Goal: Task Accomplishment & Management: Use online tool/utility

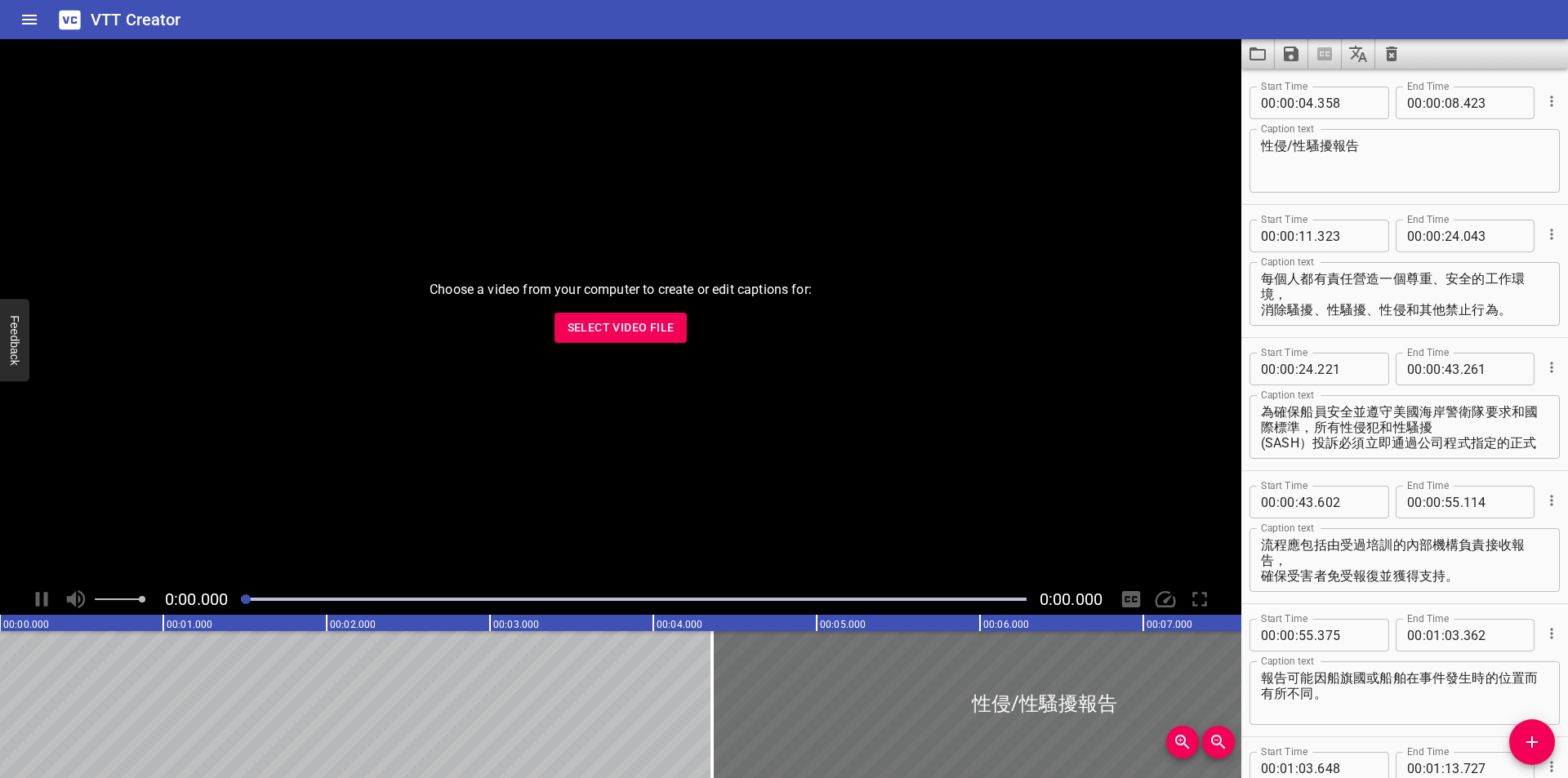
scroll to position [10947, 0]
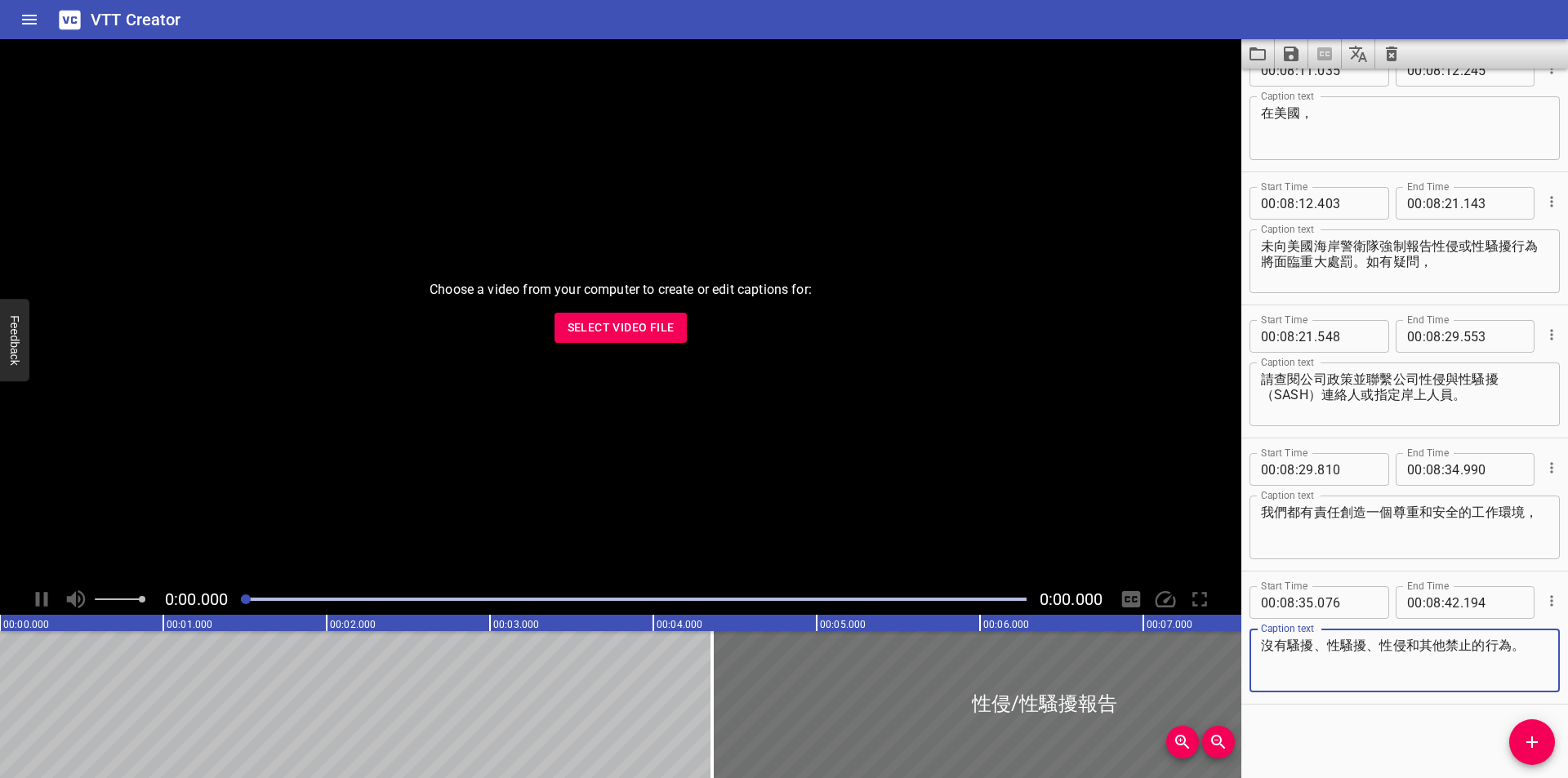
click at [641, 336] on span "Select Video File" at bounding box center [621, 328] width 107 height 20
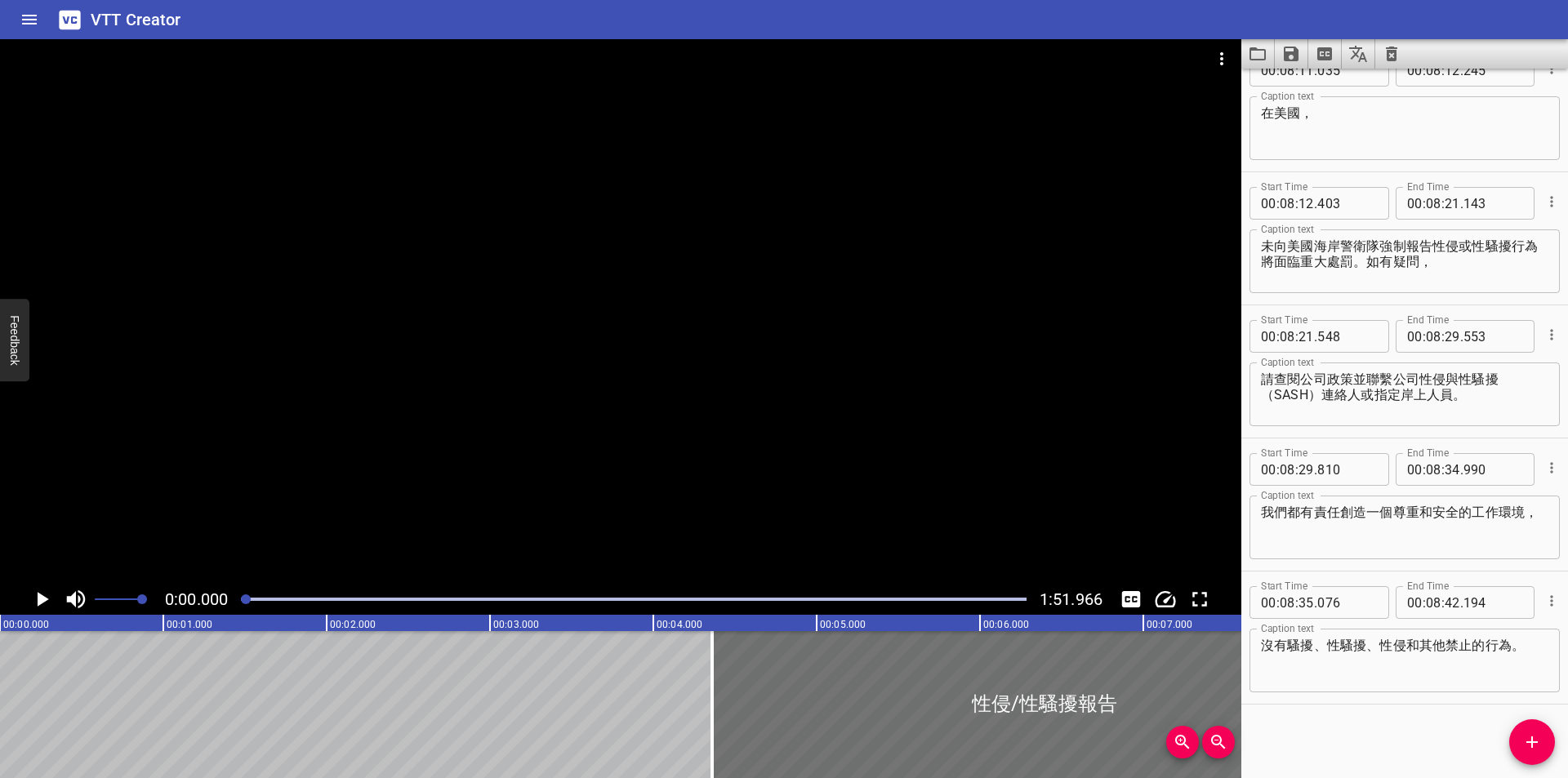
click at [719, 214] on div at bounding box center [620, 311] width 1241 height 545
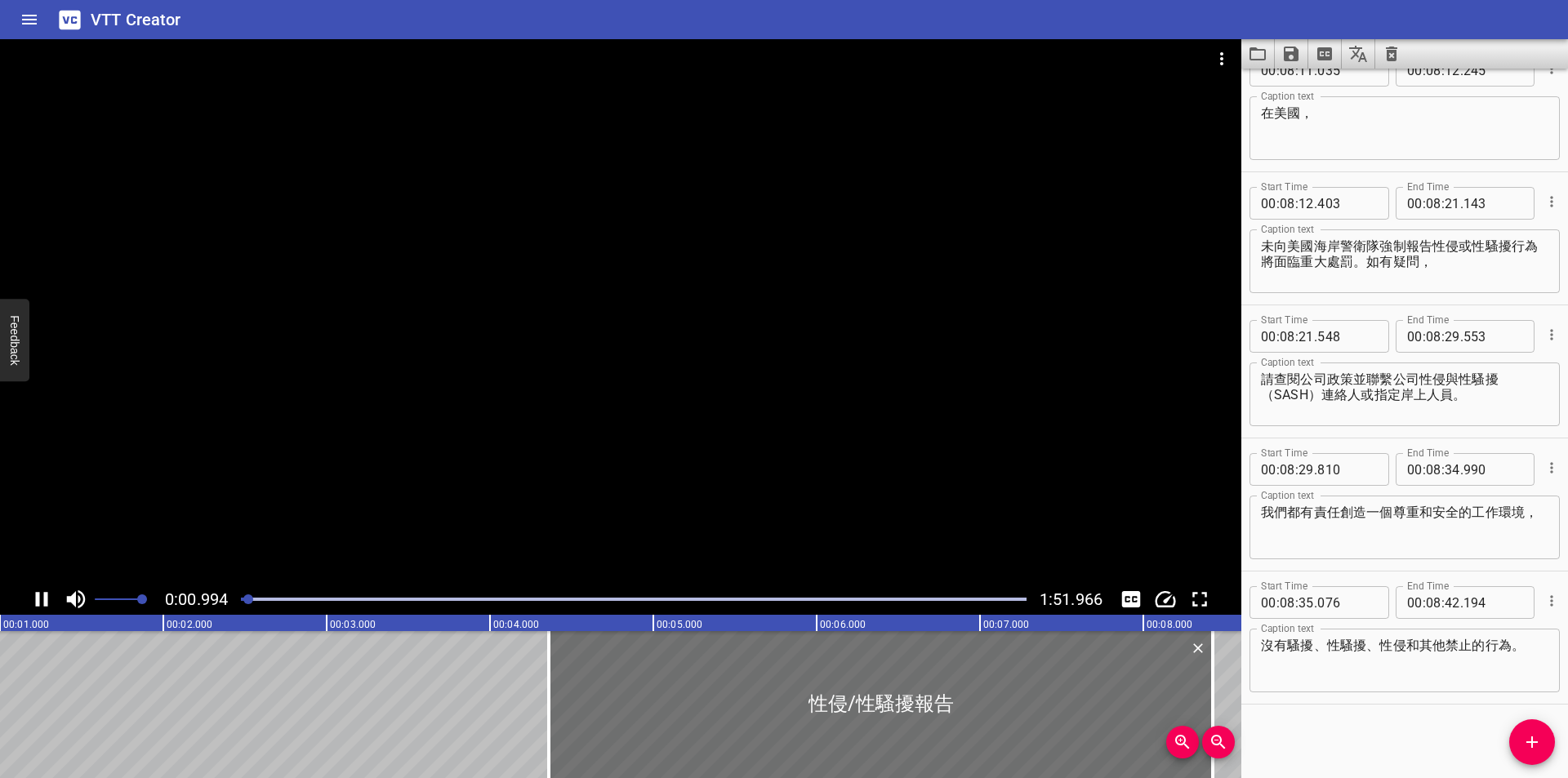
scroll to position [0, 190]
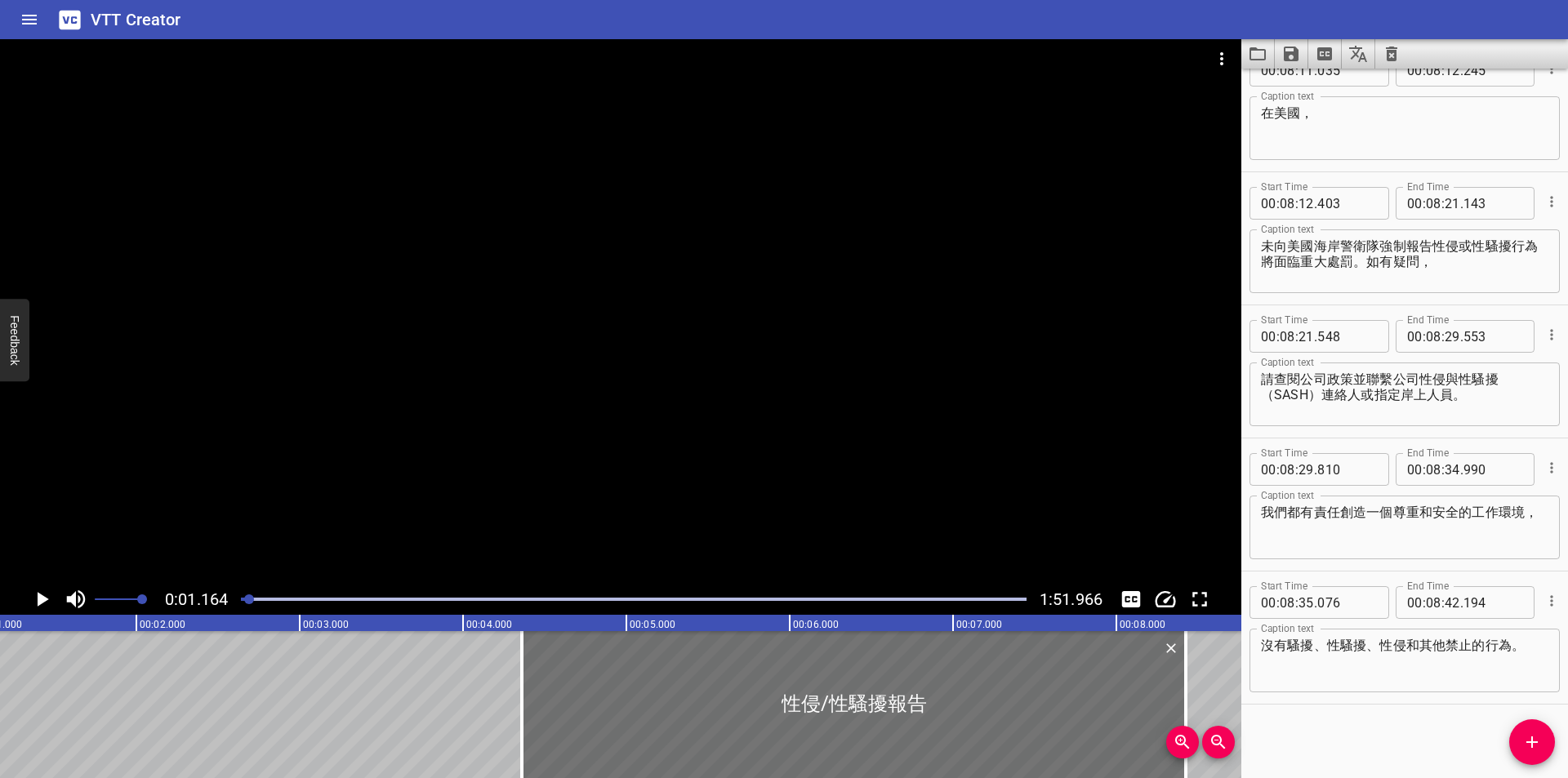
click at [1391, 49] on icon "Clear captions" at bounding box center [1392, 54] width 12 height 15
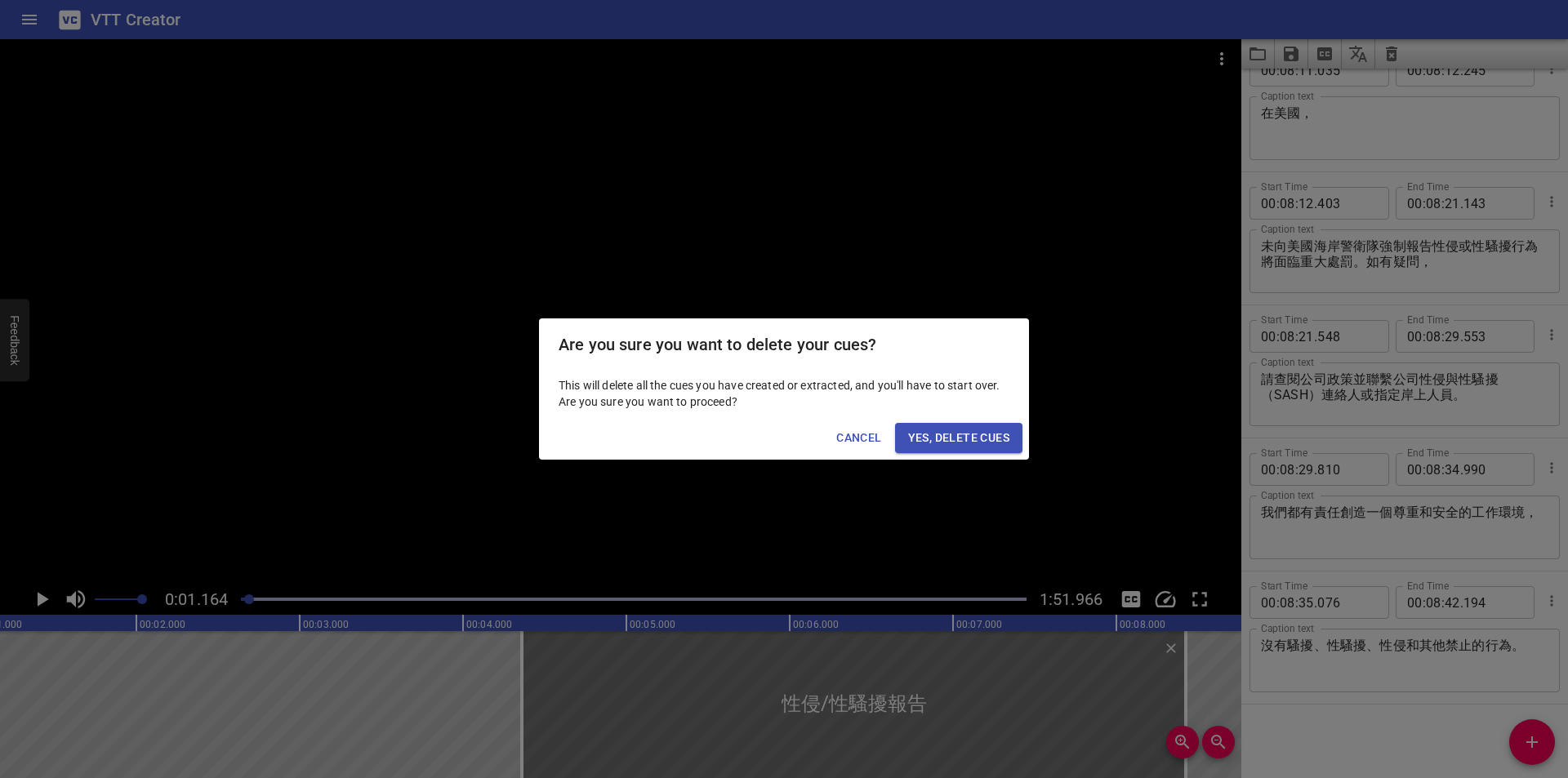
click at [974, 421] on div "Cancel Yes, Delete Cues" at bounding box center [784, 438] width 490 height 43
click at [964, 431] on span "Yes, Delete Cues" at bounding box center [959, 438] width 101 height 20
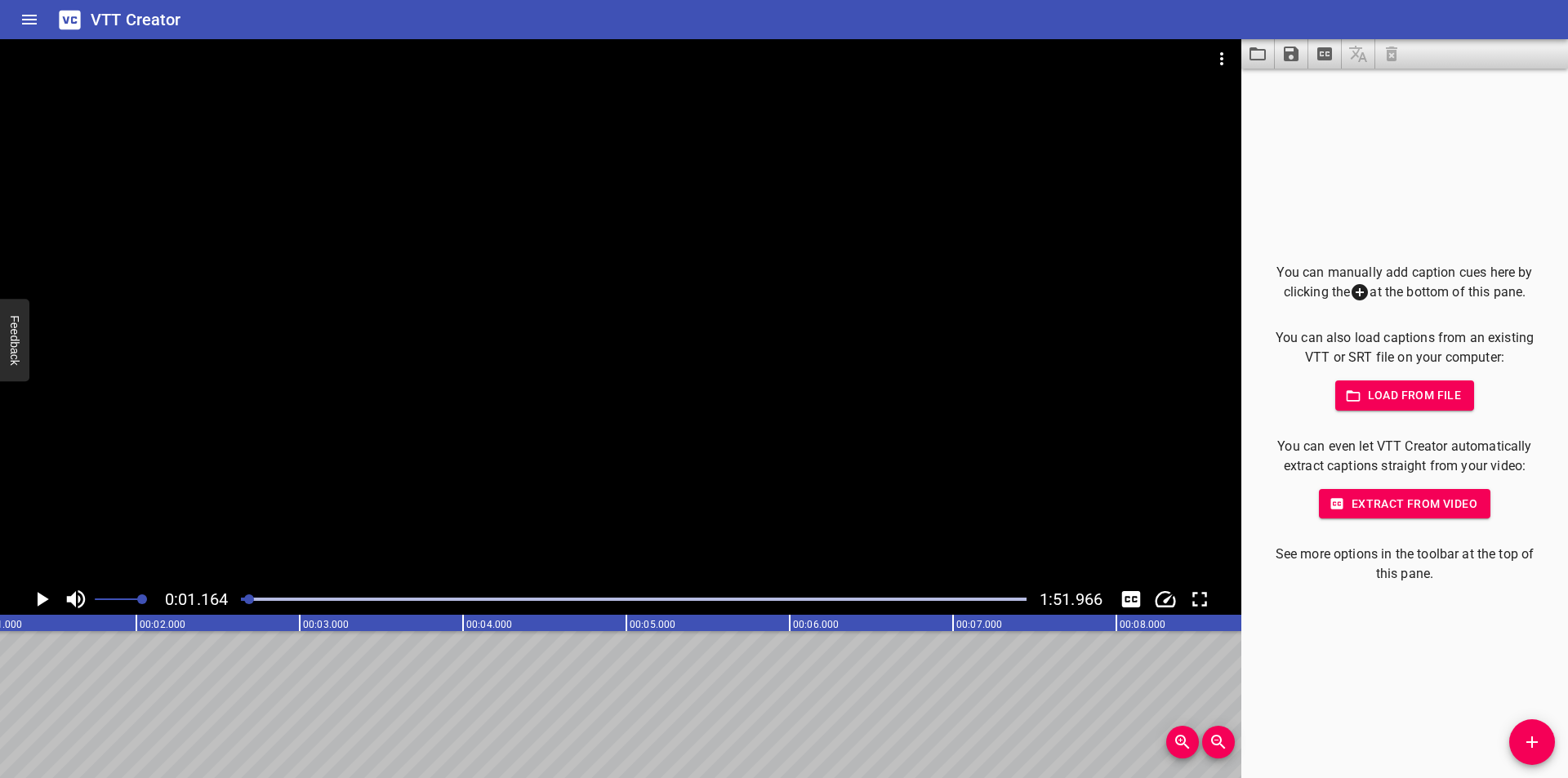
click at [742, 315] on div at bounding box center [620, 311] width 1241 height 545
click at [474, 484] on div at bounding box center [620, 311] width 1241 height 545
click at [249, 603] on div at bounding box center [634, 599] width 805 height 22
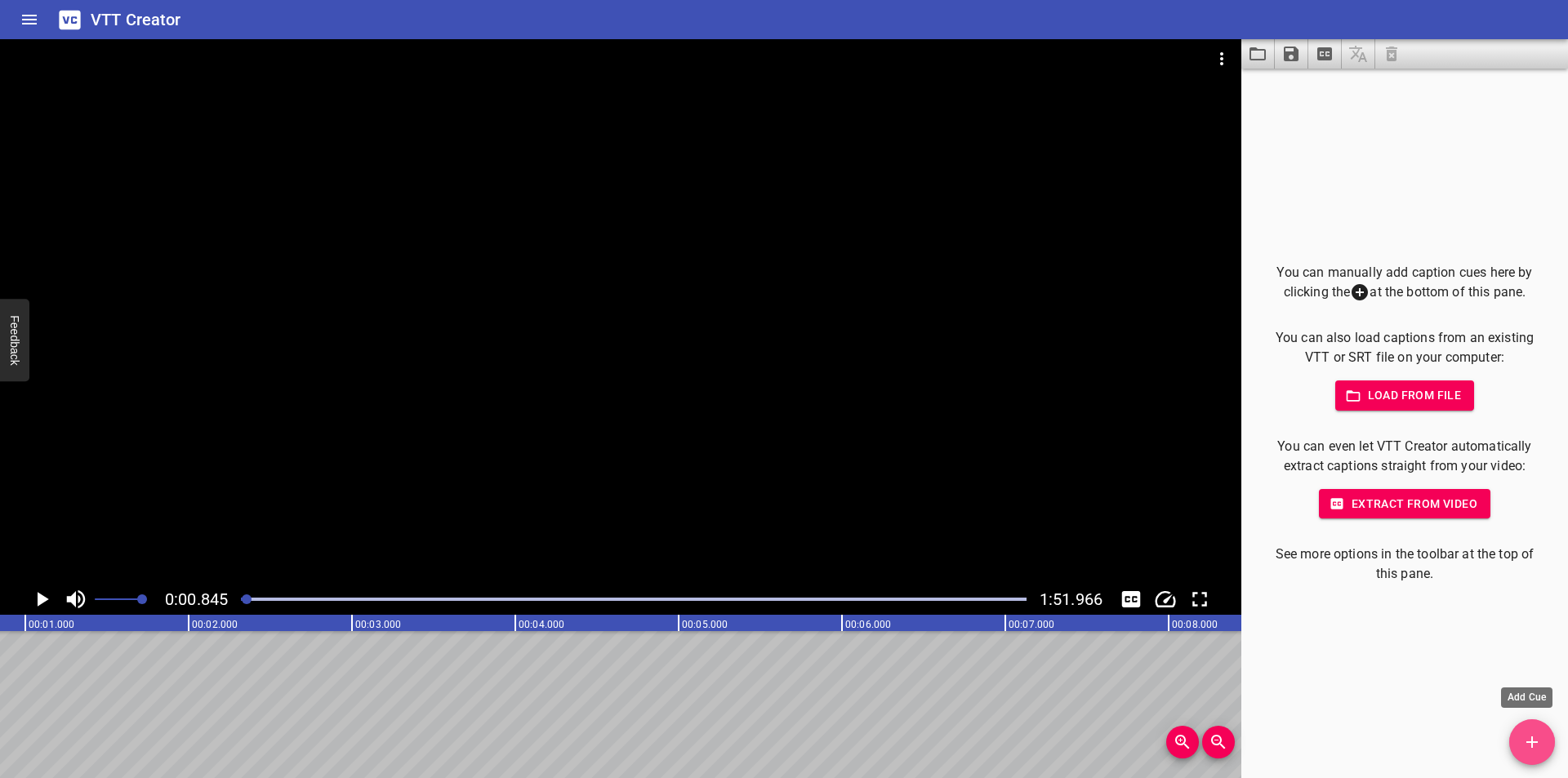
drag, startPoint x: 1526, startPoint y: 755, endPoint x: 817, endPoint y: 752, distance: 709.0
click at [1525, 754] on button "Add Cue" at bounding box center [1532, 742] width 46 height 46
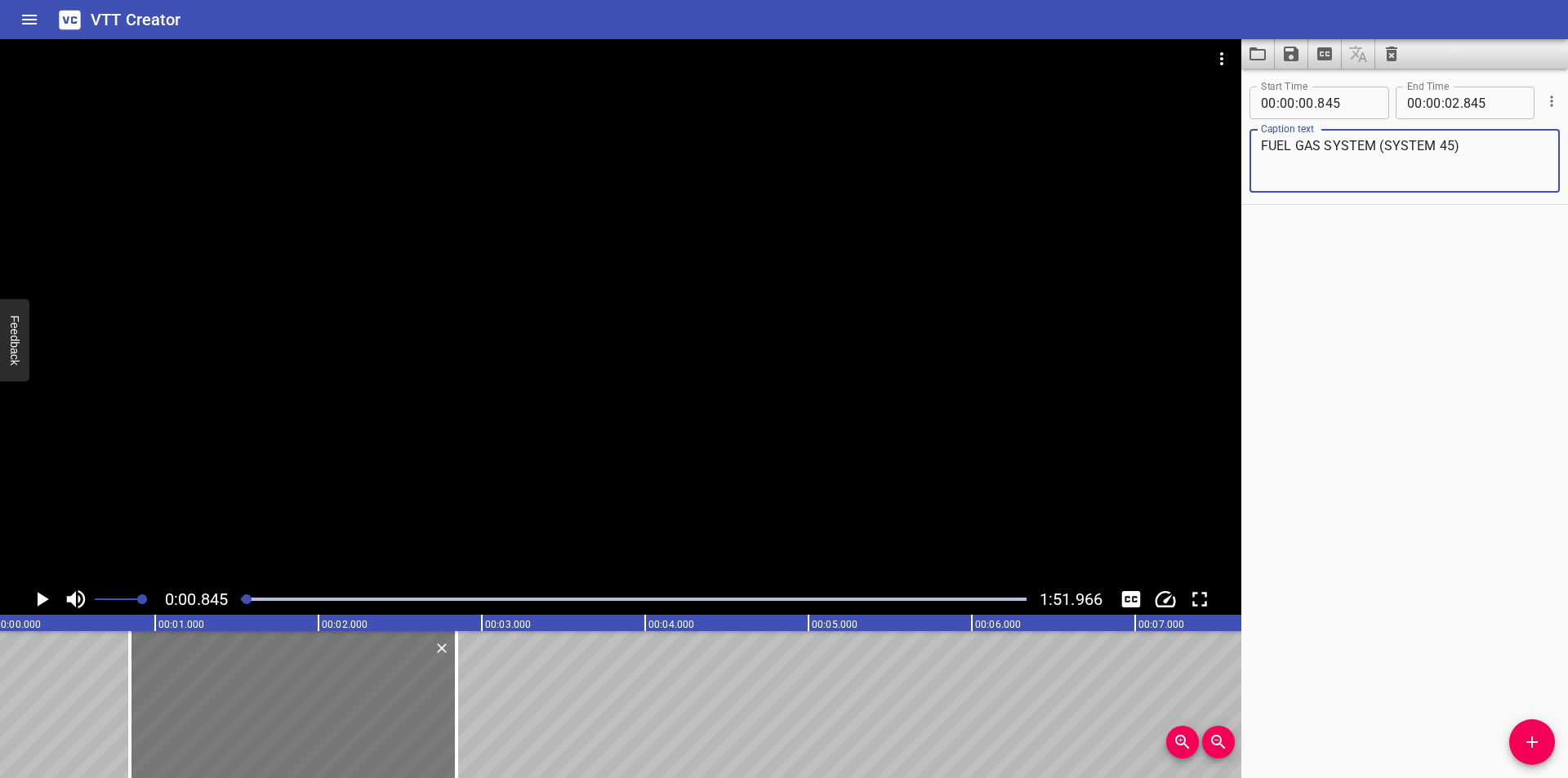
scroll to position [0, 0]
type textarea "FUEL GAS SYSTEM (SYSTEM 45)"
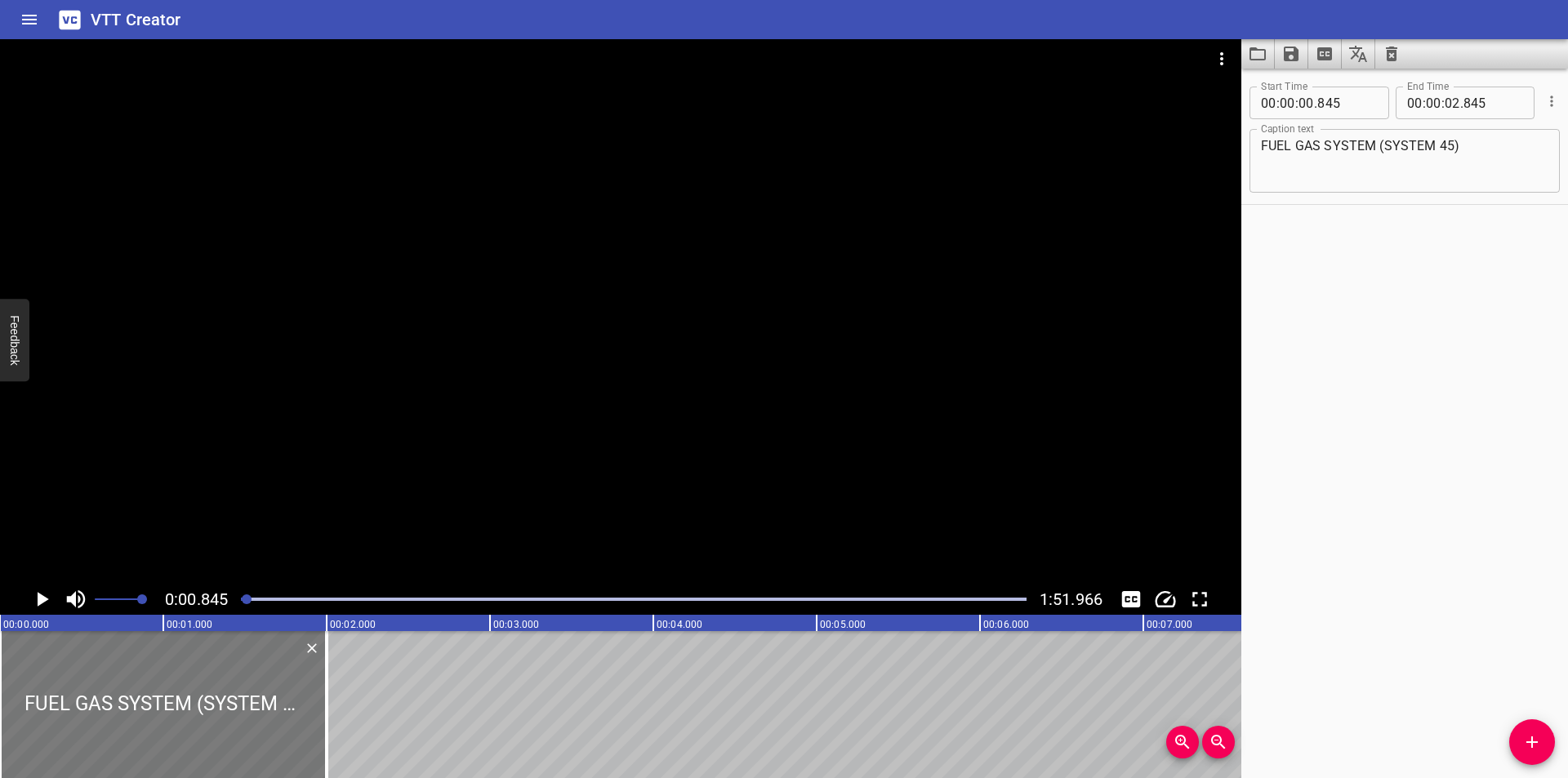
drag, startPoint x: 340, startPoint y: 735, endPoint x: 234, endPoint y: 712, distance: 108.5
click at [174, 718] on div at bounding box center [163, 704] width 327 height 147
type input "000"
type input "01"
type input "1000"
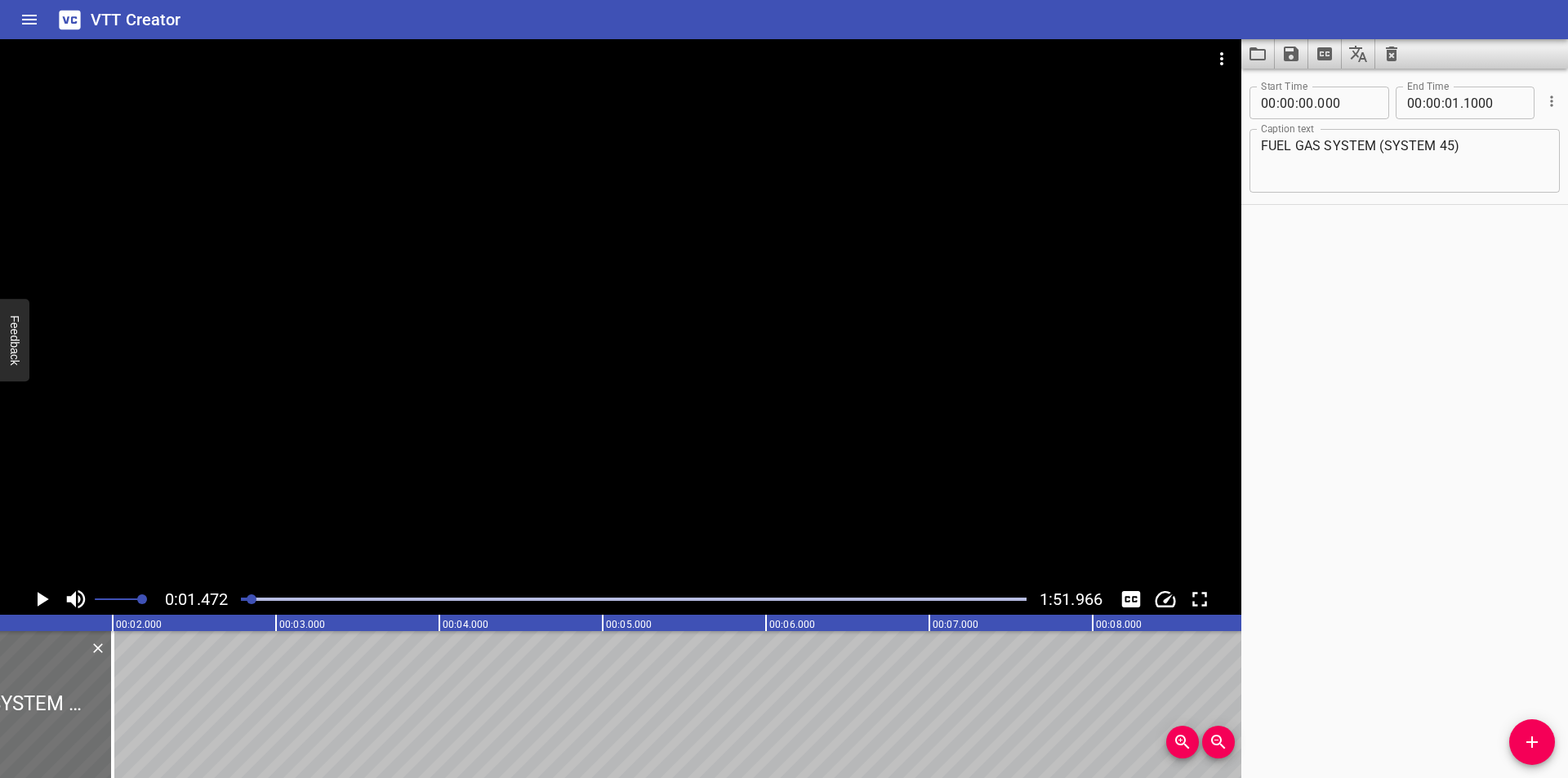
scroll to position [0, 240]
drag, startPoint x: 241, startPoint y: 605, endPoint x: 159, endPoint y: 605, distance: 82.0
click at [159, 605] on div "0:01.472 1:51.966" at bounding box center [620, 600] width 1241 height 31
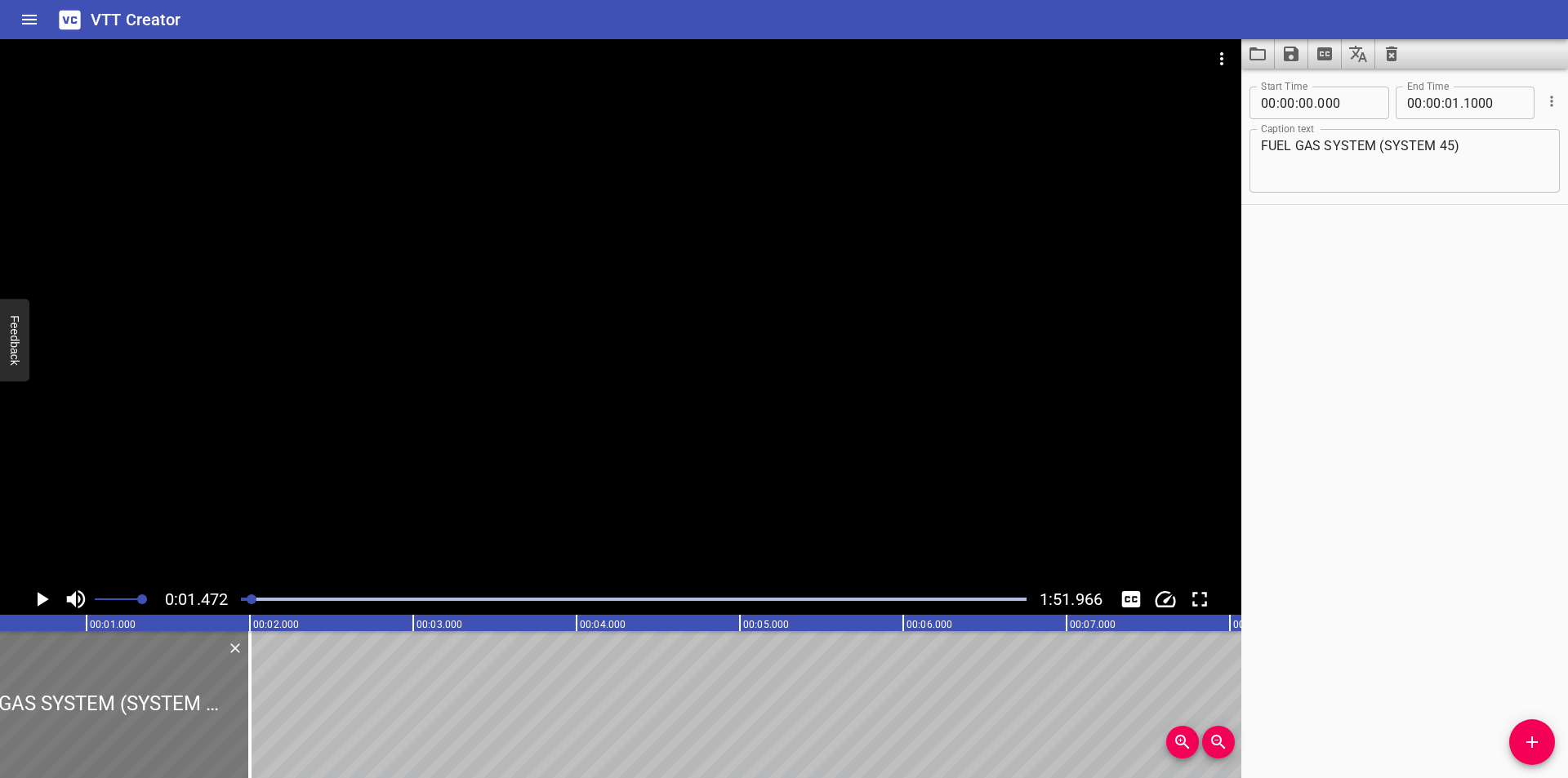
click at [86, 693] on div at bounding box center [86, 704] width 327 height 147
type input "075"
type input "02"
type input "075"
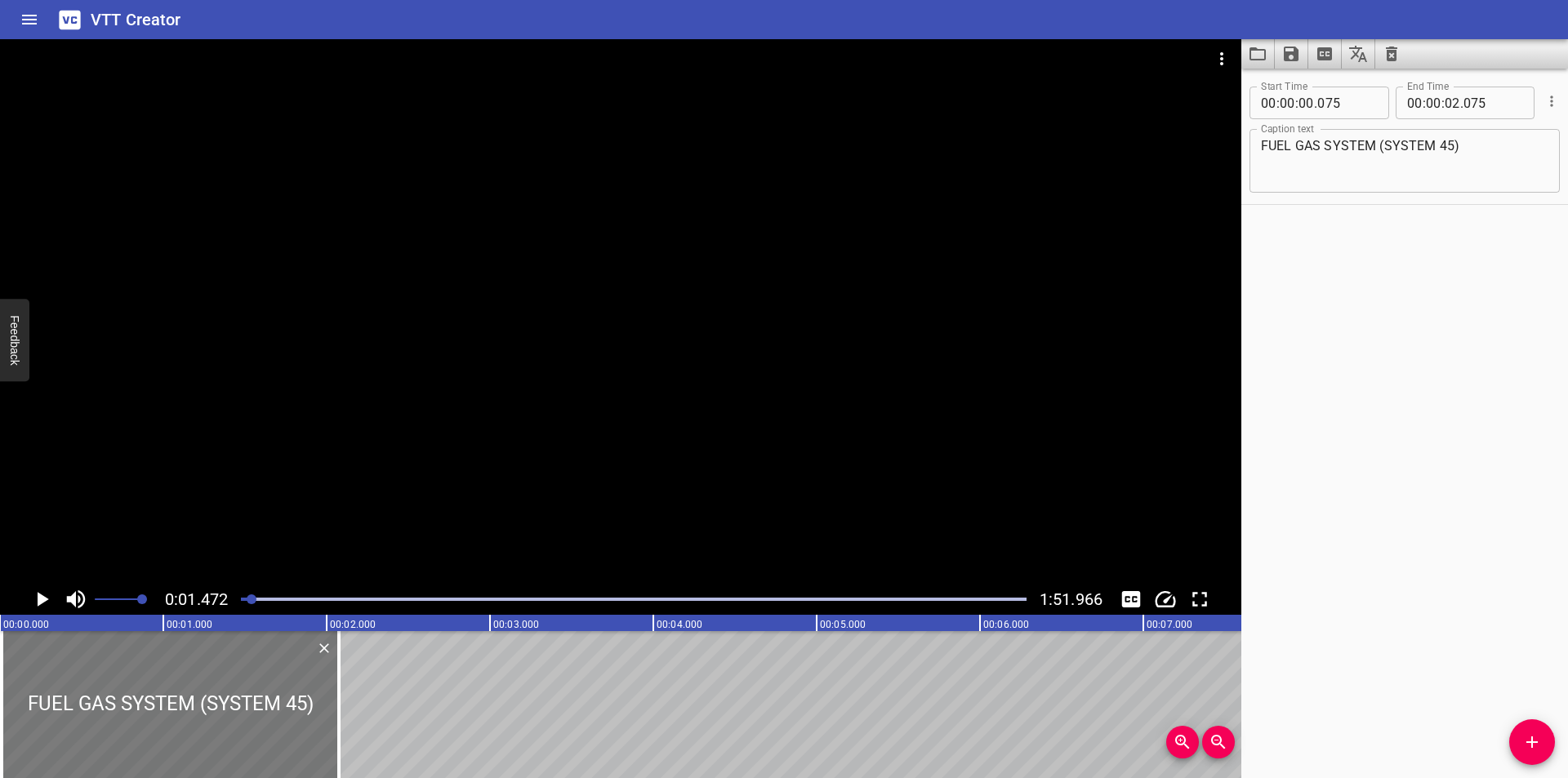
drag, startPoint x: 11, startPoint y: 698, endPoint x: 11, endPoint y: 679, distance: 19.0
click at [0, 681] on div at bounding box center [1, 704] width 3 height 147
type input "010"
click at [314, 490] on div at bounding box center [620, 311] width 1241 height 545
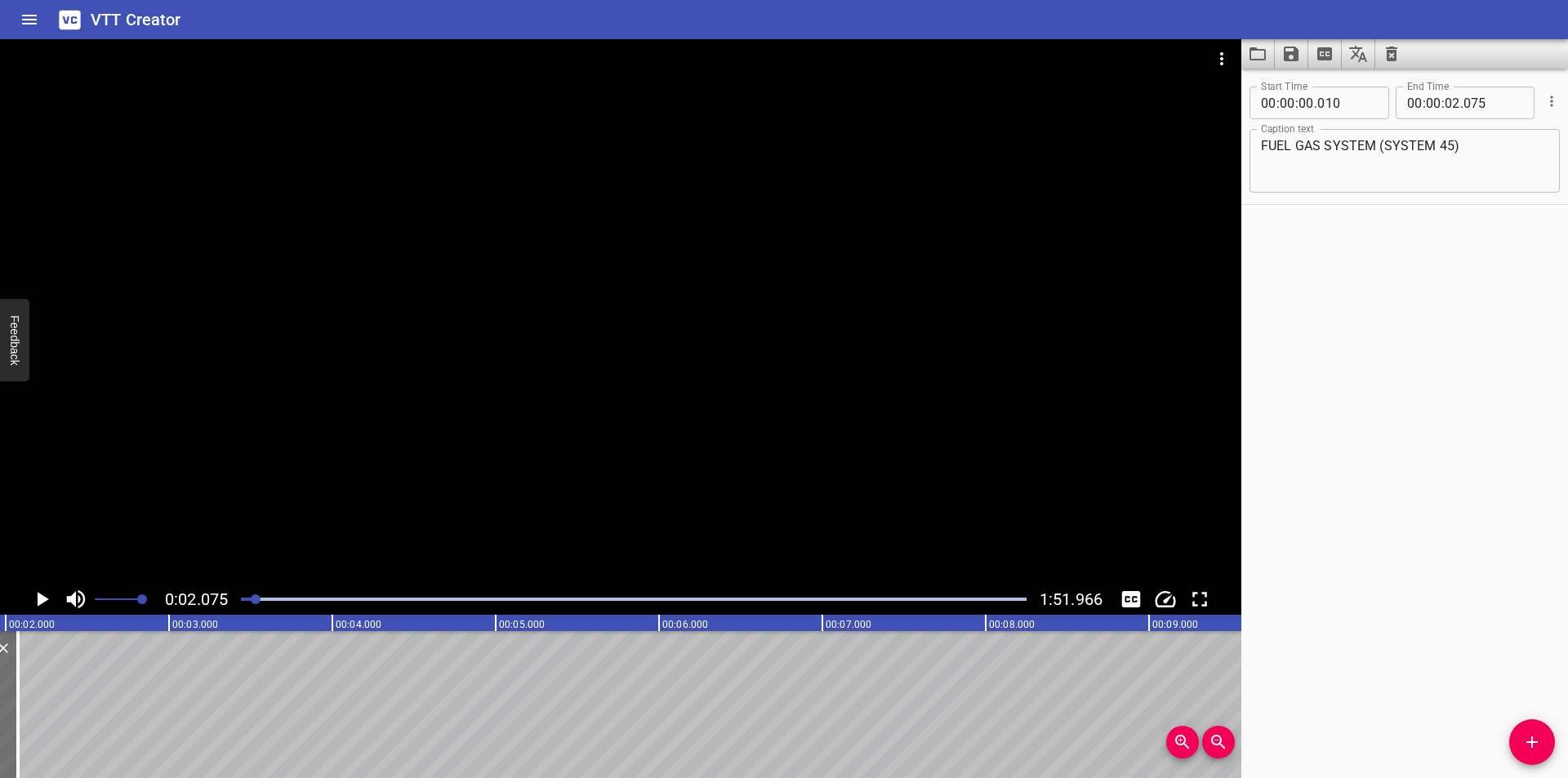
scroll to position [0, 339]
drag, startPoint x: 1374, startPoint y: 144, endPoint x: 1196, endPoint y: 146, distance: 178.0
click at [1196, 146] on main "0:02.075 1:51.966 00:00.000 00:01.000 00:02.000 00:03.000 00:04.000 00:05.000 0…" at bounding box center [784, 408] width 1568 height 739
type textarea "Fuel Gas System (System 45)"
click at [249, 604] on div at bounding box center [634, 599] width 805 height 22
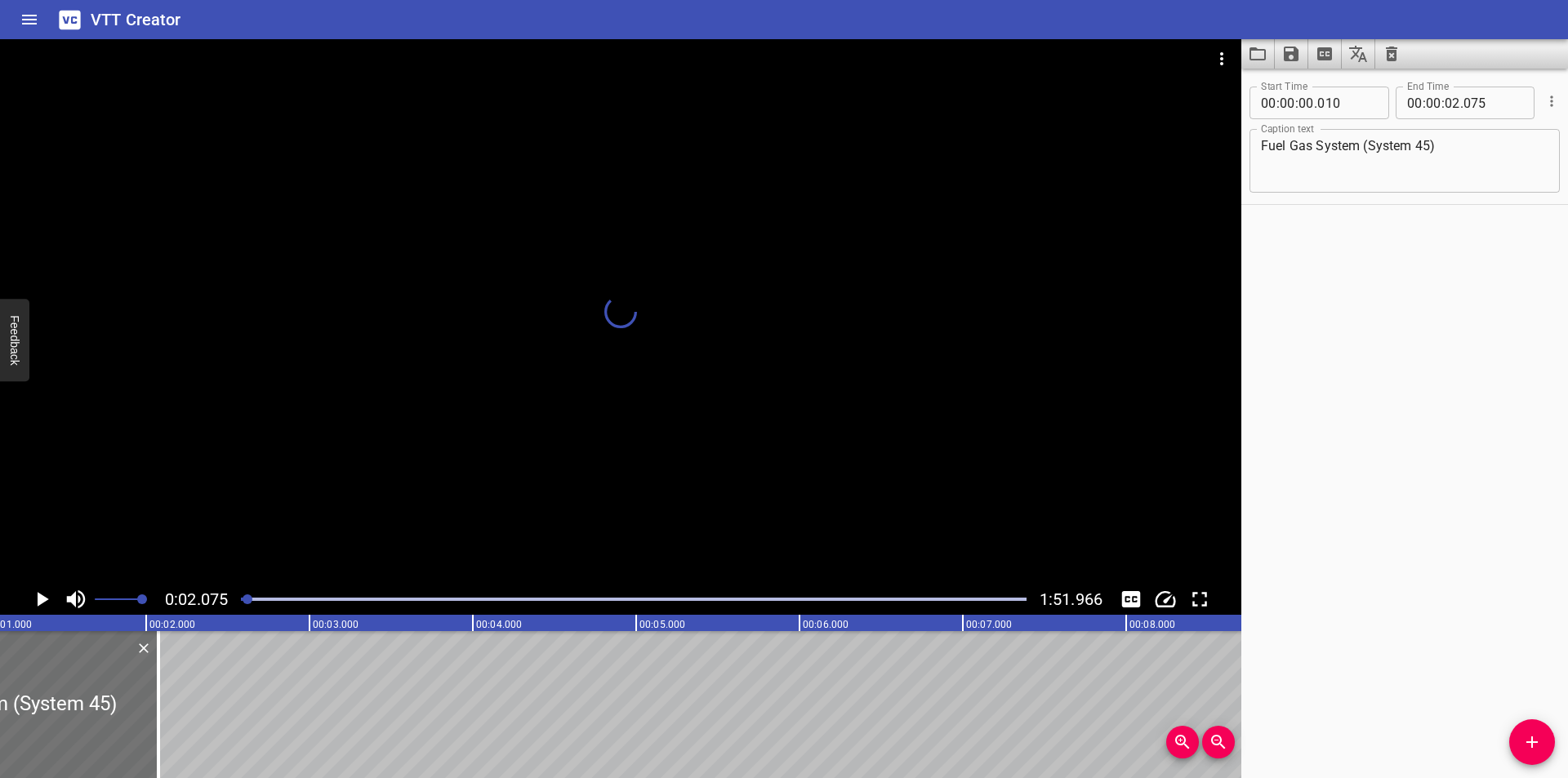
click at [241, 601] on div at bounding box center [634, 599] width 805 height 22
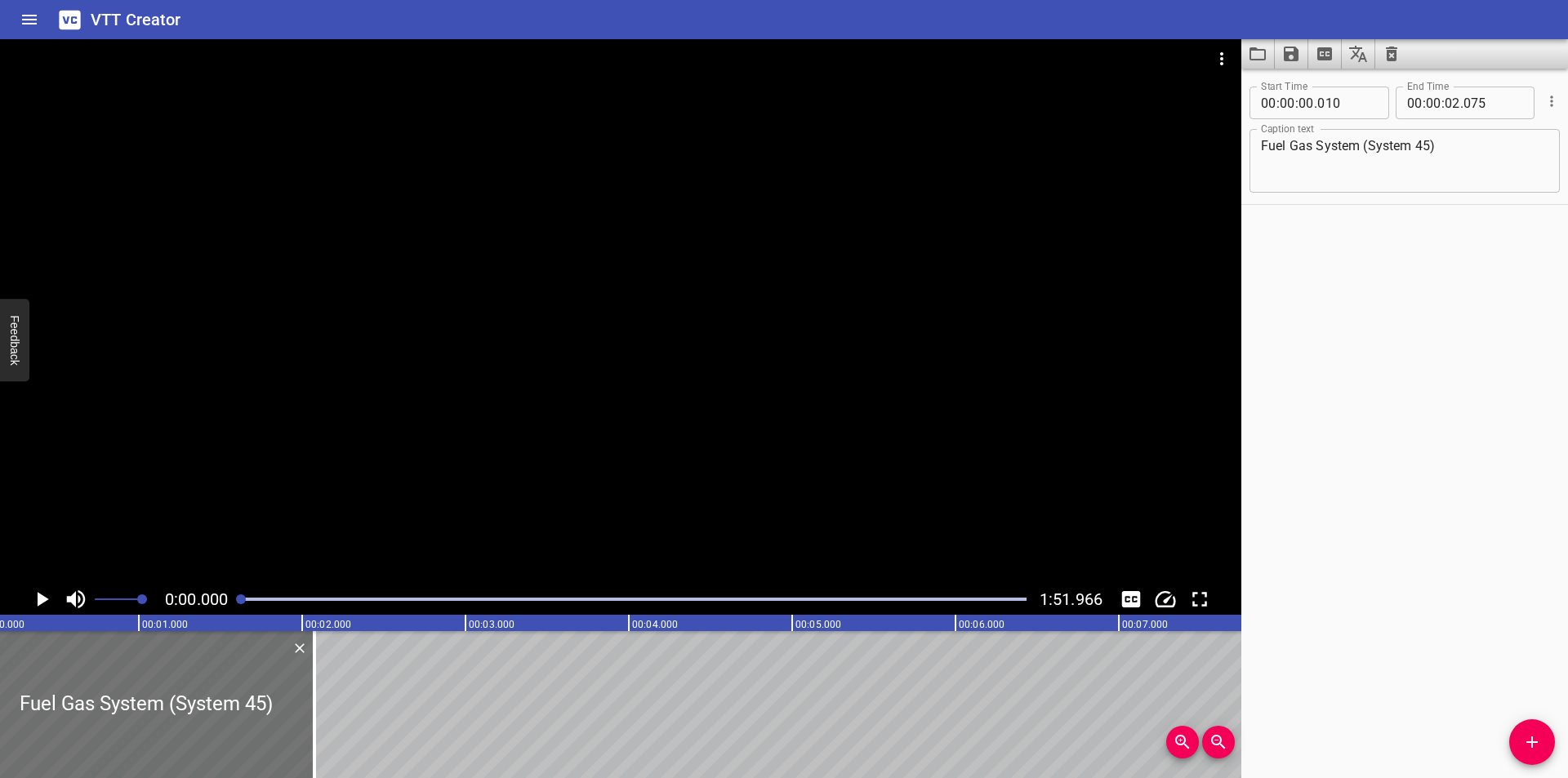
drag, startPoint x: 240, startPoint y: 600, endPoint x: 348, endPoint y: 512, distance: 139.3
click at [237, 598] on div at bounding box center [634, 599] width 805 height 22
click at [358, 490] on div at bounding box center [620, 311] width 1241 height 545
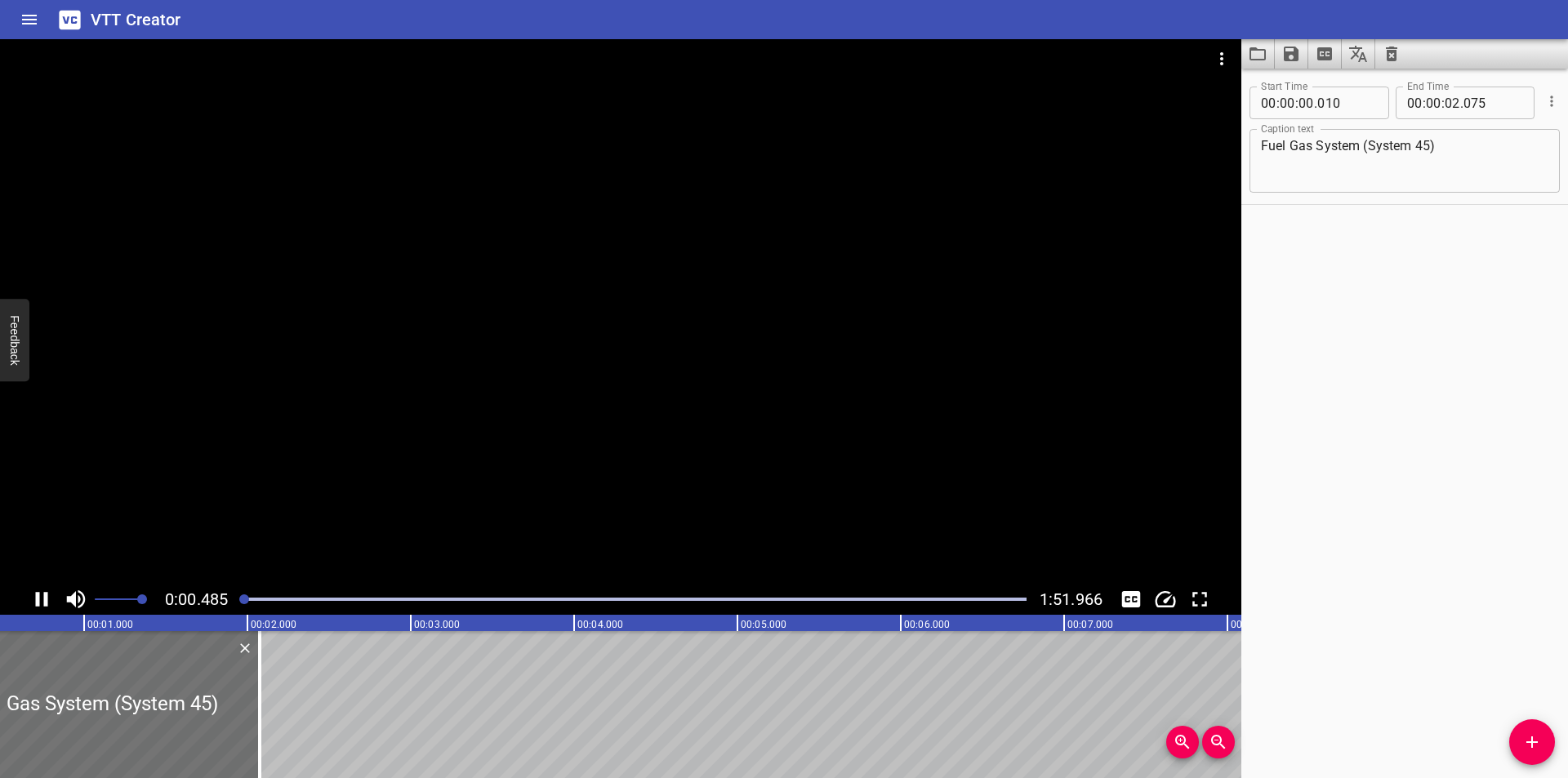
click at [429, 409] on div at bounding box center [620, 311] width 1241 height 545
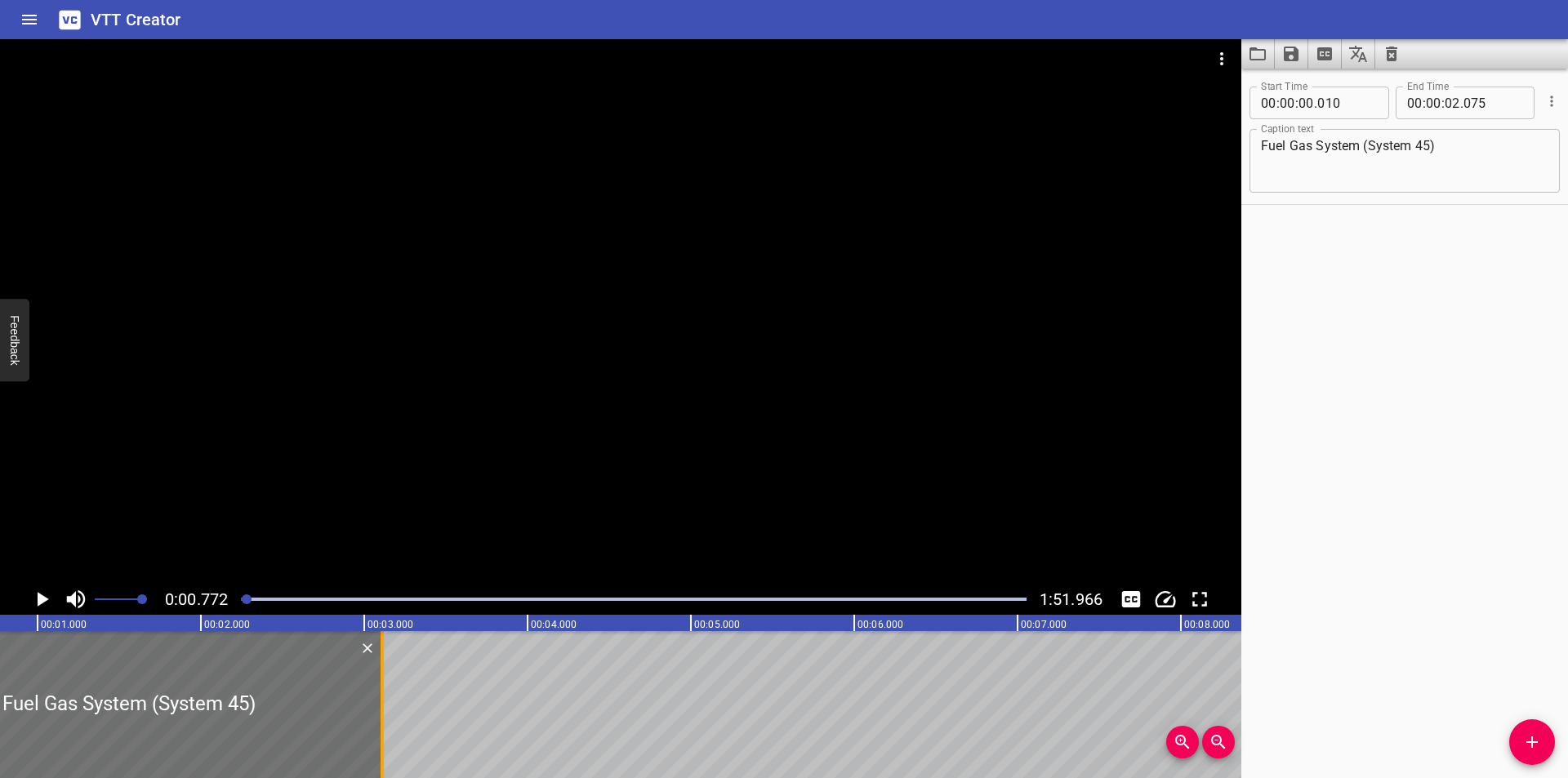
drag, startPoint x: 214, startPoint y: 691, endPoint x: 382, endPoint y: 692, distance: 168.0
click at [382, 692] on div at bounding box center [381, 704] width 3 height 147
type input "03"
type input "110"
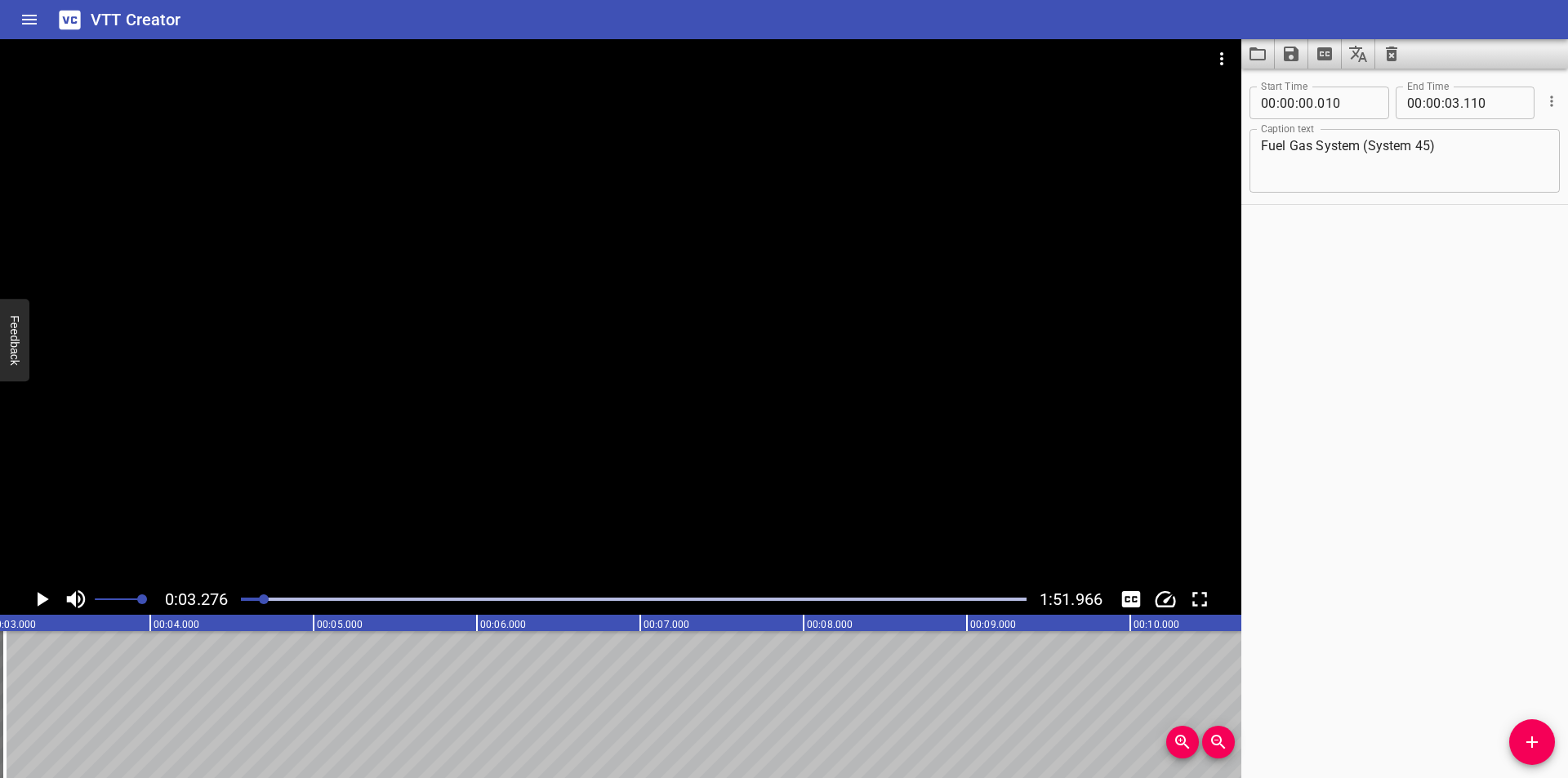
scroll to position [0, 535]
drag, startPoint x: 1522, startPoint y: 743, endPoint x: 1437, endPoint y: 736, distance: 85.3
click at [1521, 743] on span "Add Cue" at bounding box center [1532, 742] width 46 height 19
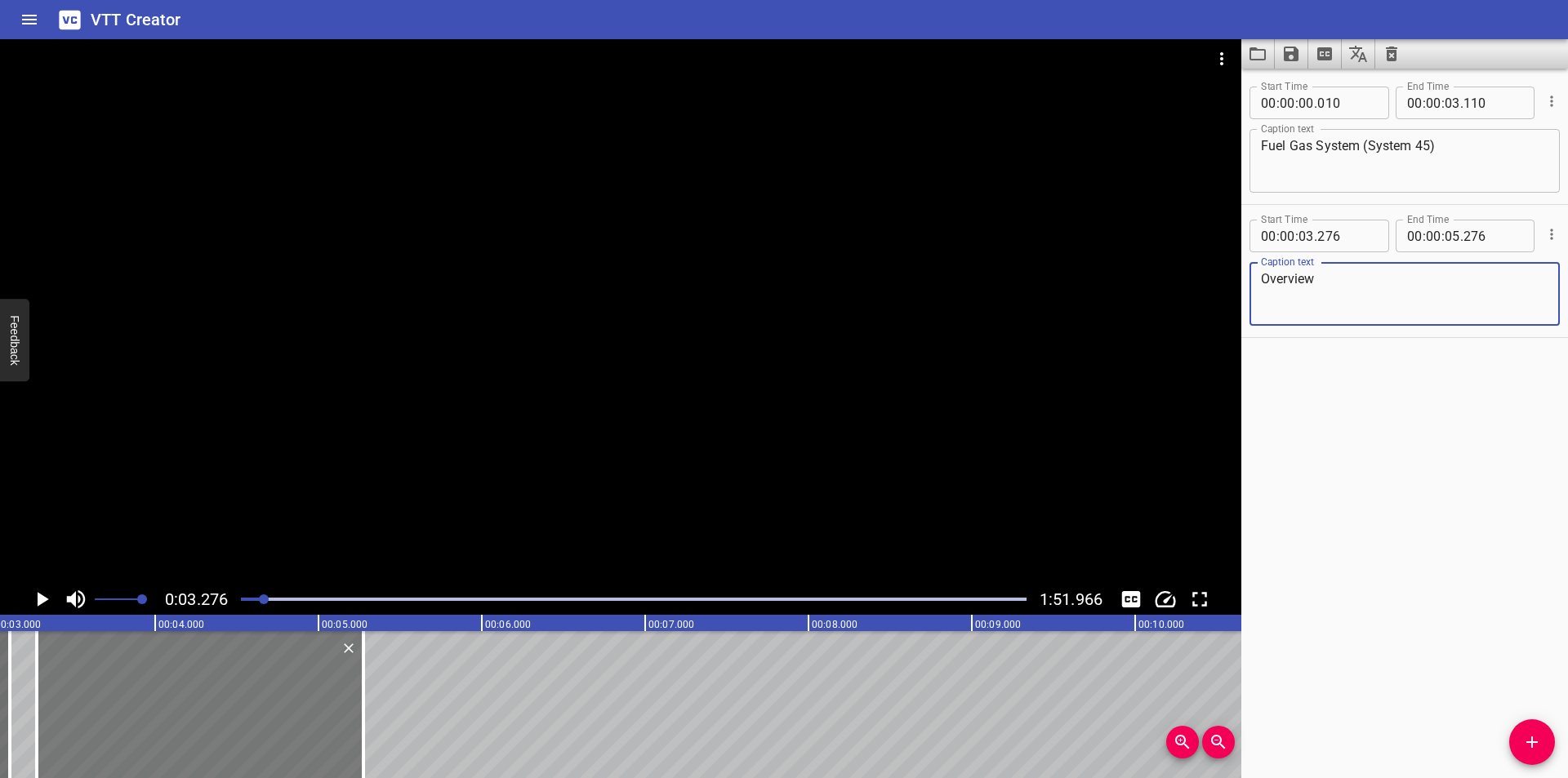
scroll to position [0, 426]
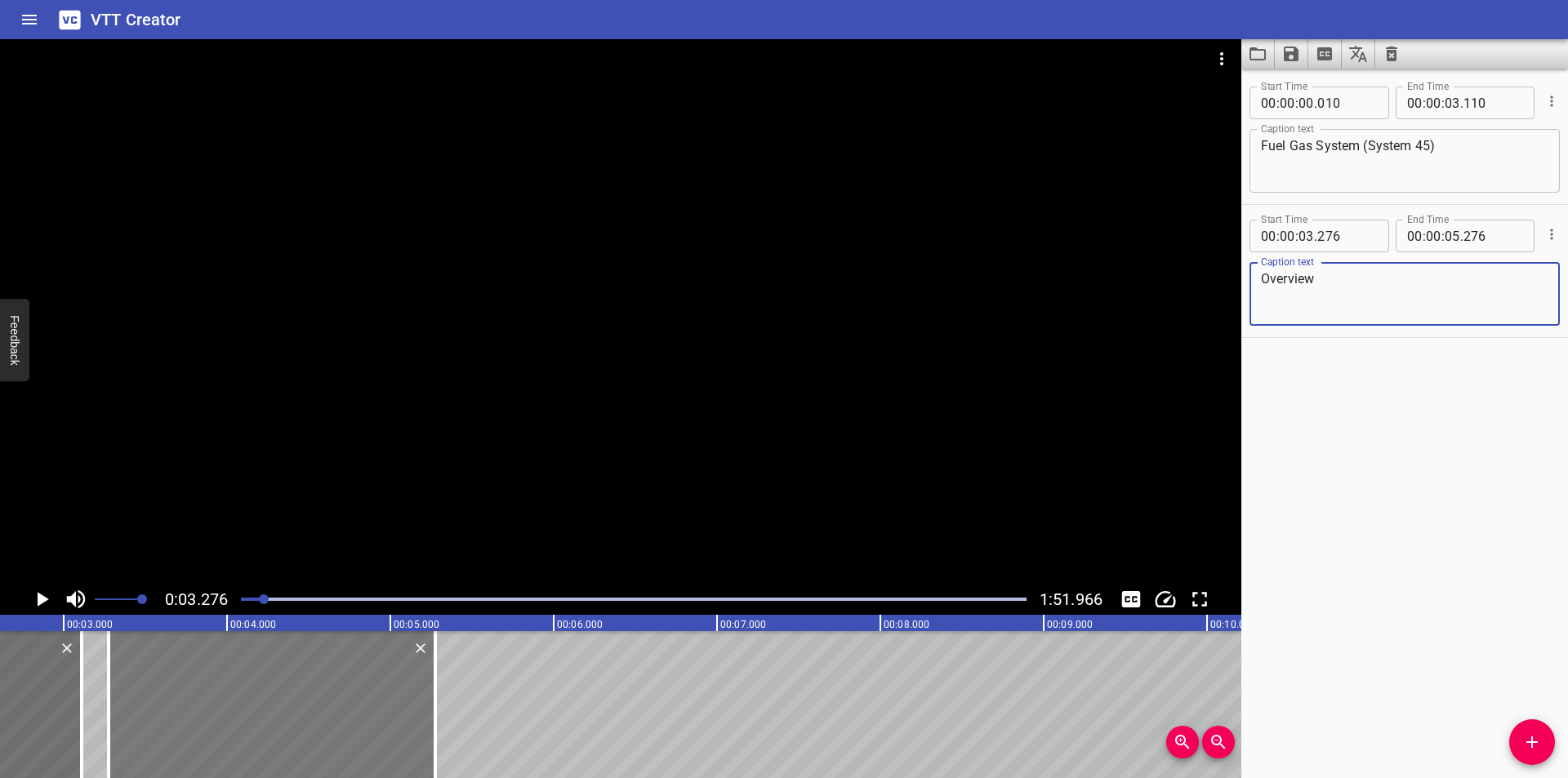
type textarea "Overview"
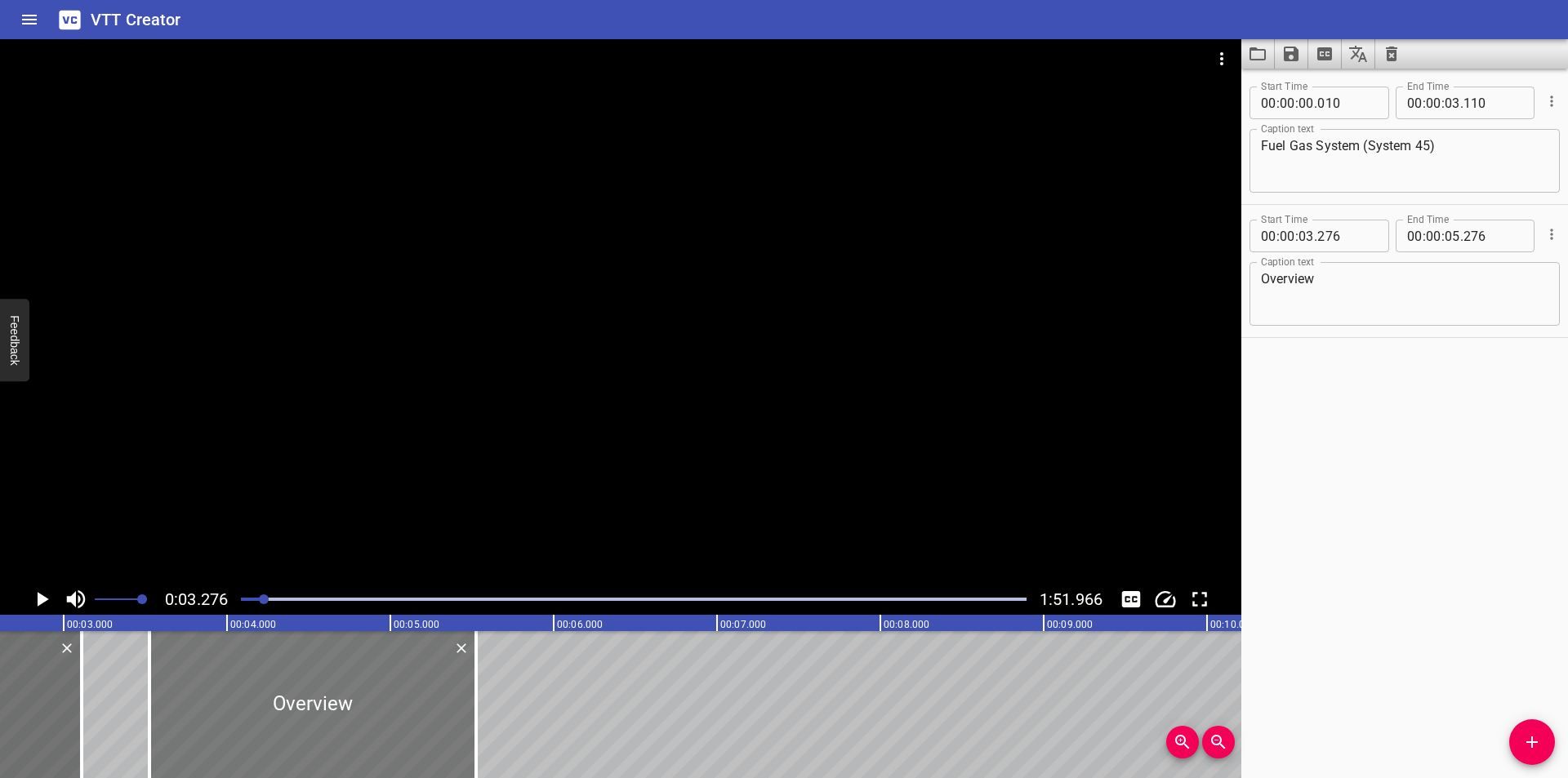
drag, startPoint x: 319, startPoint y: 710, endPoint x: 337, endPoint y: 712, distance: 18.1
click at [337, 712] on div at bounding box center [312, 704] width 327 height 147
type input "526"
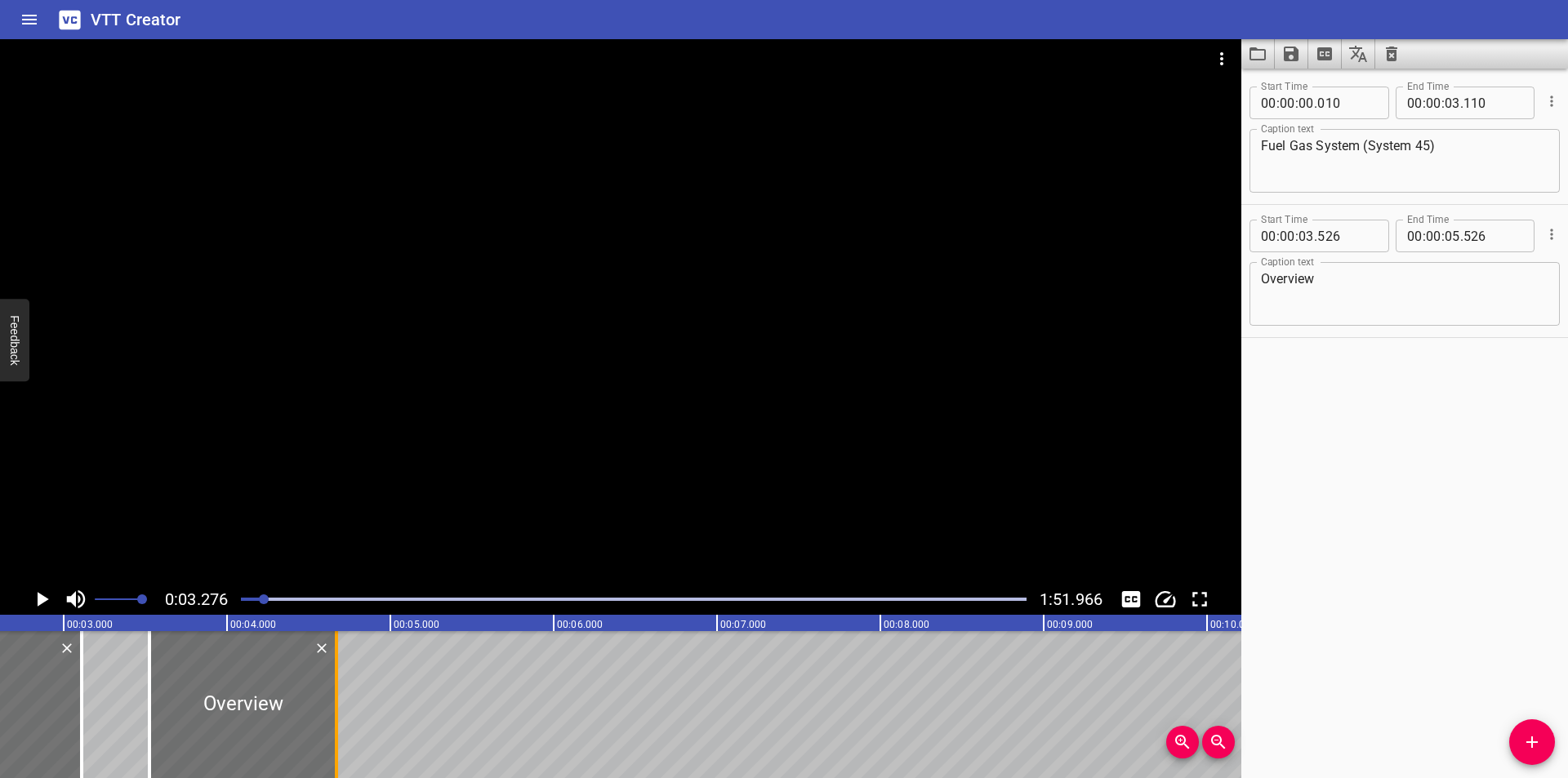
drag, startPoint x: 480, startPoint y: 721, endPoint x: 339, endPoint y: 720, distance: 141.0
click at [339, 720] on div at bounding box center [336, 704] width 17 height 147
type input "04"
type input "671"
click at [306, 722] on div at bounding box center [248, 704] width 187 height 147
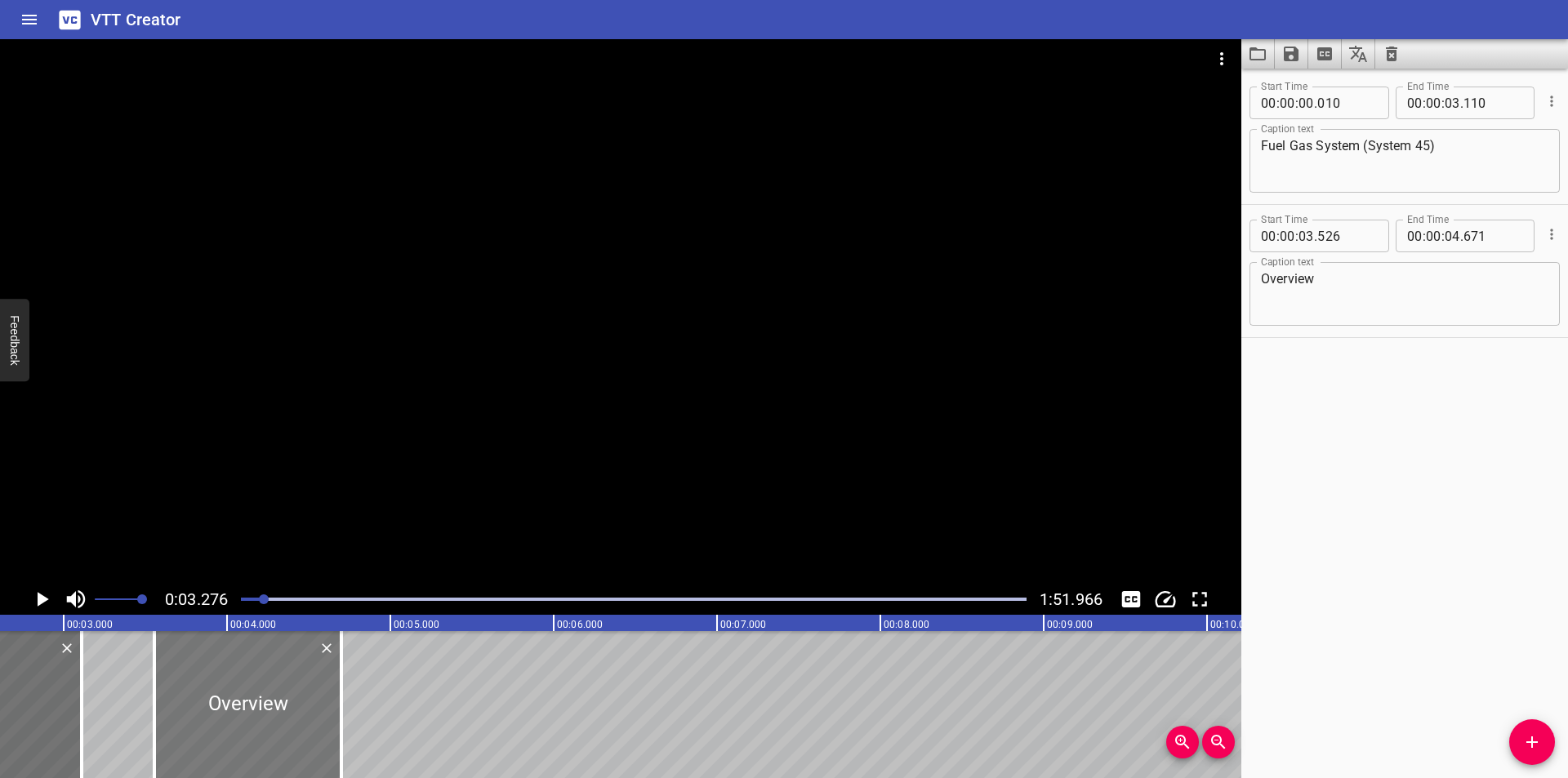
type input "551"
type input "696"
click at [434, 510] on div at bounding box center [620, 311] width 1241 height 545
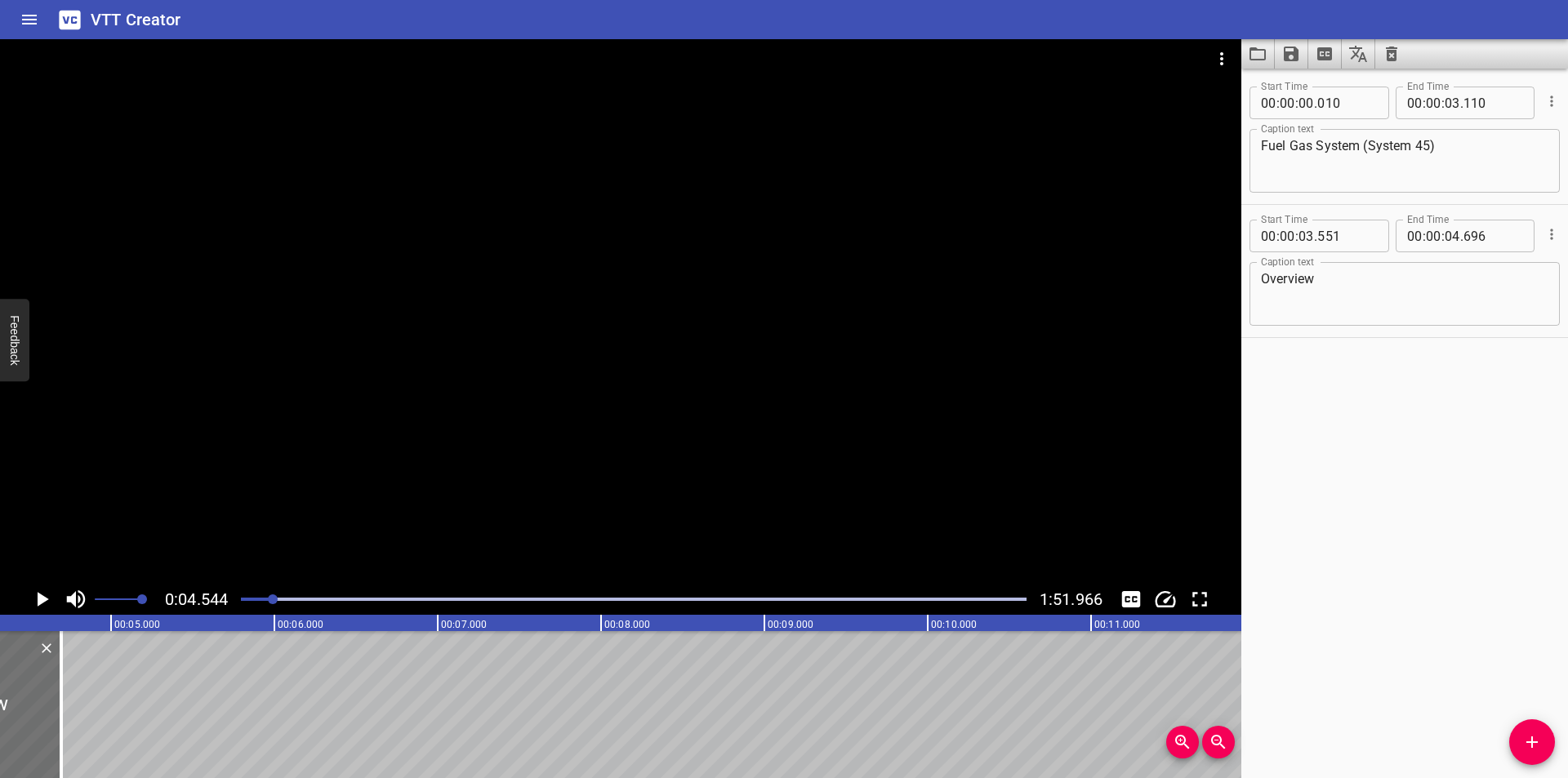
scroll to position [0, 742]
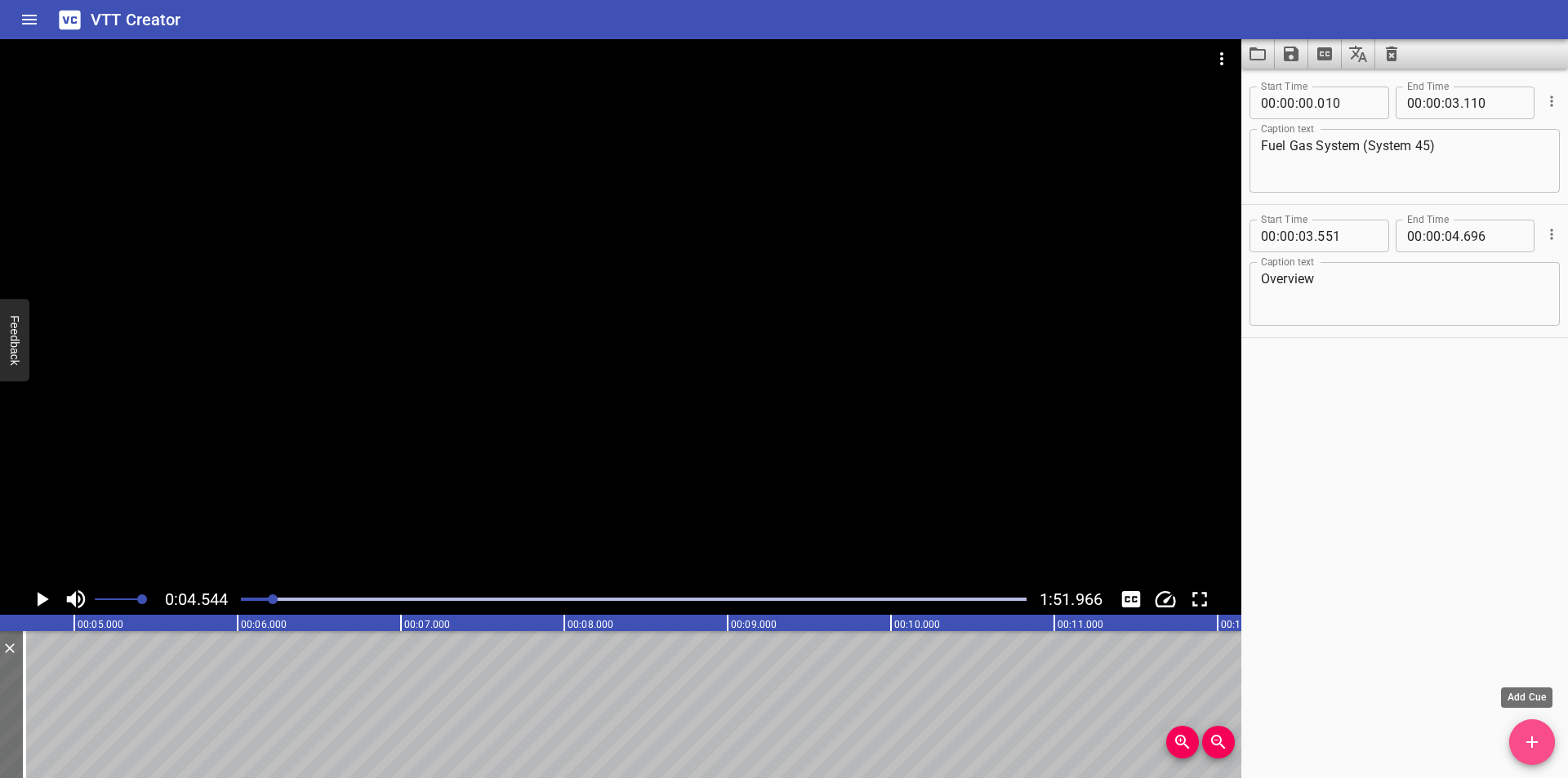
drag, startPoint x: 1516, startPoint y: 741, endPoint x: 980, endPoint y: 726, distance: 536.2
click at [1514, 741] on span "Add Cue" at bounding box center [1532, 742] width 46 height 19
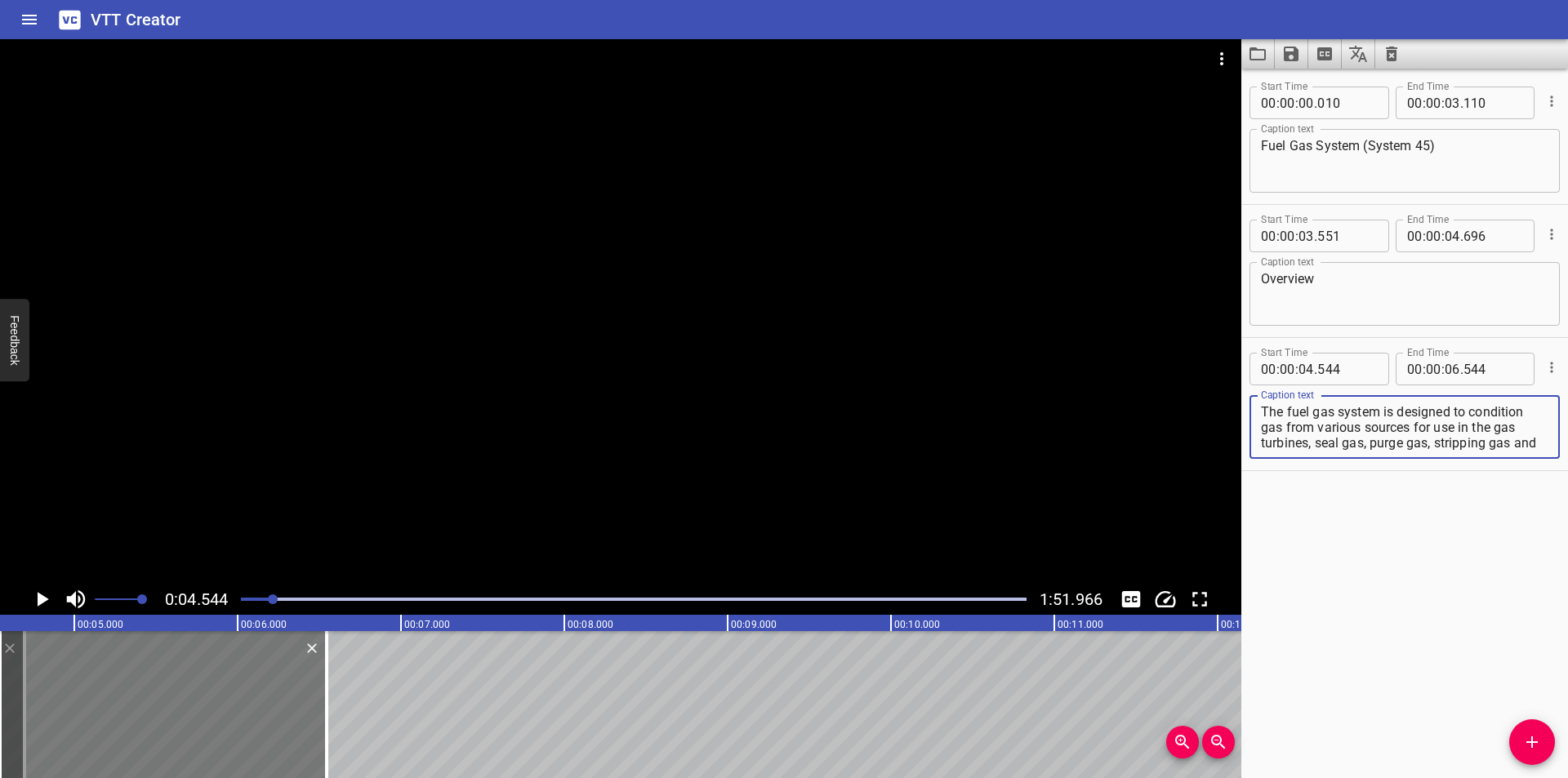
scroll to position [16, 0]
type textarea "The fuel gas system is designed to condition gas from various sources for use i…"
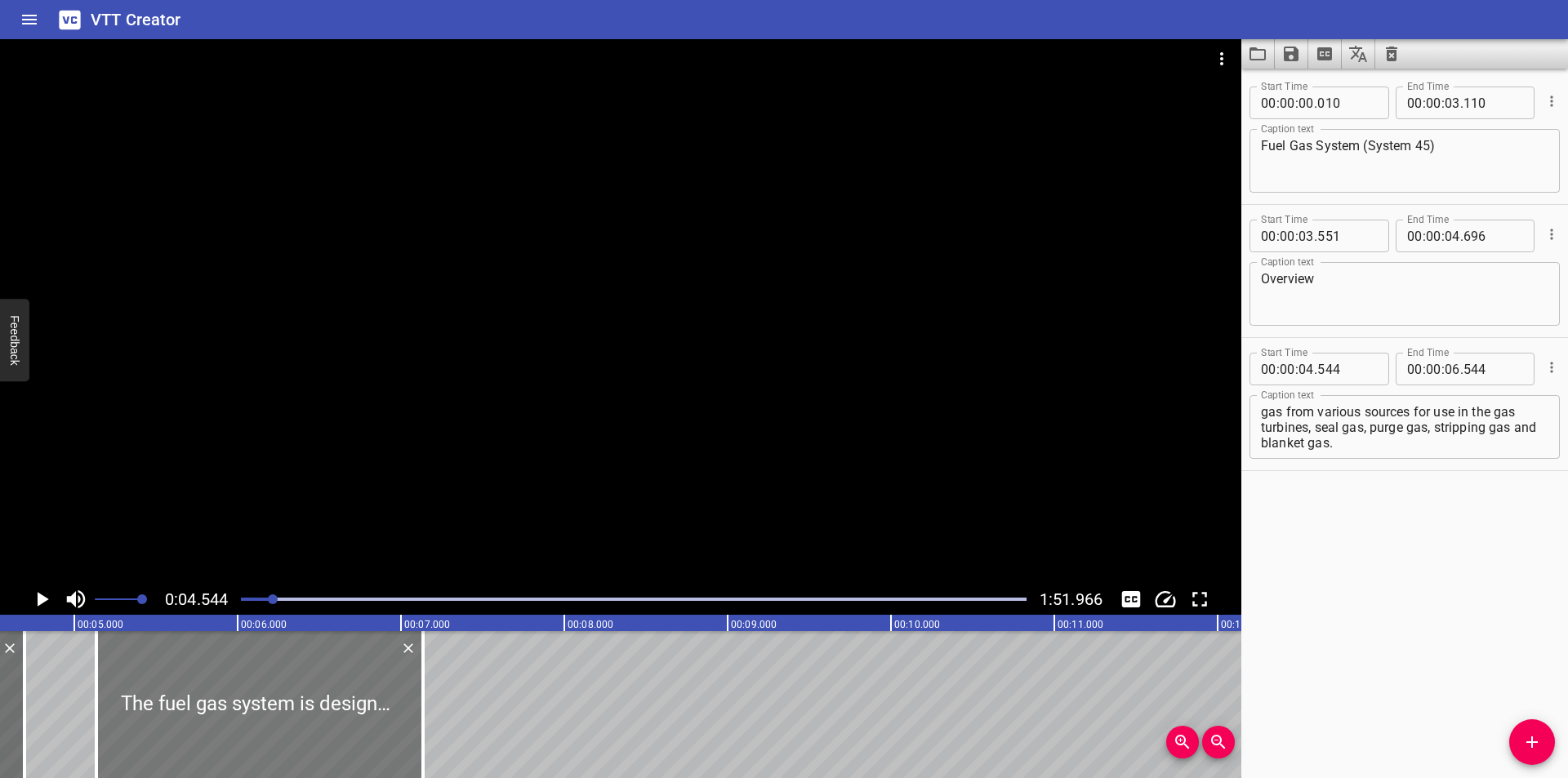
drag, startPoint x: 241, startPoint y: 721, endPoint x: 337, endPoint y: 729, distance: 96.3
click at [337, 729] on div at bounding box center [259, 704] width 327 height 147
type input "05"
type input "134"
type input "07"
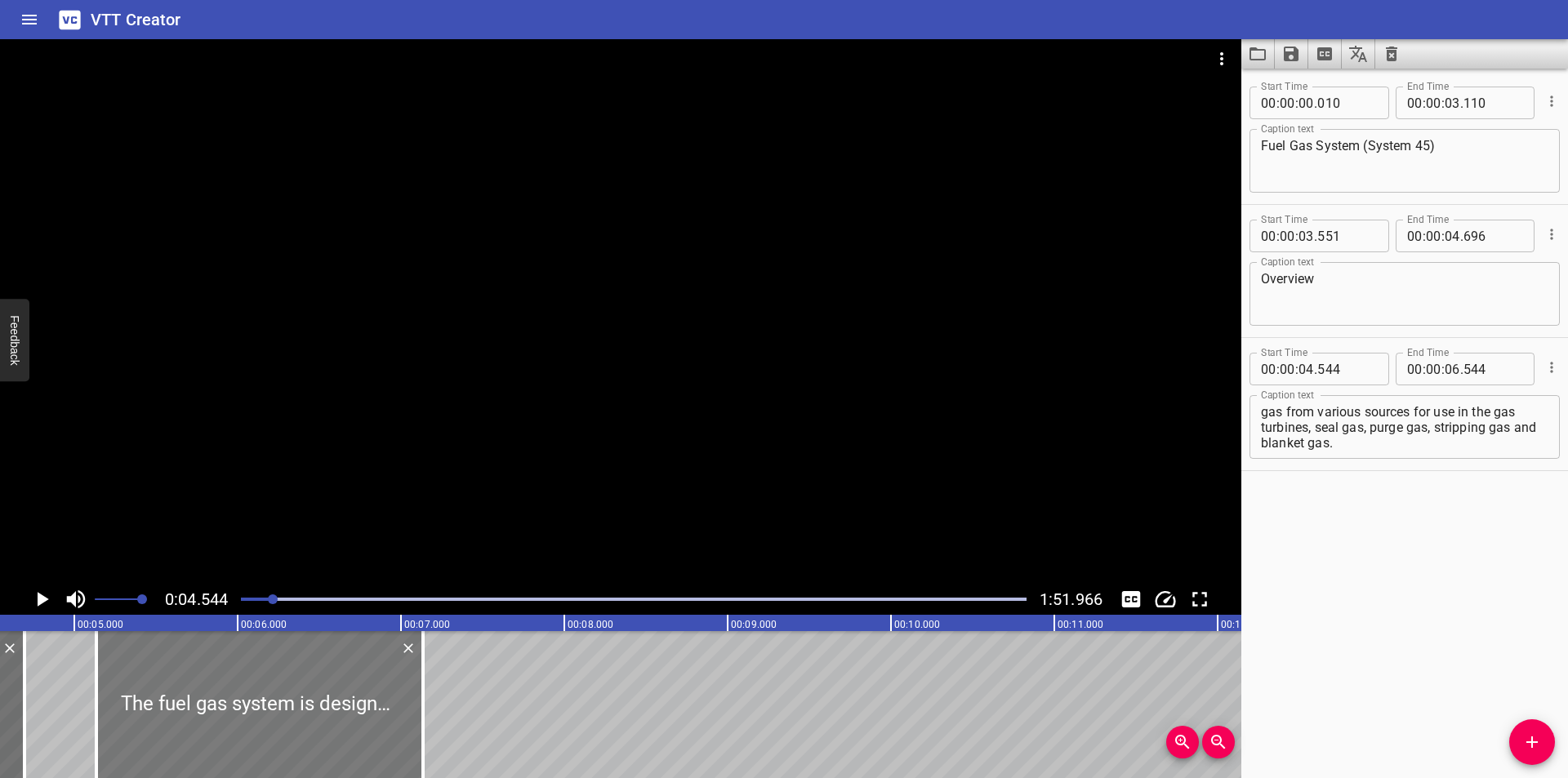
type input "134"
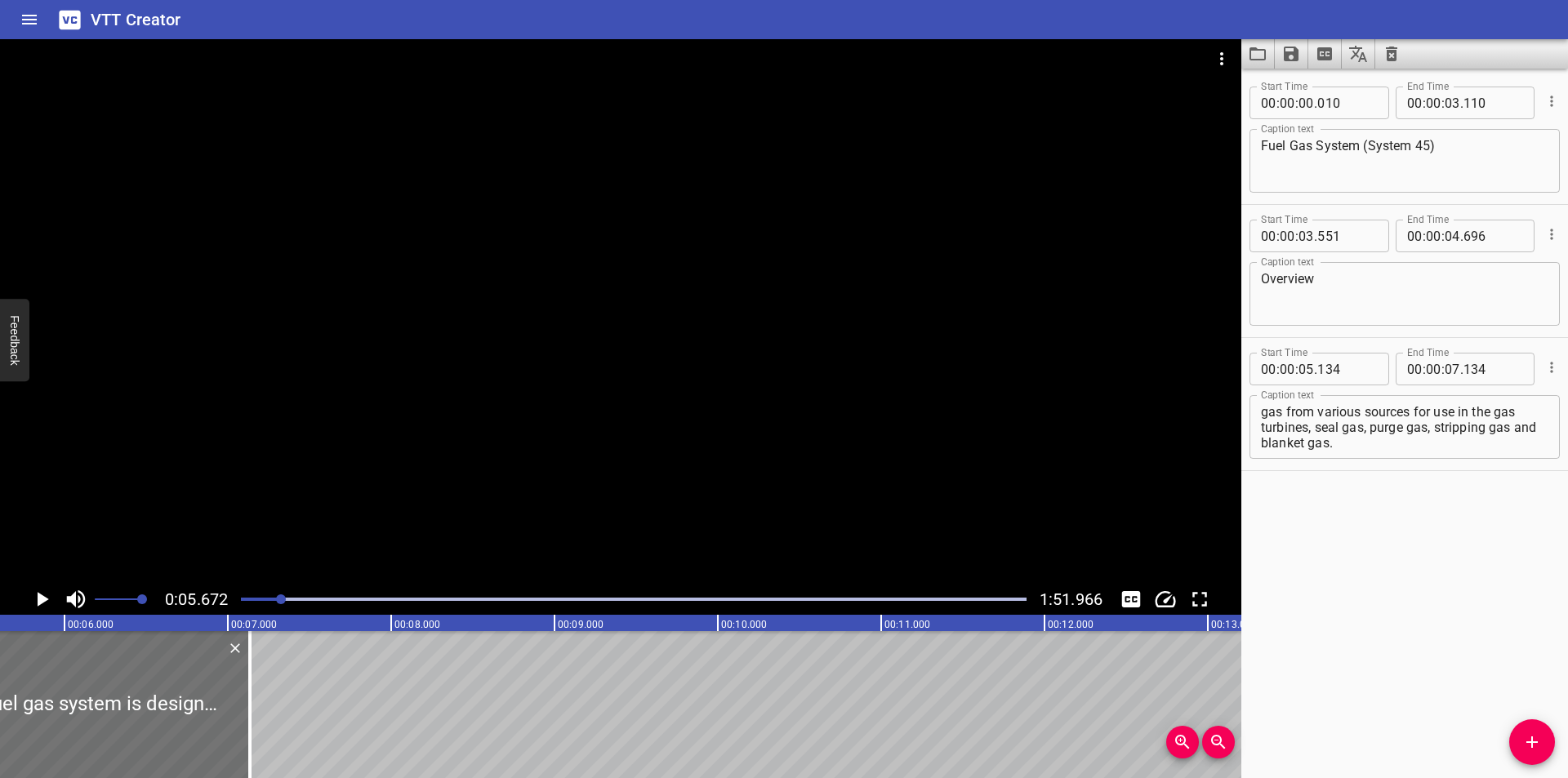
scroll to position [0, 926]
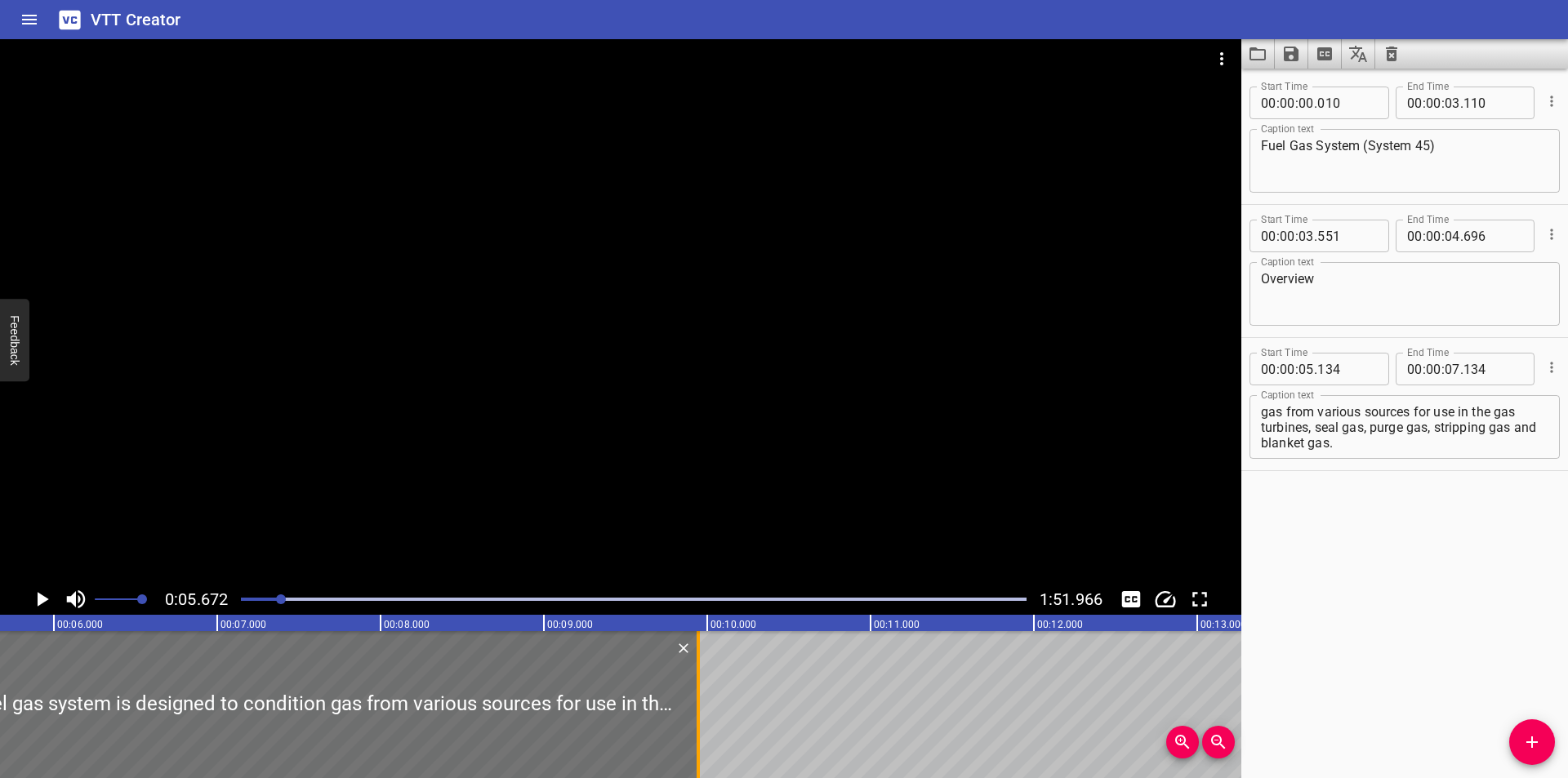
drag, startPoint x: 239, startPoint y: 711, endPoint x: 697, endPoint y: 741, distance: 459.0
click at [697, 741] on div at bounding box center [697, 704] width 3 height 147
type input "09"
type input "944"
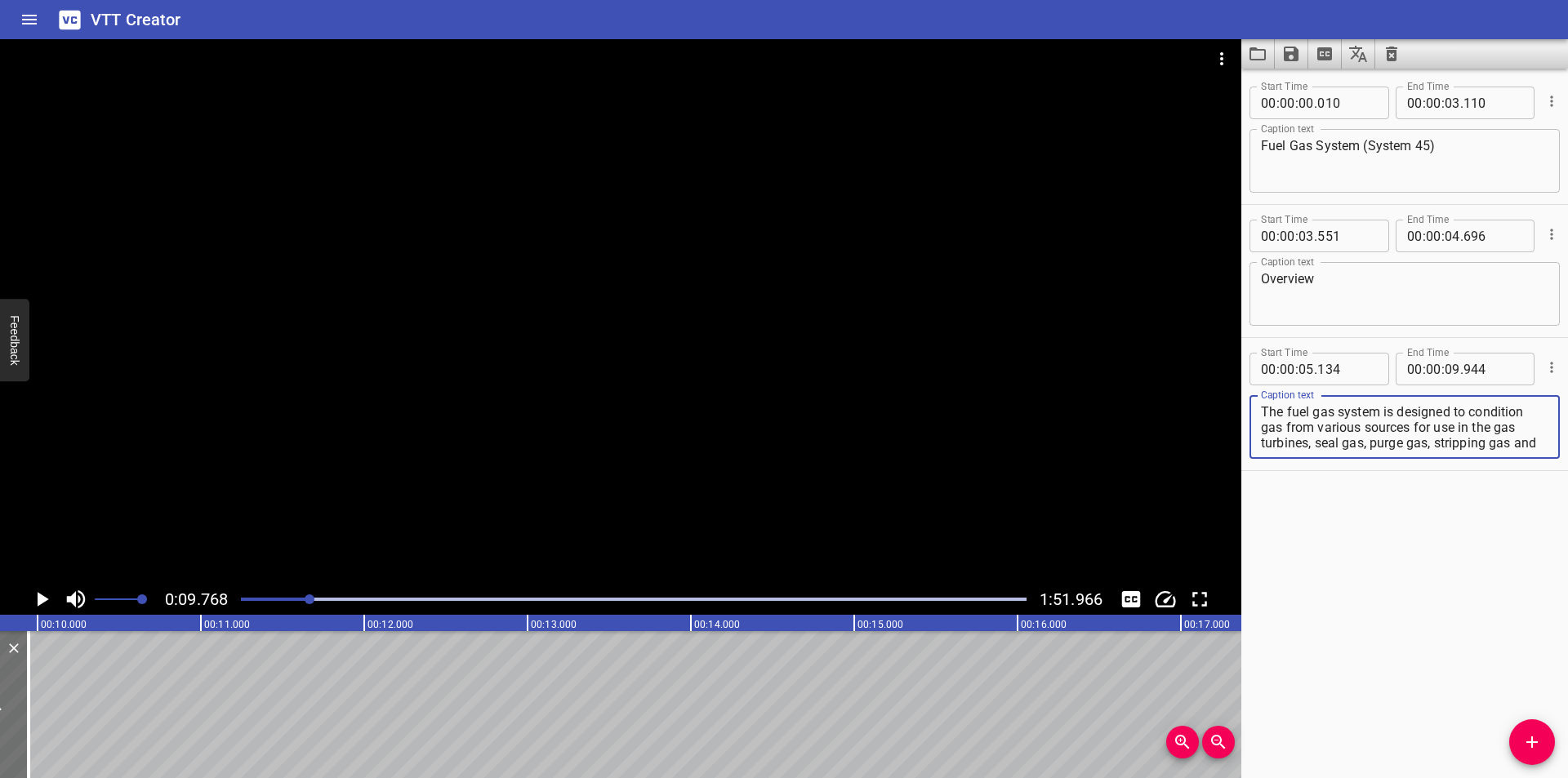
scroll to position [16, 0]
drag, startPoint x: 1472, startPoint y: 428, endPoint x: 1557, endPoint y: 575, distance: 169.8
click at [1567, 583] on div "Start Time 00 : 00 : 00 . 010 Start Time End Time 00 : 00 : 03 . 110 End Time C…" at bounding box center [1404, 423] width 327 height 710
type textarea "The fuel gas system is designed to condition gas from various sources"
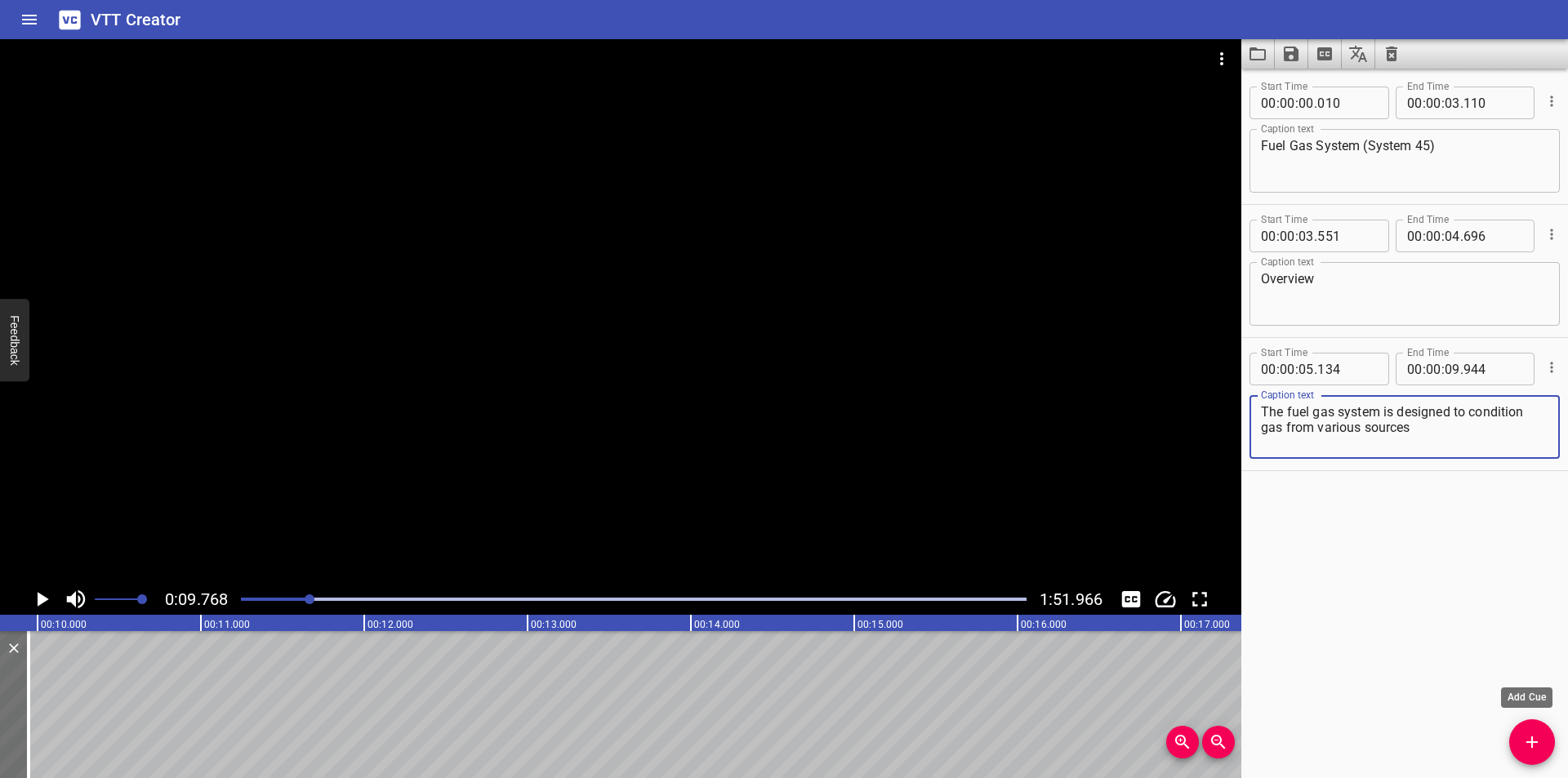
click at [1534, 745] on icon "Add Cue" at bounding box center [1532, 742] width 20 height 19
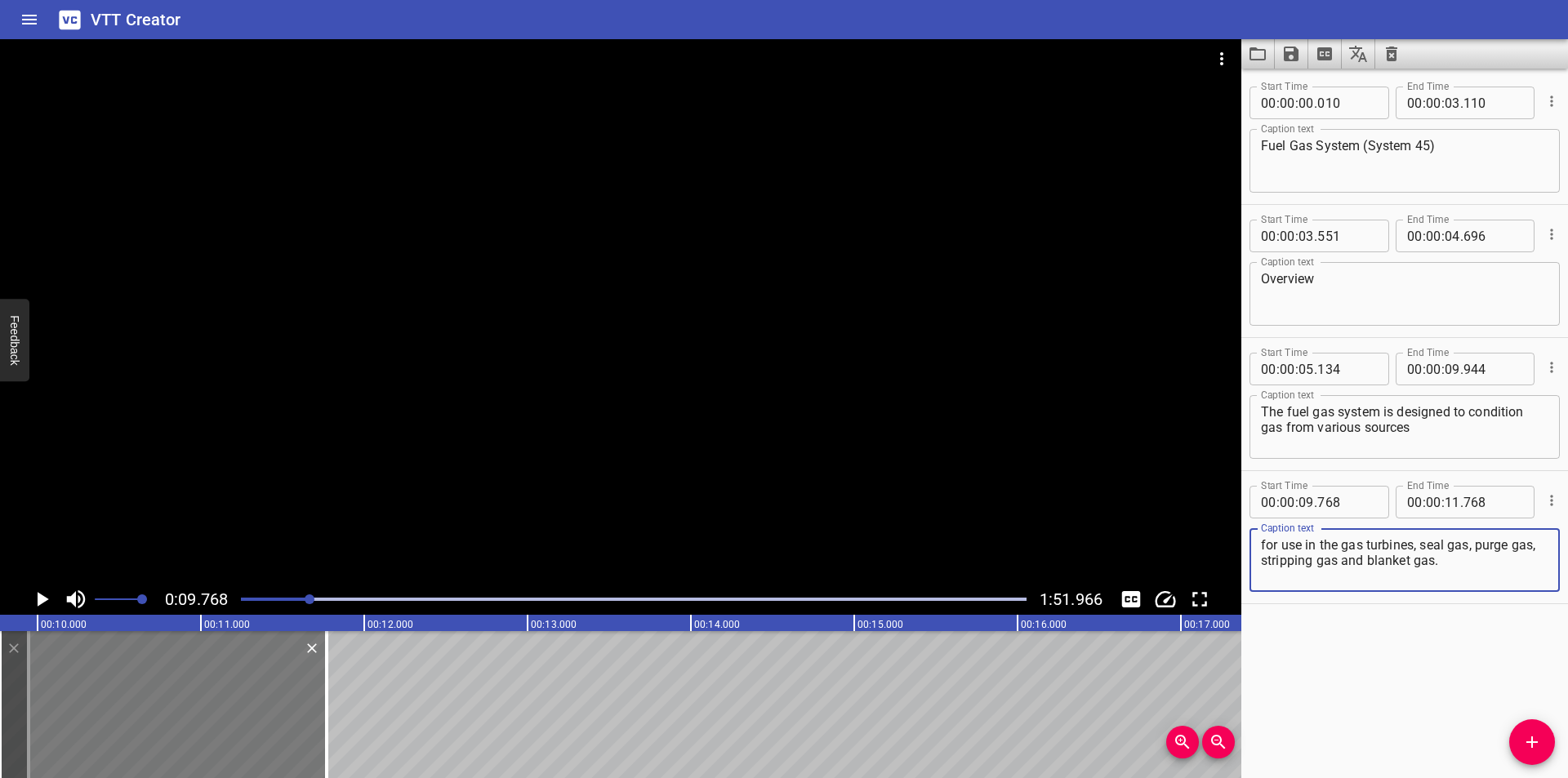
type textarea "for use in the gas turbines, seal gas, purge gas, stripping gas and blanket gas."
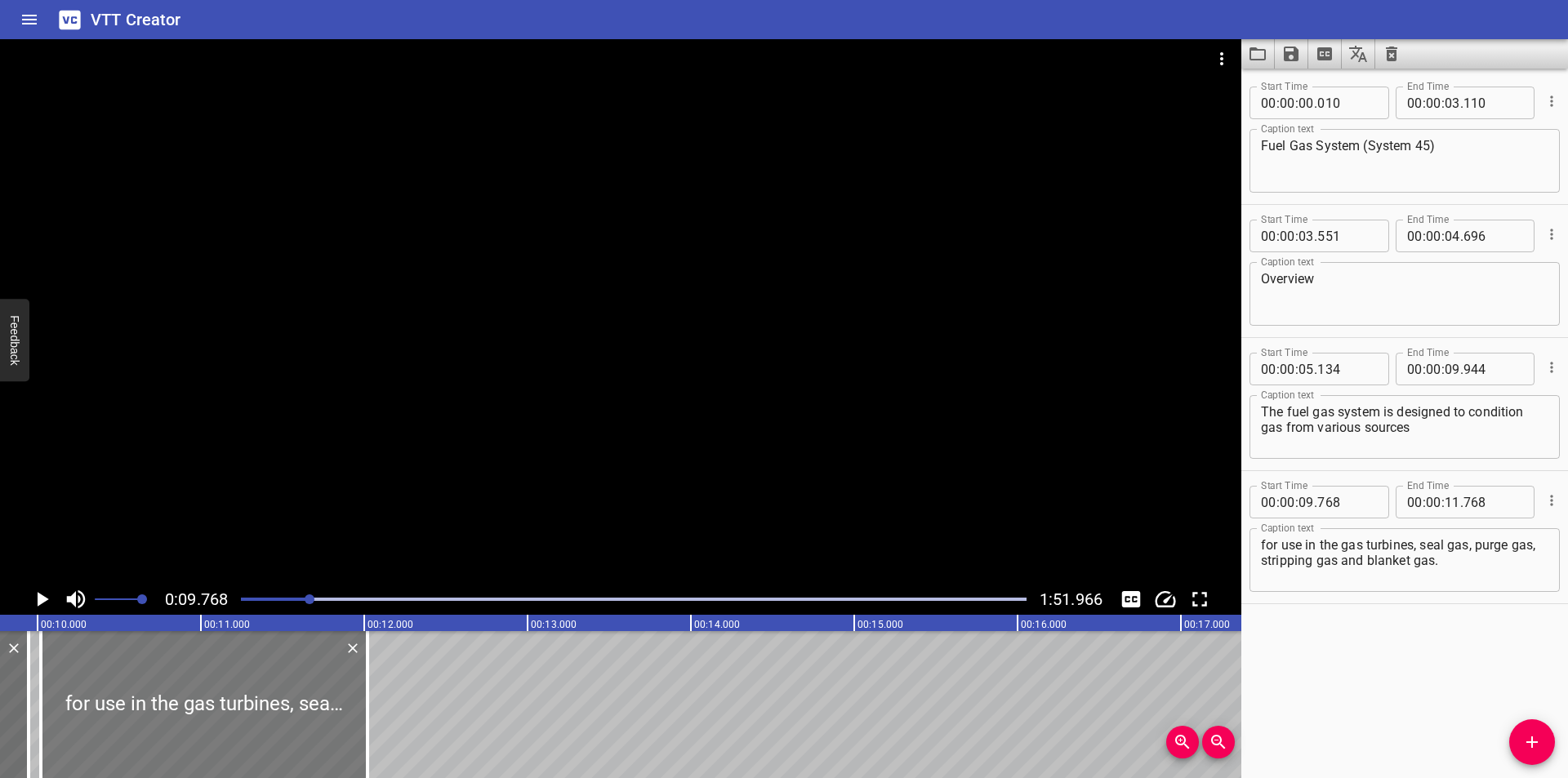
drag, startPoint x: 234, startPoint y: 725, endPoint x: 271, endPoint y: 732, distance: 37.7
click at [271, 732] on div at bounding box center [204, 704] width 327 height 147
type input "10"
type input "018"
type input "12"
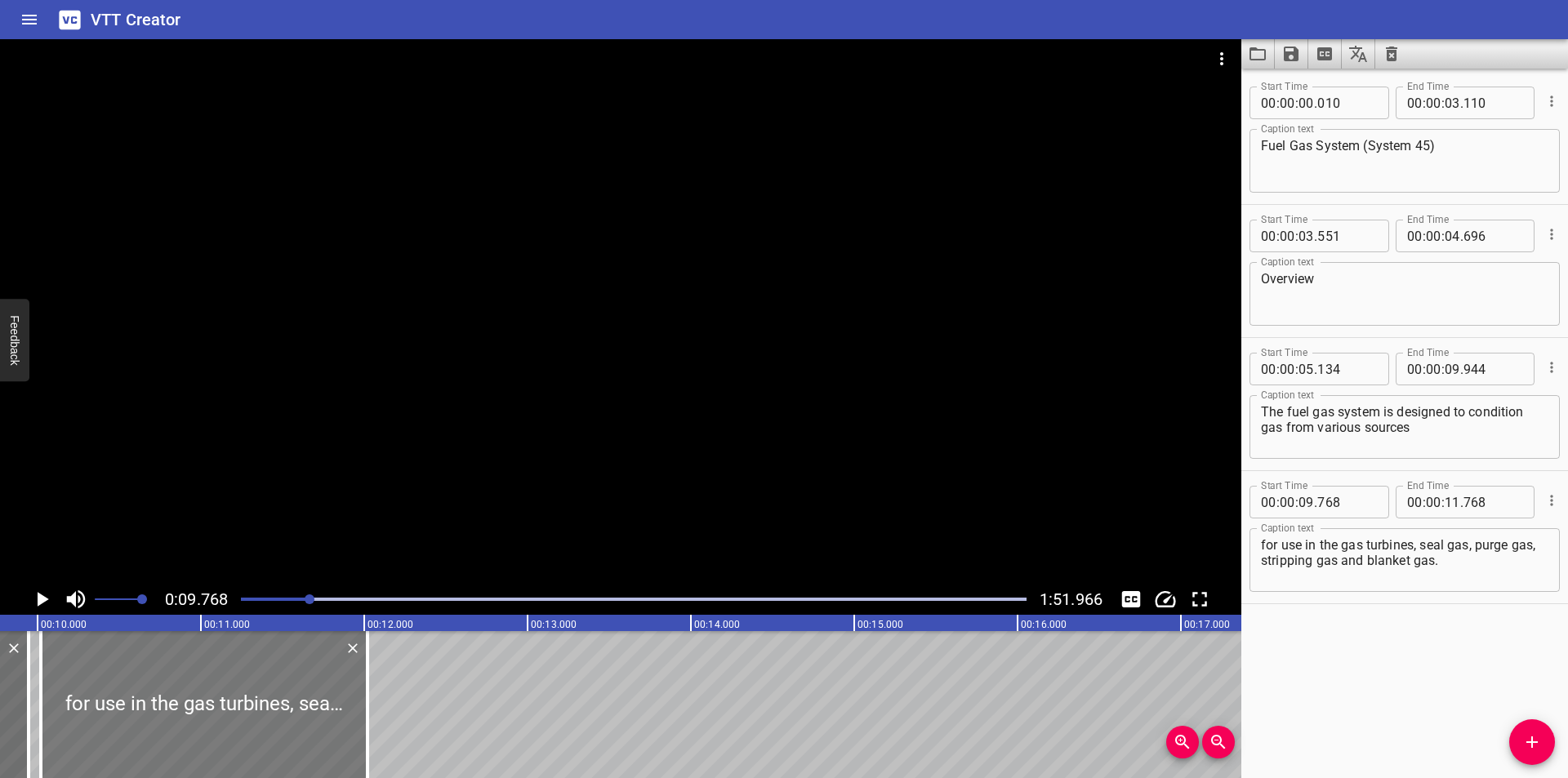
type input "018"
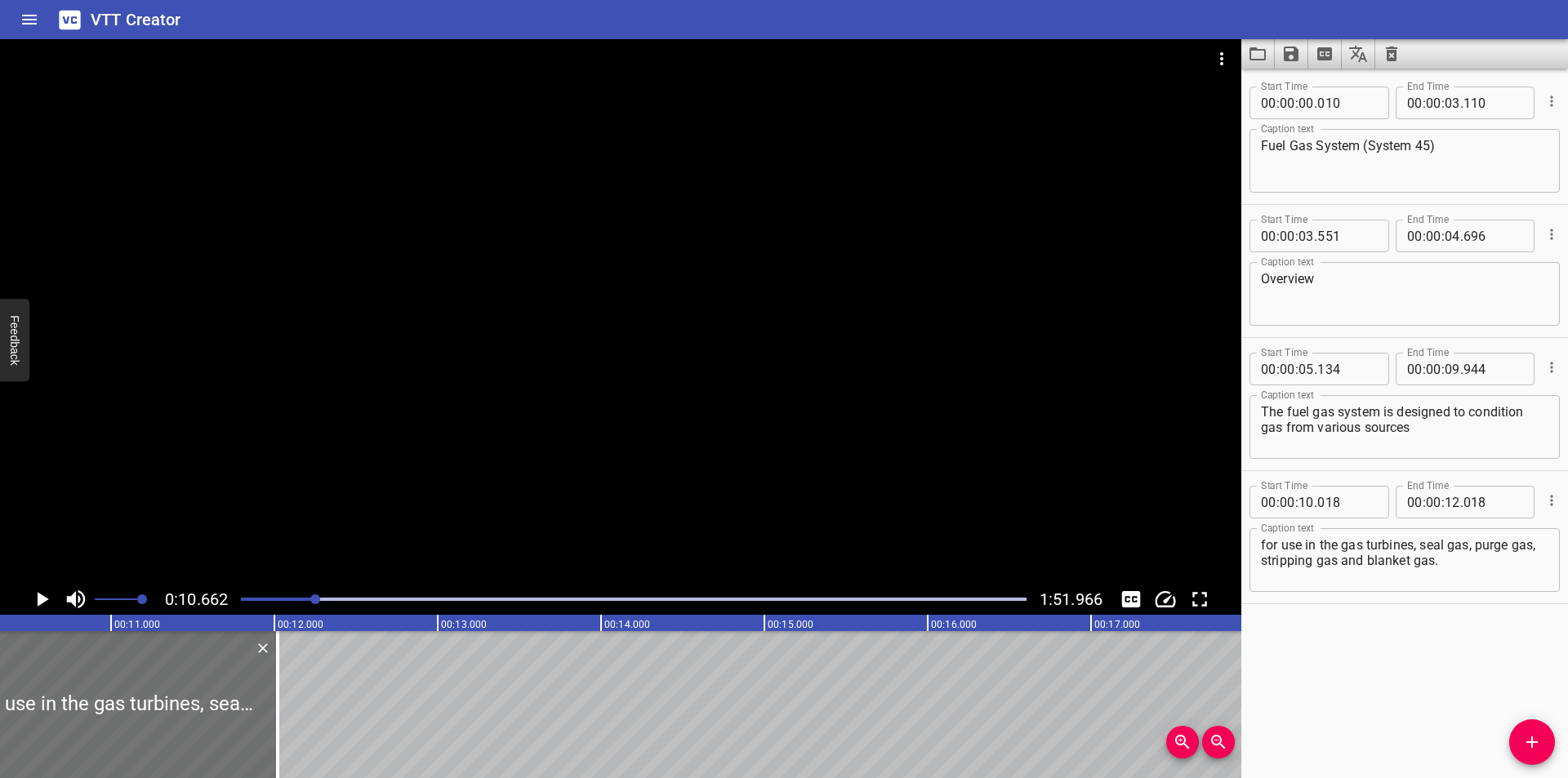
scroll to position [0, 1742]
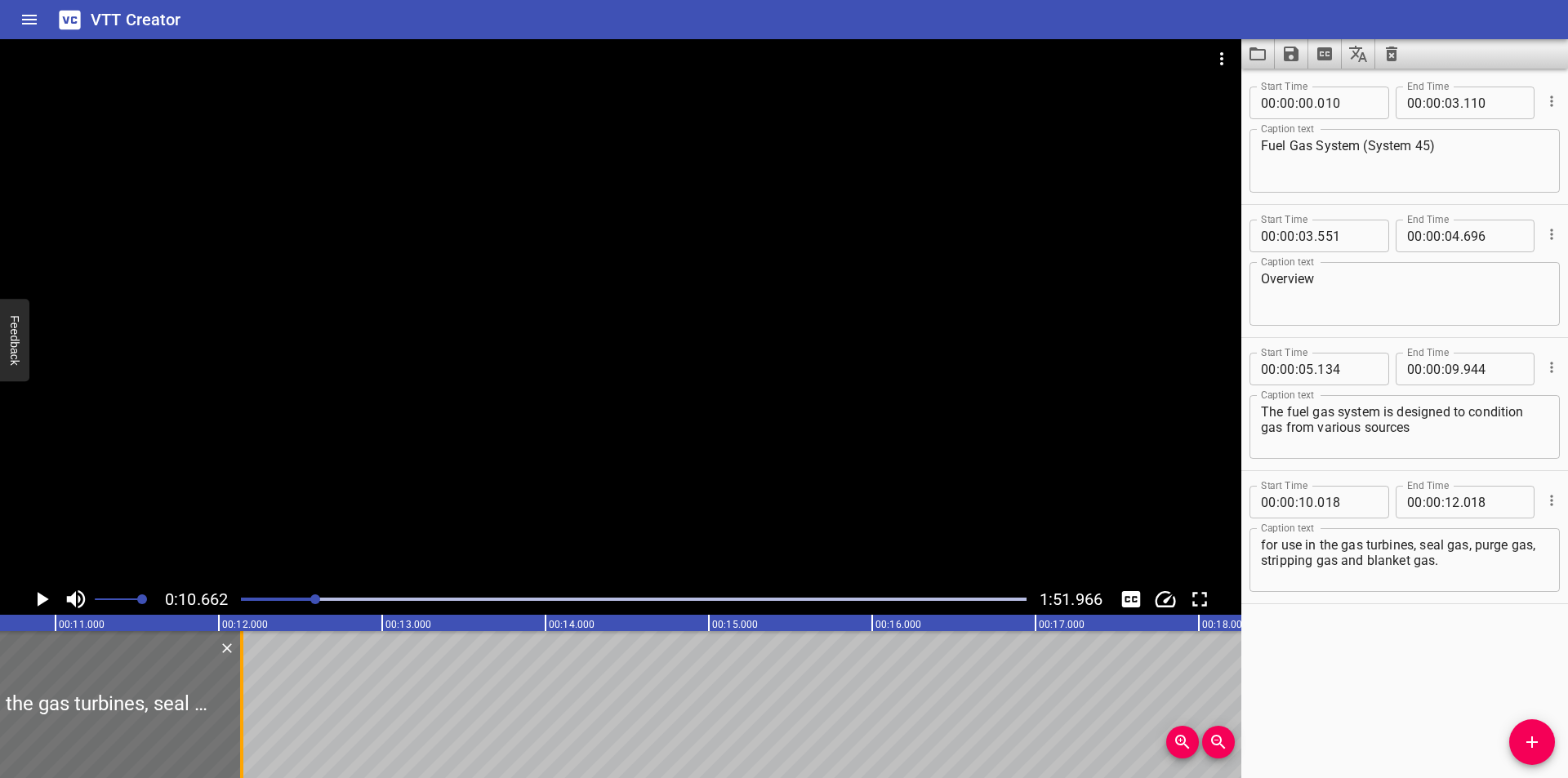
drag, startPoint x: 223, startPoint y: 744, endPoint x: 765, endPoint y: 734, distance: 542.1
click at [250, 734] on div at bounding box center [242, 704] width 17 height 147
type input "15"
type input "328"
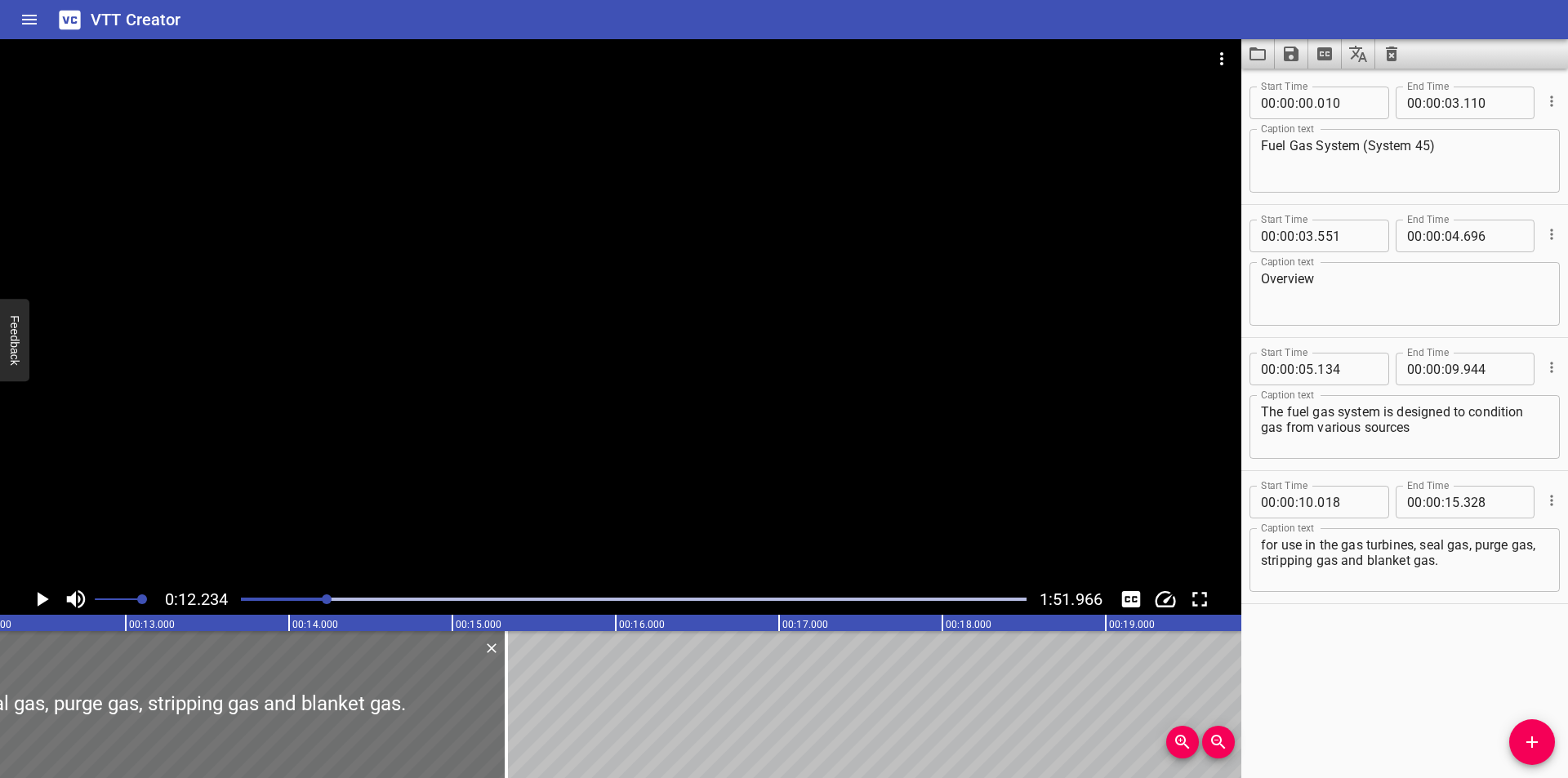
scroll to position [0, 1998]
click at [1364, 562] on textarea "for use in the gas turbines, seal gas, purge gas, stripping gas and blanket gas." at bounding box center [1404, 561] width 288 height 47
type textarea "for use in the gas turbines, seal gas, purge gas, stripping gas, and blanket ga…"
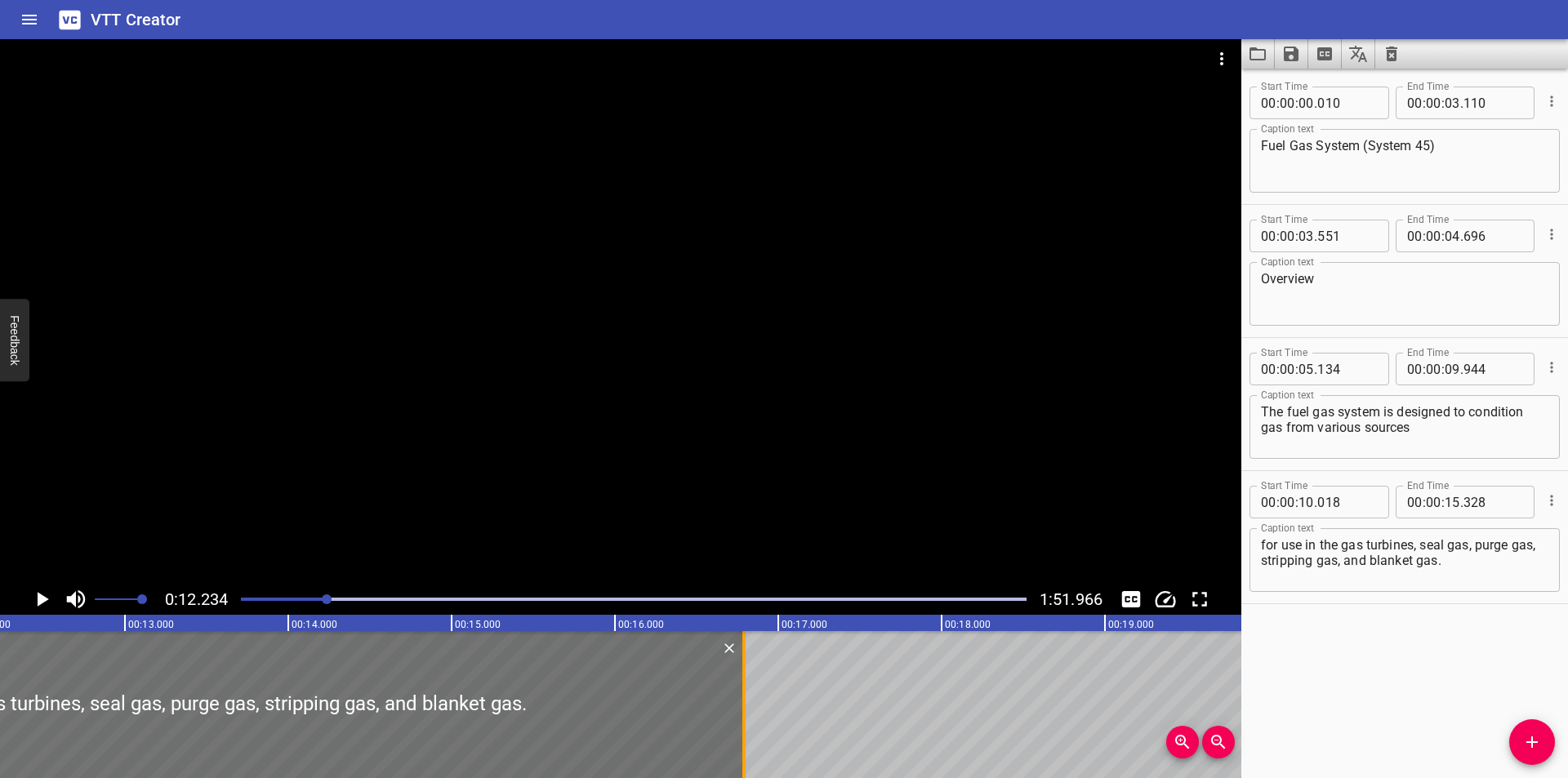
drag, startPoint x: 505, startPoint y: 706, endPoint x: 741, endPoint y: 720, distance: 236.4
click at [744, 720] on div at bounding box center [743, 704] width 3 height 147
type input "16"
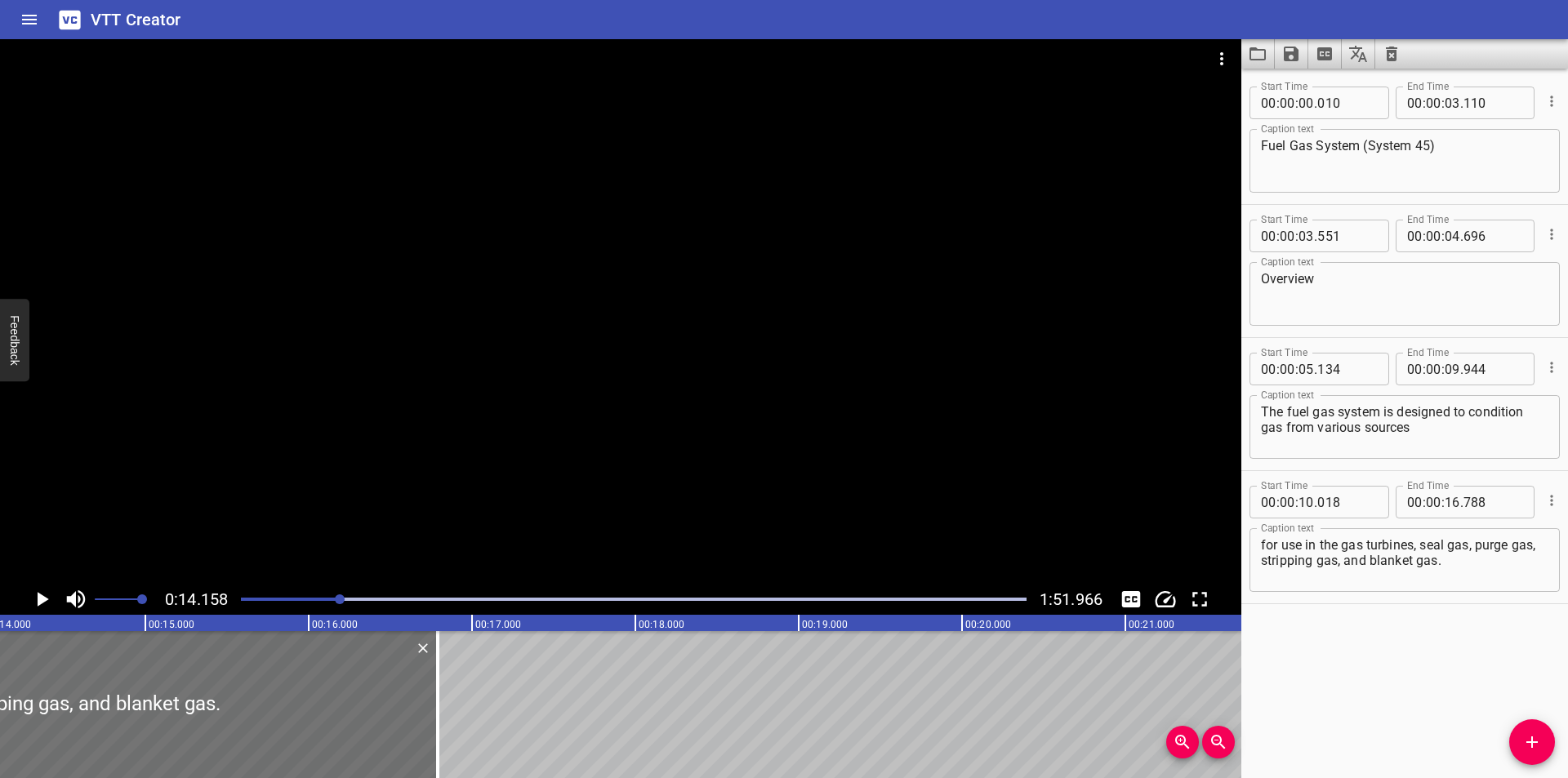
scroll to position [0, 2313]
click at [308, 596] on div at bounding box center [634, 599] width 805 height 22
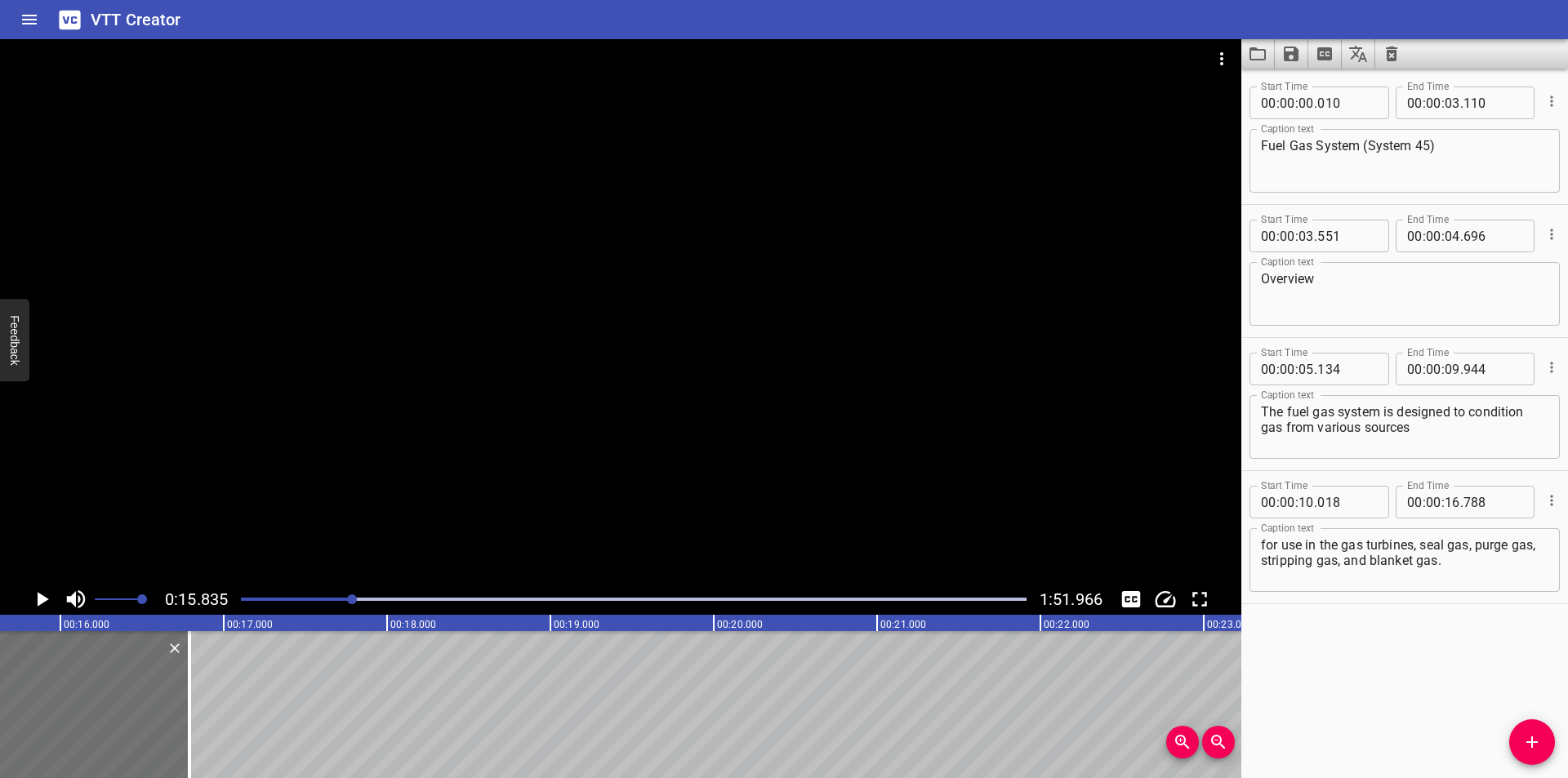
scroll to position [0, 2587]
click at [159, 720] on div at bounding box center [158, 704] width 3 height 147
type input "803"
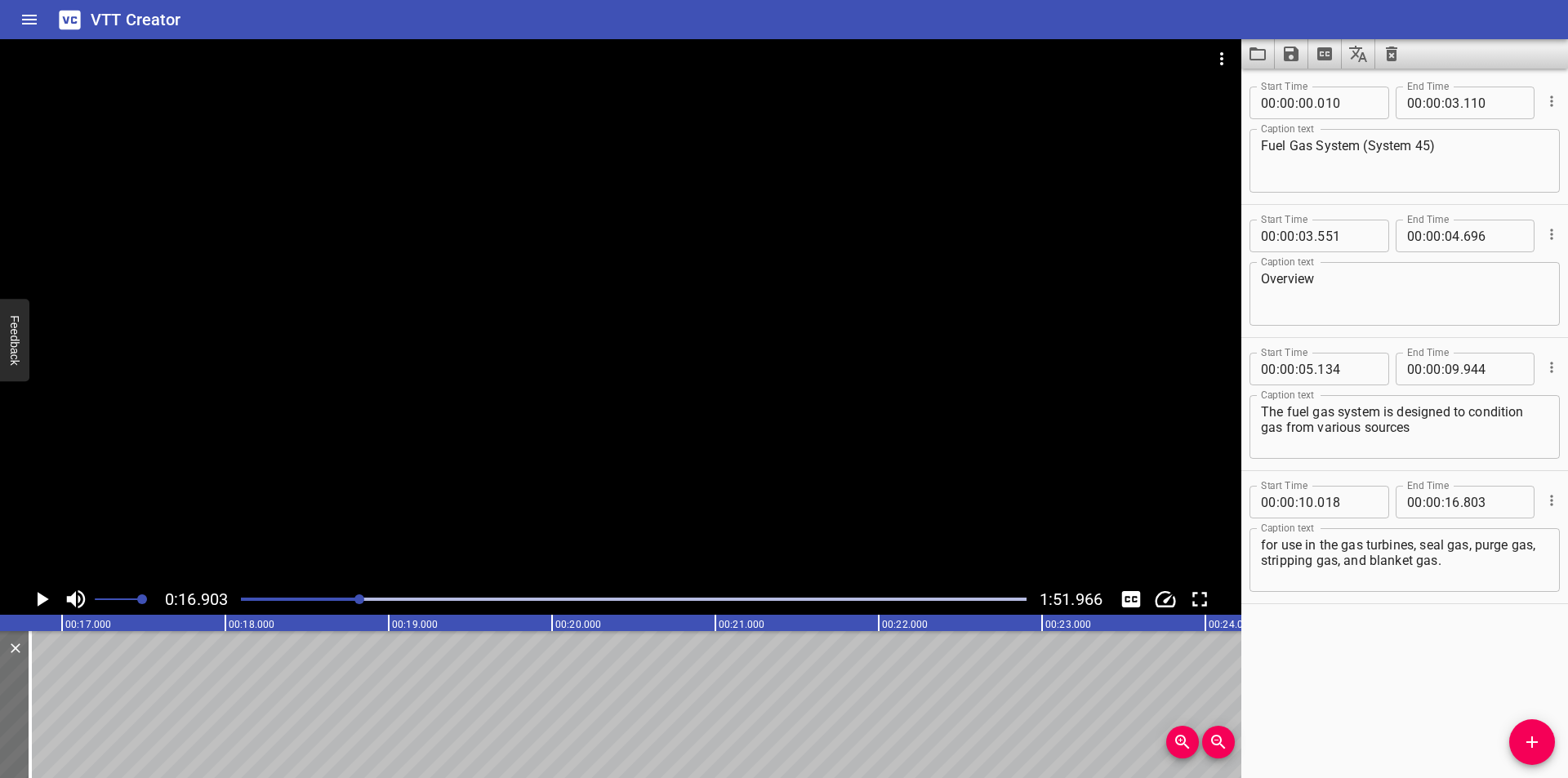
scroll to position [0, 2762]
drag, startPoint x: 683, startPoint y: 414, endPoint x: 428, endPoint y: 590, distance: 309.8
click at [681, 414] on div at bounding box center [620, 311] width 1241 height 545
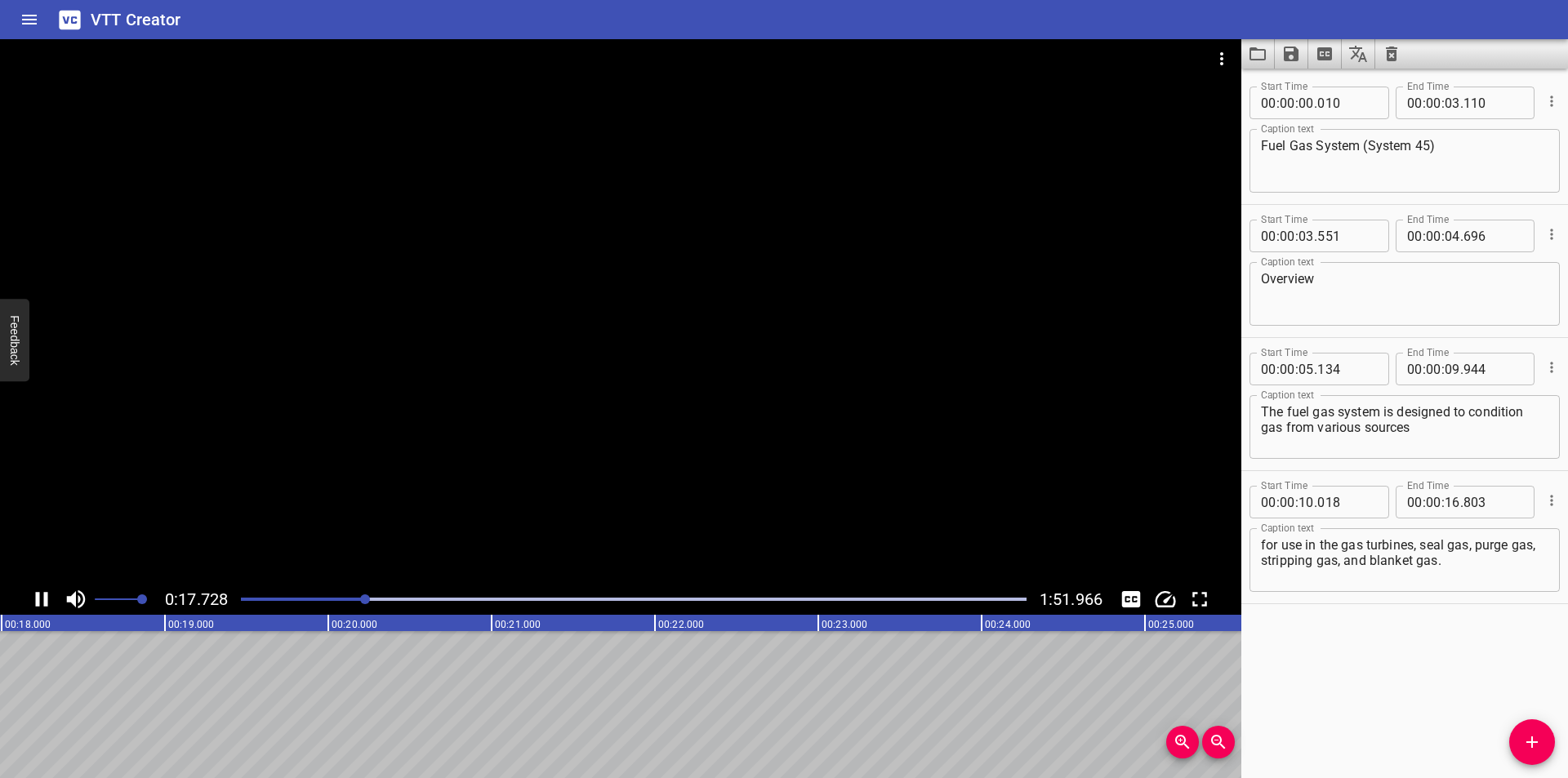
click at [346, 603] on div at bounding box center [634, 599] width 805 height 22
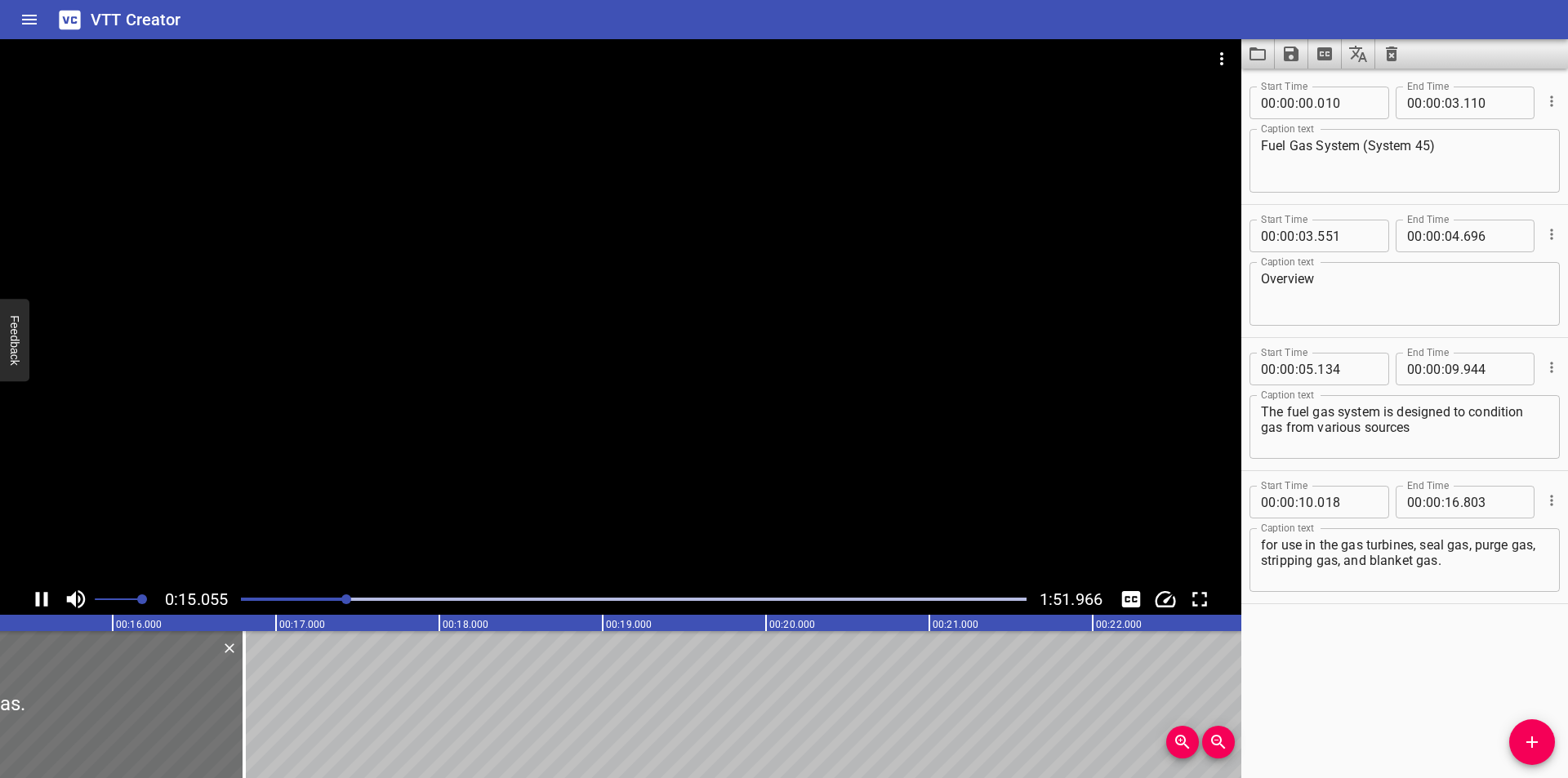
click at [345, 602] on div at bounding box center [346, 600] width 10 height 10
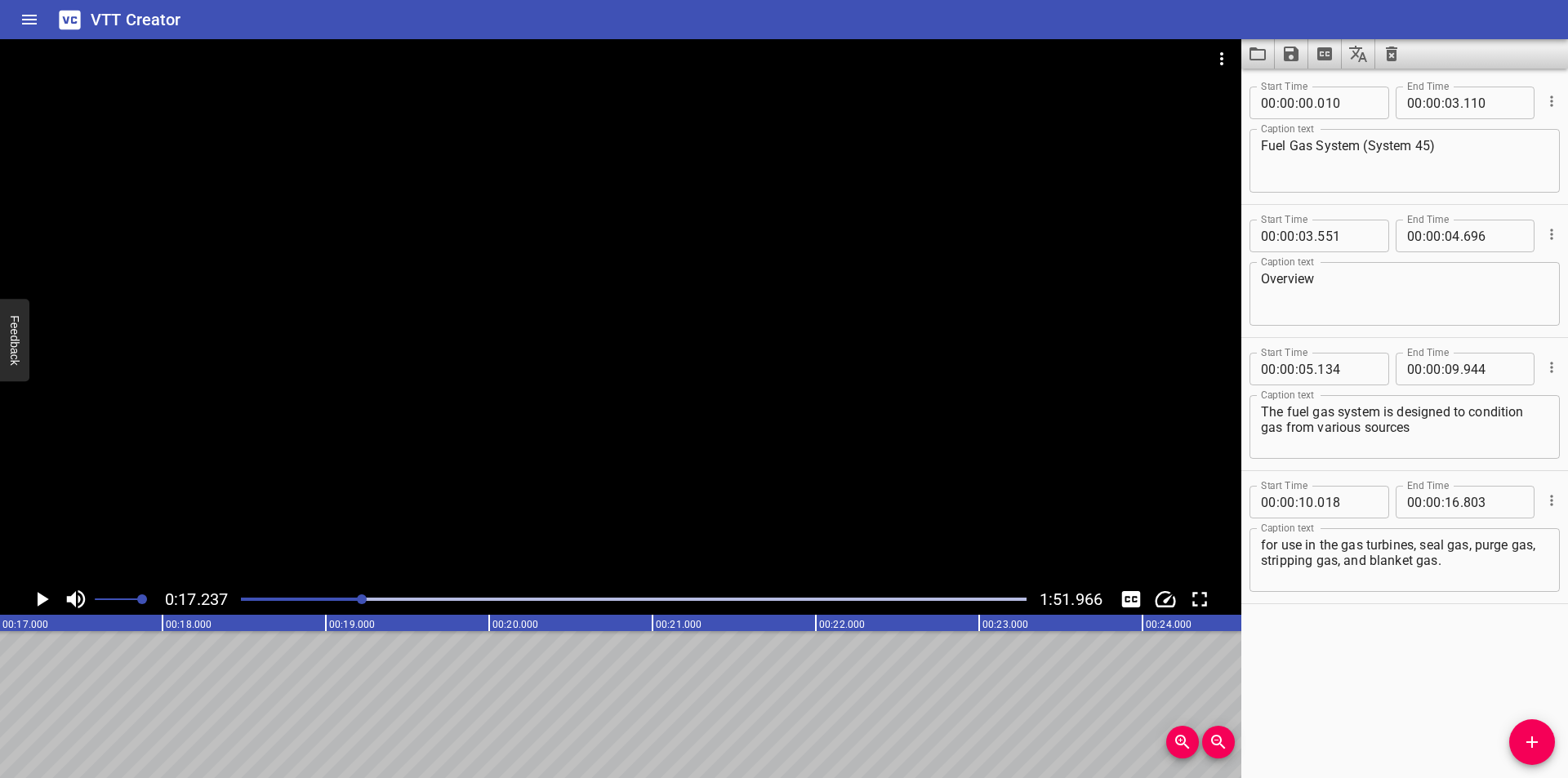
scroll to position [0, 2815]
drag, startPoint x: 1392, startPoint y: 725, endPoint x: 1209, endPoint y: 724, distance: 183.0
click at [1392, 725] on div "Start Time 00 : 00 : 00 . 010 Start Time End Time 00 : 00 : 03 . 110 End Time C…" at bounding box center [1404, 423] width 327 height 710
drag, startPoint x: 1527, startPoint y: 736, endPoint x: 866, endPoint y: 687, distance: 662.8
click at [1521, 736] on span "Add Cue" at bounding box center [1532, 742] width 46 height 19
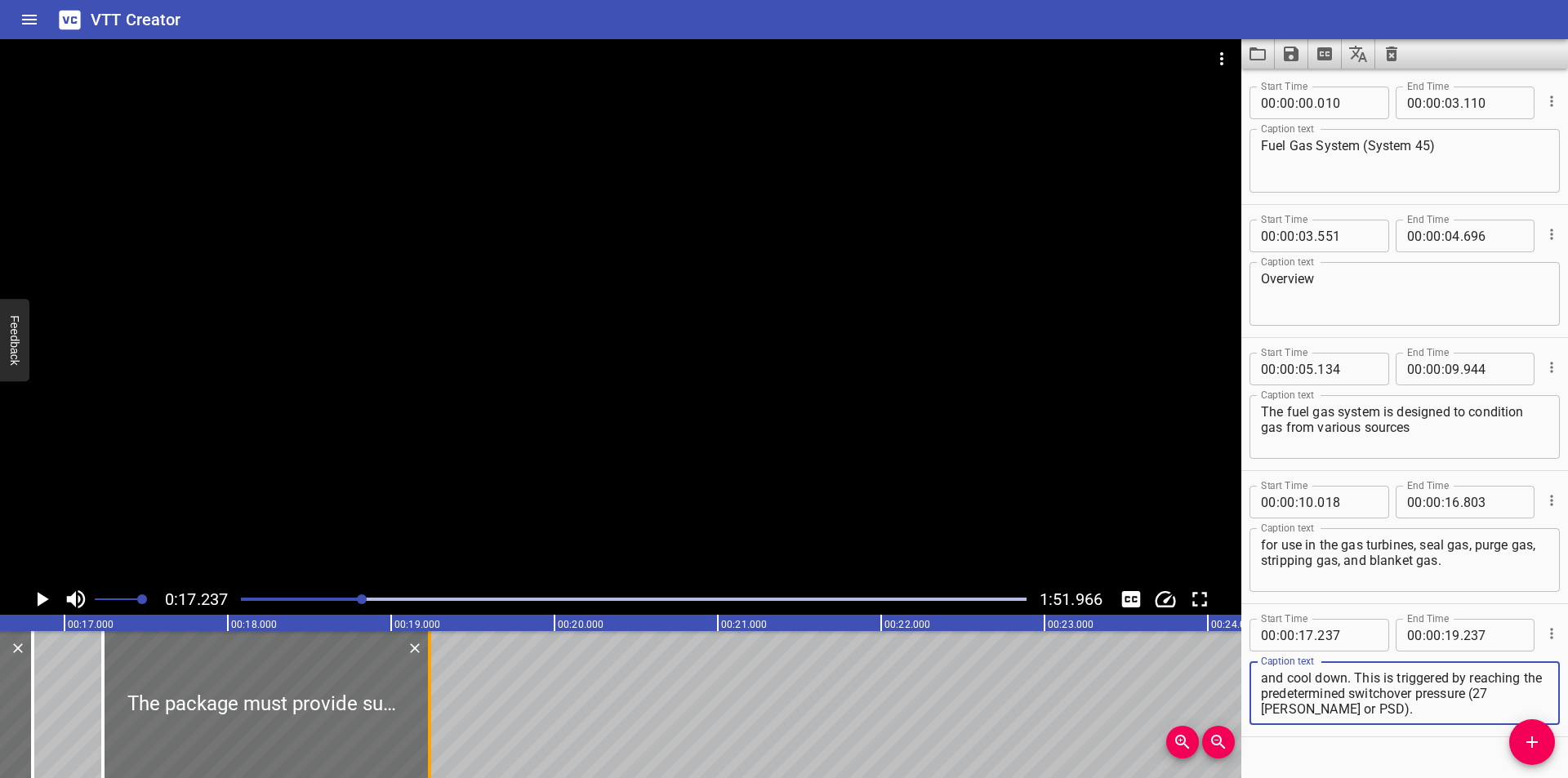
scroll to position [0, 2706]
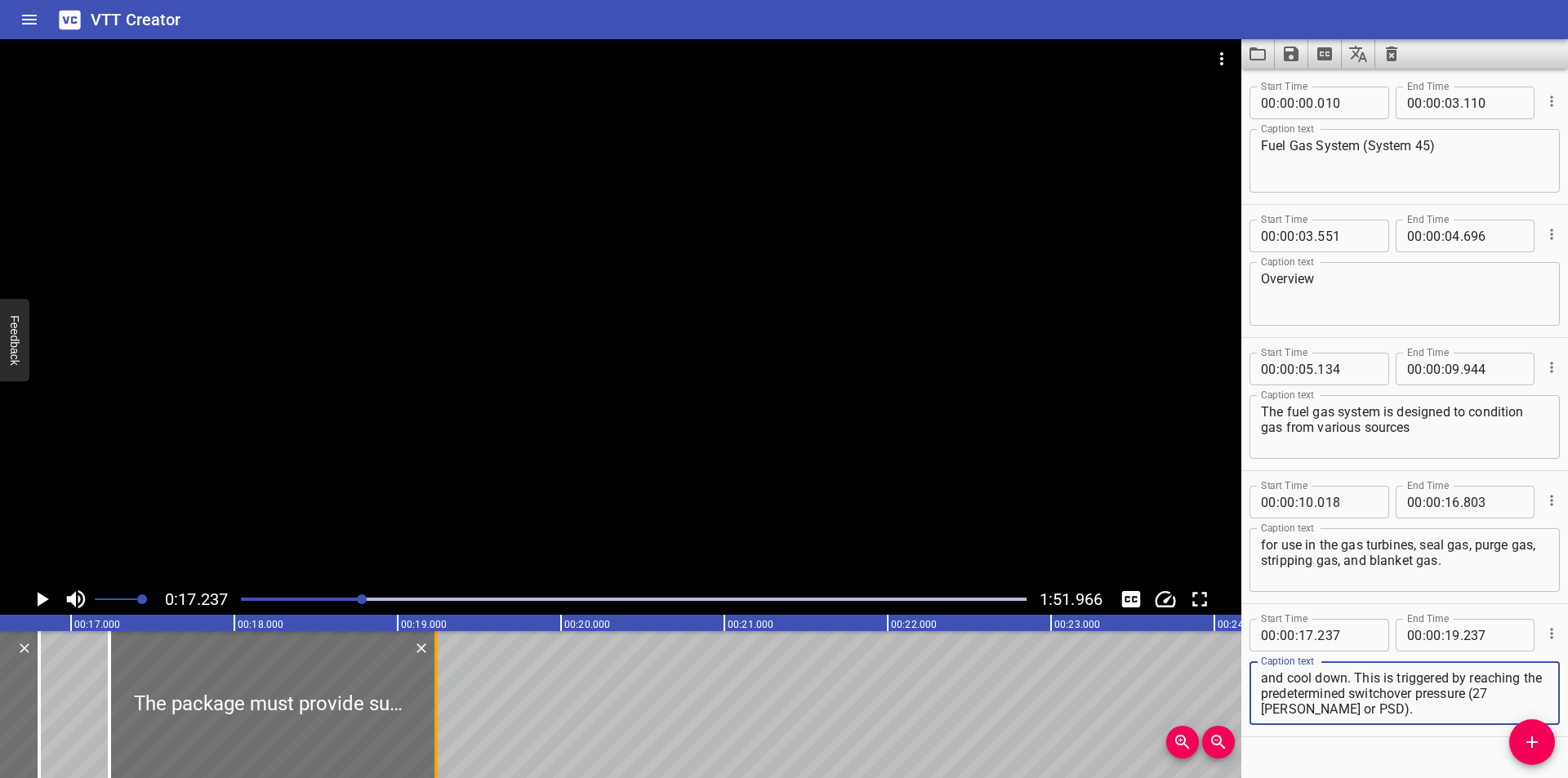
type textarea "The package must provide sufficient buffer capacity for two GTGs to change over…"
drag, startPoint x: 432, startPoint y: 707, endPoint x: 443, endPoint y: 708, distance: 11.0
click at [443, 708] on div at bounding box center [447, 704] width 17 height 147
type input "302"
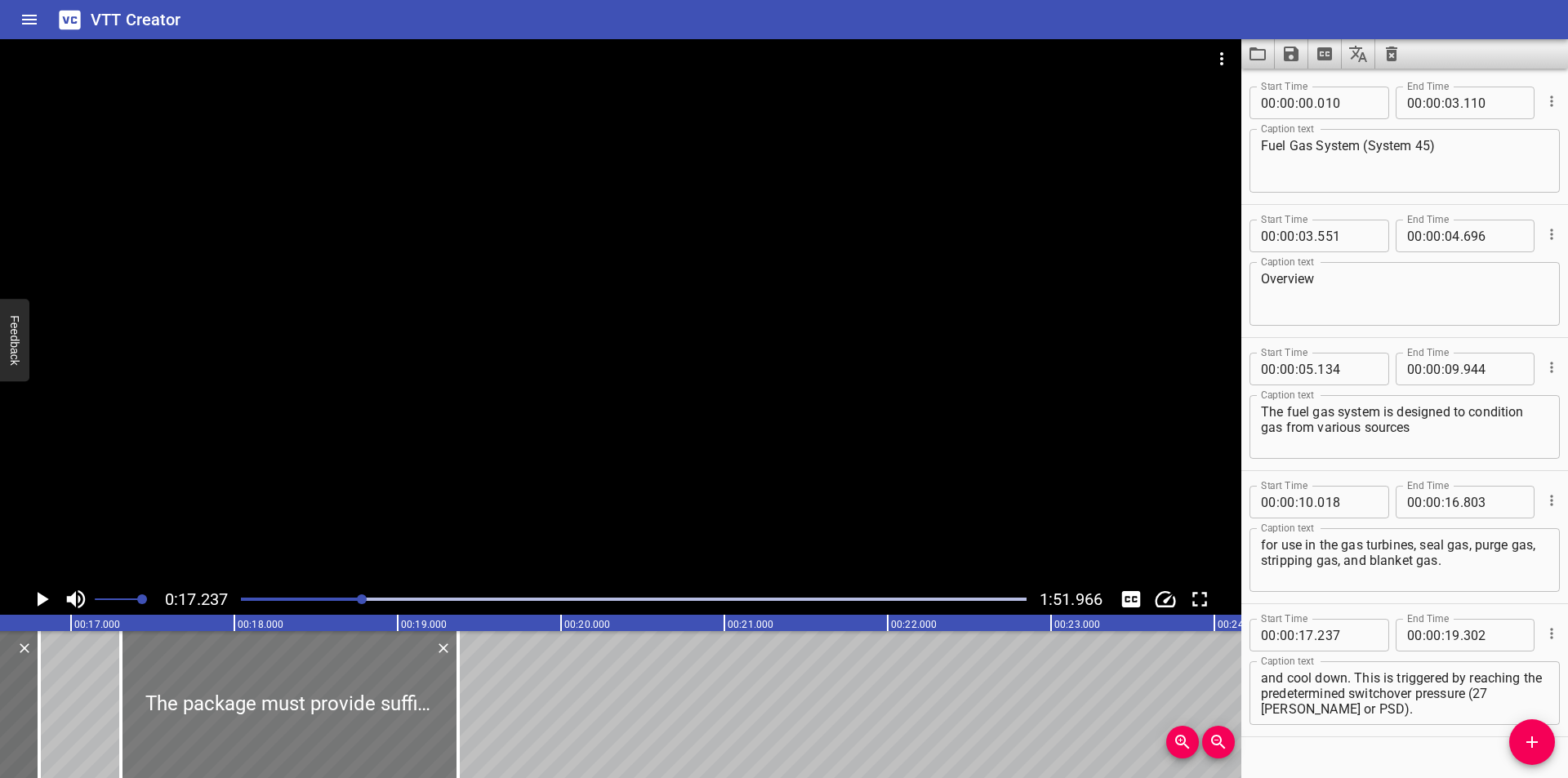
drag, startPoint x: 377, startPoint y: 696, endPoint x: 419, endPoint y: 522, distance: 179.0
click at [389, 703] on div at bounding box center [290, 704] width 337 height 147
type input "307"
type input "372"
click at [420, 518] on div at bounding box center [620, 311] width 1241 height 545
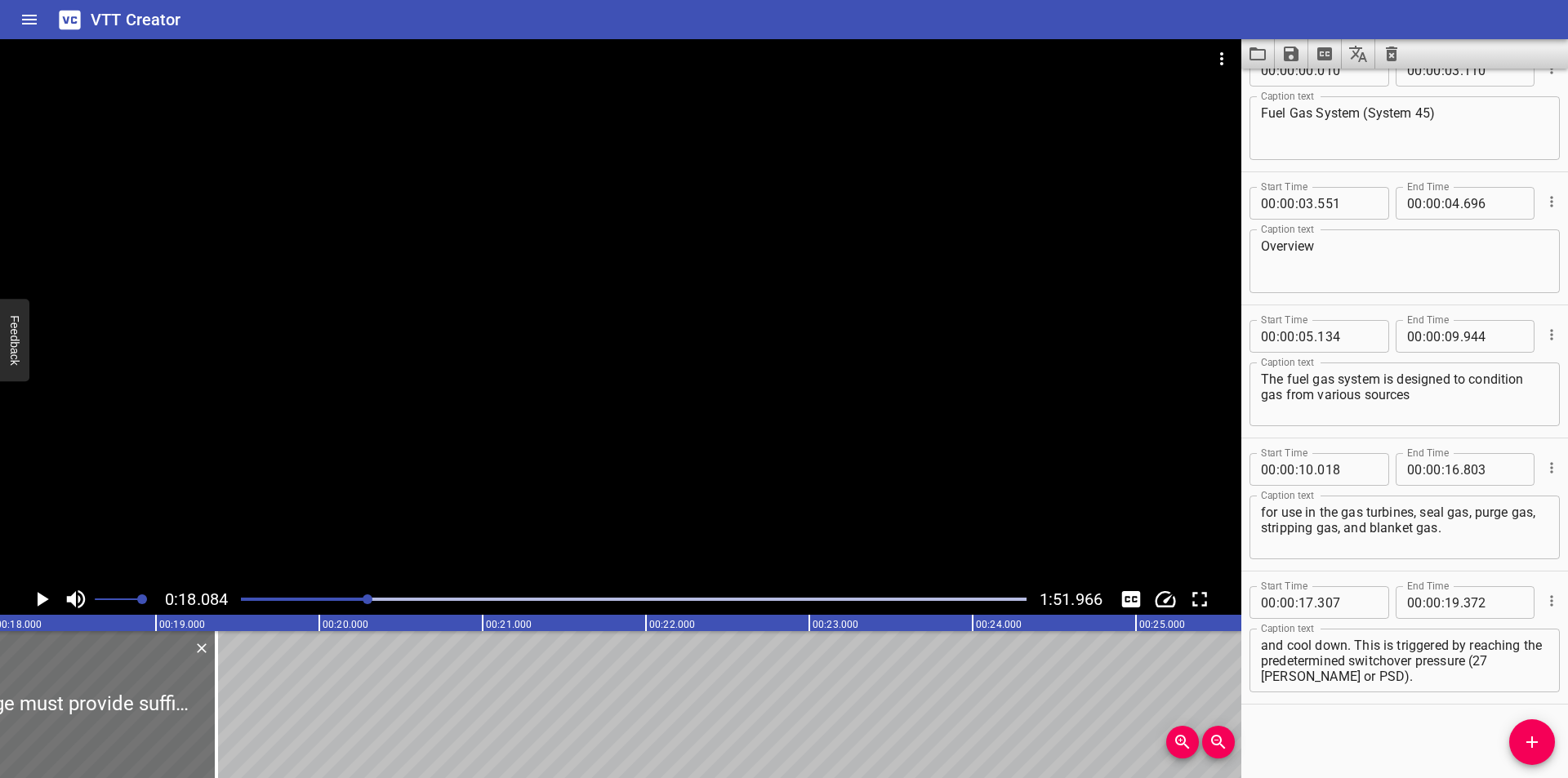
scroll to position [0, 2954]
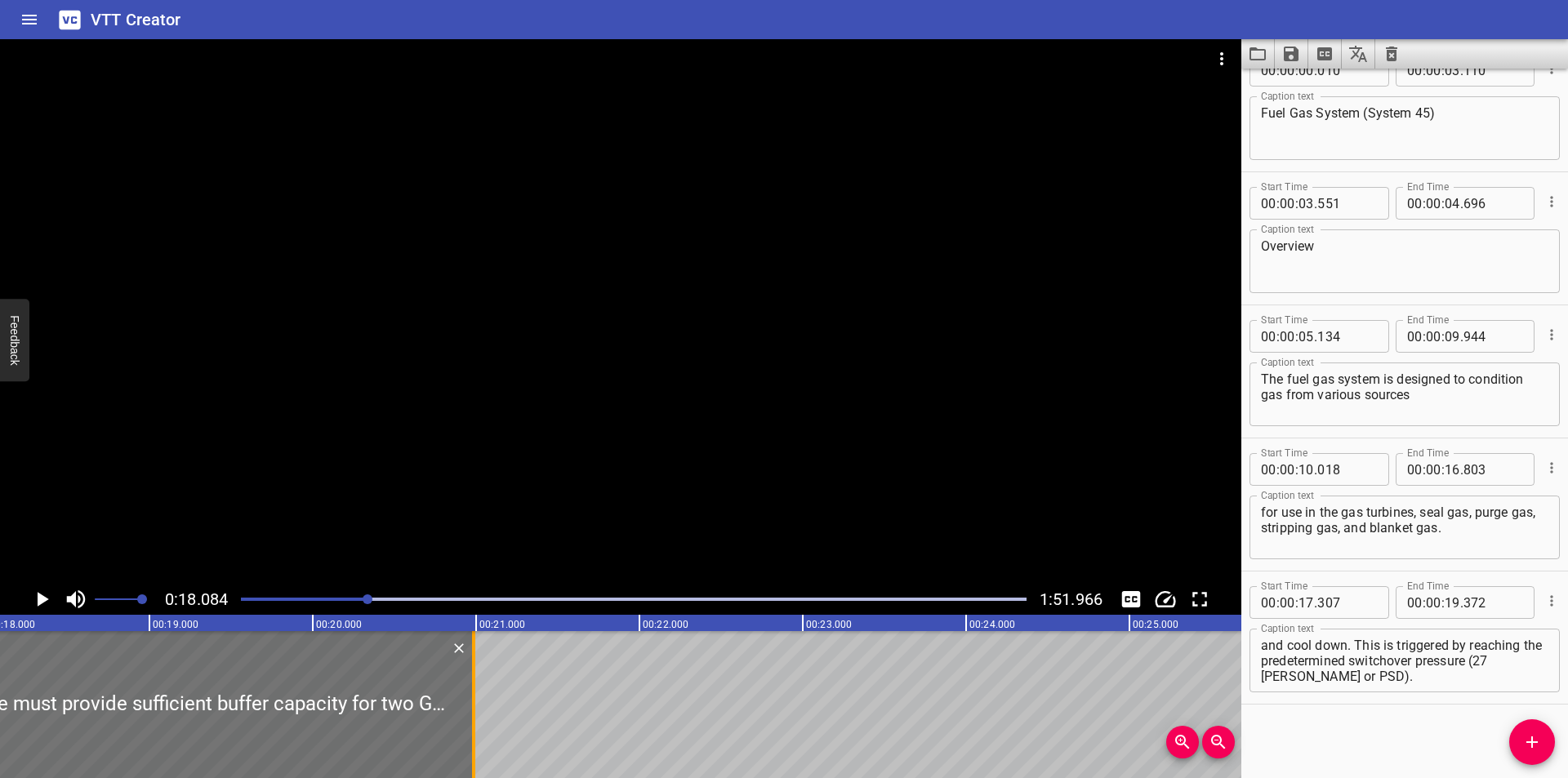
drag, startPoint x: 211, startPoint y: 711, endPoint x: 480, endPoint y: 708, distance: 269.0
click at [475, 711] on div at bounding box center [473, 704] width 3 height 147
type input "20"
type input "997"
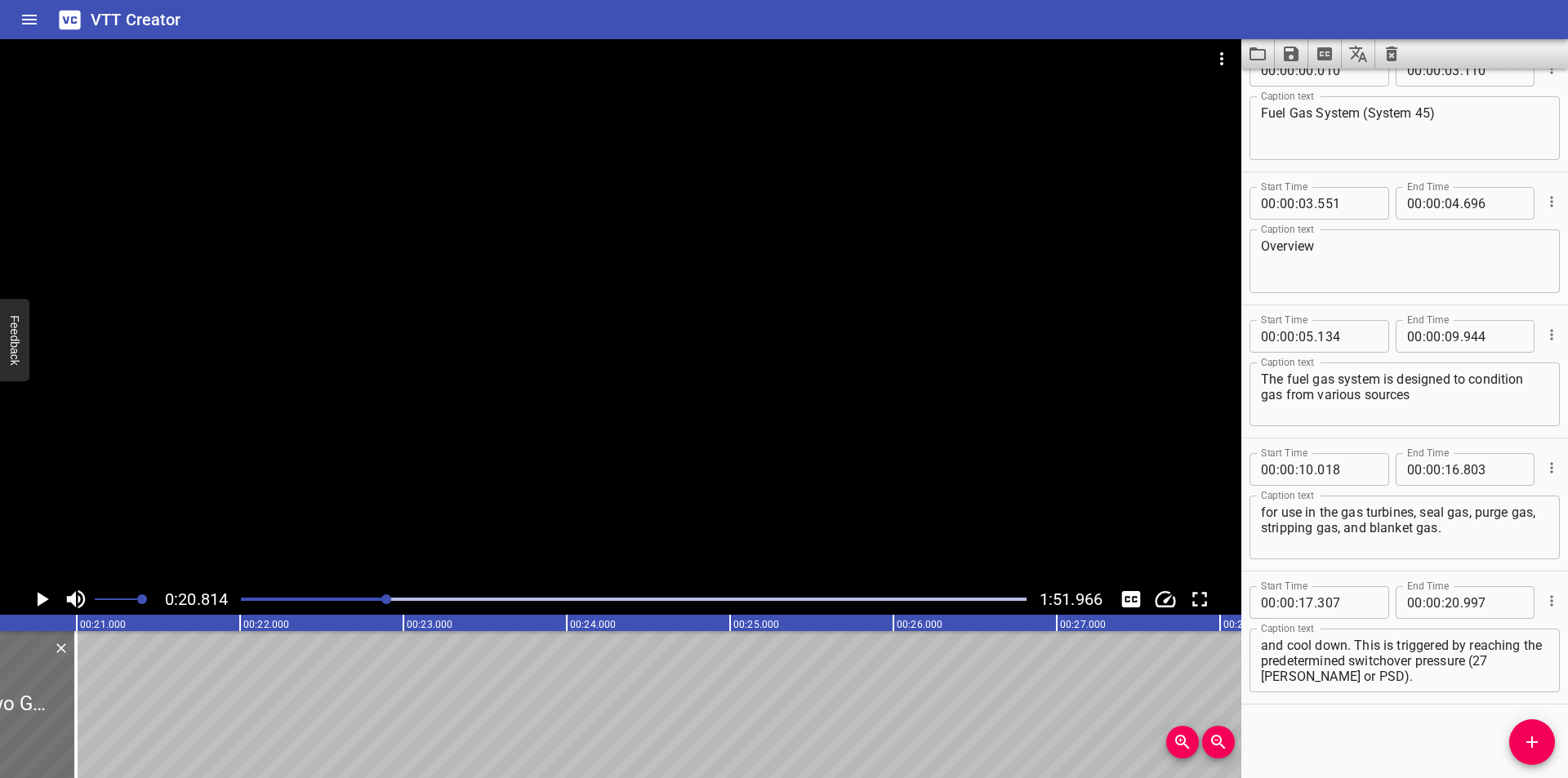
scroll to position [0, 3400]
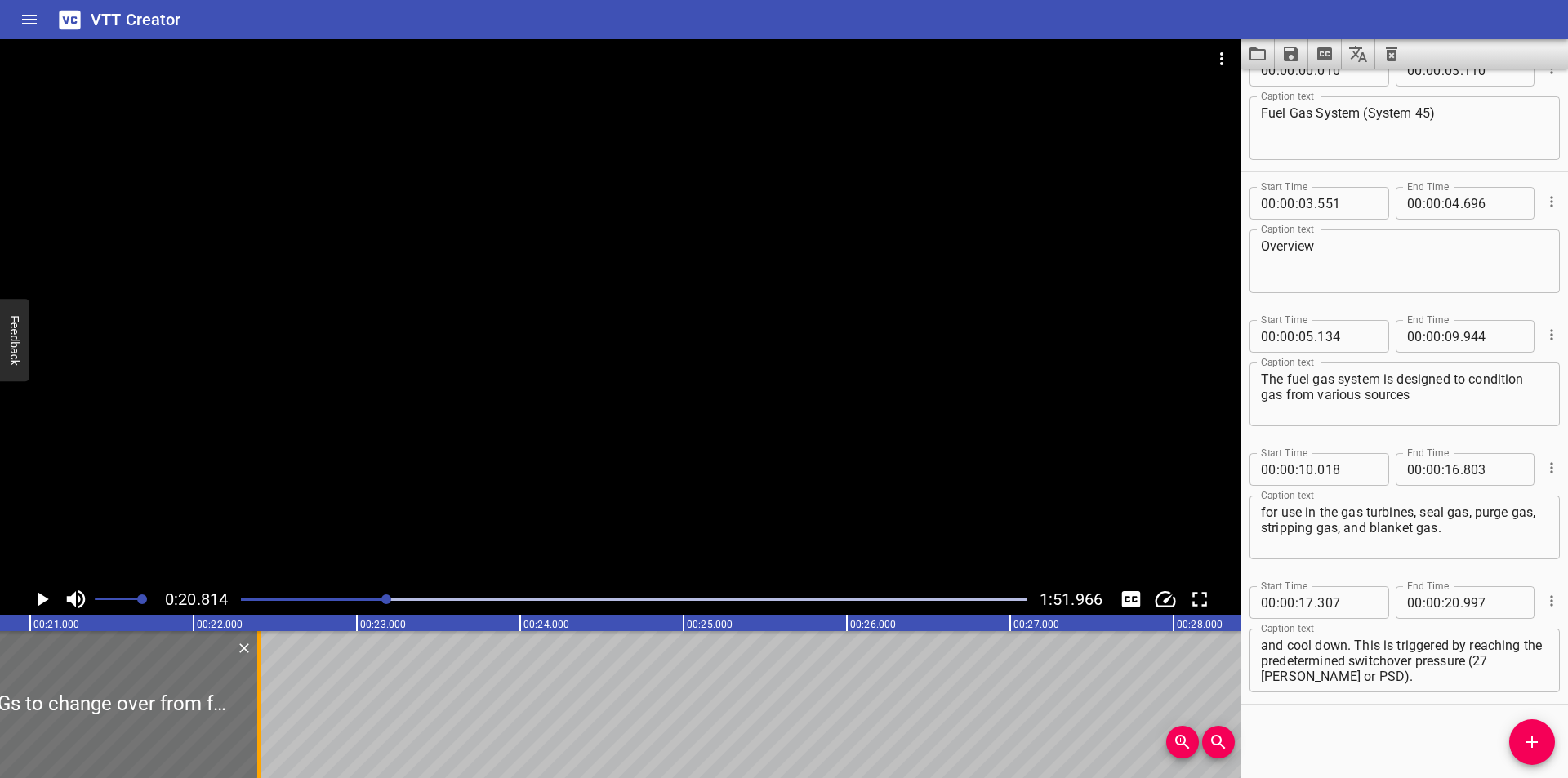
drag, startPoint x: 27, startPoint y: 724, endPoint x: 257, endPoint y: 731, distance: 230.1
click at [257, 731] on div at bounding box center [258, 704] width 3 height 147
type input "22"
type input "402"
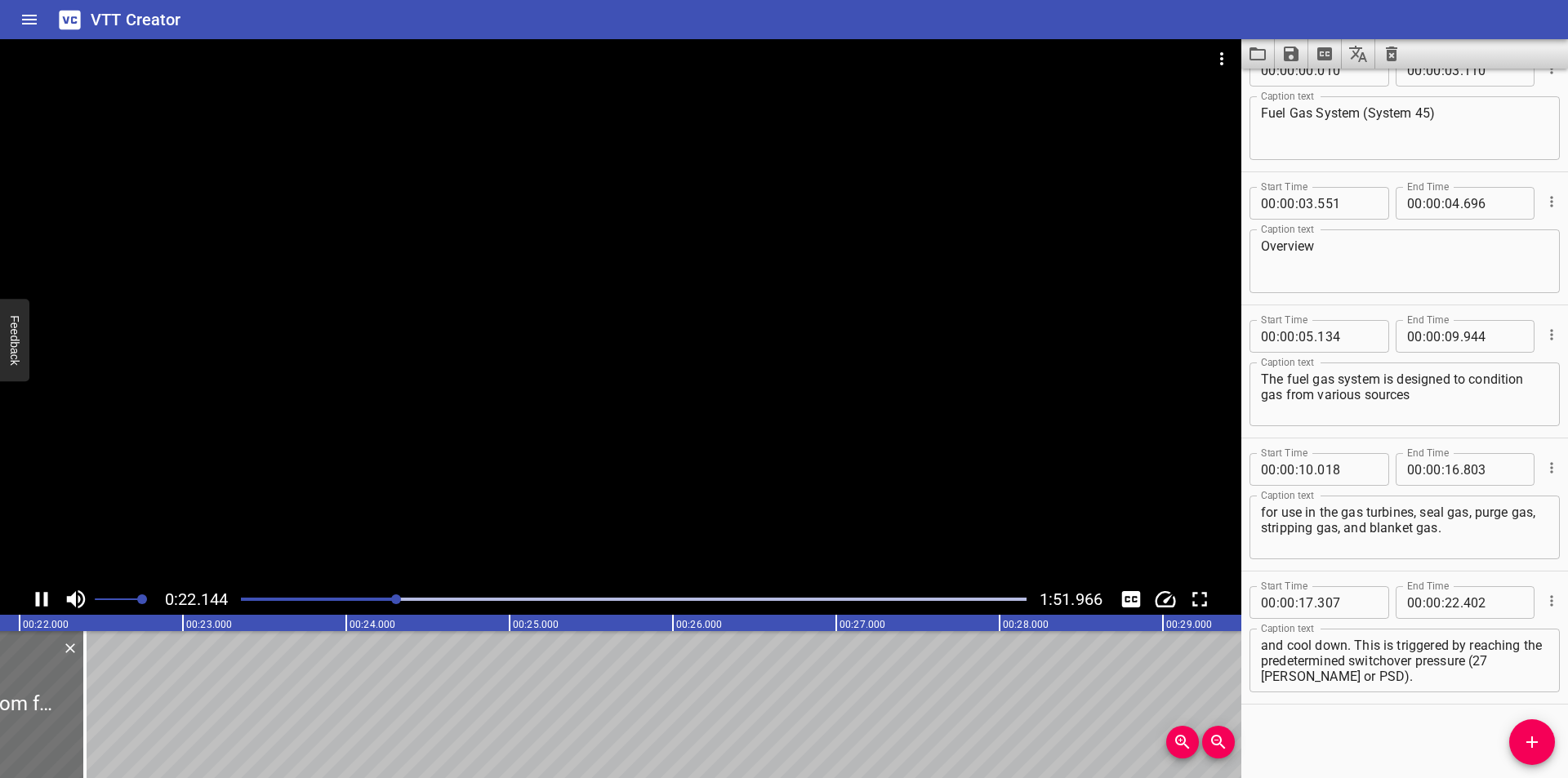
scroll to position [0, 3630]
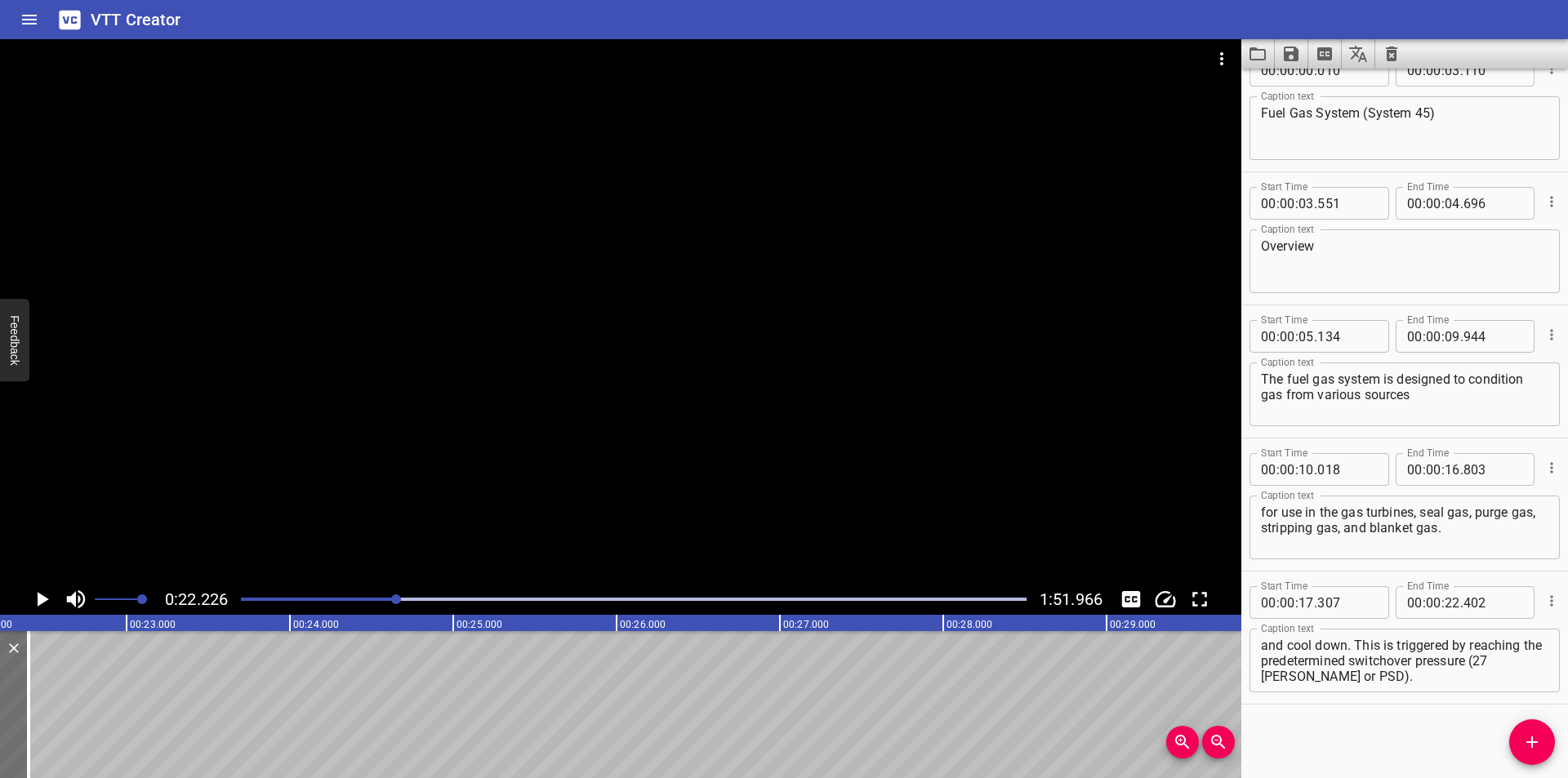
click at [456, 445] on div at bounding box center [620, 311] width 1241 height 545
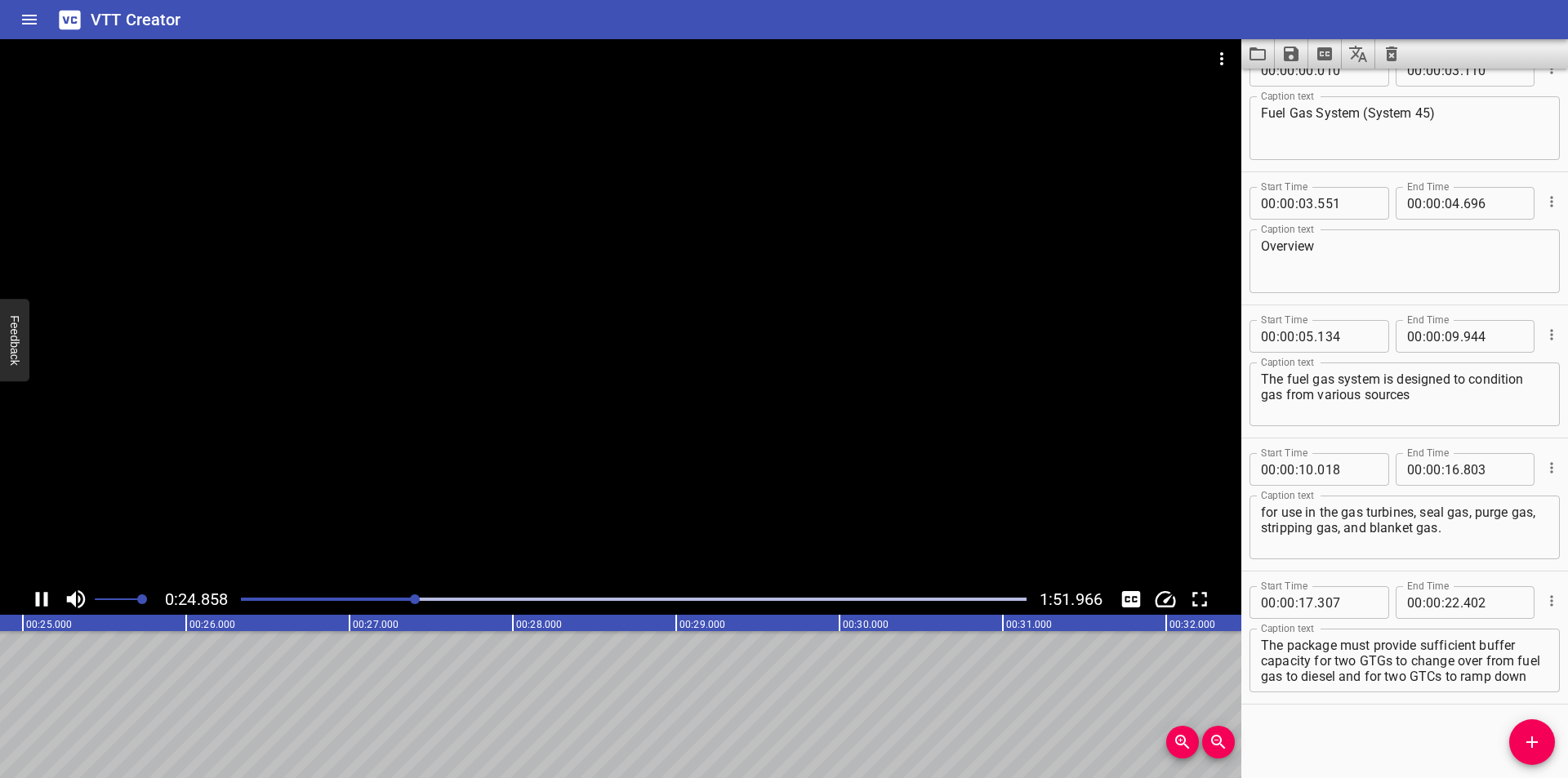
scroll to position [0, 4096]
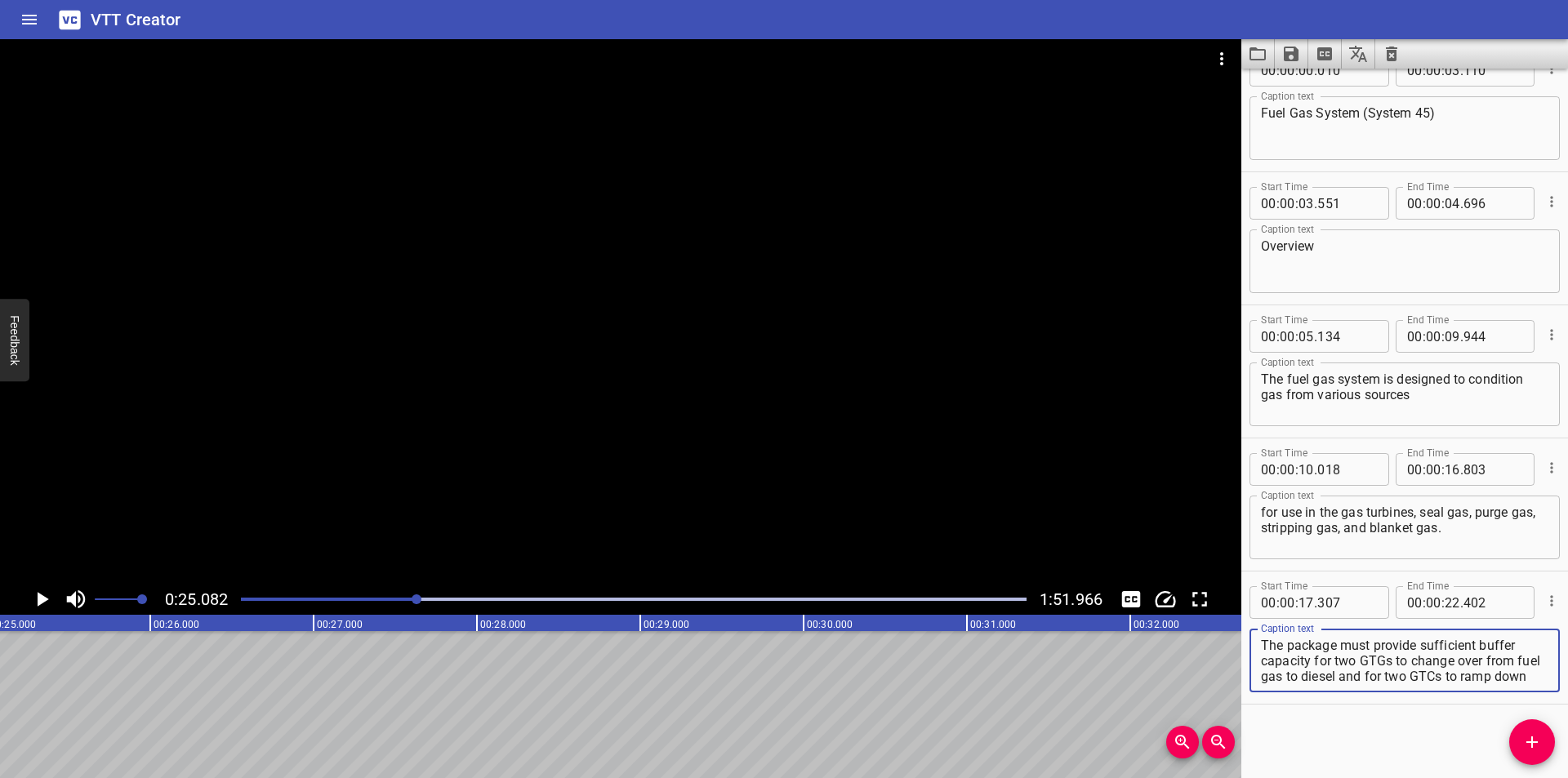
drag, startPoint x: 1367, startPoint y: 677, endPoint x: 1567, endPoint y: 810, distance: 240.2
click at [1567, 777] on html "VTT Creator Caption Editor Batch Transcribe Login Sign Up Privacy Contact 0:25.…" at bounding box center [784, 389] width 1568 height 778
type textarea "The package must provide sufficient buffer capacity for two GTGs to change over…"
click at [352, 594] on div at bounding box center [634, 599] width 805 height 22
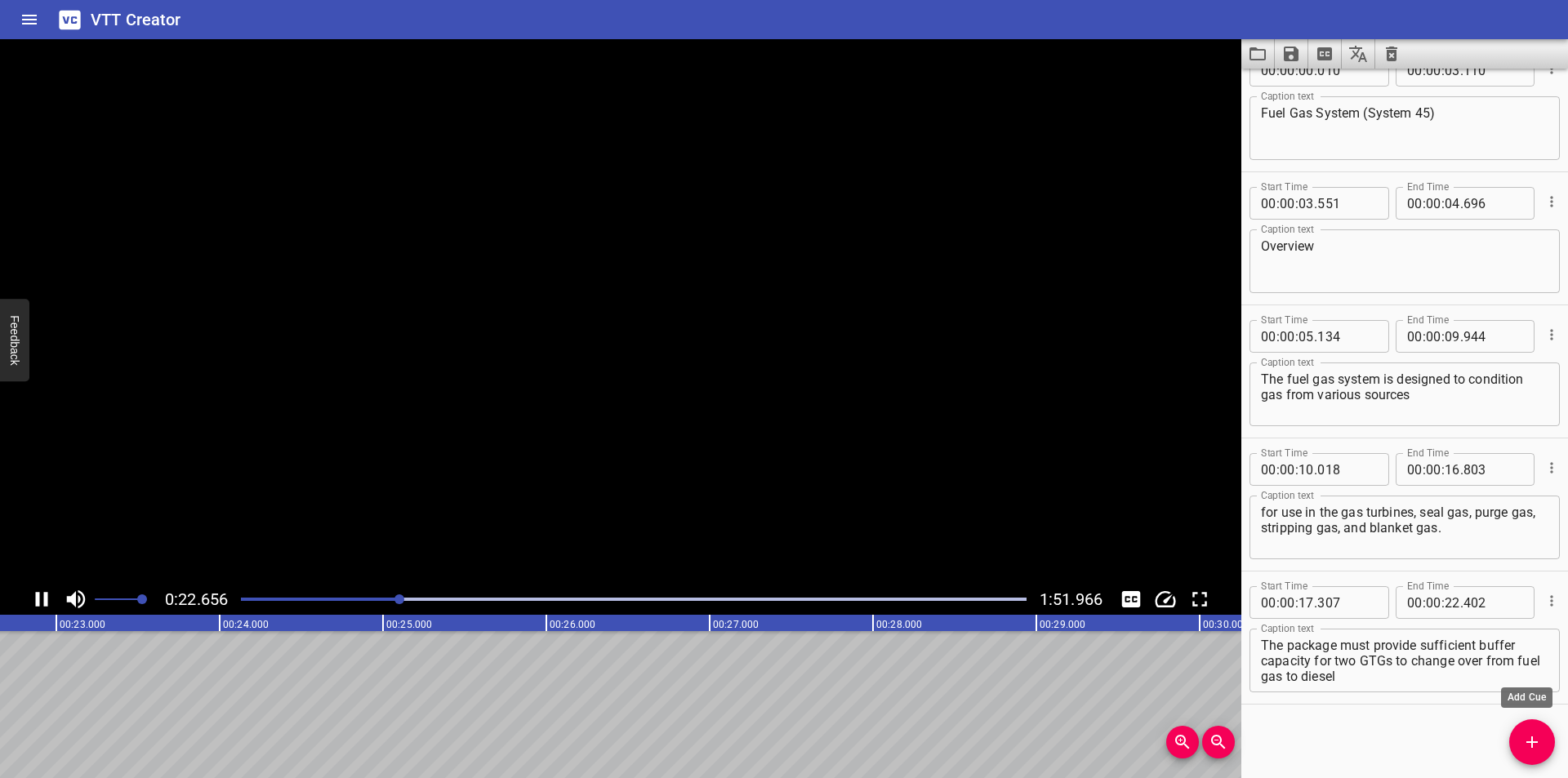
scroll to position [0, 3740]
click at [1546, 745] on span "Add Cue" at bounding box center [1532, 742] width 46 height 19
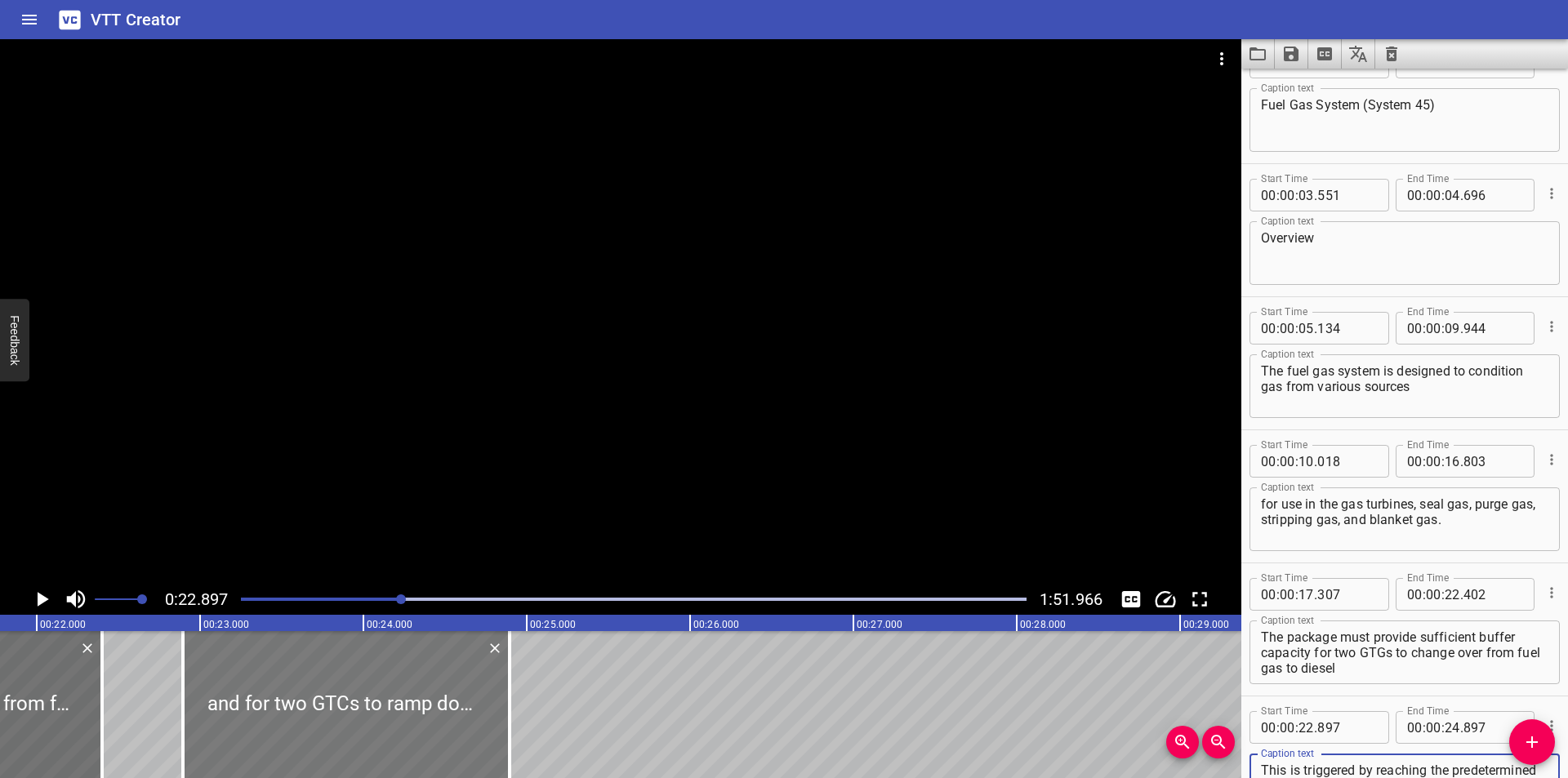
scroll to position [0, 3522]
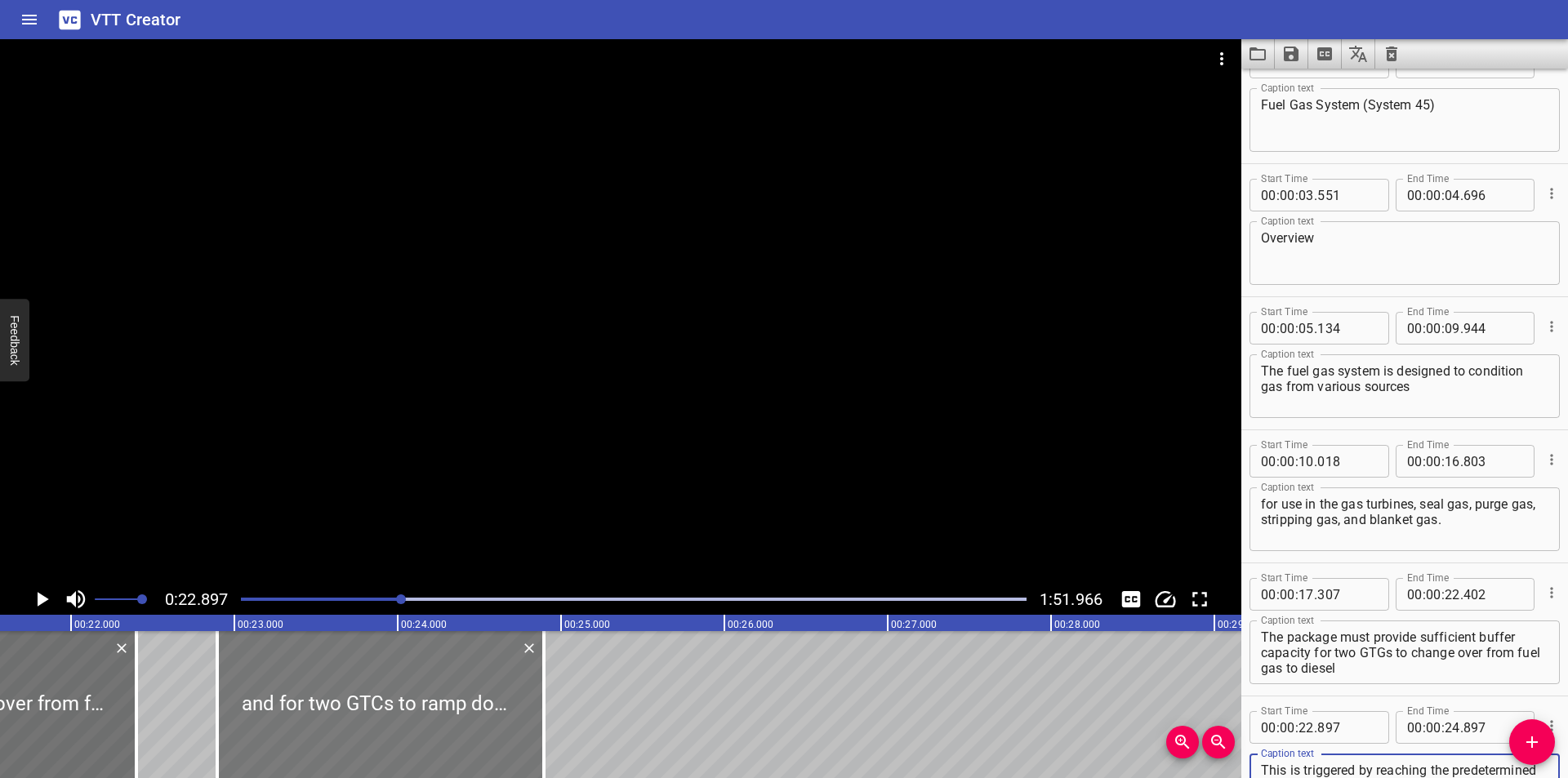
type textarea "and for two GTCs to ramp down and cool down. This is triggered by reaching the …"
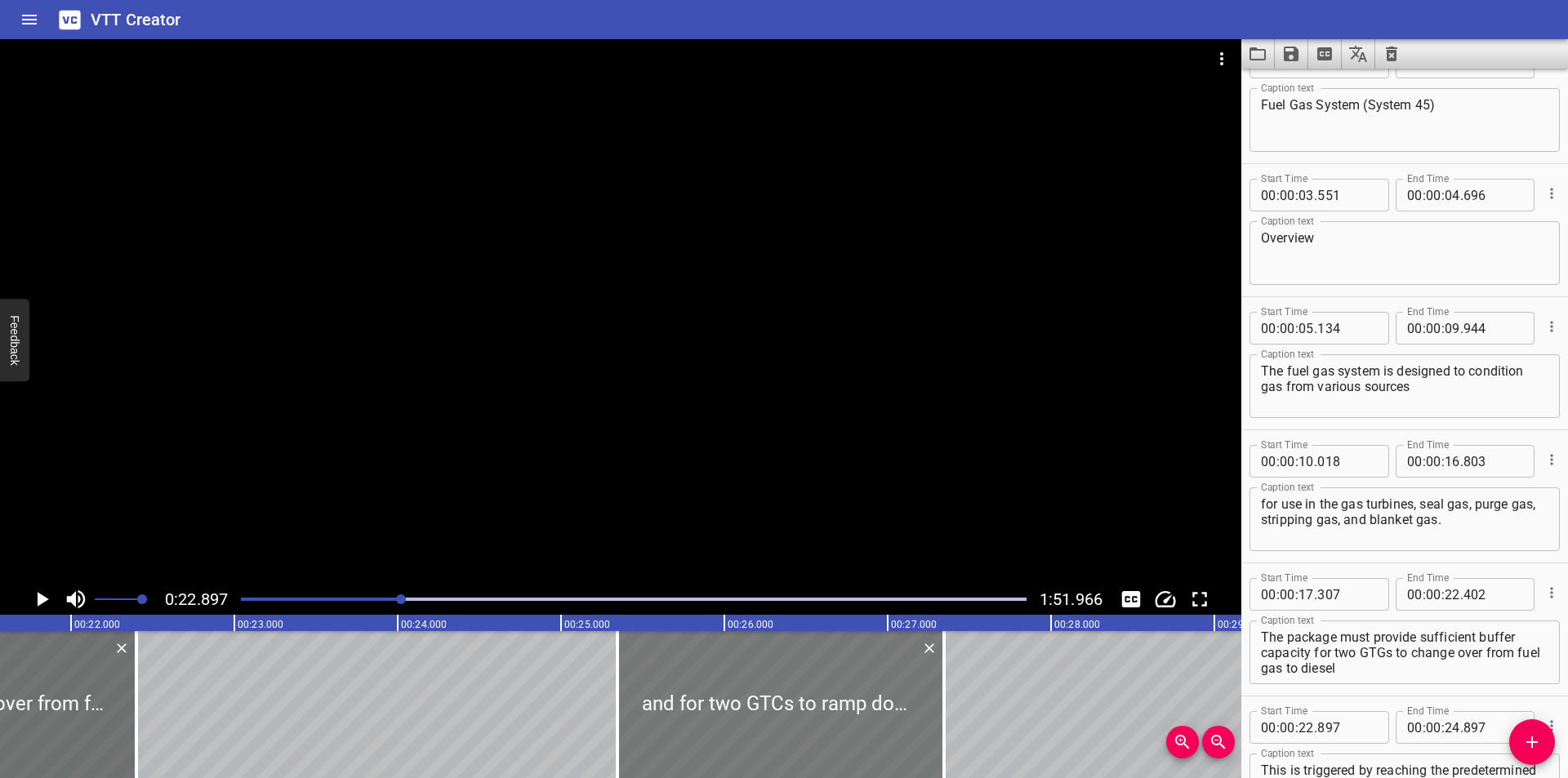
drag, startPoint x: 407, startPoint y: 719, endPoint x: 784, endPoint y: 721, distance: 377.0
click at [784, 721] on div at bounding box center [780, 704] width 327 height 147
type input "25"
type input "207"
type input "27"
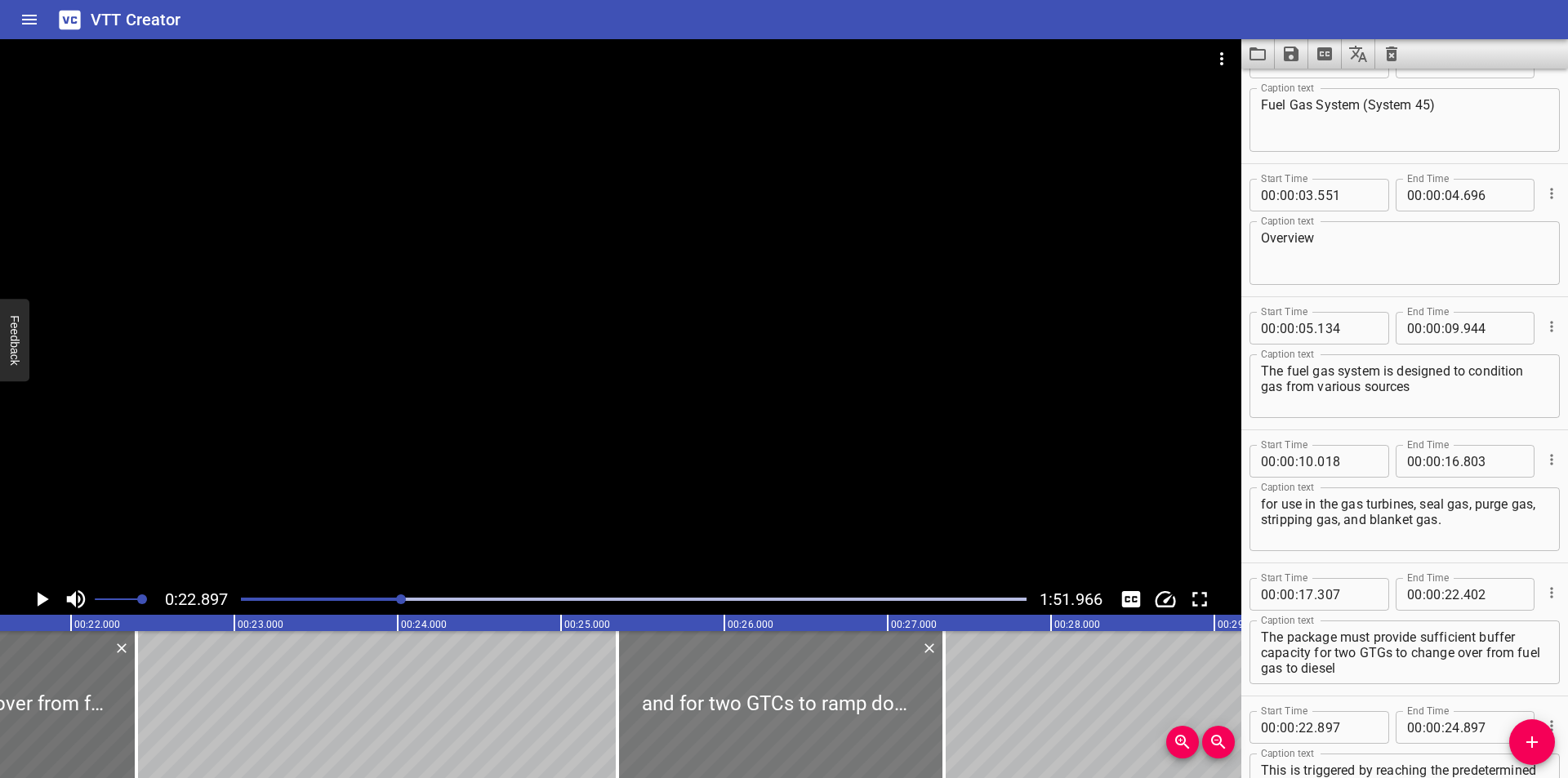
type input "207"
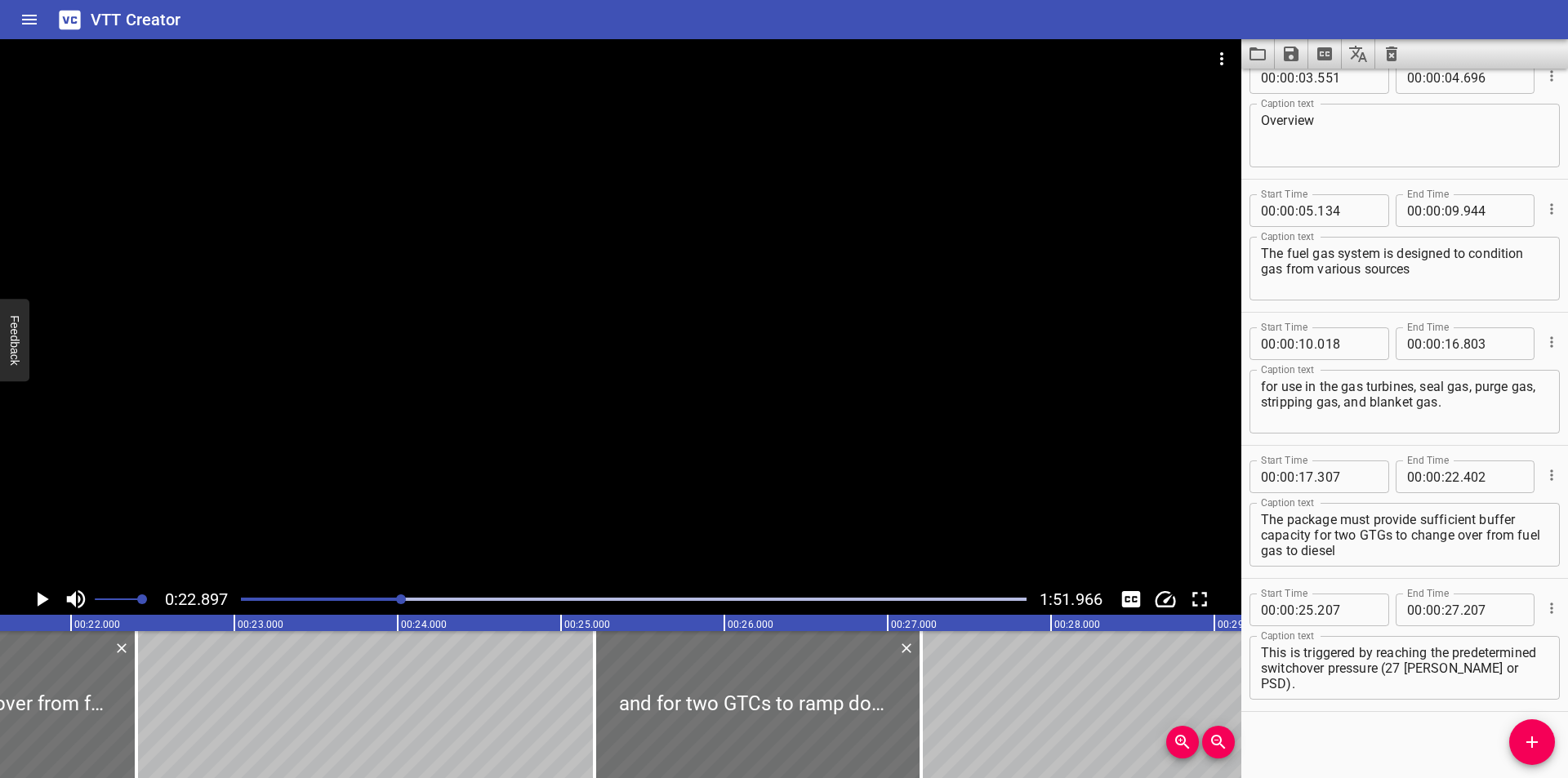
scroll to position [166, 0]
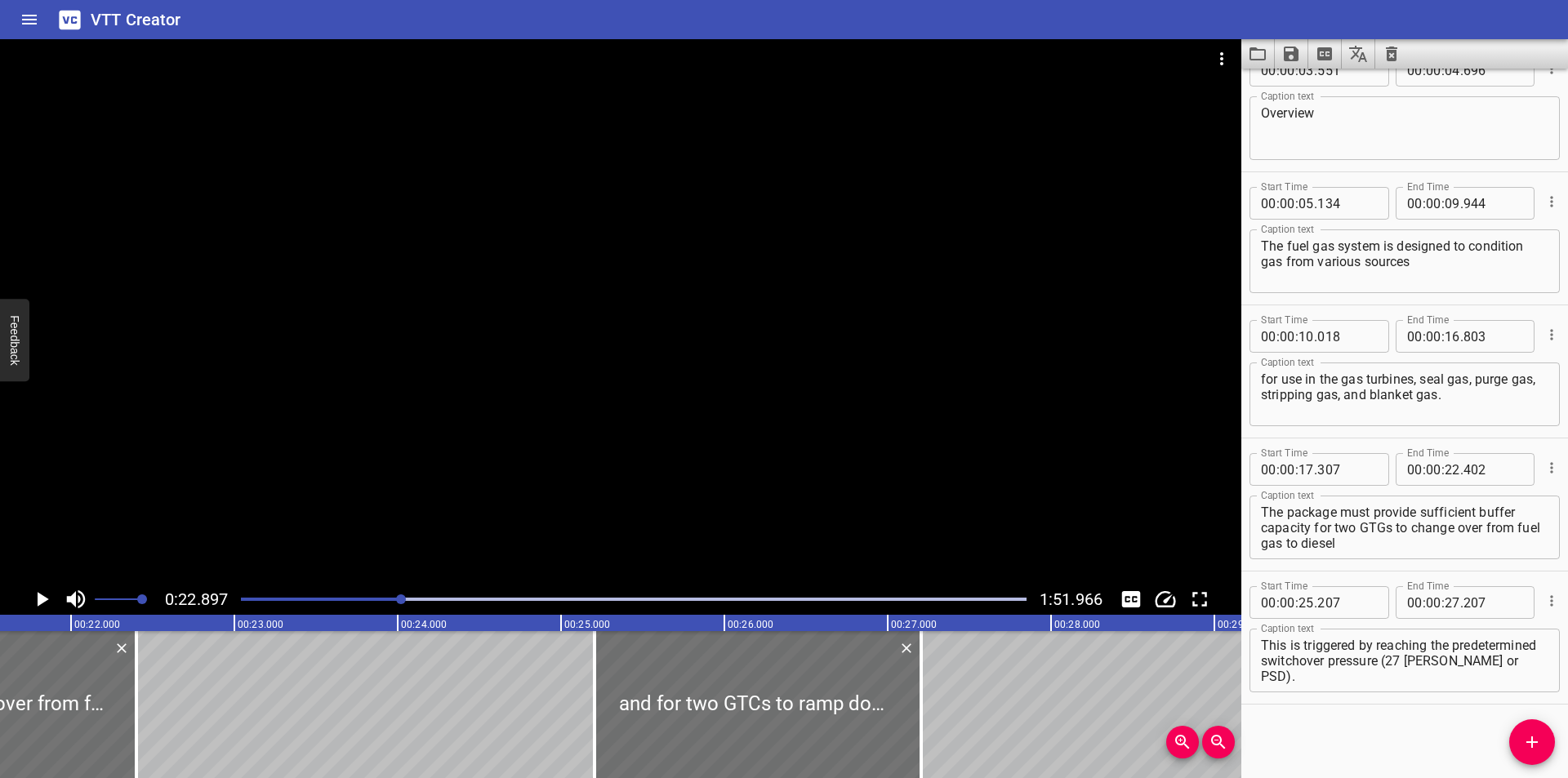
drag, startPoint x: 1325, startPoint y: 726, endPoint x: 1356, endPoint y: 712, distance: 34.0
click at [1330, 724] on div "Start Time 00 : 00 : 00 . 010 Start Time End Time 00 : 00 : 03 . 110 End Time C…" at bounding box center [1404, 423] width 327 height 710
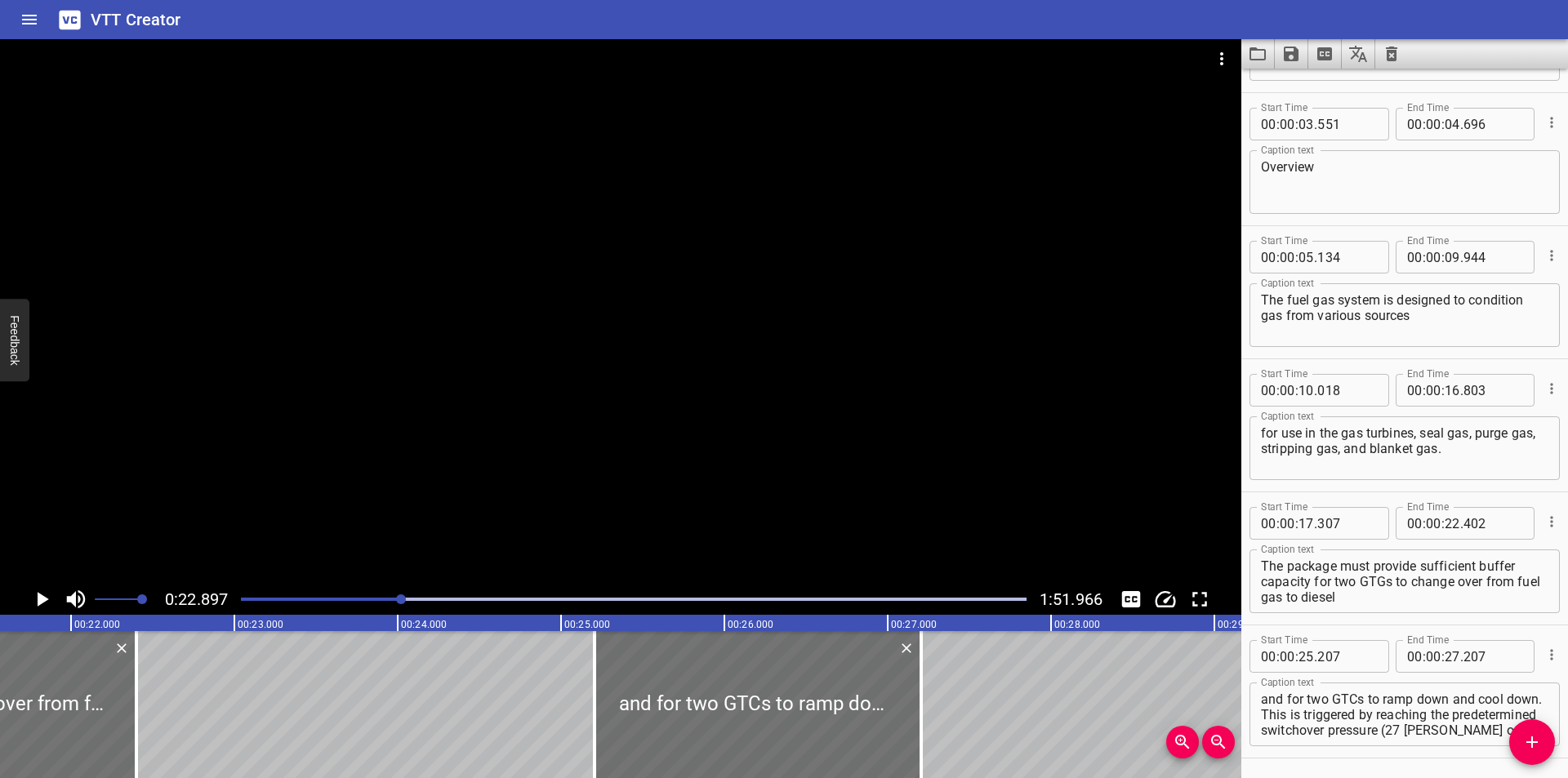
scroll to position [111, 0]
drag, startPoint x: 1395, startPoint y: 585, endPoint x: 1449, endPoint y: 663, distance: 94.9
click at [1449, 663] on div "Start Time 00 : 00 : 00 . 010 Start Time End Time 00 : 00 : 03 . 110 End Time C…" at bounding box center [1404, 360] width 327 height 798
type textarea "The package must provide sufficient buffer capacity for two GTGs"
click at [1527, 740] on icon "Add Cue" at bounding box center [1532, 742] width 20 height 19
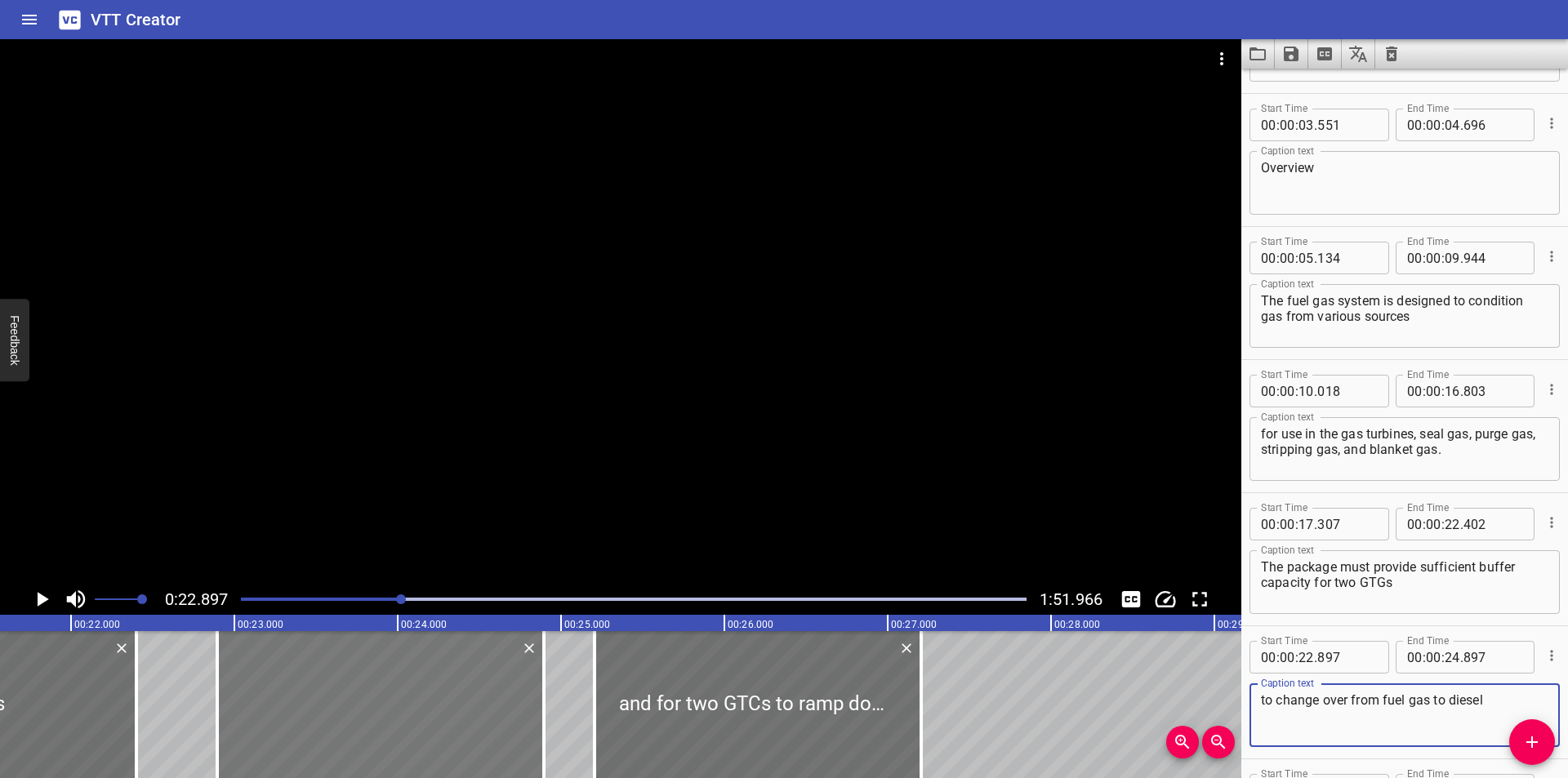
type textarea "to change over from fuel gas to diesel"
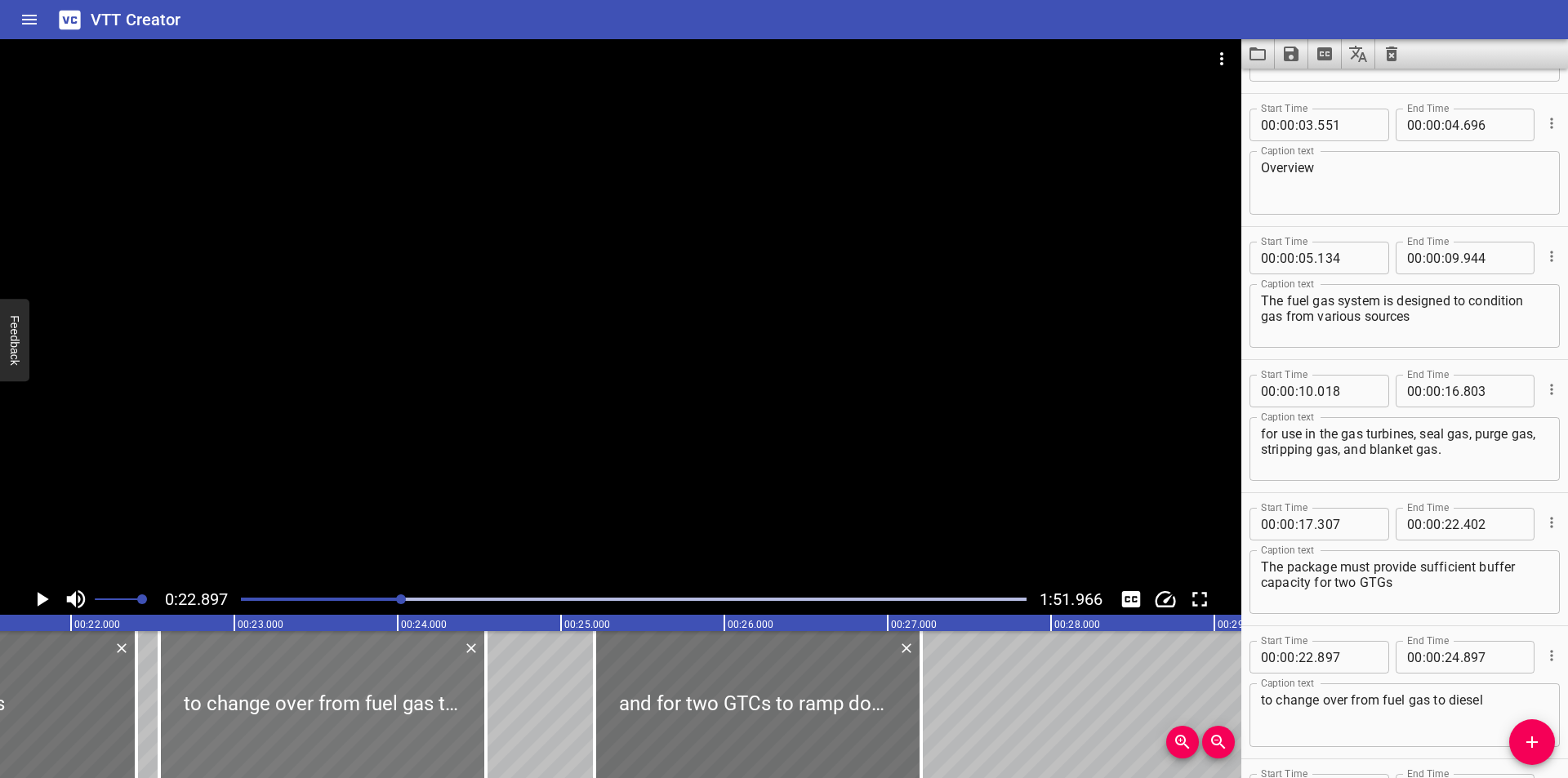
drag, startPoint x: 330, startPoint y: 735, endPoint x: 314, endPoint y: 737, distance: 16.1
click at [314, 737] on div at bounding box center [322, 704] width 327 height 147
type input "542"
drag, startPoint x: 681, startPoint y: 736, endPoint x: 794, endPoint y: 736, distance: 113.0
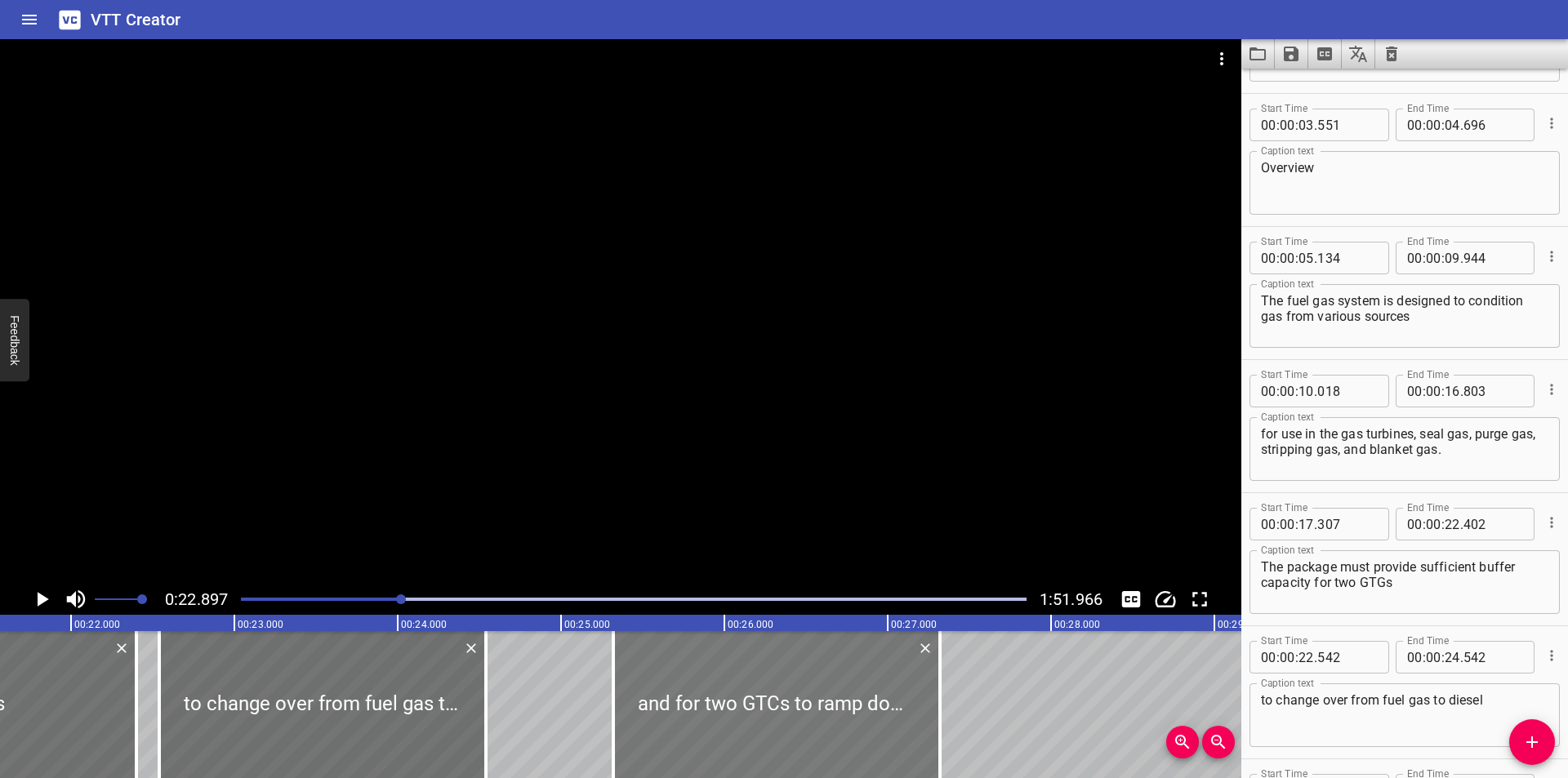
click at [794, 736] on div at bounding box center [776, 704] width 327 height 147
type input "26"
type input "017"
type input "28"
type input "017"
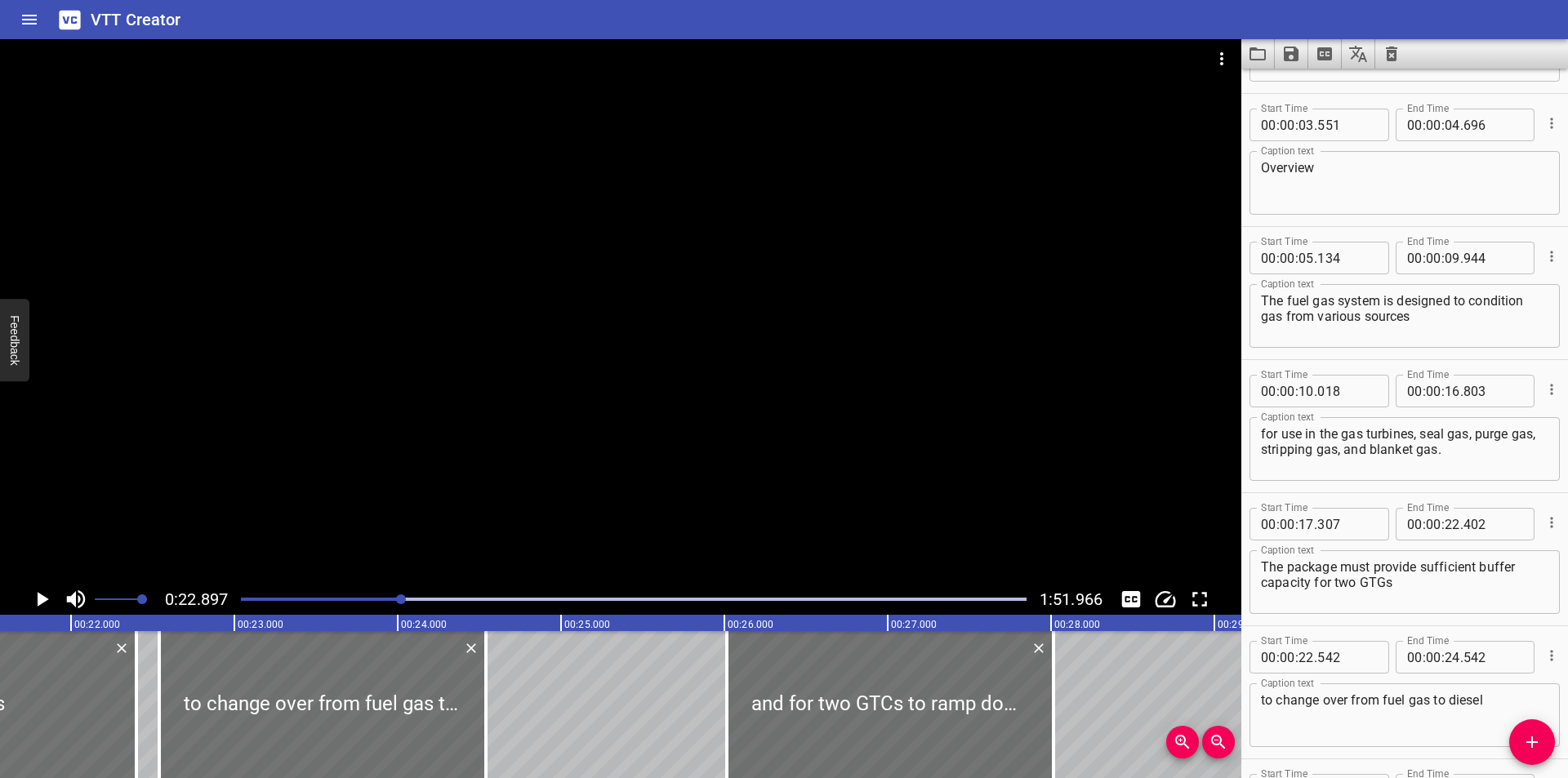
click at [460, 520] on div at bounding box center [620, 311] width 1241 height 545
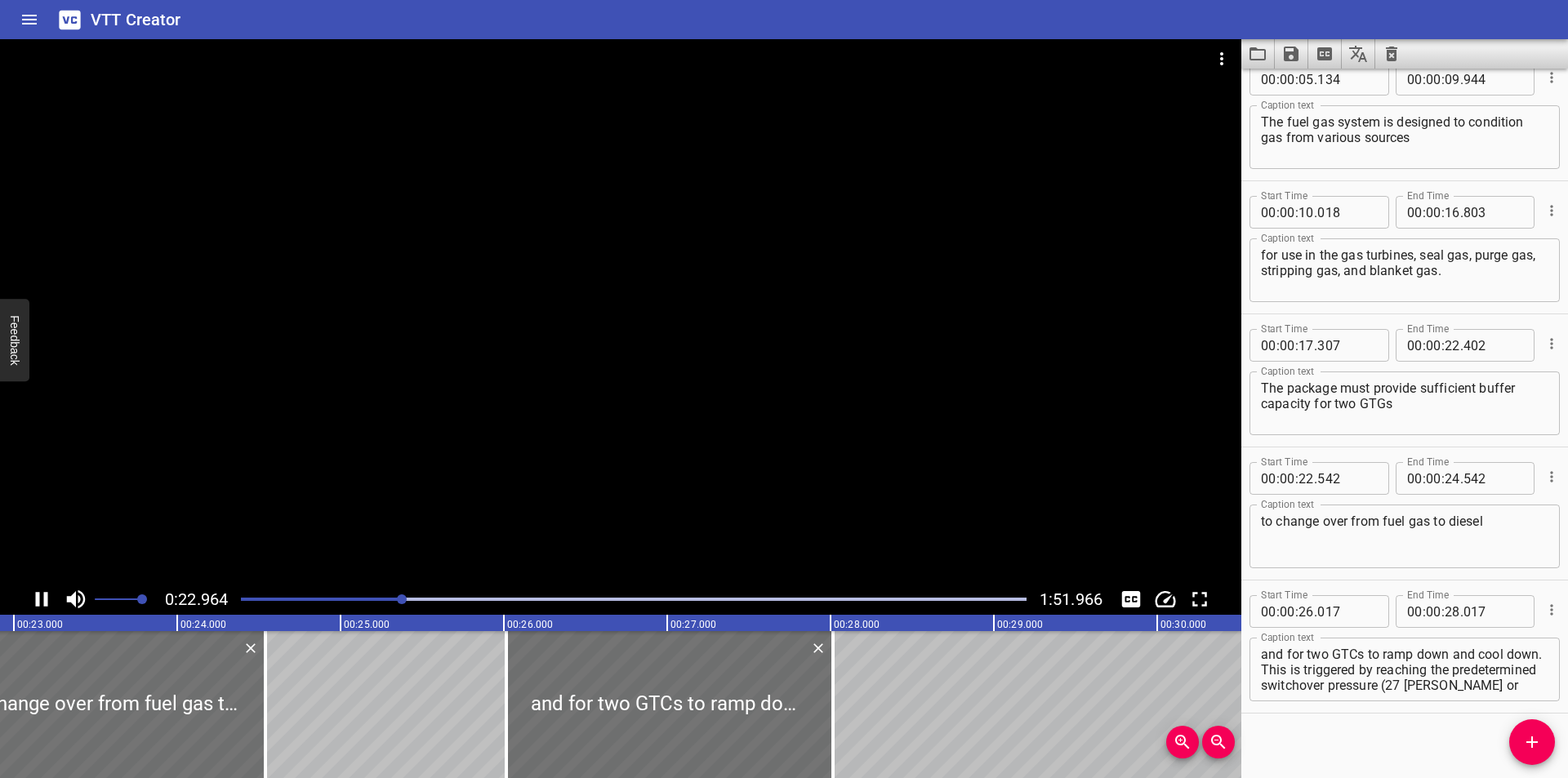
scroll to position [299, 0]
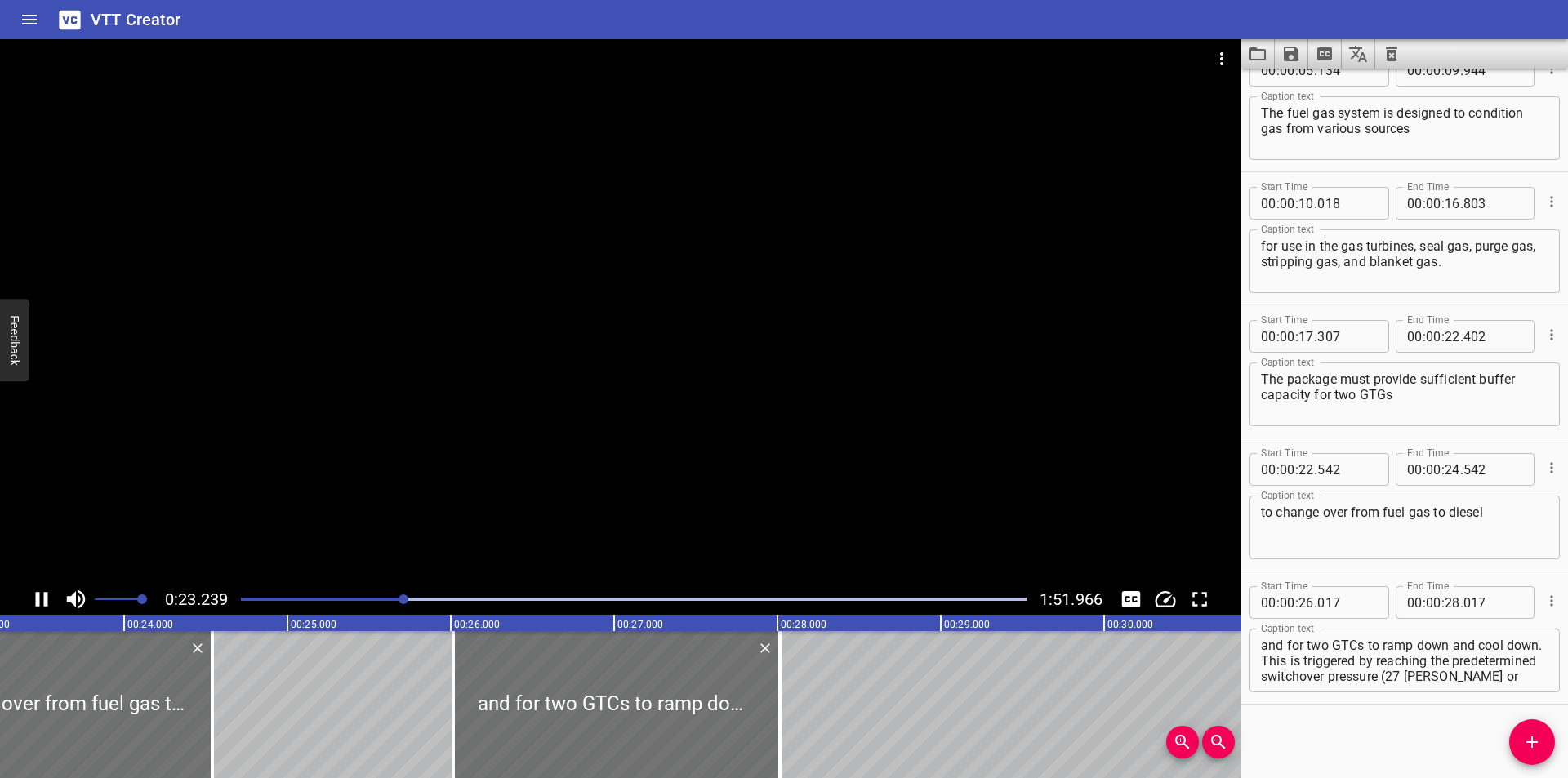
click at [384, 601] on div "Play progress" at bounding box center [12, 599] width 786 height 3
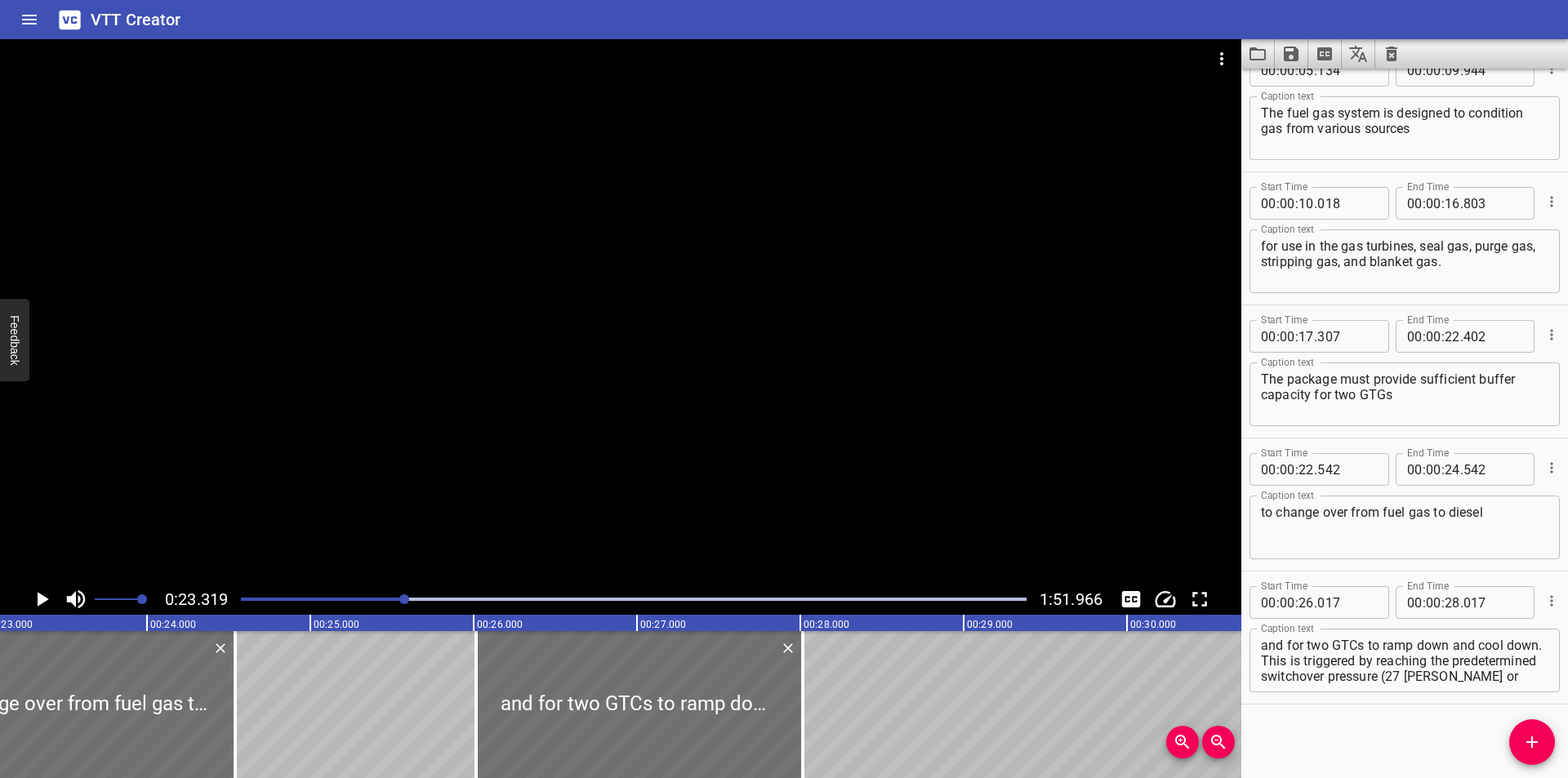
scroll to position [0, 3809]
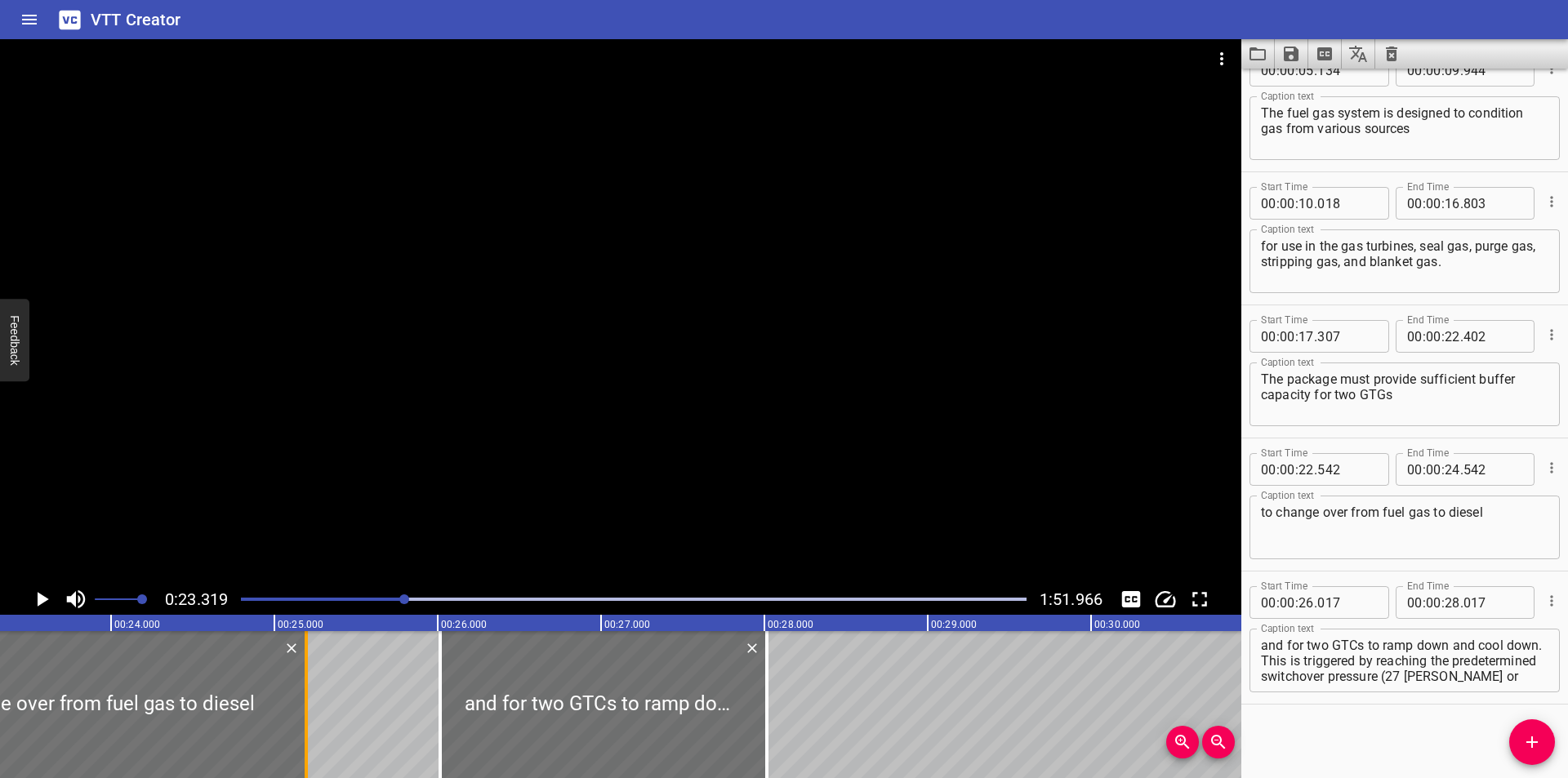
drag, startPoint x: 201, startPoint y: 719, endPoint x: 308, endPoint y: 722, distance: 107.0
click at [308, 722] on div at bounding box center [306, 704] width 17 height 147
type input "25"
type input "197"
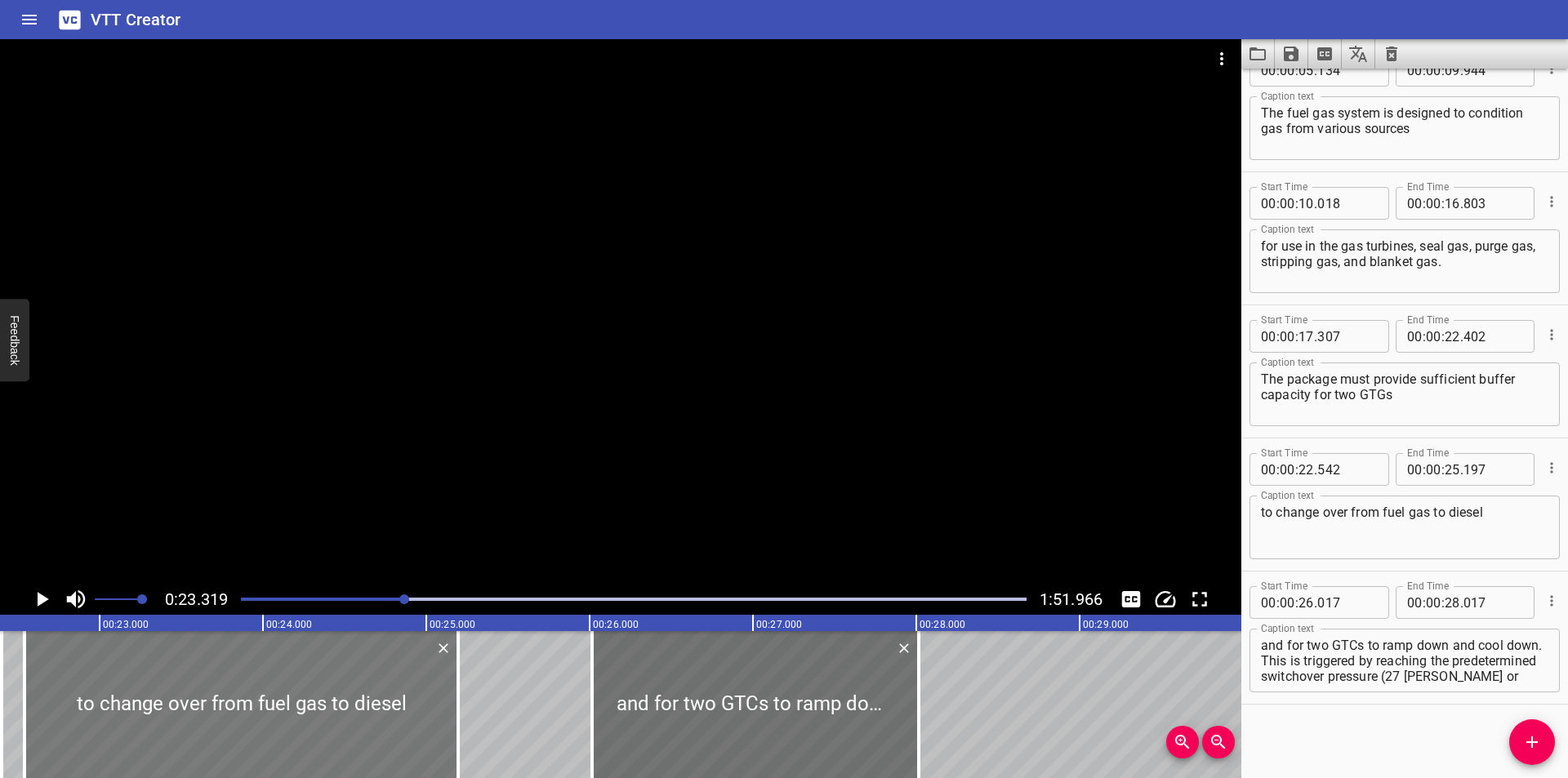
scroll to position [0, 3591]
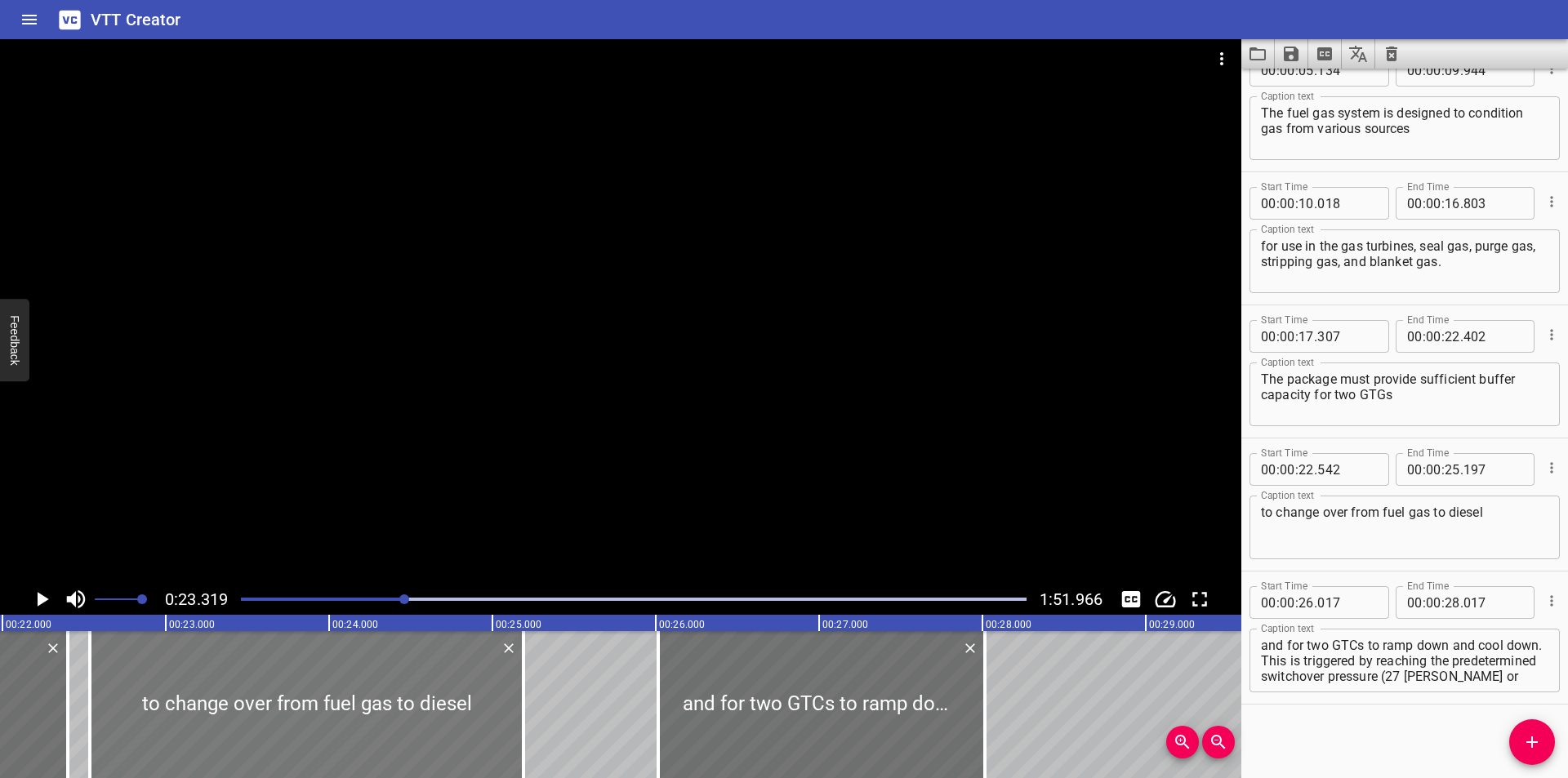
click at [302, 720] on div at bounding box center [306, 704] width 434 height 147
type input "537"
type input "192"
drag, startPoint x: 1505, startPoint y: 530, endPoint x: 1197, endPoint y: 647, distance: 329.5
click at [1503, 531] on textarea "to change over from fuel gas to diesel" at bounding box center [1404, 528] width 288 height 47
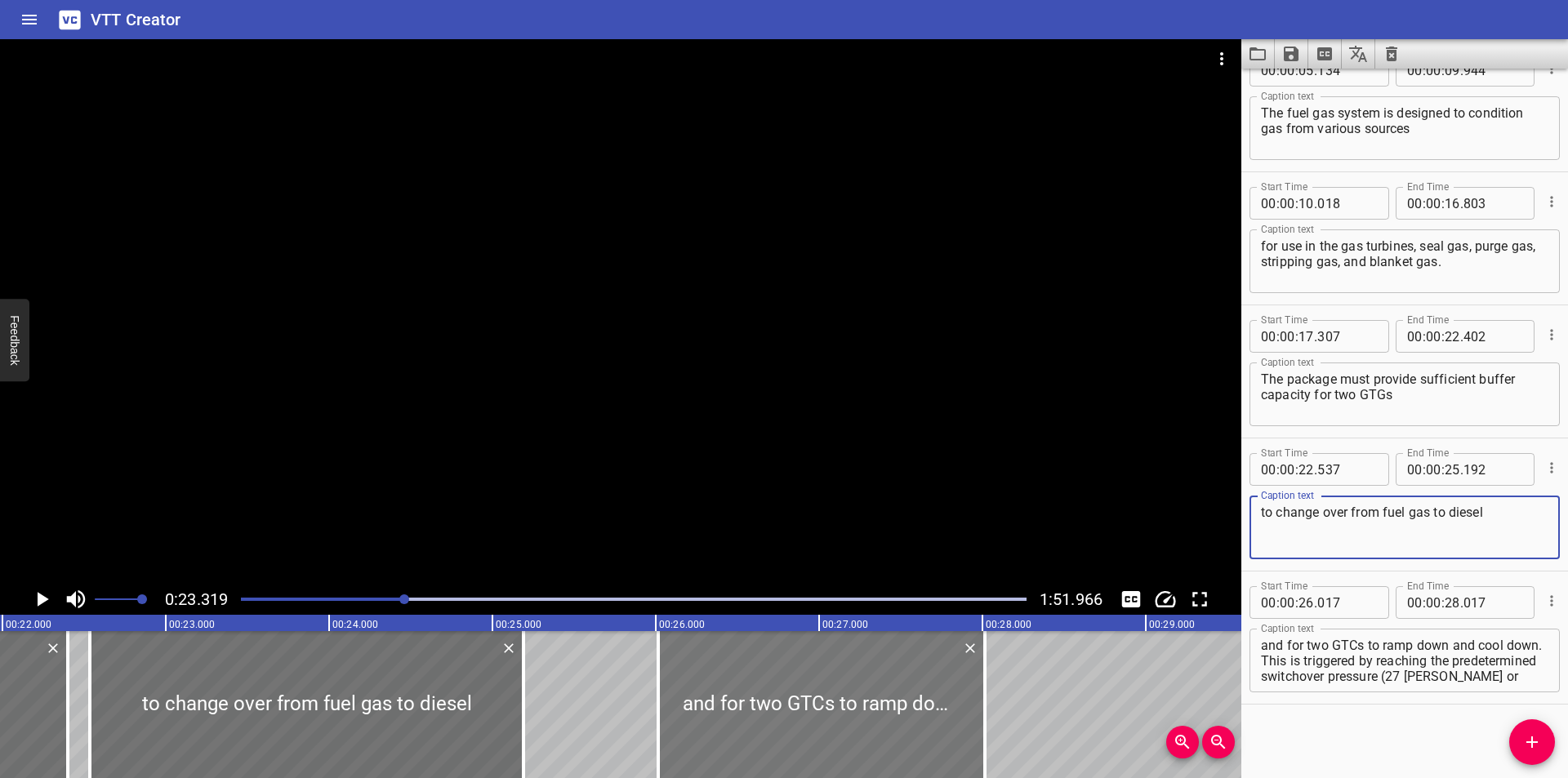
type textarea "to change over from fuel gas to diesel"
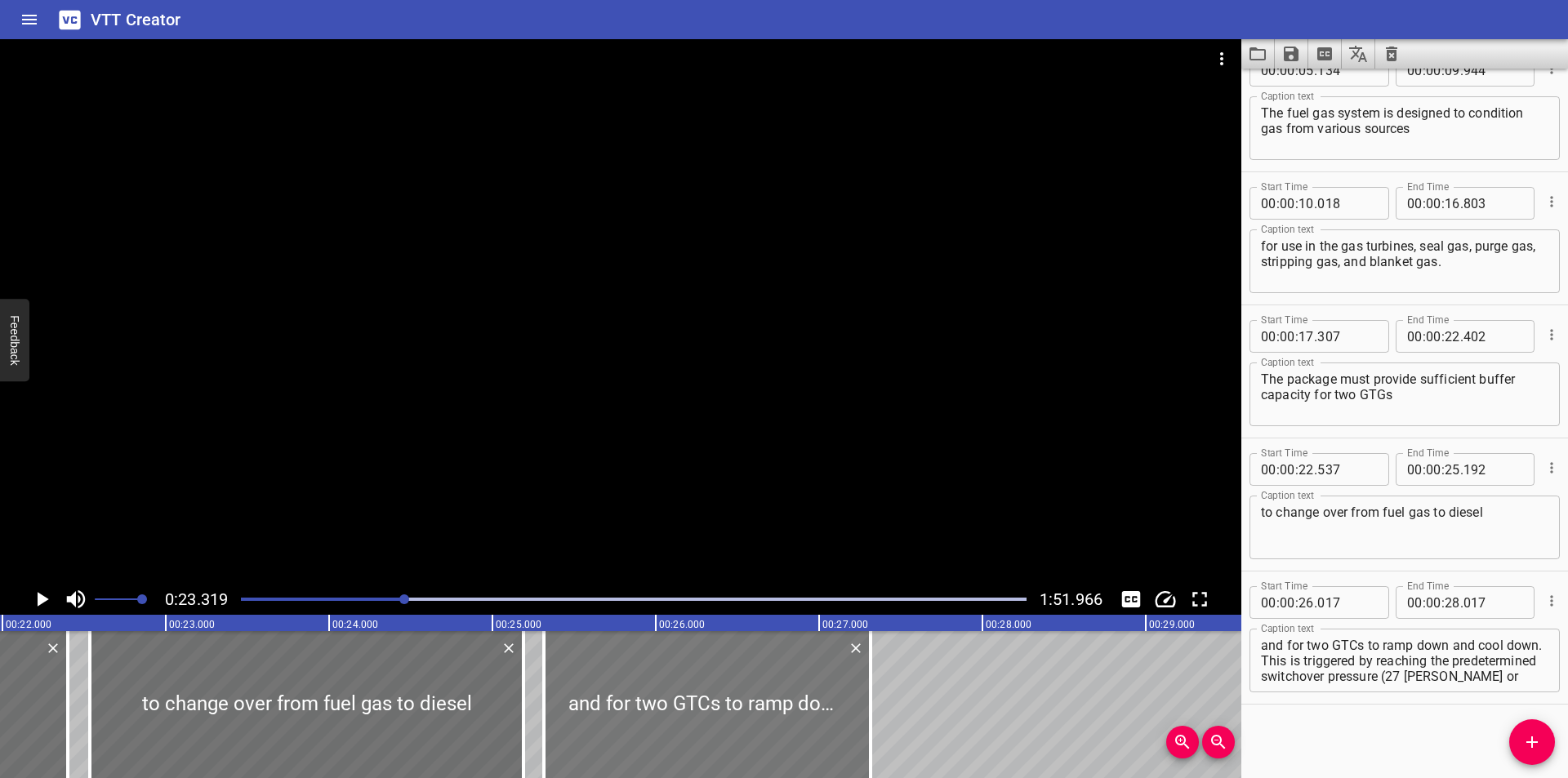
drag, startPoint x: 764, startPoint y: 736, endPoint x: 649, endPoint y: 728, distance: 115.3
click at [649, 728] on div at bounding box center [707, 704] width 327 height 147
type input "25"
type input "317"
type input "27"
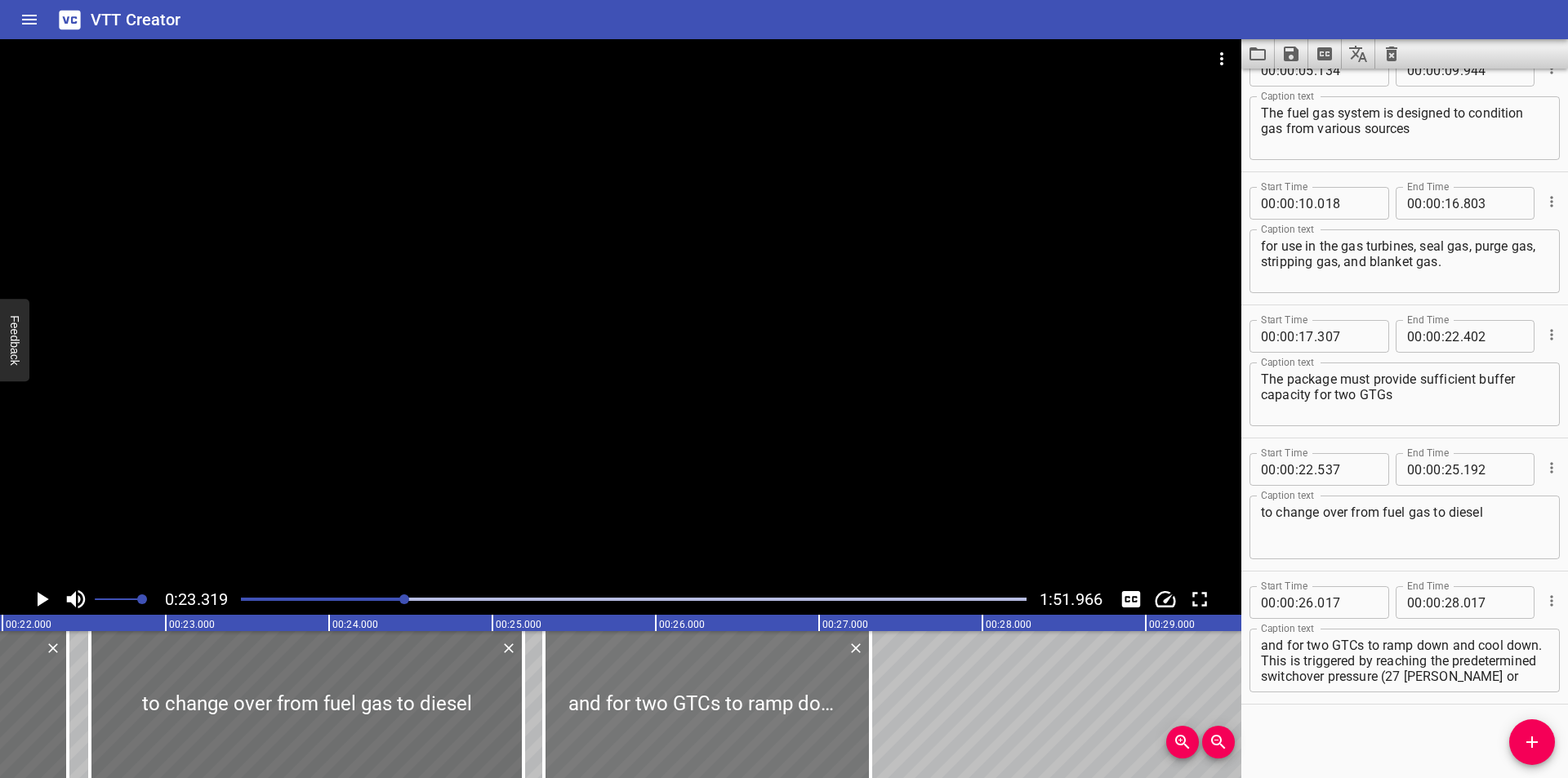
type input "317"
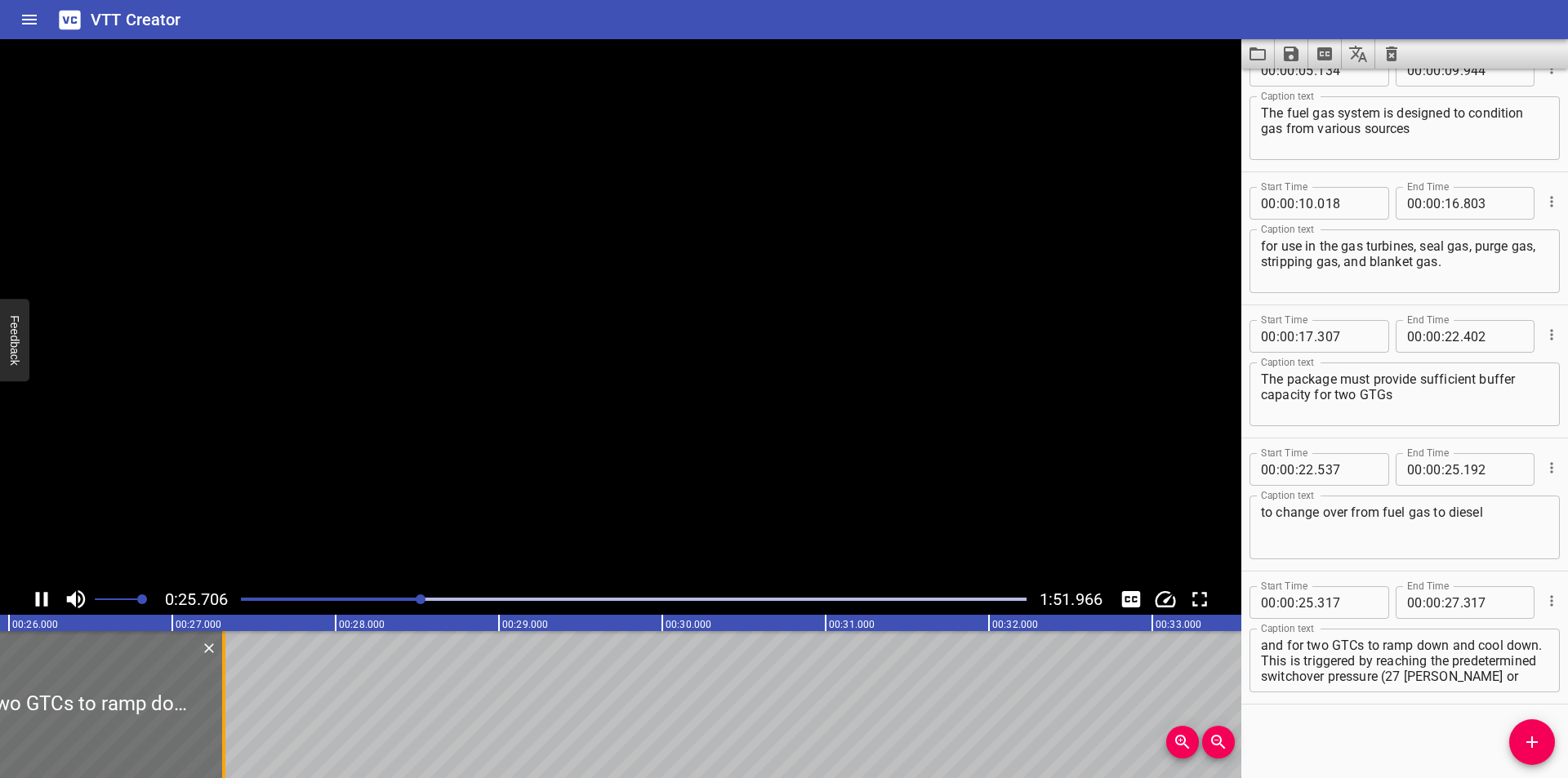
scroll to position [0, 4245]
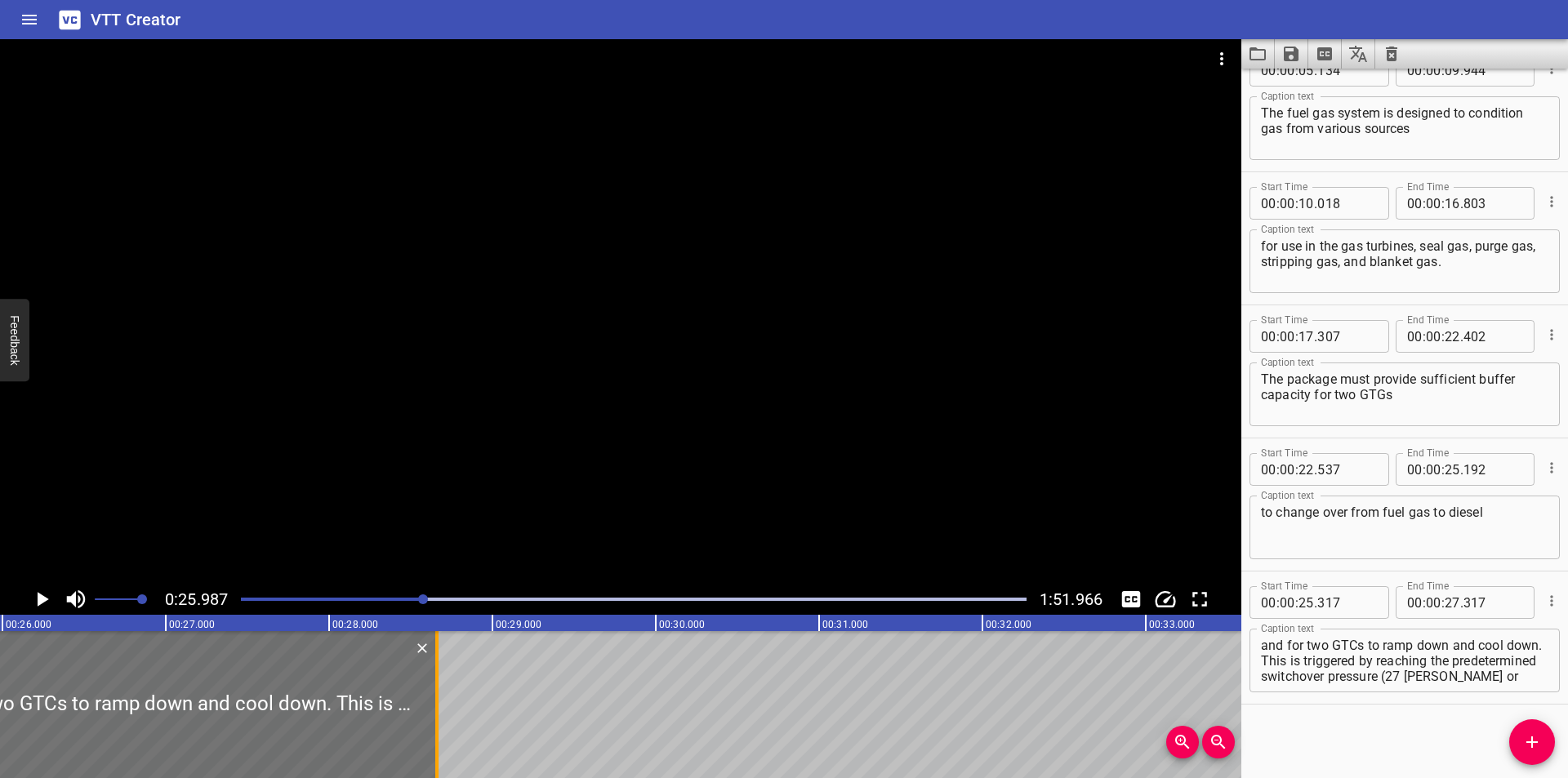
drag, startPoint x: 219, startPoint y: 726, endPoint x: 440, endPoint y: 726, distance: 221.0
click at [440, 726] on div at bounding box center [437, 704] width 17 height 147
type input "28"
type input "662"
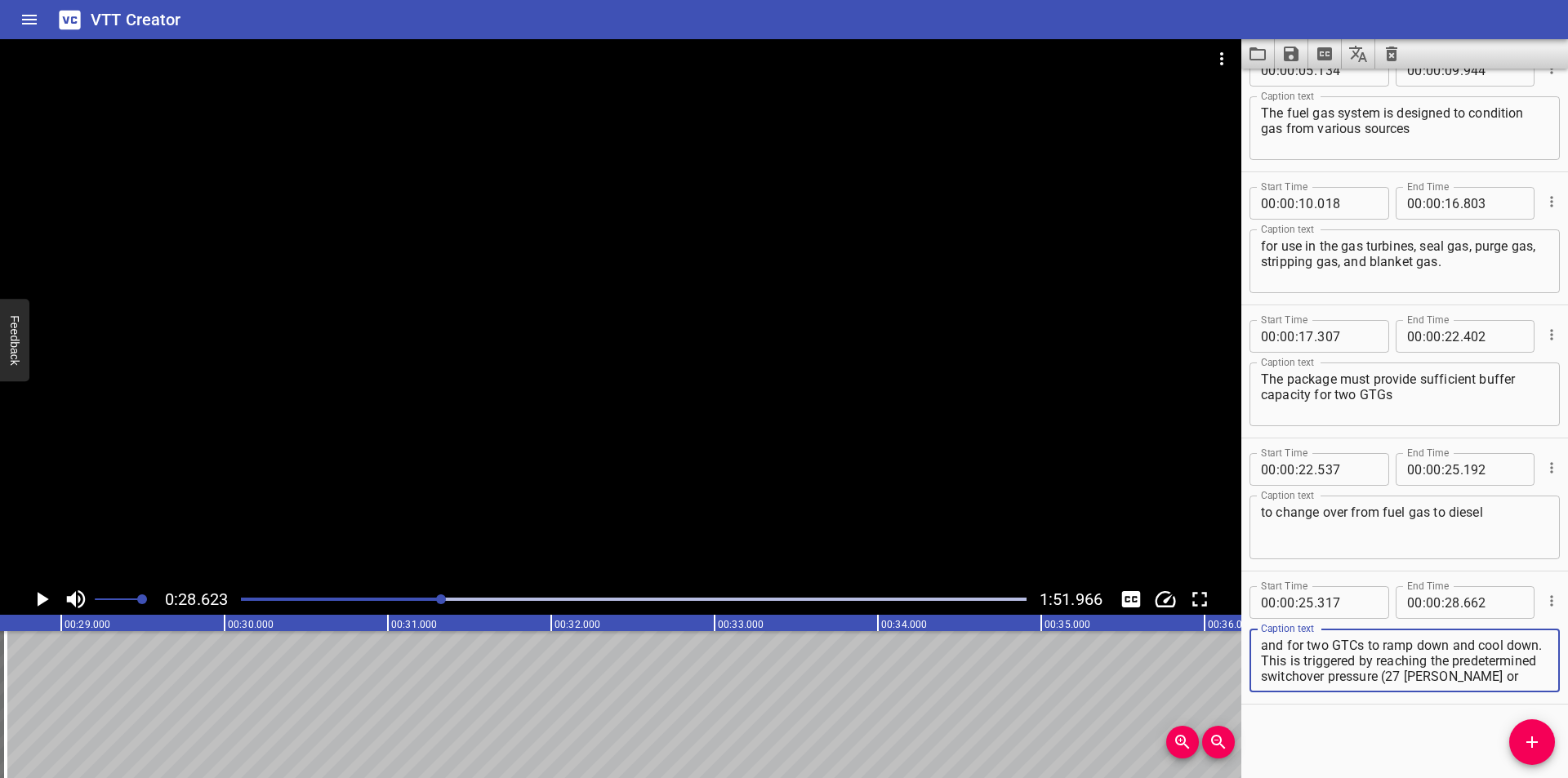
scroll to position [16, 0]
drag, startPoint x: 1305, startPoint y: 661, endPoint x: 1512, endPoint y: 735, distance: 219.8
click at [1512, 738] on div "Start Time 00 : 00 : 00 . 010 Start Time End Time 00 : 00 : 03 . 110 End Time C…" at bounding box center [1404, 423] width 327 height 710
click at [1304, 646] on textarea "and for two GTCs to ramp down and cool down. This is triggered by reaching the …" at bounding box center [1404, 661] width 288 height 47
drag, startPoint x: 1303, startPoint y: 646, endPoint x: 1426, endPoint y: 731, distance: 149.5
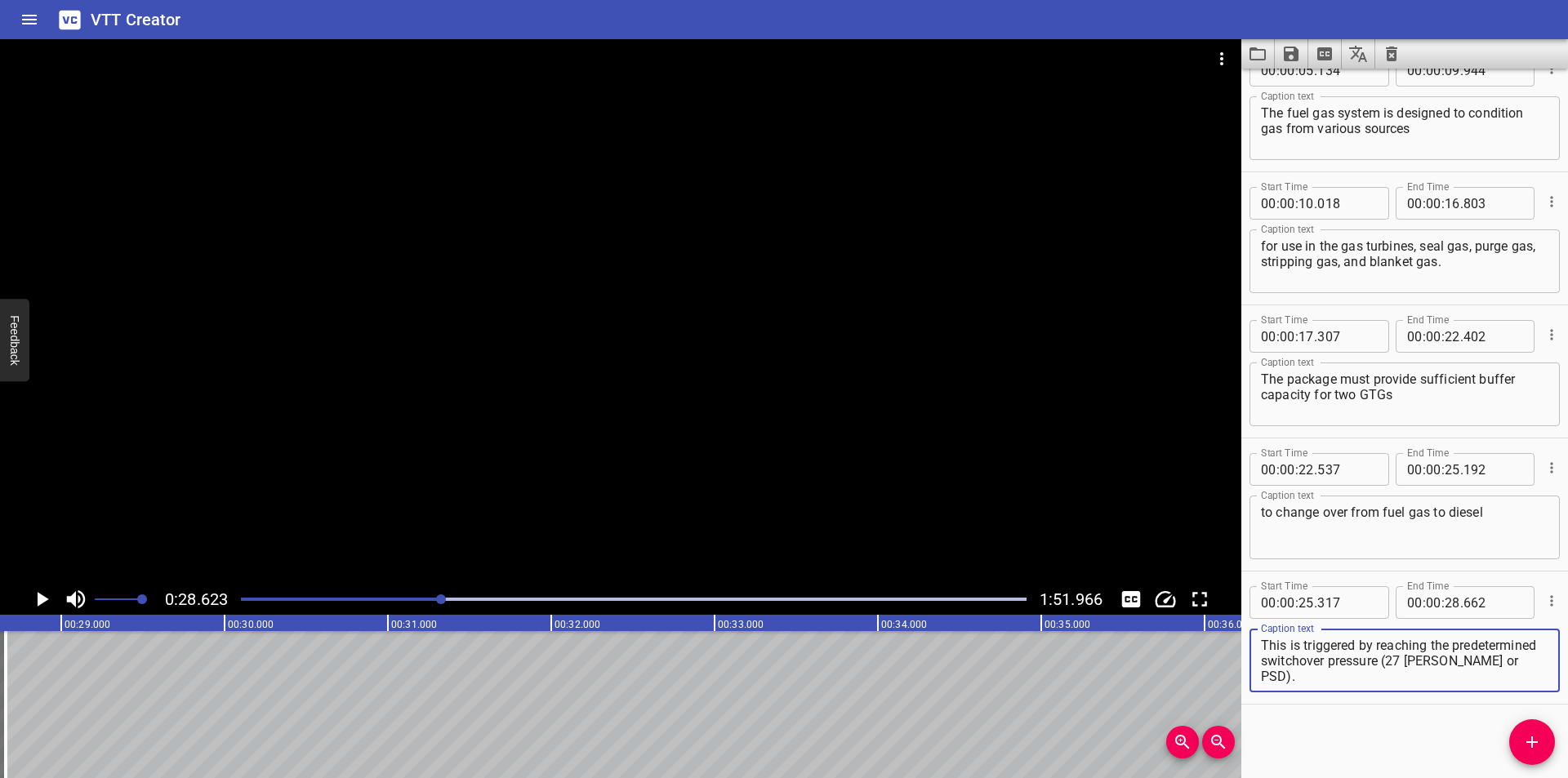
click at [1426, 731] on div "Start Time 00 : 00 : 00 . 010 Start Time End Time 00 : 00 : 03 . 110 End Time C…" at bounding box center [1404, 423] width 327 height 710
type textarea "and for two GTCs to ramp down and cool down."
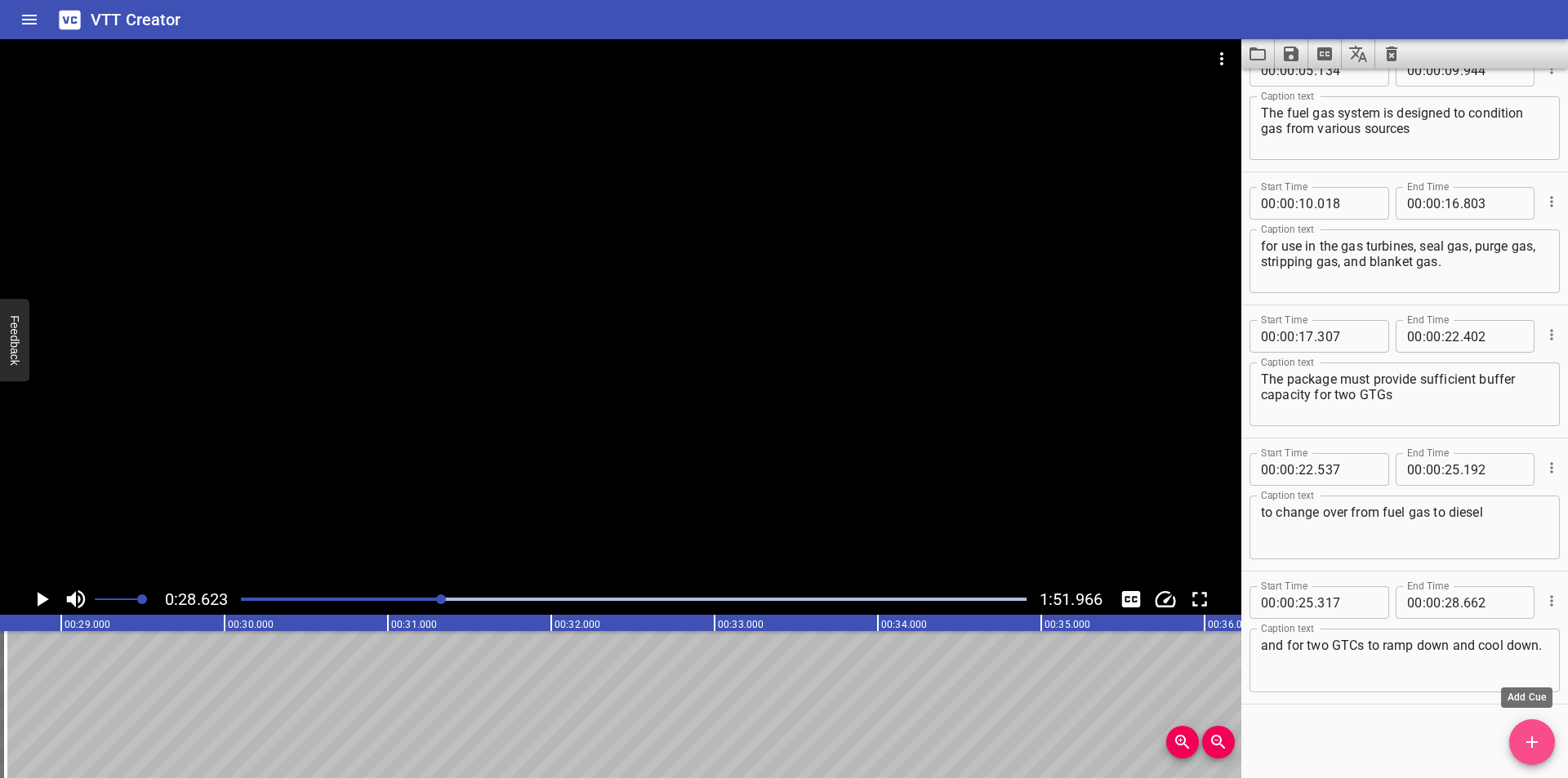
click at [1531, 738] on icon "Add Cue" at bounding box center [1532, 742] width 12 height 12
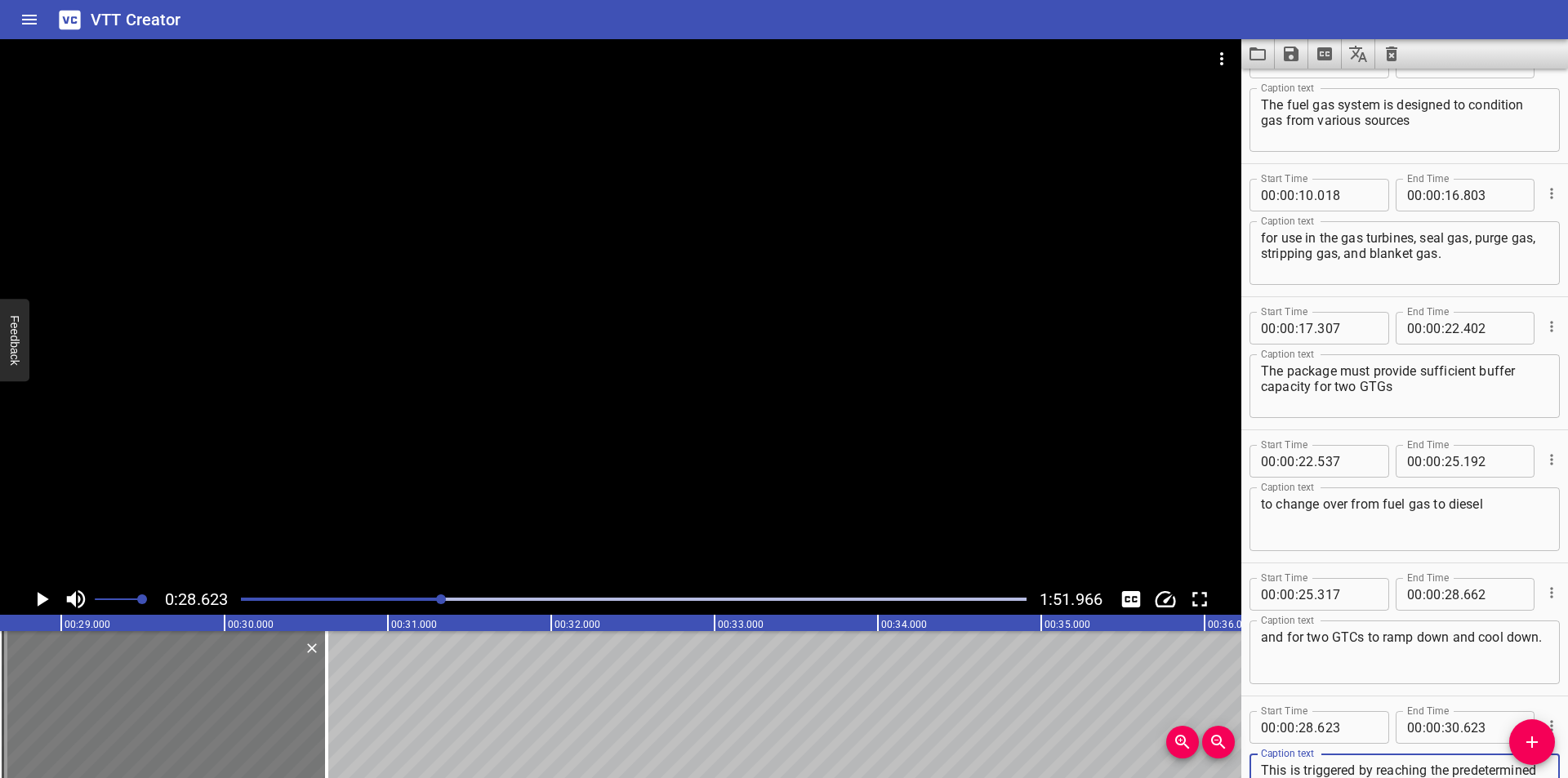
type textarea "This is triggered by reaching the predetermined switchover pressure (27 [PERSON…"
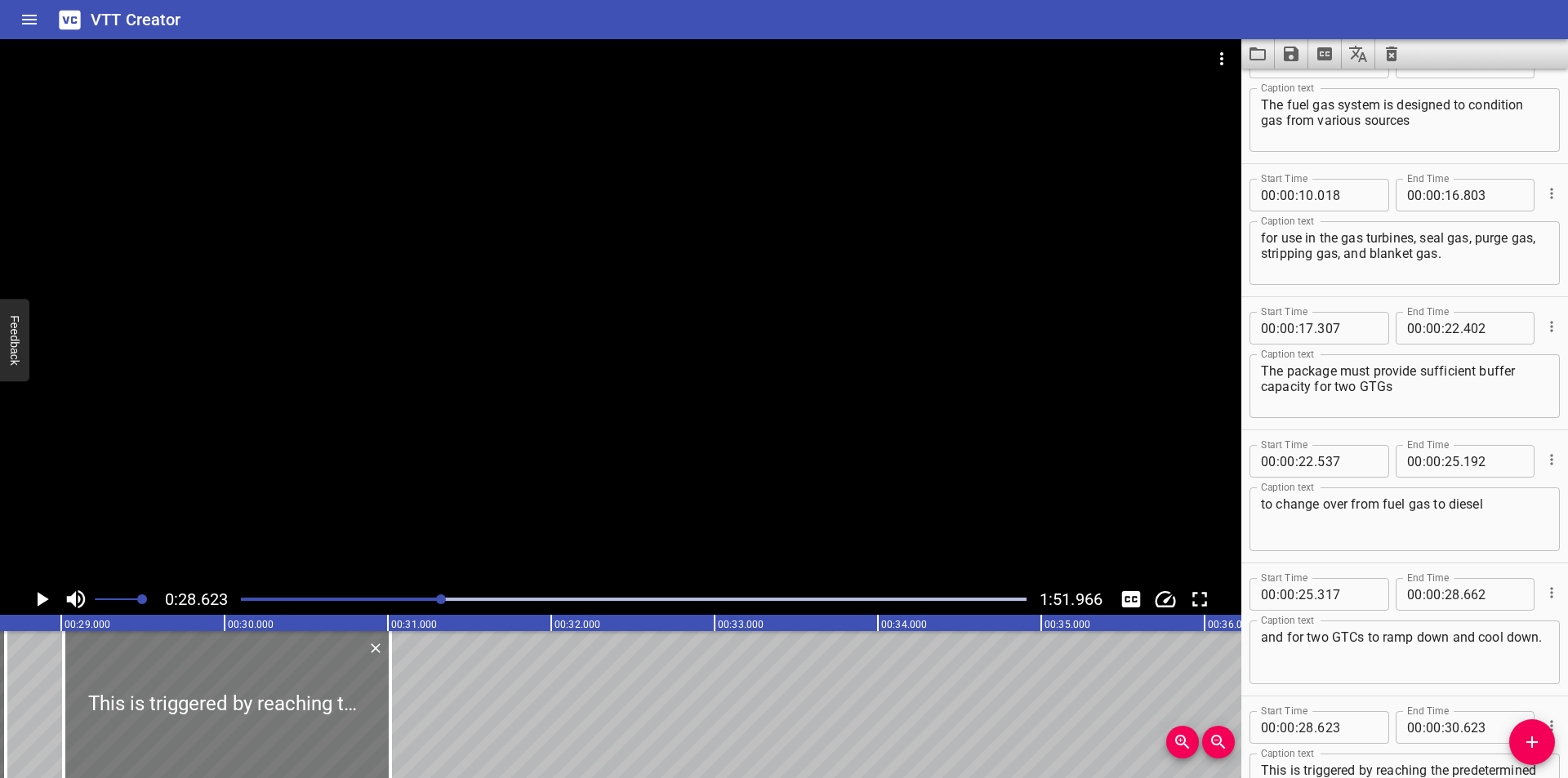
drag, startPoint x: 272, startPoint y: 712, endPoint x: 306, endPoint y: 714, distance: 34.1
click at [306, 714] on div at bounding box center [226, 704] width 327 height 147
type input "29"
type input "013"
type input "31"
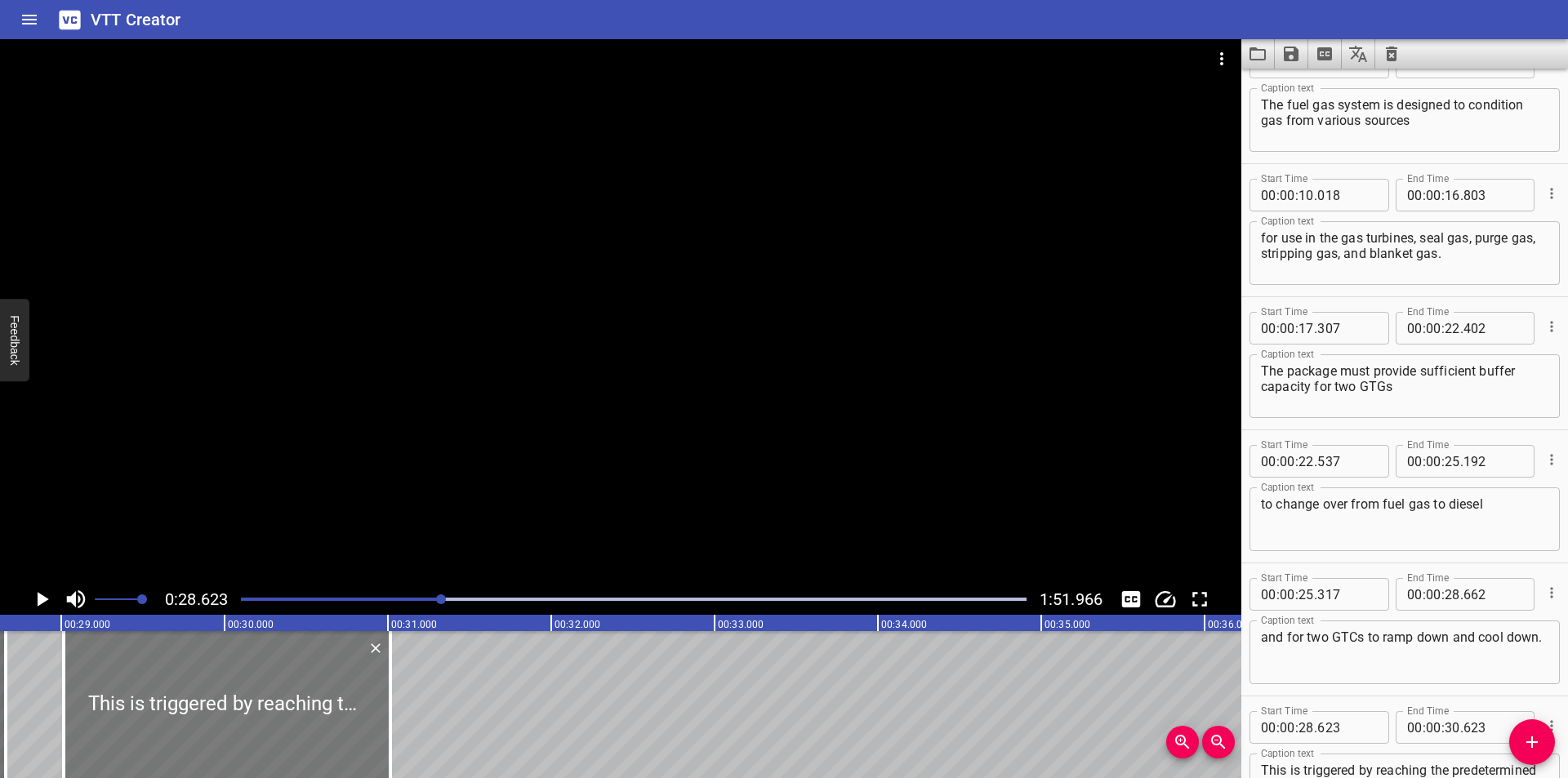
type input "013"
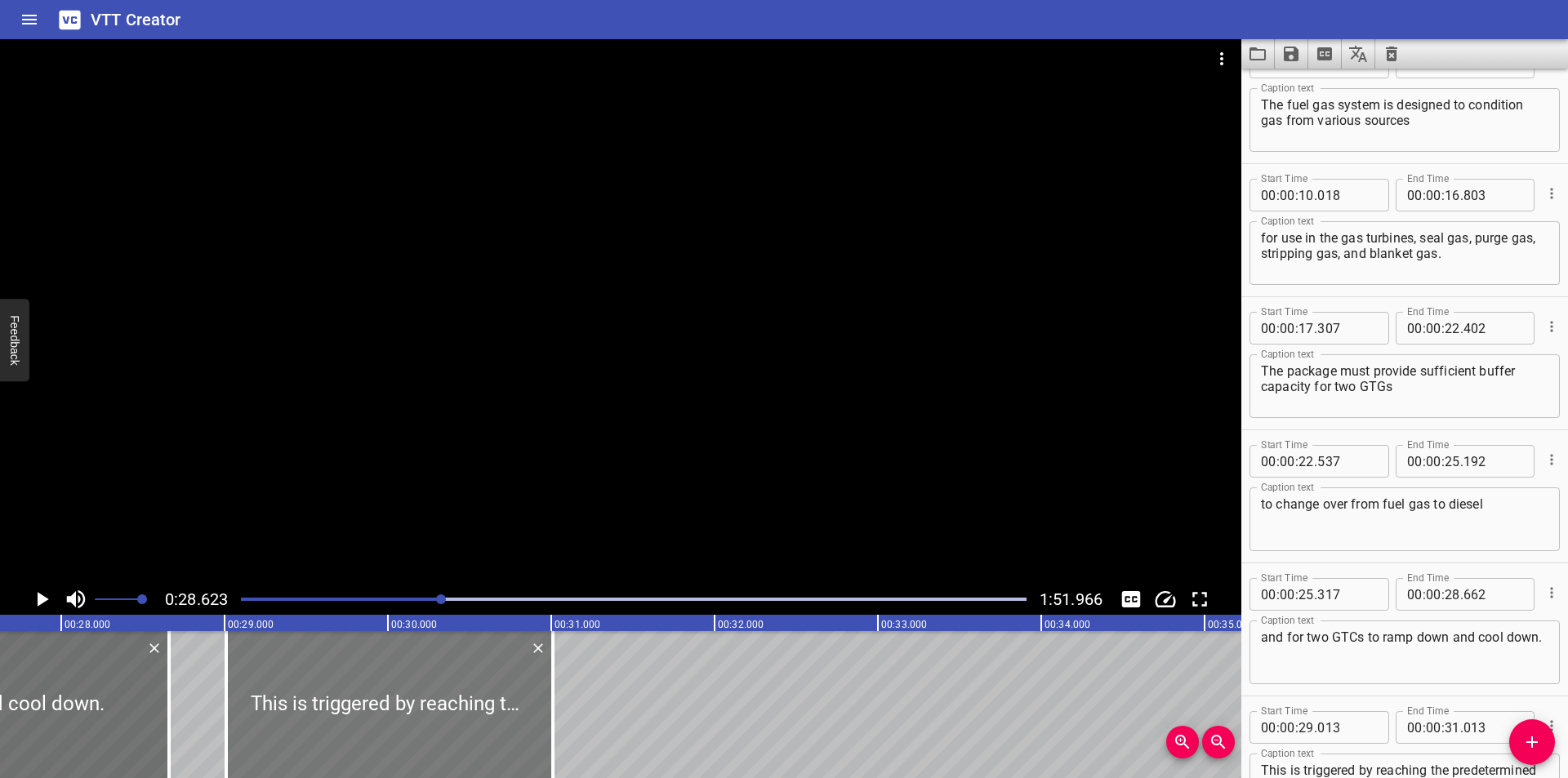
click at [371, 728] on div at bounding box center [389, 704] width 327 height 147
type input "008"
click at [169, 730] on div at bounding box center [166, 704] width 17 height 147
type input "647"
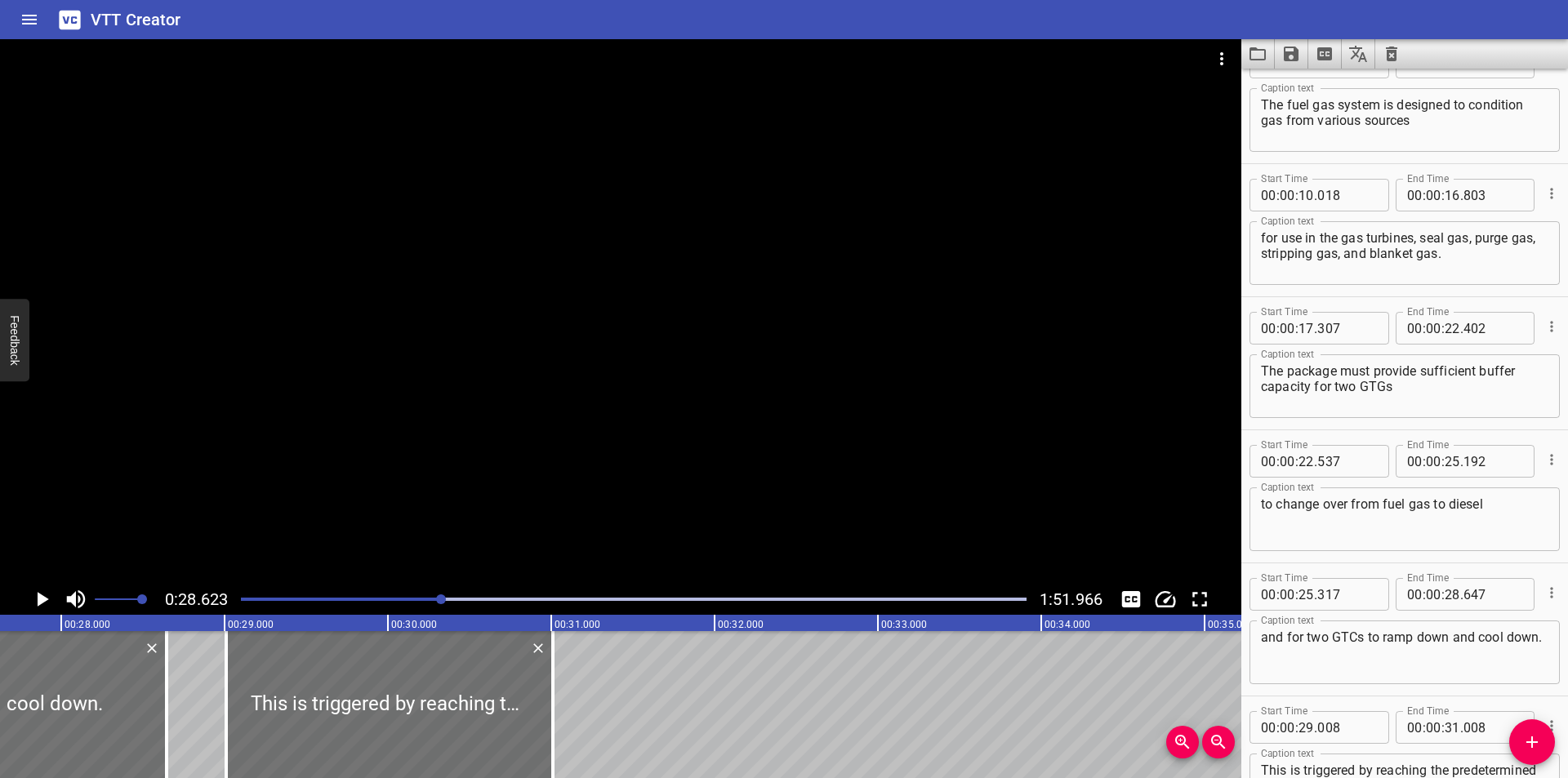
click at [364, 513] on div at bounding box center [620, 311] width 1241 height 545
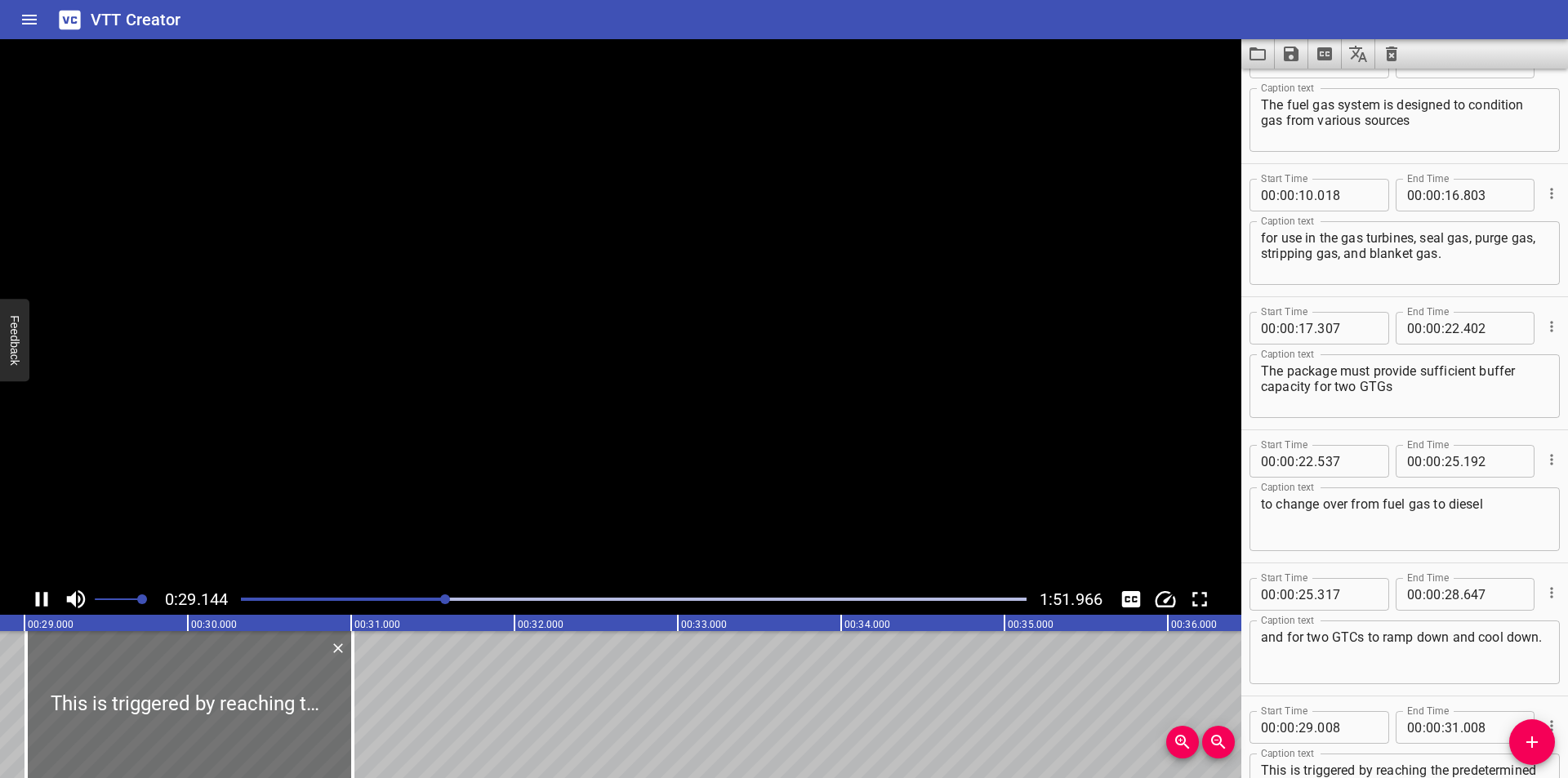
scroll to position [0, 4722]
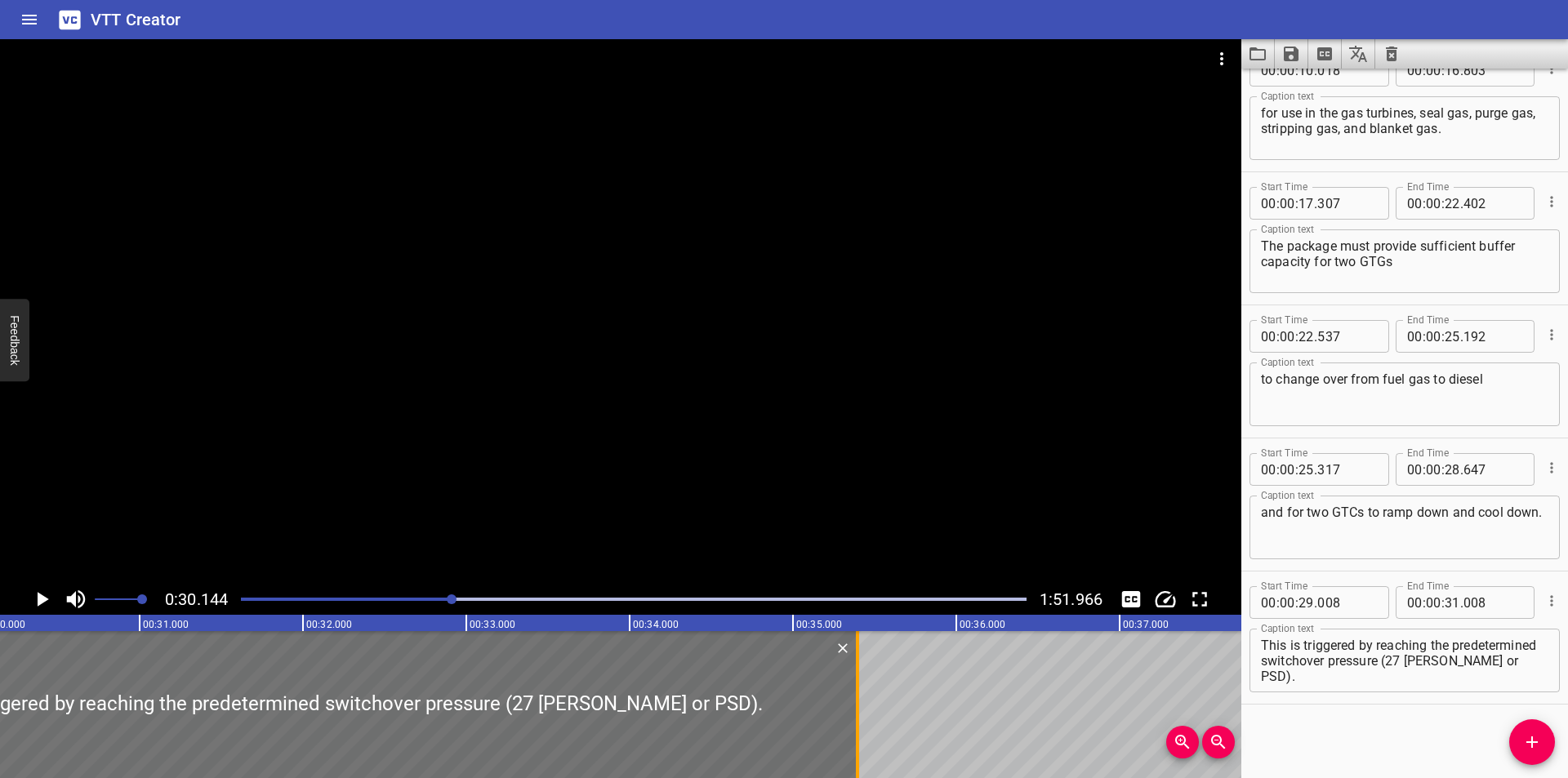
drag, startPoint x: 145, startPoint y: 708, endPoint x: 862, endPoint y: 711, distance: 717.0
click at [862, 711] on div at bounding box center [857, 704] width 17 height 147
type input "35"
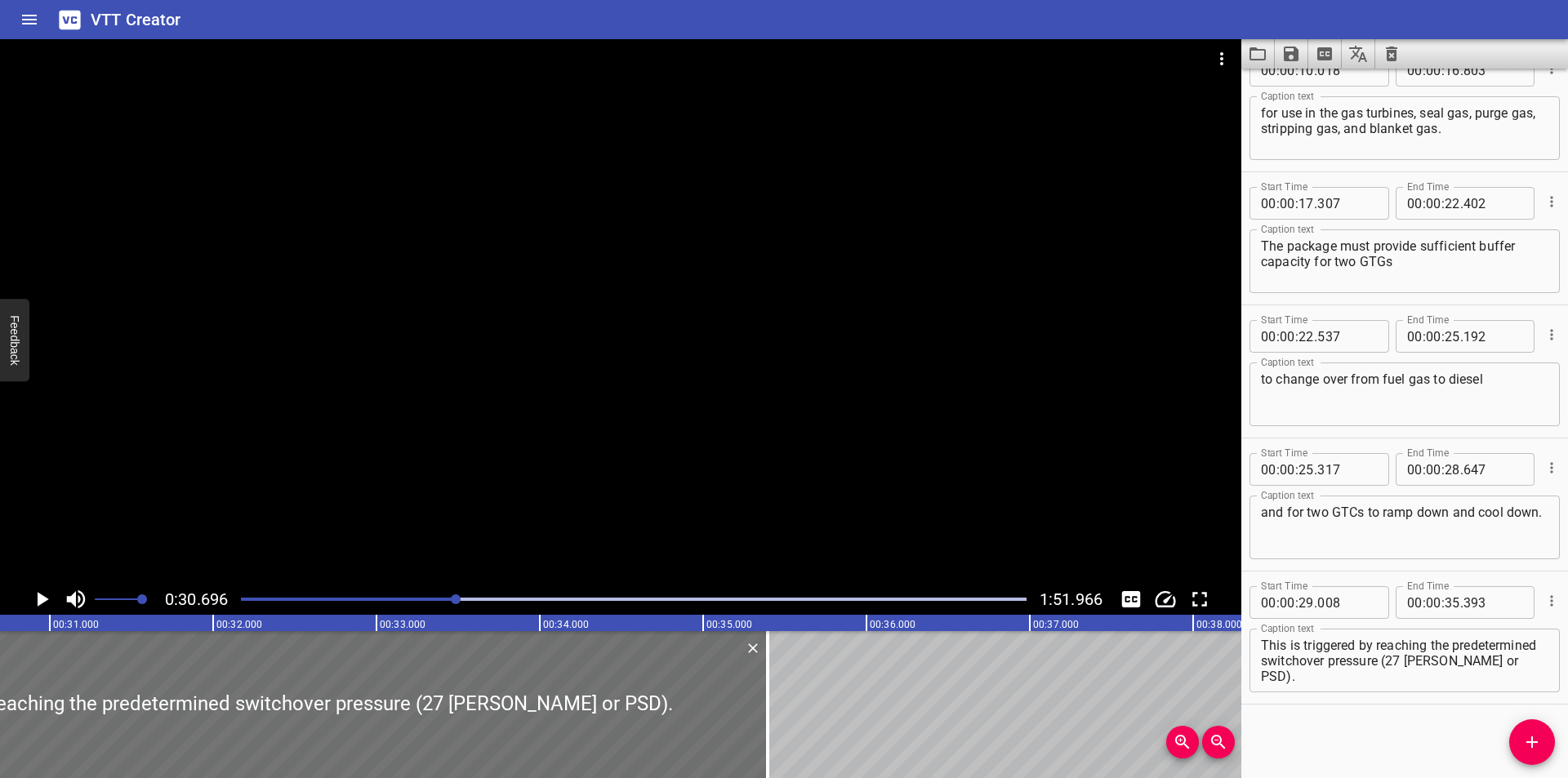
click at [315, 387] on div at bounding box center [620, 311] width 1241 height 545
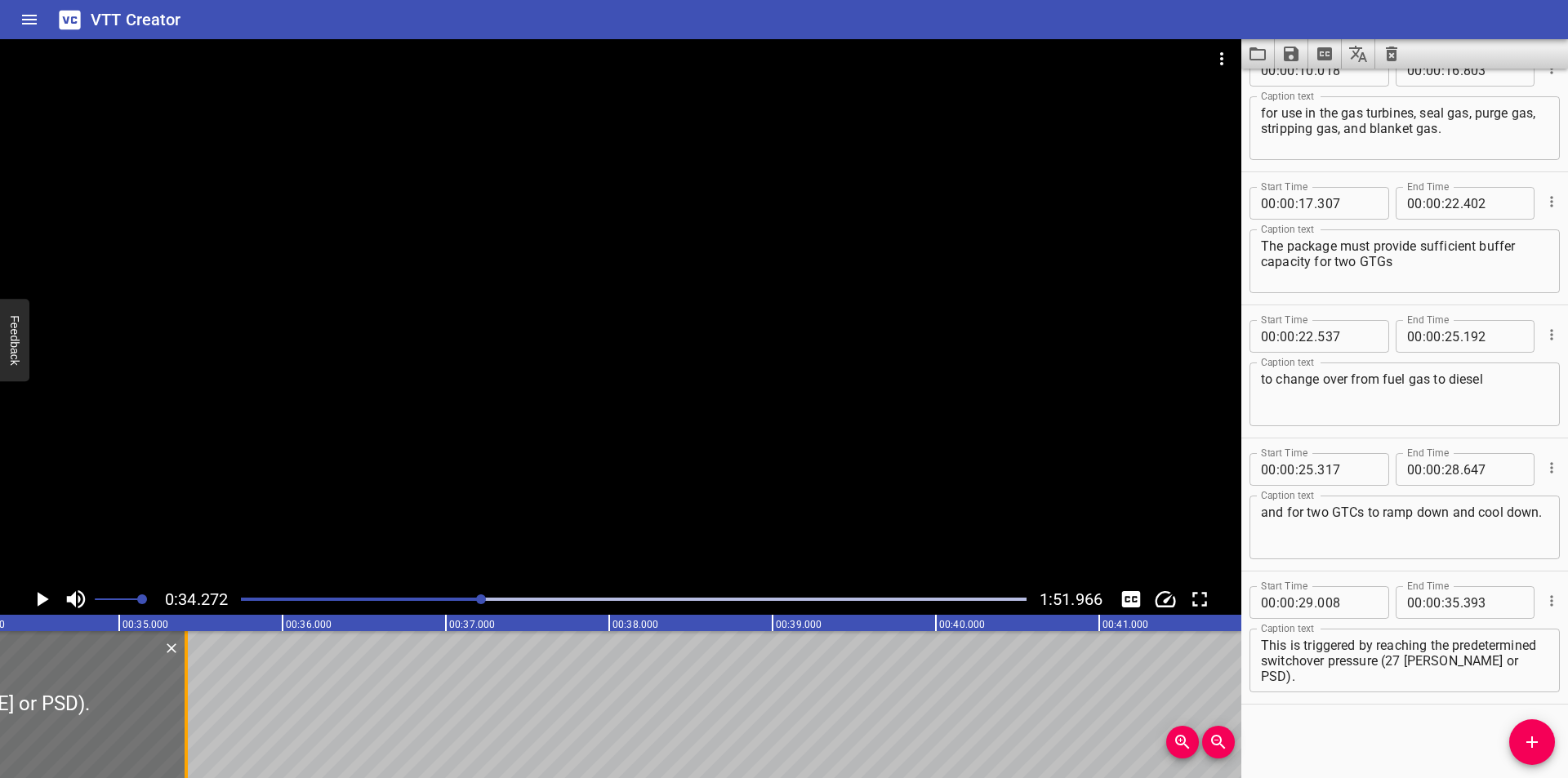
click at [186, 732] on div at bounding box center [185, 704] width 3 height 147
type input "408"
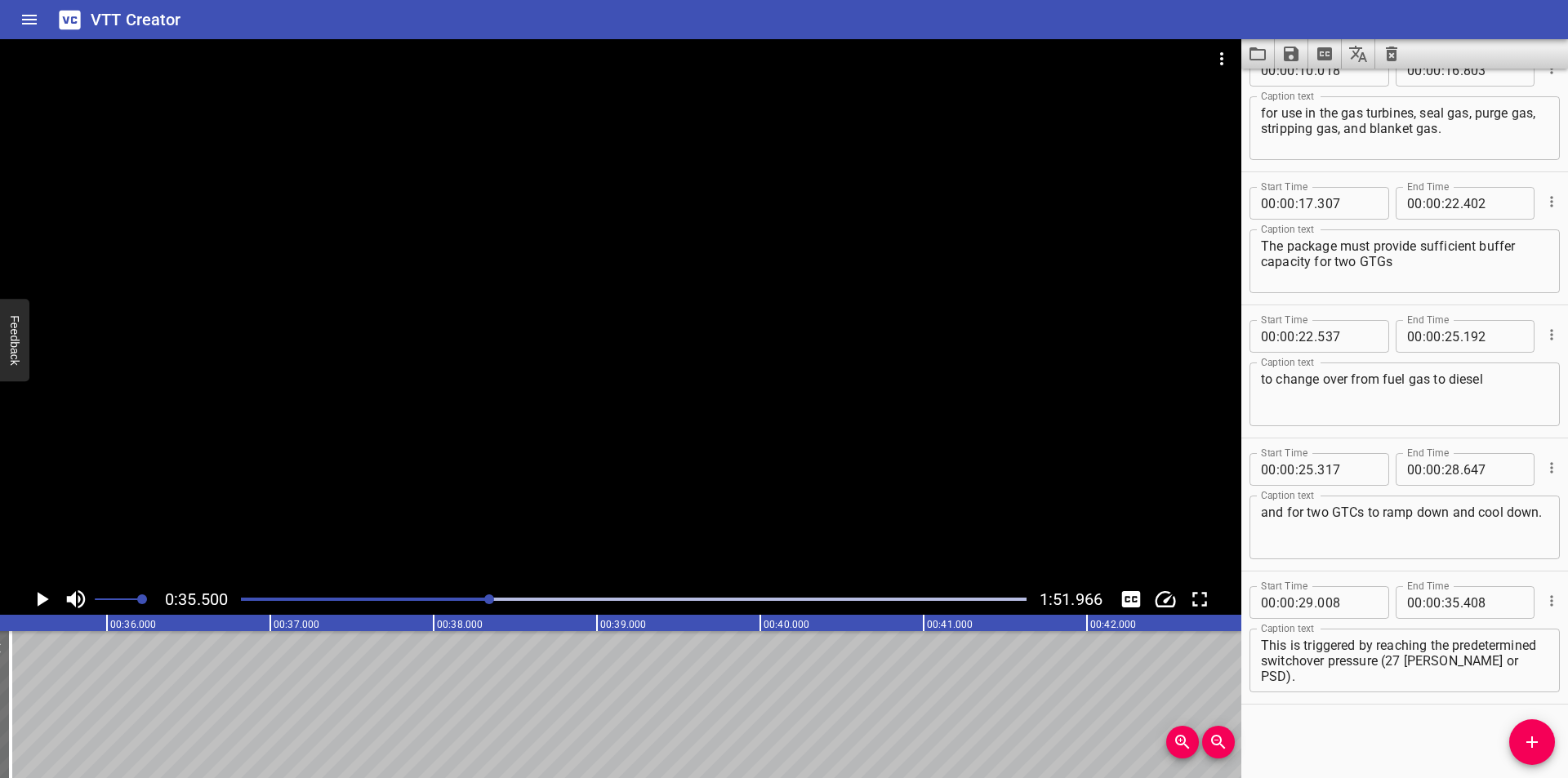
scroll to position [0, 5799]
drag, startPoint x: 1531, startPoint y: 747, endPoint x: 777, endPoint y: 746, distance: 754.0
click at [1529, 747] on icon "Add Cue" at bounding box center [1532, 742] width 20 height 19
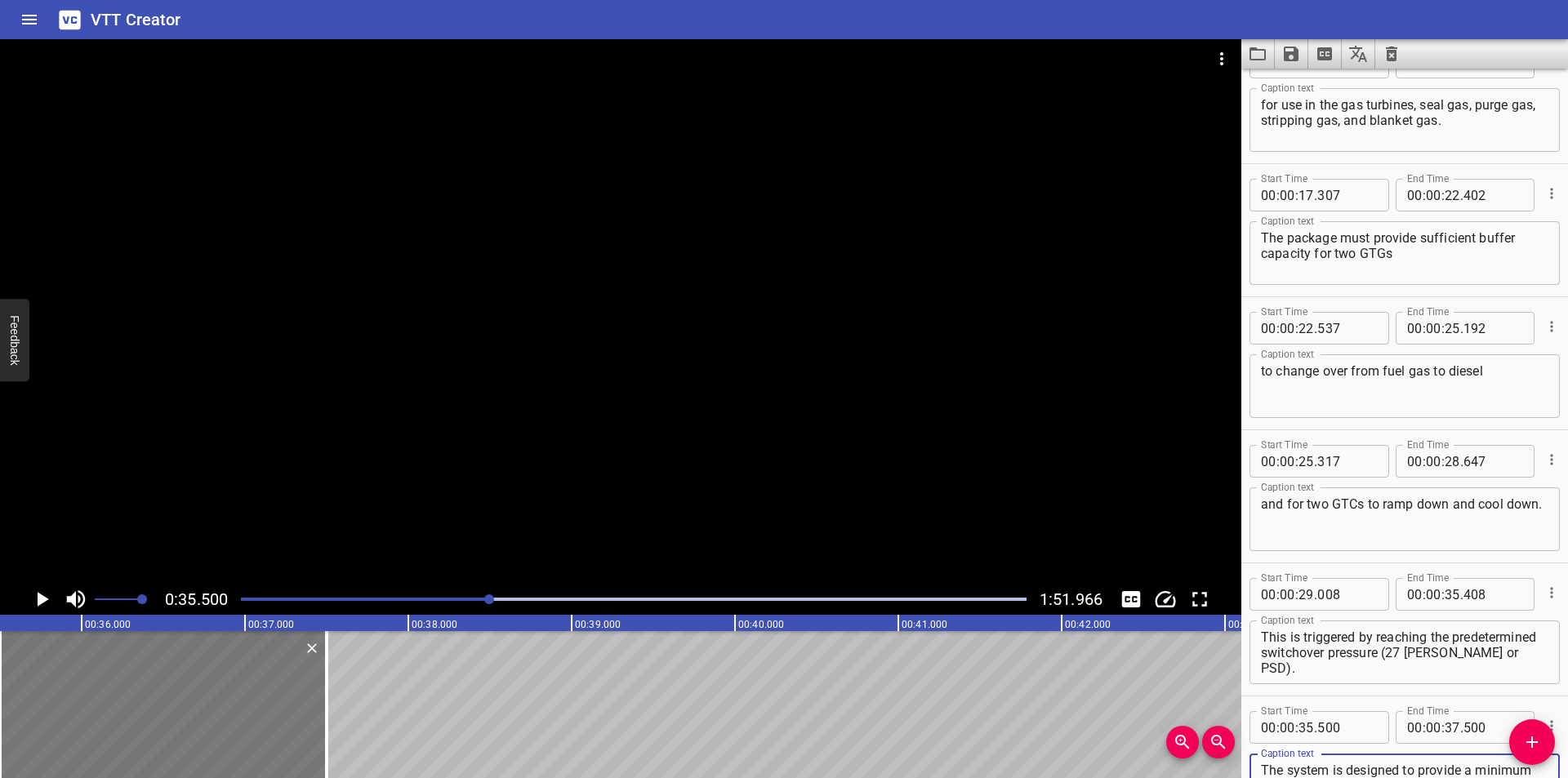
scroll to position [47, 0]
type textarea "The system is designed to provide a minimum 30°C superheat at the outlet. This …"
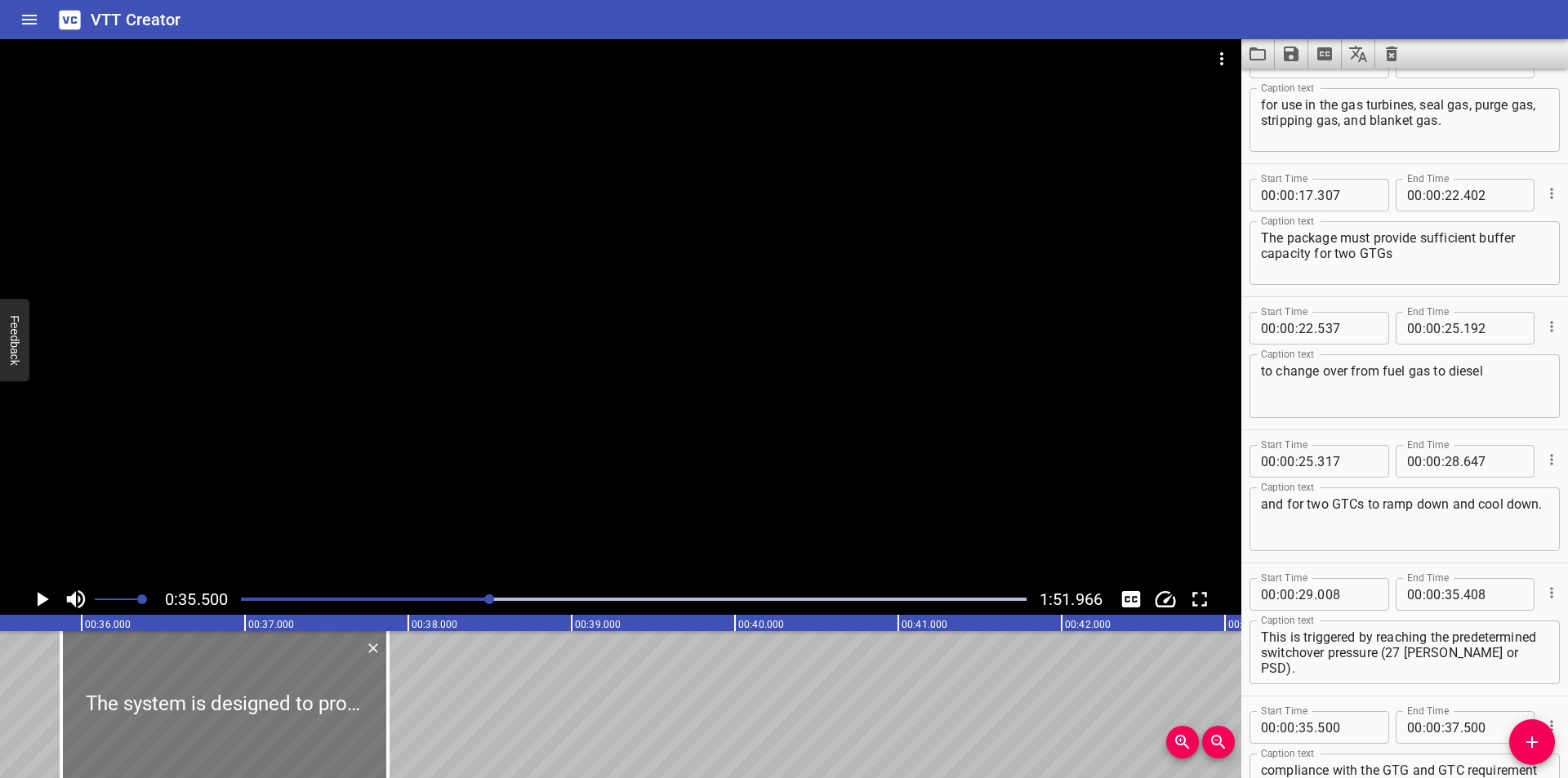
drag, startPoint x: 290, startPoint y: 722, endPoint x: 352, endPoint y: 727, distance: 62.2
click at [352, 727] on div at bounding box center [224, 704] width 327 height 147
type input "875"
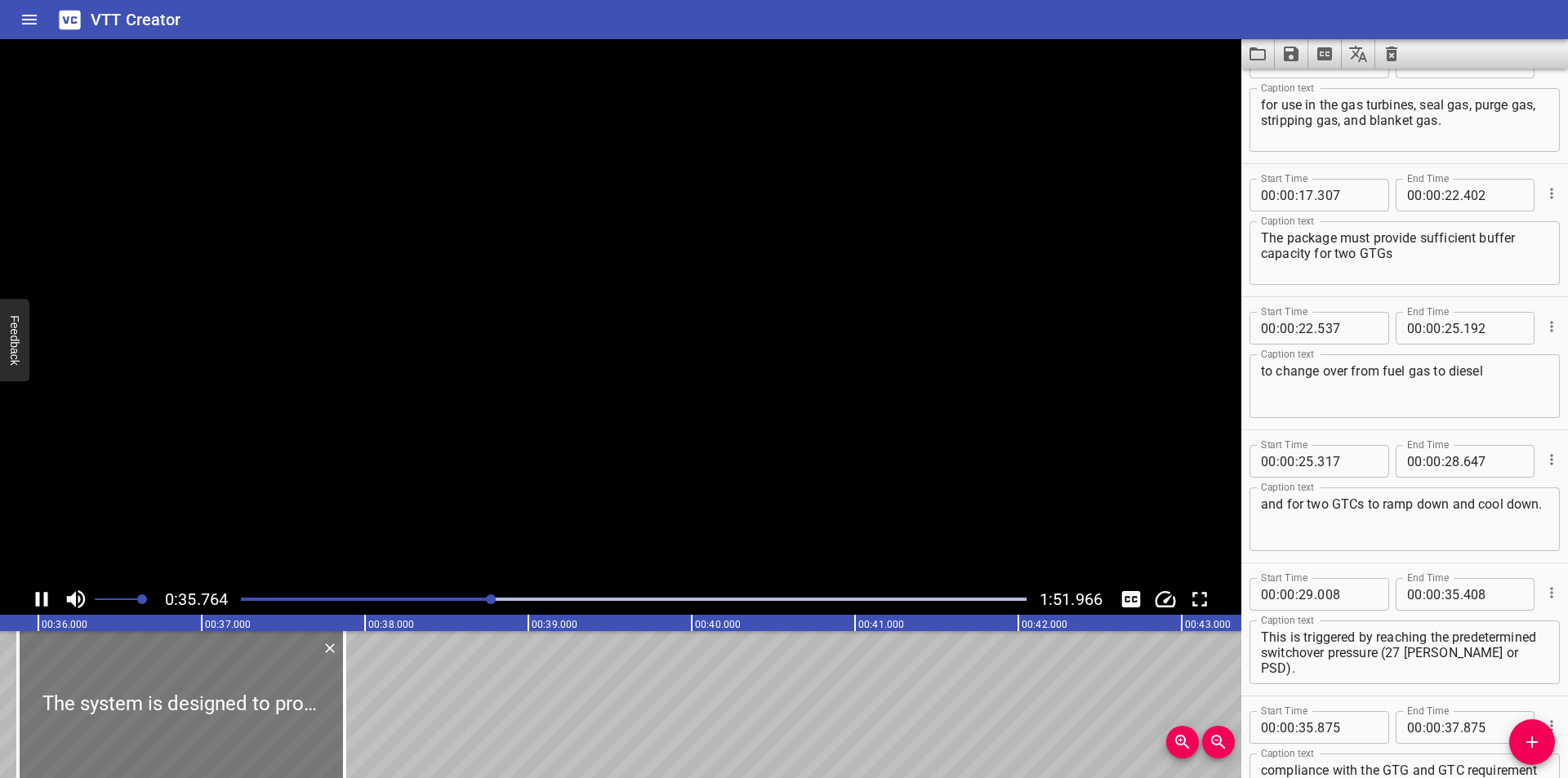
scroll to position [564, 0]
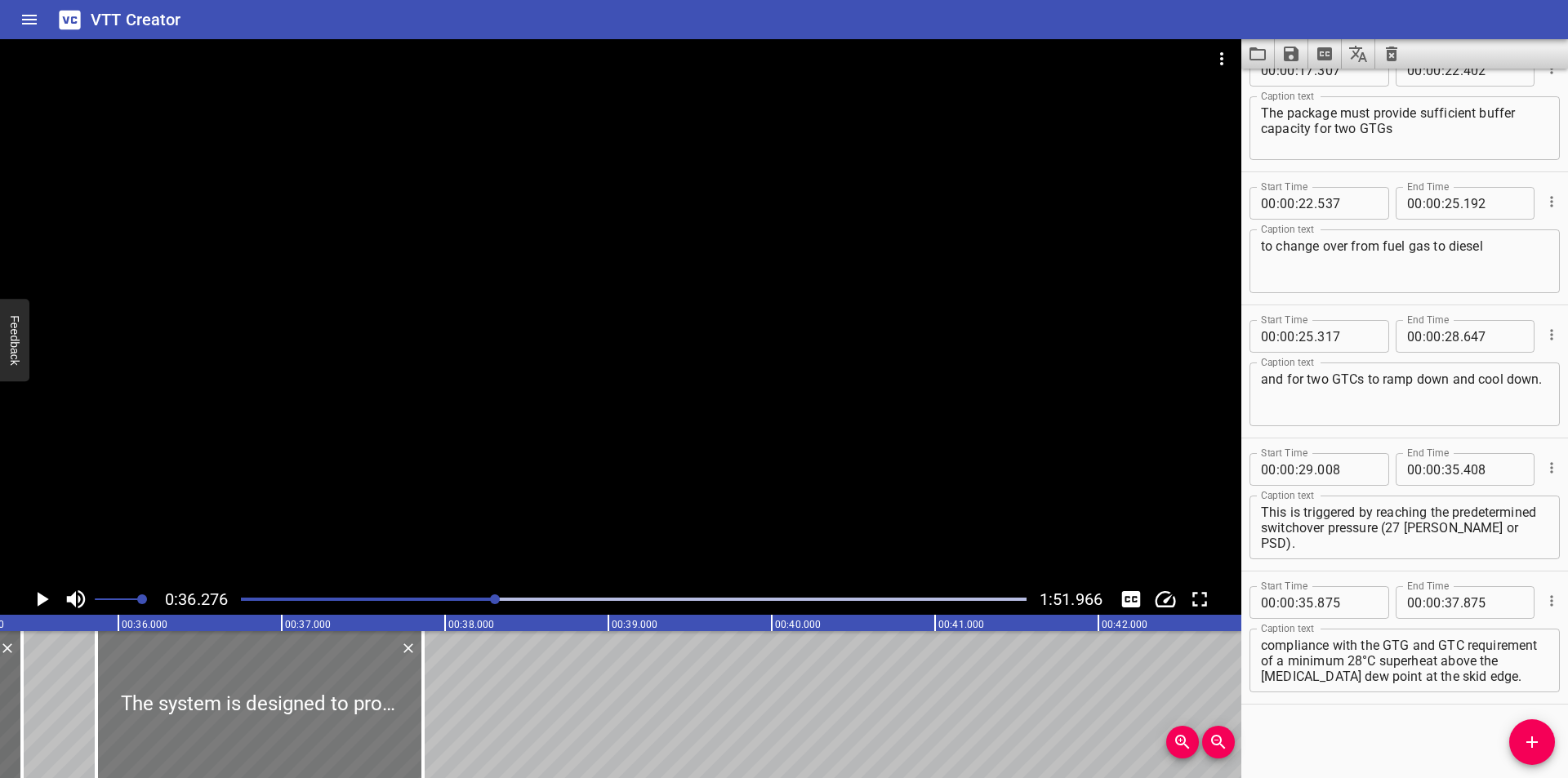
click at [288, 726] on div at bounding box center [259, 704] width 327 height 147
type input "865"
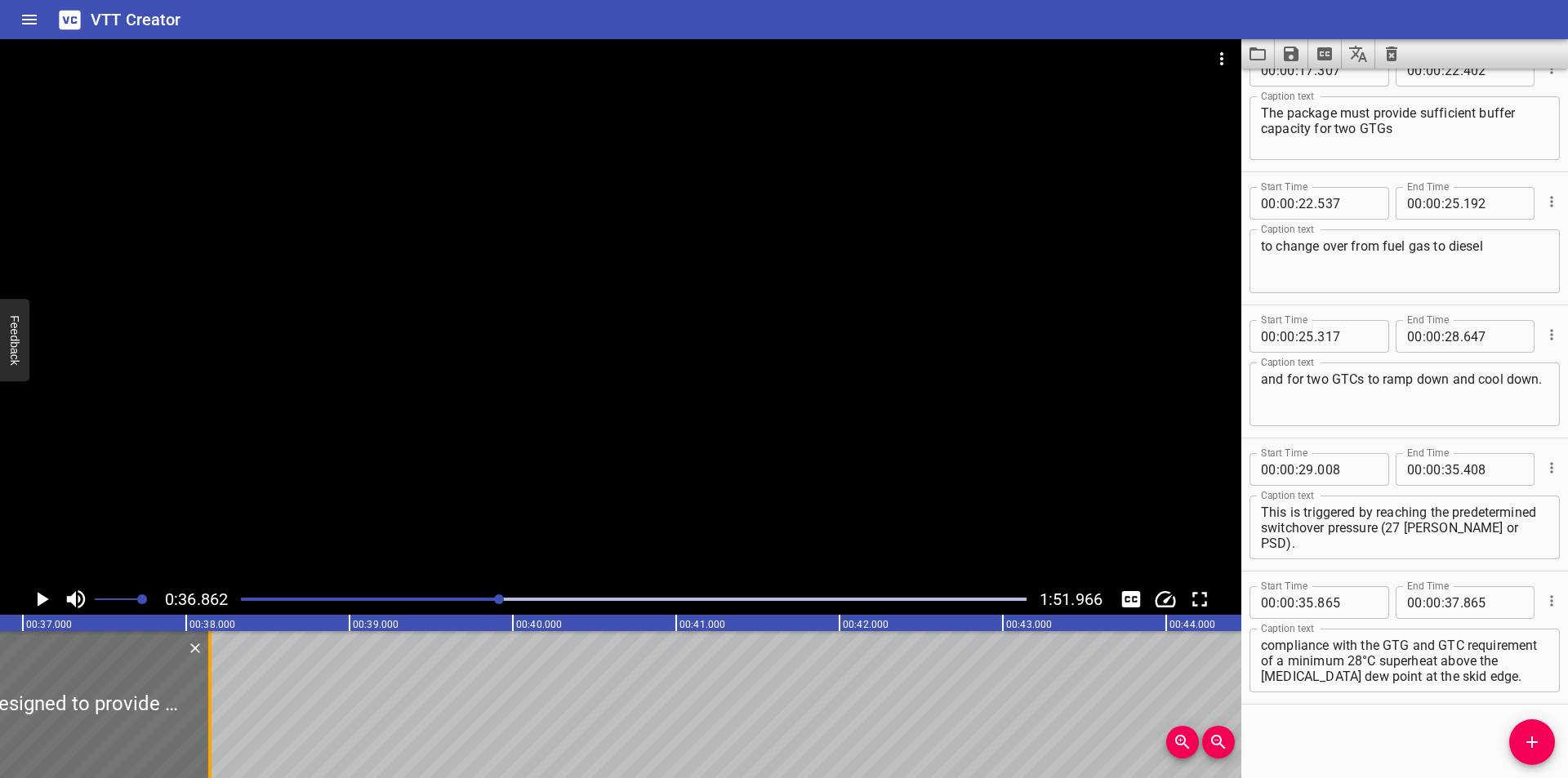
drag, startPoint x: 169, startPoint y: 721, endPoint x: 550, endPoint y: 721, distance: 381.0
click at [218, 721] on div at bounding box center [210, 704] width 17 height 147
type input "40"
type input "195"
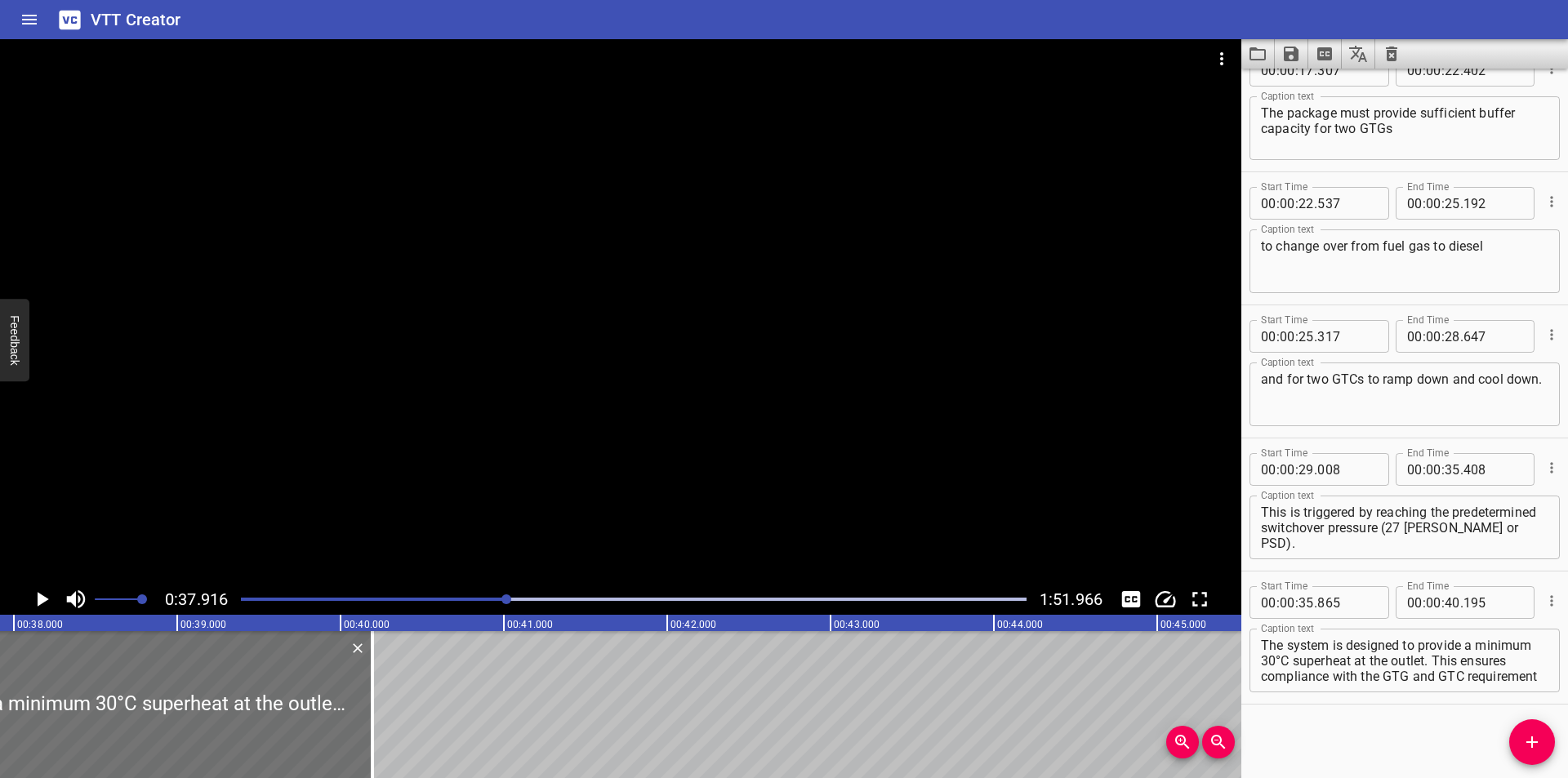
click at [1338, 661] on textarea "The system is designed to provide a minimum 30°C superheat at the outlet. This …" at bounding box center [1404, 661] width 288 height 47
click at [1436, 645] on textarea "The system is designed to provide a minimum 30 °C superheat at the outlet. This…" at bounding box center [1404, 661] width 288 height 47
type textarea "The system is designed to provide a minimum 30 °C superheat at the outlet. This…"
click at [1325, 728] on div "Start Time 00 : 00 : 00 . 010 Start Time End Time 00 : 00 : 03 . 110 End Time C…" at bounding box center [1404, 423] width 327 height 710
click at [465, 428] on div at bounding box center [620, 311] width 1241 height 545
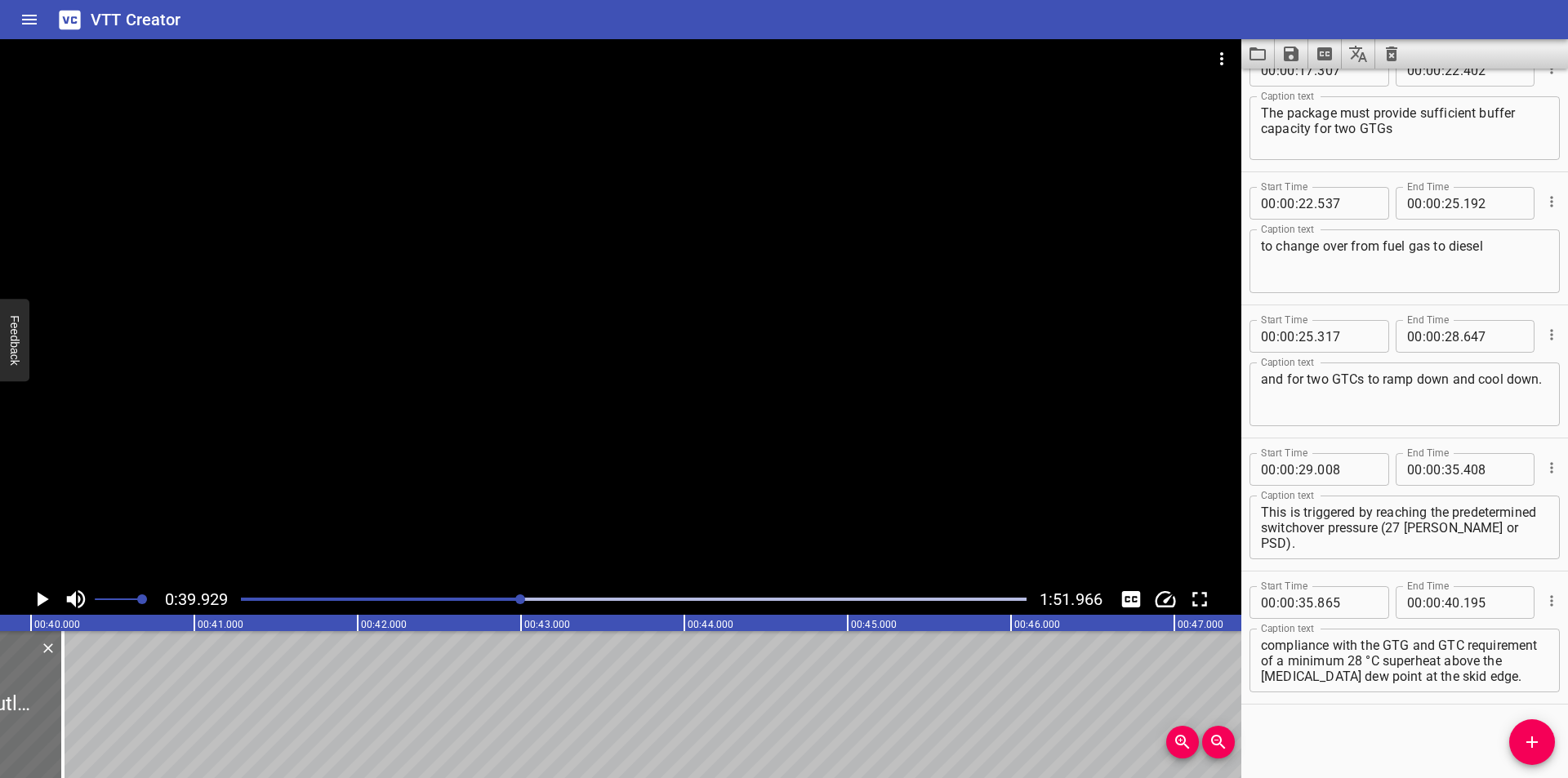
scroll to position [0, 6523]
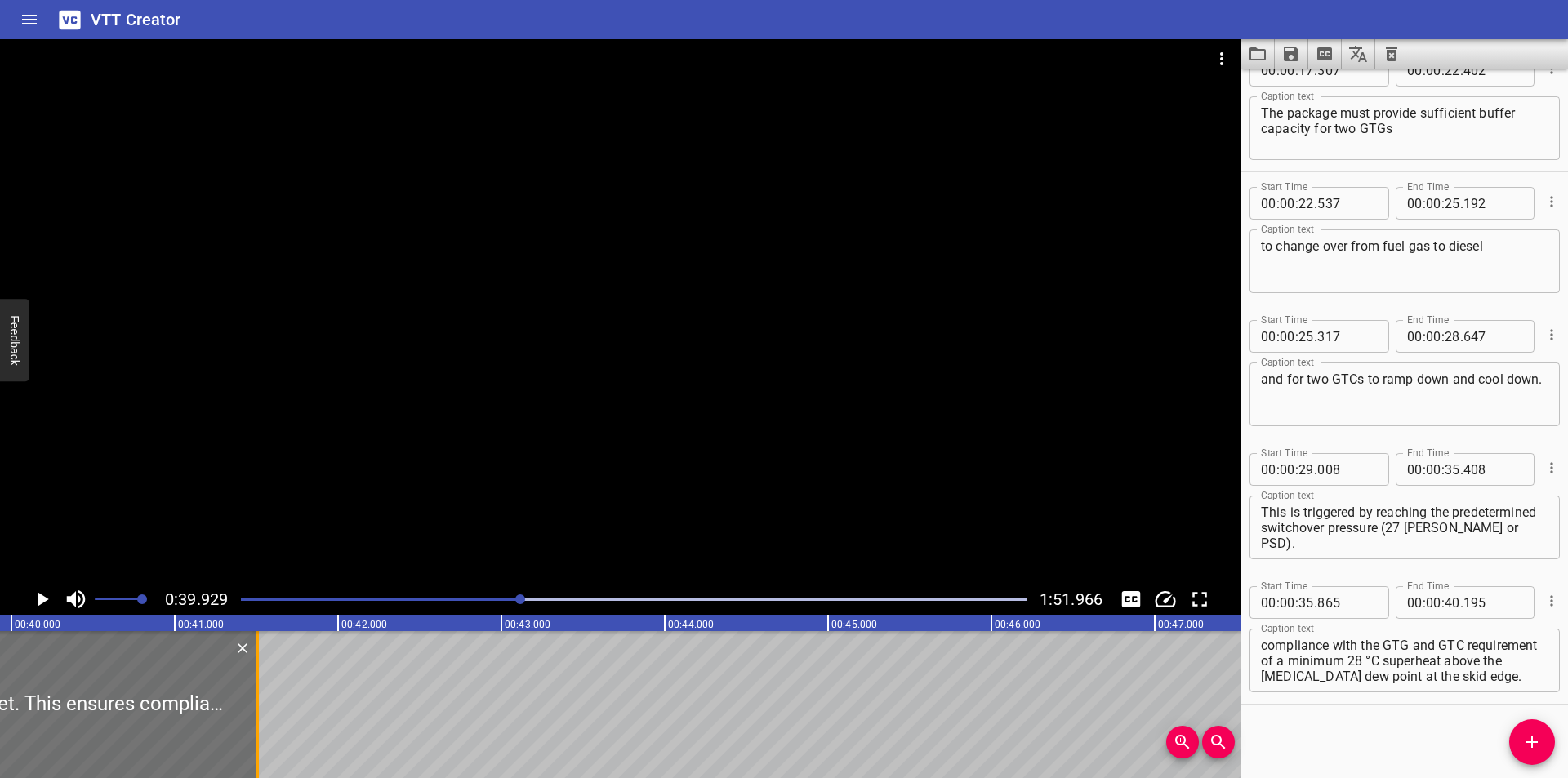
drag, startPoint x: 39, startPoint y: 732, endPoint x: 254, endPoint y: 732, distance: 215.0
click at [254, 732] on div at bounding box center [256, 704] width 17 height 147
type input "41"
type input "505"
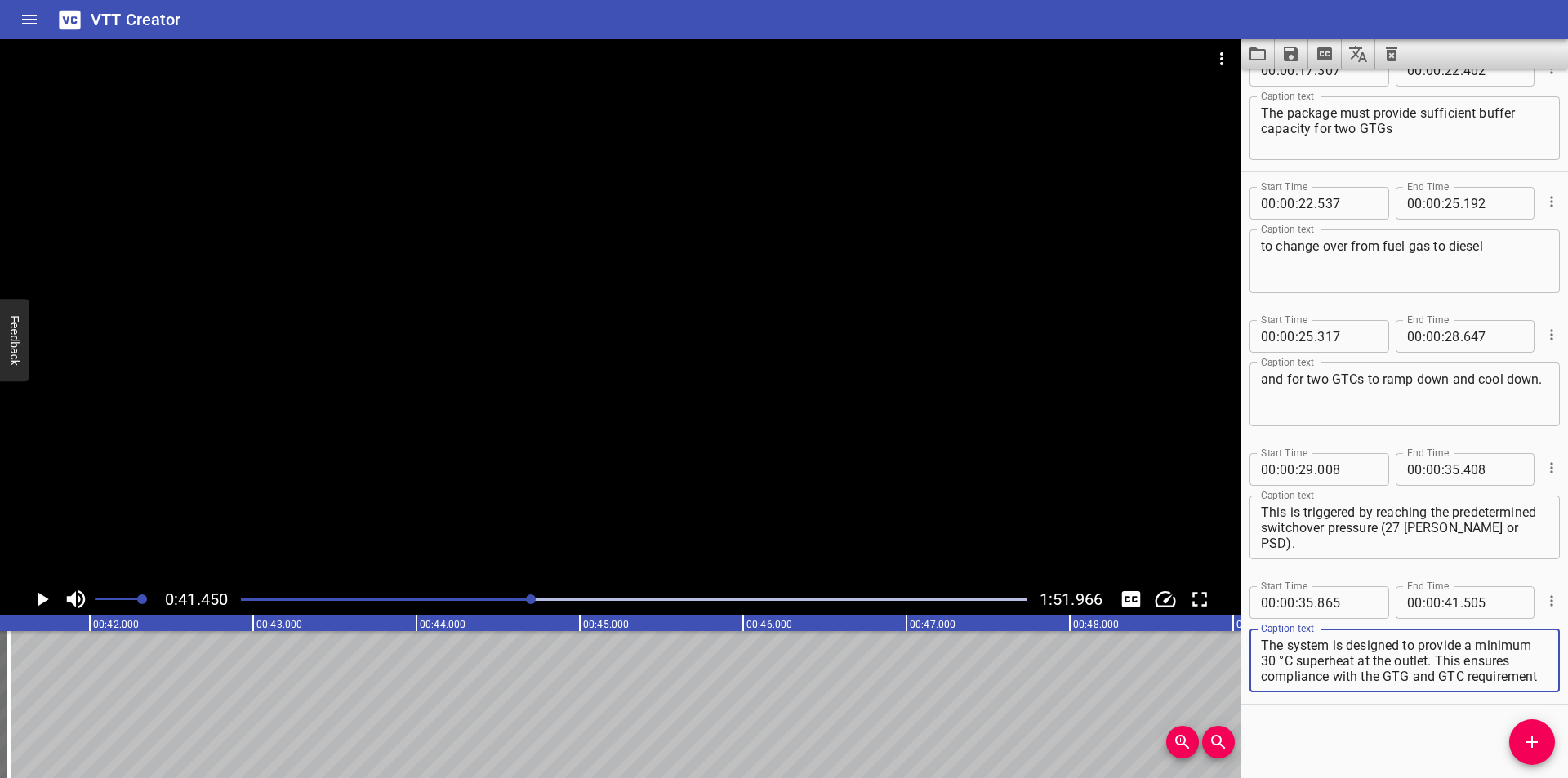
scroll to position [47, 0]
drag, startPoint x: 1496, startPoint y: 660, endPoint x: 1561, endPoint y: 747, distance: 108.6
click at [1565, 755] on div "Start Time 00 : 00 : 00 . 010 Start Time End Time 00 : 00 : 03 . 110 End Time C…" at bounding box center [1404, 423] width 327 height 710
type textarea "The system is designed to provide a minimum 30 °C superheat at the outlet."
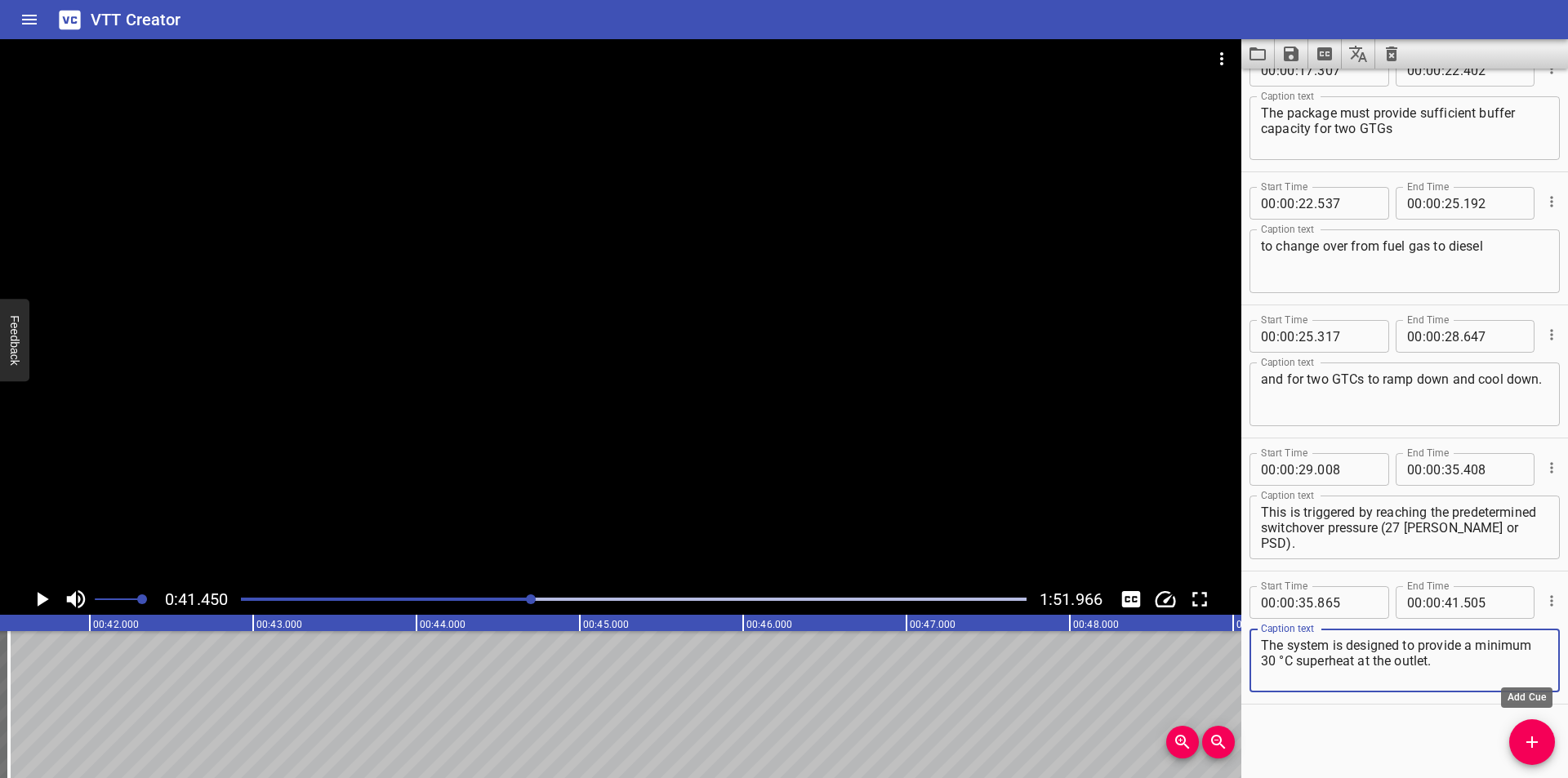
click at [1534, 743] on icon "Add Cue" at bounding box center [1532, 742] width 12 height 12
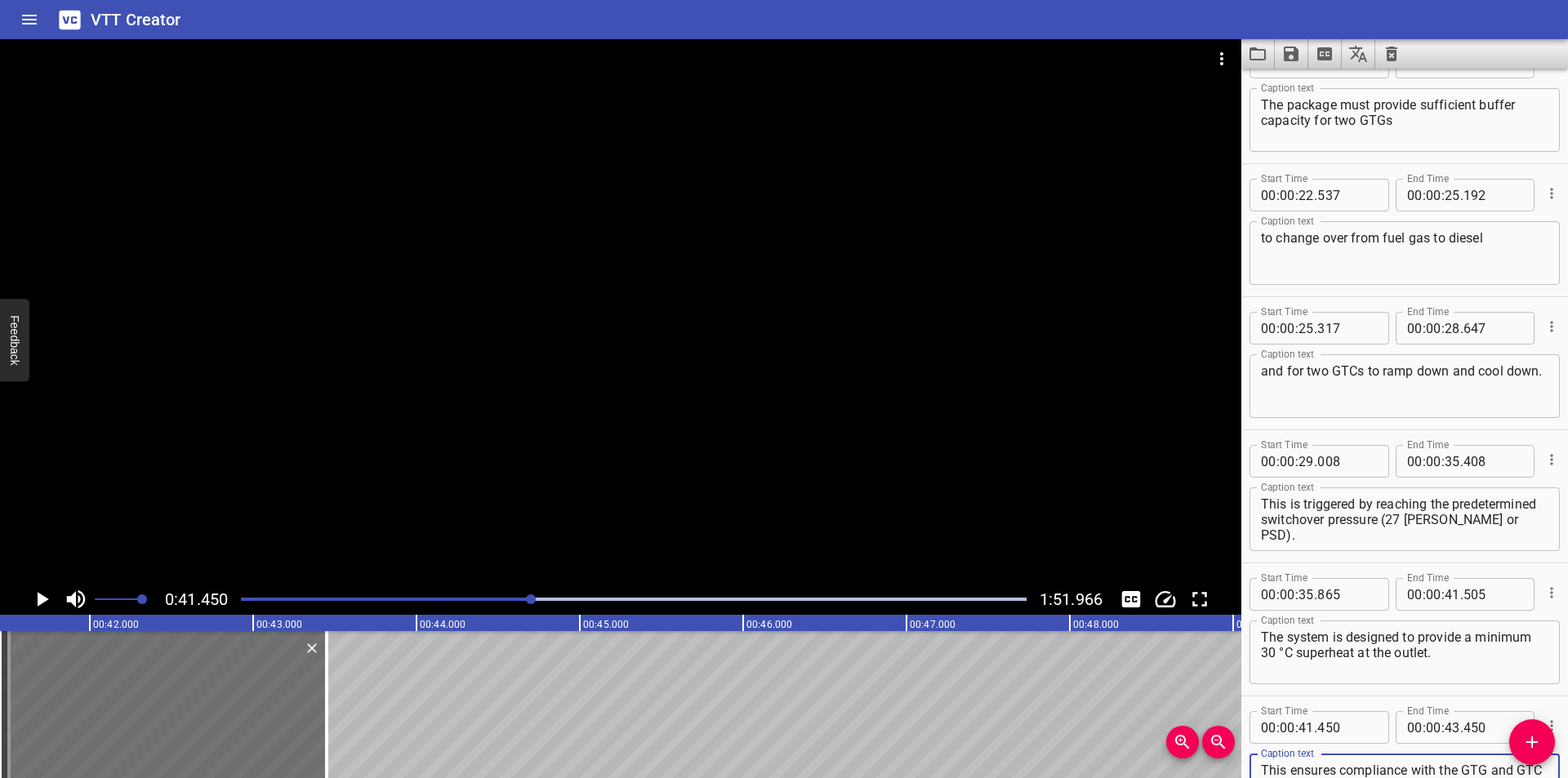
scroll to position [16, 0]
type textarea "This ensures compliance with the GTG and GTC requirement of a minimum 28 °C sup…"
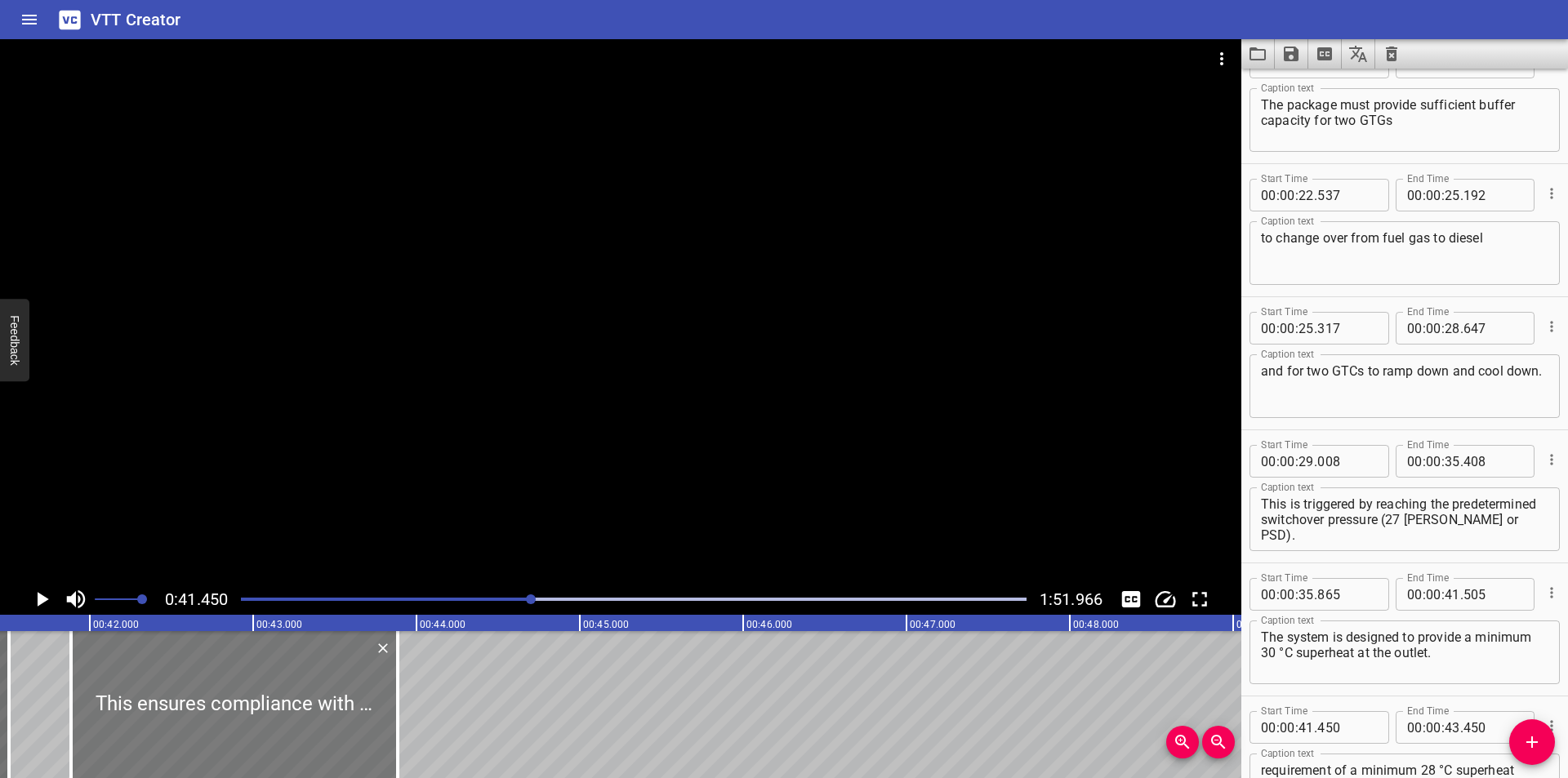
drag, startPoint x: 260, startPoint y: 700, endPoint x: 331, endPoint y: 713, distance: 72.2
click at [331, 713] on div at bounding box center [234, 704] width 327 height 147
type input "880"
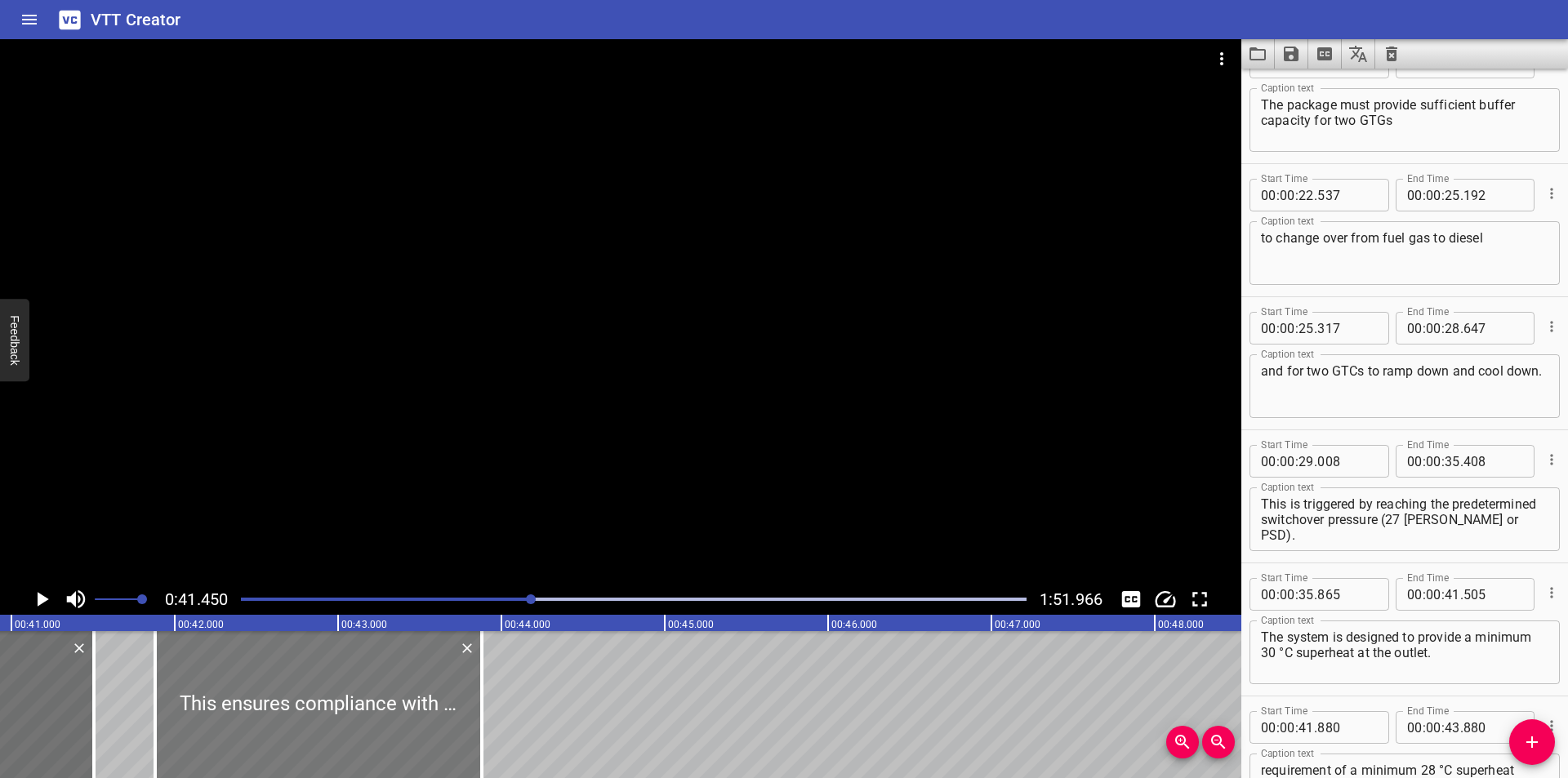
scroll to position [0, 6661]
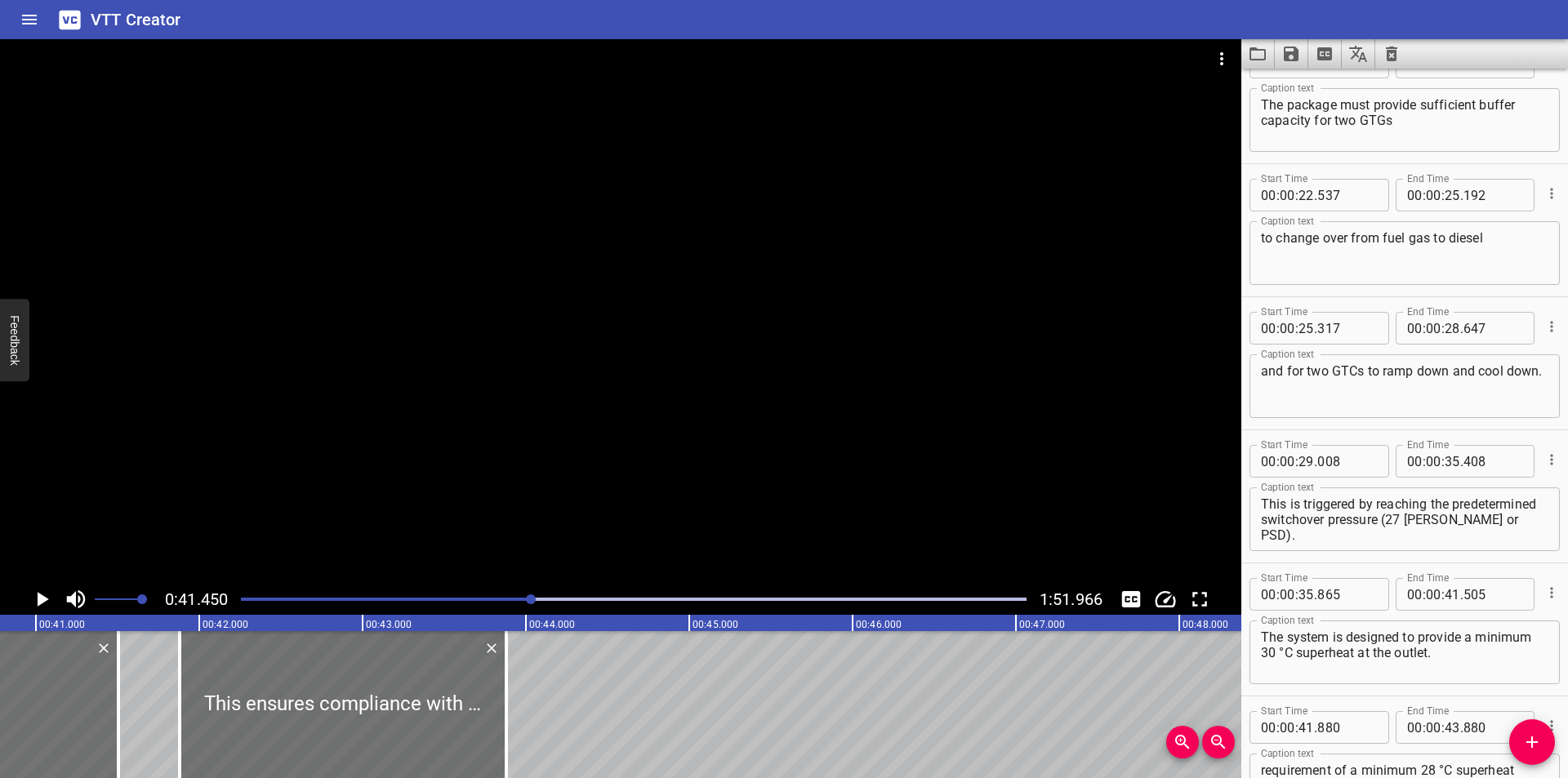
click at [465, 435] on div at bounding box center [620, 311] width 1241 height 545
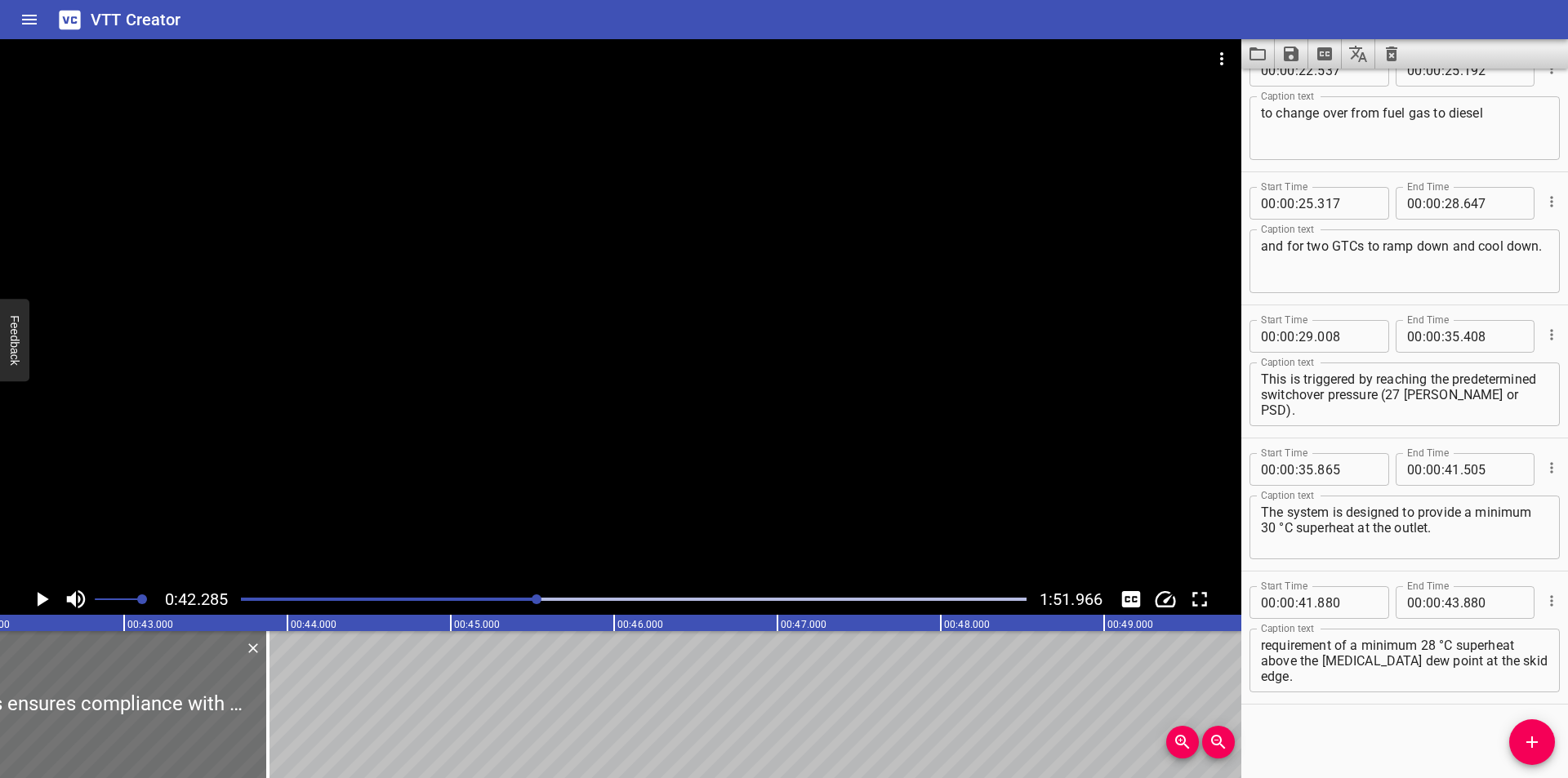
scroll to position [0, 6907]
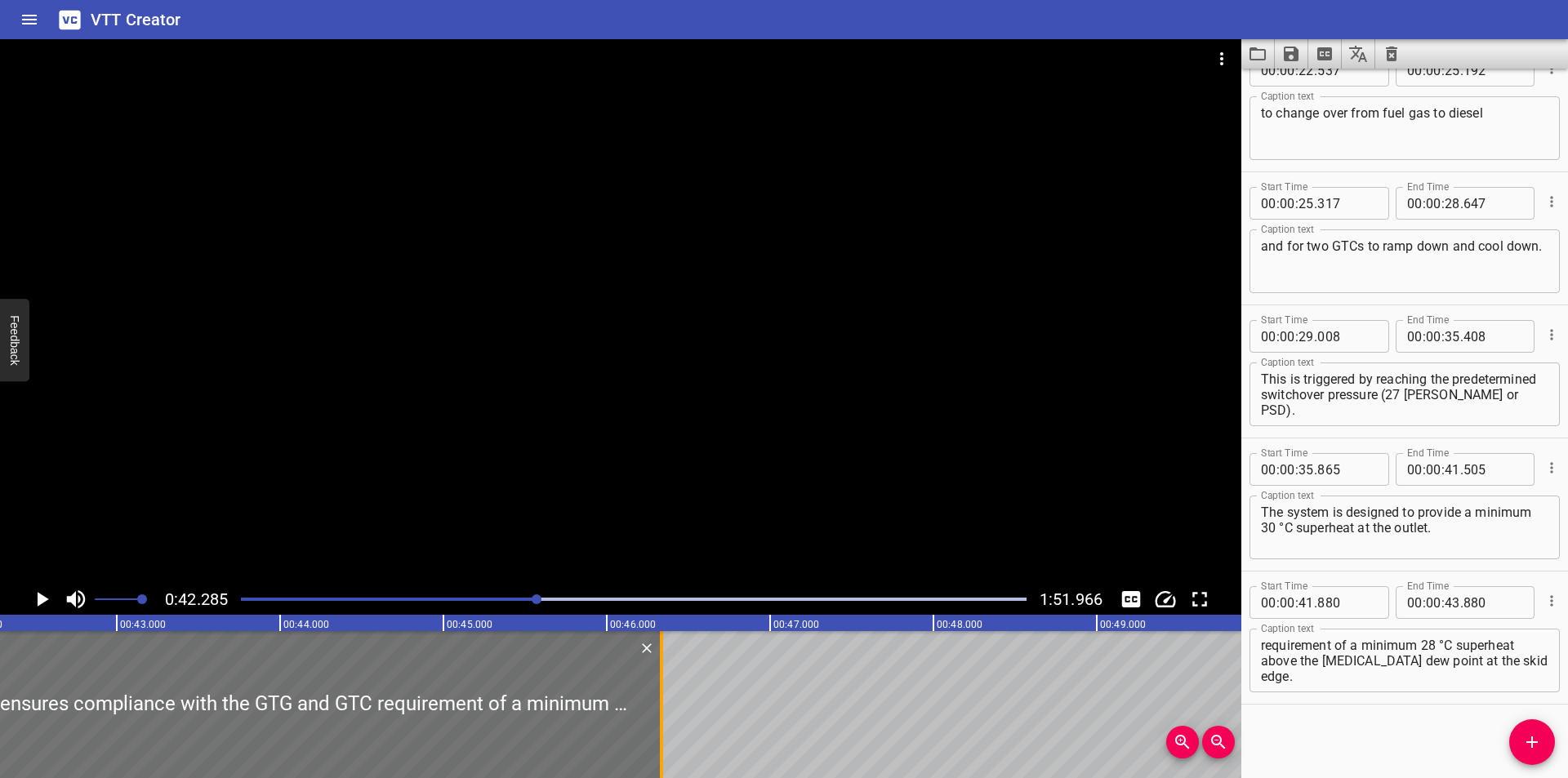
drag, startPoint x: 260, startPoint y: 711, endPoint x: 662, endPoint y: 724, distance: 402.2
click at [662, 724] on div at bounding box center [661, 704] width 3 height 147
type input "46"
type input "340"
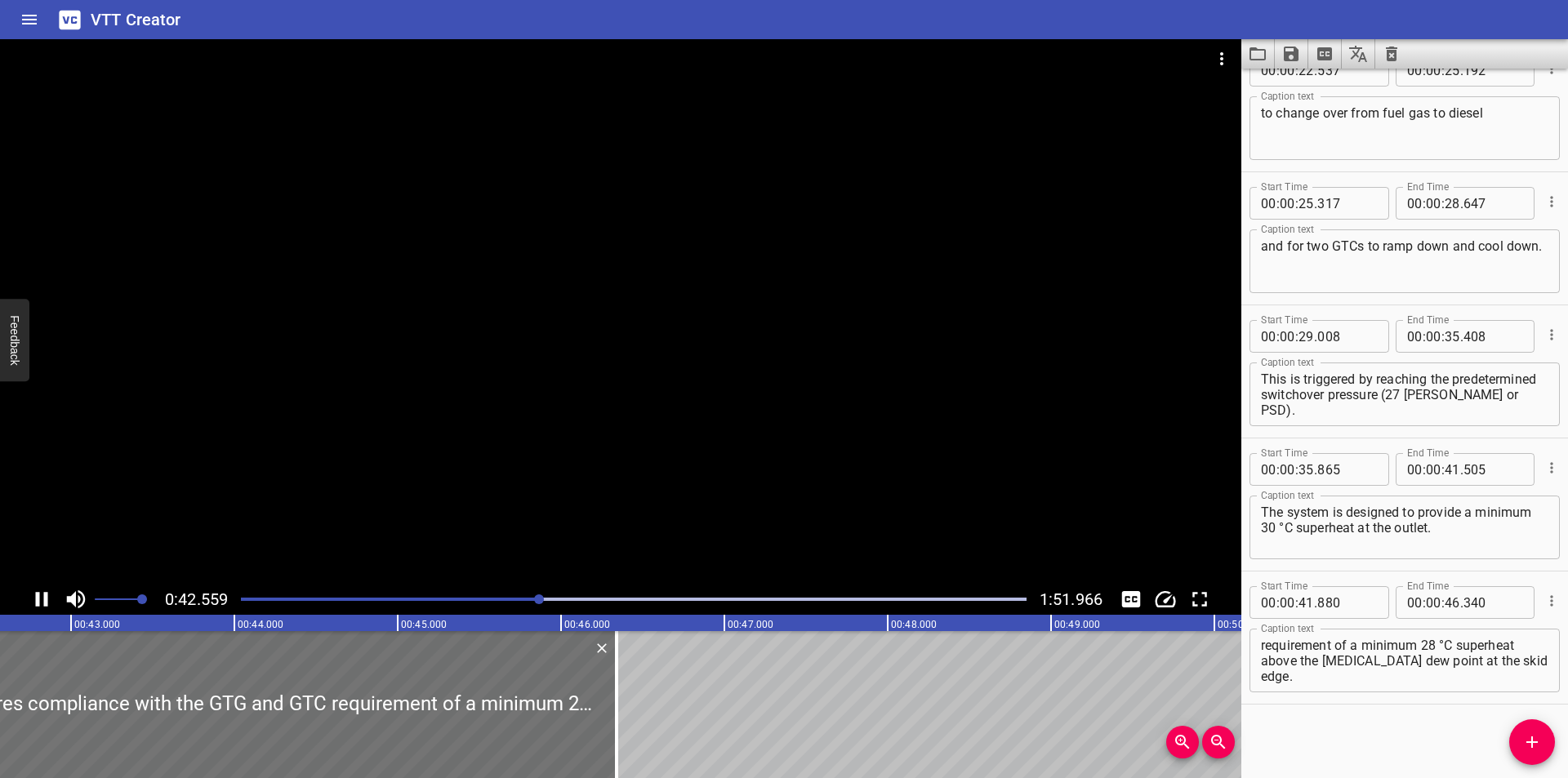
scroll to position [0, 6980]
click at [583, 384] on div at bounding box center [620, 311] width 1241 height 545
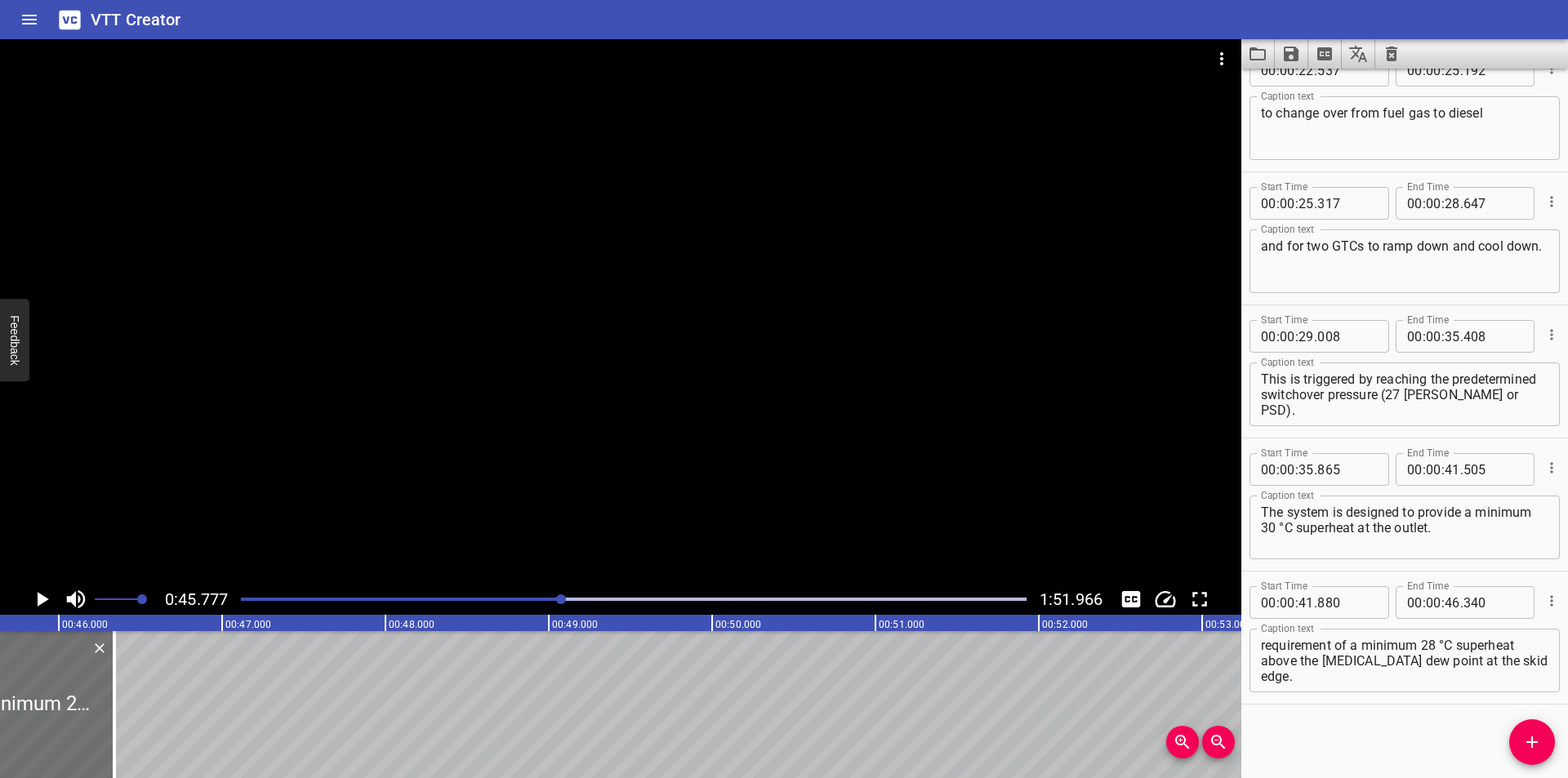
scroll to position [0, 7477]
click at [255, 414] on div at bounding box center [620, 311] width 1241 height 545
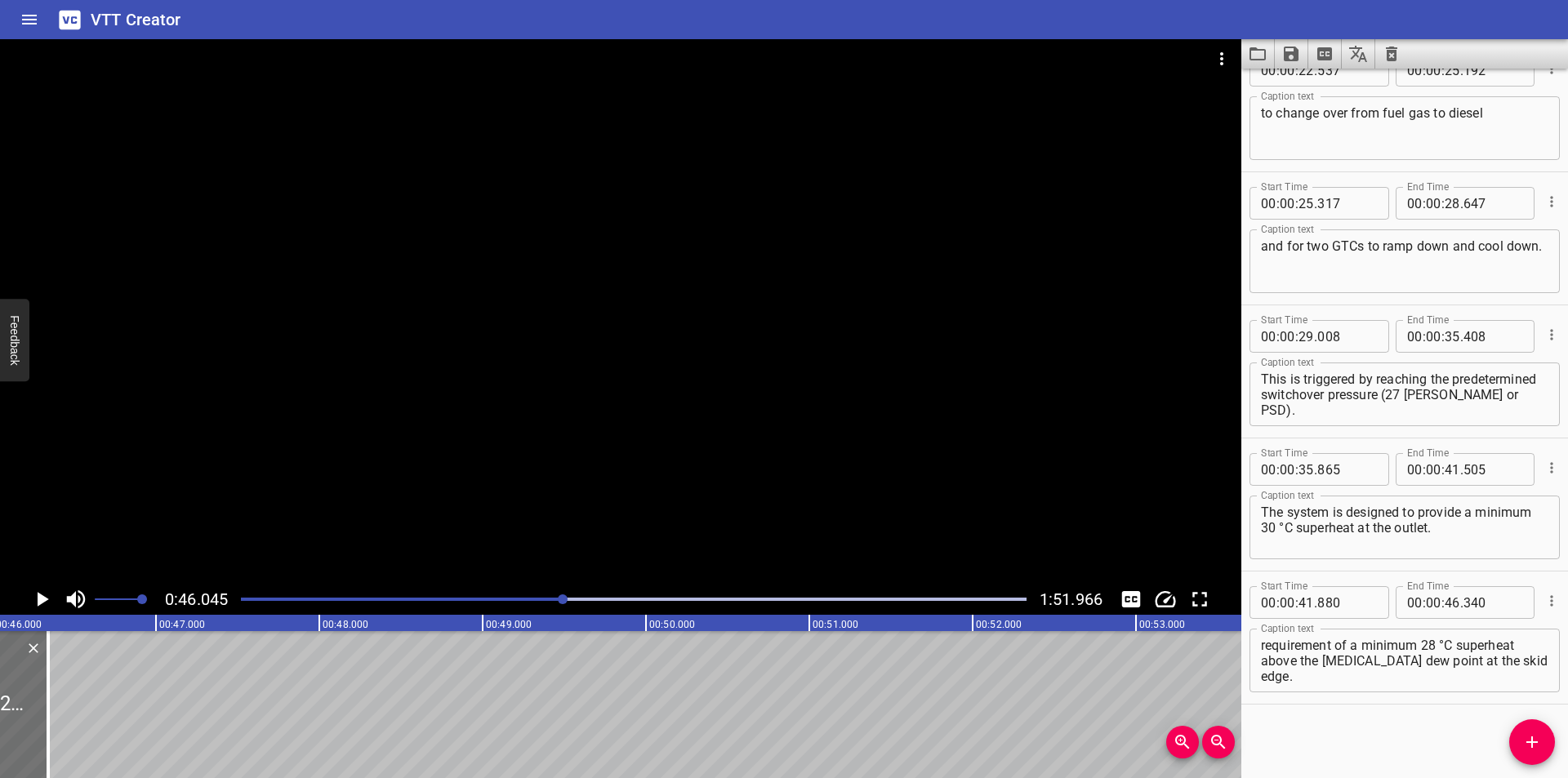
click at [557, 595] on div at bounding box center [634, 599] width 805 height 22
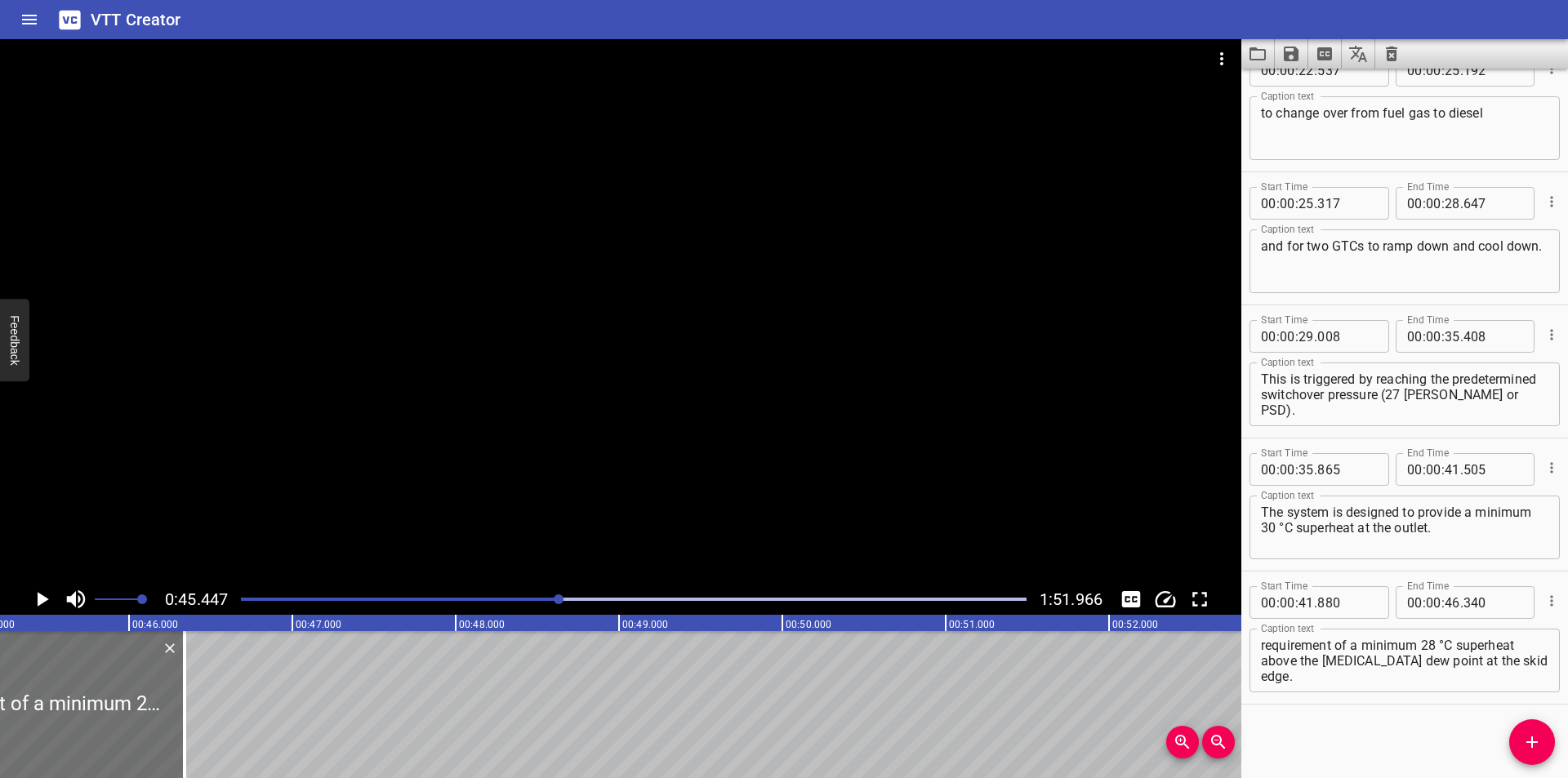
scroll to position [0, 7423]
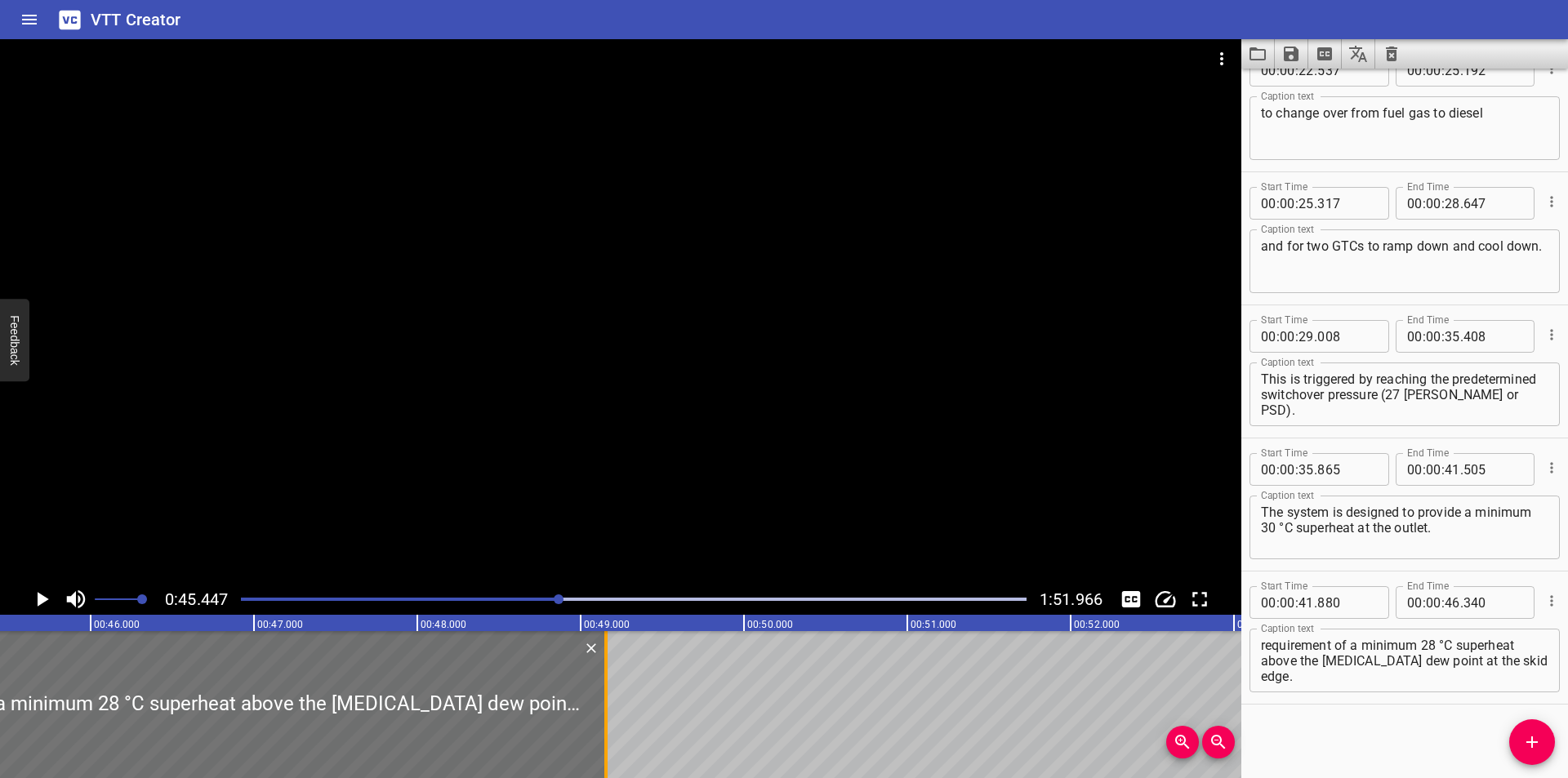
drag, startPoint x: 144, startPoint y: 712, endPoint x: 605, endPoint y: 712, distance: 461.0
click at [605, 712] on div at bounding box center [606, 704] width 3 height 147
type input "49"
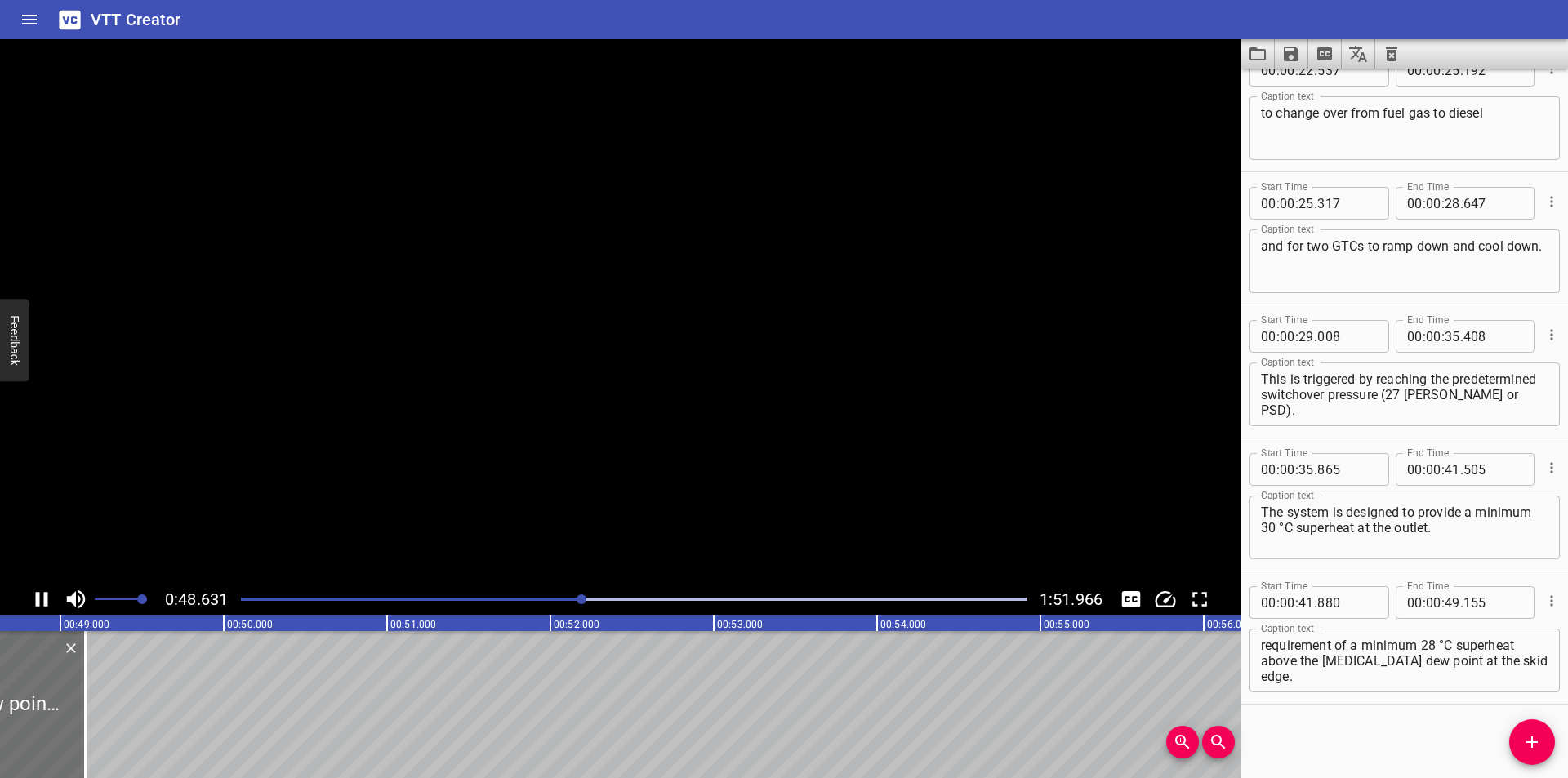
scroll to position [0, 7991]
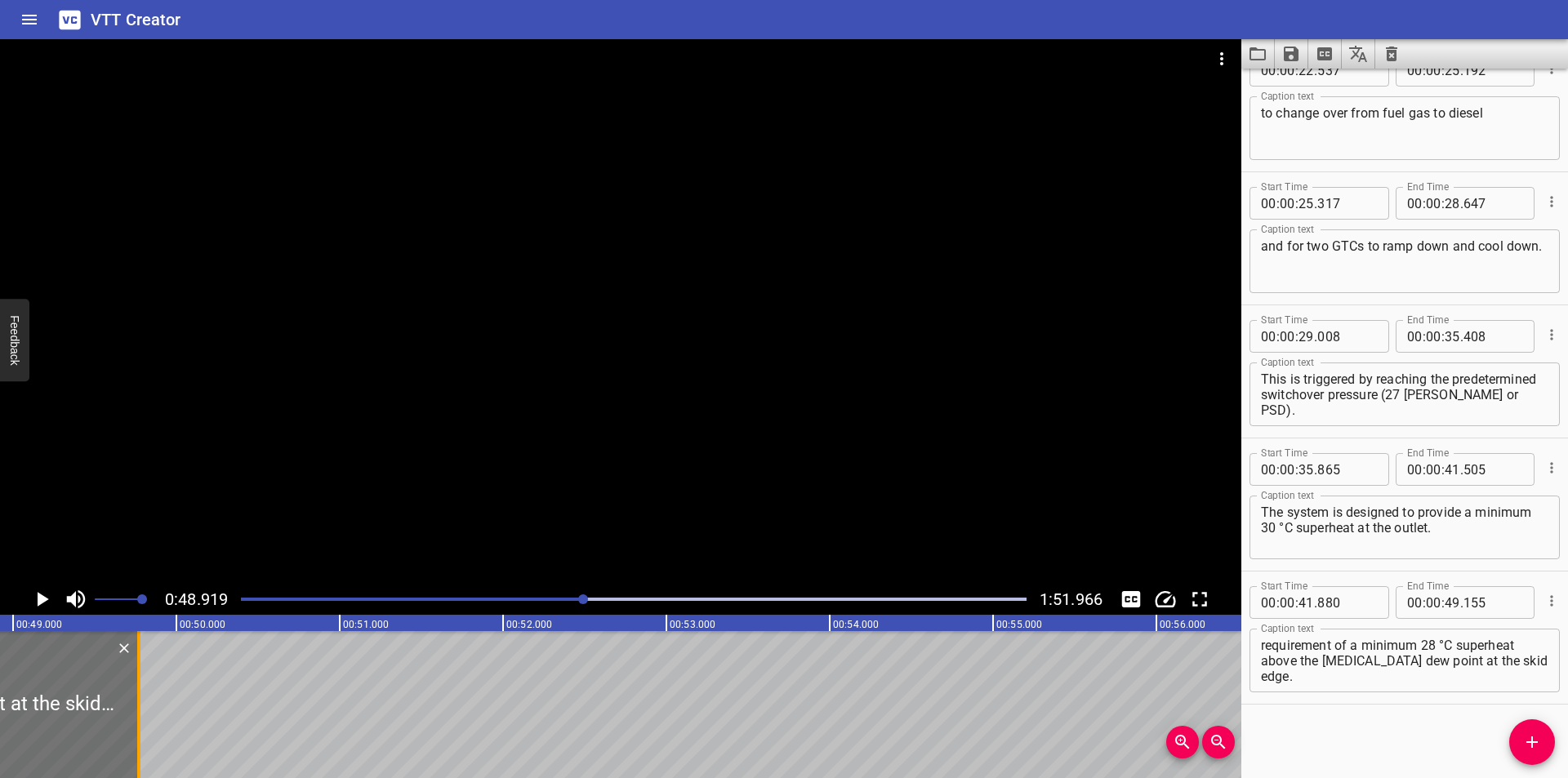
drag, startPoint x: 33, startPoint y: 729, endPoint x: 134, endPoint y: 730, distance: 101.0
click at [134, 730] on div at bounding box center [138, 704] width 17 height 147
type input "770"
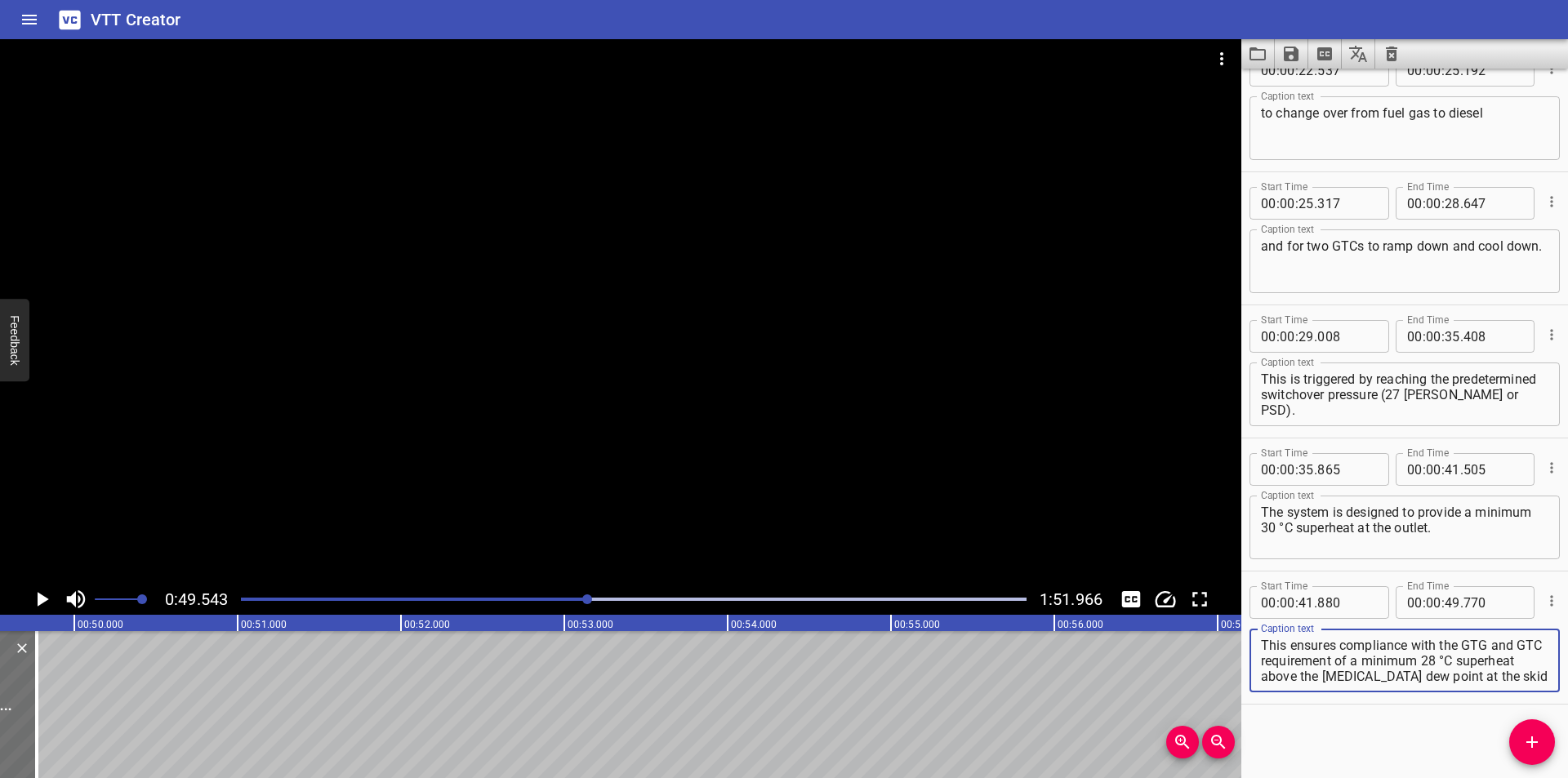
scroll to position [16, 0]
drag, startPoint x: 1324, startPoint y: 677, endPoint x: 1567, endPoint y: 732, distance: 249.1
click at [1567, 735] on div "Start Time 00 : 00 : 00 . 010 Start Time End Time 00 : 00 : 03 . 110 End Time C…" at bounding box center [1404, 423] width 327 height 710
type textarea "This ensures compliance with the GTG and GTC requirement of a minimum 28 °C sup…"
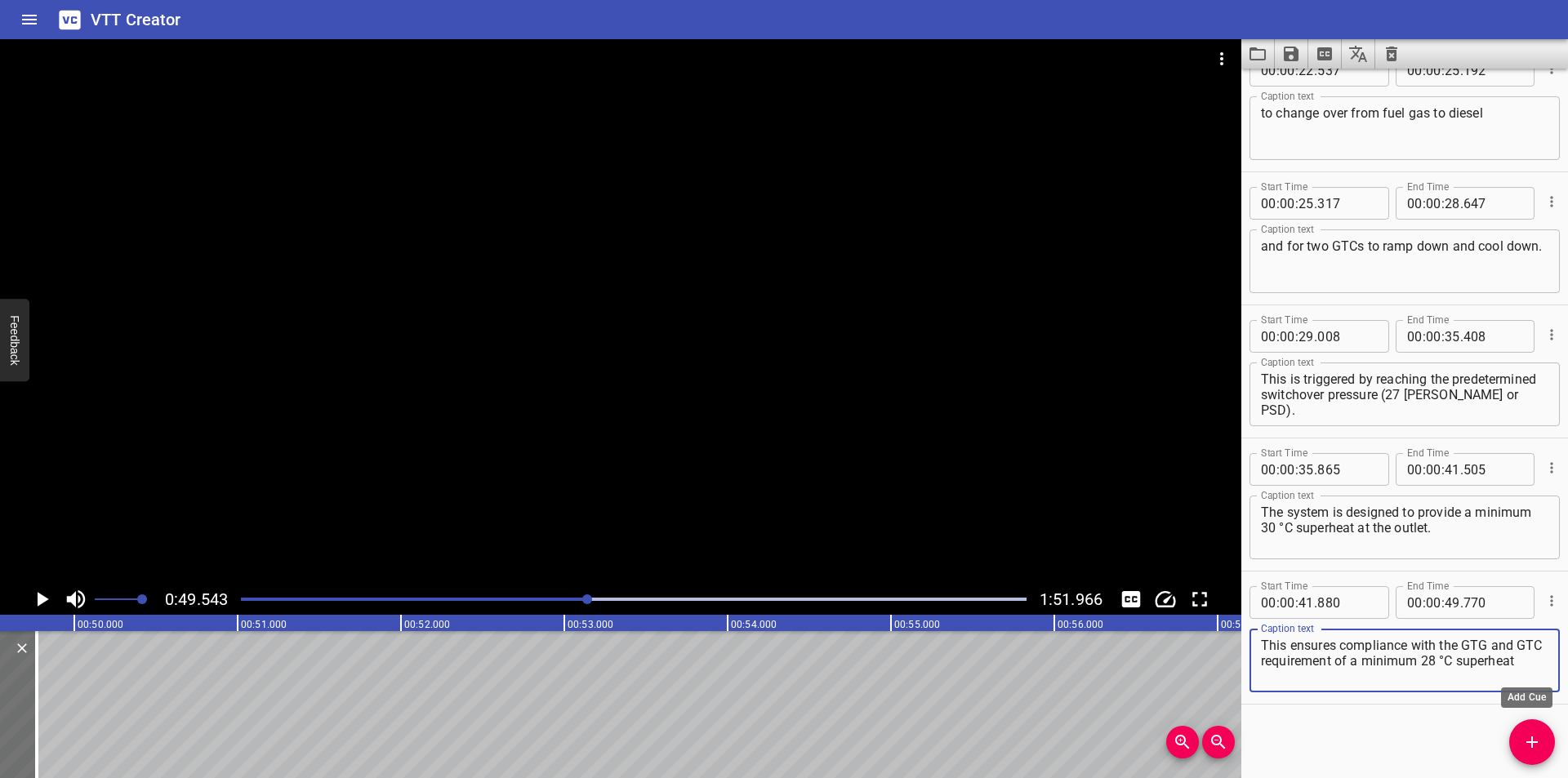
drag, startPoint x: 1537, startPoint y: 739, endPoint x: 1204, endPoint y: 739, distance: 333.0
click at [1528, 739] on icon "Add Cue" at bounding box center [1532, 742] width 20 height 19
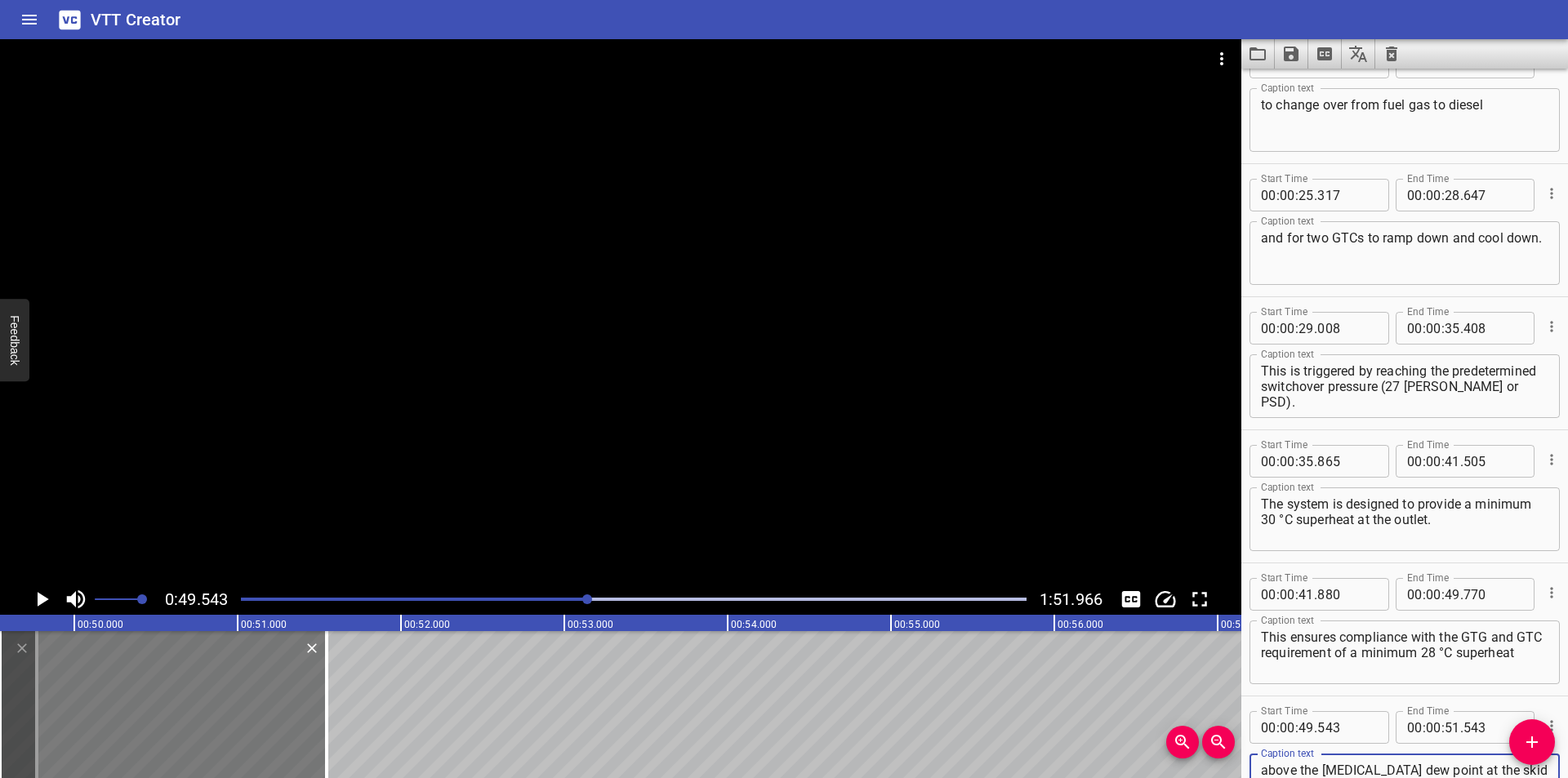
type textarea "above the [MEDICAL_DATA] dew point at the skid edge."
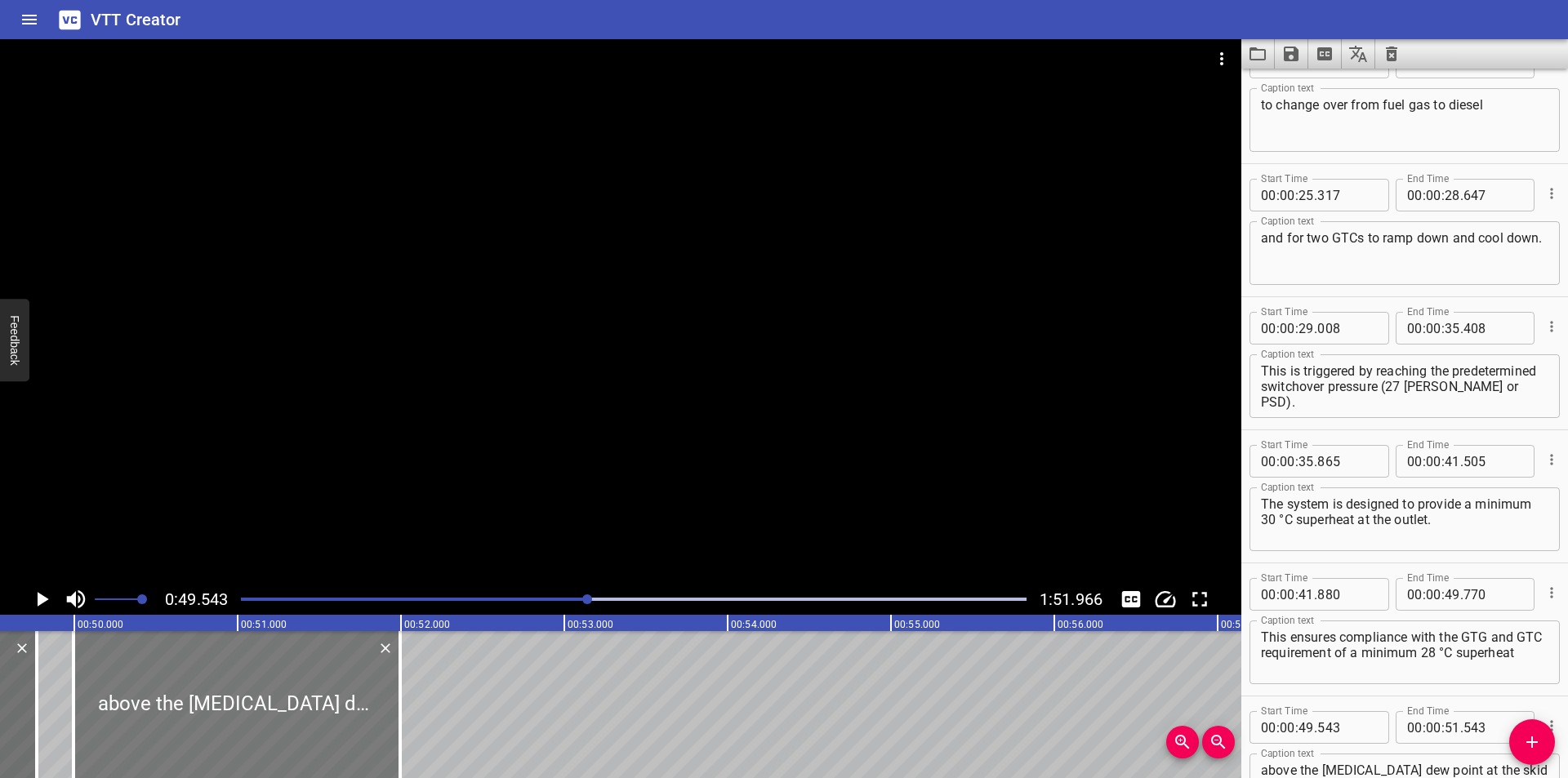
drag, startPoint x: 223, startPoint y: 730, endPoint x: 259, endPoint y: 733, distance: 36.1
click at [259, 733] on div at bounding box center [236, 704] width 327 height 147
type input "993"
click at [548, 596] on div at bounding box center [634, 599] width 805 height 22
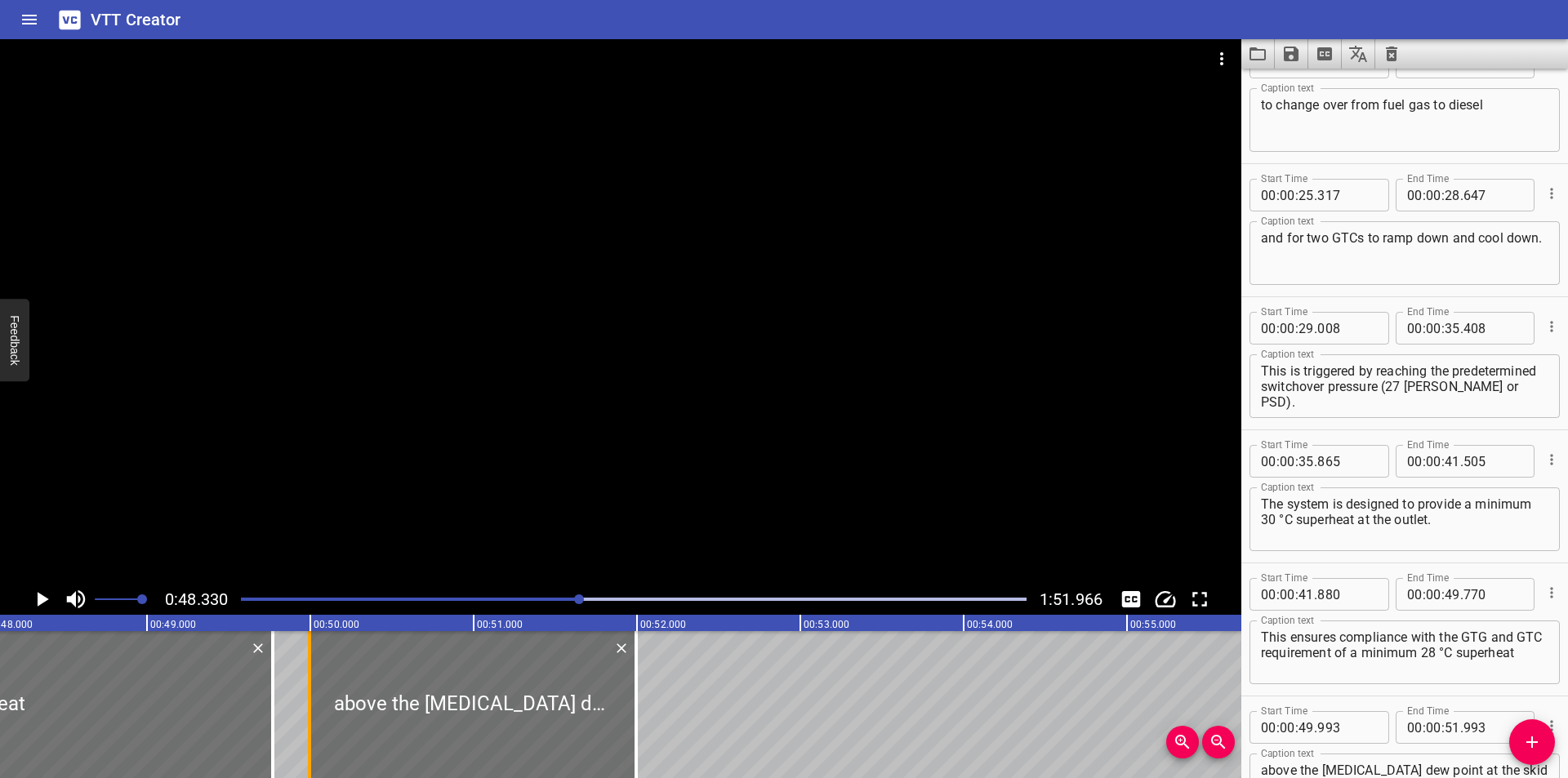
scroll to position [0, 7895]
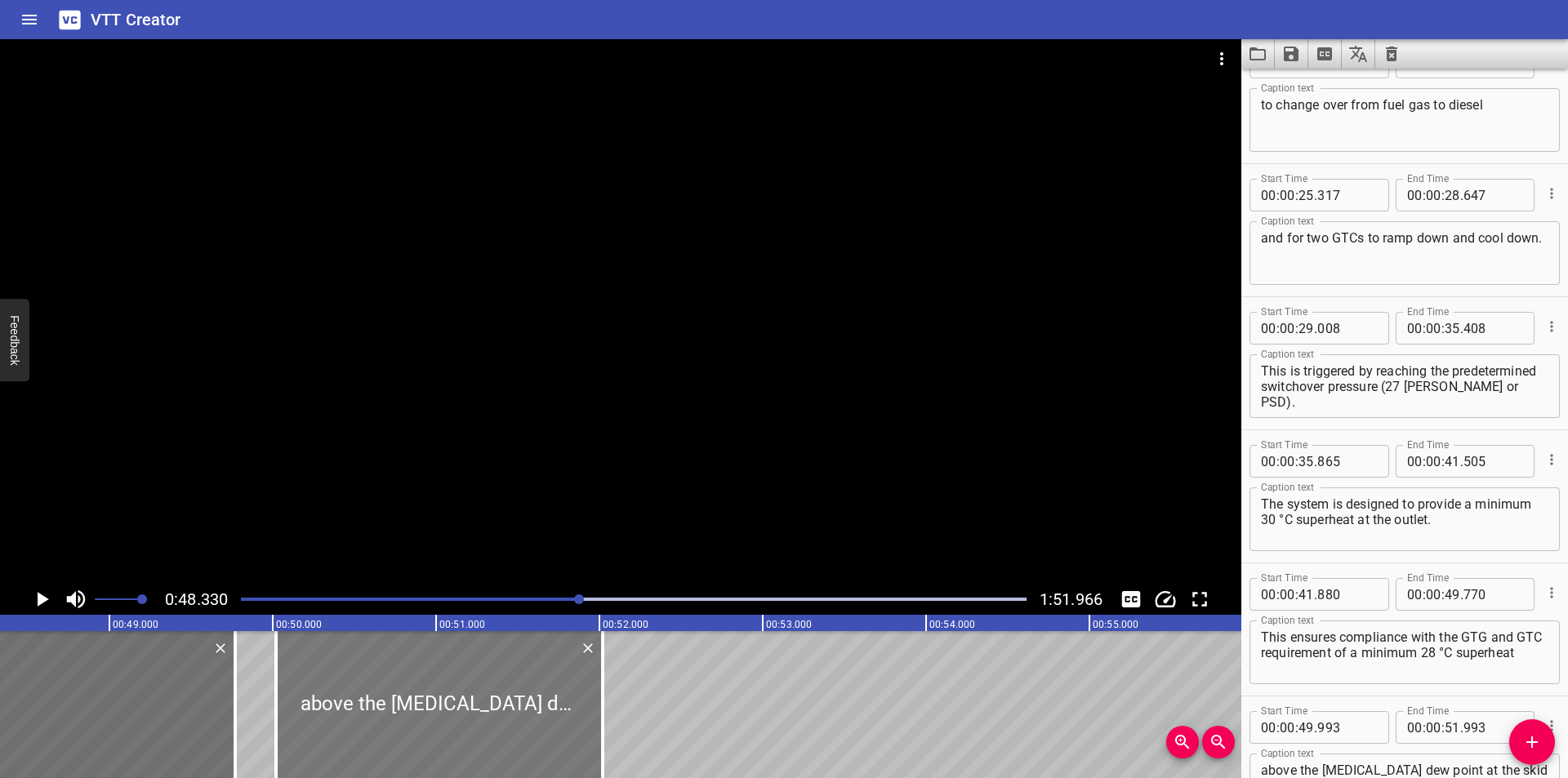
drag, startPoint x: 372, startPoint y: 712, endPoint x: 375, endPoint y: 722, distance: 10.4
click at [375, 722] on div at bounding box center [439, 704] width 327 height 147
type input "50"
type input "013"
type input "52"
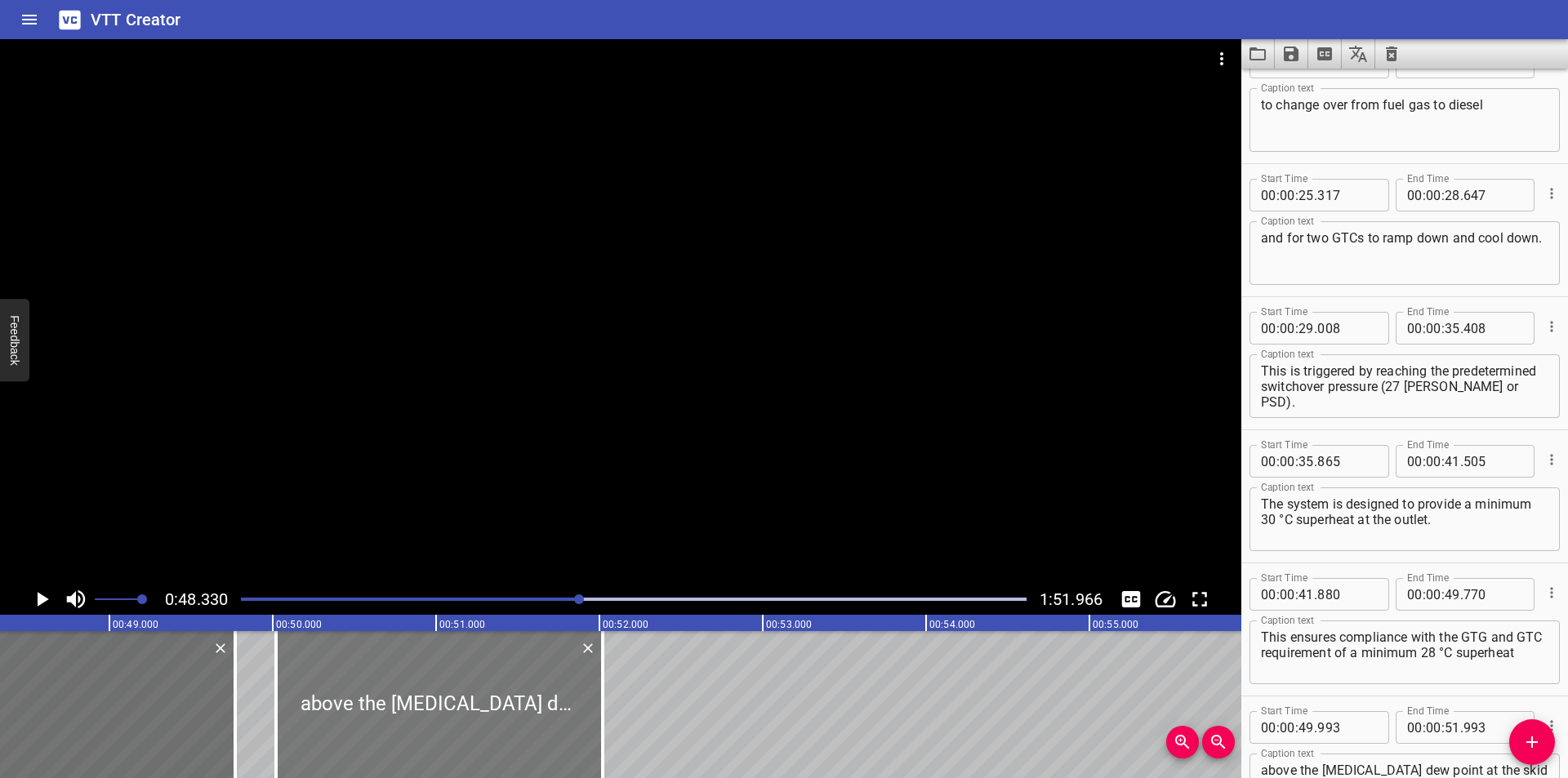
type input "013"
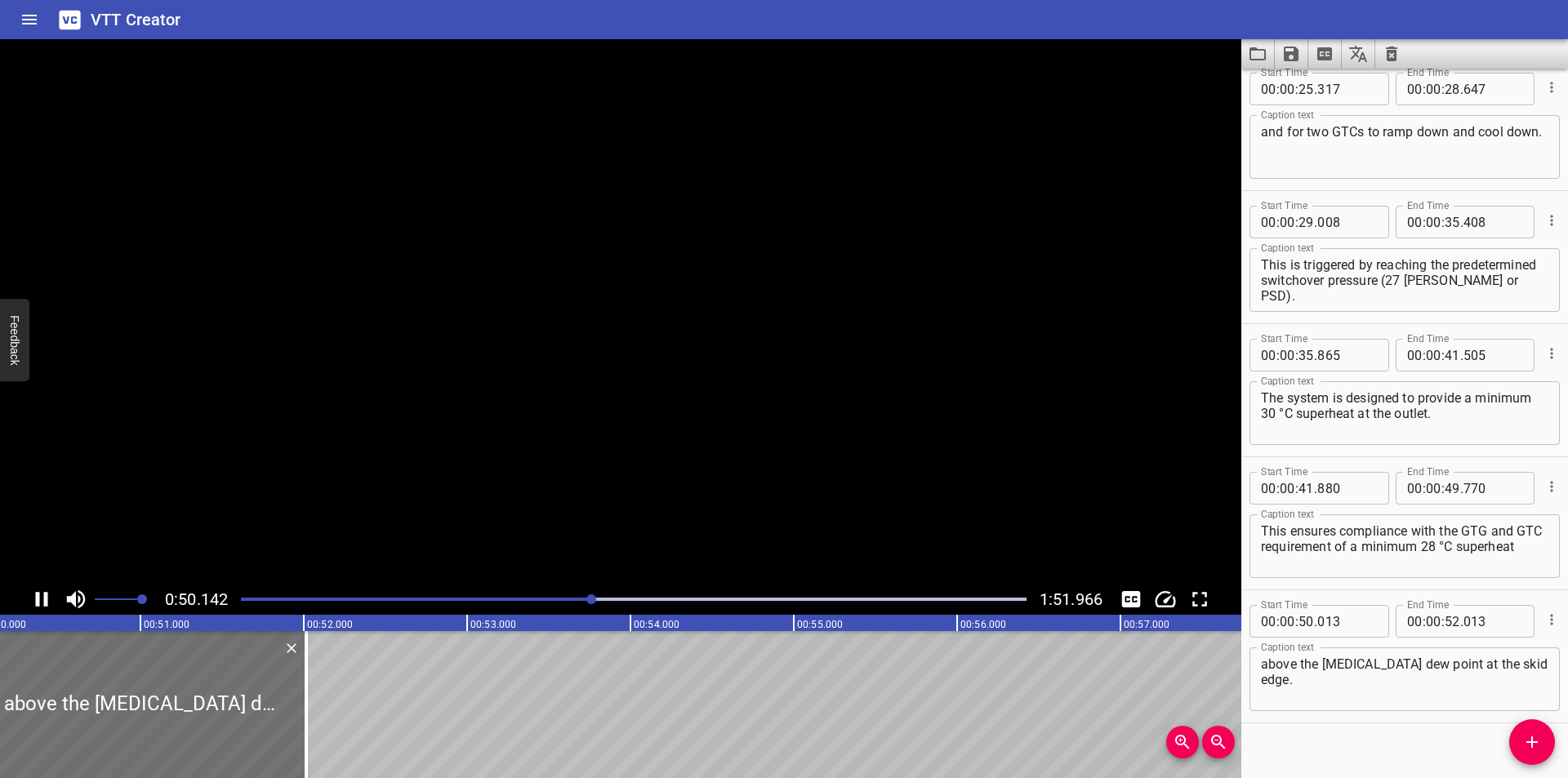
scroll to position [832, 0]
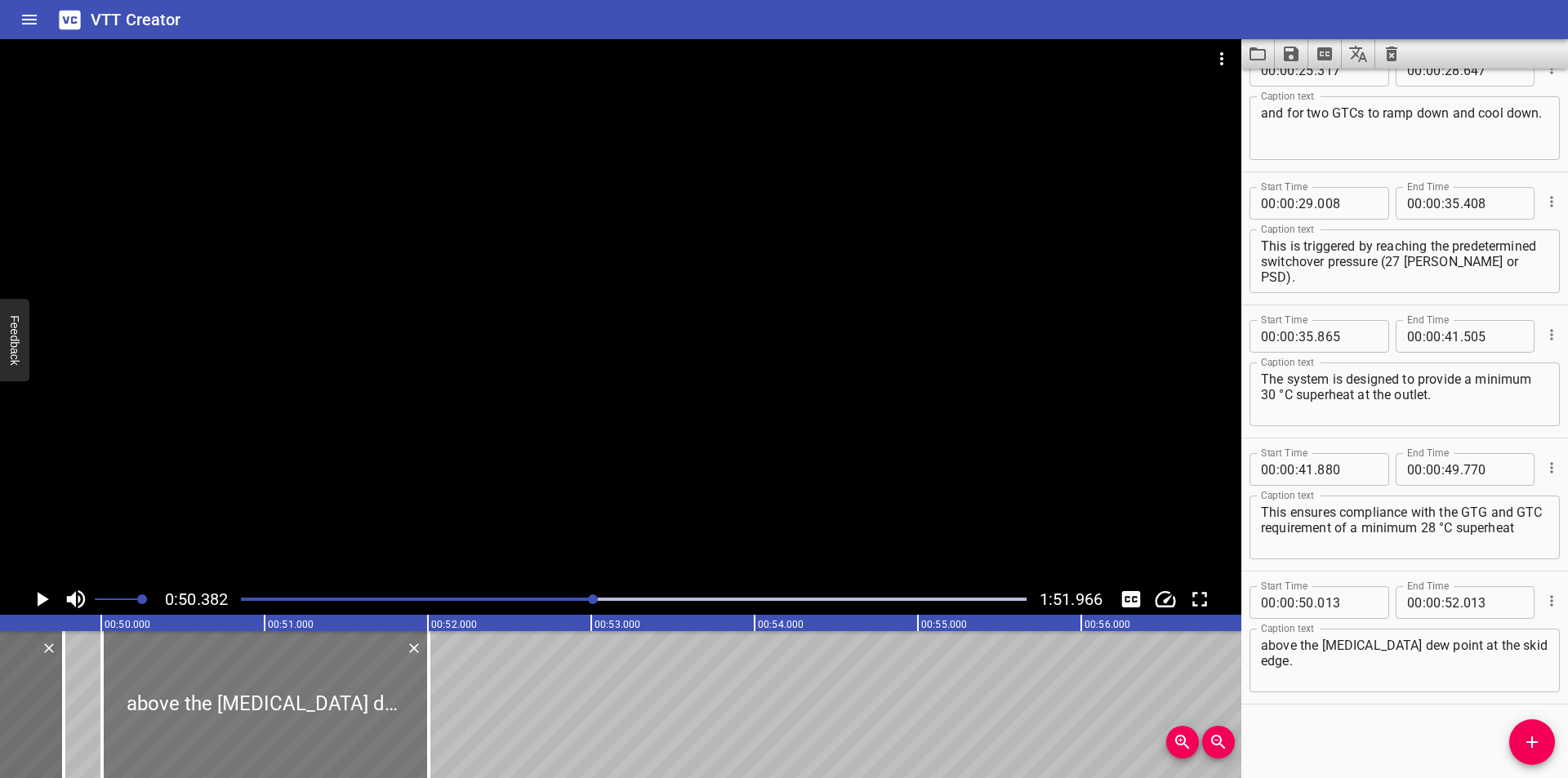
click at [274, 693] on div at bounding box center [265, 704] width 327 height 147
type input "003"
click at [364, 405] on div at bounding box center [620, 311] width 1241 height 545
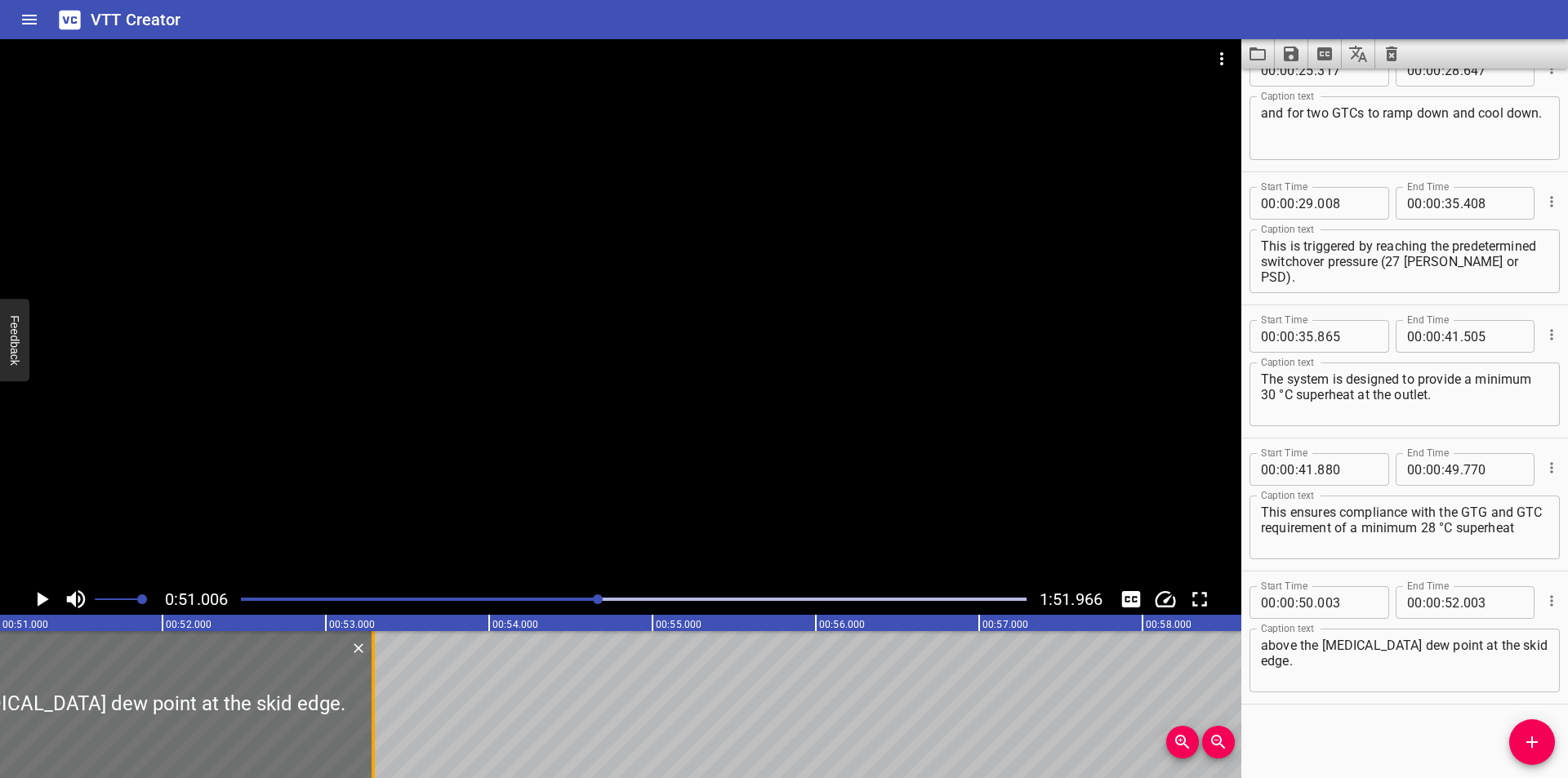
drag, startPoint x: 166, startPoint y: 705, endPoint x: 375, endPoint y: 709, distance: 209.0
click at [375, 709] on div at bounding box center [372, 704] width 17 height 147
type input "53"
type input "288"
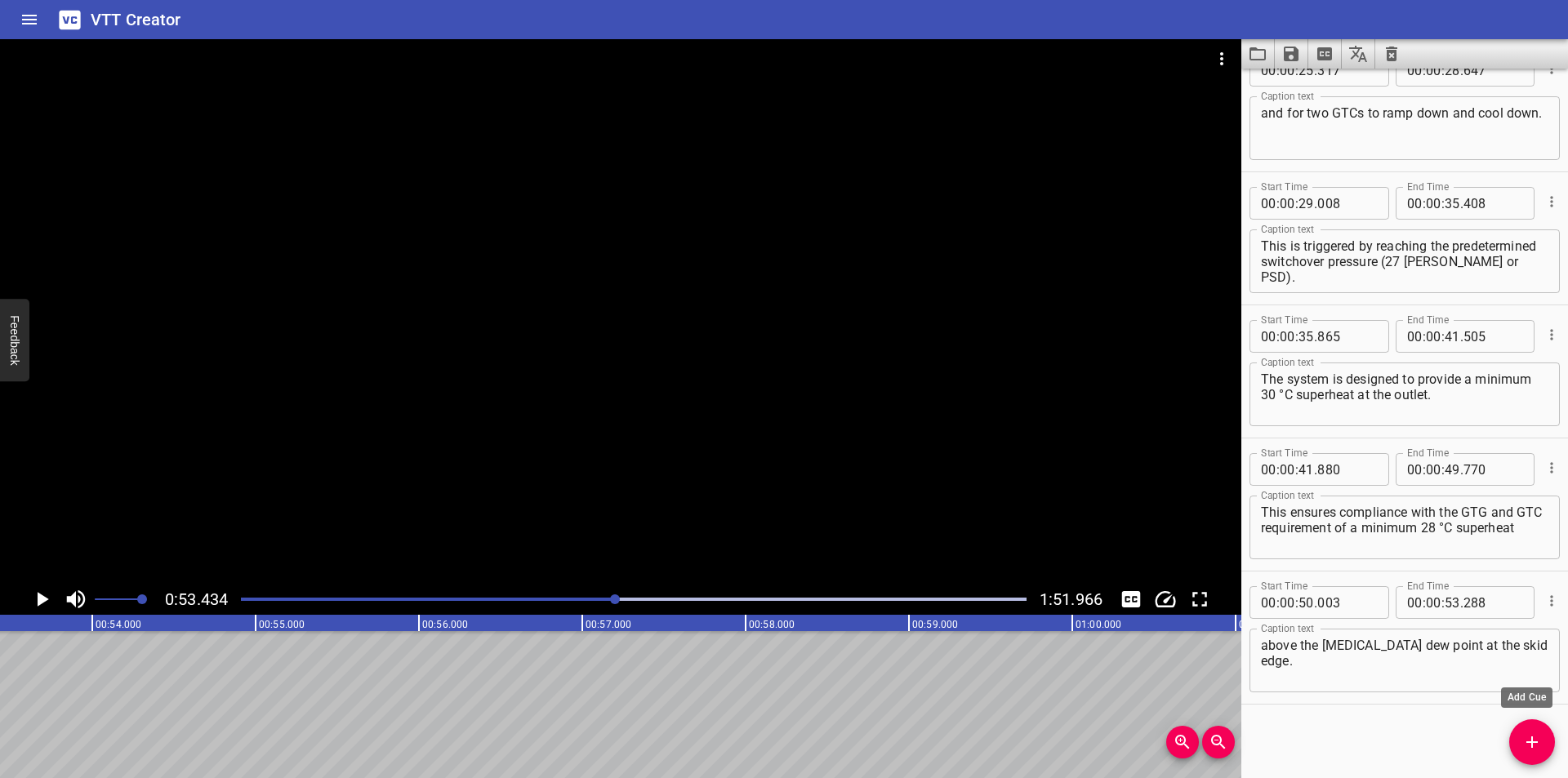
click at [1537, 748] on icon "Add Cue" at bounding box center [1532, 742] width 20 height 19
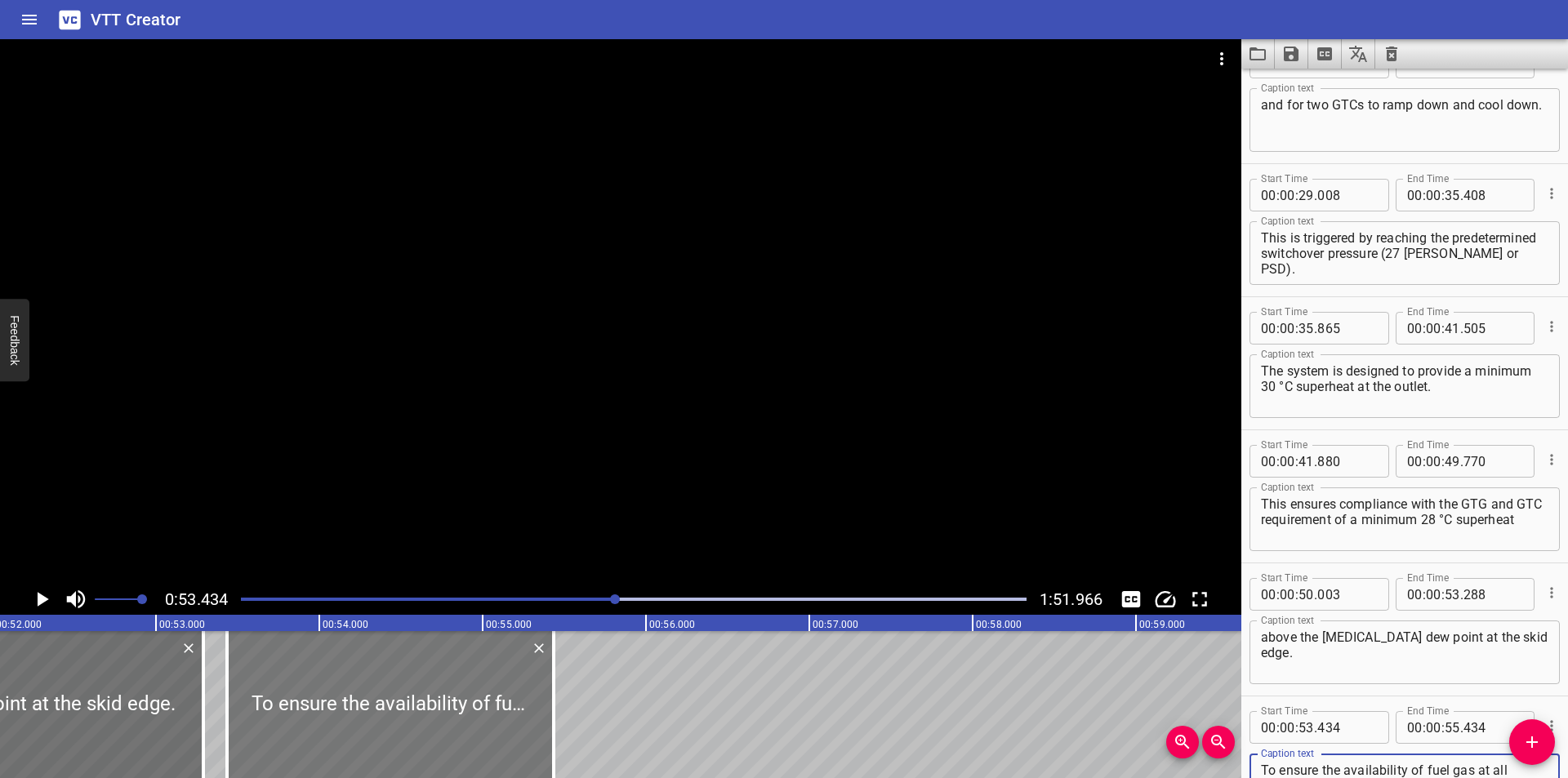
scroll to position [0, 8448]
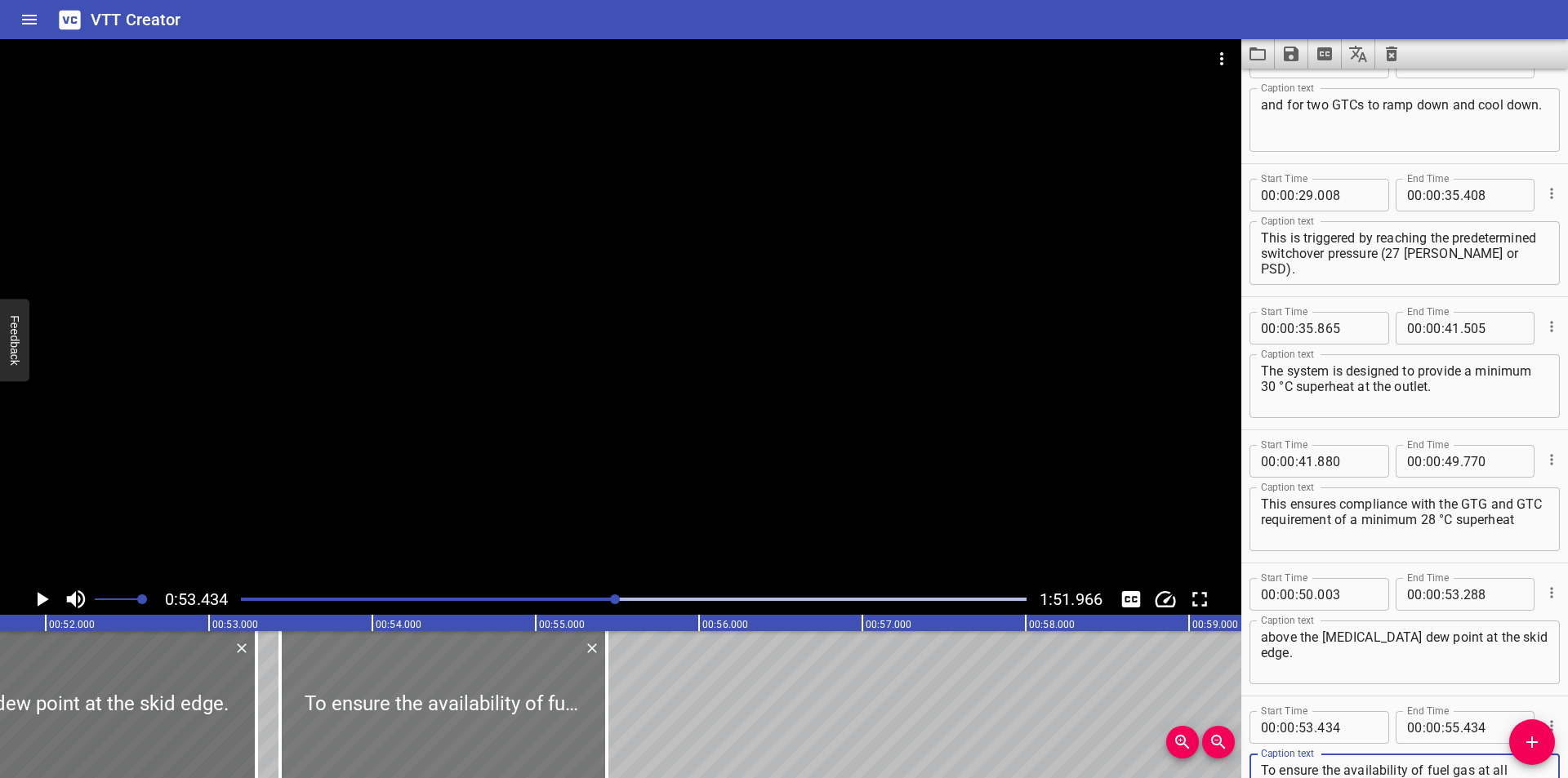
type textarea "To ensure the availability of fuel gas at all operating conditions, fuel gas so…"
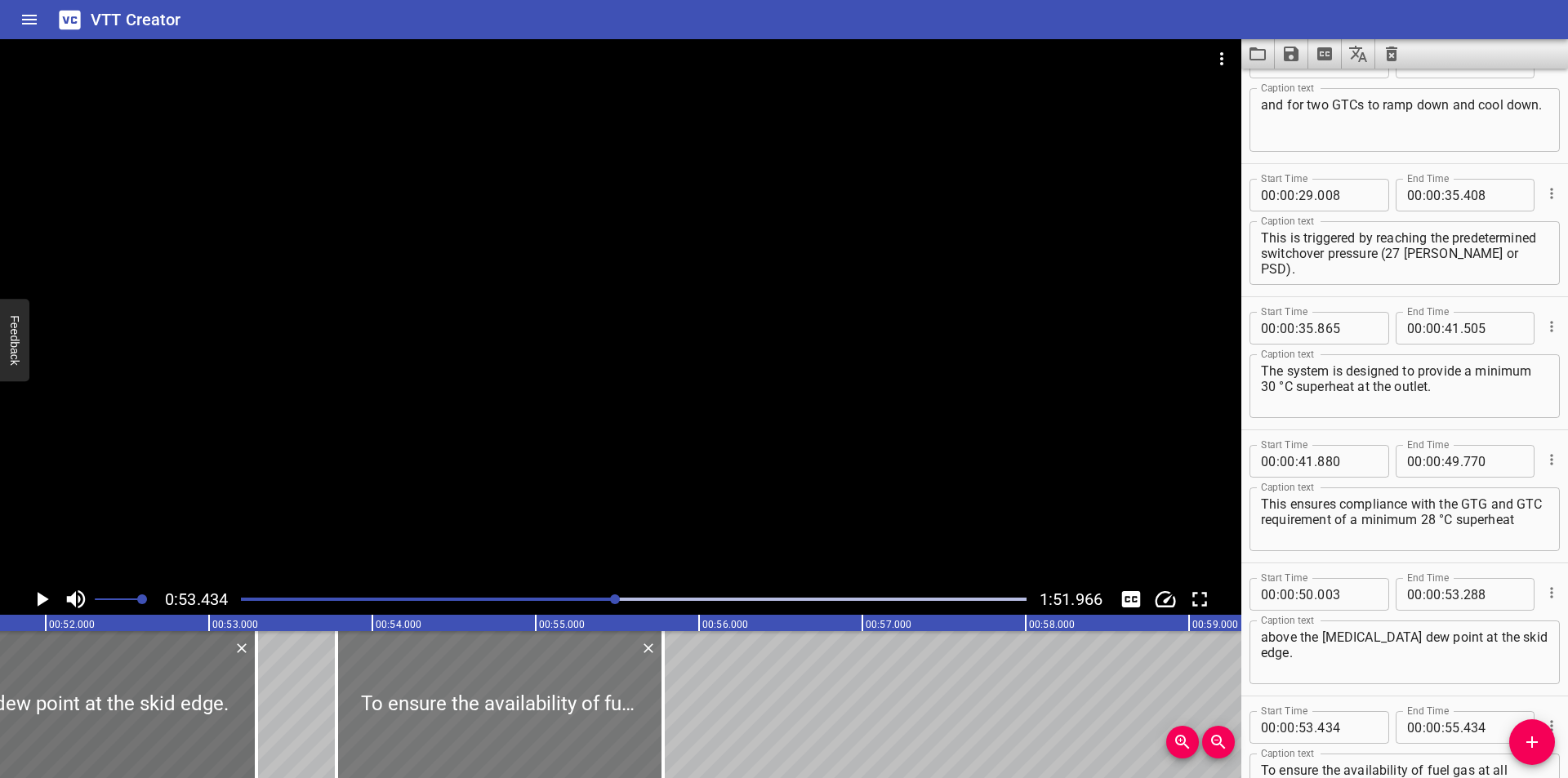
drag, startPoint x: 367, startPoint y: 680, endPoint x: 423, endPoint y: 697, distance: 58.5
click at [423, 697] on div at bounding box center [499, 704] width 327 height 147
type input "779"
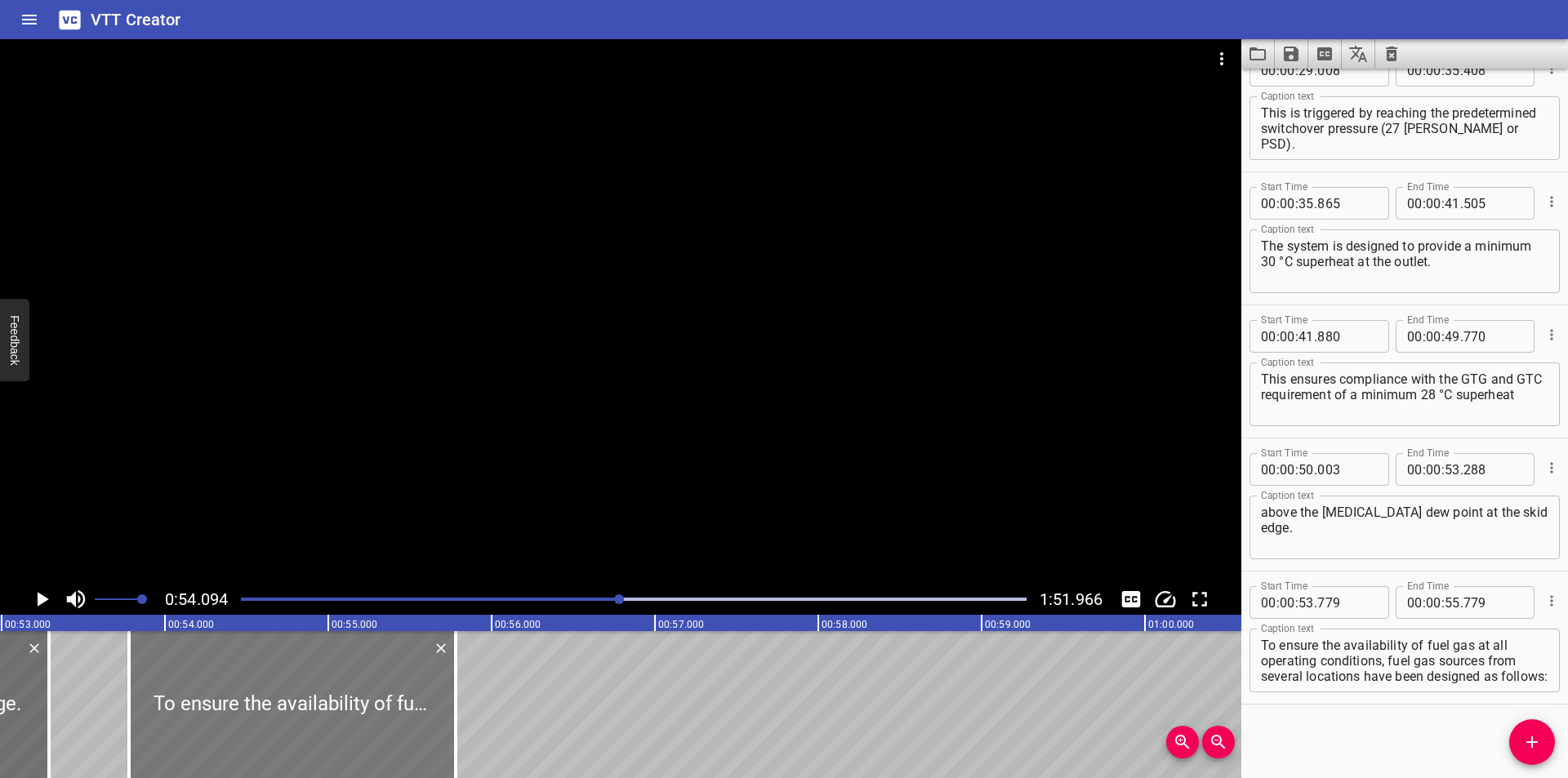
scroll to position [0, 8619]
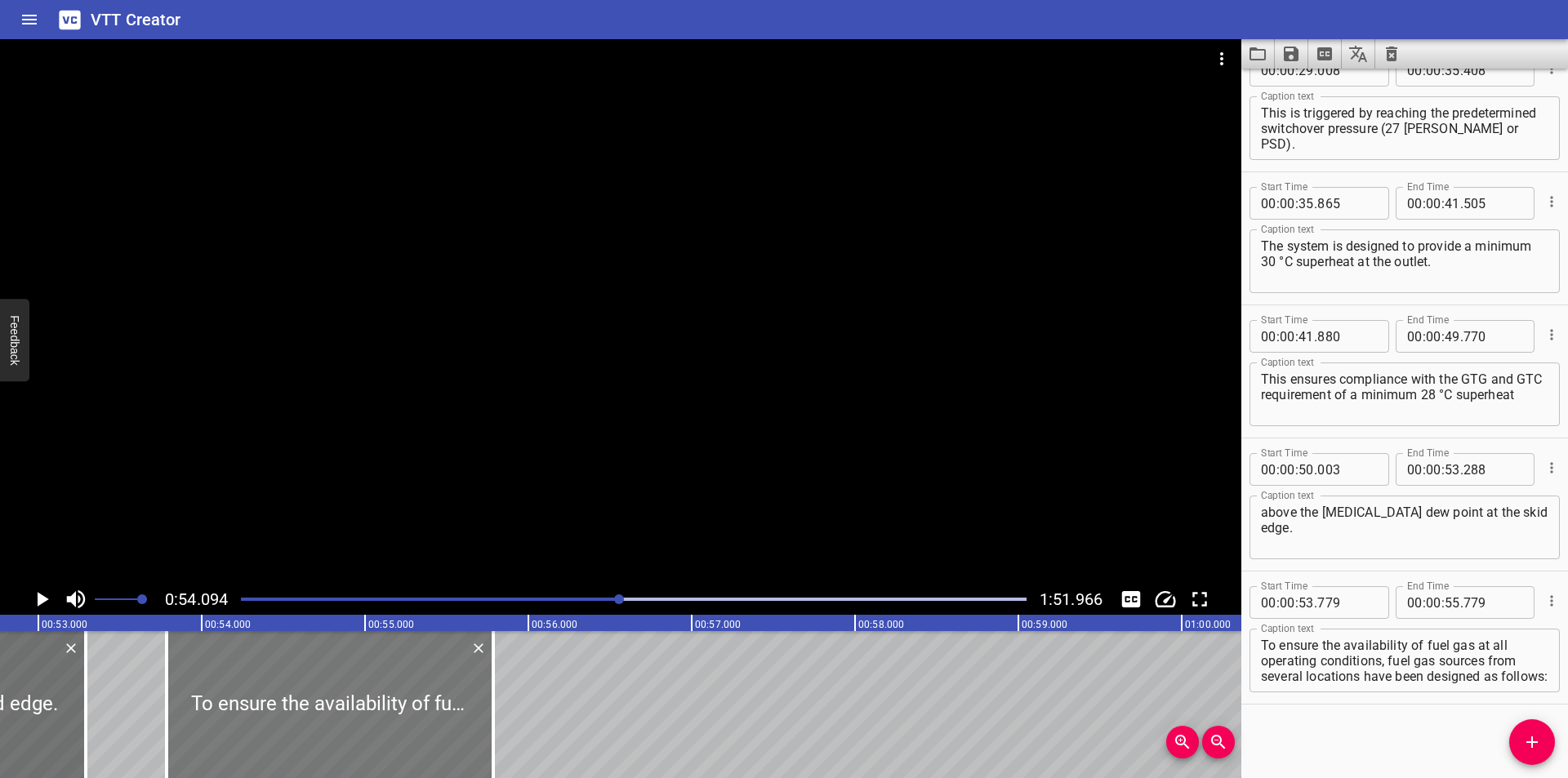
click at [291, 699] on div at bounding box center [330, 704] width 327 height 147
type input "784"
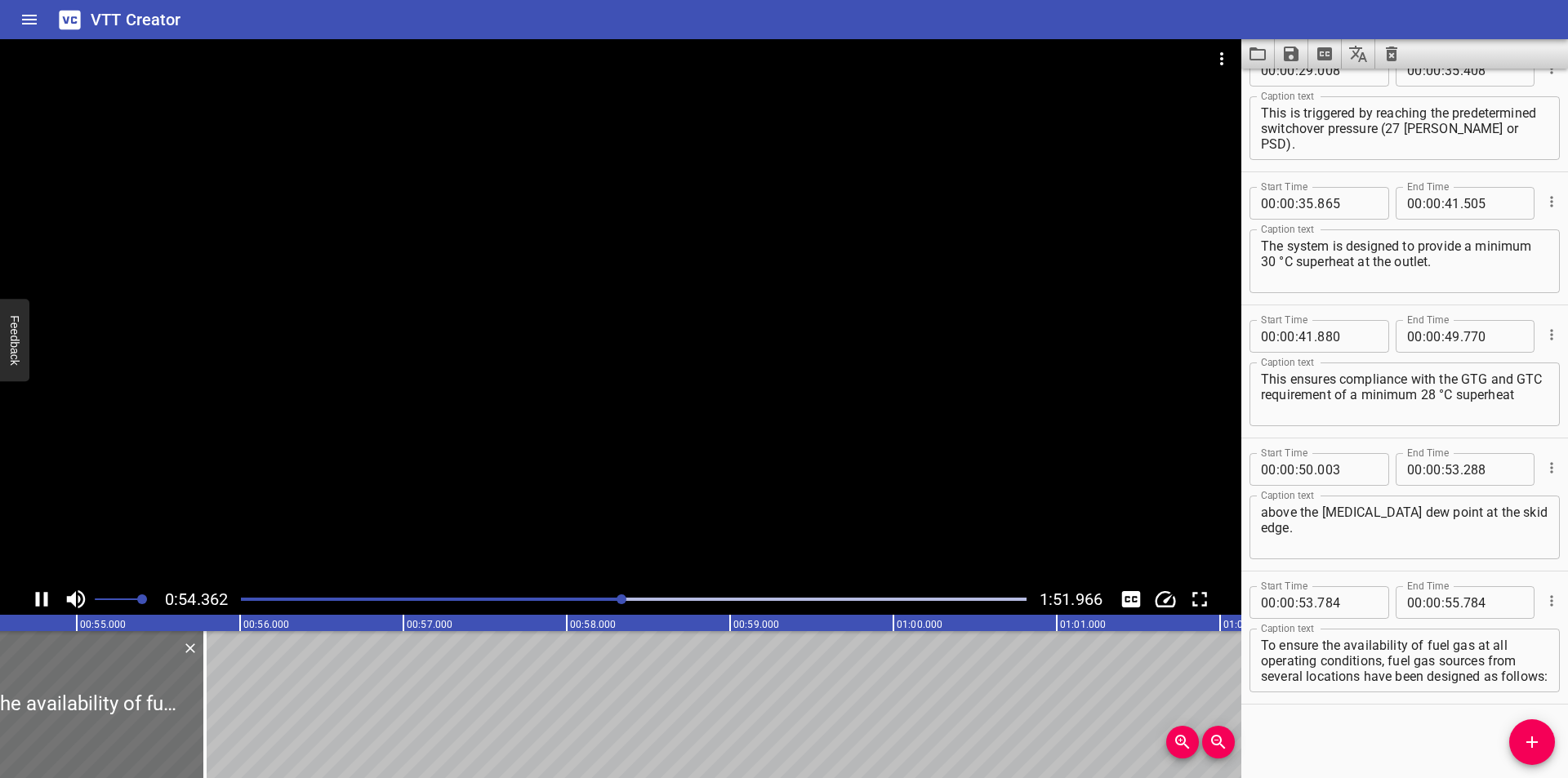
scroll to position [0, 8909]
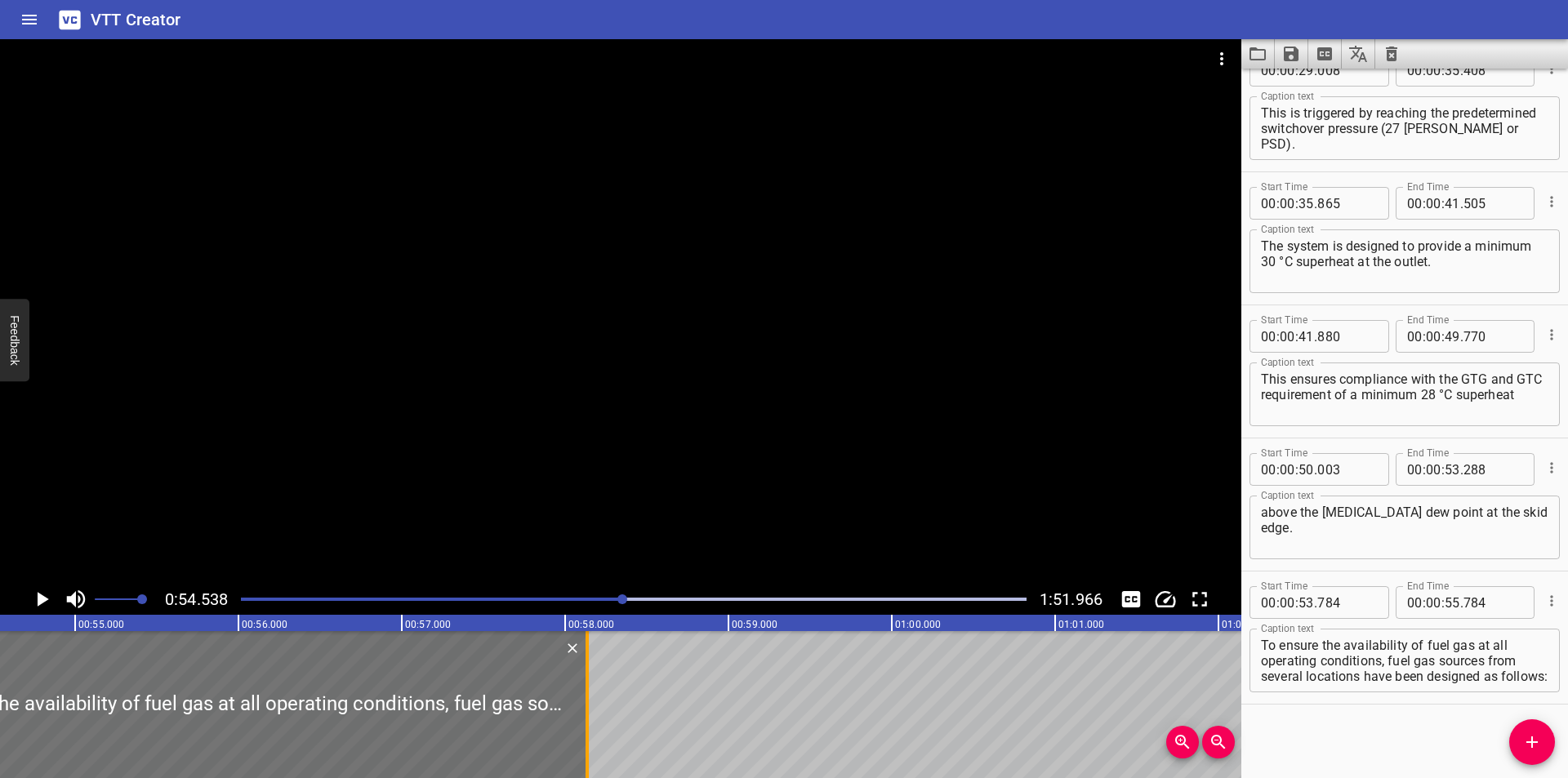
drag, startPoint x: 205, startPoint y: 708, endPoint x: 585, endPoint y: 732, distance: 380.8
click at [585, 732] on div at bounding box center [587, 704] width 17 height 147
type input "58"
type input "134"
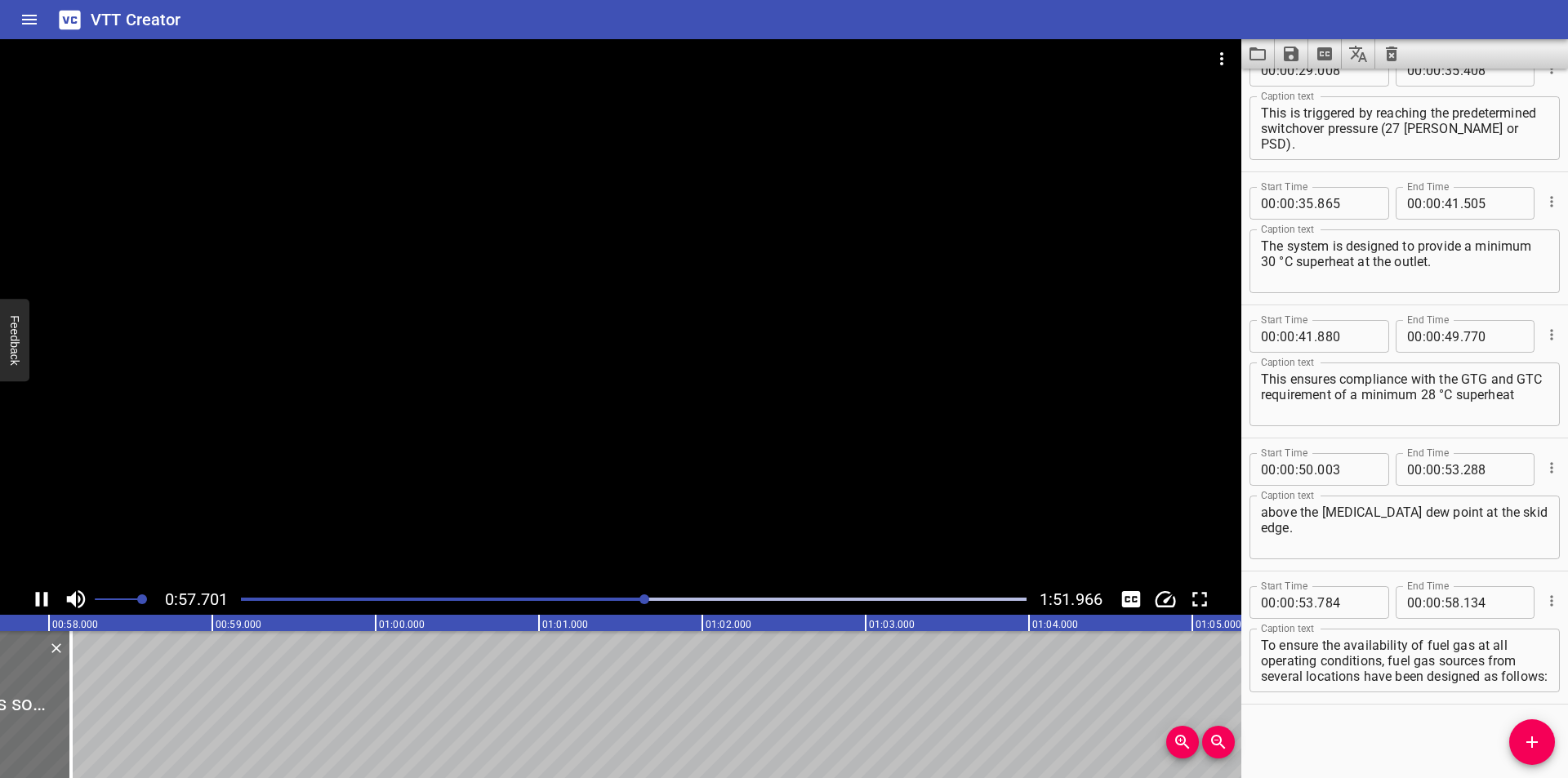
scroll to position [0, 9468]
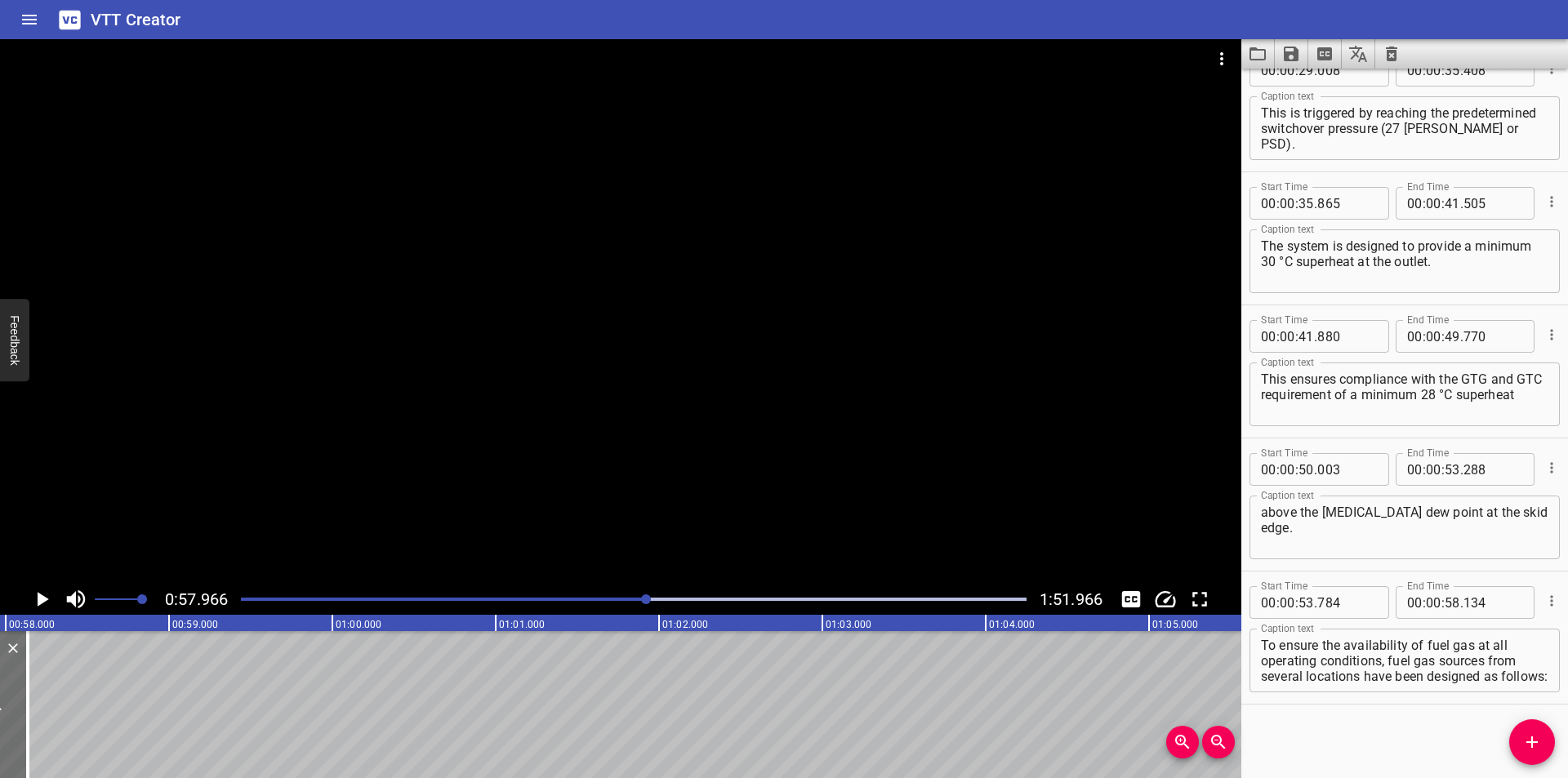
drag, startPoint x: 1365, startPoint y: 728, endPoint x: 1358, endPoint y: 732, distance: 8.1
click at [1365, 728] on div "Start Time 00 : 00 : 00 . 010 Start Time End Time 00 : 00 : 03 . 110 End Time C…" at bounding box center [1404, 423] width 327 height 710
click at [636, 448] on div at bounding box center [620, 311] width 1241 height 545
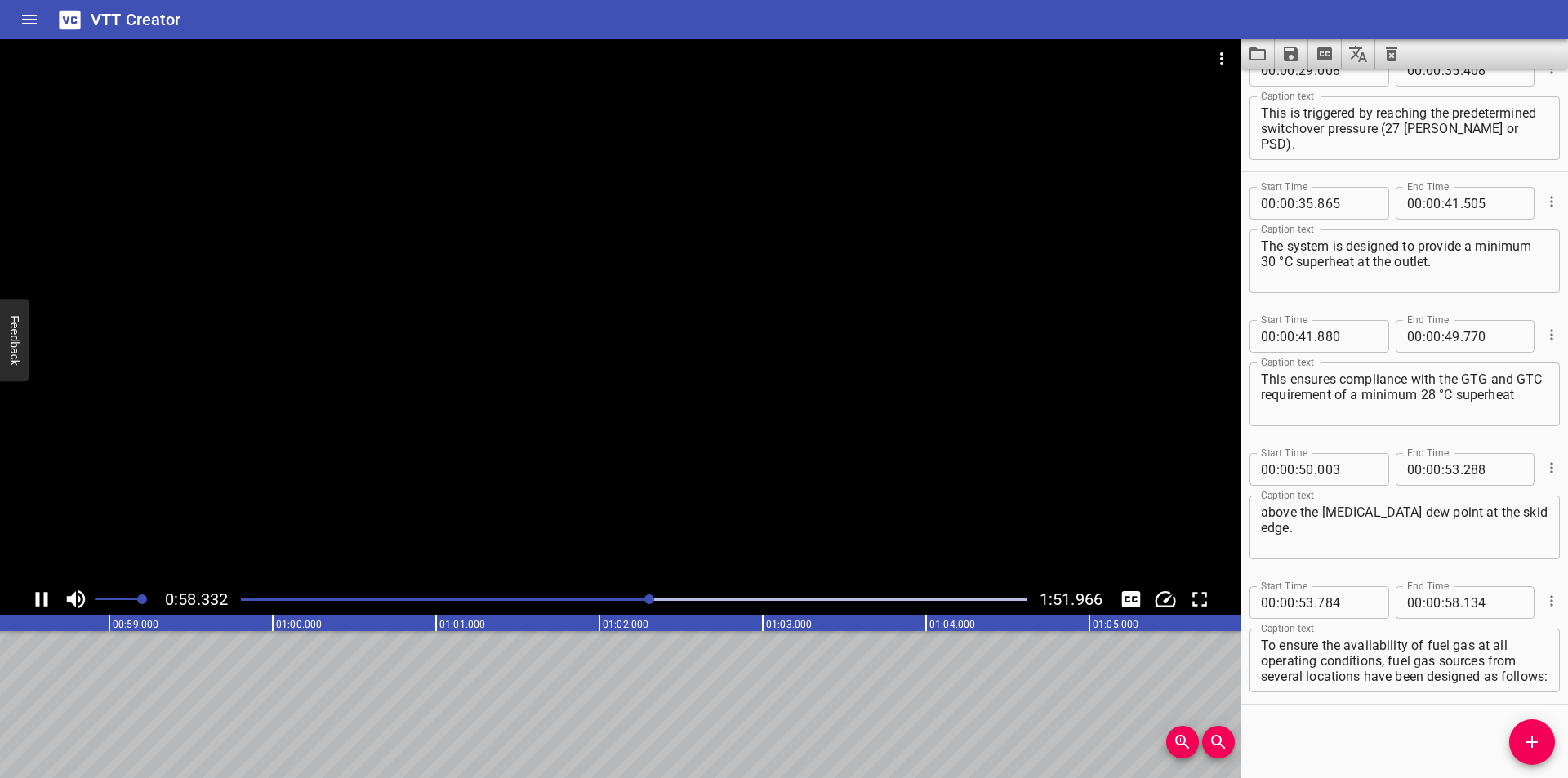
click at [629, 600] on div "Play progress" at bounding box center [258, 599] width 786 height 3
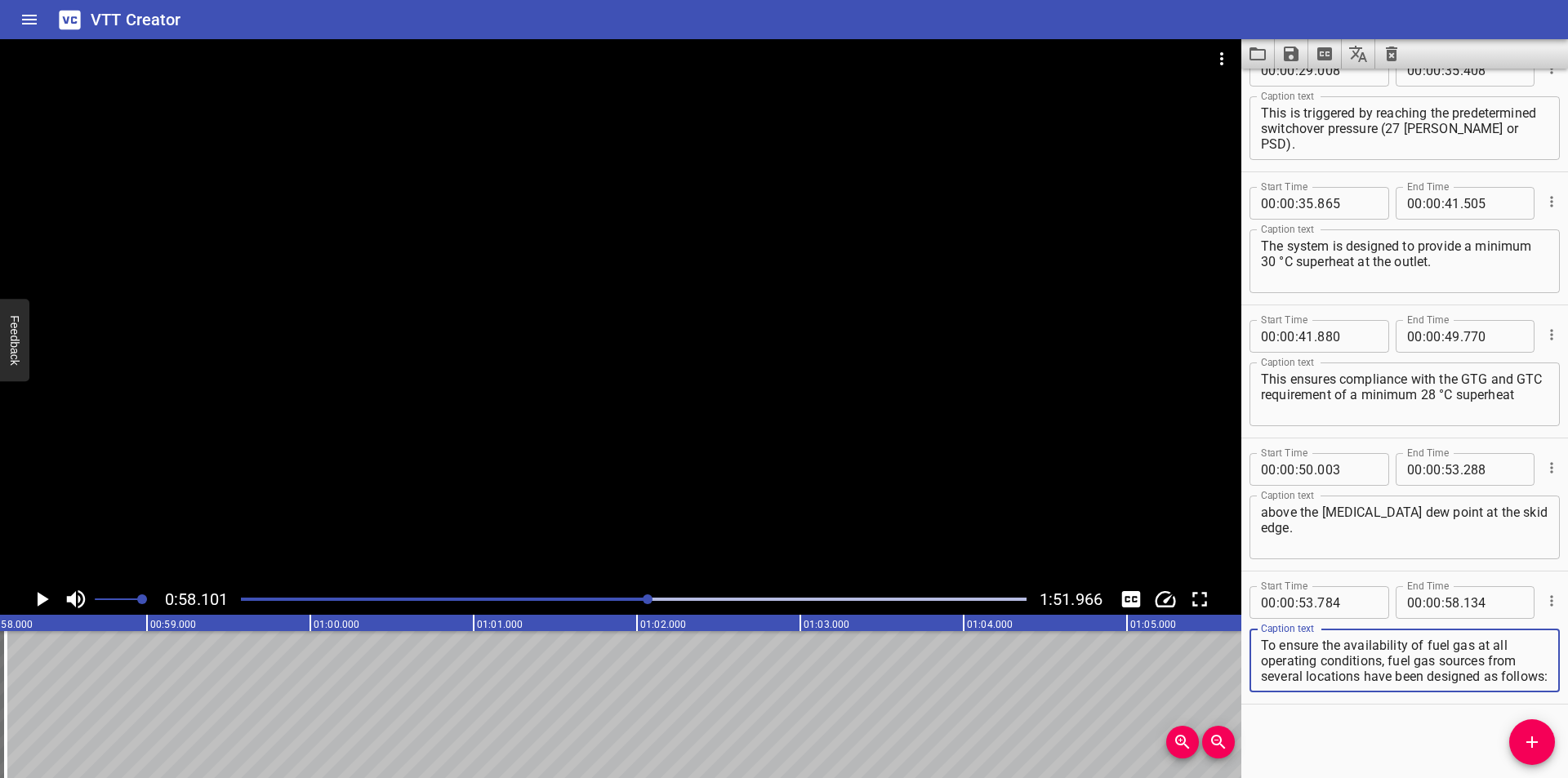
drag, startPoint x: 1388, startPoint y: 660, endPoint x: 1545, endPoint y: 742, distance: 177.1
click at [1546, 750] on div "Start Time 00 : 00 : 00 . 010 Start Time End Time 00 : 00 : 03 . 110 End Time C…" at bounding box center [1404, 423] width 327 height 710
type textarea "To ensure the availability of fuel gas at all operating conditions,"
drag, startPoint x: 1522, startPoint y: 733, endPoint x: 1508, endPoint y: 732, distance: 14.0
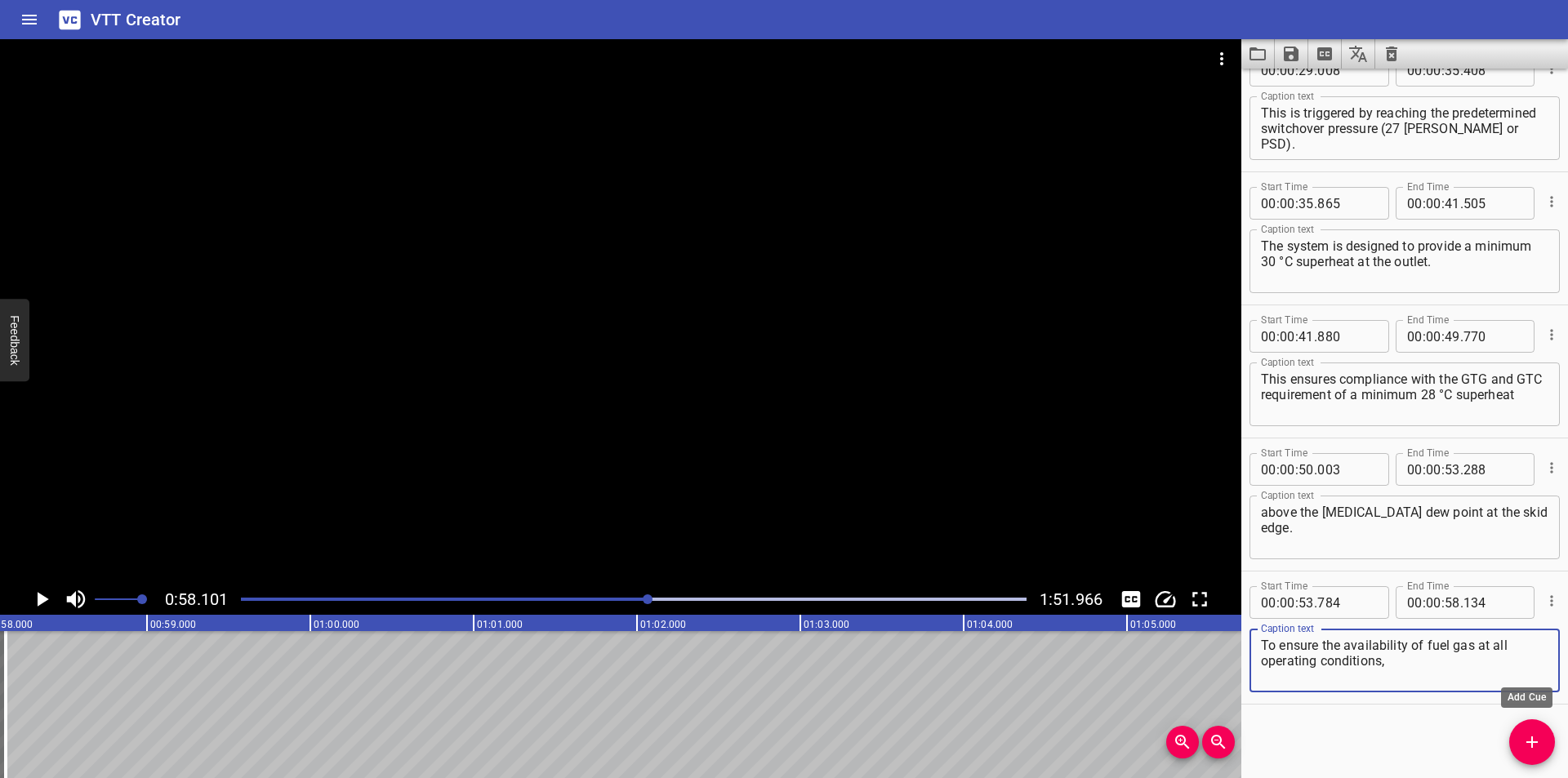
click at [1521, 733] on span "Add Cue" at bounding box center [1532, 742] width 46 height 19
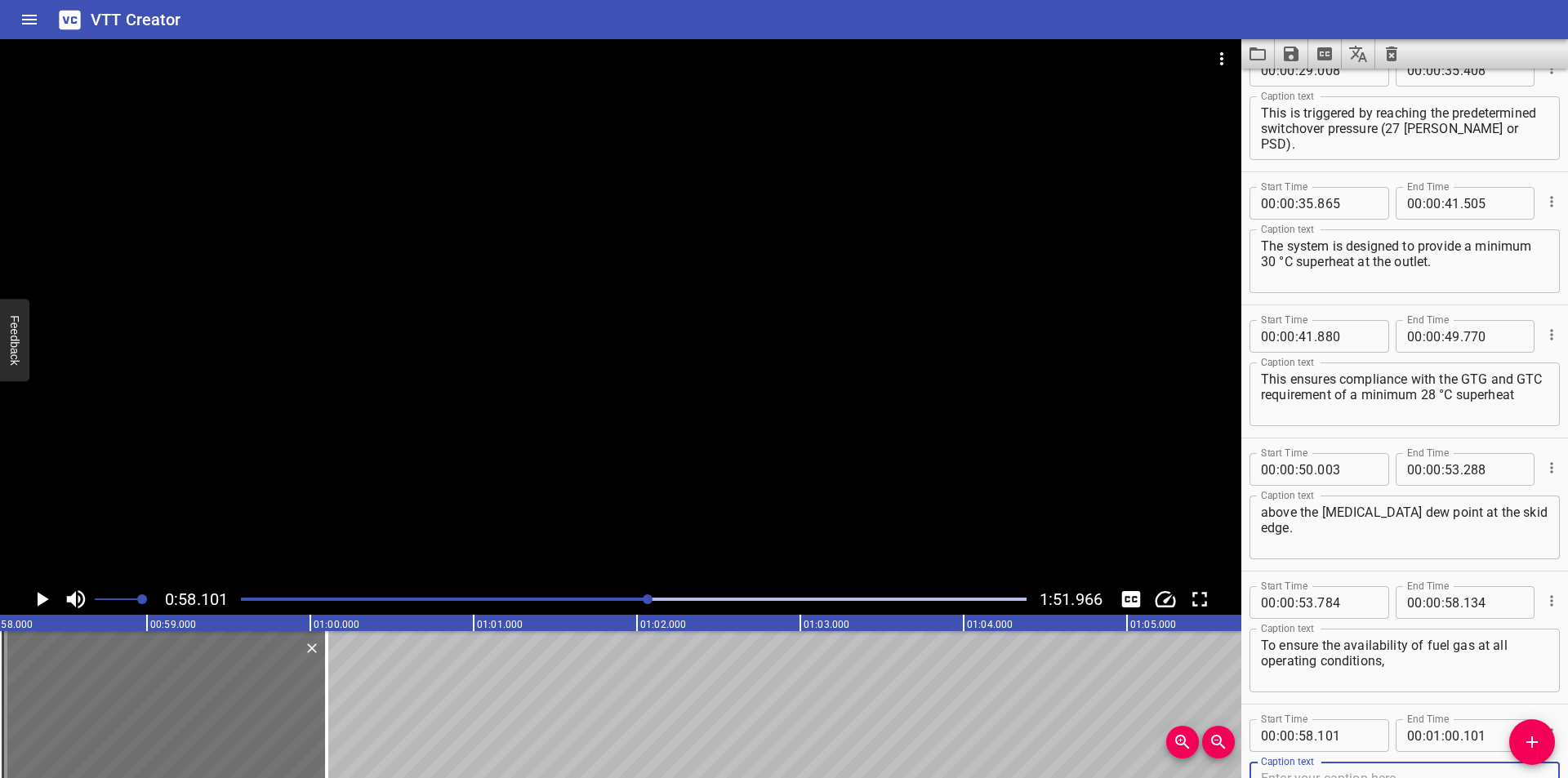
scroll to position [973, 0]
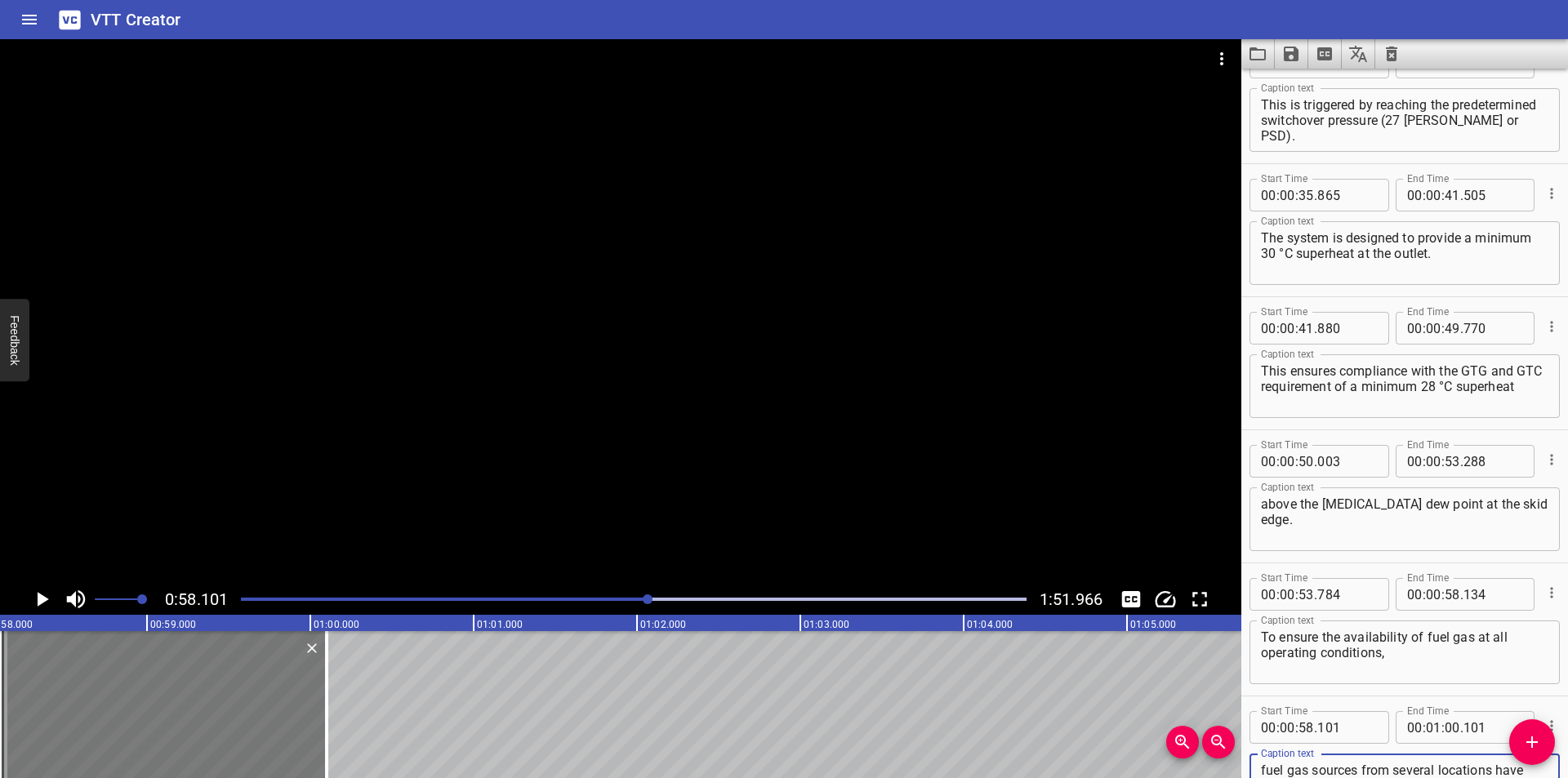
type textarea "fuel gas sources from several locations have been designed as follows:"
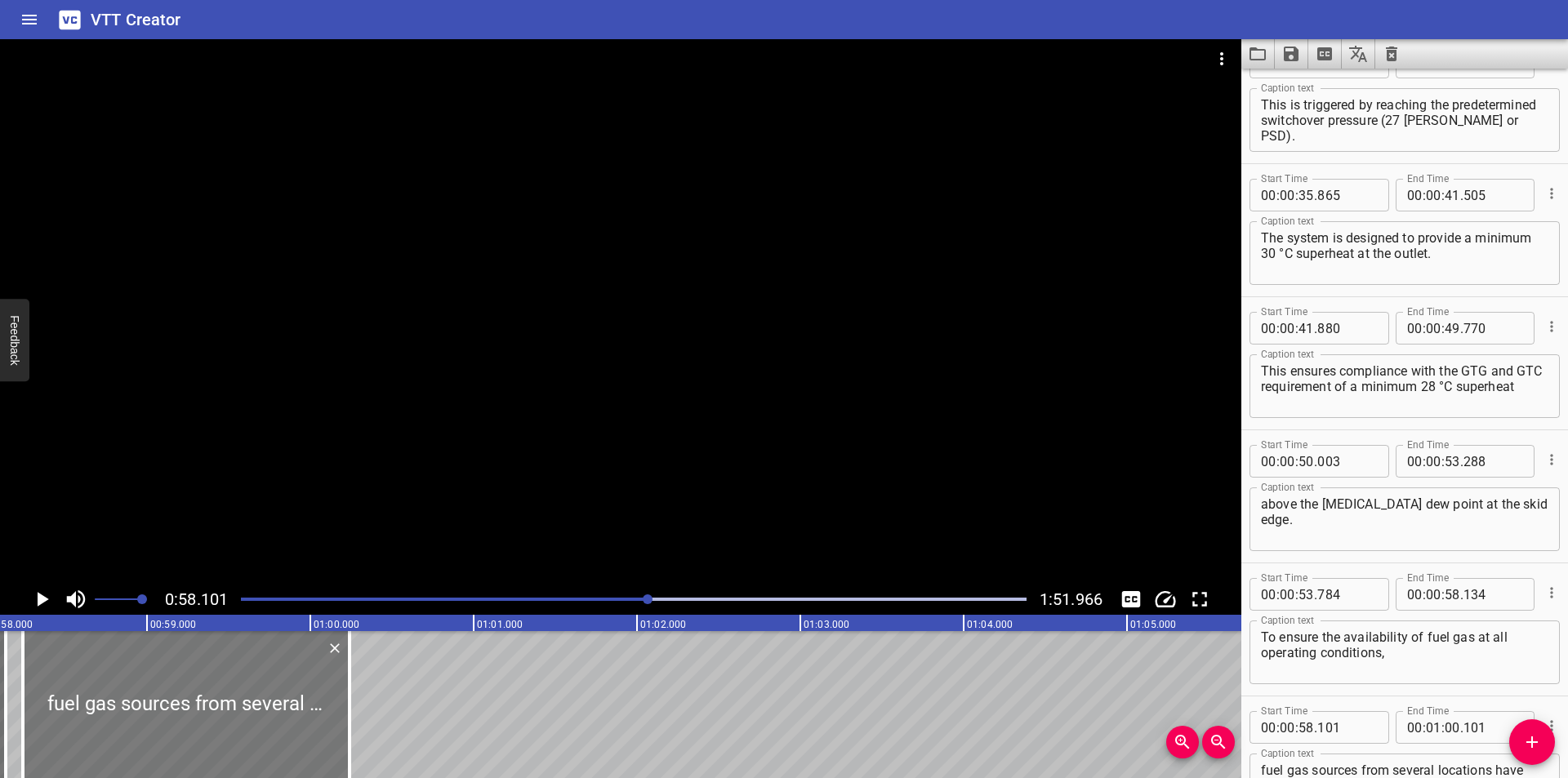
drag, startPoint x: 254, startPoint y: 697, endPoint x: 279, endPoint y: 701, distance: 25.3
click at [279, 701] on div at bounding box center [185, 704] width 327 height 147
type input "251"
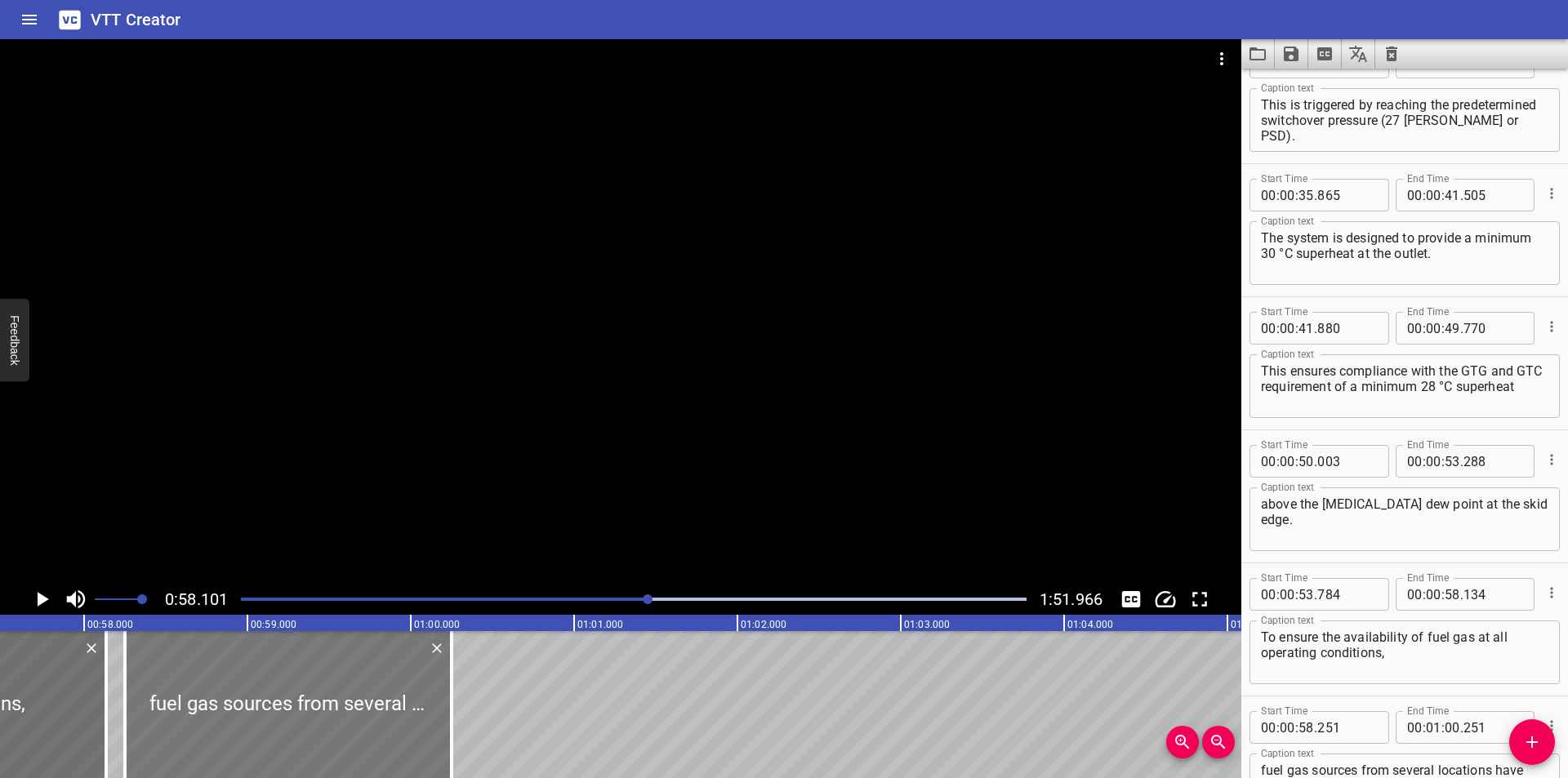
scroll to position [0, 9381]
click at [119, 709] on div at bounding box center [116, 704] width 17 height 147
type input "144"
click at [325, 519] on div at bounding box center [620, 311] width 1241 height 545
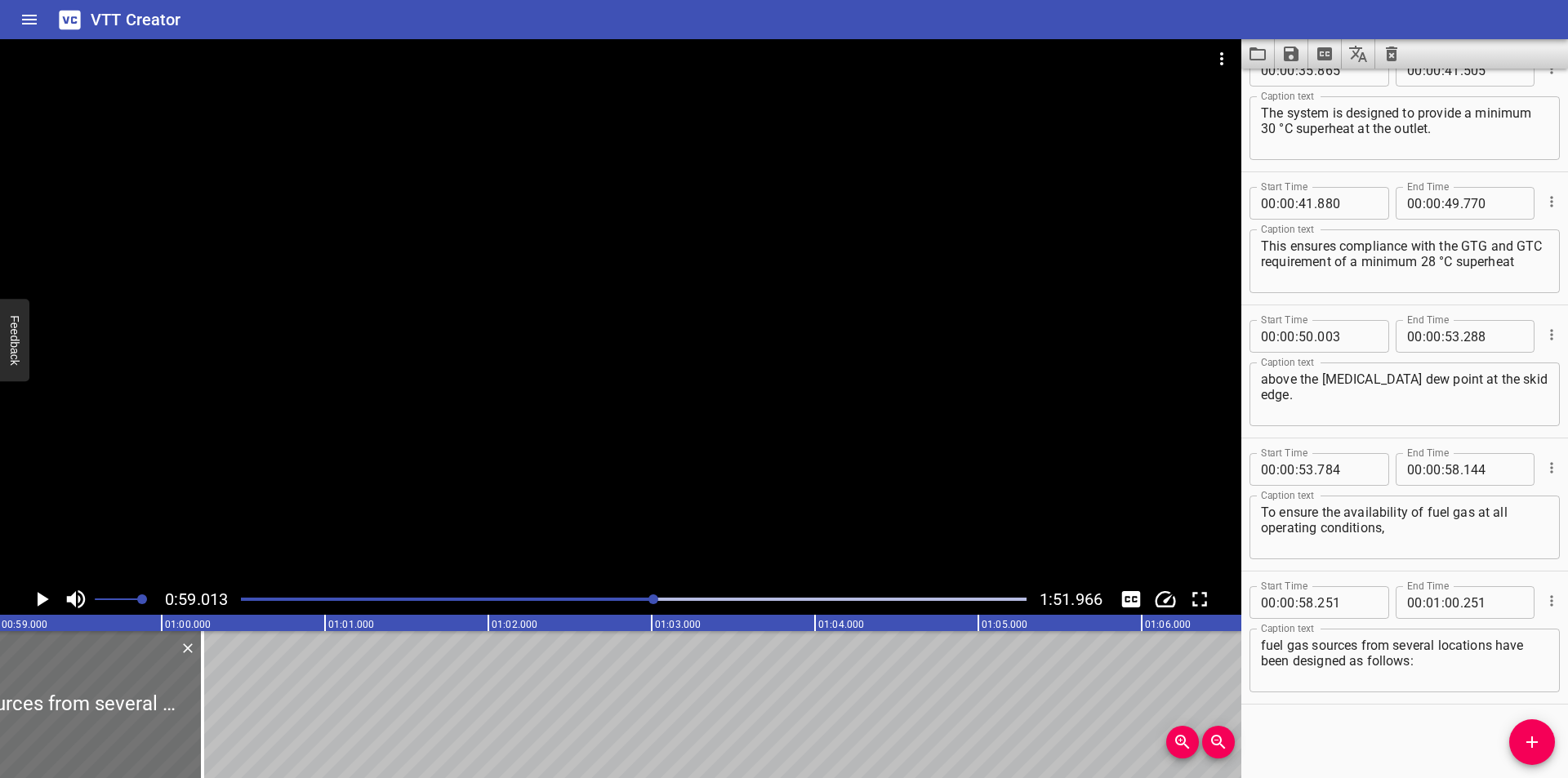
scroll to position [0, 9640]
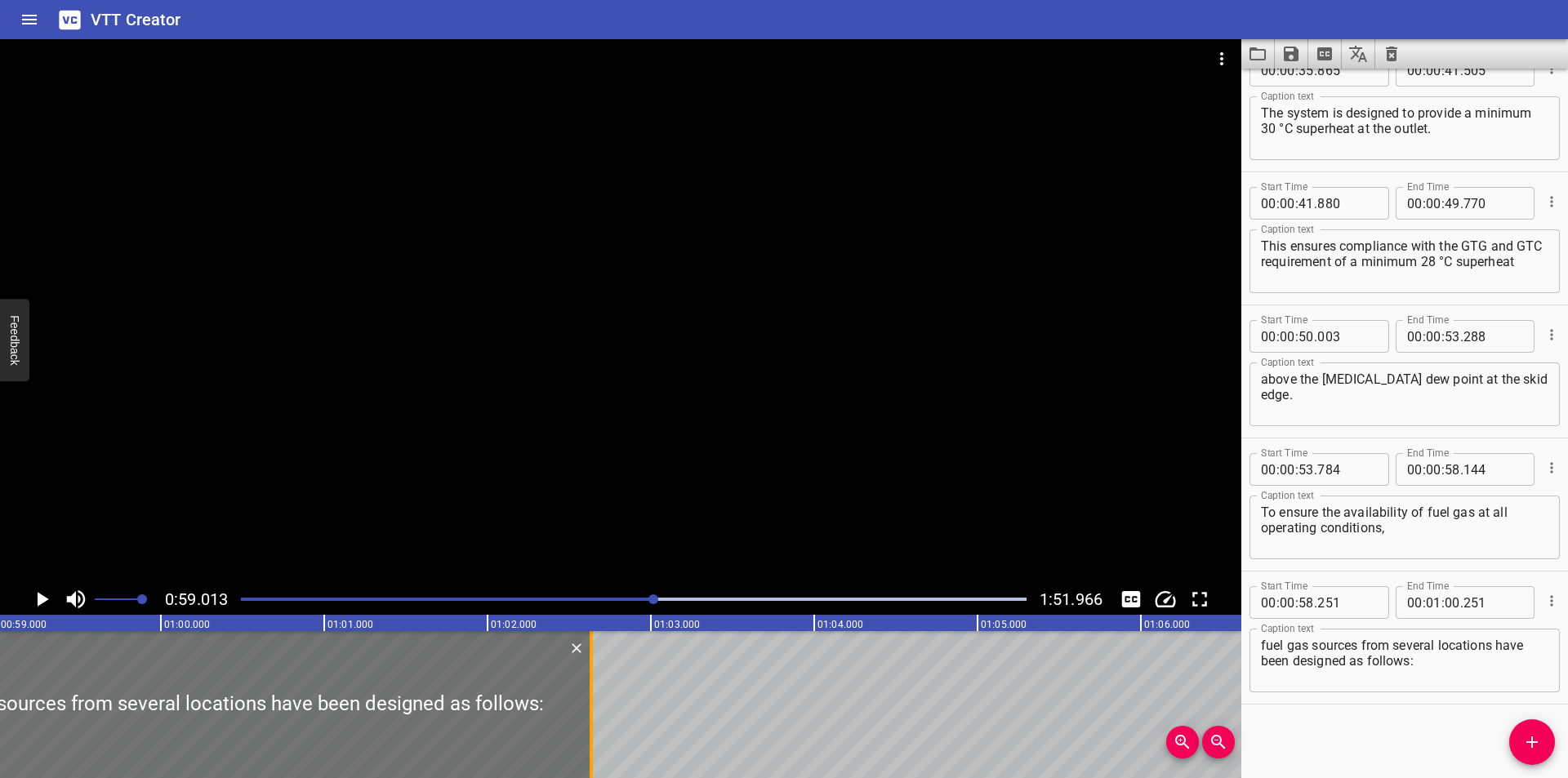
drag, startPoint x: 199, startPoint y: 721, endPoint x: 589, endPoint y: 732, distance: 390.2
click at [589, 732] on div at bounding box center [591, 704] width 17 height 147
type input "02"
type input "636"
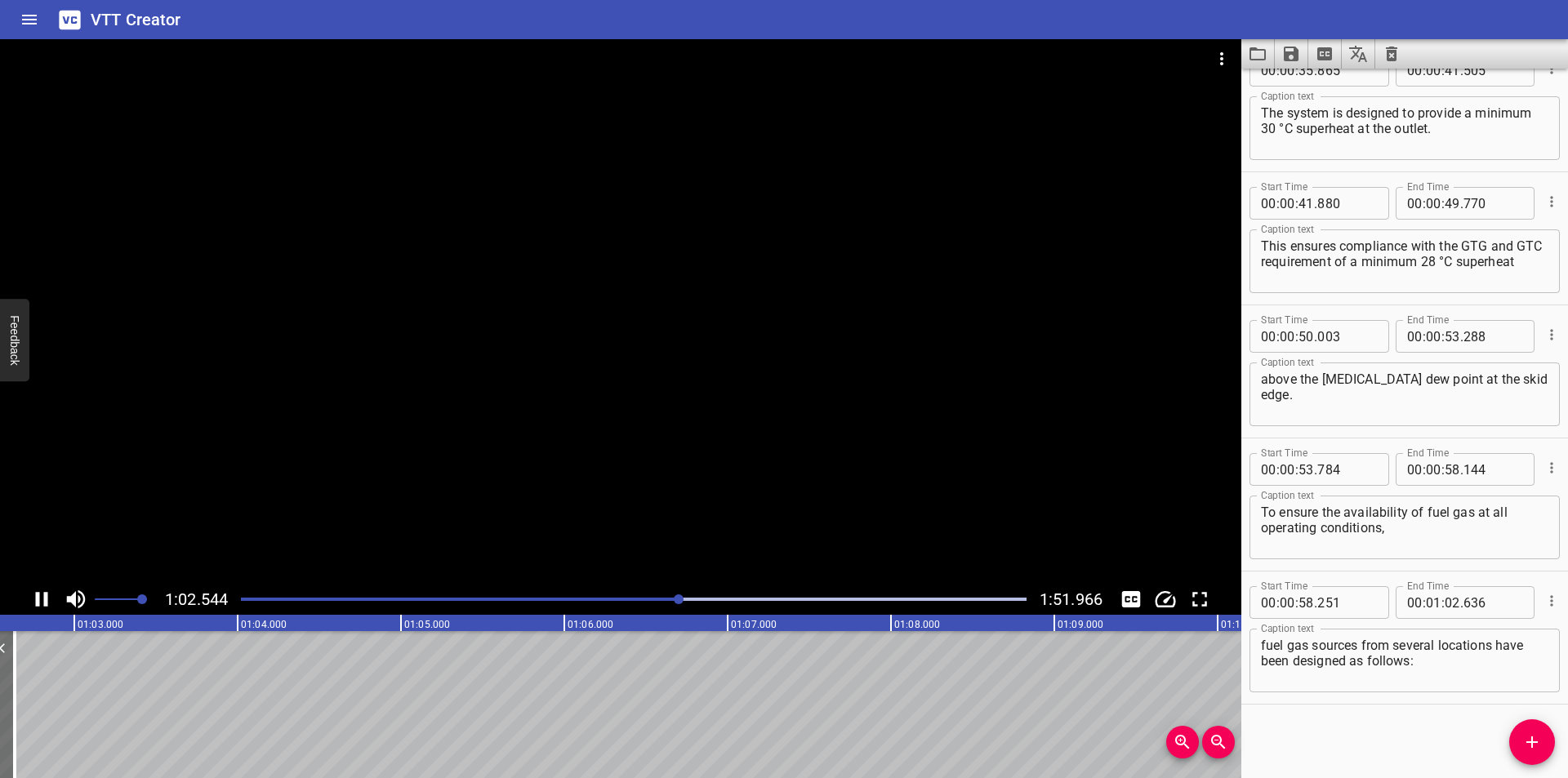
scroll to position [0, 10260]
drag, startPoint x: 1534, startPoint y: 739, endPoint x: 991, endPoint y: 720, distance: 543.3
click at [1531, 739] on icon "Add Cue" at bounding box center [1532, 742] width 20 height 19
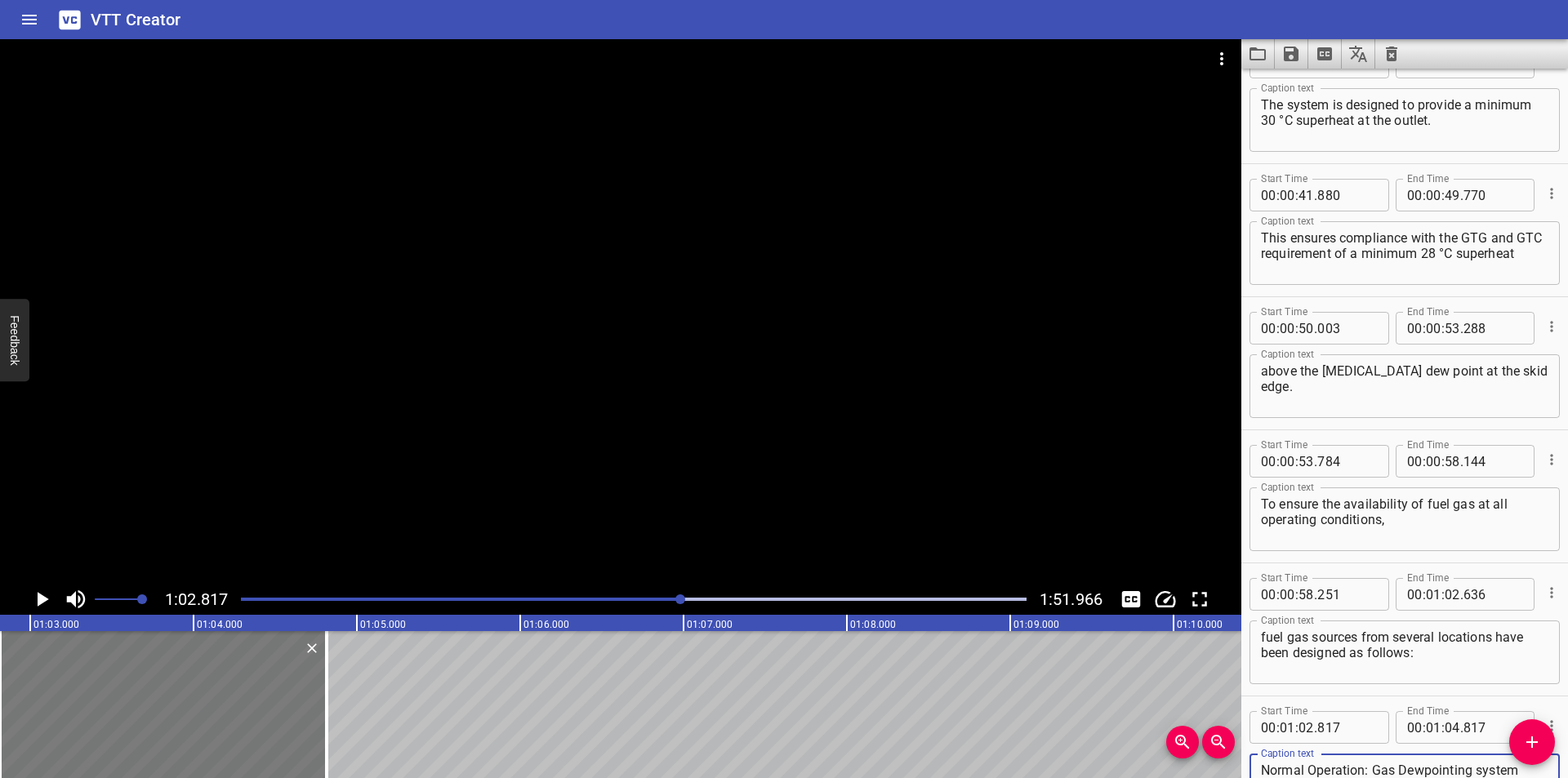
type textarea "Normal Operation: Gas Dewpointing system outlet"
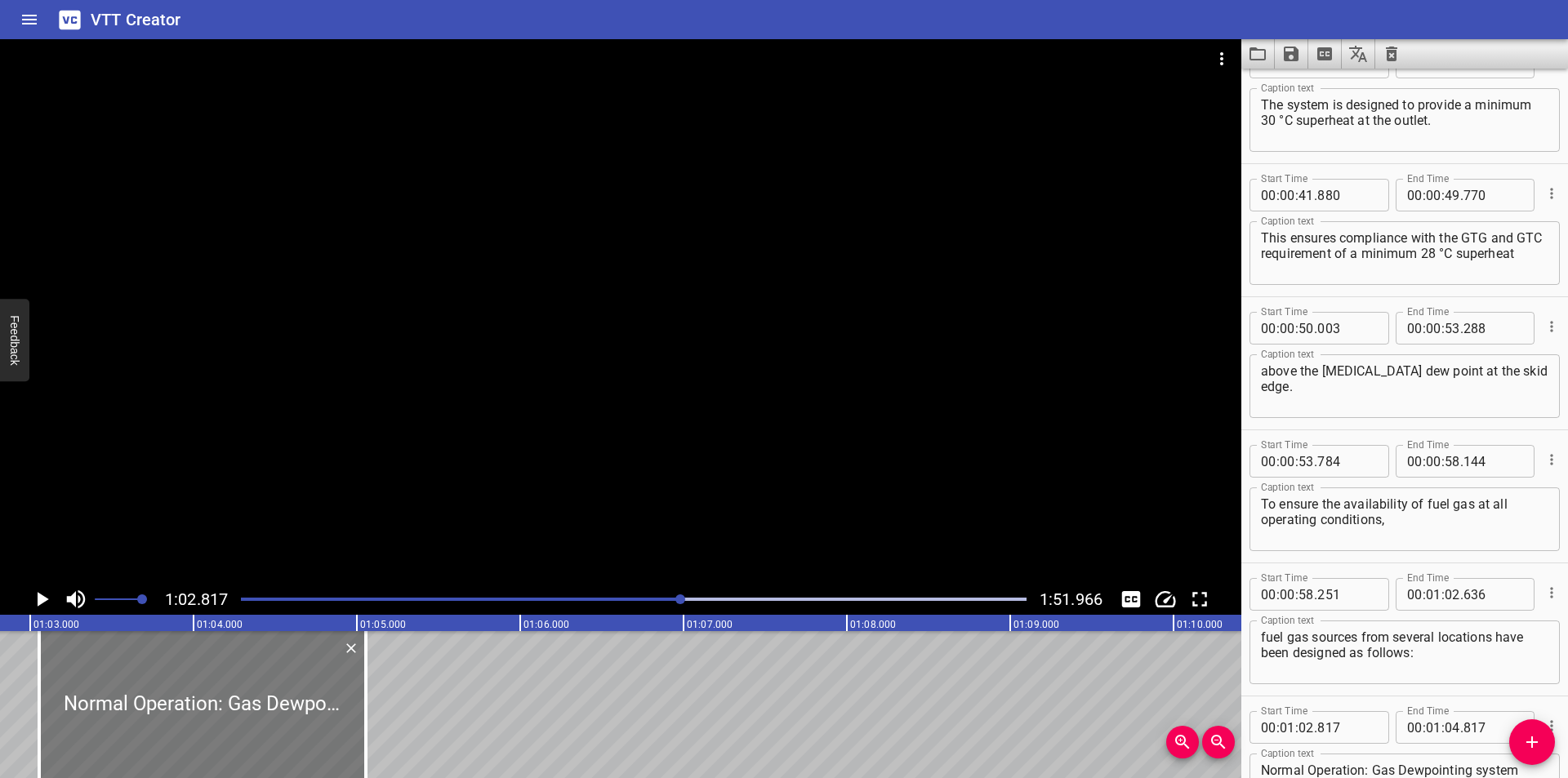
drag, startPoint x: 172, startPoint y: 714, endPoint x: 211, endPoint y: 717, distance: 39.1
click at [211, 716] on div at bounding box center [202, 704] width 327 height 147
type input "03"
type input "057"
type input "05"
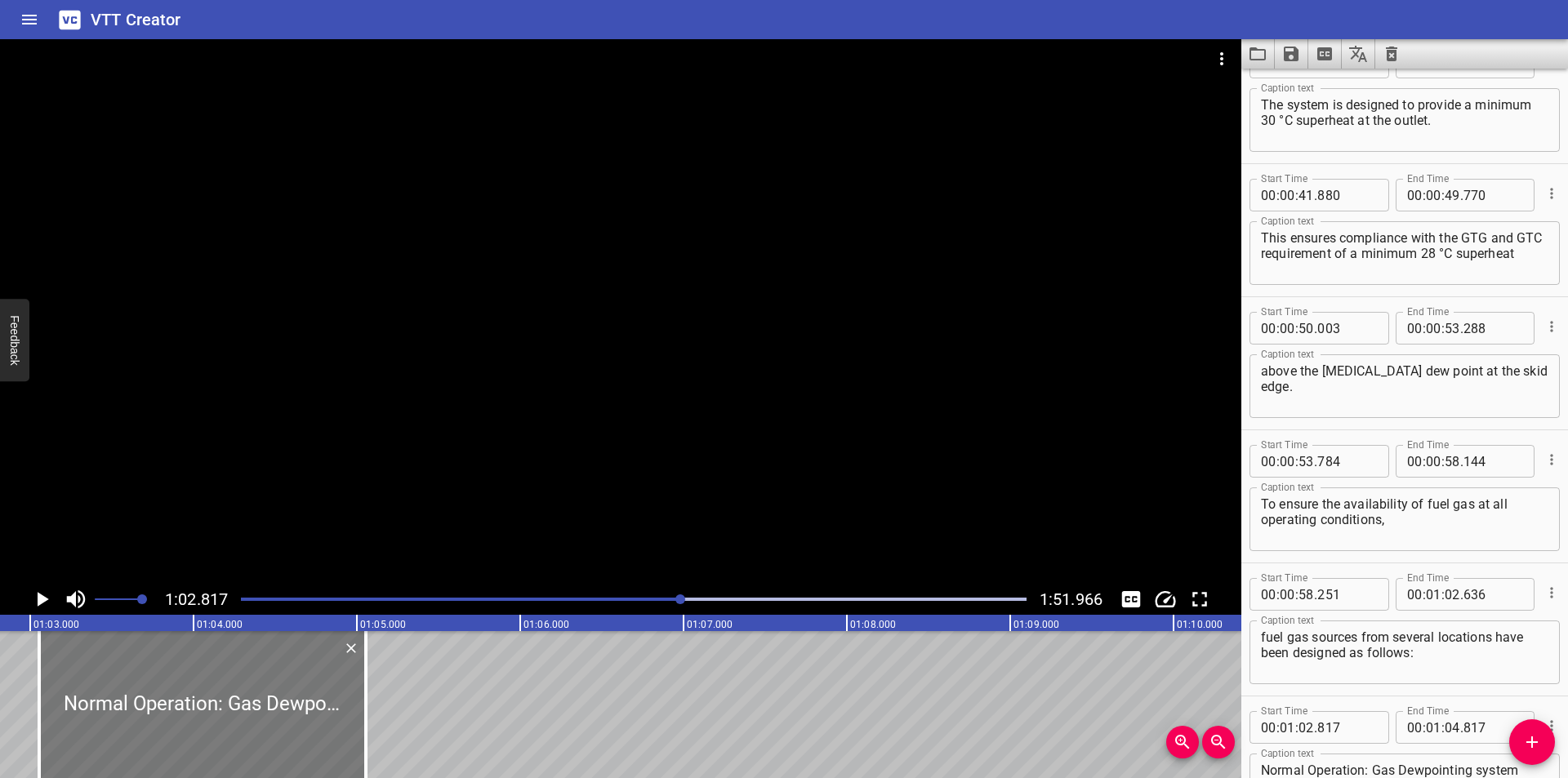
type input "057"
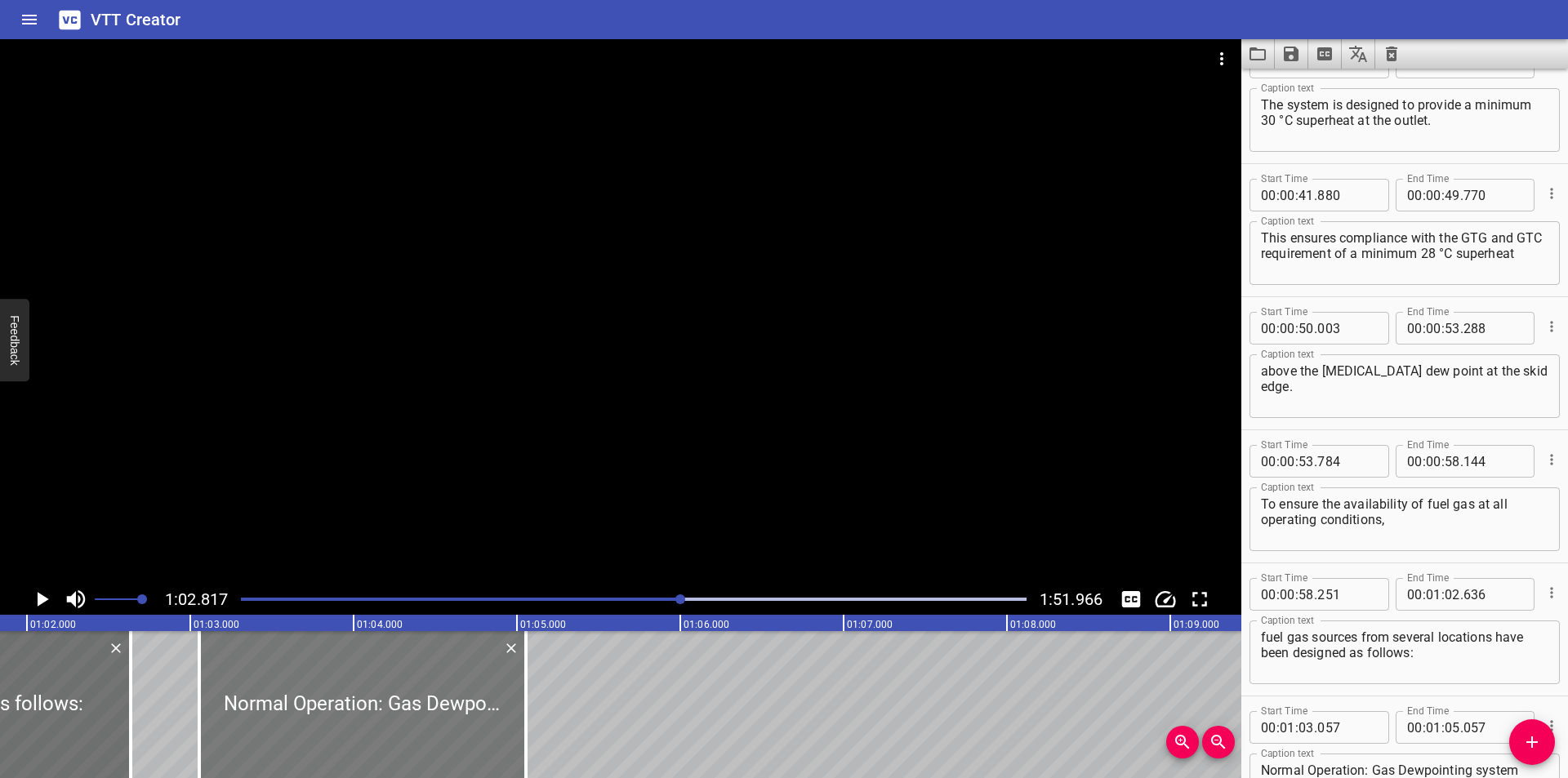
scroll to position [0, 10097]
click at [362, 455] on div at bounding box center [620, 311] width 1241 height 545
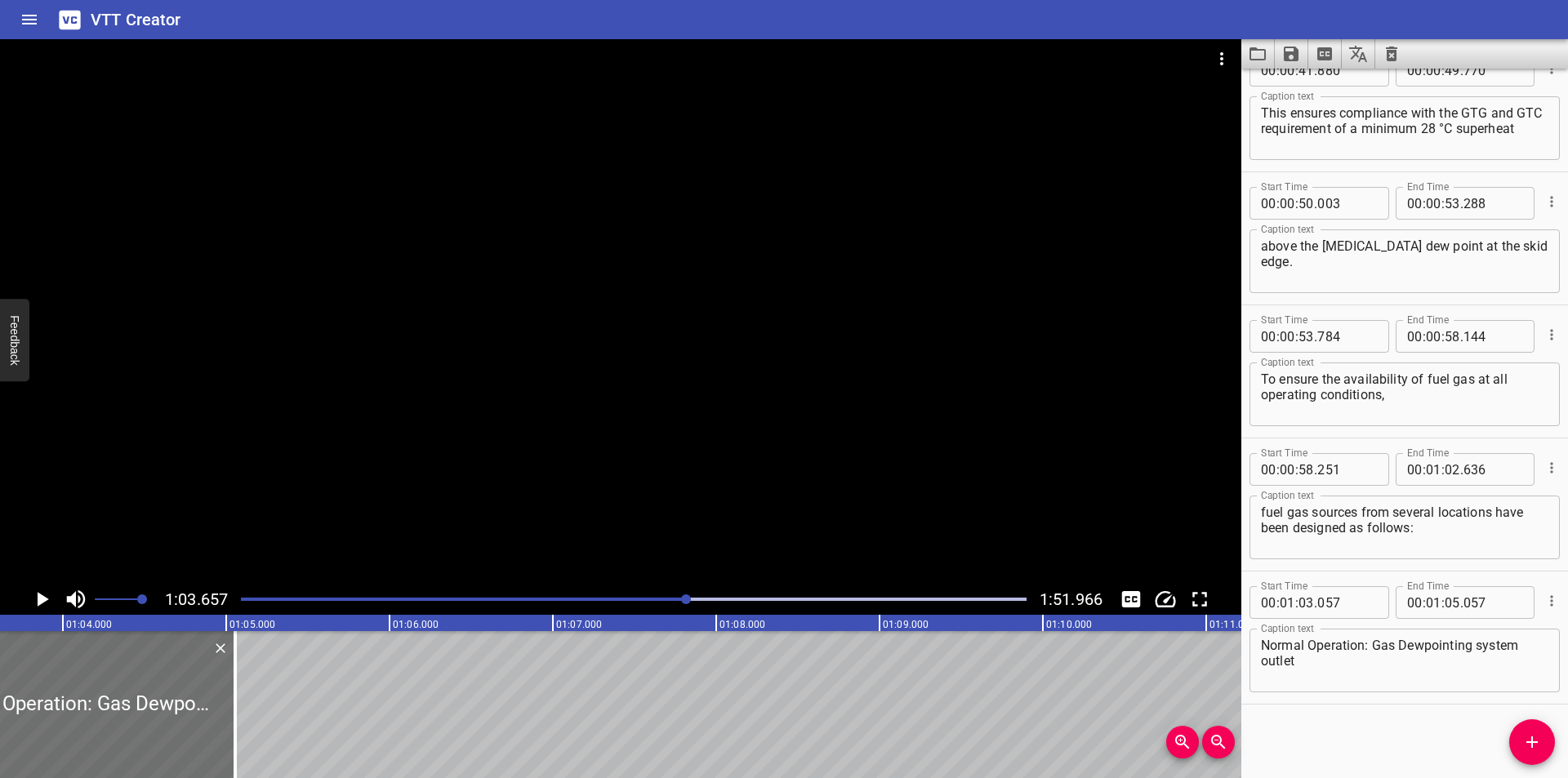
scroll to position [0, 10398]
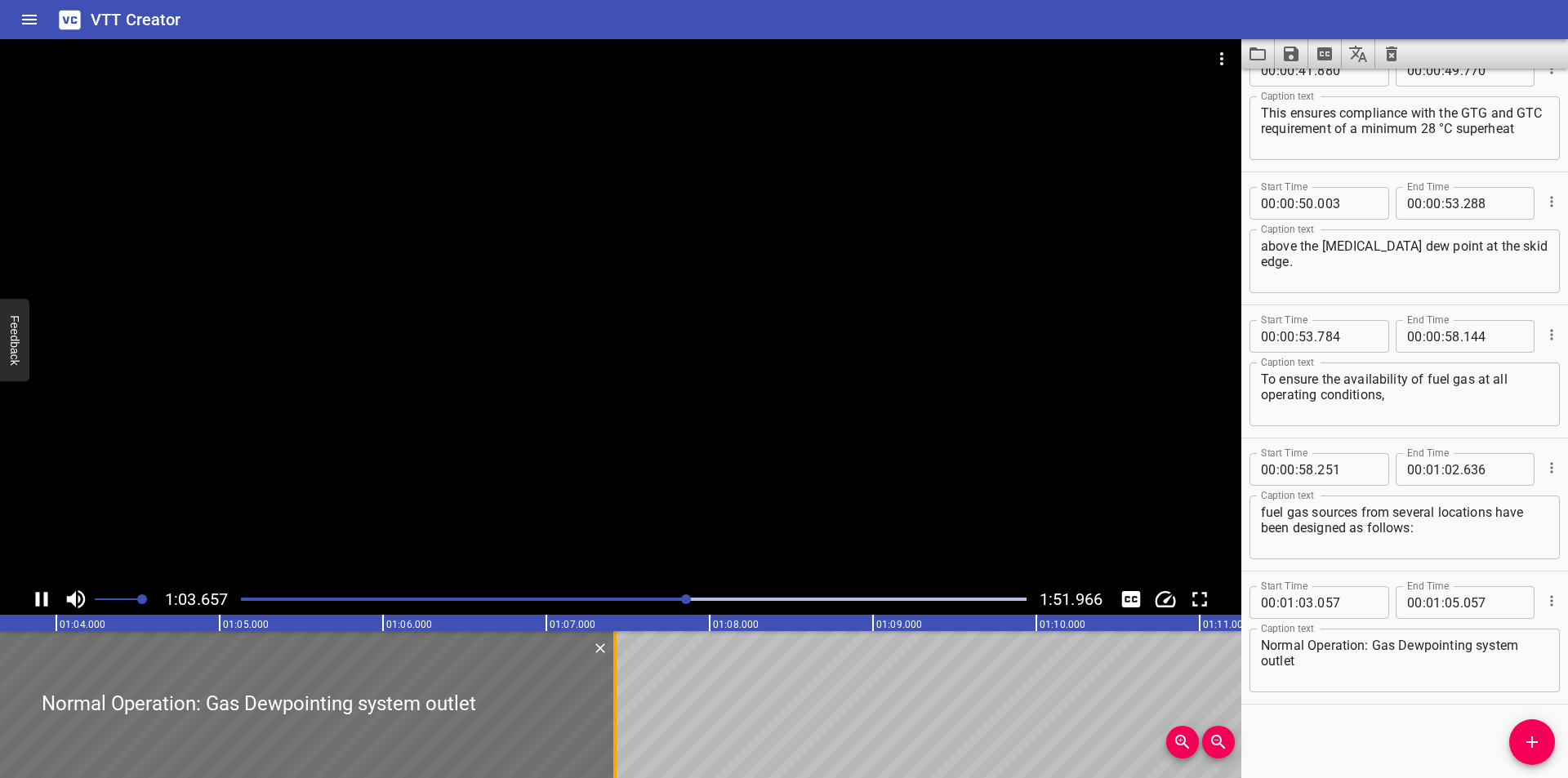
drag, startPoint x: 229, startPoint y: 724, endPoint x: 615, endPoint y: 725, distance: 386.0
click at [615, 725] on div at bounding box center [614, 704] width 3 height 147
type input "07"
type input "422"
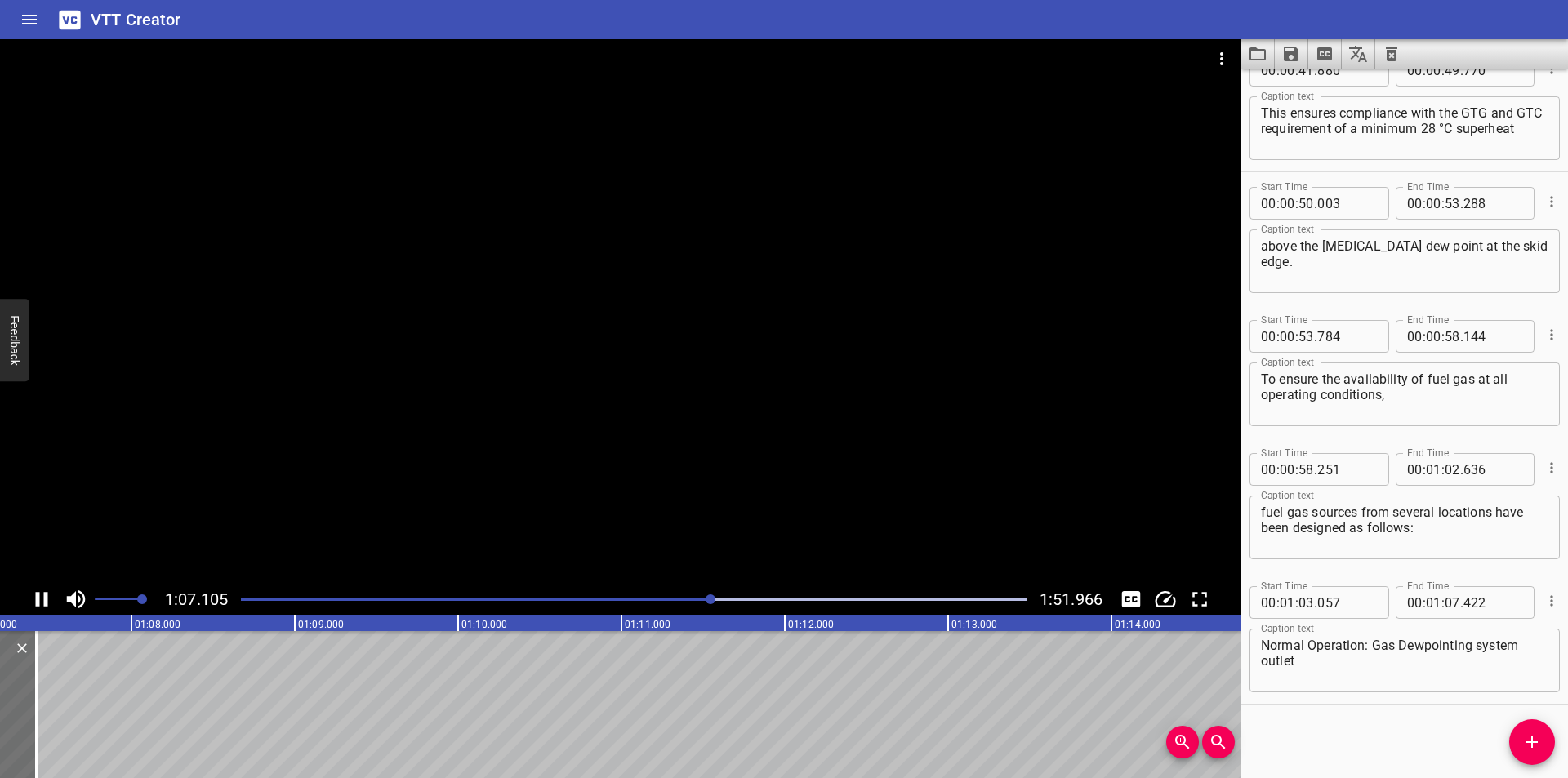
scroll to position [0, 10983]
drag, startPoint x: 1515, startPoint y: 742, endPoint x: 1507, endPoint y: 743, distance: 8.1
click at [1515, 742] on span "Add Cue" at bounding box center [1532, 742] width 46 height 19
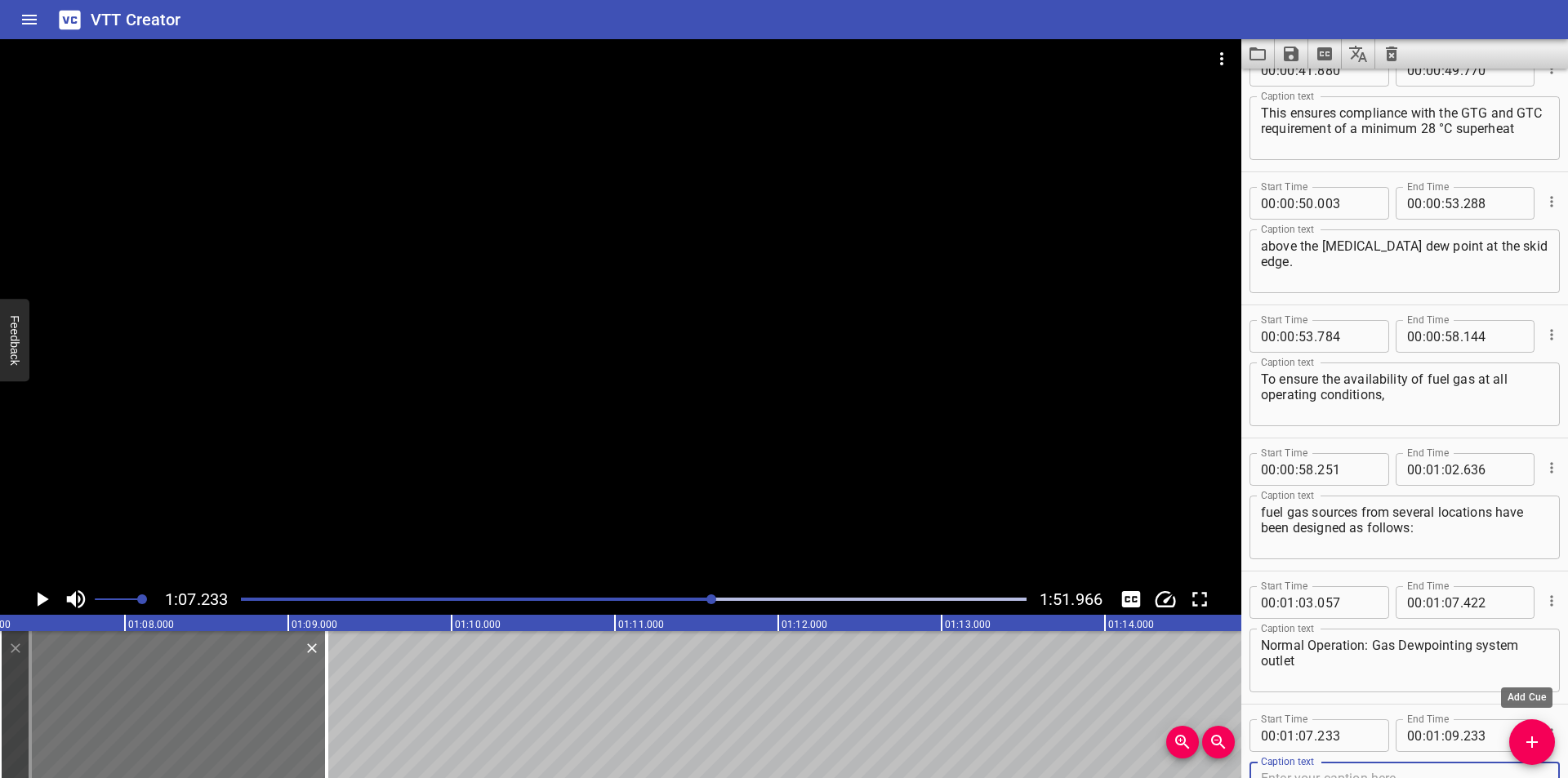
scroll to position [1239, 0]
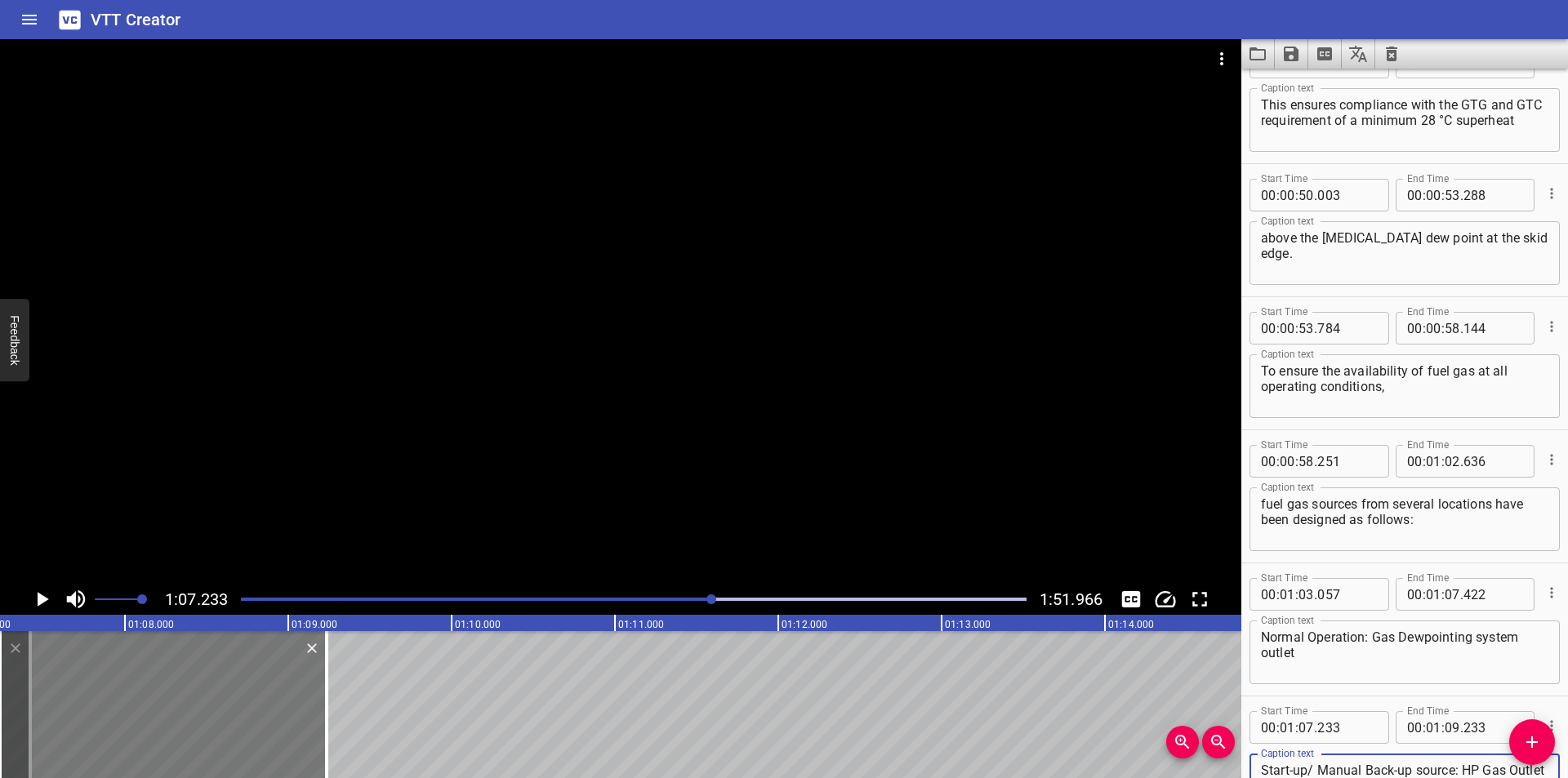
type textarea "Start-up/ Manual Back-up source: HP Gas Outlet Cooler (SV-24-HA-001) outlet"
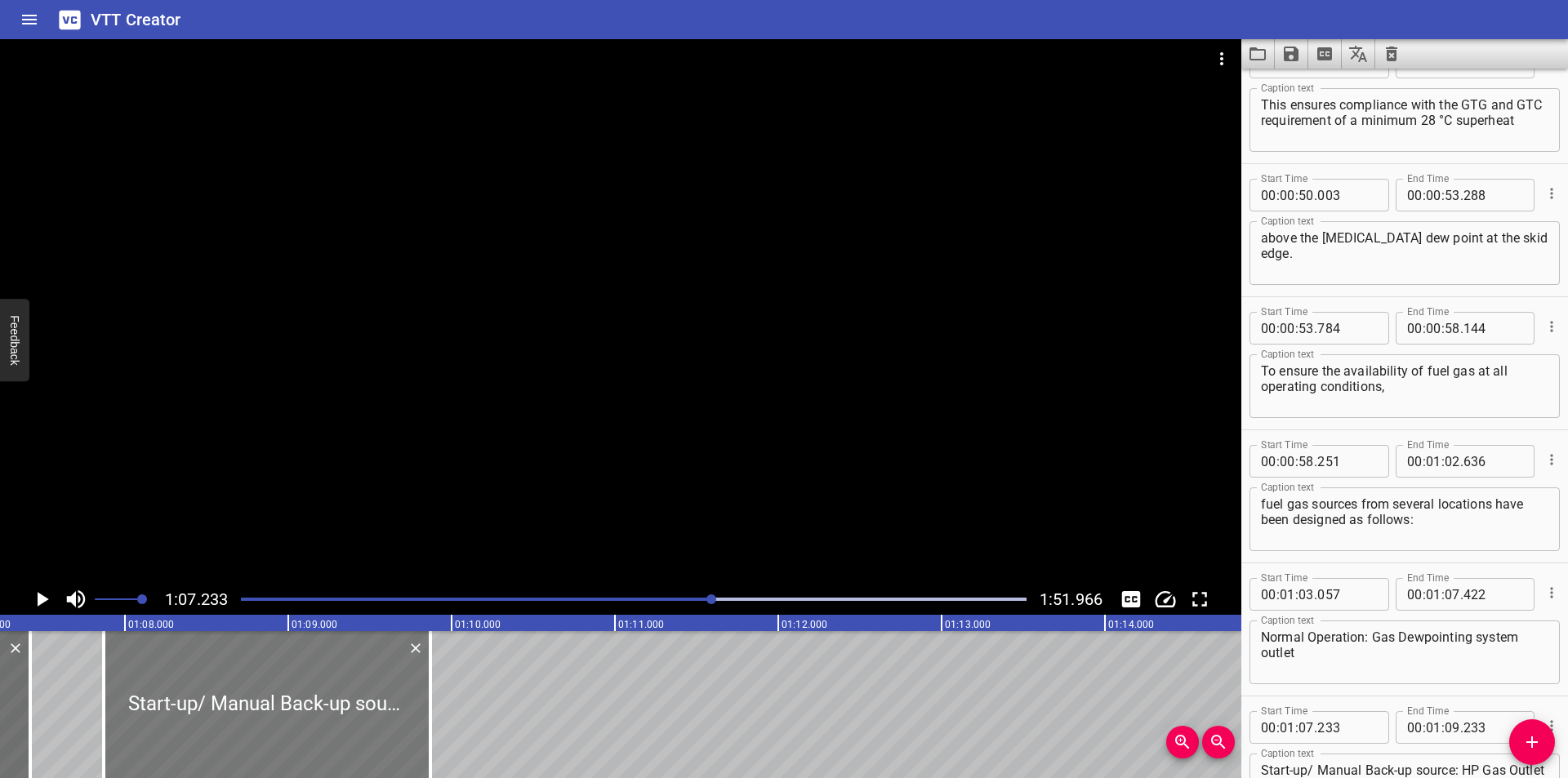
drag, startPoint x: 235, startPoint y: 726, endPoint x: 325, endPoint y: 736, distance: 90.6
click at [325, 741] on div at bounding box center [266, 704] width 327 height 147
type input "868"
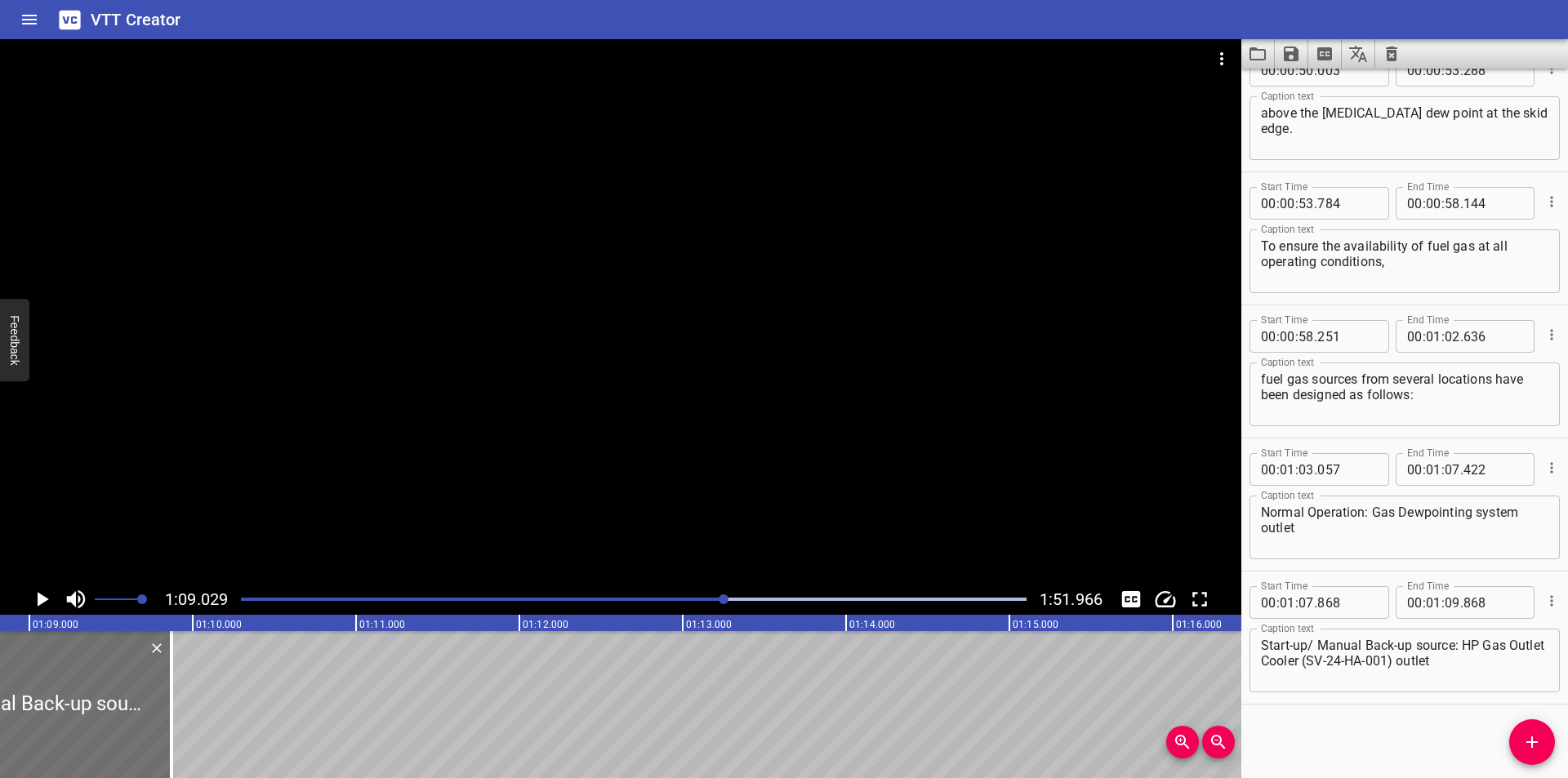
scroll to position [0, 11275]
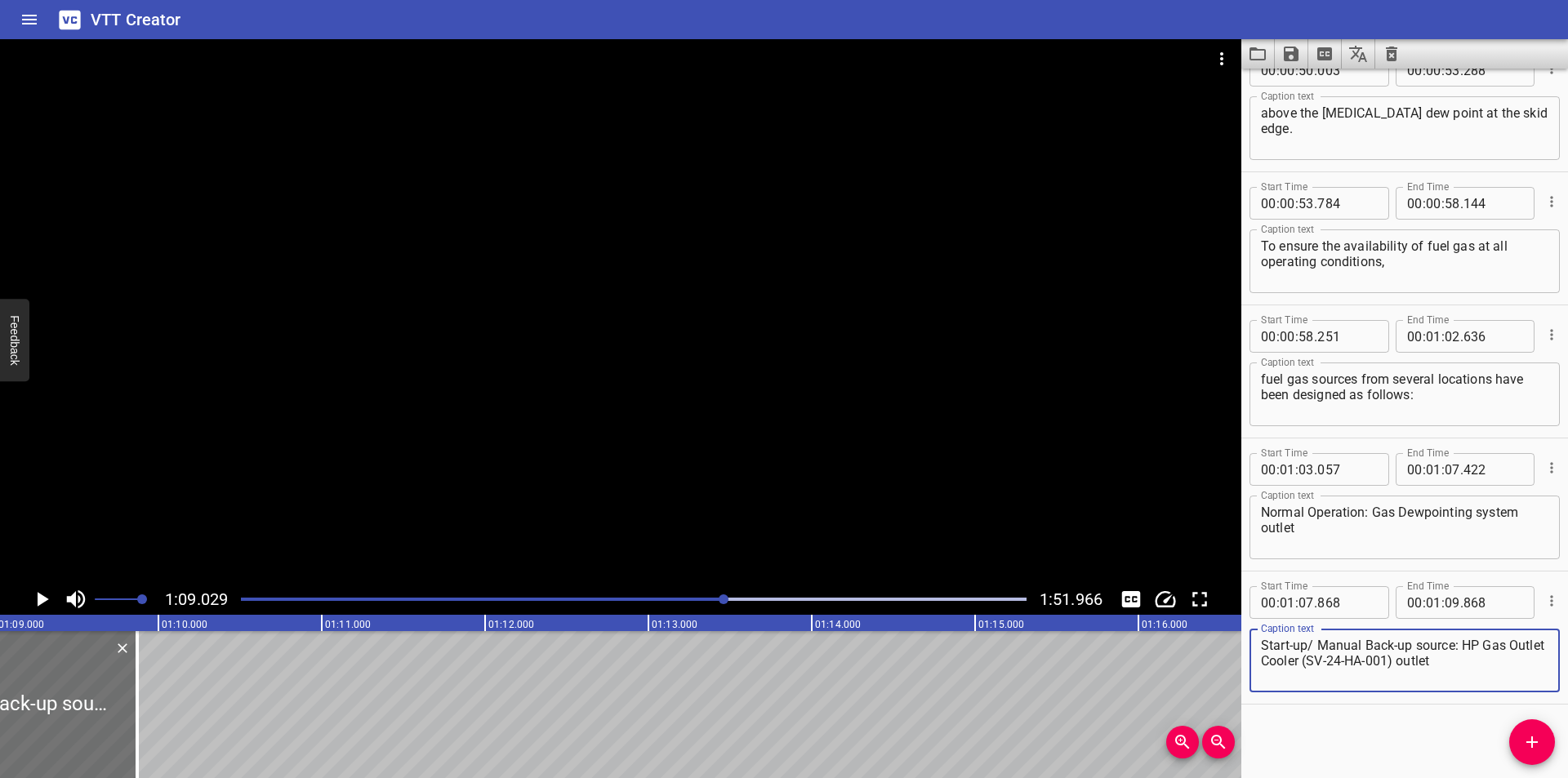
click at [1312, 646] on textarea "Start-up/ Manual Back-up source: HP Gas Outlet Cooler (SV-24-HA-001) outlet" at bounding box center [1404, 661] width 288 height 47
type textarea "Start-up / Manual Back-up source: HP Gas Outlet Cooler (SV-24-HA-001) outlet"
drag, startPoint x: 450, startPoint y: 323, endPoint x: 431, endPoint y: 320, distance: 19.2
click at [444, 323] on div at bounding box center [620, 311] width 1241 height 545
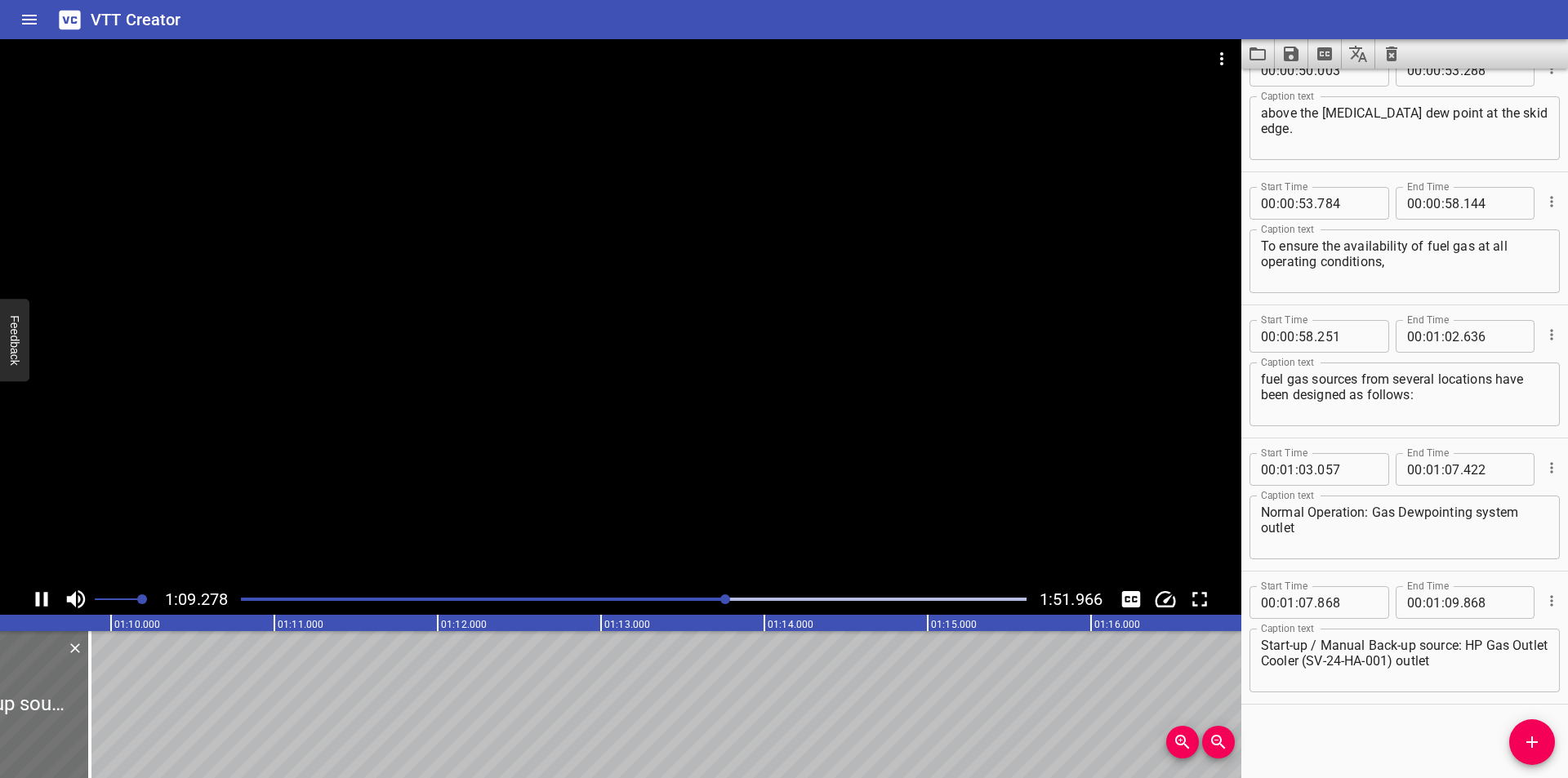
scroll to position [0, 11342]
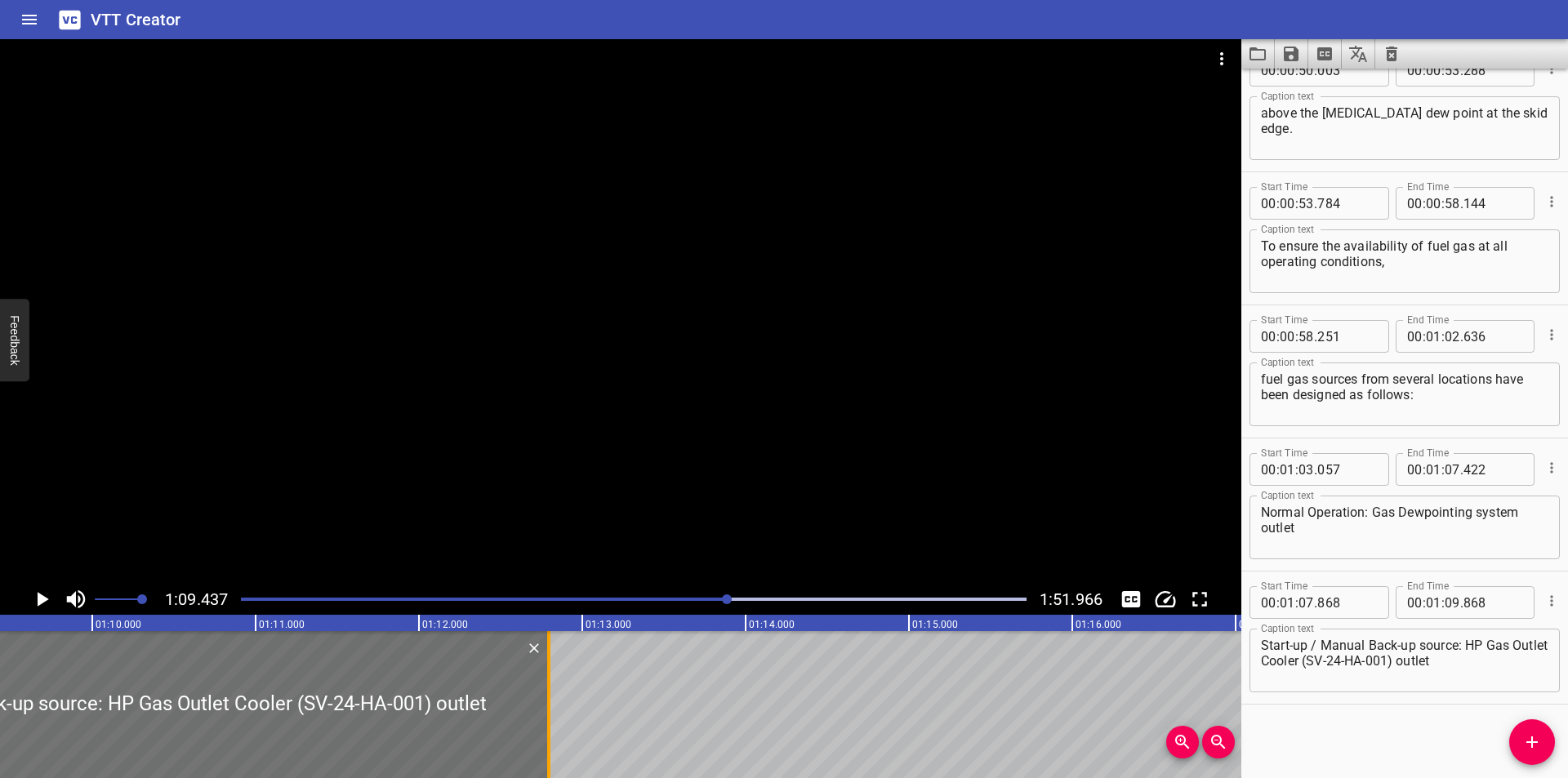
drag, startPoint x: 251, startPoint y: 687, endPoint x: 549, endPoint y: 700, distance: 298.3
click at [549, 700] on div at bounding box center [548, 704] width 17 height 147
type input "12"
type input "808"
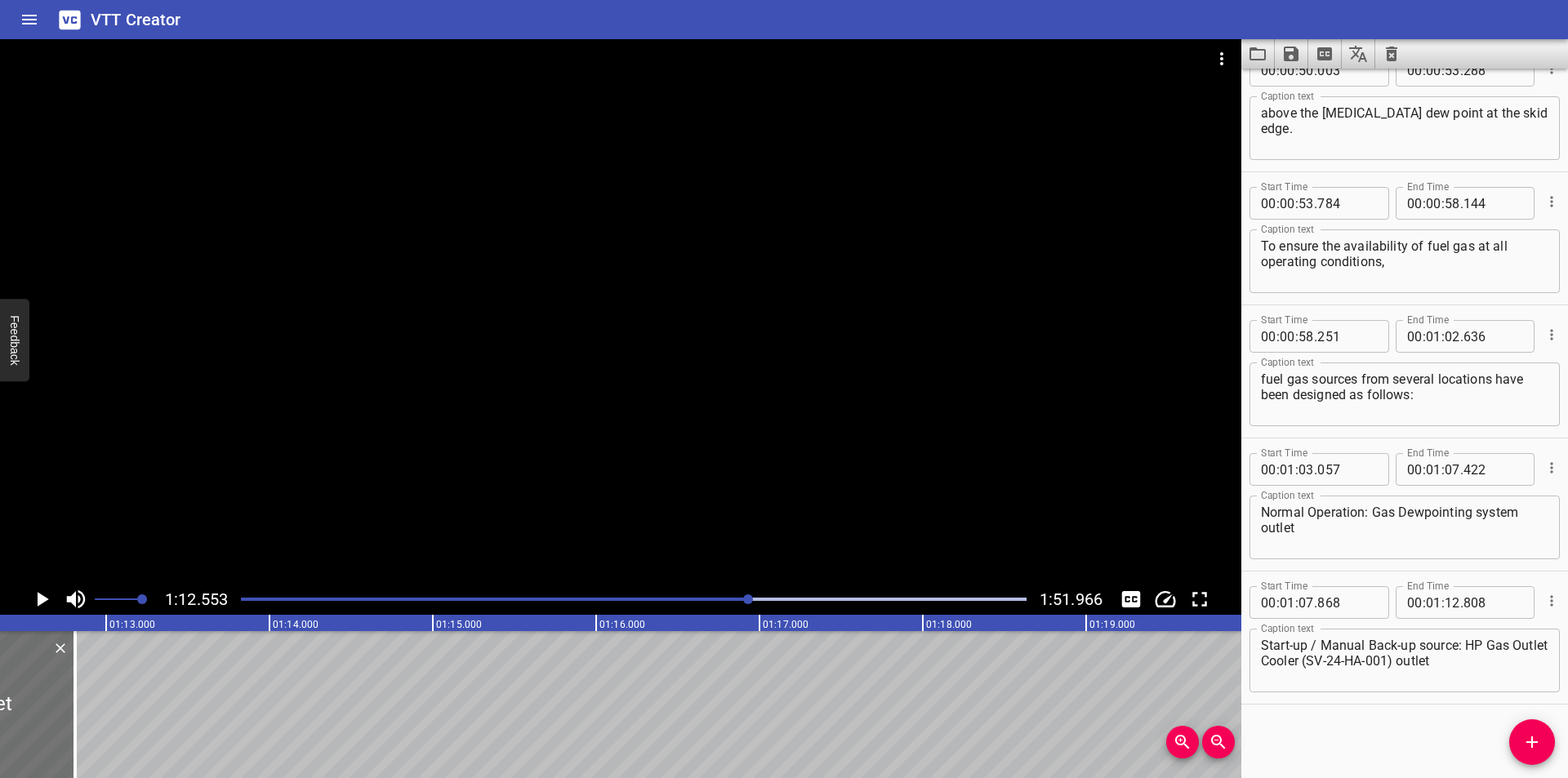
scroll to position [0, 11852]
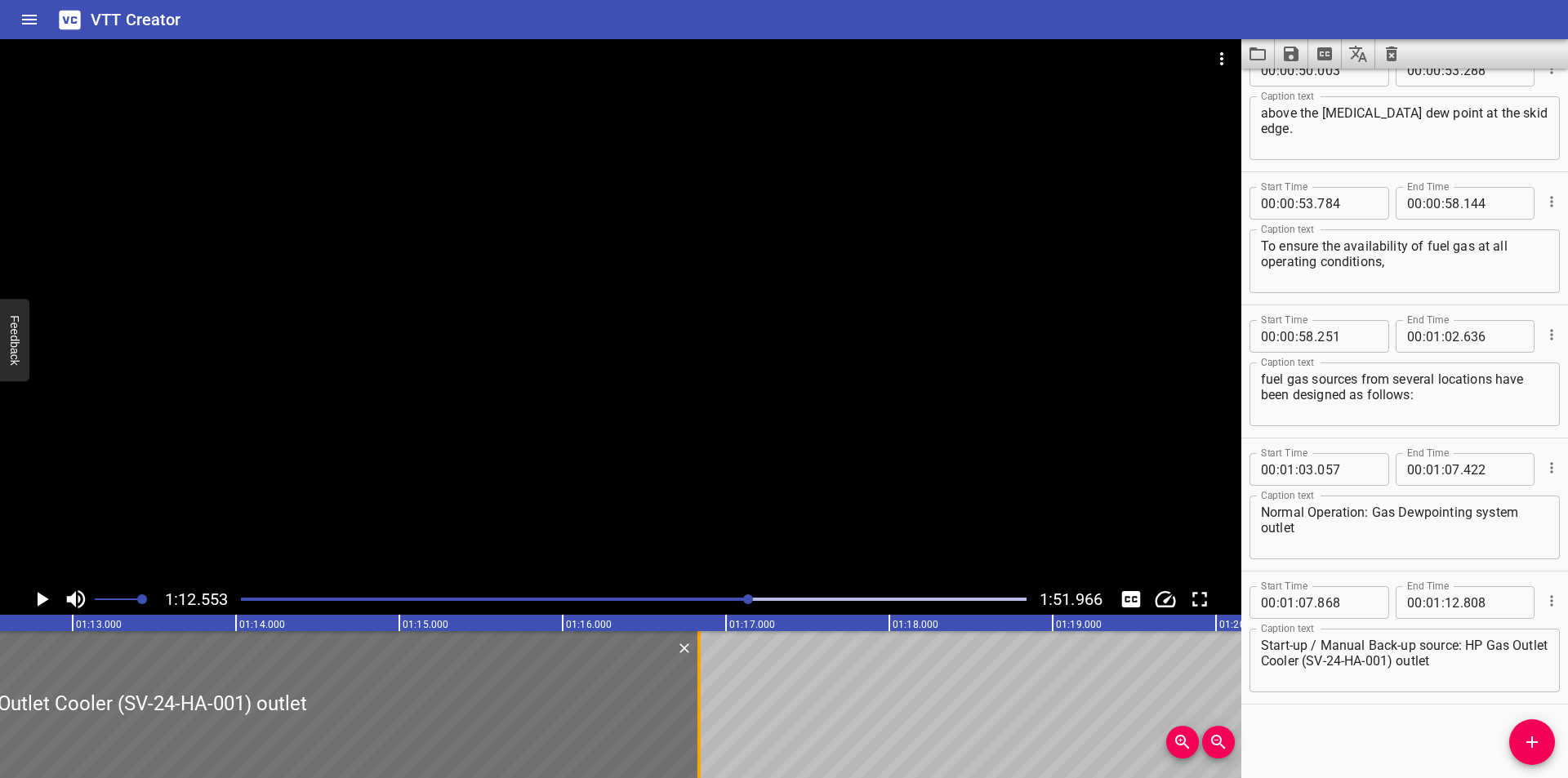
drag, startPoint x: 342, startPoint y: 726, endPoint x: 701, endPoint y: 736, distance: 359.1
click at [701, 736] on div at bounding box center [699, 704] width 17 height 147
type input "16"
type input "833"
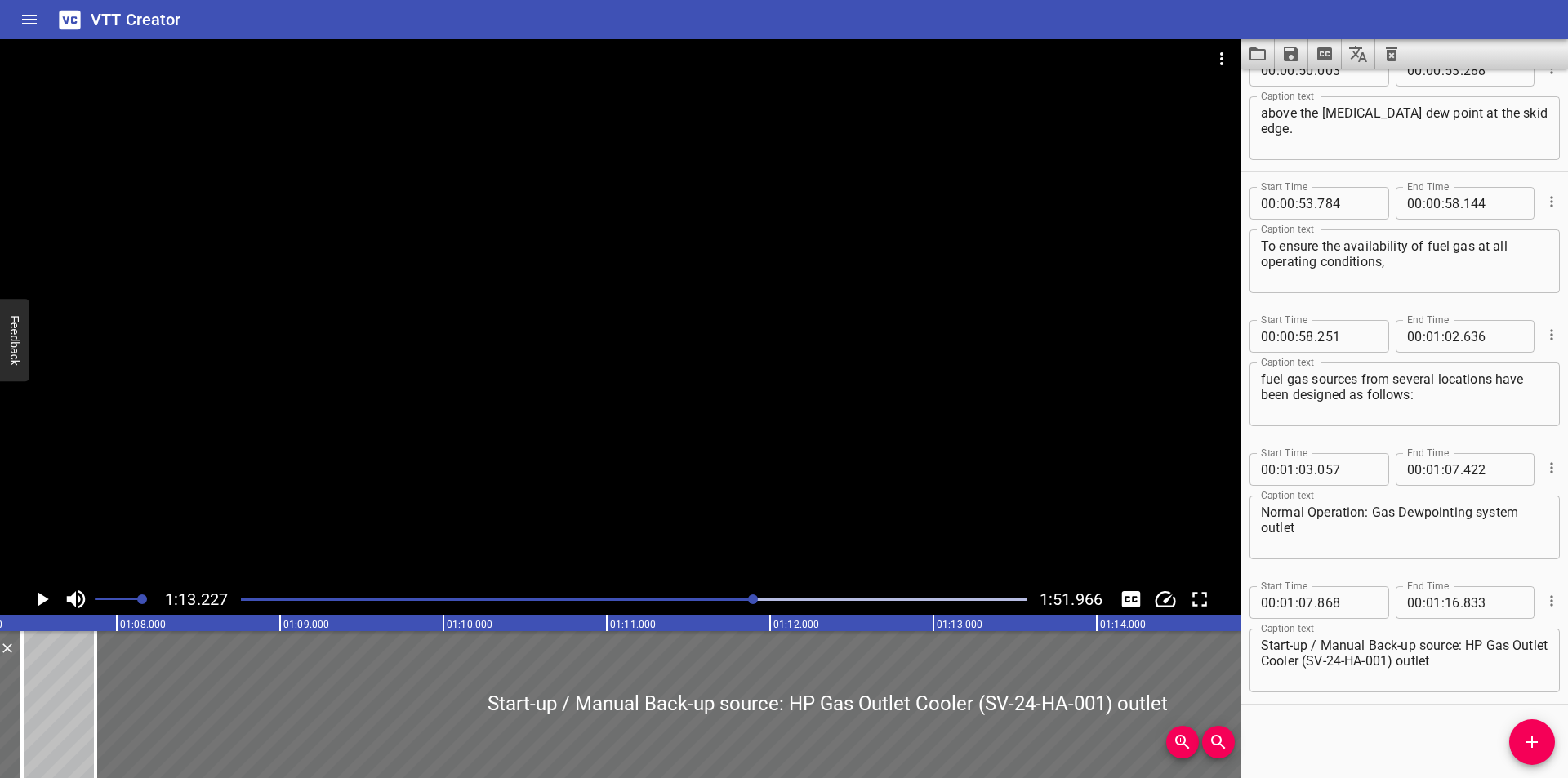
scroll to position [0, 10981]
click at [104, 731] on div at bounding box center [102, 704] width 17 height 147
type input "853"
click at [653, 307] on div at bounding box center [620, 311] width 1241 height 545
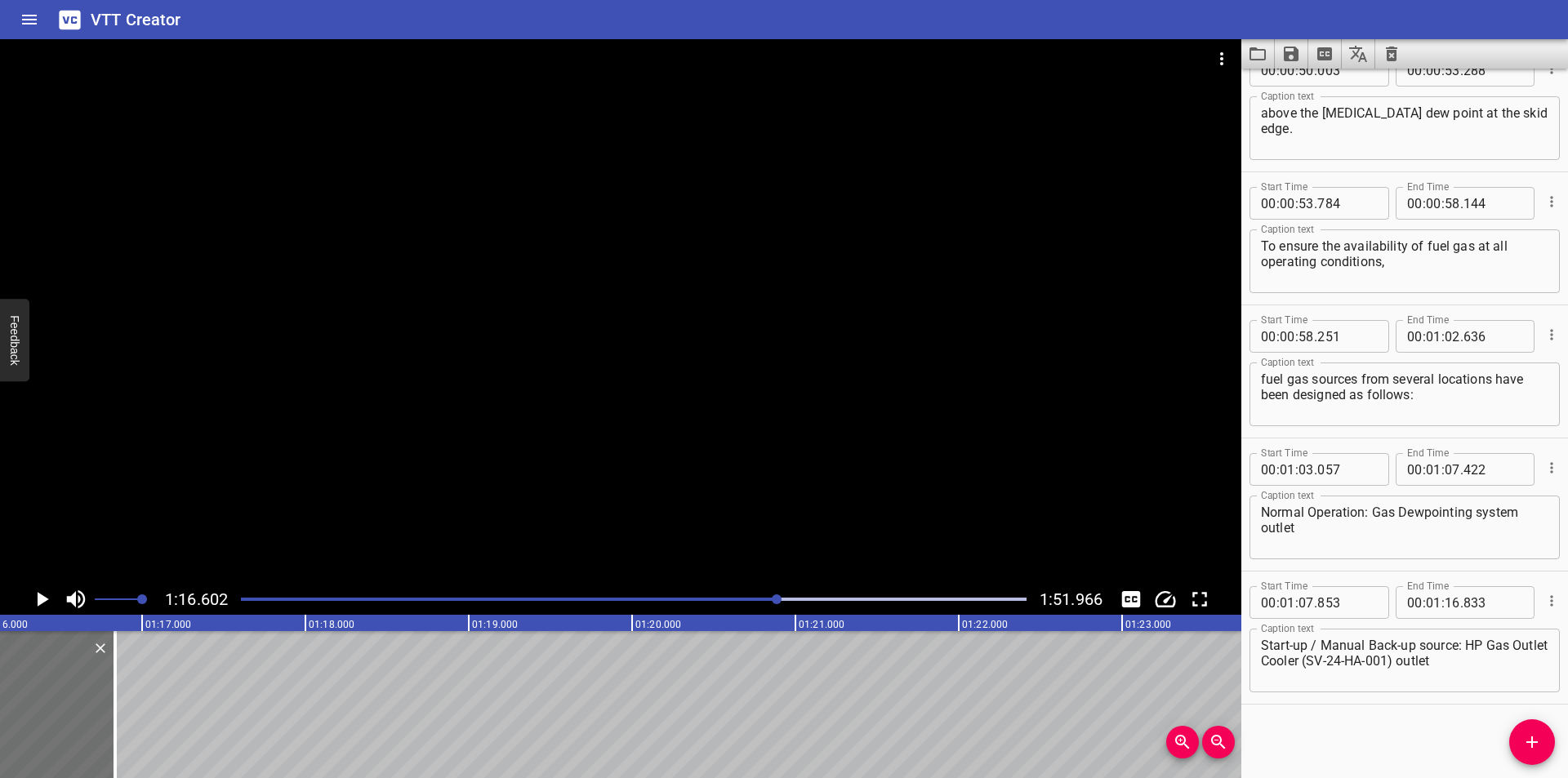
scroll to position [0, 12403]
click at [150, 733] on div at bounding box center [148, 704] width 17 height 147
type input "838"
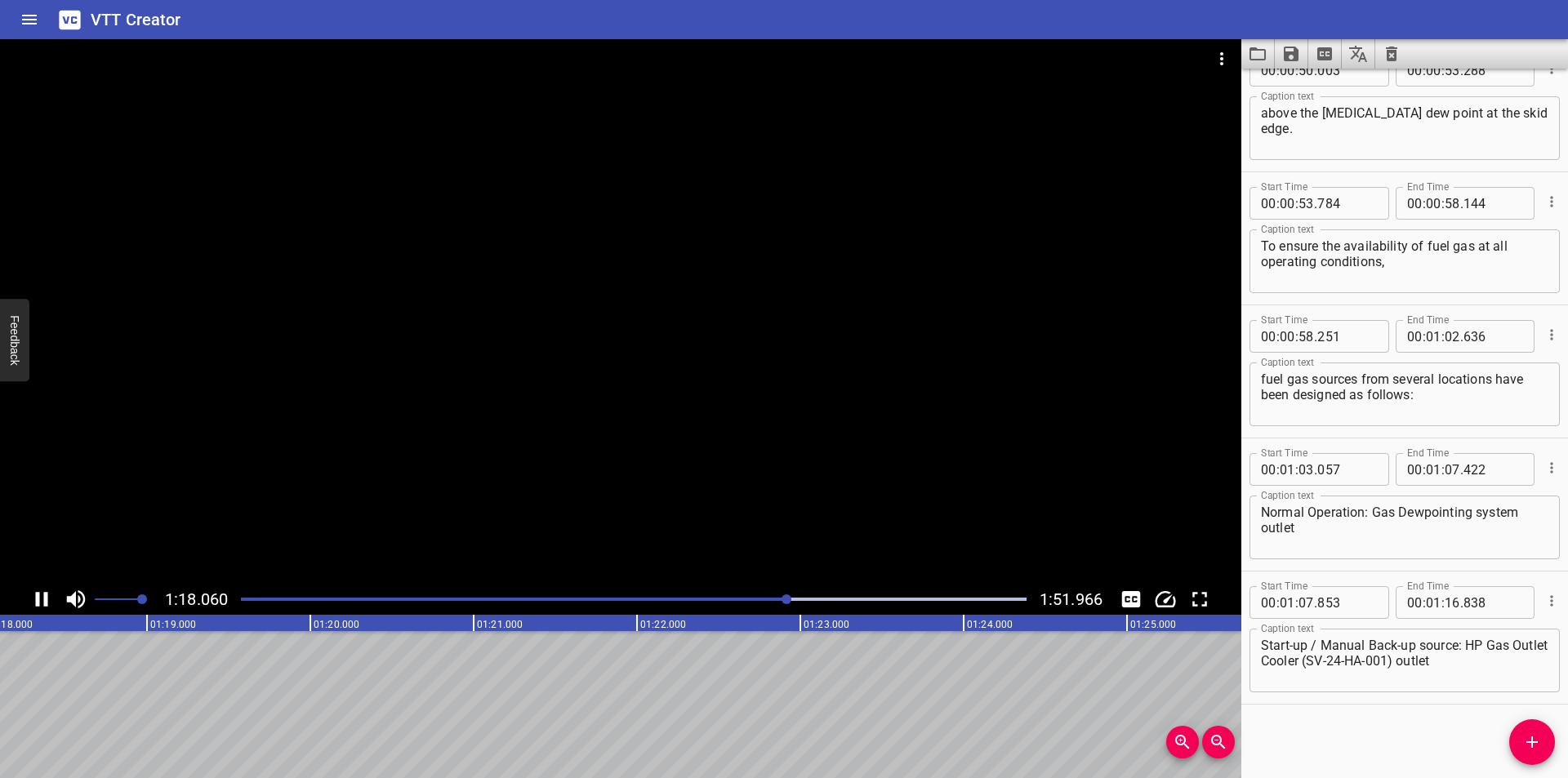
scroll to position [0, 12777]
click at [1510, 750] on span "Add Cue" at bounding box center [1532, 742] width 46 height 19
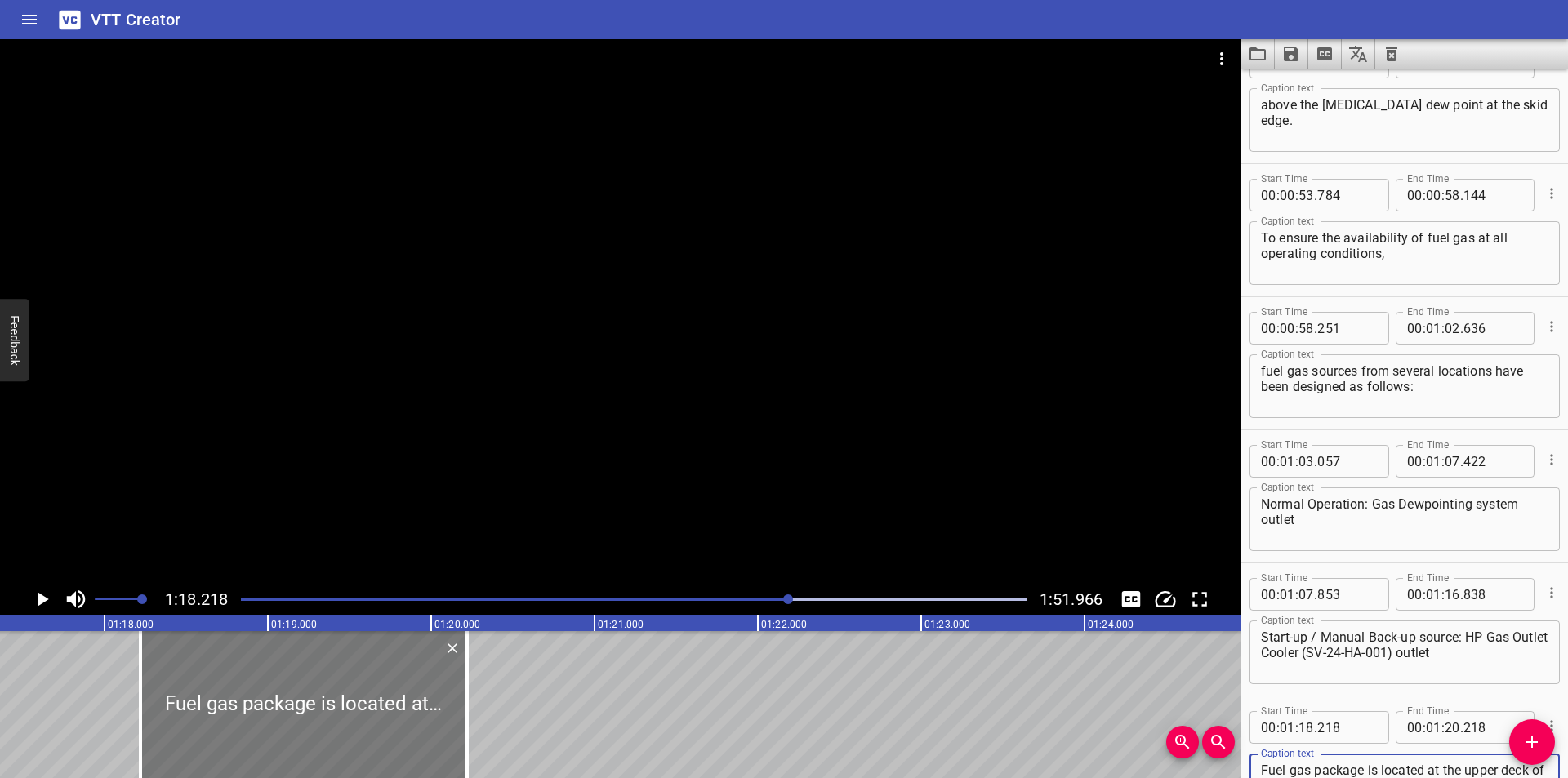
scroll to position [0, 12613]
type textarea "Fuel gas package is located at the upper deck of SV-CPP."
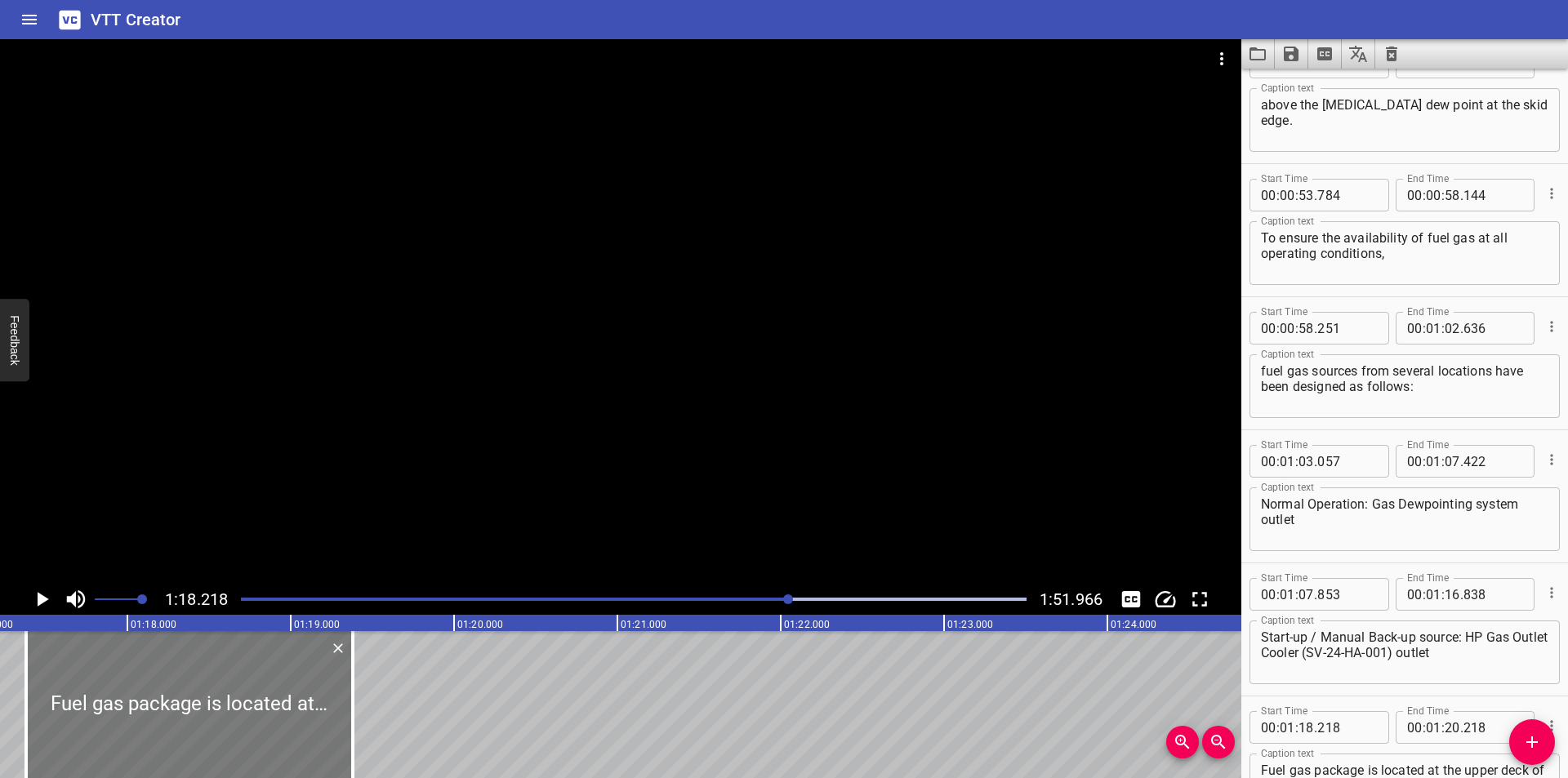
drag, startPoint x: 379, startPoint y: 712, endPoint x: 243, endPoint y: 723, distance: 136.4
click at [243, 723] on div at bounding box center [189, 704] width 327 height 147
type input "17"
type input "378"
type input "19"
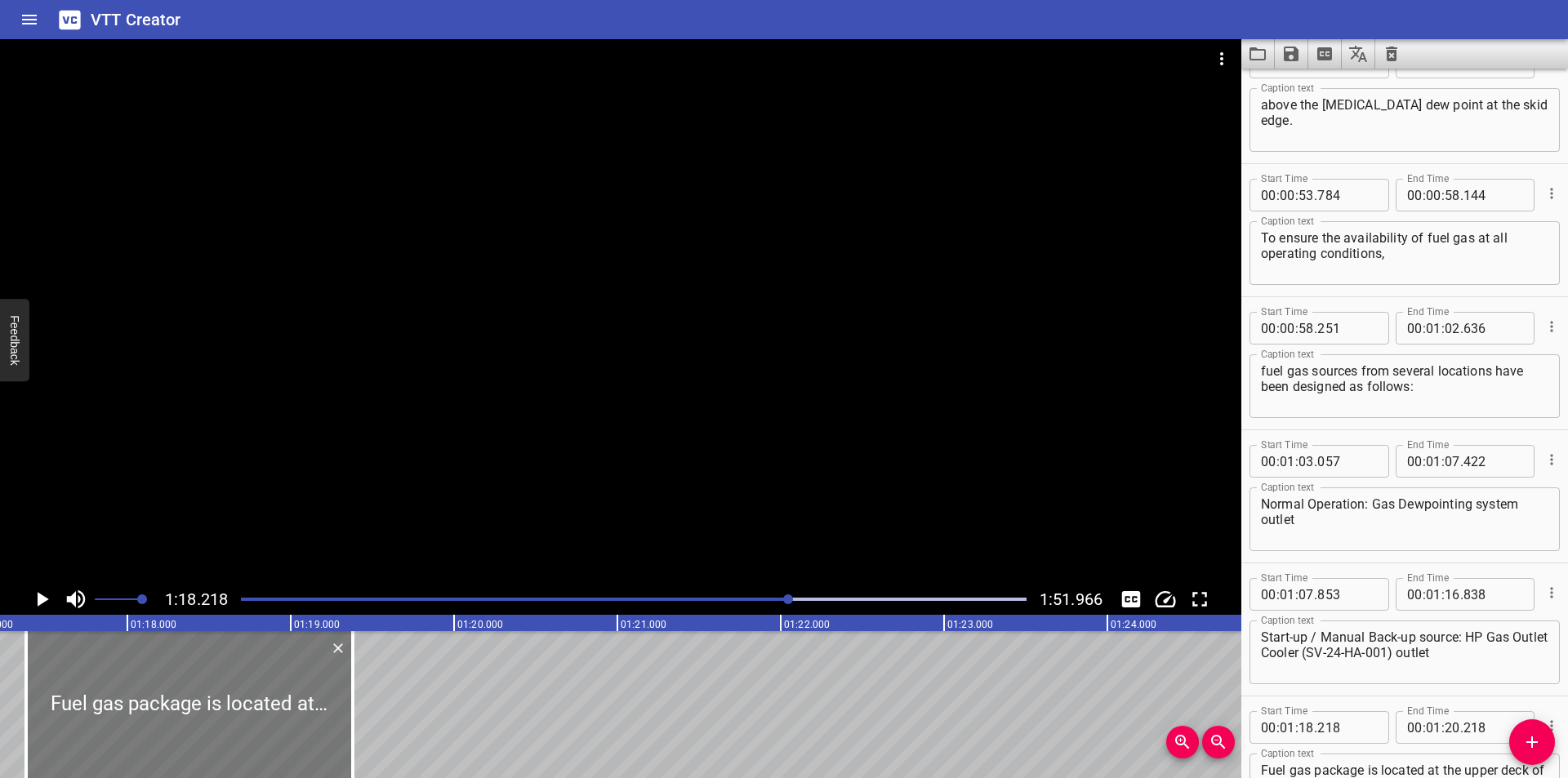
type input "378"
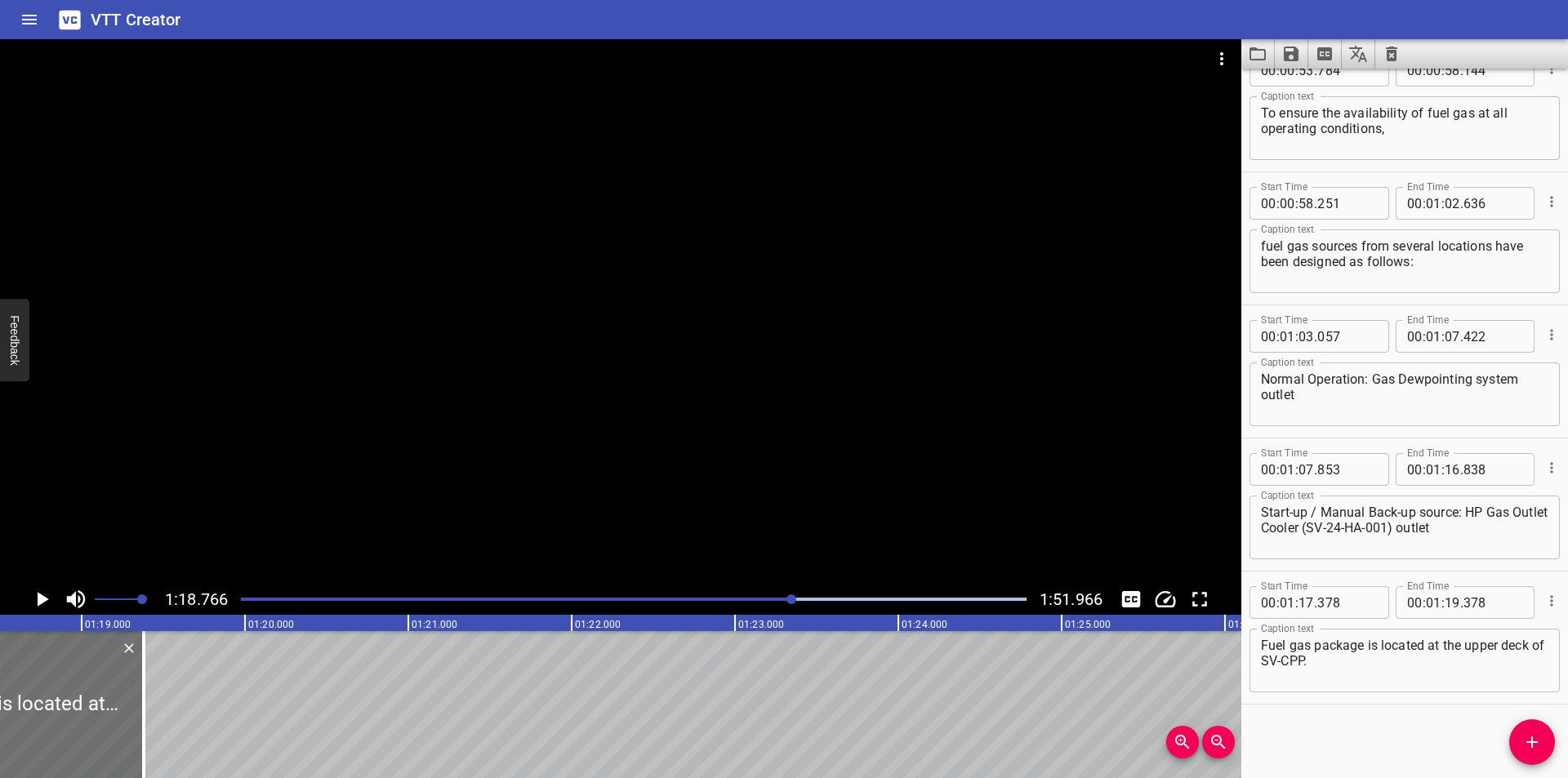
scroll to position [0, 12866]
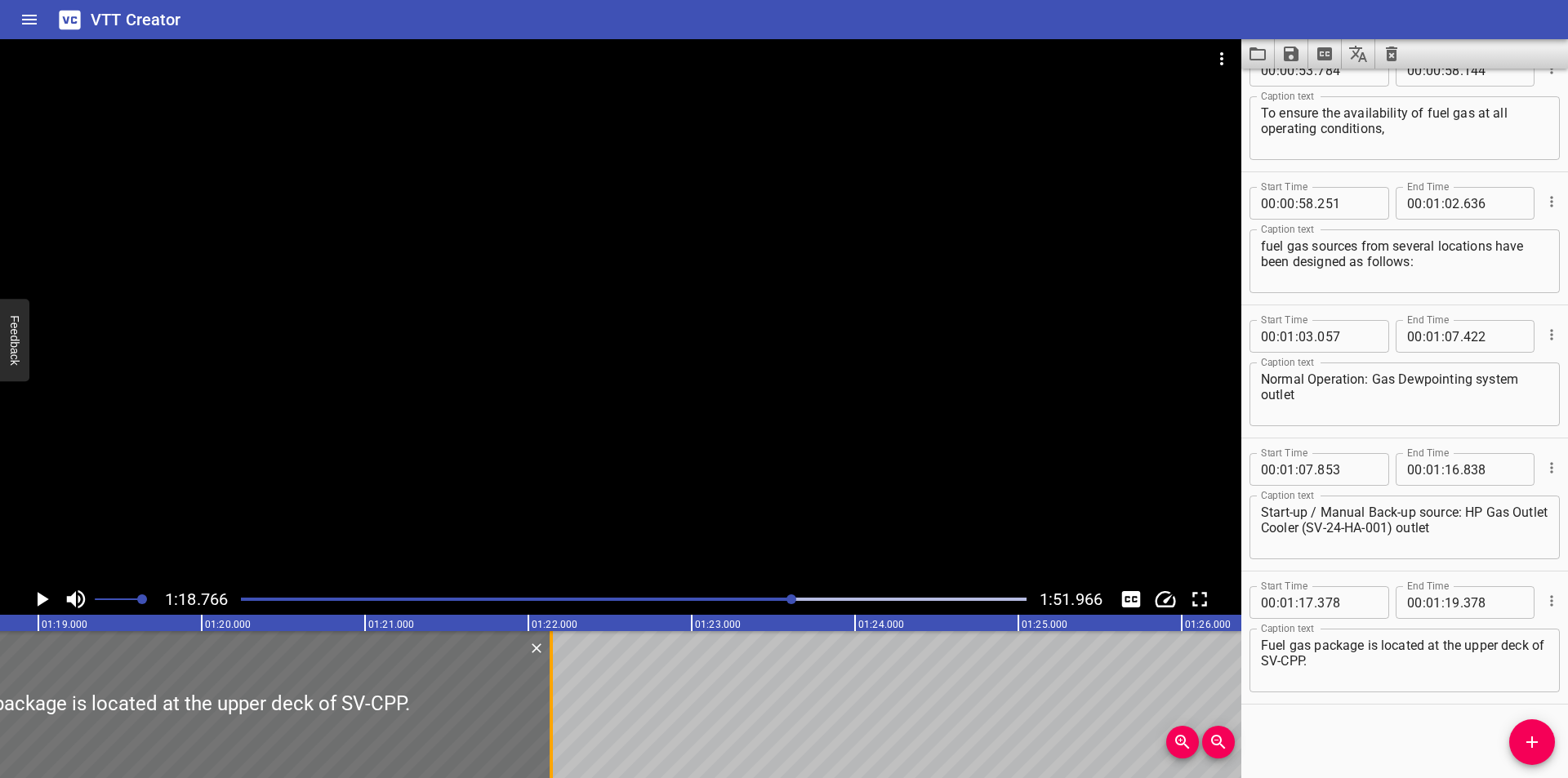
drag, startPoint x: 100, startPoint y: 728, endPoint x: 551, endPoint y: 732, distance: 451.0
click at [551, 732] on div at bounding box center [551, 704] width 3 height 147
type input "22"
type input "138"
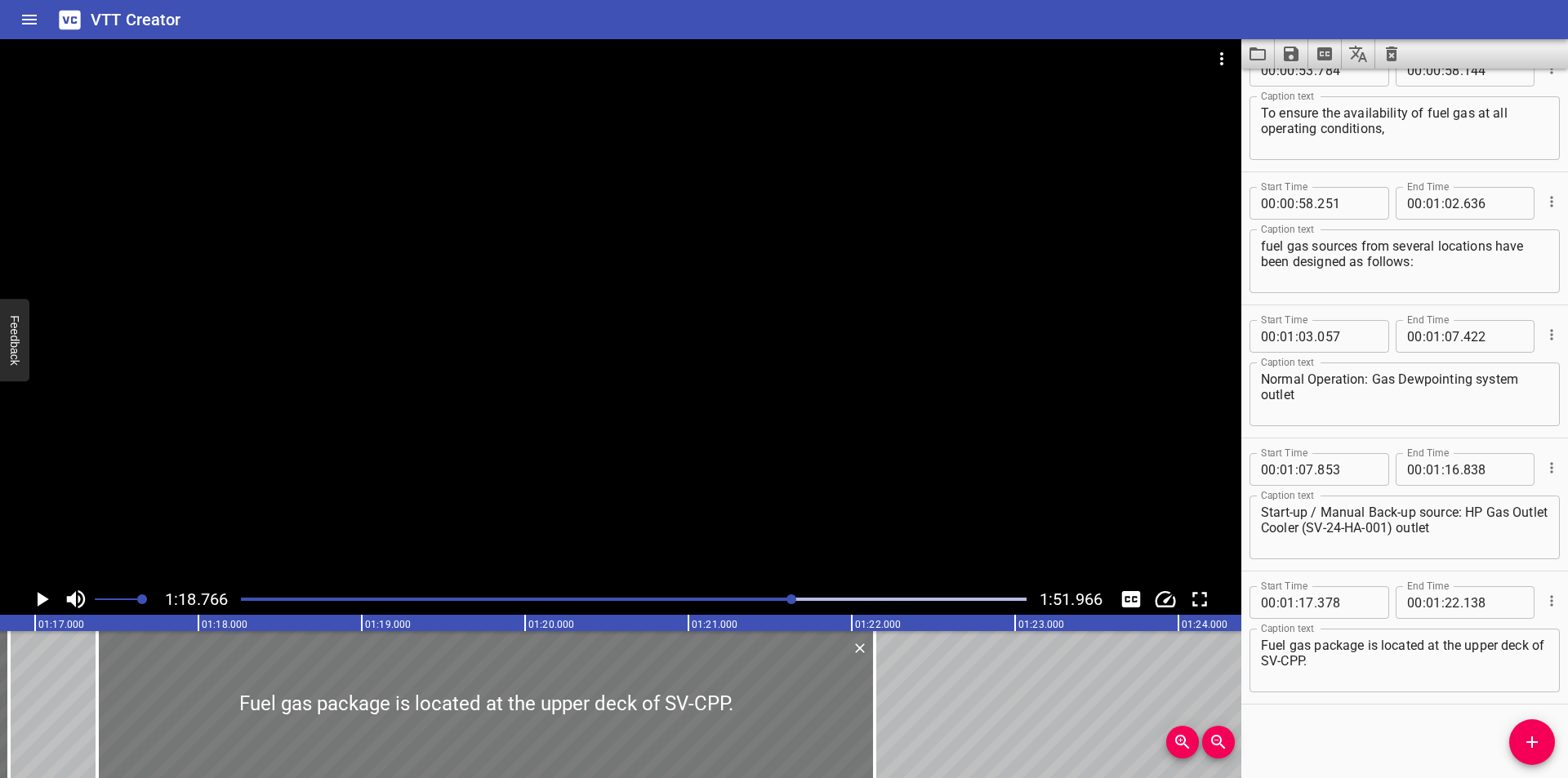
scroll to position [0, 12539]
click at [476, 722] on div at bounding box center [488, 704] width 777 height 147
type input "373"
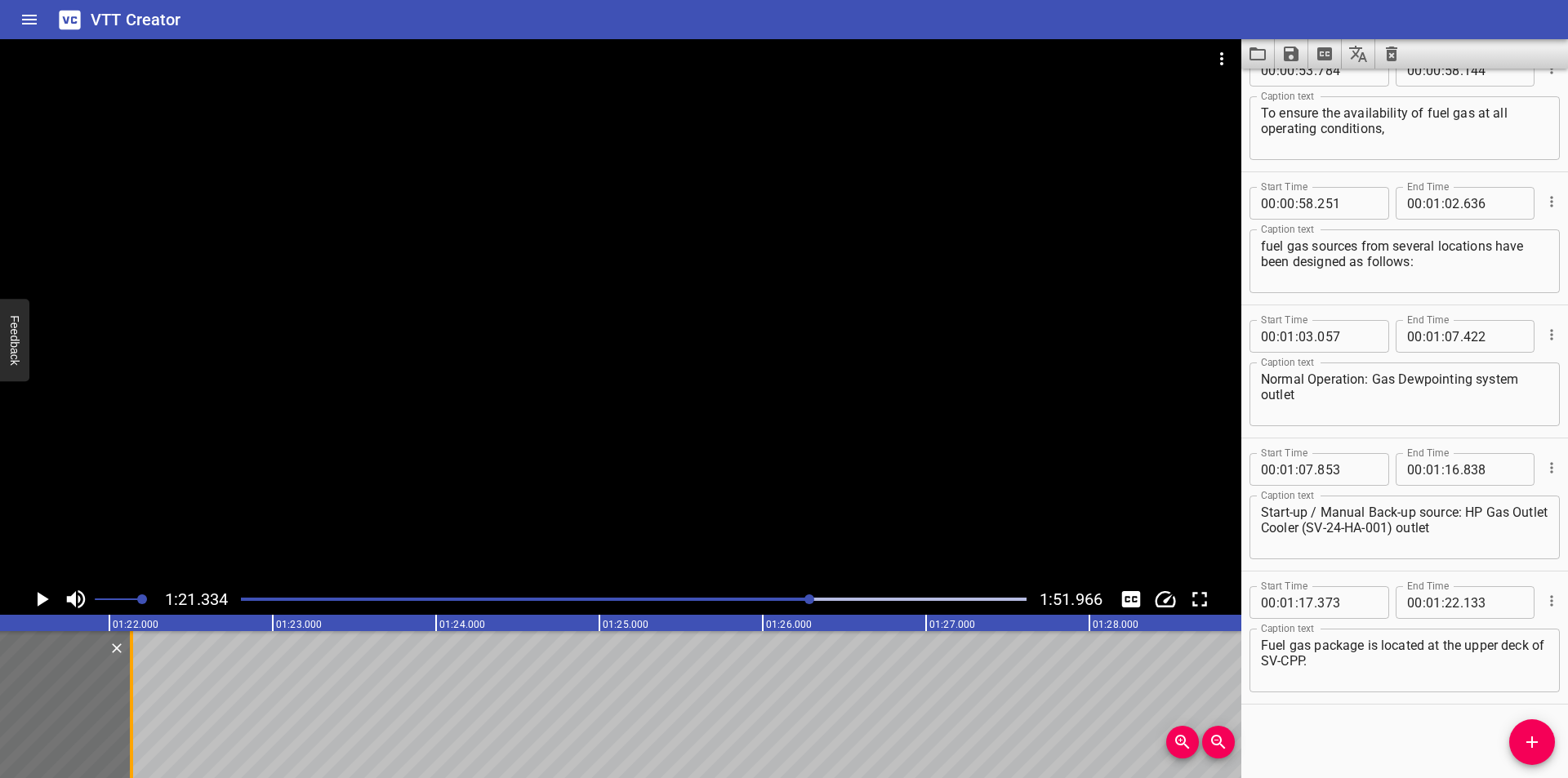
scroll to position [0, 13285]
click at [133, 724] on div at bounding box center [131, 704] width 3 height 147
type input "138"
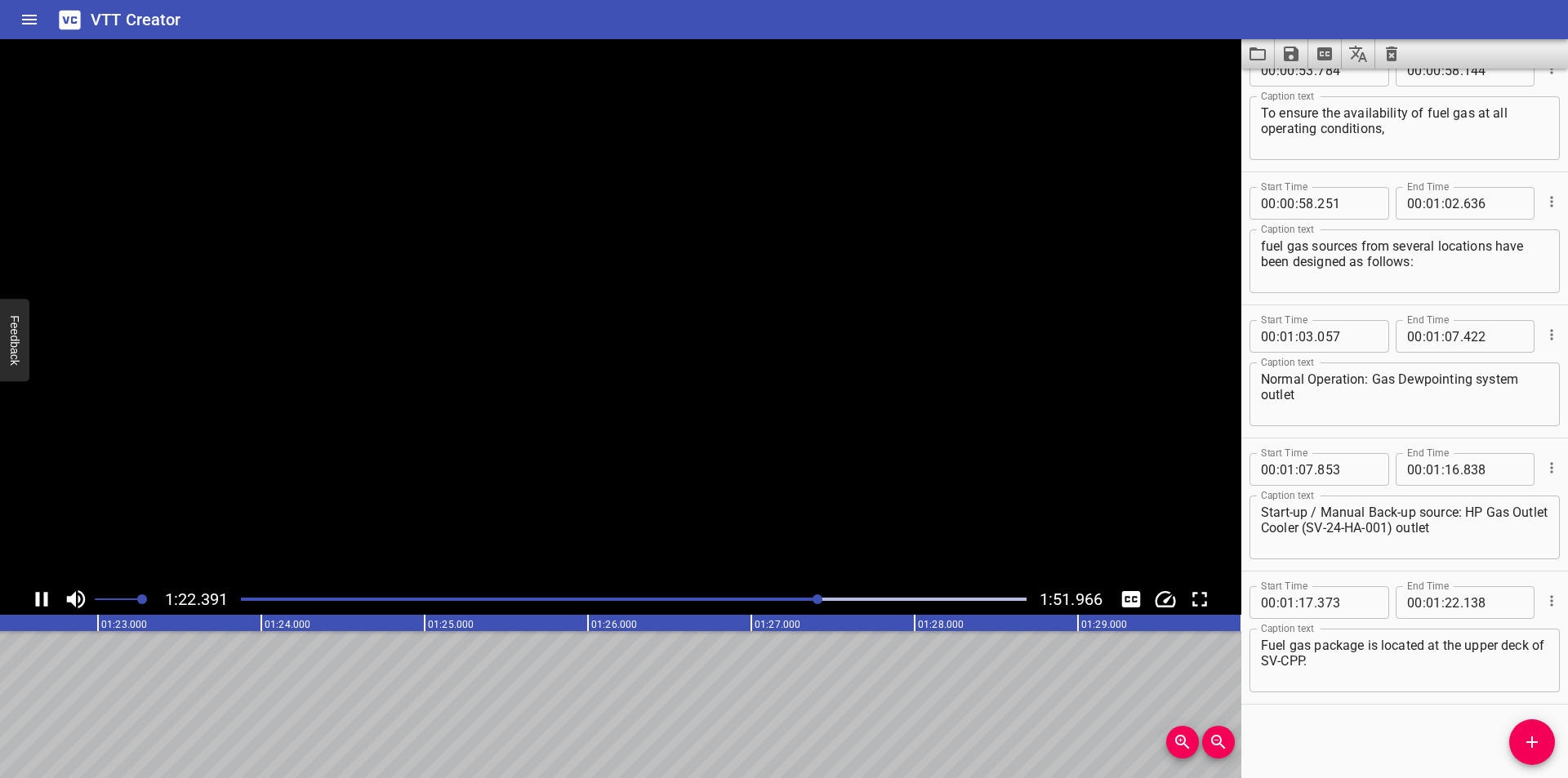
scroll to position [0, 13470]
click at [790, 605] on div at bounding box center [634, 599] width 805 height 22
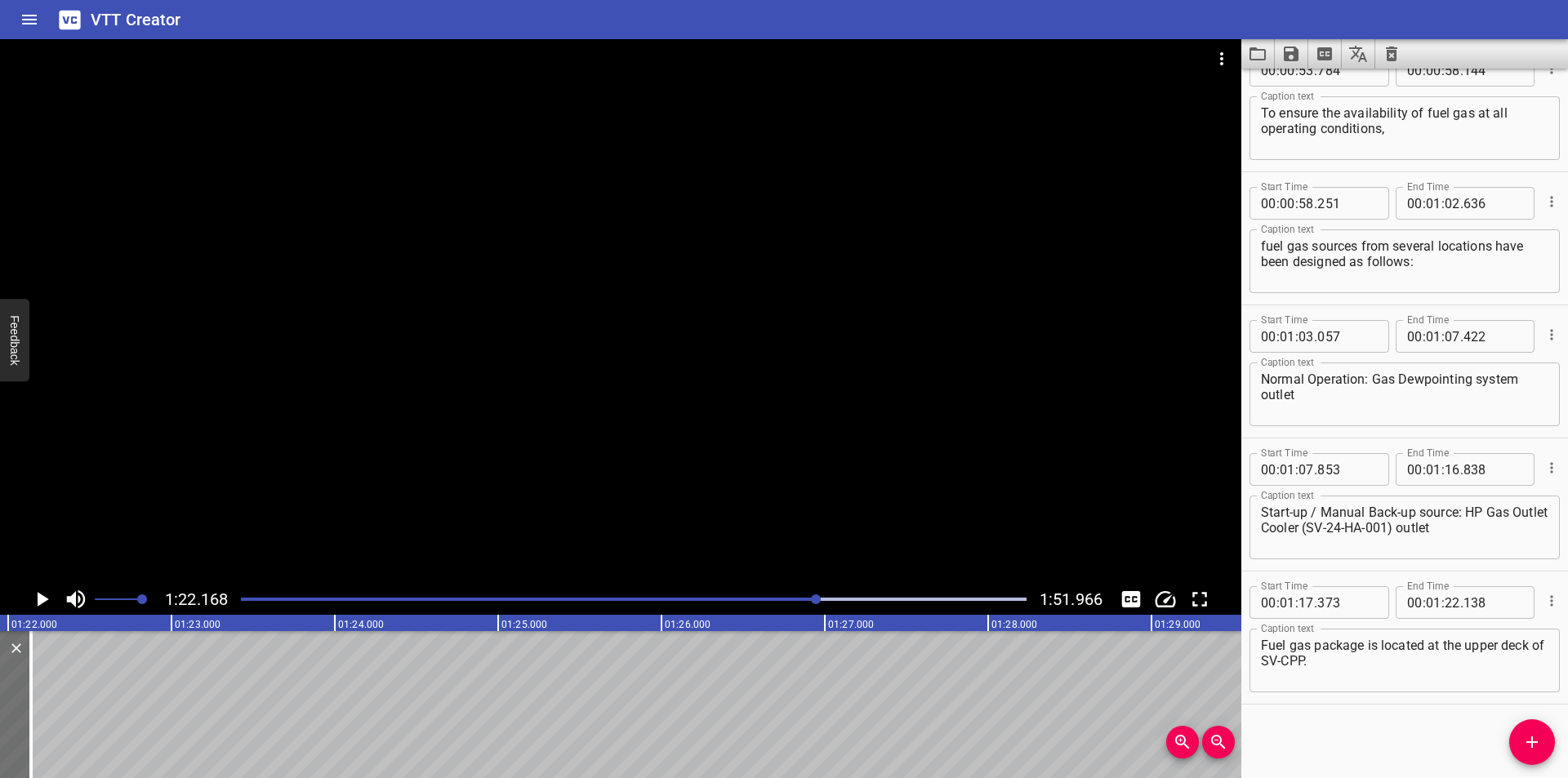
scroll to position [0, 13422]
drag, startPoint x: 1523, startPoint y: 729, endPoint x: 890, endPoint y: 729, distance: 633.0
click at [1520, 730] on button "Add Cue" at bounding box center [1532, 742] width 46 height 46
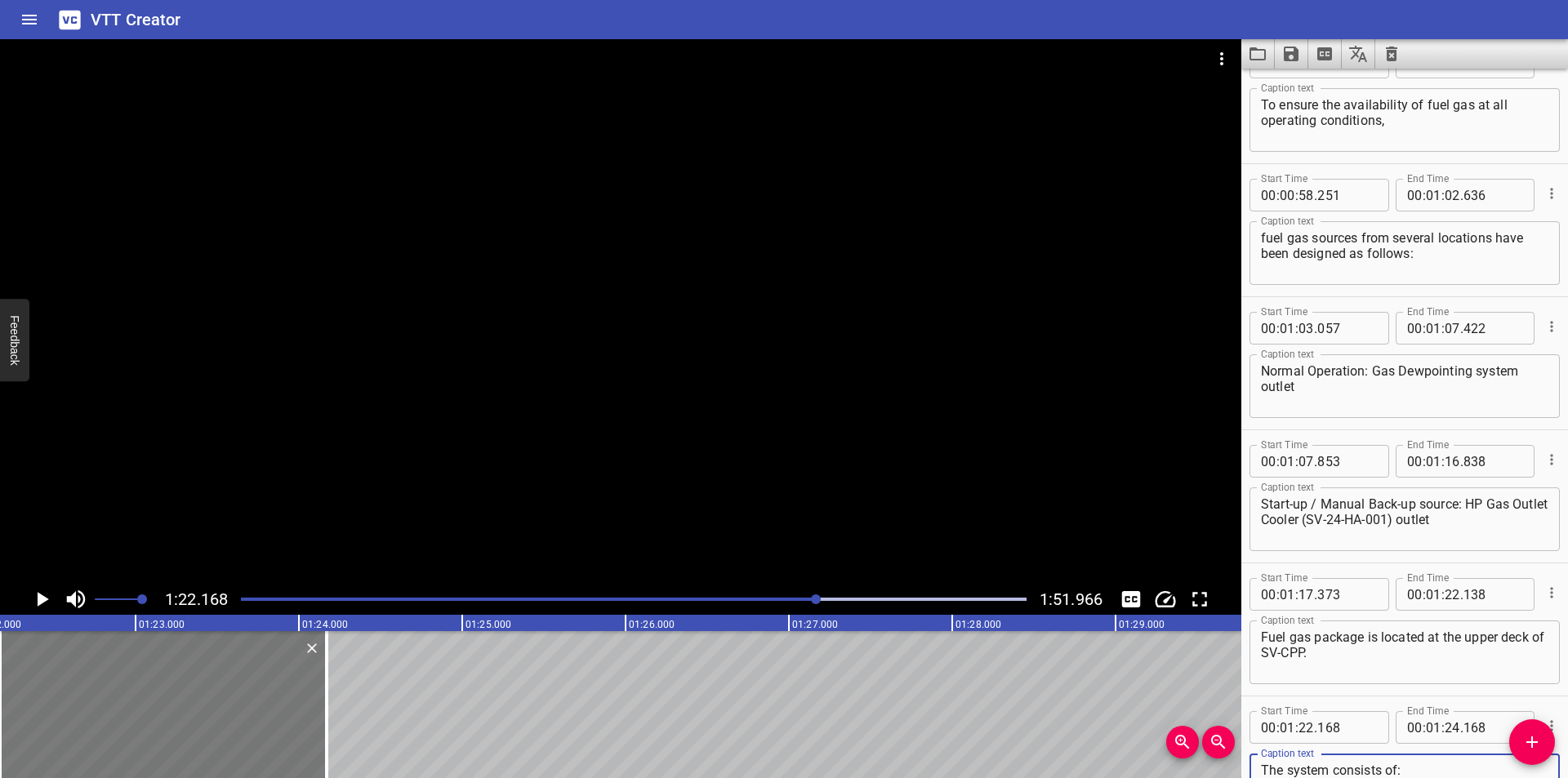
type textarea "The system consists of:"
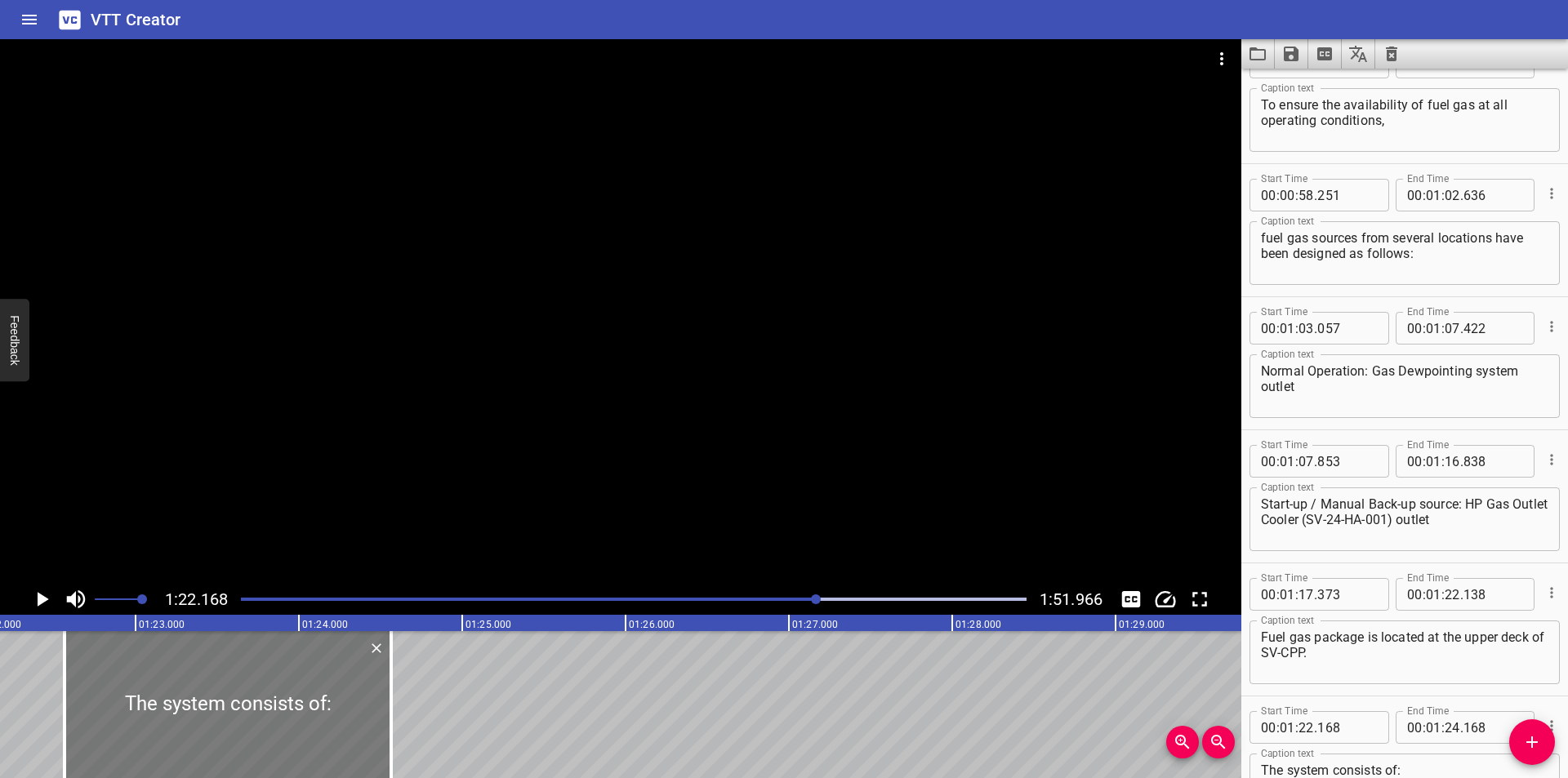
drag, startPoint x: 253, startPoint y: 725, endPoint x: 297, endPoint y: 731, distance: 44.4
click at [297, 731] on div at bounding box center [227, 704] width 327 height 147
type input "568"
drag, startPoint x: 391, startPoint y: 742, endPoint x: 383, endPoint y: 743, distance: 8.1
click at [383, 743] on div at bounding box center [383, 704] width 3 height 147
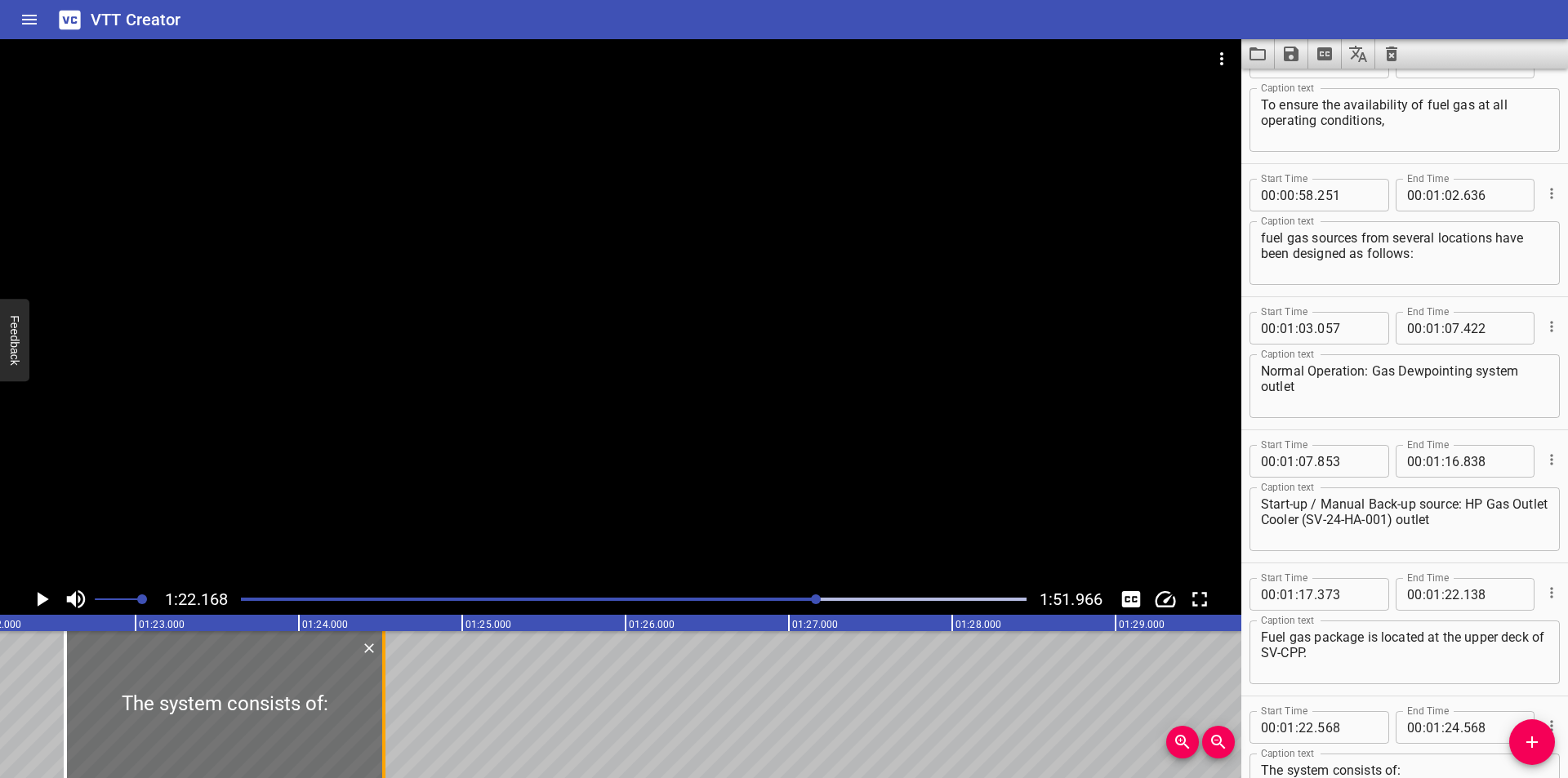
type input "518"
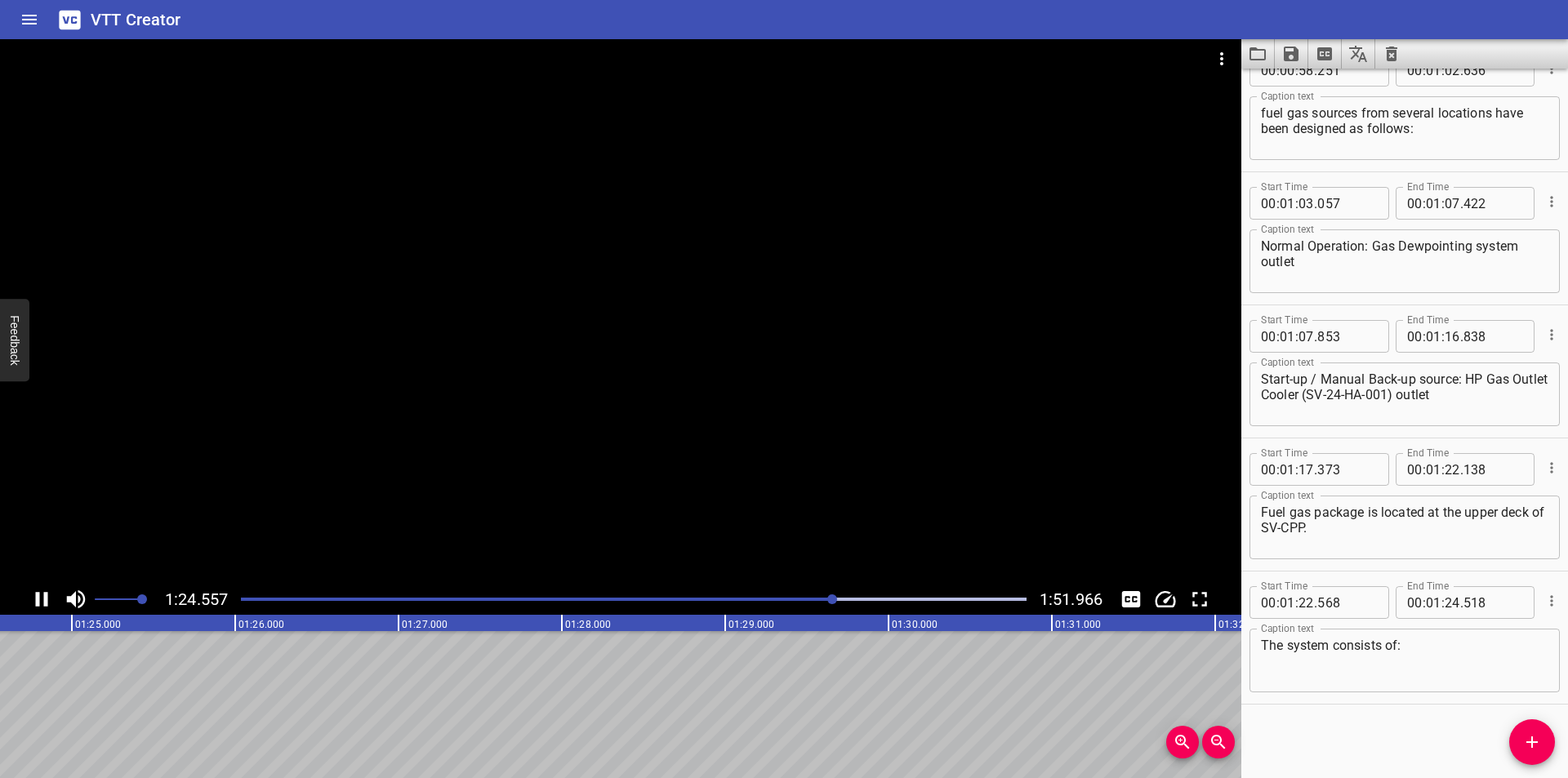
scroll to position [0, 13838]
click at [1517, 732] on span "Add Cue" at bounding box center [1532, 742] width 46 height 19
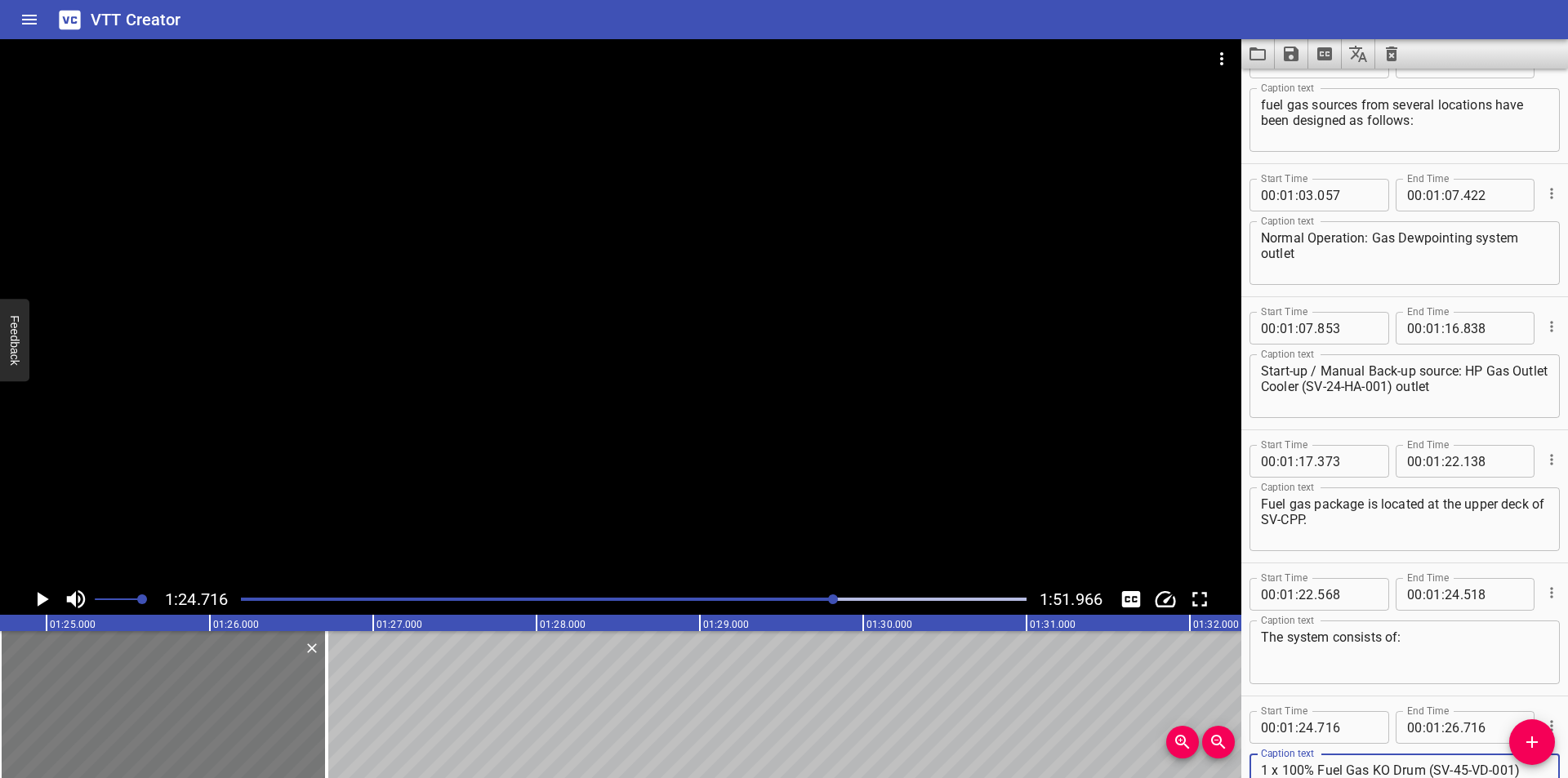
type textarea "1 x 100% Fuel Gas KO Drum (SV-45-VD-001)"
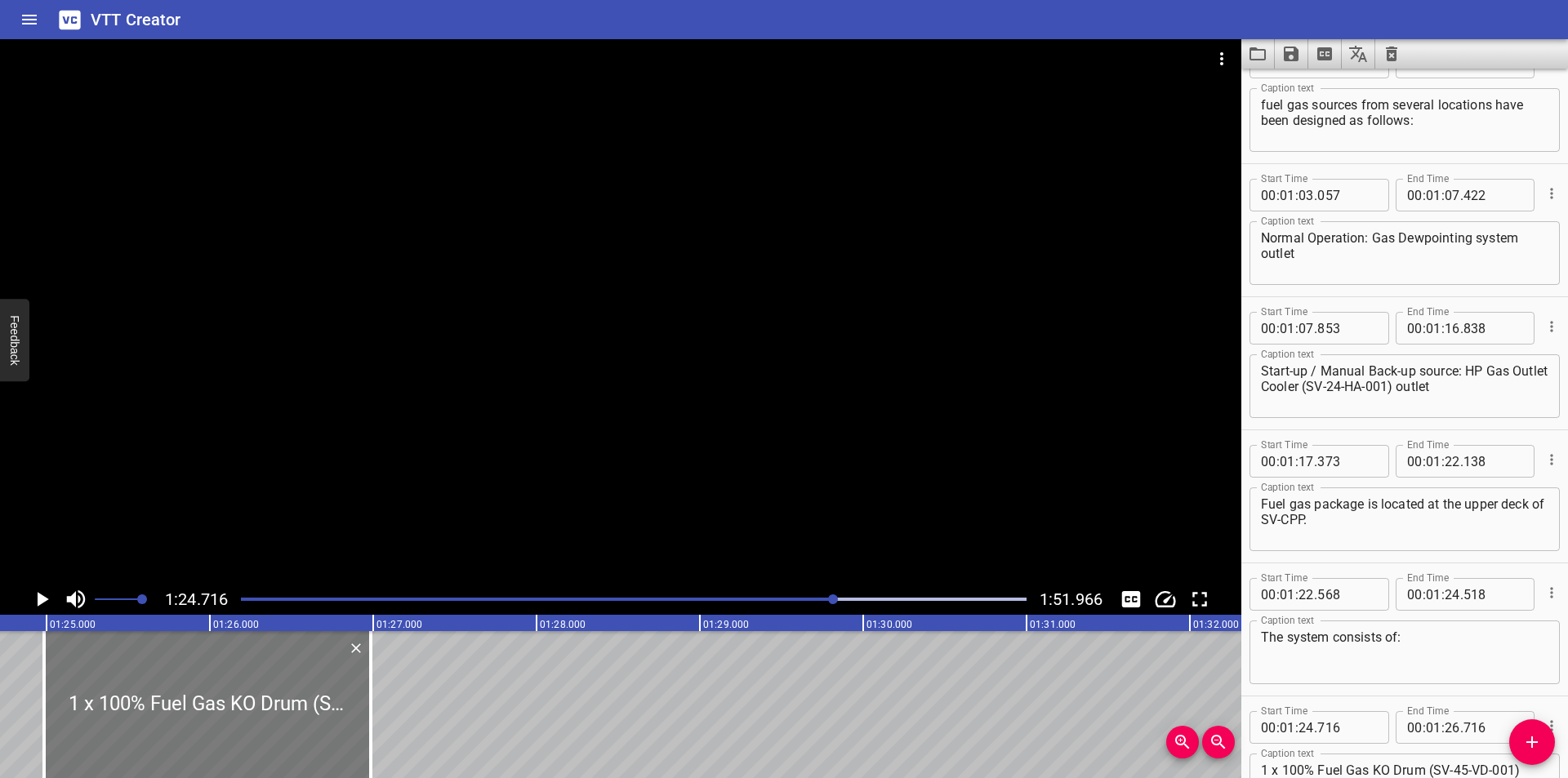
drag, startPoint x: 238, startPoint y: 723, endPoint x: 282, endPoint y: 723, distance: 44.0
click at [282, 723] on div at bounding box center [207, 704] width 327 height 147
type input "986"
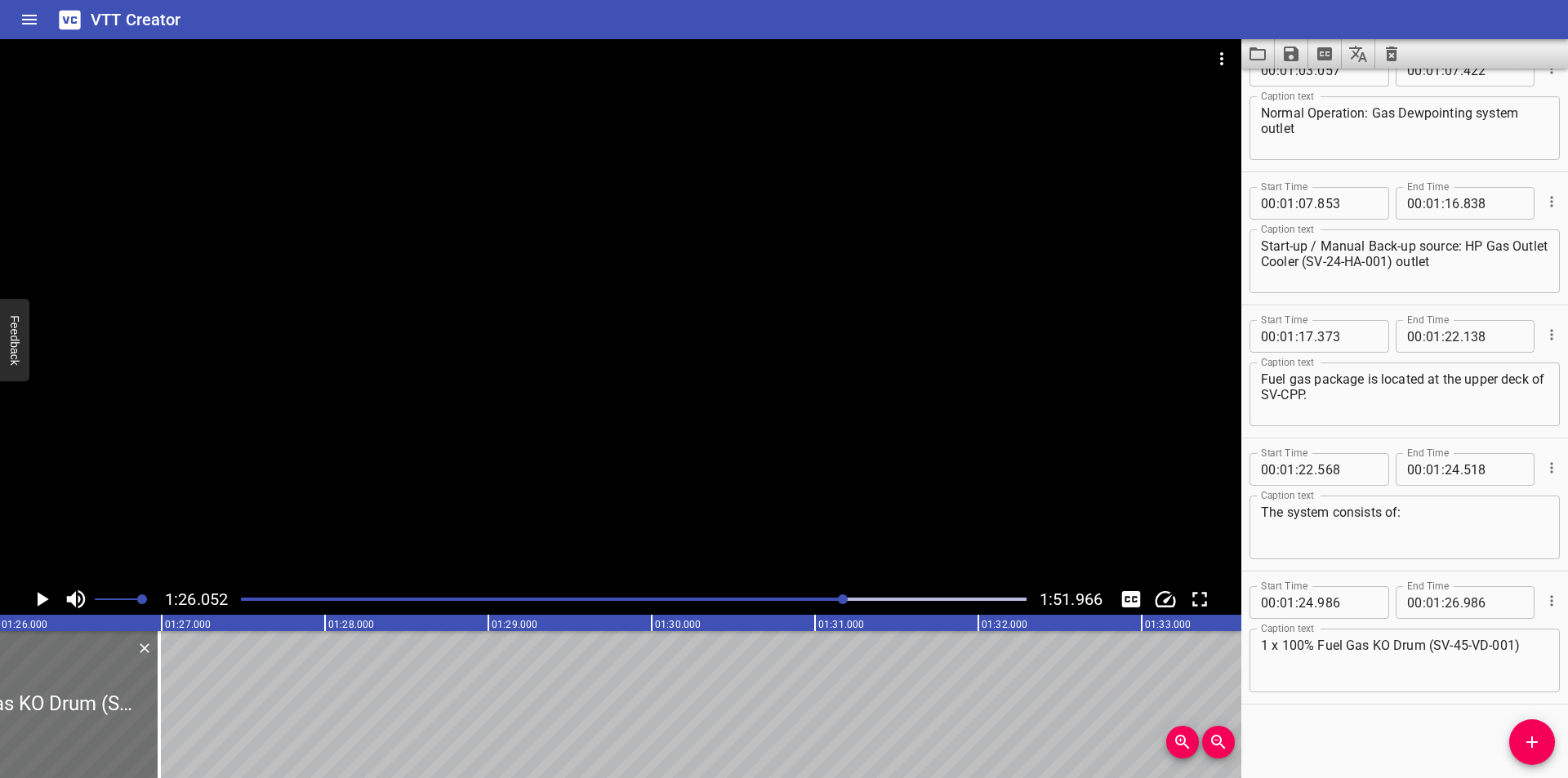
scroll to position [0, 14055]
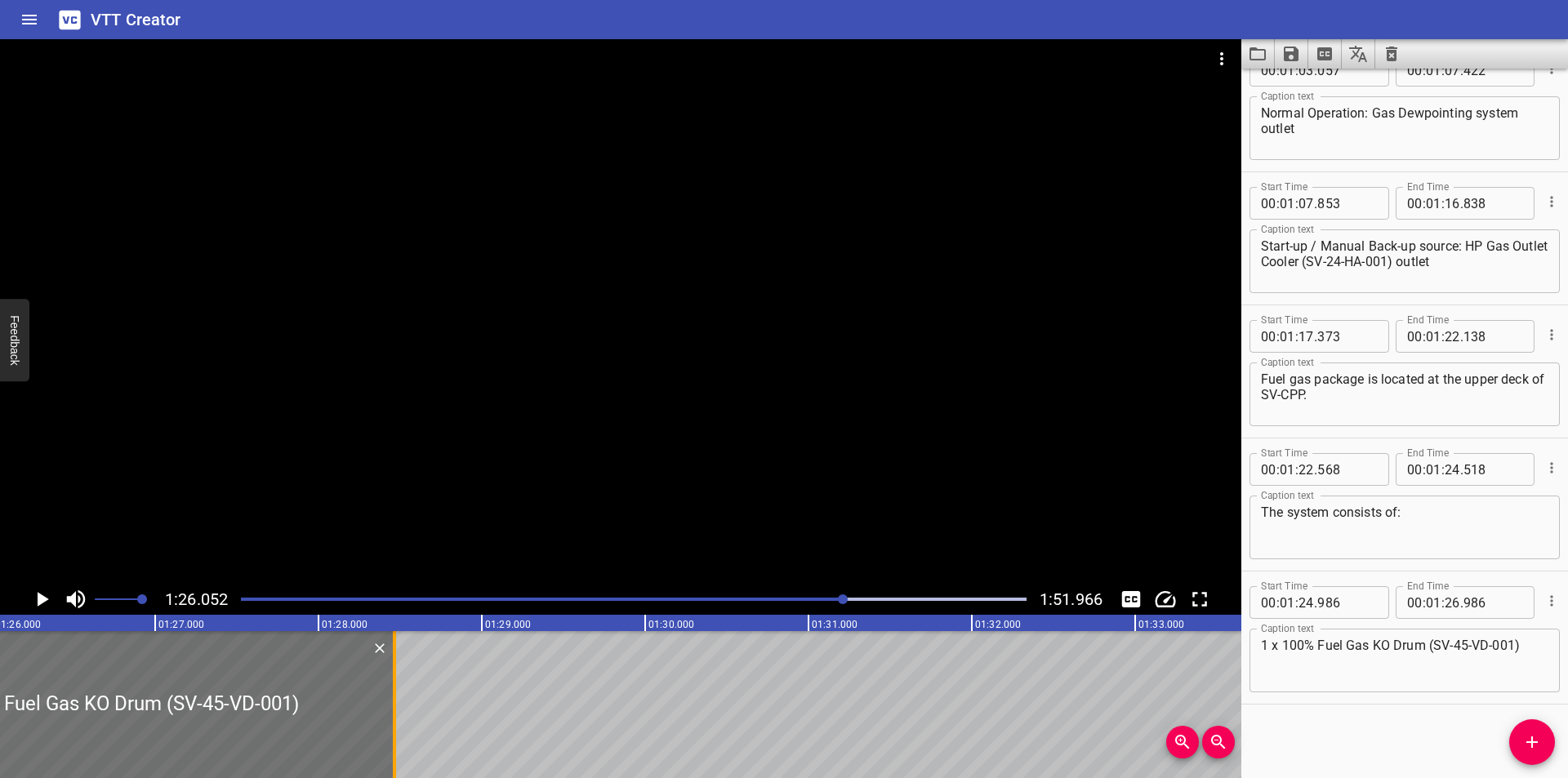
drag, startPoint x: 152, startPoint y: 717, endPoint x: 394, endPoint y: 722, distance: 242.1
click at [394, 722] on div at bounding box center [394, 704] width 3 height 147
type input "28"
type input "466"
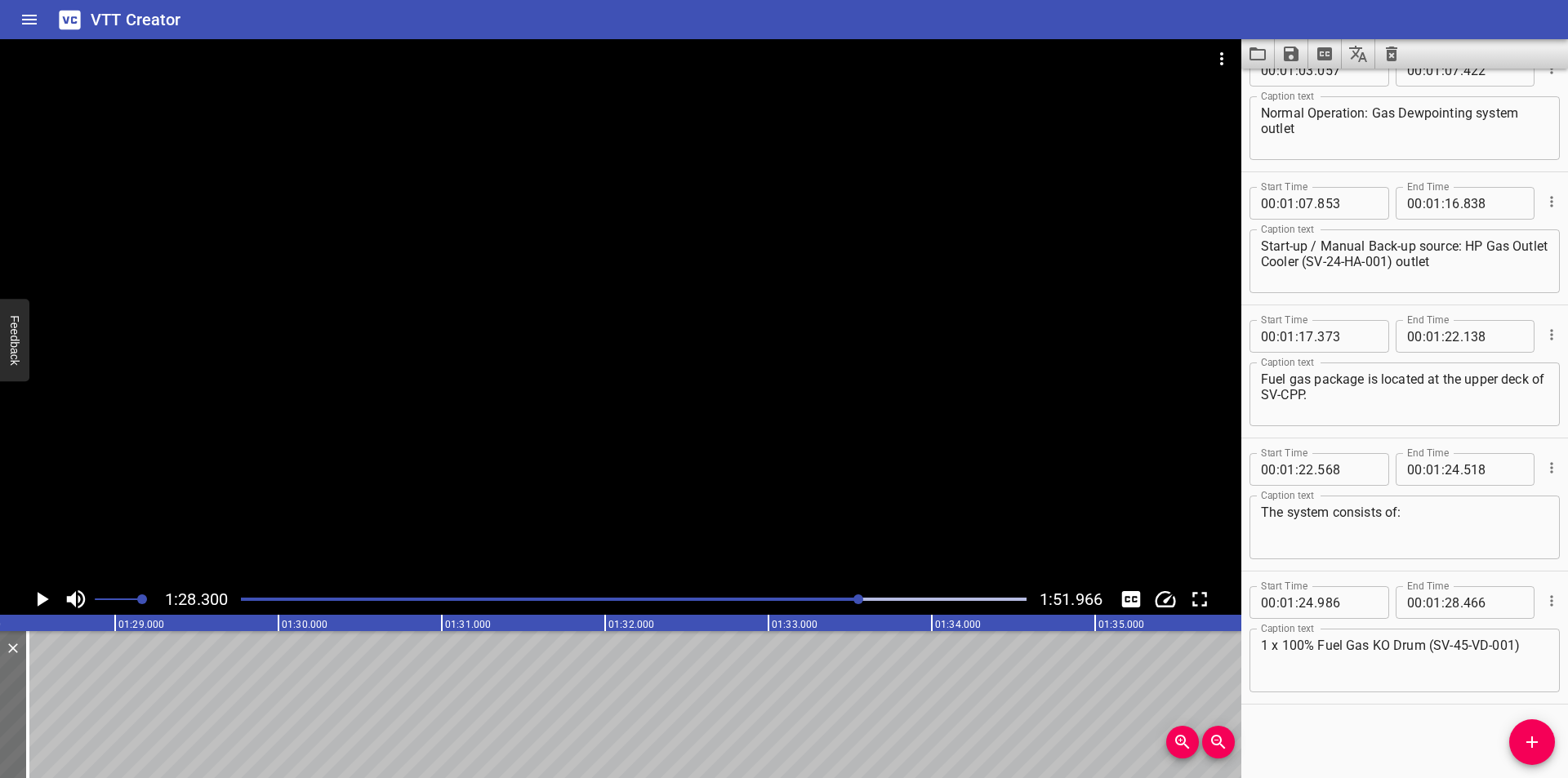
scroll to position [0, 14423]
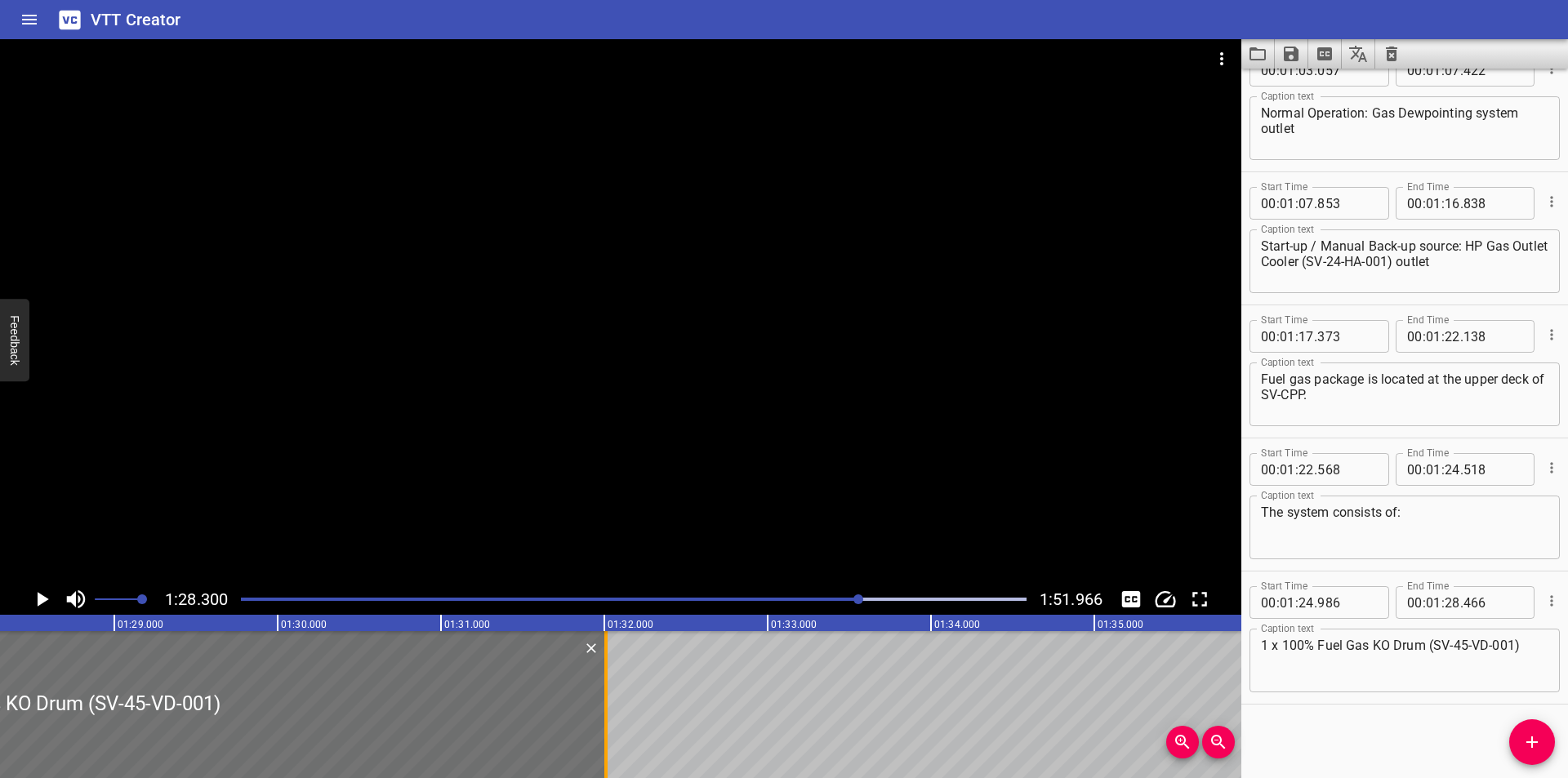
drag, startPoint x: 57, startPoint y: 726, endPoint x: 607, endPoint y: 734, distance: 550.1
click at [607, 734] on div at bounding box center [606, 704] width 3 height 147
type input "32"
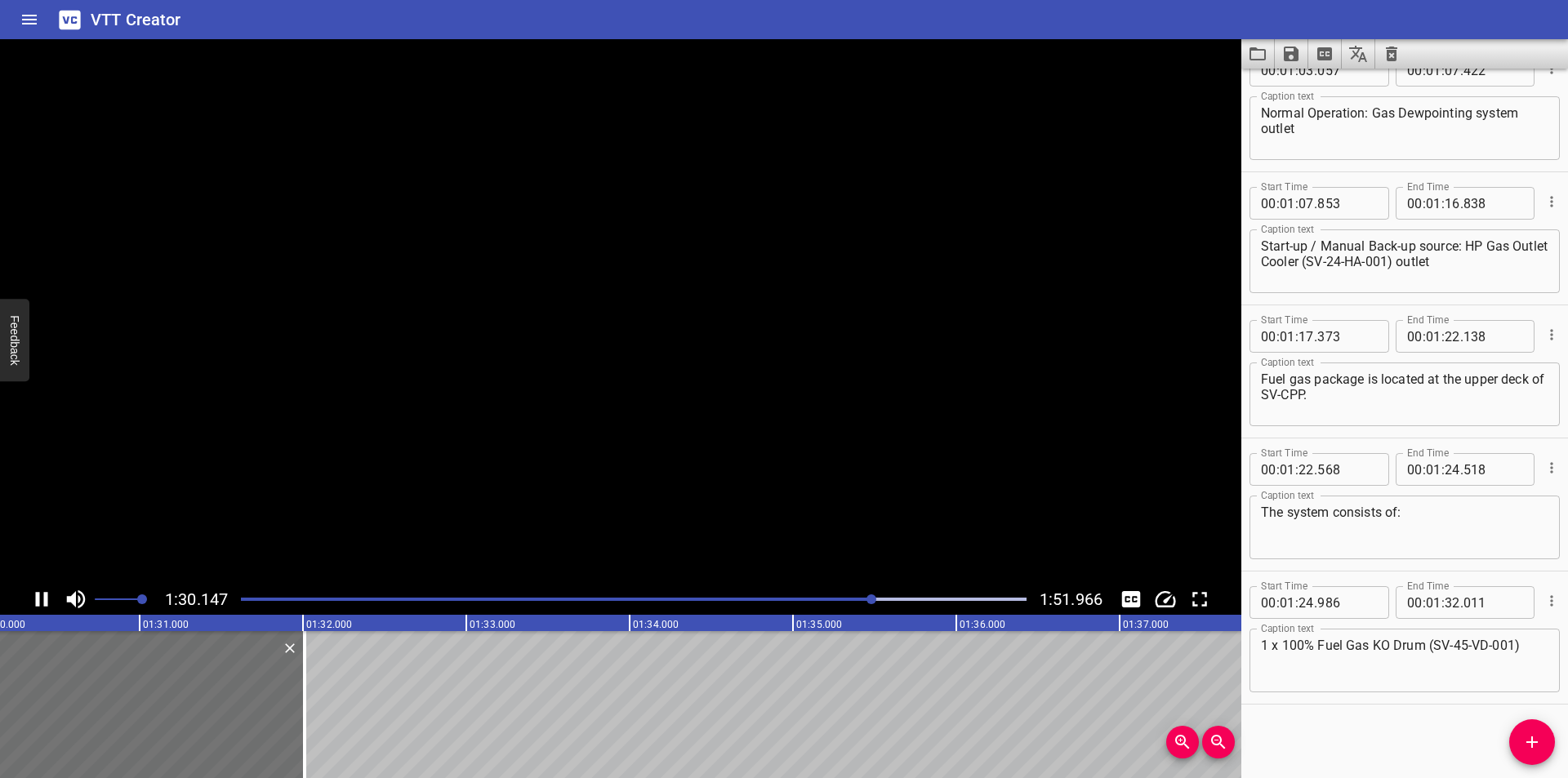
scroll to position [0, 14733]
click at [296, 717] on div at bounding box center [297, 704] width 3 height 147
type input "026"
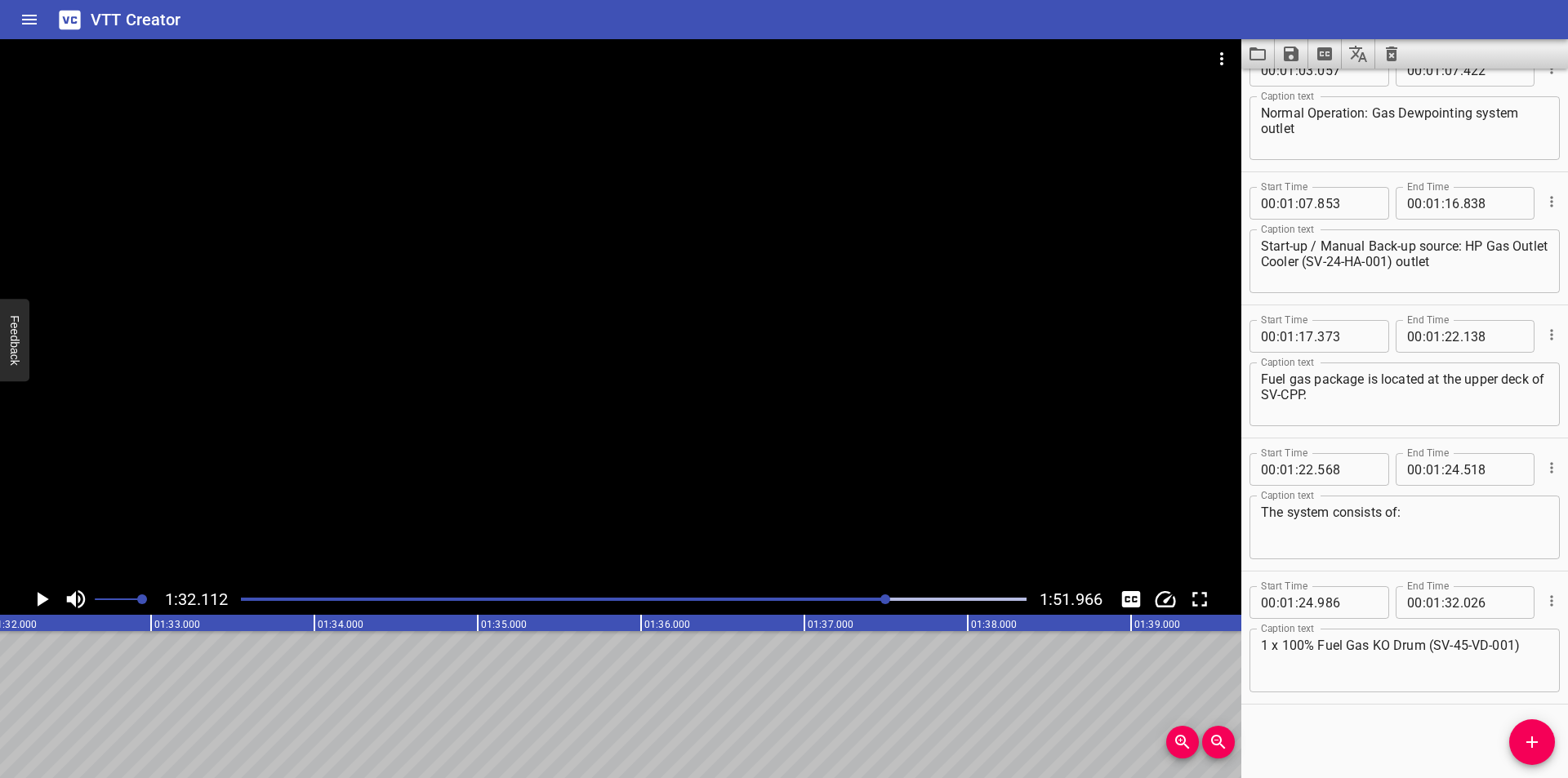
scroll to position [0, 15045]
drag, startPoint x: 1533, startPoint y: 743, endPoint x: 1340, endPoint y: 737, distance: 193.1
click at [1528, 743] on icon "Add Cue" at bounding box center [1532, 742] width 12 height 12
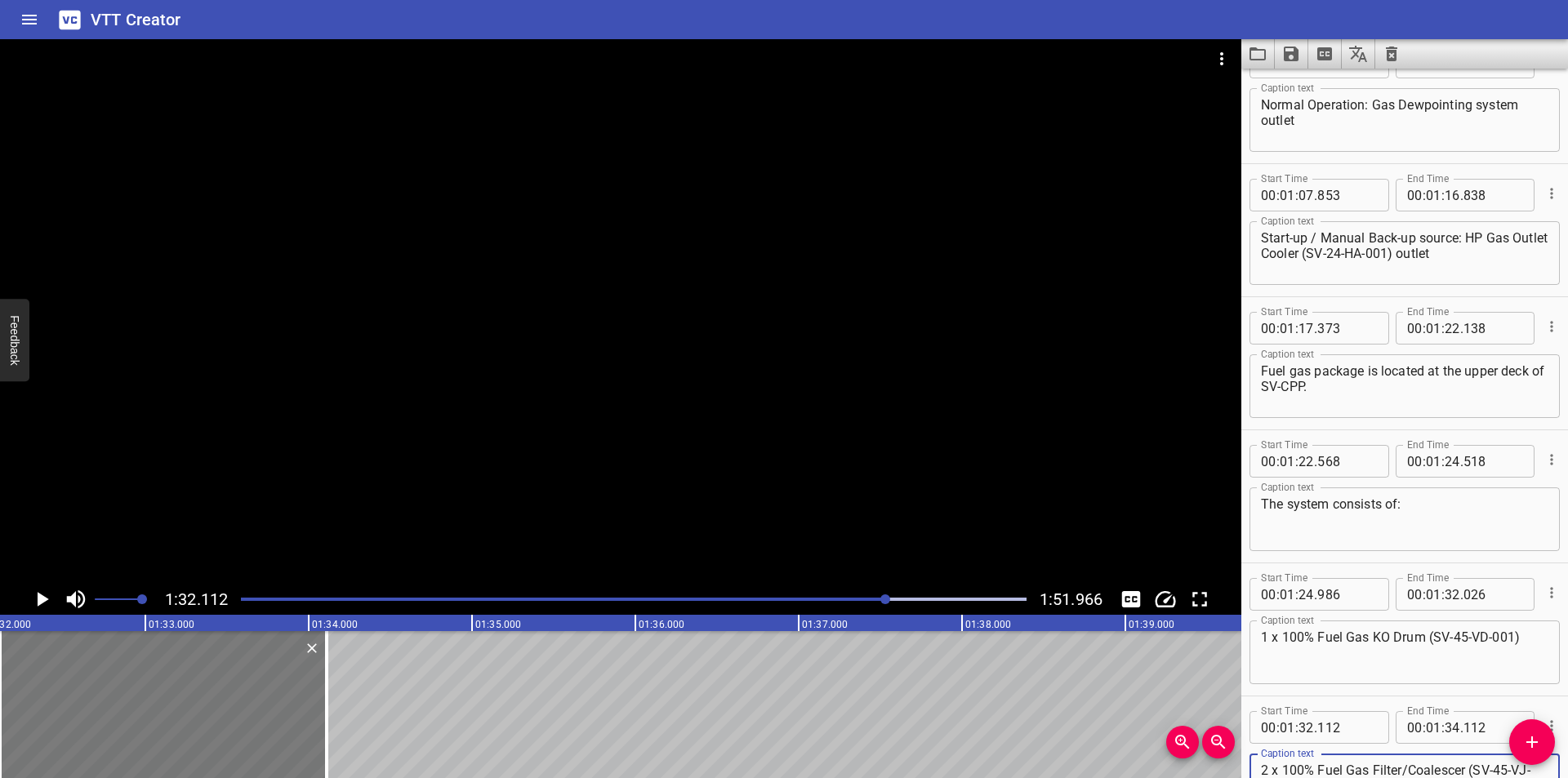
type textarea "2 x 100% Fuel Gas Filter/Coalescer (SV-45-VJ-002A/B);"
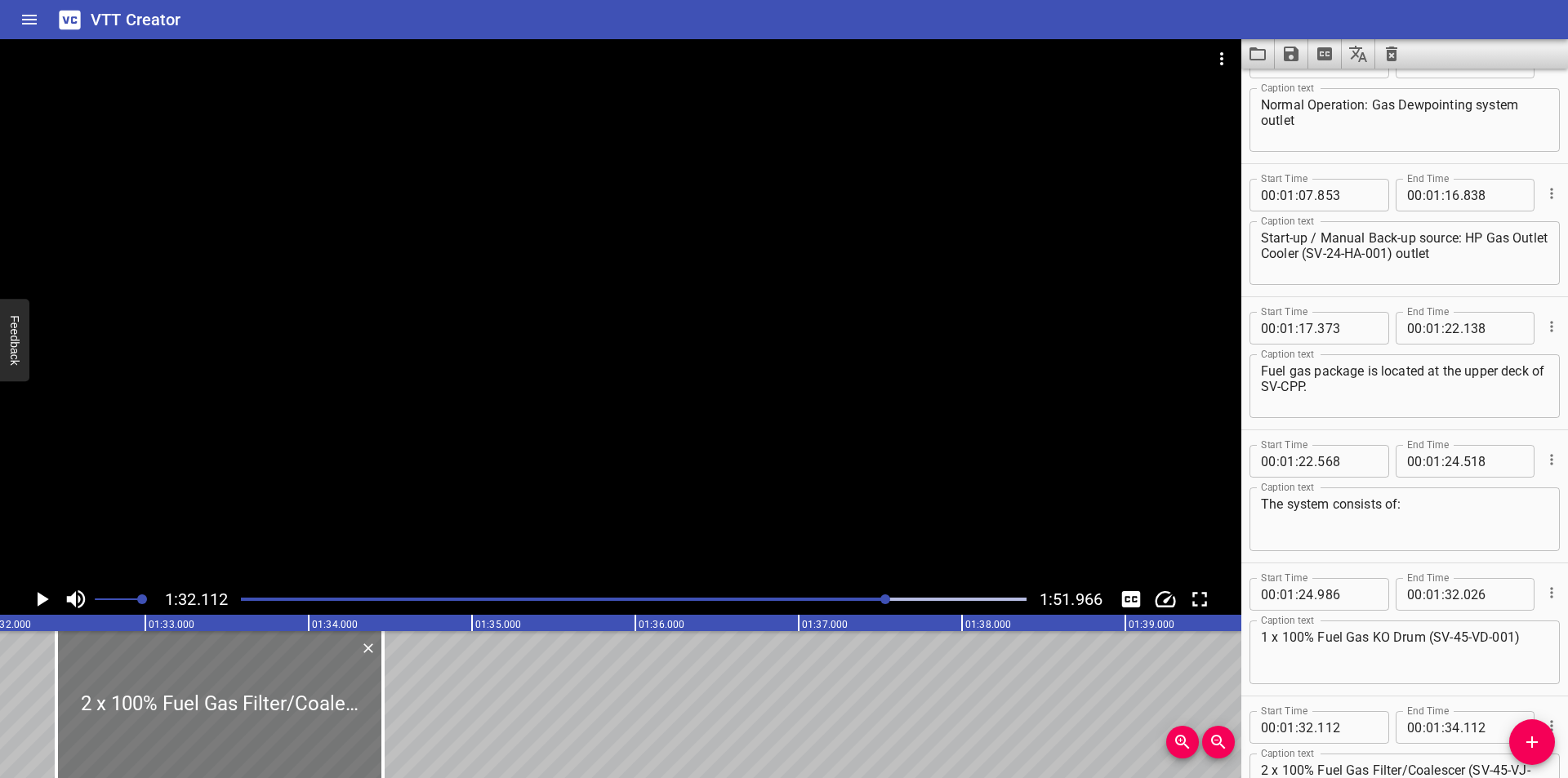
drag, startPoint x: 222, startPoint y: 696, endPoint x: 279, endPoint y: 708, distance: 58.2
click at [279, 708] on div at bounding box center [219, 704] width 327 height 147
type input "457"
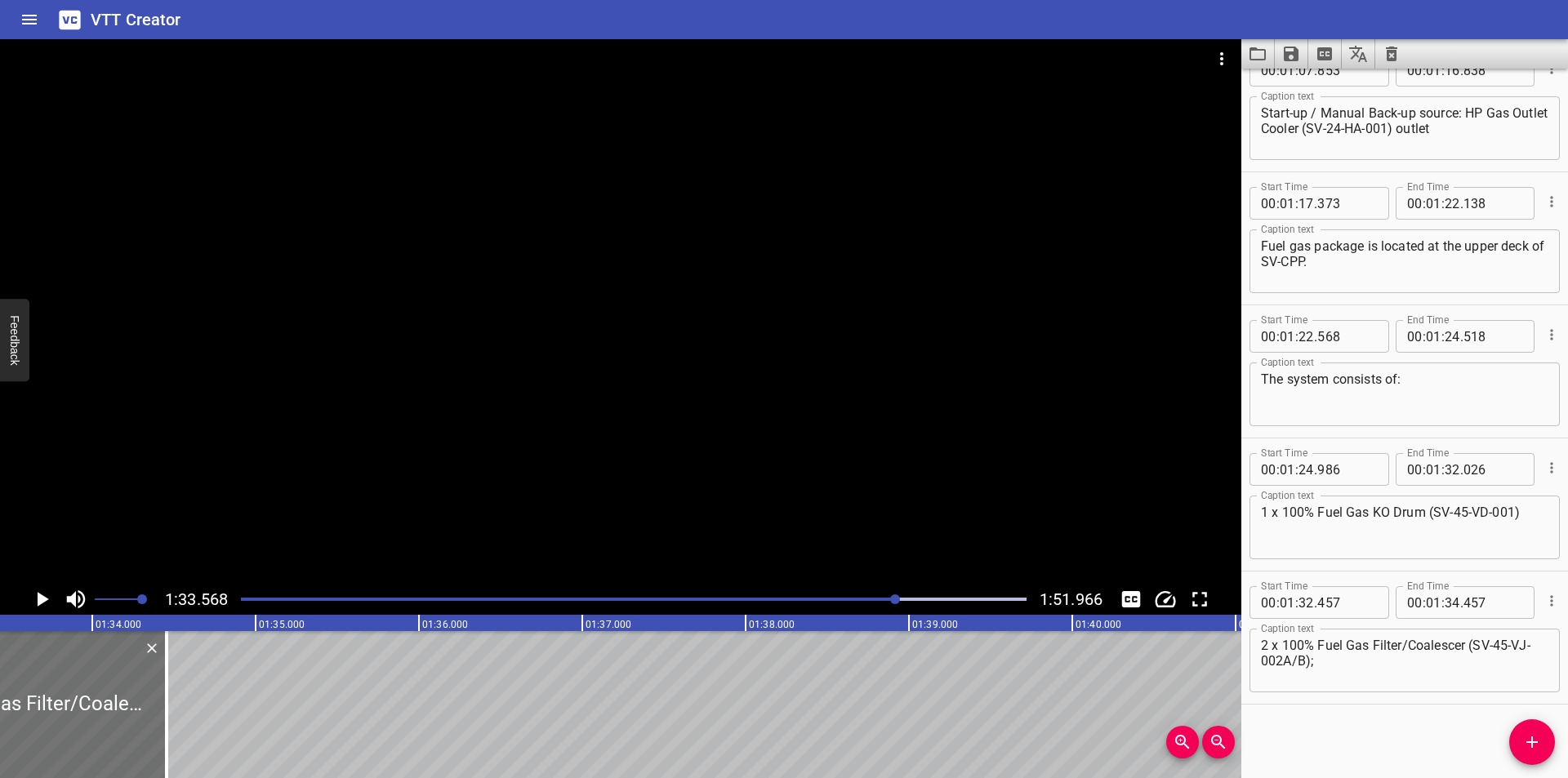
scroll to position [0, 15284]
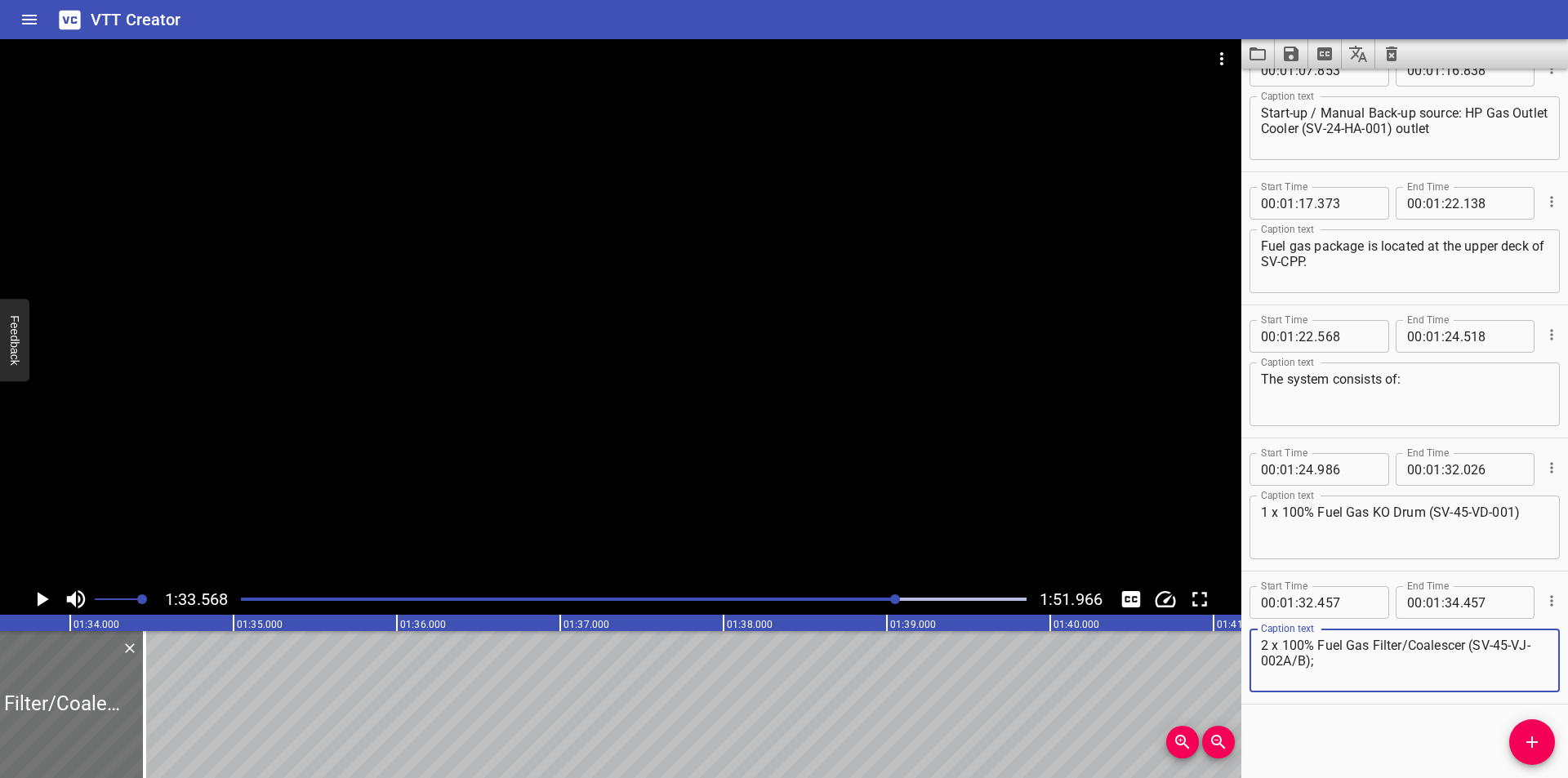
click at [1400, 676] on textarea "2 x 100% Fuel Gas Filter/Coalescer (SV-45-VJ-002A/B);" at bounding box center [1404, 661] width 288 height 47
type textarea "2 x 100% Fuel Gas Filter/Coalescer (SV-45-VJ-002A/B)"
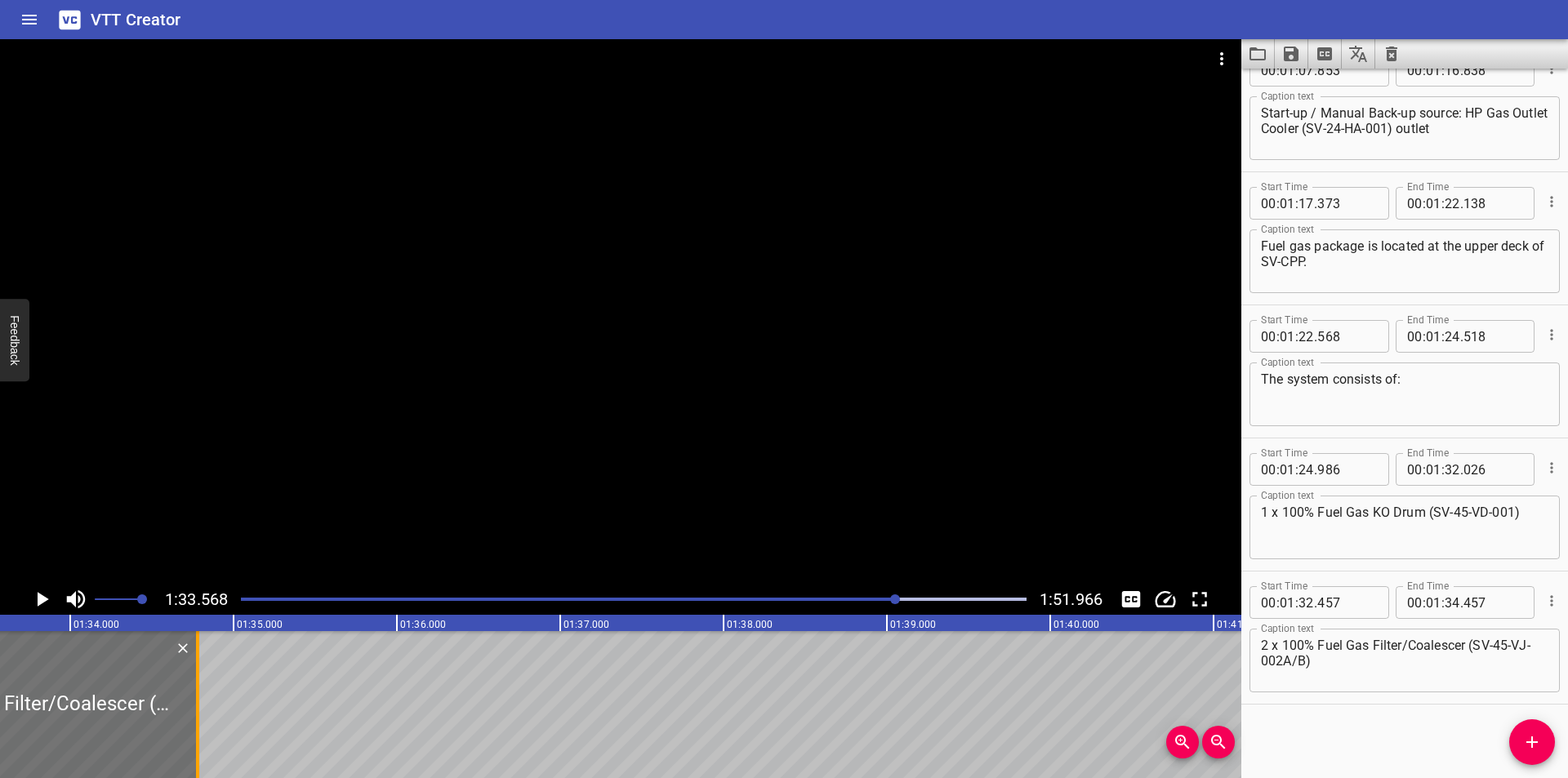
drag, startPoint x: 146, startPoint y: 714, endPoint x: 615, endPoint y: 729, distance: 469.2
click at [206, 729] on div at bounding box center [197, 704] width 17 height 147
type input "37"
type input "327"
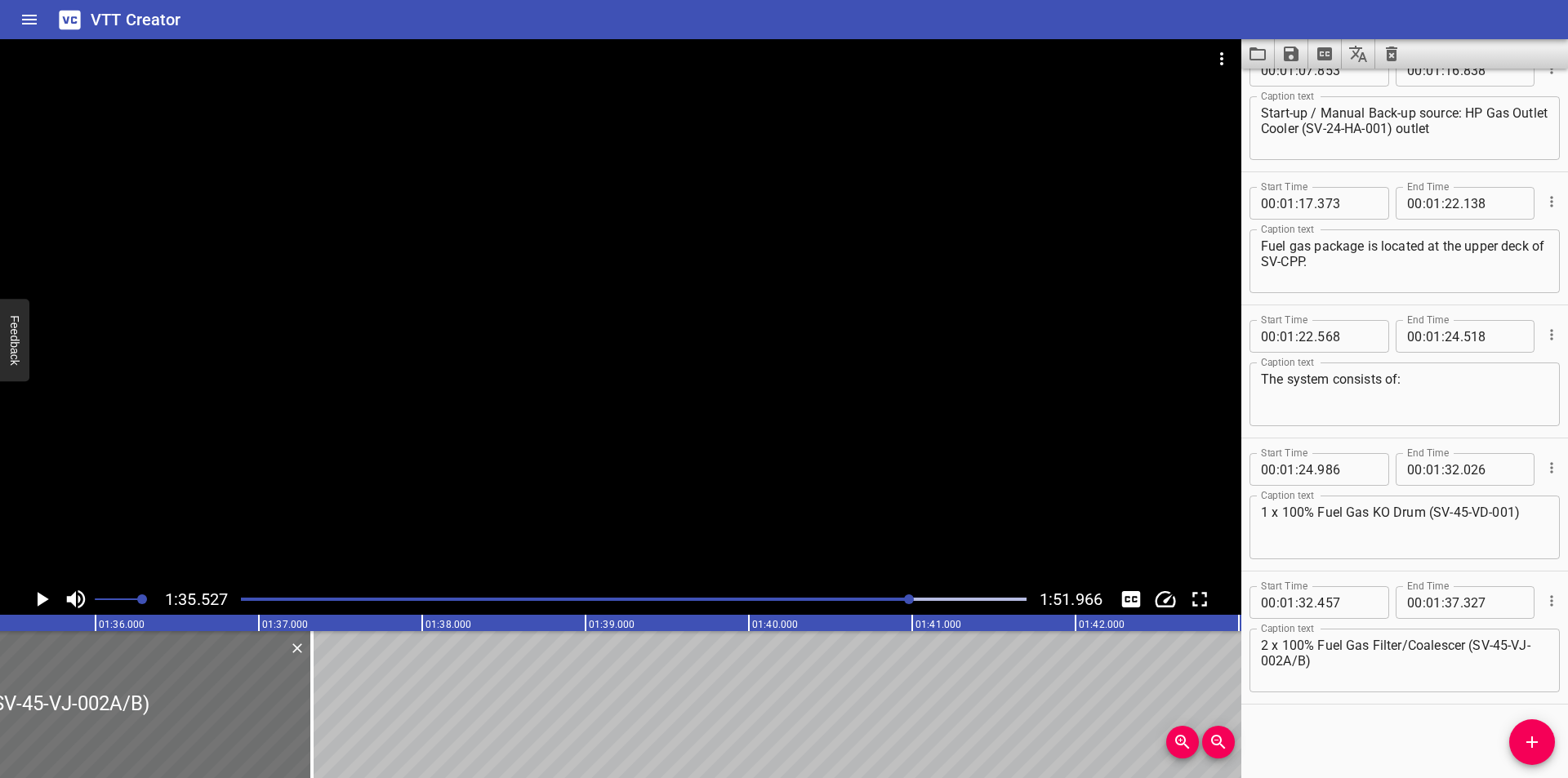
scroll to position [0, 15603]
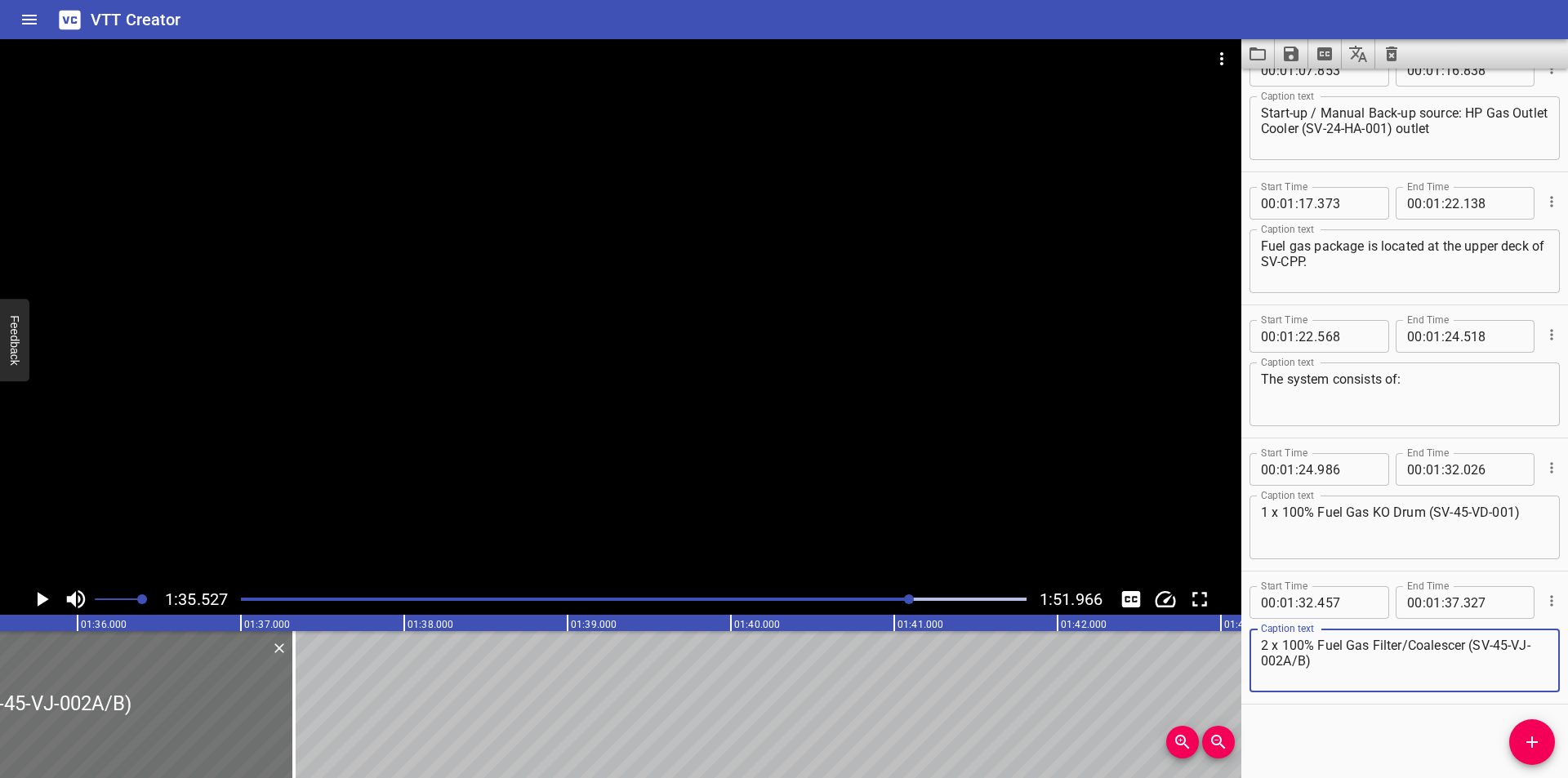
click at [1400, 644] on textarea "2 x 100% Fuel Gas Filter/Coalescer (SV-45-VJ-002A/B)" at bounding box center [1404, 661] width 288 height 47
click at [1413, 646] on textarea "2 x 100% Fuel Gas Filter /Coalescer (SV-45-VJ-002A/B)" at bounding box center [1404, 661] width 288 height 47
drag, startPoint x: 1472, startPoint y: 646, endPoint x: 1417, endPoint y: 648, distance: 55.0
click at [1417, 648] on textarea "2 x 100% Fuel Gas Filter / Coalescer (SV-45-VJ-002A/B)" at bounding box center [1404, 661] width 288 height 47
type textarea "2 x 100% Fuel Gas Filter / Coalescer (SV-45-VJ-002A/B)"
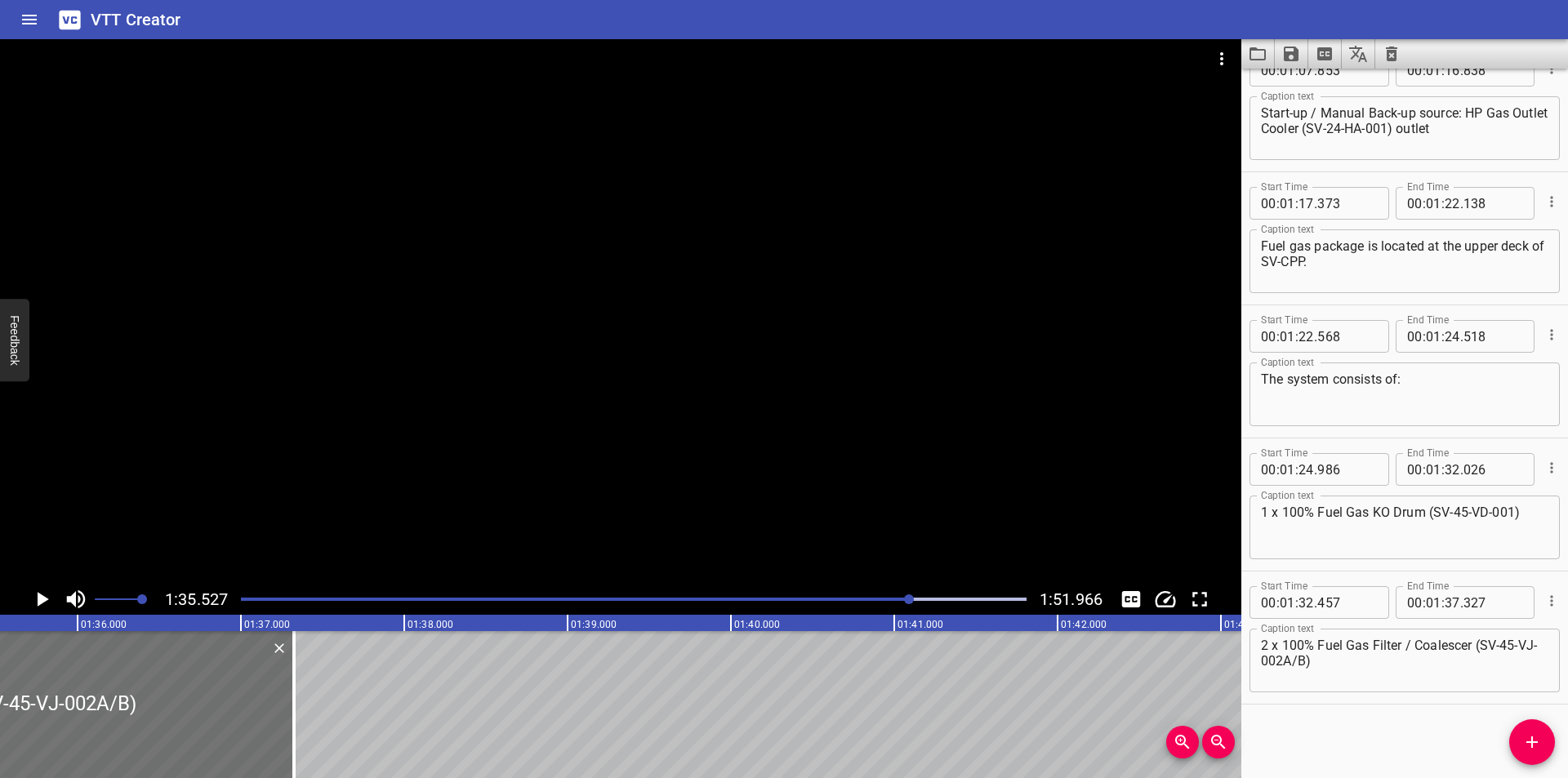
click at [580, 446] on div at bounding box center [620, 311] width 1241 height 545
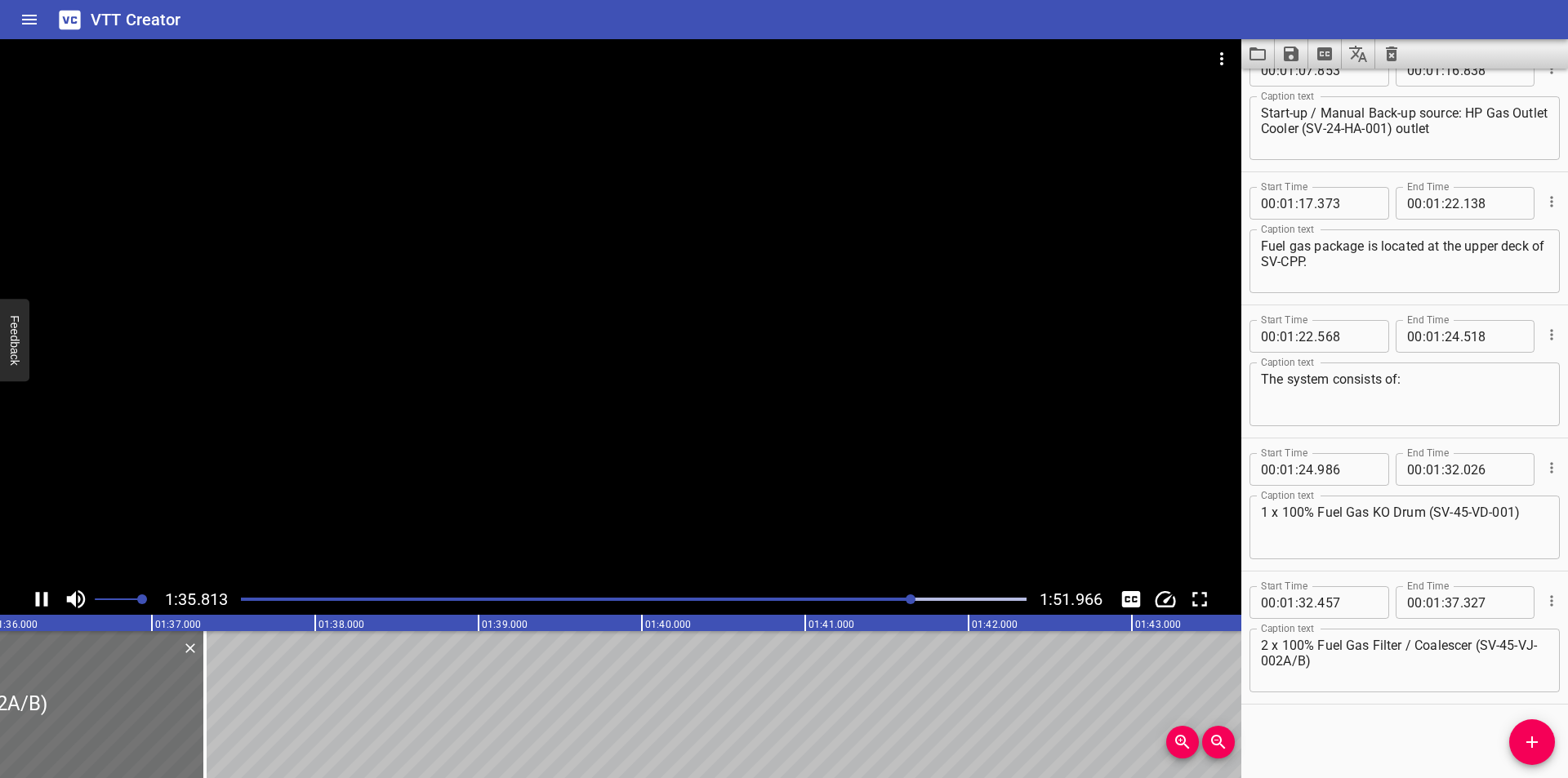
scroll to position [0, 15699]
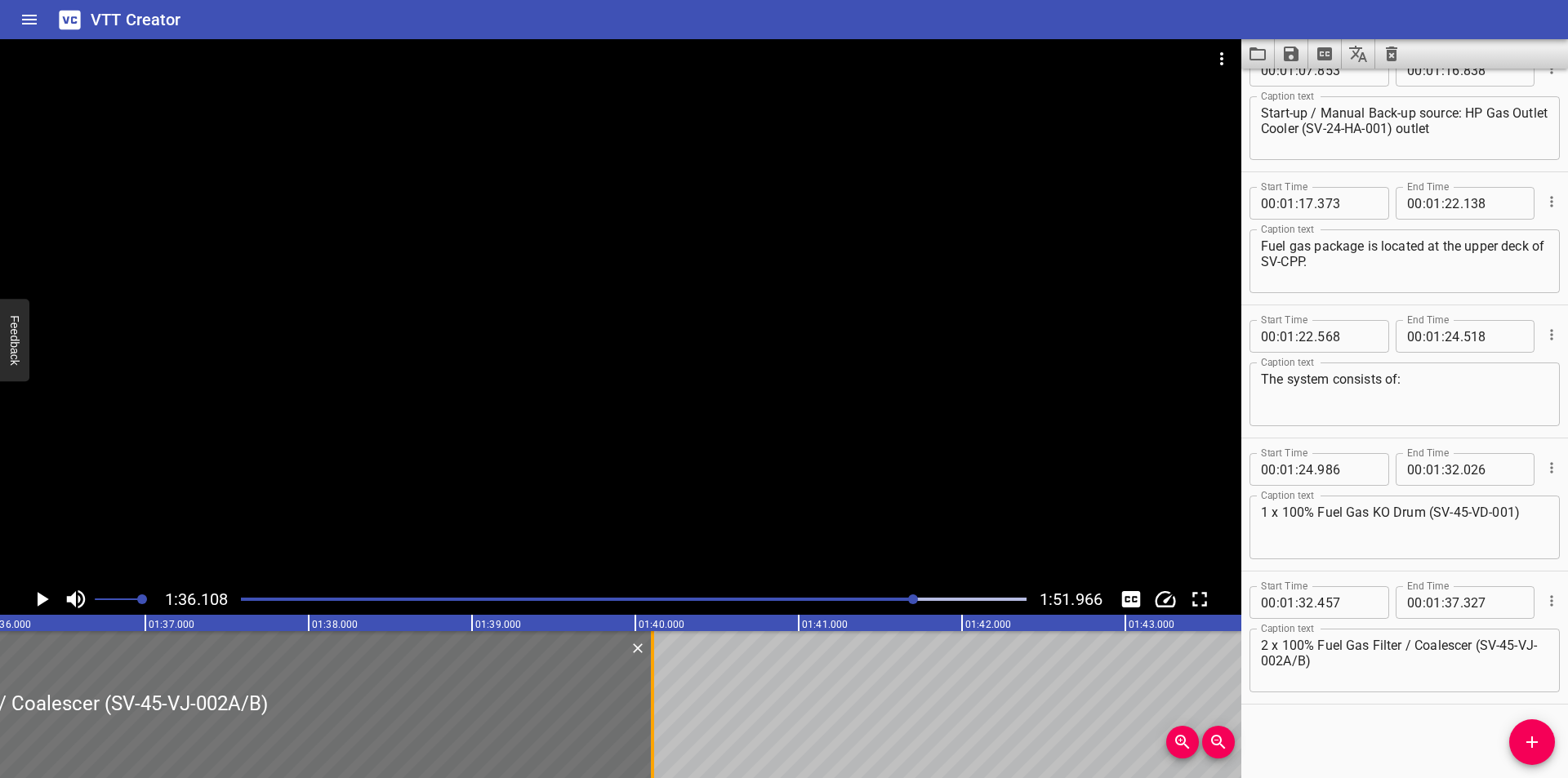
drag, startPoint x: 195, startPoint y: 705, endPoint x: 649, endPoint y: 706, distance: 454.0
click at [649, 706] on div at bounding box center [652, 704] width 17 height 147
type input "40"
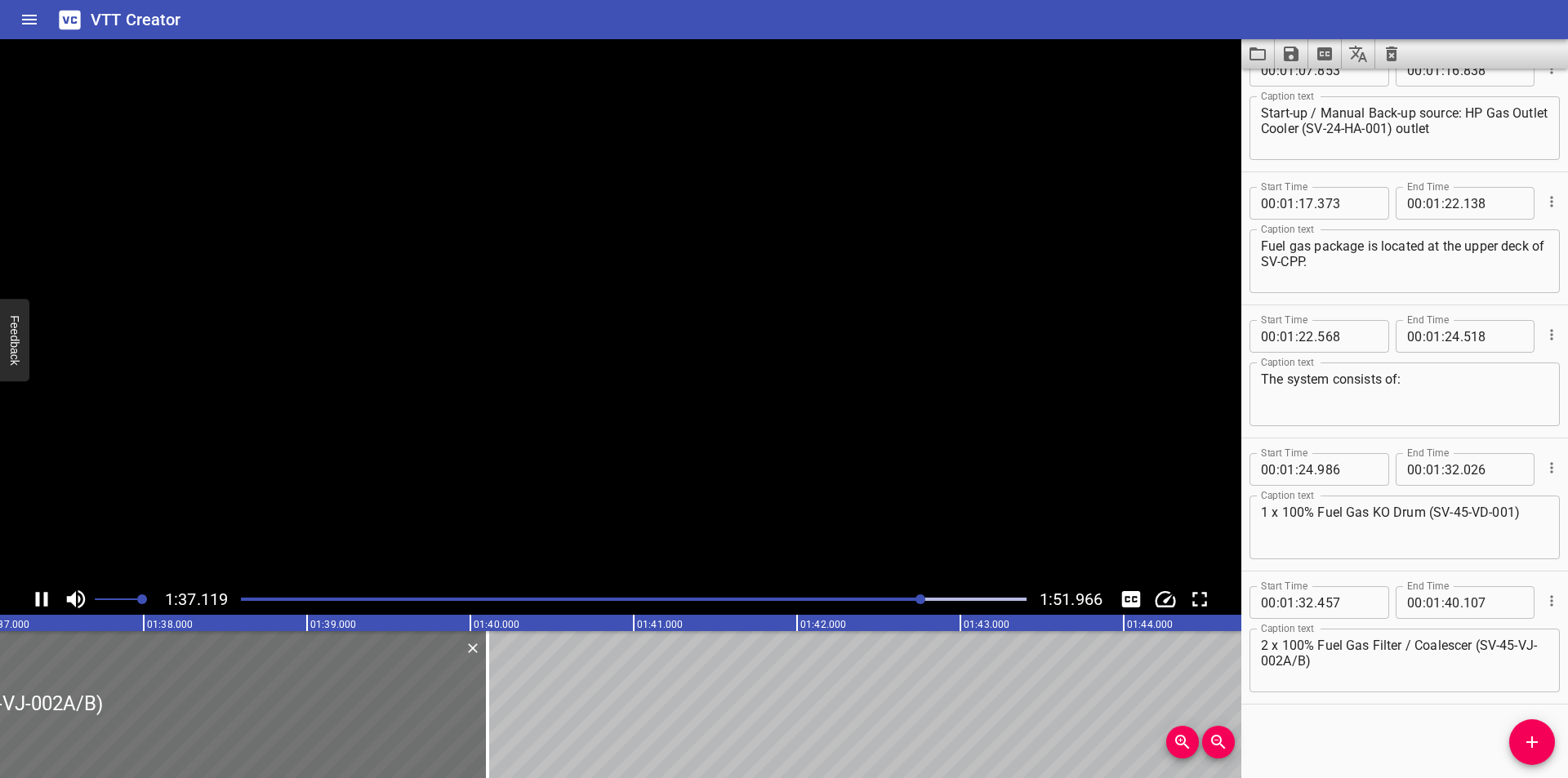
scroll to position [0, 15899]
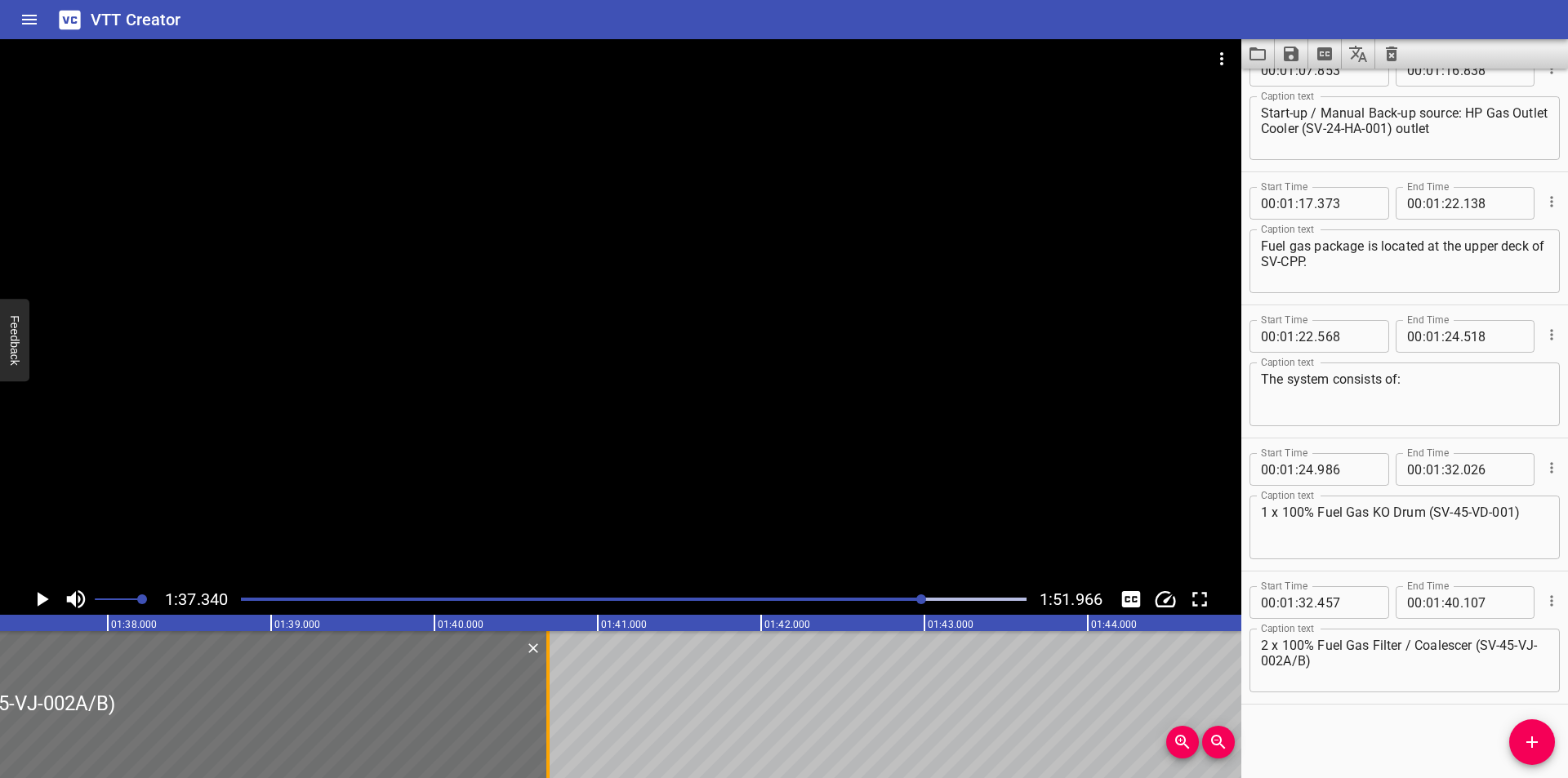
drag, startPoint x: 450, startPoint y: 722, endPoint x: 545, endPoint y: 730, distance: 95.3
click at [545, 730] on div at bounding box center [548, 704] width 17 height 147
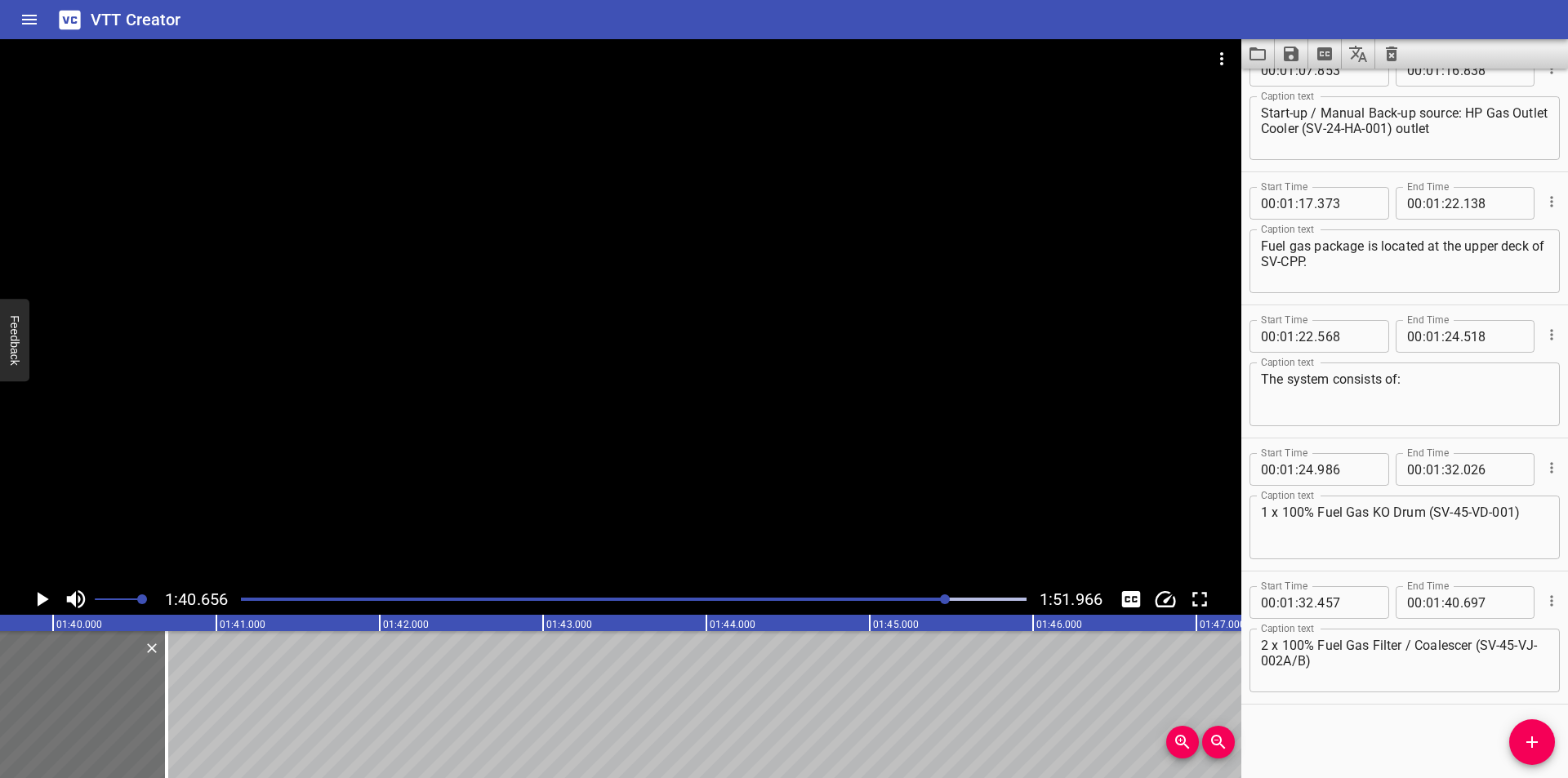
scroll to position [0, 16278]
click at [174, 712] on div at bounding box center [172, 704] width 17 height 147
type input "712"
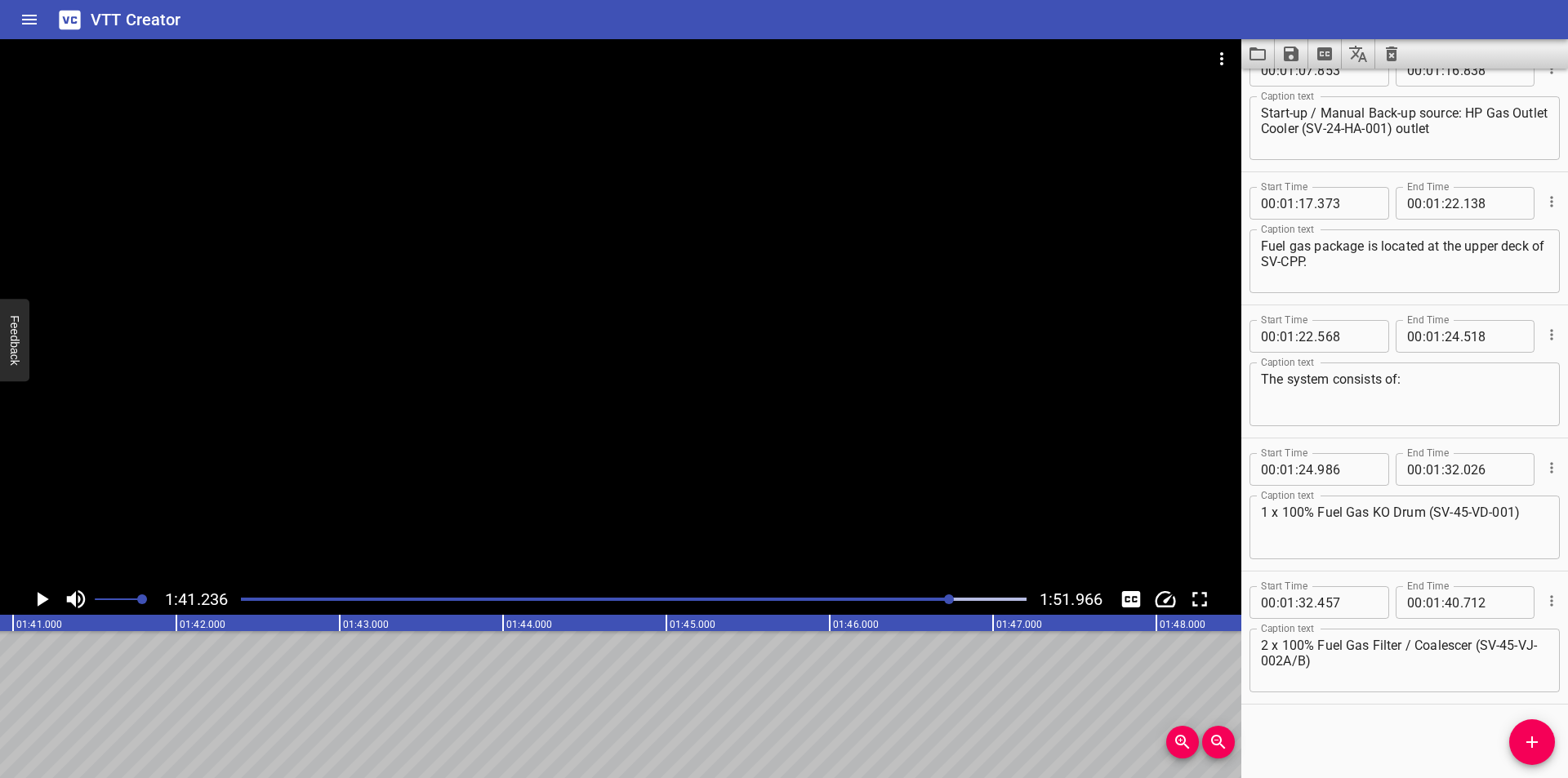
scroll to position [0, 16536]
drag, startPoint x: 1528, startPoint y: 741, endPoint x: 955, endPoint y: 735, distance: 573.0
click at [1522, 741] on icon "Add Cue" at bounding box center [1532, 742] width 20 height 19
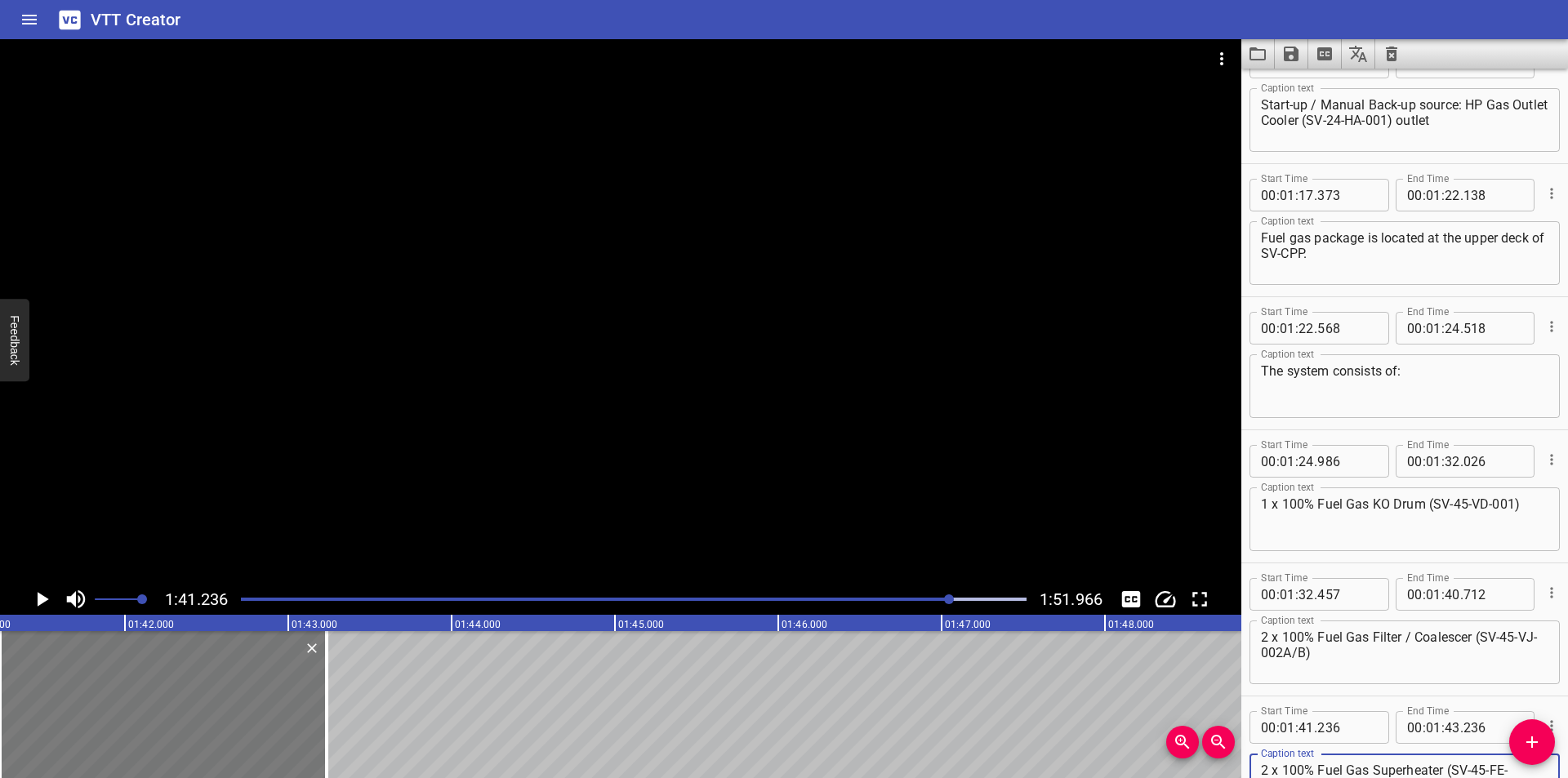
type textarea "2 x 100% Fuel Gas Superheater (SV-45-FE-001A/B"
click at [218, 711] on div at bounding box center [165, 704] width 327 height 147
type input "246"
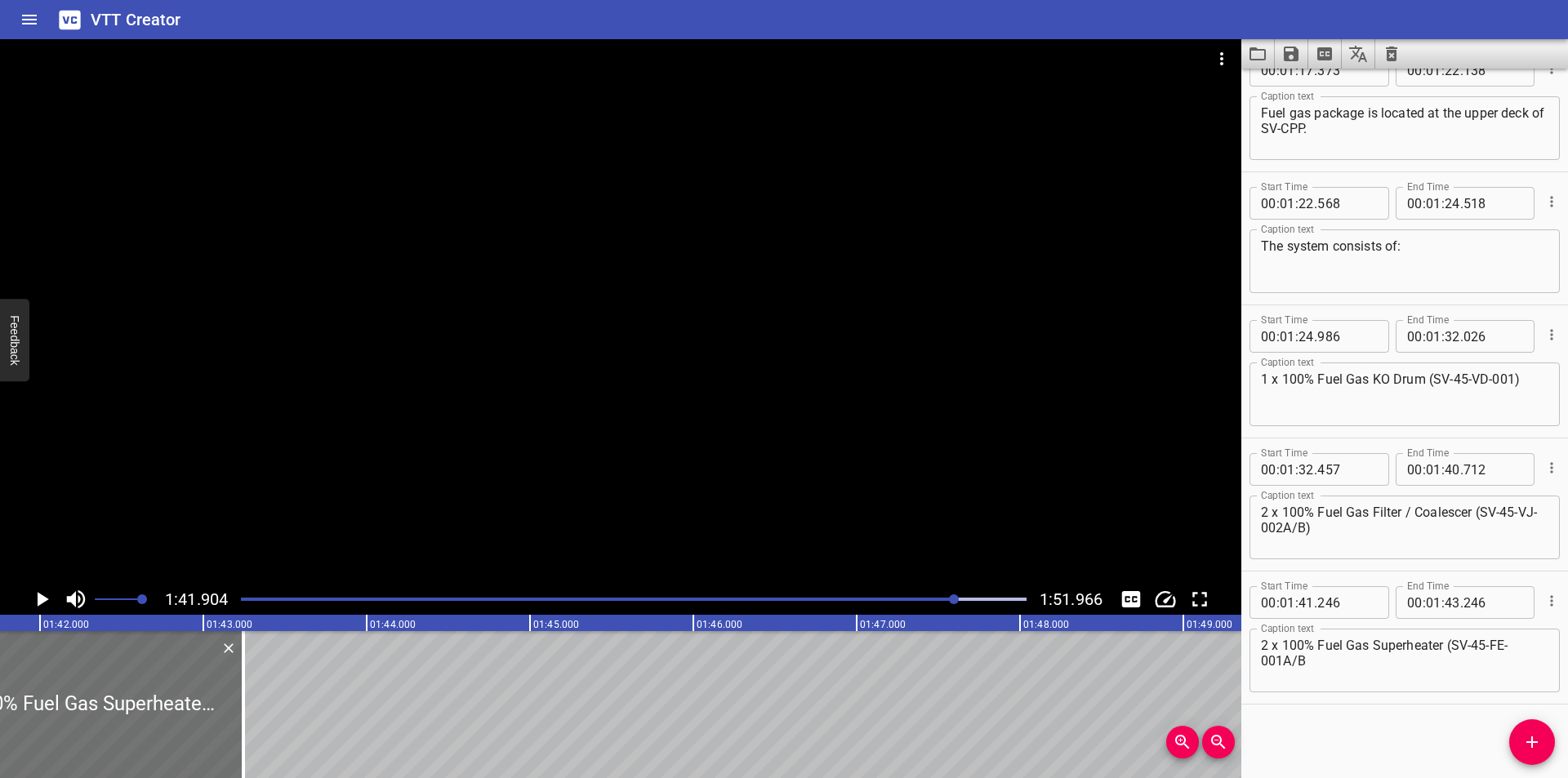
scroll to position [0, 16645]
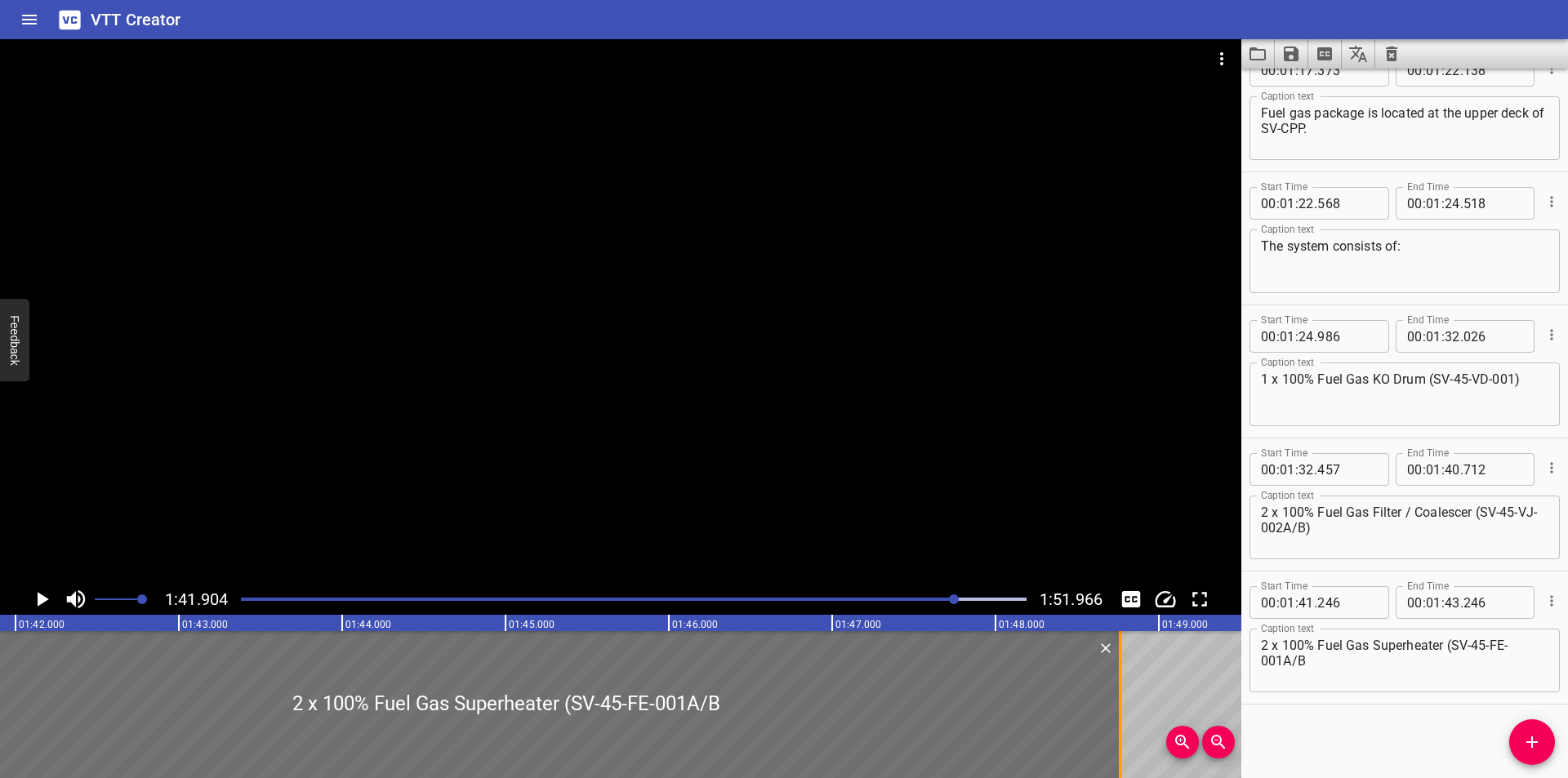
drag, startPoint x: 311, startPoint y: 722, endPoint x: 1117, endPoint y: 723, distance: 806.0
click at [1117, 723] on div at bounding box center [1120, 704] width 17 height 147
type input "48"
type input "766"
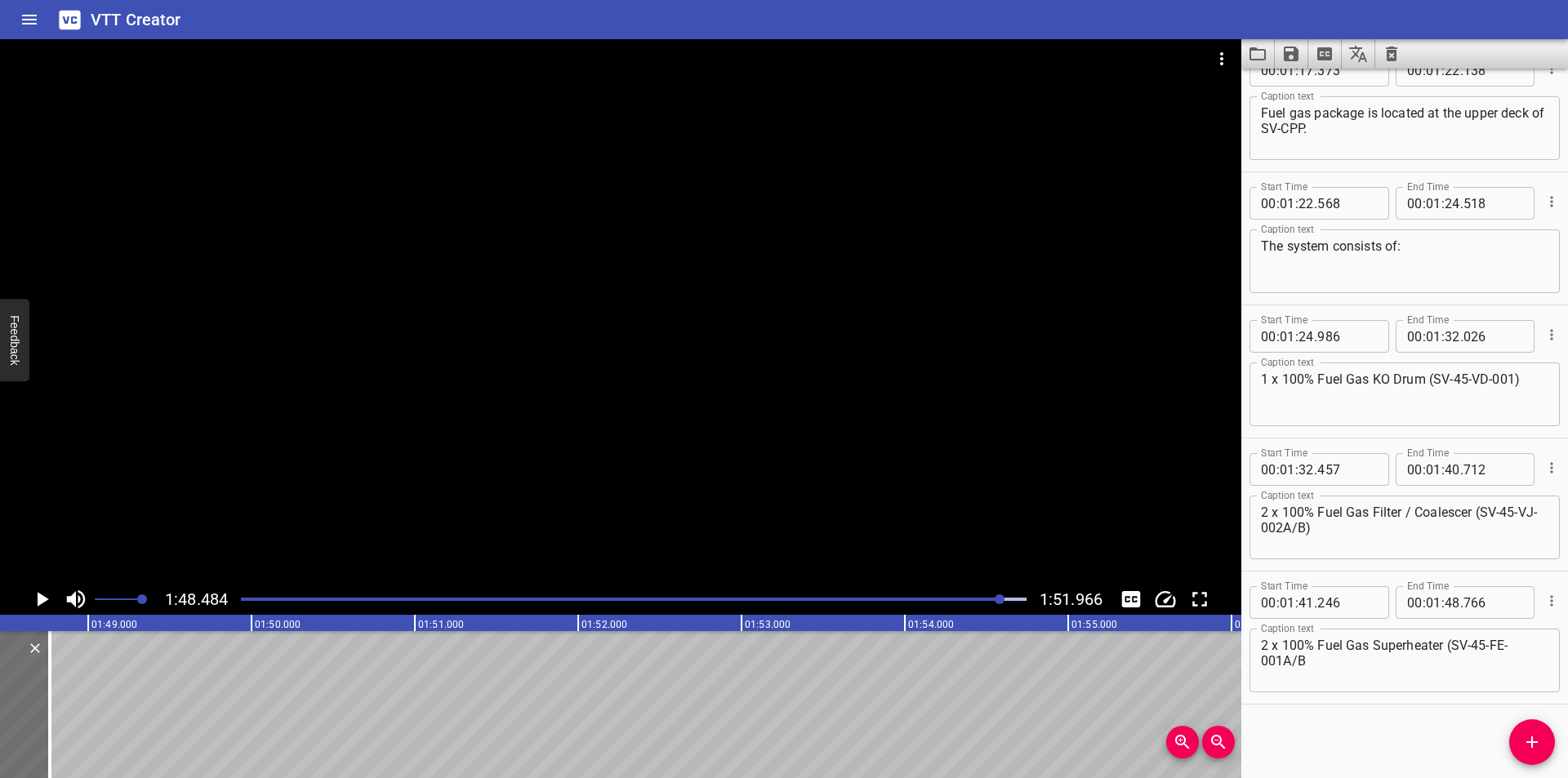
scroll to position [0, 17720]
drag, startPoint x: 1512, startPoint y: 748, endPoint x: 767, endPoint y: 608, distance: 758.0
click at [1512, 747] on span "Add Cue" at bounding box center [1532, 742] width 46 height 19
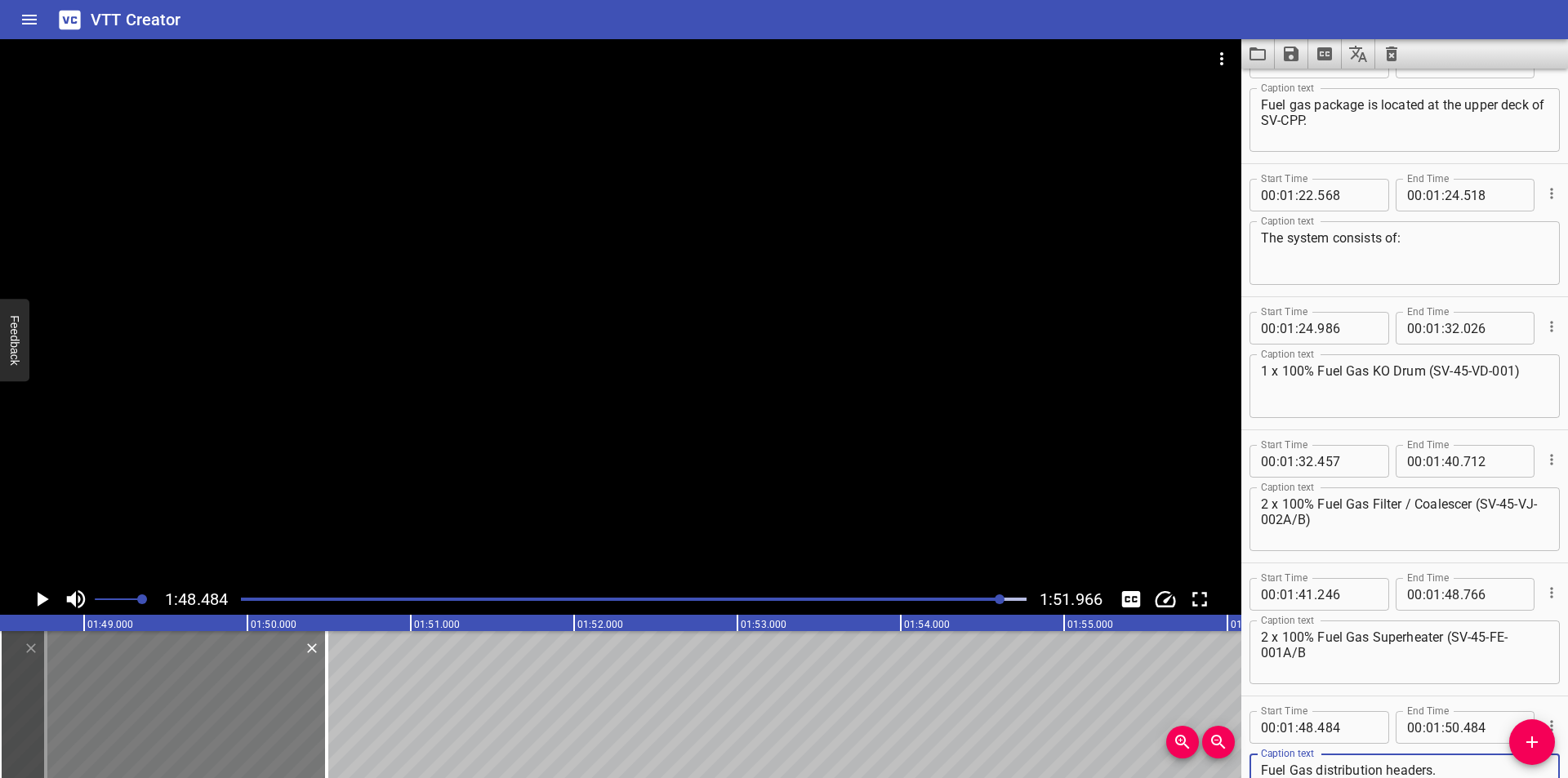
type textarea "Fuel Gas distribution headers."
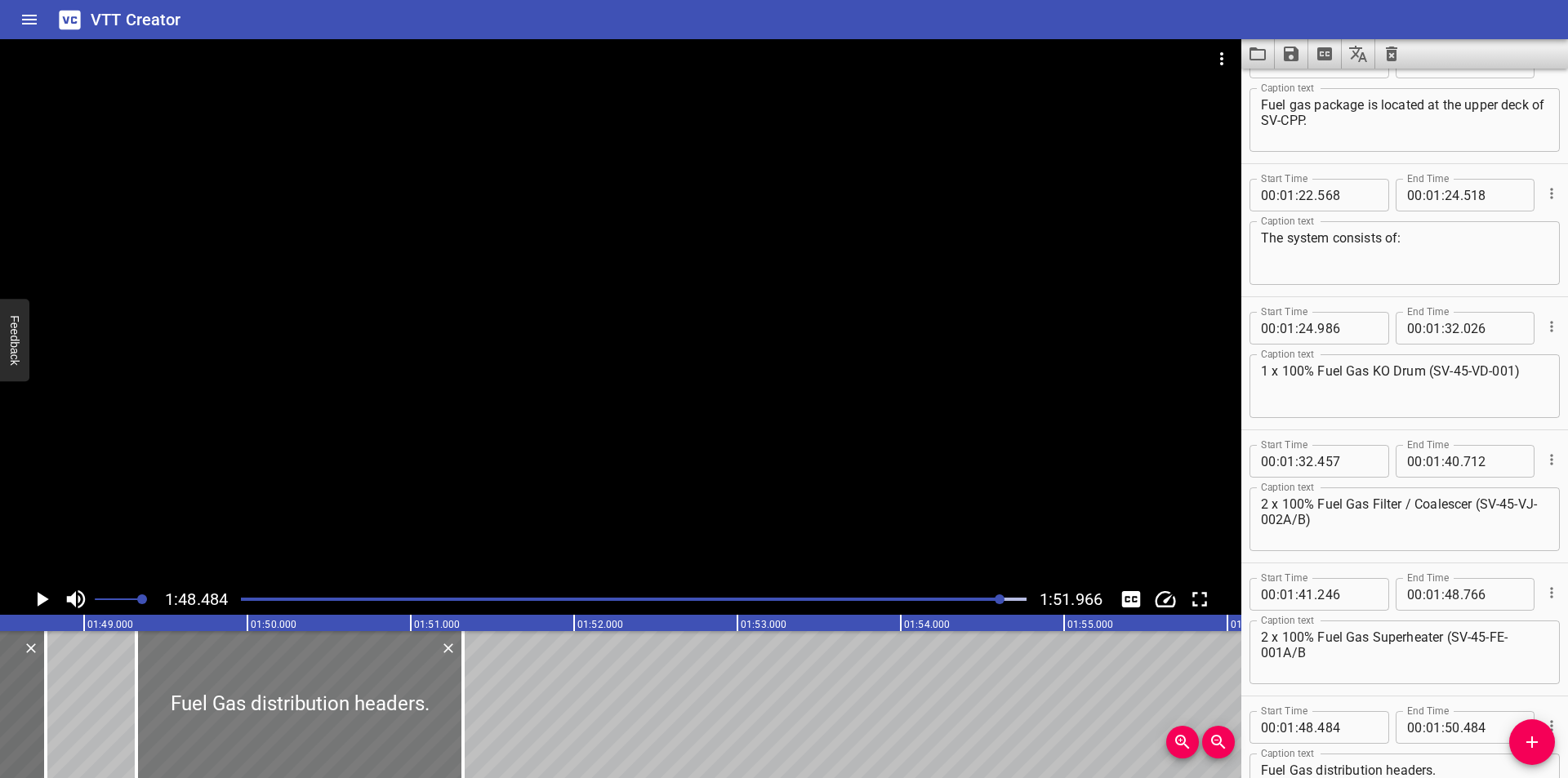
drag, startPoint x: 204, startPoint y: 647, endPoint x: 339, endPoint y: 681, distance: 139.2
click at [339, 681] on div at bounding box center [299, 704] width 327 height 147
type input "49"
type input "314"
type input "51"
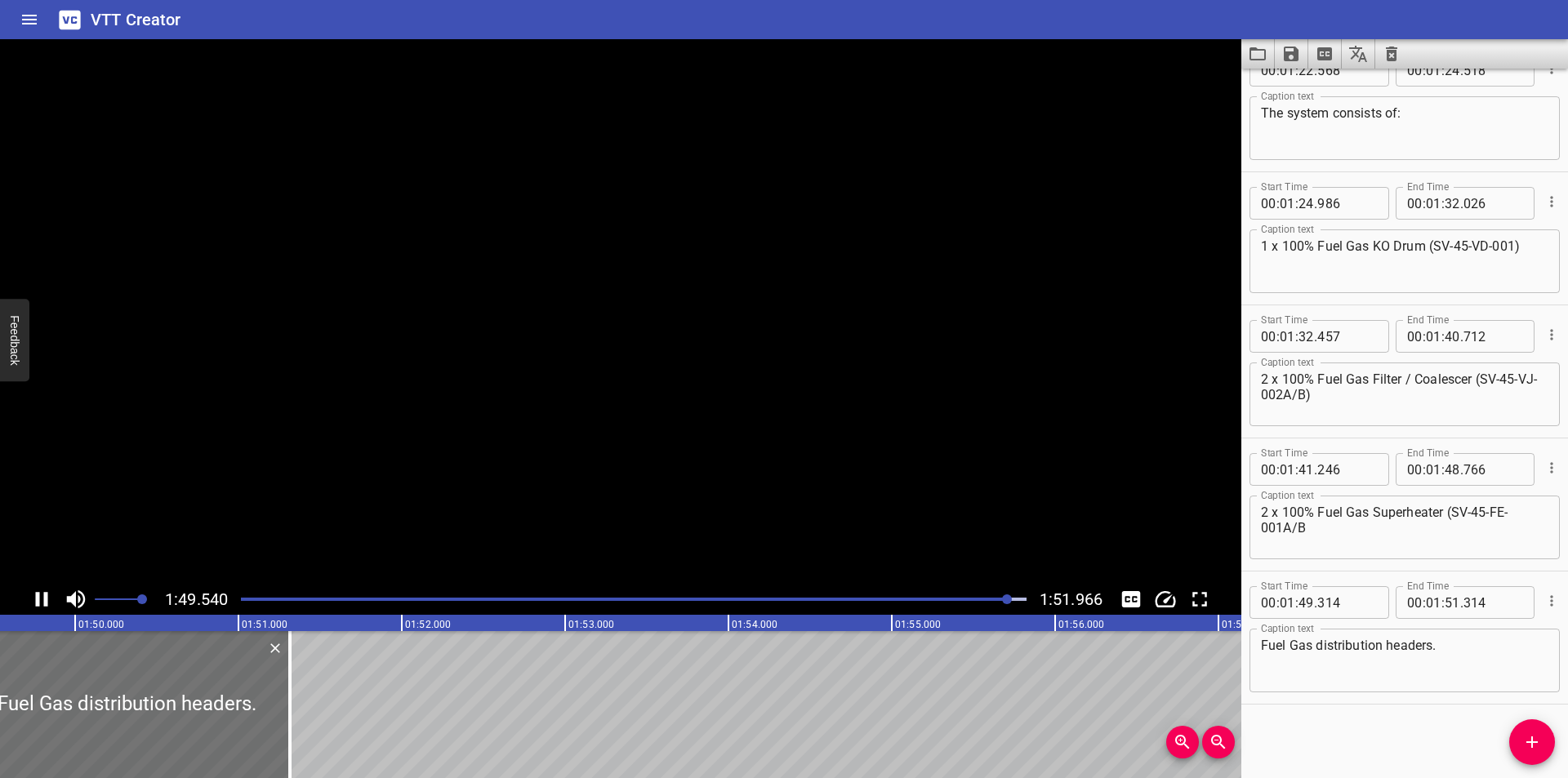
scroll to position [0, 17923]
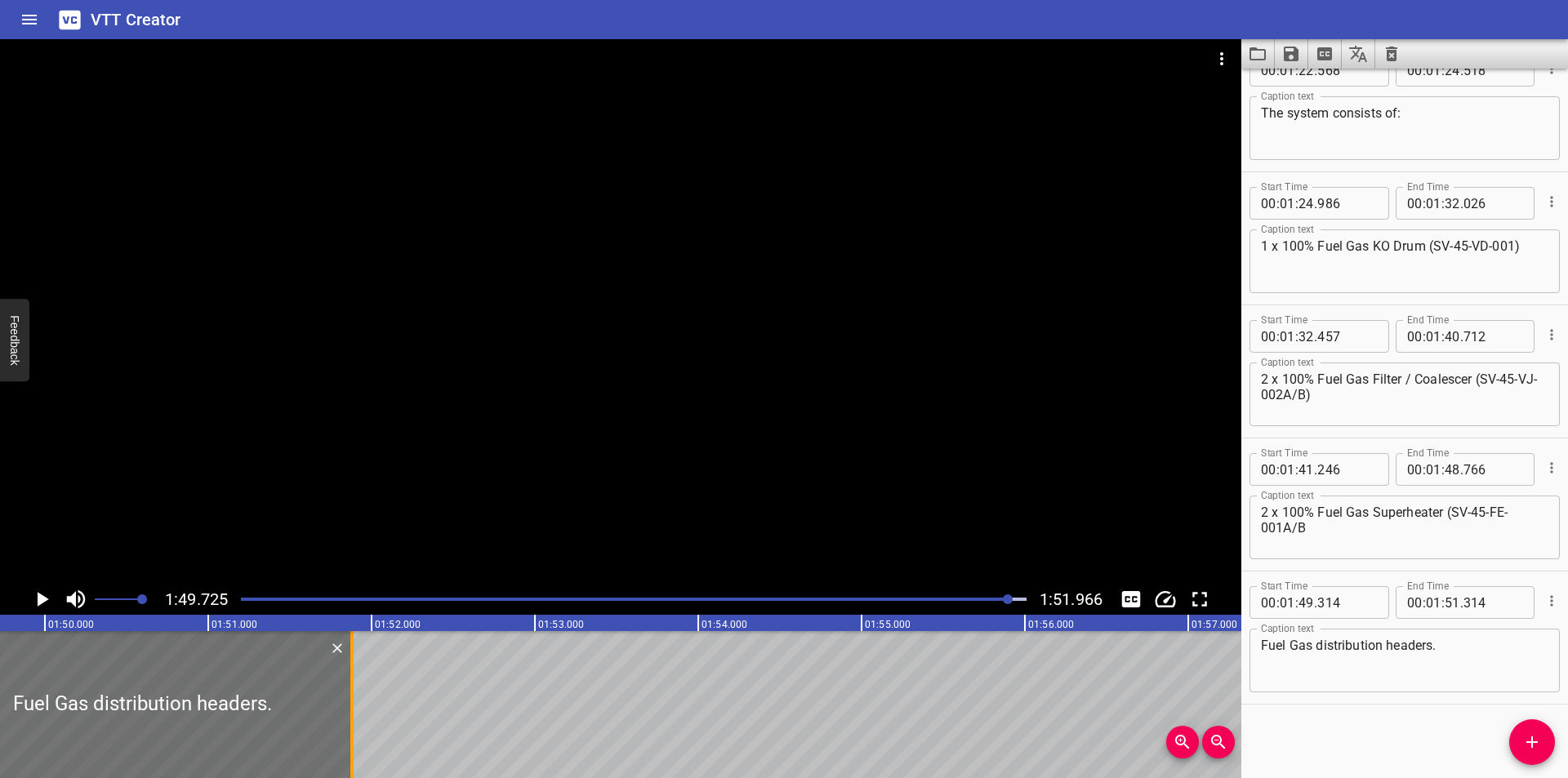
drag, startPoint x: 274, startPoint y: 720, endPoint x: 346, endPoint y: 727, distance: 72.3
click at [346, 727] on div at bounding box center [352, 704] width 17 height 147
type input "879"
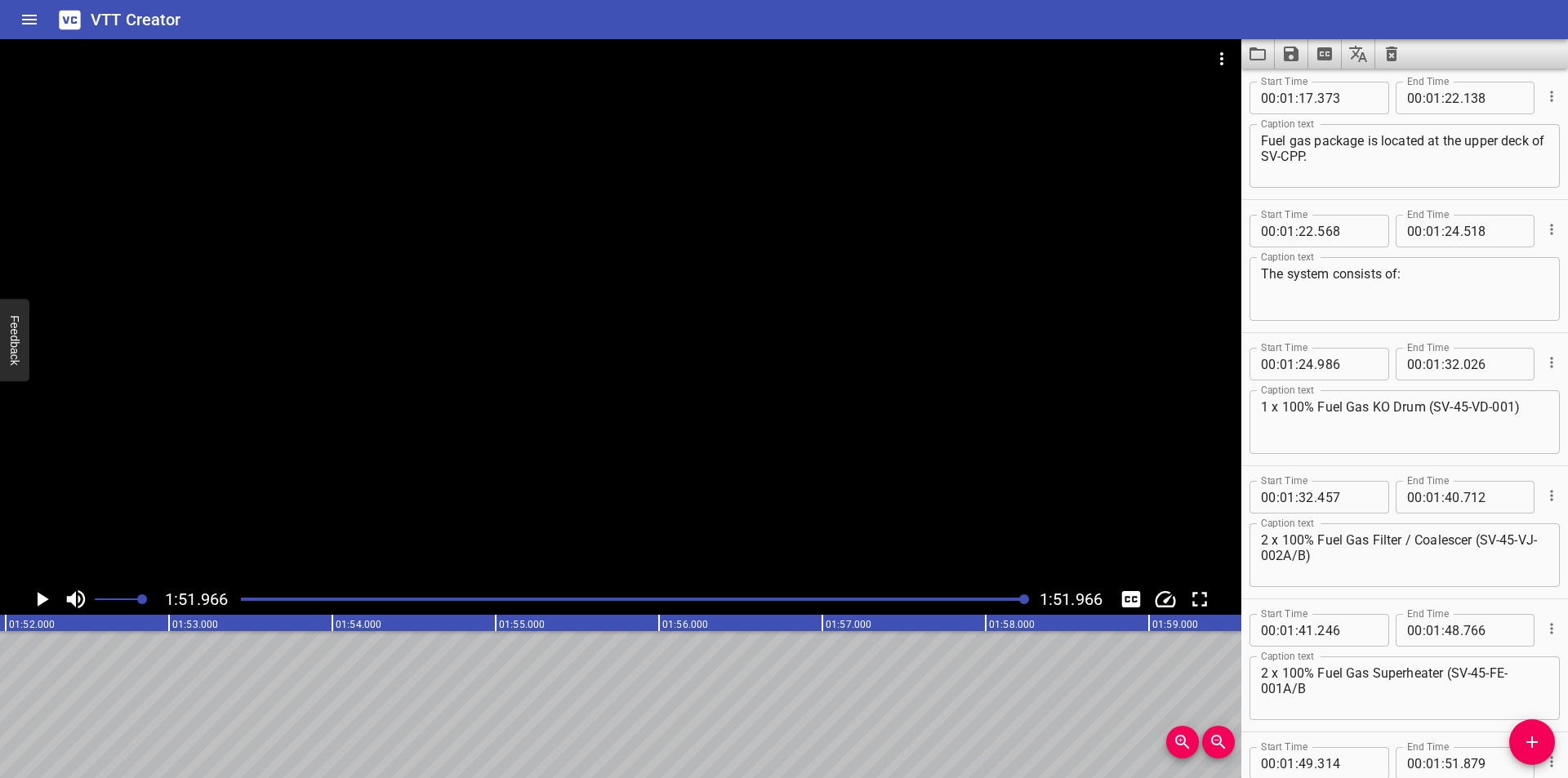
scroll to position [1999, 0]
click at [1414, 677] on textarea "2 x 100% Fuel Gas Superheater (SV-45-FE-001A/B" at bounding box center [1404, 691] width 288 height 47
click at [709, 444] on div at bounding box center [620, 311] width 1241 height 545
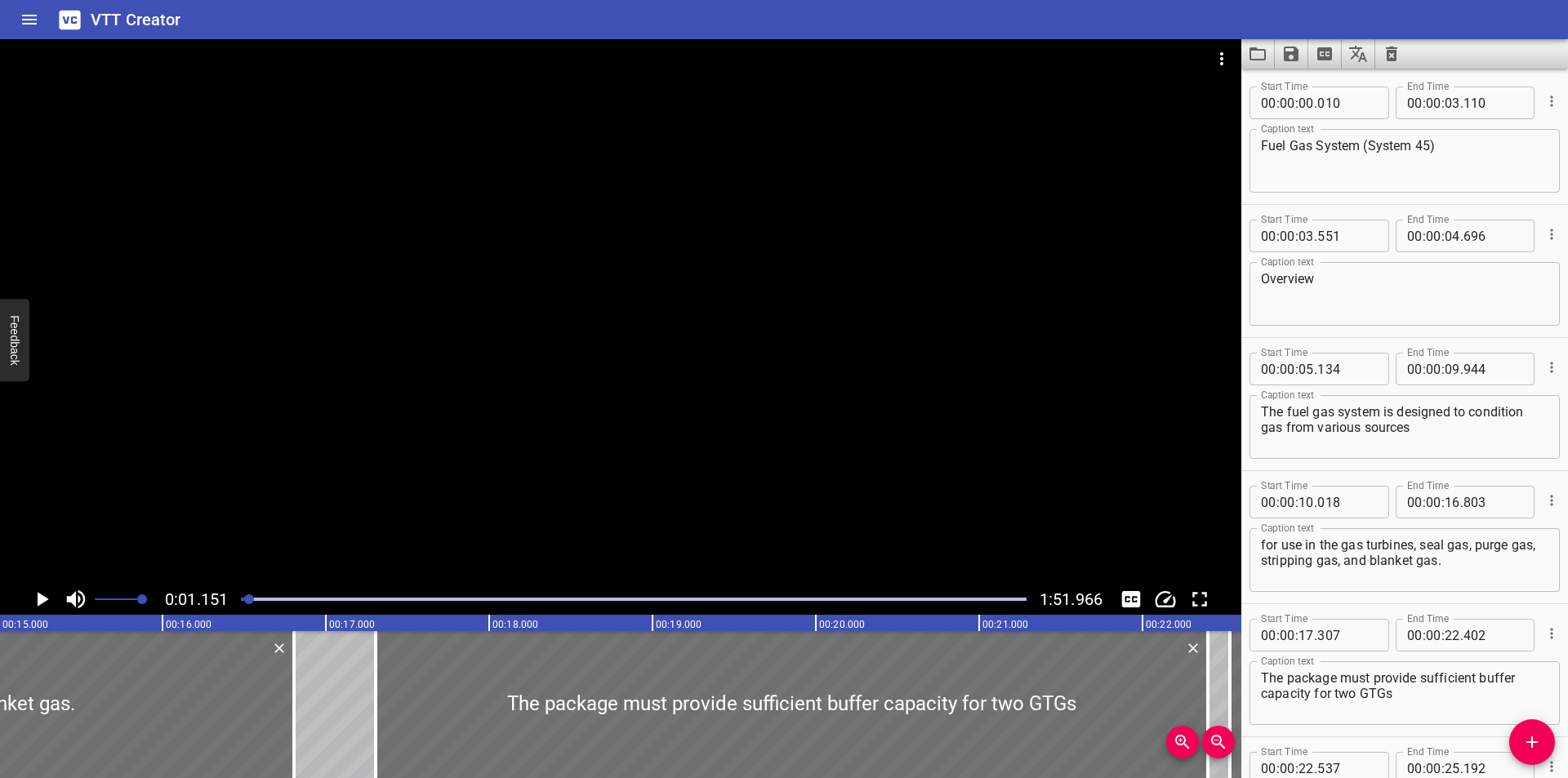
scroll to position [0, 188]
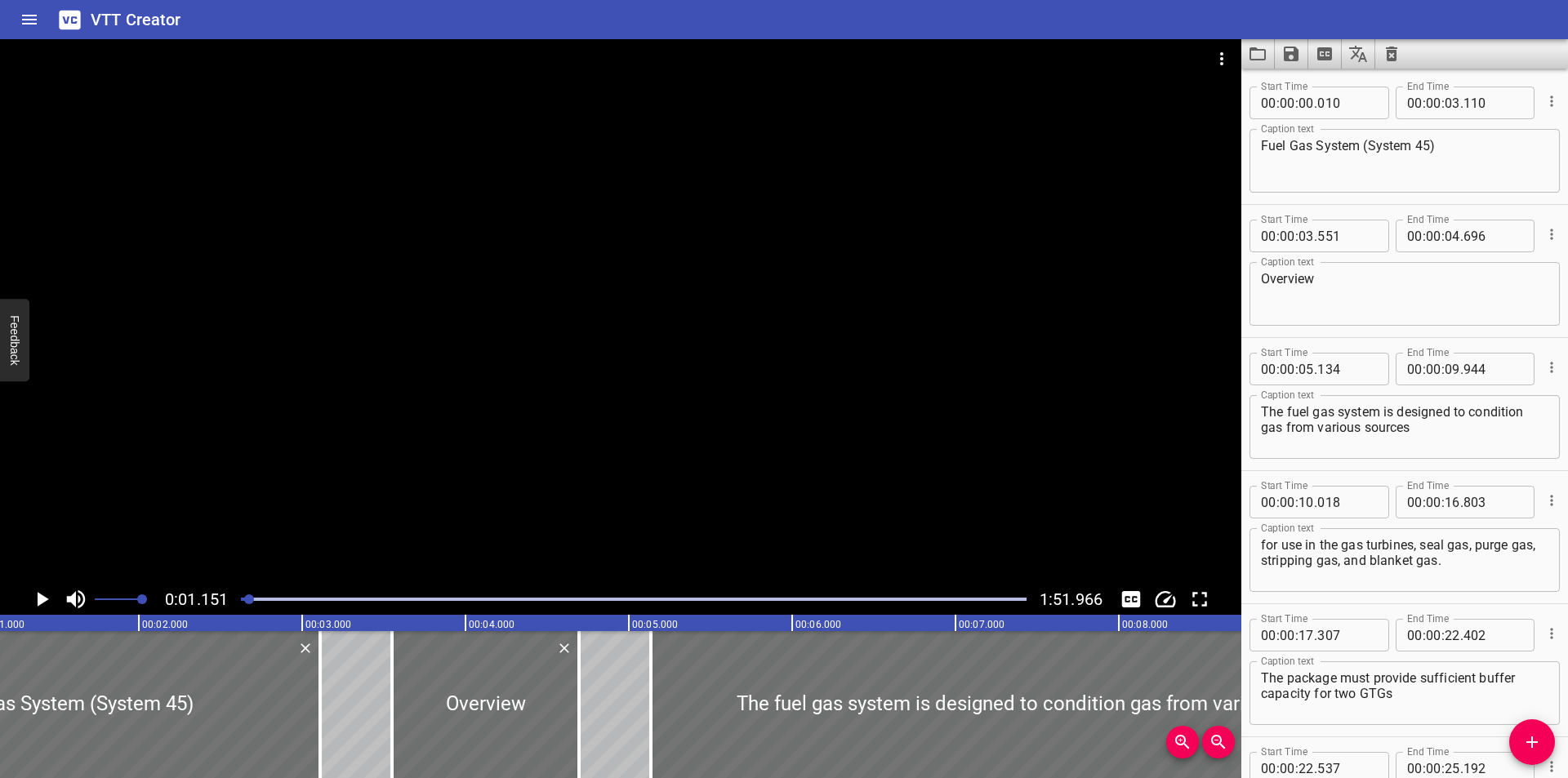
click at [525, 454] on div at bounding box center [620, 311] width 1241 height 545
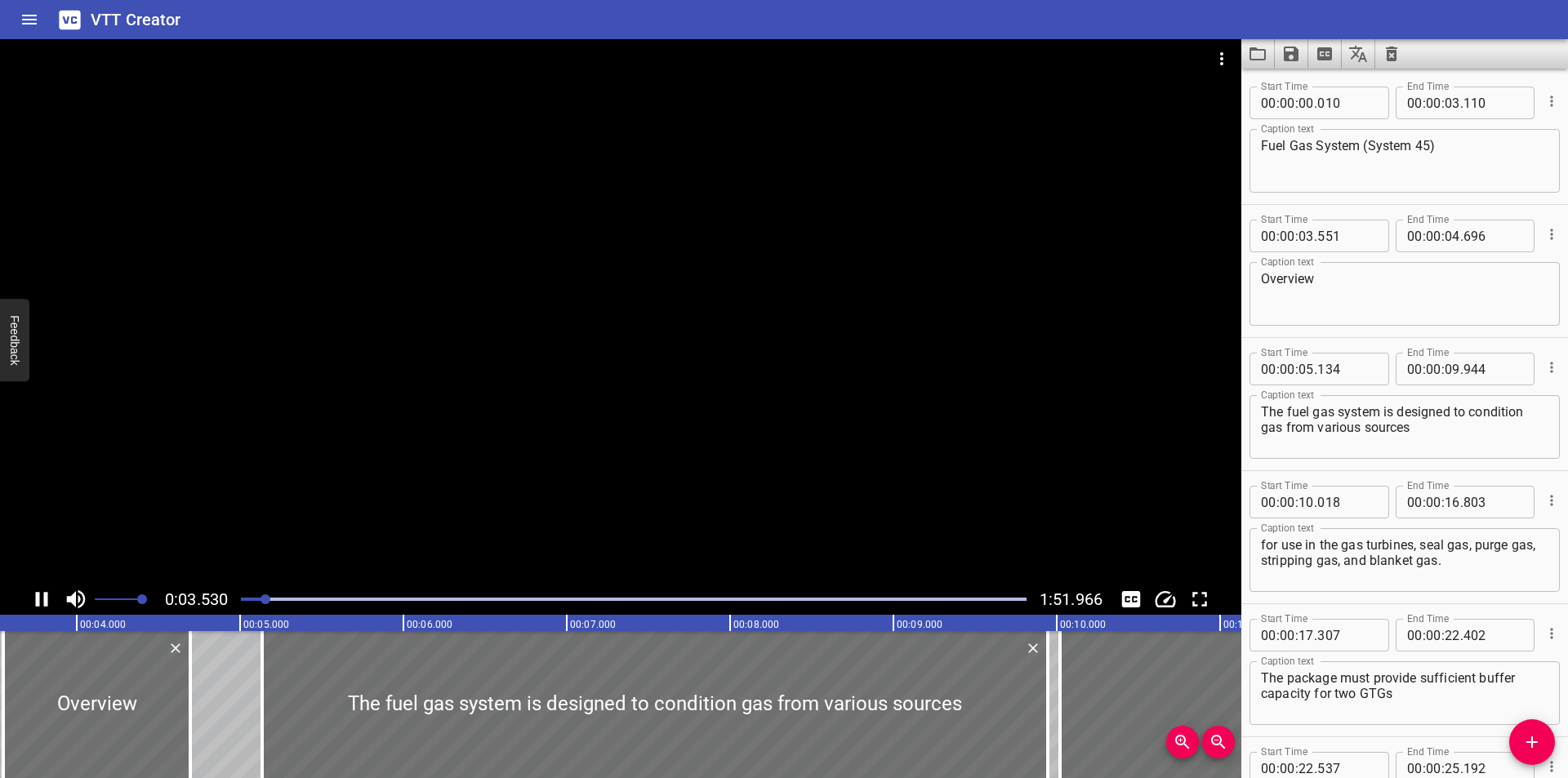
scroll to position [105, 0]
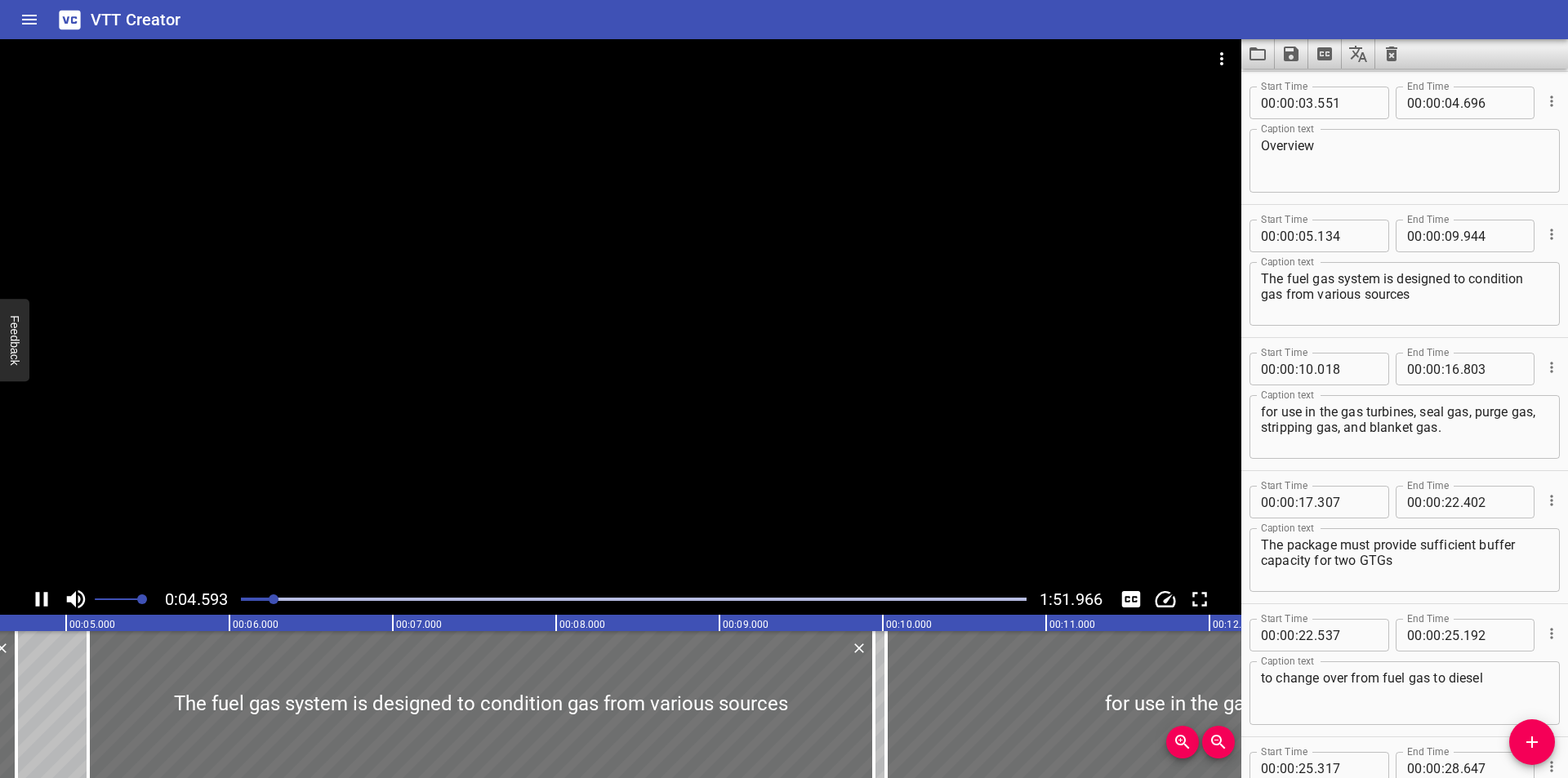
click at [741, 602] on div at bounding box center [634, 599] width 805 height 22
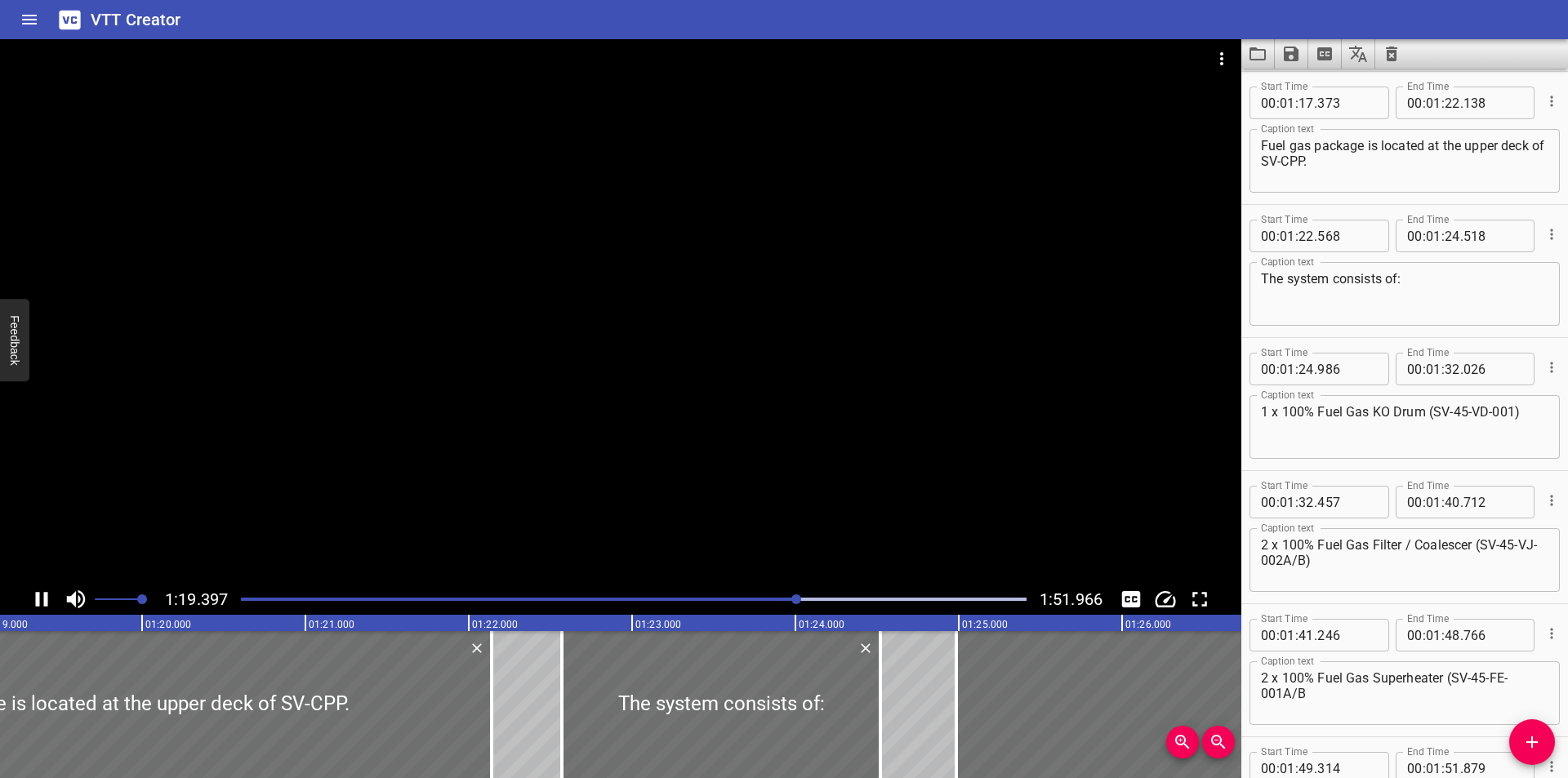
click at [972, 602] on div at bounding box center [634, 599] width 805 height 22
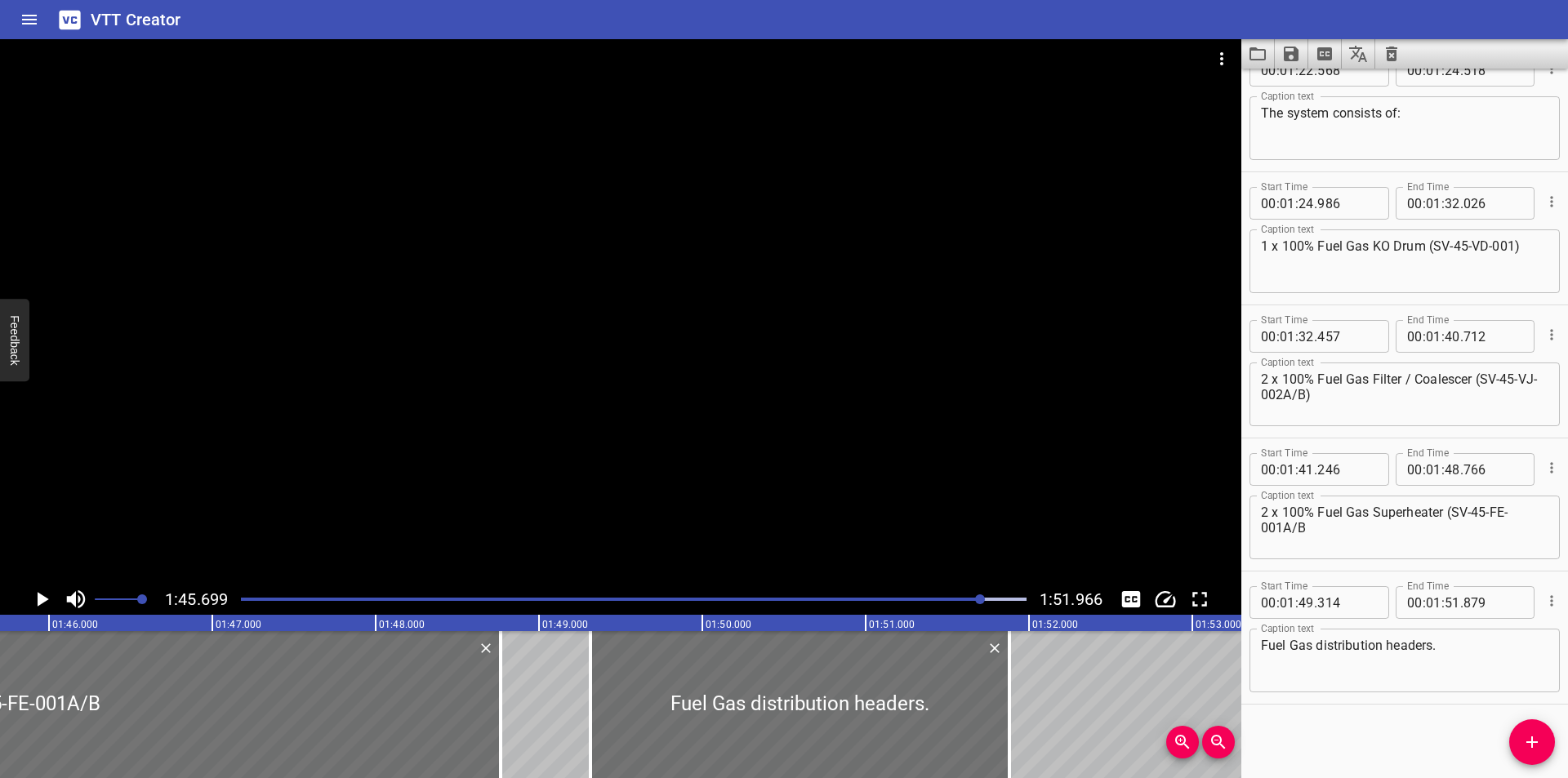
click at [1413, 535] on textarea "2 x 100% Fuel Gas Superheater (SV-45-FE-001A/B" at bounding box center [1404, 528] width 288 height 47
type textarea "2 x 100% Fuel Gas Superheater (SV-45-FE-001A/B)"
click at [782, 384] on div at bounding box center [620, 311] width 1241 height 545
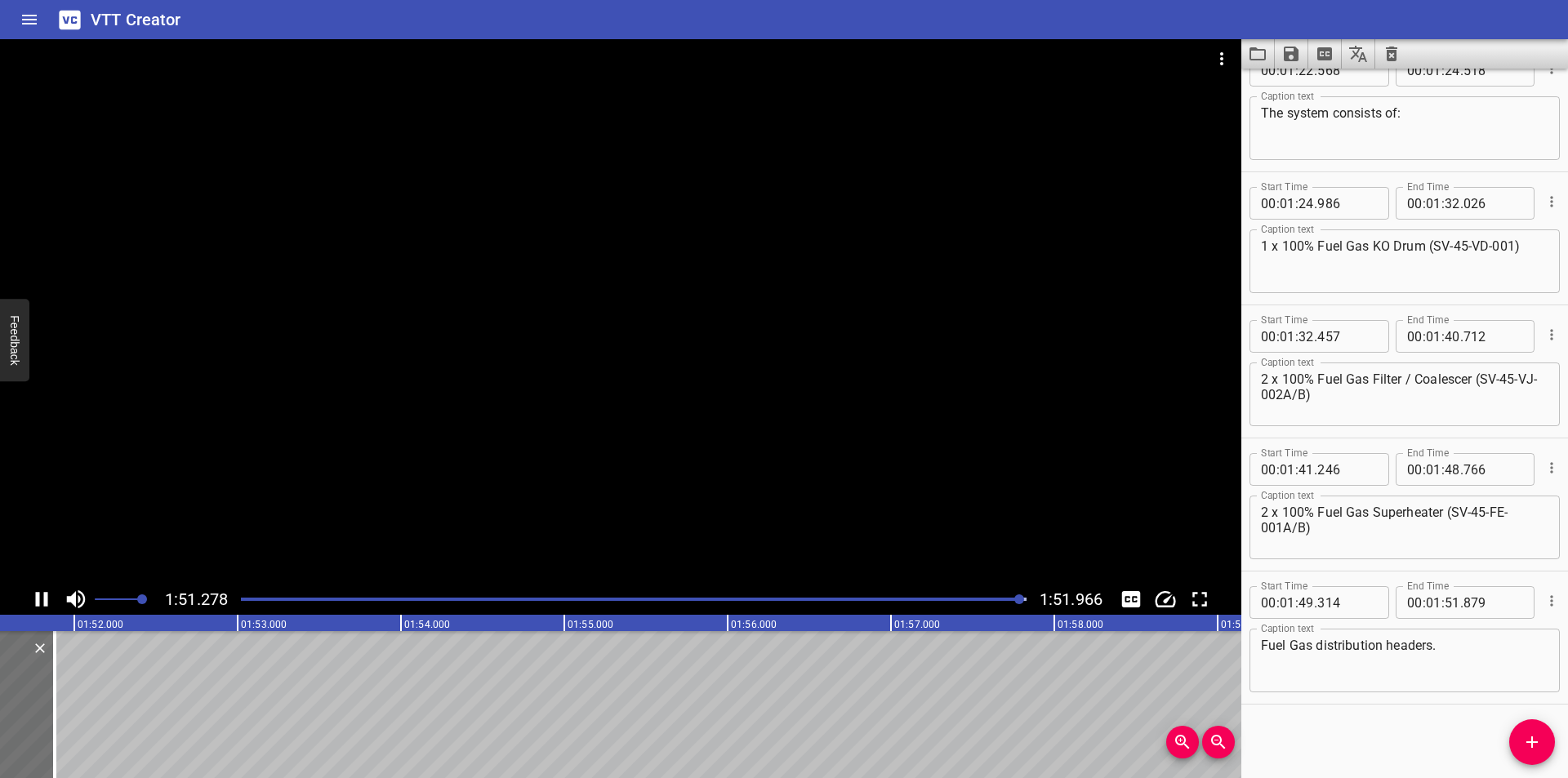
click at [1294, 53] on icon "Save captions to file" at bounding box center [1291, 54] width 15 height 15
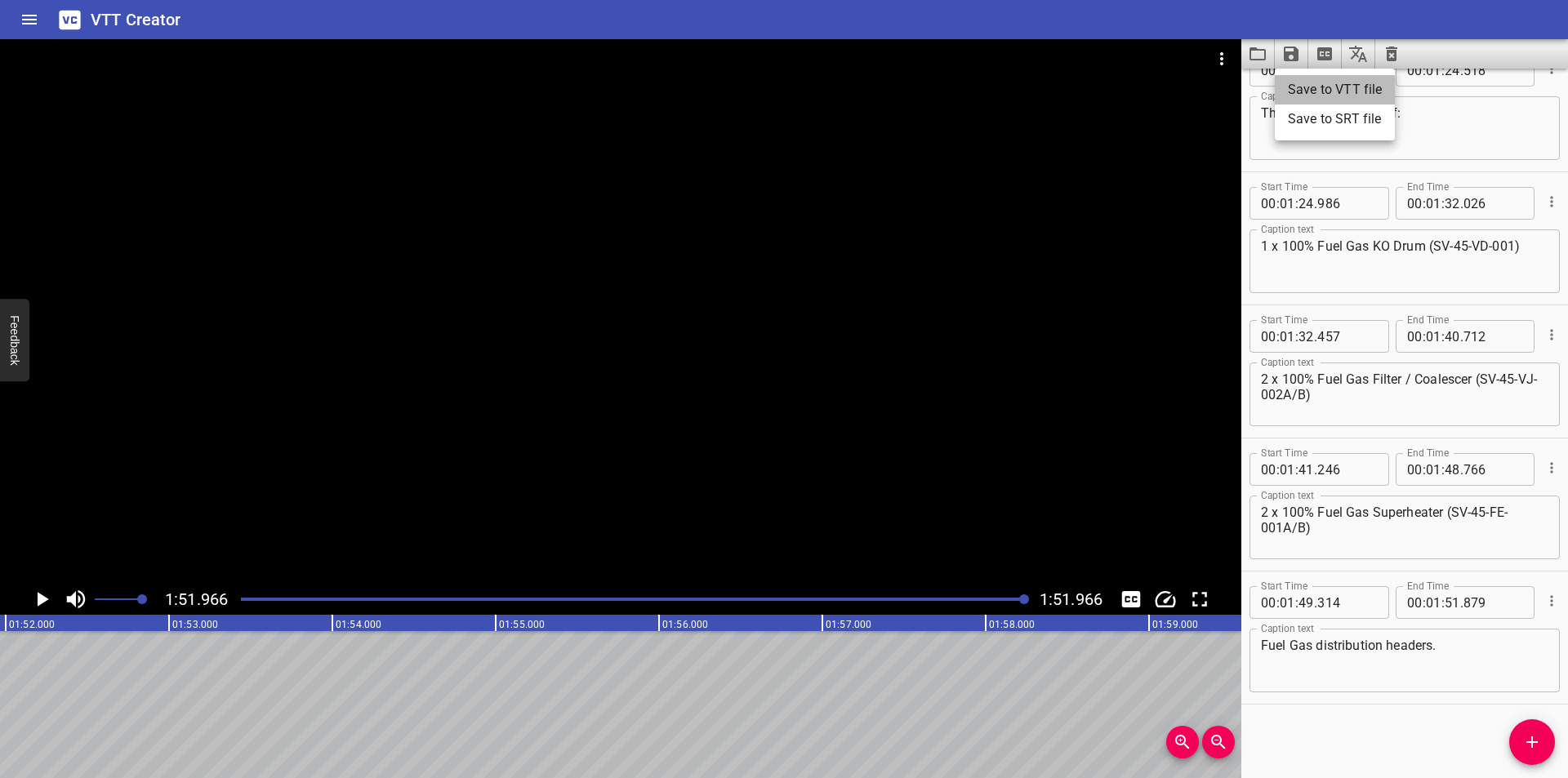
click at [1313, 84] on li "Save to VTT file" at bounding box center [1334, 90] width 120 height 29
drag, startPoint x: 1340, startPoint y: 735, endPoint x: 1284, endPoint y: 557, distance: 186.6
click at [1340, 729] on div "Start Time 00 : 00 : 00 . 010 Start Time End Time 00 : 00 : 03 . 110 End Time C…" at bounding box center [1404, 423] width 327 height 710
click at [1224, 67] on icon "Video Options" at bounding box center [1222, 58] width 20 height 19
click at [1229, 58] on li "Select New Video File..." at bounding box center [1283, 60] width 163 height 29
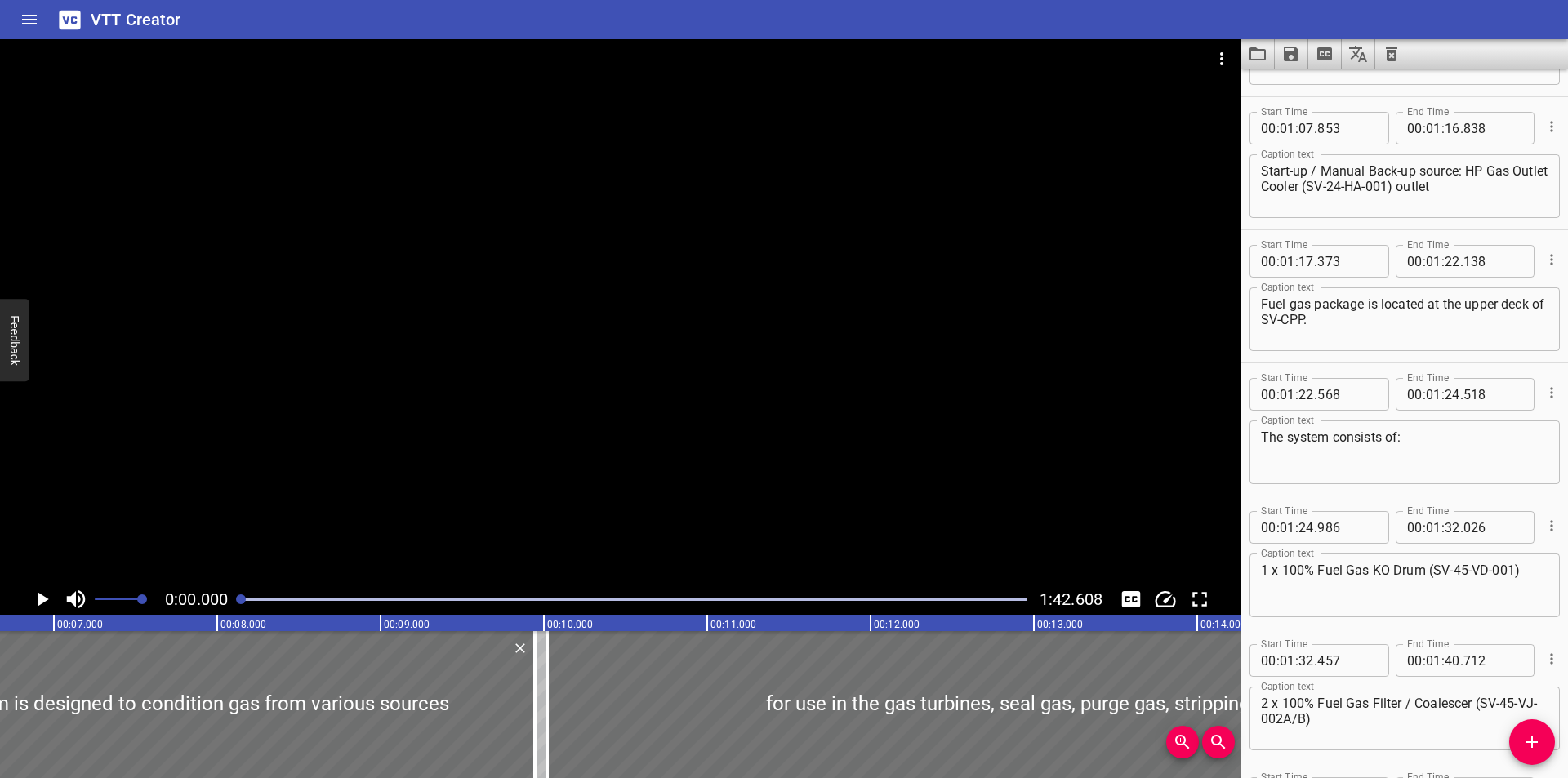
scroll to position [0, 784]
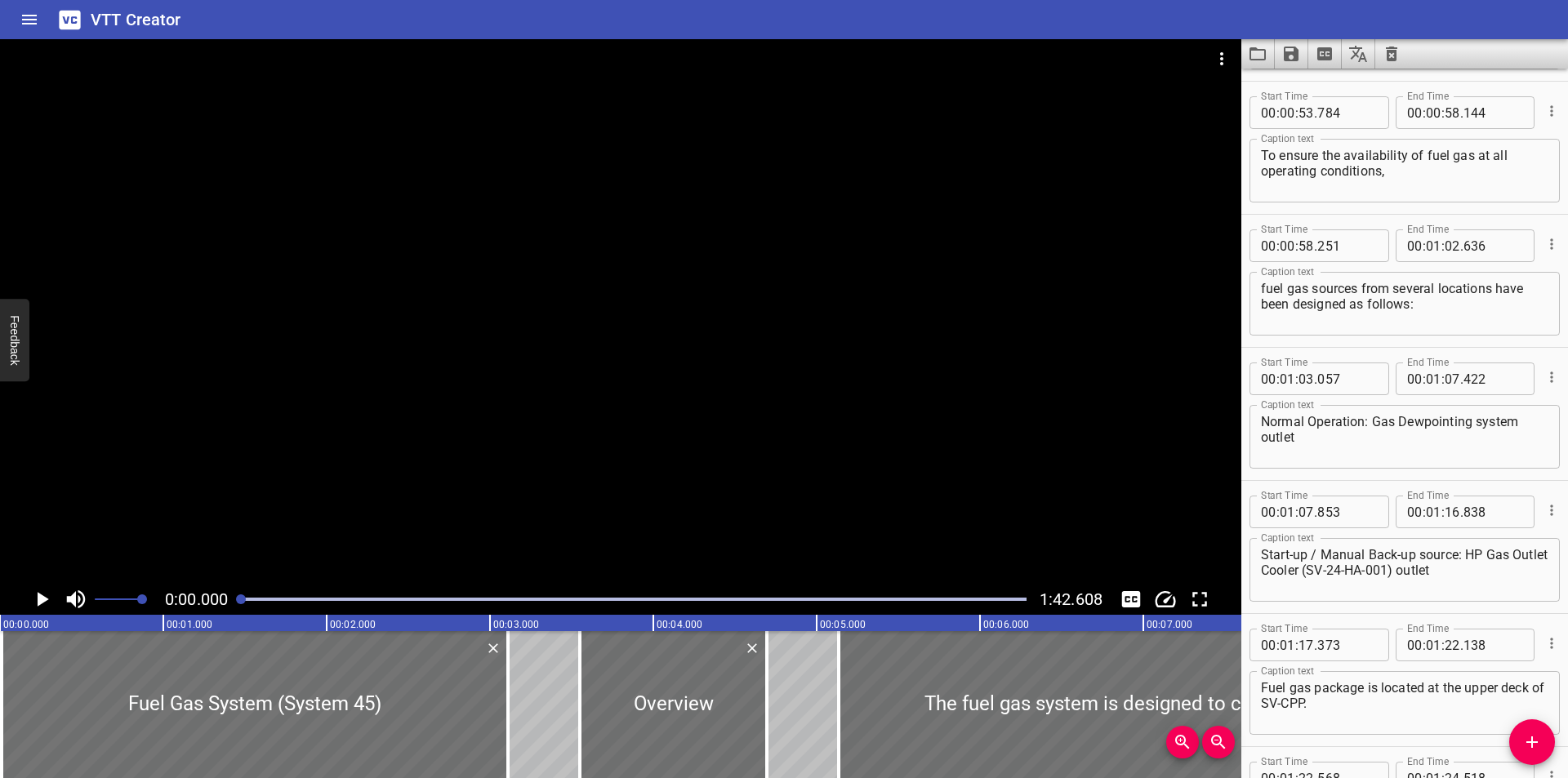
click at [1415, 443] on textarea "Normal Operation: Gas Dewpointing system outlet" at bounding box center [1404, 438] width 288 height 47
type textarea "Normal Operation: Gas Dewpointing system outlet."
click at [1496, 586] on textarea "Start-up / Manual Back-up source: HP Gas Outlet Cooler (SV-24-HA-001) outlet" at bounding box center [1404, 570] width 288 height 47
click at [1501, 579] on textarea "Start-up / Manual Back-up source: HP Gas Outlet Cooler (SV-24-HA-001) outlet" at bounding box center [1404, 570] width 288 height 47
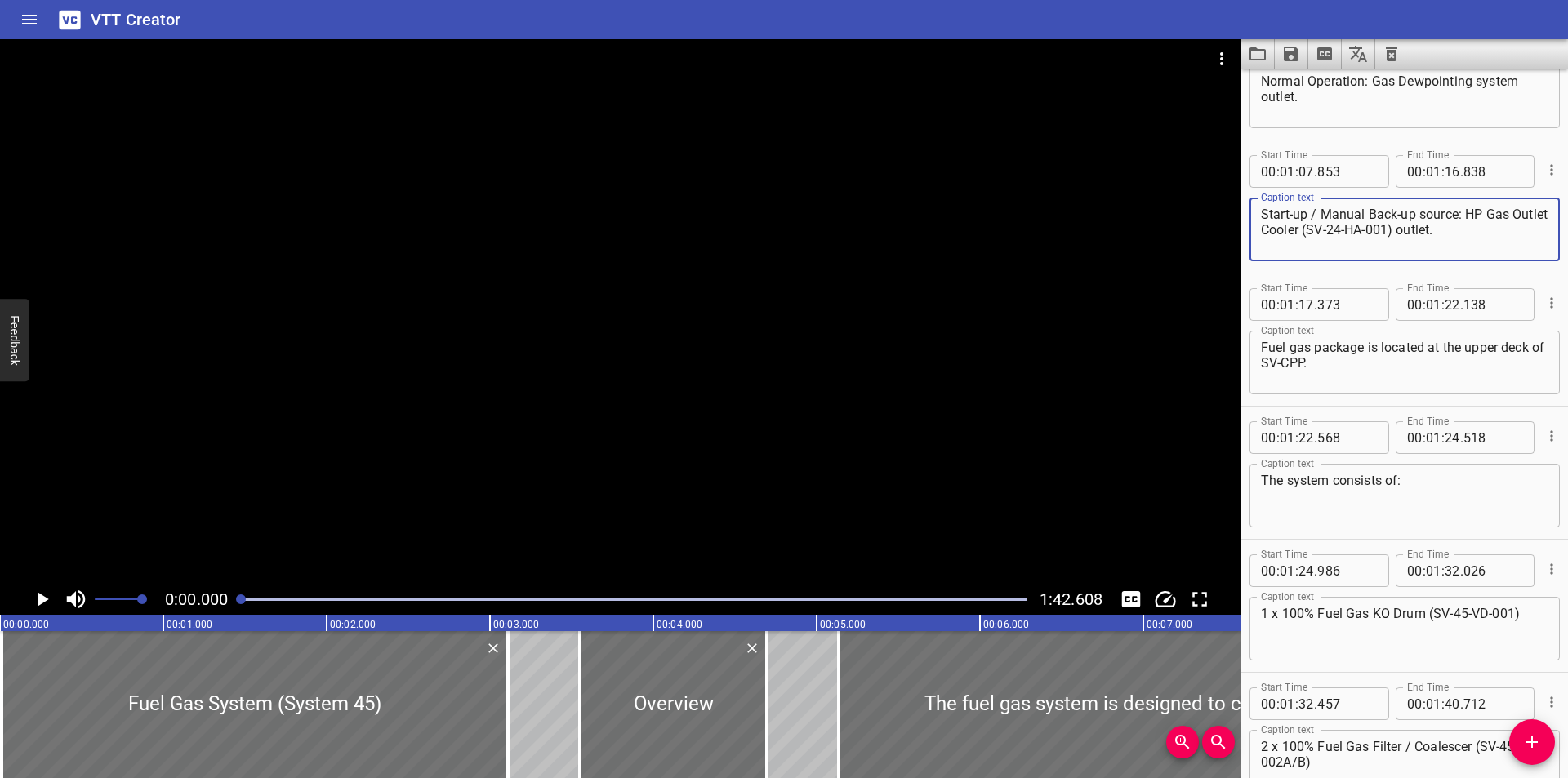
scroll to position [1781, 0]
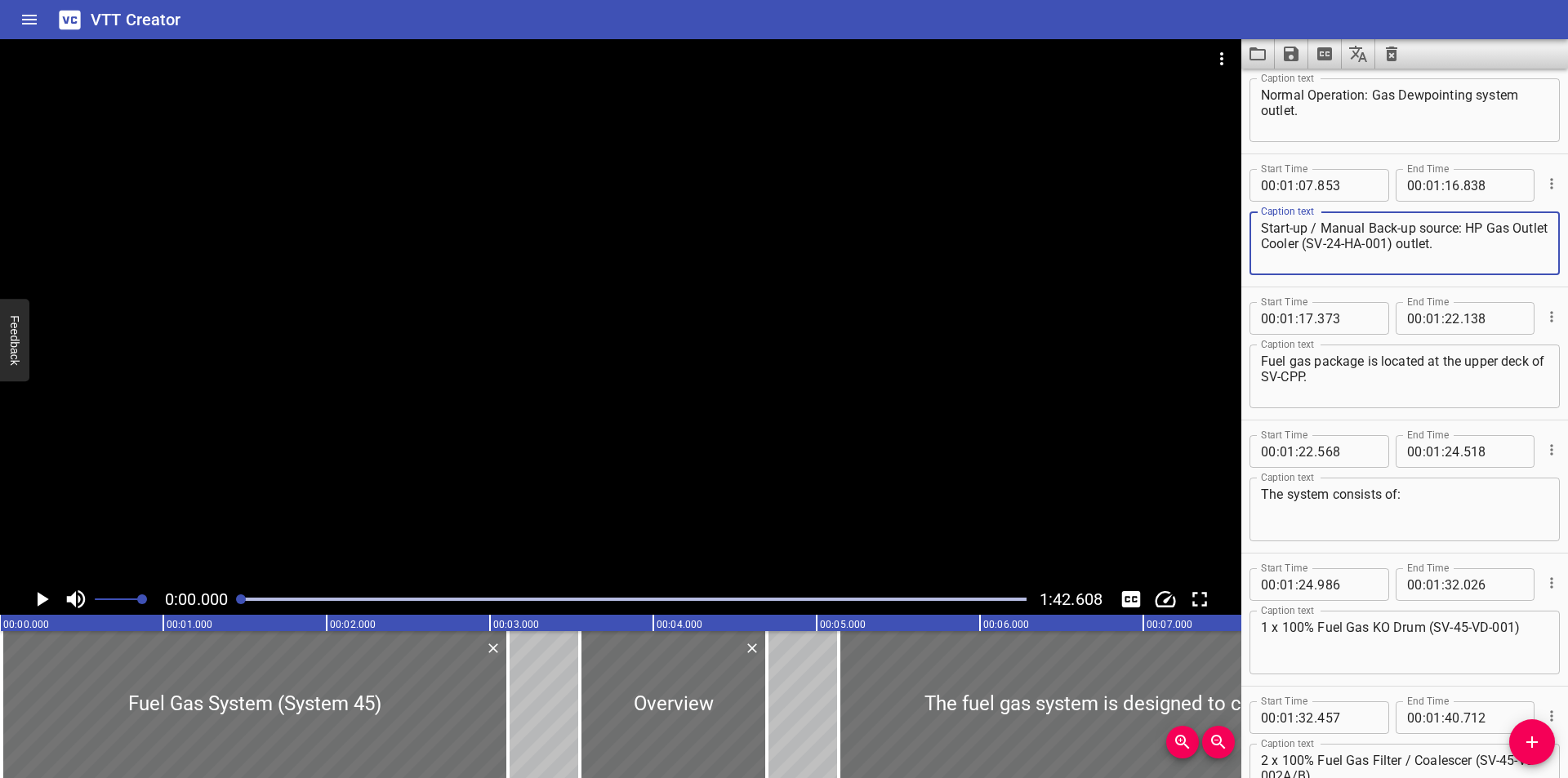
type textarea "Start-up / Manual Back-up source: HP Gas Outlet Cooler (SV-24-HA-001) outlet."
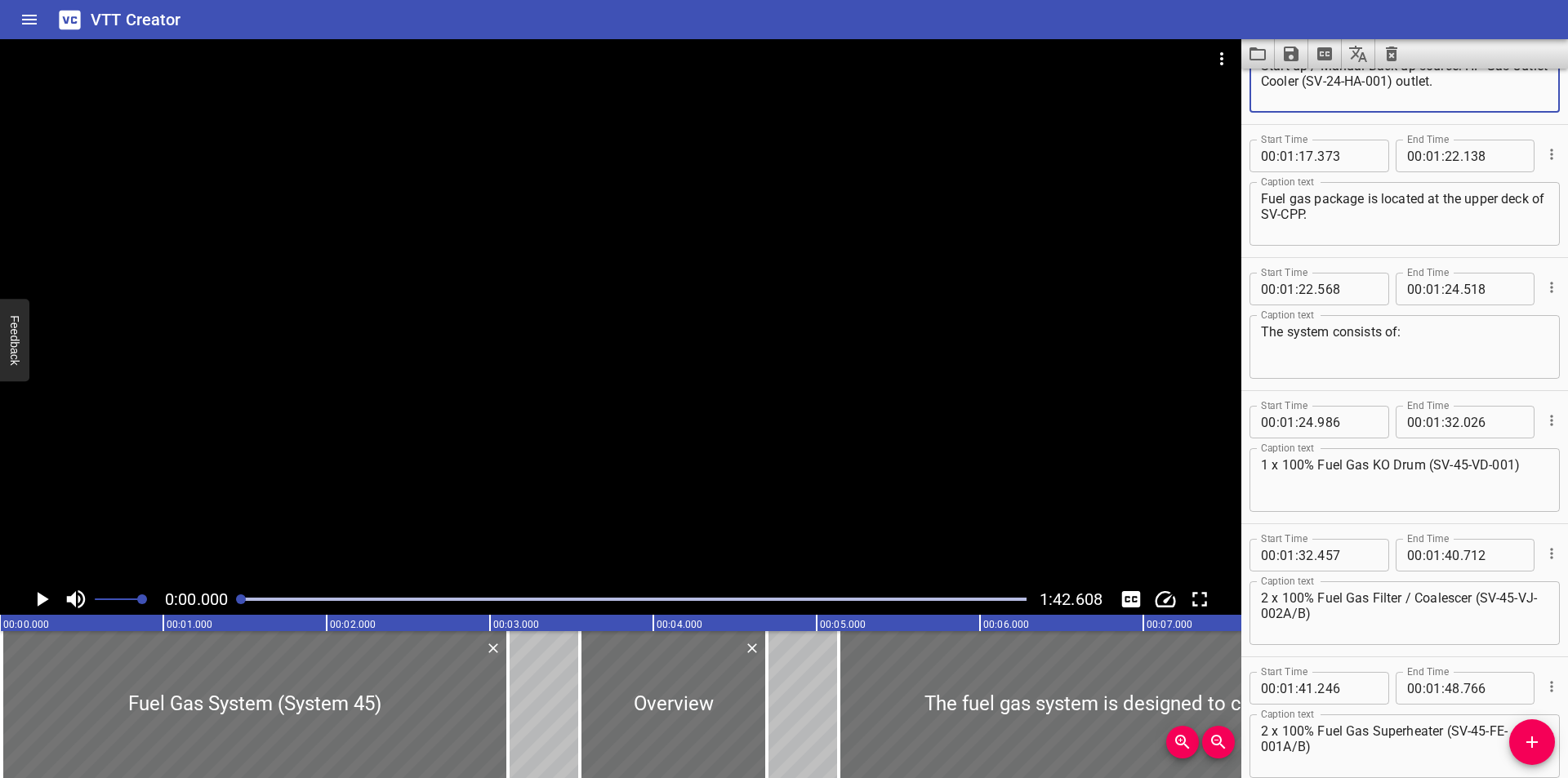
scroll to position [1944, 0]
click at [1289, 49] on icon "Save captions to file" at bounding box center [1291, 54] width 20 height 19
click at [1307, 87] on li "Save to VTT file" at bounding box center [1334, 90] width 120 height 29
click at [109, 733] on div at bounding box center [255, 704] width 506 height 147
click at [1243, 16] on div "VTT Creator" at bounding box center [784, 19] width 1568 height 39
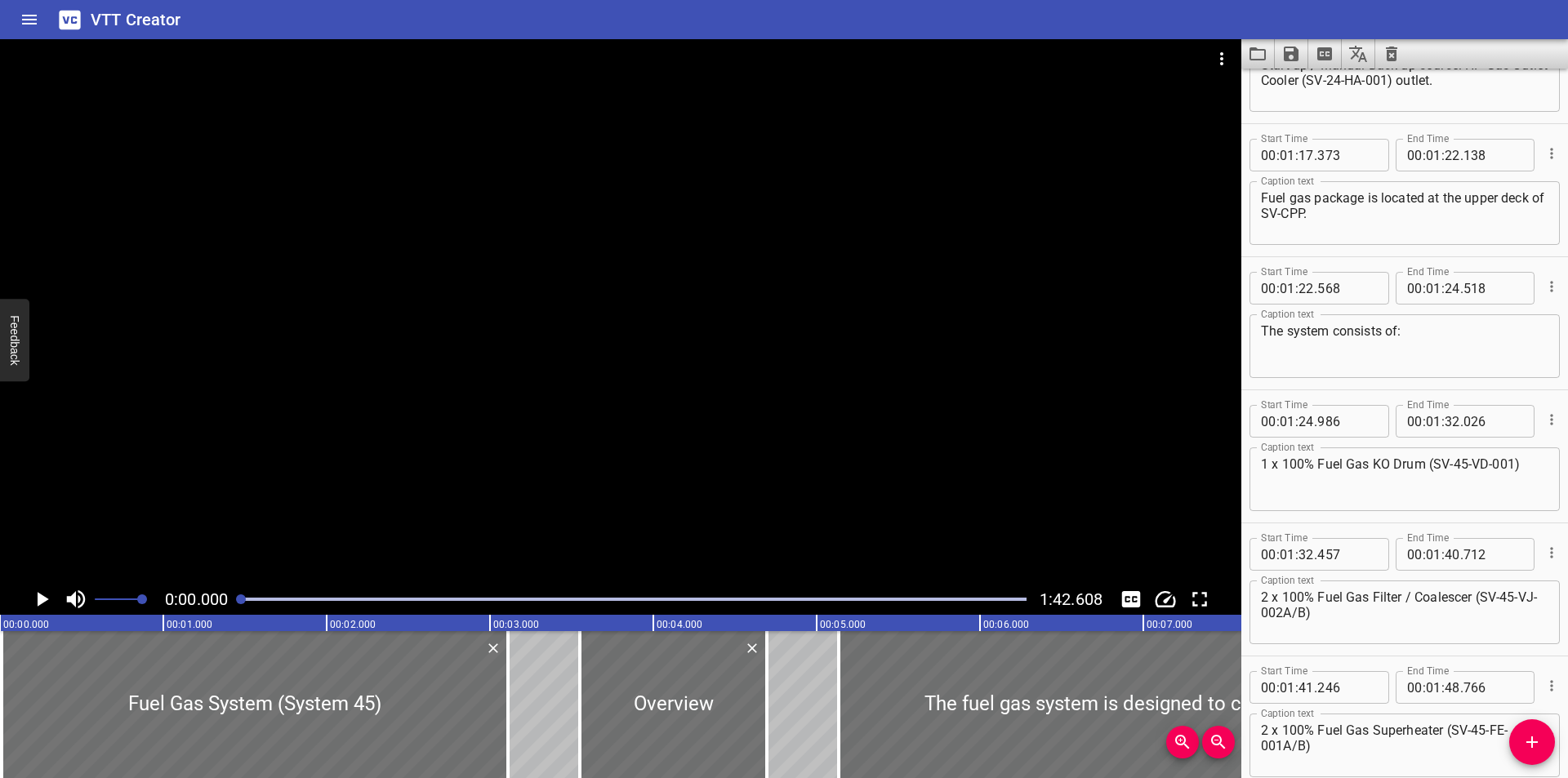
click at [891, 216] on div at bounding box center [620, 311] width 1241 height 545
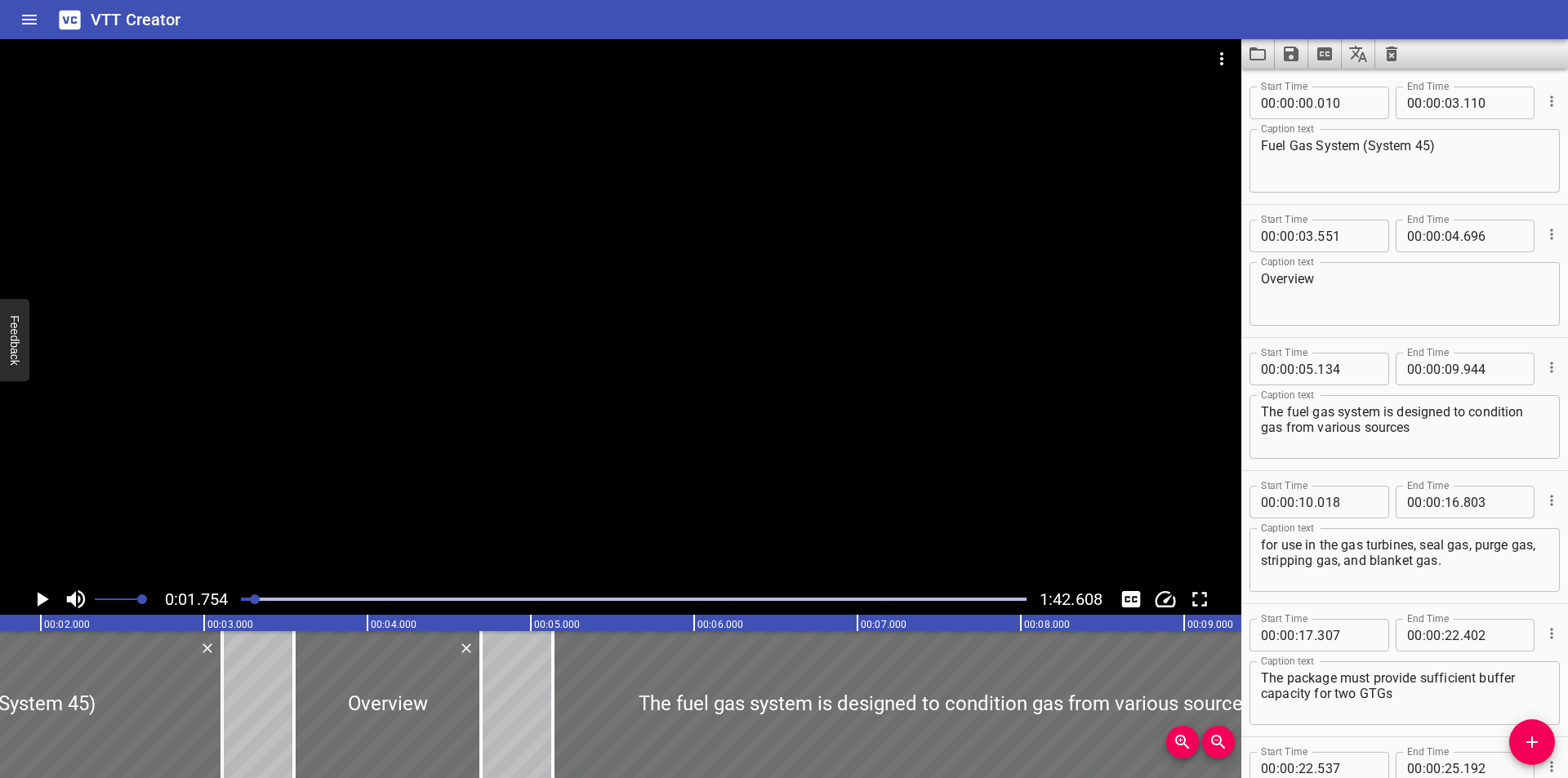
scroll to position [0, 287]
click at [1389, 58] on icon "Clear captions" at bounding box center [1392, 54] width 12 height 15
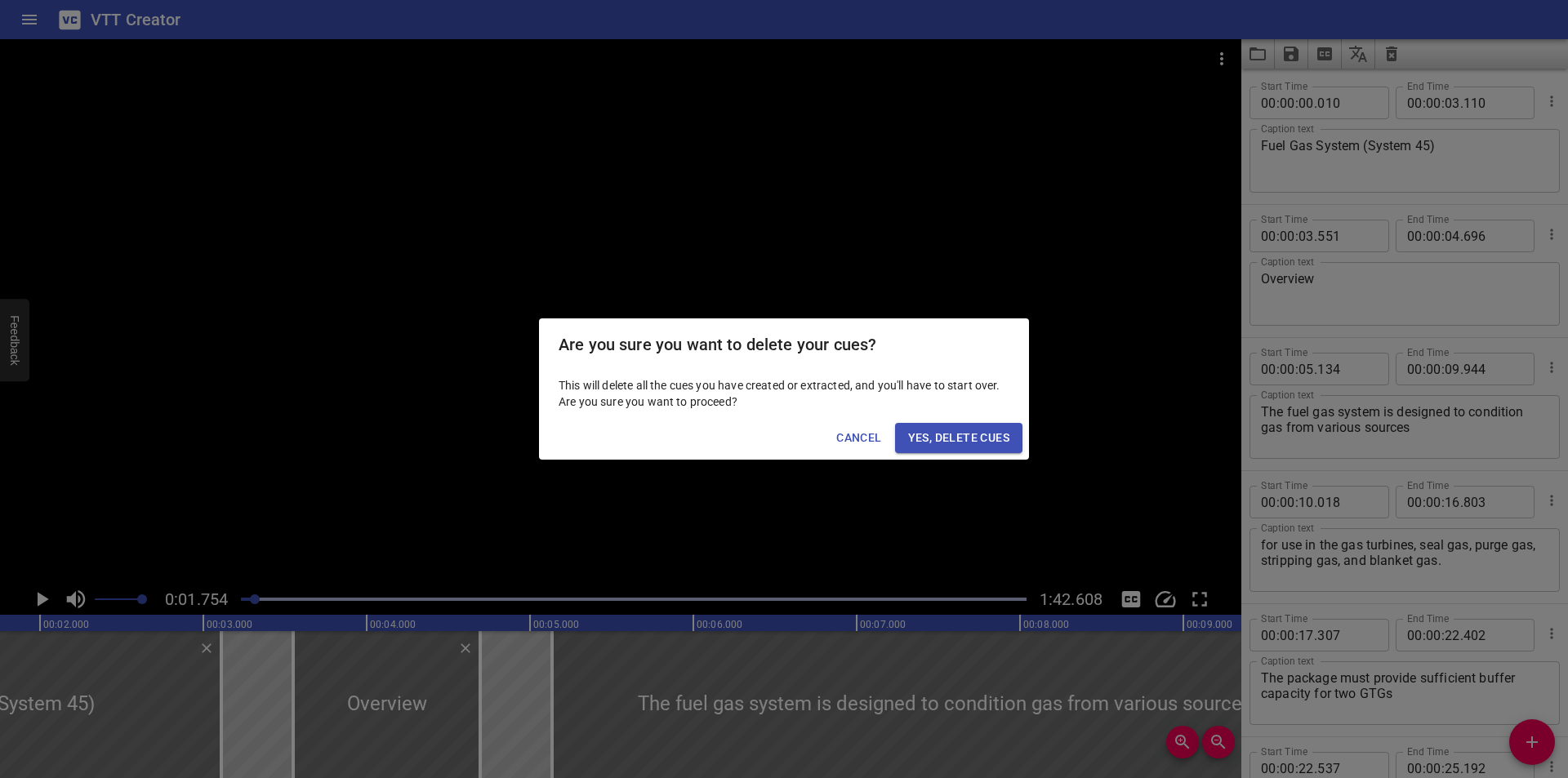
click at [962, 437] on span "Yes, Delete Cues" at bounding box center [959, 438] width 101 height 20
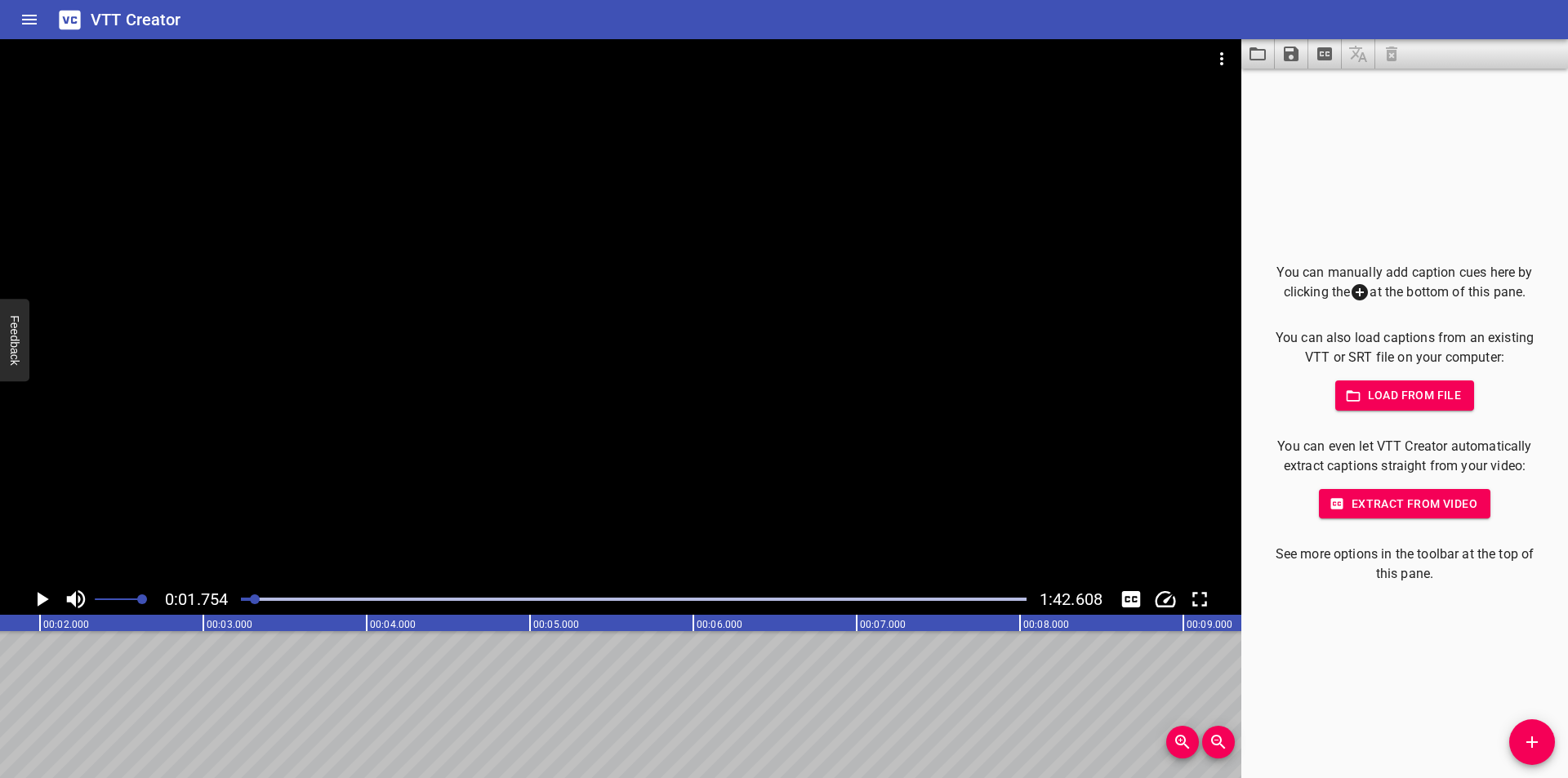
drag, startPoint x: 309, startPoint y: 486, endPoint x: 271, endPoint y: 581, distance: 102.3
click at [305, 499] on div at bounding box center [620, 311] width 1241 height 545
drag, startPoint x: 246, startPoint y: 605, endPoint x: 239, endPoint y: 598, distance: 9.9
click at [243, 603] on div at bounding box center [634, 599] width 805 height 22
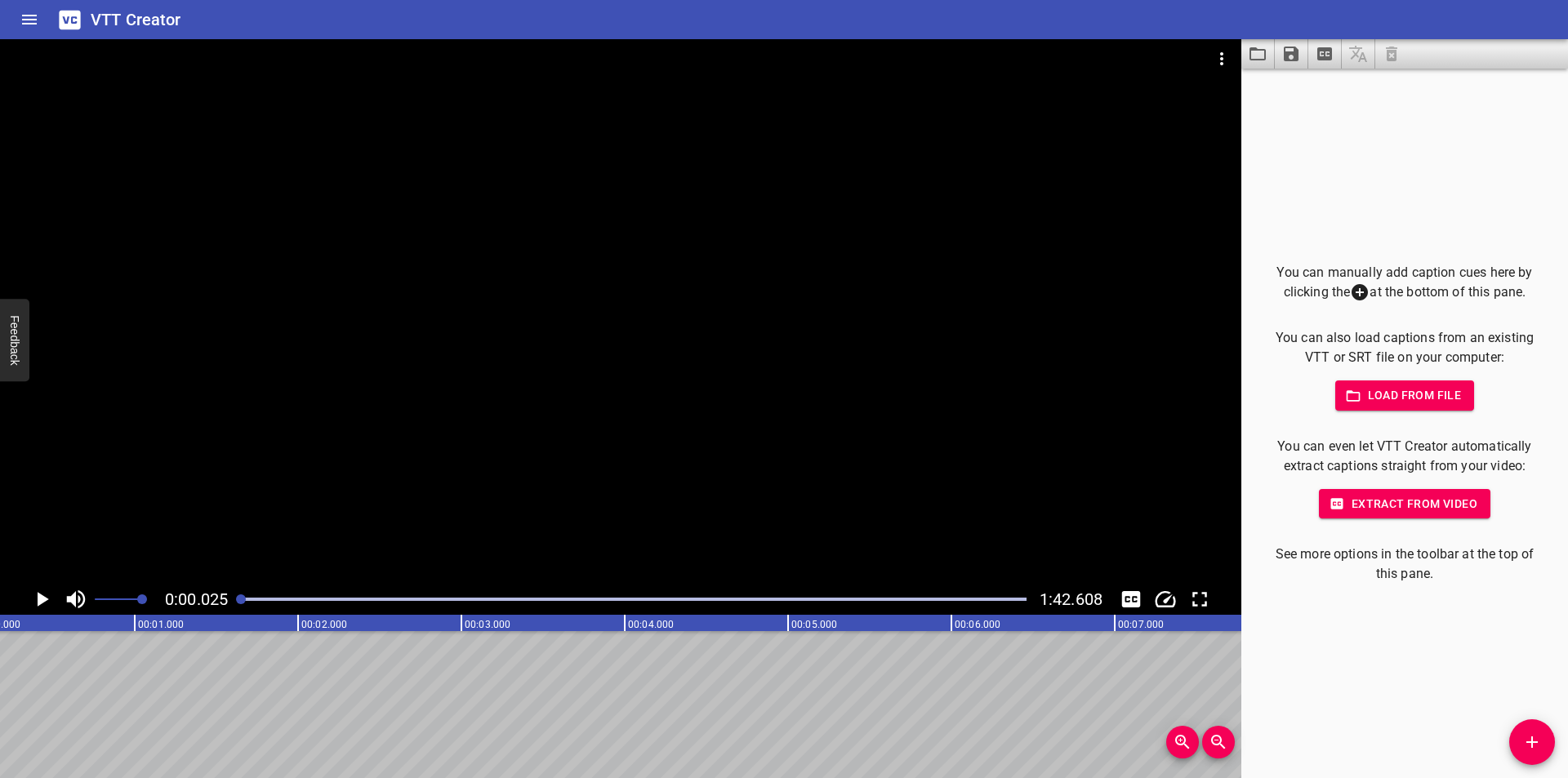
click at [239, 598] on div at bounding box center [241, 600] width 10 height 10
click at [326, 416] on div at bounding box center [620, 311] width 1241 height 545
click at [239, 602] on div at bounding box center [241, 600] width 10 height 10
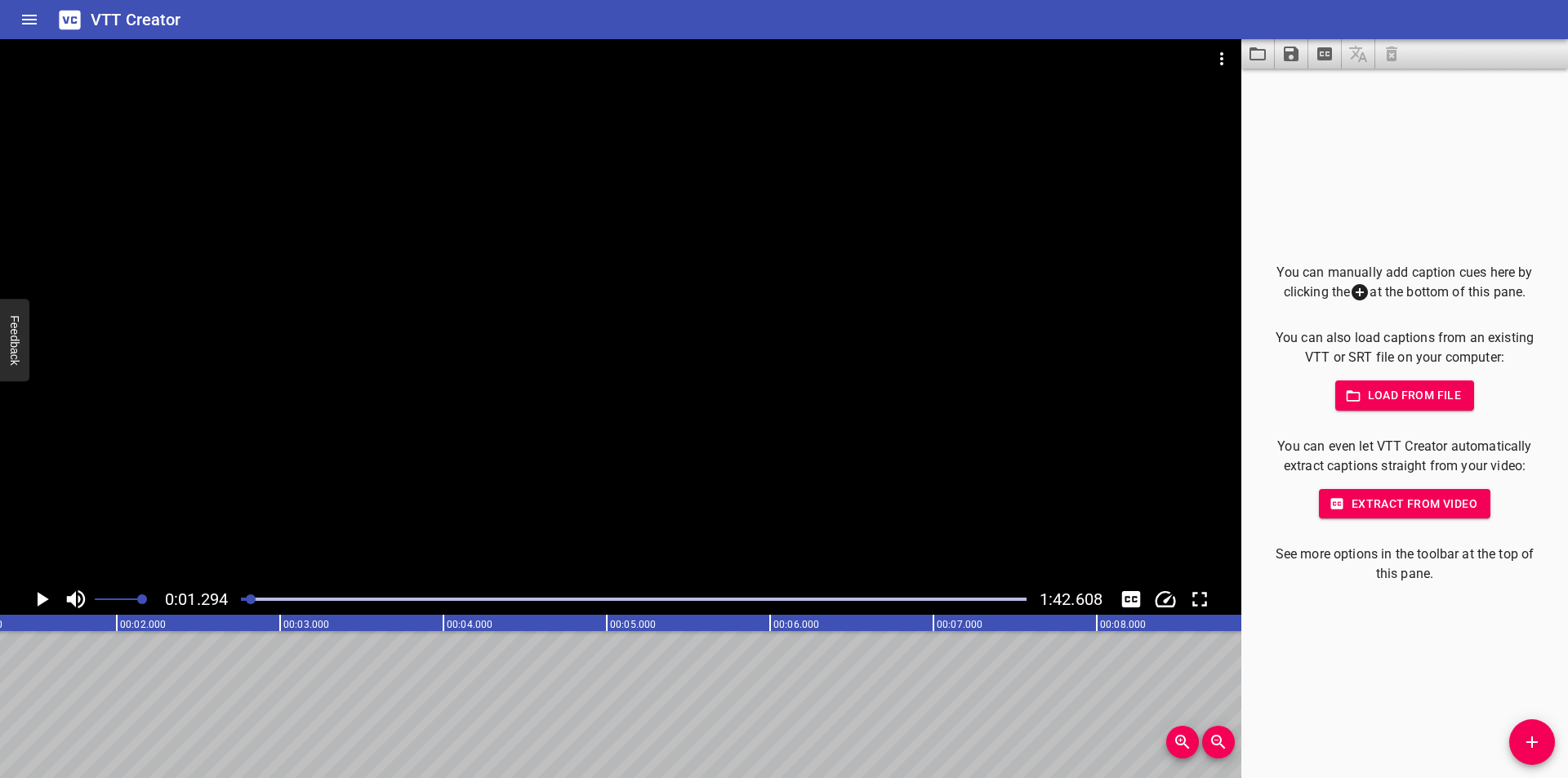
scroll to position [0, 212]
drag, startPoint x: 1524, startPoint y: 740, endPoint x: 731, endPoint y: 667, distance: 796.4
click at [1521, 741] on span "Add Cue" at bounding box center [1532, 742] width 46 height 19
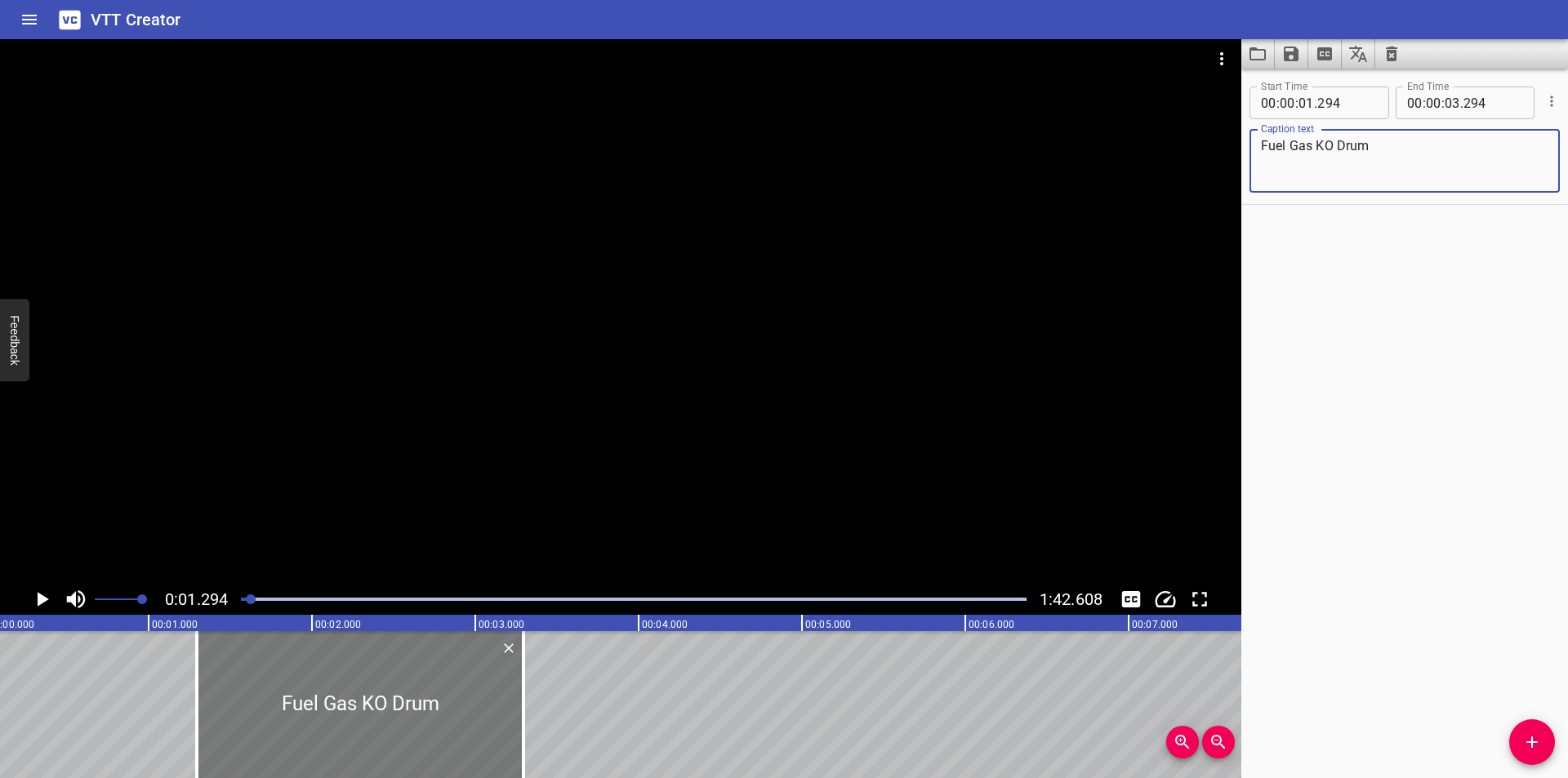
scroll to position [0, 0]
type textarea "Fuel Gas KO Drum"
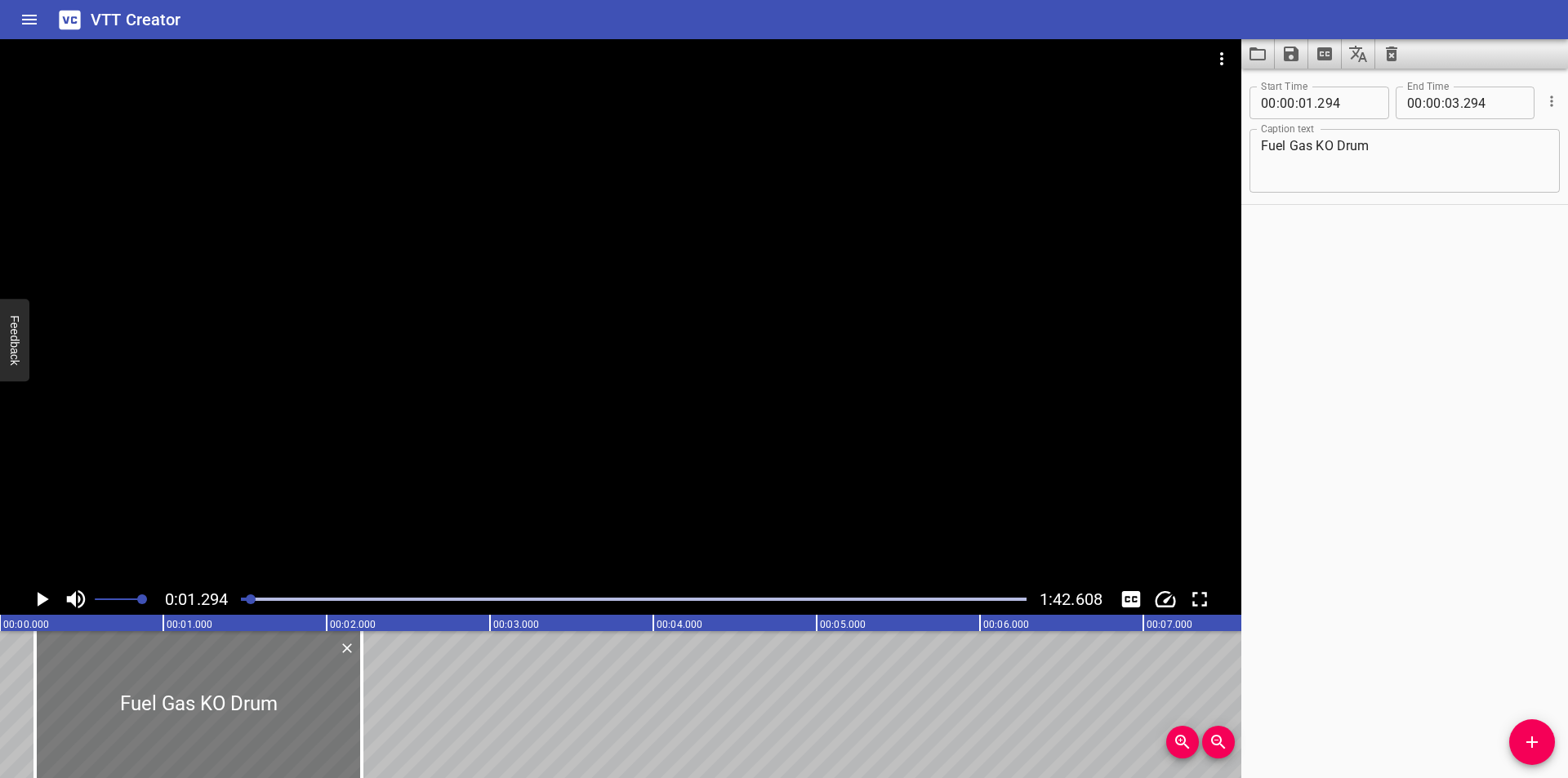
drag, startPoint x: 495, startPoint y: 712, endPoint x: 258, endPoint y: 710, distance: 237.0
click at [258, 710] on div at bounding box center [198, 704] width 327 height 147
type input "00"
type input "000"
type input "02"
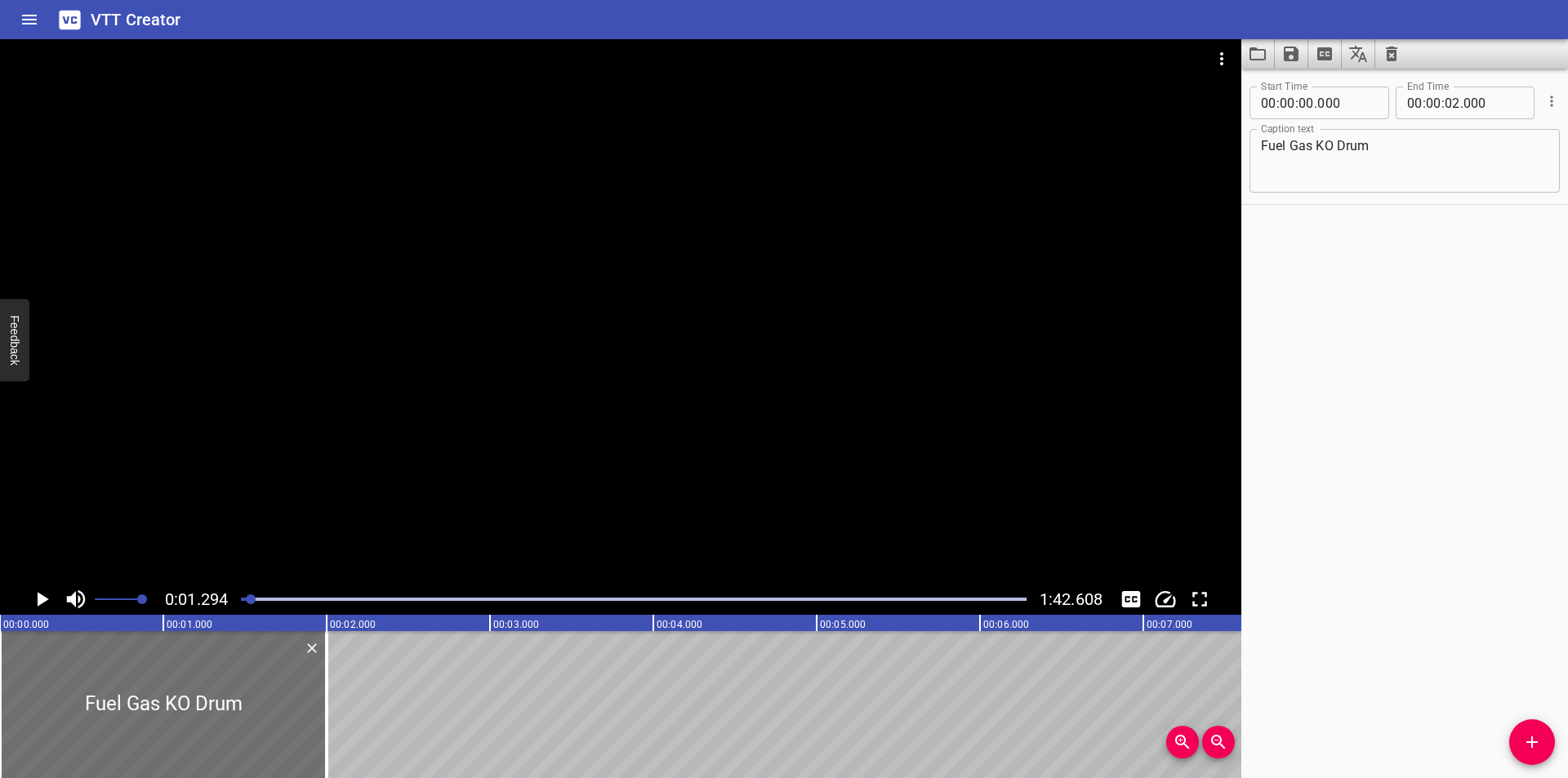
click at [314, 410] on div at bounding box center [620, 311] width 1241 height 545
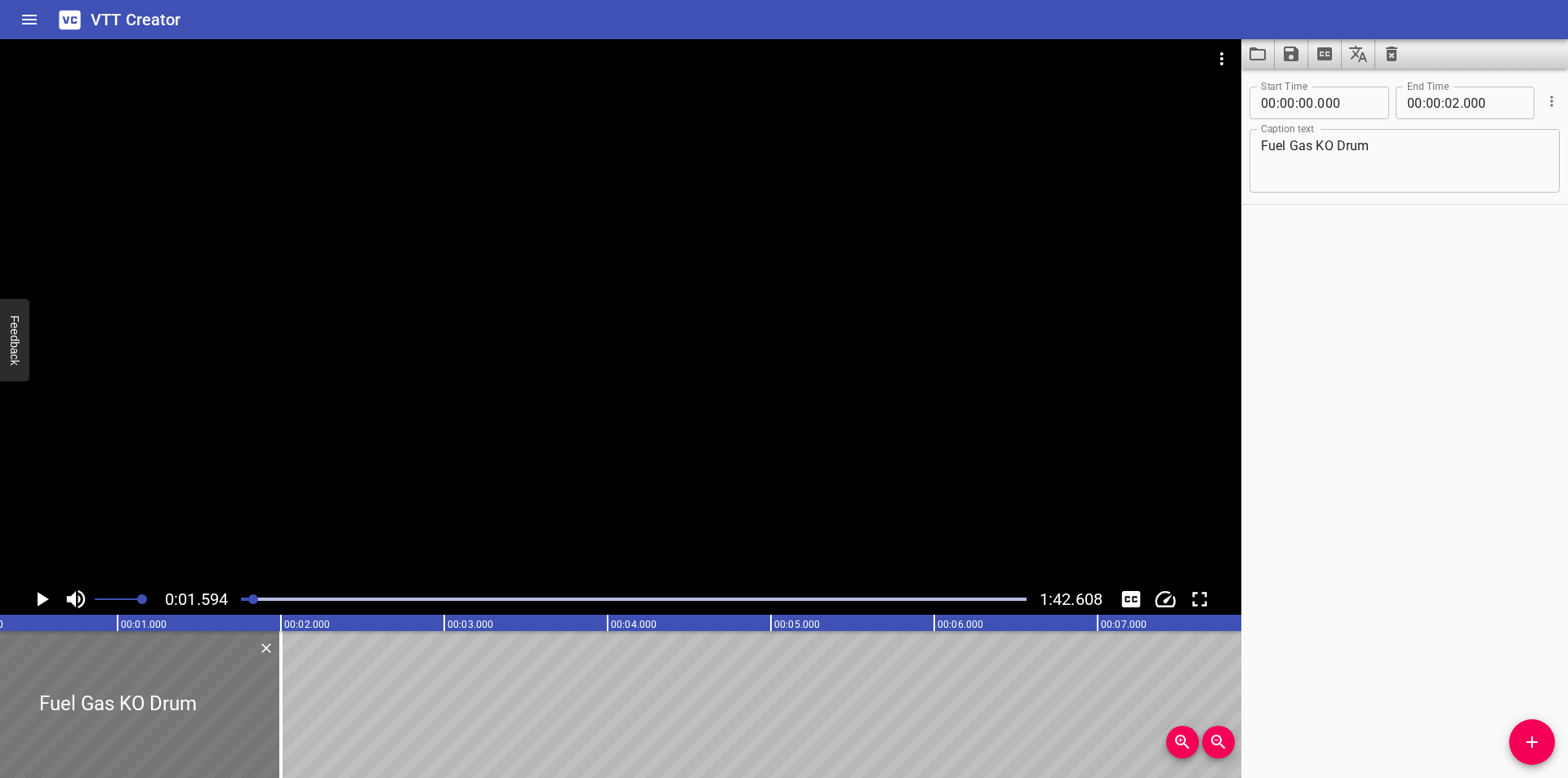
scroll to position [0, 42]
drag, startPoint x: 116, startPoint y: 706, endPoint x: 38, endPoint y: 696, distance: 78.6
click at [35, 702] on div at bounding box center [121, 704] width 327 height 147
click at [261, 472] on div at bounding box center [620, 311] width 1241 height 545
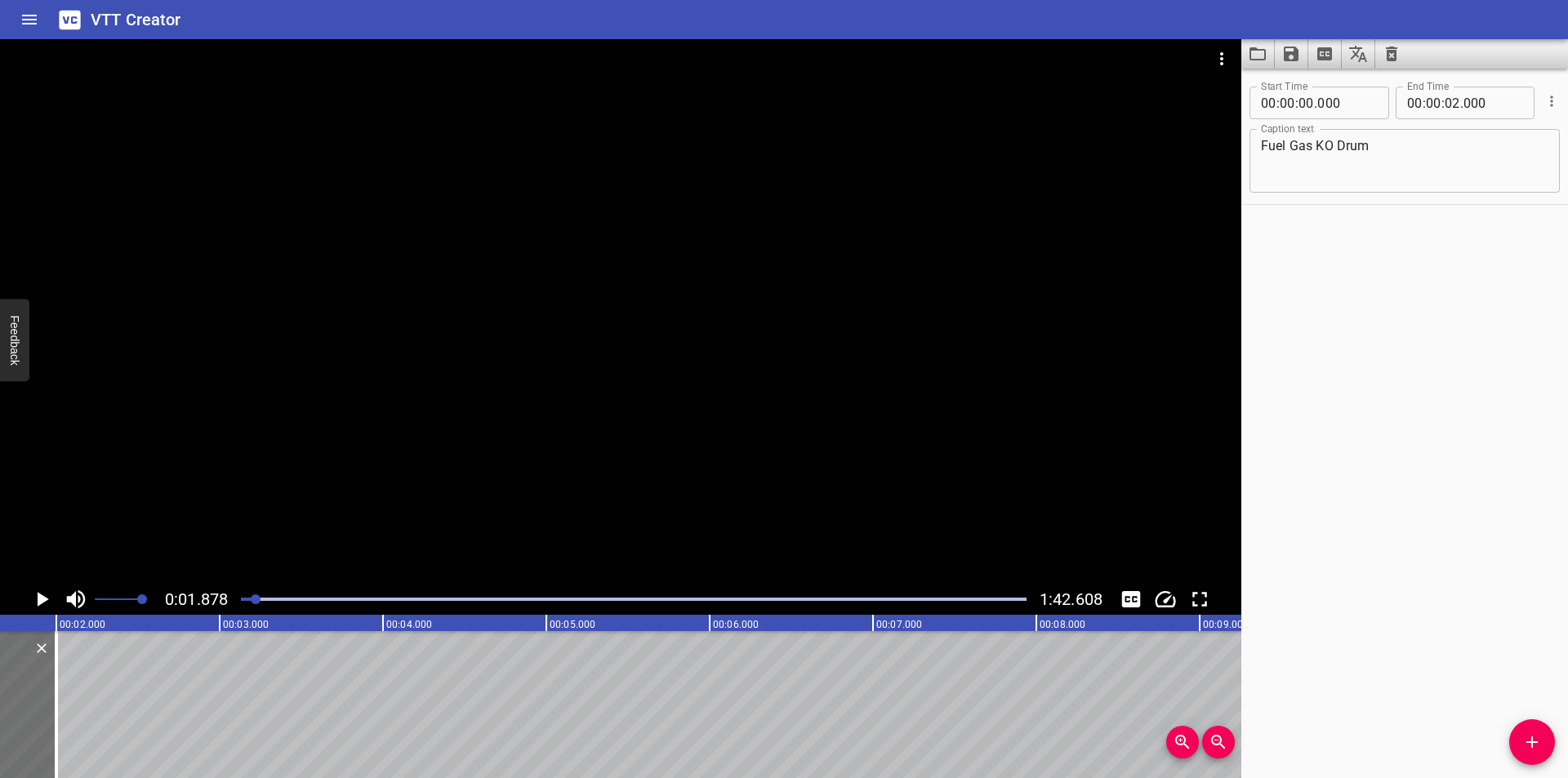
scroll to position [0, 307]
drag, startPoint x: 20, startPoint y: 717, endPoint x: 57, endPoint y: 721, distance: 37.2
click at [49, 721] on div at bounding box center [47, 704] width 3 height 147
type input "175"
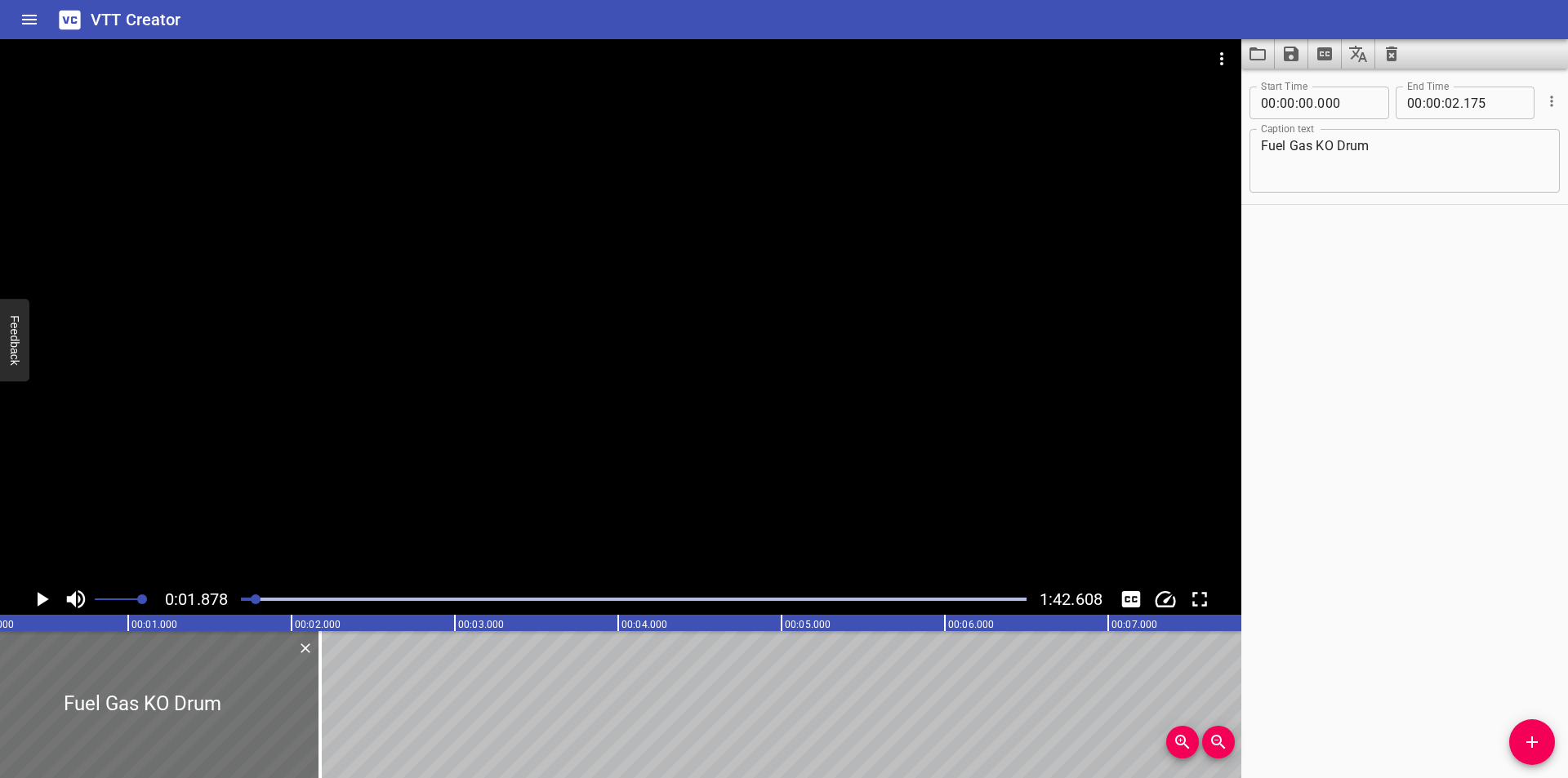
click at [329, 430] on div at bounding box center [620, 311] width 1241 height 545
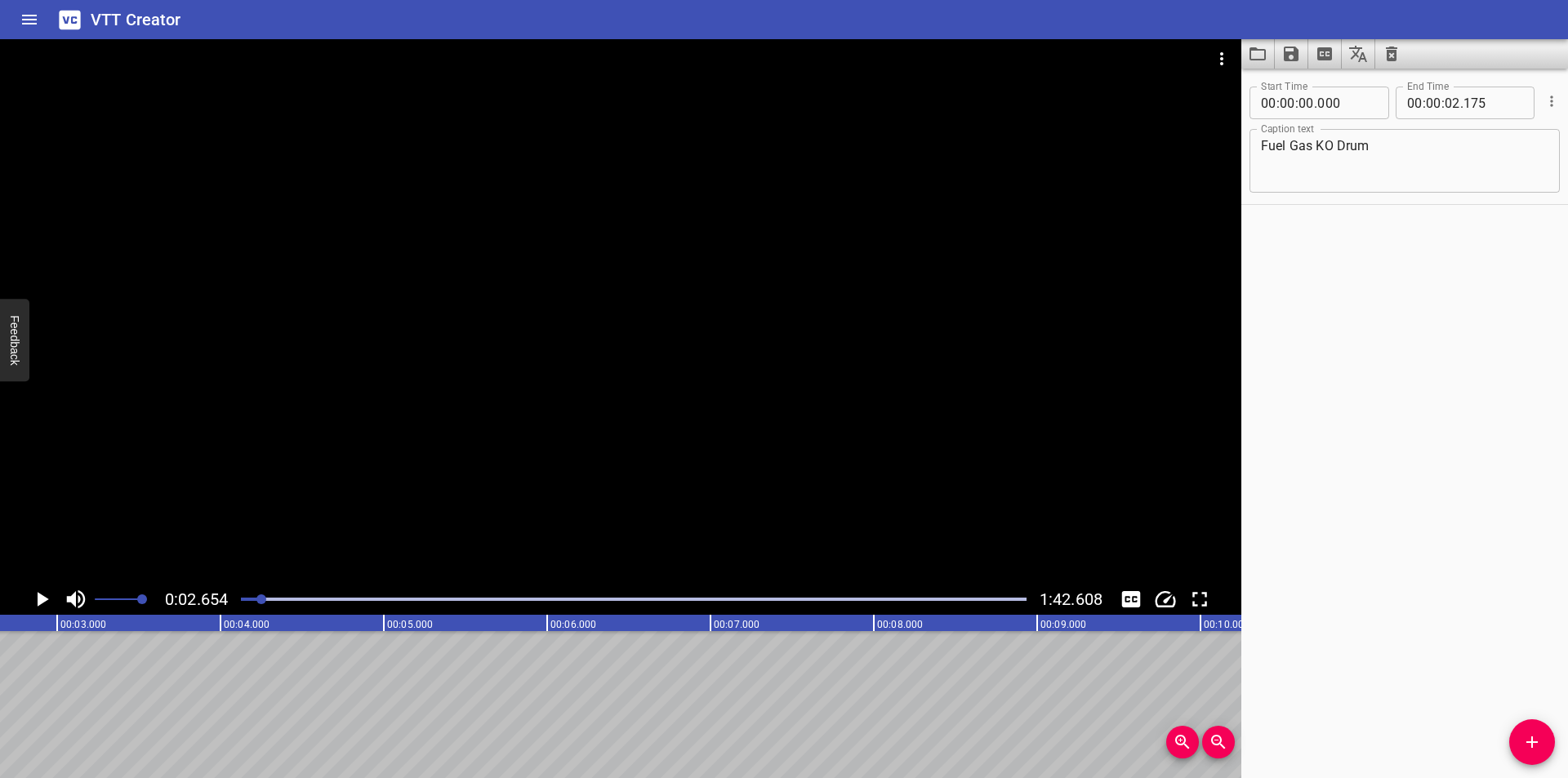
scroll to position [0, 434]
drag, startPoint x: 1531, startPoint y: 741, endPoint x: 1480, endPoint y: 724, distance: 53.8
click at [1528, 741] on icon "Add Cue" at bounding box center [1532, 742] width 20 height 19
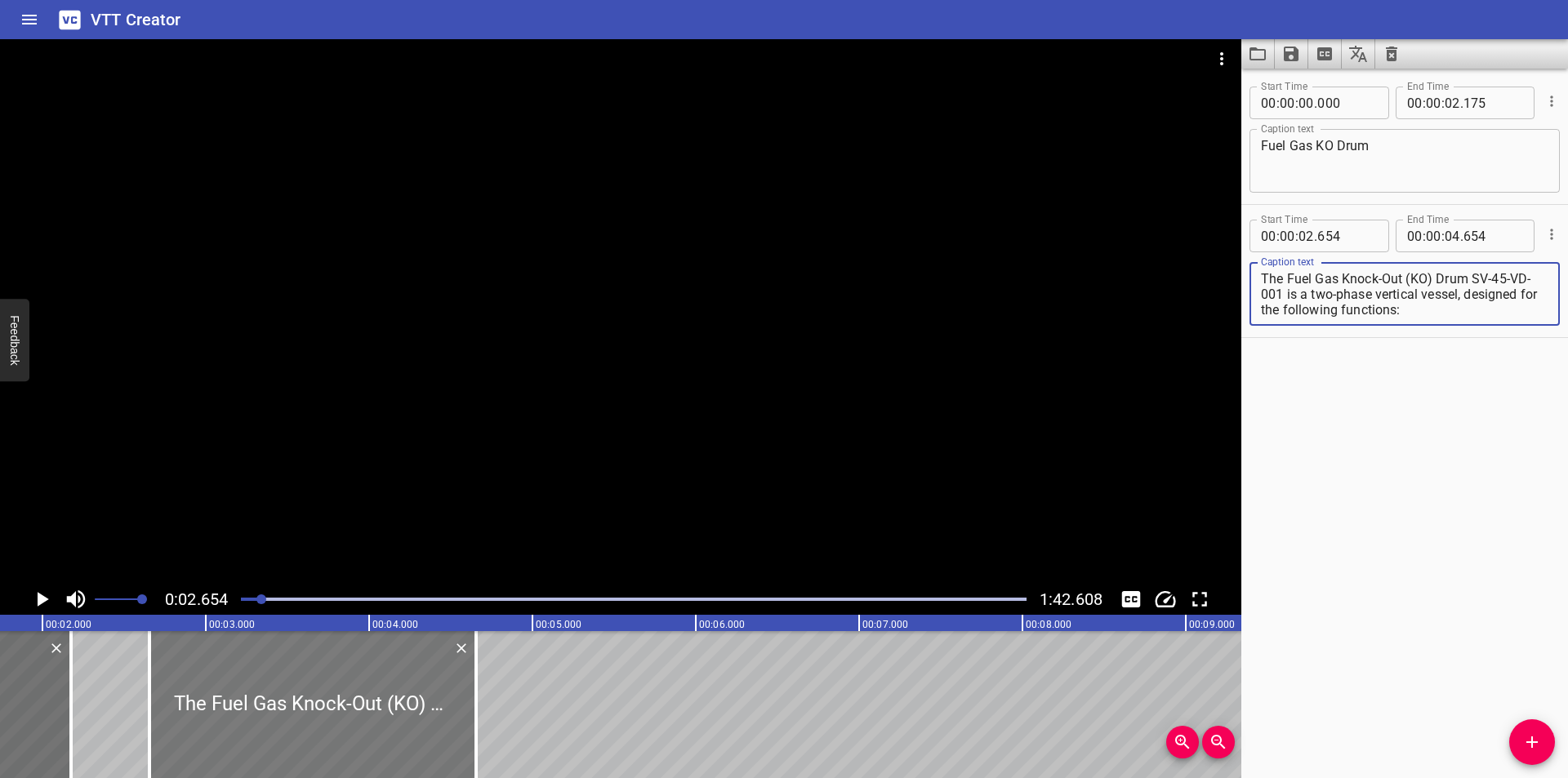
scroll to position [0, 216]
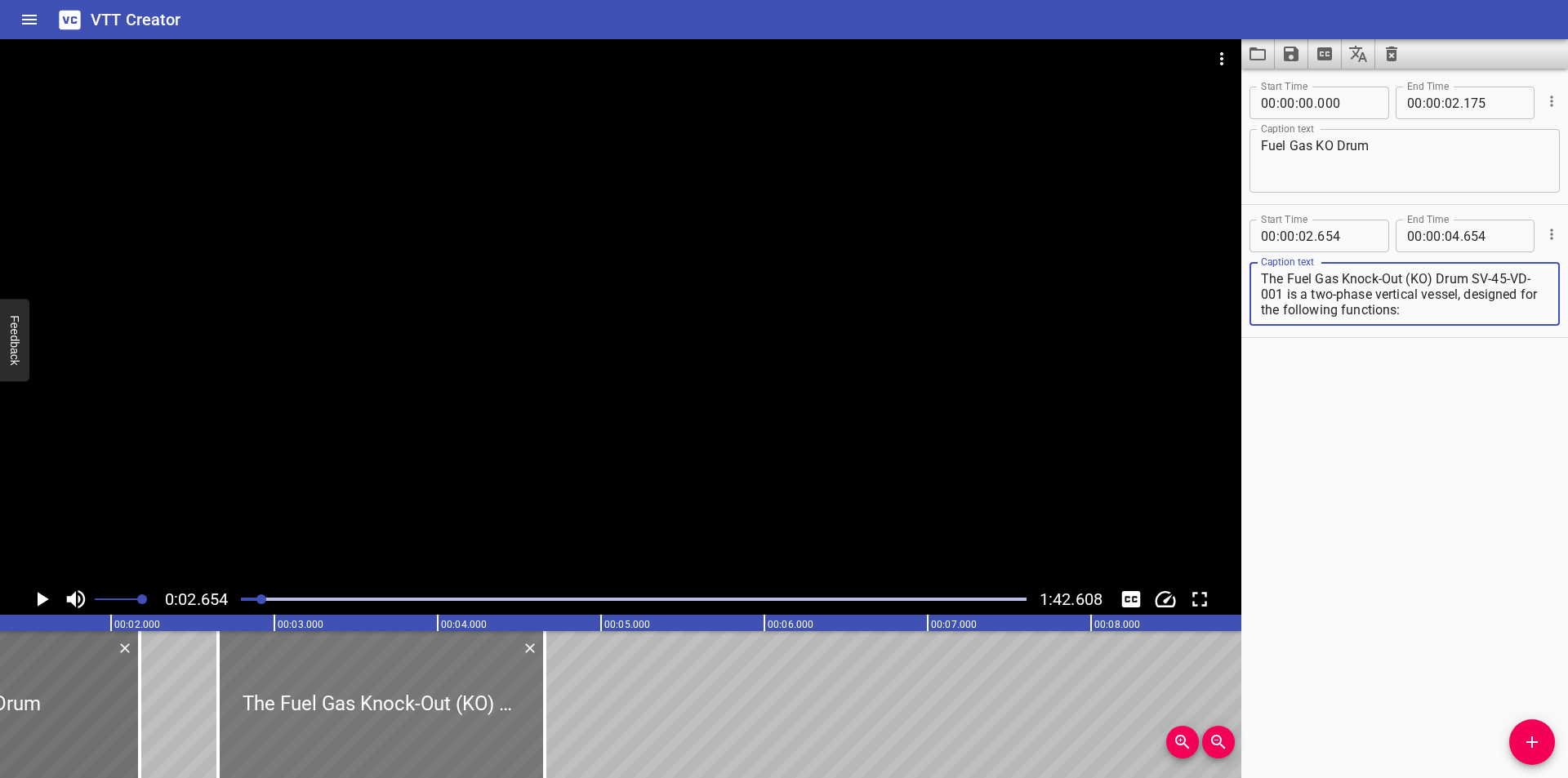
type textarea "The Fuel Gas Knock-Out (KO) Drum SV-45-VD-001 is a two-phase vertical vessel, d…"
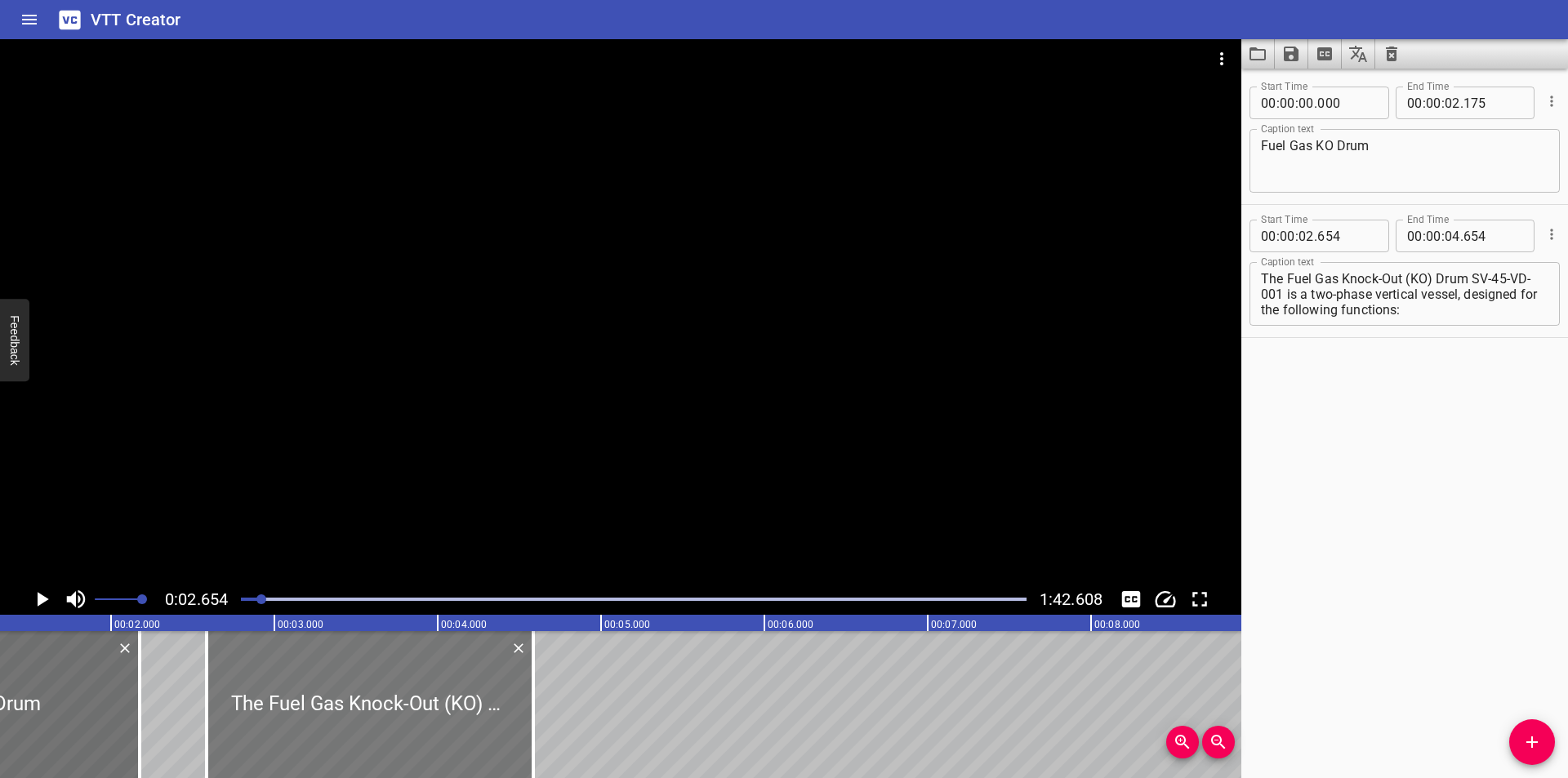
drag, startPoint x: 334, startPoint y: 728, endPoint x: 323, endPoint y: 731, distance: 11.4
click at [323, 731] on div at bounding box center [370, 704] width 327 height 147
type input "584"
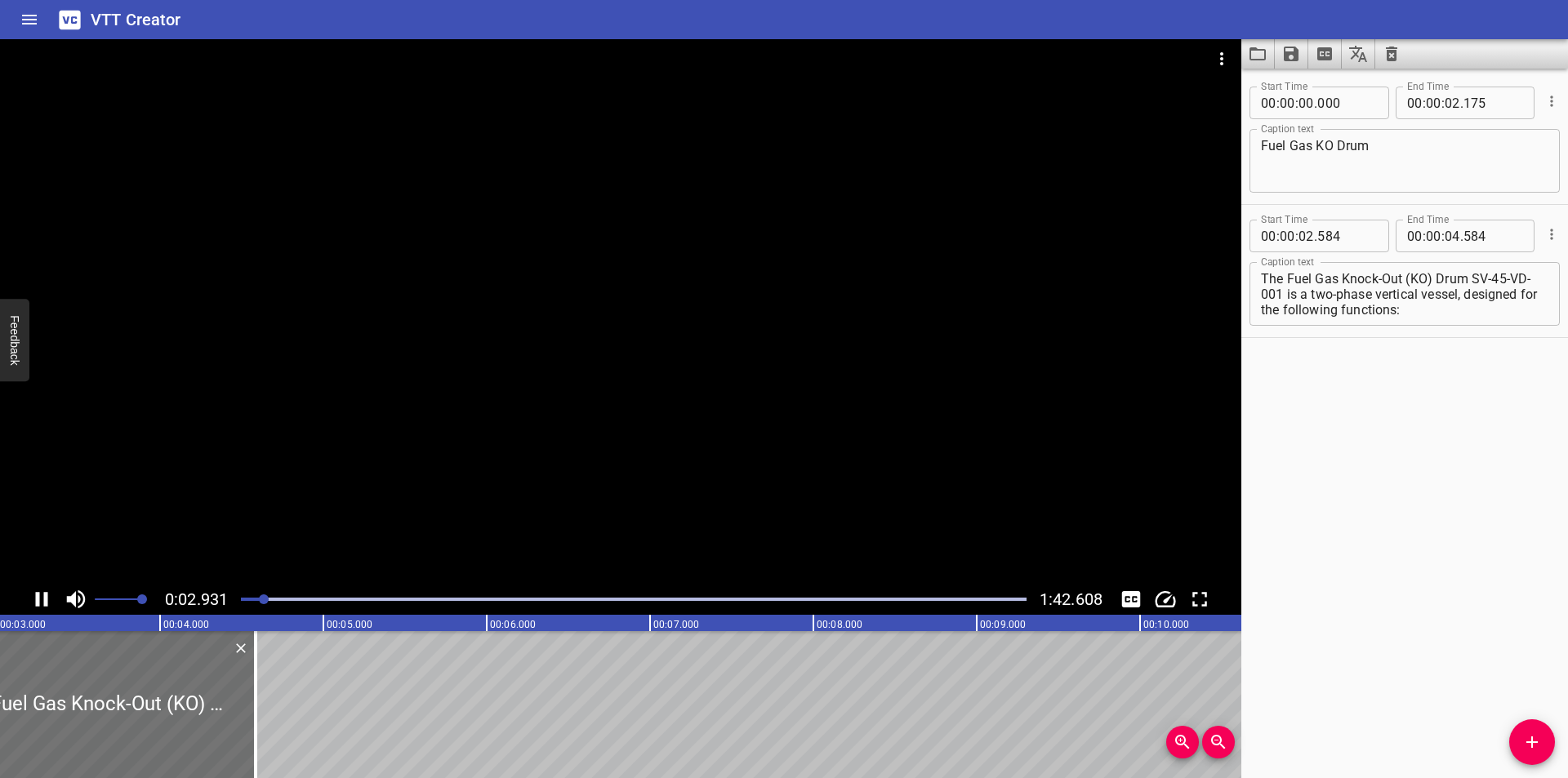
scroll to position [0, 521]
drag, startPoint x: 229, startPoint y: 735, endPoint x: 269, endPoint y: 736, distance: 40.0
click at [269, 736] on div at bounding box center [267, 704] width 3 height 147
type input "834"
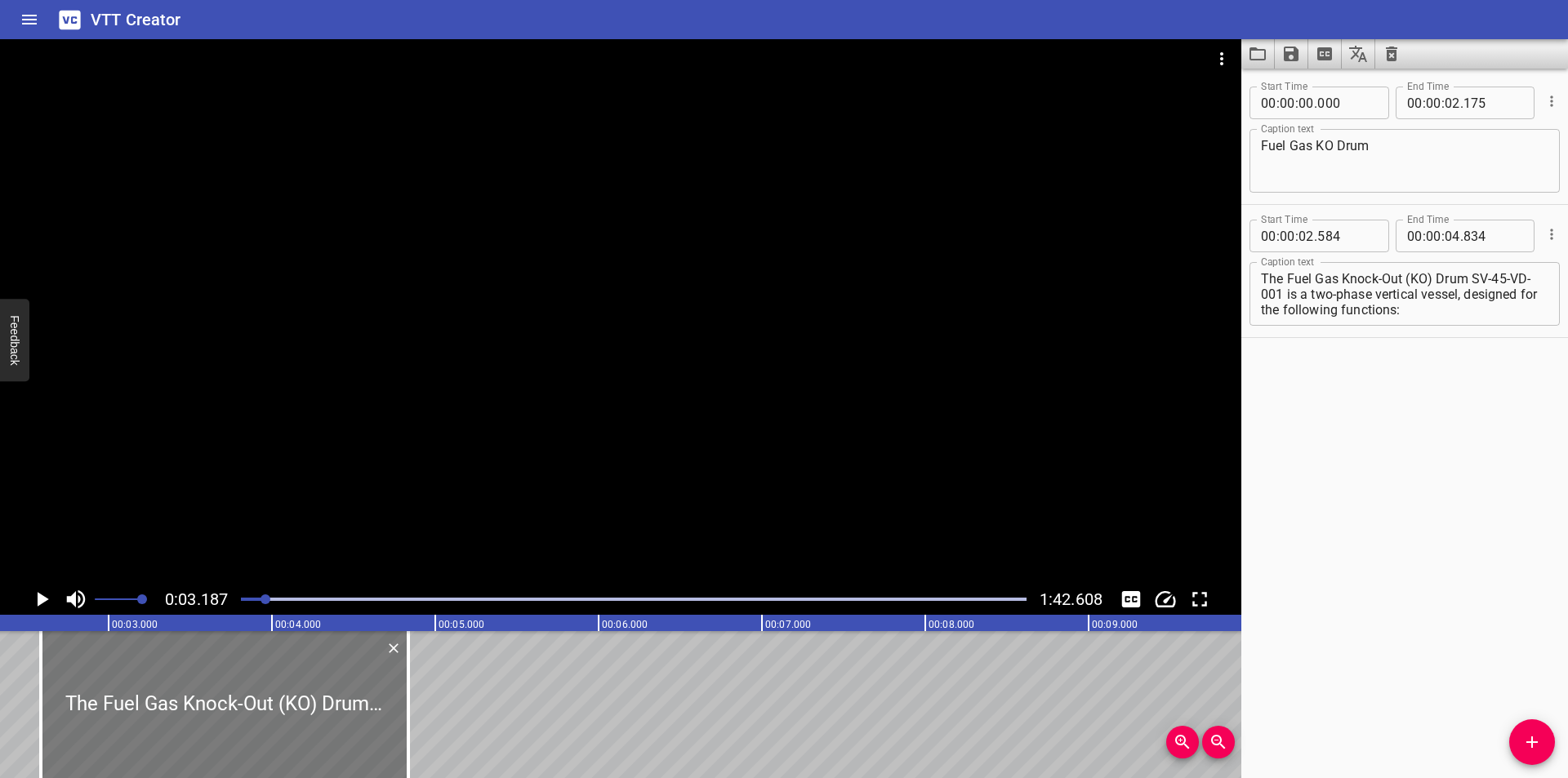
scroll to position [0, 357]
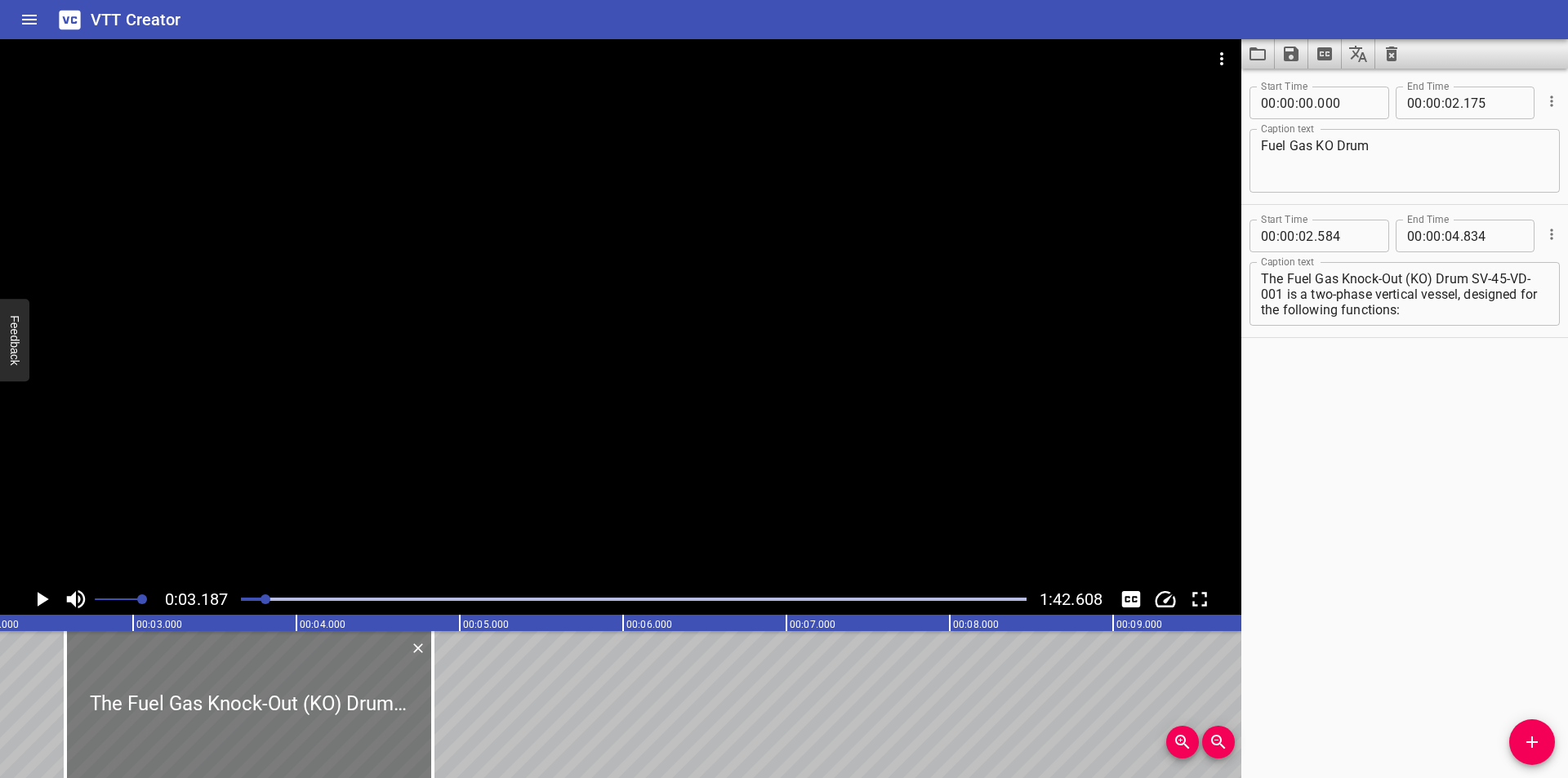
click at [309, 733] on div at bounding box center [249, 704] width 368 height 147
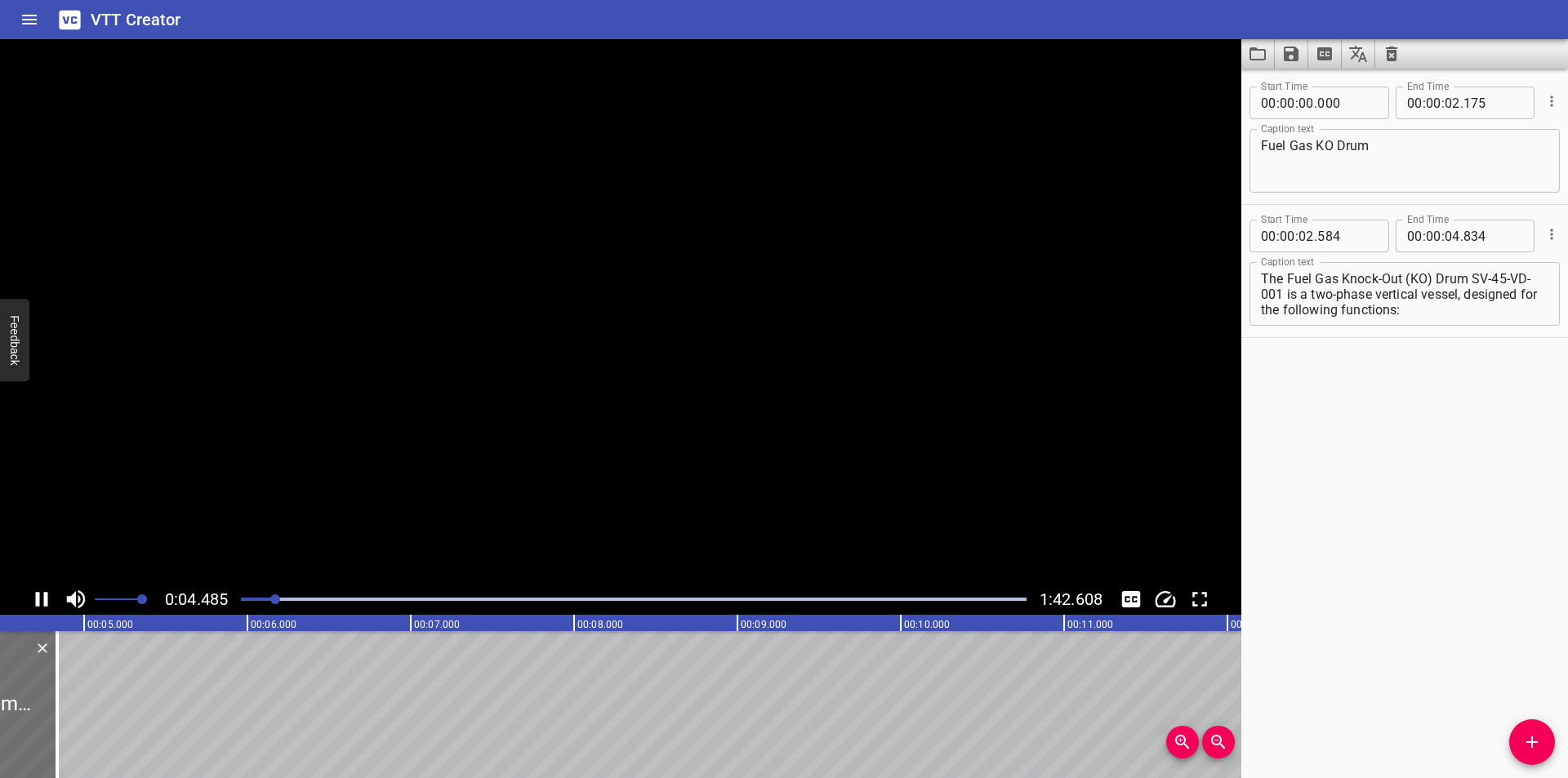
scroll to position [0, 777]
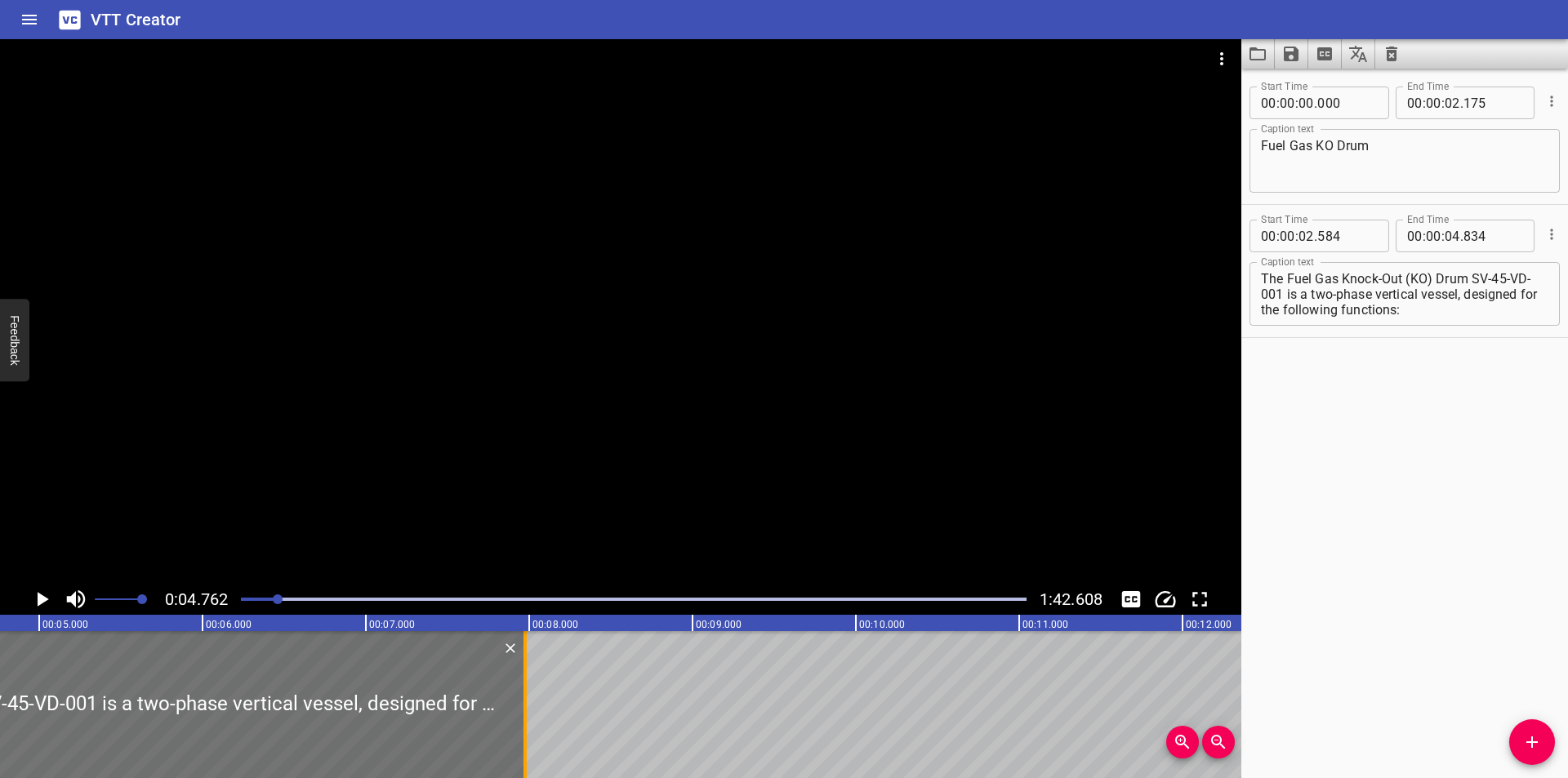
drag, startPoint x: 17, startPoint y: 725, endPoint x: 670, endPoint y: 722, distance: 653.0
click at [533, 722] on div at bounding box center [525, 704] width 17 height 147
type input "08"
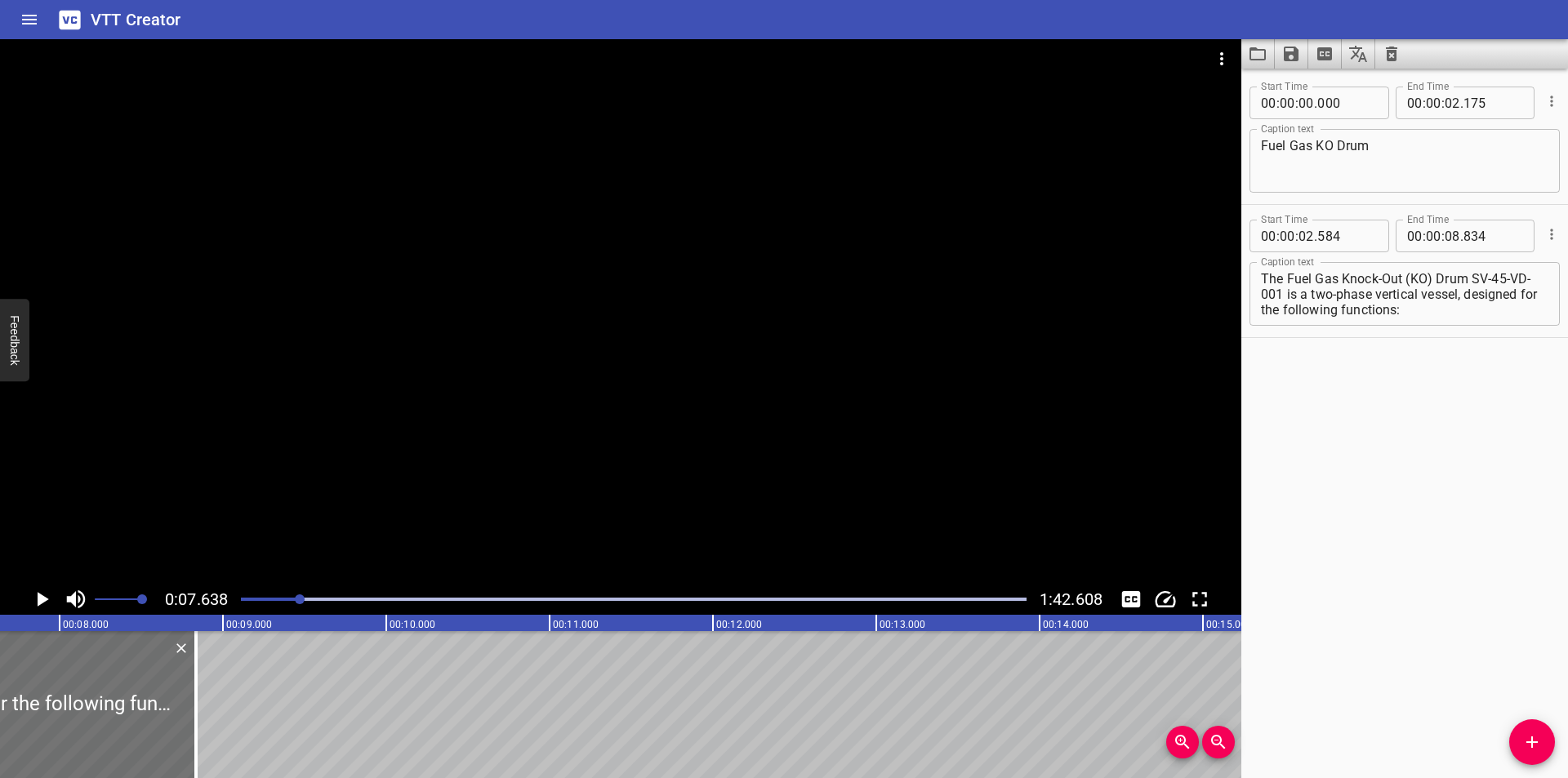
scroll to position [0, 1248]
click at [1475, 279] on textarea "The Fuel Gas Knock-Out (KO) Drum SV-45-VD-001 is a two-phase vertical vessel, d…" at bounding box center [1404, 294] width 288 height 47
type textarea "The Fuel Gas Knock-Out (KO) Drum (SV-45-VD-001) is a two-phase vertical vessel,…"
drag, startPoint x: 680, startPoint y: 381, endPoint x: 678, endPoint y: 355, distance: 26.1
click at [680, 366] on div at bounding box center [620, 311] width 1241 height 545
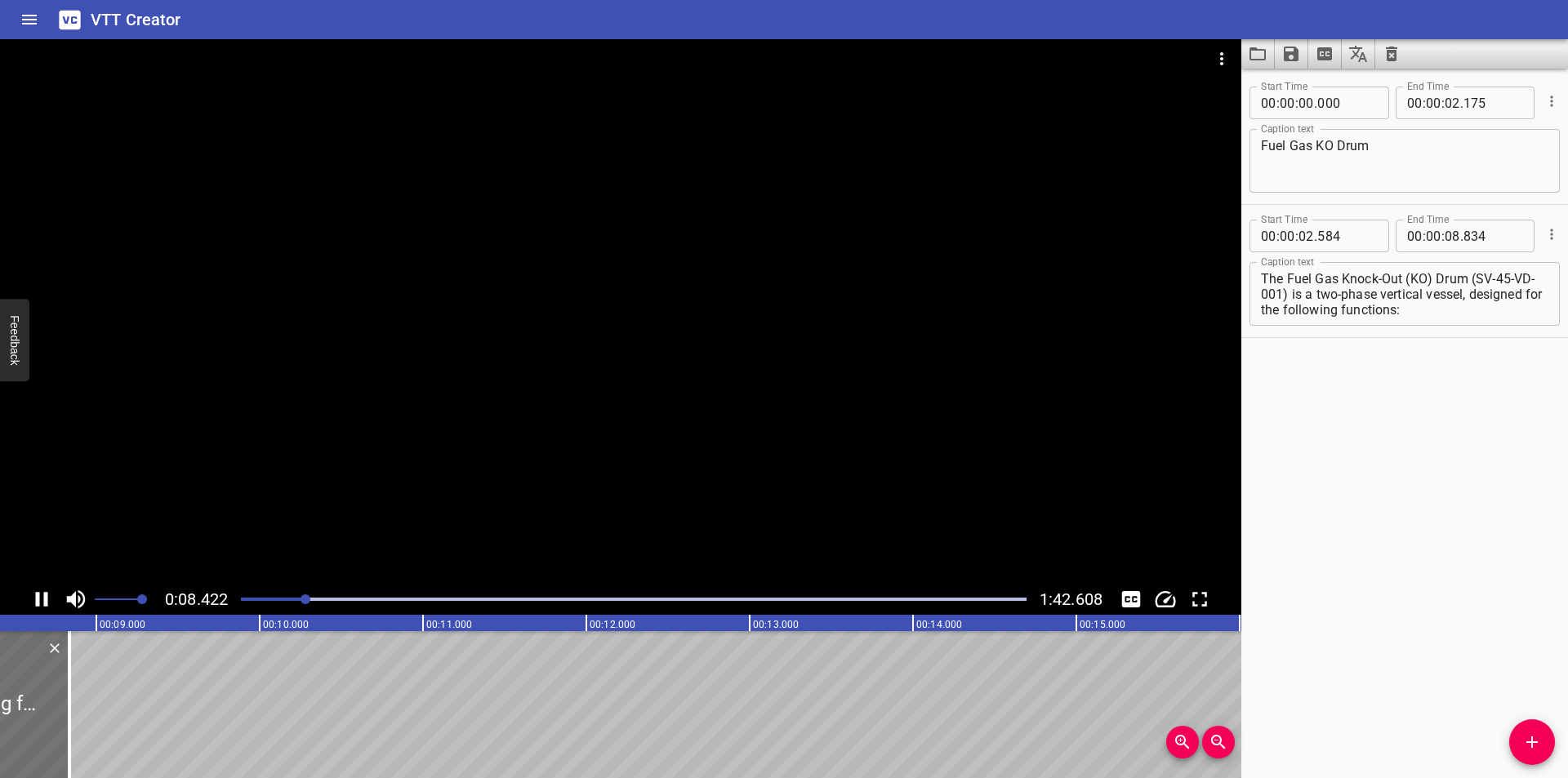
scroll to position [0, 1396]
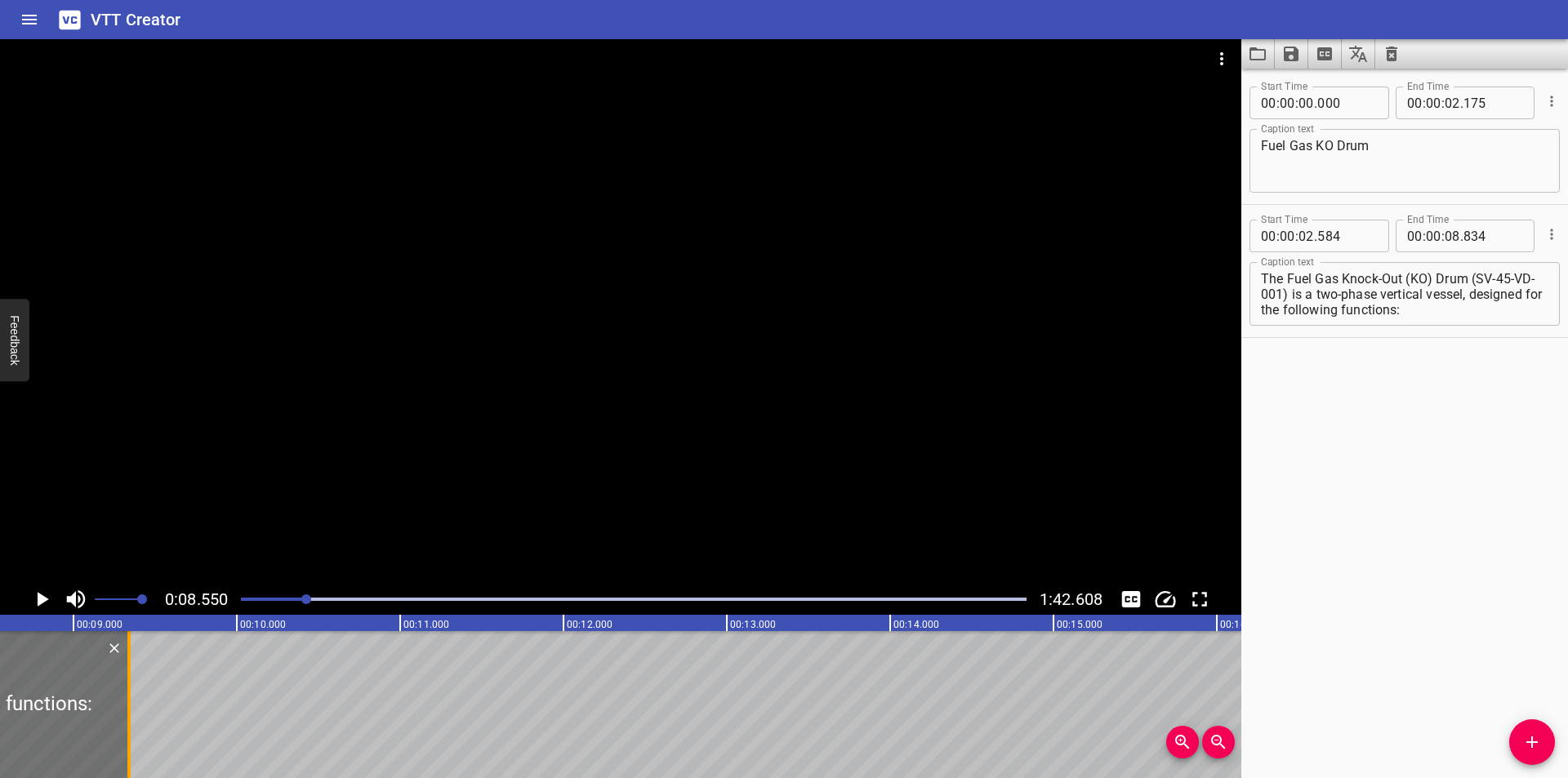
drag, startPoint x: 128, startPoint y: 723, endPoint x: 349, endPoint y: 723, distance: 221.0
click at [131, 723] on div at bounding box center [129, 704] width 3 height 147
type input "10"
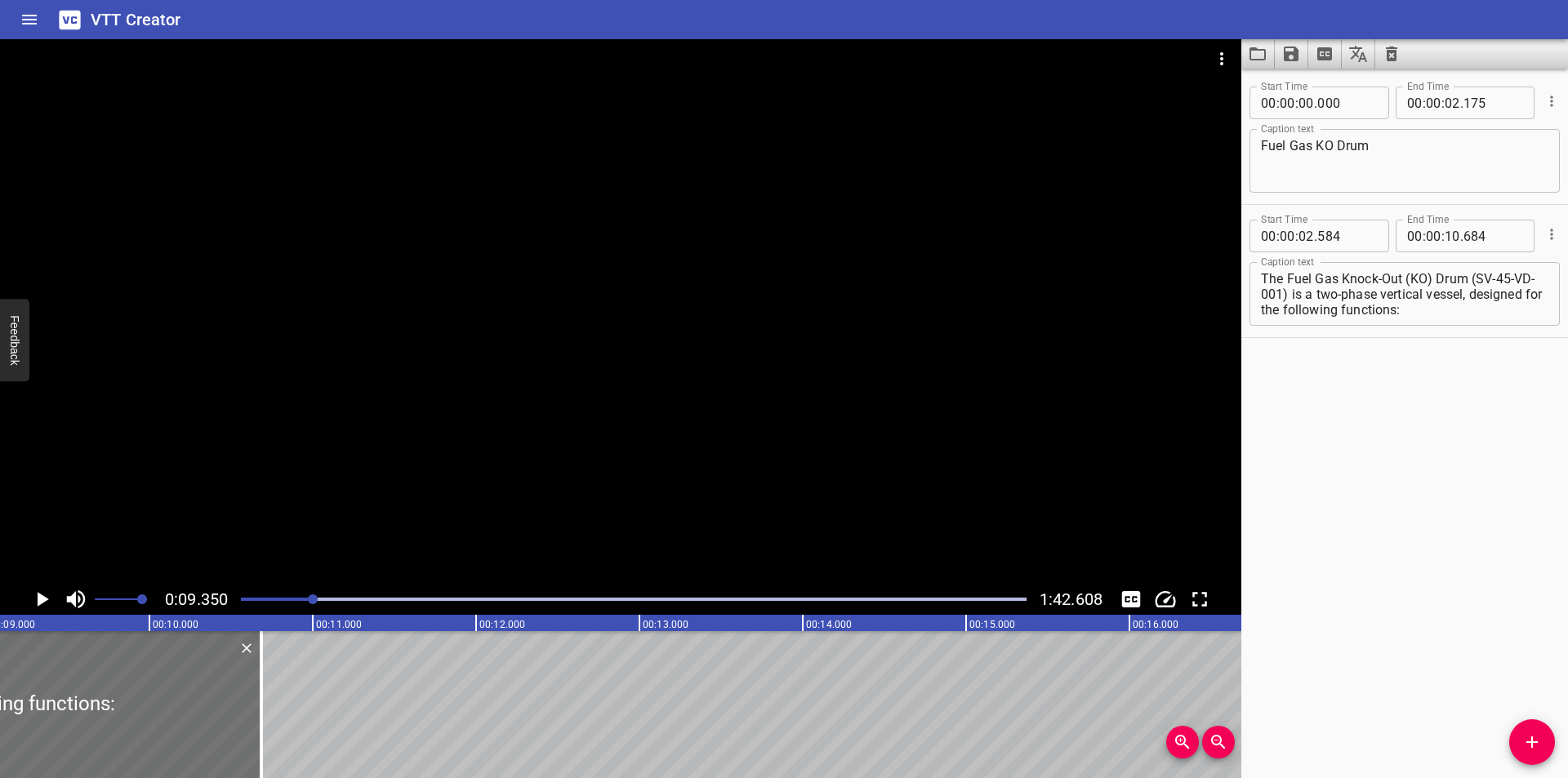
scroll to position [0, 1527]
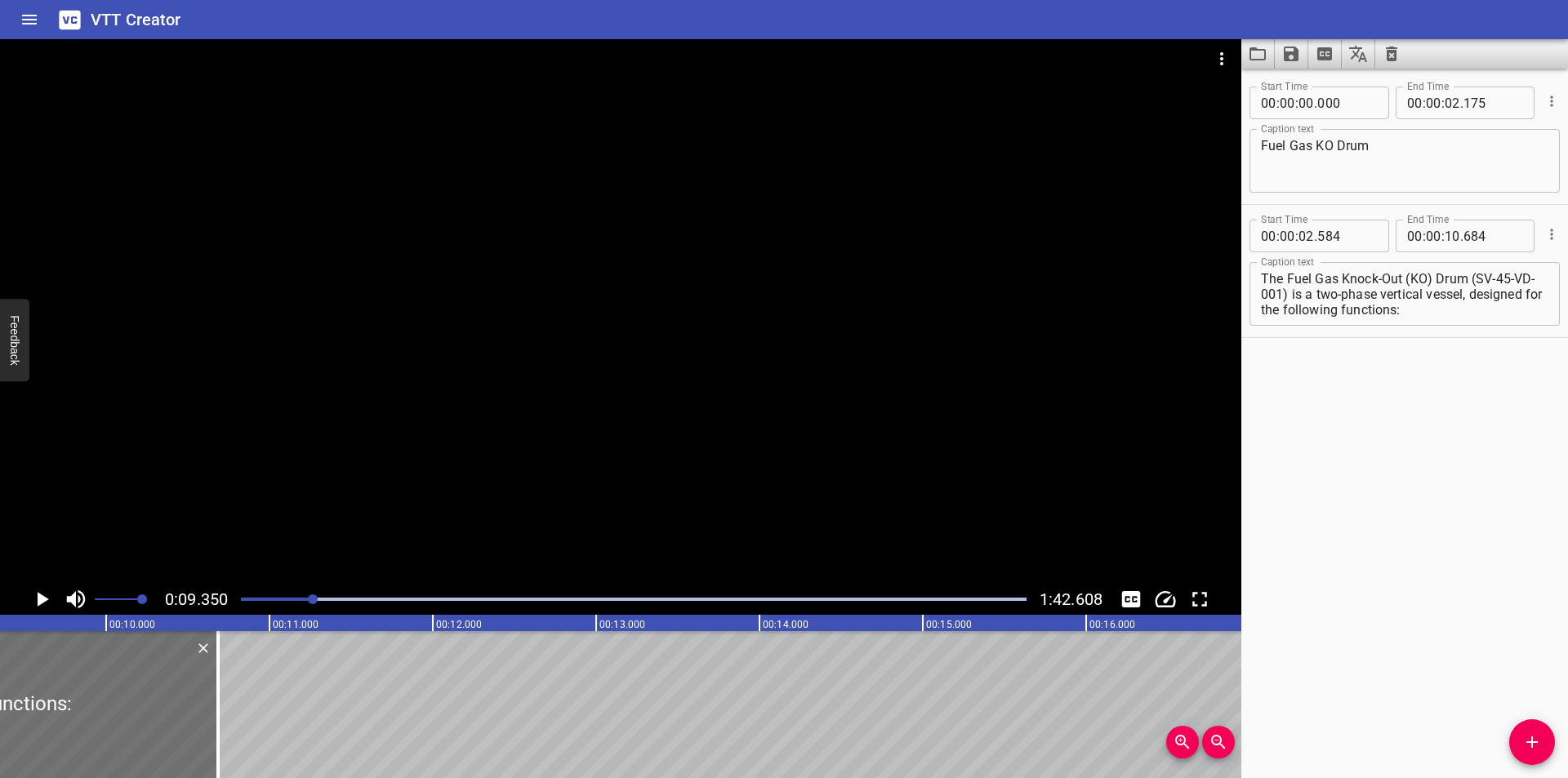
click at [289, 594] on div at bounding box center [634, 599] width 805 height 22
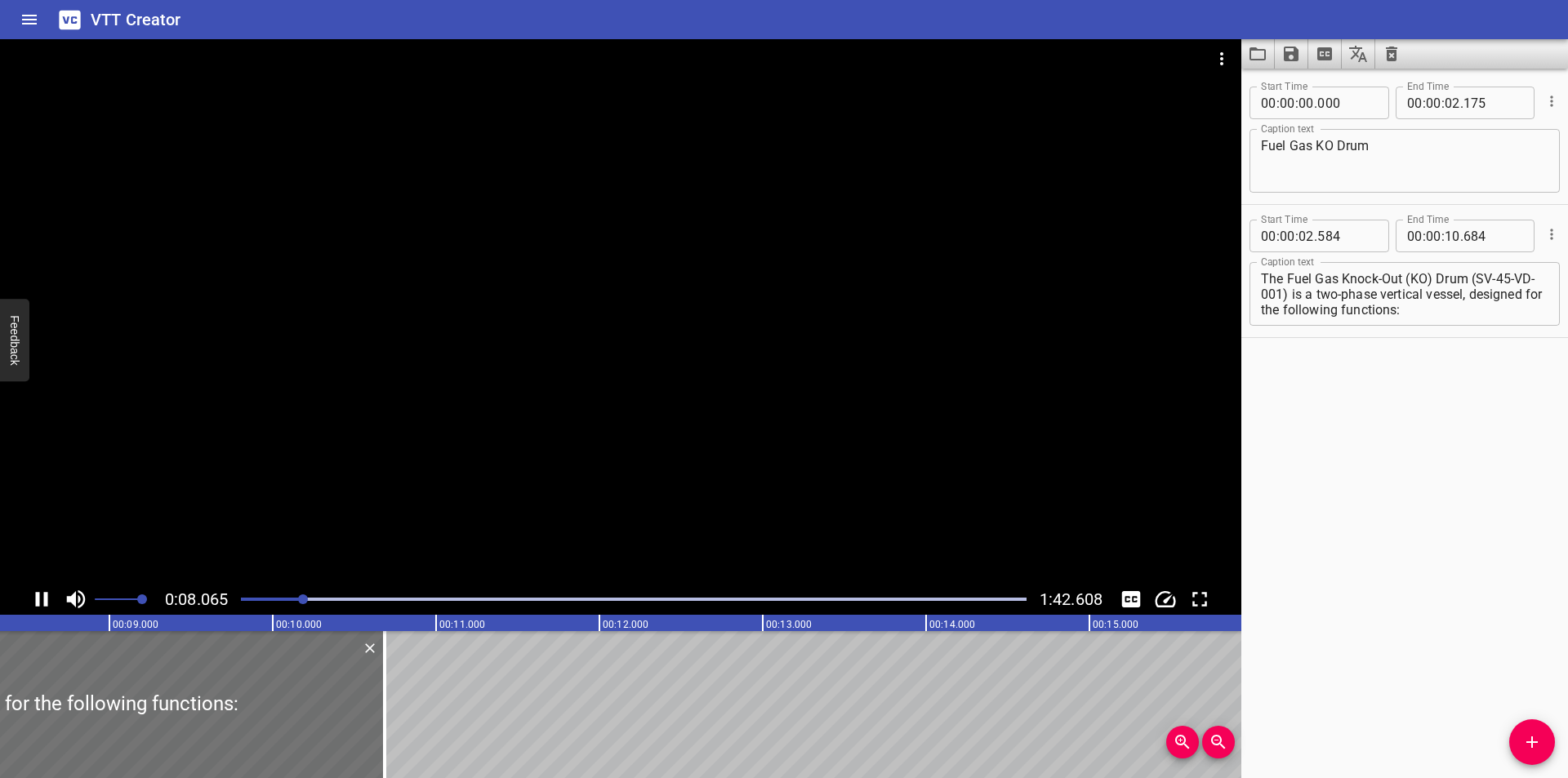
click at [361, 450] on div at bounding box center [620, 311] width 1241 height 545
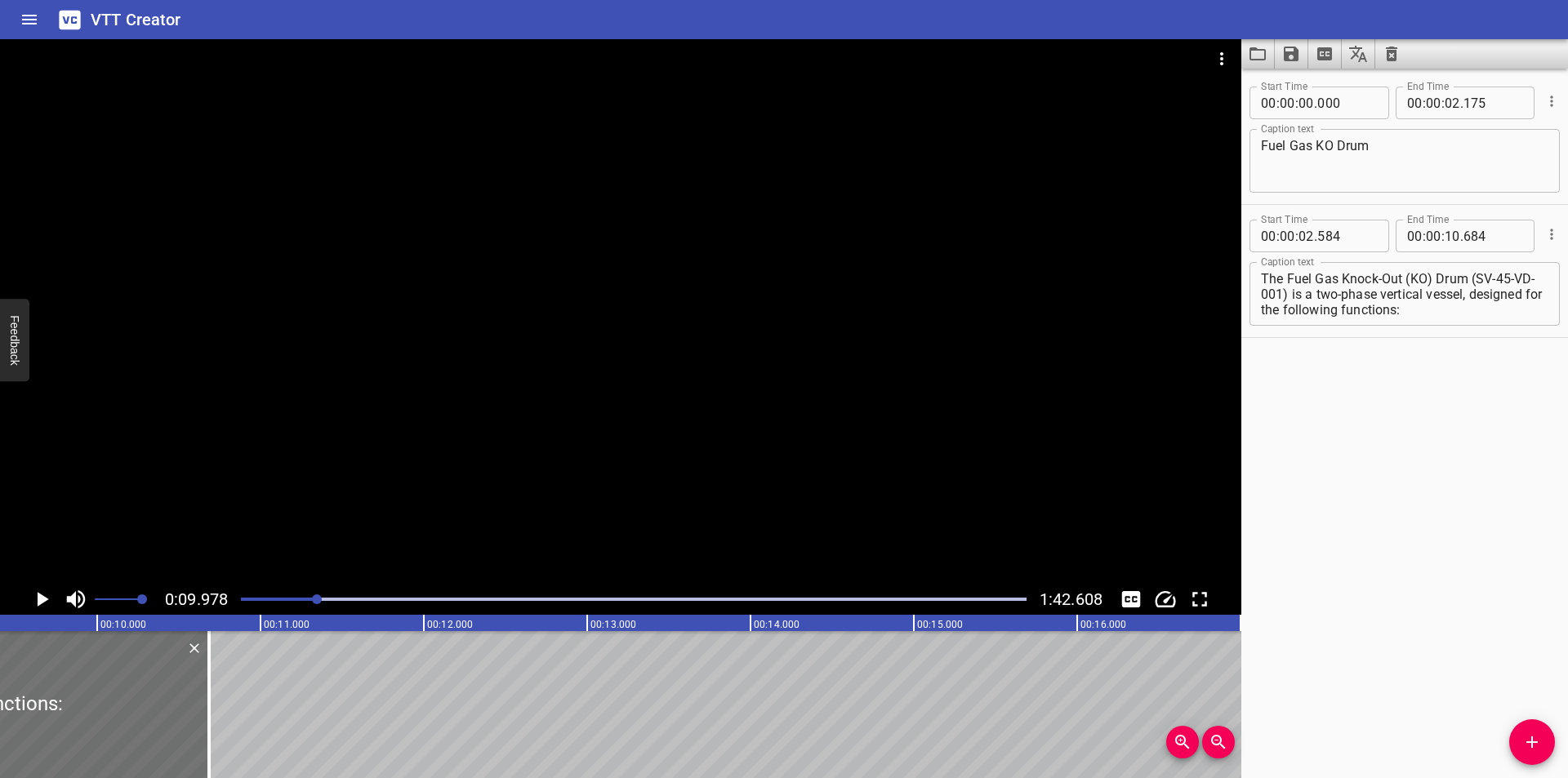
scroll to position [0, 1521]
drag, startPoint x: 225, startPoint y: 732, endPoint x: 143, endPoint y: 731, distance: 82.0
click at [143, 731] on div at bounding box center [141, 704] width 17 height 147
type input "184"
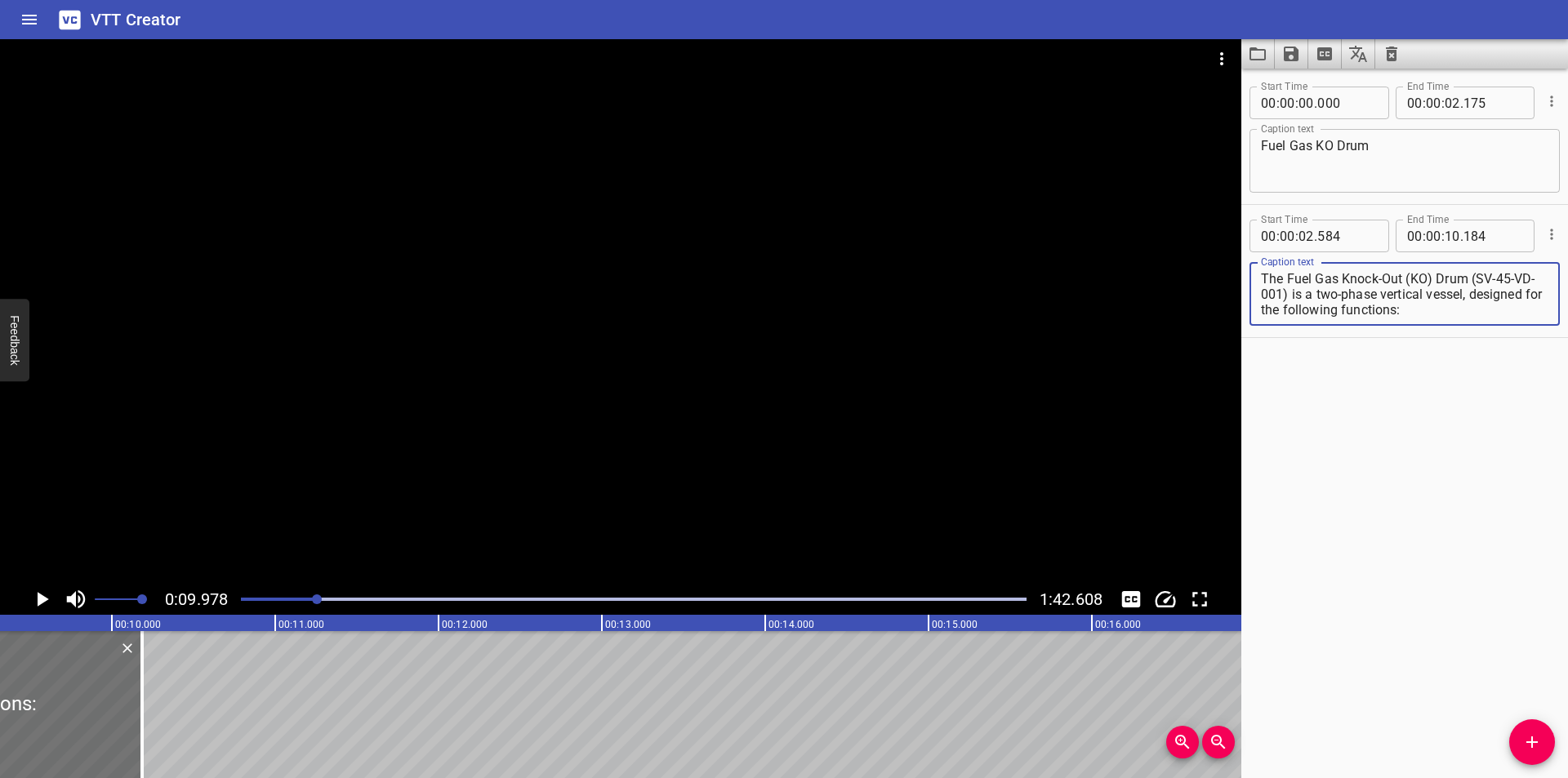
drag, startPoint x: 1472, startPoint y: 295, endPoint x: 1566, endPoint y: 419, distance: 155.6
click at [1567, 423] on div "Start Time 00 : 00 : 00 . 000 Start Time End Time 00 : 00 : 02 . 175 End Time C…" at bounding box center [1404, 423] width 327 height 710
type textarea "The Fuel Gas Knock-Out (KO) Drum (SV-45-VD-001) is a two-phase vertical vessel,"
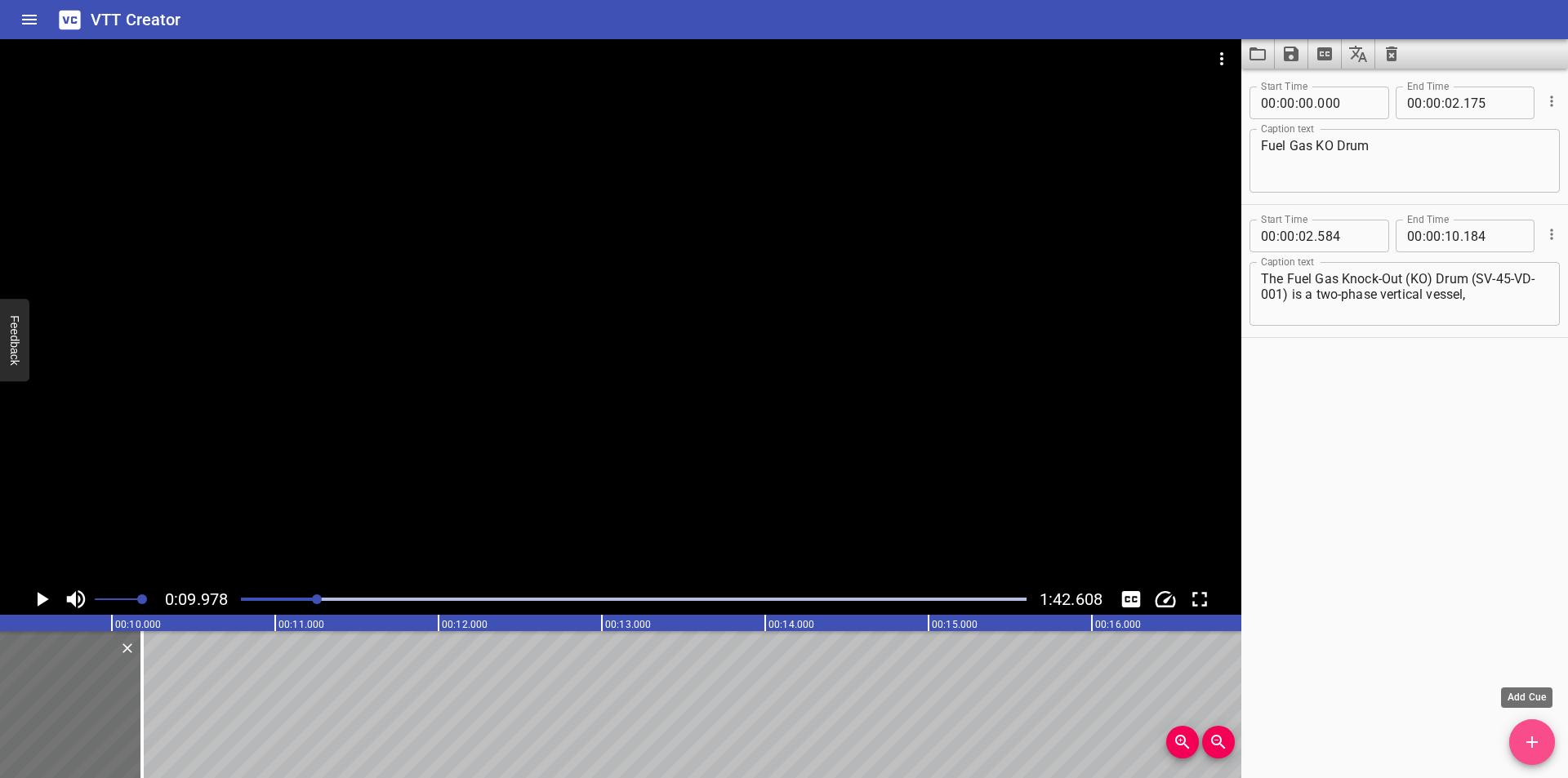
drag, startPoint x: 1536, startPoint y: 748, endPoint x: 746, endPoint y: 681, distance: 792.8
click at [1518, 745] on span "Add Cue" at bounding box center [1532, 742] width 46 height 19
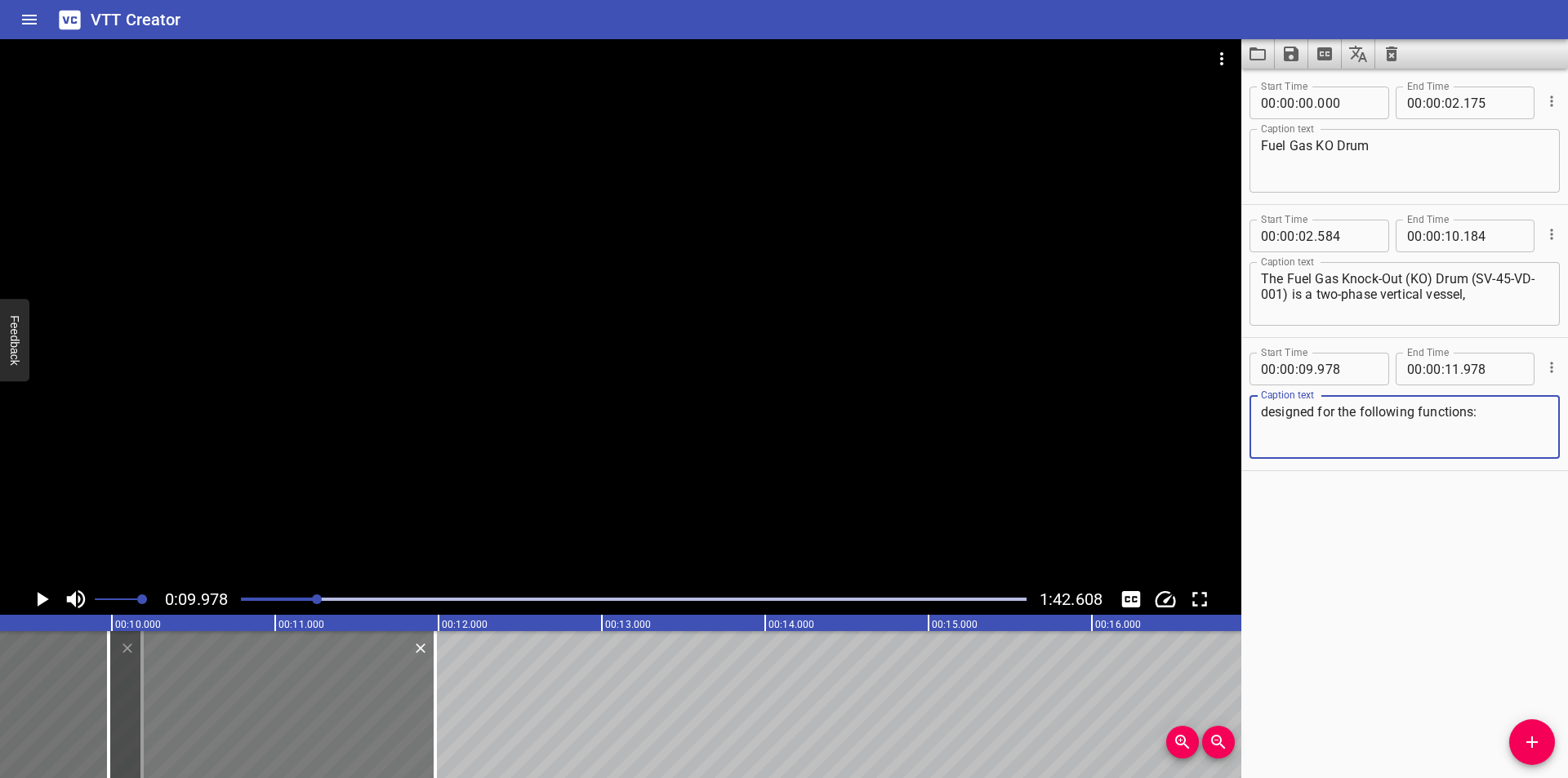
type textarea "designed for the following functions:"
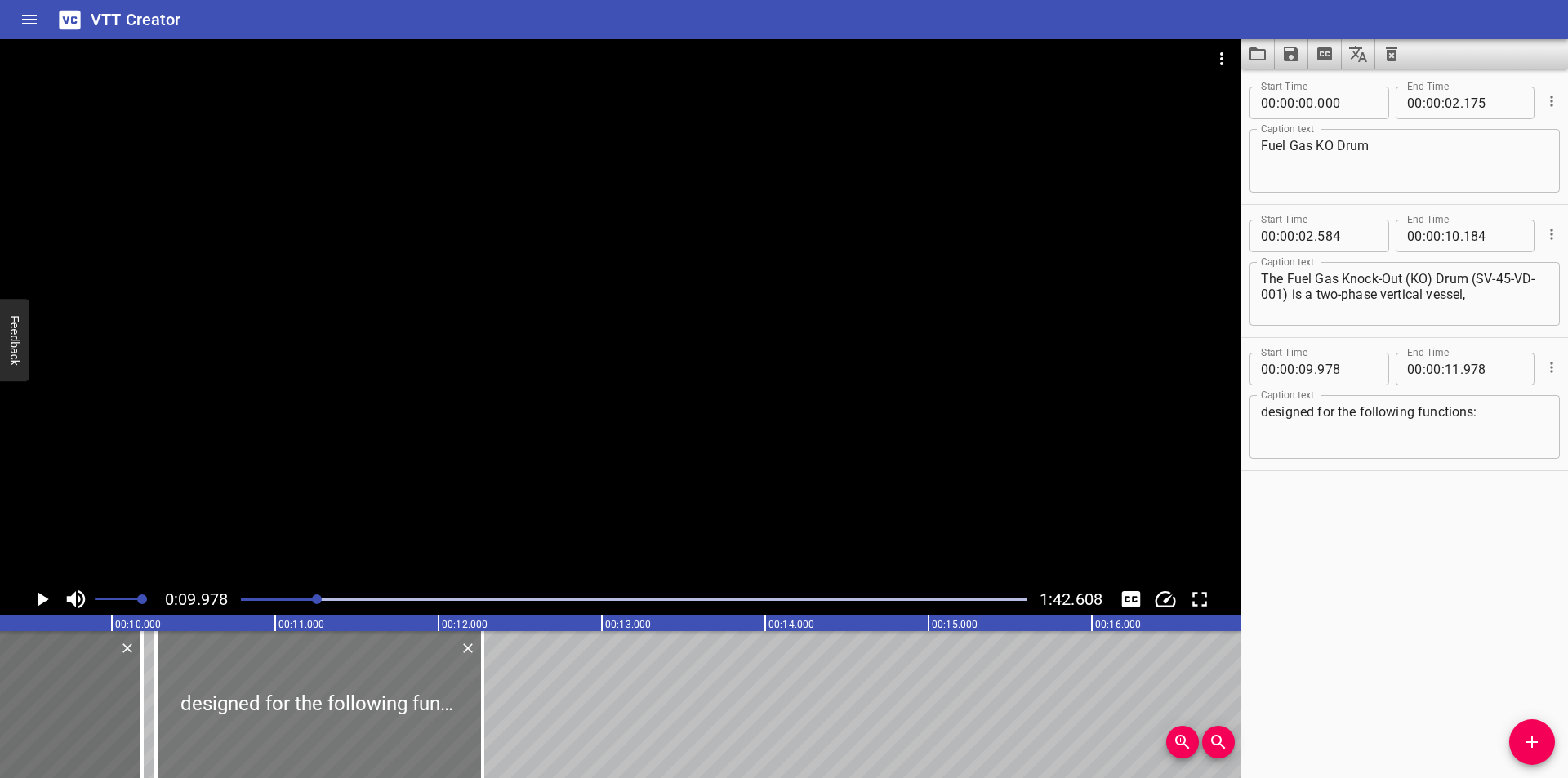
click at [397, 689] on div at bounding box center [319, 704] width 327 height 147
type input "10"
type input "268"
type input "12"
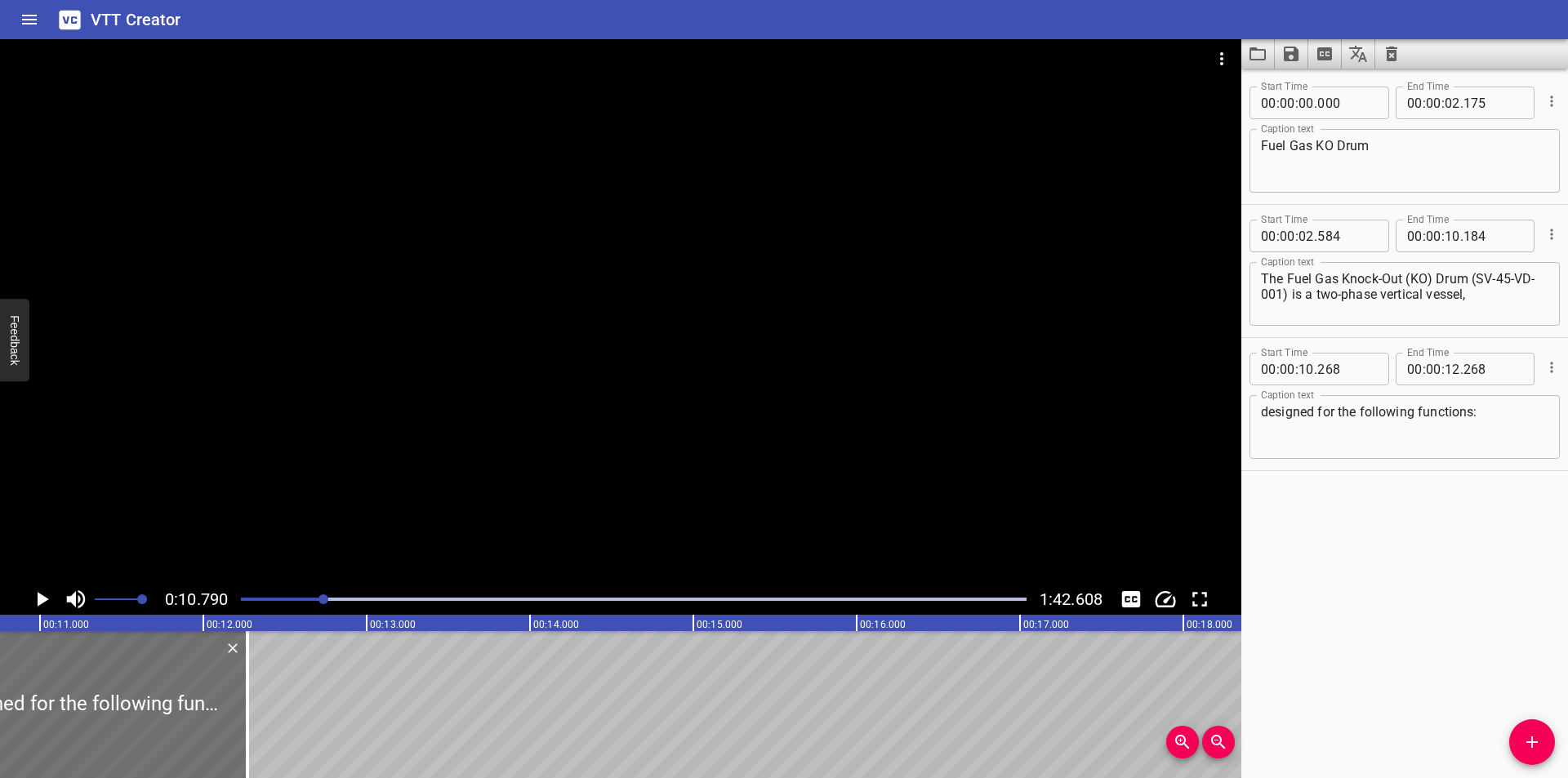
scroll to position [0, 1762]
drag, startPoint x: 249, startPoint y: 736, endPoint x: 271, endPoint y: 741, distance: 22.6
click at [271, 741] on div at bounding box center [276, 704] width 17 height 147
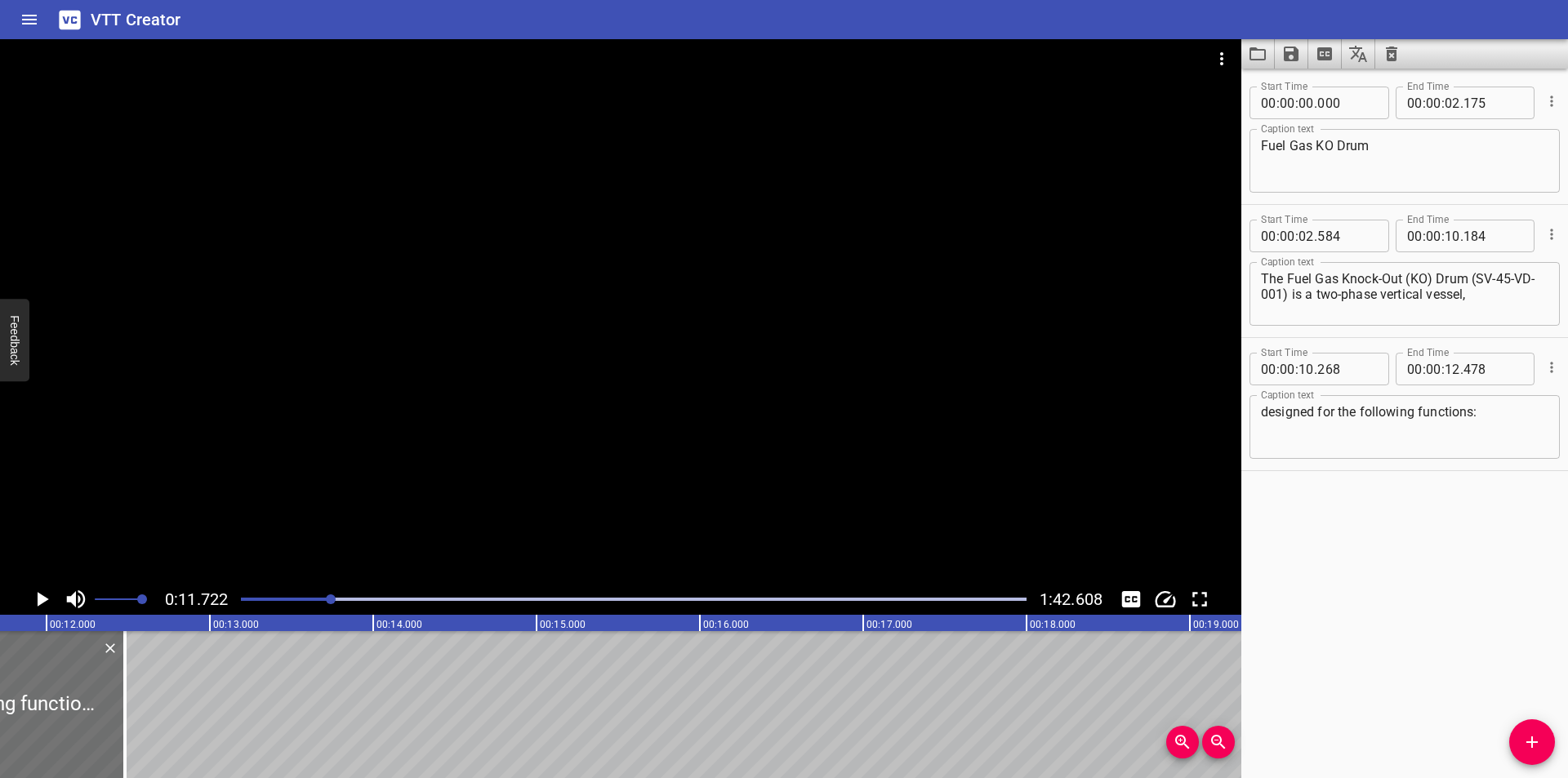
scroll to position [0, 1914]
click at [123, 714] on div at bounding box center [127, 704] width 17 height 147
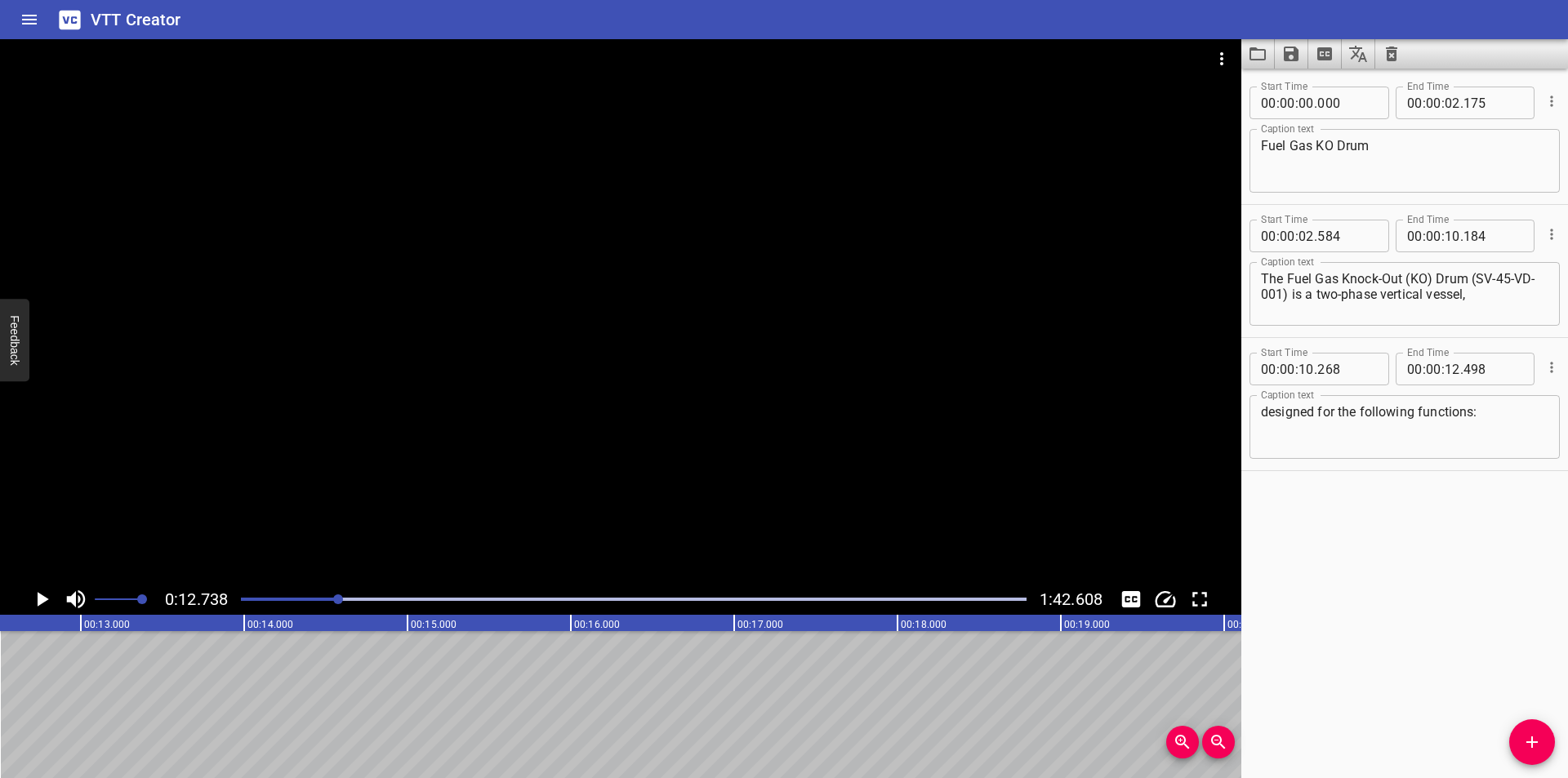
scroll to position [0, 2081]
drag, startPoint x: 1528, startPoint y: 745, endPoint x: 627, endPoint y: 746, distance: 901.0
click at [1501, 746] on div "Start Time 00 : 00 : 00 . 000 Start Time End Time 00 : 00 : 02 . 175 End Time C…" at bounding box center [1404, 423] width 327 height 710
click at [1527, 743] on icon "Add Cue" at bounding box center [1532, 742] width 12 height 12
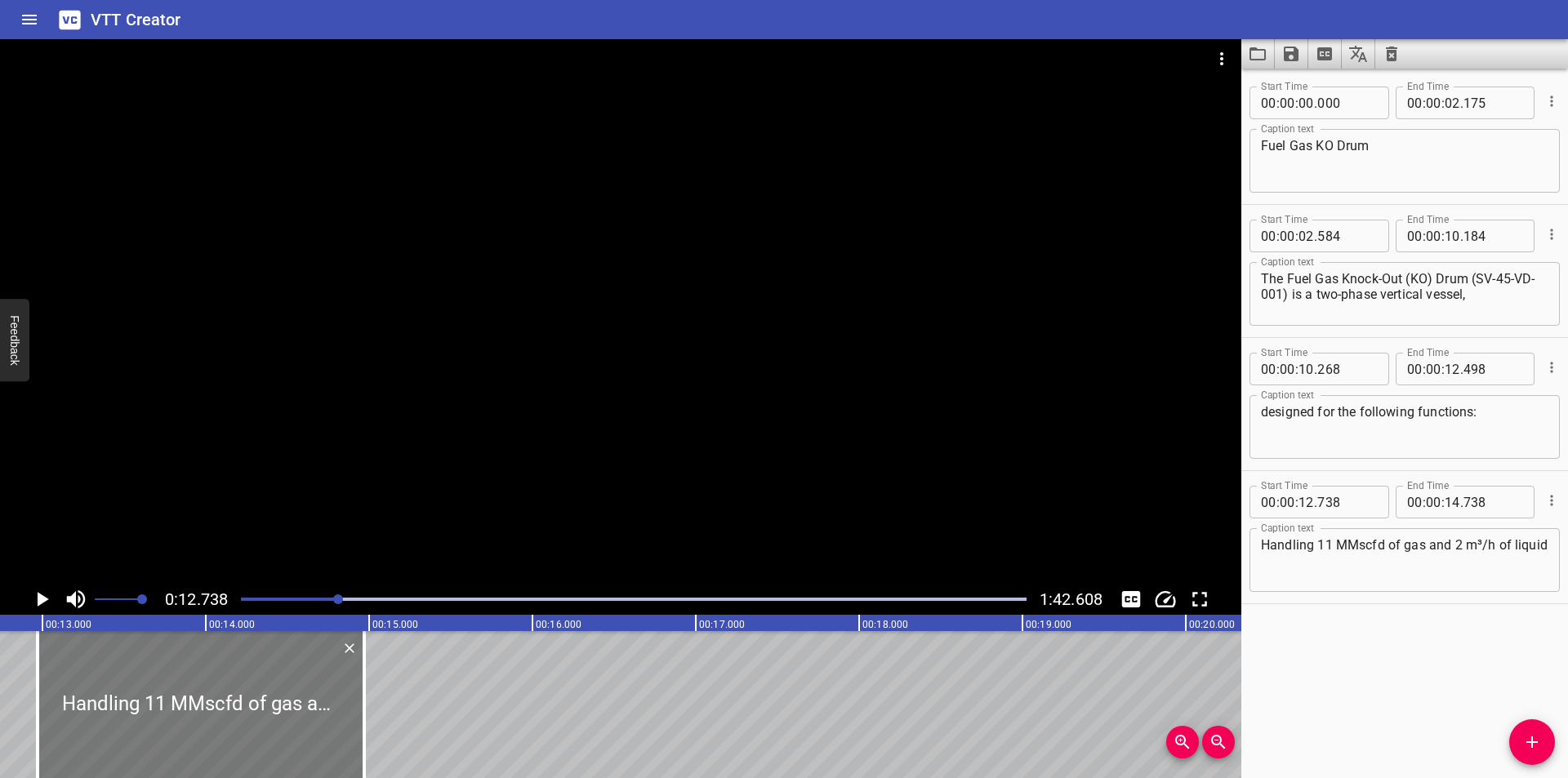
drag, startPoint x: 286, startPoint y: 711, endPoint x: 268, endPoint y: 722, distance: 21.1
click at [268, 722] on div at bounding box center [201, 704] width 327 height 147
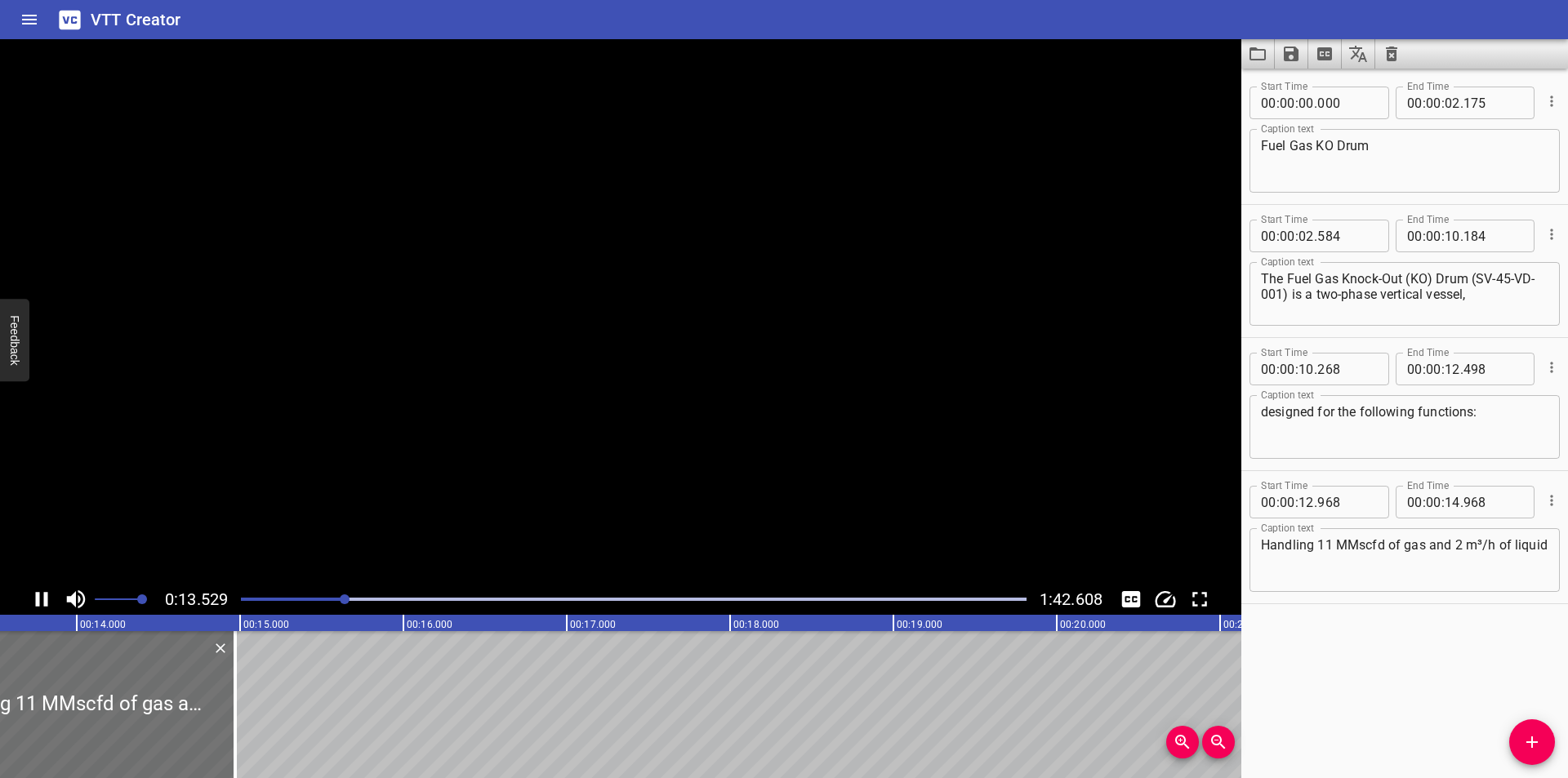
scroll to position [0, 2245]
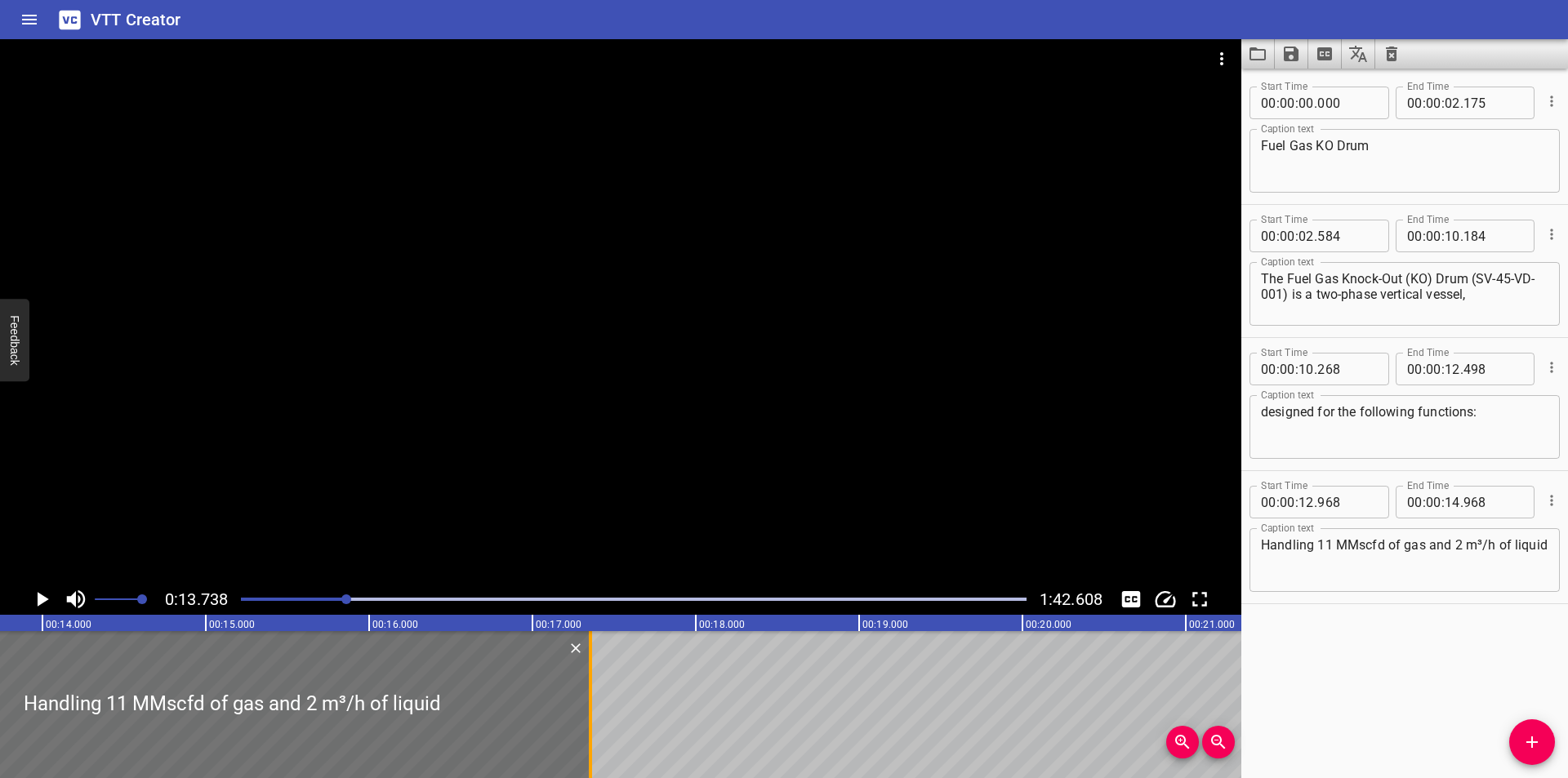
drag, startPoint x: 196, startPoint y: 730, endPoint x: 610, endPoint y: 731, distance: 414.0
click at [599, 731] on div at bounding box center [590, 704] width 17 height 147
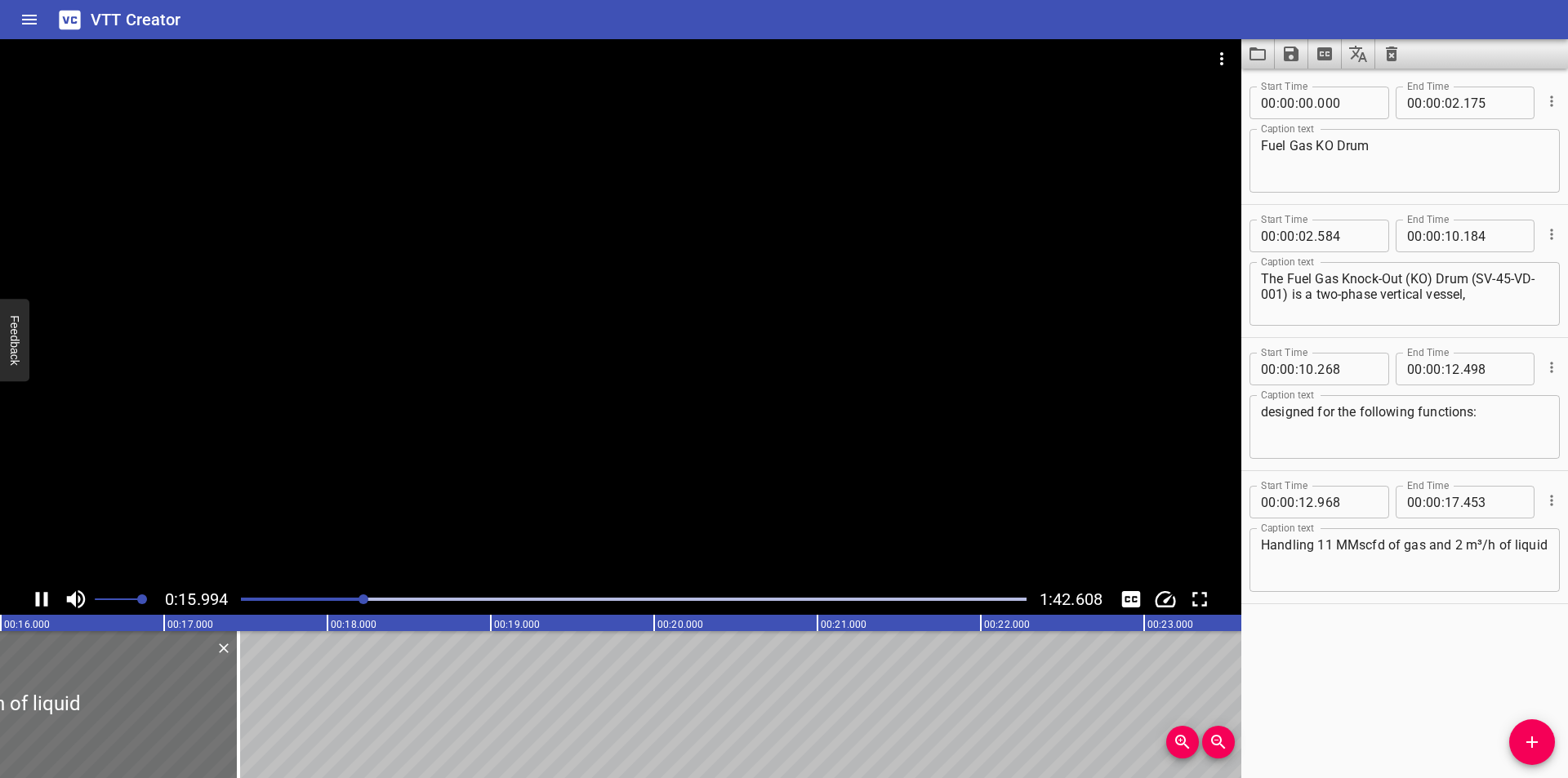
scroll to position [0, 2646]
click at [514, 334] on div at bounding box center [620, 311] width 1241 height 545
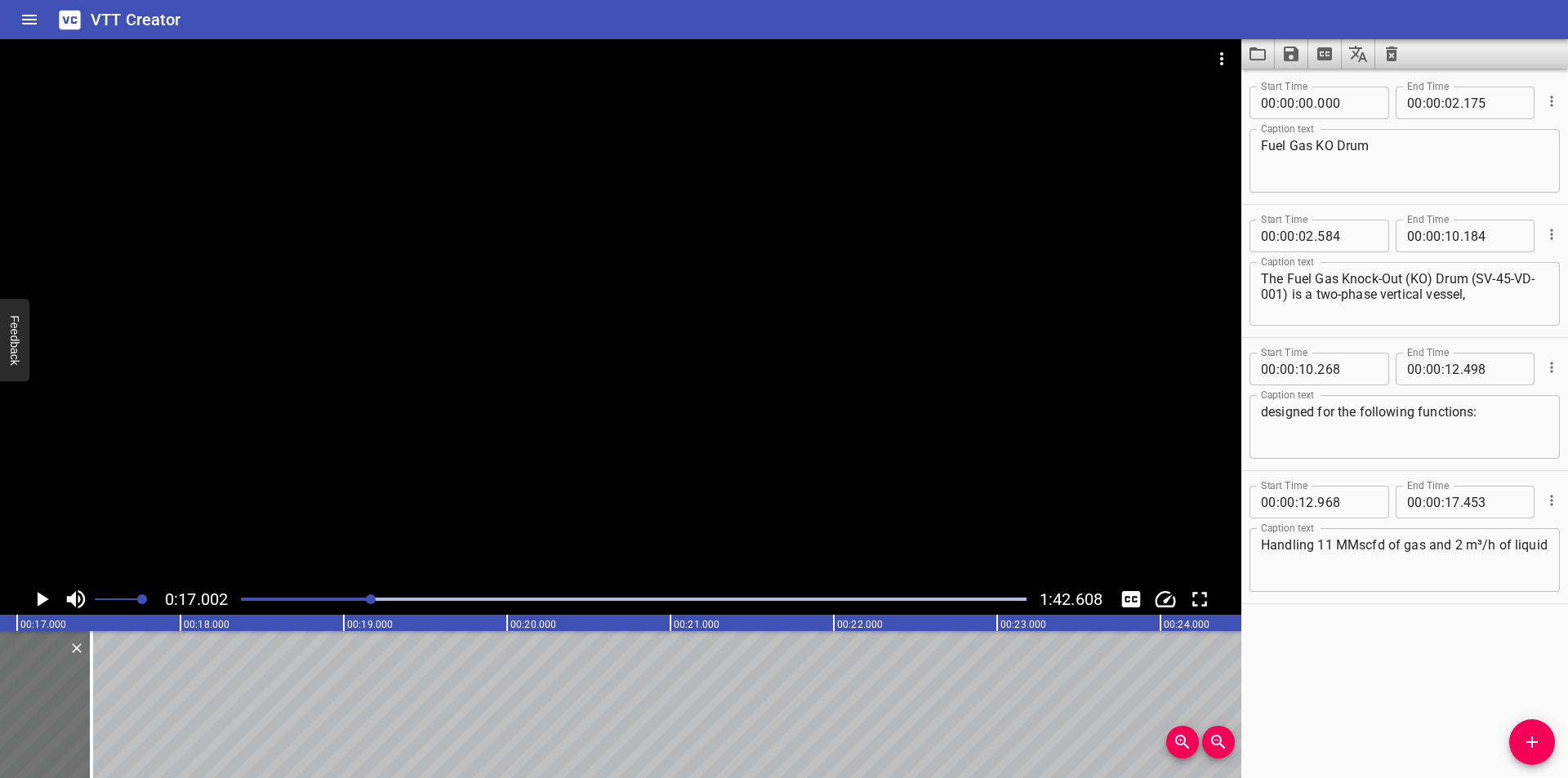
scroll to position [0, 2777]
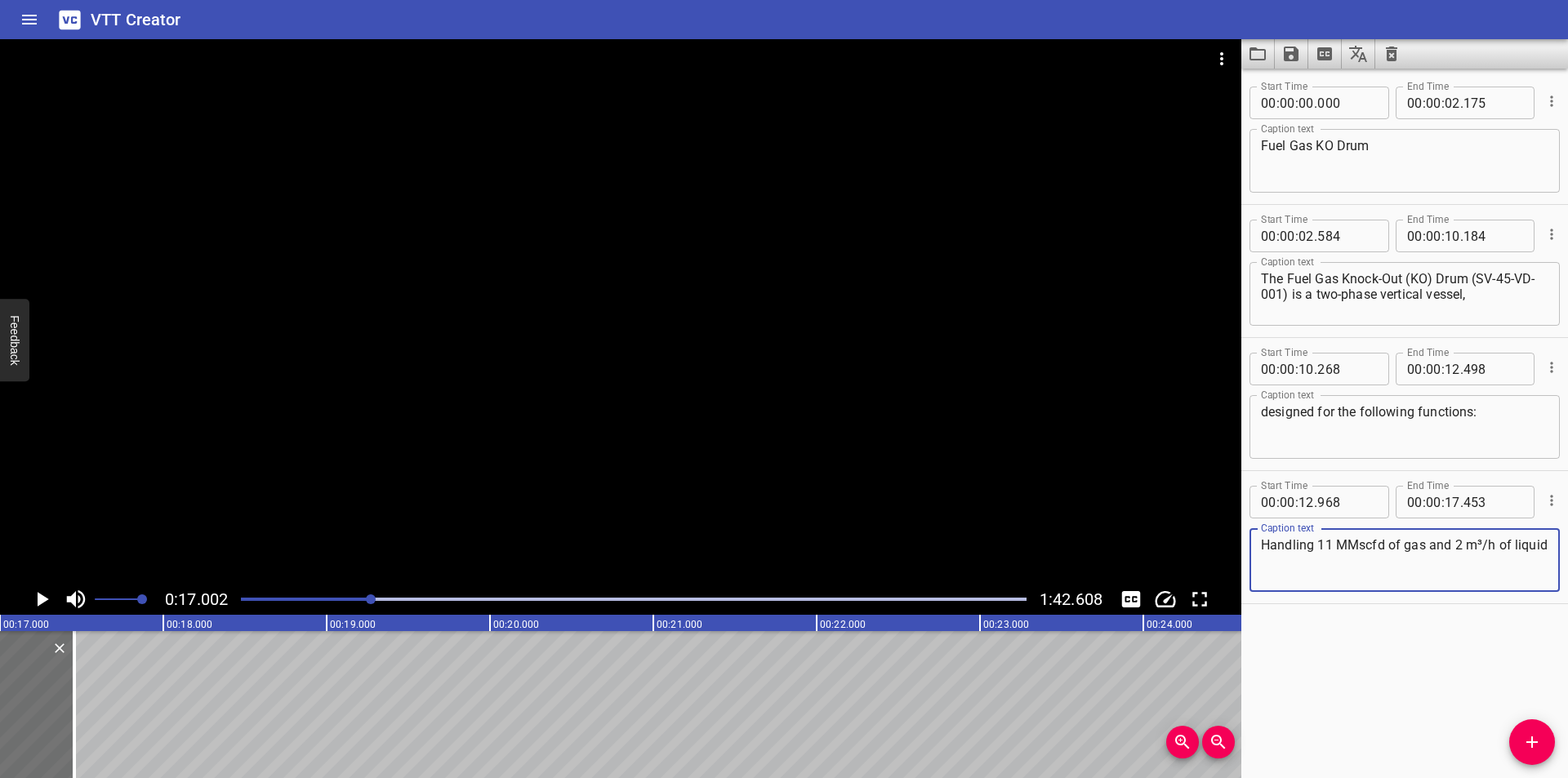
drag, startPoint x: 1383, startPoint y: 545, endPoint x: 1335, endPoint y: 550, distance: 48.3
click at [1335, 550] on textarea "Handling 11 MMscfd of gas and 2 m³/h of liquid" at bounding box center [1404, 561] width 288 height 47
paste textarea "illion Standard Cubic Feet per Day"
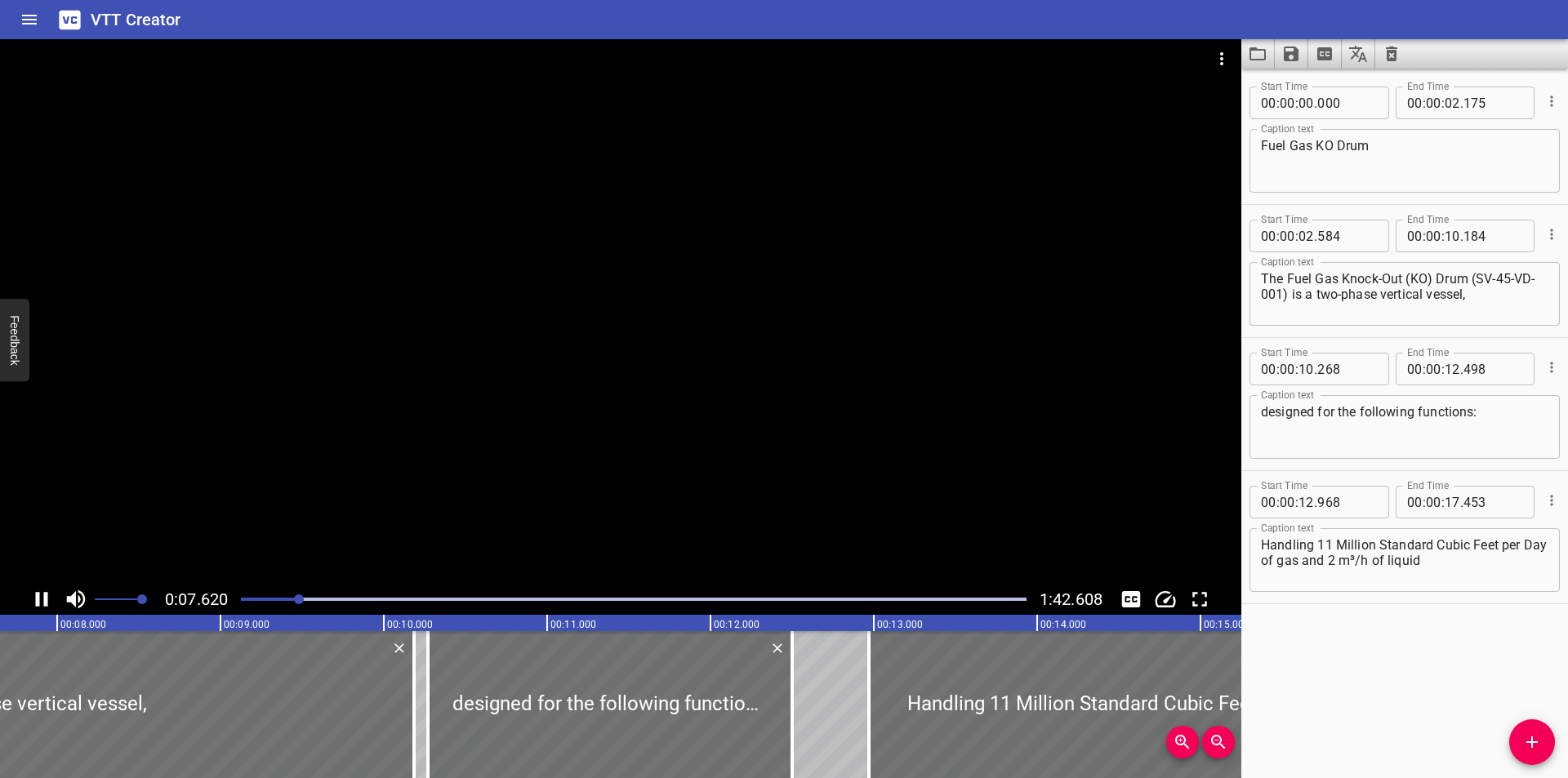
click at [323, 599] on div "Play progress" at bounding box center [634, 599] width 786 height 3
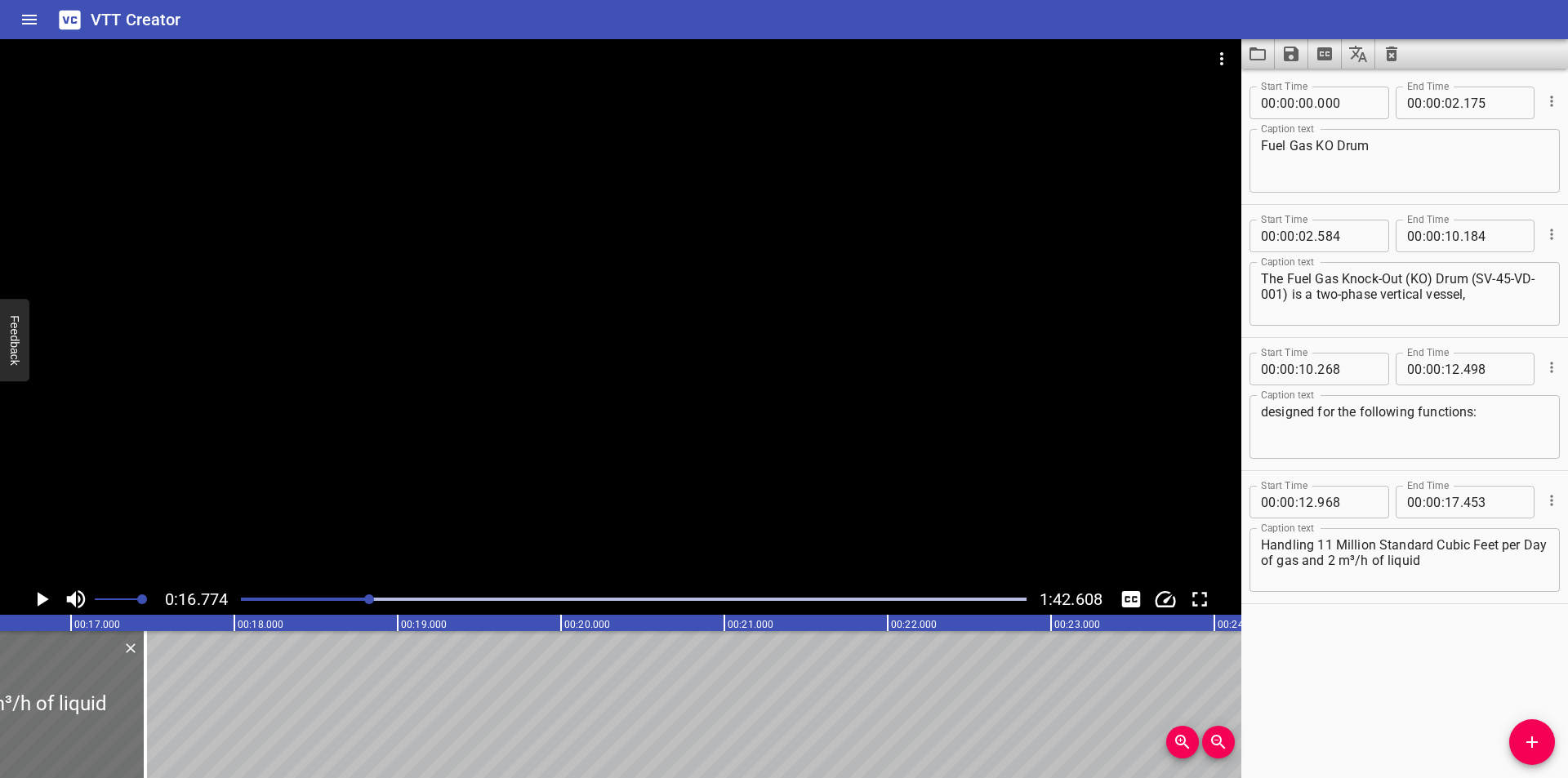
scroll to position [0, 2740]
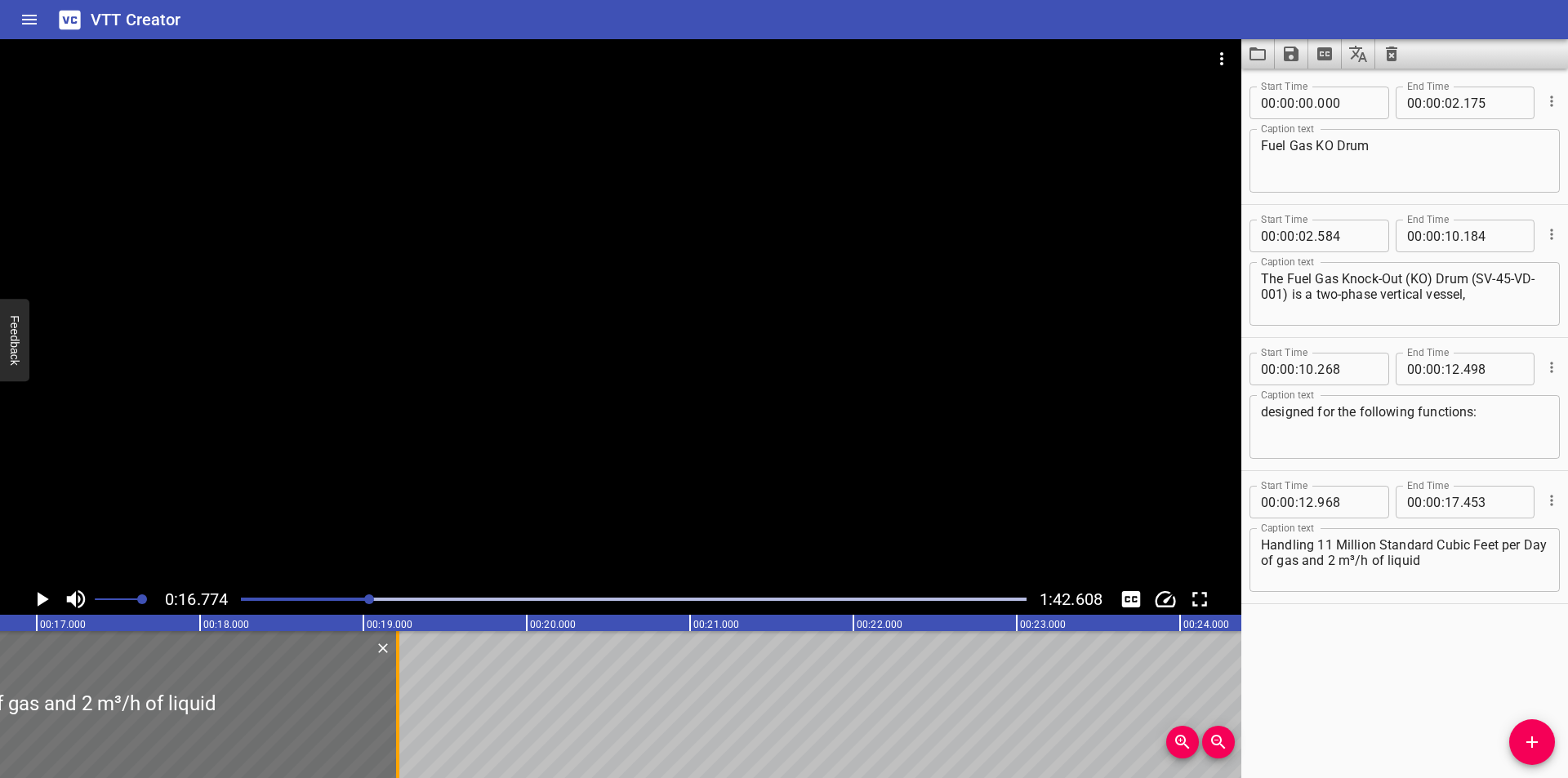
drag, startPoint x: 112, startPoint y: 721, endPoint x: 399, endPoint y: 721, distance: 287.0
click at [399, 721] on div at bounding box center [397, 704] width 3 height 147
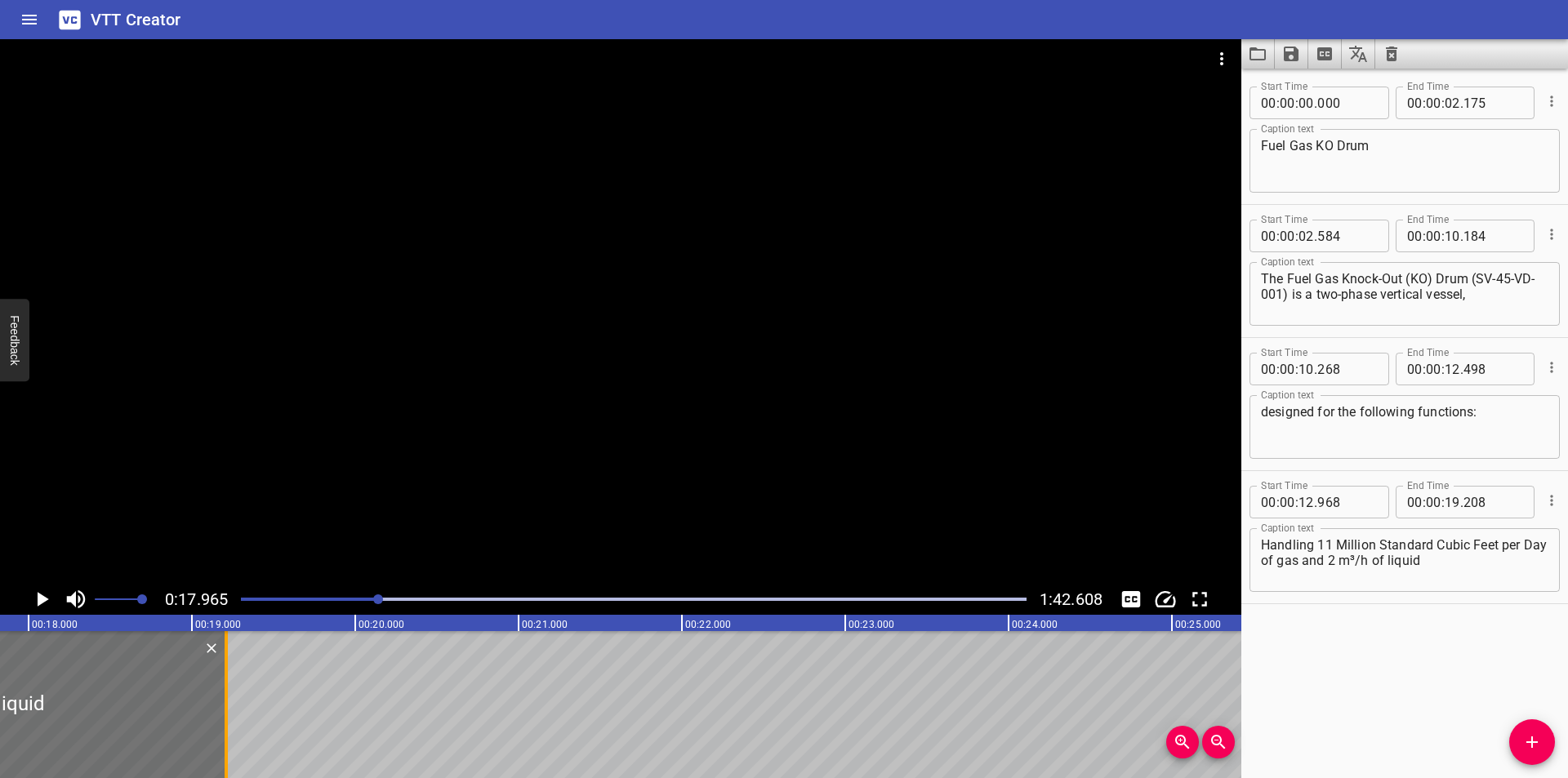
scroll to position [0, 2934]
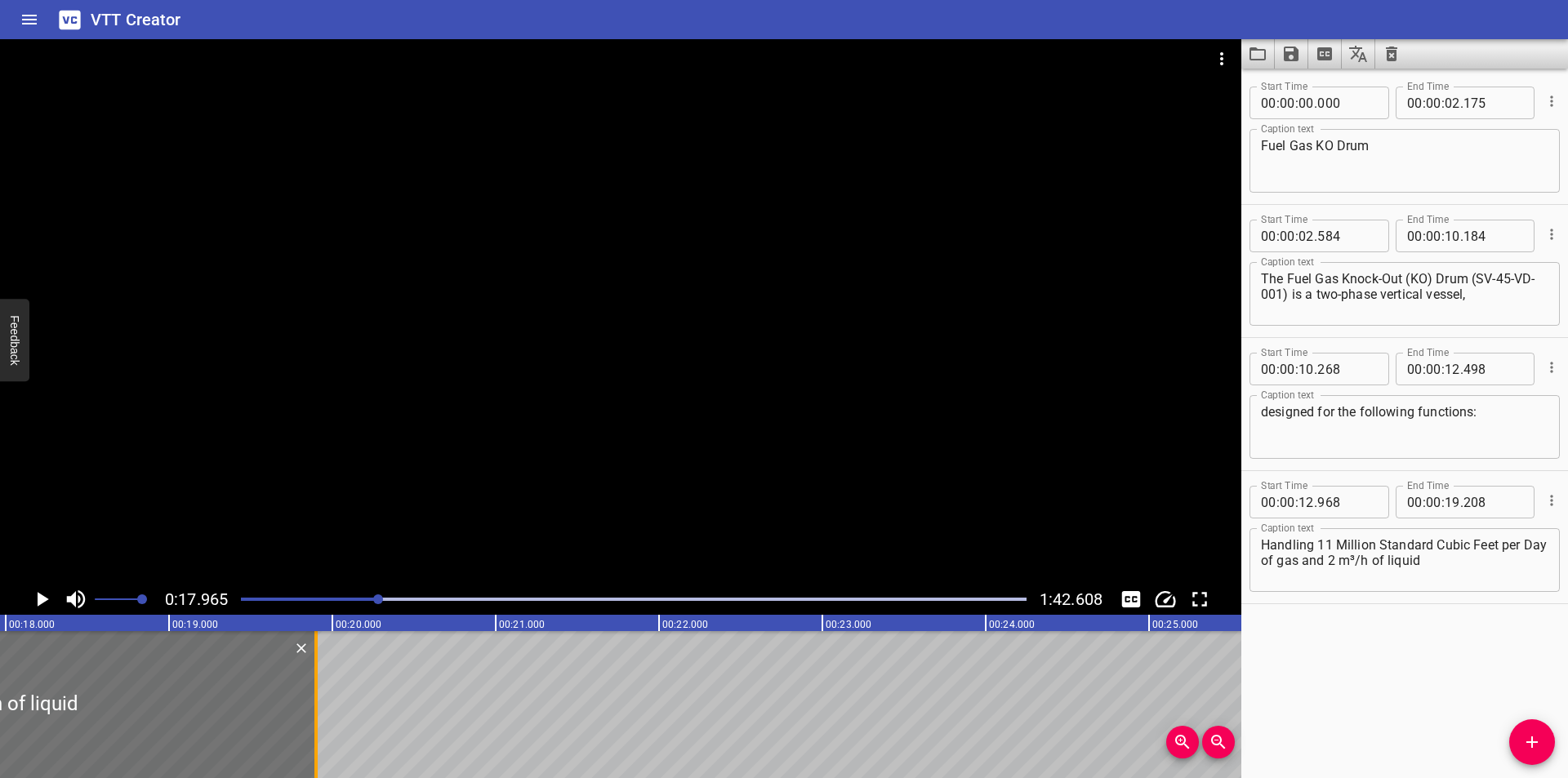
drag, startPoint x: 204, startPoint y: 735, endPoint x: 316, endPoint y: 737, distance: 112.0
click at [316, 737] on div at bounding box center [315, 704] width 3 height 147
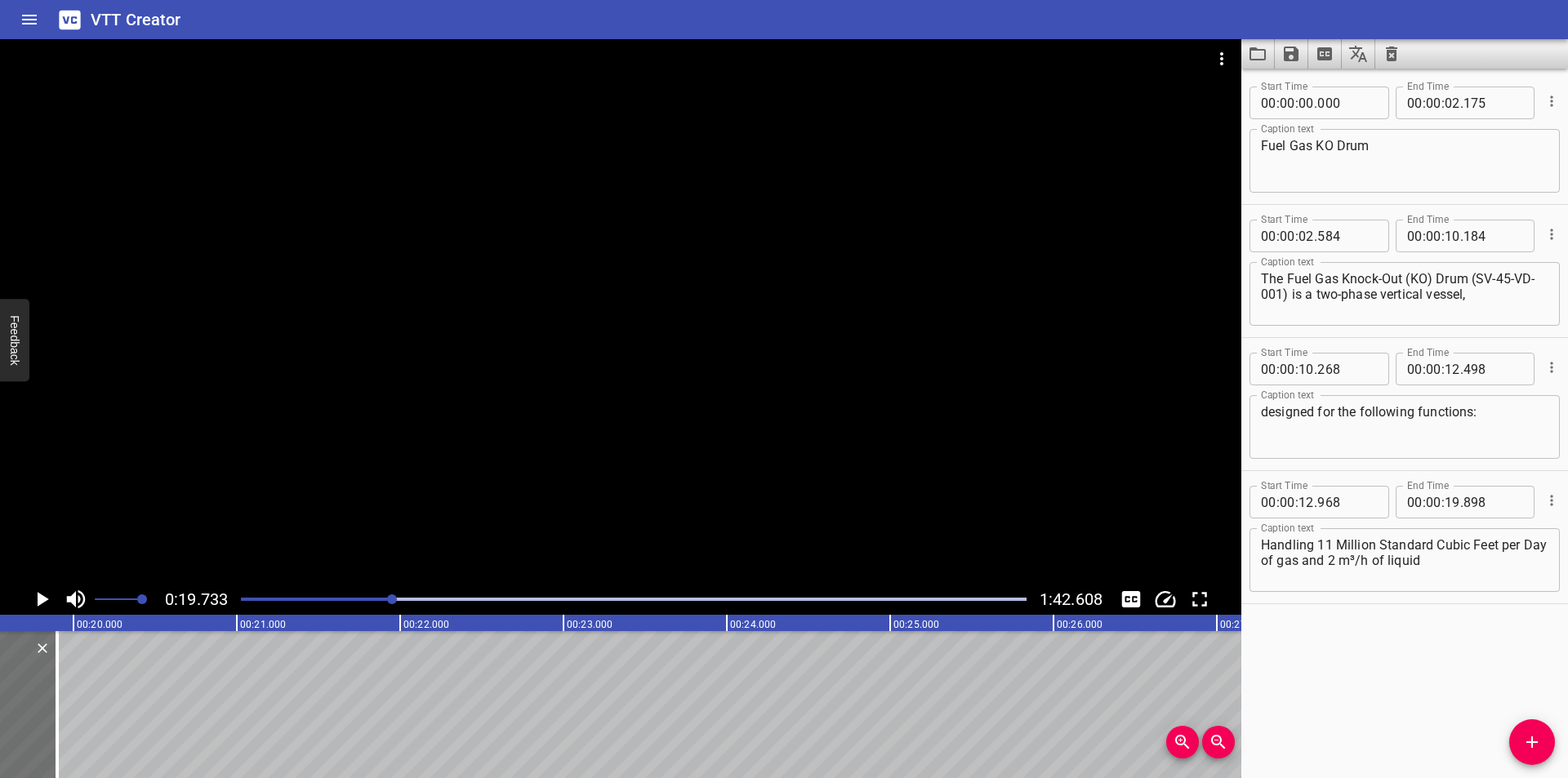
scroll to position [0, 3224]
click at [1485, 576] on textarea "Handling 11 Million Standard Cubic Feet per Day of gas and 2 m³/h of liquid" at bounding box center [1404, 561] width 288 height 47
click at [452, 444] on div at bounding box center [620, 311] width 1241 height 545
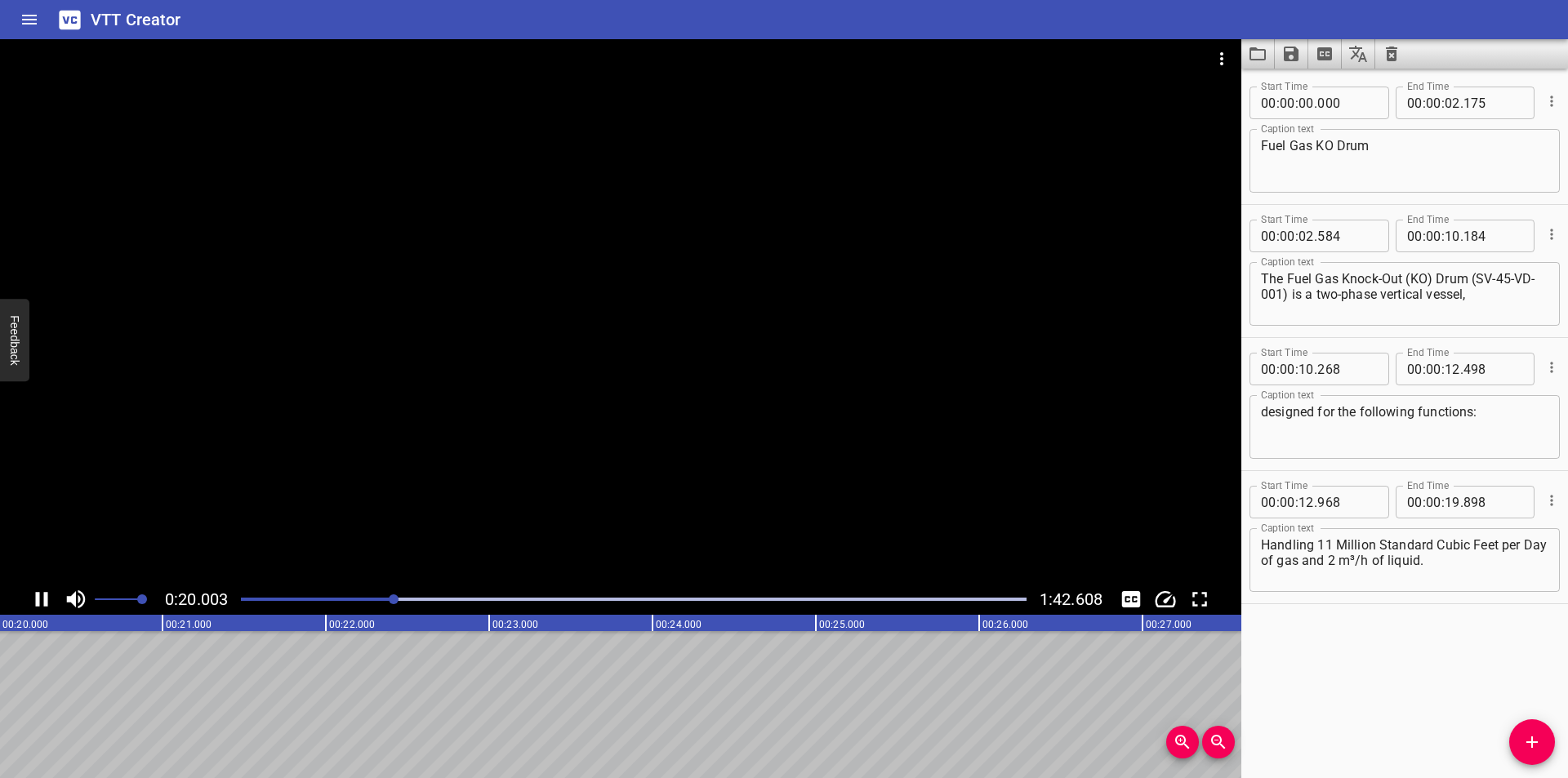
scroll to position [0, 3305]
drag, startPoint x: 1536, startPoint y: 740, endPoint x: 942, endPoint y: 738, distance: 594.0
click at [1525, 741] on icon "Add Cue" at bounding box center [1532, 742] width 20 height 19
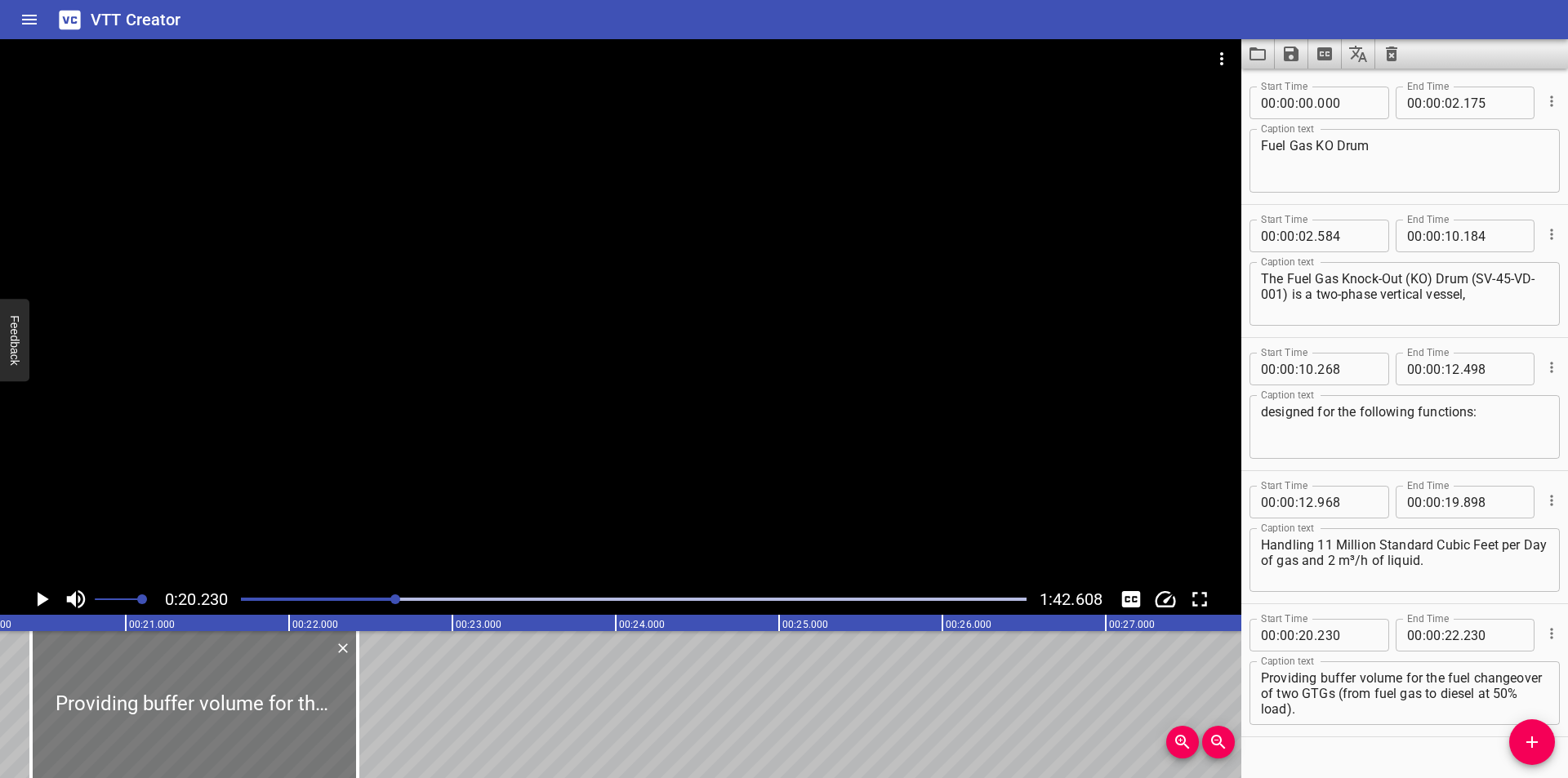
drag, startPoint x: 173, startPoint y: 707, endPoint x: 202, endPoint y: 712, distance: 29.4
click at [202, 712] on div at bounding box center [194, 704] width 327 height 147
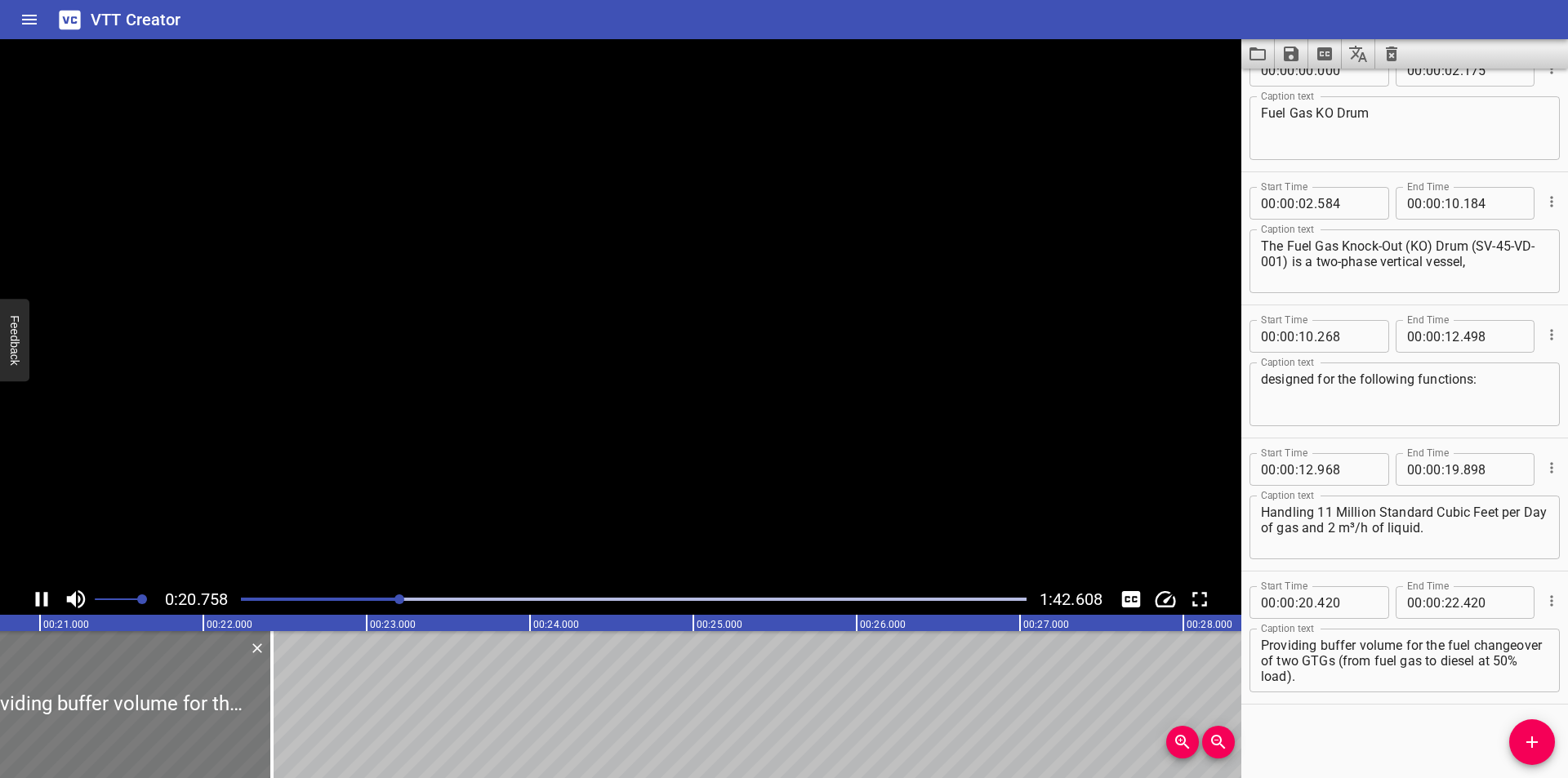
scroll to position [0, 3411]
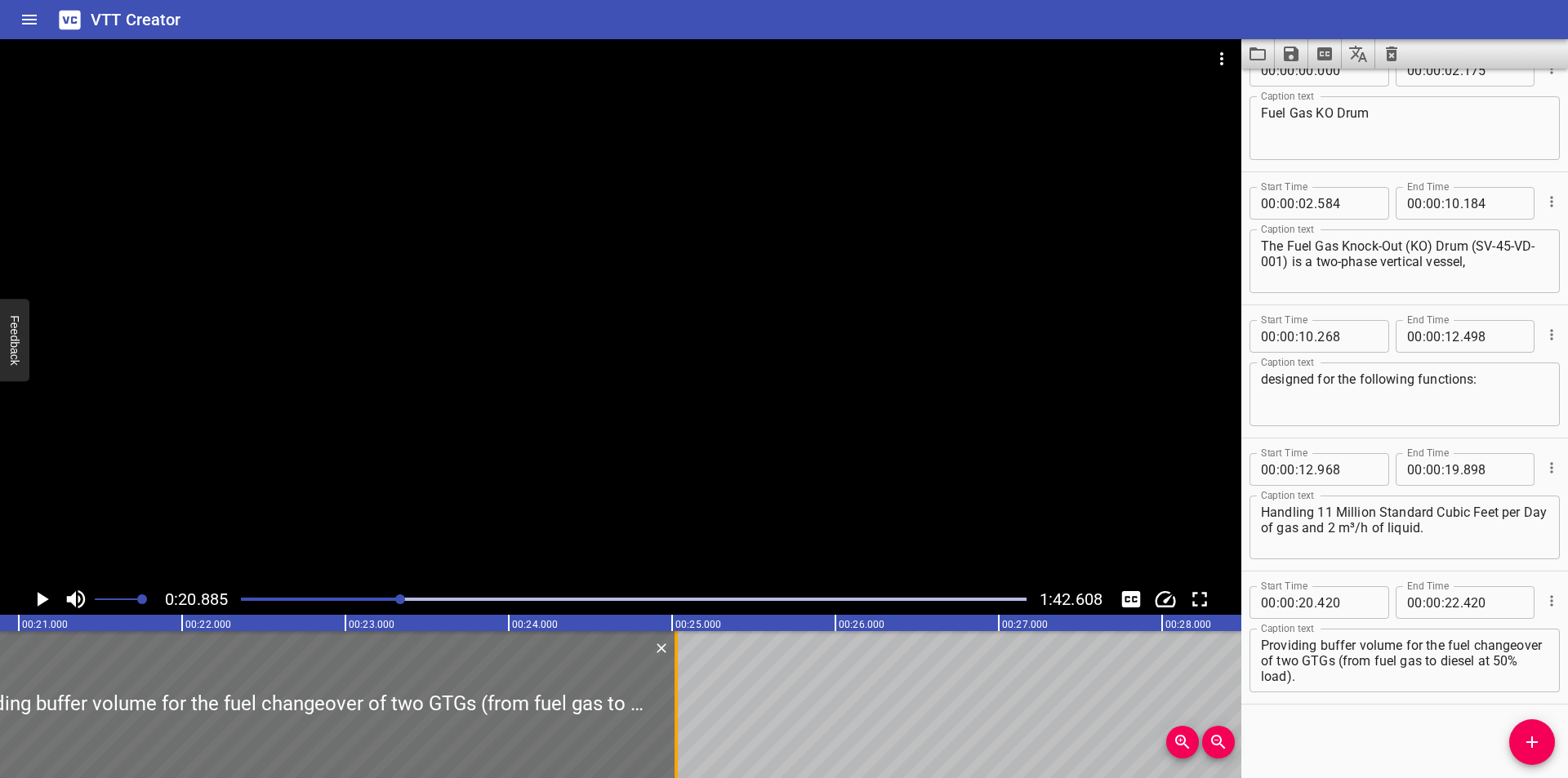
drag, startPoint x: 249, startPoint y: 717, endPoint x: 676, endPoint y: 720, distance: 427.0
click at [676, 720] on div at bounding box center [676, 704] width 17 height 147
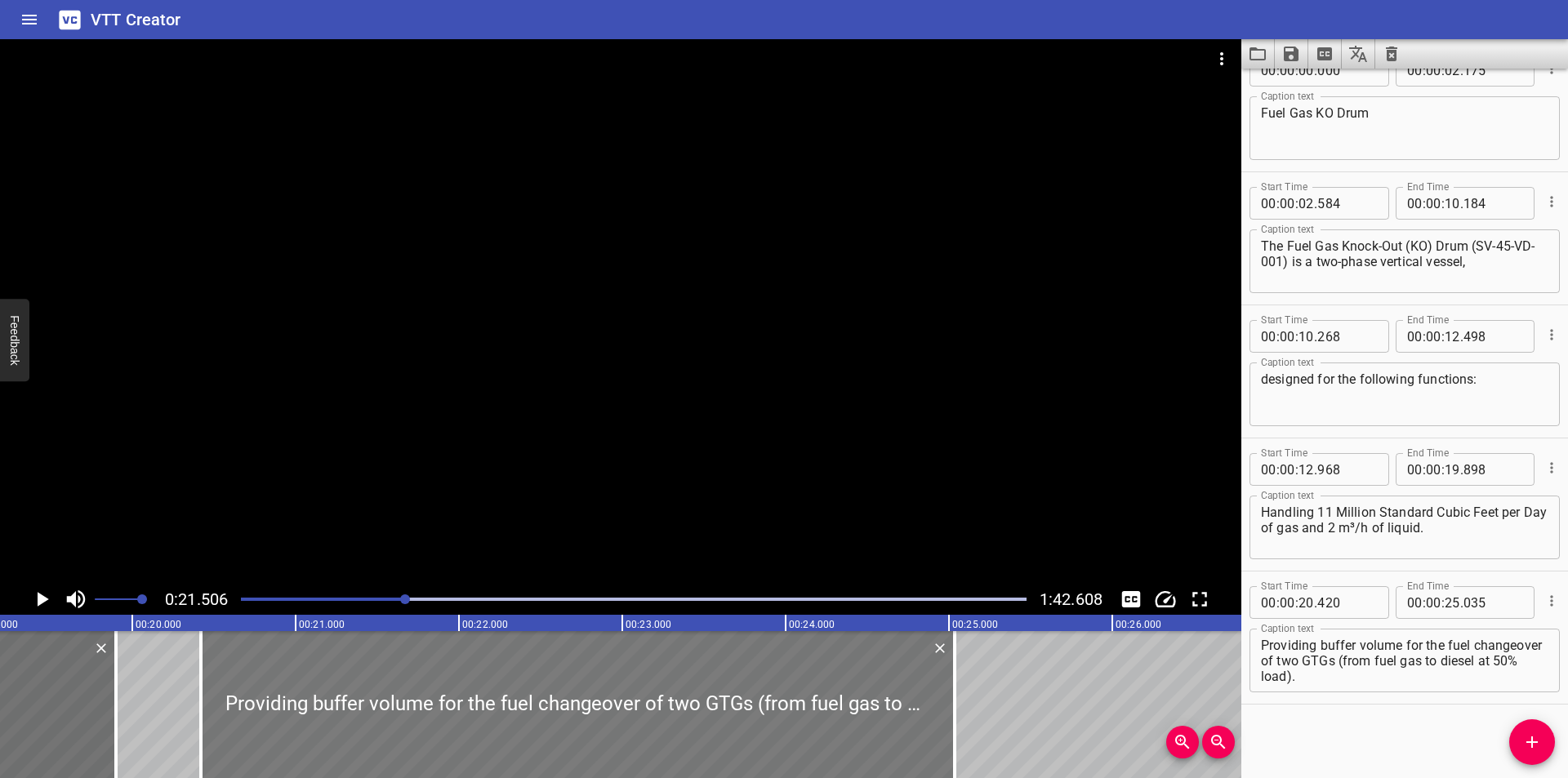
scroll to position [0, 3131]
click at [386, 736] on div at bounding box center [580, 704] width 754 height 147
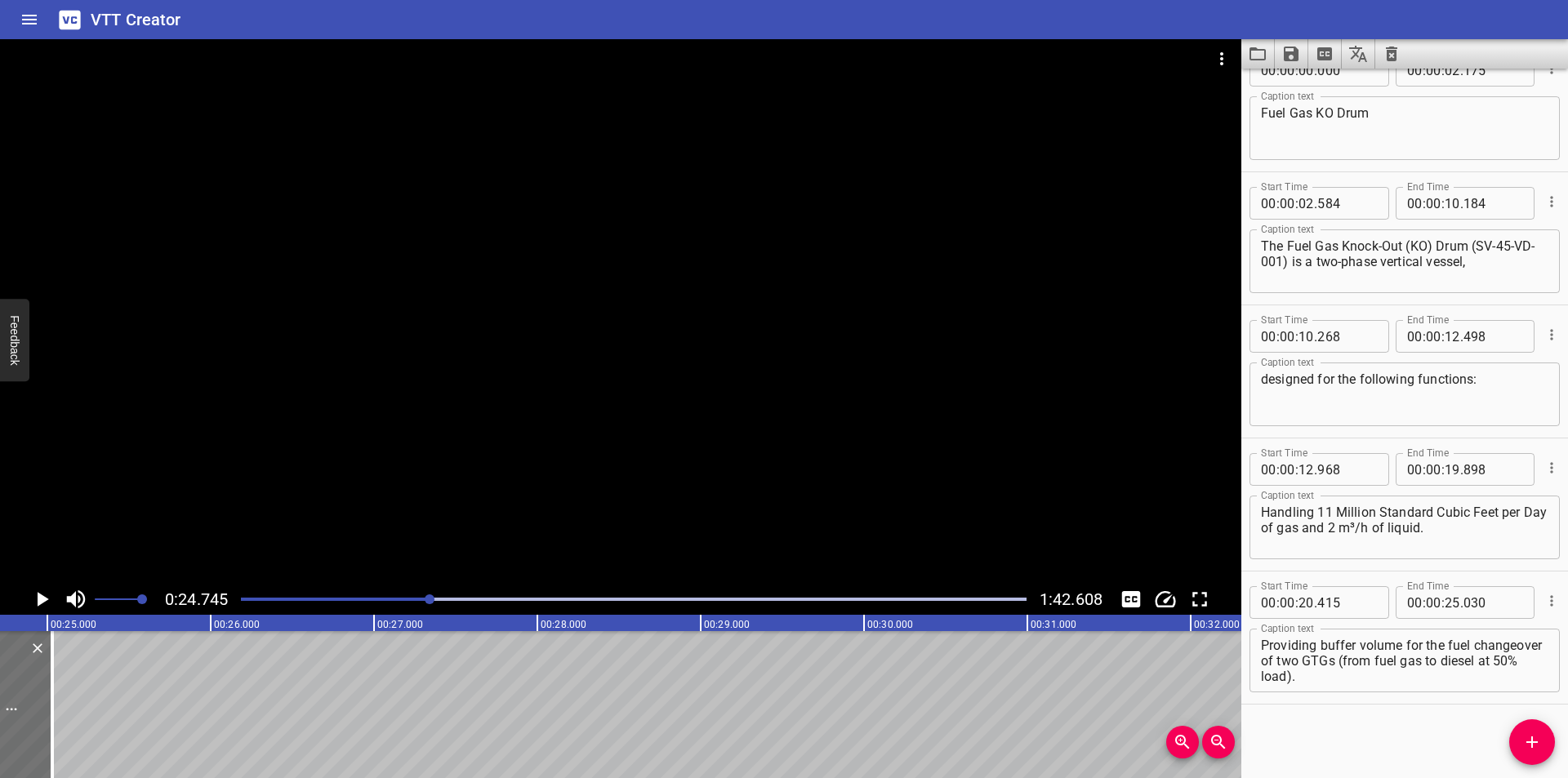
scroll to position [0, 4042]
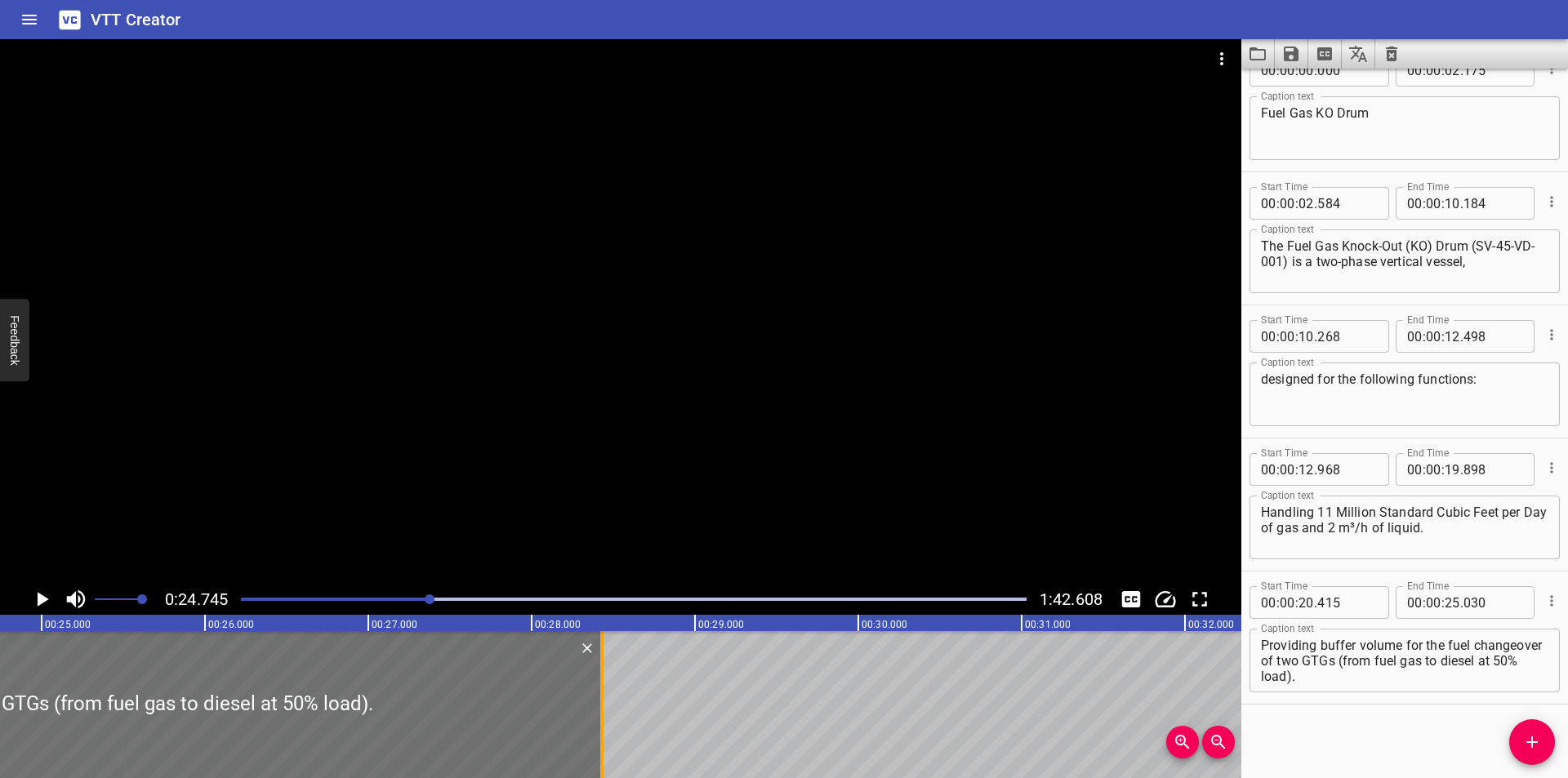
drag, startPoint x: 76, startPoint y: 712, endPoint x: 596, endPoint y: 725, distance: 520.2
click at [596, 725] on div at bounding box center [602, 704] width 17 height 147
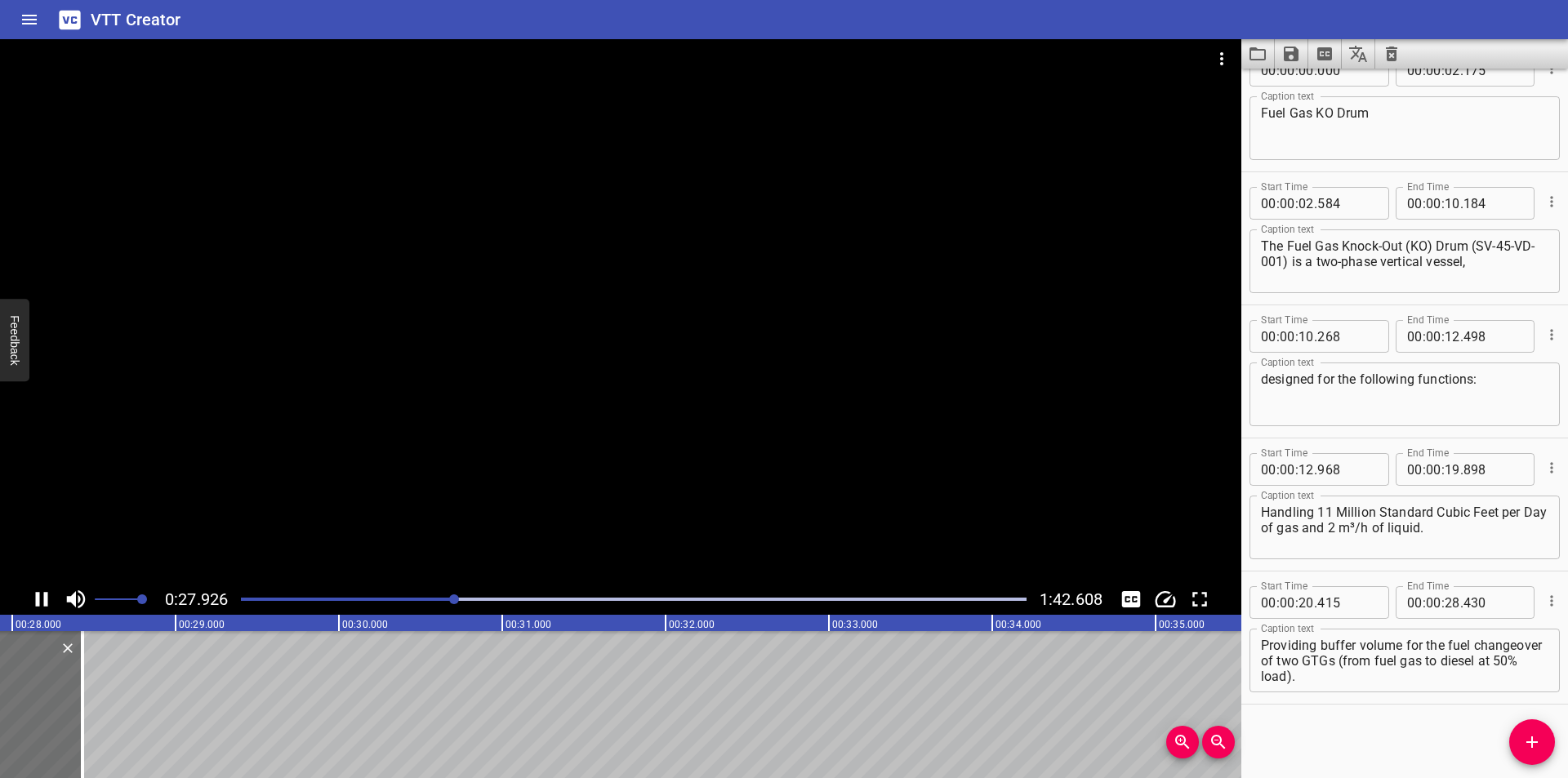
click at [696, 451] on div at bounding box center [620, 311] width 1241 height 545
click at [1415, 664] on textarea "Providing buffer volume for the fuel changeover of two GTGs (from fuel gas to d…" at bounding box center [1404, 661] width 288 height 47
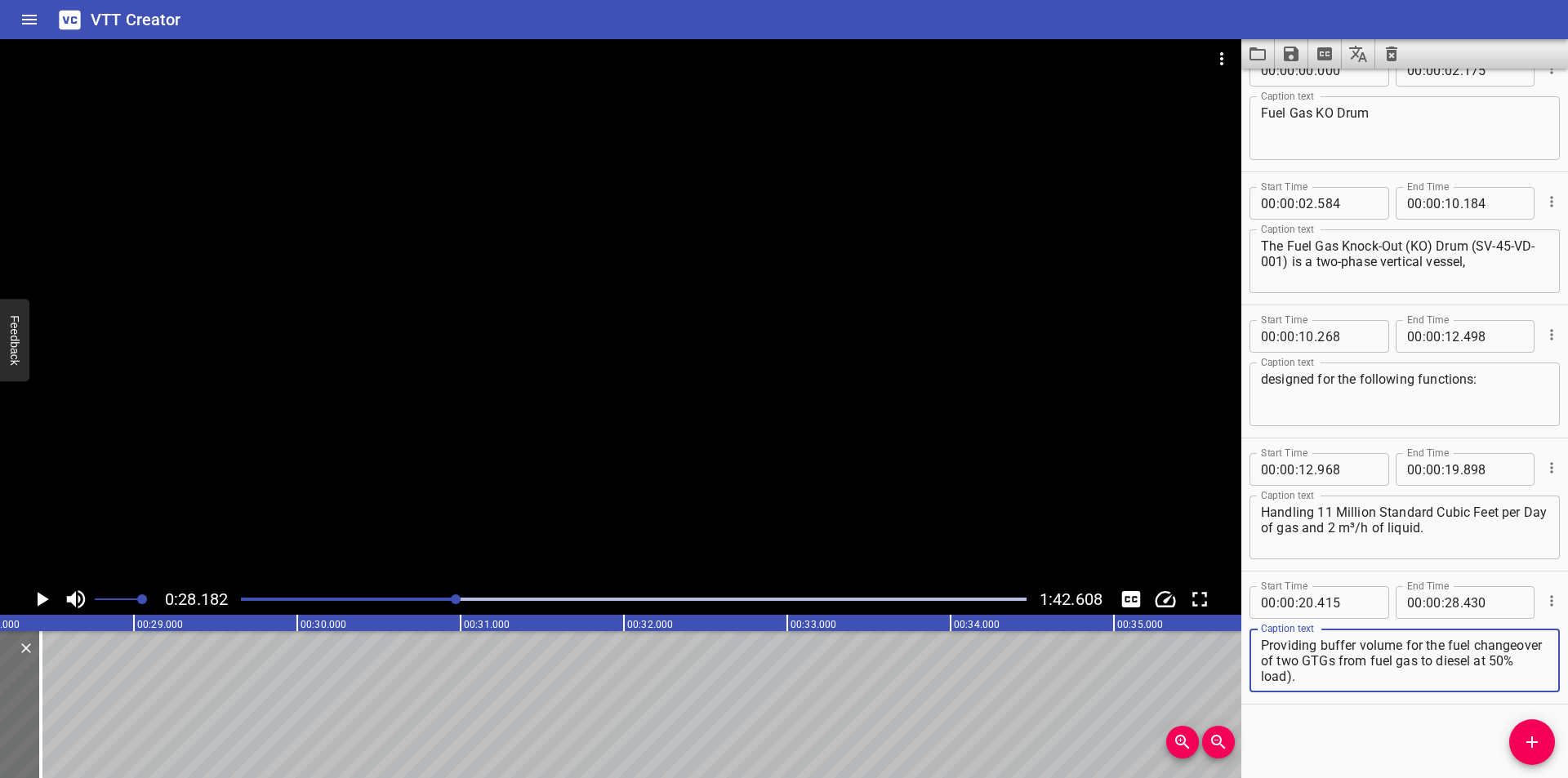
click at [1372, 679] on textarea "Providing buffer volume for the fuel changeover of two GTGs from fuel gas to di…" at bounding box center [1404, 661] width 288 height 47
click at [422, 601] on div at bounding box center [634, 599] width 805 height 22
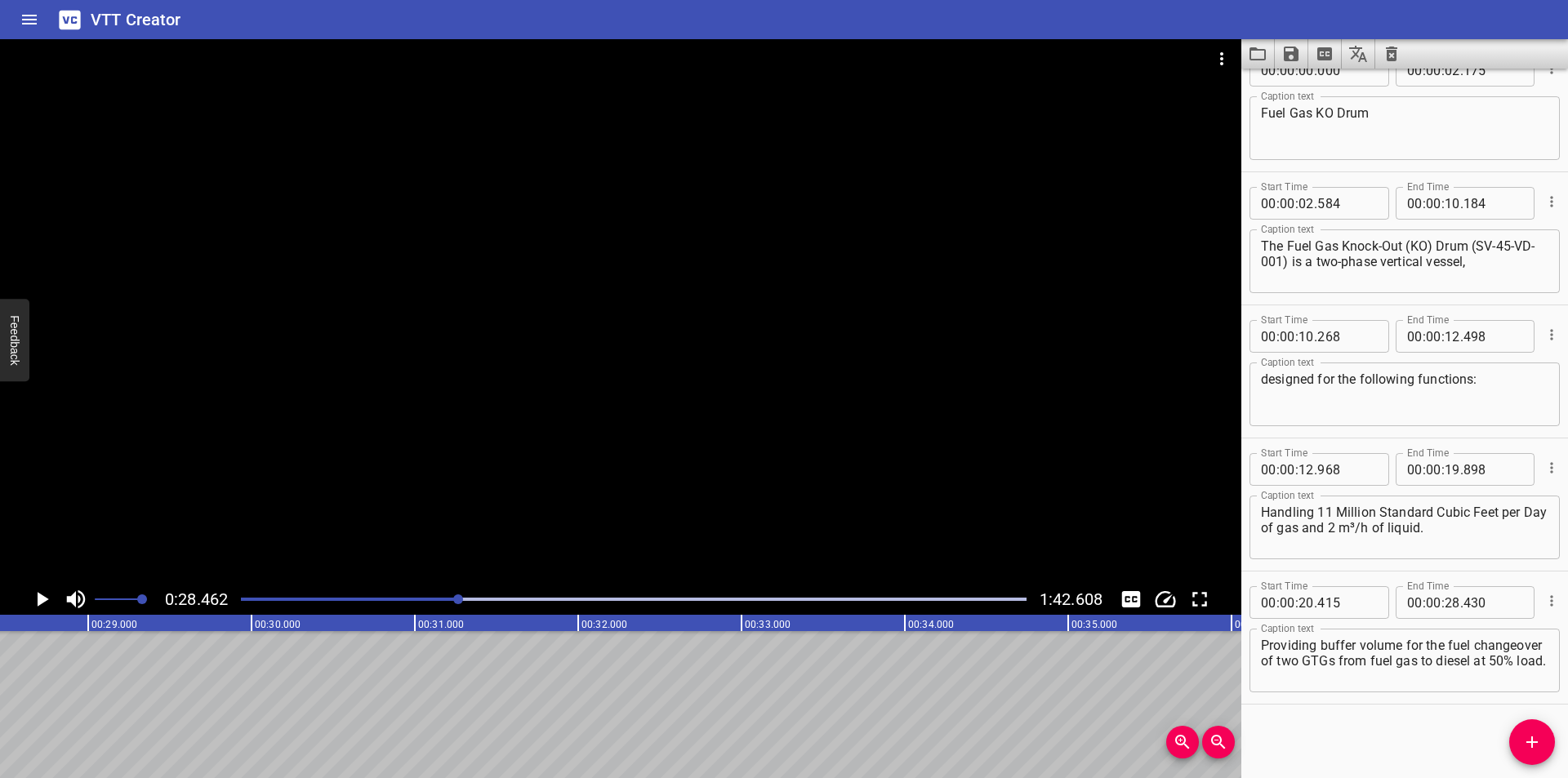
click at [447, 593] on div at bounding box center [634, 599] width 805 height 22
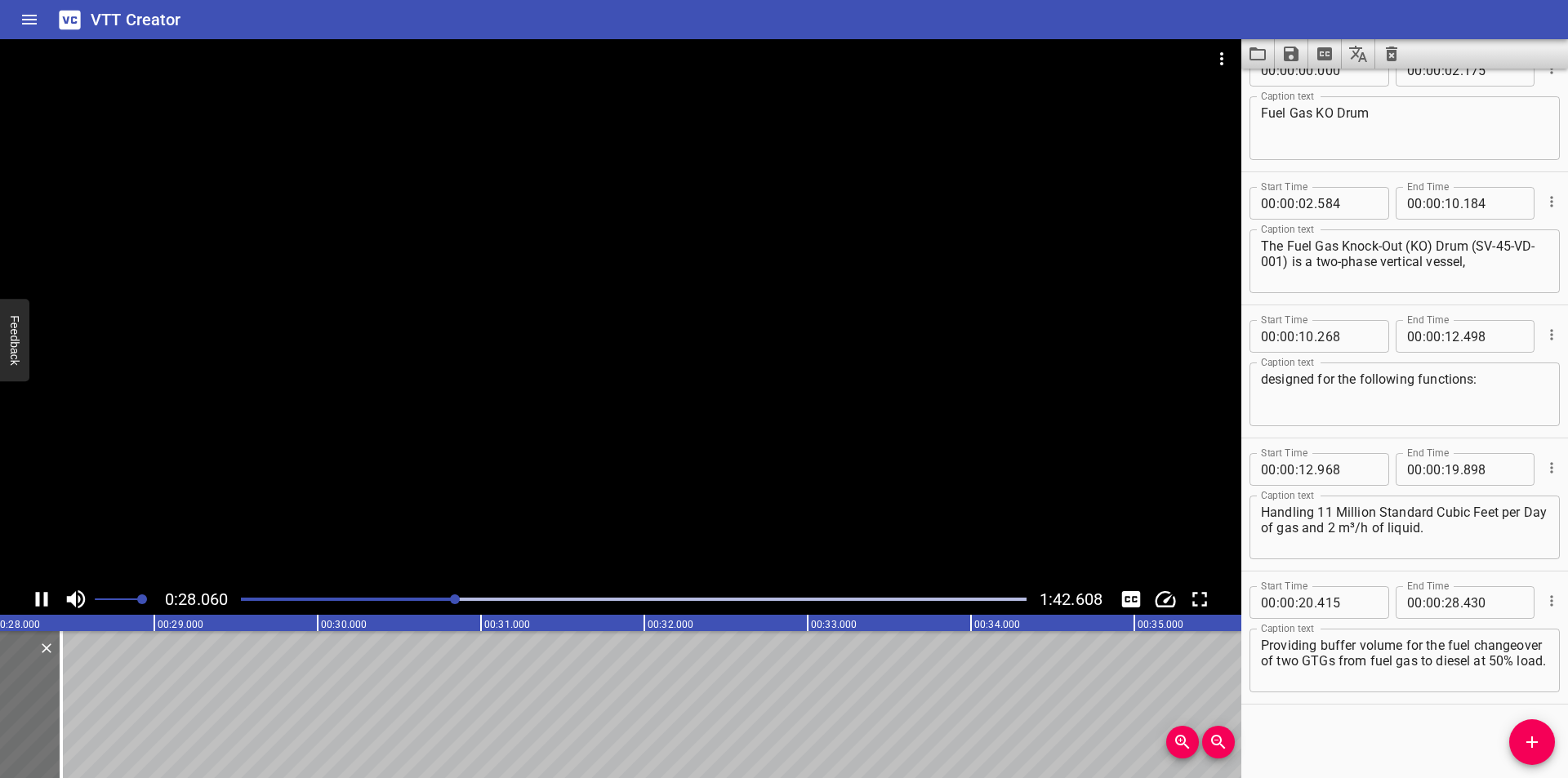
scroll to position [0, 4617]
click at [512, 398] on div at bounding box center [620, 311] width 1241 height 545
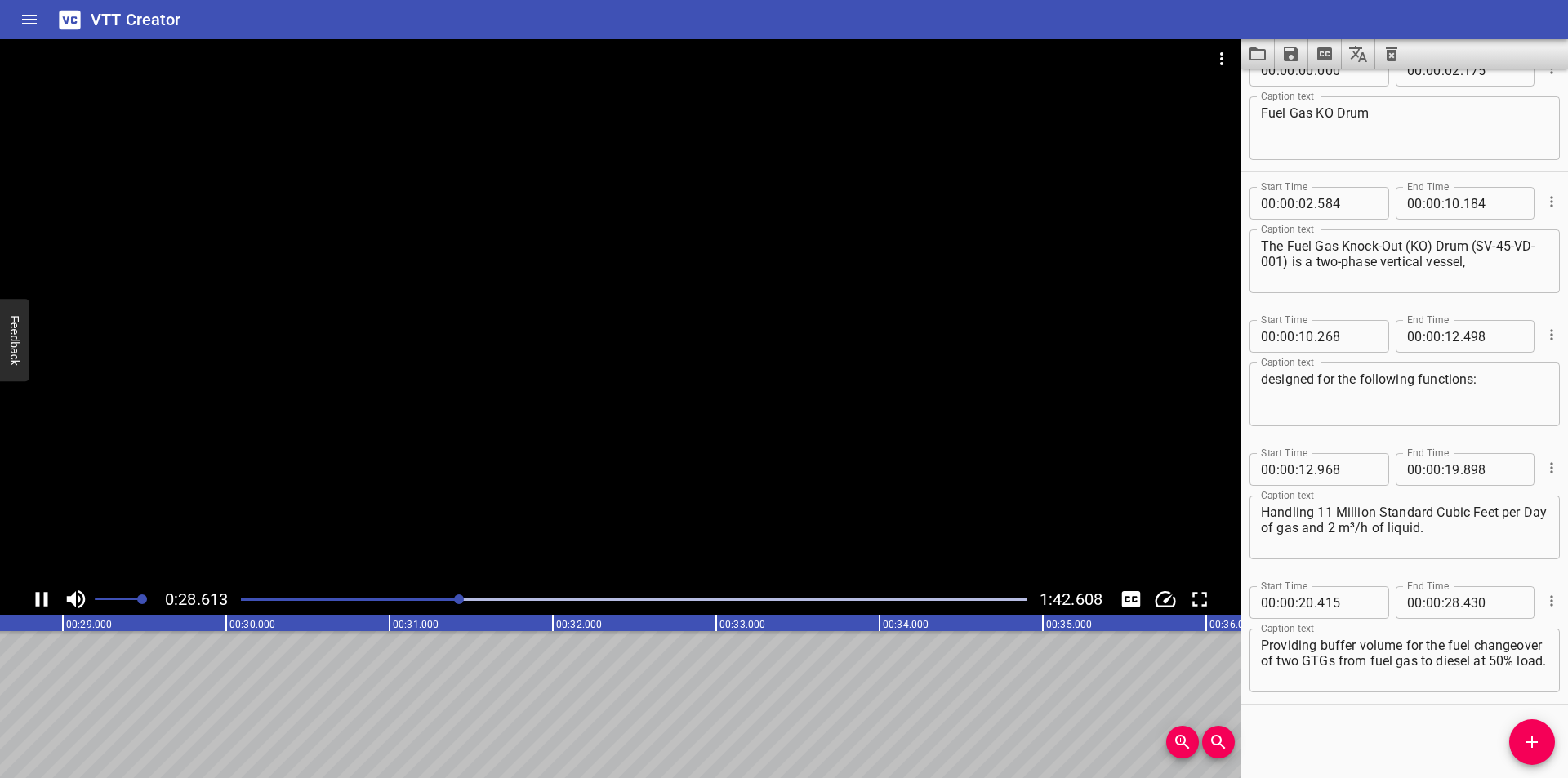
click at [420, 600] on div "Play progress" at bounding box center [68, 599] width 786 height 3
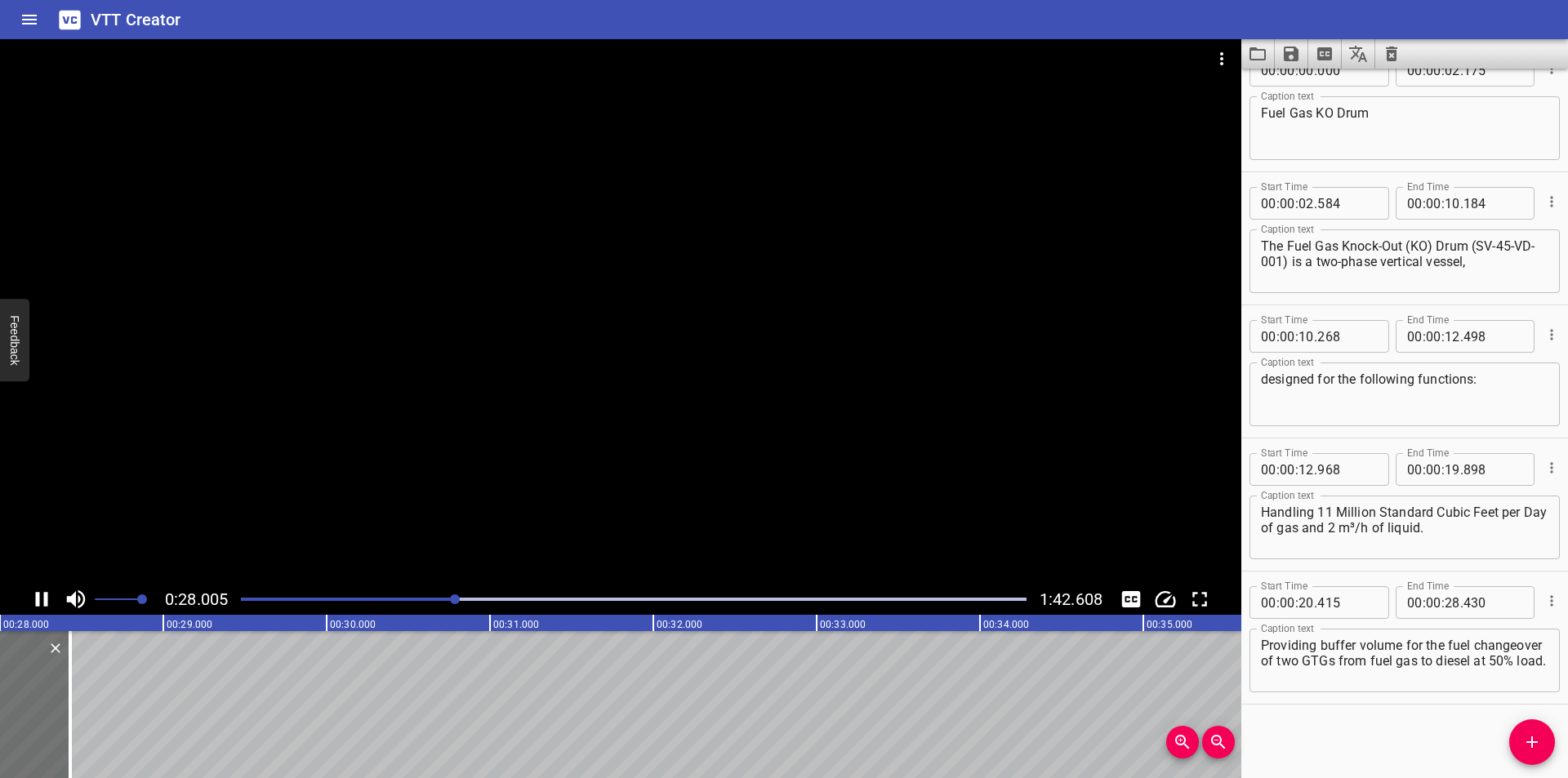
scroll to position [0, 4606]
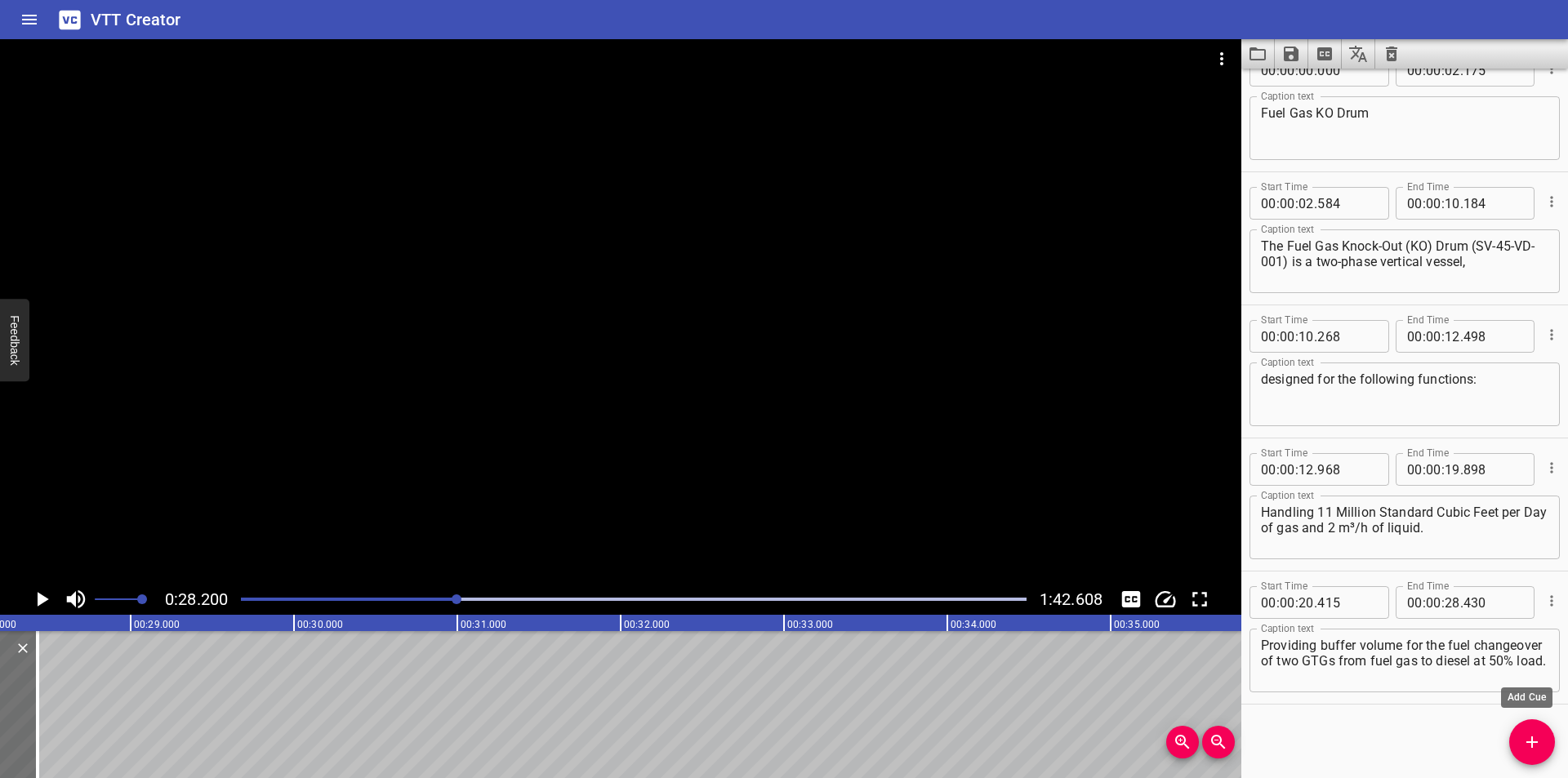
drag, startPoint x: 1517, startPoint y: 738, endPoint x: 1427, endPoint y: 727, distance: 90.7
click at [1513, 738] on span "Add Cue" at bounding box center [1532, 742] width 46 height 19
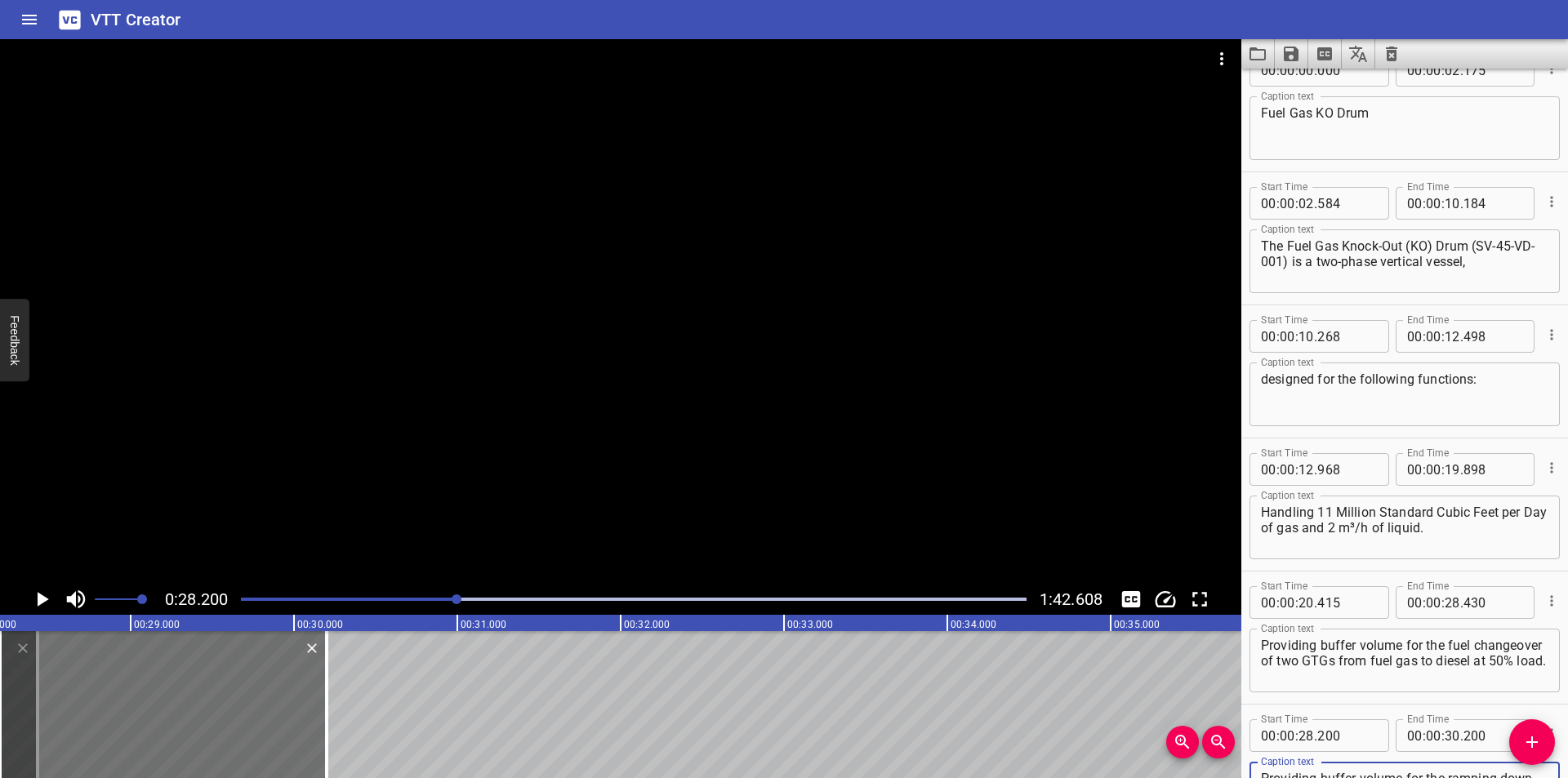
scroll to position [41, 0]
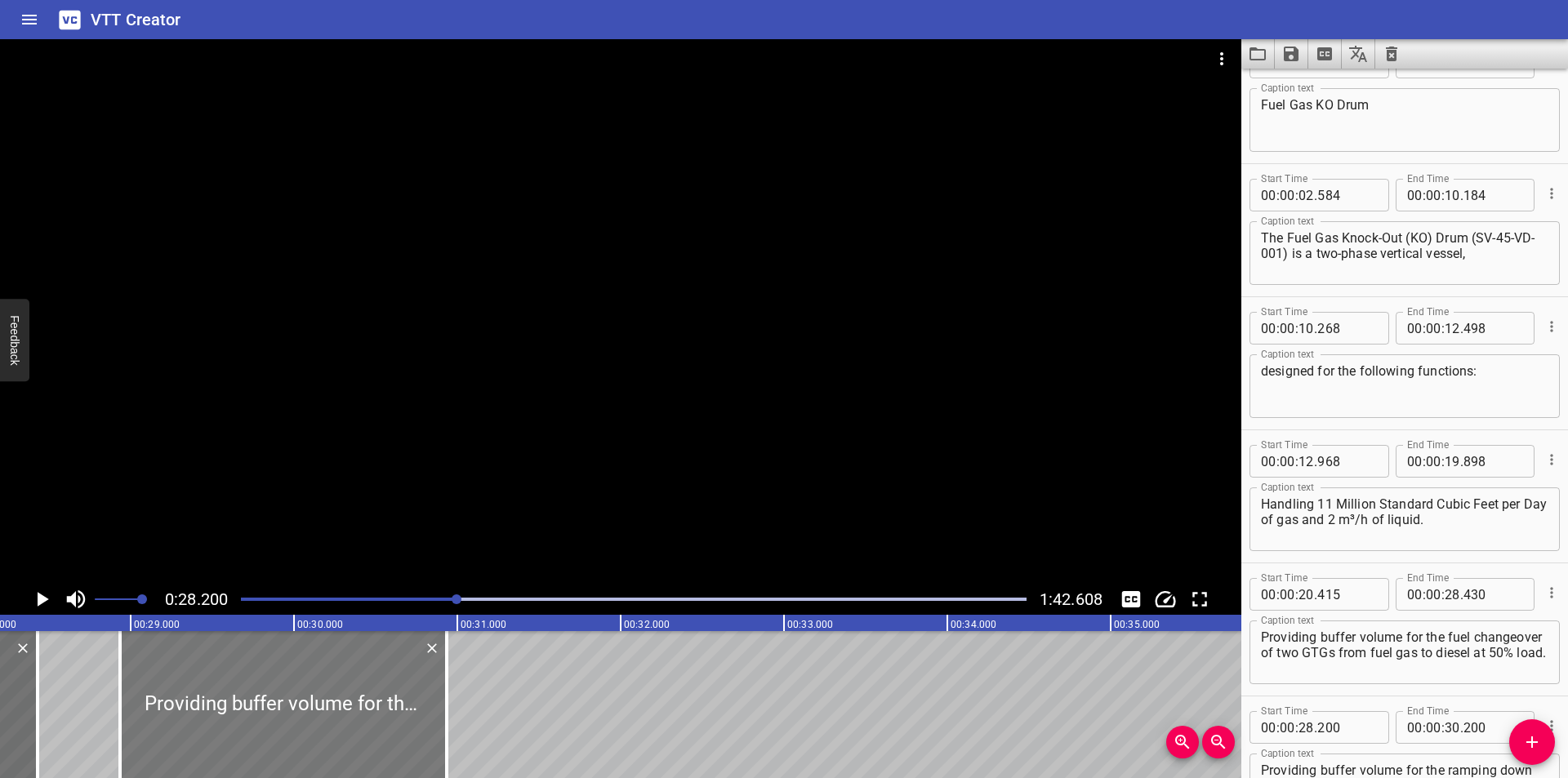
drag, startPoint x: 267, startPoint y: 680, endPoint x: 374, endPoint y: 708, distance: 110.6
click at [374, 708] on div at bounding box center [283, 704] width 327 height 147
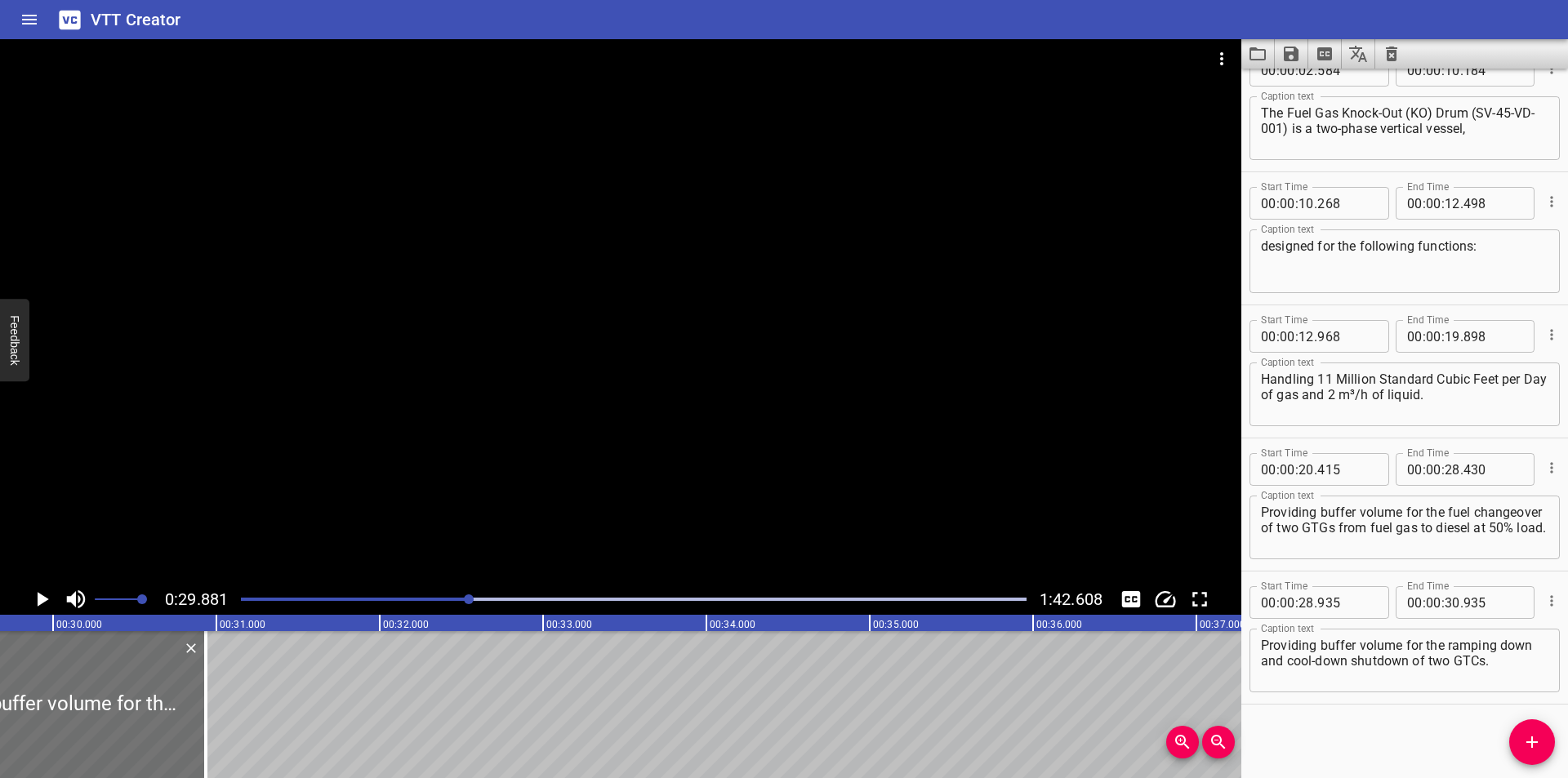
scroll to position [0, 4718]
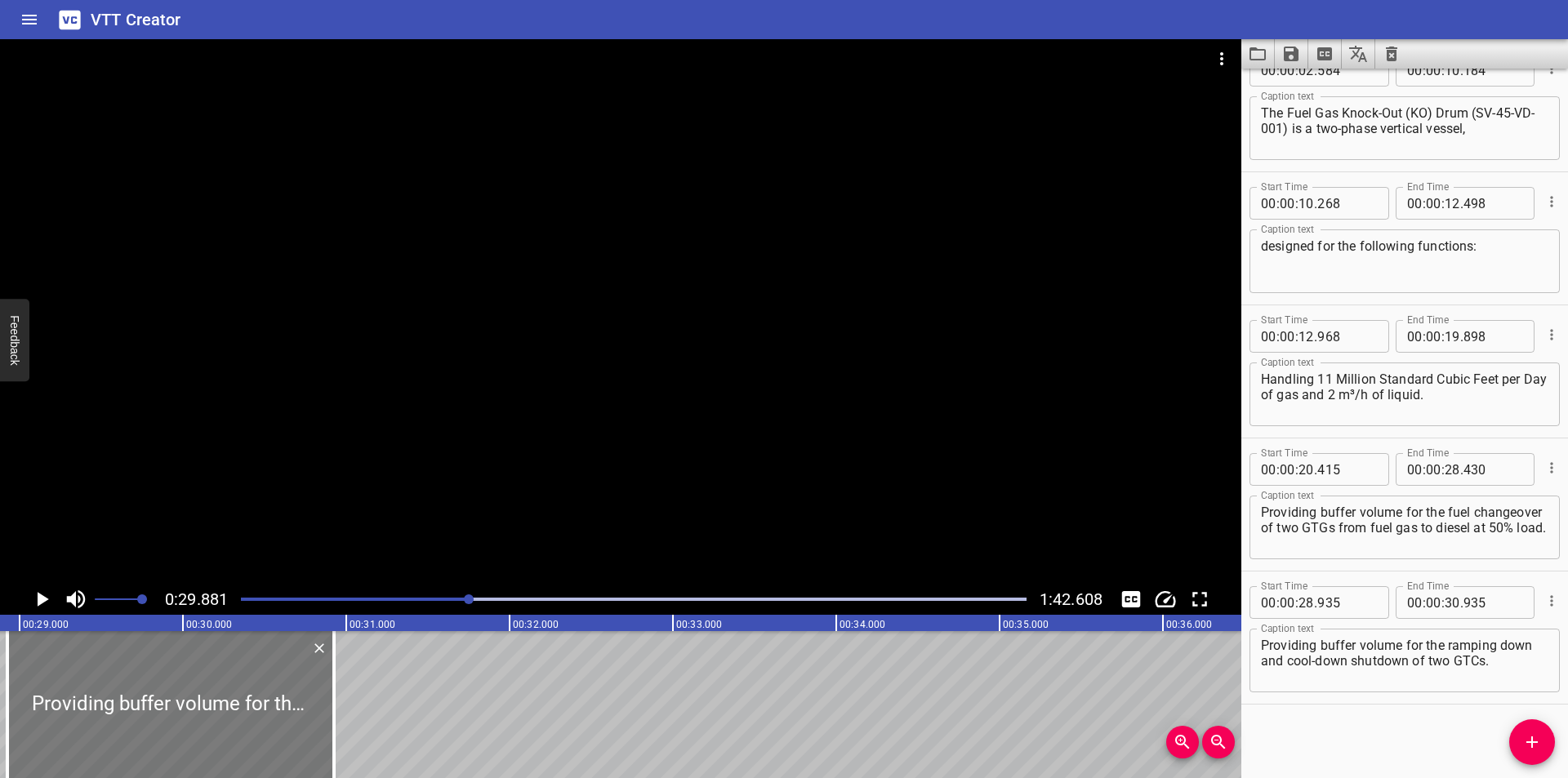
click at [176, 715] on div at bounding box center [171, 704] width 327 height 147
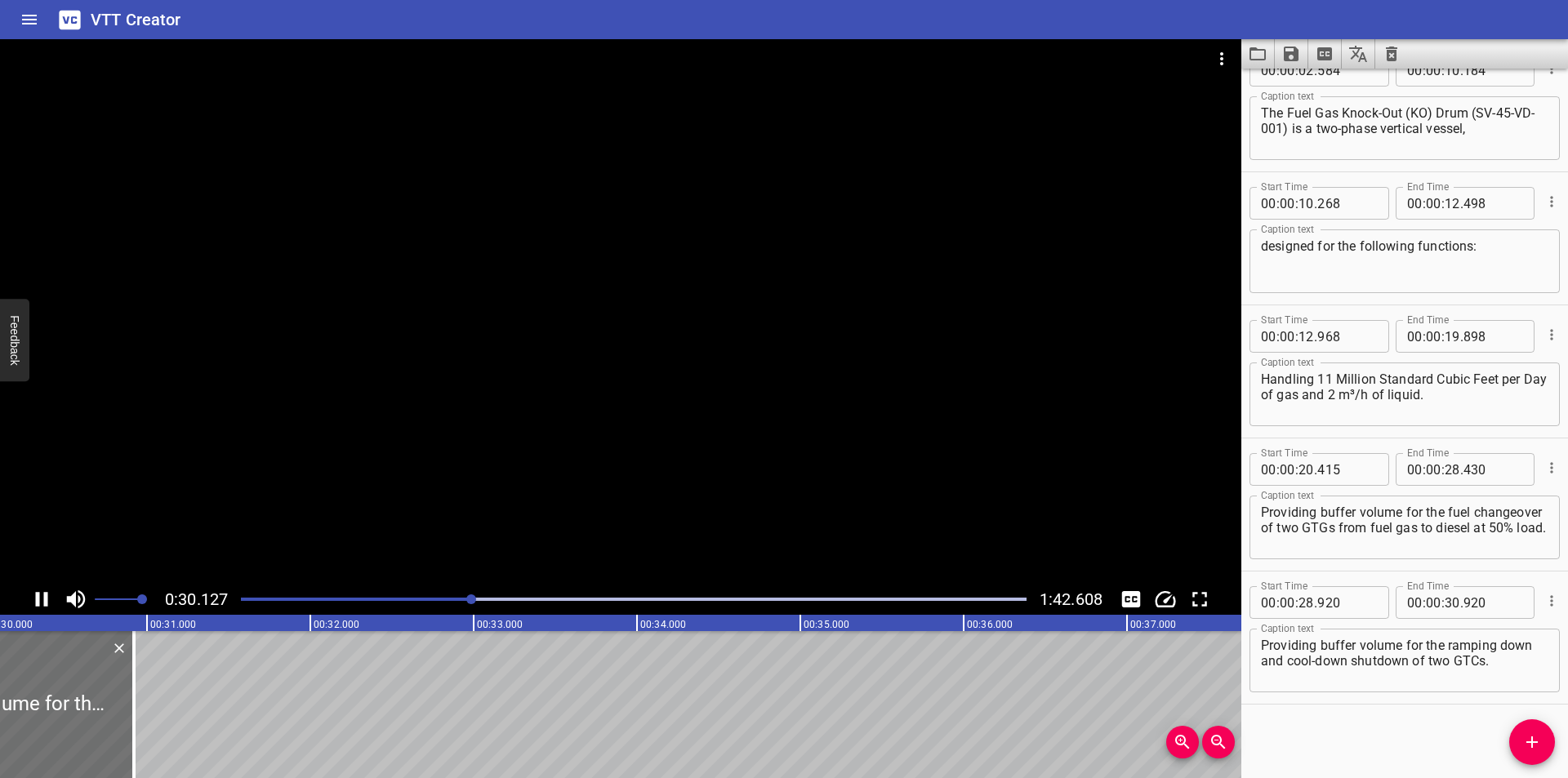
scroll to position [0, 4963]
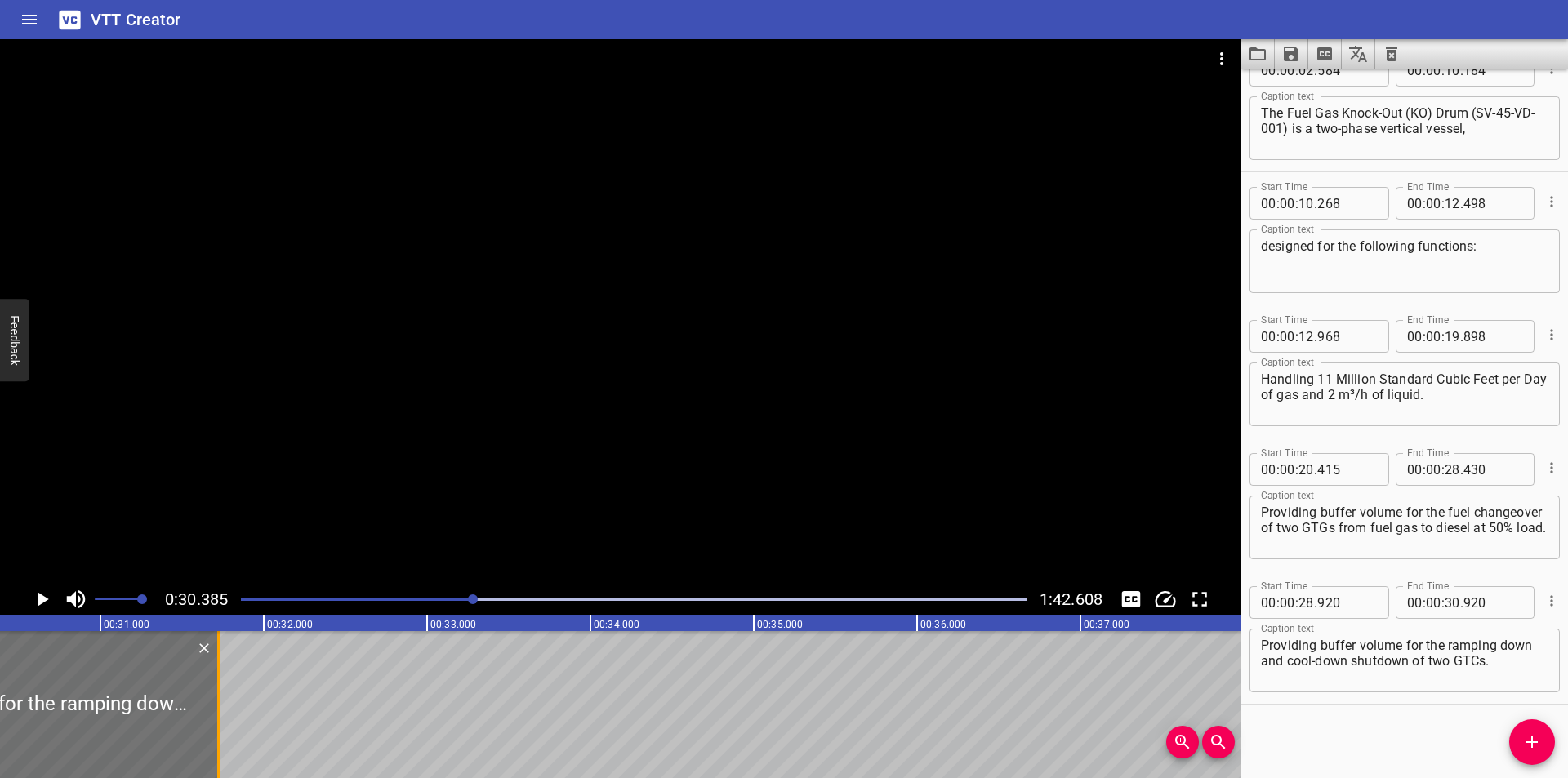
drag, startPoint x: 90, startPoint y: 740, endPoint x: 725, endPoint y: 741, distance: 635.0
click at [227, 741] on div at bounding box center [218, 704] width 17 height 147
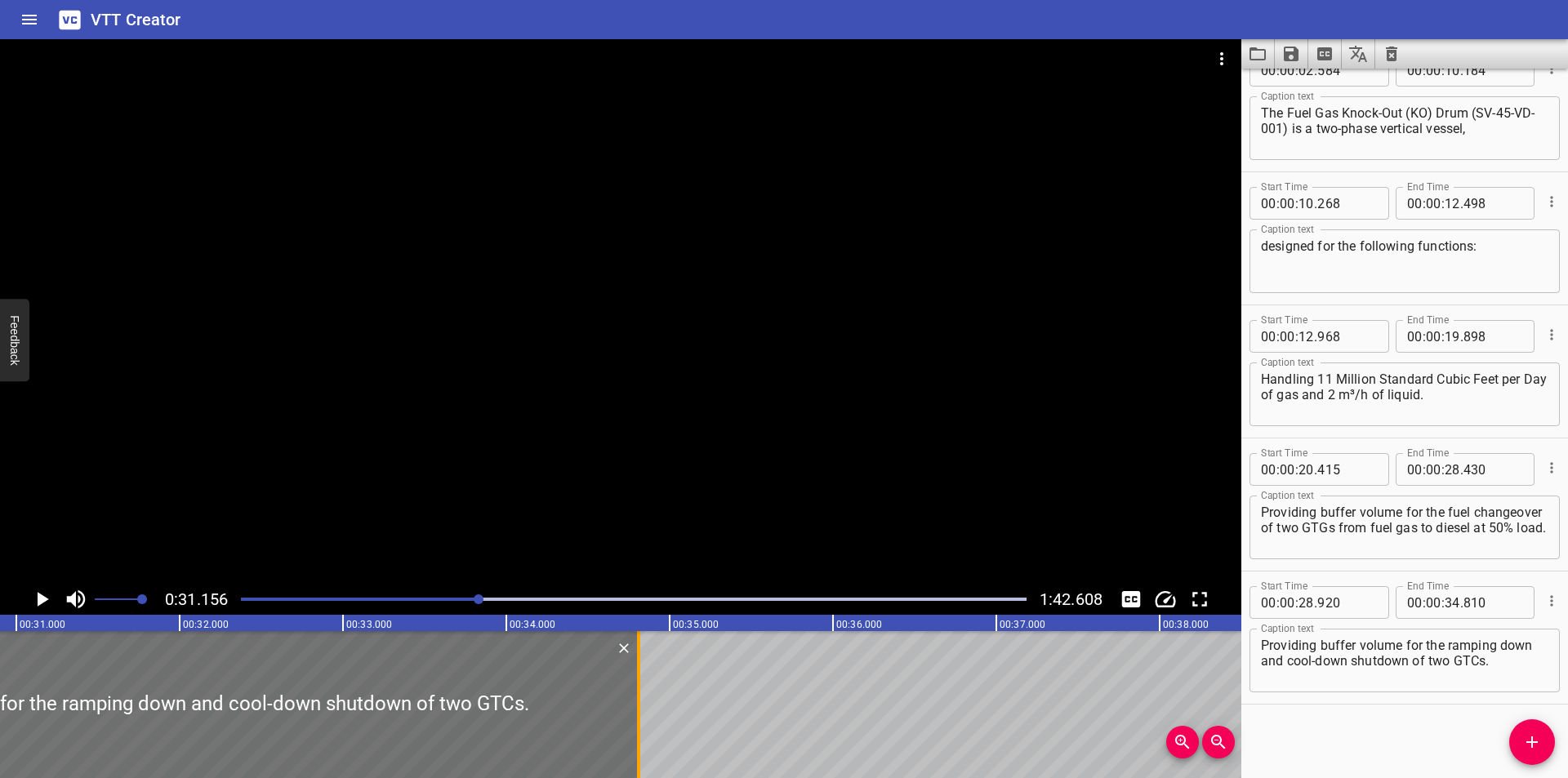
scroll to position [0, 5089]
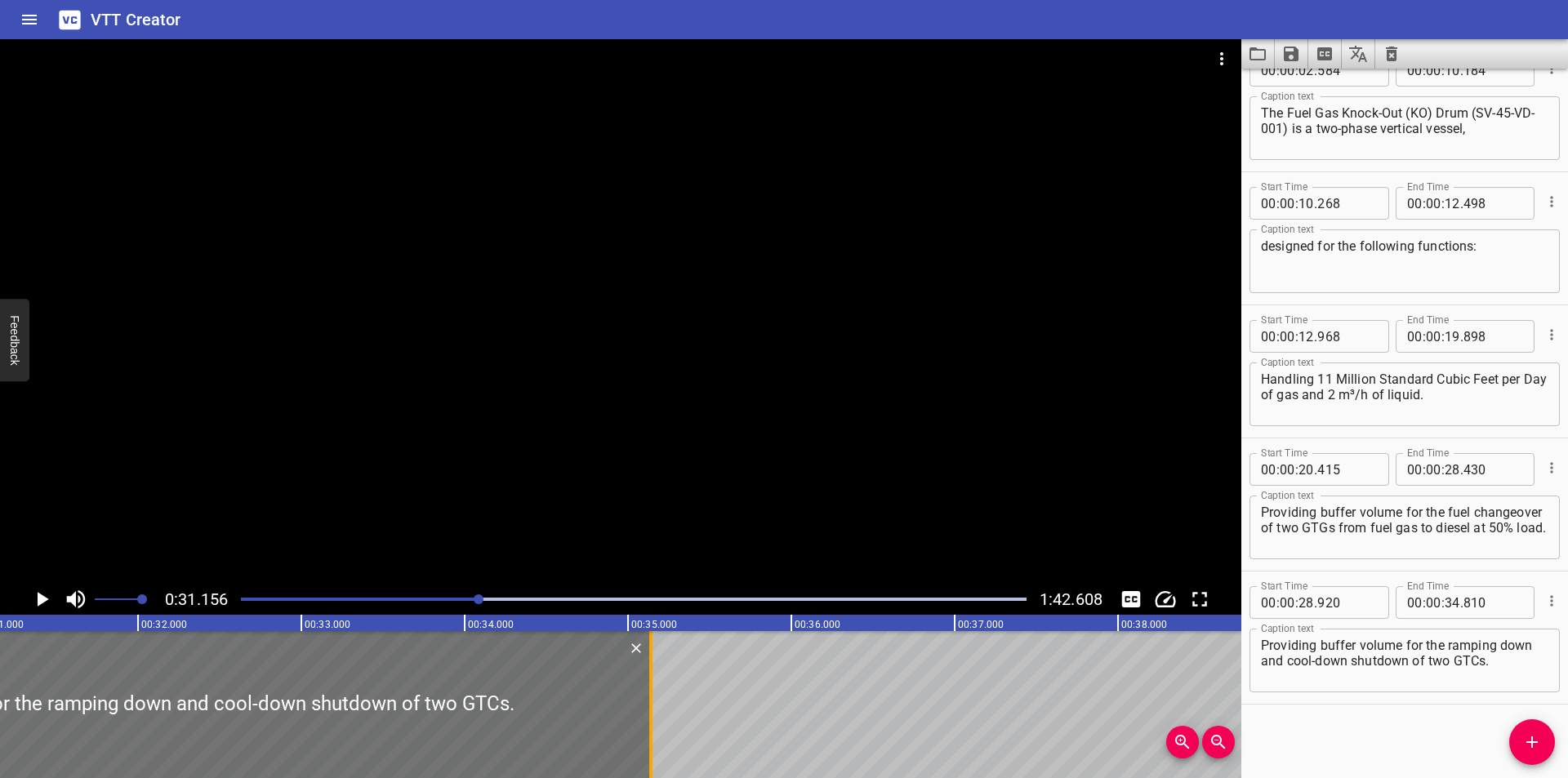
drag, startPoint x: 597, startPoint y: 731, endPoint x: 651, endPoint y: 736, distance: 54.2
click at [651, 736] on div at bounding box center [650, 704] width 3 height 147
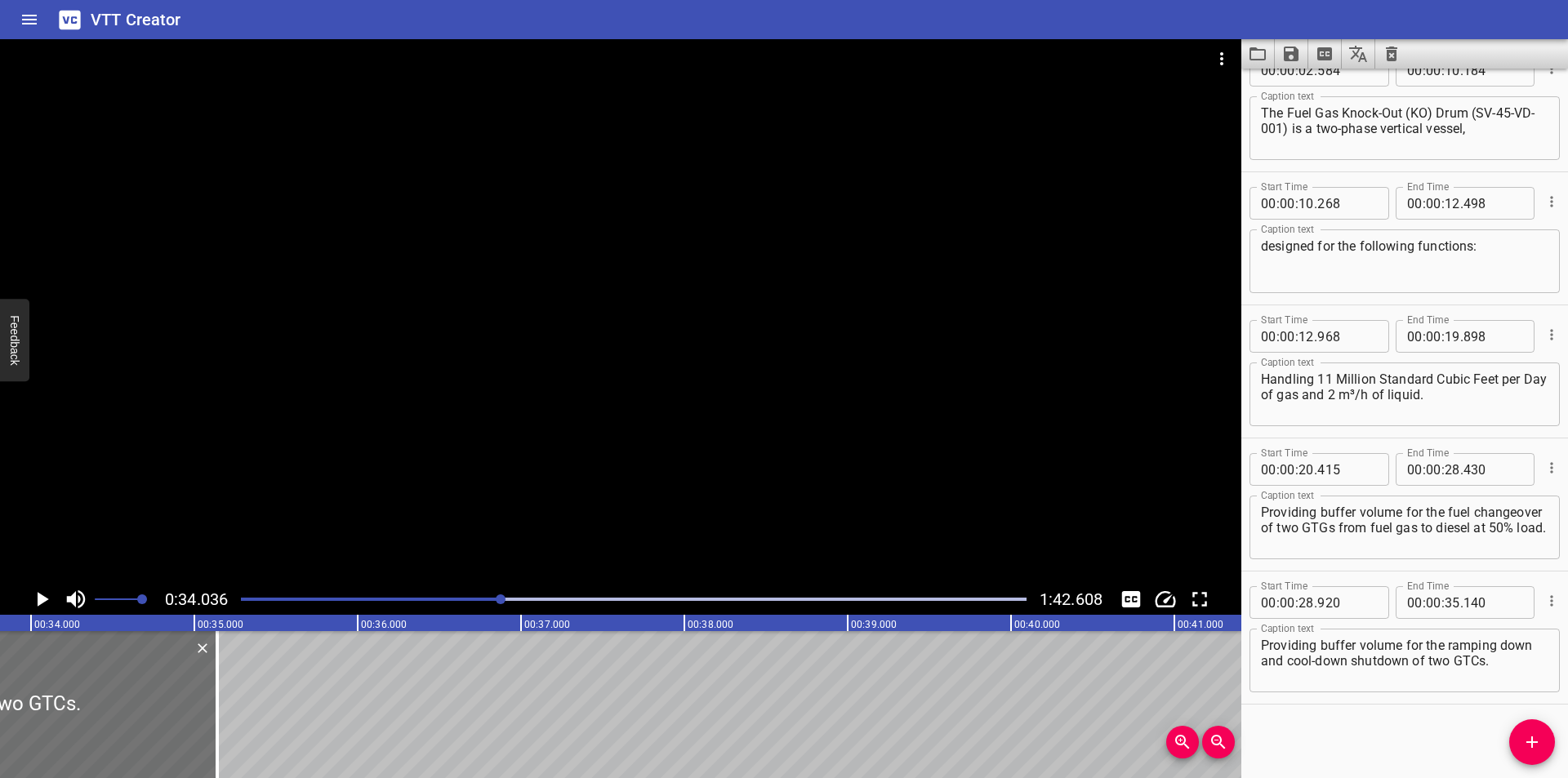
scroll to position [0, 5559]
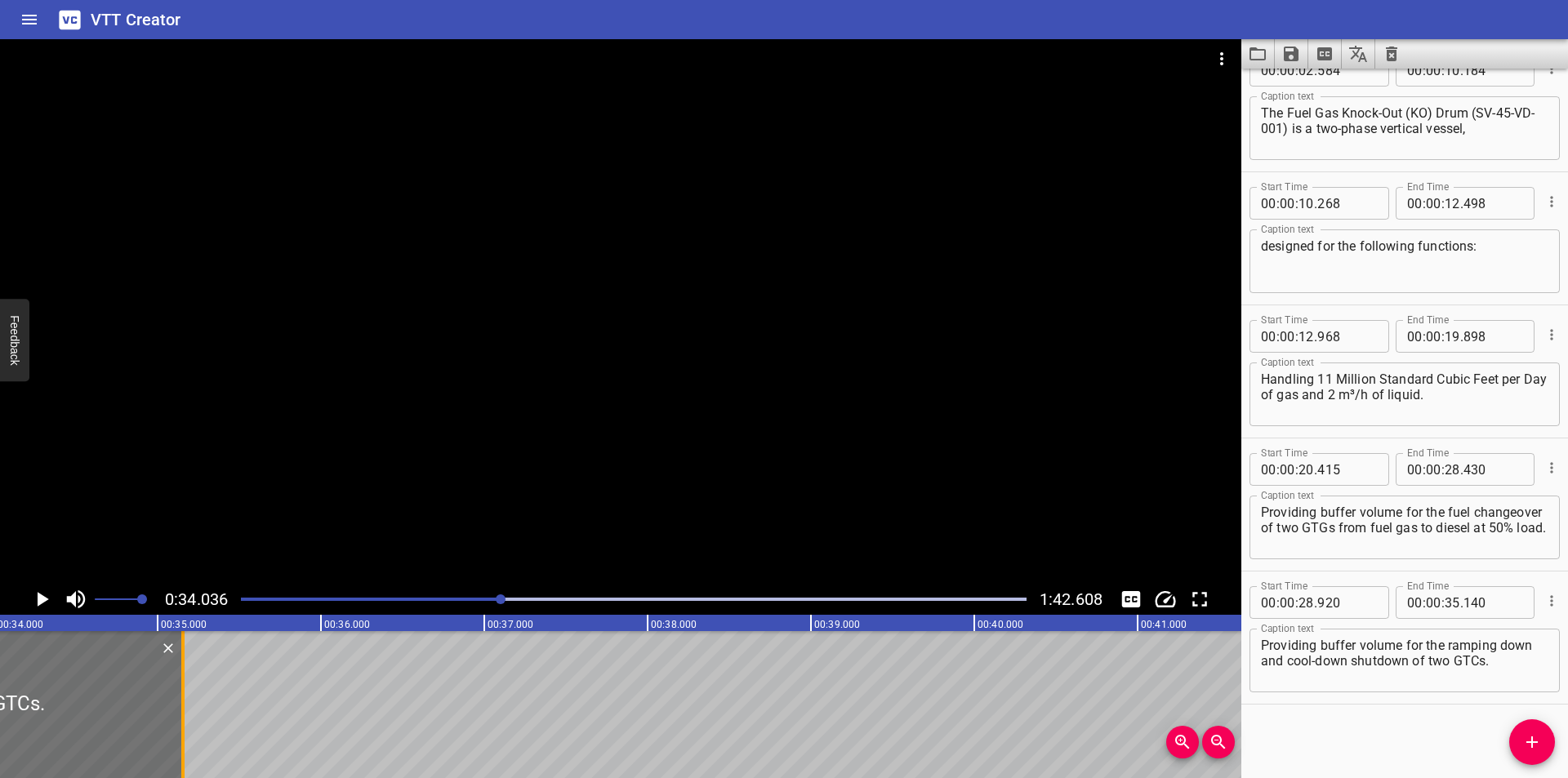
click at [180, 711] on div at bounding box center [182, 704] width 17 height 147
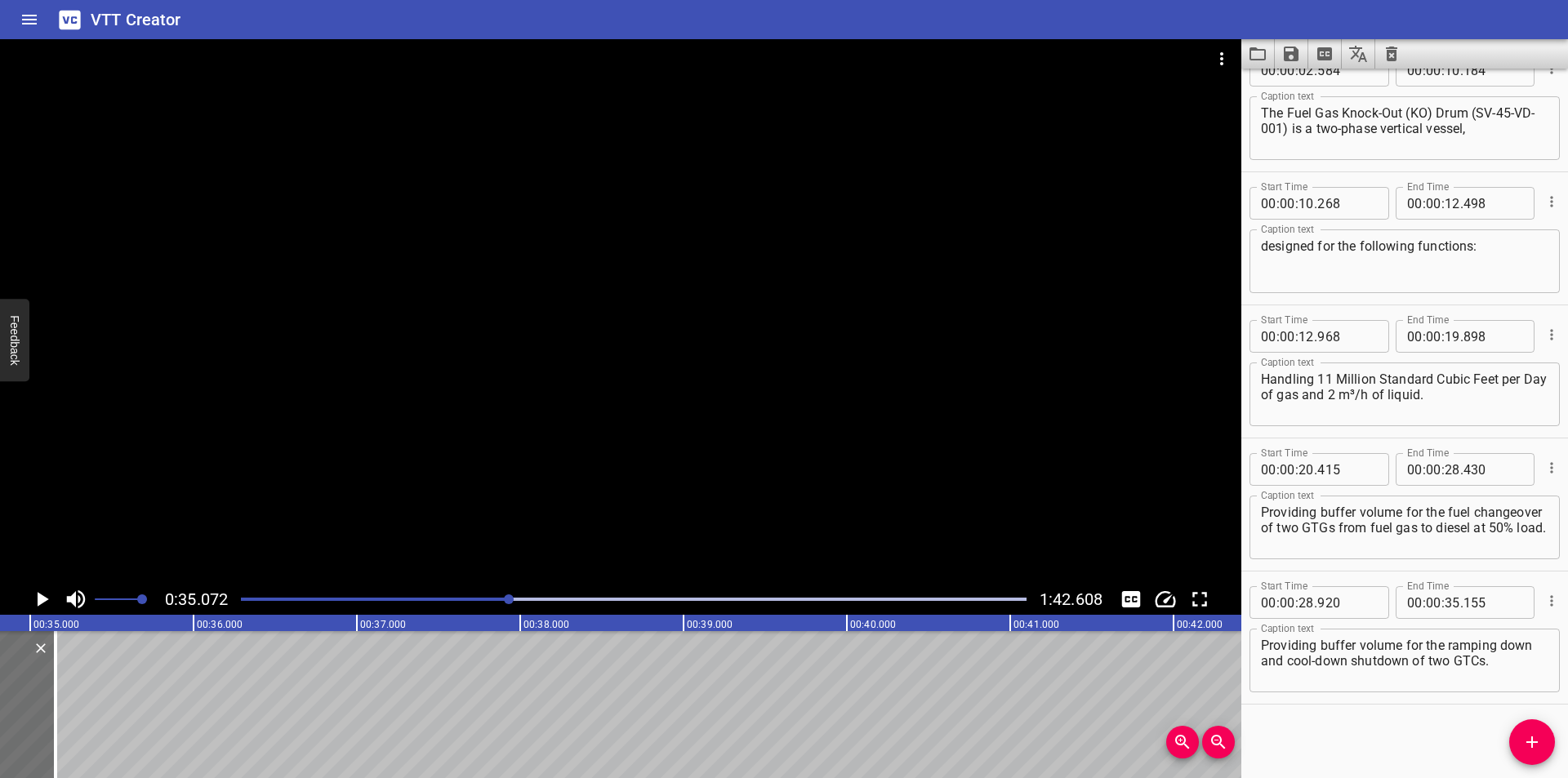
scroll to position [0, 5729]
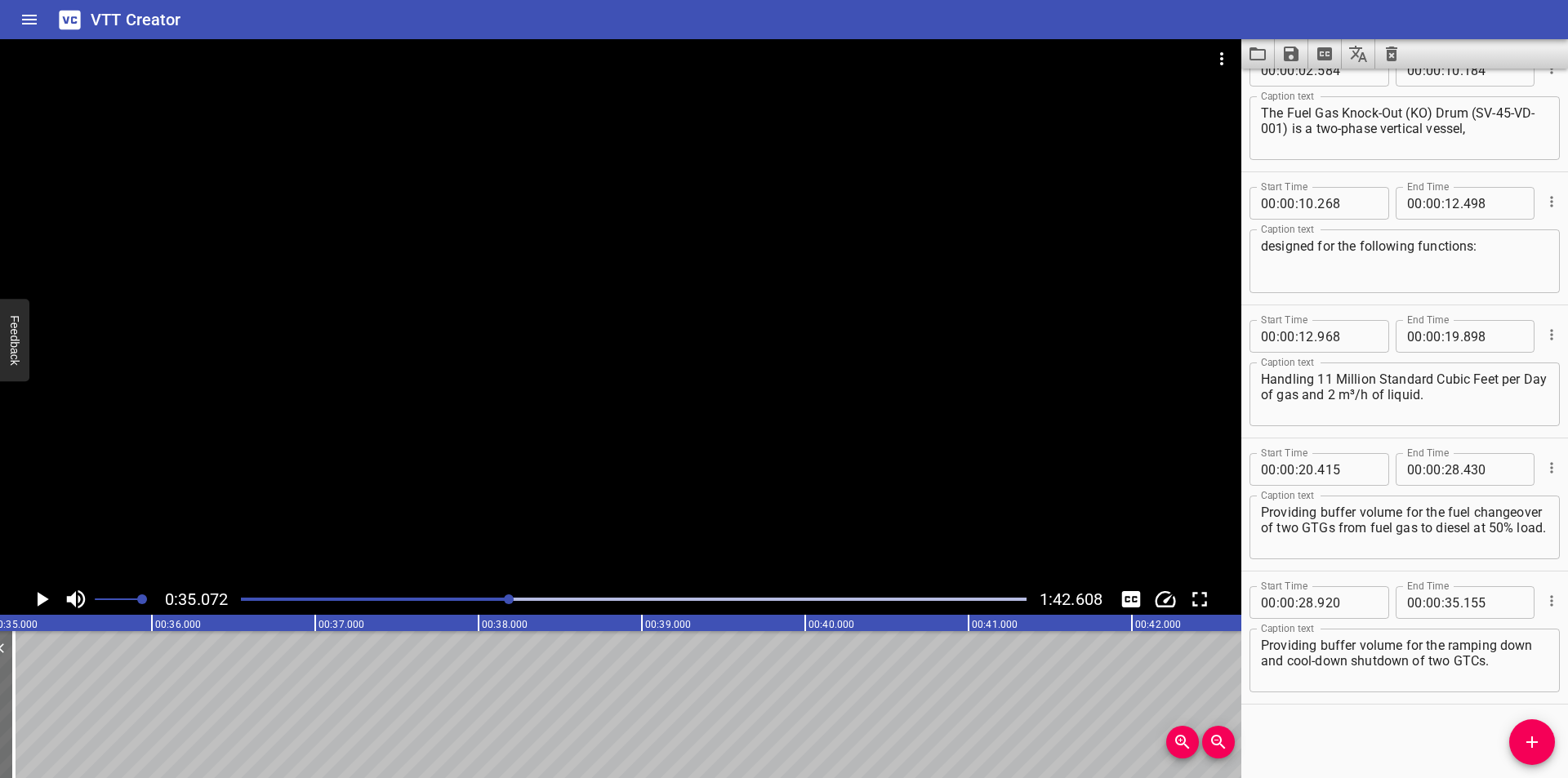
click at [1515, 747] on span "Add Cue" at bounding box center [1532, 742] width 46 height 19
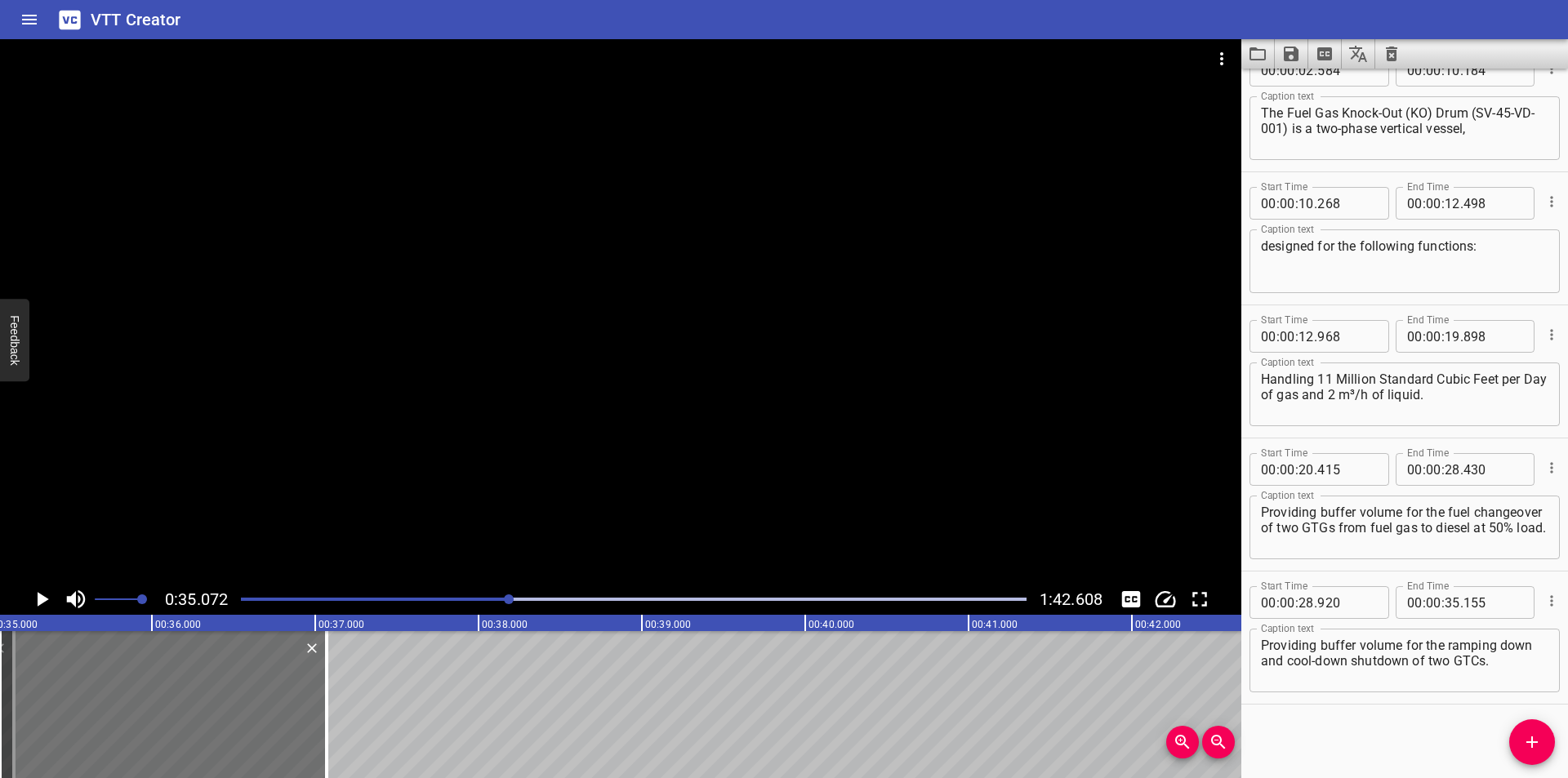
scroll to position [174, 0]
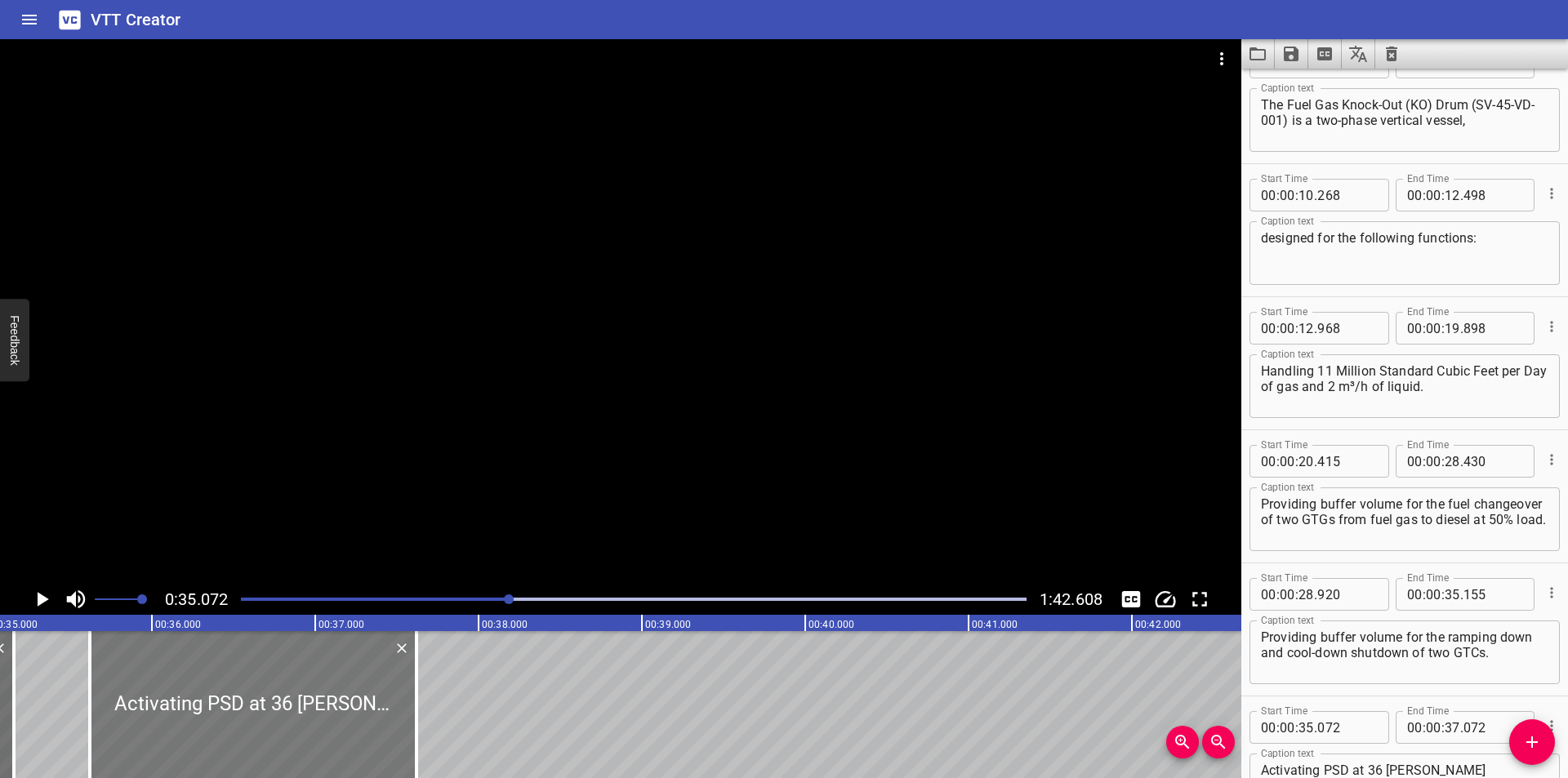
drag, startPoint x: 179, startPoint y: 750, endPoint x: 269, endPoint y: 756, distance: 90.2
click at [269, 756] on div at bounding box center [253, 704] width 327 height 147
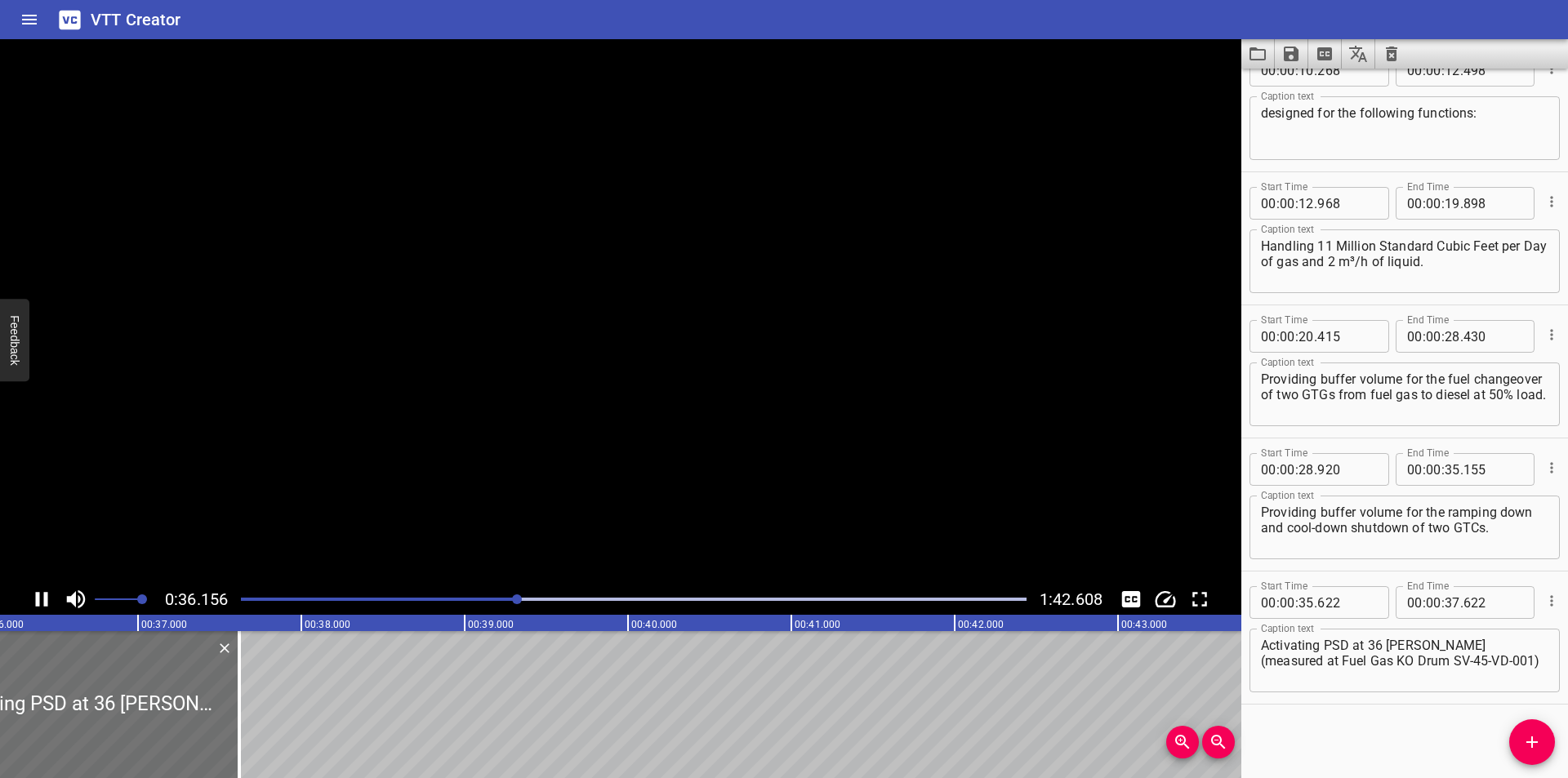
scroll to position [0, 5915]
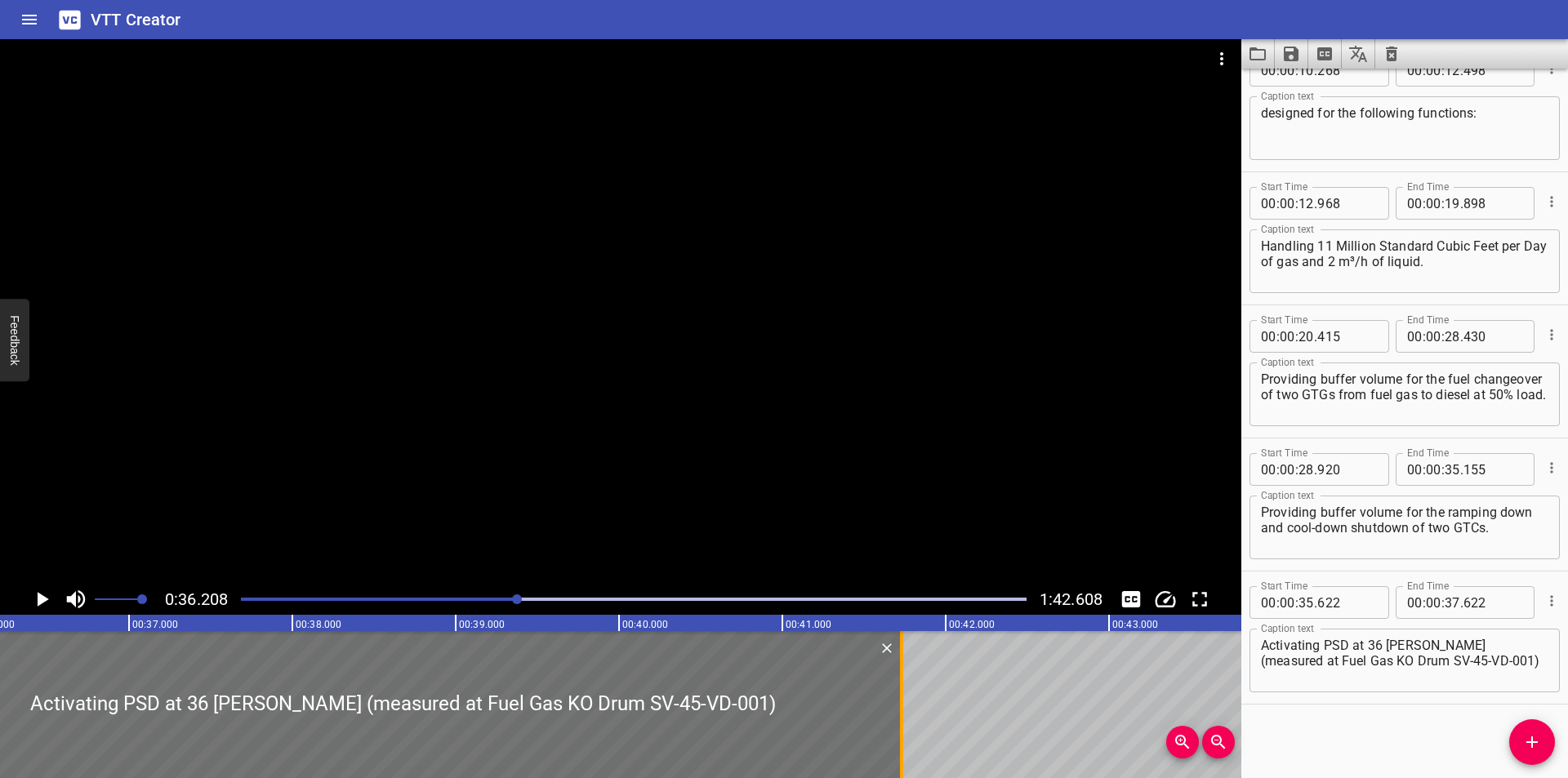
drag, startPoint x: 233, startPoint y: 680, endPoint x: 904, endPoint y: 686, distance: 671.0
click at [904, 686] on div at bounding box center [901, 704] width 17 height 147
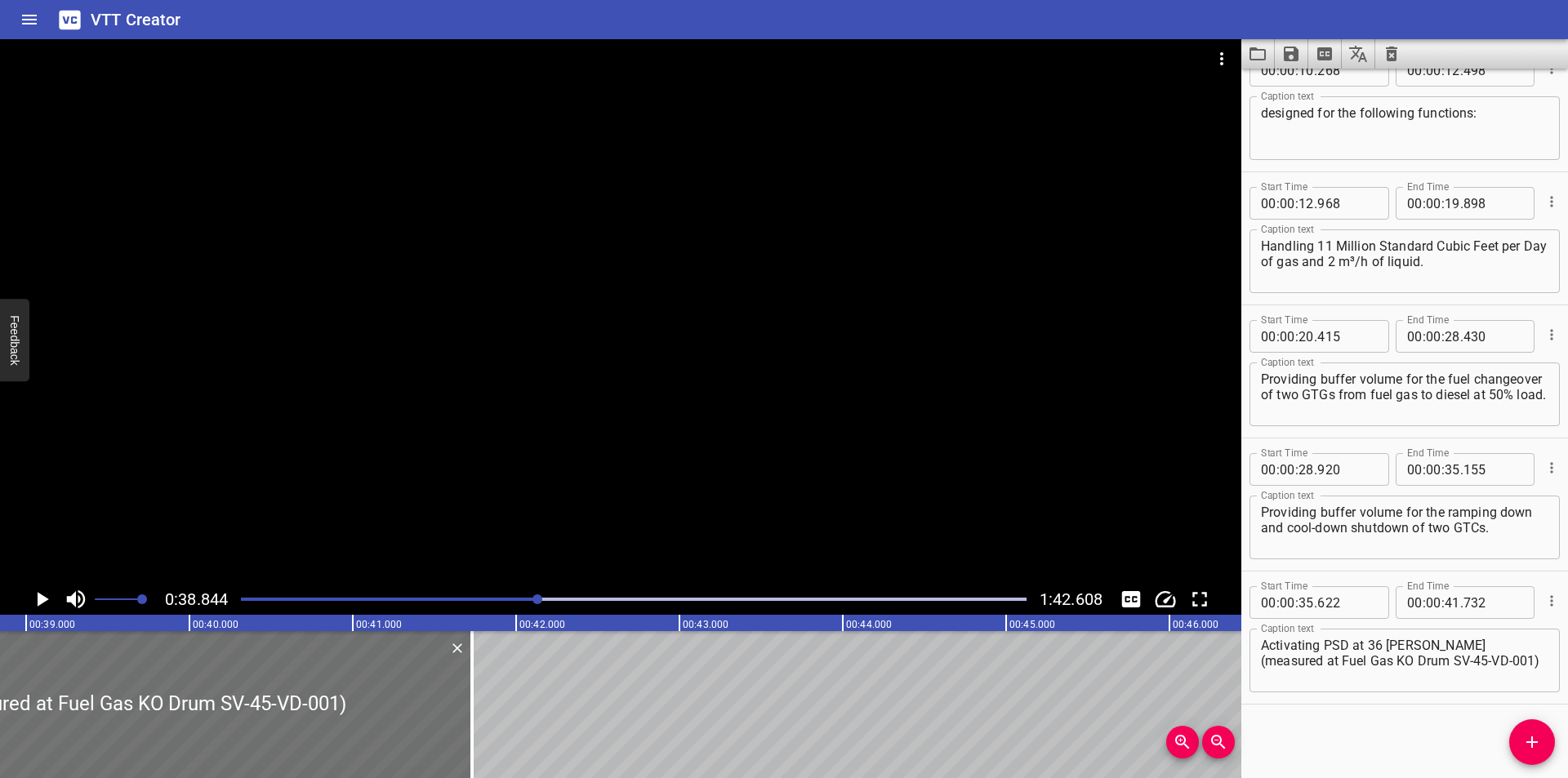
scroll to position [0, 6345]
click at [1423, 645] on textarea "Activating PSD at 36 [PERSON_NAME] (measured at Fuel Gas KO Drum SV-45-VD-001)" at bounding box center [1404, 661] width 288 height 47
click at [1440, 666] on textarea "Activating PSD at 36 [PERSON_NAME] measured at Fuel Gas KO Drum SV-45-VD-001)" at bounding box center [1404, 661] width 288 height 47
click at [668, 403] on div at bounding box center [620, 311] width 1241 height 545
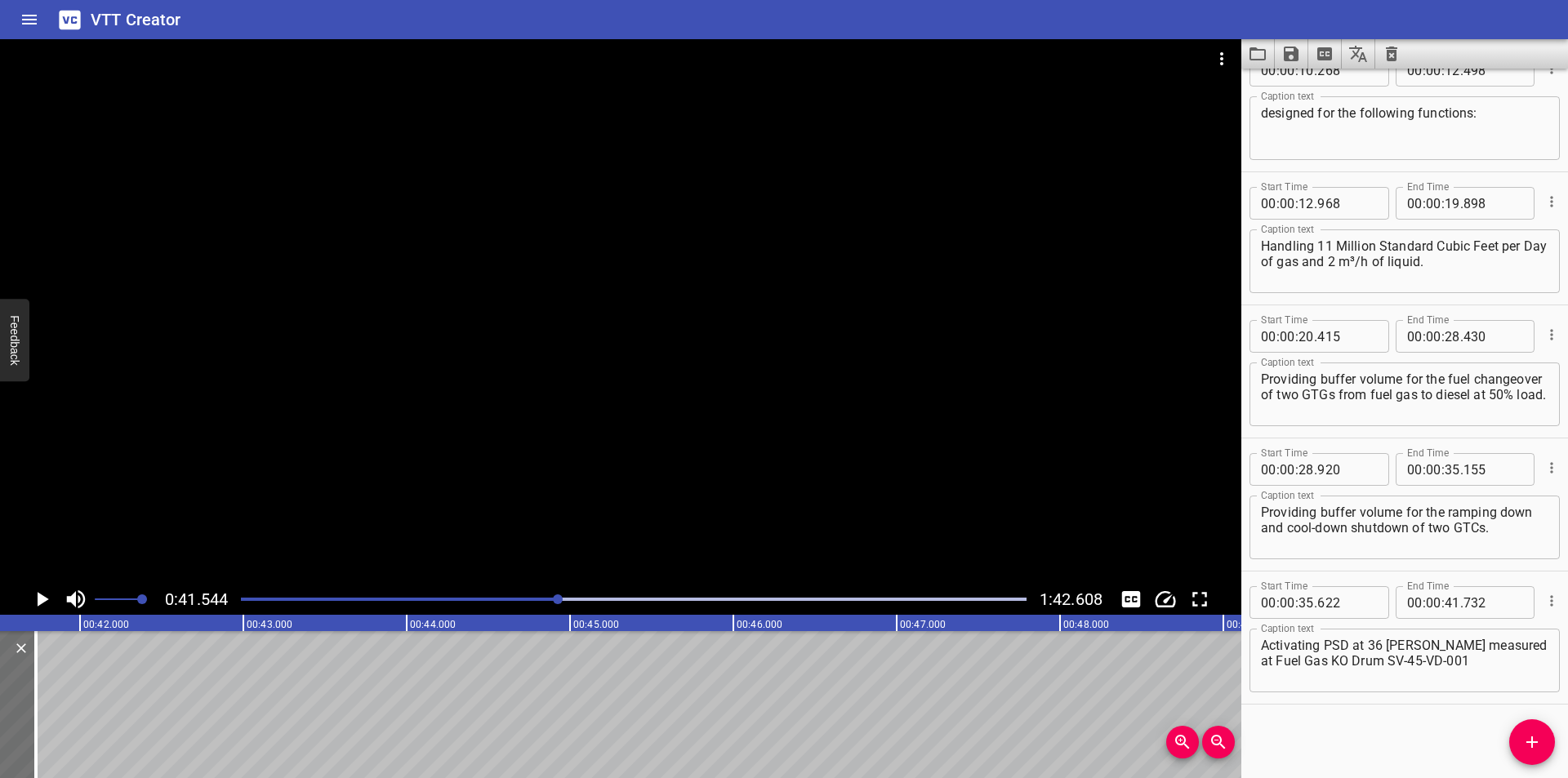
scroll to position [0, 6786]
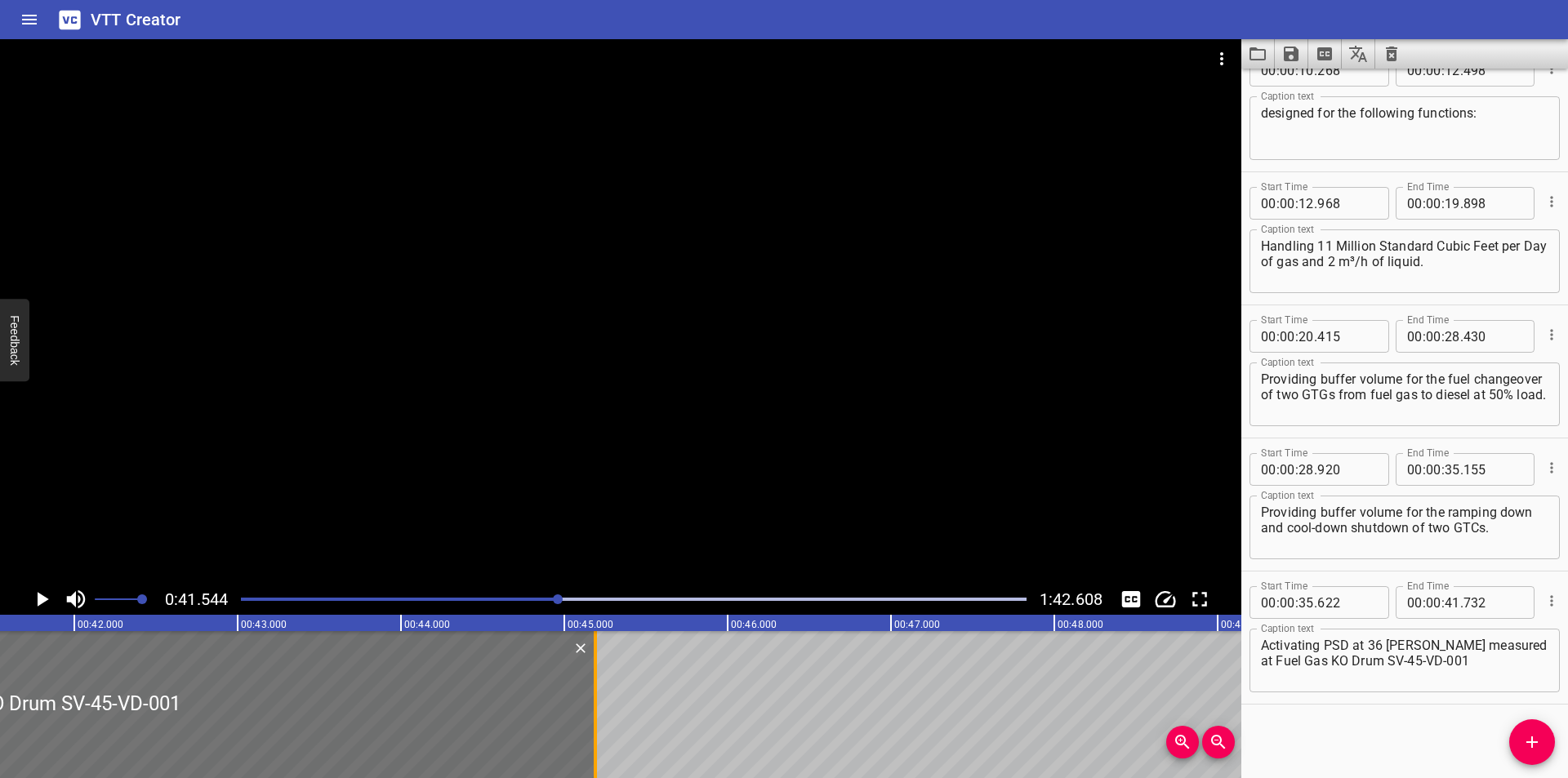
drag, startPoint x: 27, startPoint y: 723, endPoint x: 592, endPoint y: 731, distance: 565.1
click at [592, 731] on div at bounding box center [595, 704] width 17 height 147
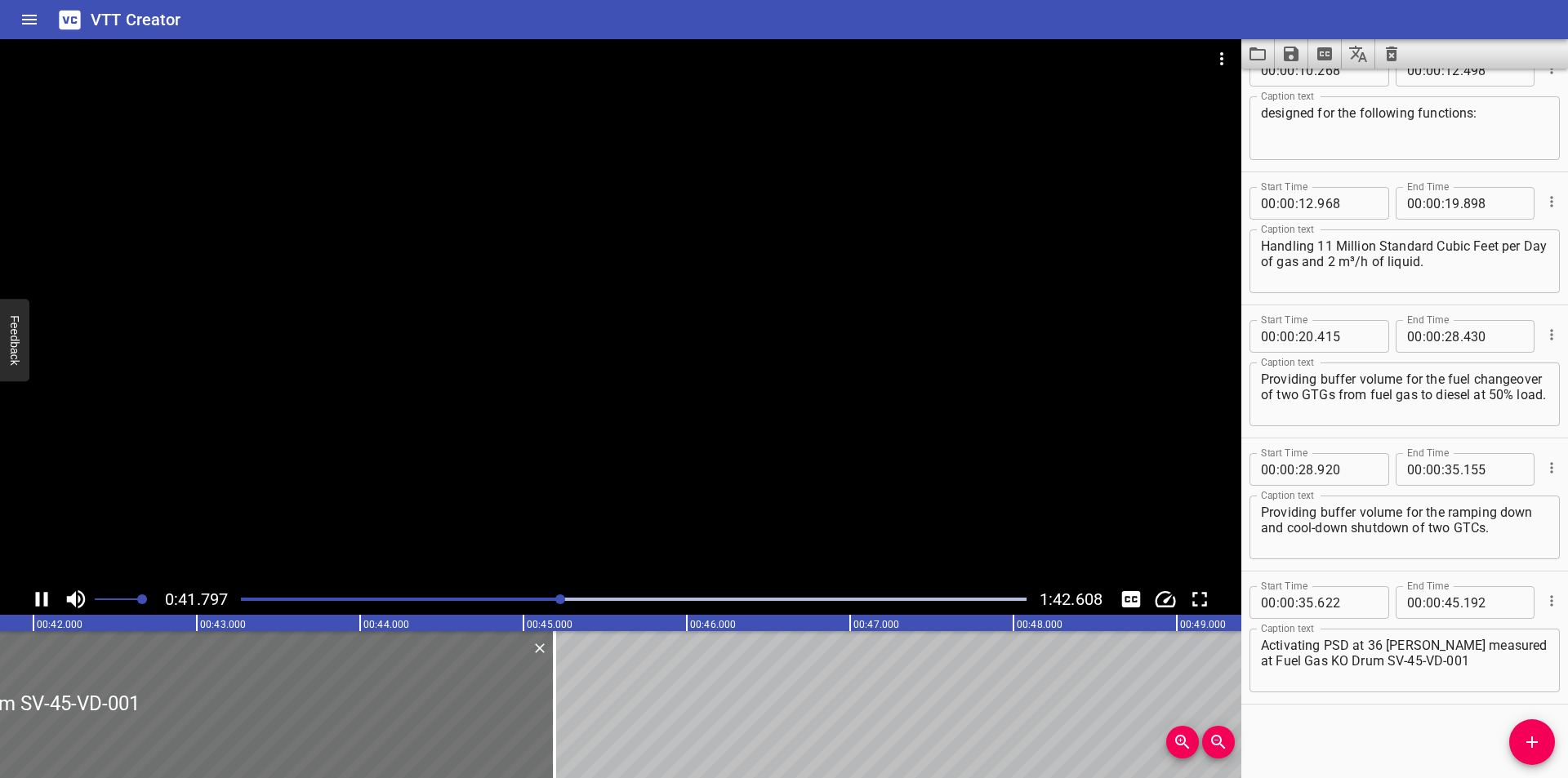
scroll to position [0, 6866]
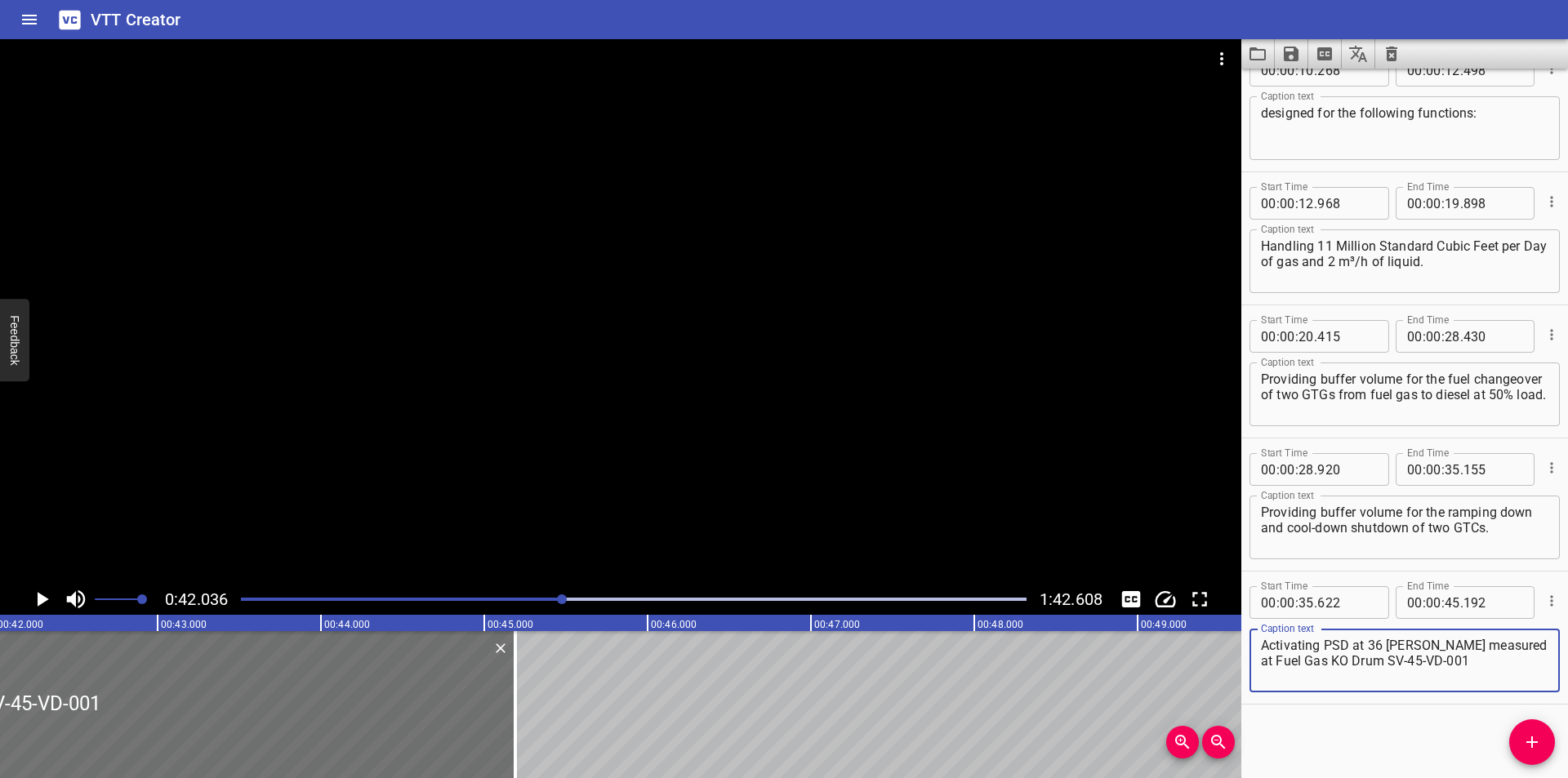
click at [1470, 675] on textarea "Activating PSD at 36 [PERSON_NAME] measured at Fuel Gas KO Drum SV-45-VD-001" at bounding box center [1404, 661] width 288 height 47
click at [1346, 661] on textarea "Activating PSD at 36 [PERSON_NAME] measured at Fuel Gas KO Drum SV-45-VD-001)" at bounding box center [1404, 661] width 288 height 47
click at [899, 236] on div at bounding box center [620, 311] width 1241 height 545
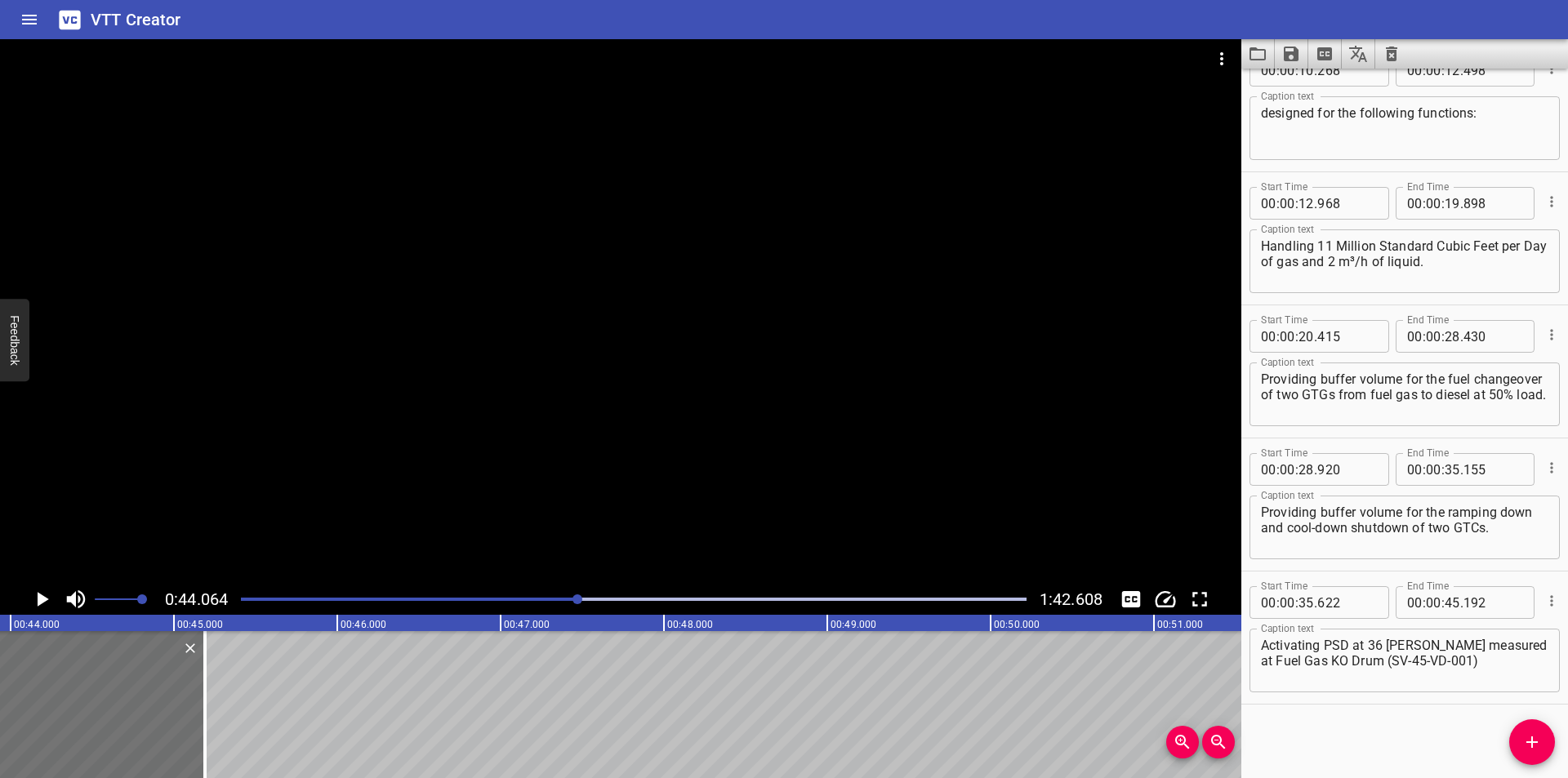
scroll to position [0, 7197]
click at [186, 712] on div at bounding box center [184, 704] width 3 height 147
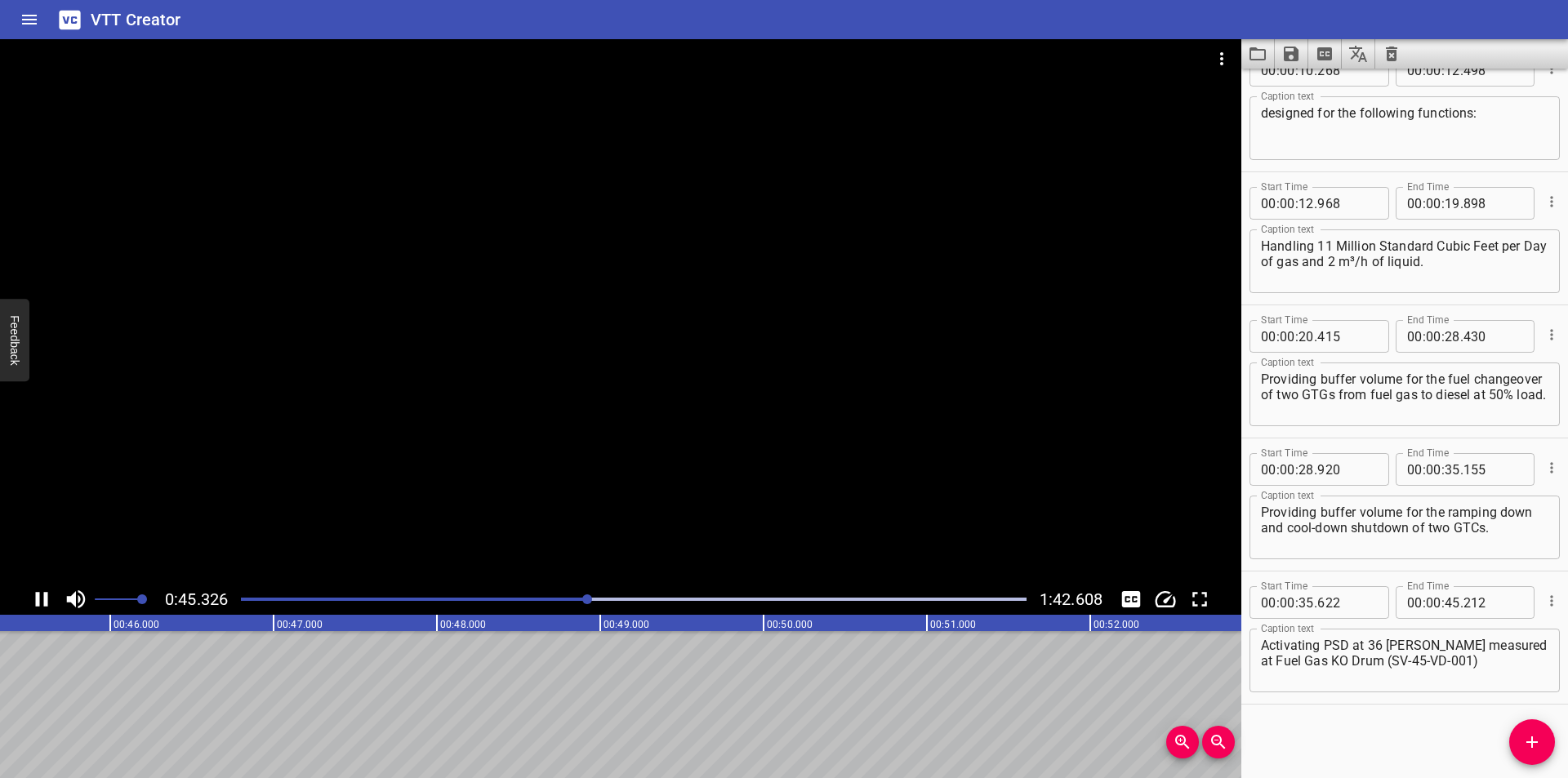
scroll to position [0, 7429]
click at [1467, 665] on textarea "Activating PSD at 36 [PERSON_NAME] measured at Fuel Gas KO Drum (SV-45-VD-001)" at bounding box center [1404, 661] width 288 height 47
click at [1528, 734] on icon "Add Cue" at bounding box center [1532, 742] width 20 height 19
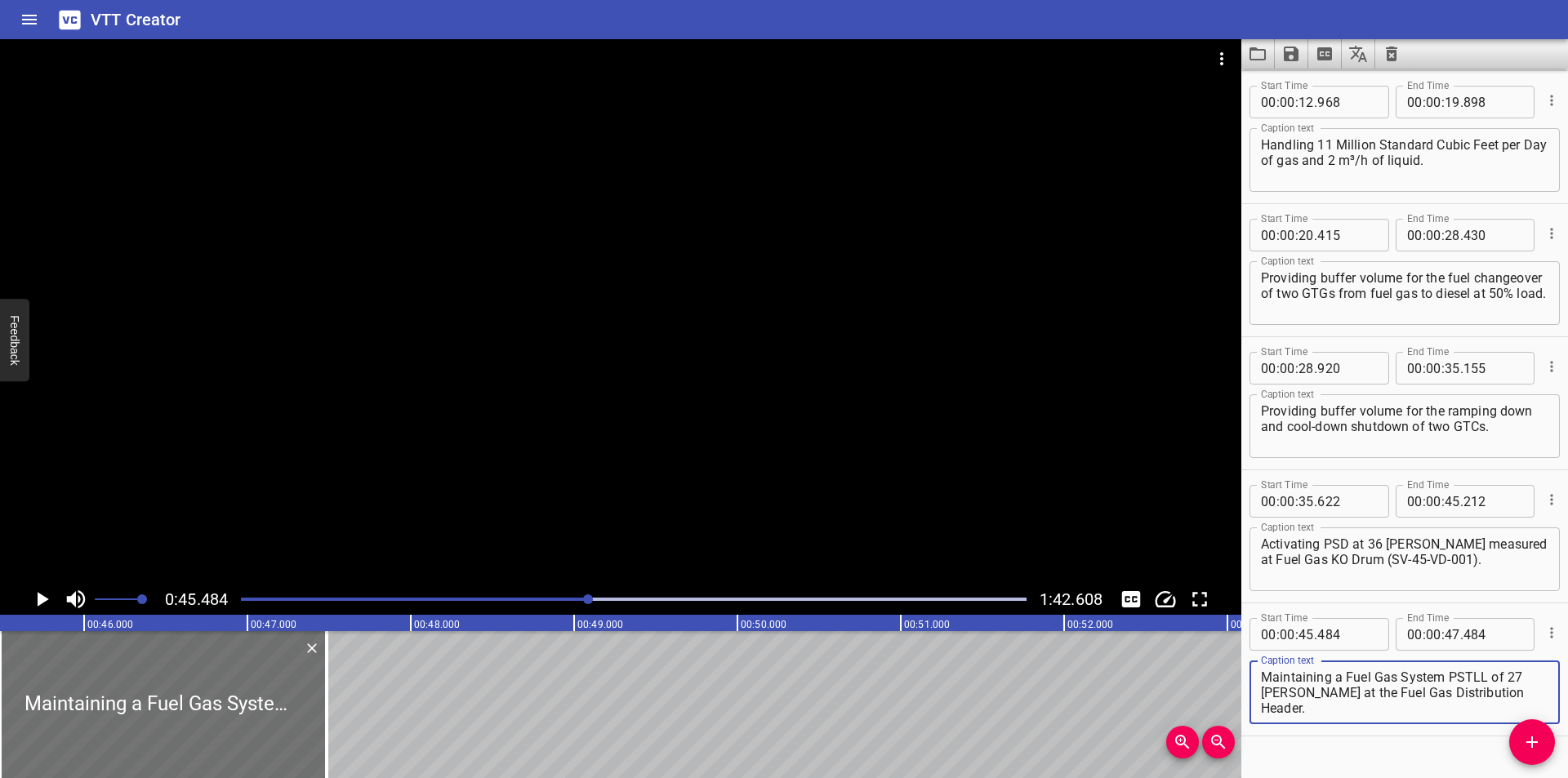
scroll to position [432, 0]
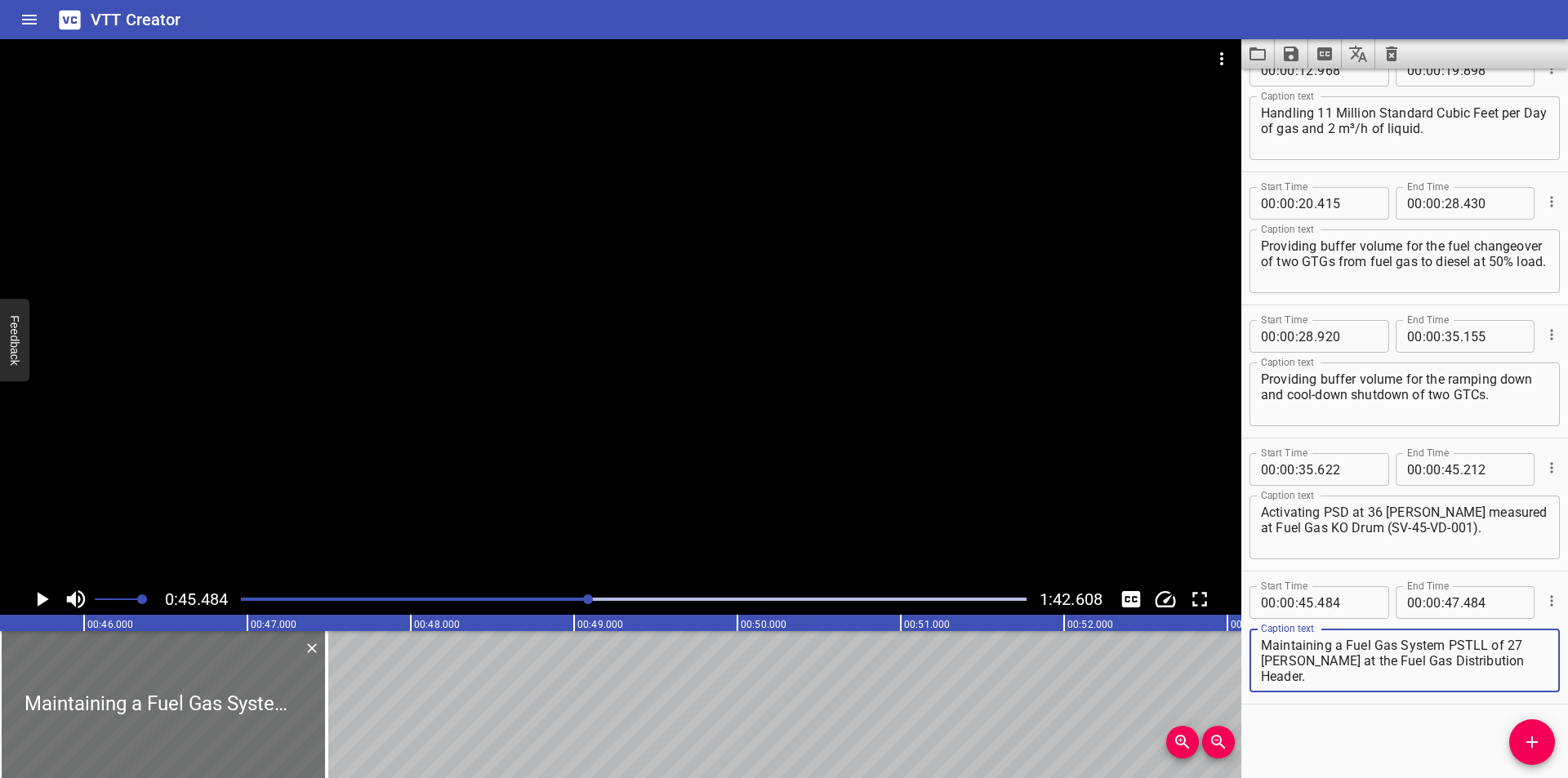
click at [1265, 644] on textarea "Maintaining a Fuel Gas System PSTLL of 27 [PERSON_NAME] at the Fuel Gas Distrib…" at bounding box center [1404, 661] width 288 height 47
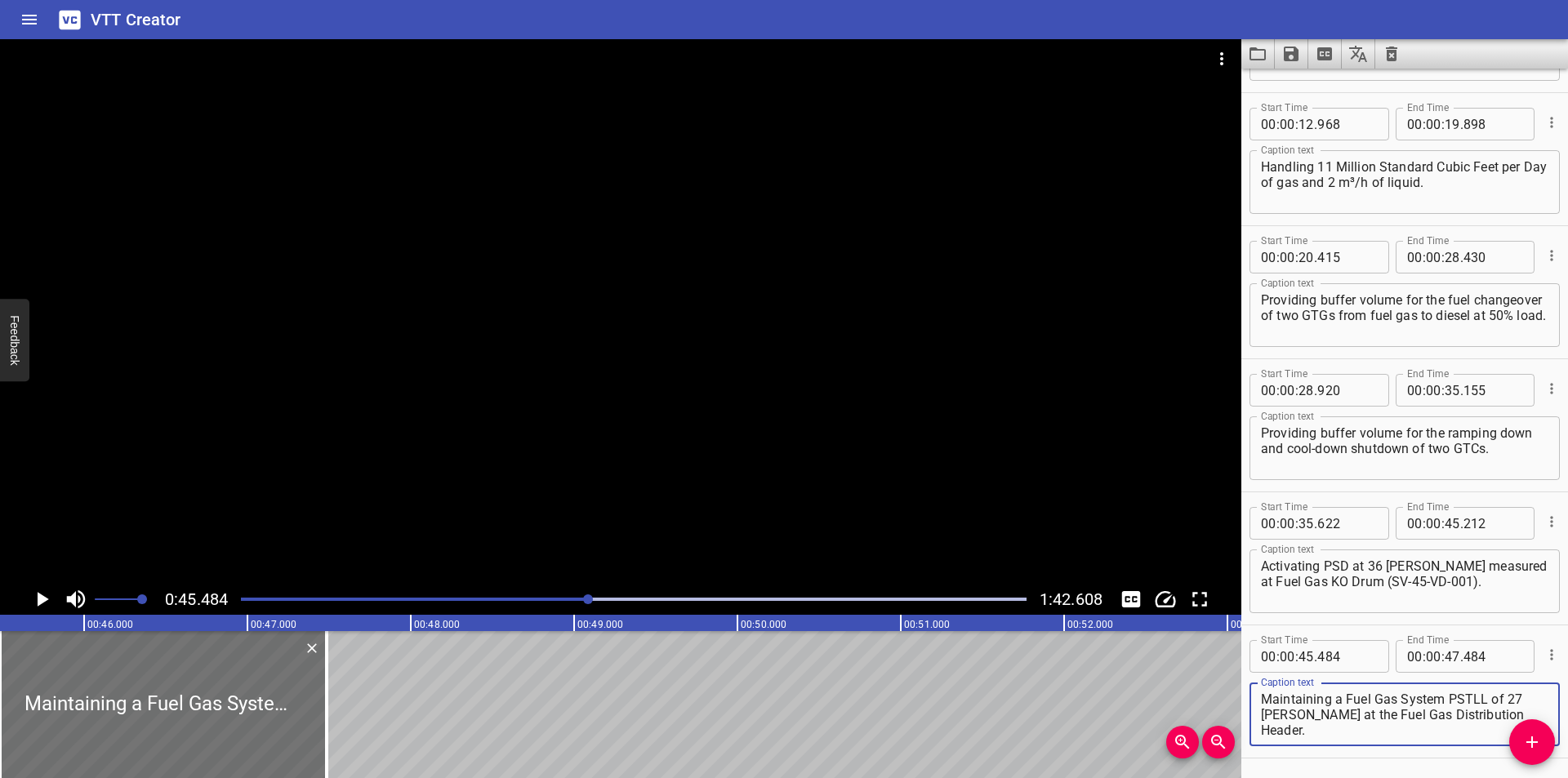
scroll to position [377, 0]
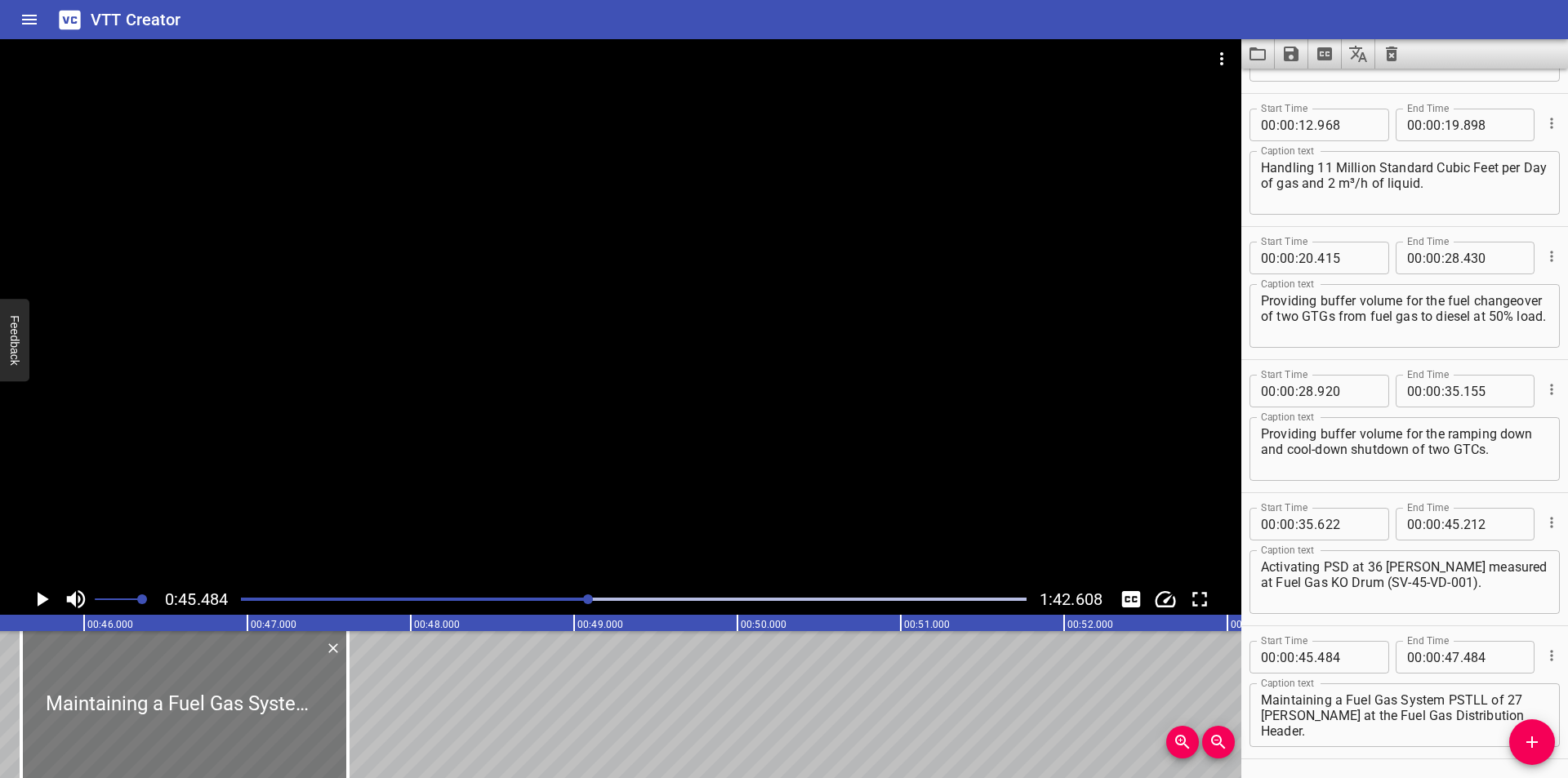
drag, startPoint x: 193, startPoint y: 686, endPoint x: 223, endPoint y: 693, distance: 30.8
click at [214, 695] on div at bounding box center [184, 704] width 327 height 147
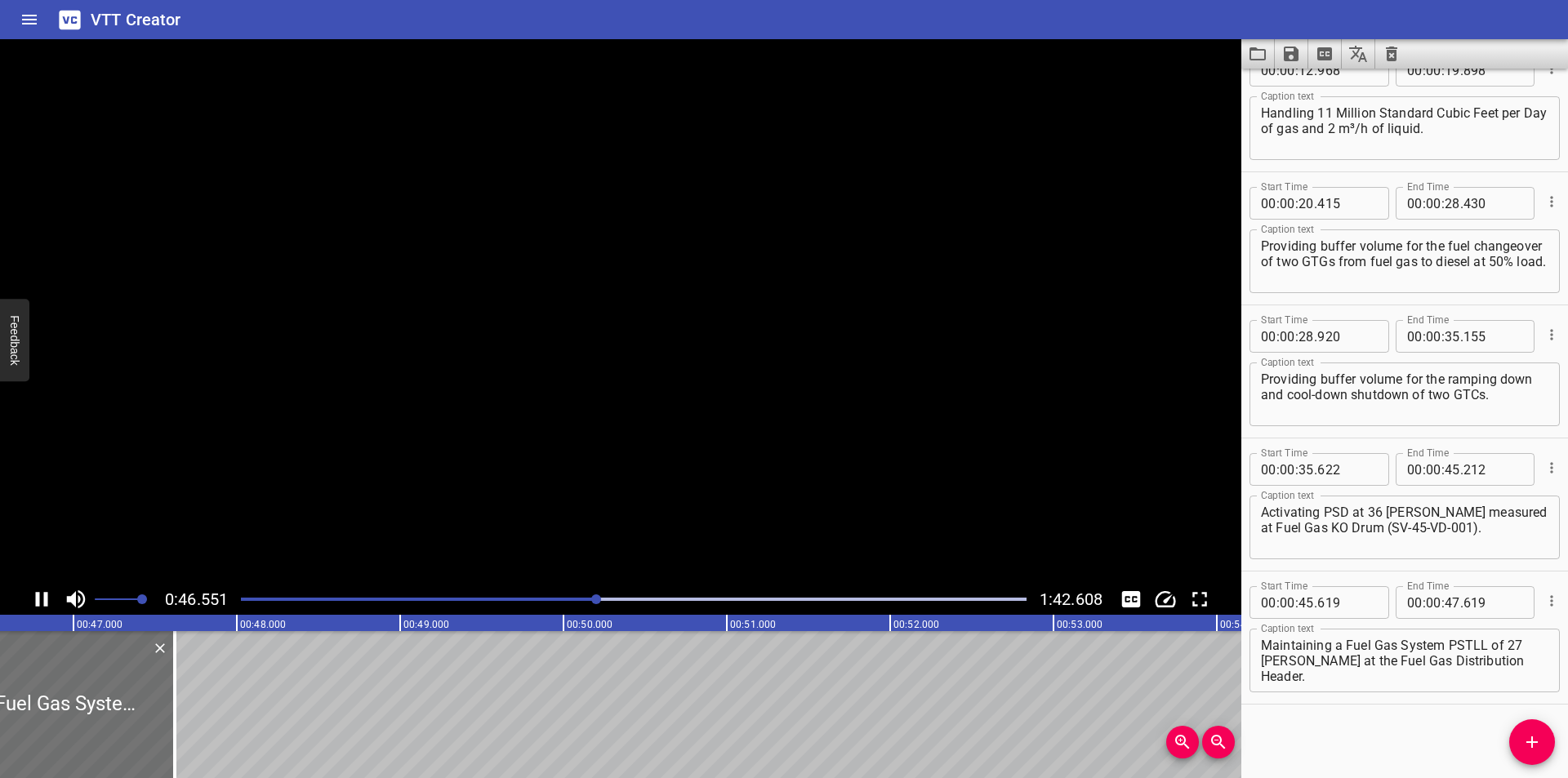
scroll to position [0, 7640]
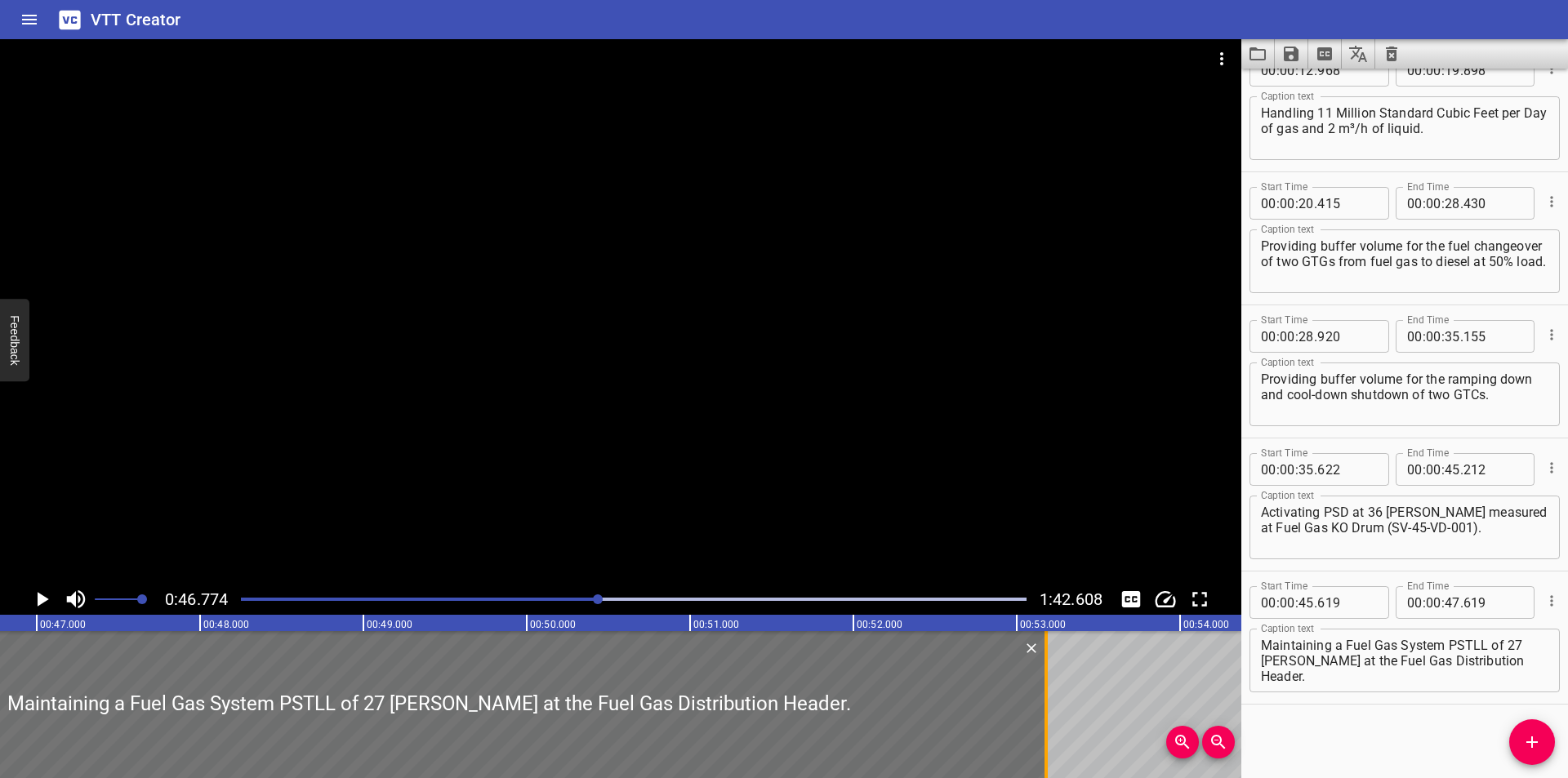
drag, startPoint x: 466, startPoint y: 735, endPoint x: 1053, endPoint y: 735, distance: 587.0
click at [1053, 735] on div at bounding box center [1046, 704] width 17 height 147
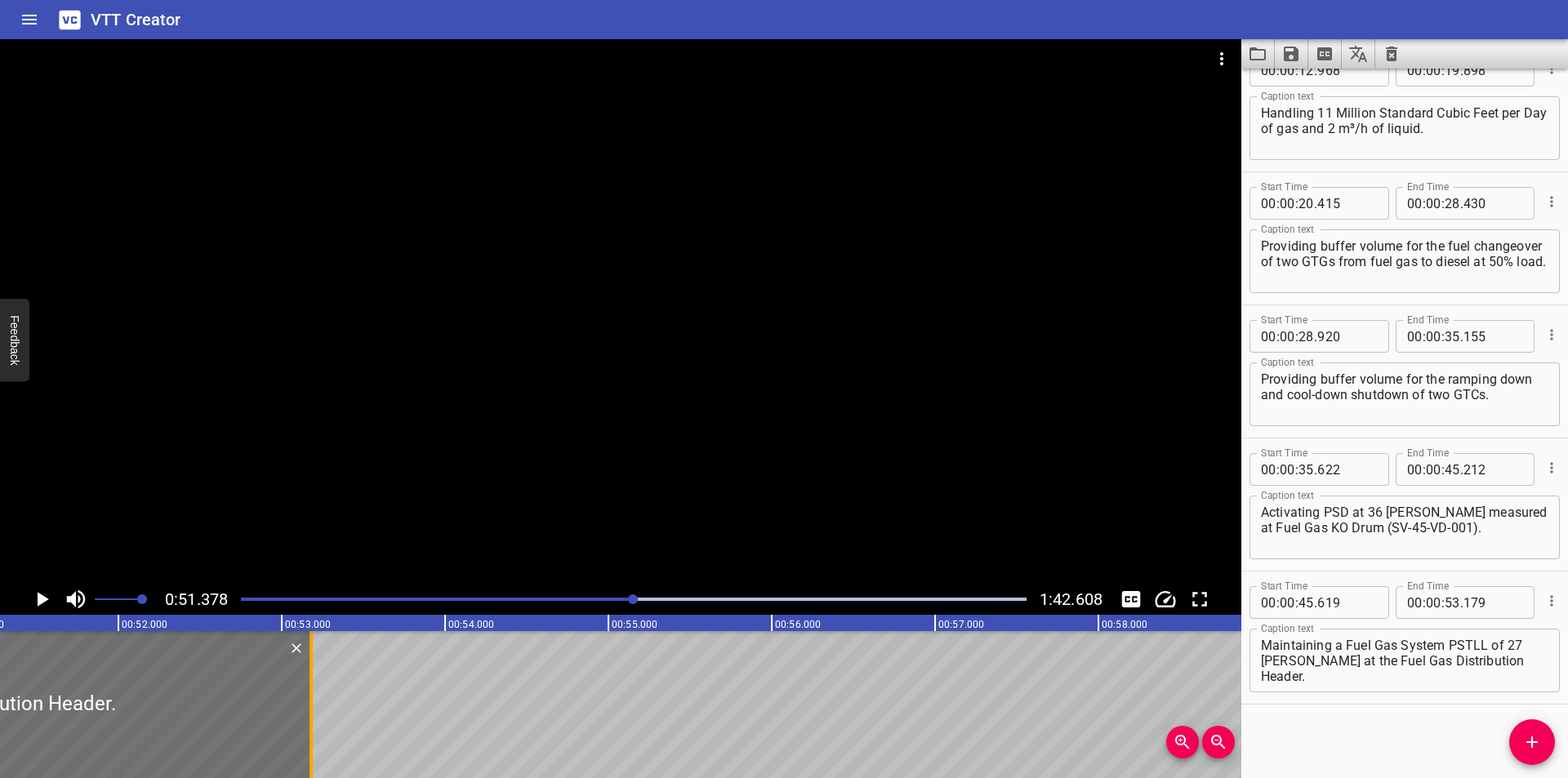
scroll to position [0, 8393]
click at [290, 731] on div at bounding box center [290, 704] width 3 height 147
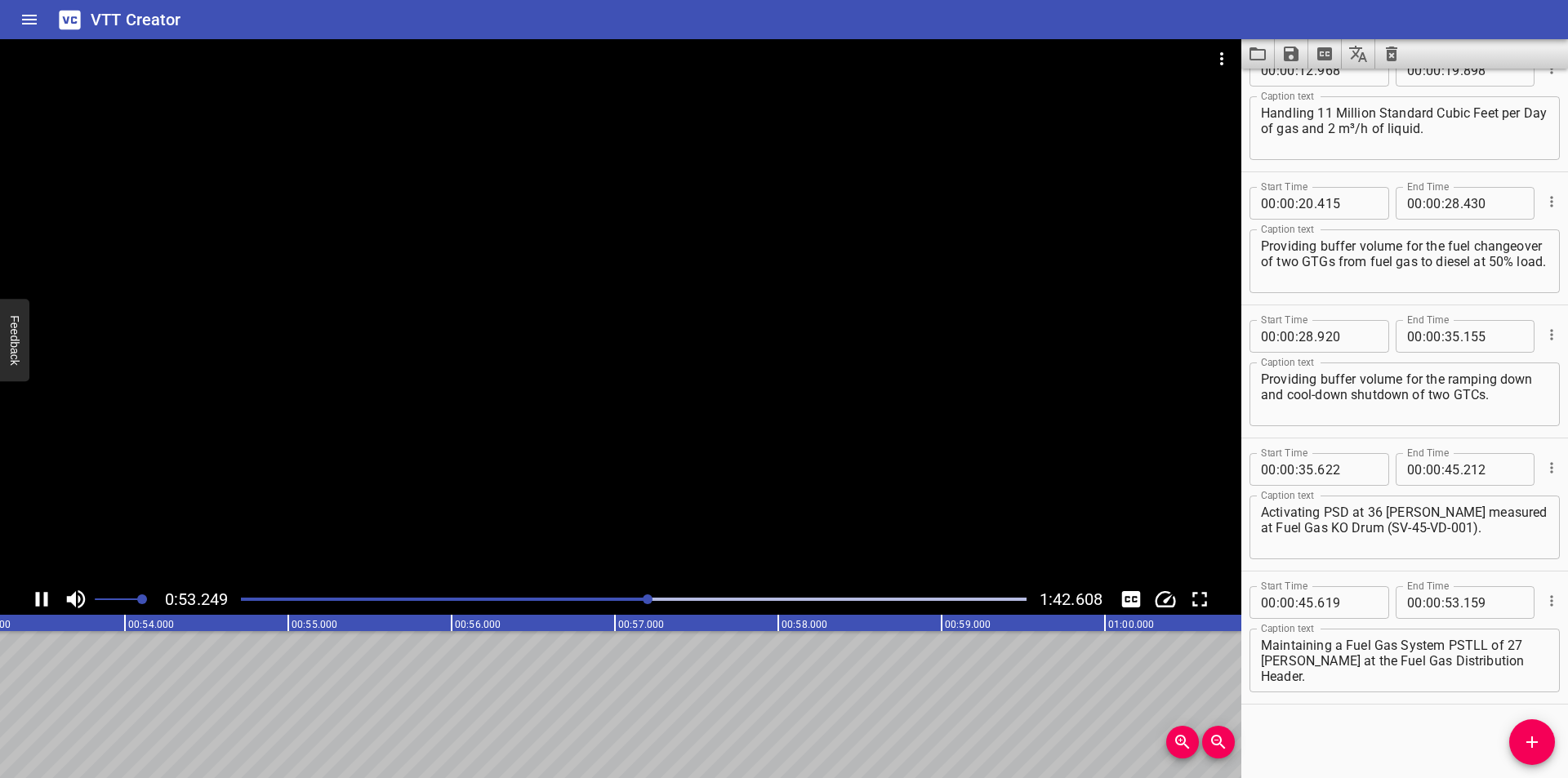
scroll to position [0, 8719]
drag, startPoint x: 1527, startPoint y: 750, endPoint x: 978, endPoint y: 691, distance: 552.2
click at [1509, 748] on div "Start Time 00 : 00 : 00 . 000 Start Time End Time 00 : 00 : 02 . 175 End Time C…" at bounding box center [1404, 423] width 327 height 710
drag, startPoint x: 1544, startPoint y: 747, endPoint x: 1314, endPoint y: 747, distance: 230.0
click at [1541, 748] on span "Add Cue" at bounding box center [1532, 742] width 46 height 19
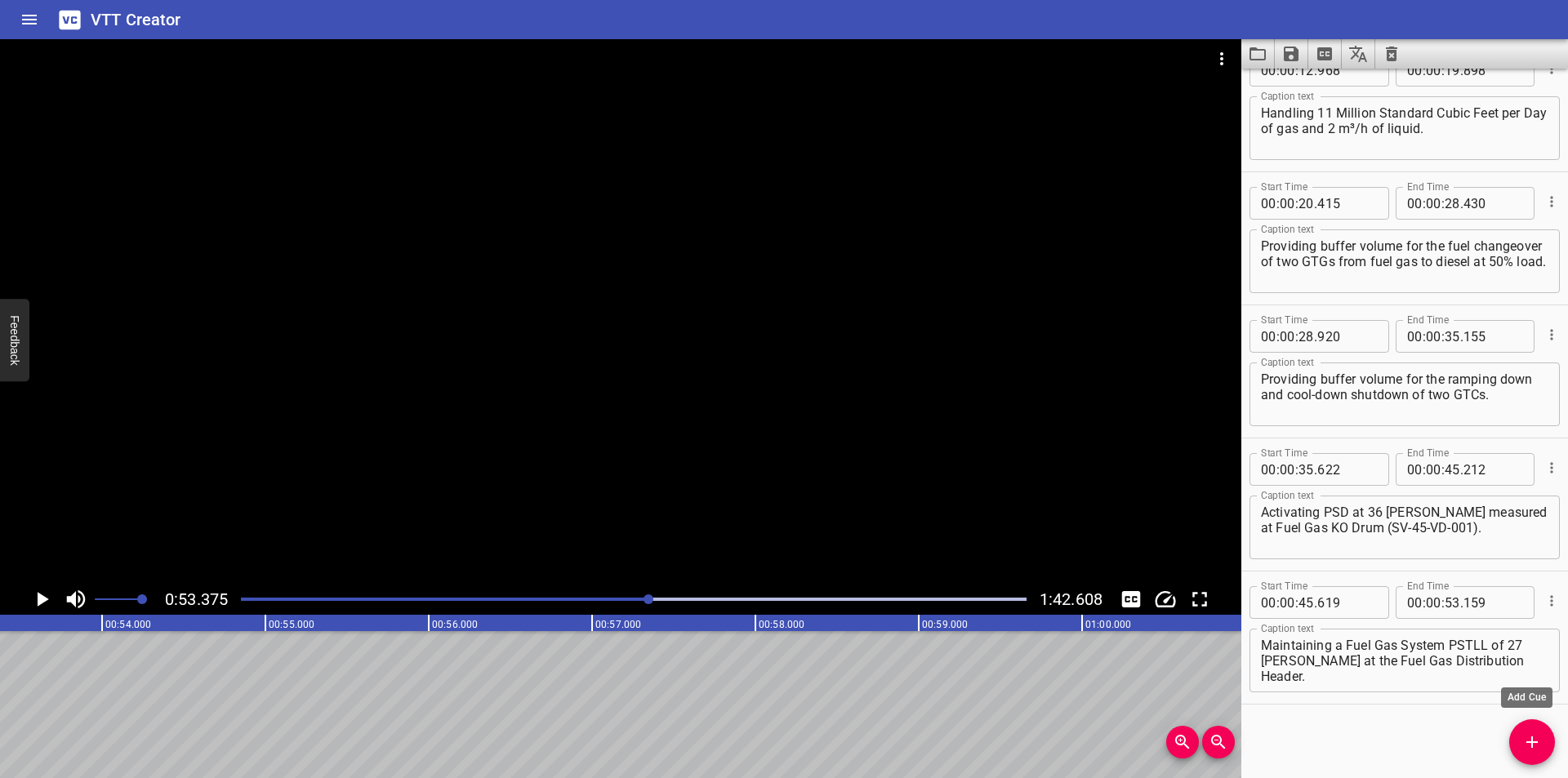
scroll to position [440, 0]
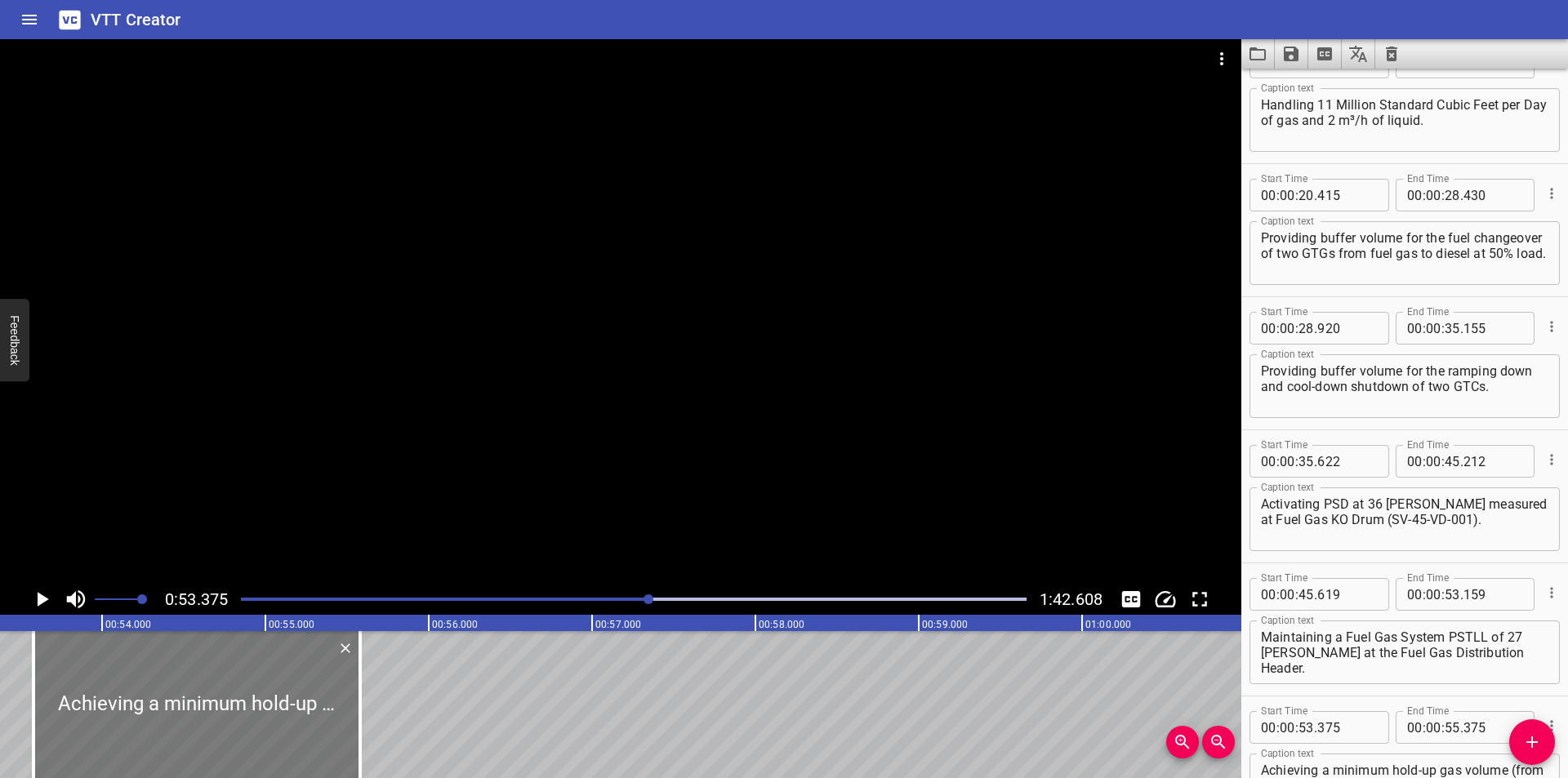
drag, startPoint x: 245, startPoint y: 732, endPoint x: 274, endPoint y: 735, distance: 29.2
click at [274, 735] on div at bounding box center [196, 704] width 327 height 147
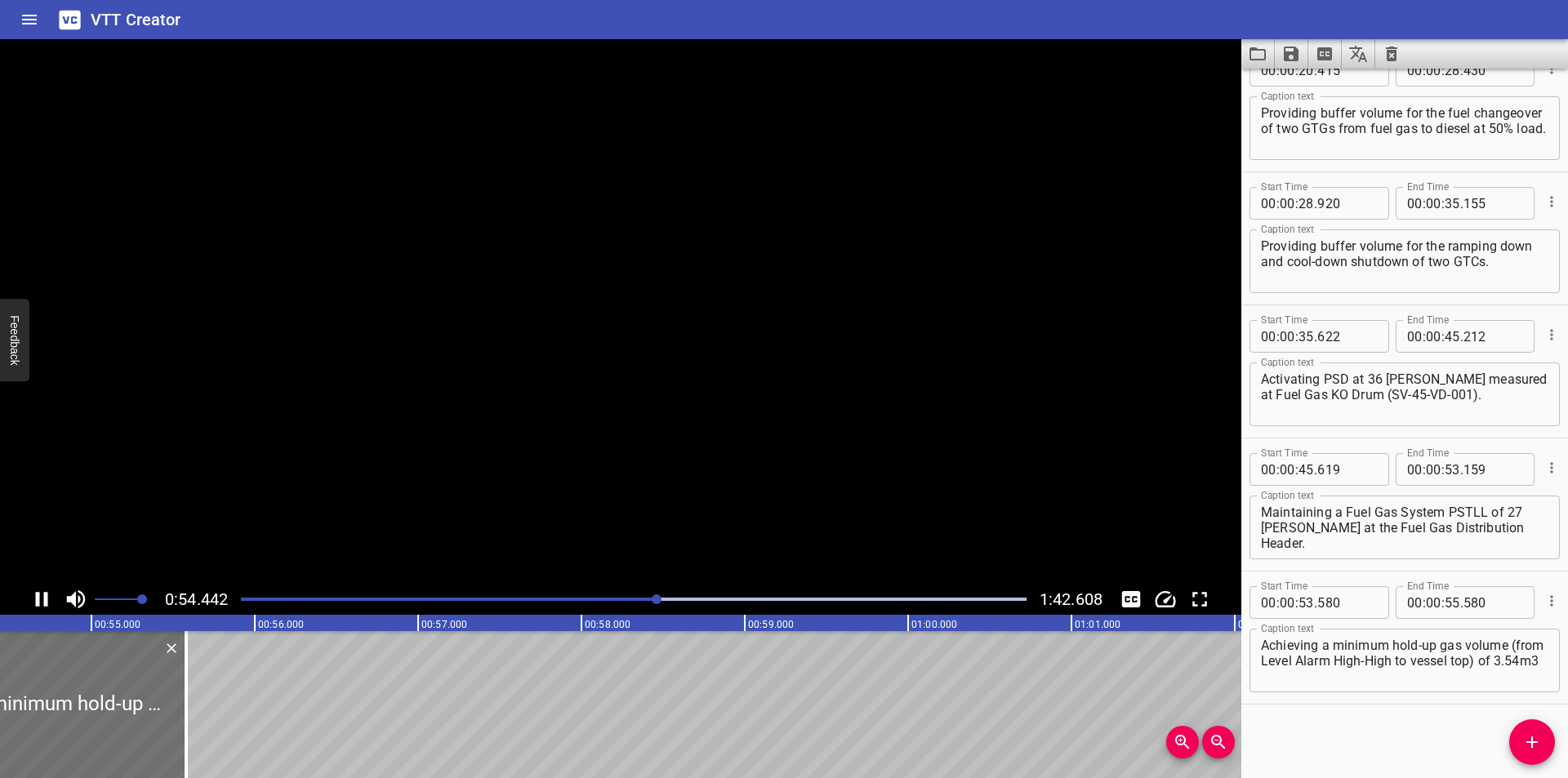
scroll to position [0, 8933]
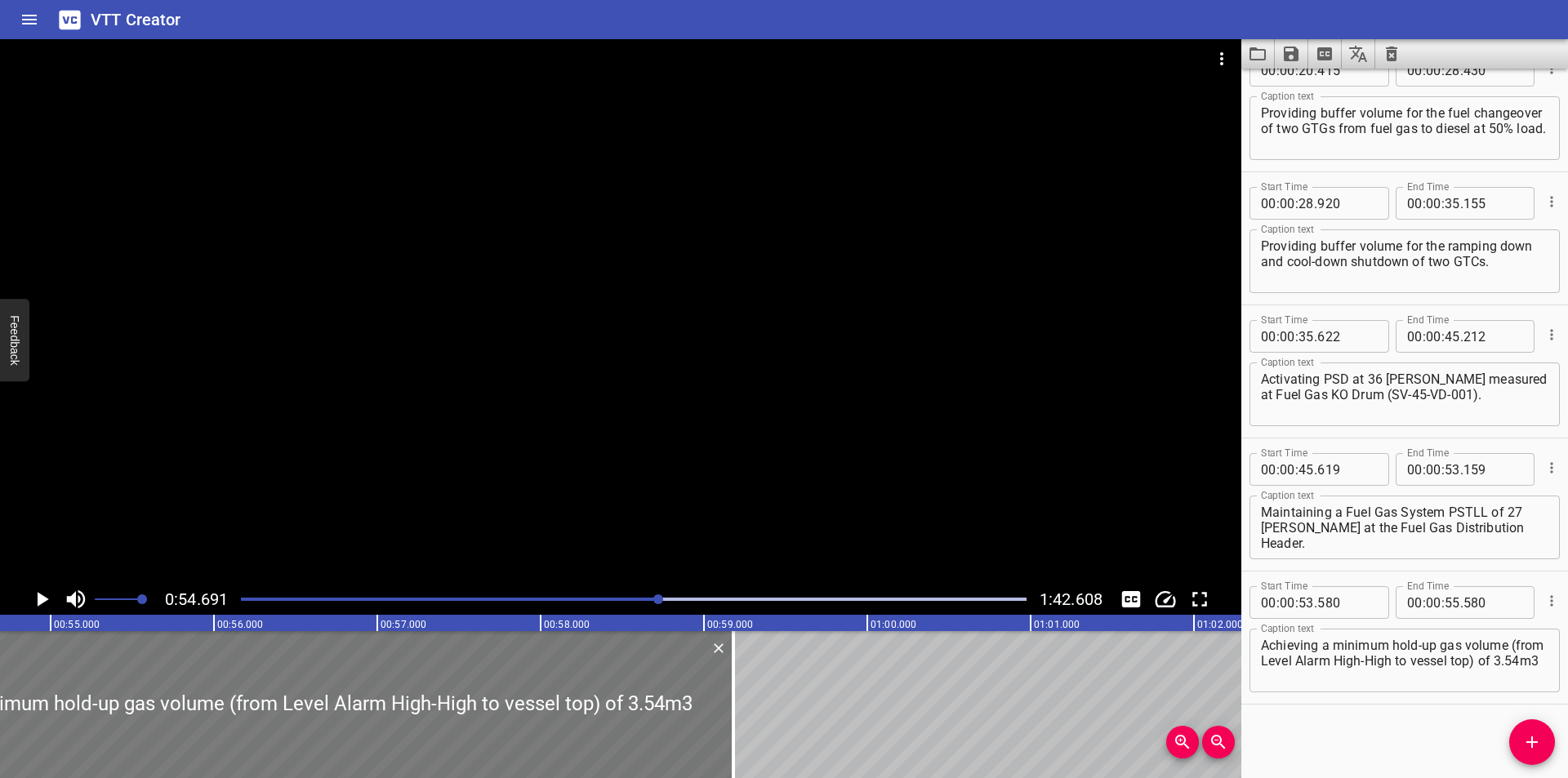
drag, startPoint x: 147, startPoint y: 745, endPoint x: 500, endPoint y: 752, distance: 353.1
click at [736, 745] on div at bounding box center [733, 704] width 17 height 147
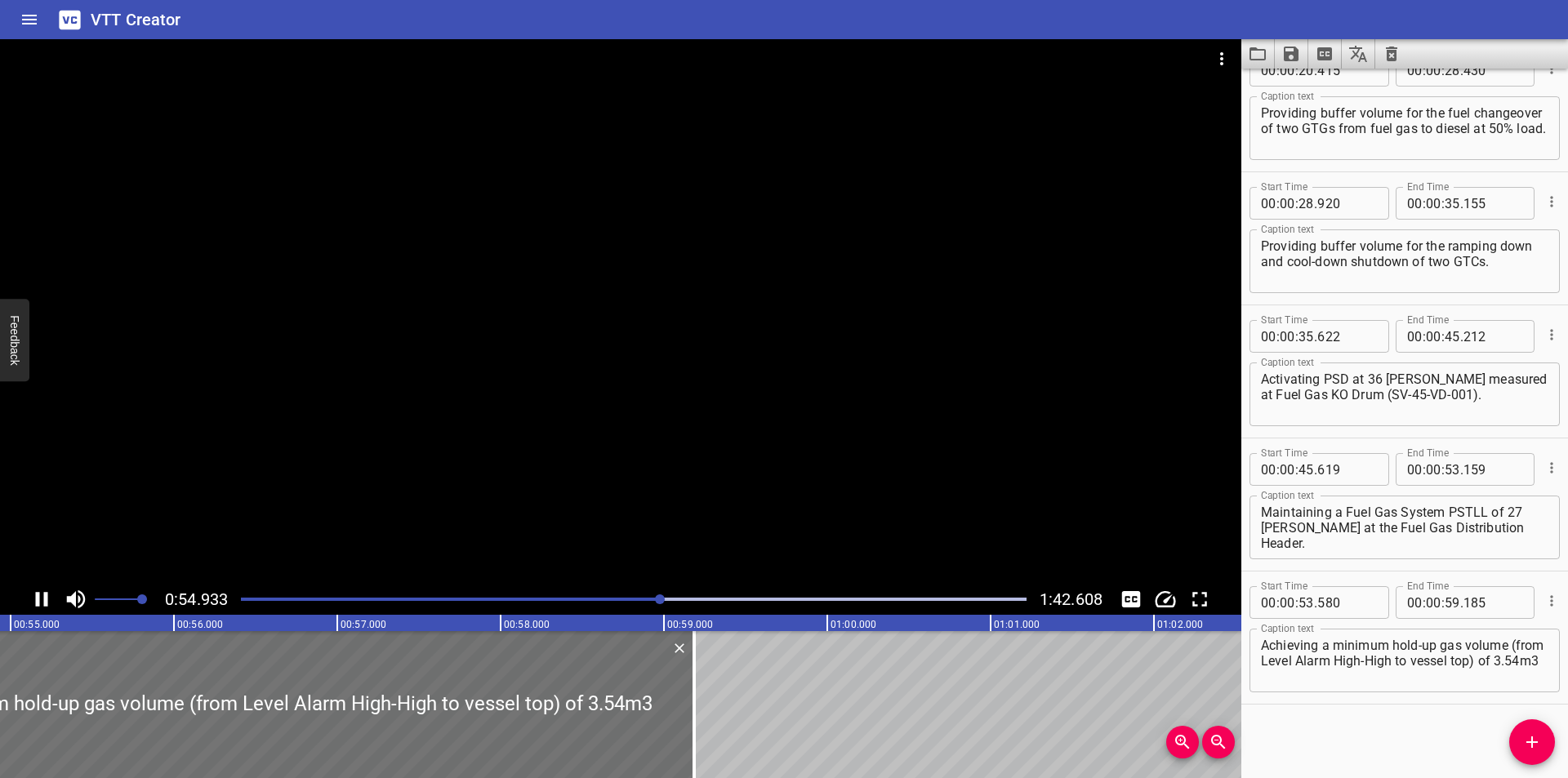
scroll to position [0, 9014]
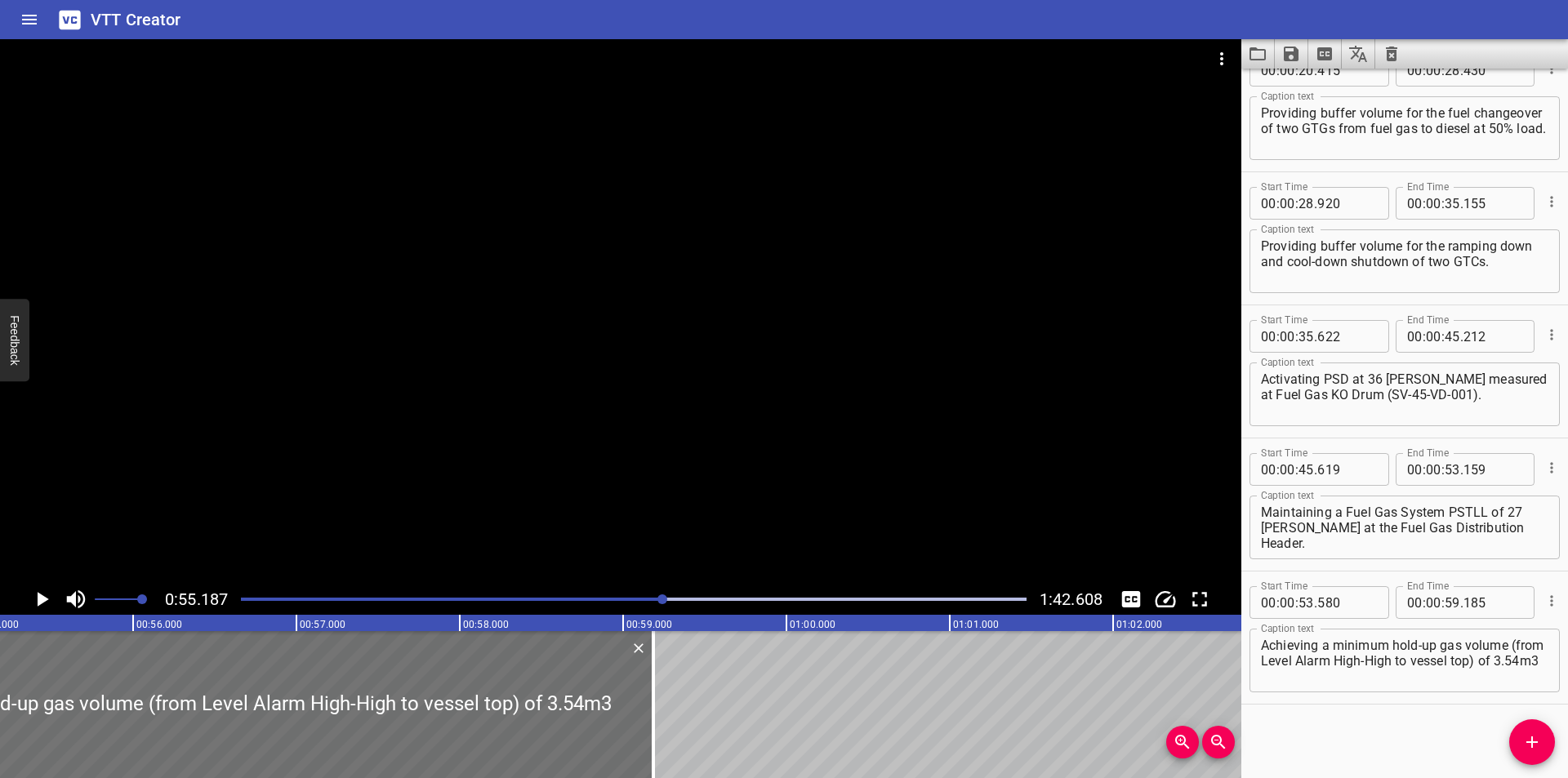
click at [493, 429] on div at bounding box center [620, 311] width 1241 height 545
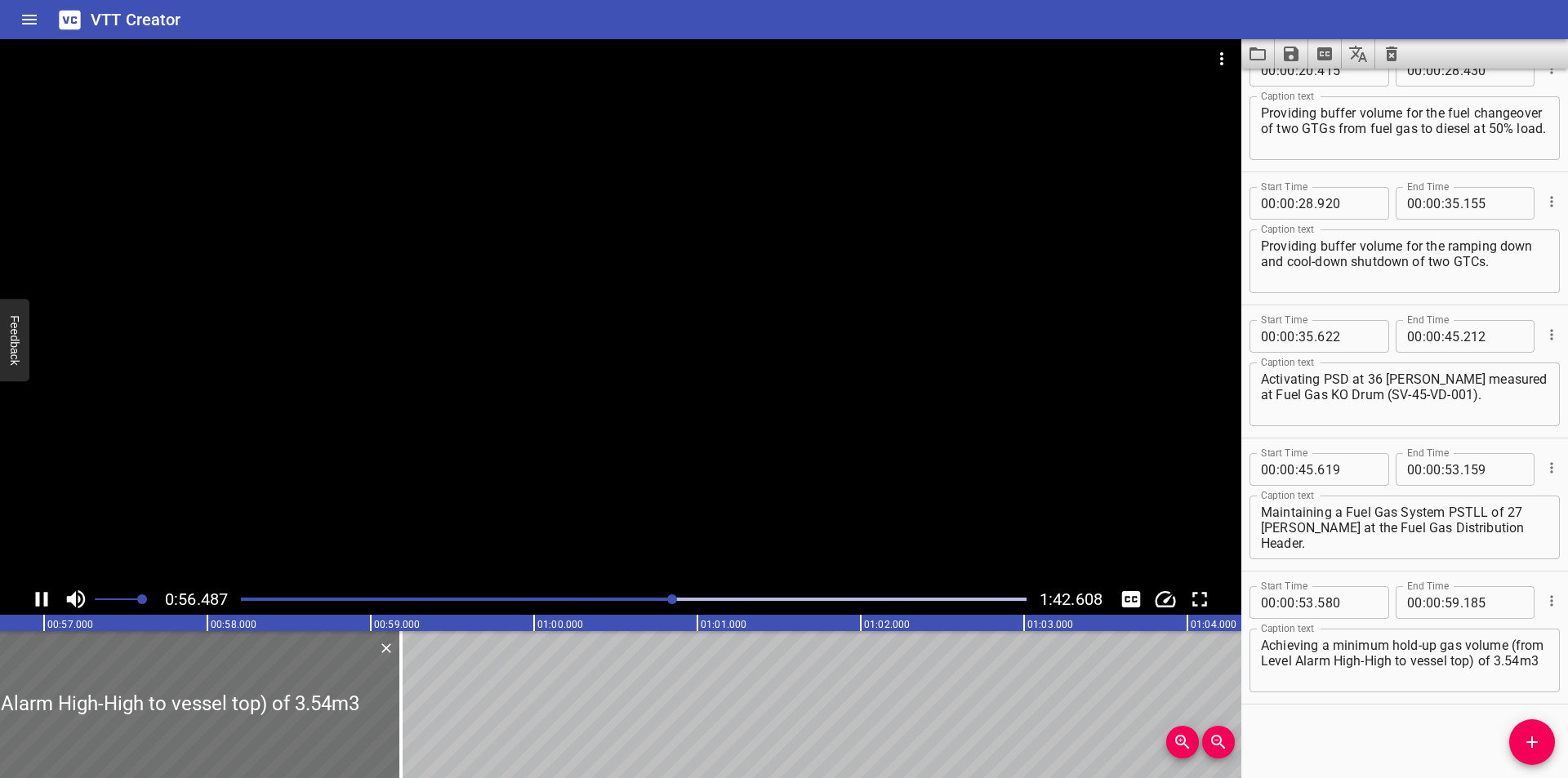
scroll to position [0, 9268]
click at [1264, 659] on textarea "Achieving a minimum hold-up gas volume (from Level Alarm High-High to vessel to…" at bounding box center [1404, 661] width 288 height 47
click at [1506, 661] on textarea "Achieving a minimum hold-up gas volume from Level Alarm High-High to vessel top…" at bounding box center [1404, 661] width 288 height 47
drag, startPoint x: 697, startPoint y: 395, endPoint x: 686, endPoint y: 390, distance: 12.1
click at [696, 393] on div at bounding box center [620, 311] width 1241 height 545
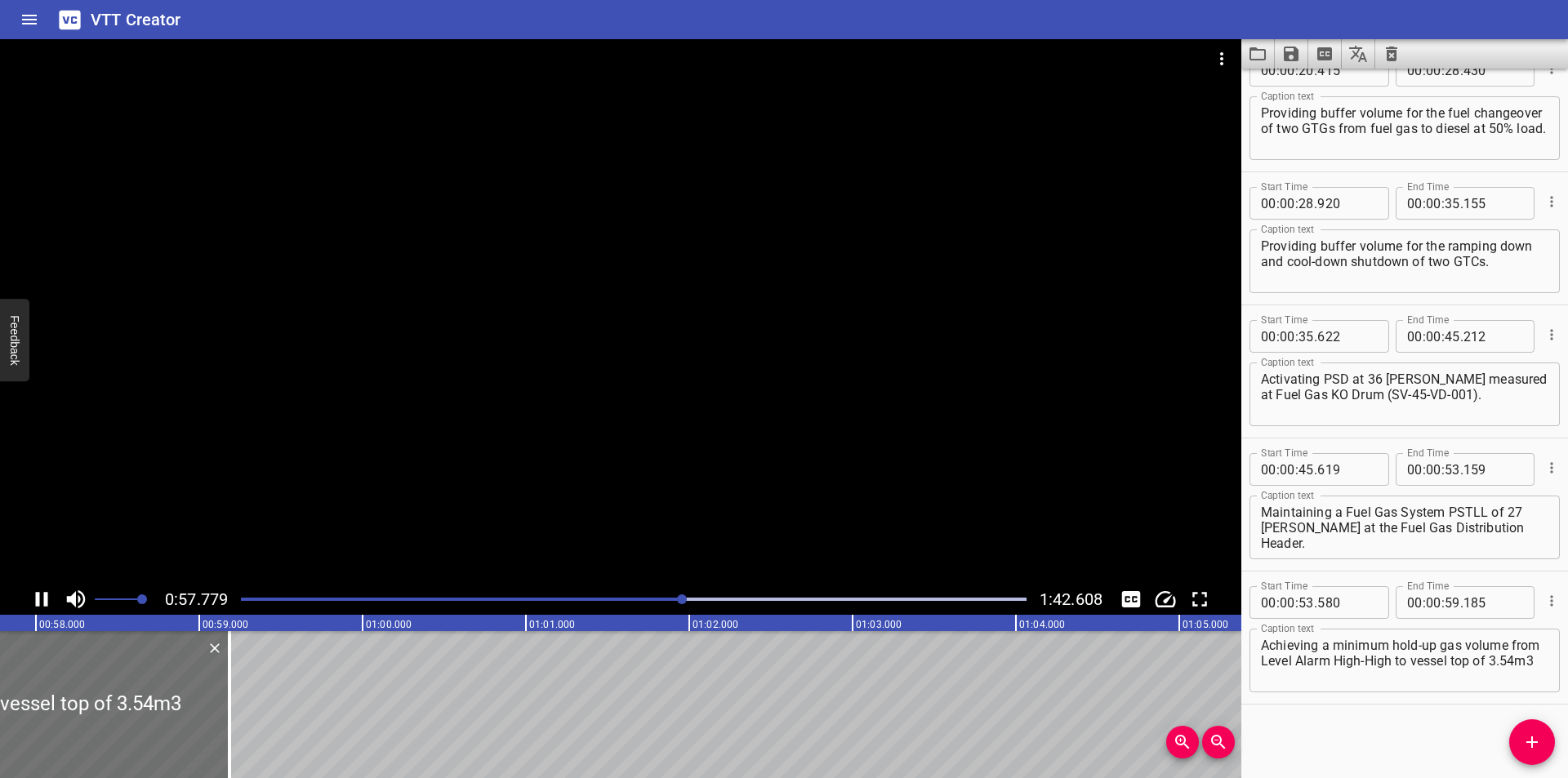
scroll to position [0, 9467]
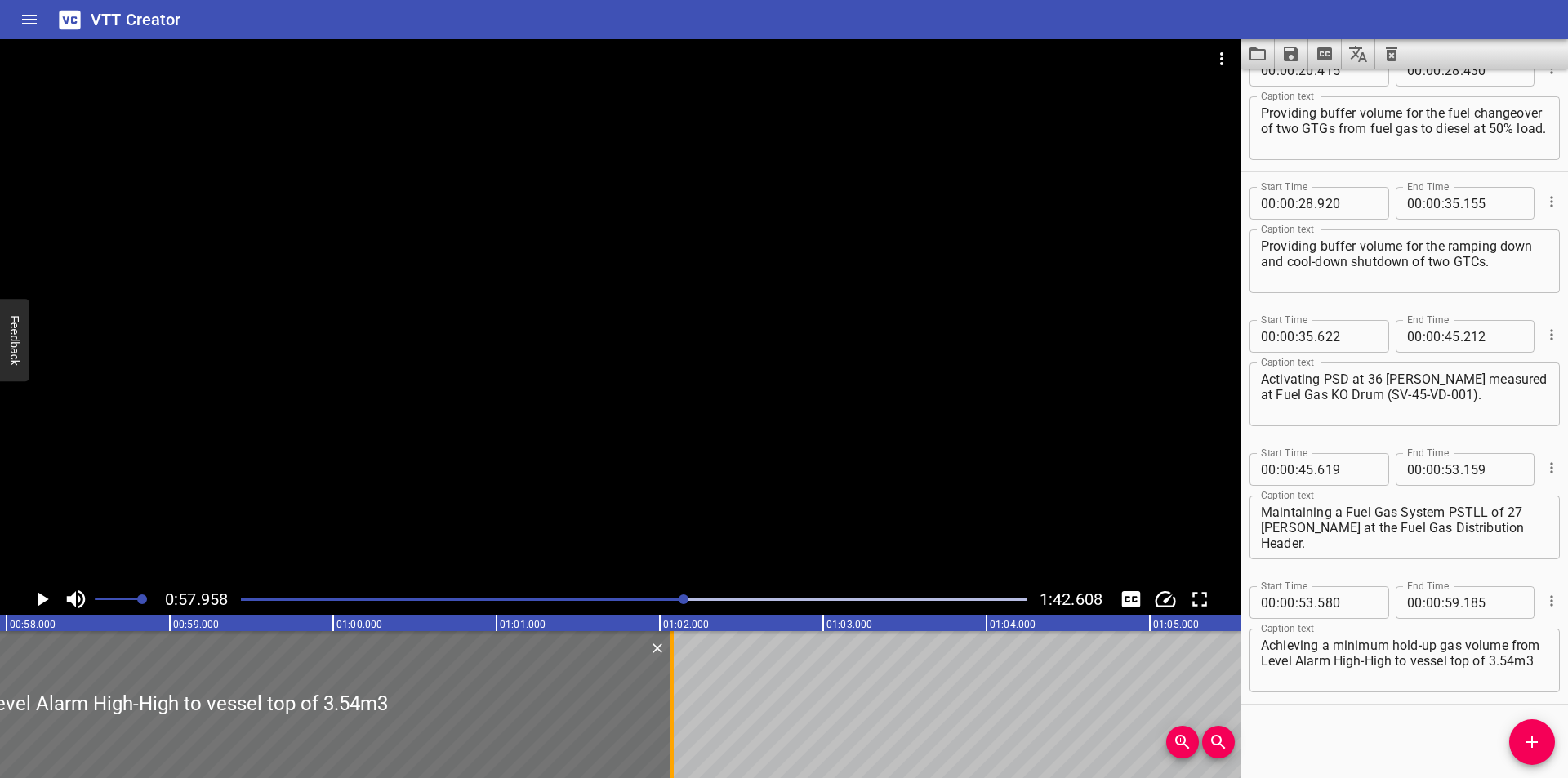
drag, startPoint x: 200, startPoint y: 696, endPoint x: 673, endPoint y: 698, distance: 473.0
click at [673, 698] on div at bounding box center [672, 704] width 3 height 147
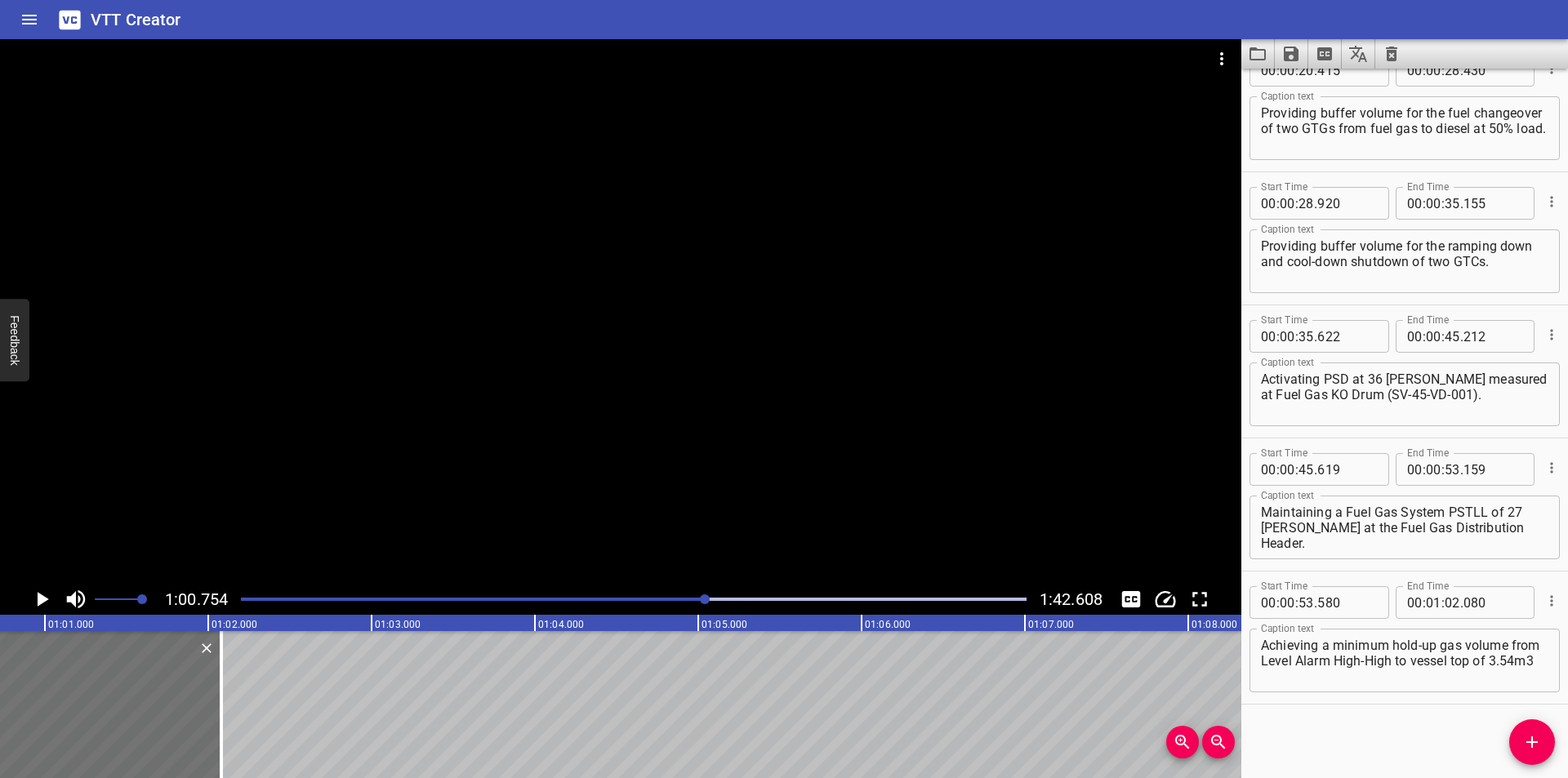
scroll to position [0, 9924]
click at [218, 706] on div at bounding box center [217, 704] width 3 height 147
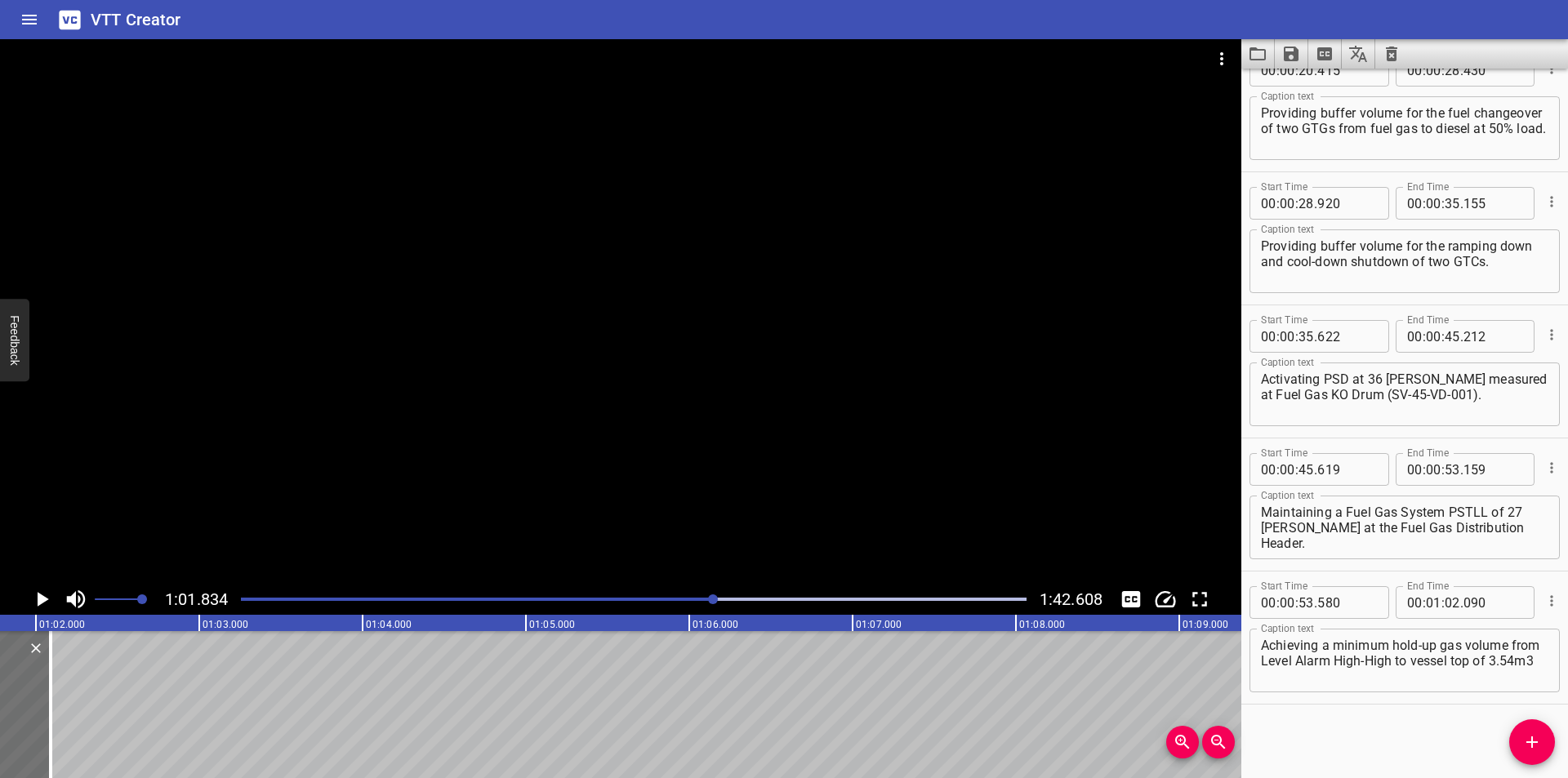
scroll to position [0, 10100]
click at [691, 596] on div at bounding box center [634, 599] width 805 height 22
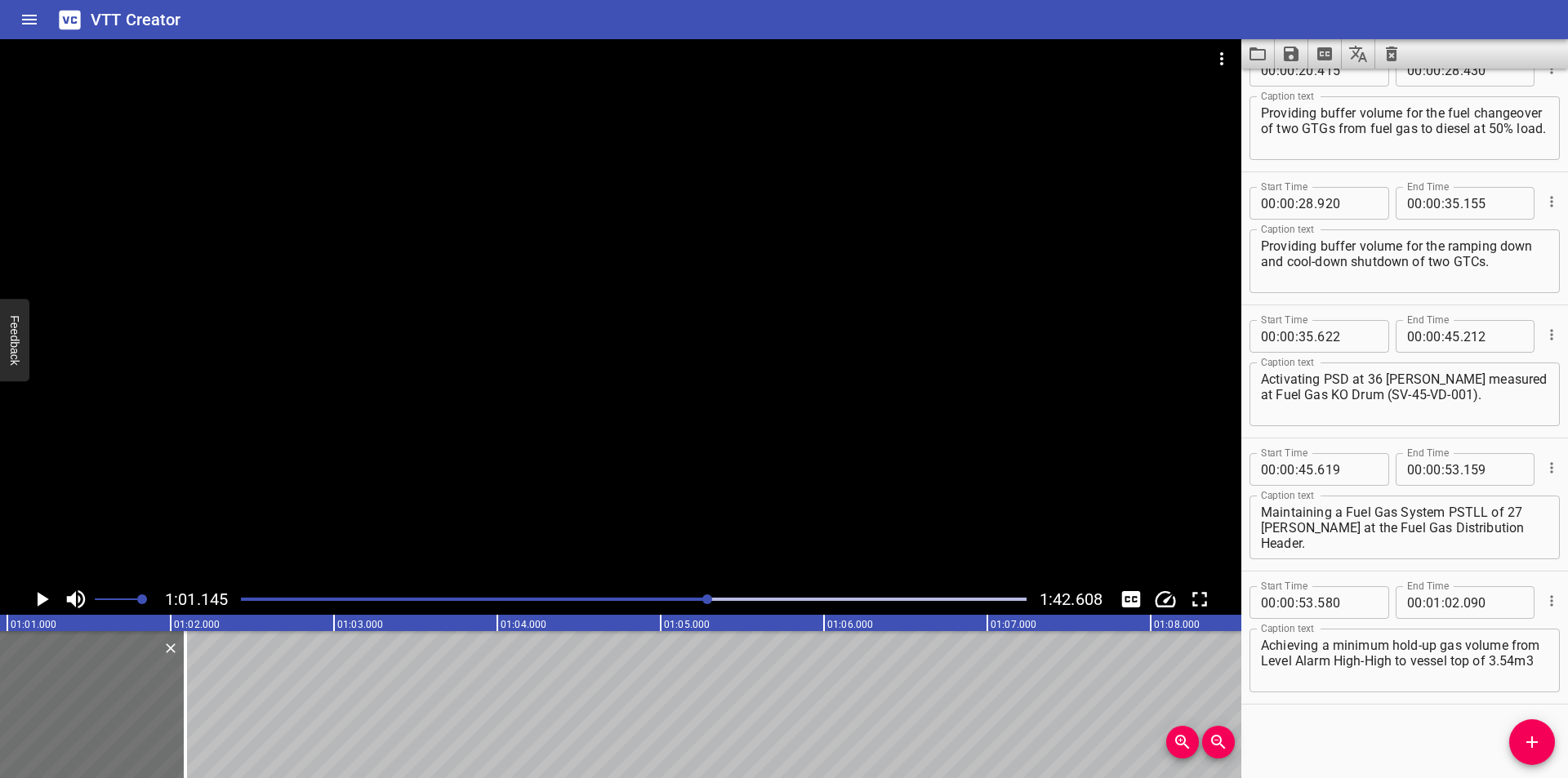
scroll to position [0, 9987]
drag, startPoint x: 683, startPoint y: 596, endPoint x: 423, endPoint y: 686, distance: 275.1
click at [679, 598] on div at bounding box center [634, 599] width 805 height 22
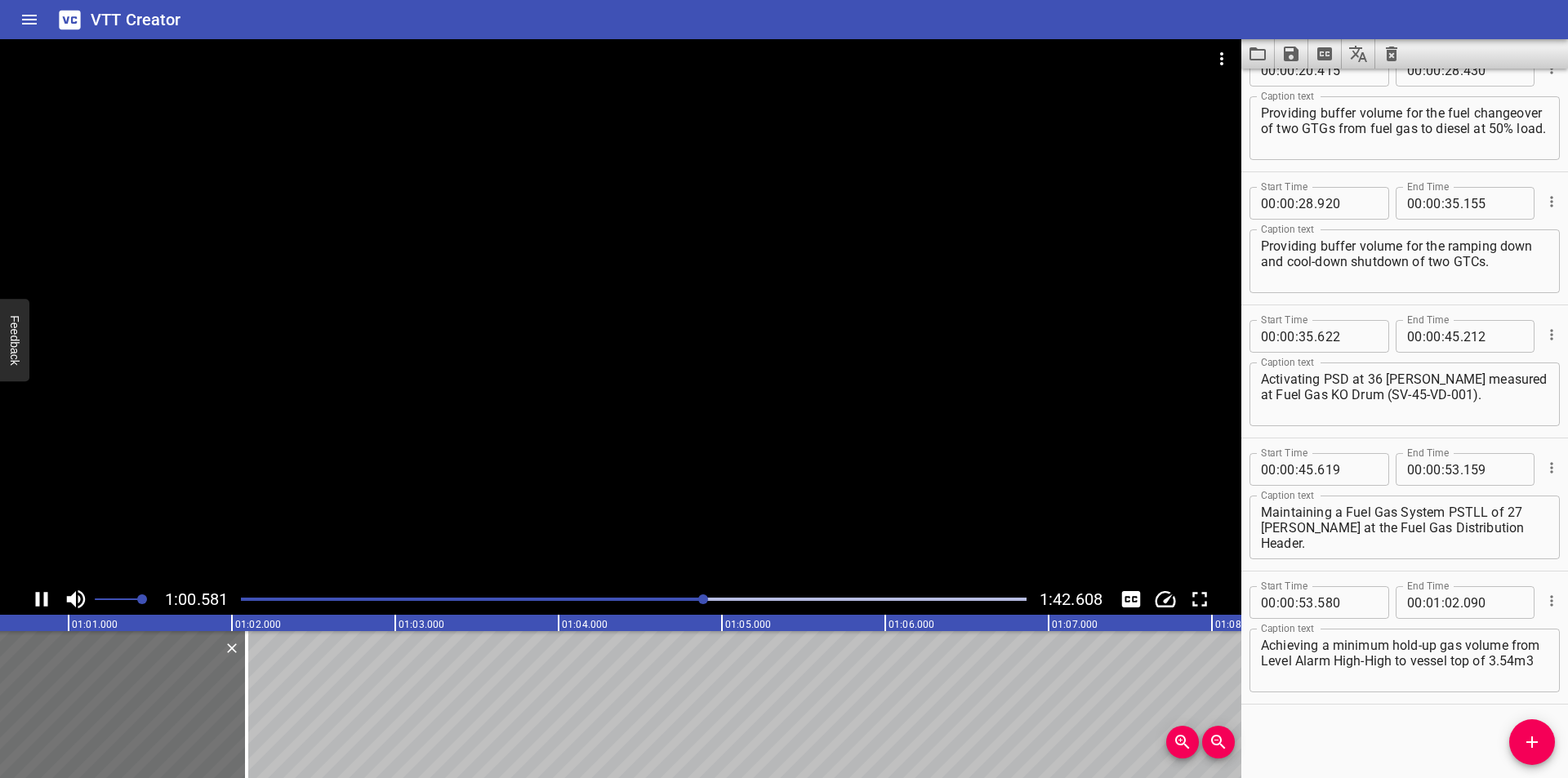
click at [560, 419] on div at bounding box center [620, 311] width 1241 height 545
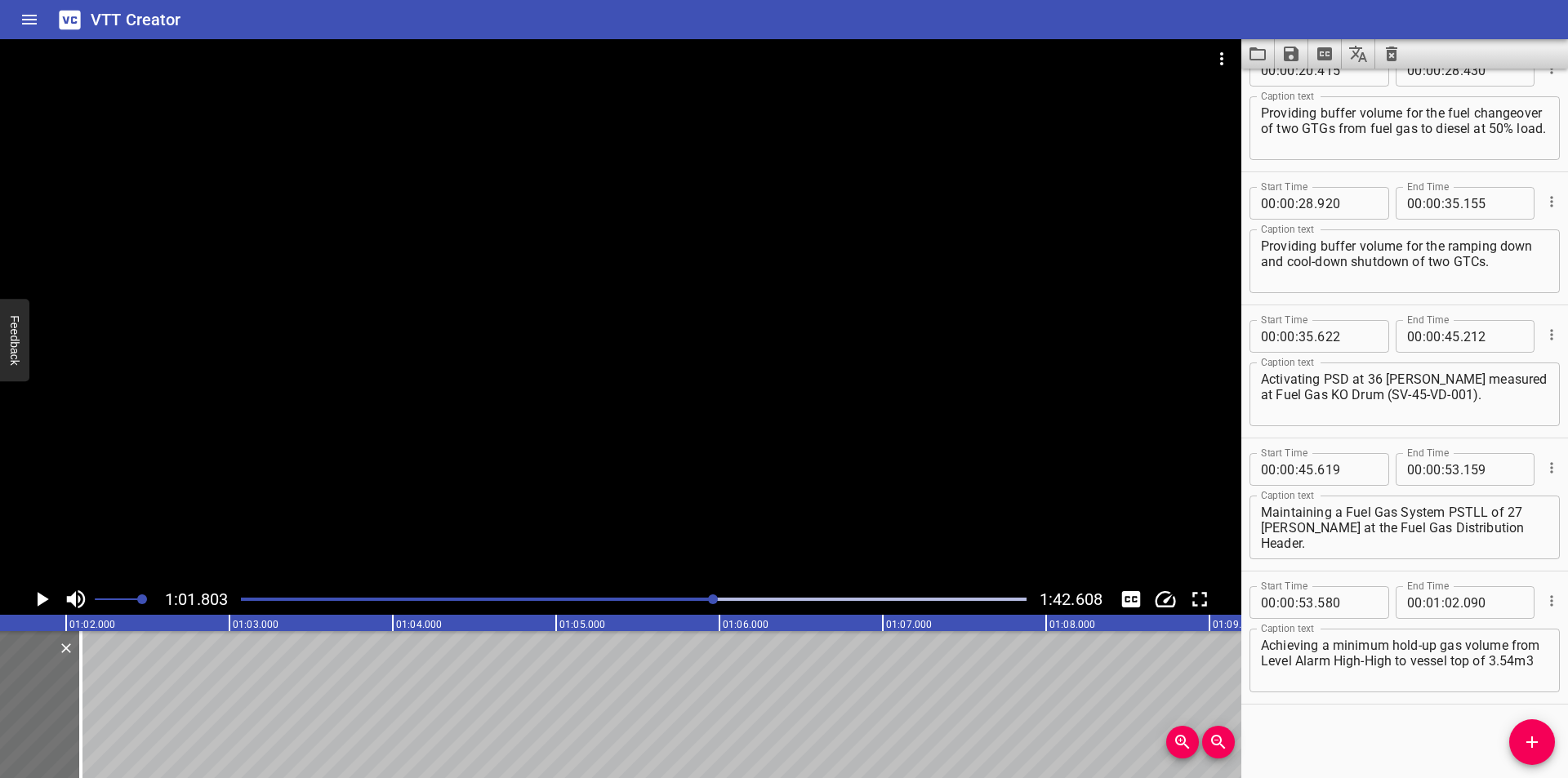
scroll to position [0, 10095]
click at [1334, 682] on textarea "Achieving a minimum hold-up gas volume from Level Alarm High-High to vessel top…" at bounding box center [1404, 661] width 288 height 47
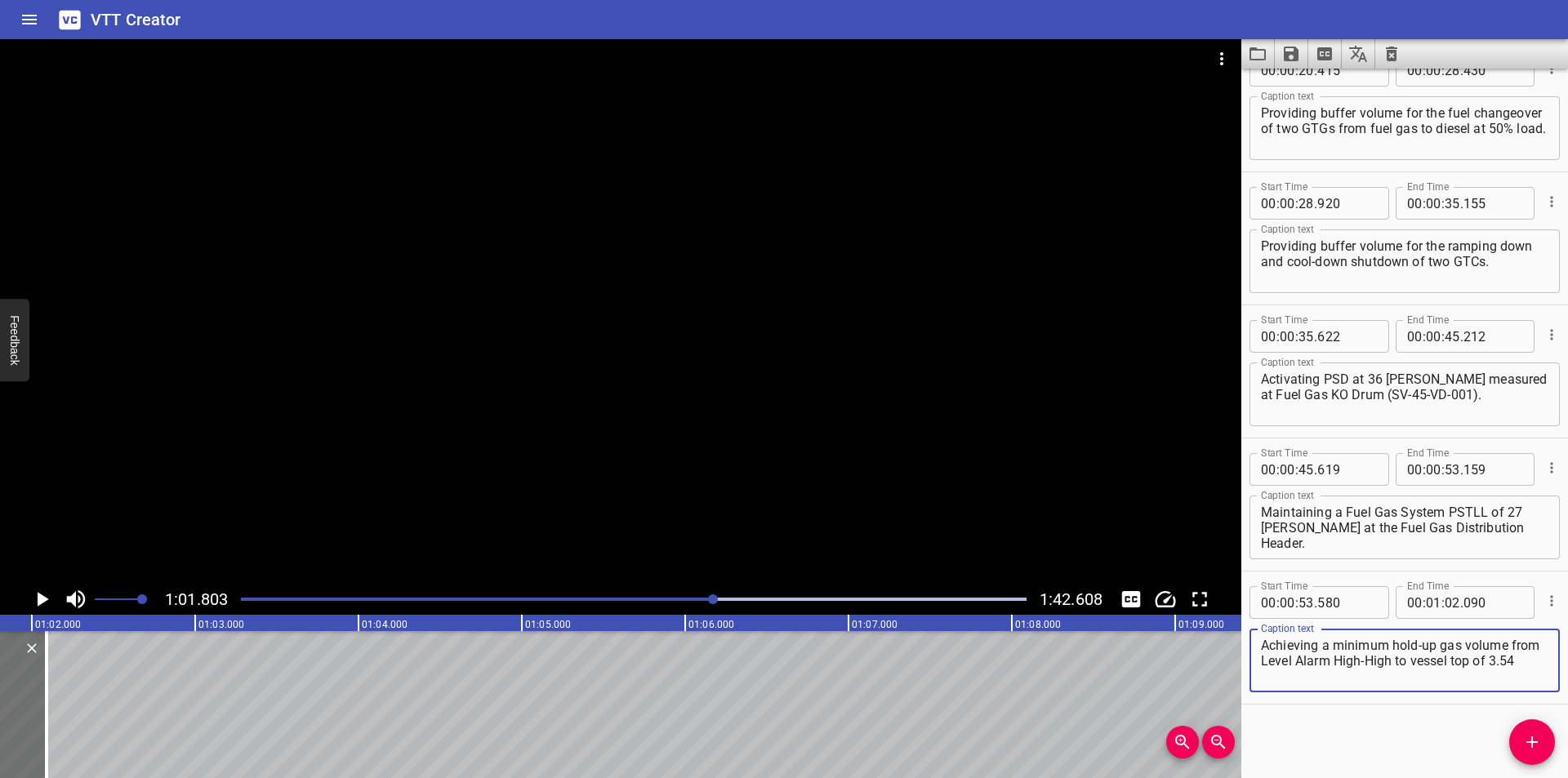
paste textarea "m³"
click at [1354, 741] on div "Start Time 00 : 00 : 00 . 000 Start Time End Time 00 : 00 : 02 . 175 End Time C…" at bounding box center [1404, 423] width 327 height 710
click at [747, 434] on div at bounding box center [620, 311] width 1241 height 545
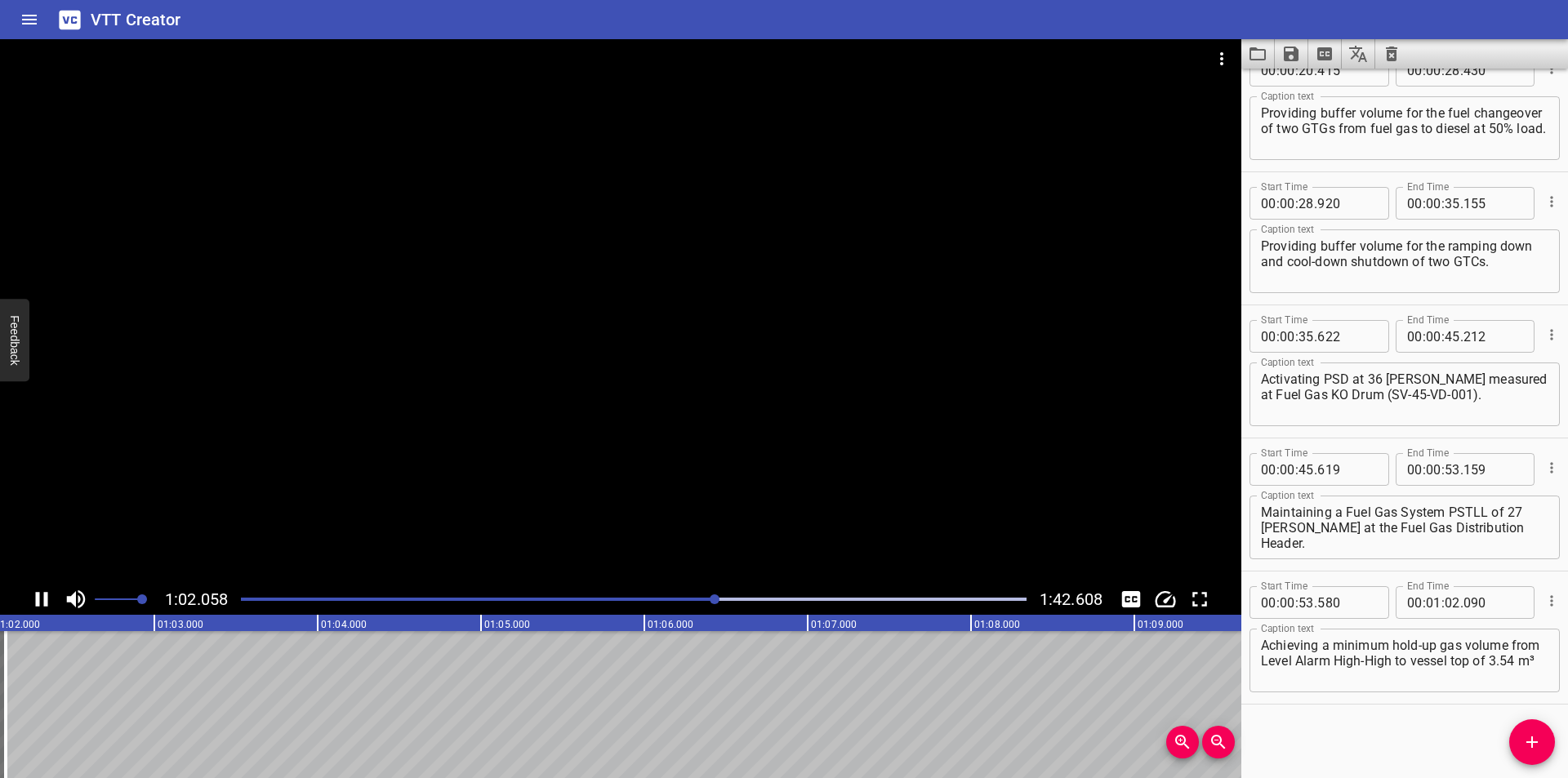
click at [675, 598] on div "Play progress" at bounding box center [324, 599] width 786 height 3
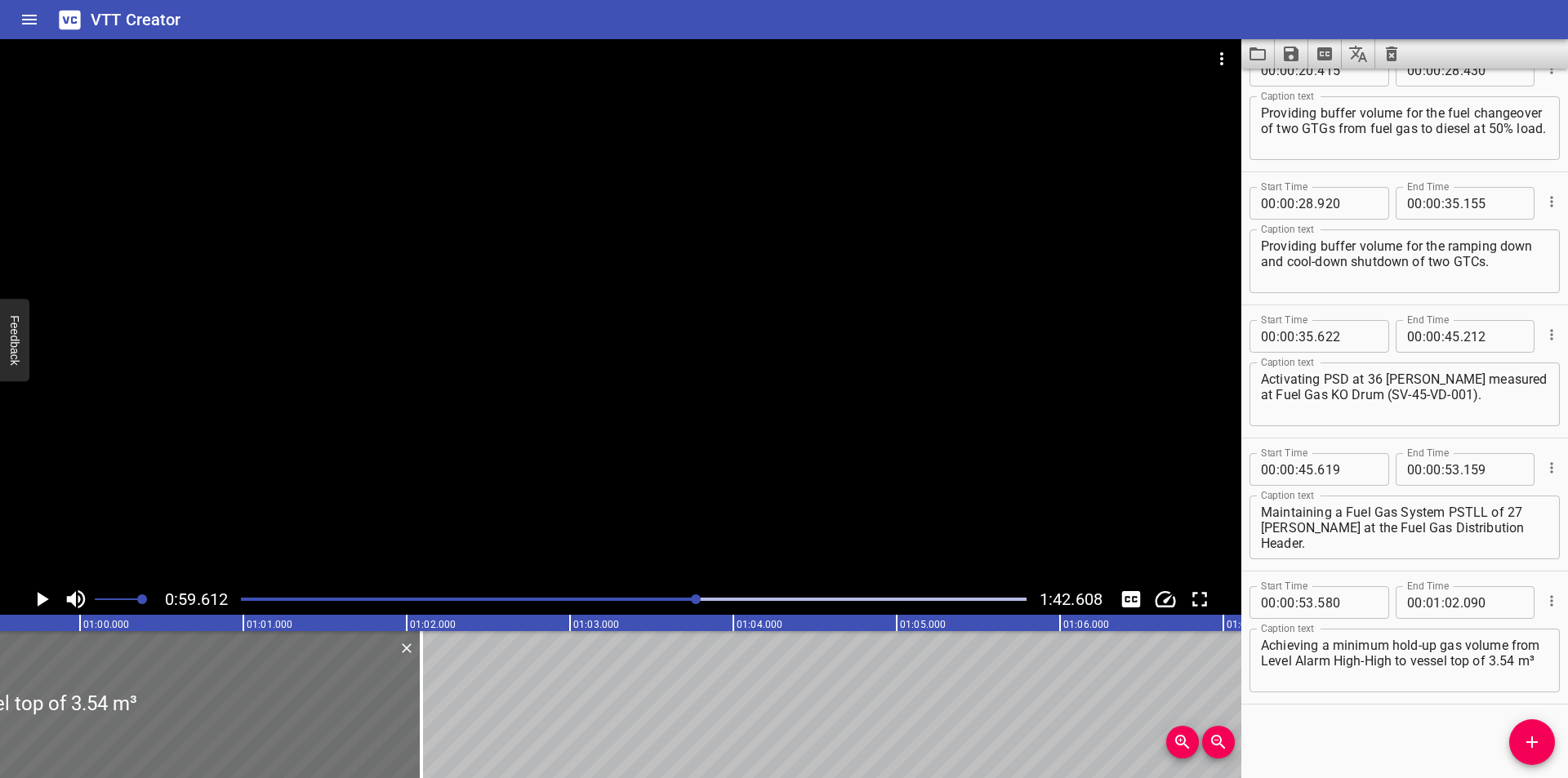
scroll to position [0, 9737]
click at [668, 603] on div at bounding box center [634, 599] width 805 height 22
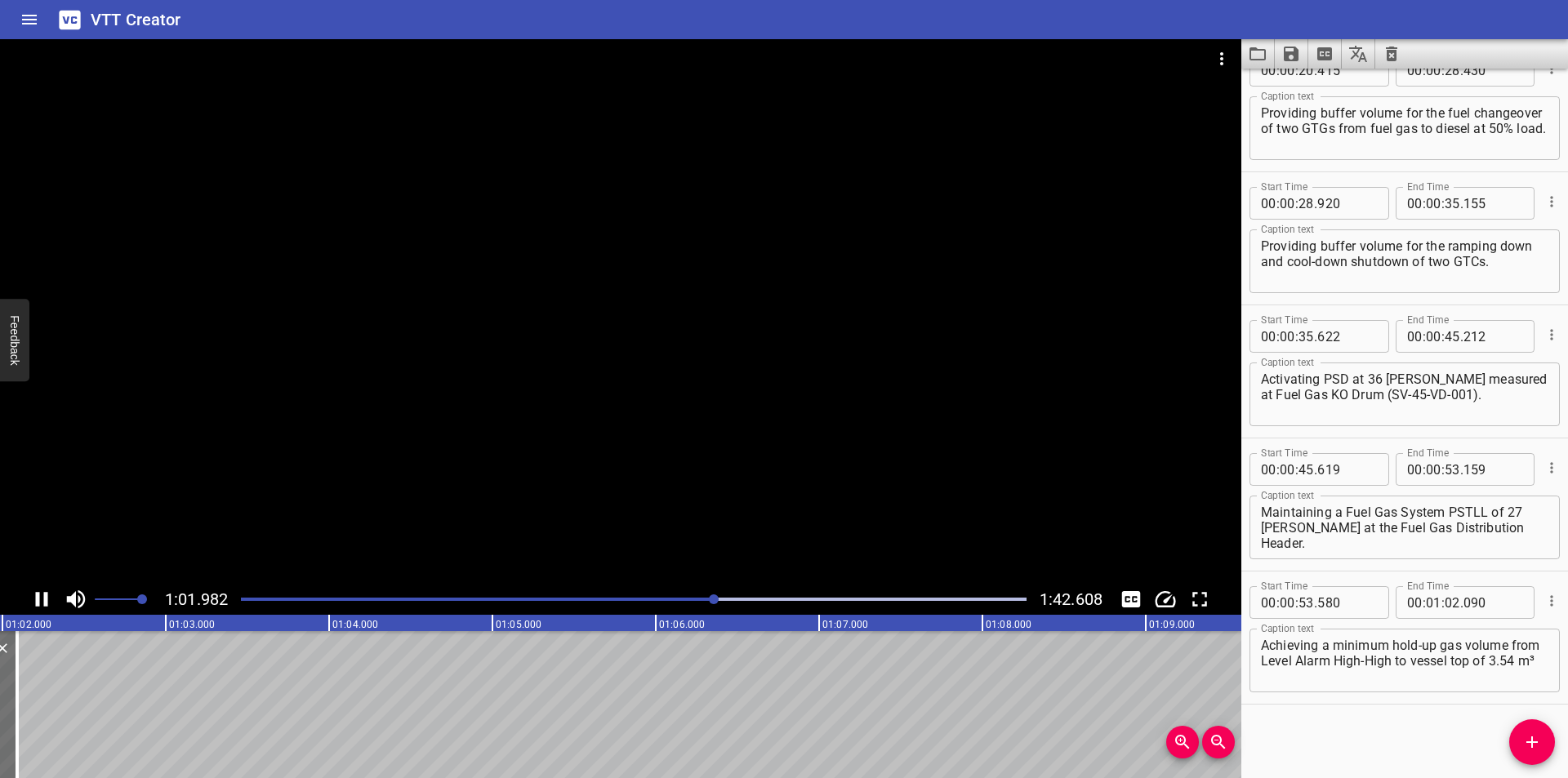
scroll to position [0, 10149]
click at [497, 320] on div at bounding box center [620, 311] width 1241 height 545
click at [1361, 681] on textarea "Achieving a minimum hold-up gas volume from Level Alarm High-High to vessel top…" at bounding box center [1404, 661] width 288 height 47
click at [1541, 741] on icon "Add Cue" at bounding box center [1532, 742] width 20 height 19
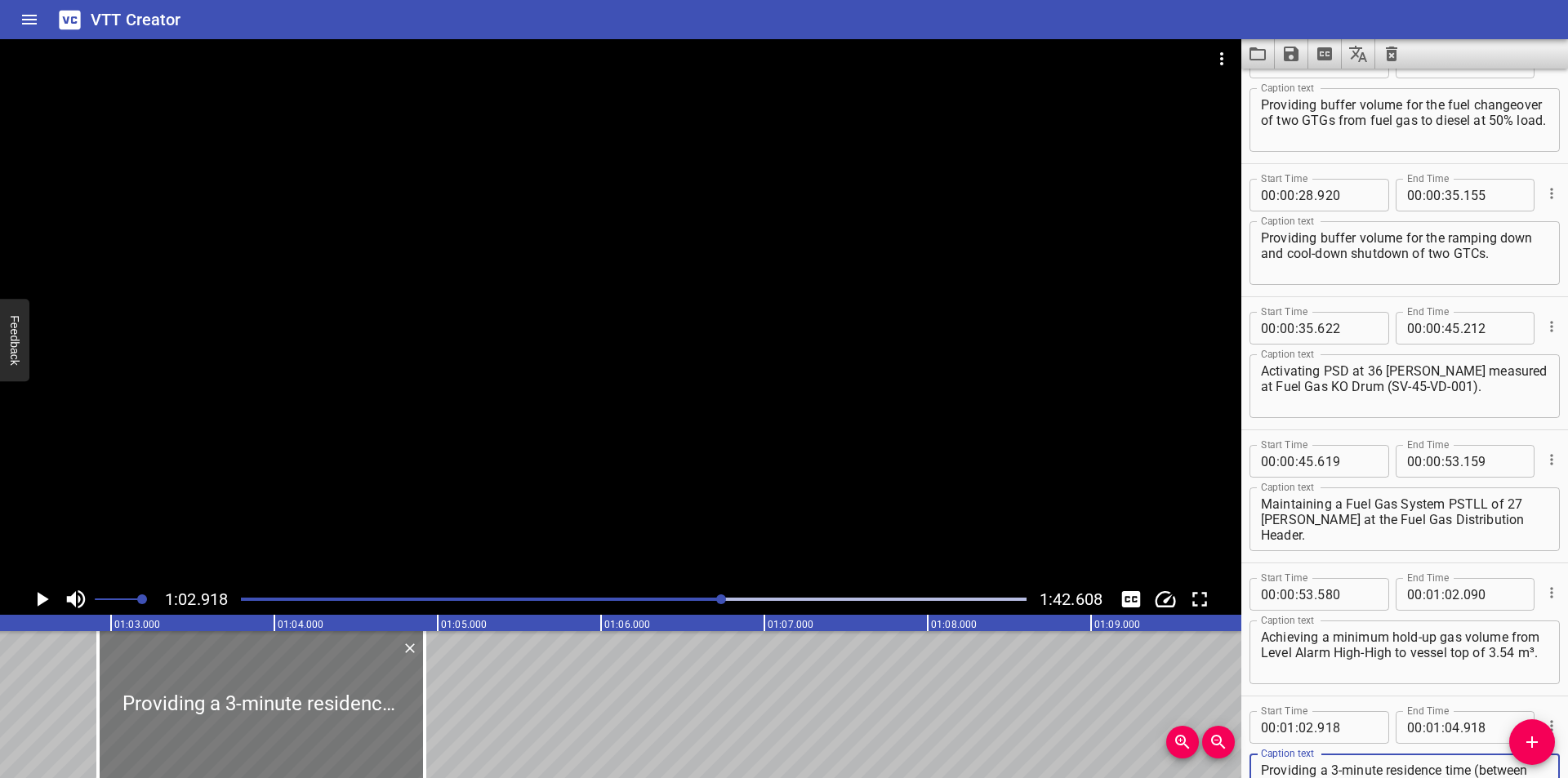
scroll to position [0, 10169]
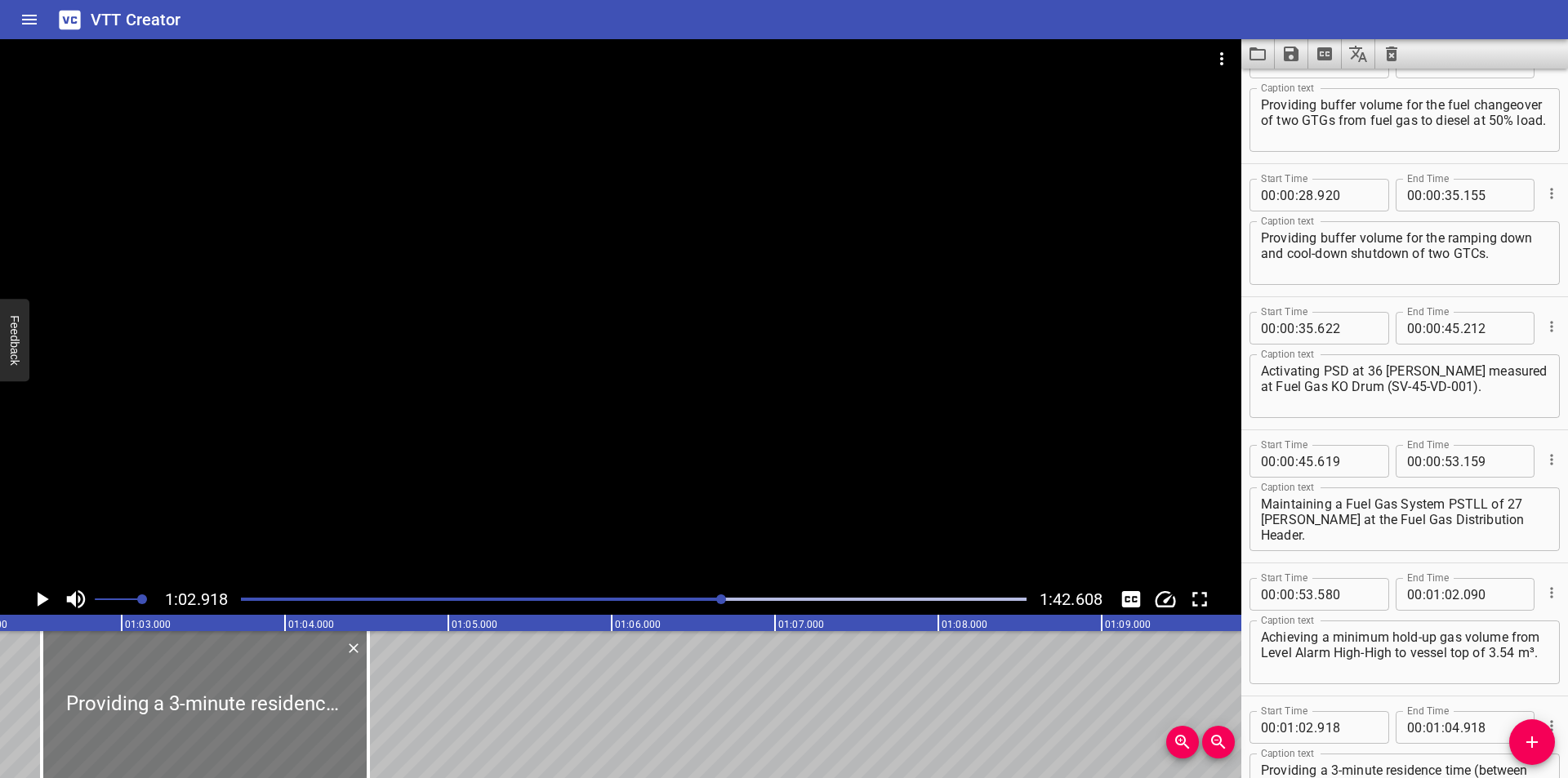
drag, startPoint x: 309, startPoint y: 681, endPoint x: 243, endPoint y: 687, distance: 66.3
click at [243, 687] on div at bounding box center [205, 704] width 327 height 147
click at [249, 700] on div at bounding box center [204, 704] width 327 height 147
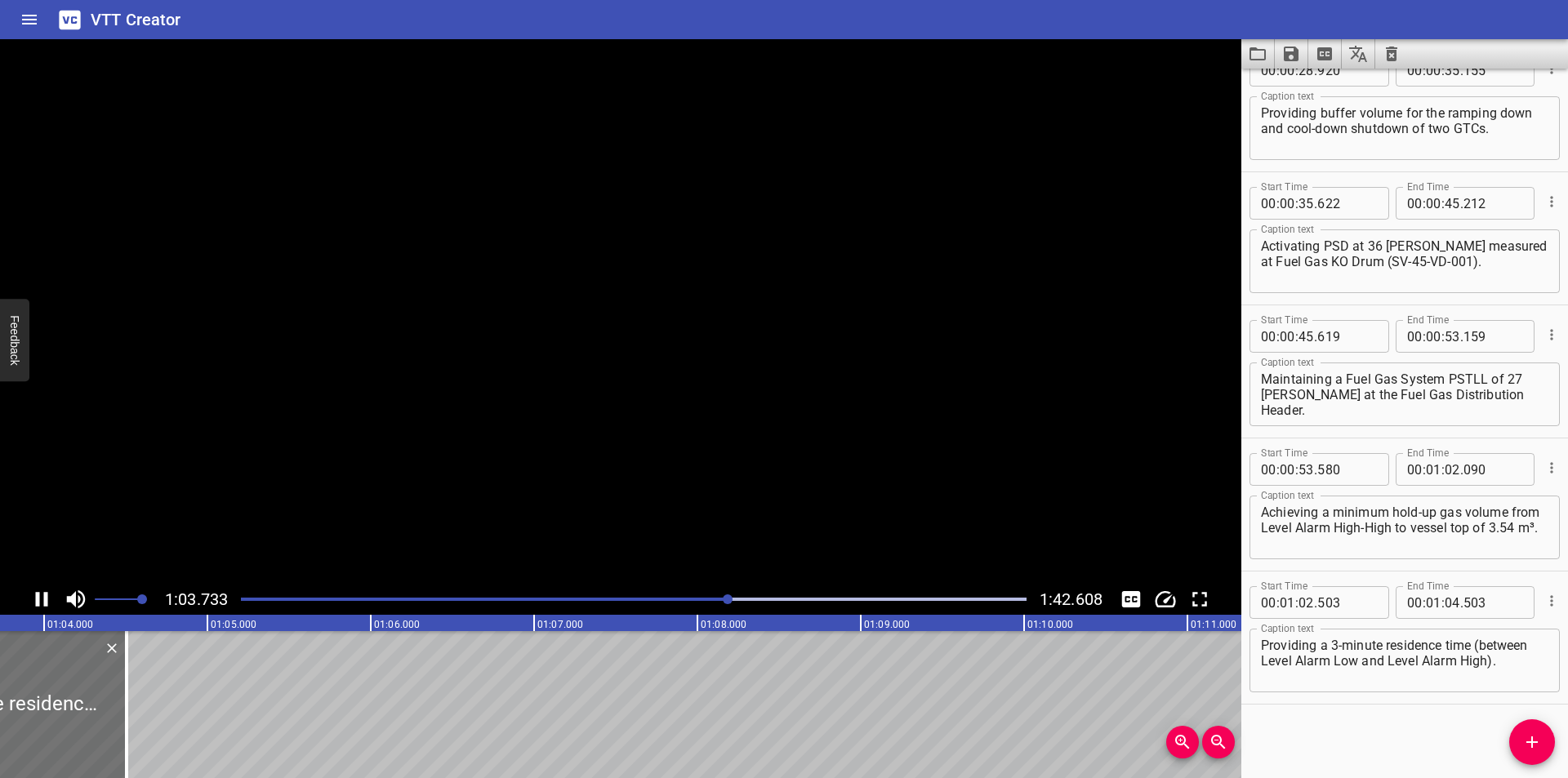
scroll to position [0, 10438]
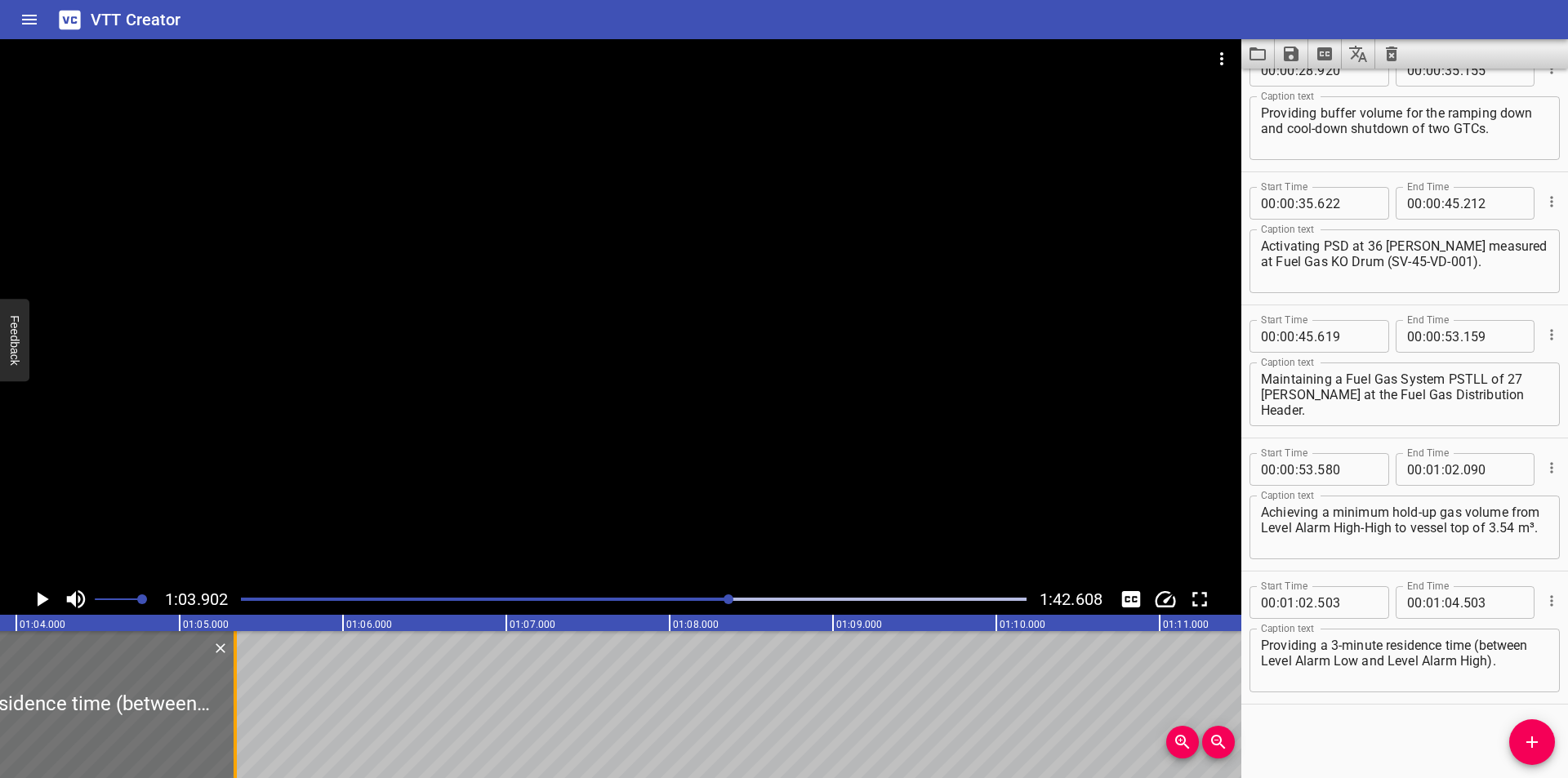
drag, startPoint x: 102, startPoint y: 725, endPoint x: 666, endPoint y: 725, distance: 564.0
click at [244, 725] on div at bounding box center [235, 704] width 17 height 147
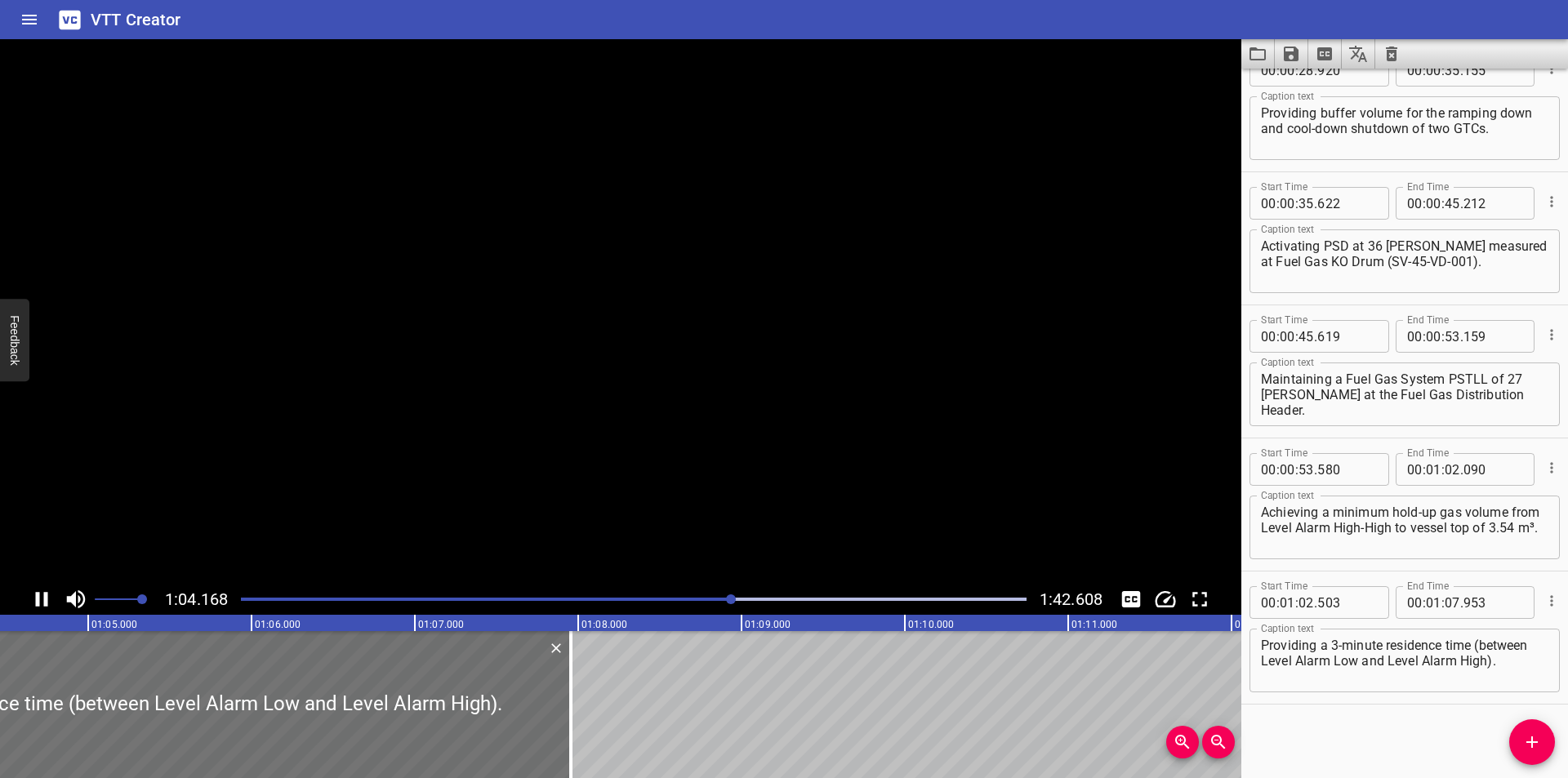
scroll to position [0, 10534]
click at [696, 601] on div "Play progress" at bounding box center [342, 599] width 786 height 3
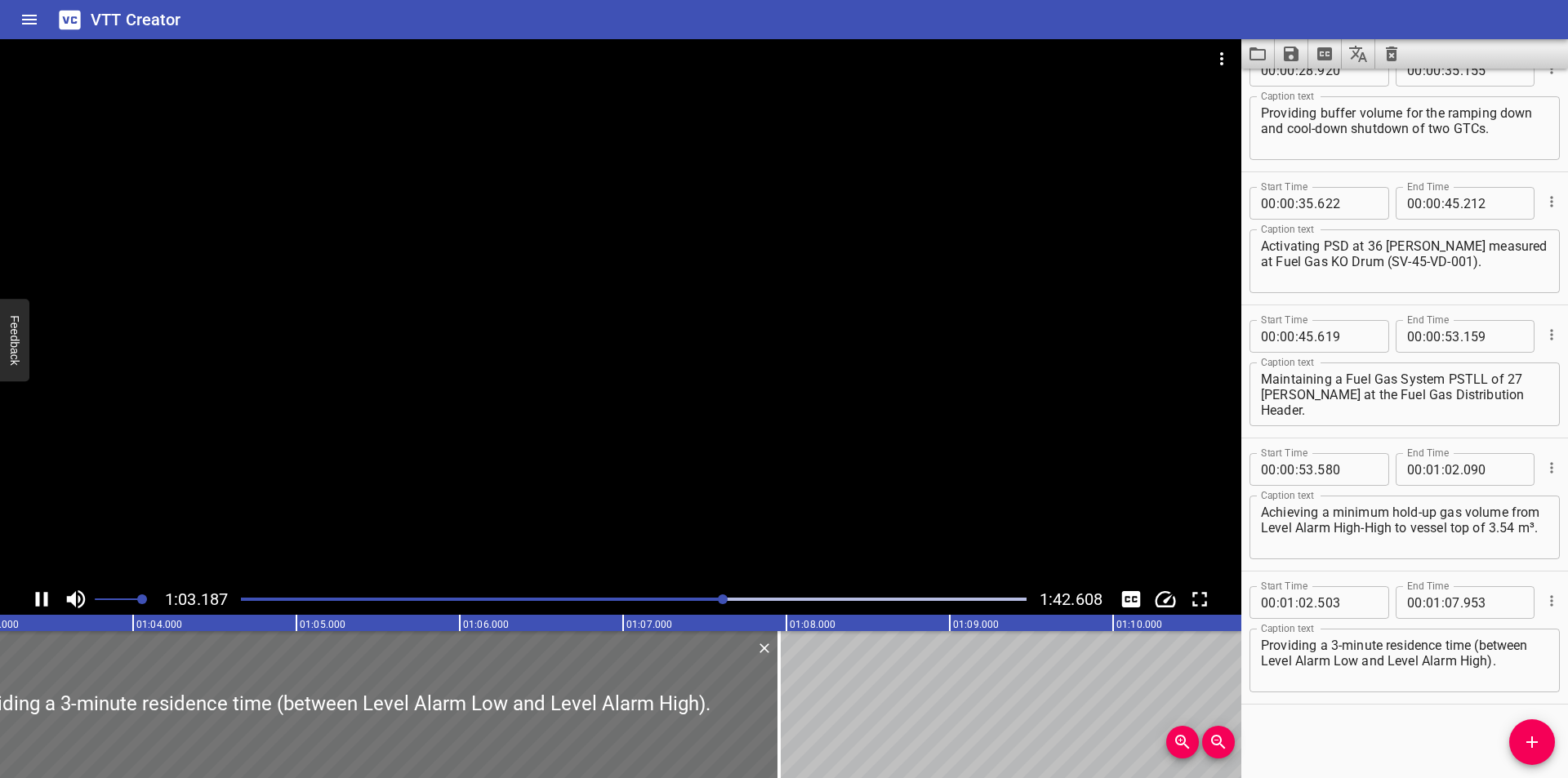
drag, startPoint x: 453, startPoint y: 436, endPoint x: 410, endPoint y: 523, distance: 97.0
click at [452, 440] on div at bounding box center [620, 311] width 1241 height 545
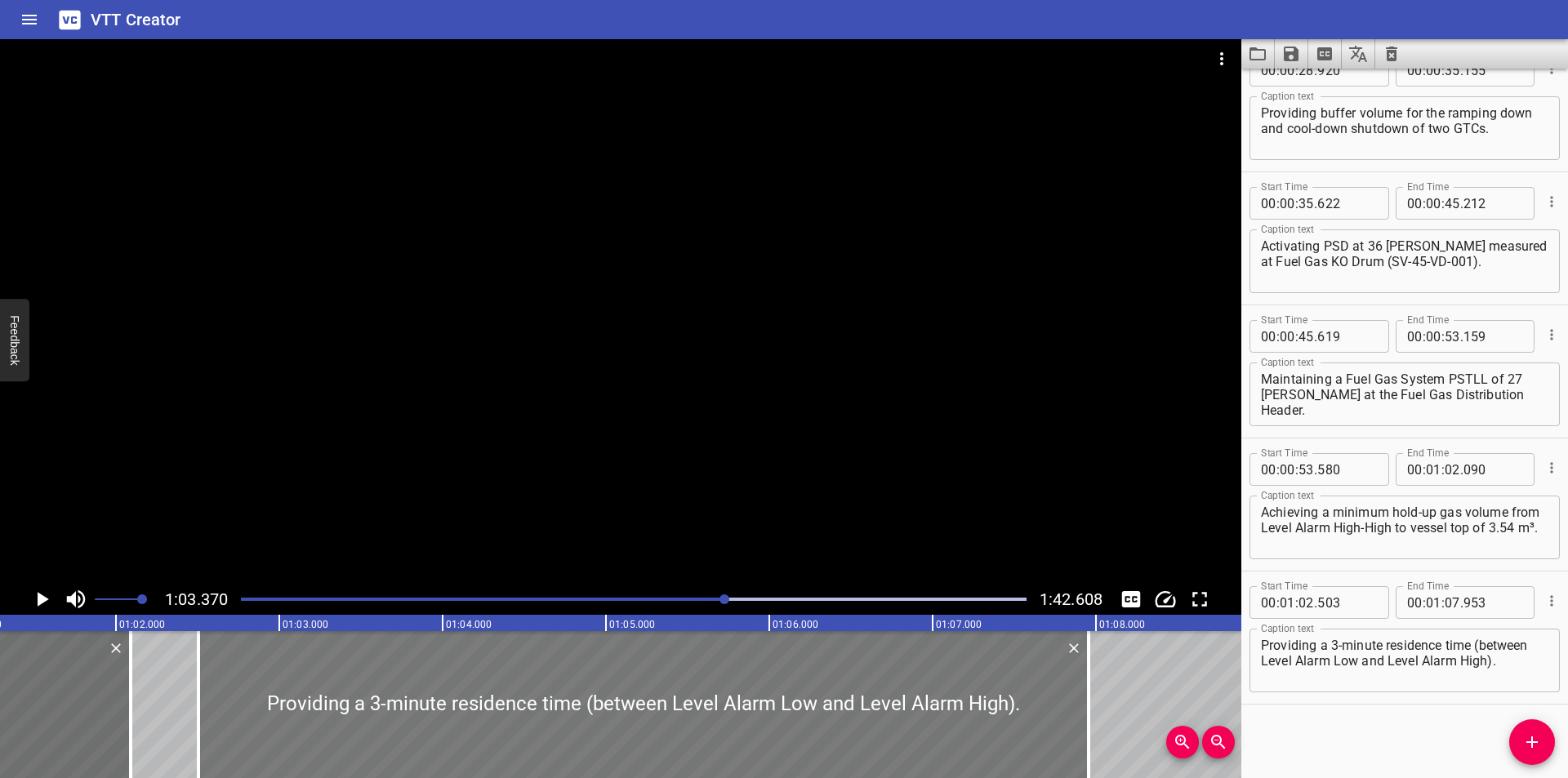
scroll to position [0, 9916]
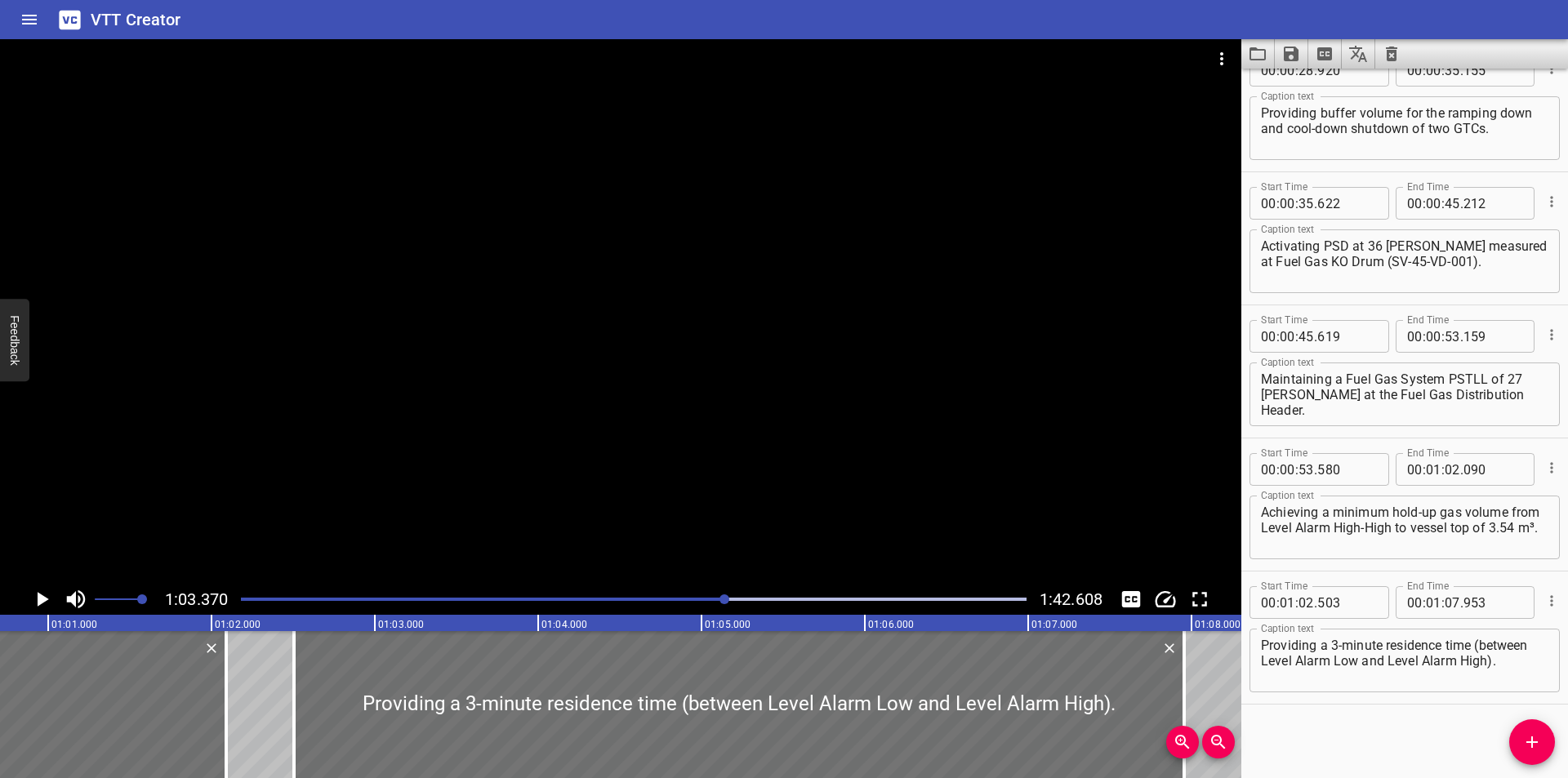
click at [515, 486] on div at bounding box center [620, 311] width 1241 height 545
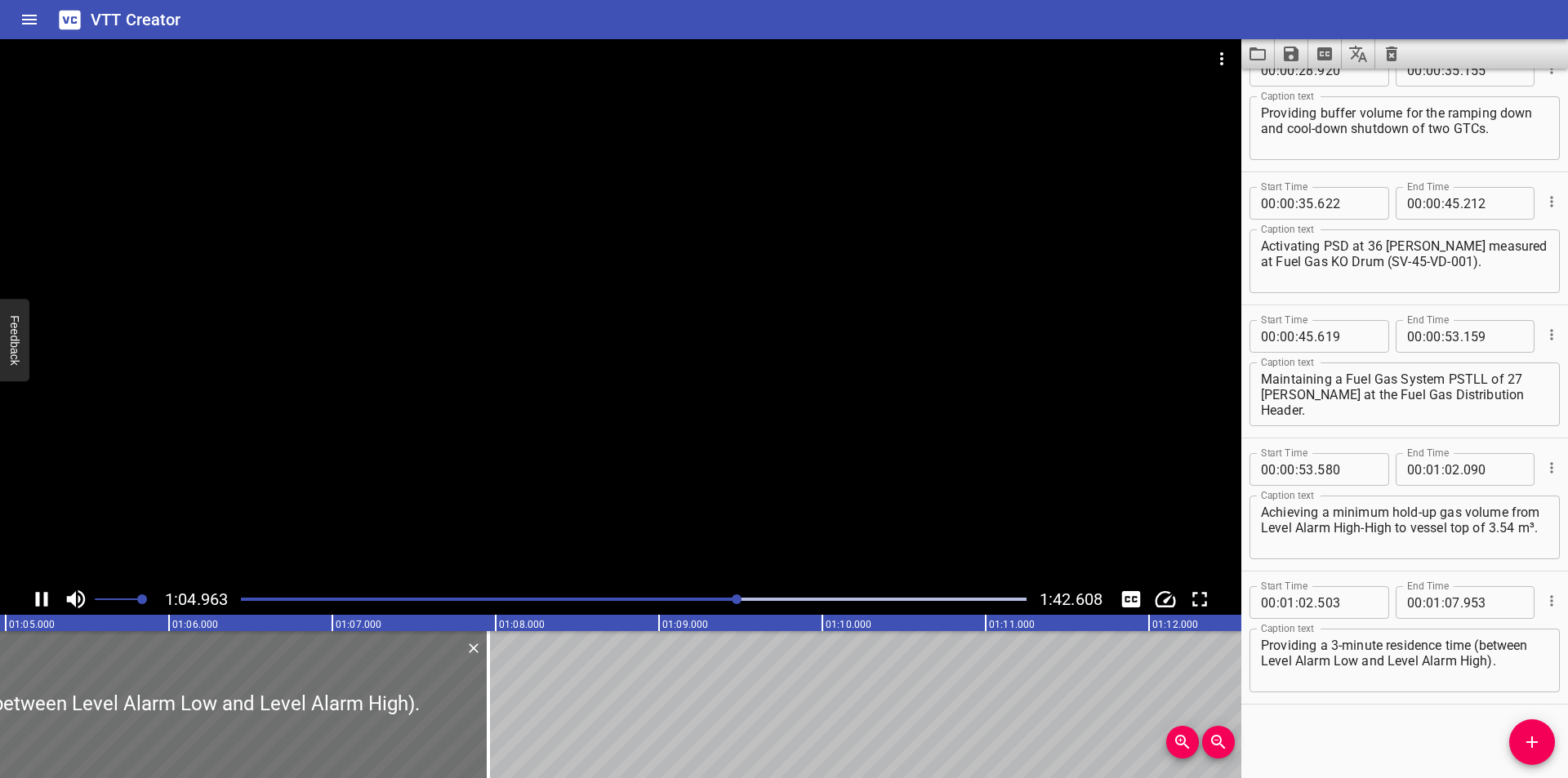
scroll to position [0, 10650]
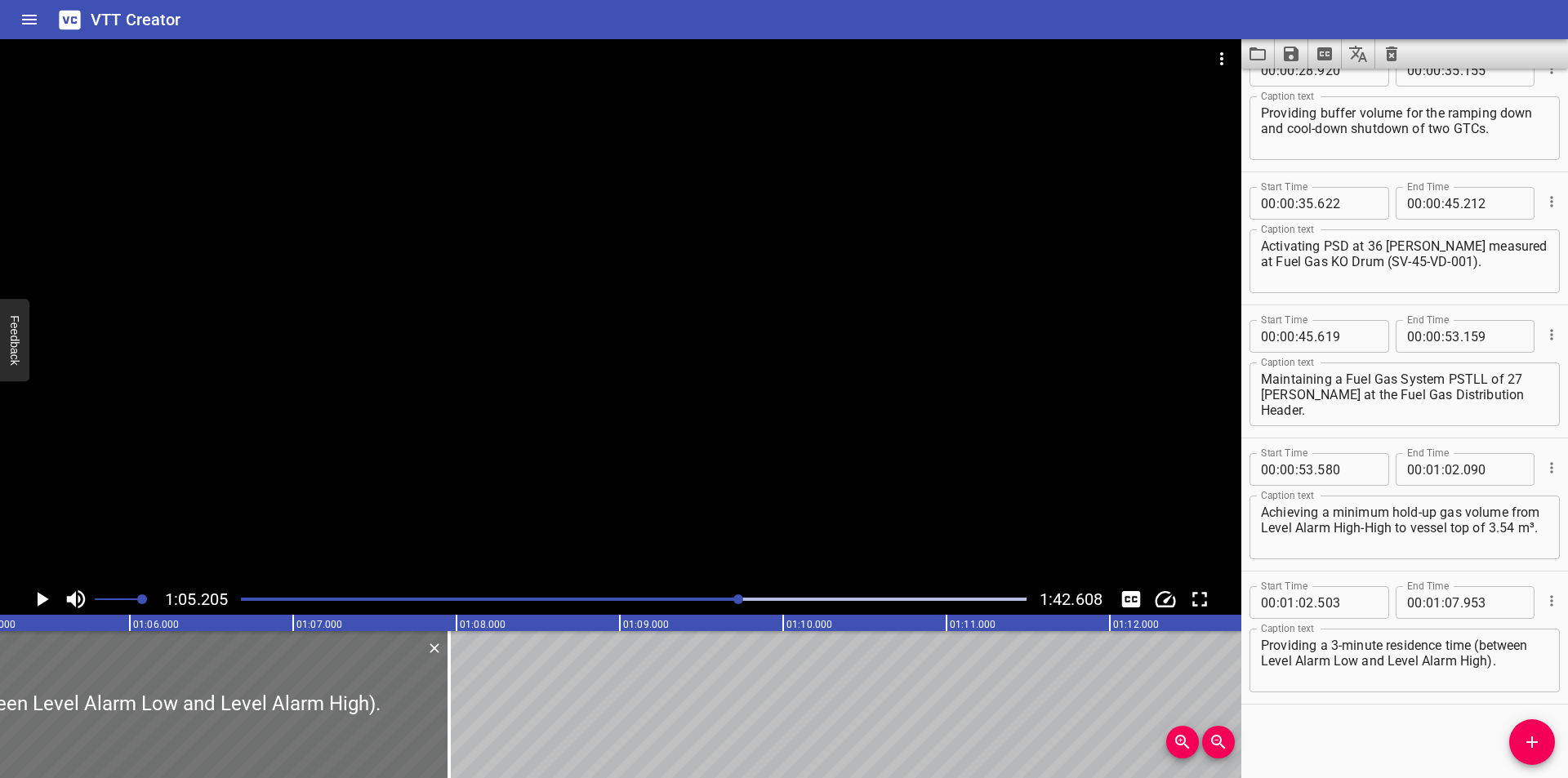
click at [1481, 642] on textarea "Providing a 3-minute residence time (between Level Alarm Low and Level Alarm Hi…" at bounding box center [1404, 661] width 288 height 47
click at [1490, 666] on textarea "Providing a 3-minute residence time between Level Alarm Low and Level Alarm Hig…" at bounding box center [1404, 661] width 288 height 47
click at [519, 370] on div at bounding box center [620, 311] width 1241 height 545
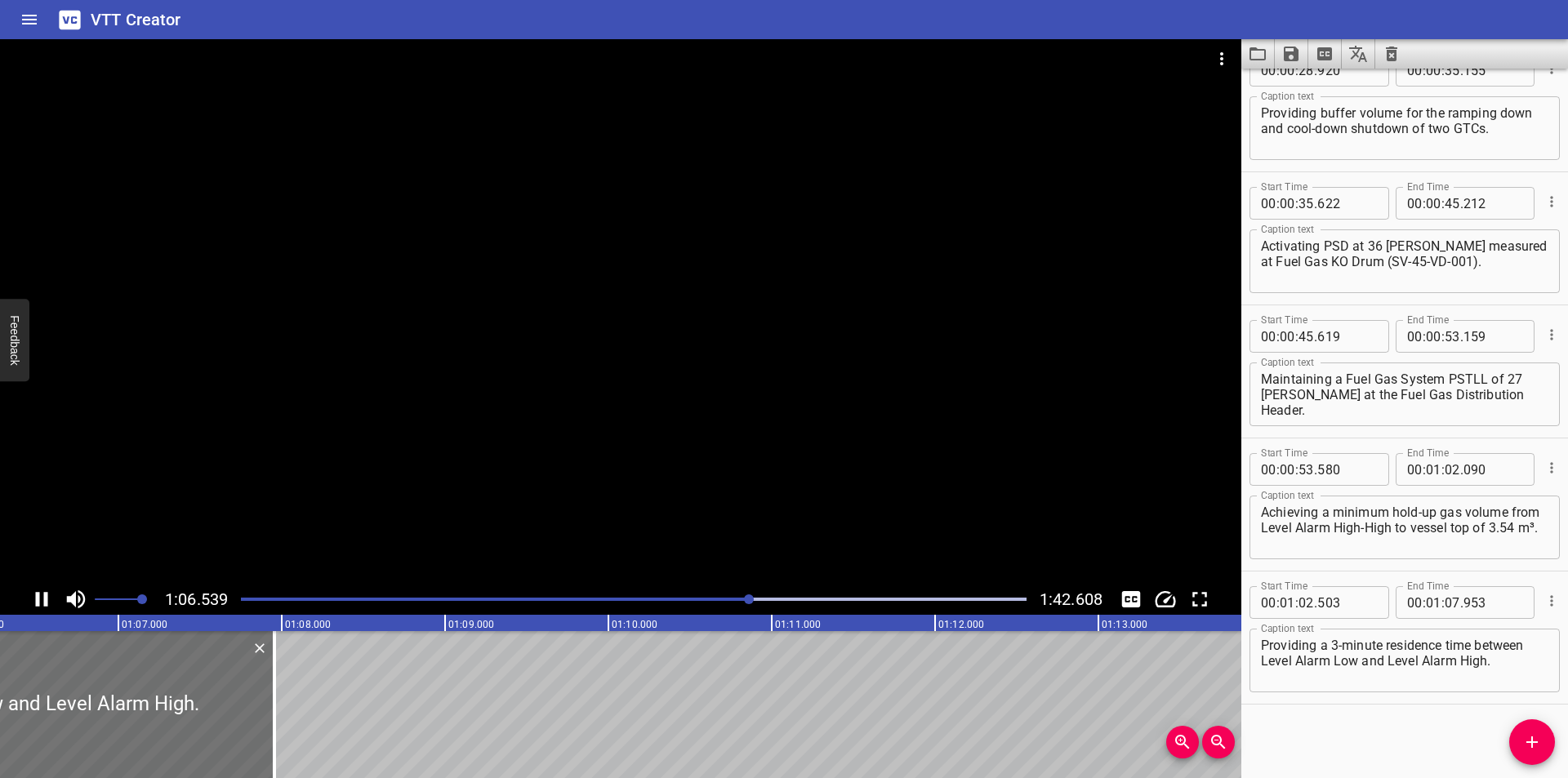
scroll to position [0, 10879]
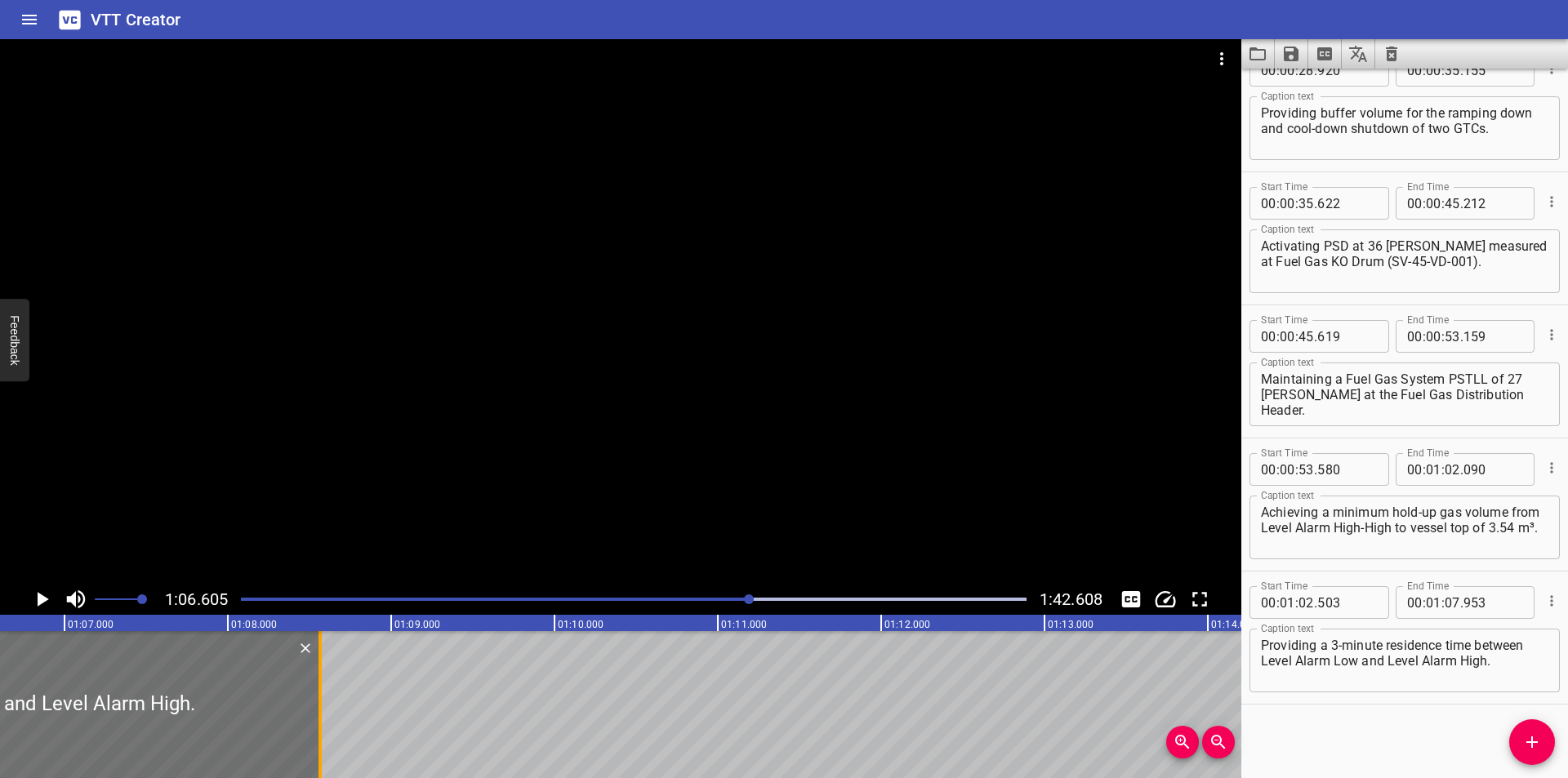
drag, startPoint x: 220, startPoint y: 714, endPoint x: 320, endPoint y: 715, distance: 100.0
click at [320, 715] on div at bounding box center [320, 704] width 3 height 147
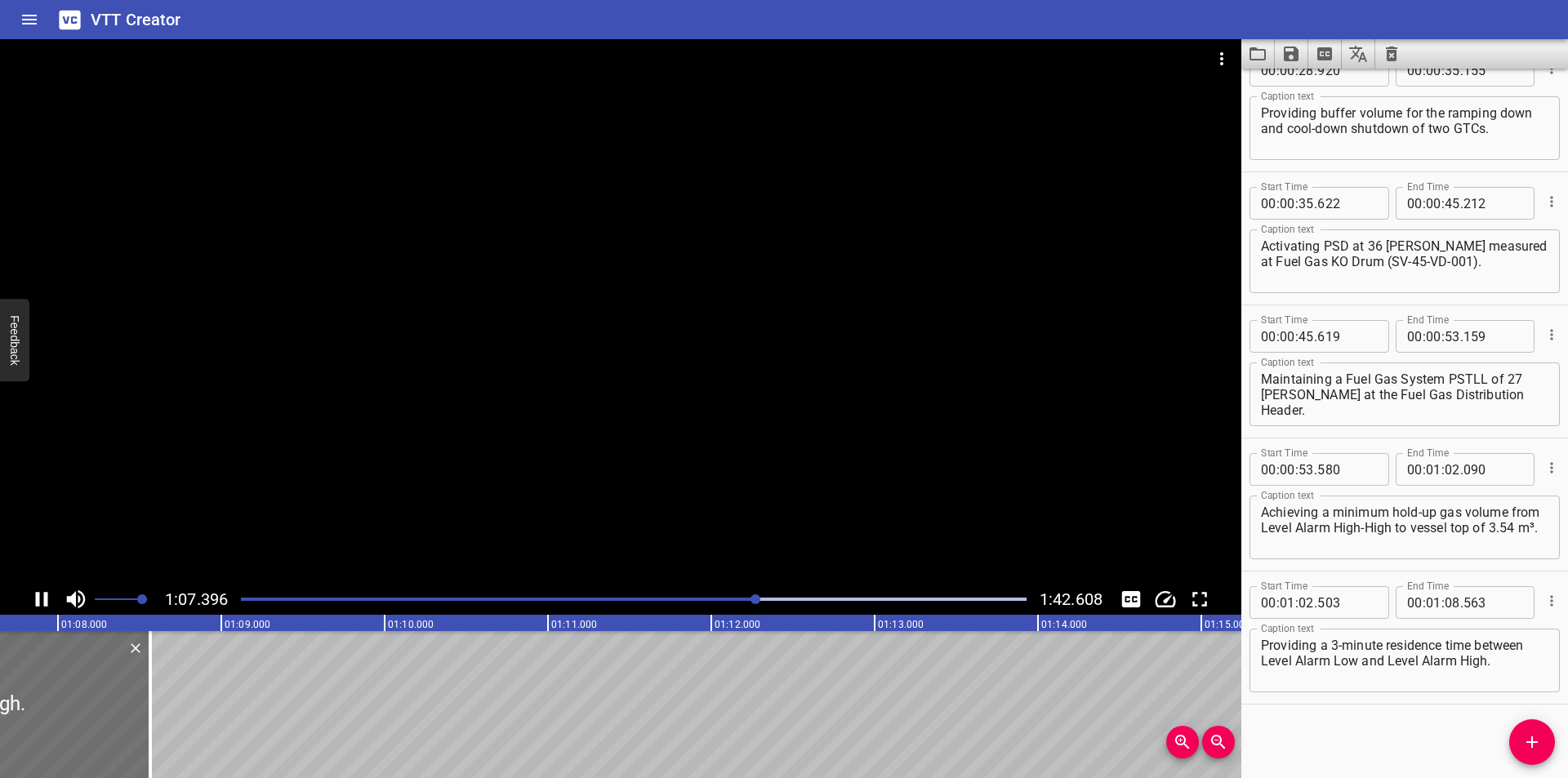
scroll to position [0, 11066]
click at [137, 718] on div at bounding box center [135, 704] width 3 height 147
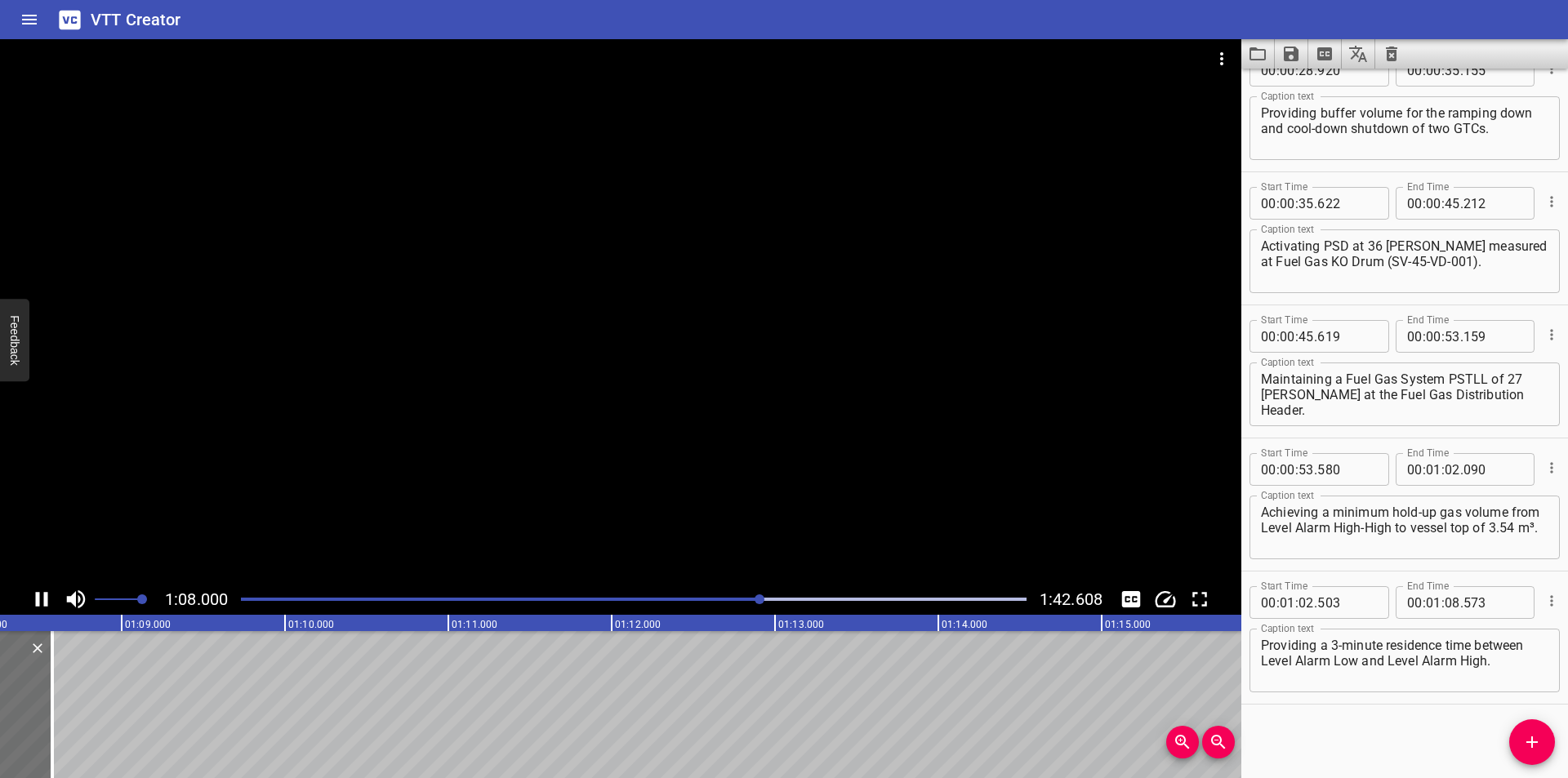
scroll to position [0, 11155]
drag, startPoint x: 406, startPoint y: 588, endPoint x: 399, endPoint y: 120, distance: 468.1
click at [491, 394] on div at bounding box center [620, 311] width 1241 height 545
click at [1498, 736] on div "Start Time 00 : 00 : 00 . 000 Start Time End Time 00 : 00 : 02 . 175 End Time C…" at bounding box center [1404, 423] width 327 height 710
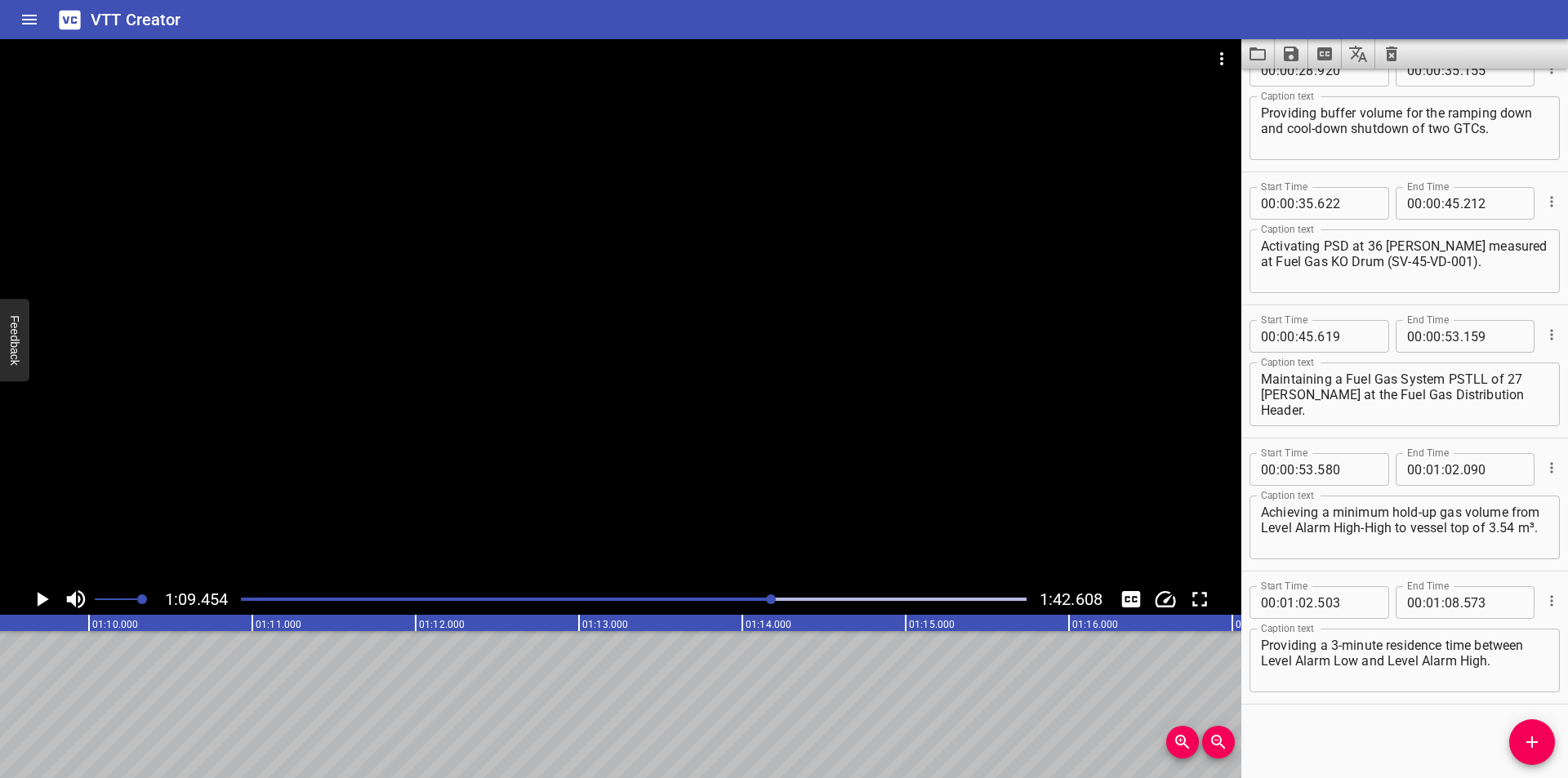
click at [1510, 737] on span "Add Cue" at bounding box center [1532, 742] width 46 height 19
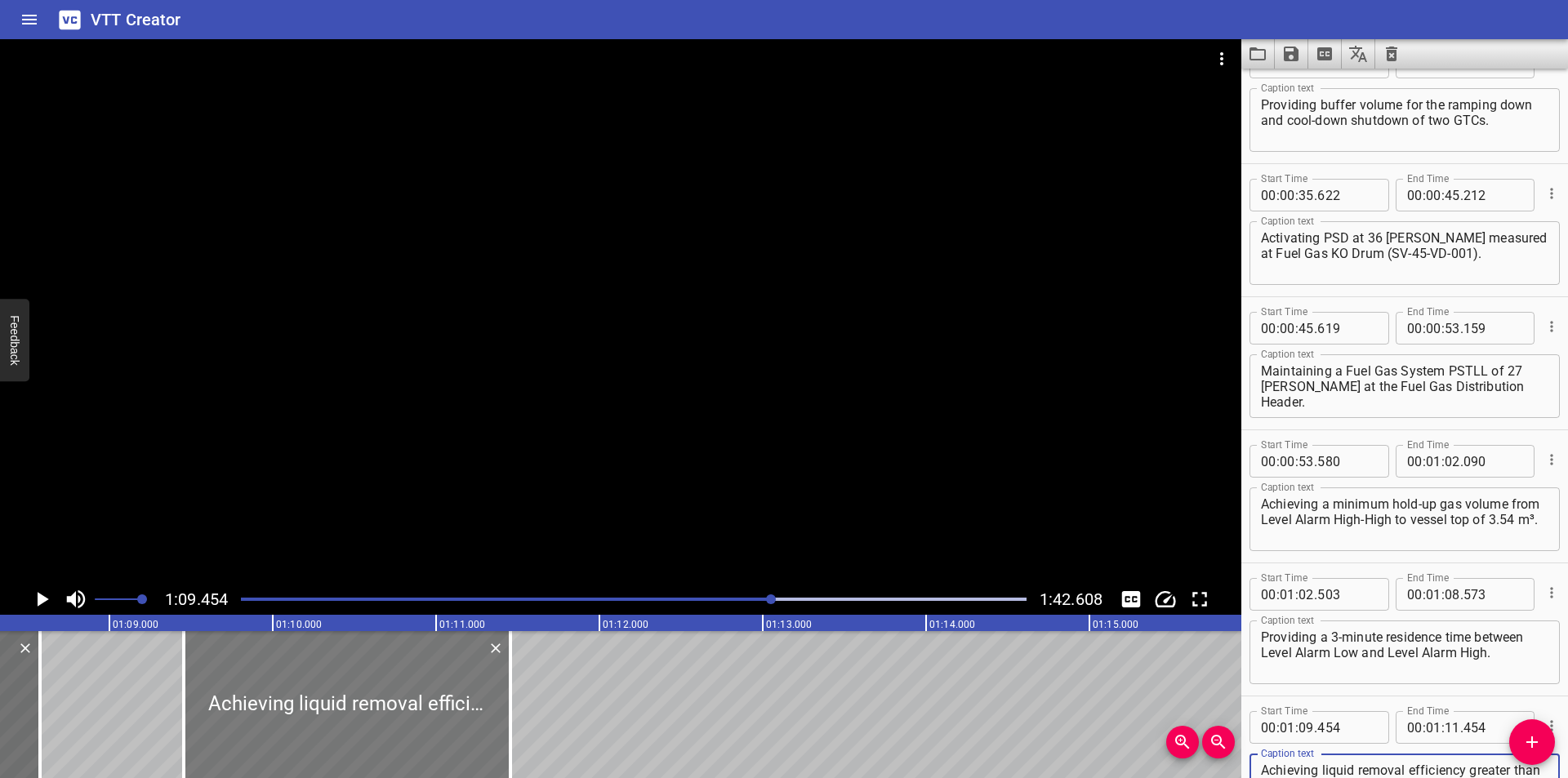
scroll to position [0, 11127]
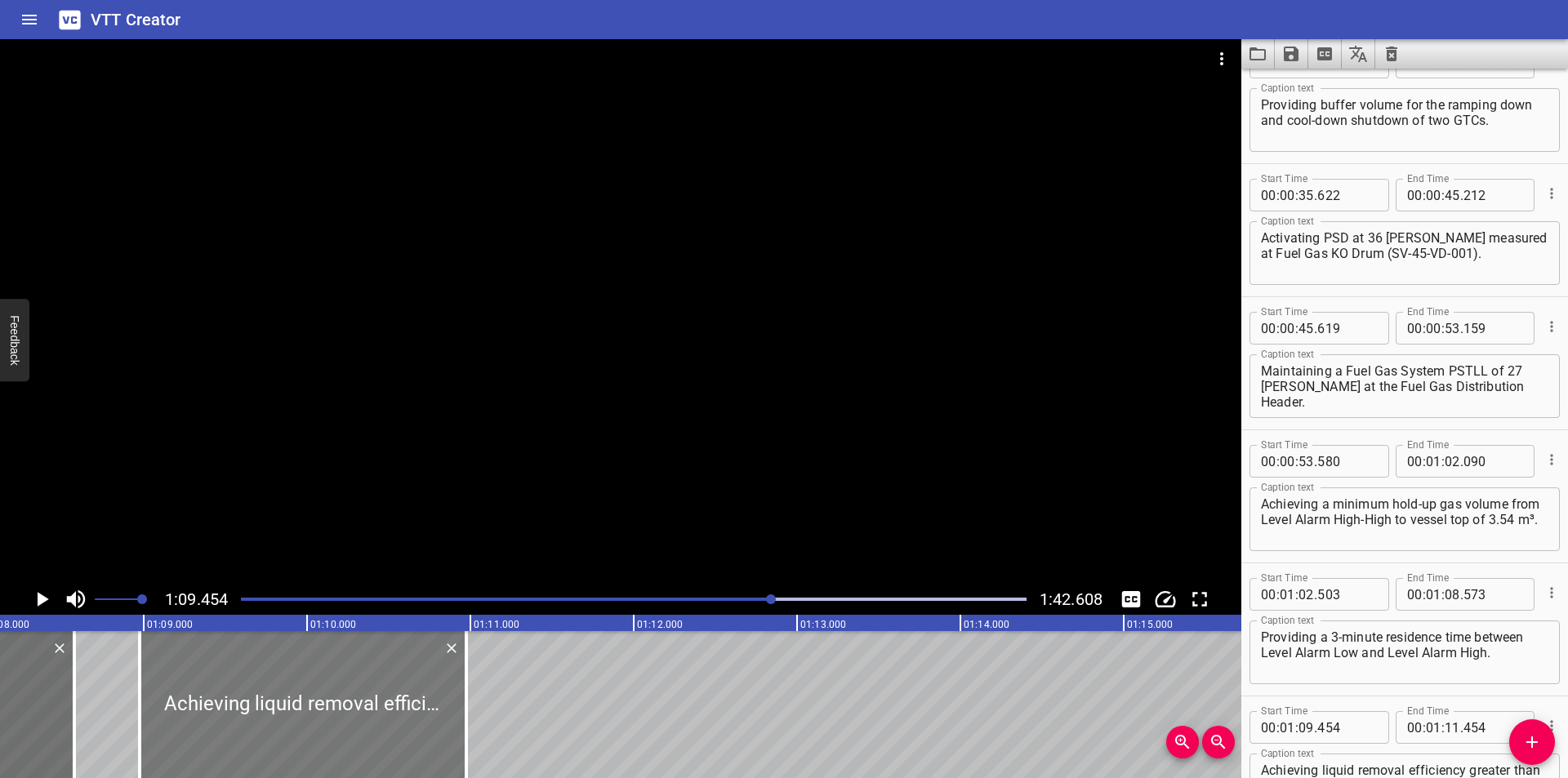
drag, startPoint x: 369, startPoint y: 730, endPoint x: 291, endPoint y: 738, distance: 78.4
click at [291, 738] on div at bounding box center [302, 704] width 327 height 147
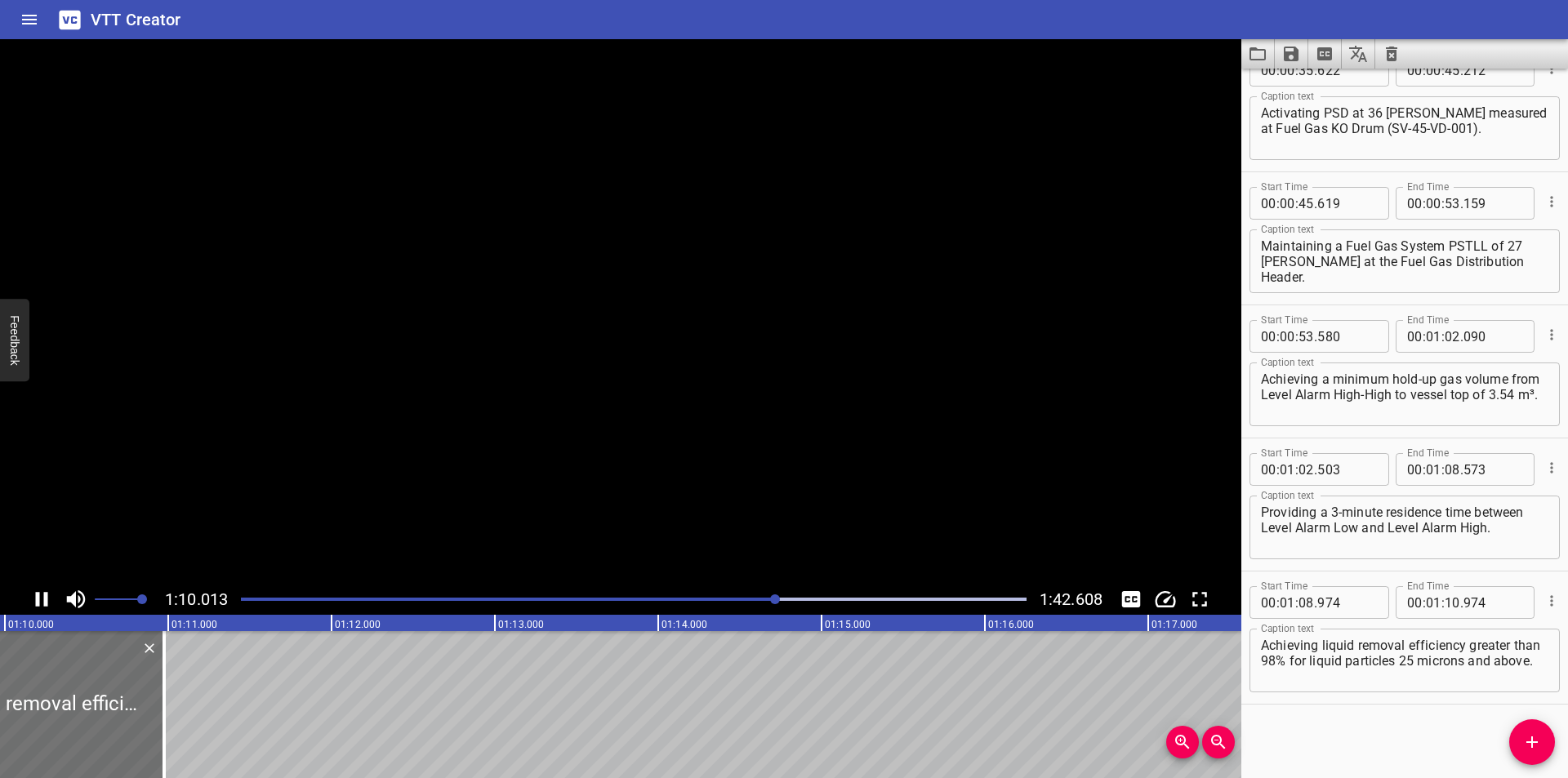
scroll to position [0, 11465]
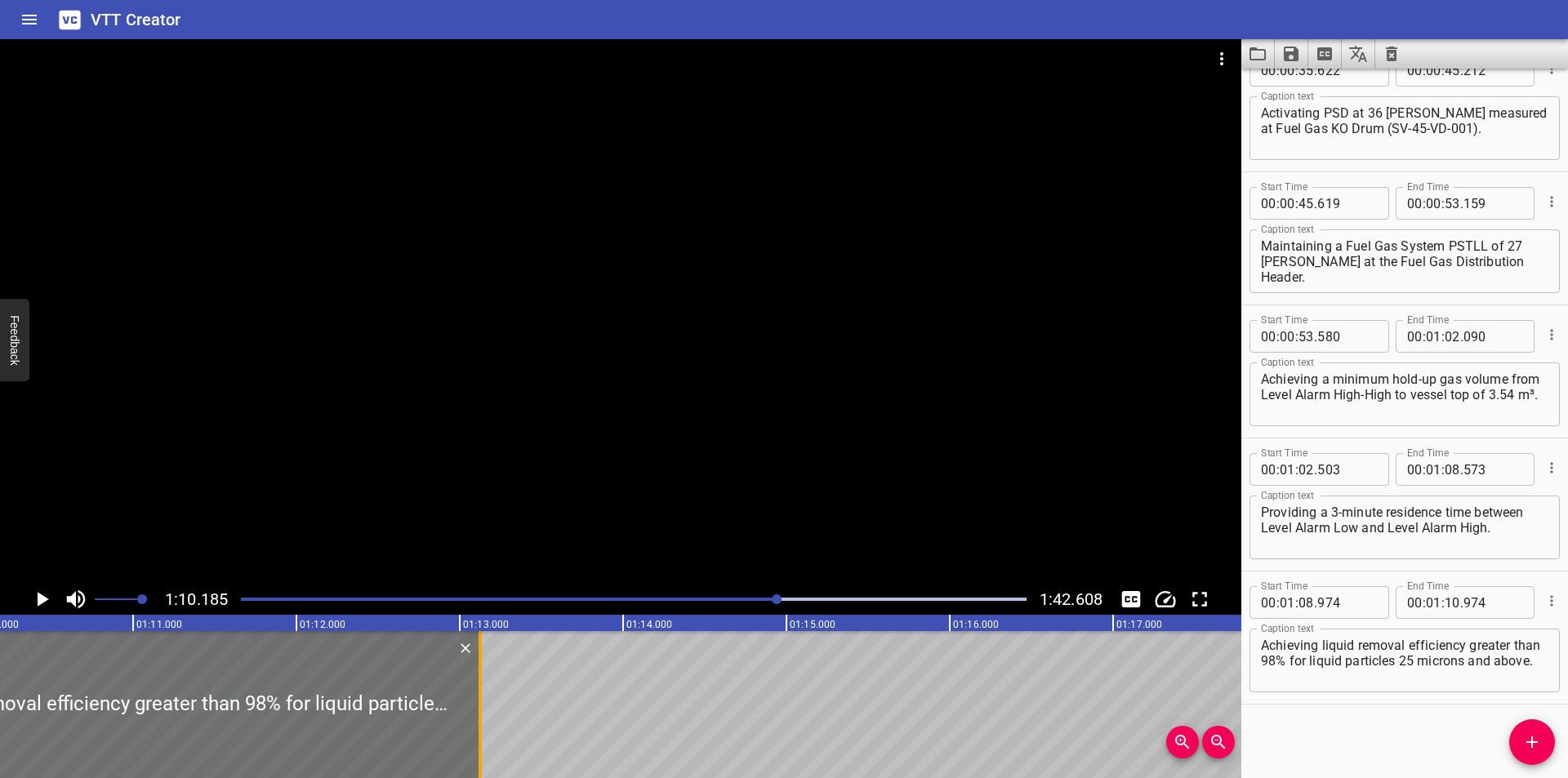
drag, startPoint x: 130, startPoint y: 720, endPoint x: 558, endPoint y: 720, distance: 428.0
click at [482, 720] on div at bounding box center [480, 704] width 3 height 147
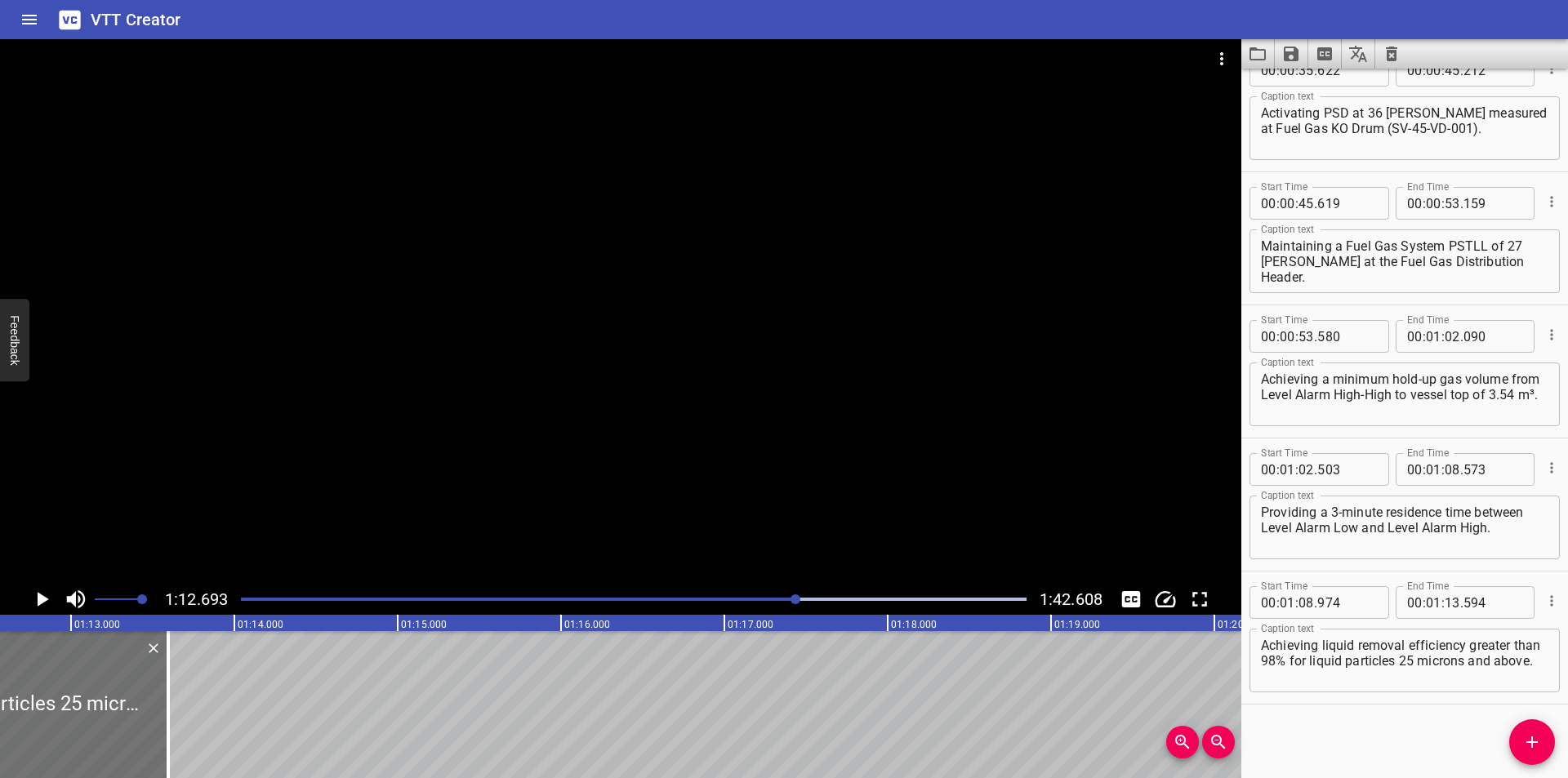
scroll to position [0, 11874]
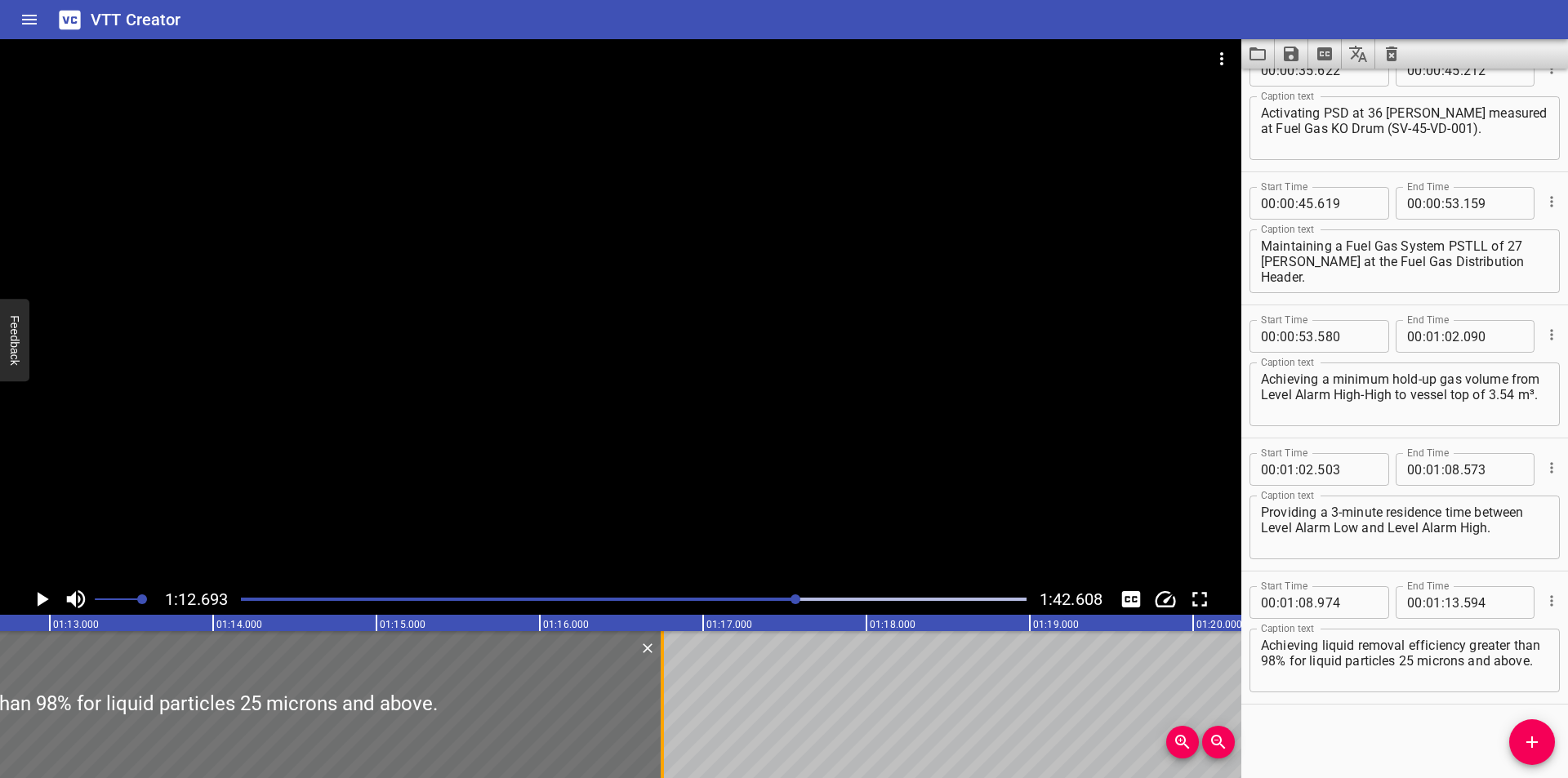
drag, startPoint x: 150, startPoint y: 722, endPoint x: 666, endPoint y: 727, distance: 516.0
click at [666, 727] on div at bounding box center [662, 704] width 17 height 147
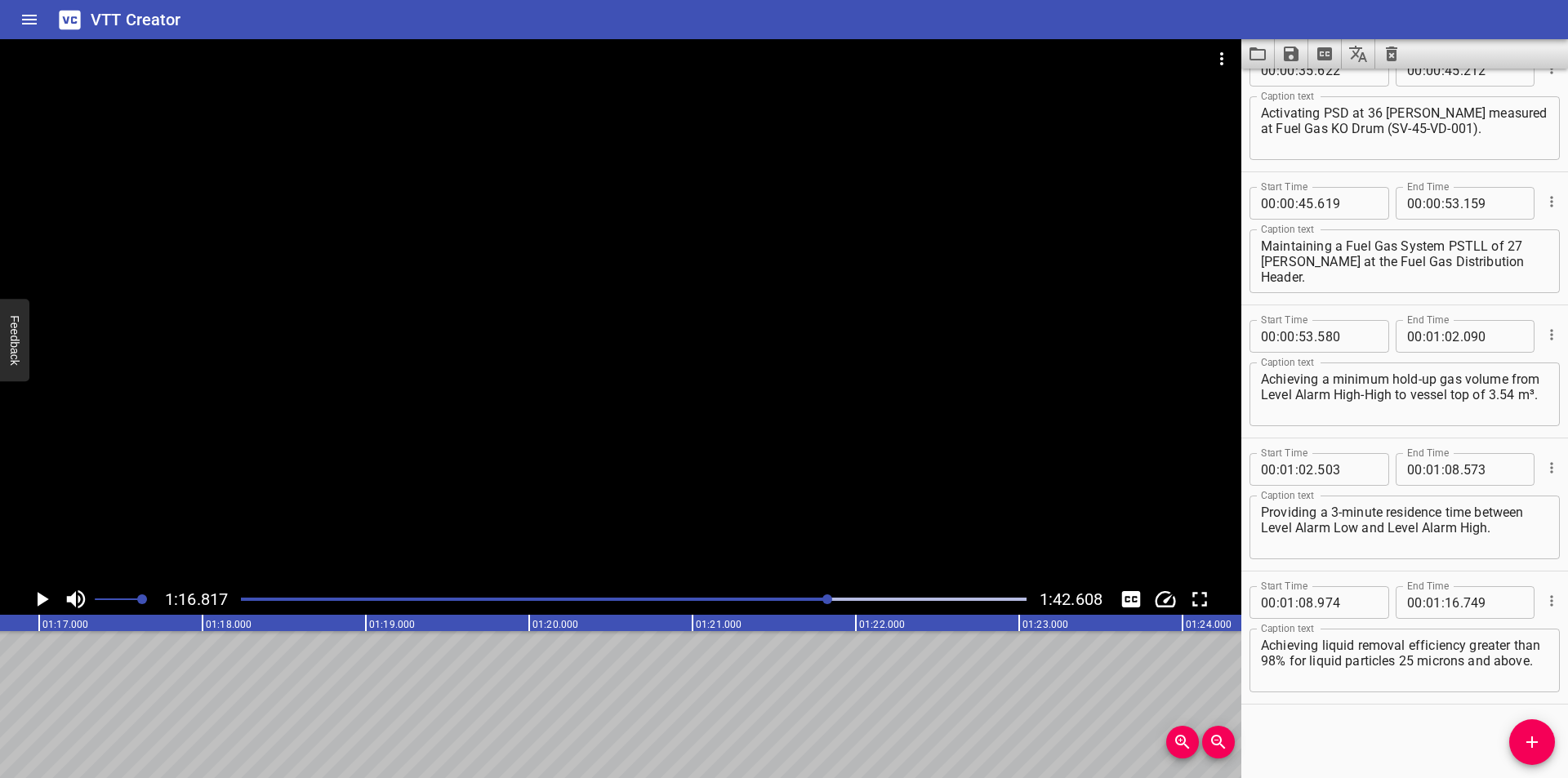
scroll to position [0, 12547]
drag, startPoint x: 1515, startPoint y: 744, endPoint x: 672, endPoint y: 749, distance: 843.0
click at [1509, 744] on div "Start Time 00 : 00 : 00 . 000 Start Time End Time 00 : 00 : 02 . 175 End Time C…" at bounding box center [1404, 423] width 327 height 710
click at [1523, 745] on icon "Add Cue" at bounding box center [1532, 742] width 20 height 19
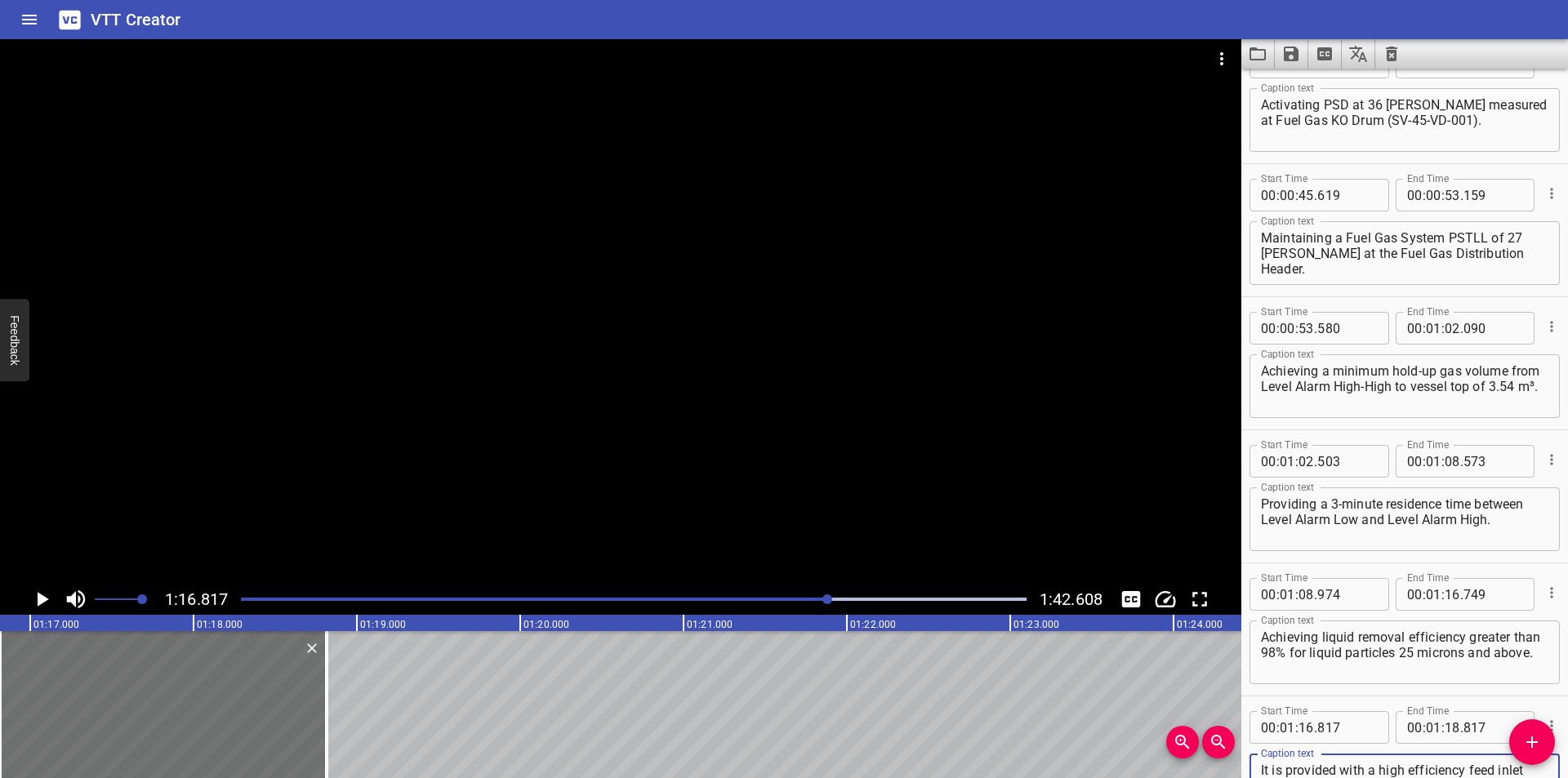
scroll to position [31, 0]
drag, startPoint x: 1497, startPoint y: 568, endPoint x: 1488, endPoint y: 567, distance: 9.1
click at [1497, 568] on div "Start Time 00 : 01 : 08 . 974 Start Time End Time 00 : 01 : 16 . End Time Capti…" at bounding box center [1404, 630] width 327 height 133
click at [440, 384] on div at bounding box center [620, 311] width 1241 height 545
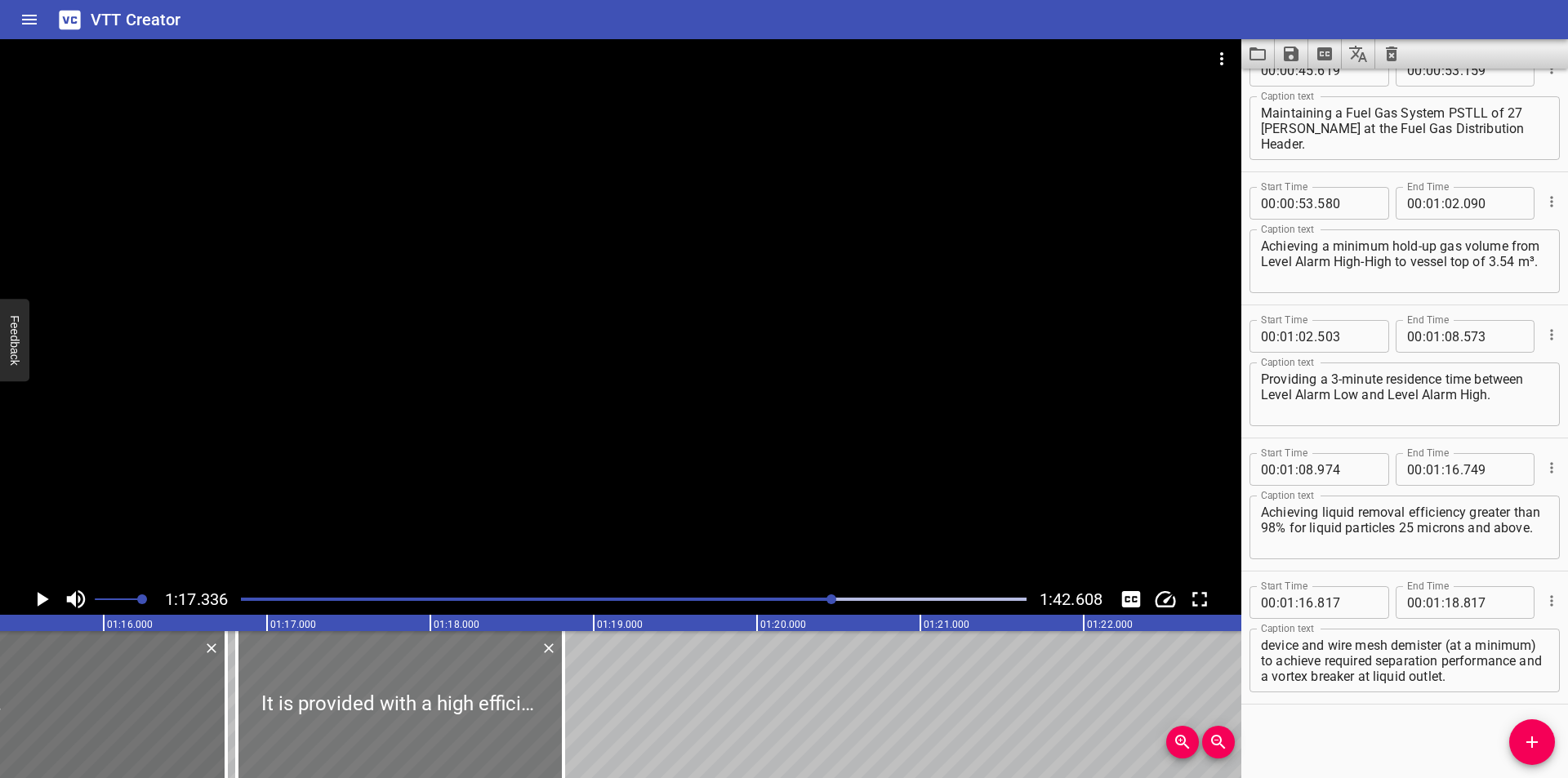
scroll to position [0, 12305]
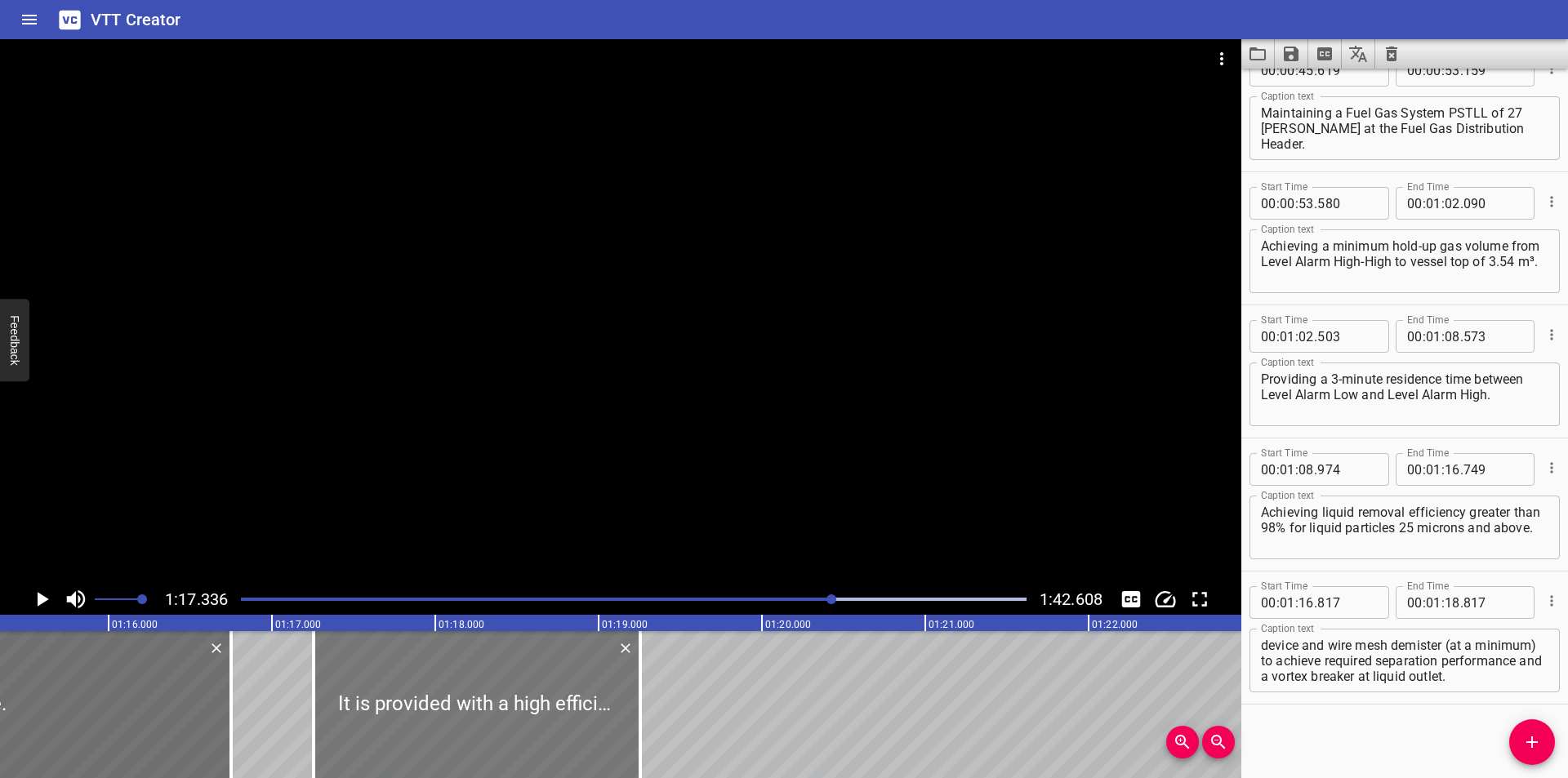
drag, startPoint x: 451, startPoint y: 709, endPoint x: 463, endPoint y: 729, distance: 23.3
click at [463, 729] on div at bounding box center [477, 704] width 327 height 147
click at [509, 418] on div at bounding box center [620, 311] width 1241 height 545
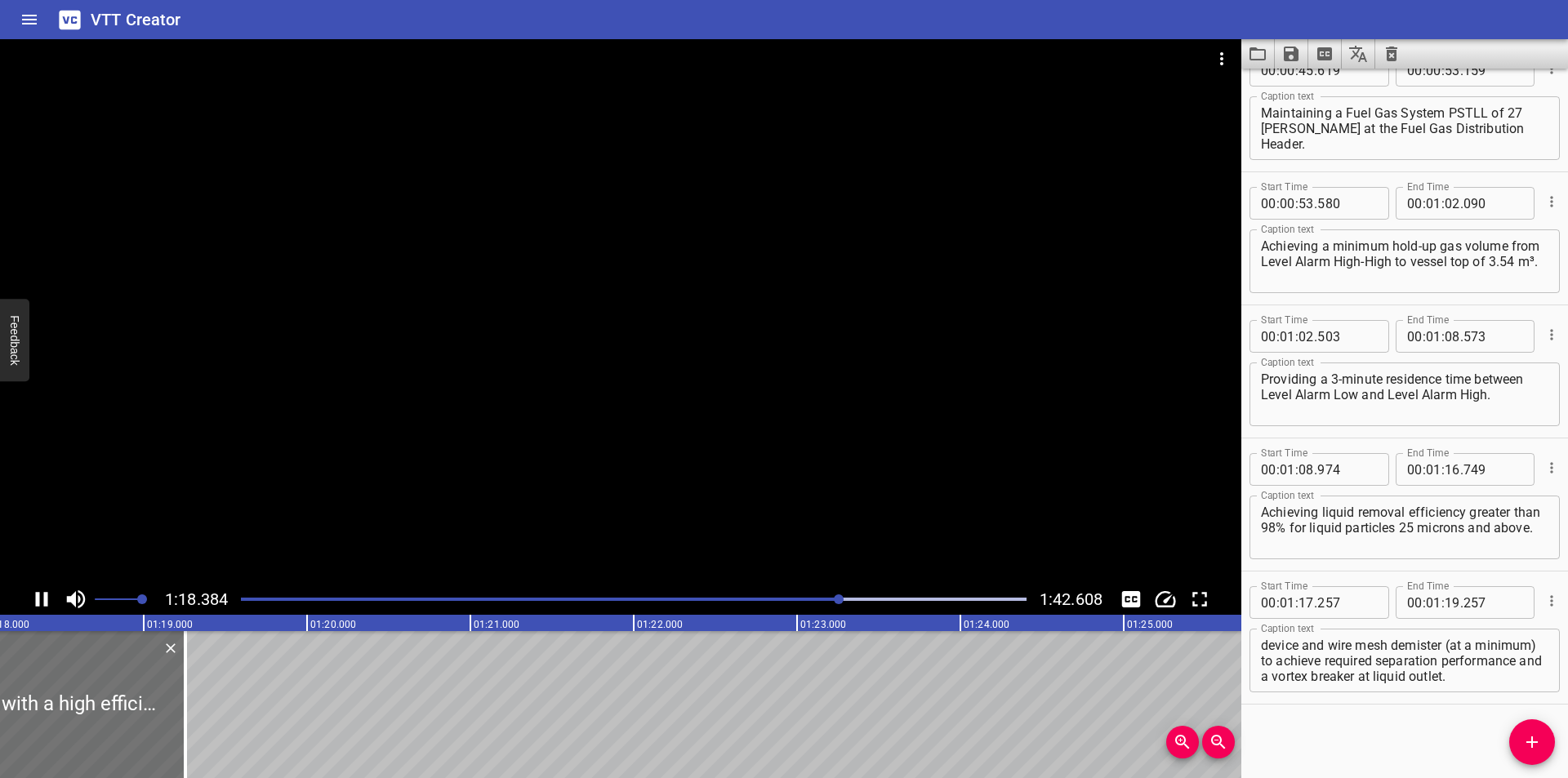
scroll to position [0, 12823]
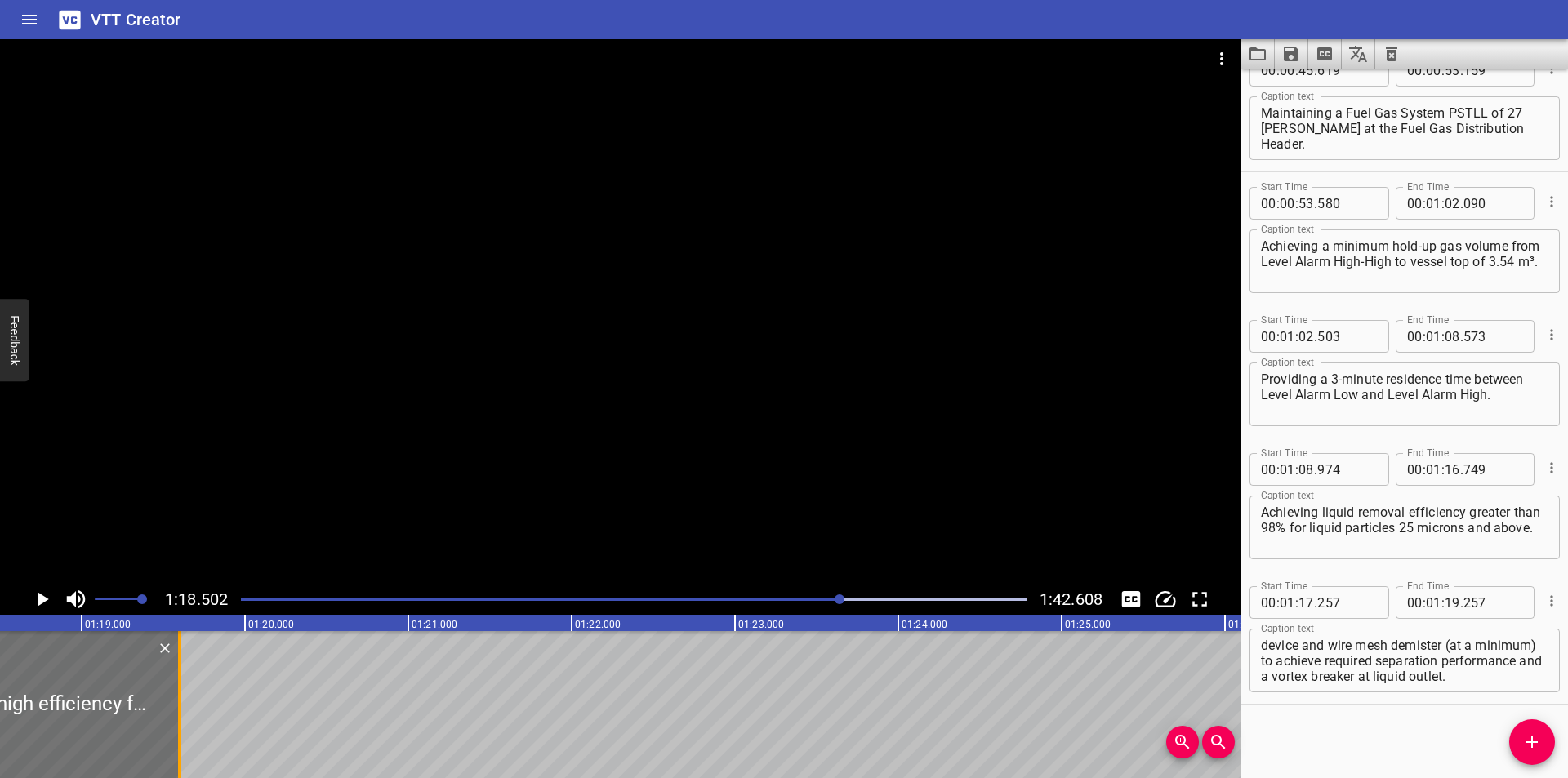
drag, startPoint x: 118, startPoint y: 721, endPoint x: 710, endPoint y: 721, distance: 592.0
click at [188, 721] on div at bounding box center [179, 704] width 17 height 147
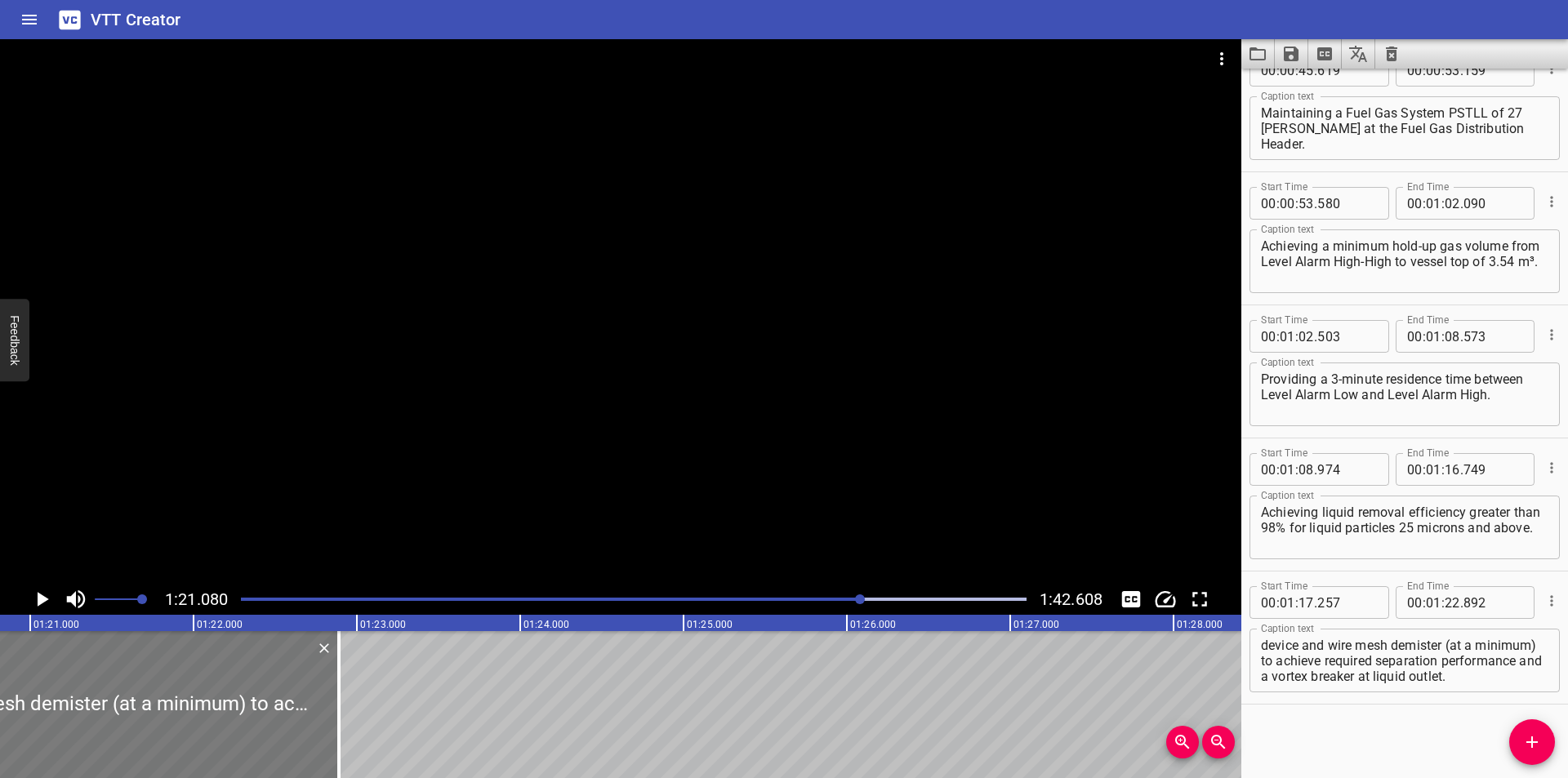
scroll to position [0, 12972]
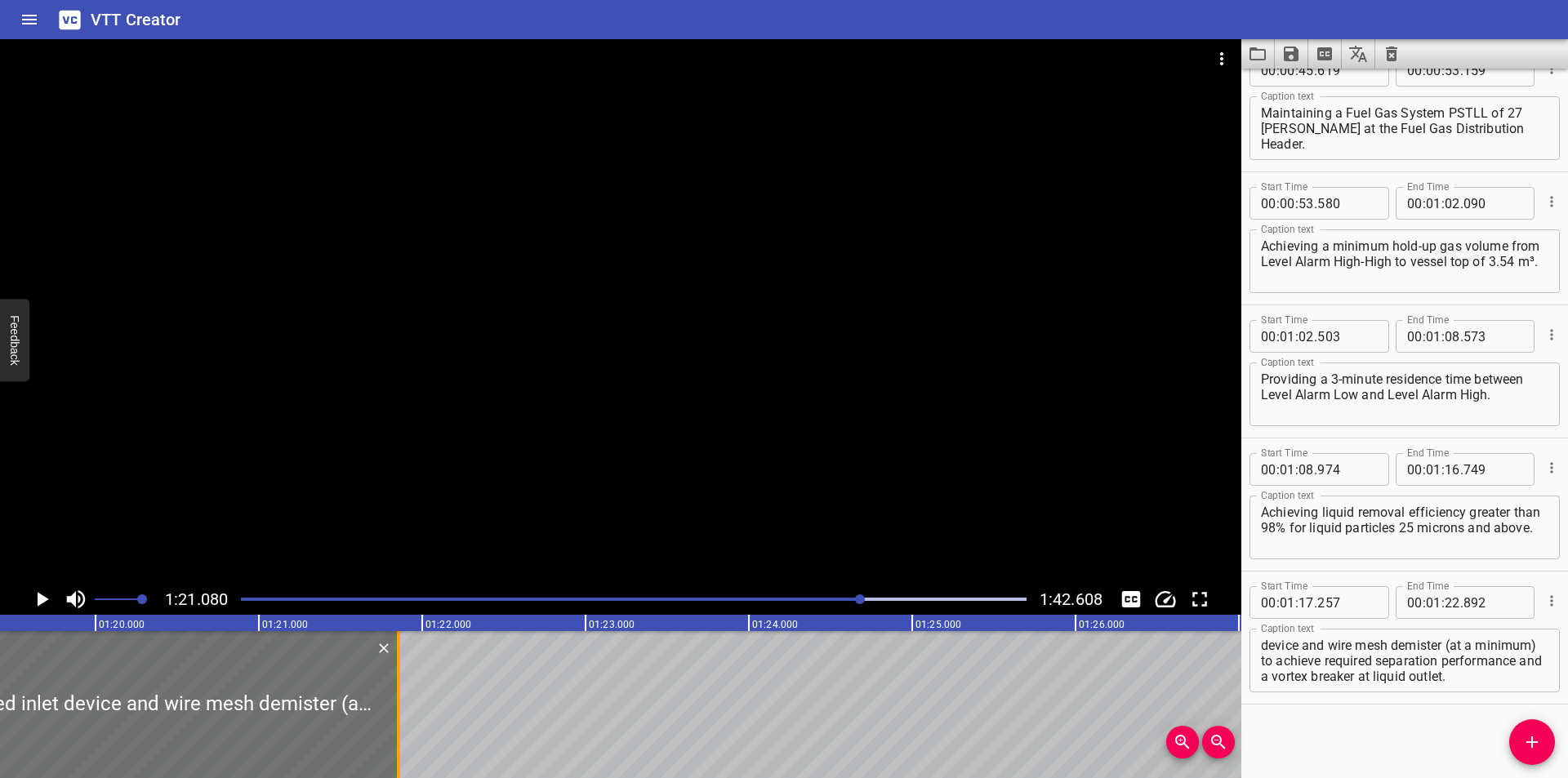
drag, startPoint x: 570, startPoint y: 741, endPoint x: 402, endPoint y: 725, distance: 168.8
click at [402, 725] on div at bounding box center [398, 704] width 17 height 147
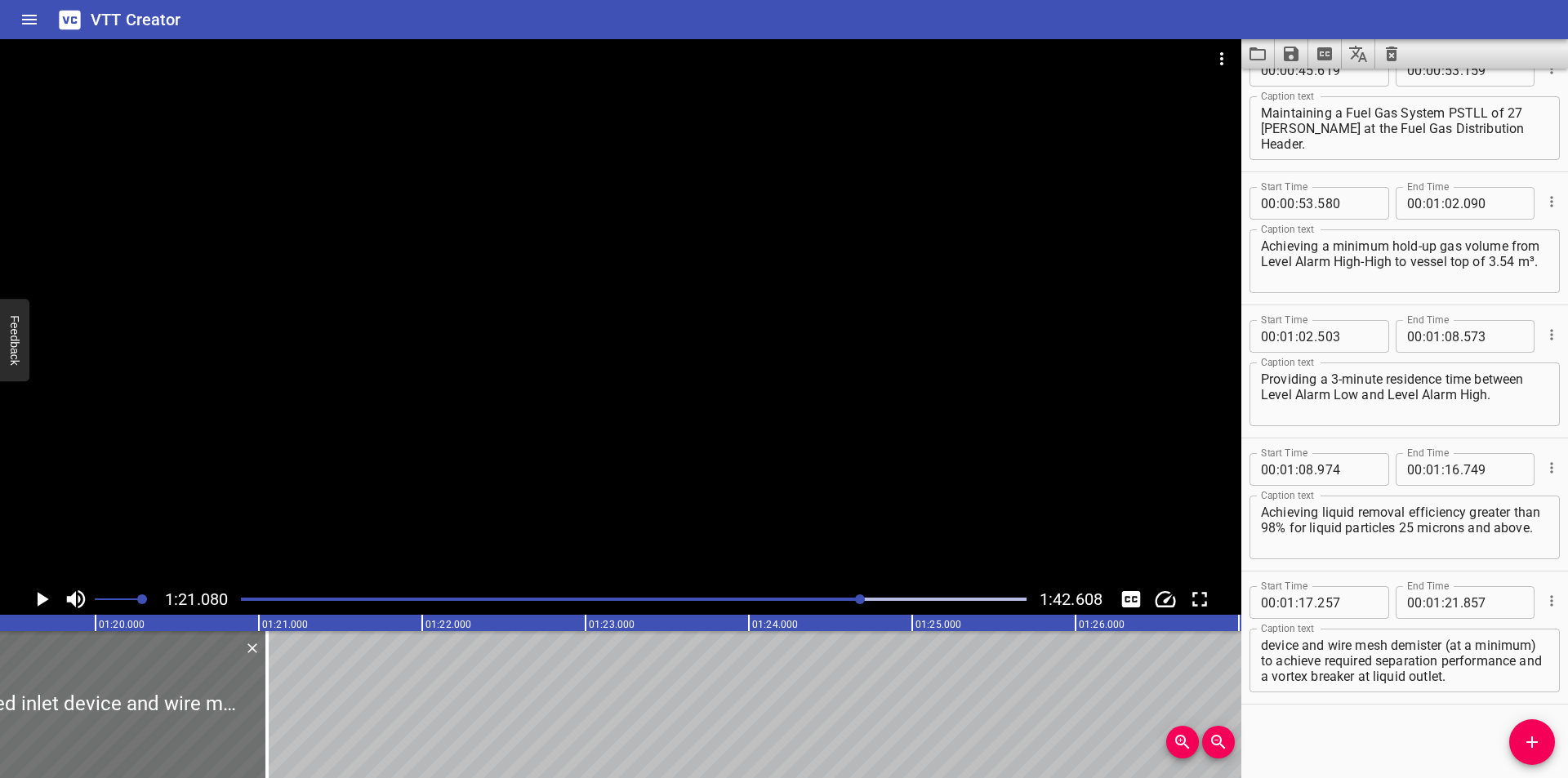
drag, startPoint x: 403, startPoint y: 727, endPoint x: 515, endPoint y: 651, distance: 135.4
click at [270, 715] on div at bounding box center [267, 704] width 17 height 147
click at [843, 597] on div at bounding box center [634, 599] width 805 height 22
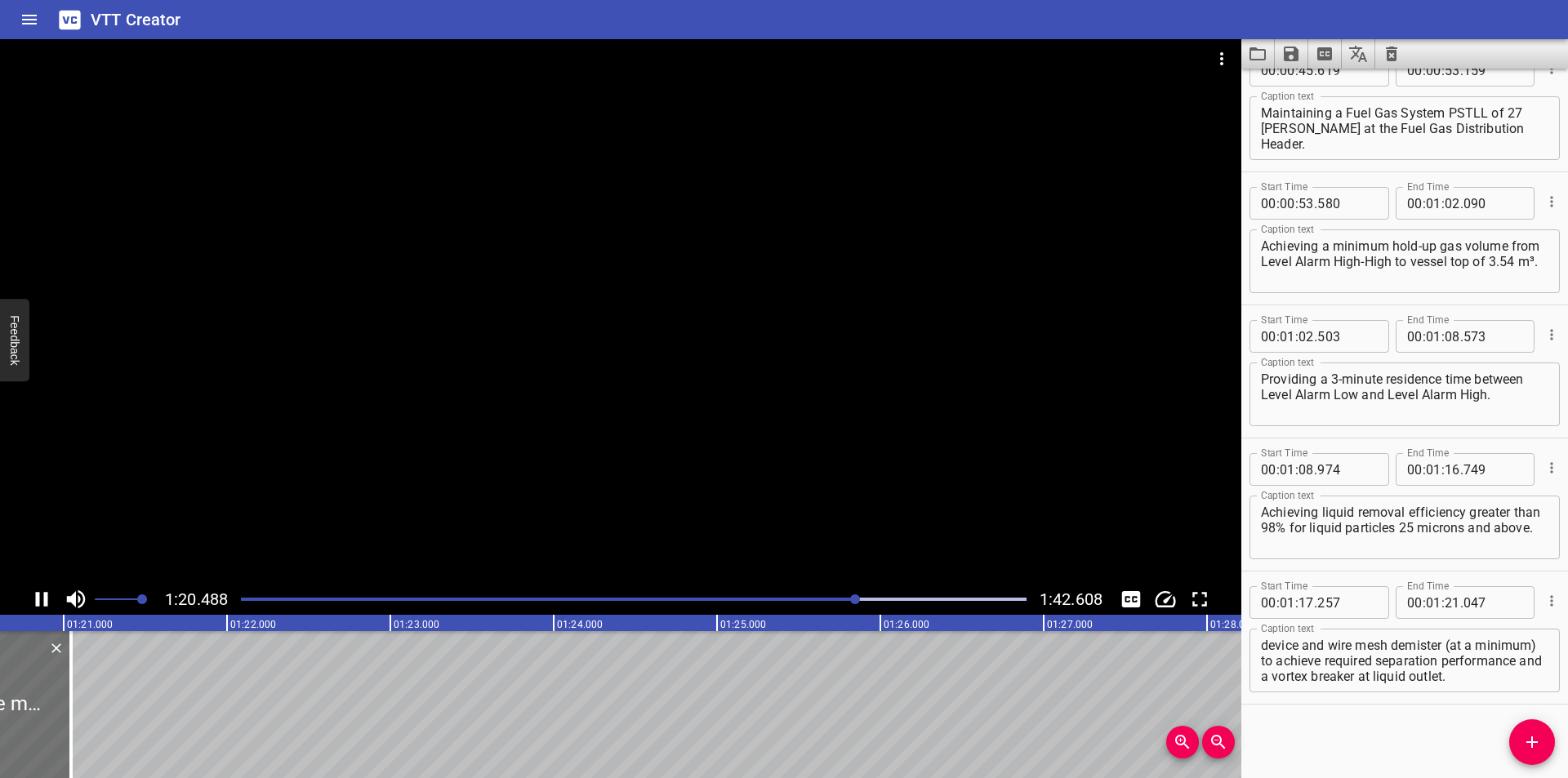
scroll to position [0, 13172]
click at [67, 721] on div at bounding box center [62, 704] width 17 height 147
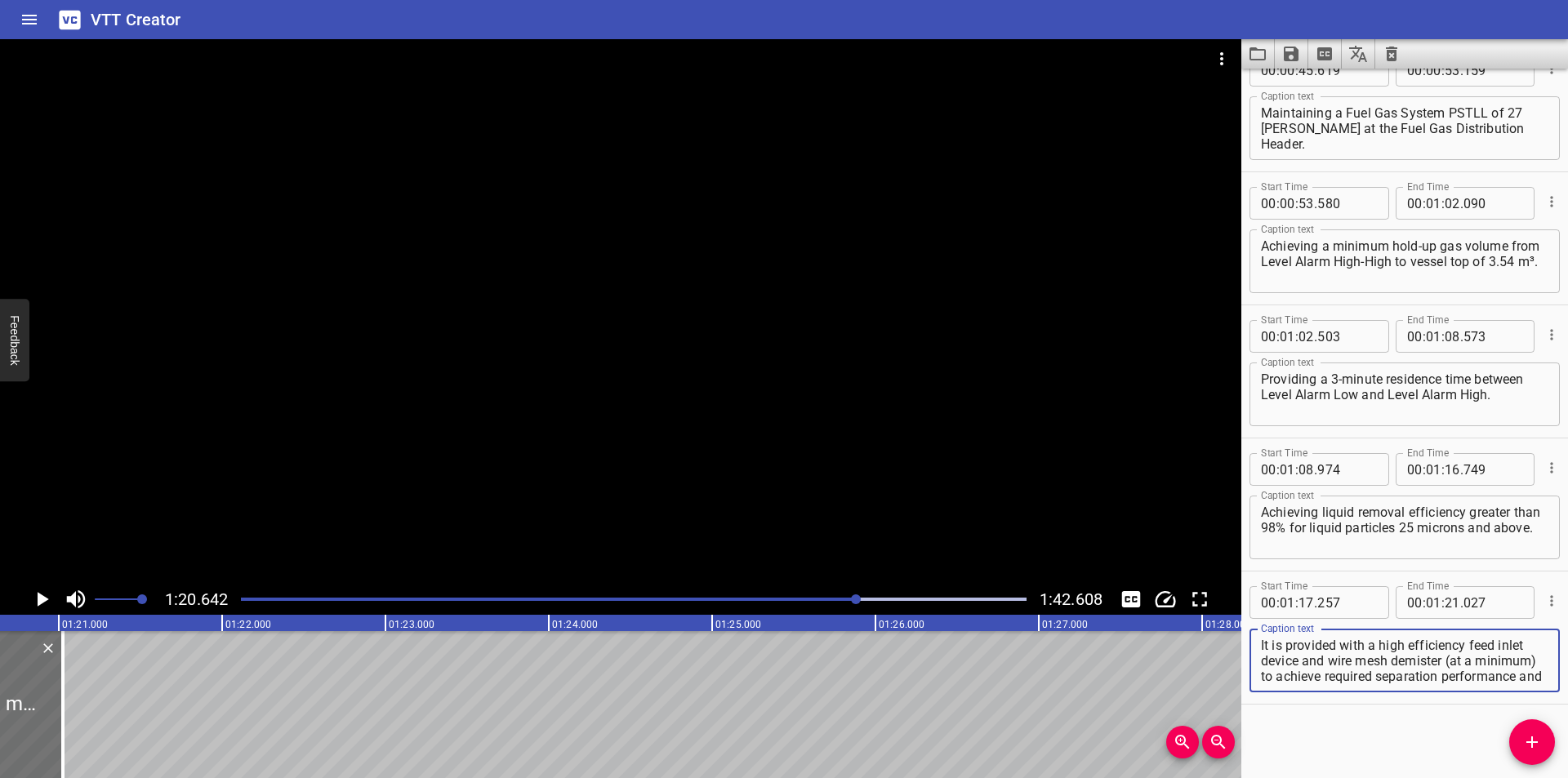
scroll to position [31, 0]
drag, startPoint x: 1334, startPoint y: 661, endPoint x: 1567, endPoint y: 802, distance: 272.3
click at [1567, 777] on html "VTT Creator Caption Editor Batch Transcribe Login Sign Up Privacy Contact 1:20.…" at bounding box center [784, 389] width 1568 height 778
click at [1541, 750] on icon "Add Cue" at bounding box center [1532, 742] width 20 height 19
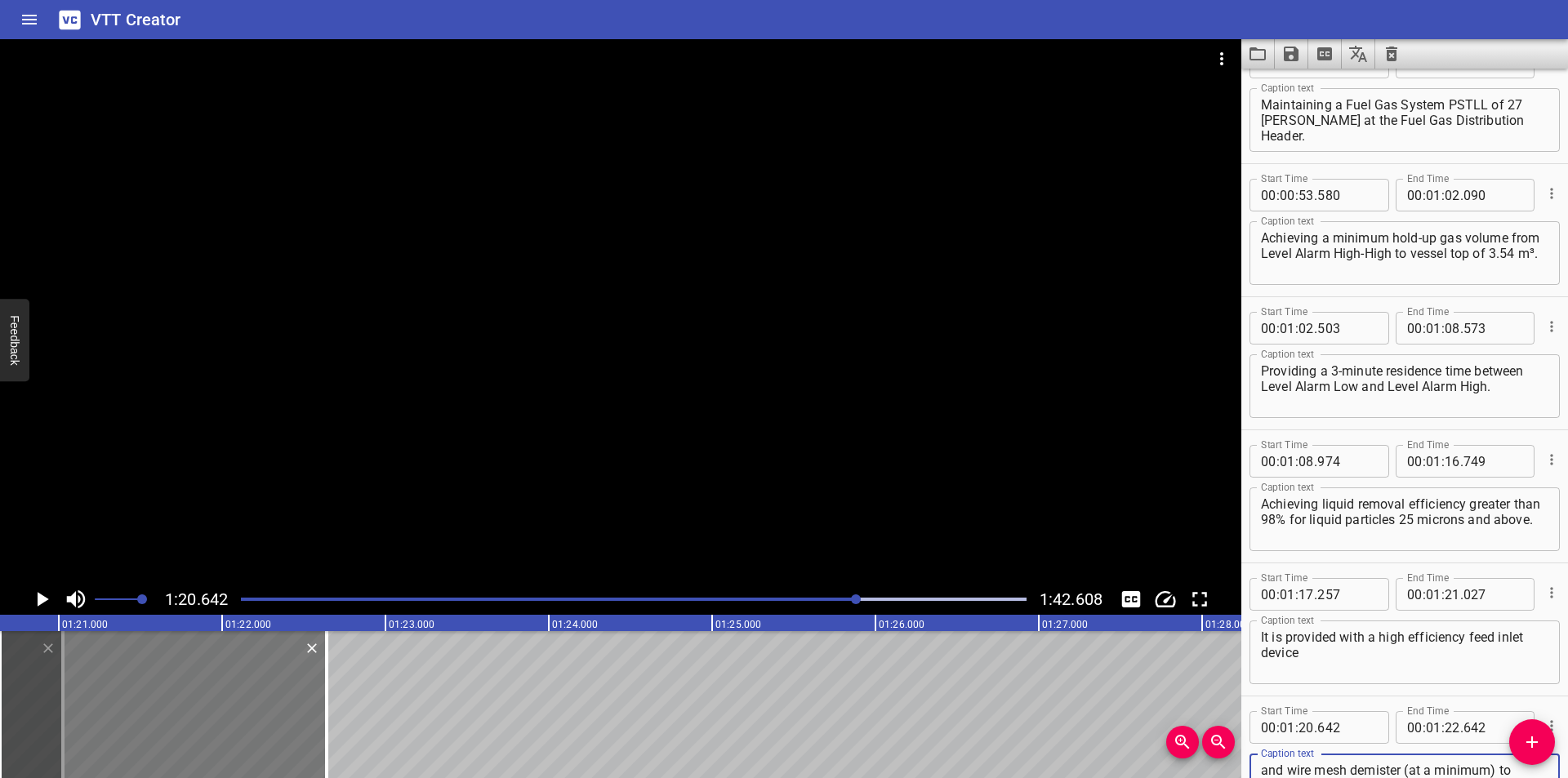
scroll to position [1003, 0]
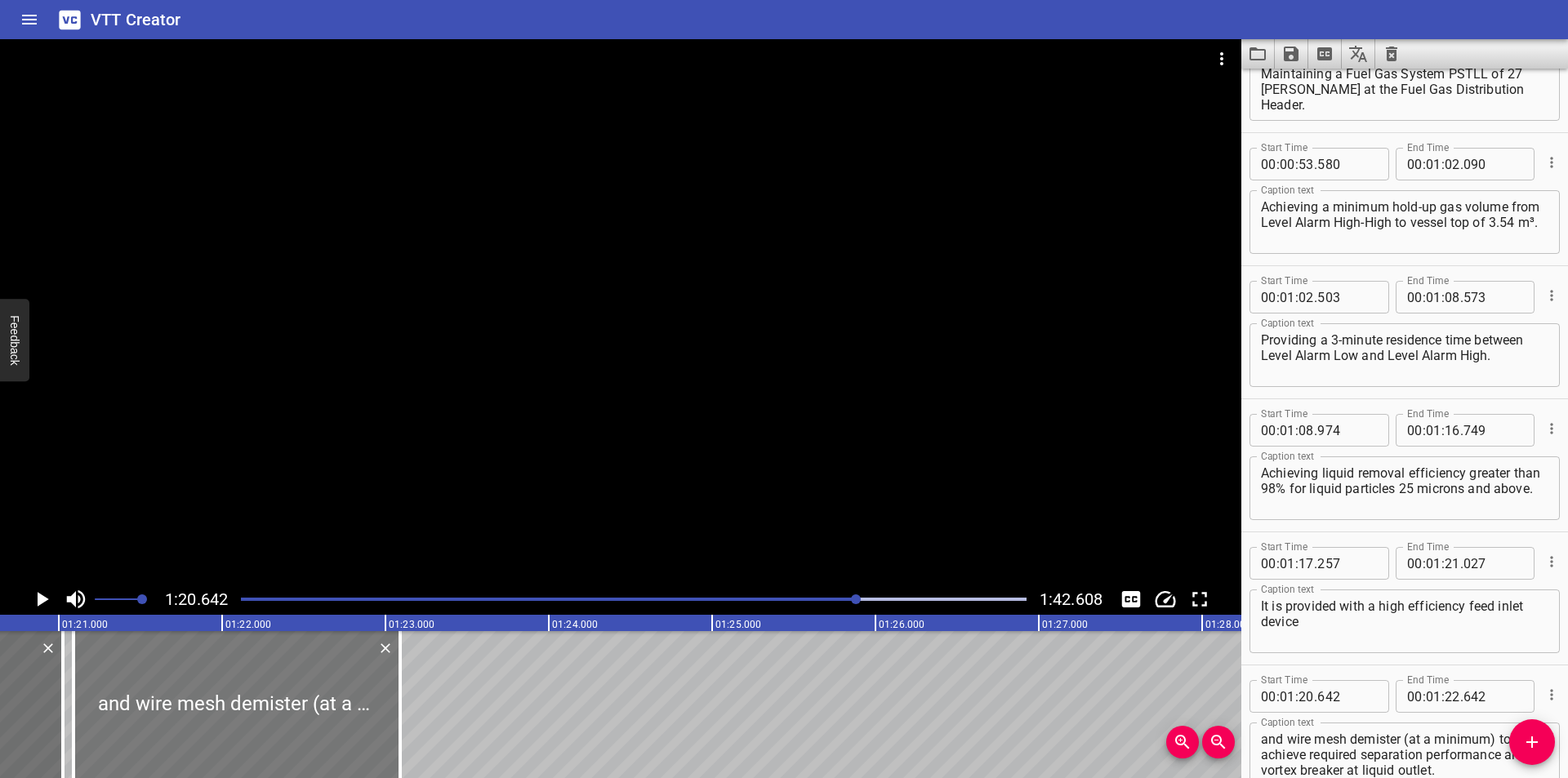
drag, startPoint x: 259, startPoint y: 705, endPoint x: 333, endPoint y: 712, distance: 74.3
click at [333, 712] on div at bounding box center [236, 704] width 327 height 147
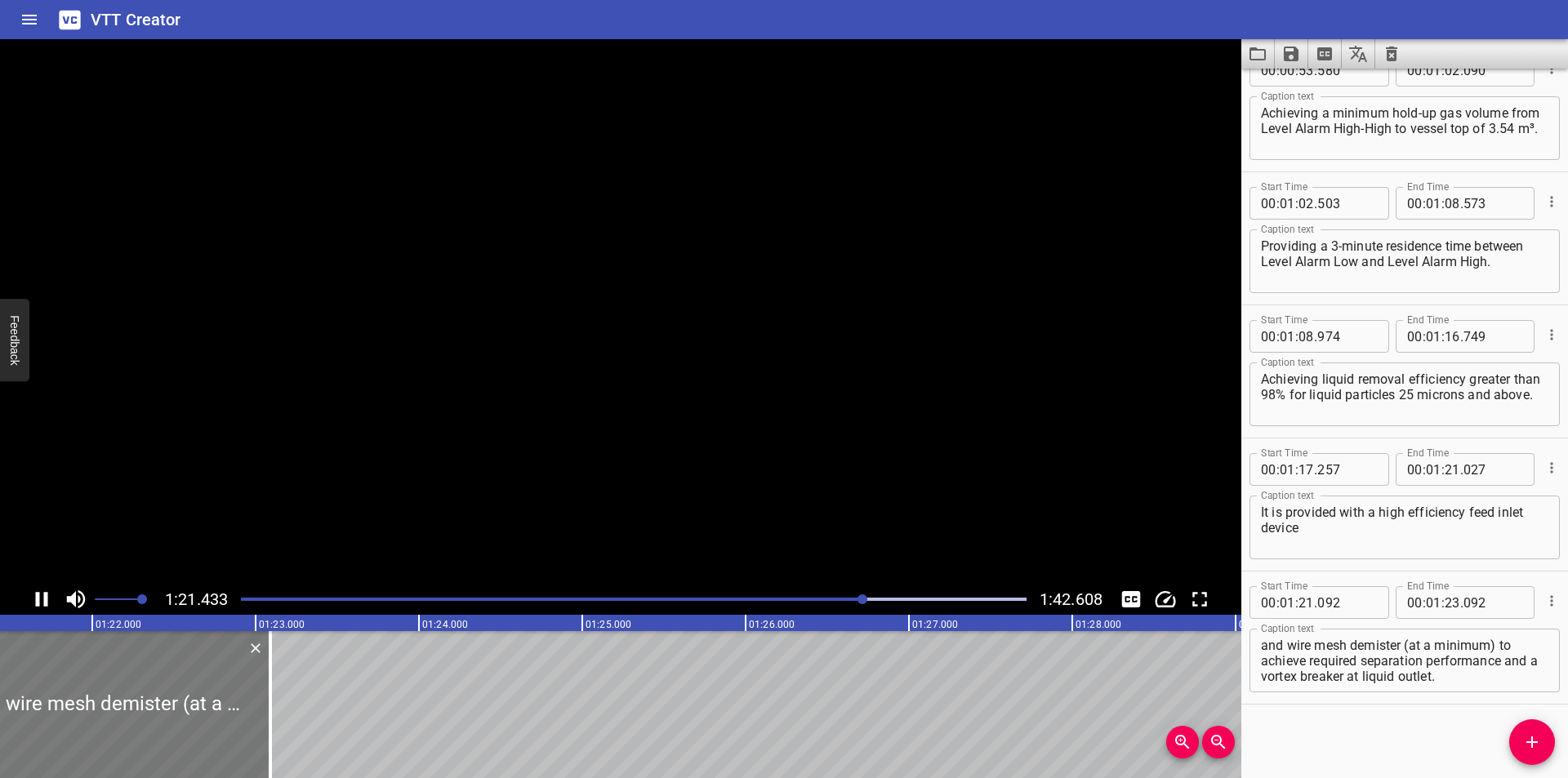
scroll to position [0, 13346]
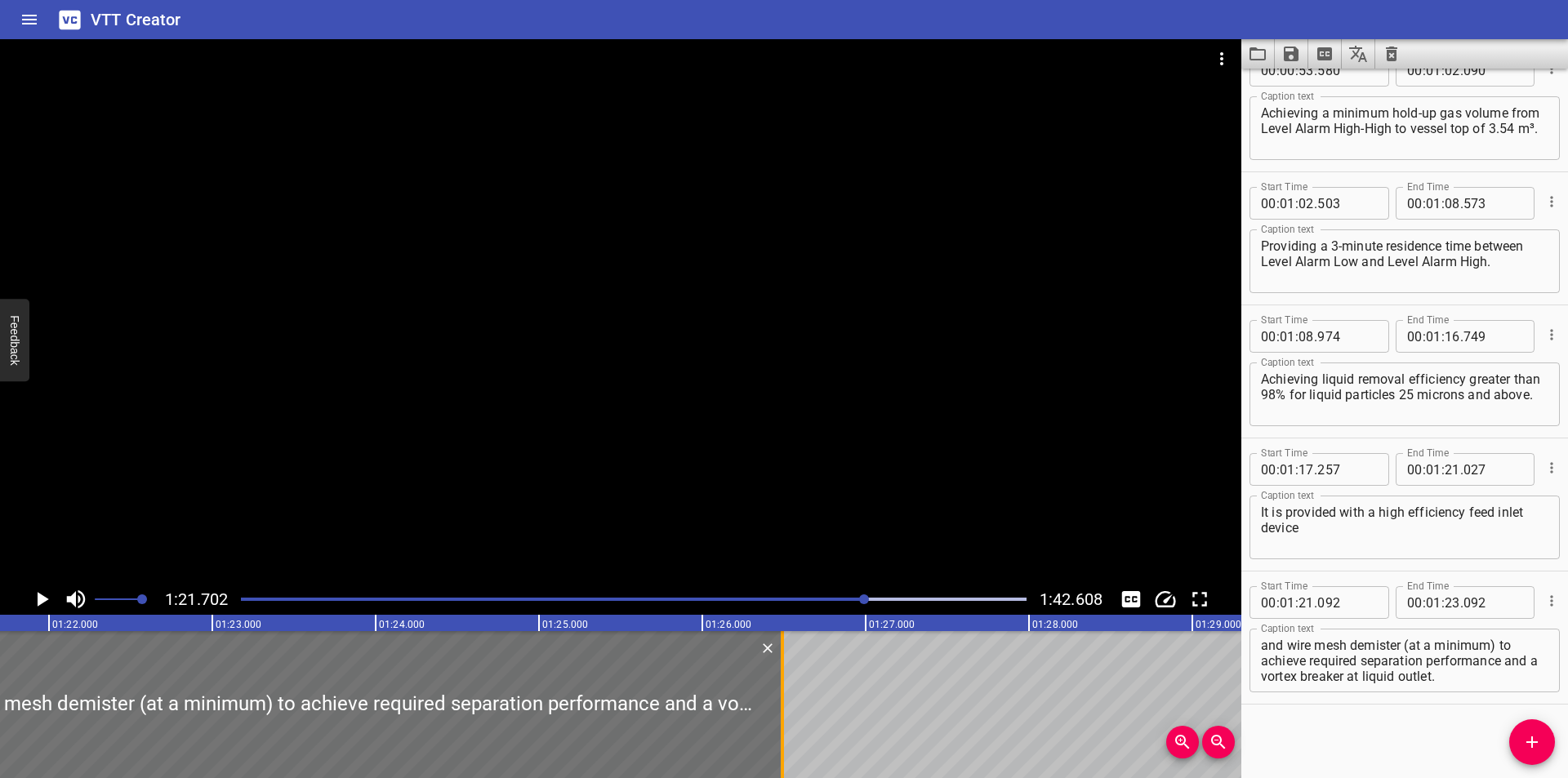
drag, startPoint x: 224, startPoint y: 720, endPoint x: 780, endPoint y: 728, distance: 556.1
click at [780, 728] on div at bounding box center [782, 704] width 17 height 147
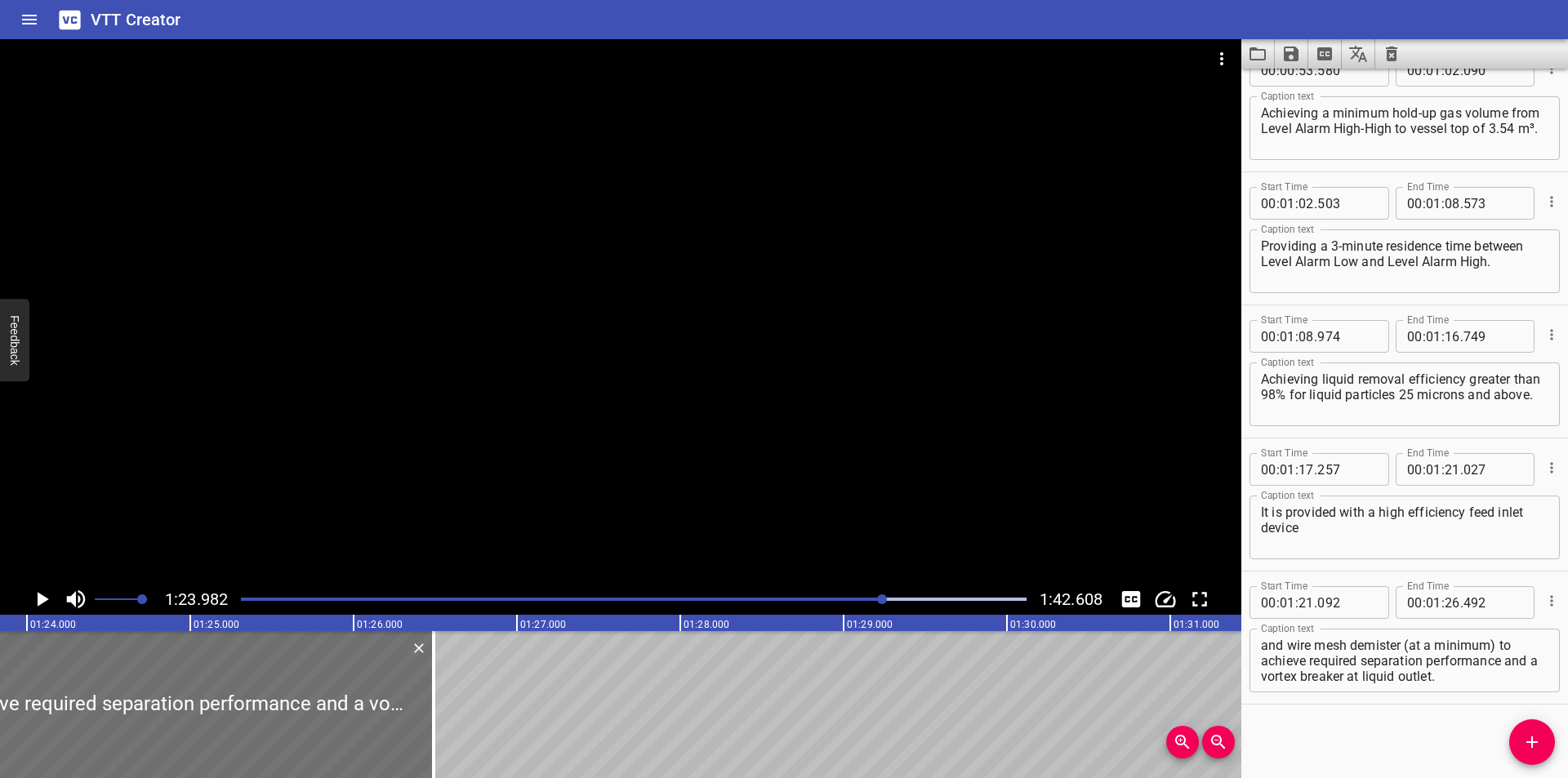
scroll to position [0, 13717]
click at [1409, 646] on textarea "and wire mesh demister (at a minimum) to achieve required separation performanc…" at bounding box center [1404, 661] width 288 height 47
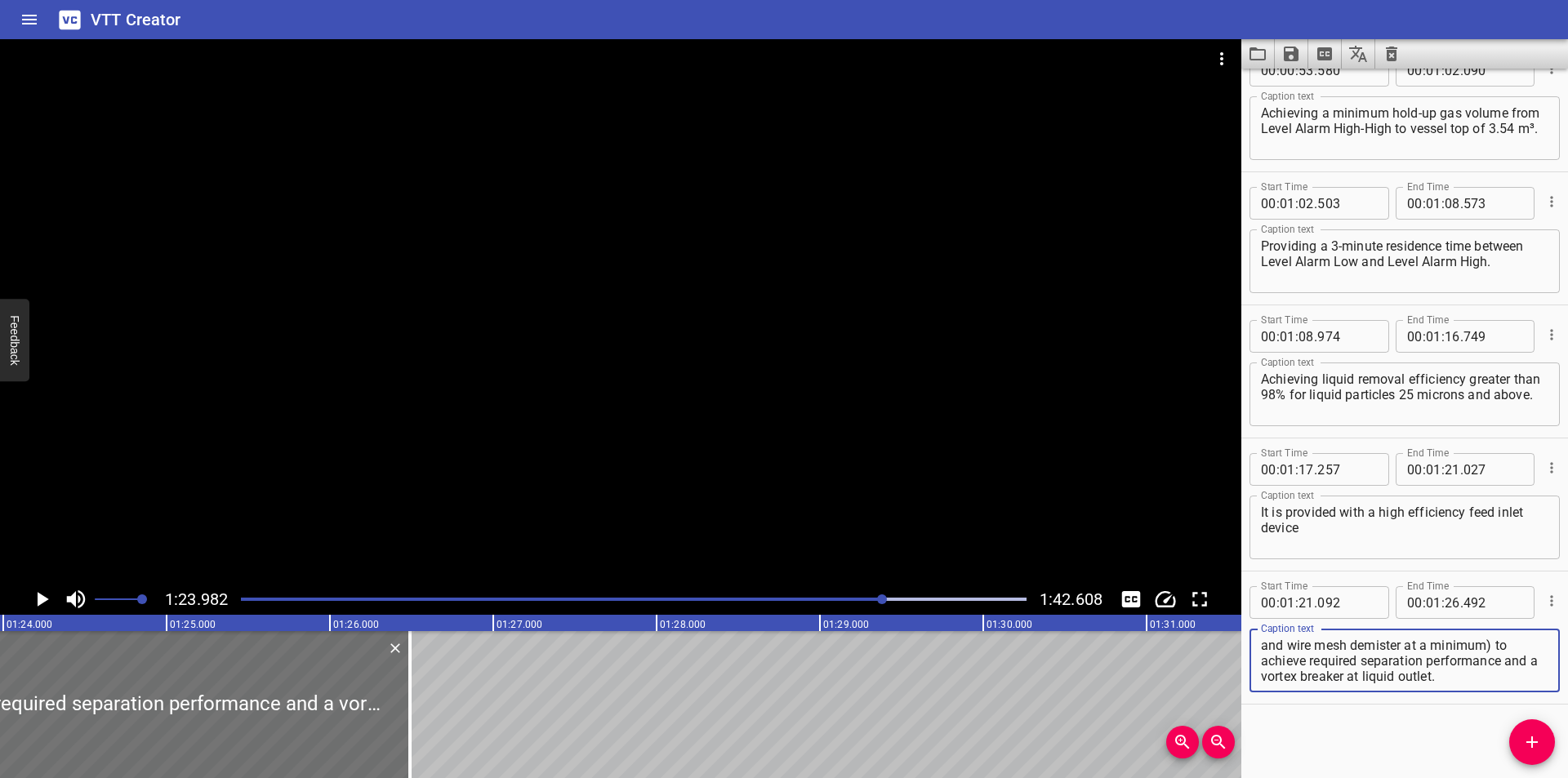
click at [1491, 646] on textarea "and wire mesh demister at a minimum) to achieve required separation performance…" at bounding box center [1404, 661] width 288 height 47
click at [355, 449] on div at bounding box center [620, 311] width 1241 height 545
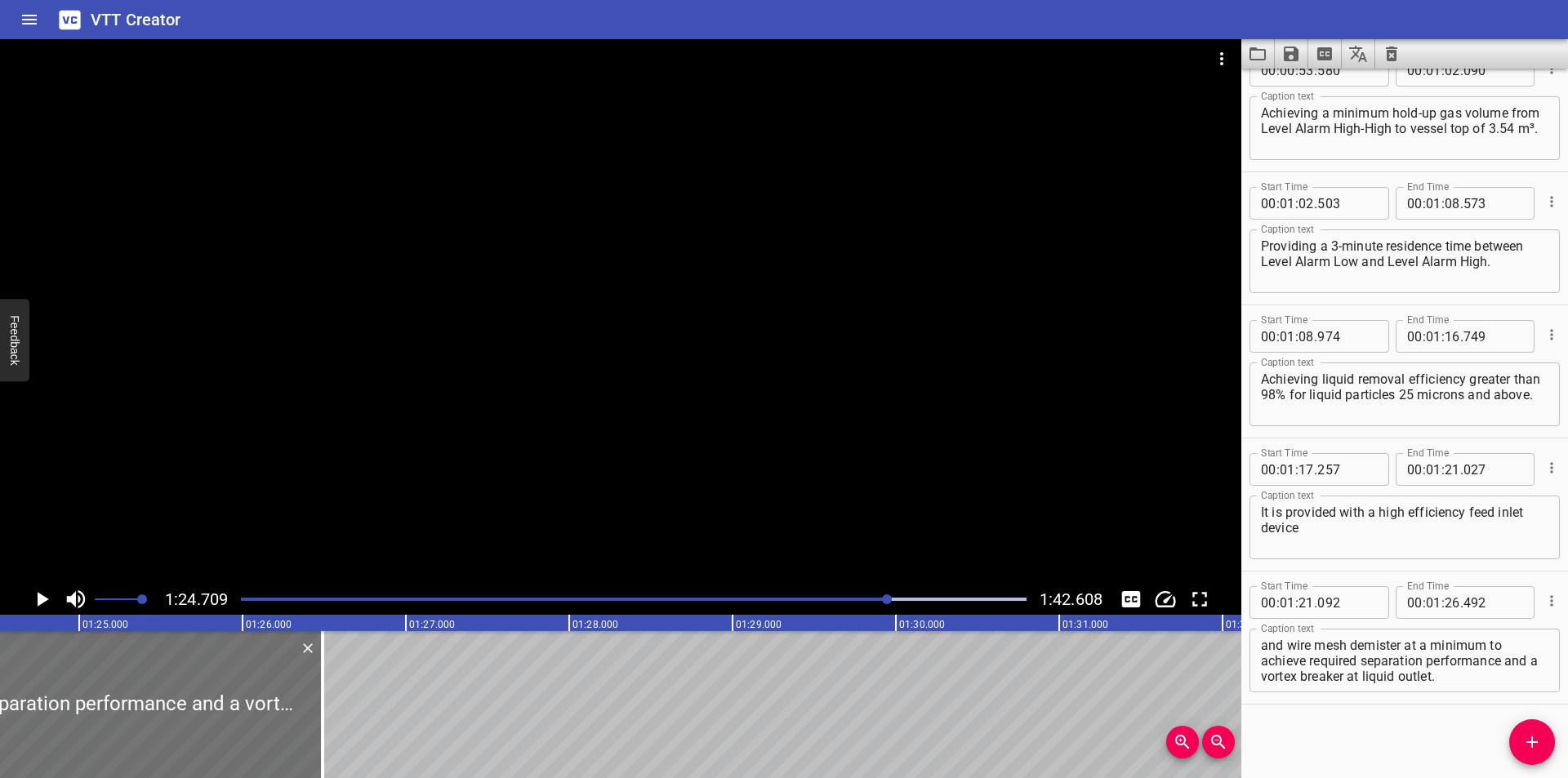
scroll to position [0, 13837]
click at [870, 602] on div at bounding box center [634, 599] width 805 height 22
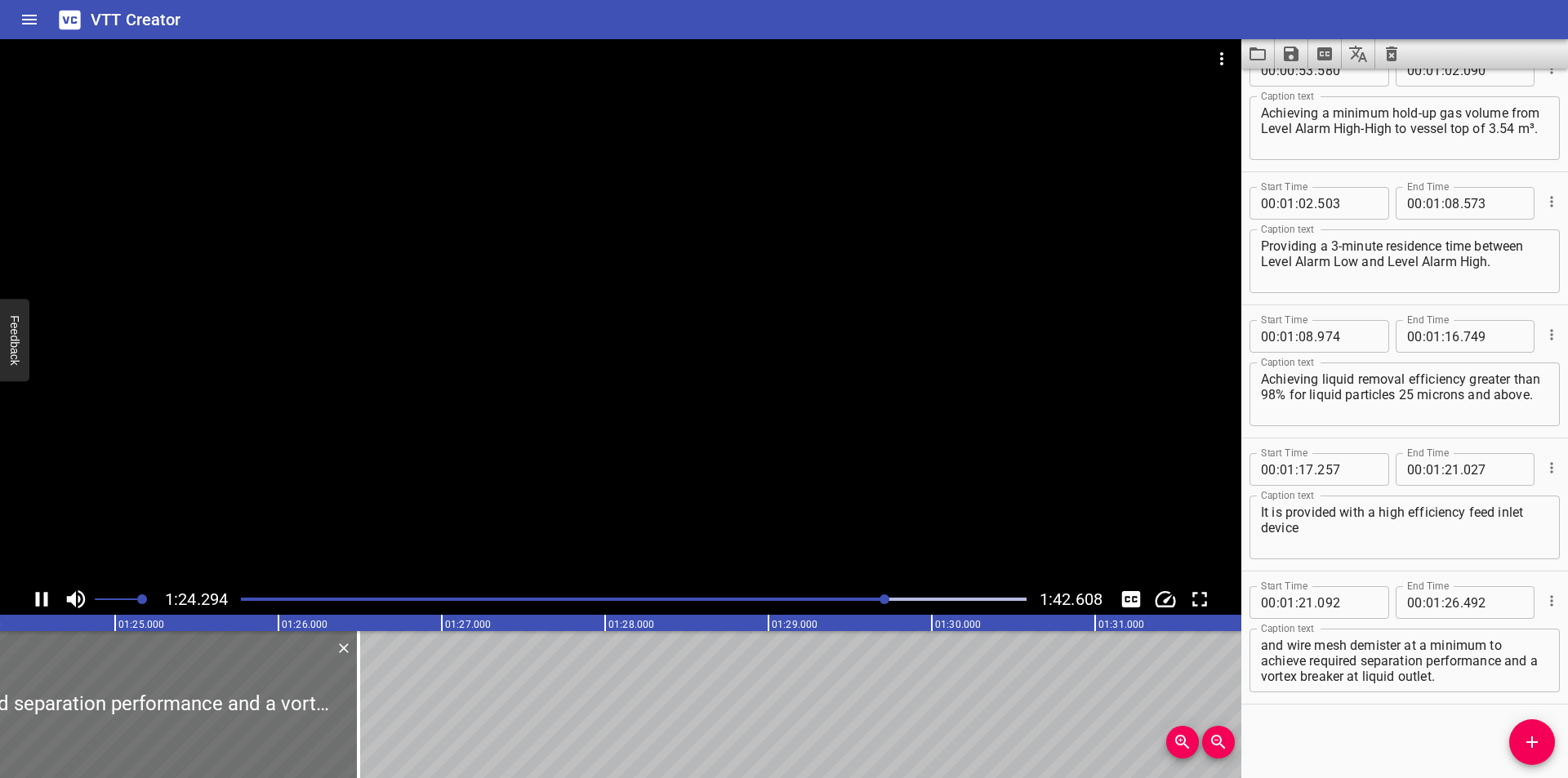
click at [857, 599] on div "Play progress" at bounding box center [494, 599] width 786 height 3
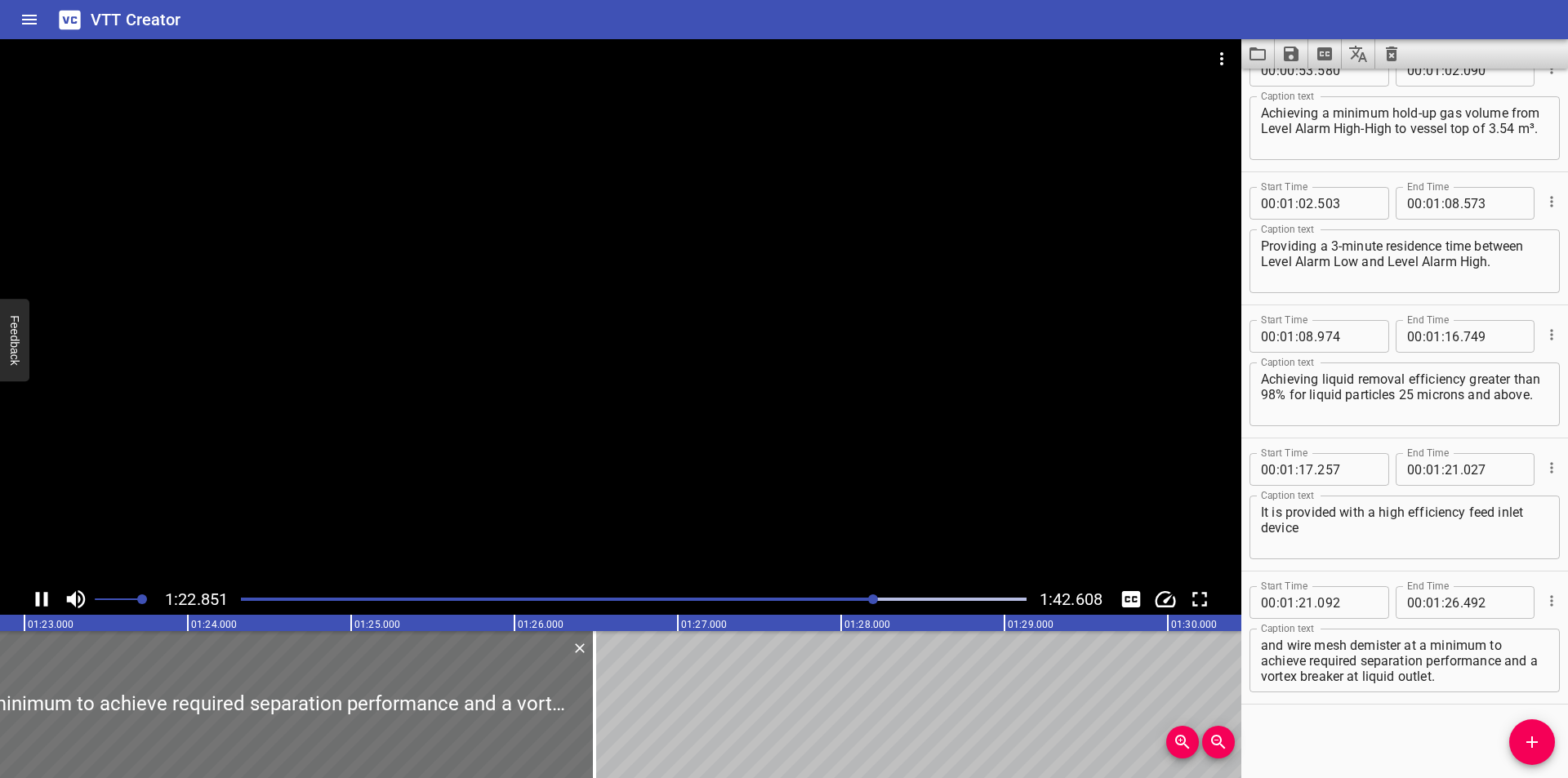
click at [359, 516] on div at bounding box center [620, 311] width 1241 height 545
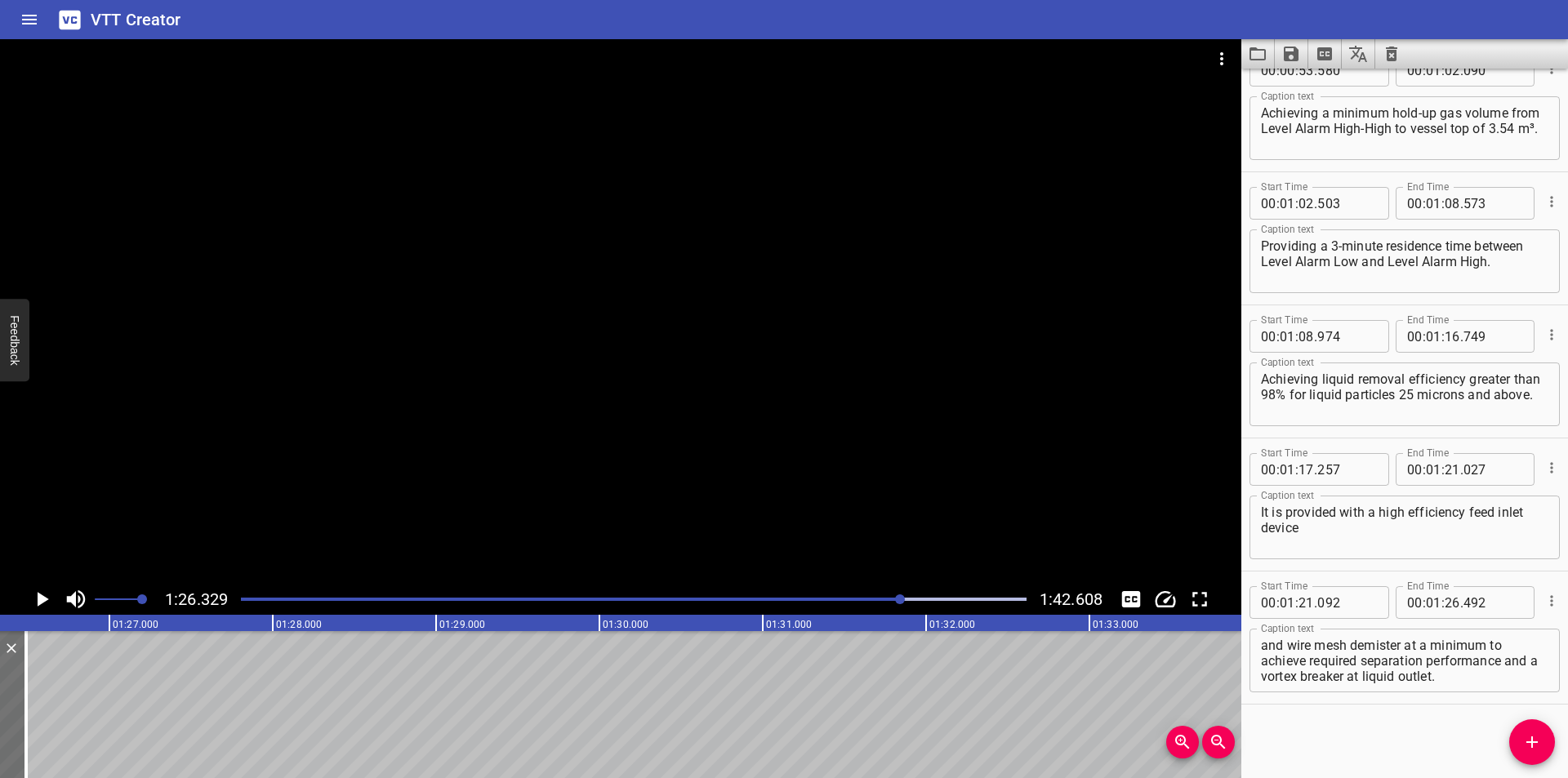
scroll to position [0, 14047]
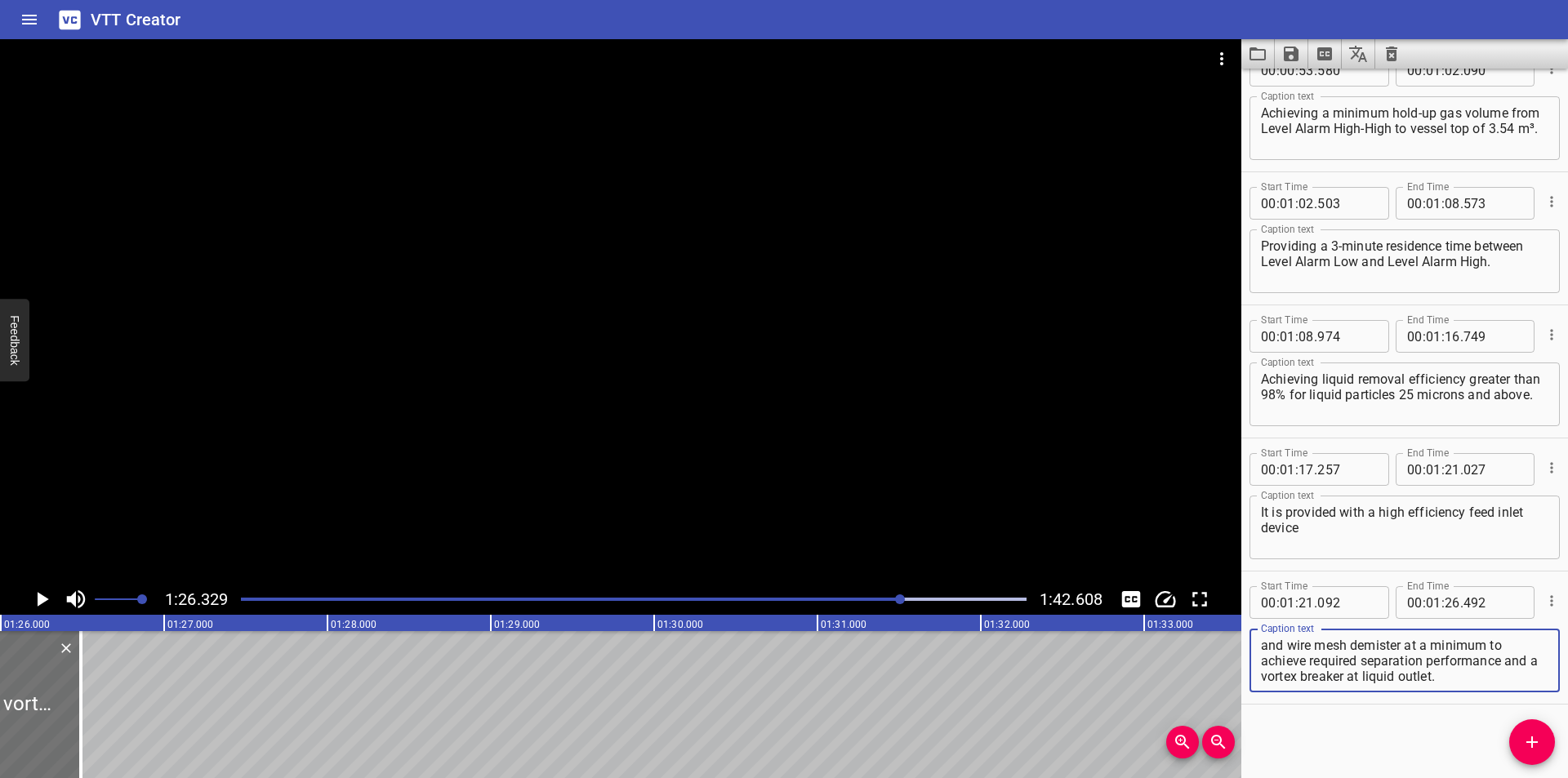
drag, startPoint x: 1470, startPoint y: 679, endPoint x: 1506, endPoint y: 663, distance: 39.4
click at [1506, 663] on textarea "and wire mesh demister at a minimum to achieve required separation performance …" at bounding box center [1404, 661] width 288 height 47
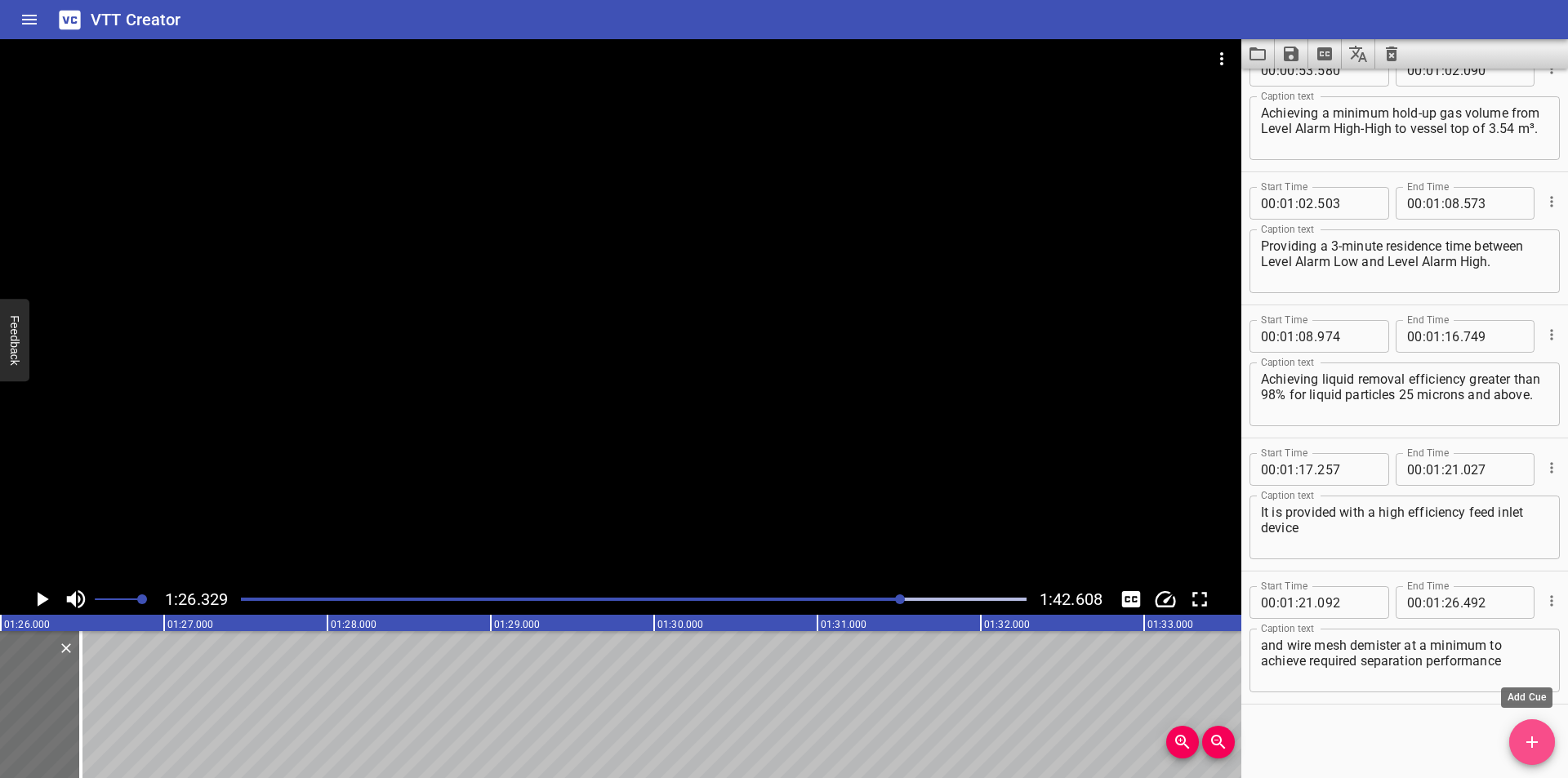
click at [1538, 733] on icon "Add Cue" at bounding box center [1532, 742] width 20 height 19
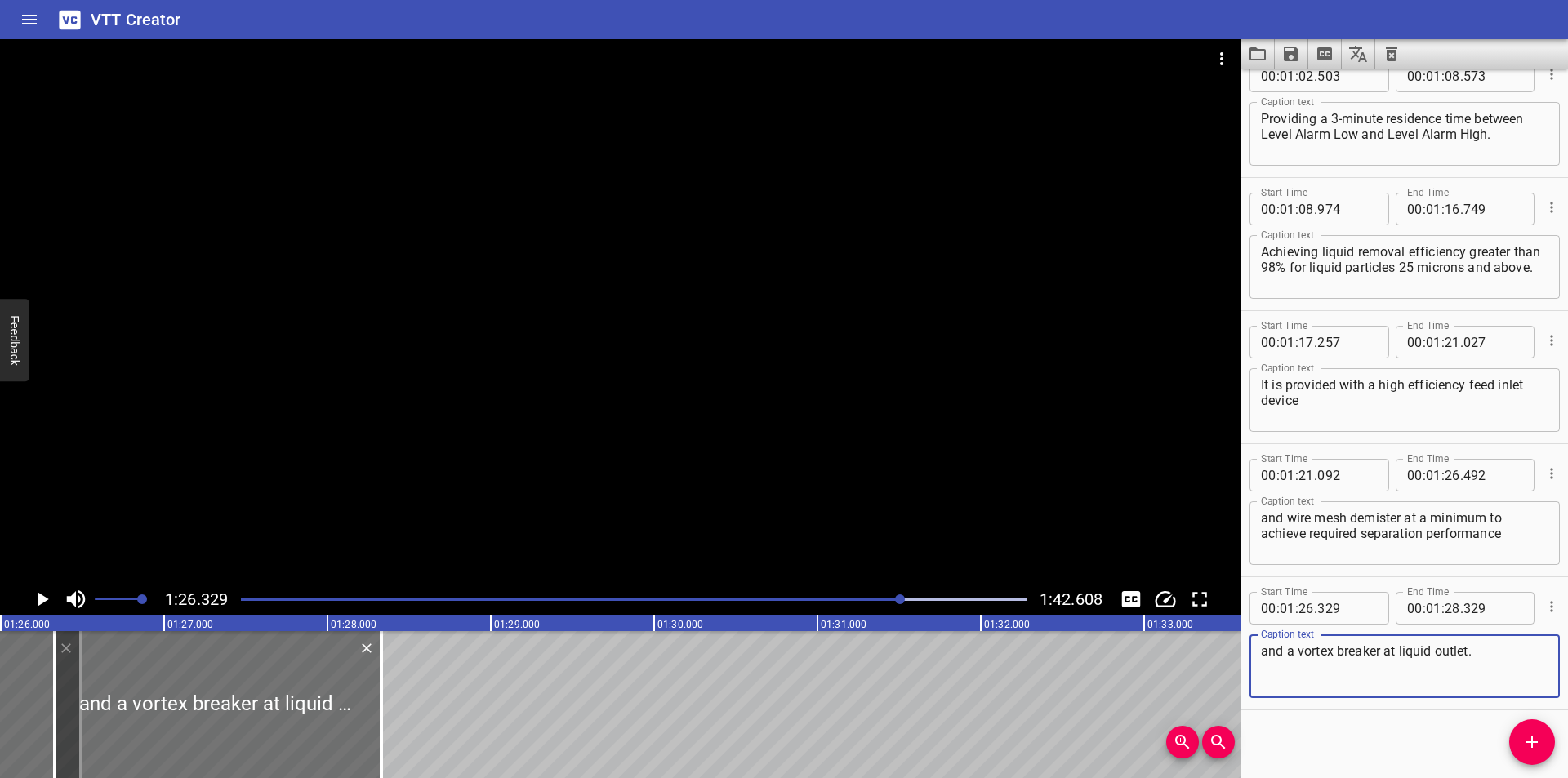
scroll to position [1230, 0]
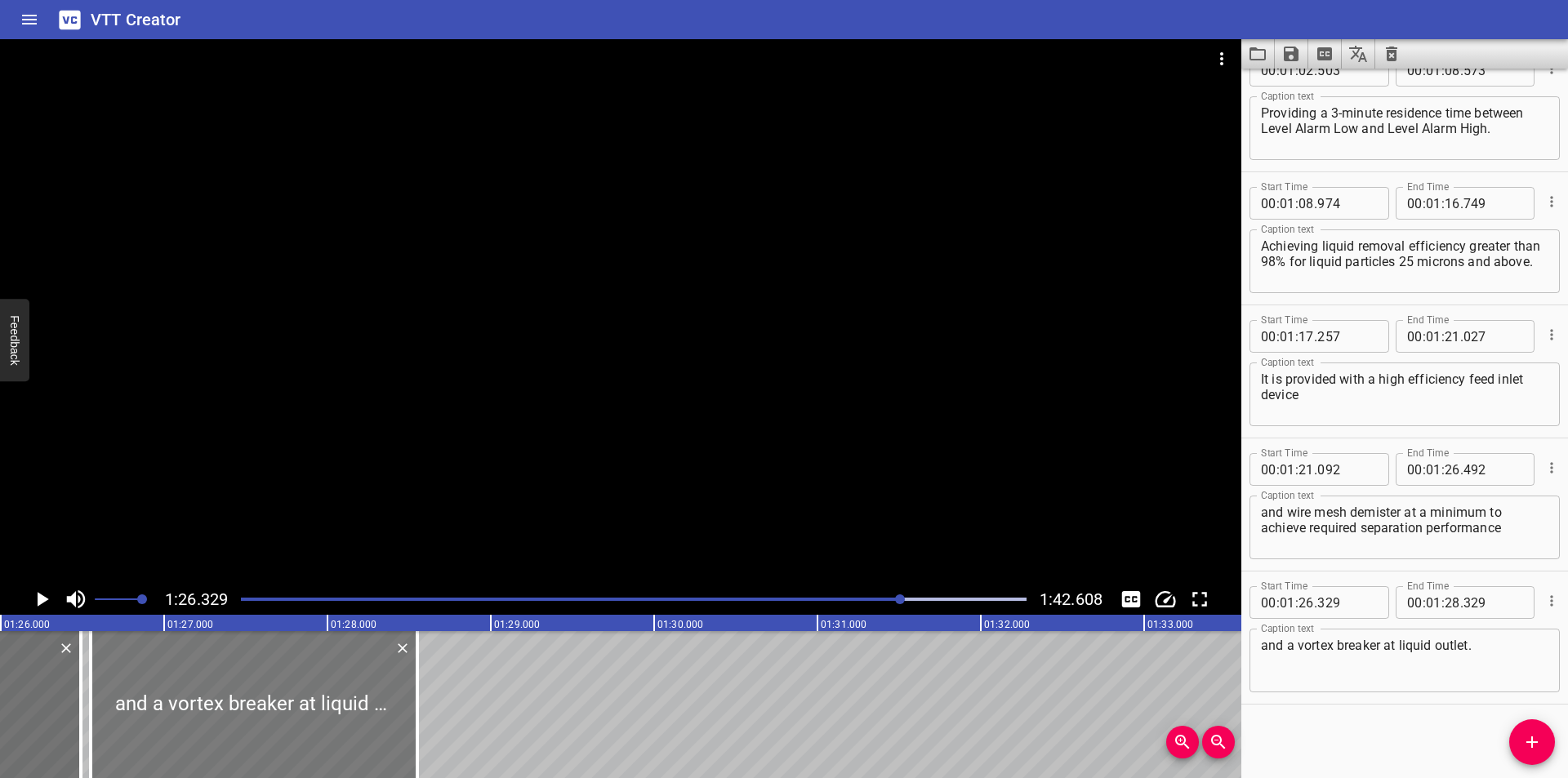
drag, startPoint x: 276, startPoint y: 671, endPoint x: 292, endPoint y: 680, distance: 18.4
click at [292, 680] on div at bounding box center [254, 704] width 327 height 147
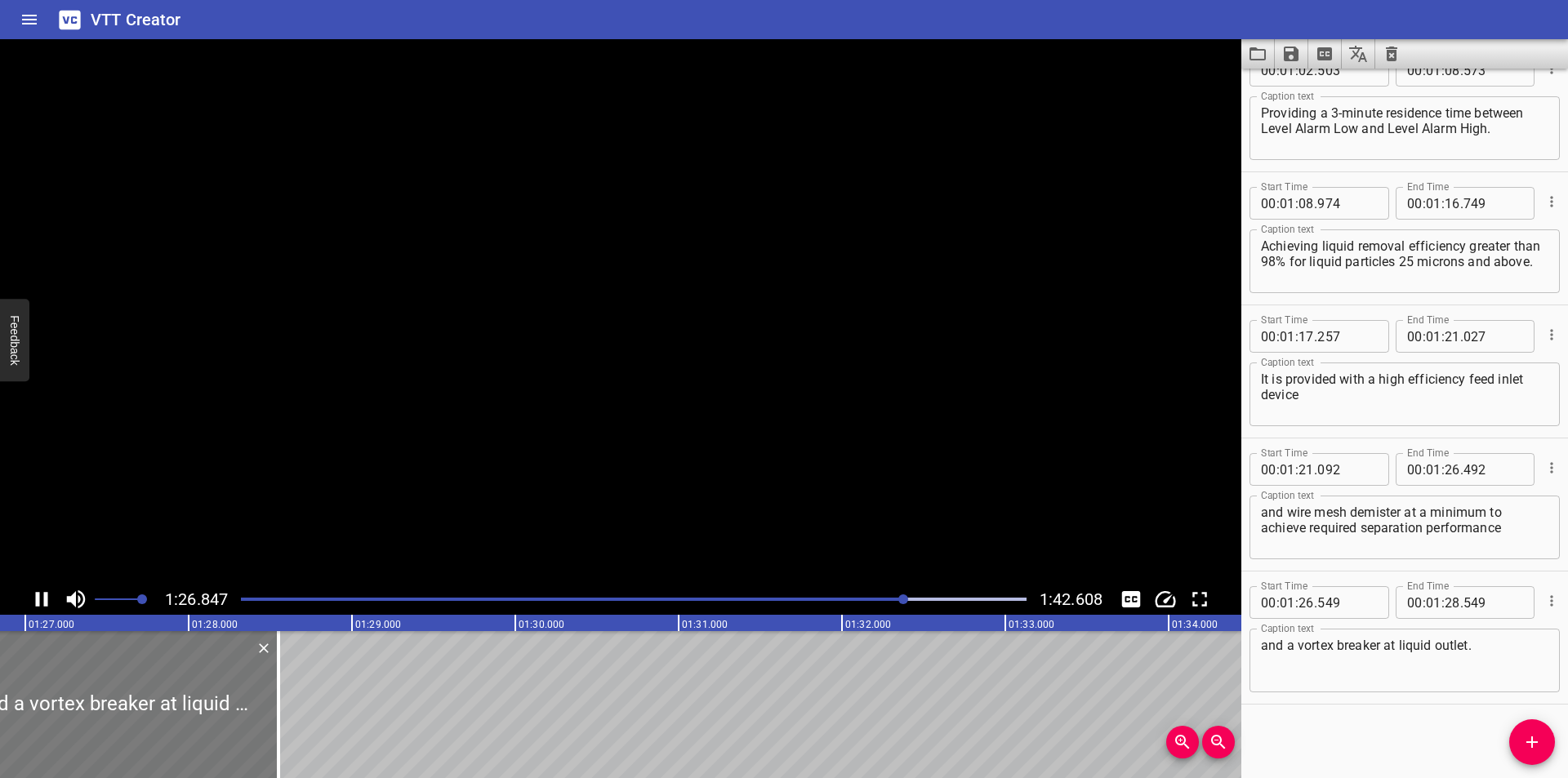
scroll to position [0, 14225]
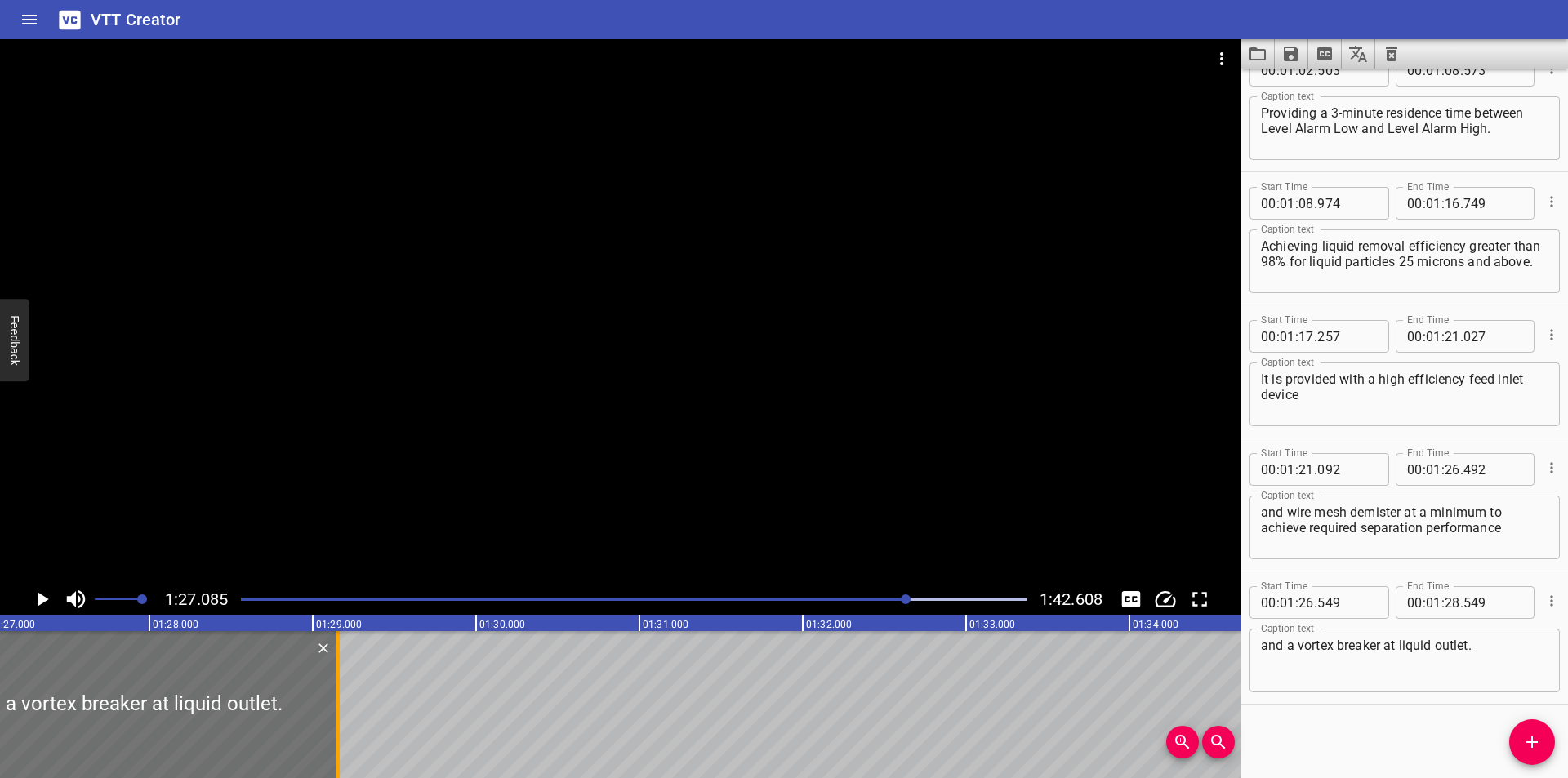
drag, startPoint x: 234, startPoint y: 735, endPoint x: 333, endPoint y: 732, distance: 99.0
click at [333, 732] on div at bounding box center [337, 704] width 17 height 147
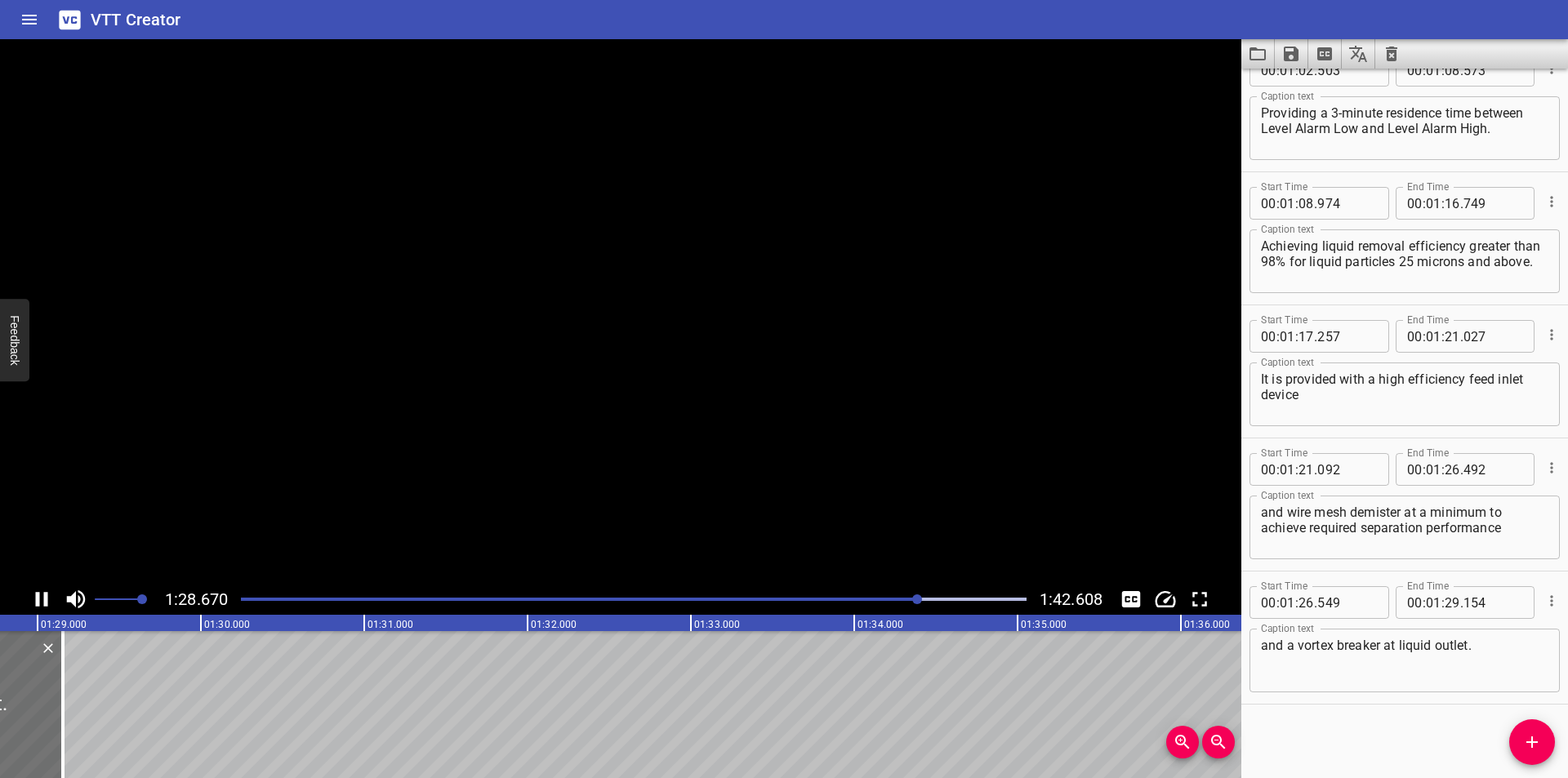
scroll to position [0, 14502]
click at [903, 601] on div "Play progress" at bounding box center [529, 599] width 786 height 3
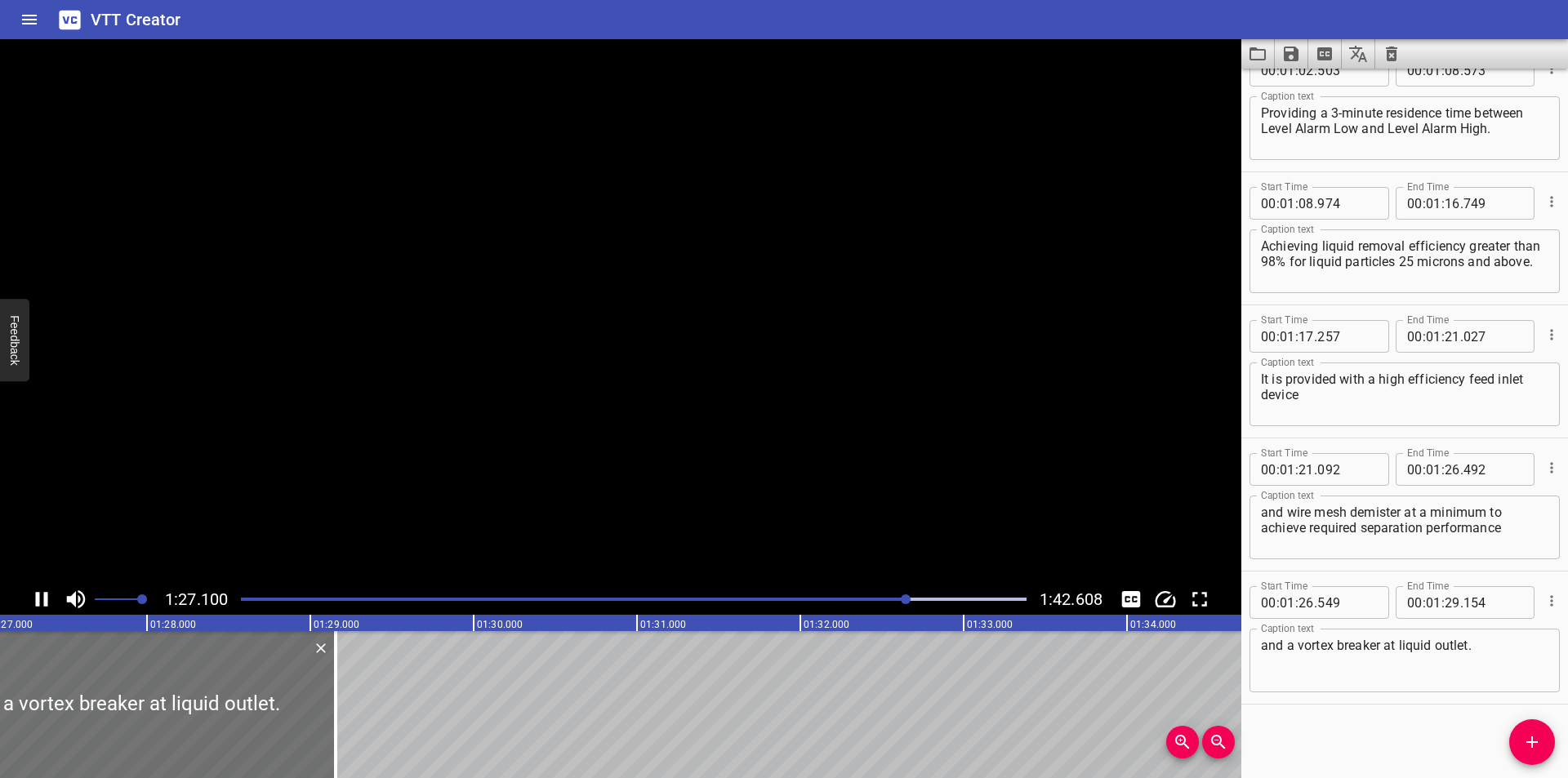
click at [902, 601] on div at bounding box center [906, 600] width 10 height 10
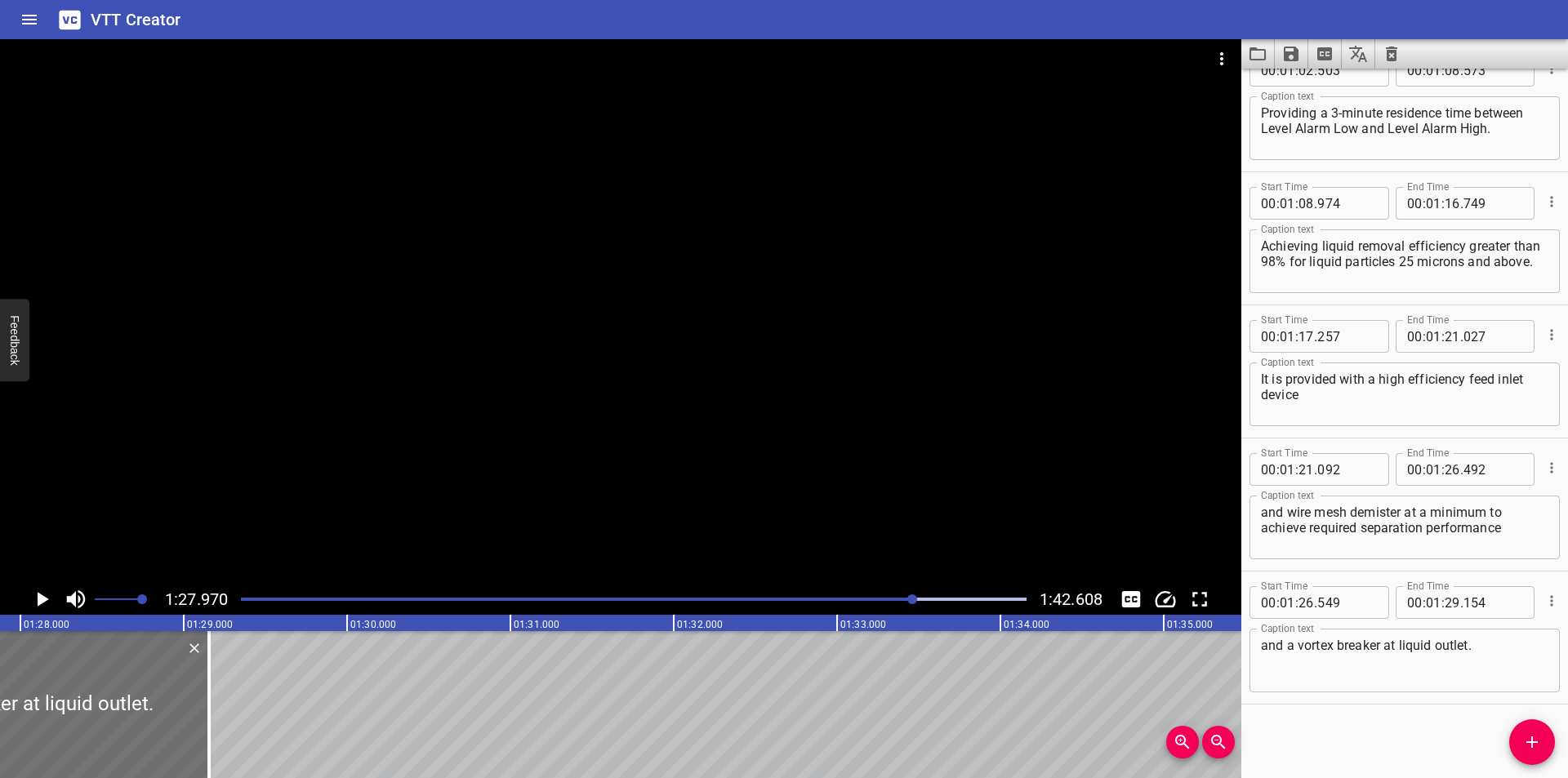
scroll to position [0, 14369]
click at [194, 698] on div at bounding box center [194, 704] width 3 height 147
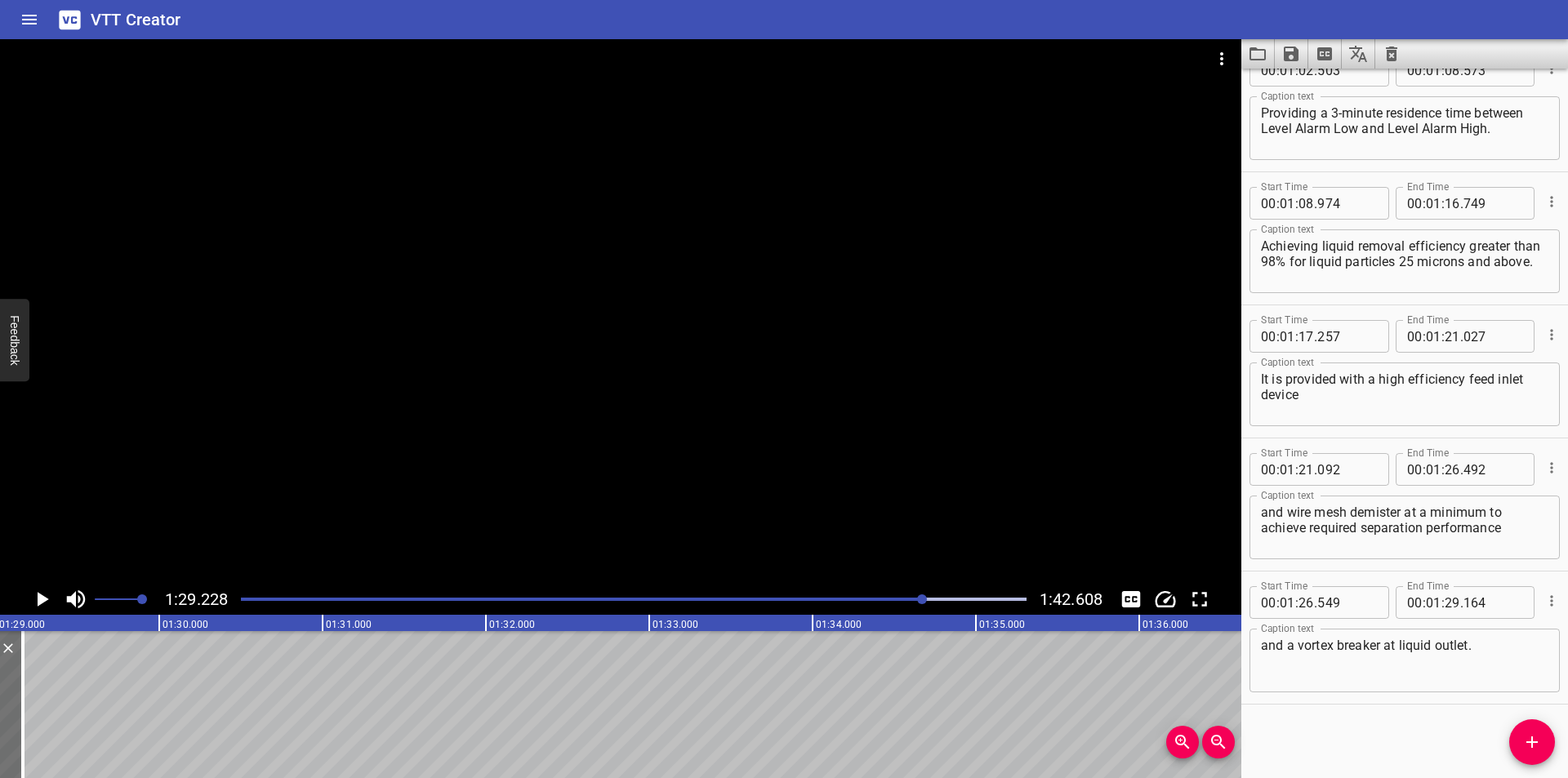
scroll to position [0, 14575]
drag, startPoint x: 1521, startPoint y: 746, endPoint x: 1357, endPoint y: 742, distance: 164.0
click at [1476, 746] on div "Start Time 00 : 00 : 00 . 000 Start Time End Time 00 : 00 : 02 . 175 End Time C…" at bounding box center [1404, 423] width 327 height 710
drag, startPoint x: 1533, startPoint y: 752, endPoint x: 1519, endPoint y: 750, distance: 14.1
click at [1531, 751] on button "Add Cue" at bounding box center [1532, 742] width 46 height 46
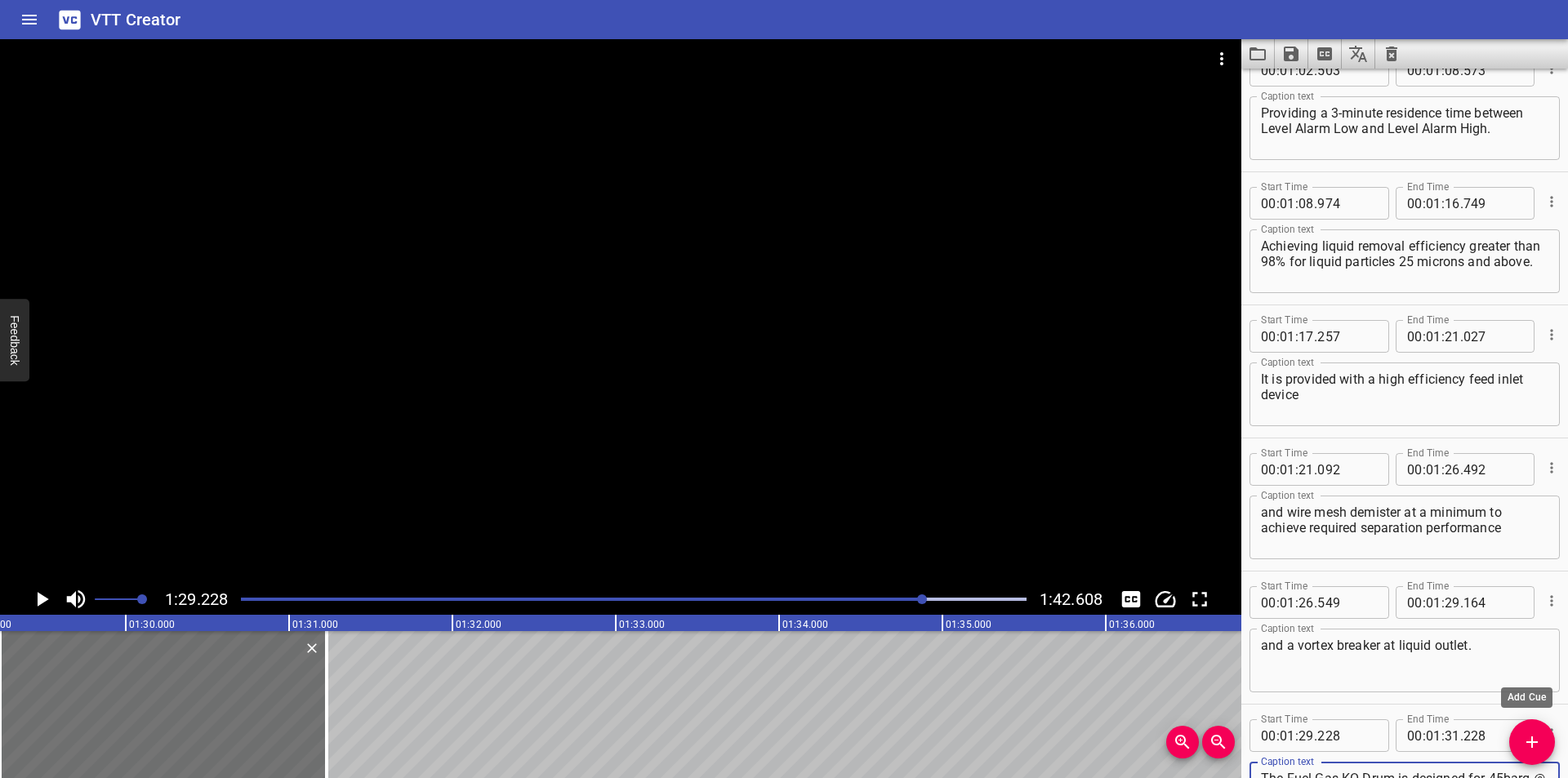
scroll to position [1239, 0]
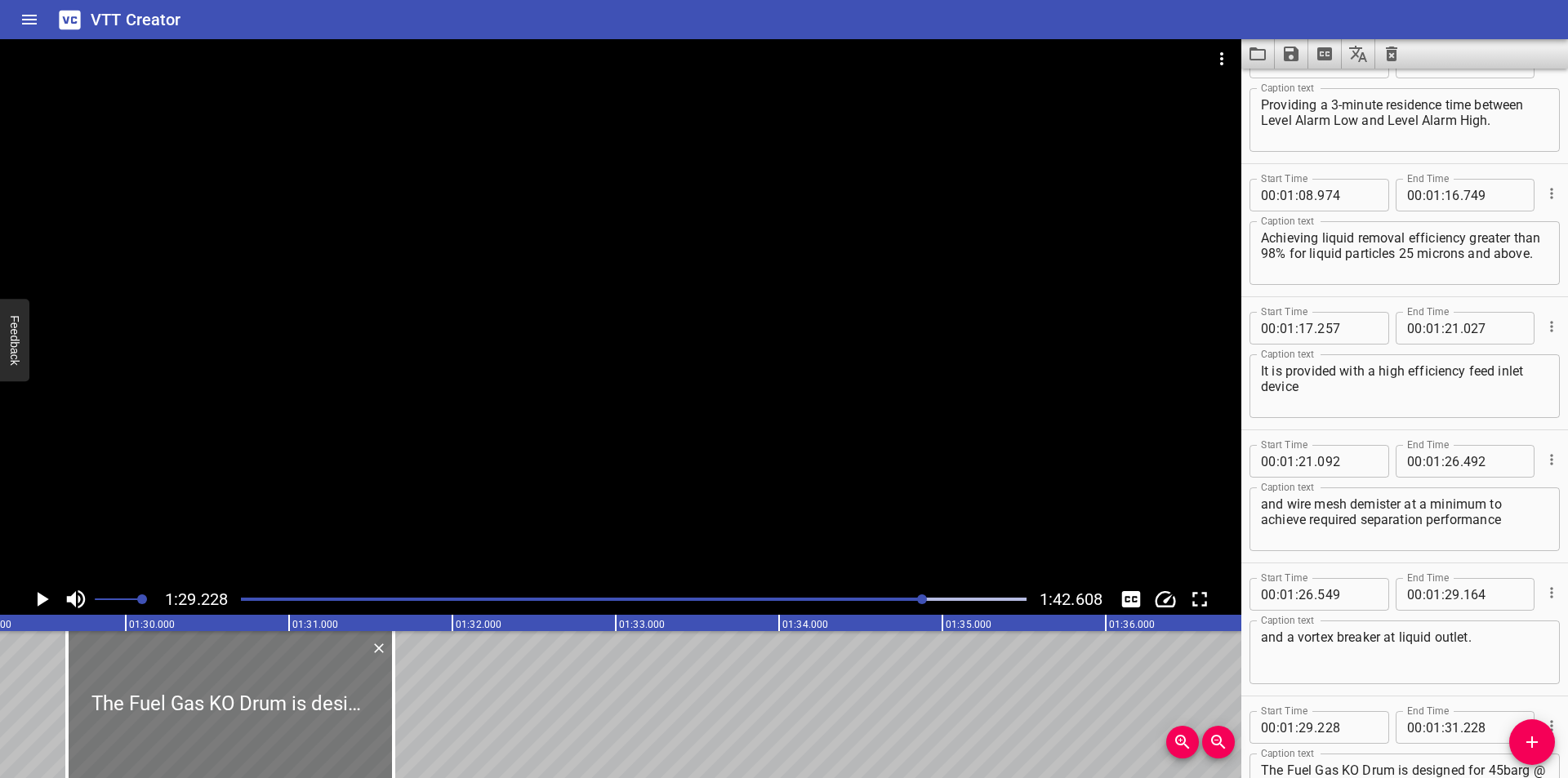
drag, startPoint x: 201, startPoint y: 731, endPoint x: 268, endPoint y: 743, distance: 68.1
click at [268, 743] on div at bounding box center [230, 704] width 327 height 147
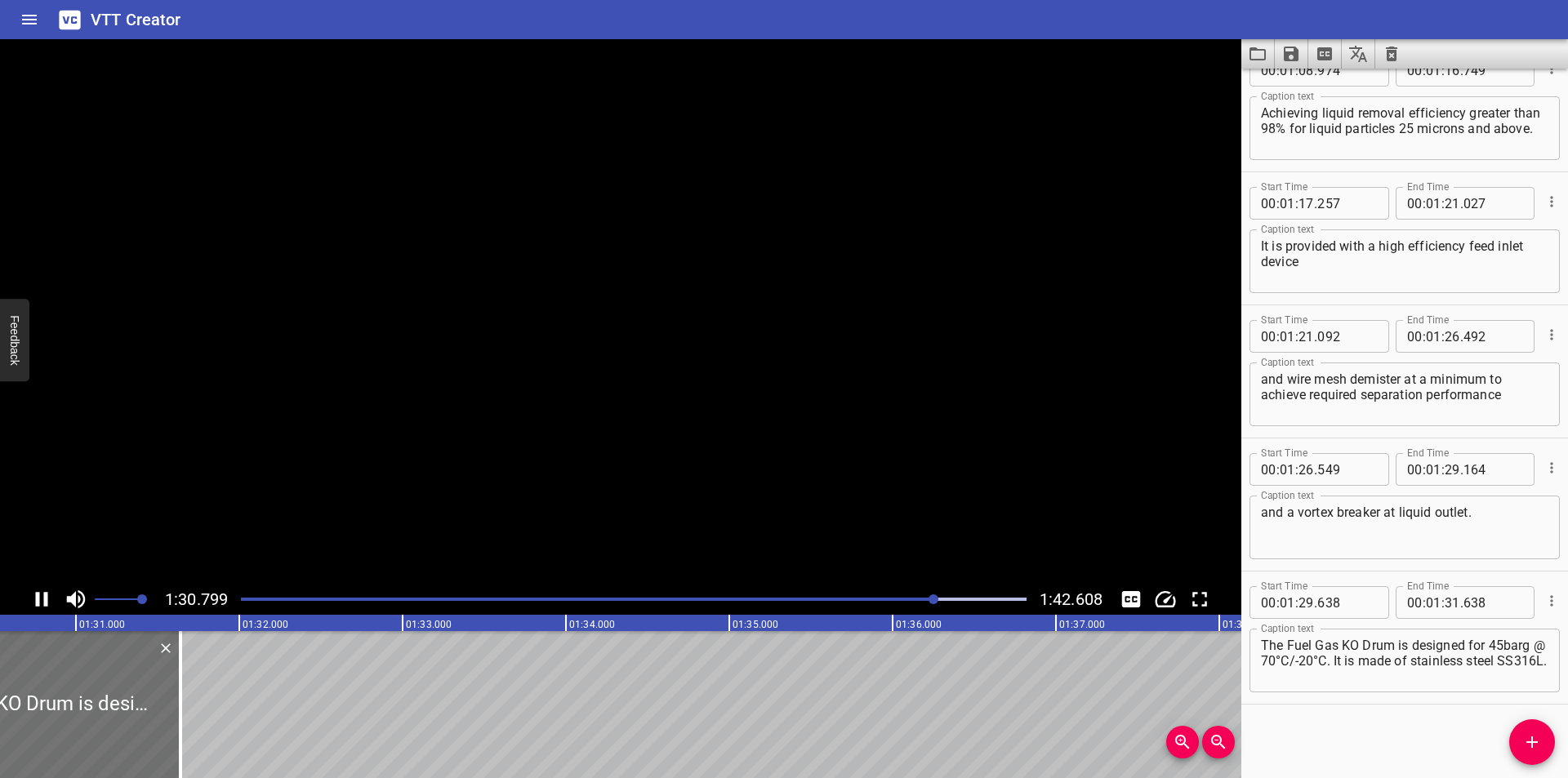
scroll to position [0, 14846]
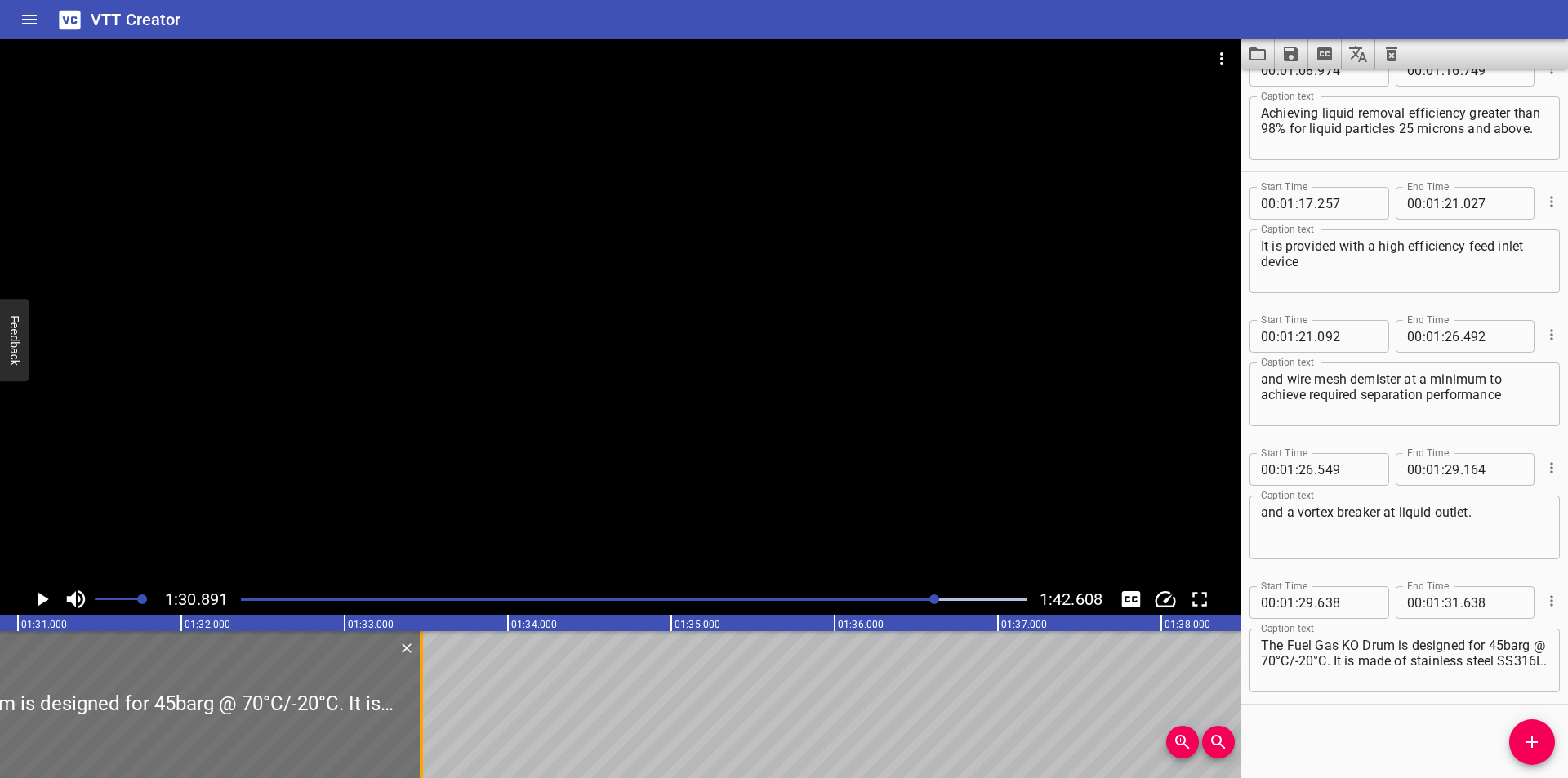
drag, startPoint x: 155, startPoint y: 728, endPoint x: 661, endPoint y: 734, distance: 506.0
click at [430, 734] on div at bounding box center [421, 704] width 17 height 147
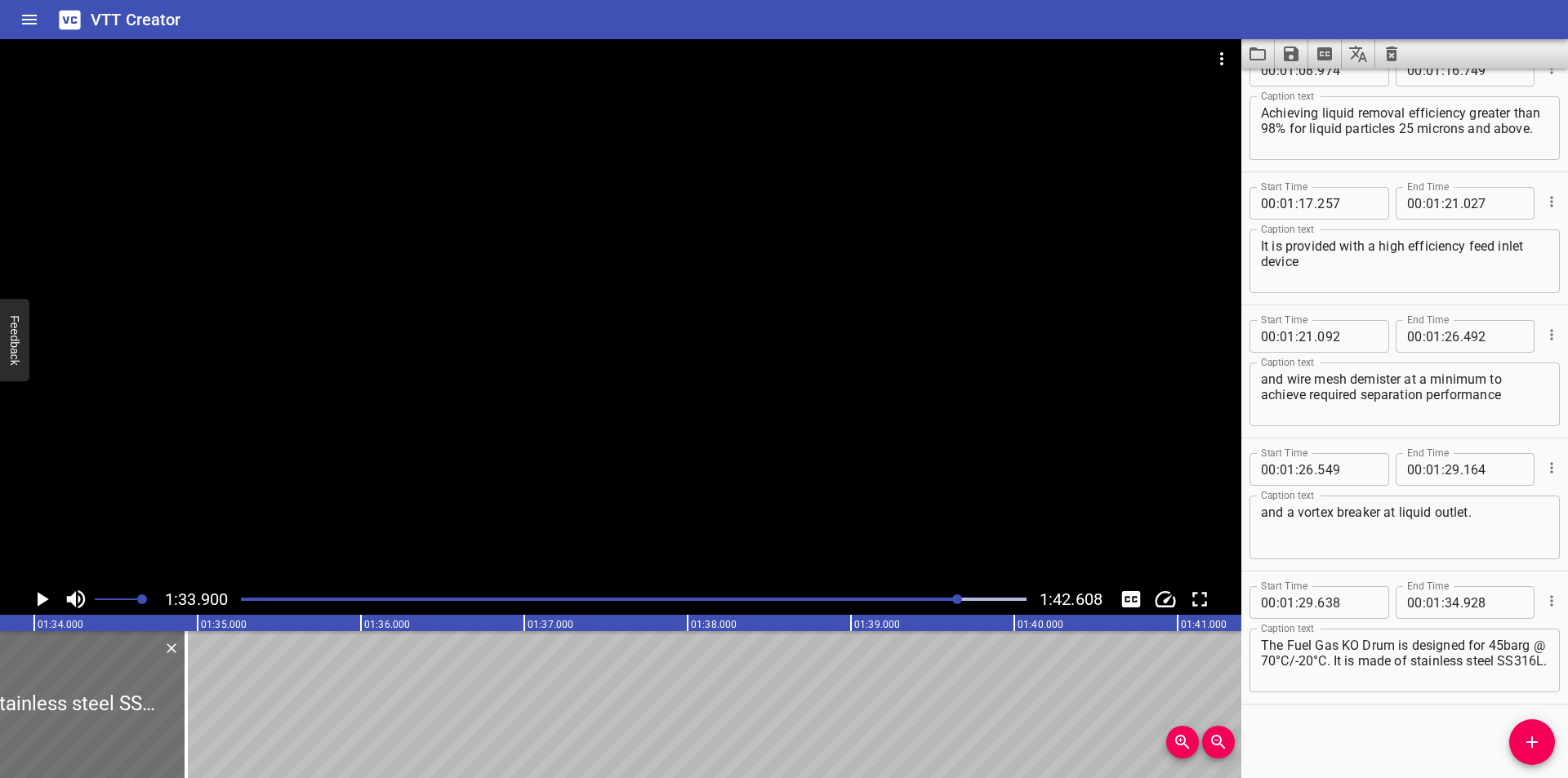
scroll to position [0, 15338]
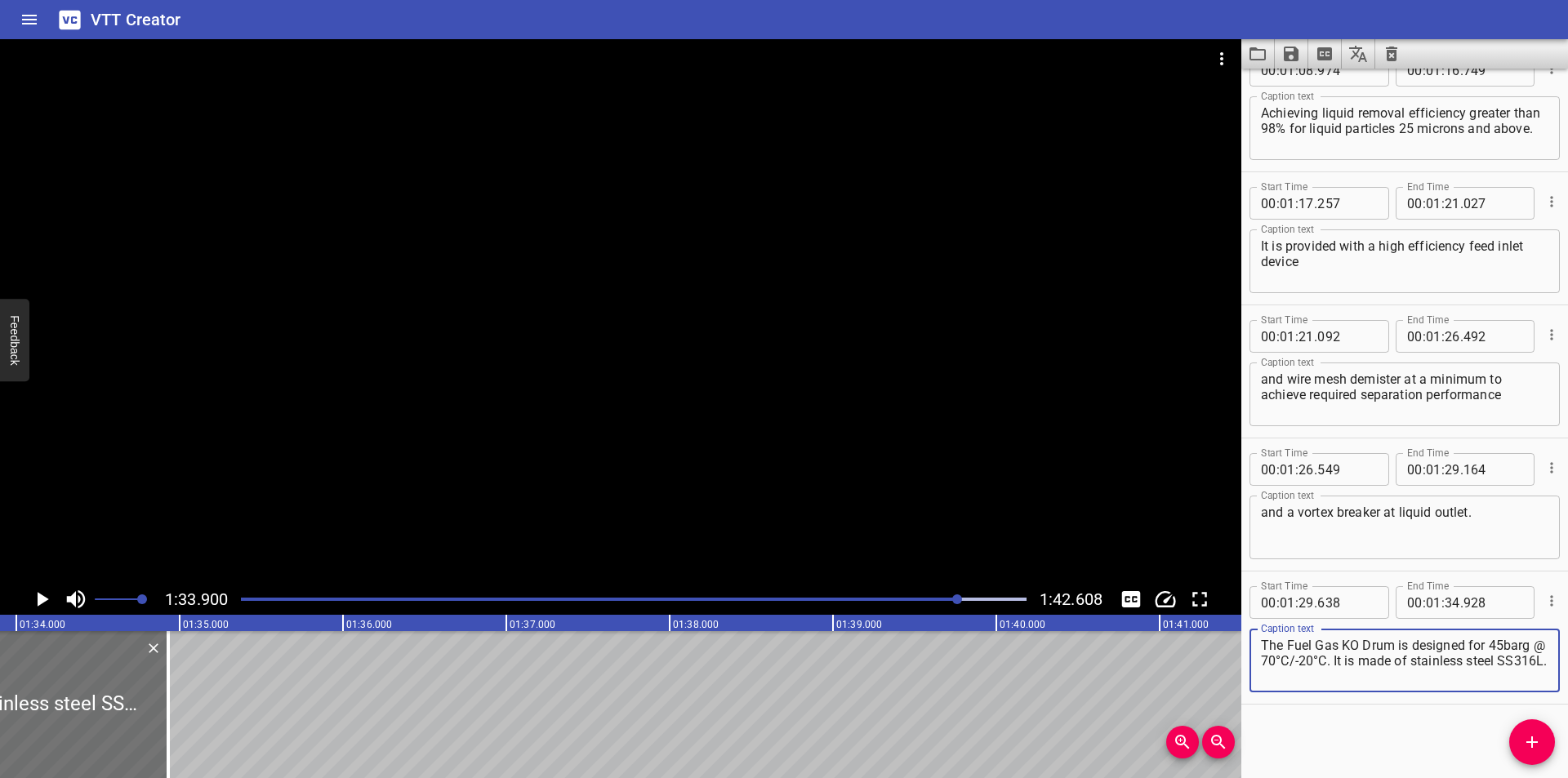
click at [1505, 651] on textarea "The Fuel Gas KO Drum is designed for 45barg @ 70°C/-20°C. It is made of stainle…" at bounding box center [1404, 661] width 288 height 47
click at [952, 603] on div at bounding box center [634, 599] width 805 height 22
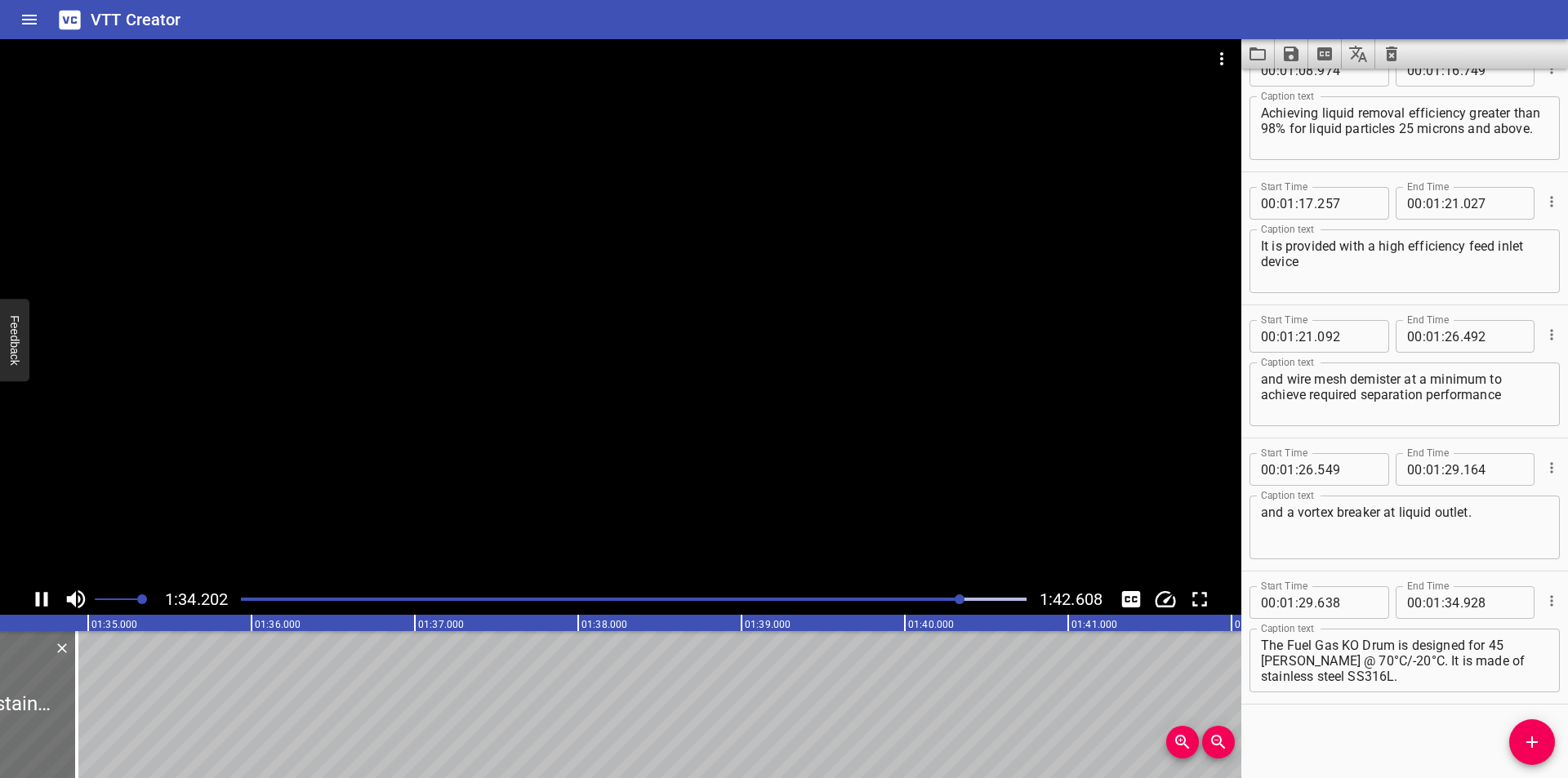
scroll to position [0, 15435]
click at [935, 602] on div at bounding box center [634, 599] width 805 height 22
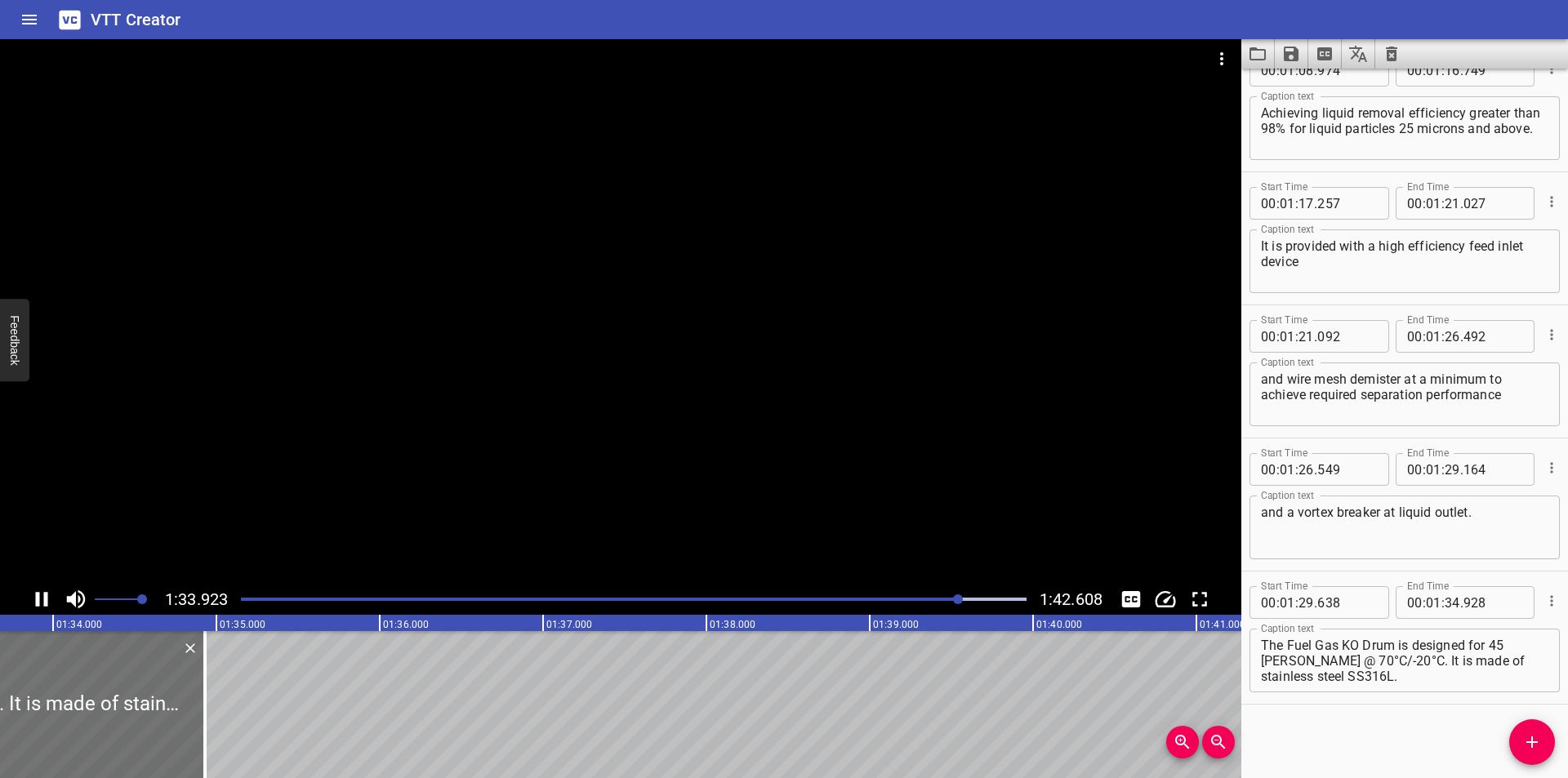
scroll to position [0, 15351]
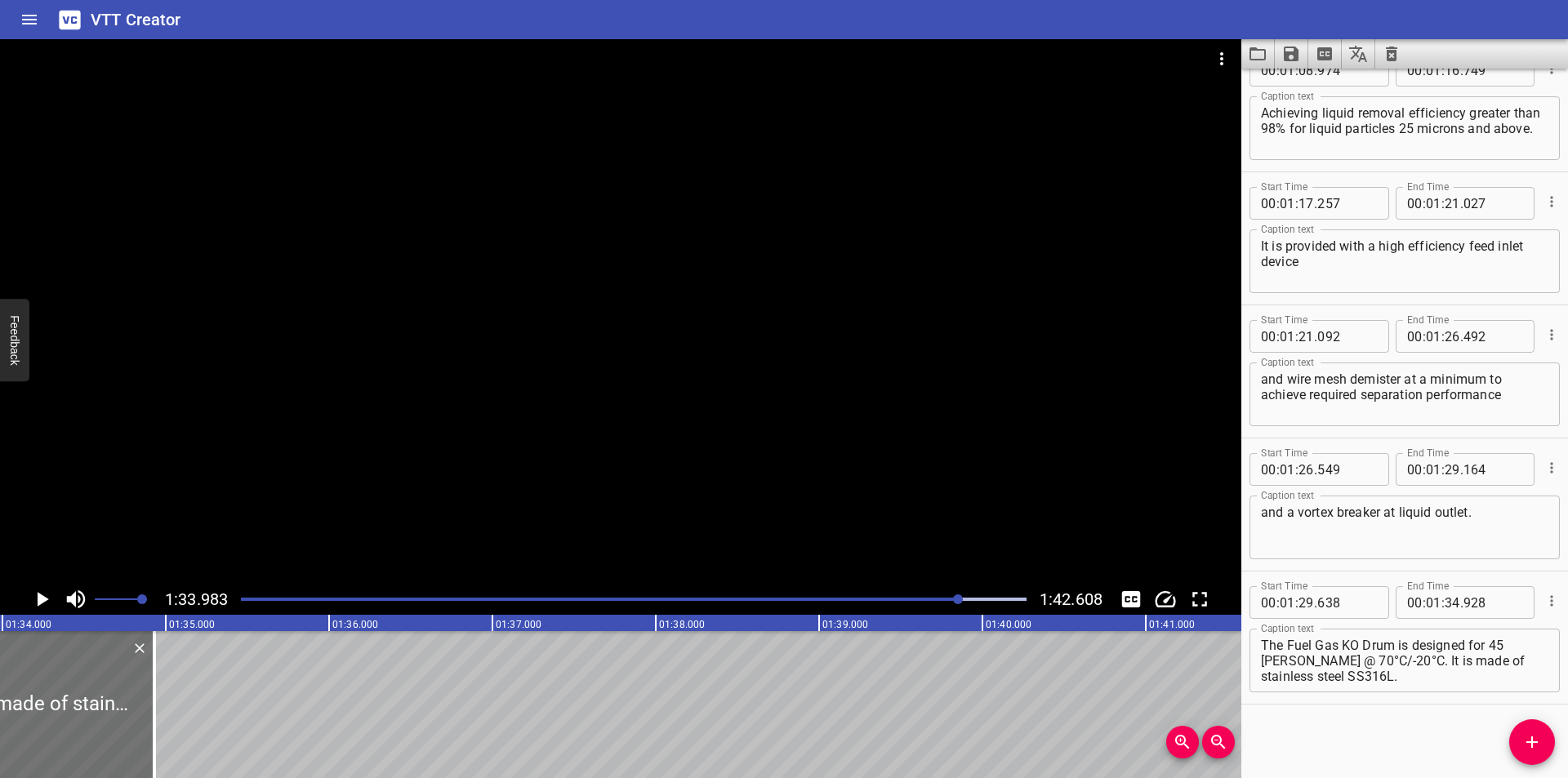
click at [958, 601] on div at bounding box center [958, 600] width 10 height 10
click at [953, 603] on div at bounding box center [634, 599] width 805 height 22
click at [635, 446] on div at bounding box center [620, 311] width 1241 height 545
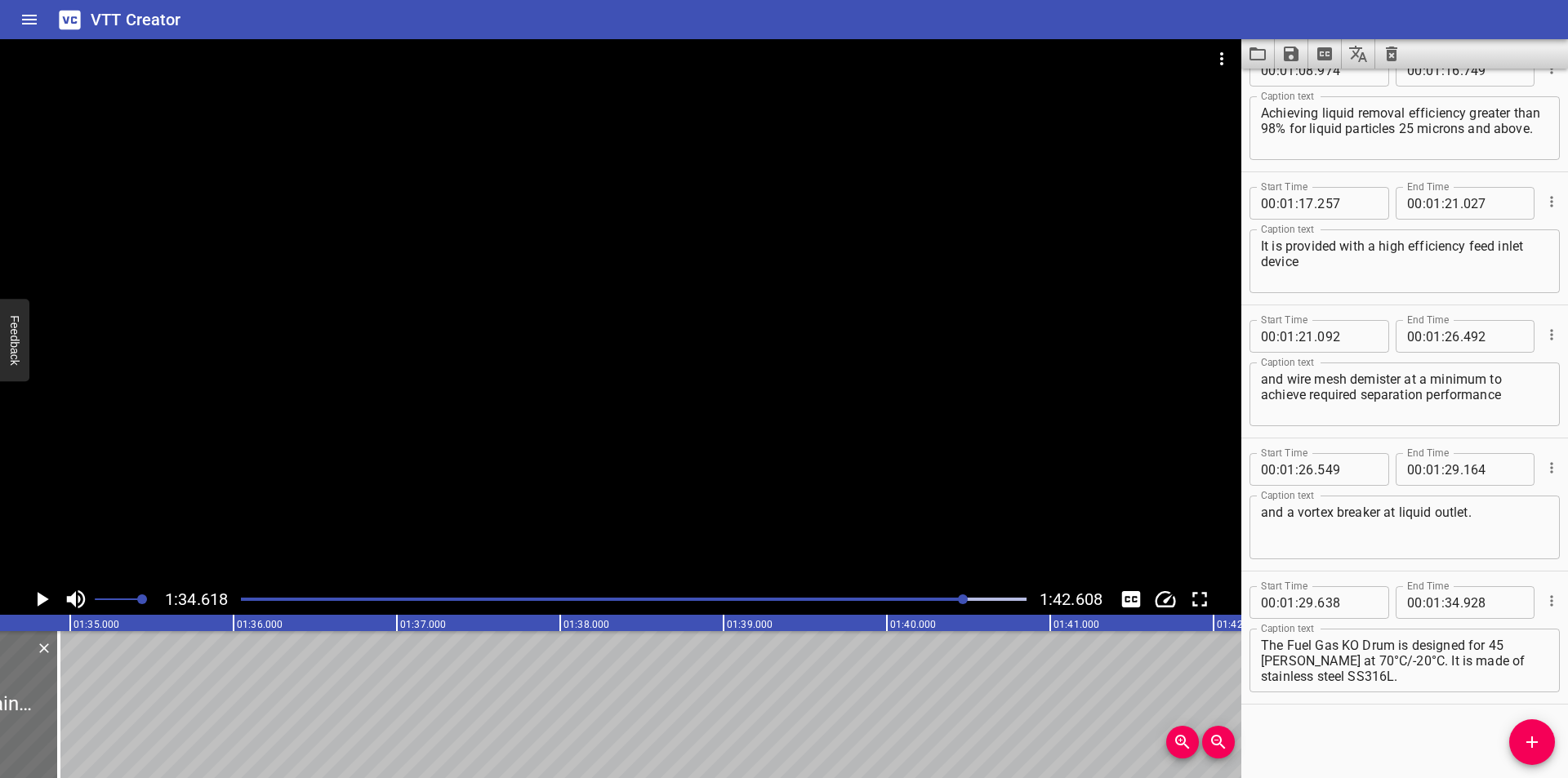
scroll to position [0, 15456]
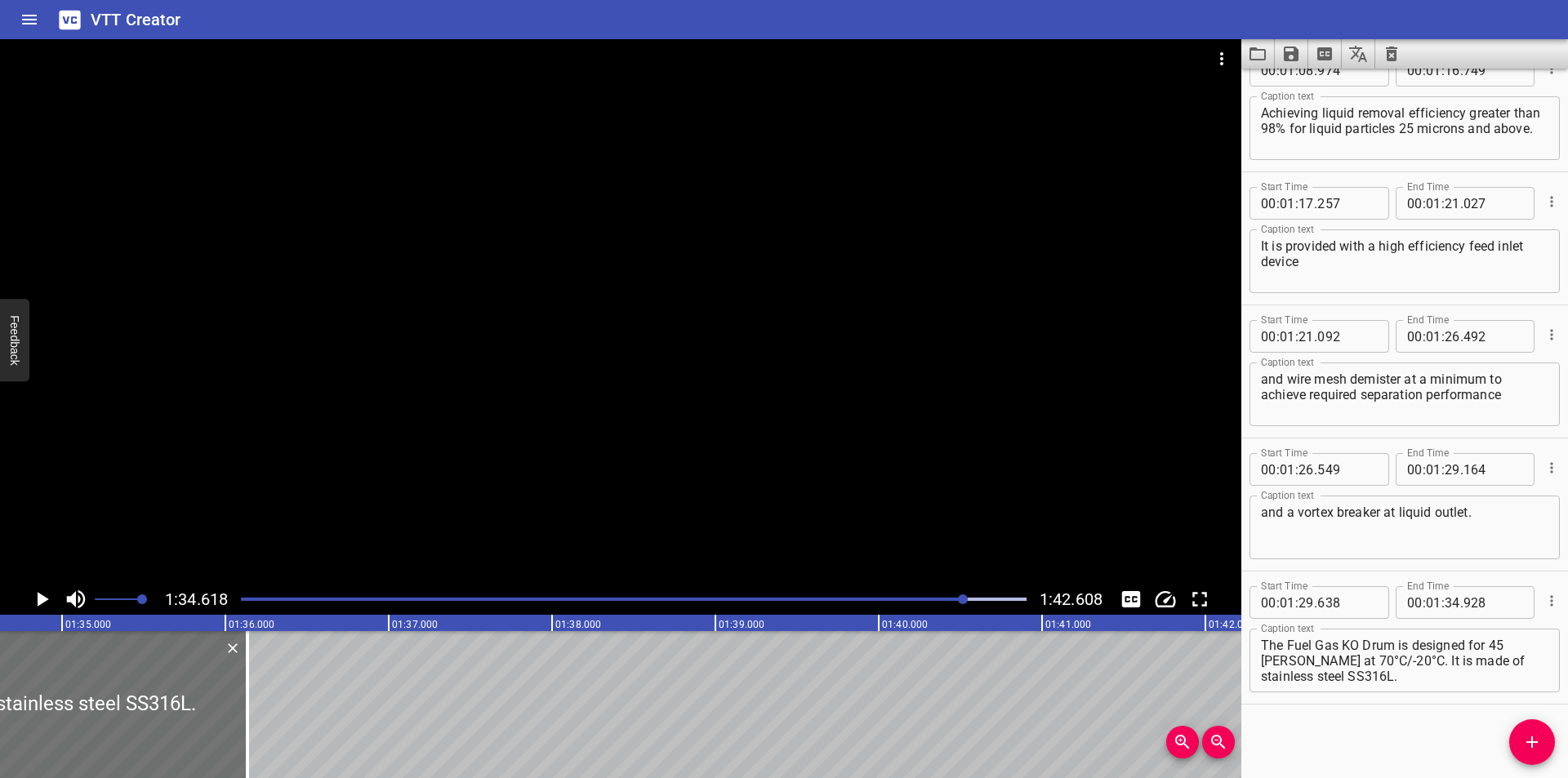
drag, startPoint x: 49, startPoint y: 709, endPoint x: 414, endPoint y: 720, distance: 365.2
click at [249, 720] on div at bounding box center [247, 704] width 3 height 147
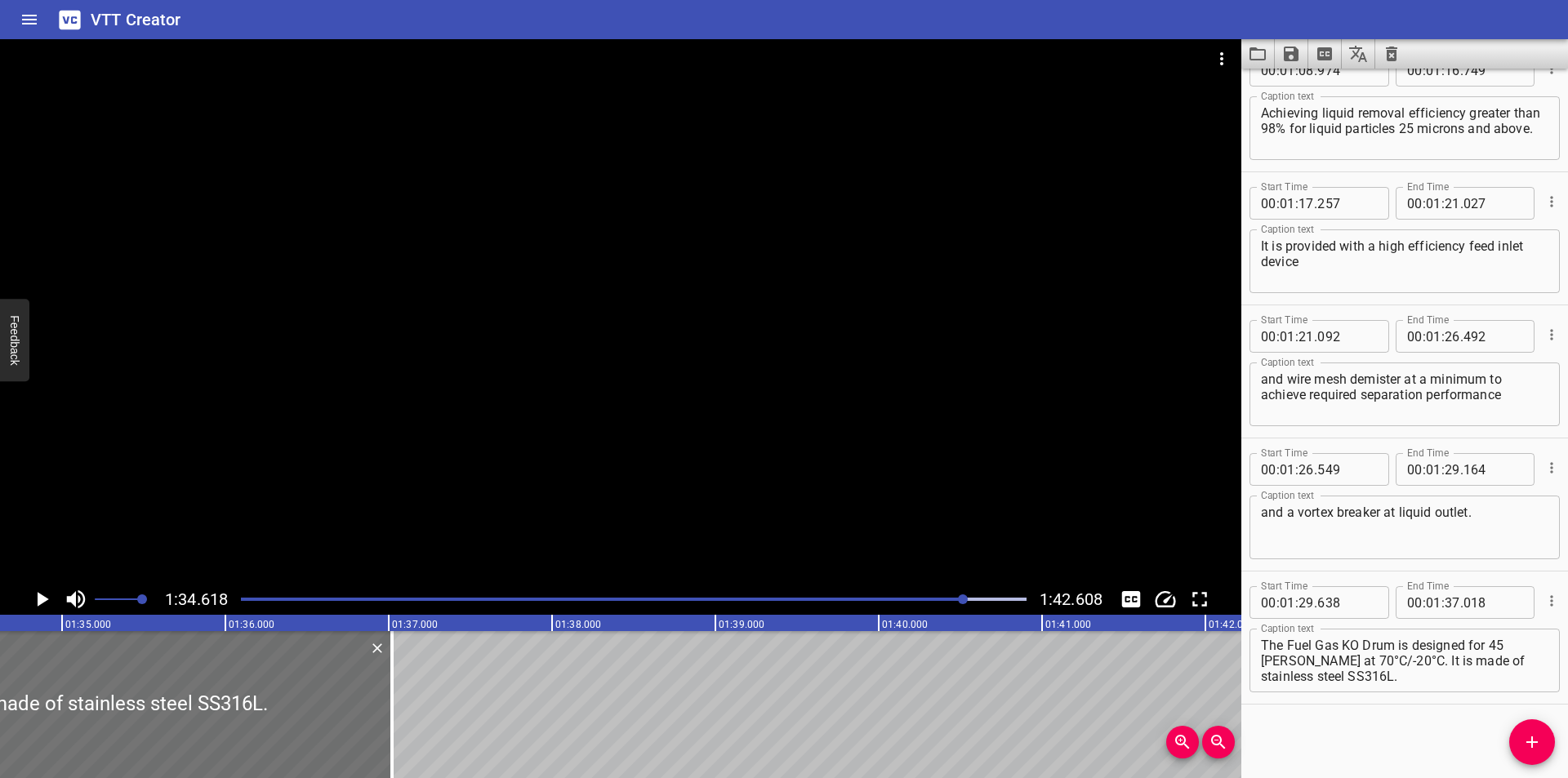
click at [1291, 659] on textarea "The Fuel Gas KO Drum is designed for 45 [PERSON_NAME] at 70°C/-20°C. It is made…" at bounding box center [1404, 661] width 288 height 47
click at [1310, 663] on textarea "The Fuel Gas KO Drum is designed for 45 [PERSON_NAME] at 70 °C/-20°C. It is mad…" at bounding box center [1404, 661] width 288 height 47
drag, startPoint x: 839, startPoint y: 416, endPoint x: 837, endPoint y: 396, distance: 20.1
click at [837, 409] on div at bounding box center [620, 311] width 1241 height 545
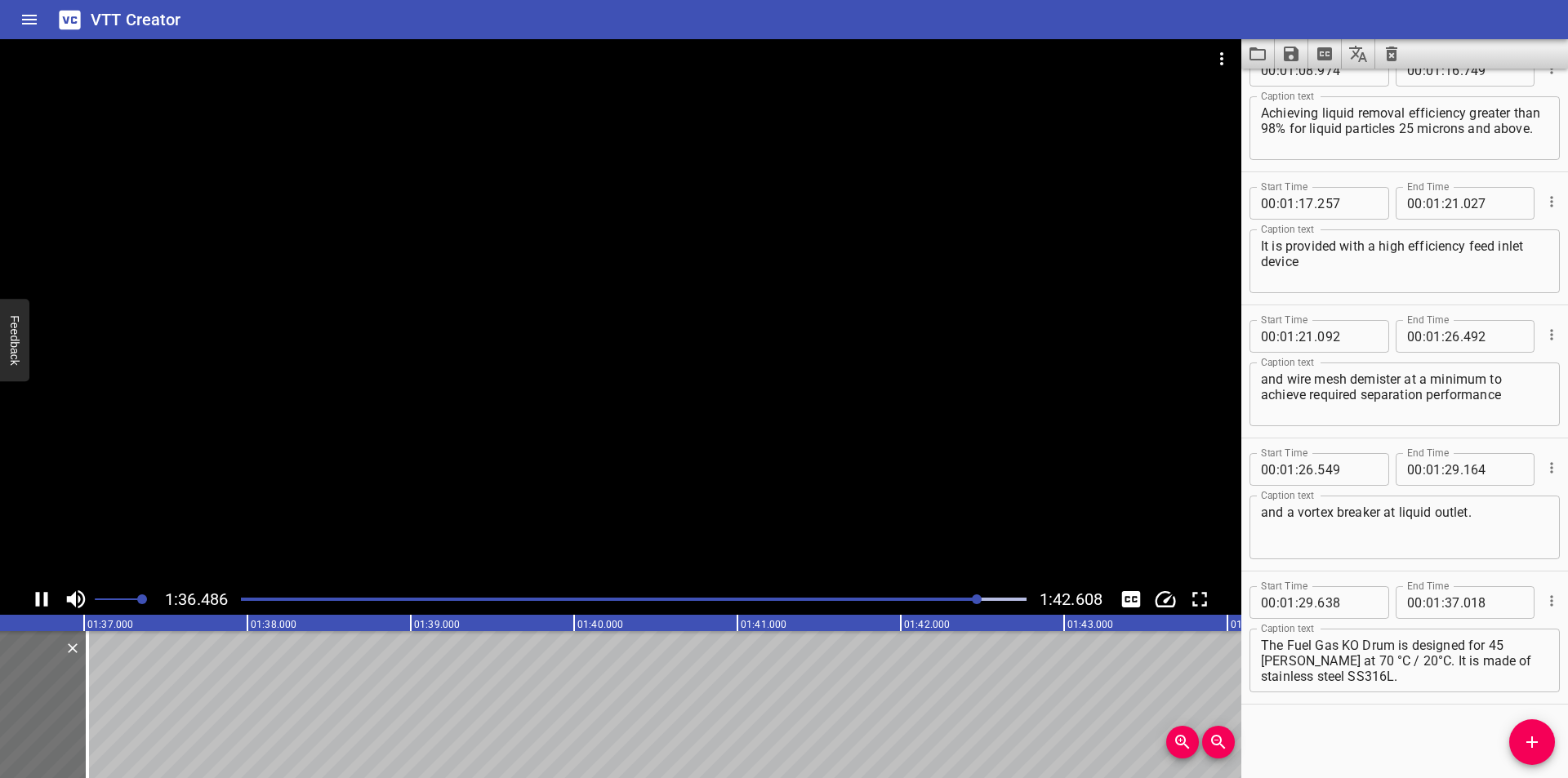
scroll to position [0, 15769]
click at [1319, 664] on textarea "The Fuel Gas KO Drum is designed for 45 [PERSON_NAME] at 70 °C / 20°C. It is ma…" at bounding box center [1404, 661] width 288 height 47
click at [1339, 658] on textarea "The Fuel Gas KO Drum is designed for 45 [PERSON_NAME] at 70 °C / -20°C. It is m…" at bounding box center [1404, 661] width 288 height 47
click at [601, 469] on div at bounding box center [620, 311] width 1241 height 545
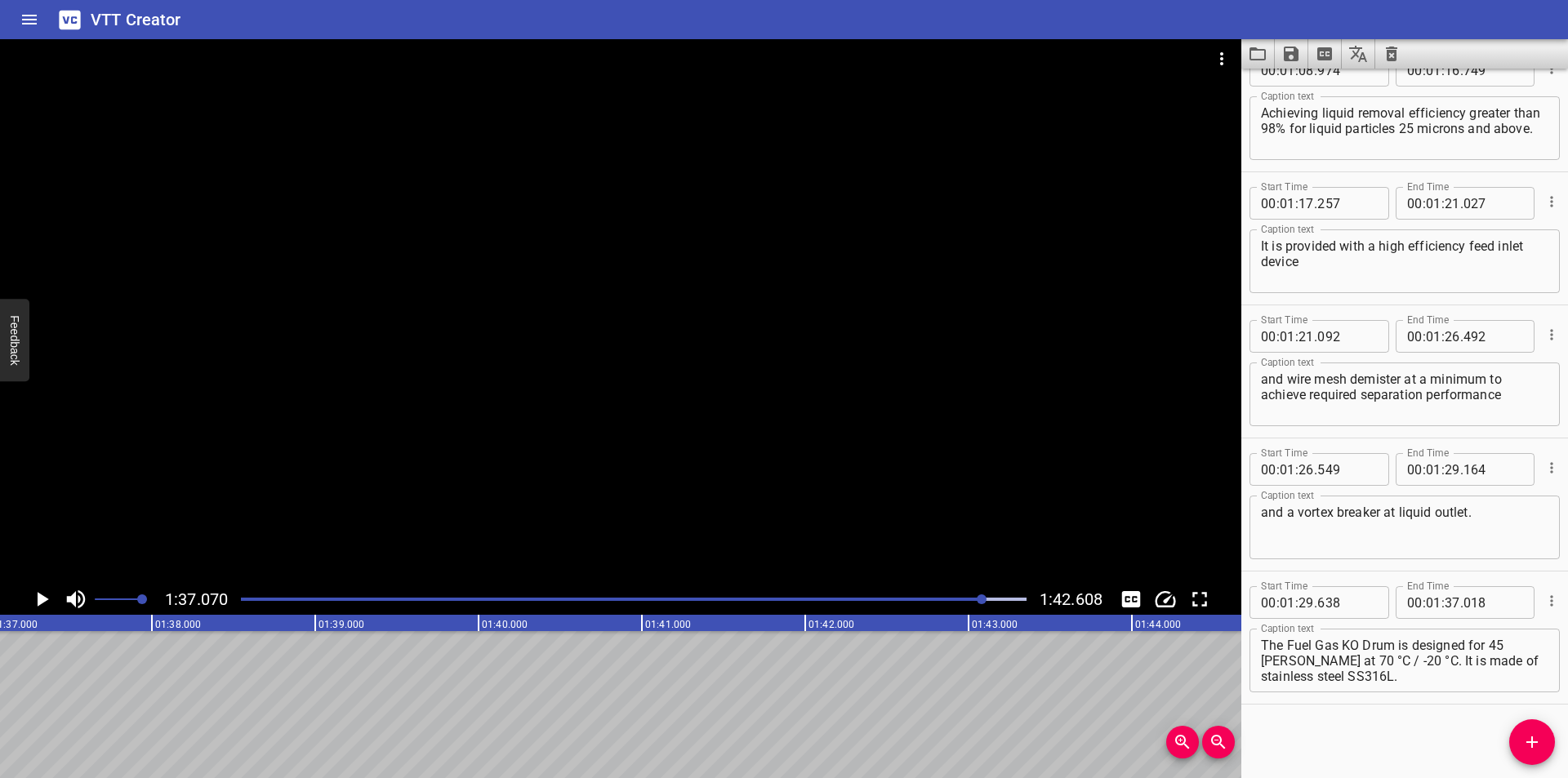
click at [949, 596] on div at bounding box center [634, 599] width 805 height 22
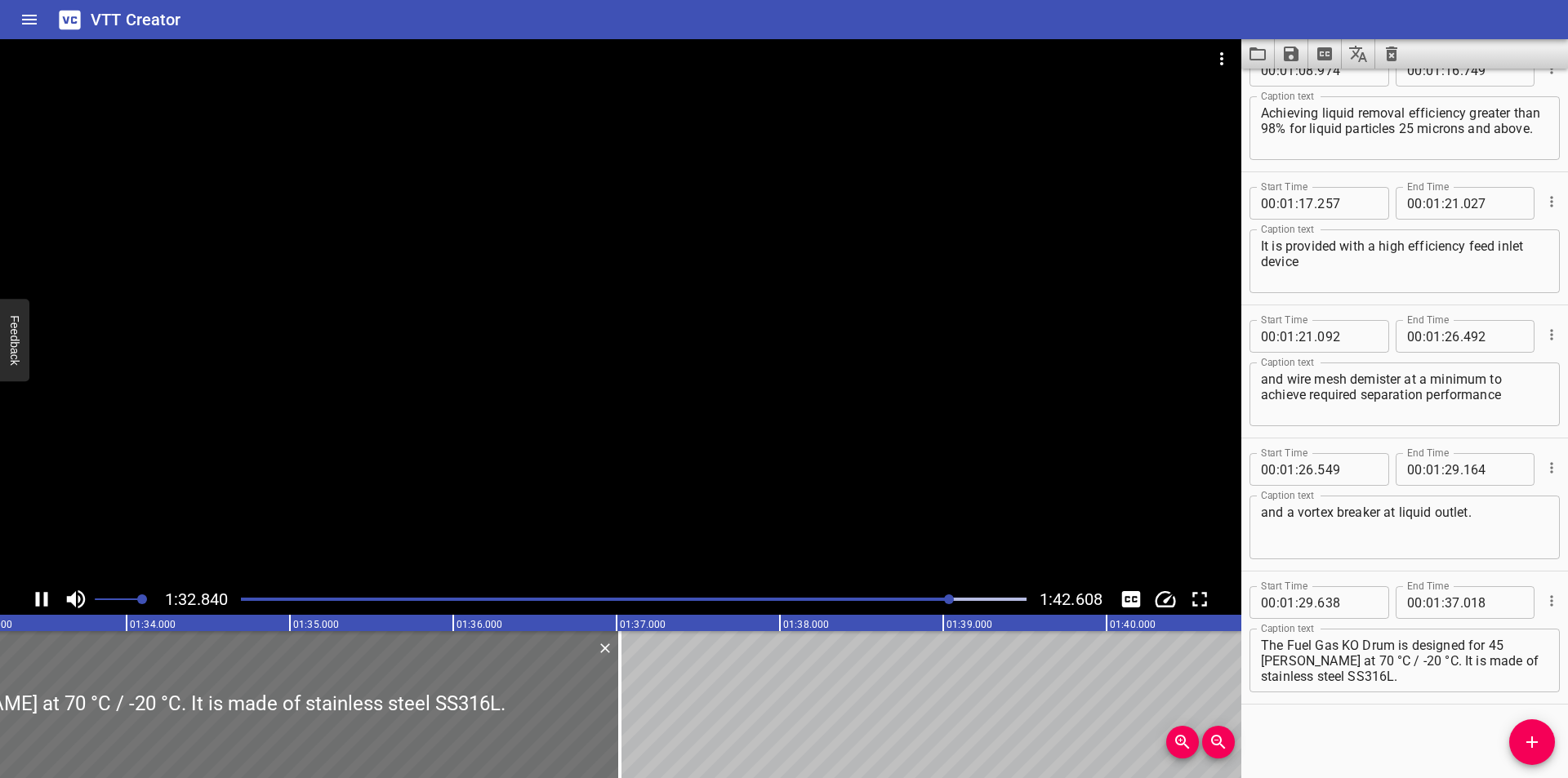
scroll to position [0, 15180]
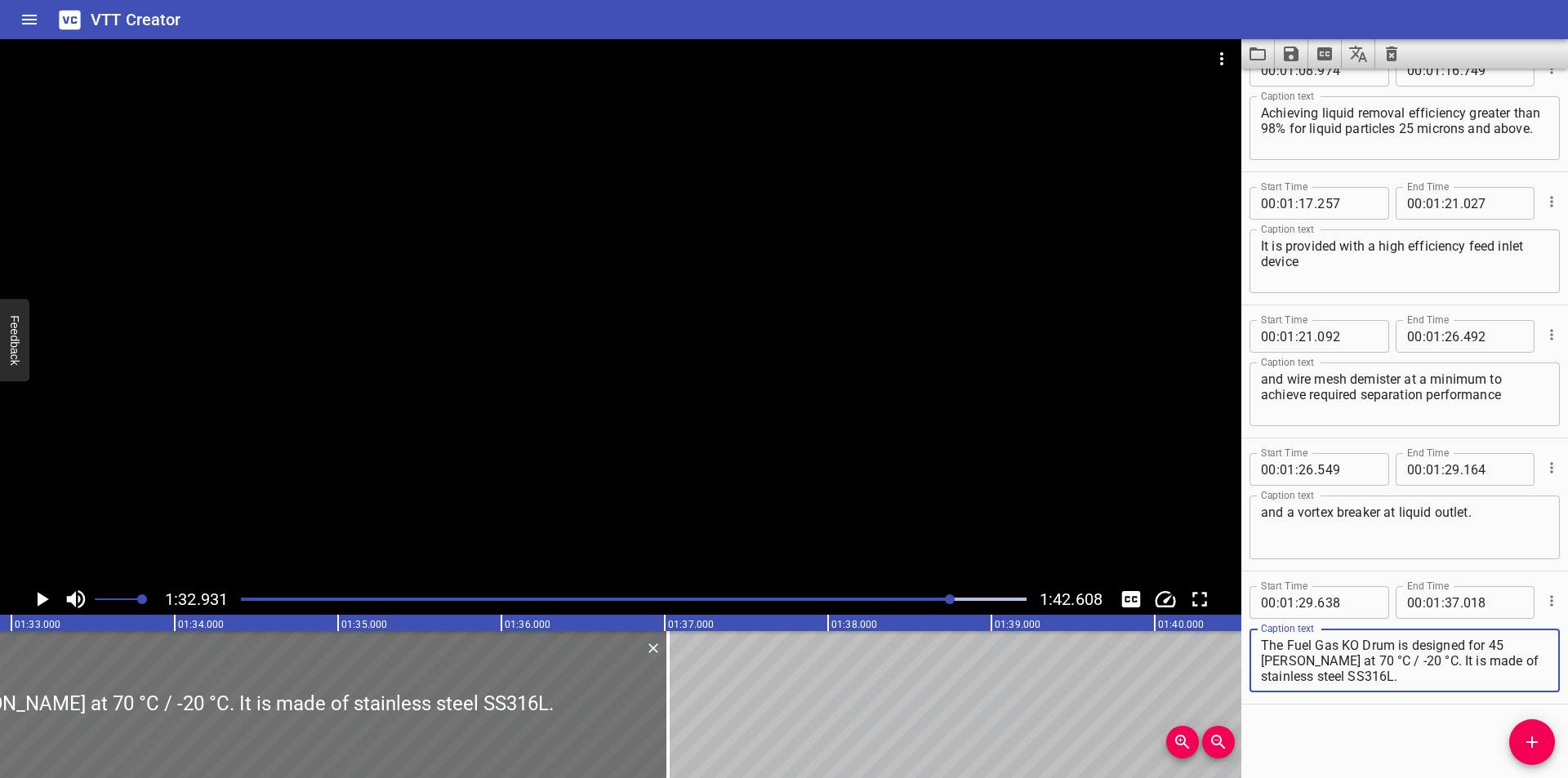
drag, startPoint x: 1354, startPoint y: 659, endPoint x: 1325, endPoint y: 661, distance: 29.1
click at [1325, 661] on textarea "The Fuel Gas KO Drum is designed for 45 [PERSON_NAME] at 70 °C / -20 °C. It is …" at bounding box center [1404, 661] width 288 height 47
paste textarea
click at [1295, 663] on textarea "The Fuel Gas KO Drum is designed for 45 [PERSON_NAME] at 70 °C / -20 °C. It is …" at bounding box center [1404, 661] width 288 height 47
paste textarea "20 °C"
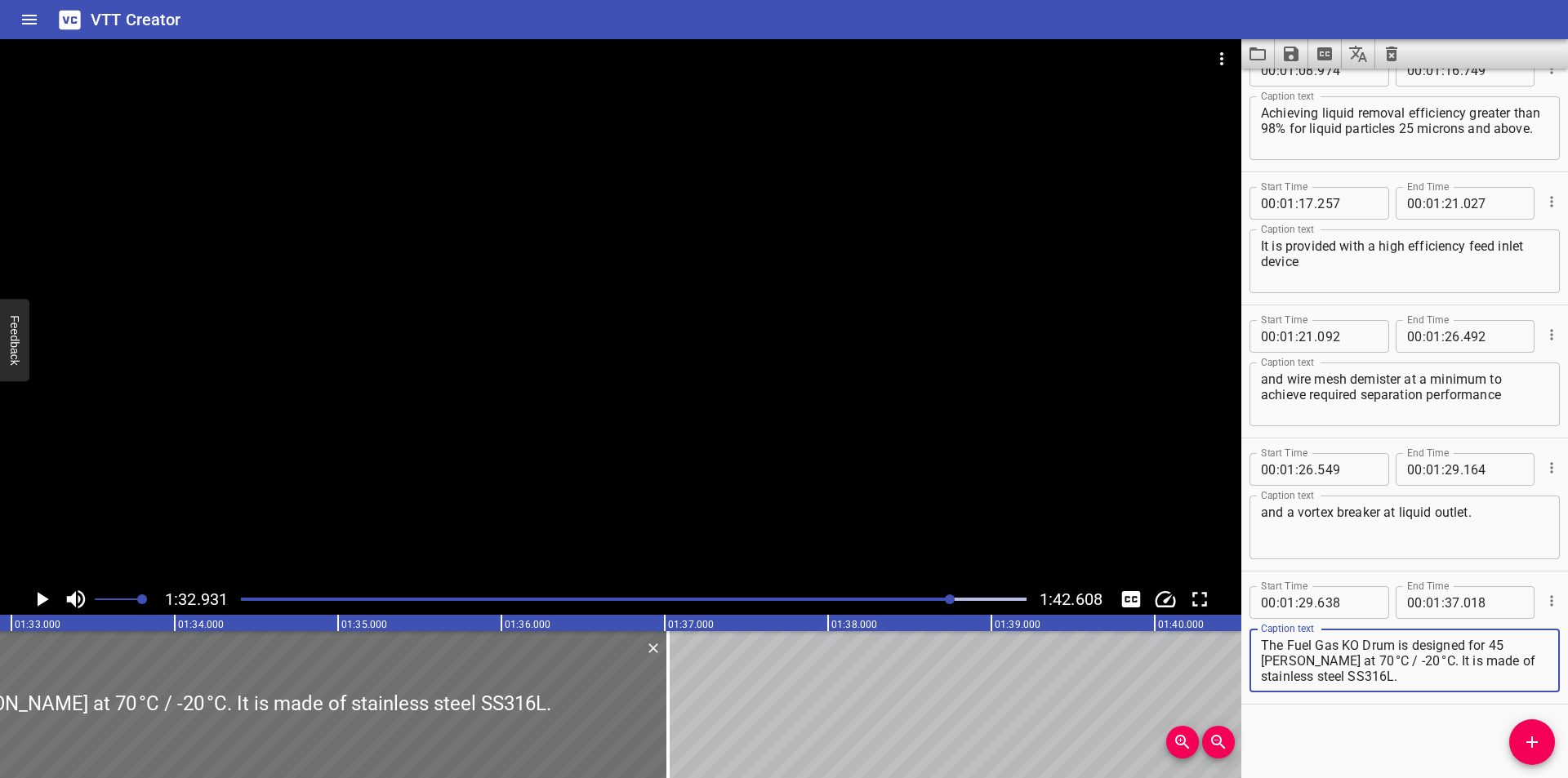
click at [931, 601] on div at bounding box center [634, 599] width 805 height 22
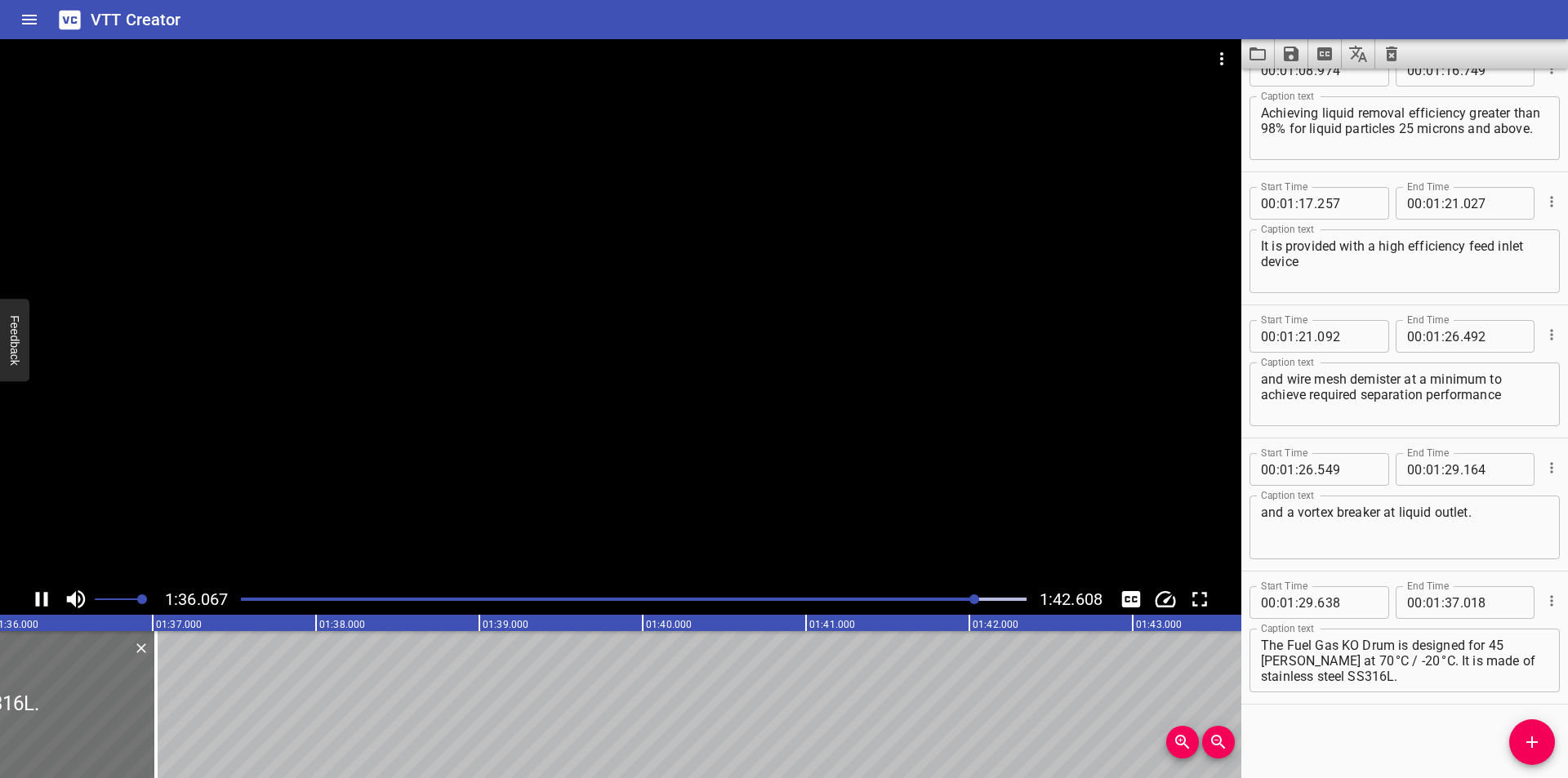
scroll to position [0, 15718]
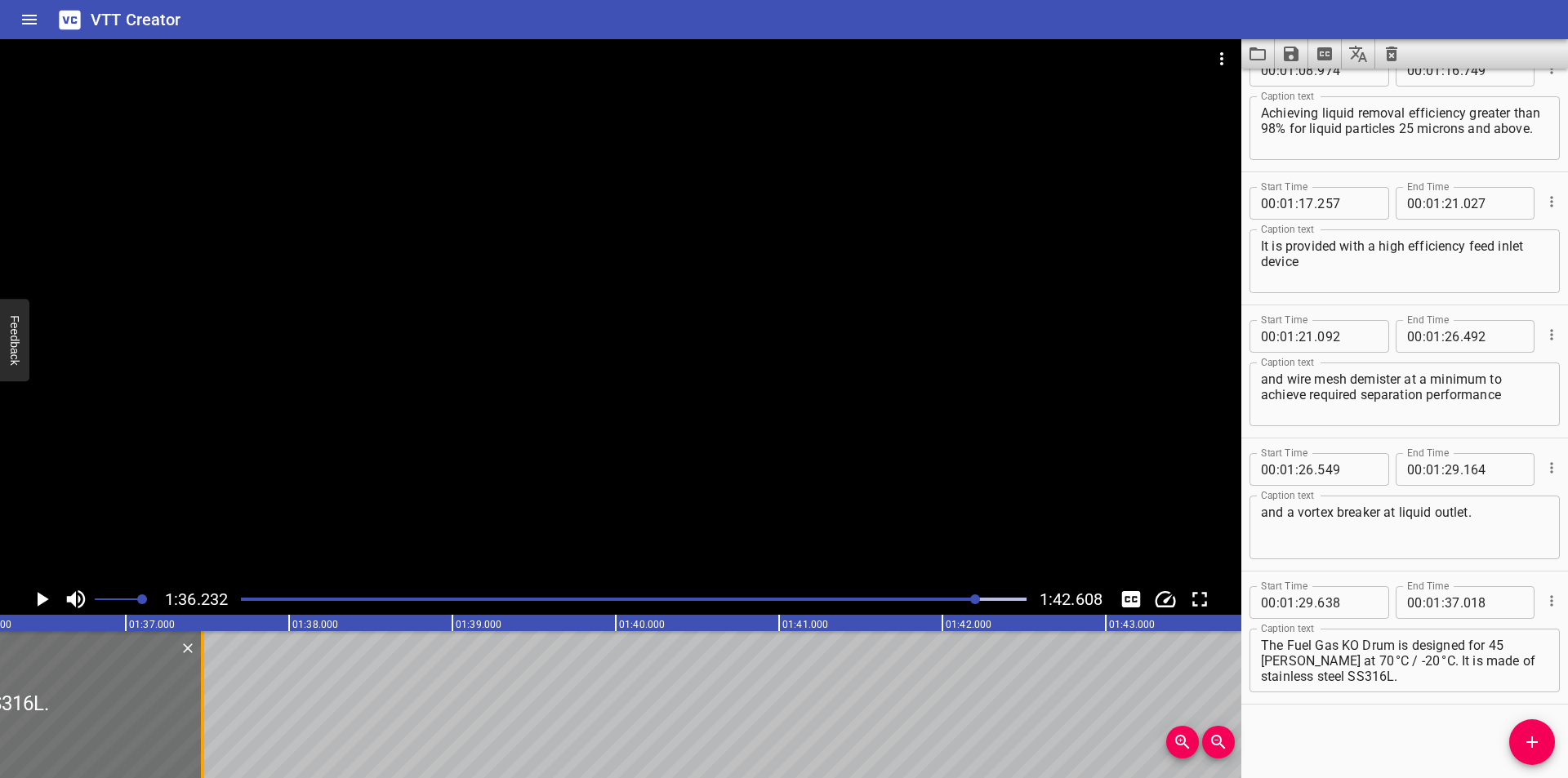
drag, startPoint x: 128, startPoint y: 723, endPoint x: 201, endPoint y: 731, distance: 73.4
click at [201, 731] on div at bounding box center [202, 704] width 3 height 147
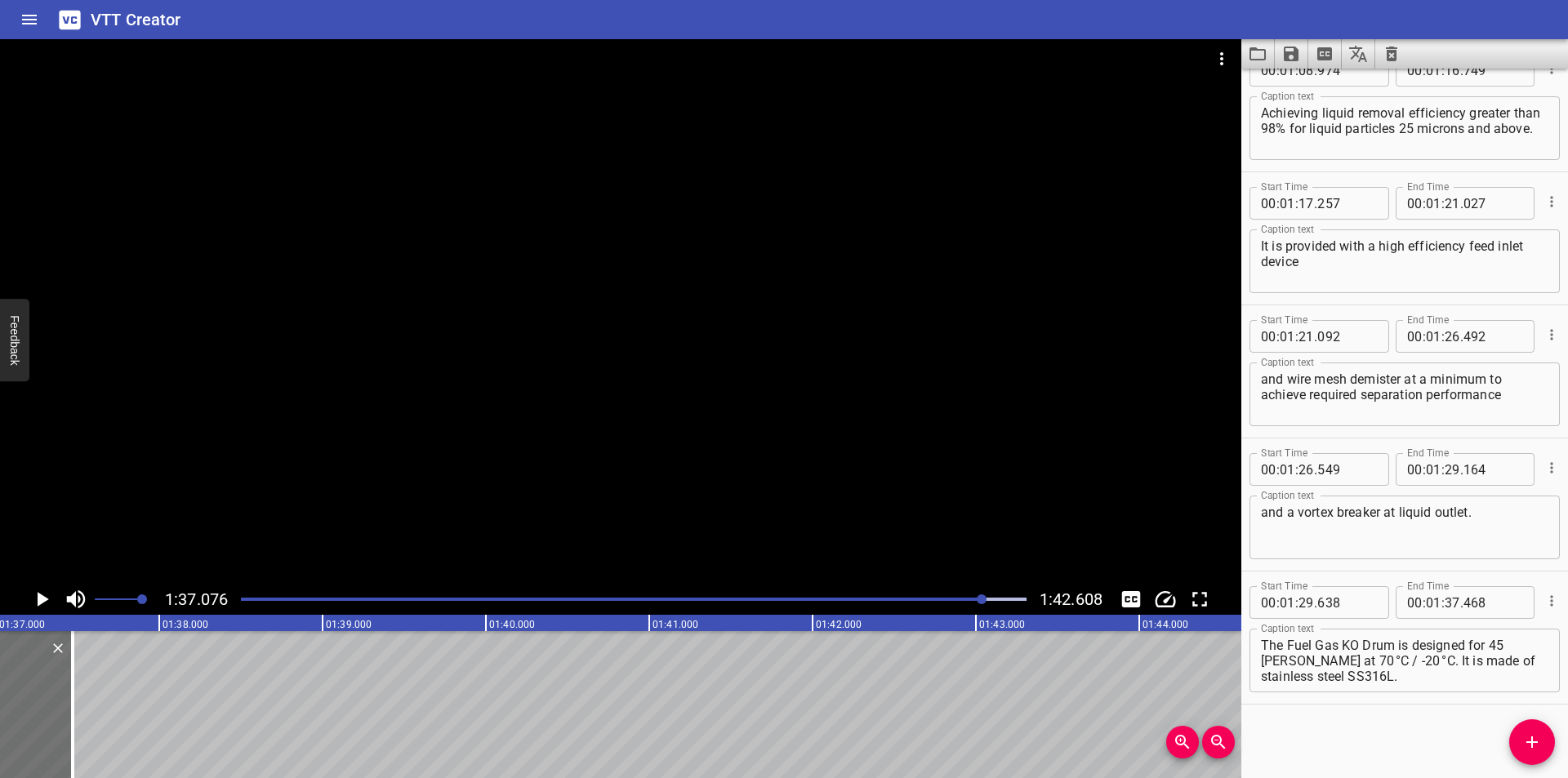
scroll to position [0, 15856]
drag, startPoint x: 1359, startPoint y: 660, endPoint x: 1435, endPoint y: 717, distance: 95.0
click at [1418, 720] on div "Start Time 00 : 00 : 00 . 000 Start Time End Time 00 : 00 : 02 . 175 End Time C…" at bounding box center [1404, 423] width 327 height 710
drag, startPoint x: 1547, startPoint y: 741, endPoint x: 1458, endPoint y: 736, distance: 89.1
click at [1546, 740] on span "Add Cue" at bounding box center [1532, 742] width 46 height 19
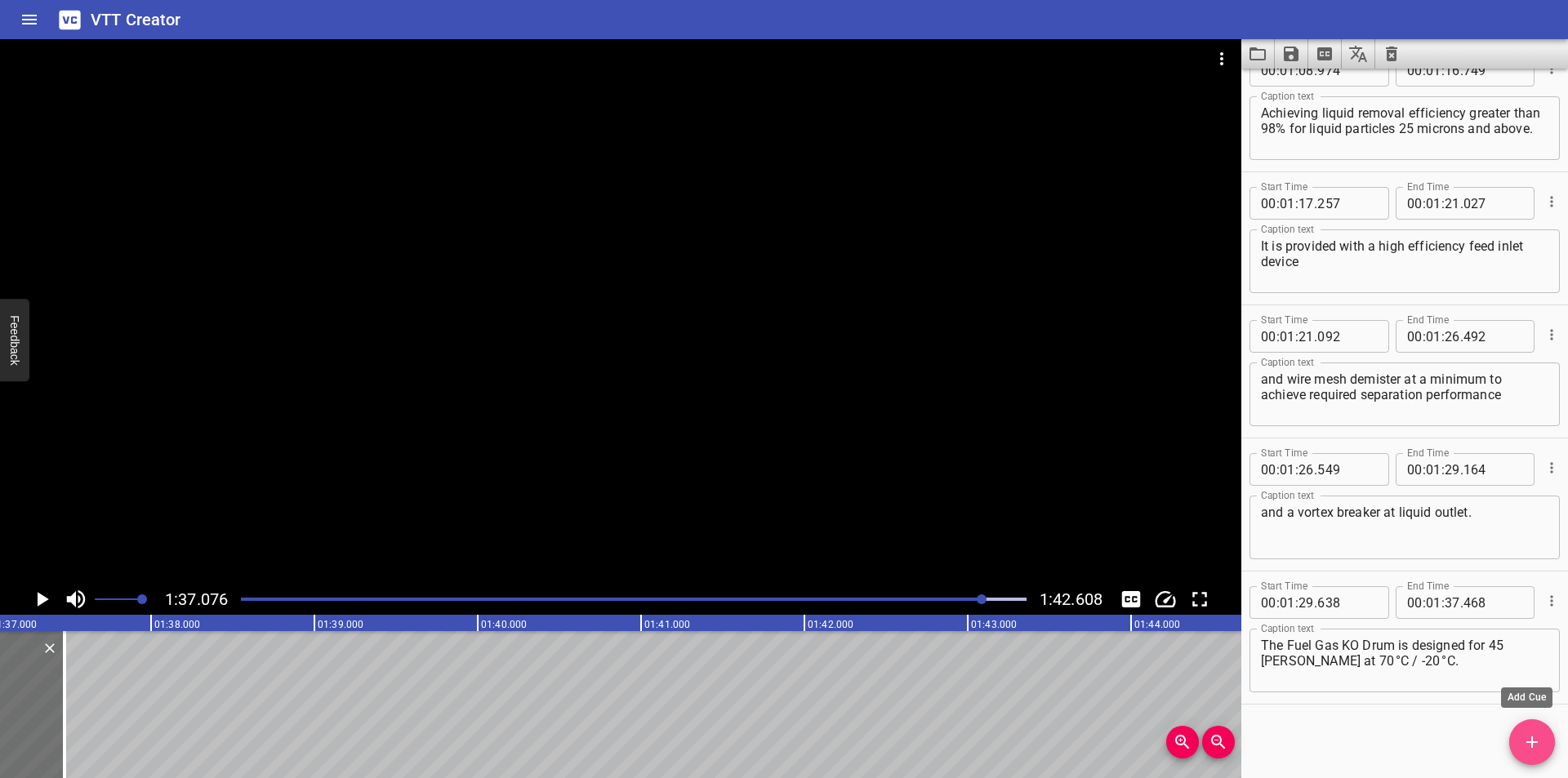
scroll to position [1372, 0]
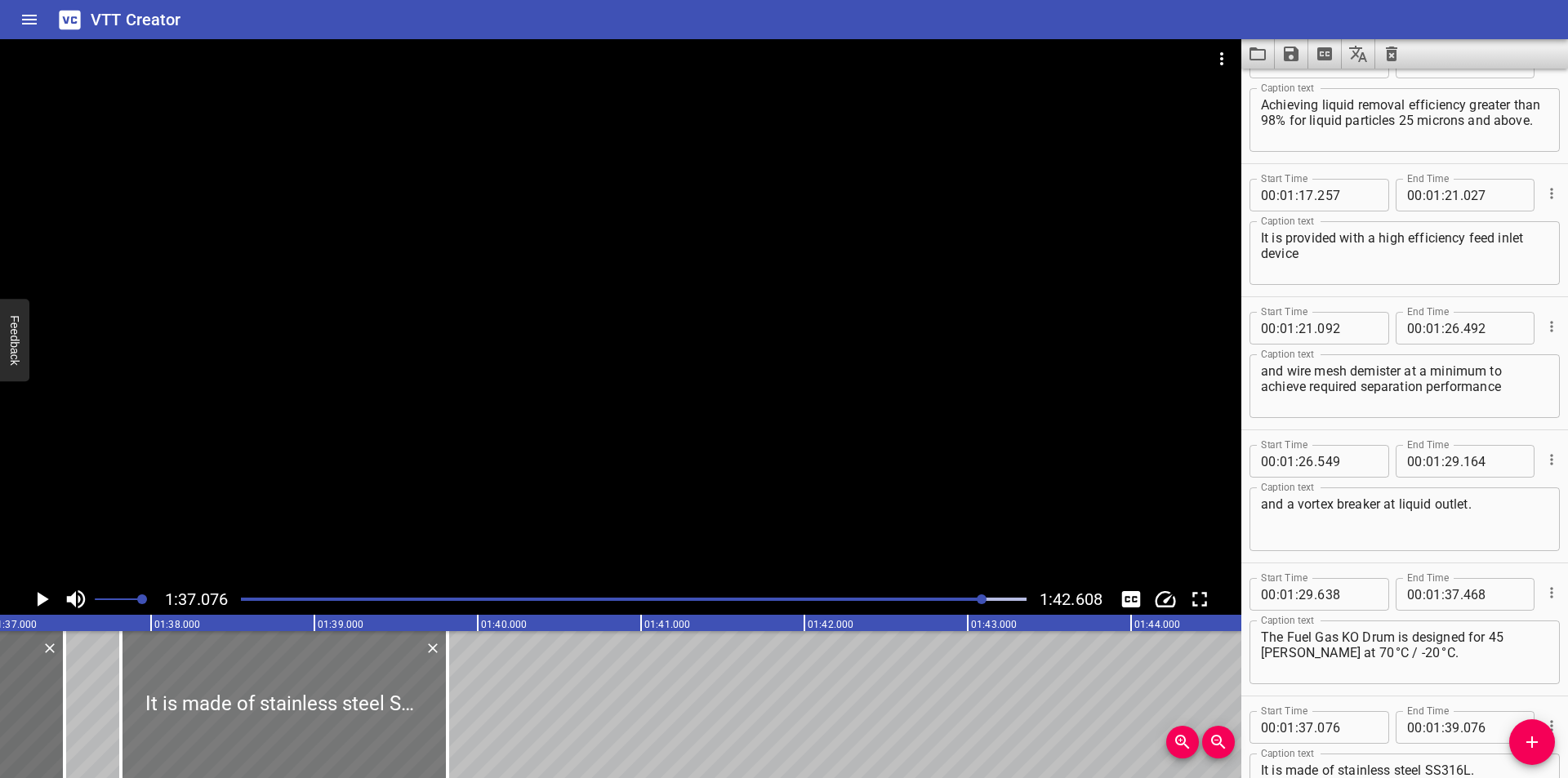
drag, startPoint x: 246, startPoint y: 706, endPoint x: 347, endPoint y: 728, distance: 103.4
click at [344, 728] on div at bounding box center [284, 704] width 327 height 147
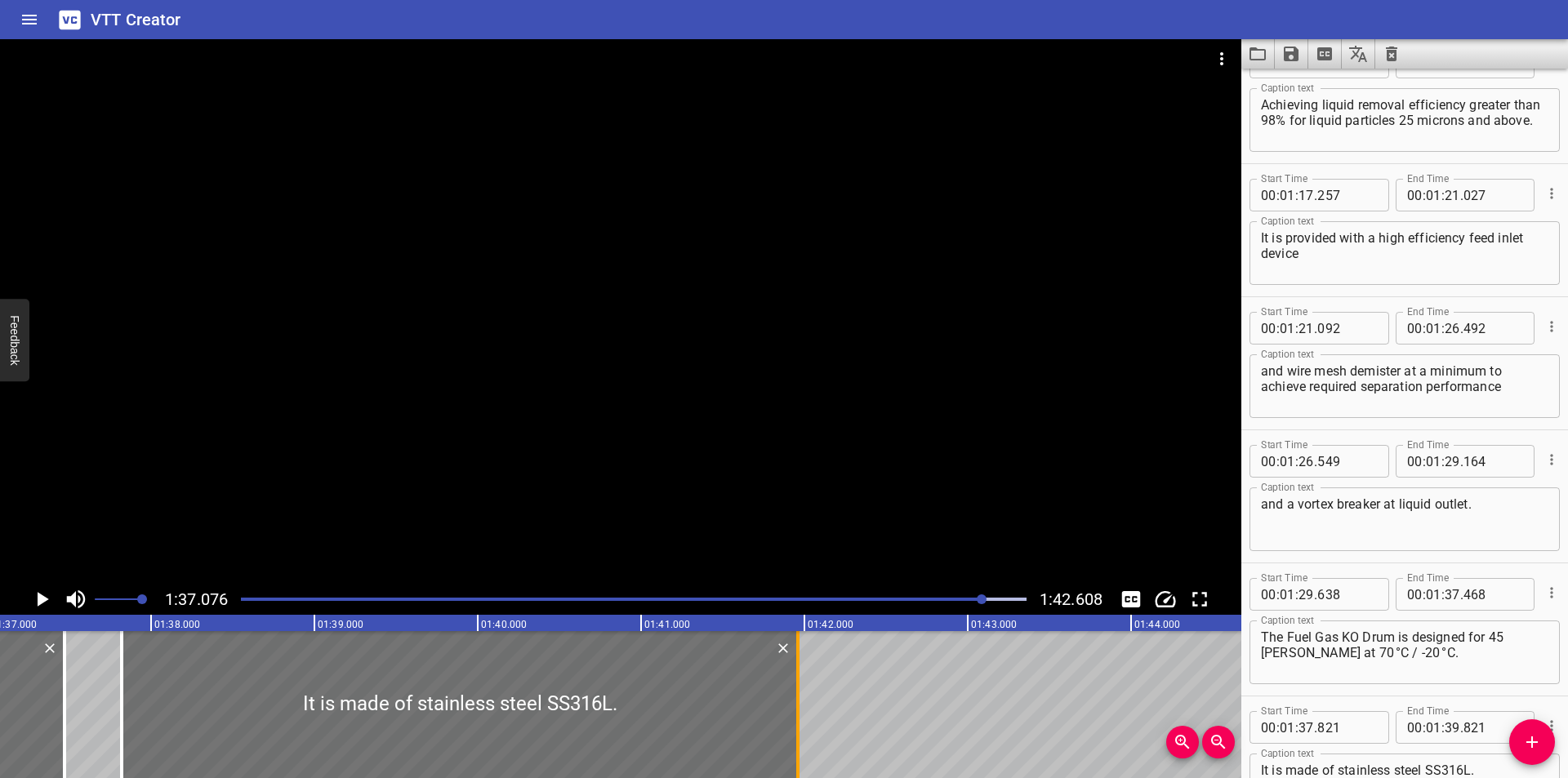
drag, startPoint x: 450, startPoint y: 736, endPoint x: 800, endPoint y: 737, distance: 350.0
click at [800, 737] on div at bounding box center [798, 704] width 17 height 147
click at [932, 597] on div at bounding box center [634, 599] width 805 height 22
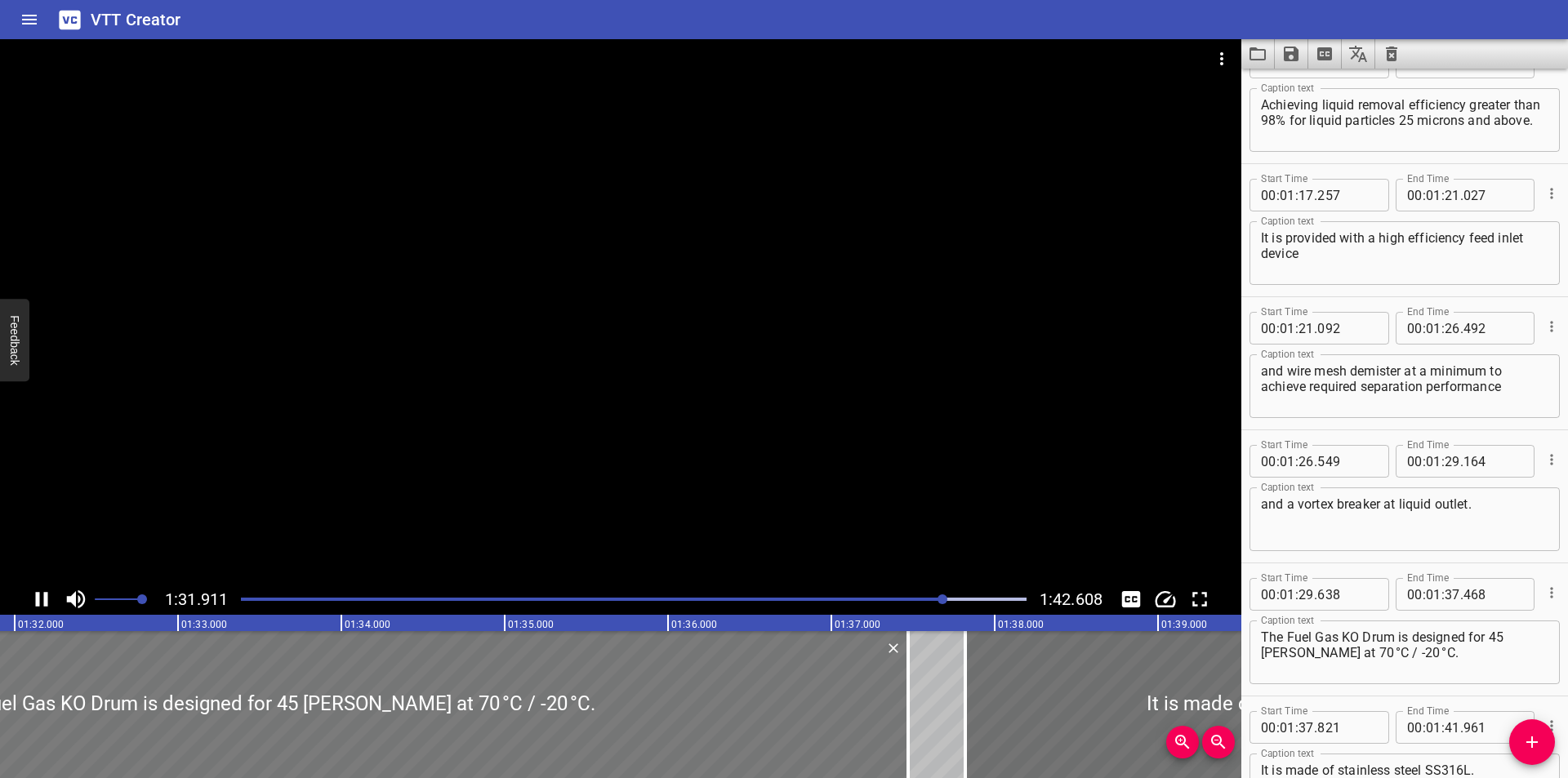
scroll to position [0, 15033]
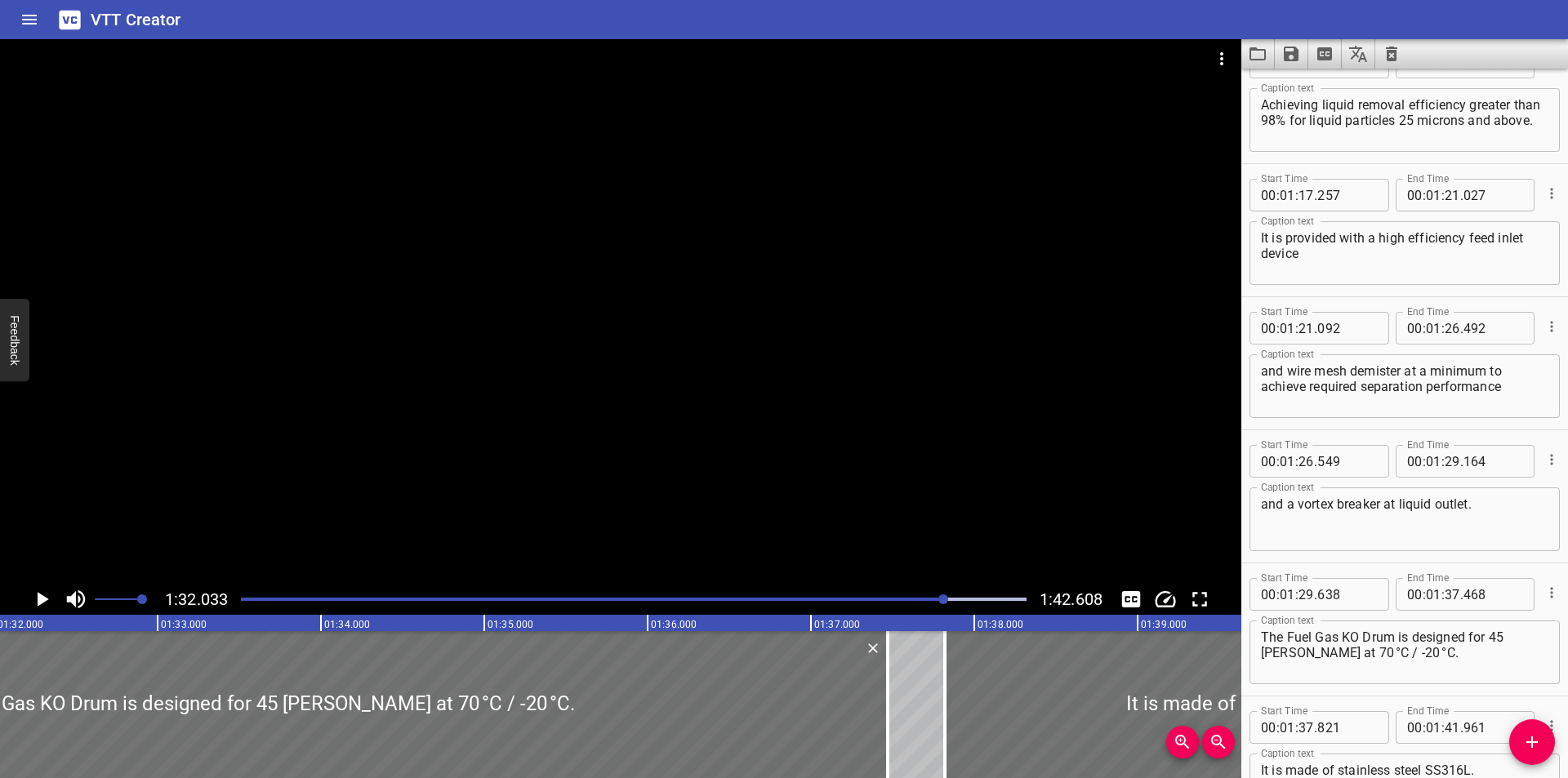
click at [465, 510] on div at bounding box center [620, 311] width 1241 height 545
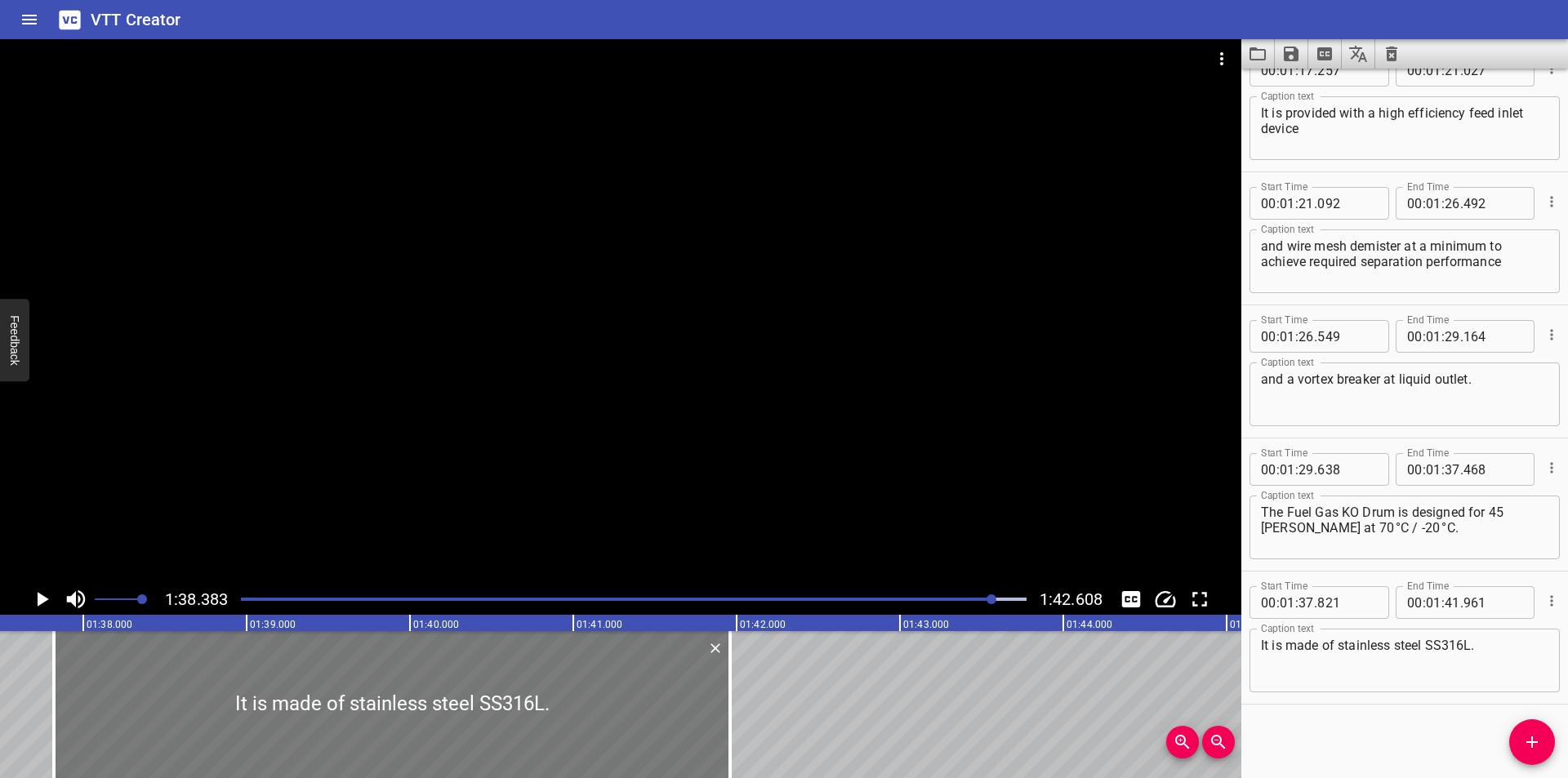
scroll to position [0, 15907]
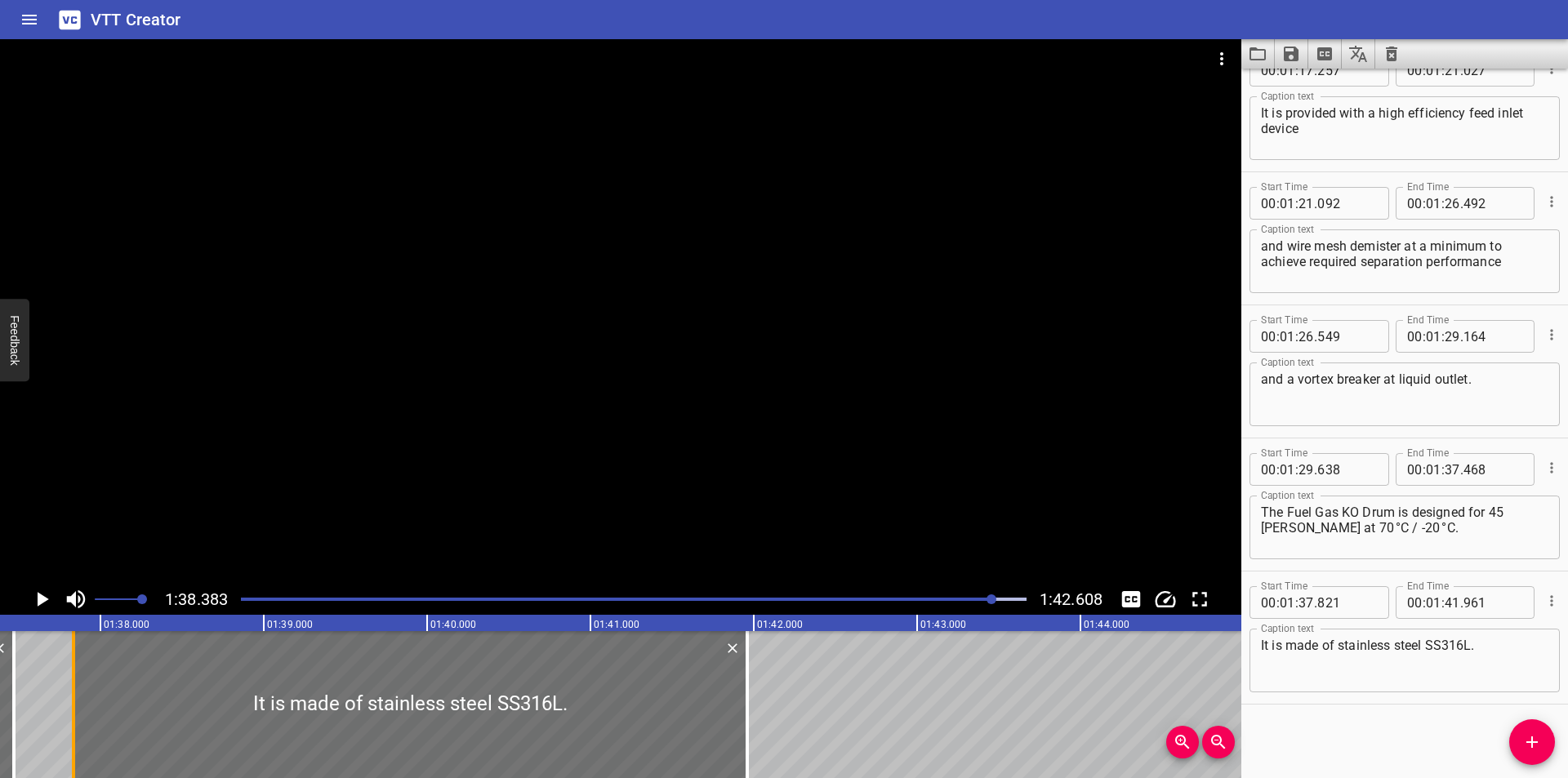
click at [71, 714] on div at bounding box center [73, 704] width 17 height 147
click at [610, 365] on div at bounding box center [620, 311] width 1241 height 545
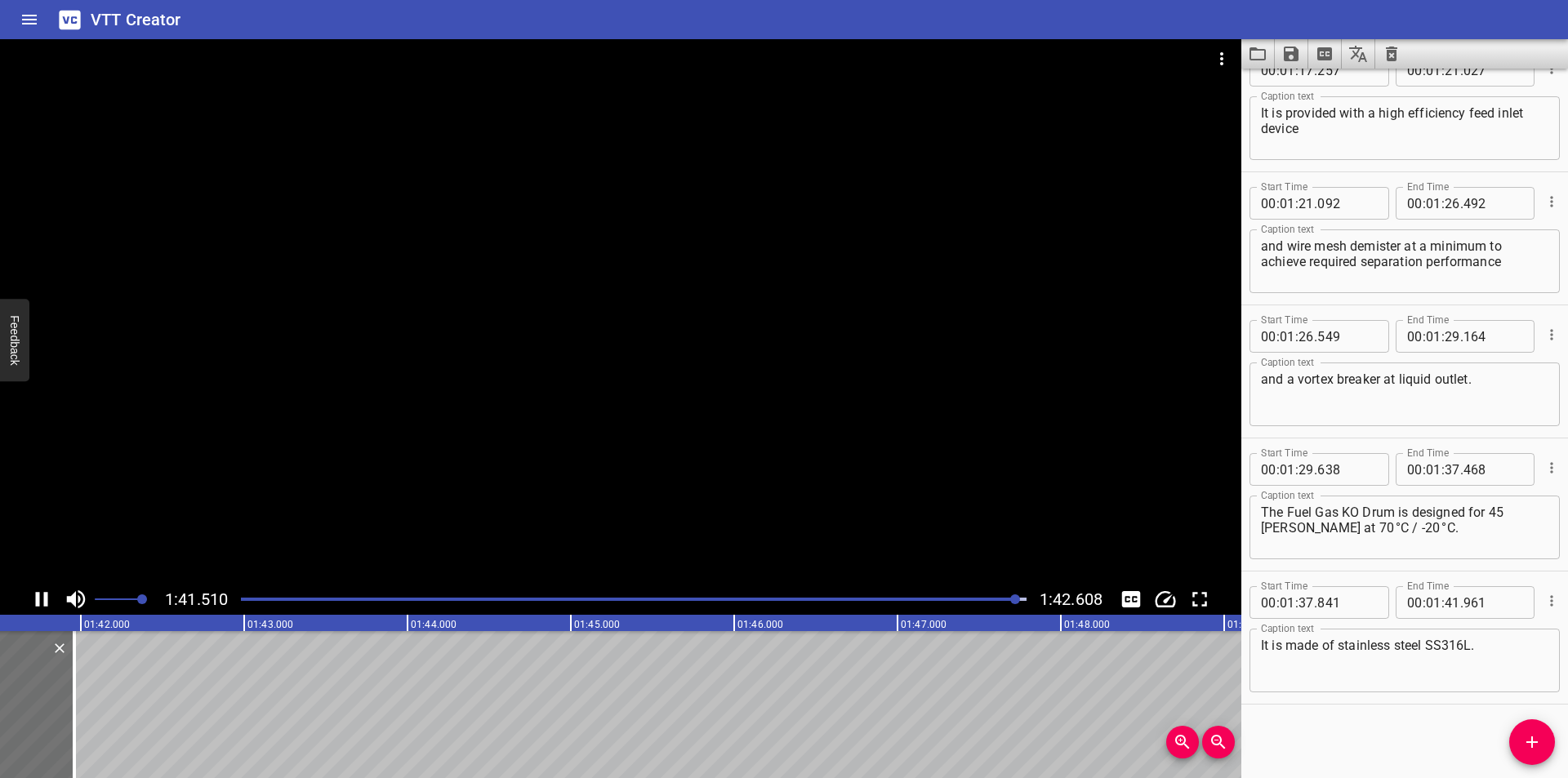
scroll to position [0, 16597]
click at [59, 692] on div at bounding box center [61, 704] width 17 height 147
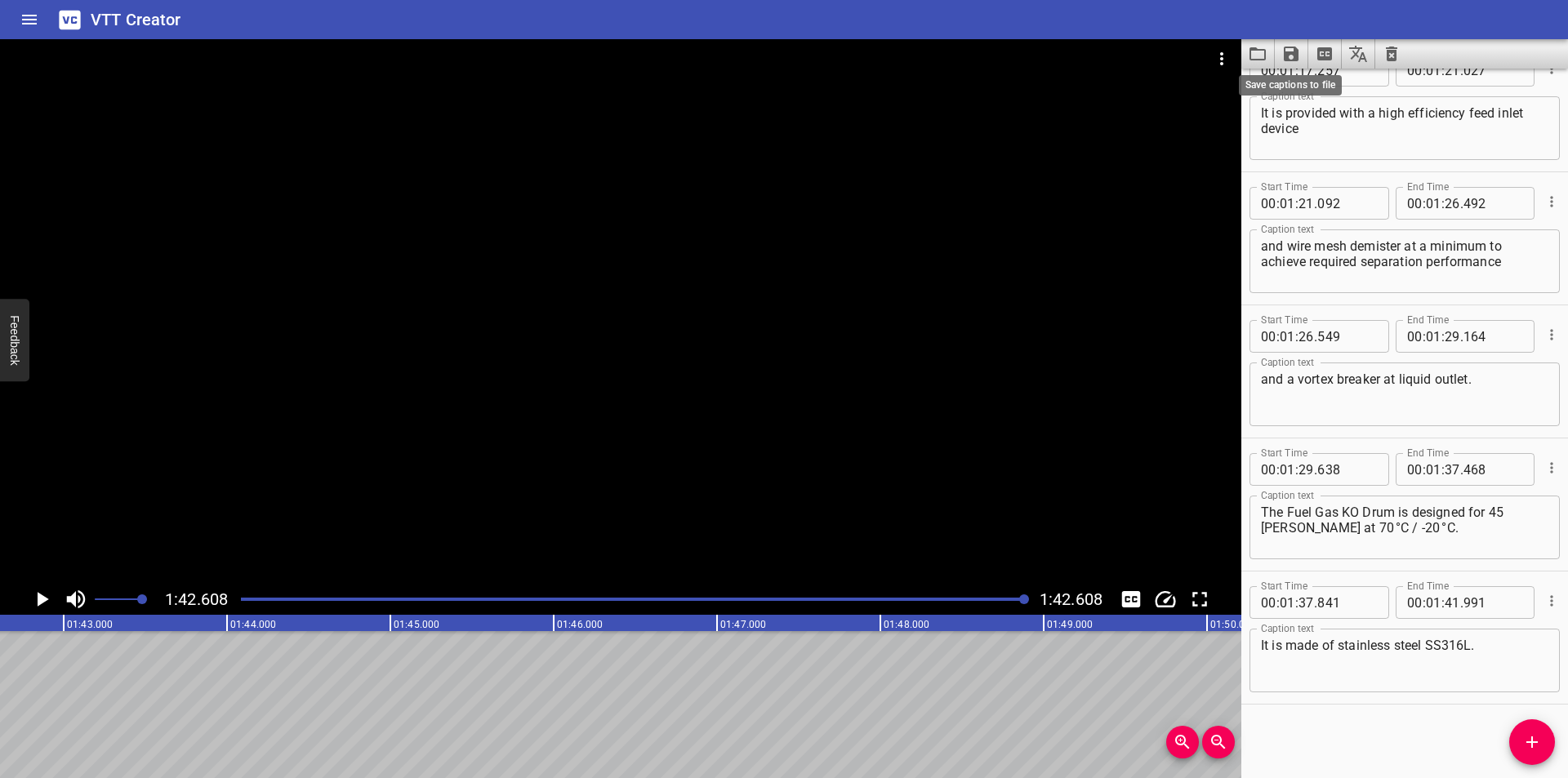
click at [1293, 56] on icon "Save captions to file" at bounding box center [1291, 54] width 20 height 19
click at [1296, 84] on li "Save to VTT file" at bounding box center [1334, 90] width 120 height 29
click at [251, 602] on div at bounding box center [634, 599] width 805 height 22
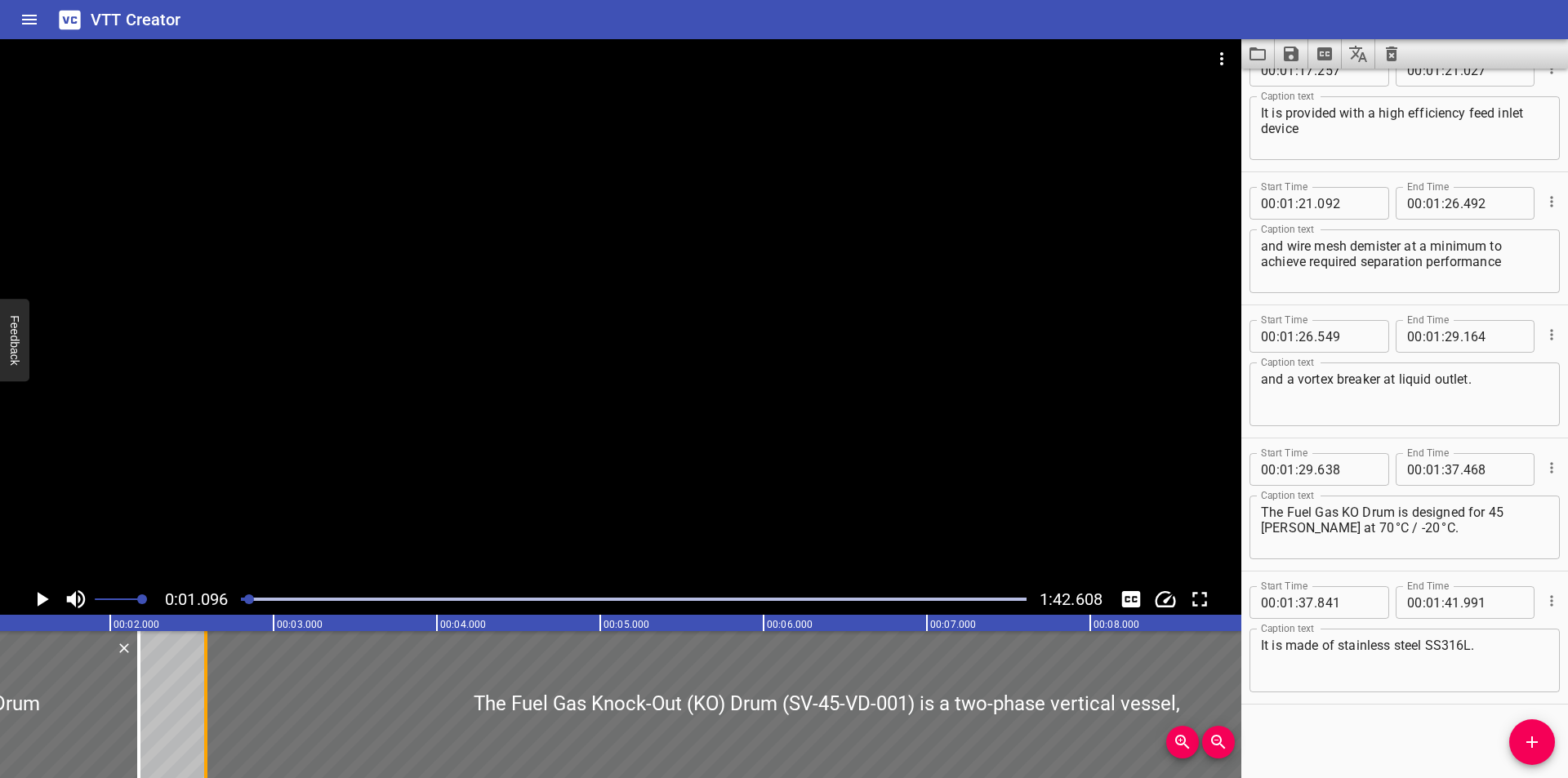
scroll to position [0, 178]
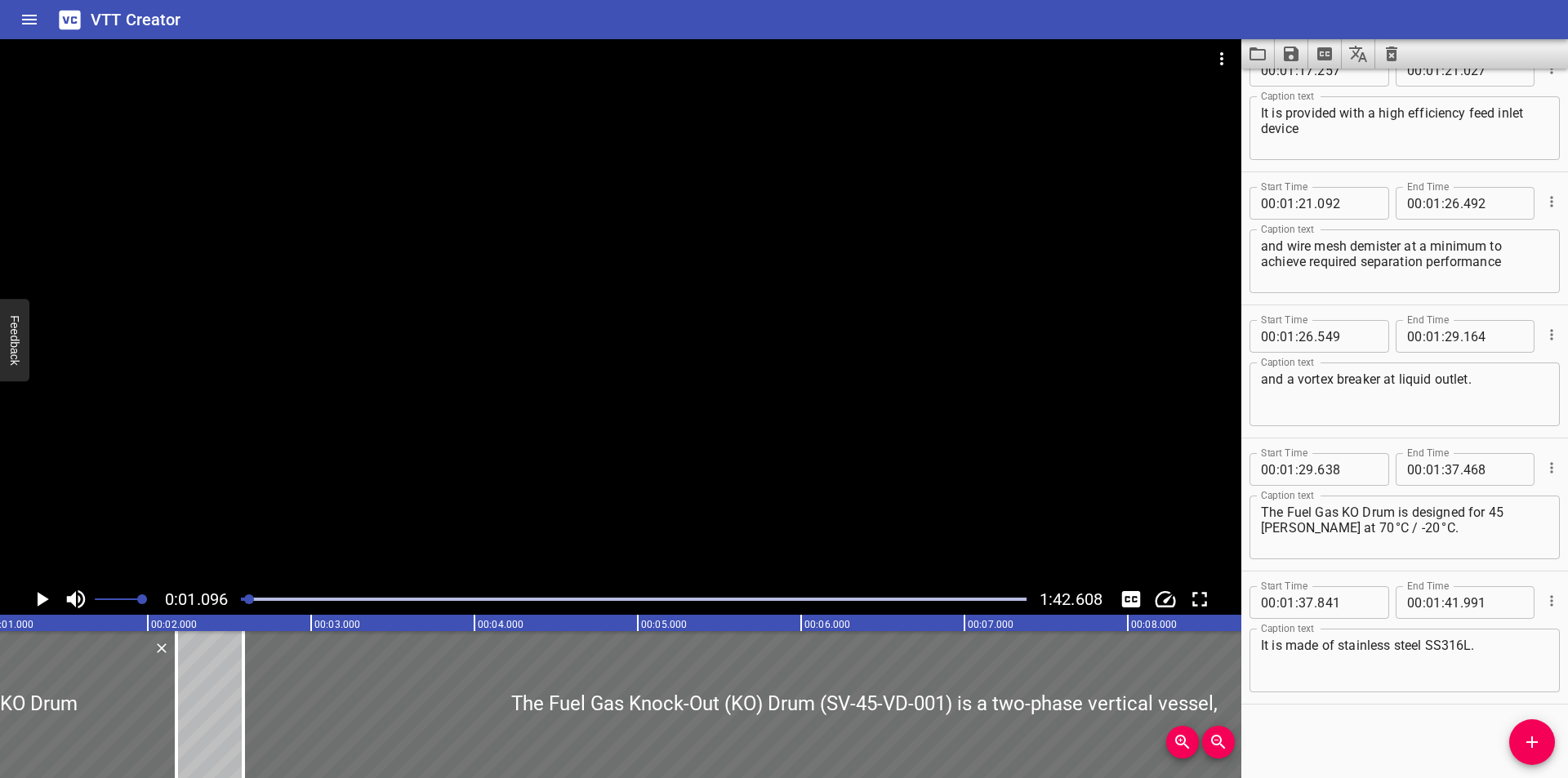
drag, startPoint x: 1342, startPoint y: 731, endPoint x: 1222, endPoint y: 404, distance: 348.3
click at [1341, 699] on div "Start Time 00 : 00 : 00 . 000 Start Time End Time 00 : 00 : 02 . 175 End Time C…" at bounding box center [1404, 423] width 327 height 710
click at [1212, 55] on icon "Video Options" at bounding box center [1222, 58] width 20 height 19
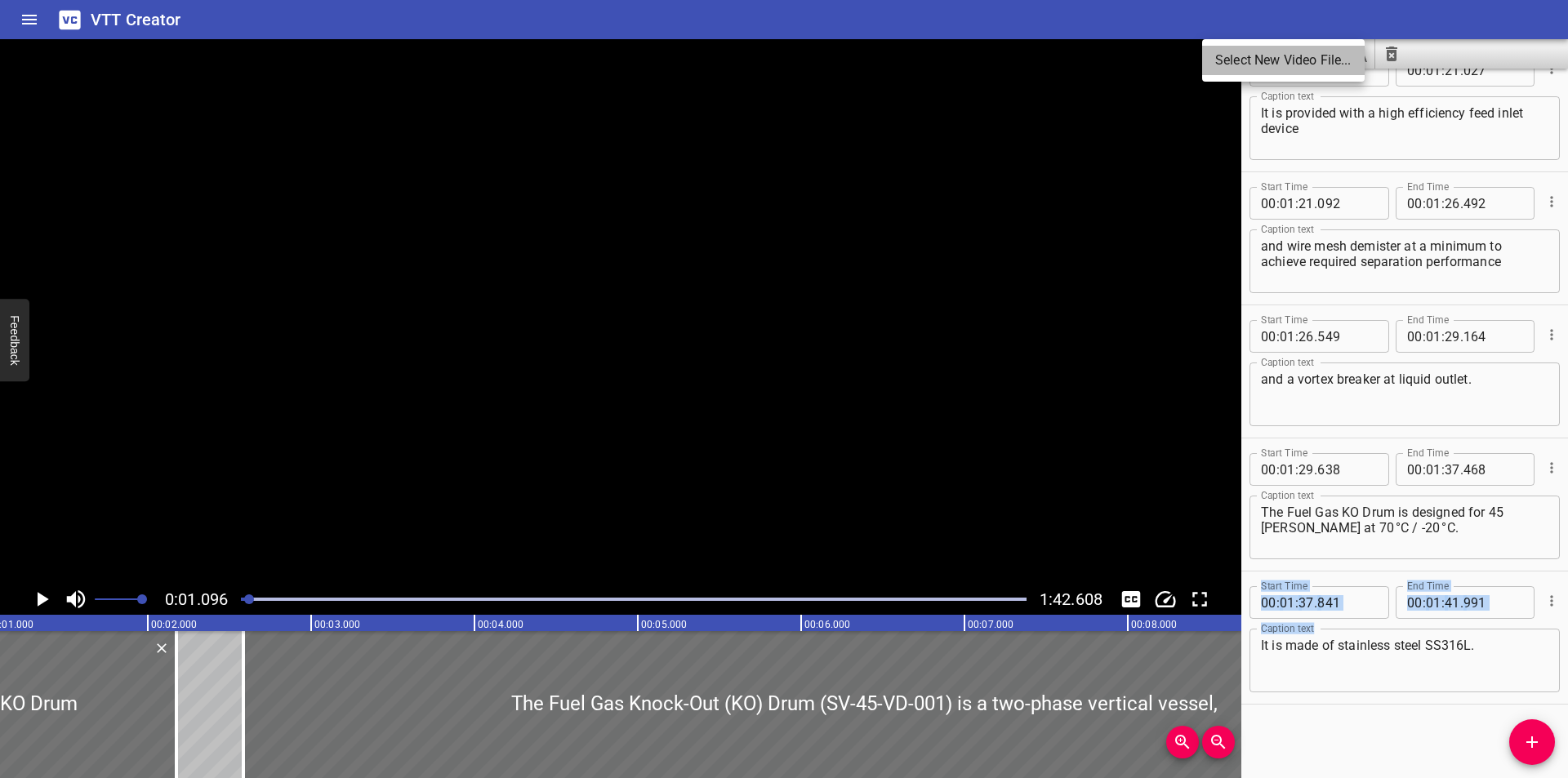
click at [1217, 54] on li "Select New Video File..." at bounding box center [1283, 60] width 163 height 29
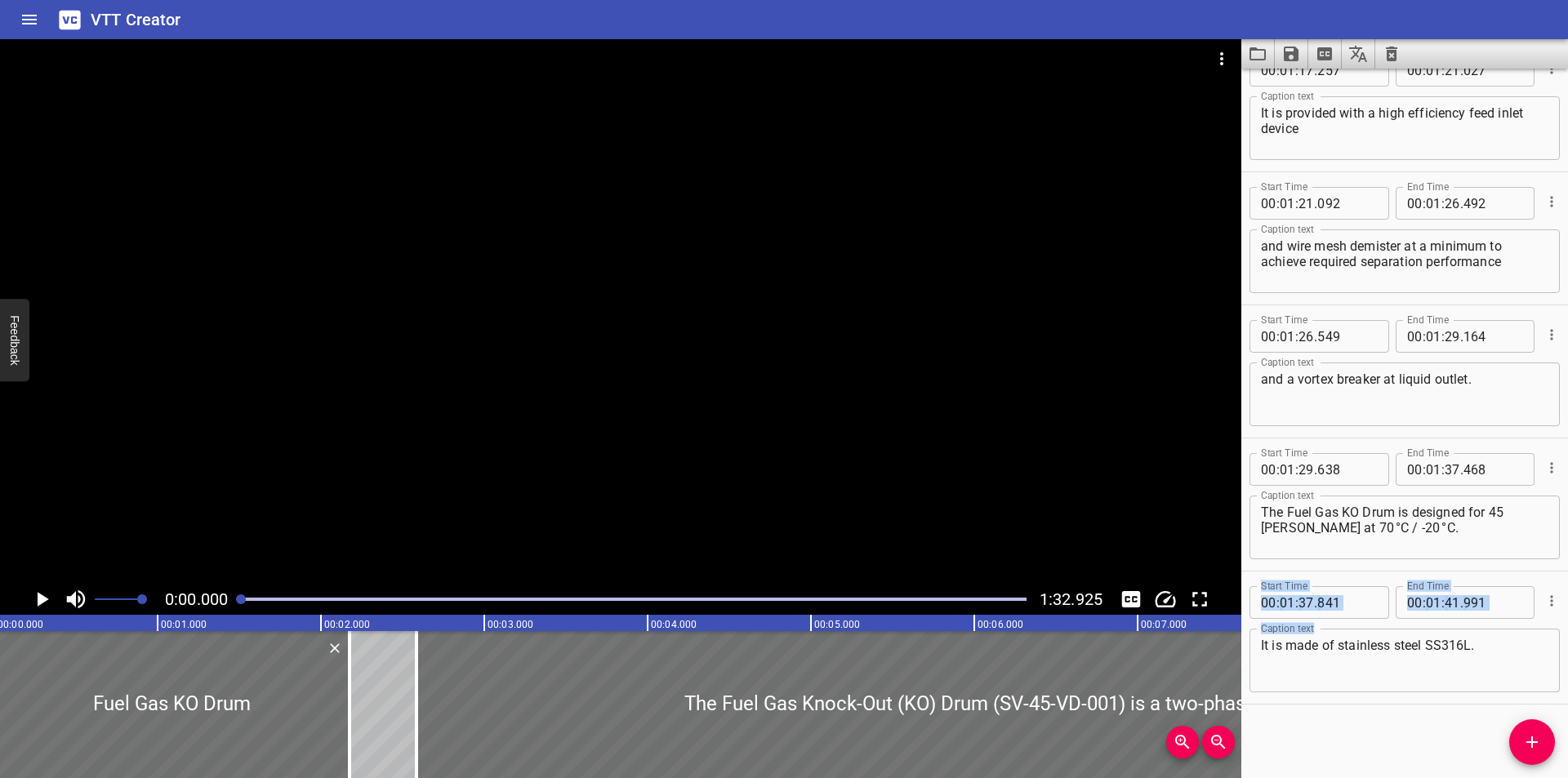
scroll to position [0, 0]
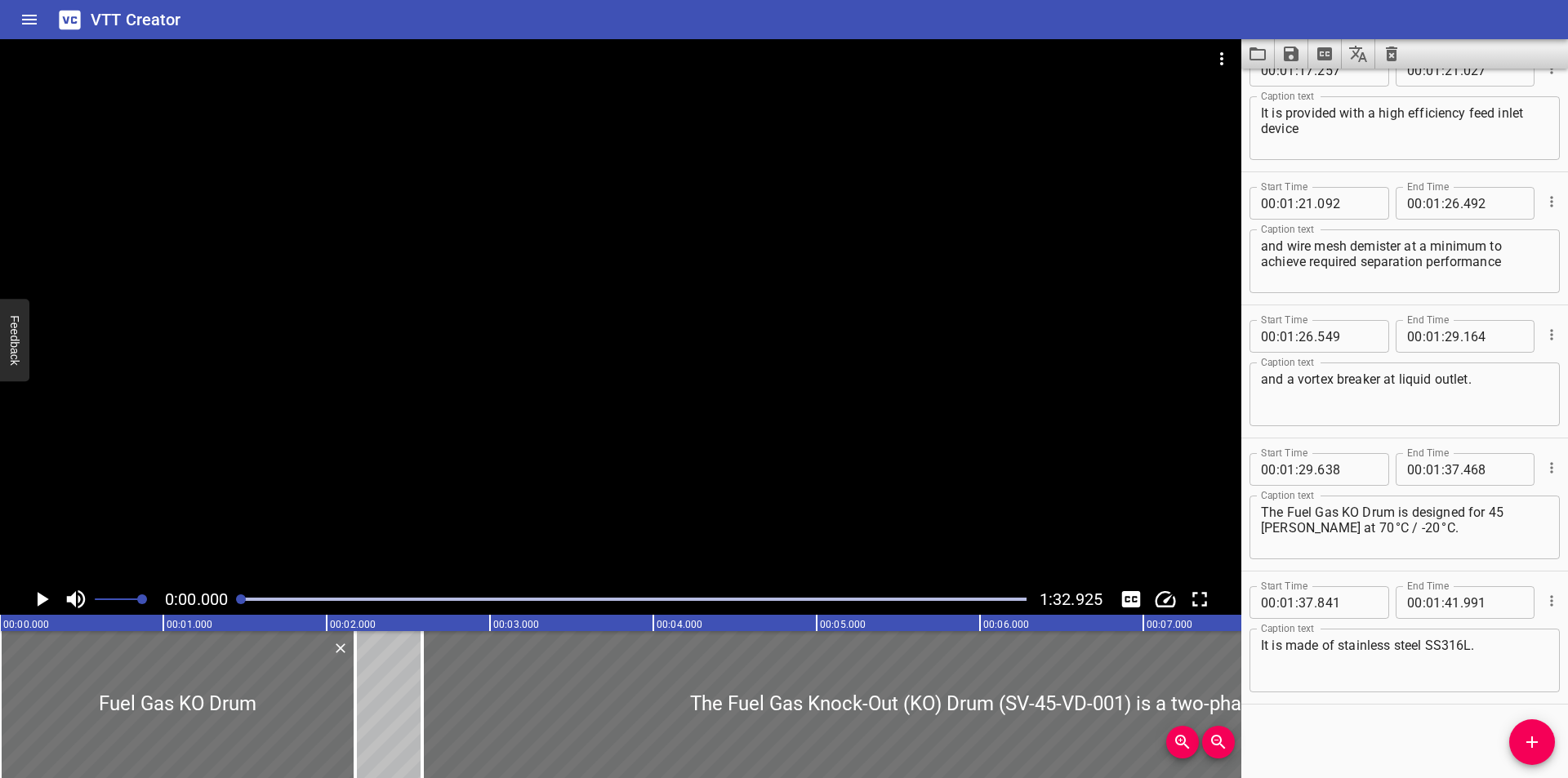
click at [434, 316] on div at bounding box center [620, 311] width 1241 height 545
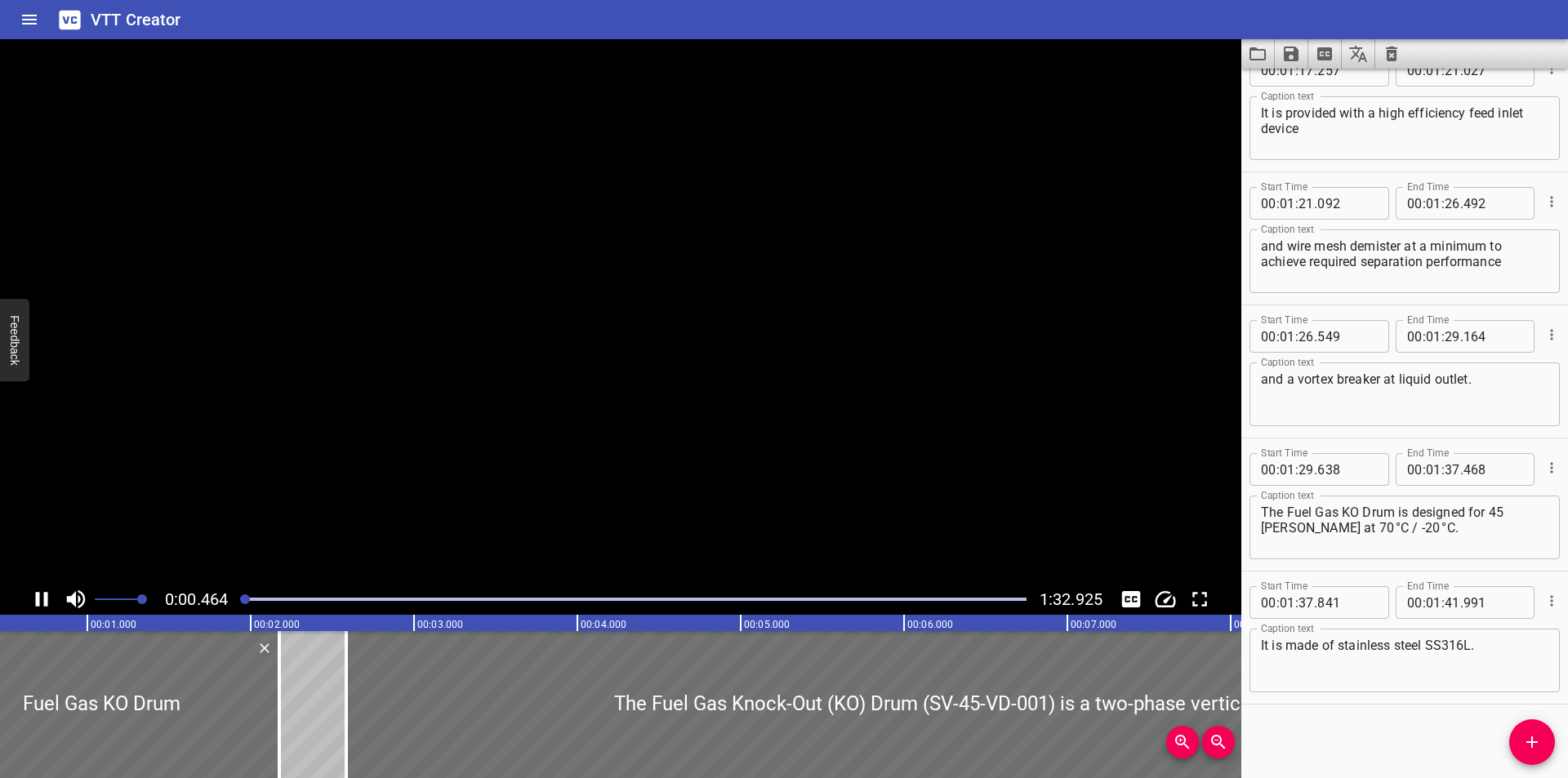
scroll to position [0, 108]
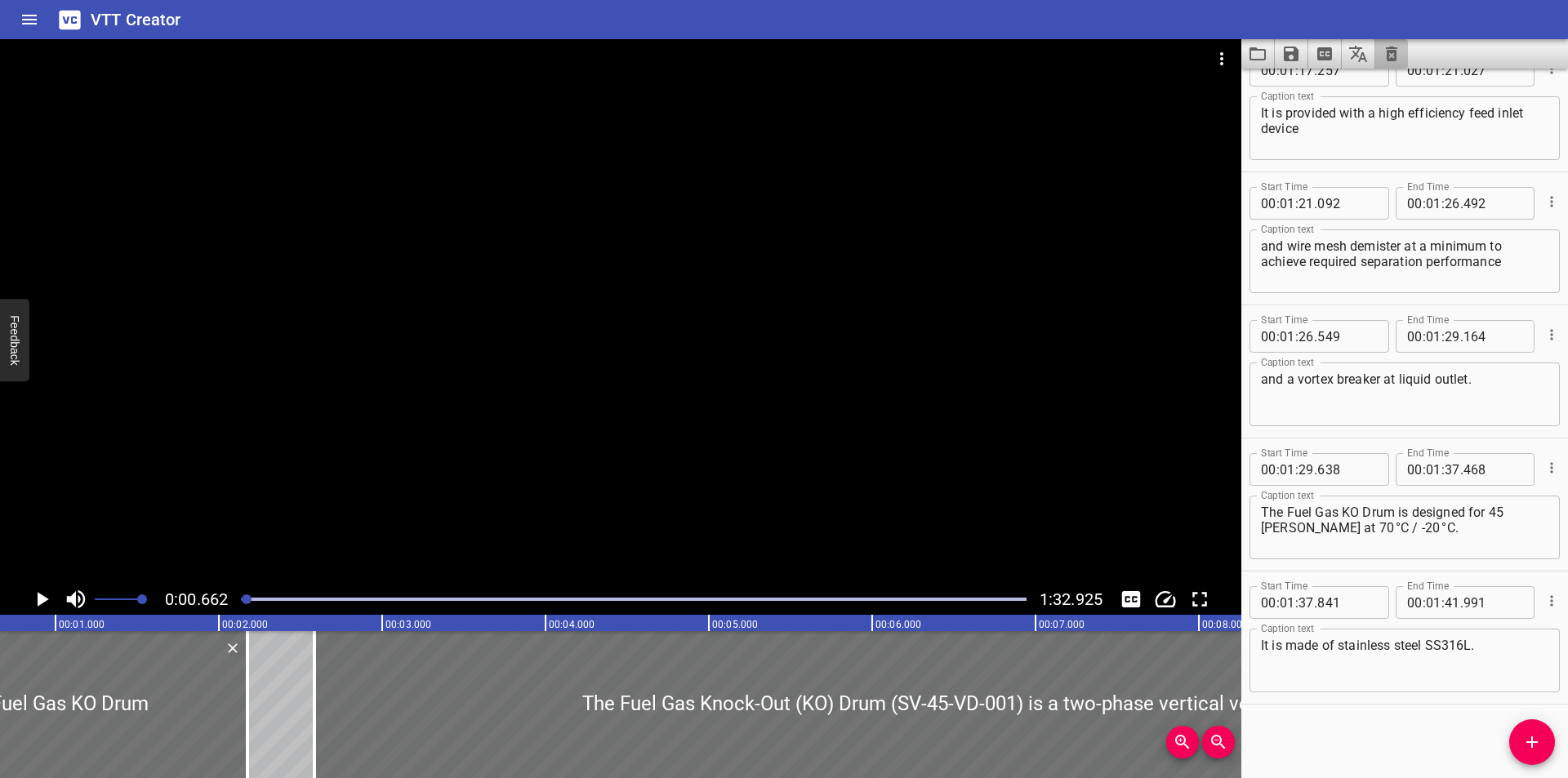
click at [1377, 50] on button "Clear captions" at bounding box center [1392, 54] width 33 height 29
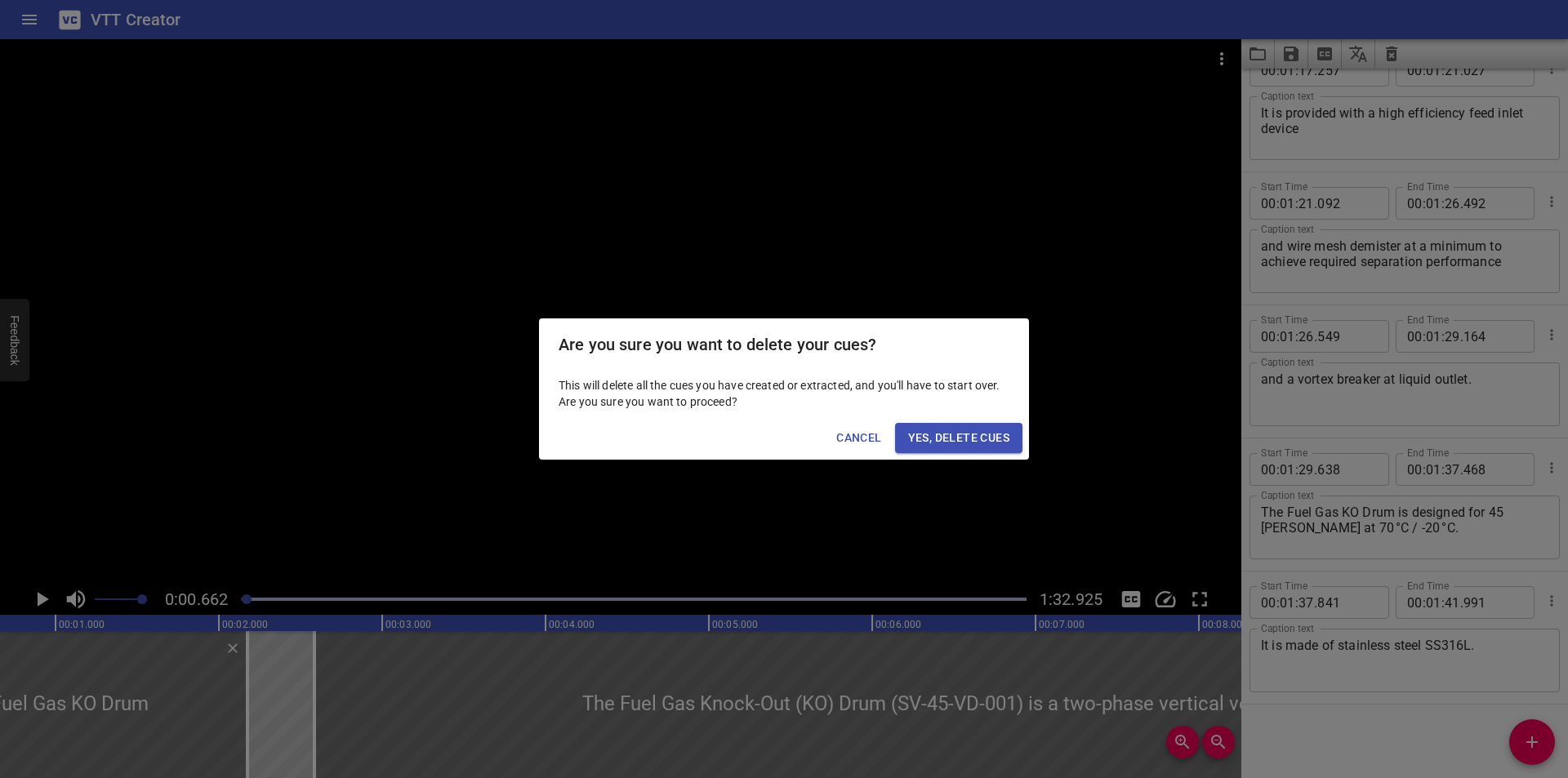
drag, startPoint x: 980, startPoint y: 440, endPoint x: 1317, endPoint y: 591, distance: 369.3
click at [981, 440] on span "Yes, Delete Cues" at bounding box center [959, 438] width 101 height 20
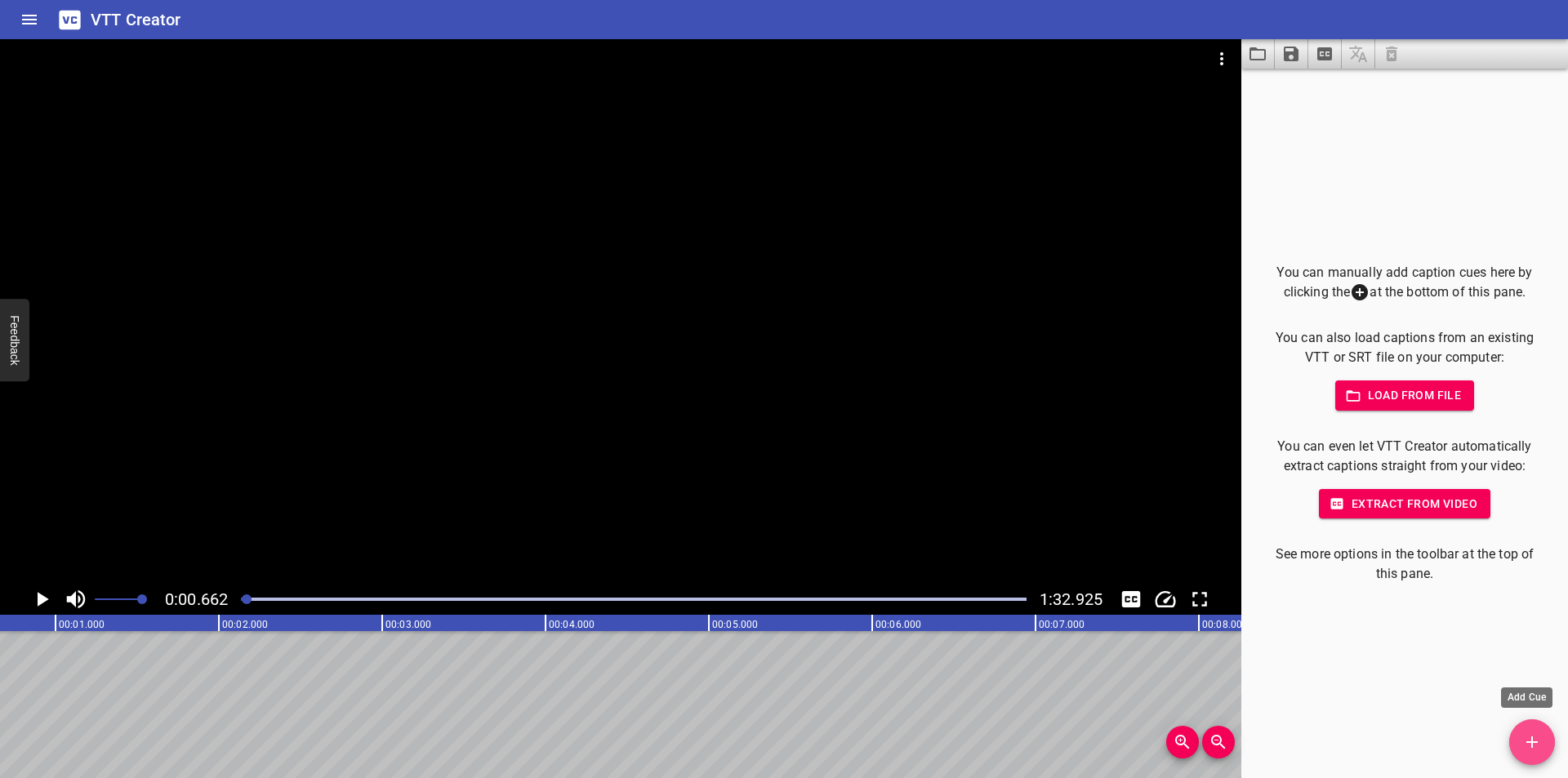
click at [1526, 745] on icon "Add Cue" at bounding box center [1532, 742] width 20 height 19
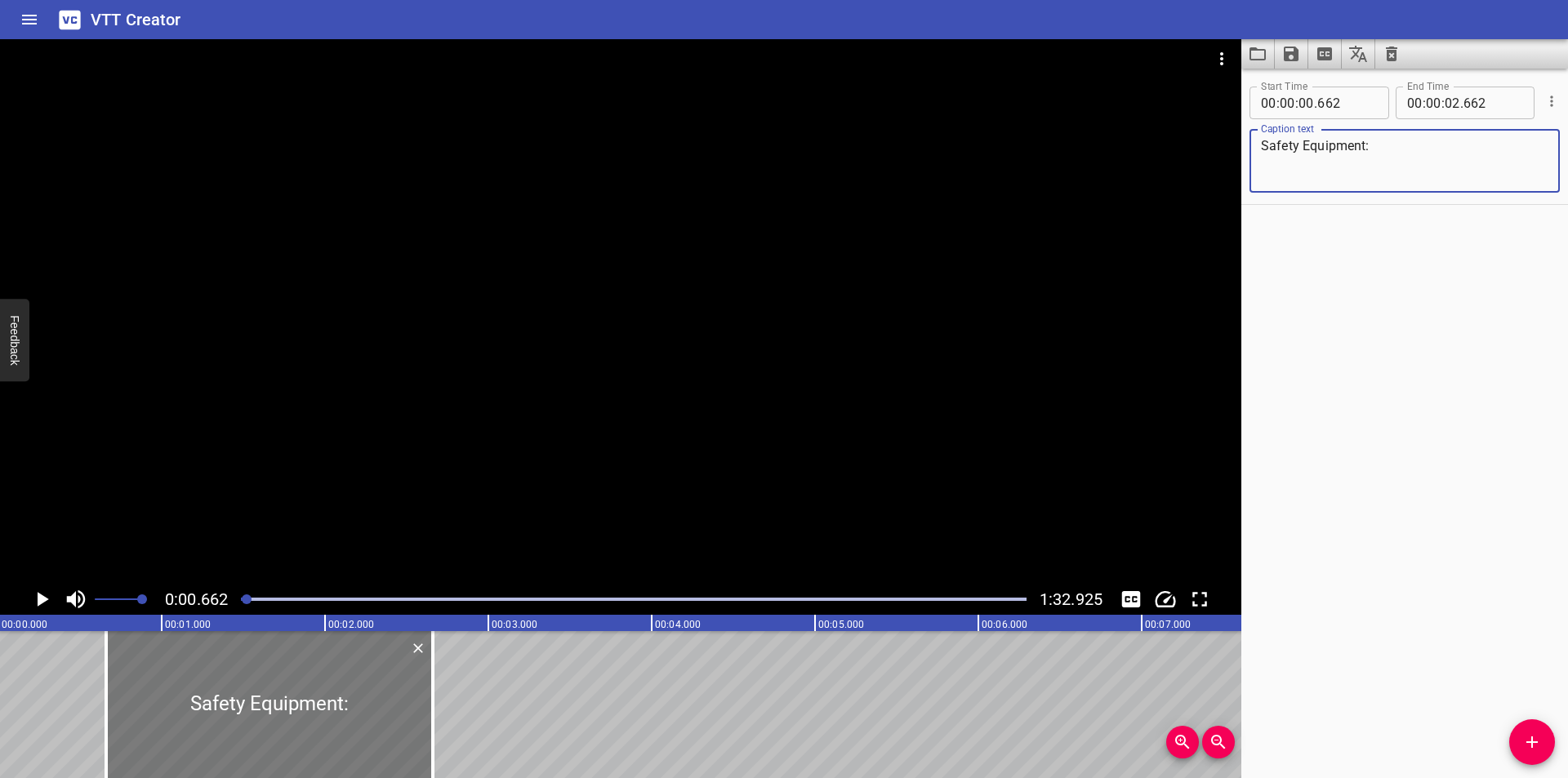
scroll to position [0, 0]
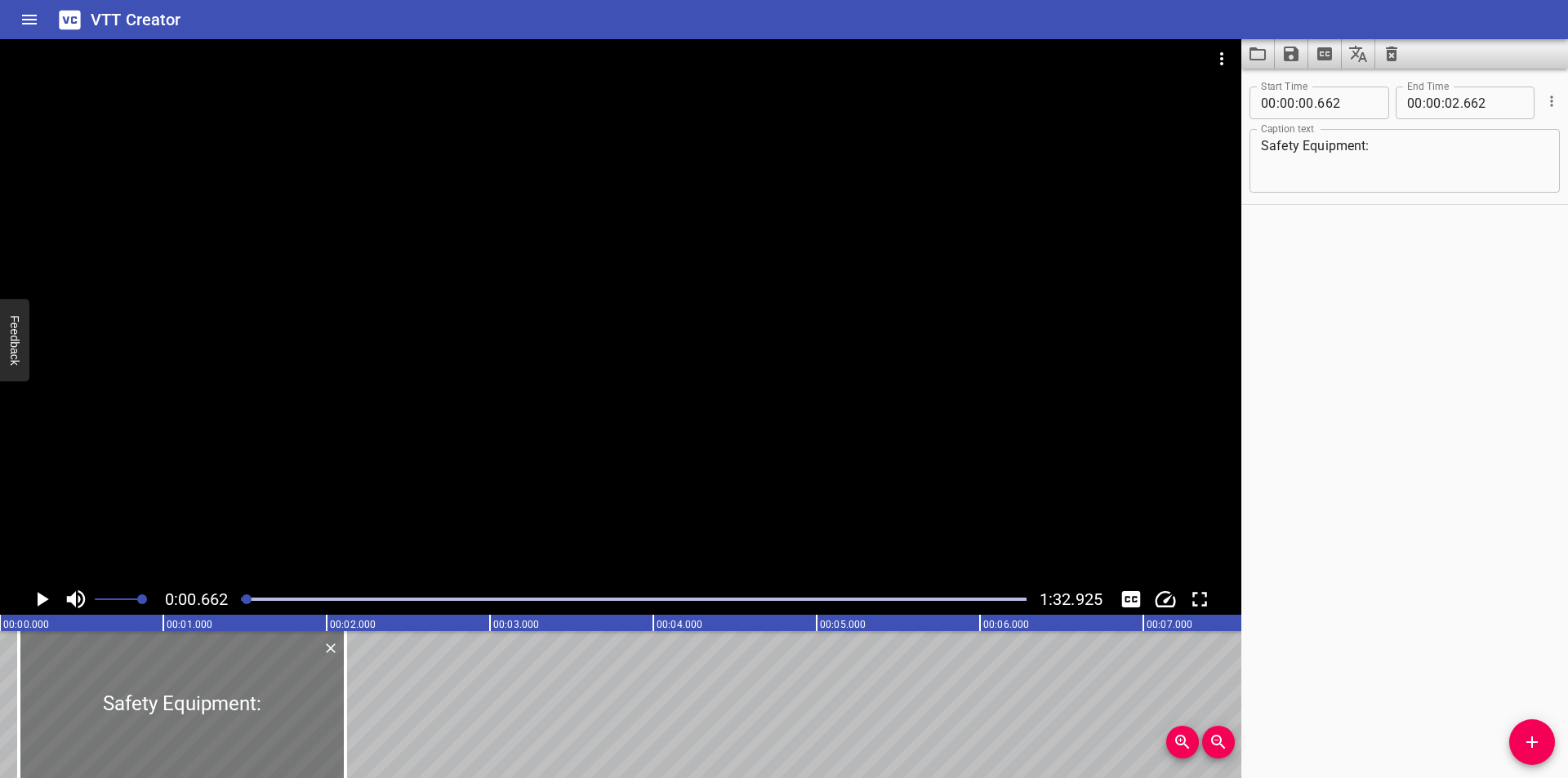
drag, startPoint x: 221, startPoint y: 697, endPoint x: 99, endPoint y: 681, distance: 123.0
click at [99, 681] on div at bounding box center [181, 704] width 327 height 147
click at [294, 522] on div at bounding box center [620, 311] width 1241 height 545
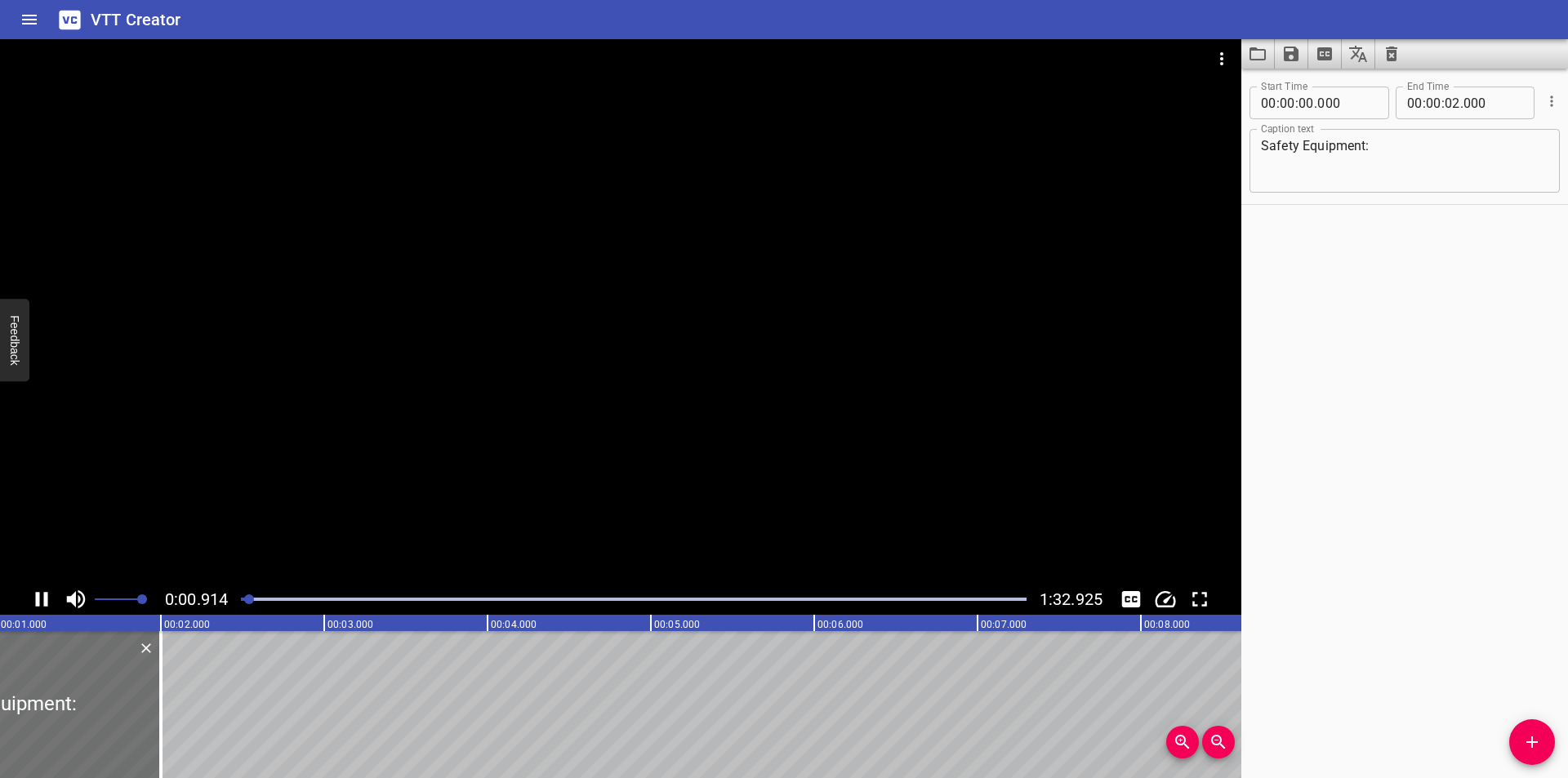
scroll to position [0, 171]
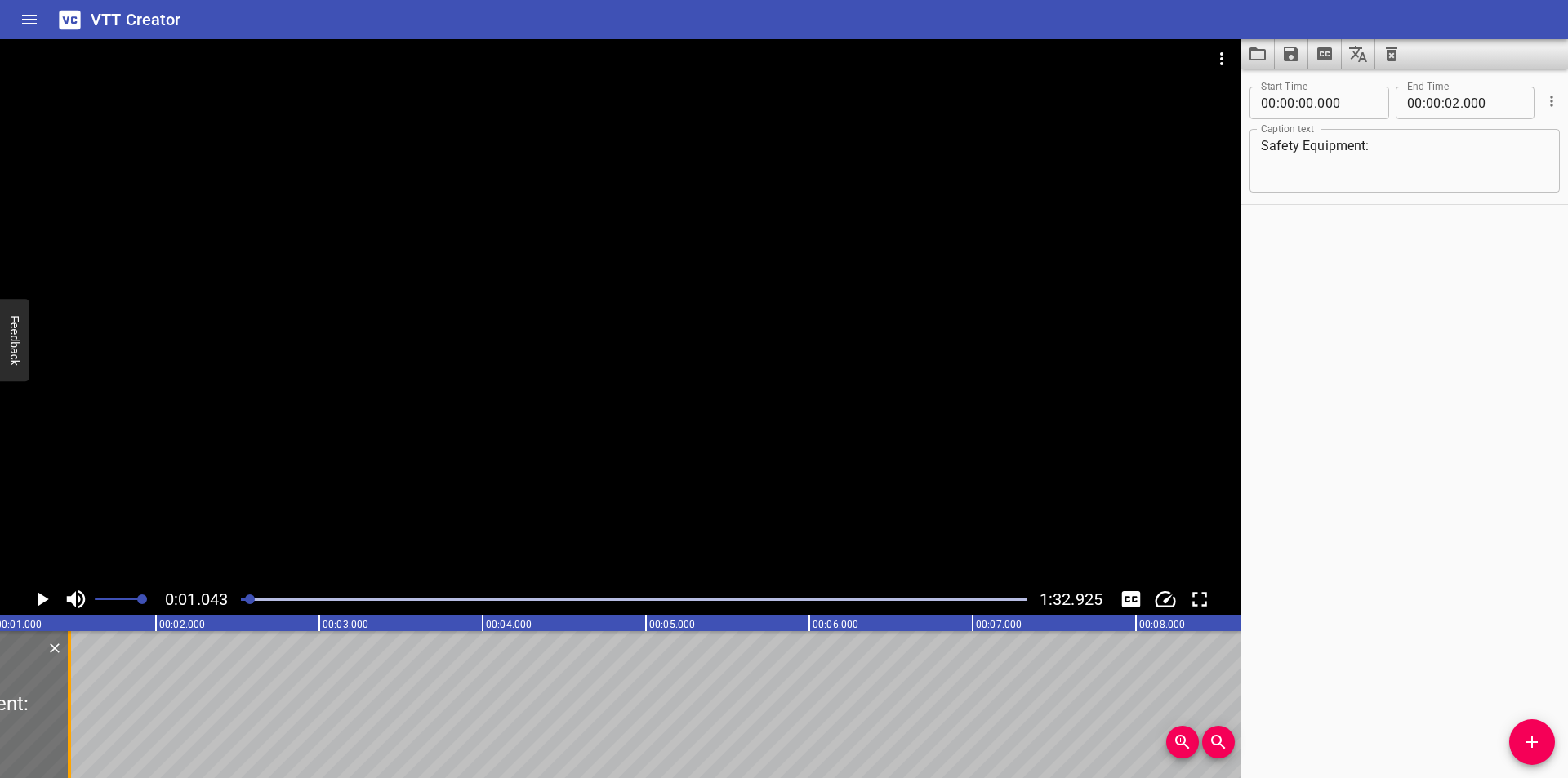
drag, startPoint x: 158, startPoint y: 702, endPoint x: 71, endPoint y: 717, distance: 88.3
click at [71, 717] on div at bounding box center [69, 704] width 17 height 147
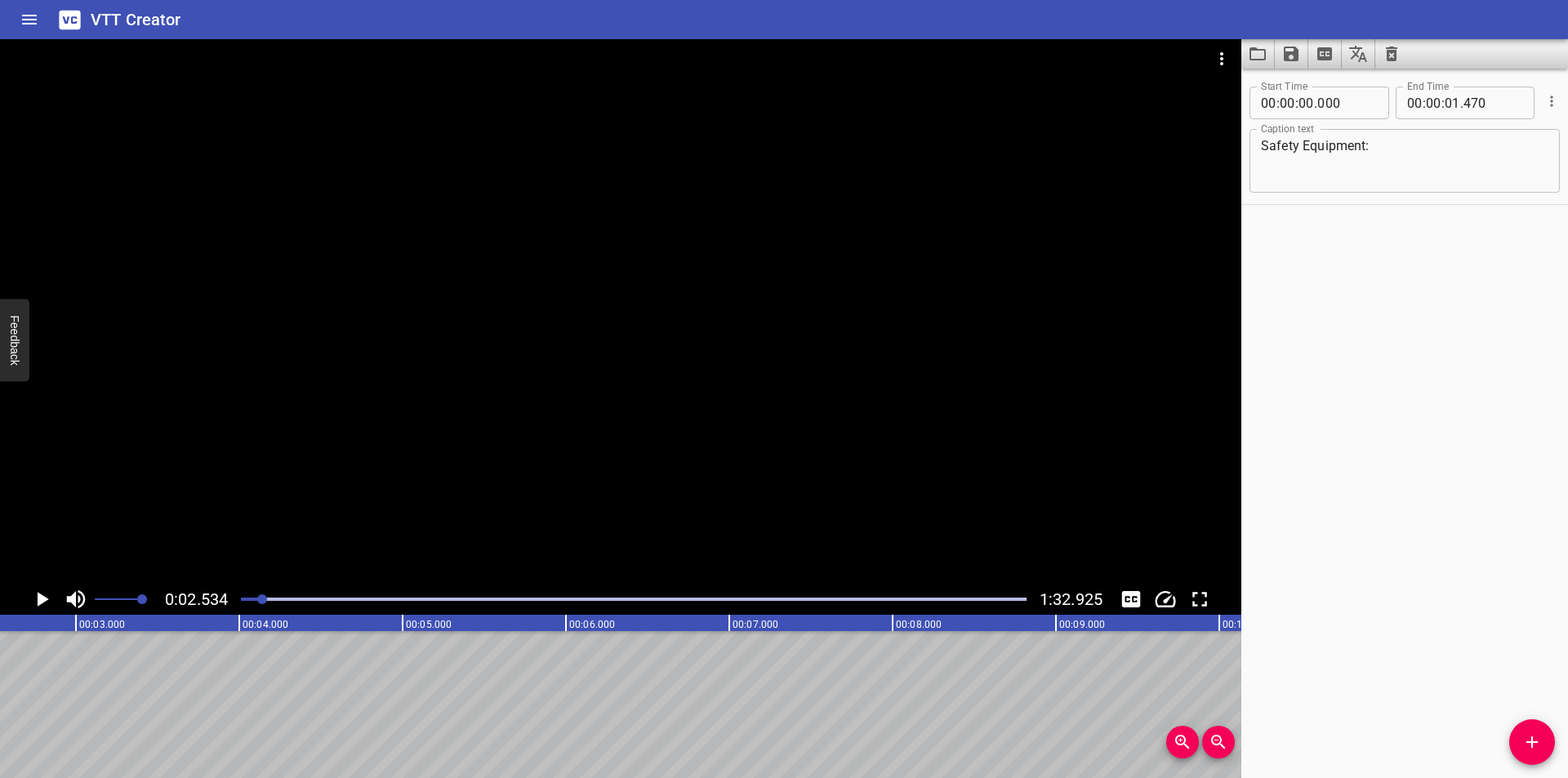
click at [235, 597] on div at bounding box center [634, 599] width 805 height 22
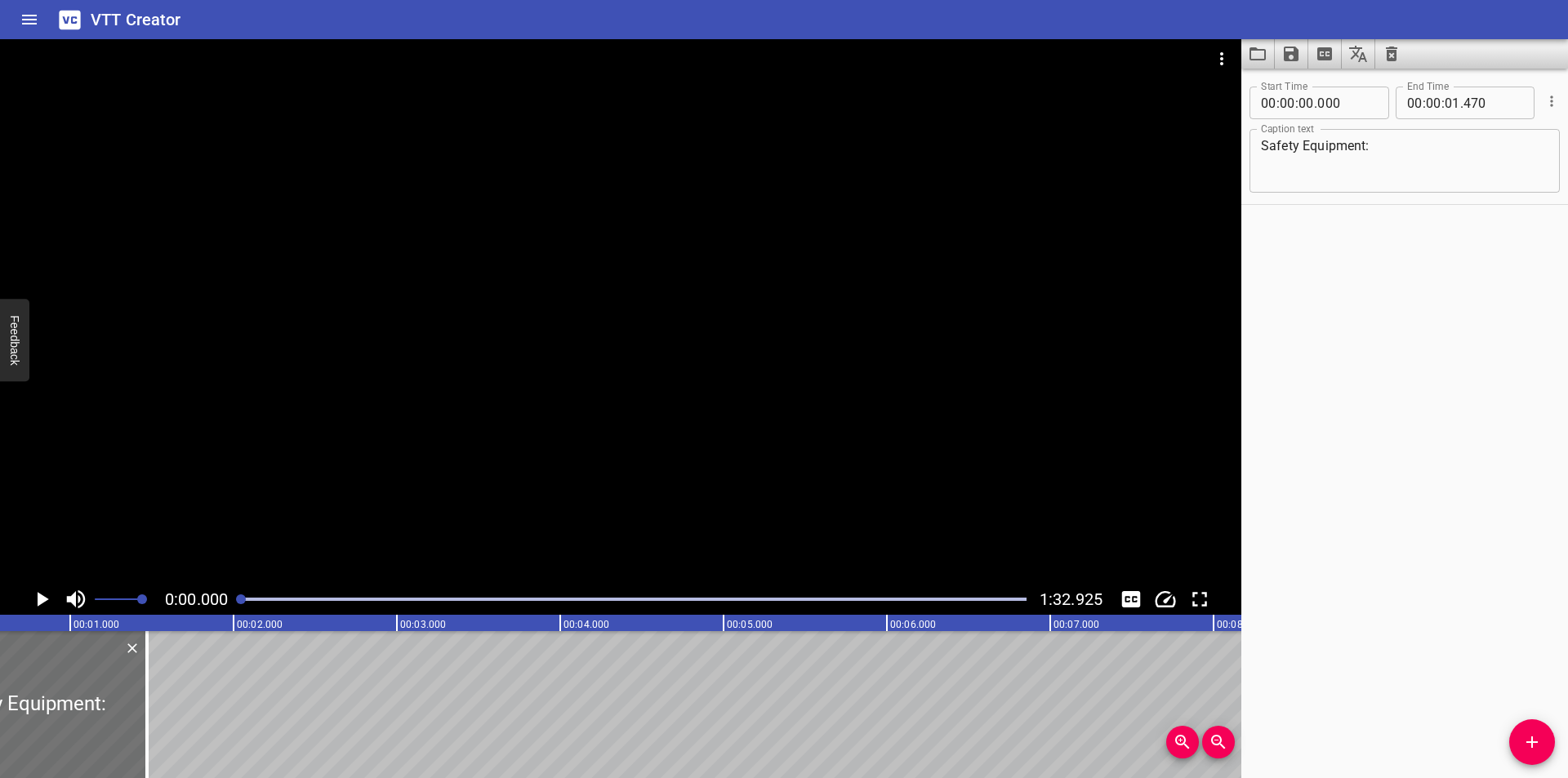
click at [235, 597] on div at bounding box center [634, 599] width 805 height 22
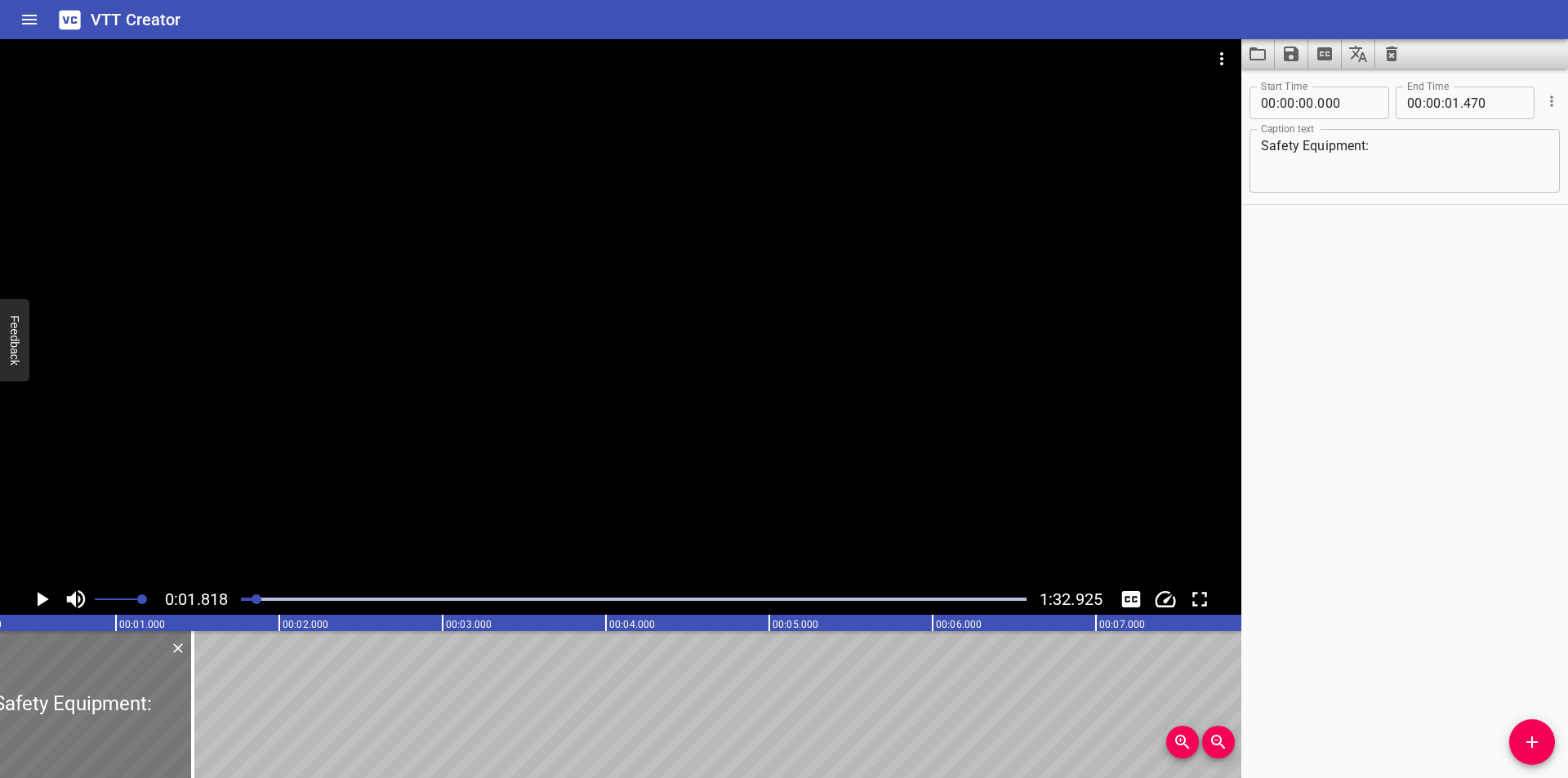
scroll to position [0, 25]
click at [216, 741] on div at bounding box center [214, 704] width 17 height 147
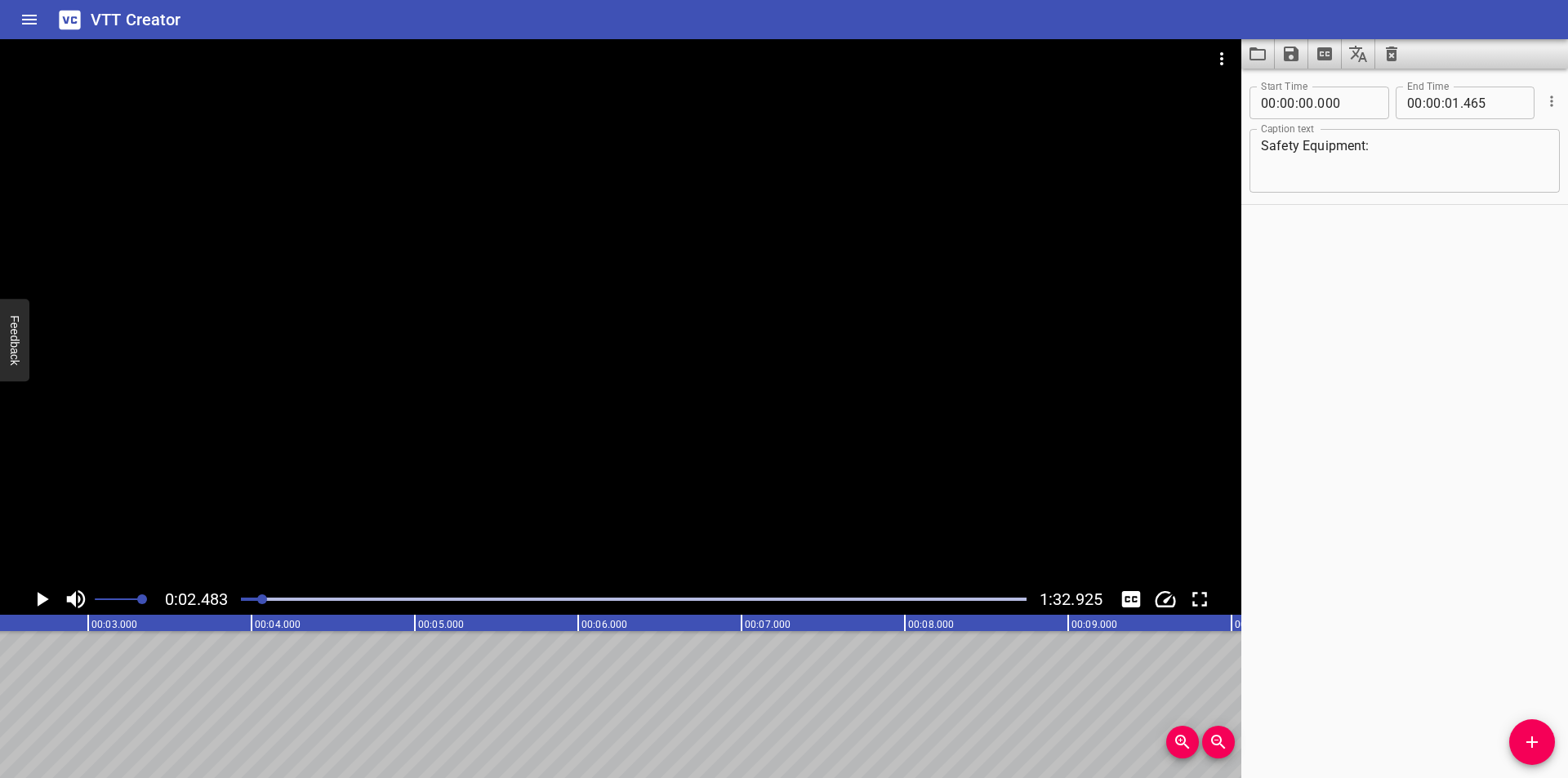
scroll to position [0, 406]
click at [526, 426] on div at bounding box center [620, 311] width 1241 height 545
click at [248, 602] on div at bounding box center [634, 599] width 805 height 22
click at [248, 602] on div at bounding box center [246, 600] width 10 height 10
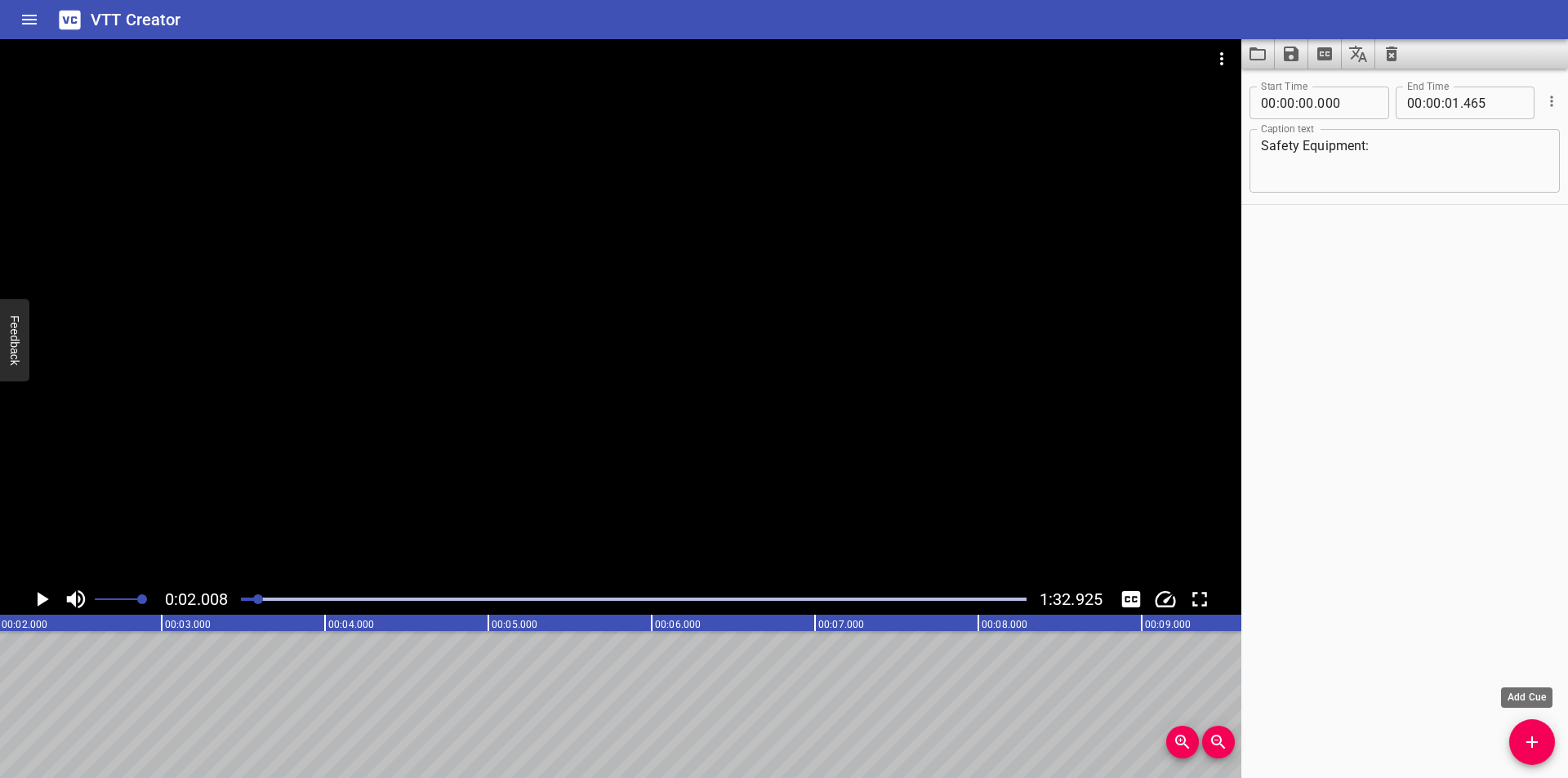
click at [1517, 747] on span "Add Cue" at bounding box center [1532, 742] width 46 height 19
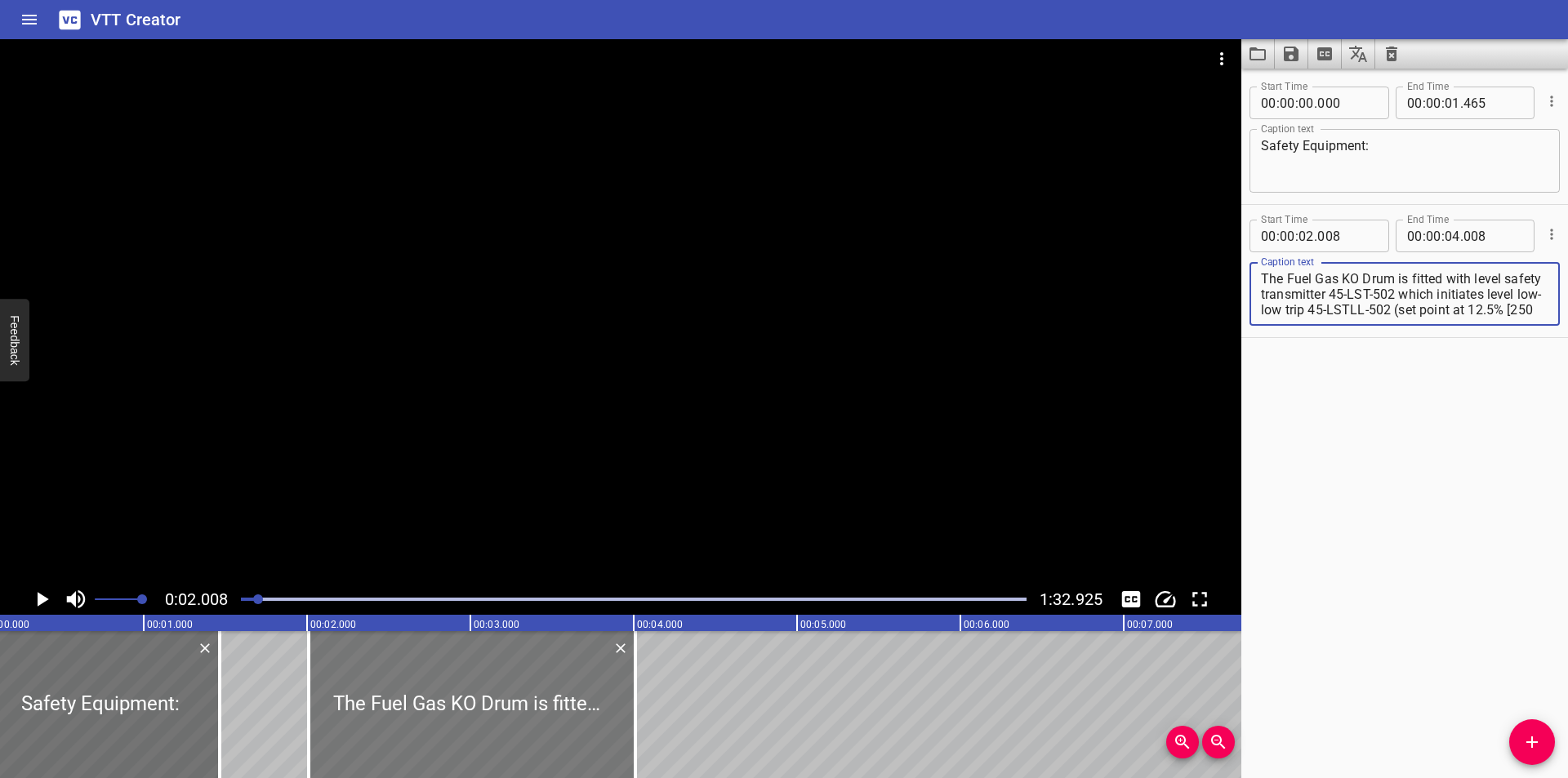
scroll to position [0, 2]
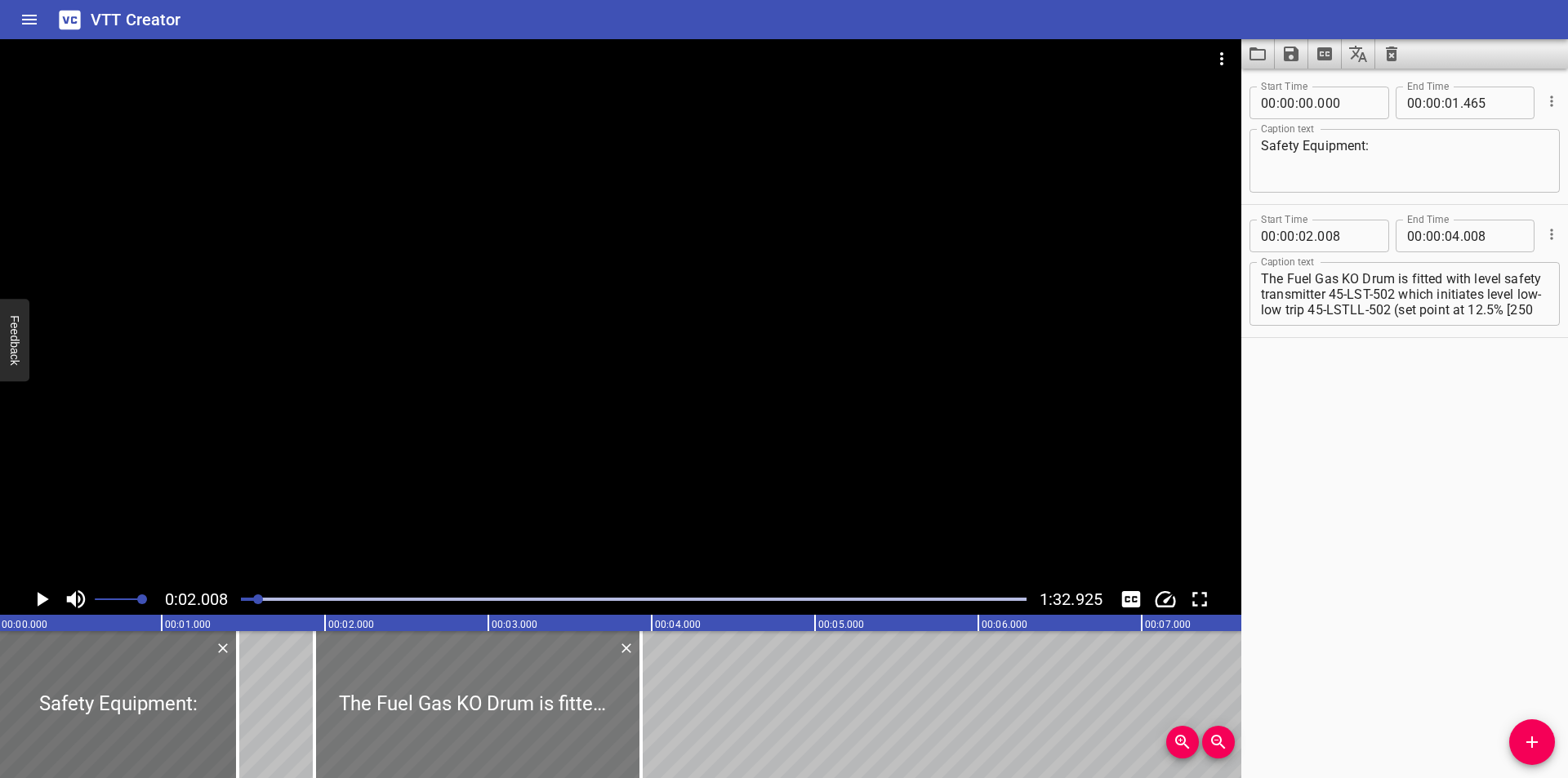
drag, startPoint x: 479, startPoint y: 720, endPoint x: 465, endPoint y: 735, distance: 20.5
click at [465, 735] on div at bounding box center [477, 704] width 327 height 147
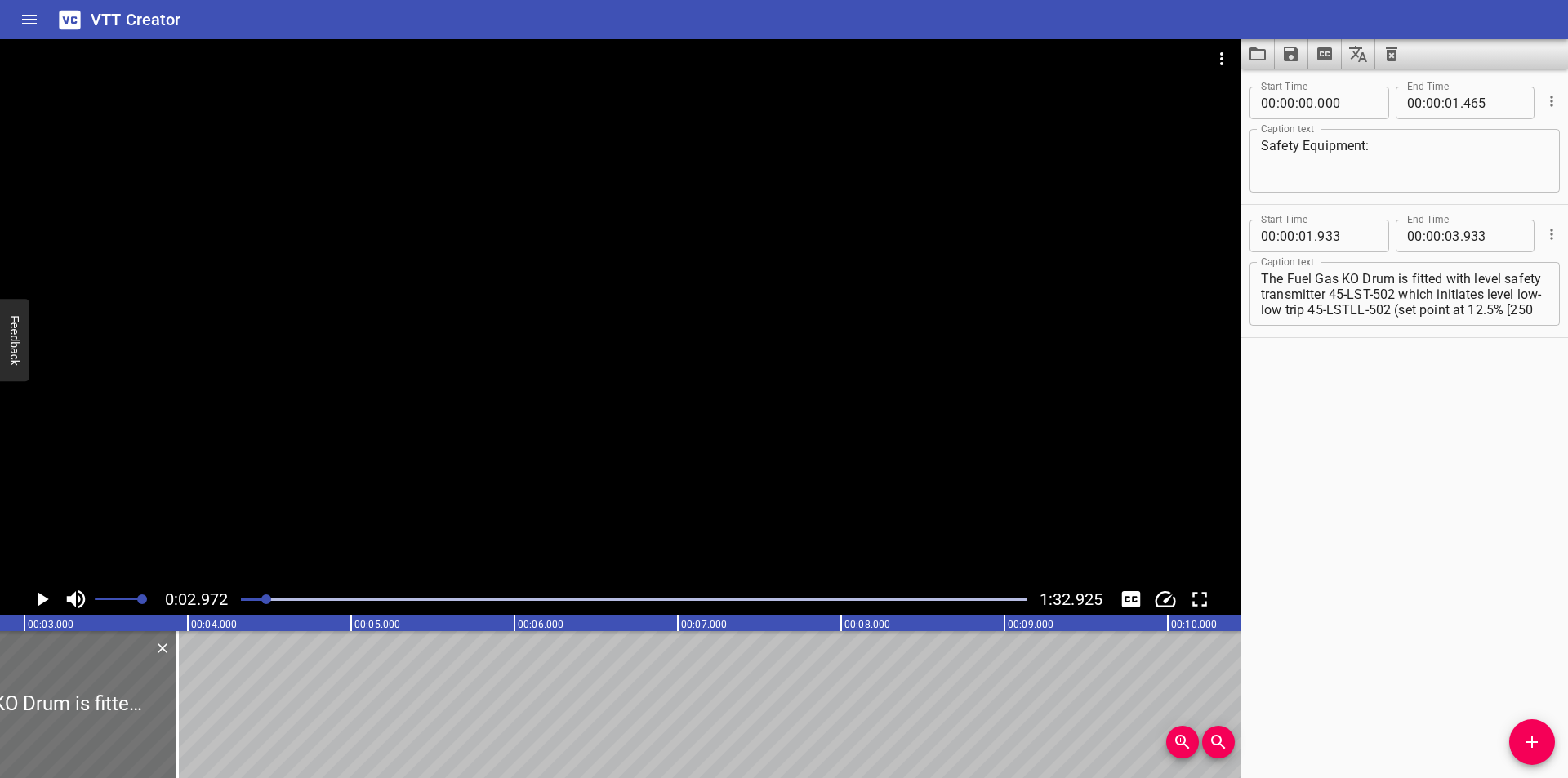
scroll to position [0, 486]
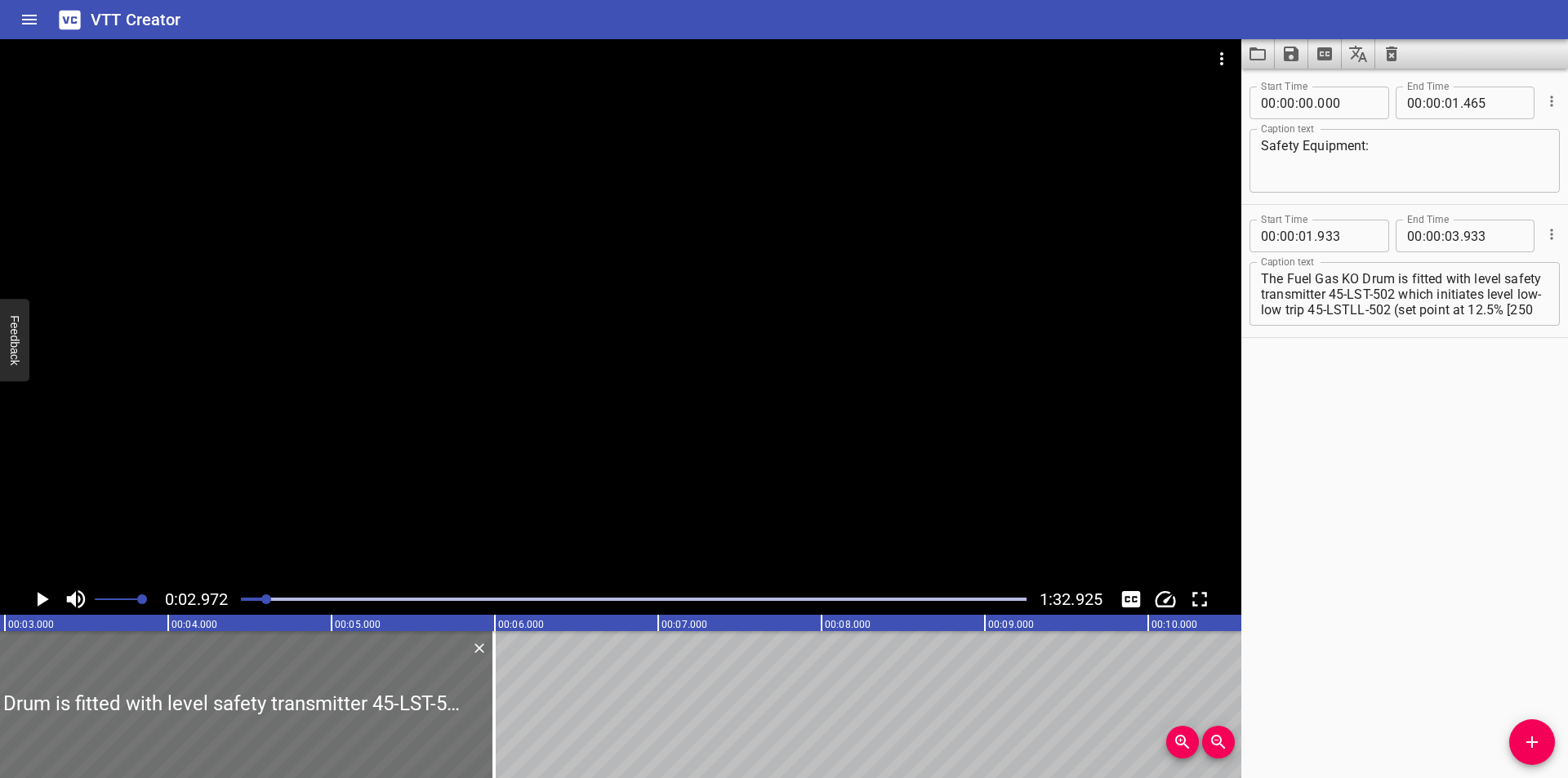
drag, startPoint x: 163, startPoint y: 731, endPoint x: 571, endPoint y: 737, distance: 408.0
click at [502, 734] on div at bounding box center [493, 704] width 17 height 147
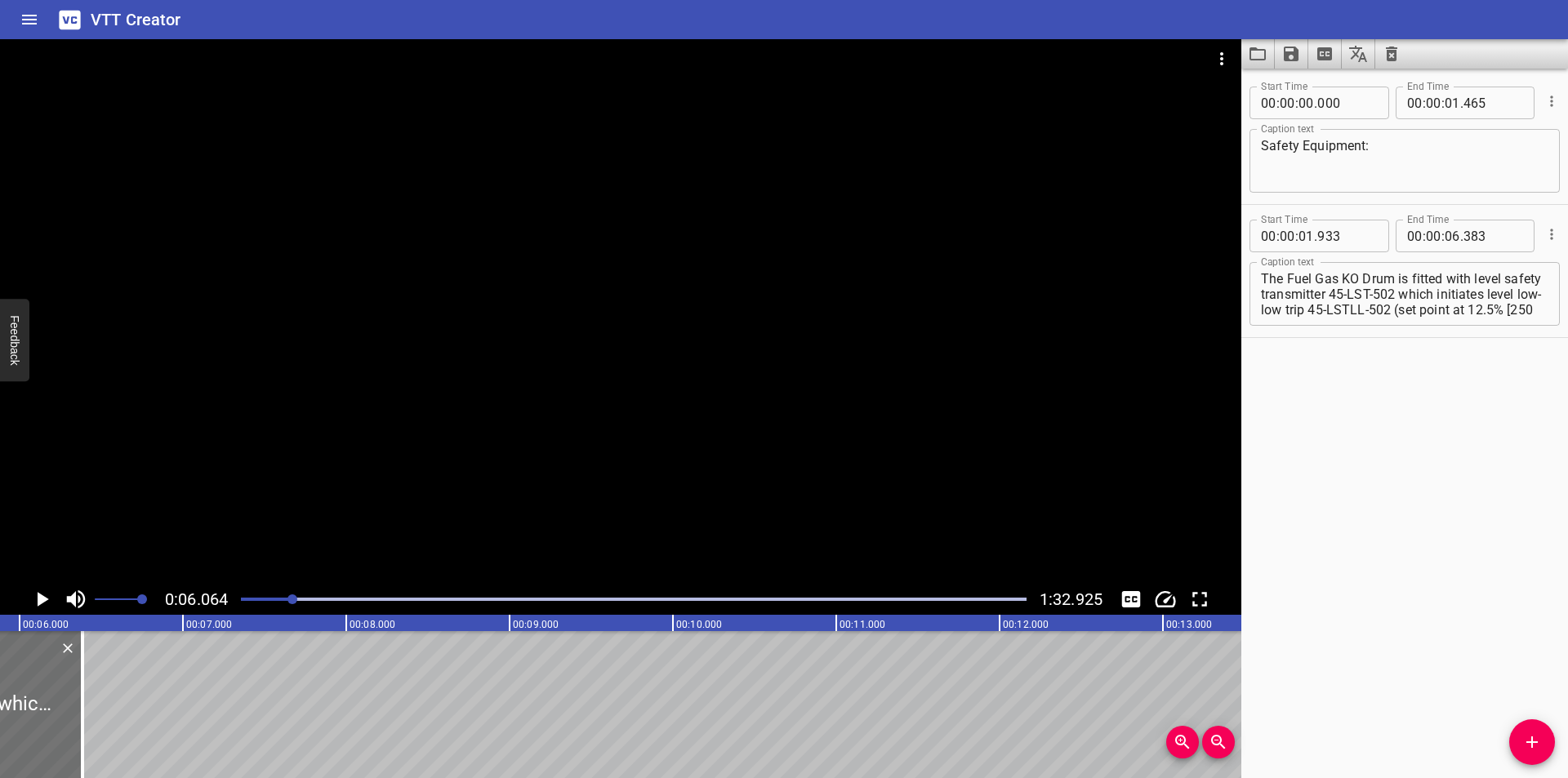
scroll to position [0, 991]
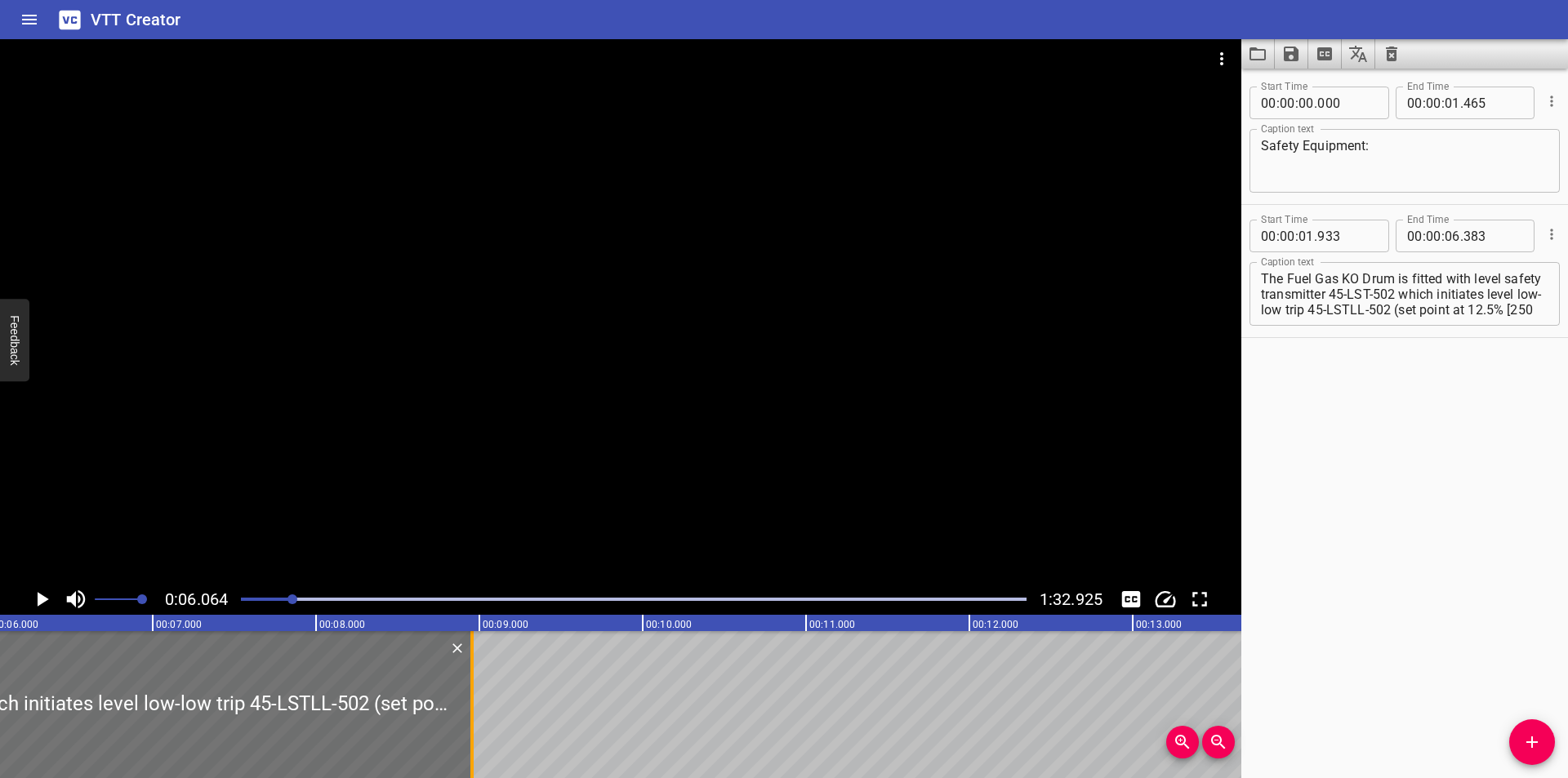
drag, startPoint x: 58, startPoint y: 731, endPoint x: 495, endPoint y: 731, distance: 437.0
click at [480, 731] on div at bounding box center [472, 704] width 17 height 147
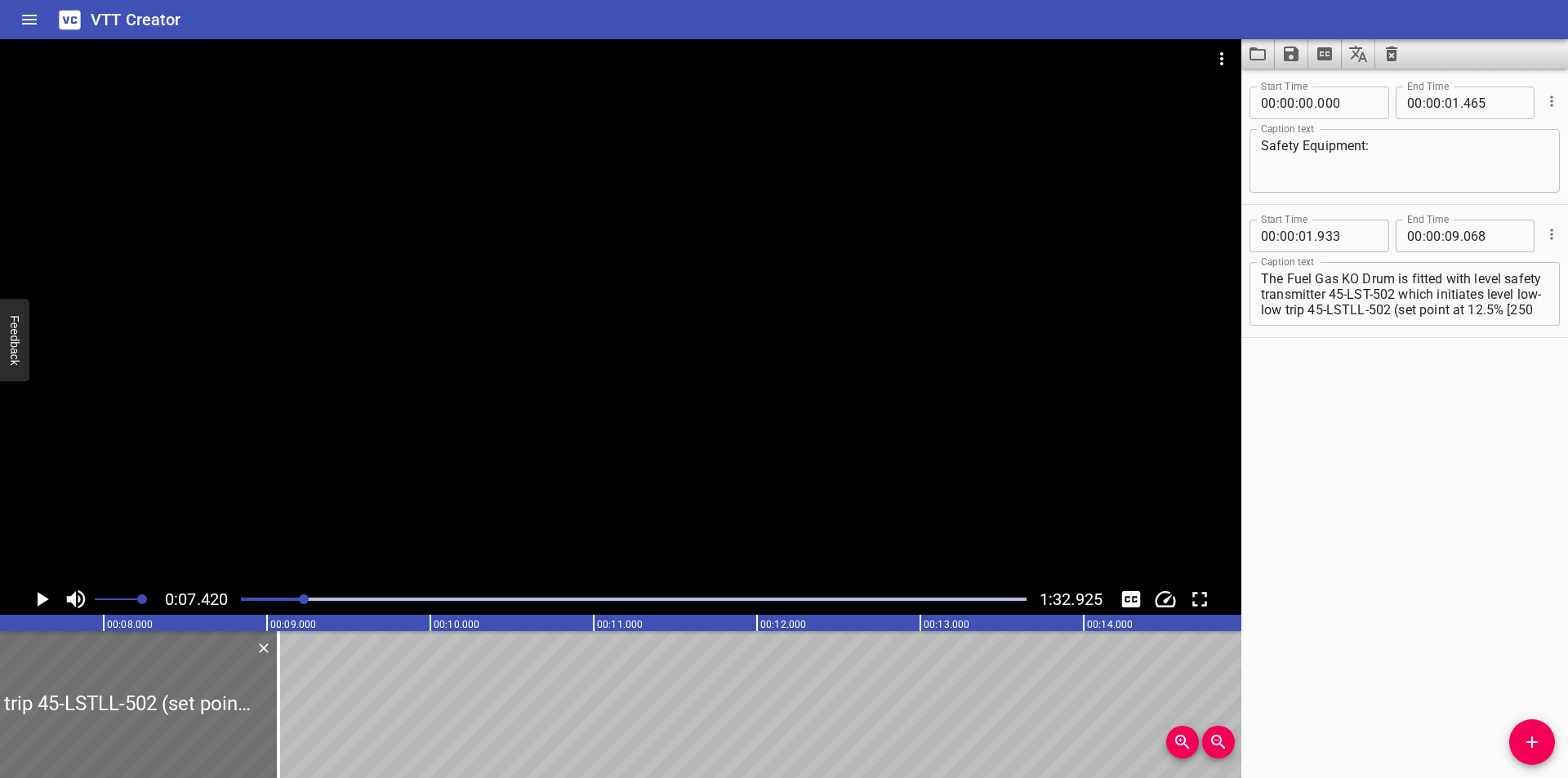
scroll to position [0, 1212]
drag, startPoint x: 290, startPoint y: 596, endPoint x: 313, endPoint y: 666, distance: 73.7
click at [289, 597] on div at bounding box center [634, 599] width 805 height 22
click at [339, 485] on div at bounding box center [620, 311] width 1241 height 545
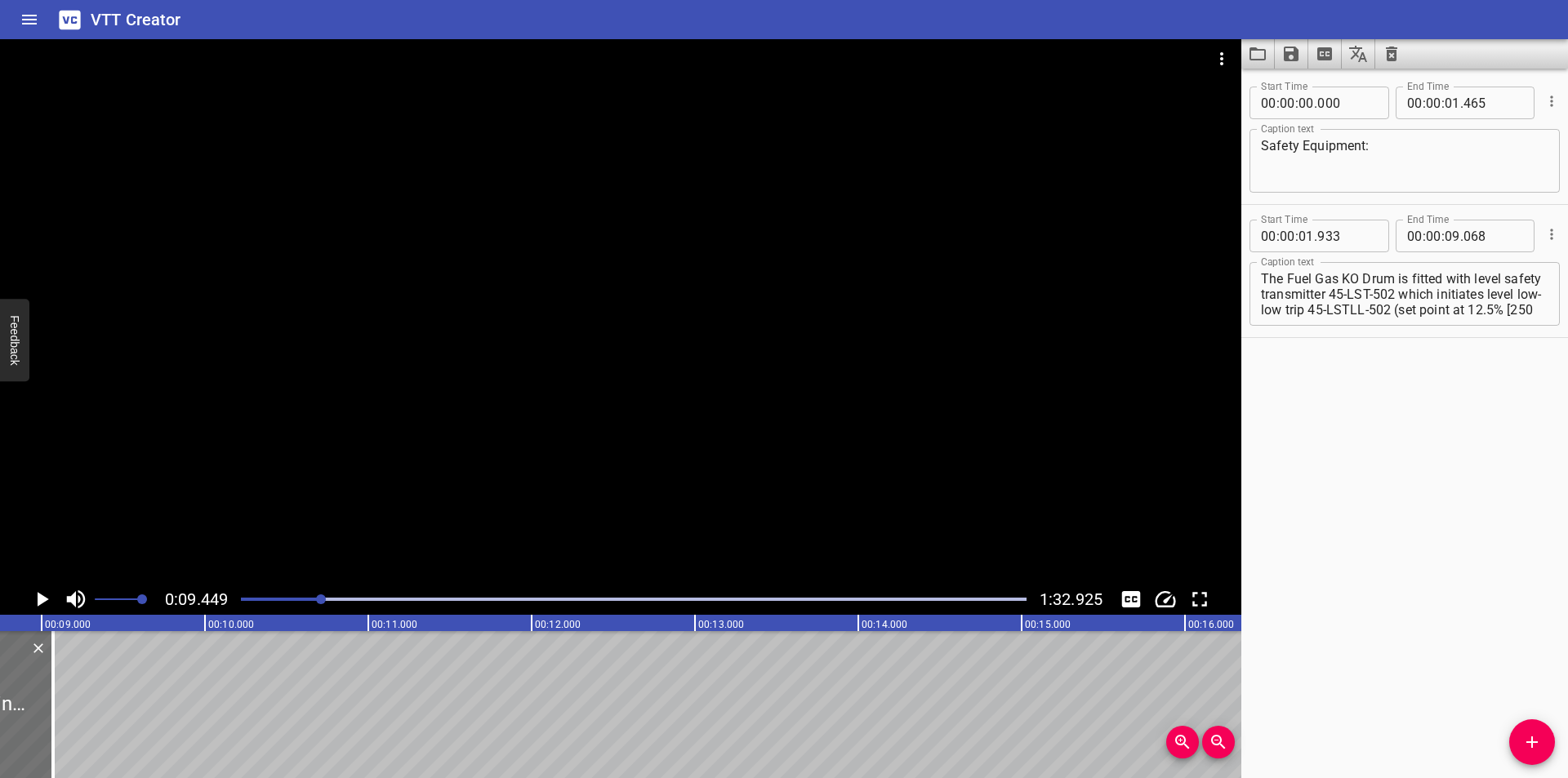
scroll to position [0, 1380]
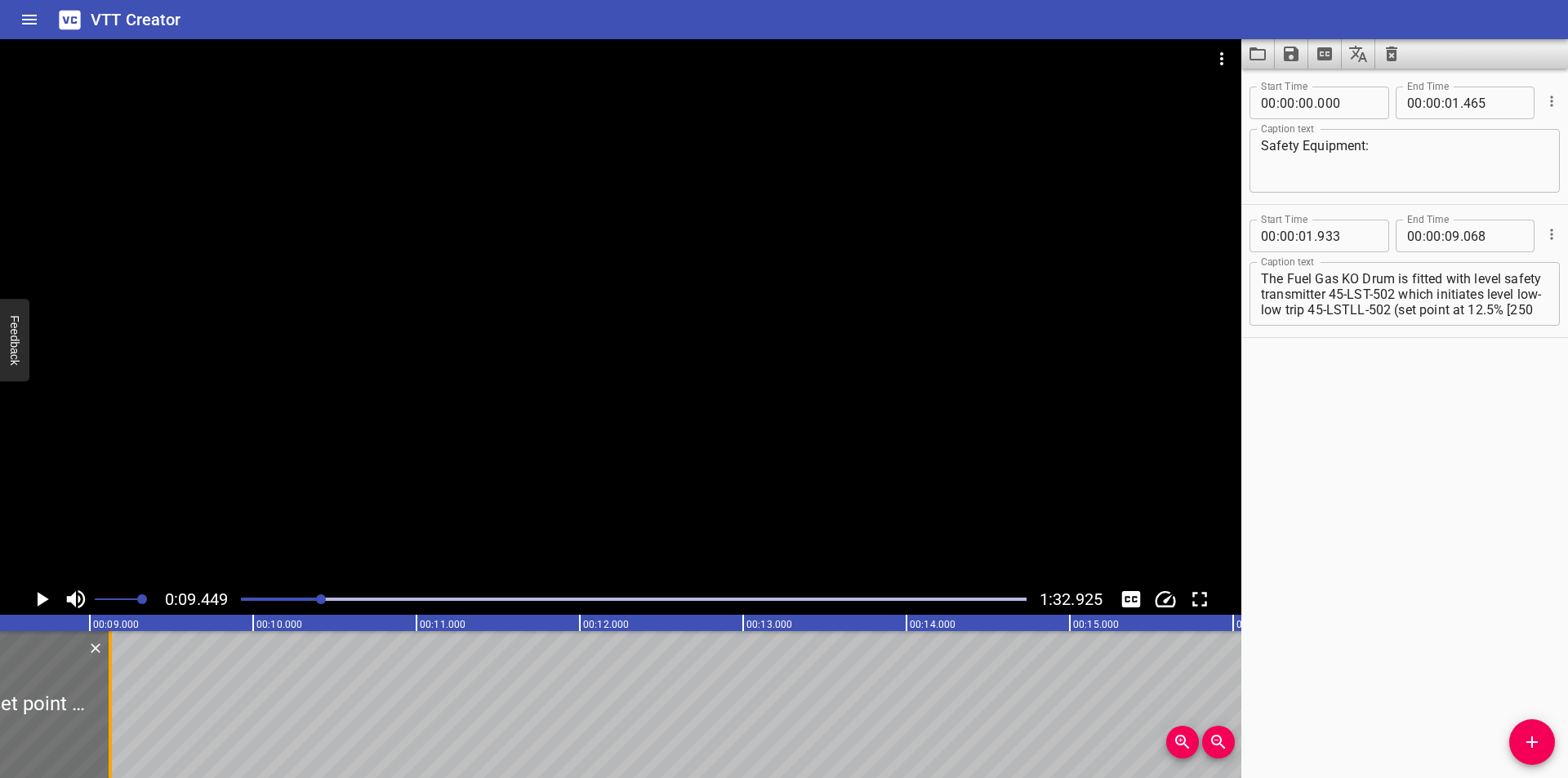
drag, startPoint x: 100, startPoint y: 722, endPoint x: 651, endPoint y: 724, distance: 551.0
click at [112, 724] on div at bounding box center [109, 704] width 3 height 147
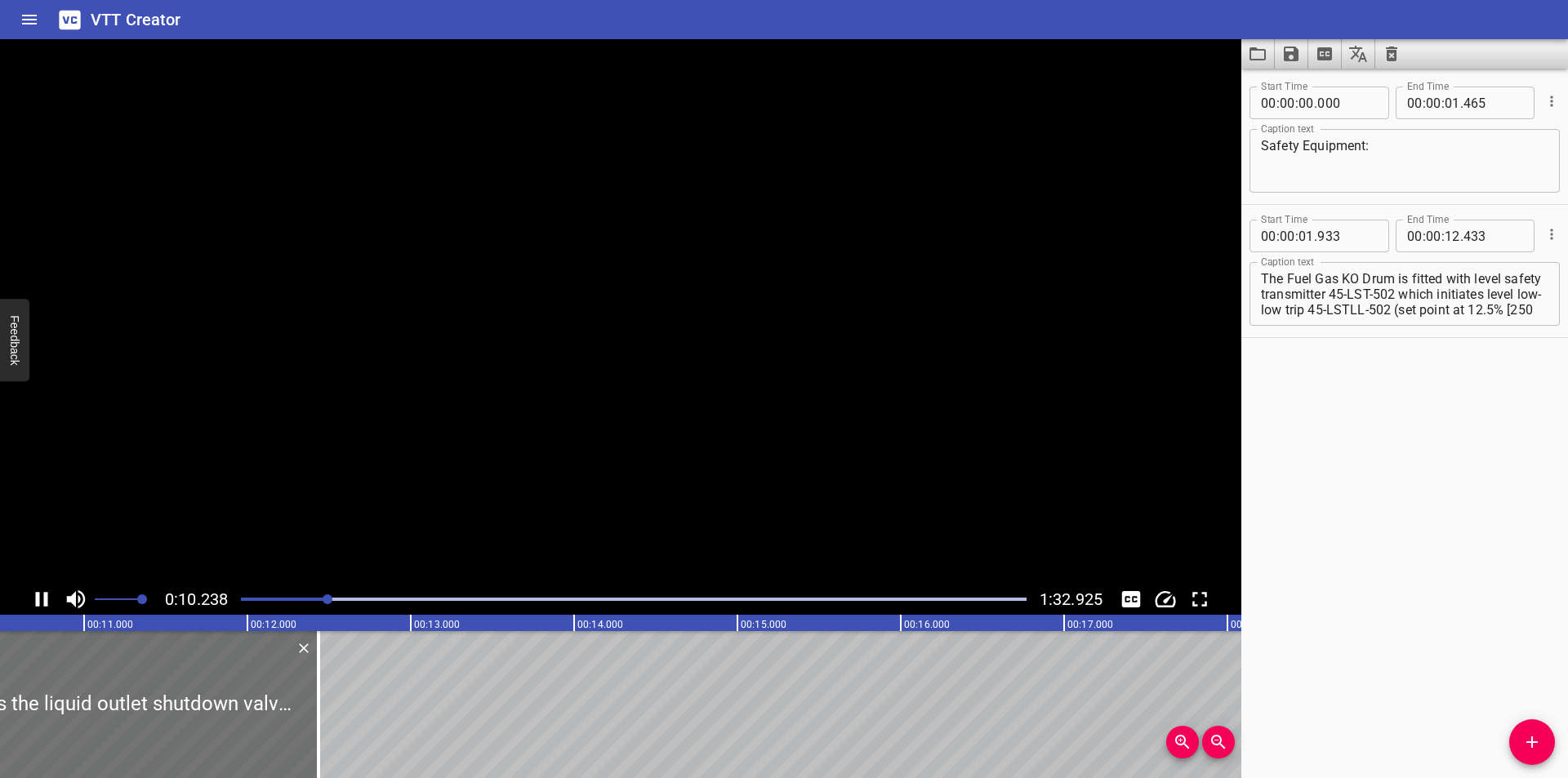
scroll to position [0, 1729]
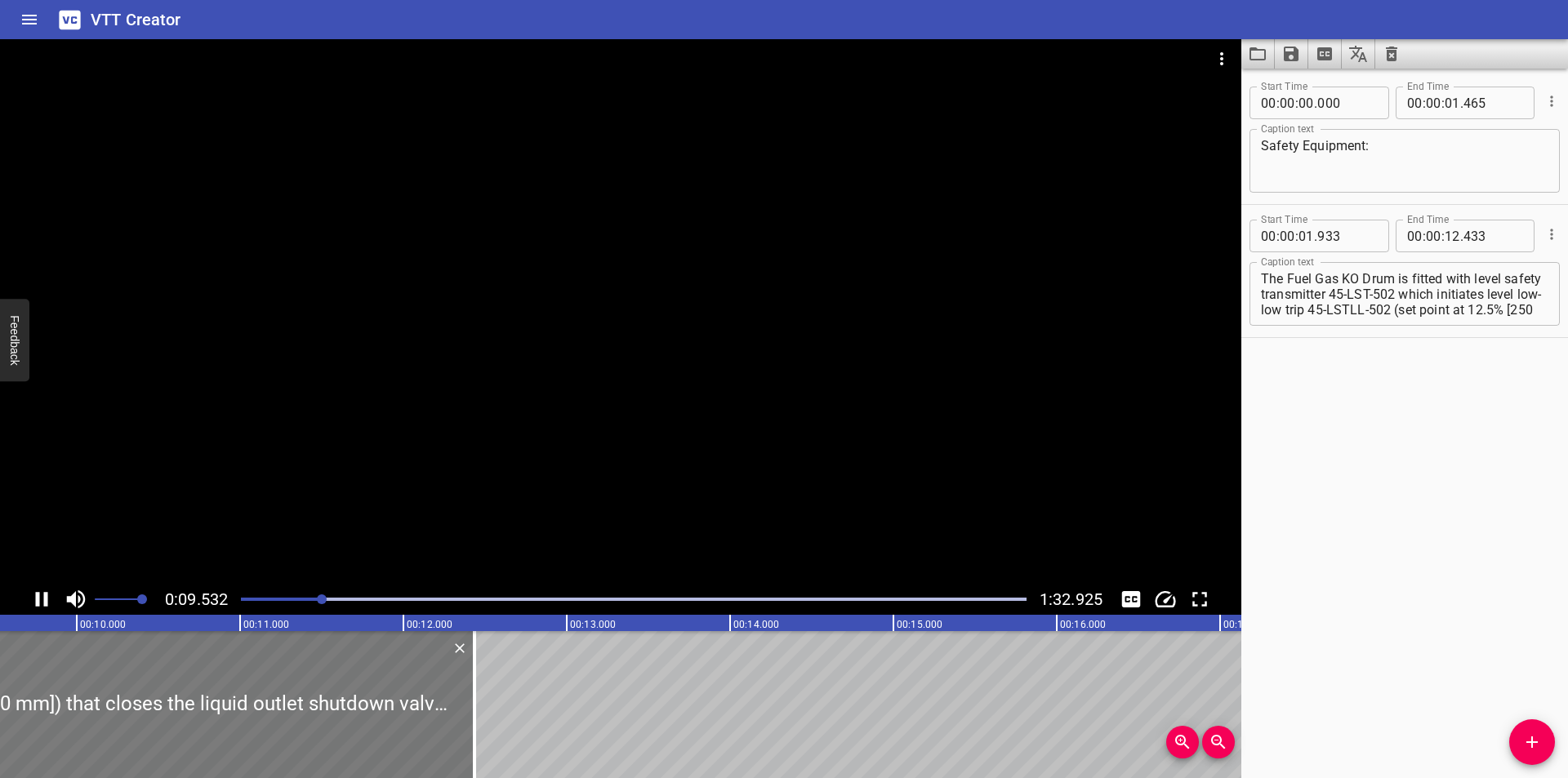
scroll to position [0, 1592]
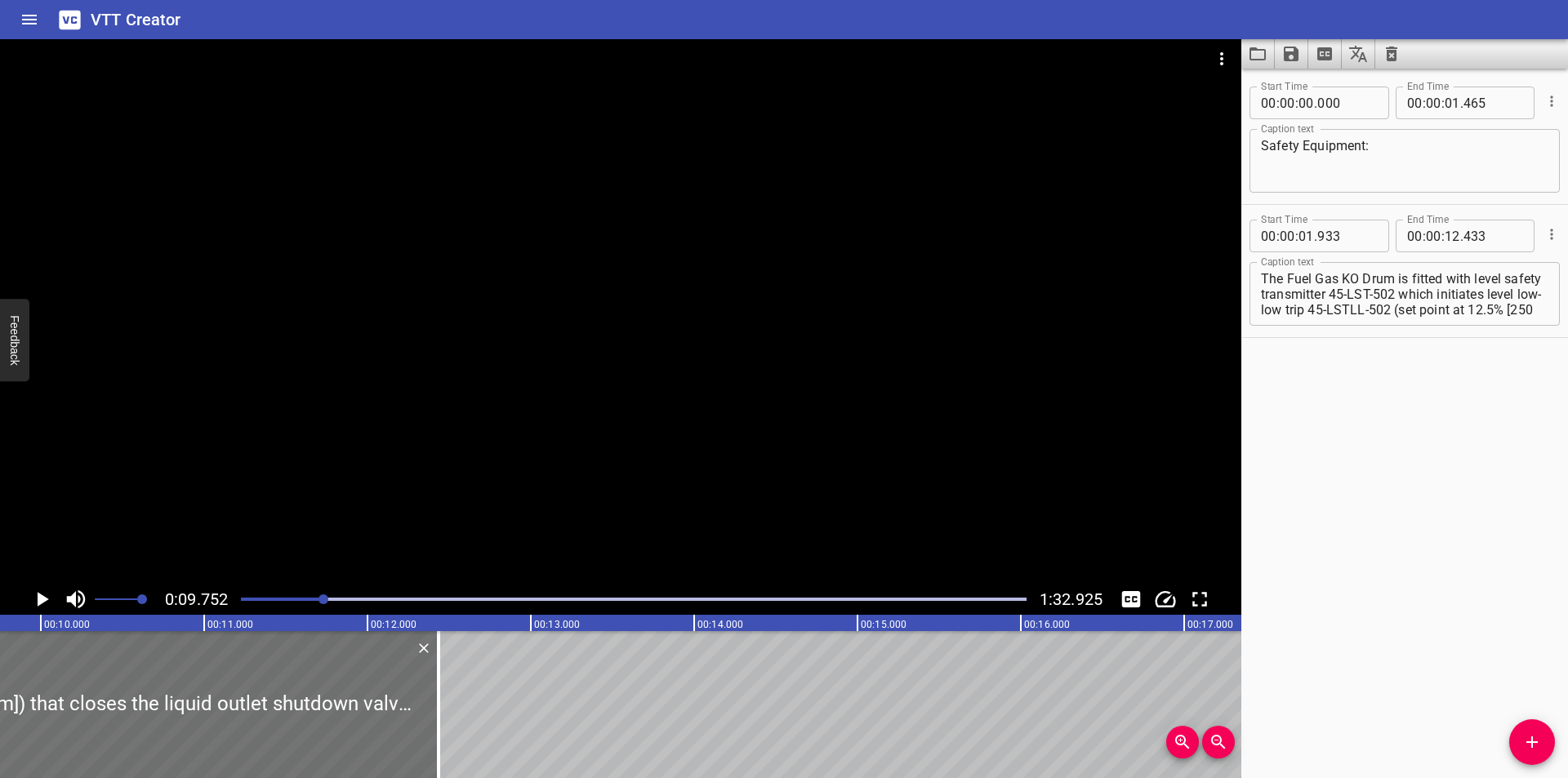
click at [314, 603] on div at bounding box center [634, 599] width 805 height 22
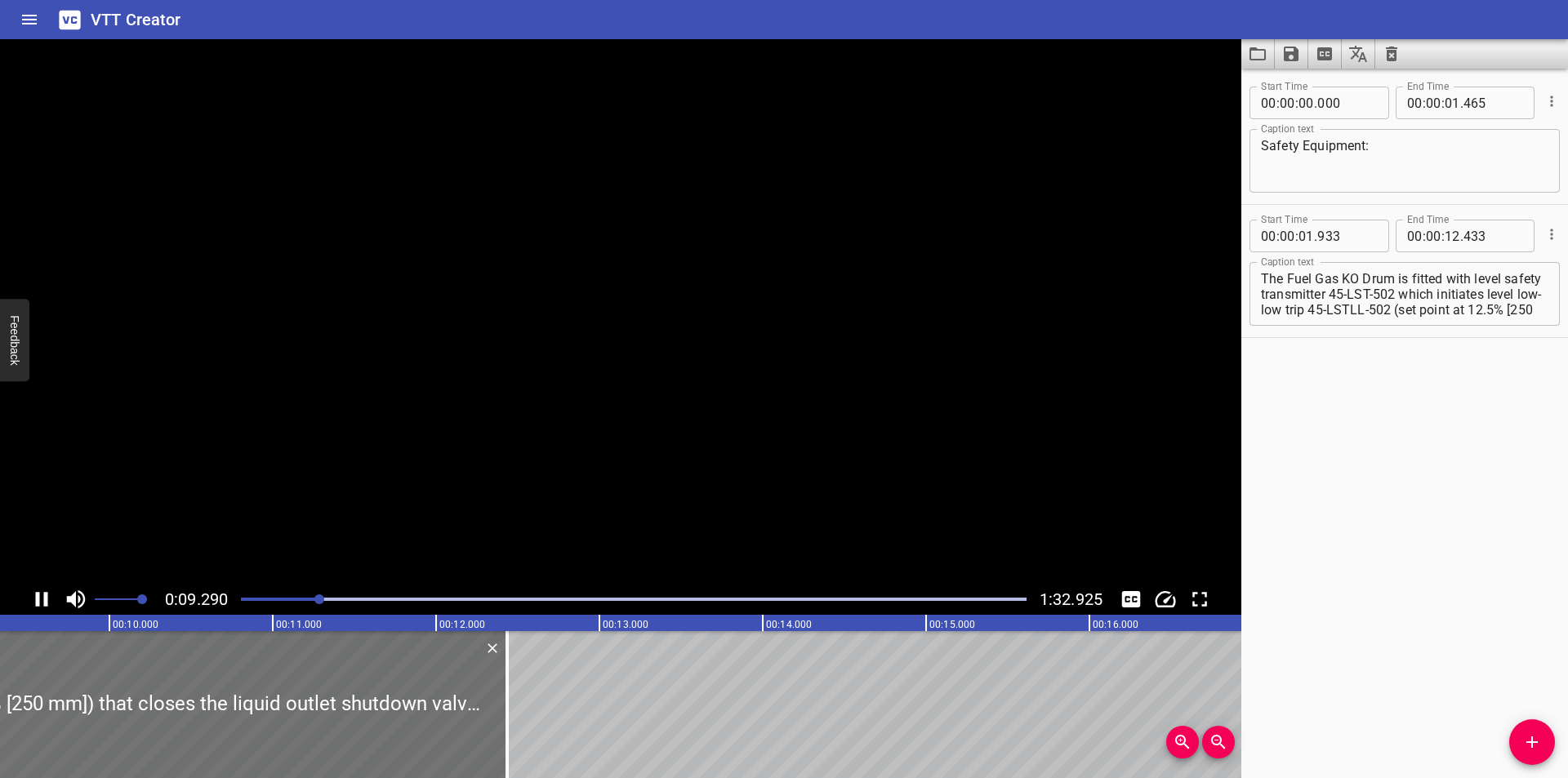
scroll to position [0, 1544]
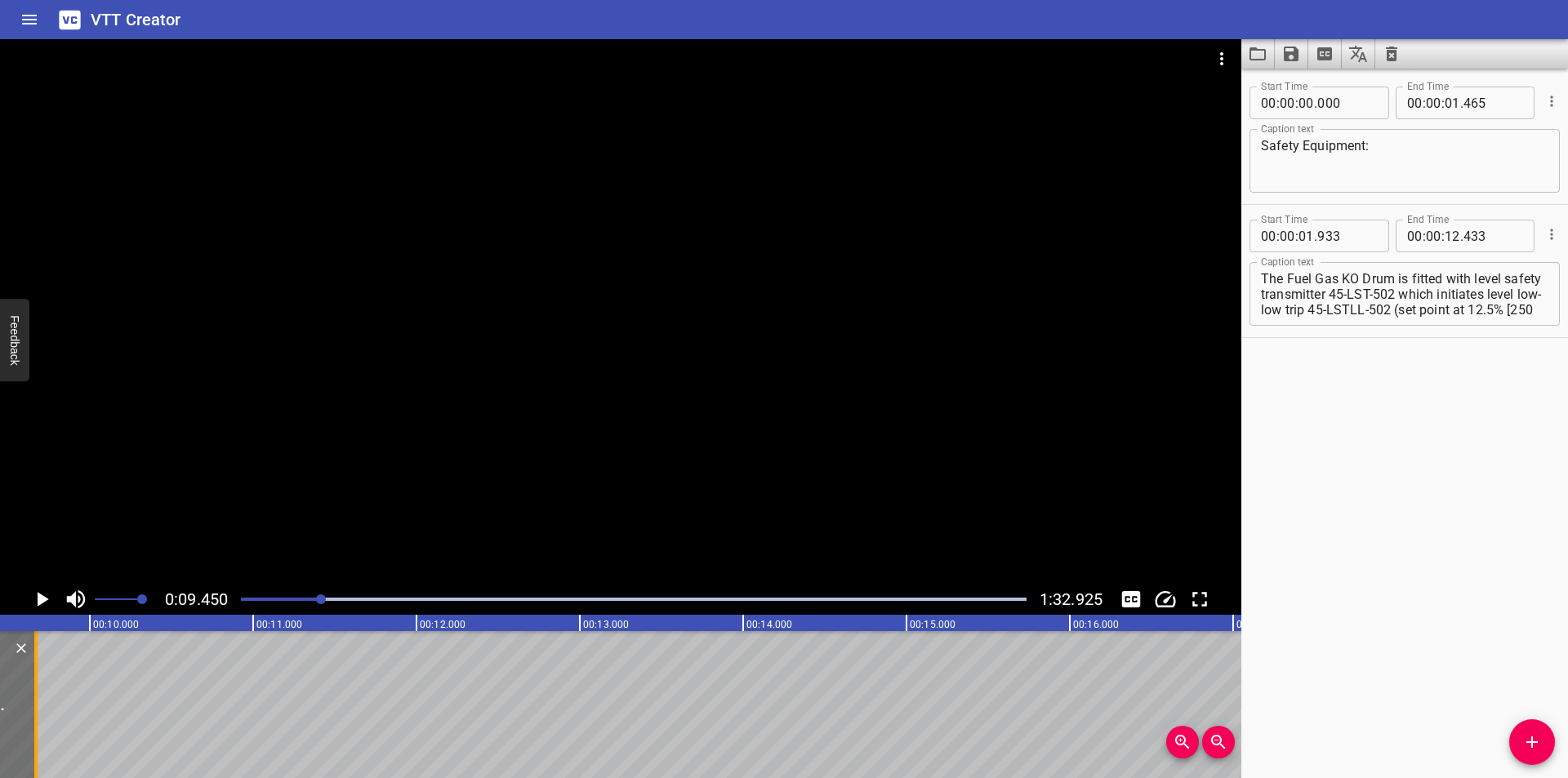
drag, startPoint x: 486, startPoint y: 725, endPoint x: 34, endPoint y: 725, distance: 452.0
click at [34, 725] on div at bounding box center [35, 704] width 3 height 147
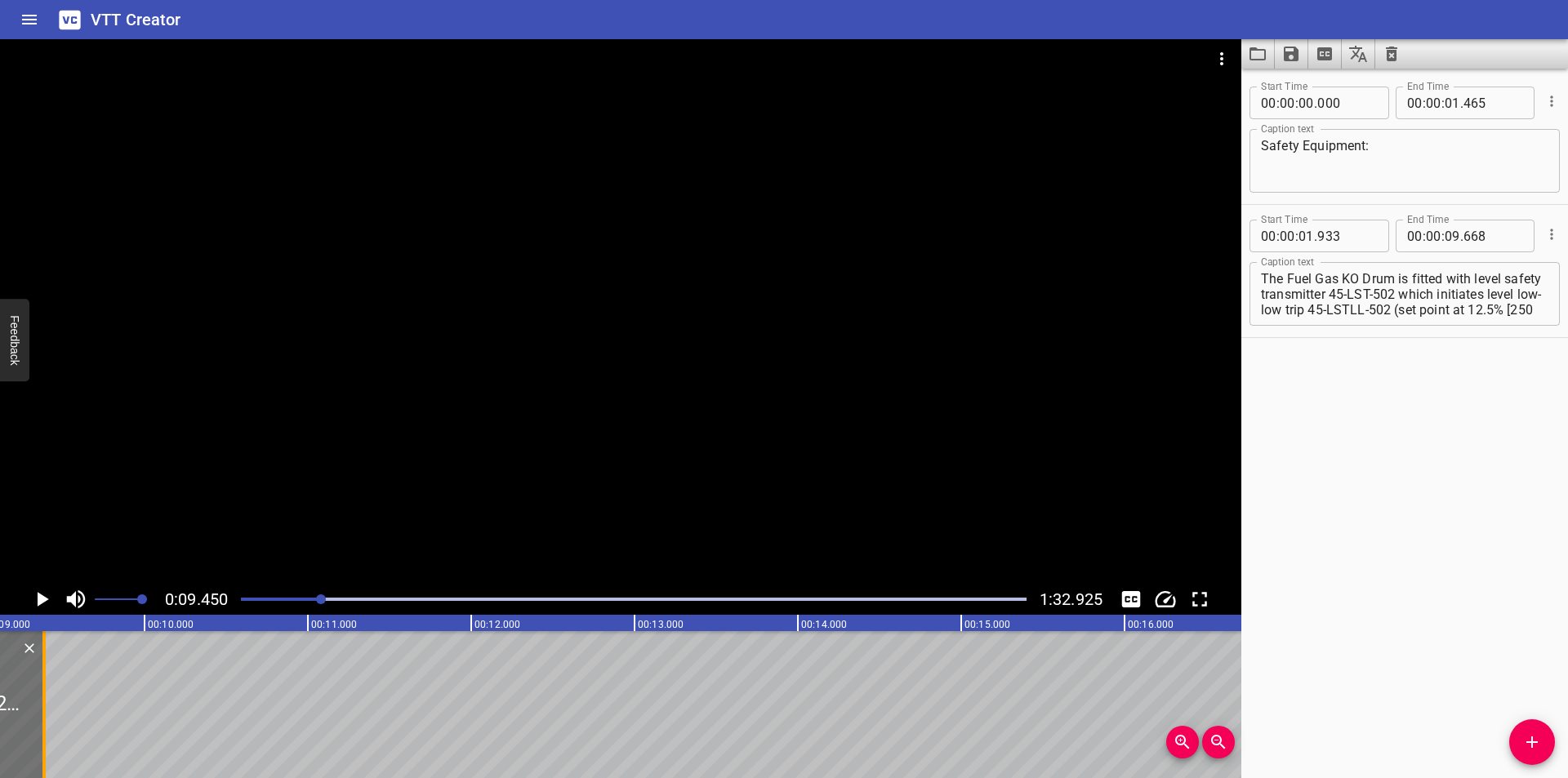
drag, startPoint x: 91, startPoint y: 734, endPoint x: 44, endPoint y: 734, distance: 47.0
click at [44, 734] on div at bounding box center [44, 704] width 3 height 147
drag, startPoint x: 309, startPoint y: 595, endPoint x: 621, endPoint y: 649, distance: 316.6
click at [309, 595] on div at bounding box center [634, 599] width 805 height 22
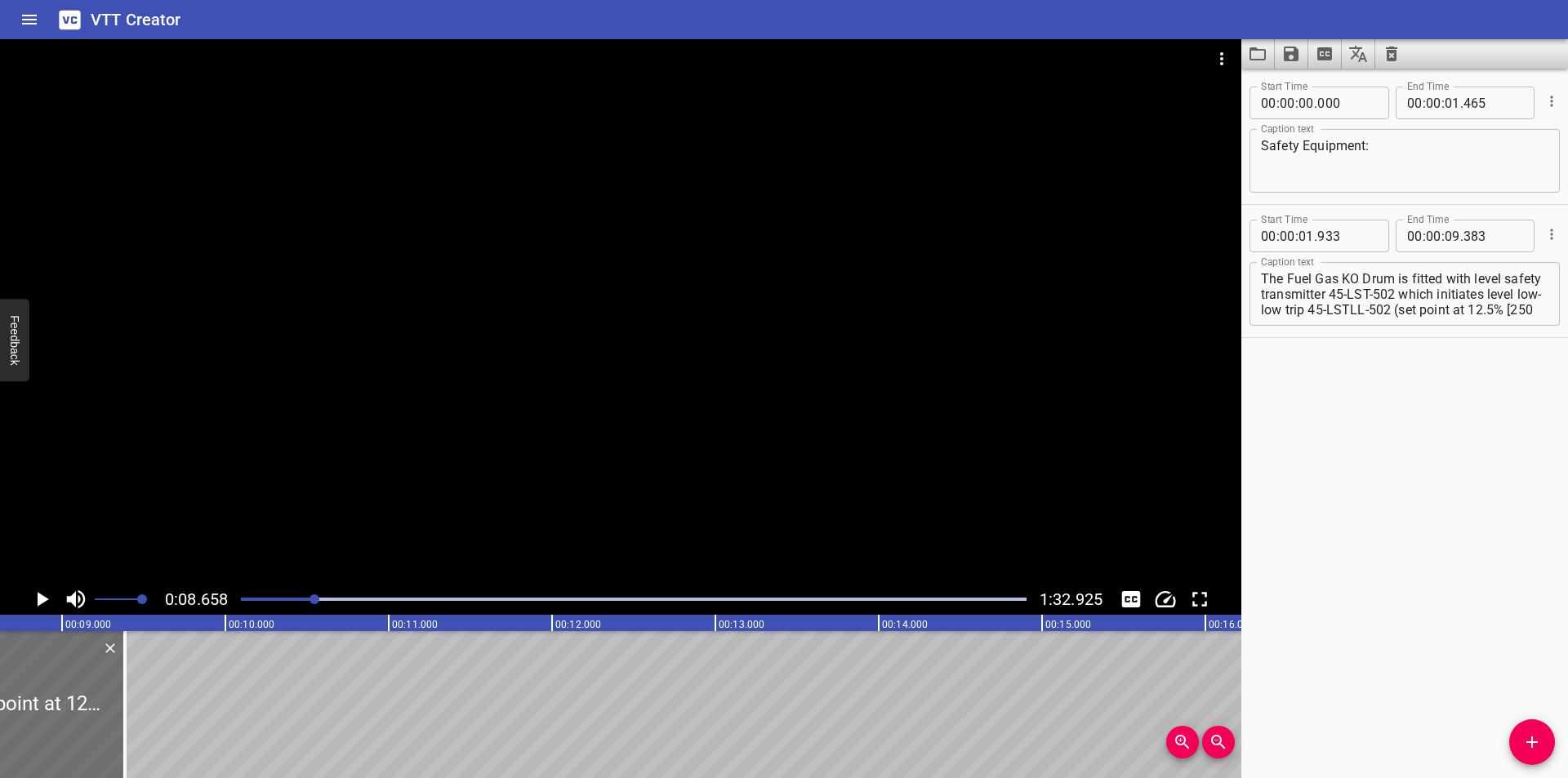
scroll to position [0, 1415]
click at [330, 439] on div at bounding box center [620, 311] width 1241 height 545
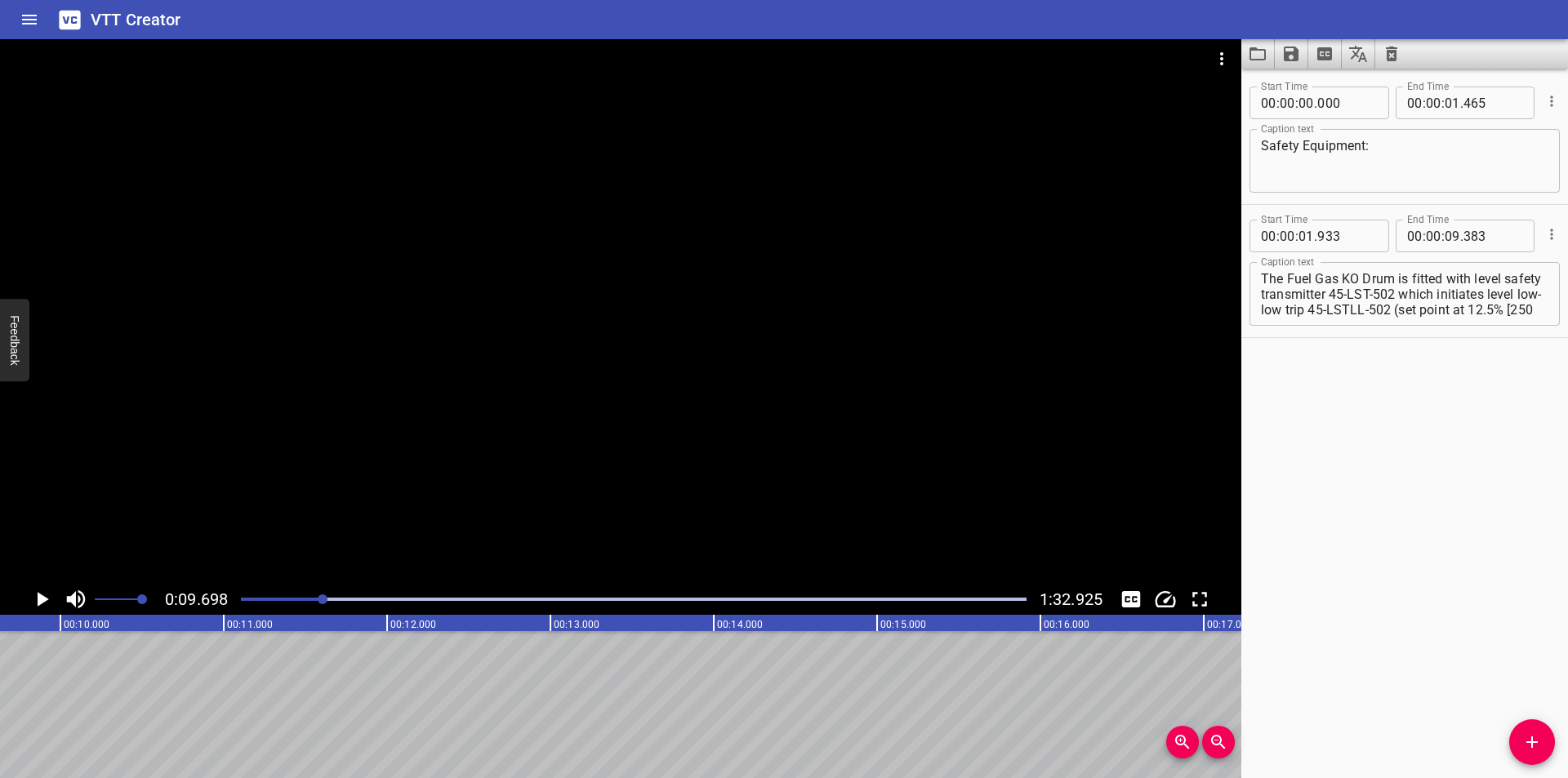
scroll to position [0, 1585]
click at [305, 602] on div at bounding box center [634, 599] width 805 height 22
click at [325, 595] on div at bounding box center [634, 599] width 805 height 22
drag, startPoint x: 318, startPoint y: 598, endPoint x: 309, endPoint y: 602, distance: 9.8
click at [310, 601] on div at bounding box center [634, 599] width 805 height 22
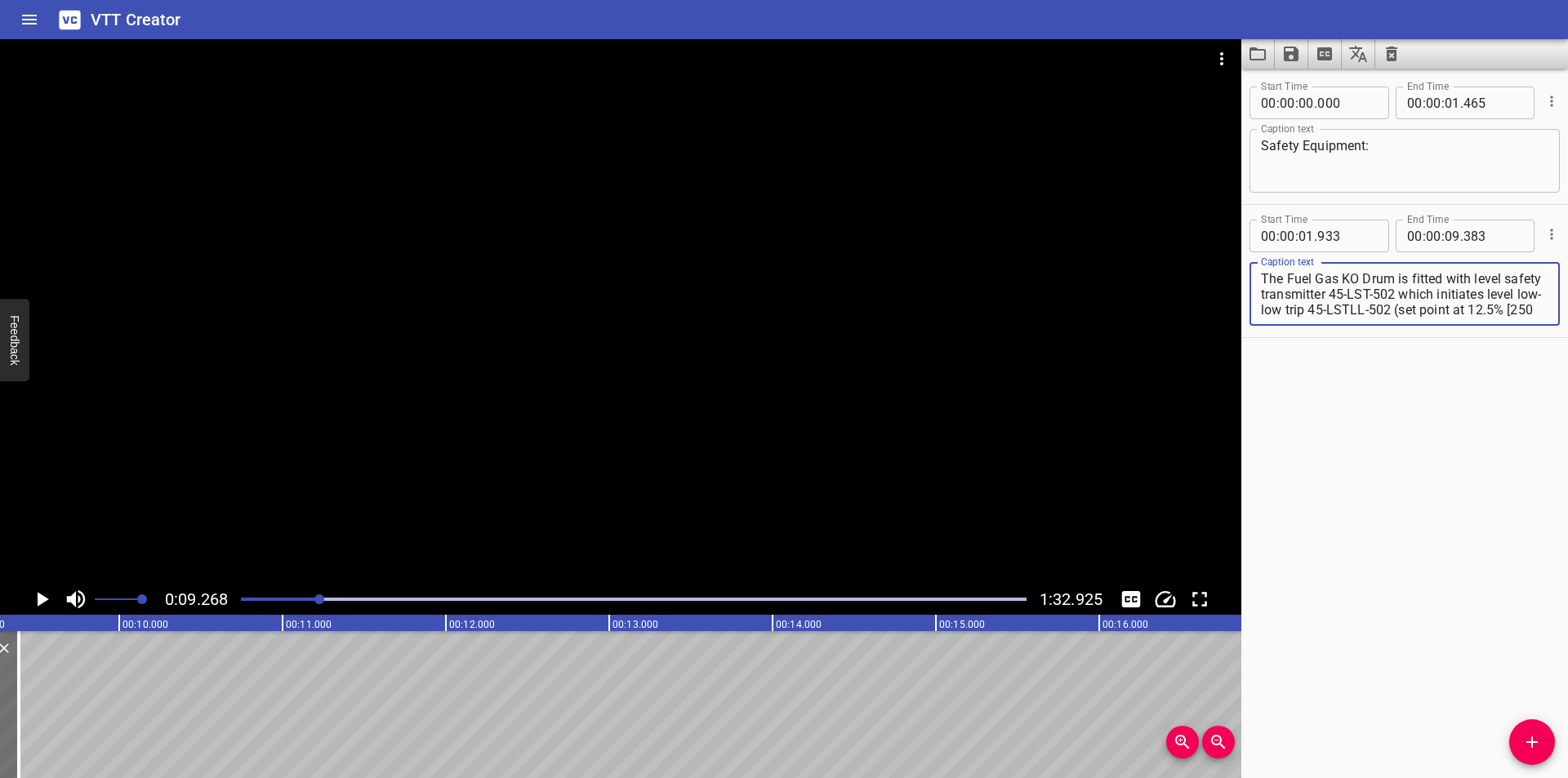
scroll to position [47, 0]
drag, startPoint x: 1438, startPoint y: 298, endPoint x: 1567, endPoint y: 495, distance: 235.5
click at [1567, 495] on div "Start Time 00 : 00 : 00 . 000 Start Time End Time 00 : 00 : 01 . 465 End Time C…" at bounding box center [1404, 423] width 327 height 710
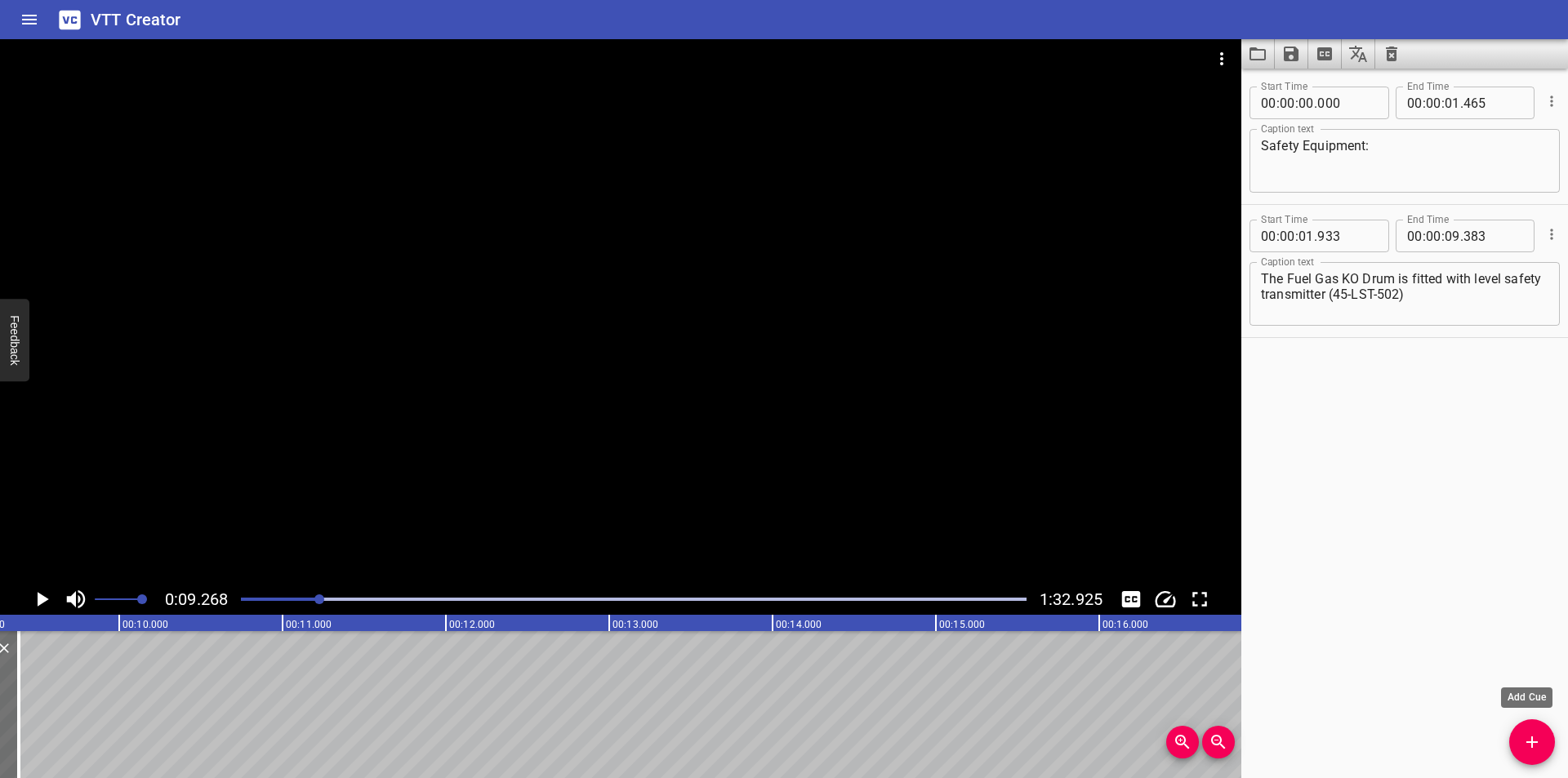
click at [1524, 760] on button "Add Cue" at bounding box center [1532, 742] width 46 height 46
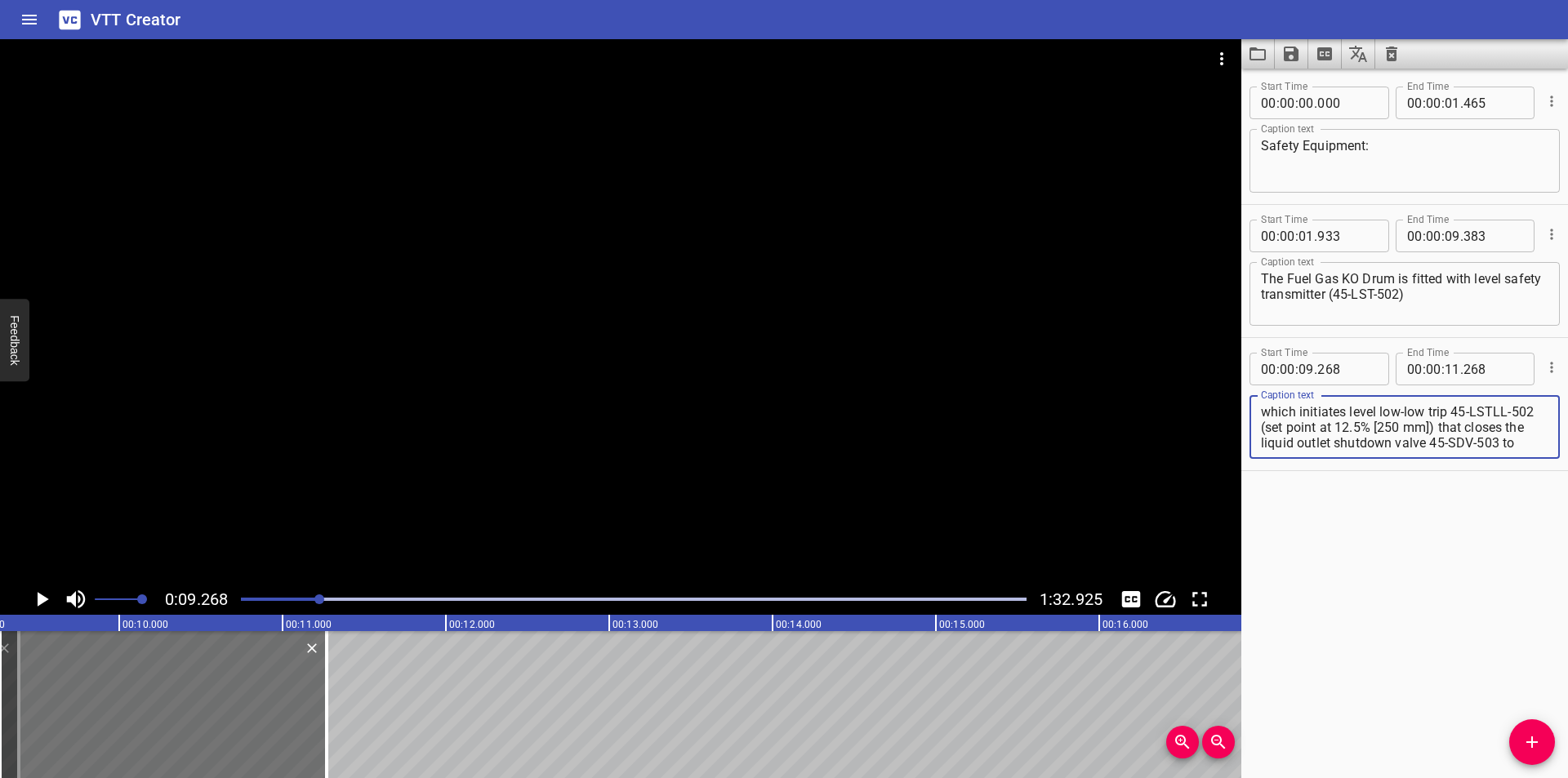
scroll to position [31, 0]
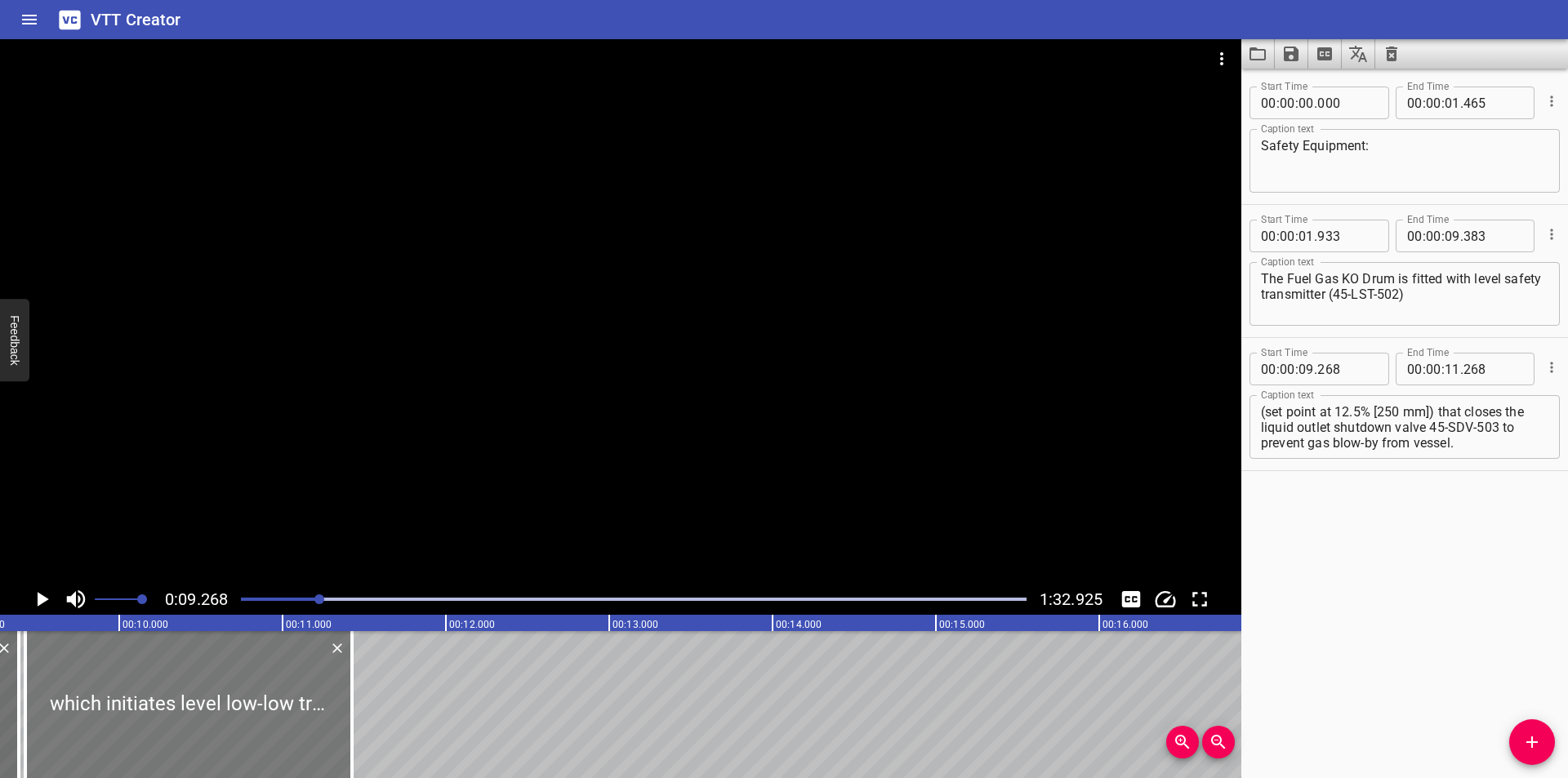
drag, startPoint x: 246, startPoint y: 724, endPoint x: 261, endPoint y: 726, distance: 15.1
click at [261, 726] on div at bounding box center [188, 704] width 327 height 147
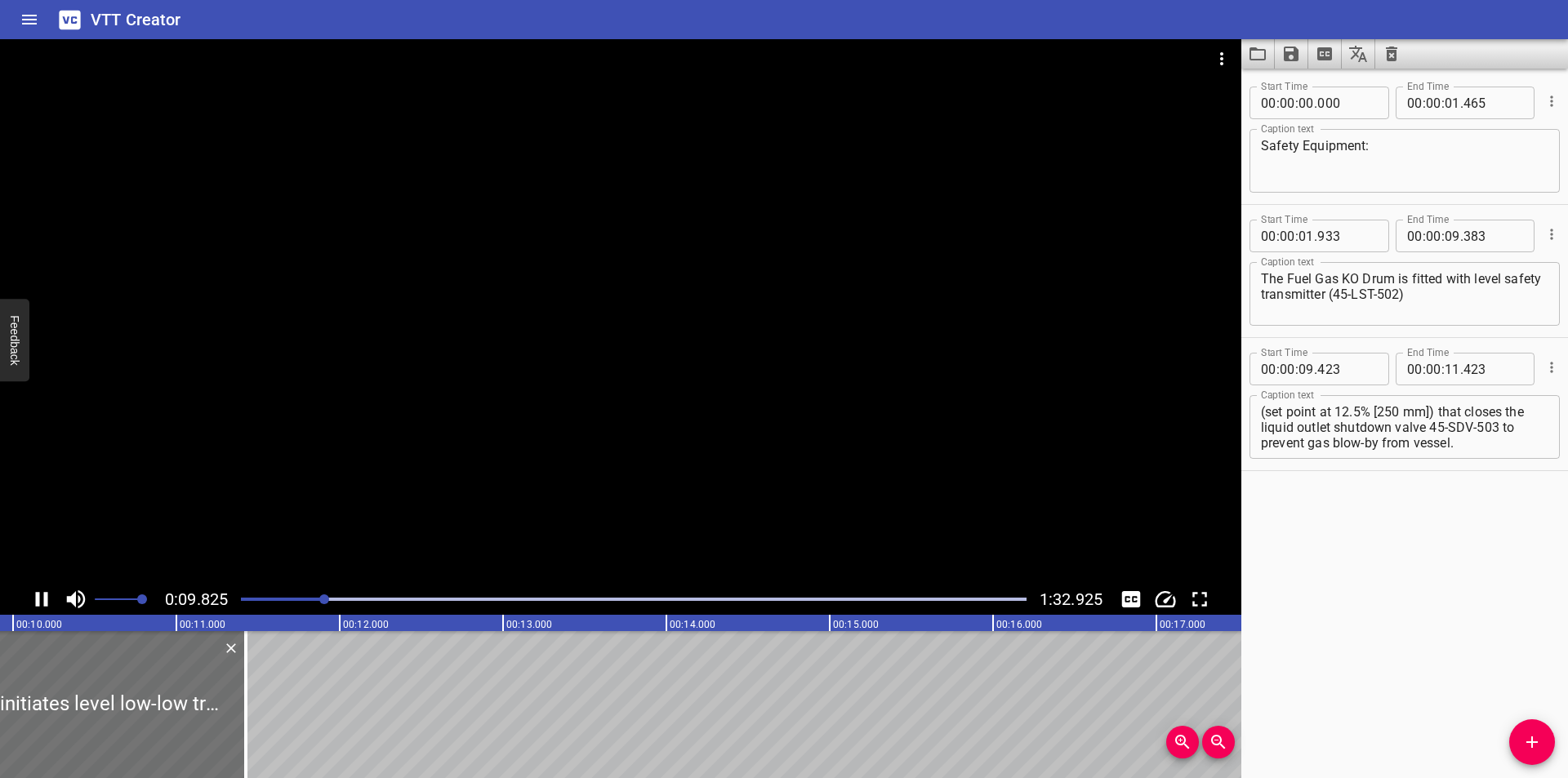
scroll to position [0, 1627]
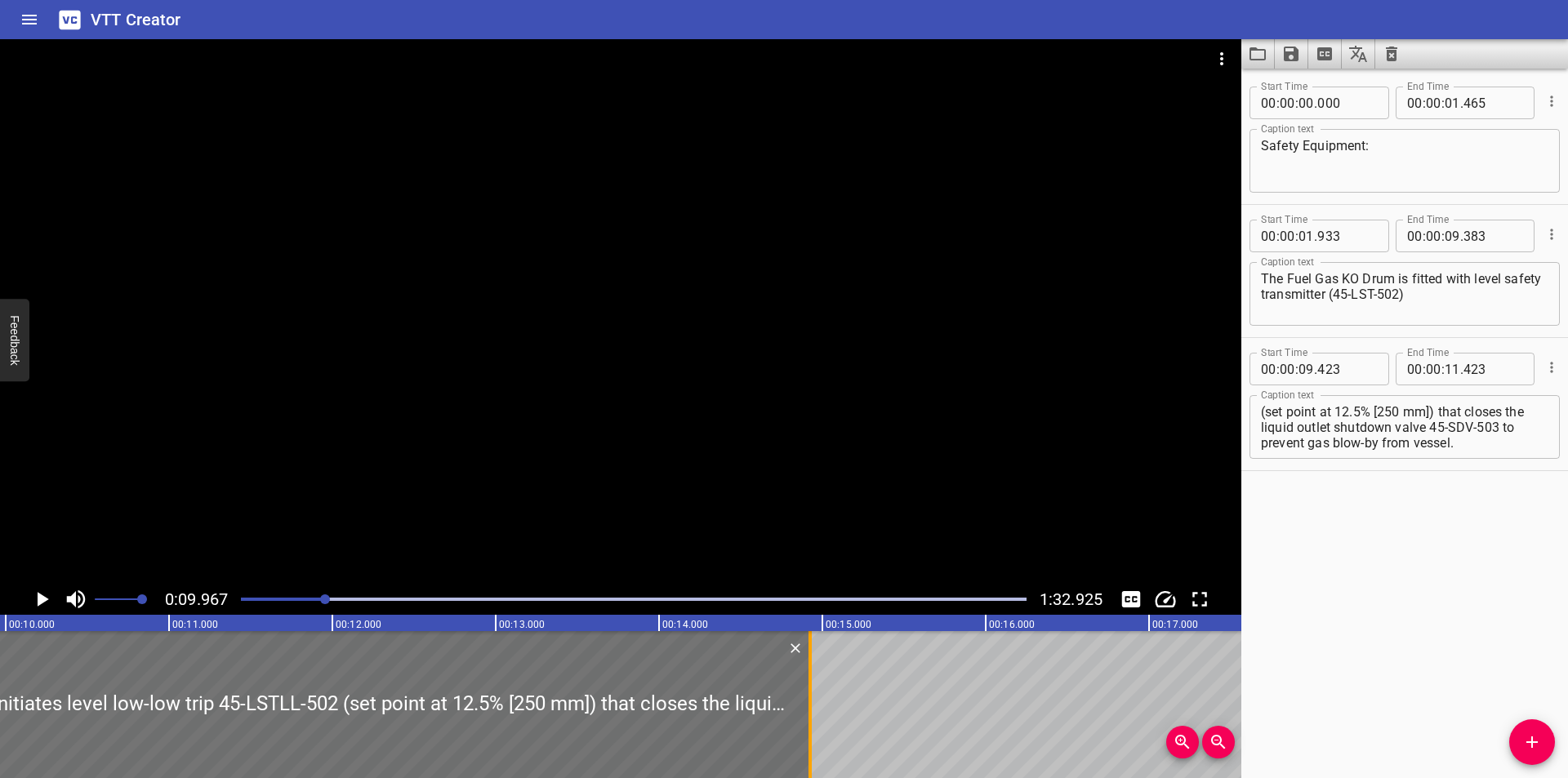
drag, startPoint x: 234, startPoint y: 718, endPoint x: 806, endPoint y: 731, distance: 572.1
click at [806, 731] on div at bounding box center [809, 704] width 17 height 147
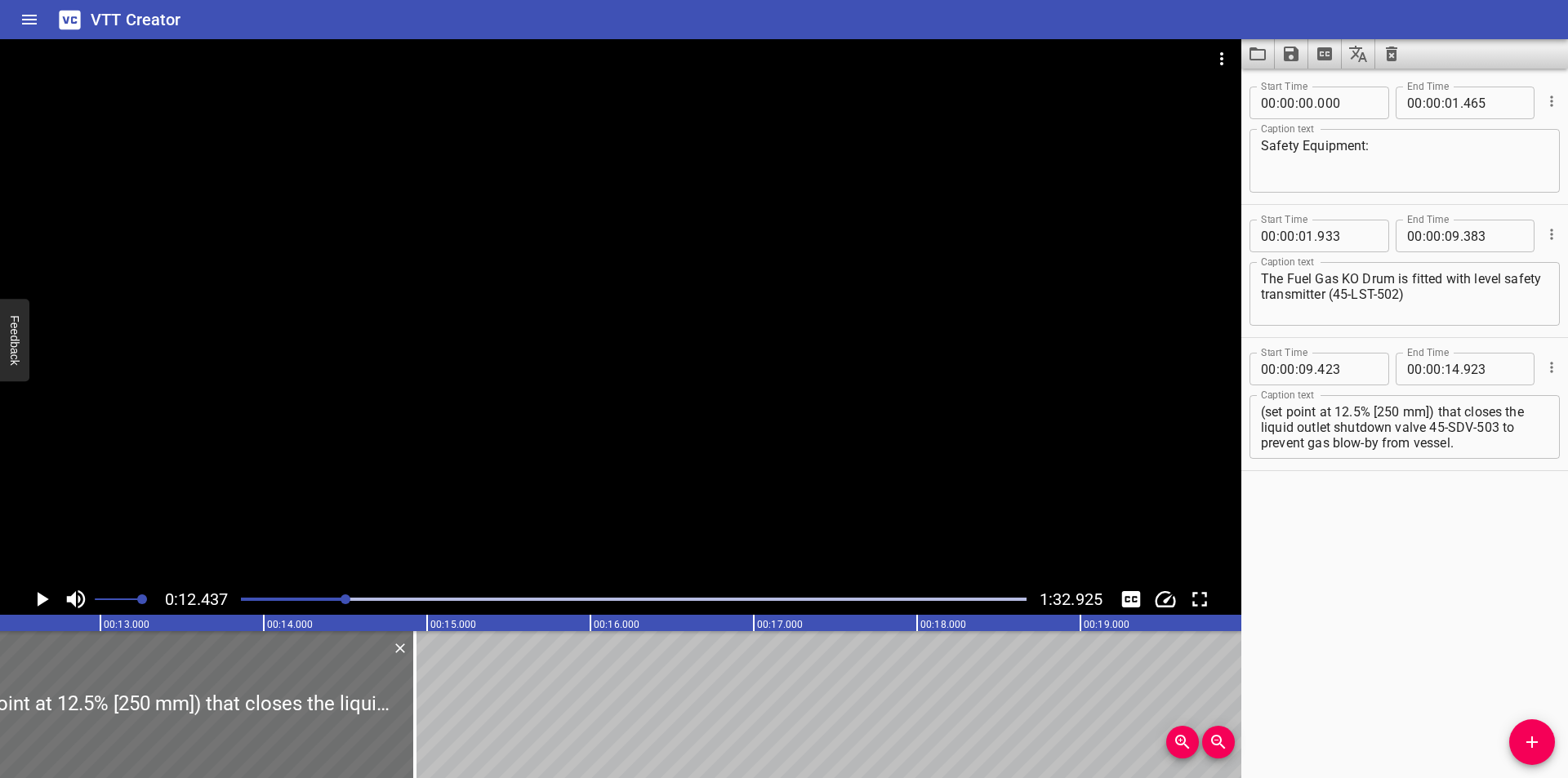
scroll to position [0, 2031]
click at [1492, 413] on textarea "which initiates level low-low trip 45-LSTLL-502 (set point at 12.5% [250 mm]) t…" at bounding box center [1404, 428] width 288 height 47
click at [1310, 430] on textarea "which initiates level low-low trip 45-LSTLL-502 (set point at 12.5% [250 mm]) t…" at bounding box center [1404, 428] width 288 height 47
click at [309, 596] on div at bounding box center [634, 599] width 805 height 22
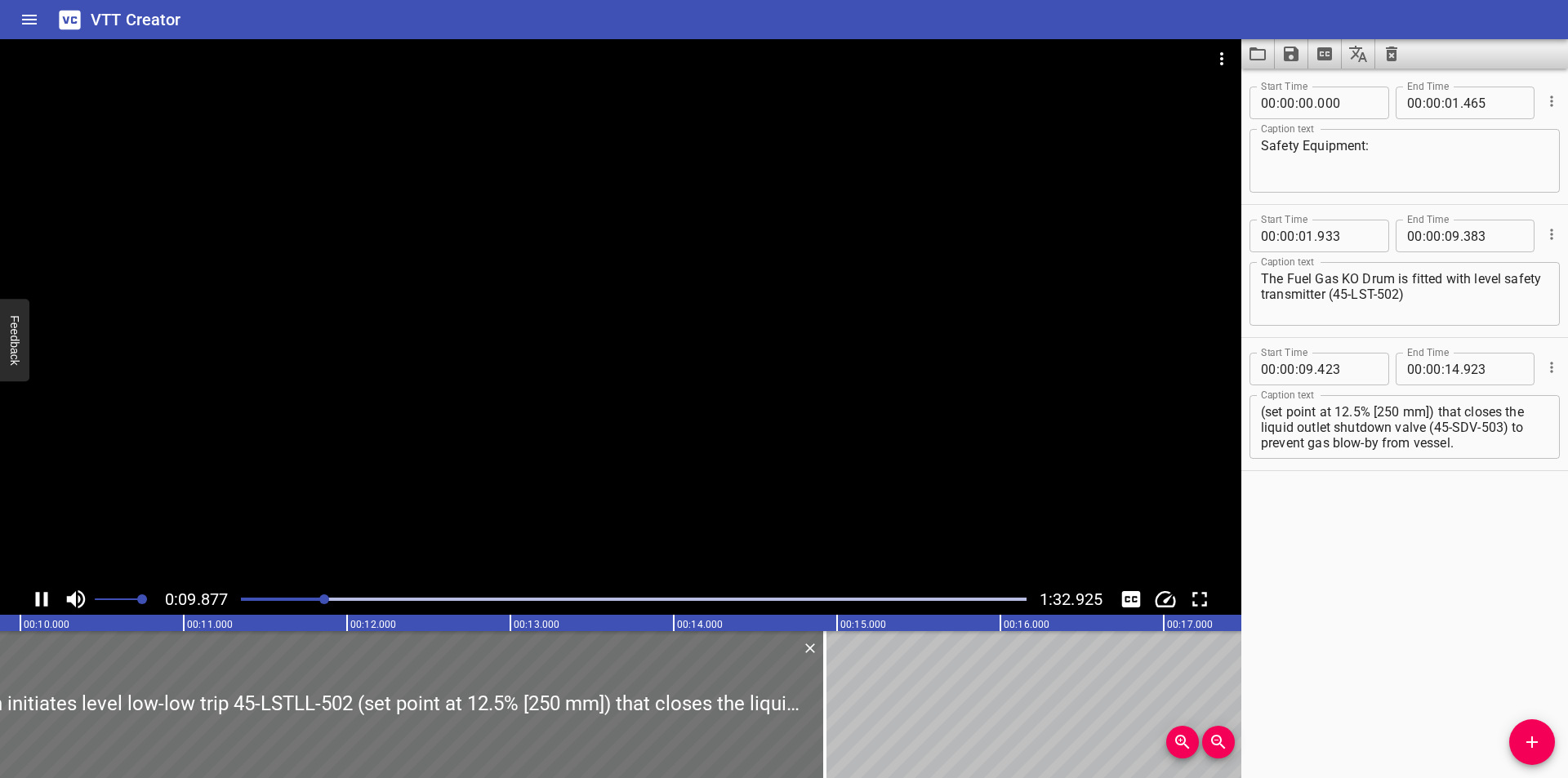
scroll to position [0, 1641]
click at [306, 597] on div at bounding box center [634, 599] width 805 height 22
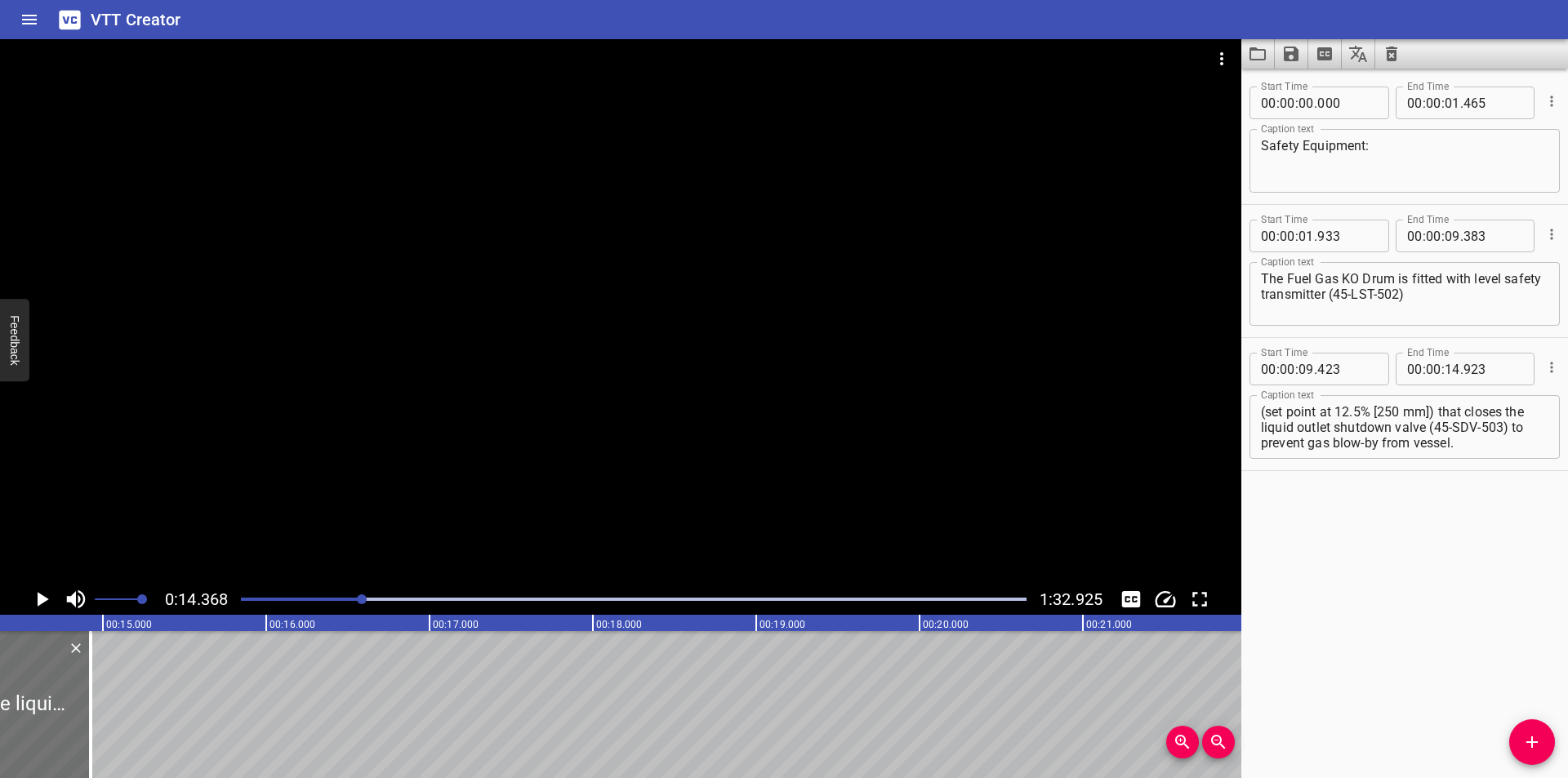
scroll to position [0, 0]
click at [1451, 413] on textarea "which initiates level low-low trip 45-LSTLL-502 (set point at 12.5% [250 mm]) t…" at bounding box center [1404, 428] width 288 height 47
click at [1283, 430] on textarea "which initiates level low-low trip (45-LSTLL-502 (set point at 12.5% [250 mm]) …" at bounding box center [1404, 428] width 288 height 47
click at [562, 396] on div at bounding box center [620, 311] width 1241 height 545
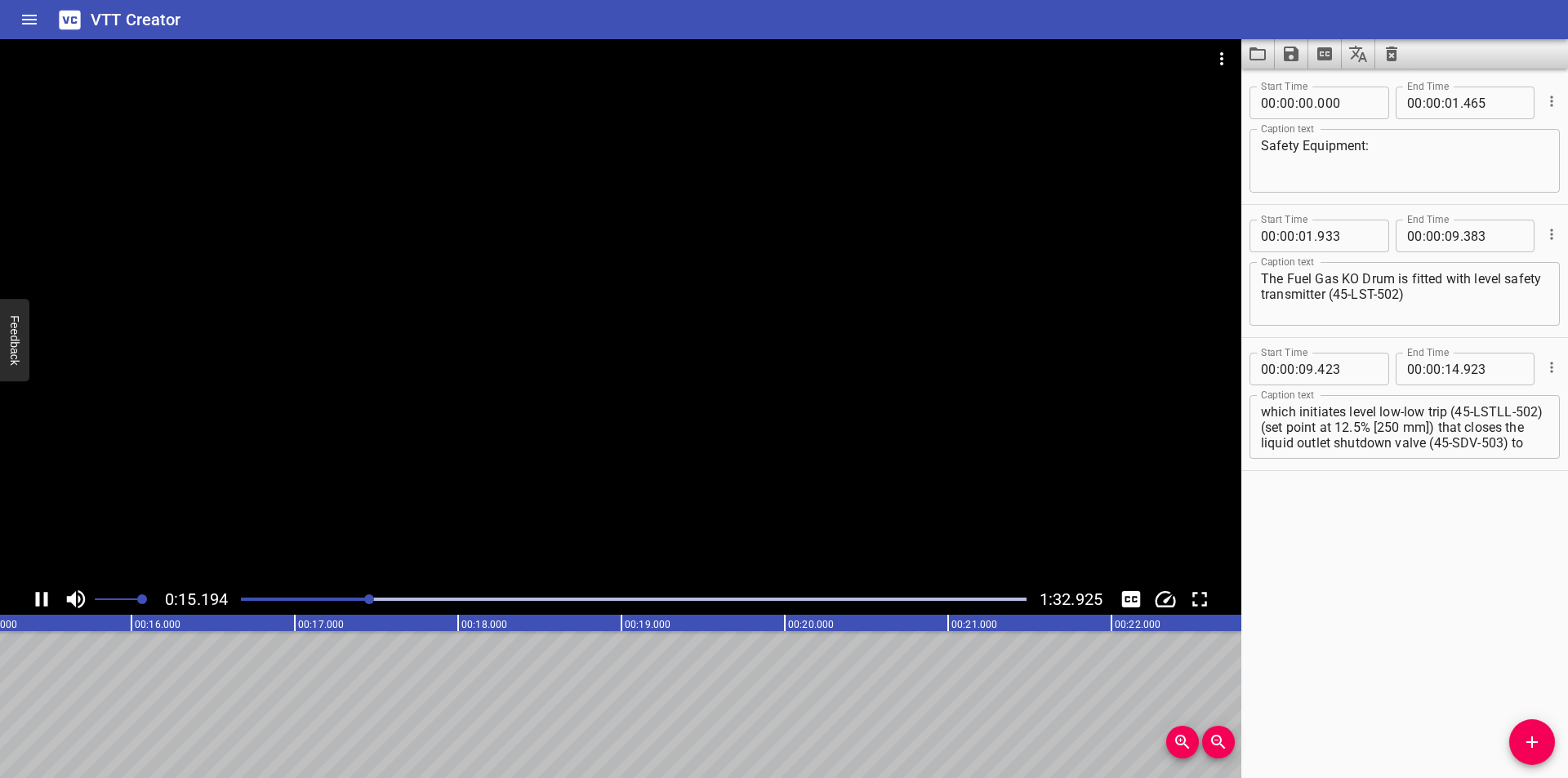
scroll to position [0, 2525]
click at [360, 605] on div at bounding box center [634, 599] width 805 height 22
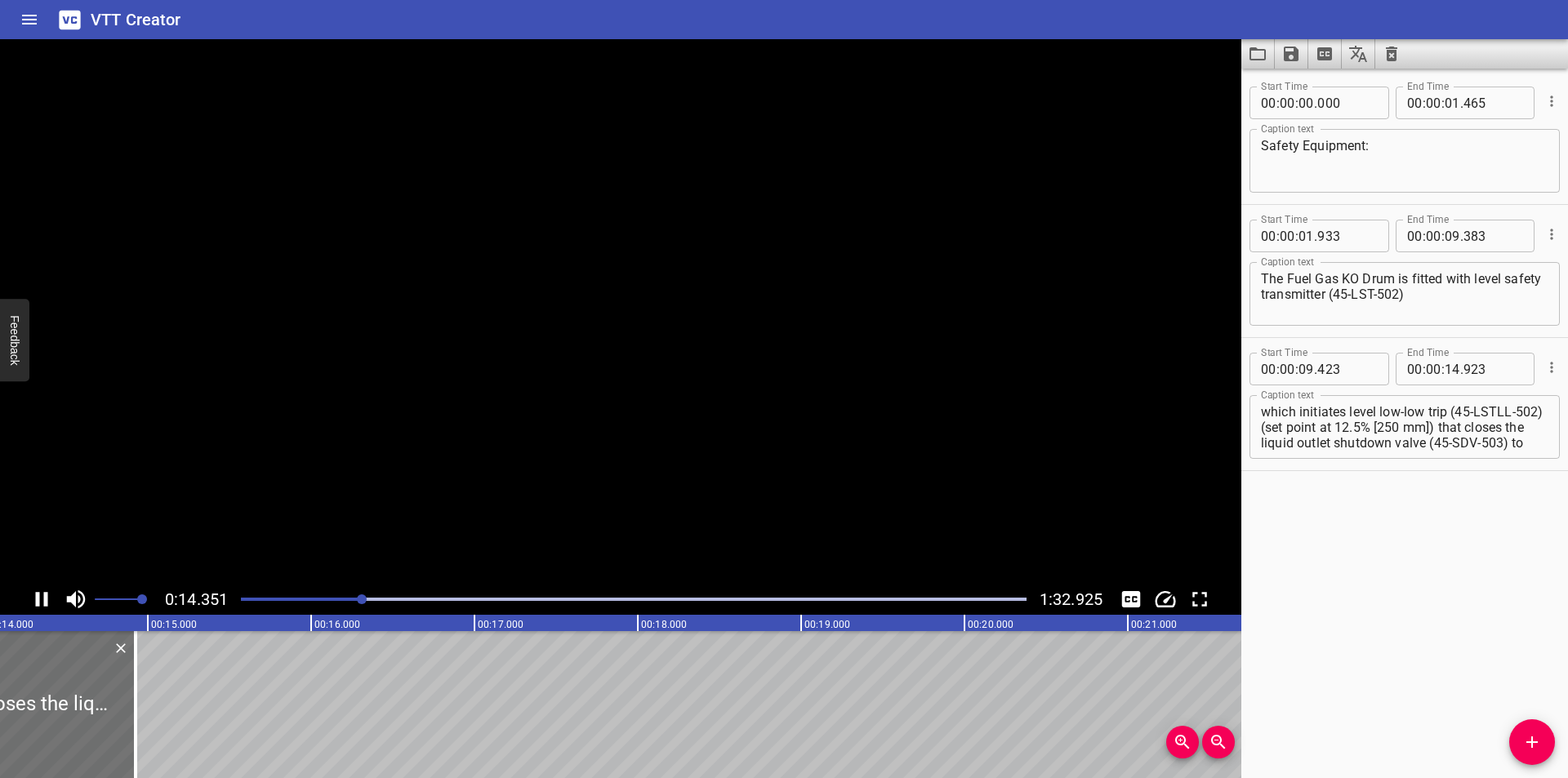
scroll to position [0, 2358]
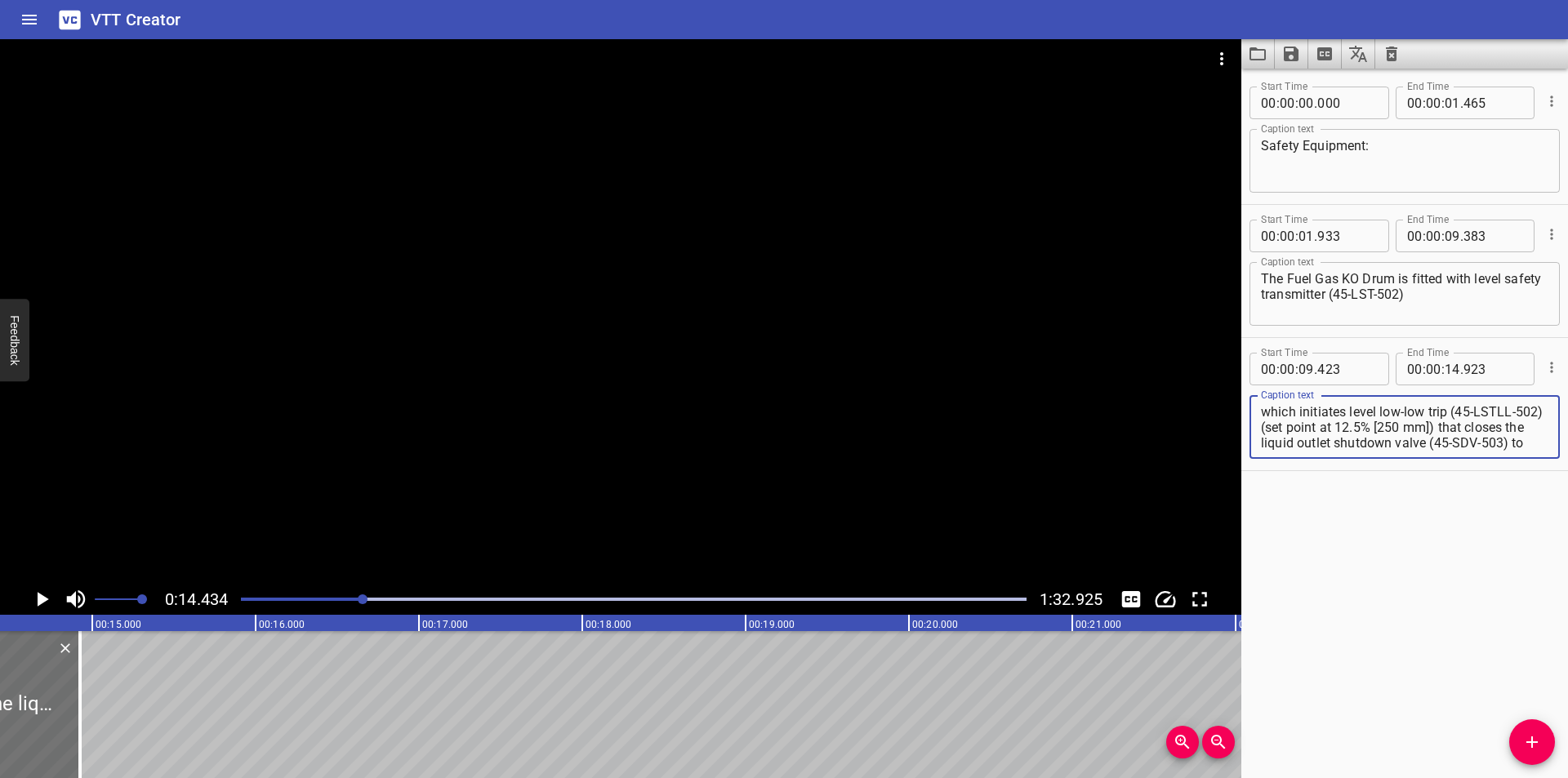
click at [1295, 431] on textarea "which initiates level low-low trip (45-LSTLL-502) (set point at 12.5% [250 mm])…" at bounding box center [1404, 428] width 288 height 47
click at [1461, 430] on textarea "which initiates level low-low trip (45-LSTLL-502) set point at 12.5% [250 mm]) …" at bounding box center [1404, 428] width 288 height 47
click at [337, 601] on div at bounding box center [634, 599] width 805 height 22
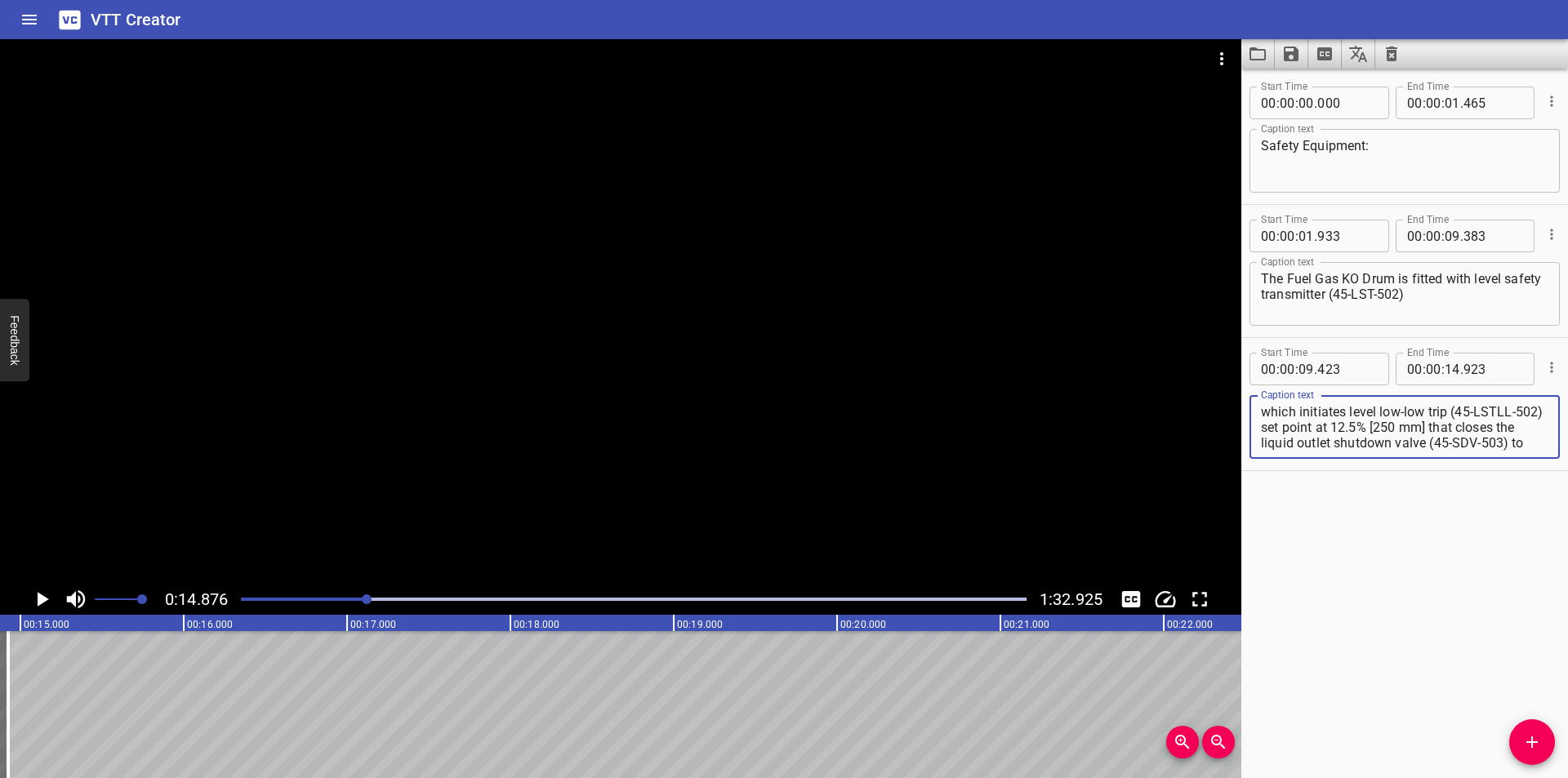
scroll to position [31, 0]
drag, startPoint x: 1293, startPoint y: 428, endPoint x: 1566, endPoint y: 551, distance: 299.4
click at [1567, 553] on div "Start Time 00 : 00 : 00 . 000 Start Time End Time 00 : 00 : 01 . 465 End Time C…" at bounding box center [1404, 423] width 327 height 710
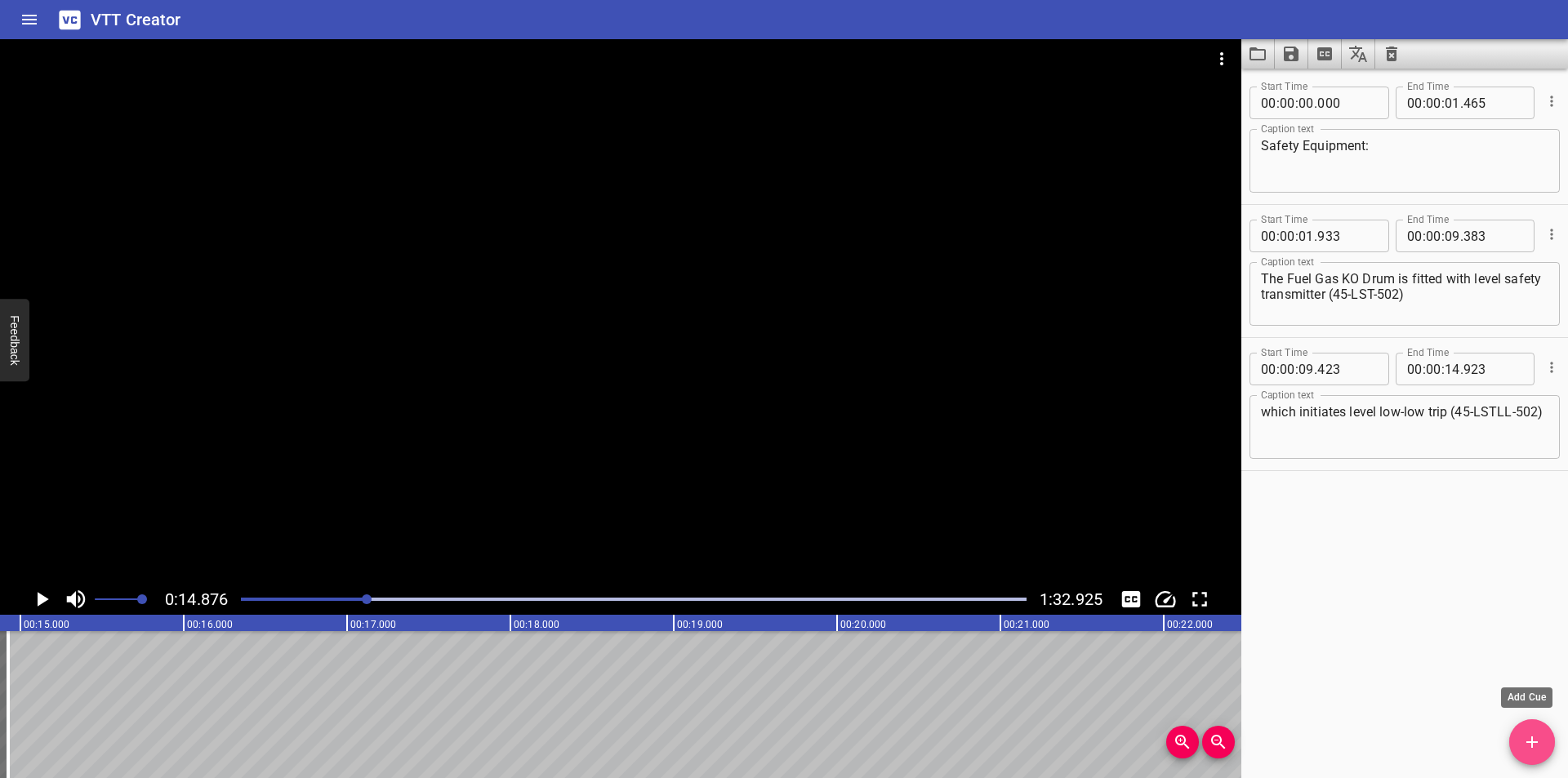
drag, startPoint x: 1521, startPoint y: 734, endPoint x: 855, endPoint y: 731, distance: 666.0
click at [1517, 734] on span "Add Cue" at bounding box center [1532, 742] width 46 height 19
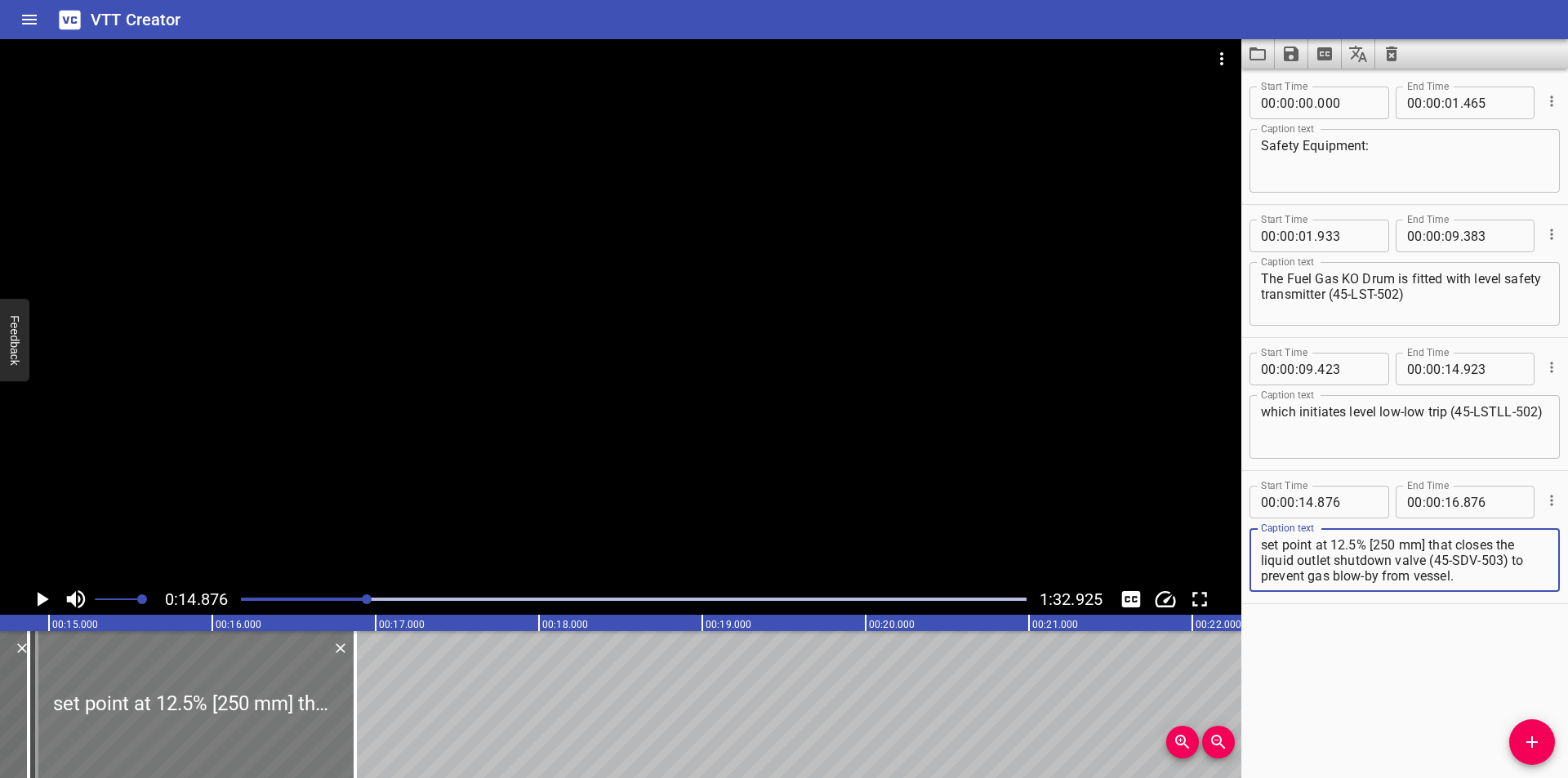
scroll to position [0, 2375]
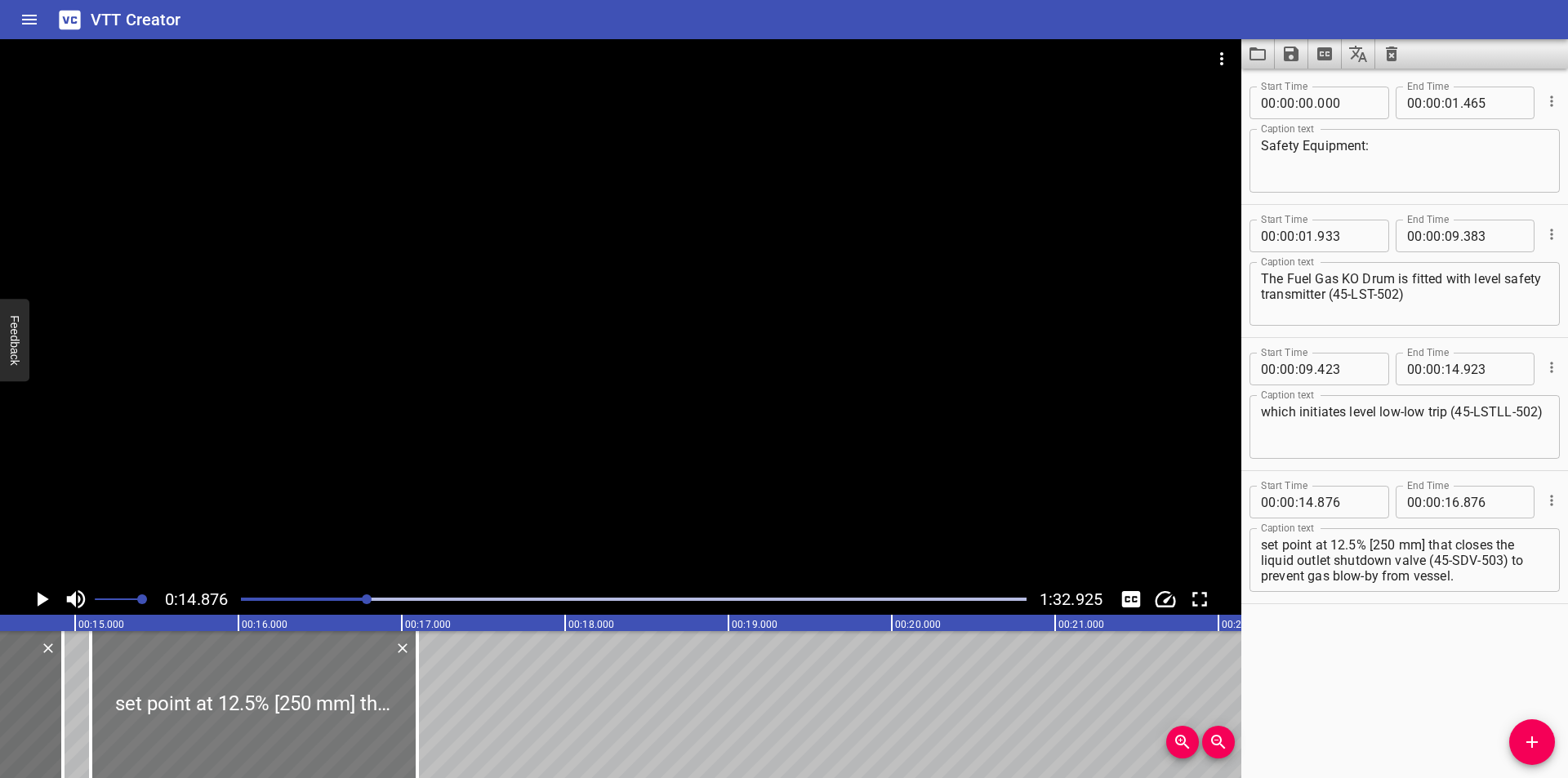
drag, startPoint x: 218, startPoint y: 722, endPoint x: 238, endPoint y: 726, distance: 20.4
click at [238, 726] on div at bounding box center [254, 704] width 327 height 147
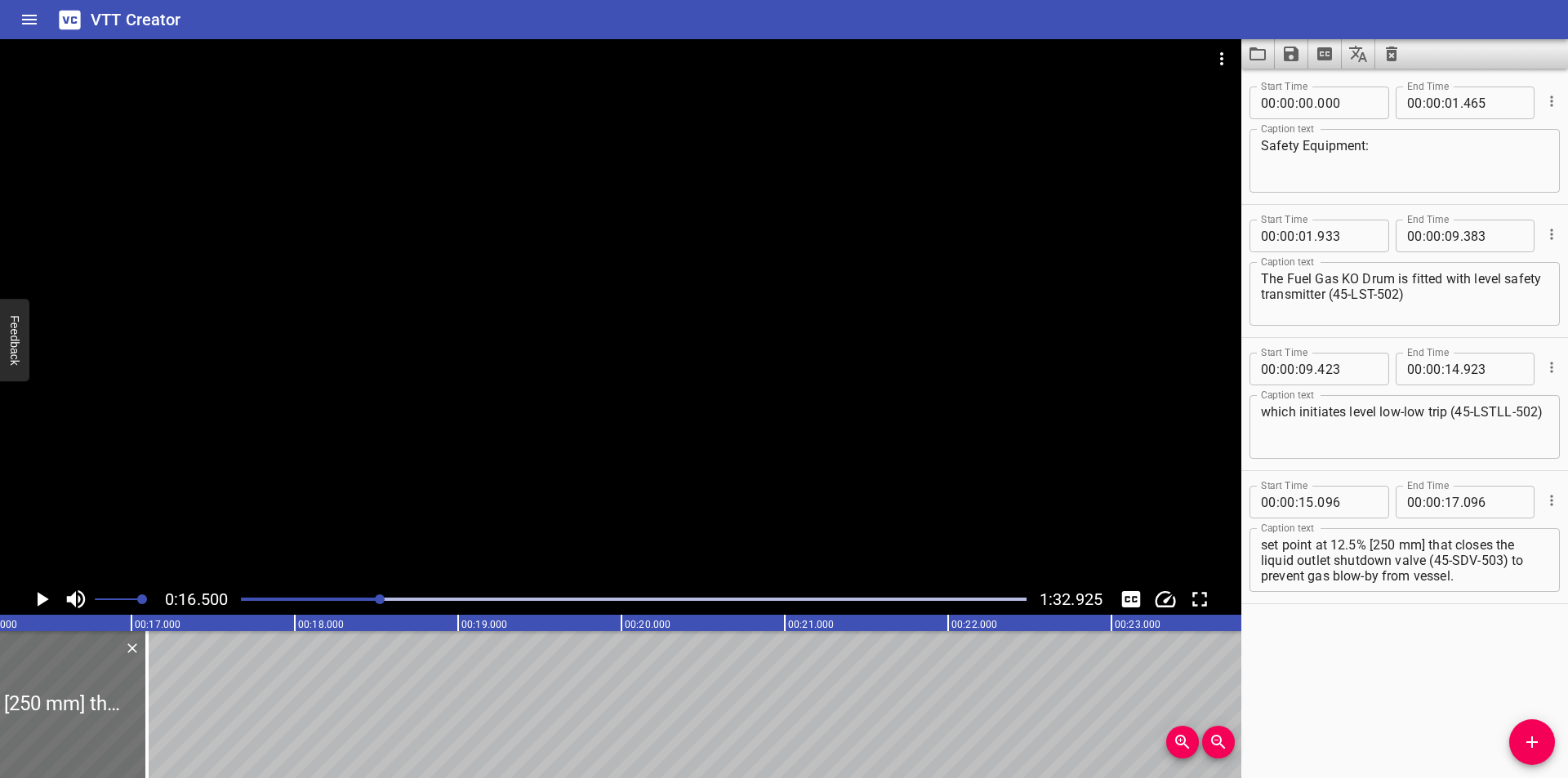
scroll to position [0, 2695]
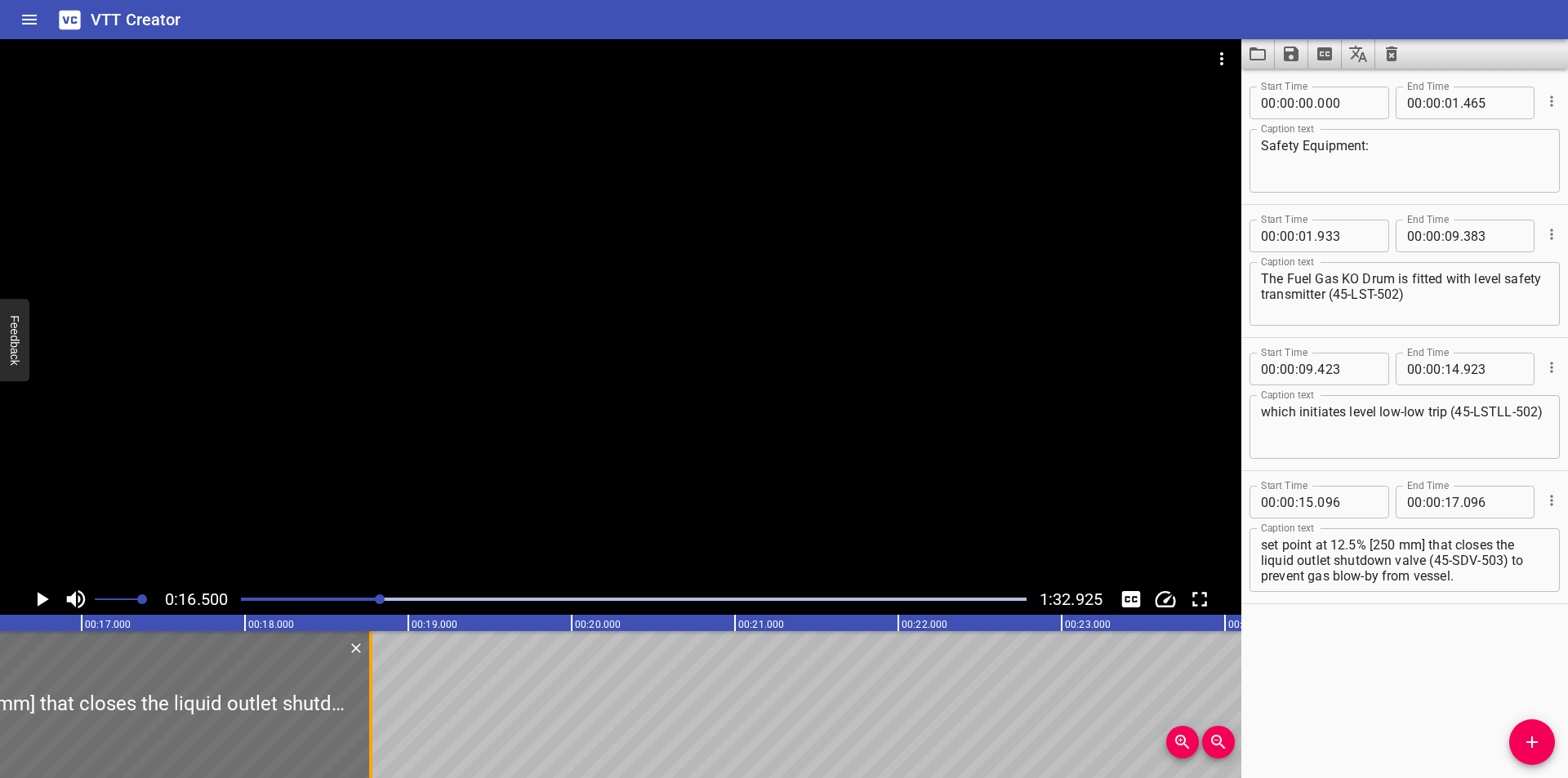
drag, startPoint x: 101, startPoint y: 731, endPoint x: 384, endPoint y: 731, distance: 283.0
click at [379, 731] on div at bounding box center [371, 704] width 17 height 147
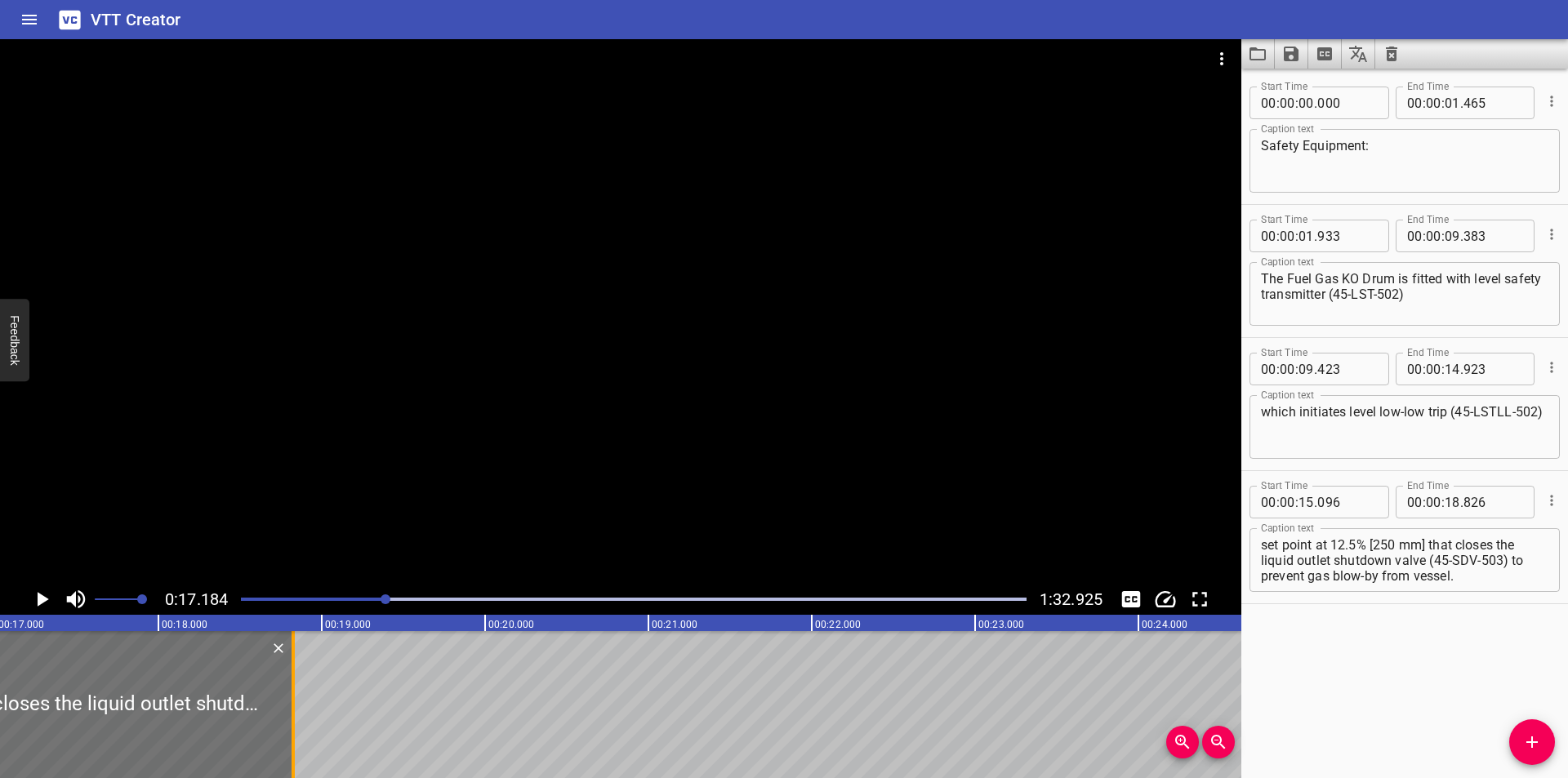
scroll to position [0, 2807]
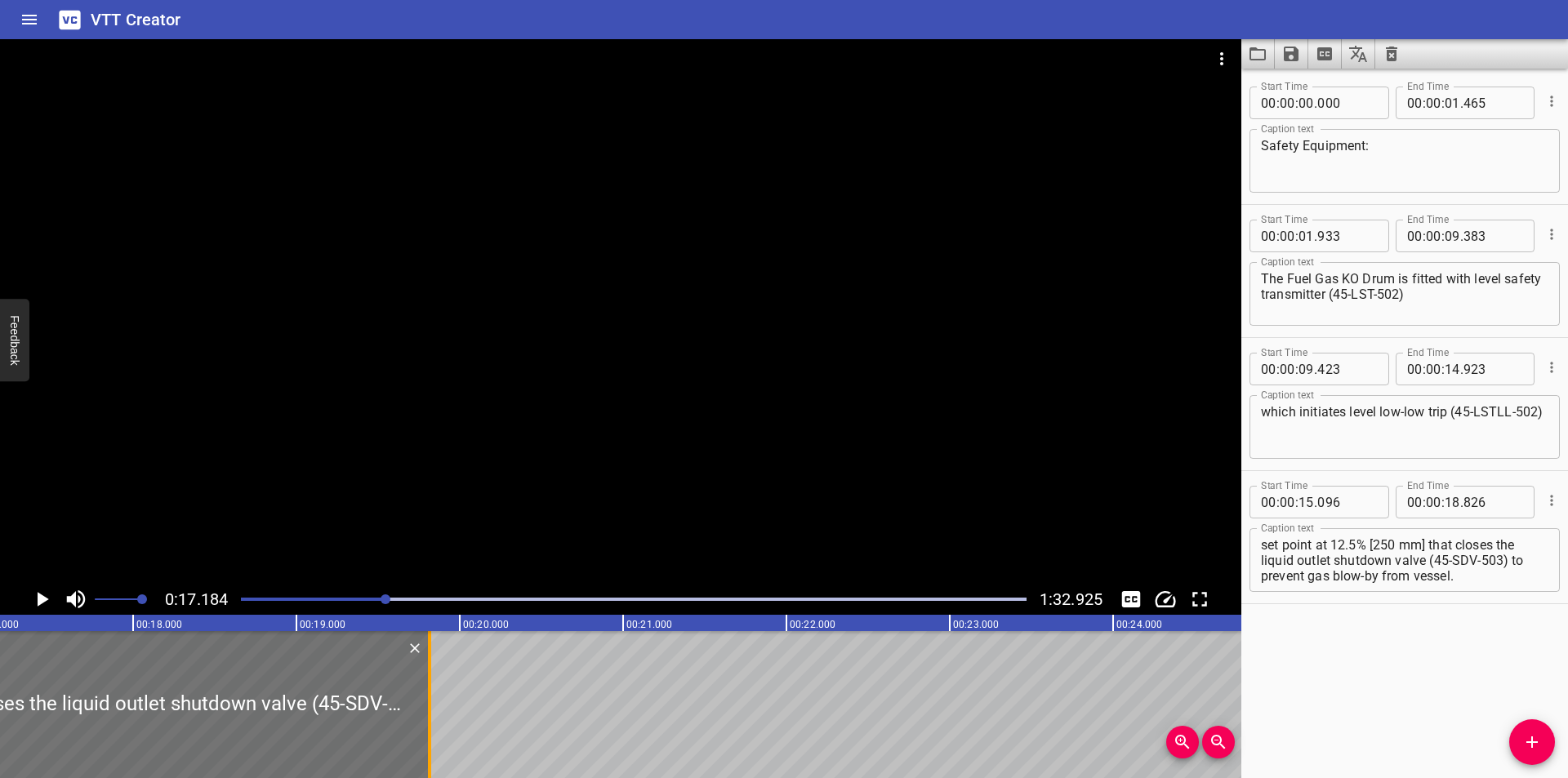
drag, startPoint x: 273, startPoint y: 739, endPoint x: 516, endPoint y: 739, distance: 243.0
click at [438, 739] on div at bounding box center [429, 704] width 17 height 147
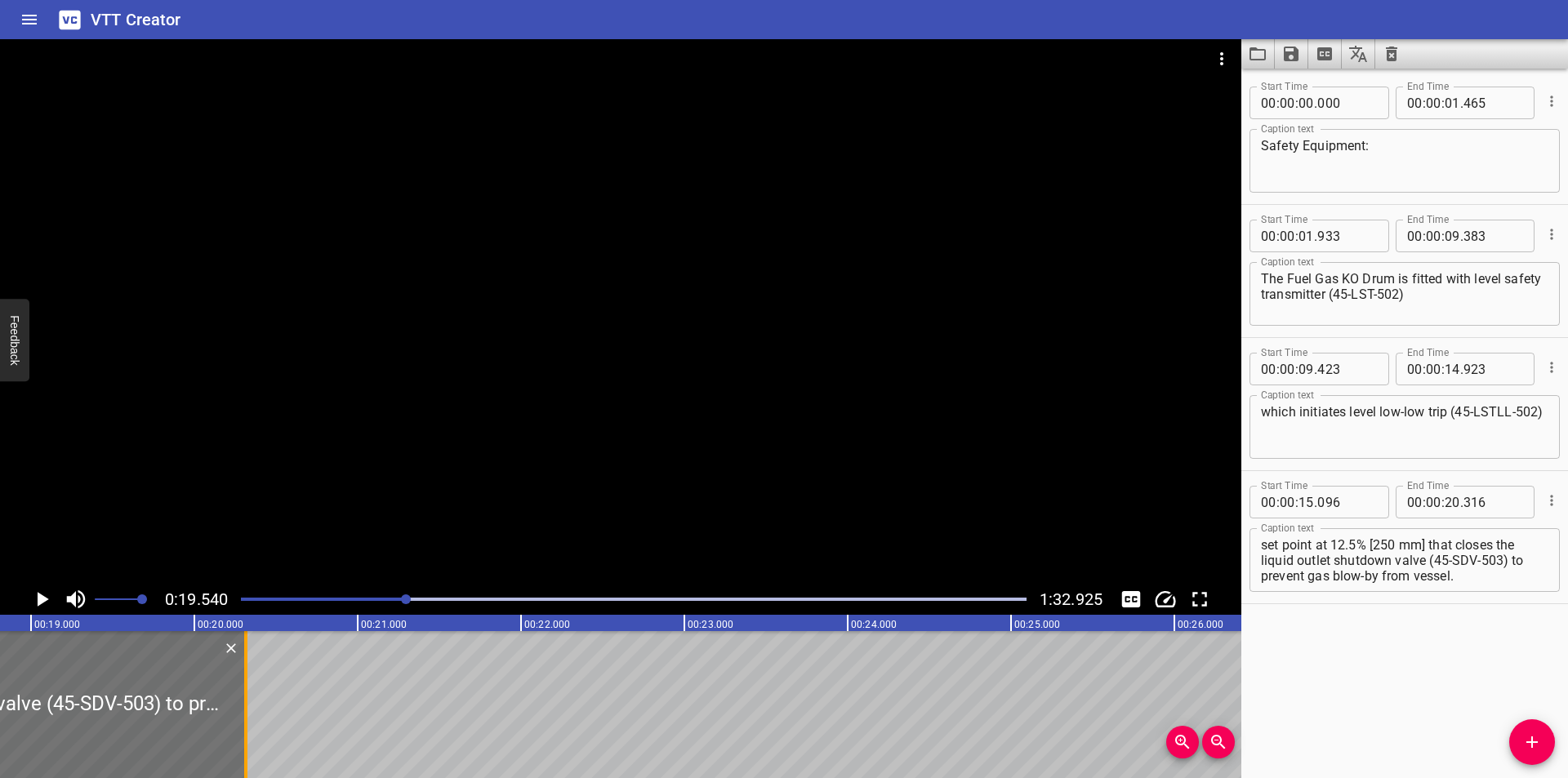
scroll to position [0, 3029]
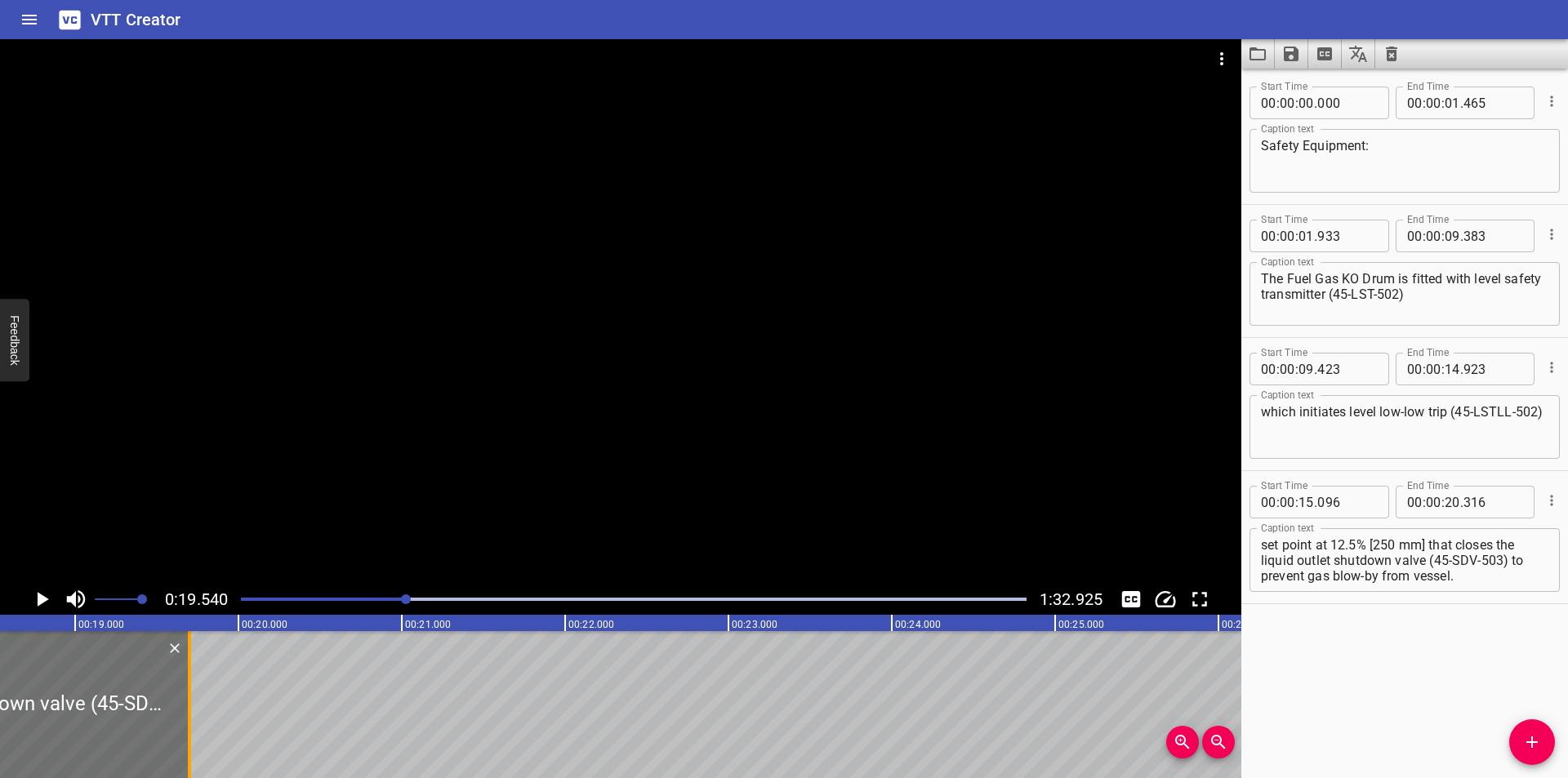
drag, startPoint x: 295, startPoint y: 738, endPoint x: 195, endPoint y: 740, distance: 100.0
click at [195, 740] on div at bounding box center [189, 704] width 17 height 147
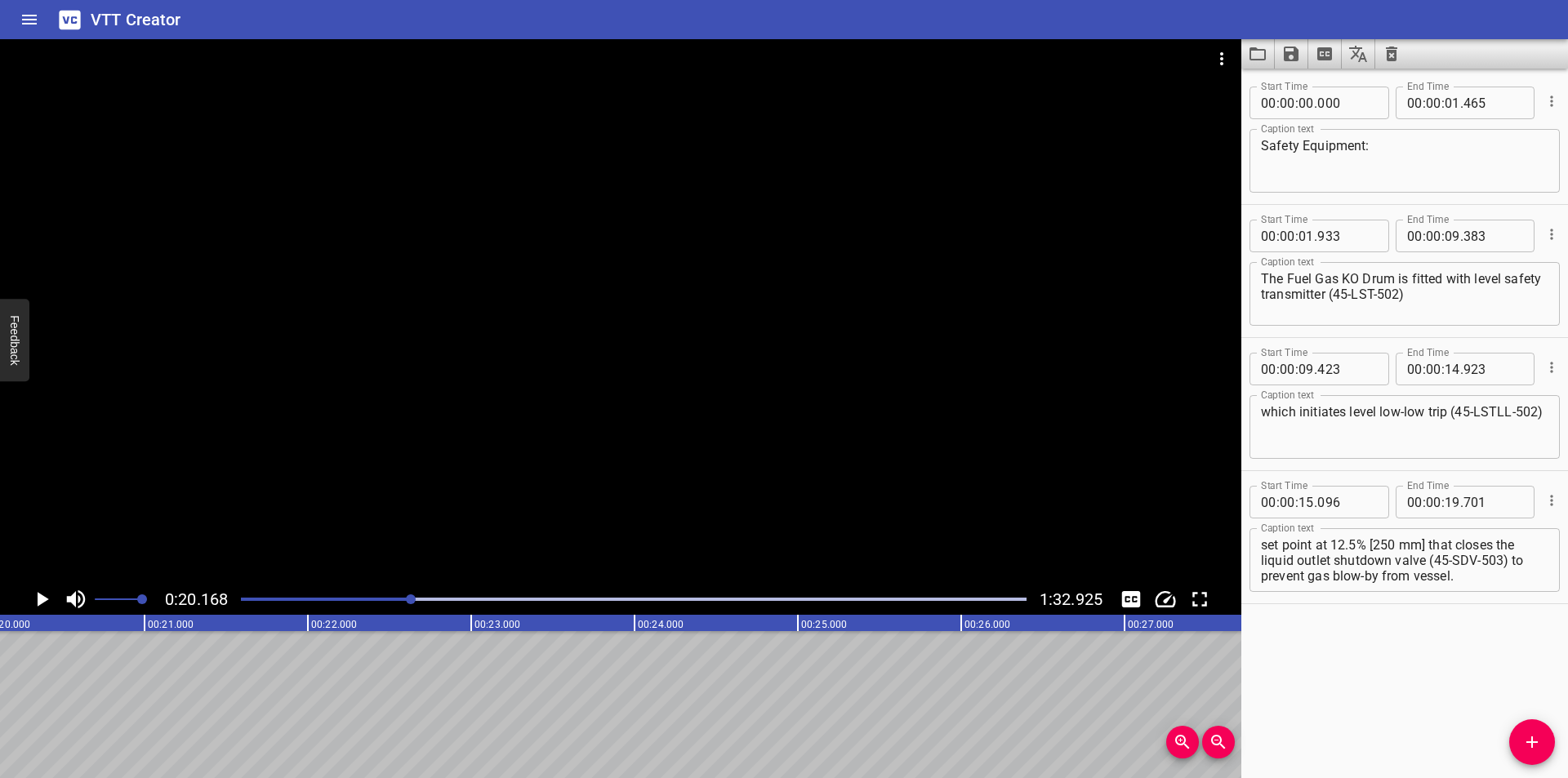
scroll to position [0, 3295]
drag, startPoint x: 1430, startPoint y: 544, endPoint x: 1551, endPoint y: 667, distance: 172.5
click at [1551, 667] on div "Start Time 00 : 00 : 00 . 000 Start Time End Time 00 : 00 : 01 . 465 End Time C…" at bounding box center [1404, 423] width 327 height 710
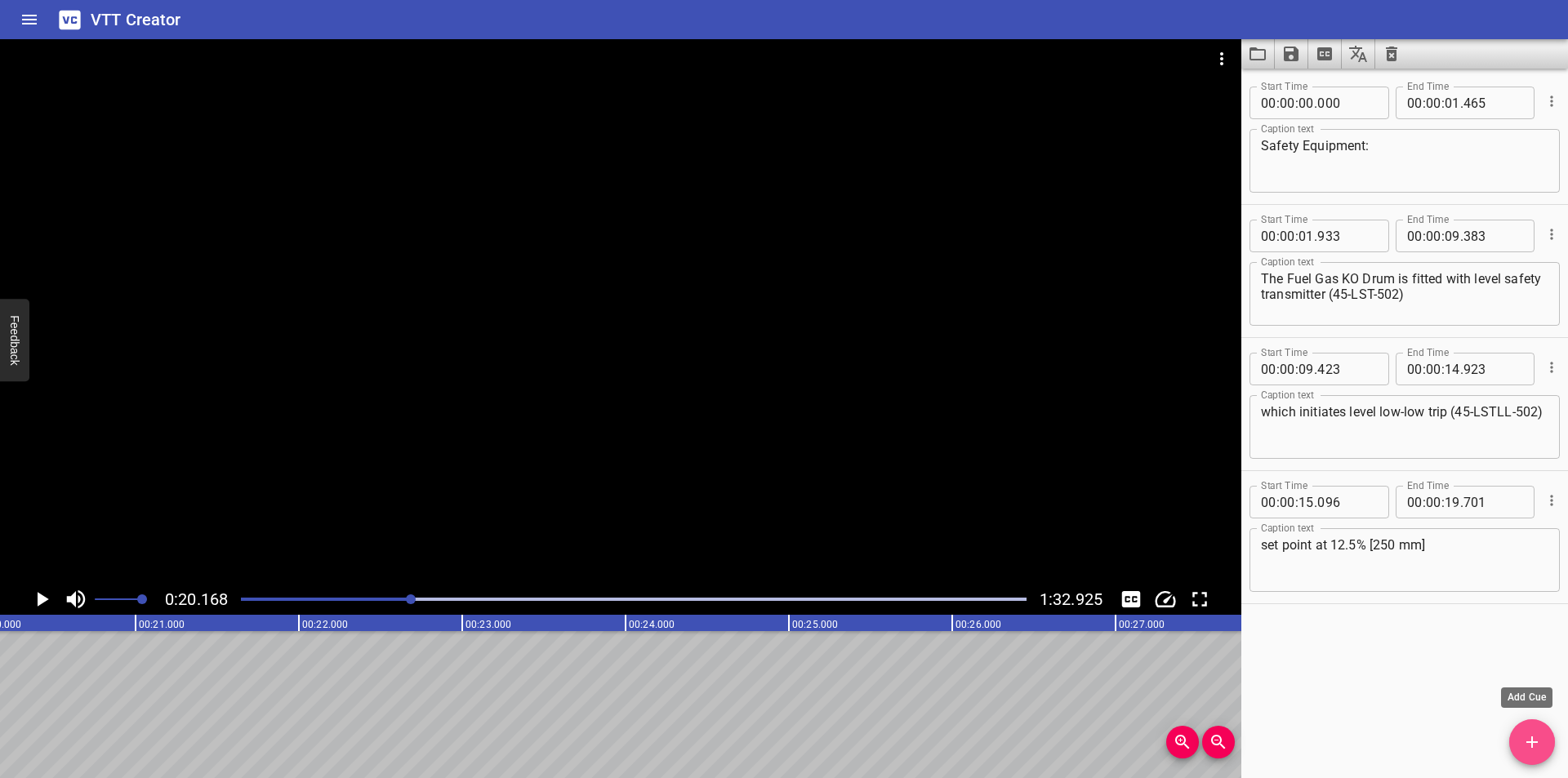
drag, startPoint x: 1543, startPoint y: 750, endPoint x: 1332, endPoint y: 698, distance: 217.3
click at [1542, 749] on span "Add Cue" at bounding box center [1532, 742] width 46 height 19
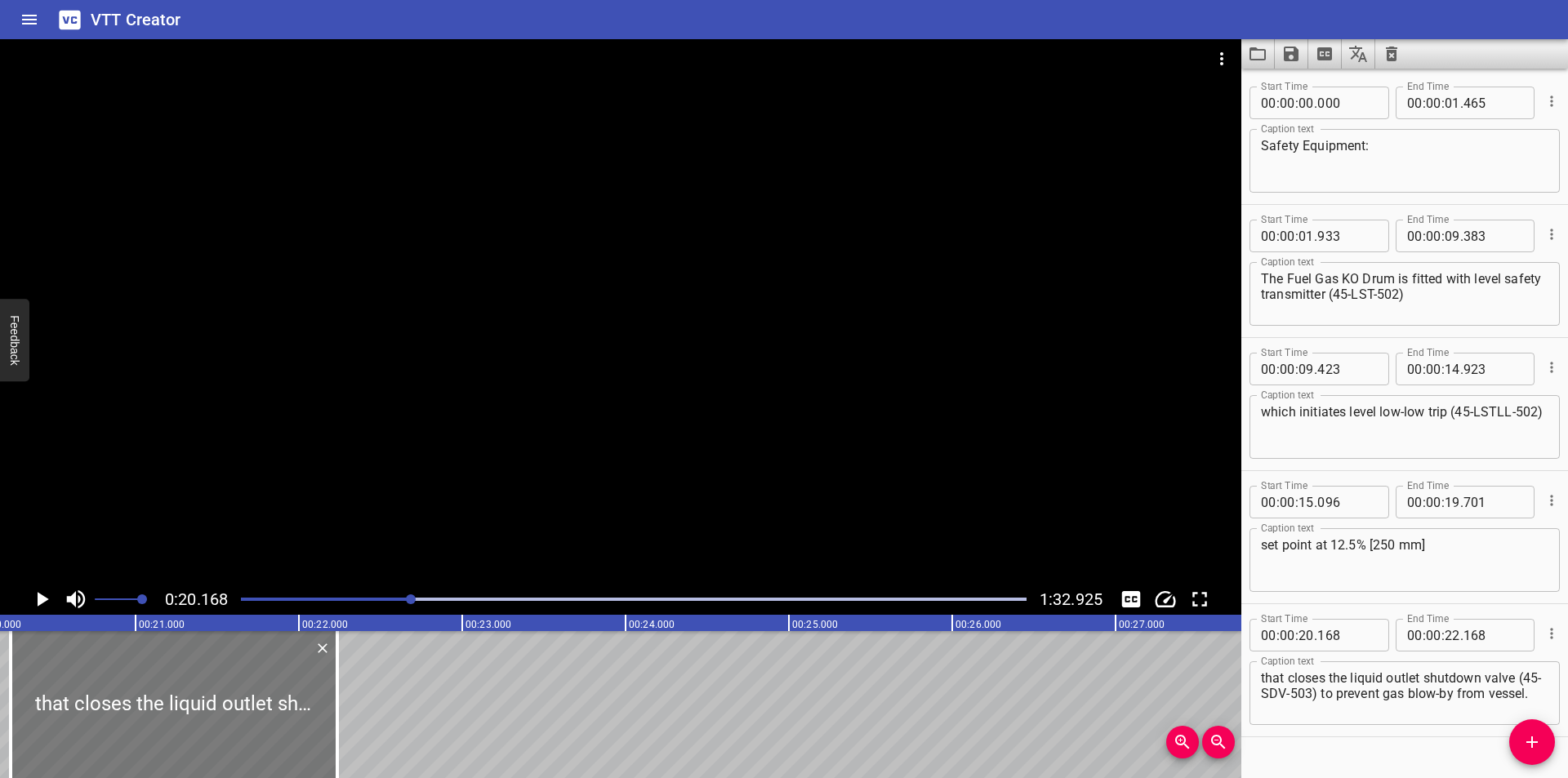
drag, startPoint x: 196, startPoint y: 681, endPoint x: 204, endPoint y: 692, distance: 13.6
click at [206, 688] on div at bounding box center [174, 704] width 327 height 147
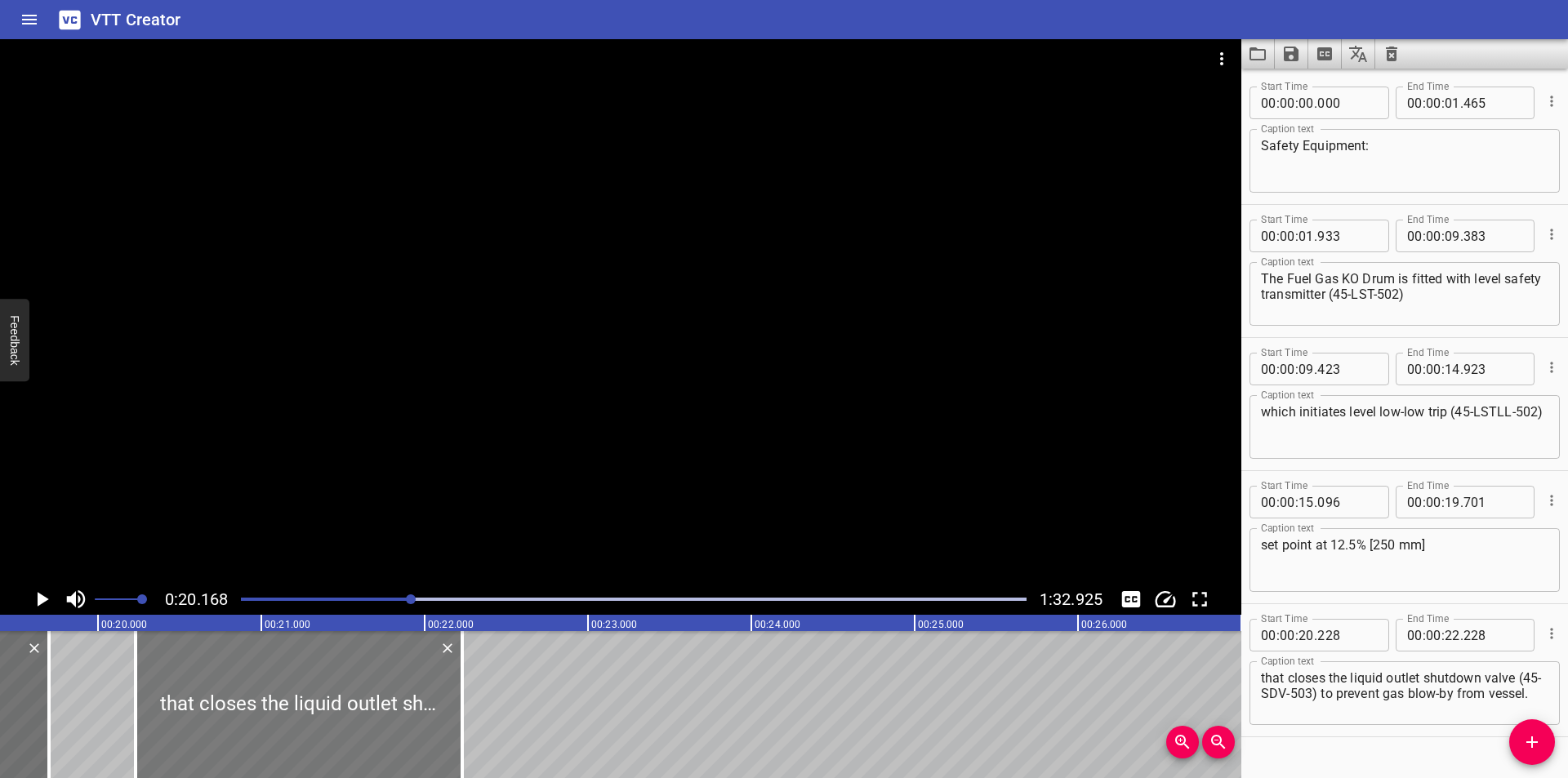
scroll to position [0, 3131]
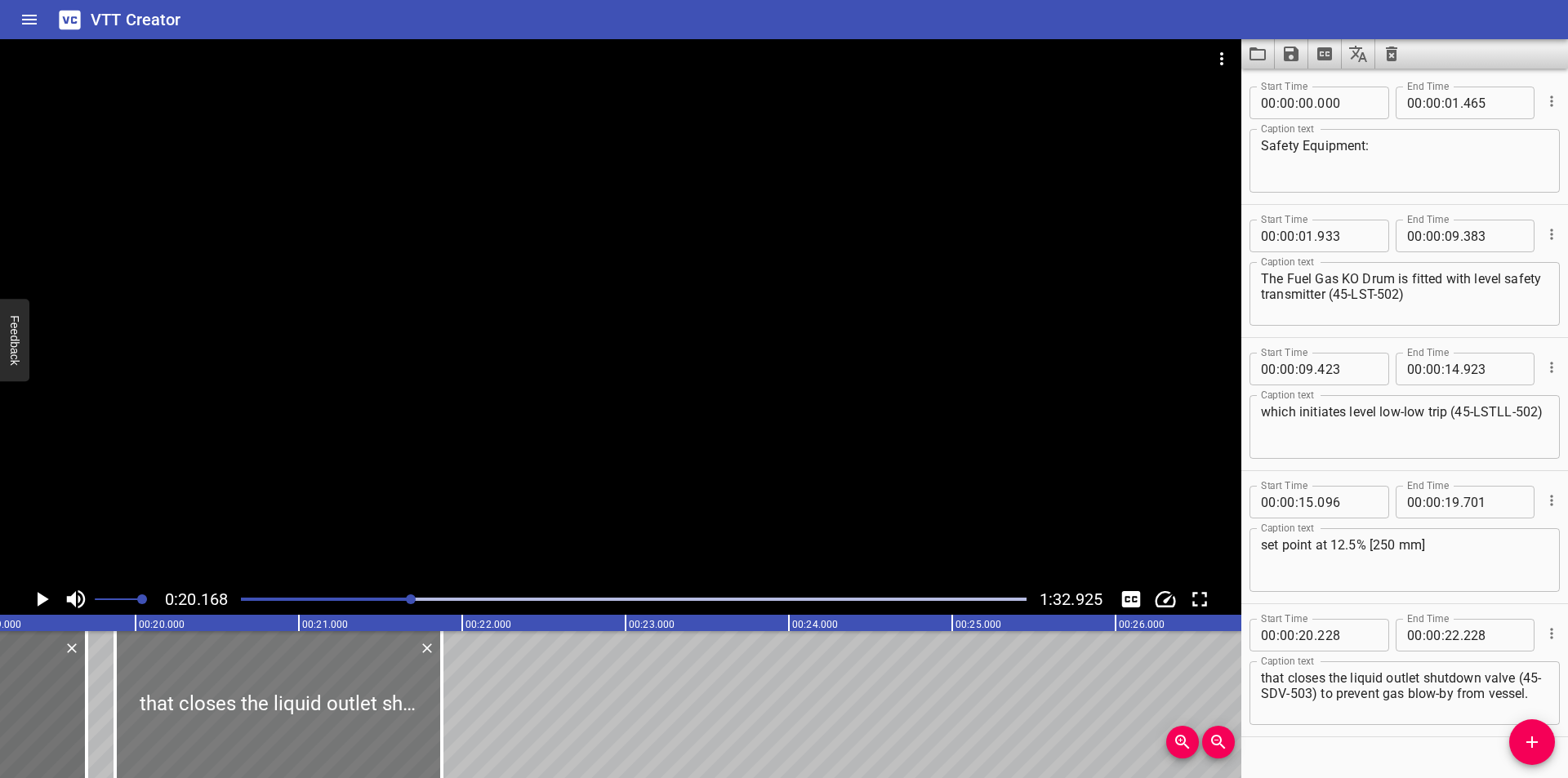
drag, startPoint x: 283, startPoint y: 705, endPoint x: 224, endPoint y: 706, distance: 59.0
click at [224, 706] on div at bounding box center [278, 704] width 327 height 147
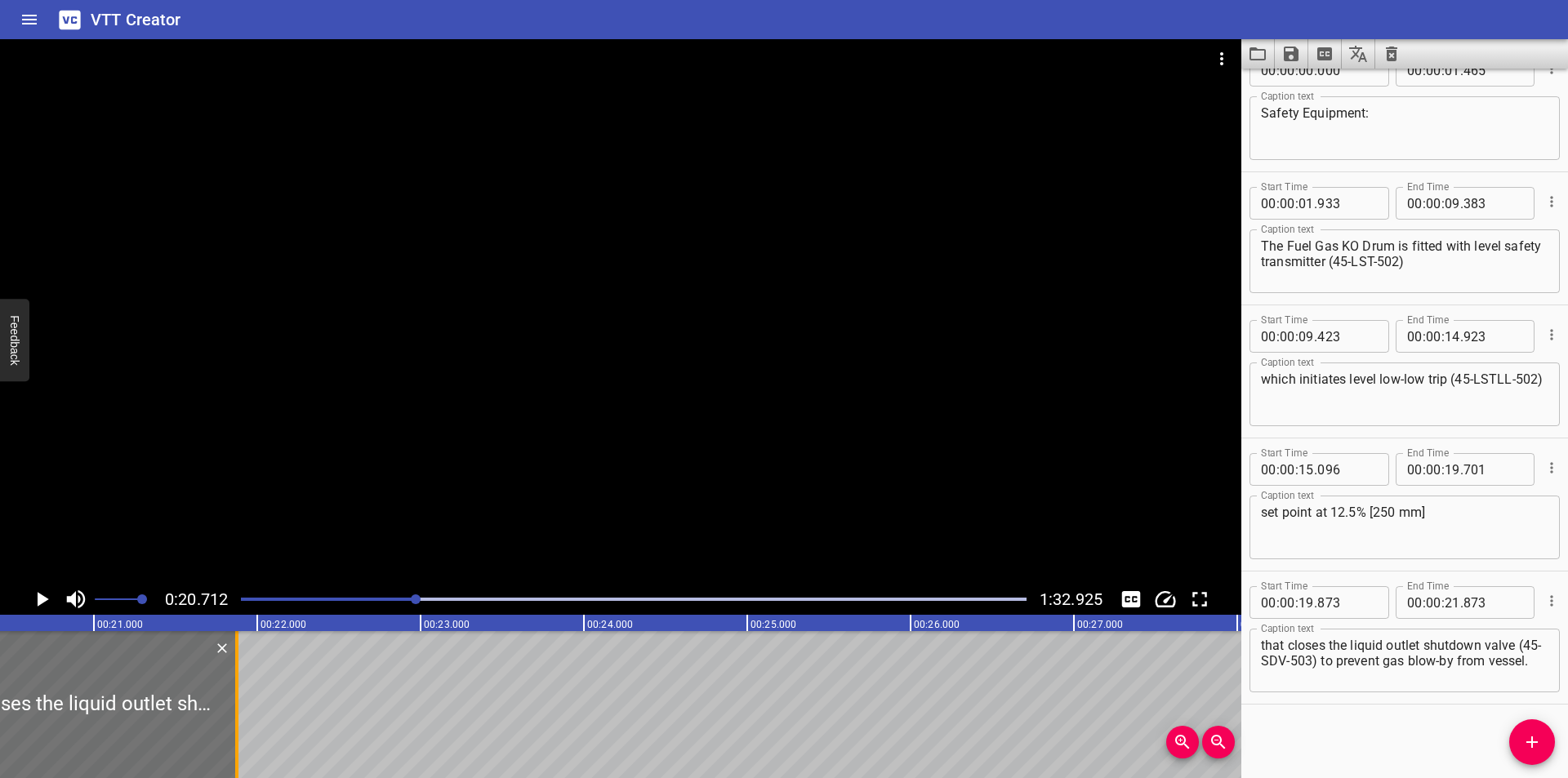
scroll to position [0, 3383]
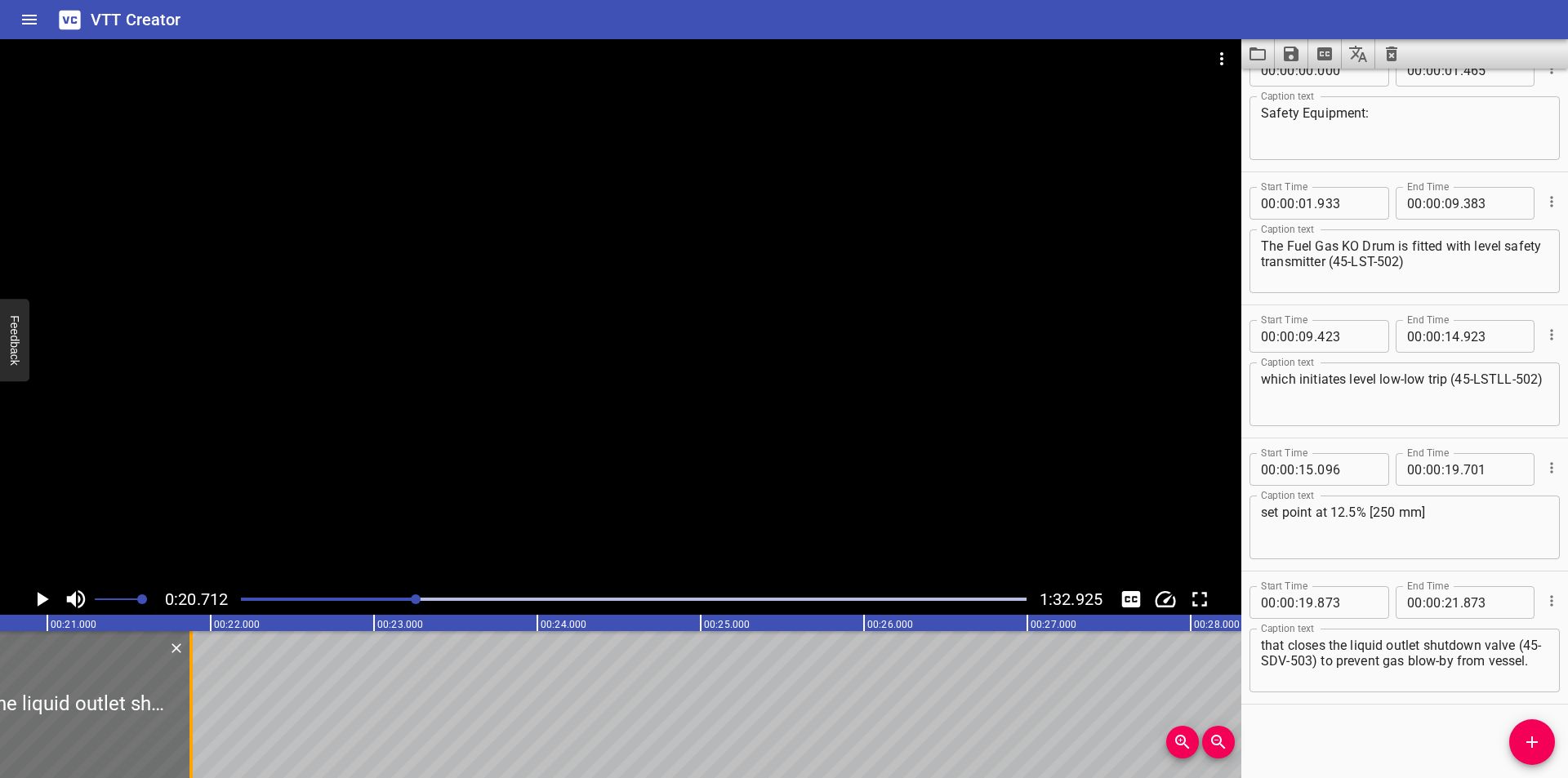
drag, startPoint x: 188, startPoint y: 724, endPoint x: 495, endPoint y: 725, distance: 307.0
click at [193, 725] on div at bounding box center [190, 704] width 3 height 147
drag, startPoint x: 154, startPoint y: 717, endPoint x: 470, endPoint y: 717, distance: 316.0
click at [164, 717] on div at bounding box center [155, 704] width 17 height 147
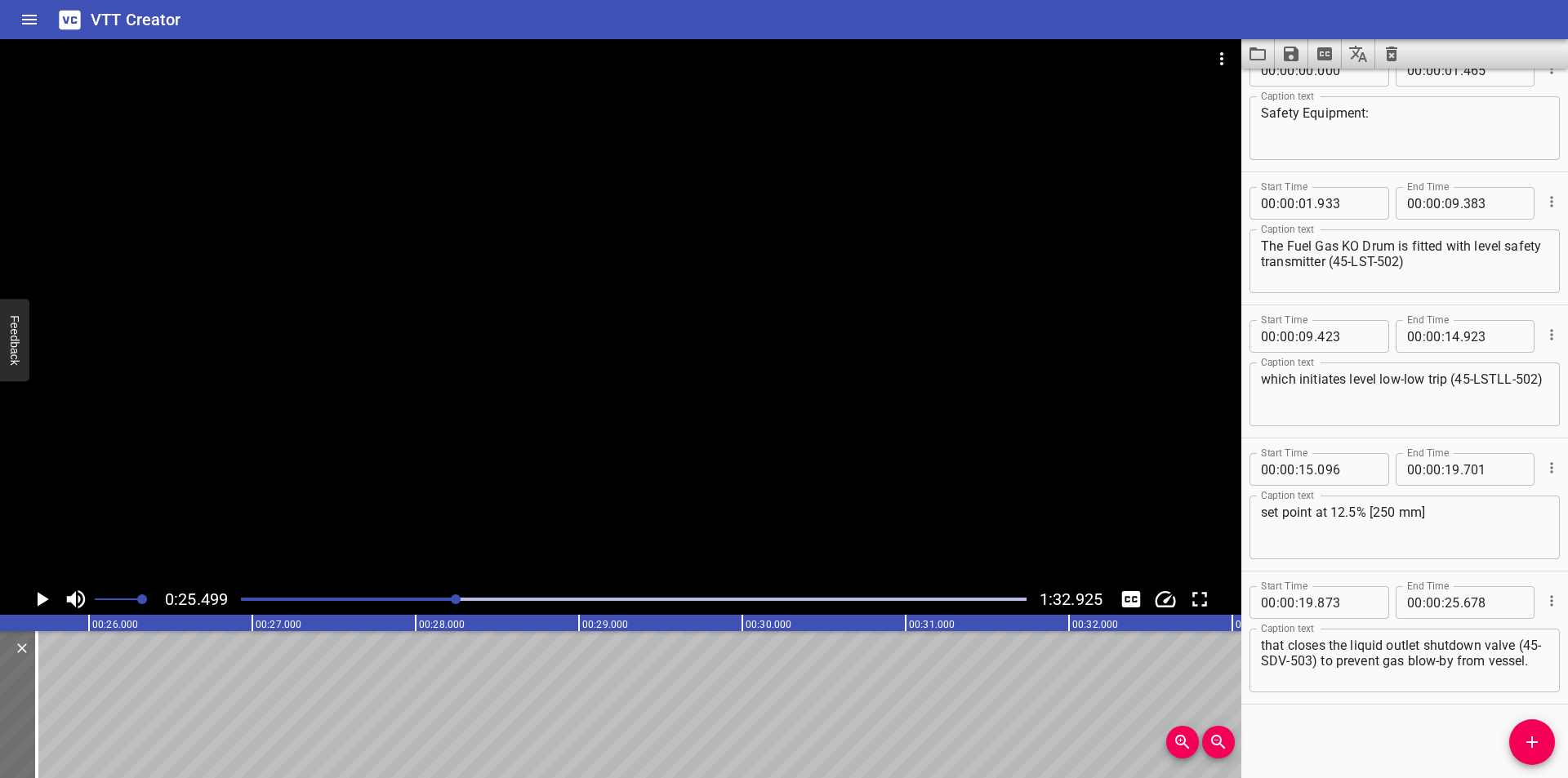
scroll to position [0, 4165]
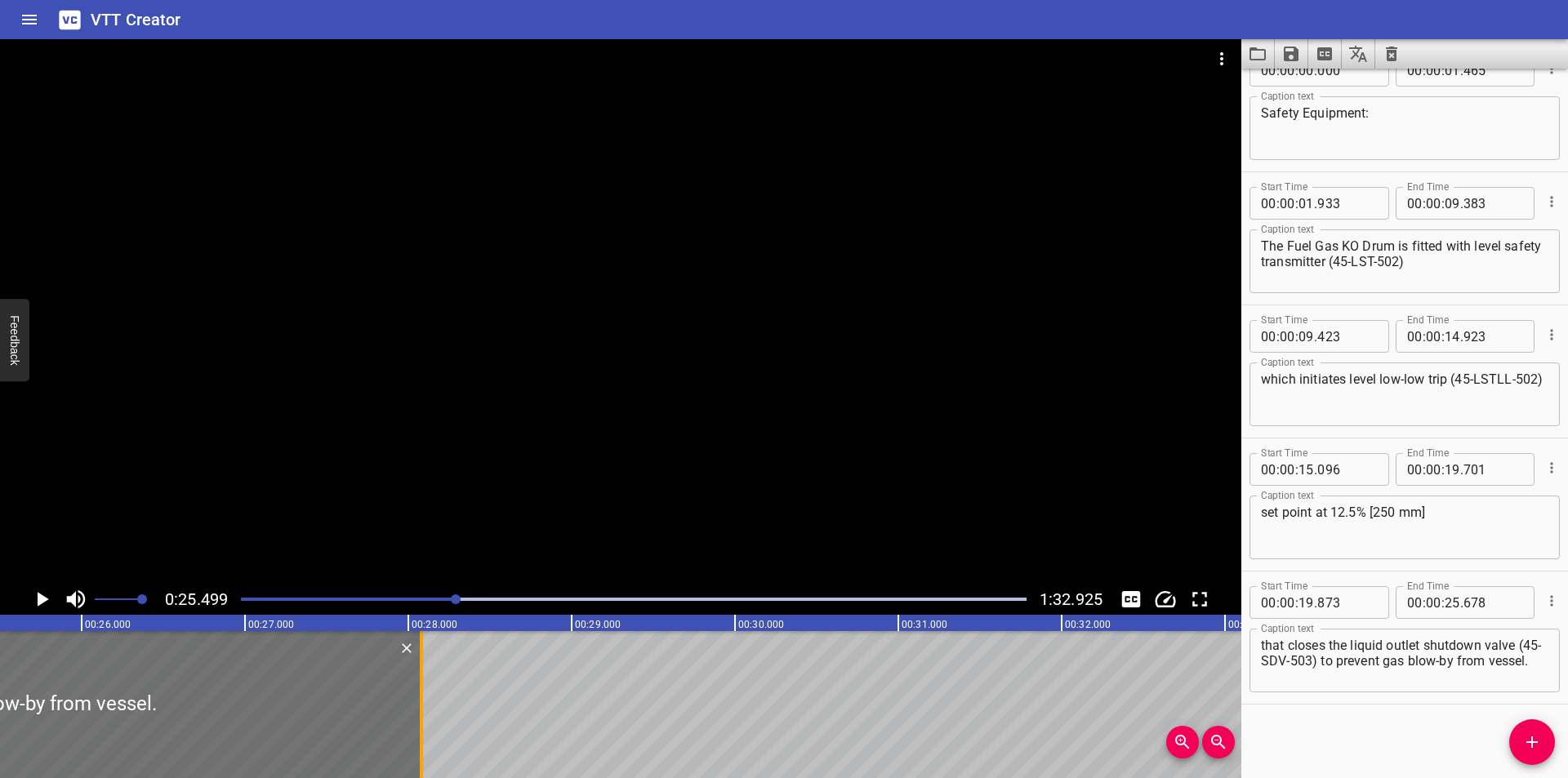
drag, startPoint x: 31, startPoint y: 733, endPoint x: 423, endPoint y: 734, distance: 392.0
click at [423, 734] on div at bounding box center [421, 704] width 17 height 147
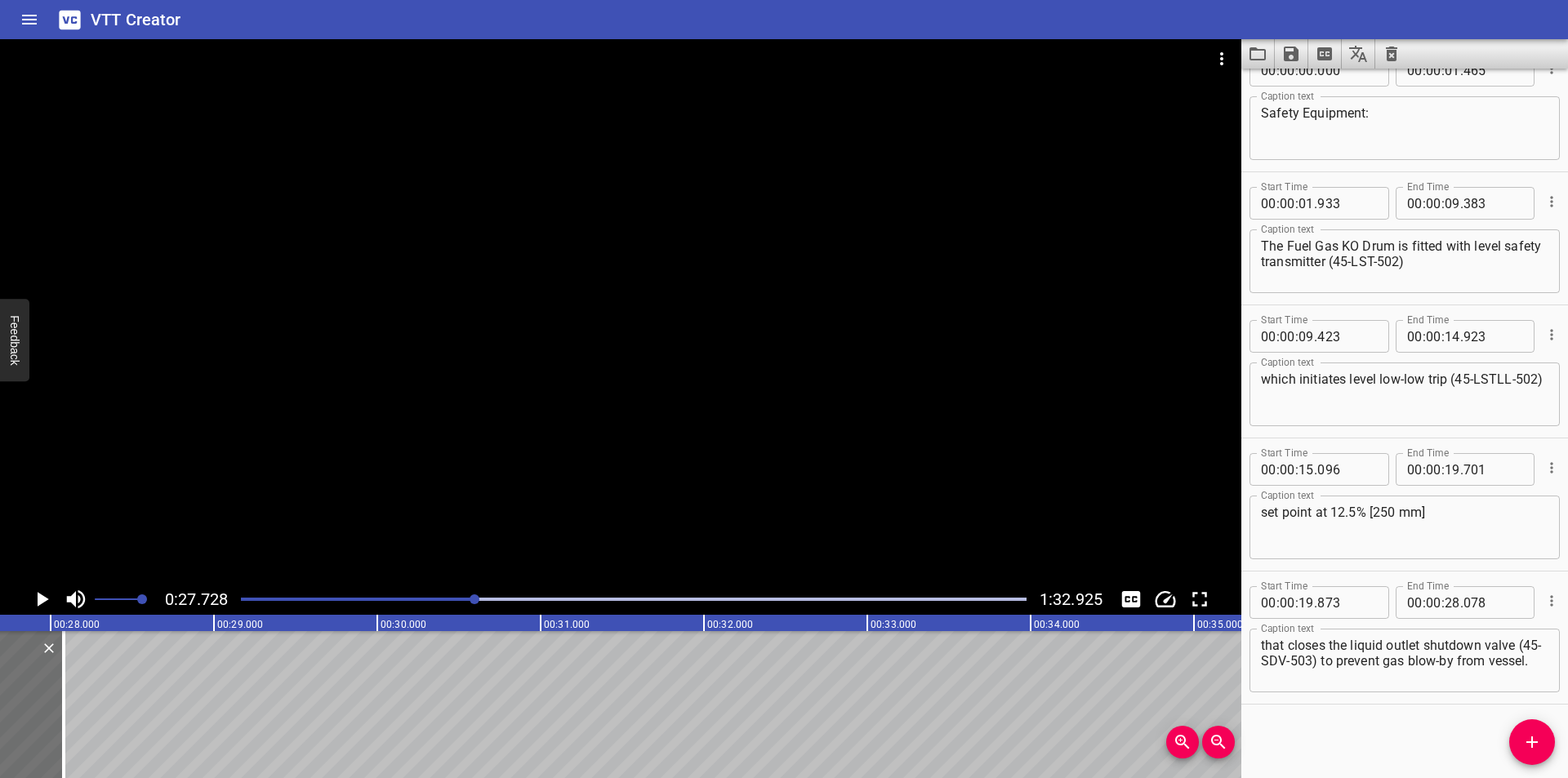
scroll to position [0, 4529]
click at [59, 734] on div at bounding box center [59, 704] width 3 height 147
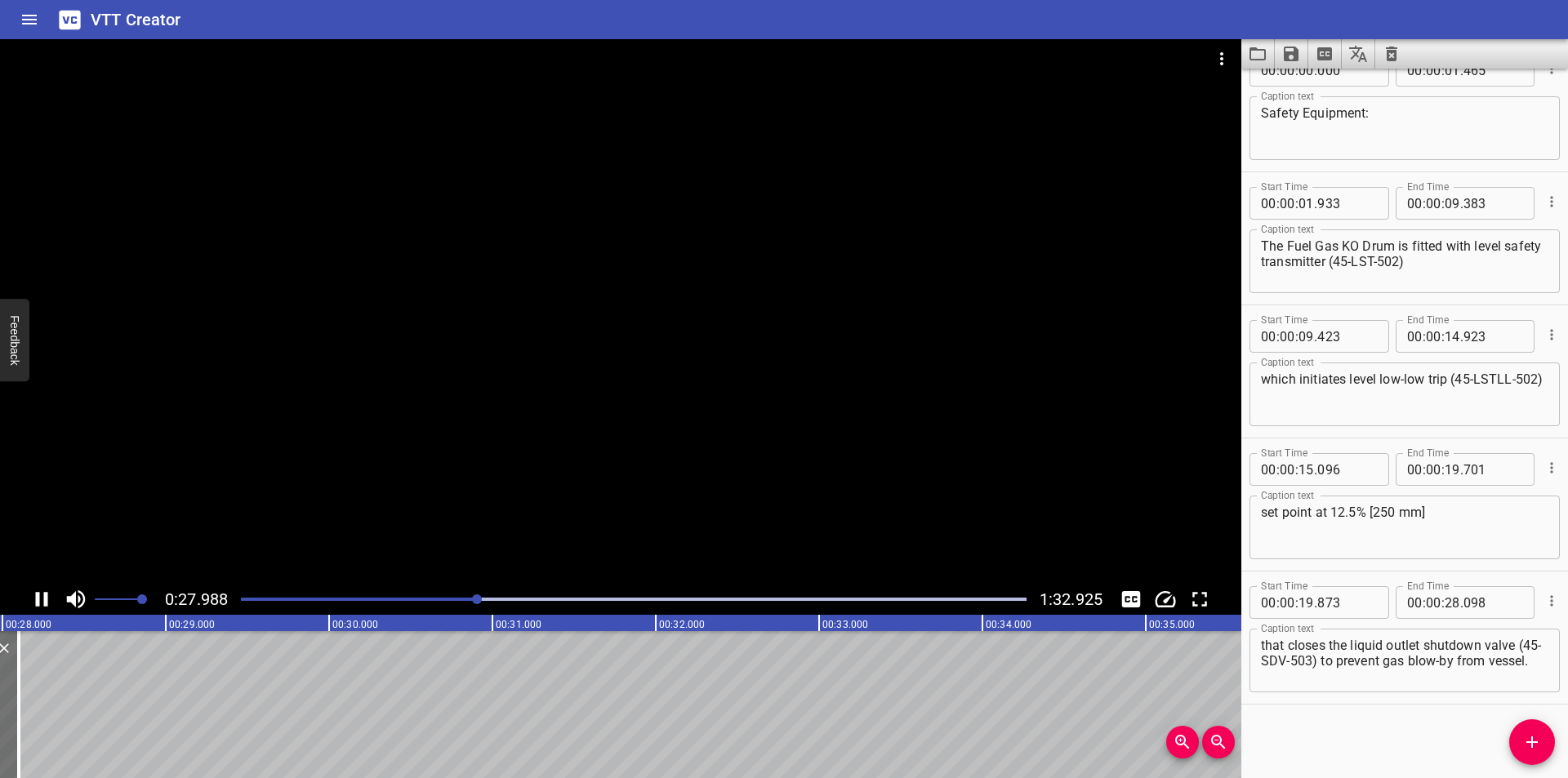
scroll to position [0, 4599]
click at [495, 541] on div at bounding box center [620, 311] width 1241 height 545
click at [466, 596] on div at bounding box center [634, 599] width 805 height 22
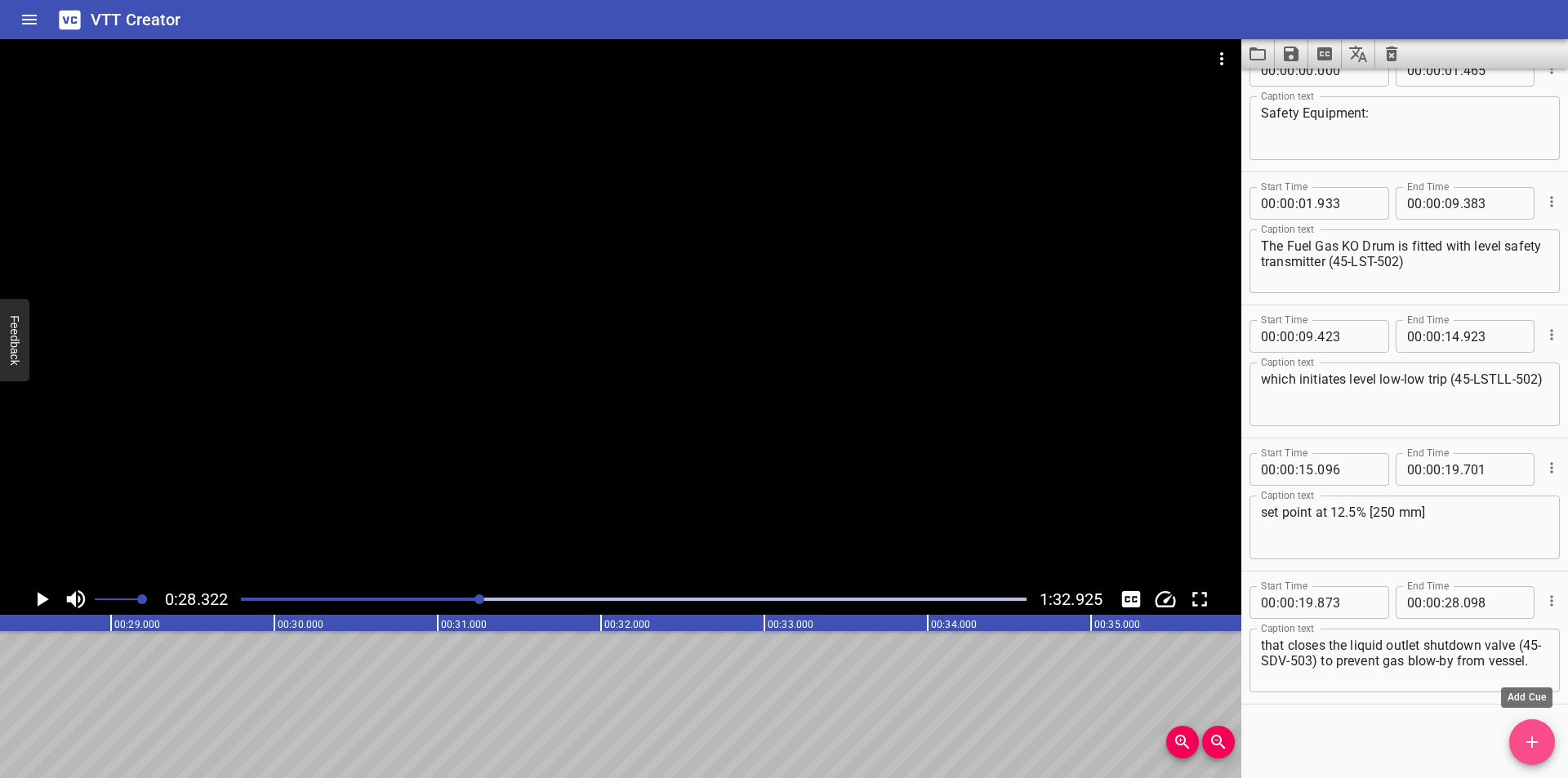
click at [1515, 750] on span "Add Cue" at bounding box center [1532, 742] width 46 height 19
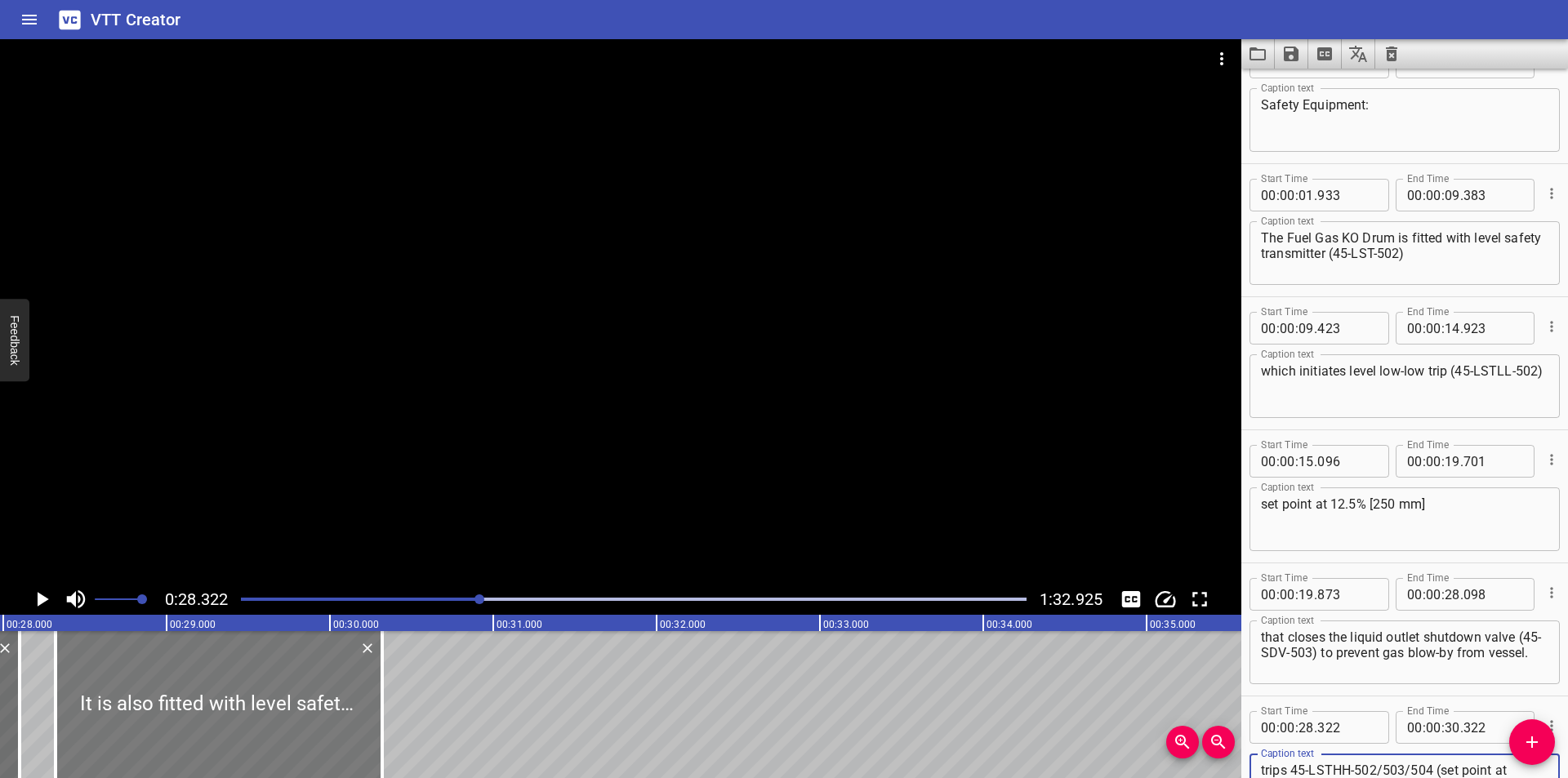
scroll to position [0, 4462]
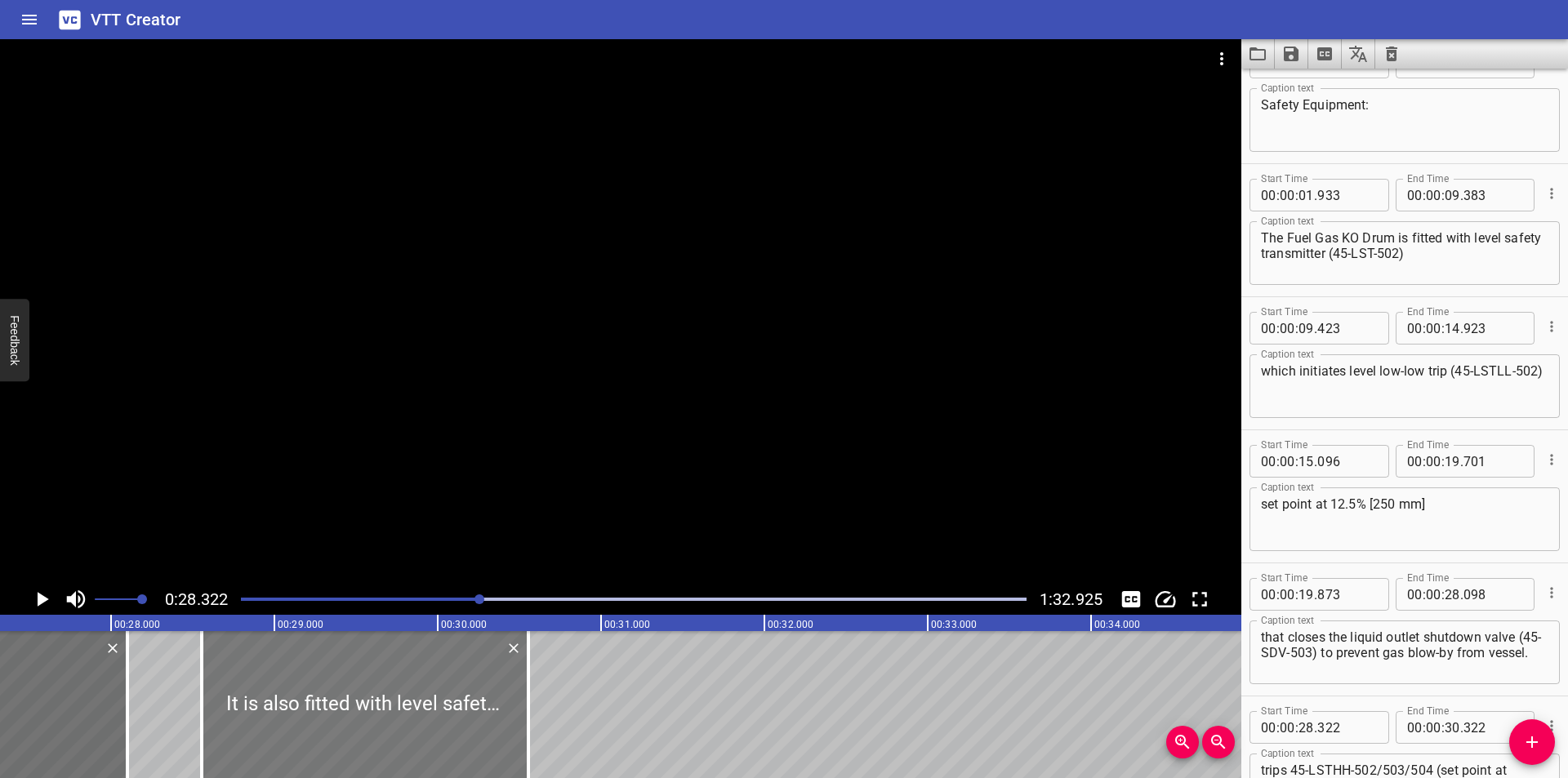
drag, startPoint x: 356, startPoint y: 681, endPoint x: 395, endPoint y: 706, distance: 46.3
click at [395, 706] on div at bounding box center [365, 704] width 327 height 147
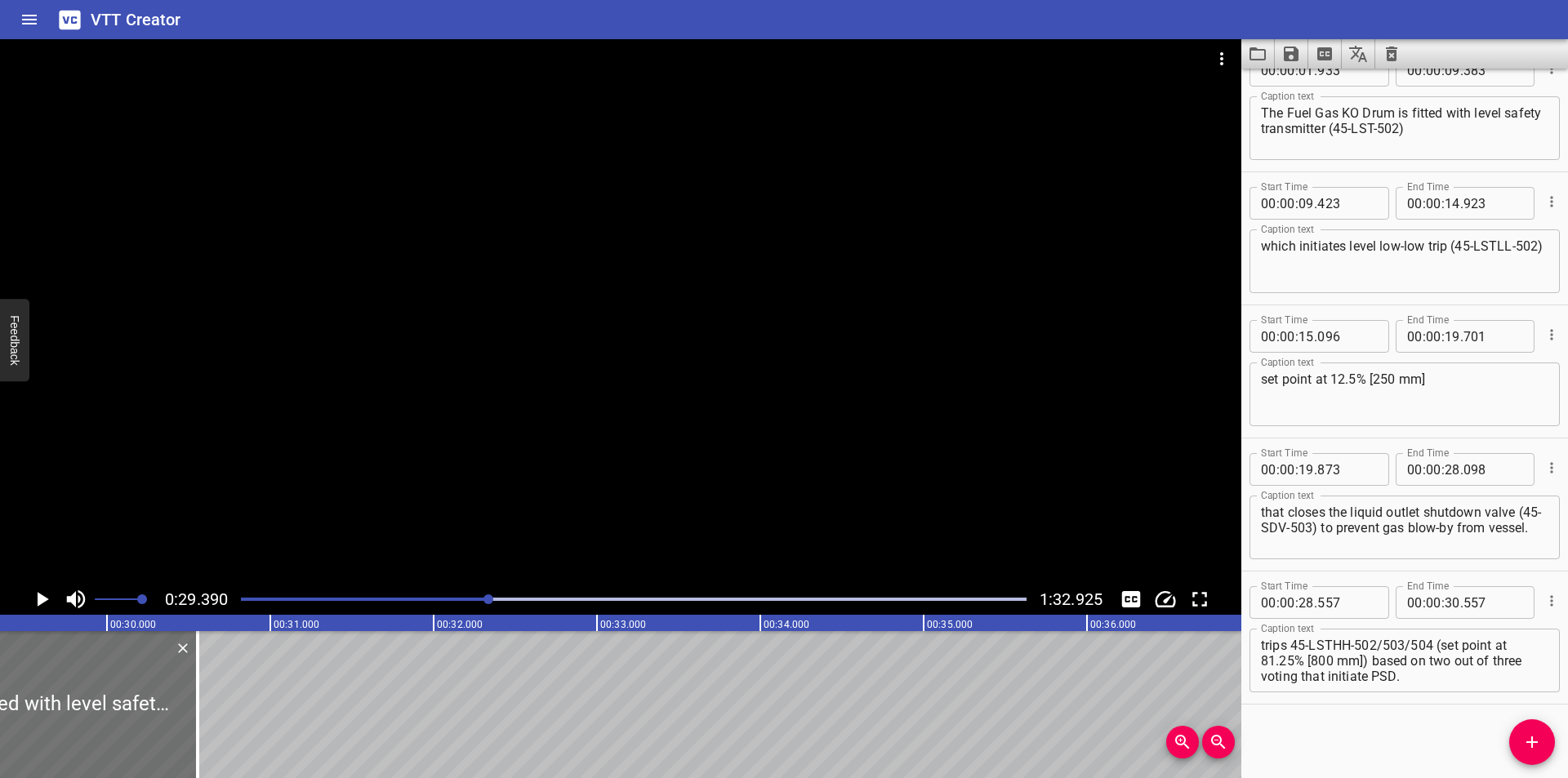
scroll to position [0, 4801]
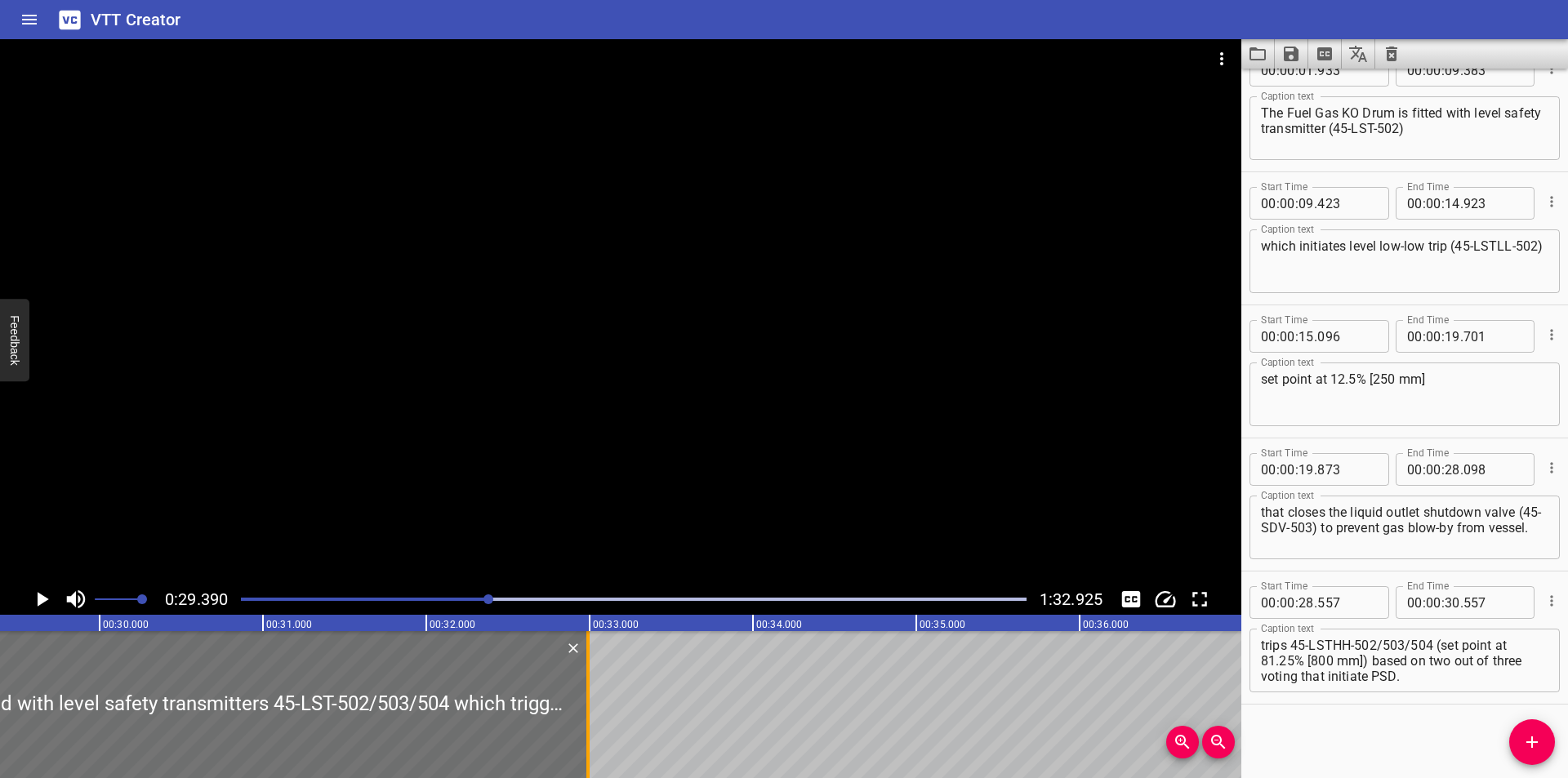
drag, startPoint x: 189, startPoint y: 725, endPoint x: 587, endPoint y: 725, distance: 398.0
click at [587, 725] on div at bounding box center [587, 704] width 3 height 147
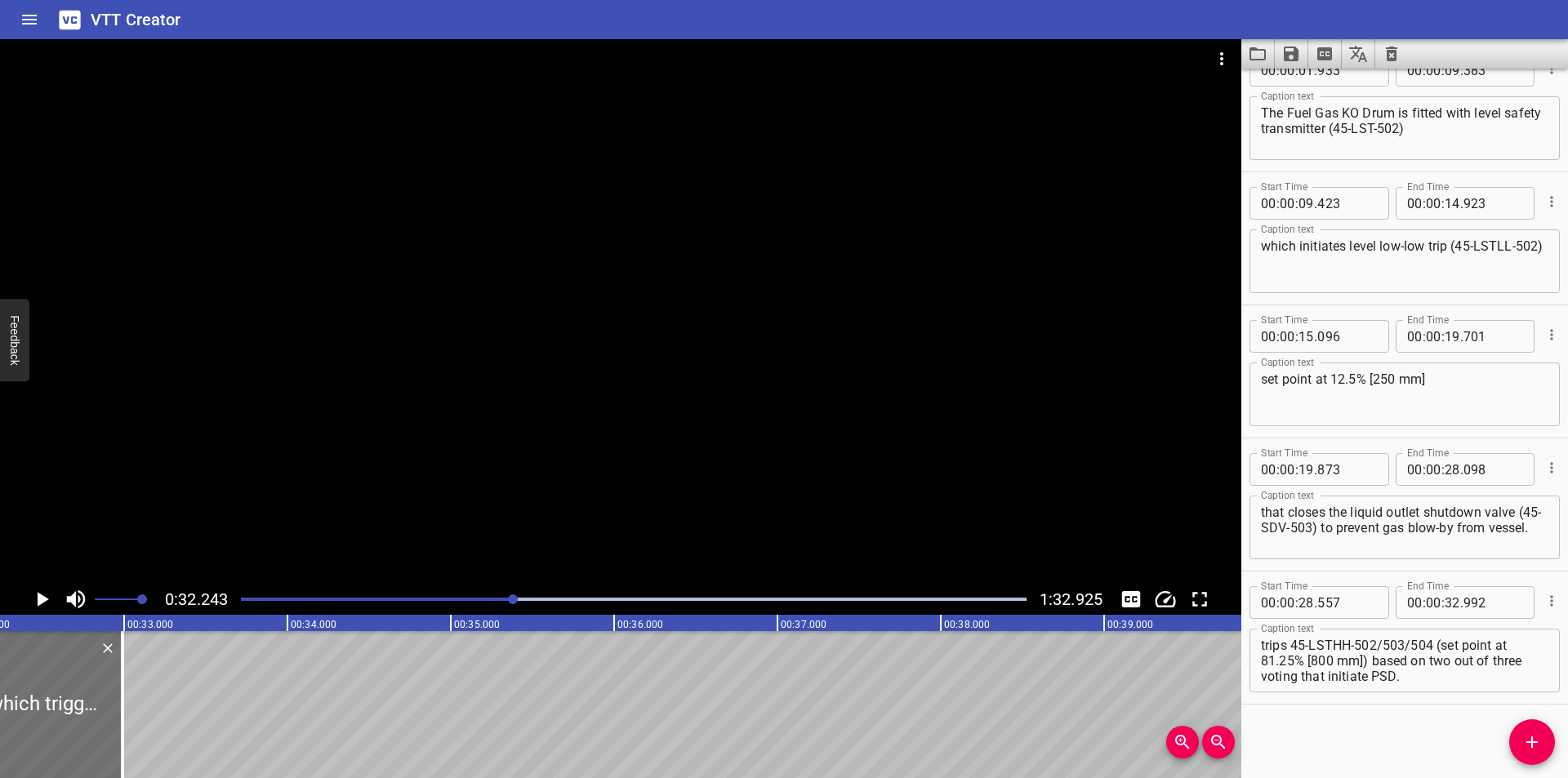
scroll to position [0, 5267]
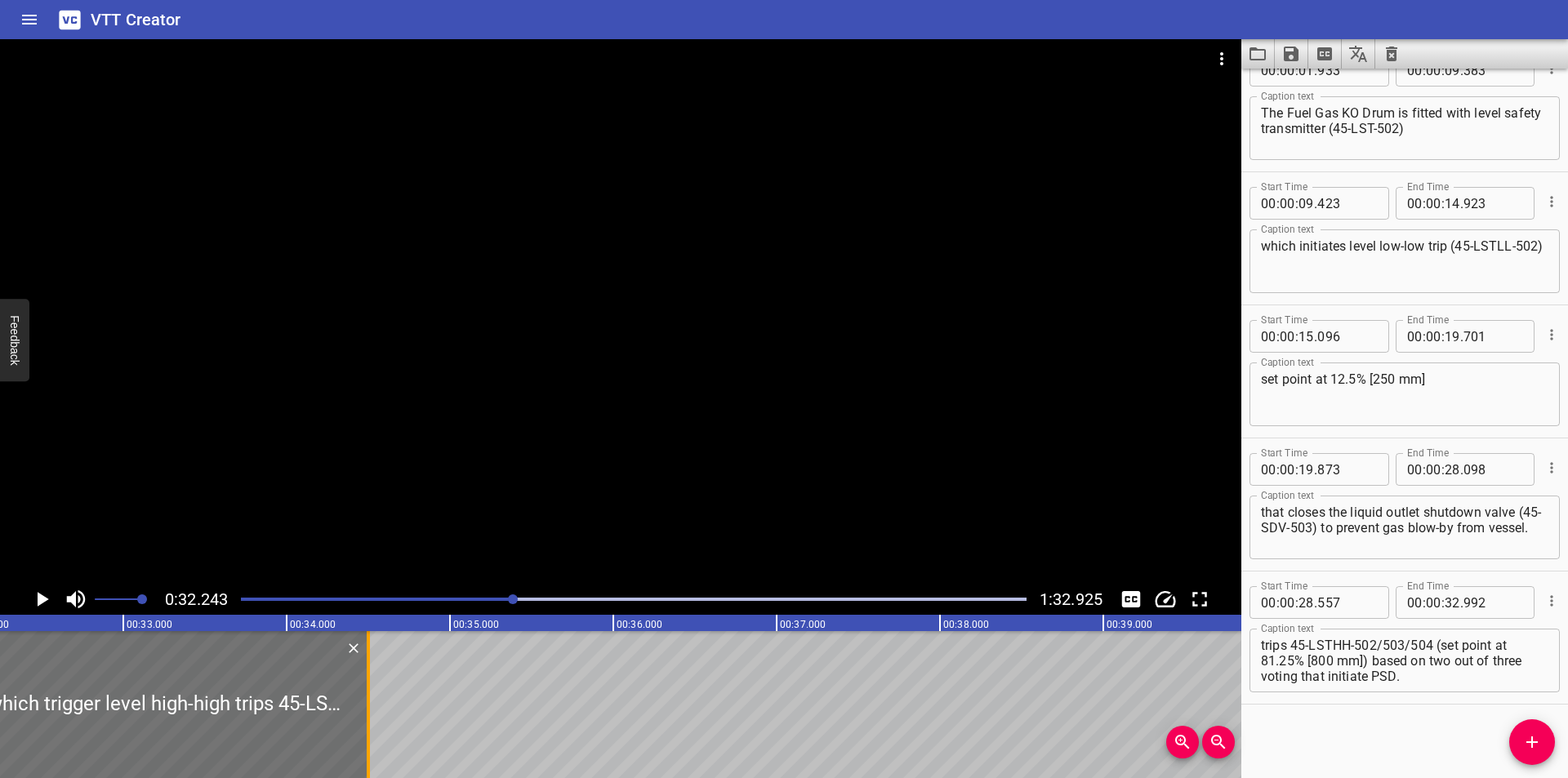
drag, startPoint x: 120, startPoint y: 724, endPoint x: 366, endPoint y: 735, distance: 246.2
click at [366, 735] on div at bounding box center [368, 704] width 17 height 147
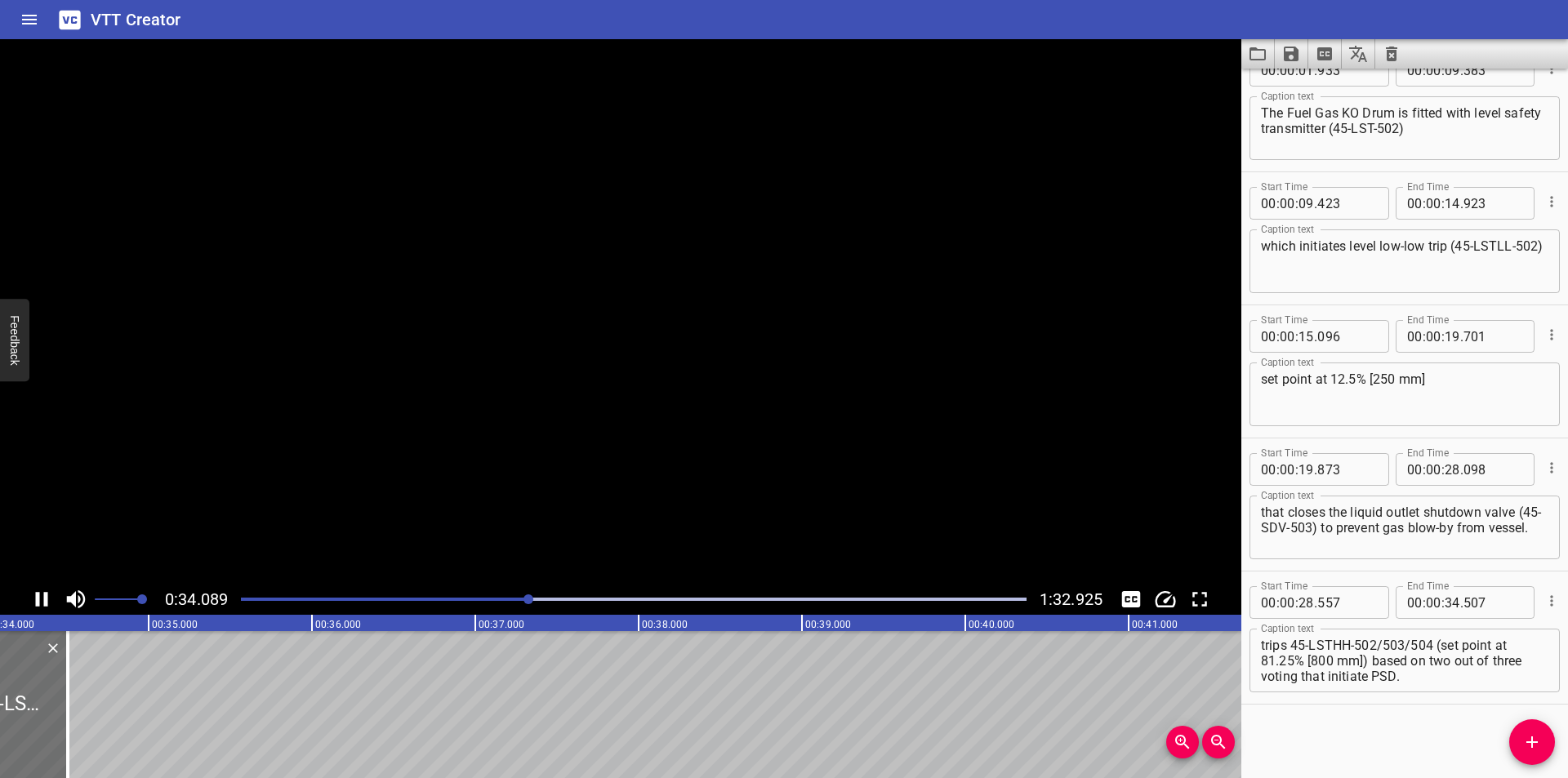
scroll to position [0, 5608]
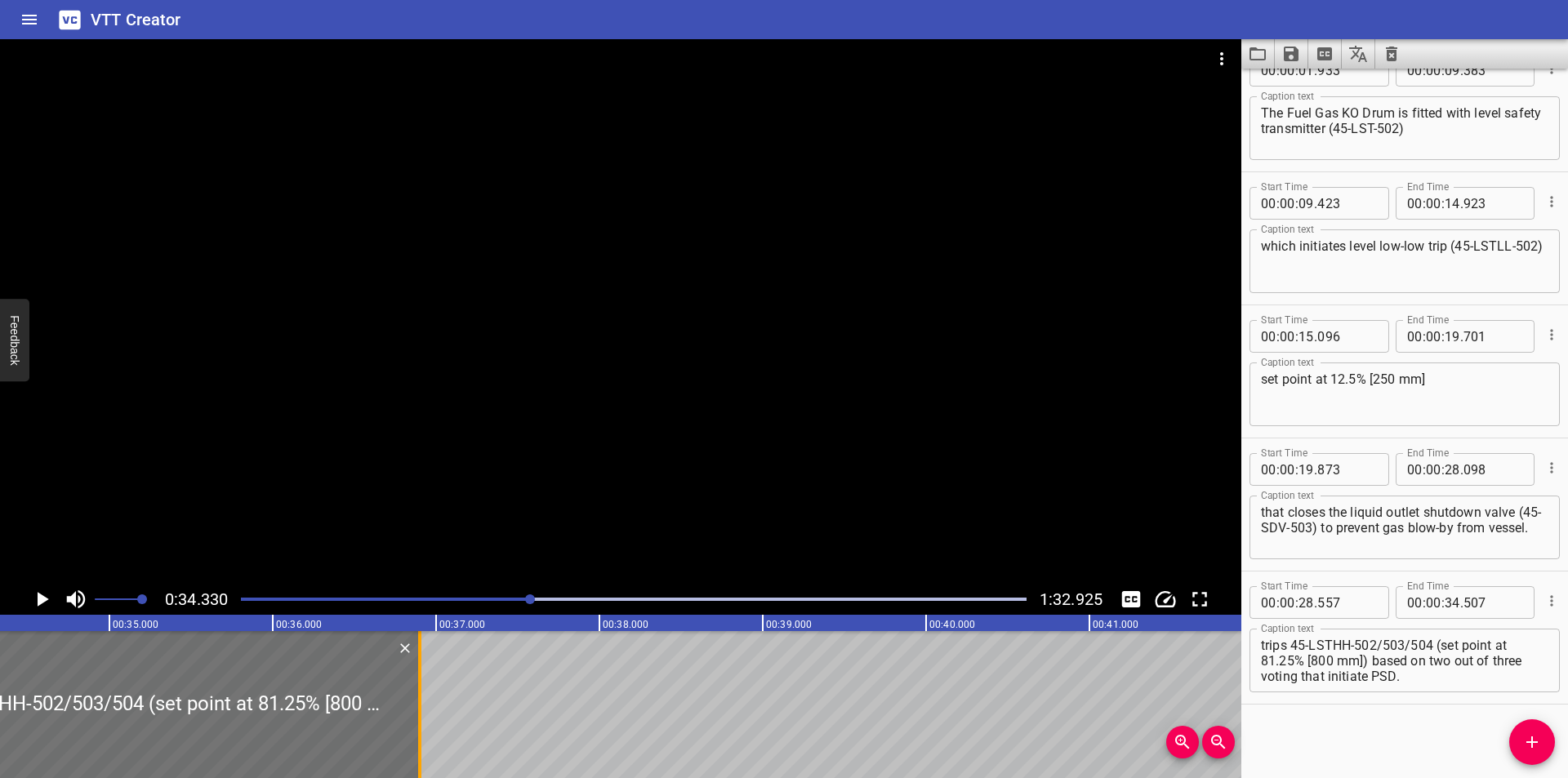
drag, startPoint x: 27, startPoint y: 712, endPoint x: 419, endPoint y: 721, distance: 392.1
click at [419, 721] on div at bounding box center [419, 704] width 3 height 147
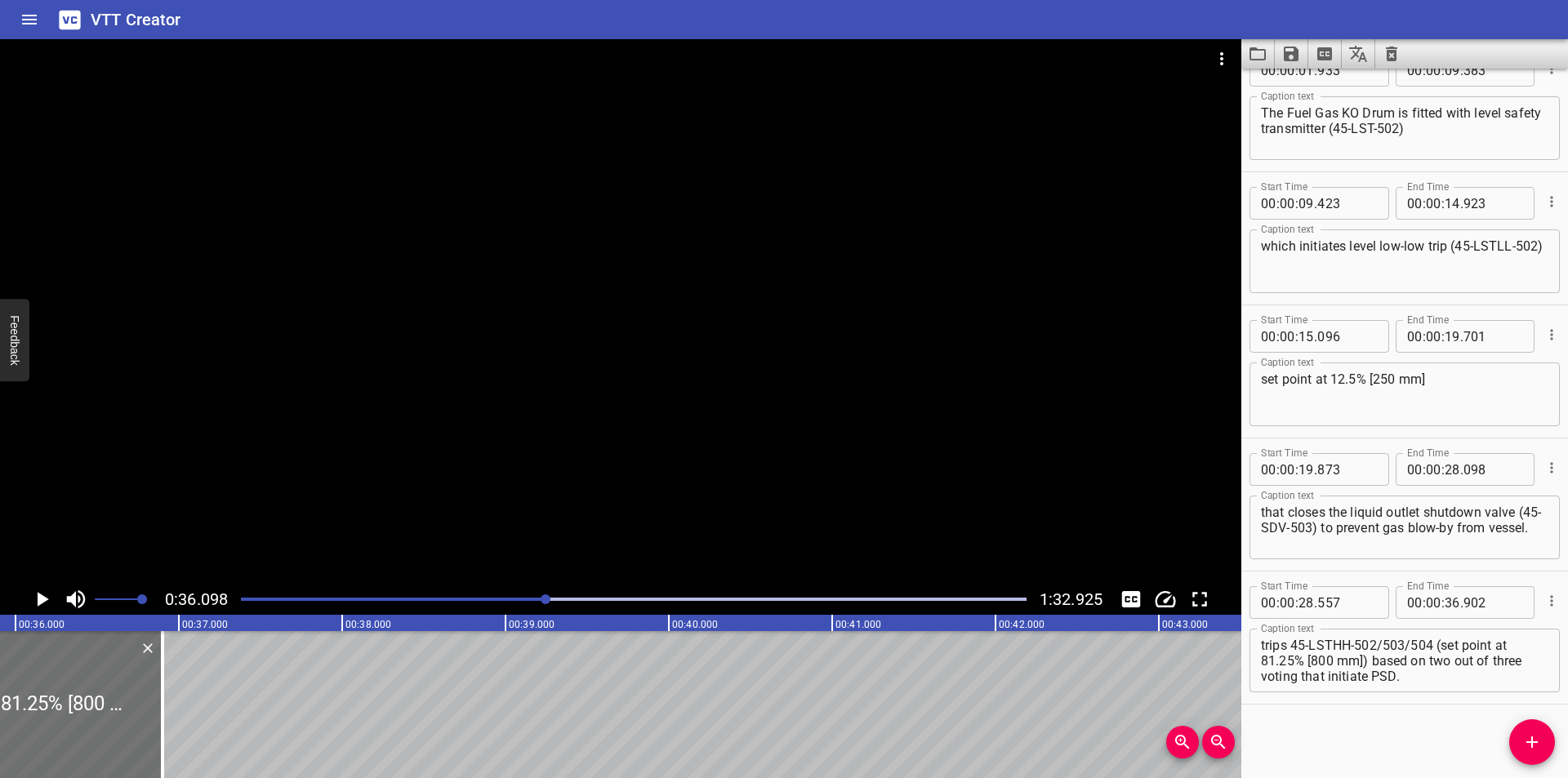
scroll to position [0, 5897]
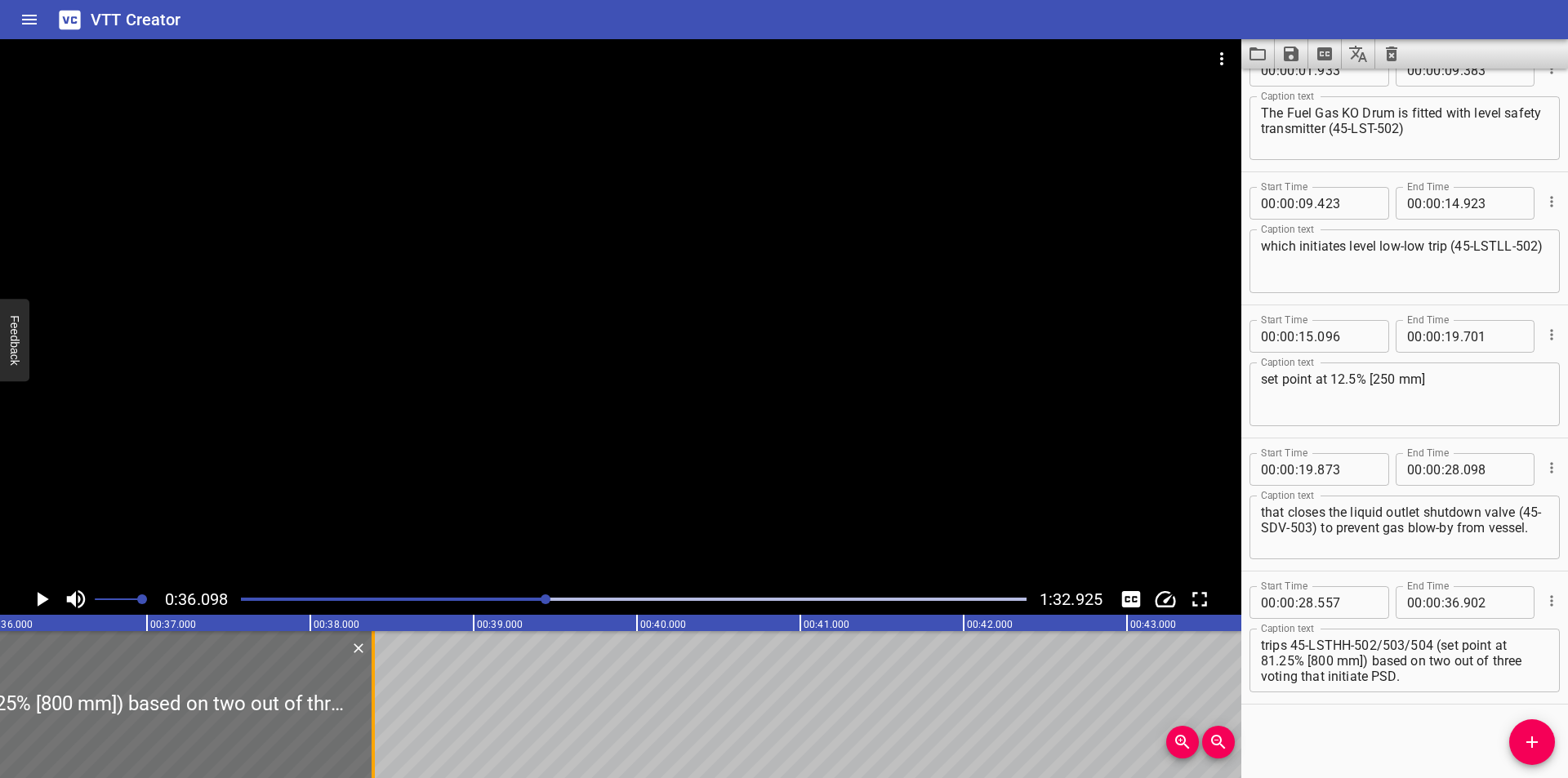
drag, startPoint x: 132, startPoint y: 731, endPoint x: 375, endPoint y: 731, distance: 243.0
click at [374, 731] on div at bounding box center [372, 704] width 3 height 147
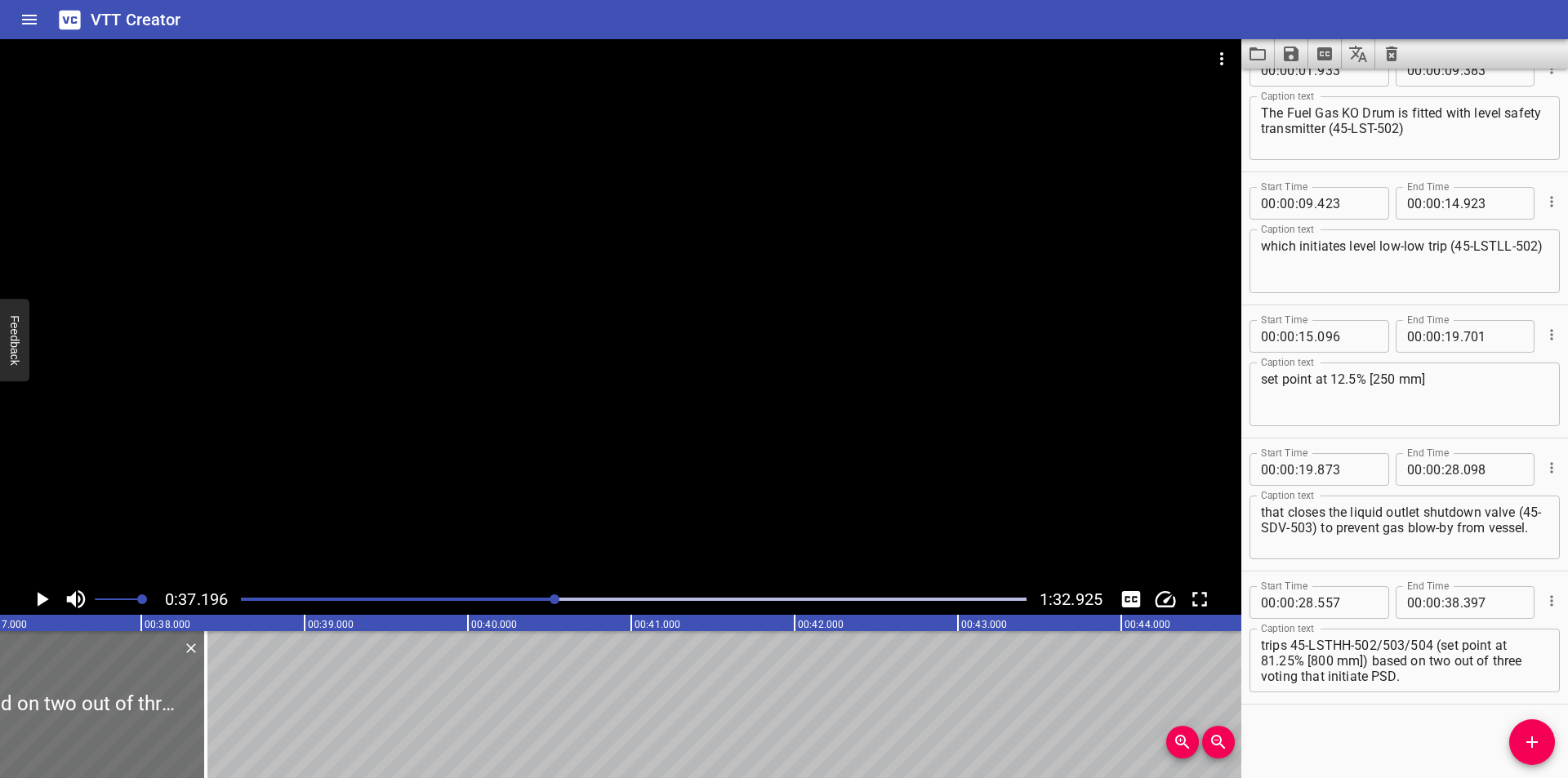
scroll to position [0, 6076]
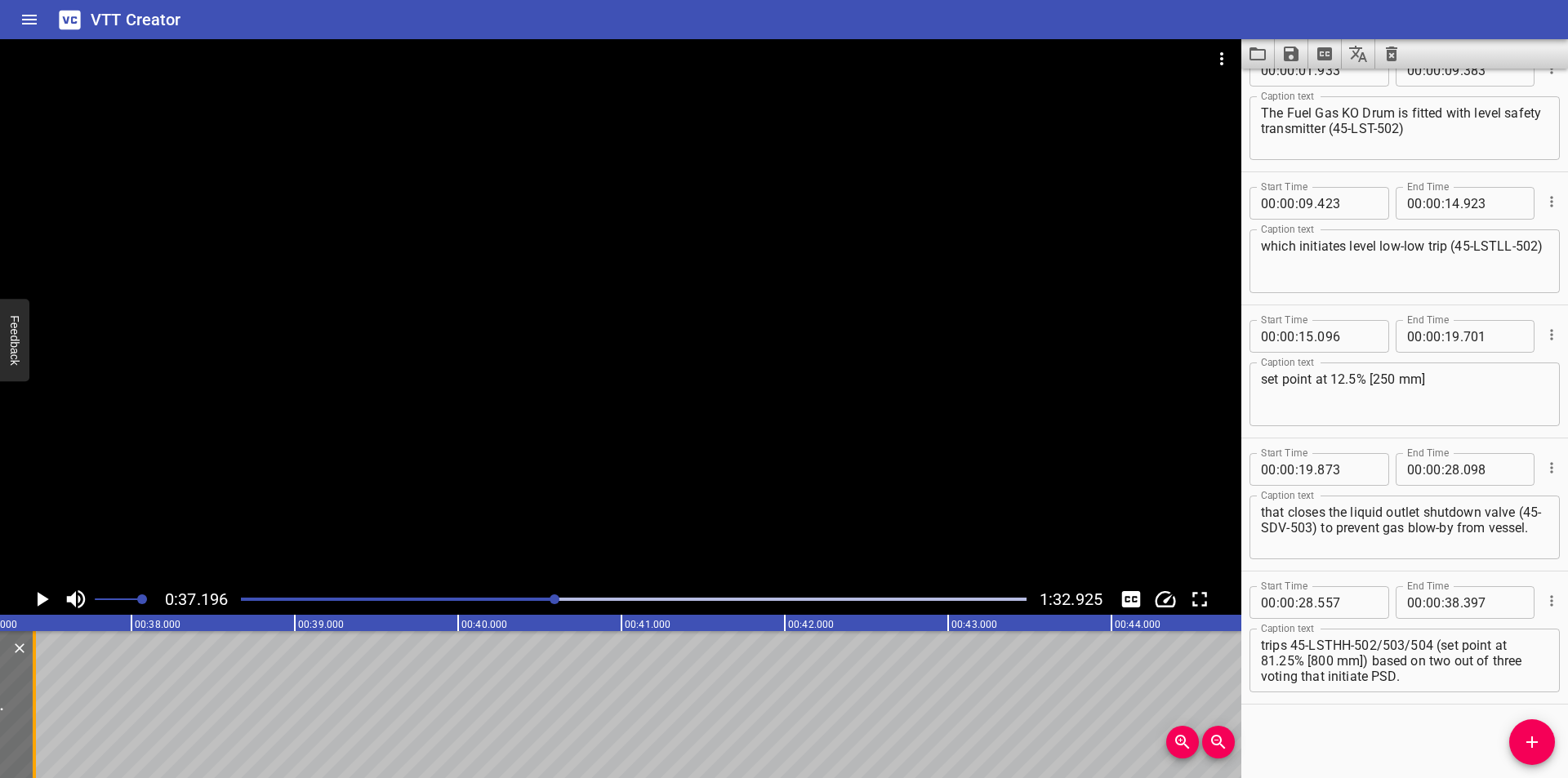
drag, startPoint x: 199, startPoint y: 732, endPoint x: 24, endPoint y: 732, distance: 175.0
click at [26, 732] on div at bounding box center [34, 704] width 17 height 147
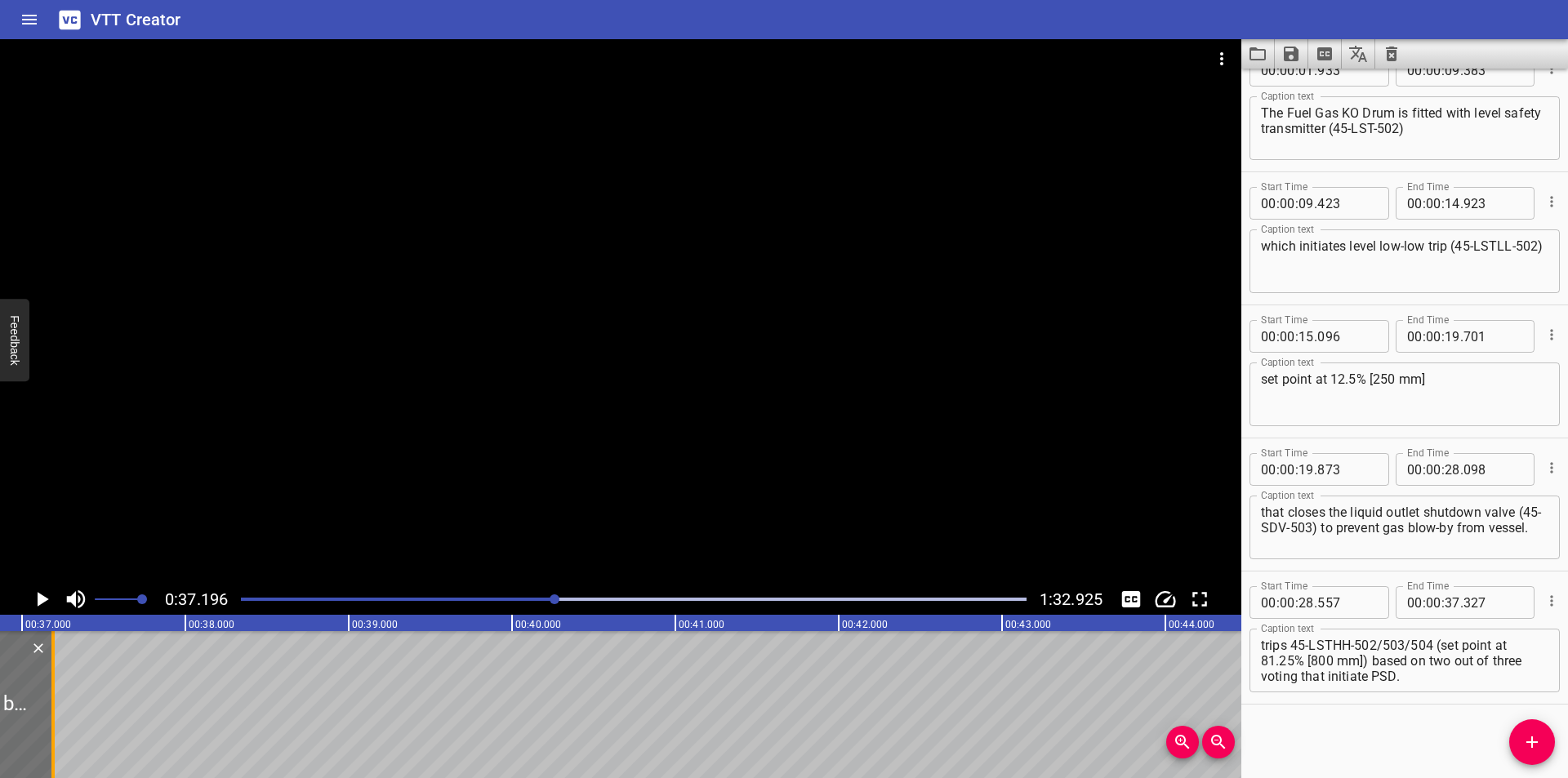
drag, startPoint x: 73, startPoint y: 735, endPoint x: 52, endPoint y: 736, distance: 21.0
click at [52, 736] on div at bounding box center [53, 704] width 3 height 147
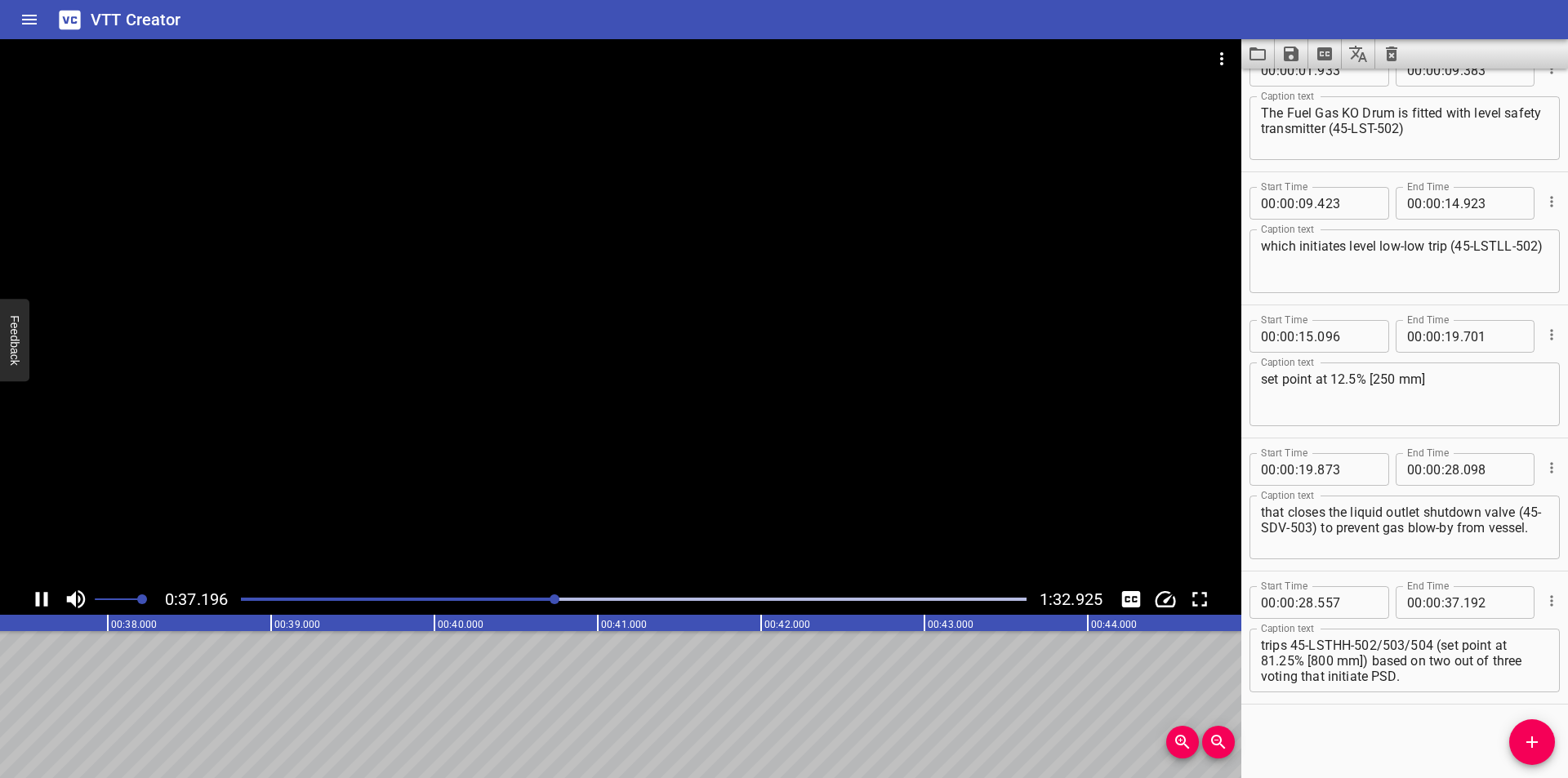
scroll to position [0, 6106]
click at [547, 605] on div at bounding box center [634, 599] width 805 height 22
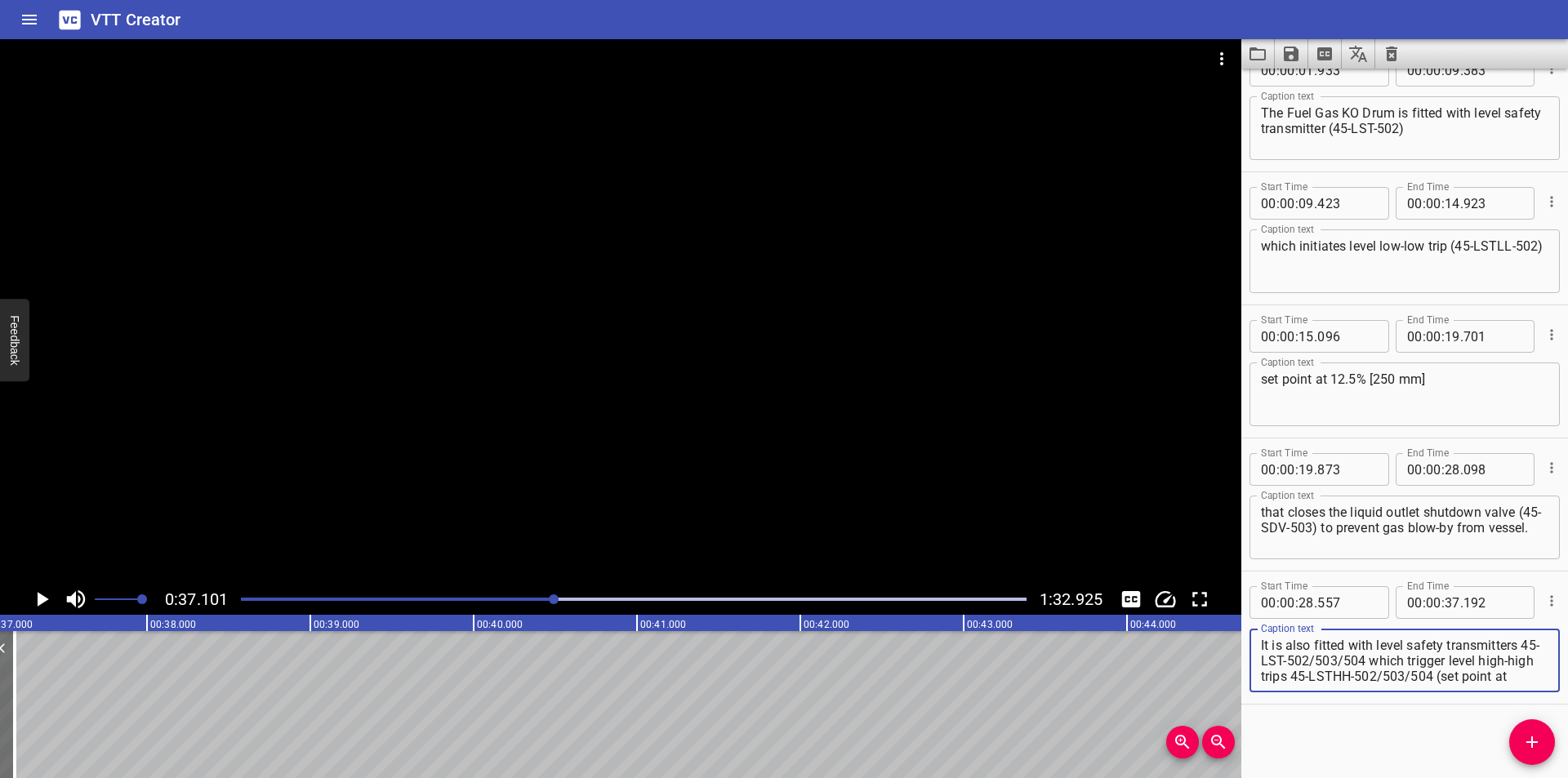
scroll to position [31, 0]
drag, startPoint x: 1387, startPoint y: 661, endPoint x: 1567, endPoint y: 787, distance: 219.7
click at [1567, 777] on html "VTT Creator Caption Editor Batch Transcribe Login Sign Up Privacy Contact 0:37.…" at bounding box center [784, 389] width 1568 height 778
click at [1262, 663] on textarea "It is also fitted with level safety transmitters 45-LST-502/503/504)" at bounding box center [1404, 661] width 288 height 47
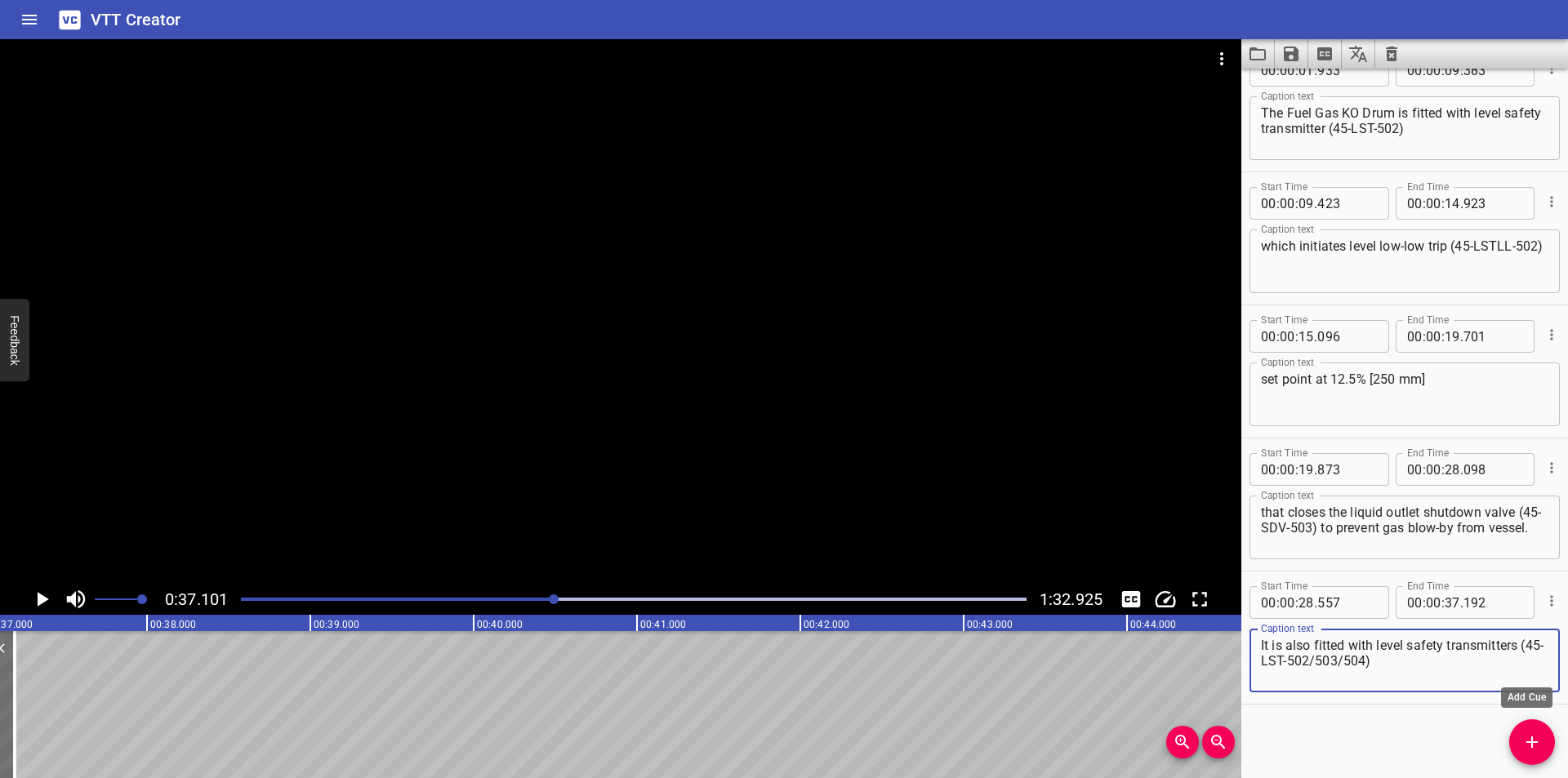
click at [1534, 753] on button "Add Cue" at bounding box center [1532, 742] width 46 height 46
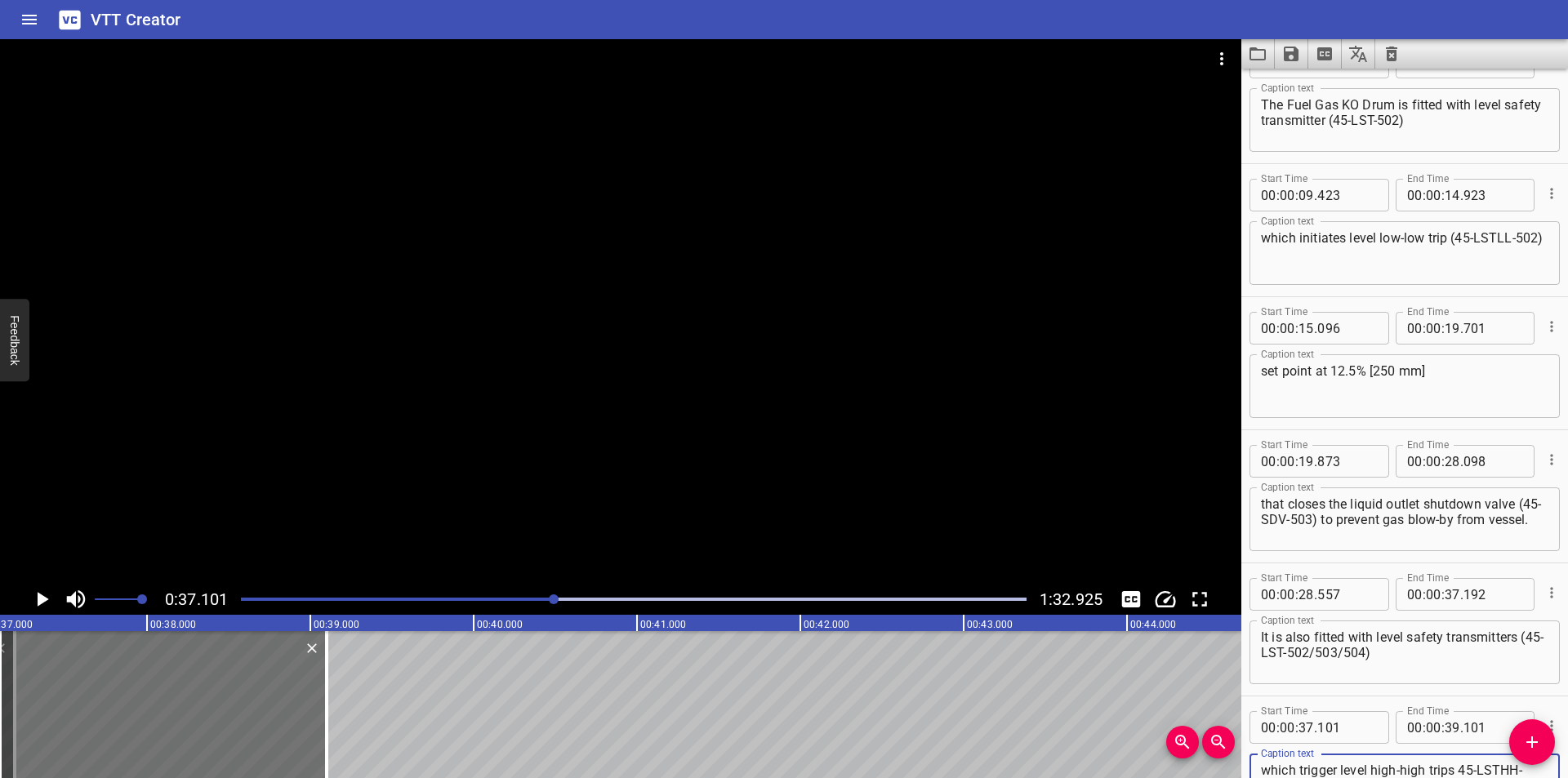
scroll to position [16, 0]
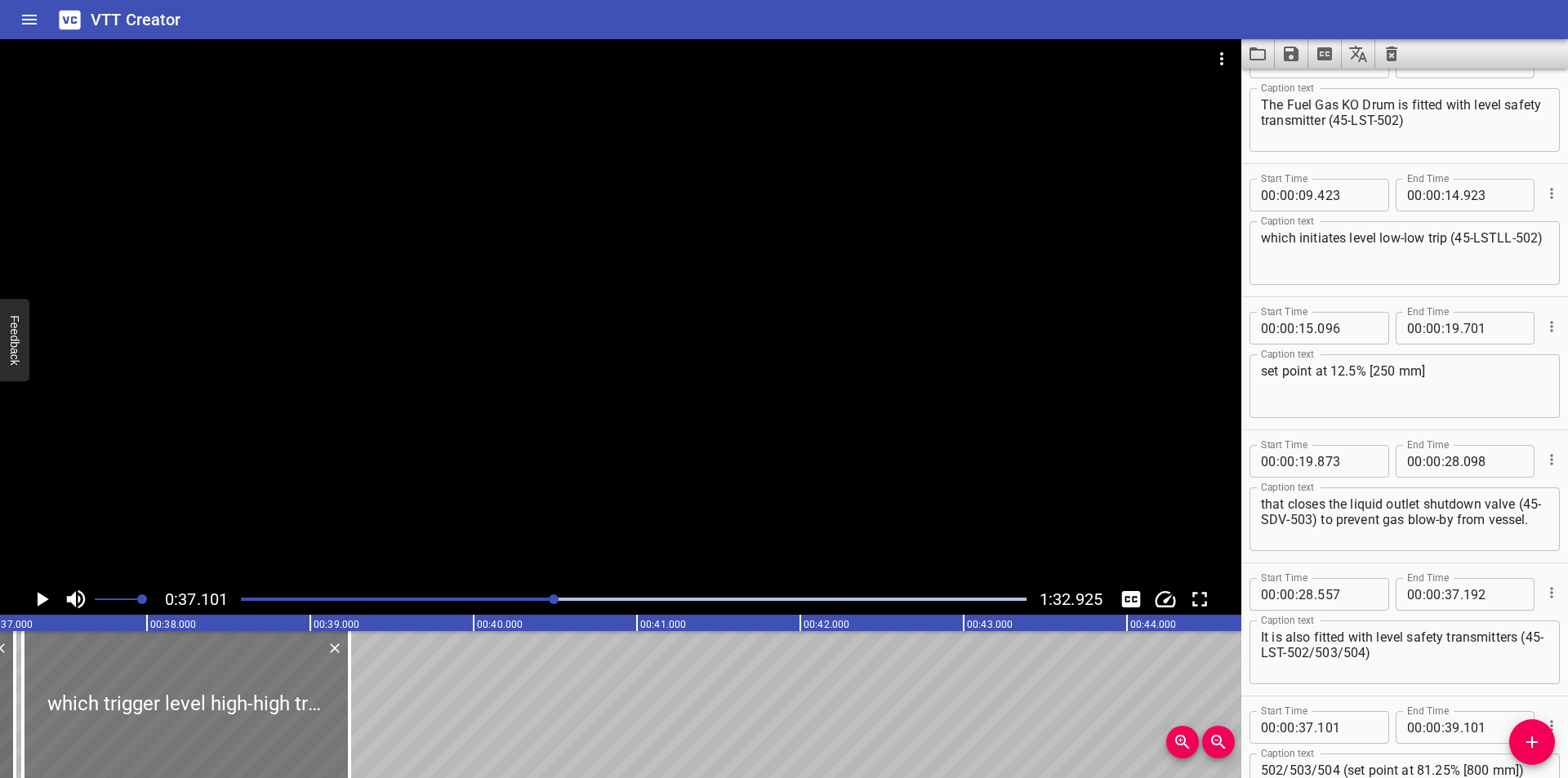
drag, startPoint x: 186, startPoint y: 723, endPoint x: 209, endPoint y: 732, distance: 24.7
click at [209, 732] on div at bounding box center [185, 704] width 327 height 147
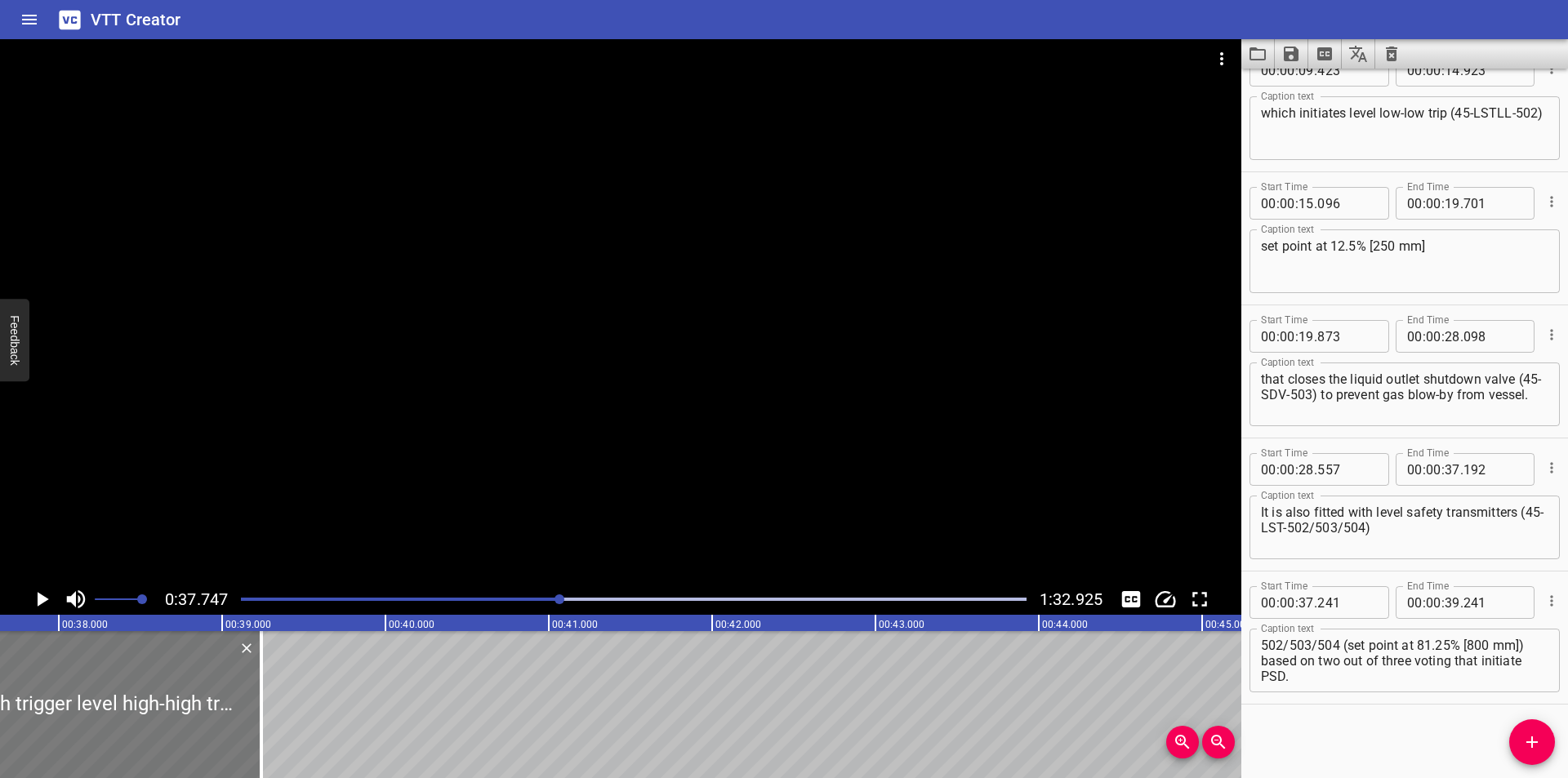
scroll to position [0, 6166]
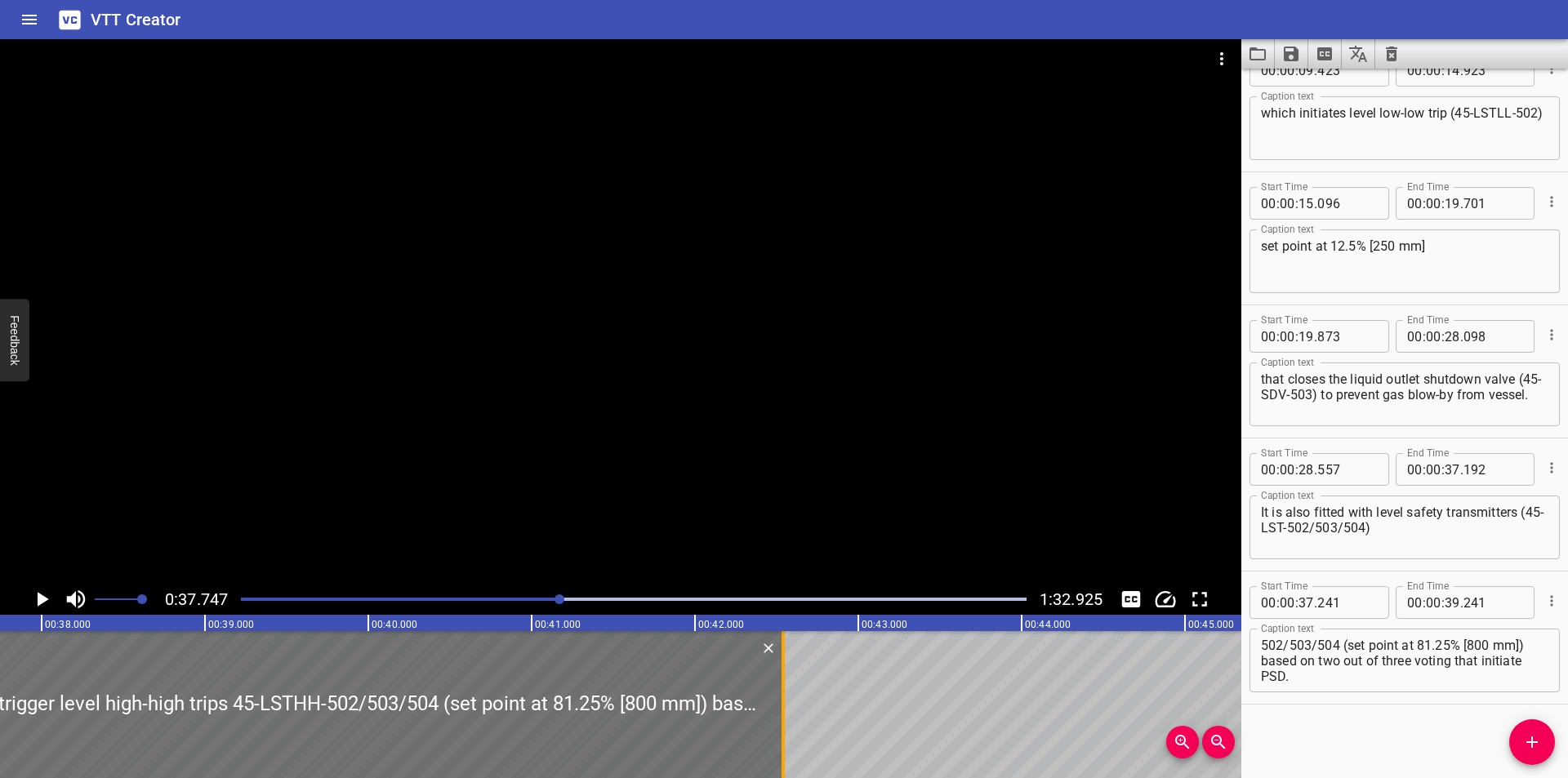
drag, startPoint x: 244, startPoint y: 742, endPoint x: 783, endPoint y: 743, distance: 539.0
click at [783, 743] on div at bounding box center [783, 704] width 3 height 147
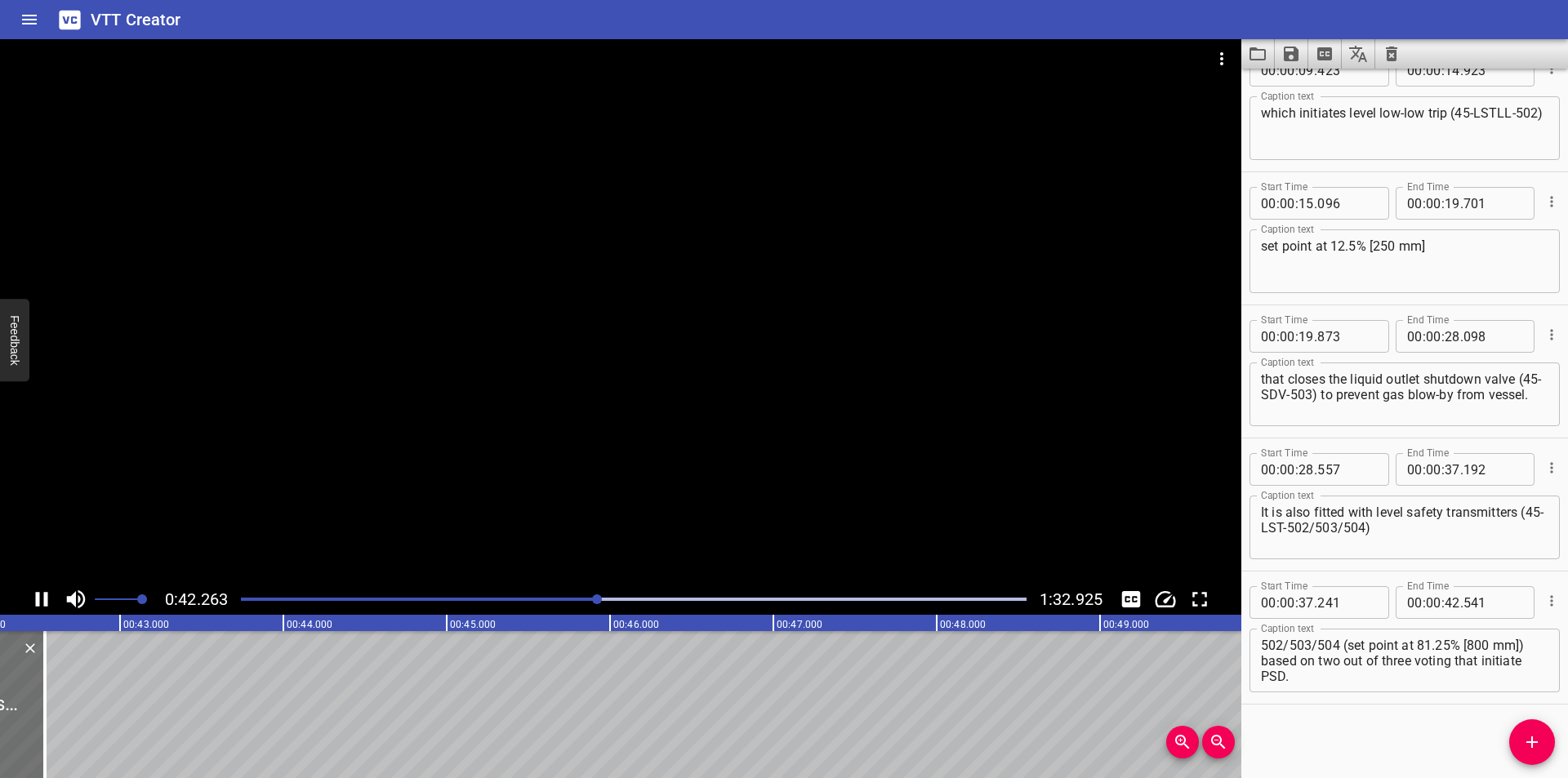
scroll to position [0, 6937]
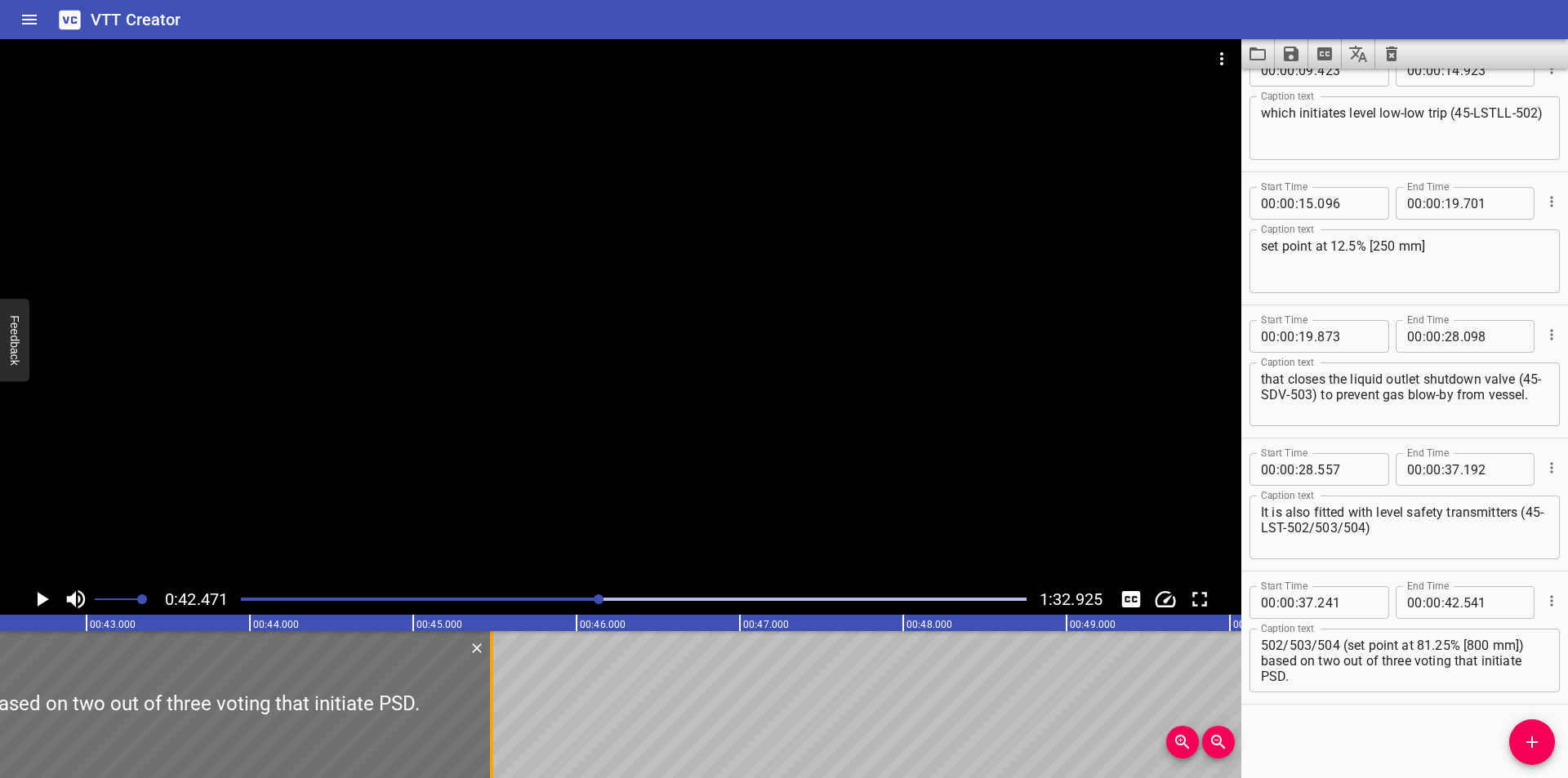
drag, startPoint x: 50, startPoint y: 716, endPoint x: 494, endPoint y: 732, distance: 444.3
click at [494, 732] on div at bounding box center [491, 704] width 17 height 147
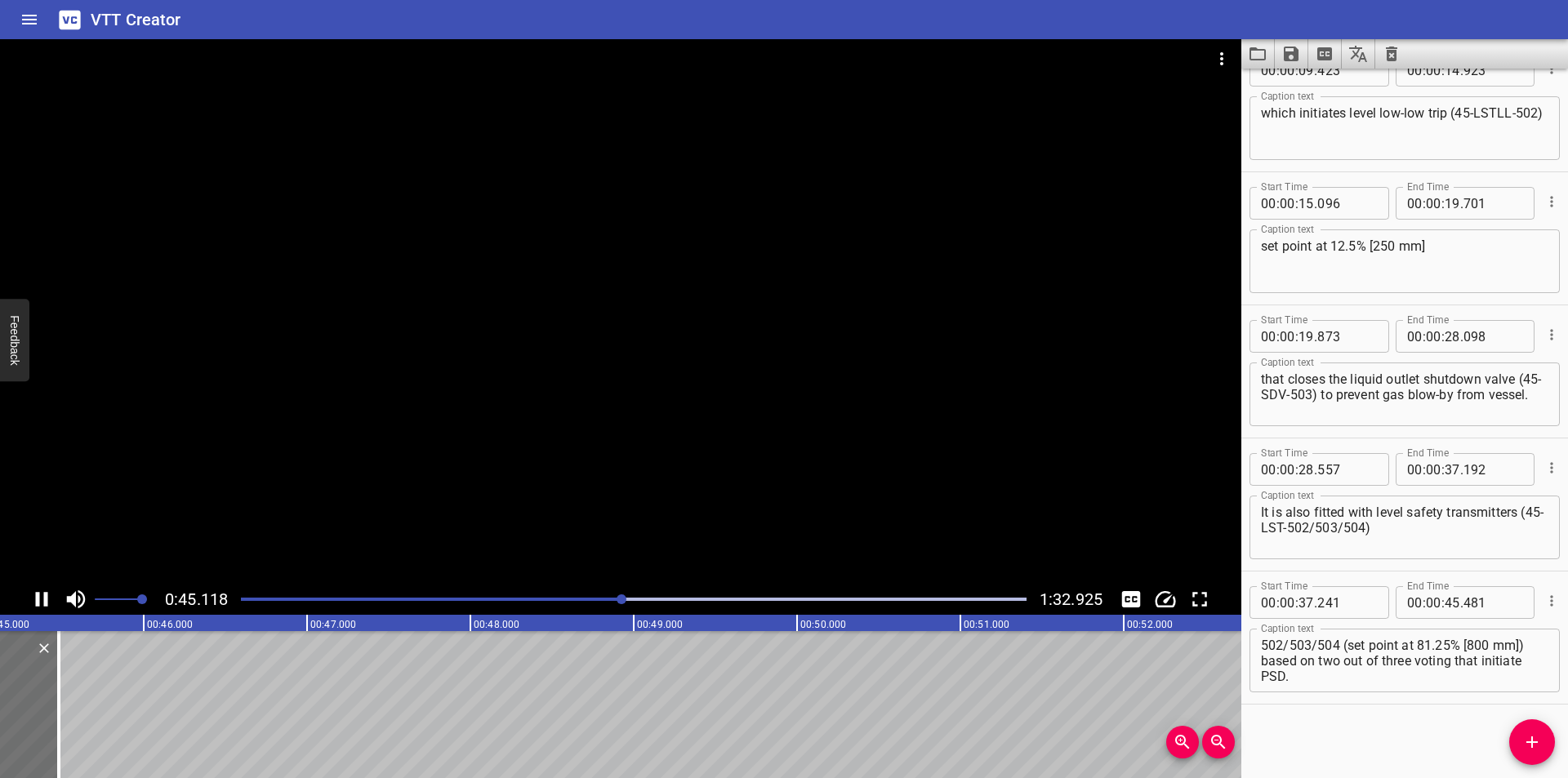
scroll to position [0, 7403]
click at [1338, 644] on textarea "which trigger level high-high trips 45-LSTHH-502/503/504 (set point at 81.25% […" at bounding box center [1404, 661] width 288 height 47
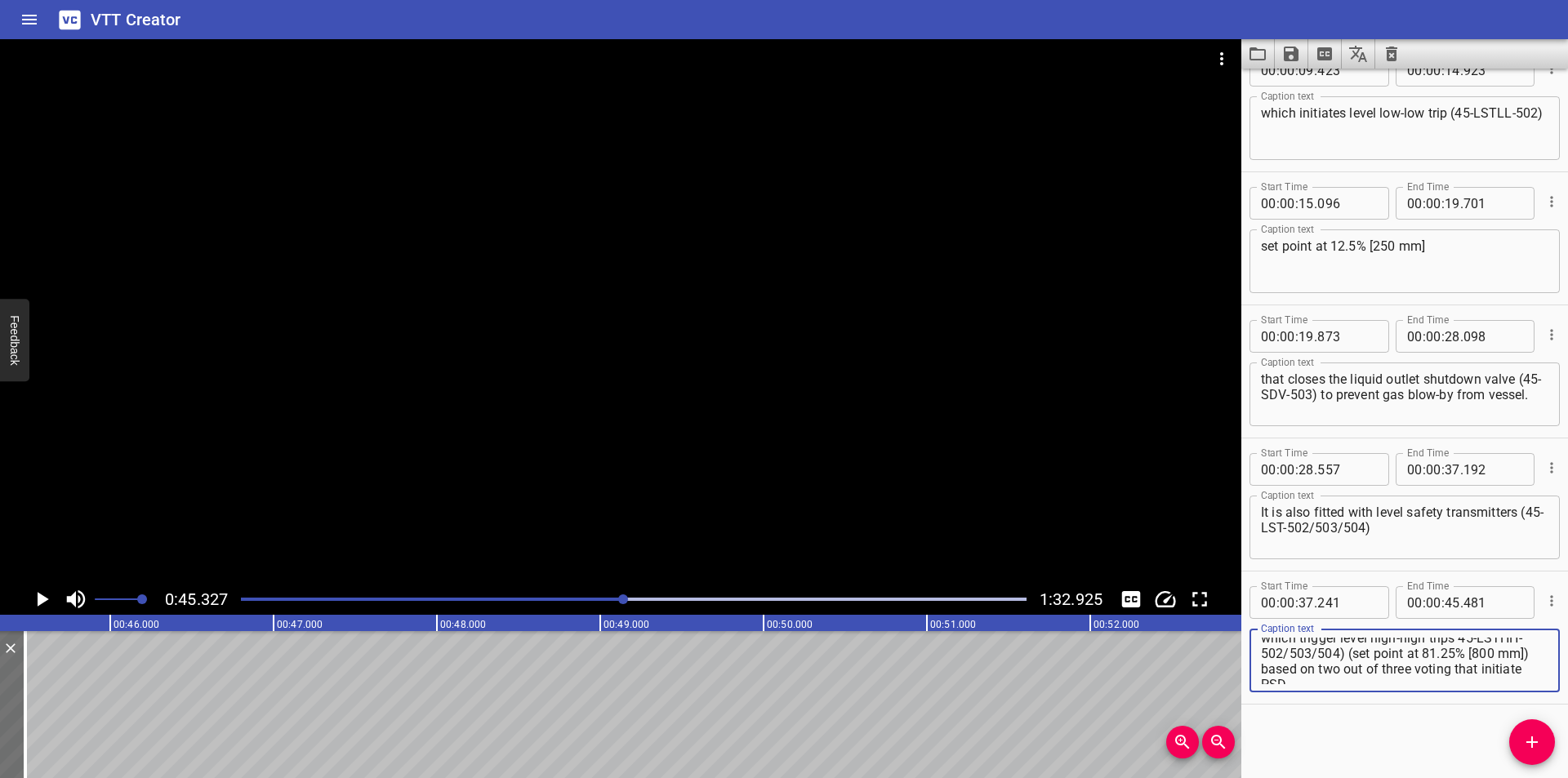
scroll to position [0, 0]
click at [1461, 645] on textarea "which trigger level high-high trips 45-LSTHH-502/503/504) (set point at 81.25% …" at bounding box center [1404, 661] width 288 height 47
click at [1394, 661] on textarea "which trigger level high-high trips (45-LSTHH-502/503/504) (set point at 81.25%…" at bounding box center [1404, 661] width 288 height 47
click at [1321, 680] on textarea "which trigger level high-high trips (45-LSTHH-502/503/504) set point at 81.25% …" at bounding box center [1404, 661] width 288 height 47
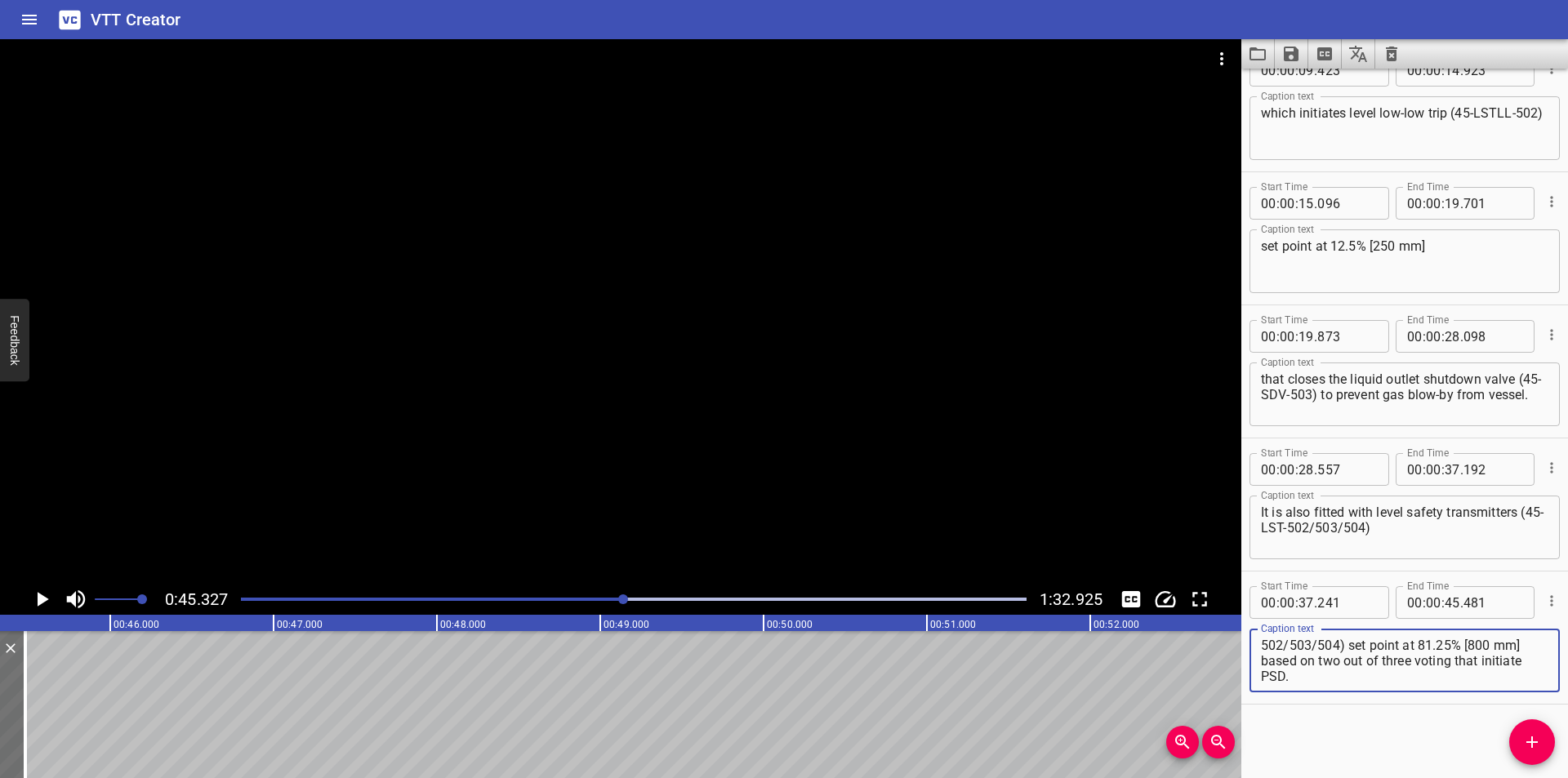
drag, startPoint x: 1395, startPoint y: 663, endPoint x: 1567, endPoint y: 804, distance: 222.4
click at [1567, 777] on html "VTT Creator Caption Editor Batch Transcribe Login Sign Up Privacy Contact 0:45.…" at bounding box center [784, 389] width 1568 height 778
click at [1540, 751] on icon "Add Cue" at bounding box center [1532, 742] width 20 height 19
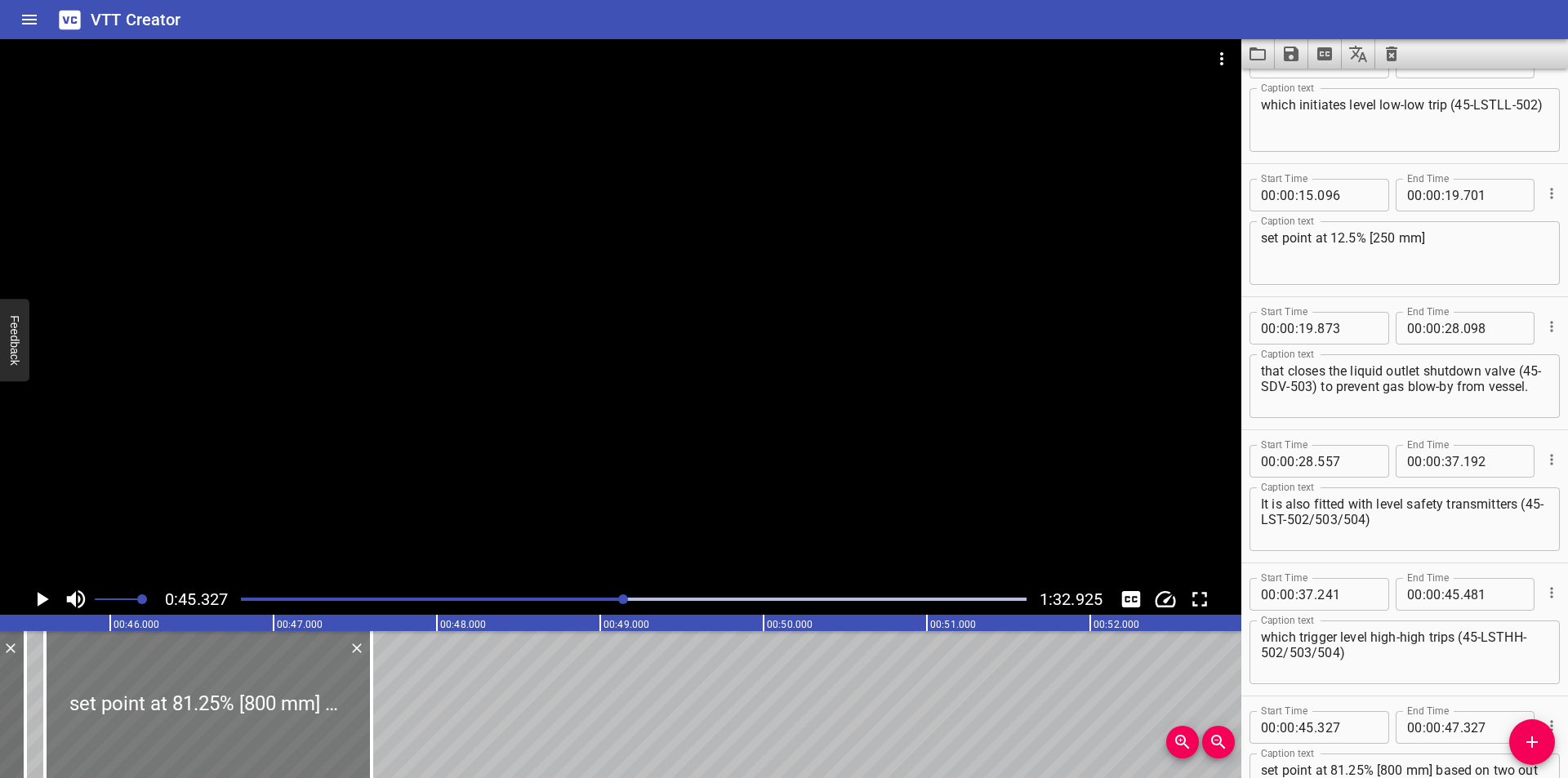
drag, startPoint x: 205, startPoint y: 721, endPoint x: 250, endPoint y: 736, distance: 47.4
click at [250, 736] on div at bounding box center [208, 704] width 327 height 147
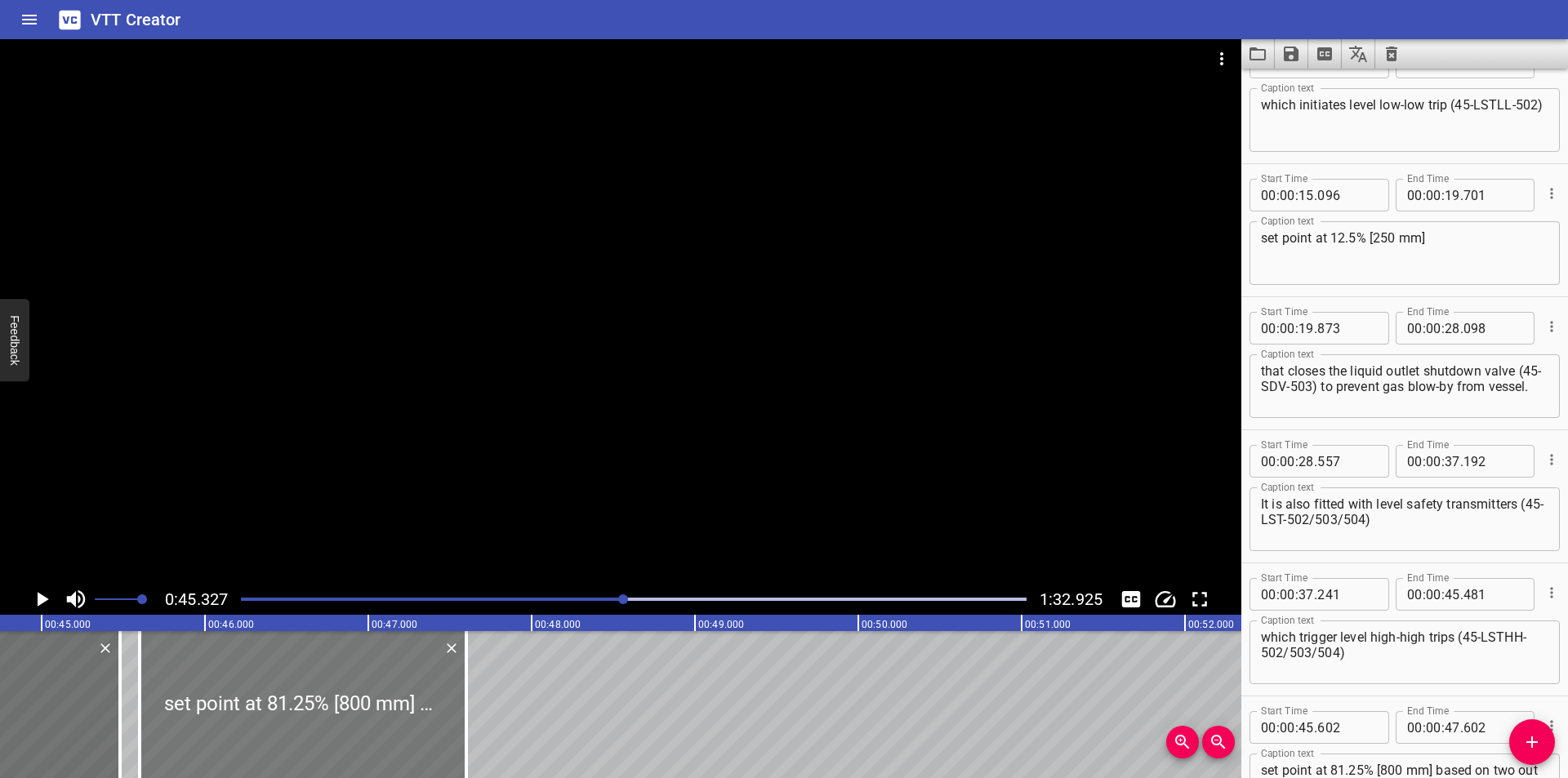
scroll to position [0, 7294]
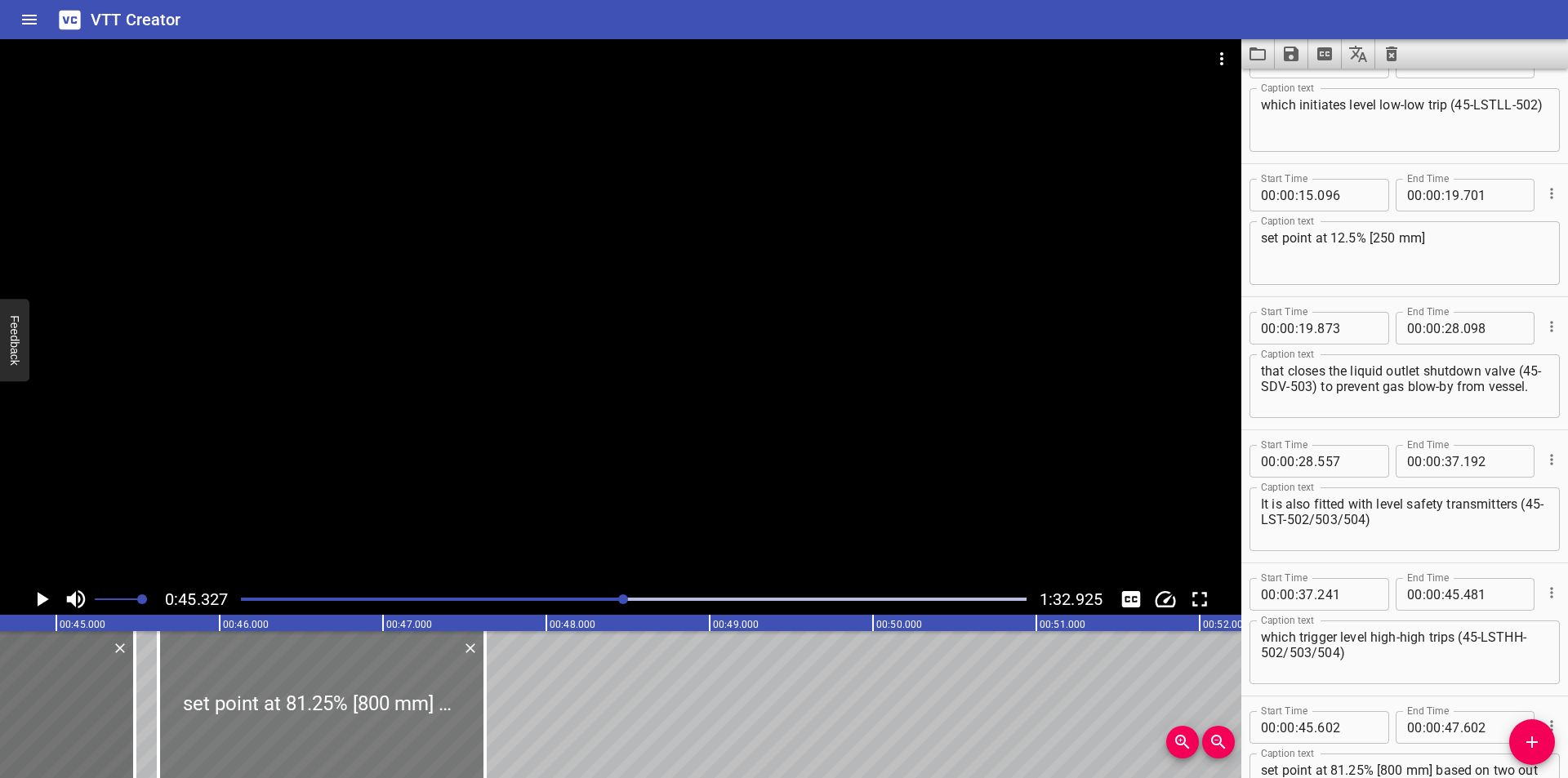
click at [294, 726] on div at bounding box center [321, 704] width 327 height 147
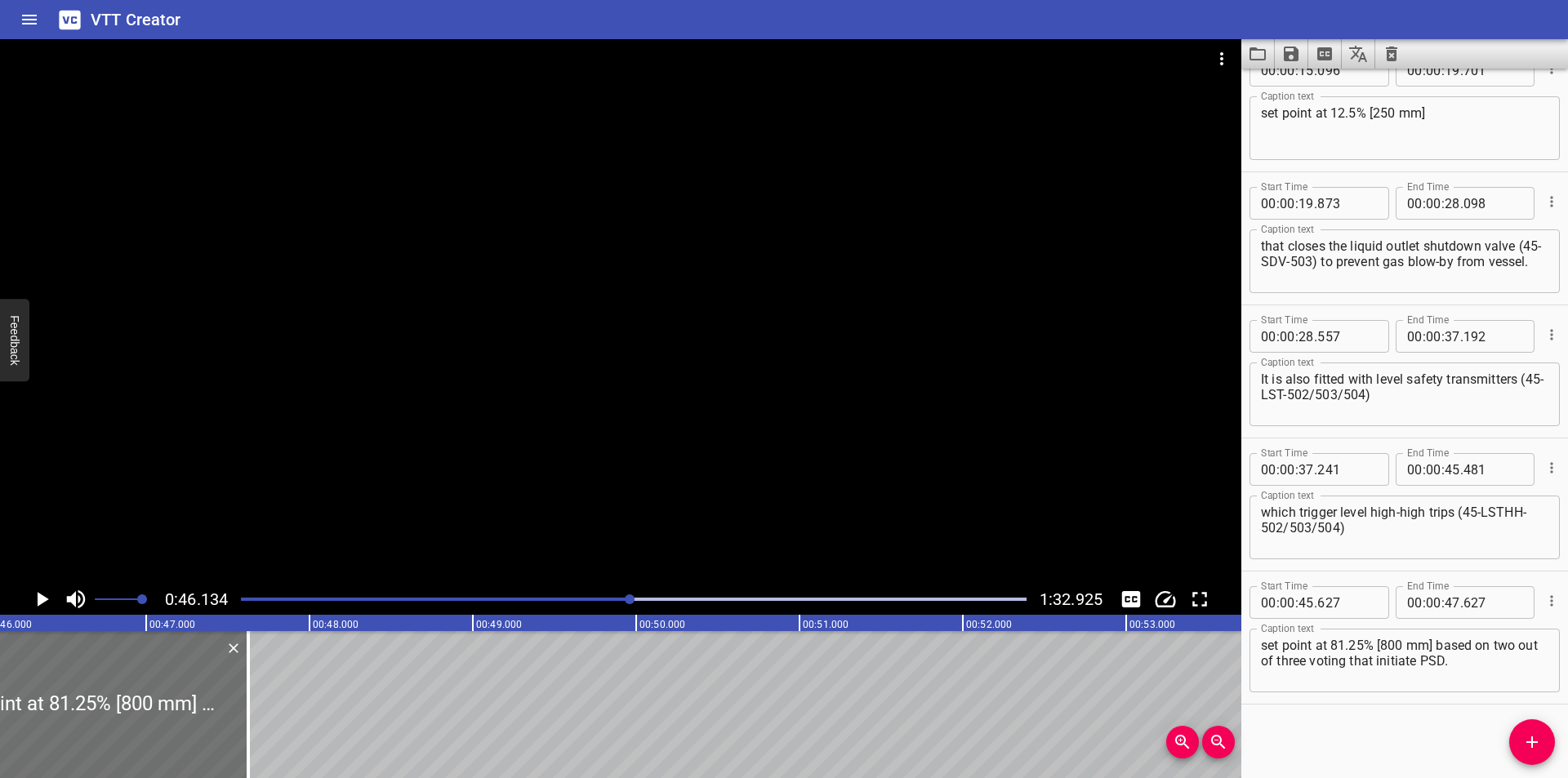
scroll to position [0, 7536]
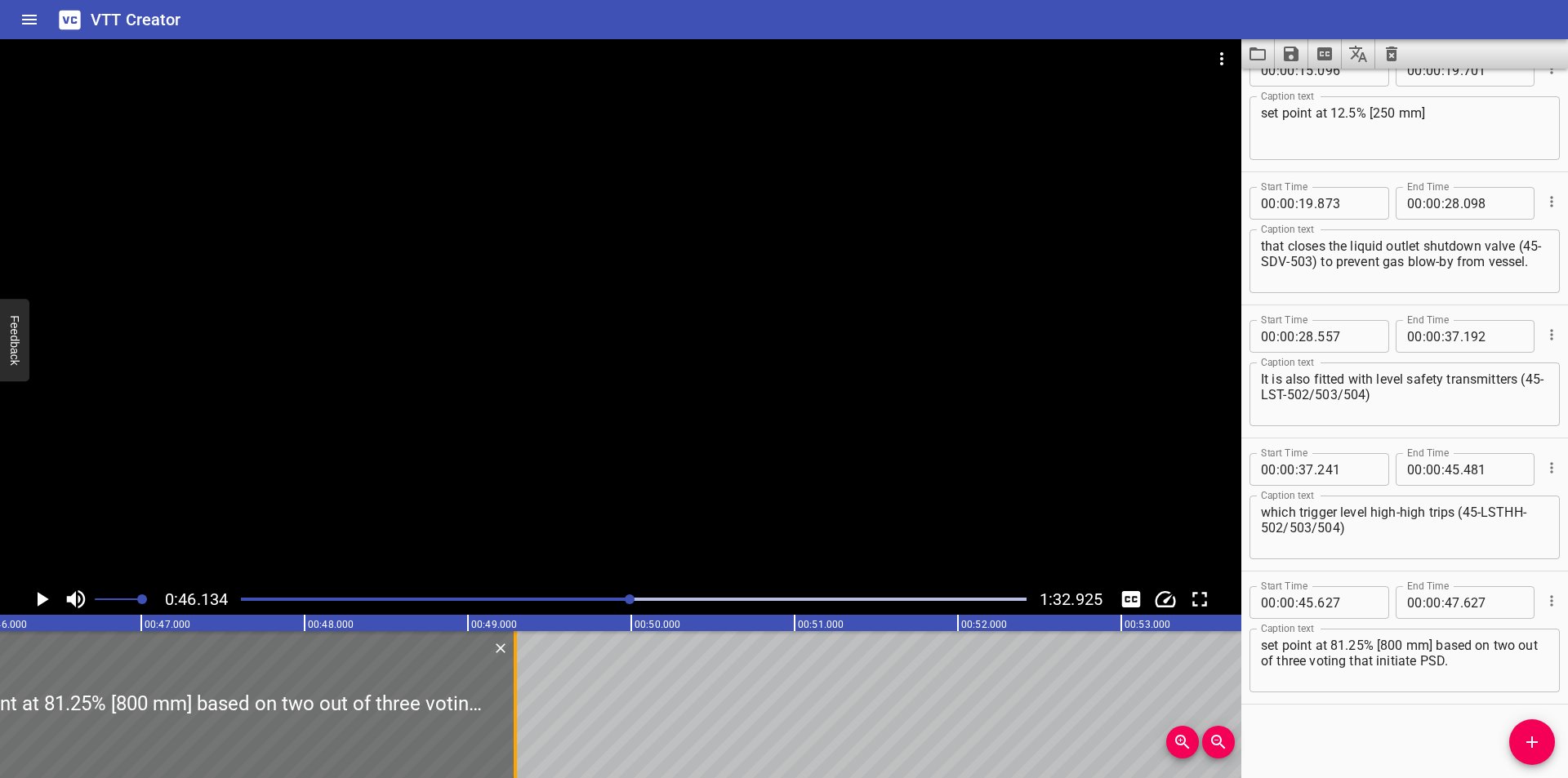
drag, startPoint x: 249, startPoint y: 726, endPoint x: 644, endPoint y: 730, distance: 395.0
click at [524, 730] on div at bounding box center [515, 704] width 17 height 147
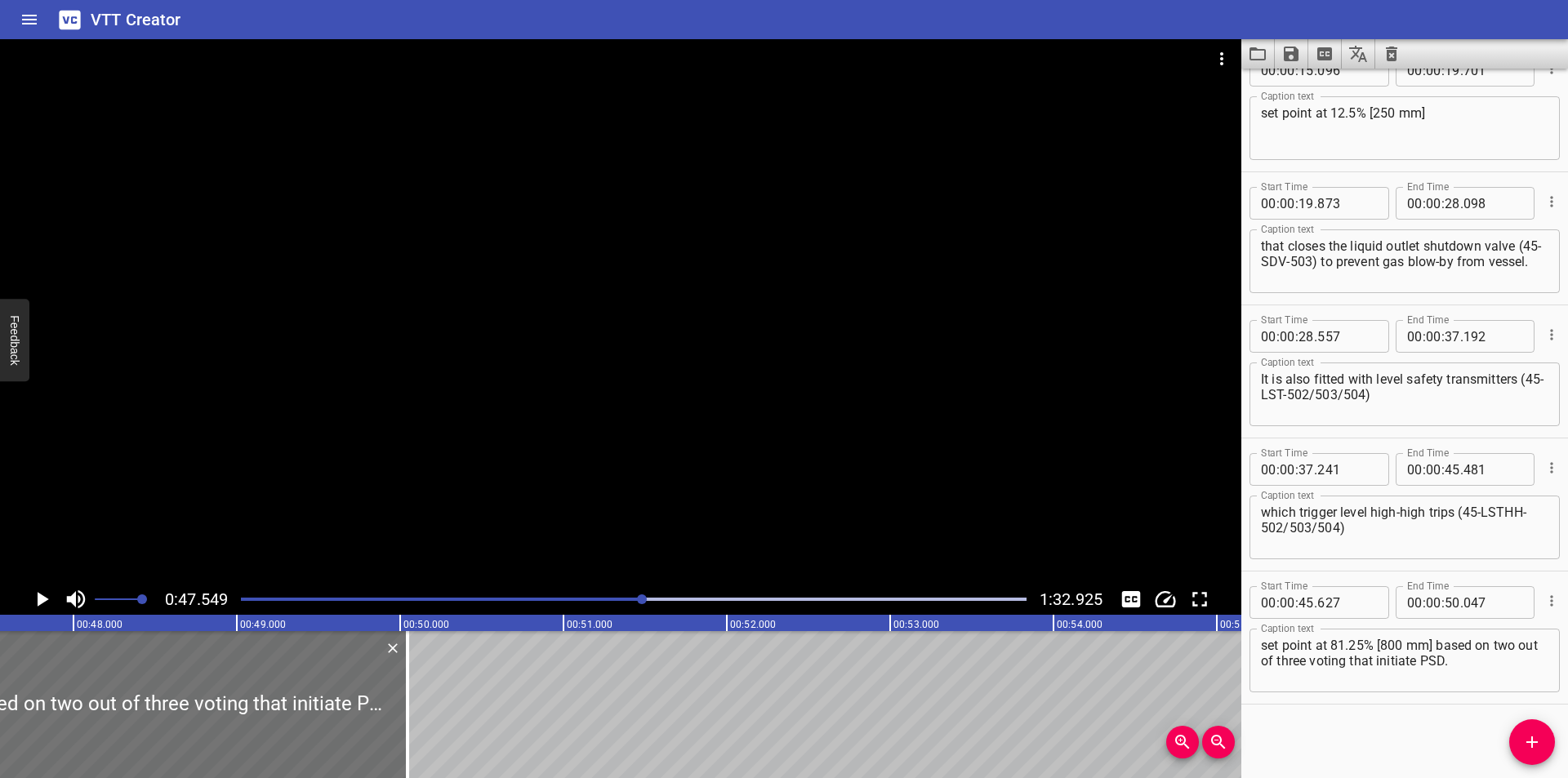
drag, startPoint x: 1413, startPoint y: 721, endPoint x: 1281, endPoint y: 721, distance: 132.0
click at [1406, 720] on div "Start Time 00 : 00 : 00 . 000 Start Time End Time 00 : 00 : 01 . 465 End Time C…" at bounding box center [1404, 423] width 327 height 710
click at [588, 538] on div at bounding box center [620, 311] width 1241 height 545
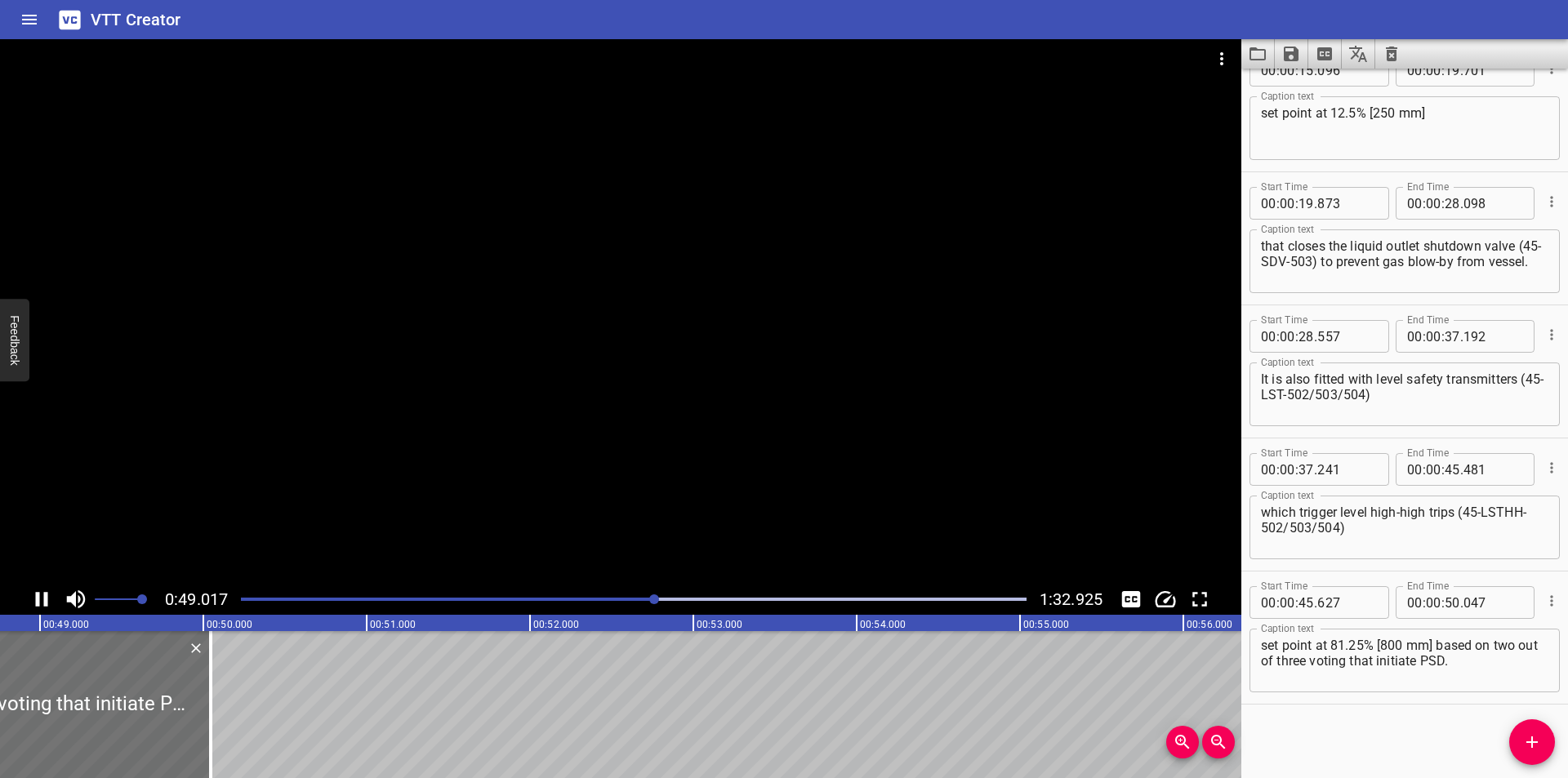
scroll to position [0, 8018]
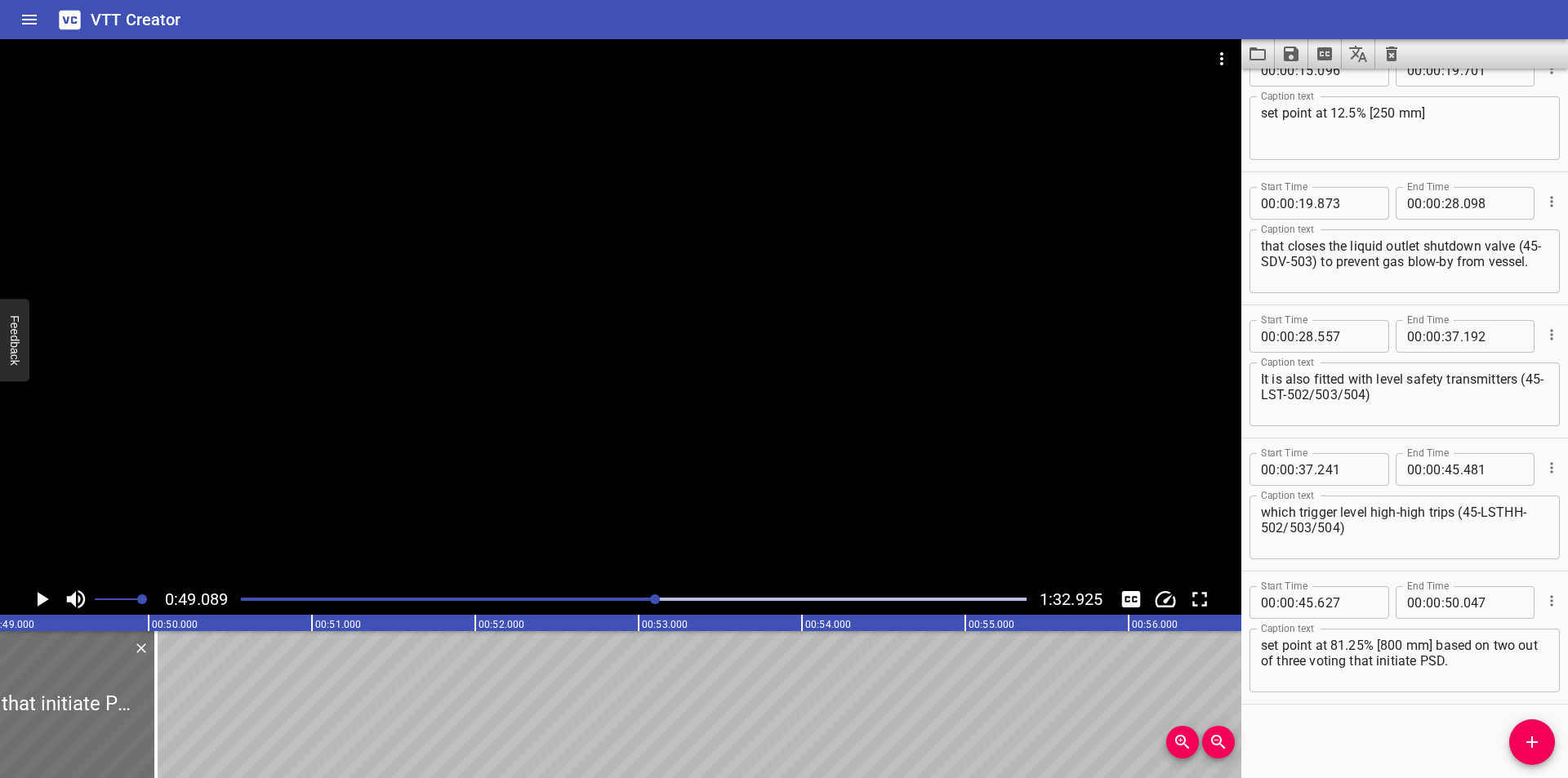
click at [462, 495] on div at bounding box center [620, 311] width 1241 height 545
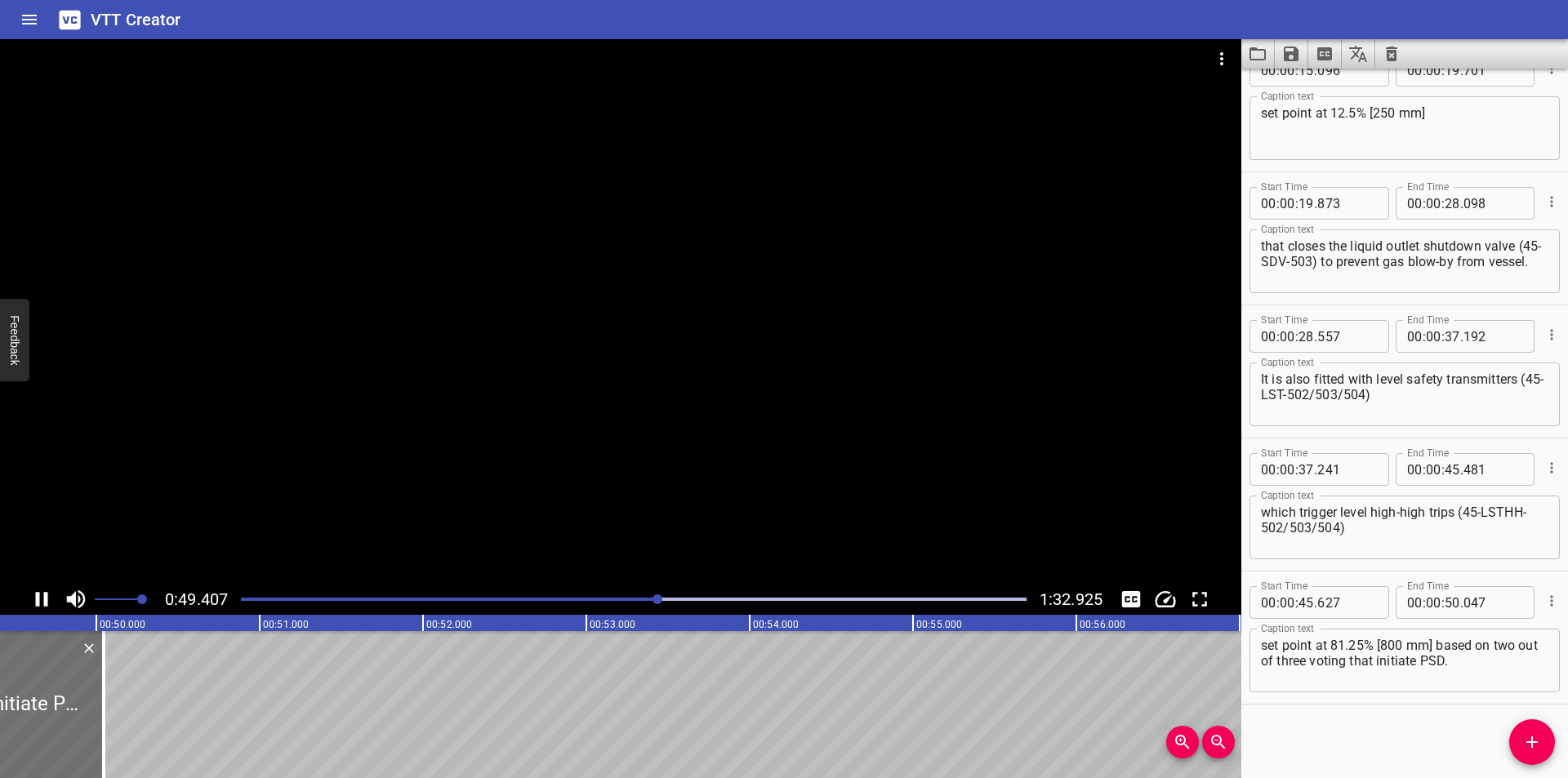
scroll to position [0, 8095]
drag, startPoint x: 450, startPoint y: 396, endPoint x: 473, endPoint y: 459, distance: 67.1
click at [456, 398] on div at bounding box center [620, 311] width 1241 height 545
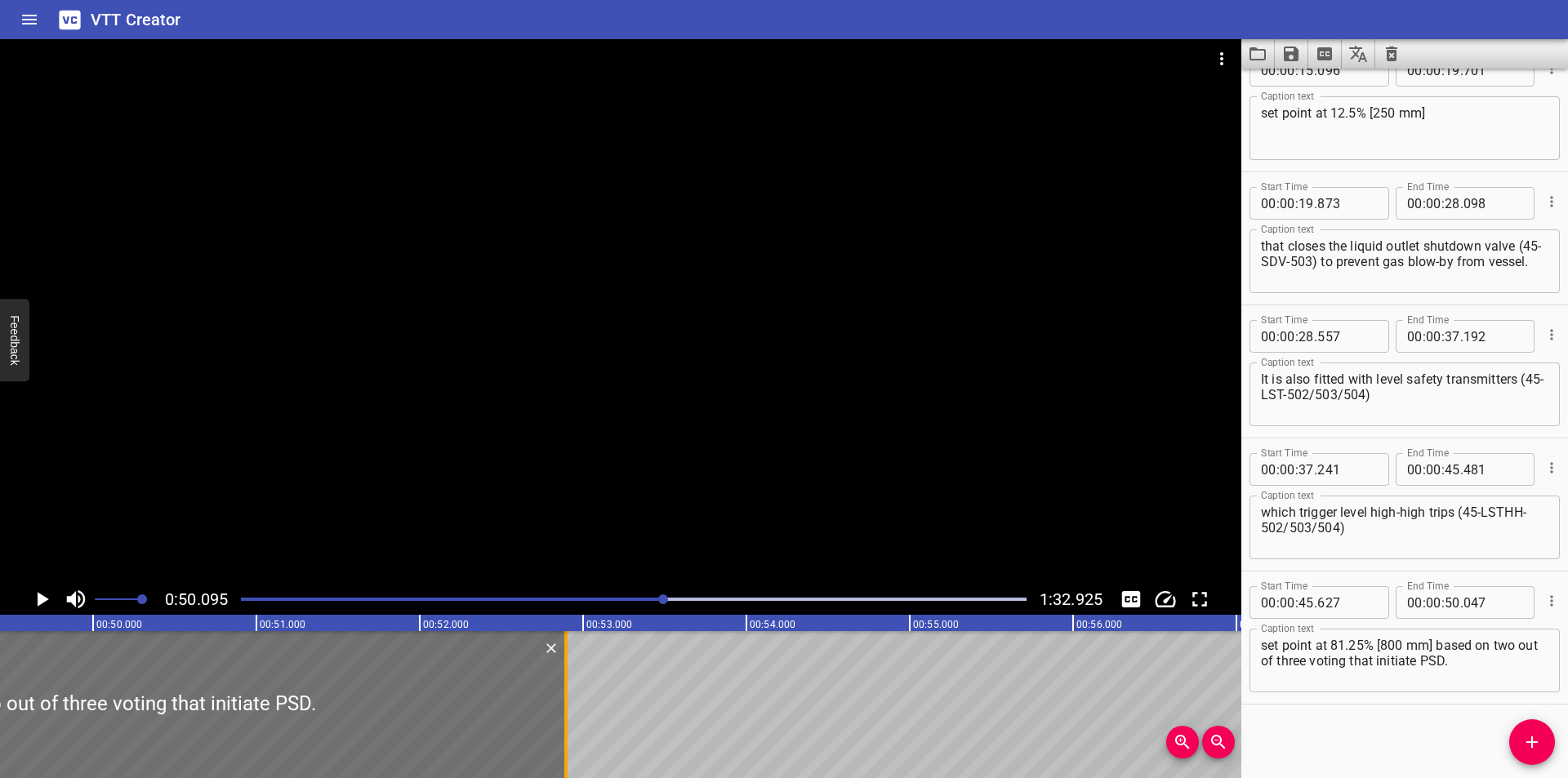
drag, startPoint x: 99, startPoint y: 726, endPoint x: 628, endPoint y: 733, distance: 529.0
click at [568, 731] on div at bounding box center [566, 704] width 3 height 147
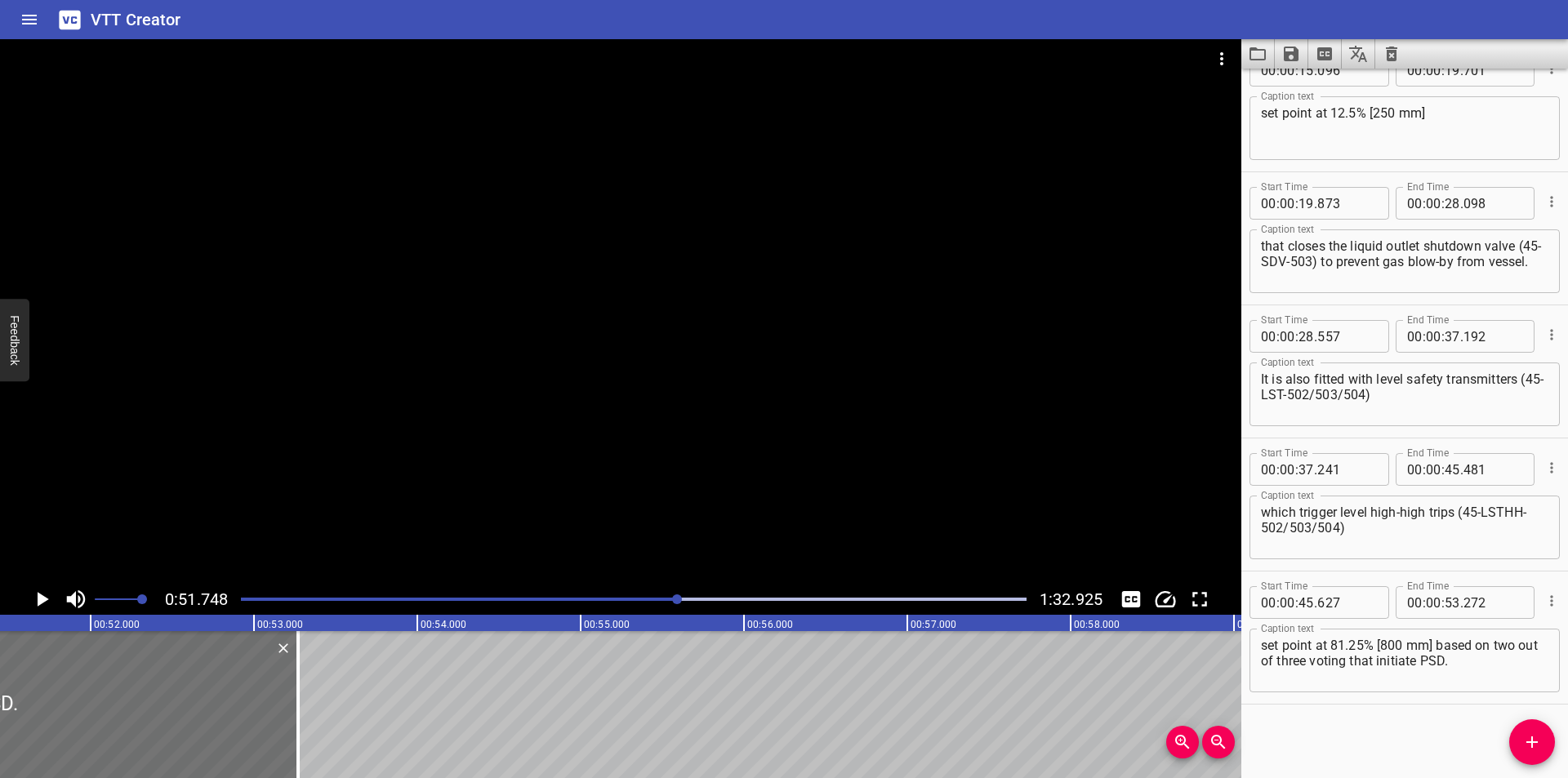
scroll to position [0, 8453]
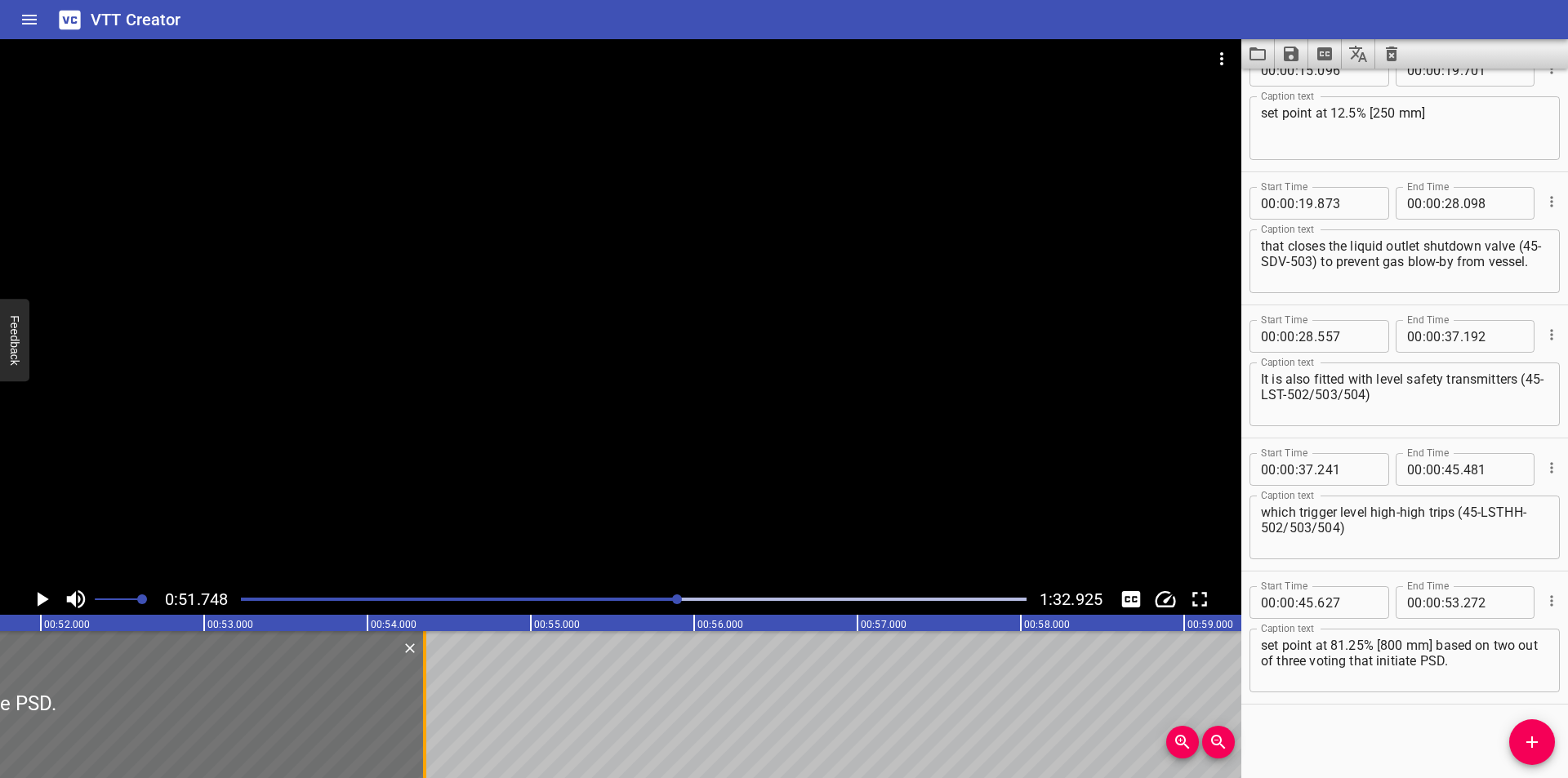
drag, startPoint x: 252, startPoint y: 735, endPoint x: 428, endPoint y: 741, distance: 176.1
click at [428, 741] on div at bounding box center [424, 704] width 17 height 147
click at [654, 598] on div "Play progress" at bounding box center [286, 599] width 786 height 3
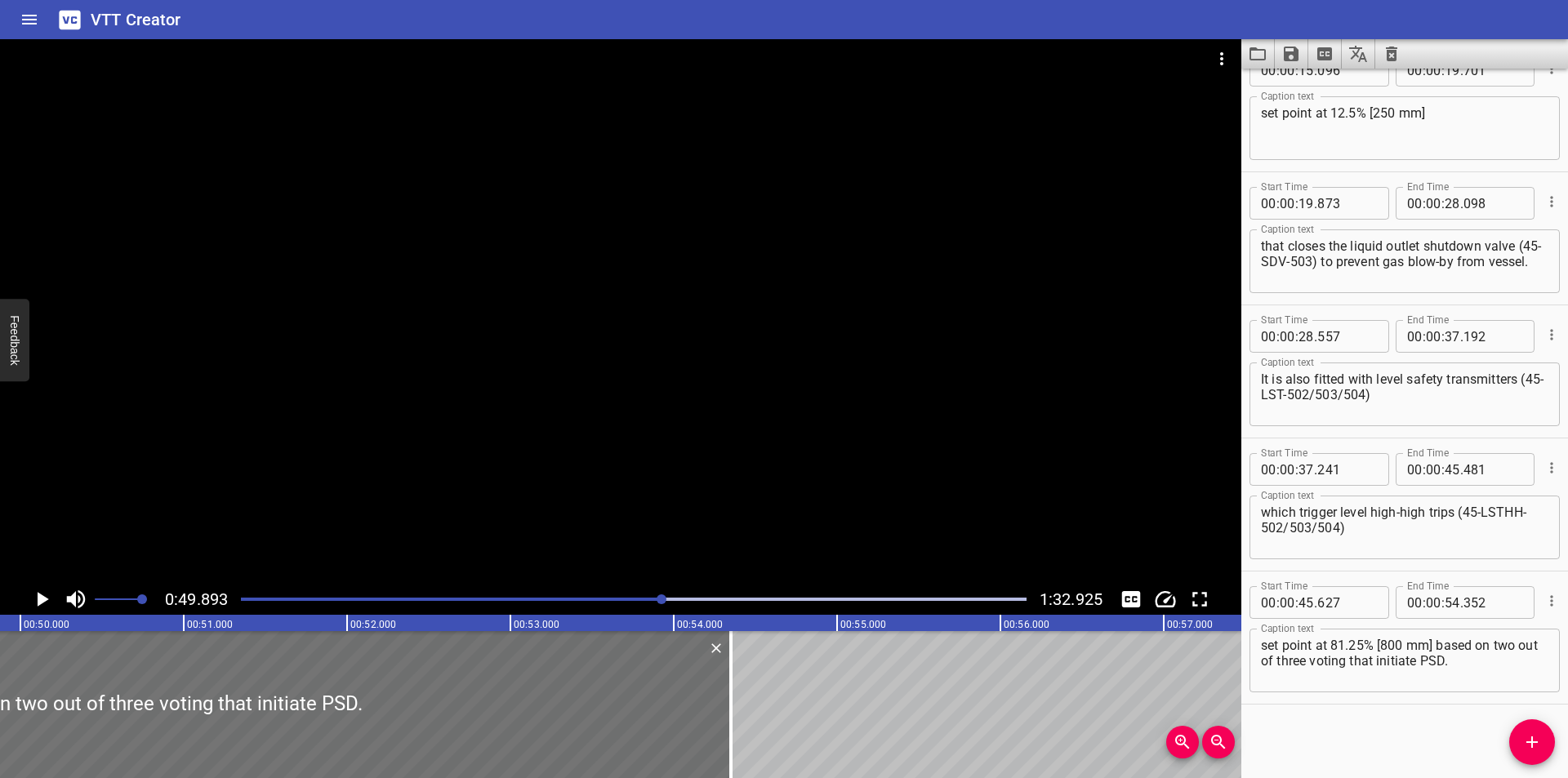
scroll to position [0, 8150]
click at [647, 601] on div "Play progress" at bounding box center [270, 599] width 786 height 3
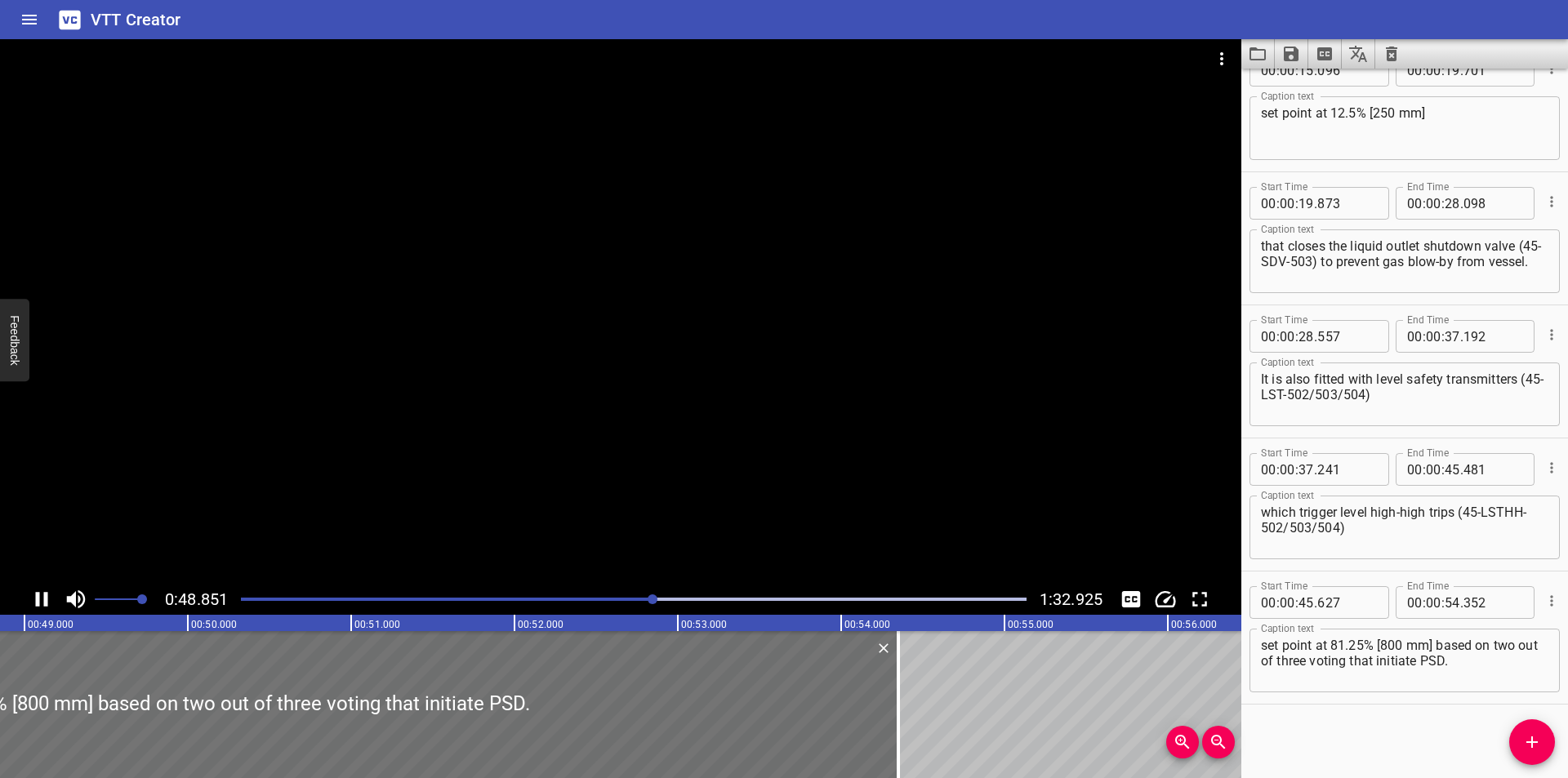
click at [644, 602] on div at bounding box center [634, 599] width 805 height 22
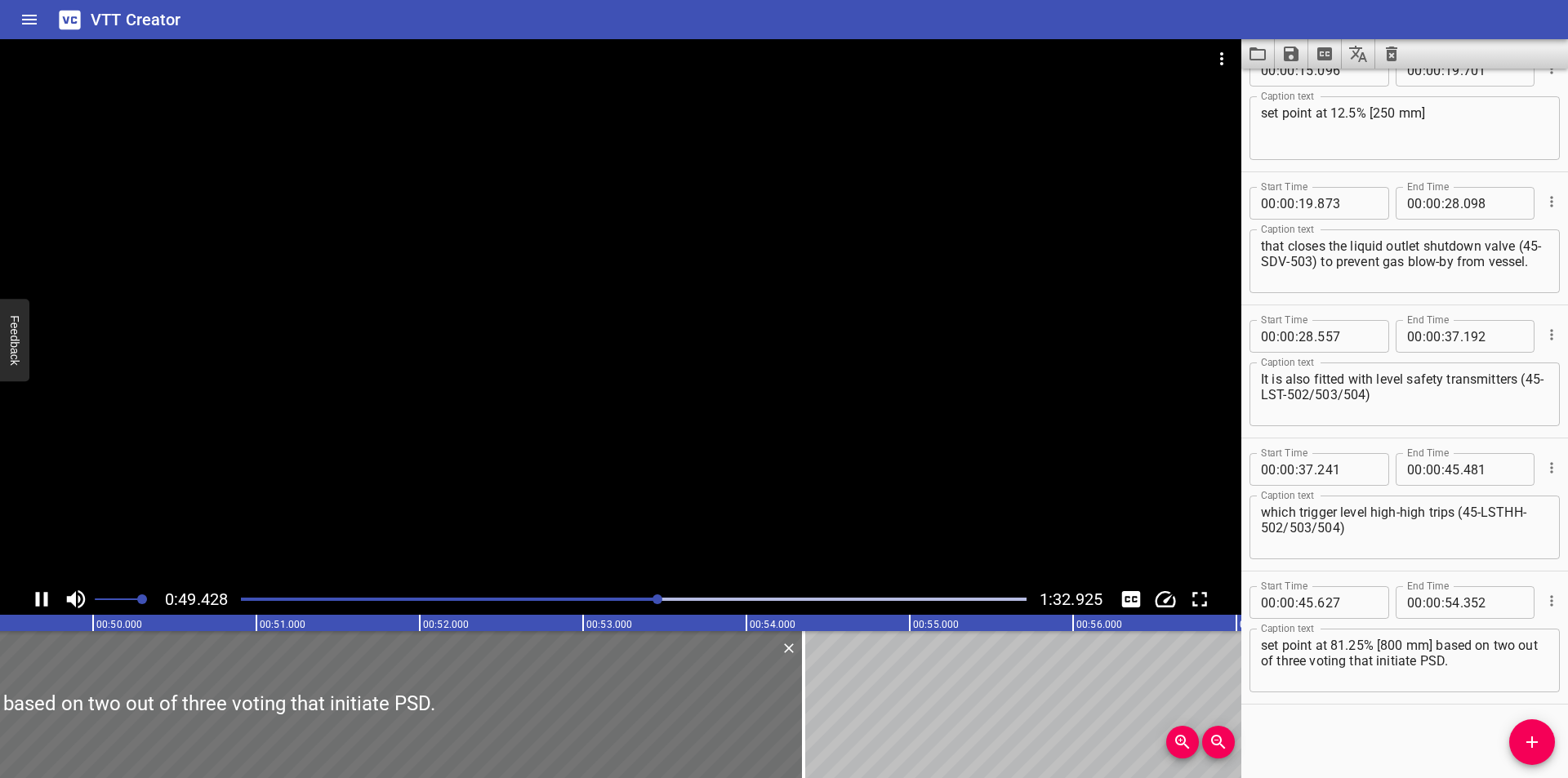
click at [624, 604] on div at bounding box center [634, 599] width 805 height 22
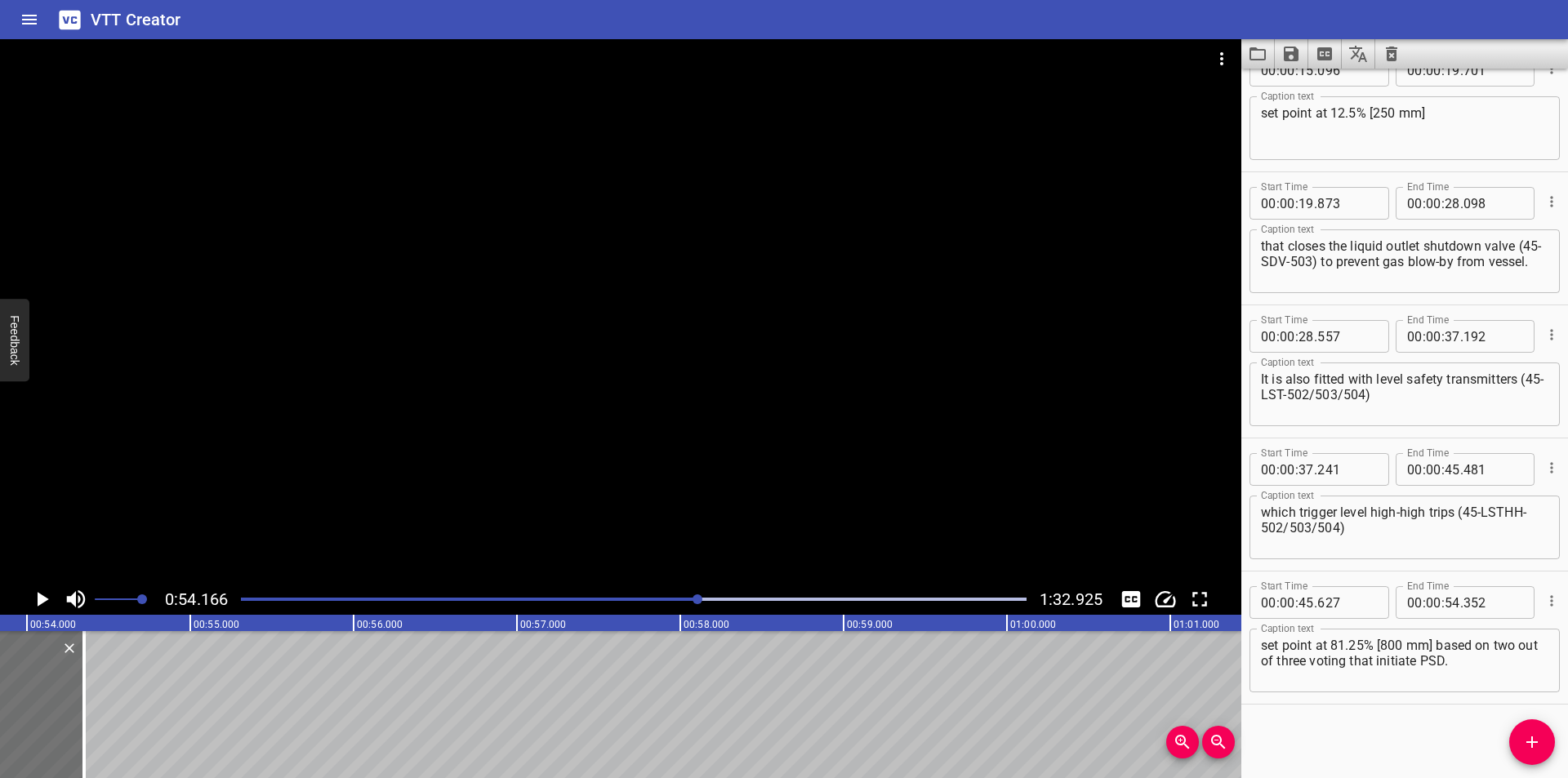
scroll to position [0, 8847]
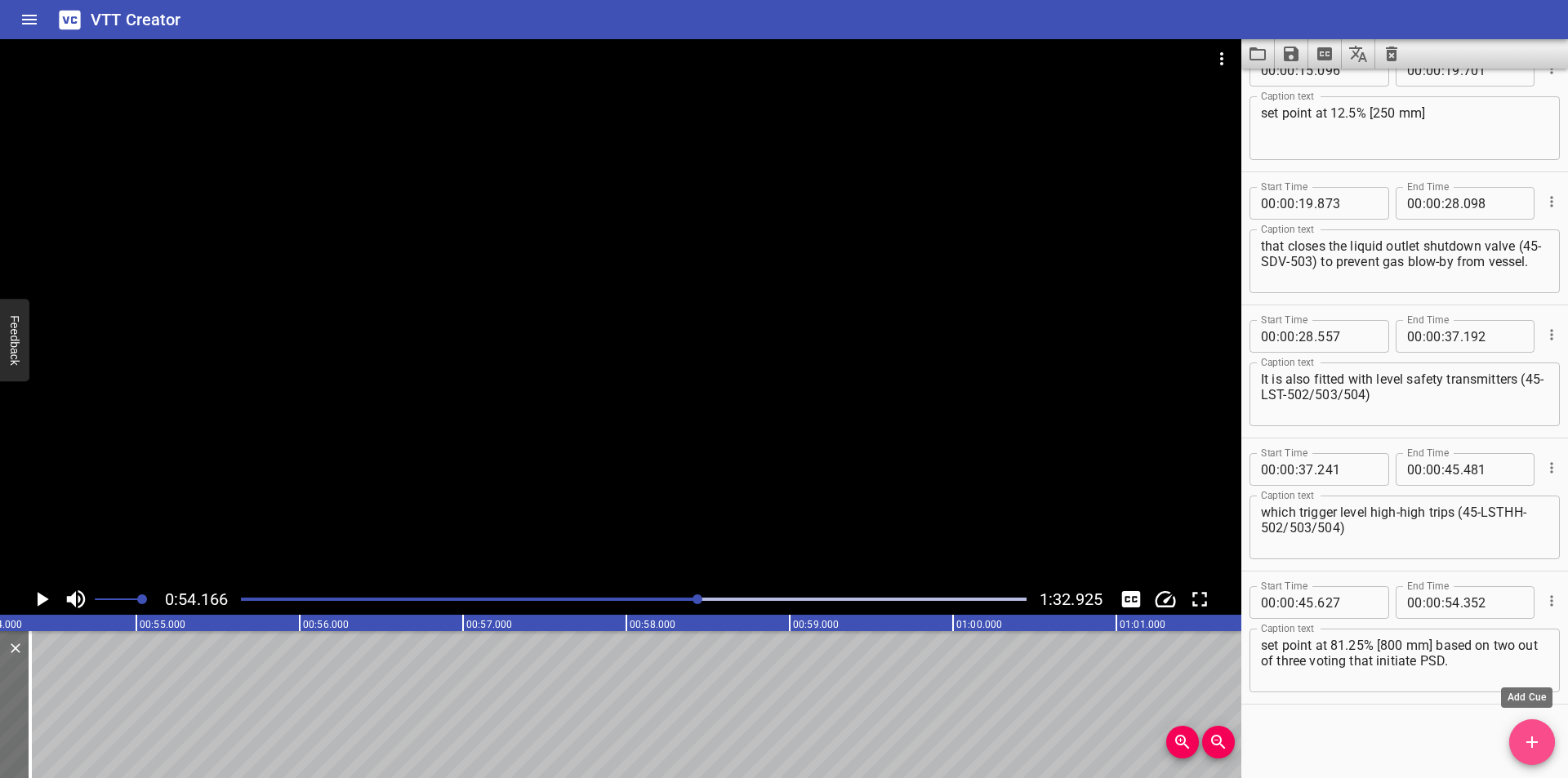
click at [1520, 744] on span "Add Cue" at bounding box center [1532, 742] width 46 height 19
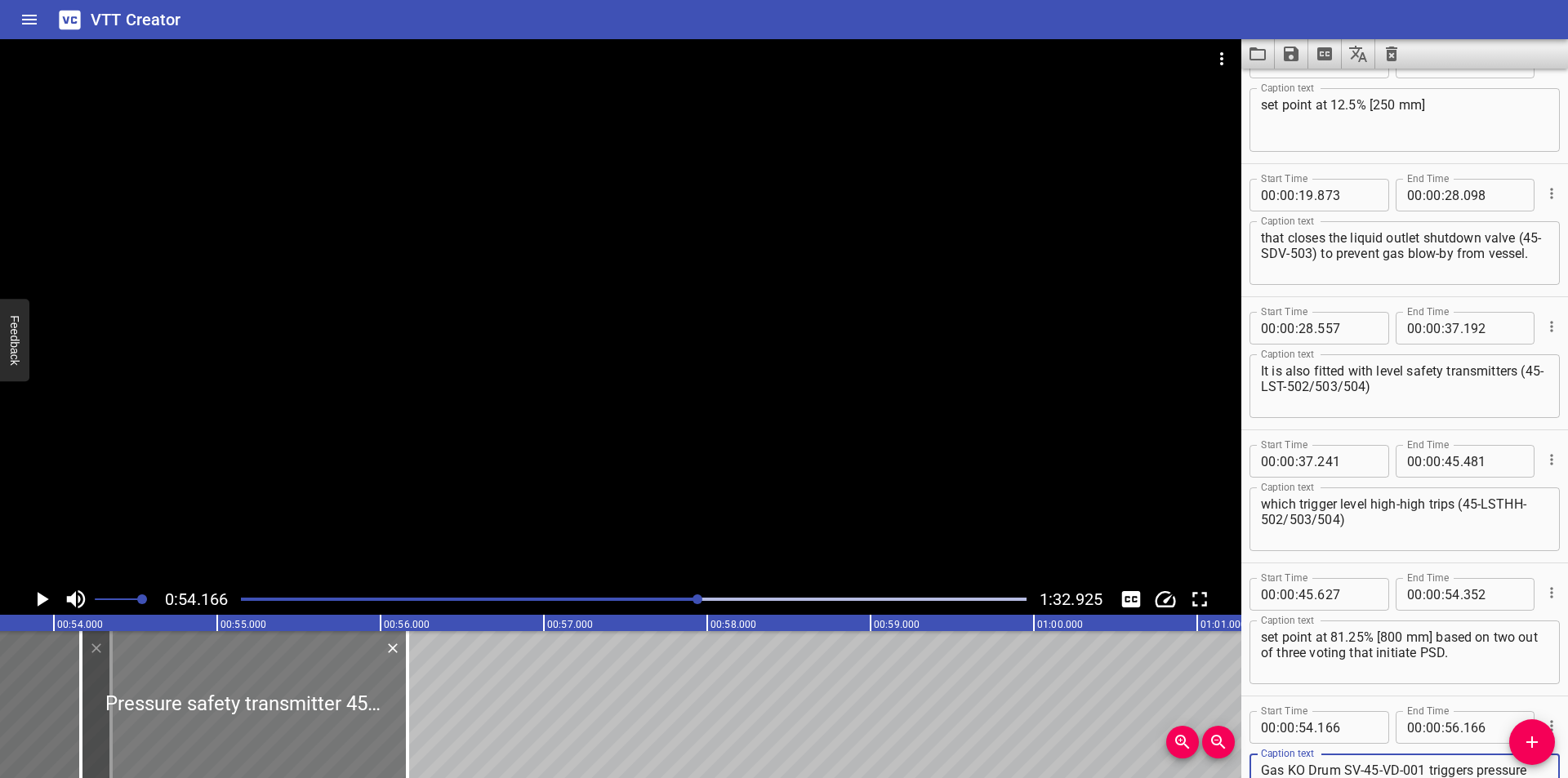
scroll to position [0, 8739]
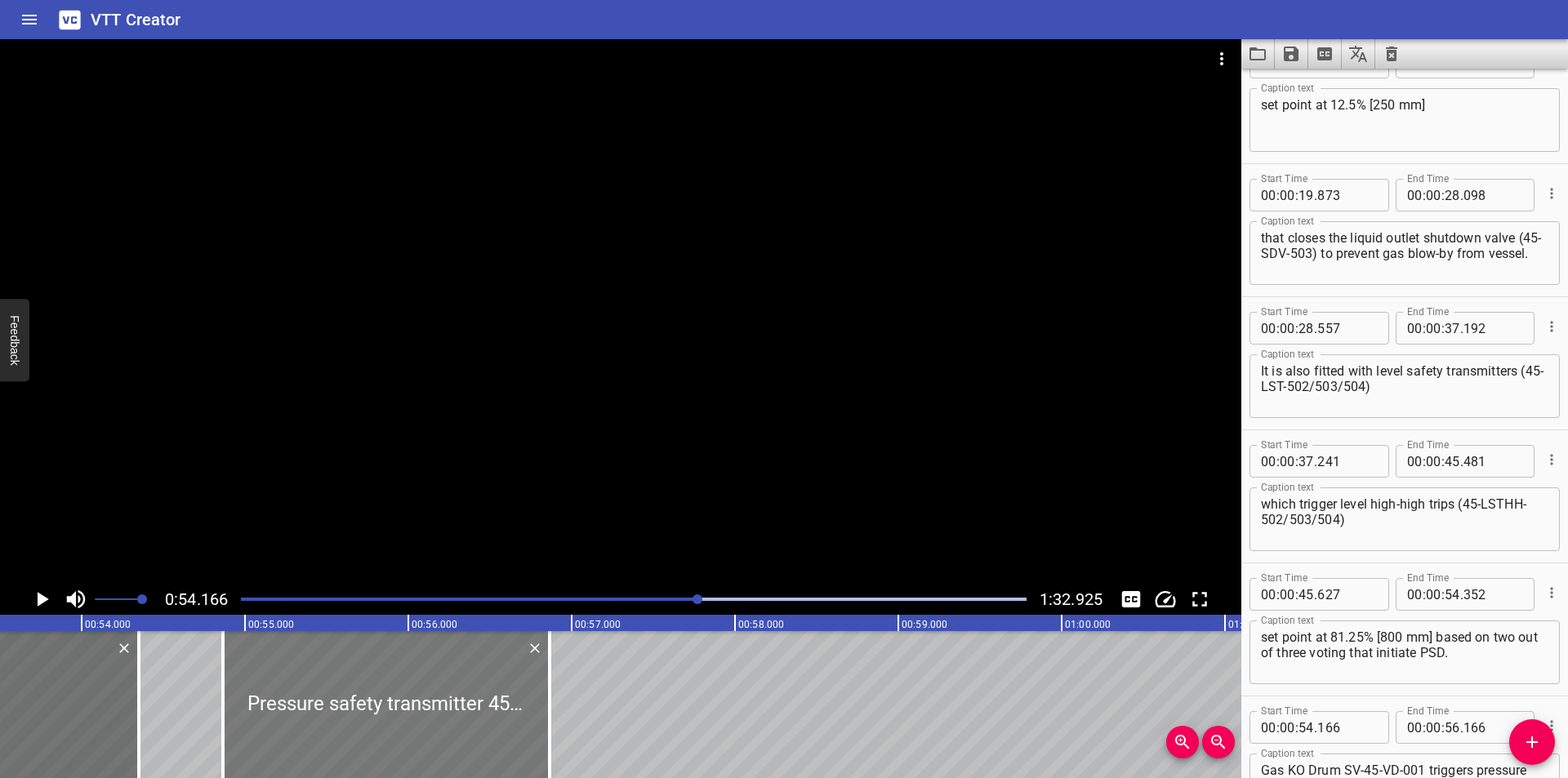
drag, startPoint x: 262, startPoint y: 702, endPoint x: 330, endPoint y: 710, distance: 68.5
click at [330, 710] on div at bounding box center [386, 704] width 327 height 147
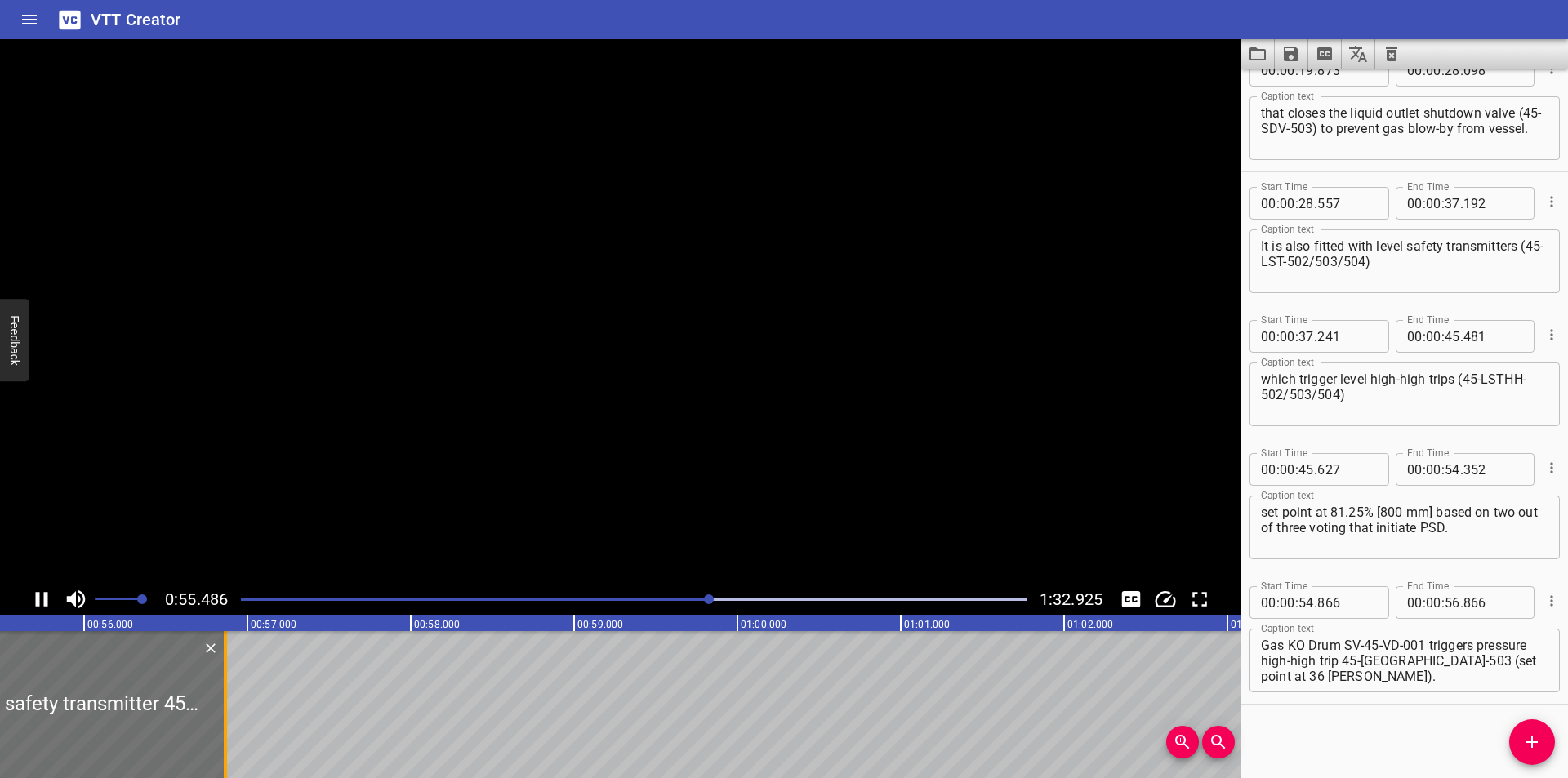
scroll to position [0, 9086]
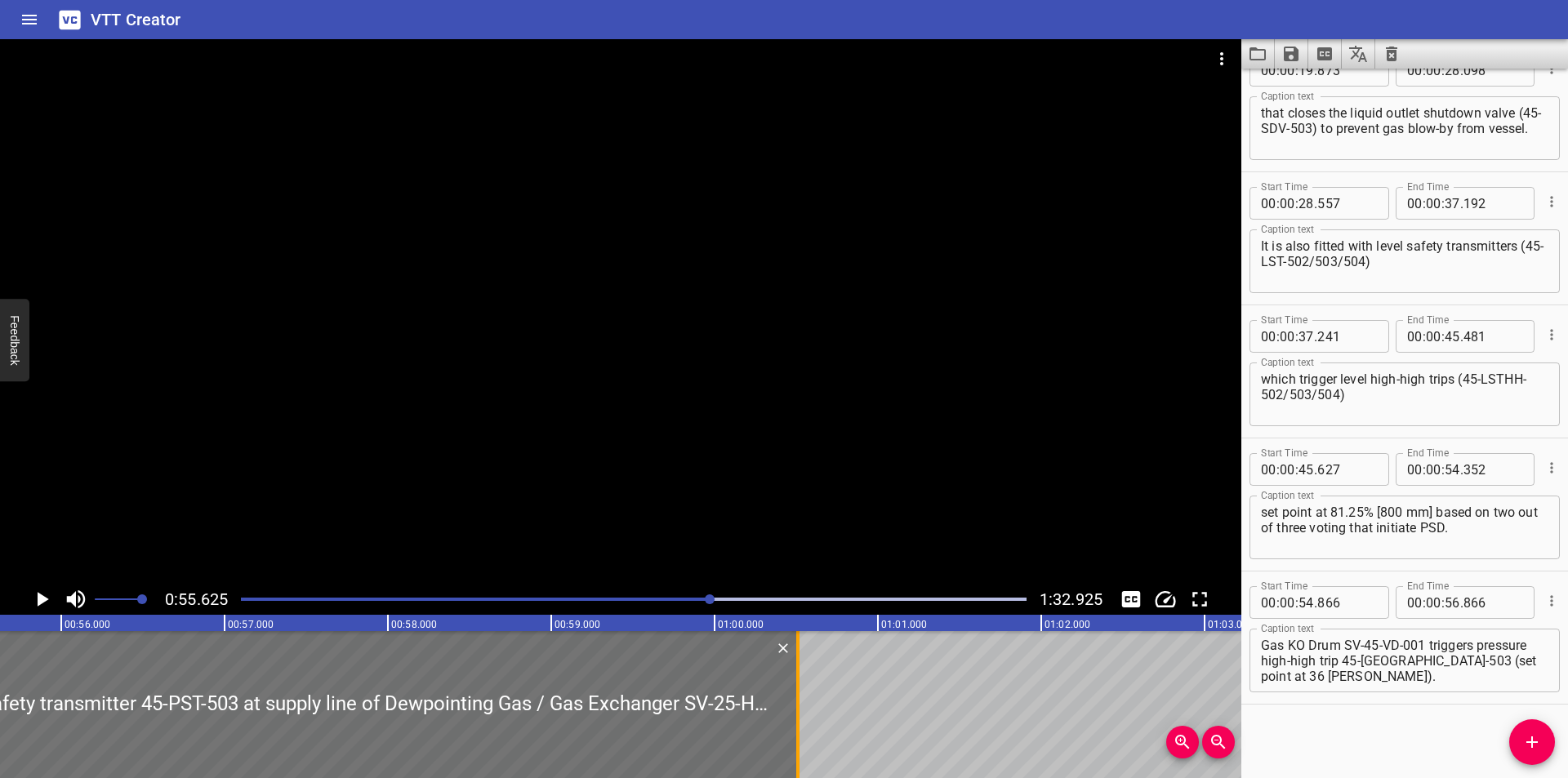
drag, startPoint x: 202, startPoint y: 731, endPoint x: 821, endPoint y: 731, distance: 619.0
click at [800, 731] on div at bounding box center [798, 704] width 3 height 147
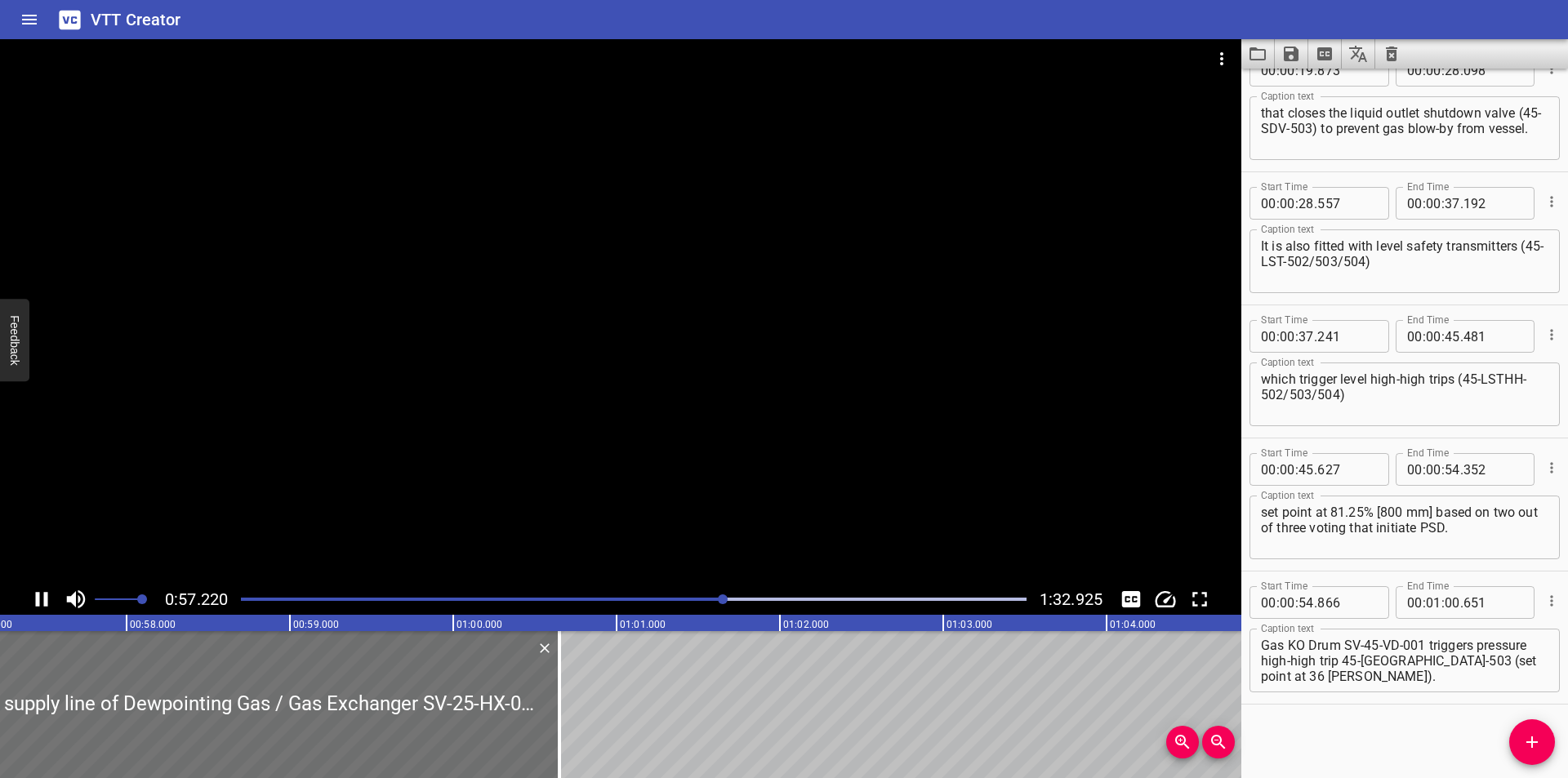
scroll to position [0, 9359]
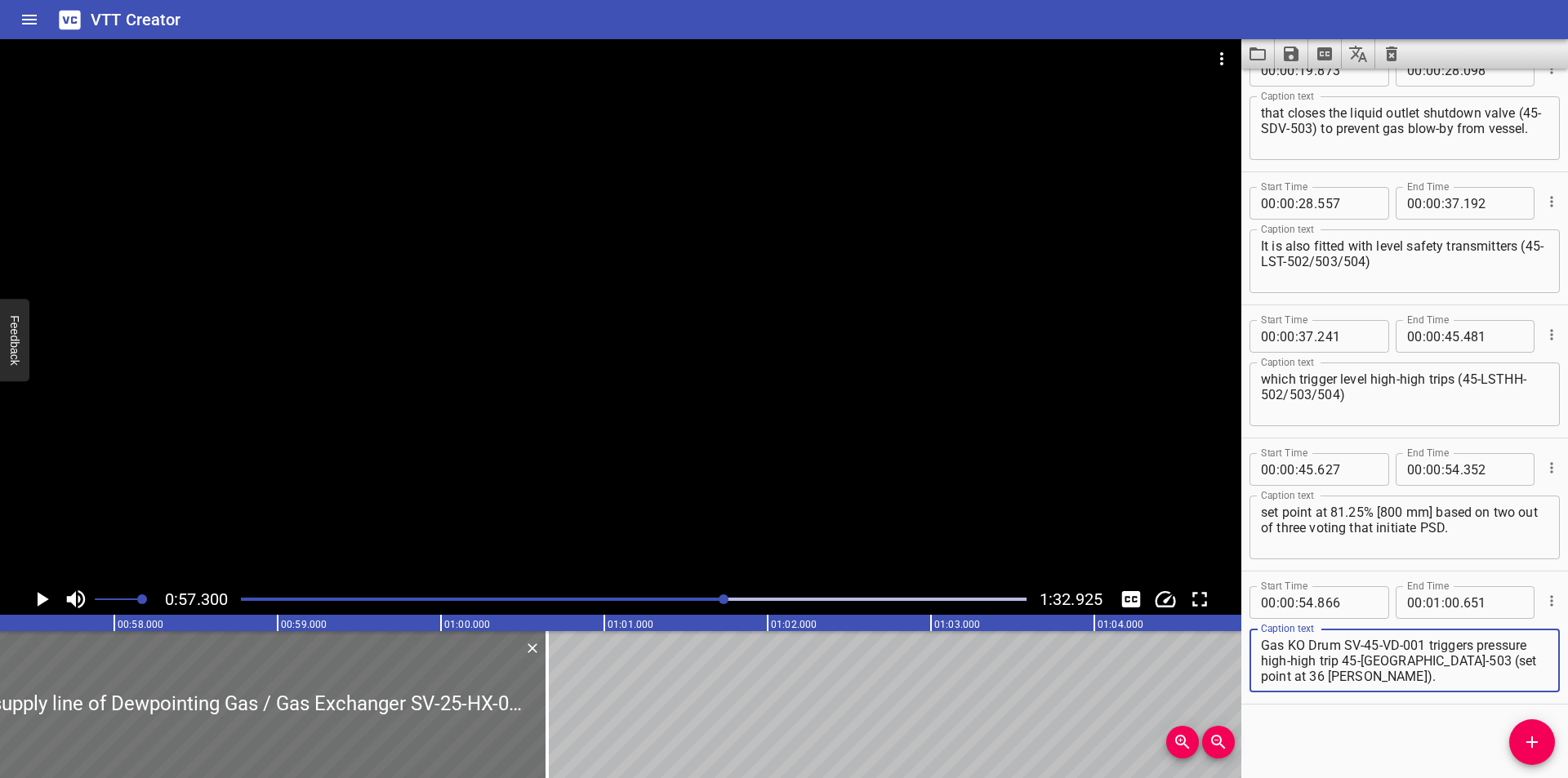
click at [1344, 647] on textarea "Pressure safety transmitter 45-PST-503 at supply line of Dewpointing Gas / Gas …" at bounding box center [1404, 661] width 288 height 47
click at [1428, 648] on textarea "Pressure safety transmitter 45-PST-503 at supply line of Dewpointing Gas / Gas …" at bounding box center [1404, 661] width 288 height 47
click at [610, 468] on div at bounding box center [620, 311] width 1241 height 545
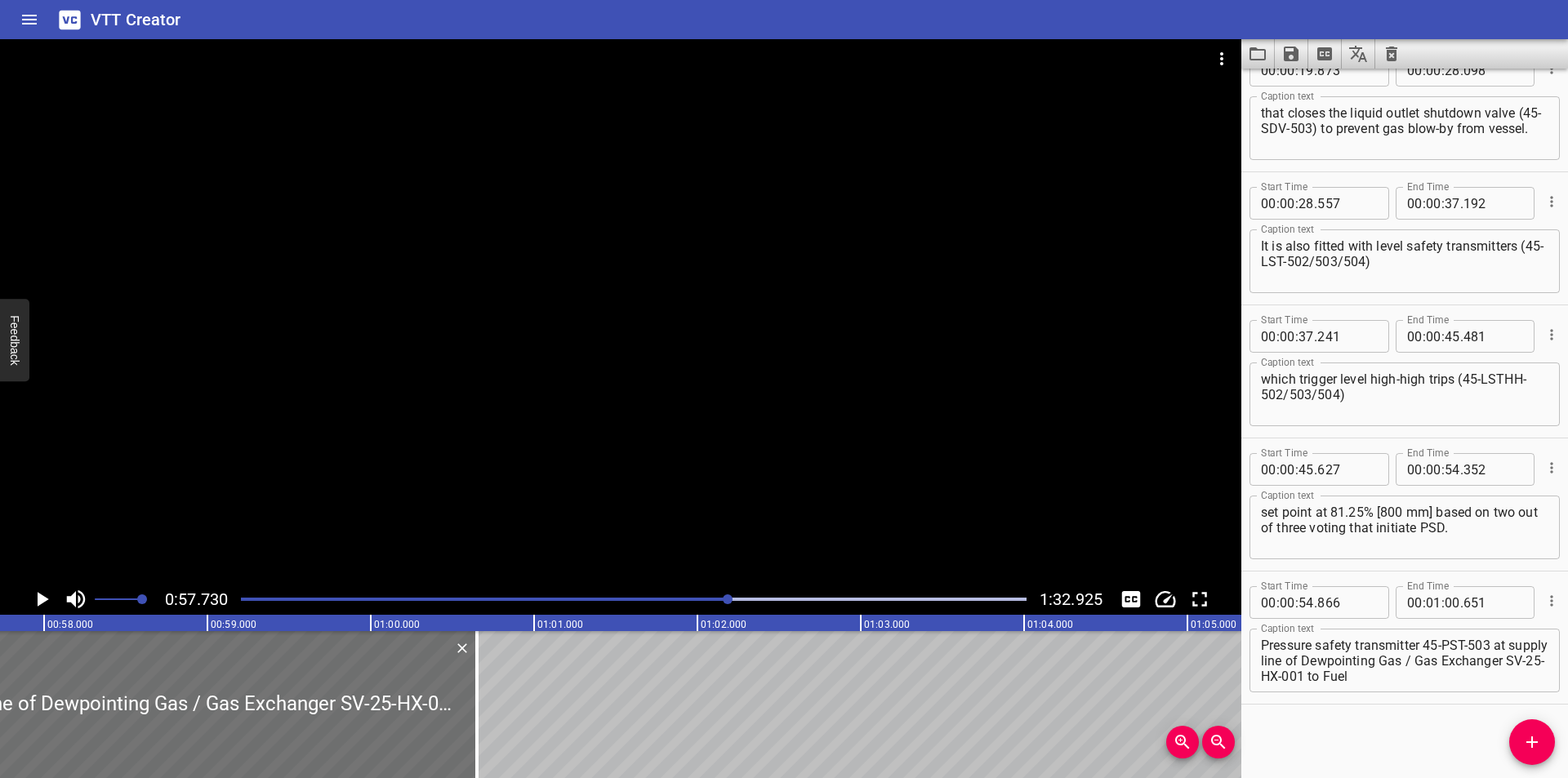
scroll to position [510, 0]
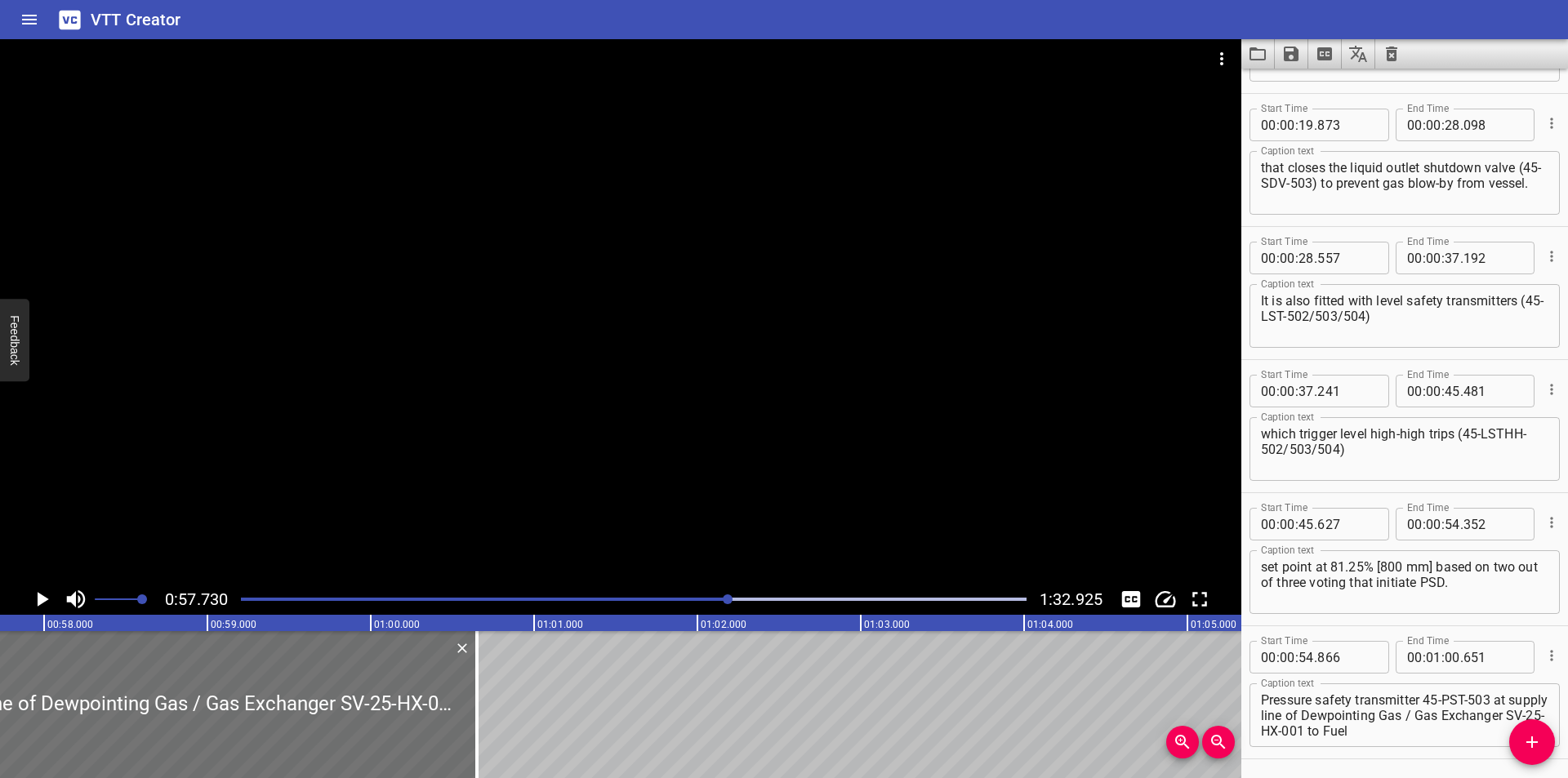
click at [1423, 701] on textarea "Pressure safety transmitter 45-PST-503 at supply line of Dewpointing Gas / Gas …" at bounding box center [1404, 716] width 288 height 47
click at [1426, 696] on textarea "Pressure safety transmitter 45-PST-503 at supply line of Dewpointing Gas / Gas …" at bounding box center [1404, 716] width 288 height 47
click at [1495, 702] on textarea "Pressure safety transmitter (45-PST-503 at supply line of Dewpointing Gas / Gas…" at bounding box center [1404, 716] width 288 height 47
click at [358, 442] on div at bounding box center [620, 311] width 1241 height 545
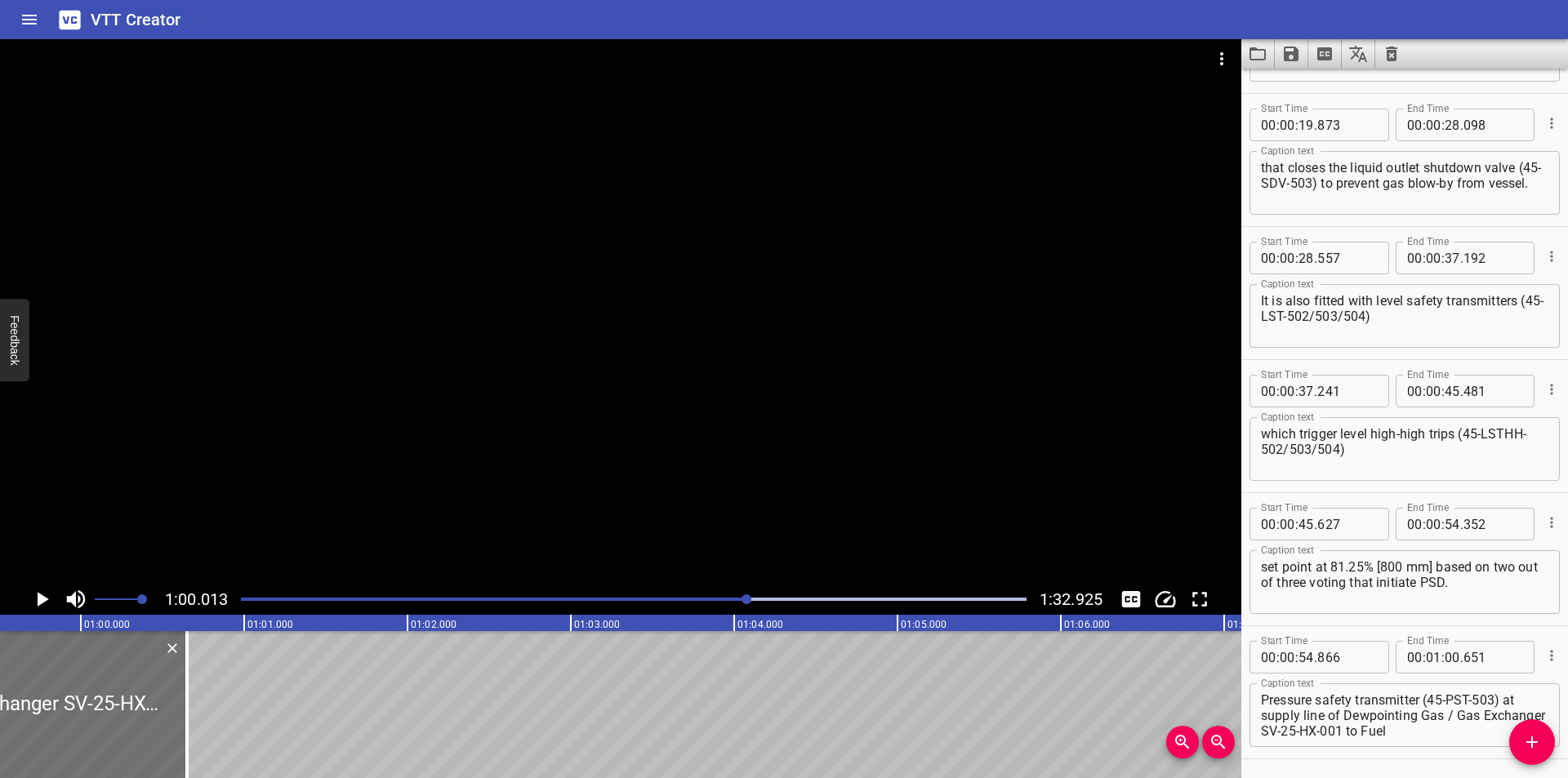
scroll to position [0, 9694]
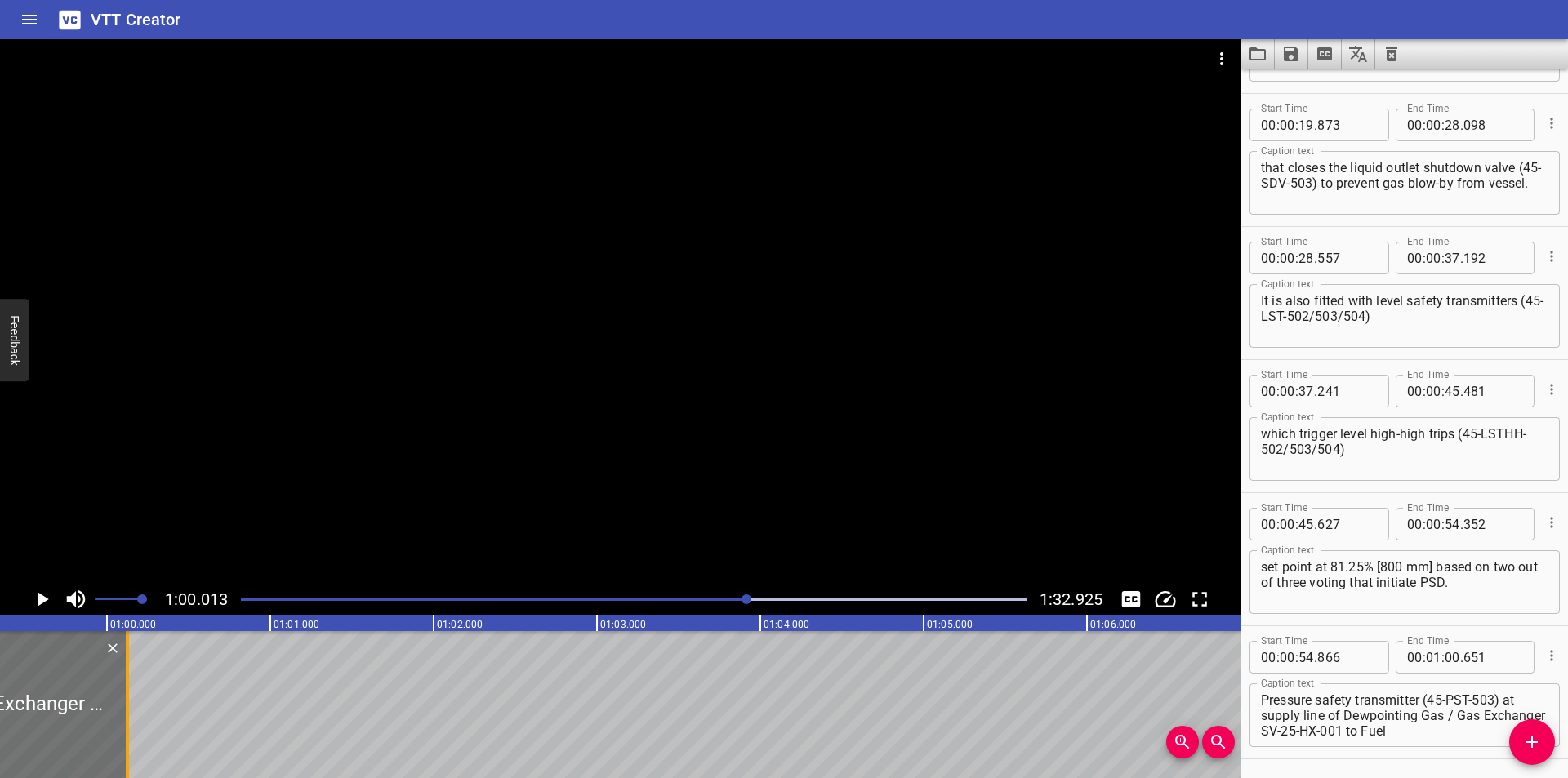
drag, startPoint x: 216, startPoint y: 728, endPoint x: 130, endPoint y: 727, distance: 86.0
click at [130, 727] on div at bounding box center [127, 704] width 17 height 147
click at [734, 603] on div at bounding box center [634, 599] width 805 height 22
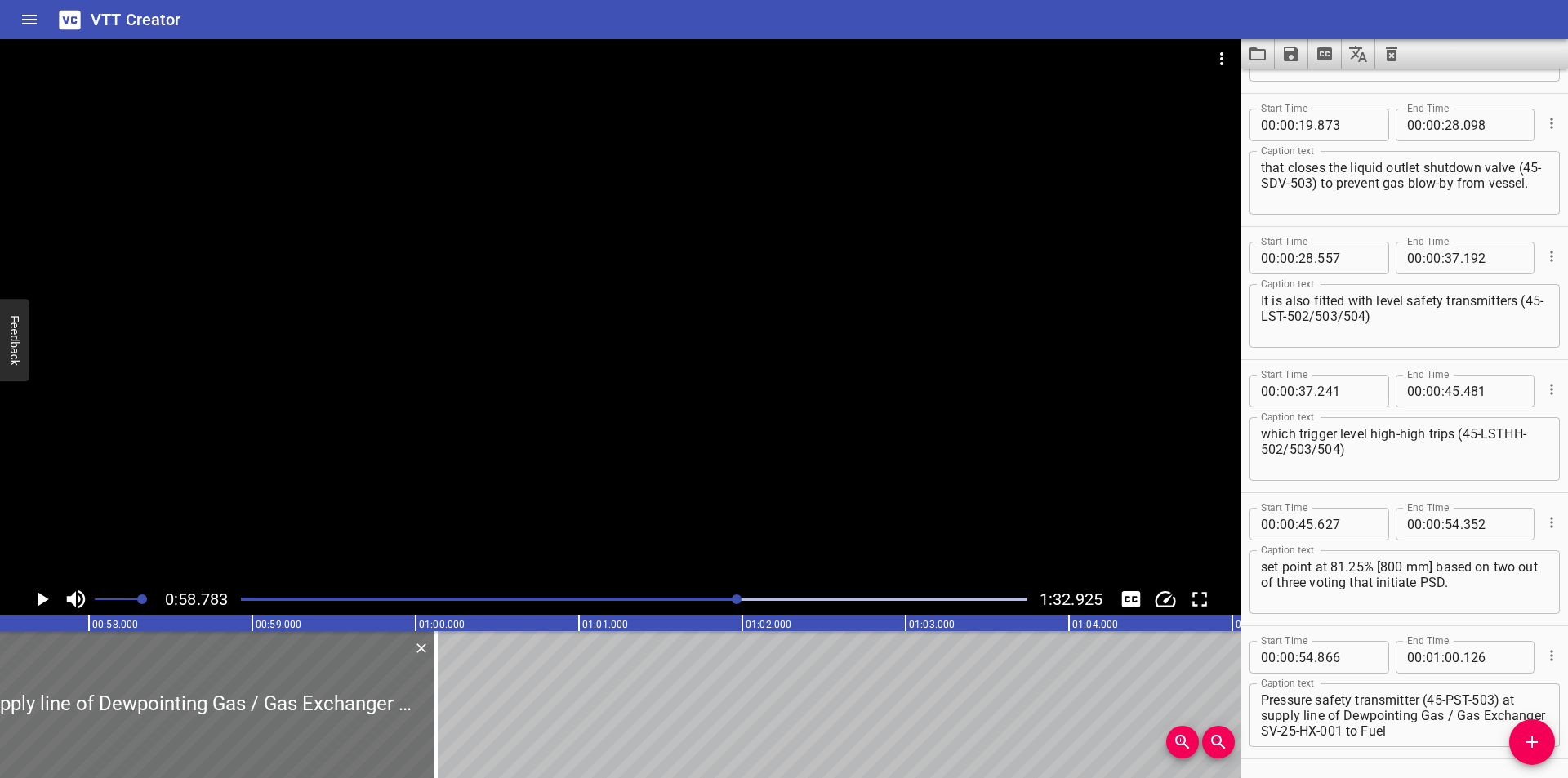
click at [712, 605] on div at bounding box center [634, 599] width 805 height 22
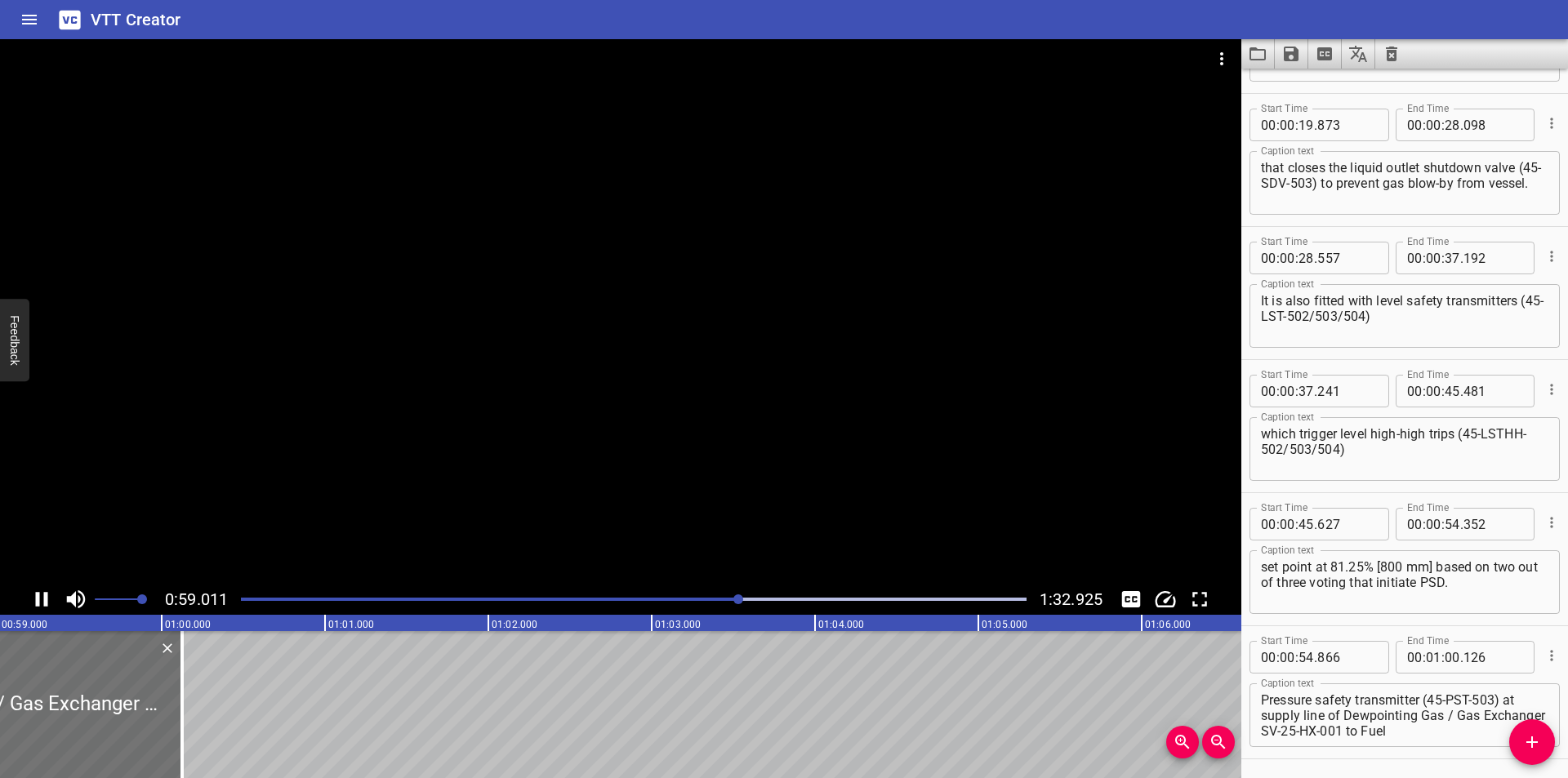
scroll to position [0, 9691]
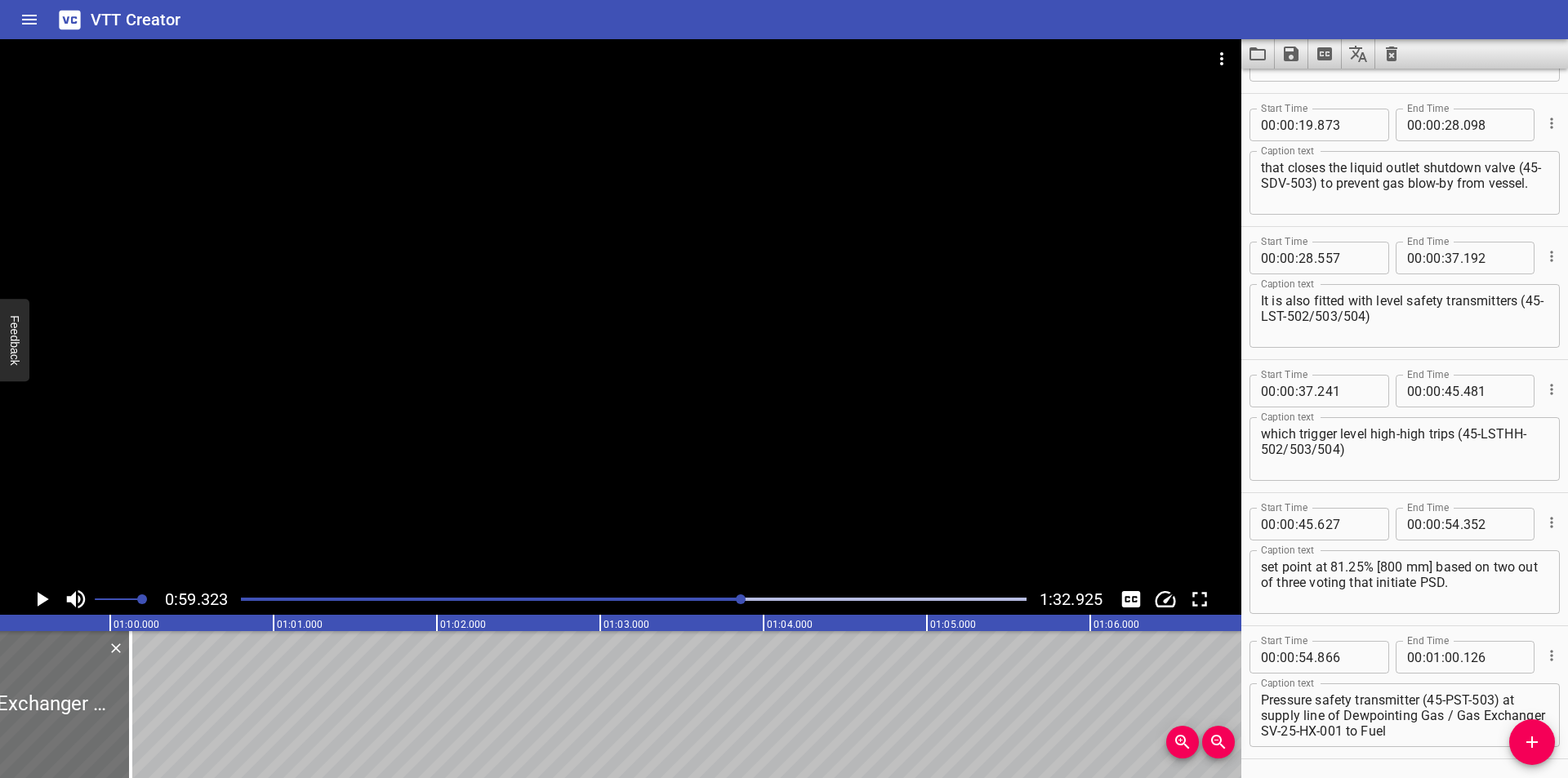
click at [726, 603] on div at bounding box center [634, 599] width 805 height 22
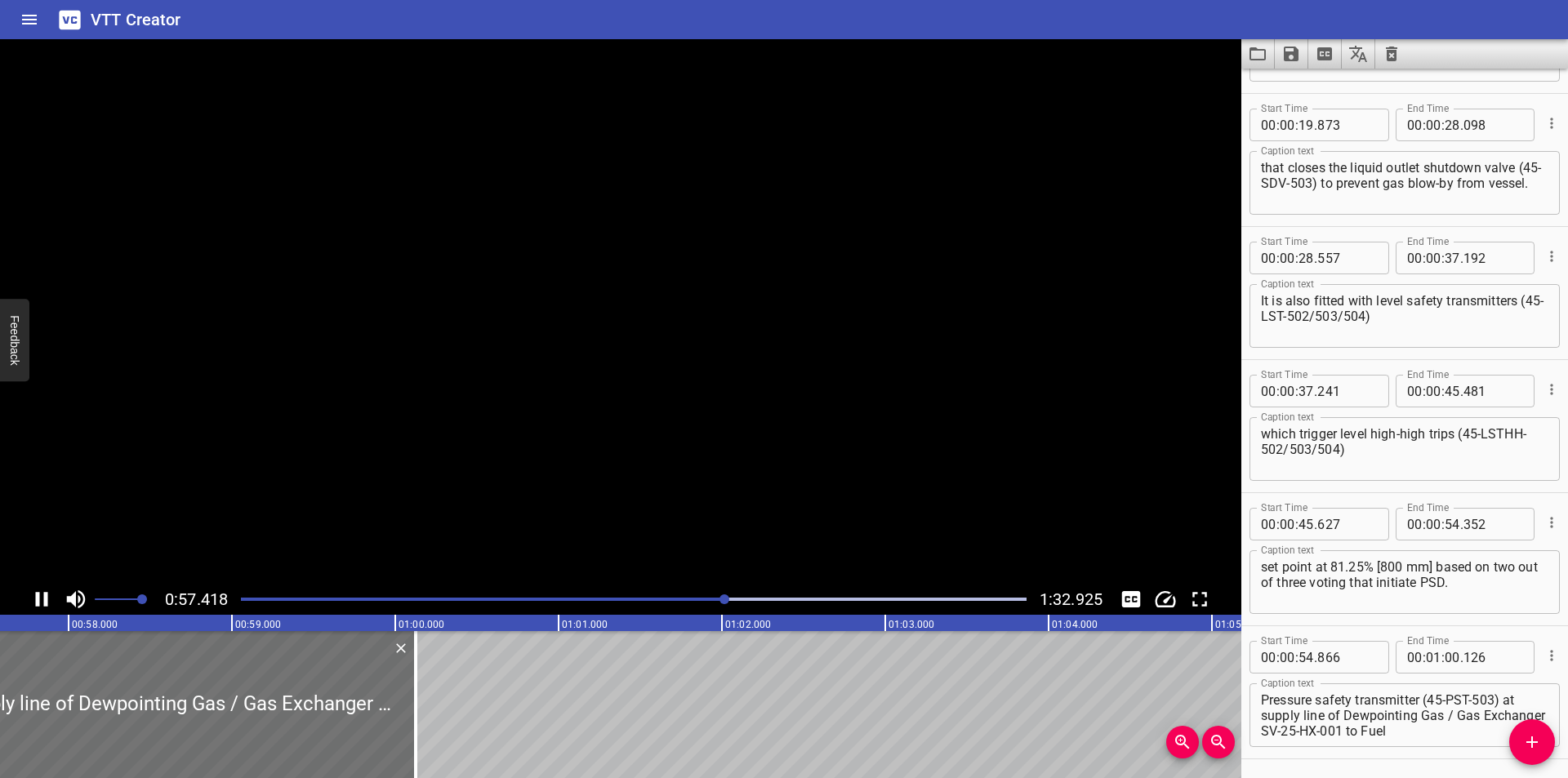
scroll to position [0, 9411]
click at [711, 601] on div at bounding box center [634, 599] width 805 height 22
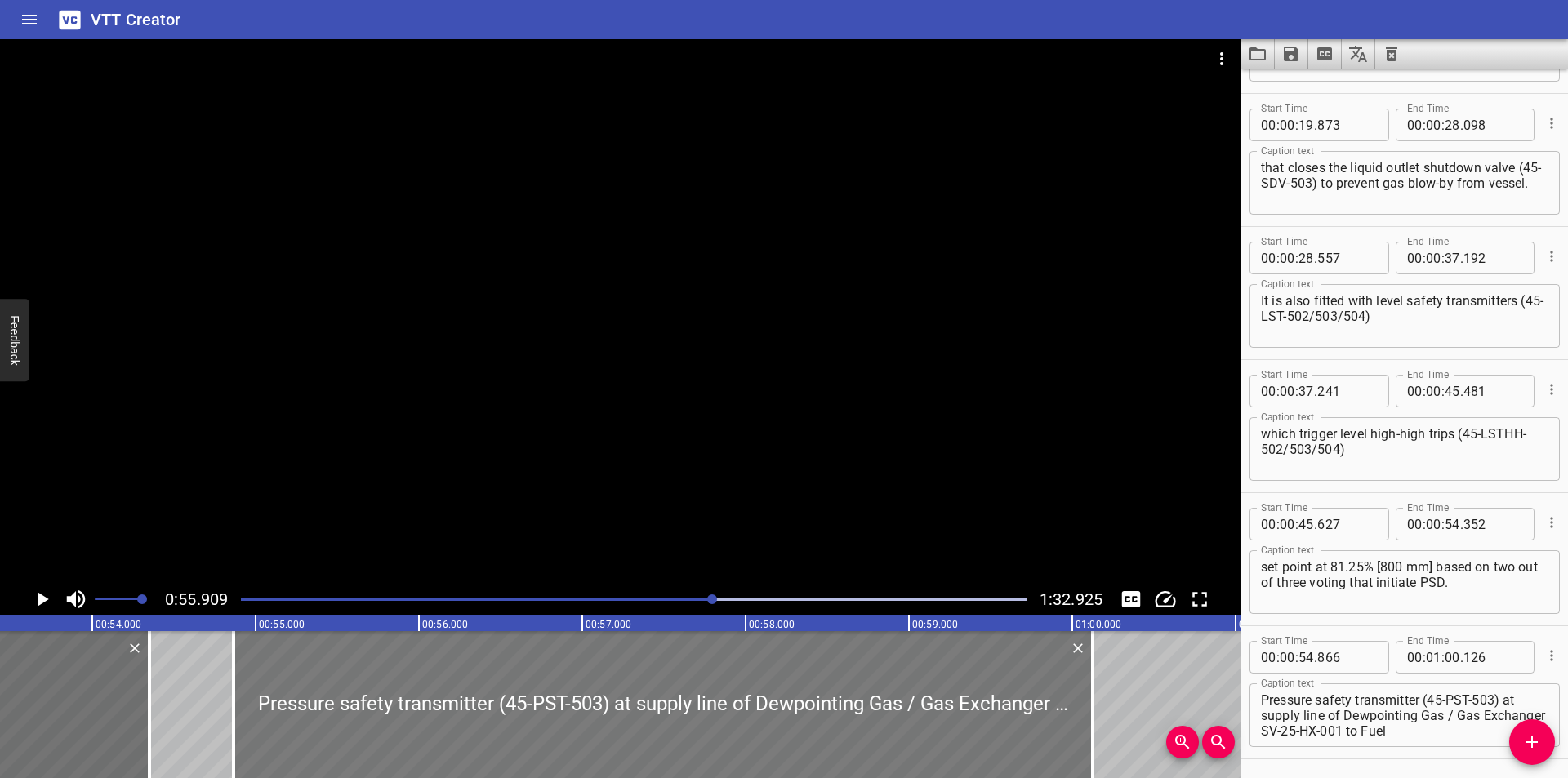
scroll to position [0, 8696]
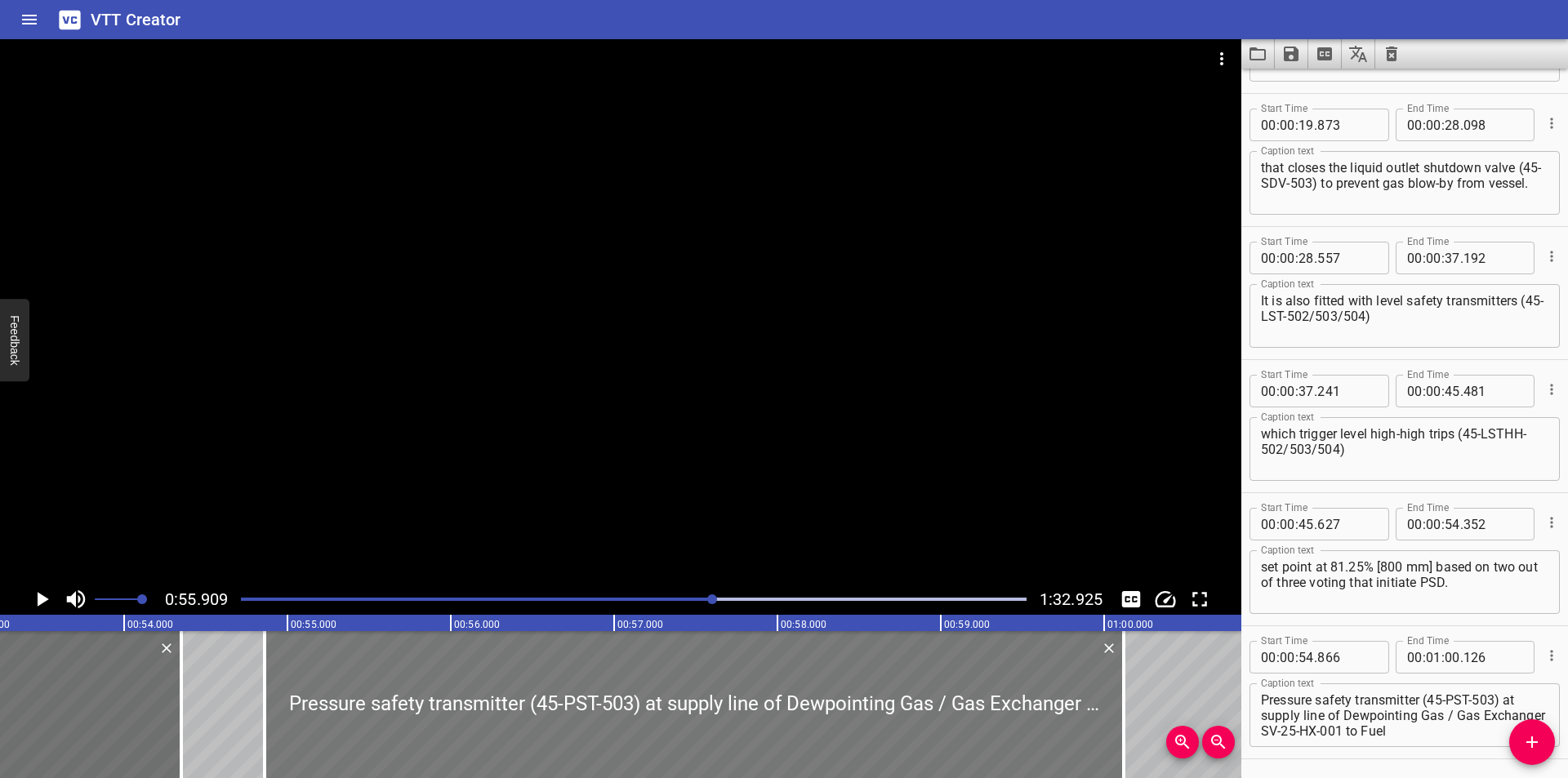
click at [523, 671] on div at bounding box center [693, 704] width 859 height 147
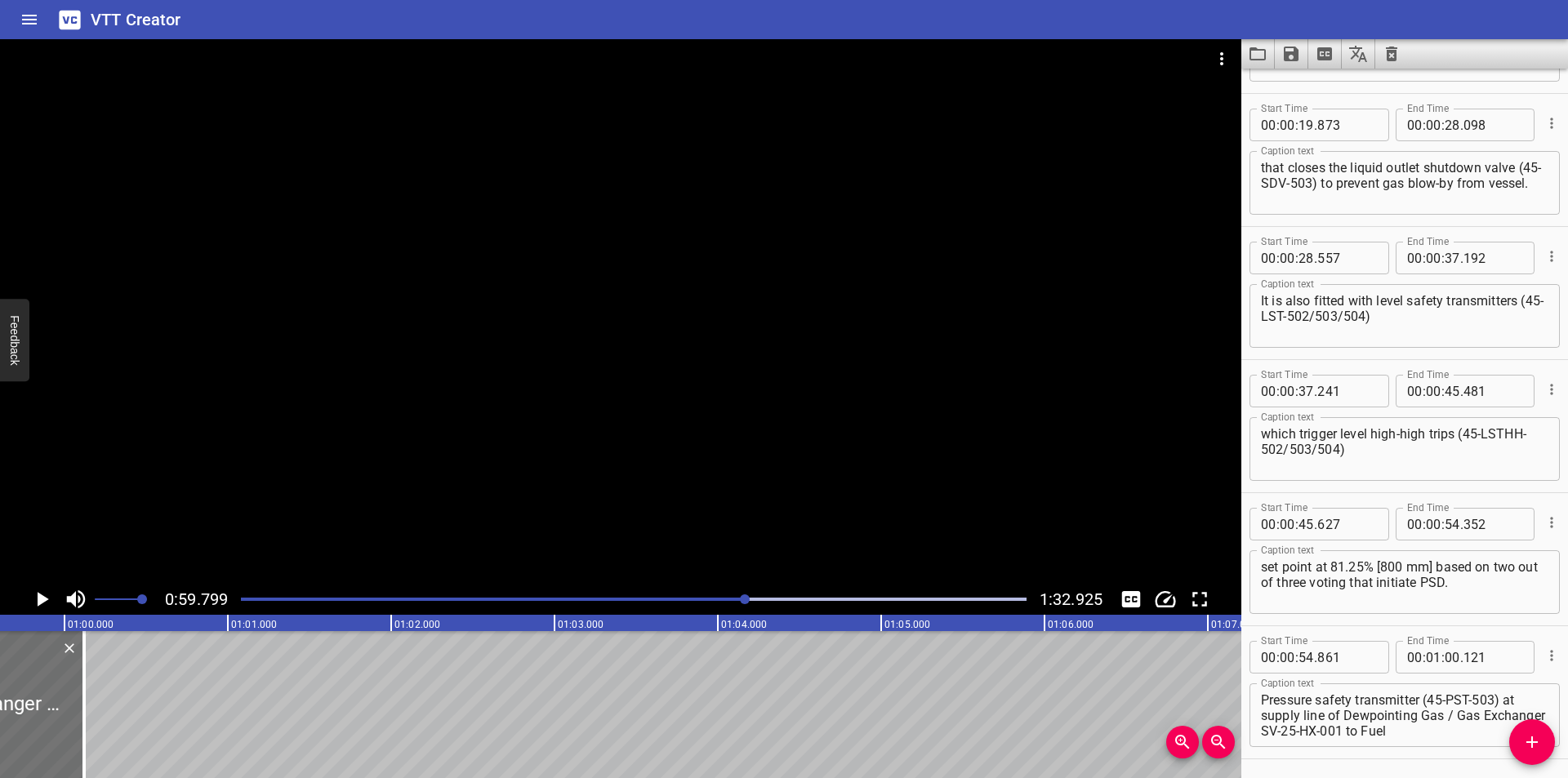
scroll to position [0, 9714]
drag, startPoint x: 107, startPoint y: 727, endPoint x: 59, endPoint y: 731, distance: 48.2
click at [59, 731] on div at bounding box center [58, 704] width 3 height 147
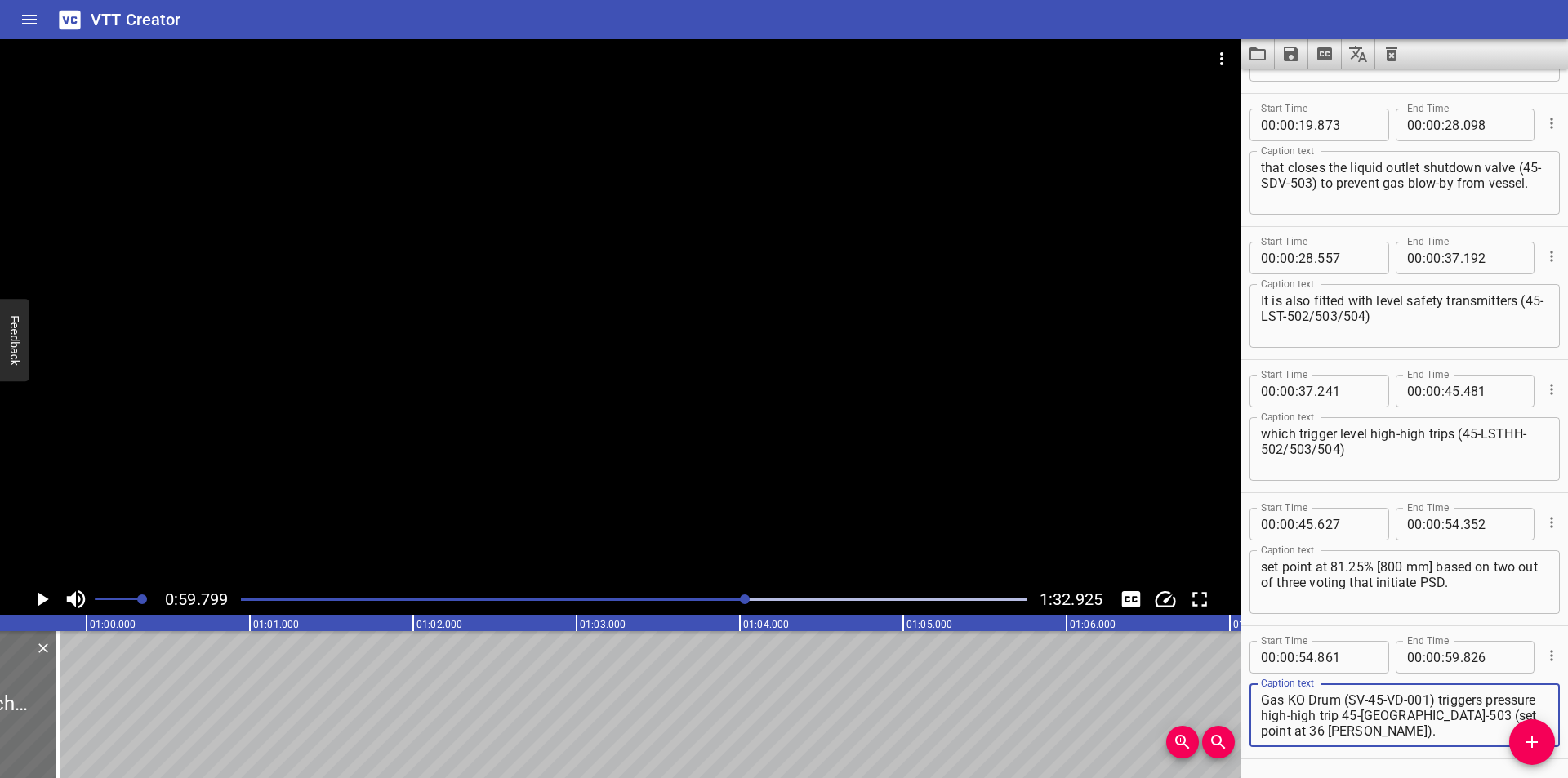
scroll to position [565, 0]
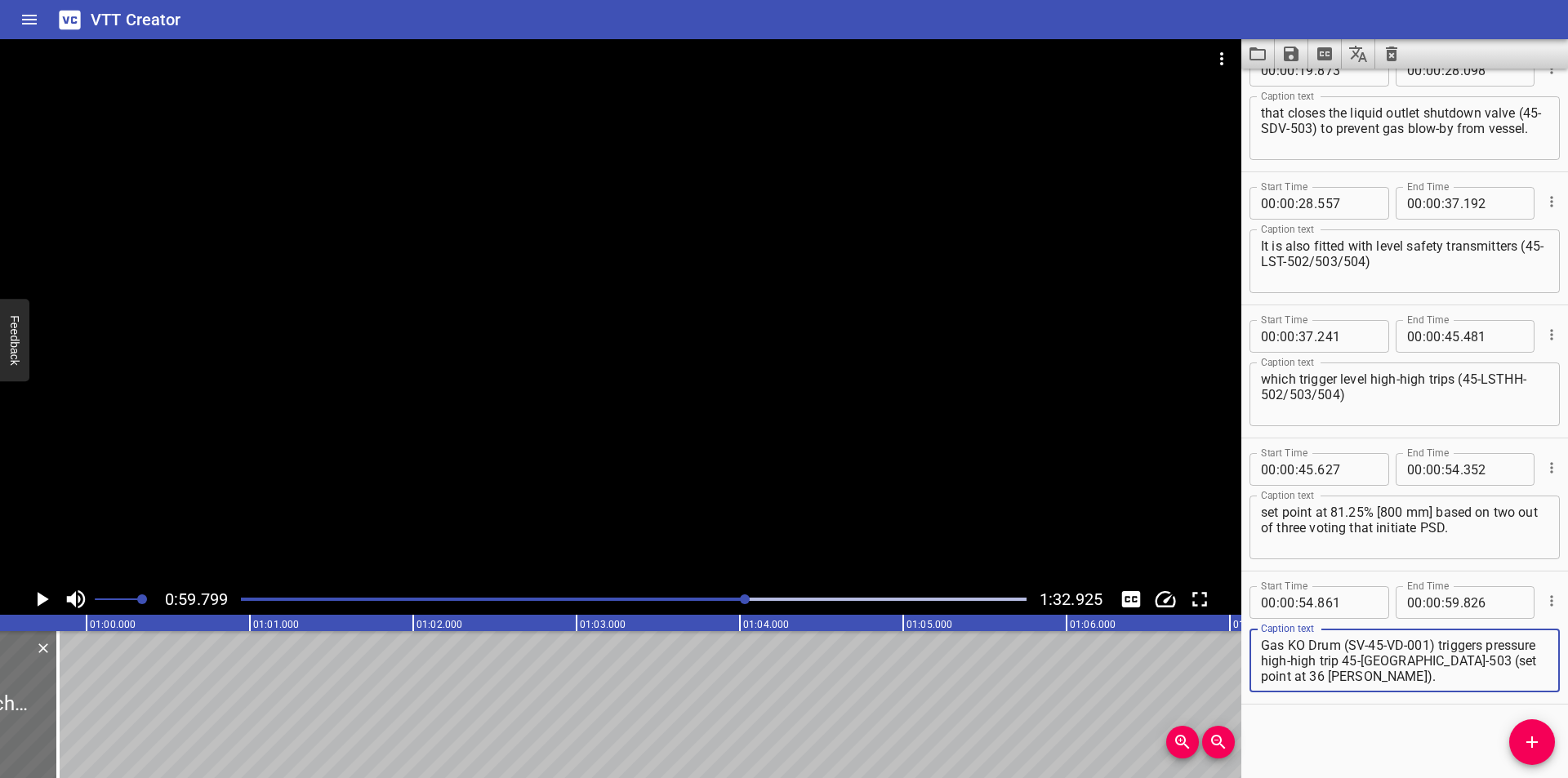
drag, startPoint x: 1507, startPoint y: 699, endPoint x: 1567, endPoint y: 809, distance: 125.3
click at [1567, 777] on html "VTT Creator Caption Editor Batch Transcribe Login Sign Up Privacy Contact 0:59.…" at bounding box center [784, 389] width 1568 height 778
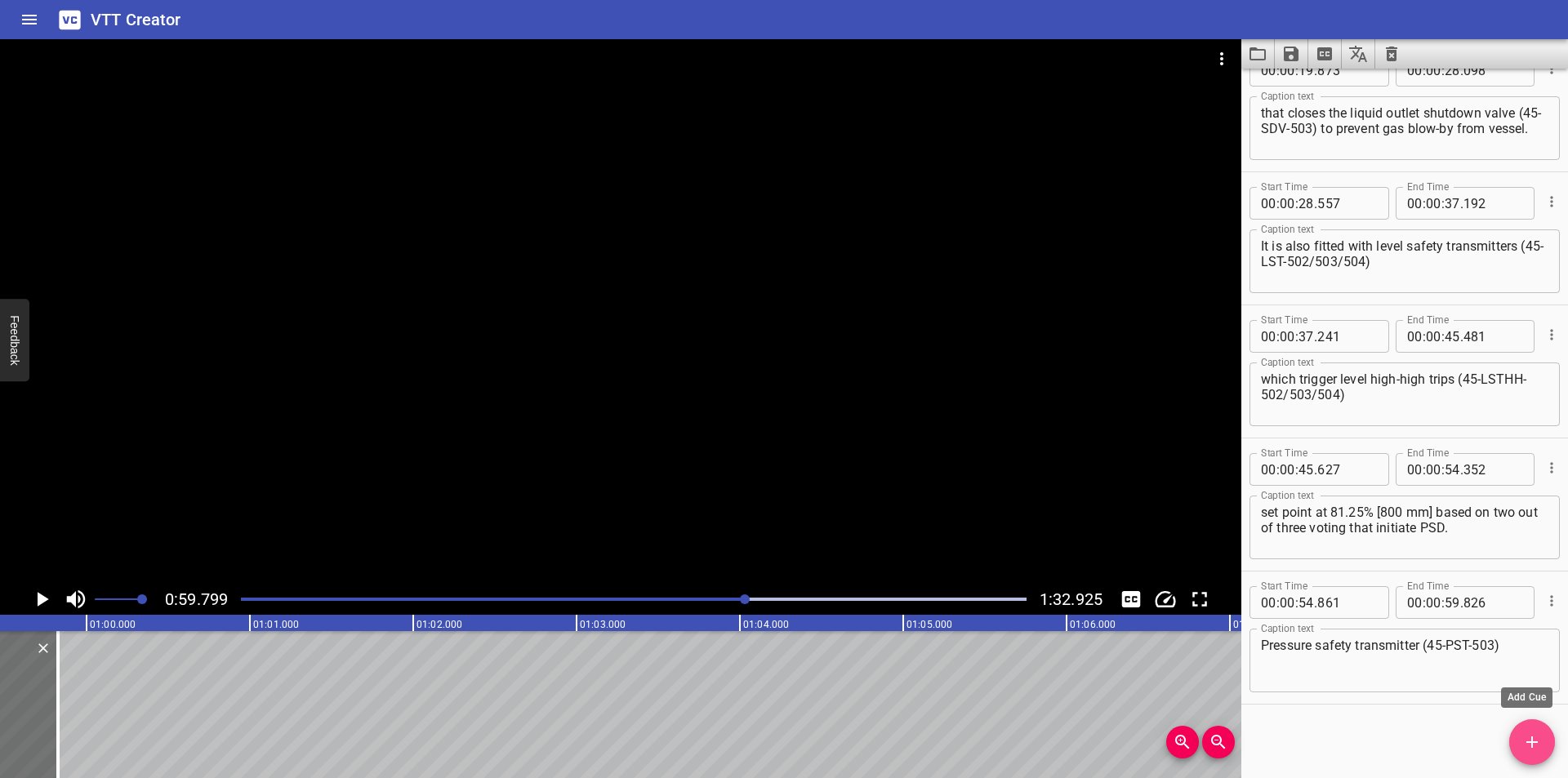
click at [1519, 755] on button "Add Cue" at bounding box center [1532, 742] width 46 height 46
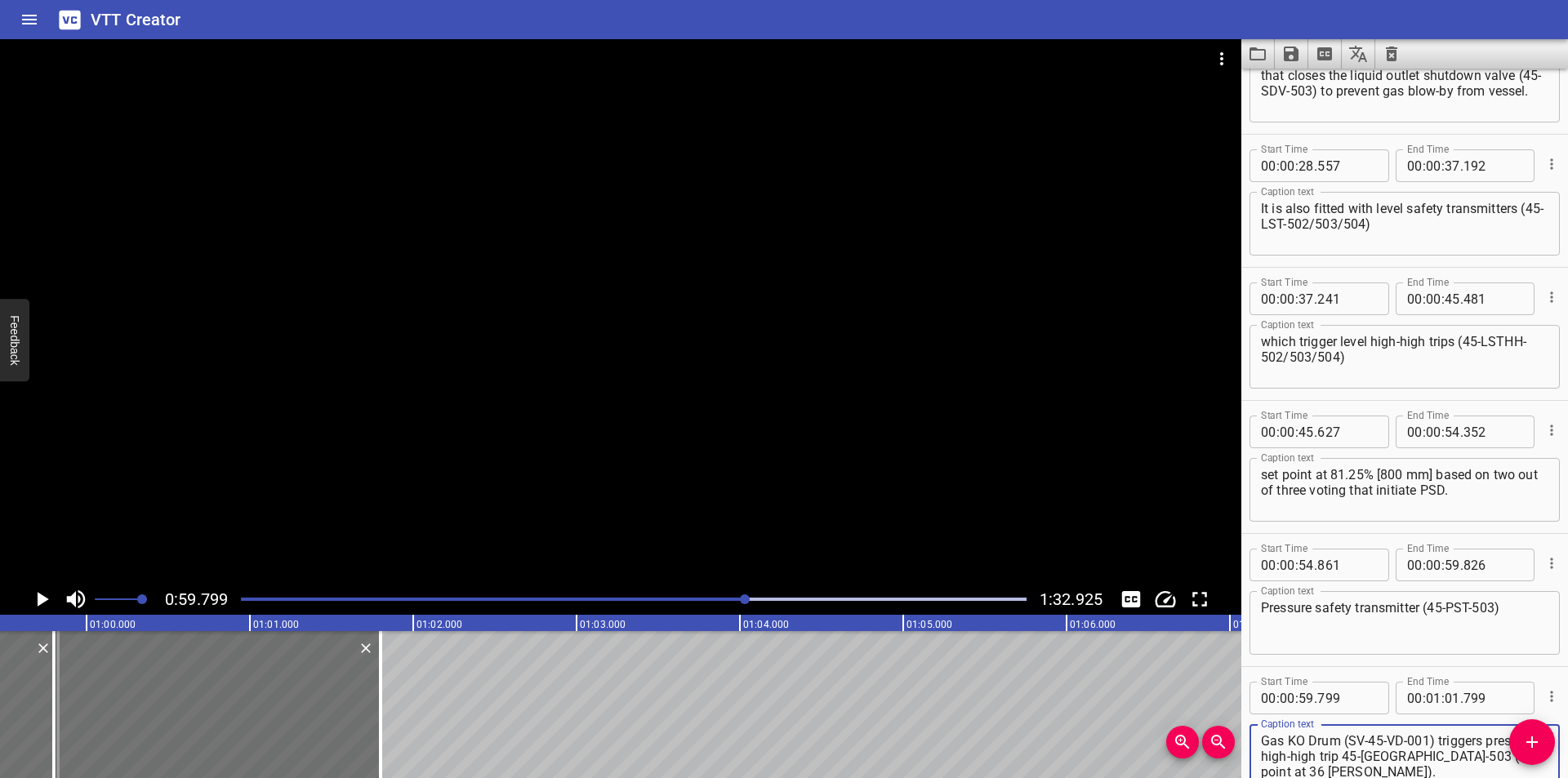
scroll to position [604, 0]
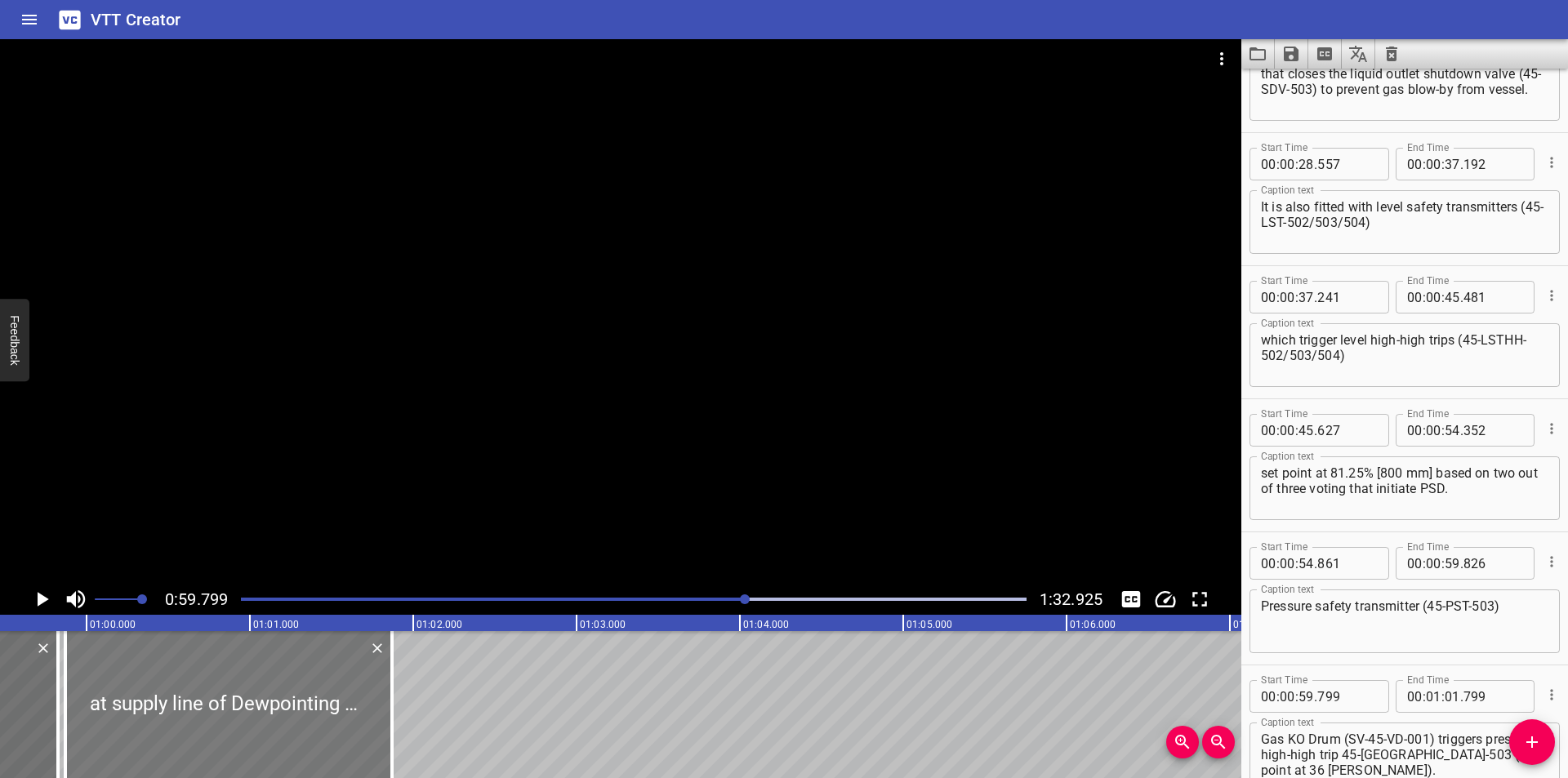
drag, startPoint x: 307, startPoint y: 720, endPoint x: 319, endPoint y: 721, distance: 12.0
click at [319, 721] on div at bounding box center [228, 704] width 327 height 147
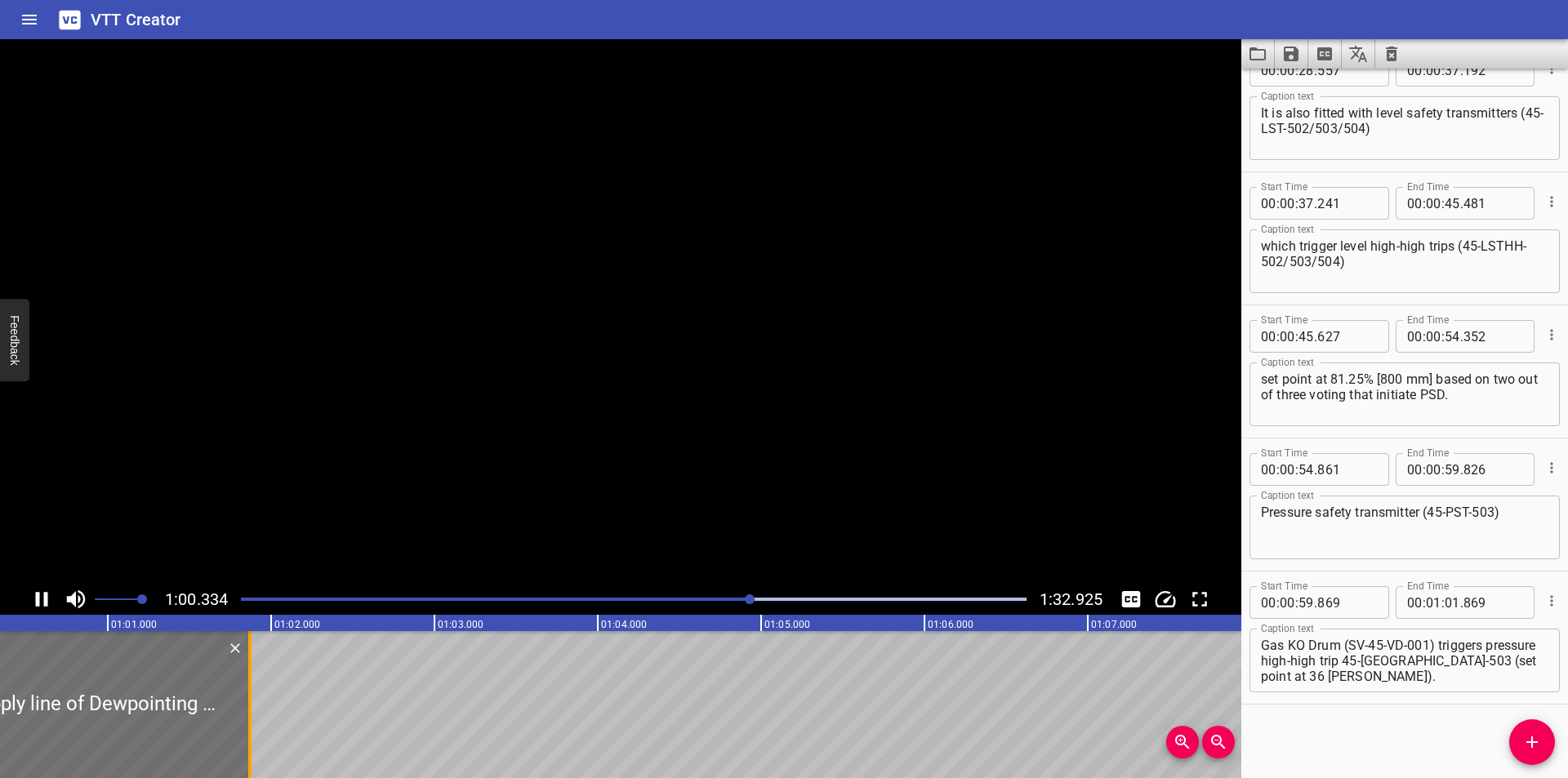
scroll to position [0, 9883]
click at [734, 598] on div "Play progress" at bounding box center [360, 599] width 786 height 3
click at [759, 439] on div at bounding box center [620, 311] width 1241 height 545
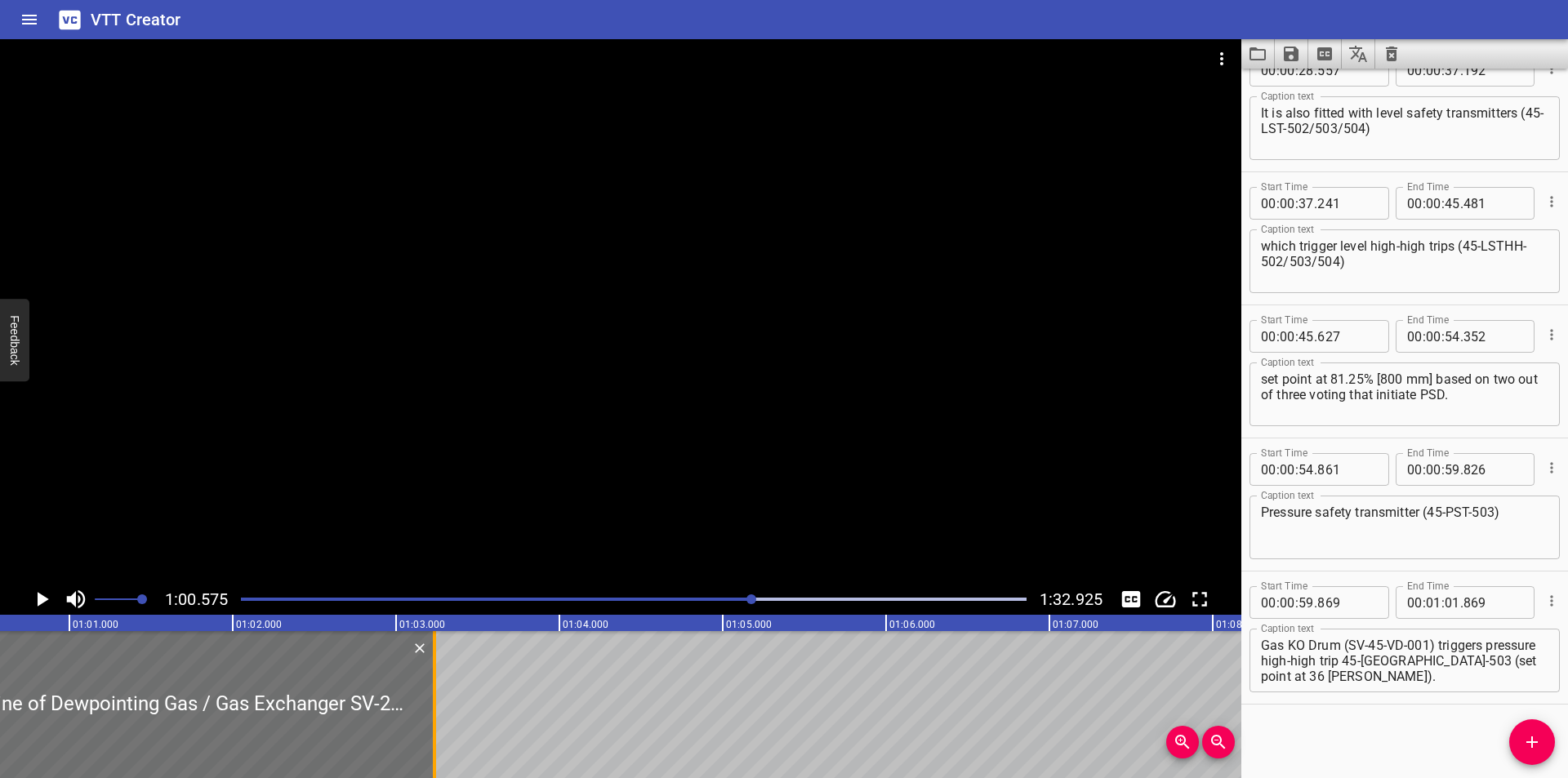
drag, startPoint x: 210, startPoint y: 738, endPoint x: 433, endPoint y: 741, distance: 223.0
click at [433, 741] on div at bounding box center [434, 704] width 3 height 147
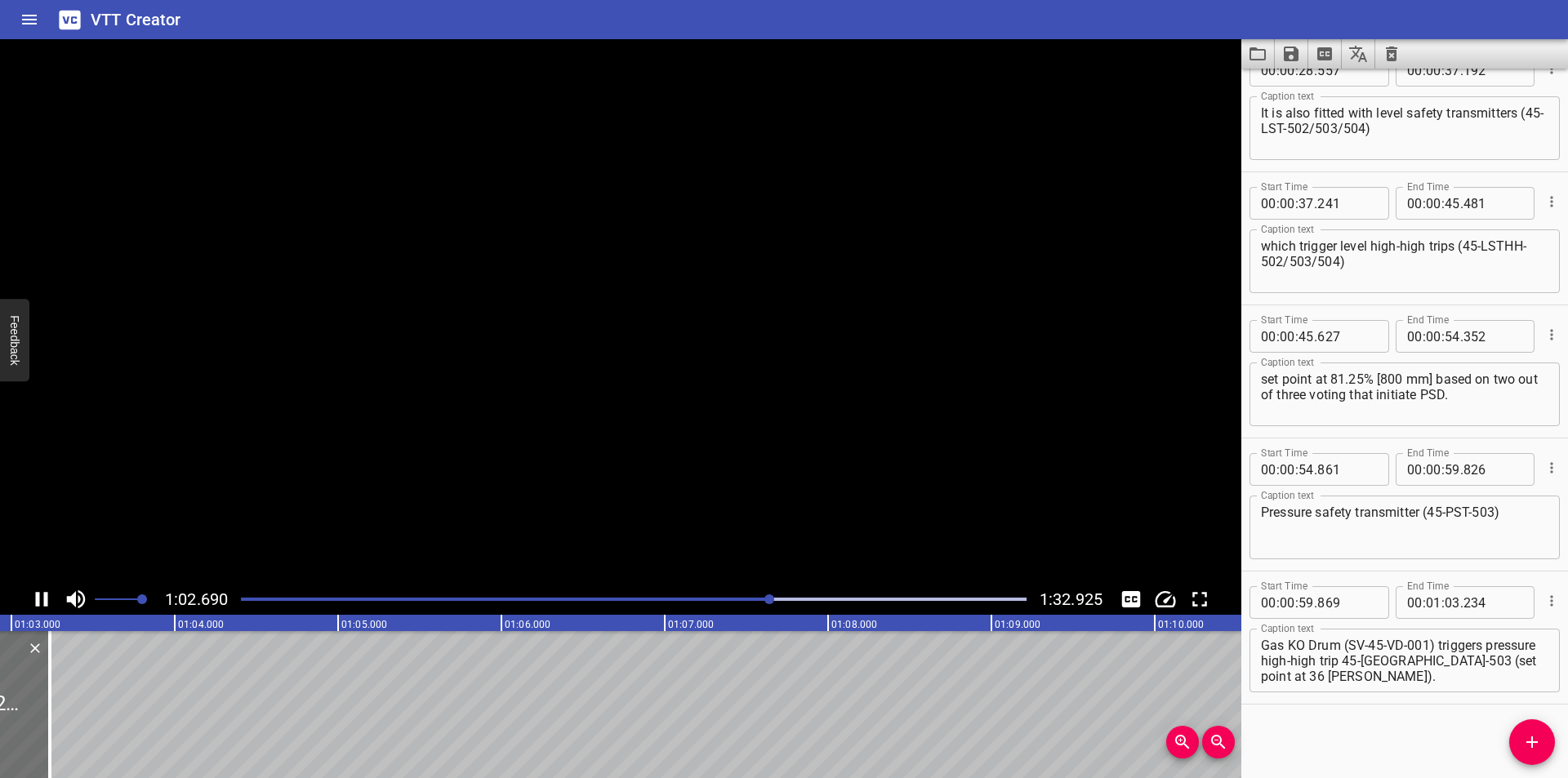
scroll to position [0, 10286]
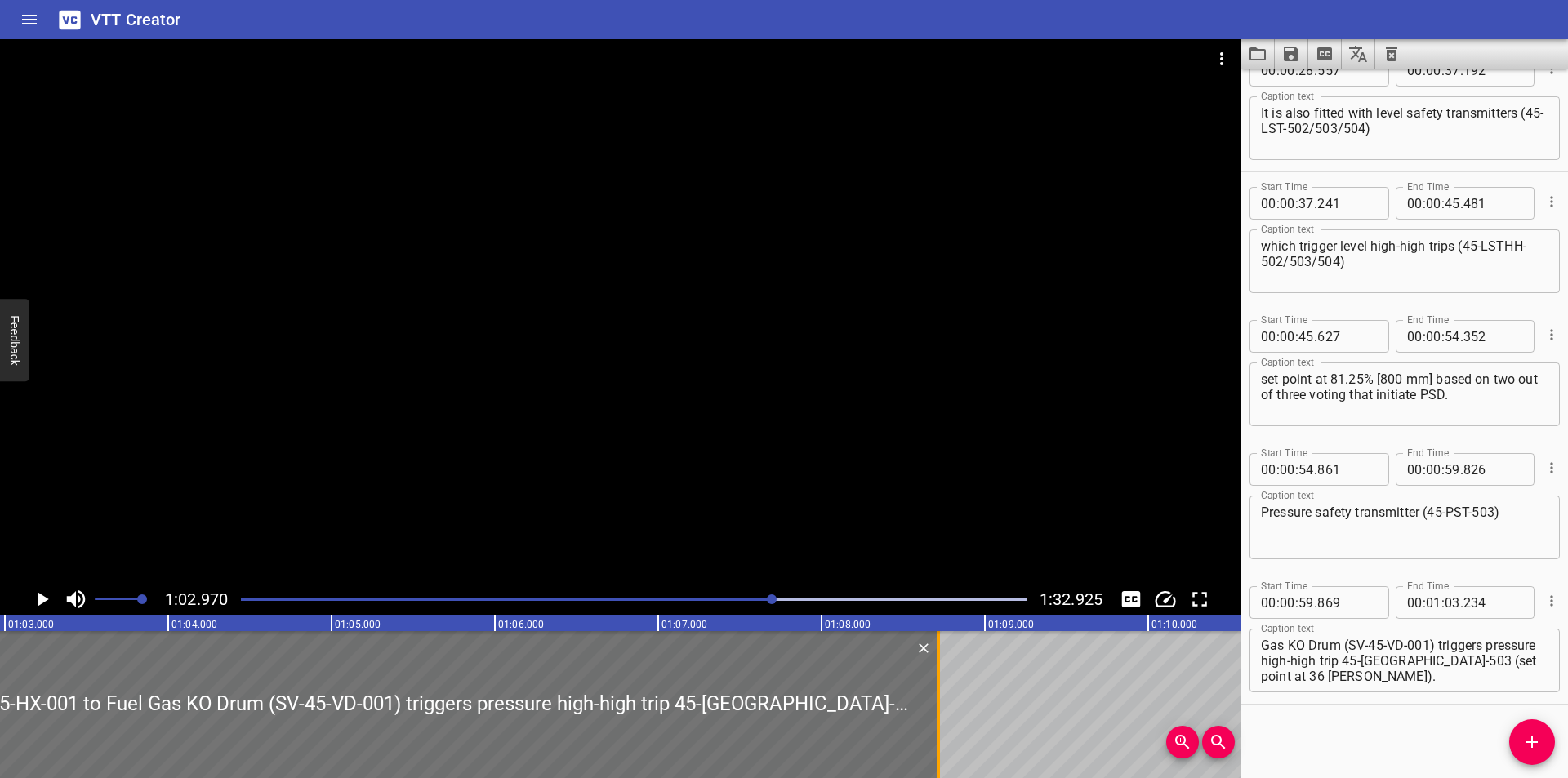
drag, startPoint x: 38, startPoint y: 720, endPoint x: 933, endPoint y: 721, distance: 895.0
click at [933, 721] on div at bounding box center [938, 704] width 17 height 147
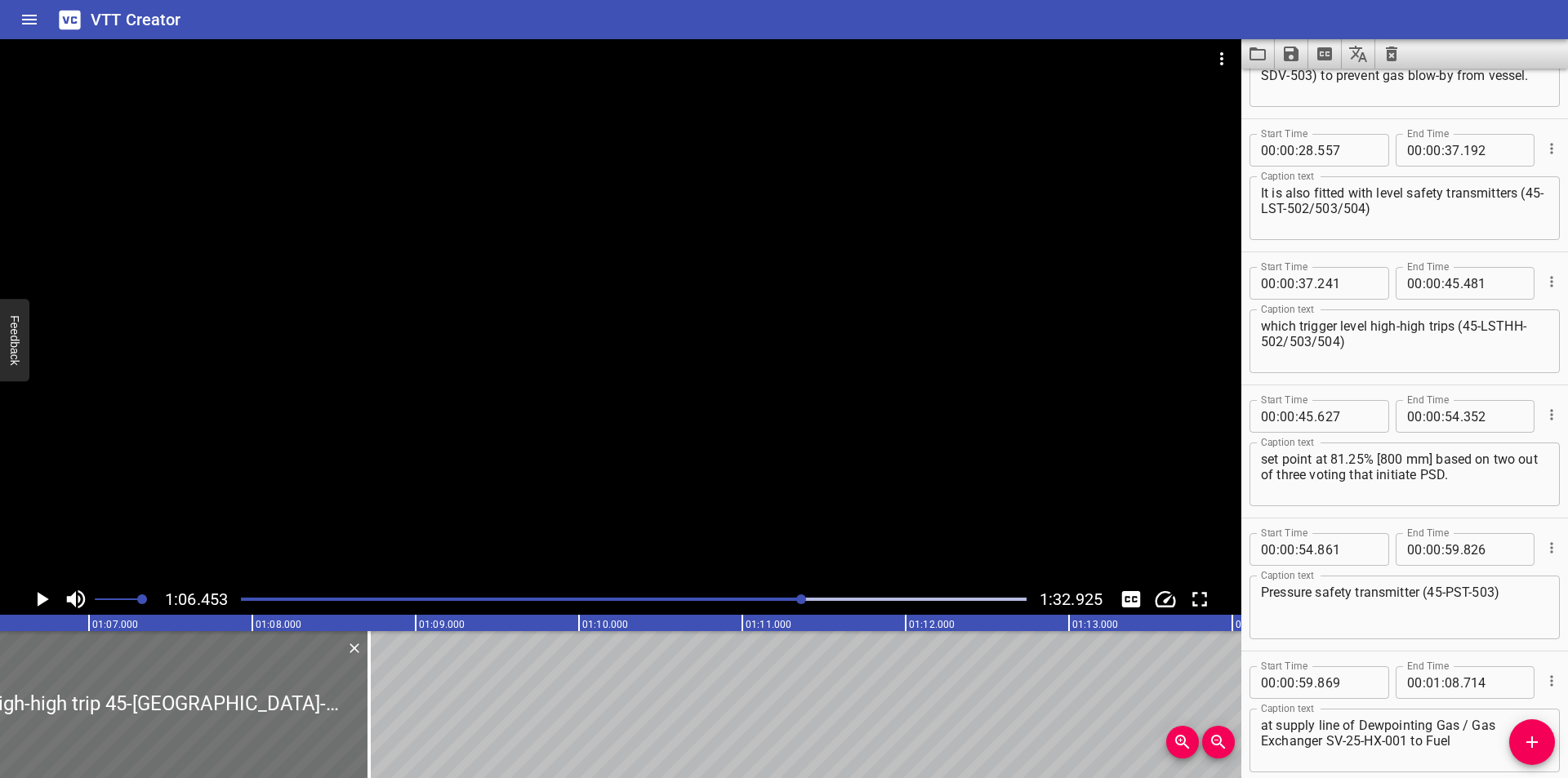
scroll to position [698, 0]
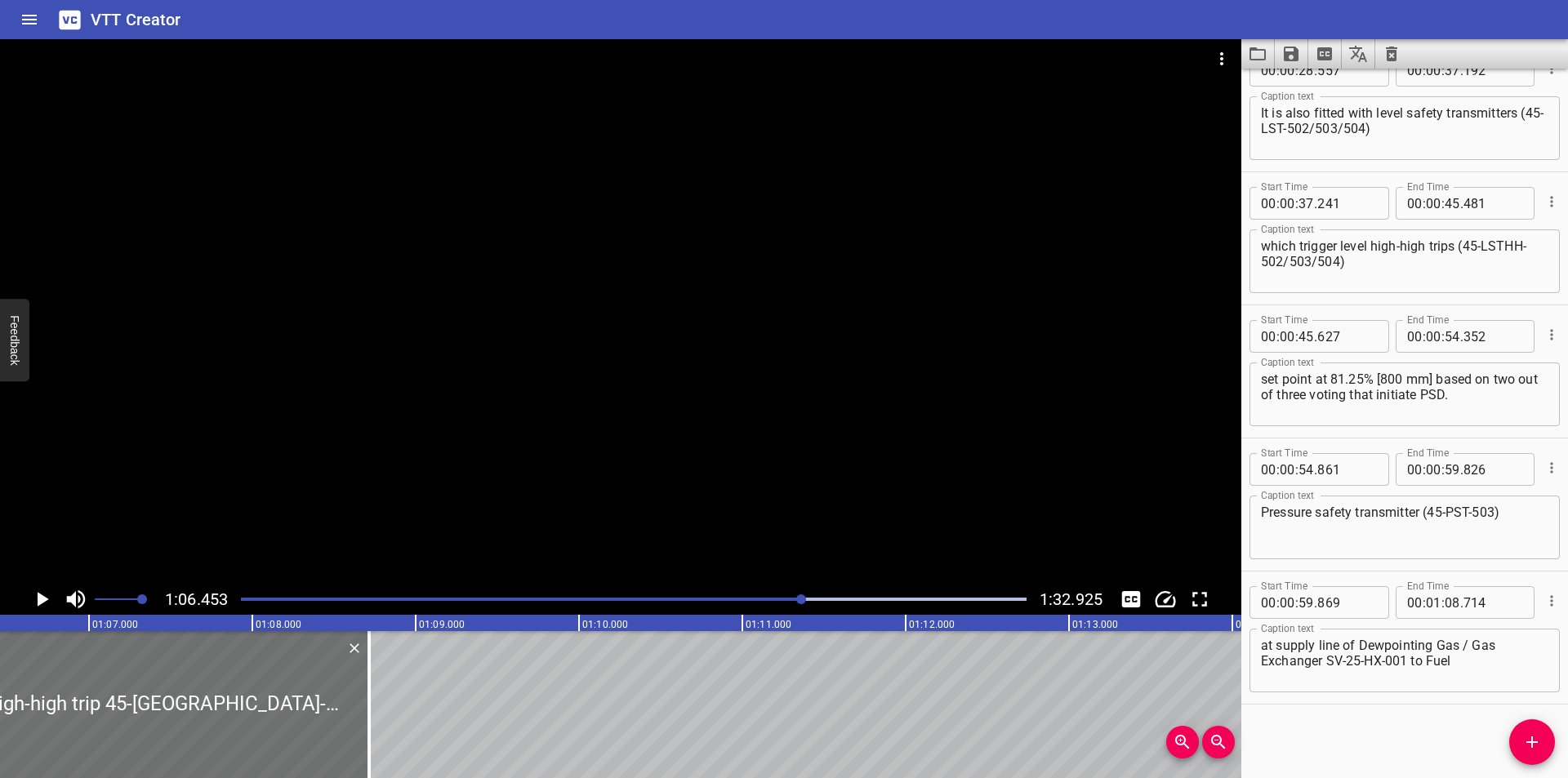
click at [1328, 660] on textarea "at supply line of Dewpointing Gas / Gas Exchanger SV-25-HX-001 to Fuel Gas KO D…" at bounding box center [1404, 661] width 288 height 47
click at [1410, 663] on textarea "at supply line of Dewpointing Gas / Gas Exchanger (SV-25-HX-001 to Fuel Gas KO …" at bounding box center [1404, 661] width 288 height 47
click at [960, 474] on div at bounding box center [620, 311] width 1241 height 545
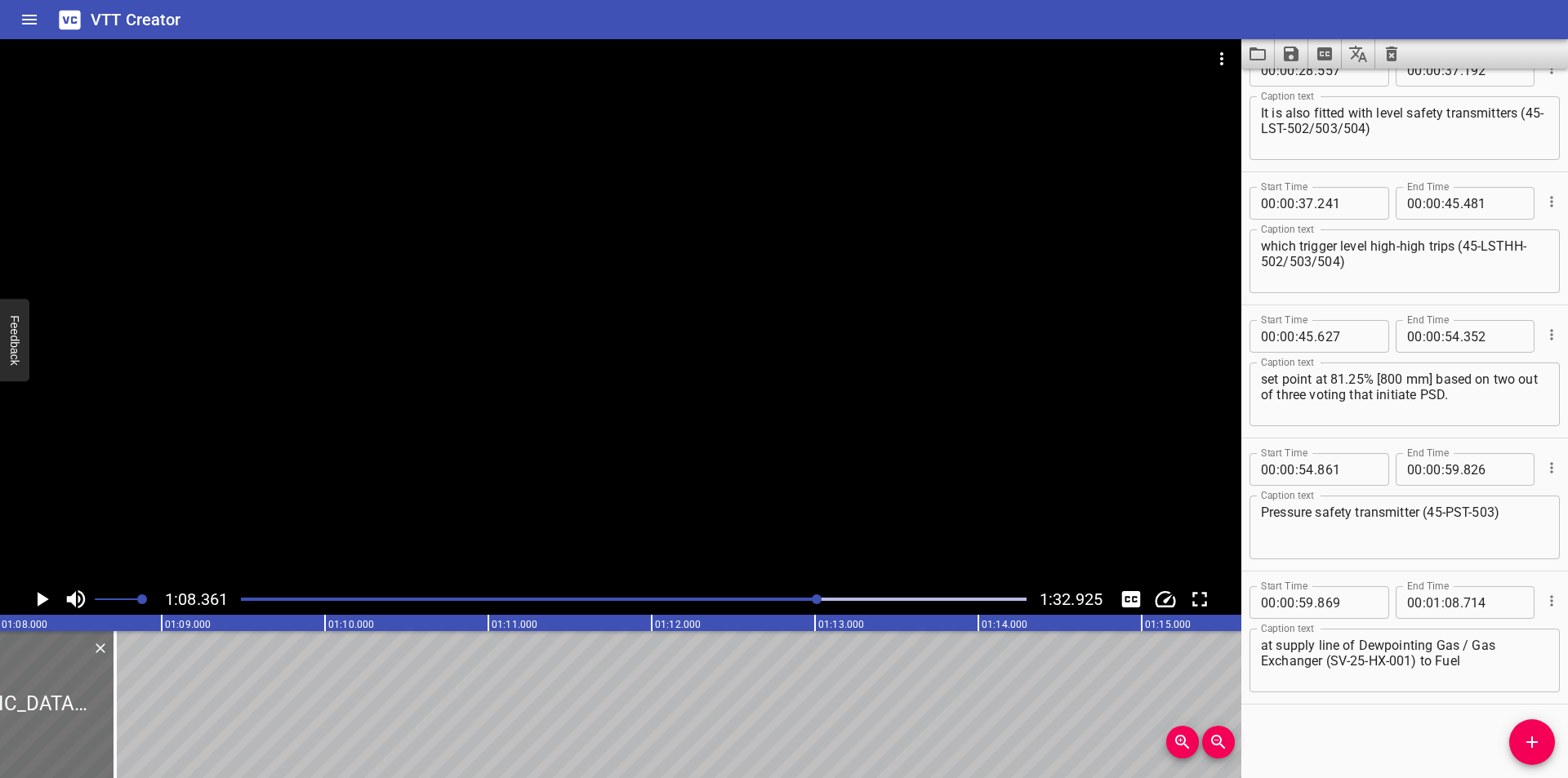
scroll to position [0, 11166]
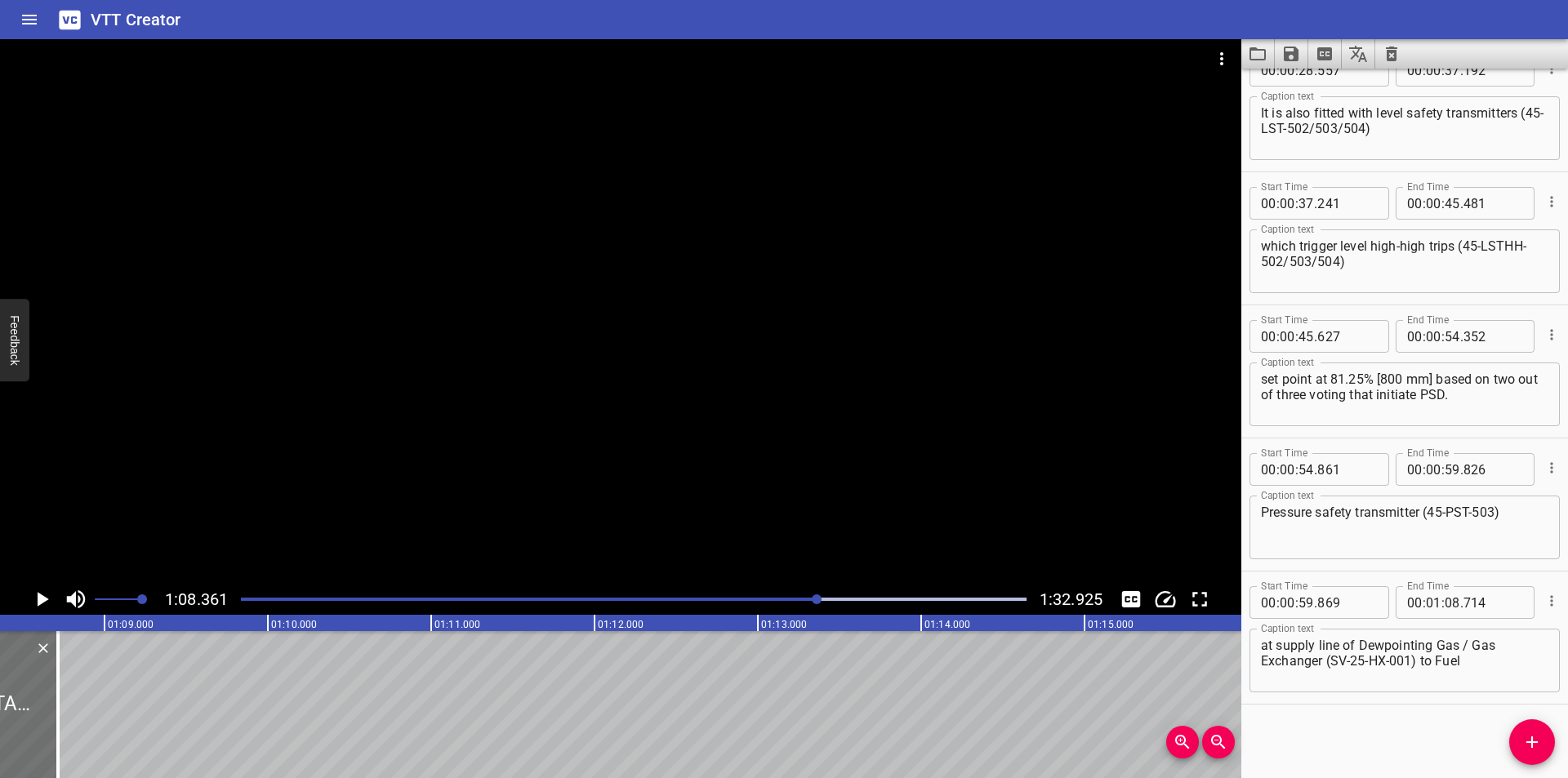
click at [804, 598] on div "Play progress" at bounding box center [426, 599] width 786 height 3
click at [782, 601] on div at bounding box center [634, 599] width 805 height 22
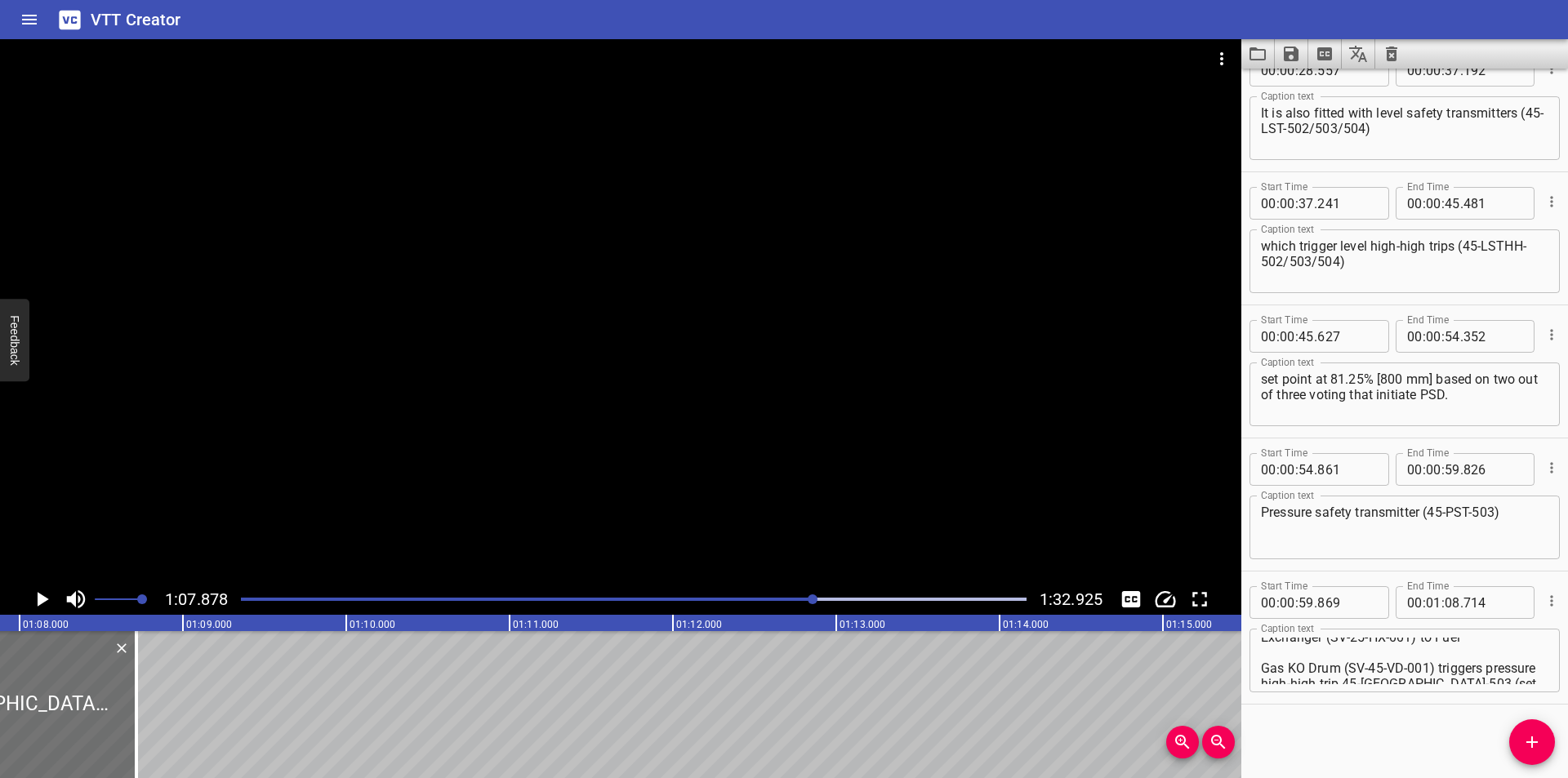
scroll to position [47, 0]
click at [1265, 645] on textarea "at supply line of Dewpointing Gas / Gas Exchanger (SV-25-HX-001) to Fuel Gas KO…" at bounding box center [1404, 661] width 288 height 47
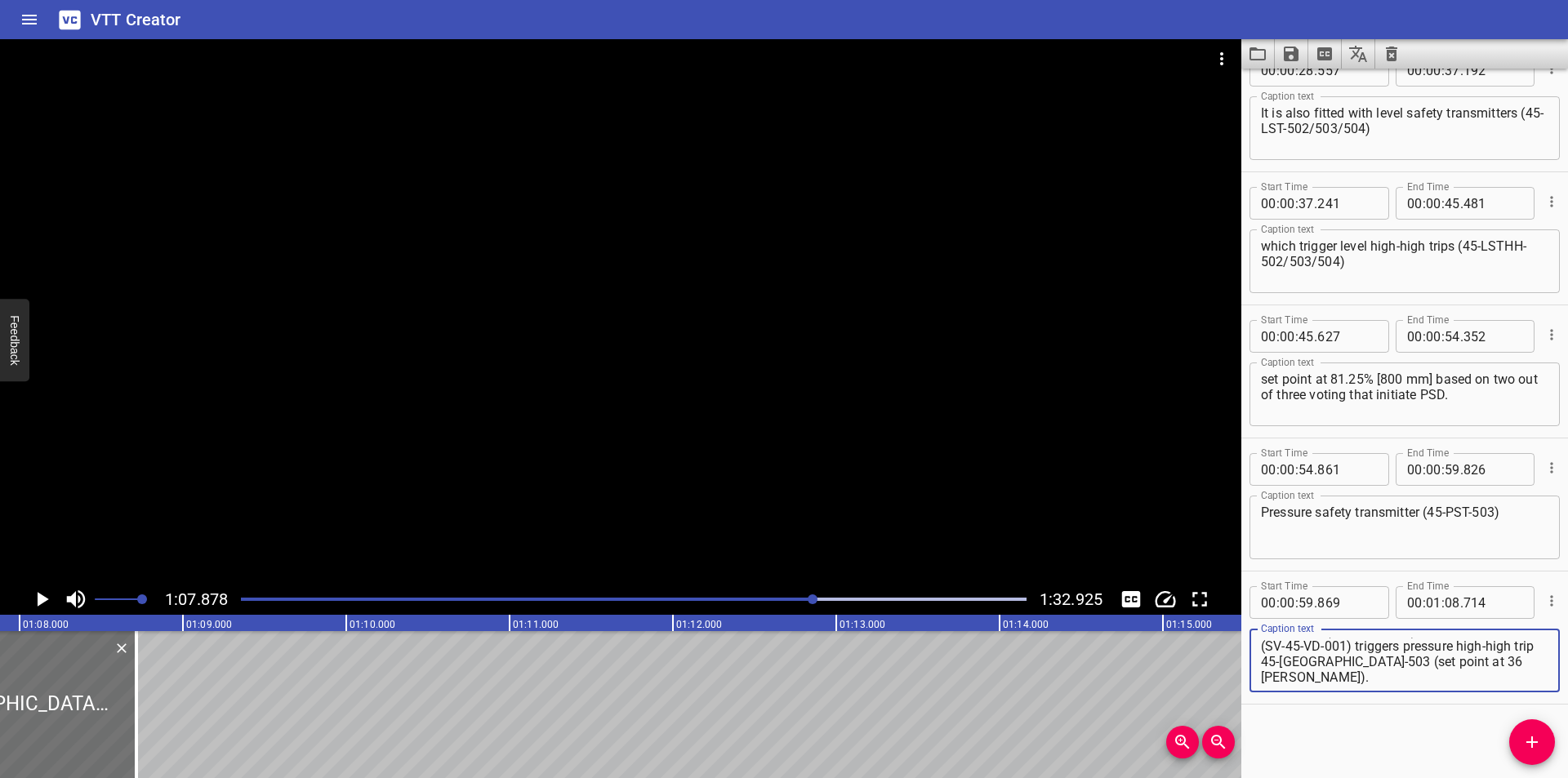
scroll to position [15, 0]
click at [721, 475] on div at bounding box center [620, 311] width 1241 height 545
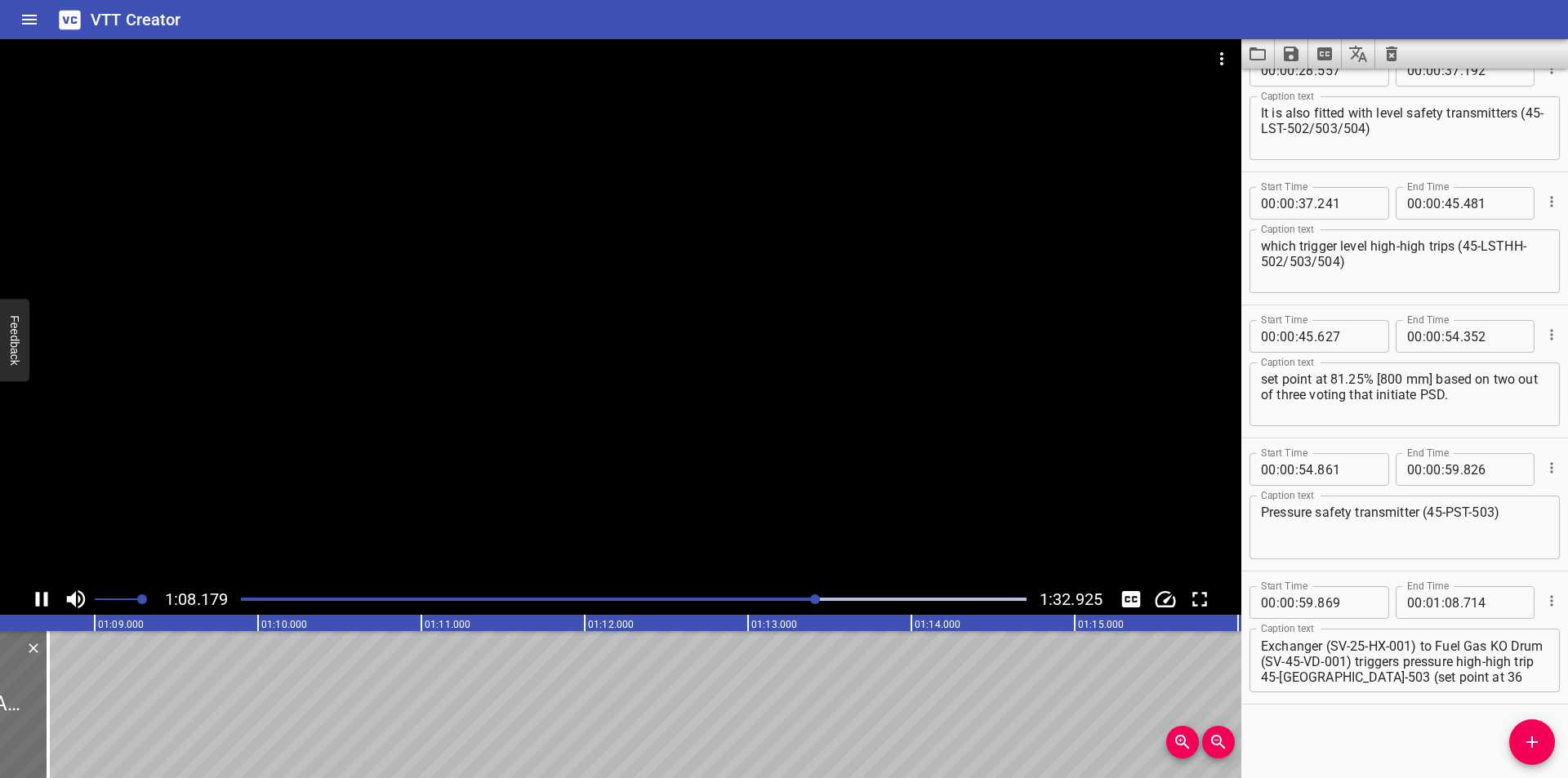
scroll to position [0, 11183]
click at [781, 600] on div "Play progress" at bounding box center [427, 599] width 786 height 3
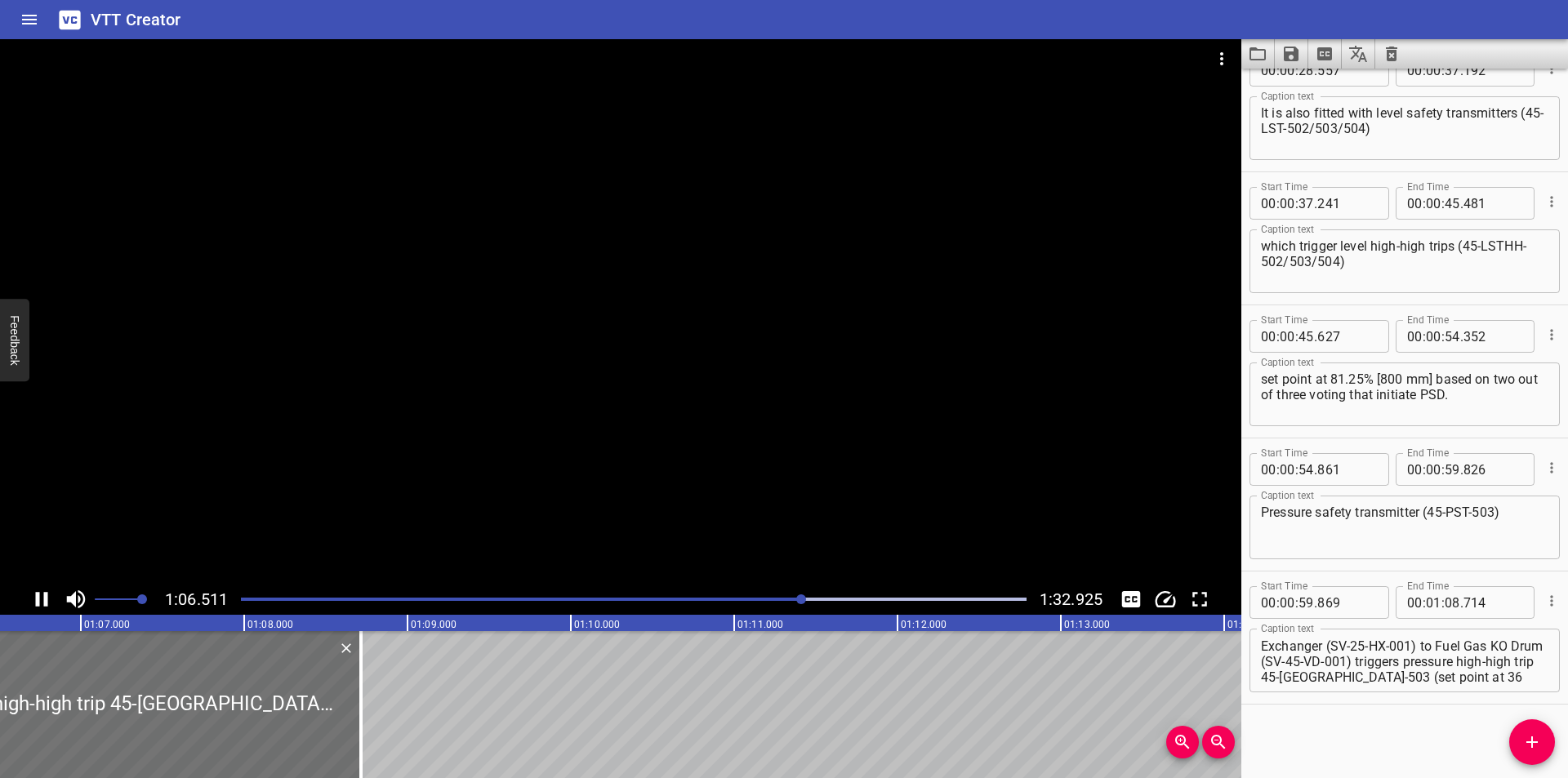
scroll to position [0, 10890]
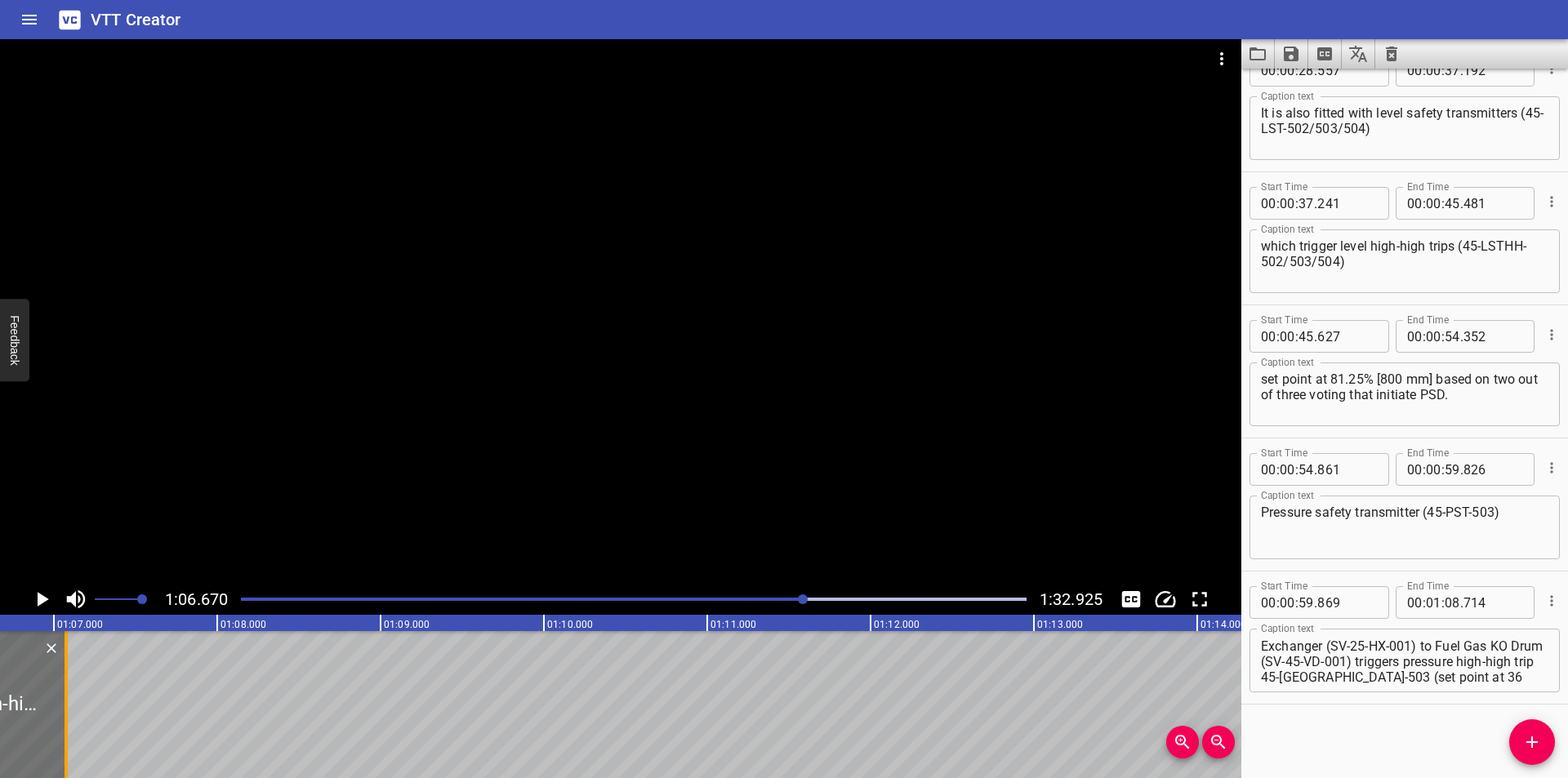
drag, startPoint x: 332, startPoint y: 717, endPoint x: 62, endPoint y: 720, distance: 270.0
click at [62, 720] on div at bounding box center [65, 704] width 17 height 147
drag, startPoint x: 127, startPoint y: 727, endPoint x: 62, endPoint y: 727, distance: 65.0
click at [62, 727] on div at bounding box center [56, 704] width 17 height 147
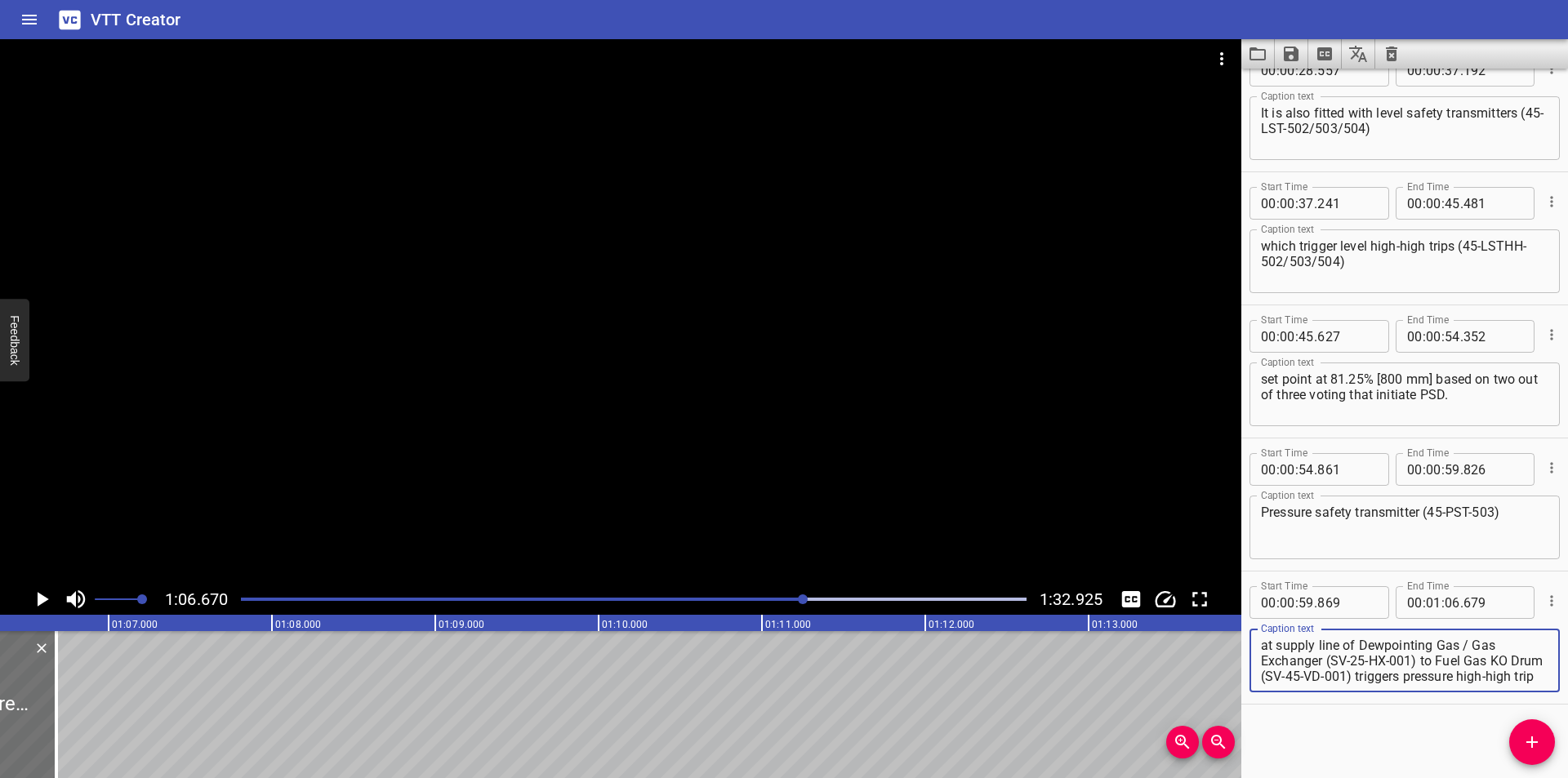
scroll to position [31, 0]
drag, startPoint x: 1421, startPoint y: 661, endPoint x: 1547, endPoint y: 772, distance: 167.9
click at [1553, 777] on html "VTT Creator Caption Editor Batch Transcribe Login Sign Up Privacy Contact 1:06.…" at bounding box center [784, 389] width 1568 height 778
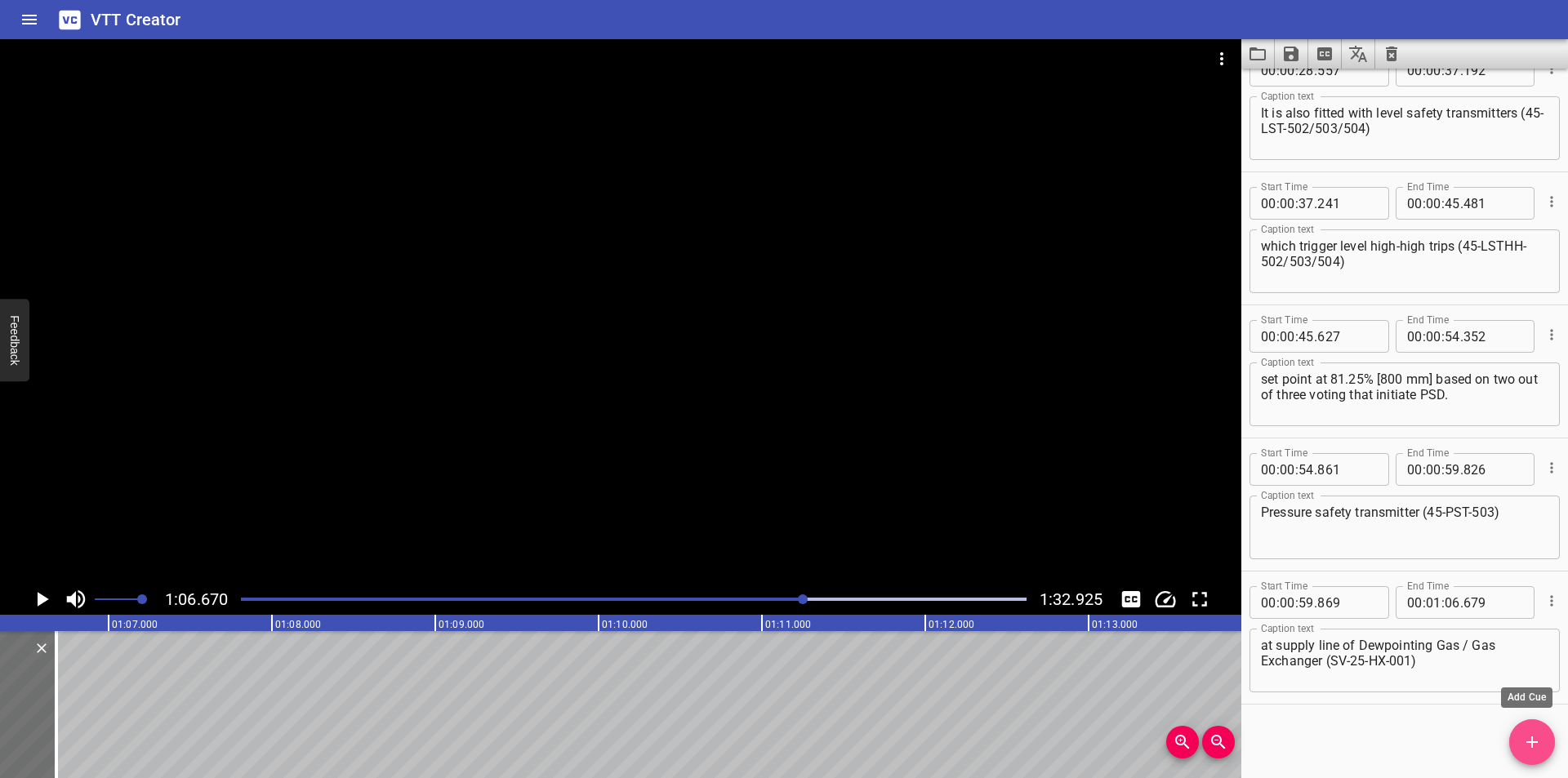
click at [1515, 748] on span "Add Cue" at bounding box center [1532, 742] width 46 height 19
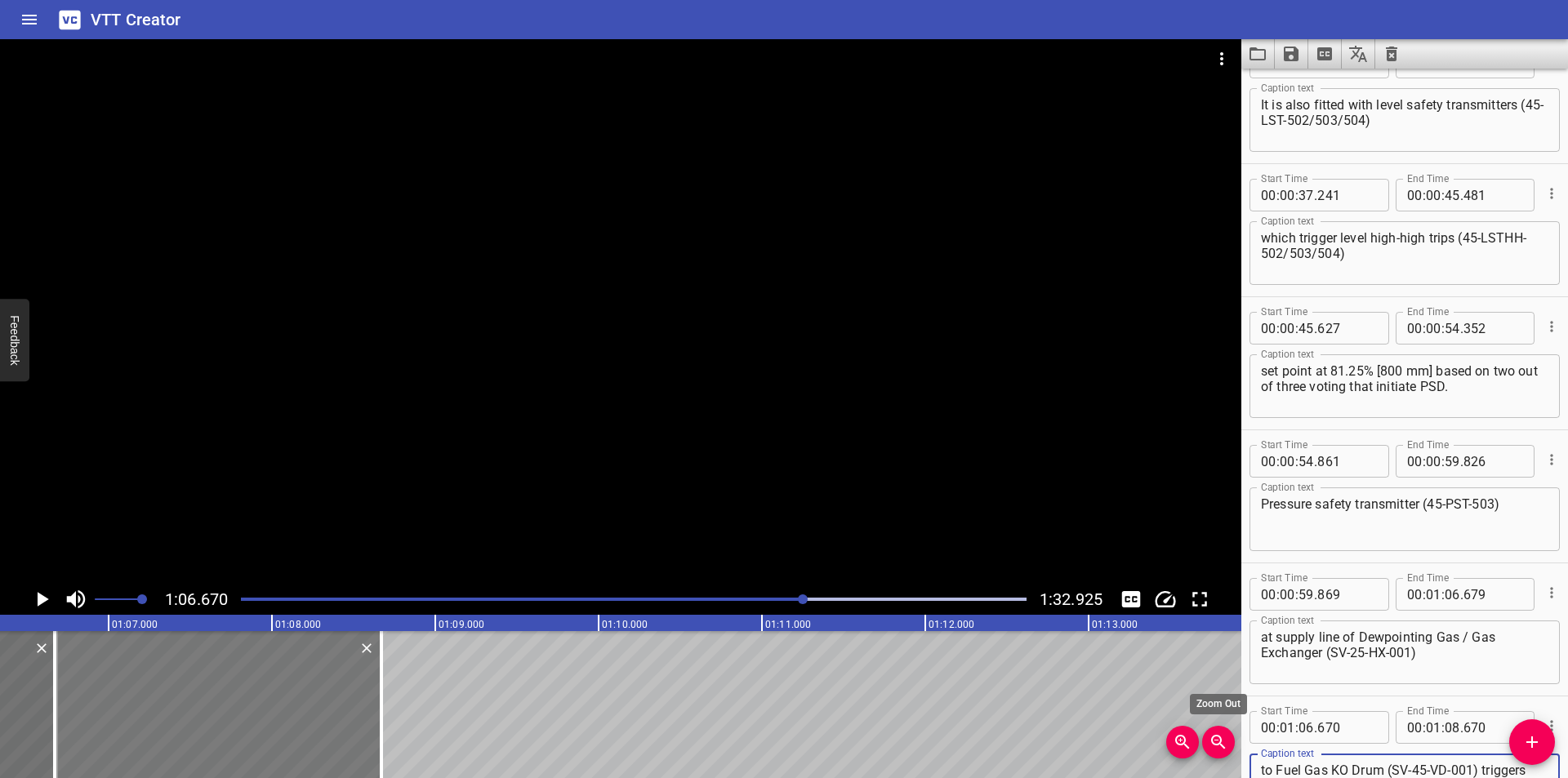
scroll to position [725, 0]
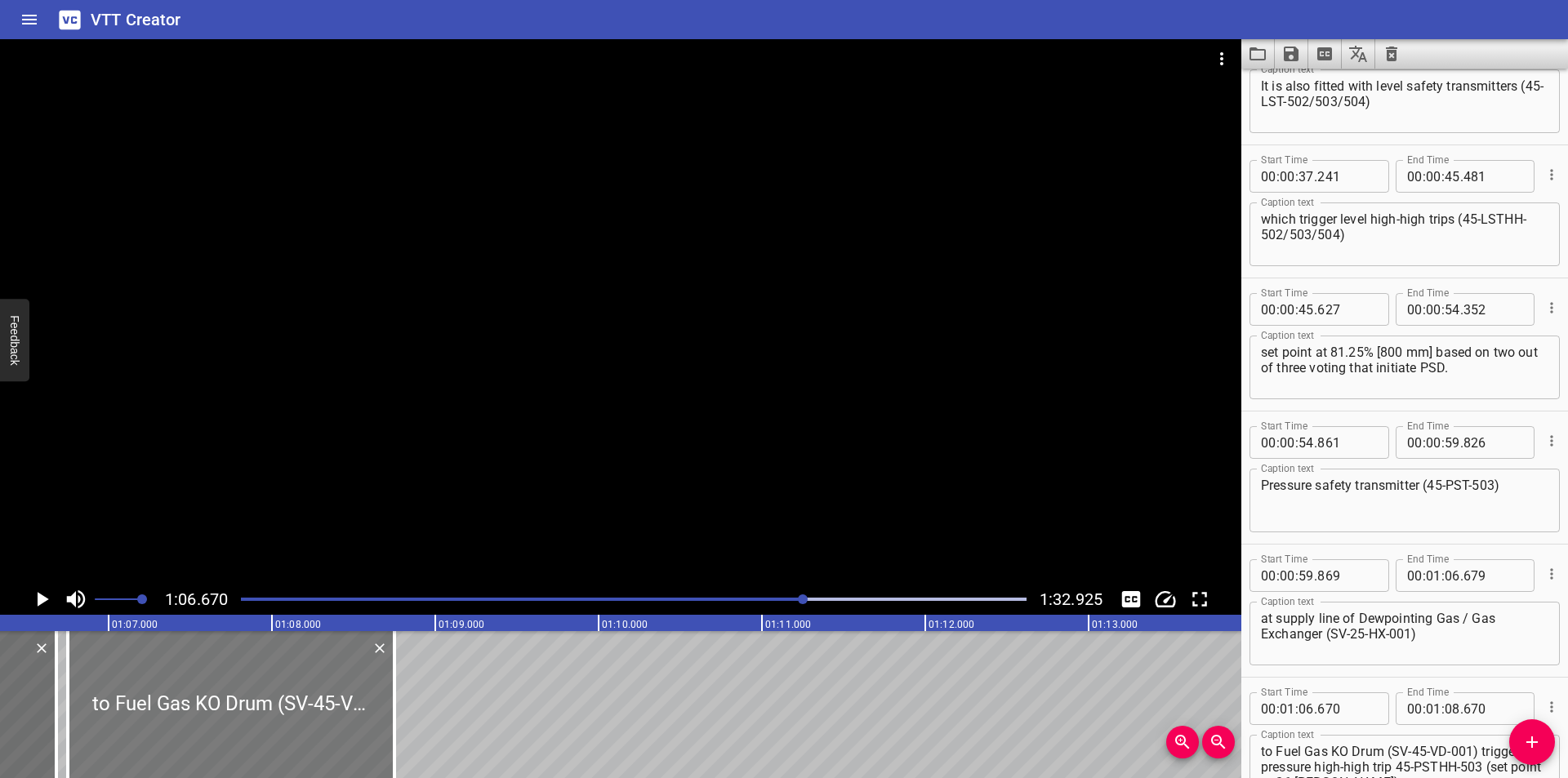
drag, startPoint x: 178, startPoint y: 742, endPoint x: 190, endPoint y: 742, distance: 12.0
click at [190, 742] on div at bounding box center [231, 704] width 327 height 147
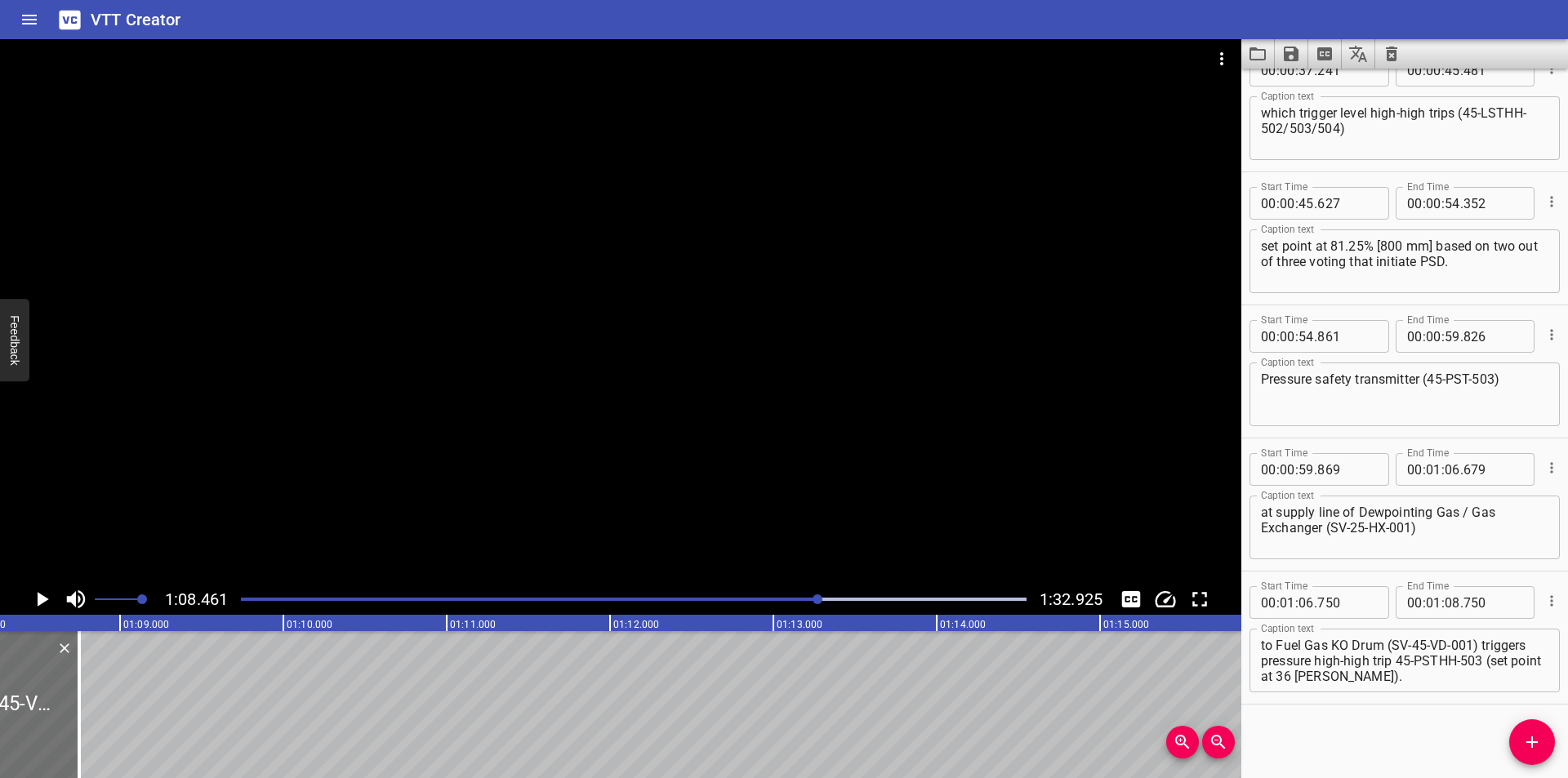
scroll to position [0, 11183]
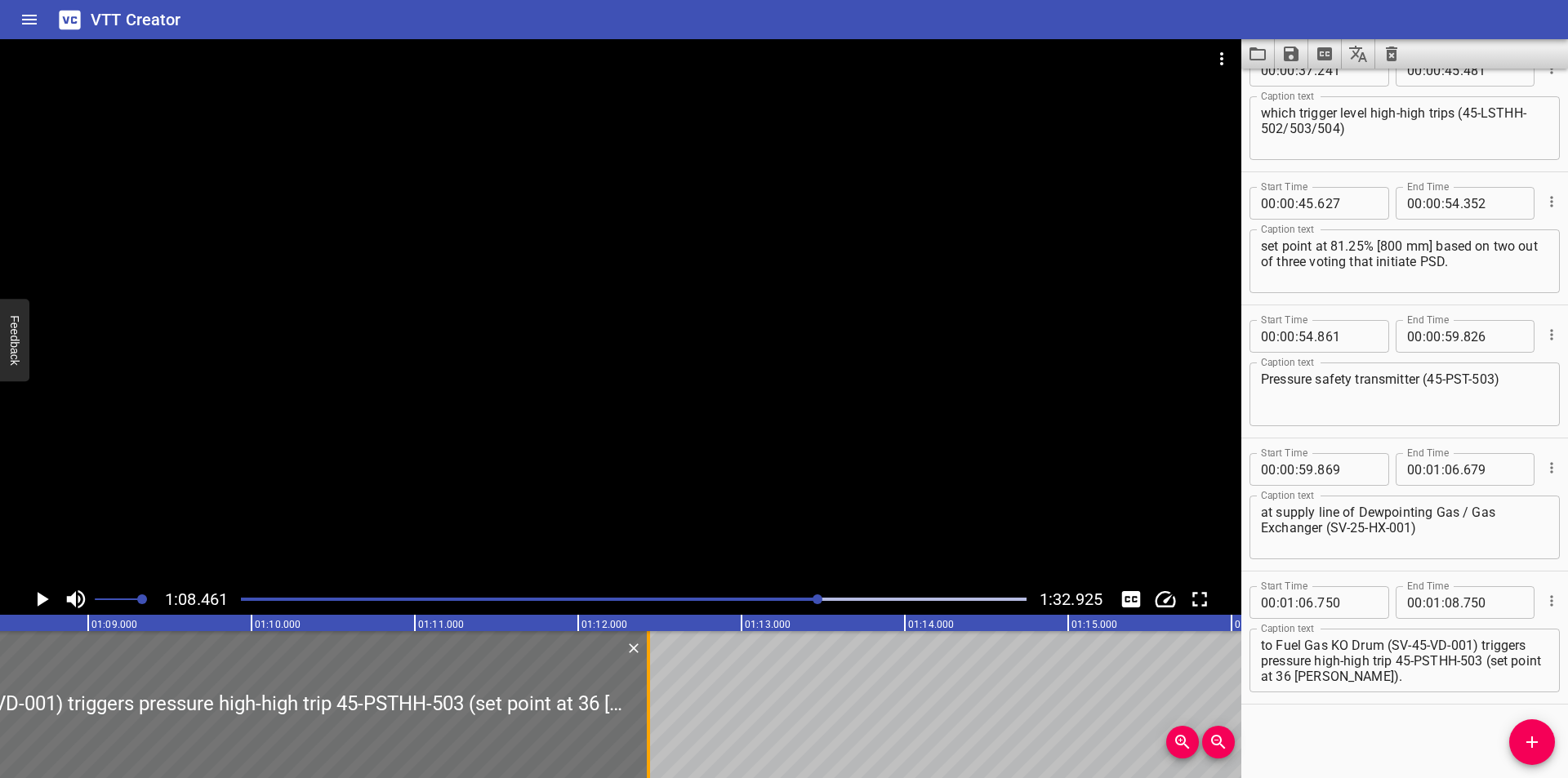
drag, startPoint x: 49, startPoint y: 736, endPoint x: 650, endPoint y: 736, distance: 601.0
click at [650, 736] on div at bounding box center [648, 704] width 17 height 147
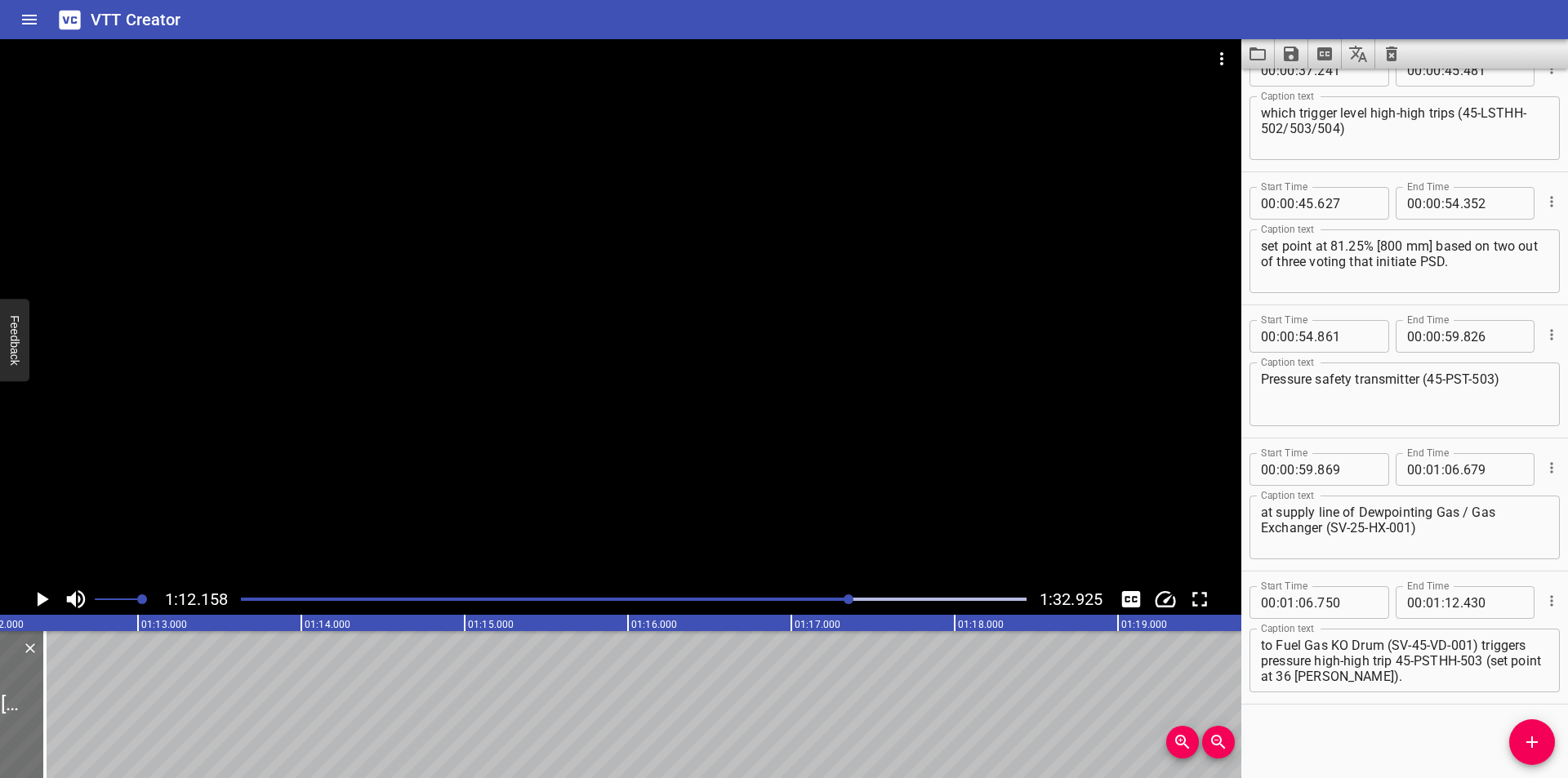
scroll to position [0, 11786]
drag, startPoint x: 500, startPoint y: 725, endPoint x: 597, endPoint y: 725, distance: 97.0
click at [53, 725] on div at bounding box center [44, 704] width 17 height 147
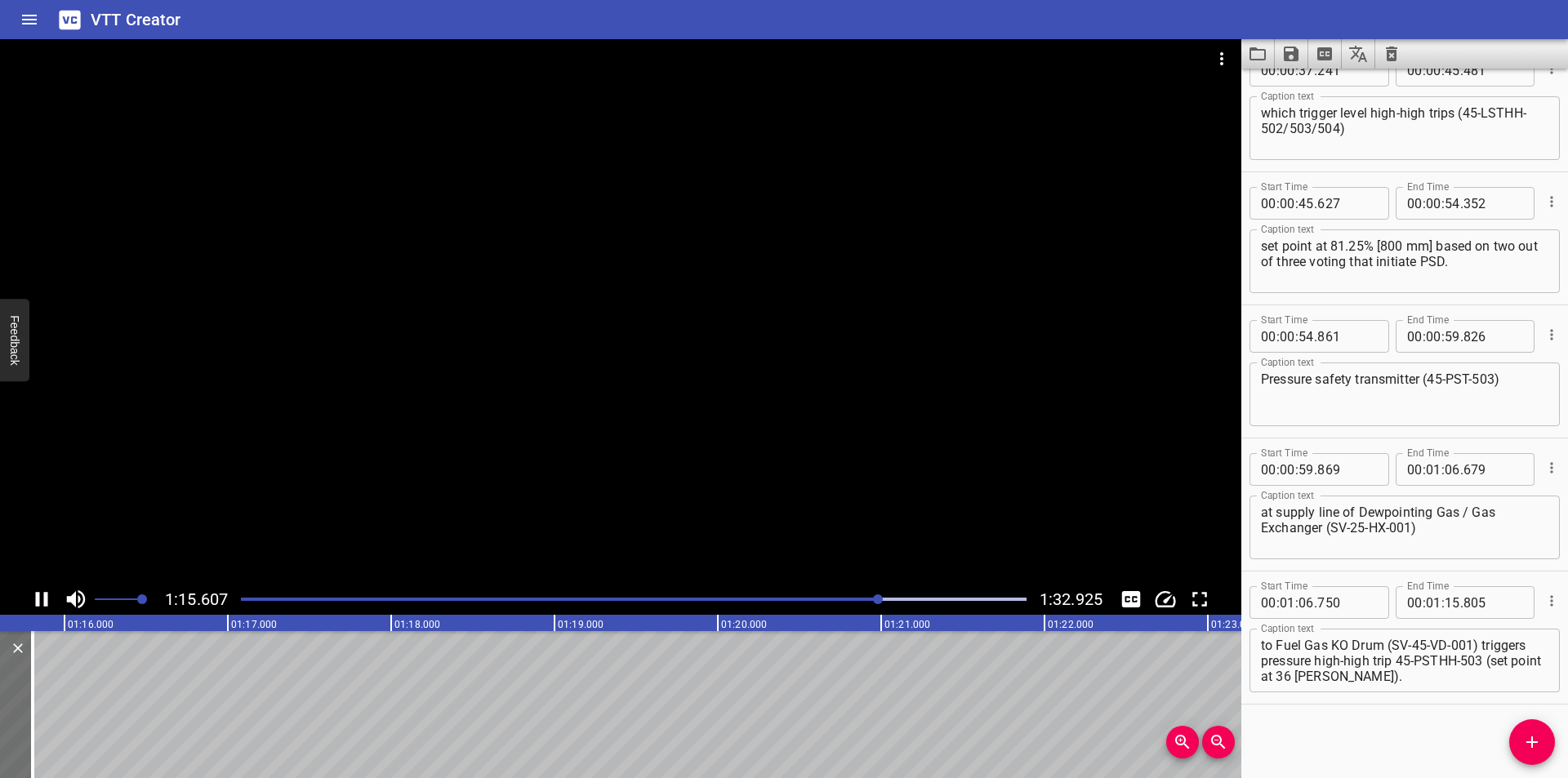
scroll to position [0, 12386]
click at [864, 596] on div at bounding box center [634, 599] width 805 height 22
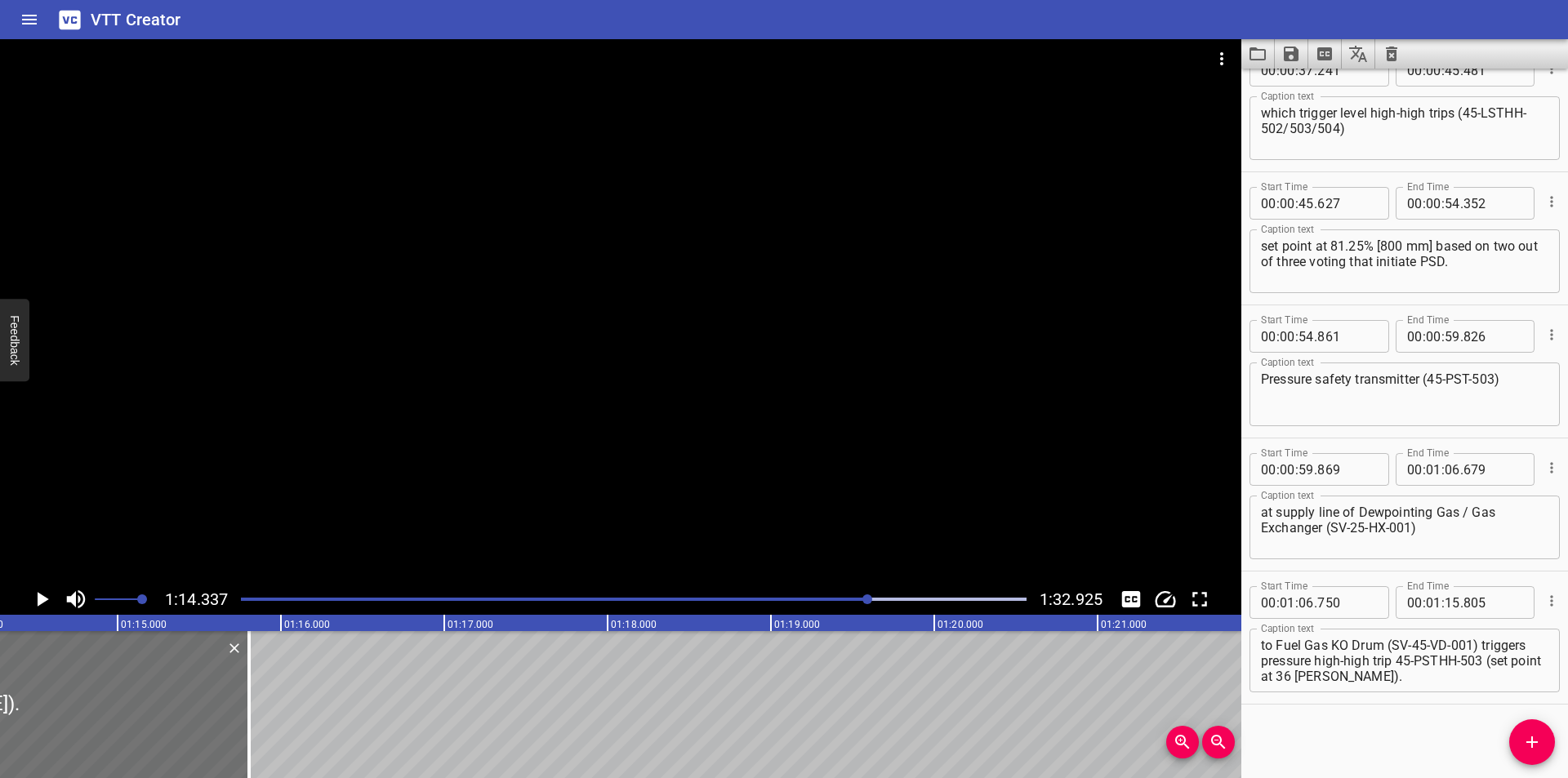
scroll to position [0, 12142]
click at [827, 602] on div at bounding box center [634, 599] width 805 height 22
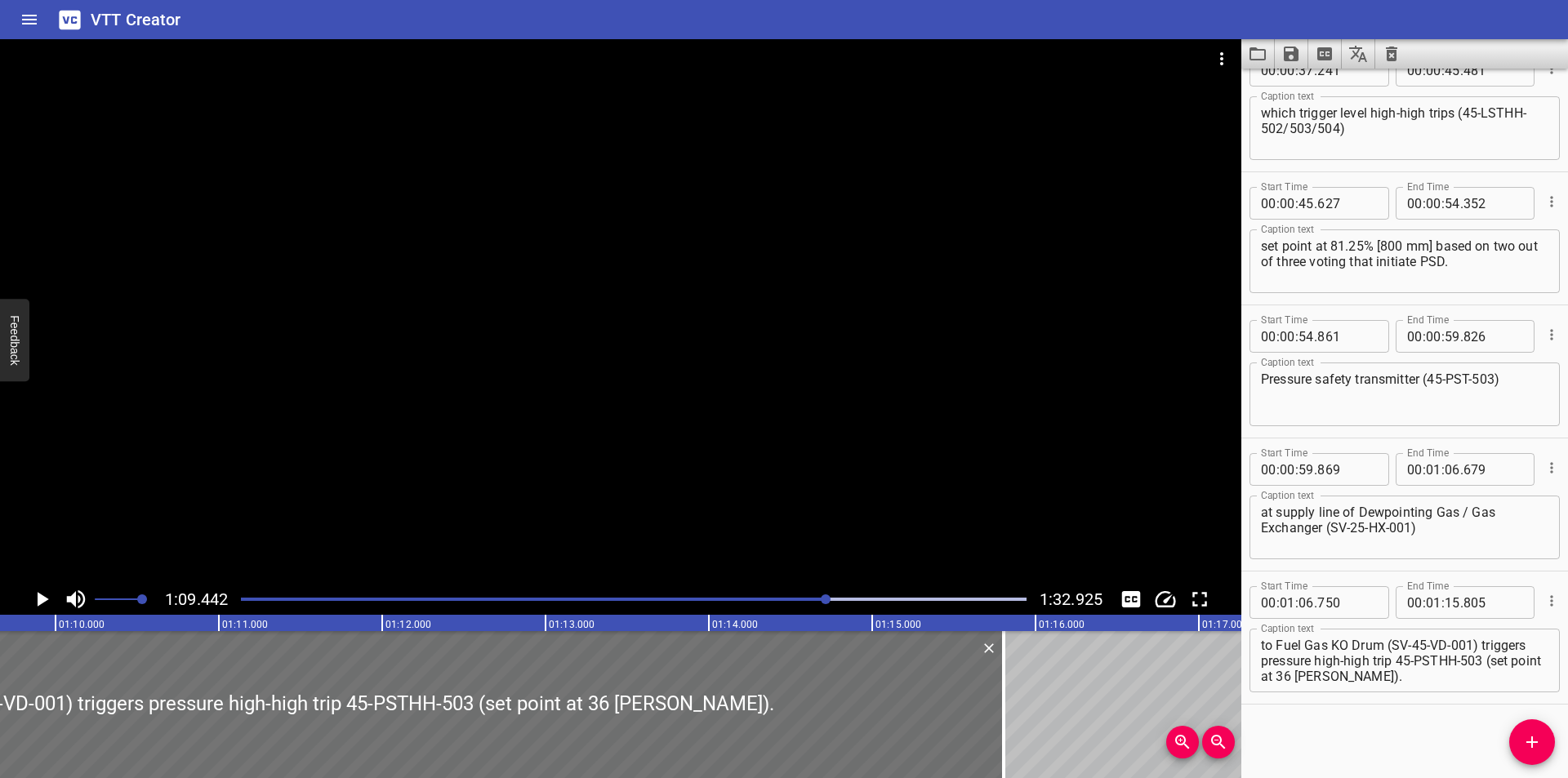
scroll to position [0, 11343]
click at [812, 601] on div at bounding box center [634, 599] width 805 height 22
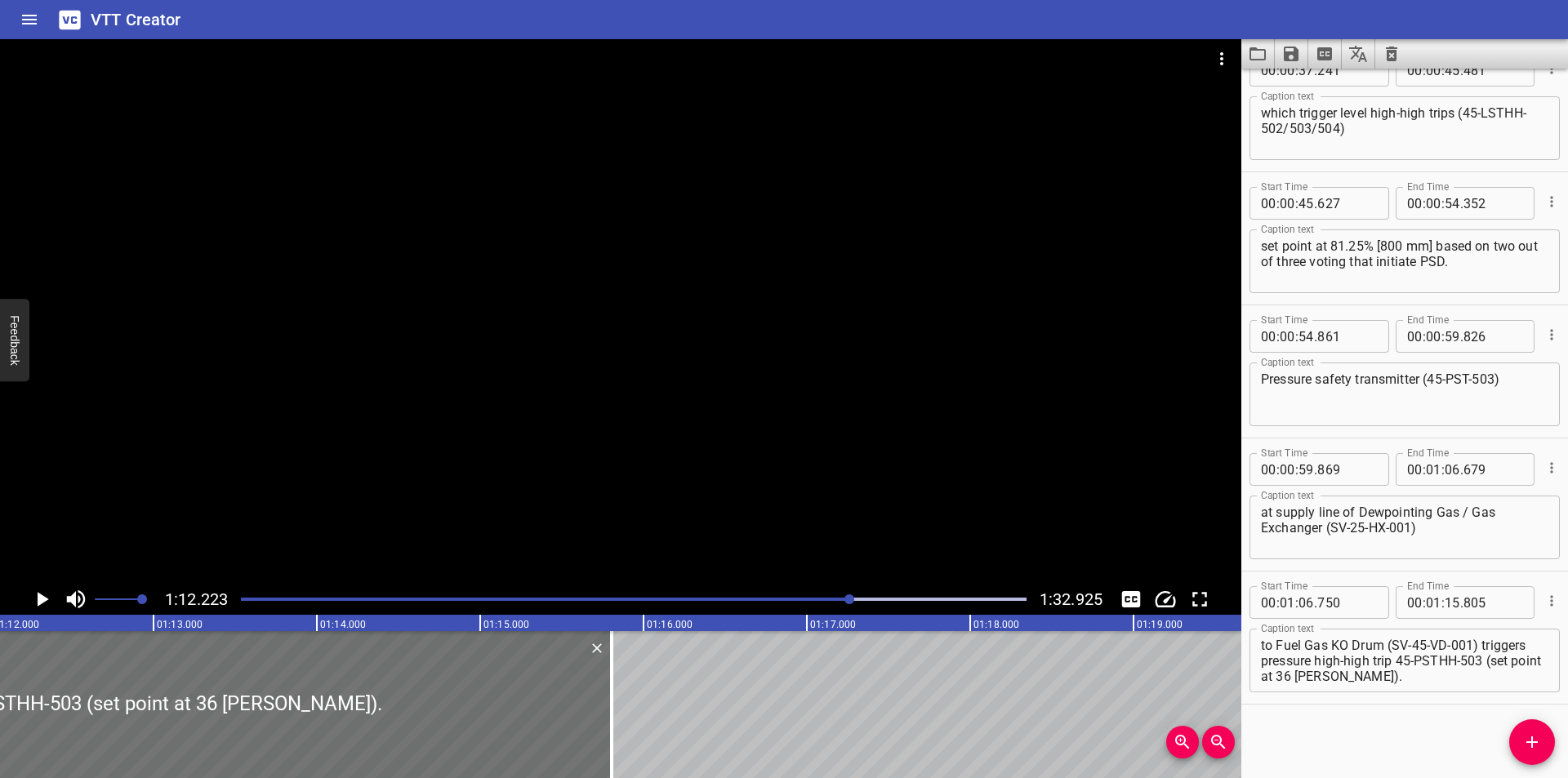
scroll to position [0, 11797]
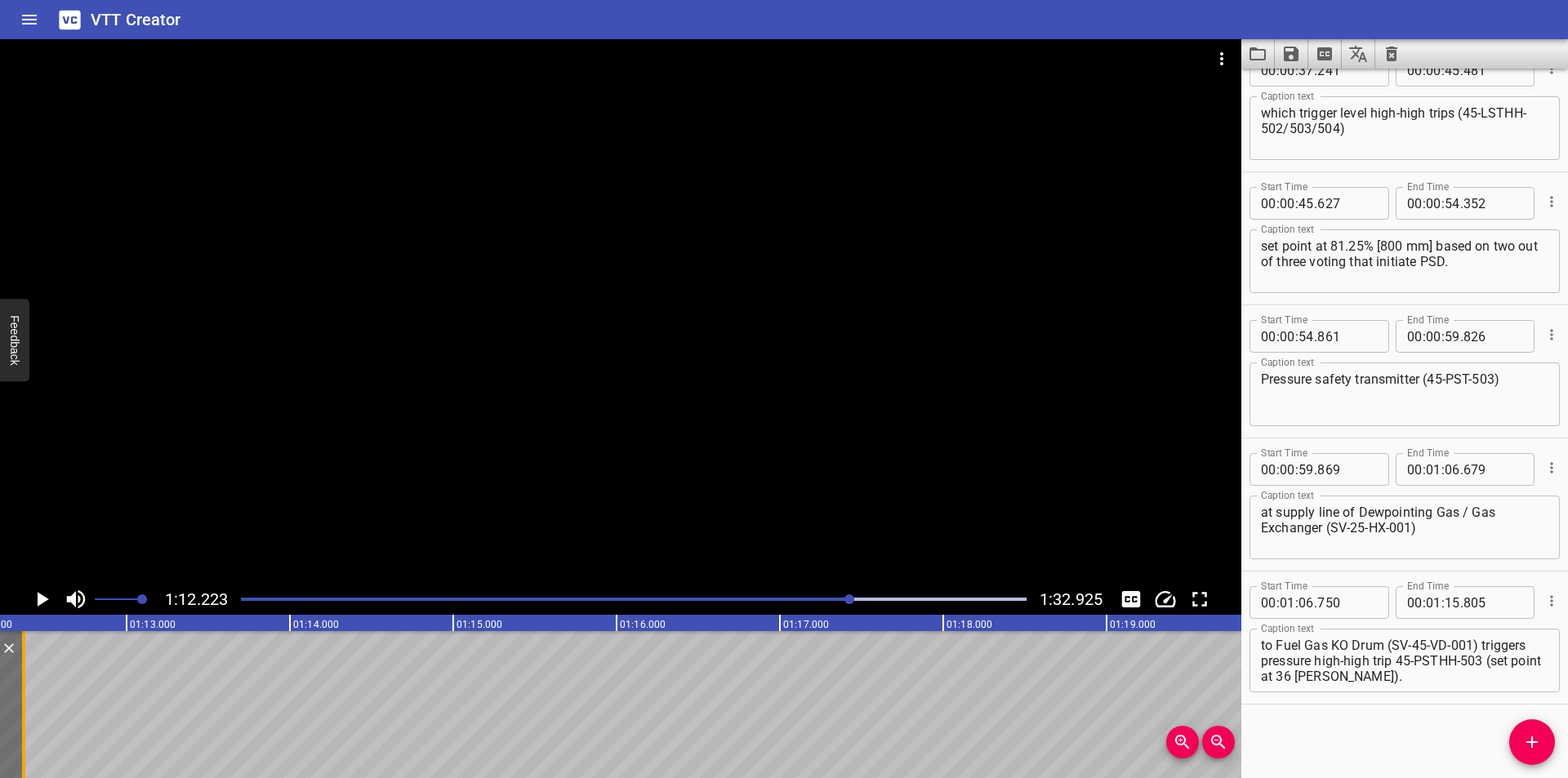
drag, startPoint x: 585, startPoint y: 715, endPoint x: 23, endPoint y: 720, distance: 562.0
click at [23, 720] on div at bounding box center [23, 704] width 3 height 147
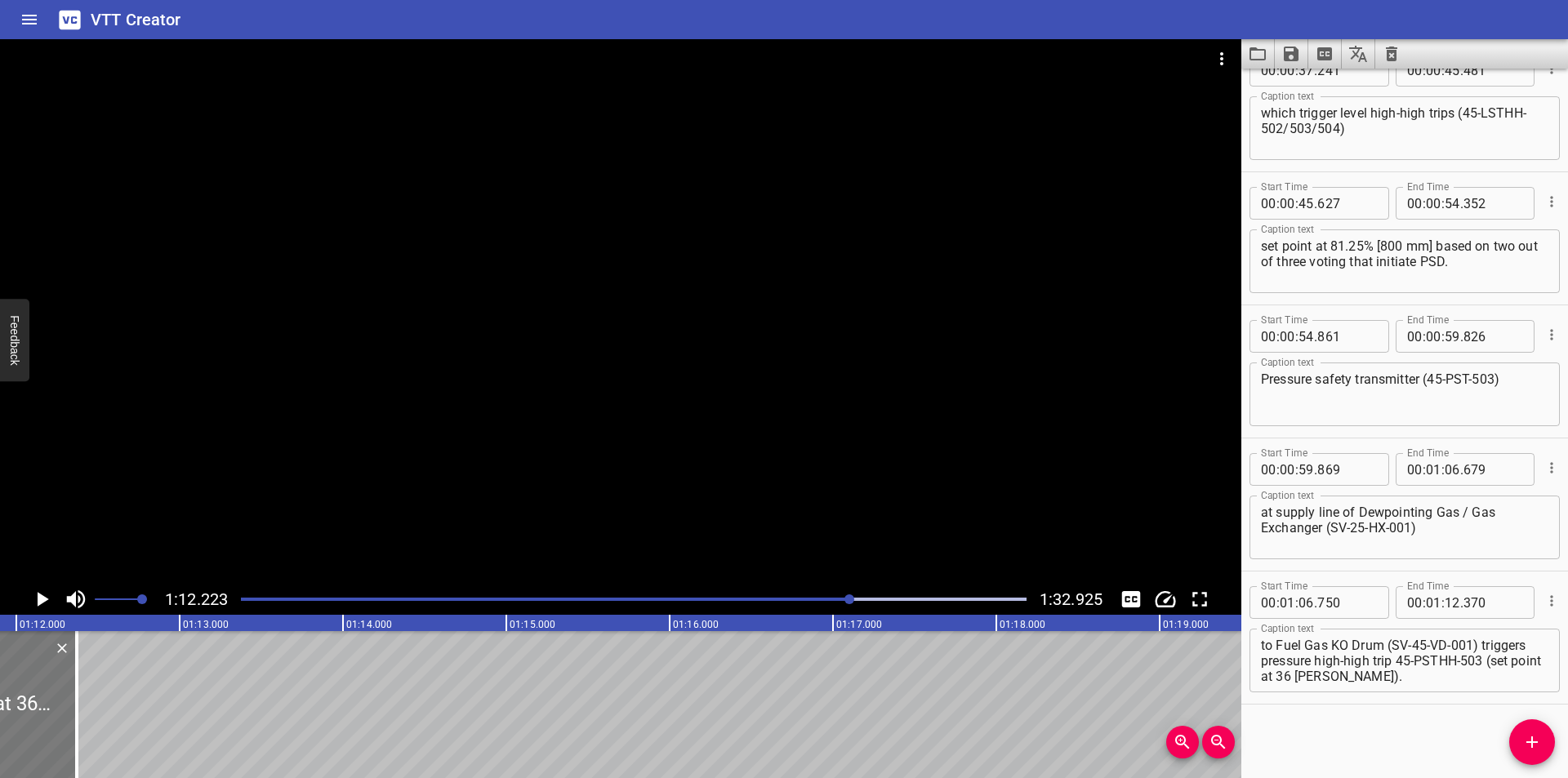
scroll to position [0, 11742]
drag, startPoint x: 78, startPoint y: 727, endPoint x: 59, endPoint y: 729, distance: 19.1
click at [59, 729] on div at bounding box center [59, 704] width 3 height 147
click at [844, 600] on div "Play progress" at bounding box center [459, 599] width 786 height 3
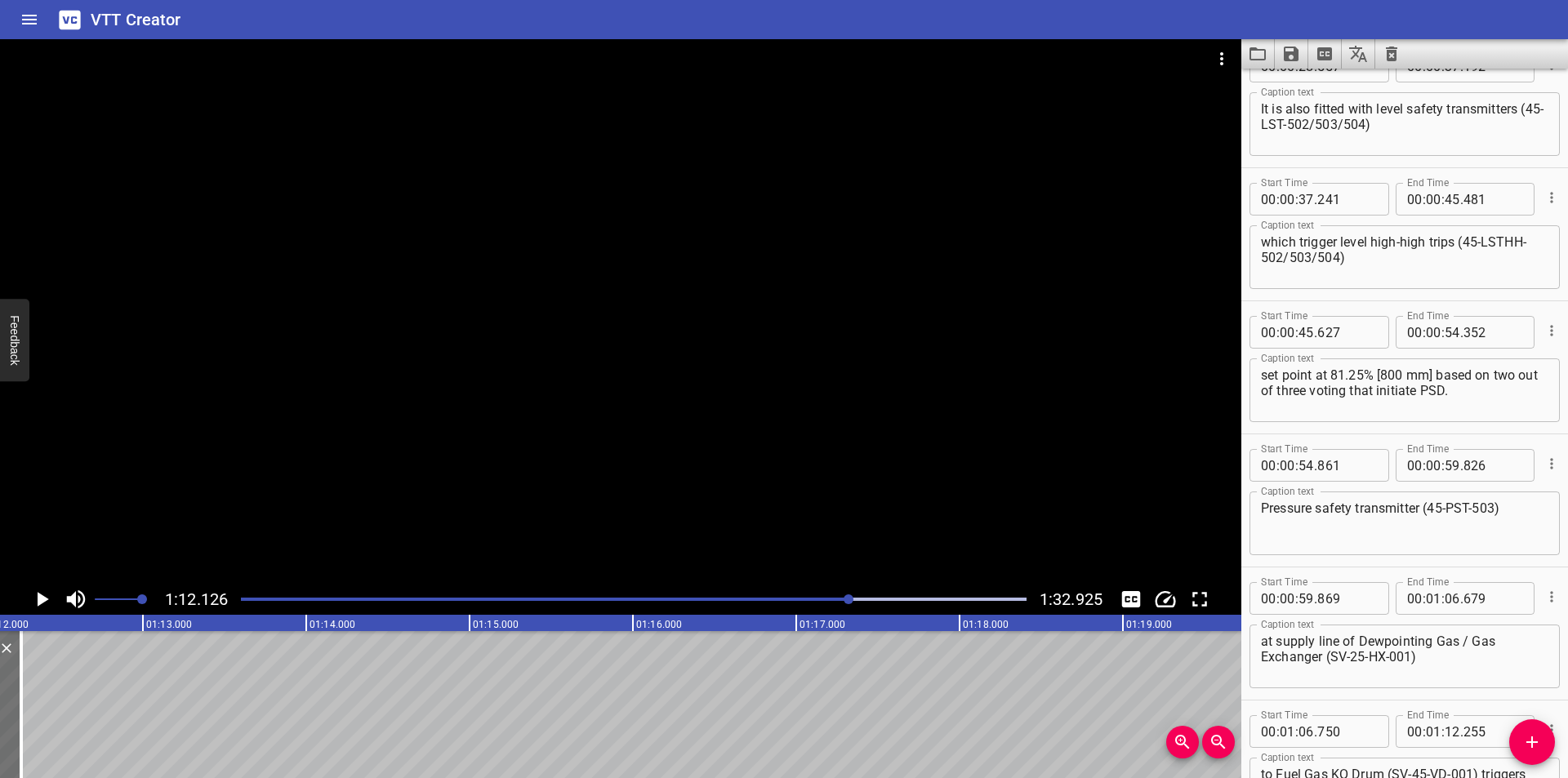
scroll to position [832, 0]
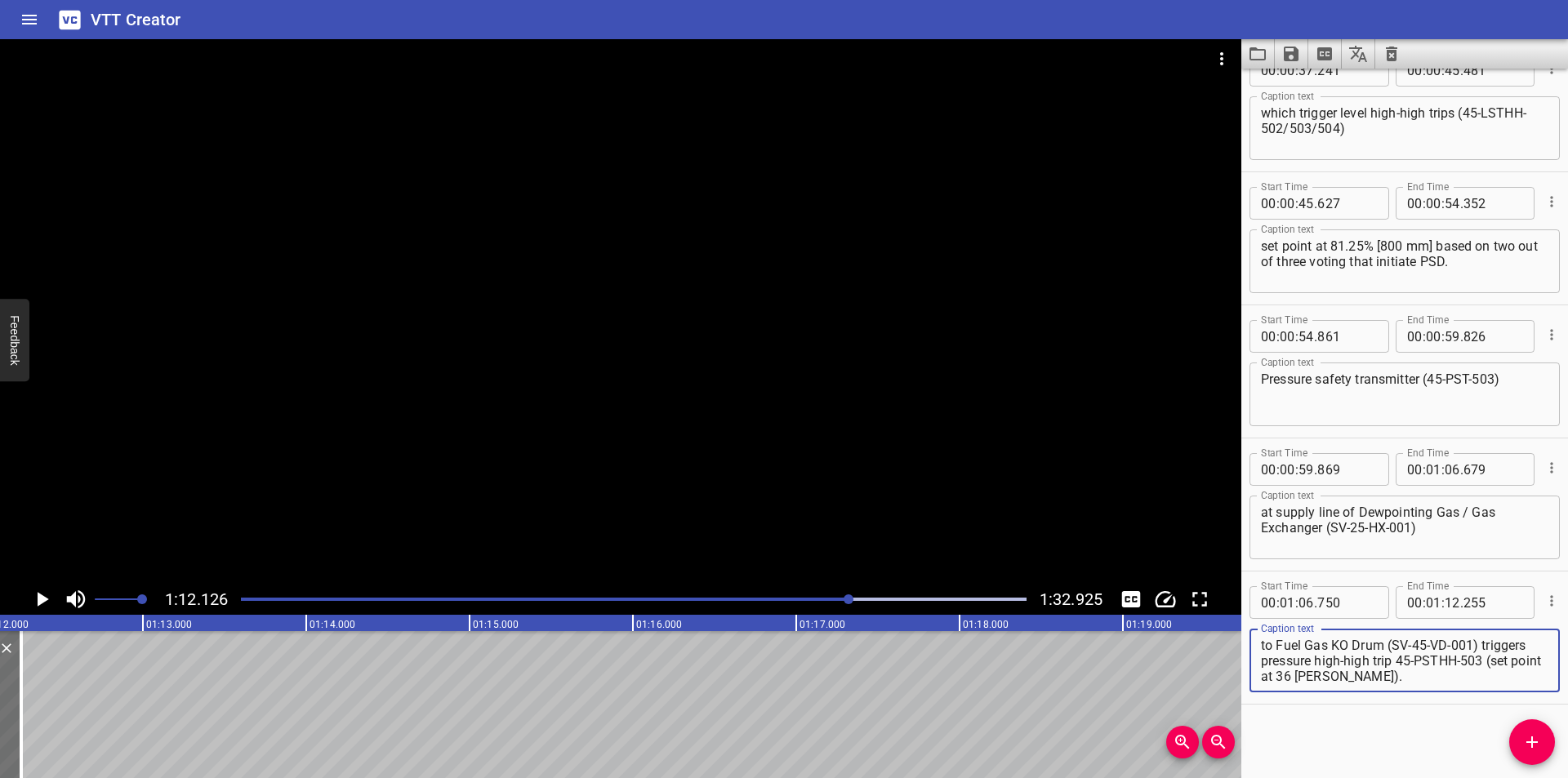
drag, startPoint x: 1481, startPoint y: 644, endPoint x: 1544, endPoint y: 747, distance: 120.7
click at [1544, 750] on div "Start Time 00 : 00 : 00 . 000 Start Time End Time 00 : 00 : 01 . 465 End Time C…" at bounding box center [1404, 423] width 327 height 710
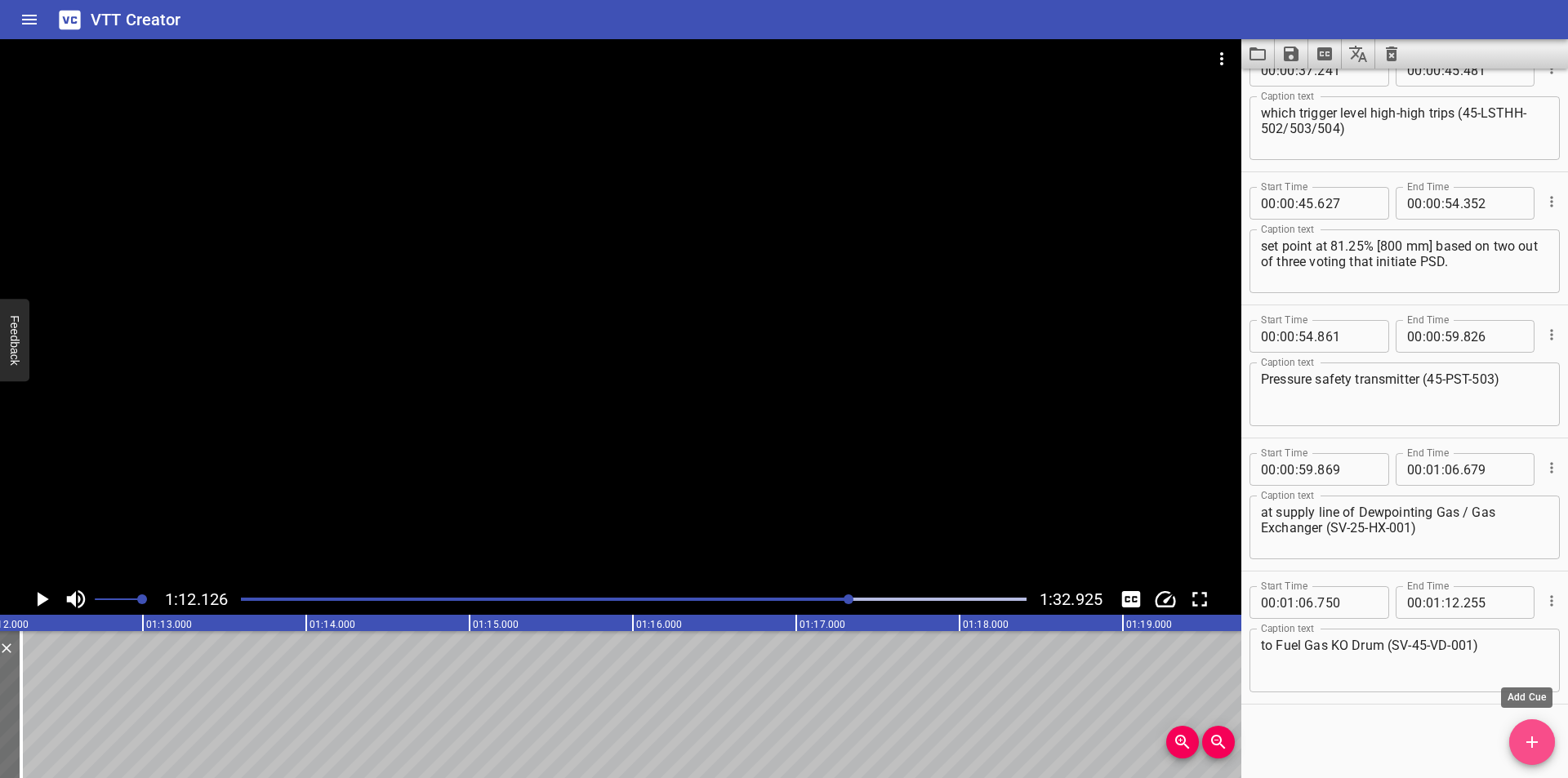
click at [1520, 737] on span "Add Cue" at bounding box center [1532, 742] width 46 height 19
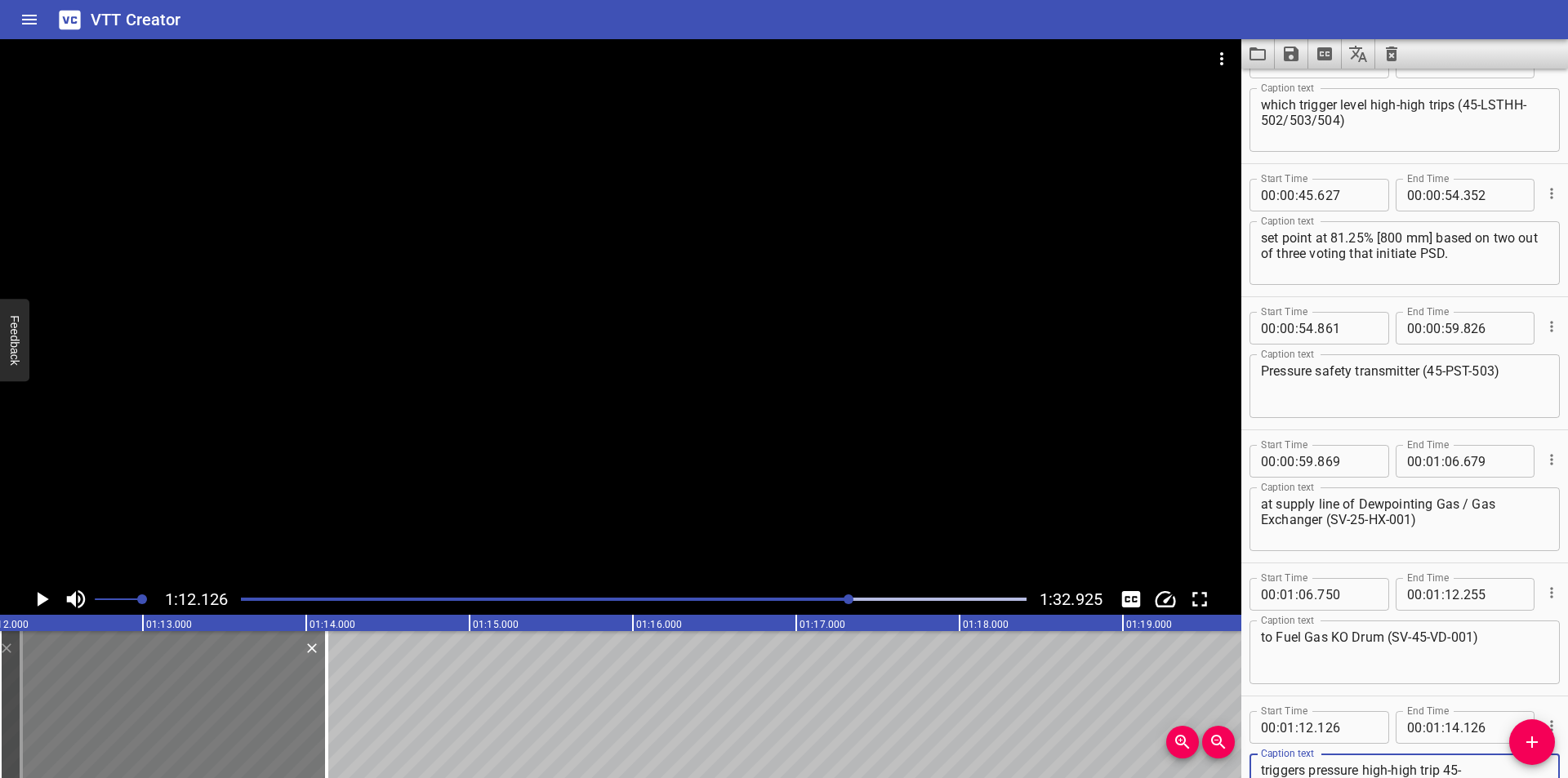
scroll to position [855, 0]
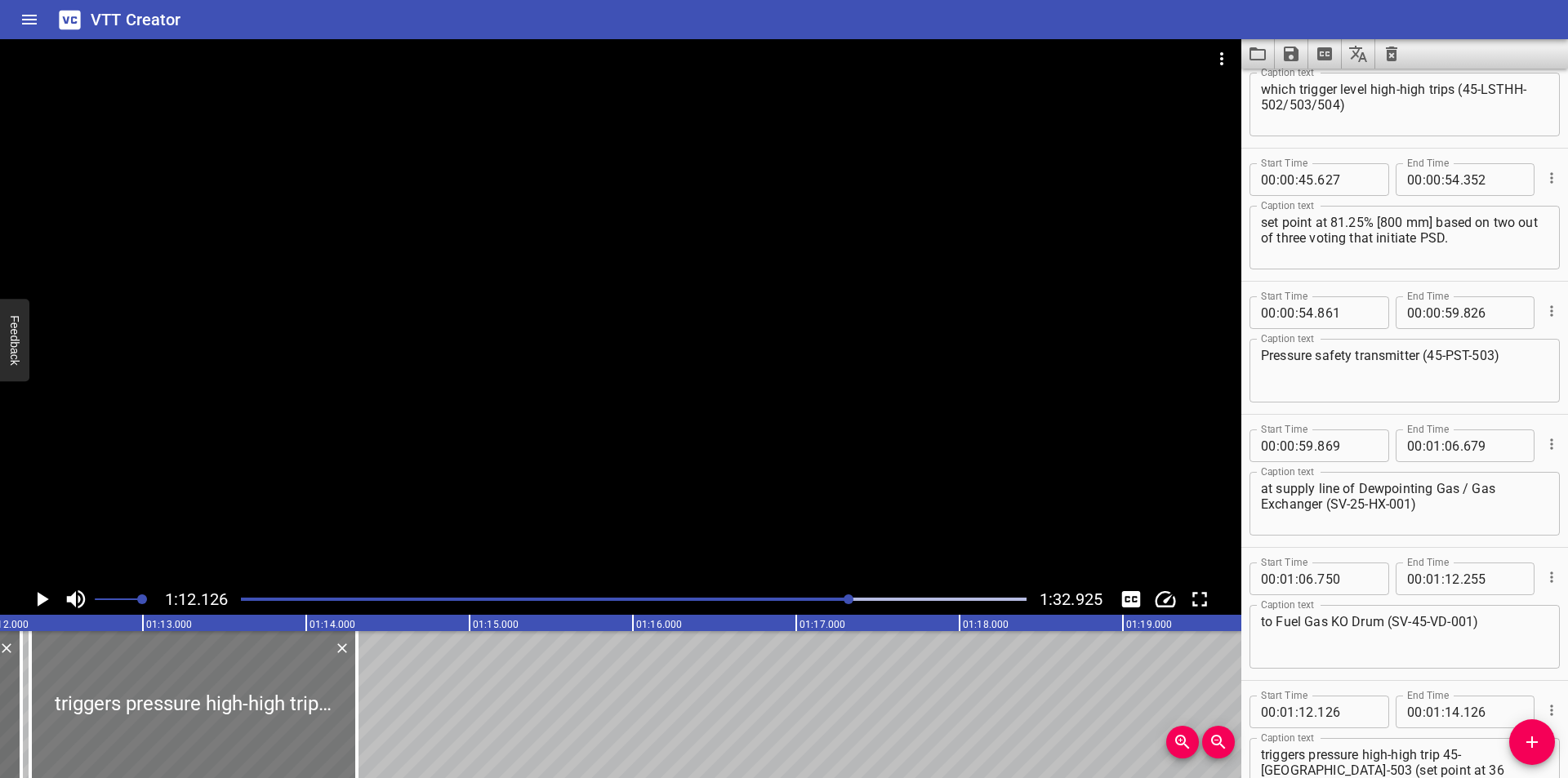
drag, startPoint x: 162, startPoint y: 703, endPoint x: 192, endPoint y: 716, distance: 32.7
click at [192, 716] on div at bounding box center [193, 704] width 327 height 147
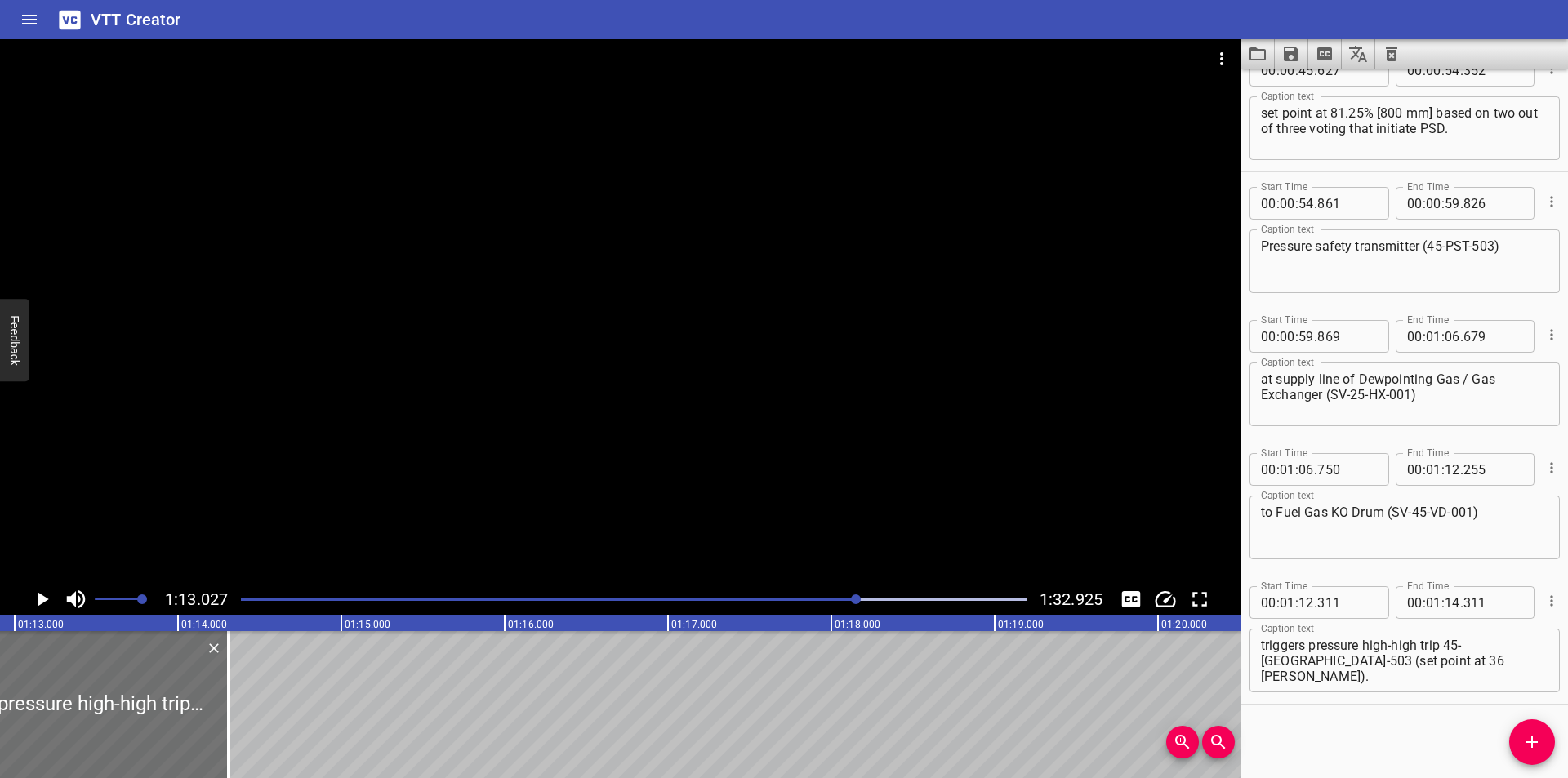
scroll to position [0, 11928]
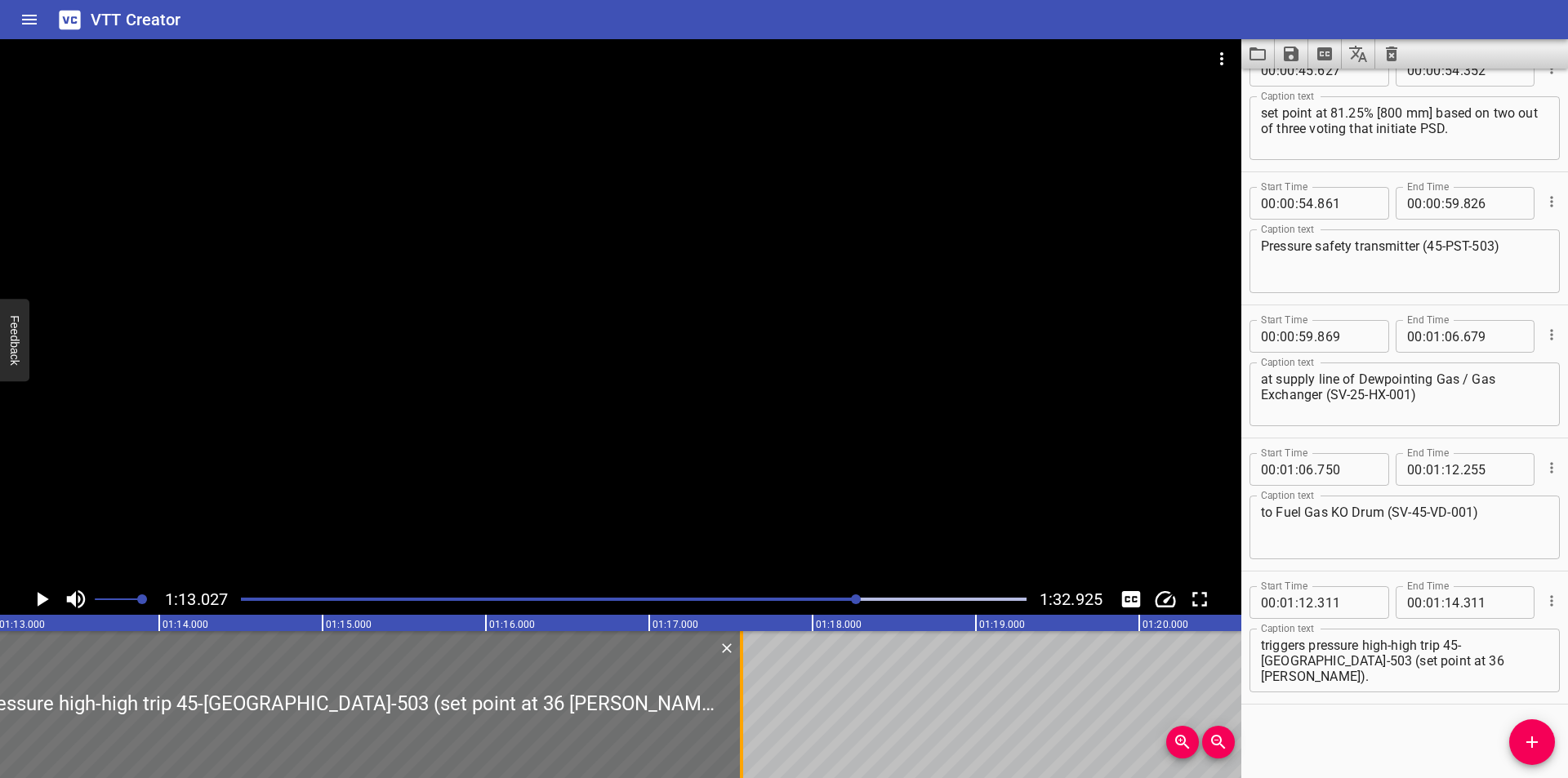
drag, startPoint x: 214, startPoint y: 716, endPoint x: 746, endPoint y: 731, distance: 532.2
click at [746, 731] on div at bounding box center [741, 704] width 17 height 147
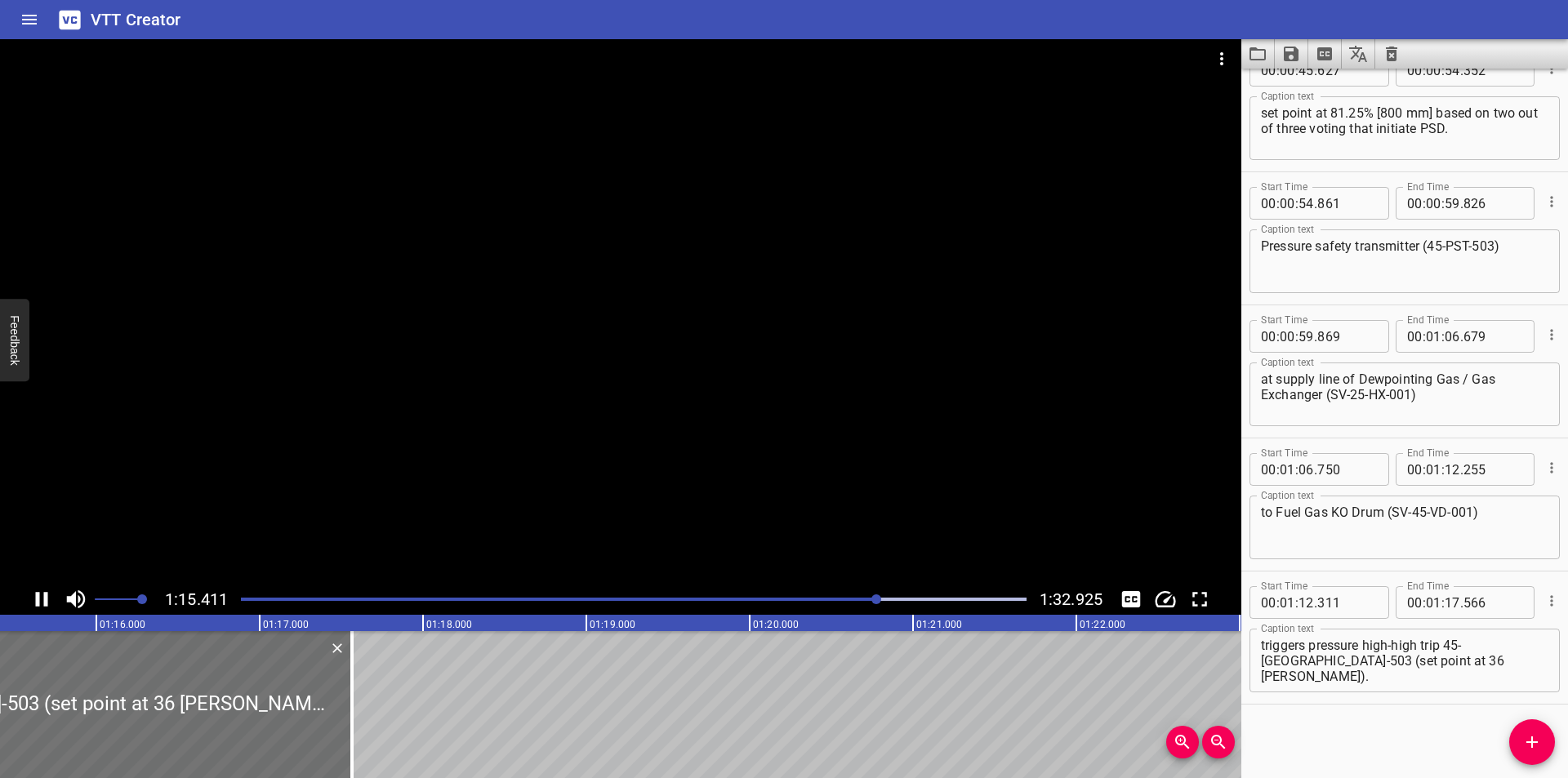
scroll to position [0, 12366]
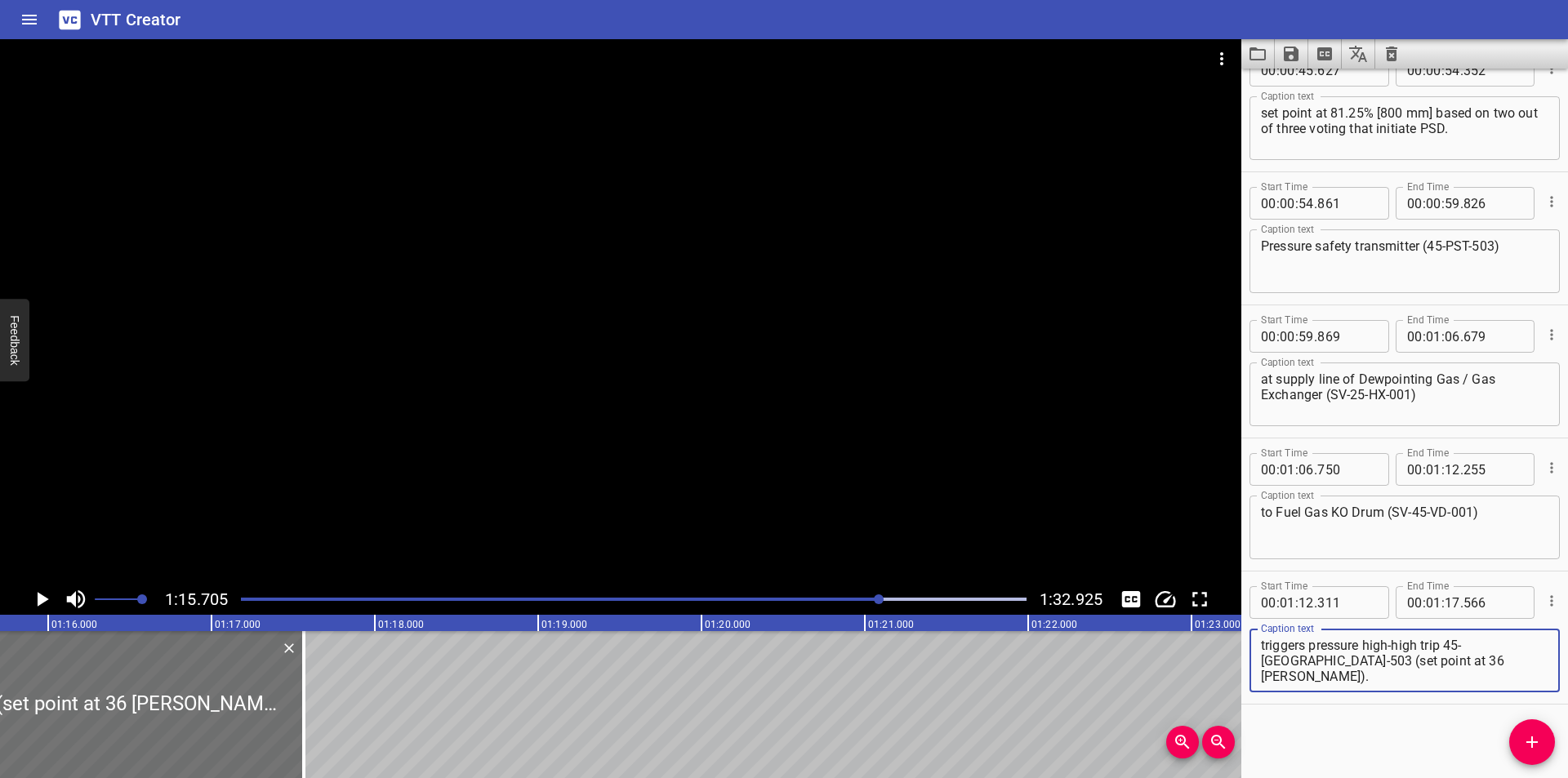
click at [1449, 645] on textarea "triggers pressure high-high trip 45-[GEOGRAPHIC_DATA]-503 (set point at 36 [PER…" at bounding box center [1404, 661] width 288 height 47
click at [1282, 662] on textarea "triggers pressure high-high trip (45-PSTHH-503 (set point at 36 [PERSON_NAME])." at bounding box center [1404, 661] width 288 height 47
click at [1410, 663] on textarea "triggers pressure high-high trip (45-PSTHH-503) set point at 36 [PERSON_NAME])." at bounding box center [1404, 661] width 288 height 47
click at [596, 415] on div at bounding box center [620, 311] width 1241 height 545
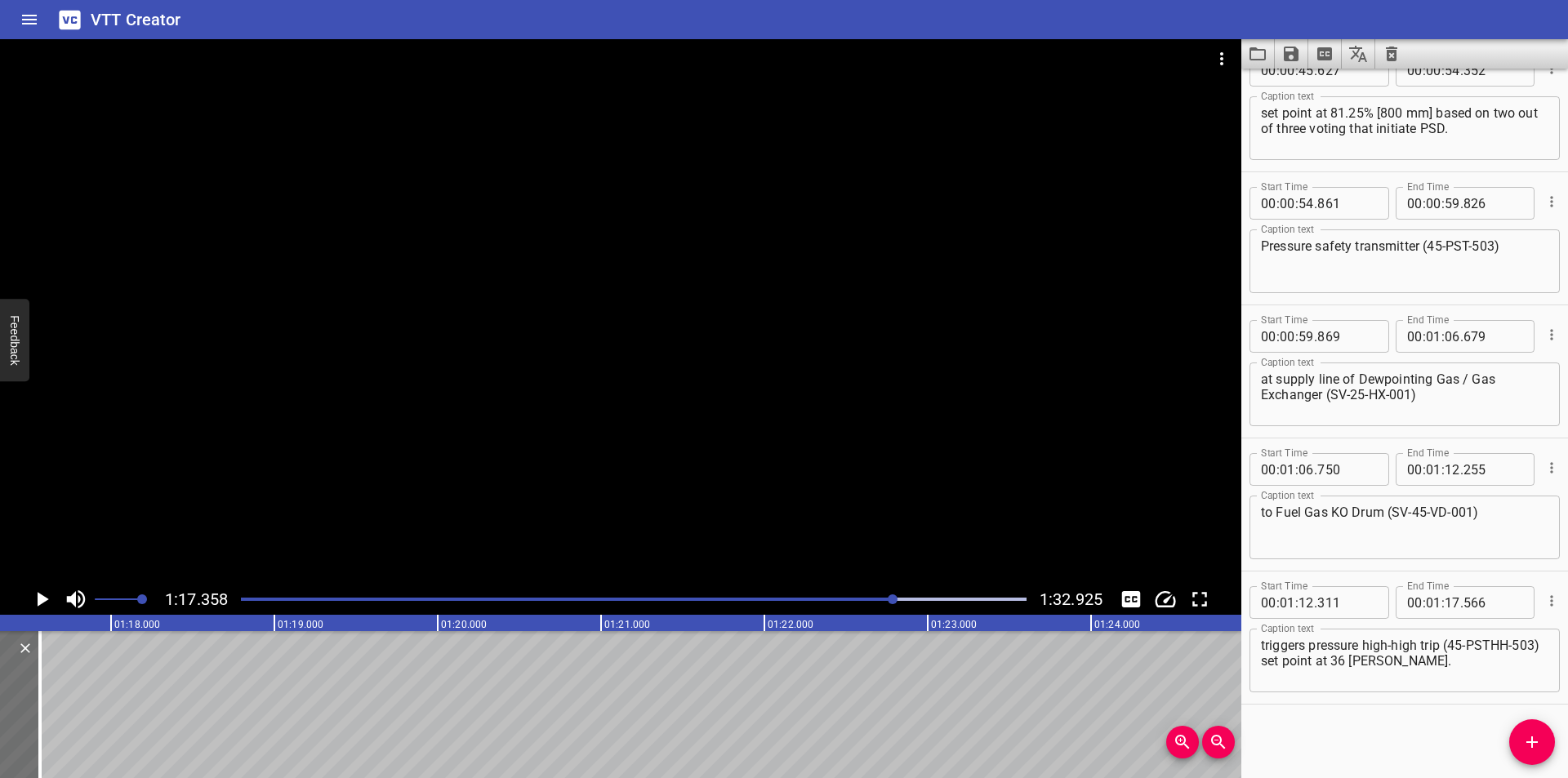
scroll to position [0, 12637]
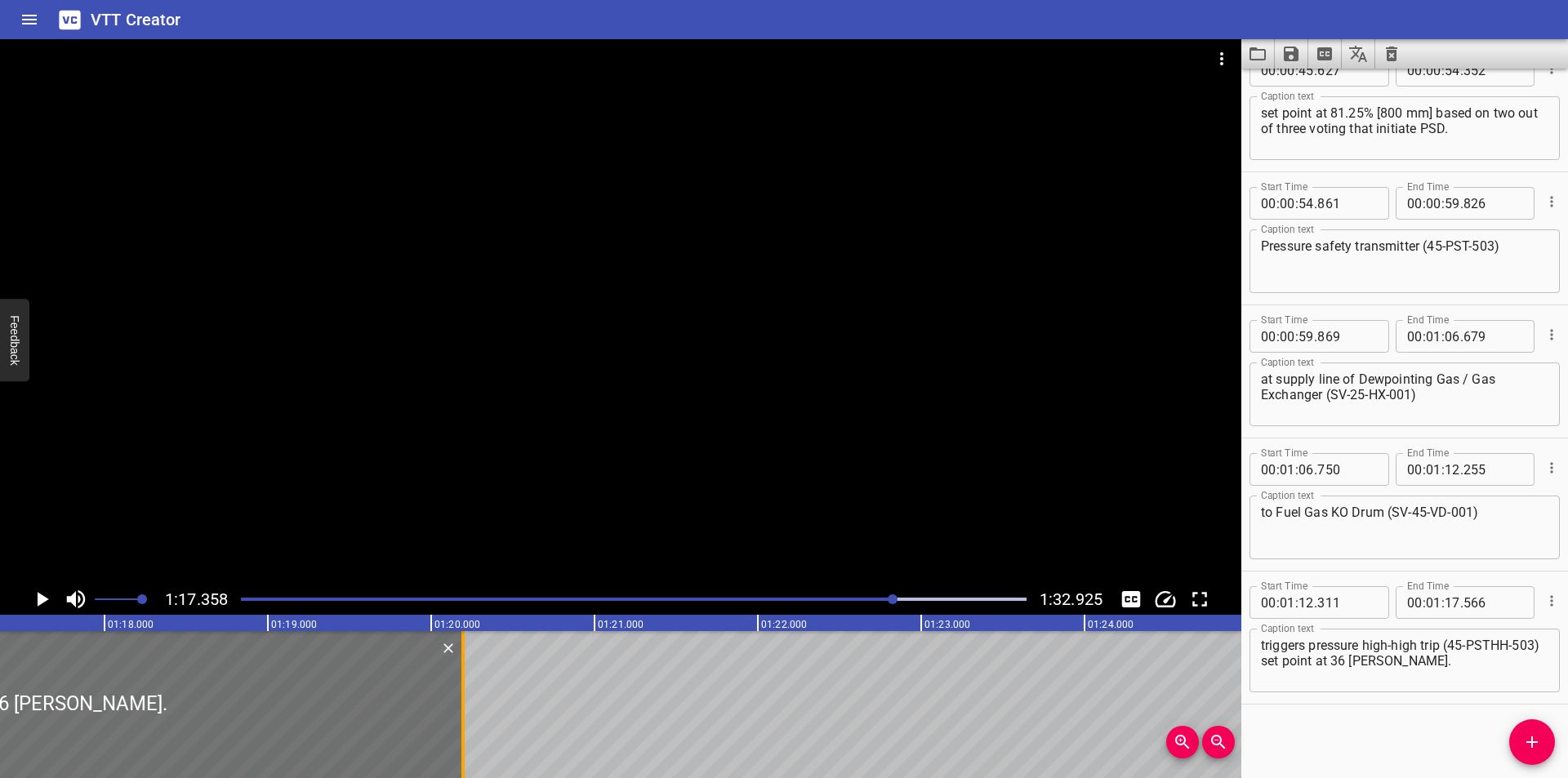
drag, startPoint x: 34, startPoint y: 735, endPoint x: 465, endPoint y: 738, distance: 431.0
click at [465, 738] on div at bounding box center [462, 704] width 3 height 147
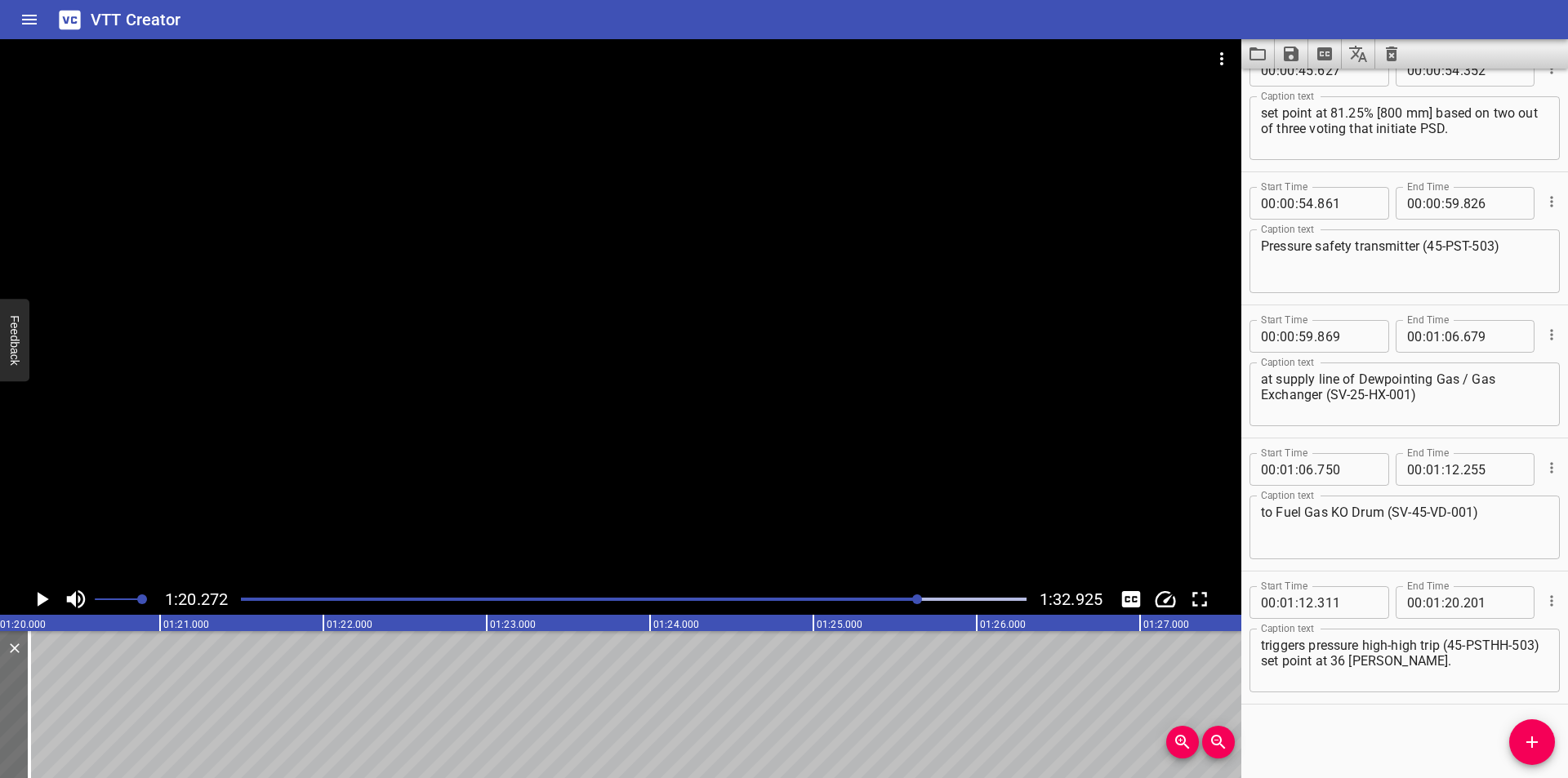
scroll to position [0, 13112]
click at [1528, 741] on icon "Add Cue" at bounding box center [1532, 742] width 20 height 19
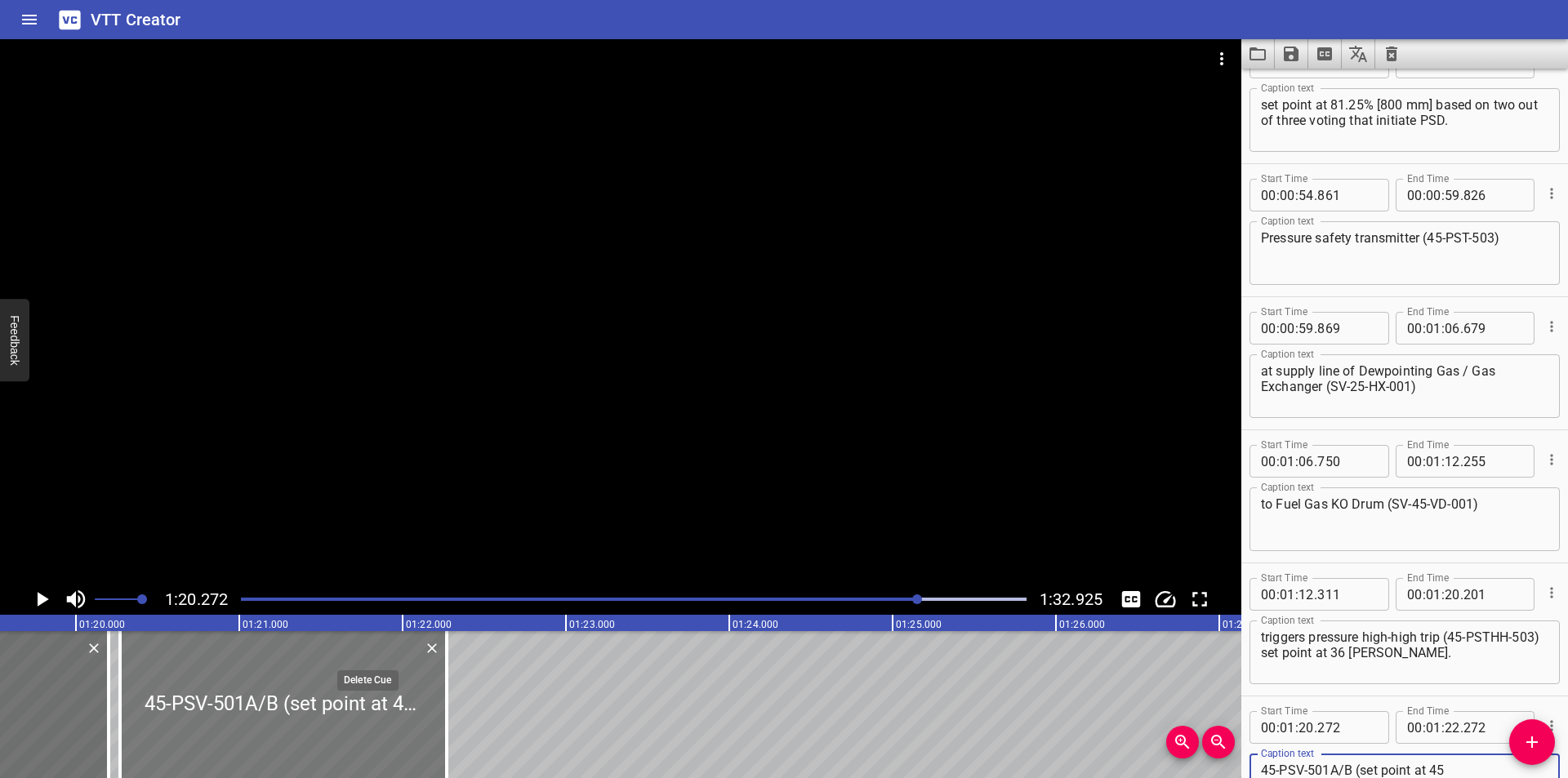
scroll to position [0, 12948]
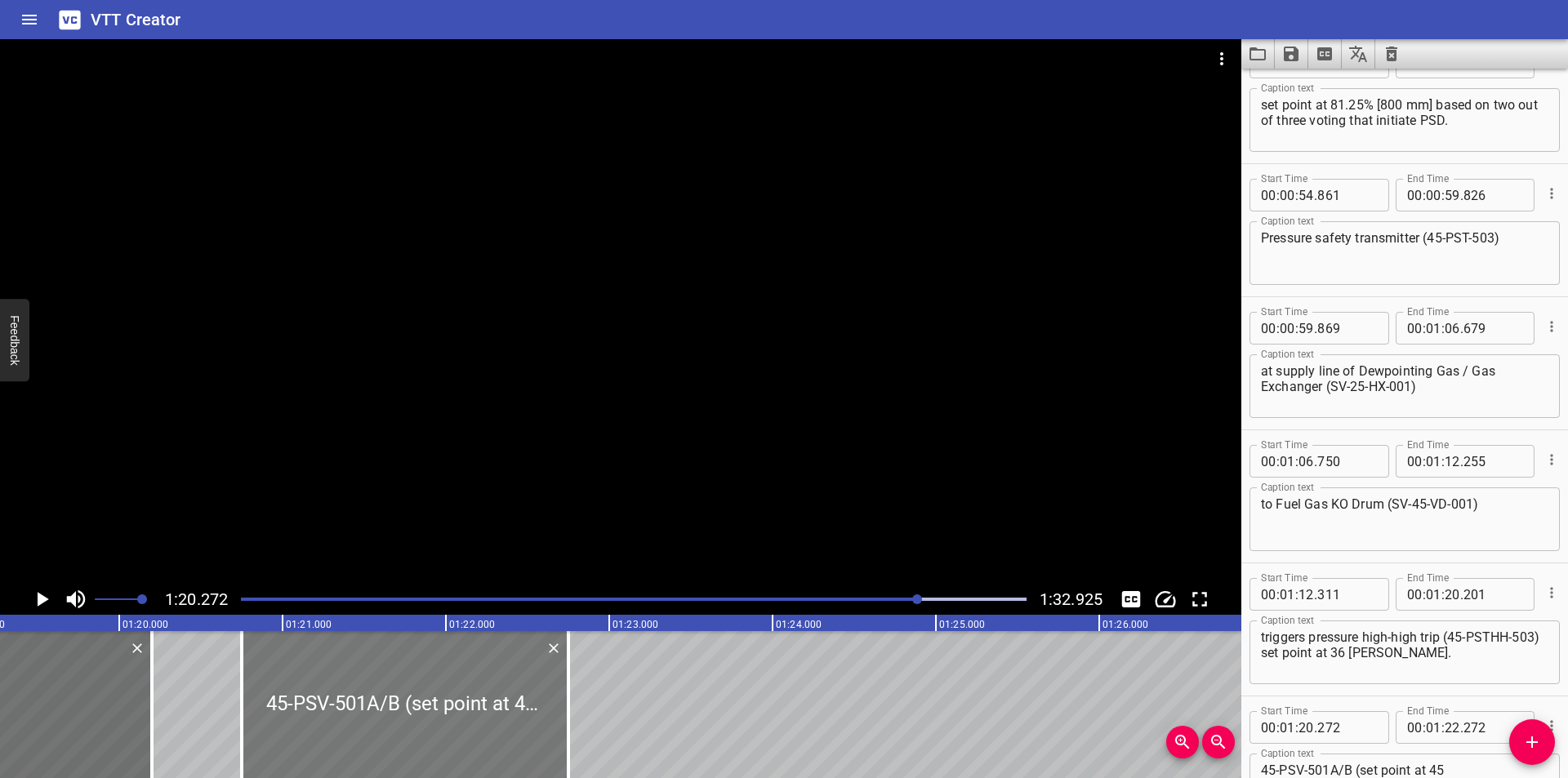
drag, startPoint x: 296, startPoint y: 710, endPoint x: 360, endPoint y: 725, distance: 65.7
click at [360, 725] on div at bounding box center [405, 704] width 327 height 147
click at [143, 733] on div at bounding box center [144, 704] width 3 height 147
click at [332, 730] on div at bounding box center [405, 704] width 327 height 147
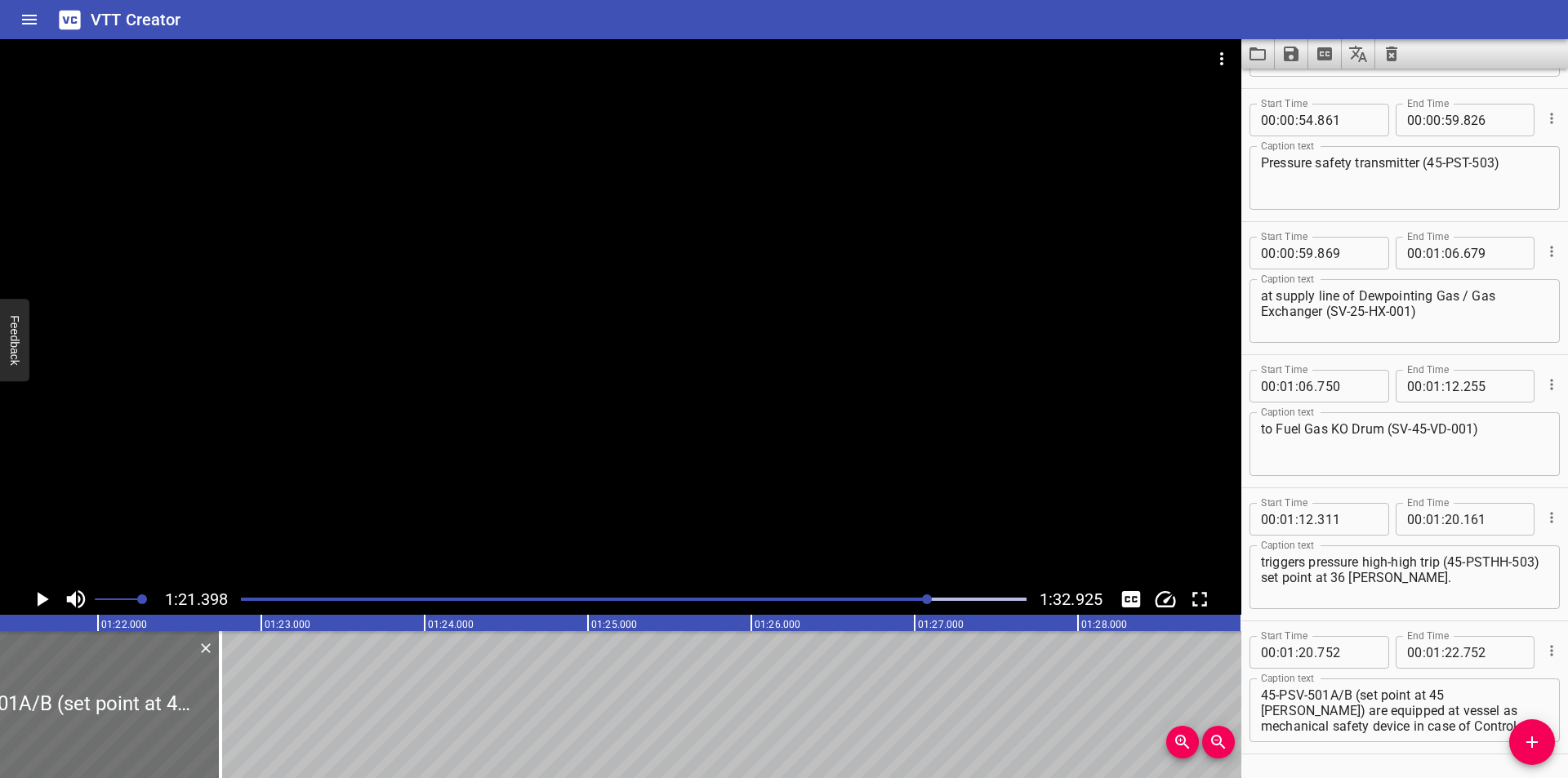
scroll to position [1098, 0]
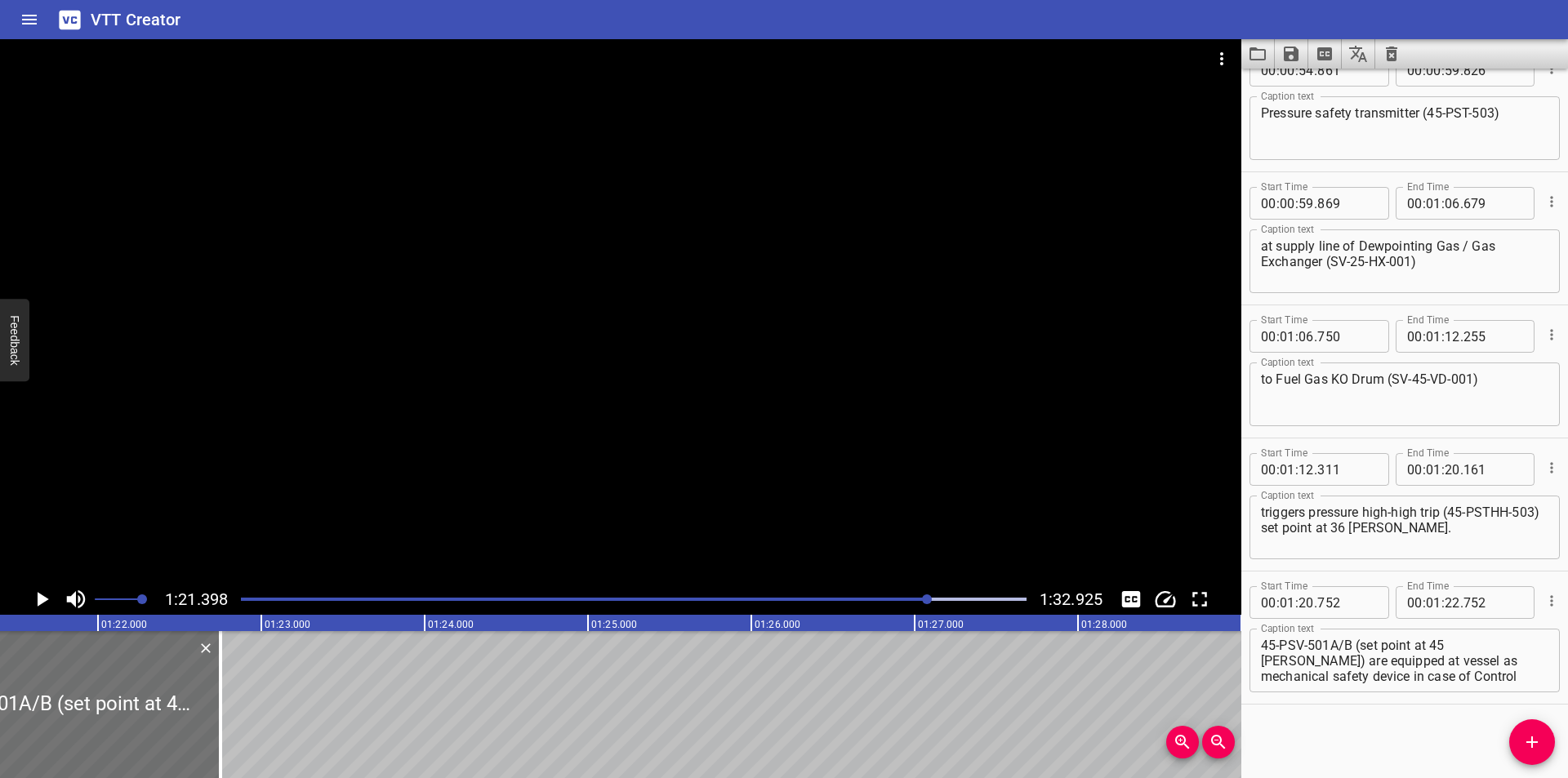
click at [676, 396] on div at bounding box center [620, 311] width 1241 height 545
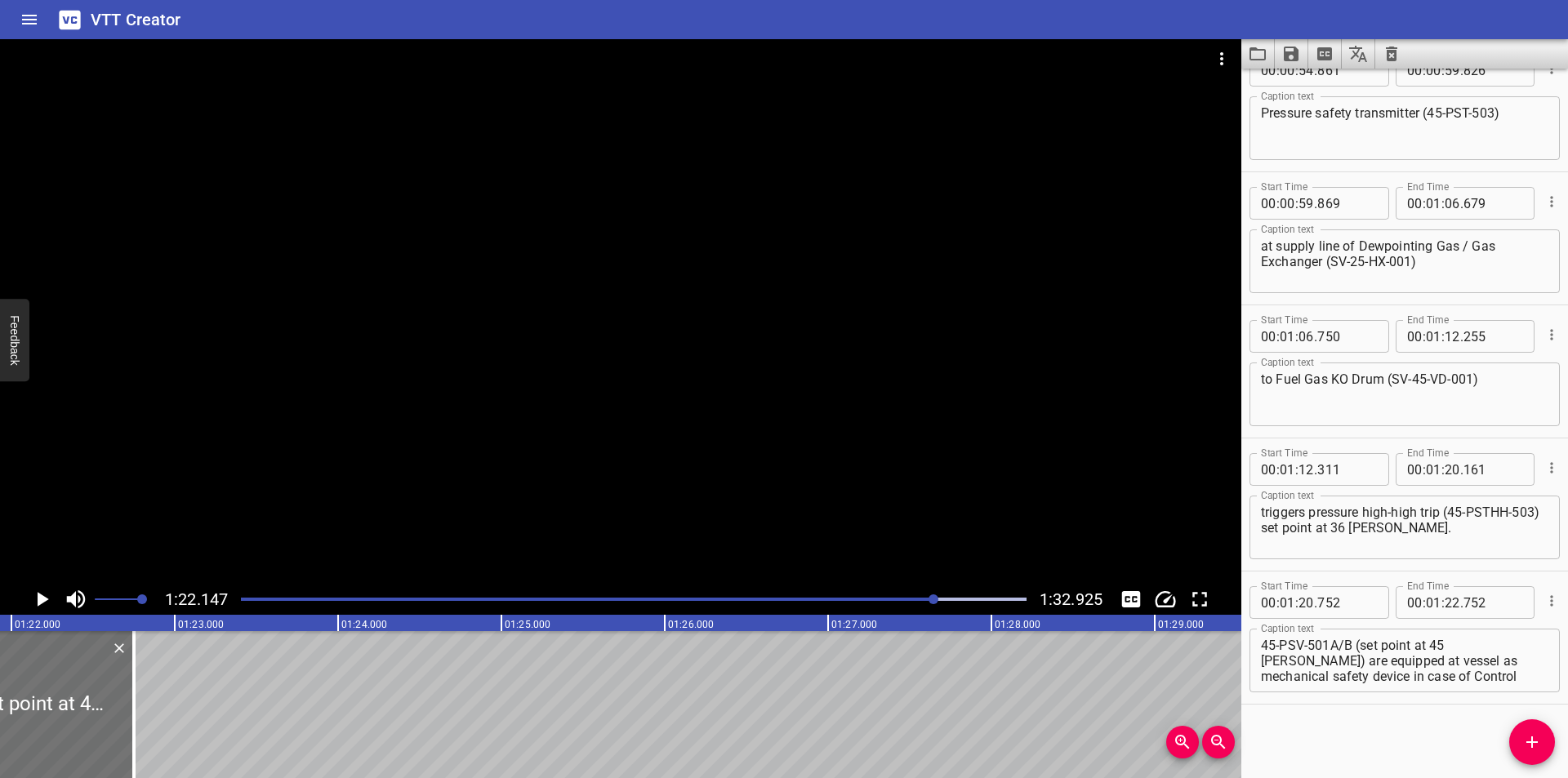
scroll to position [0, 13418]
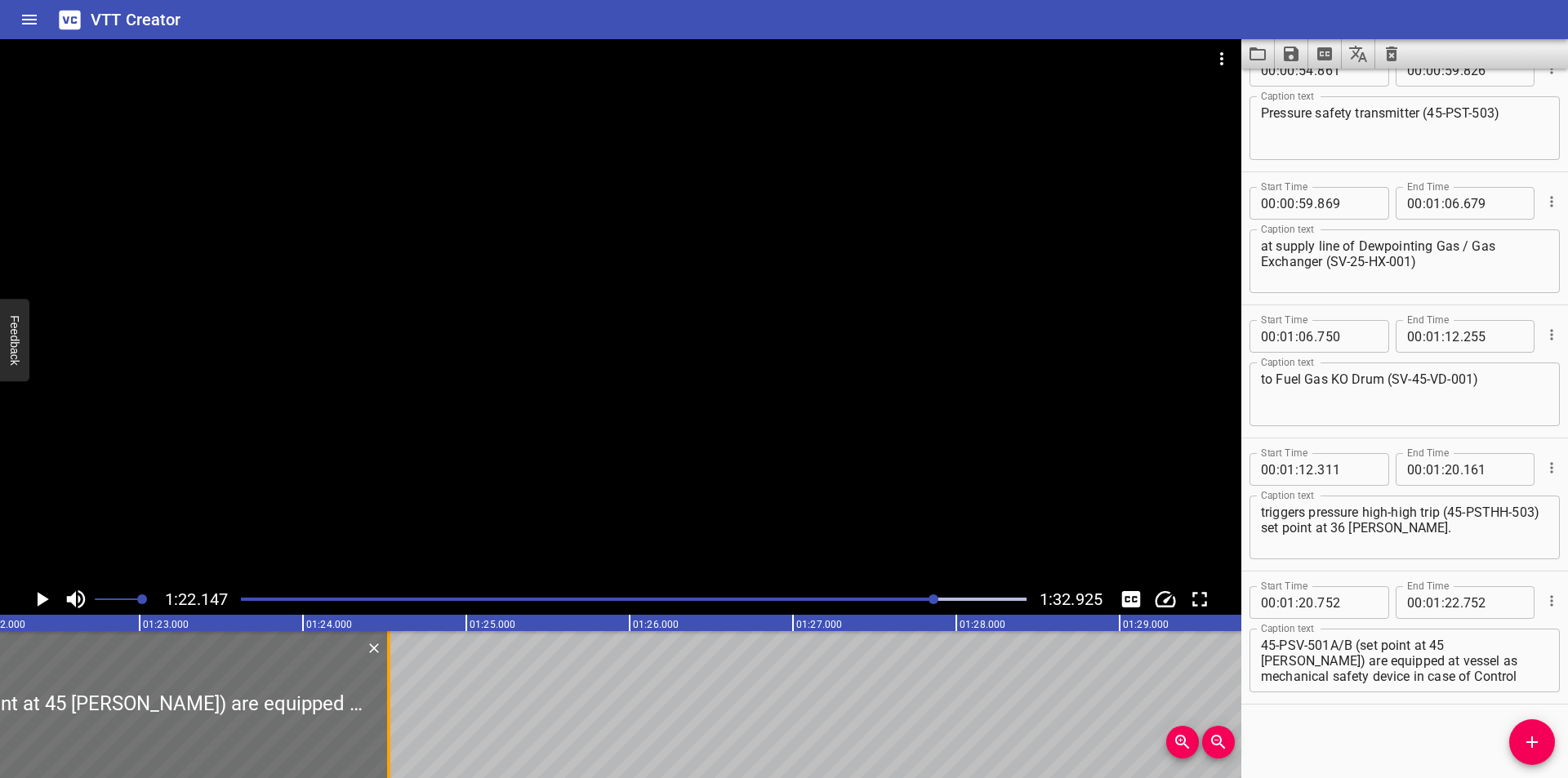
drag, startPoint x: 99, startPoint y: 729, endPoint x: 390, endPoint y: 728, distance: 291.0
click at [390, 728] on div at bounding box center [388, 704] width 3 height 147
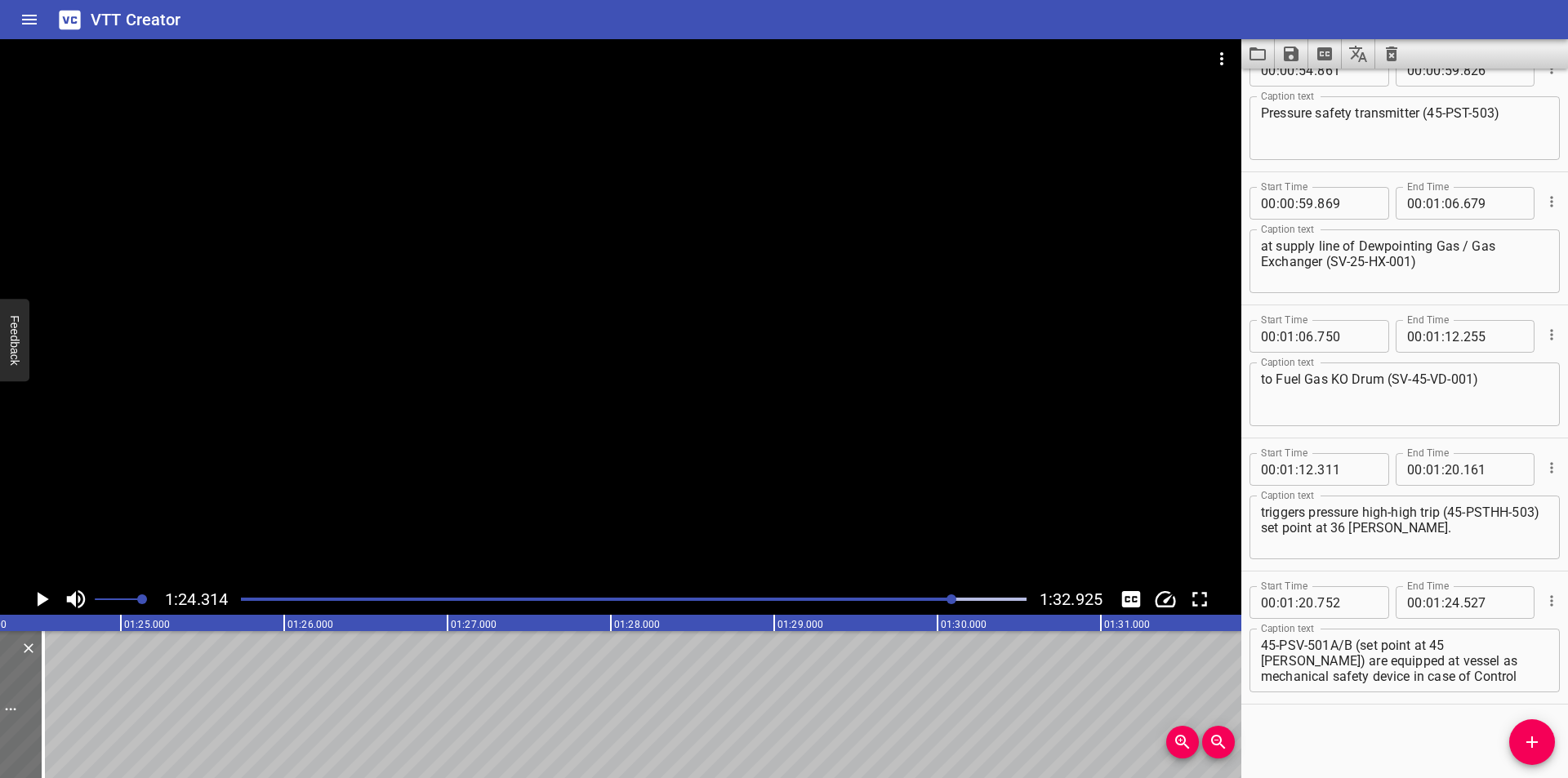
scroll to position [0, 13773]
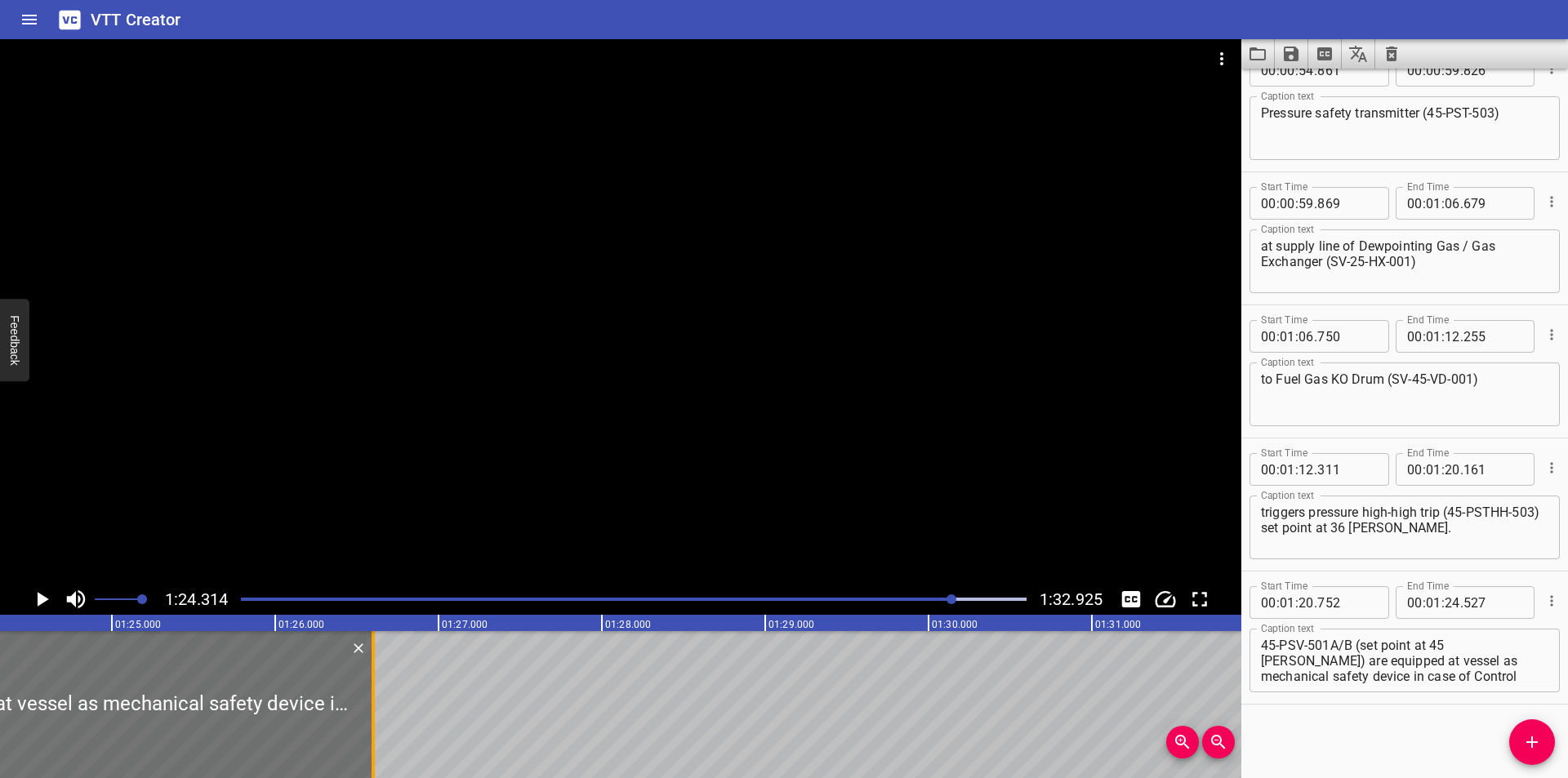
drag, startPoint x: 36, startPoint y: 717, endPoint x: 374, endPoint y: 717, distance: 338.0
click at [374, 717] on div at bounding box center [372, 704] width 17 height 147
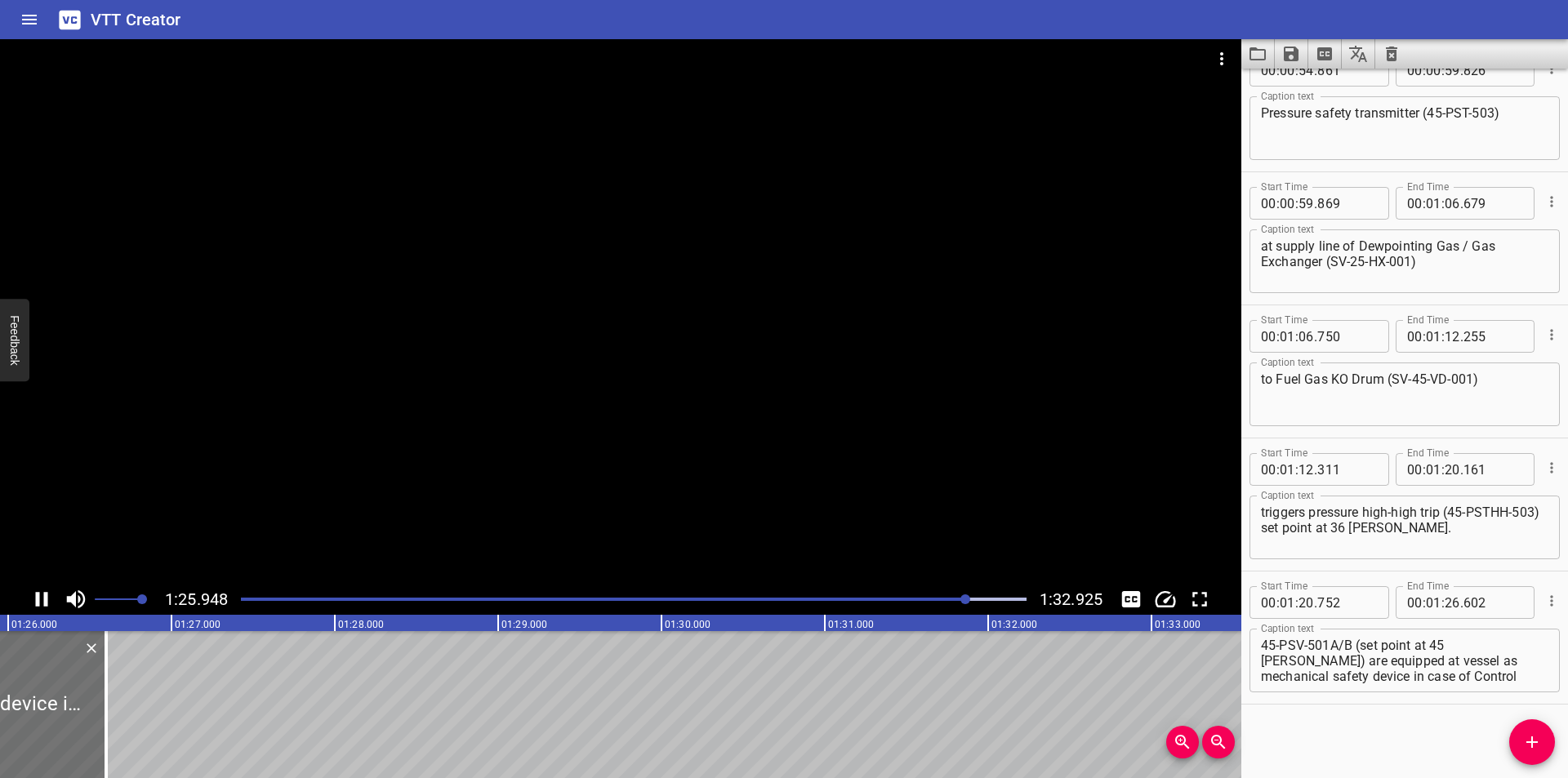
scroll to position [0, 14080]
drag, startPoint x: 68, startPoint y: 731, endPoint x: 119, endPoint y: 737, distance: 51.4
click at [119, 737] on div at bounding box center [116, 704] width 17 height 147
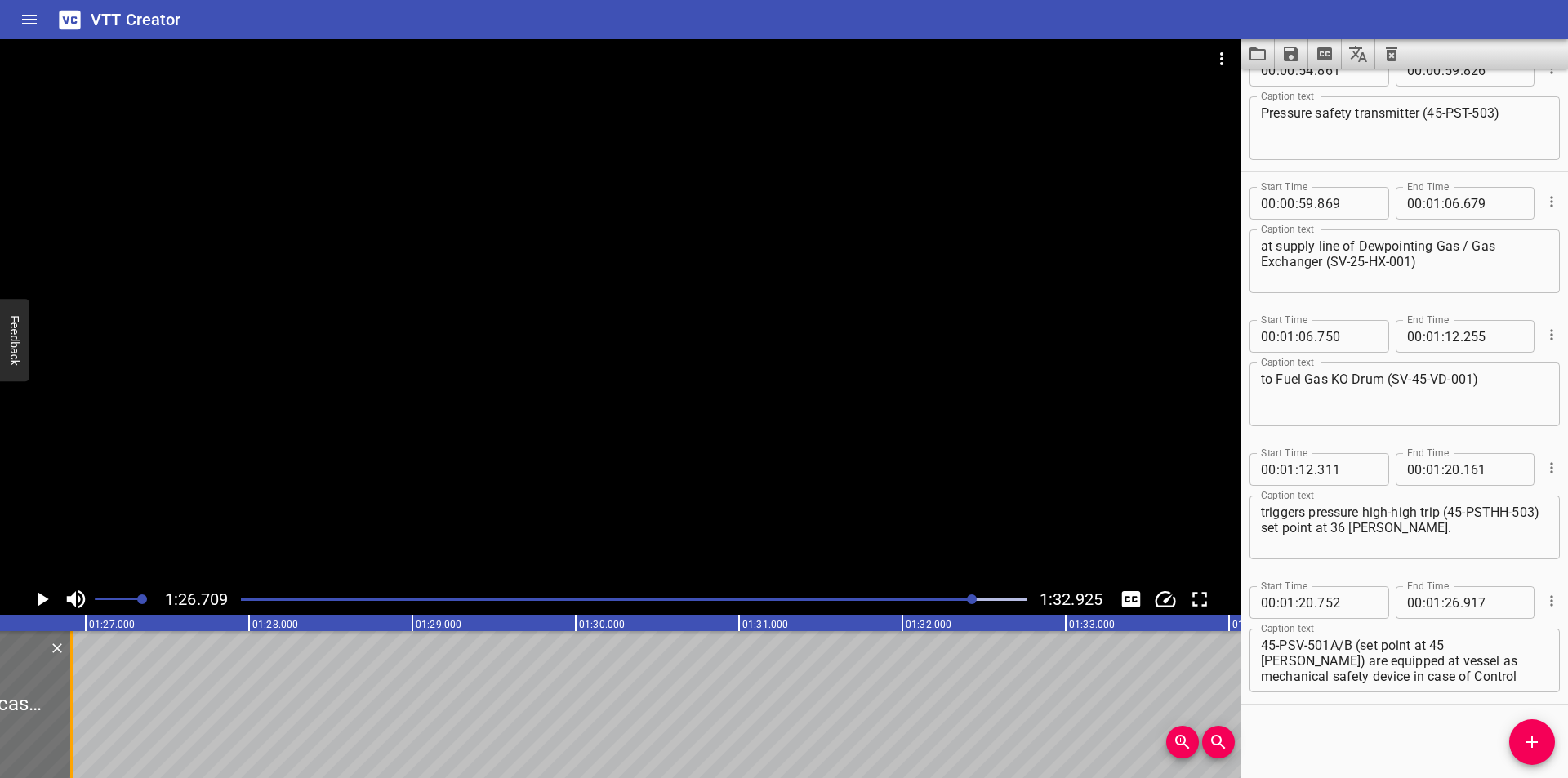
scroll to position [0, 14164]
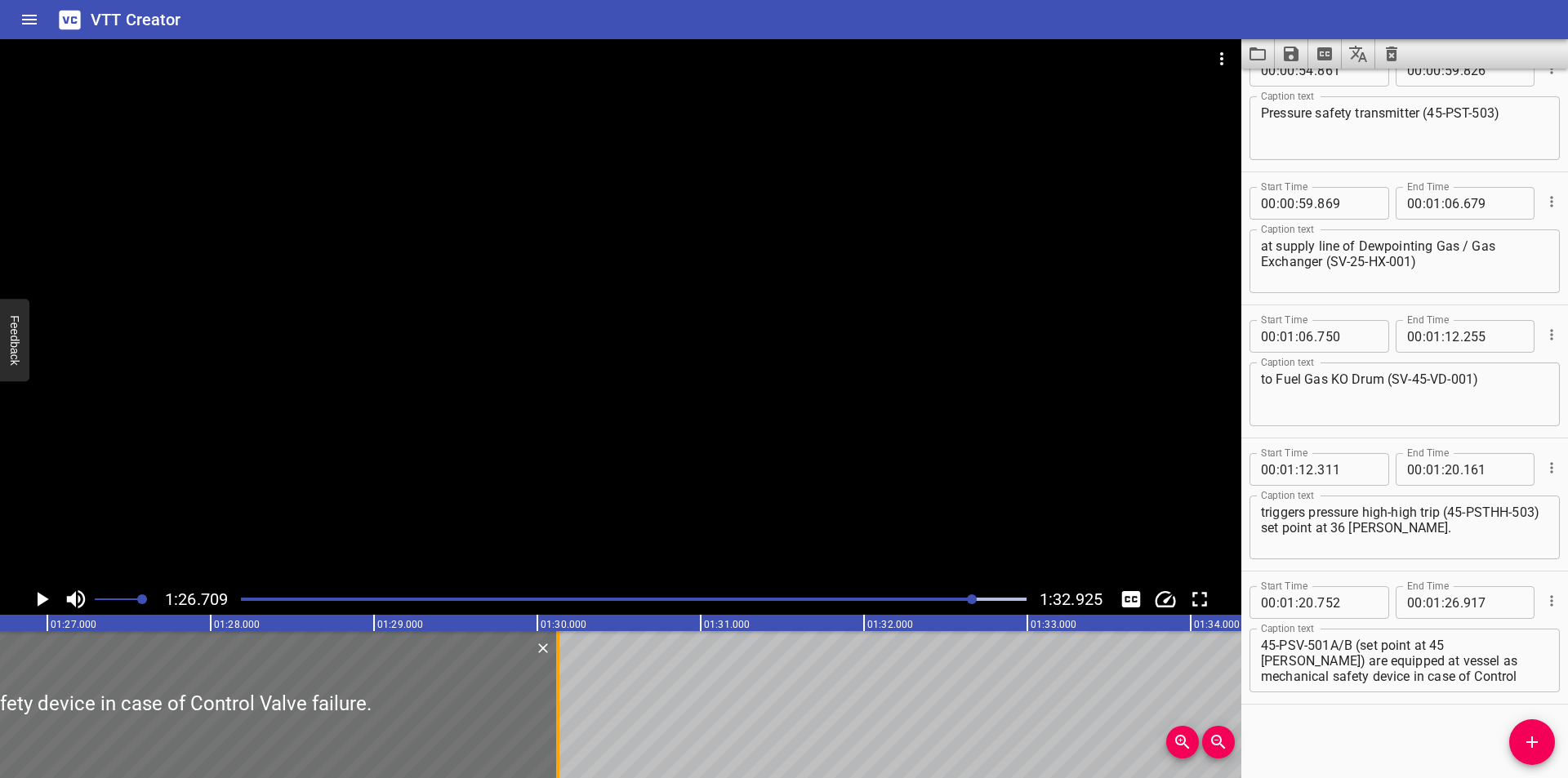
drag, startPoint x: 35, startPoint y: 730, endPoint x: 560, endPoint y: 734, distance: 525.0
click at [560, 734] on div at bounding box center [558, 704] width 17 height 147
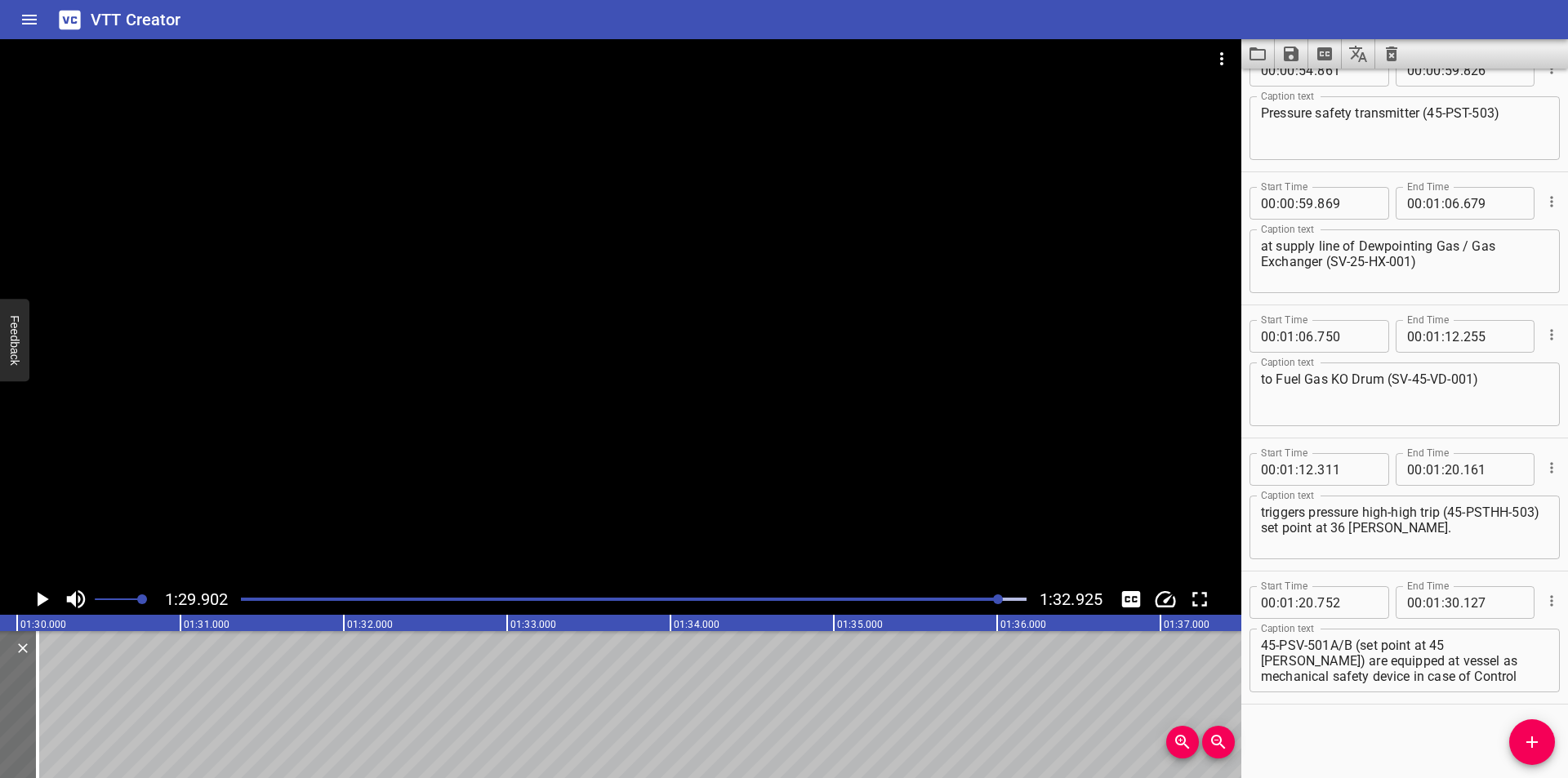
scroll to position [0, 14684]
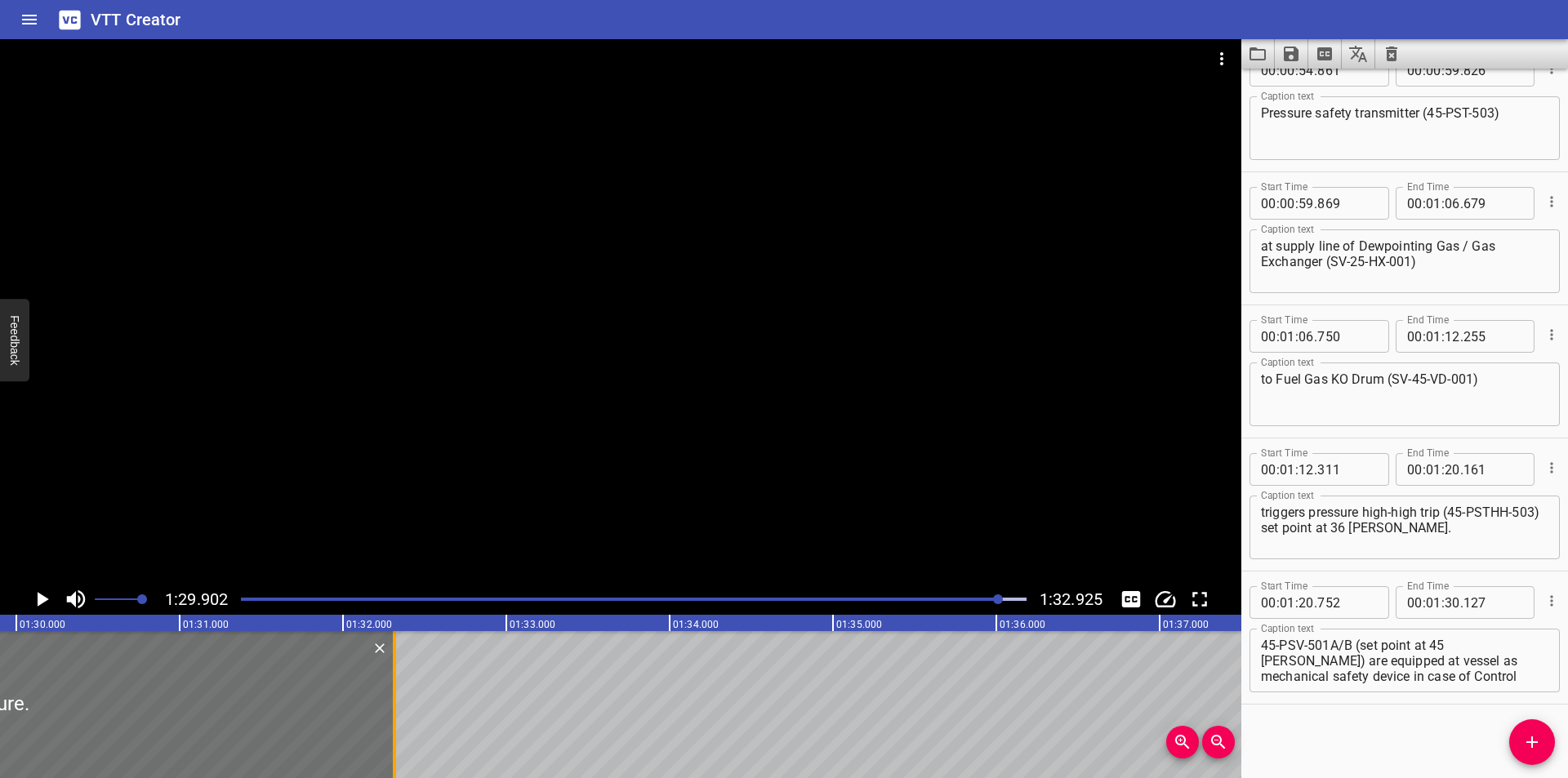
drag, startPoint x: 38, startPoint y: 703, endPoint x: 395, endPoint y: 708, distance: 357.0
click at [395, 708] on div at bounding box center [394, 704] width 3 height 147
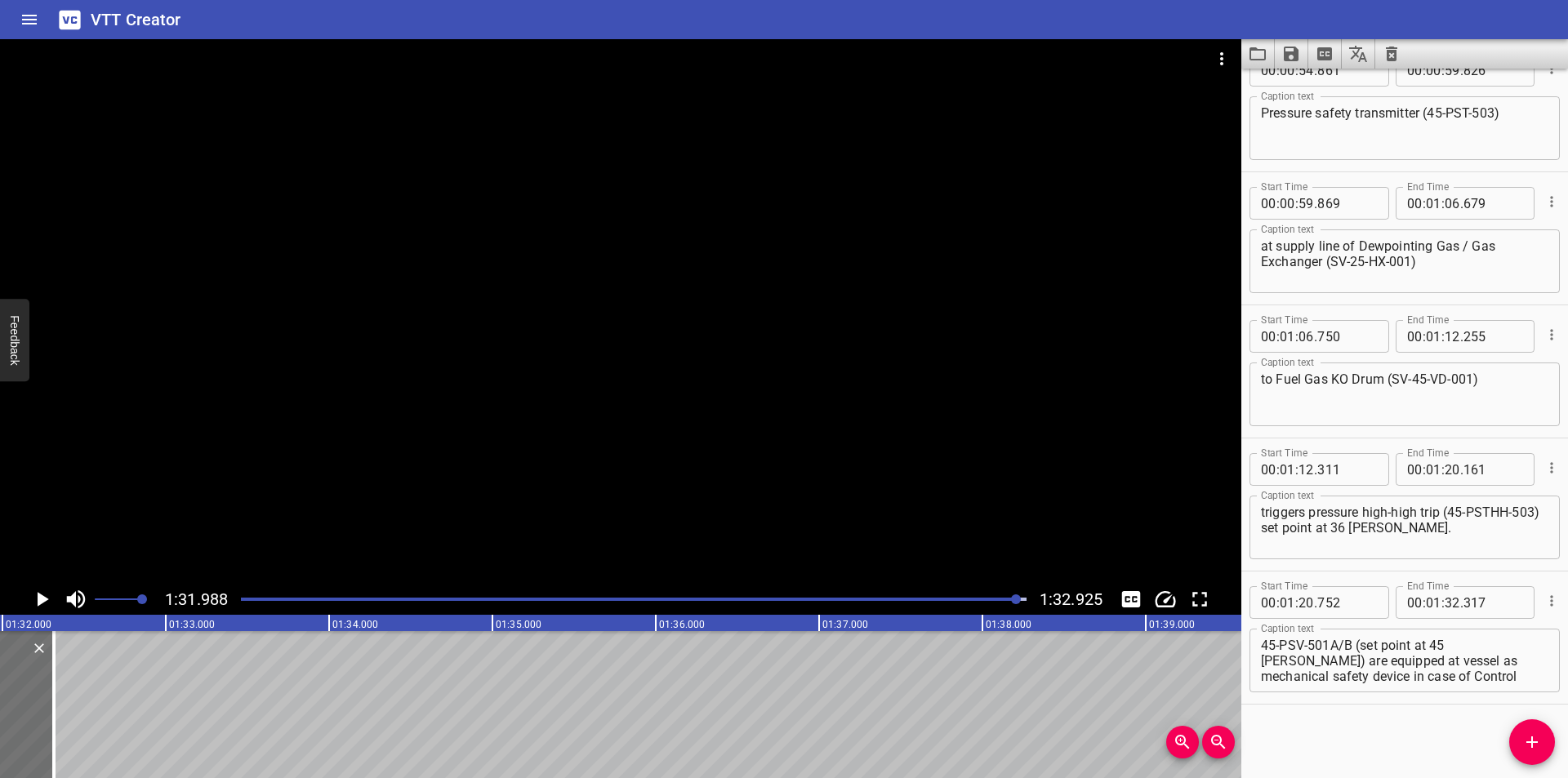
scroll to position [0, 15026]
click at [963, 604] on div at bounding box center [634, 599] width 805 height 22
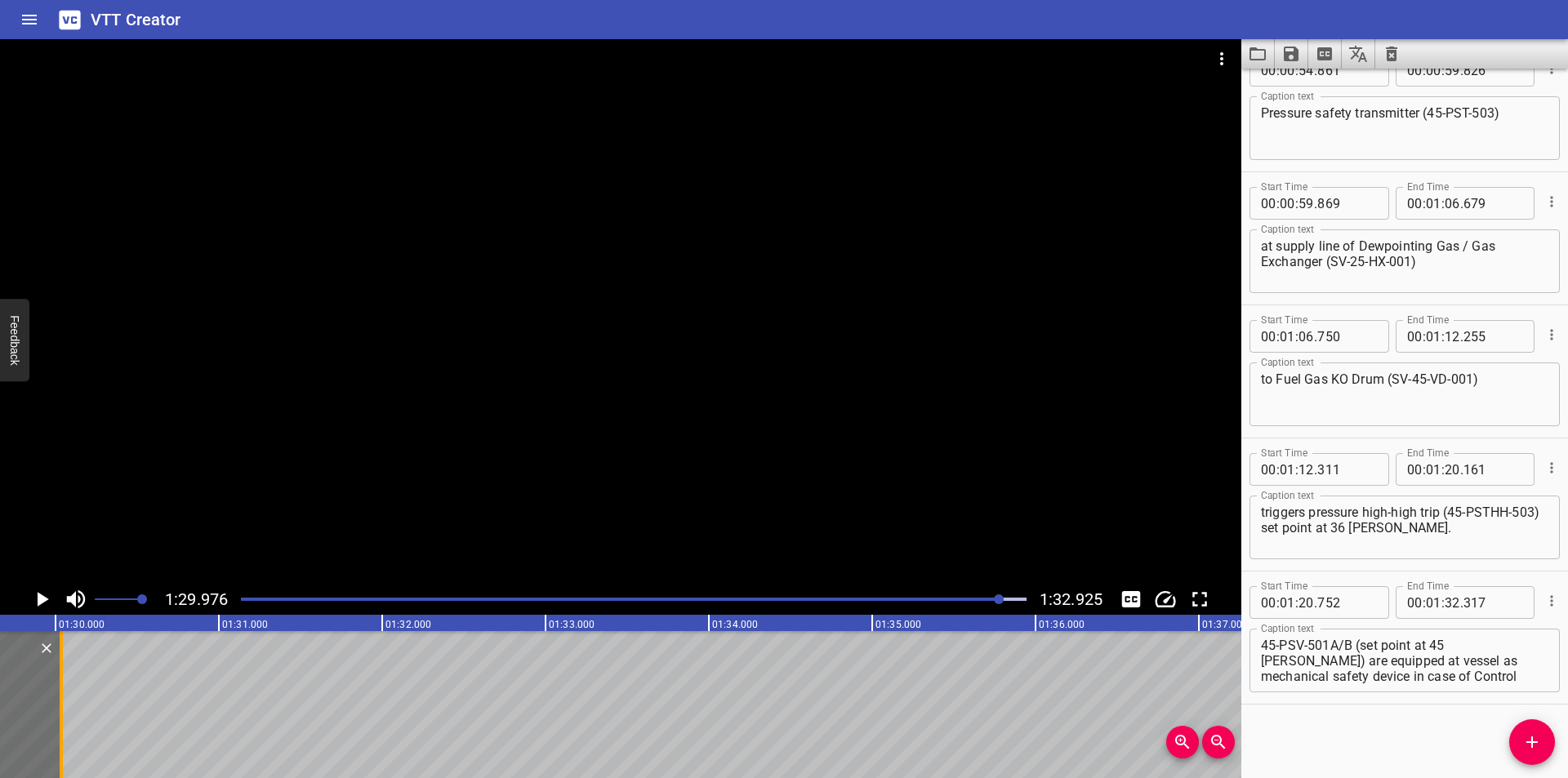
drag, startPoint x: 386, startPoint y: 730, endPoint x: 65, endPoint y: 732, distance: 321.0
click at [65, 732] on div at bounding box center [60, 704] width 17 height 147
drag, startPoint x: 1302, startPoint y: 677, endPoint x: 1554, endPoint y: 747, distance: 261.5
click at [1565, 756] on div "Start Time 00 : 00 : 00 . 000 Start Time End Time 00 : 00 : 01 . 465 End Time C…" at bounding box center [1404, 423] width 327 height 710
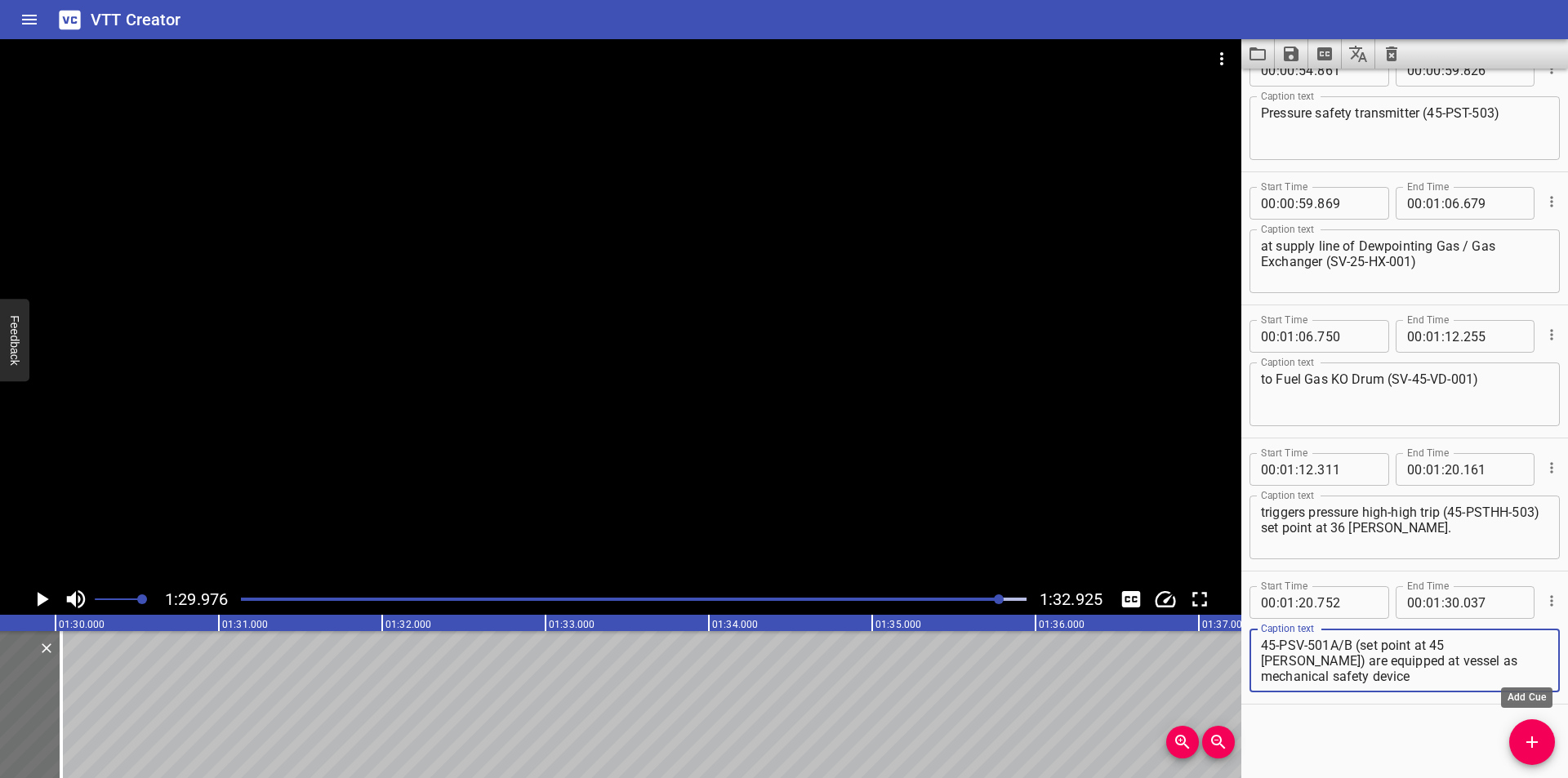
click at [1519, 746] on span "Add Cue" at bounding box center [1532, 742] width 46 height 19
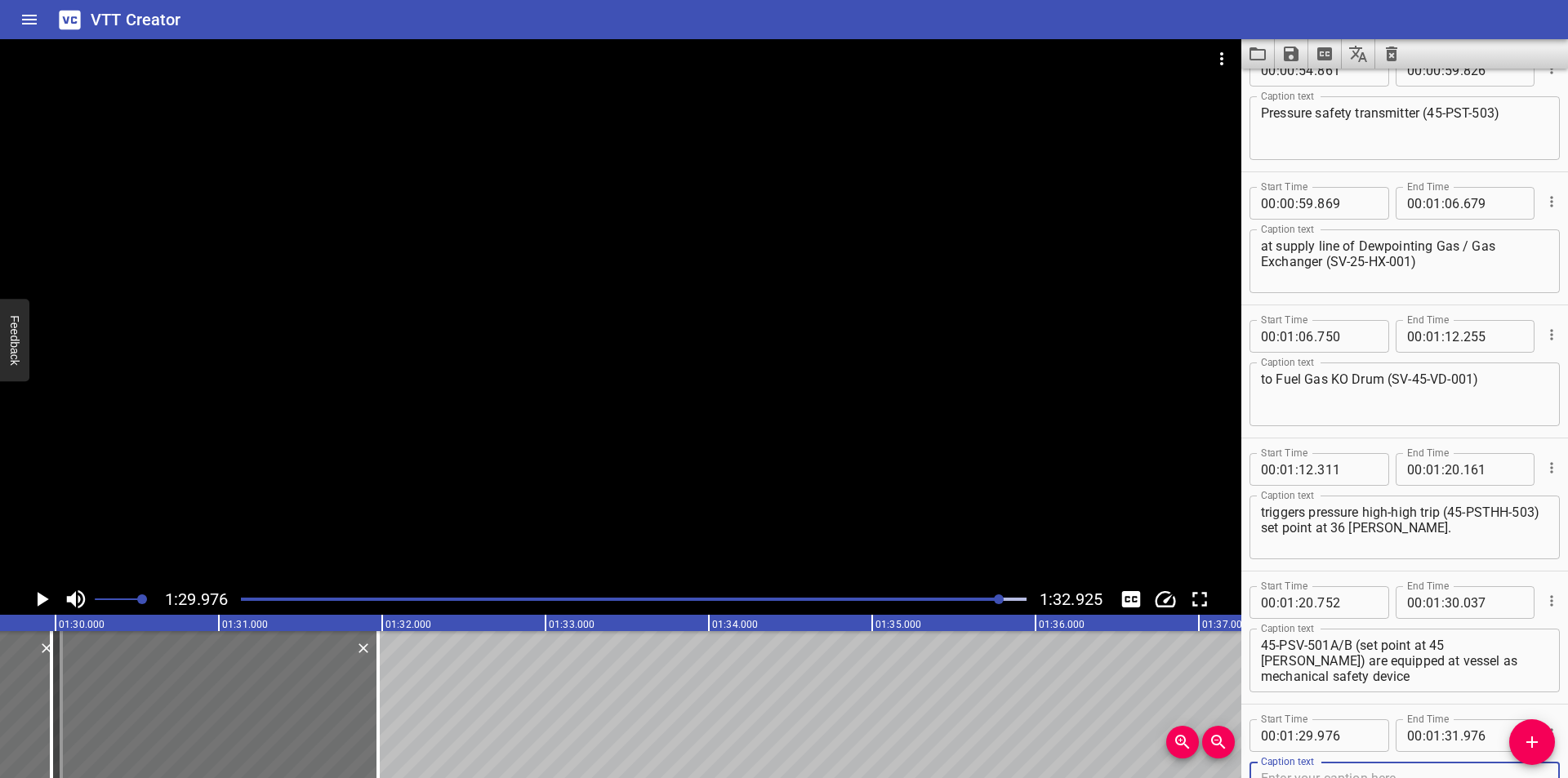
scroll to position [1106, 0]
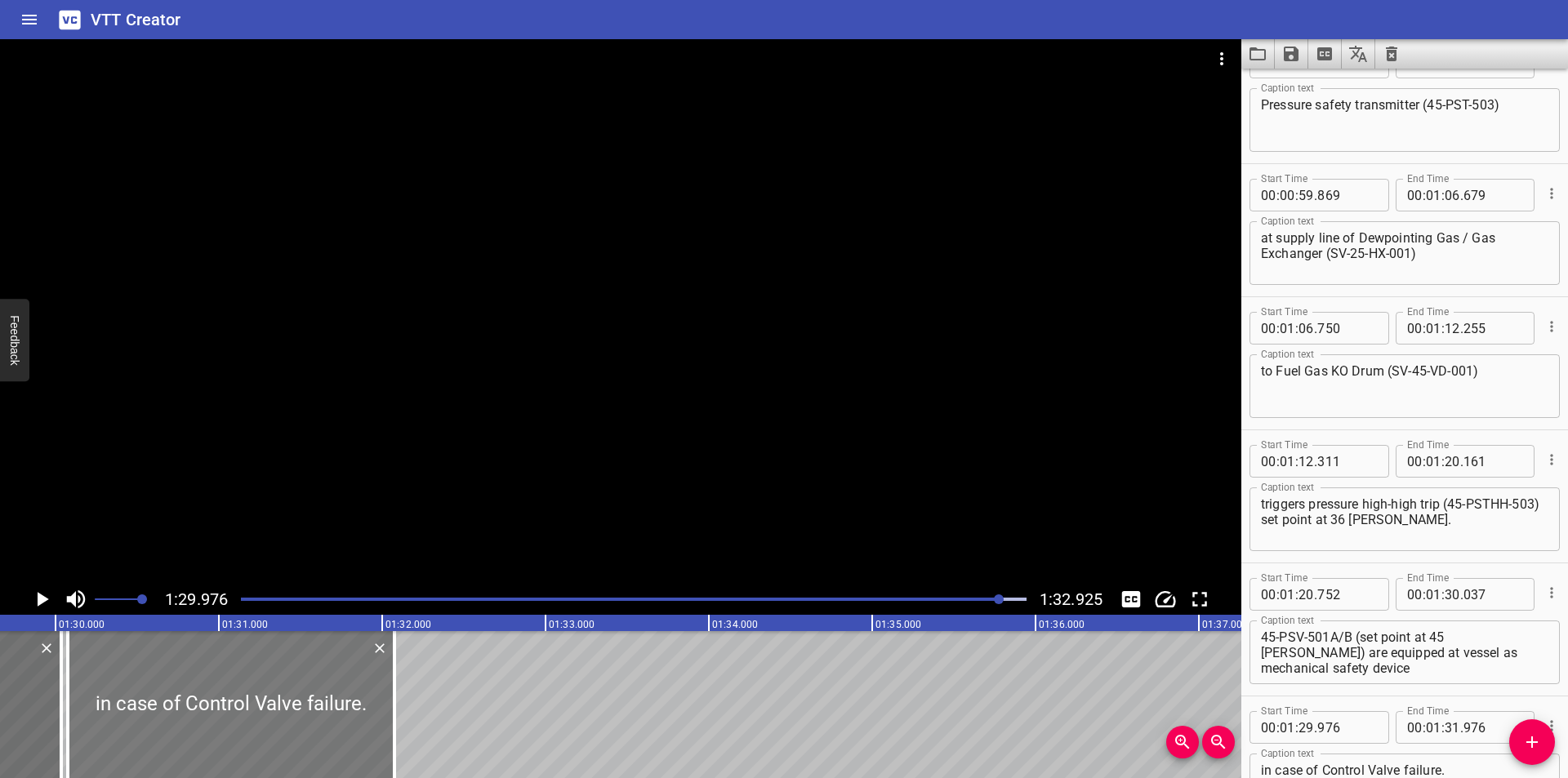
click at [237, 691] on div at bounding box center [231, 704] width 327 height 147
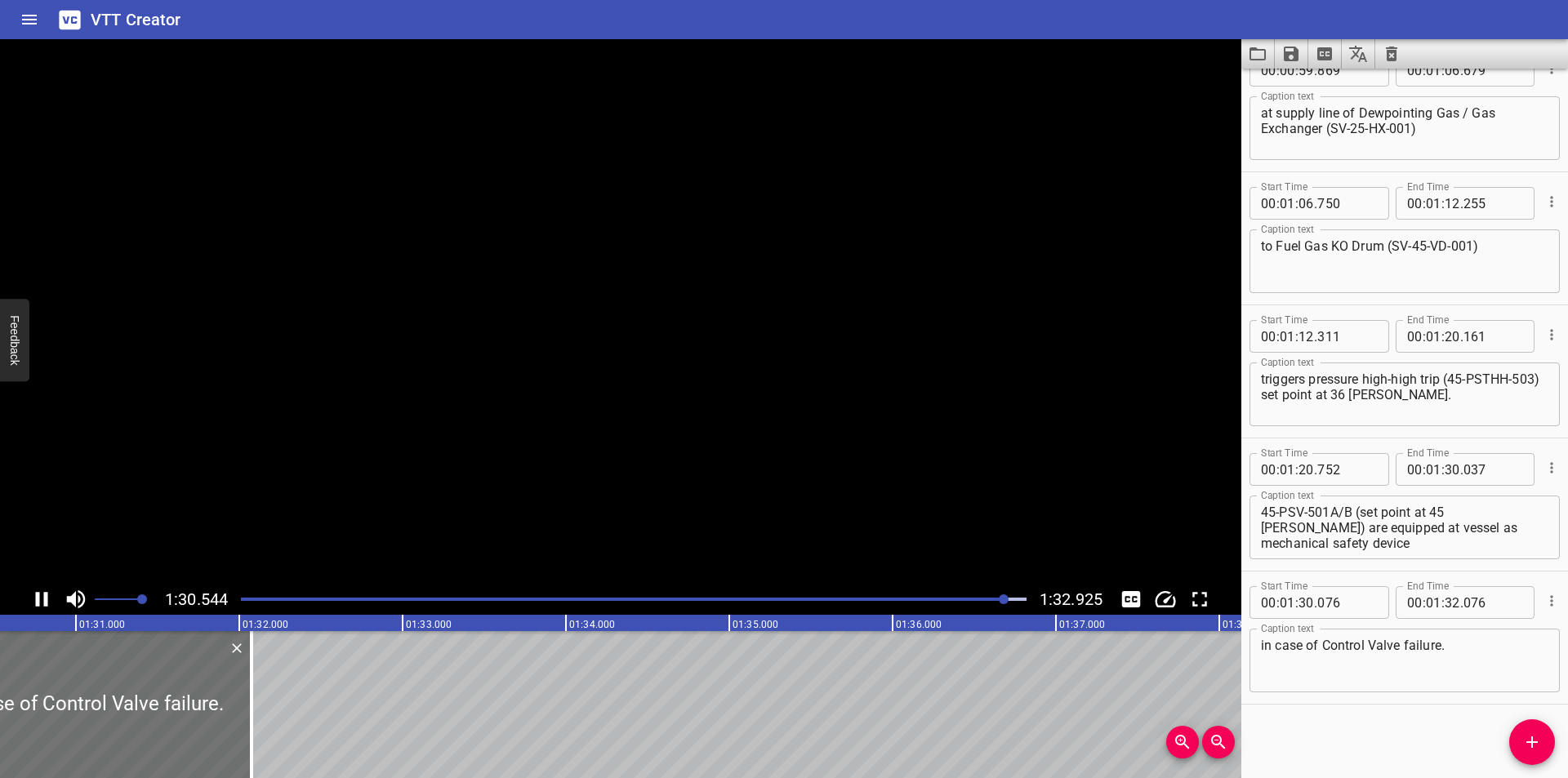
scroll to position [0, 14803]
click at [991, 599] on div "Play progress" at bounding box center [614, 599] width 786 height 3
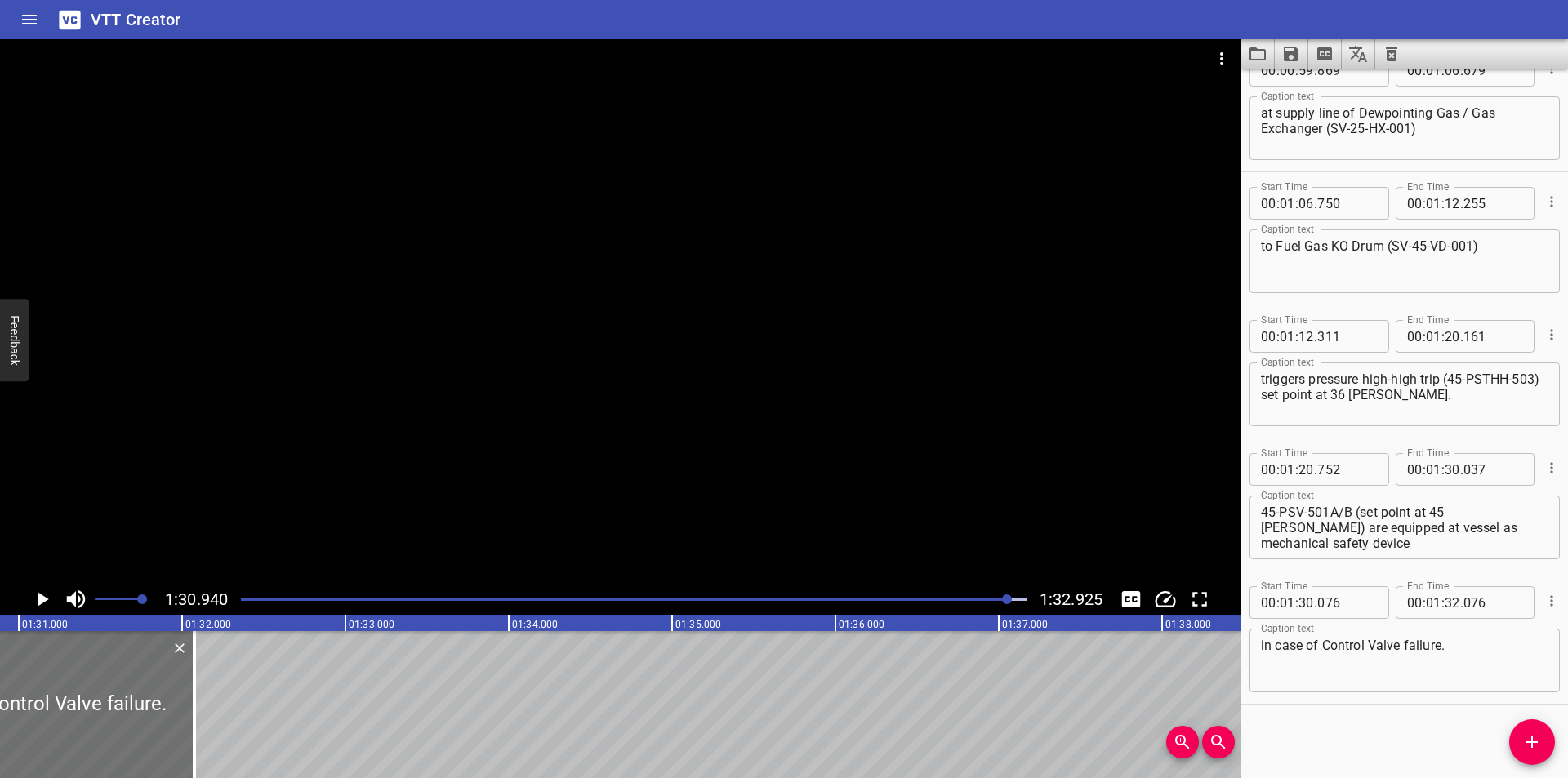
scroll to position [0, 14854]
drag, startPoint x: 187, startPoint y: 734, endPoint x: 223, endPoint y: 741, distance: 36.7
click at [223, 741] on div at bounding box center [221, 704] width 17 height 147
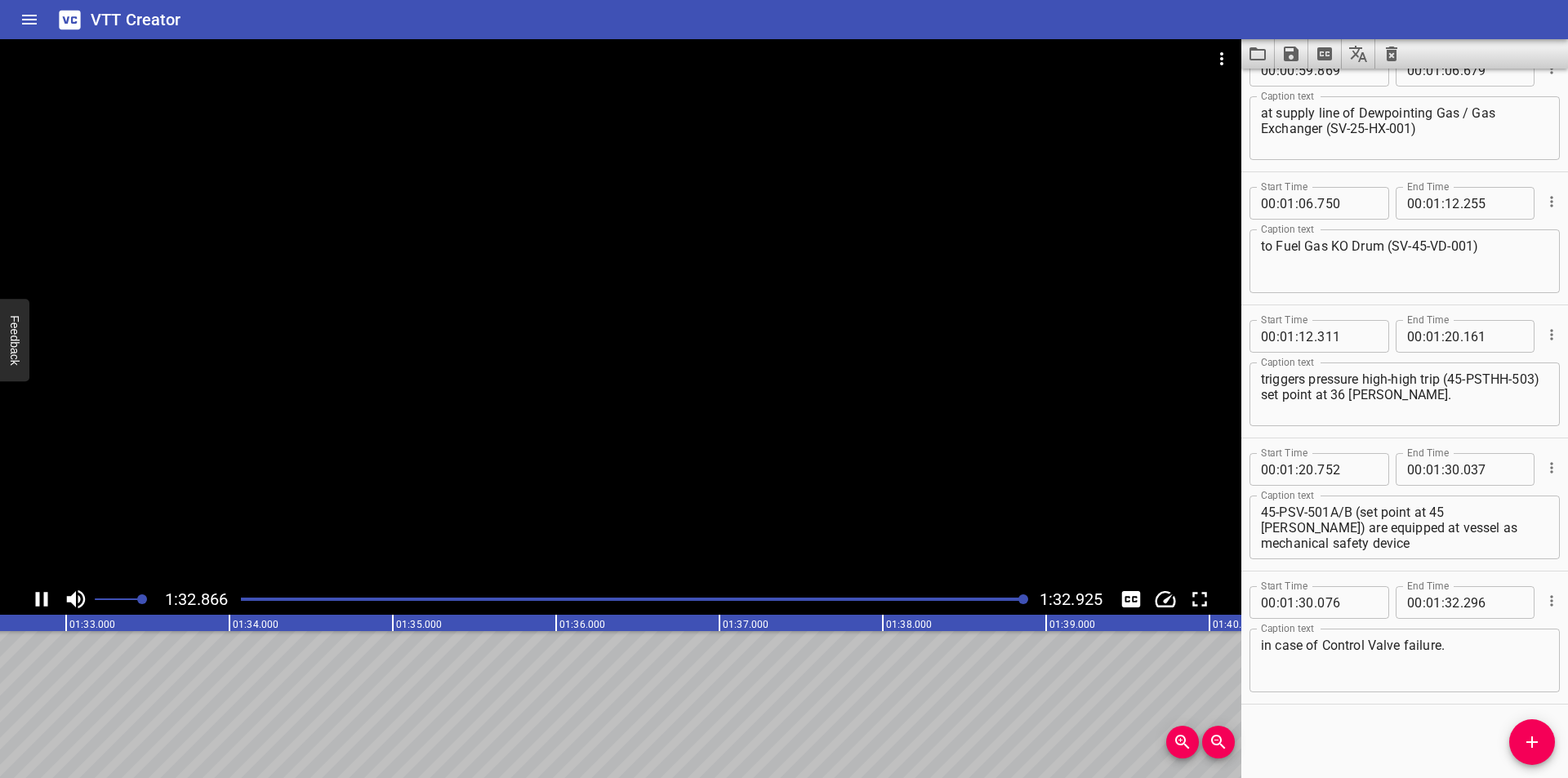
scroll to position [0, 15179]
click at [1293, 55] on icon "Save captions to file" at bounding box center [1291, 54] width 15 height 15
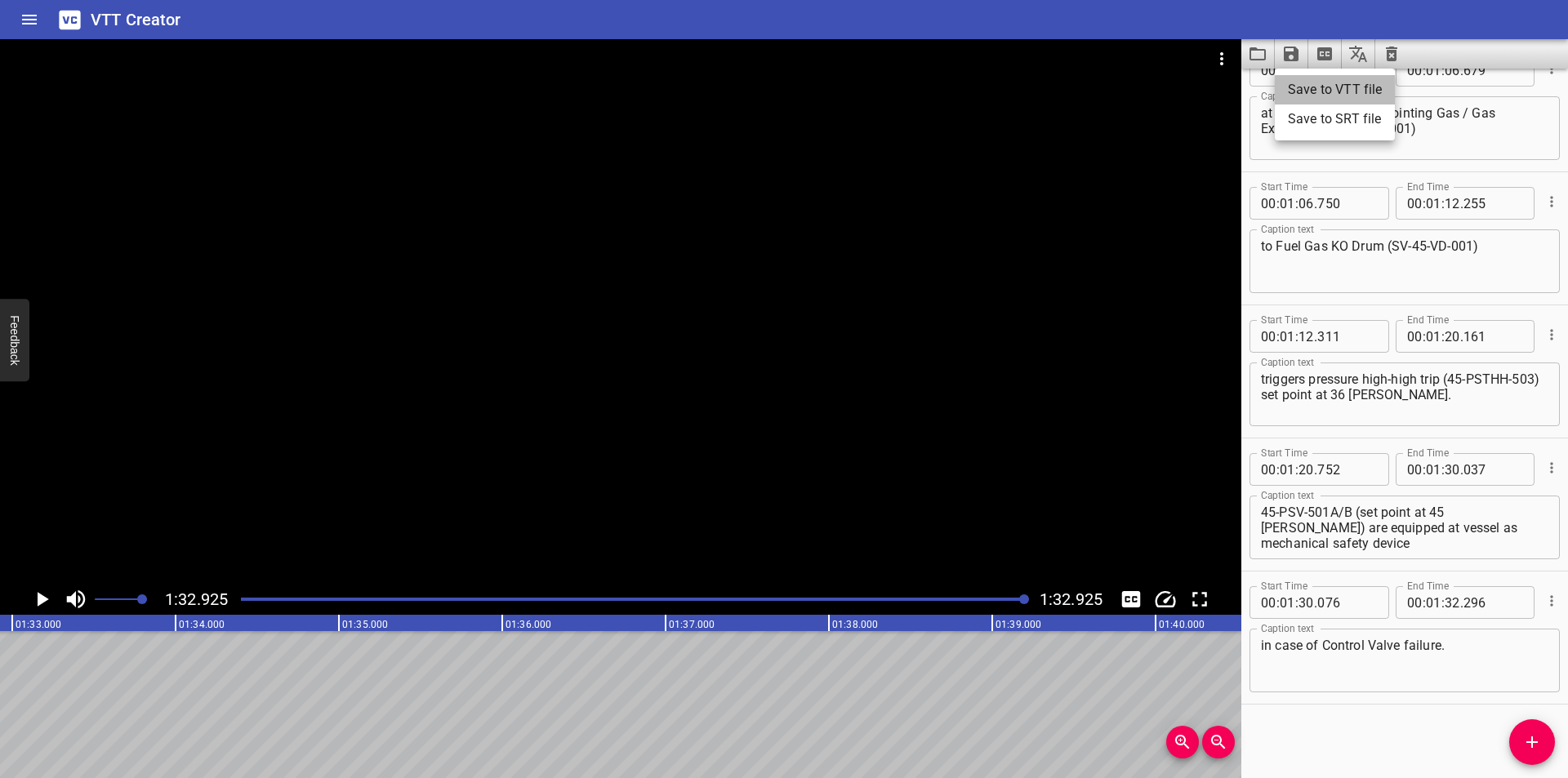
click at [1314, 83] on li "Save to VTT file" at bounding box center [1334, 90] width 120 height 29
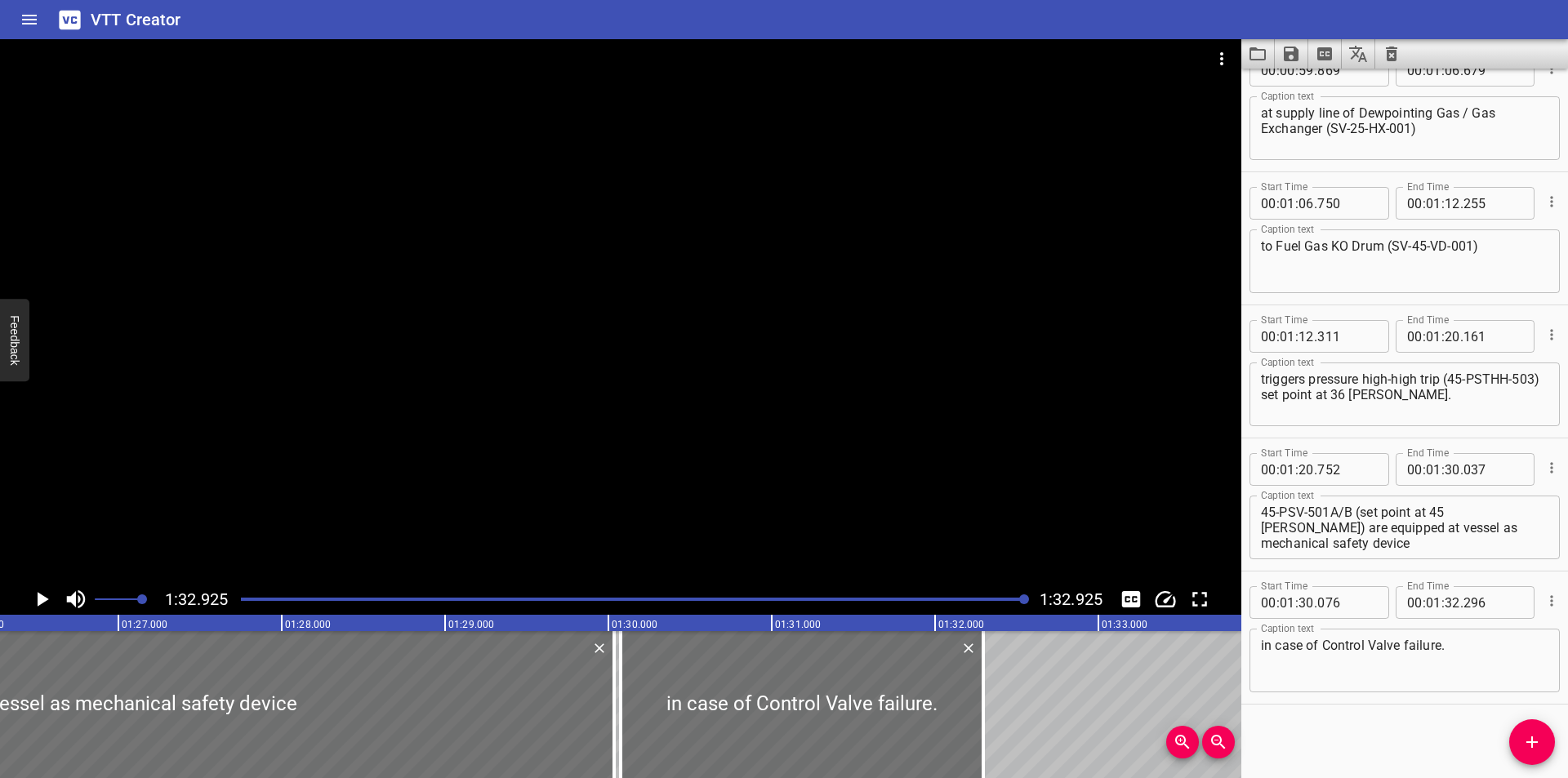
drag, startPoint x: 1333, startPoint y: 747, endPoint x: 1196, endPoint y: 459, distance: 318.9
click at [1330, 741] on div "Start Time 00 : 00 : 00 . 000 Start Time End Time 00 : 00 : 01 . 465 End Time C…" at bounding box center [1404, 423] width 327 height 710
click at [1214, 63] on icon "Video Options" at bounding box center [1222, 58] width 20 height 19
click at [1218, 62] on li "Select New Video File..." at bounding box center [1283, 60] width 163 height 29
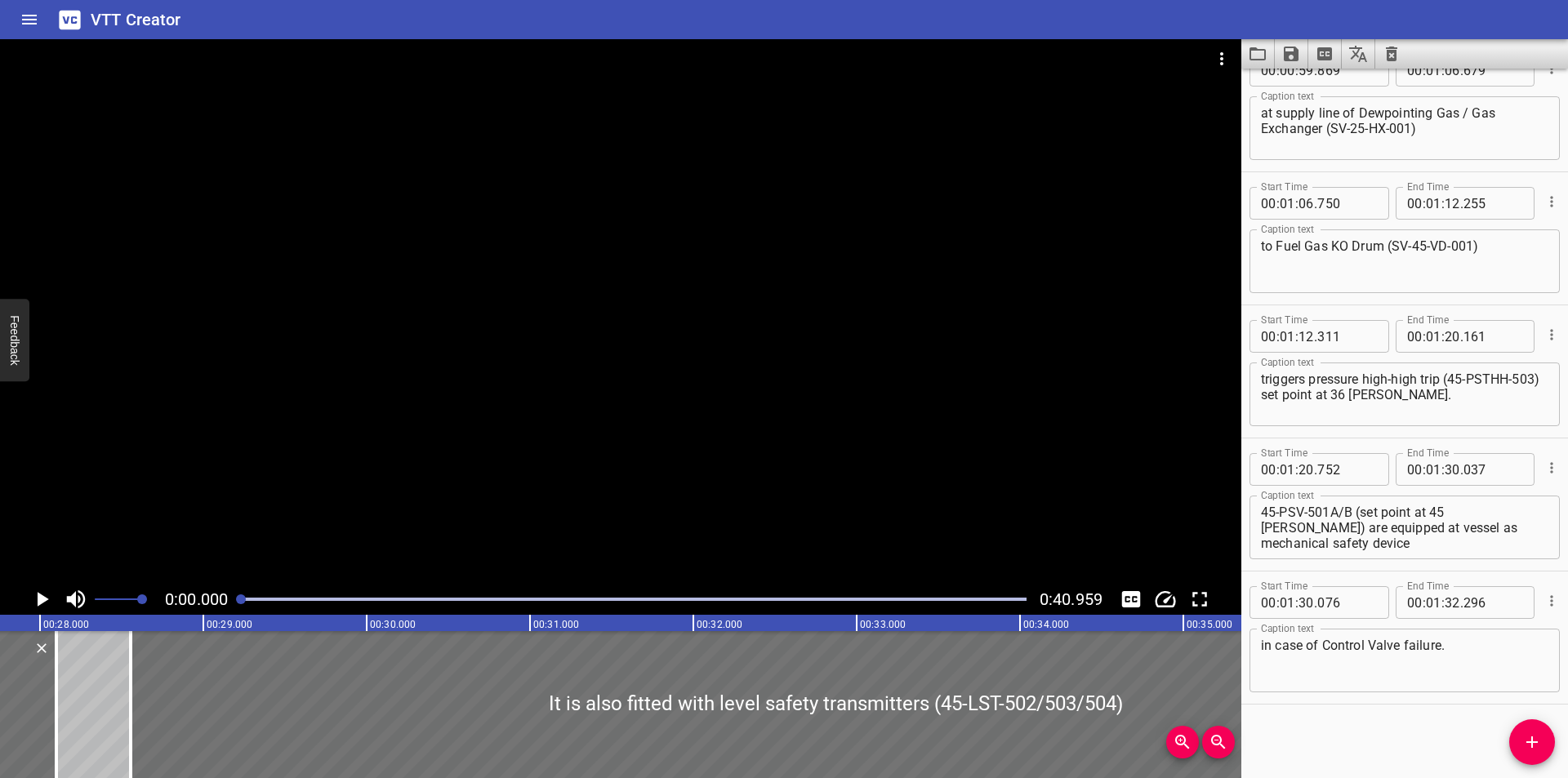
click at [900, 258] on div at bounding box center [620, 311] width 1241 height 545
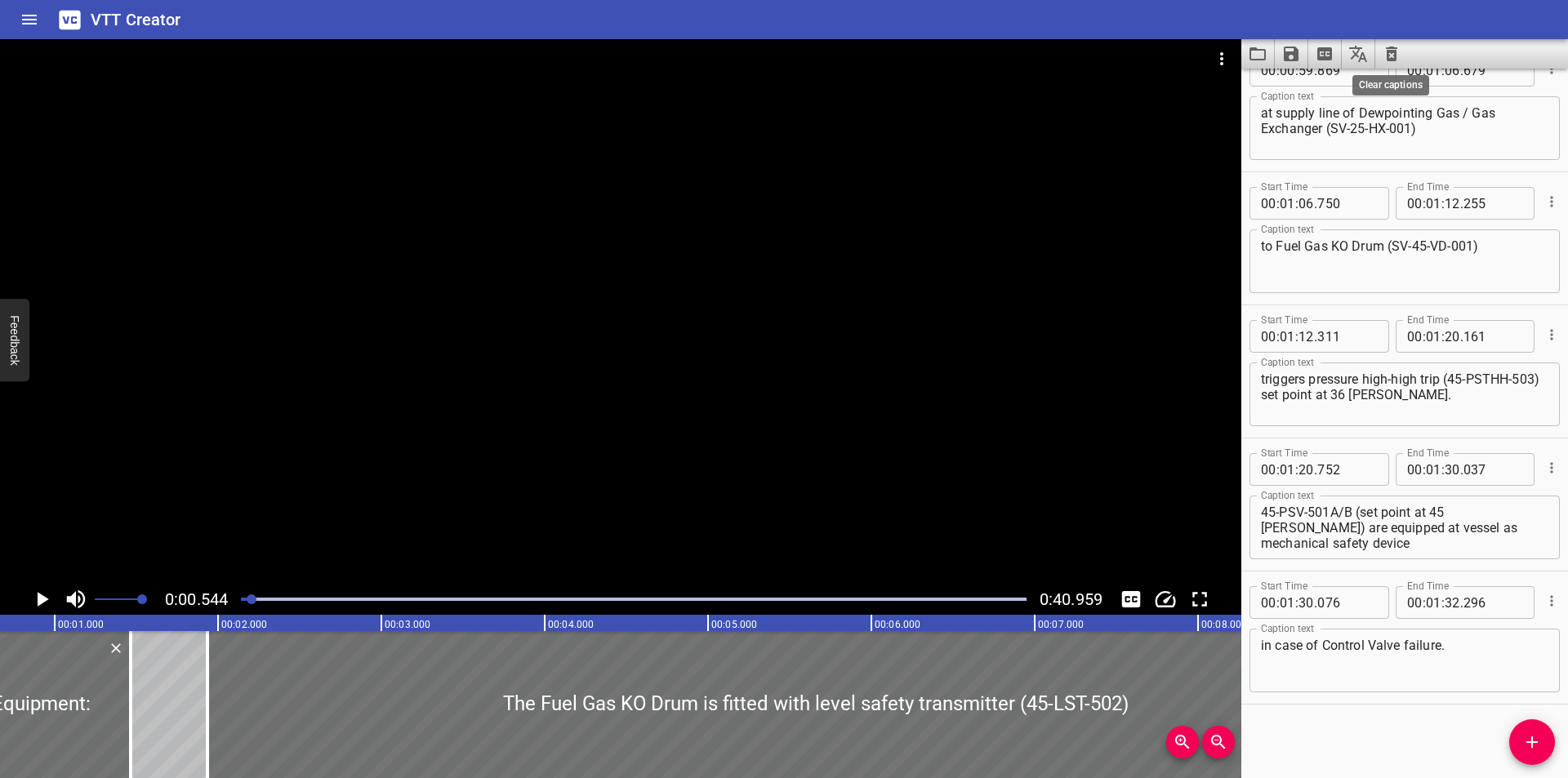
scroll to position [0, 89]
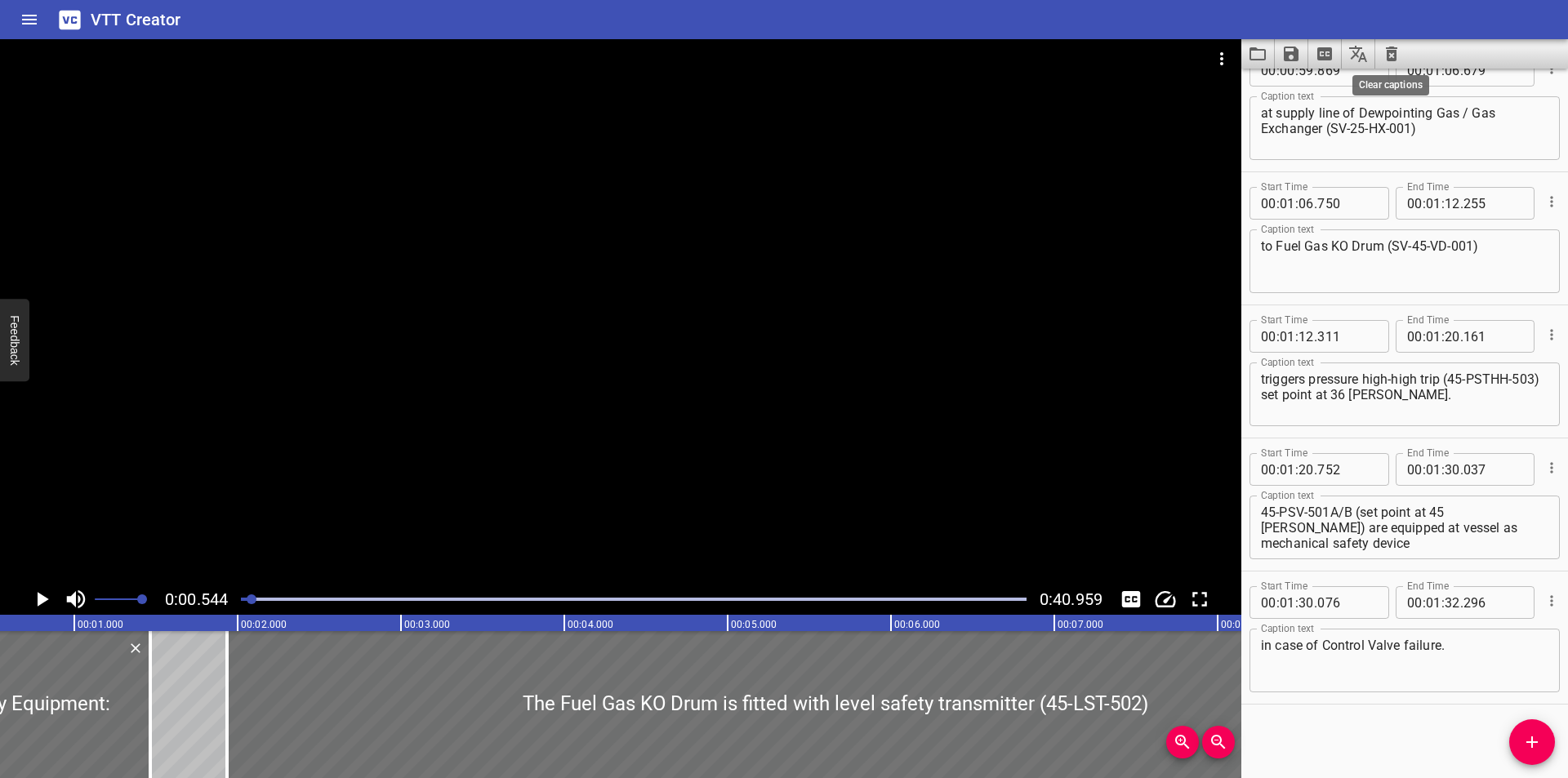
click at [1393, 55] on icon "Clear captions" at bounding box center [1392, 54] width 20 height 19
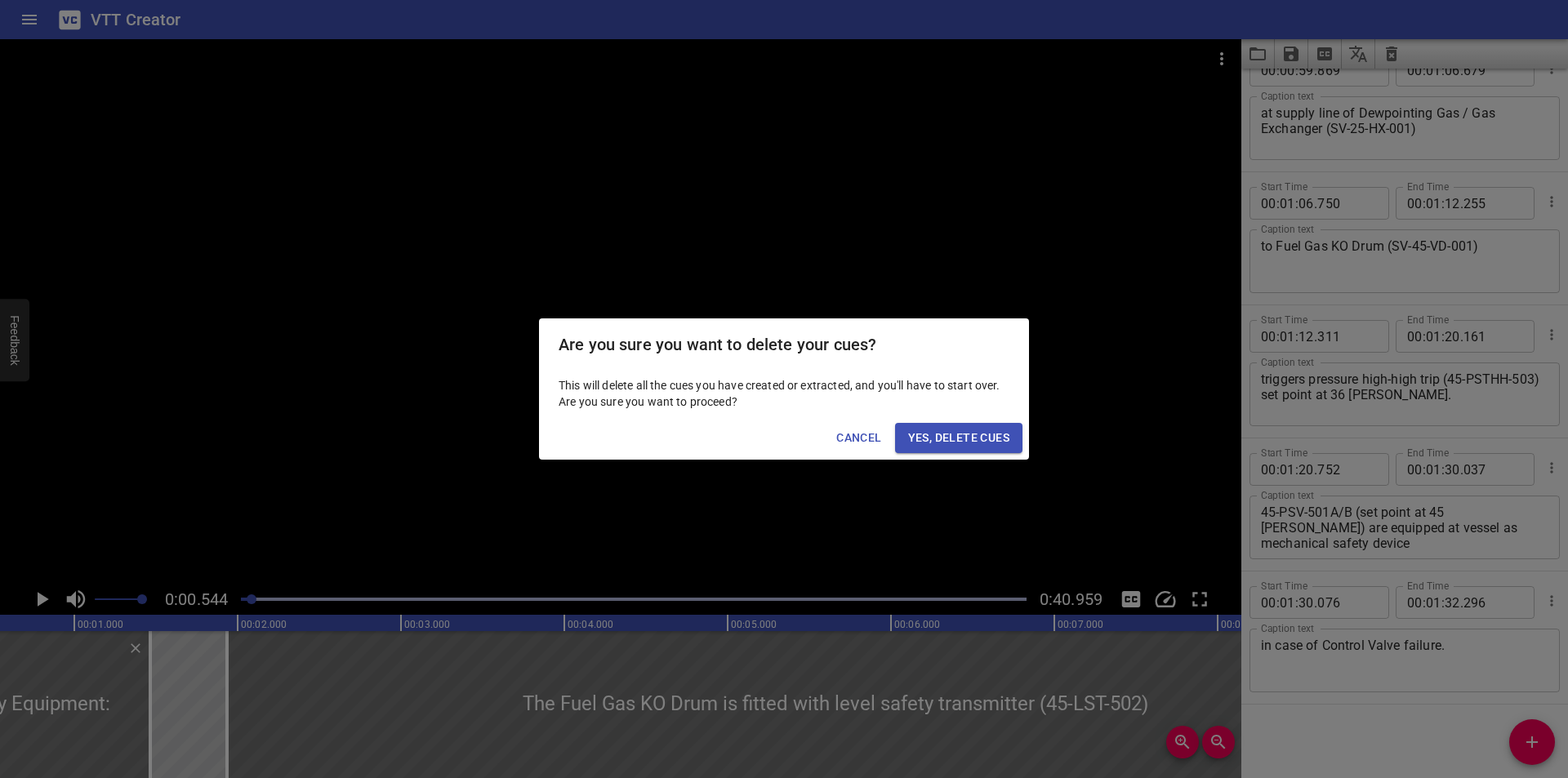
click at [978, 424] on button "Yes, Delete Cues" at bounding box center [959, 438] width 128 height 30
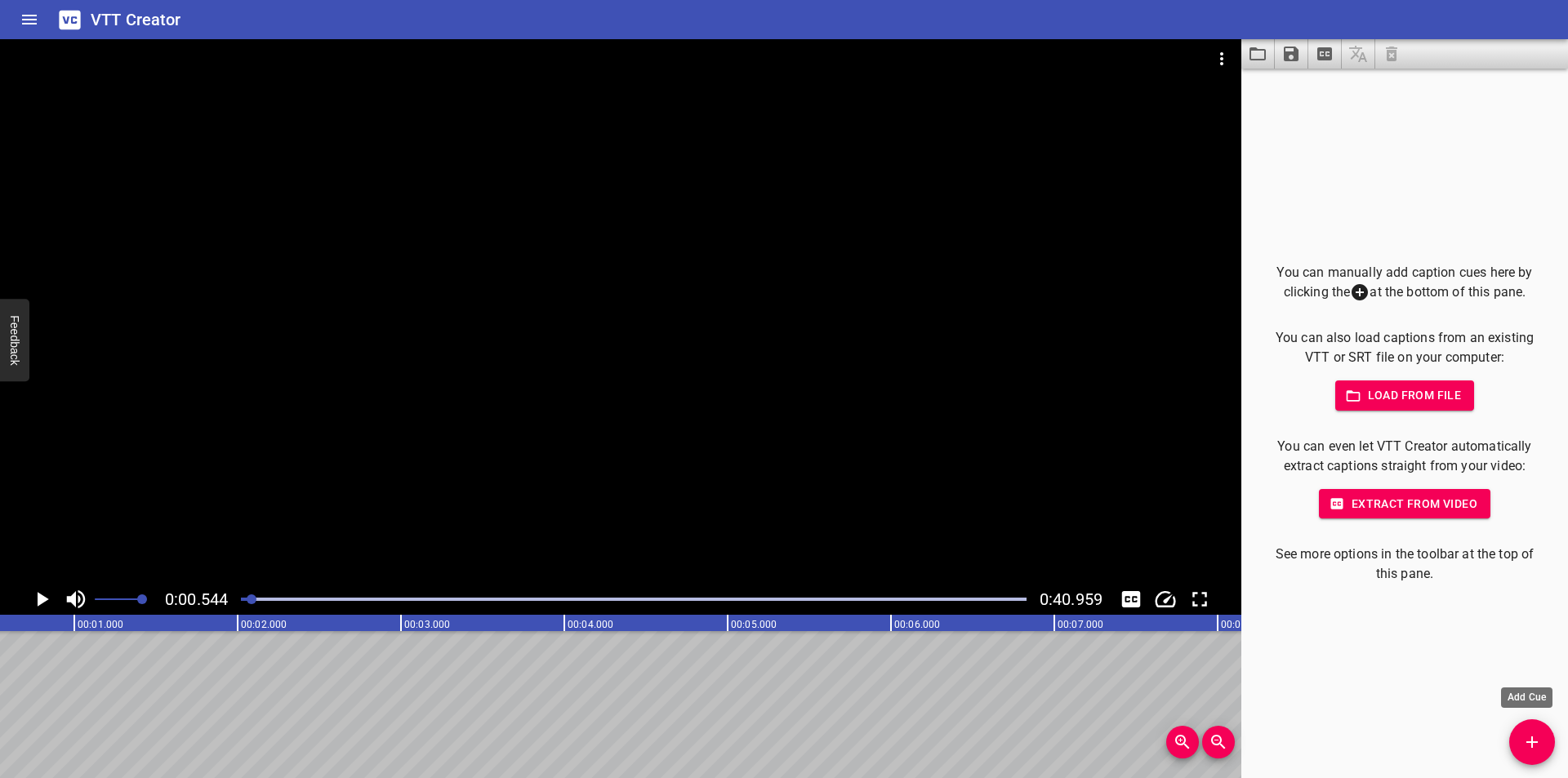
drag, startPoint x: 1520, startPoint y: 746, endPoint x: 787, endPoint y: 709, distance: 733.9
click at [1511, 745] on span "Add Cue" at bounding box center [1532, 742] width 46 height 19
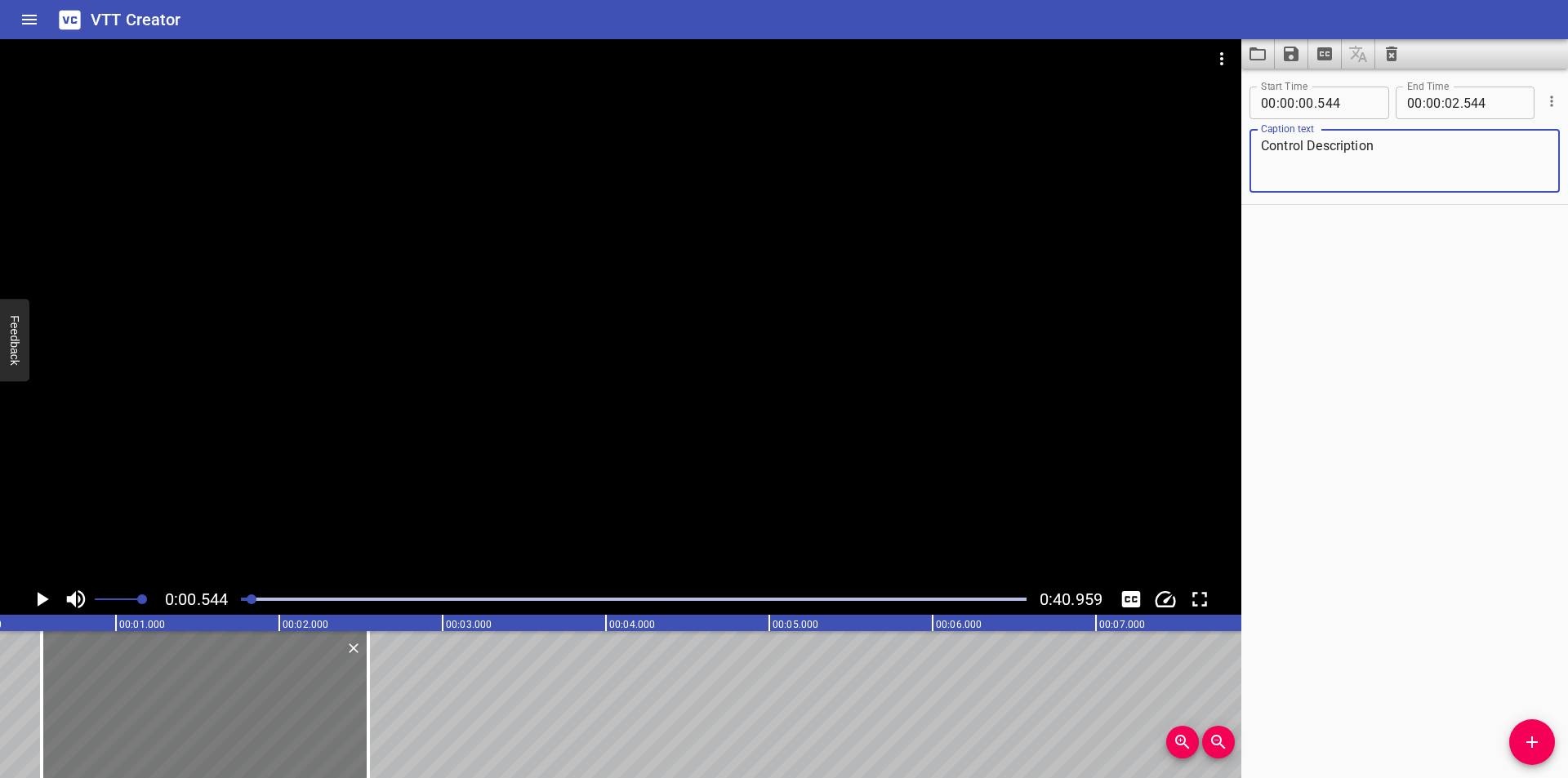
scroll to position [0, 0]
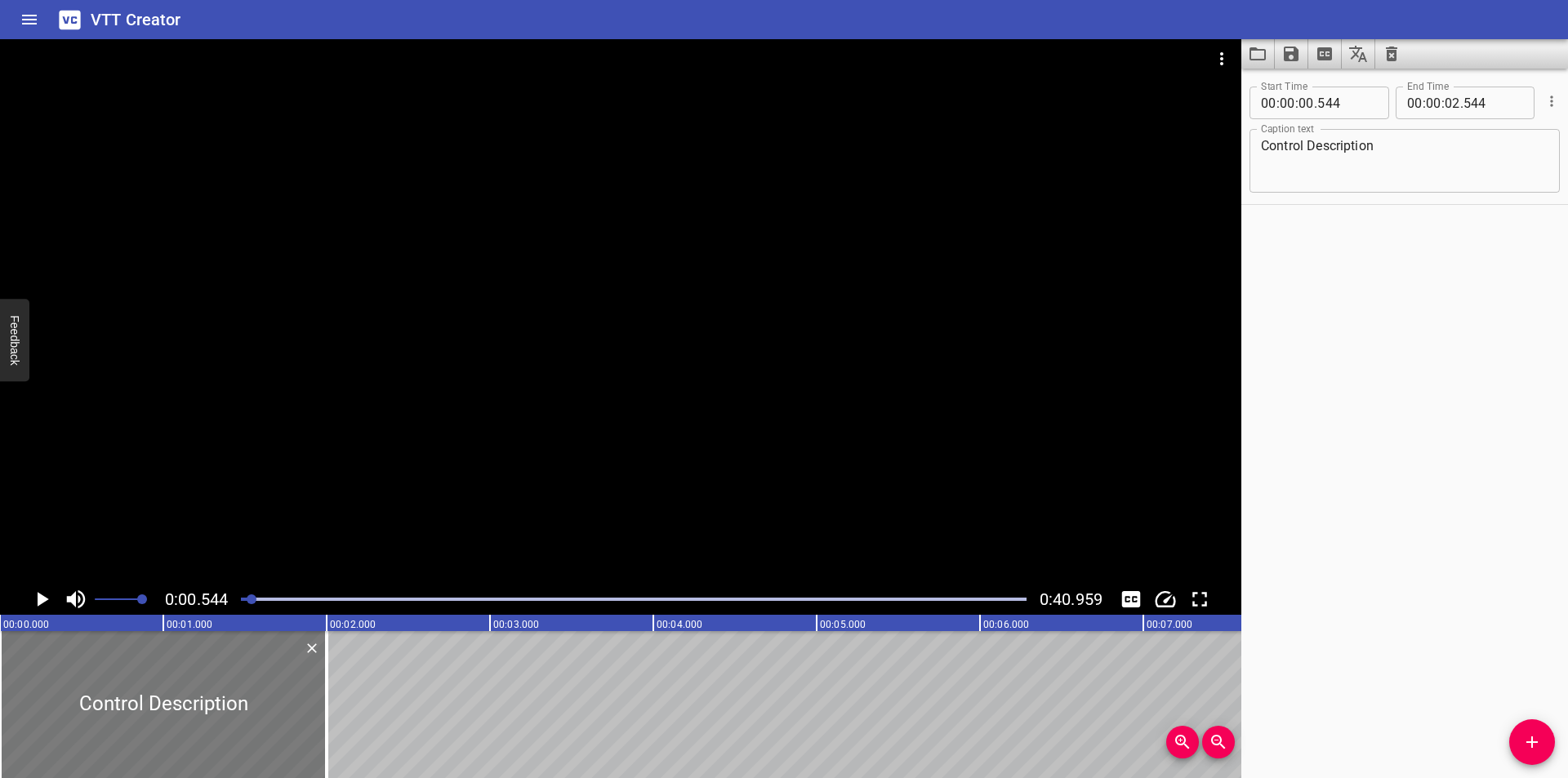
drag, startPoint x: 295, startPoint y: 686, endPoint x: 27, endPoint y: 664, distance: 268.9
click at [28, 664] on div at bounding box center [163, 704] width 327 height 147
drag, startPoint x: 199, startPoint y: 706, endPoint x: 173, endPoint y: 701, distance: 26.5
click at [173, 701] on div at bounding box center [163, 704] width 327 height 147
drag, startPoint x: 331, startPoint y: 696, endPoint x: 264, endPoint y: 711, distance: 68.7
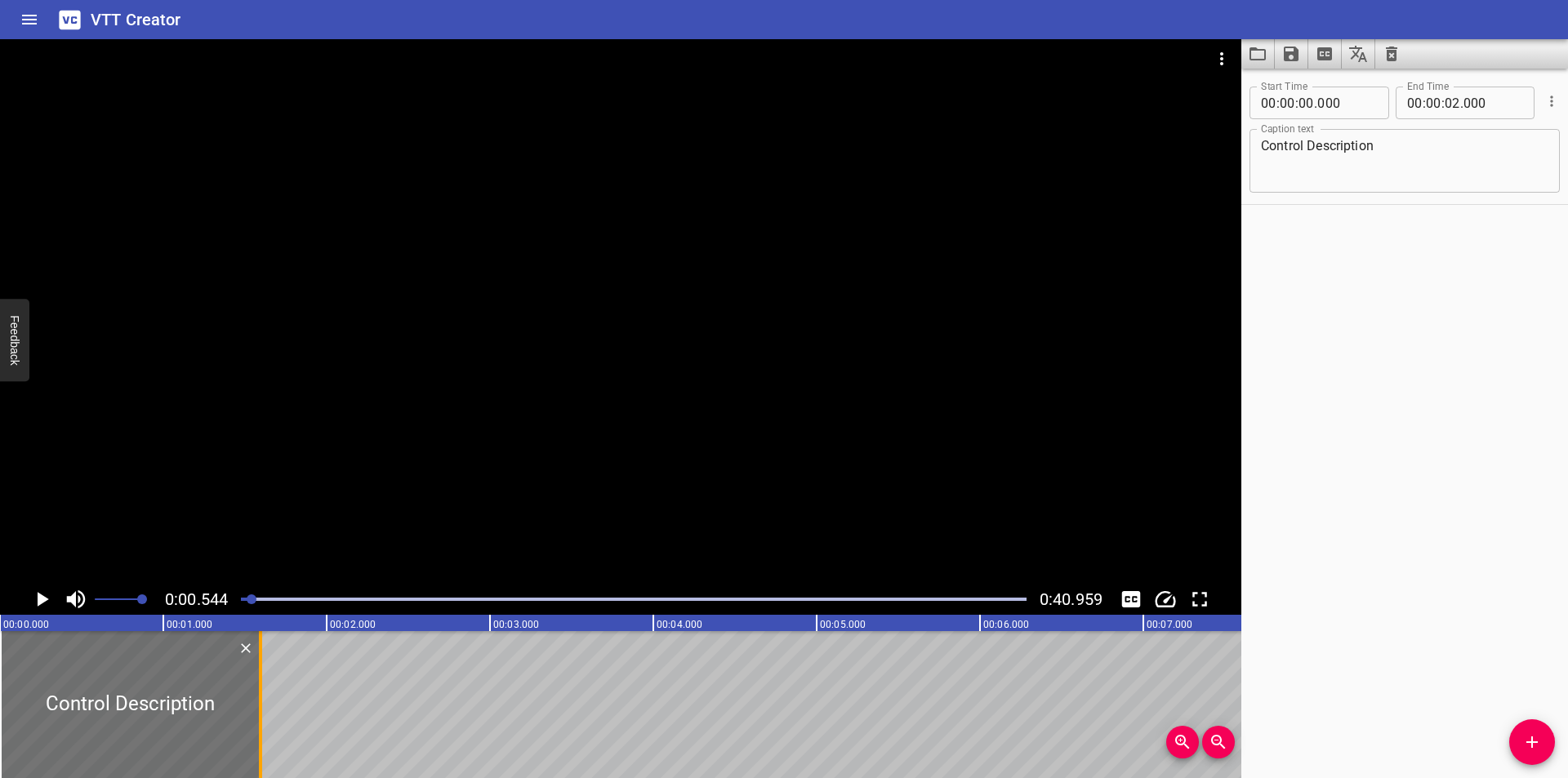
click at [264, 711] on div at bounding box center [260, 704] width 17 height 147
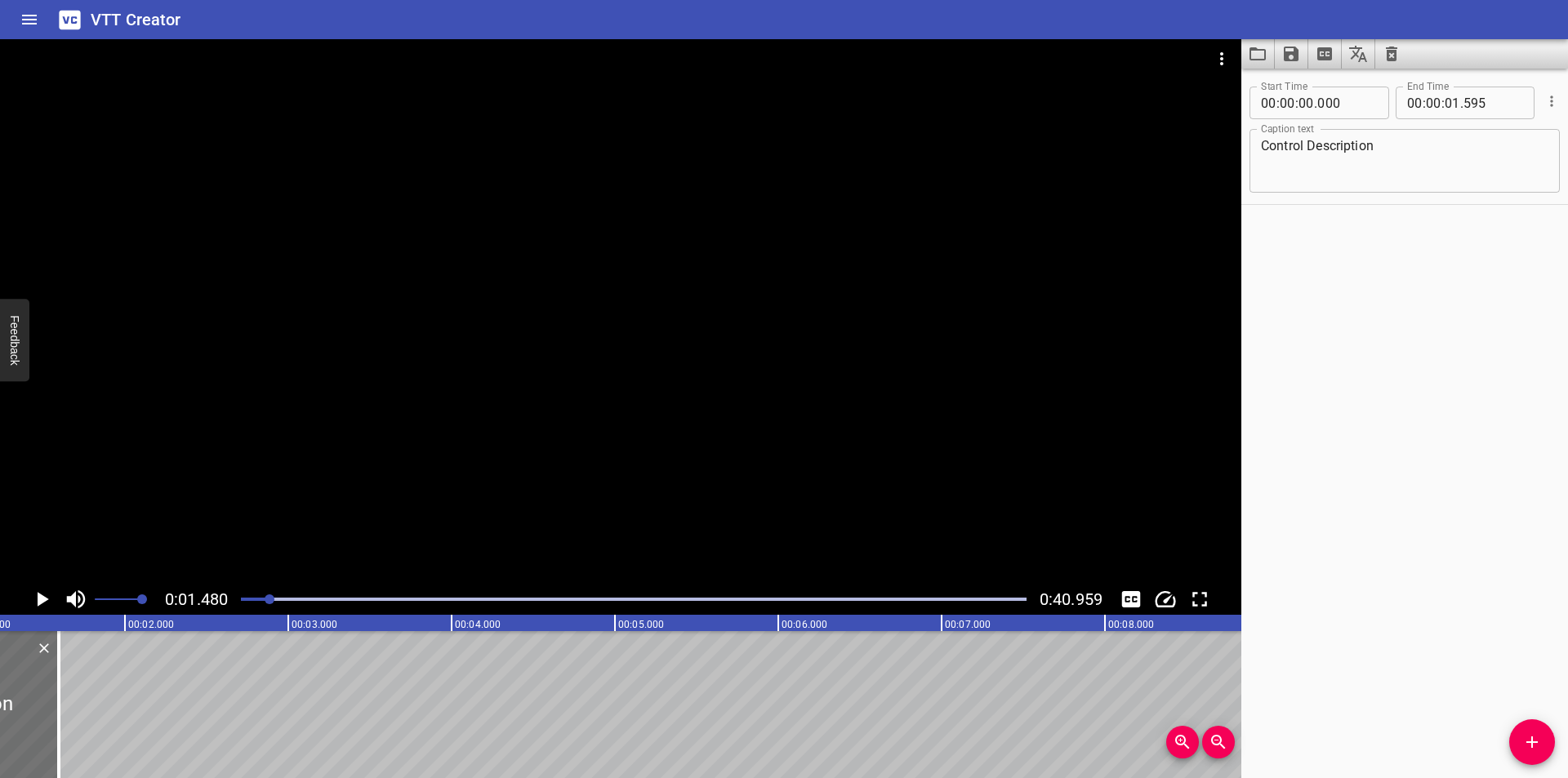
scroll to position [0, 78]
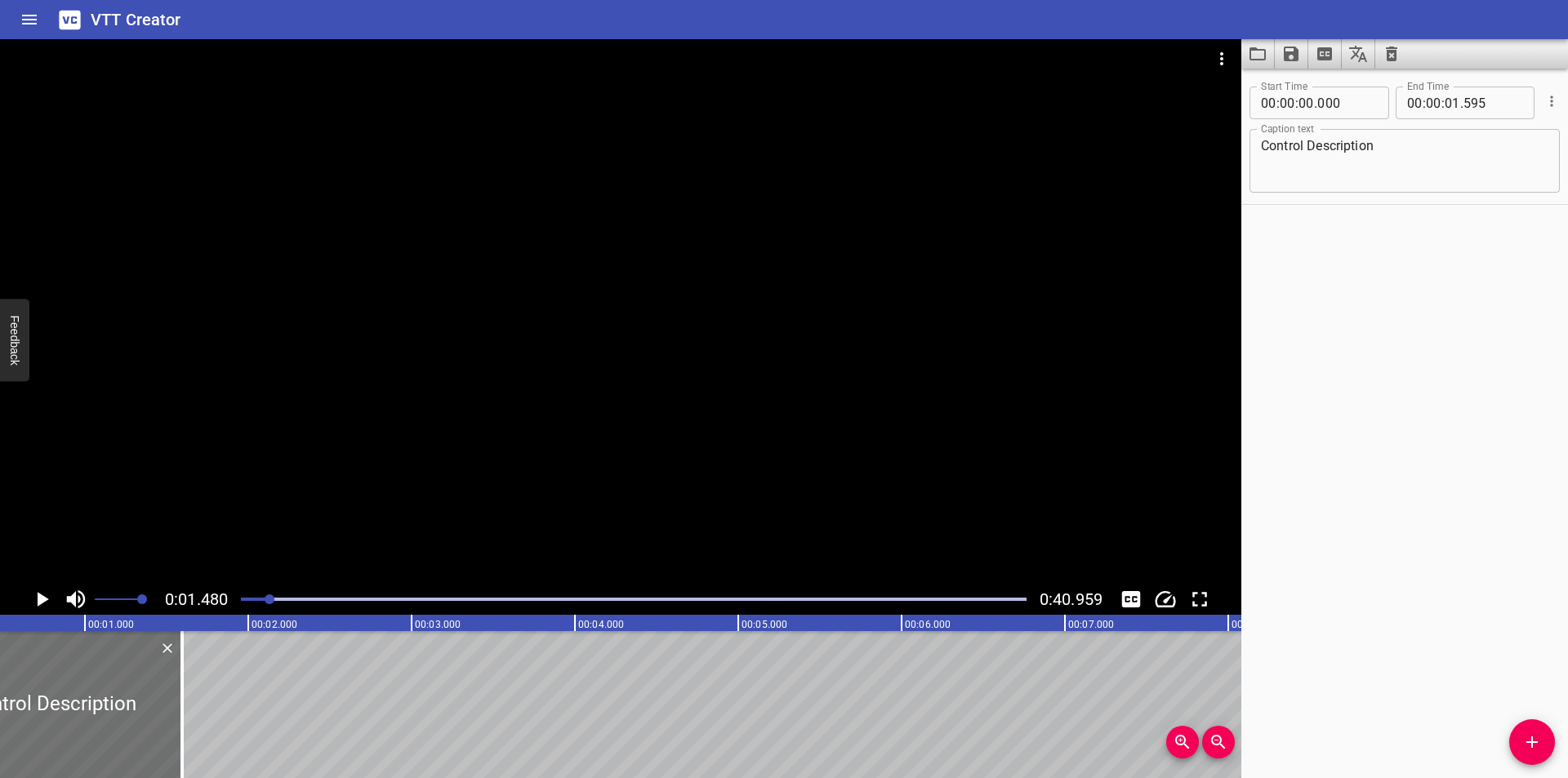
click at [333, 400] on div at bounding box center [620, 311] width 1241 height 545
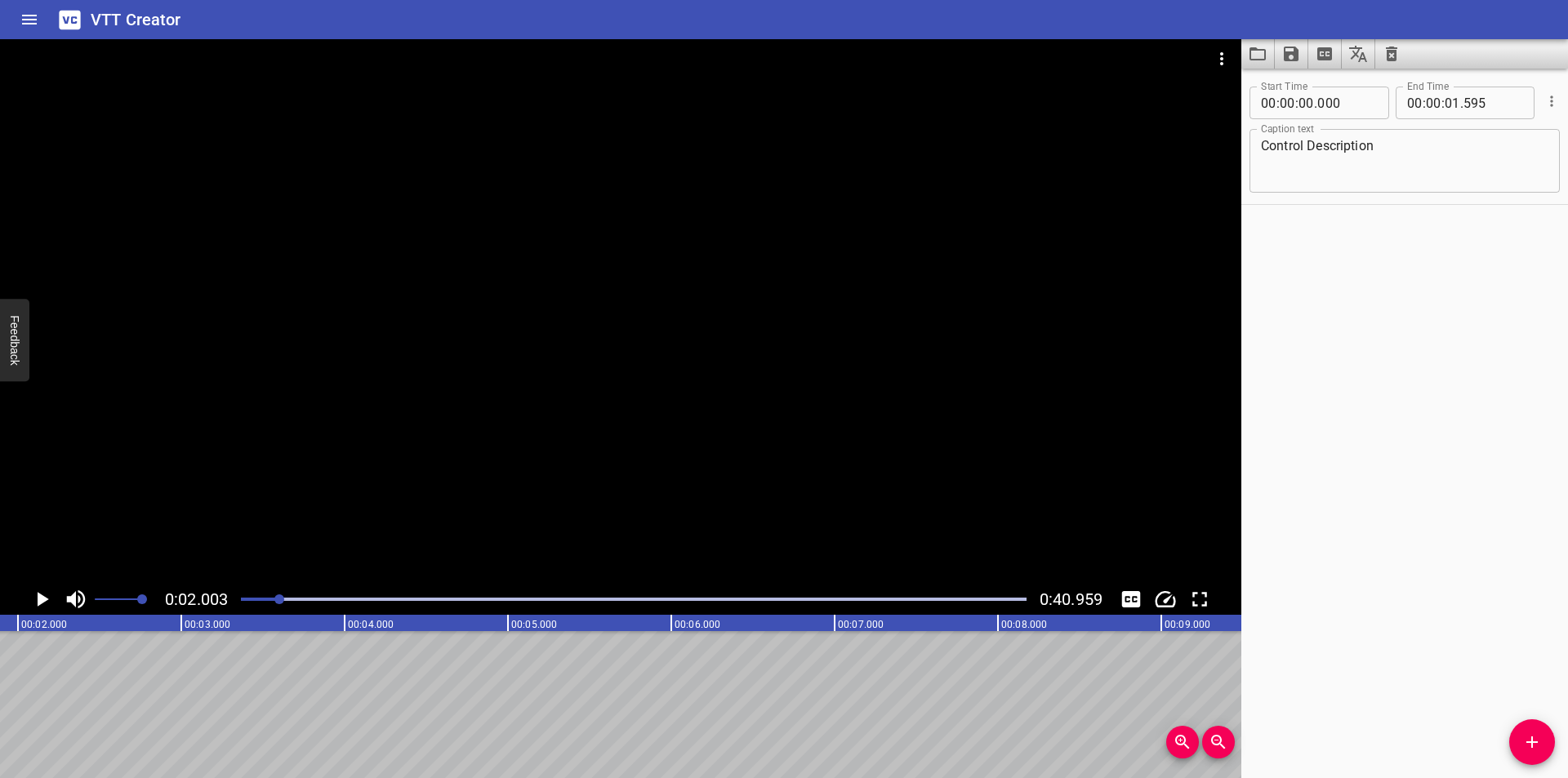
scroll to position [0, 328]
click at [1525, 741] on icon "Add Cue" at bounding box center [1532, 742] width 20 height 19
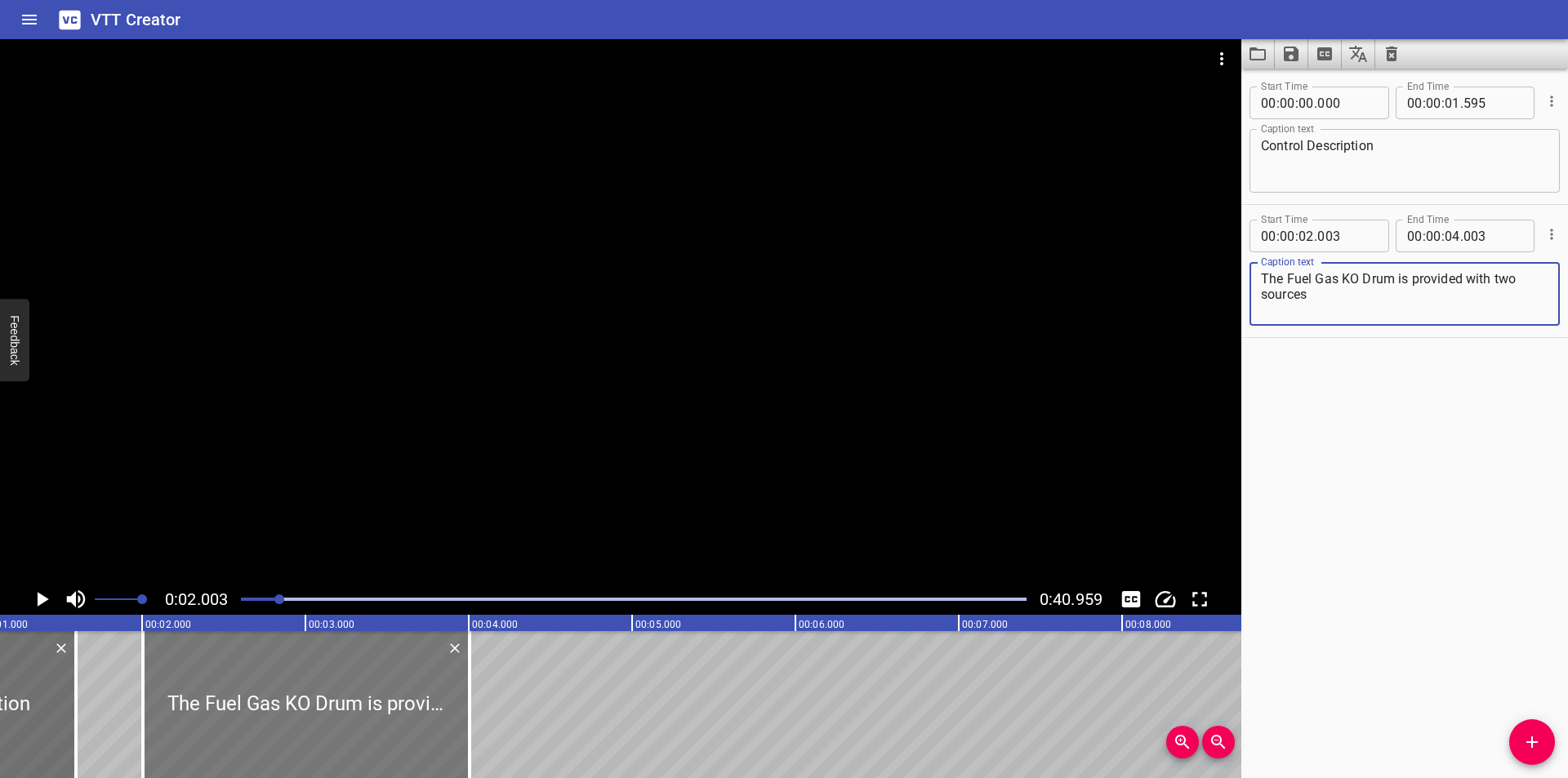
scroll to position [0, 164]
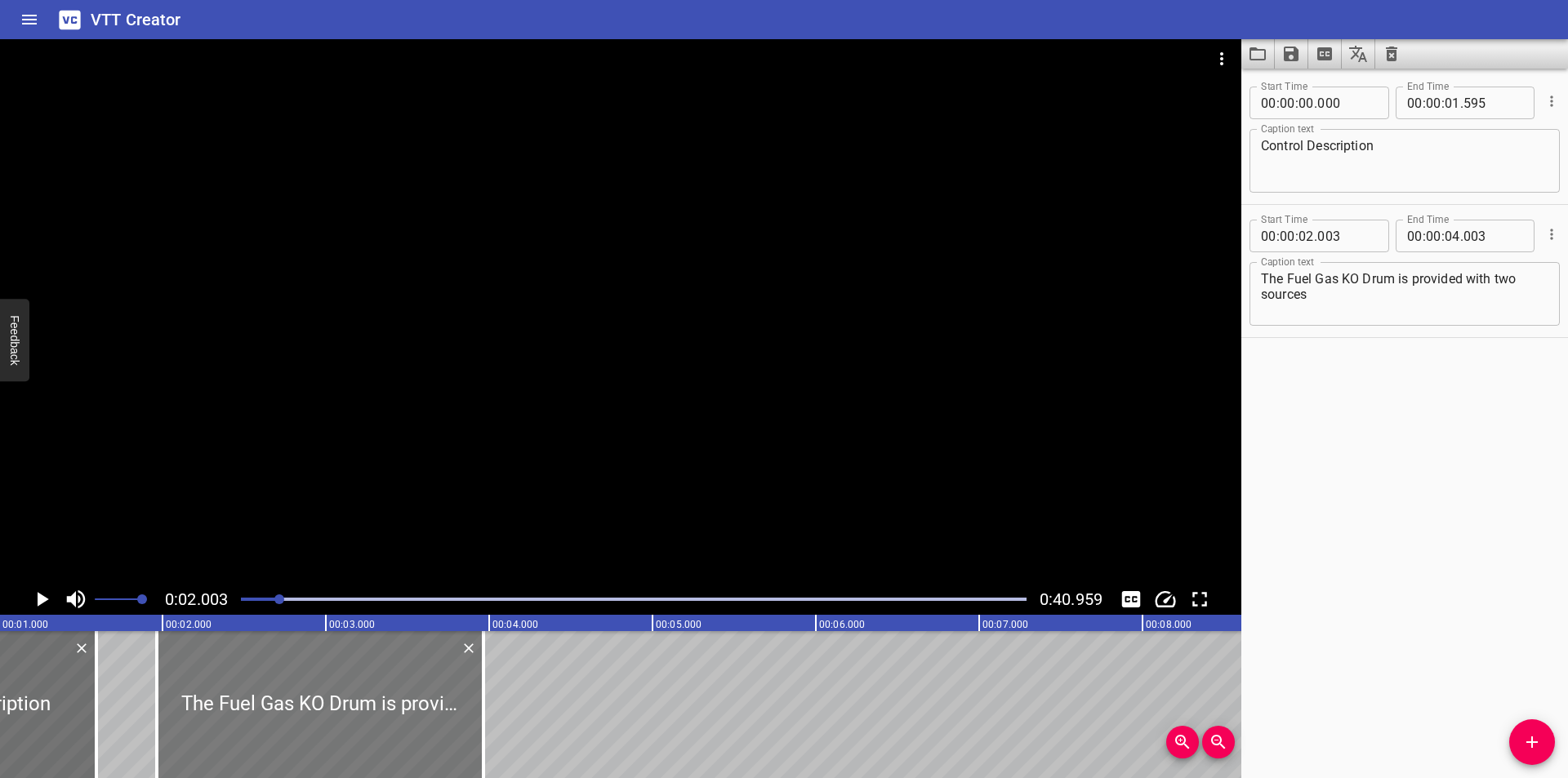
drag, startPoint x: 257, startPoint y: 720, endPoint x: 250, endPoint y: 723, distance: 7.6
click at [250, 723] on div at bounding box center [320, 704] width 327 height 147
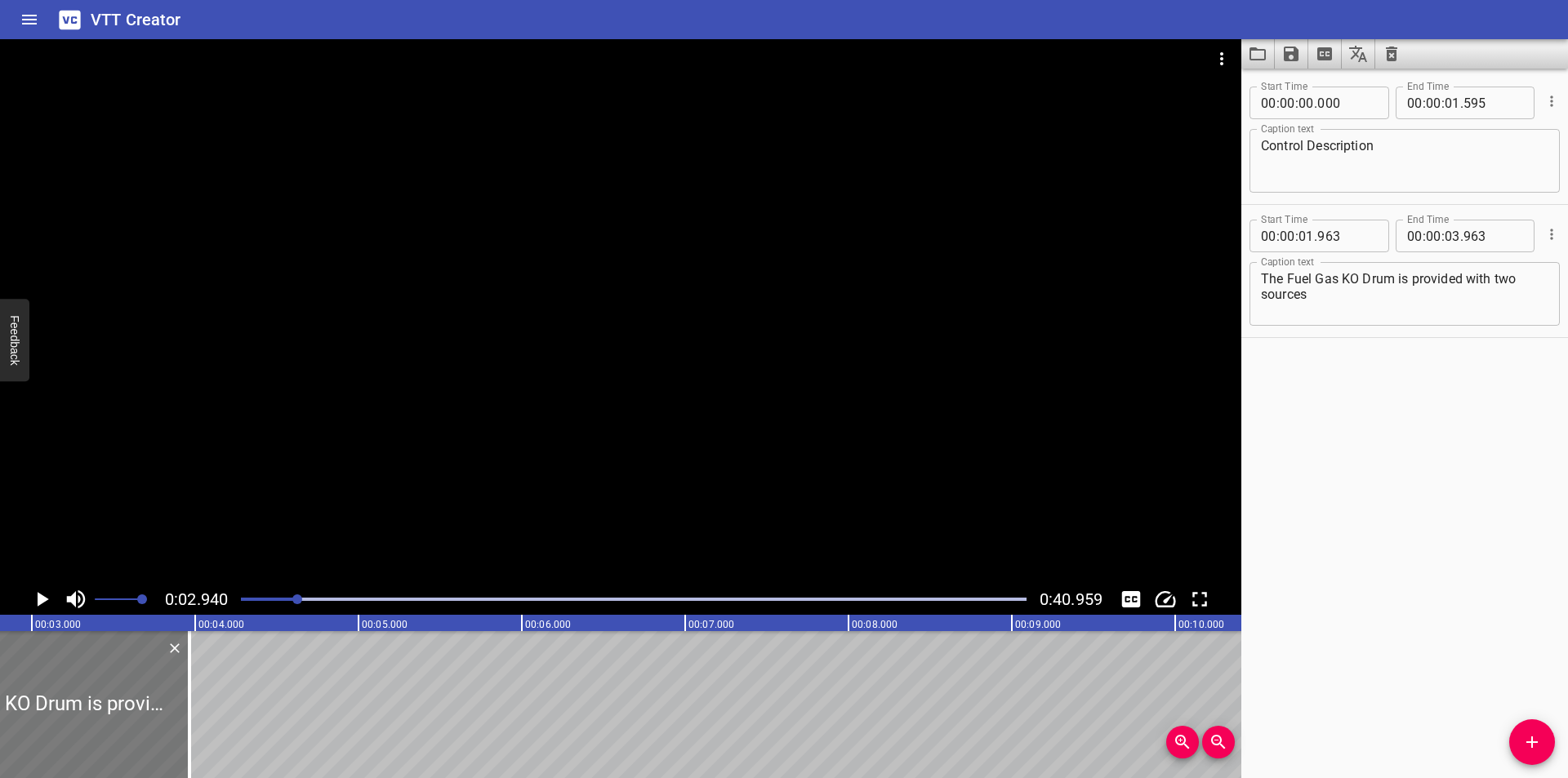
scroll to position [0, 480]
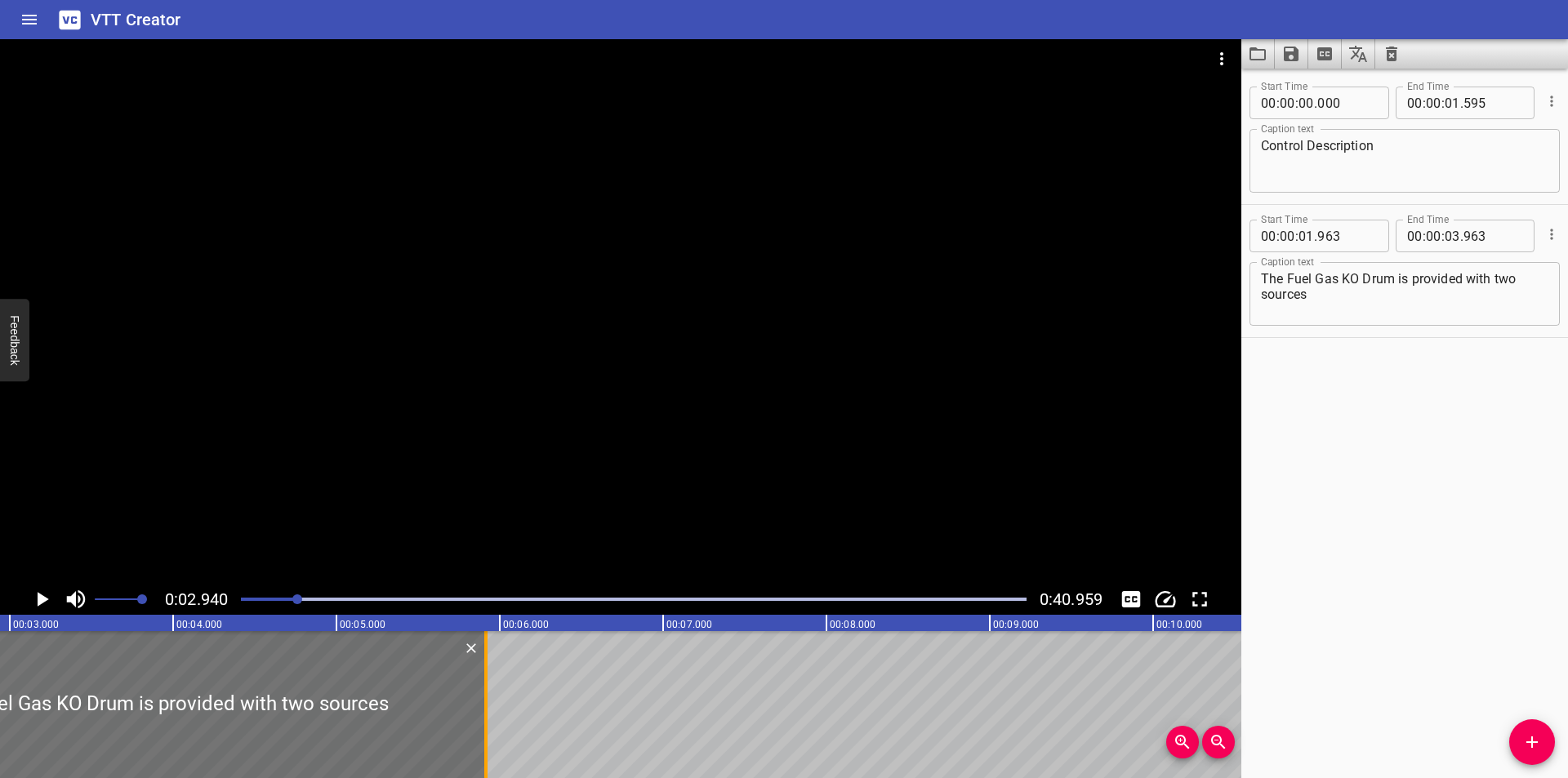
drag, startPoint x: 172, startPoint y: 726, endPoint x: 486, endPoint y: 737, distance: 314.2
click at [486, 737] on div at bounding box center [486, 704] width 3 height 147
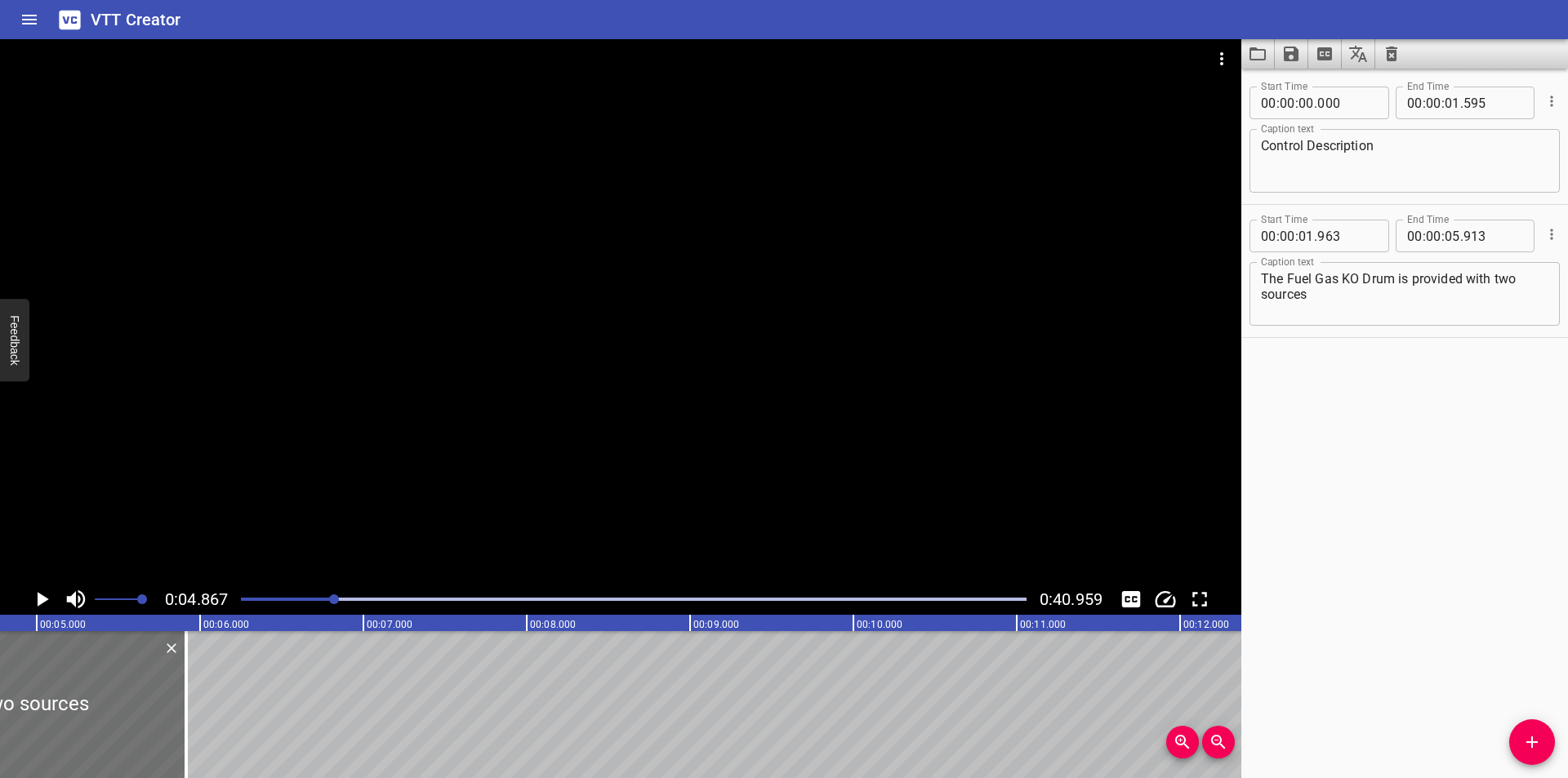
scroll to position [0, 795]
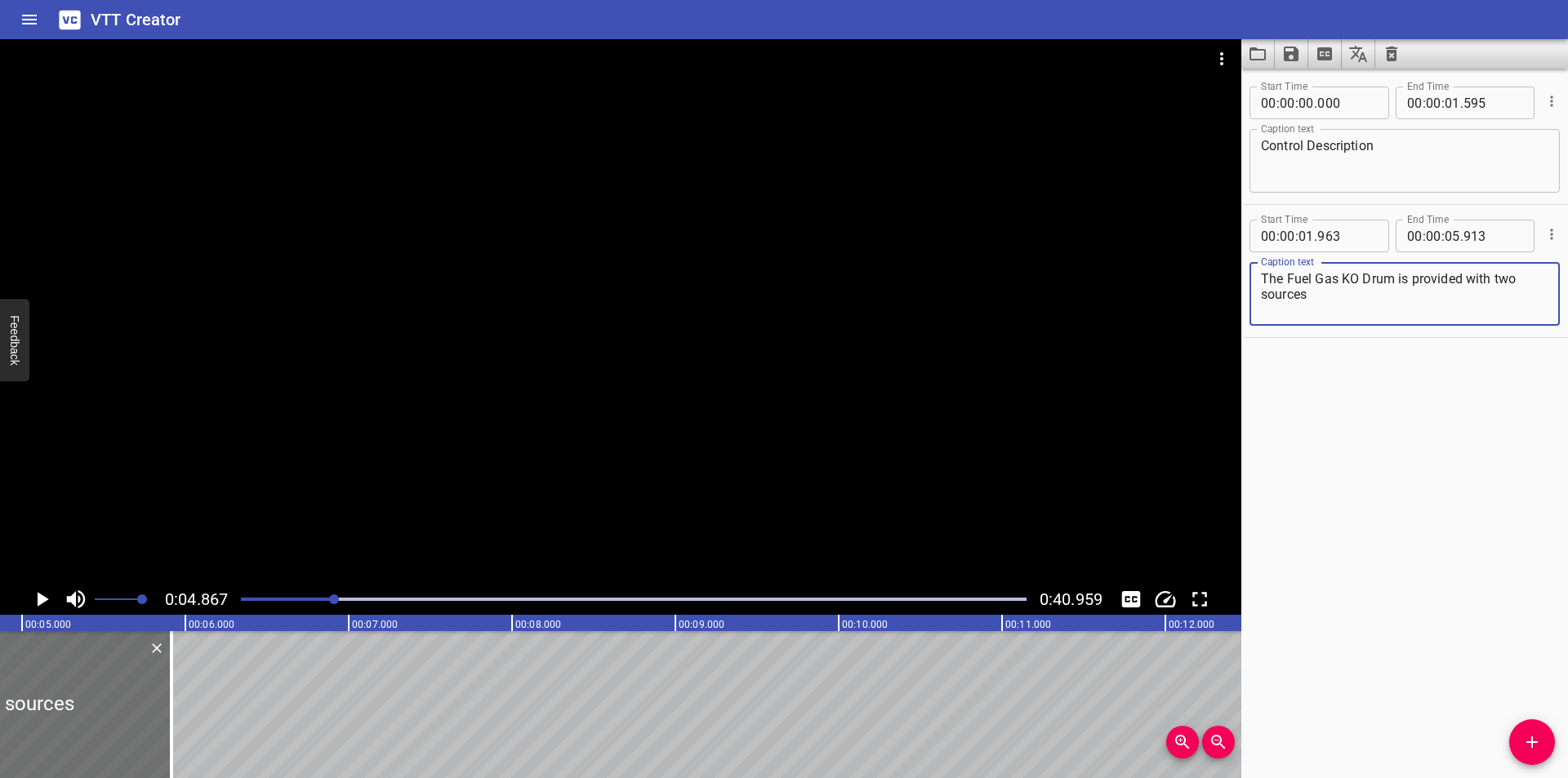
click at [1388, 304] on textarea "The Fuel Gas KO Drum is provided with two sources" at bounding box center [1404, 294] width 288 height 47
click at [561, 419] on div at bounding box center [620, 311] width 1241 height 545
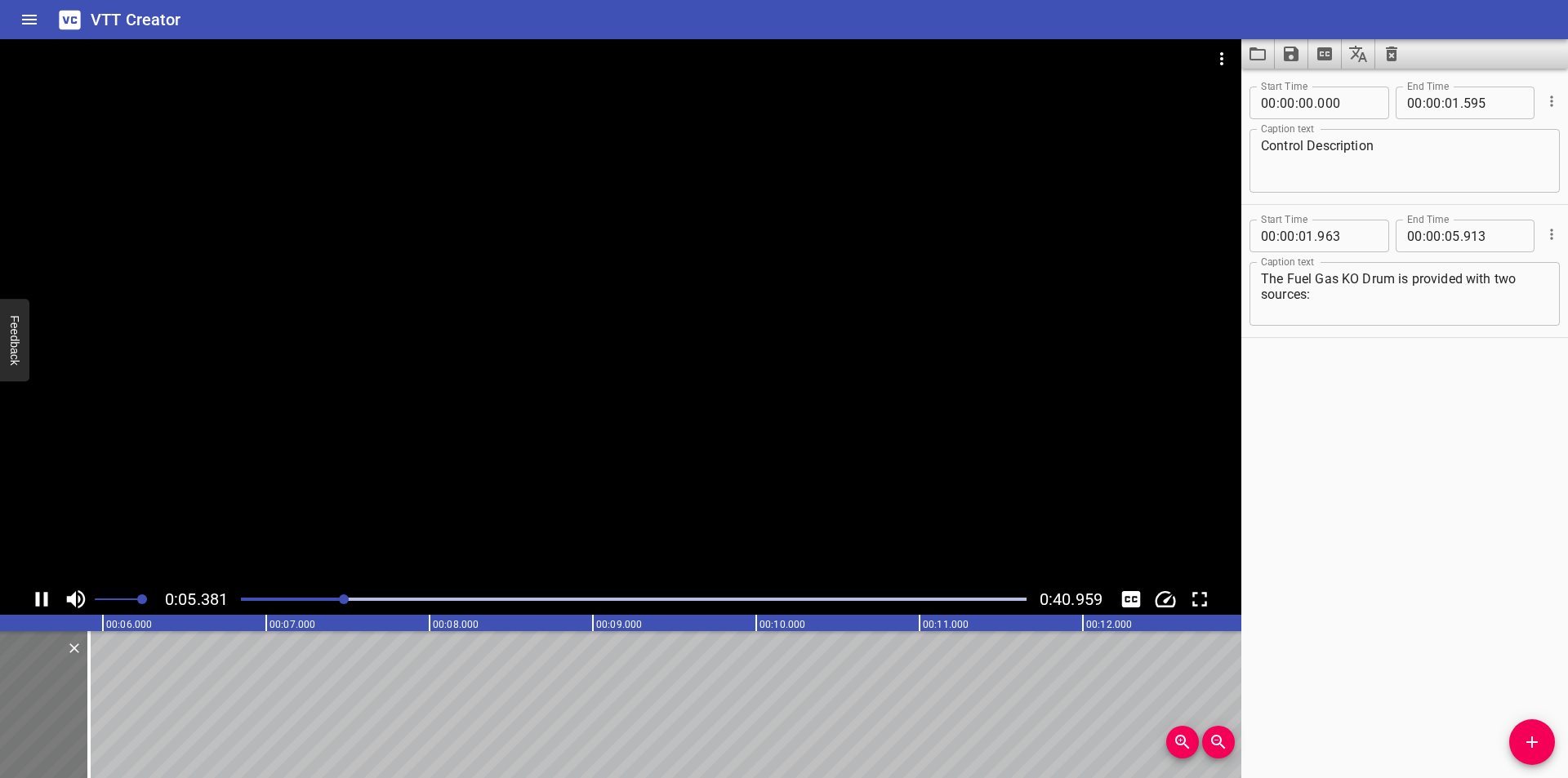
scroll to position [0, 894]
click at [82, 727] on div at bounding box center [75, 704] width 17 height 147
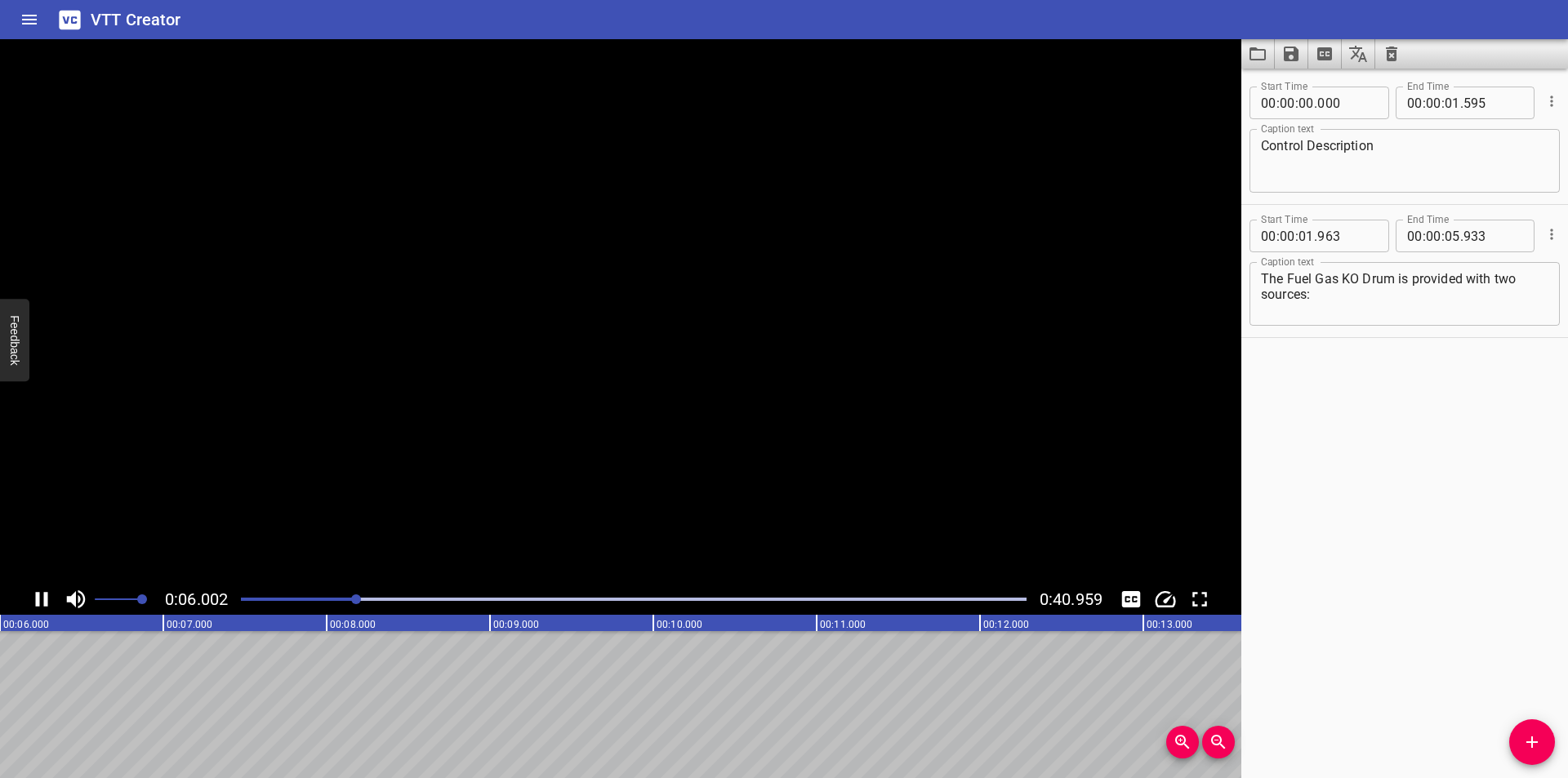
scroll to position [0, 1019]
click at [343, 602] on div at bounding box center [634, 599] width 805 height 22
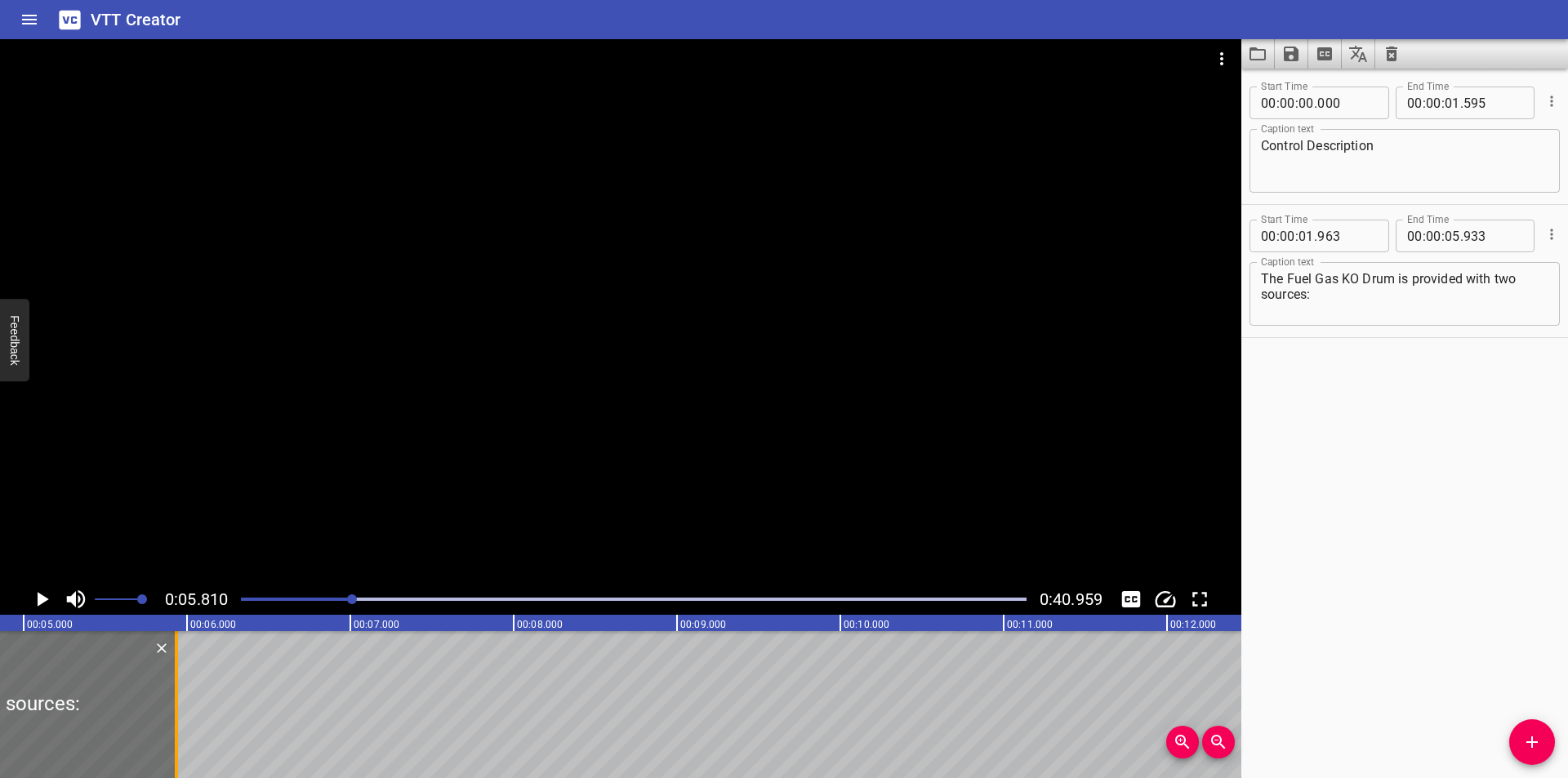
scroll to position [0, 786]
click at [362, 474] on div at bounding box center [620, 311] width 1241 height 545
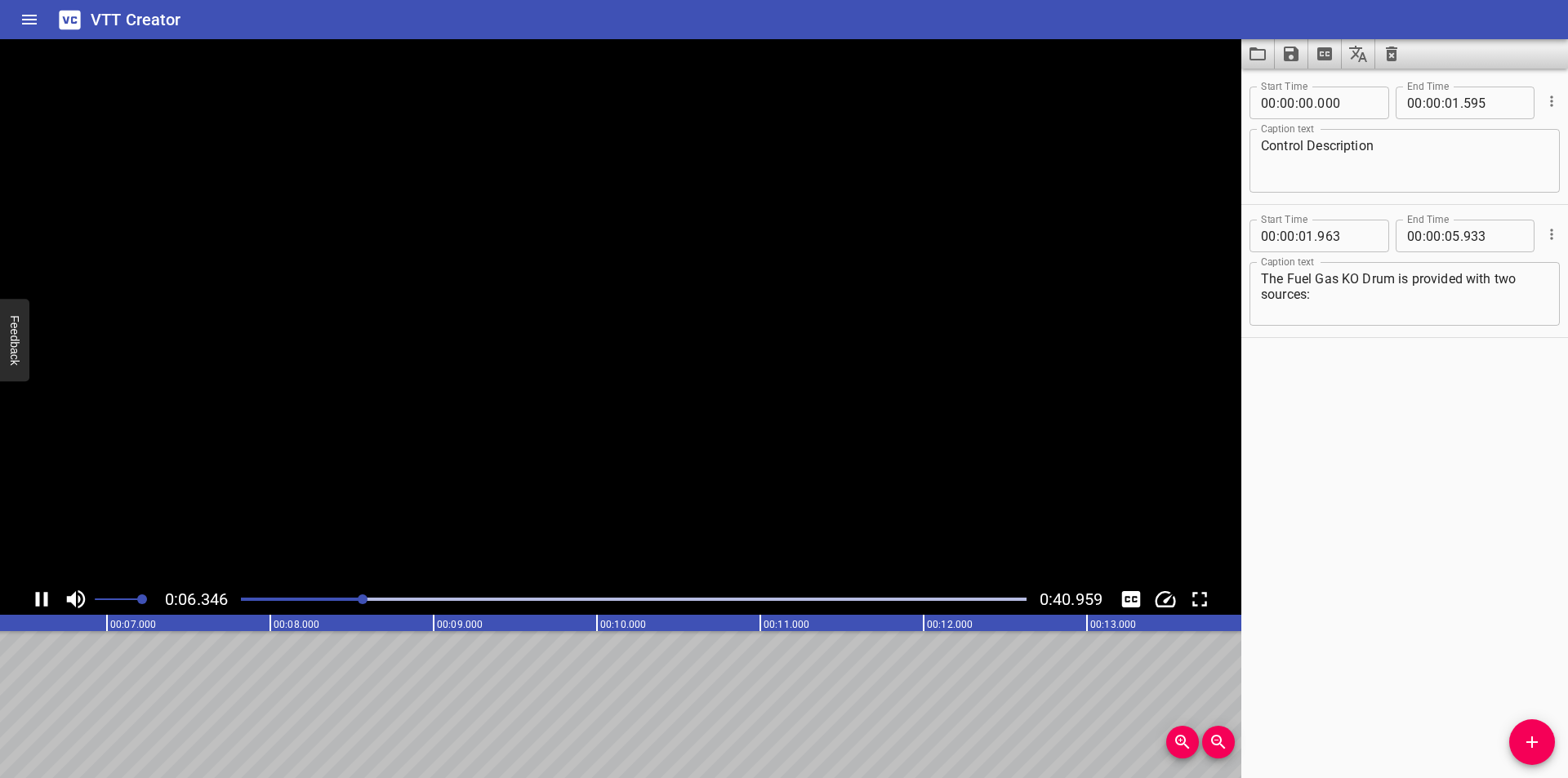
scroll to position [0, 1043]
click at [1527, 746] on icon "Add Cue" at bounding box center [1532, 742] width 20 height 19
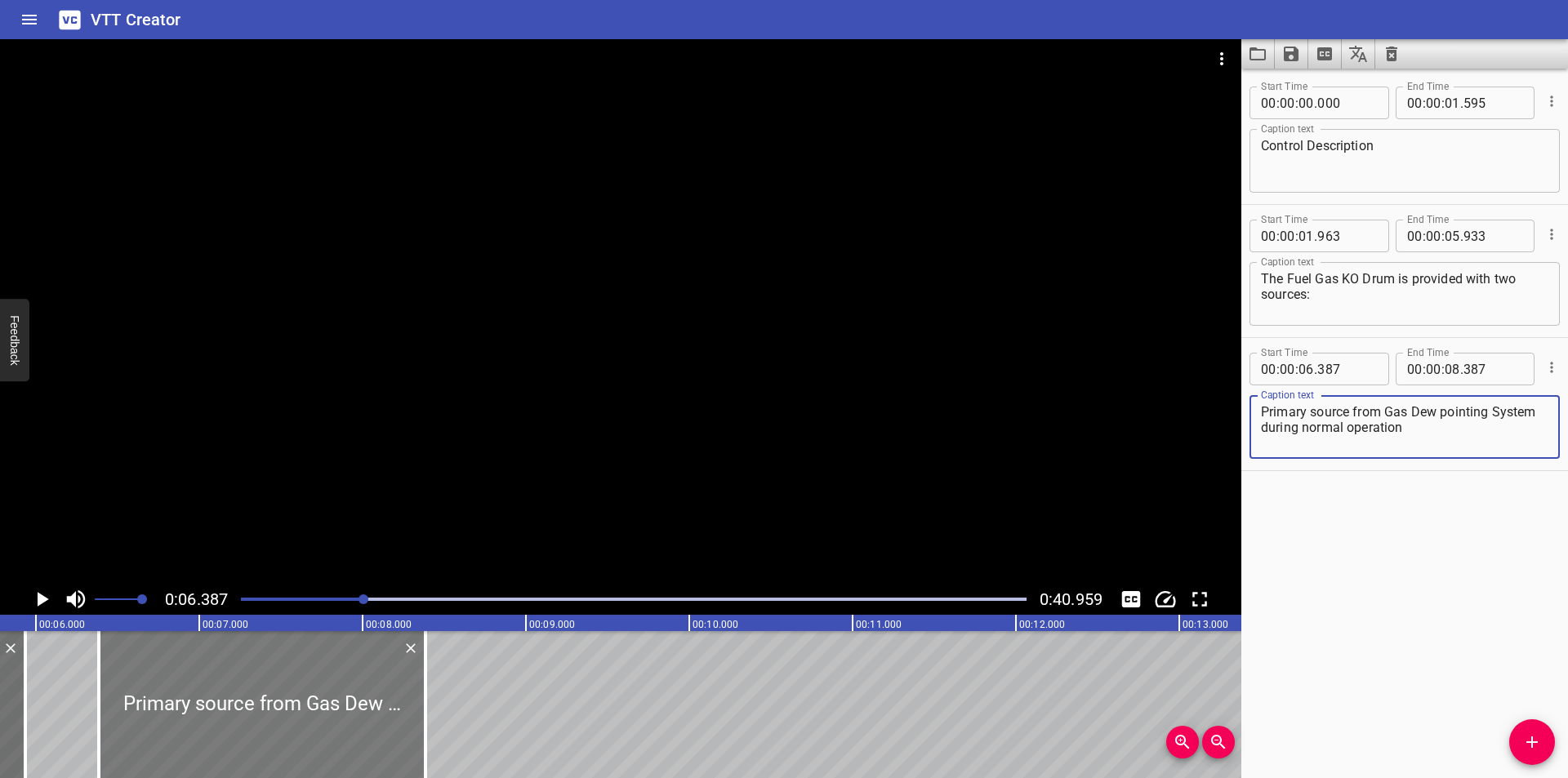
scroll to position [0, 934]
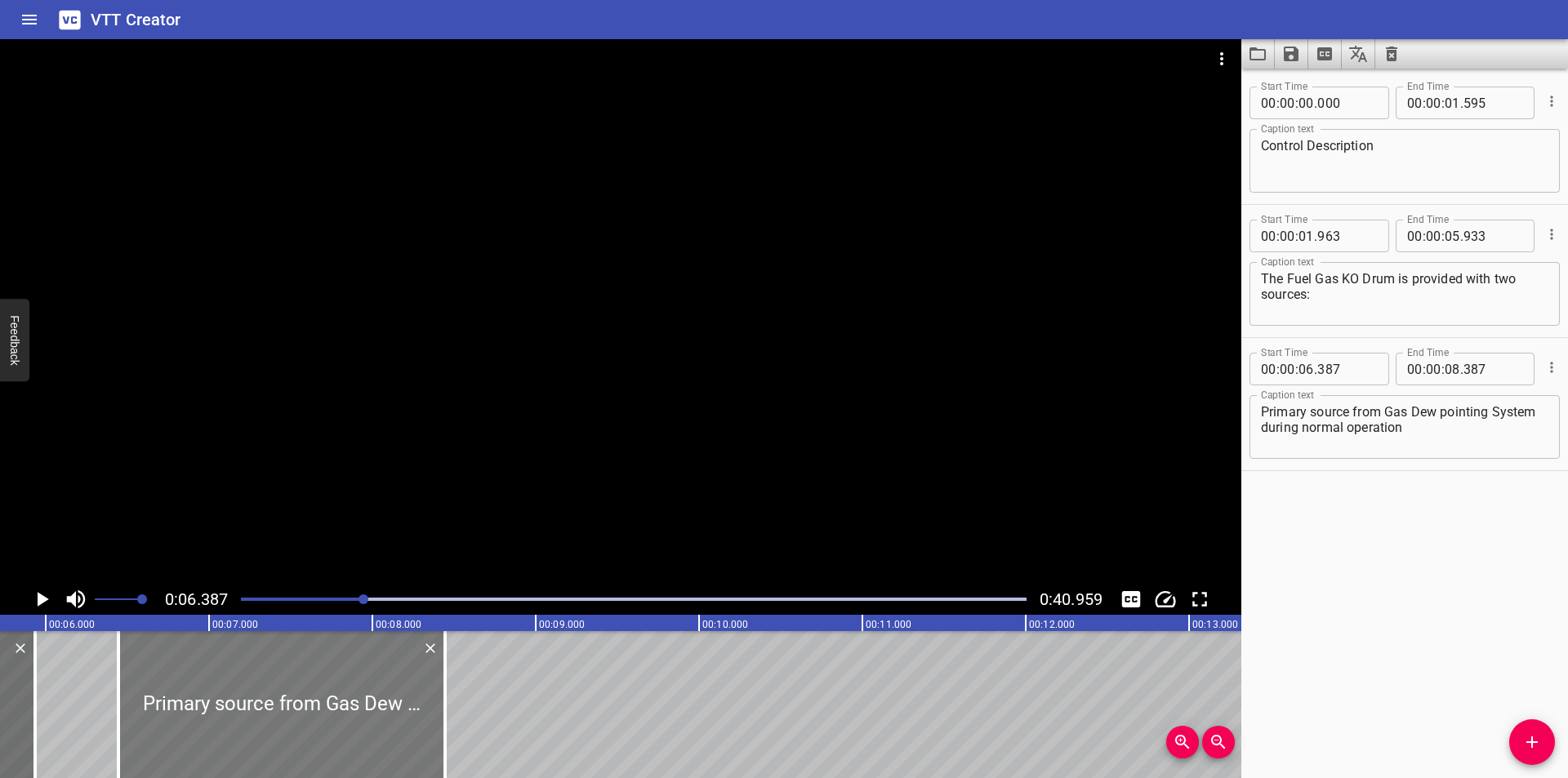
drag, startPoint x: 365, startPoint y: 722, endPoint x: 374, endPoint y: 737, distance: 17.5
click at [374, 737] on div at bounding box center [281, 704] width 327 height 147
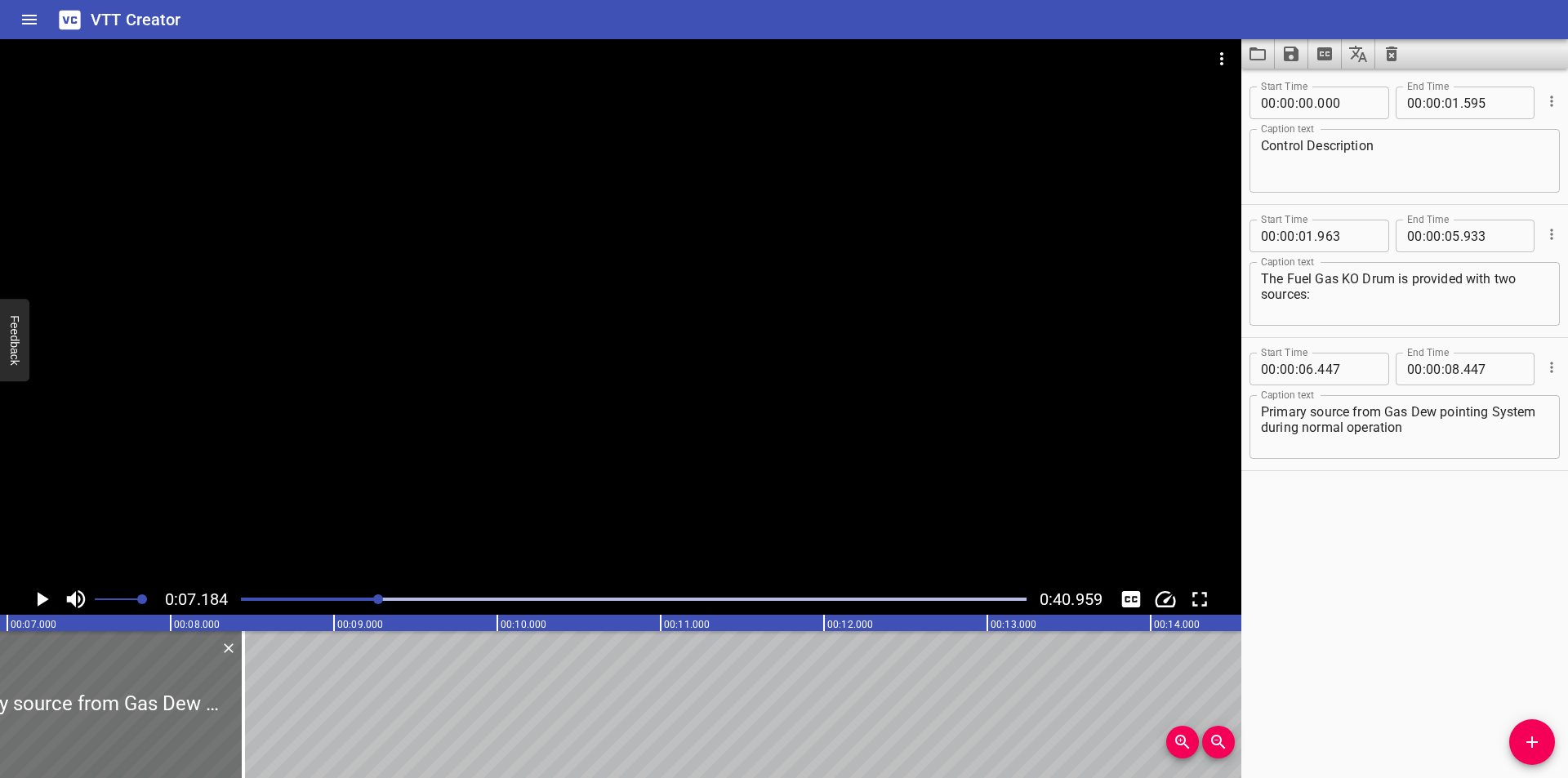
scroll to position [0, 1174]
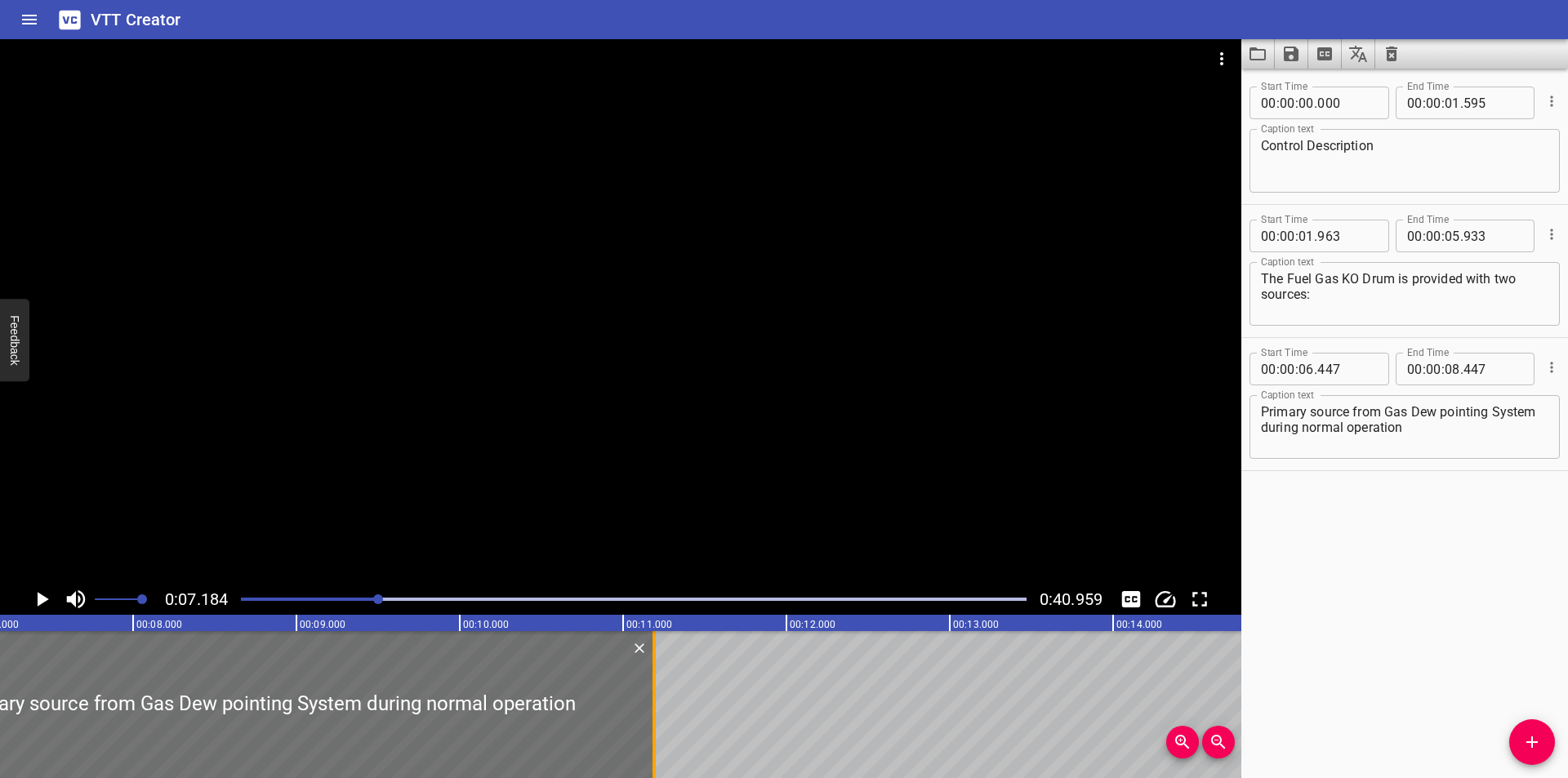
drag, startPoint x: 209, startPoint y: 736, endPoint x: 656, endPoint y: 731, distance: 447.0
click at [656, 731] on div at bounding box center [654, 704] width 17 height 147
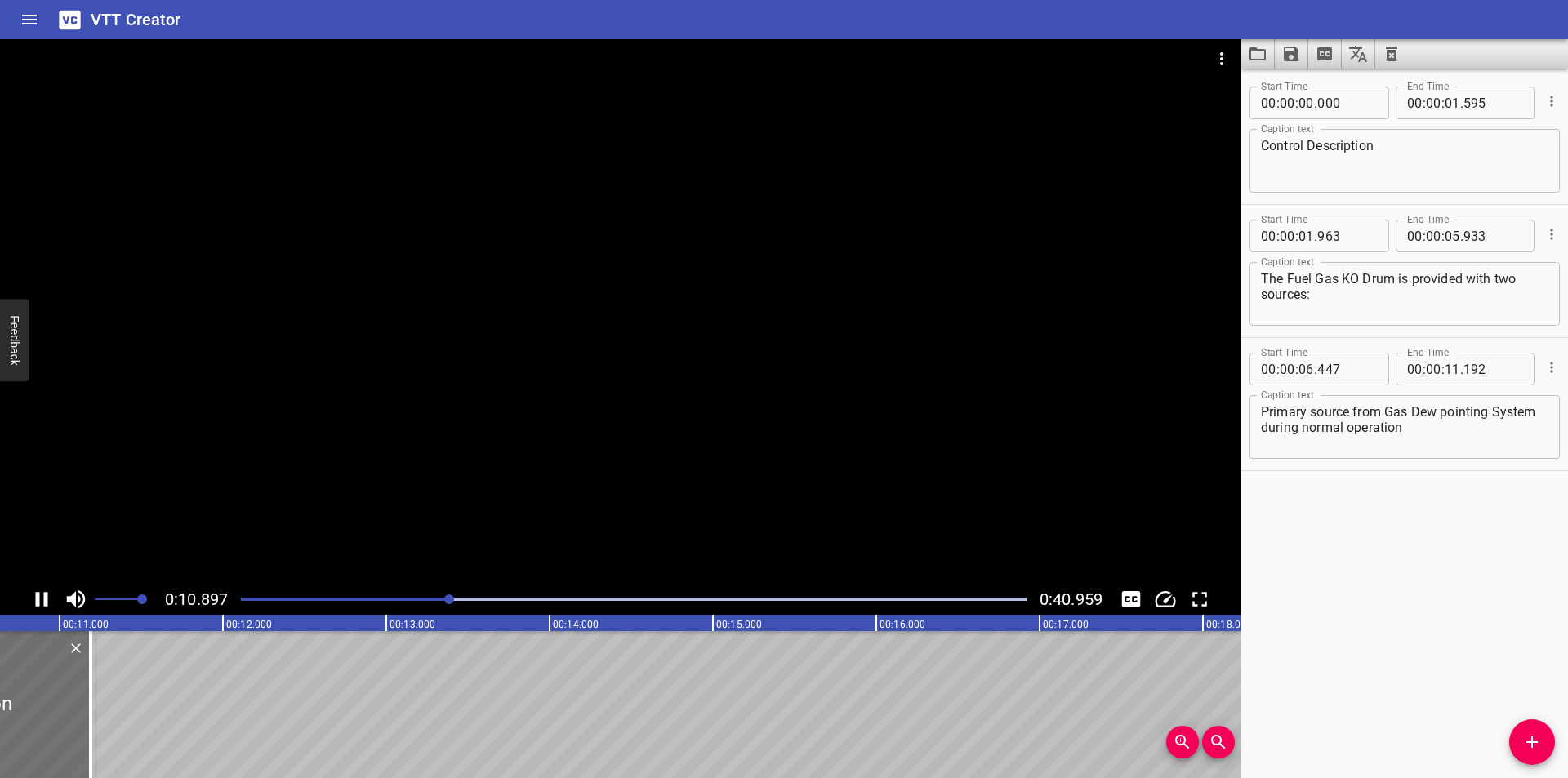
scroll to position [0, 1793]
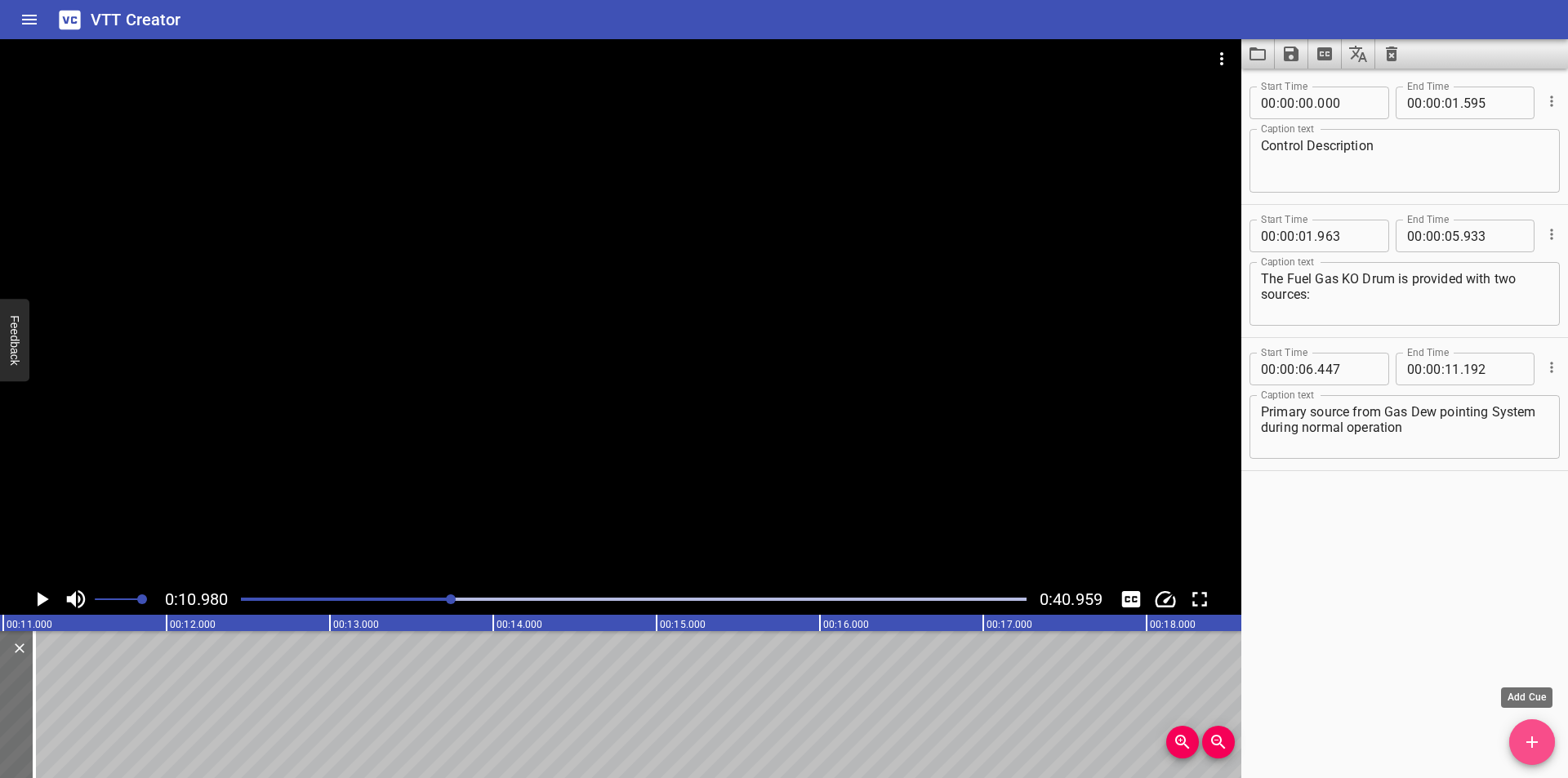
drag, startPoint x: 1532, startPoint y: 741, endPoint x: 840, endPoint y: 702, distance: 693.1
click at [1523, 741] on icon "Add Cue" at bounding box center [1532, 742] width 20 height 19
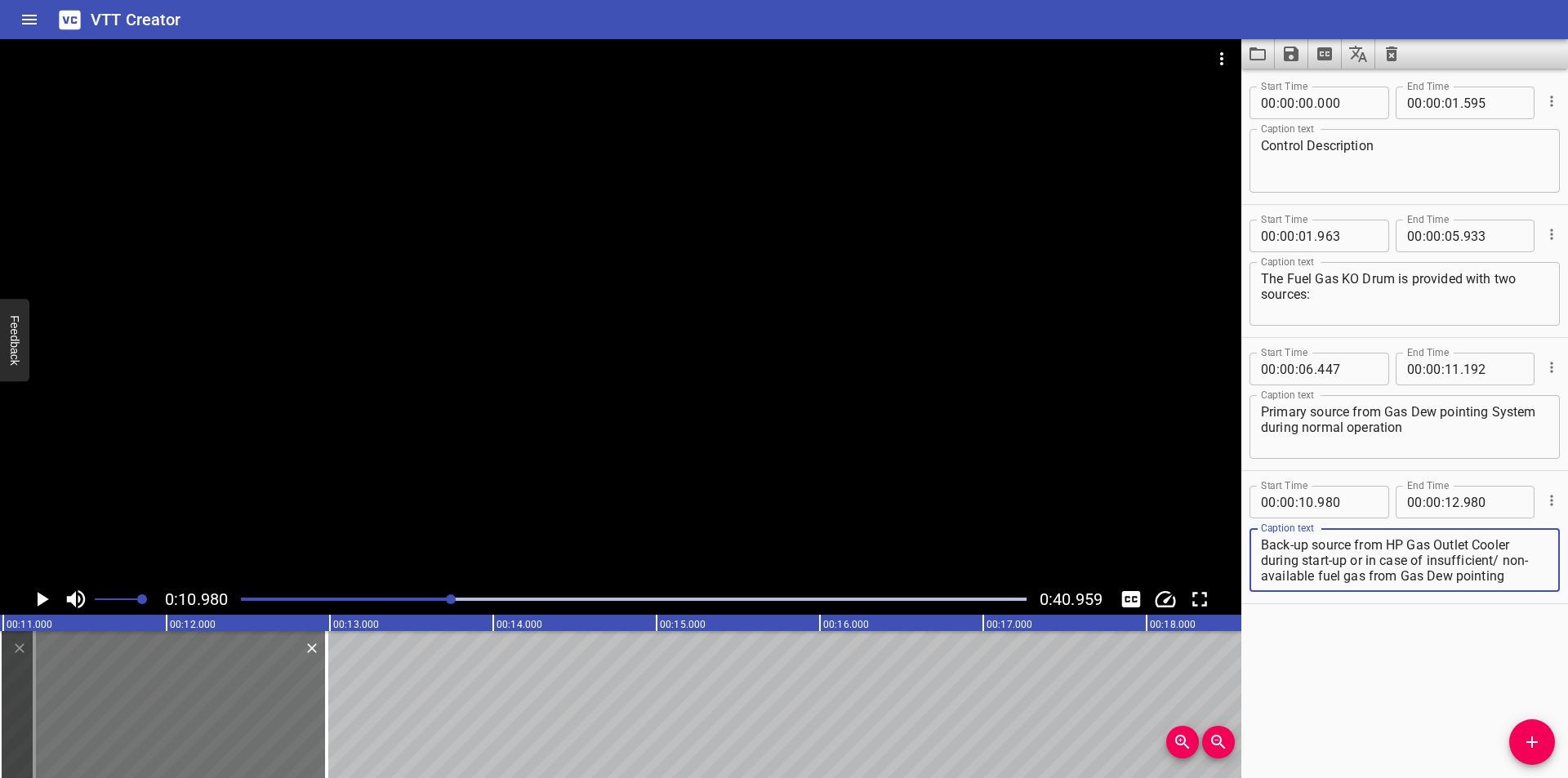
scroll to position [16, 0]
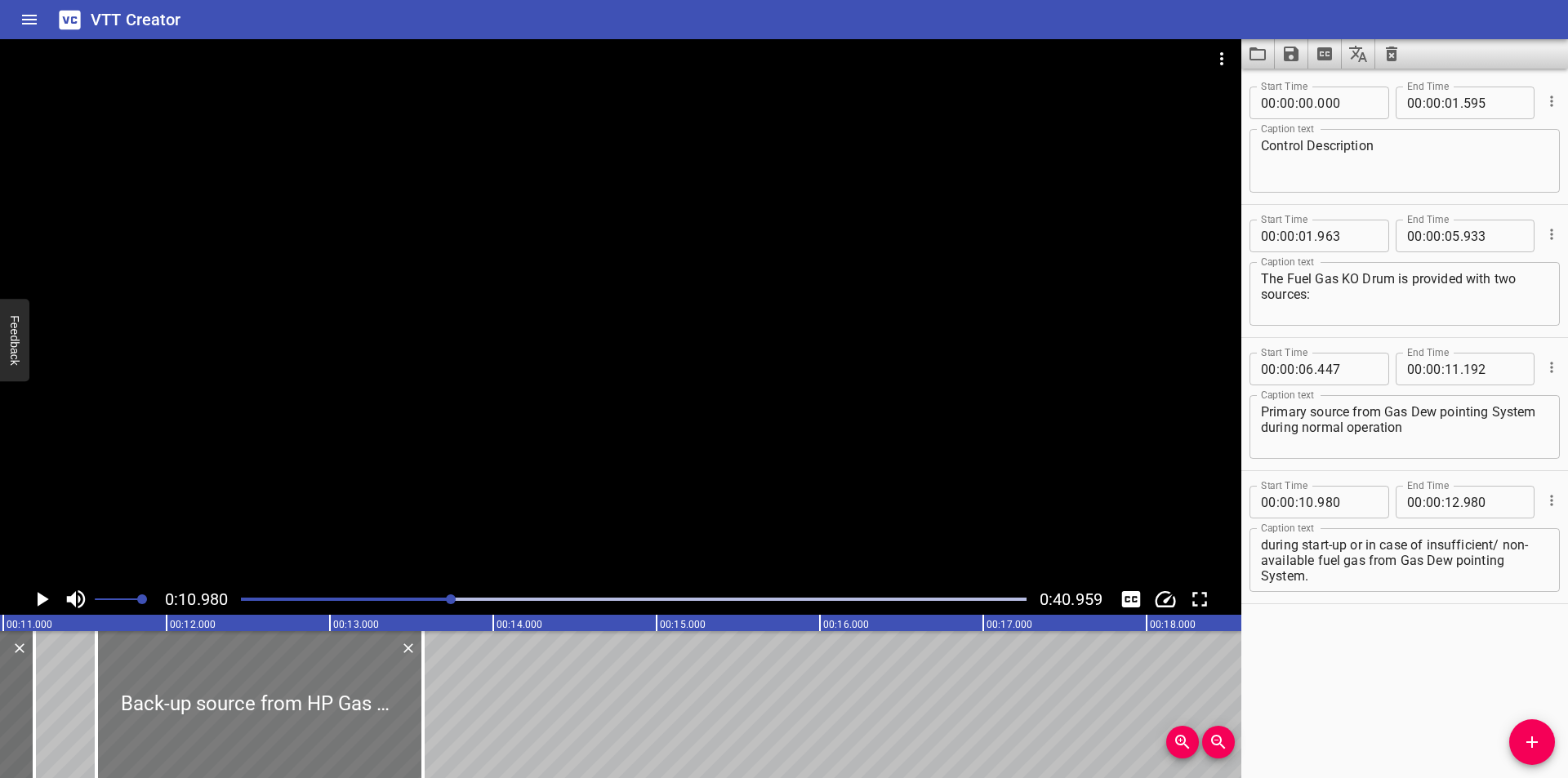
drag, startPoint x: 243, startPoint y: 720, endPoint x: 339, endPoint y: 718, distance: 96.0
click at [339, 718] on div at bounding box center [259, 704] width 327 height 147
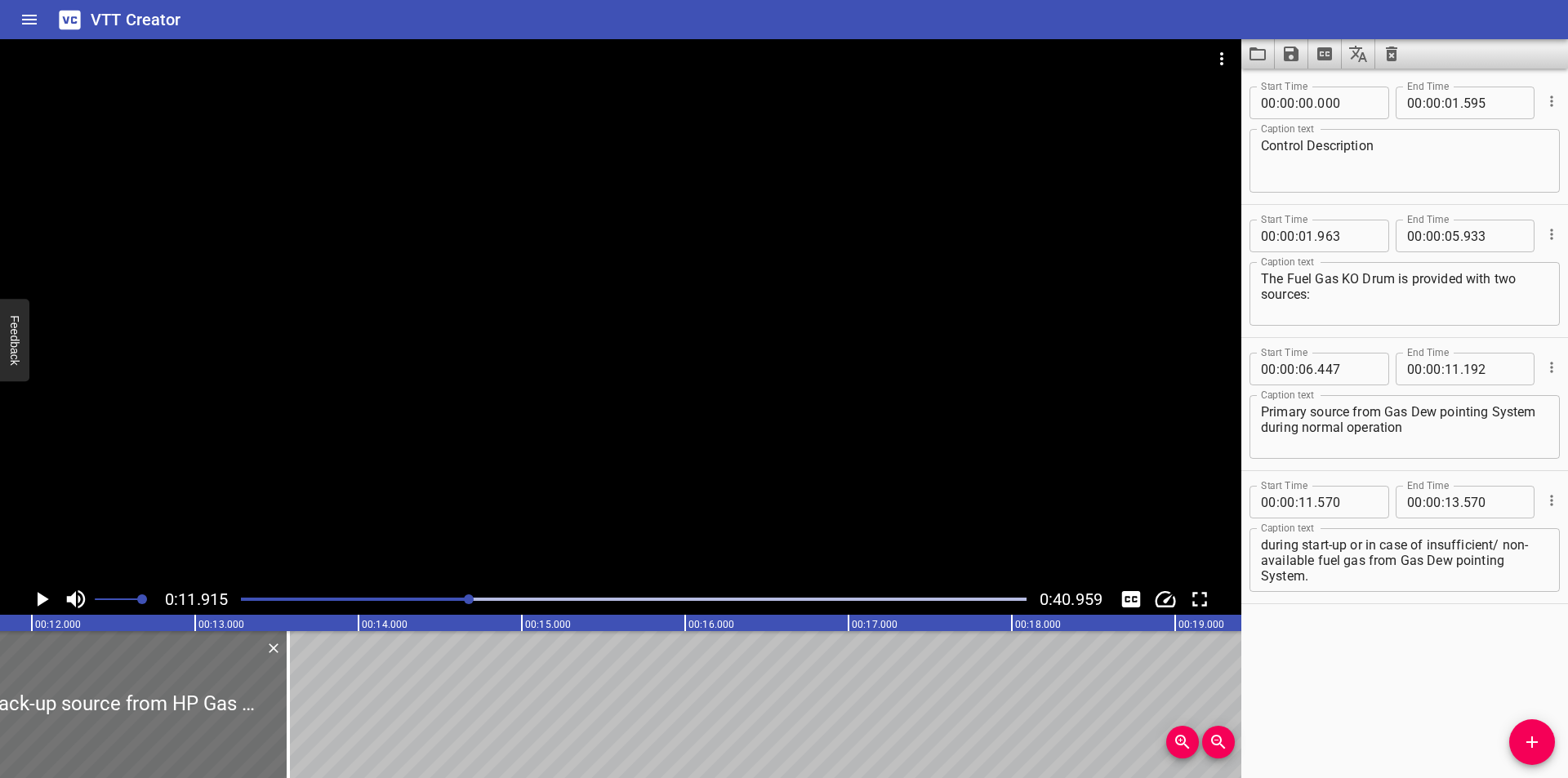
scroll to position [0, 1946]
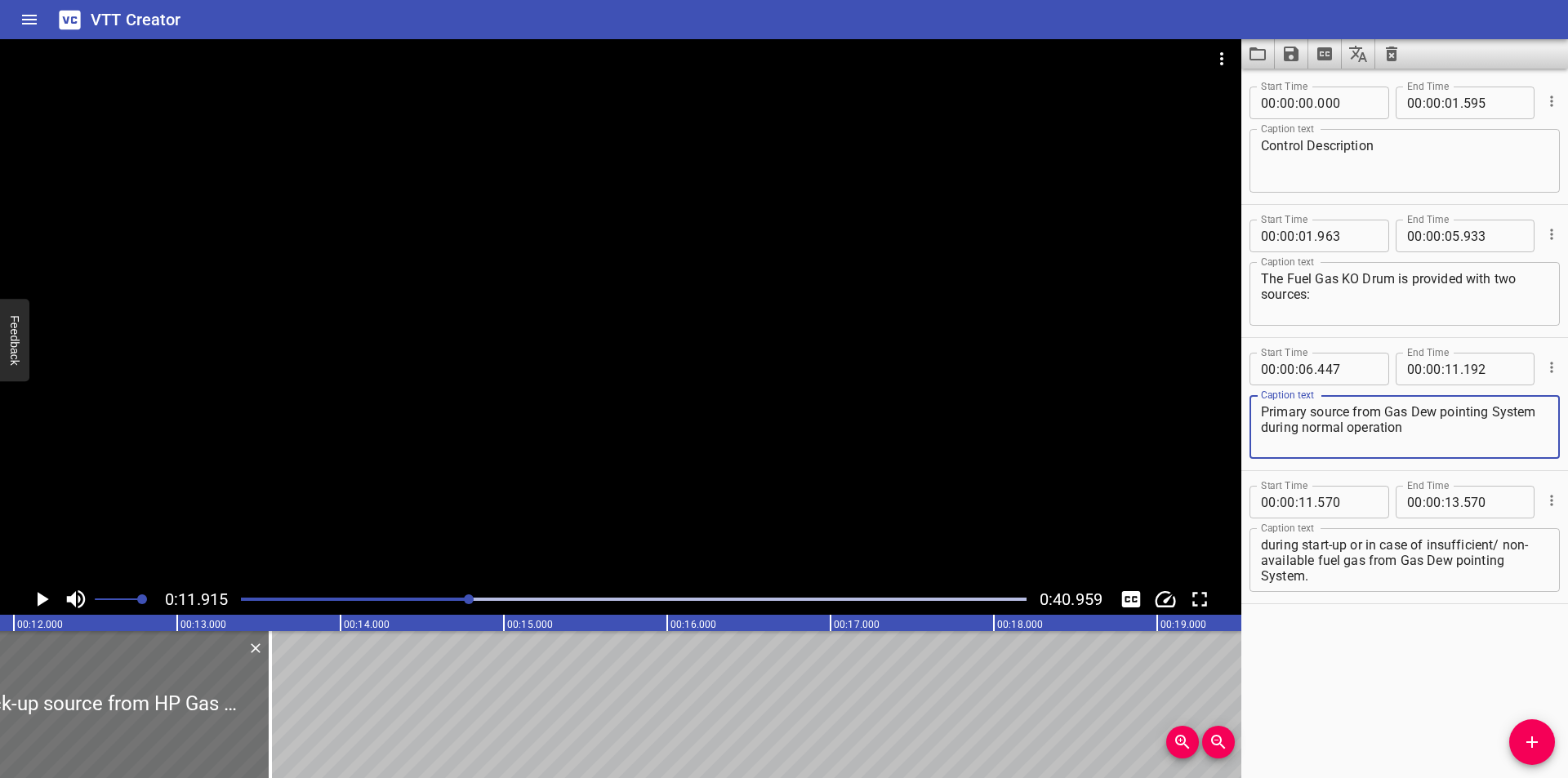
click at [1478, 438] on textarea "Primary source from Gas Dew pointing System during normal operation" at bounding box center [1404, 428] width 288 height 47
click at [642, 415] on div at bounding box center [620, 311] width 1241 height 545
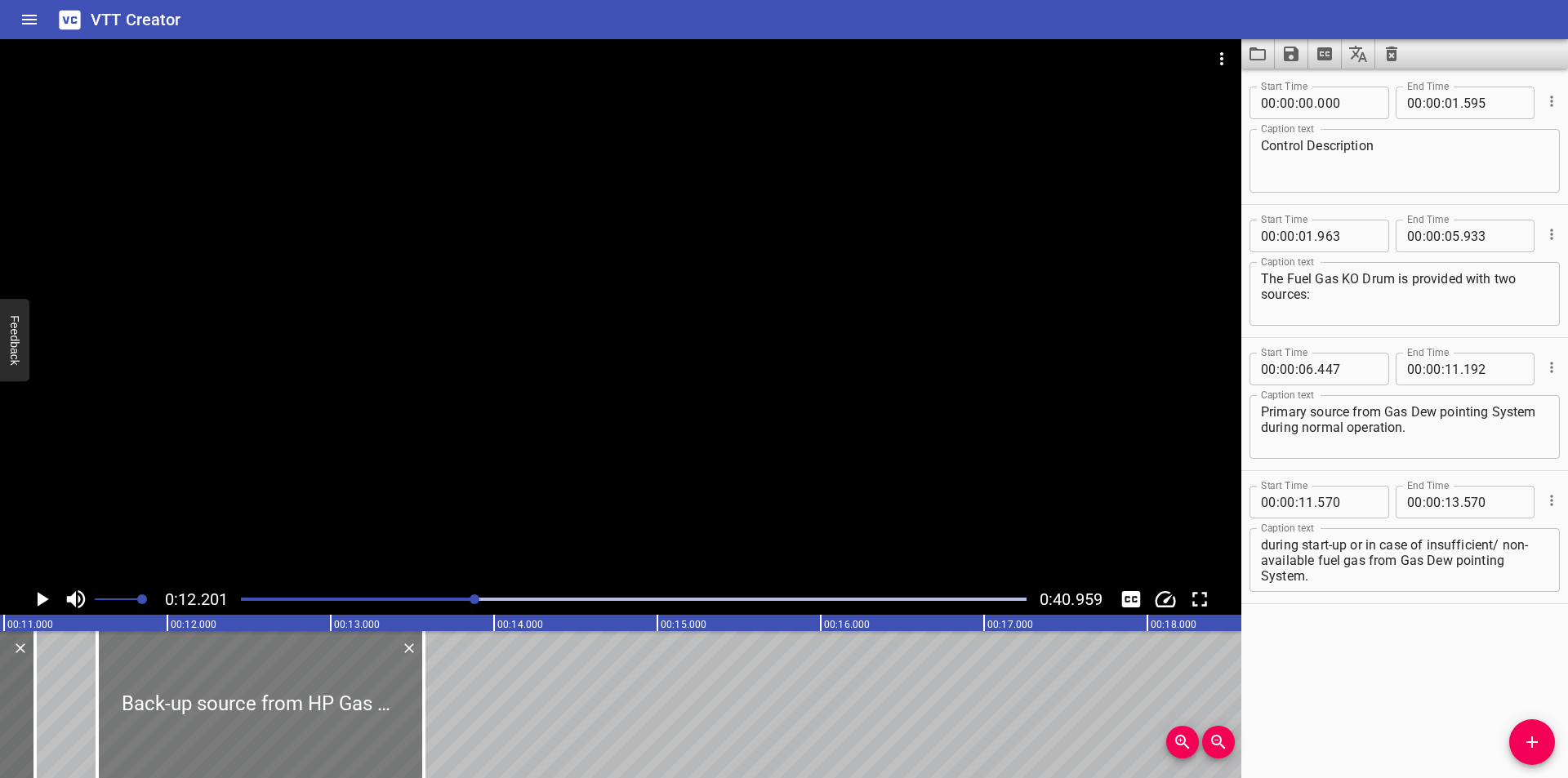
scroll to position [0, 1775]
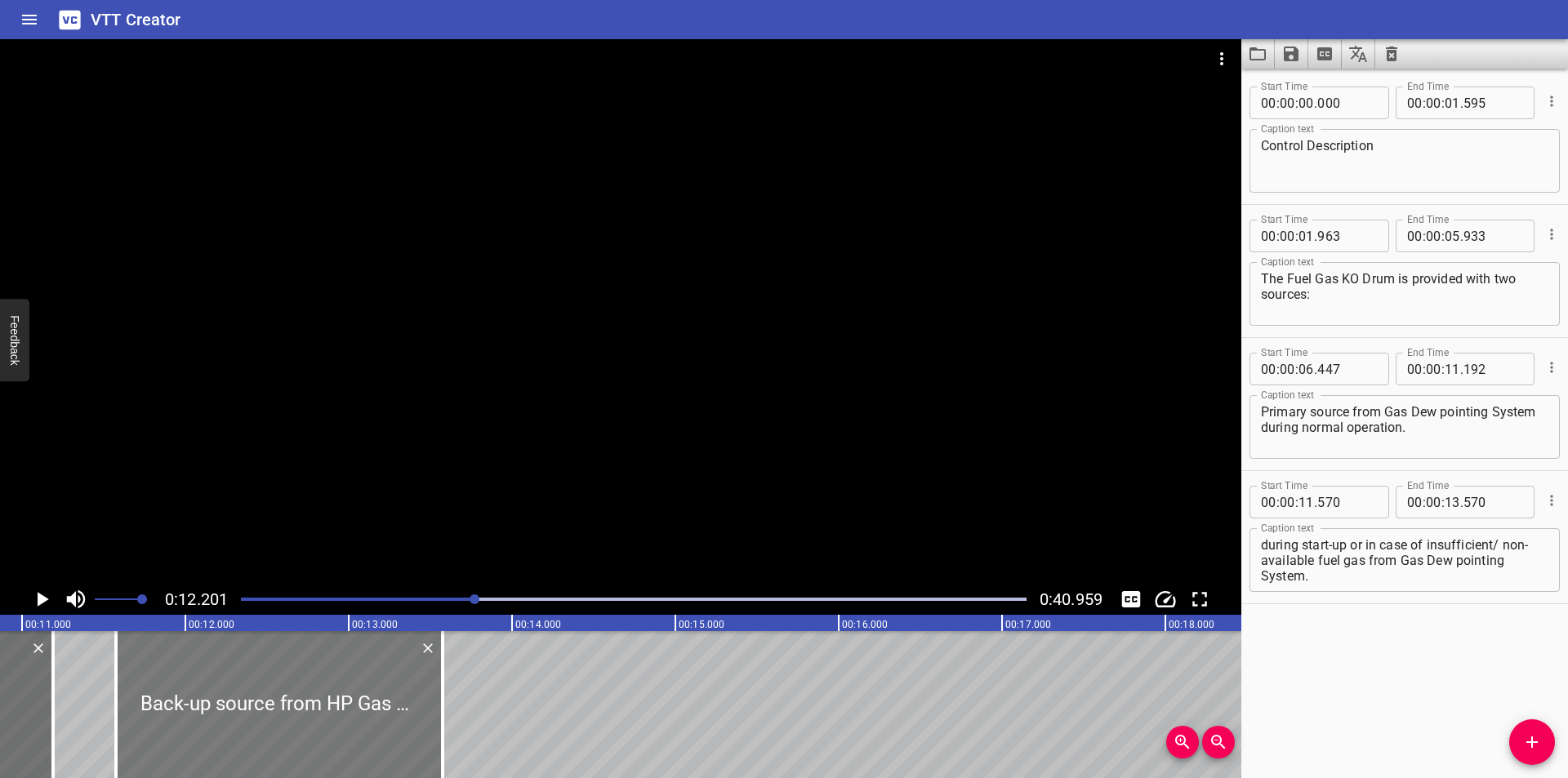
click at [308, 693] on div at bounding box center [279, 704] width 327 height 147
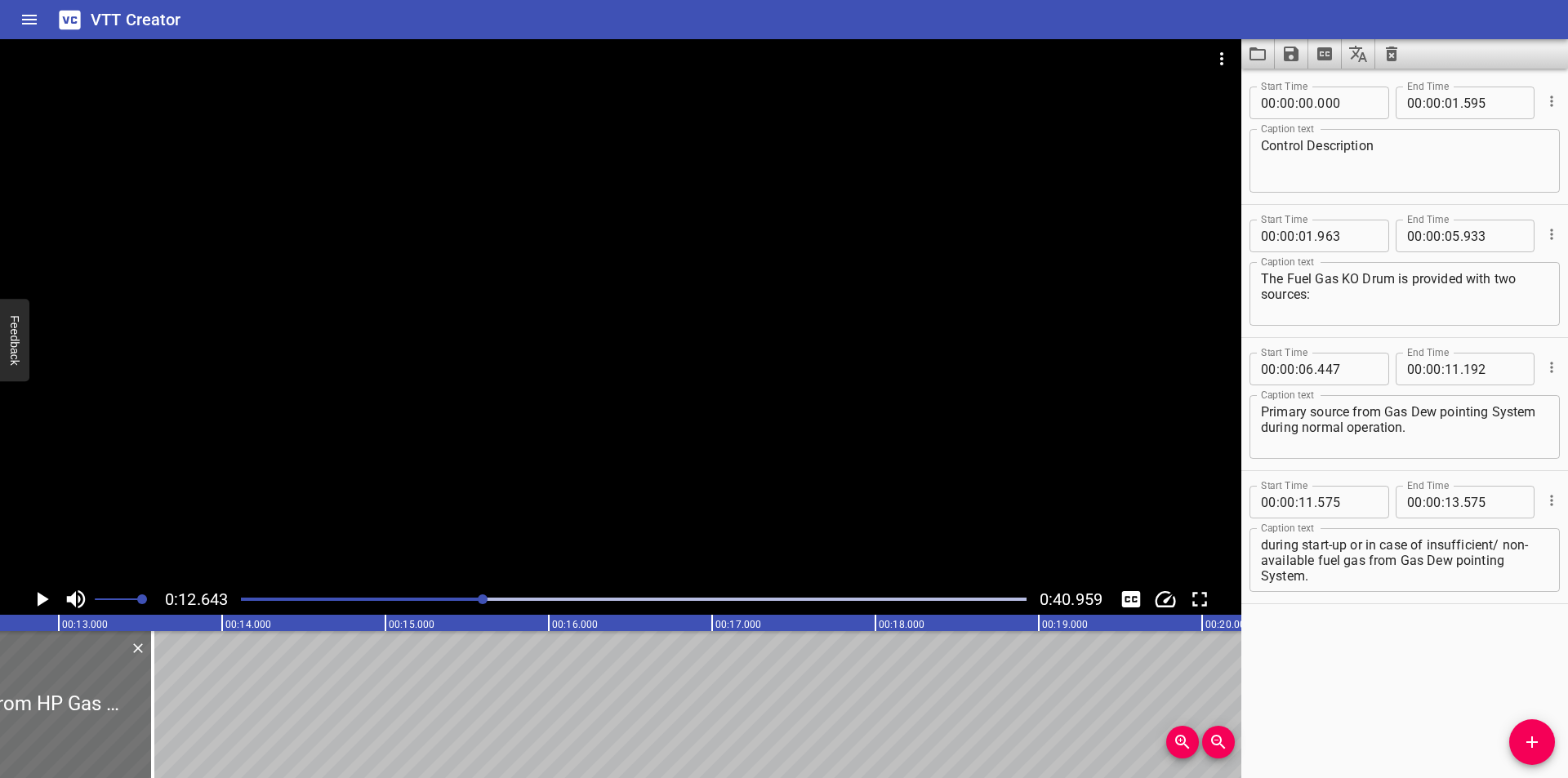
scroll to position [0, 2065]
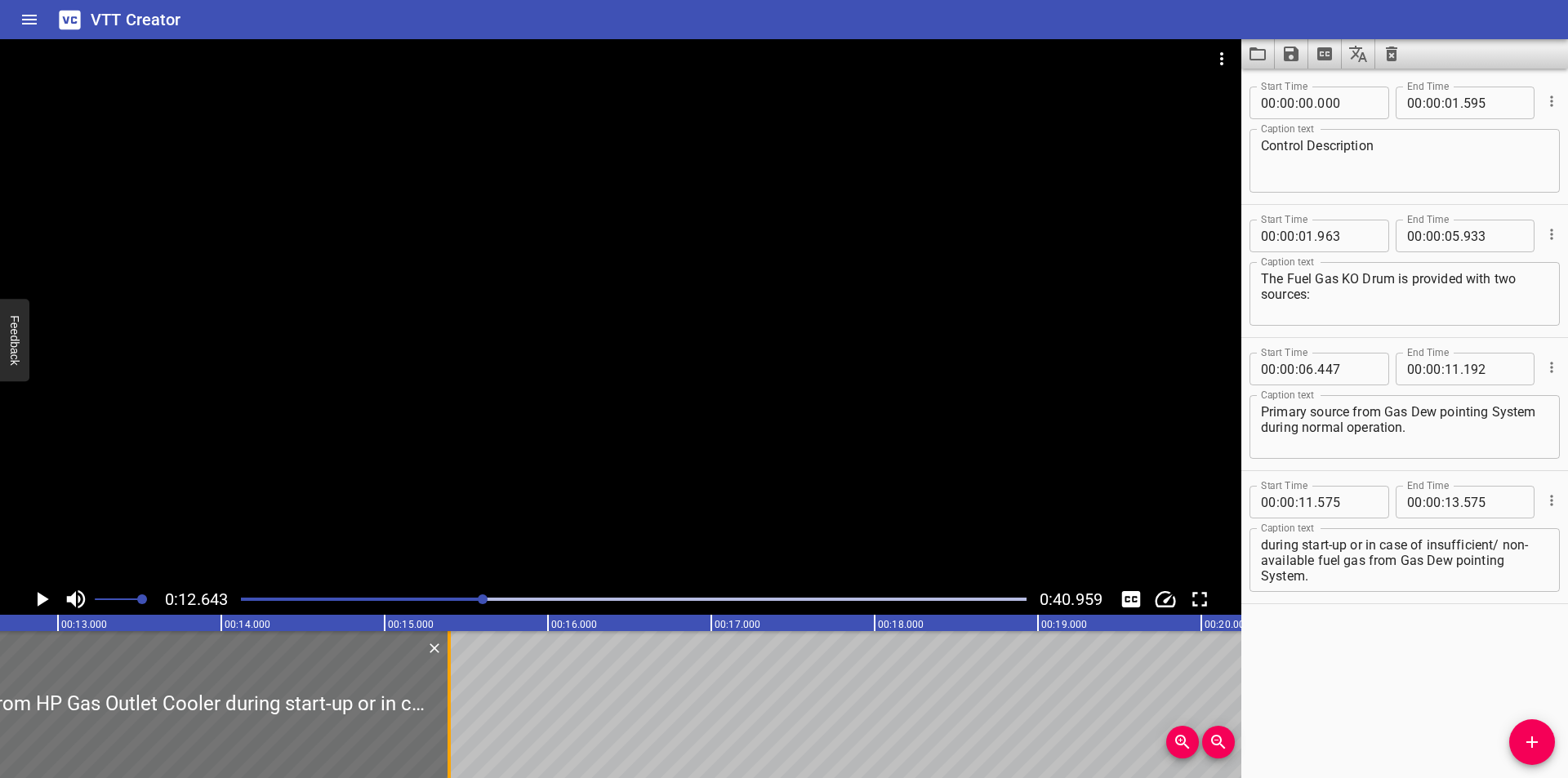
drag, startPoint x: 347, startPoint y: 719, endPoint x: 552, endPoint y: 719, distance: 205.0
click at [451, 719] on div at bounding box center [449, 704] width 3 height 147
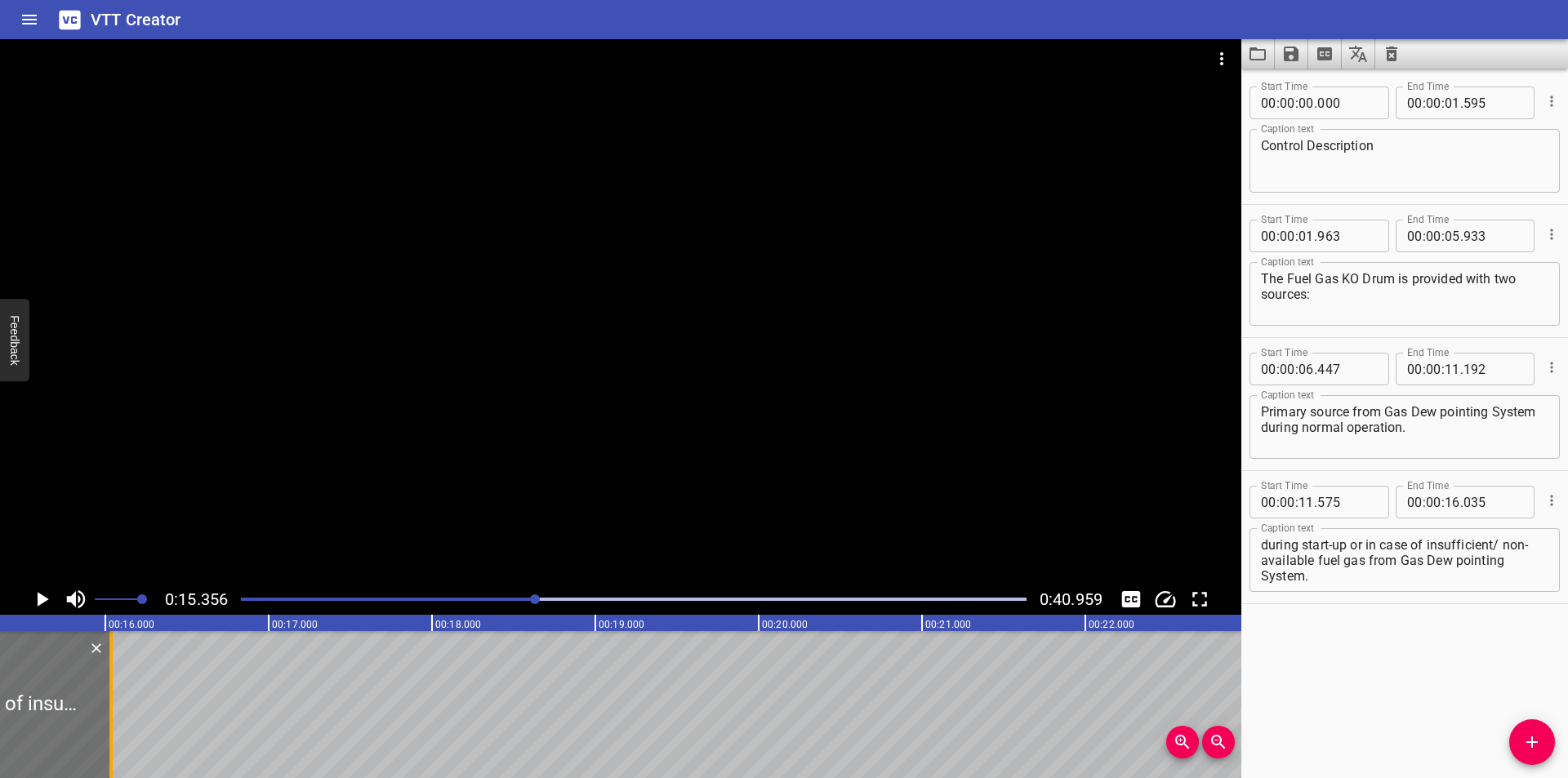
scroll to position [0, 2453]
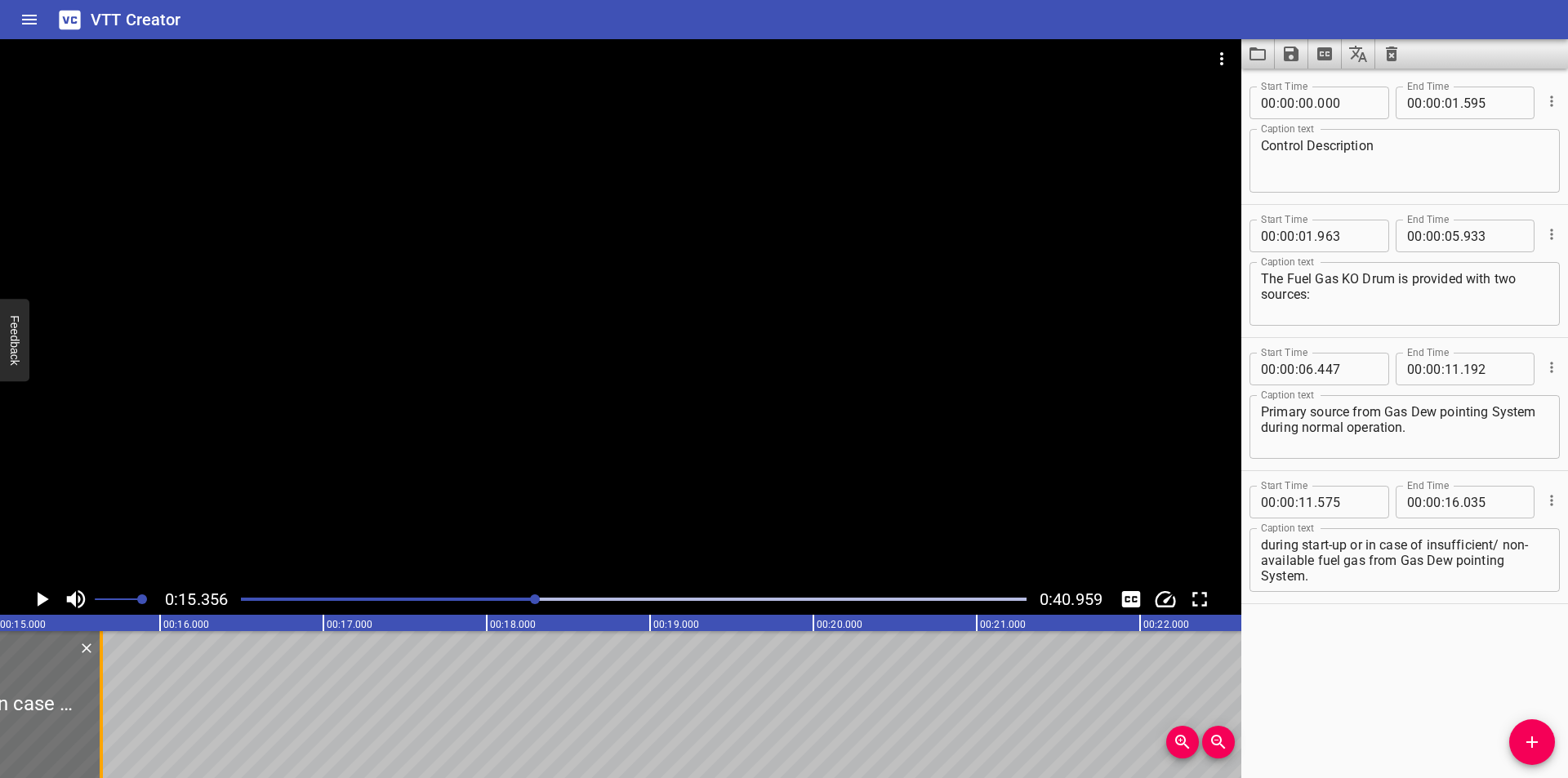
drag, startPoint x: 167, startPoint y: 727, endPoint x: 102, endPoint y: 731, distance: 65.1
click at [102, 731] on div at bounding box center [100, 704] width 3 height 147
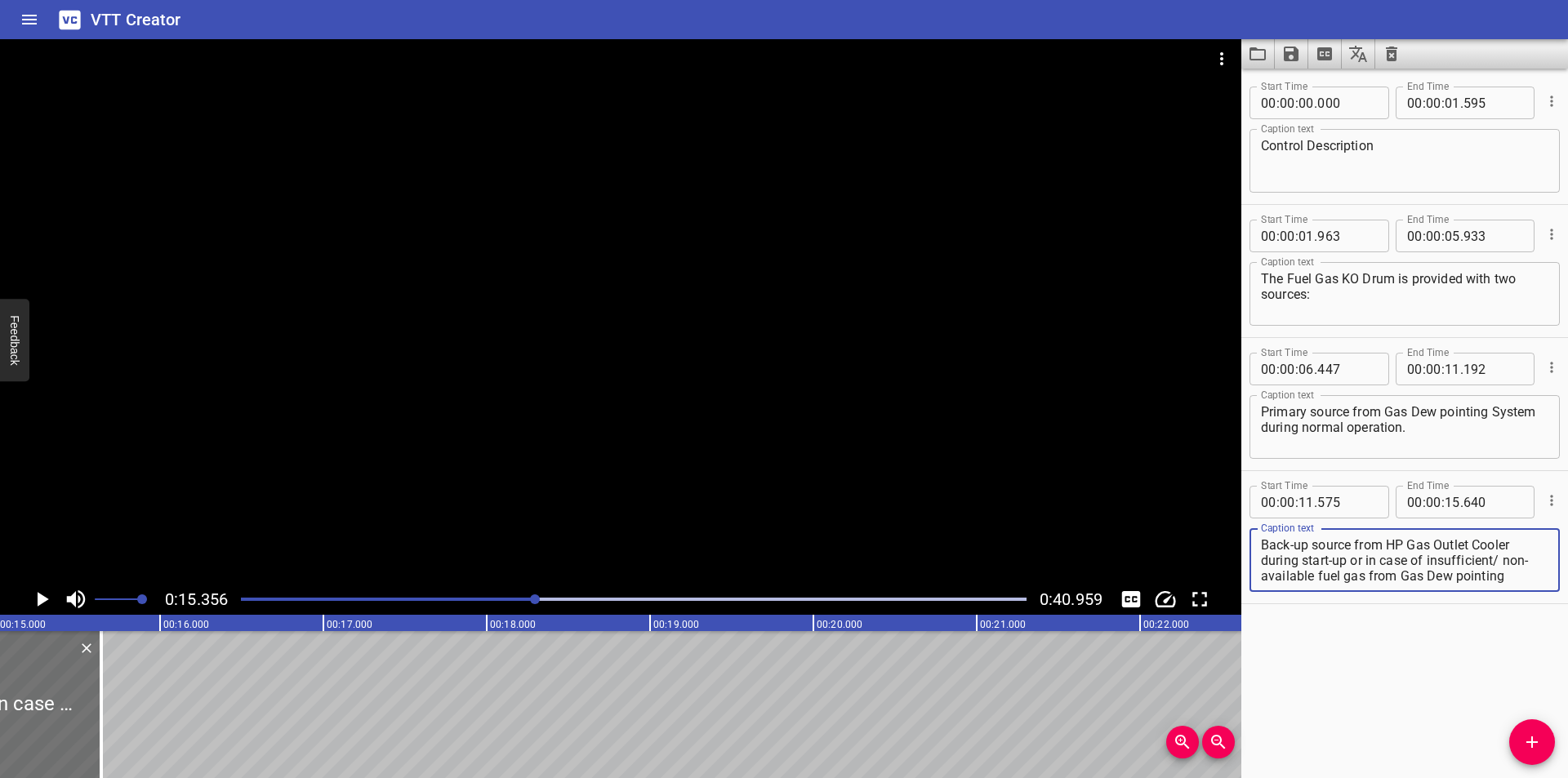
scroll to position [16, 0]
drag, startPoint x: 1351, startPoint y: 561, endPoint x: 1547, endPoint y: 702, distance: 241.4
click at [1546, 703] on div "Start Time 00 : 00 : 00 . 000 Start Time End Time 00 : 00 : 01 . 595 End Time C…" at bounding box center [1404, 423] width 327 height 710
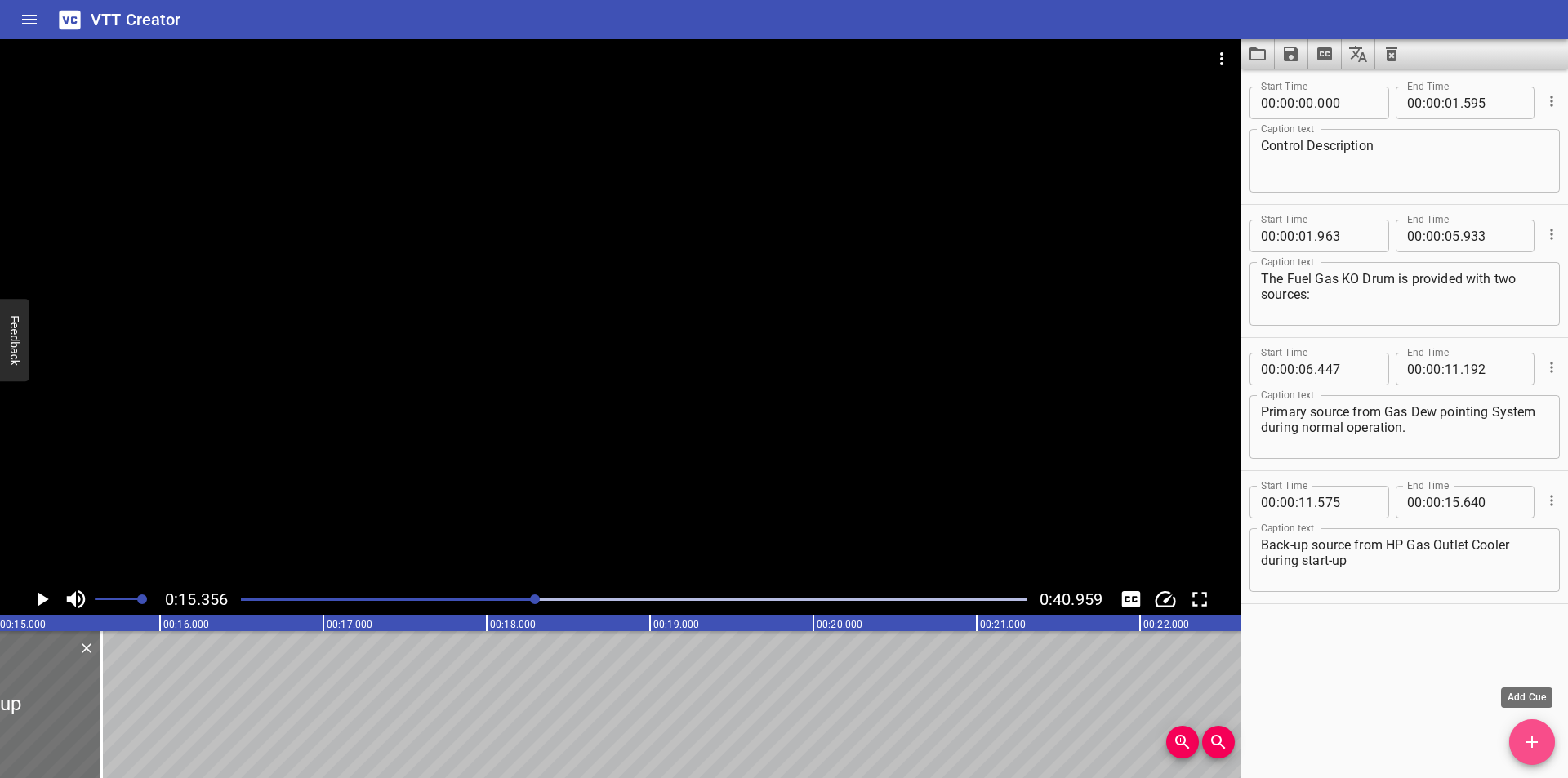
drag, startPoint x: 1511, startPoint y: 736, endPoint x: 1125, endPoint y: 715, distance: 386.6
click at [1509, 736] on div "Start Time 00 : 00 : 00 . 000 Start Time End Time 00 : 00 : 01 . 595 End Time C…" at bounding box center [1404, 423] width 327 height 710
click at [1519, 743] on span "Add Cue" at bounding box center [1532, 742] width 46 height 19
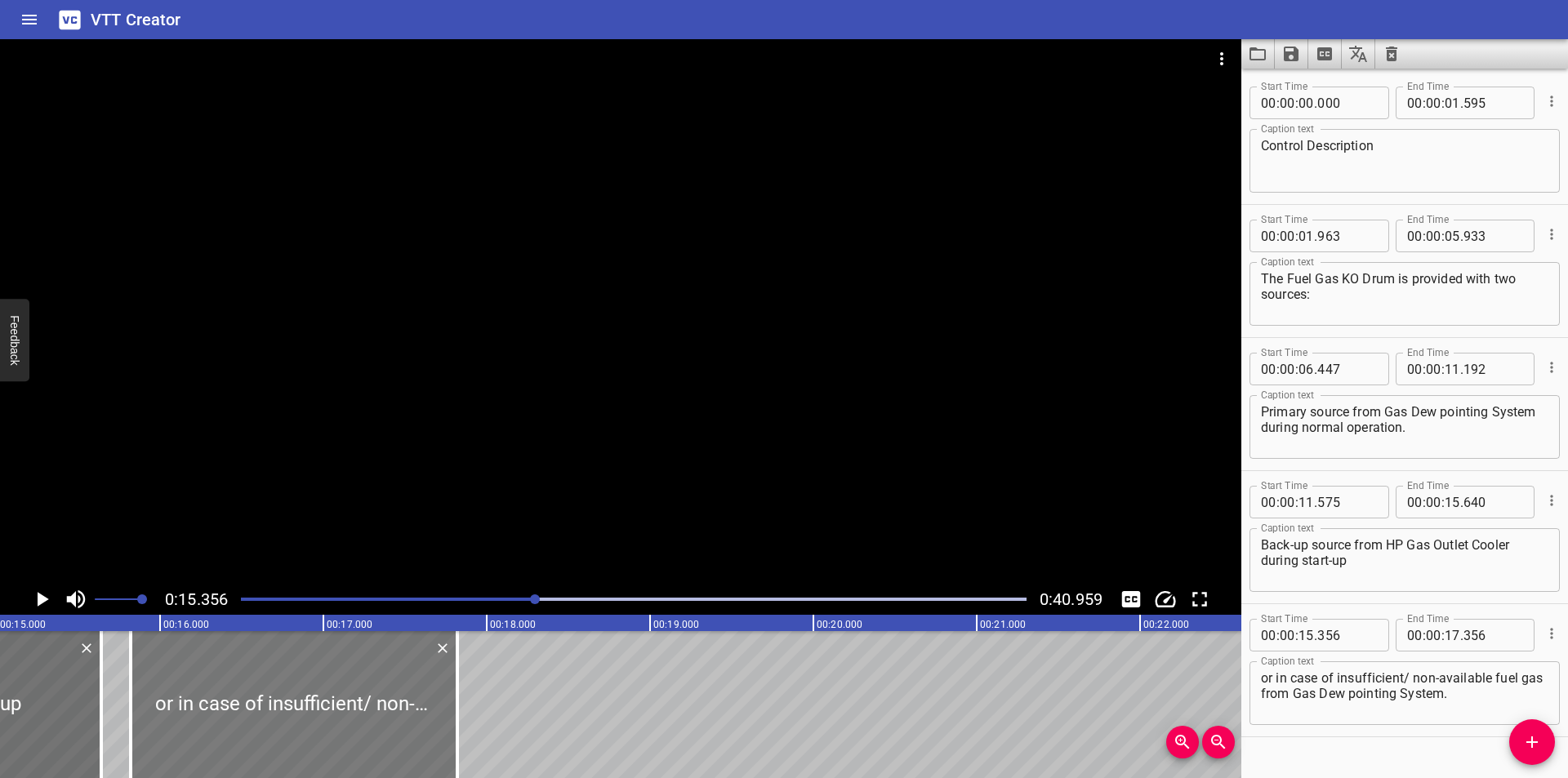
drag, startPoint x: 259, startPoint y: 680, endPoint x: 333, endPoint y: 686, distance: 74.2
click at [333, 686] on div at bounding box center [294, 704] width 327 height 147
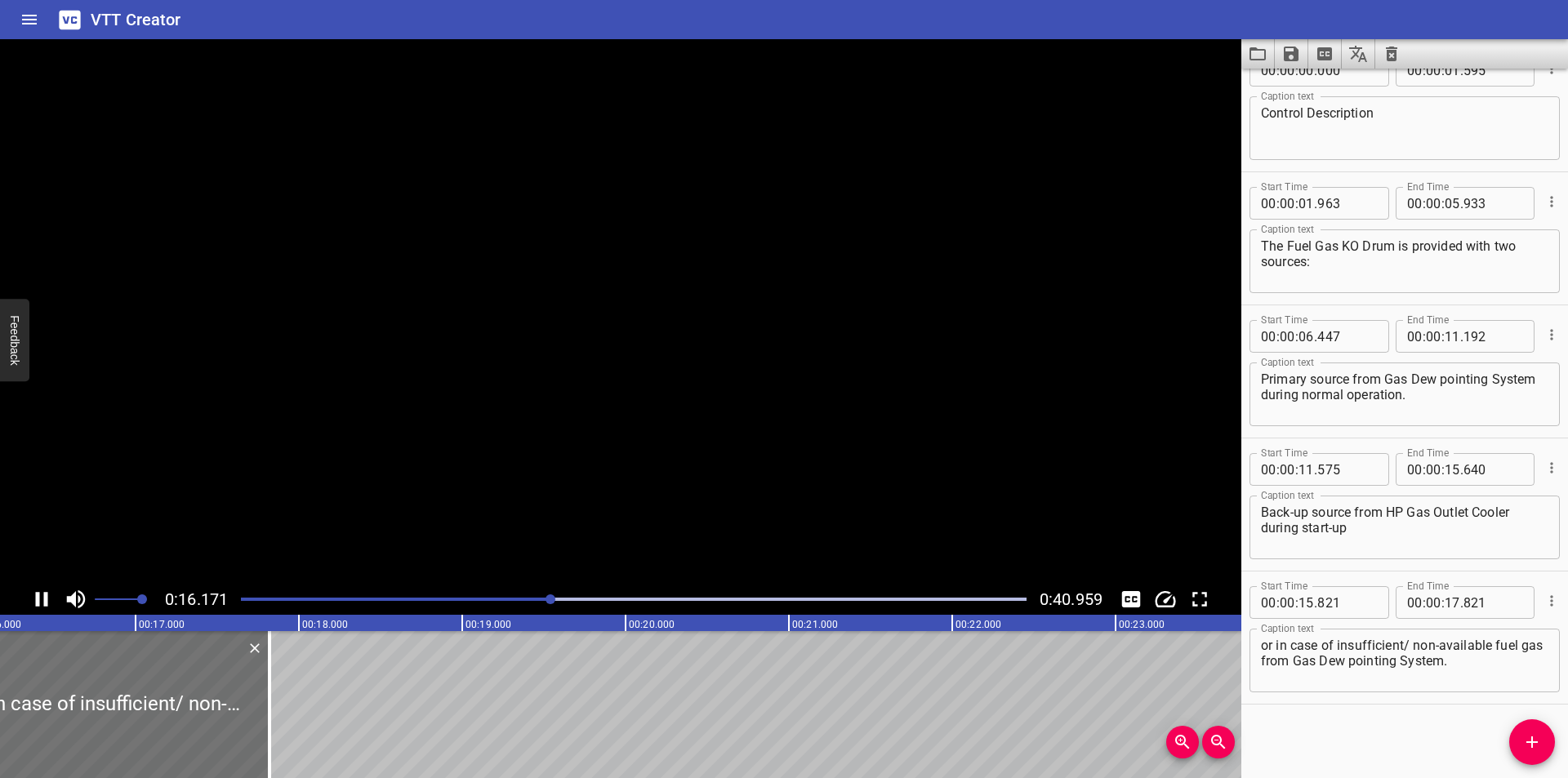
scroll to position [0, 2677]
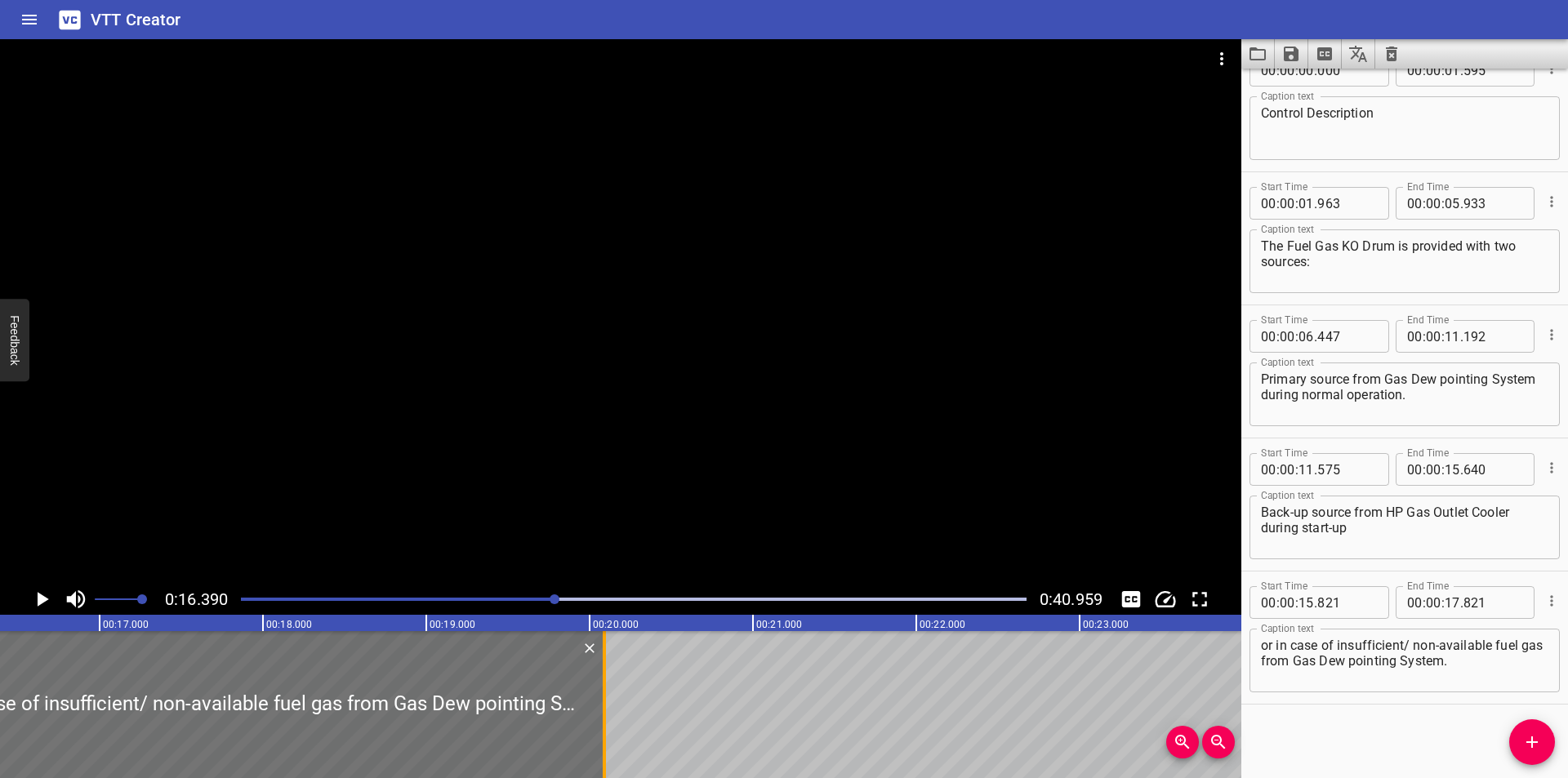
drag, startPoint x: 230, startPoint y: 721, endPoint x: 602, endPoint y: 717, distance: 372.0
click at [602, 717] on div at bounding box center [604, 704] width 17 height 147
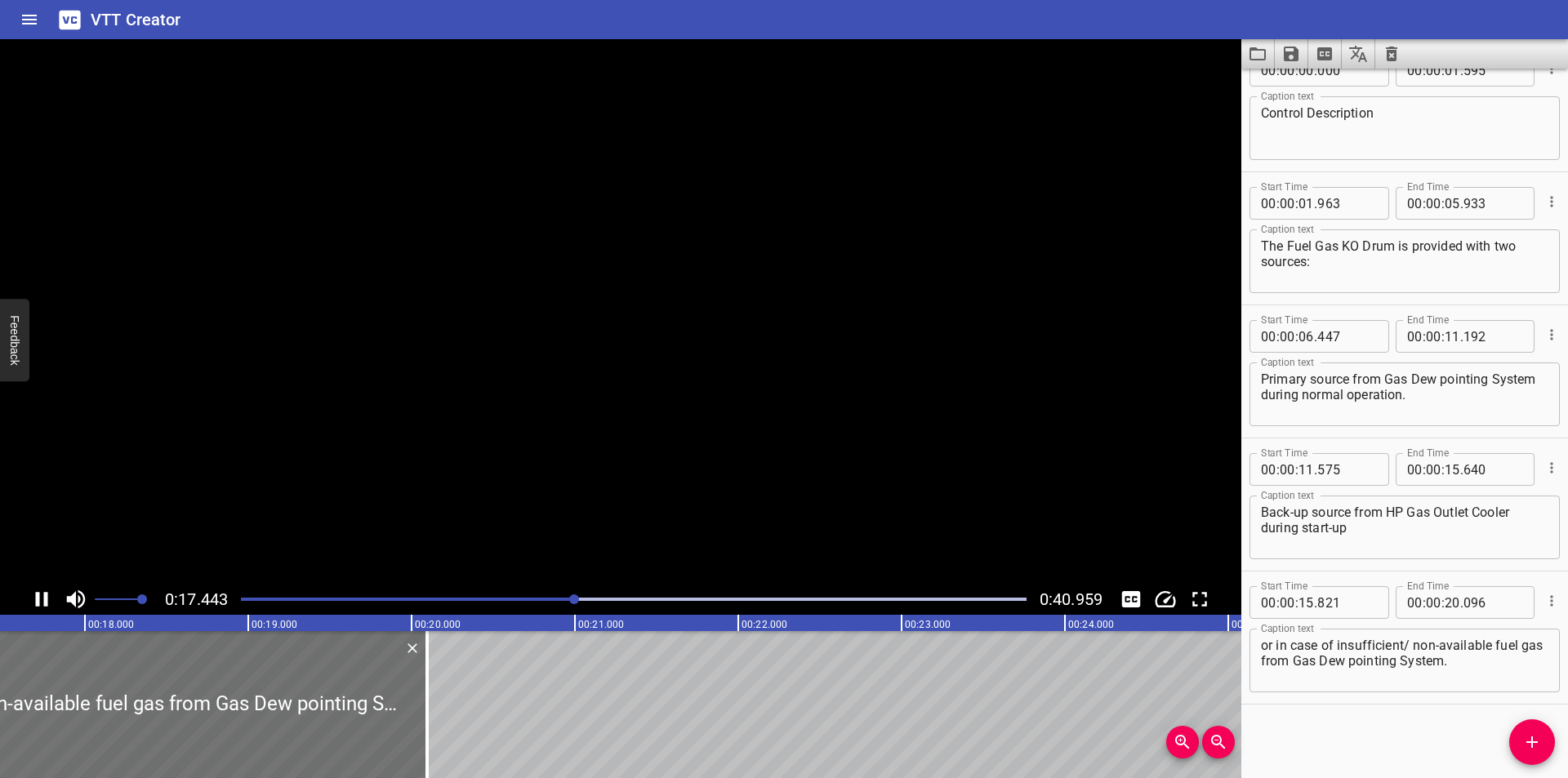
scroll to position [0, 2879]
click at [1403, 645] on textarea "or in case of insufficient/ non-available fuel gas from Gas Dew pointing System." at bounding box center [1404, 661] width 288 height 47
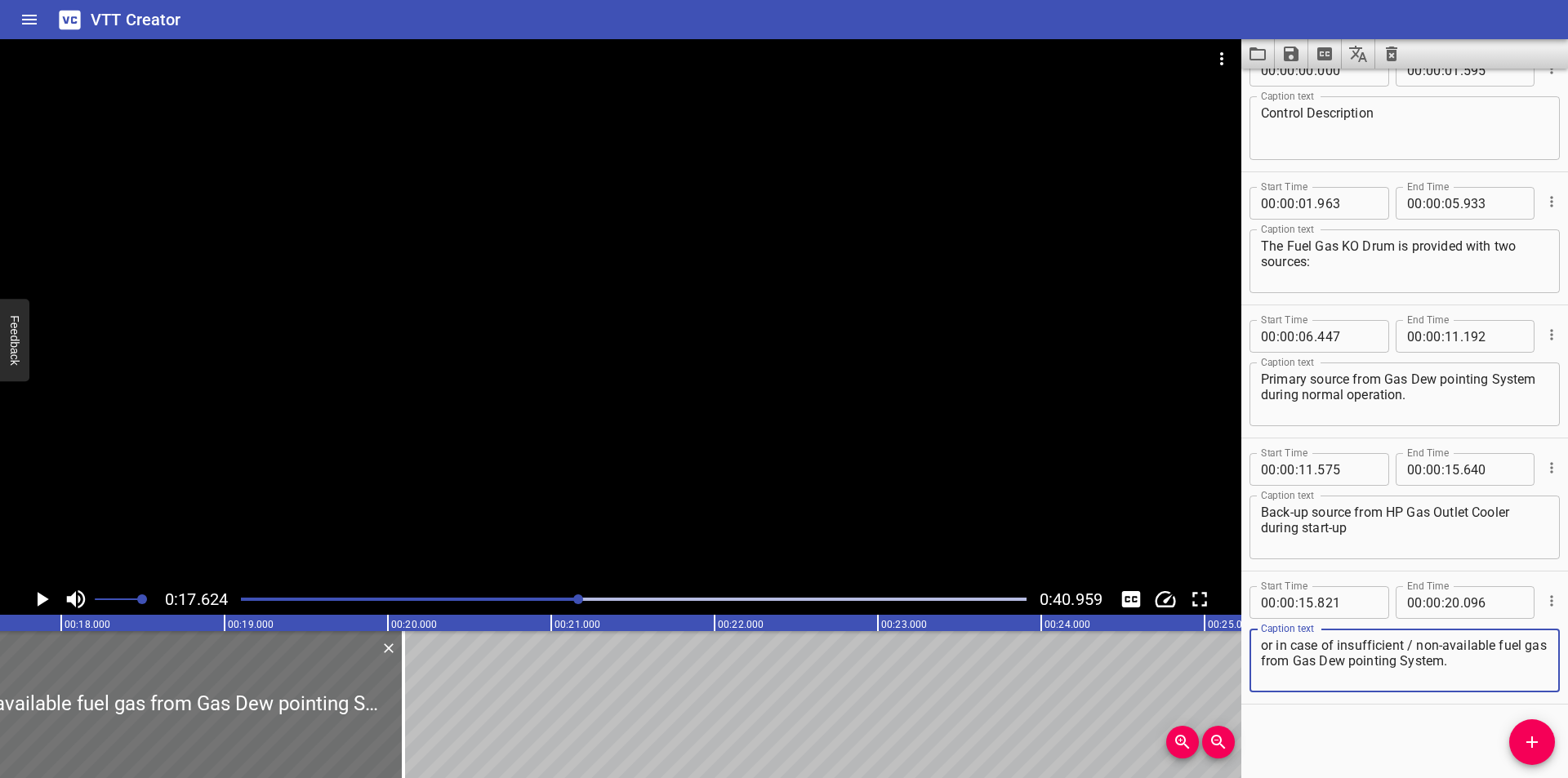
click at [506, 393] on div at bounding box center [620, 311] width 1241 height 545
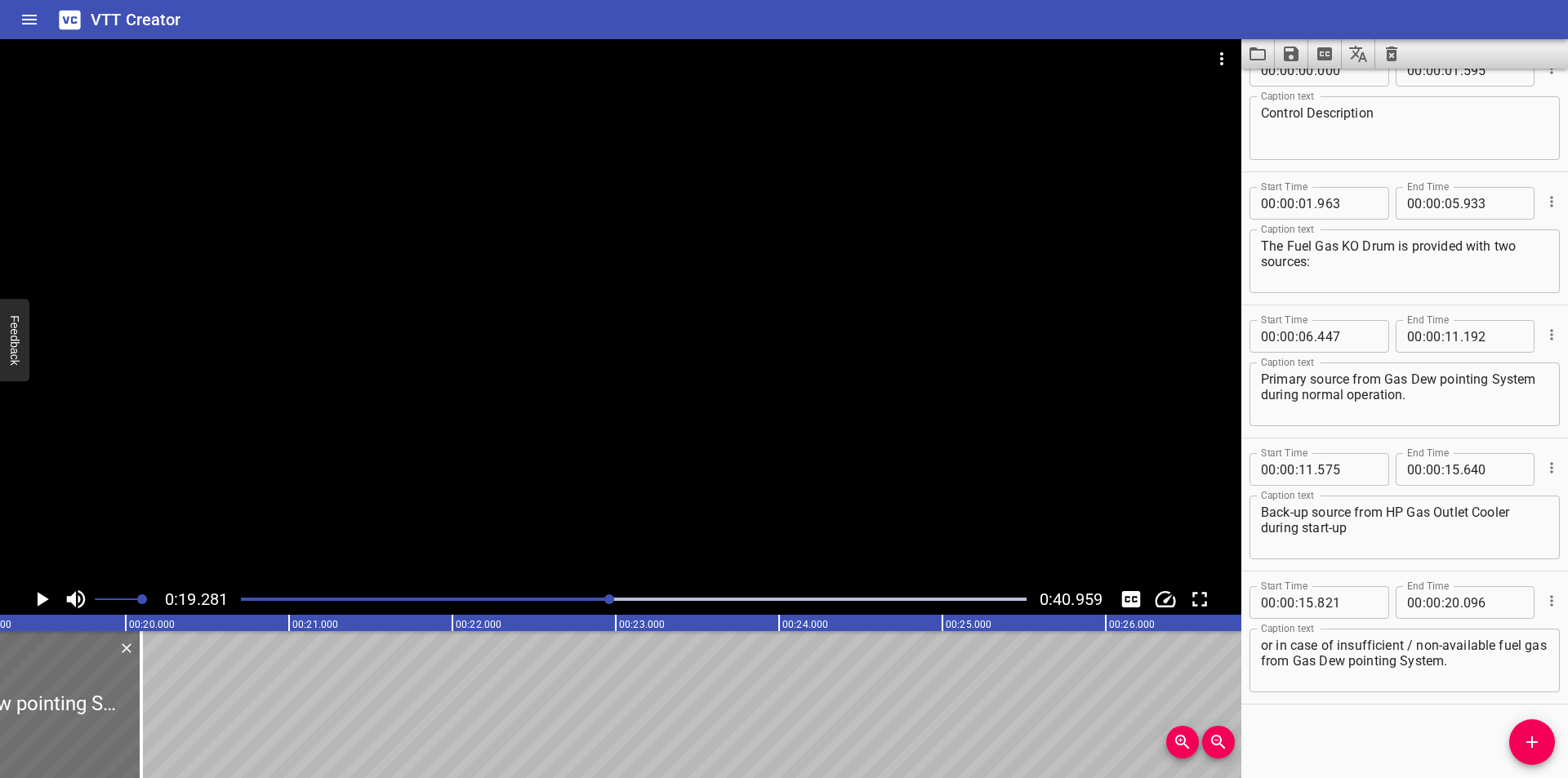
scroll to position [0, 3150]
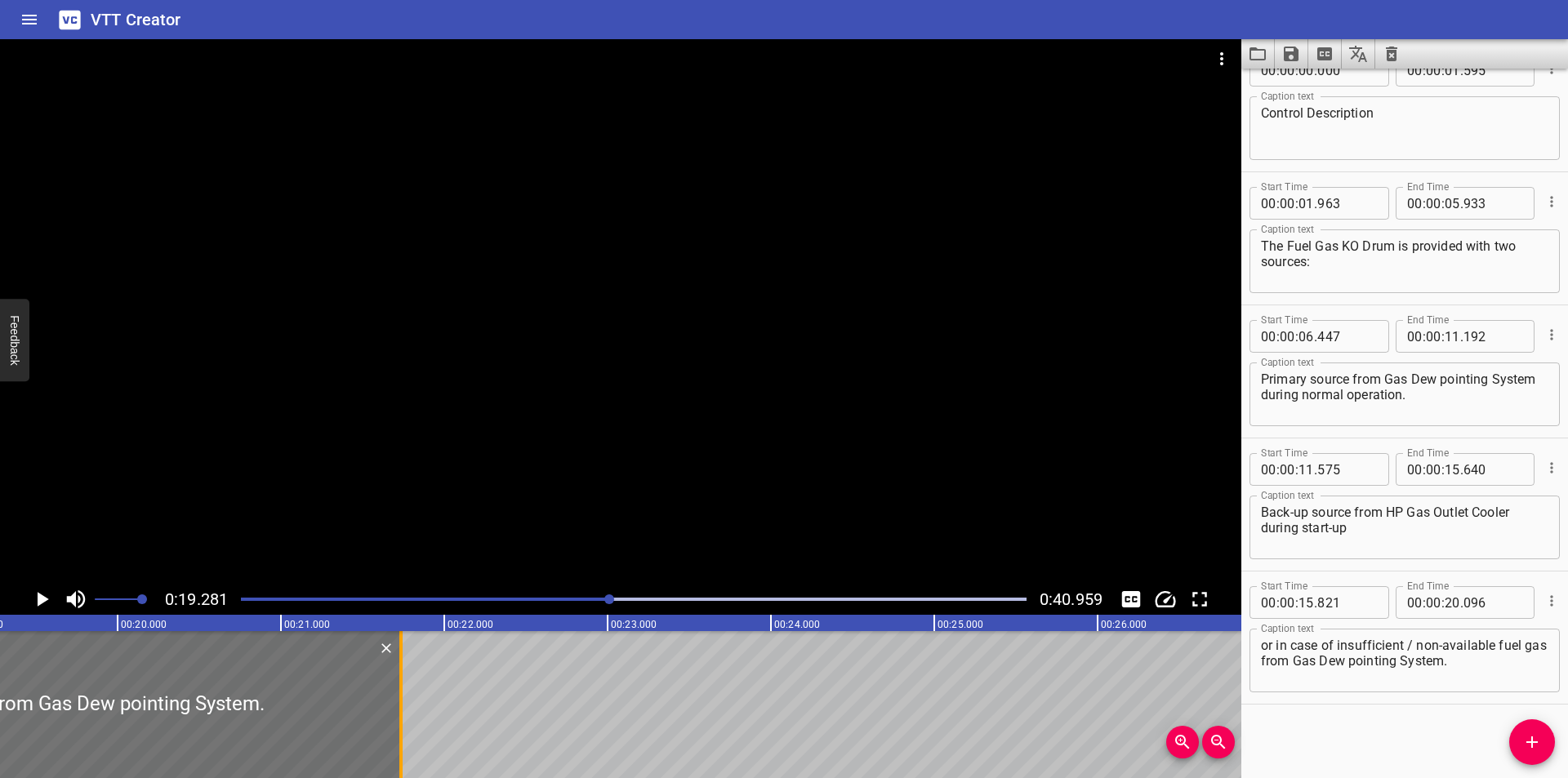
drag, startPoint x: 135, startPoint y: 741, endPoint x: 403, endPoint y: 744, distance: 268.0
click at [403, 741] on div at bounding box center [401, 704] width 17 height 147
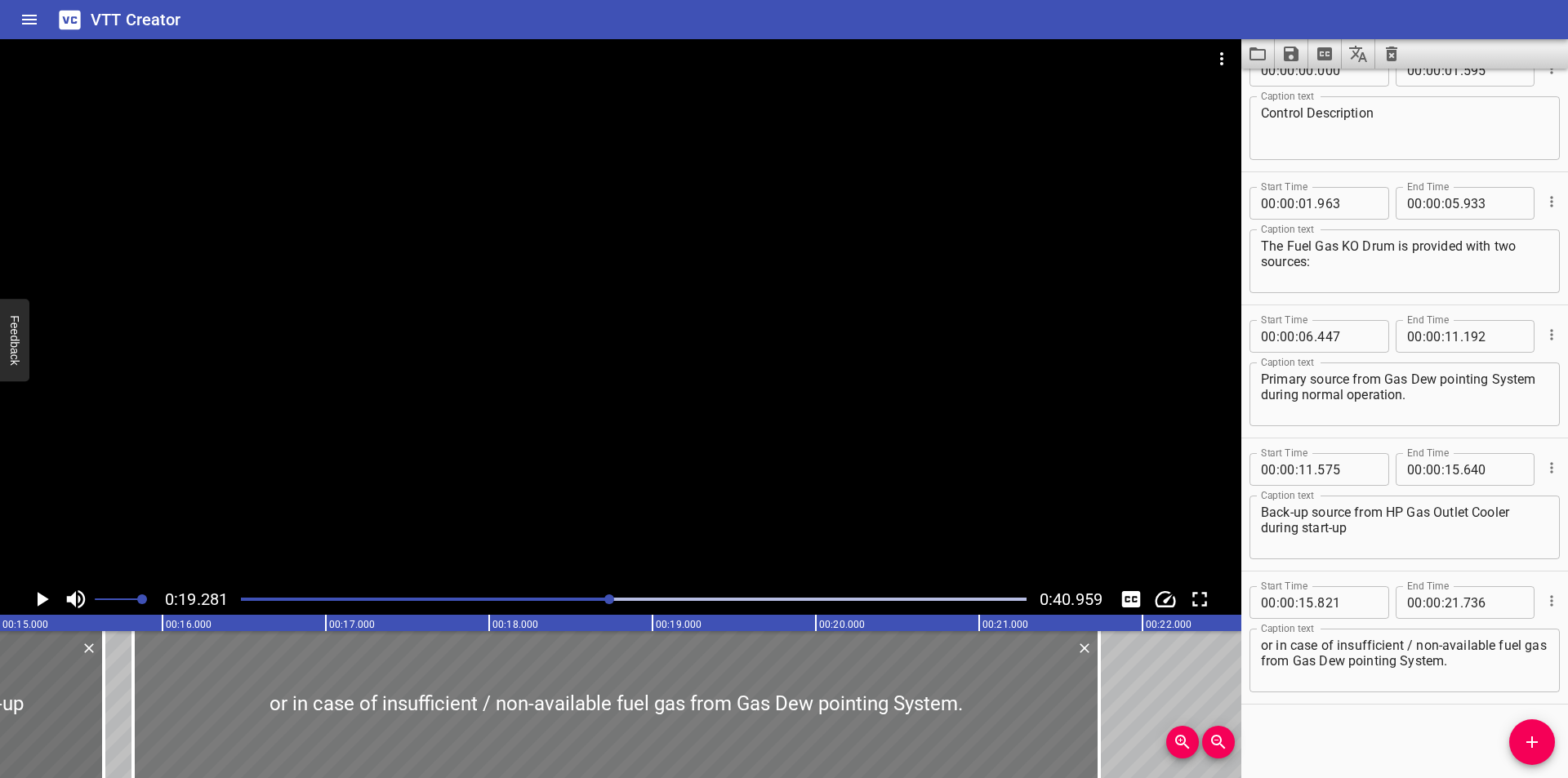
scroll to position [0, 2442]
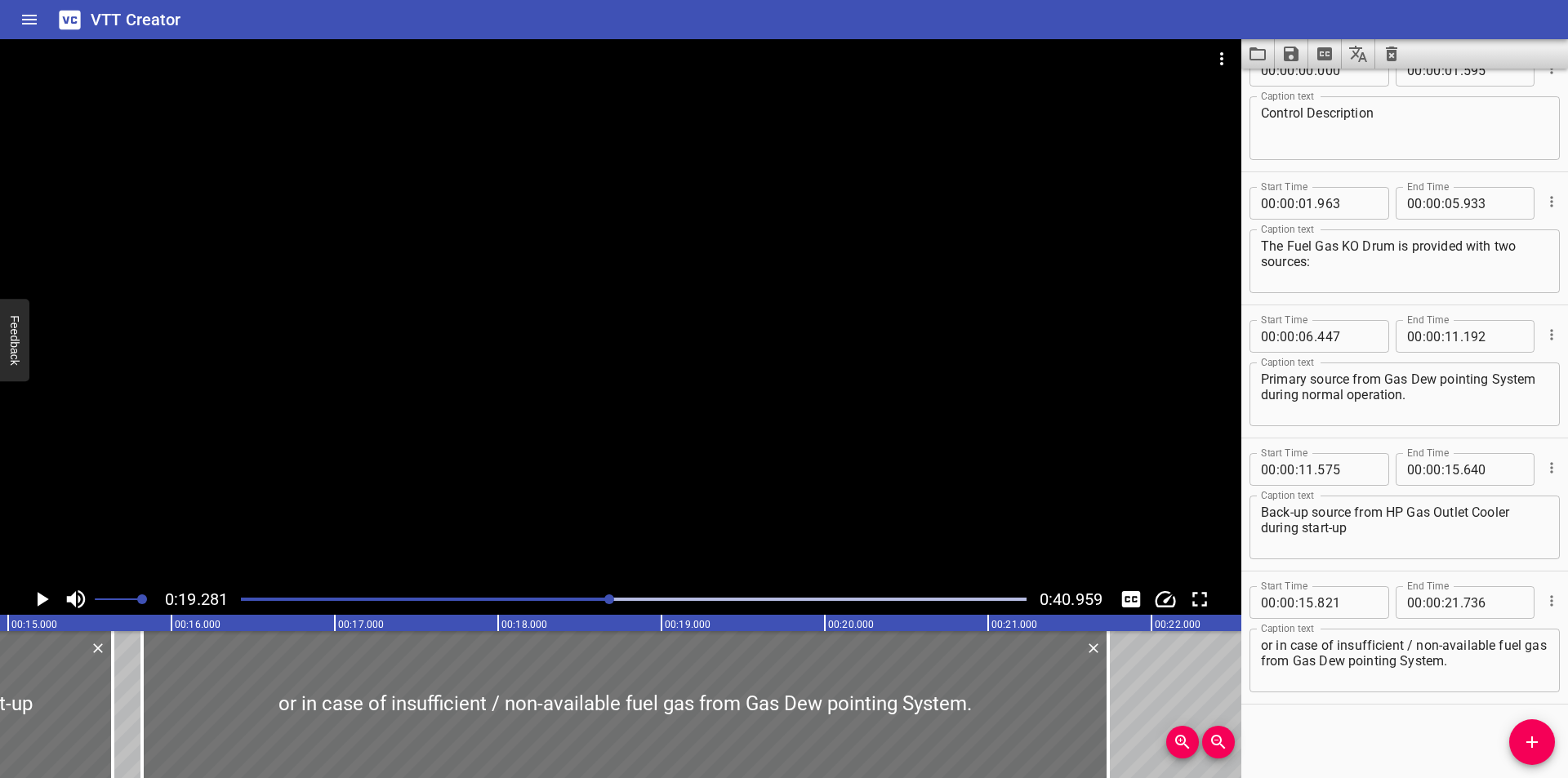
click at [586, 477] on div at bounding box center [620, 311] width 1241 height 545
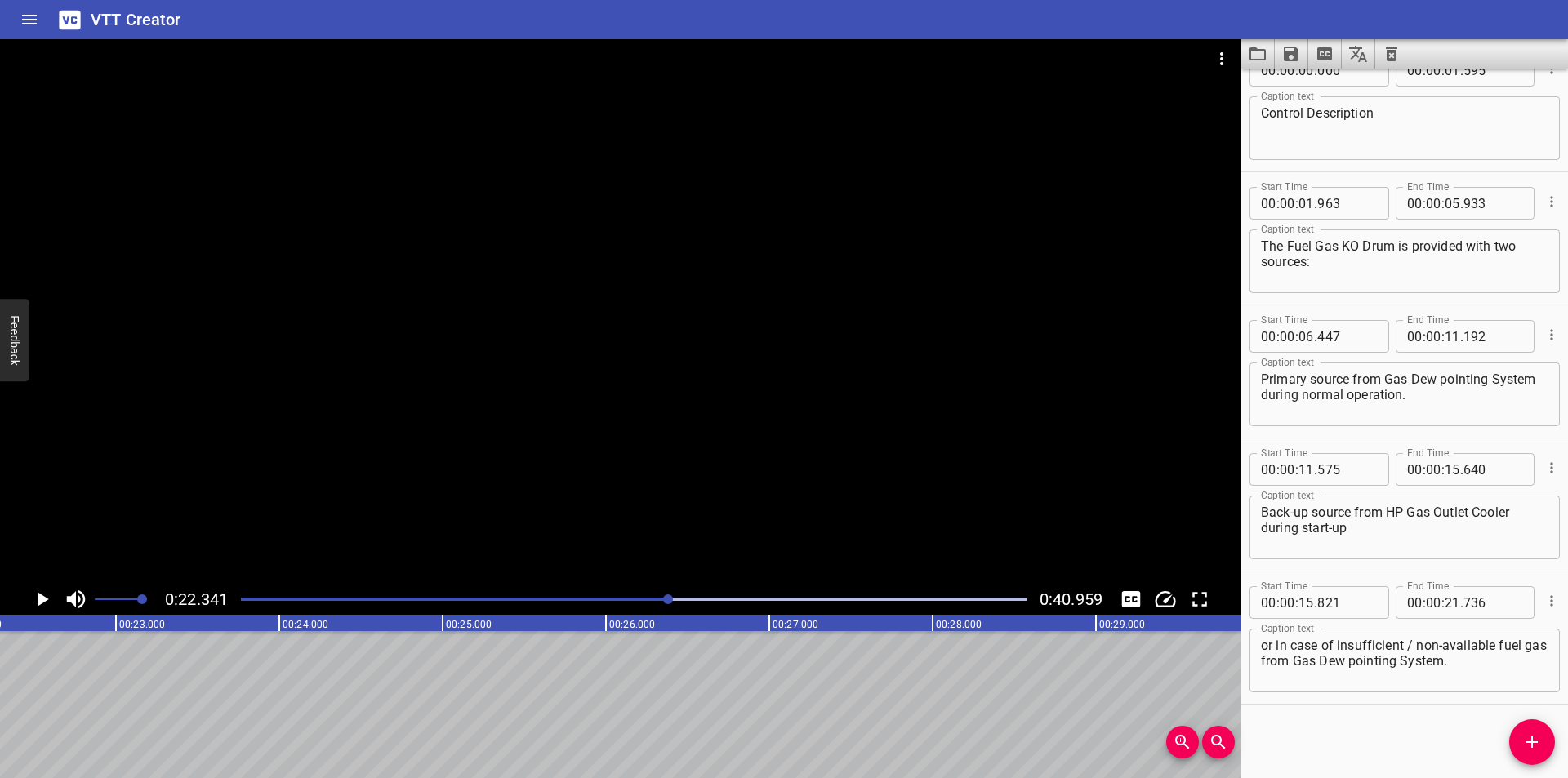
scroll to position [0, 3649]
drag, startPoint x: 1525, startPoint y: 749, endPoint x: 1024, endPoint y: 706, distance: 502.8
click at [1519, 748] on span "Add Cue" at bounding box center [1532, 742] width 46 height 19
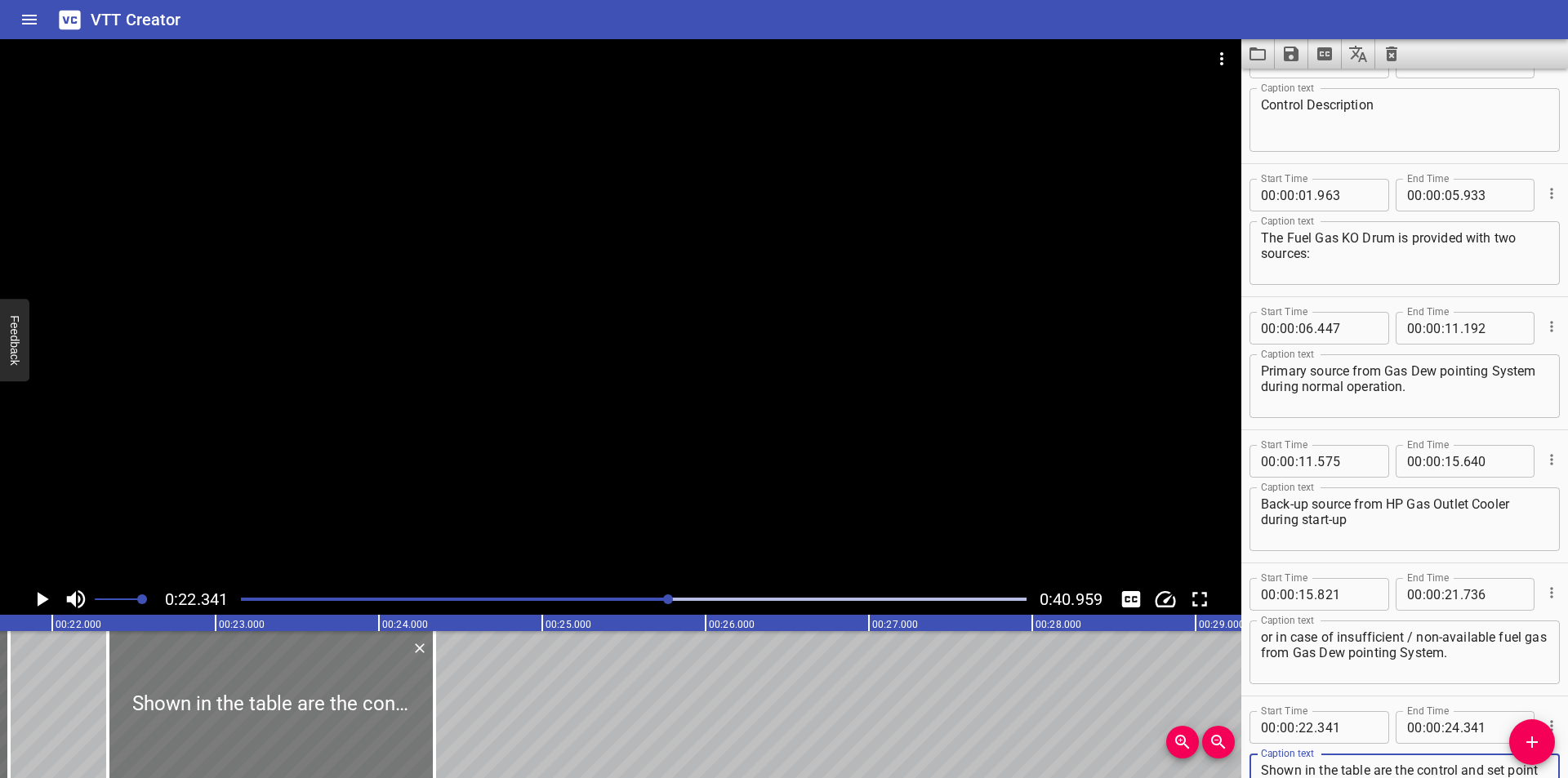
scroll to position [0, 3541]
drag, startPoint x: 284, startPoint y: 717, endPoint x: 264, endPoint y: 715, distance: 20.1
click at [258, 719] on div at bounding box center [246, 704] width 327 height 147
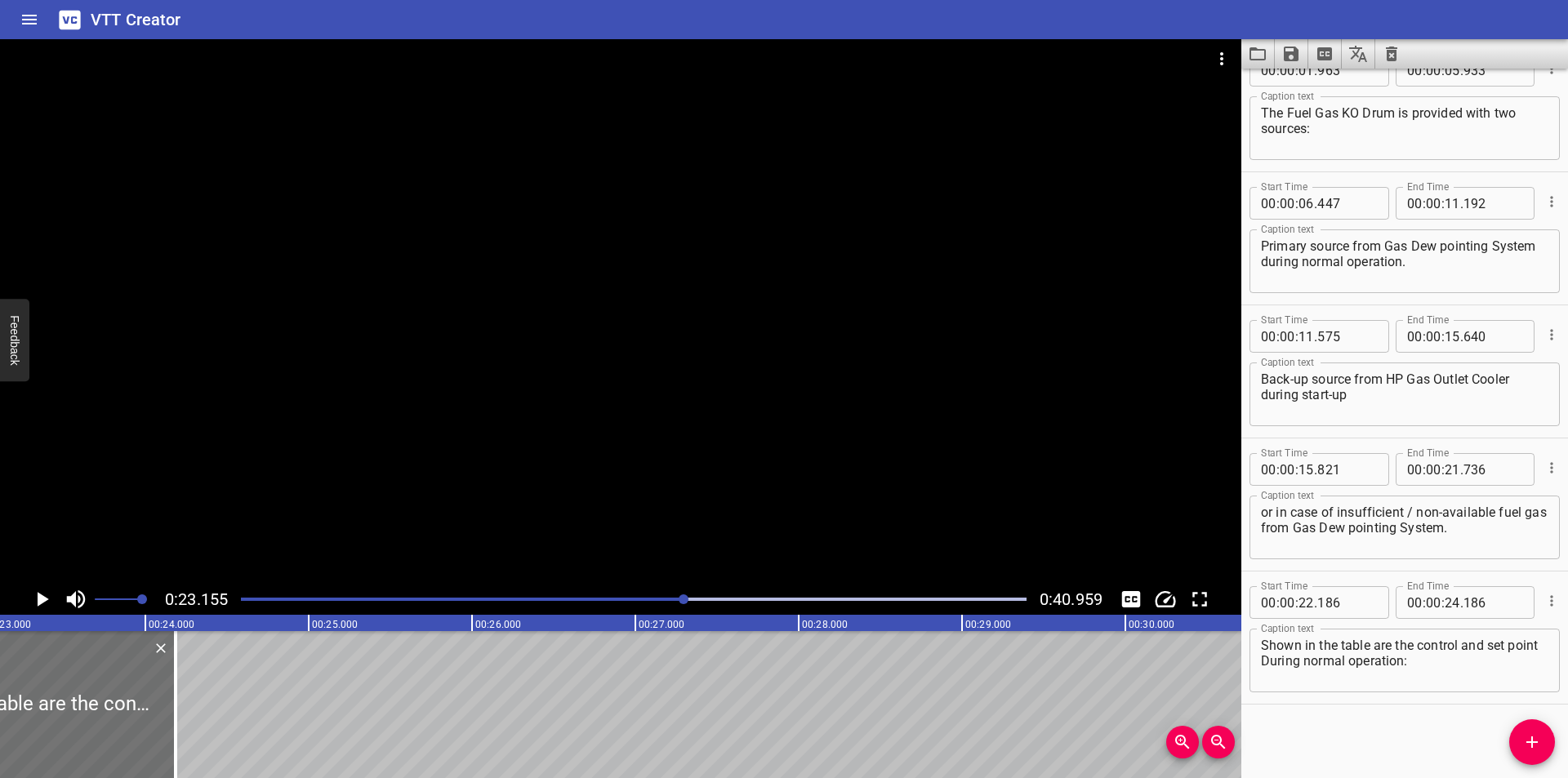
scroll to position [0, 3783]
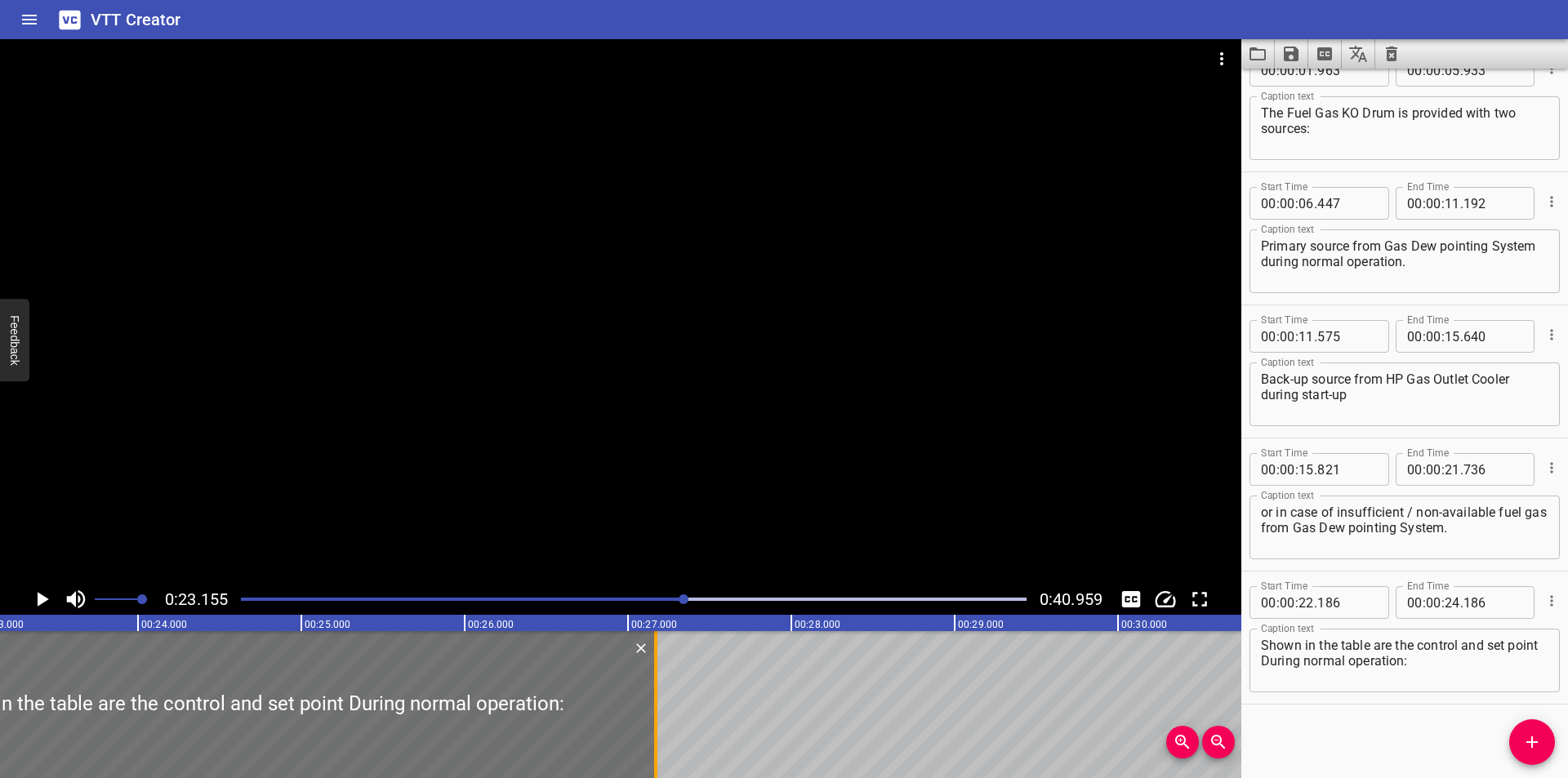
drag, startPoint x: 169, startPoint y: 727, endPoint x: 656, endPoint y: 722, distance: 487.0
click at [656, 722] on div at bounding box center [655, 704] width 3 height 147
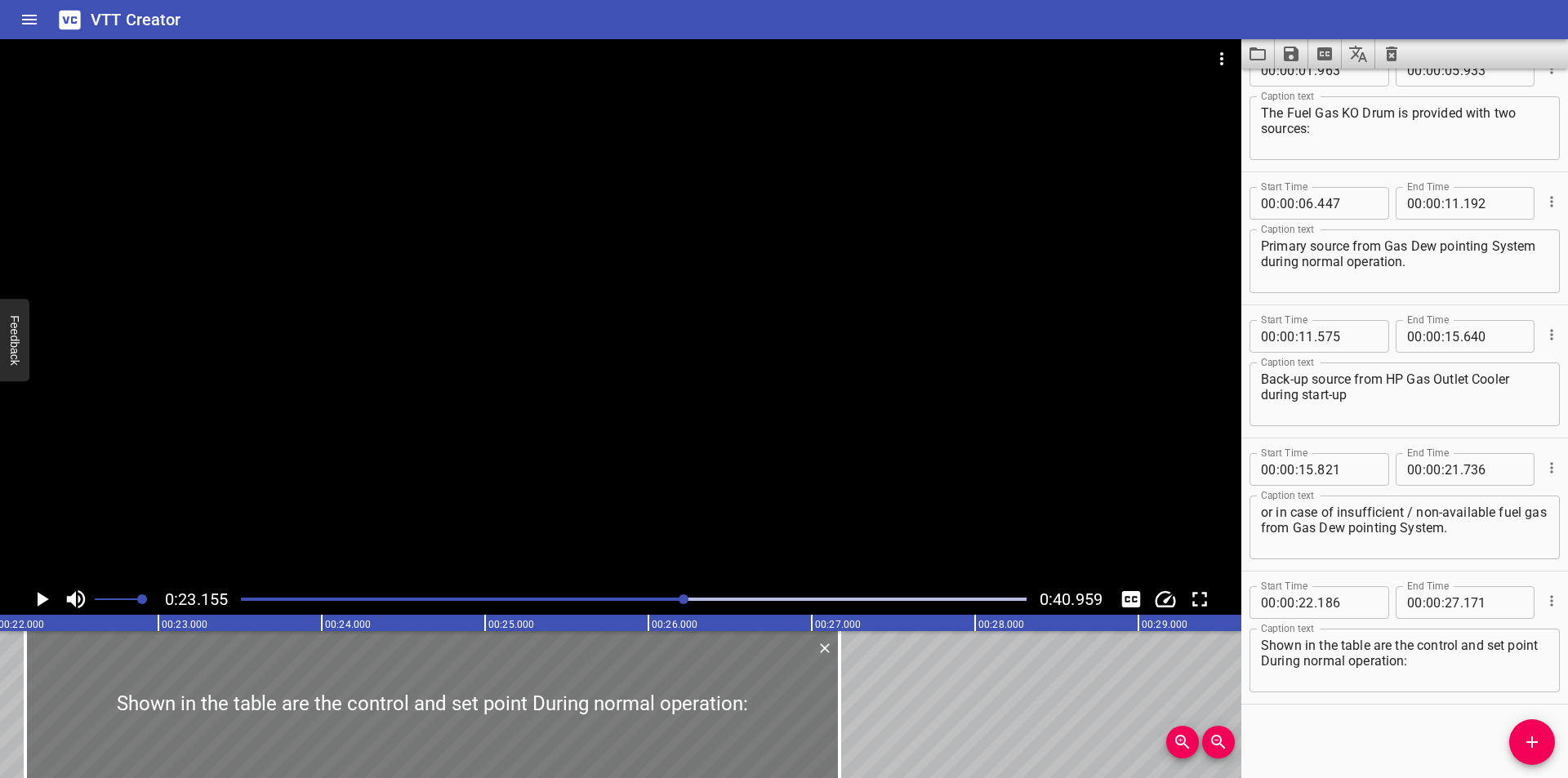
scroll to position [0, 3564]
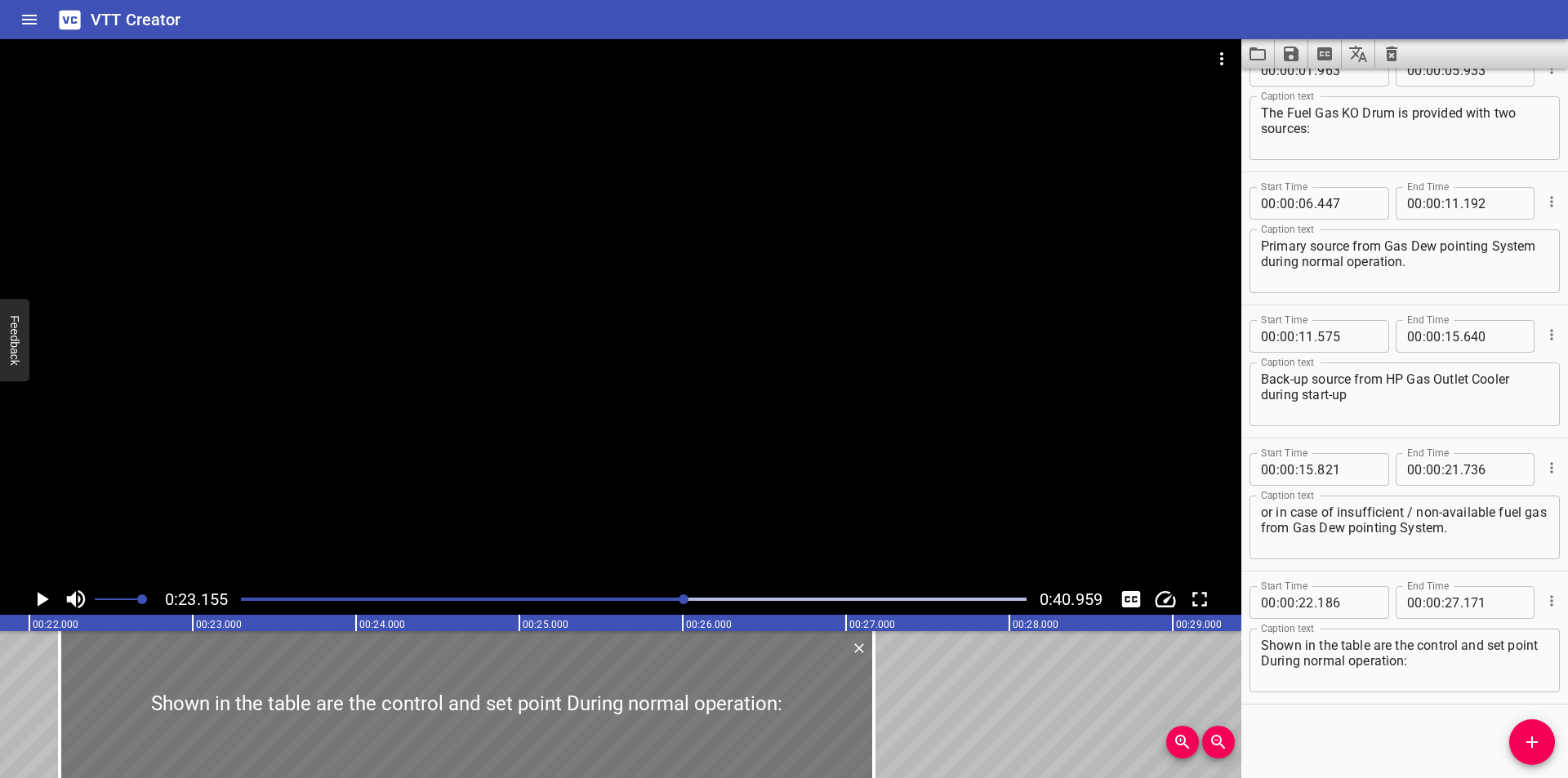
click at [647, 726] on div at bounding box center [466, 704] width 814 height 147
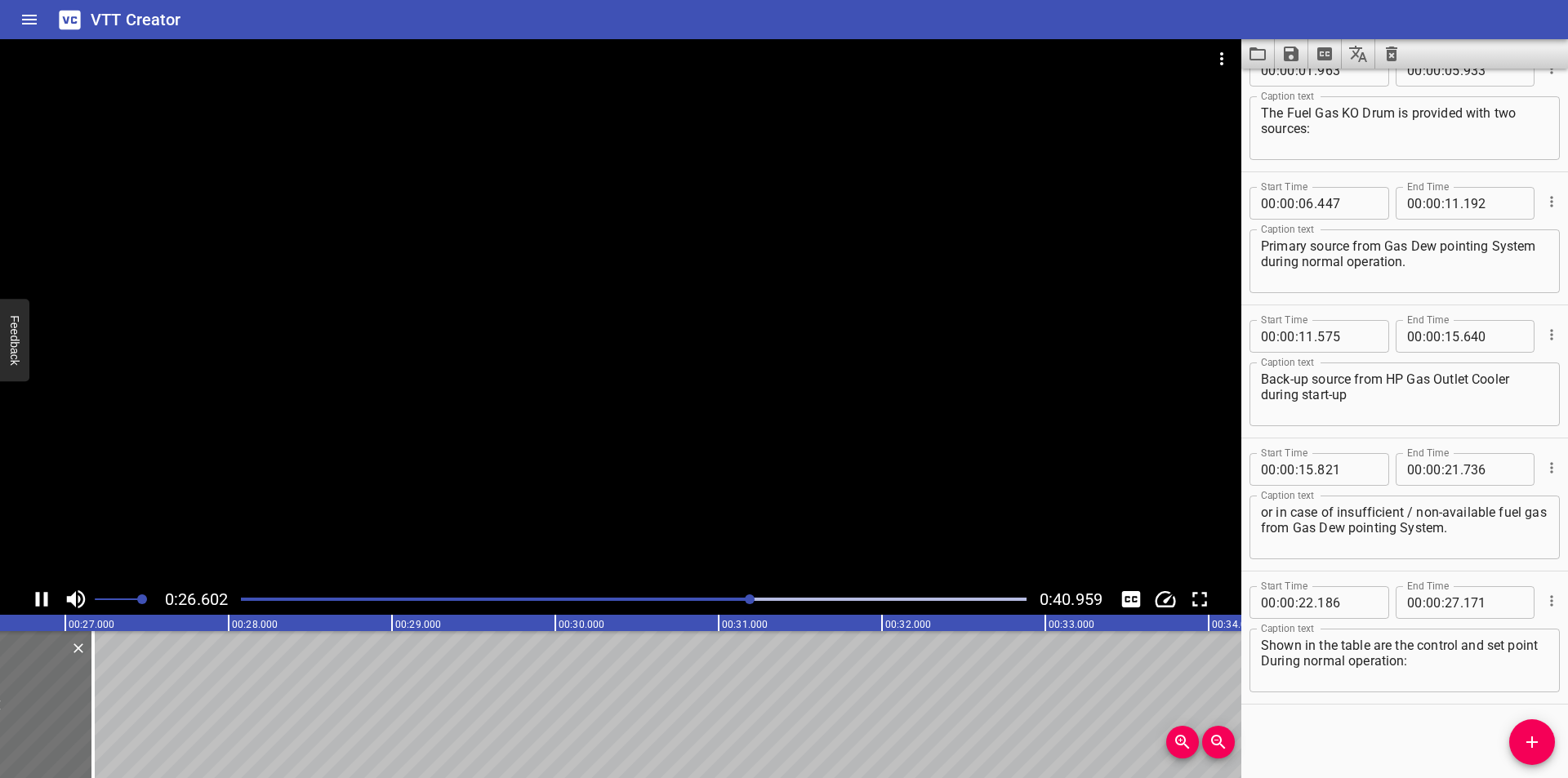
scroll to position [0, 4376]
click at [70, 708] on div at bounding box center [65, 704] width 17 height 147
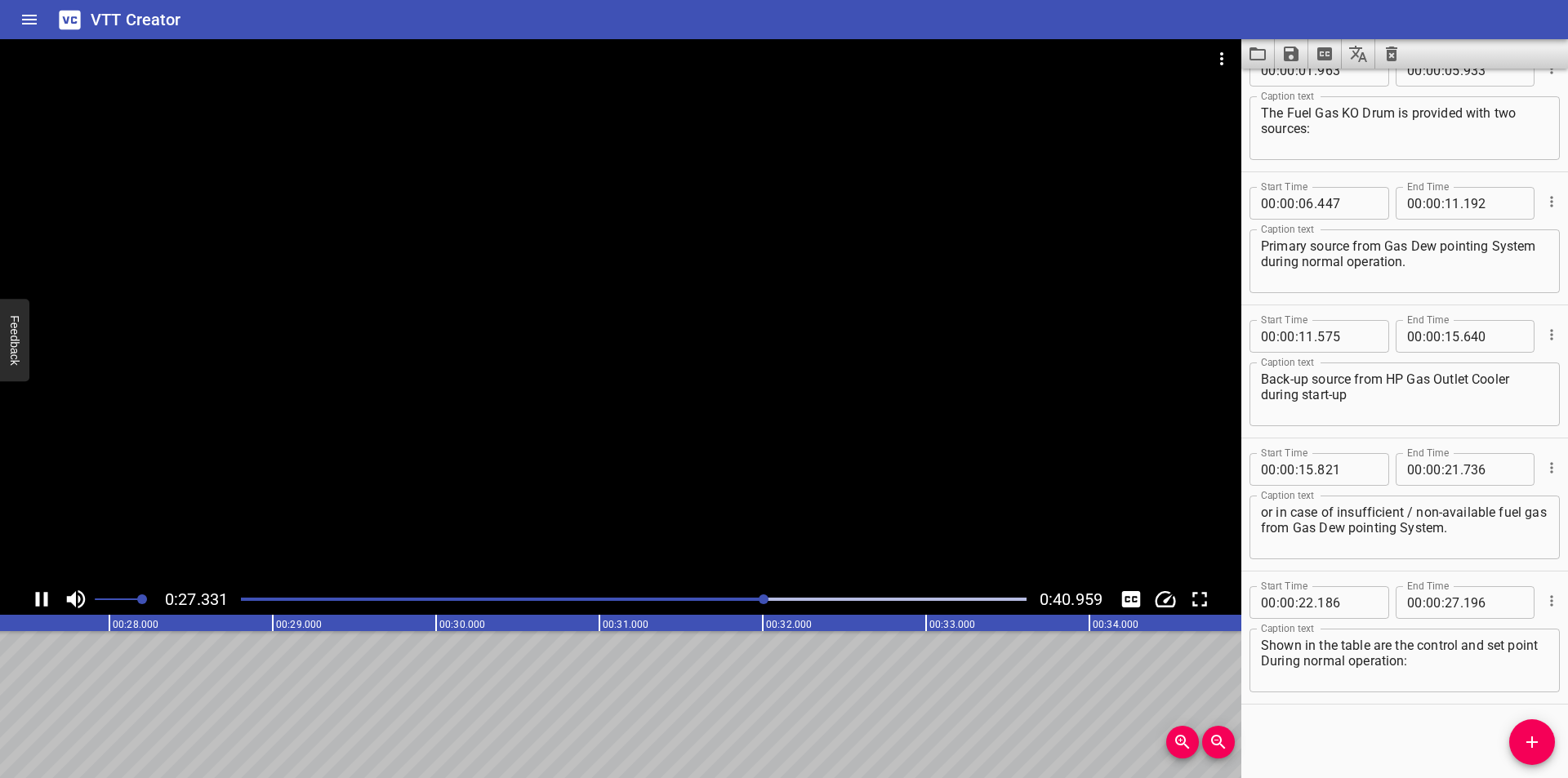
scroll to position [0, 4488]
click at [1364, 732] on div "Start Time 00 : 00 : 00 . 000 Start Time End Time 00 : 00 : 01 . 595 End Time C…" at bounding box center [1404, 423] width 327 height 710
click at [568, 474] on div at bounding box center [620, 311] width 1241 height 545
drag, startPoint x: 767, startPoint y: 610, endPoint x: 737, endPoint y: 606, distance: 30.3
click at [761, 610] on div "0:28.113 0:40.959" at bounding box center [620, 600] width 1241 height 31
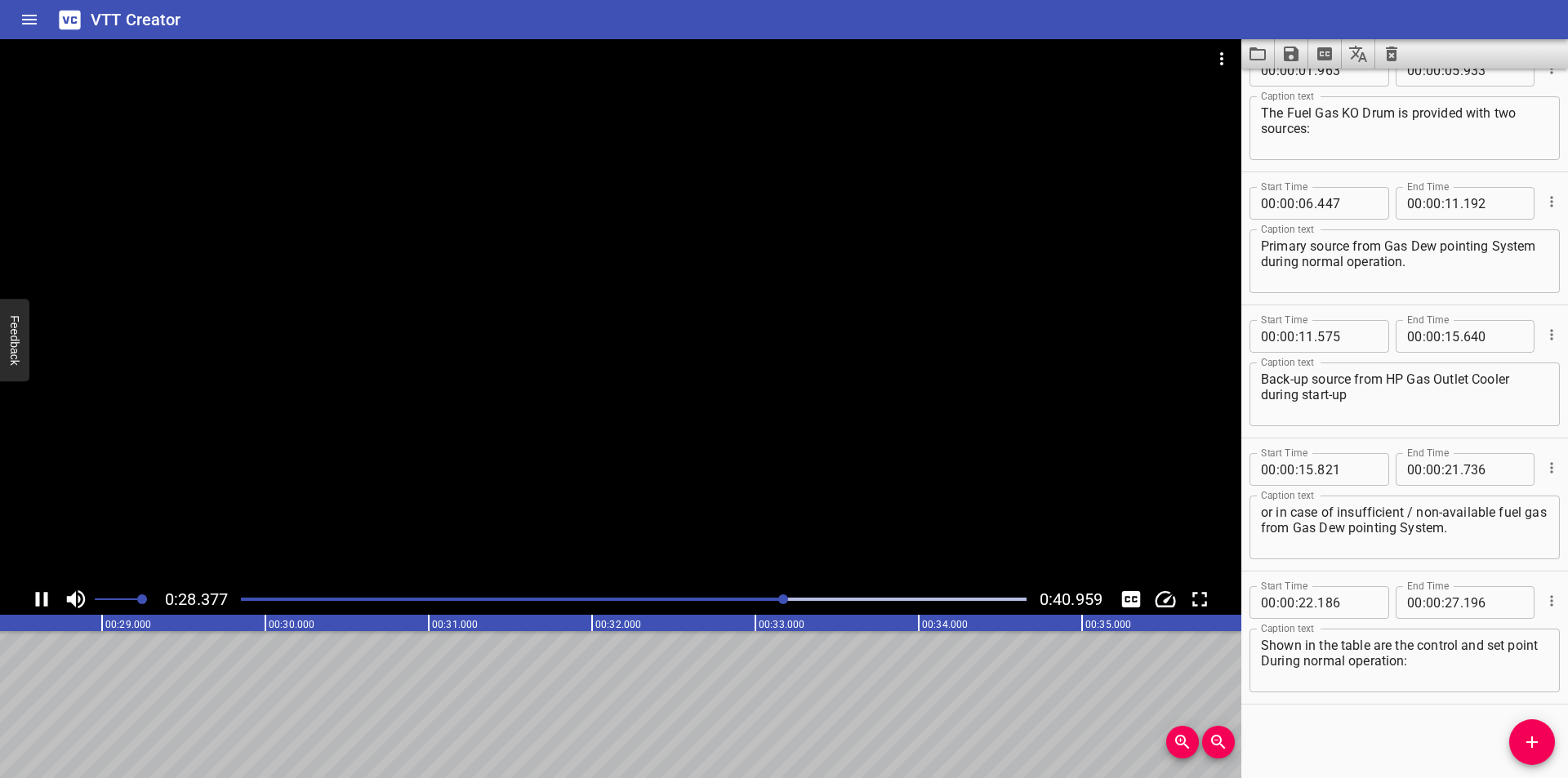
click at [737, 606] on div at bounding box center [634, 599] width 805 height 22
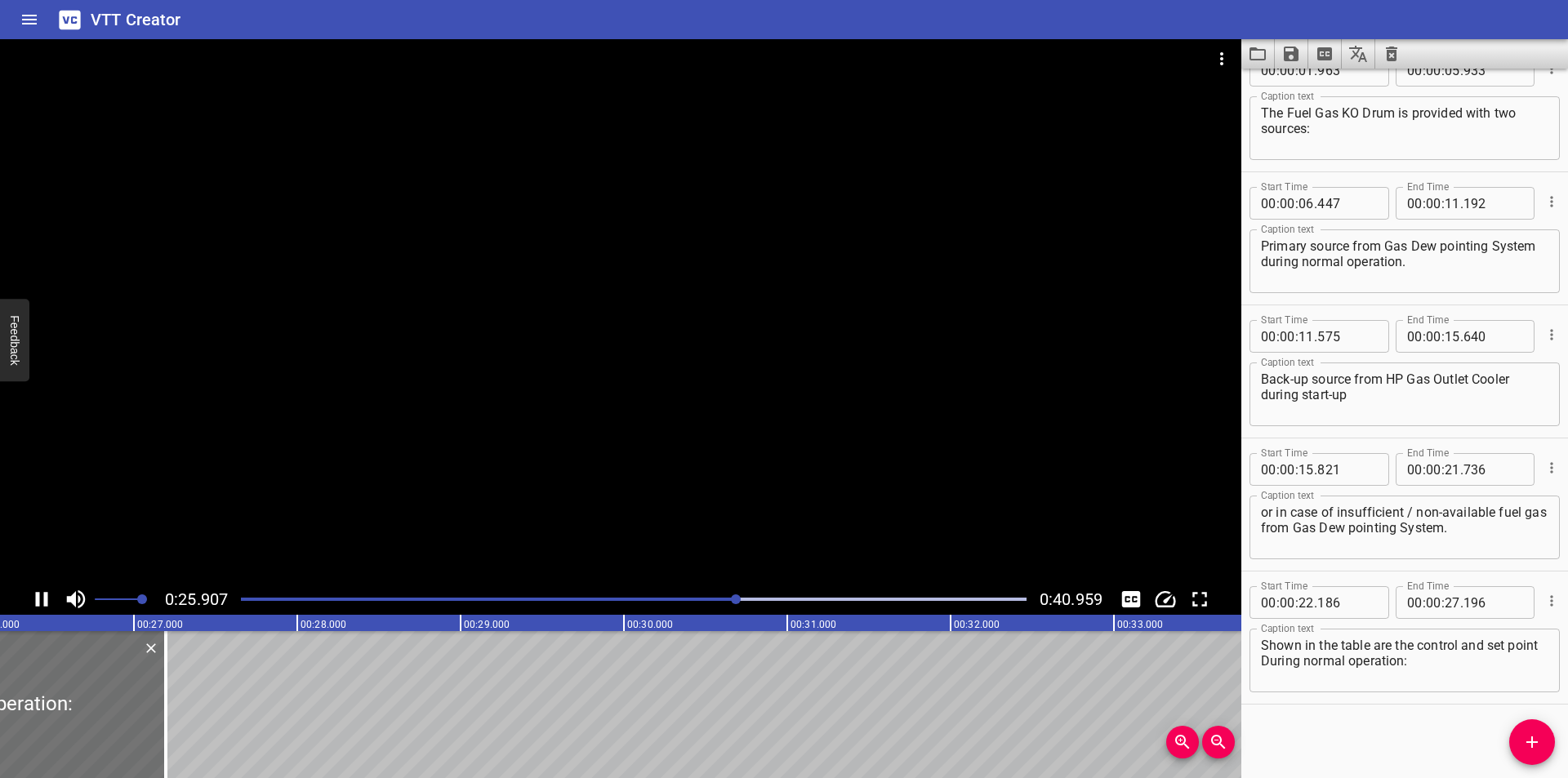
scroll to position [0, 4267]
click at [411, 525] on div at bounding box center [620, 311] width 1241 height 545
click at [505, 429] on div at bounding box center [620, 311] width 1241 height 545
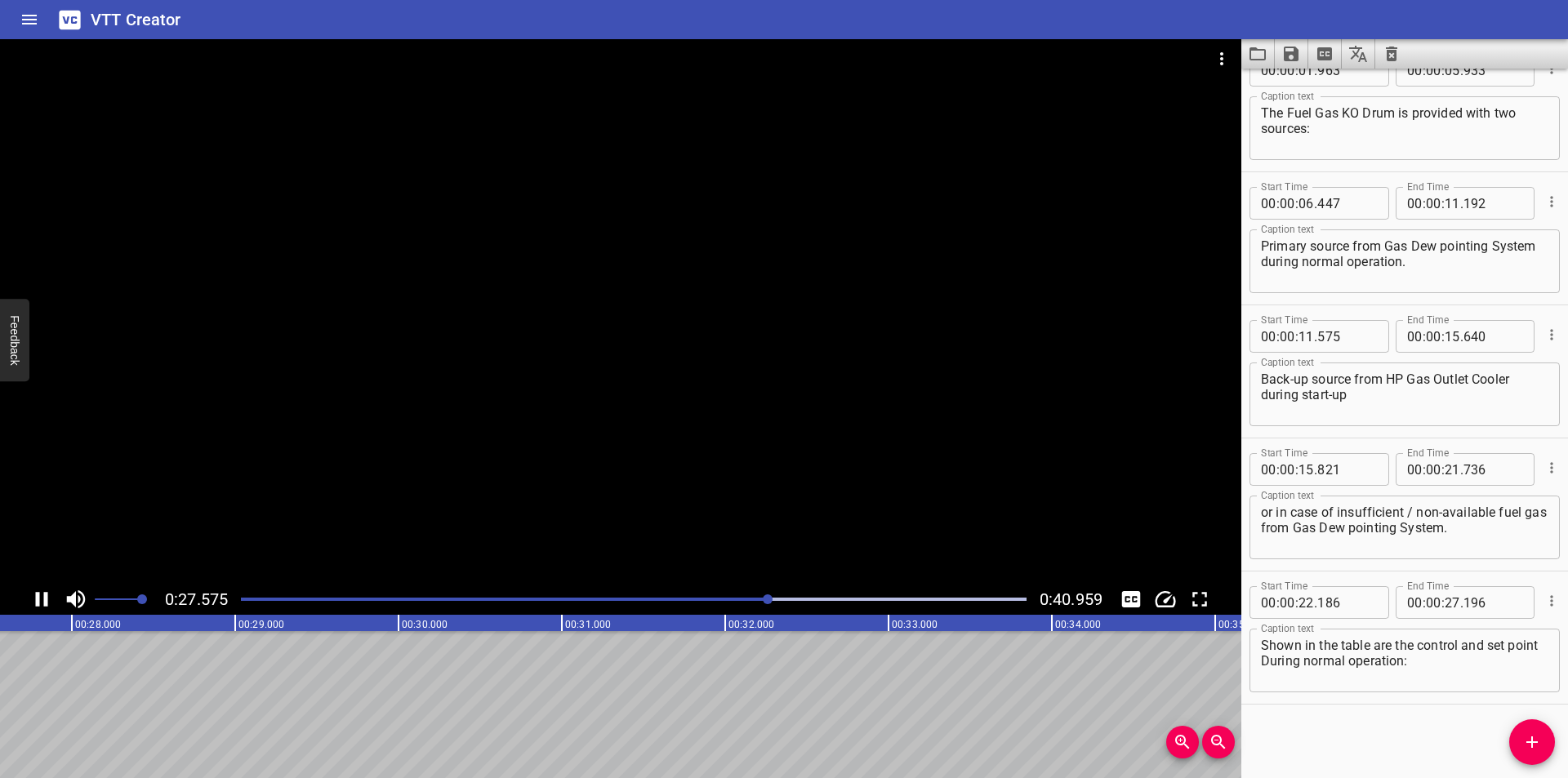
scroll to position [0, 4522]
drag, startPoint x: 1529, startPoint y: 748, endPoint x: 561, endPoint y: 744, distance: 968.0
click at [1527, 747] on icon "Add Cue" at bounding box center [1532, 742] width 20 height 19
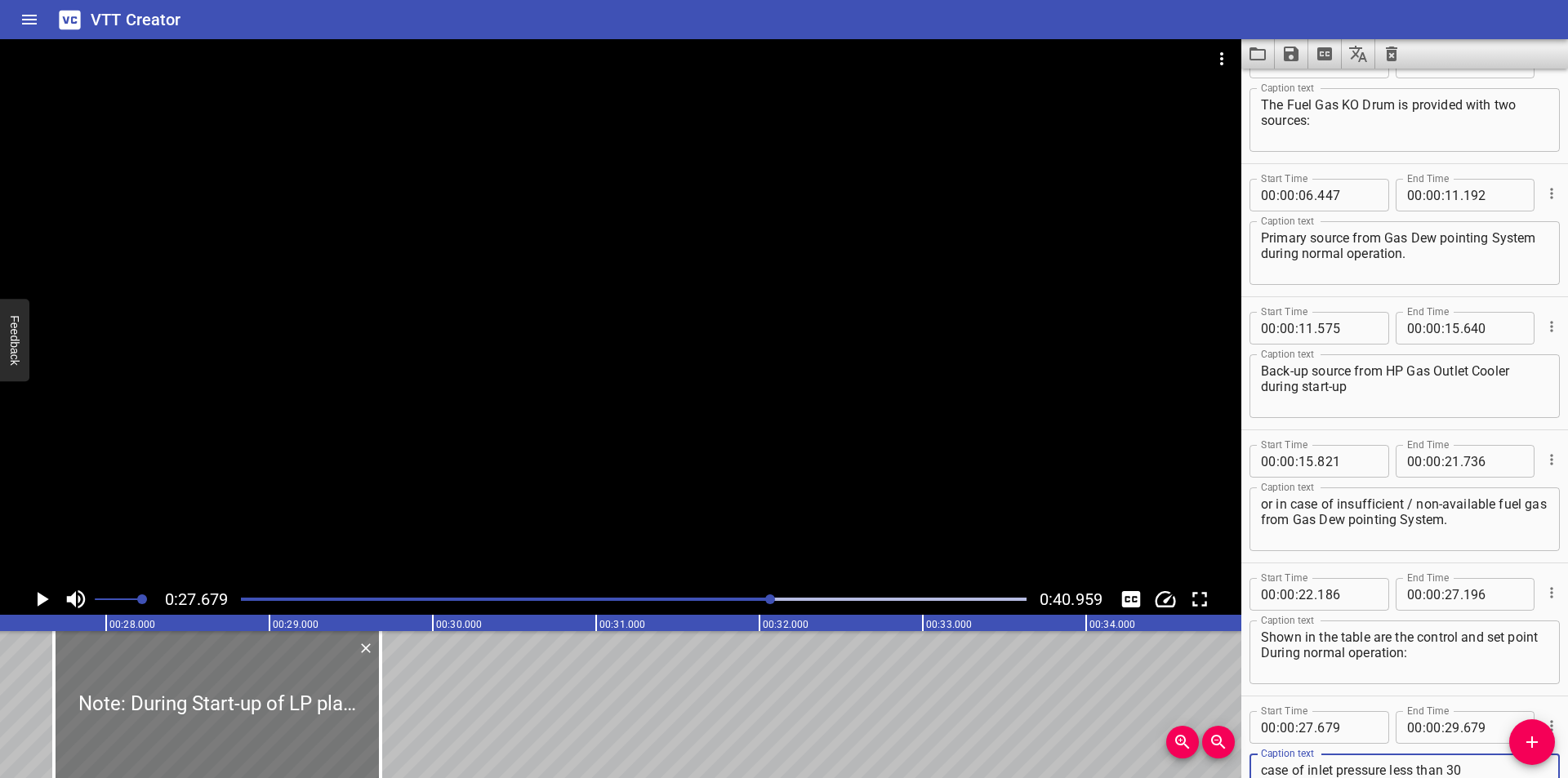
scroll to position [0, 4467]
drag, startPoint x: 256, startPoint y: 741, endPoint x: 243, endPoint y: 742, distance: 13.0
click at [243, 742] on div at bounding box center [204, 704] width 327 height 147
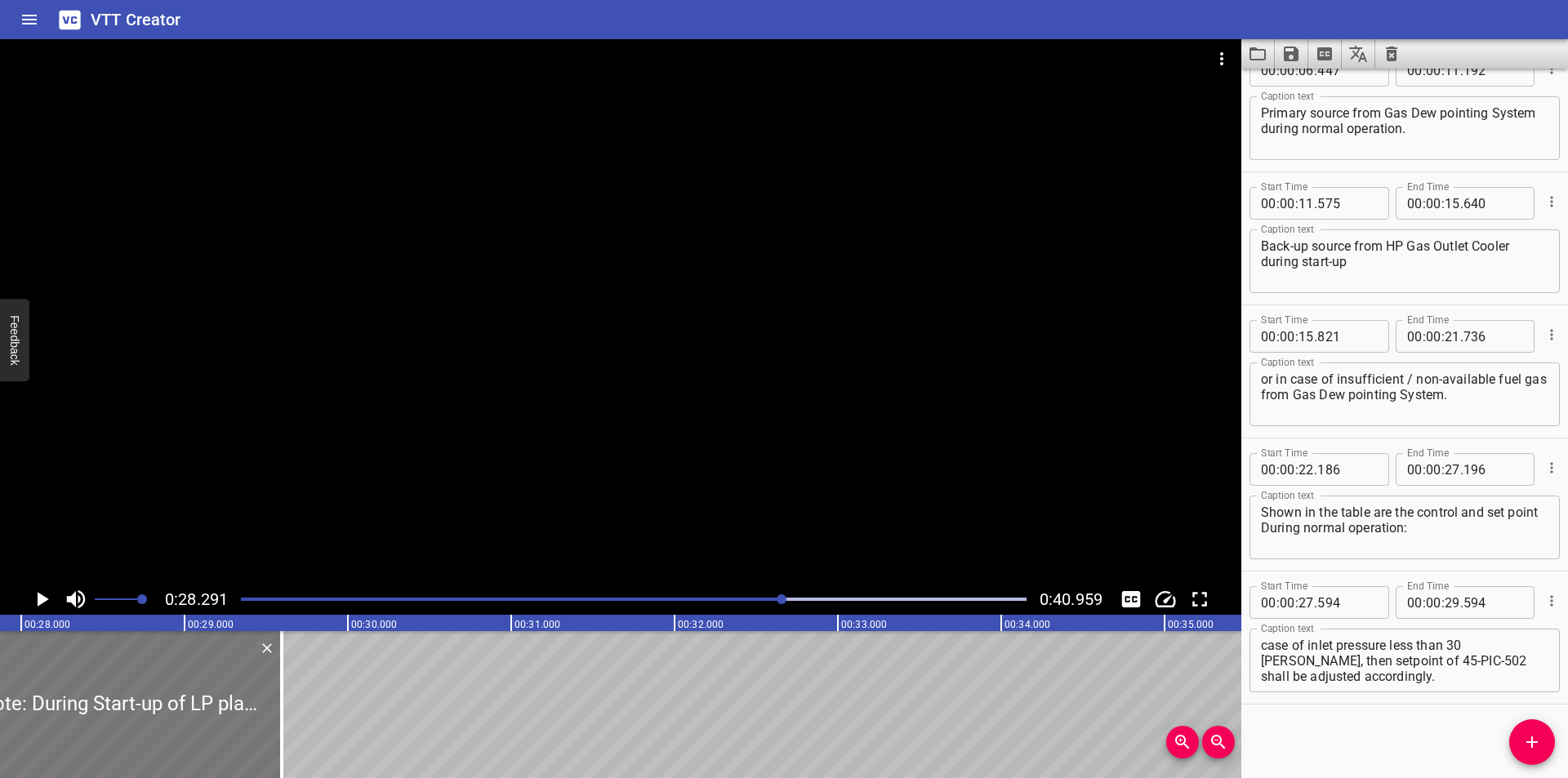
scroll to position [0, 4349]
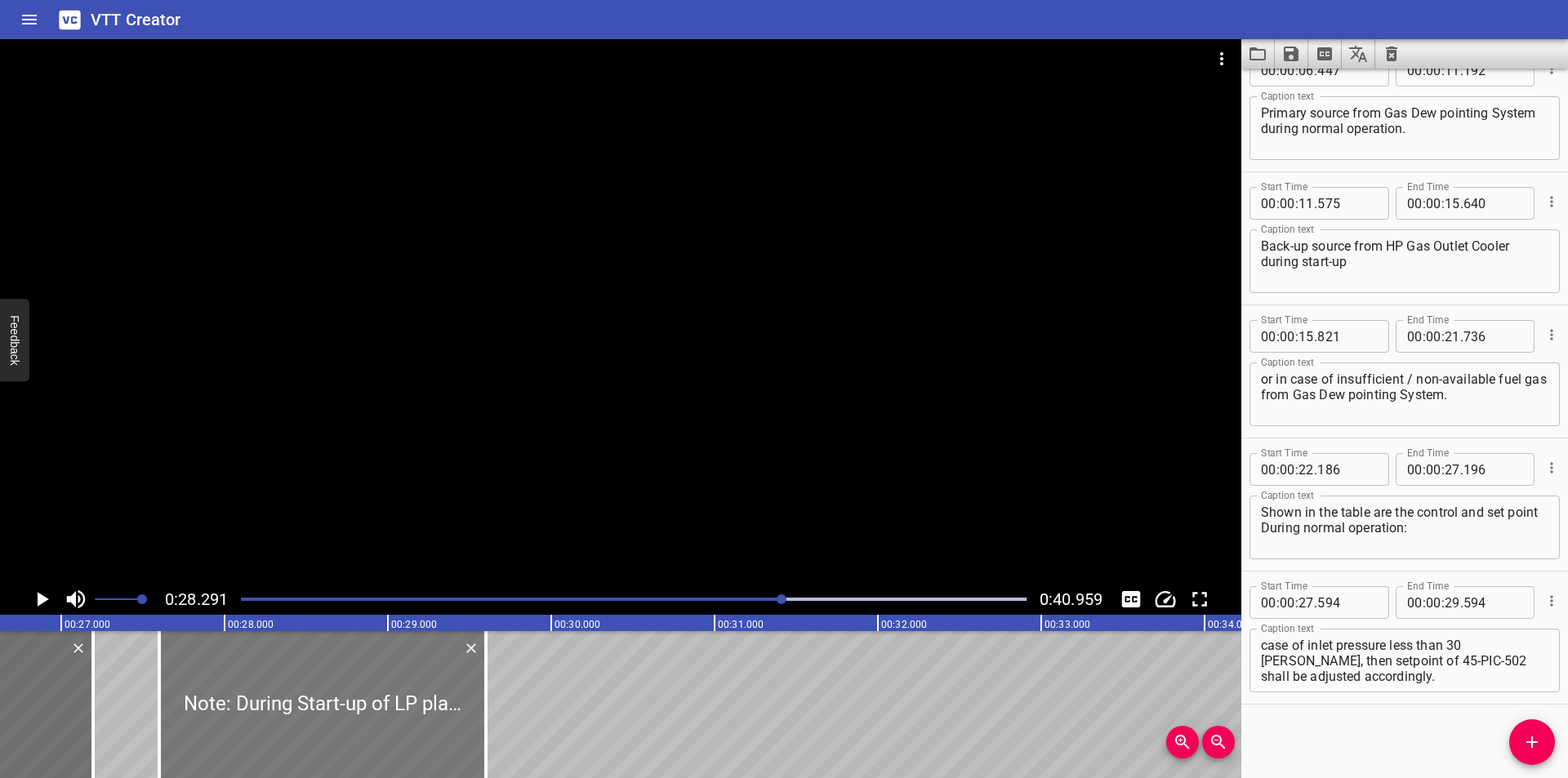
click at [330, 734] on div at bounding box center [322, 704] width 327 height 147
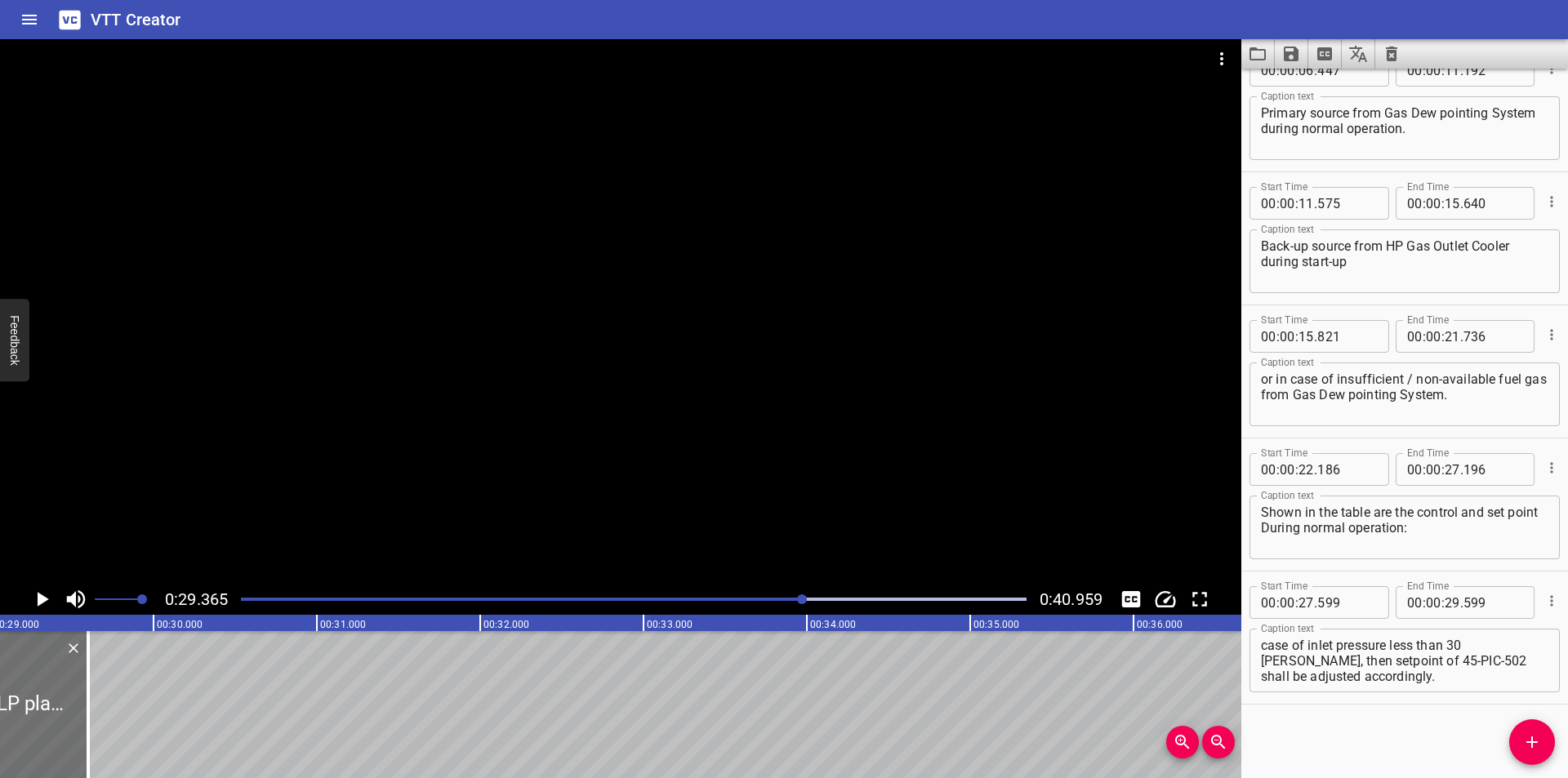
scroll to position [0, 4797]
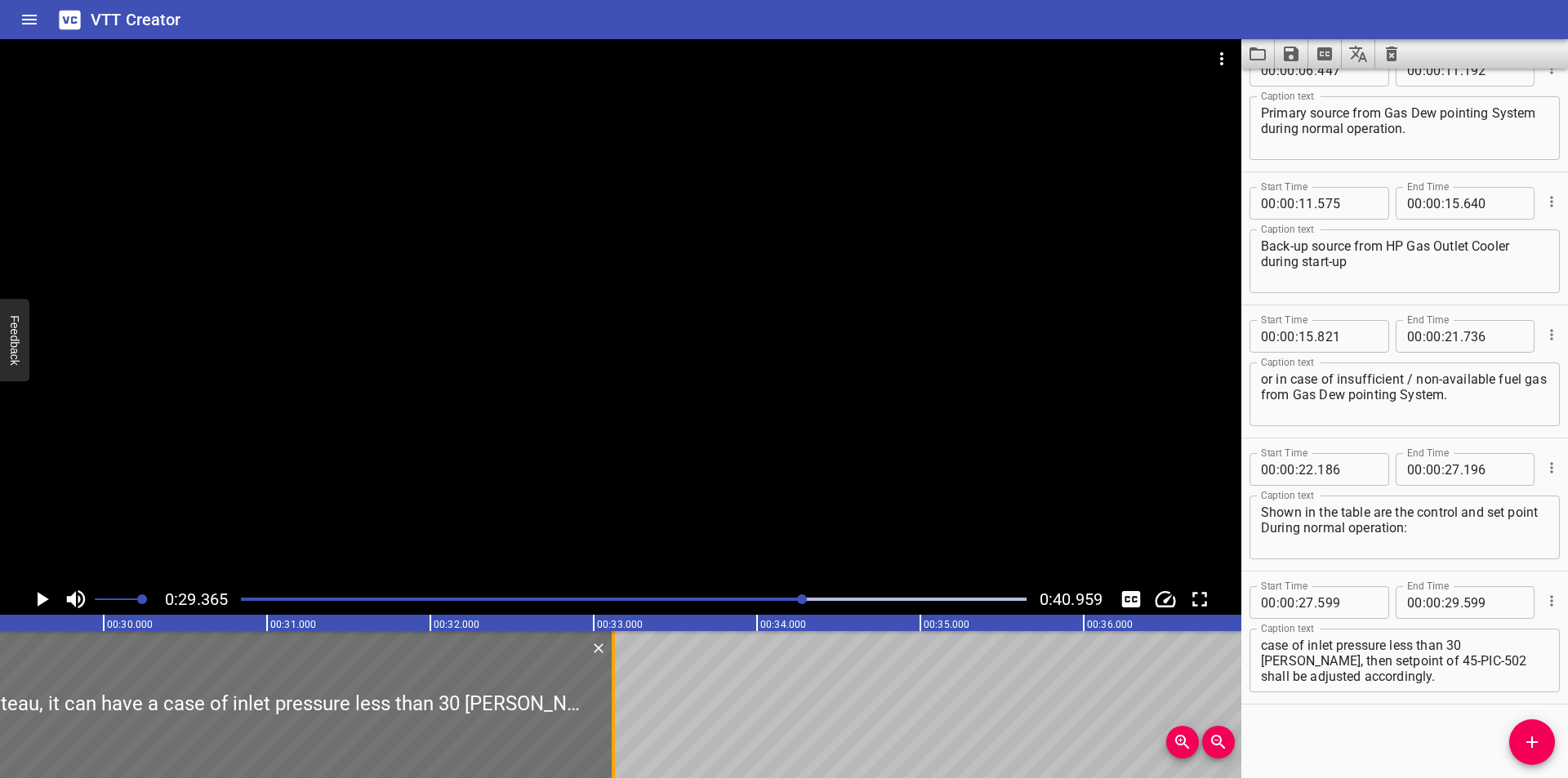
drag, startPoint x: 34, startPoint y: 747, endPoint x: 609, endPoint y: 738, distance: 575.1
click at [609, 738] on div at bounding box center [613, 704] width 17 height 147
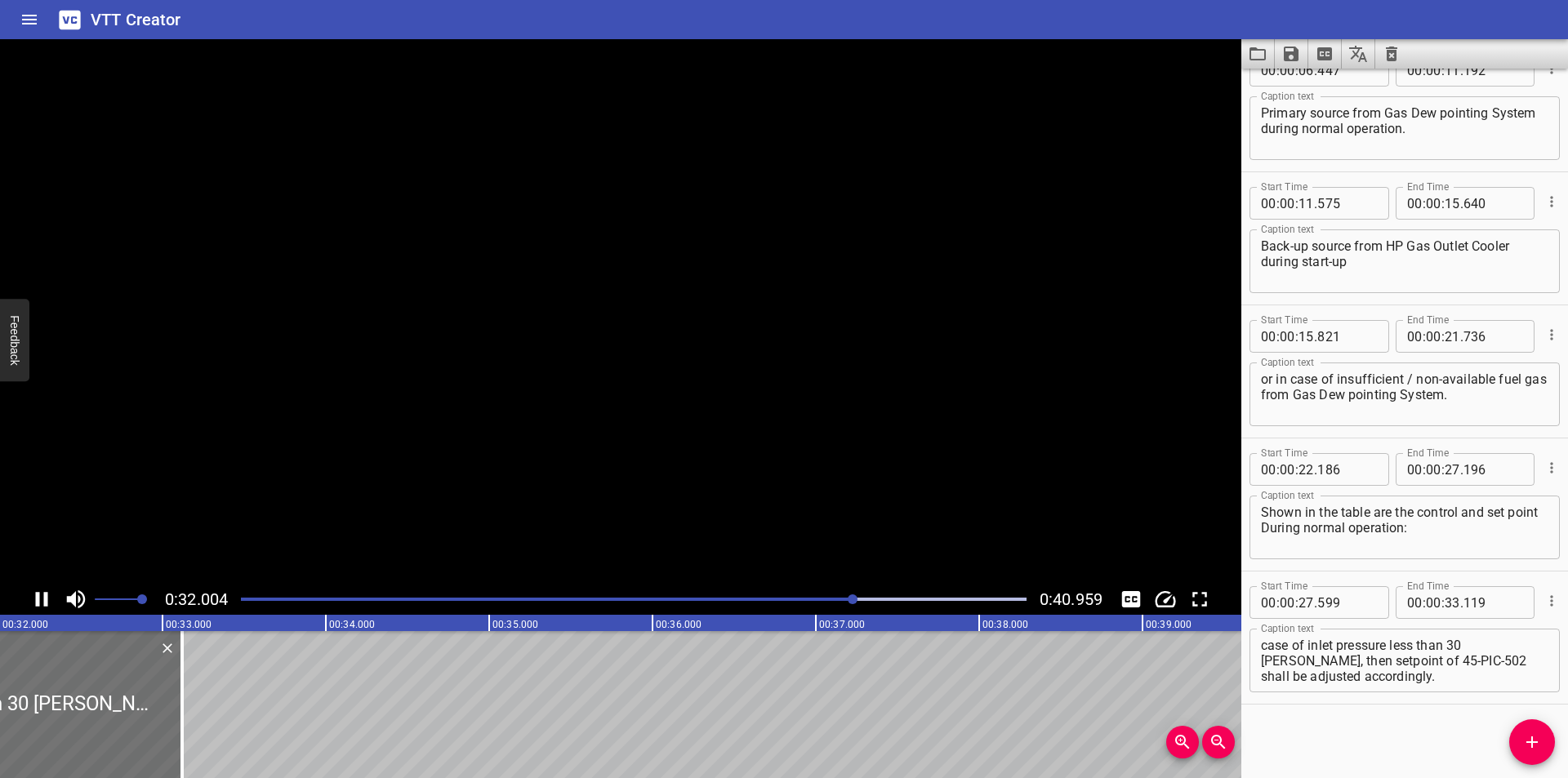
scroll to position [0, 5268]
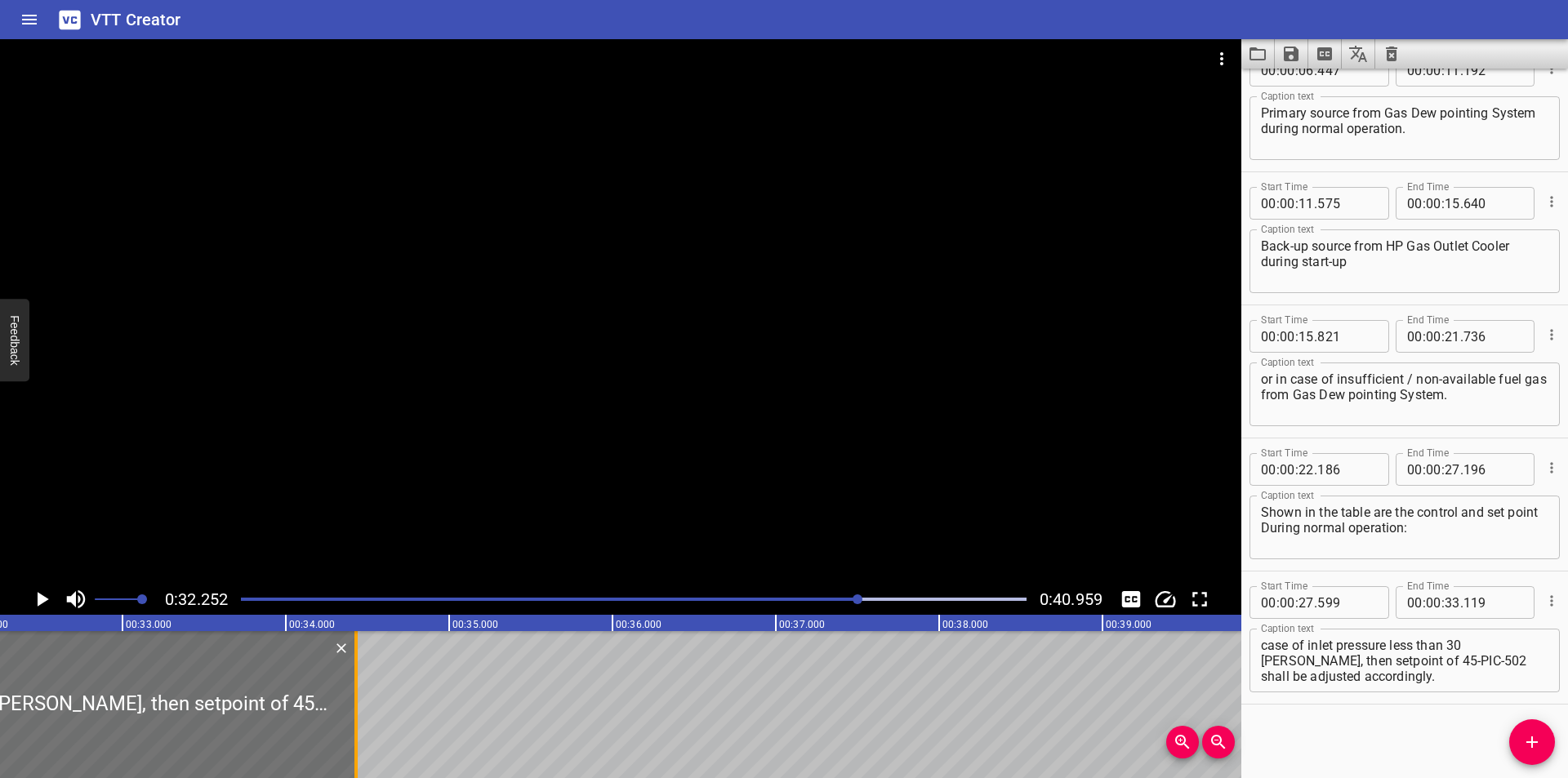
drag, startPoint x: 142, startPoint y: 724, endPoint x: 356, endPoint y: 730, distance: 214.1
click at [356, 730] on div at bounding box center [355, 704] width 3 height 147
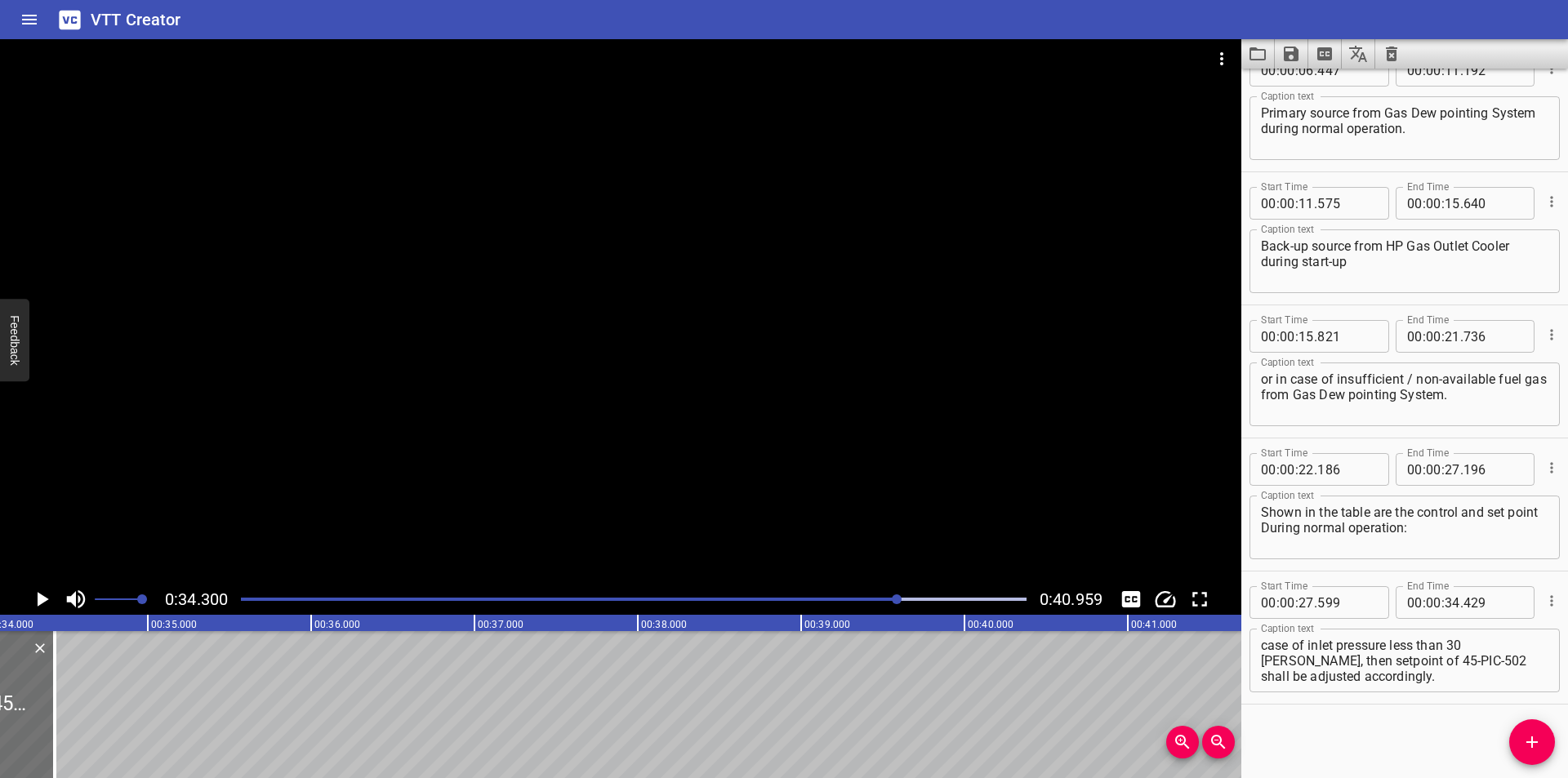
scroll to position [0, 5603]
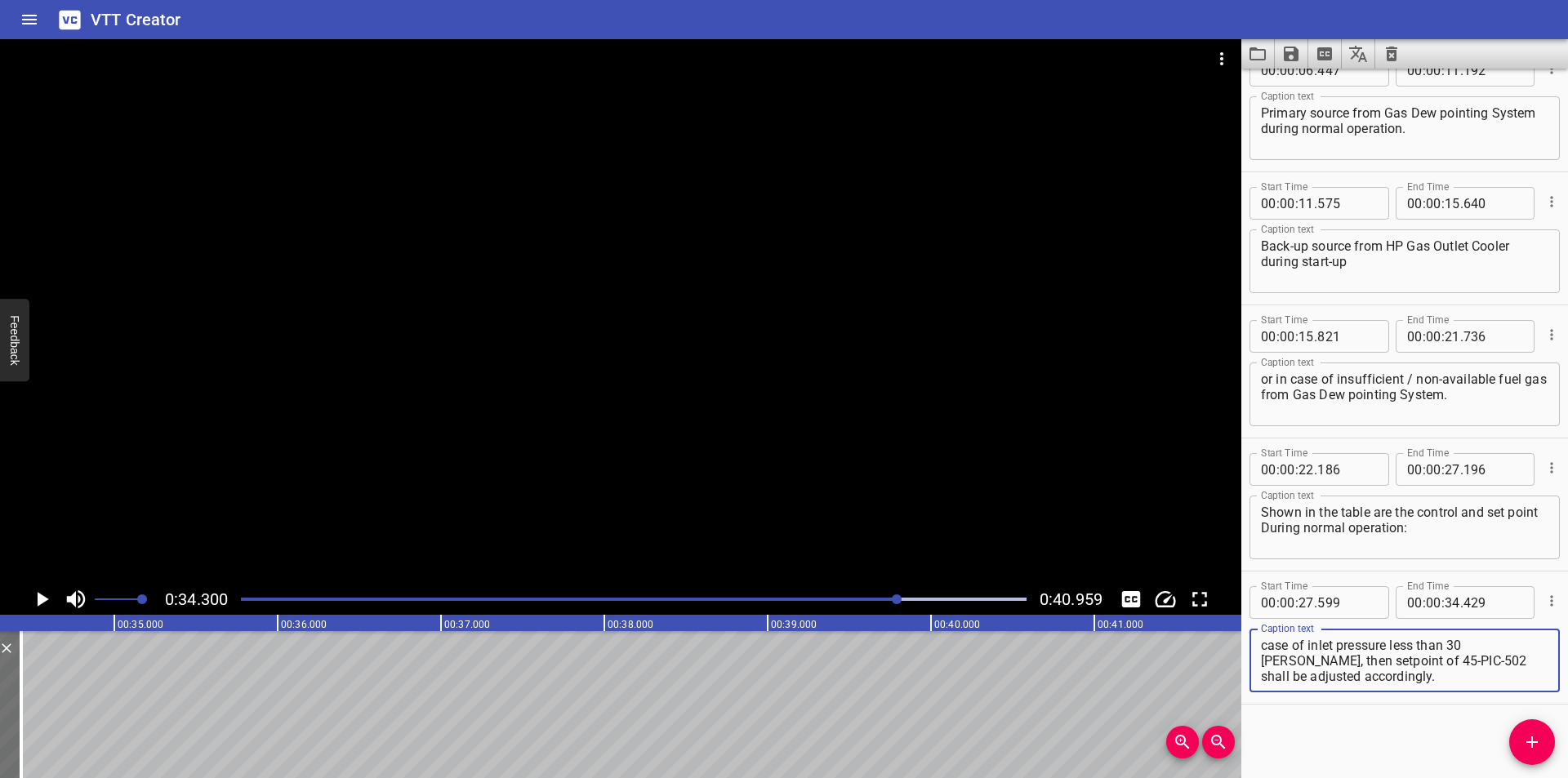
drag, startPoint x: 1446, startPoint y: 681, endPoint x: 1295, endPoint y: 665, distance: 151.8
click at [1295, 665] on textarea "Note: During Start-up of LP plateau, it can have a case of inlet pressure less …" at bounding box center [1404, 661] width 288 height 47
drag, startPoint x: 1528, startPoint y: 739, endPoint x: 1499, endPoint y: 736, distance: 29.2
click at [1526, 739] on icon "Add Cue" at bounding box center [1532, 742] width 20 height 19
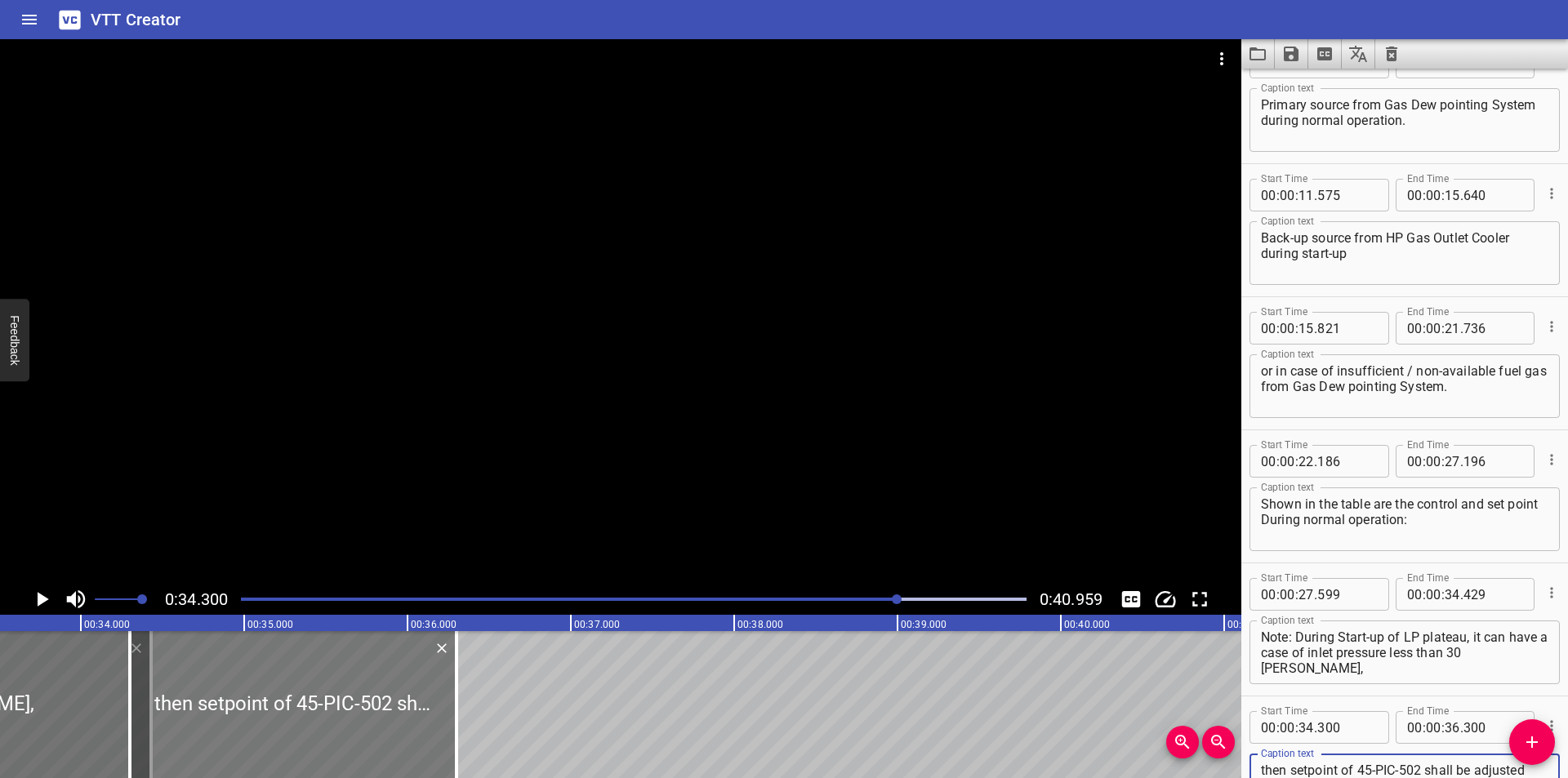
scroll to position [0, 5439]
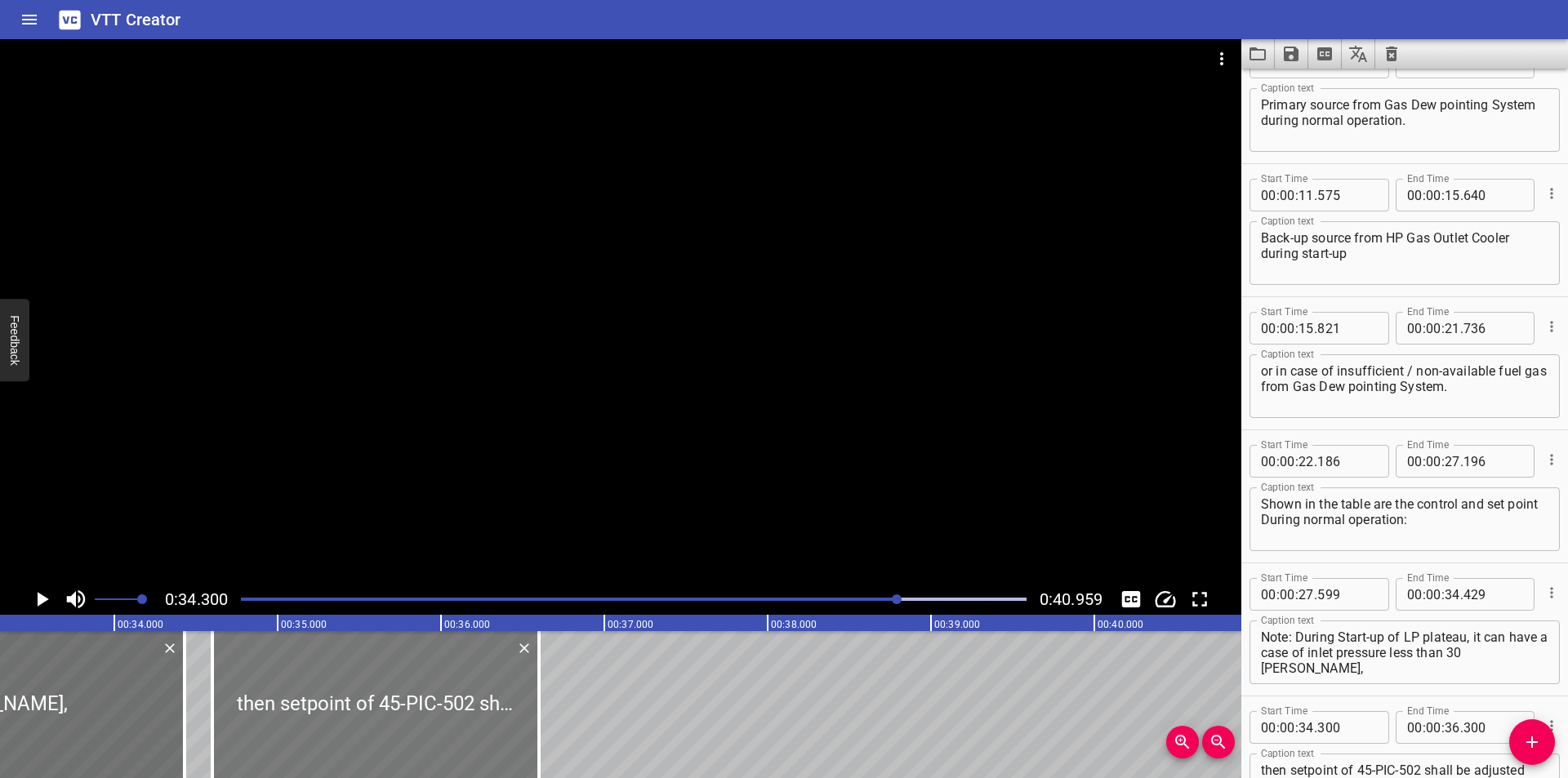
drag, startPoint x: 440, startPoint y: 717, endPoint x: 463, endPoint y: 725, distance: 24.4
click at [463, 725] on div at bounding box center [375, 704] width 327 height 147
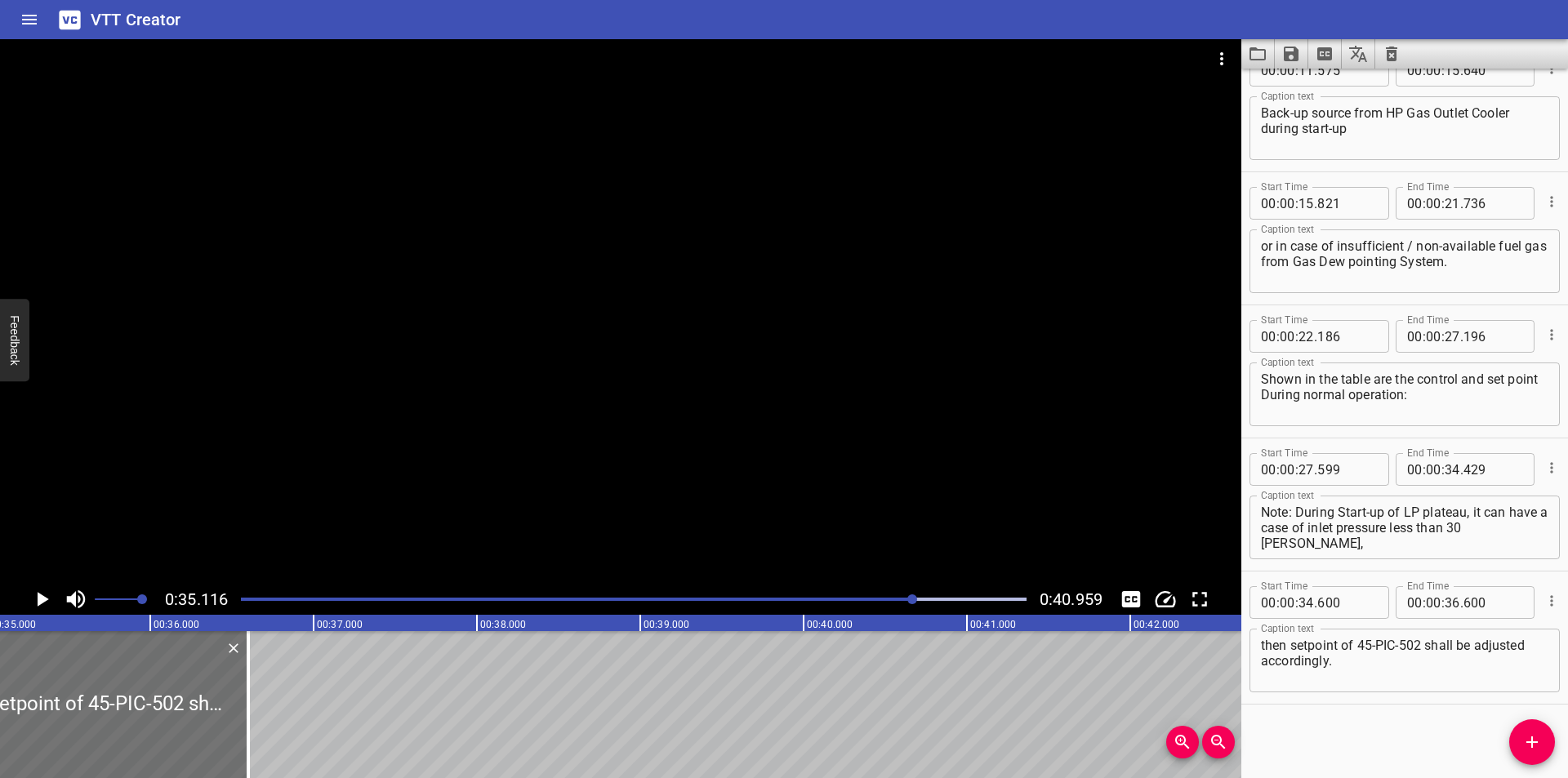
scroll to position [0, 5736]
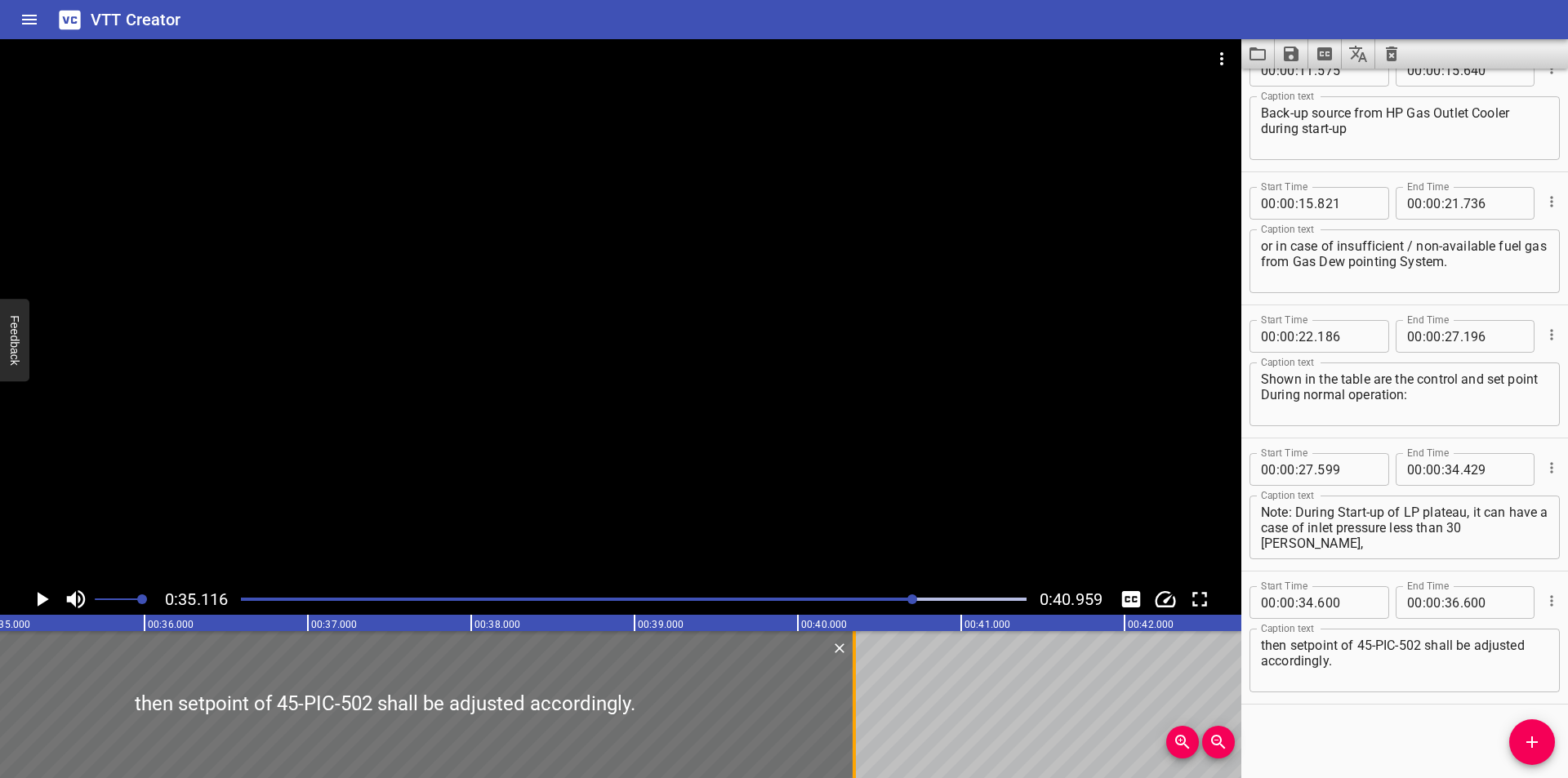
drag, startPoint x: 244, startPoint y: 713, endPoint x: 856, endPoint y: 724, distance: 612.1
click at [856, 724] on div at bounding box center [854, 704] width 17 height 147
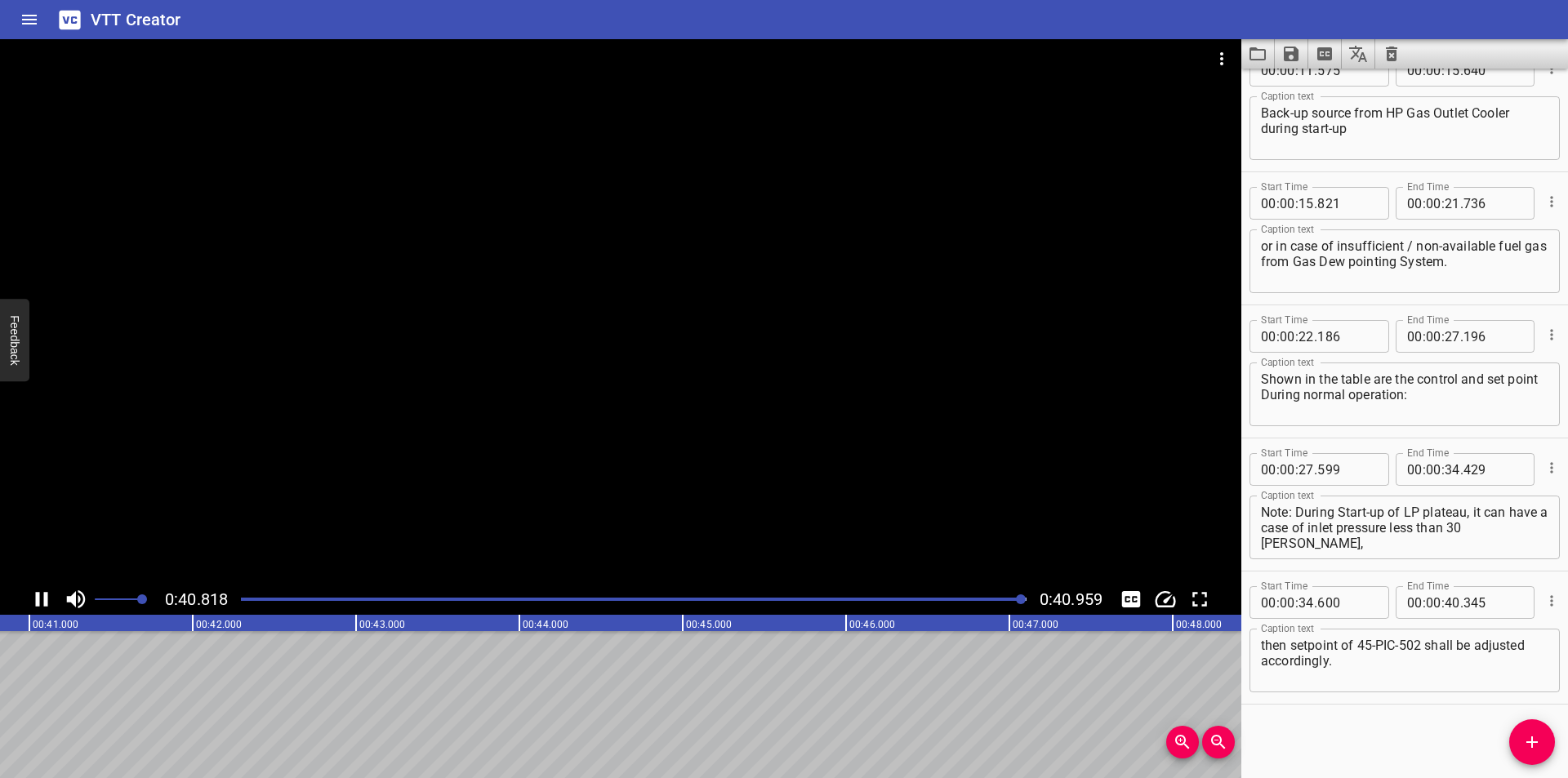
scroll to position [0, 6690]
click at [1287, 55] on icon "Save captions to file" at bounding box center [1291, 54] width 15 height 15
click at [1306, 77] on li "Save to VTT file" at bounding box center [1334, 90] width 120 height 29
drag, startPoint x: 1370, startPoint y: 729, endPoint x: 1318, endPoint y: 641, distance: 102.2
click at [1366, 723] on div "Start Time 00 : 00 : 00 . 000 Start Time End Time 00 : 00 : 01 . 595 End Time C…" at bounding box center [1404, 423] width 327 height 710
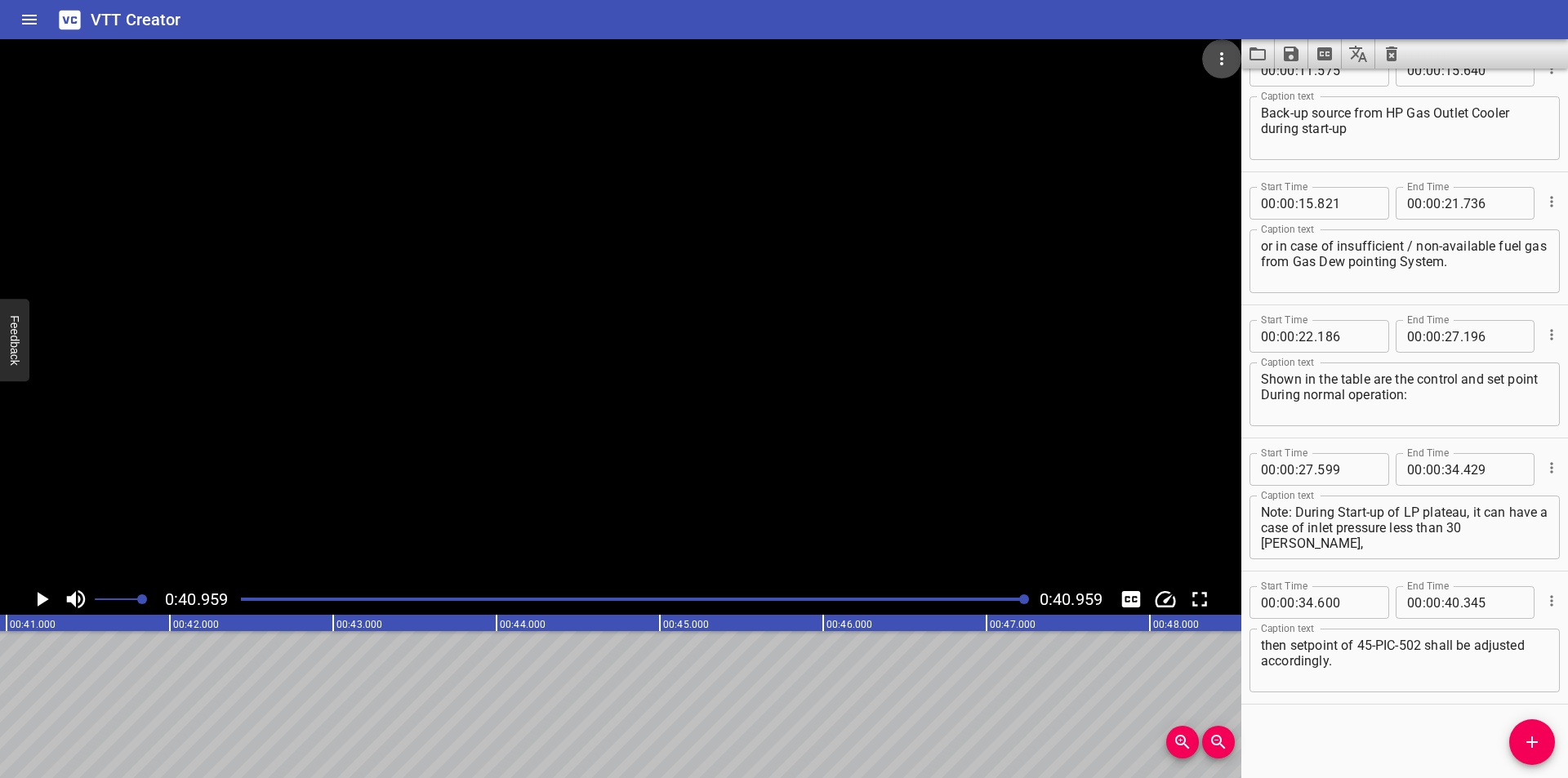
click at [1213, 58] on icon "Video Options" at bounding box center [1222, 58] width 20 height 19
click at [1240, 62] on li "Select New Video File..." at bounding box center [1283, 60] width 163 height 29
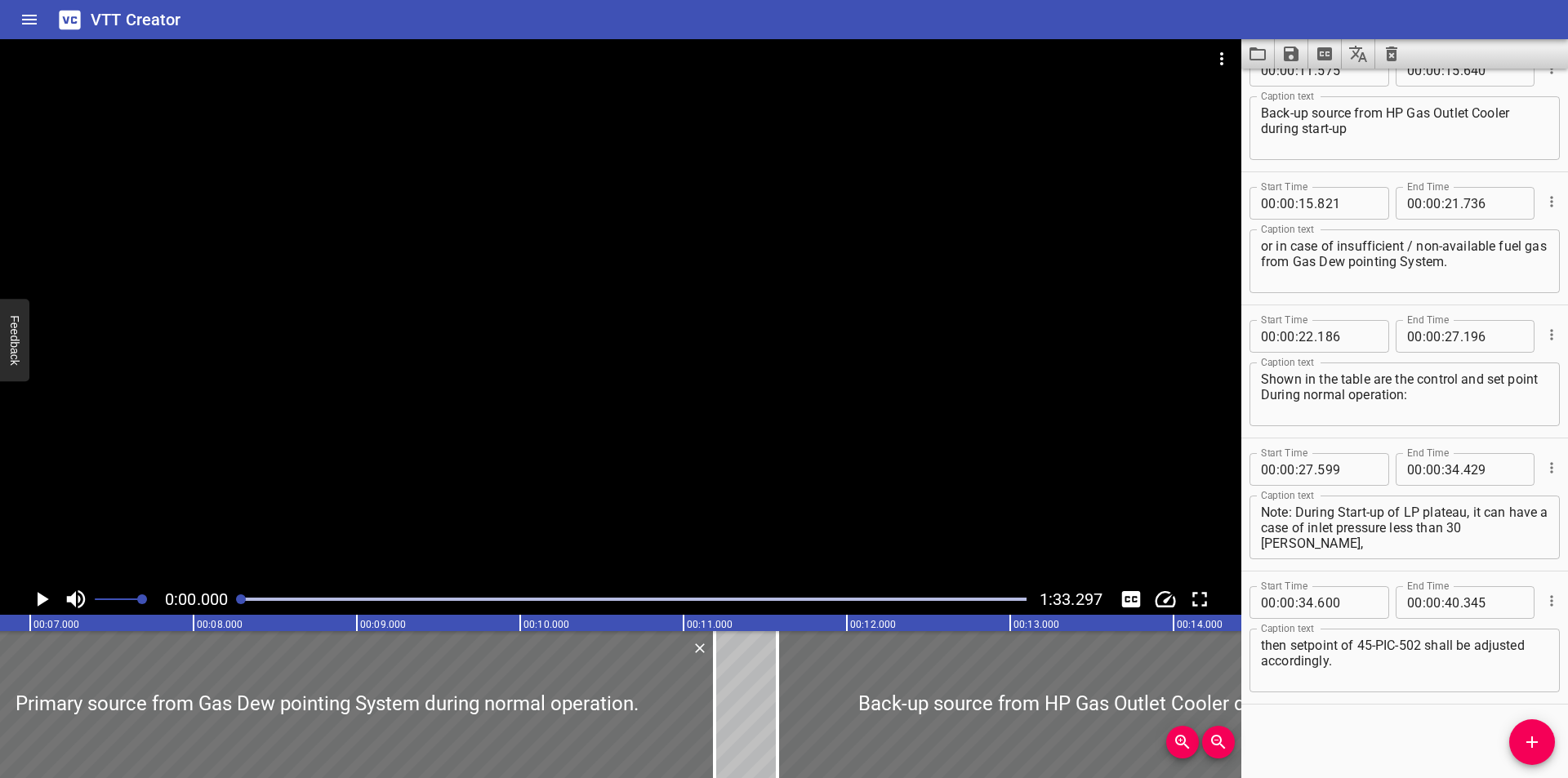
click at [812, 244] on div at bounding box center [620, 311] width 1241 height 545
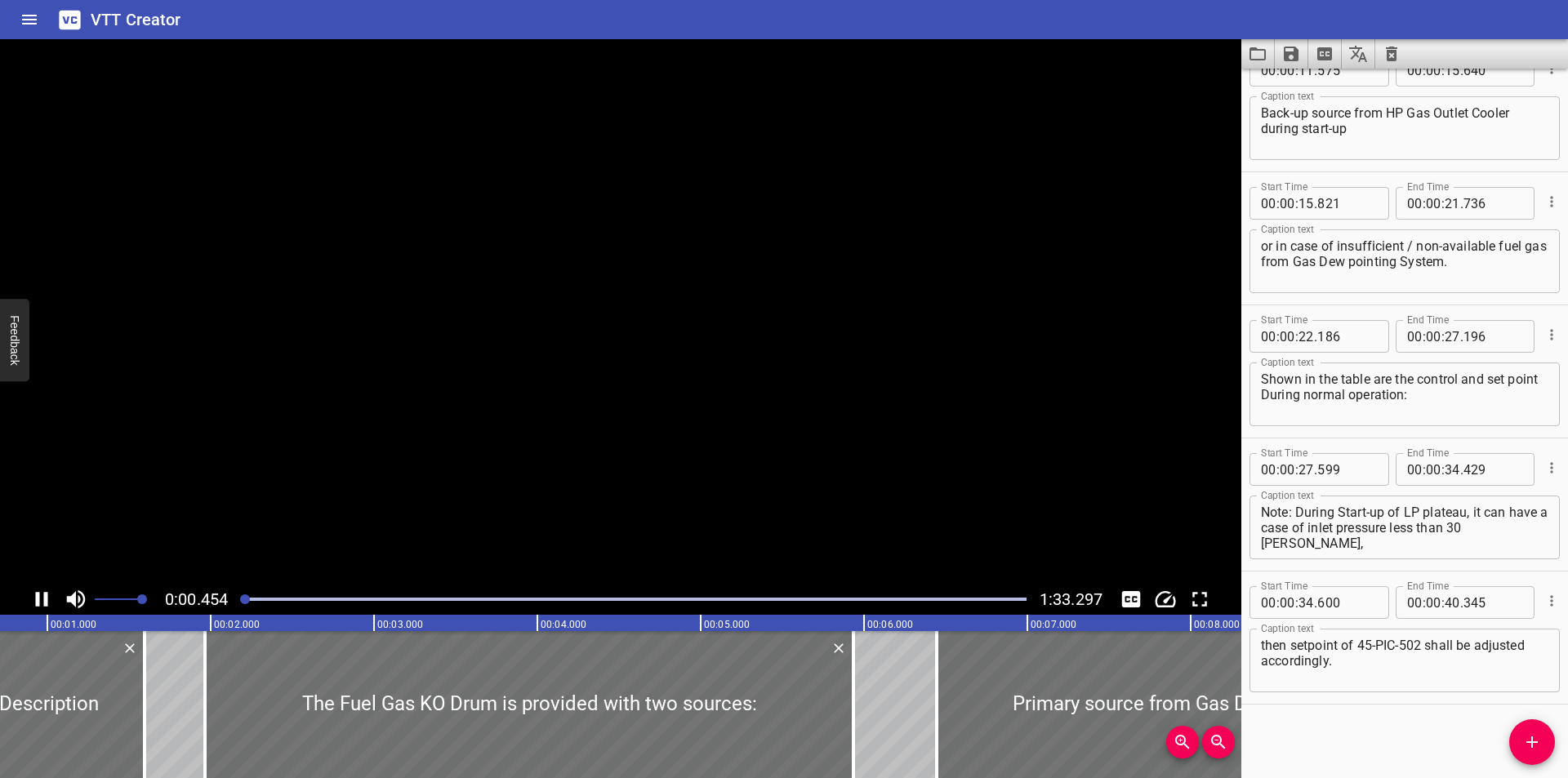
scroll to position [0, 117]
click at [1392, 53] on icon "Clear captions" at bounding box center [1392, 54] width 12 height 15
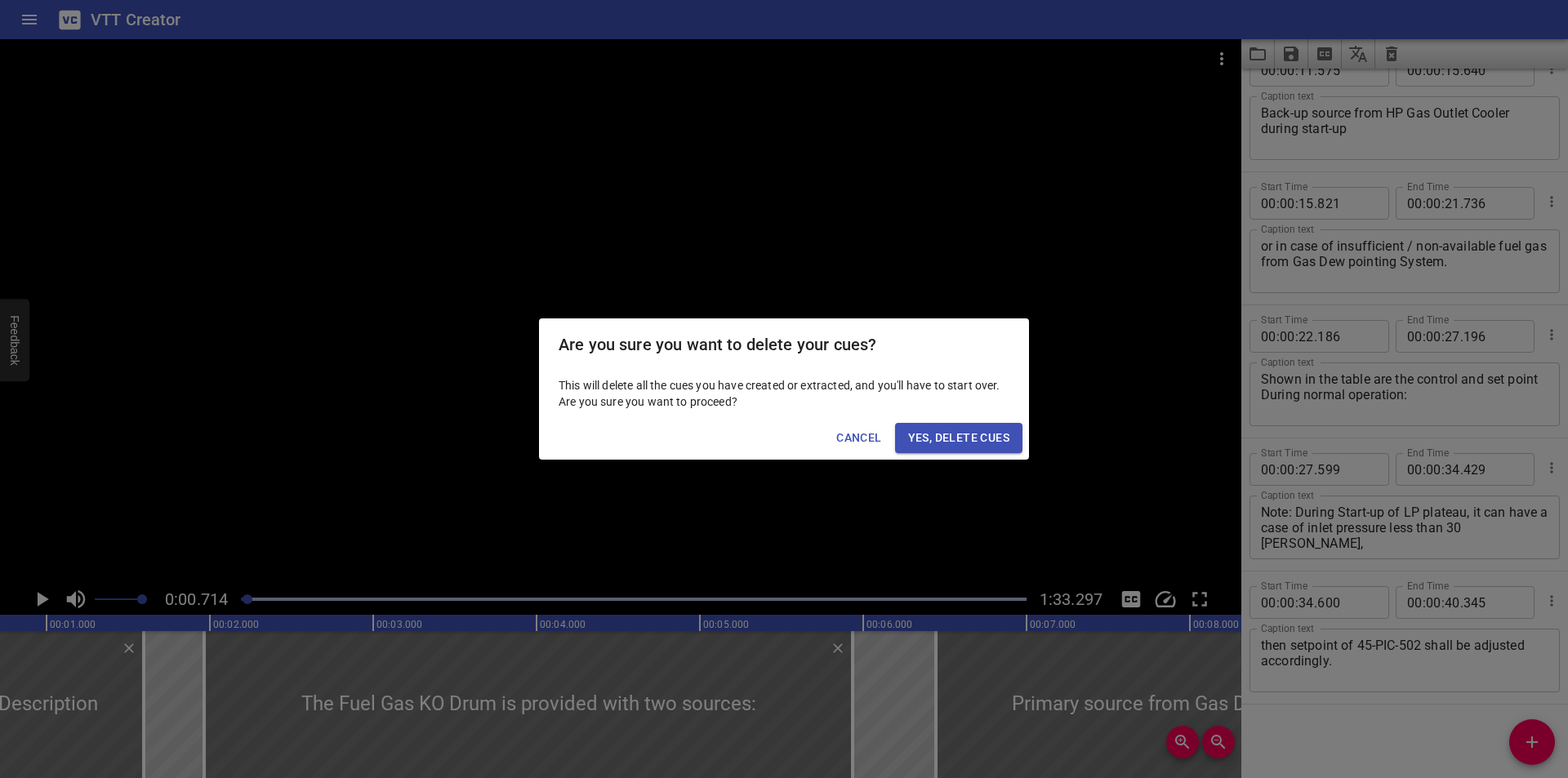
click at [944, 440] on span "Yes, Delete Cues" at bounding box center [959, 438] width 101 height 20
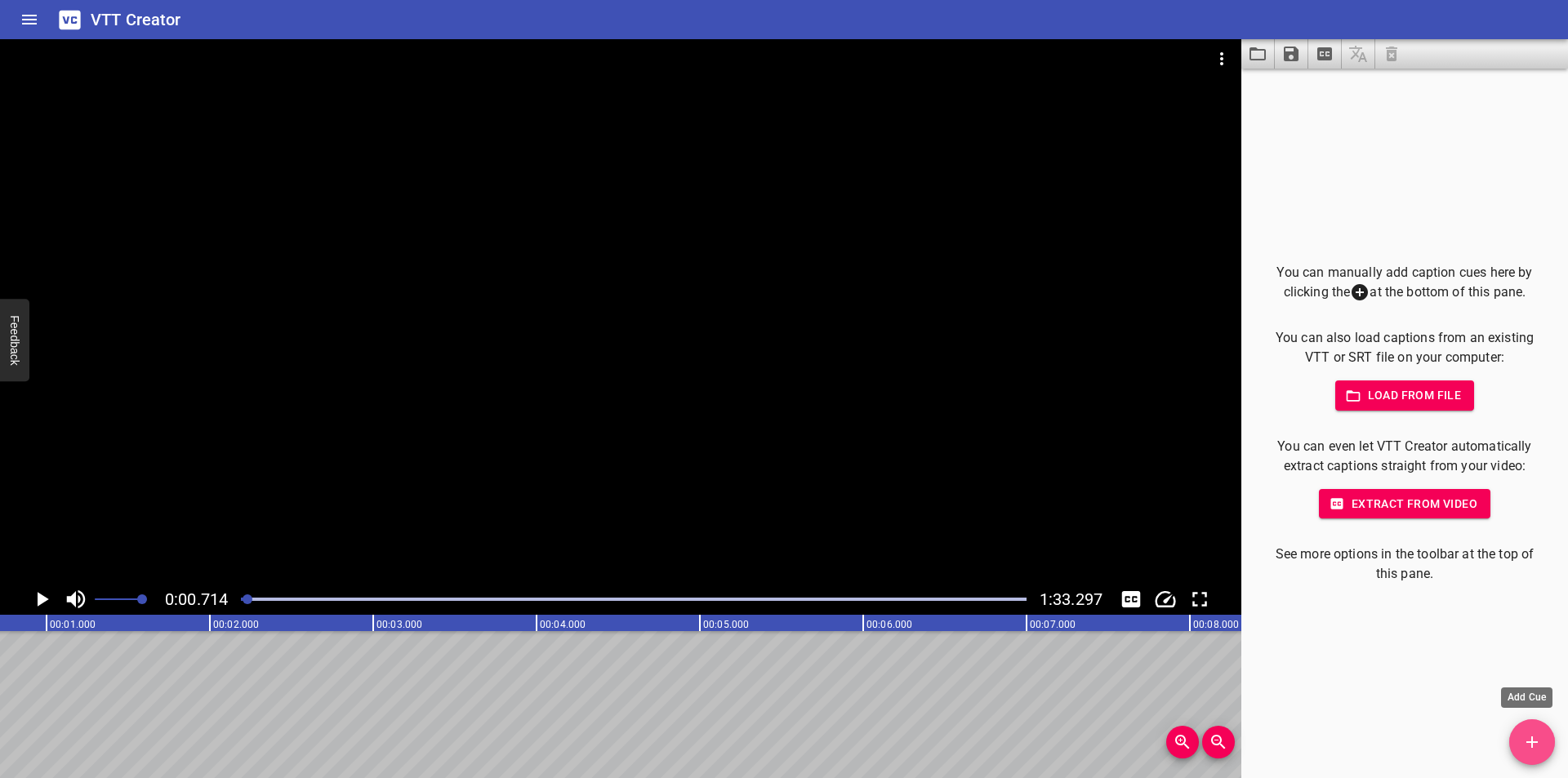
click at [1534, 757] on button "Add Cue" at bounding box center [1532, 742] width 46 height 46
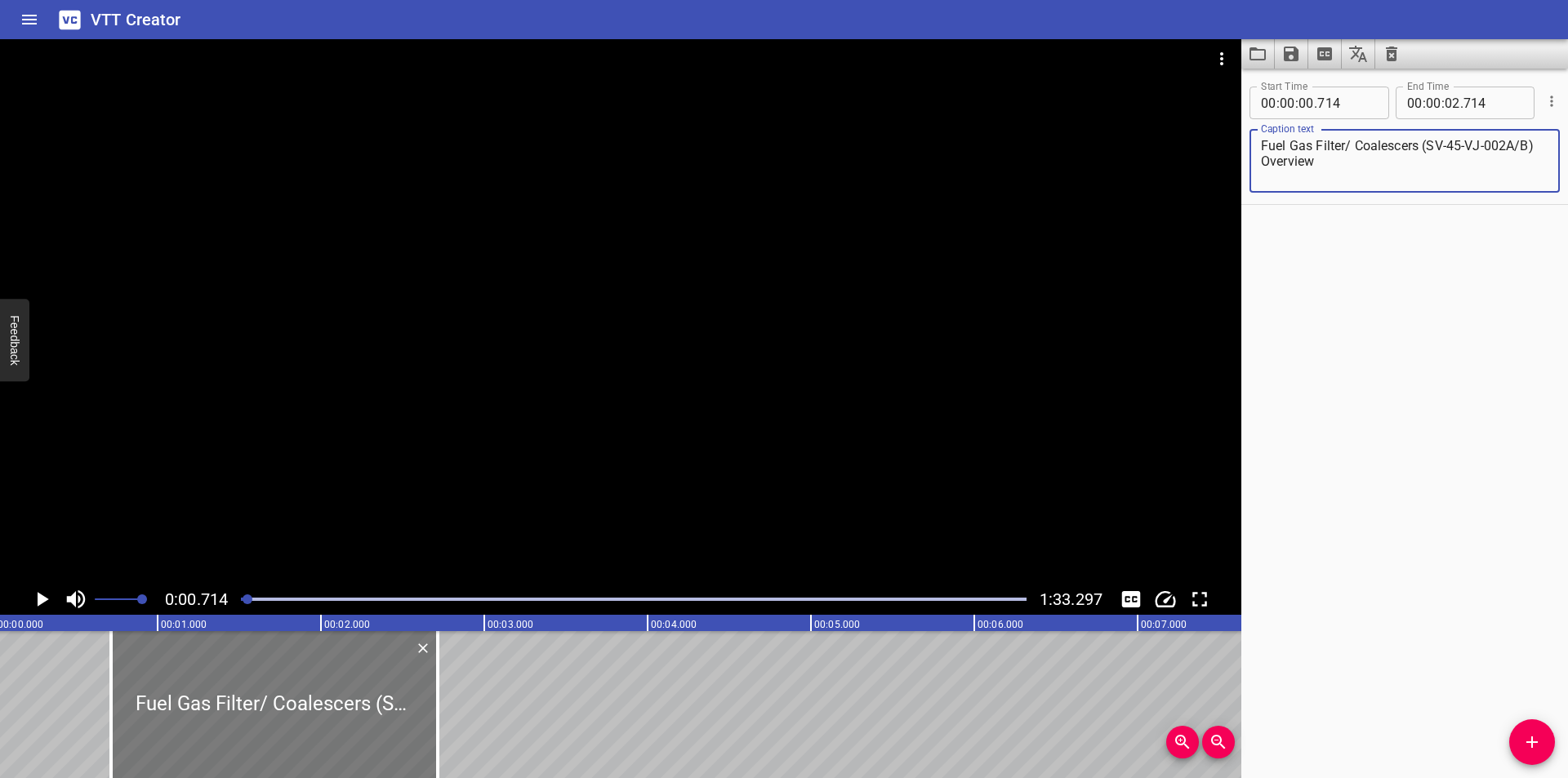
scroll to position [0, 0]
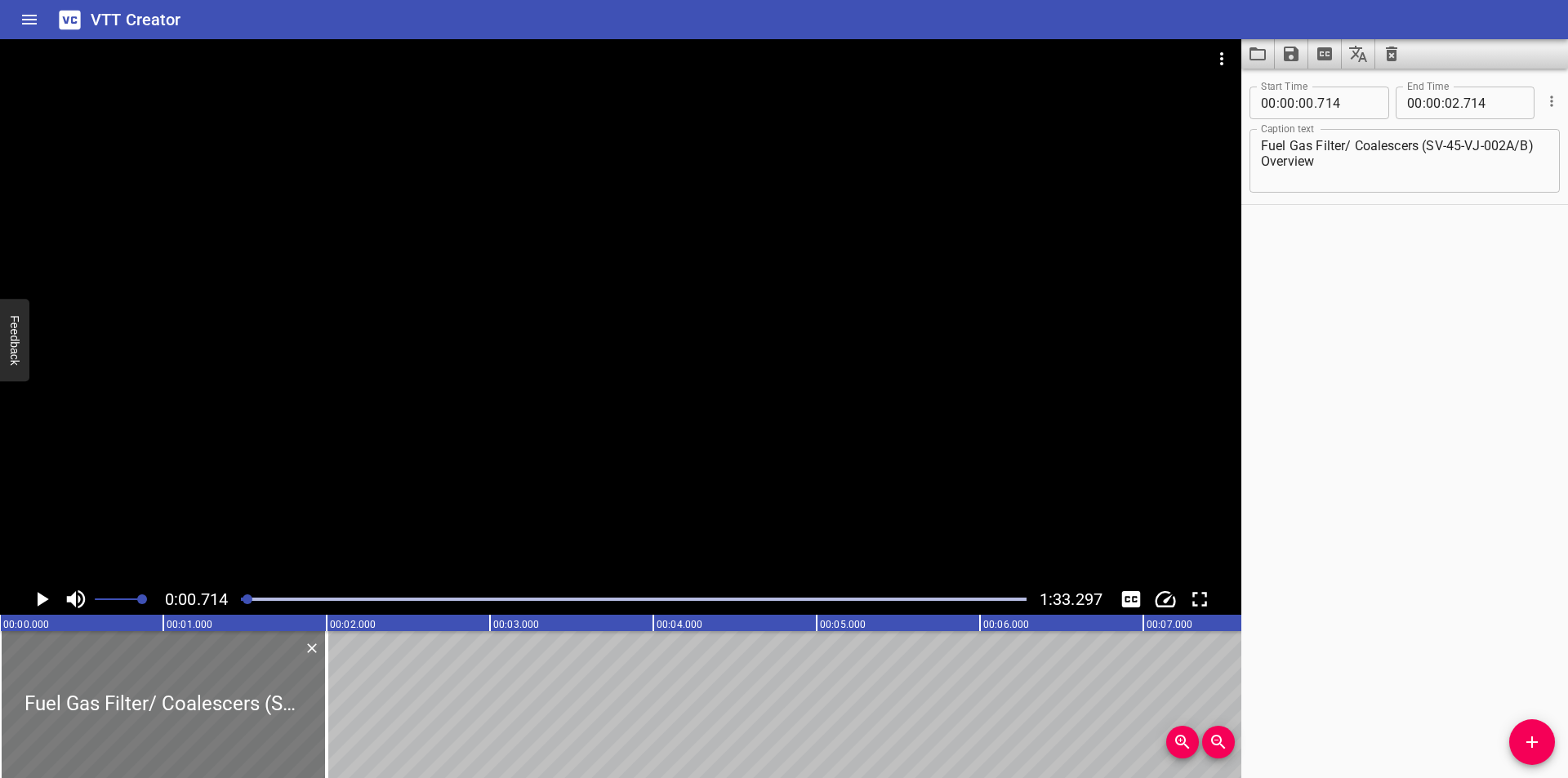
drag, startPoint x: 229, startPoint y: 676, endPoint x: 125, endPoint y: 641, distance: 109.7
click at [119, 666] on div at bounding box center [163, 704] width 327 height 147
click at [326, 442] on div at bounding box center [620, 311] width 1241 height 545
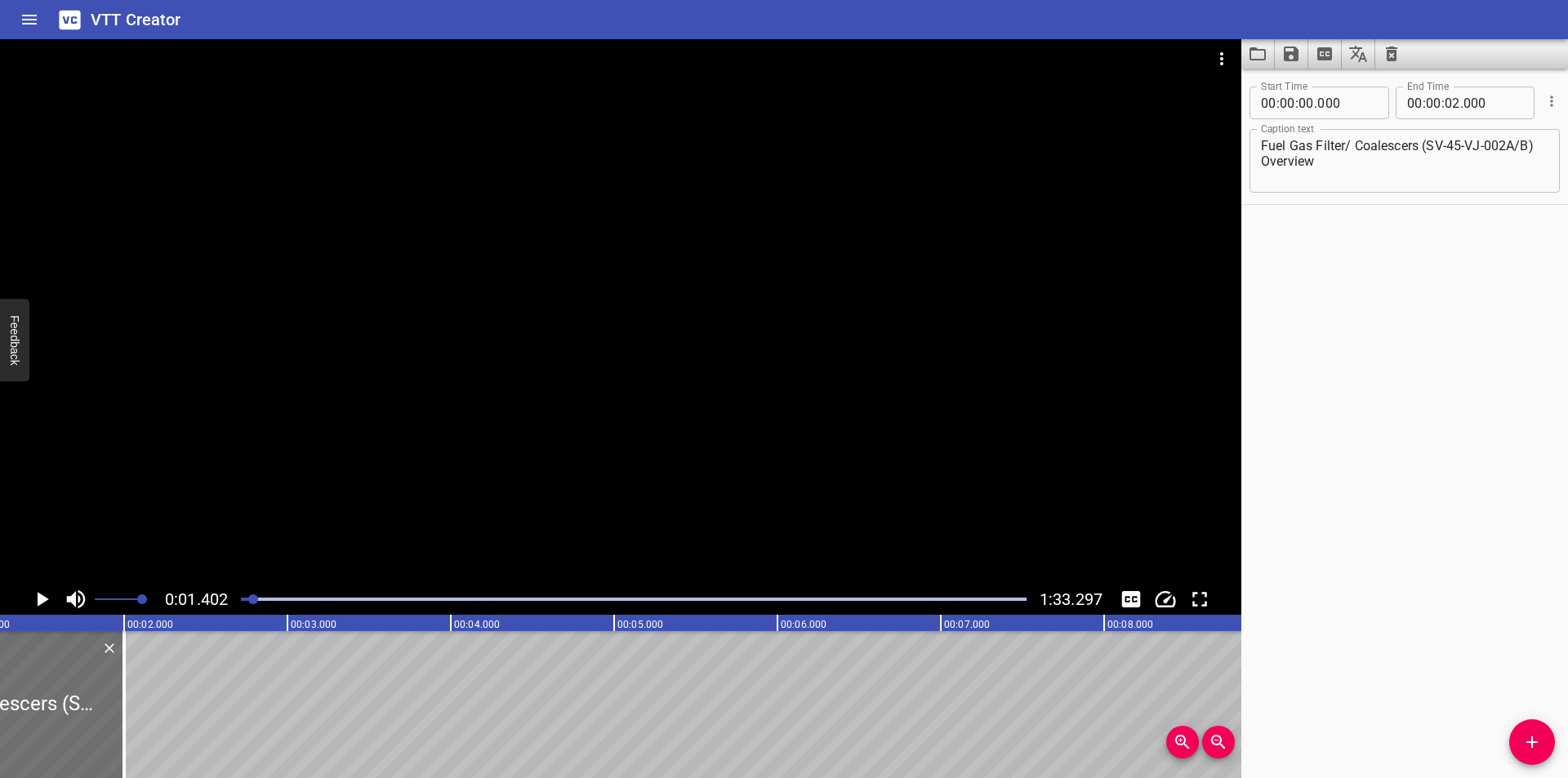
scroll to position [0, 229]
click at [1345, 146] on textarea "Fuel Gas Filter/ Coalescers (SV-45-VJ-002A/B) Overview" at bounding box center [1404, 162] width 288 height 47
drag, startPoint x: 98, startPoint y: 681, endPoint x: 739, endPoint y: 681, distance: 641.0
click at [137, 686] on div at bounding box center [135, 704] width 3 height 147
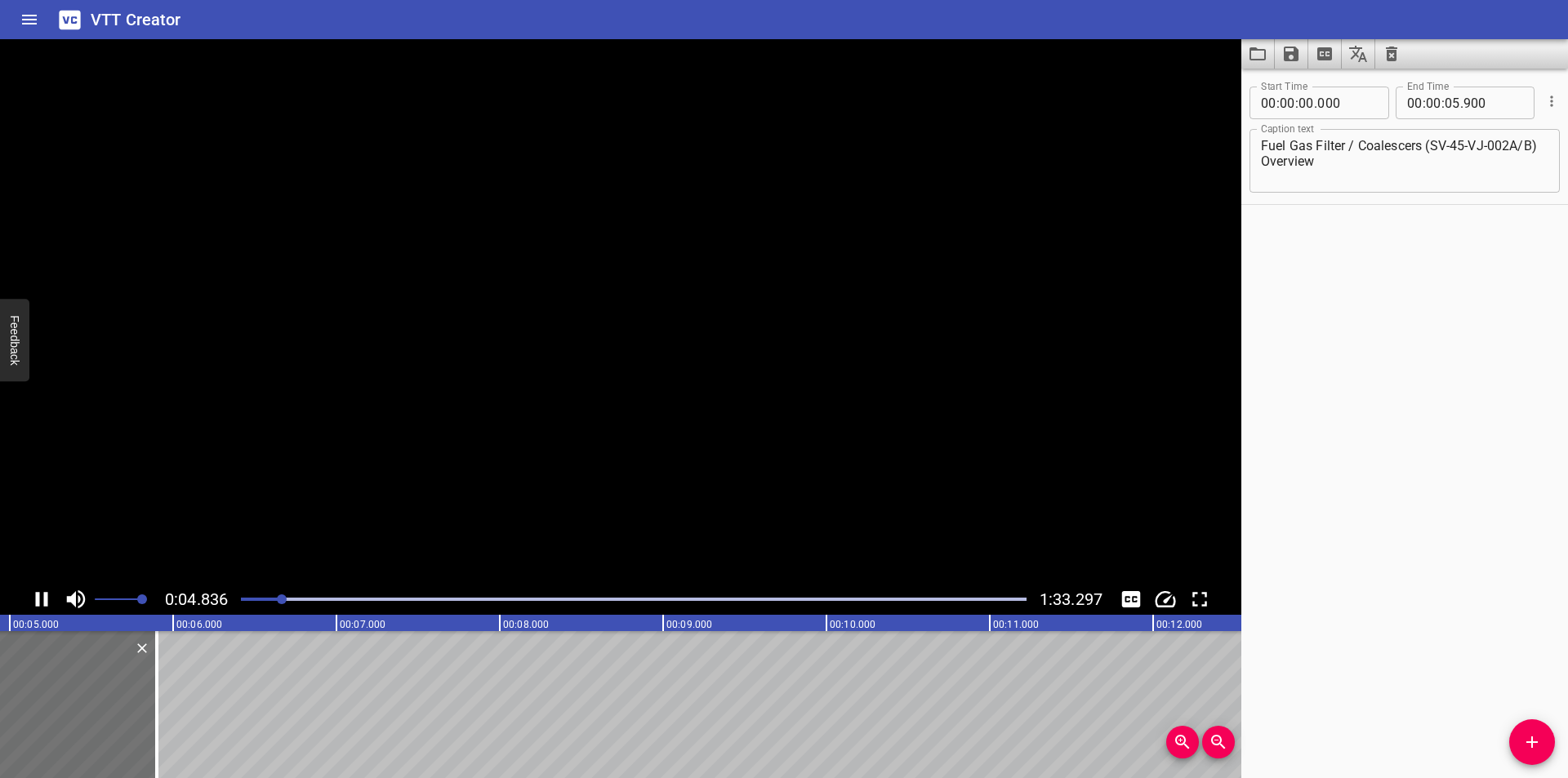
scroll to position [0, 810]
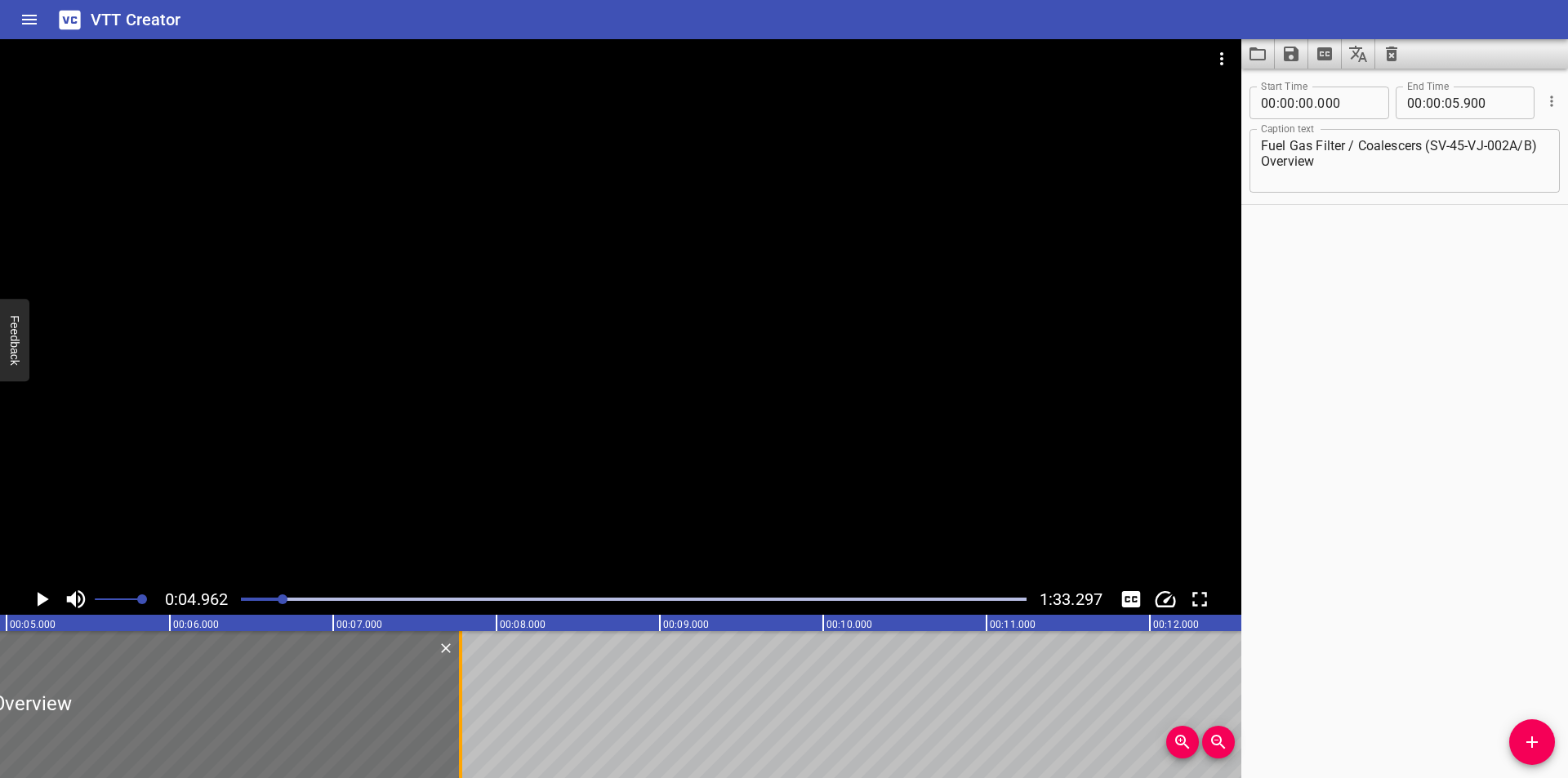
drag, startPoint x: 463, startPoint y: 707, endPoint x: 362, endPoint y: 655, distance: 113.6
click at [462, 707] on div at bounding box center [460, 704] width 17 height 147
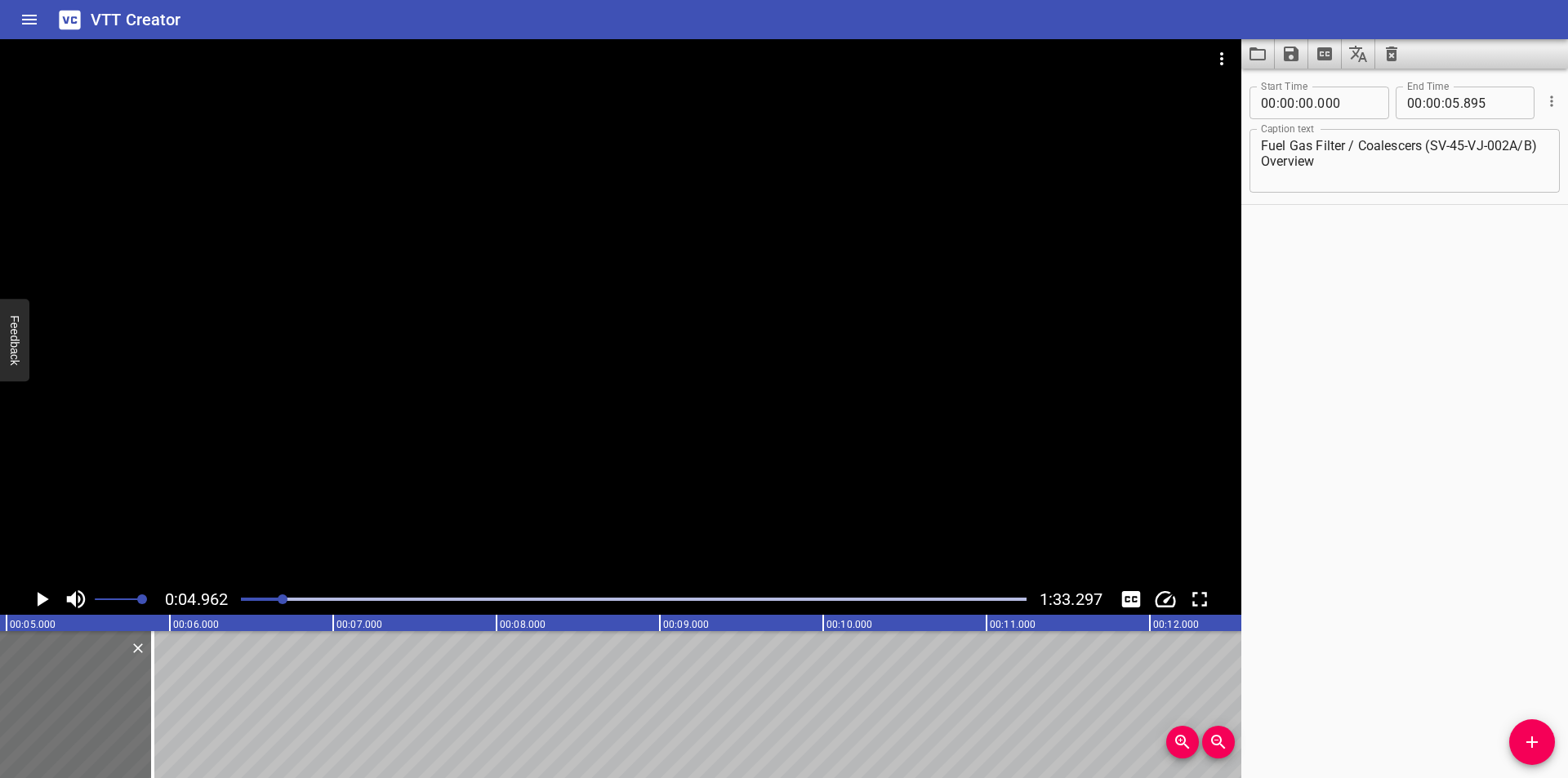
click at [281, 596] on div at bounding box center [283, 600] width 10 height 10
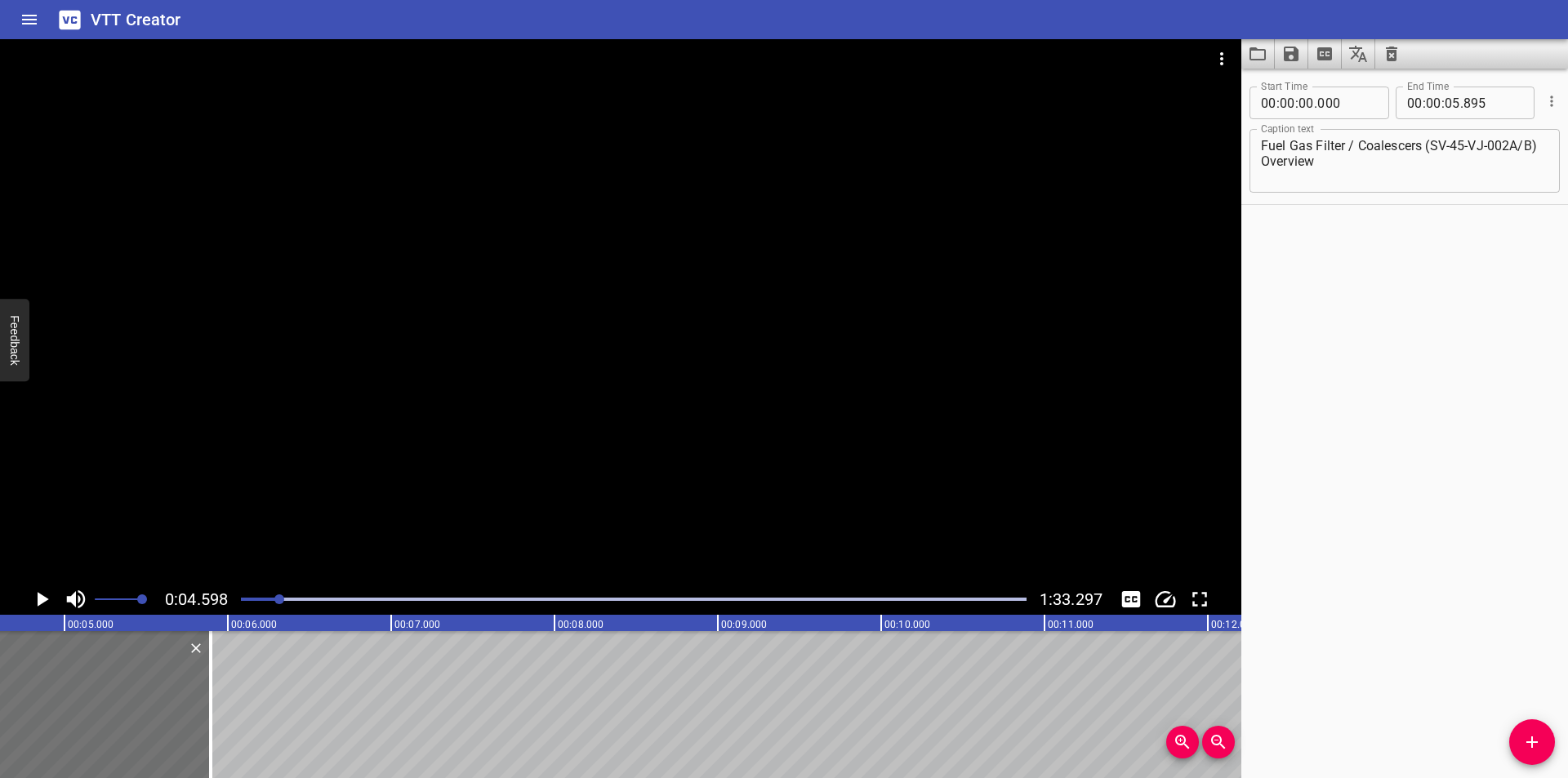
scroll to position [0, 752]
drag, startPoint x: 216, startPoint y: 706, endPoint x: 259, endPoint y: 708, distance: 43.0
click at [223, 706] on div at bounding box center [216, 704] width 17 height 147
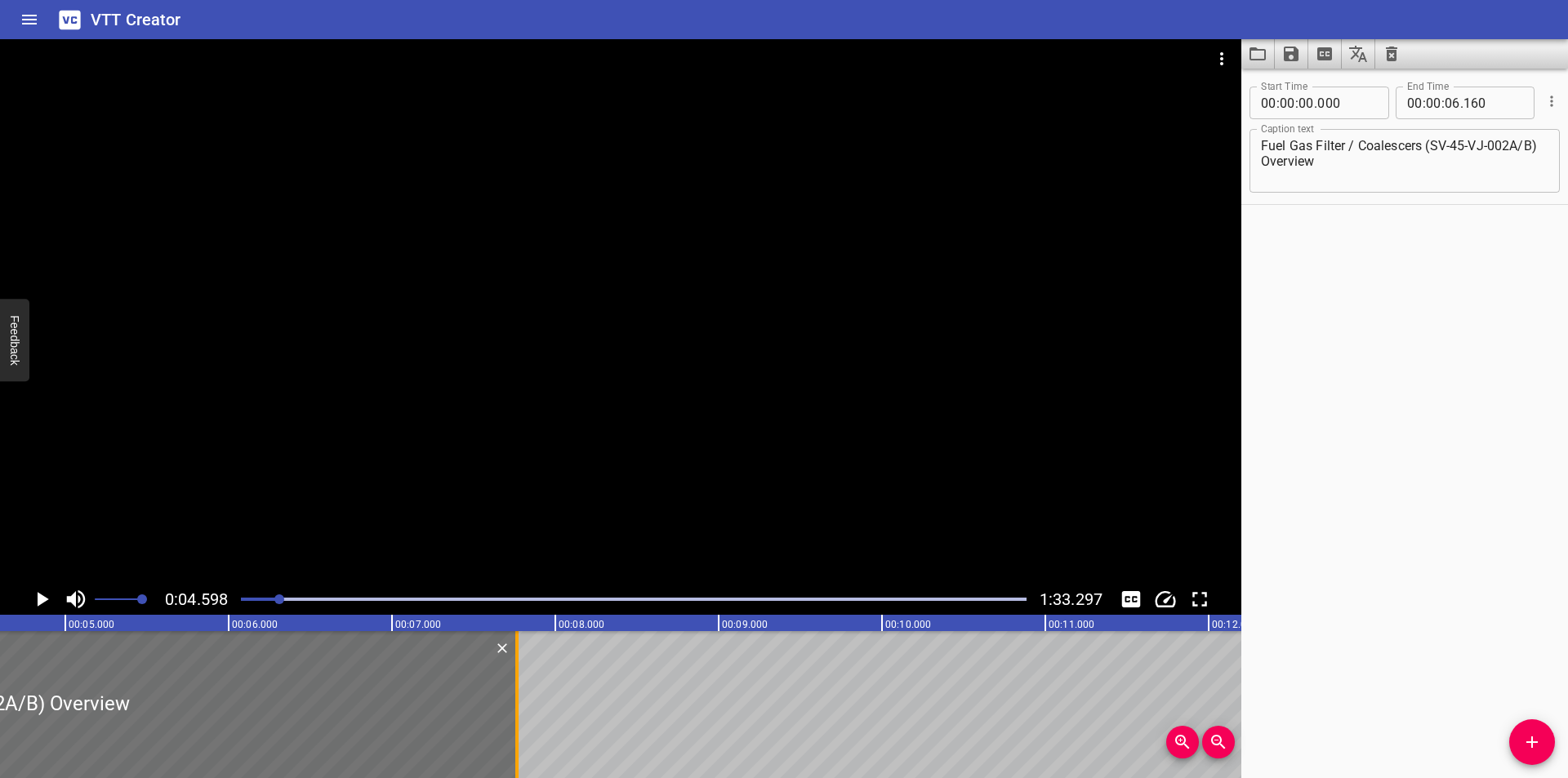
drag, startPoint x: 254, startPoint y: 712, endPoint x: 515, endPoint y: 712, distance: 261.0
click at [515, 712] on div at bounding box center [516, 704] width 3 height 147
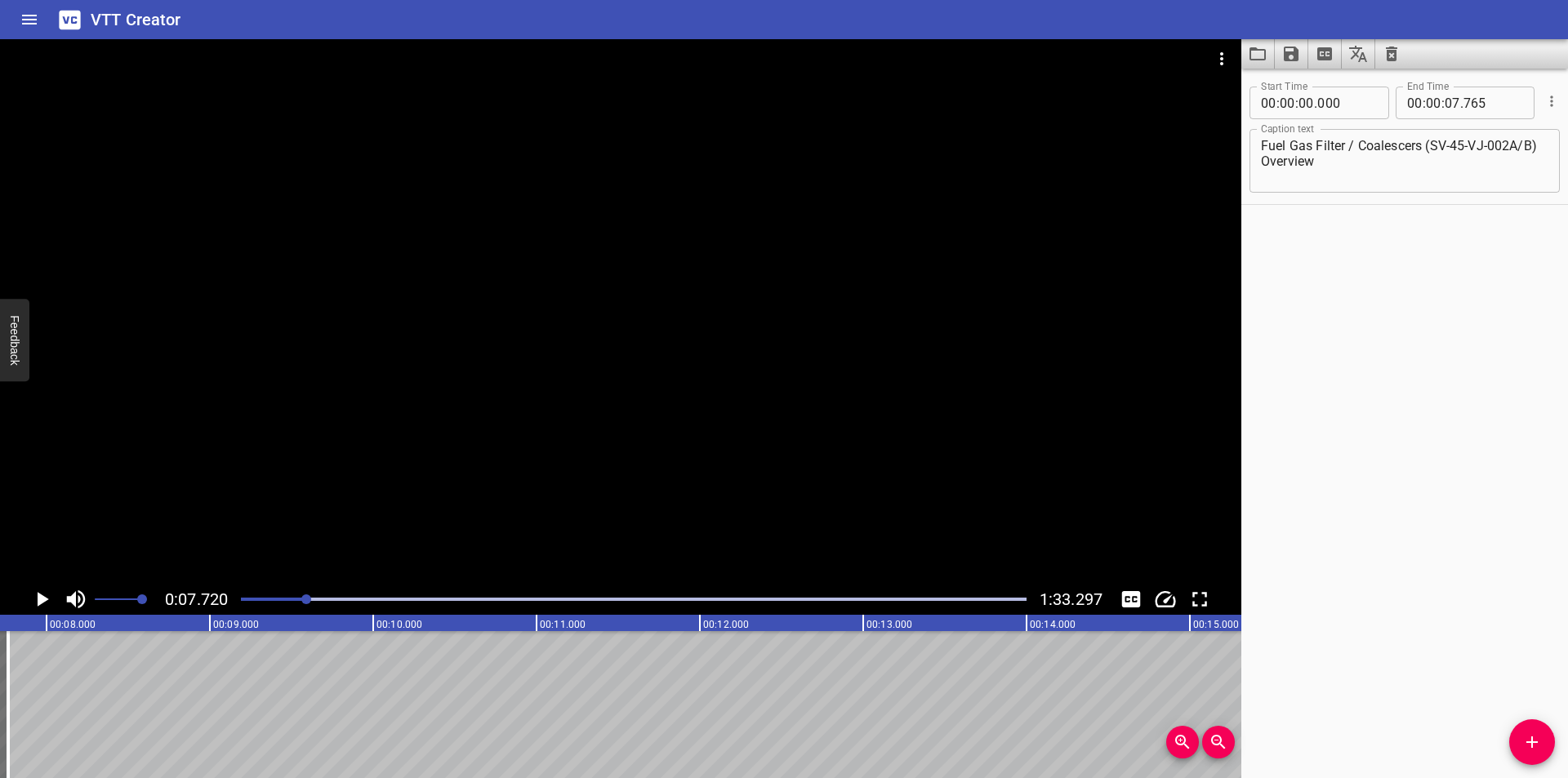
scroll to position [0, 1261]
click at [271, 592] on div at bounding box center [634, 599] width 805 height 22
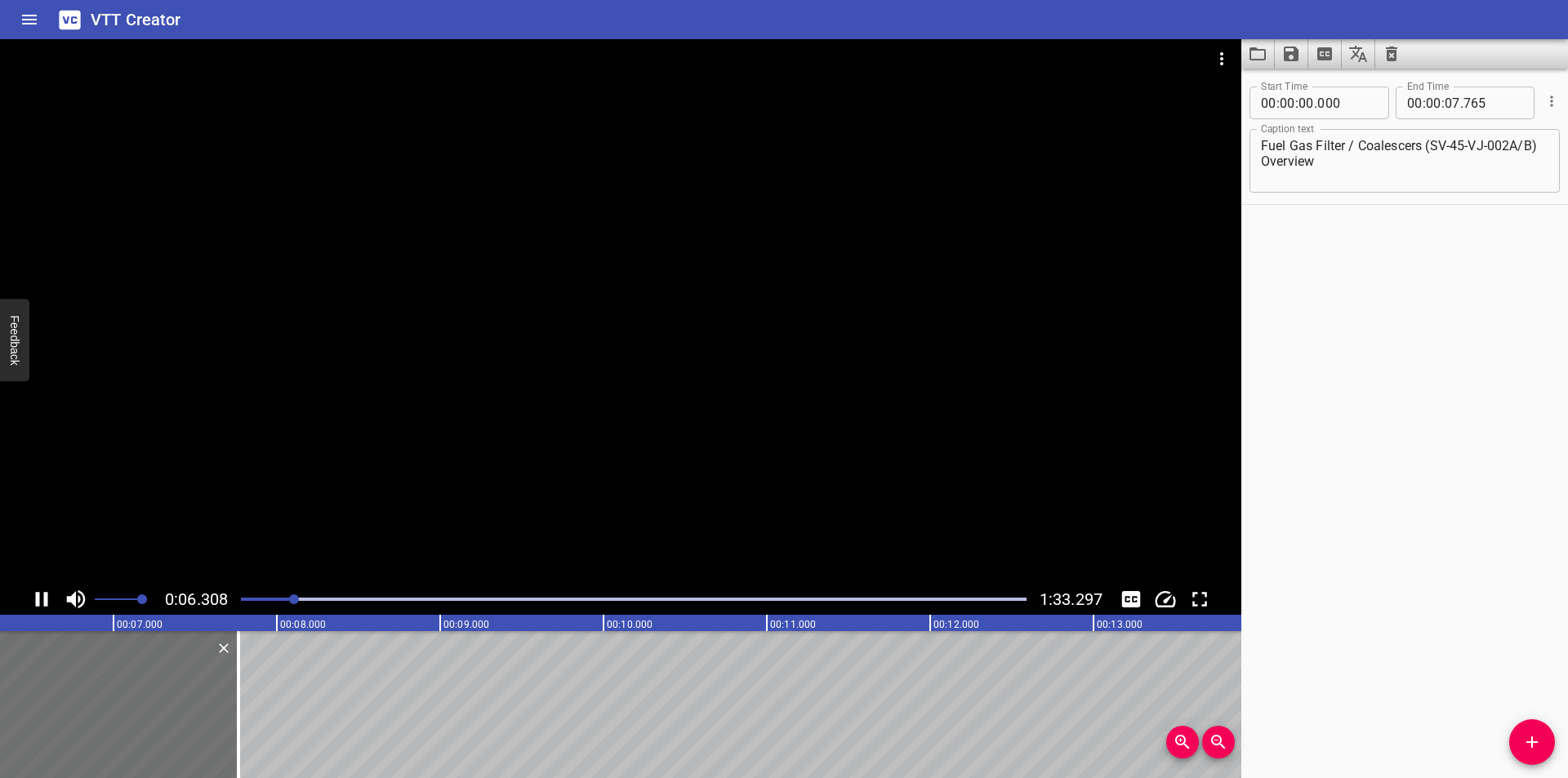
scroll to position [0, 1046]
click at [438, 404] on div at bounding box center [620, 311] width 1241 height 545
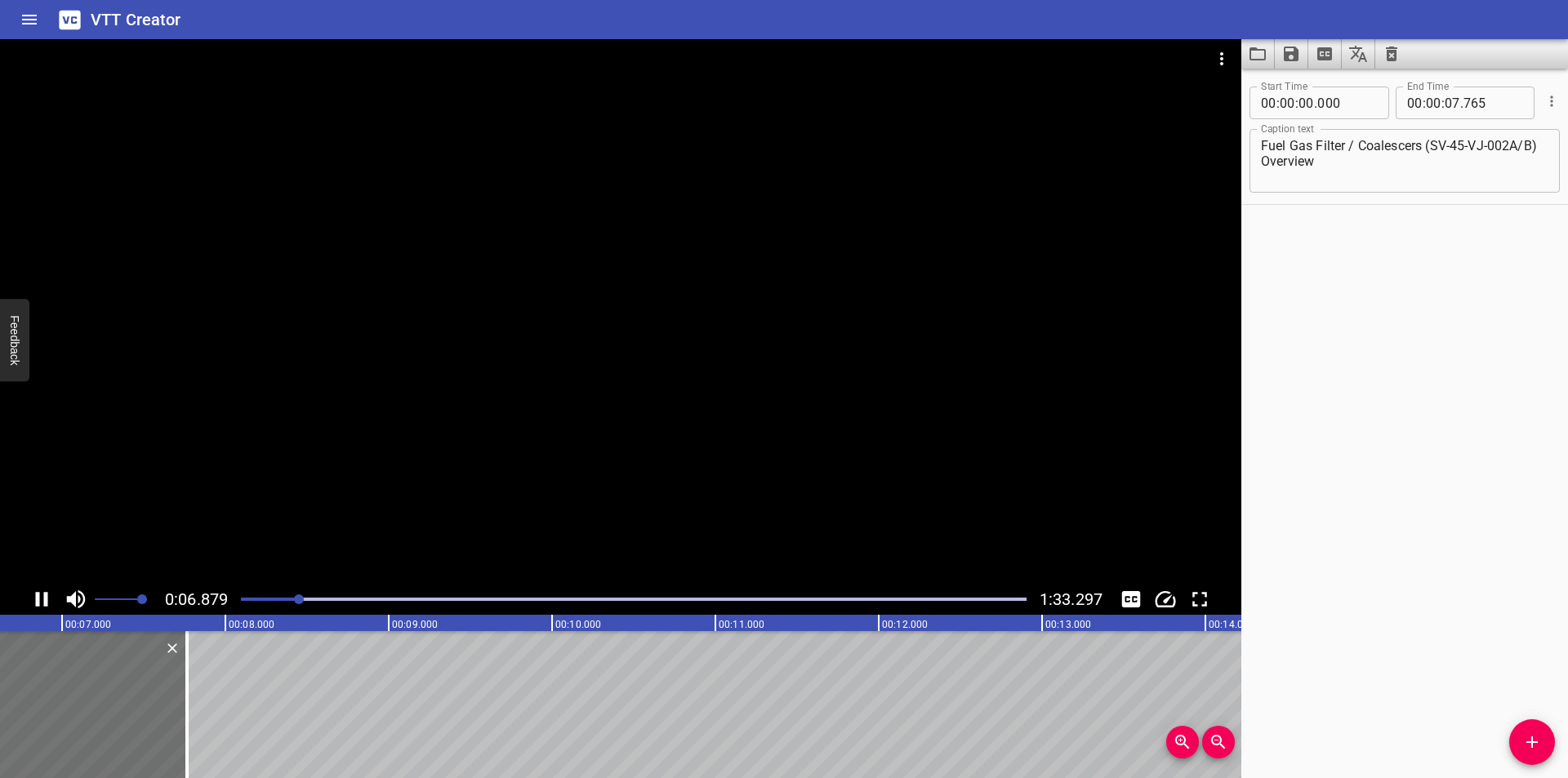
scroll to position [0, 1133]
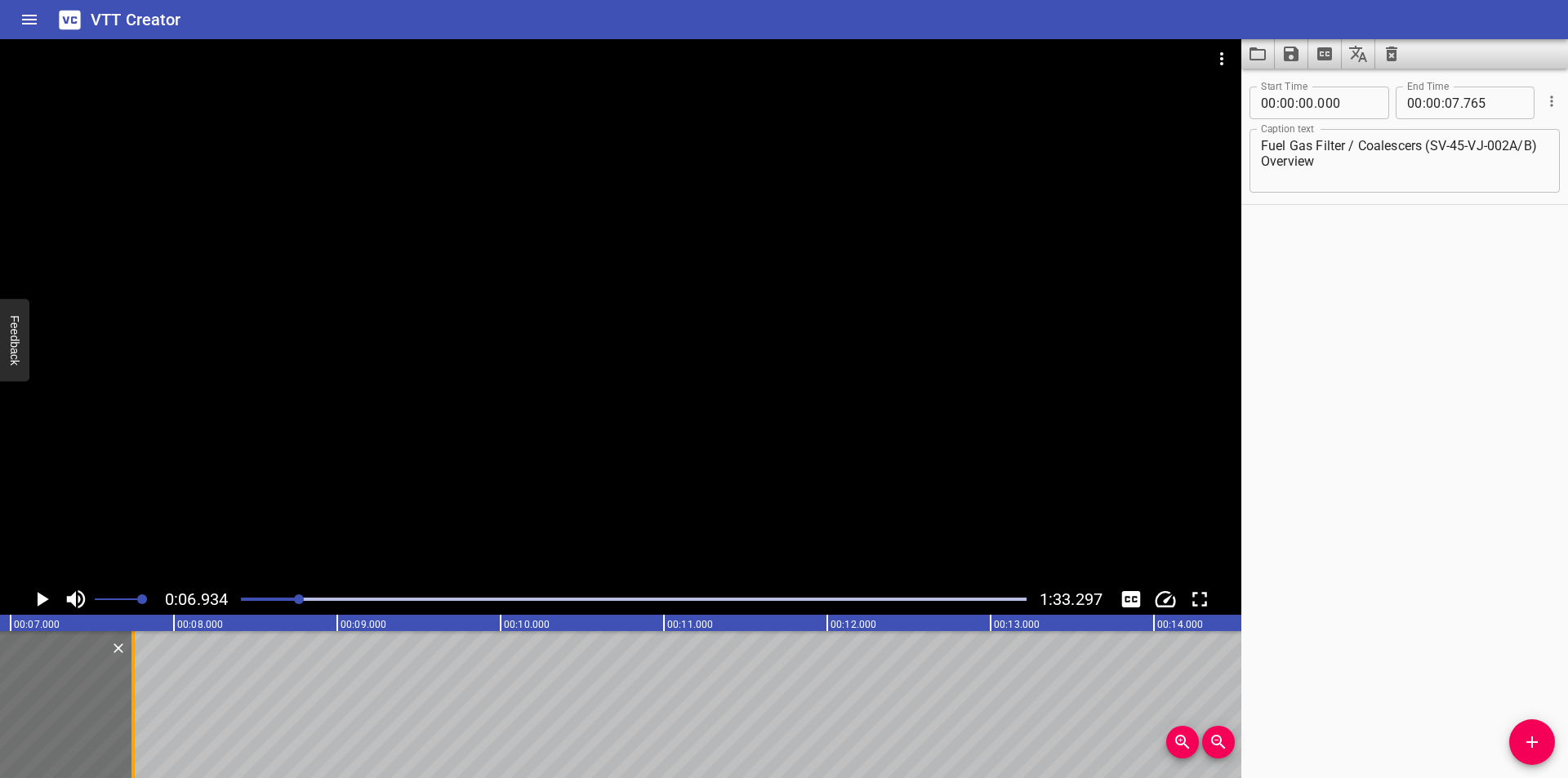
click at [134, 726] on div at bounding box center [133, 704] width 3 height 147
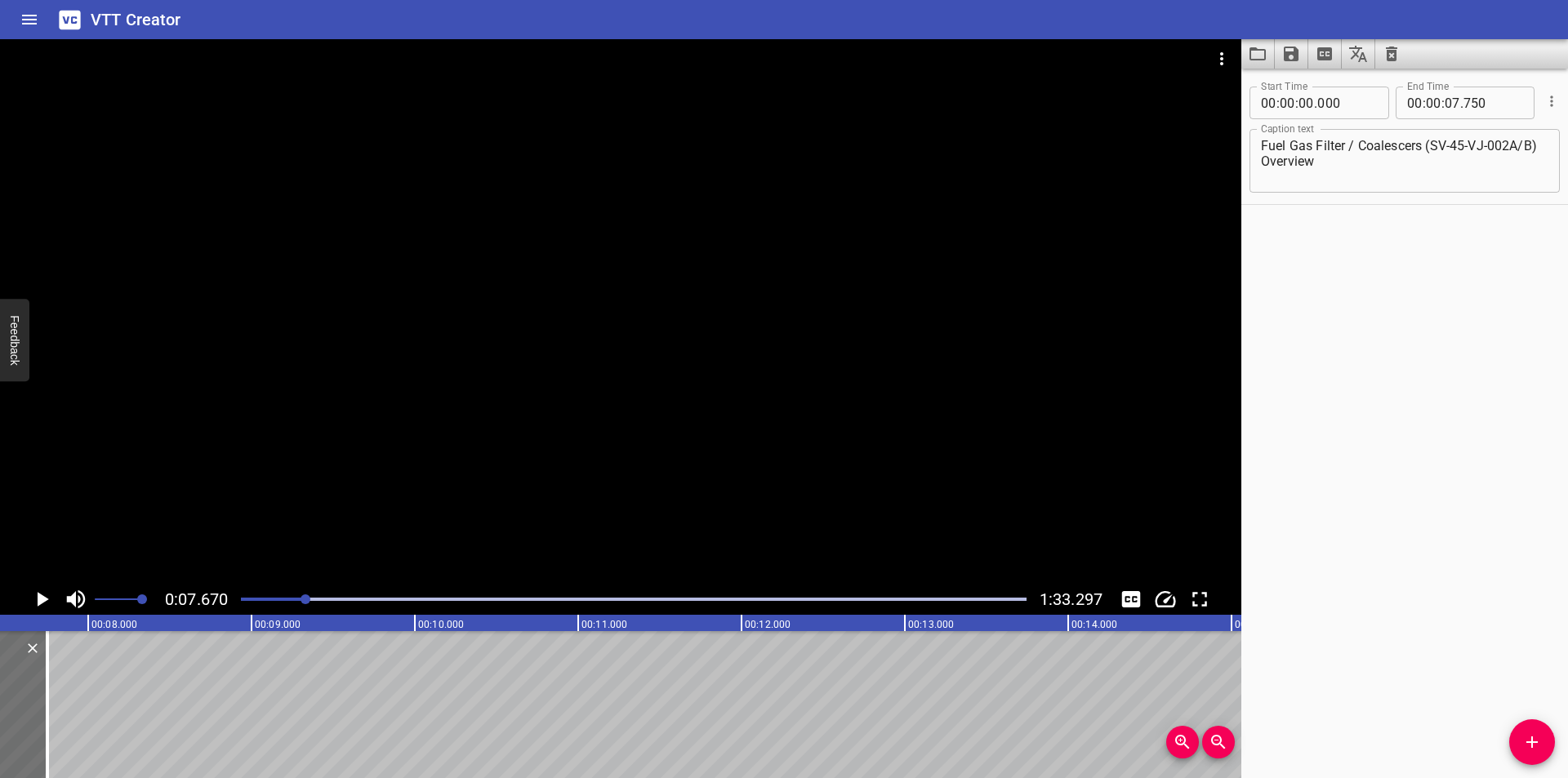
scroll to position [0, 1253]
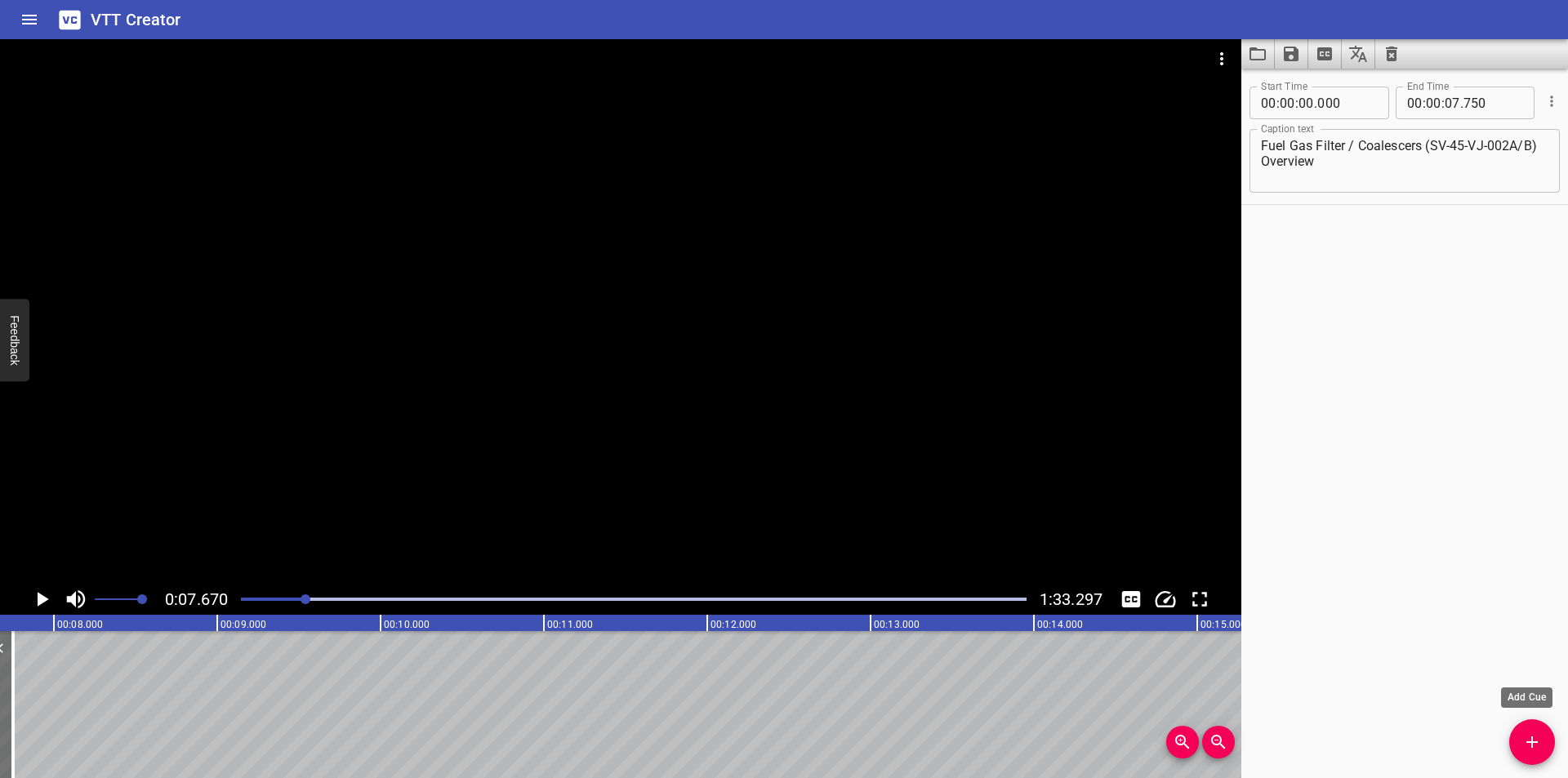
drag, startPoint x: 1528, startPoint y: 749, endPoint x: 1512, endPoint y: 748, distance: 16.0
click at [1522, 749] on icon "Add Cue" at bounding box center [1532, 742] width 20 height 19
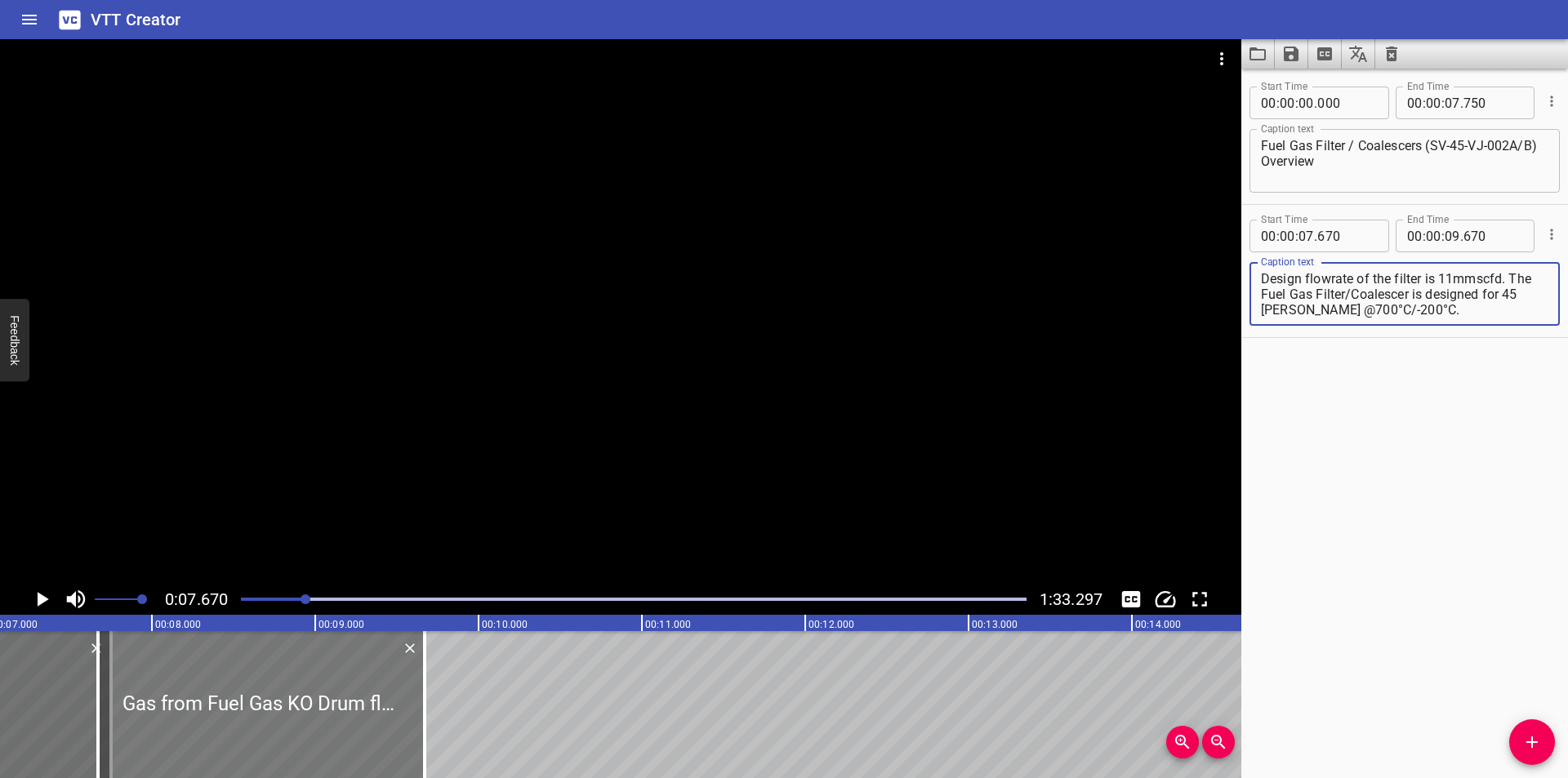
scroll to position [0, 1144]
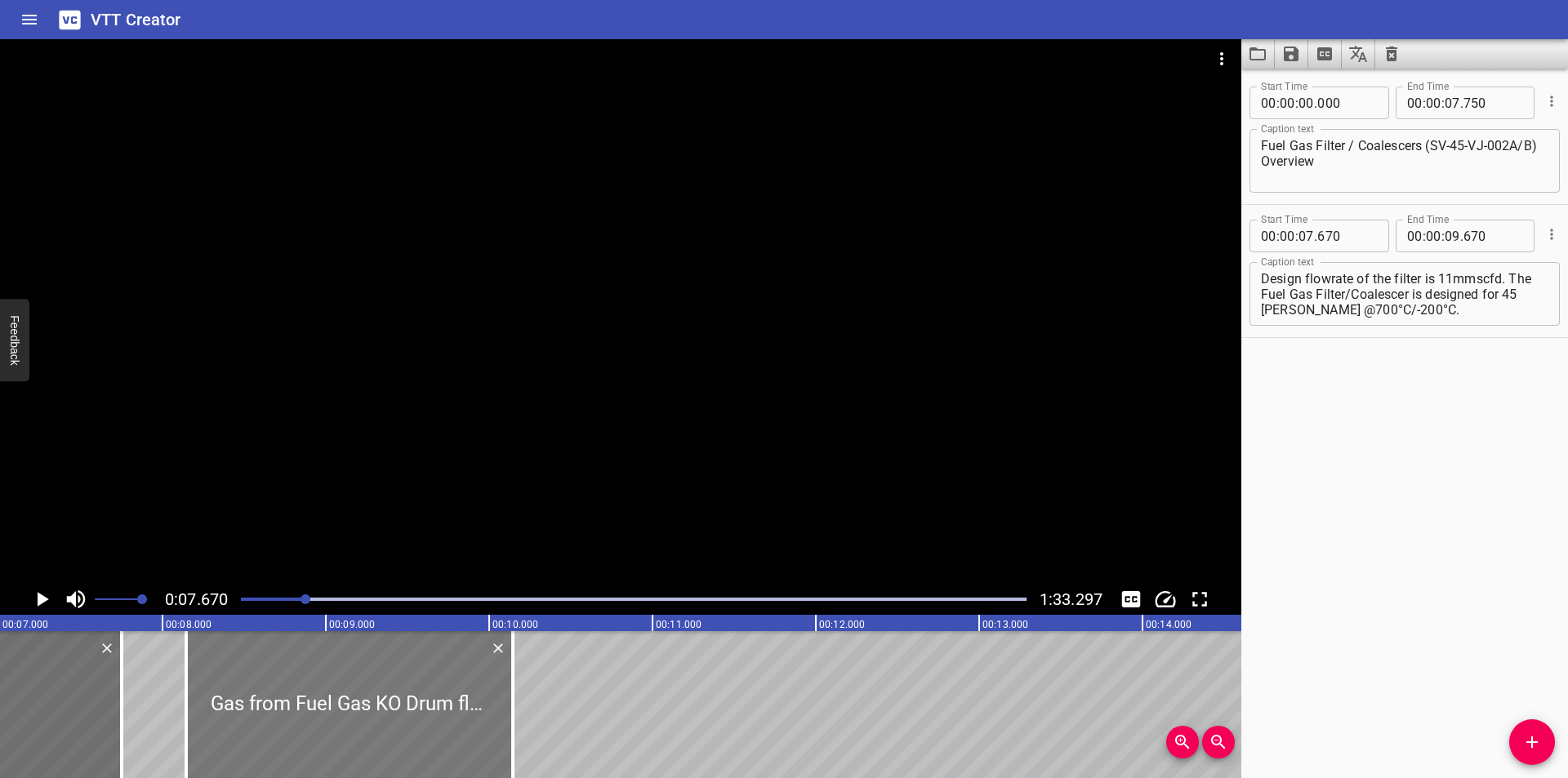
drag, startPoint x: 268, startPoint y: 701, endPoint x: 340, endPoint y: 716, distance: 73.5
click at [340, 716] on div at bounding box center [349, 704] width 327 height 147
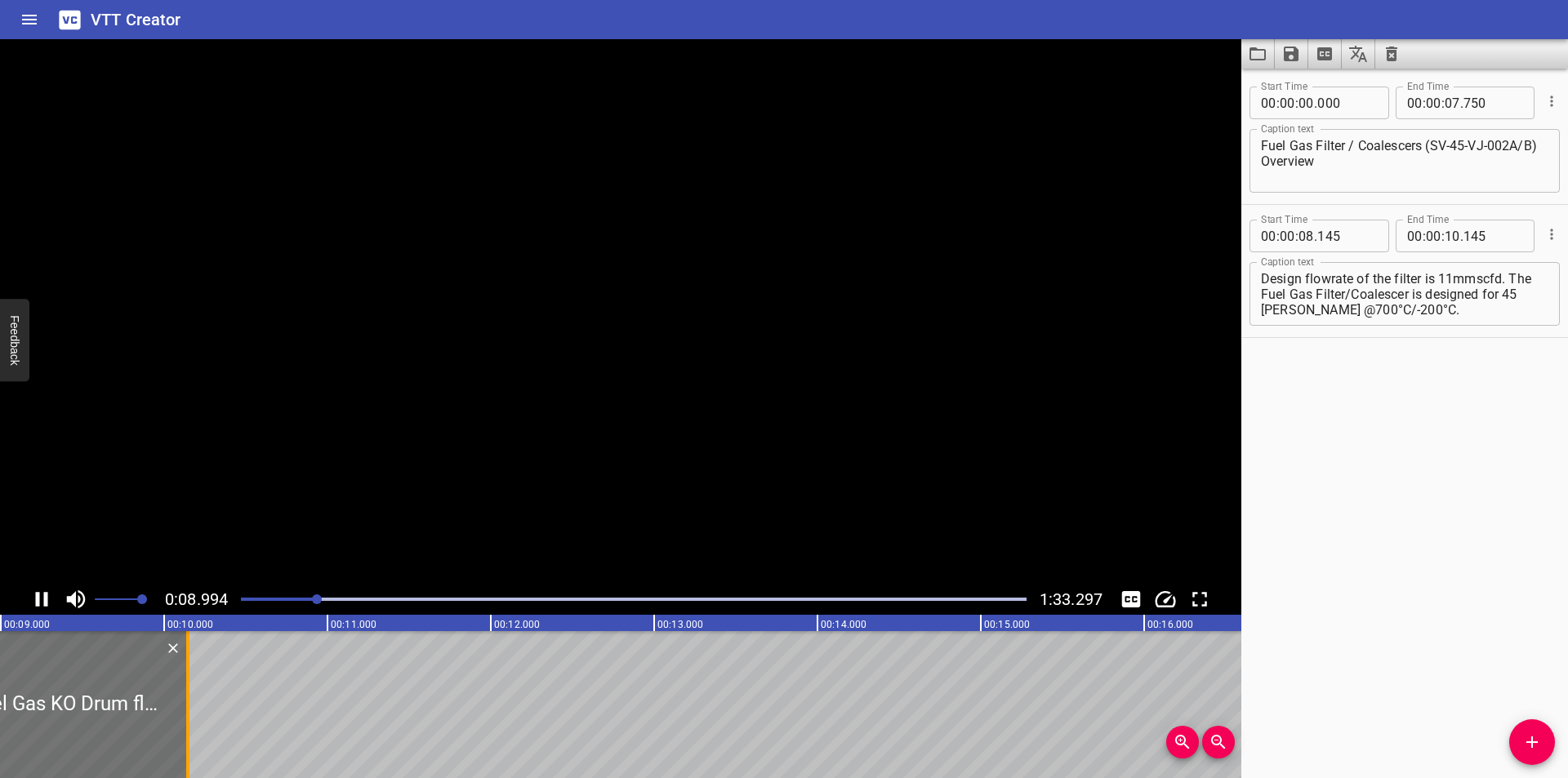
scroll to position [0, 1477]
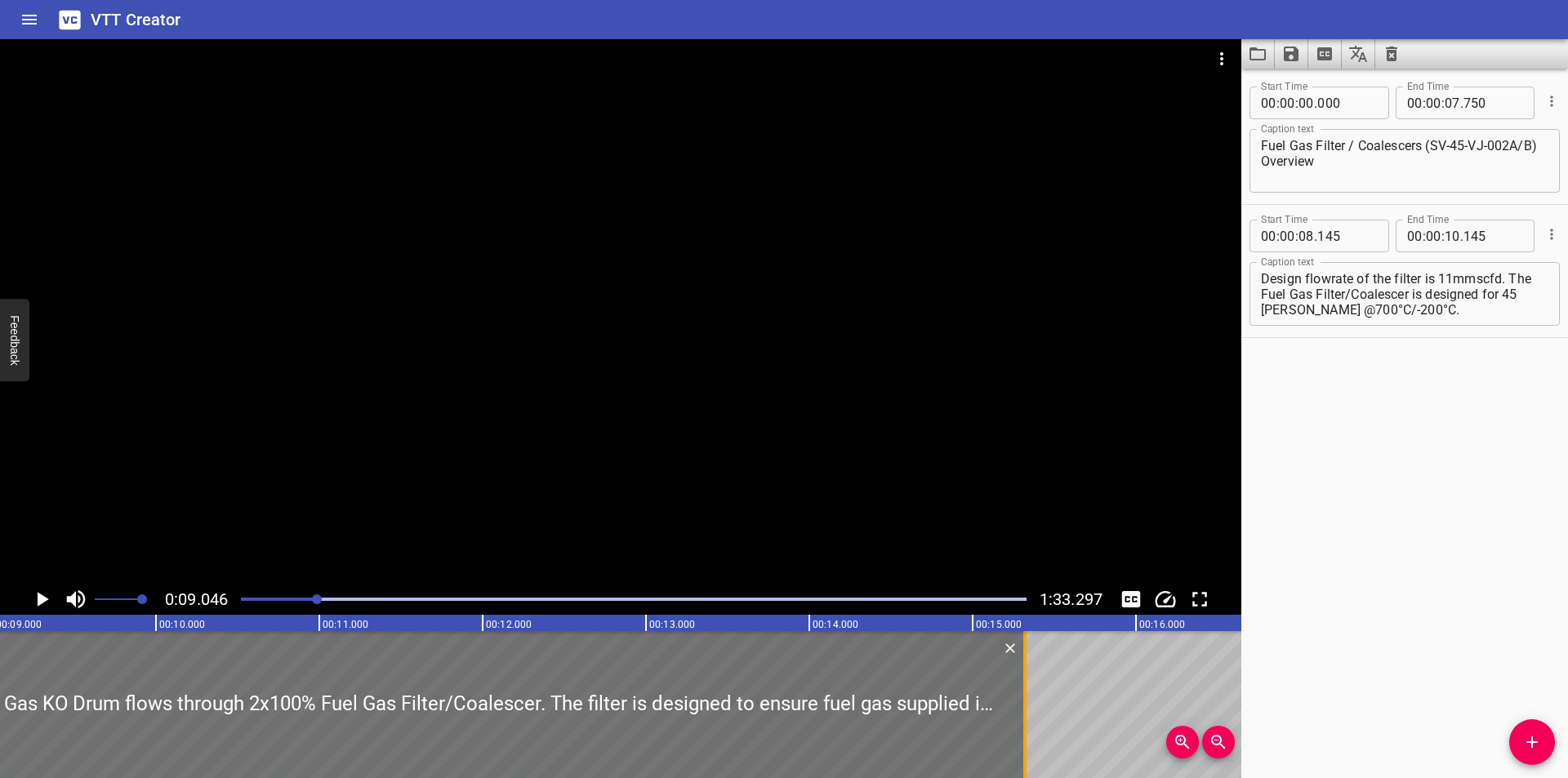
drag, startPoint x: 176, startPoint y: 722, endPoint x: 1021, endPoint y: 727, distance: 845.0
click at [1021, 727] on div at bounding box center [1025, 704] width 17 height 147
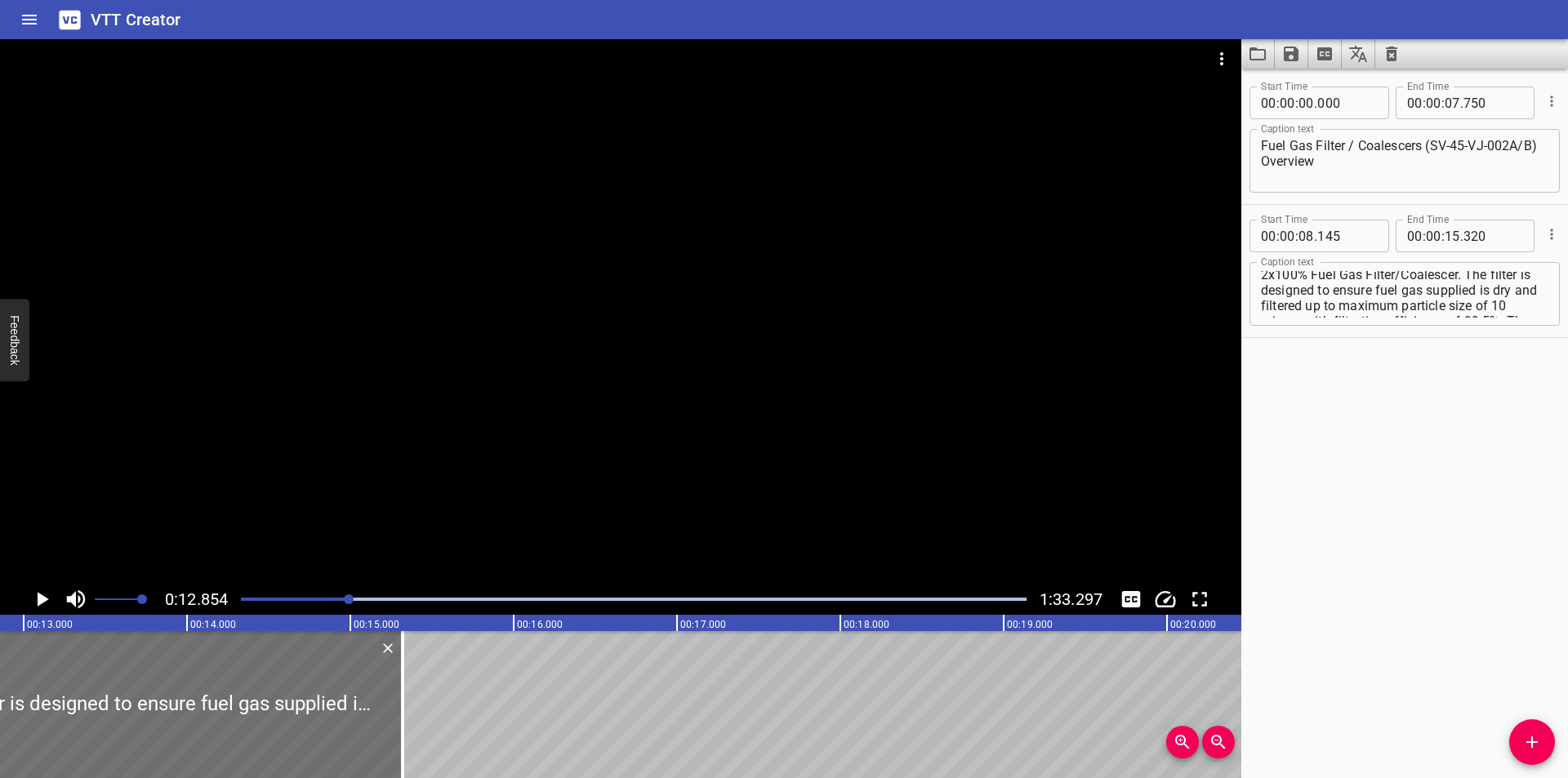
scroll to position [0, 0]
click at [1267, 295] on textarea "Gas from Fuel Gas KO Drum flows through 2x100% Fuel Gas Filter/Coalescer. The f…" at bounding box center [1404, 294] width 288 height 47
click at [1271, 293] on textarea "Gas from Fuel Gas KO Drum flows through 2 x100% Fuel Gas Filter/Coalescer. The …" at bounding box center [1404, 294] width 288 height 47
click at [629, 320] on div at bounding box center [620, 311] width 1241 height 545
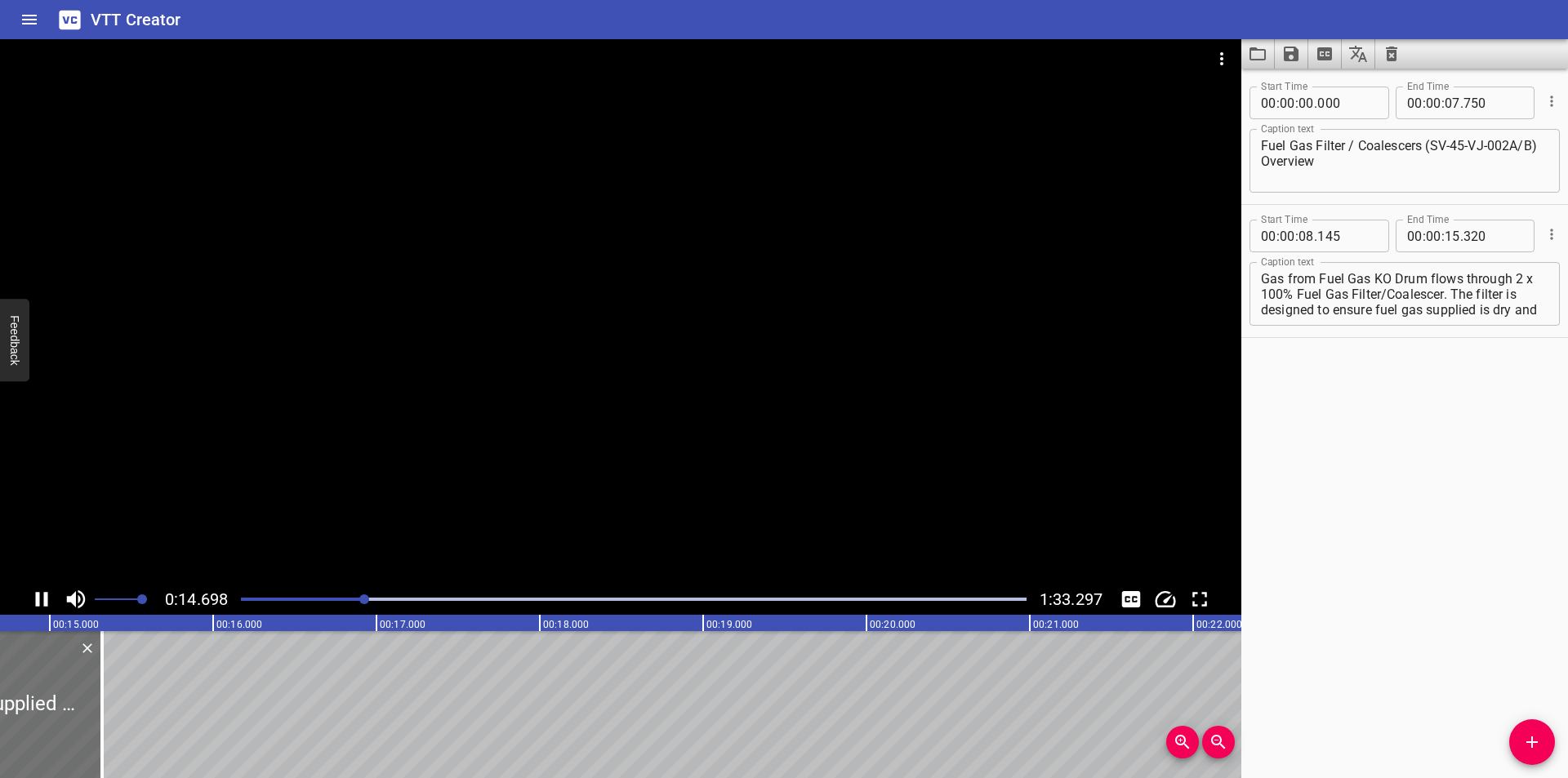
scroll to position [0, 2434]
click at [1392, 294] on textarea "Gas from Fuel Gas KO Drum flows through 2 x 100% Fuel Gas Filter/Coalescer. The…" at bounding box center [1404, 294] width 288 height 47
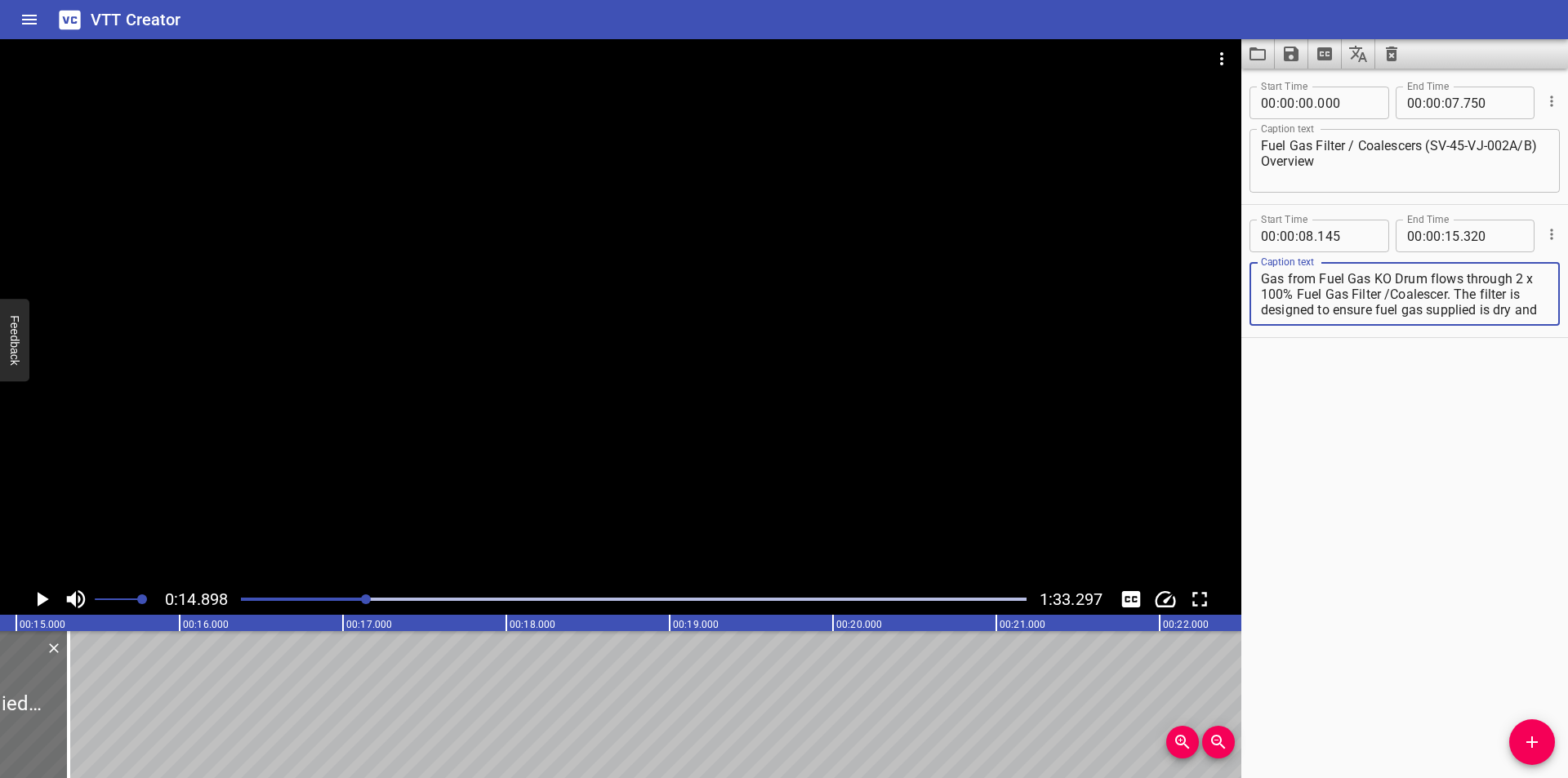
click at [1400, 293] on textarea "Gas from Fuel Gas KO Drum flows through 2 x 100% Fuel Gas Filter /Coalescer. Th…" at bounding box center [1404, 294] width 288 height 47
drag, startPoint x: 1470, startPoint y: 297, endPoint x: 1567, endPoint y: 494, distance: 219.6
click at [1567, 494] on div "Start Time 00 : 00 : 00 . 000 Start Time End Time 00 : 00 : 07 . 750 End Time C…" at bounding box center [1404, 423] width 327 height 710
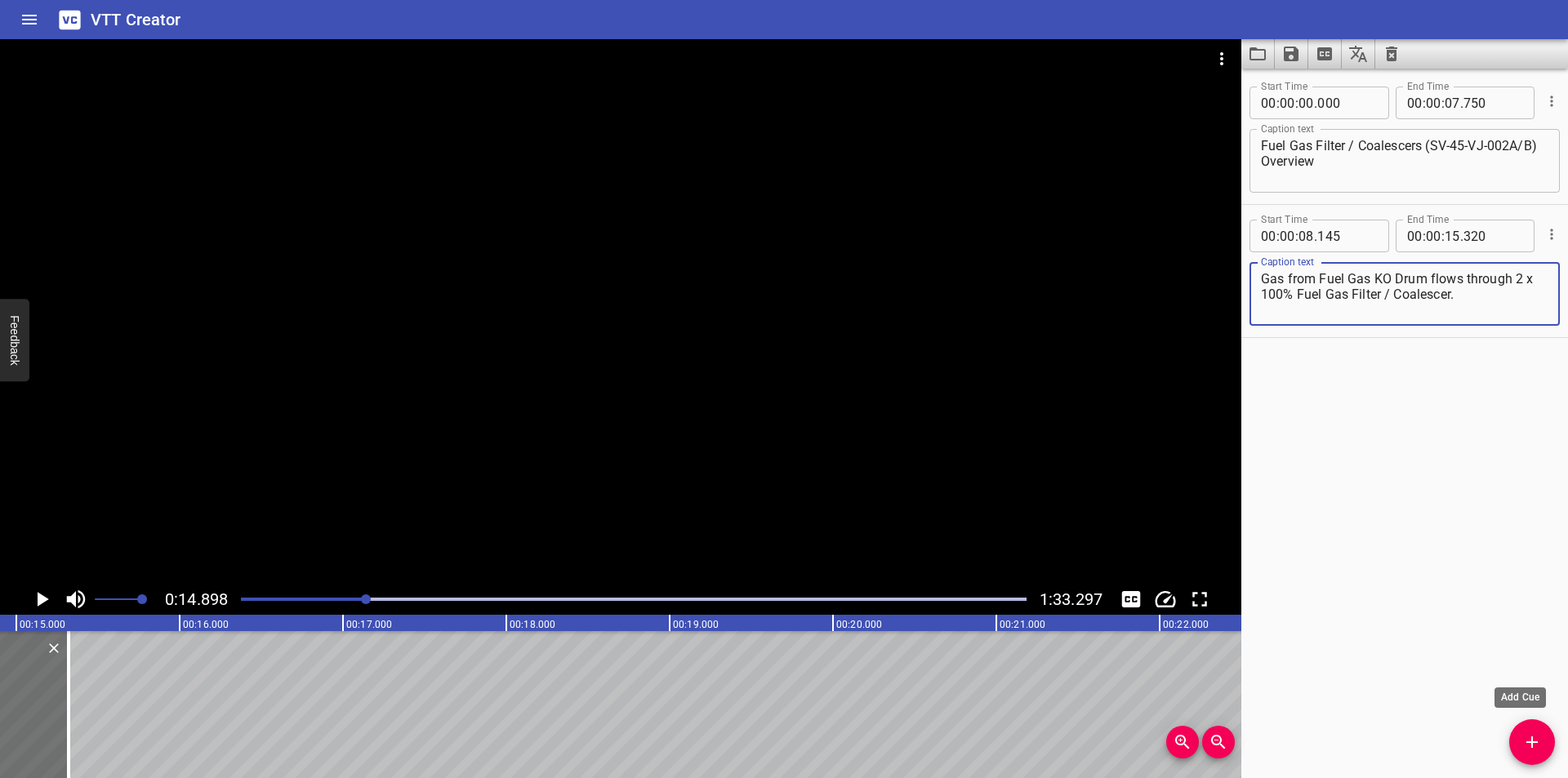
drag, startPoint x: 1531, startPoint y: 745, endPoint x: 1480, endPoint y: 751, distance: 51.4
click at [1531, 745] on icon "Add Cue" at bounding box center [1532, 742] width 20 height 19
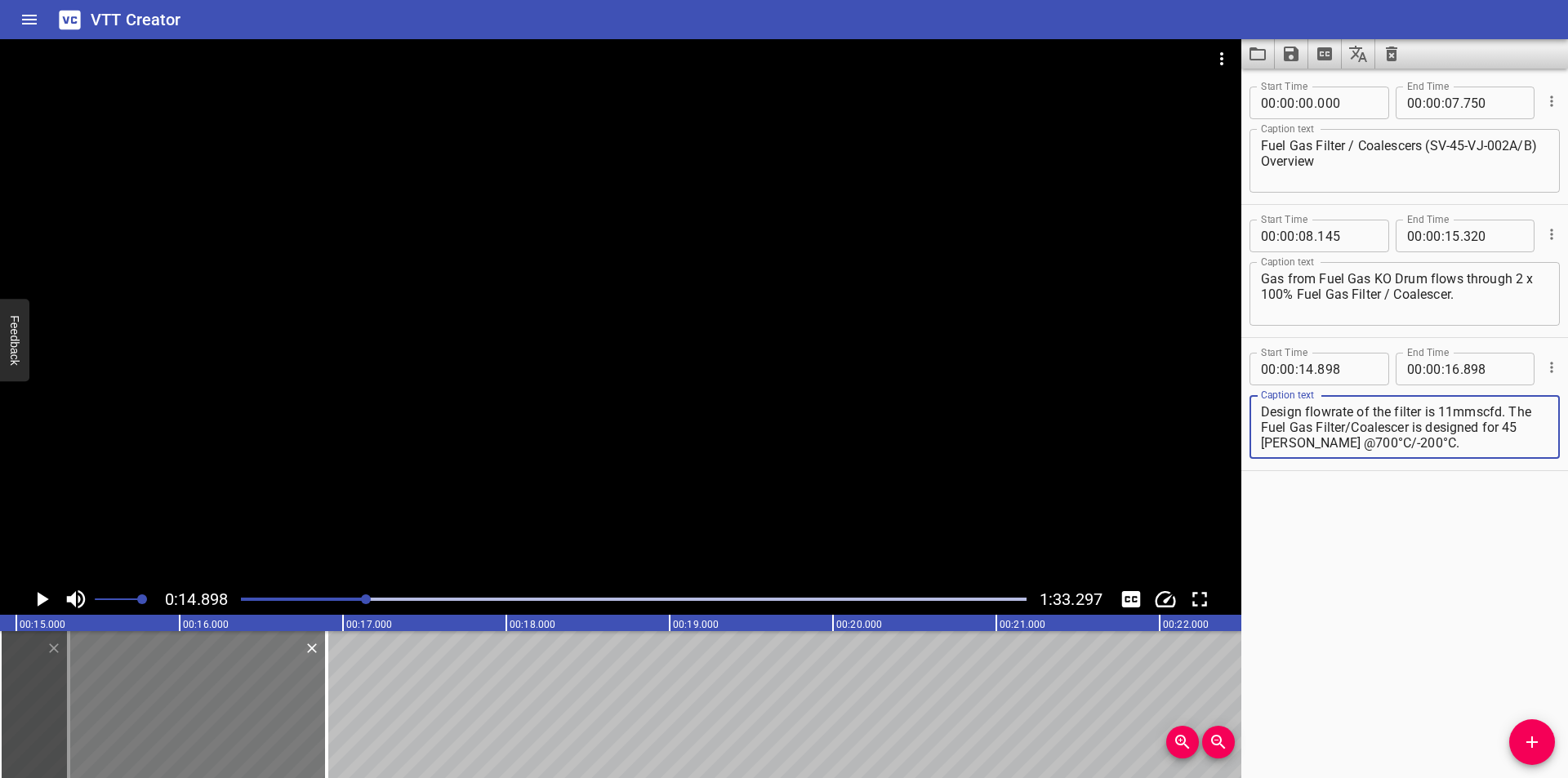
scroll to position [0, 2379]
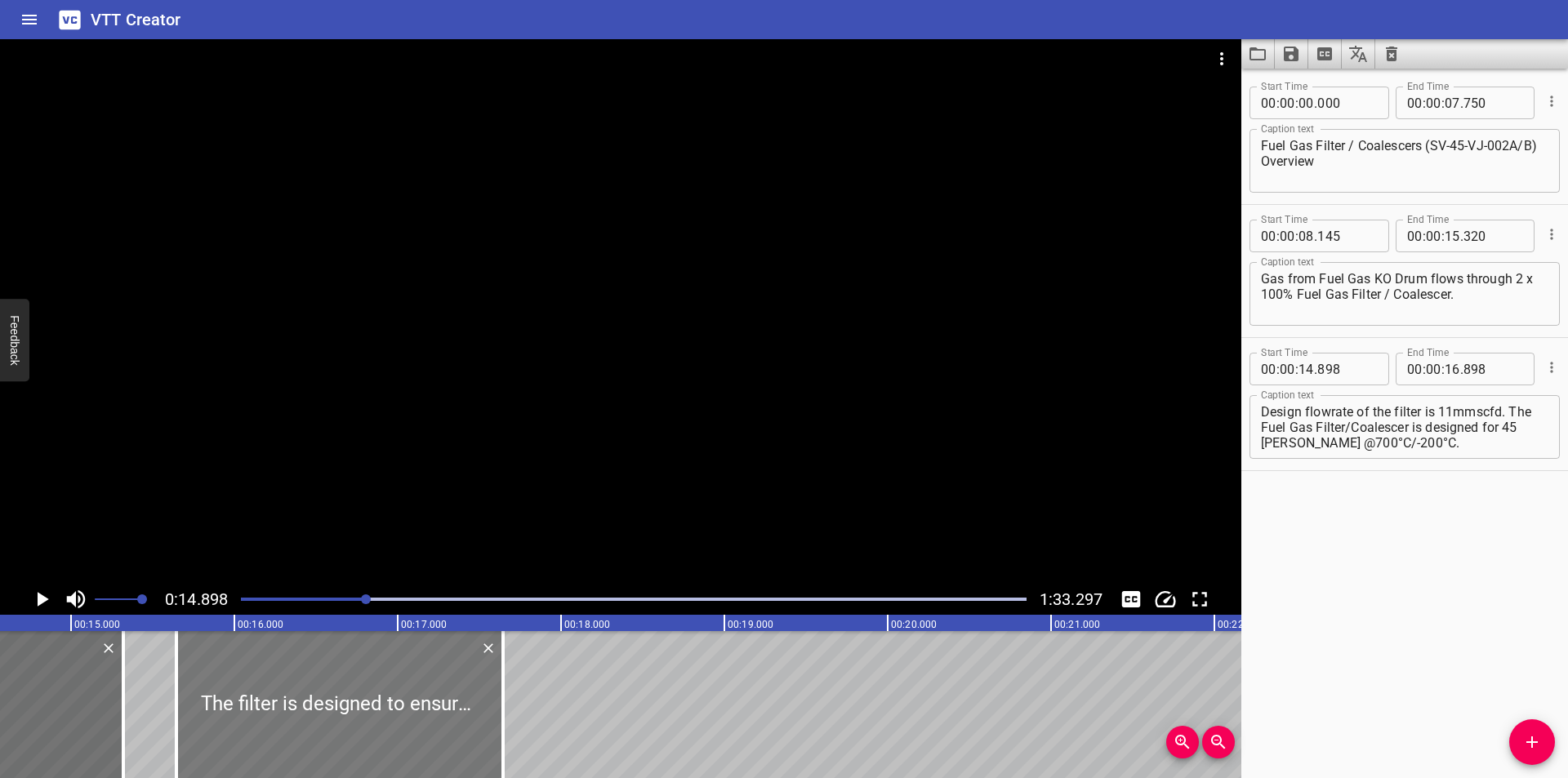
drag, startPoint x: 290, startPoint y: 721, endPoint x: 378, endPoint y: 733, distance: 88.8
click at [378, 733] on div at bounding box center [339, 704] width 327 height 147
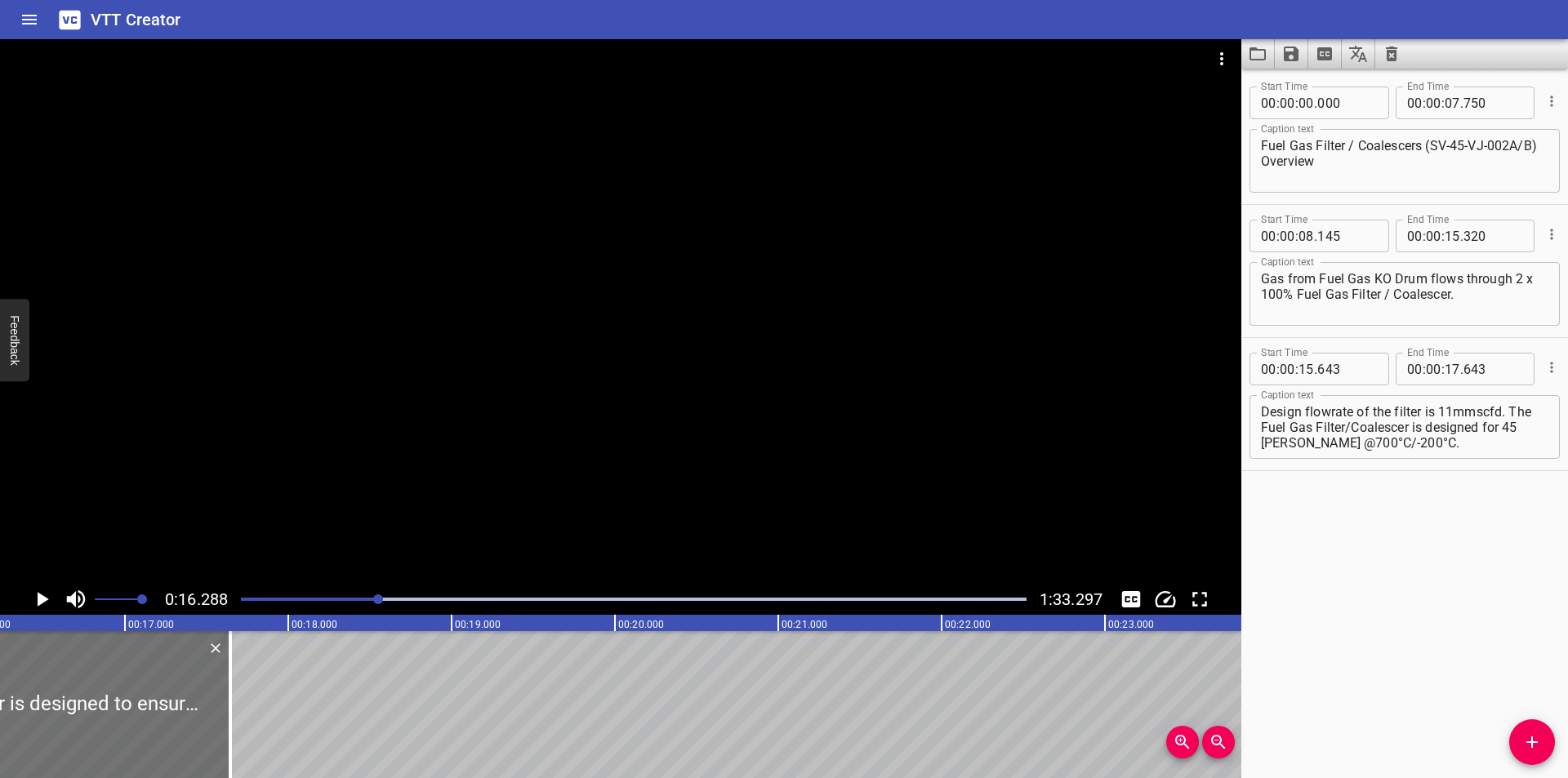
scroll to position [0, 2661]
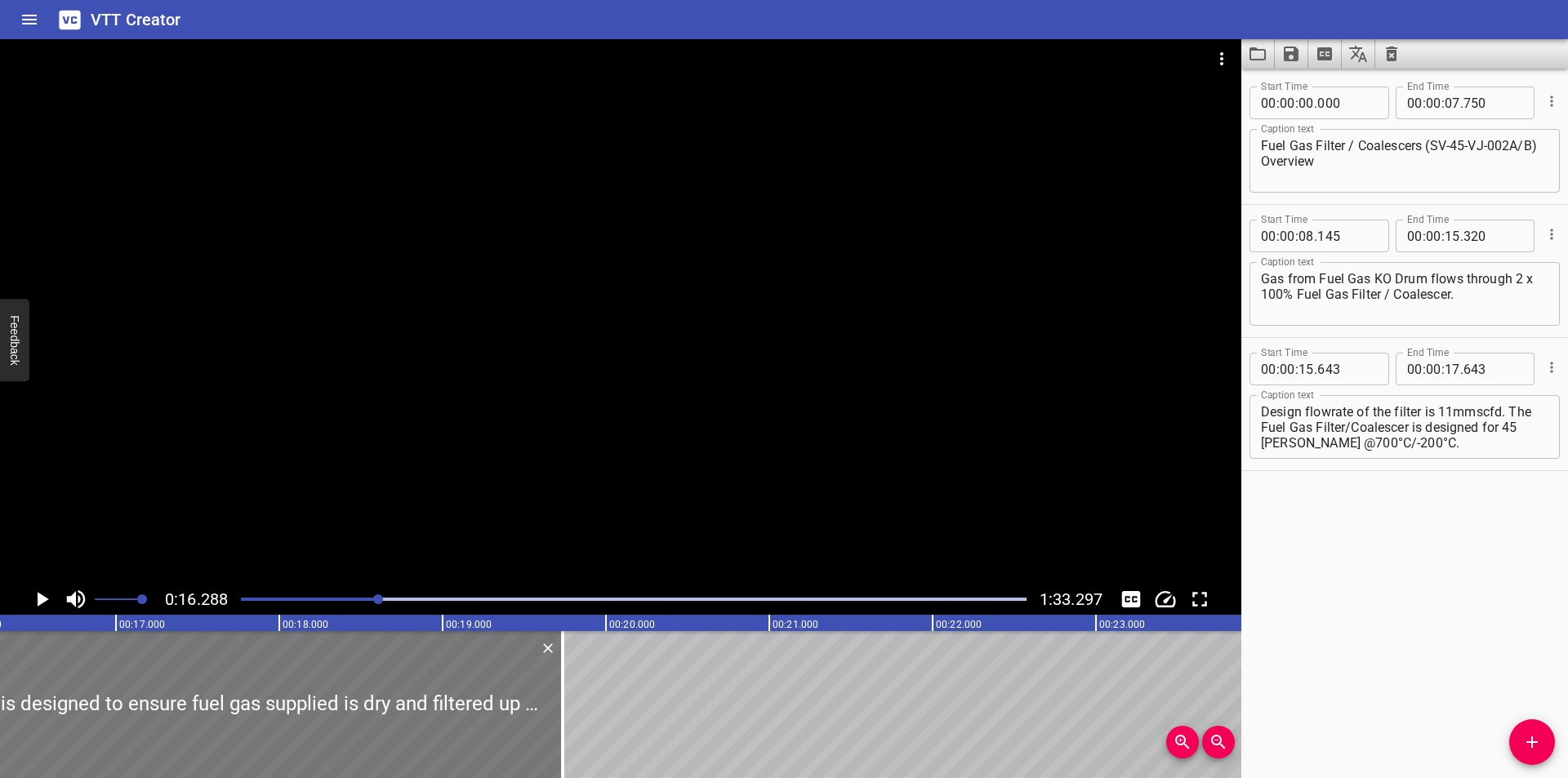
drag, startPoint x: 217, startPoint y: 736, endPoint x: 500, endPoint y: 761, distance: 284.1
click at [557, 747] on div at bounding box center [563, 704] width 17 height 147
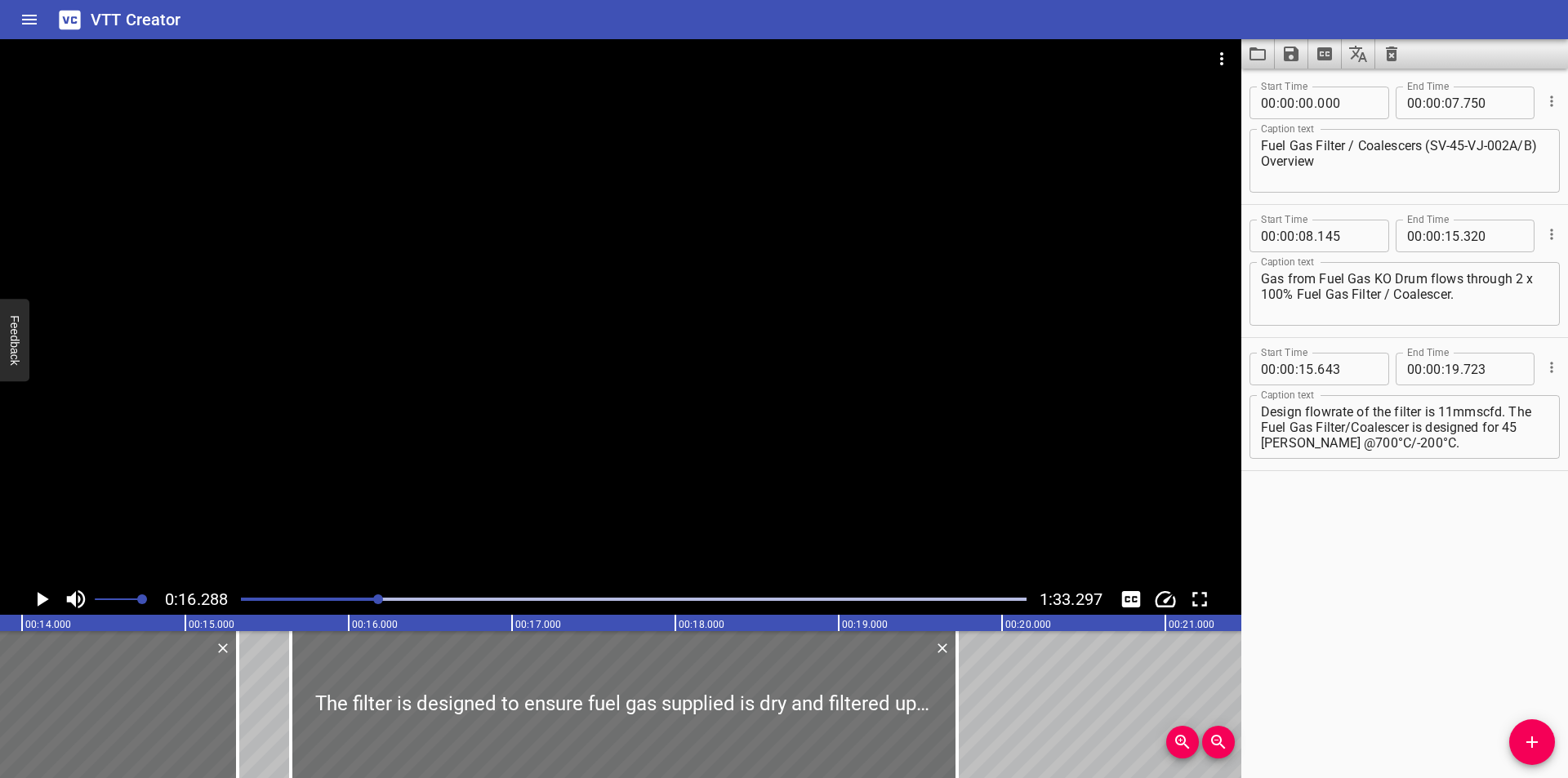
click at [526, 486] on div at bounding box center [620, 311] width 1241 height 545
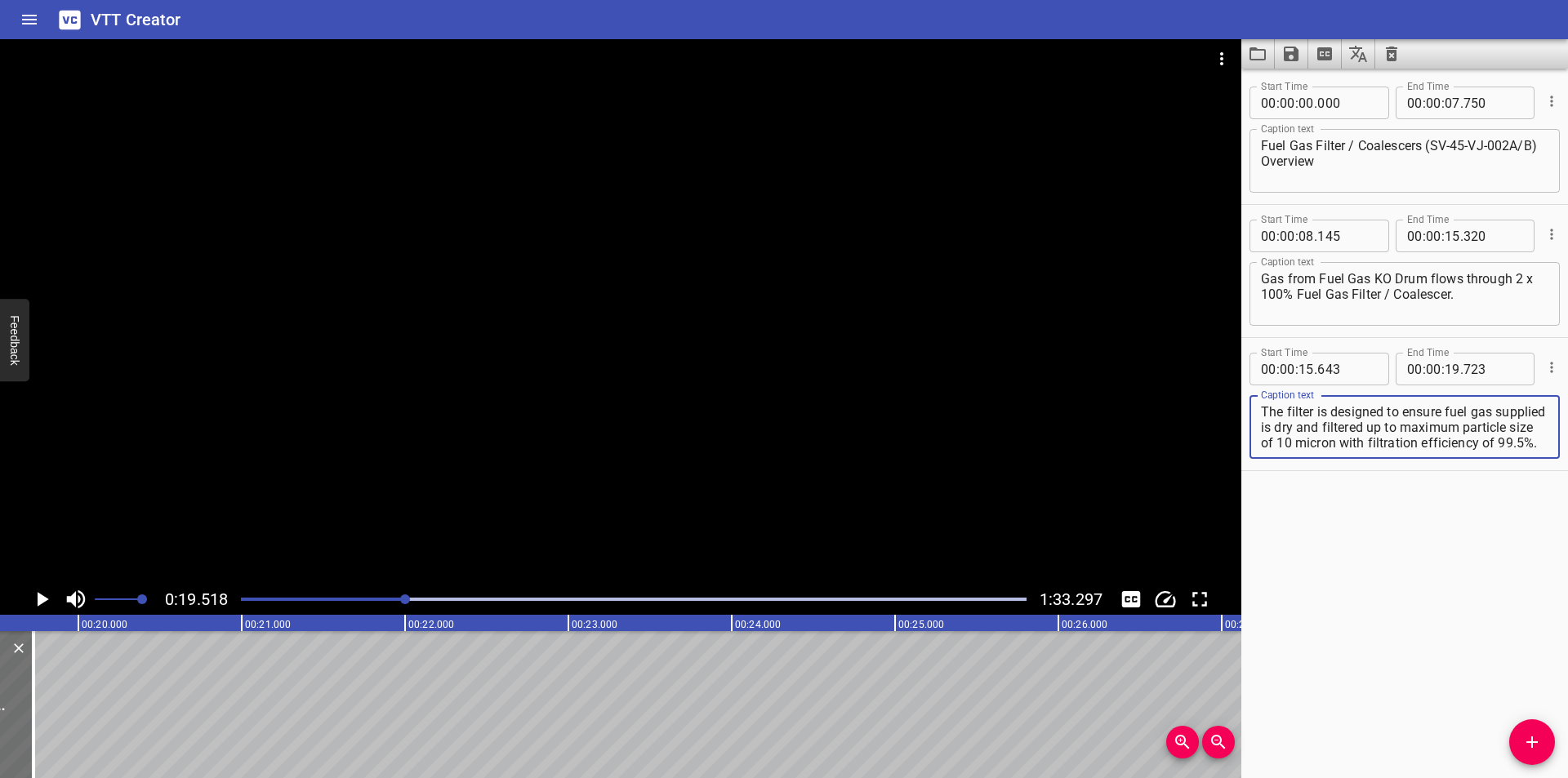
scroll to position [124, 0]
drag, startPoint x: 1352, startPoint y: 428, endPoint x: 1567, endPoint y: 584, distance: 265.6
click at [1567, 584] on div "Start Time 00 : 00 : 00 . 000 Start Time End Time 00 : 00 : 07 . 750 End Time C…" at bounding box center [1404, 423] width 327 height 710
drag, startPoint x: 1535, startPoint y: 736, endPoint x: 1245, endPoint y: 675, distance: 296.3
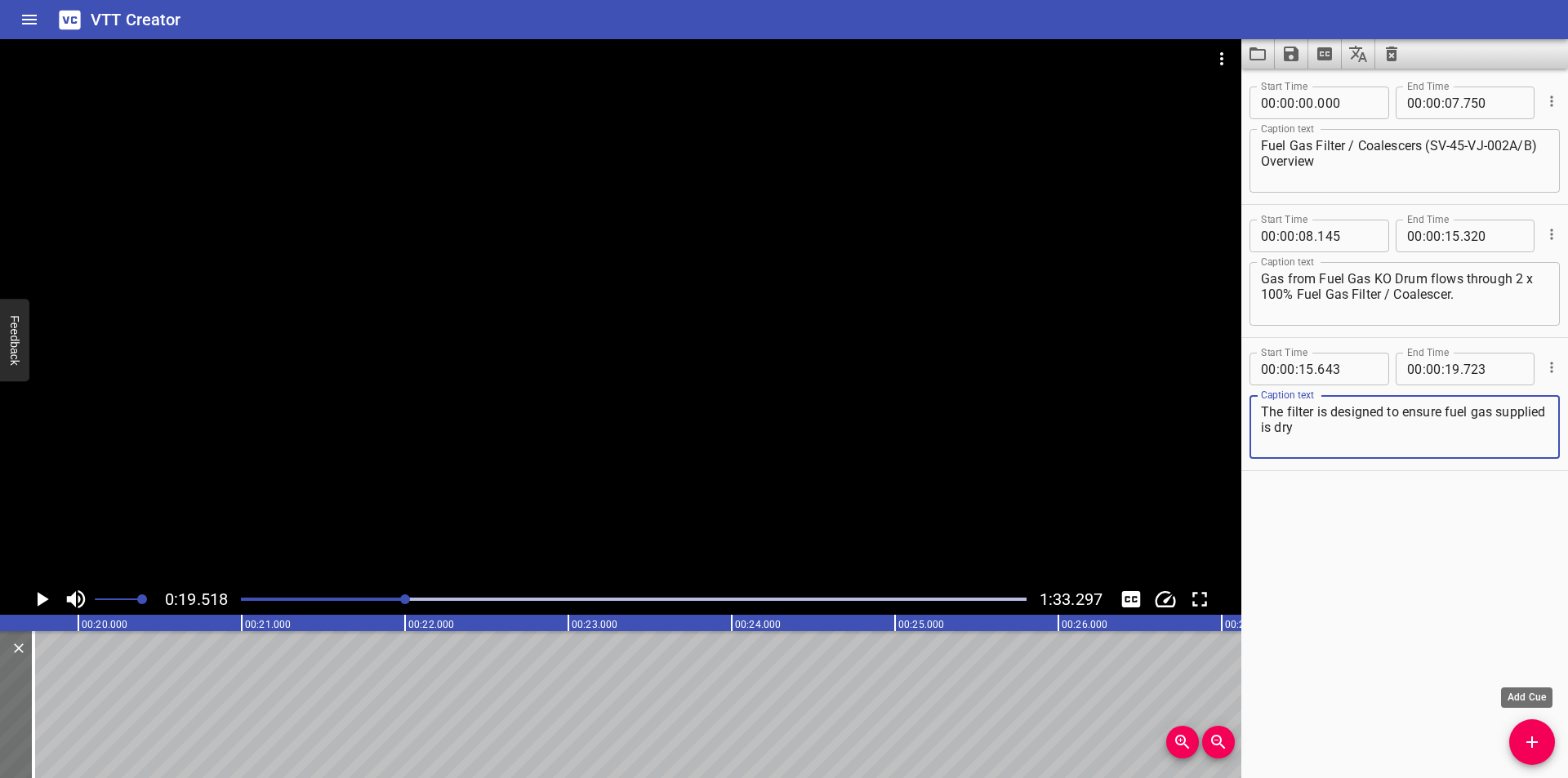
click at [1532, 736] on icon "Add Cue" at bounding box center [1532, 742] width 20 height 19
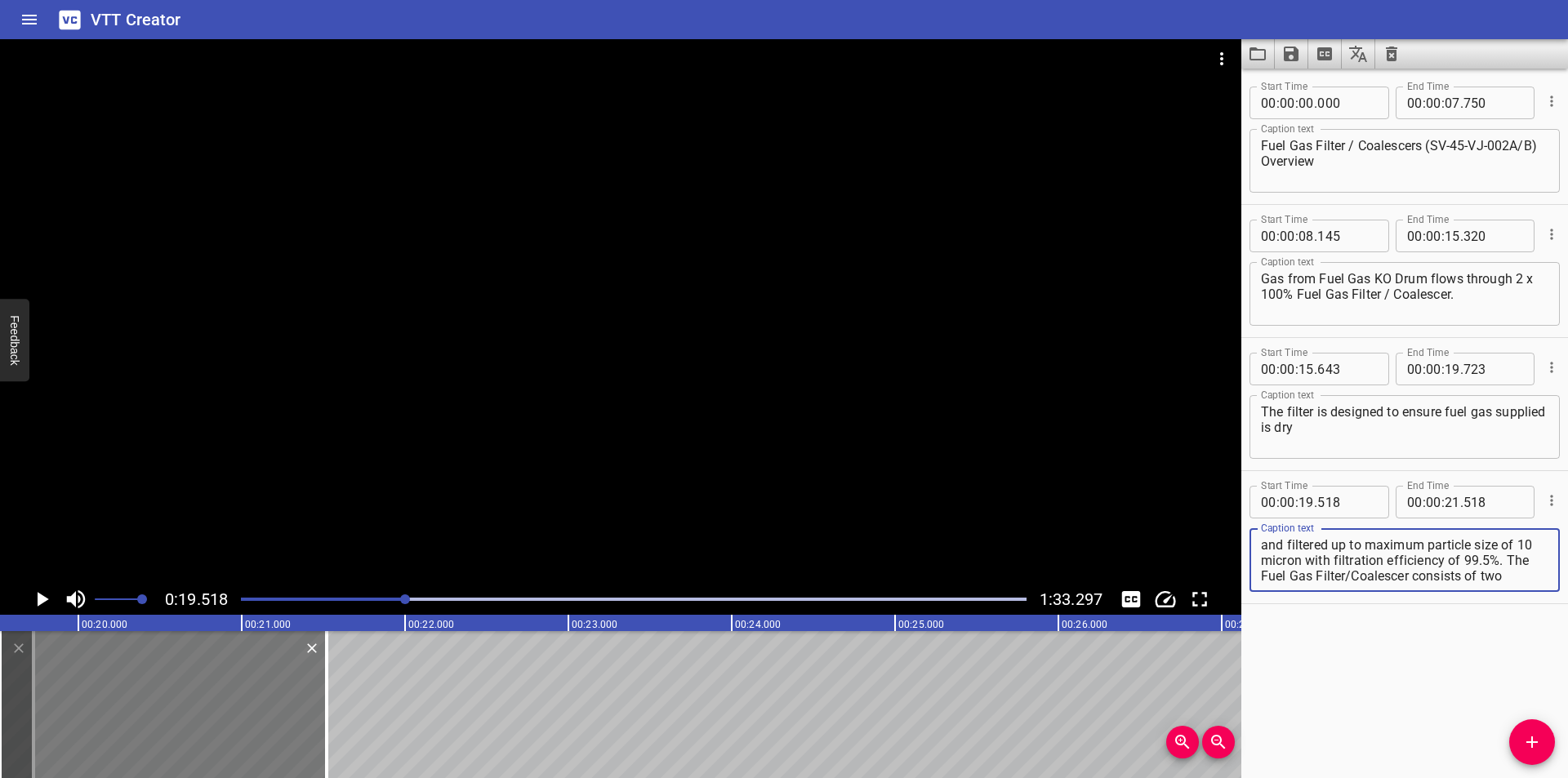
scroll to position [108, 0]
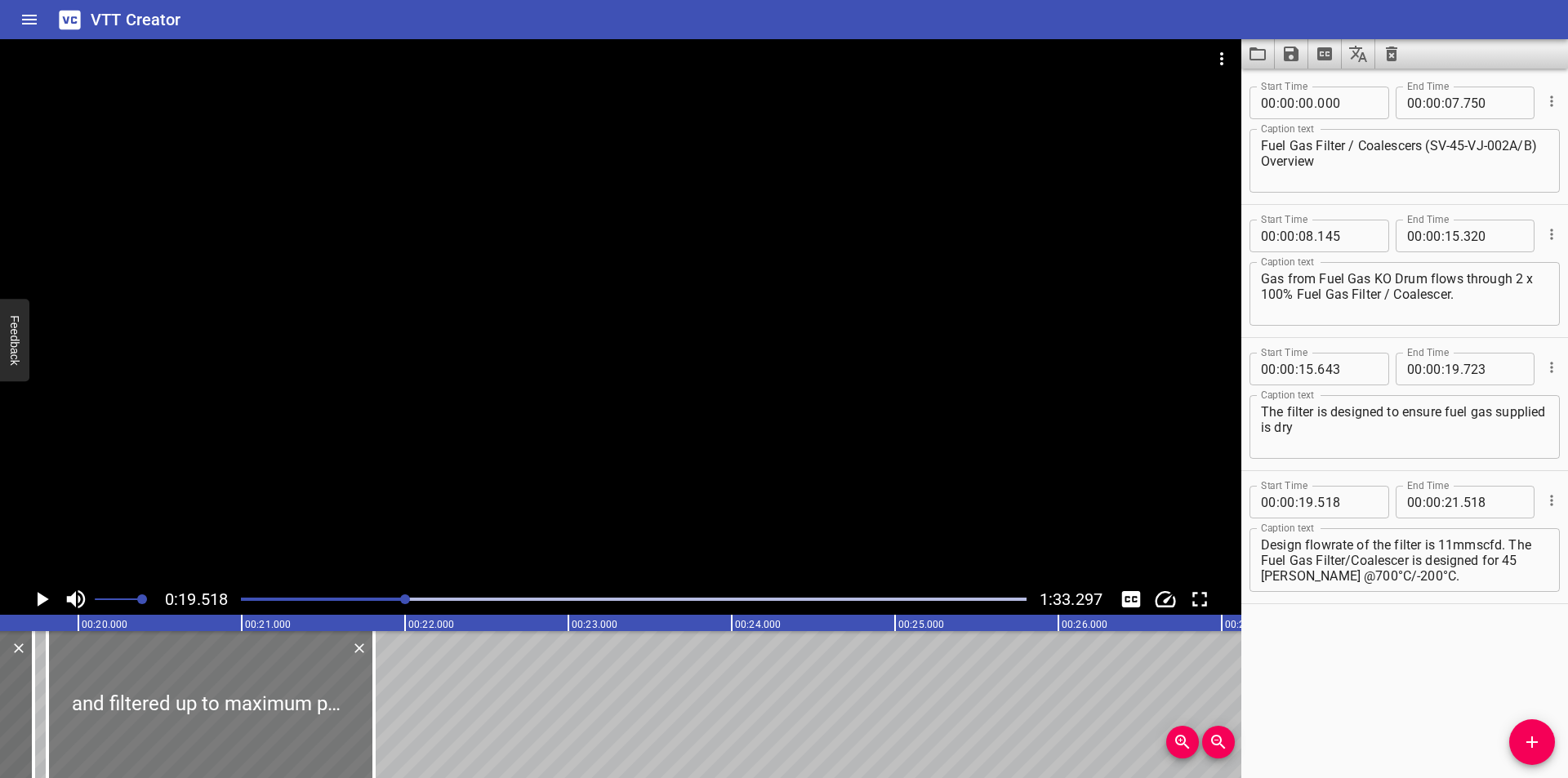
drag, startPoint x: 178, startPoint y: 674, endPoint x: 223, endPoint y: 692, distance: 48.5
click at [223, 692] on div at bounding box center [211, 704] width 327 height 147
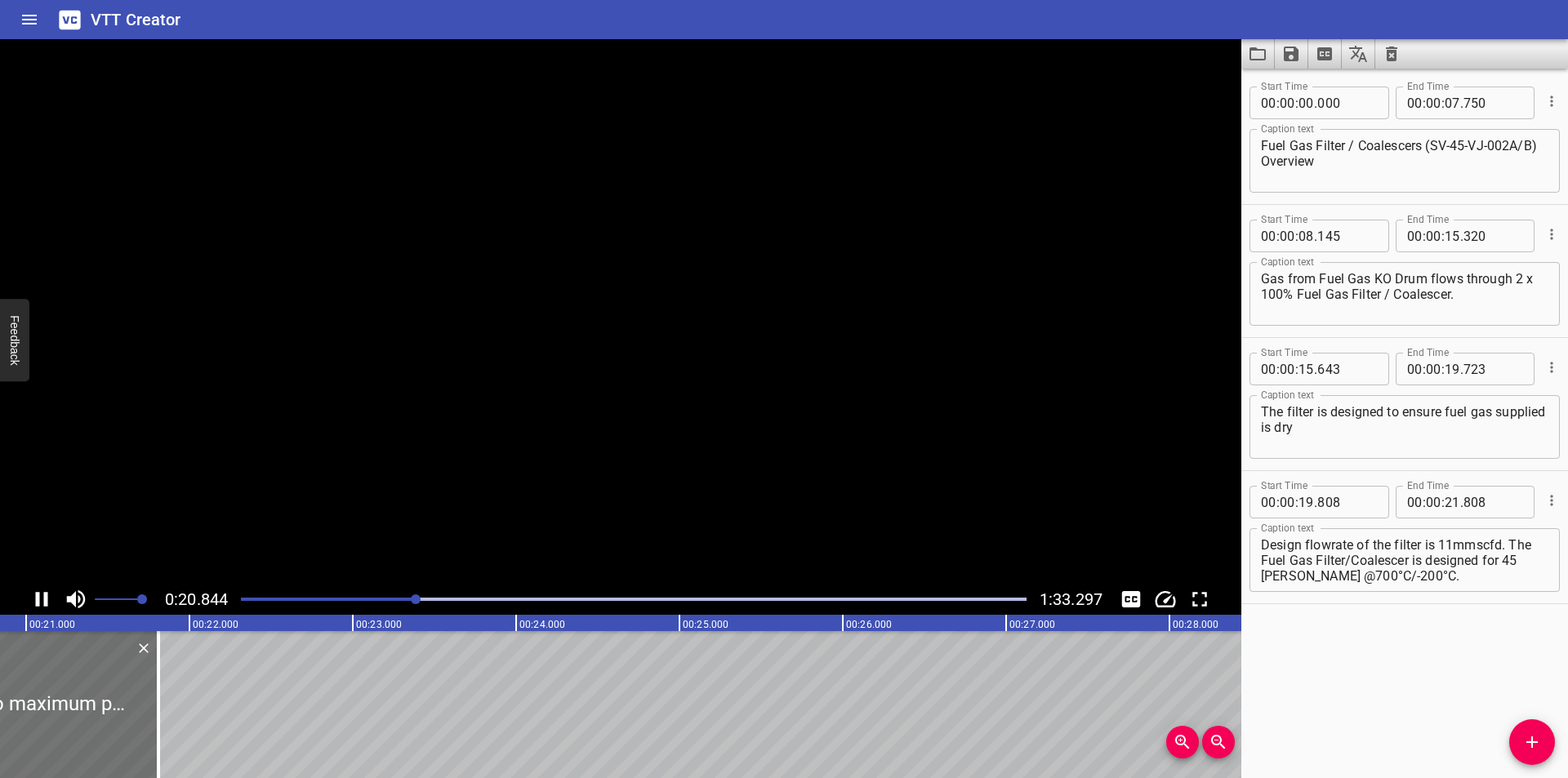
scroll to position [0, 3436]
drag, startPoint x: 123, startPoint y: 714, endPoint x: 779, endPoint y: 717, distance: 656.0
click at [166, 720] on div at bounding box center [157, 704] width 17 height 147
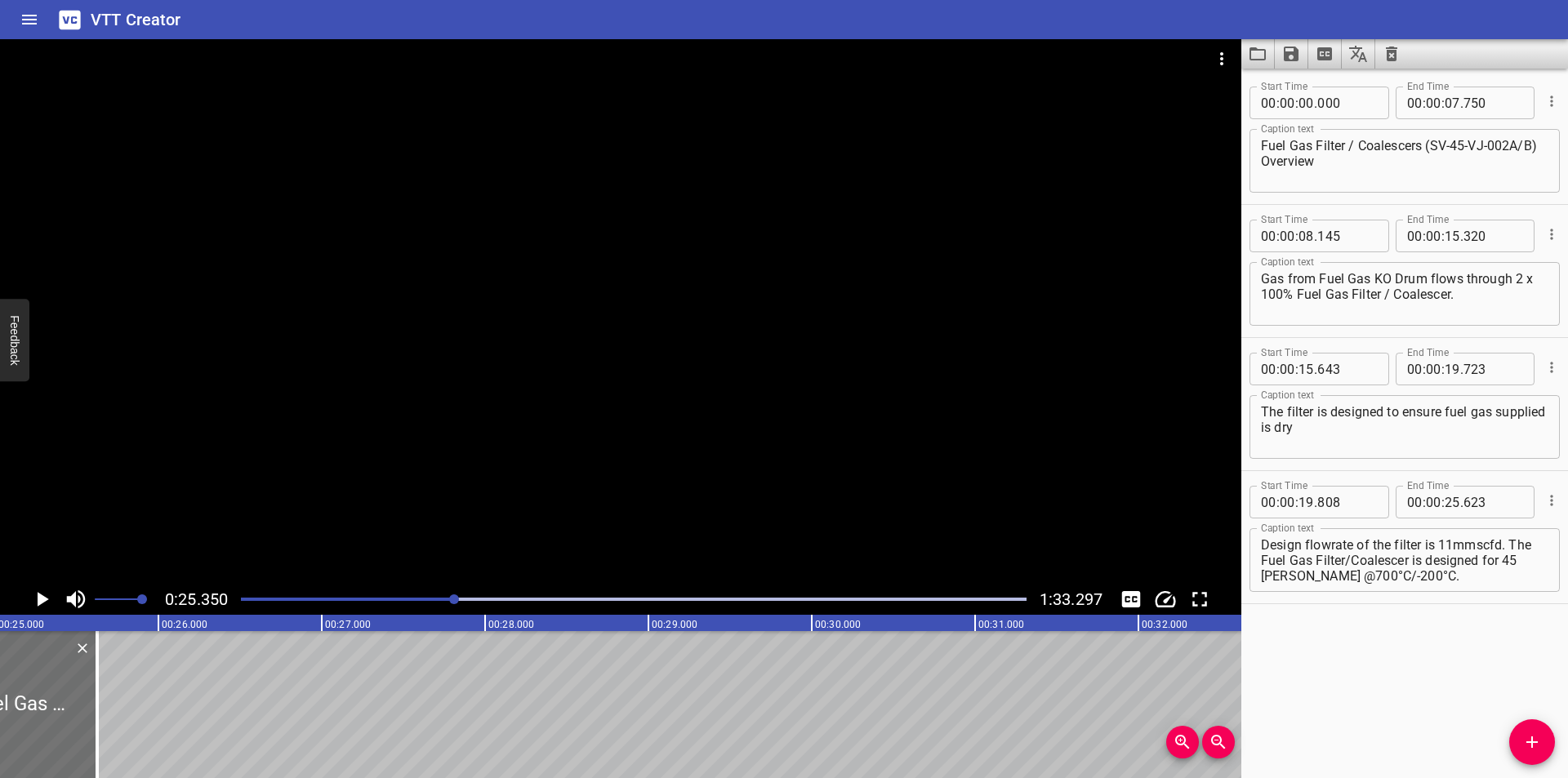
scroll to position [0, 4140]
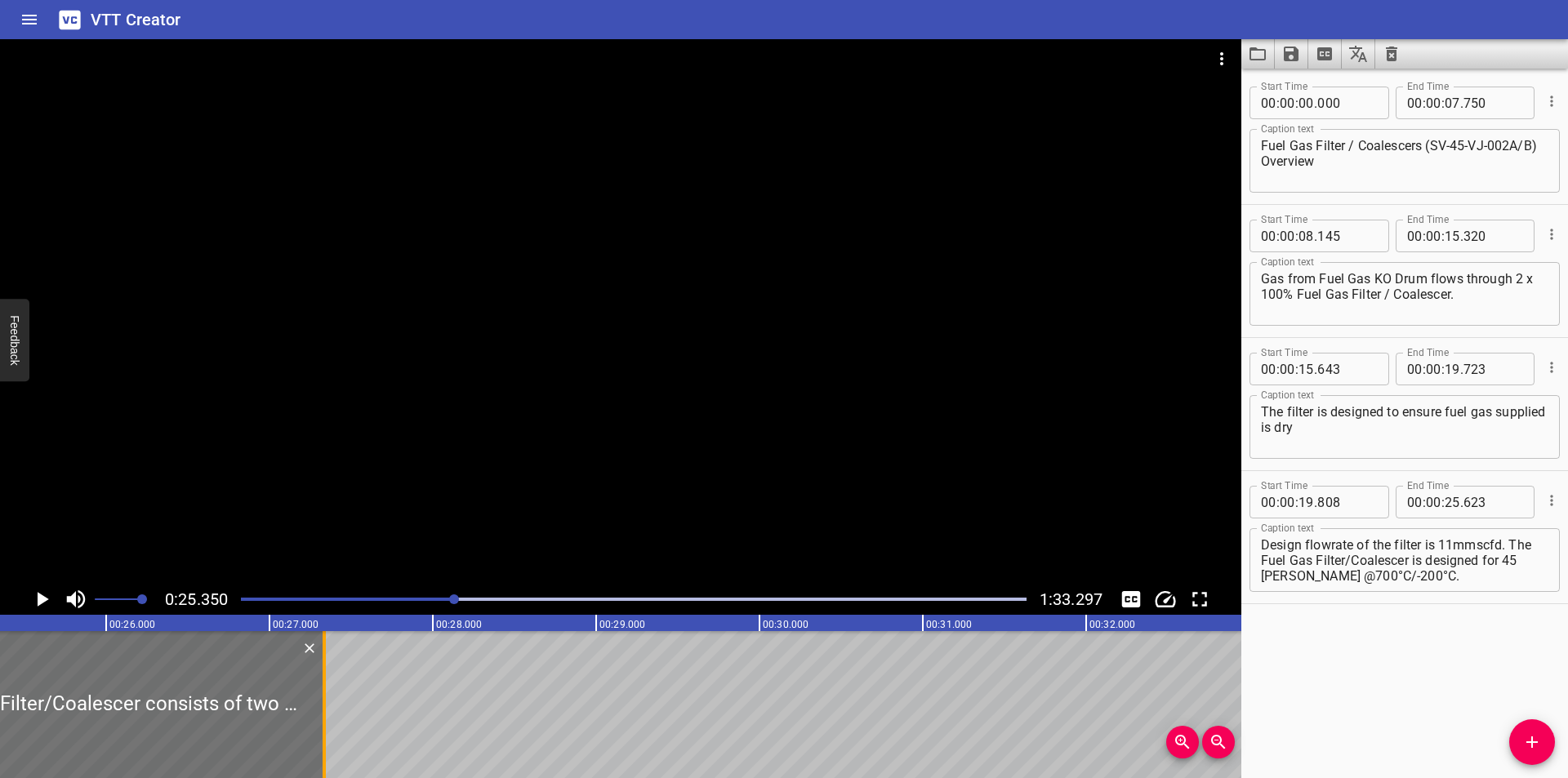
drag, startPoint x: 44, startPoint y: 720, endPoint x: 324, endPoint y: 732, distance: 280.3
click at [324, 732] on div at bounding box center [324, 704] width 3 height 147
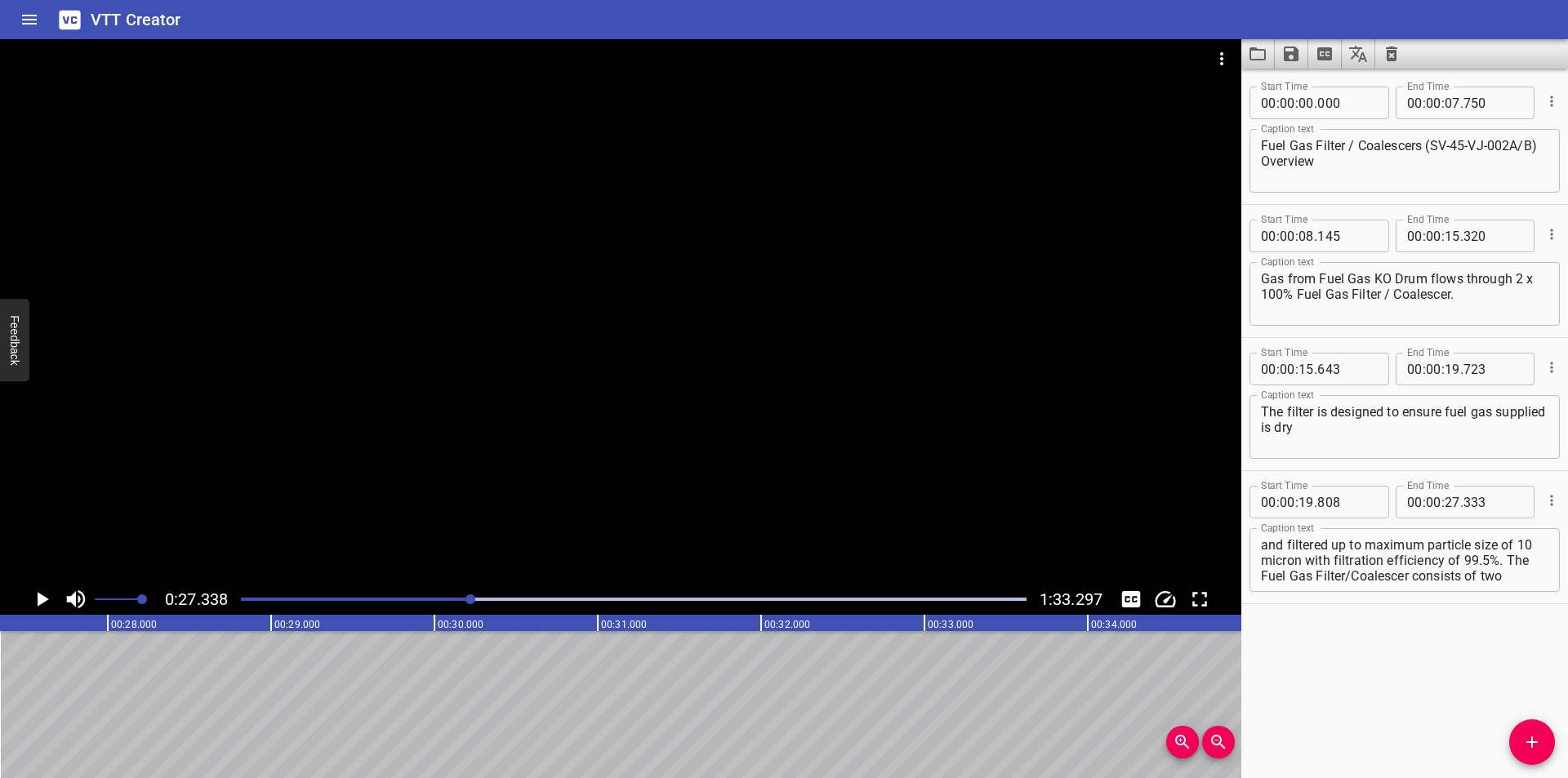
scroll to position [108, 0]
drag, startPoint x: 1264, startPoint y: 575, endPoint x: 1556, endPoint y: 697, distance: 316.5
click at [1562, 706] on div "Start Time 00 : 00 : 00 . 000 Start Time End Time 00 : 00 : 07 . 750 End Time C…" at bounding box center [1404, 423] width 327 height 710
click at [463, 595] on div at bounding box center [634, 599] width 805 height 22
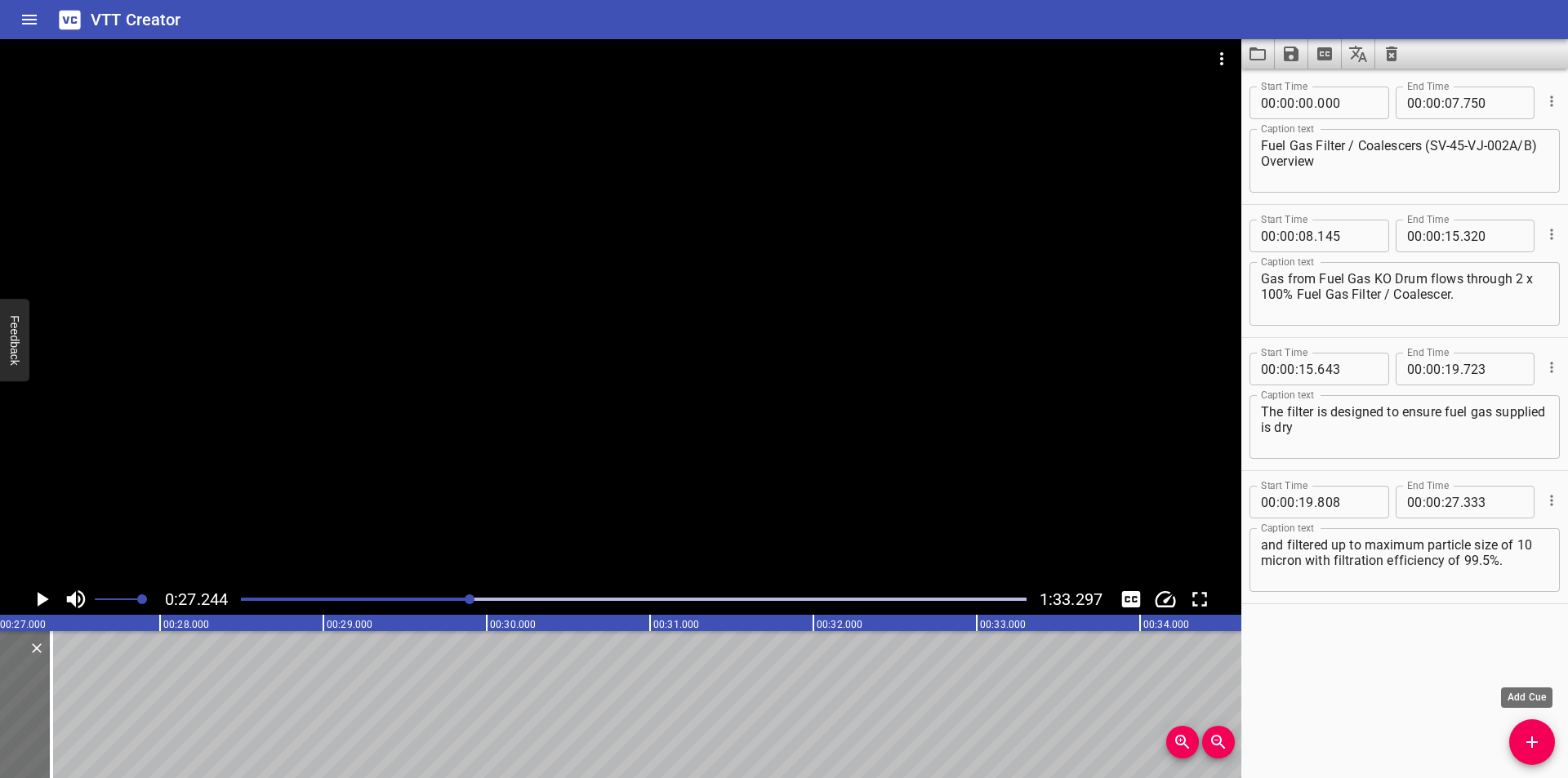
scroll to position [0, 4450]
drag, startPoint x: 1542, startPoint y: 744, endPoint x: 1496, endPoint y: 744, distance: 46.0
click at [1539, 744] on span "Add Cue" at bounding box center [1532, 742] width 46 height 19
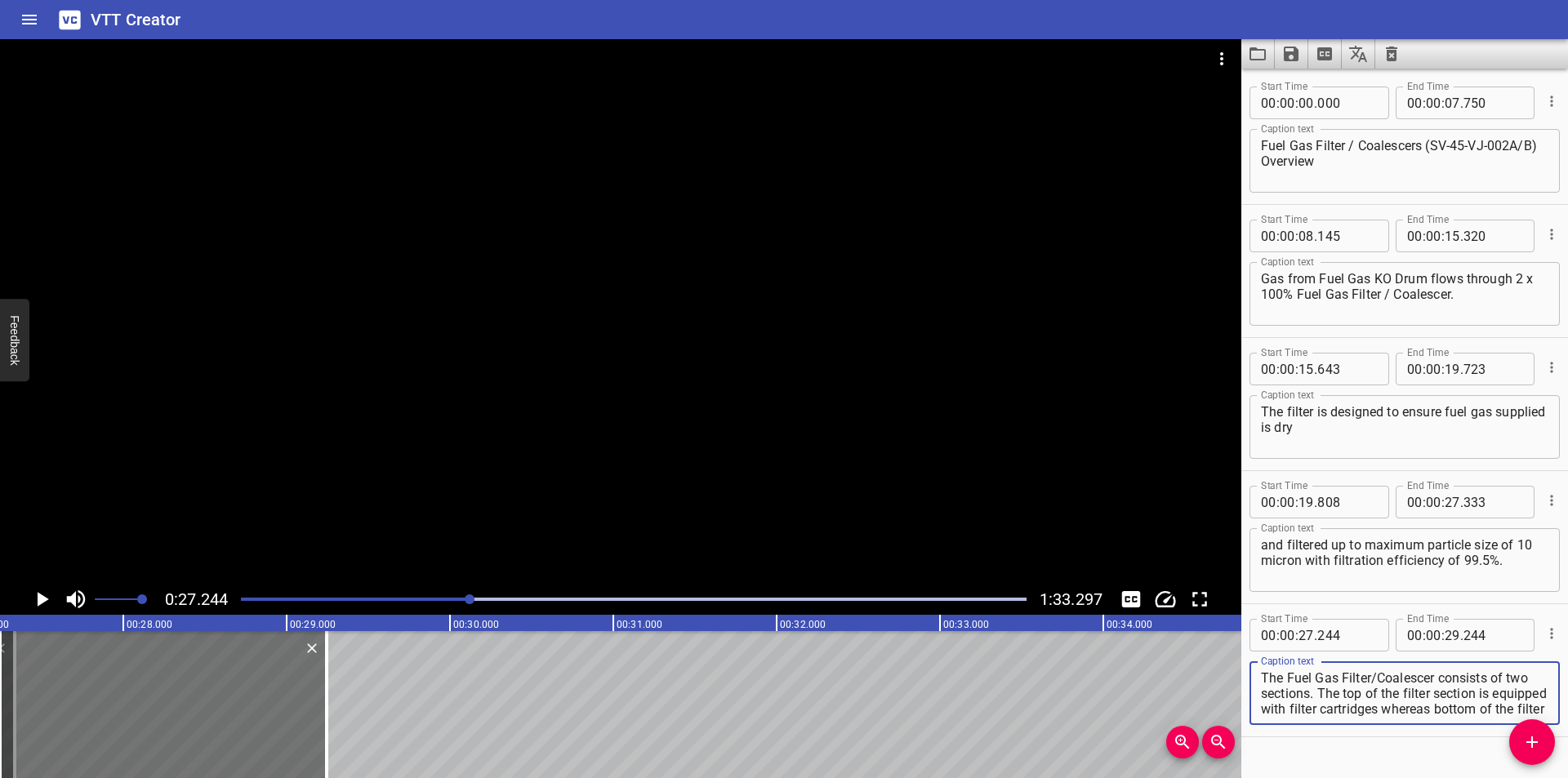
scroll to position [78, 0]
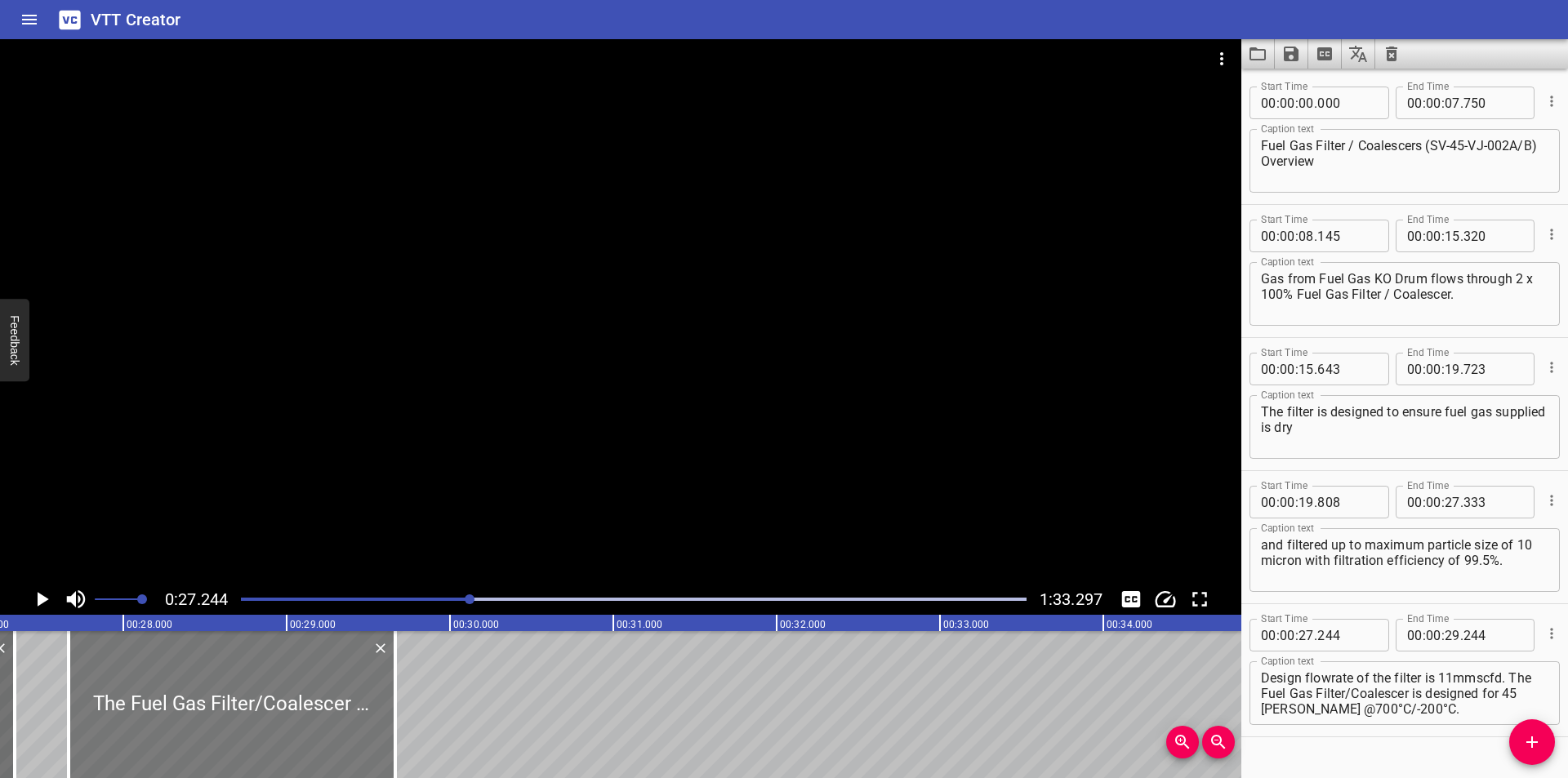
drag, startPoint x: 138, startPoint y: 712, endPoint x: 208, endPoint y: 716, distance: 70.1
click at [208, 716] on div at bounding box center [231, 704] width 327 height 147
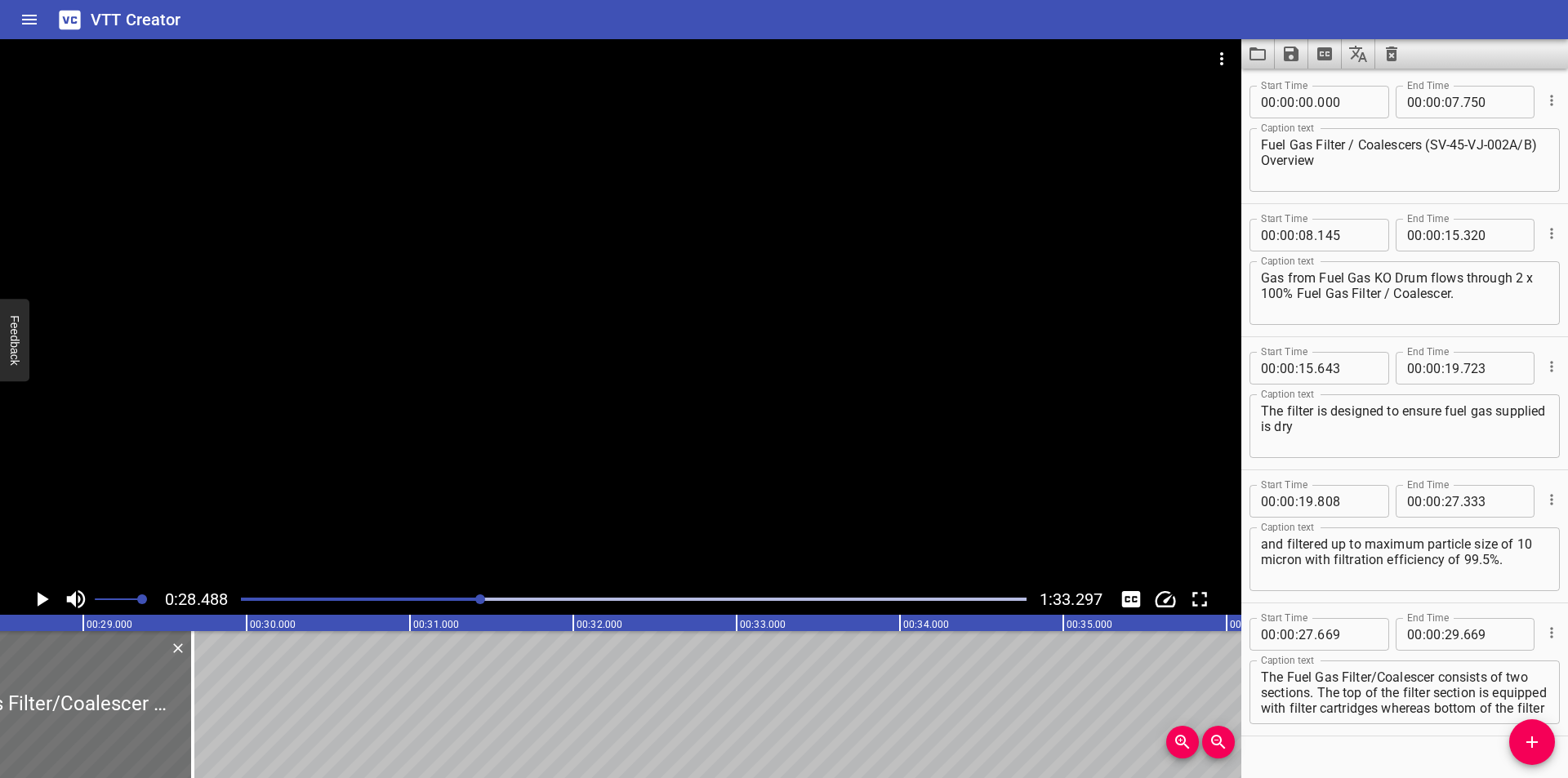
scroll to position [0, 0]
click at [1372, 681] on textarea "The Fuel Gas Filter/Coalescer consists of two sections. The top of the filter s…" at bounding box center [1404, 694] width 288 height 47
click at [1380, 682] on textarea "The Fuel Gas Filter /Coalescer consists of two sections. The top of the filter …" at bounding box center [1404, 694] width 288 height 47
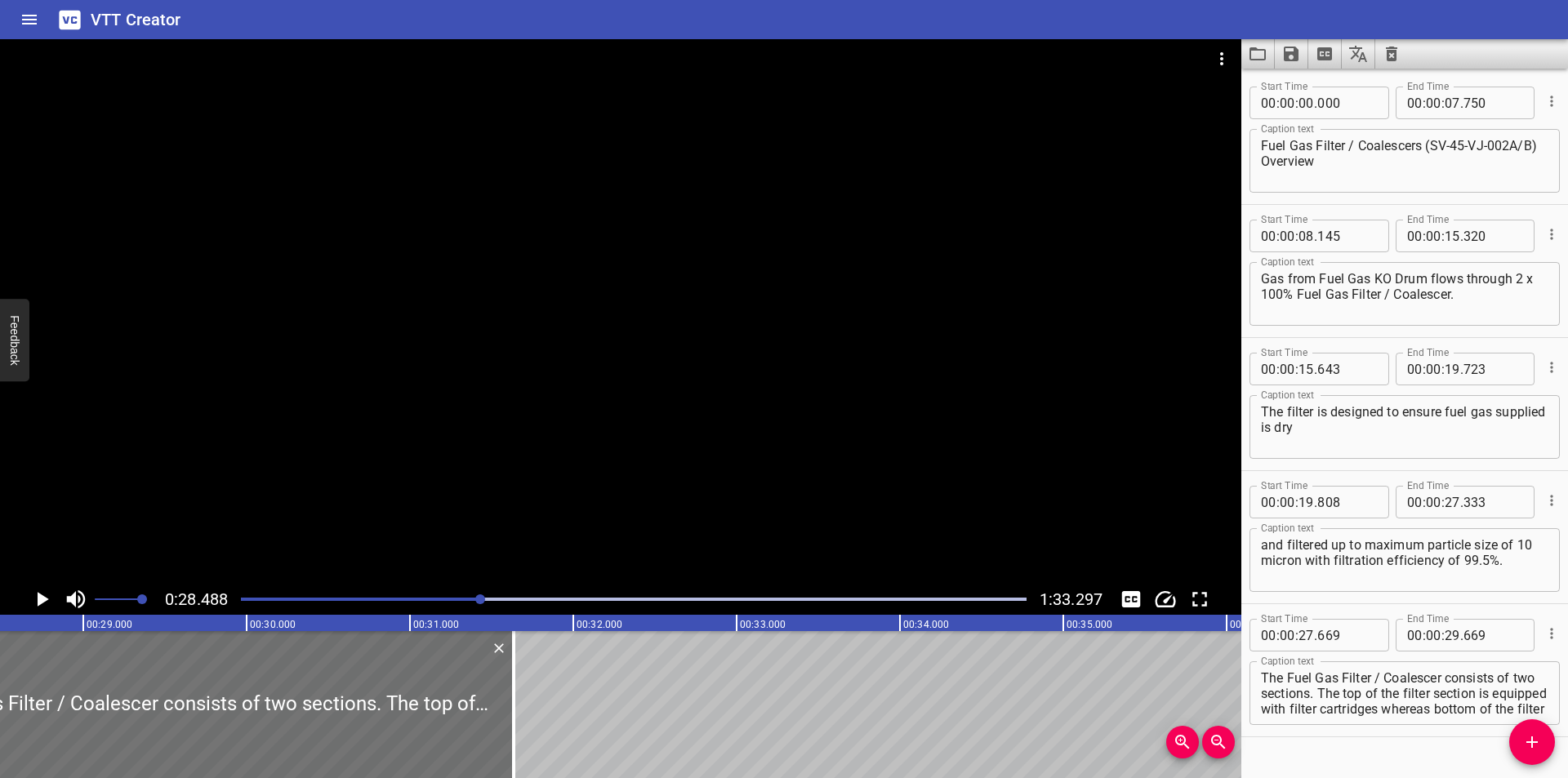
drag, startPoint x: 193, startPoint y: 705, endPoint x: 528, endPoint y: 721, distance: 335.4
click at [515, 717] on div at bounding box center [513, 704] width 3 height 147
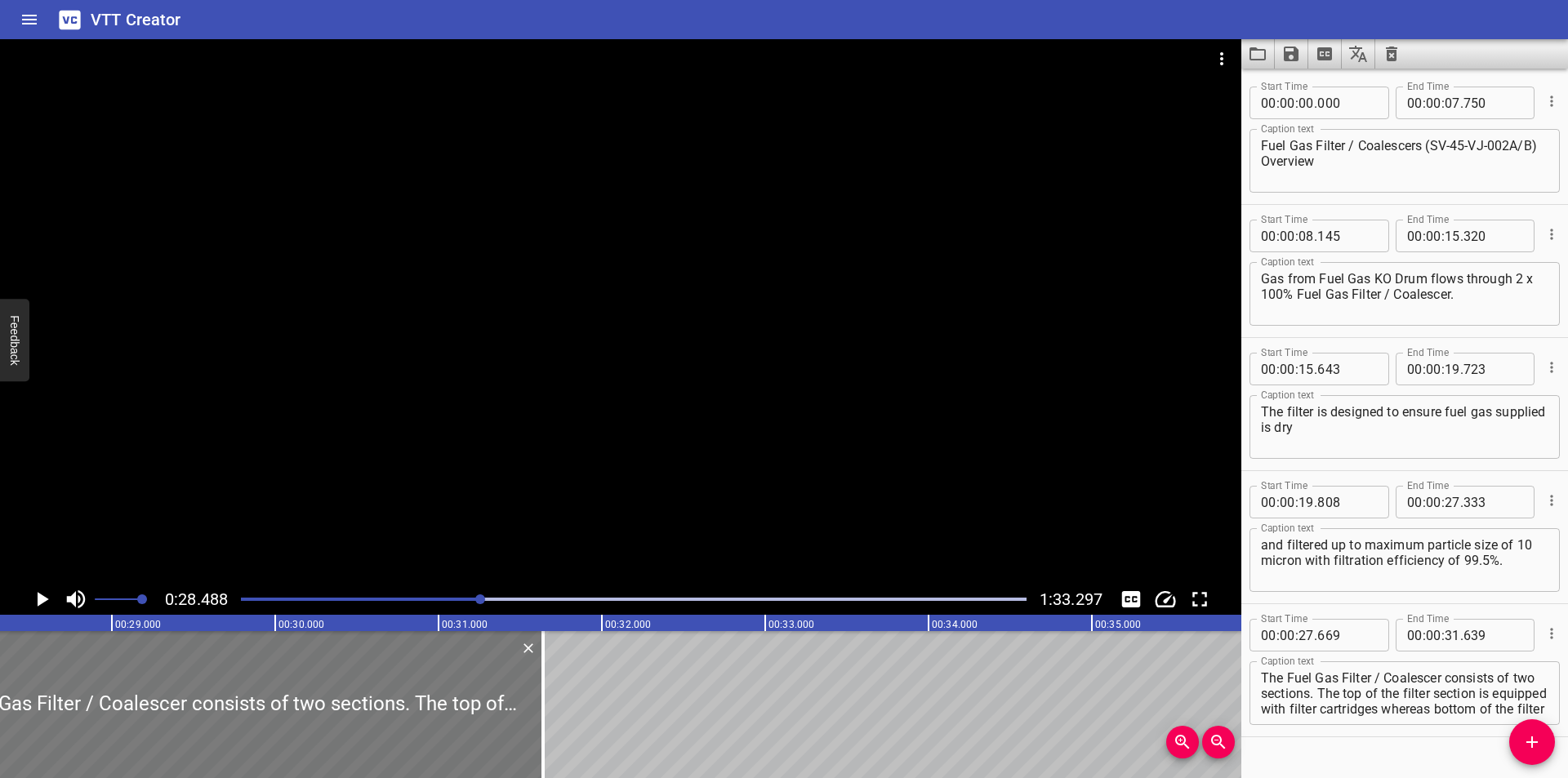
scroll to position [0, 4490]
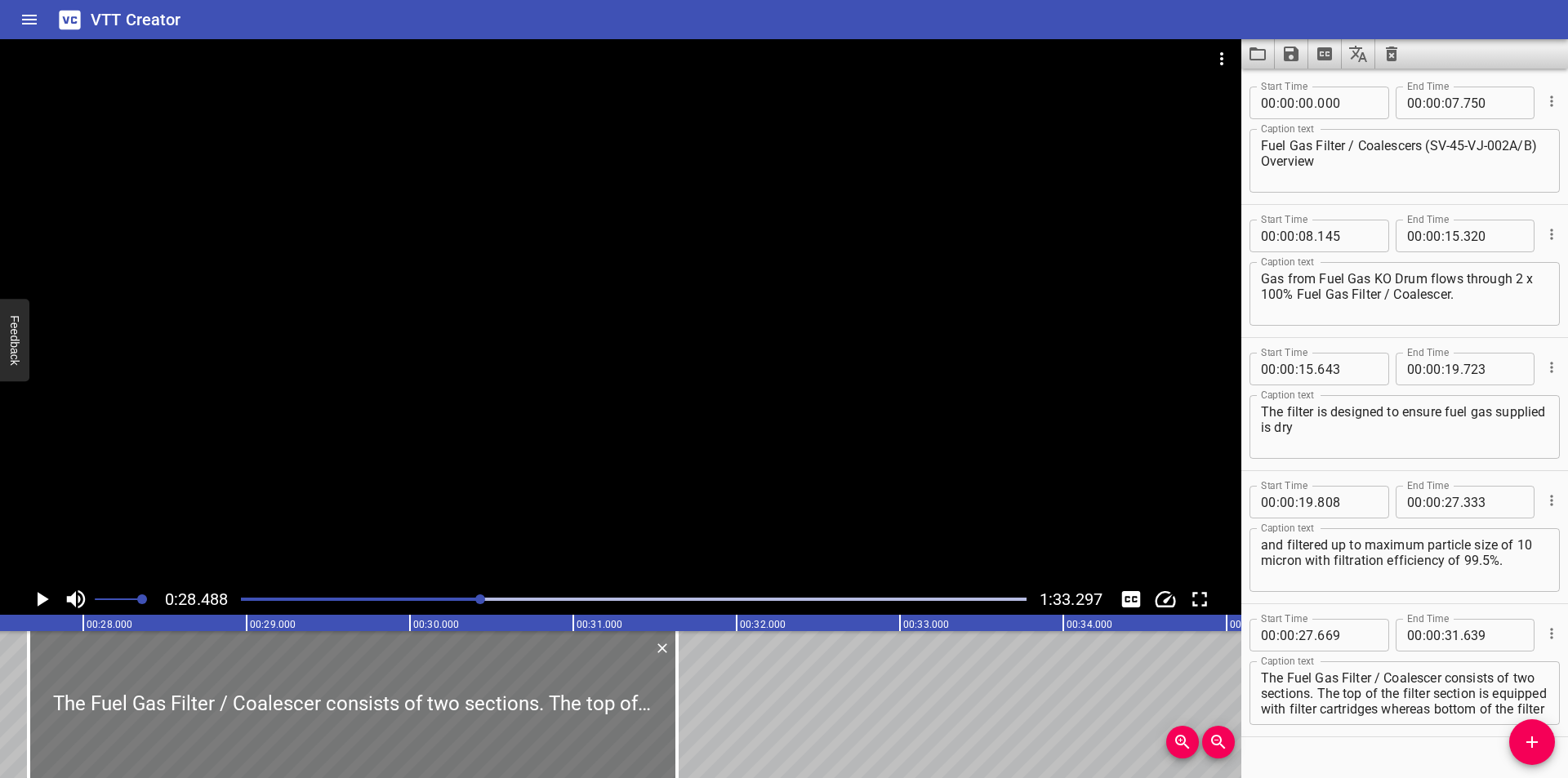
click at [544, 717] on div at bounding box center [352, 704] width 648 height 147
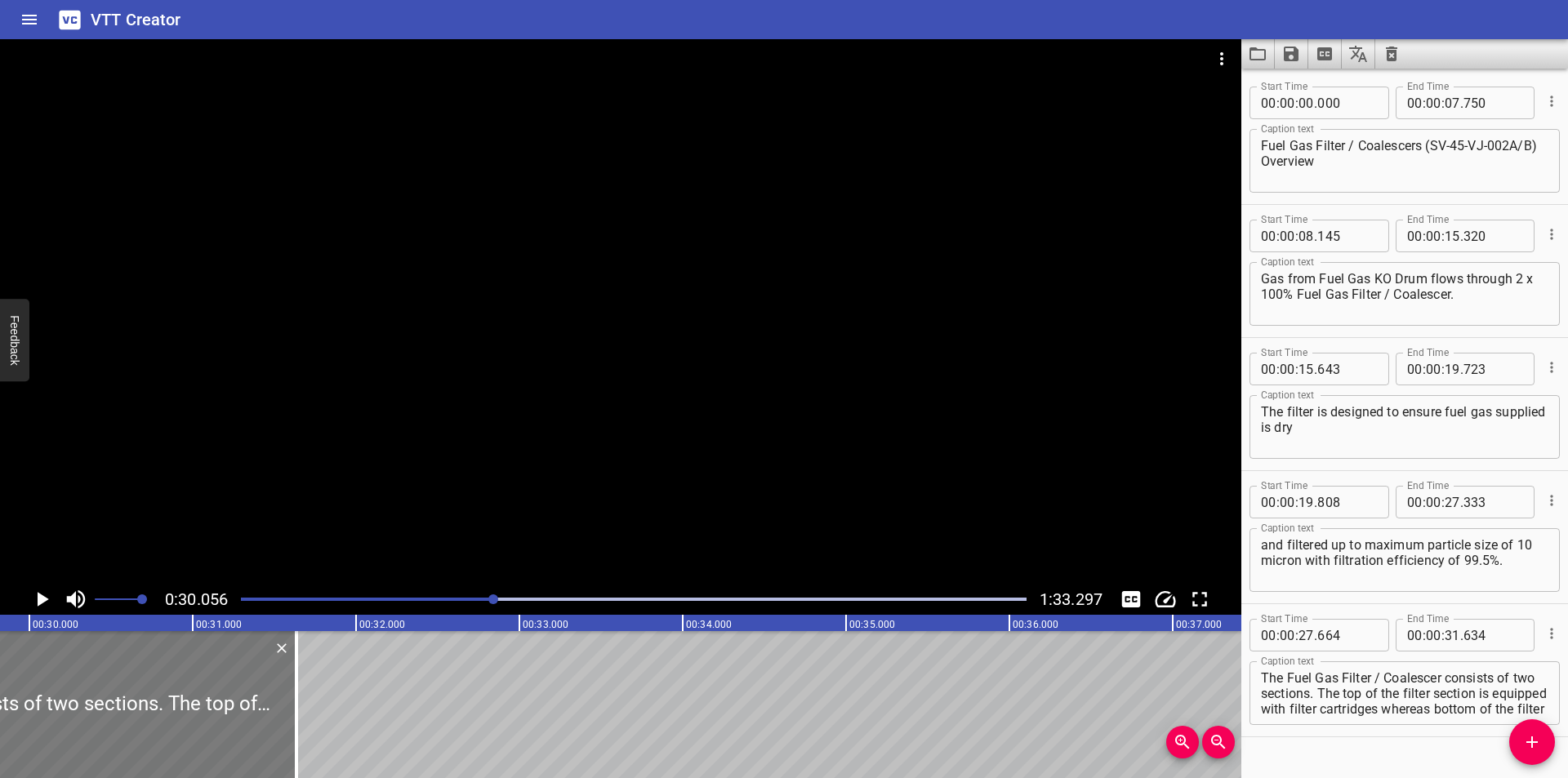
scroll to position [0, 4910]
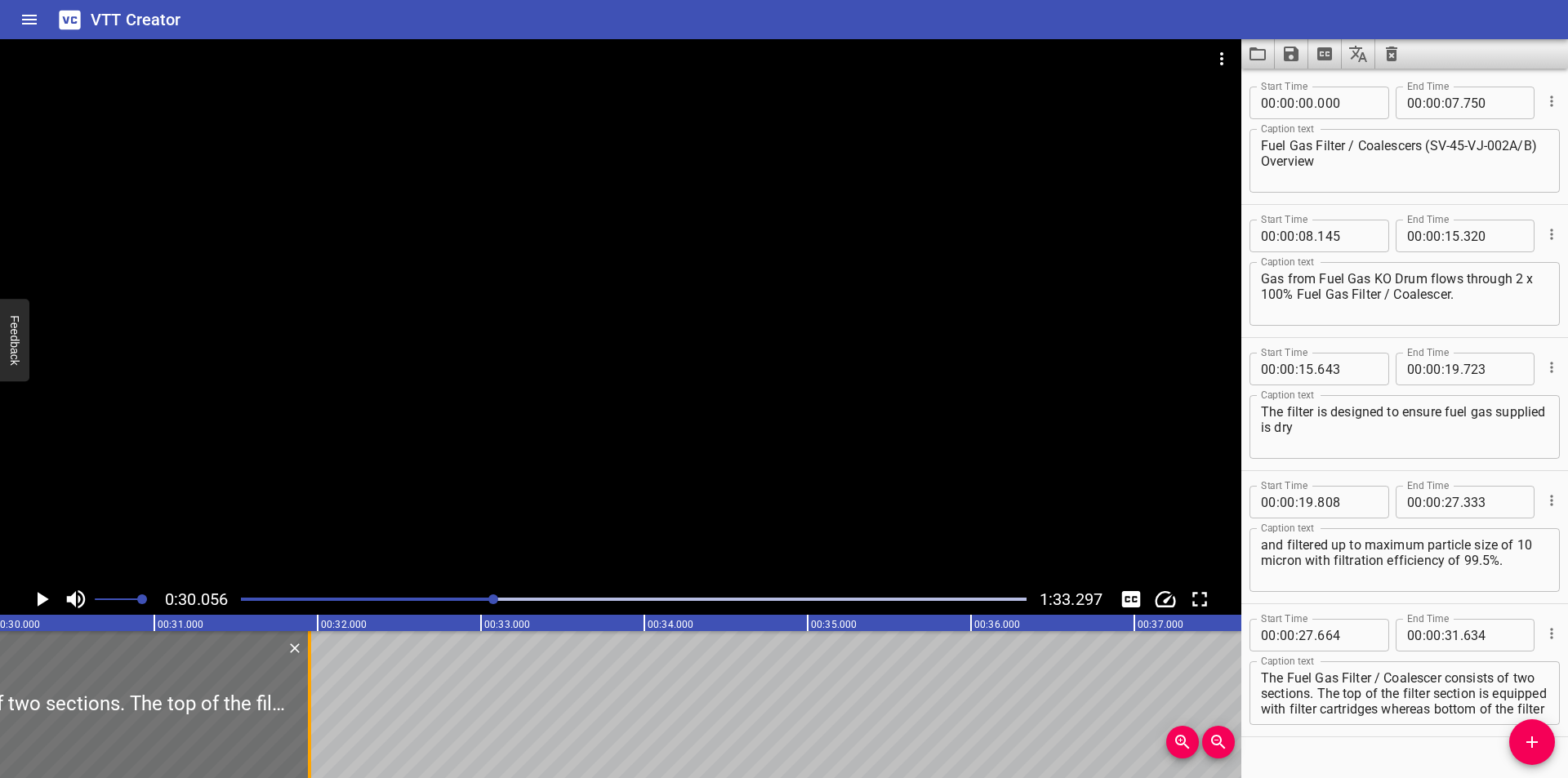
drag, startPoint x: 256, startPoint y: 733, endPoint x: 307, endPoint y: 736, distance: 51.1
click at [307, 736] on div at bounding box center [309, 704] width 17 height 147
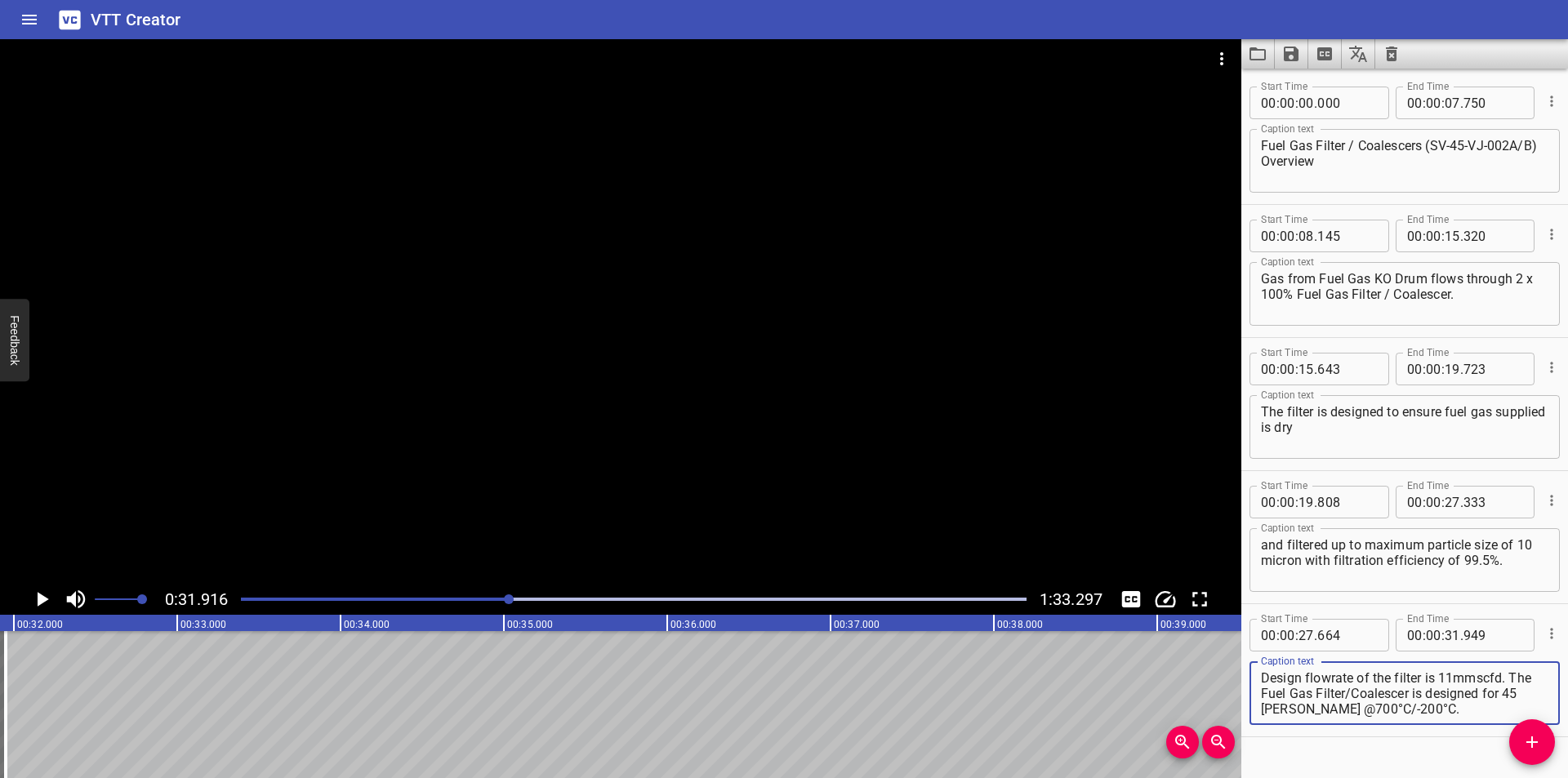
scroll to position [33, 0]
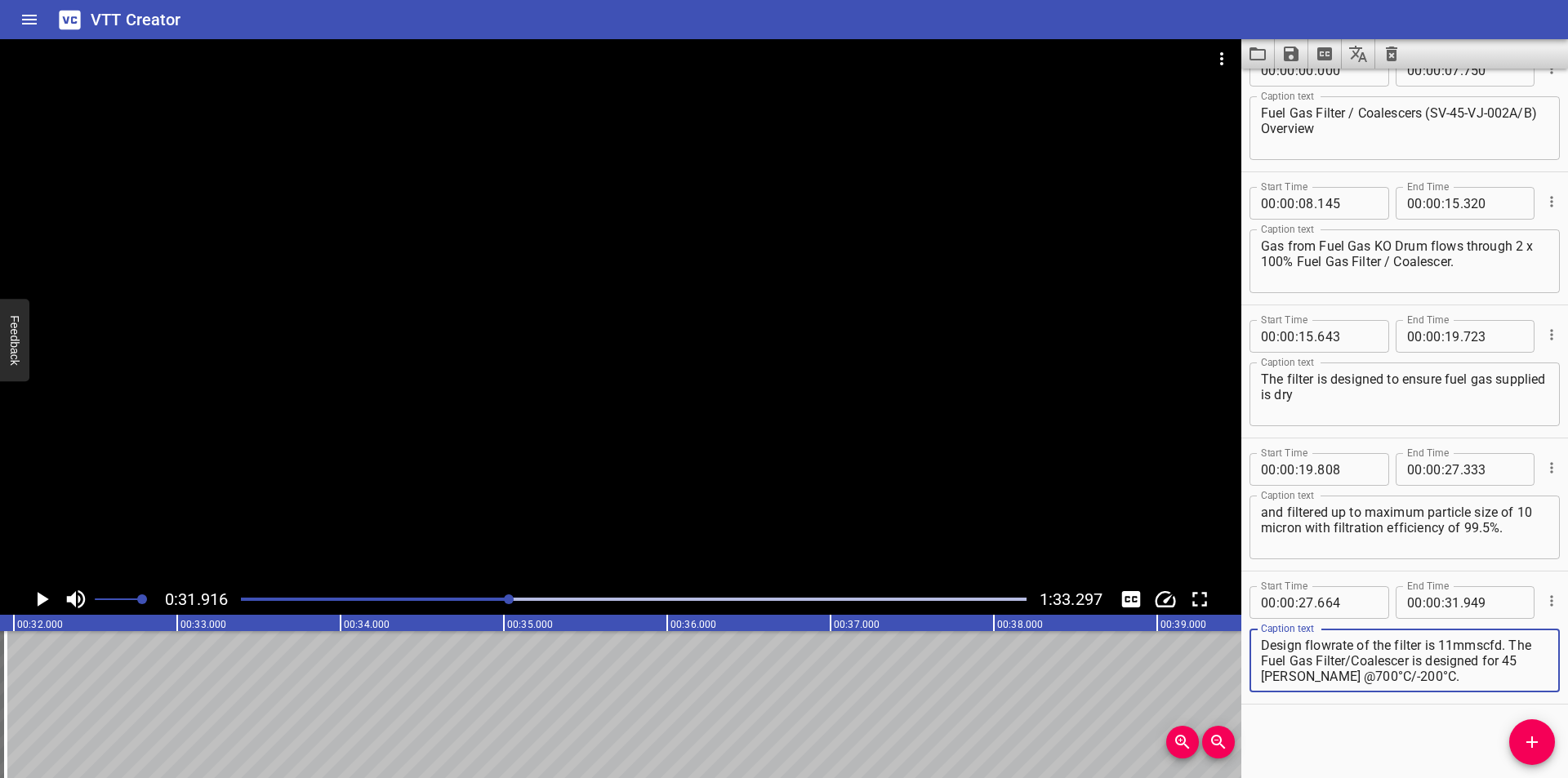
drag, startPoint x: 1345, startPoint y: 695, endPoint x: 1567, endPoint y: 810, distance: 250.0
click at [1567, 777] on html "VTT Creator Caption Editor Batch Transcribe Login Sign Up Privacy Contact 0:31.…" at bounding box center [784, 389] width 1568 height 778
drag, startPoint x: 1536, startPoint y: 737, endPoint x: 1313, endPoint y: 736, distance: 223.0
click at [1536, 736] on icon "Add Cue" at bounding box center [1532, 742] width 20 height 19
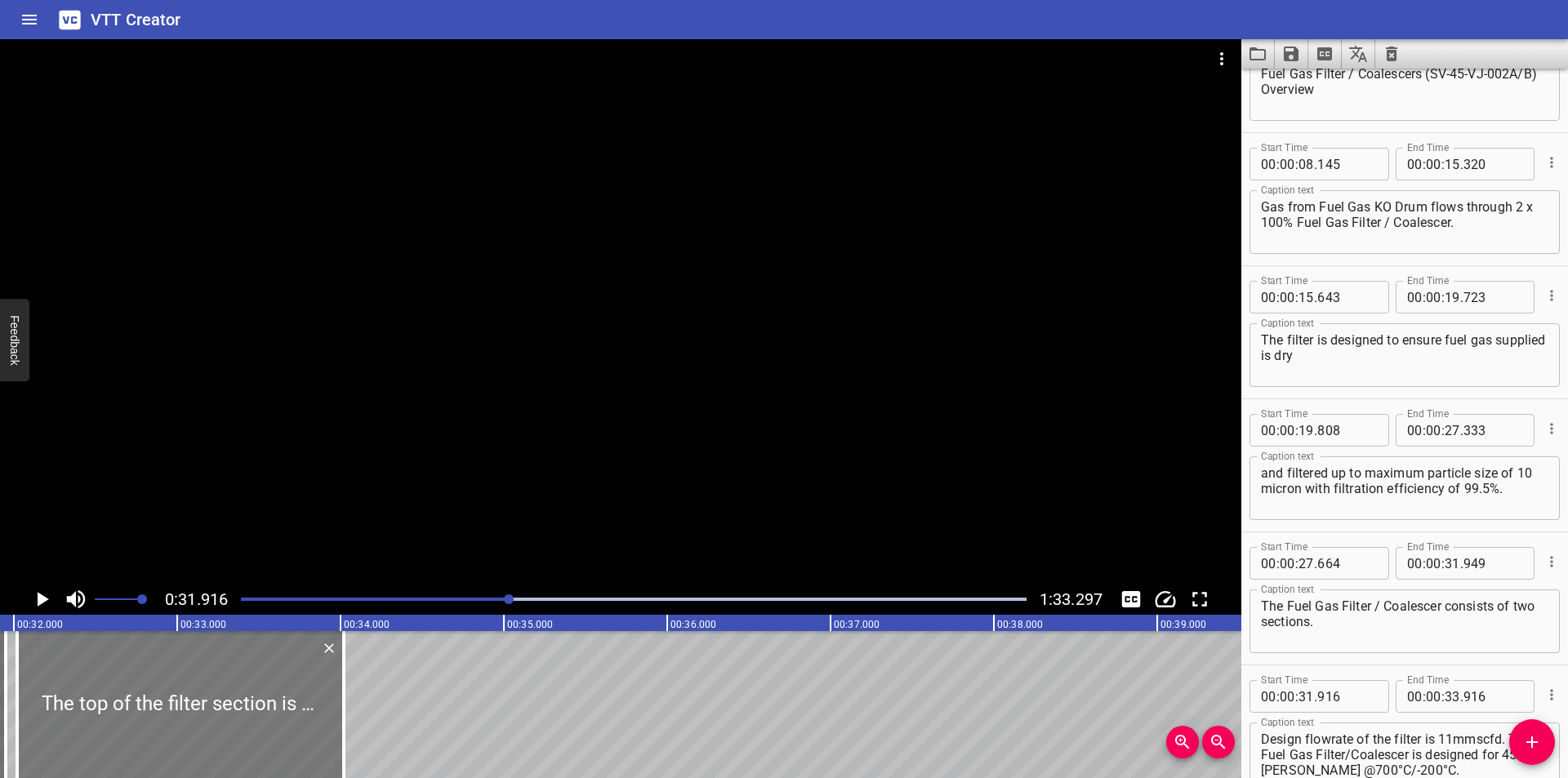
drag, startPoint x: 248, startPoint y: 710, endPoint x: 264, endPoint y: 715, distance: 16.8
click at [264, 715] on div at bounding box center [180, 704] width 327 height 147
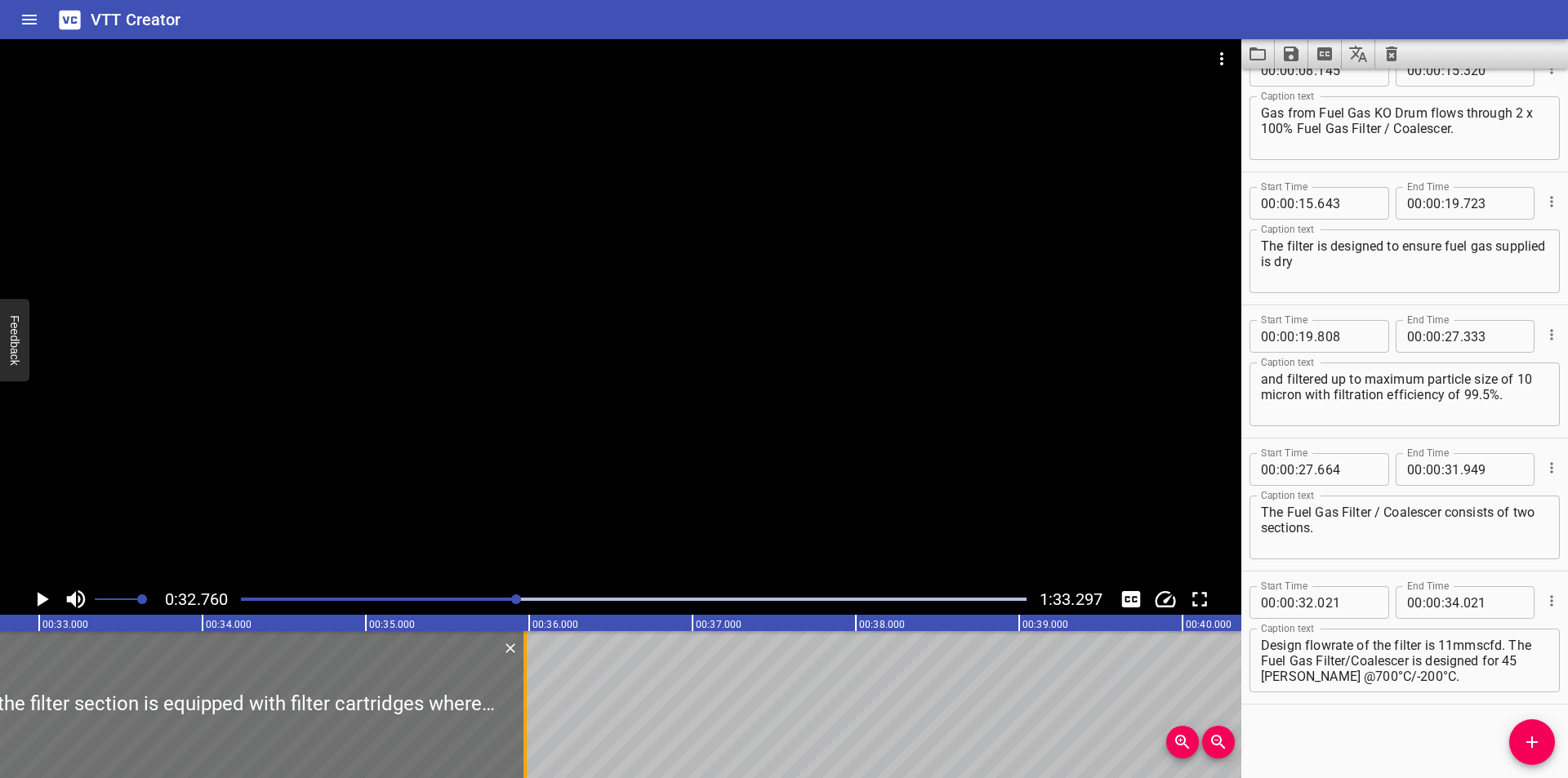
drag, startPoint x: 202, startPoint y: 725, endPoint x: 521, endPoint y: 725, distance: 319.0
click at [521, 725] on div at bounding box center [525, 704] width 17 height 147
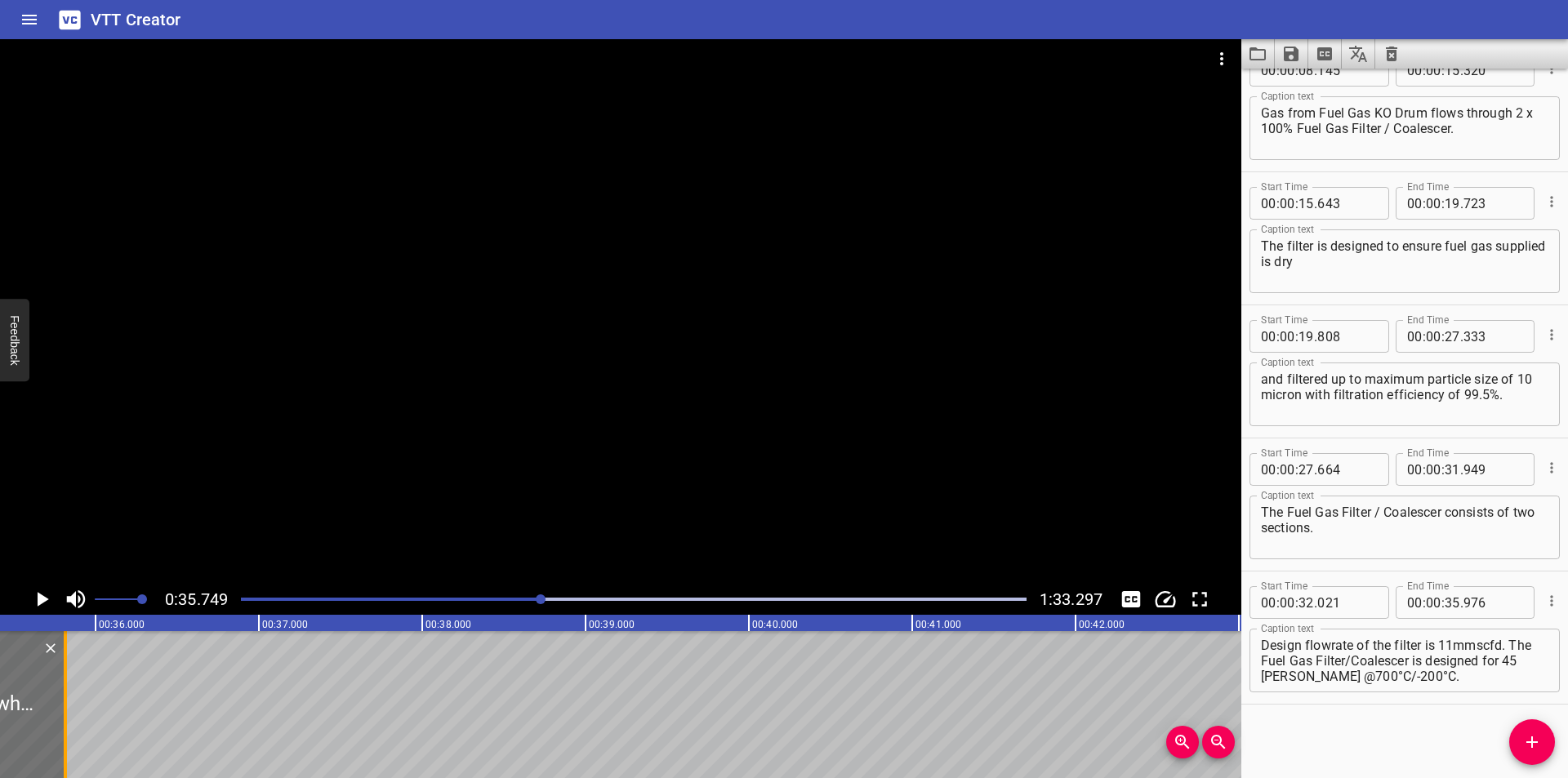
drag, startPoint x: 87, startPoint y: 712, endPoint x: 65, endPoint y: 716, distance: 22.4
click at [65, 716] on div at bounding box center [64, 704] width 3 height 147
drag, startPoint x: 1355, startPoint y: 661, endPoint x: 1567, endPoint y: 810, distance: 259.1
click at [1567, 777] on html "VTT Creator Caption Editor Batch Transcribe Login Sign Up Privacy Contact 0:35.…" at bounding box center [784, 389] width 1568 height 778
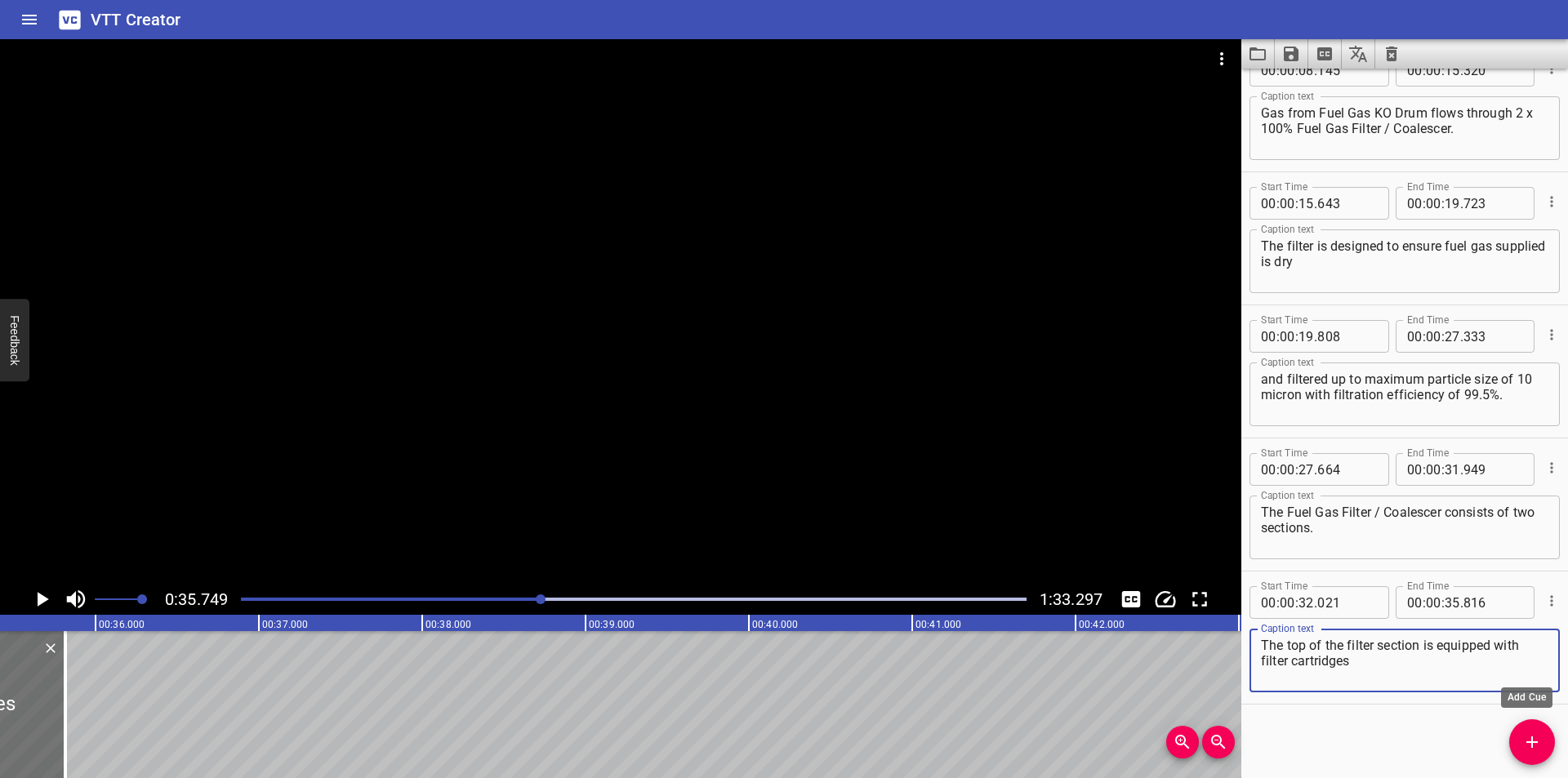
click at [1529, 751] on icon "Add Cue" at bounding box center [1532, 742] width 20 height 19
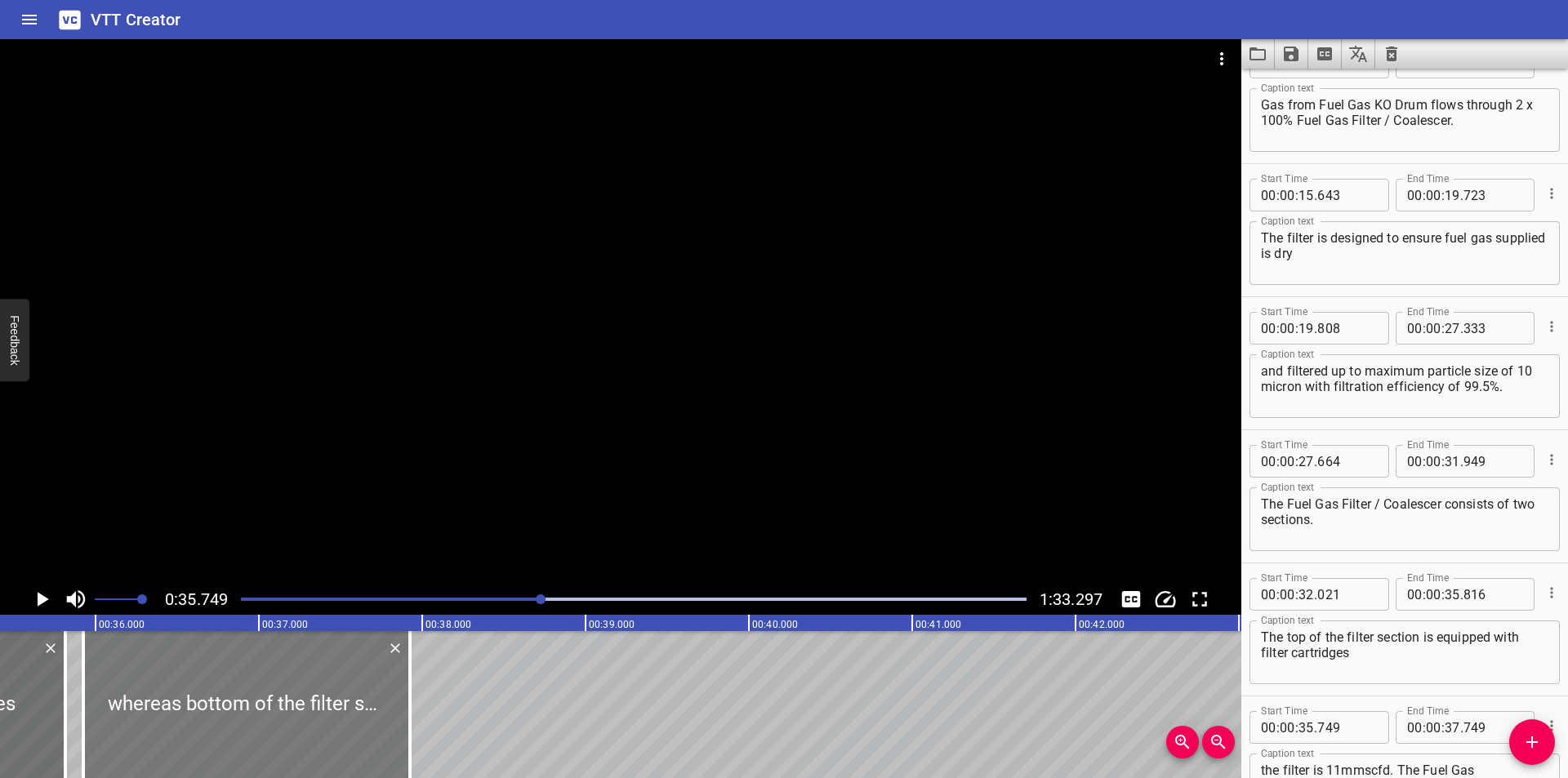
drag, startPoint x: 249, startPoint y: 740, endPoint x: 277, endPoint y: 749, distance: 29.4
click at [277, 749] on div at bounding box center [246, 704] width 327 height 147
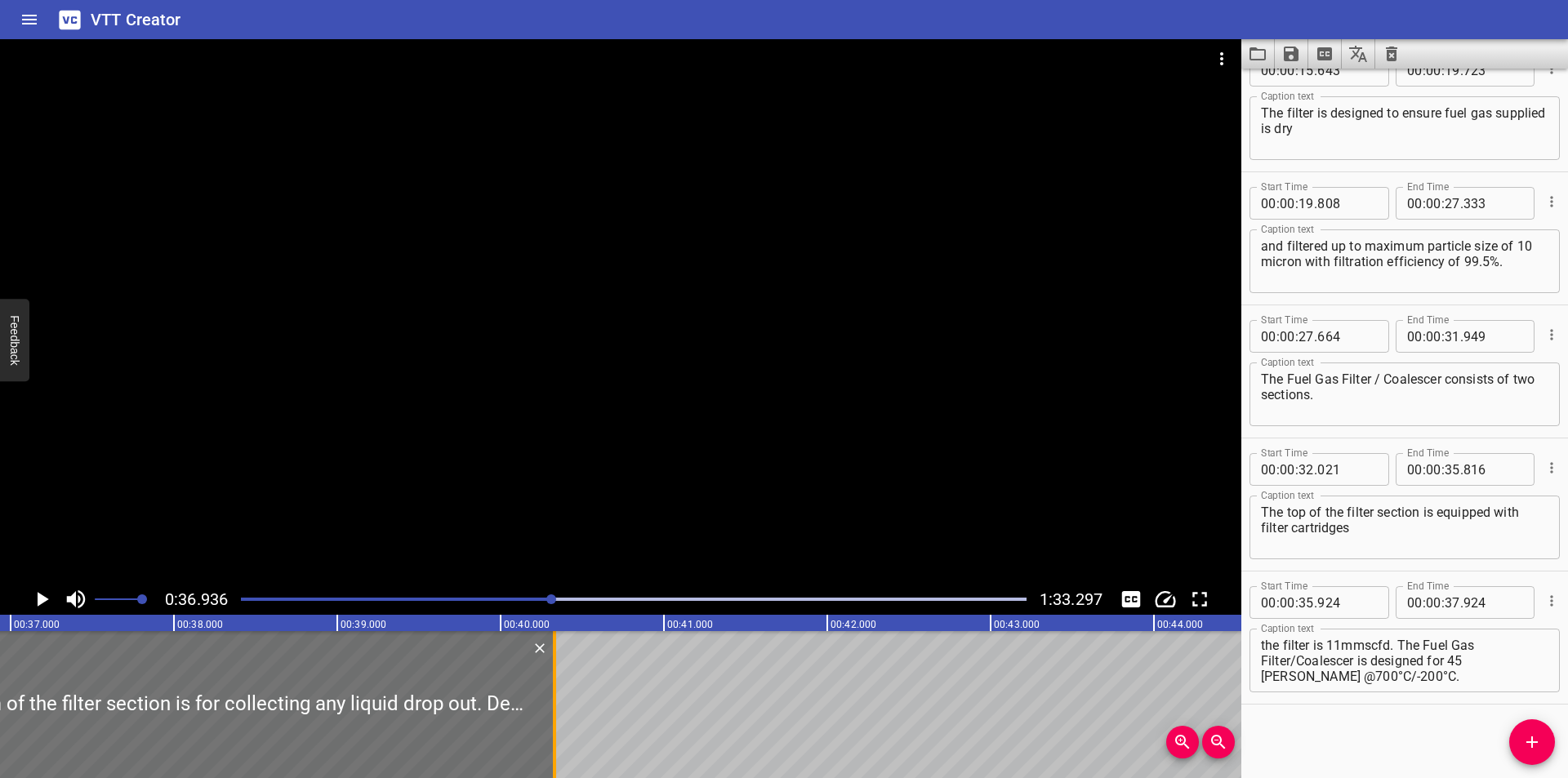
drag, startPoint x: 158, startPoint y: 741, endPoint x: 551, endPoint y: 743, distance: 393.0
click at [551, 743] on div at bounding box center [554, 704] width 17 height 147
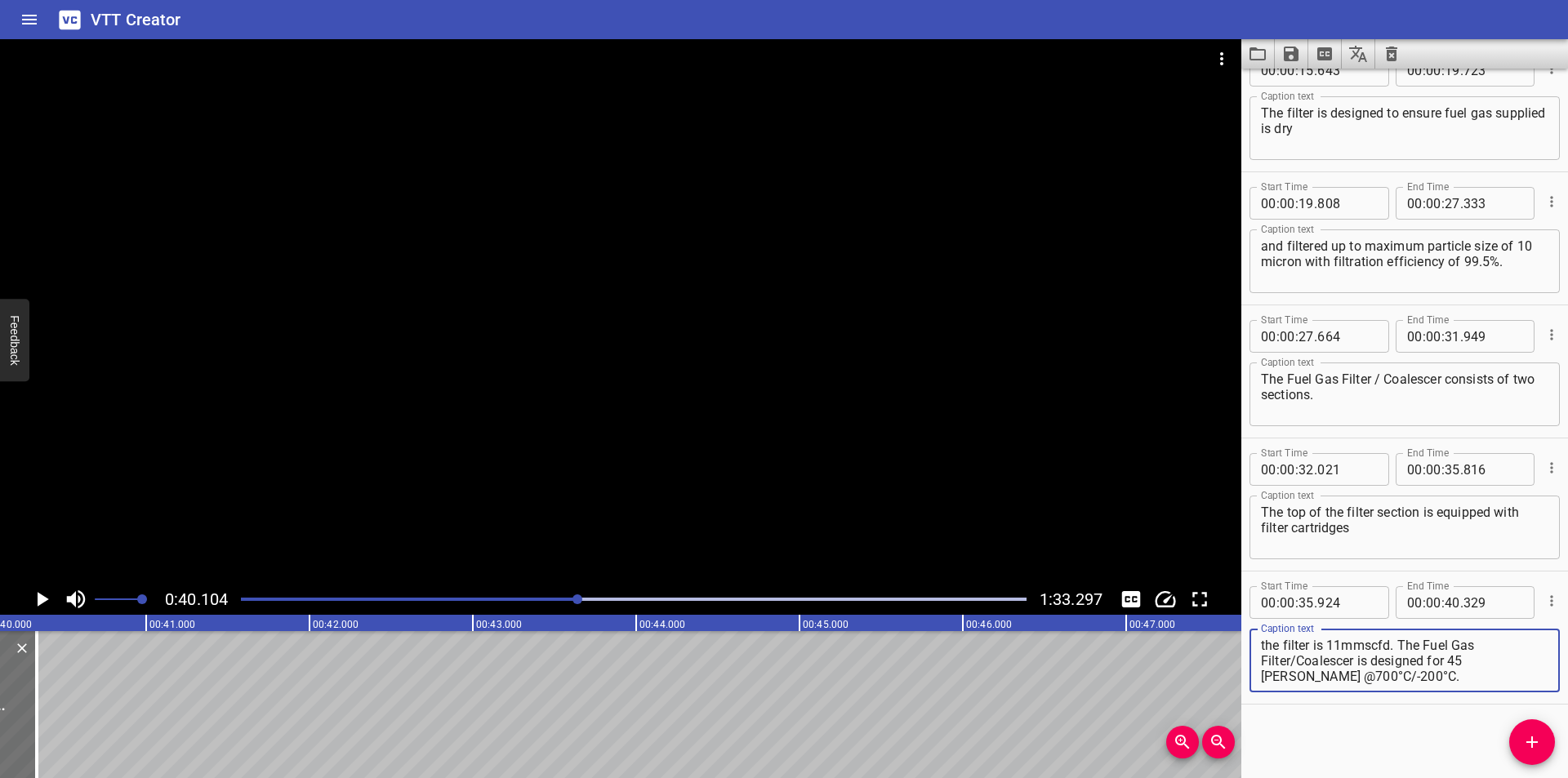
drag, startPoint x: 1438, startPoint y: 662, endPoint x: 1566, endPoint y: 761, distance: 161.8
click at [1567, 766] on div "Start Time 00 : 00 : 00 . 000 Start Time End Time 00 : 00 : 07 . 750 End Time C…" at bounding box center [1404, 423] width 327 height 710
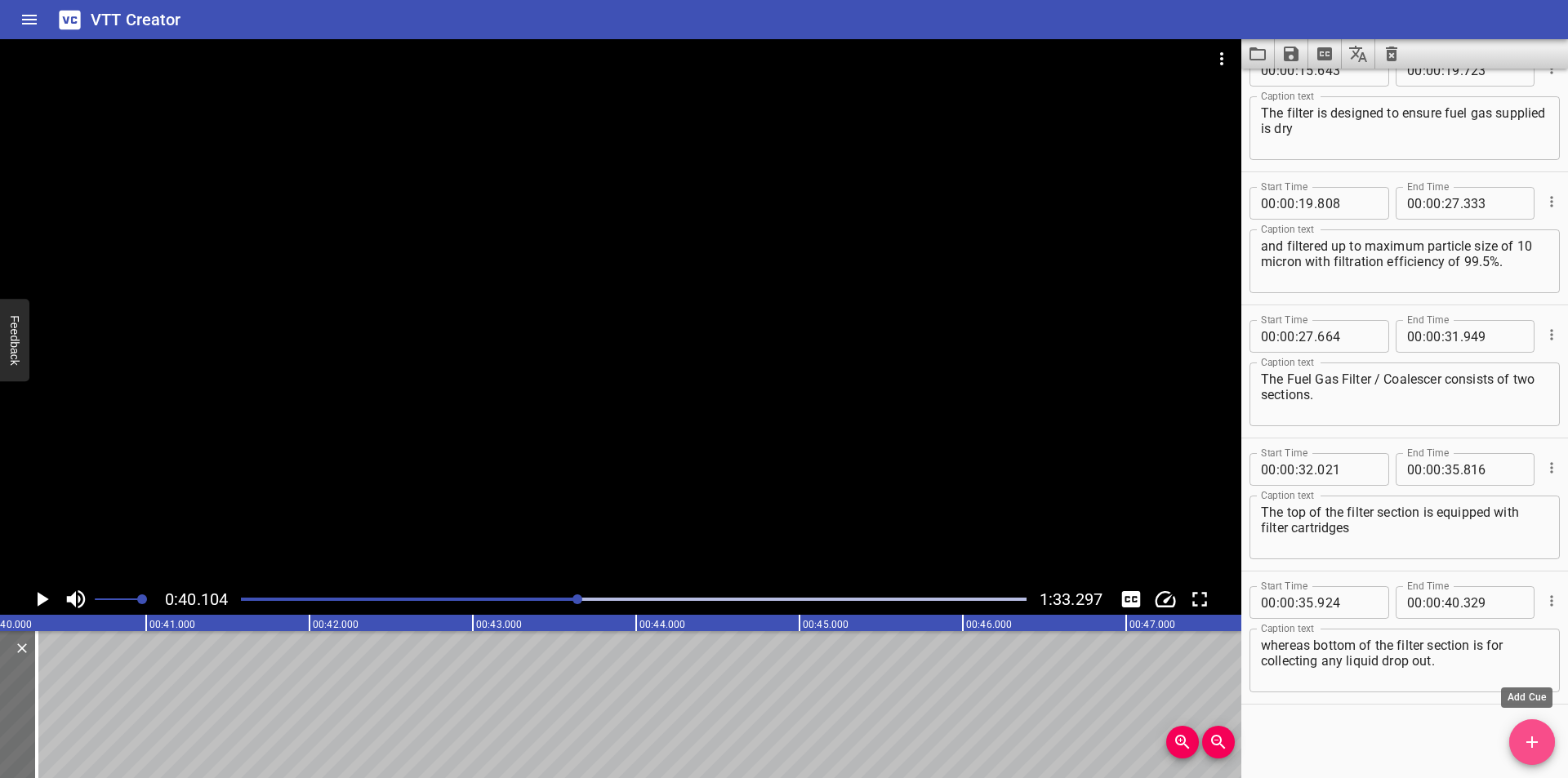
click at [1548, 736] on span "Add Cue" at bounding box center [1532, 742] width 46 height 19
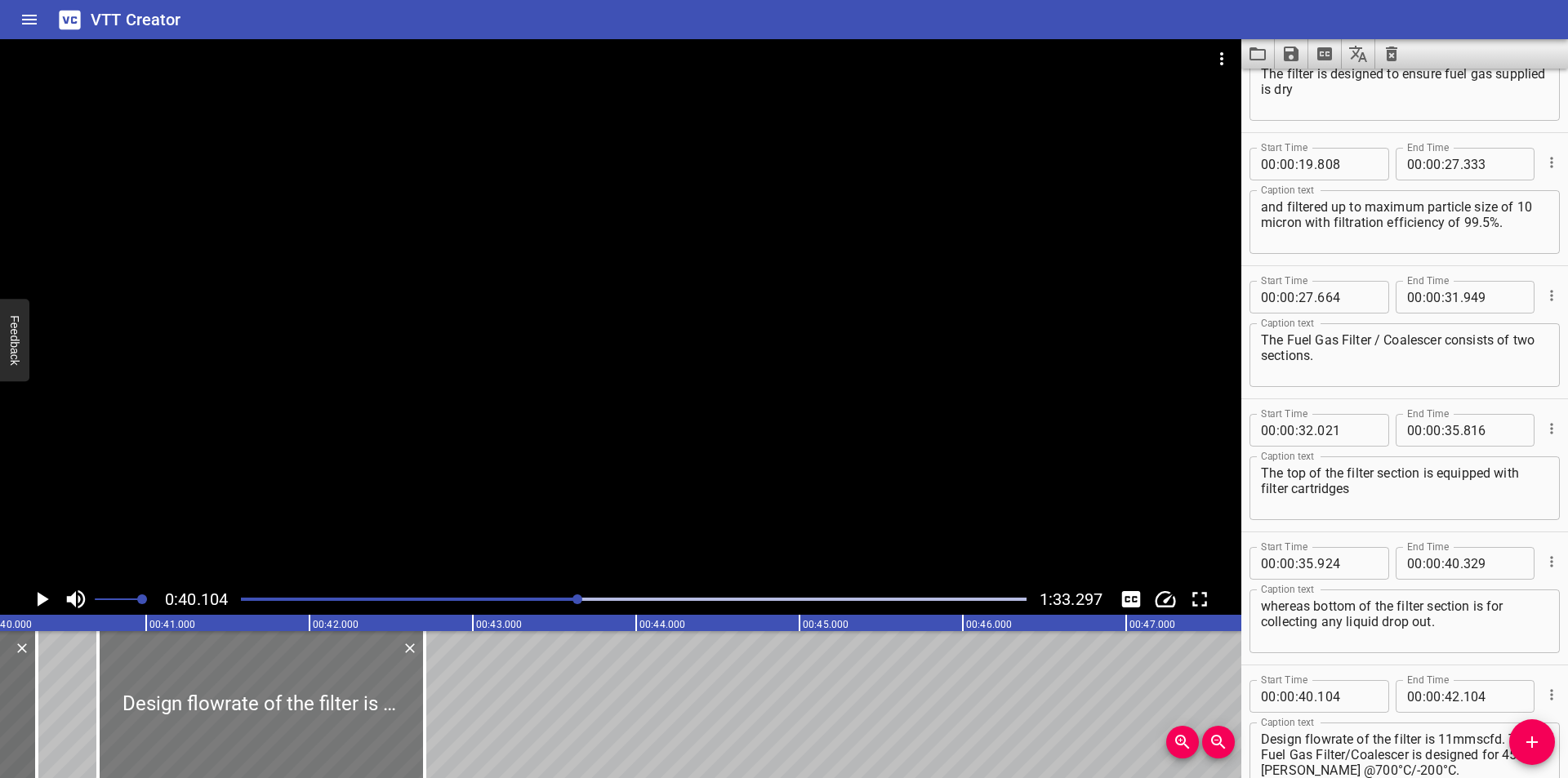
drag, startPoint x: 237, startPoint y: 706, endPoint x: 335, endPoint y: 727, distance: 100.2
click at [335, 727] on div at bounding box center [261, 704] width 327 height 147
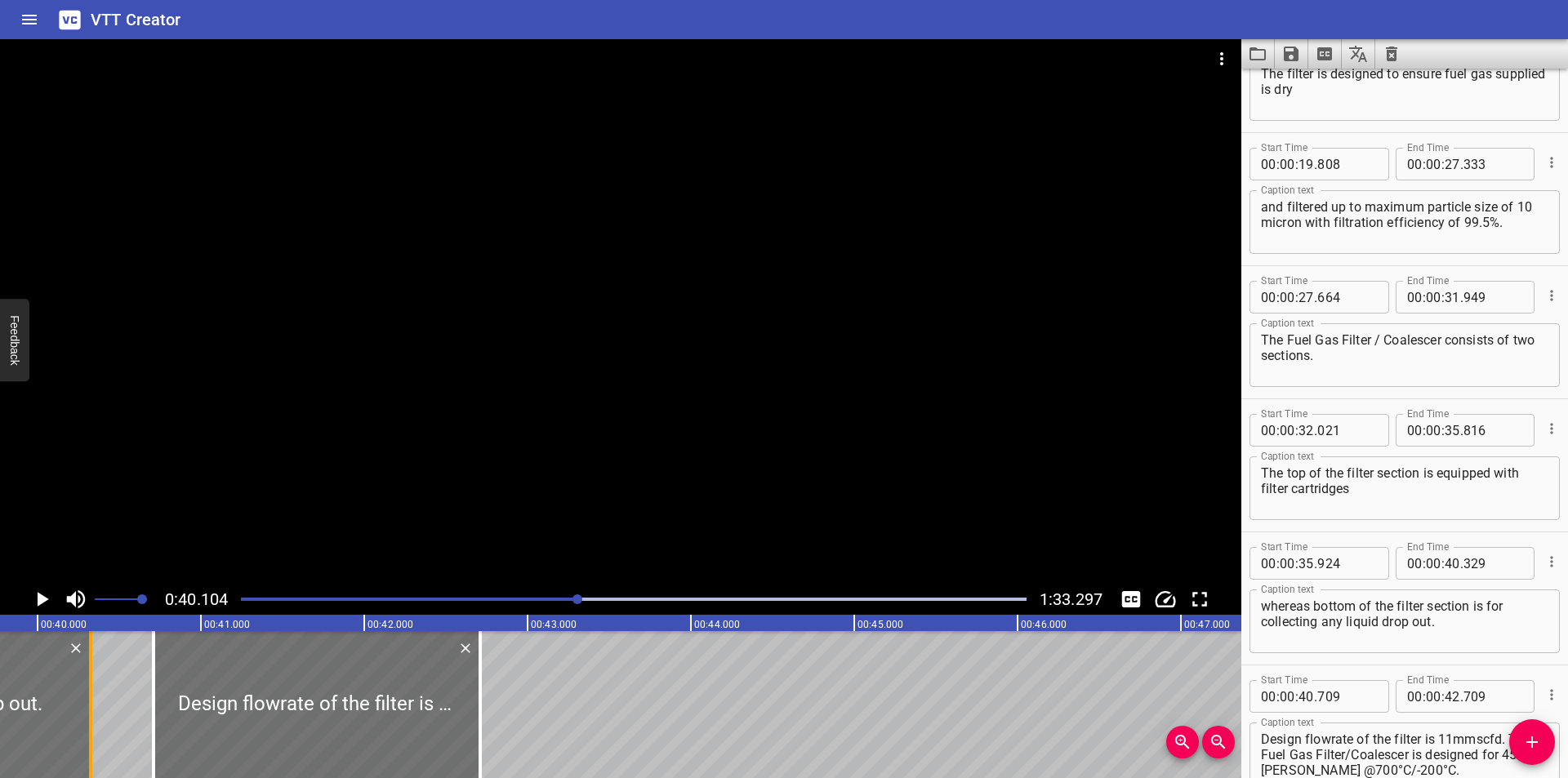
click at [89, 728] on div at bounding box center [90, 704] width 3 height 147
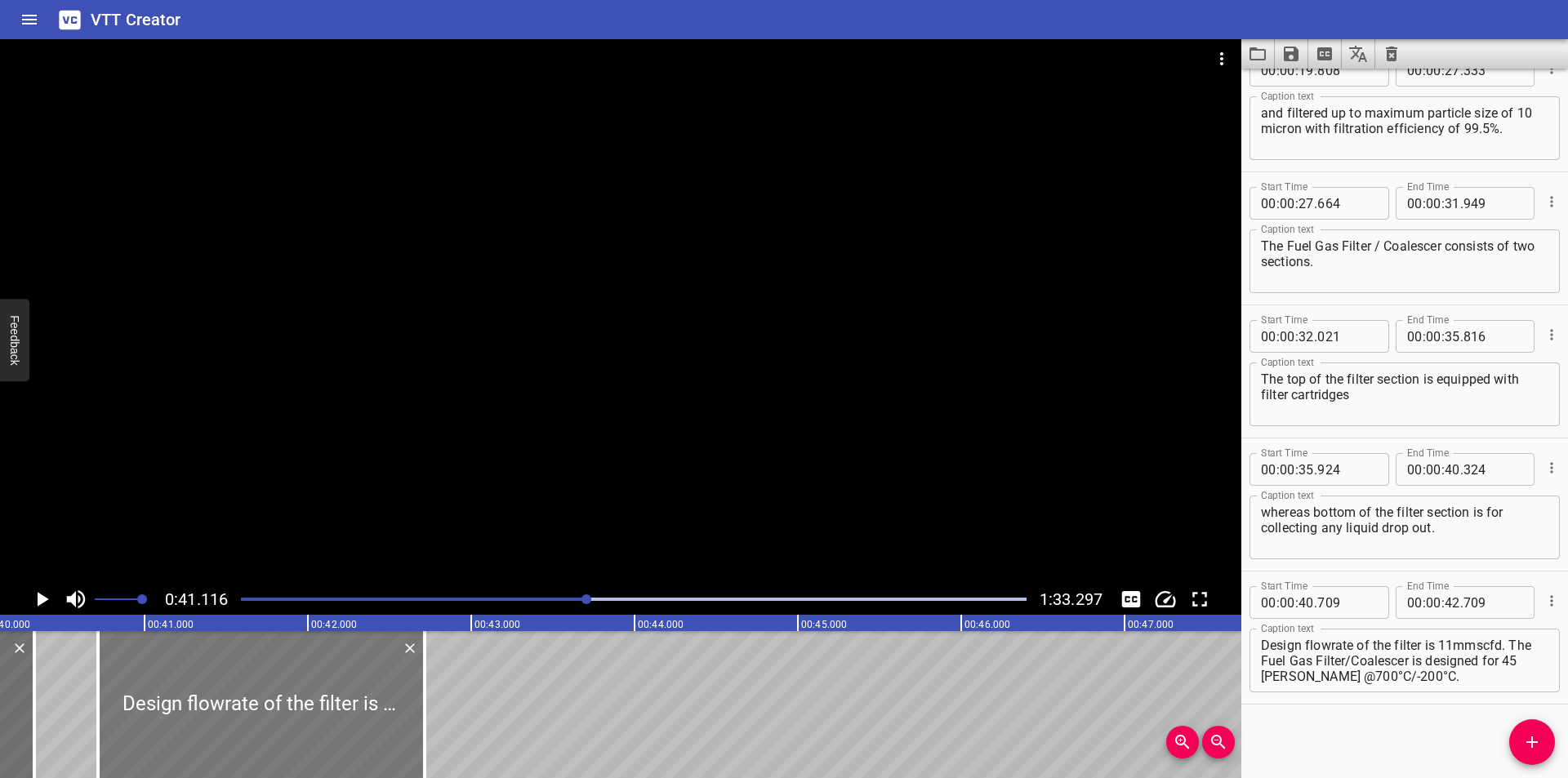
click at [249, 730] on div at bounding box center [261, 704] width 327 height 147
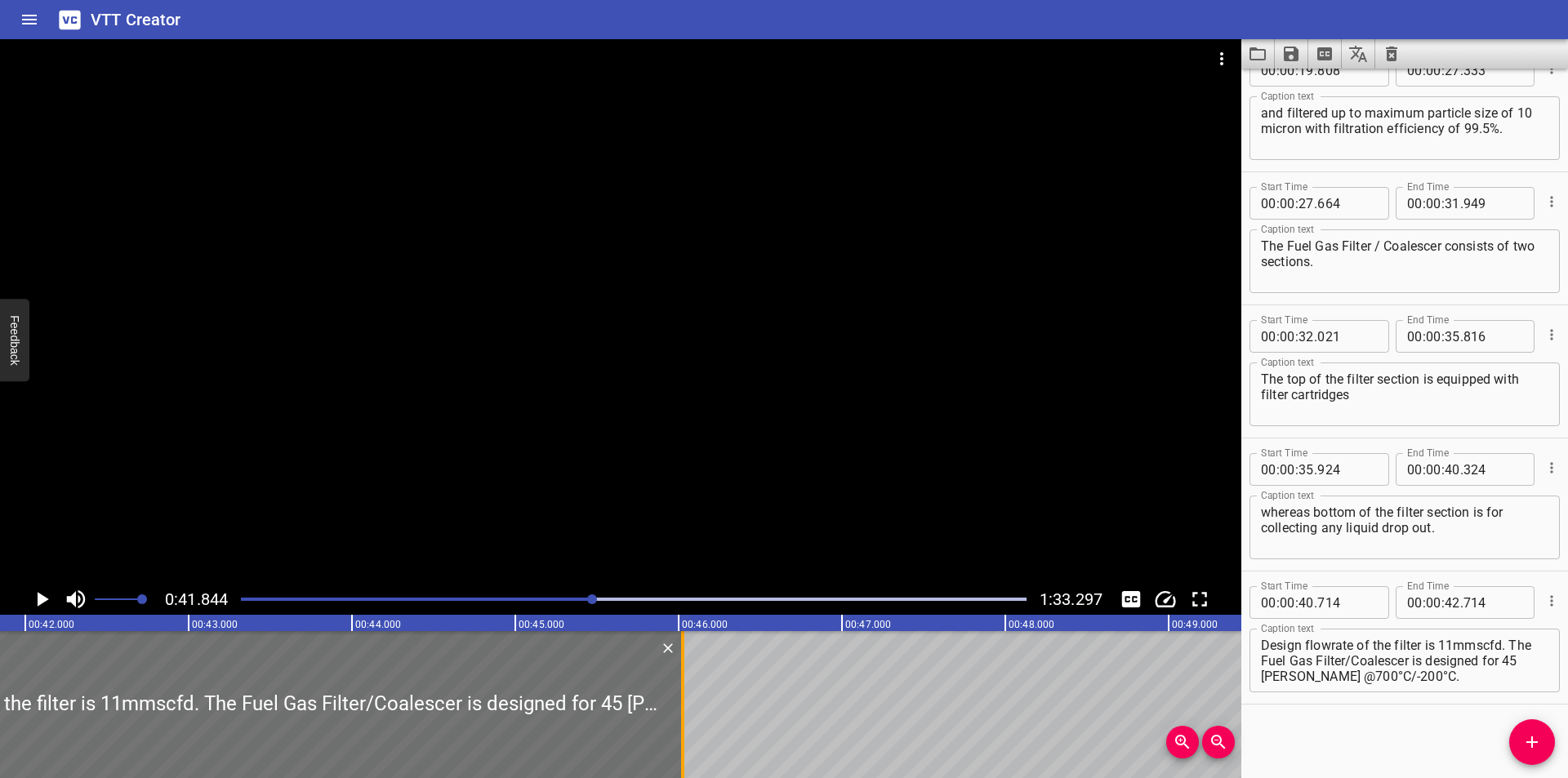
drag, startPoint x: 140, startPoint y: 736, endPoint x: 682, endPoint y: 739, distance: 542.0
click at [682, 739] on div at bounding box center [683, 704] width 3 height 147
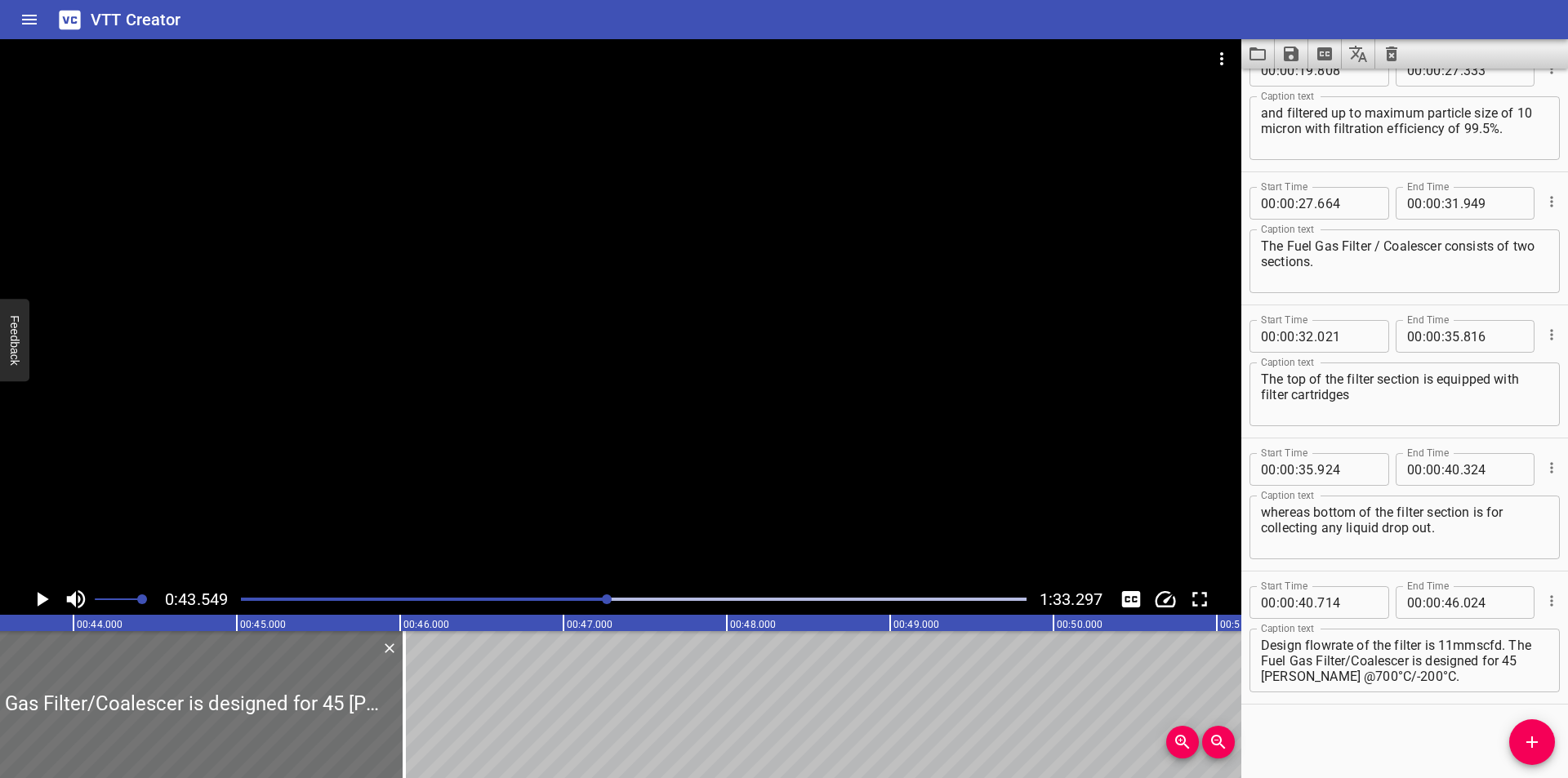
click at [753, 448] on div at bounding box center [620, 311] width 1241 height 545
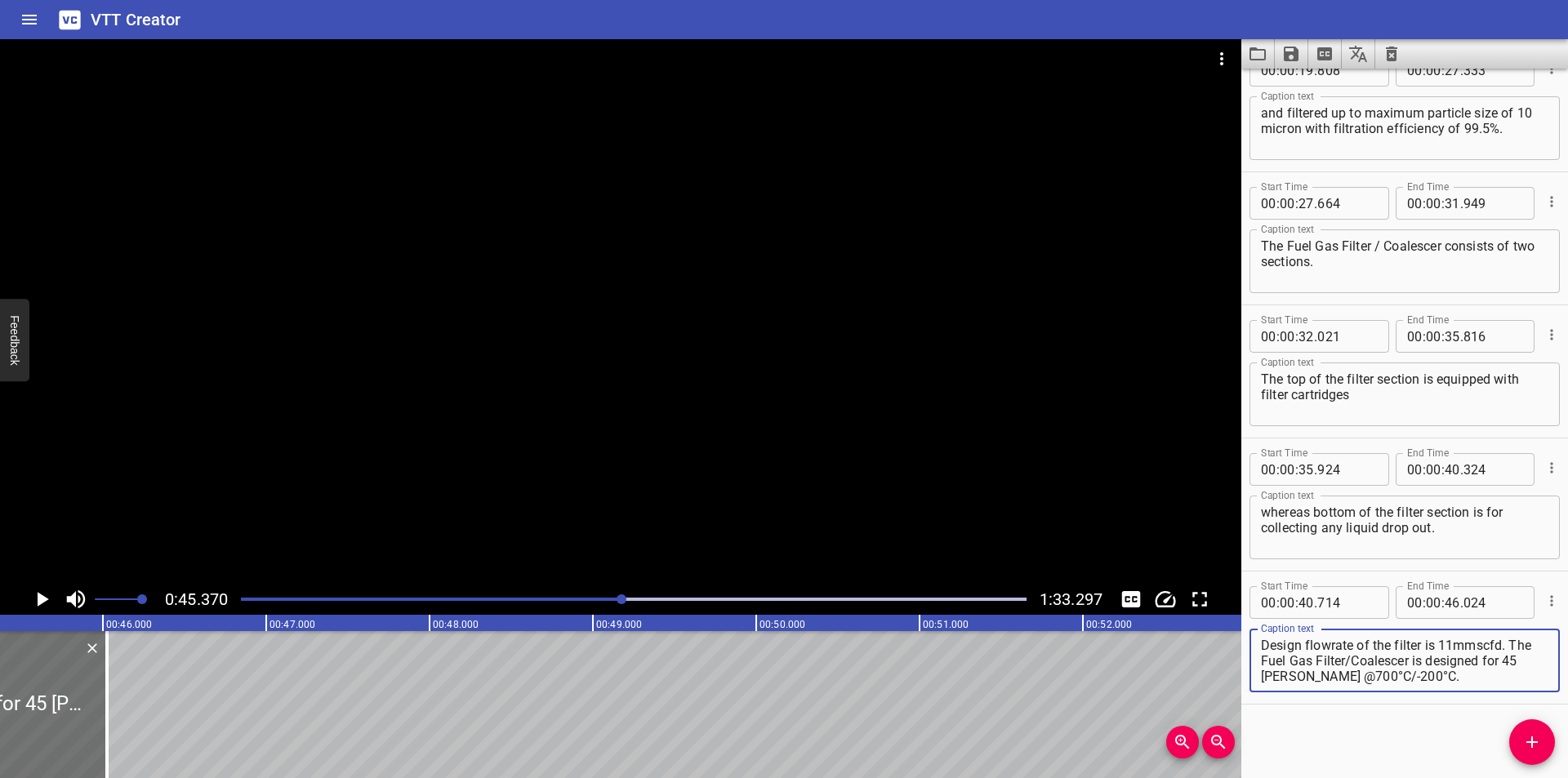
drag, startPoint x: 1456, startPoint y: 646, endPoint x: 1502, endPoint y: 650, distance: 46.2
click at [1502, 650] on textarea "Design flowrate of the filter is 11mmscfd. The Fuel Gas Filter/Coalescer is des…" at bounding box center [1404, 661] width 288 height 47
paste textarea "Million Standard Cubic Feet per Day"
drag, startPoint x: 599, startPoint y: 409, endPoint x: 599, endPoint y: 446, distance: 37.0
click at [598, 409] on div at bounding box center [620, 311] width 1241 height 545
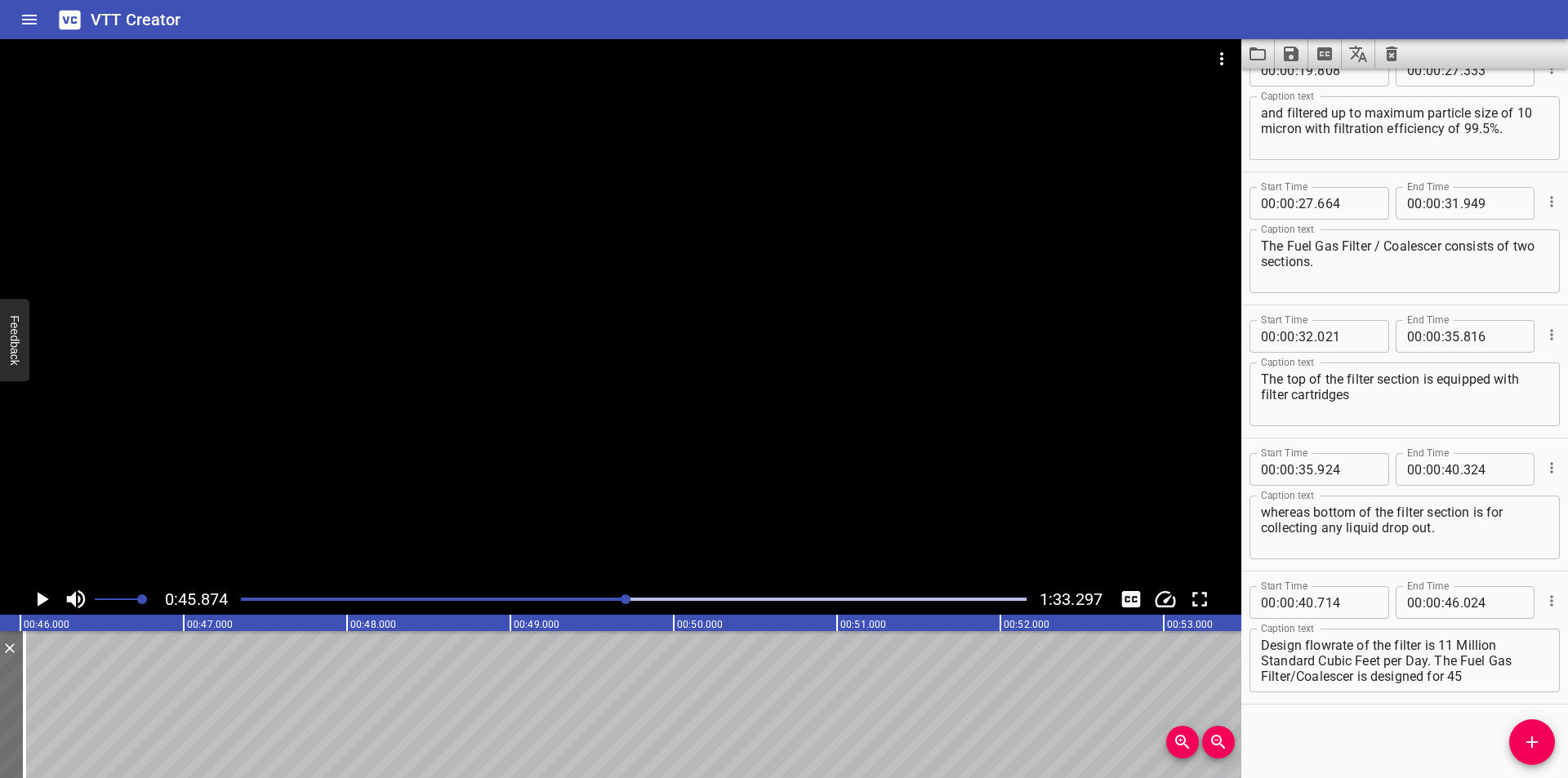
drag, startPoint x: 572, startPoint y: 605, endPoint x: 254, endPoint y: 777, distance: 361.5
click at [570, 606] on div at bounding box center [634, 599] width 805 height 22
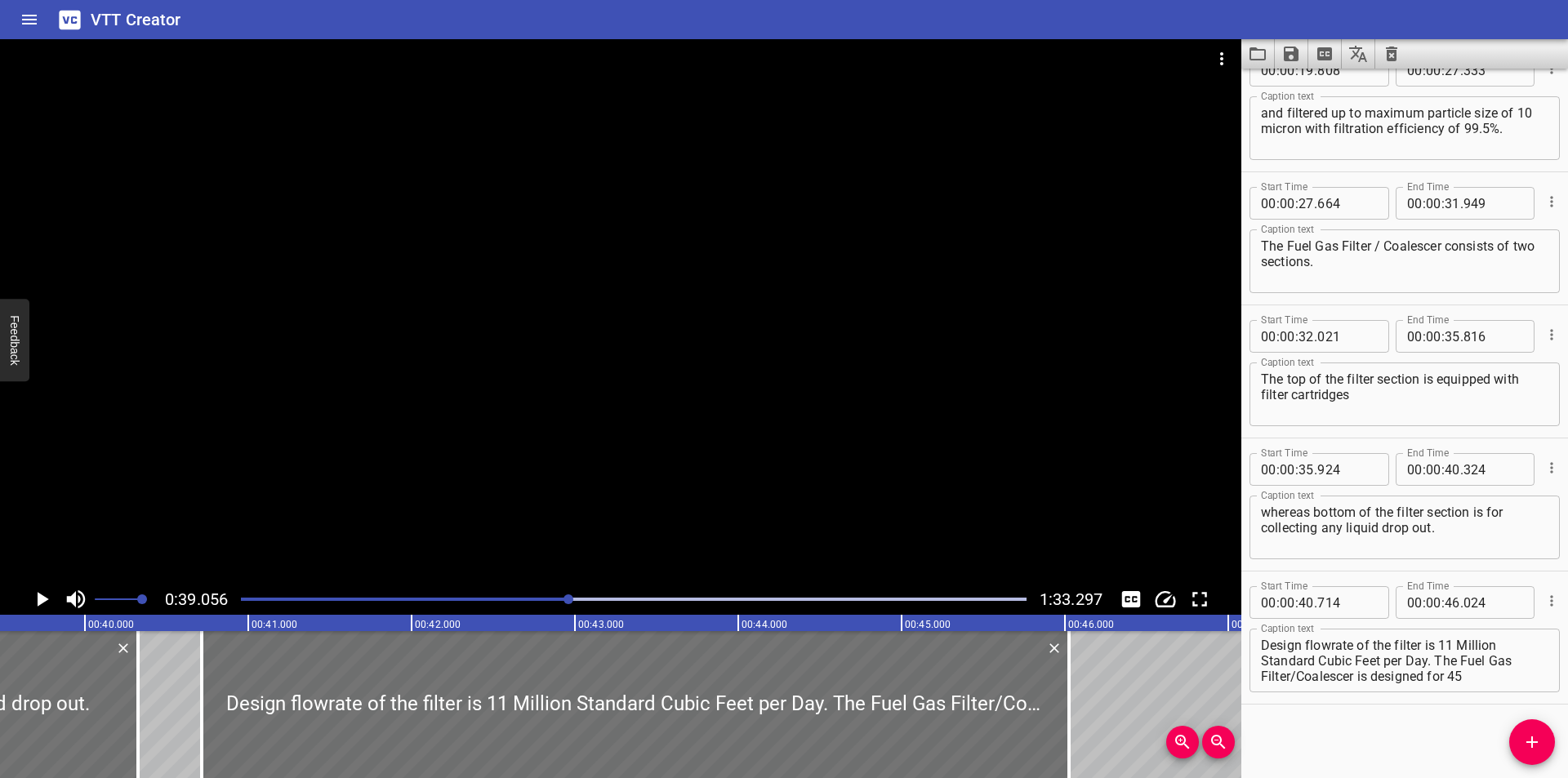
scroll to position [0, 6379]
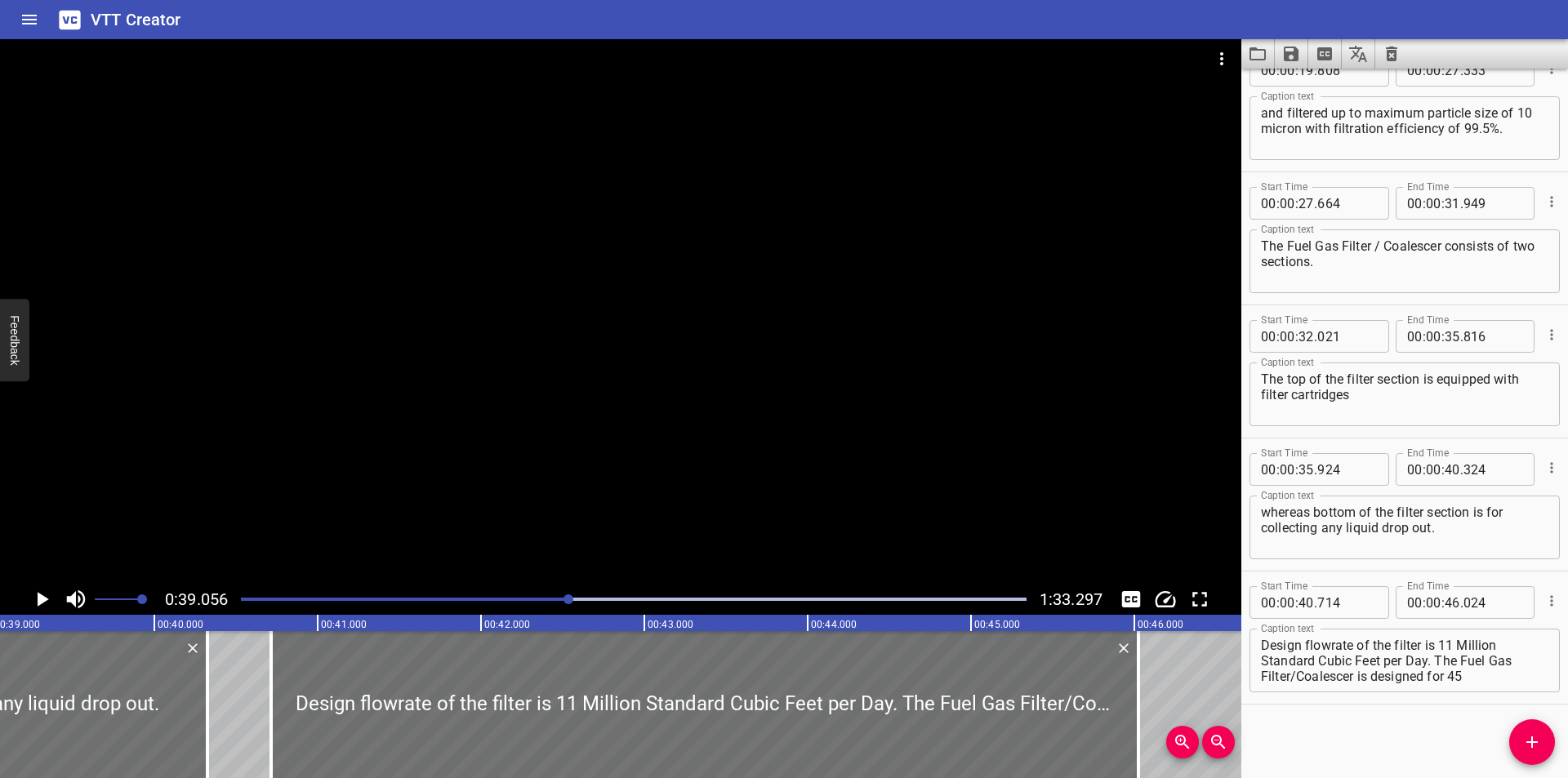
click at [349, 454] on div at bounding box center [620, 311] width 1241 height 545
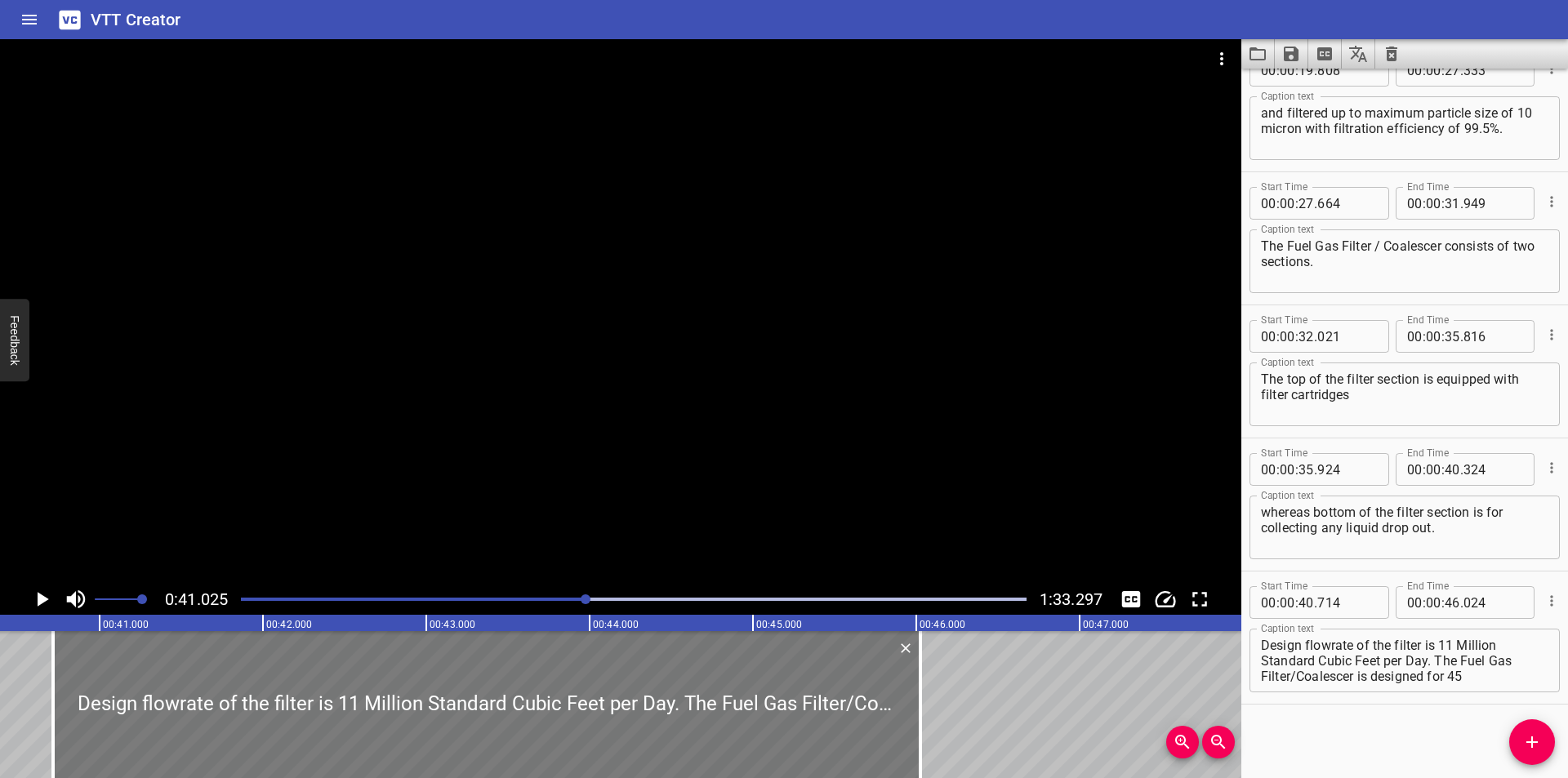
scroll to position [0, 6593]
click at [556, 704] on div at bounding box center [490, 704] width 867 height 147
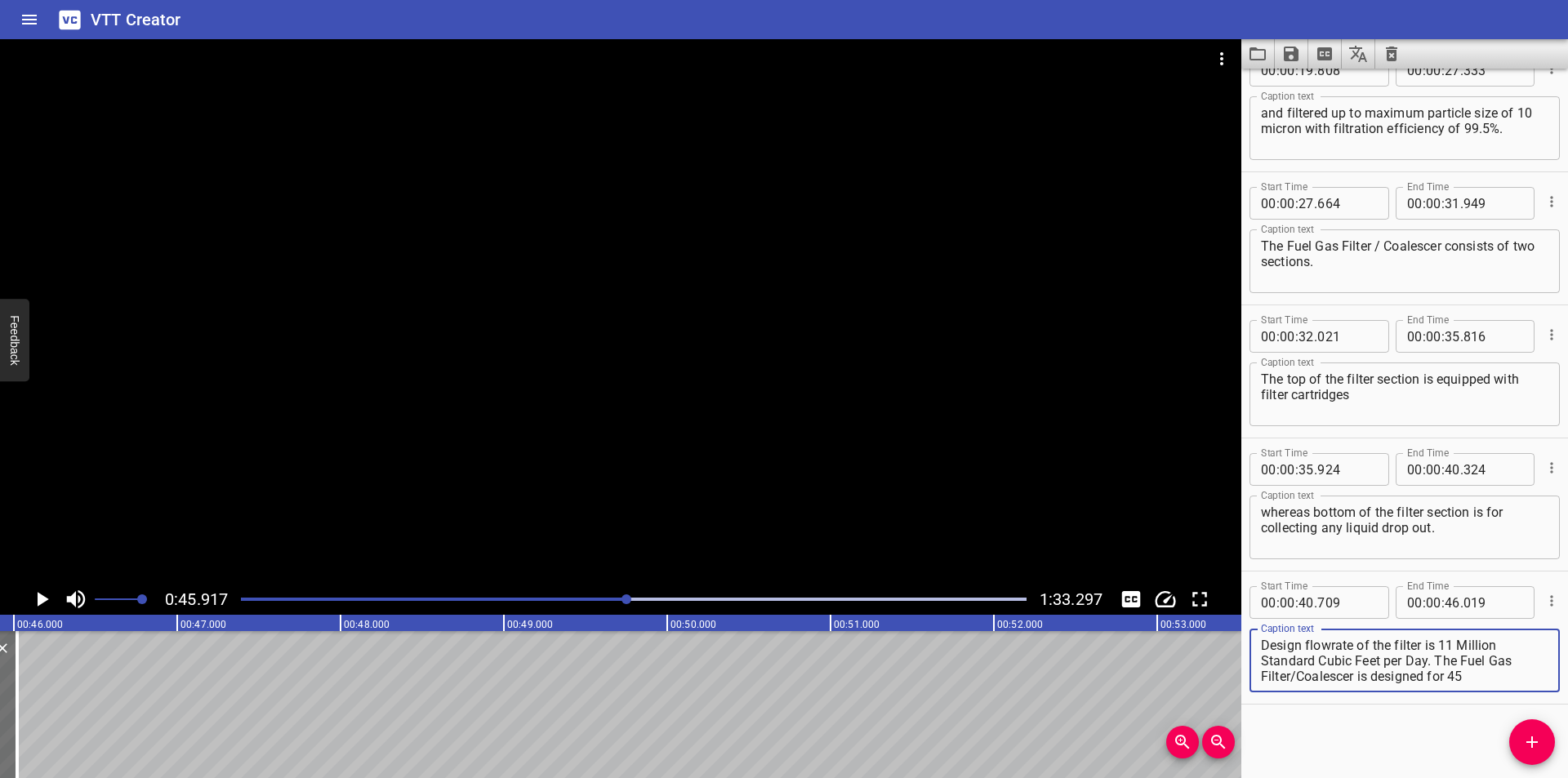
scroll to position [16, 0]
drag, startPoint x: 1435, startPoint y: 659, endPoint x: 1524, endPoint y: 732, distance: 115.1
click at [1524, 732] on div "Start Time 00 : 00 : 00 . 000 Start Time End Time 00 : 00 : 07 . 750 End Time C…" at bounding box center [1404, 423] width 327 height 710
click at [1529, 732] on icon "Add Cue" at bounding box center [1532, 742] width 20 height 19
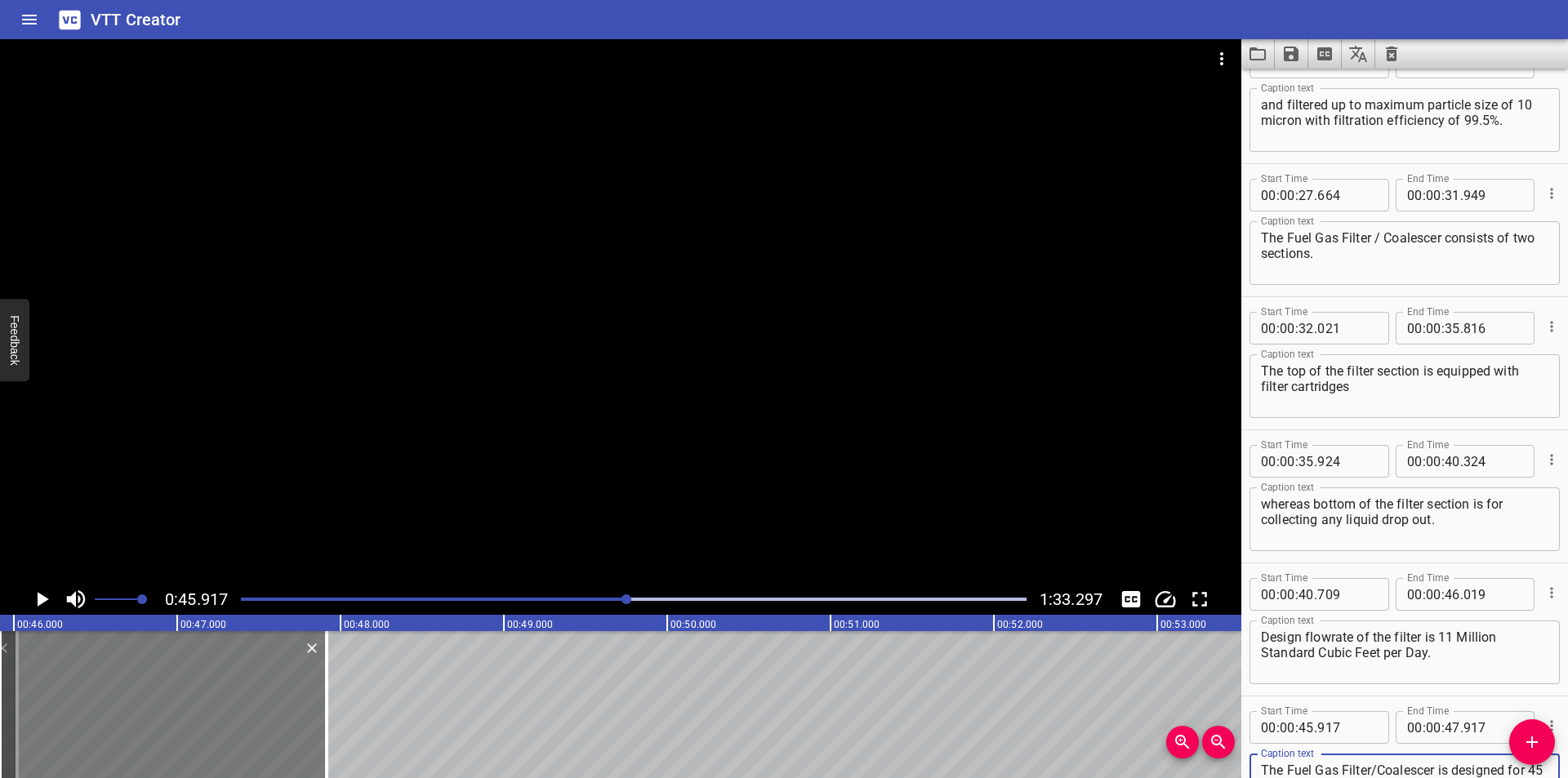
scroll to position [455, 0]
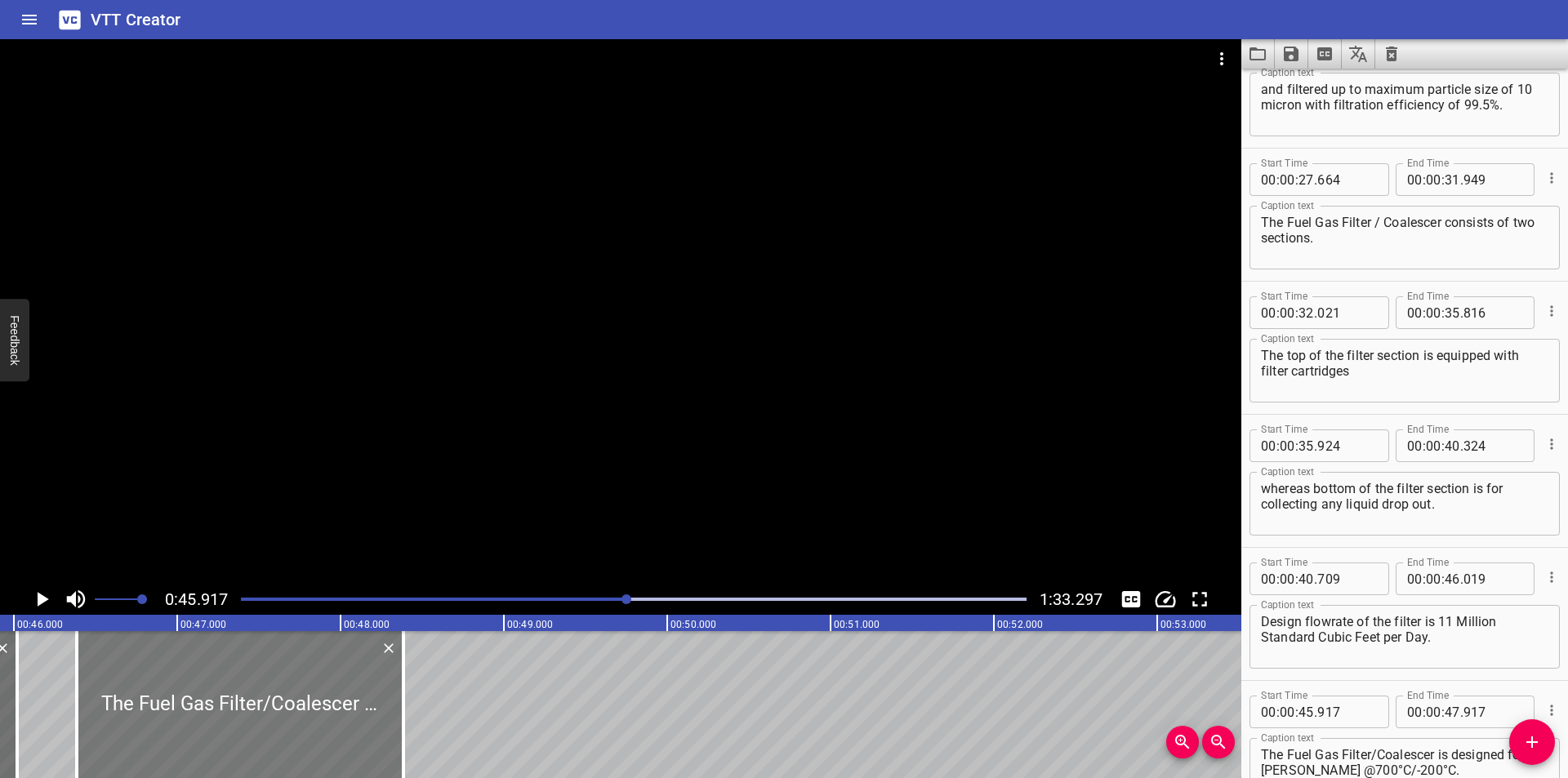
drag, startPoint x: 244, startPoint y: 690, endPoint x: 314, endPoint y: 711, distance: 73.1
click at [320, 708] on div at bounding box center [240, 704] width 327 height 147
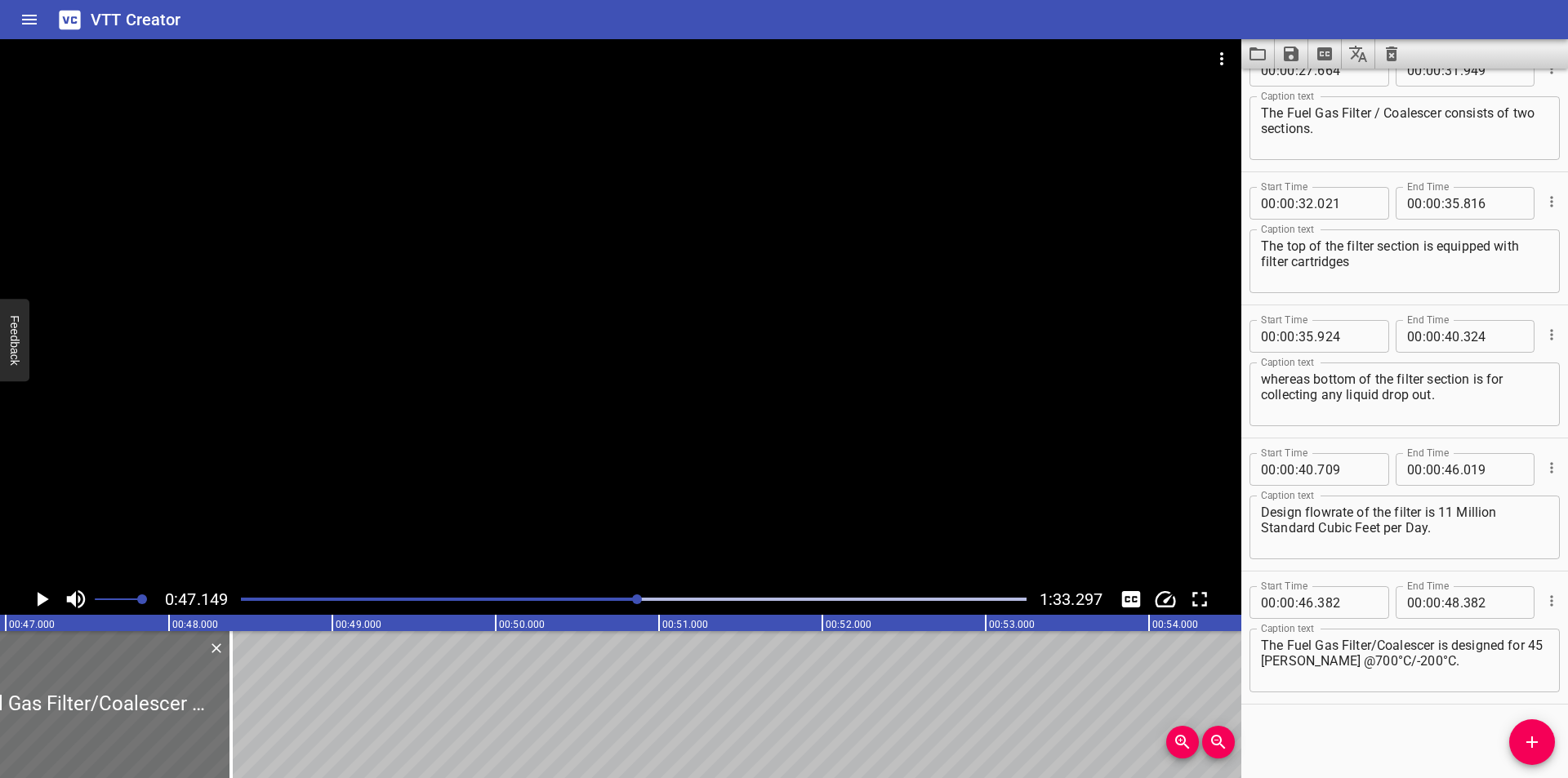
scroll to position [0, 7702]
click at [1371, 650] on textarea "The Fuel Gas Filter/Coalescer is designed for 45 [PERSON_NAME] @700°C/-200°C." at bounding box center [1404, 661] width 288 height 47
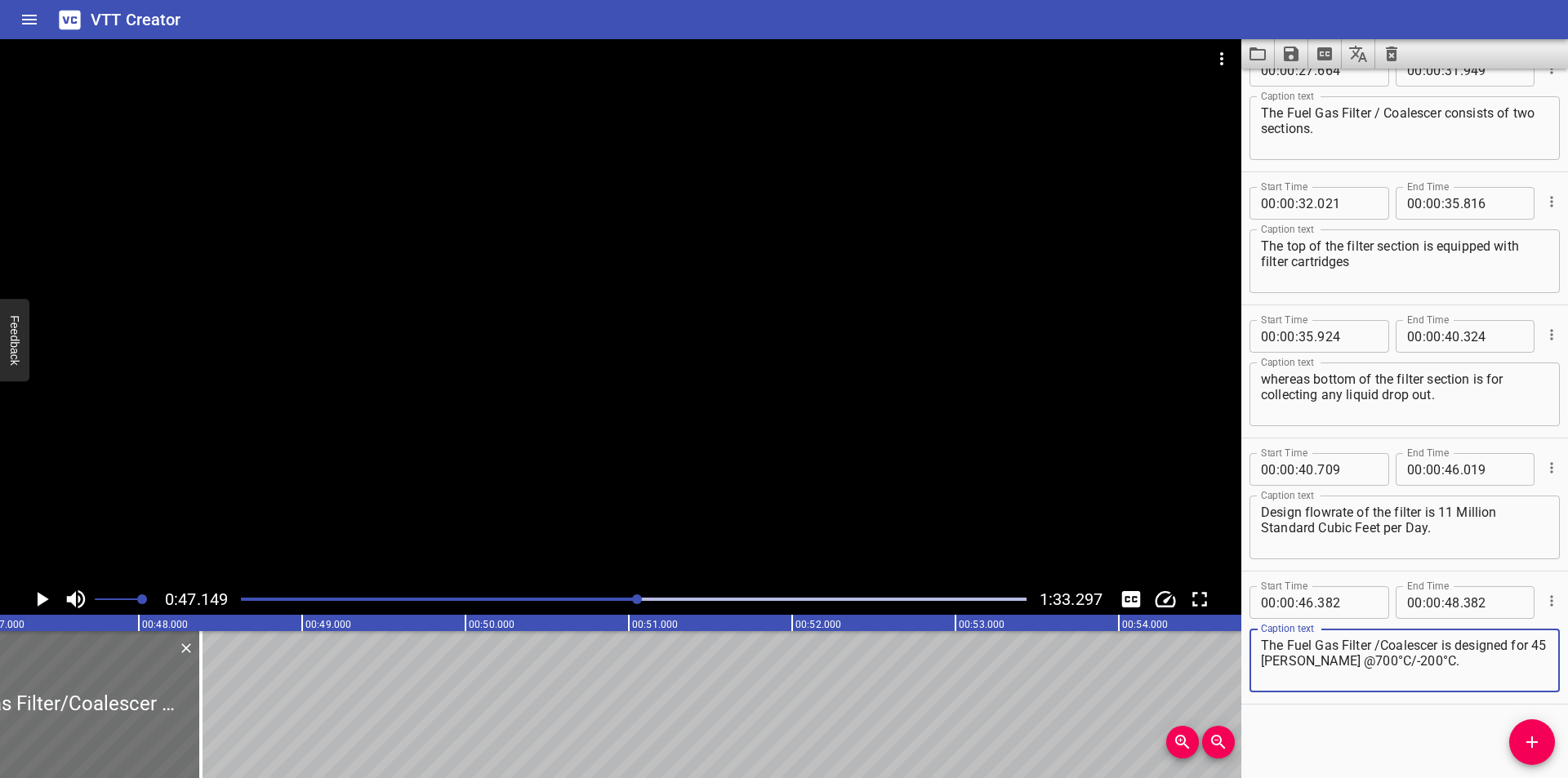
click at [1380, 646] on textarea "The Fuel Gas Filter /Coalescer is designed for 45 [PERSON_NAME] @700°C/-200°C." at bounding box center [1404, 661] width 288 height 47
click at [1345, 660] on textarea "The Fuel Gas Filter / Coalescer is designed for 45 [PERSON_NAME] at700°C/-200°C." at bounding box center [1404, 661] width 288 height 47
click at [1319, 660] on textarea "The Fuel Gas Filter / Coalescer is designed for 45 [PERSON_NAME] at700°C/-200°C." at bounding box center [1404, 661] width 288 height 47
click at [1347, 659] on textarea "The Fuel Gas Filter / Coalescer is designed for 45 [PERSON_NAME] at 700°C/-200°…" at bounding box center [1404, 661] width 288 height 47
click at [1363, 661] on textarea "The Fuel Gas Filter / Coalescer is designed for 45 [PERSON_NAME] at 700 °C/-200…" at bounding box center [1404, 661] width 288 height 47
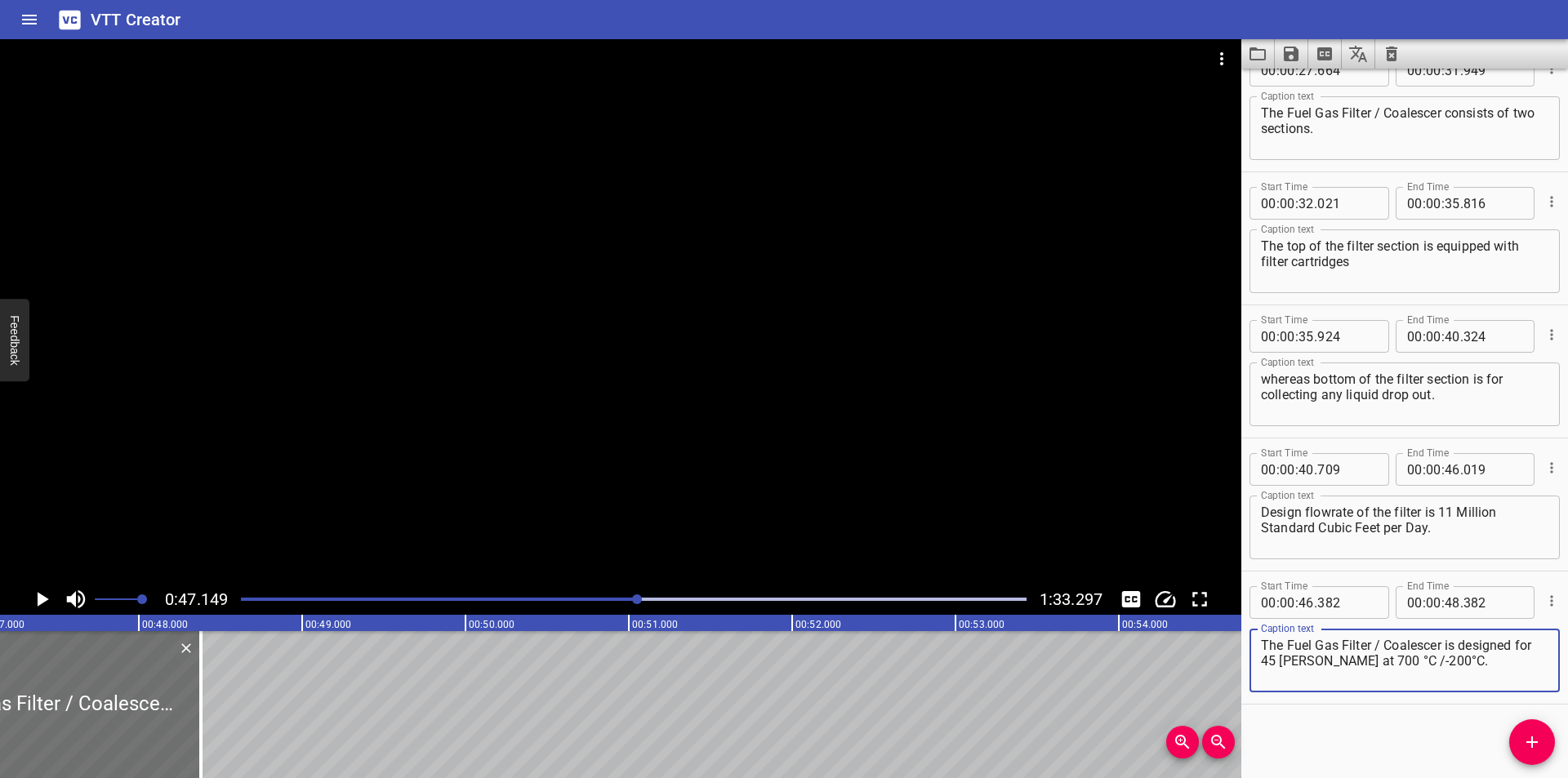
click at [1372, 662] on textarea "The Fuel Gas Filter / Coalescer is designed for 45 [PERSON_NAME] at 700 °C /-20…" at bounding box center [1404, 661] width 288 height 47
click at [1400, 662] on textarea "The Fuel Gas Filter / Coalescer is designed for 45 [PERSON_NAME] at 700 °C / -2…" at bounding box center [1404, 661] width 288 height 47
click at [370, 385] on div at bounding box center [620, 311] width 1241 height 545
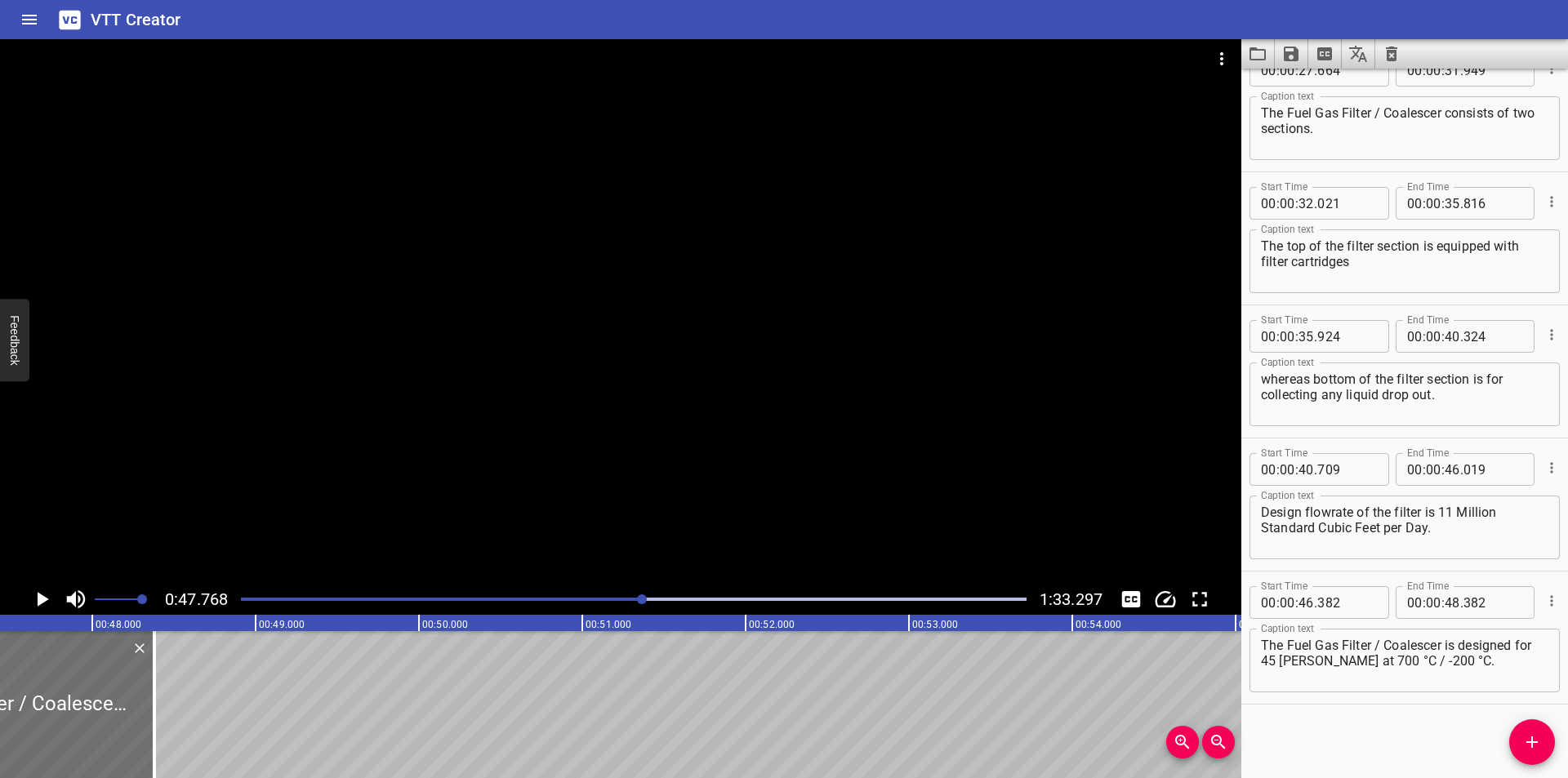
scroll to position [0, 7803]
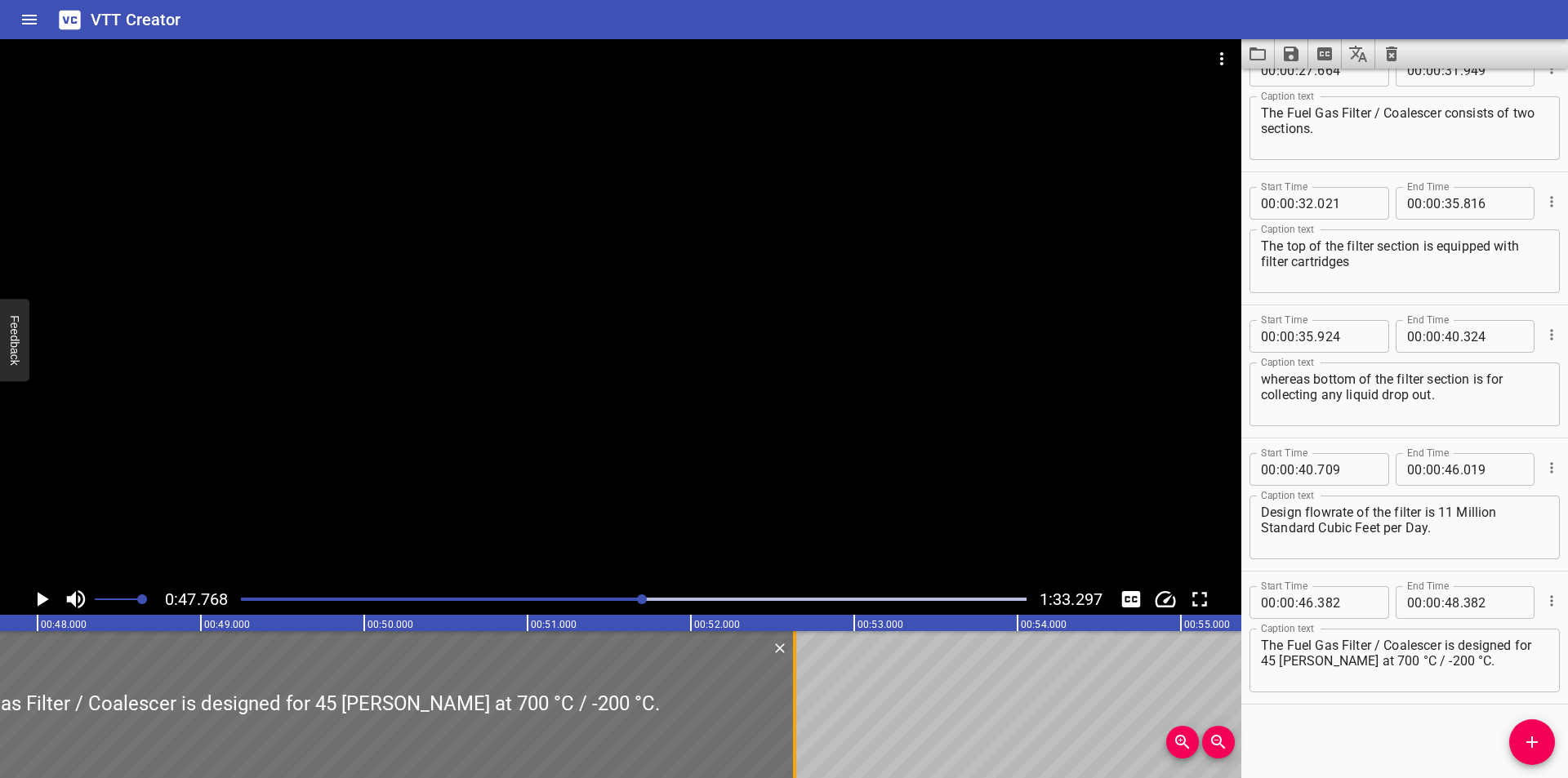
drag, startPoint x: 104, startPoint y: 709, endPoint x: 936, endPoint y: 712, distance: 832.0
click at [803, 712] on div at bounding box center [795, 704] width 17 height 147
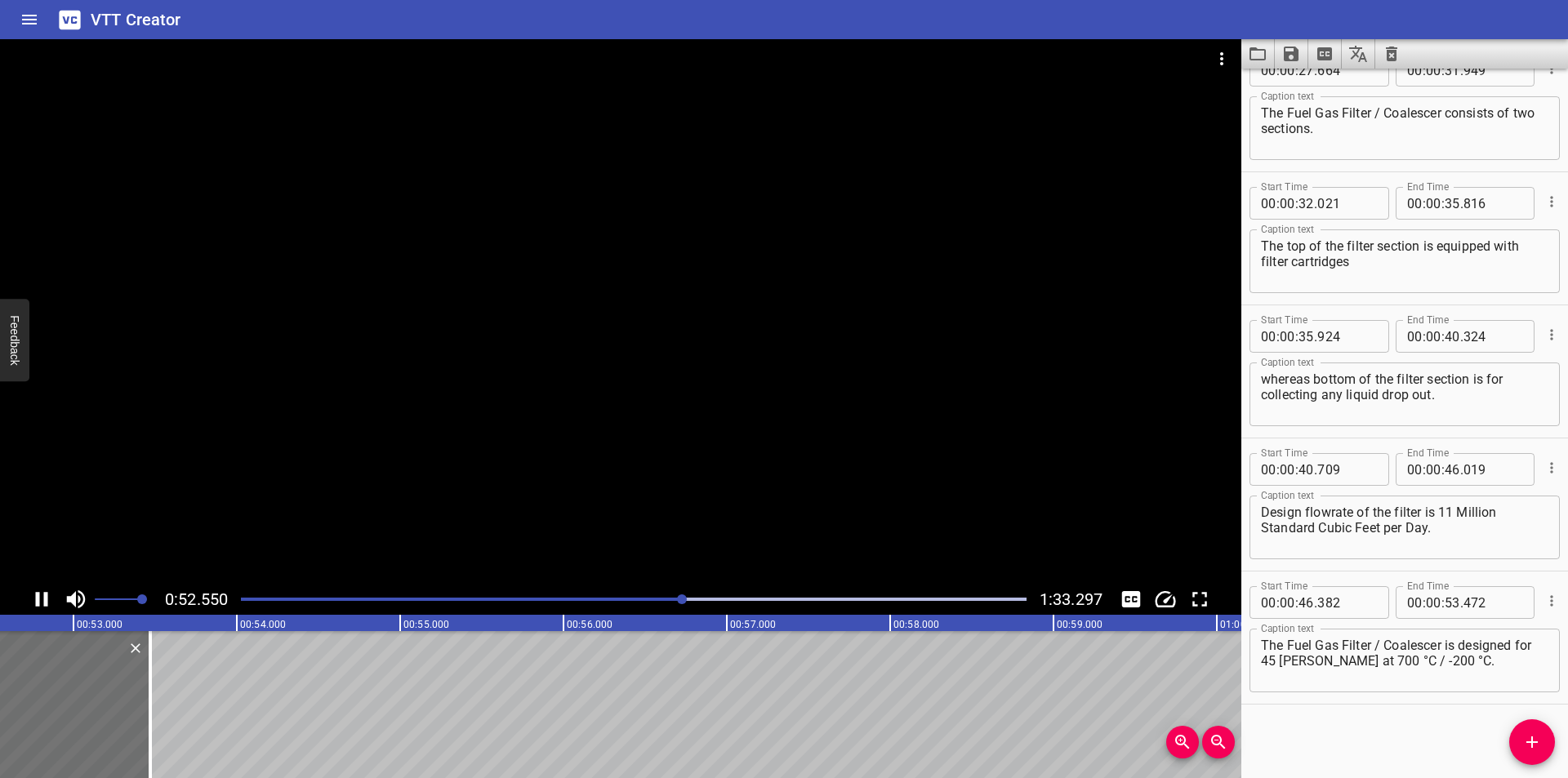
scroll to position [0, 8628]
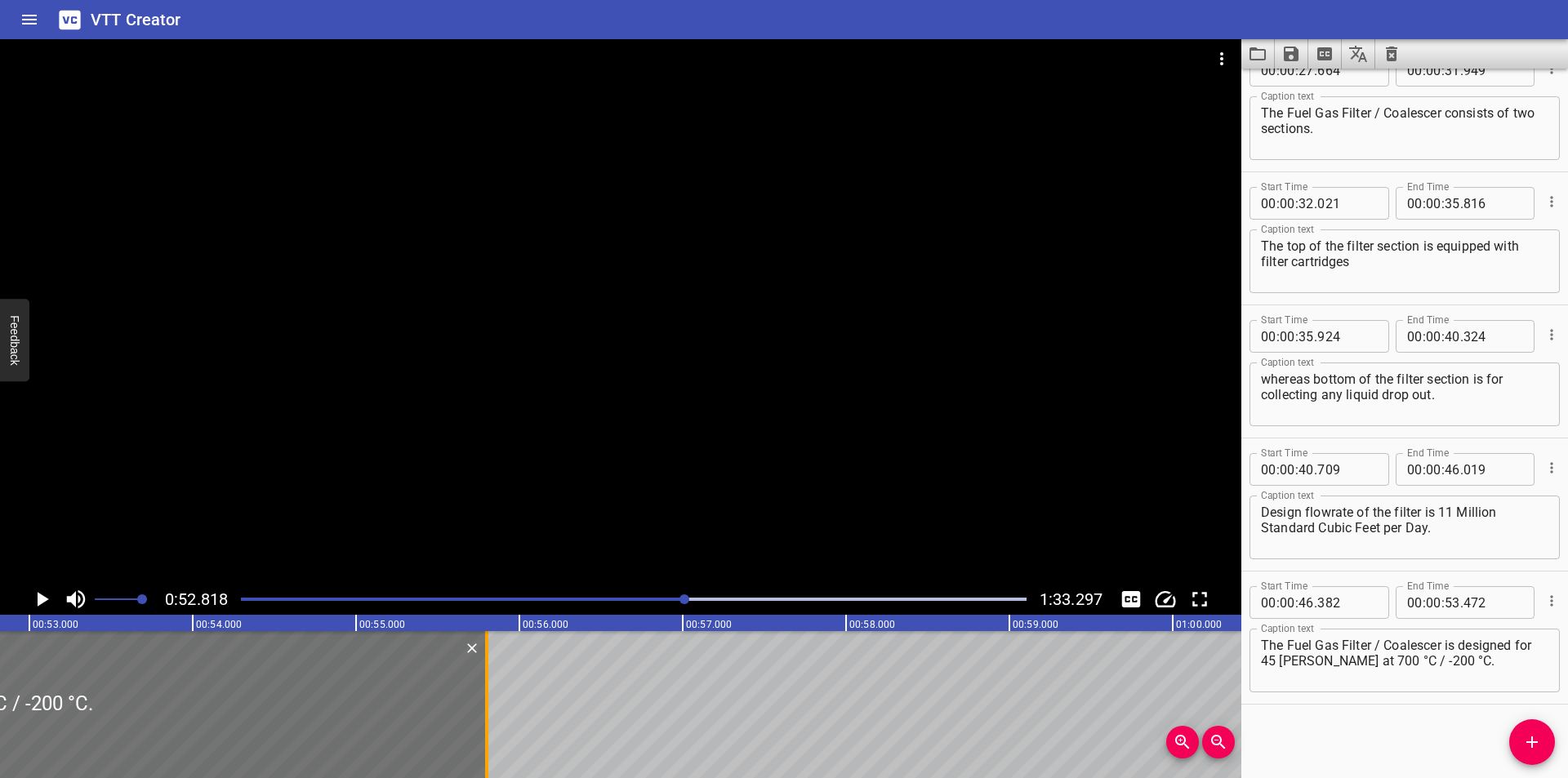
drag, startPoint x: 391, startPoint y: 716, endPoint x: 485, endPoint y: 721, distance: 94.1
click at [485, 721] on div at bounding box center [487, 704] width 17 height 147
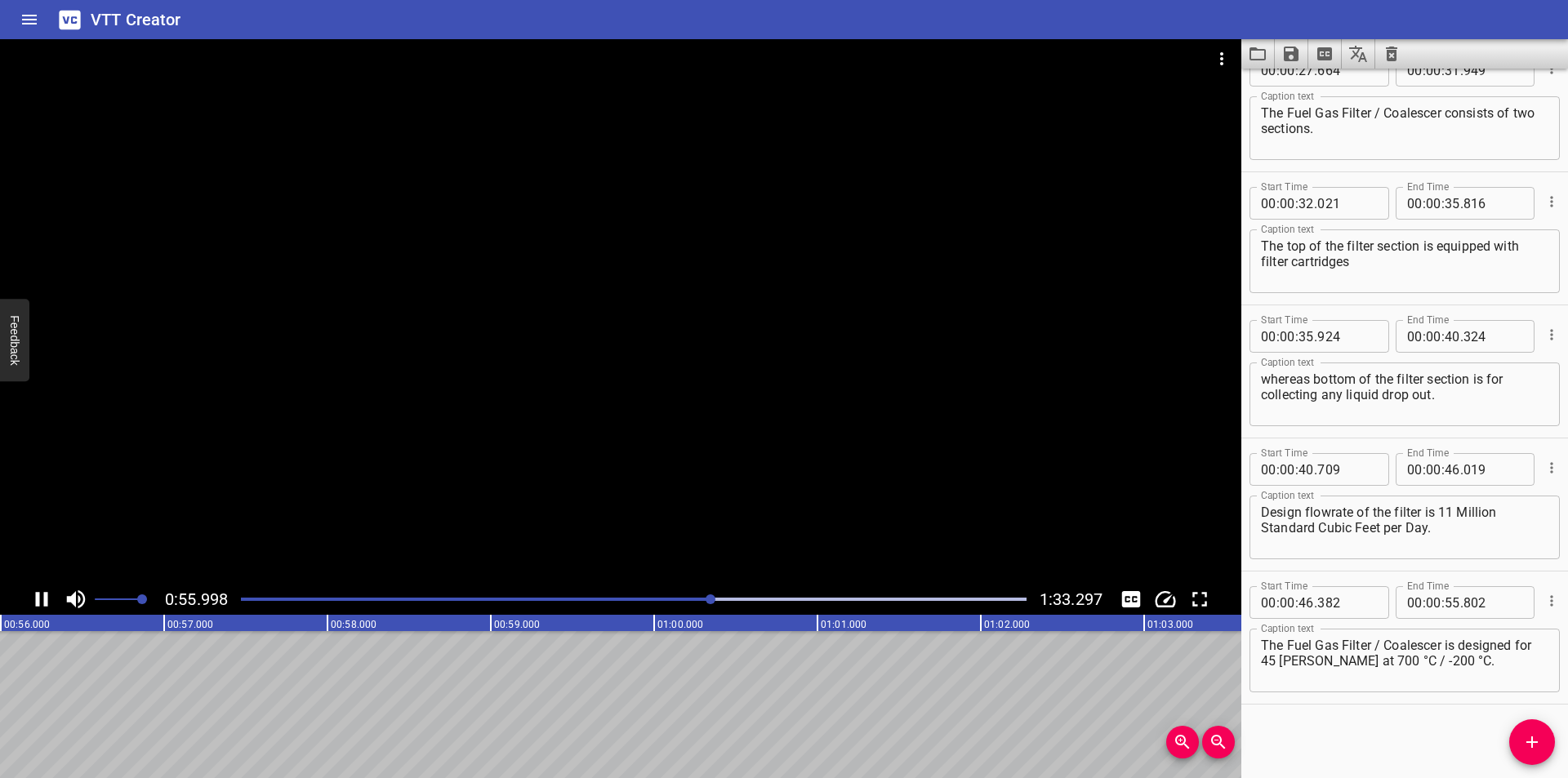
scroll to position [0, 9183]
drag, startPoint x: 1536, startPoint y: 751, endPoint x: 1294, endPoint y: 748, distance: 242.0
click at [1518, 749] on span "Add Cue" at bounding box center [1532, 742] width 46 height 19
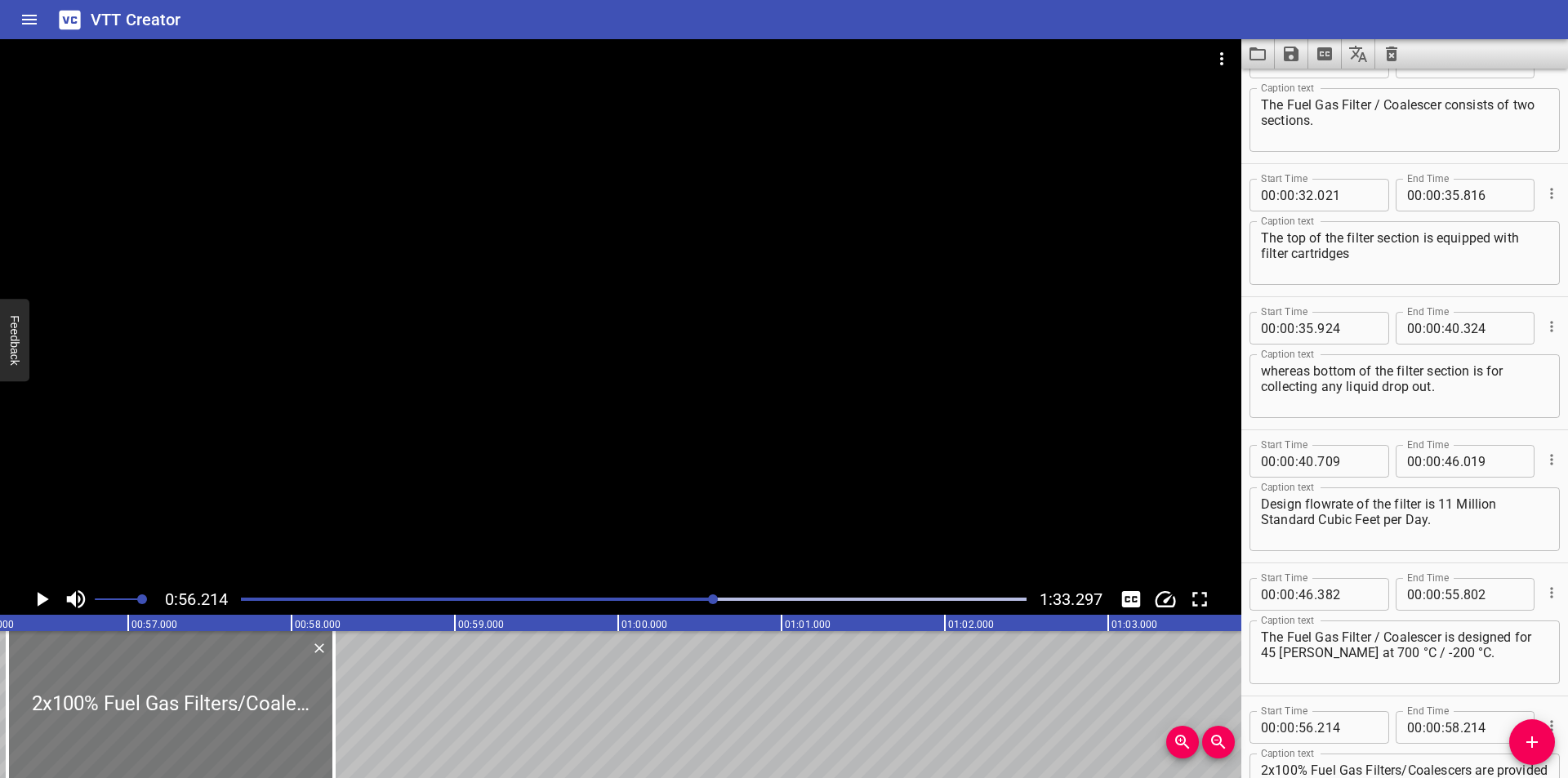
click at [204, 721] on div at bounding box center [171, 704] width 327 height 147
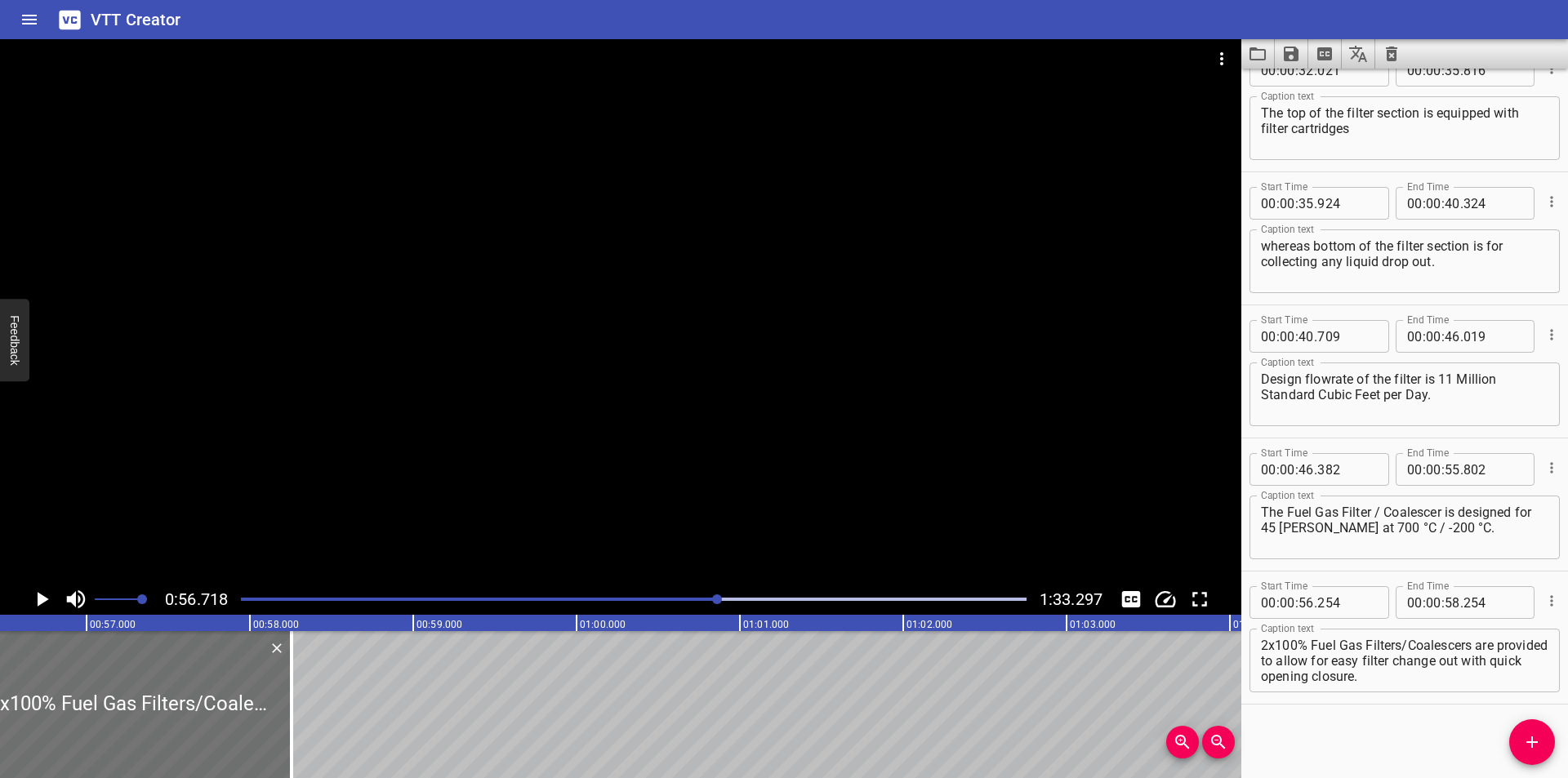
scroll to position [0, 9265]
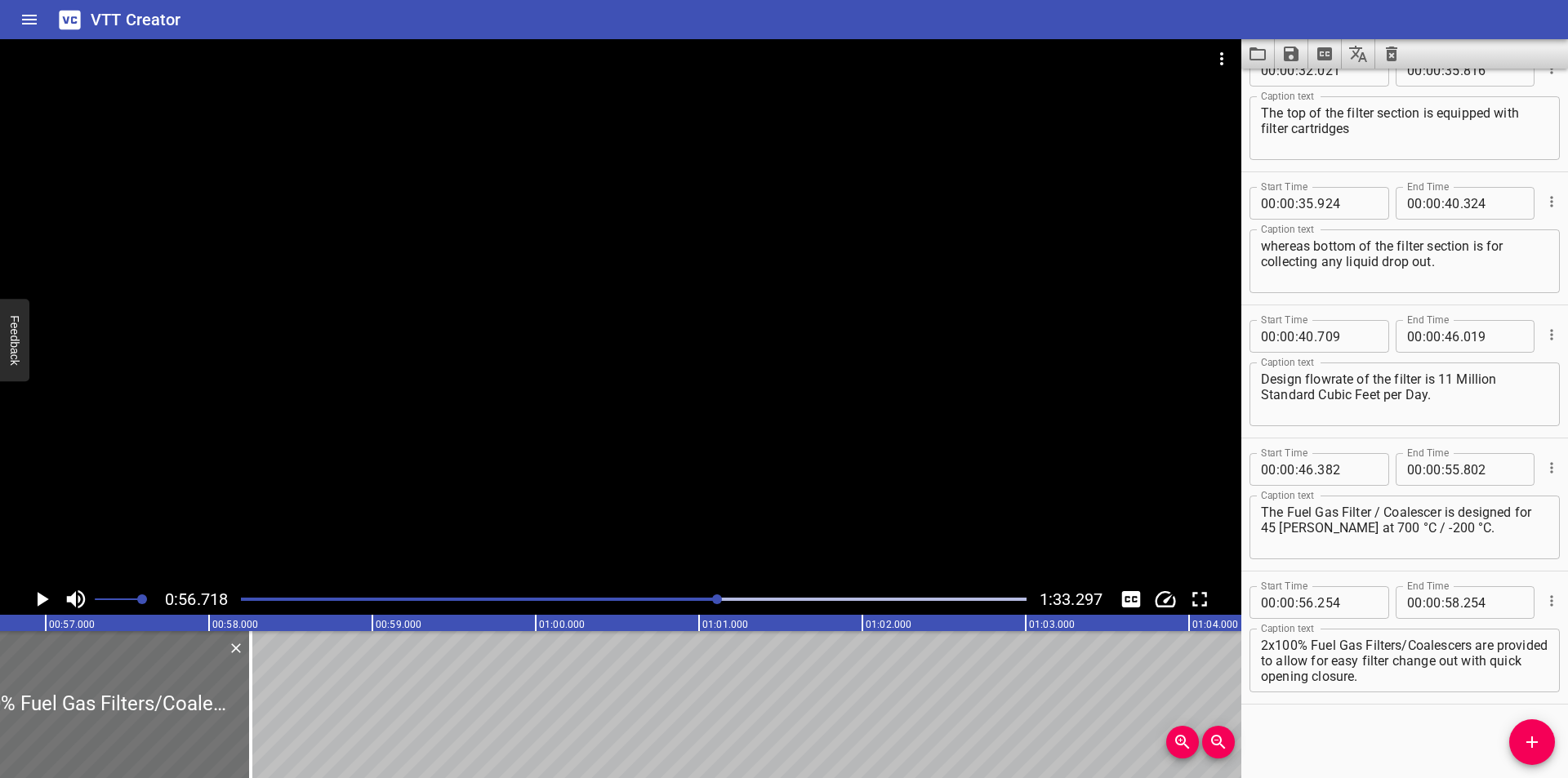
click at [1269, 647] on textarea "2x100% Fuel Gas Filters/Coalescers are provided to allow for easy filter change…" at bounding box center [1404, 661] width 288 height 47
click at [1276, 645] on textarea "2 x100% Fuel Gas Filters/Coalescers are provided to allow for easy filter chang…" at bounding box center [1404, 661] width 288 height 47
click at [596, 343] on div at bounding box center [620, 311] width 1241 height 545
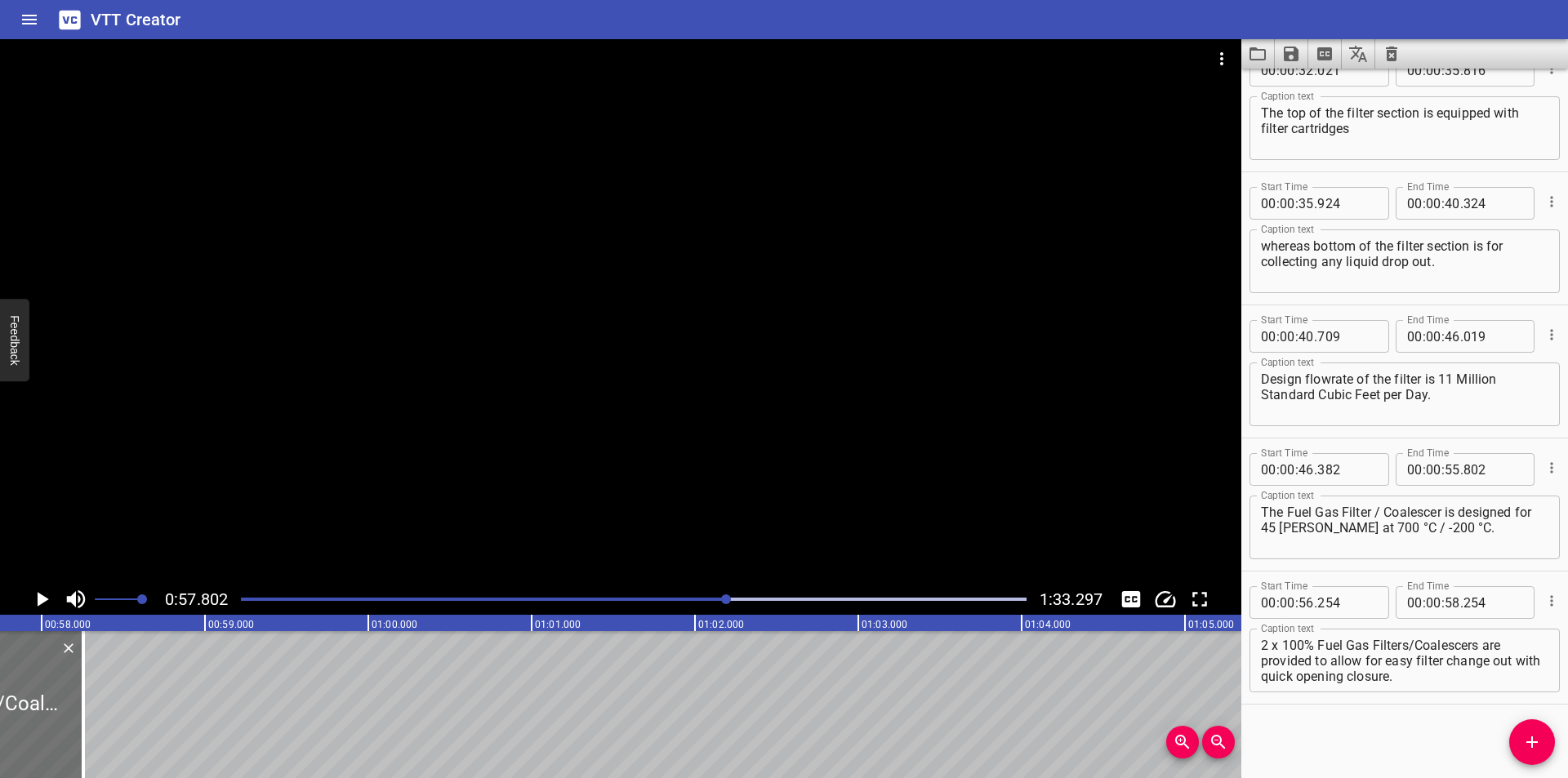
scroll to position [0, 9441]
drag, startPoint x: 108, startPoint y: 723, endPoint x: 767, endPoint y: 717, distance: 659.0
click at [76, 717] on div at bounding box center [74, 704] width 3 height 147
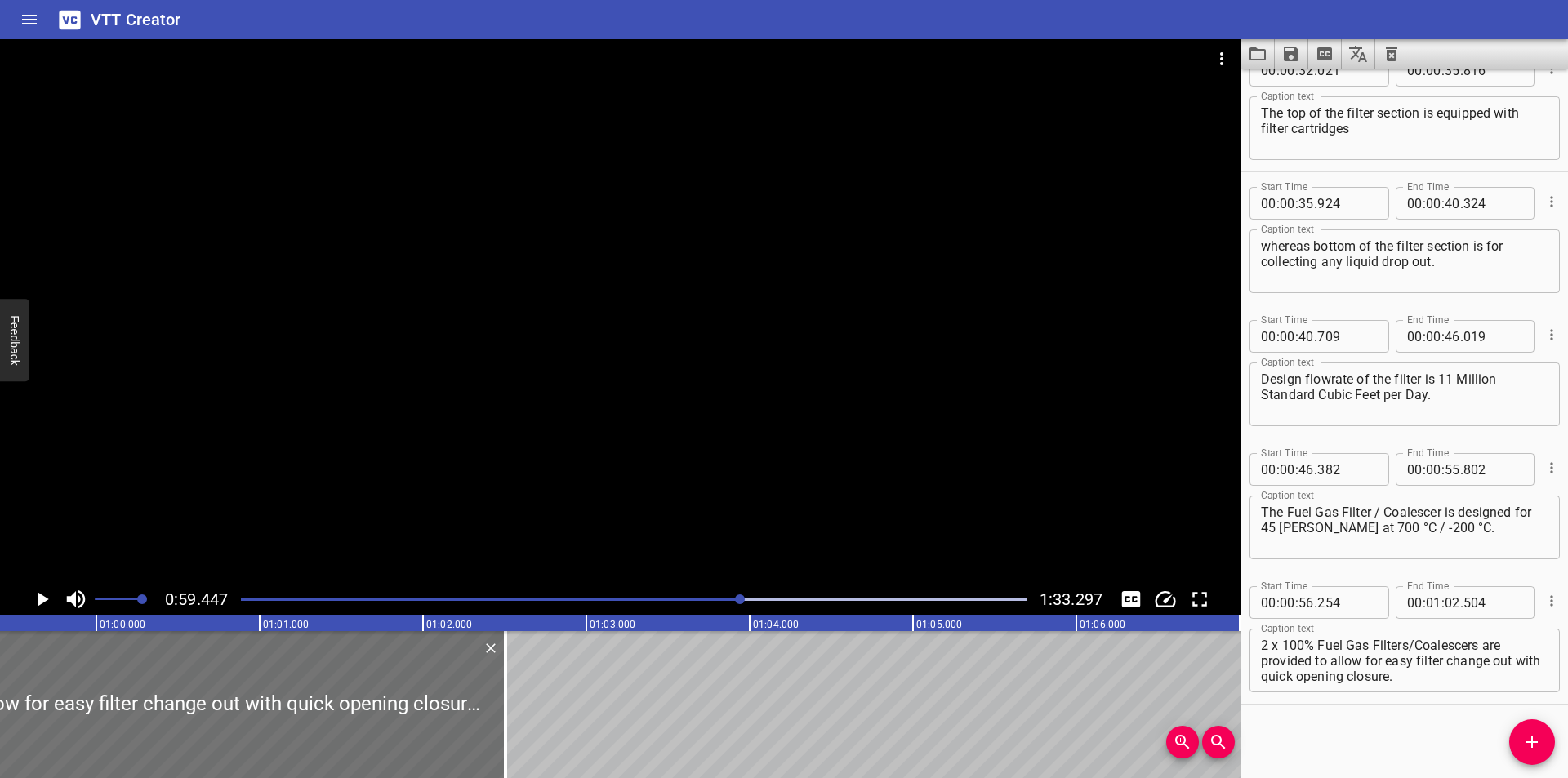
scroll to position [0, 9710]
click at [1406, 646] on textarea "2 x 100% Fuel Gas Filters/Coalescers are provided to allow for easy filter chan…" at bounding box center [1404, 661] width 288 height 47
click at [1420, 646] on textarea "2 x 100% Fuel Gas Filters /Coalescers are provided to allow for easy filter cha…" at bounding box center [1404, 661] width 288 height 47
click at [533, 461] on div at bounding box center [620, 311] width 1241 height 545
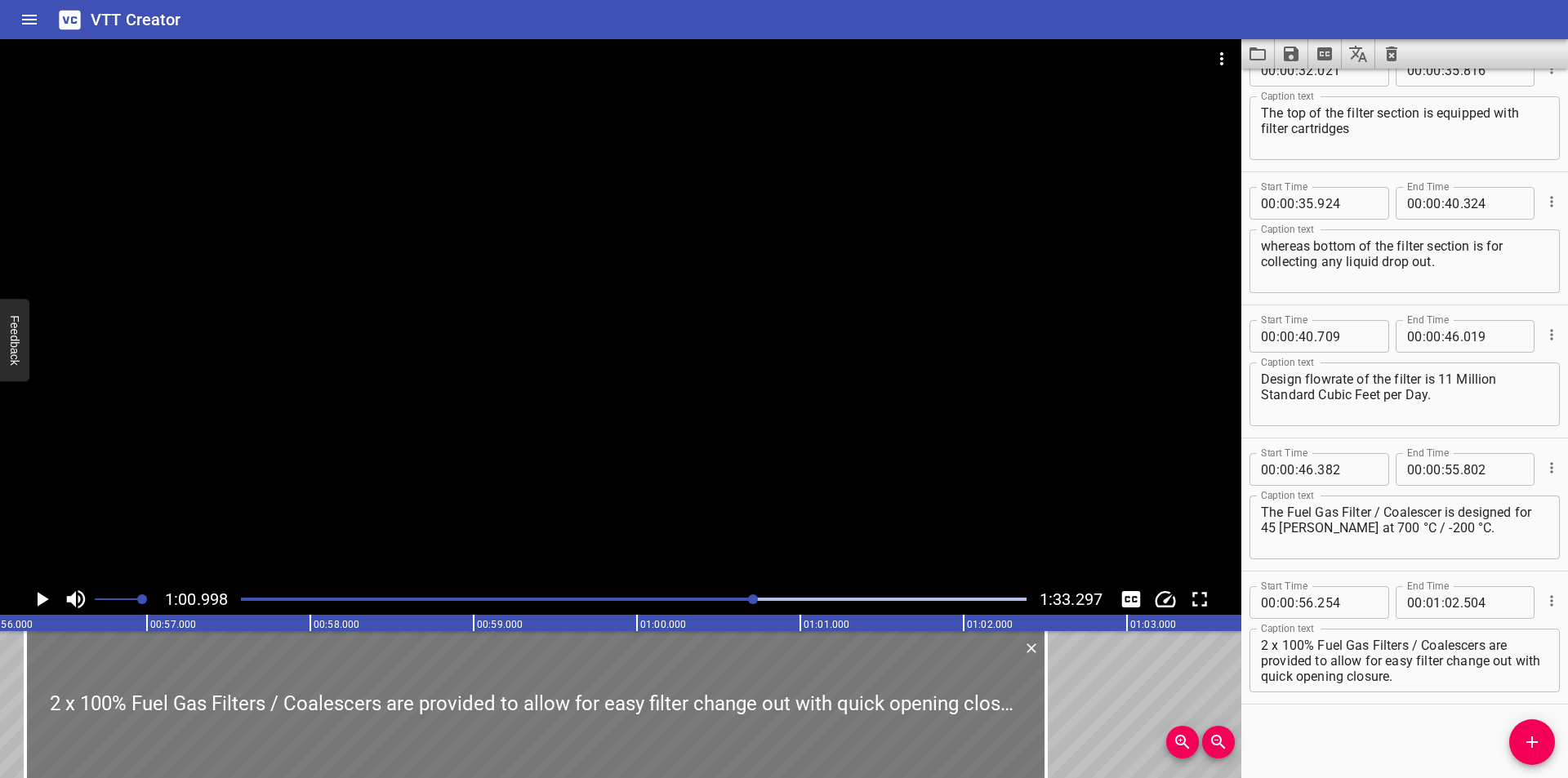
scroll to position [0, 9038]
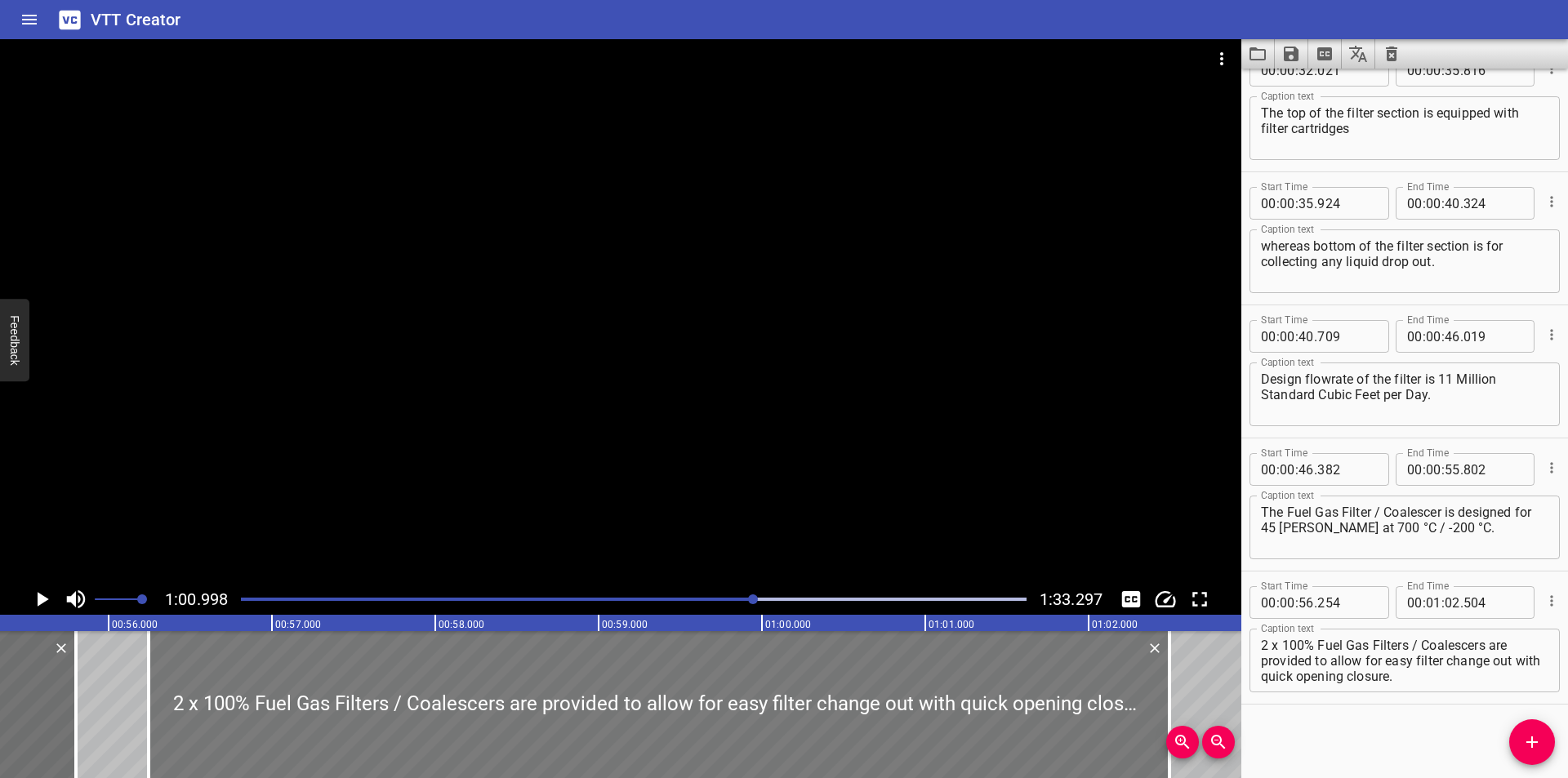
click at [254, 705] on div at bounding box center [658, 704] width 1021 height 147
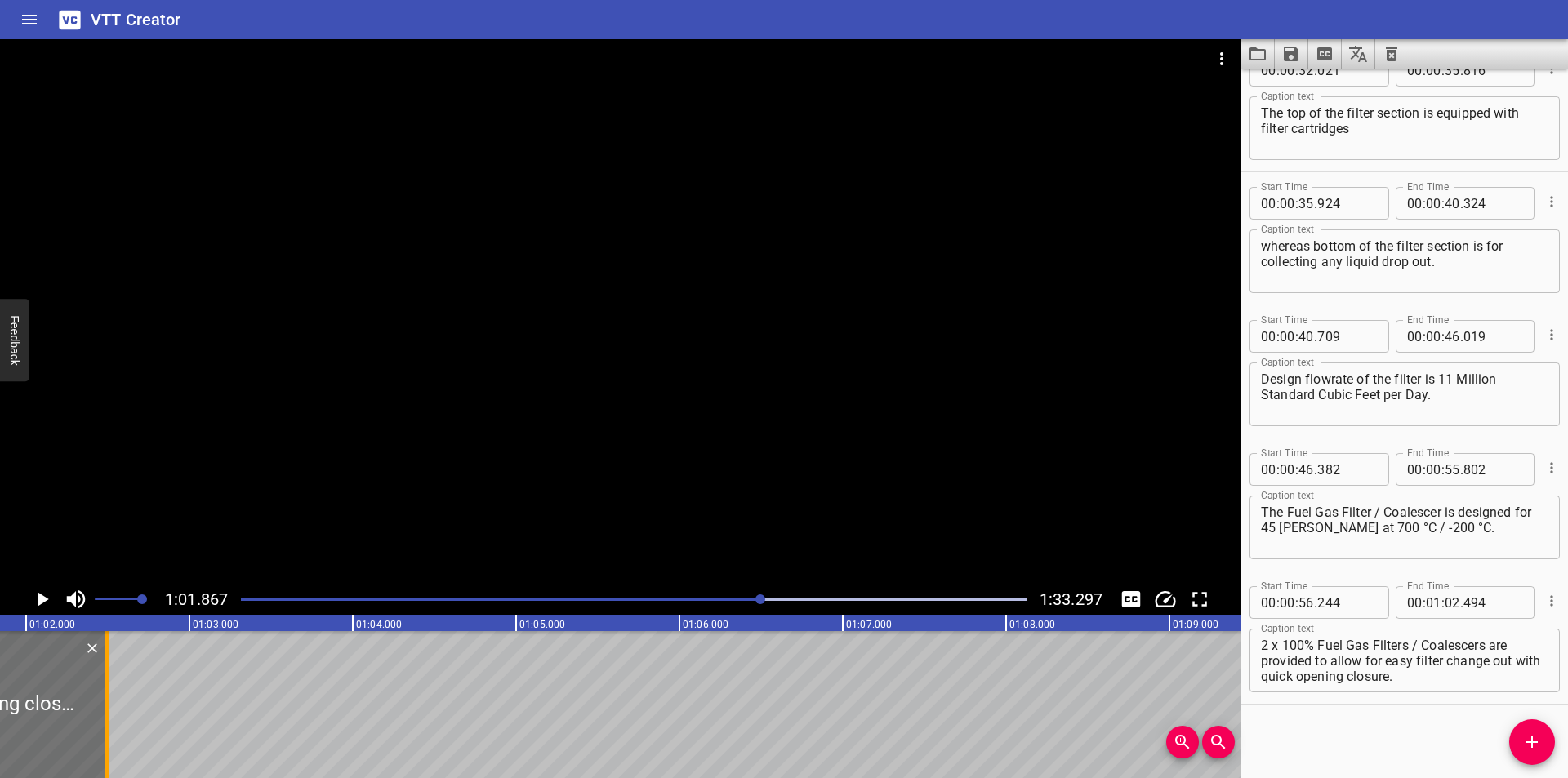
scroll to position [0, 10105]
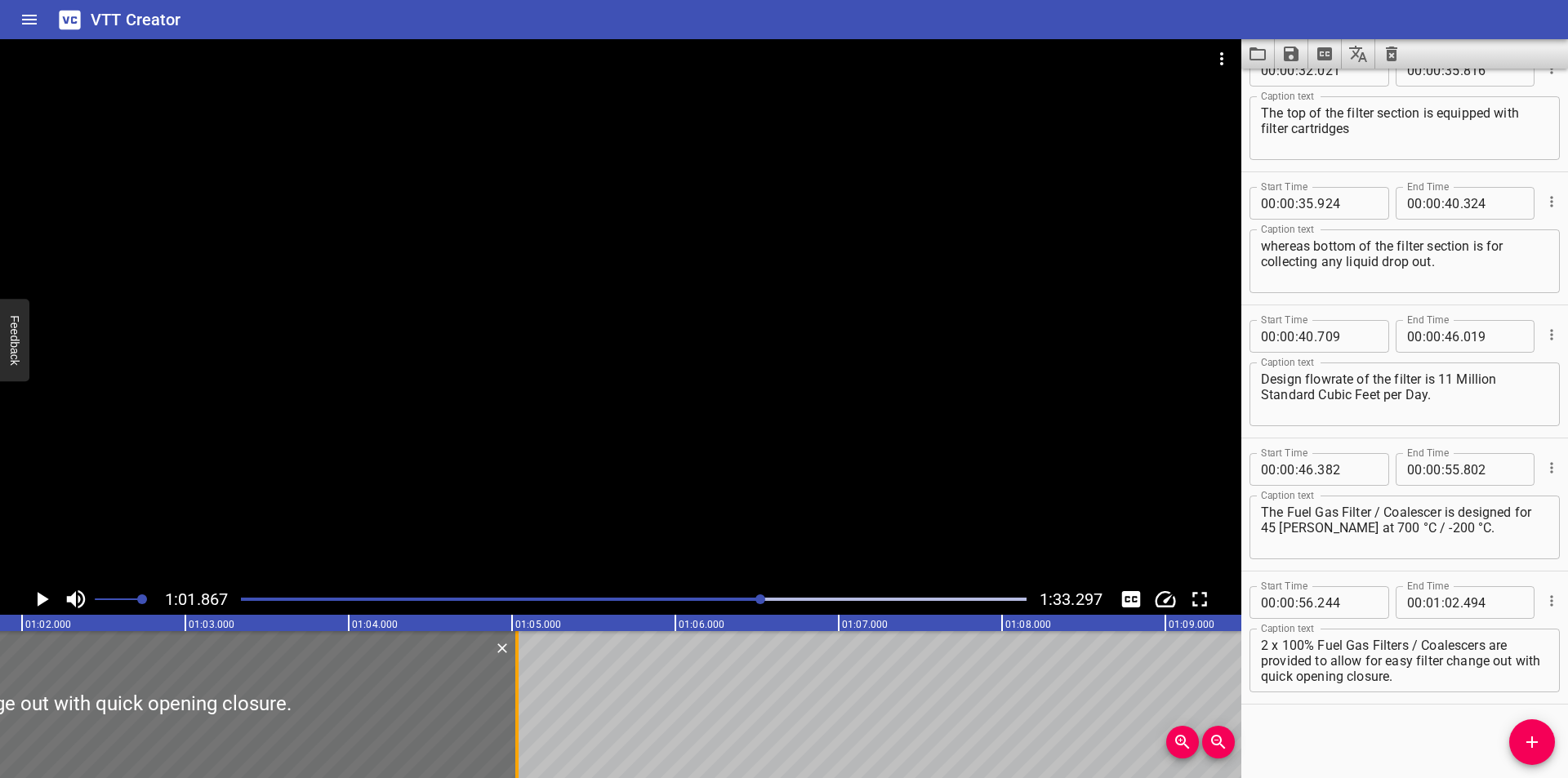
drag, startPoint x: 108, startPoint y: 731, endPoint x: 512, endPoint y: 729, distance: 404.0
click at [512, 729] on div at bounding box center [517, 704] width 17 height 147
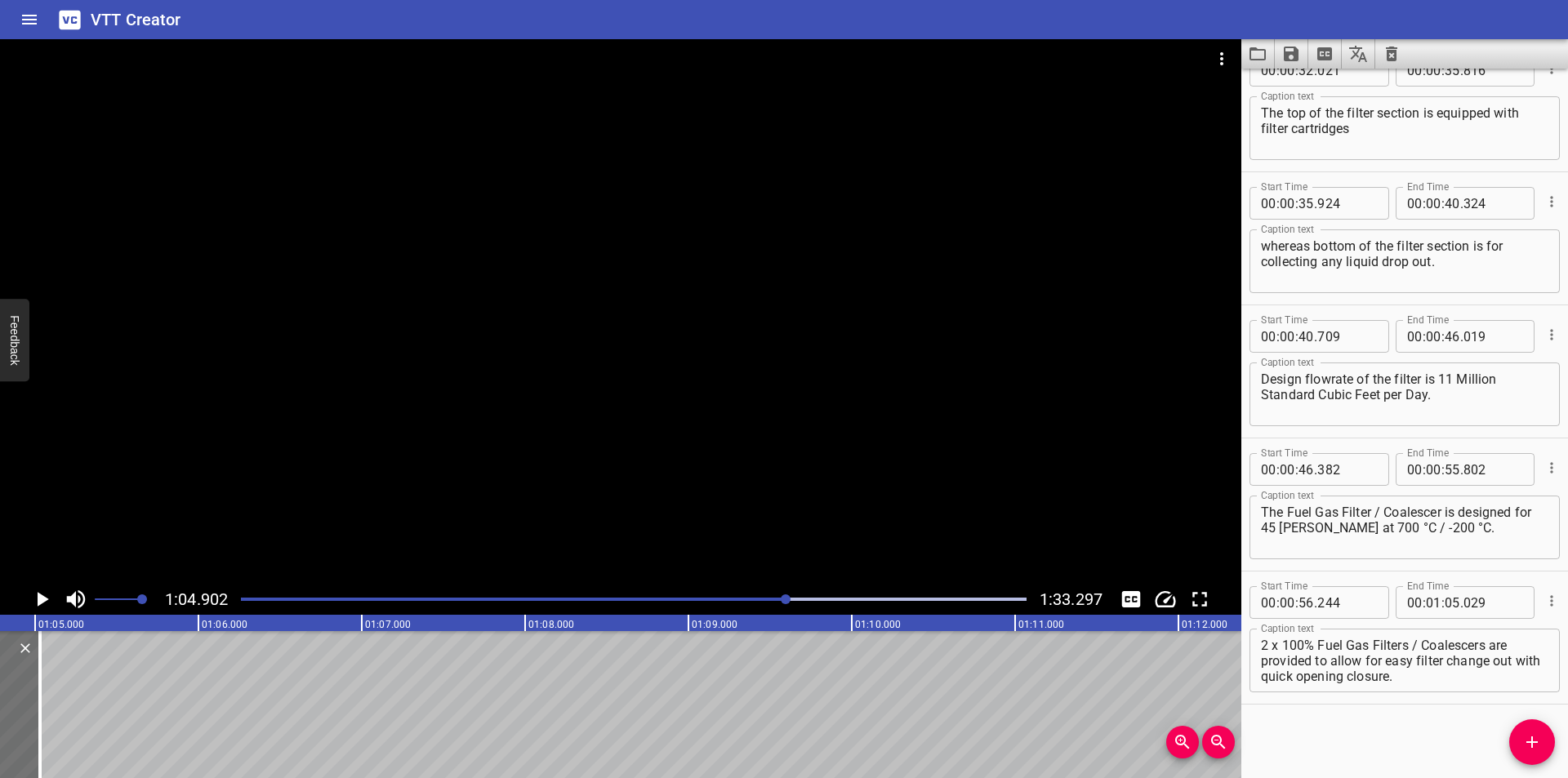
scroll to position [0, 10601]
click at [639, 443] on div at bounding box center [620, 311] width 1241 height 545
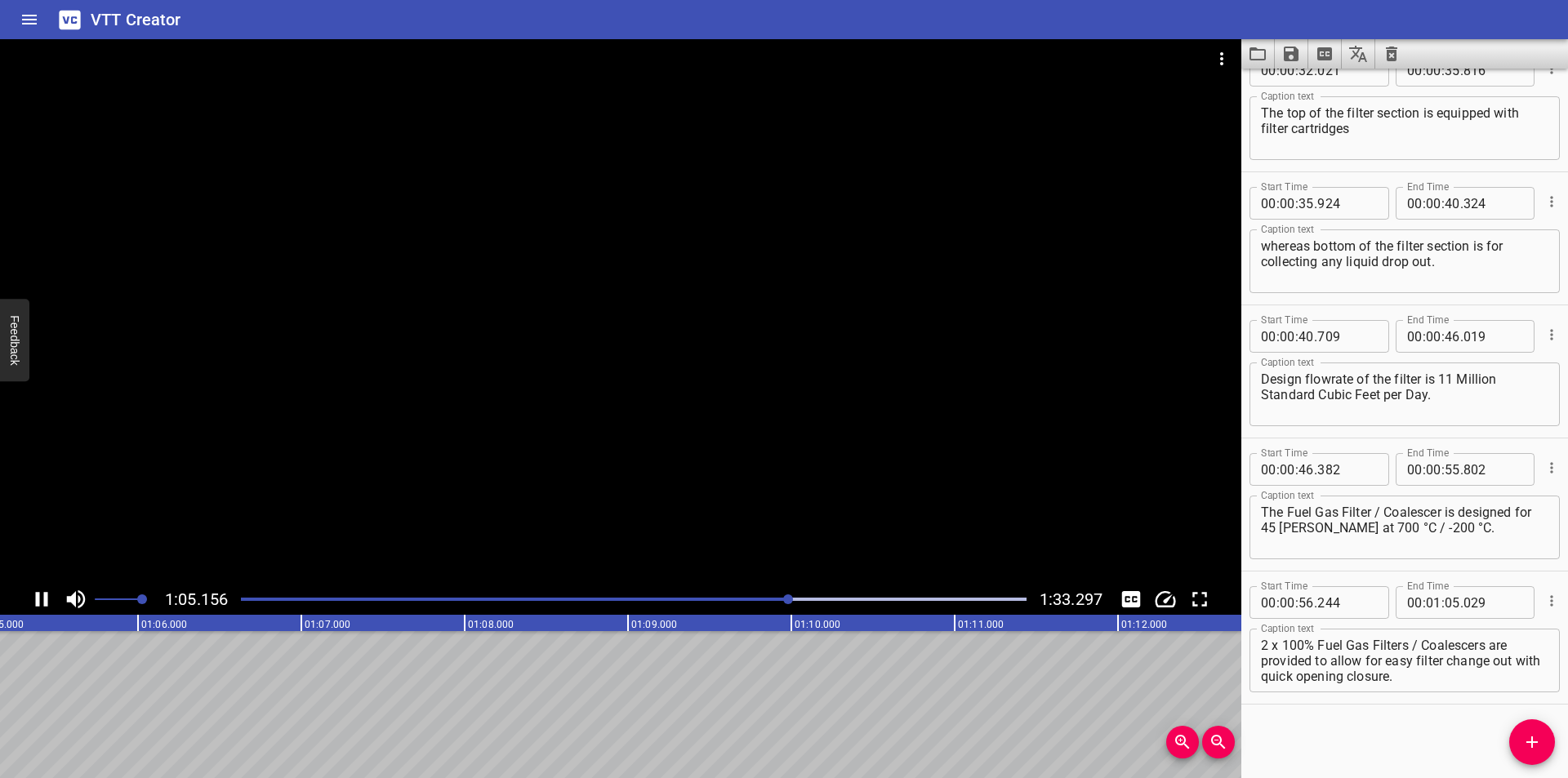
click at [745, 601] on div at bounding box center [634, 599] width 805 height 22
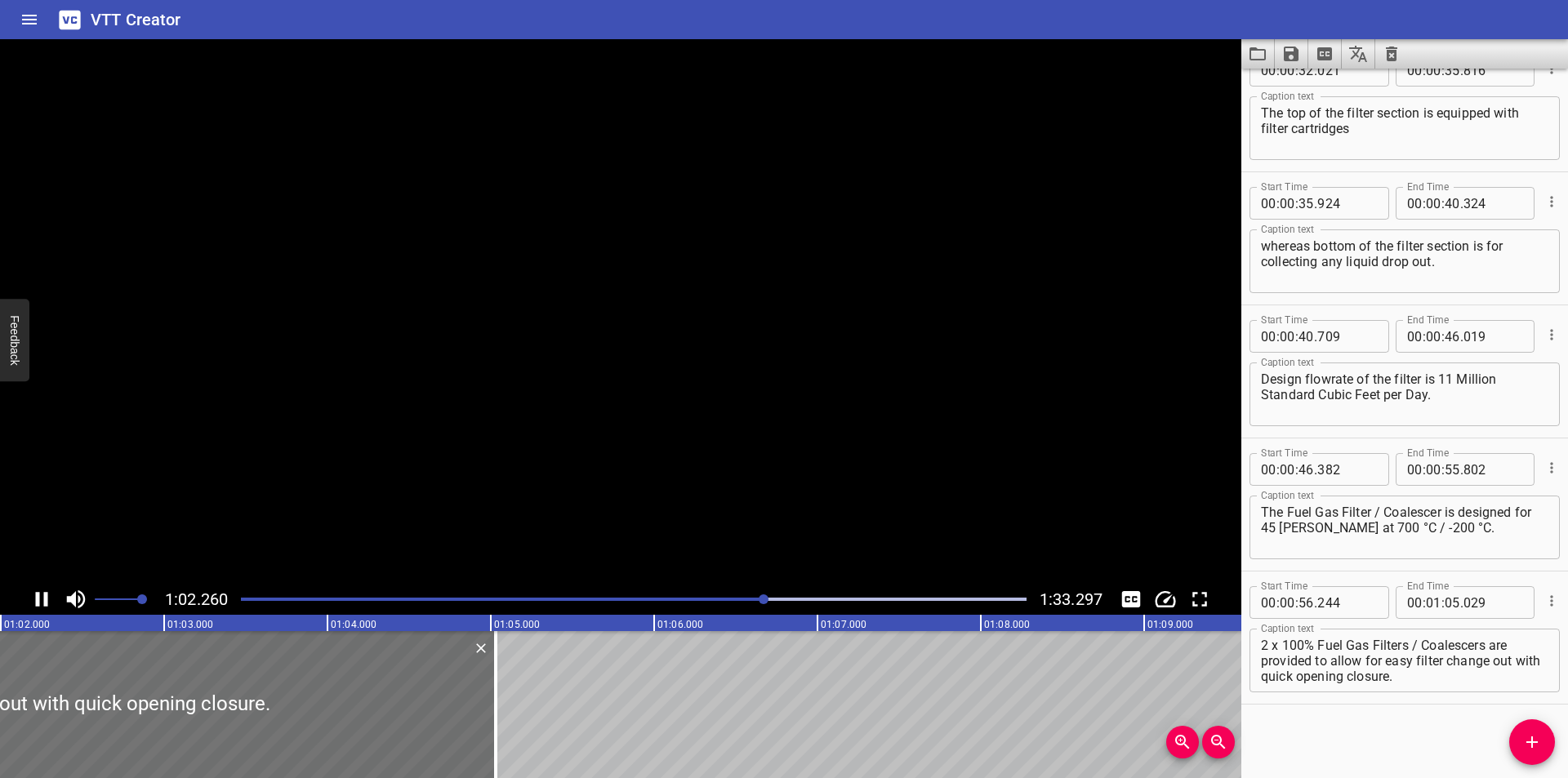
click at [741, 600] on div "Play progress" at bounding box center [372, 599] width 786 height 3
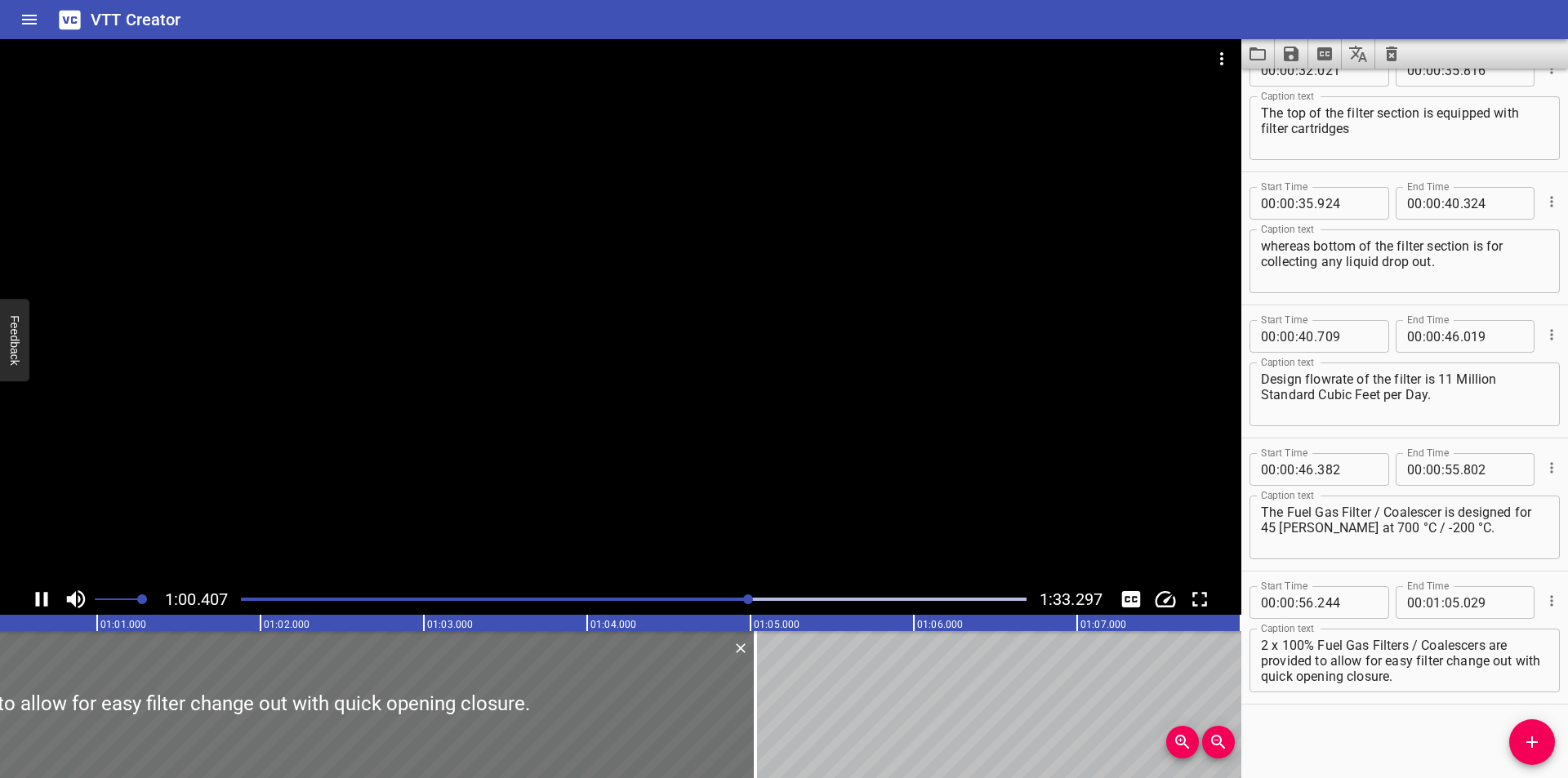
scroll to position [0, 9900]
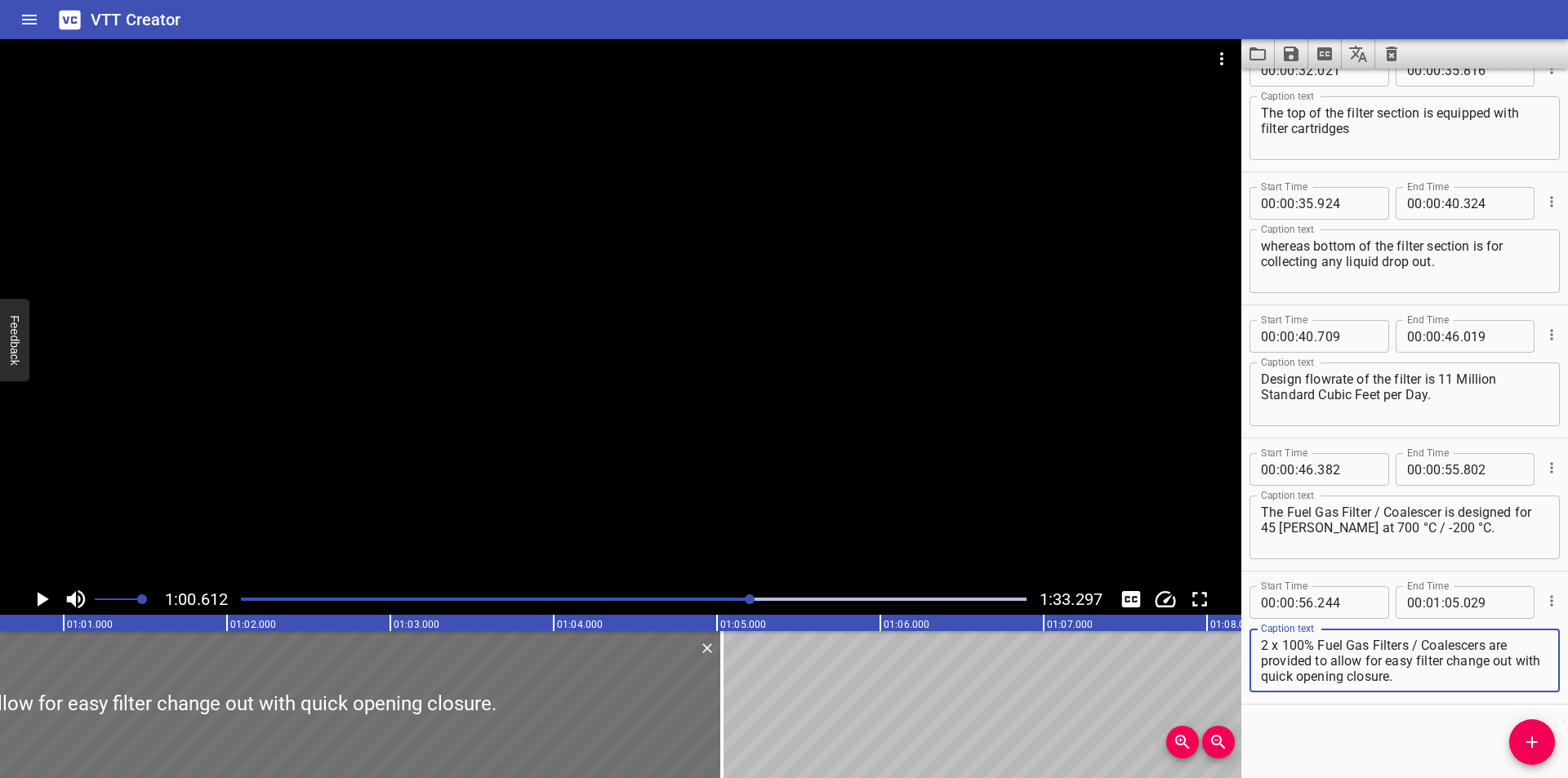
drag, startPoint x: 1318, startPoint y: 661, endPoint x: 1546, endPoint y: 717, distance: 234.8
click at [1546, 717] on div "Start Time 00 : 00 : 00 . 000 Start Time End Time 00 : 00 : 07 . 750 End Time C…" at bounding box center [1404, 423] width 327 height 710
drag, startPoint x: 1314, startPoint y: 661, endPoint x: 1503, endPoint y: 716, distance: 196.8
click at [1503, 716] on div "Start Time 00 : 00 : 00 . 000 Start Time End Time 00 : 00 : 07 . 750 End Time C…" at bounding box center [1404, 423] width 327 height 710
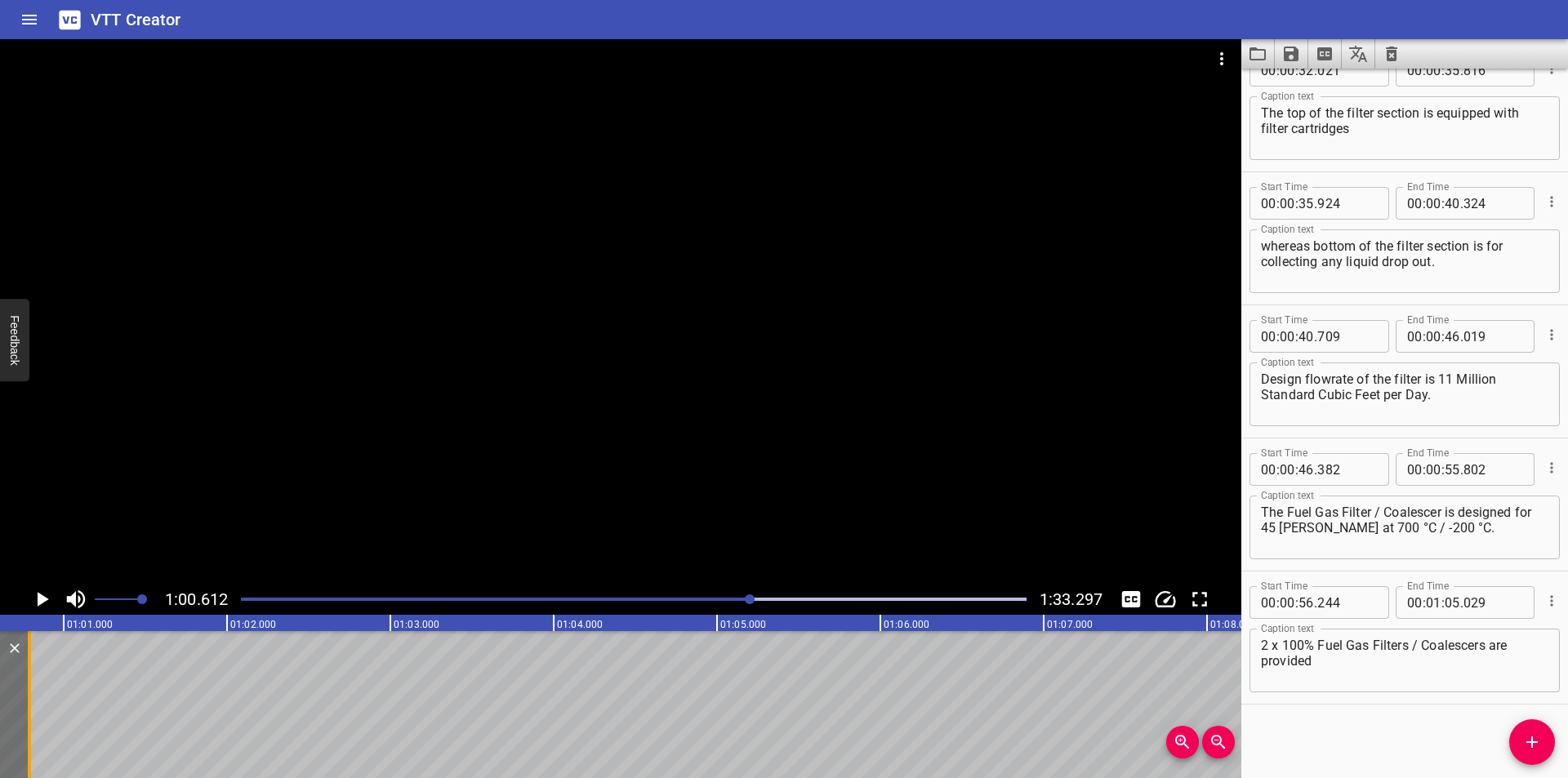
drag, startPoint x: 725, startPoint y: 732, endPoint x: 36, endPoint y: 731, distance: 689.0
click at [32, 726] on div at bounding box center [29, 704] width 17 height 147
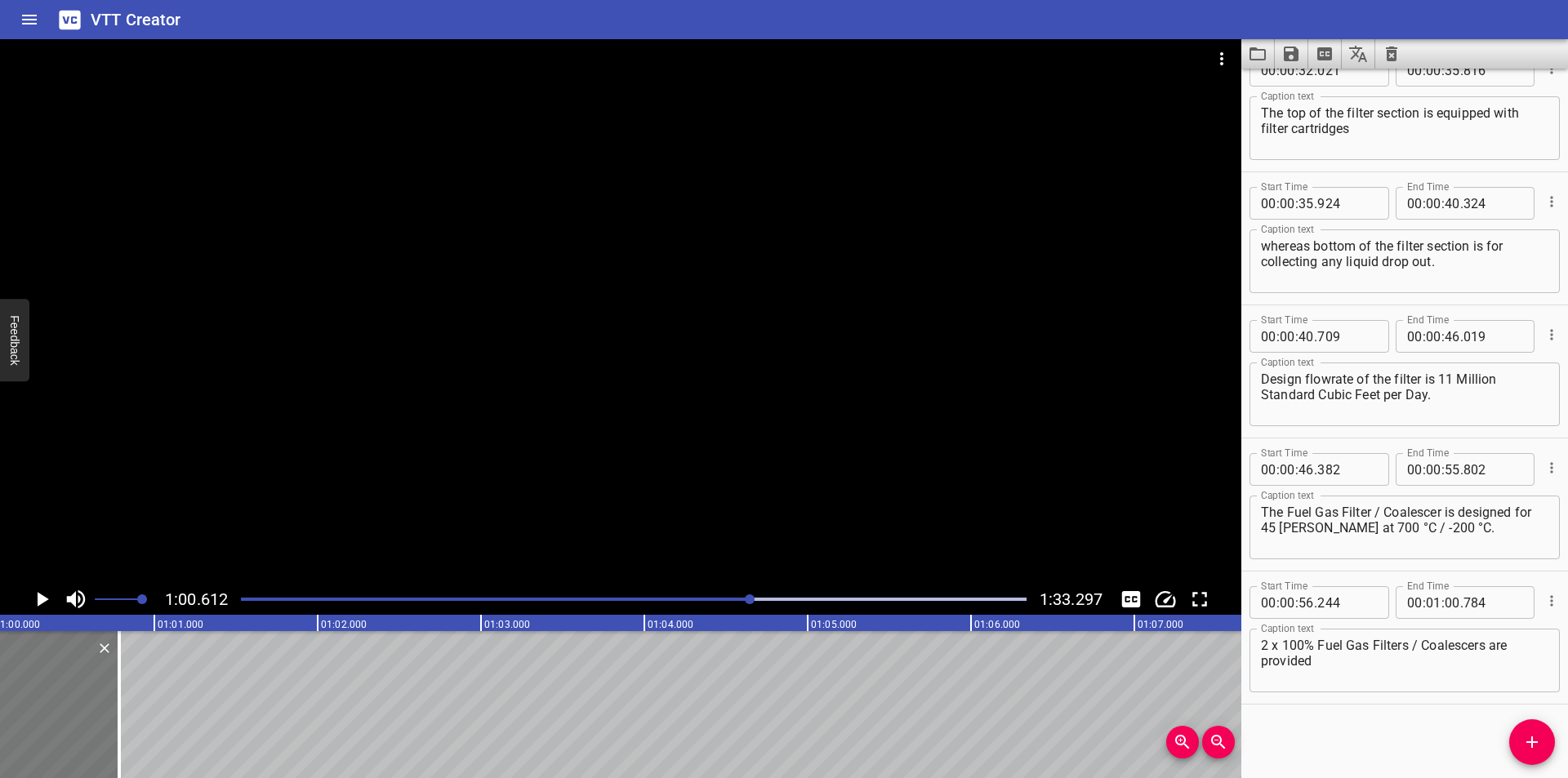
scroll to position [0, 9791]
drag, startPoint x: 1536, startPoint y: 752, endPoint x: 1313, endPoint y: 731, distance: 224.0
click at [1532, 752] on icon "Add Cue" at bounding box center [1532, 742] width 20 height 19
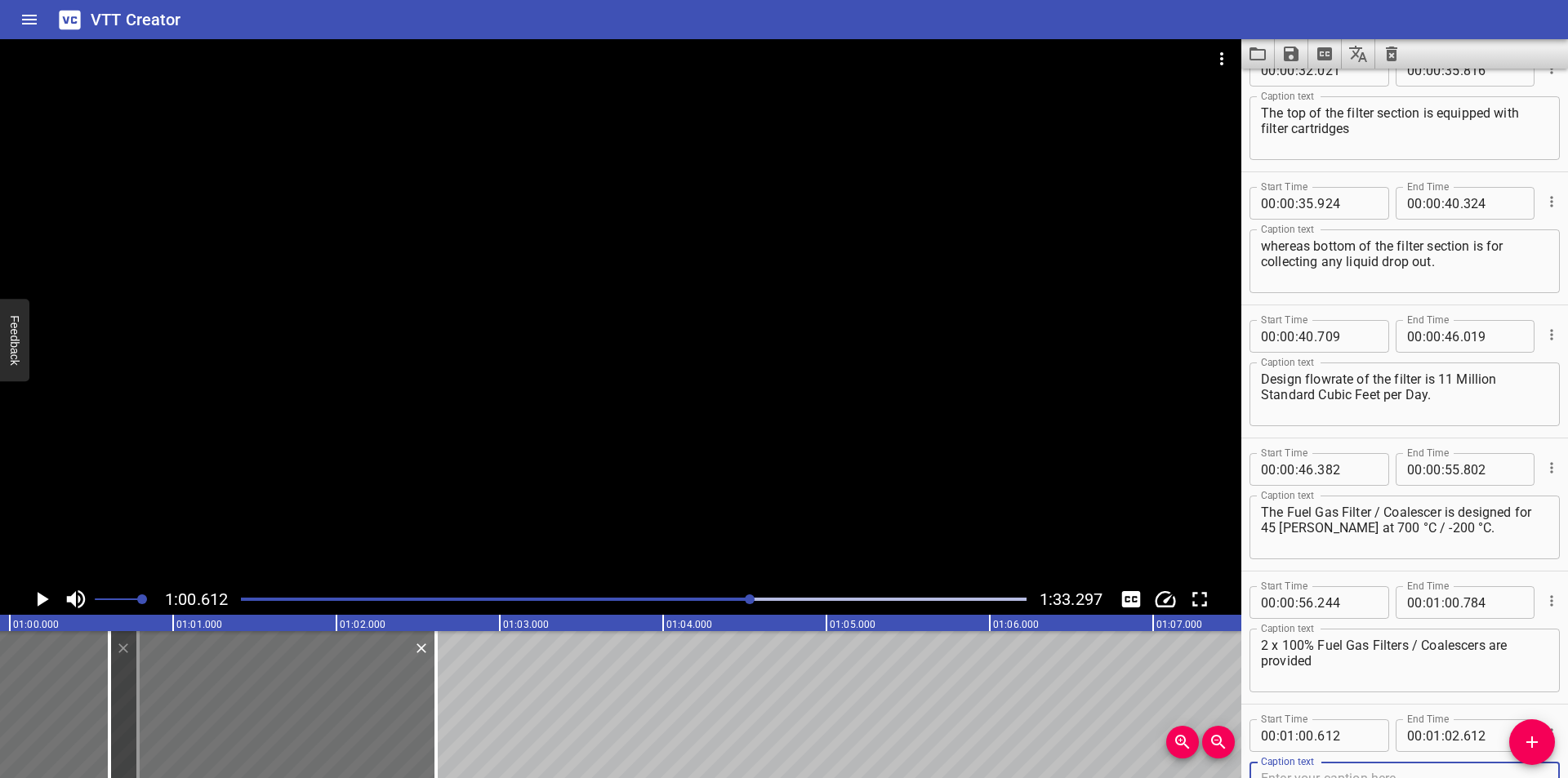
scroll to position [706, 0]
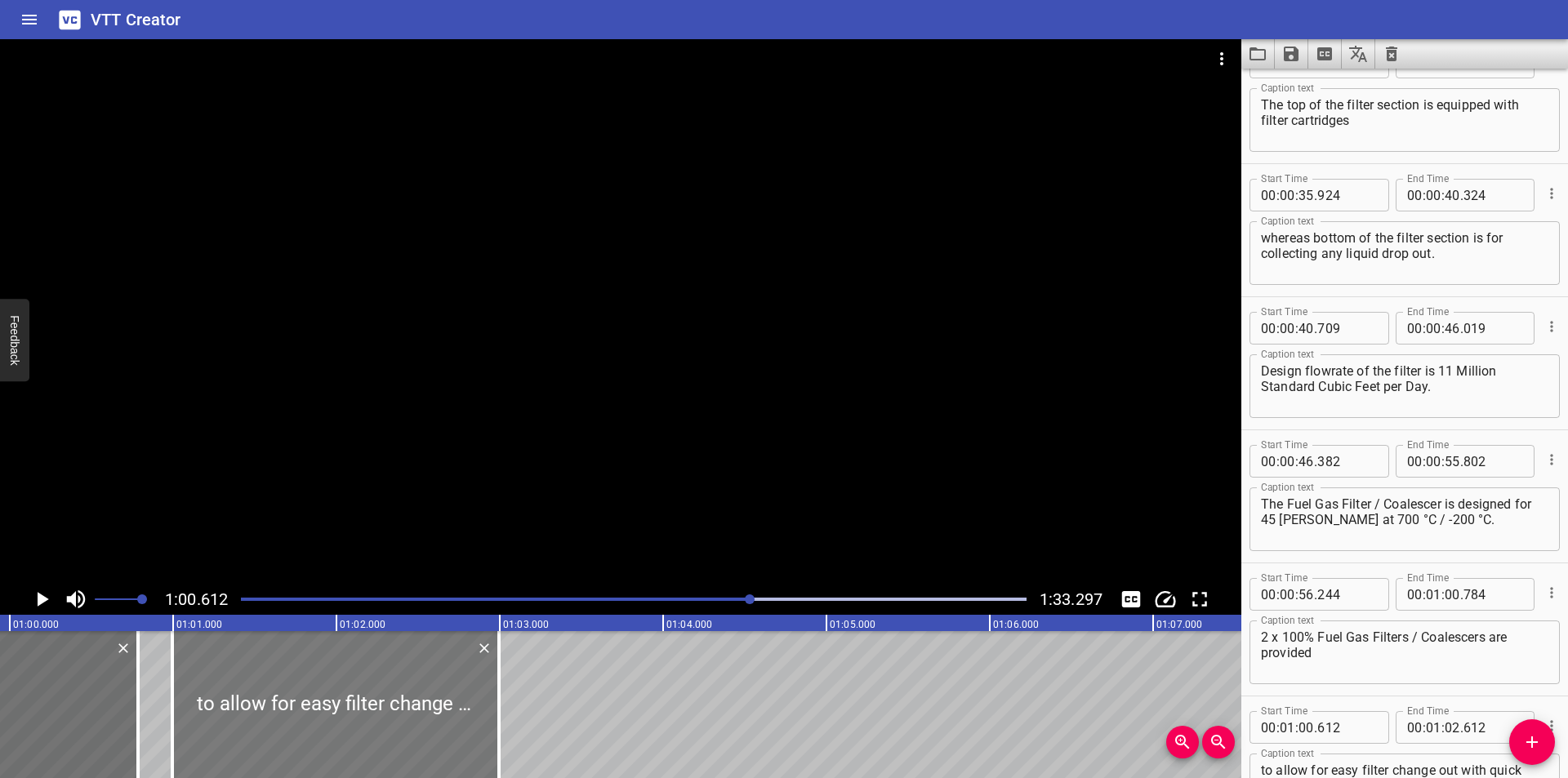
drag, startPoint x: 223, startPoint y: 722, endPoint x: 286, endPoint y: 723, distance: 63.0
click at [286, 723] on div at bounding box center [335, 704] width 327 height 147
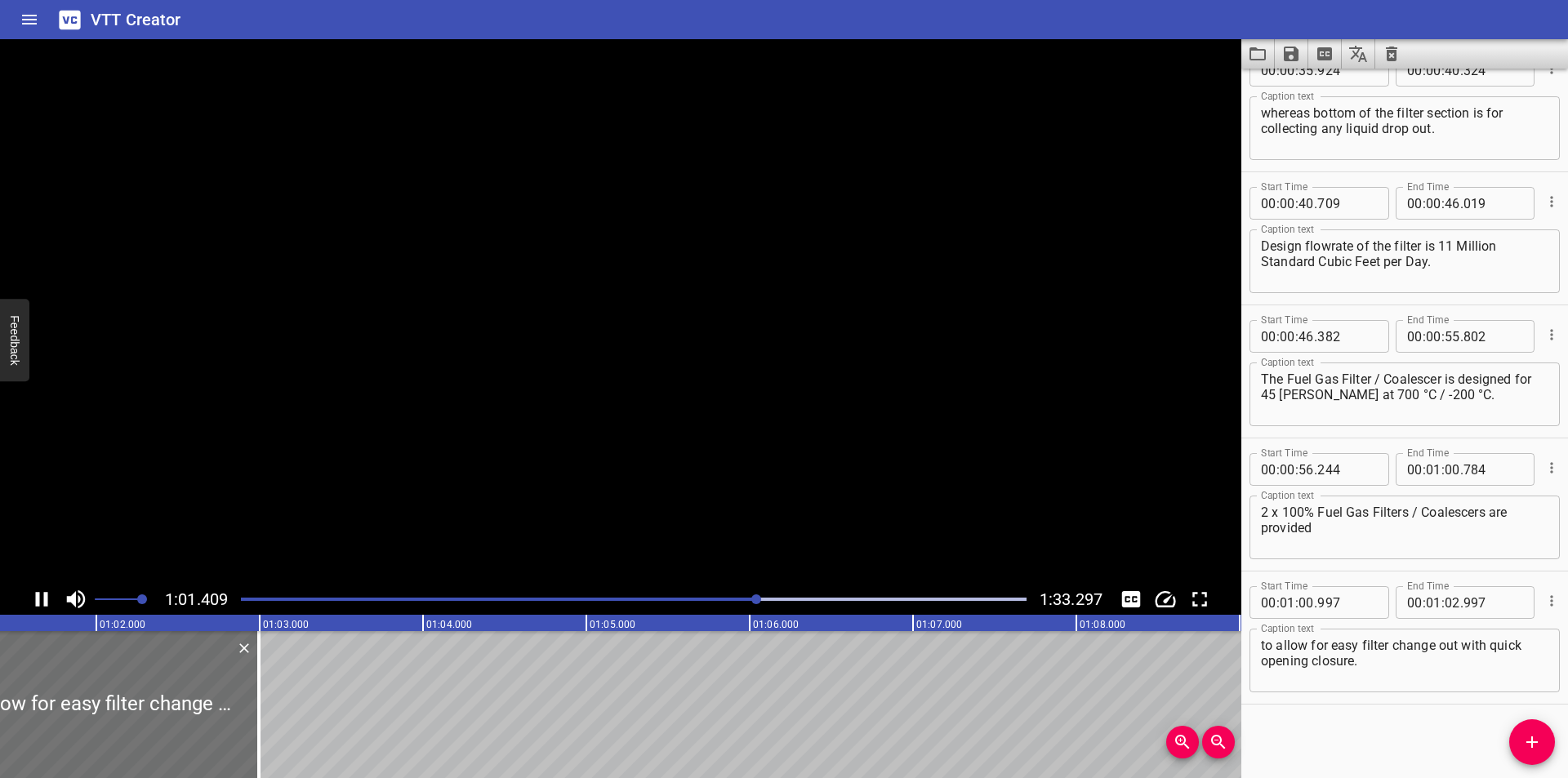
scroll to position [0, 10067]
click at [736, 605] on div at bounding box center [634, 599] width 805 height 22
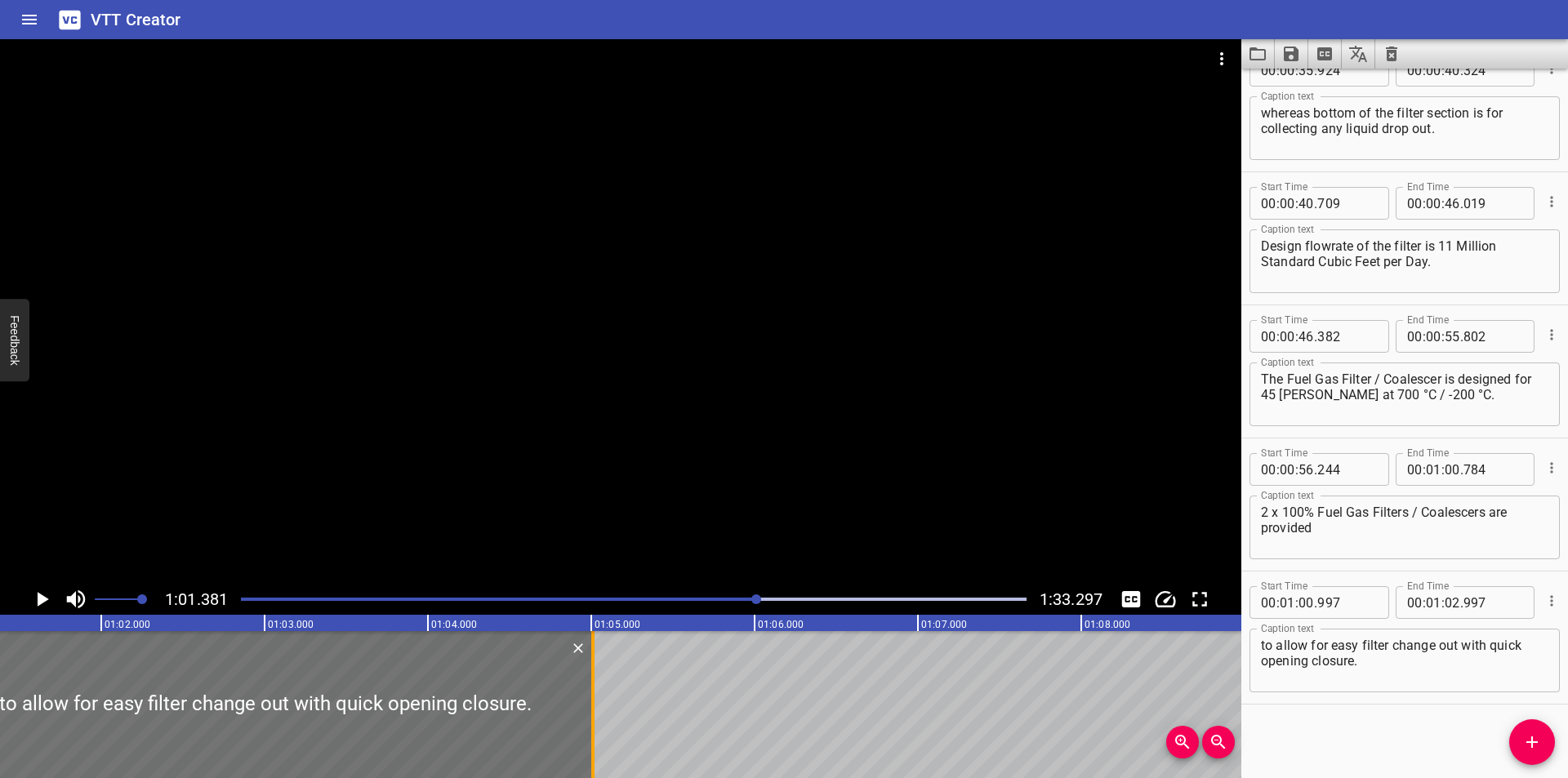
drag, startPoint x: 262, startPoint y: 682, endPoint x: 592, endPoint y: 681, distance: 330.0
click at [592, 681] on div at bounding box center [592, 704] width 3 height 147
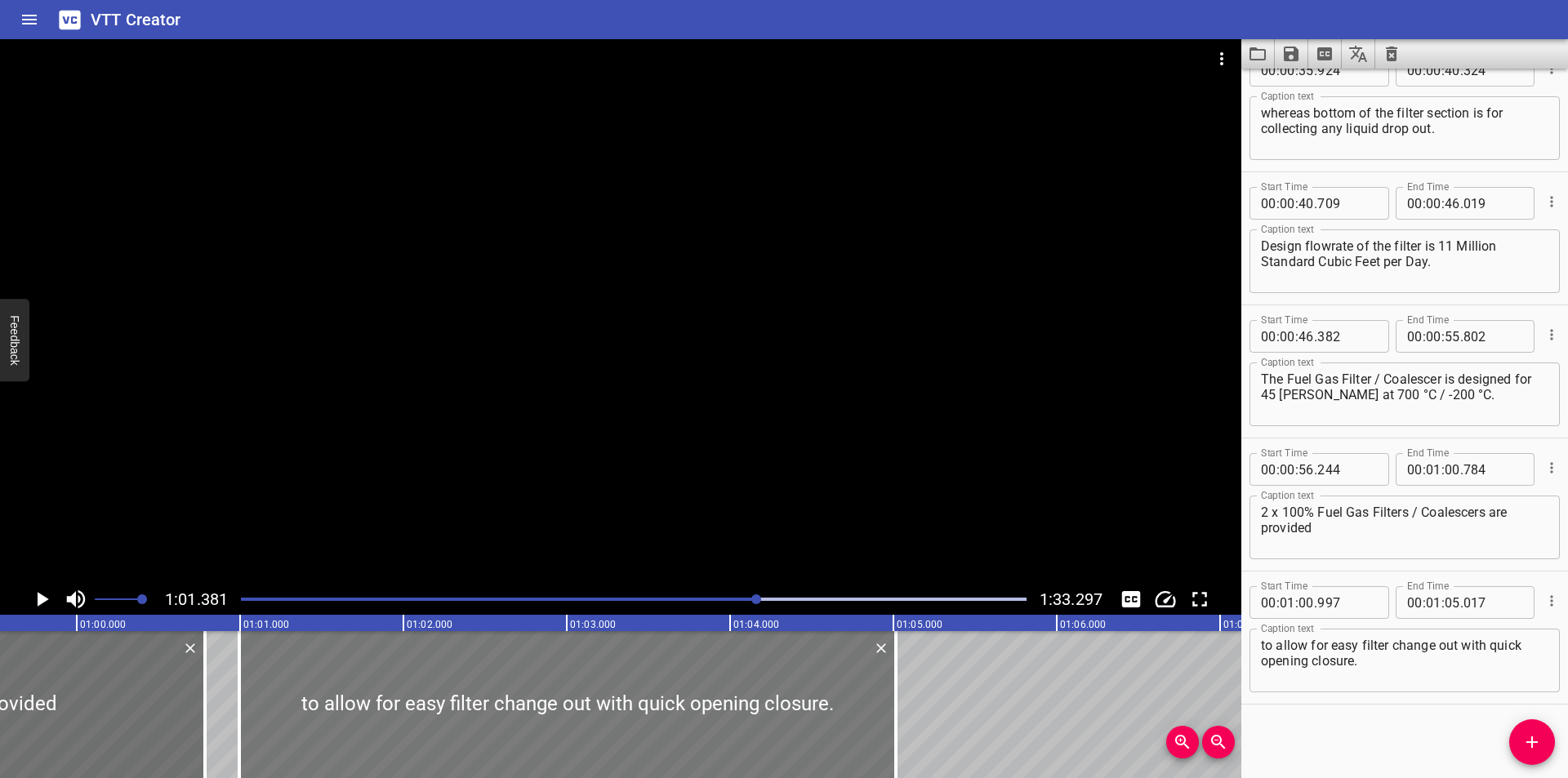
scroll to position [0, 9590]
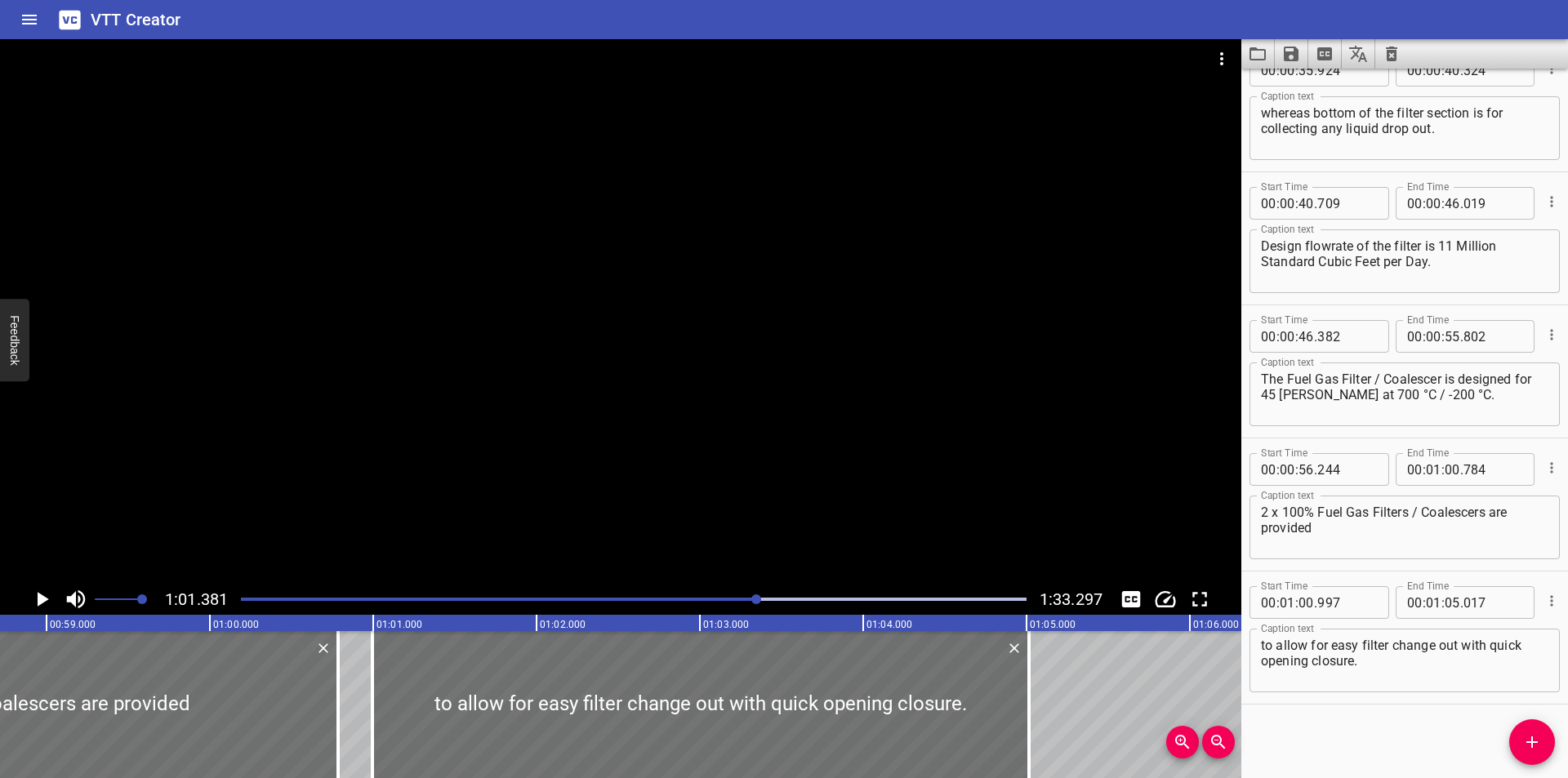
click at [620, 470] on div at bounding box center [620, 311] width 1241 height 545
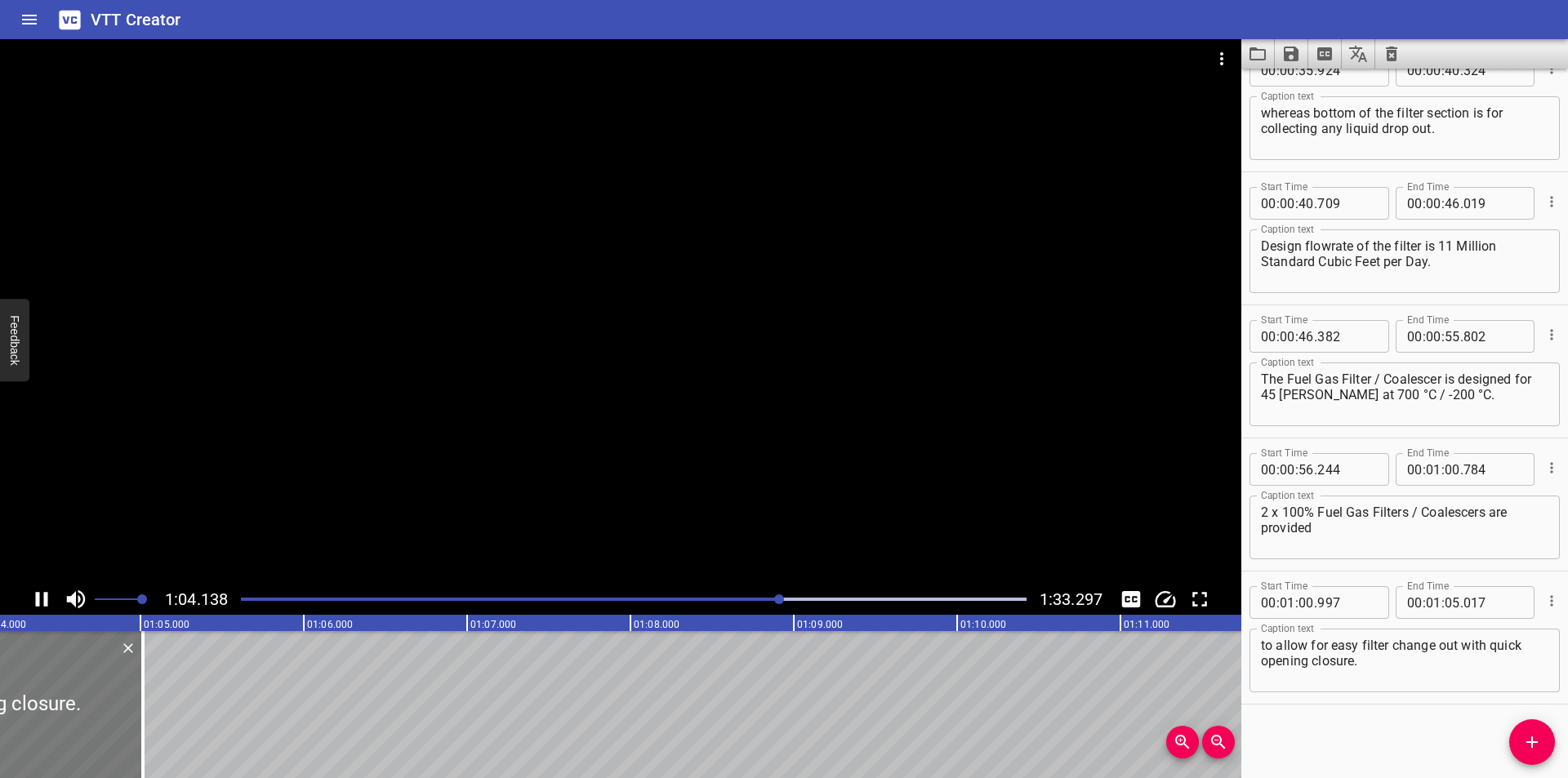
scroll to position [0, 10520]
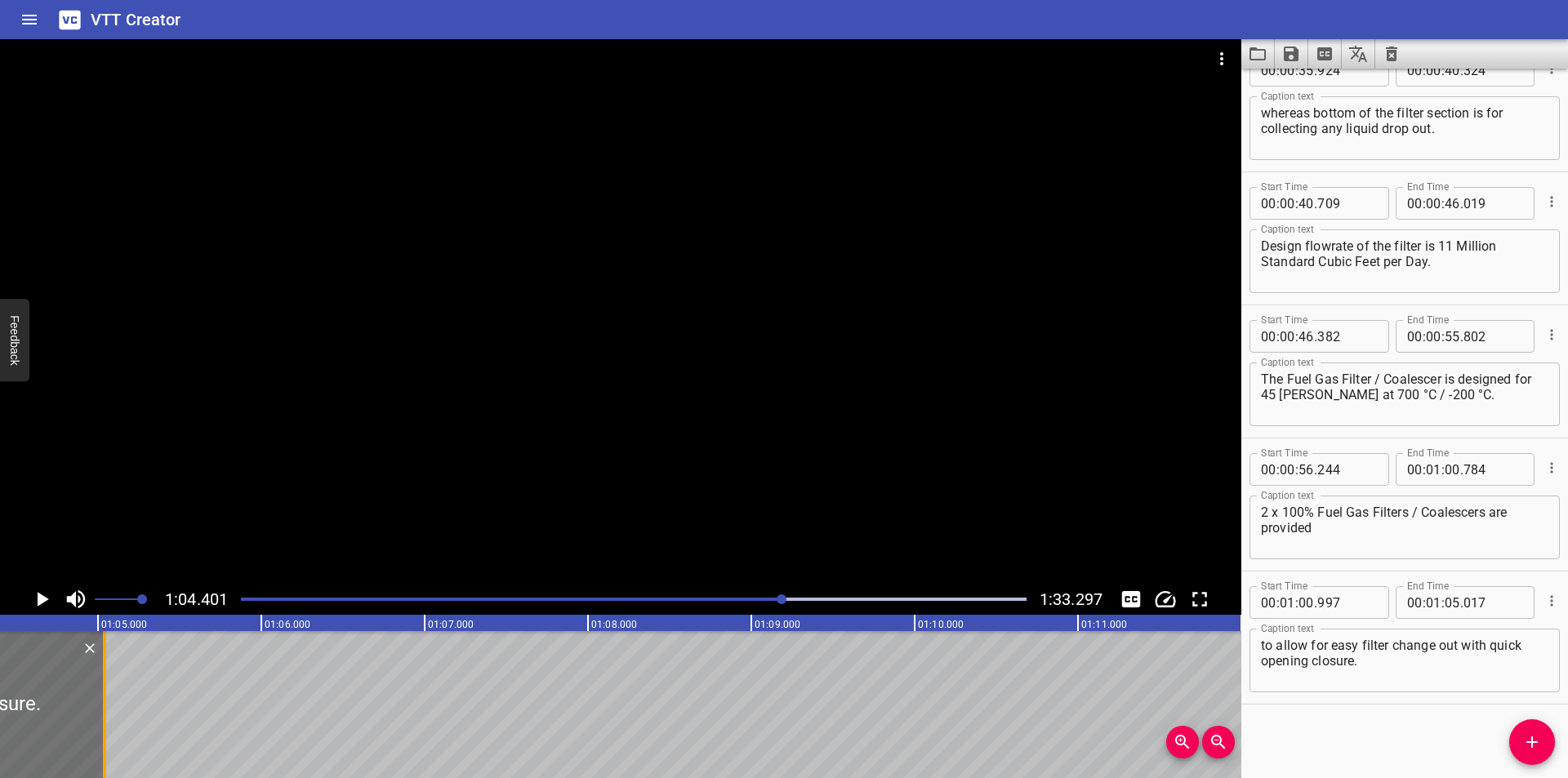
click at [108, 696] on div at bounding box center [104, 704] width 17 height 147
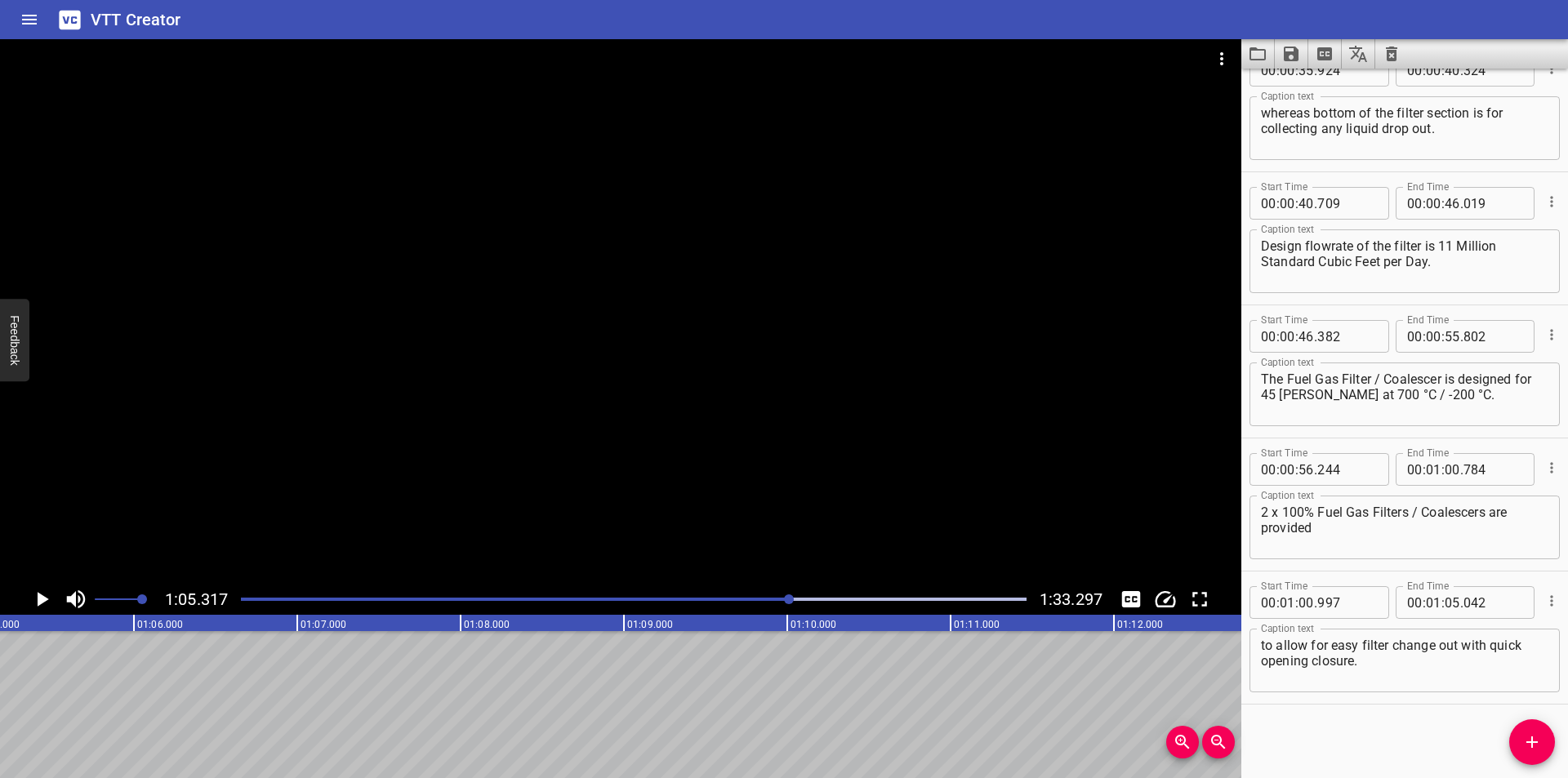
scroll to position [0, 10669]
drag, startPoint x: 1525, startPoint y: 737, endPoint x: 435, endPoint y: 741, distance: 1090.0
click at [1514, 738] on span "Add Cue" at bounding box center [1532, 742] width 46 height 19
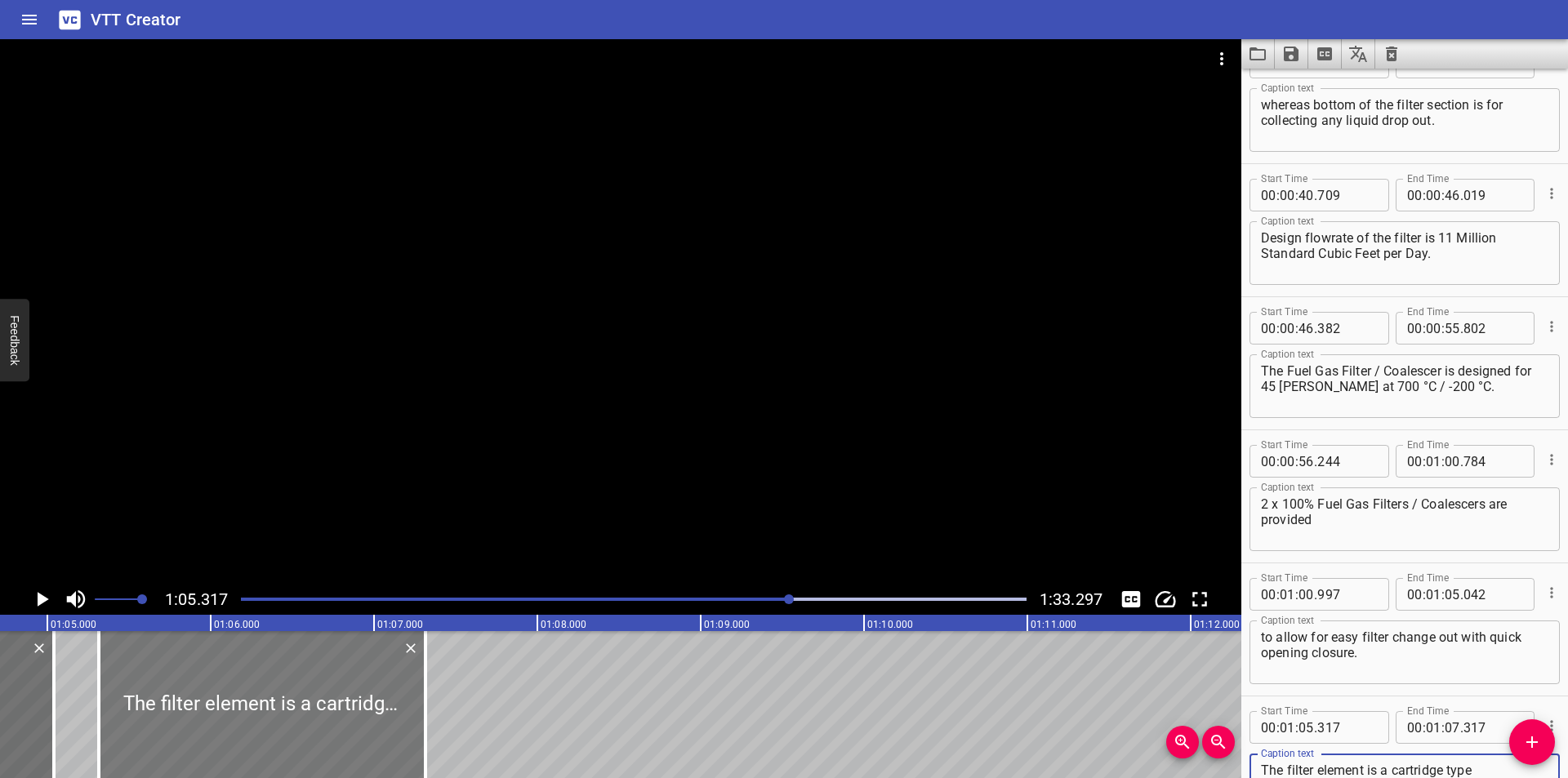
scroll to position [0, 10560]
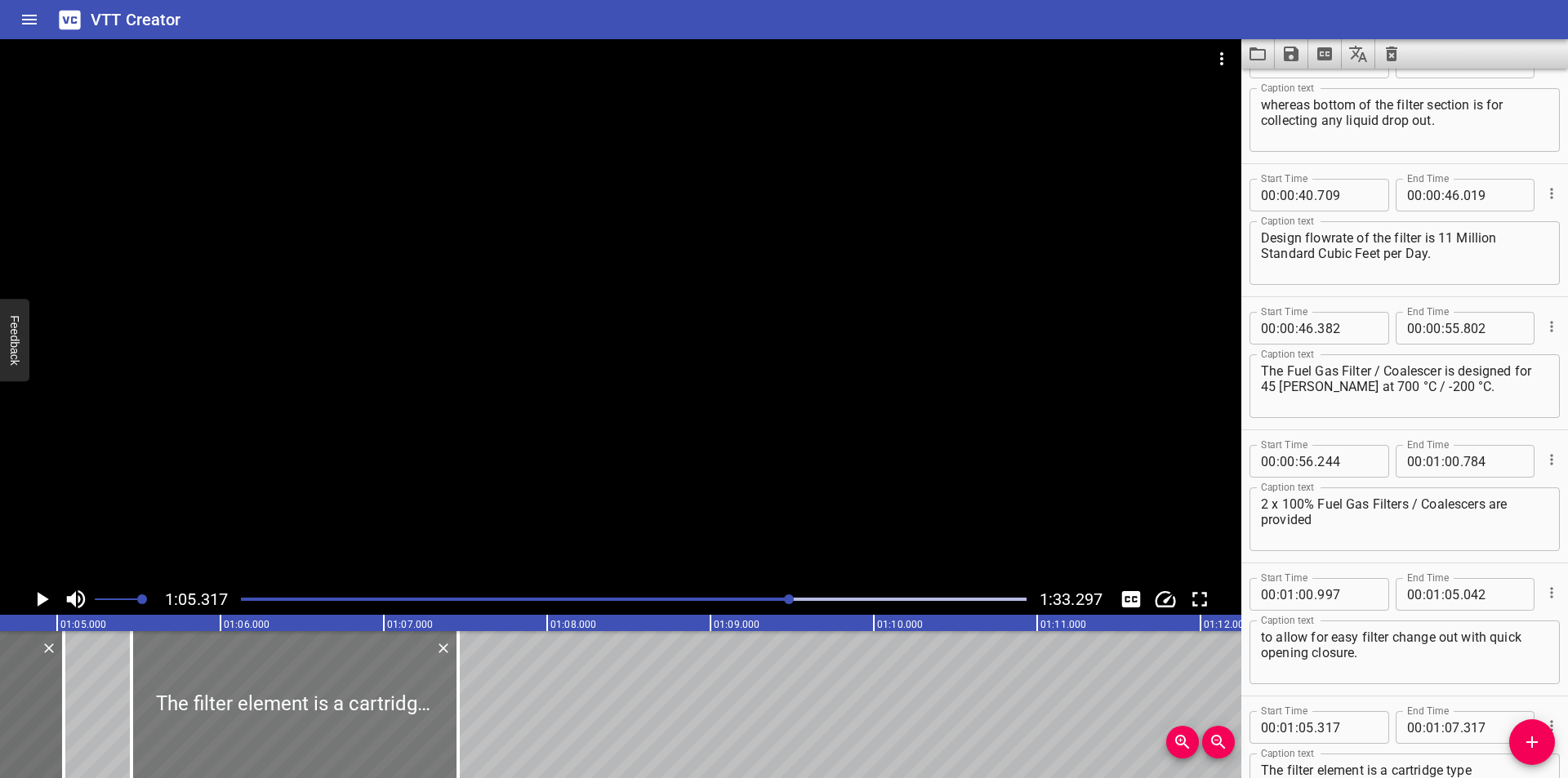
drag, startPoint x: 251, startPoint y: 717, endPoint x: 269, endPoint y: 726, distance: 20.1
click at [269, 726] on div at bounding box center [294, 704] width 327 height 147
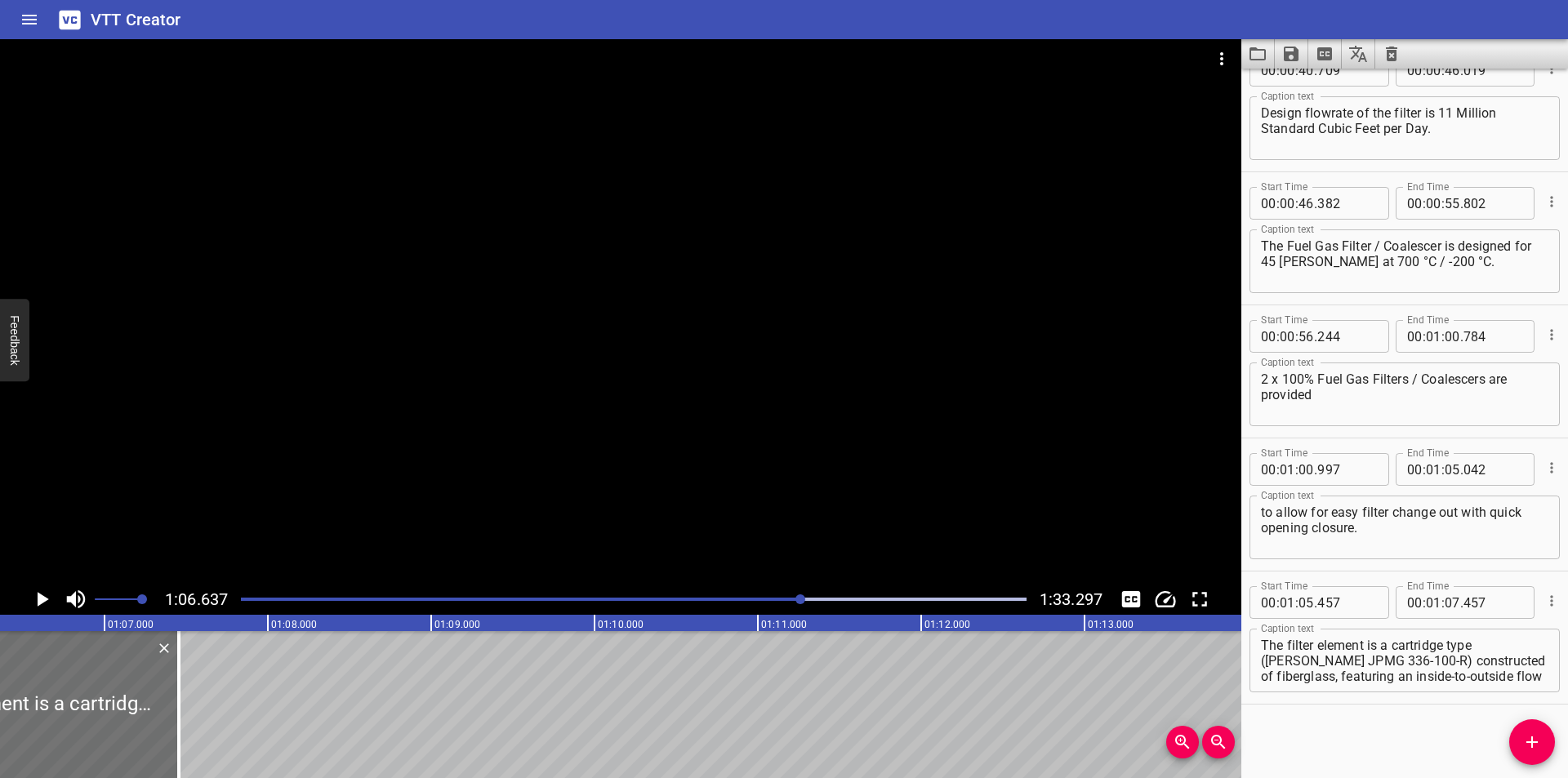
scroll to position [0, 10884]
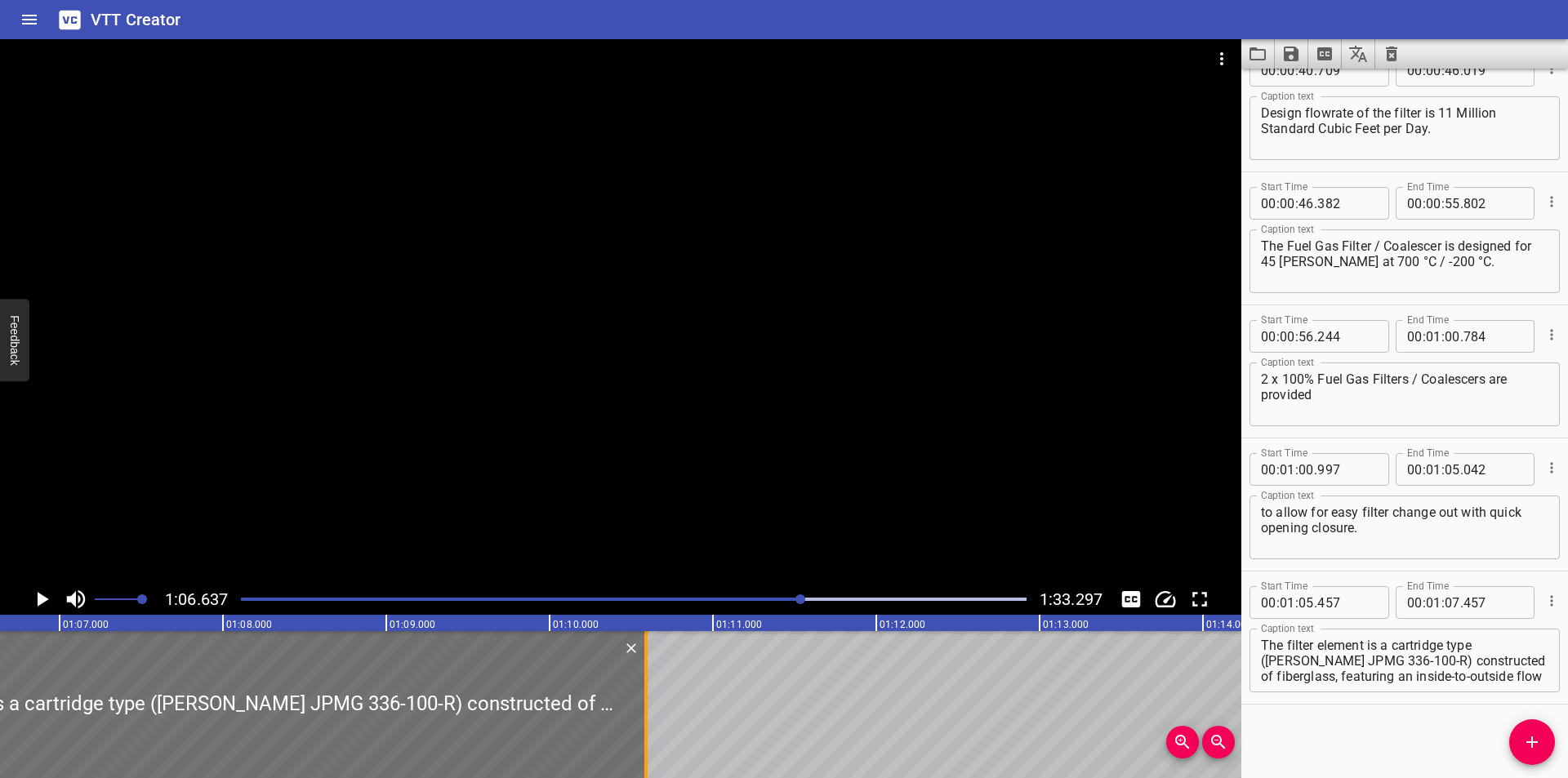
drag, startPoint x: 214, startPoint y: 731, endPoint x: 706, endPoint y: 731, distance: 492.0
click at [654, 731] on div at bounding box center [646, 704] width 17 height 147
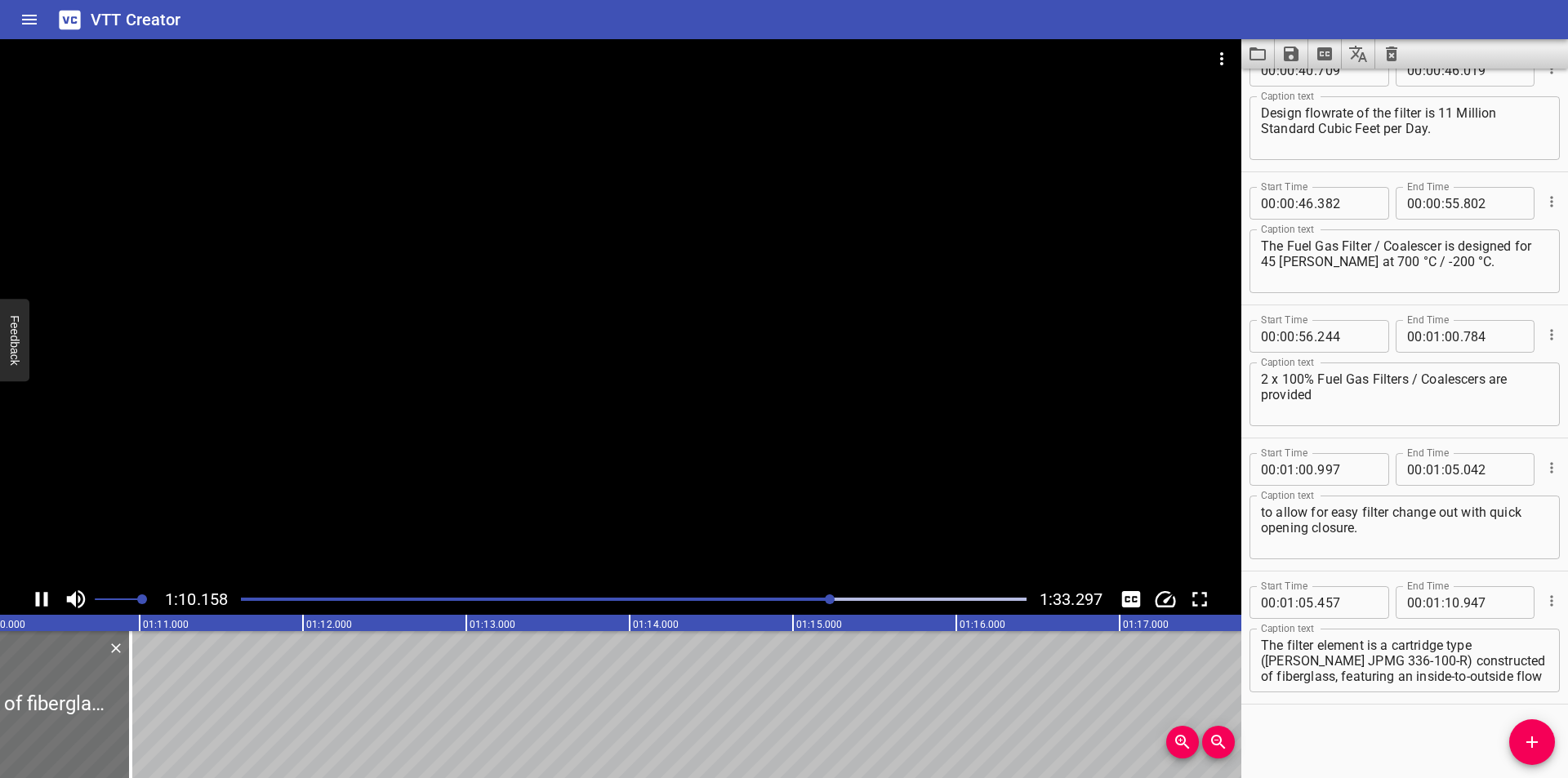
scroll to position [0, 11466]
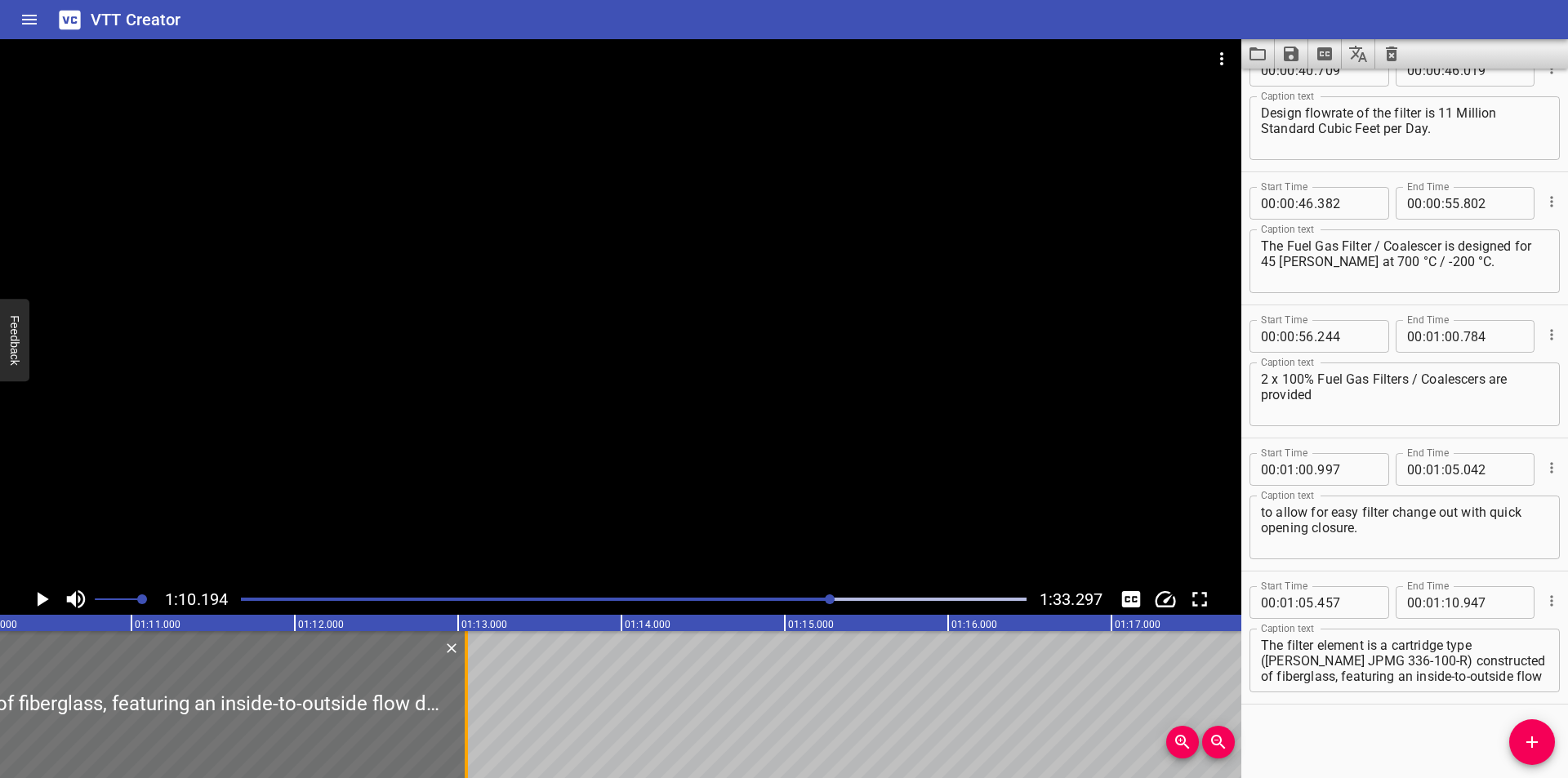
drag, startPoint x: 169, startPoint y: 723, endPoint x: 492, endPoint y: 734, distance: 323.2
click at [475, 731] on div at bounding box center [466, 704] width 17 height 147
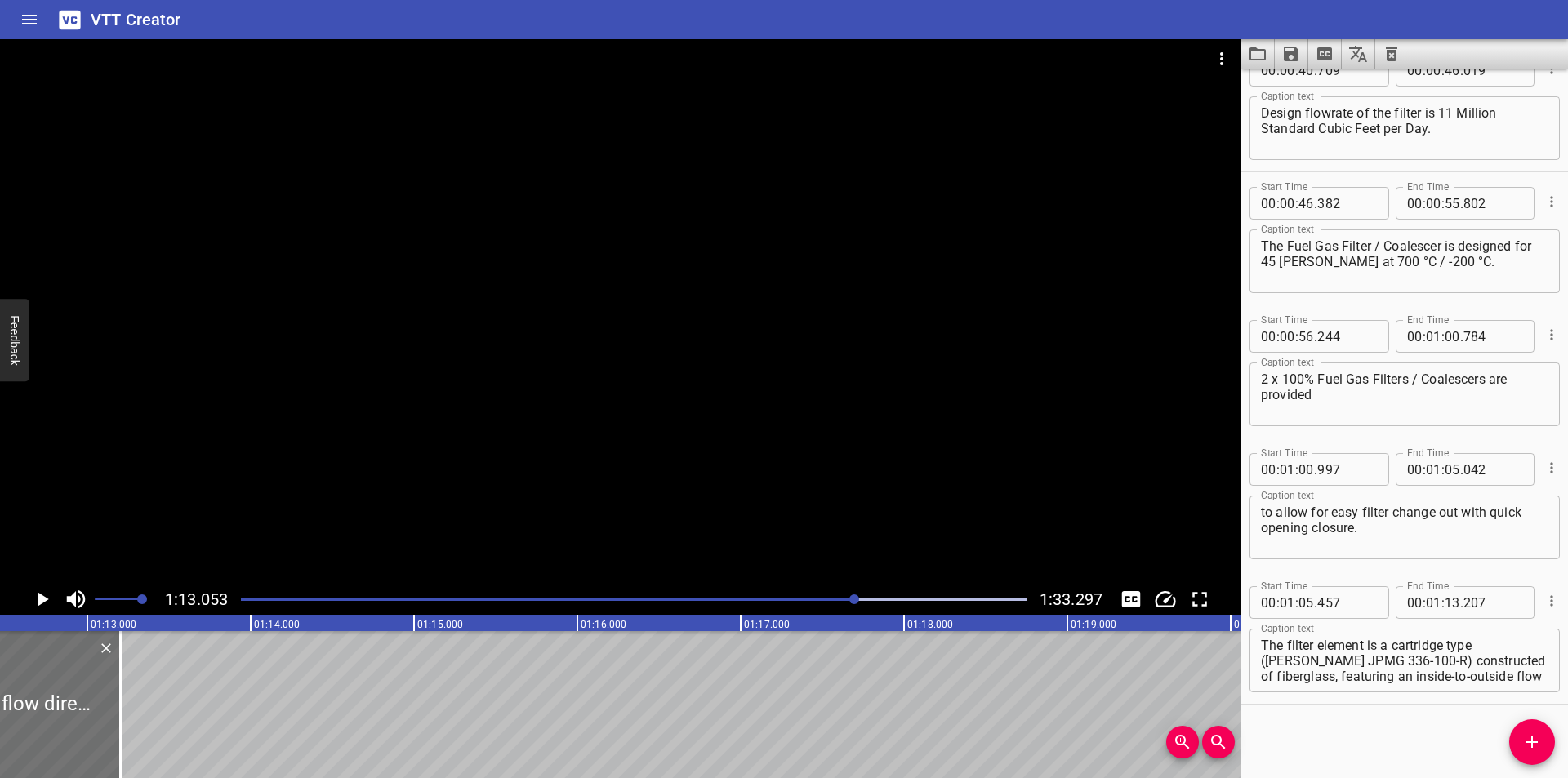
scroll to position [0, 11823]
drag, startPoint x: 137, startPoint y: 741, endPoint x: 113, endPoint y: 736, distance: 24.5
click at [113, 736] on div at bounding box center [108, 704] width 17 height 147
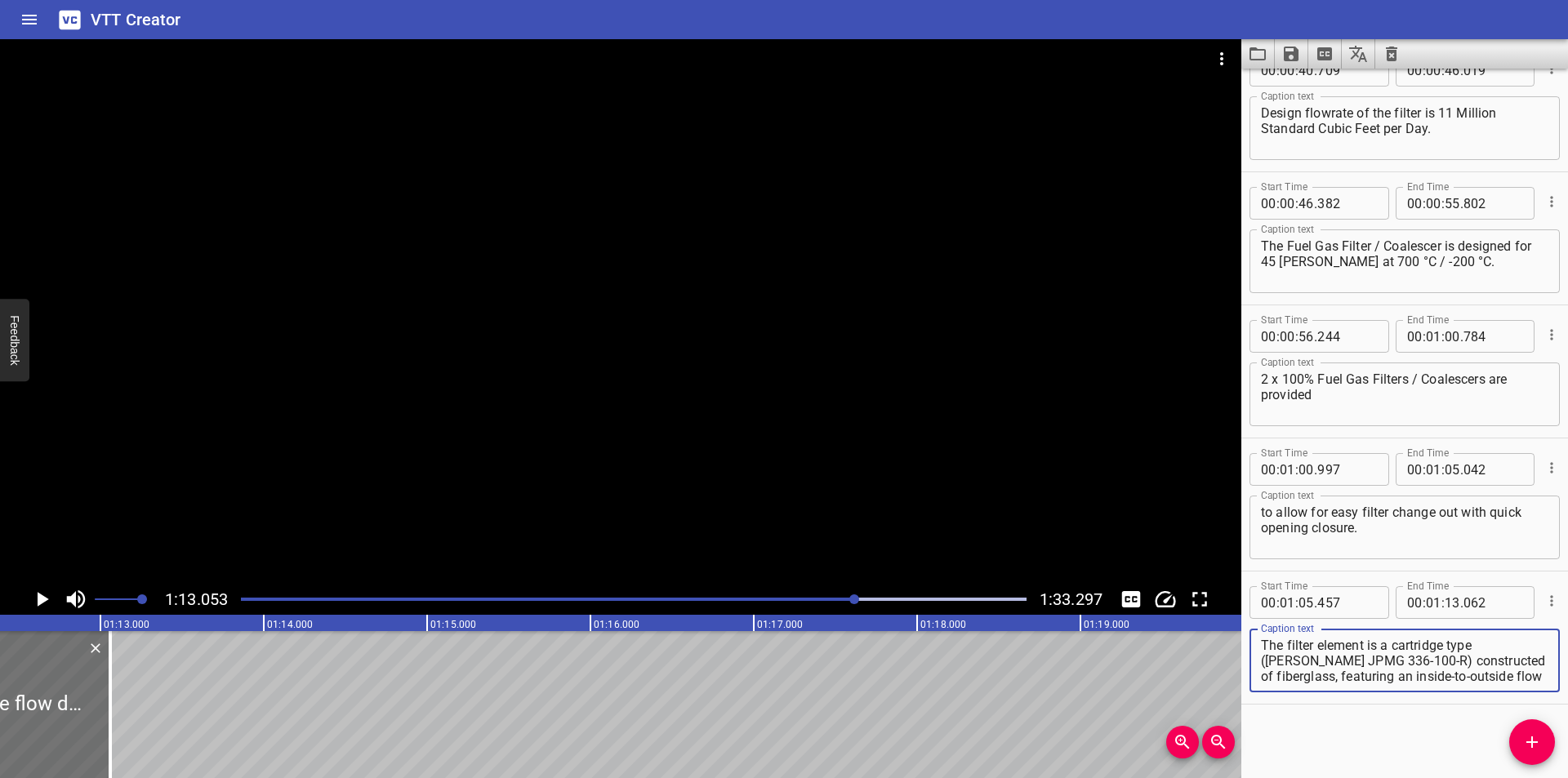
drag, startPoint x: 1369, startPoint y: 662, endPoint x: 1567, endPoint y: 782, distance: 231.5
click at [1567, 777] on html "VTT Creator Caption Editor Batch Transcribe Login Sign Up Privacy Contact 1:13.…" at bounding box center [784, 389] width 1568 height 778
click at [1547, 739] on span "Add Cue" at bounding box center [1532, 742] width 46 height 19
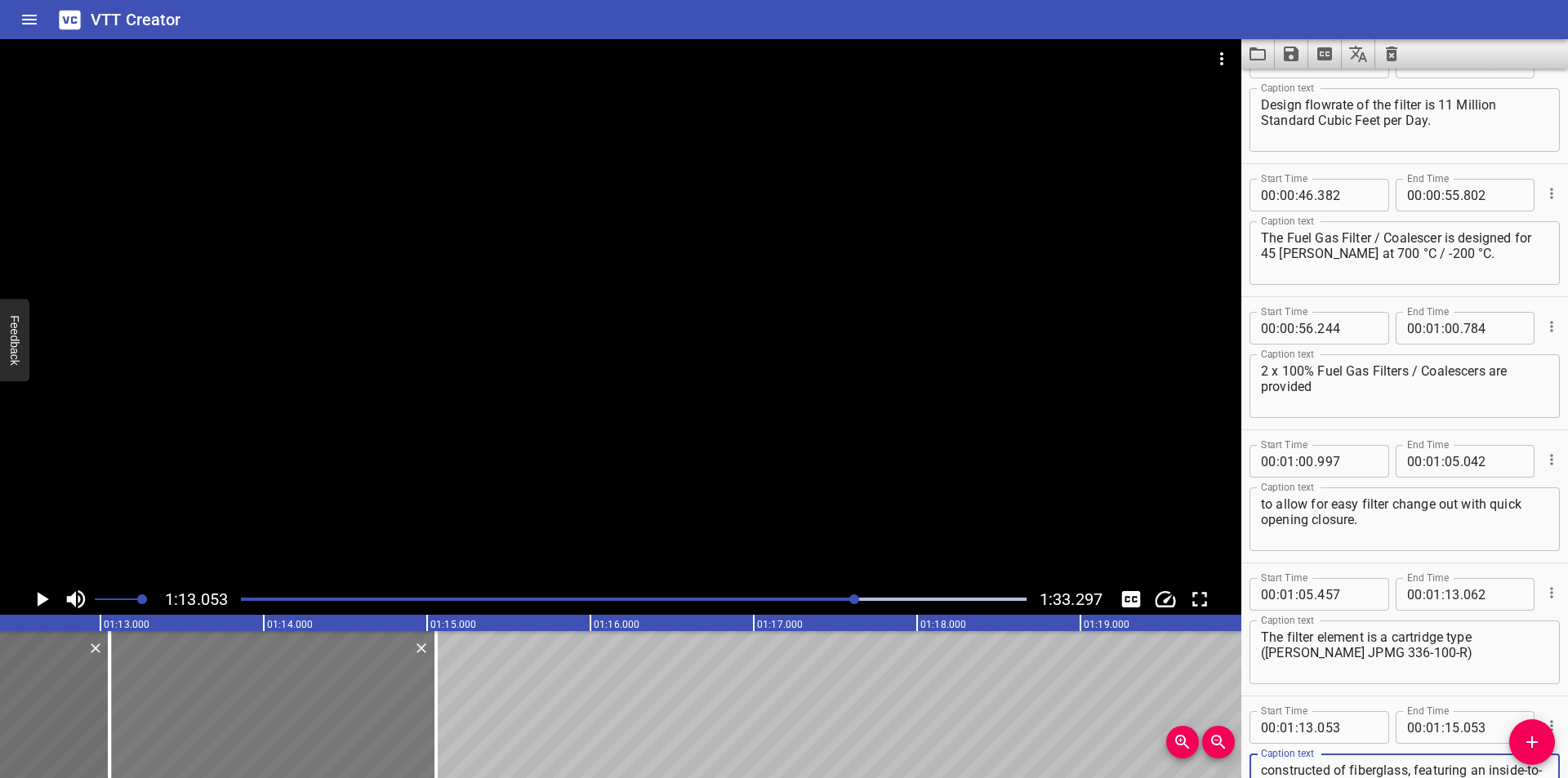
scroll to position [988, 0]
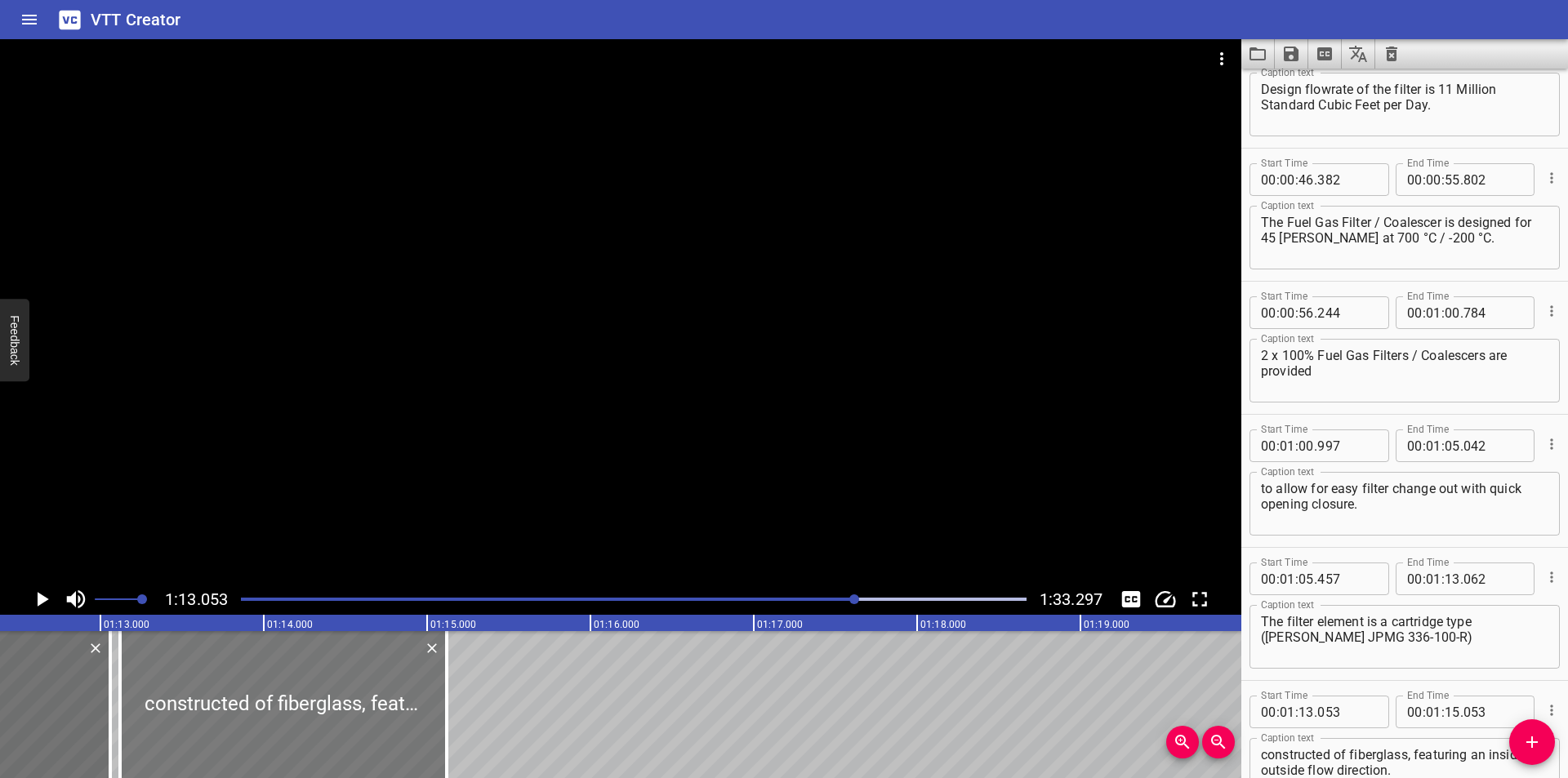
drag, startPoint x: 269, startPoint y: 703, endPoint x: 279, endPoint y: 713, distance: 14.1
click at [279, 713] on div at bounding box center [283, 704] width 327 height 147
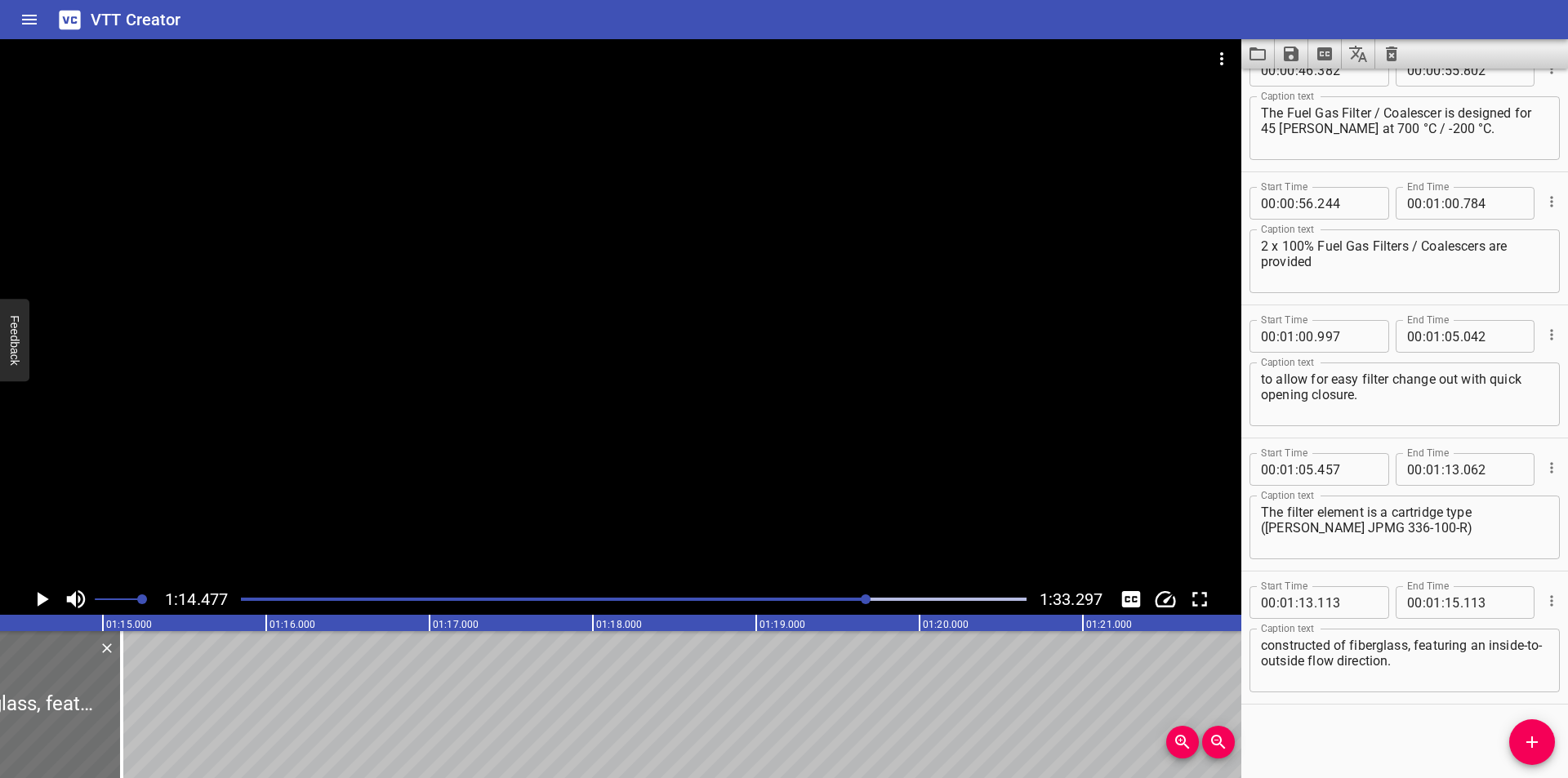
scroll to position [0, 12165]
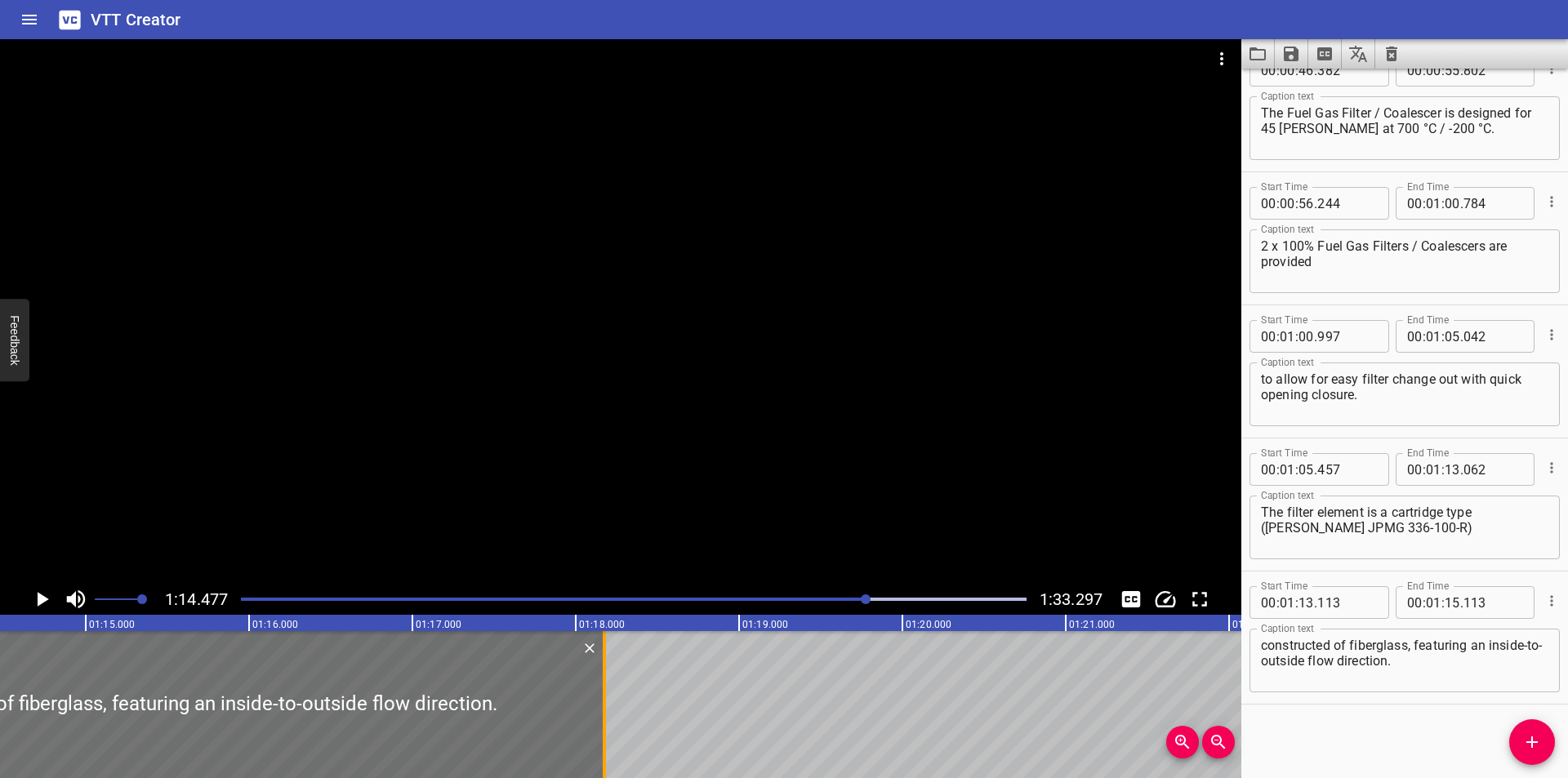
drag, startPoint x: 105, startPoint y: 734, endPoint x: 606, endPoint y: 736, distance: 501.0
click at [606, 736] on div at bounding box center [604, 704] width 3 height 147
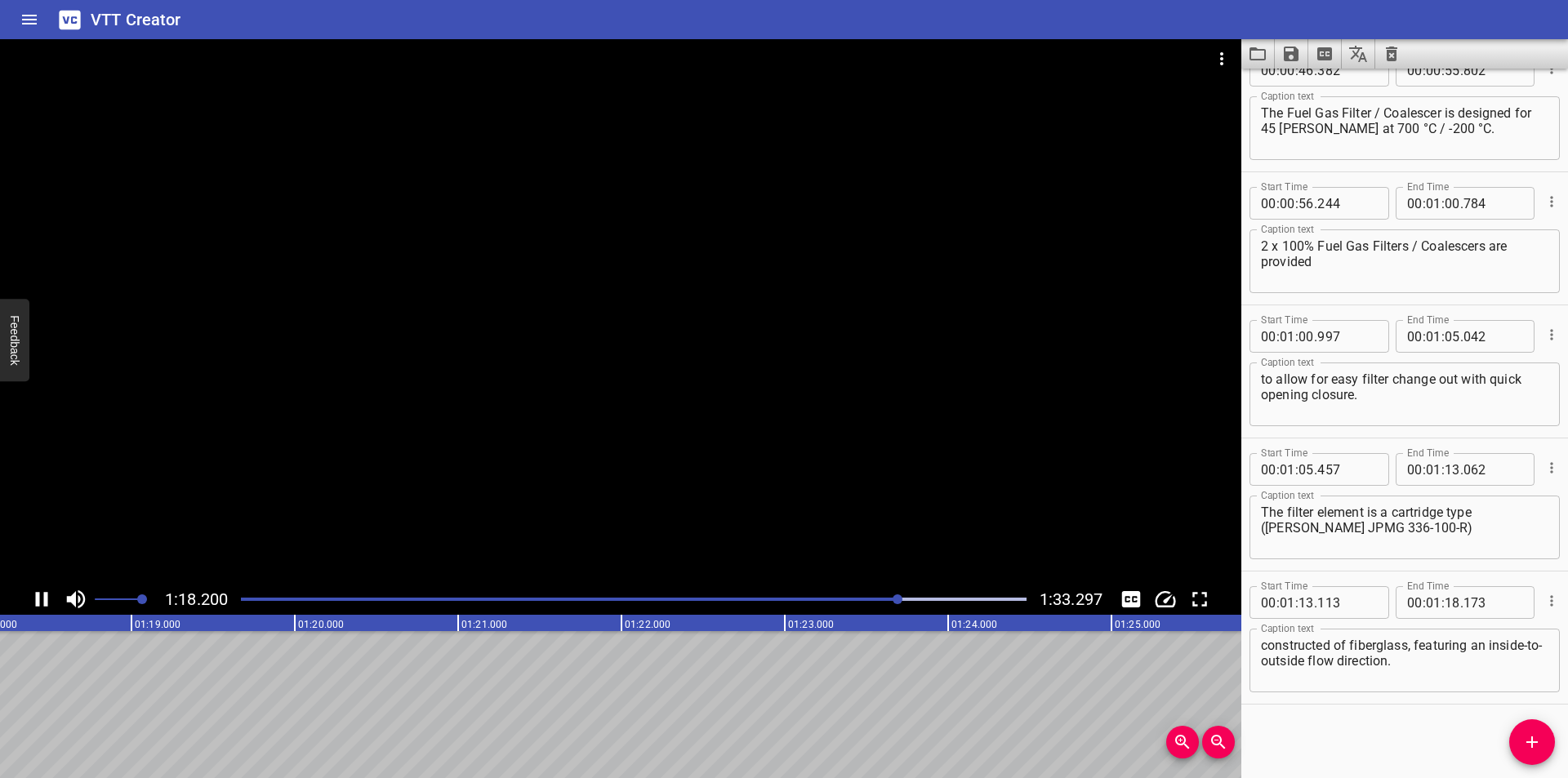
scroll to position [0, 12799]
drag, startPoint x: 1537, startPoint y: 752, endPoint x: 686, endPoint y: 668, distance: 855.1
click at [1522, 750] on button "Add Cue" at bounding box center [1532, 742] width 46 height 46
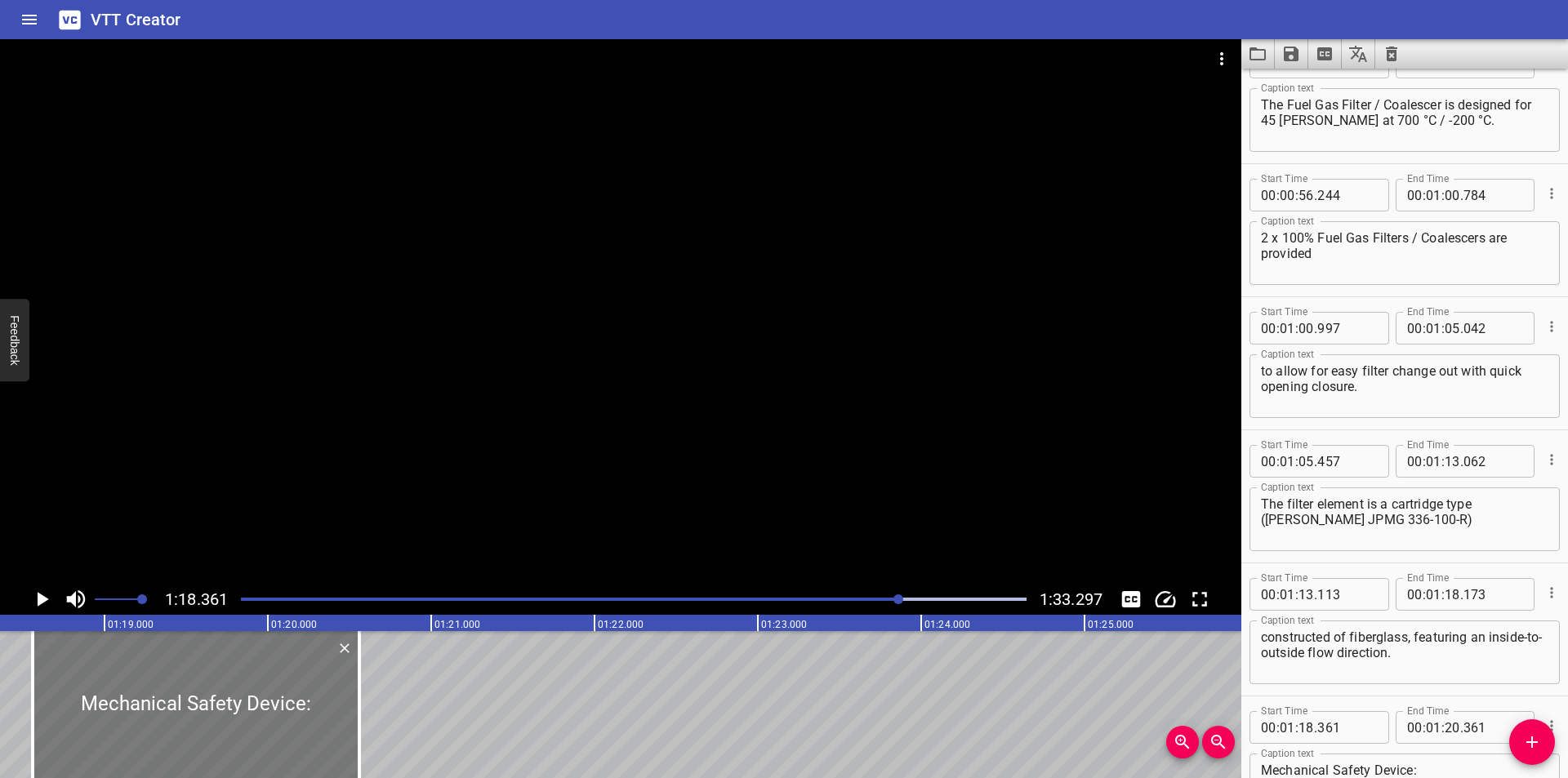
drag, startPoint x: 223, startPoint y: 687, endPoint x: 232, endPoint y: 691, distance: 9.8
click at [229, 693] on div at bounding box center [196, 704] width 327 height 147
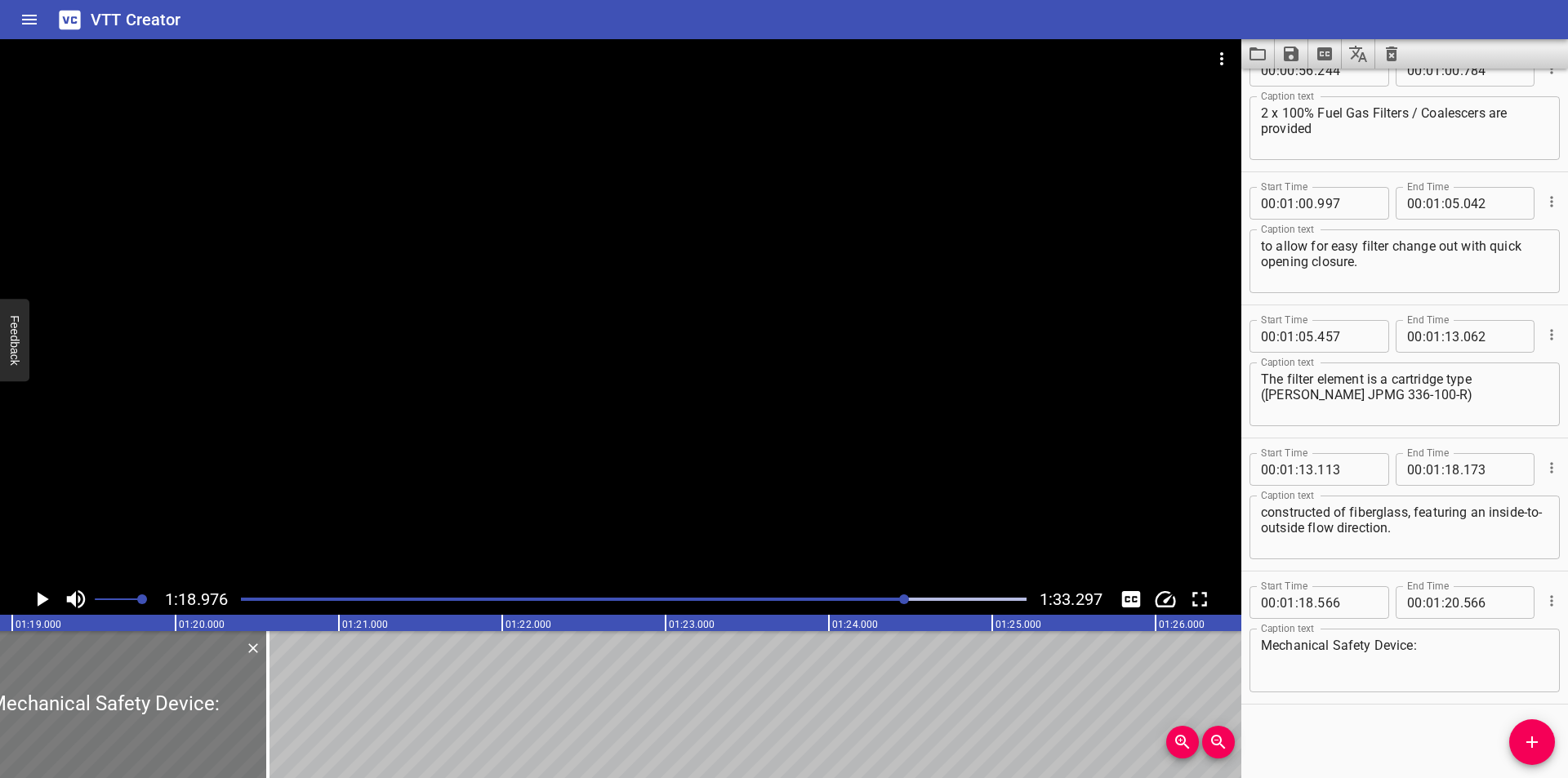
scroll to position [0, 12900]
drag, startPoint x: 262, startPoint y: 735, endPoint x: 299, endPoint y: 741, distance: 37.5
click at [299, 741] on div at bounding box center [296, 704] width 17 height 147
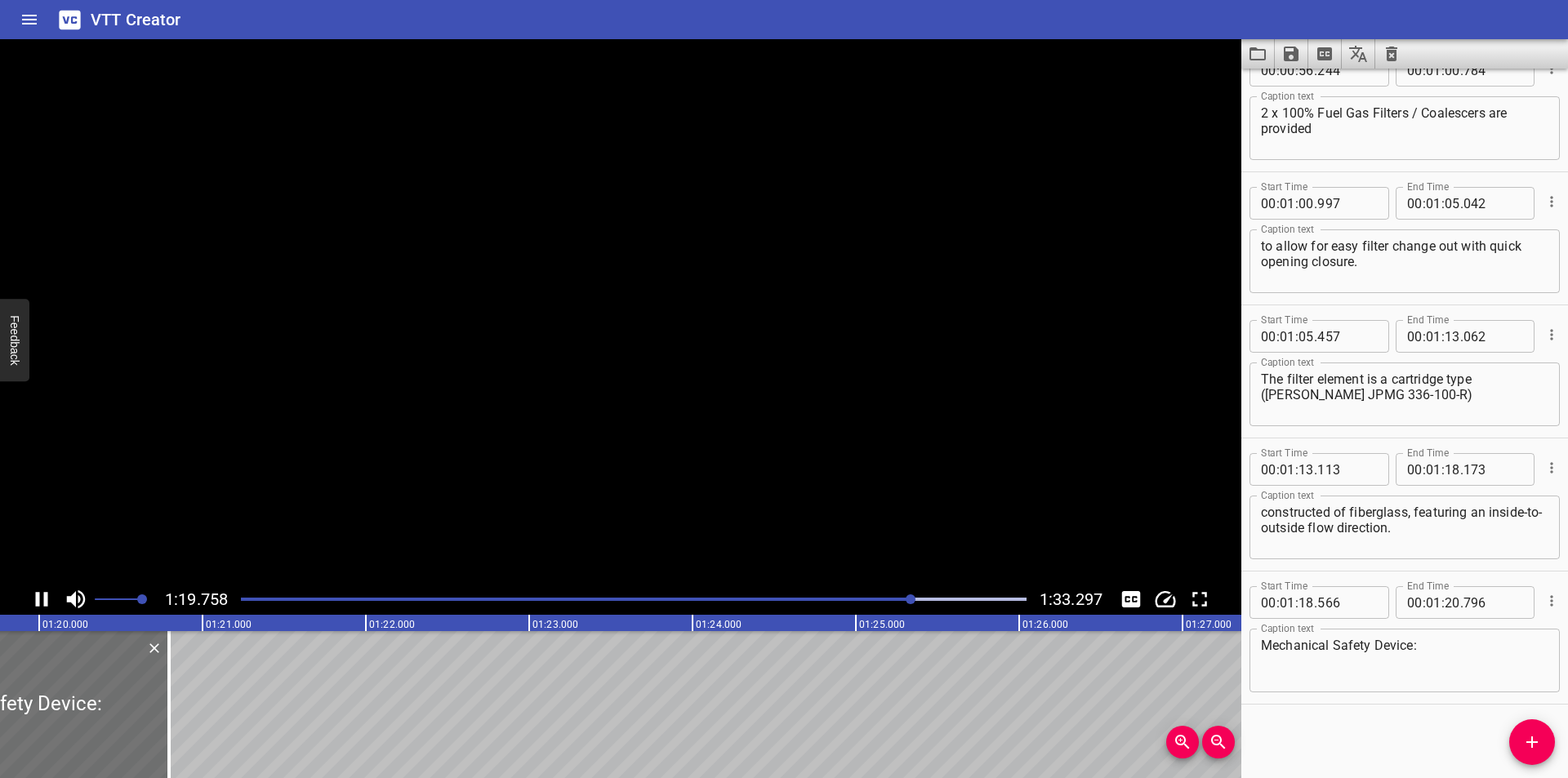
scroll to position [0, 13071]
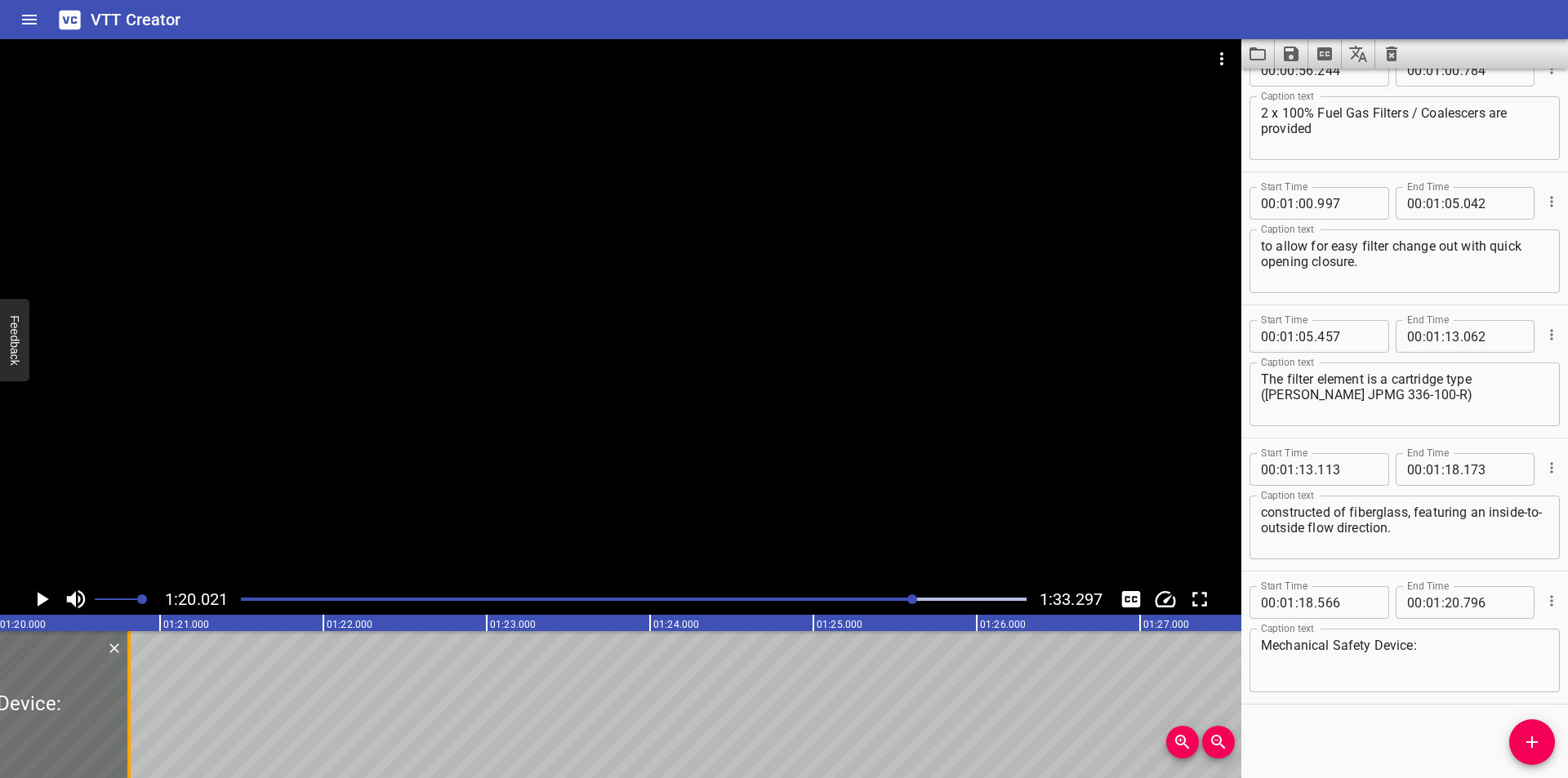
click at [130, 720] on div at bounding box center [129, 704] width 3 height 147
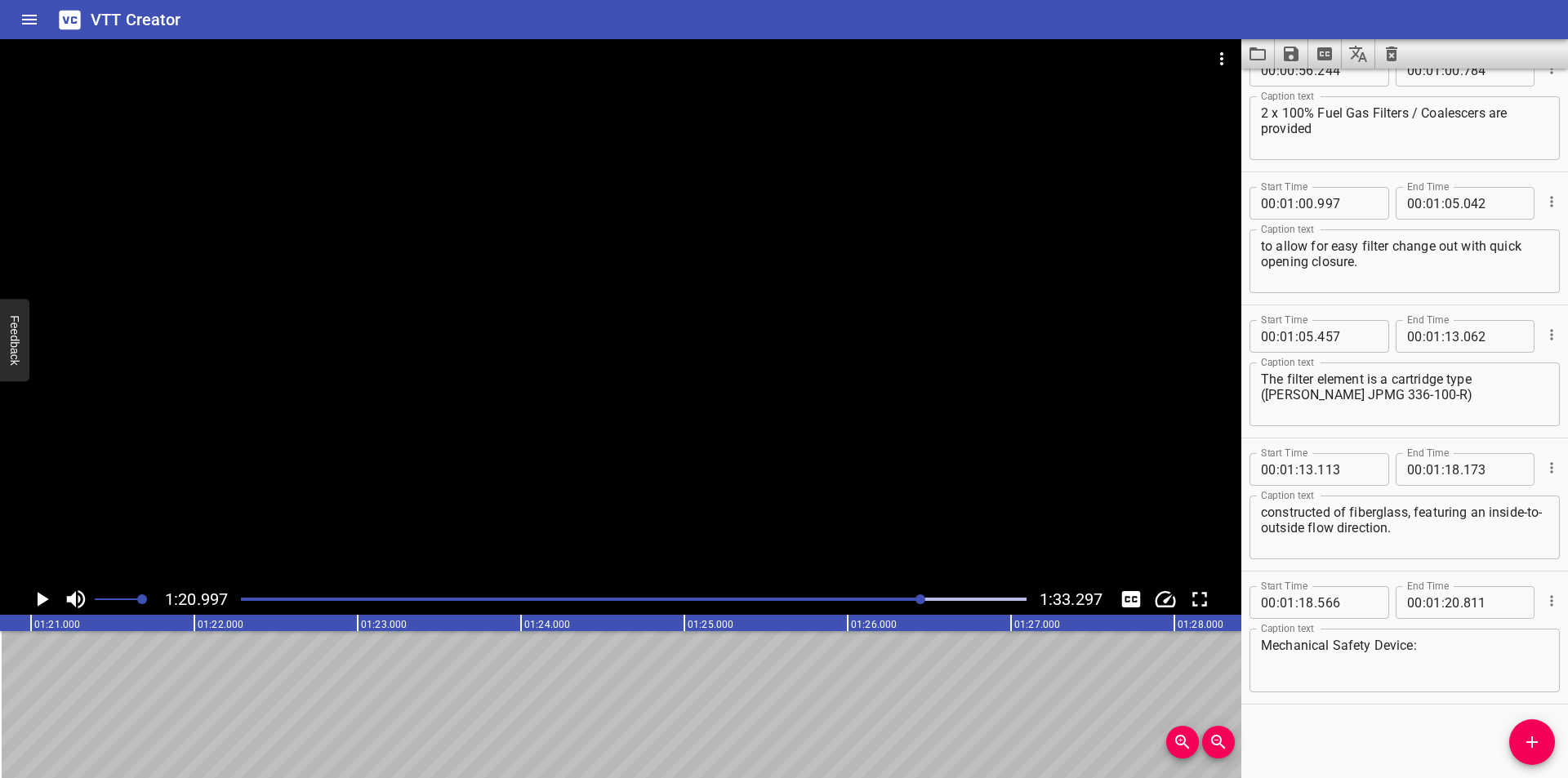
scroll to position [0, 13230]
drag, startPoint x: 1537, startPoint y: 756, endPoint x: 691, endPoint y: 688, distance: 848.7
click at [1531, 756] on button "Add Cue" at bounding box center [1532, 742] width 46 height 46
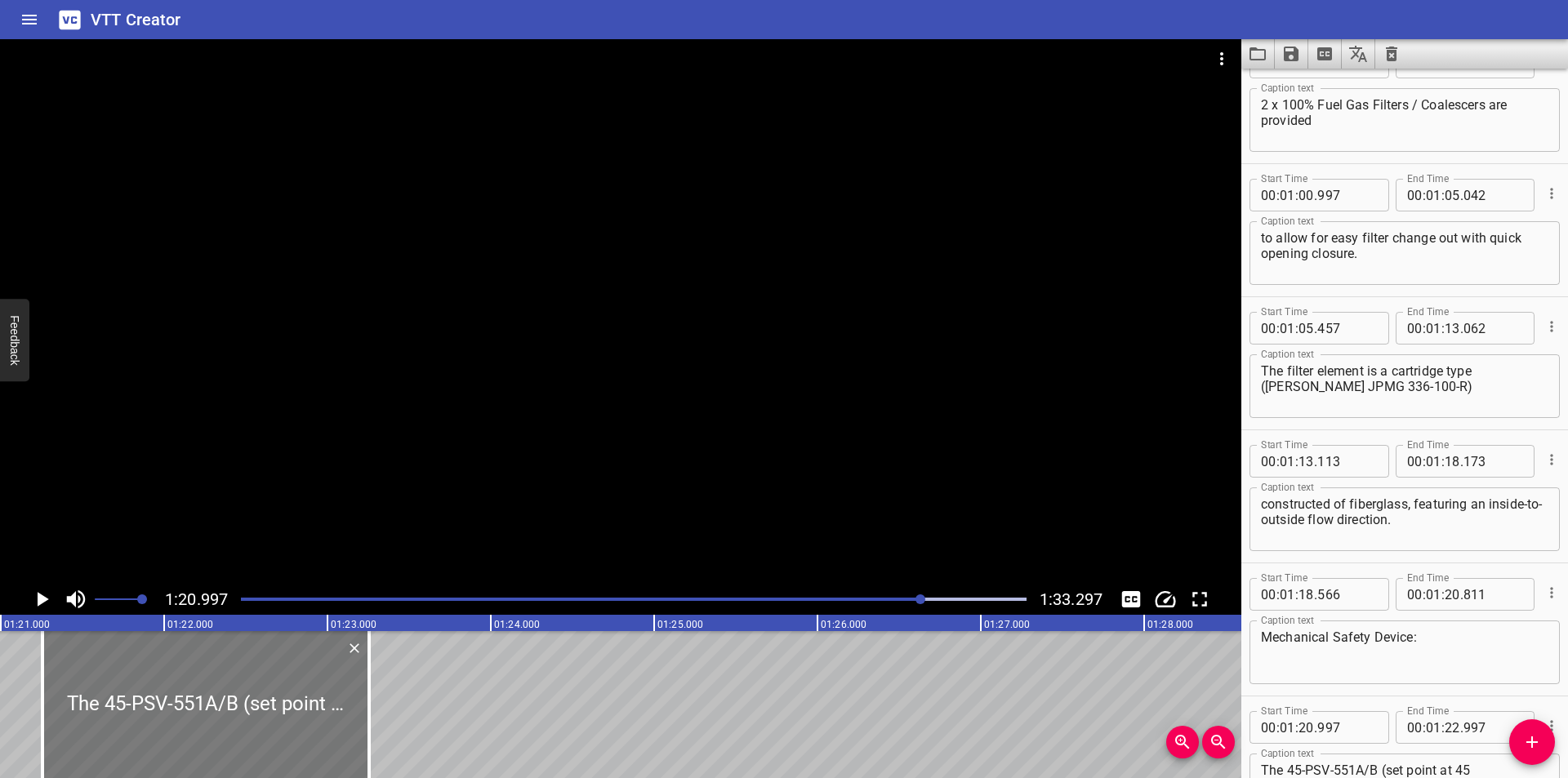
drag, startPoint x: 172, startPoint y: 703, endPoint x: 214, endPoint y: 707, distance: 42.2
click at [214, 707] on div at bounding box center [206, 704] width 327 height 147
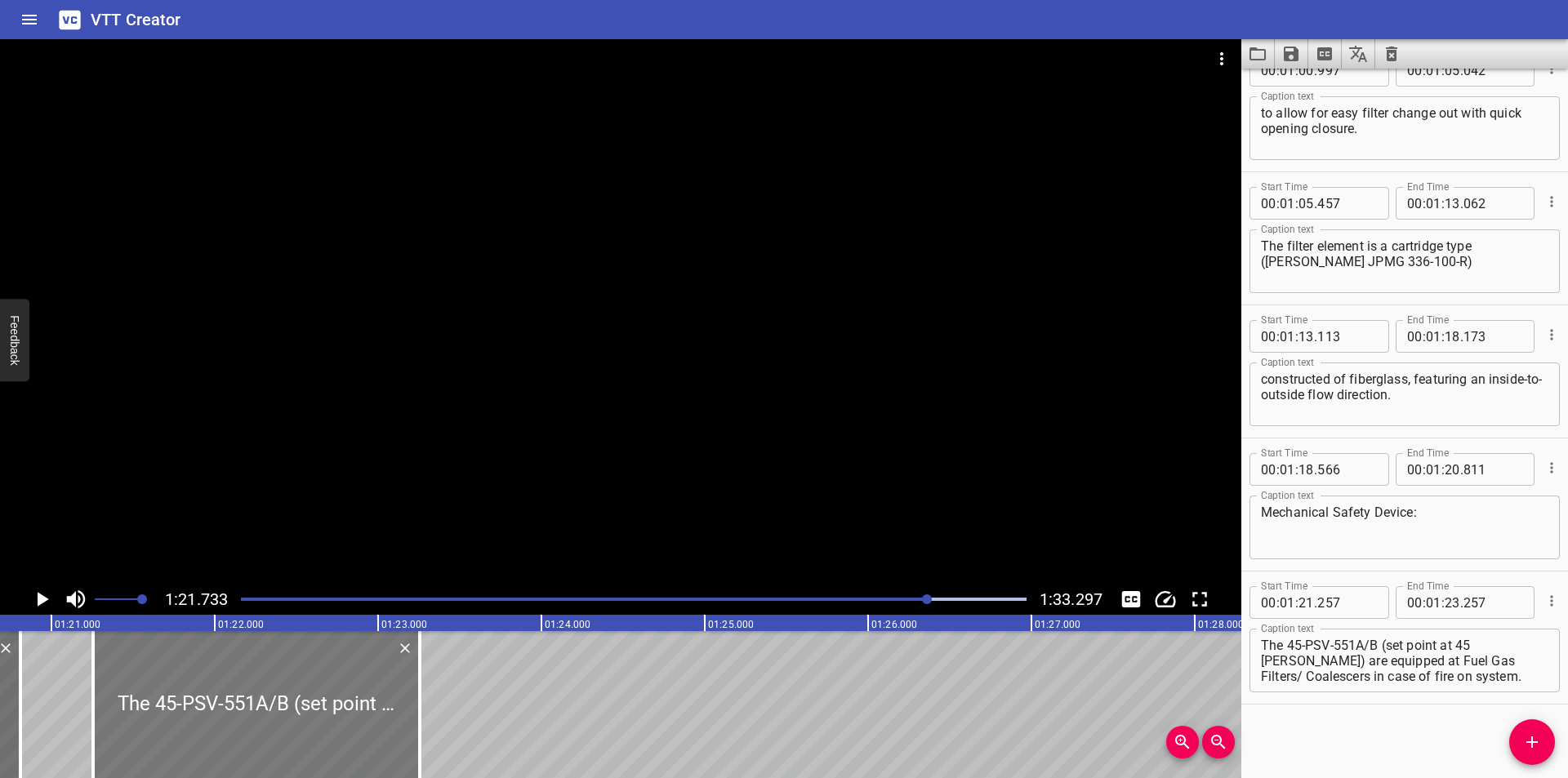
scroll to position [0, 13134]
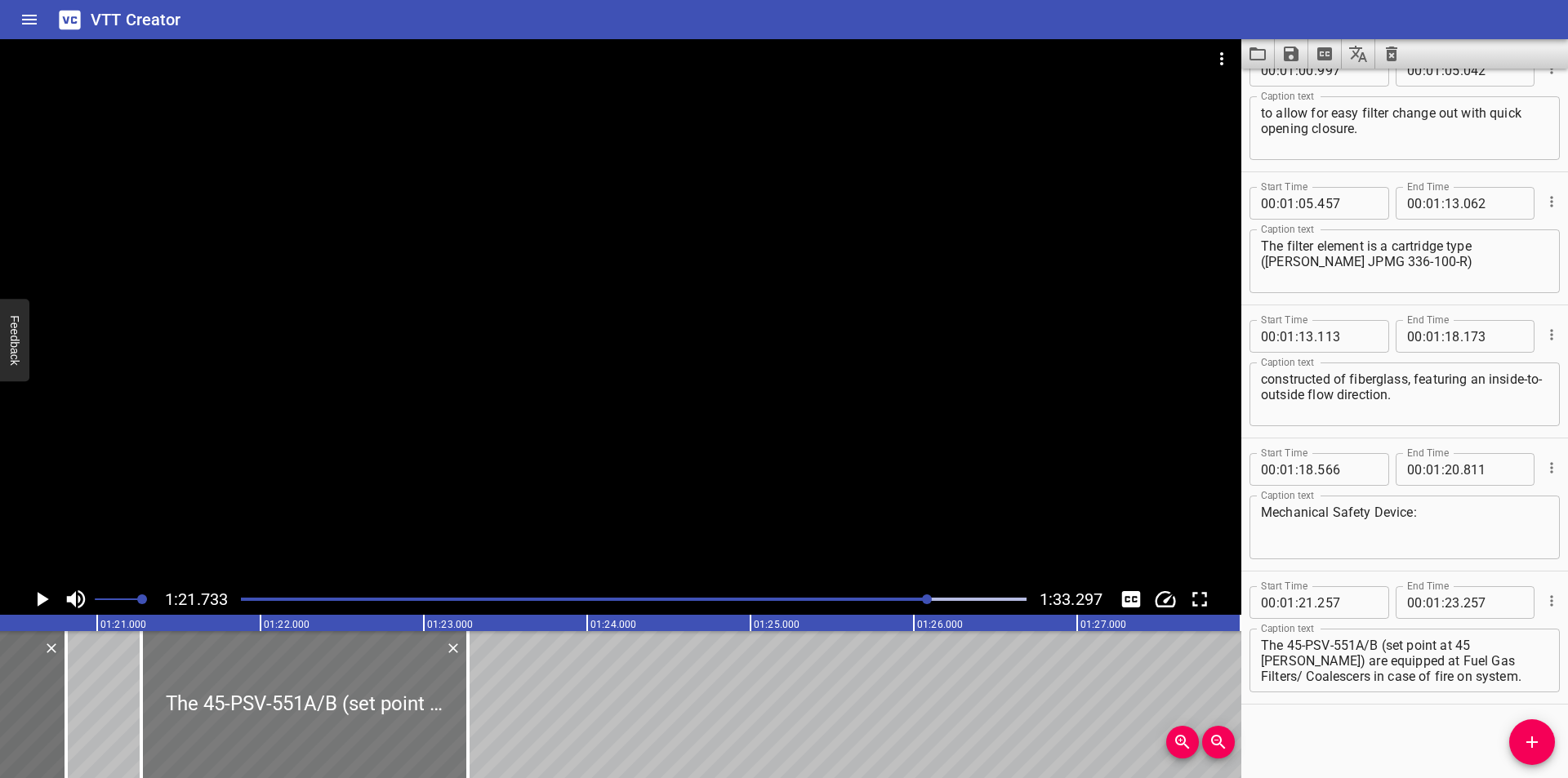
click at [249, 712] on div at bounding box center [304, 704] width 327 height 147
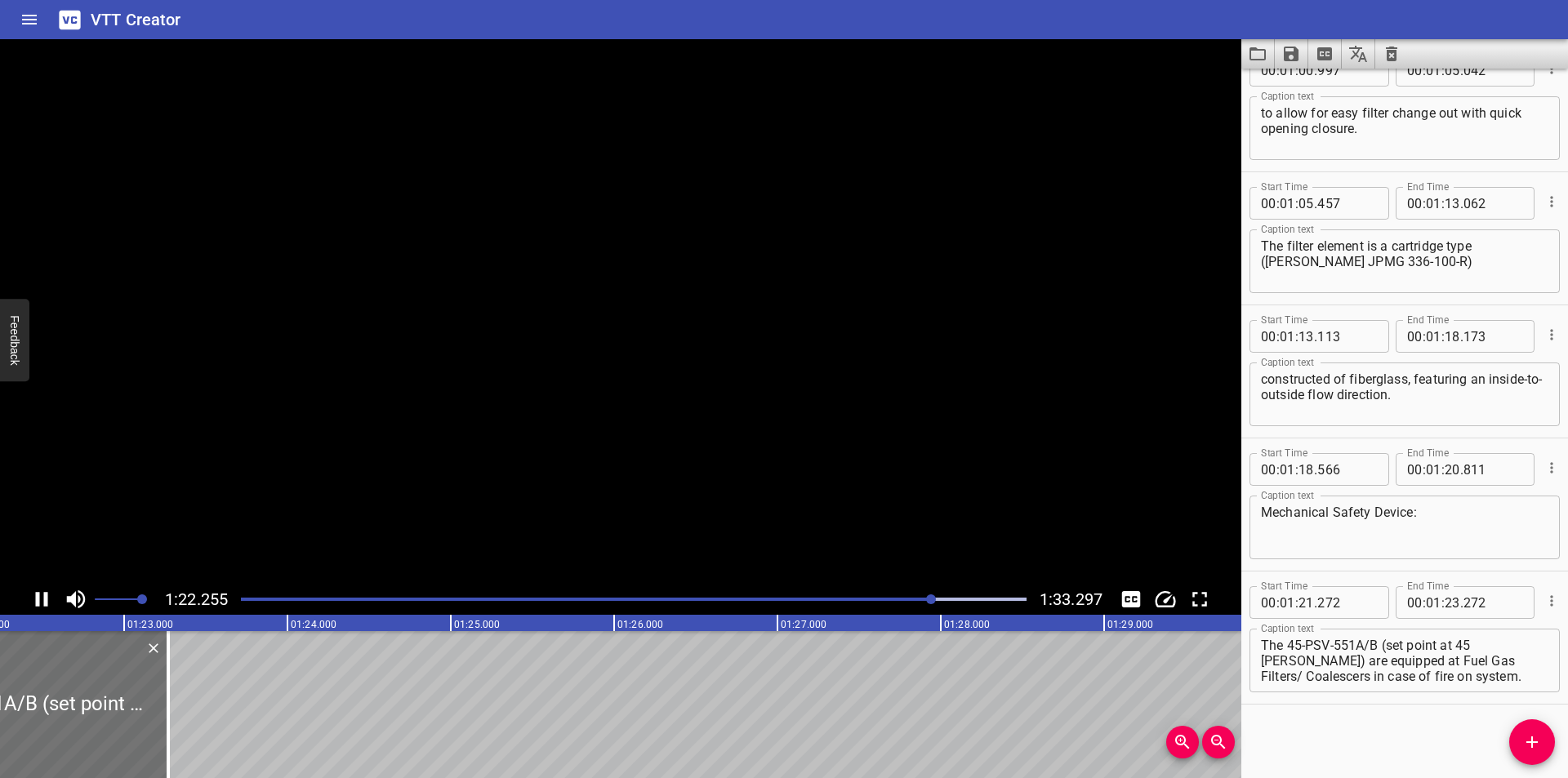
scroll to position [0, 13453]
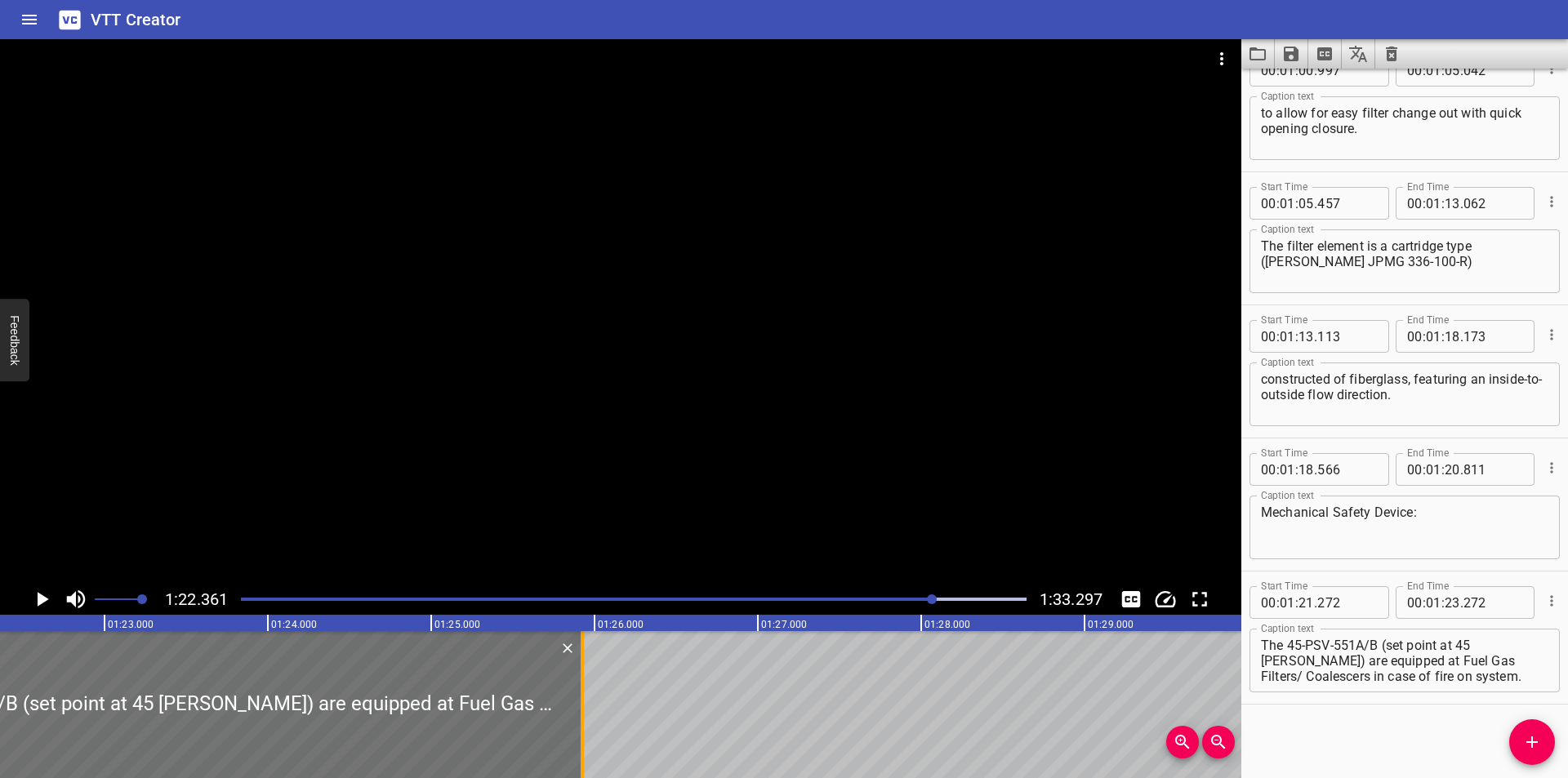
drag, startPoint x: 148, startPoint y: 731, endPoint x: 583, endPoint y: 733, distance: 435.0
click at [583, 733] on div at bounding box center [581, 704] width 3 height 147
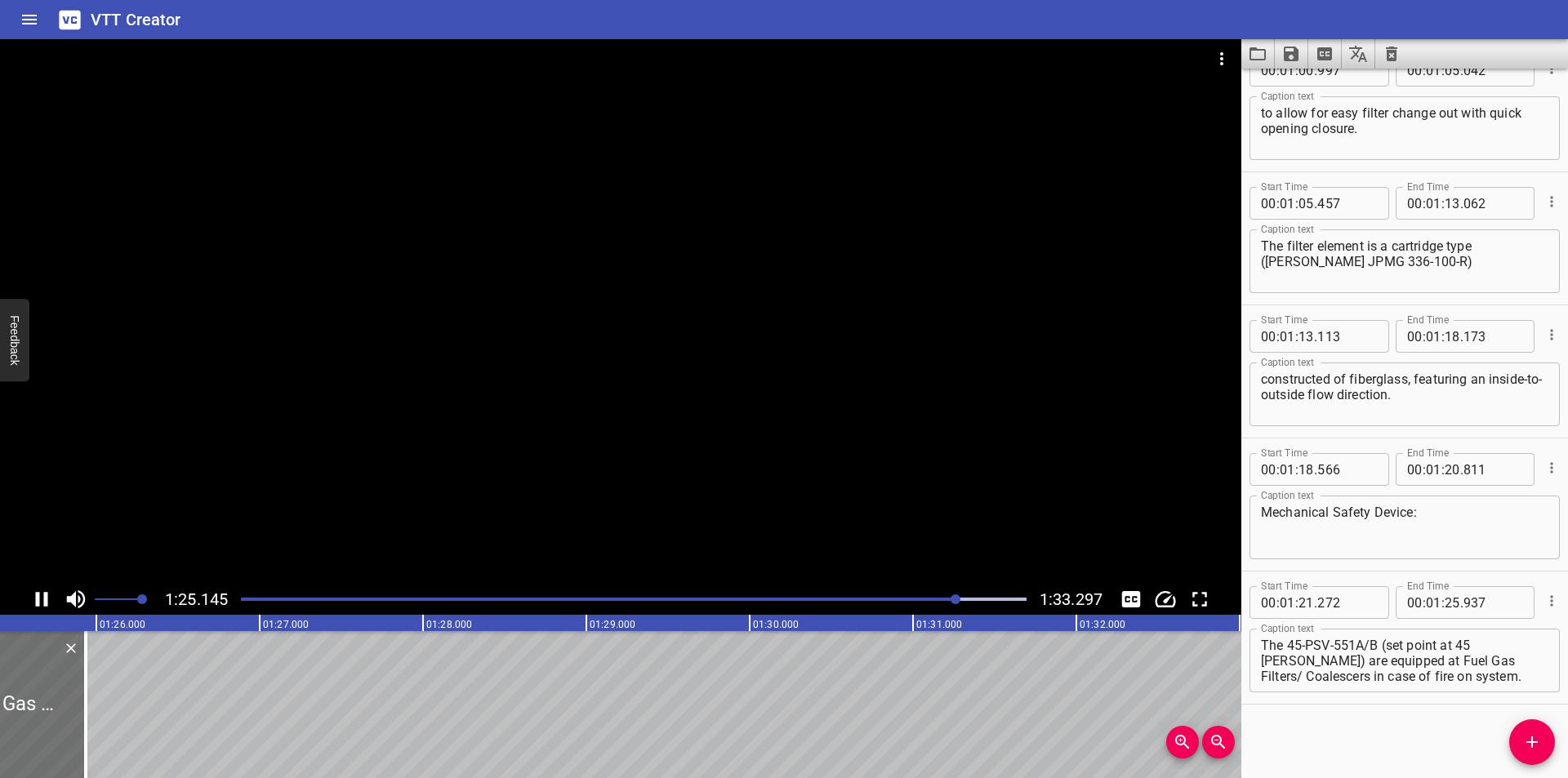
scroll to position [0, 13959]
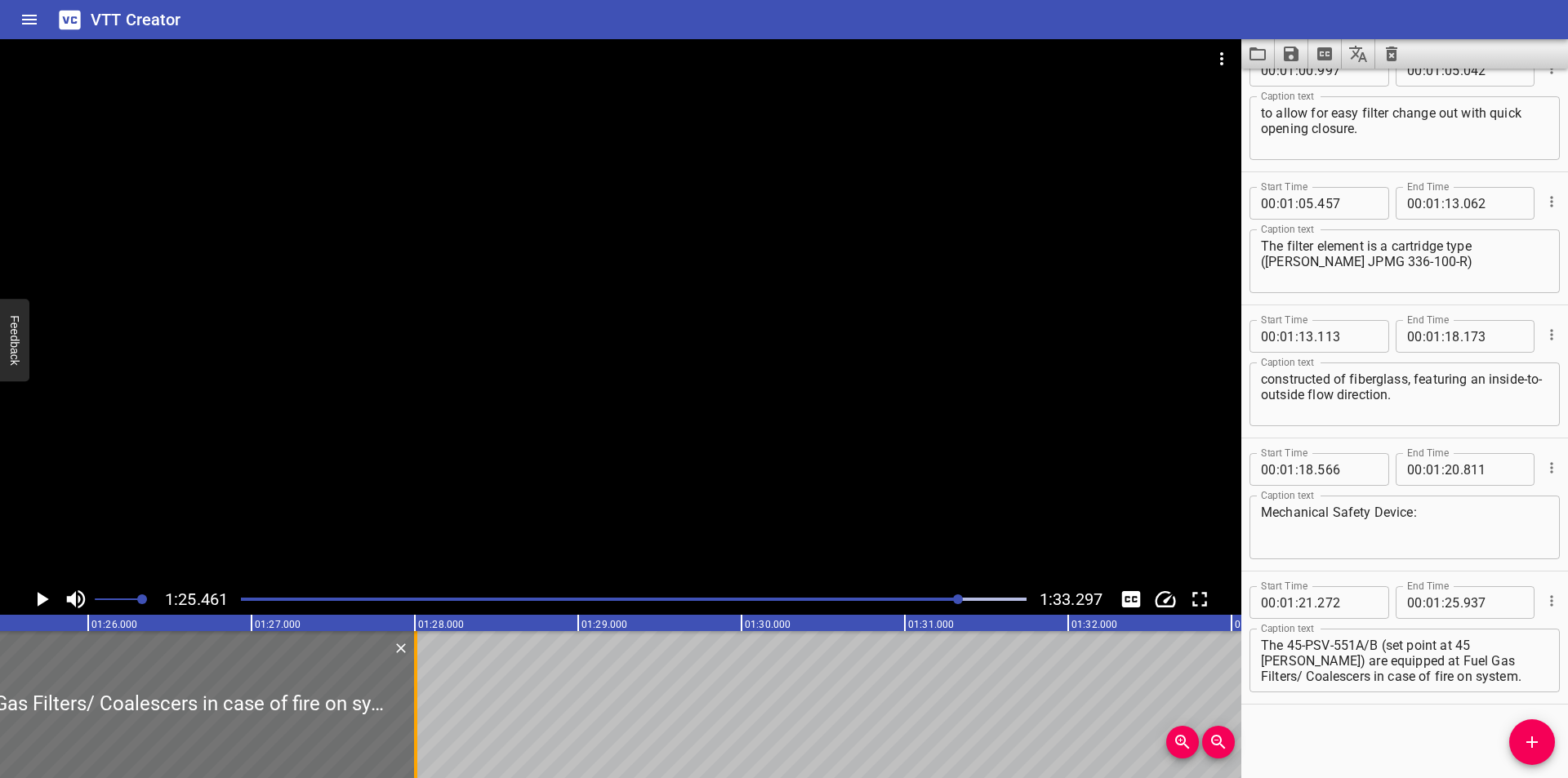
drag, startPoint x: 78, startPoint y: 721, endPoint x: 418, endPoint y: 724, distance: 340.0
click at [416, 727] on div at bounding box center [415, 704] width 3 height 147
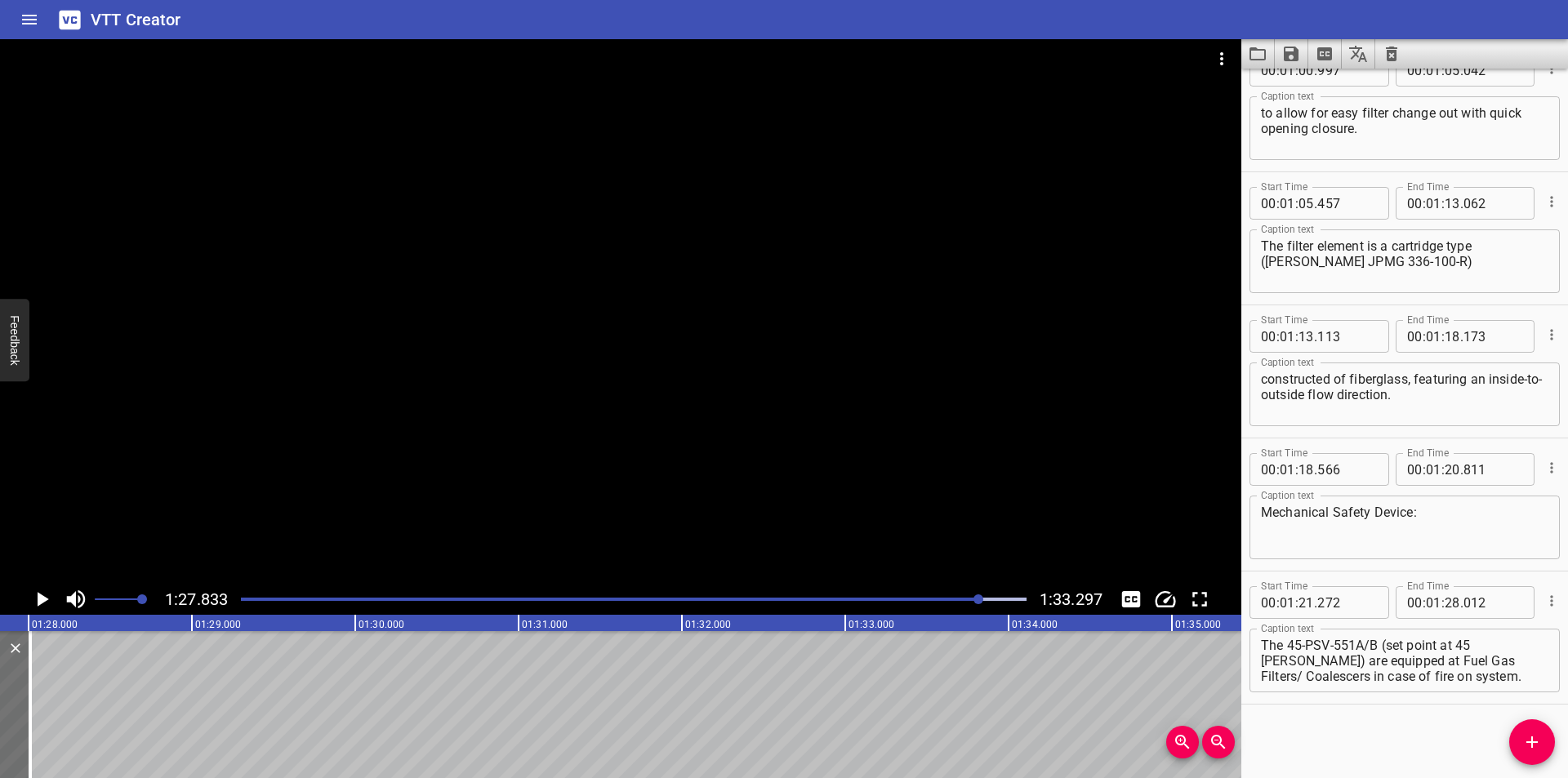
scroll to position [0, 14347]
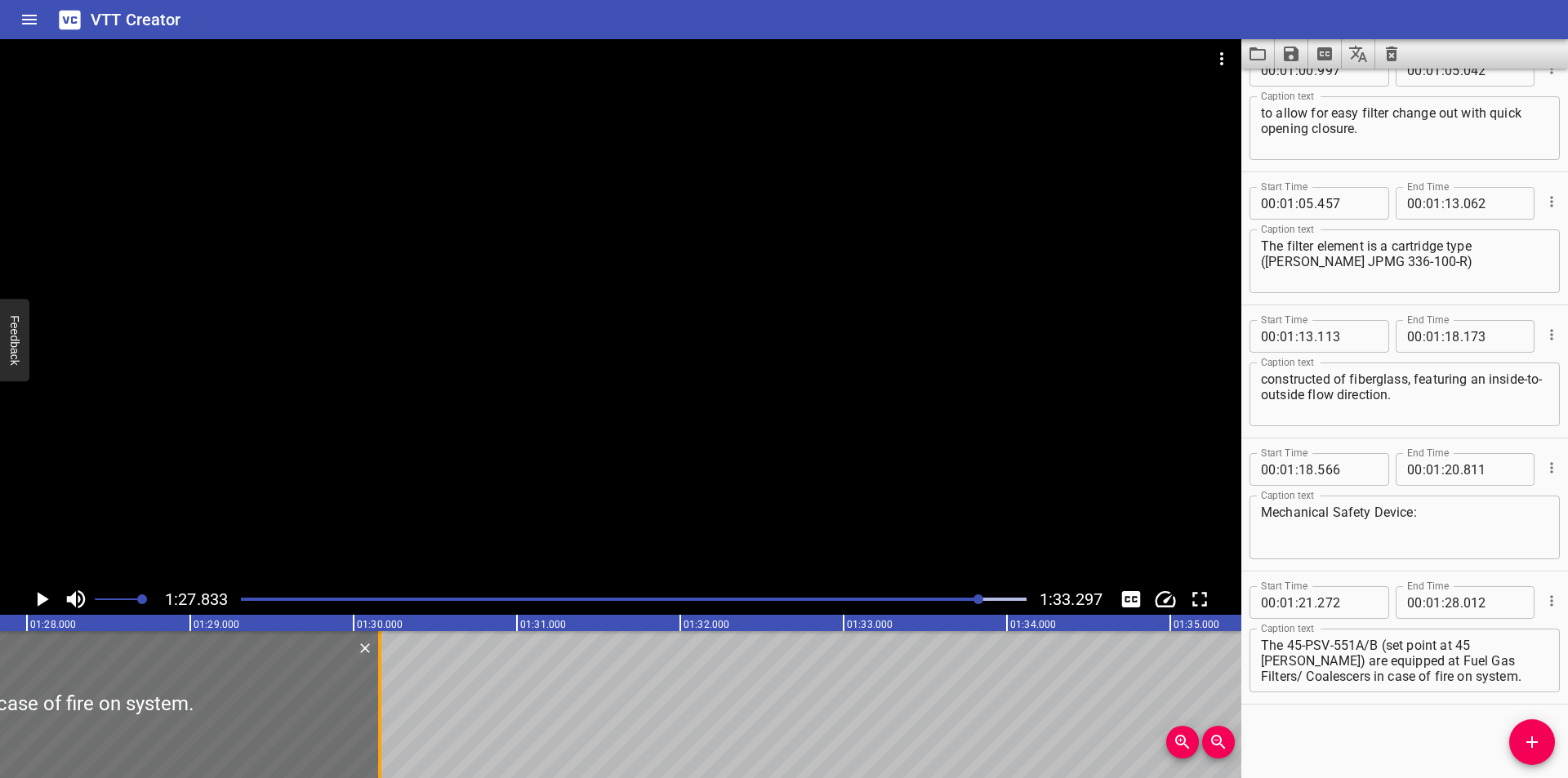
drag, startPoint x: 145, startPoint y: 726, endPoint x: 390, endPoint y: 726, distance: 245.0
click at [381, 726] on div at bounding box center [379, 704] width 3 height 147
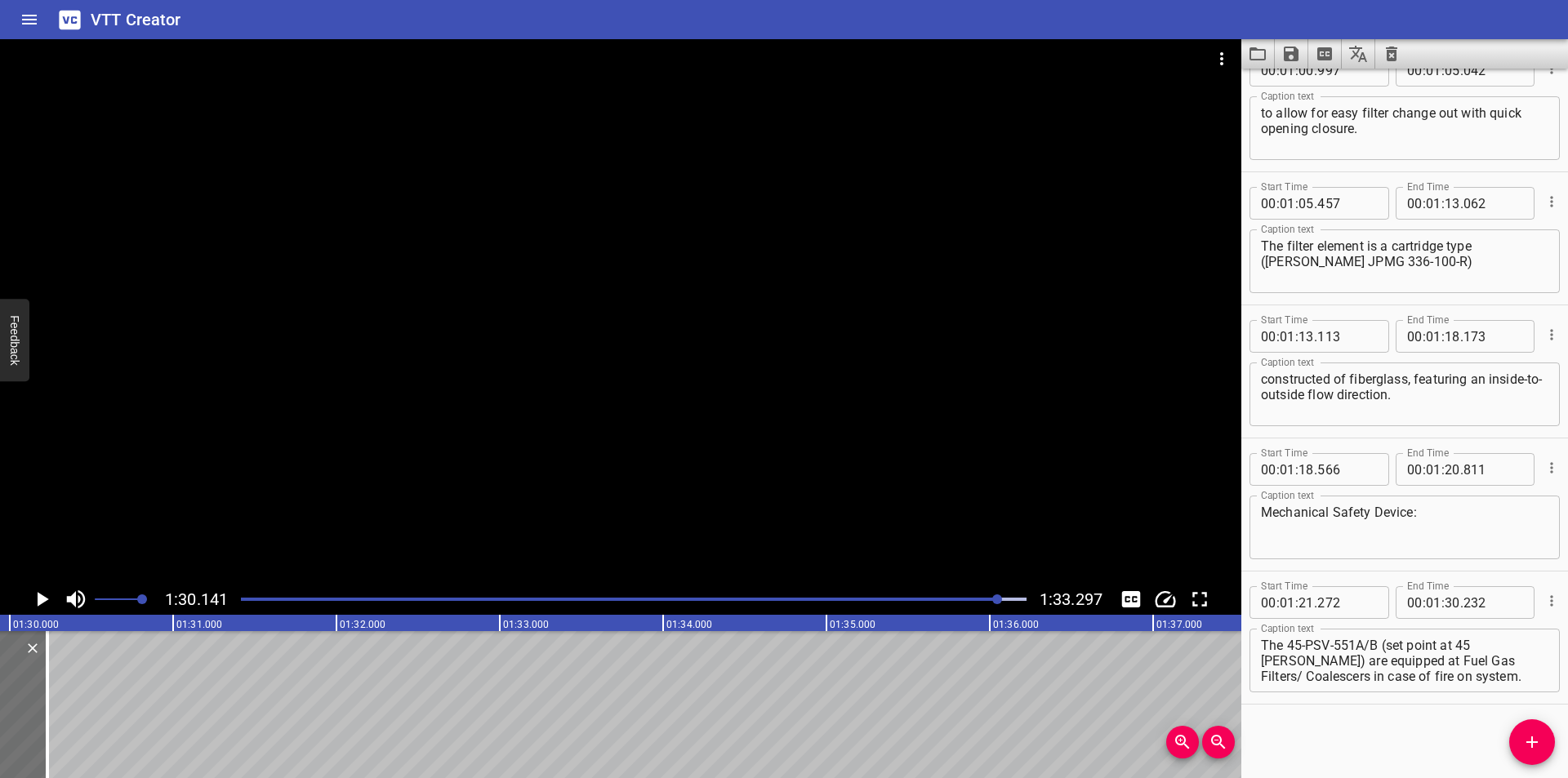
scroll to position [0, 14723]
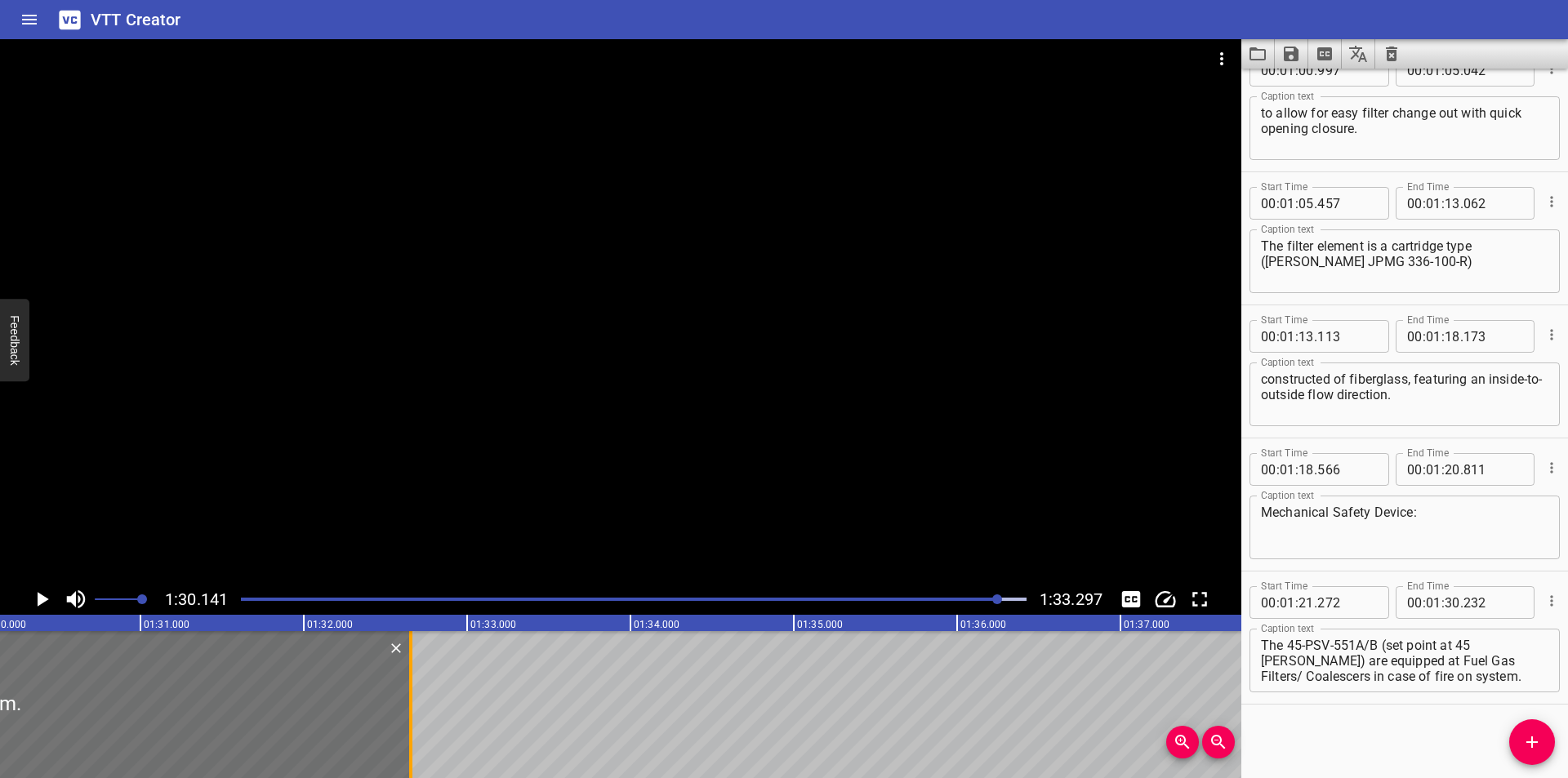
drag, startPoint x: 17, startPoint y: 729, endPoint x: 412, endPoint y: 734, distance: 395.0
click at [412, 734] on div at bounding box center [411, 704] width 17 height 147
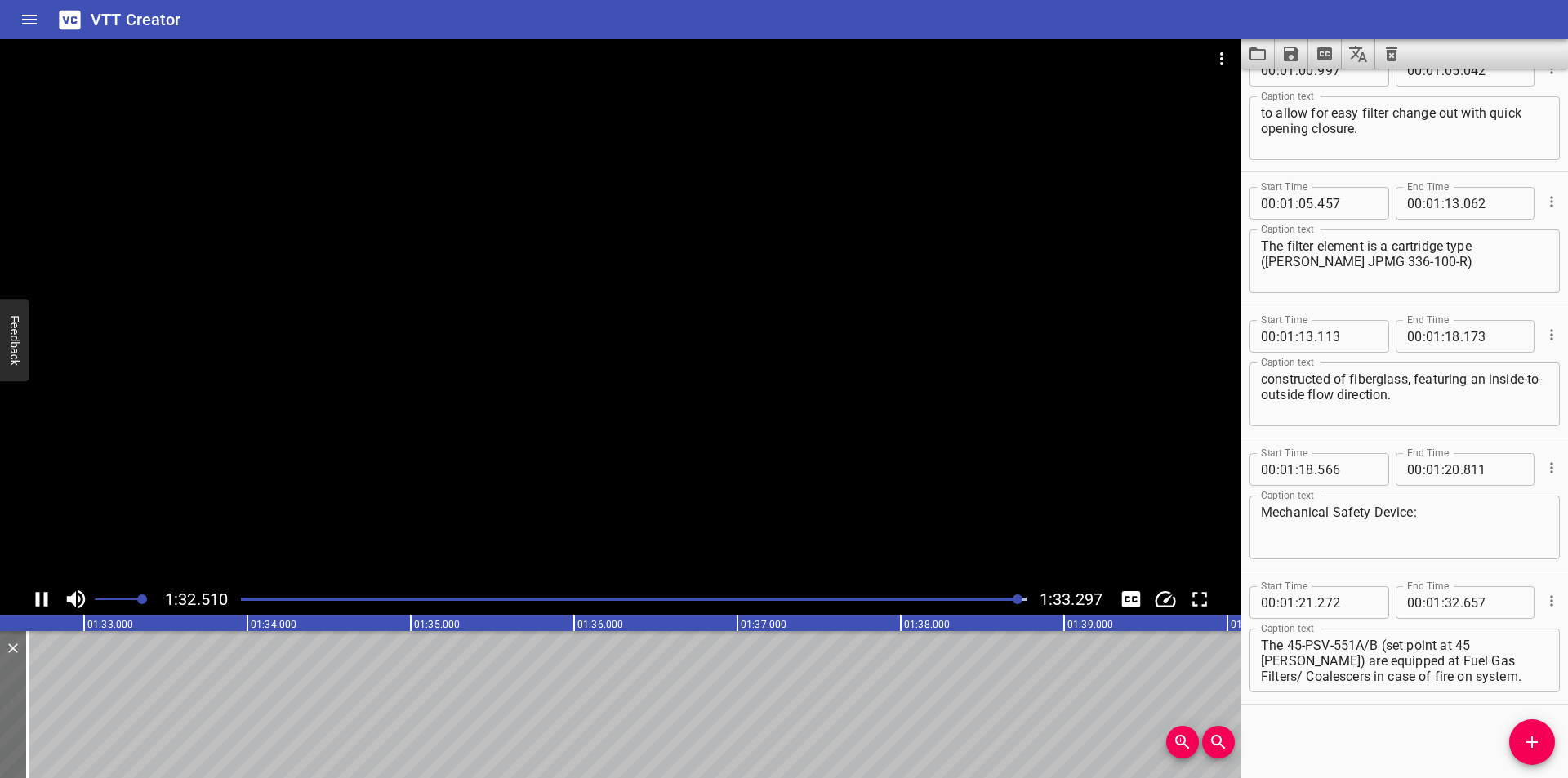
scroll to position [0, 15123]
click at [1425, 661] on textarea "The 45-PSV-551A/B (set point at 45 [PERSON_NAME]) are equipped at Fuel Gas Filt…" at bounding box center [1404, 661] width 288 height 47
click at [970, 607] on div at bounding box center [634, 599] width 805 height 22
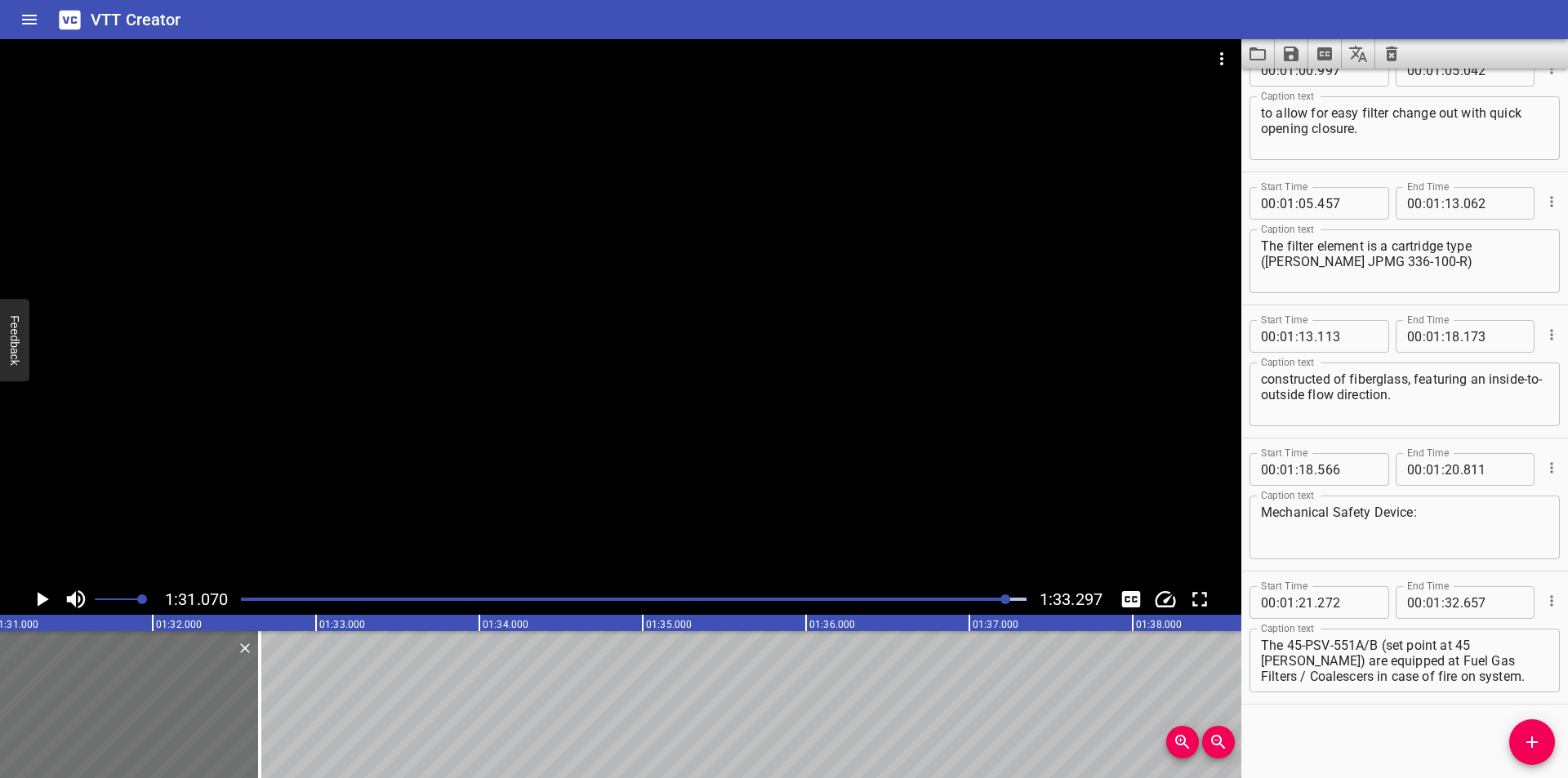
scroll to position [0, 14876]
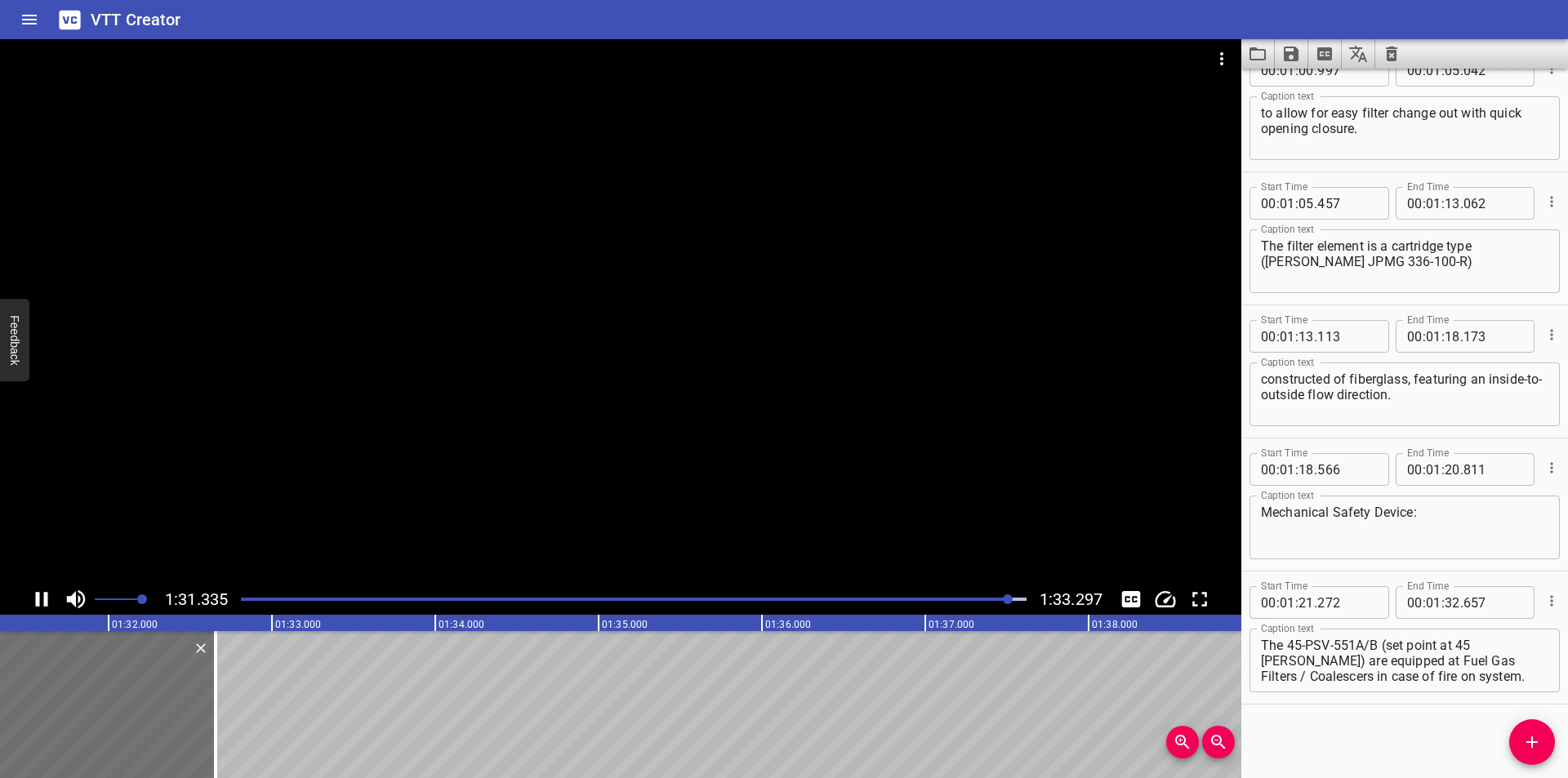
click at [923, 604] on div at bounding box center [634, 599] width 805 height 22
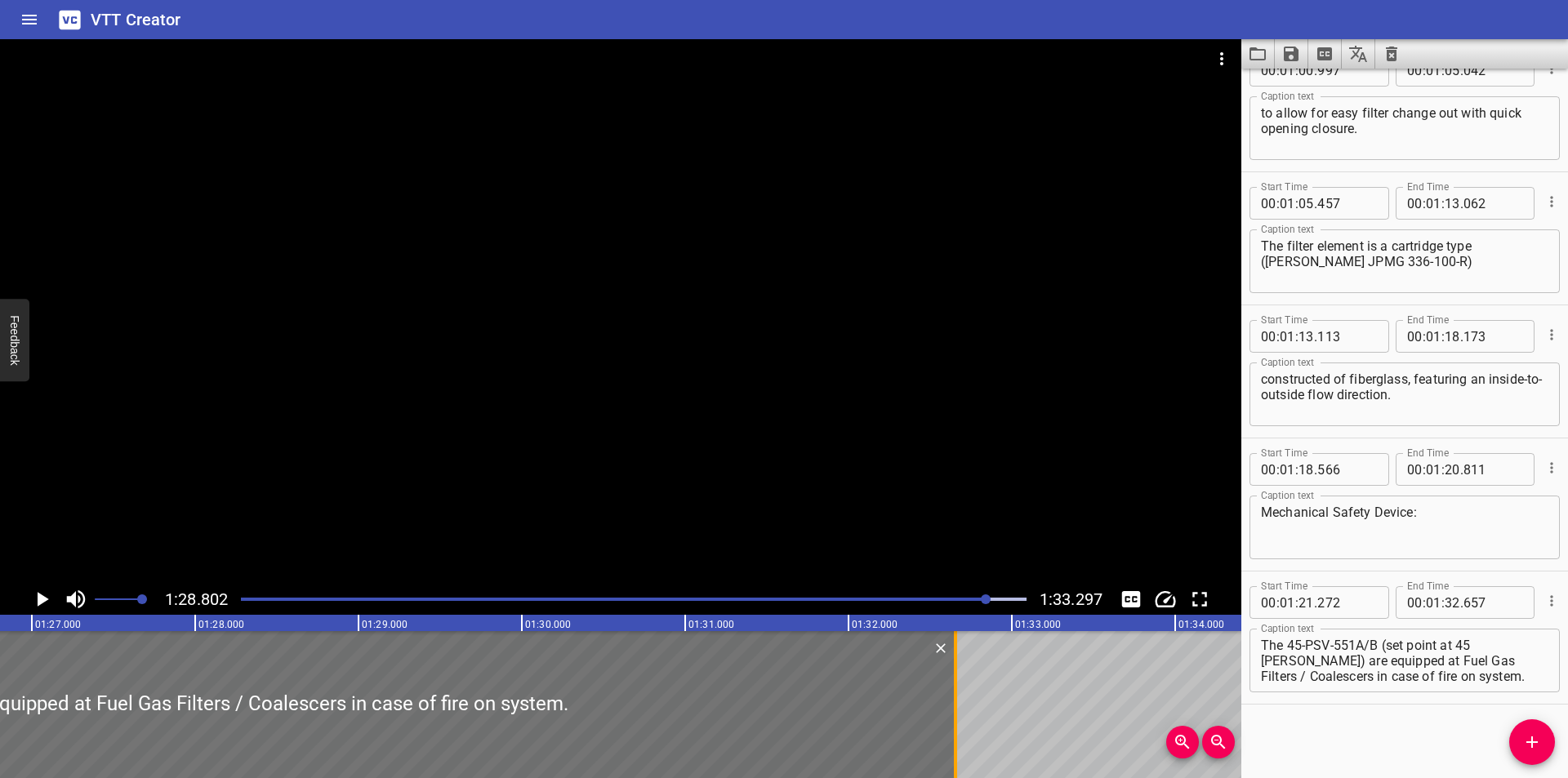
scroll to position [0, 14178]
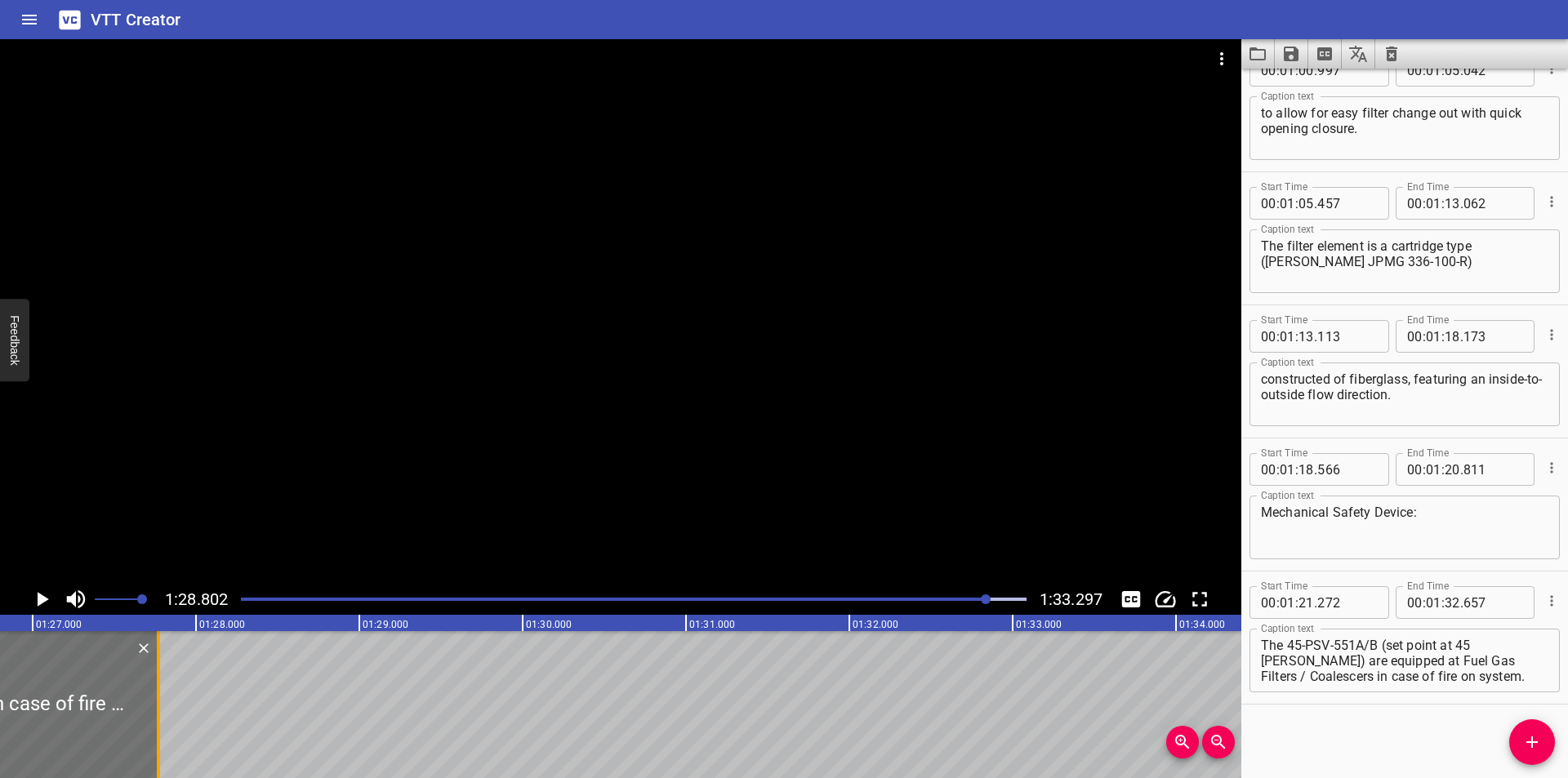
drag, startPoint x: 962, startPoint y: 715, endPoint x: 164, endPoint y: 721, distance: 798.0
click at [164, 721] on div at bounding box center [158, 704] width 17 height 147
drag, startPoint x: 1511, startPoint y: 646, endPoint x: 1566, endPoint y: 774, distance: 139.3
click at [1567, 774] on div "Start Time 00 : 00 : 00 . 000 Start Time End Time 00 : 00 : 07 . 750 End Time C…" at bounding box center [1404, 423] width 327 height 710
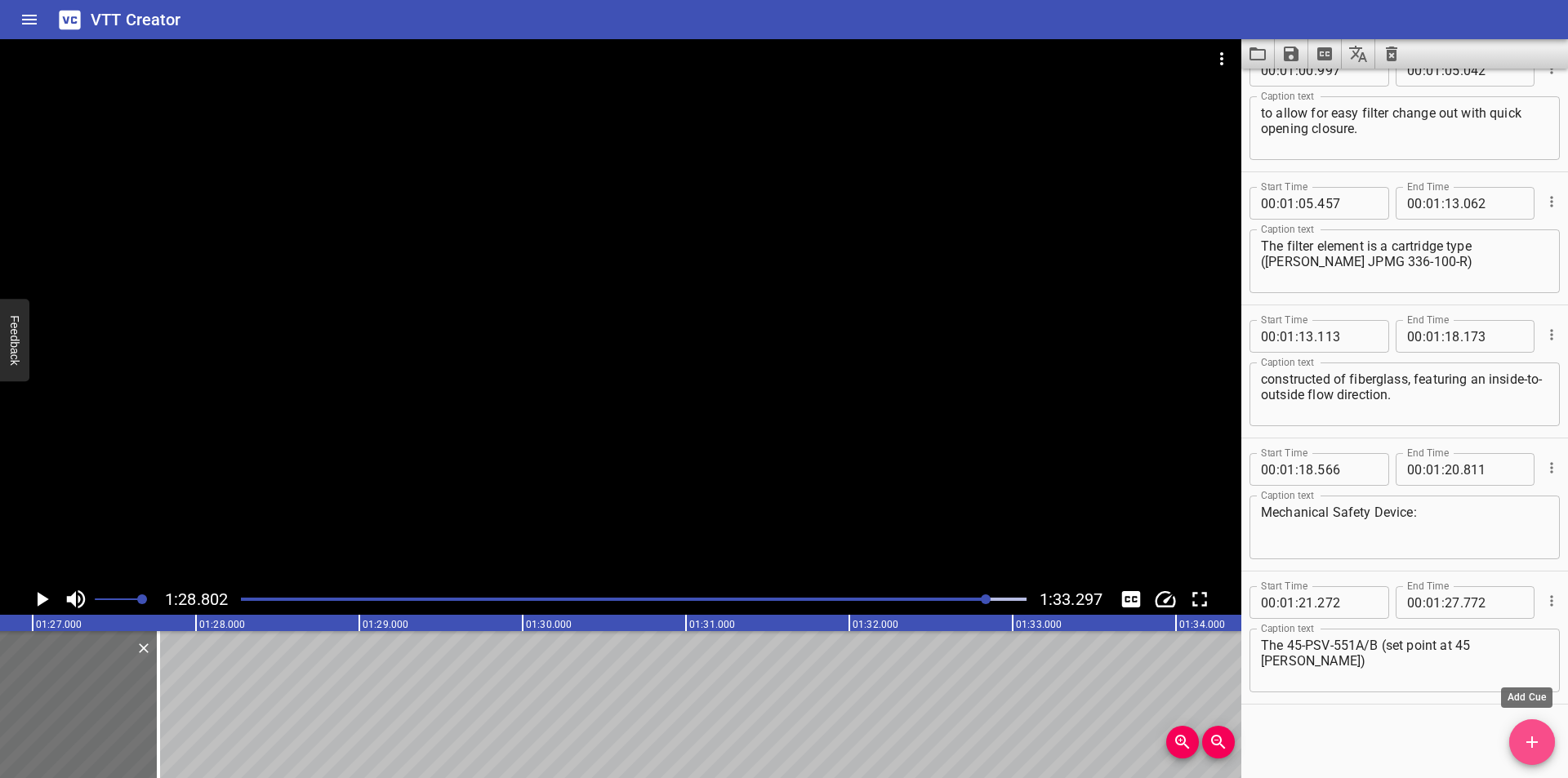
drag, startPoint x: 1541, startPoint y: 757, endPoint x: 1086, endPoint y: 755, distance: 455.0
click at [1539, 756] on button "Add Cue" at bounding box center [1532, 742] width 46 height 46
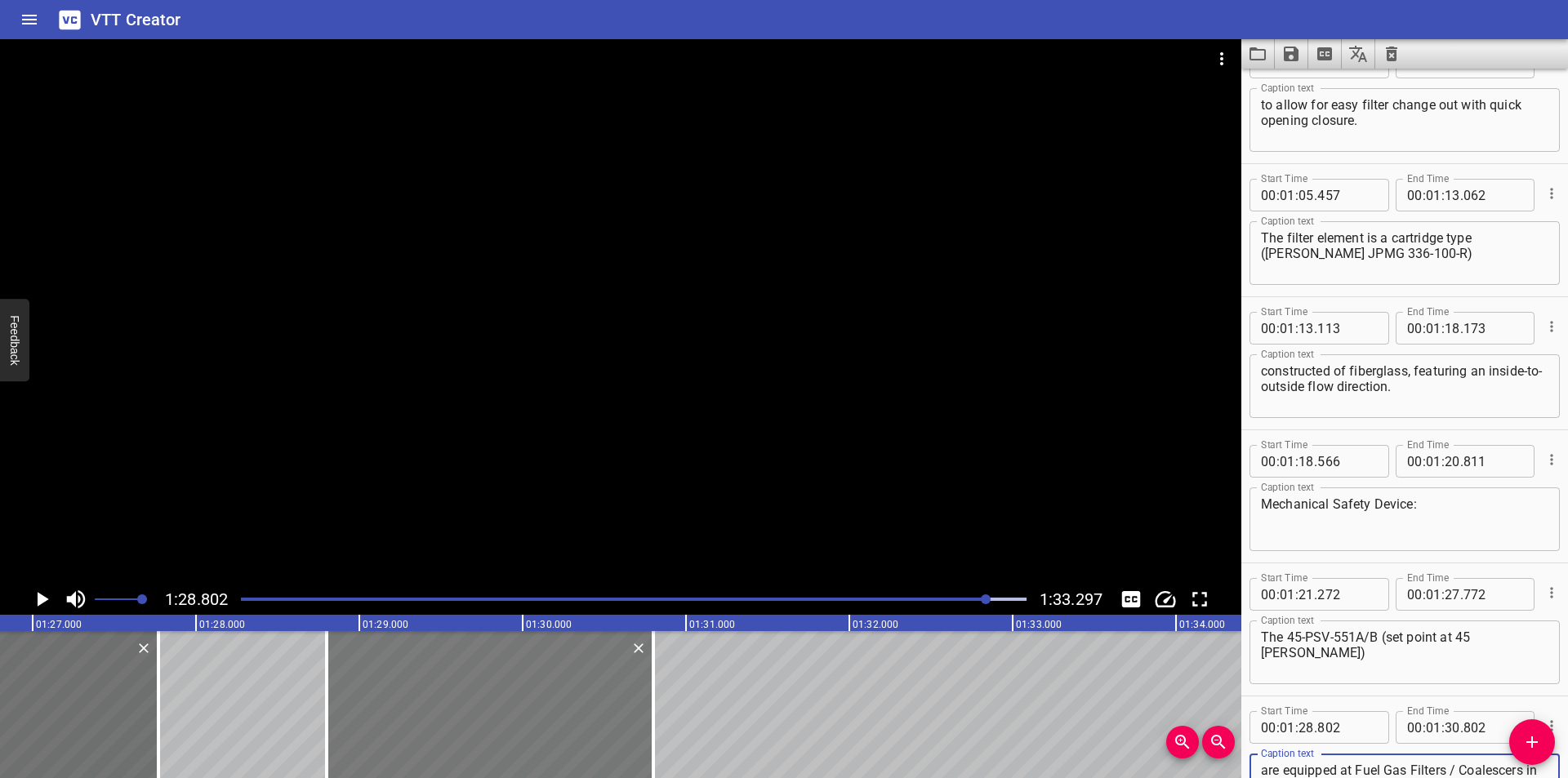
scroll to position [1384, 0]
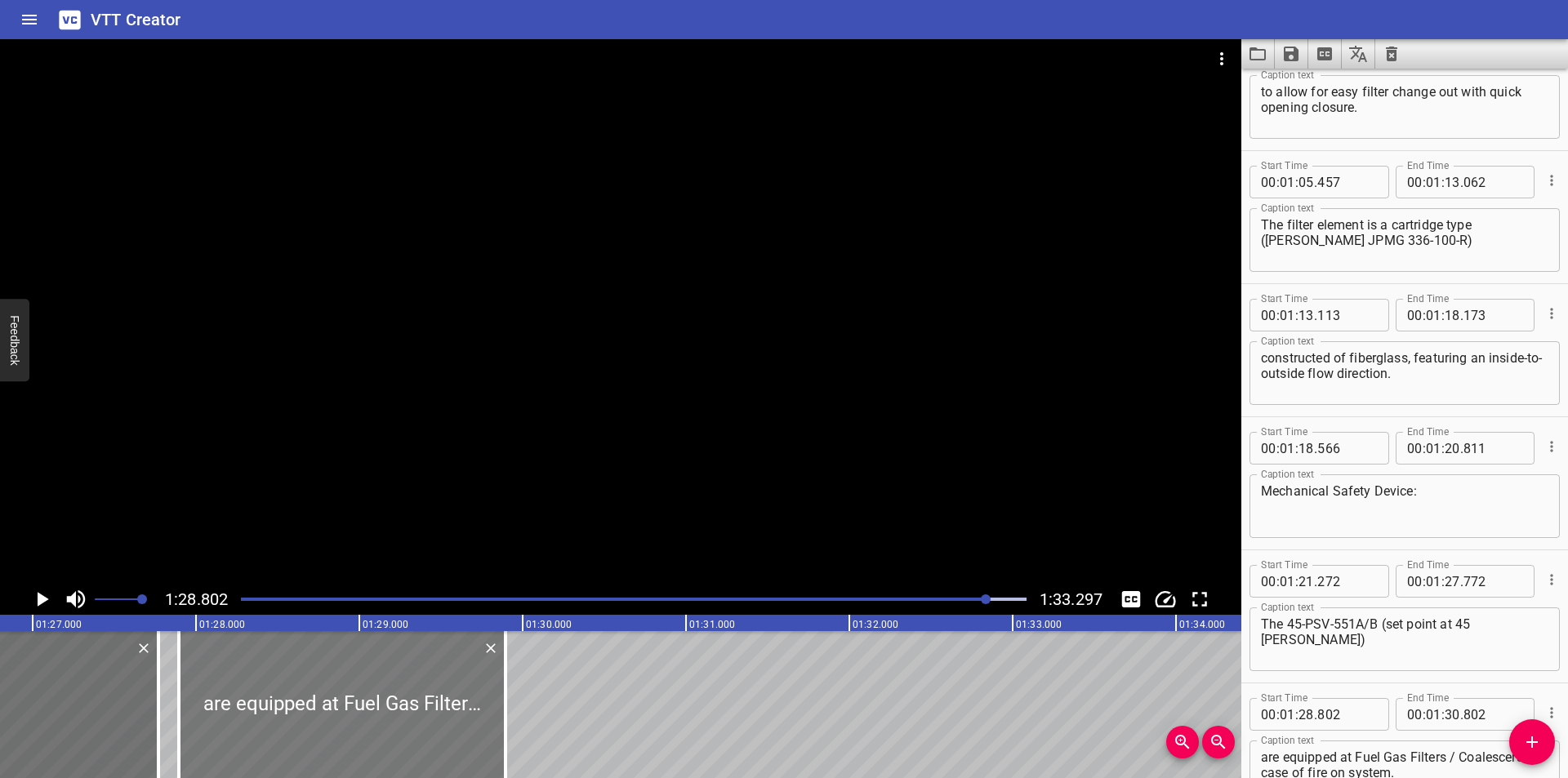
drag, startPoint x: 406, startPoint y: 743, endPoint x: 354, endPoint y: 748, distance: 52.2
click at [354, 748] on div at bounding box center [341, 704] width 327 height 147
click at [951, 599] on div "Play progress" at bounding box center [597, 599] width 786 height 3
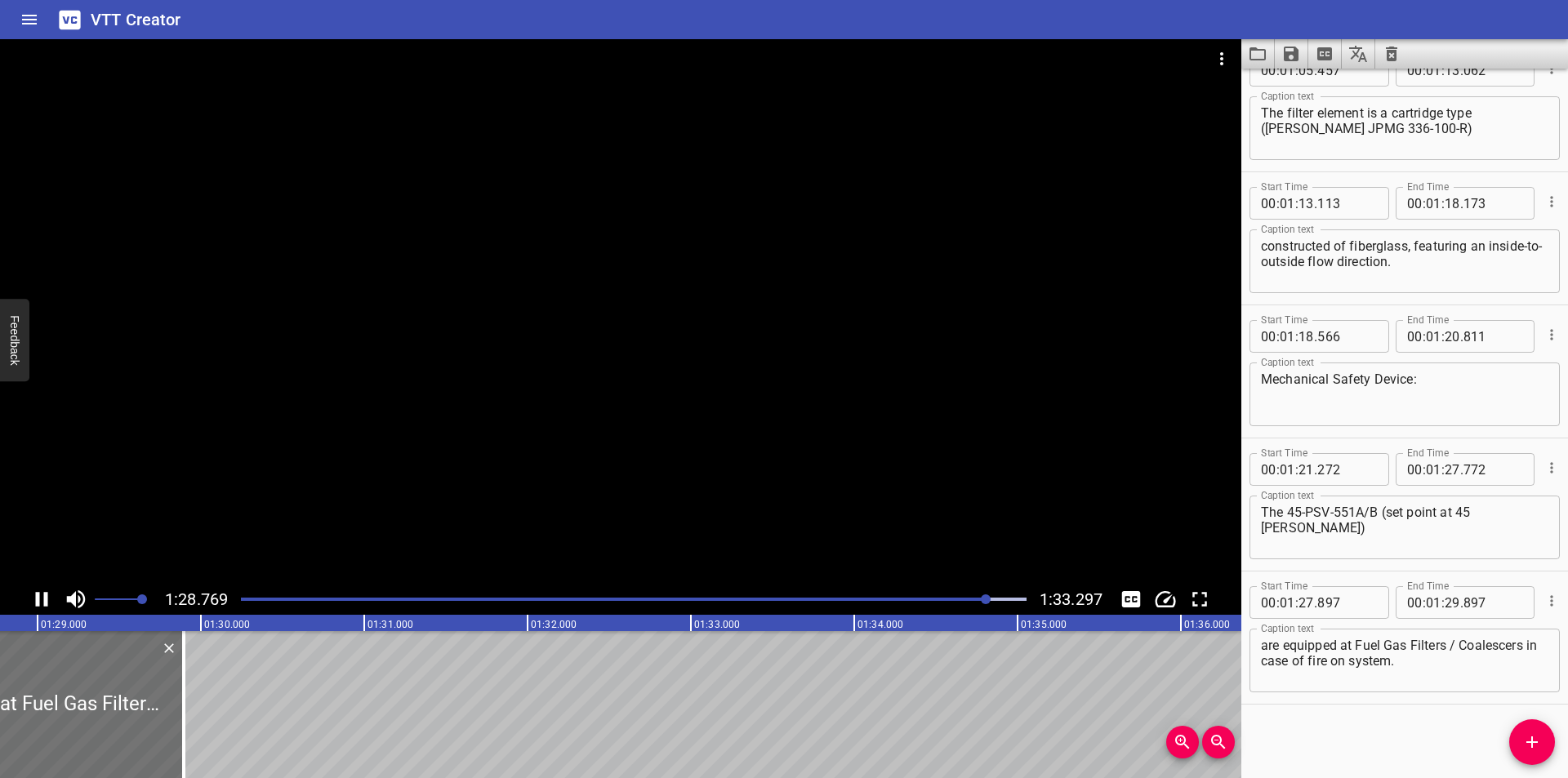
scroll to position [0, 14535]
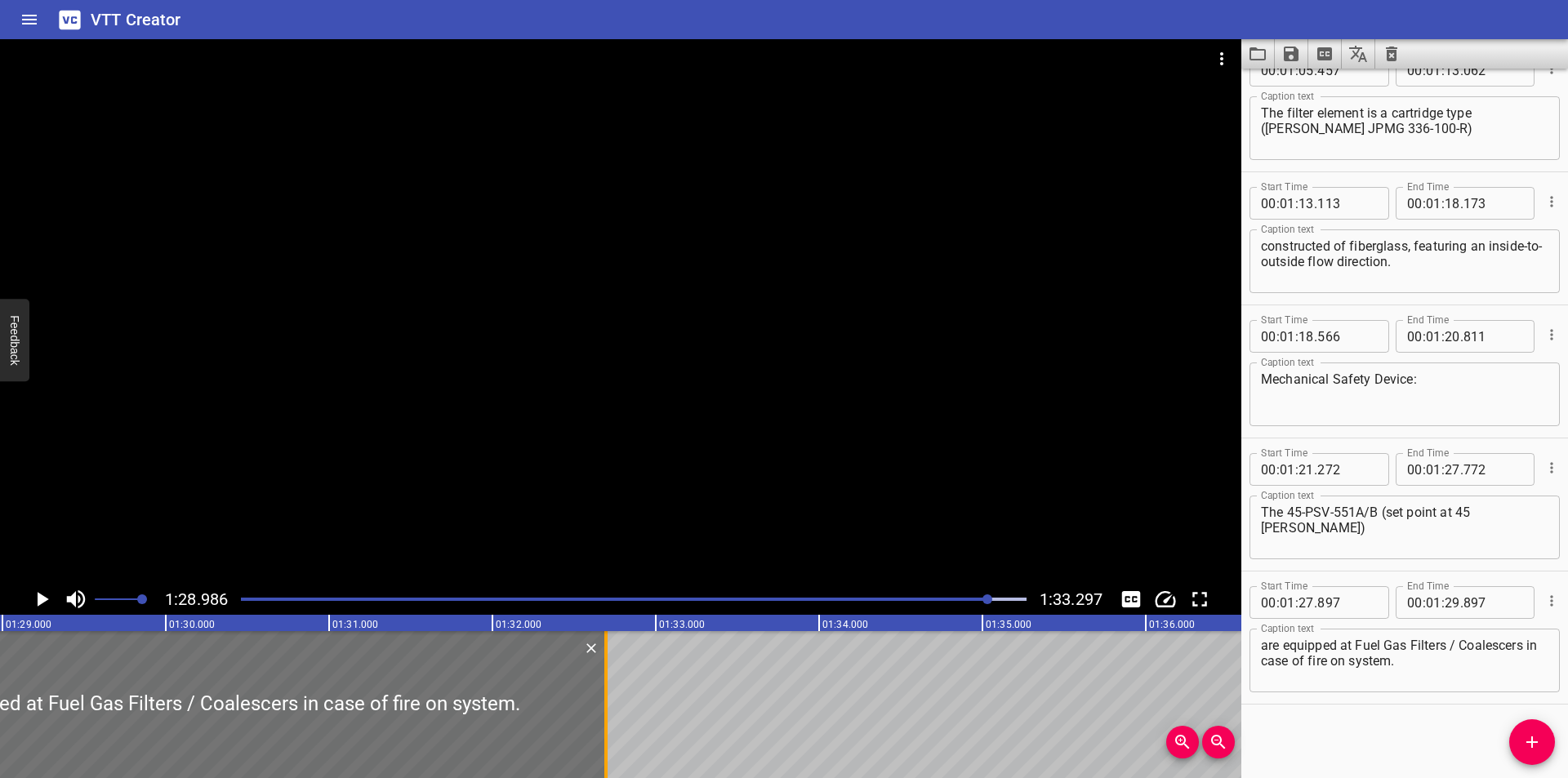
drag, startPoint x: 149, startPoint y: 697, endPoint x: 607, endPoint y: 704, distance: 458.1
click at [607, 704] on div at bounding box center [606, 704] width 3 height 147
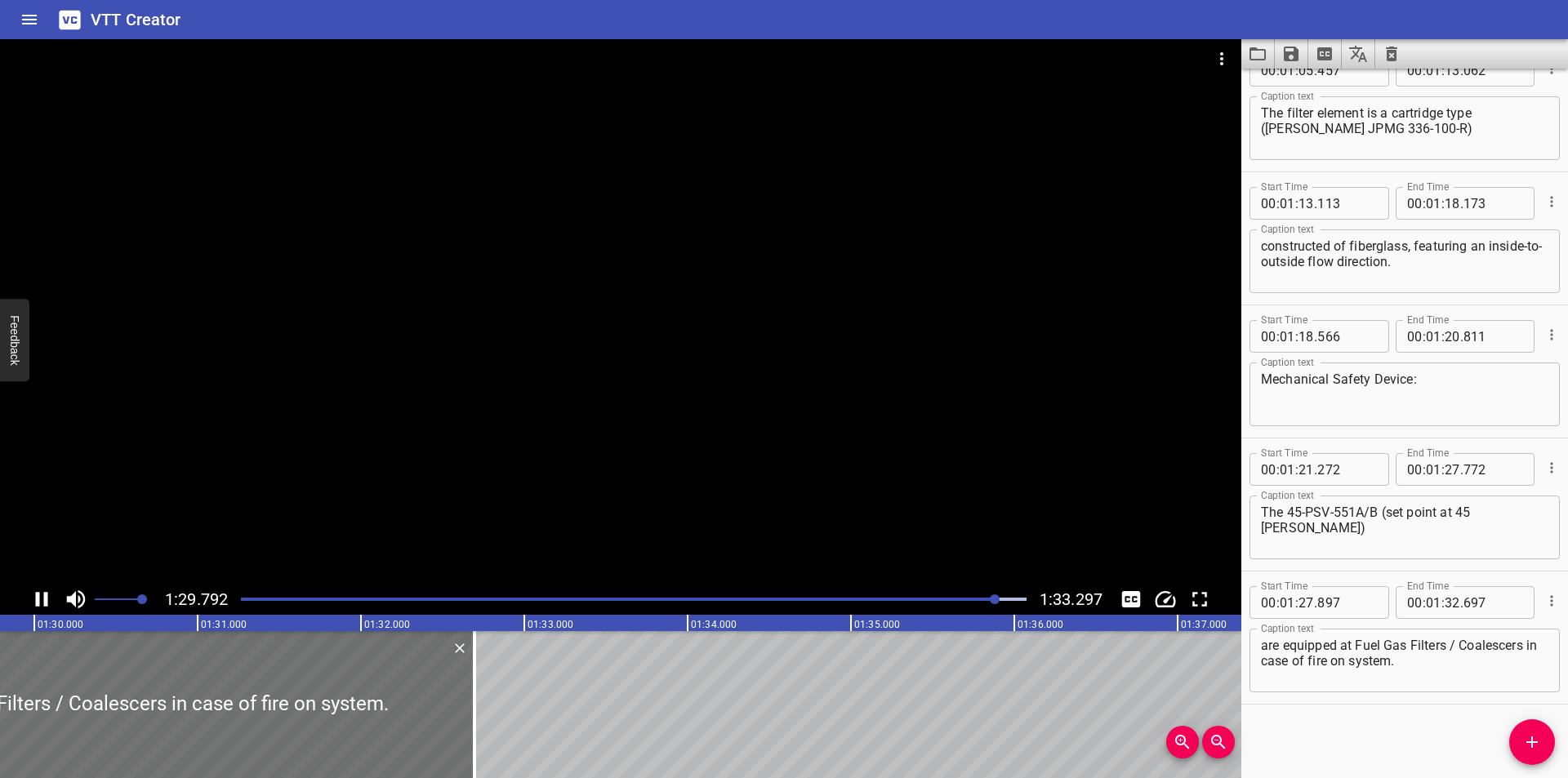
click at [967, 601] on div at bounding box center [634, 599] width 805 height 22
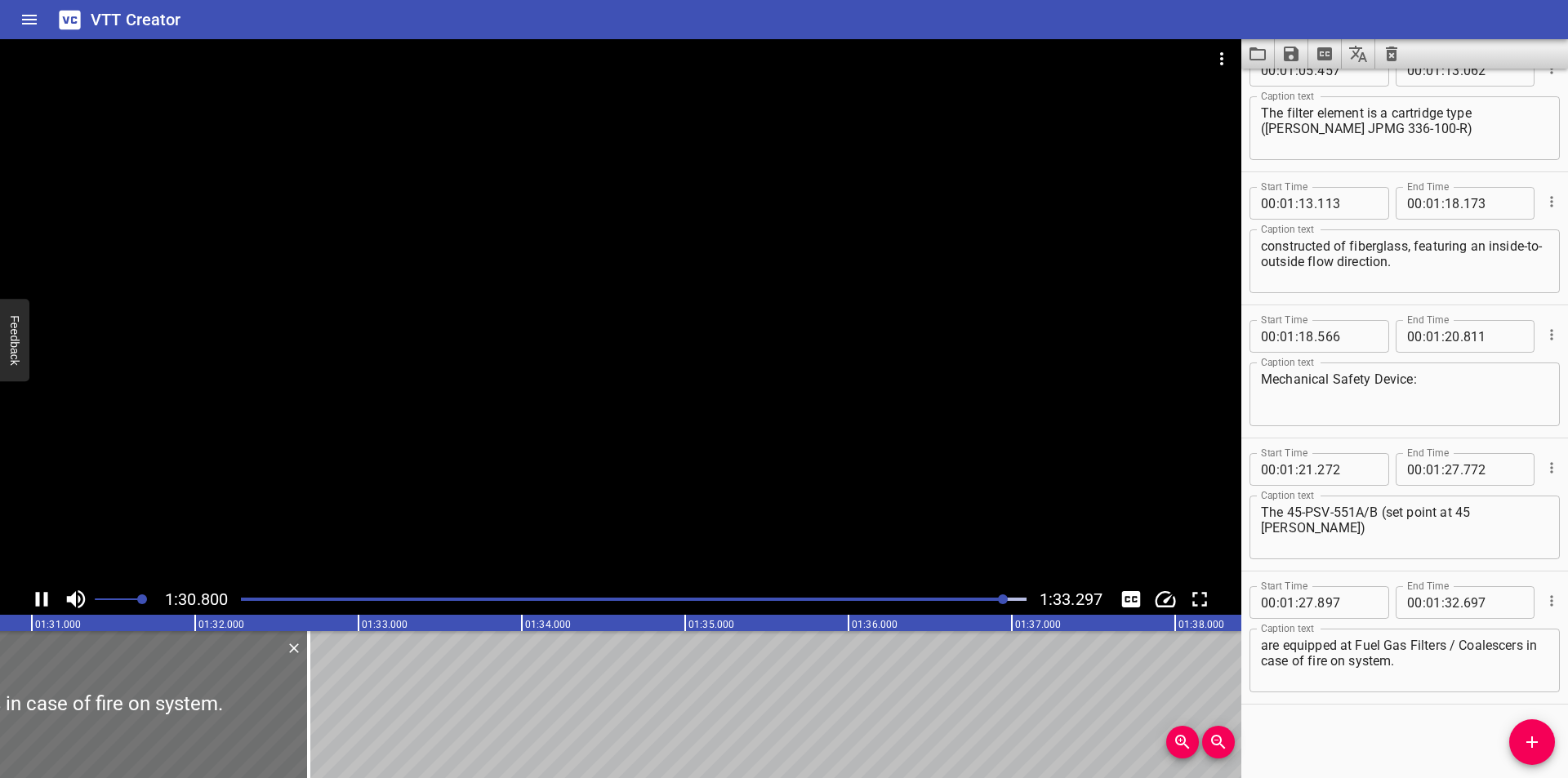
scroll to position [0, 14856]
click at [288, 713] on div at bounding box center [291, 704] width 17 height 147
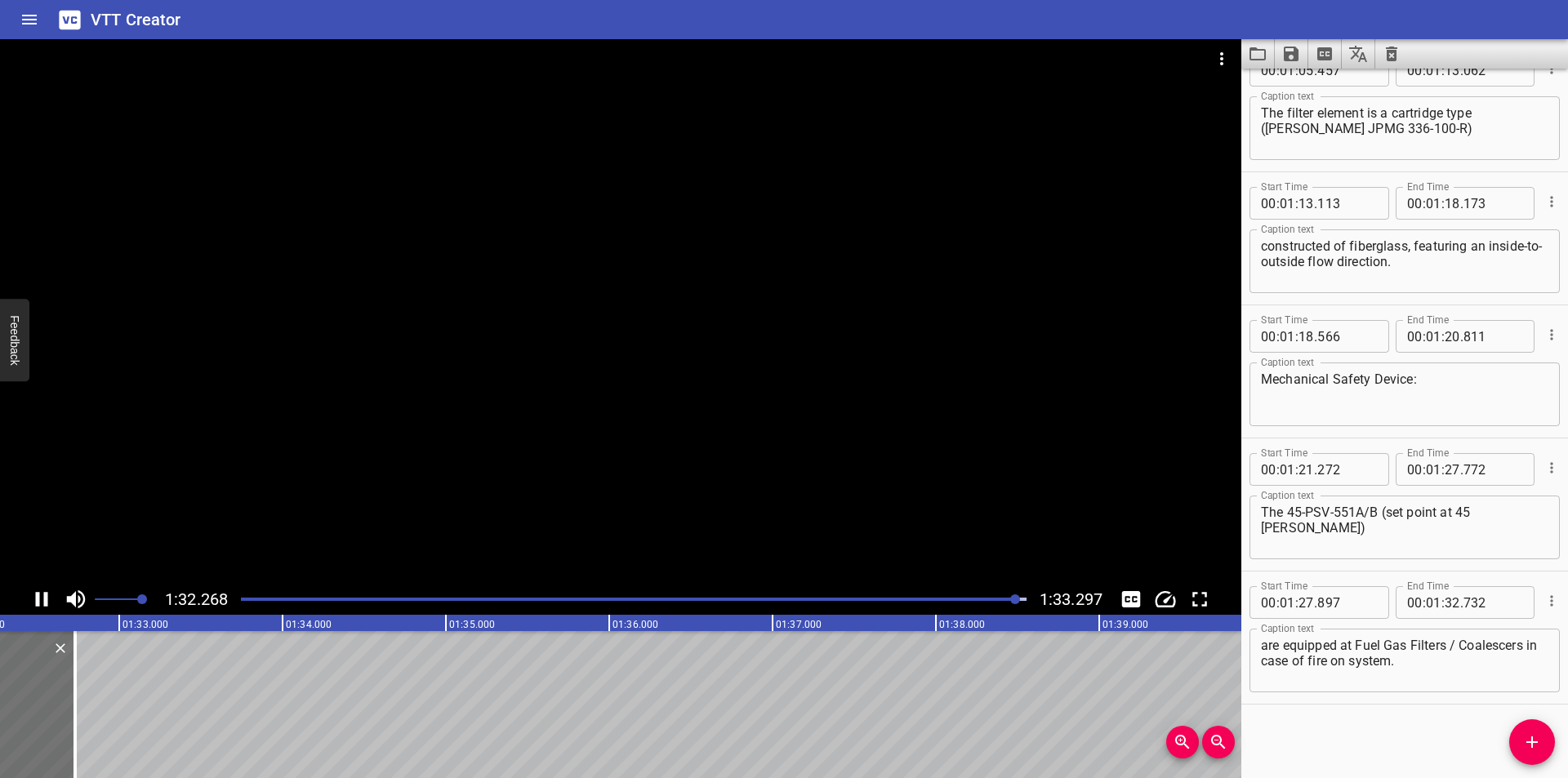
click at [1295, 47] on icon "Save captions to file" at bounding box center [1291, 54] width 15 height 15
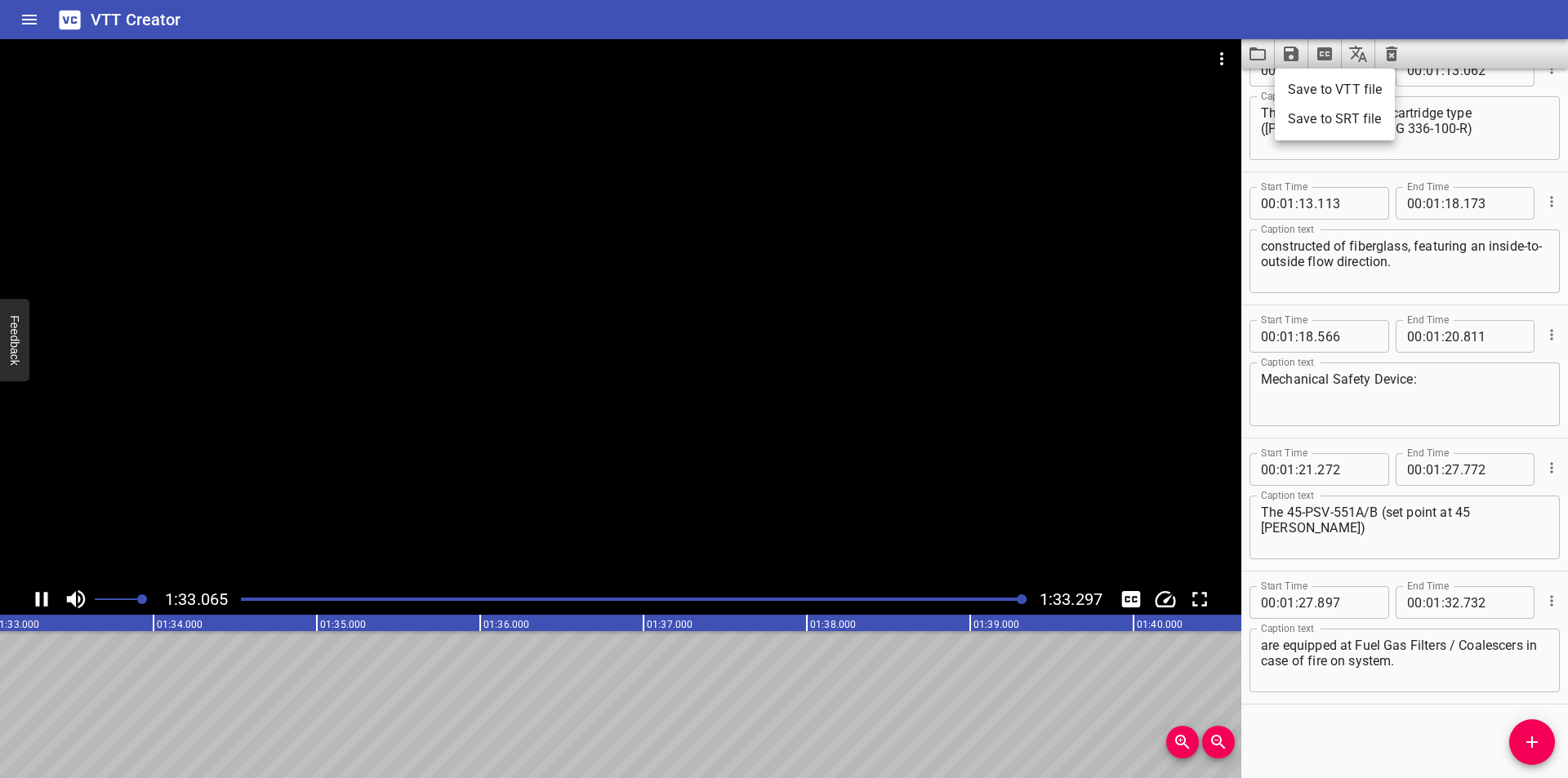
click at [1322, 82] on li "Save to VTT file" at bounding box center [1334, 90] width 120 height 29
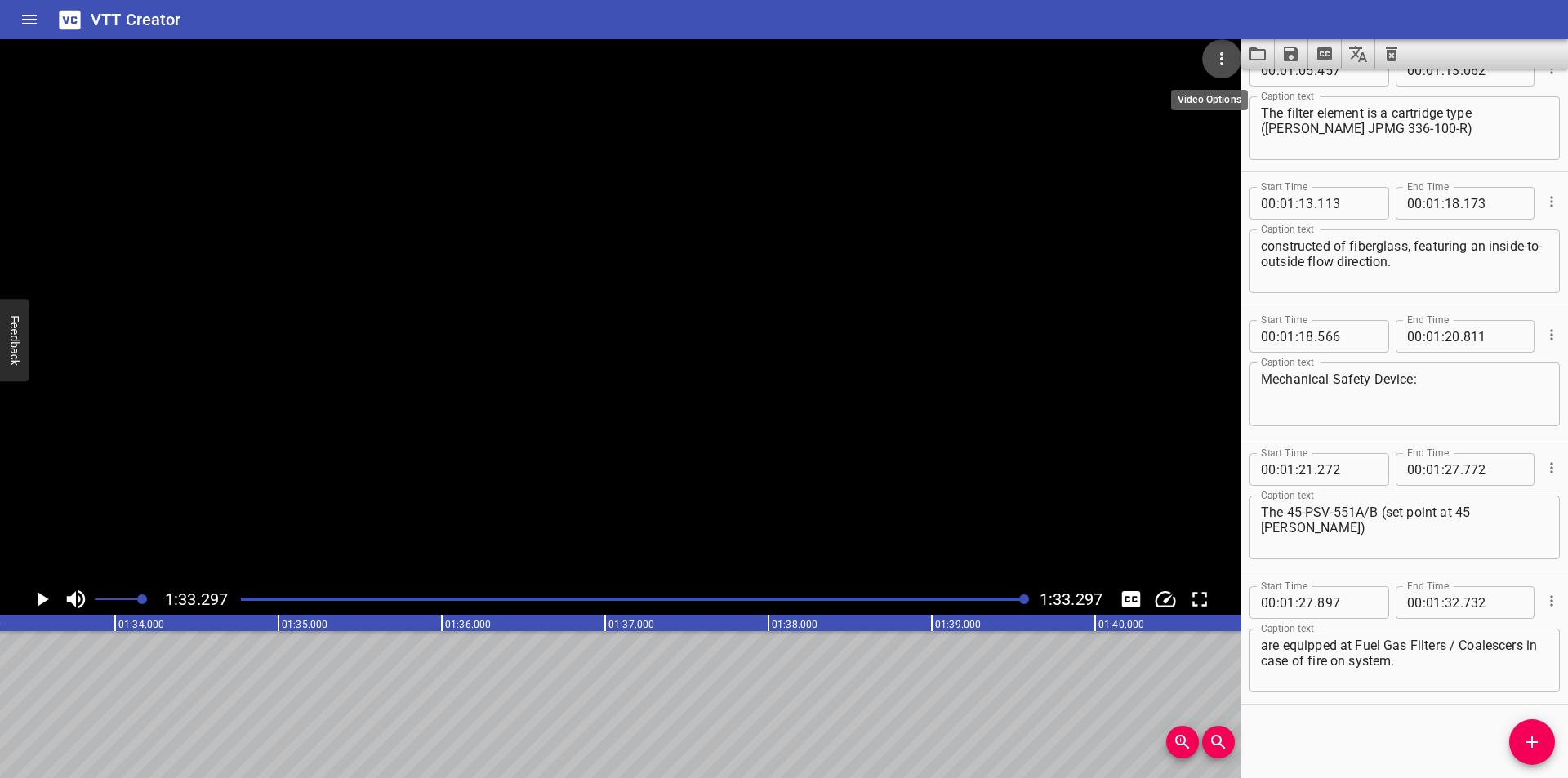
click at [1214, 47] on button "Video Options" at bounding box center [1222, 58] width 39 height 39
click at [1243, 58] on li "Select New Video File..." at bounding box center [1283, 60] width 163 height 29
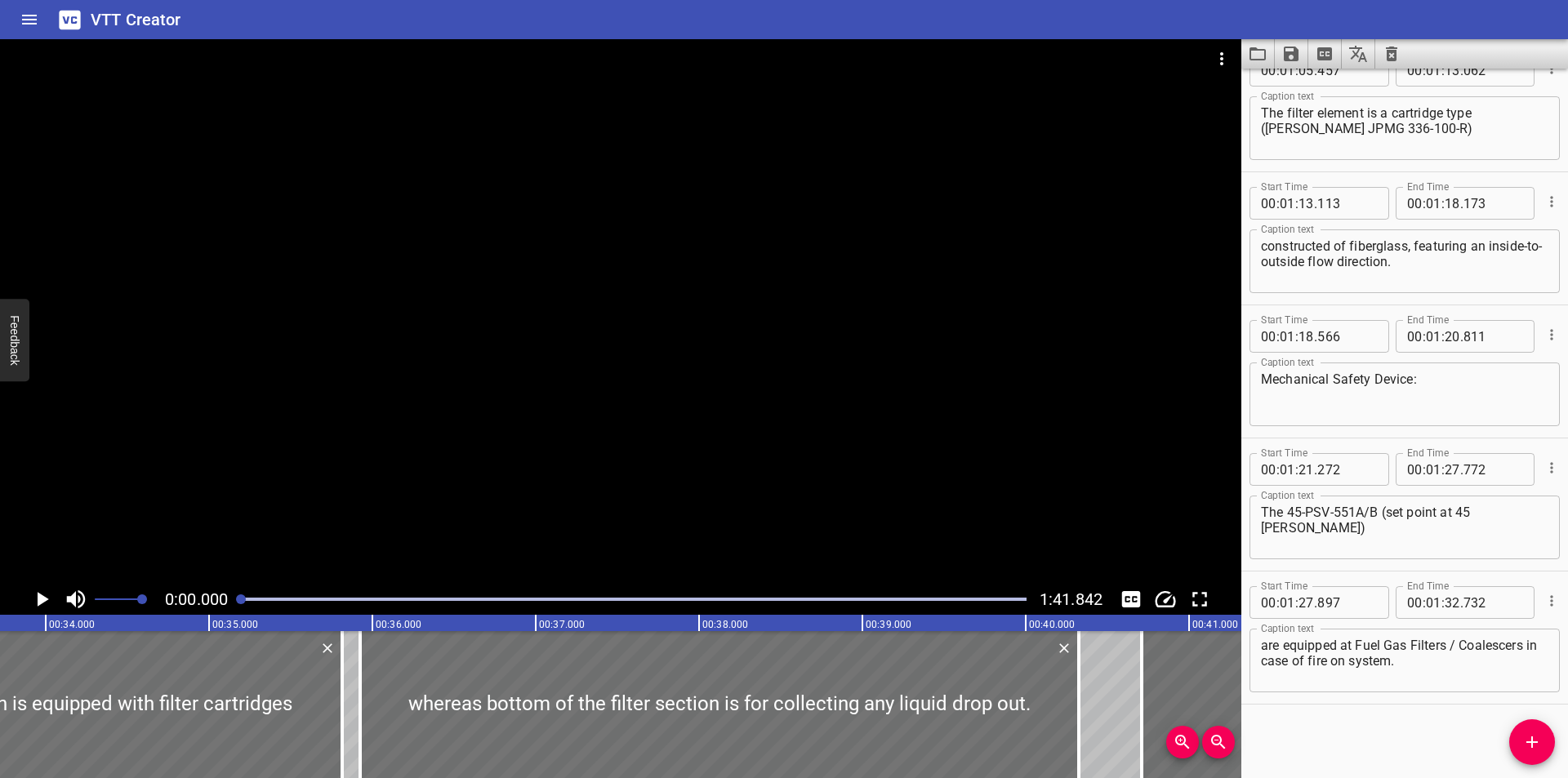
click at [631, 237] on div at bounding box center [620, 311] width 1241 height 545
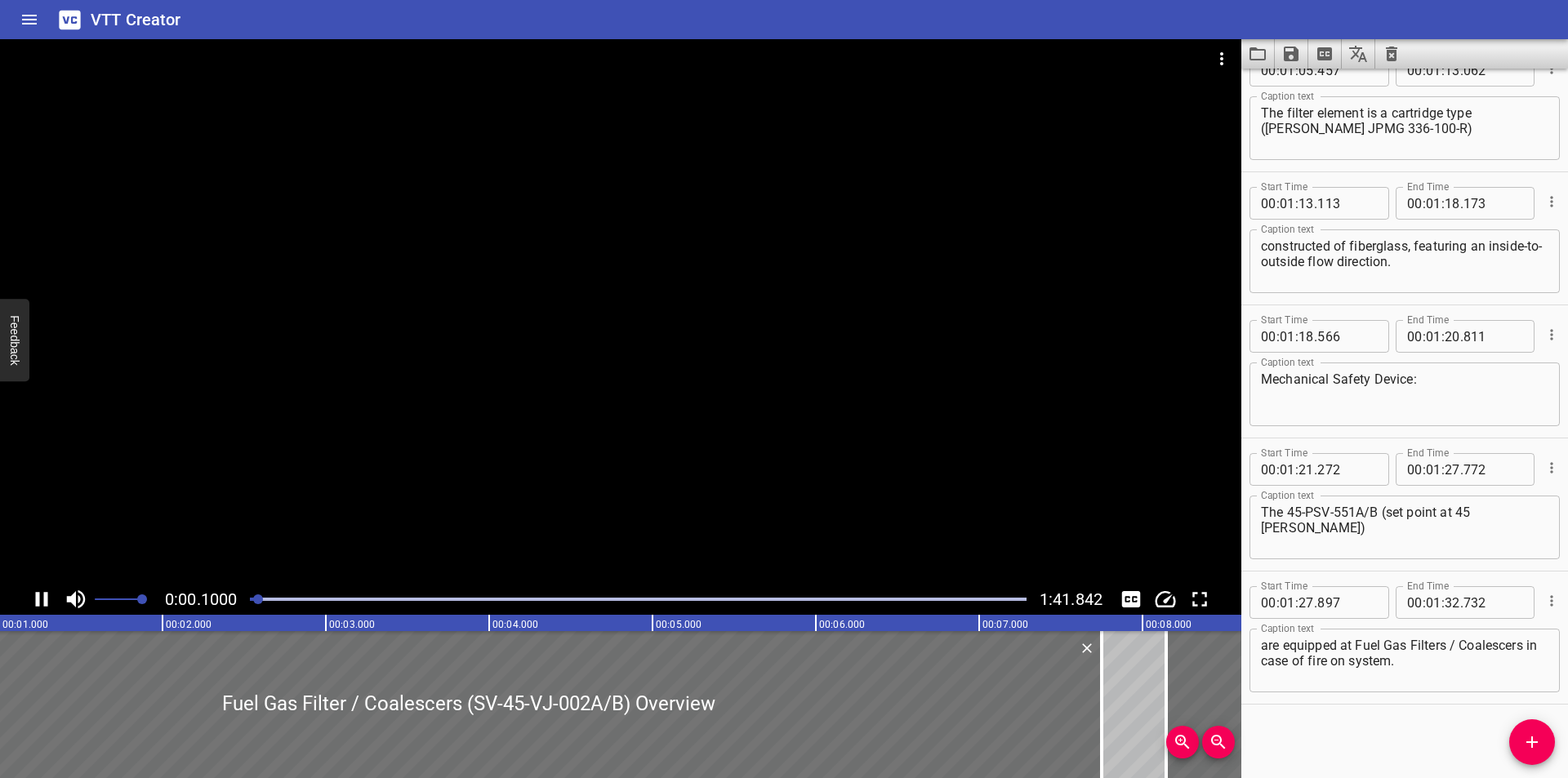
scroll to position [0, 191]
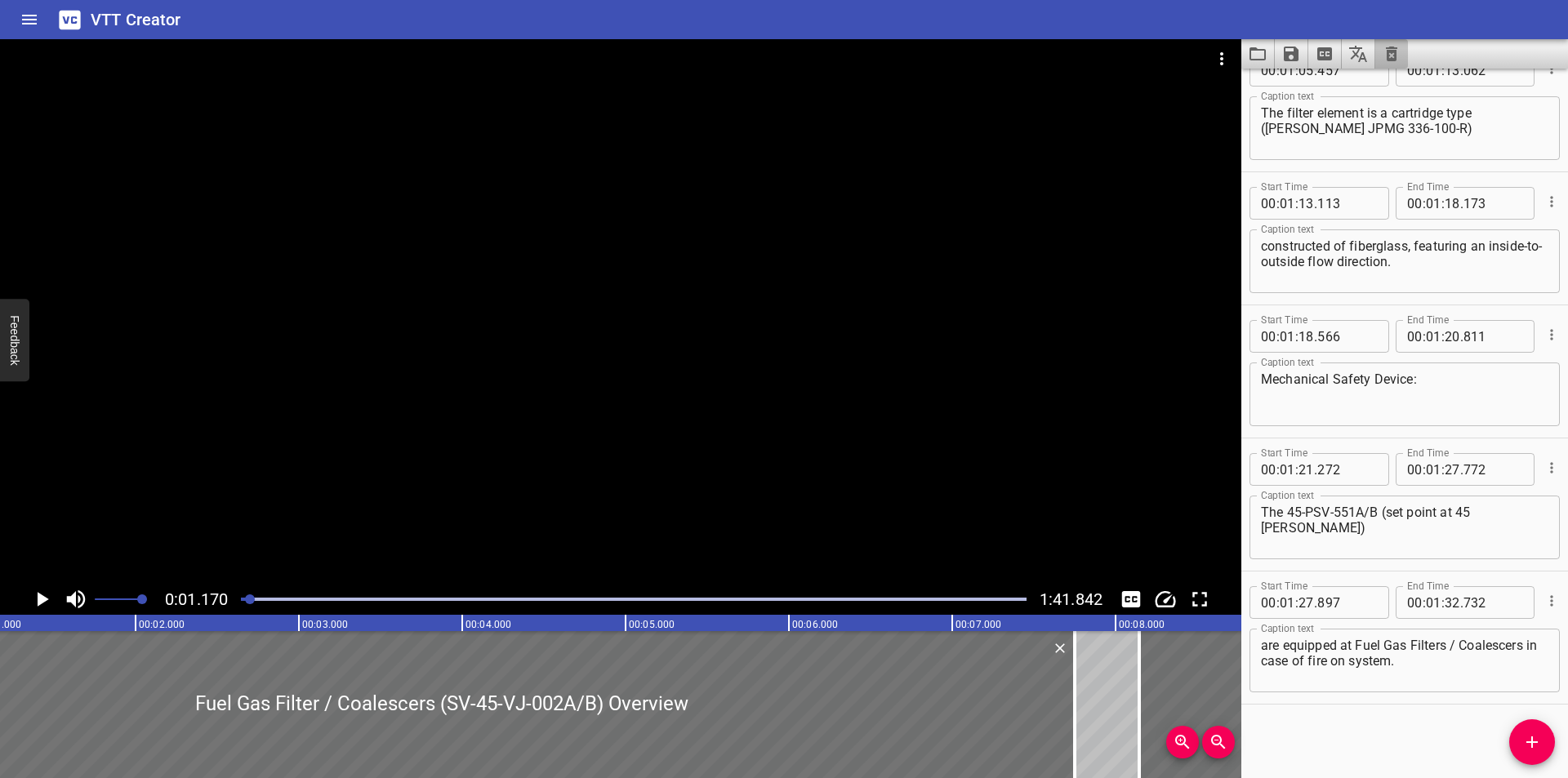
click at [1403, 55] on button "Clear captions" at bounding box center [1392, 54] width 33 height 29
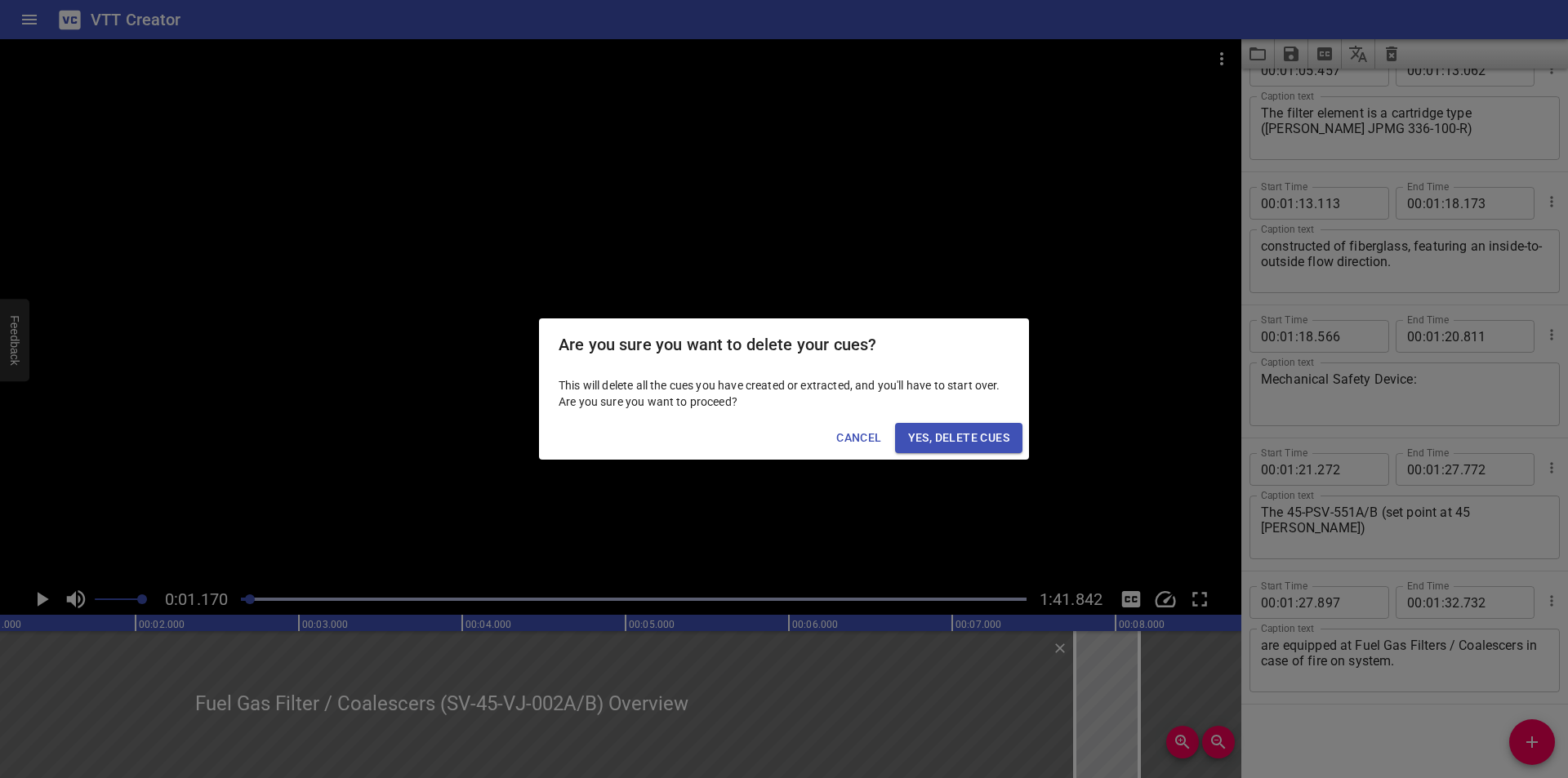
click at [1399, 53] on div "Are you sure you want to delete your cues? This will delete all the cues you ha…" at bounding box center [784, 389] width 1568 height 778
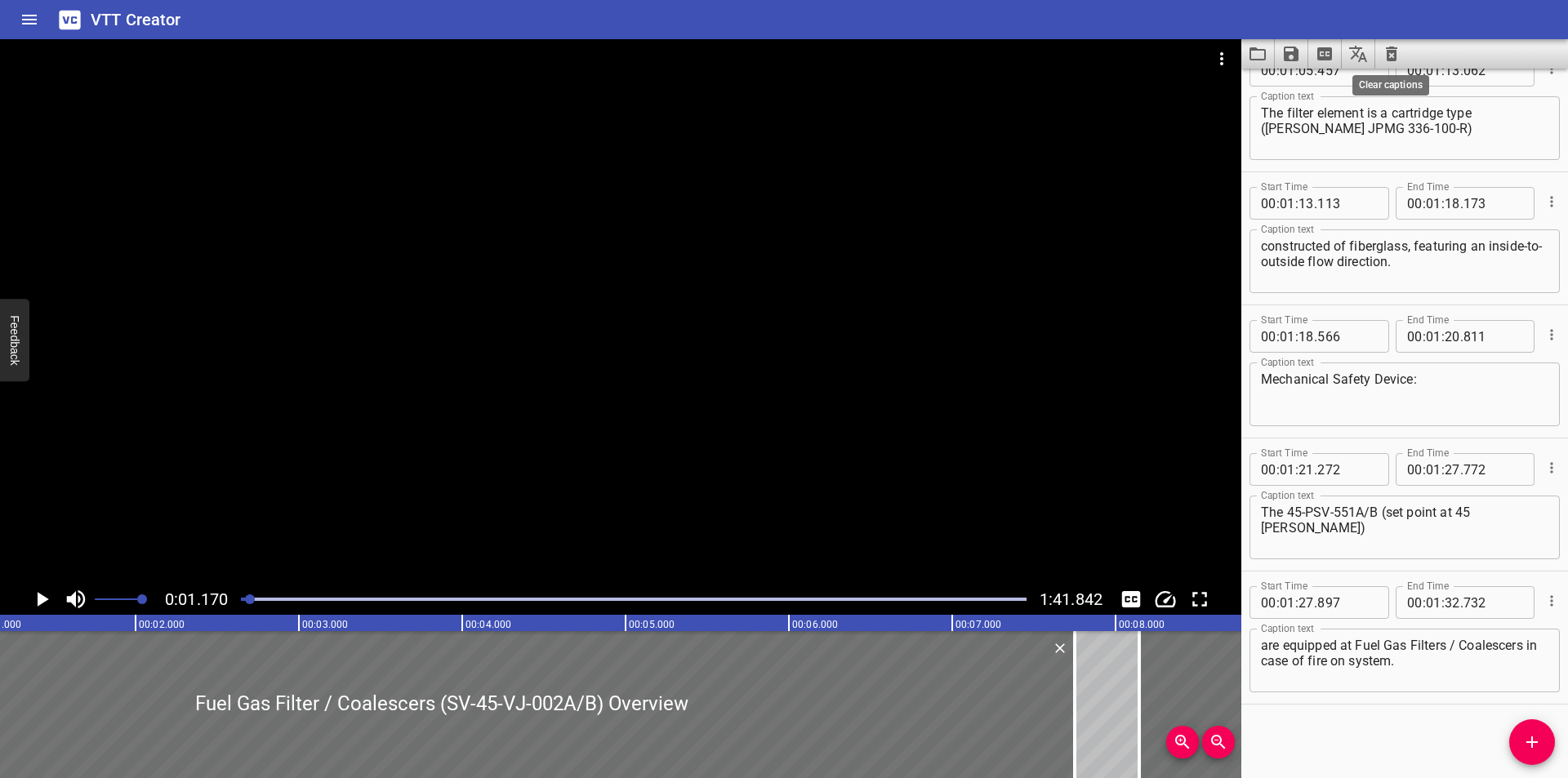
click at [1387, 58] on icon "Clear captions" at bounding box center [1392, 54] width 12 height 15
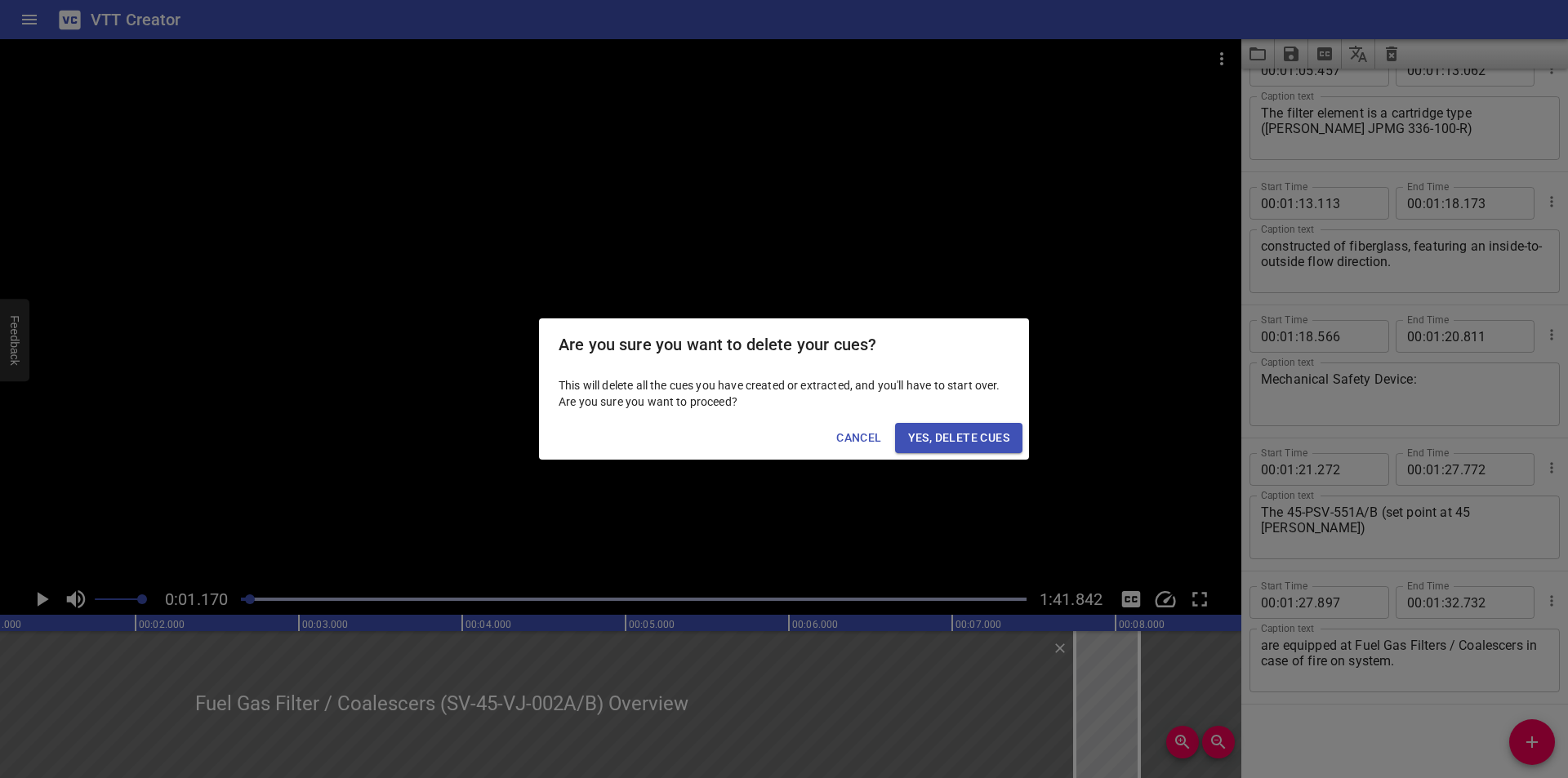
click at [985, 445] on span "Yes, Delete Cues" at bounding box center [959, 438] width 101 height 20
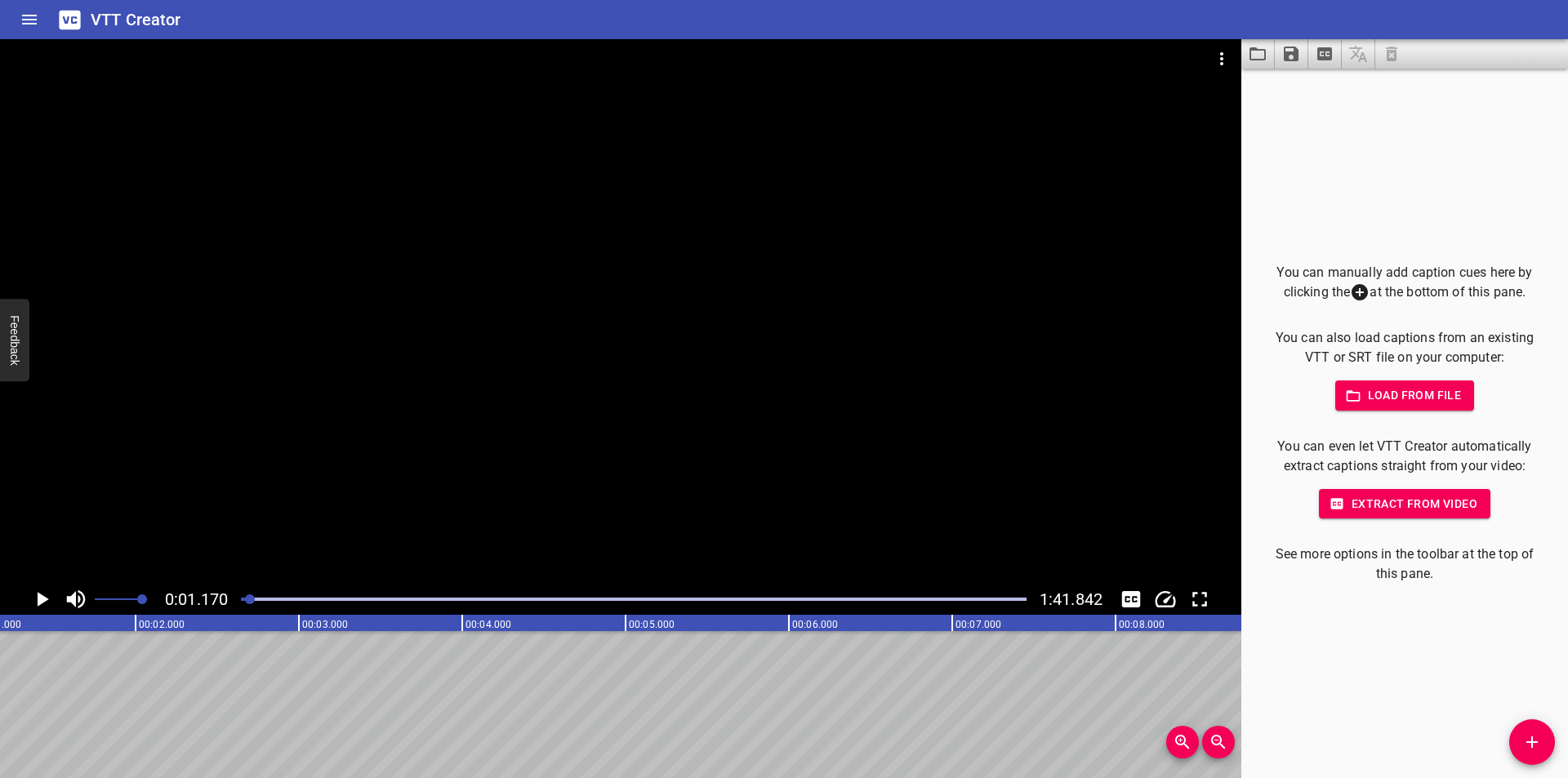
click at [420, 495] on div at bounding box center [620, 311] width 1241 height 545
click at [240, 603] on div at bounding box center [634, 599] width 805 height 22
click at [249, 603] on div at bounding box center [254, 600] width 10 height 10
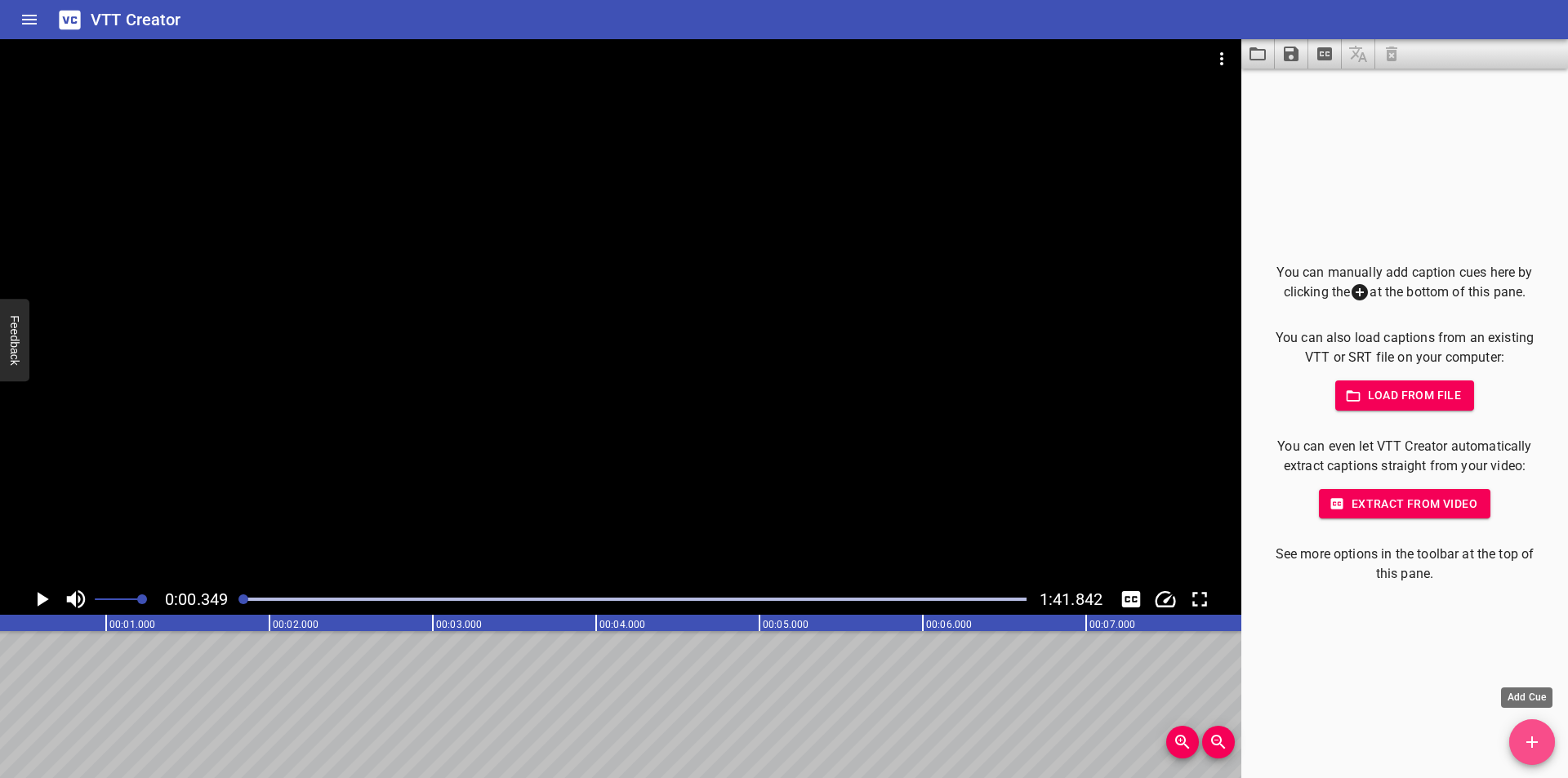
drag, startPoint x: 1516, startPoint y: 739, endPoint x: 1306, endPoint y: 696, distance: 214.4
click at [1489, 734] on div "You can manually add caption cues here by clicking the at the bottom of this pa…" at bounding box center [1404, 423] width 327 height 710
click at [1512, 748] on span "Add Cue" at bounding box center [1532, 742] width 46 height 19
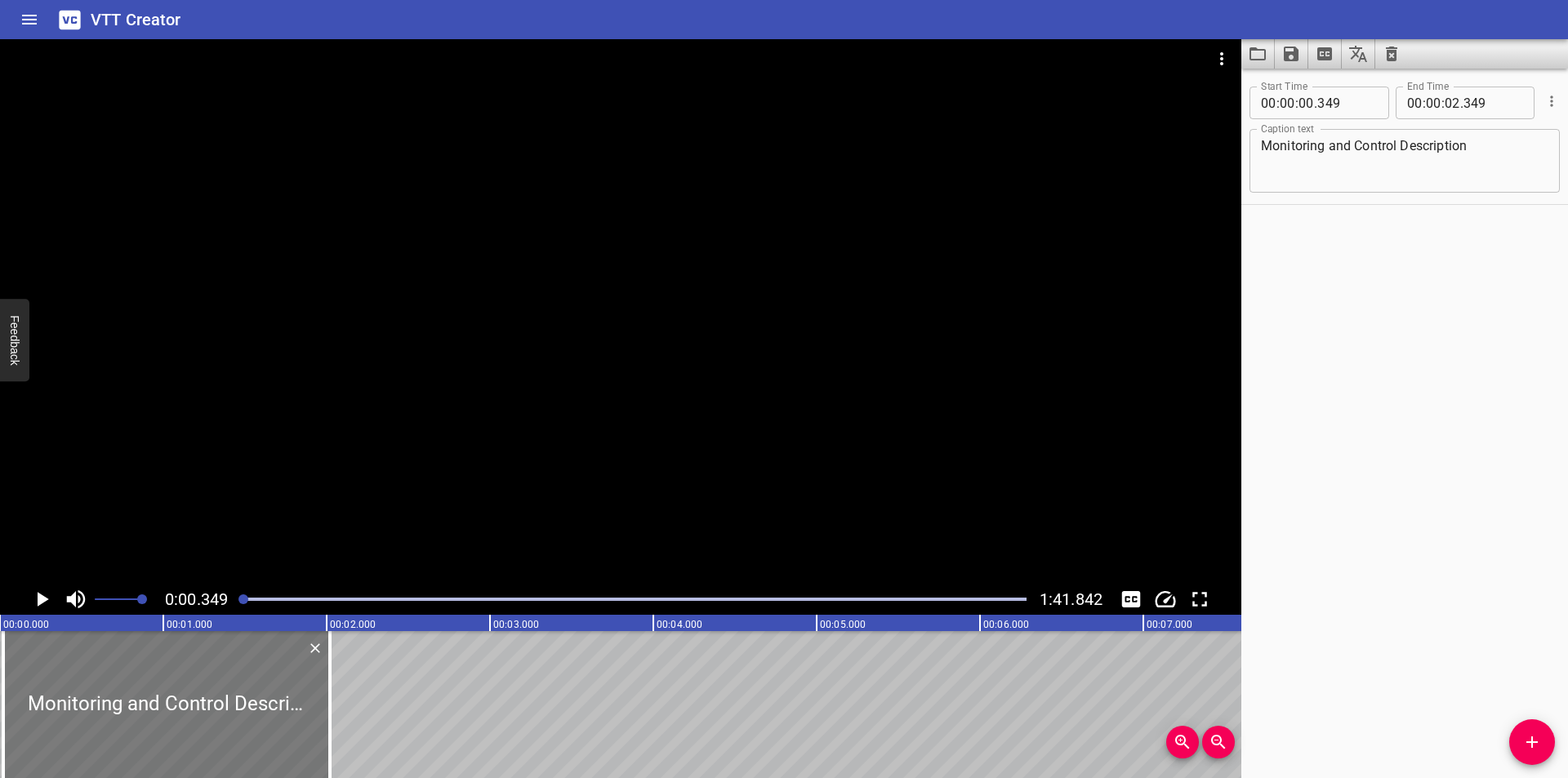
drag, startPoint x: 299, startPoint y: 704, endPoint x: 89, endPoint y: 680, distance: 211.4
click at [93, 681] on div at bounding box center [166, 704] width 327 height 147
click at [199, 456] on div at bounding box center [620, 311] width 1241 height 545
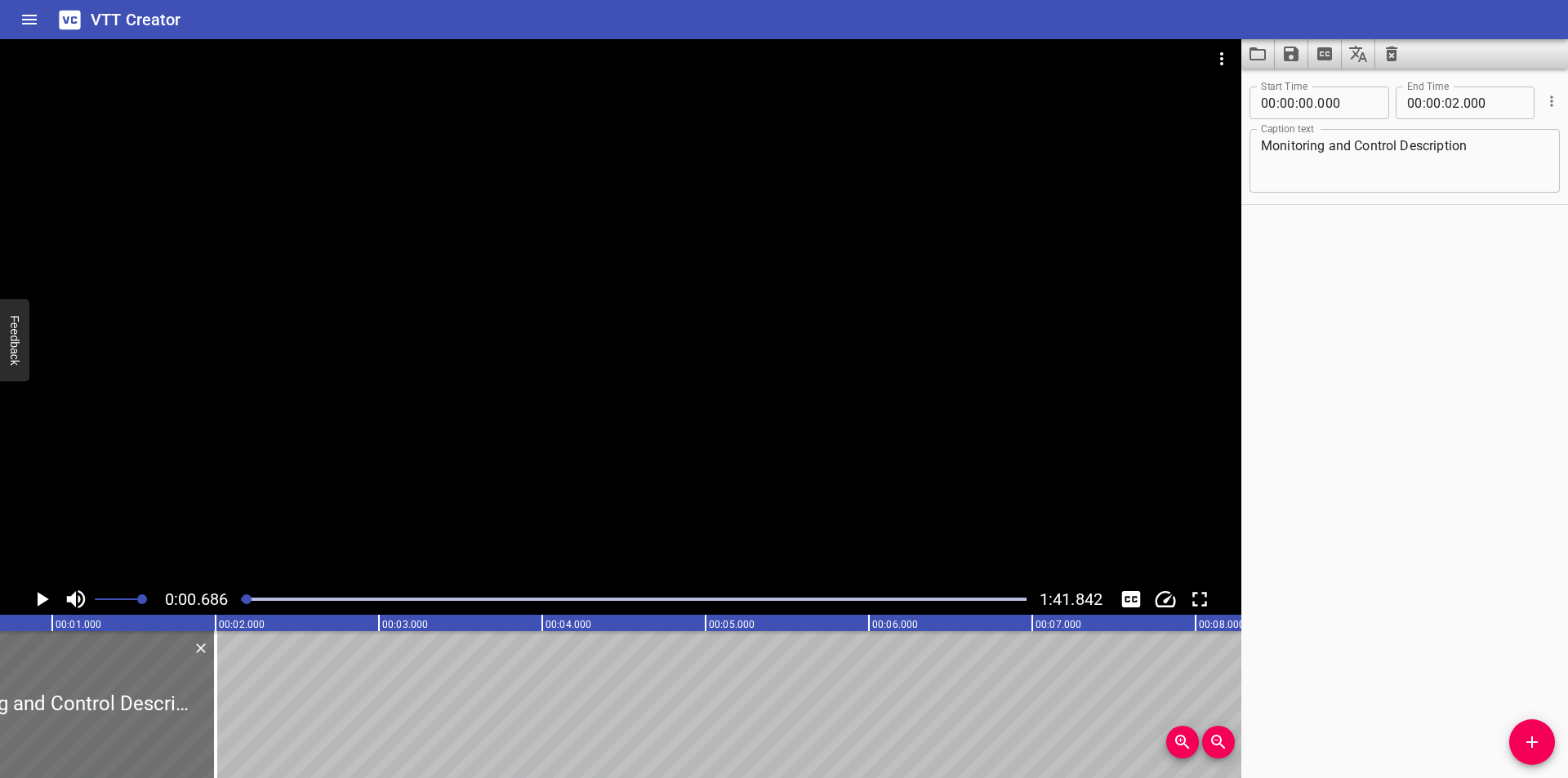
scroll to position [0, 112]
drag, startPoint x: 214, startPoint y: 715, endPoint x: 290, endPoint y: 721, distance: 76.2
click at [289, 721] on div at bounding box center [290, 704] width 3 height 147
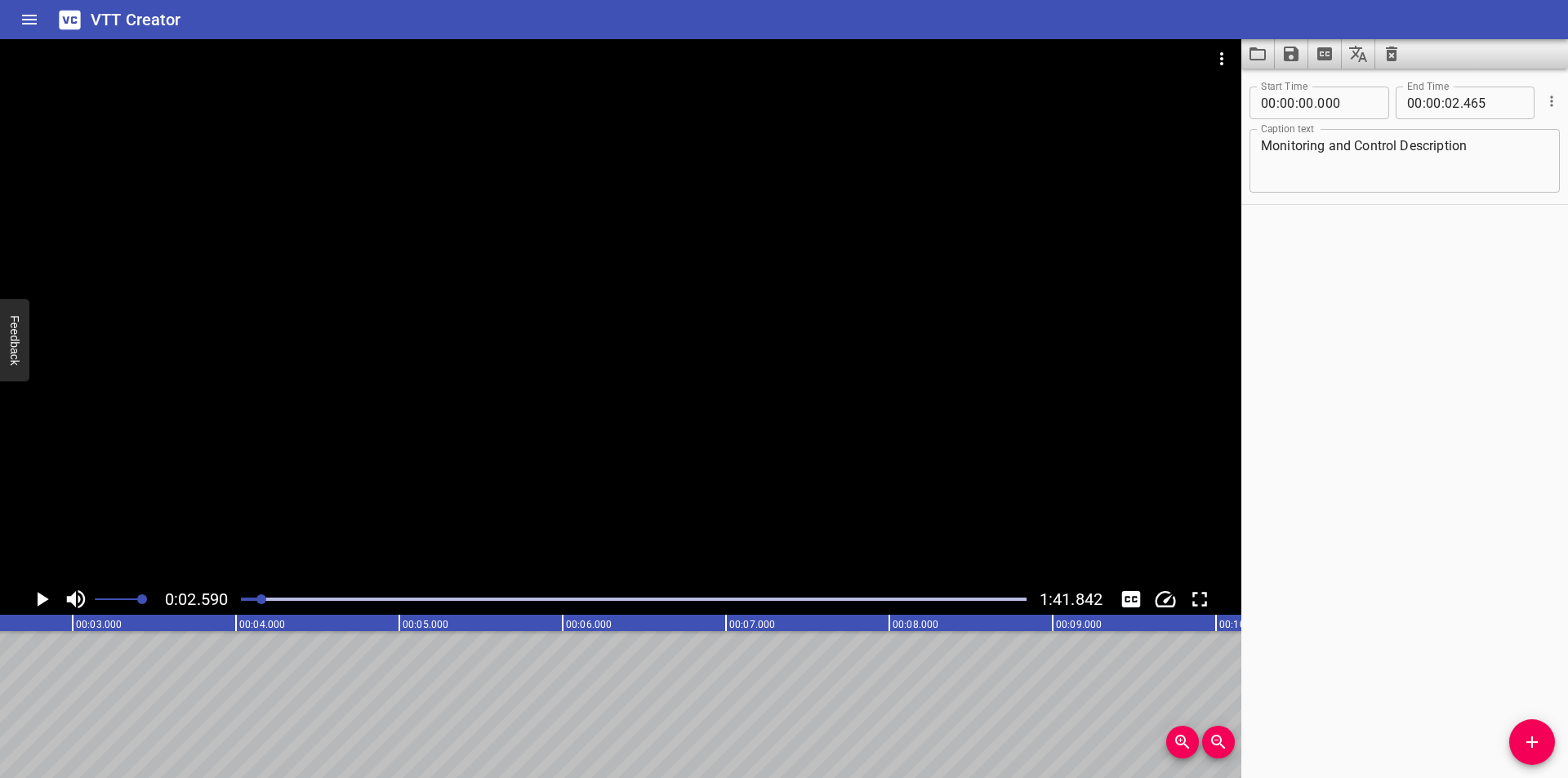
scroll to position [0, 423]
click at [1528, 730] on button "Add Cue" at bounding box center [1532, 742] width 46 height 46
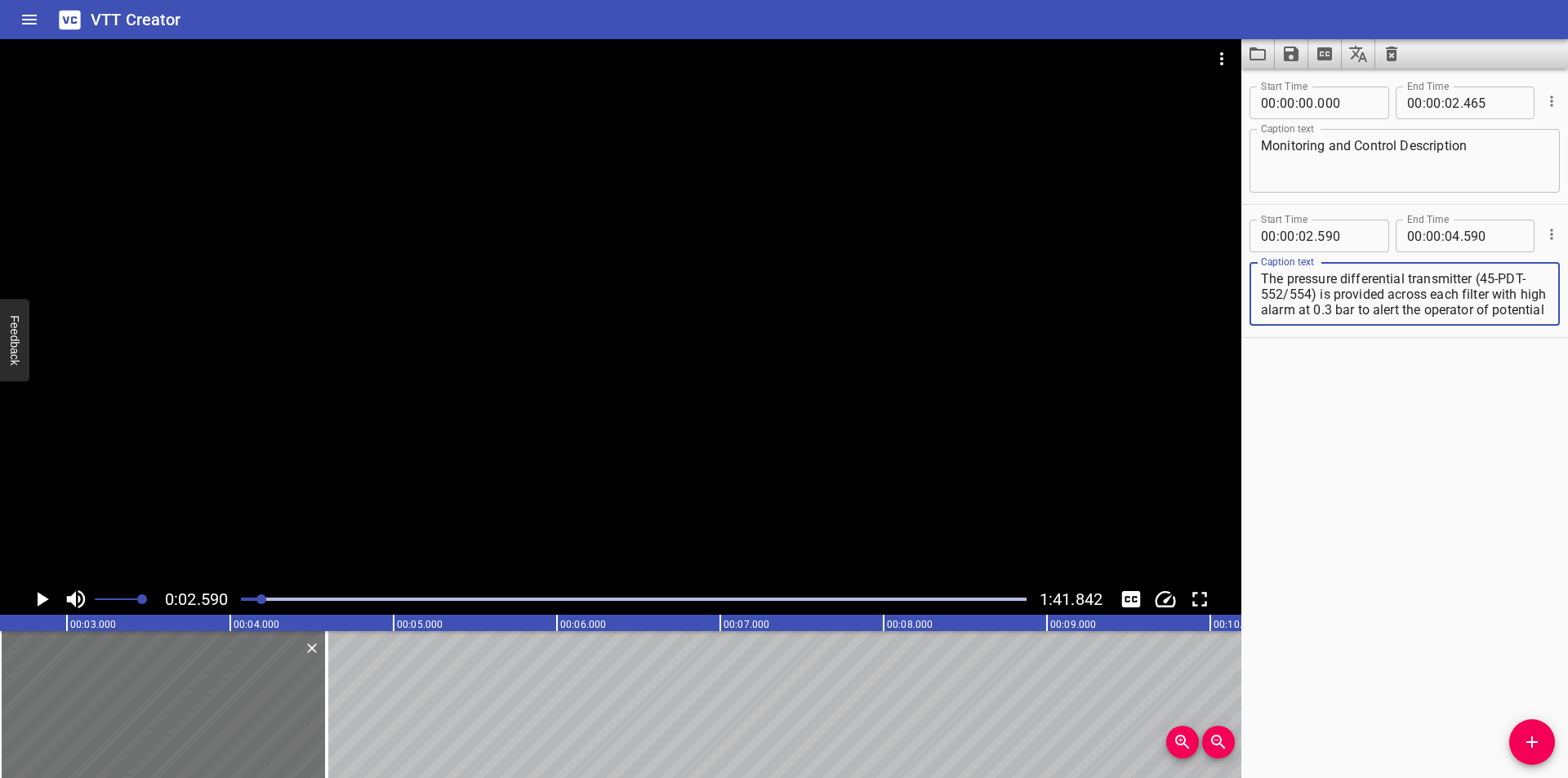
scroll to position [31, 0]
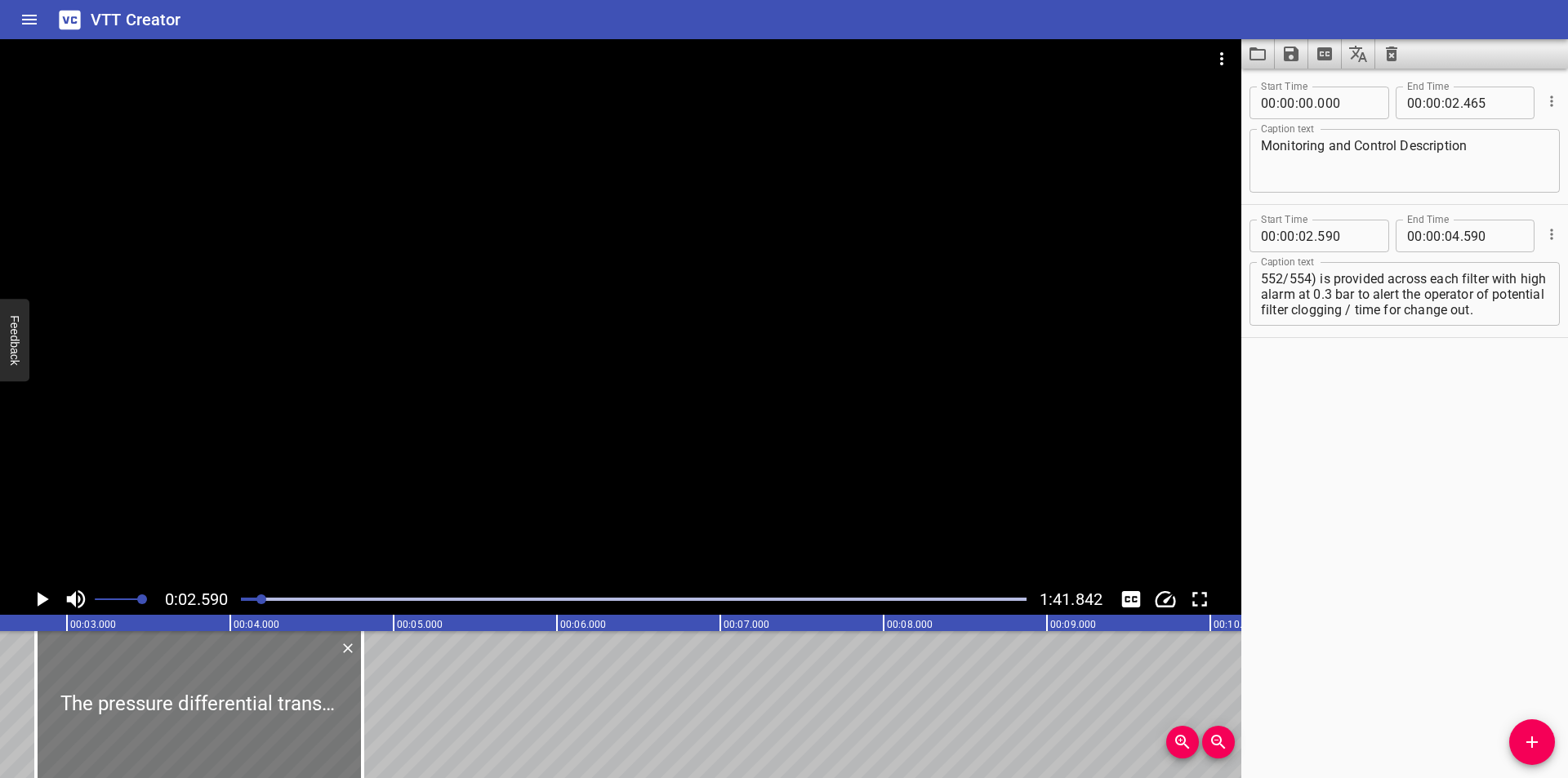
drag, startPoint x: 235, startPoint y: 693, endPoint x: 271, endPoint y: 698, distance: 36.3
click at [271, 698] on div at bounding box center [199, 704] width 327 height 147
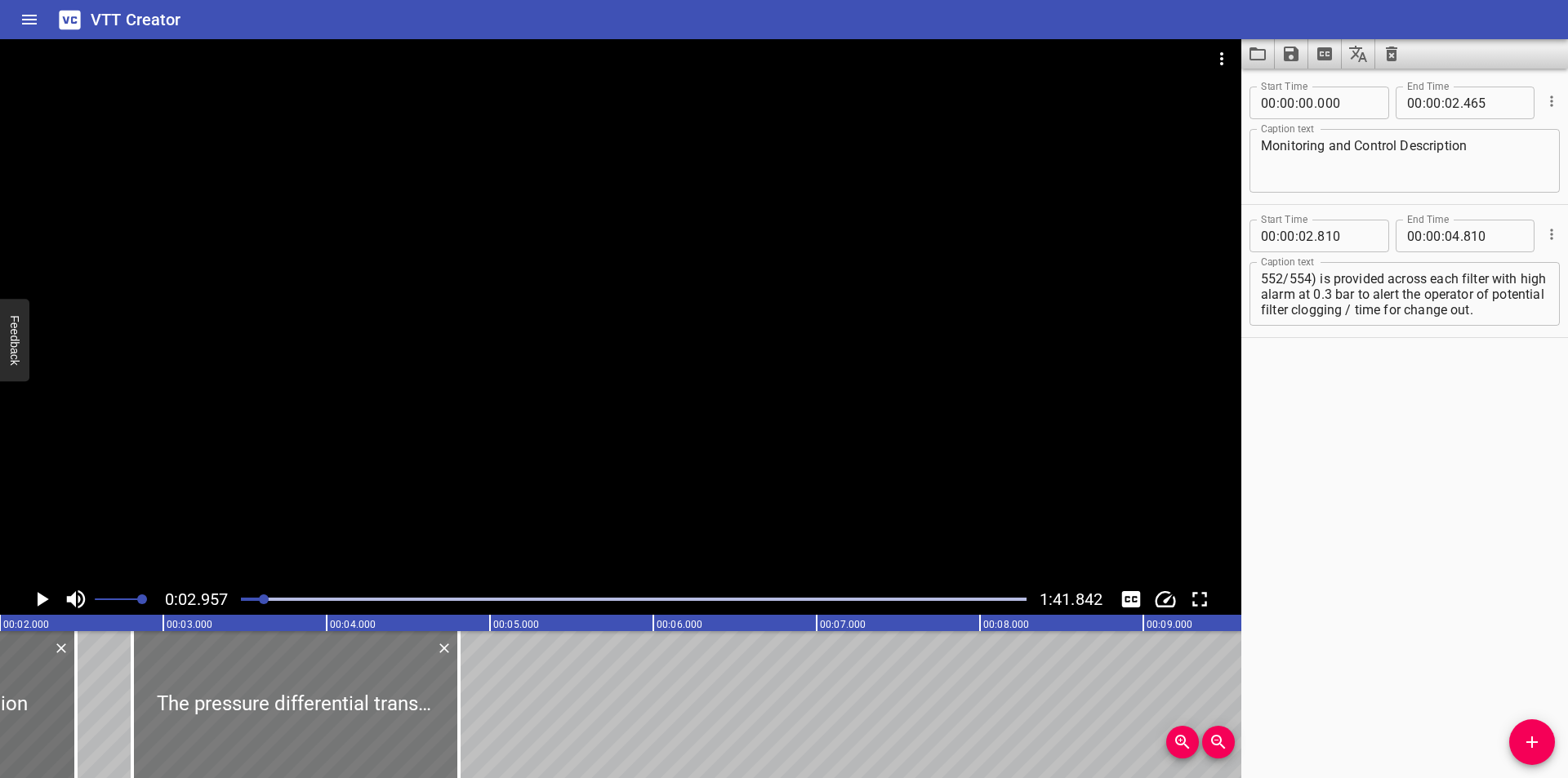
scroll to position [0, 319]
click at [289, 710] on div at bounding box center [301, 704] width 327 height 147
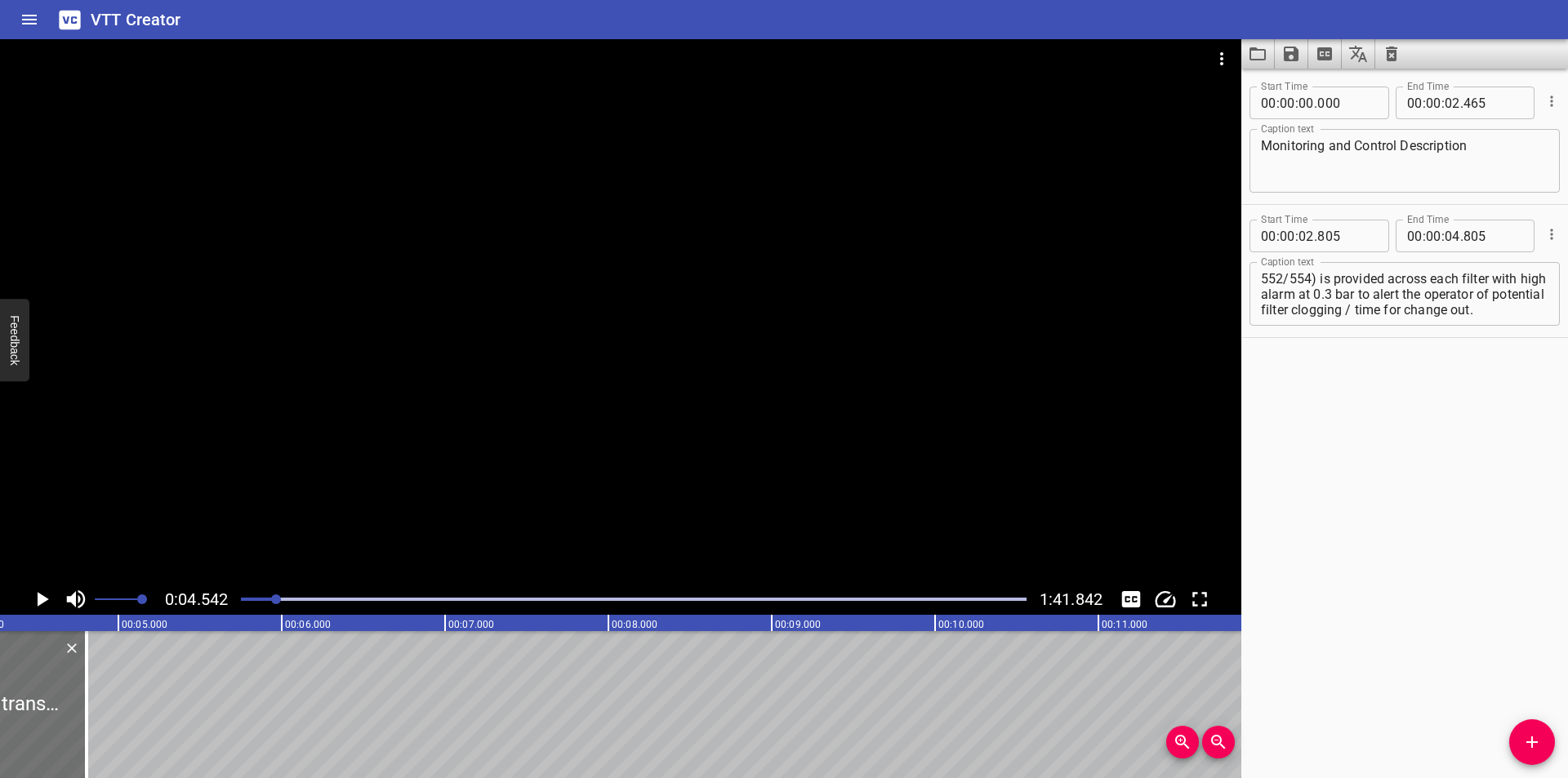
scroll to position [0, 741]
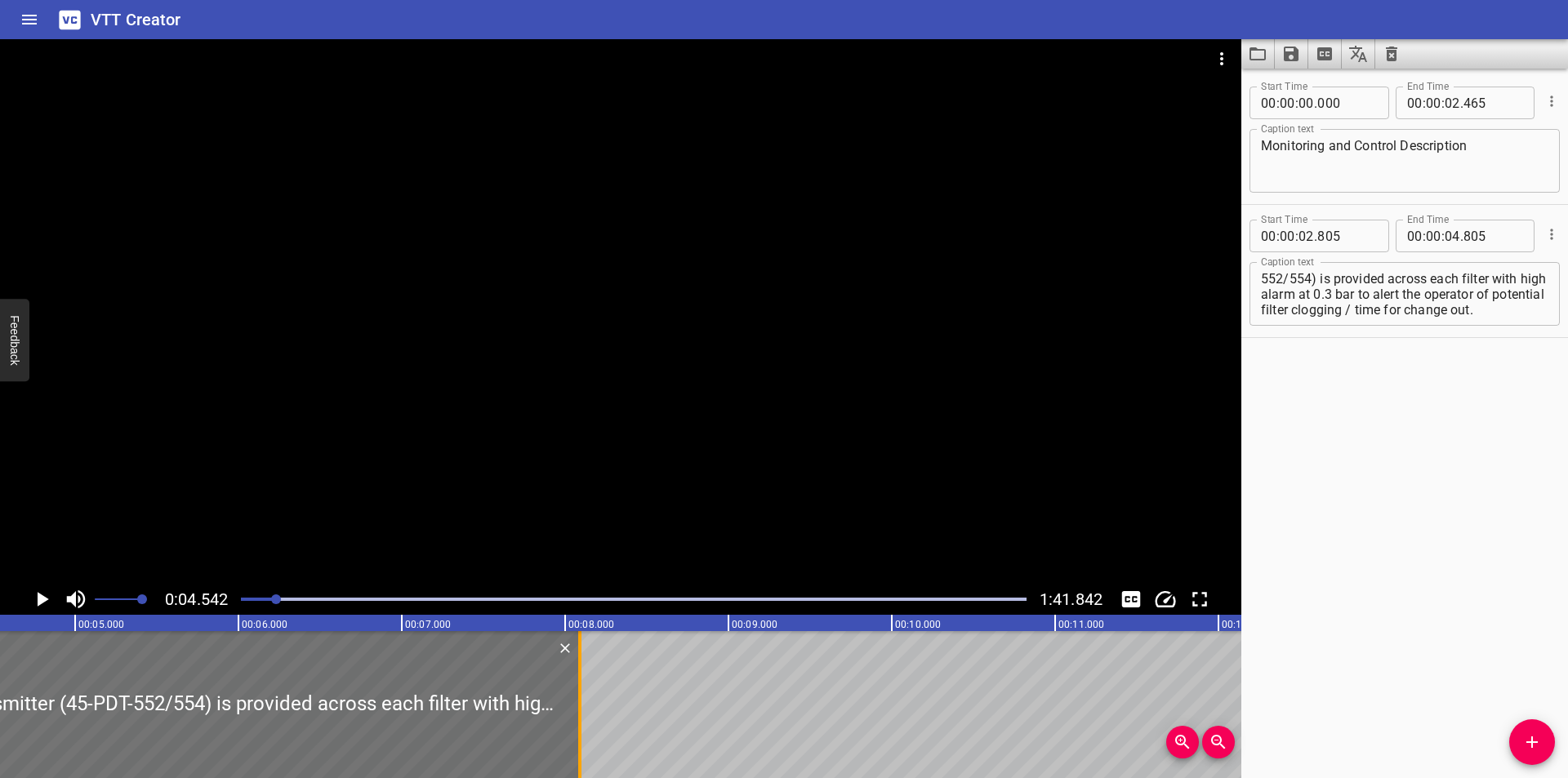
drag, startPoint x: 47, startPoint y: 725, endPoint x: 623, endPoint y: 741, distance: 576.2
click at [588, 741] on div at bounding box center [579, 704] width 17 height 147
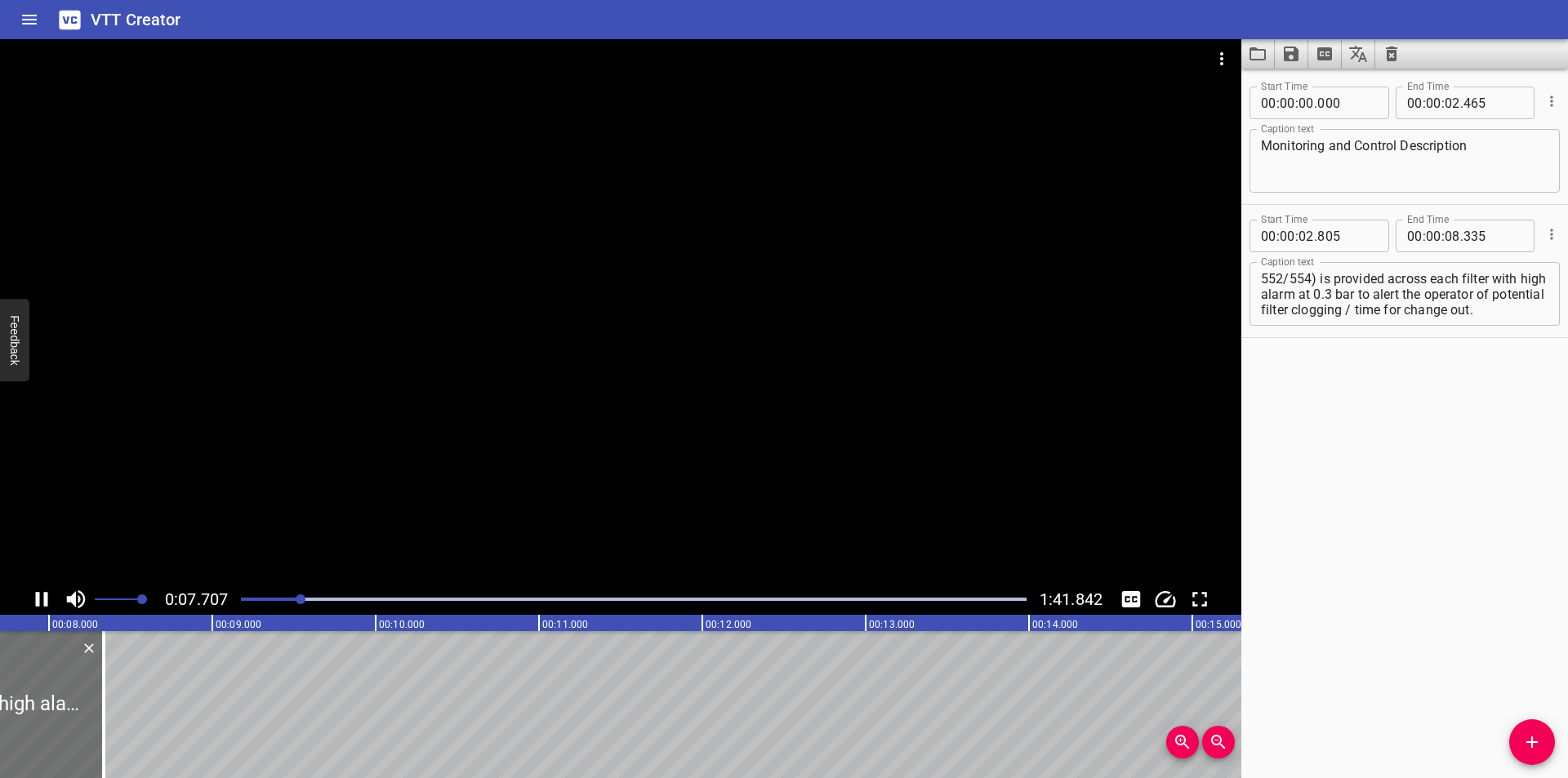
drag, startPoint x: 395, startPoint y: 451, endPoint x: 314, endPoint y: 589, distance: 160.0
click at [395, 452] on div at bounding box center [620, 311] width 1241 height 545
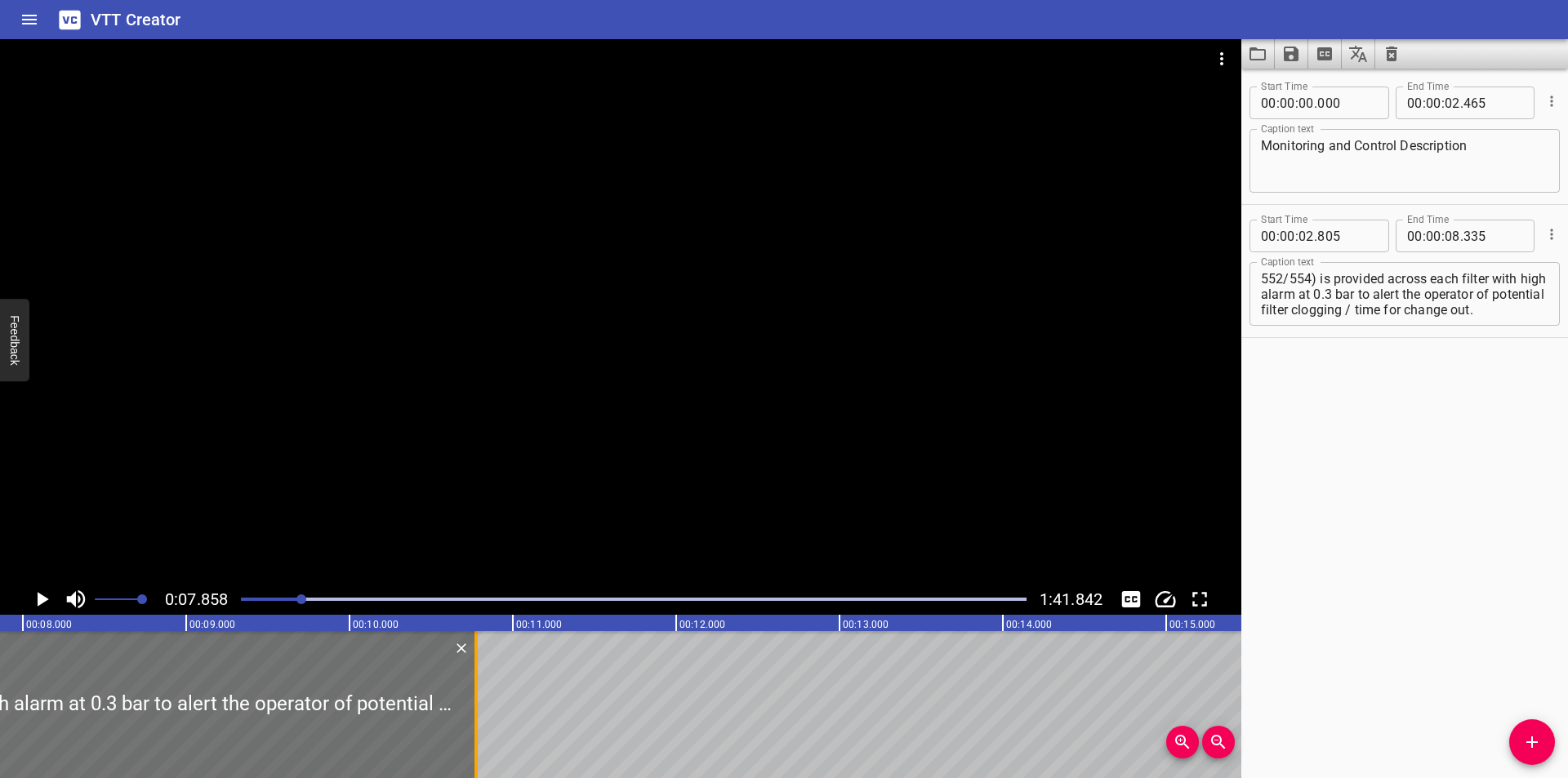
drag, startPoint x: 77, startPoint y: 720, endPoint x: 480, endPoint y: 720, distance: 403.0
click at [477, 722] on div at bounding box center [476, 704] width 3 height 147
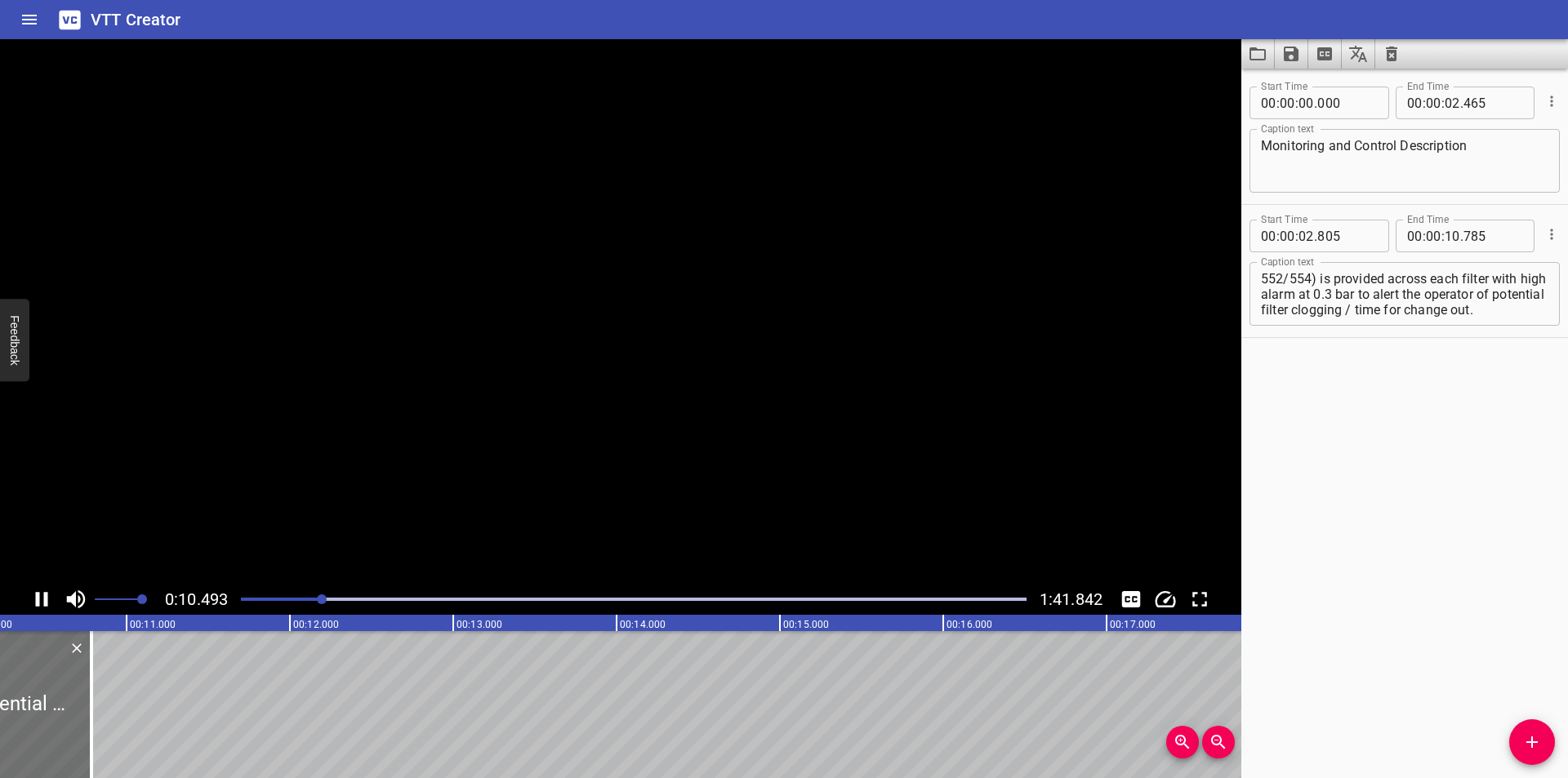
scroll to position [0, 1727]
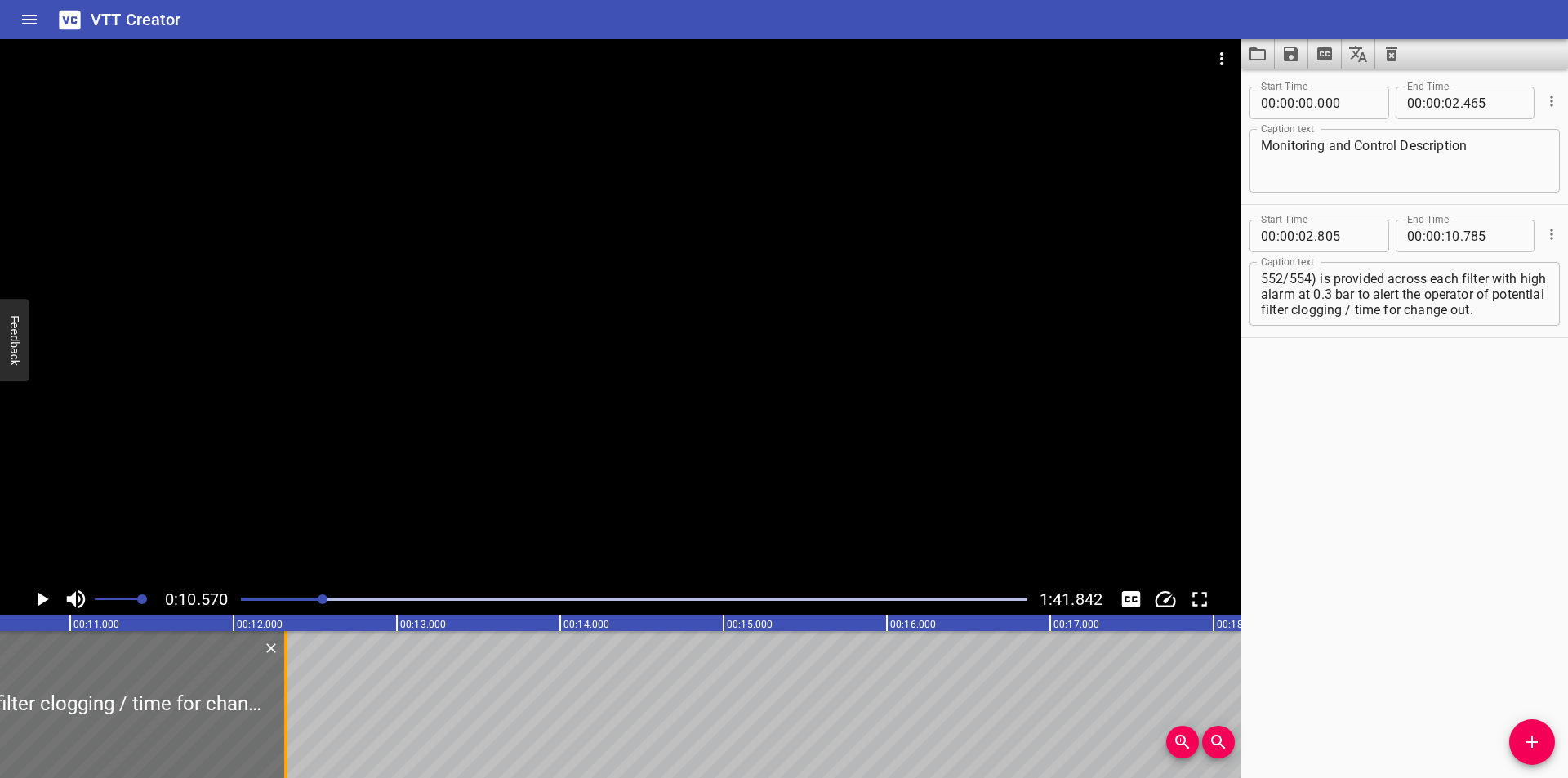
drag, startPoint x: 38, startPoint y: 736, endPoint x: 310, endPoint y: 738, distance: 272.0
click at [294, 740] on div at bounding box center [286, 704] width 17 height 147
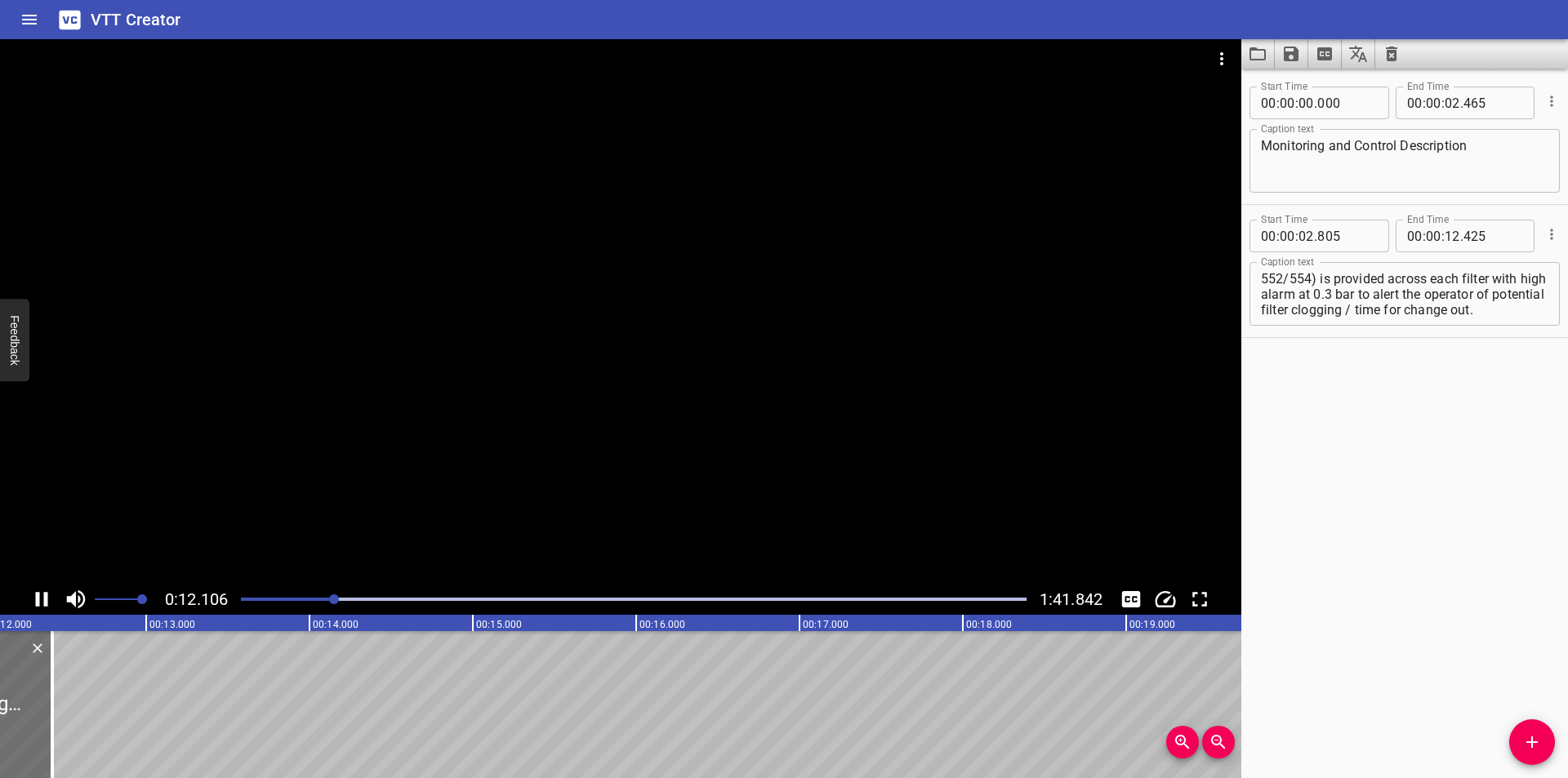
scroll to position [0, 2007]
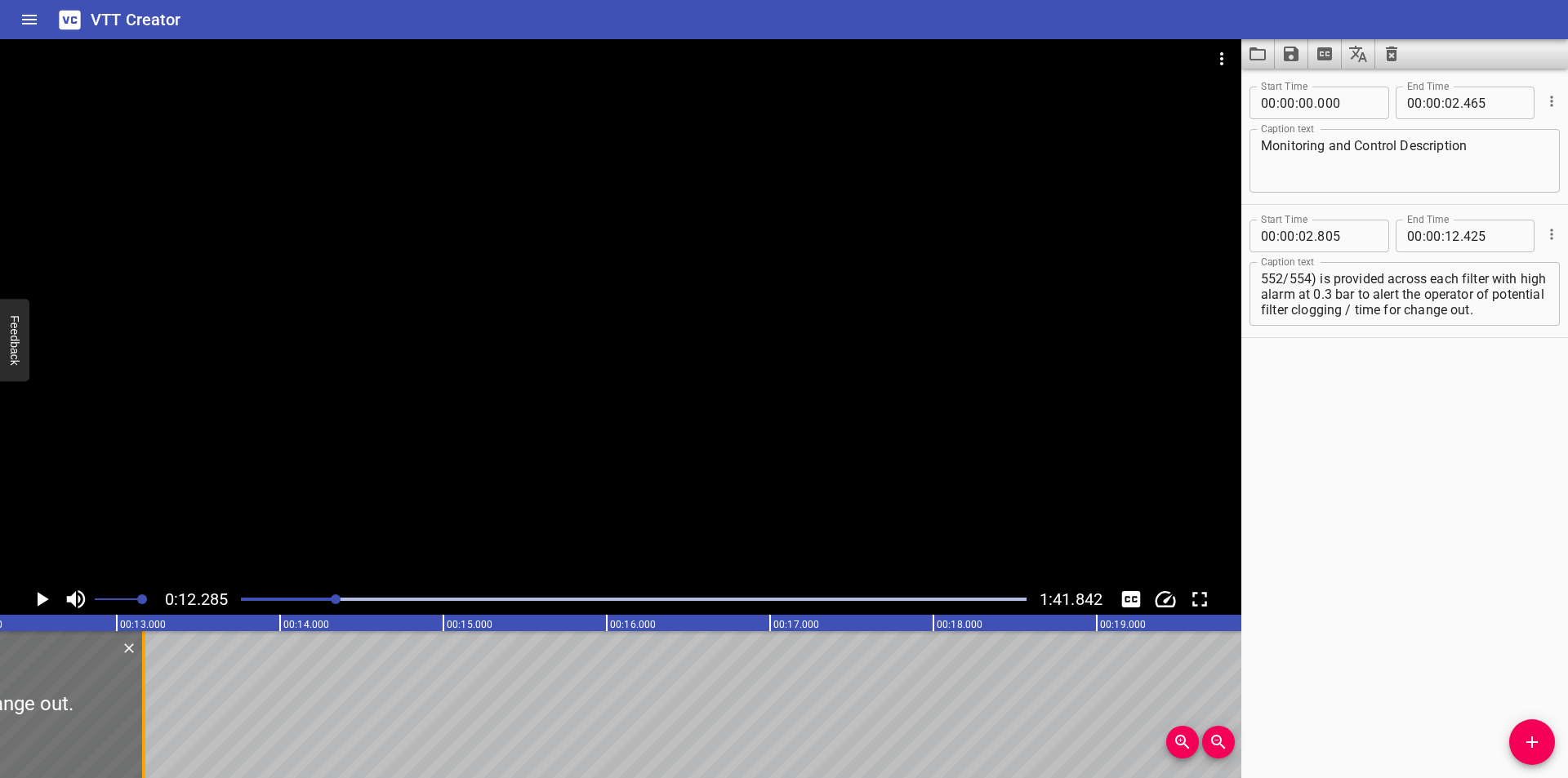
drag, startPoint x: 23, startPoint y: 731, endPoint x: 144, endPoint y: 732, distance: 121.0
click at [144, 732] on div at bounding box center [143, 704] width 3 height 147
drag, startPoint x: 149, startPoint y: 736, endPoint x: 83, endPoint y: 741, distance: 66.2
click at [83, 741] on div at bounding box center [84, 704] width 3 height 147
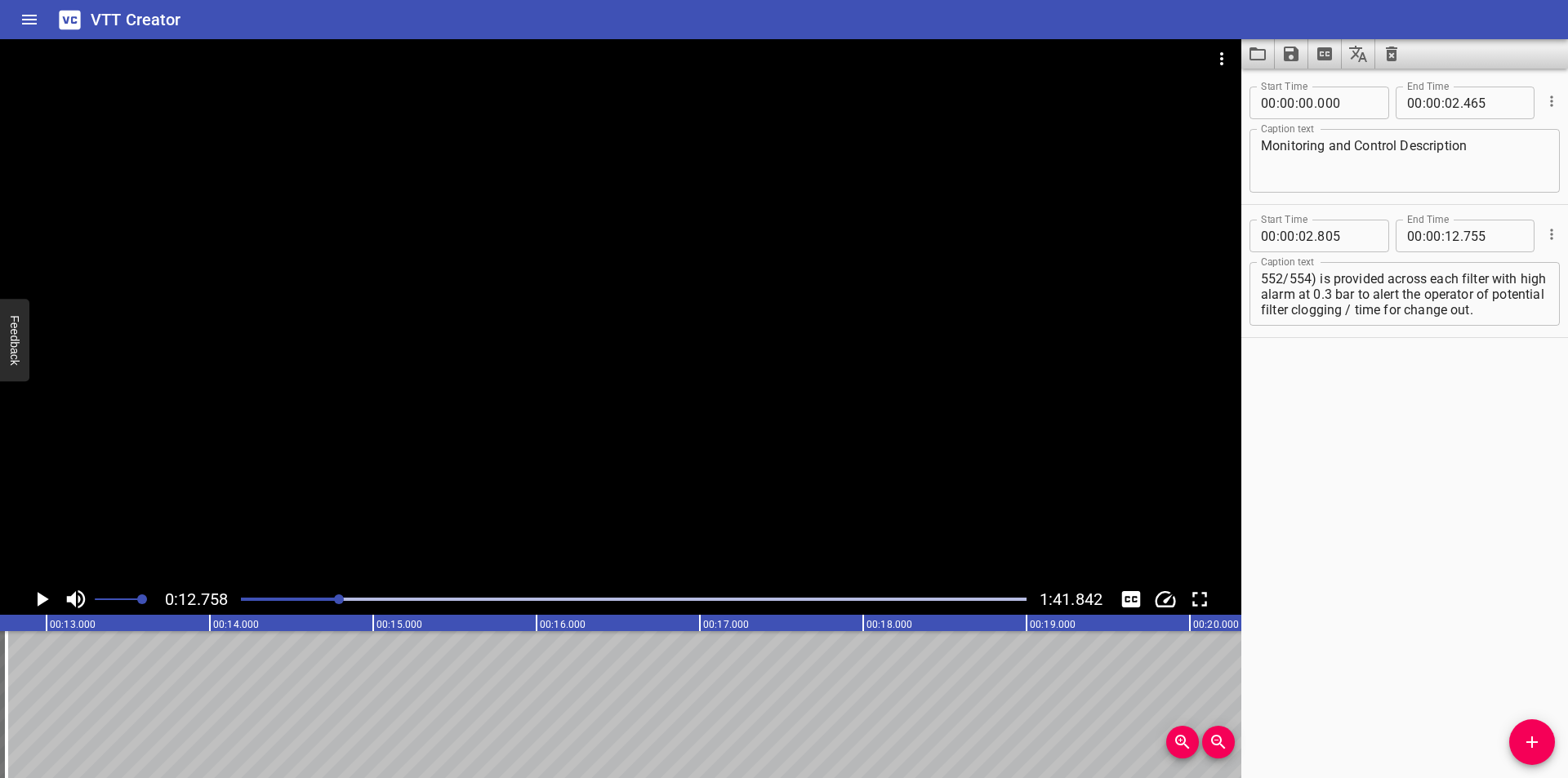
scroll to position [0, 2084]
click at [339, 596] on div at bounding box center [339, 600] width 10 height 10
click at [332, 599] on div at bounding box center [634, 599] width 805 height 22
click at [326, 596] on div at bounding box center [634, 599] width 805 height 22
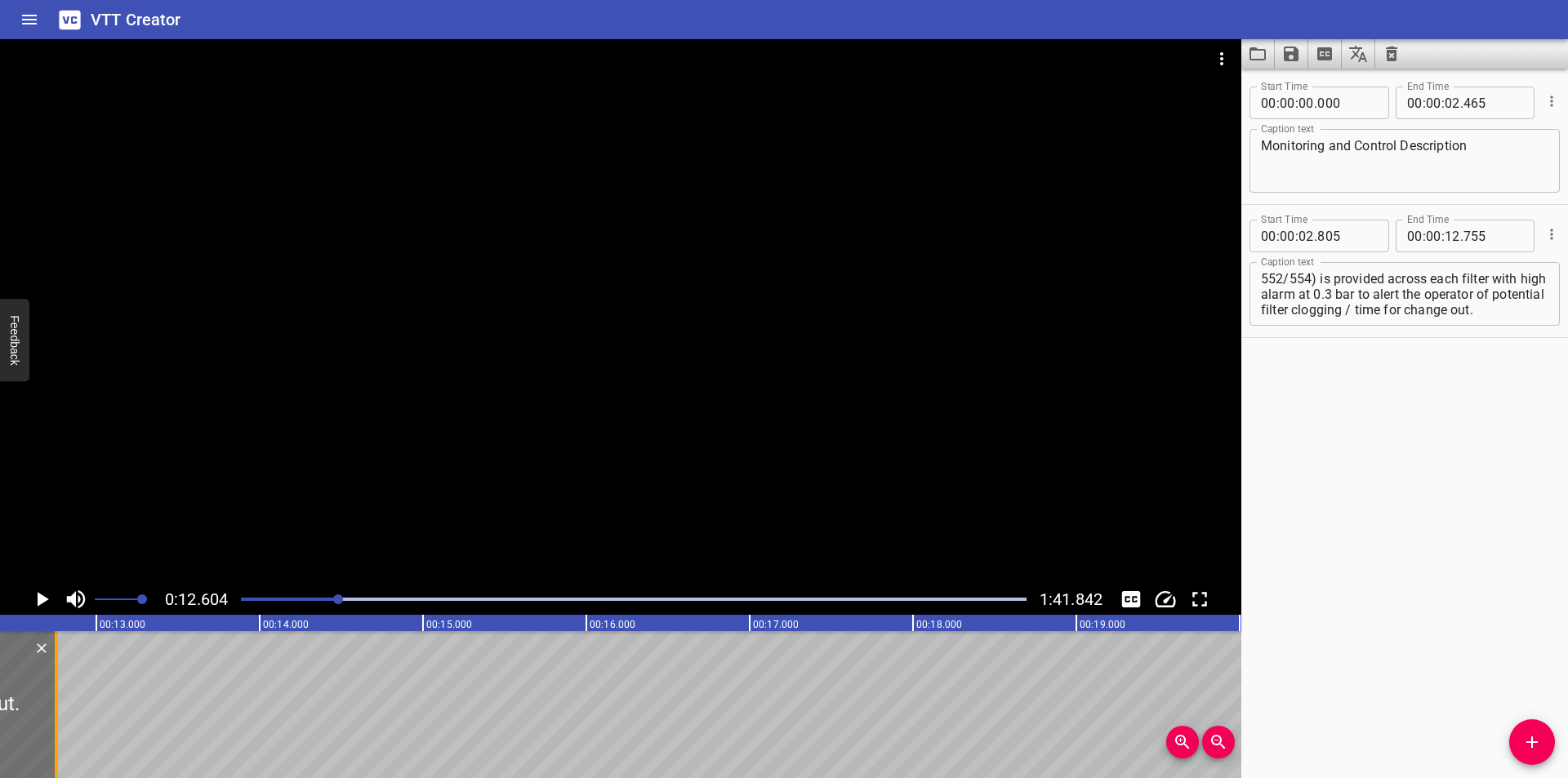
scroll to position [0, 2005]
drag, startPoint x: 81, startPoint y: 720, endPoint x: 46, endPoint y: 721, distance: 35.0
click at [46, 721] on div at bounding box center [43, 704] width 17 height 147
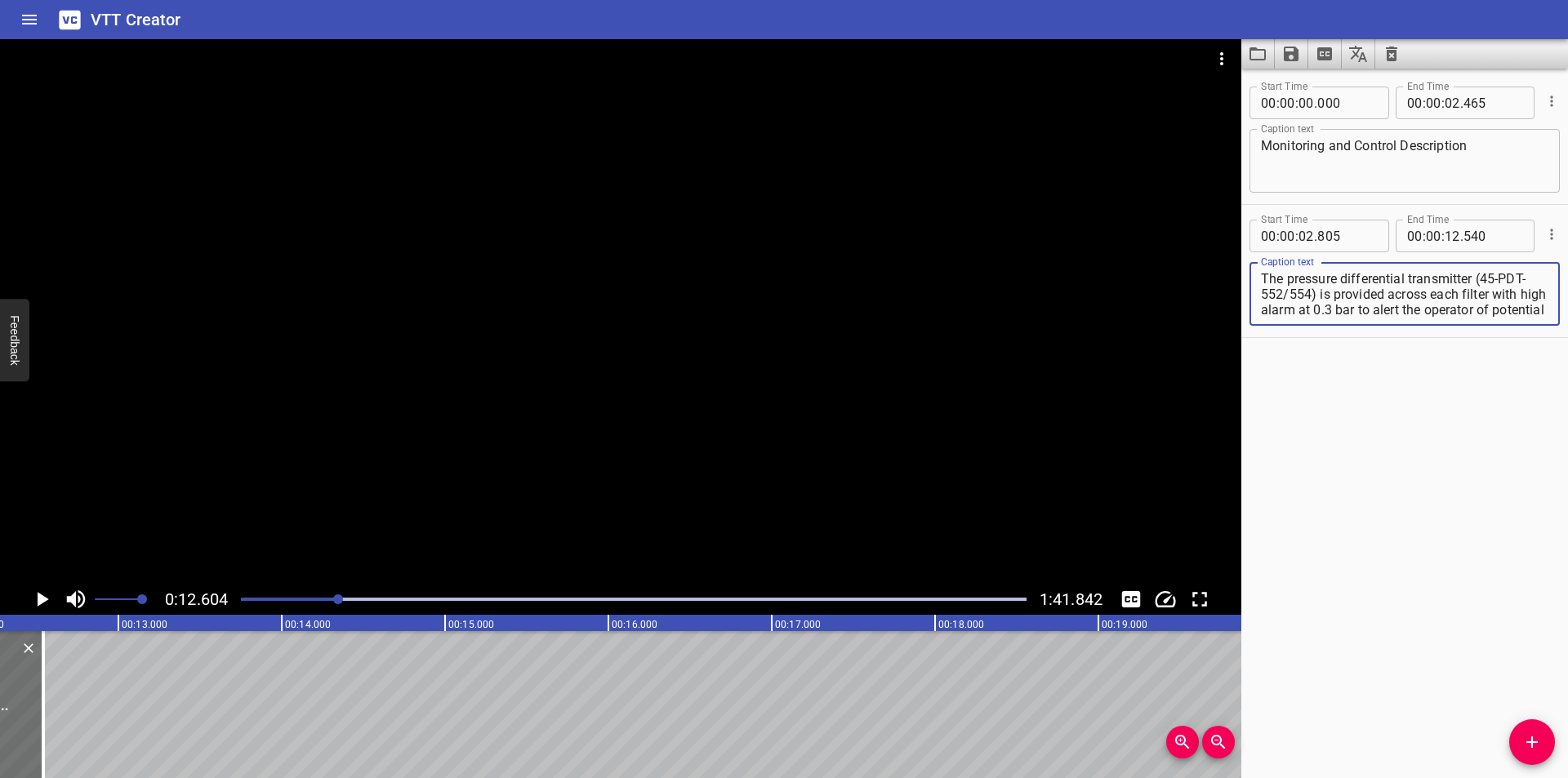
scroll to position [31, 0]
drag, startPoint x: 1358, startPoint y: 311, endPoint x: 1545, endPoint y: 472, distance: 246.8
click at [1545, 473] on div "Start Time 00 : 00 : 00 . 000 Start Time End Time 00 : 00 : 02 . 465 End Time C…" at bounding box center [1404, 423] width 327 height 710
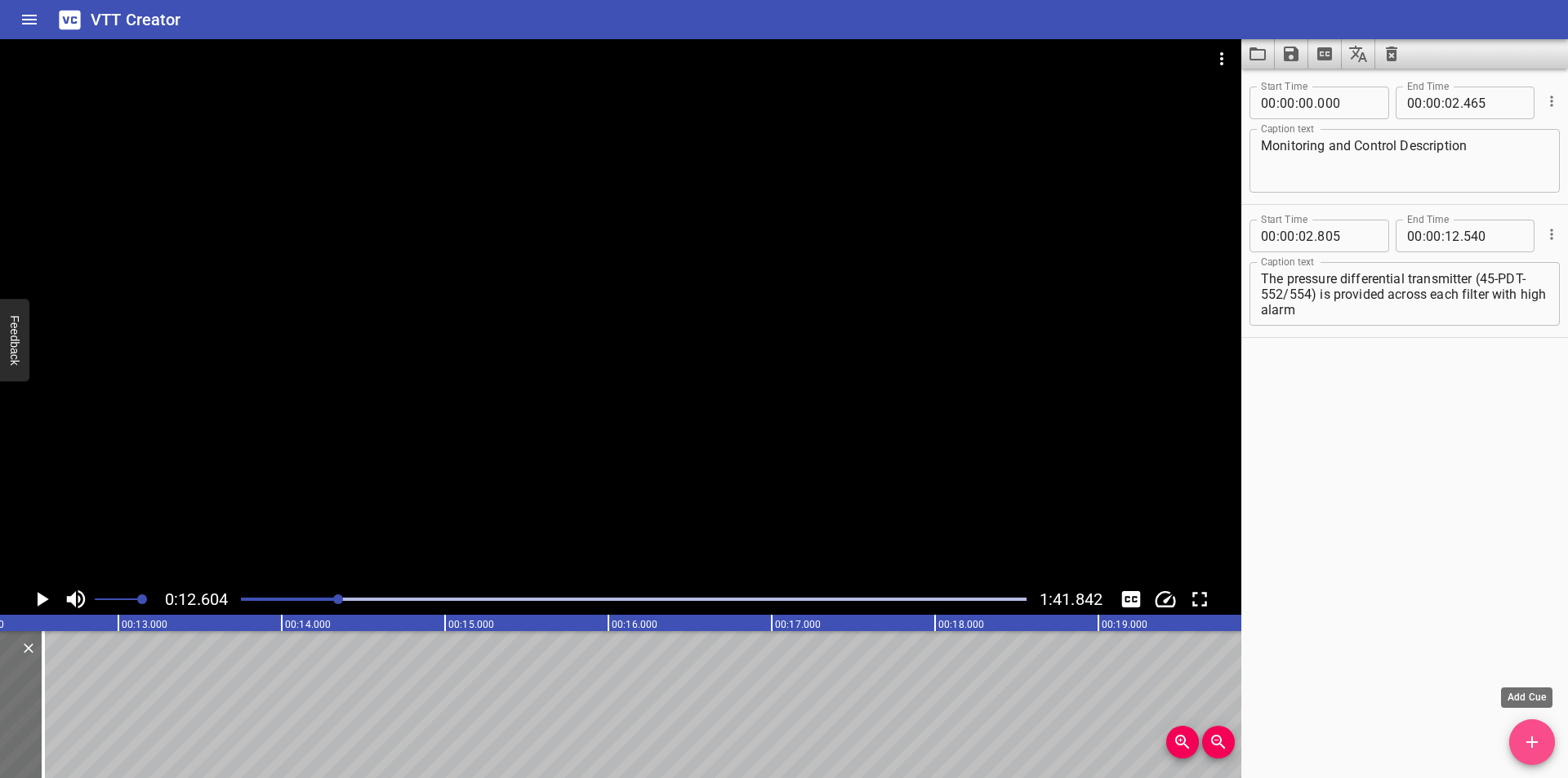
drag, startPoint x: 1539, startPoint y: 741, endPoint x: 1432, endPoint y: 744, distance: 107.0
click at [1523, 744] on icon "Add Cue" at bounding box center [1532, 742] width 20 height 19
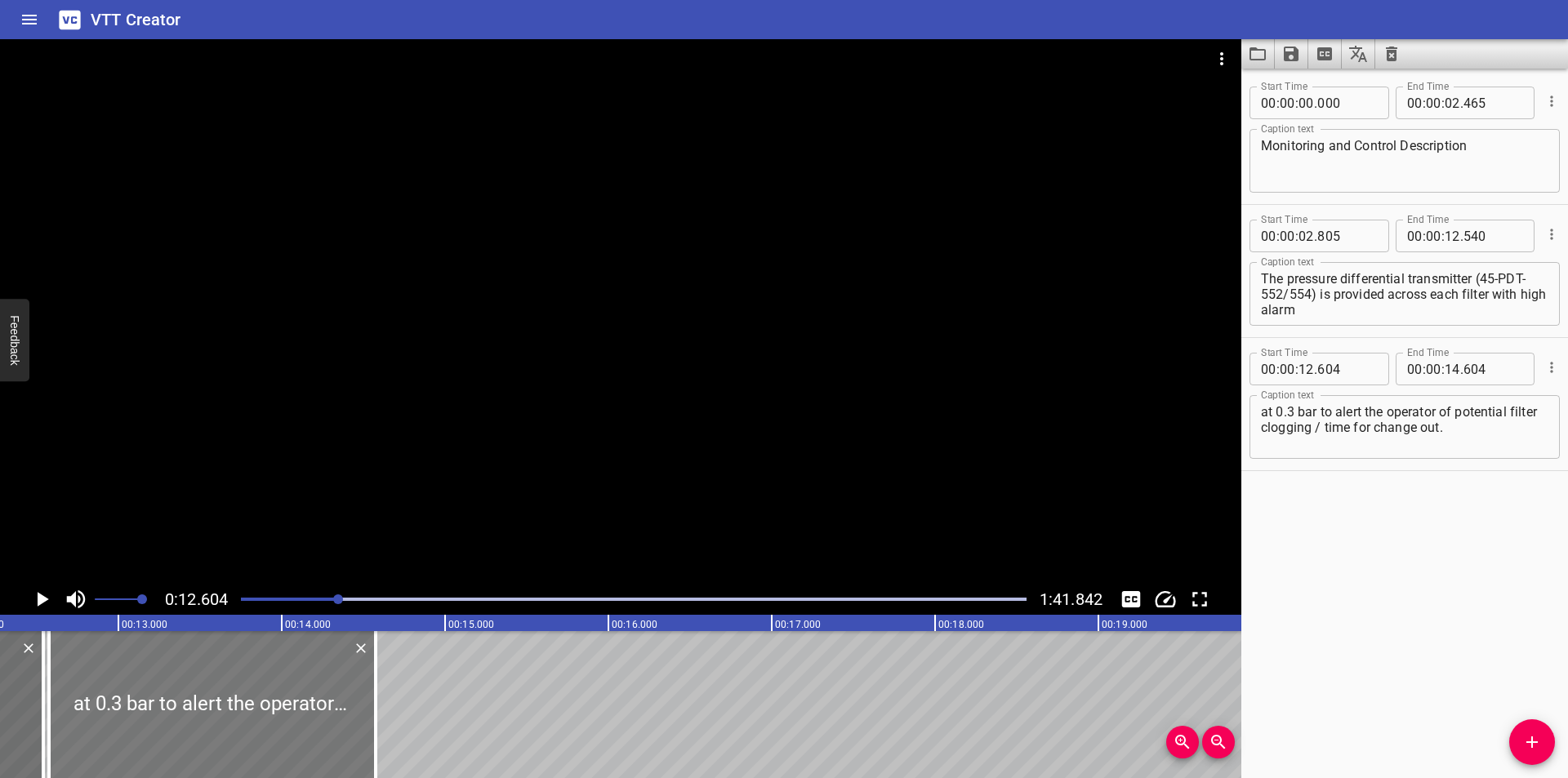
click at [201, 737] on div at bounding box center [212, 704] width 327 height 147
click at [325, 595] on div at bounding box center [634, 599] width 805 height 22
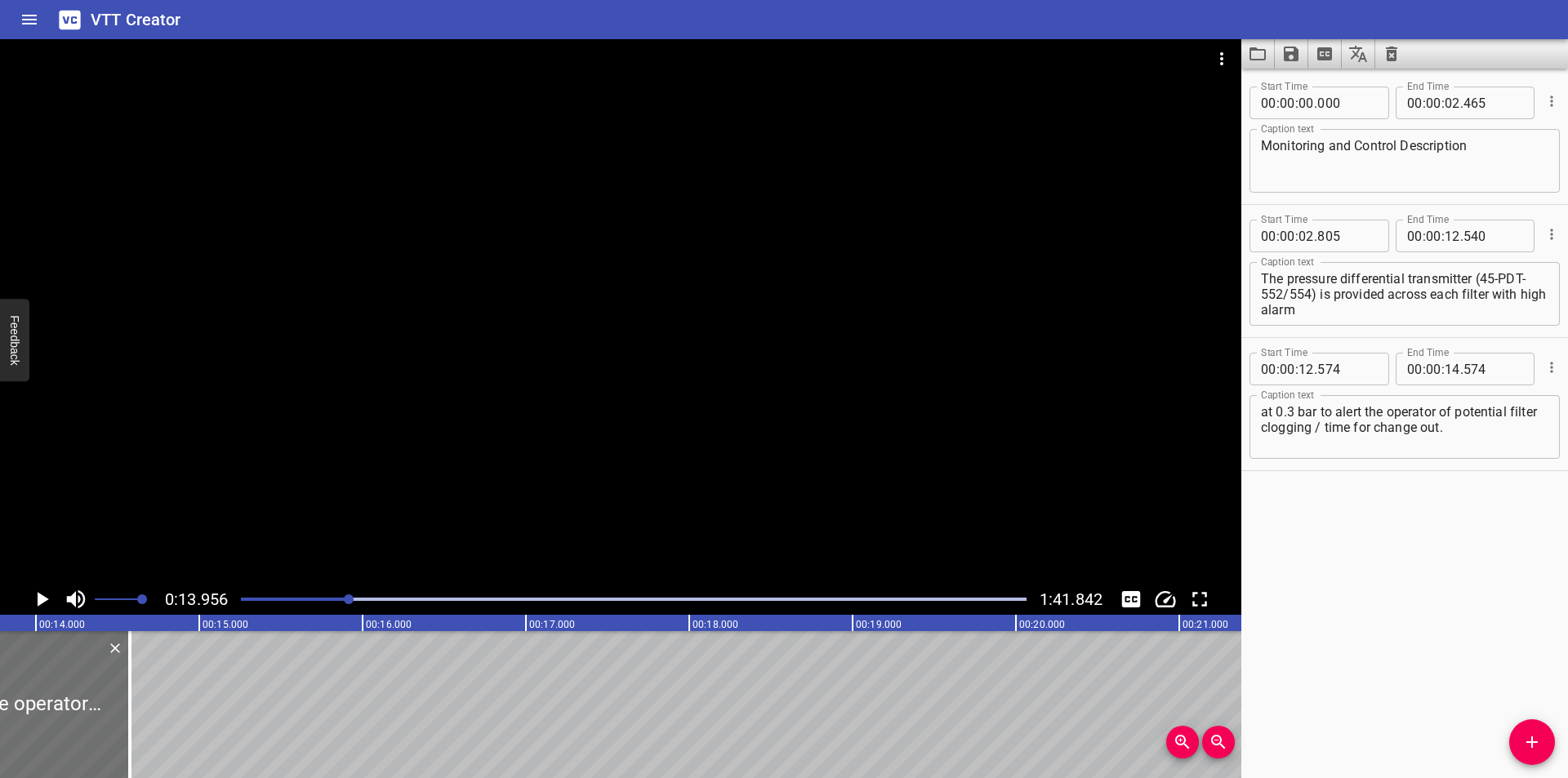
scroll to position [0, 2280]
drag, startPoint x: 100, startPoint y: 732, endPoint x: 632, endPoint y: 731, distance: 532.0
click at [103, 731] on div at bounding box center [100, 704] width 3 height 147
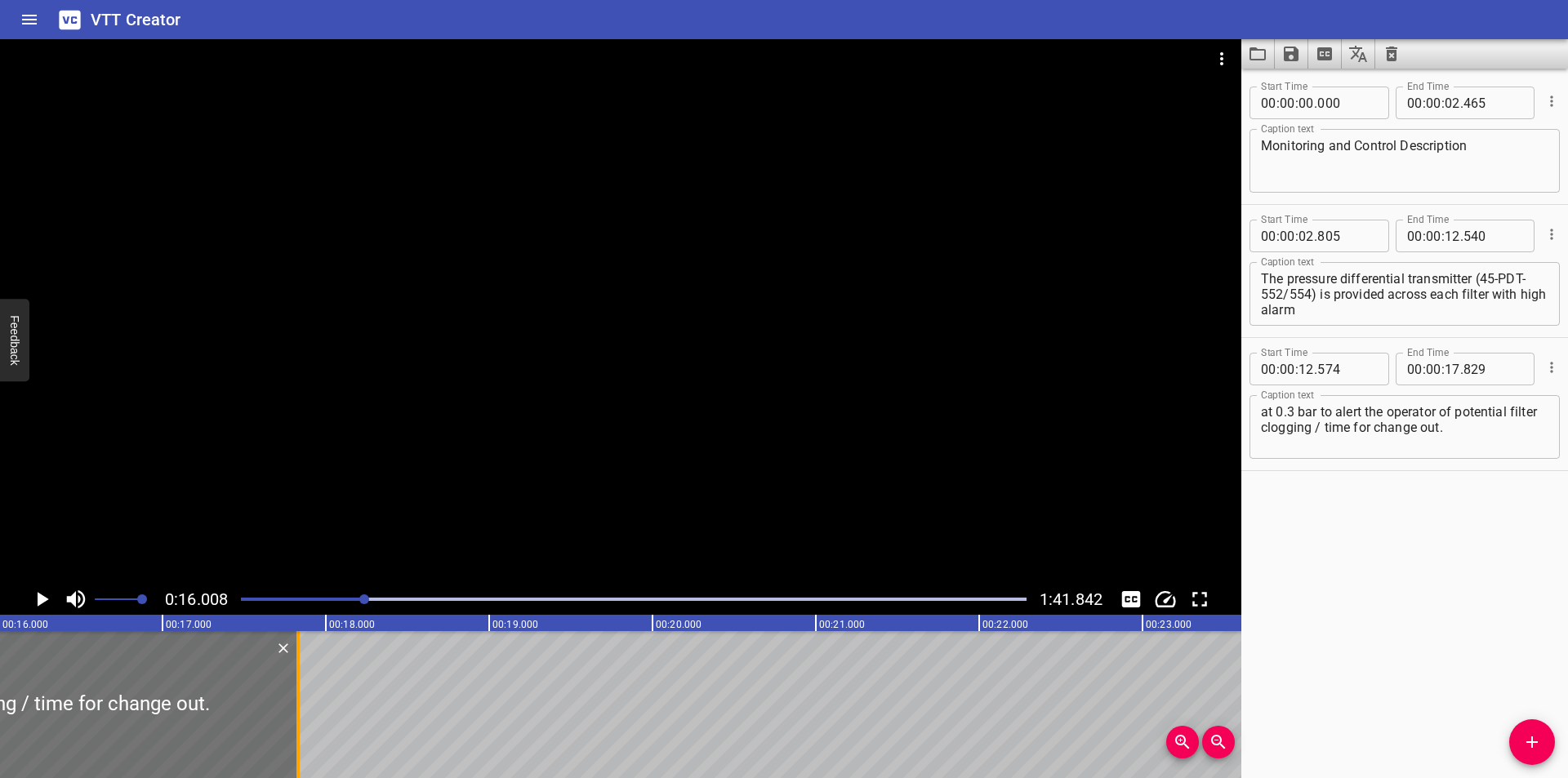
scroll to position [0, 2615]
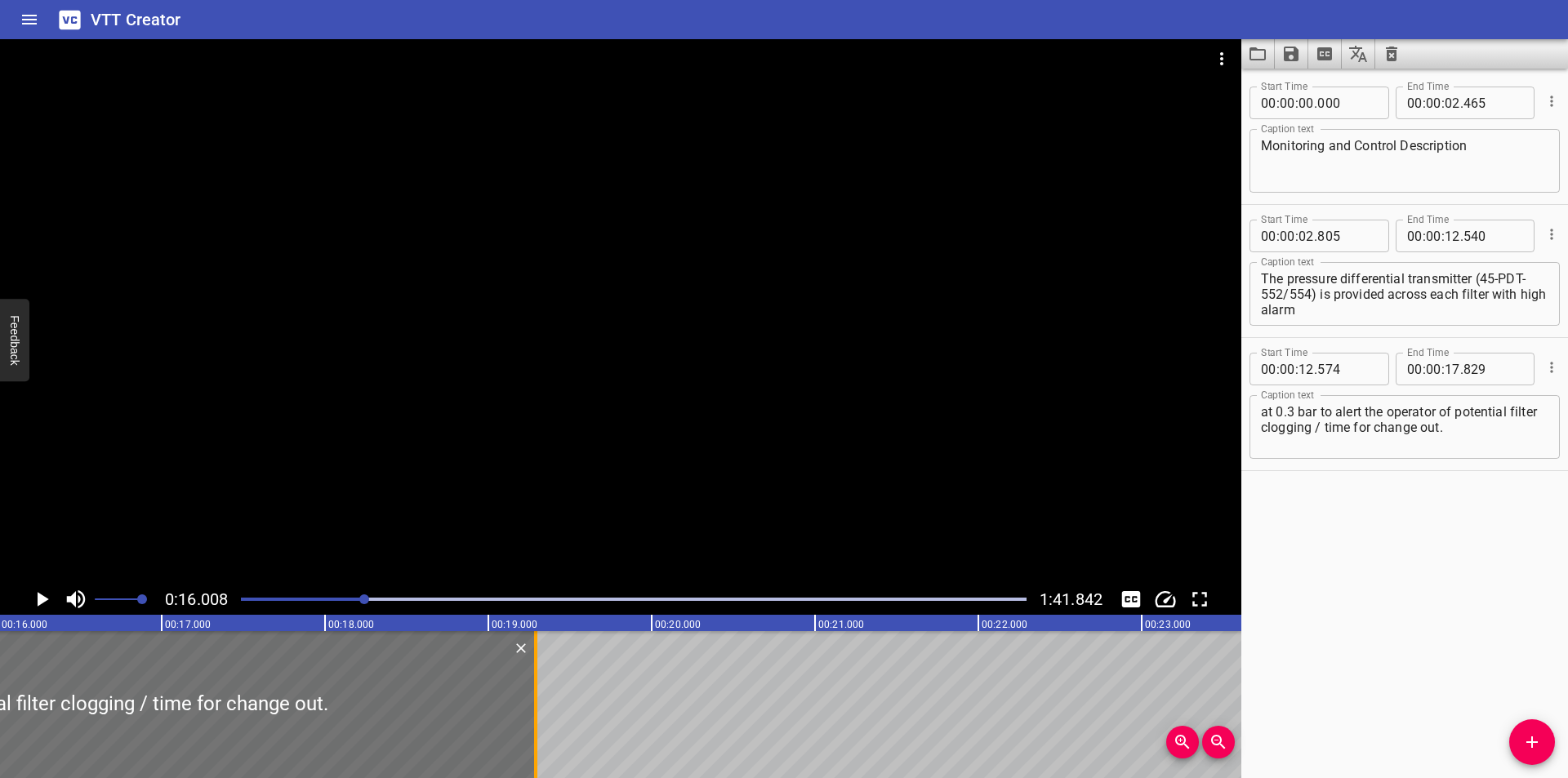
drag, startPoint x: 298, startPoint y: 737, endPoint x: 536, endPoint y: 742, distance: 238.1
click at [536, 742] on div at bounding box center [535, 704] width 3 height 147
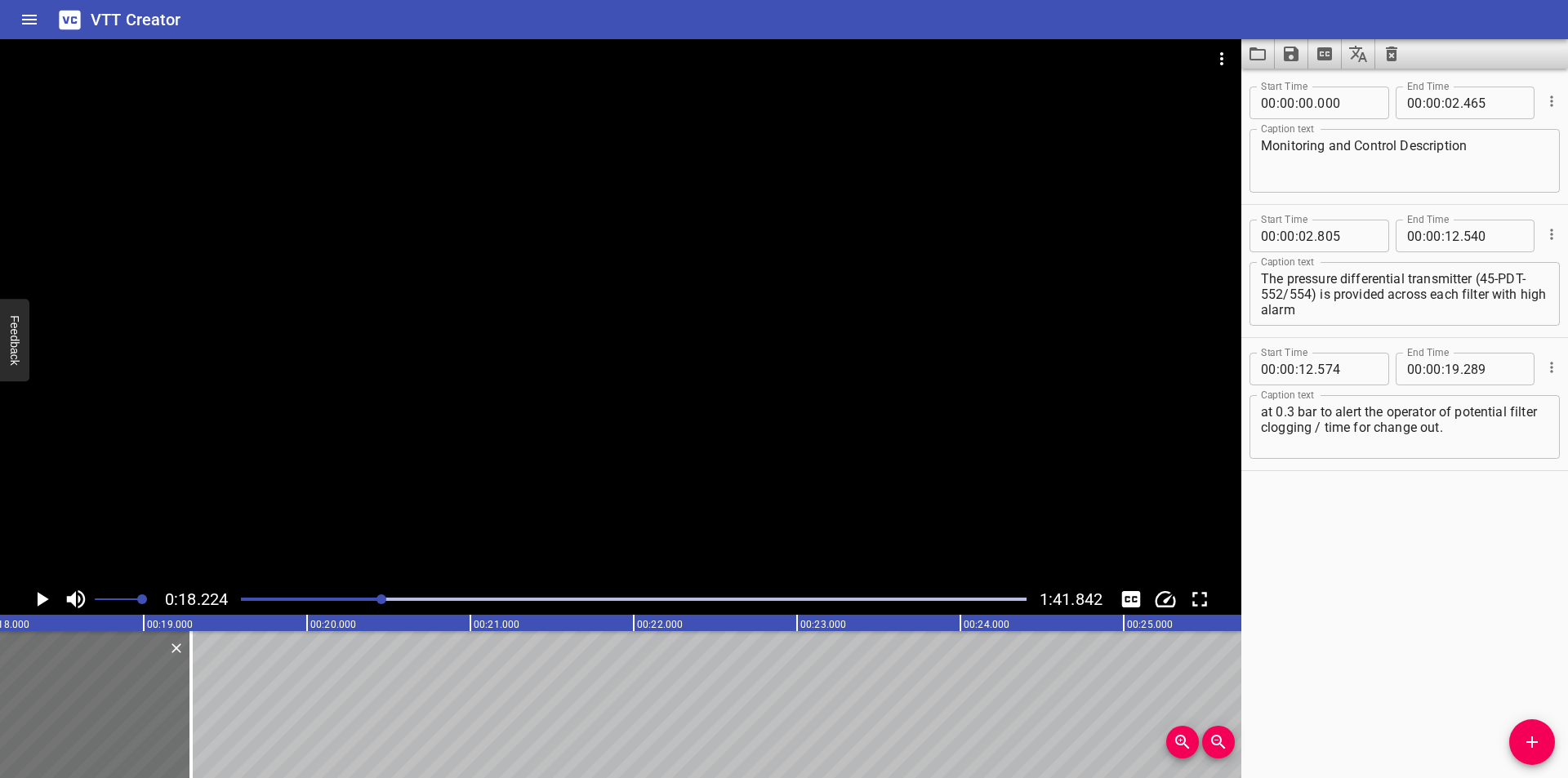
scroll to position [0, 2977]
click at [177, 696] on div at bounding box center [175, 704] width 3 height 147
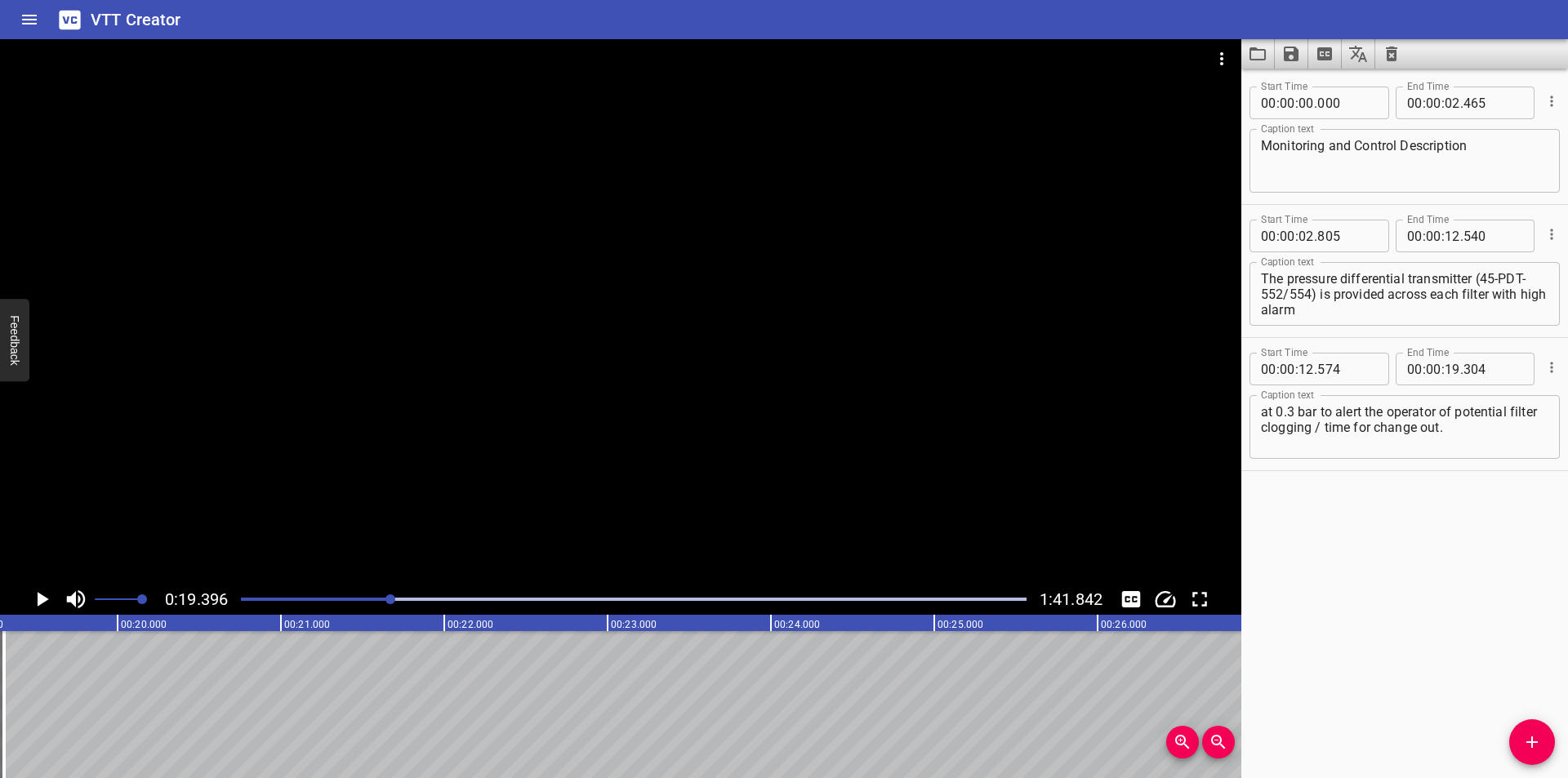
scroll to position [0, 3168]
drag, startPoint x: 1544, startPoint y: 753, endPoint x: 1470, endPoint y: 743, distance: 74.7
click at [1527, 751] on button "Add Cue" at bounding box center [1532, 742] width 46 height 46
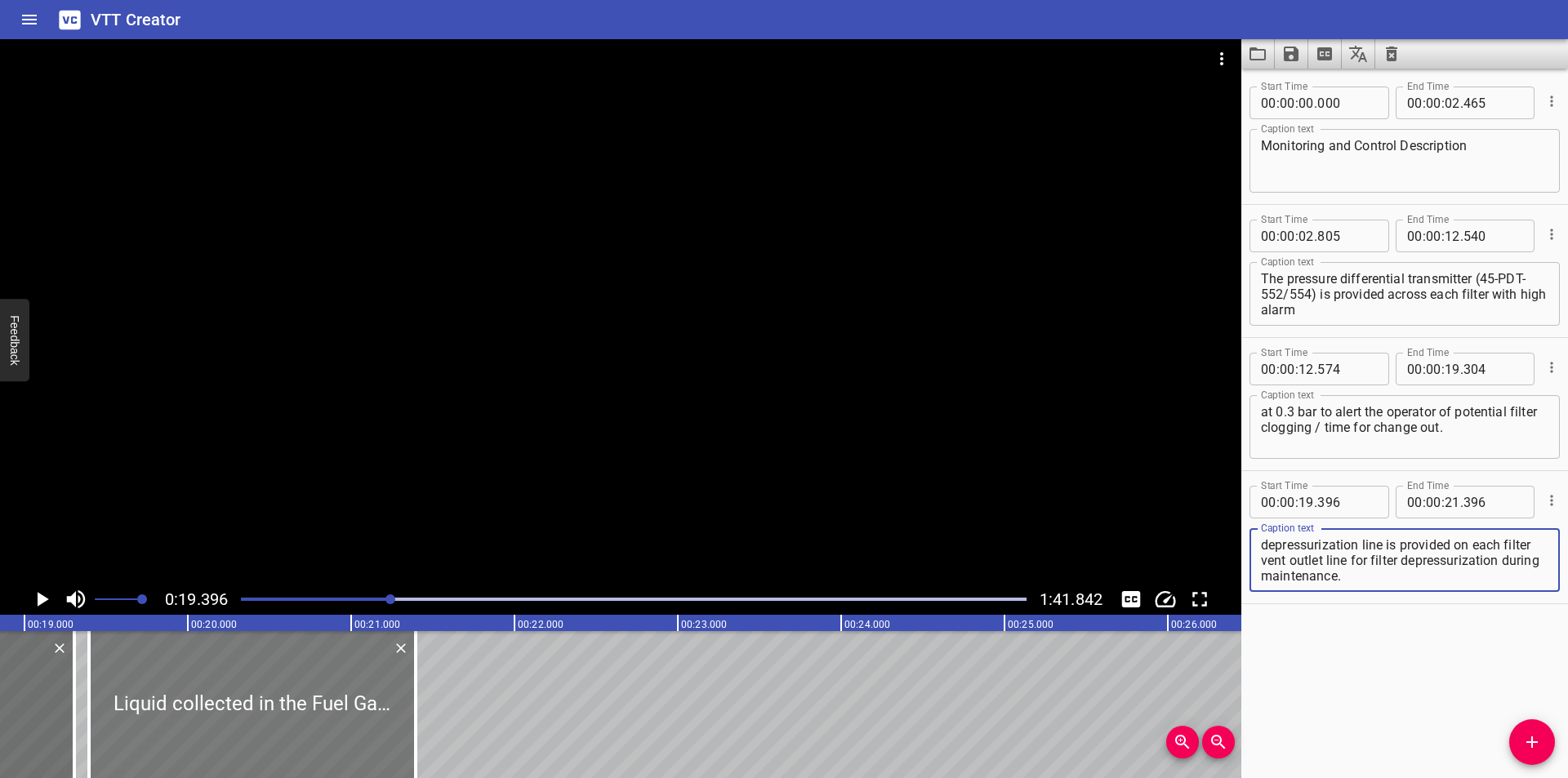
scroll to position [0, 3059]
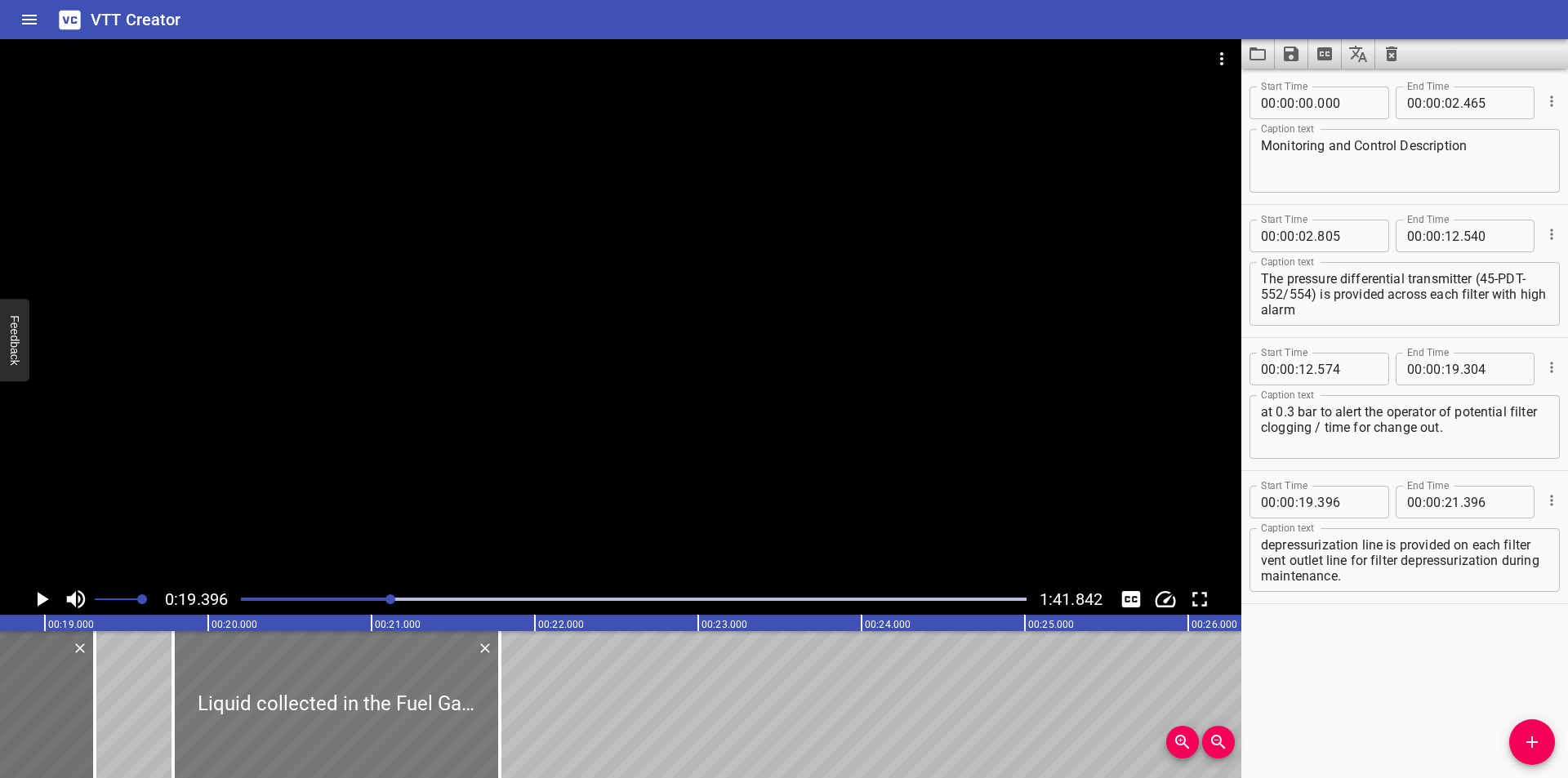
drag, startPoint x: 242, startPoint y: 736, endPoint x: 294, endPoint y: 746, distance: 53.0
click at [294, 743] on div at bounding box center [336, 704] width 327 height 147
click at [299, 745] on div at bounding box center [335, 704] width 327 height 147
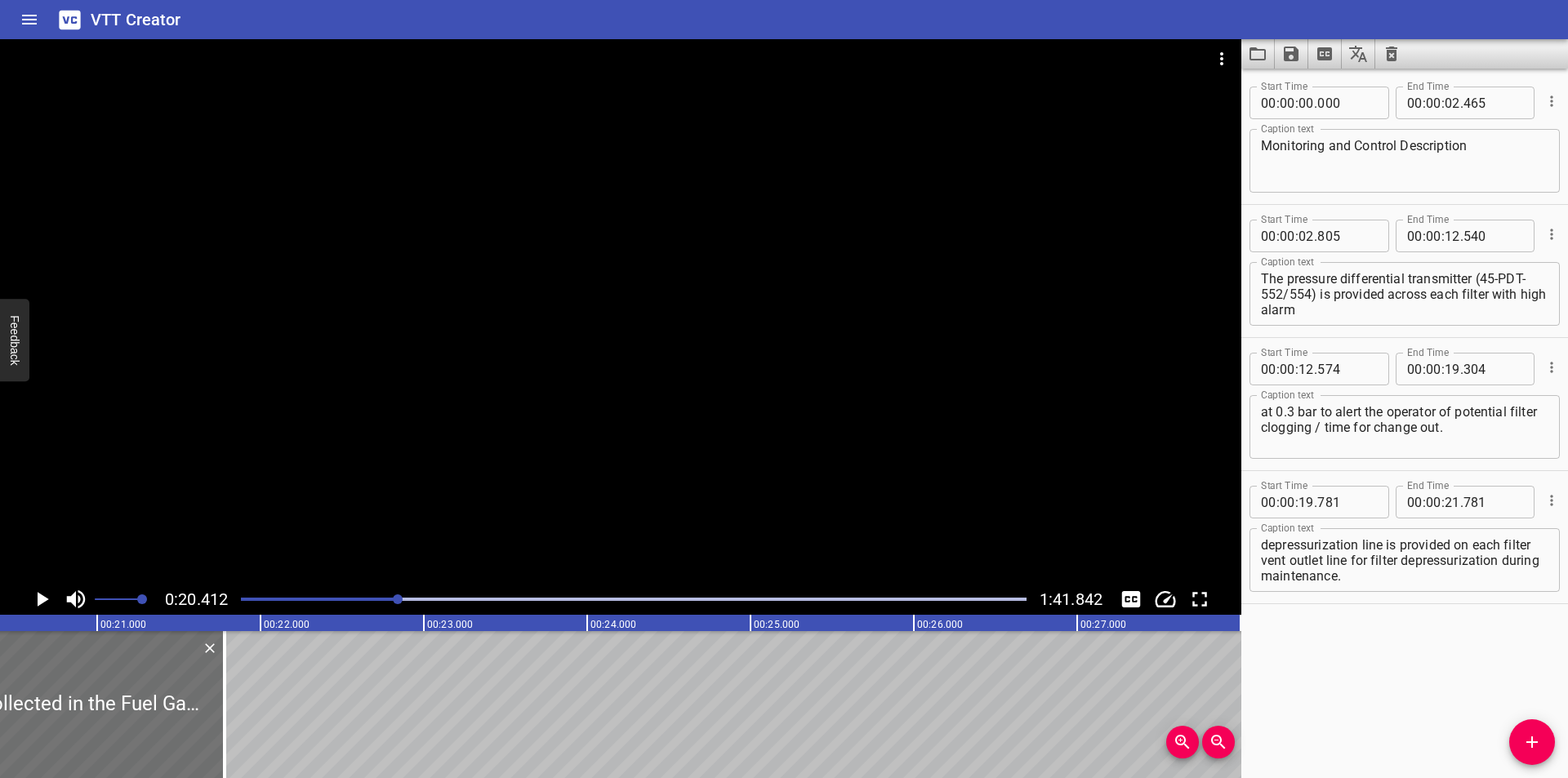
scroll to position [0, 3334]
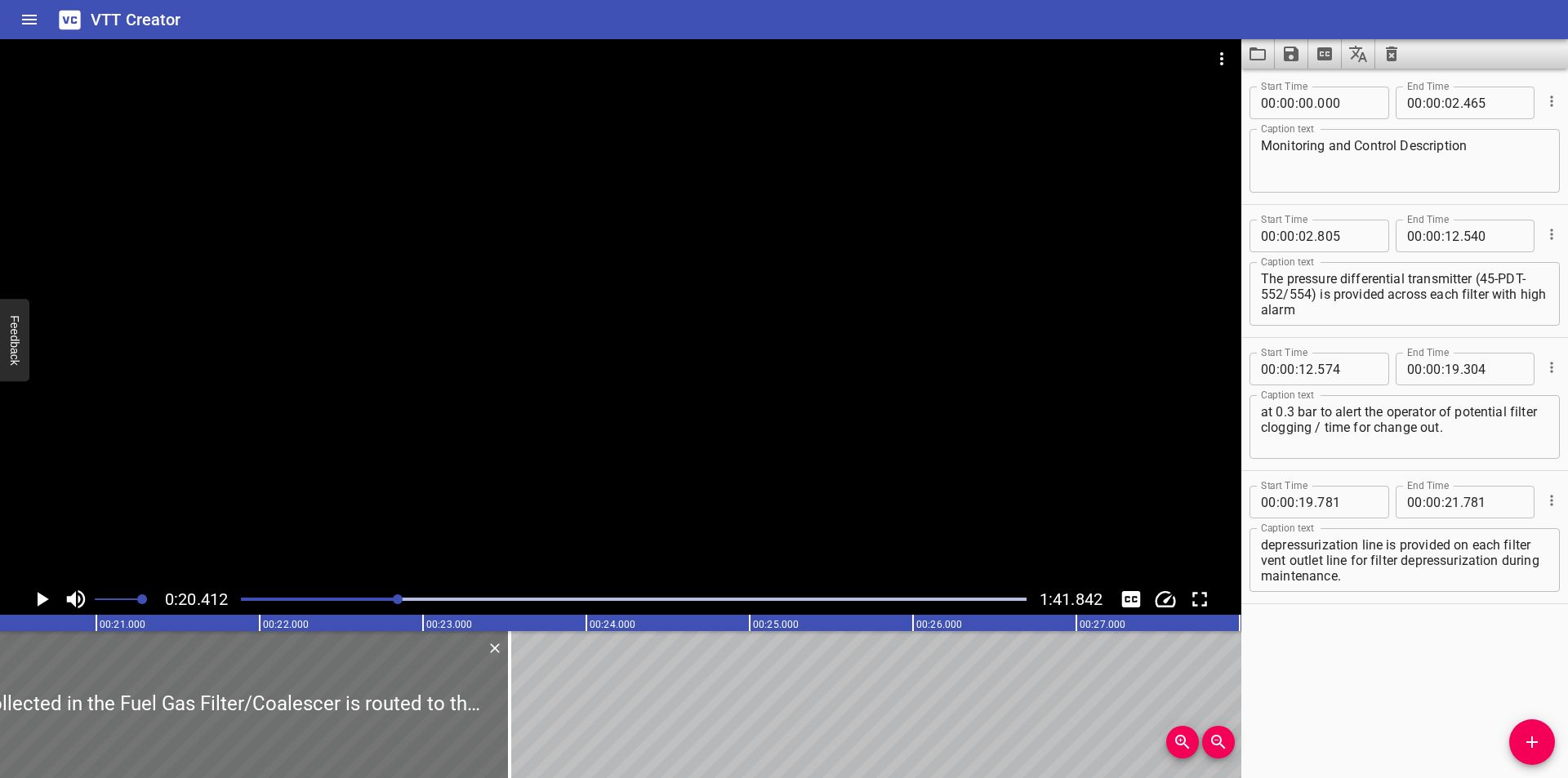
drag, startPoint x: 410, startPoint y: 733, endPoint x: 363, endPoint y: 774, distance: 62.4
click at [508, 737] on div at bounding box center [509, 704] width 3 height 147
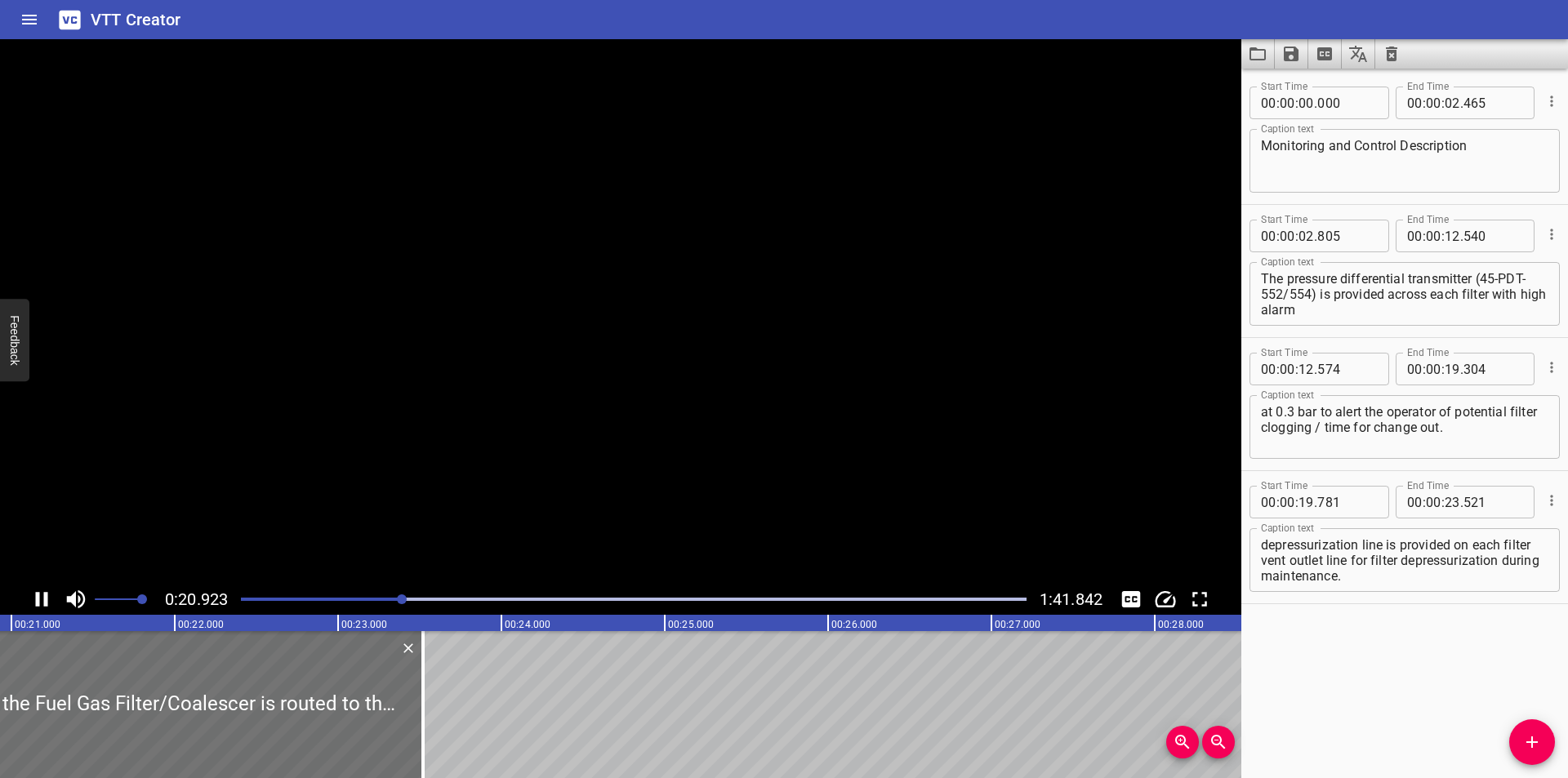
scroll to position [0, 3446]
click at [405, 505] on div at bounding box center [620, 311] width 1241 height 545
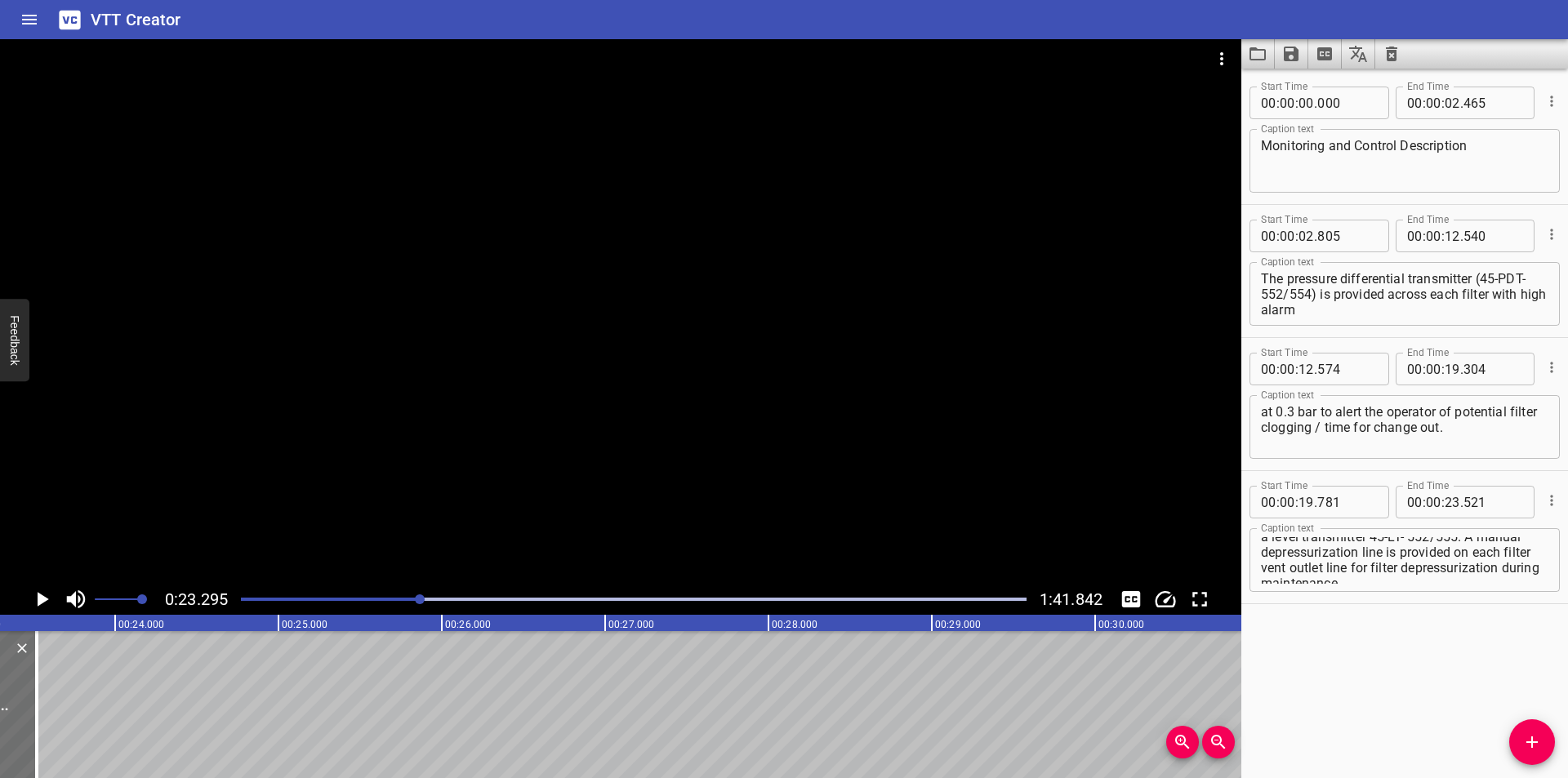
scroll to position [0, 0]
click at [1289, 561] on textarea "Liquid collected in the Fuel Gas Filter/Coalescer is routed to the LP flare hea…" at bounding box center [1404, 561] width 288 height 47
click at [1269, 561] on textarea "Liquid collected in the Fuel Gas Filter /Coalescer is routed to the LP flare he…" at bounding box center [1404, 561] width 288 height 47
click at [389, 601] on div at bounding box center [634, 599] width 805 height 22
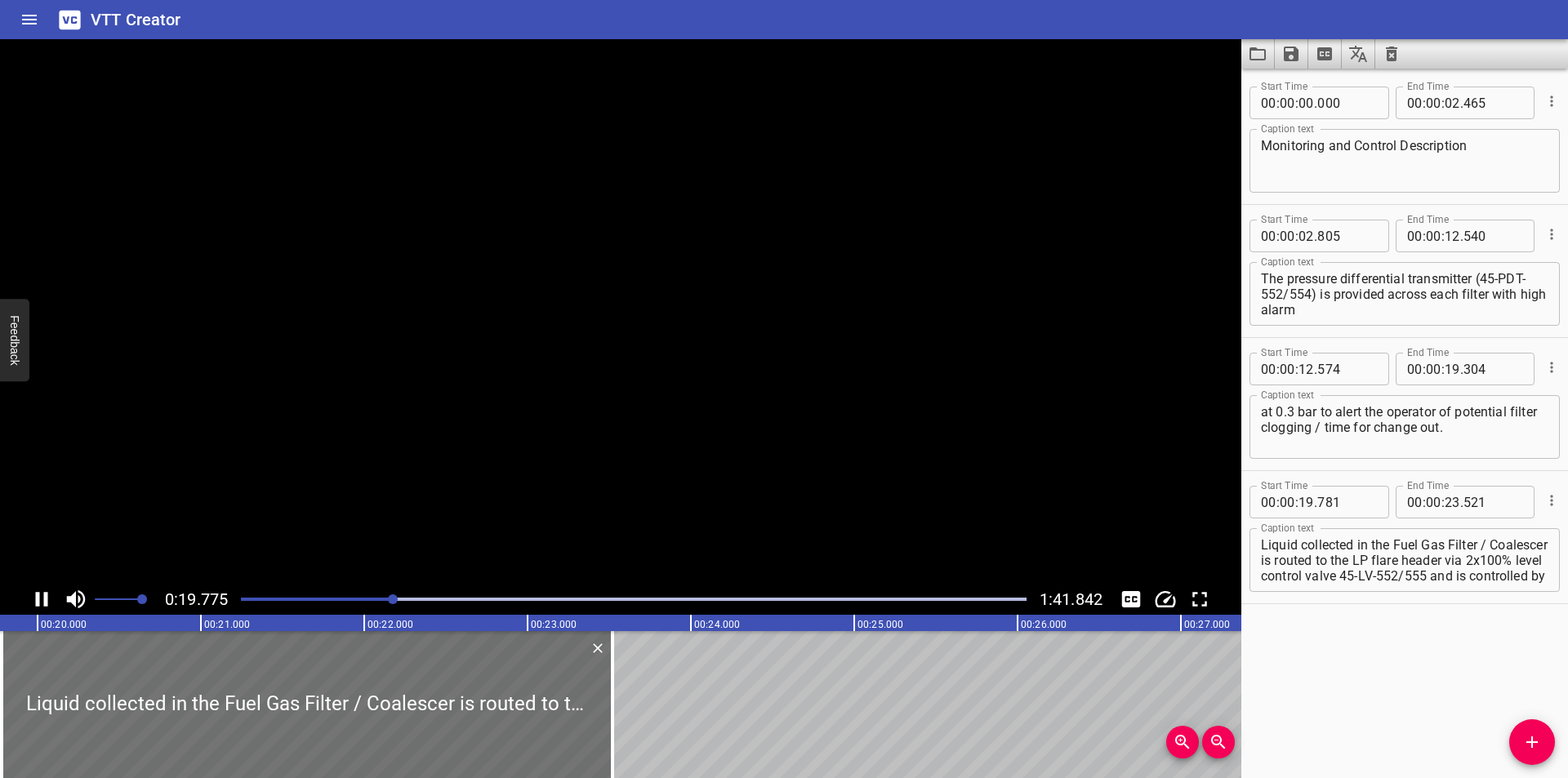
click at [361, 601] on div at bounding box center [634, 599] width 805 height 22
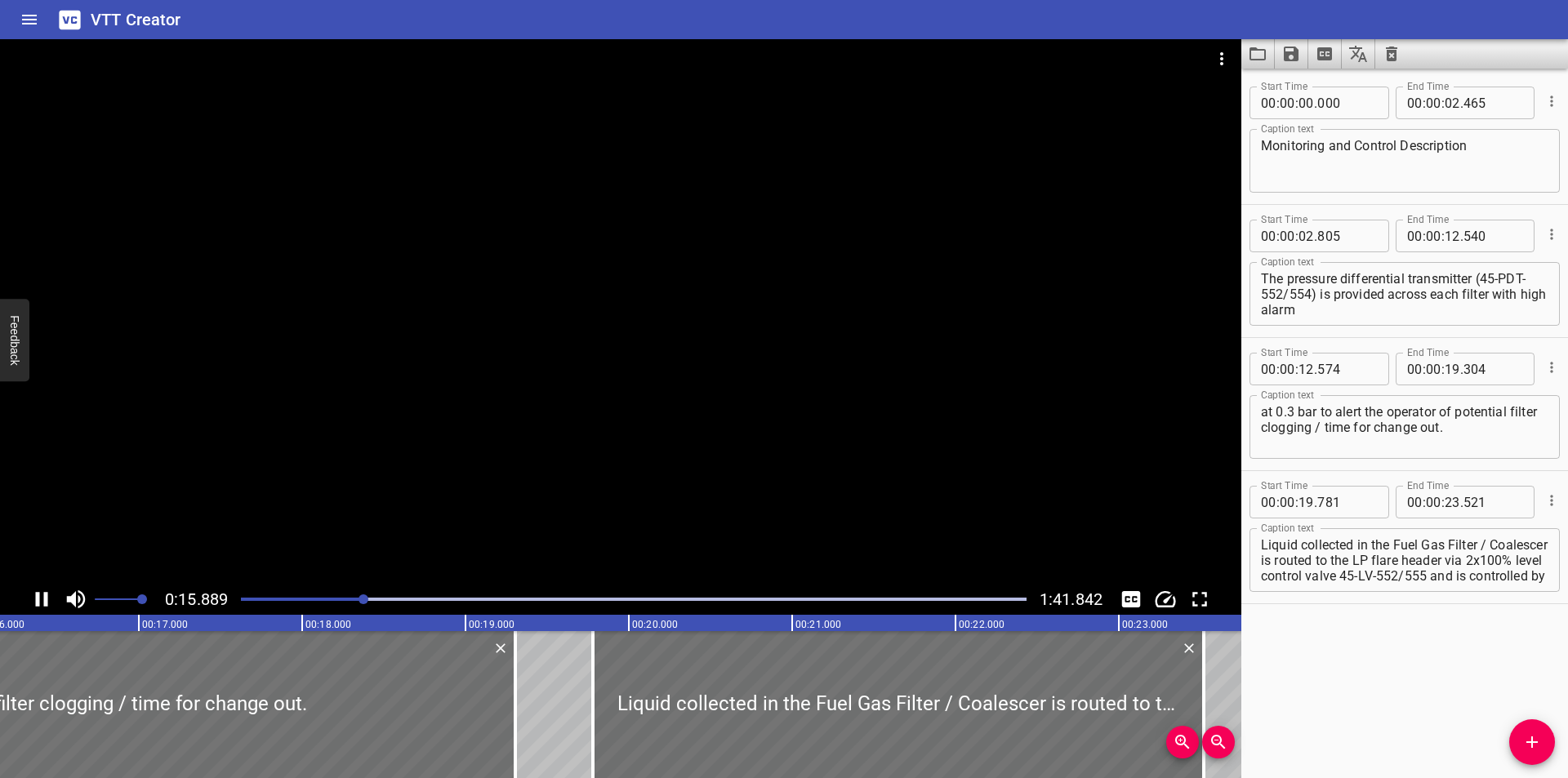
click at [304, 596] on div at bounding box center [634, 599] width 805 height 22
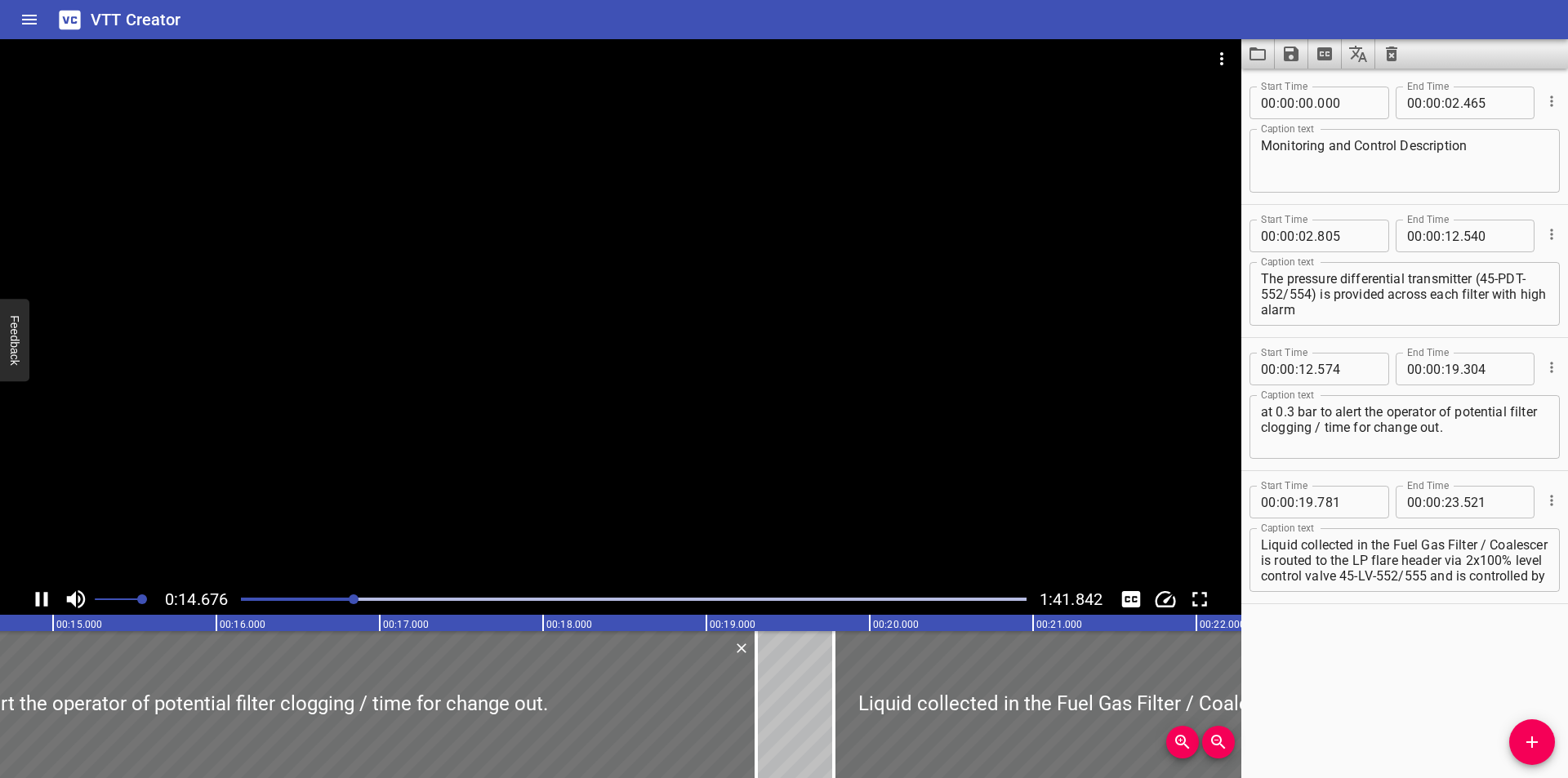
click at [735, 505] on div at bounding box center [620, 311] width 1241 height 545
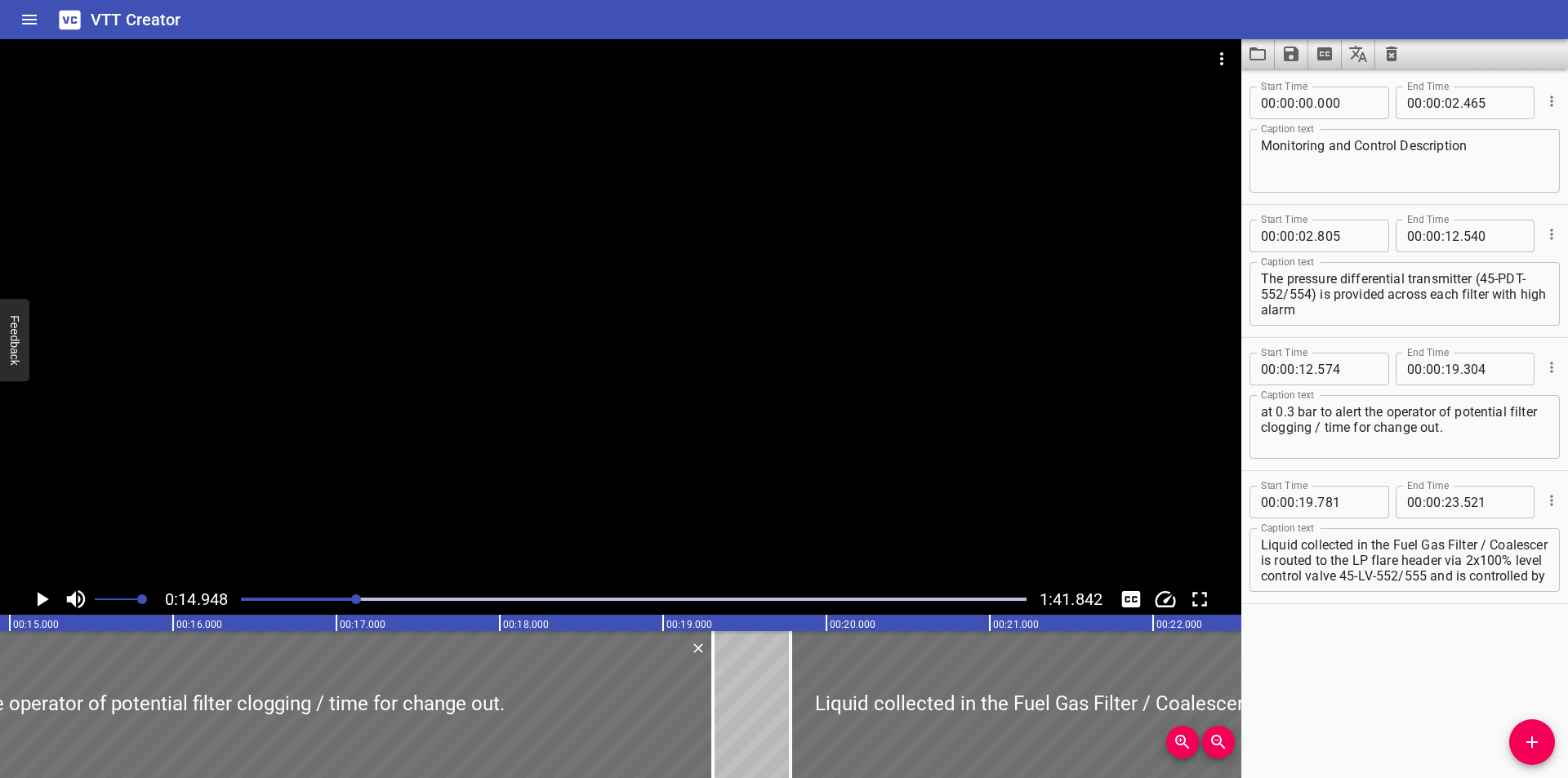
scroll to position [0, 2442]
click at [1375, 699] on div "Start Time 00 : 00 : 00 . 000 Start Time End Time 00 : 00 : 02 . 465 End Time C…" at bounding box center [1404, 423] width 327 height 710
click at [736, 412] on div at bounding box center [620, 311] width 1241 height 545
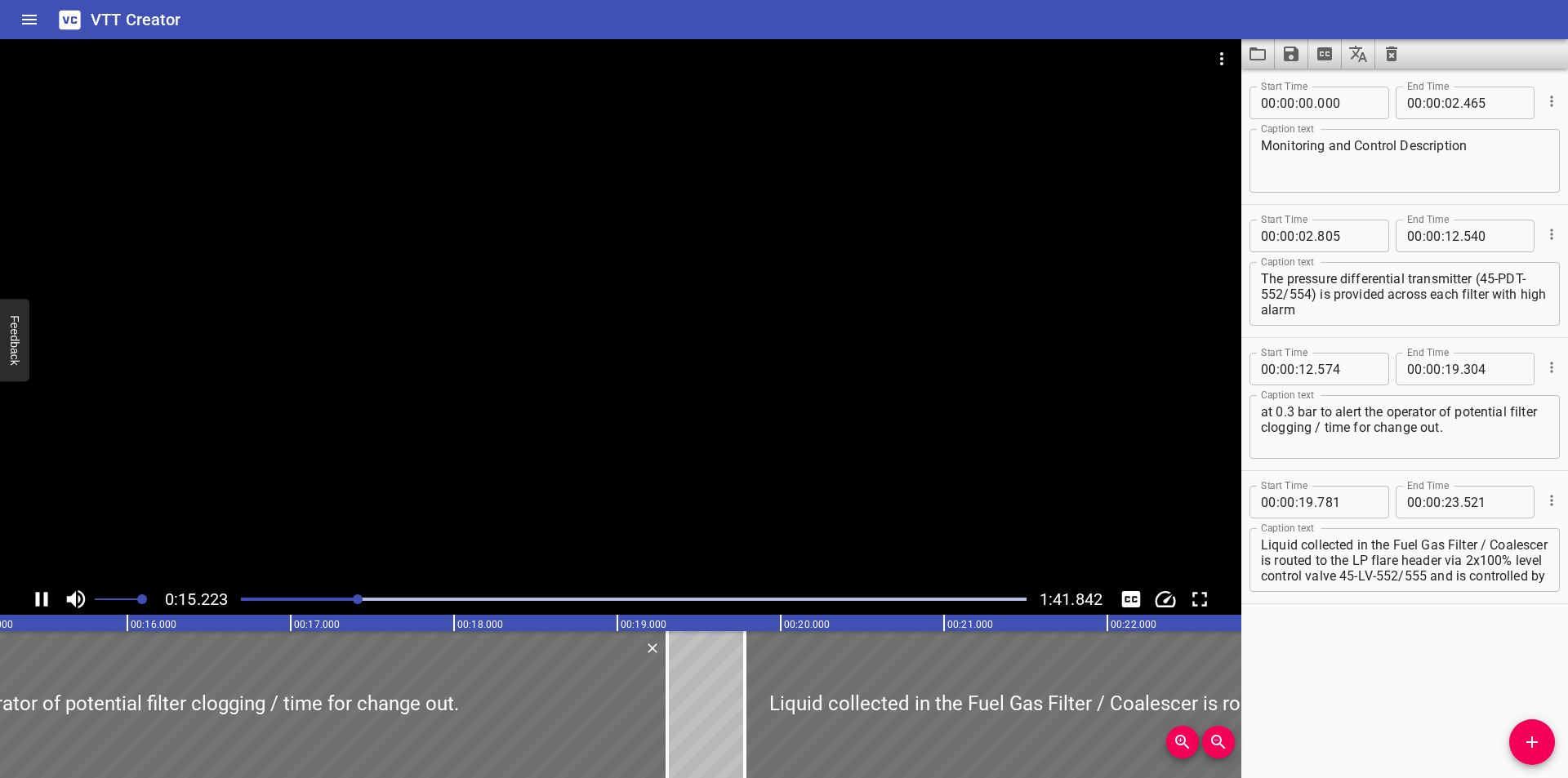
scroll to position [0, 2525]
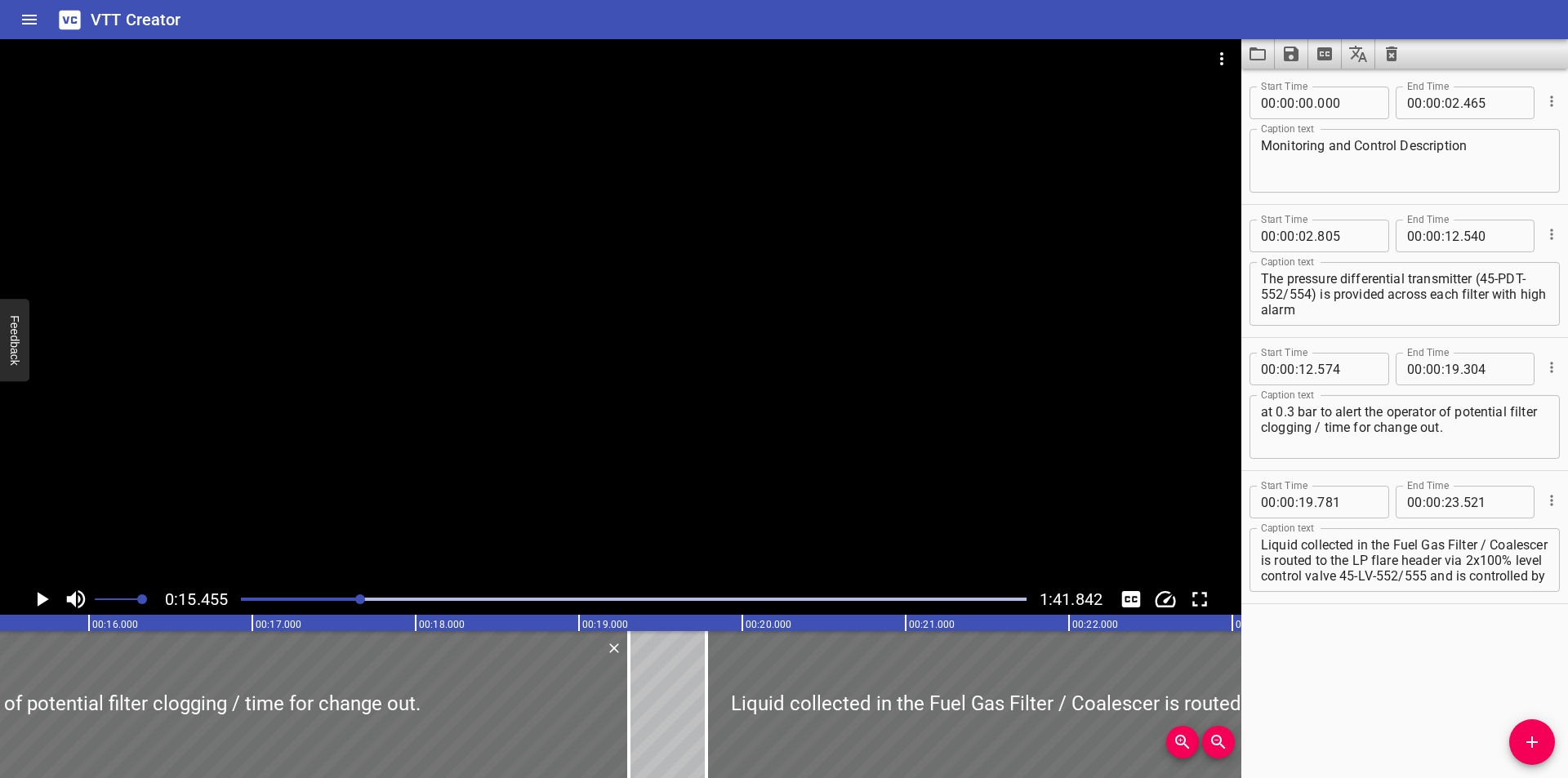
click at [731, 431] on div at bounding box center [620, 311] width 1241 height 545
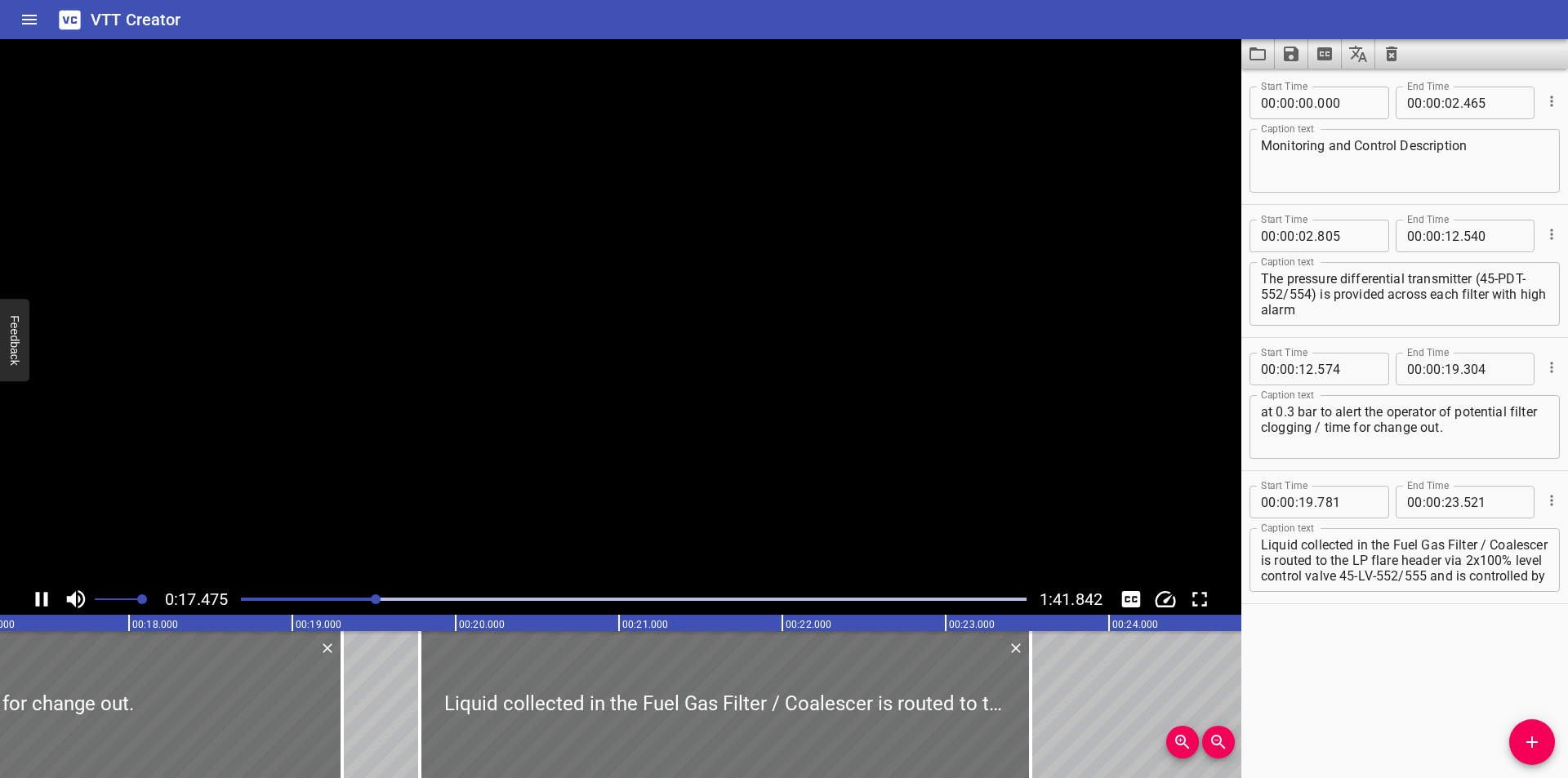
scroll to position [0, 2868]
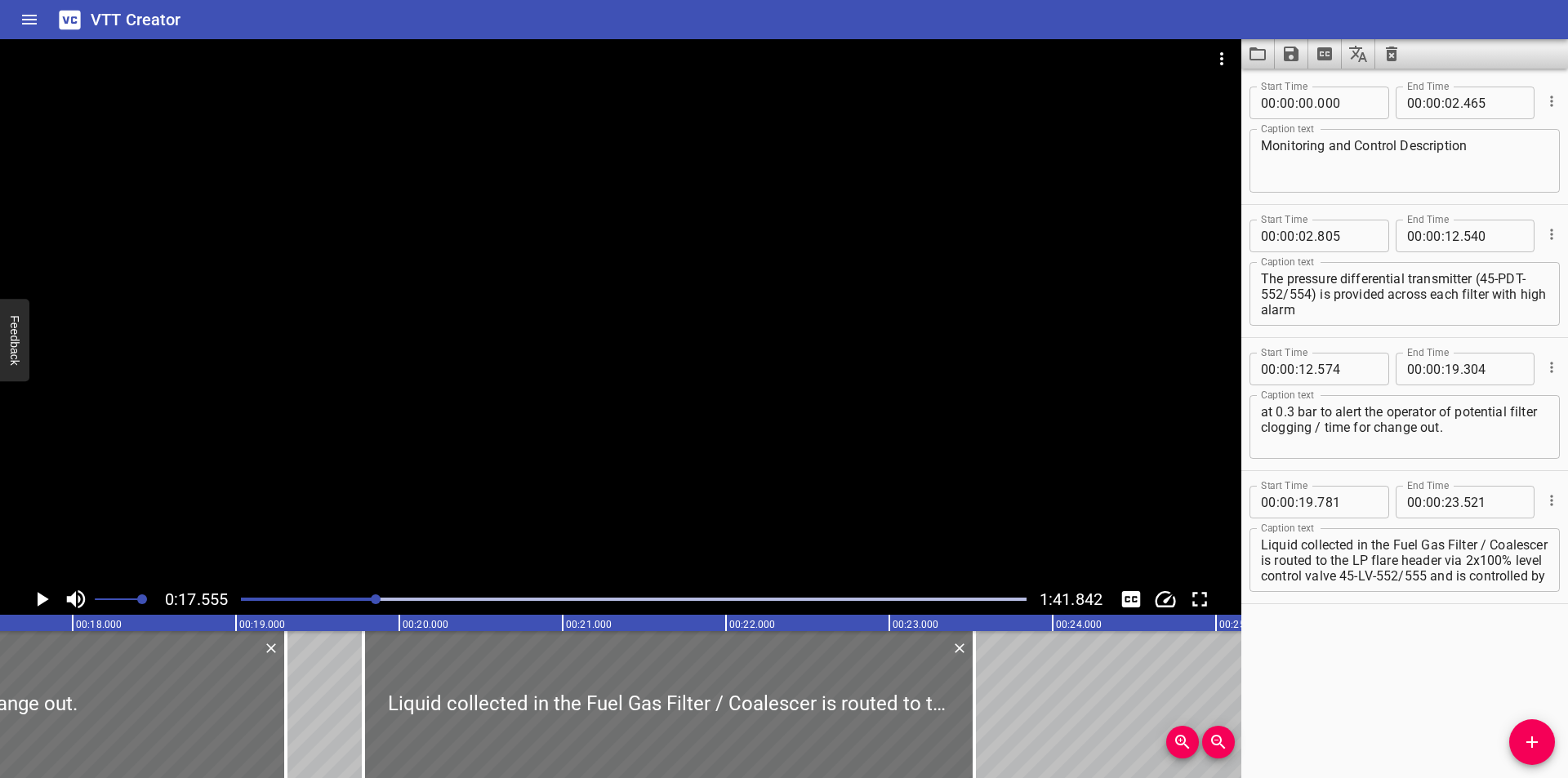
click at [1473, 691] on div "Start Time 00 : 00 : 00 . 000 Start Time End Time 00 : 00 : 02 . 465 End Time C…" at bounding box center [1404, 423] width 327 height 710
click at [1392, 676] on div "Start Time 00 : 00 : 00 . 000 Start Time End Time 00 : 00 : 02 . 465 End Time C…" at bounding box center [1404, 423] width 327 height 710
click at [1391, 672] on div "Start Time 00 : 00 : 00 . 000 Start Time End Time 00 : 00 : 02 . 465 End Time C…" at bounding box center [1404, 423] width 327 height 710
click at [1357, 676] on div "Start Time 00 : 00 : 00 . 000 Start Time End Time 00 : 00 : 02 . 465 End Time C…" at bounding box center [1404, 423] width 327 height 710
click at [1435, 683] on div "Start Time 00 : 00 : 00 . 000 Start Time End Time 00 : 00 : 02 . 465 End Time C…" at bounding box center [1404, 423] width 327 height 710
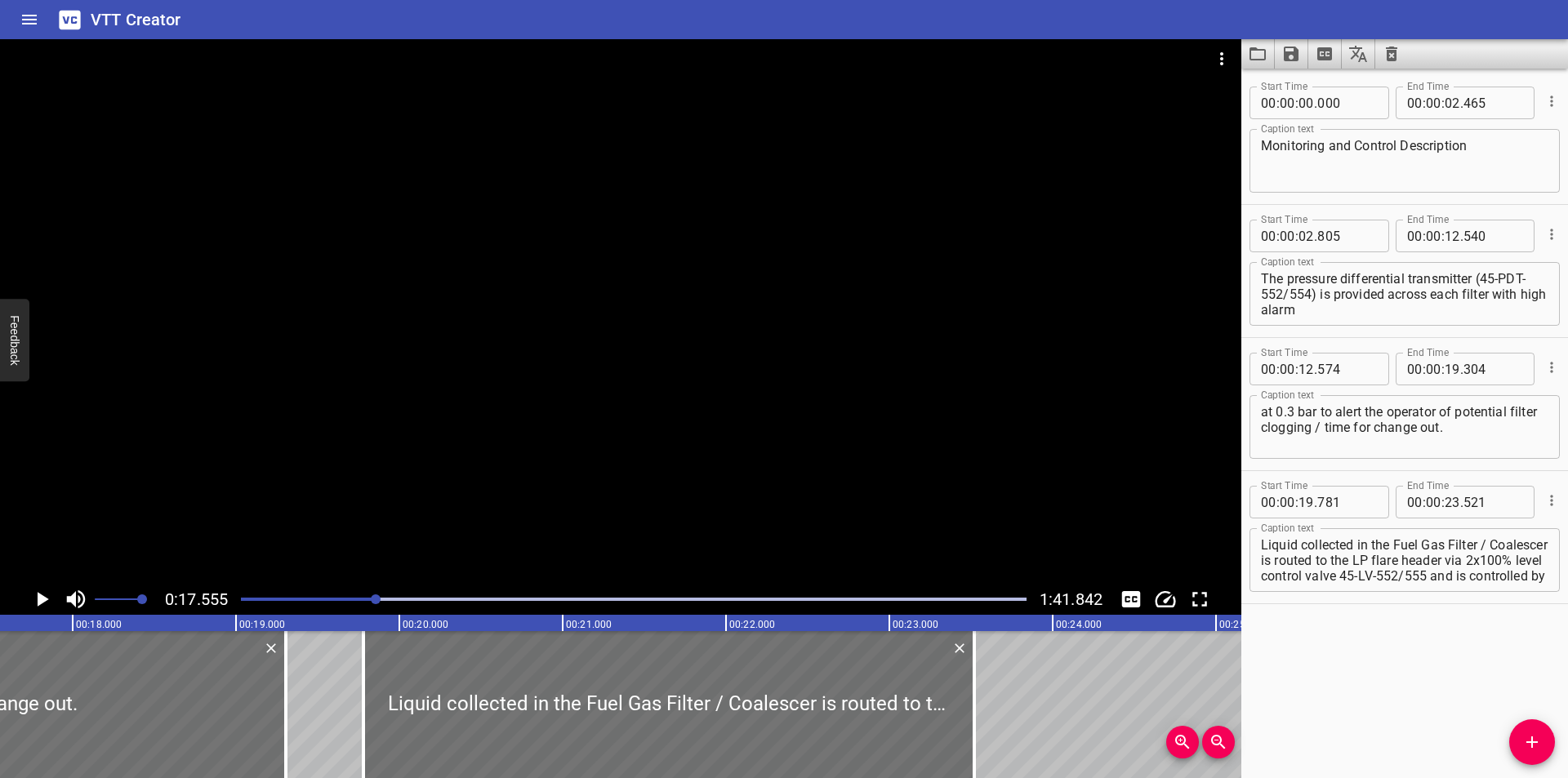
click at [689, 422] on div at bounding box center [620, 311] width 1241 height 545
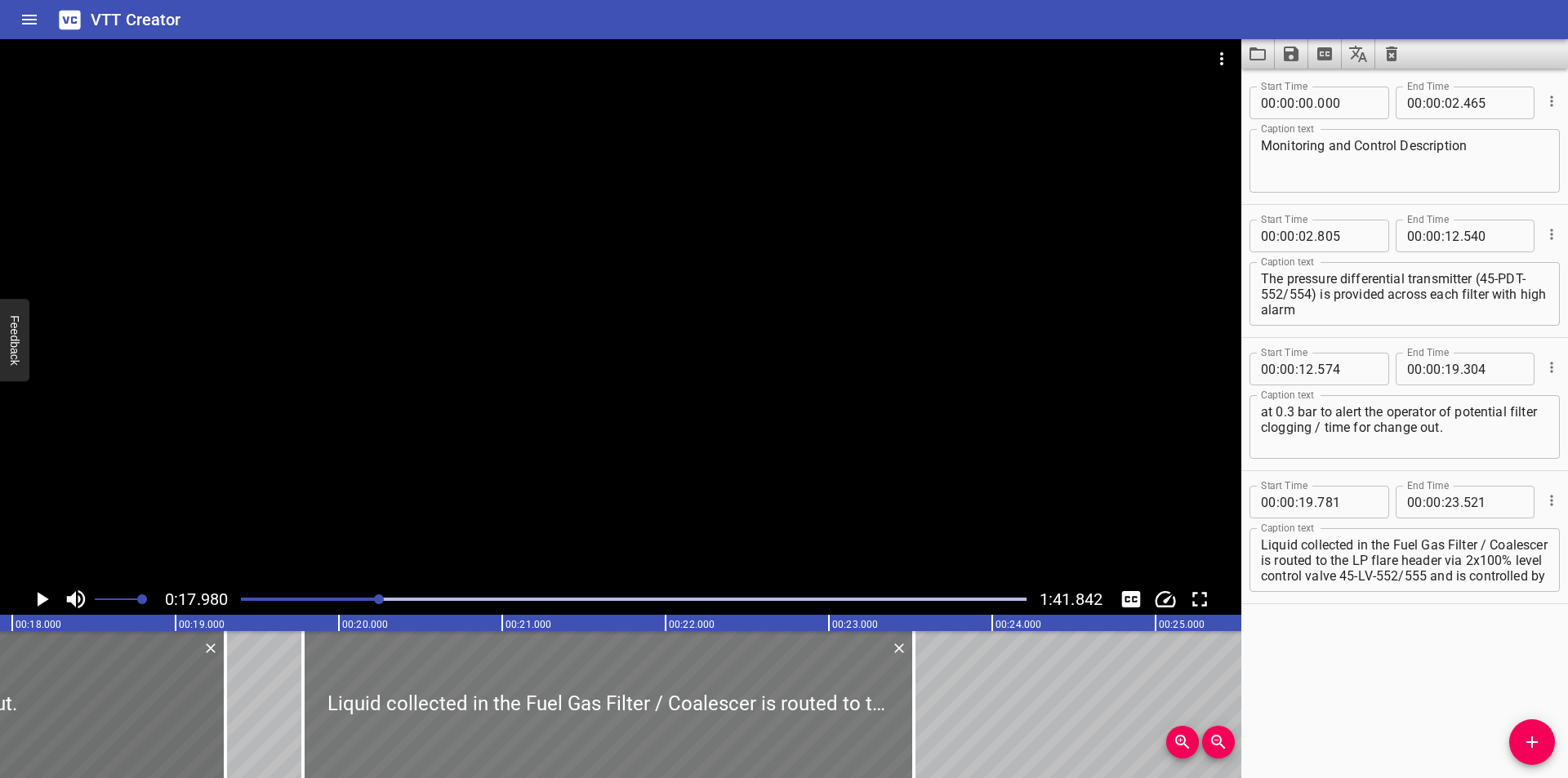
scroll to position [0, 2937]
click at [609, 666] on div at bounding box center [598, 704] width 610 height 147
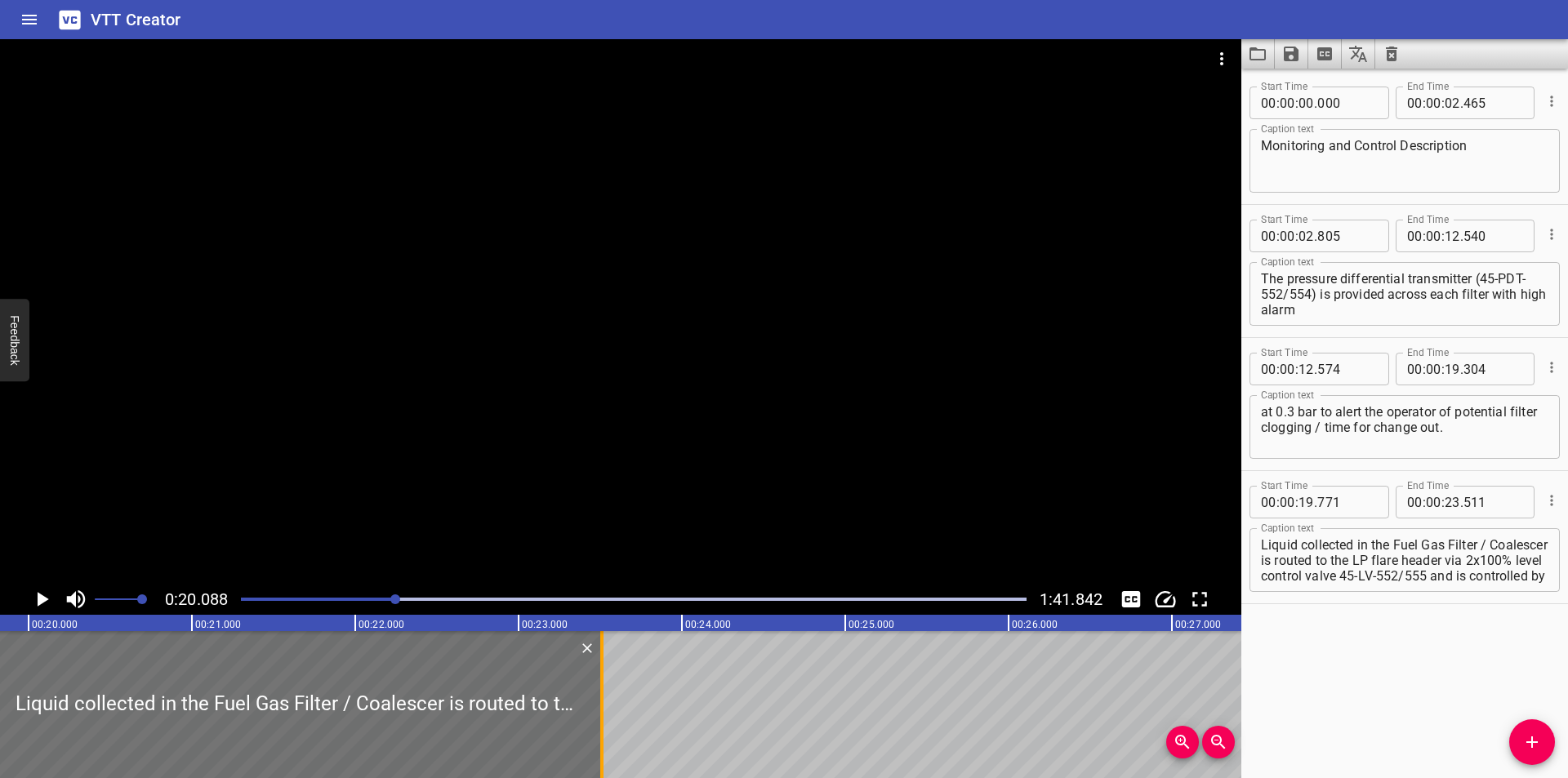
scroll to position [0, 3281]
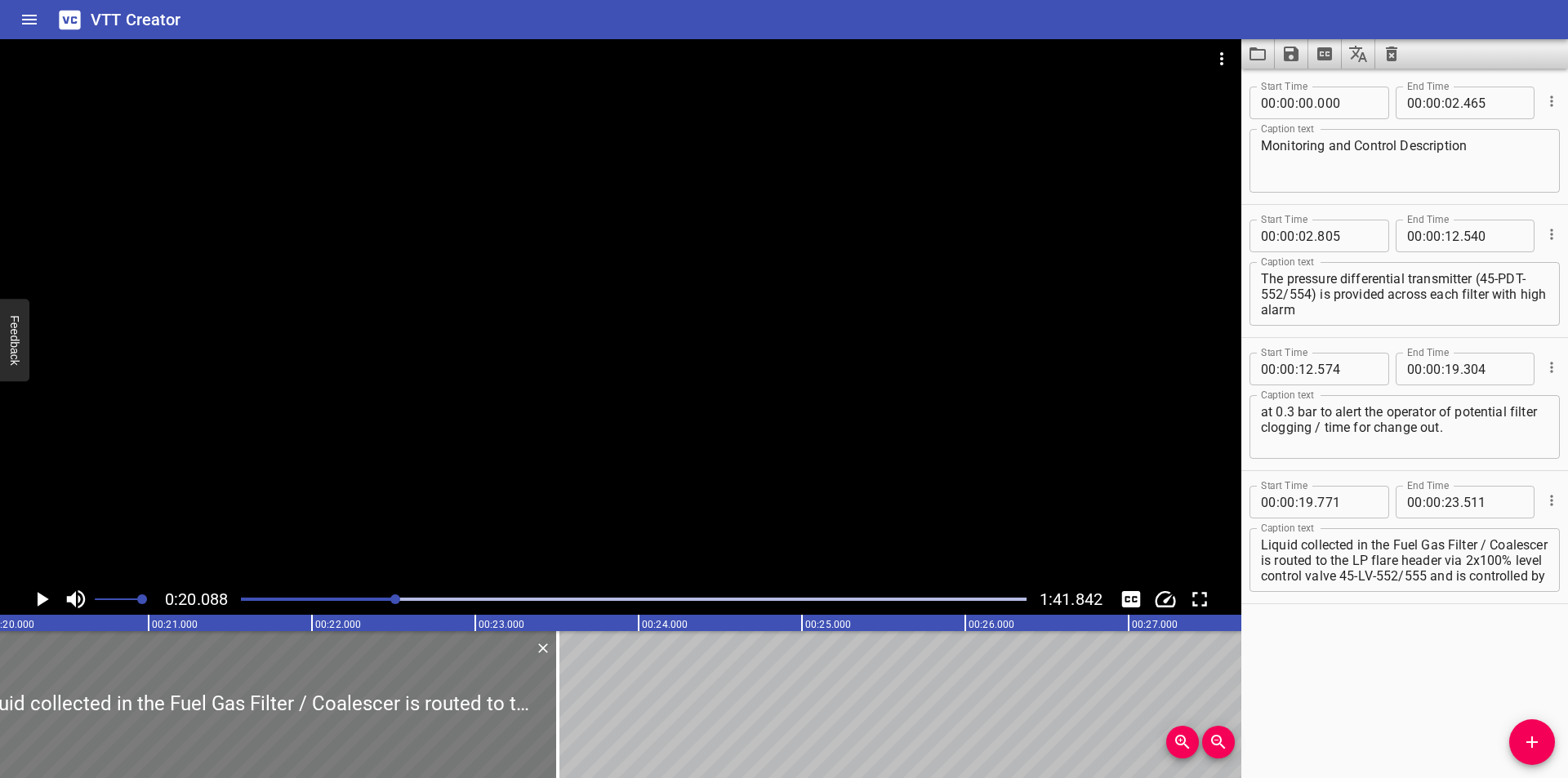
click at [540, 666] on div at bounding box center [253, 704] width 610 height 147
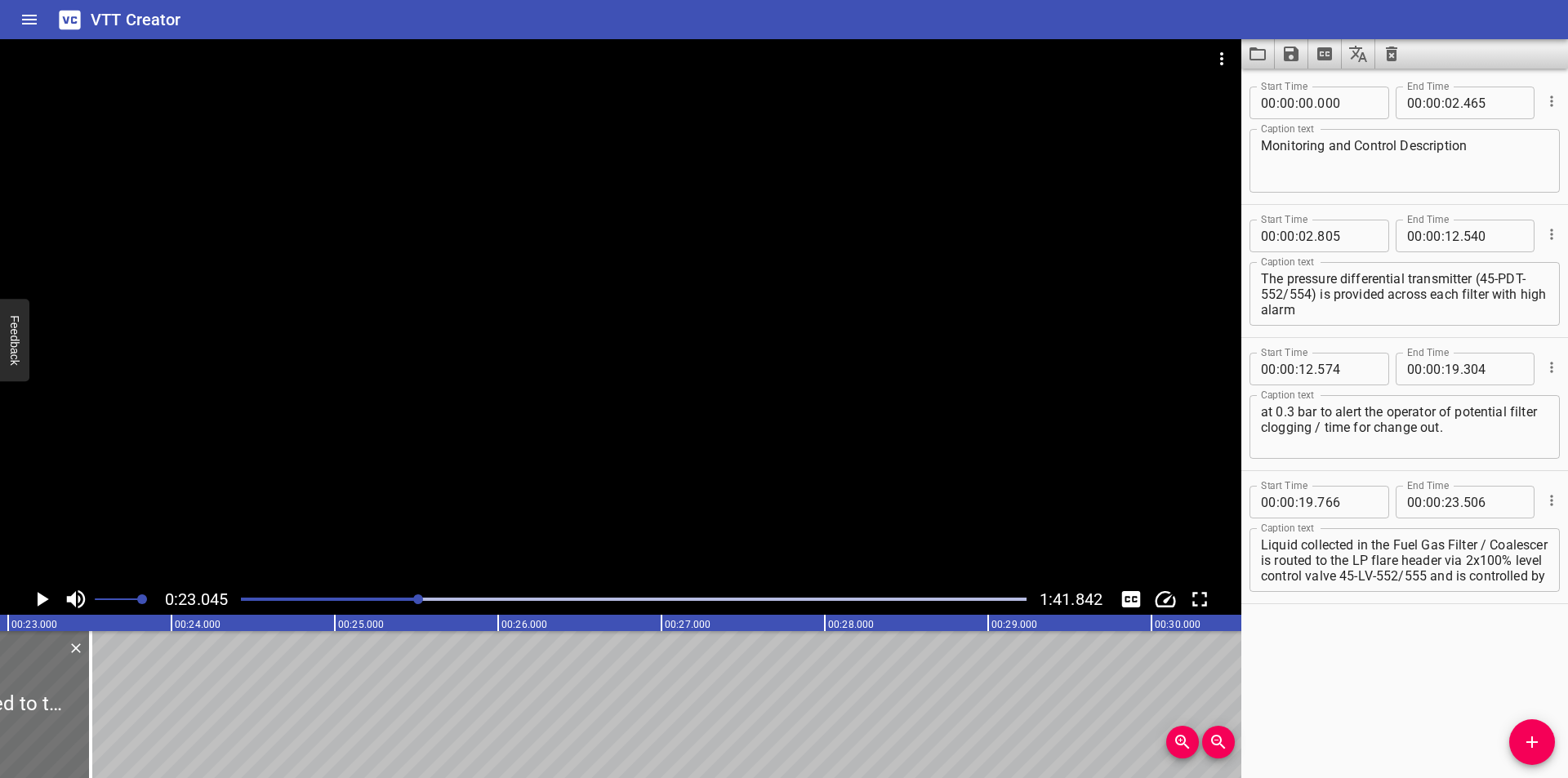
scroll to position [0, 3764]
drag, startPoint x: 73, startPoint y: 733, endPoint x: 694, endPoint y: 736, distance: 621.0
click at [83, 736] on div at bounding box center [75, 704] width 17 height 147
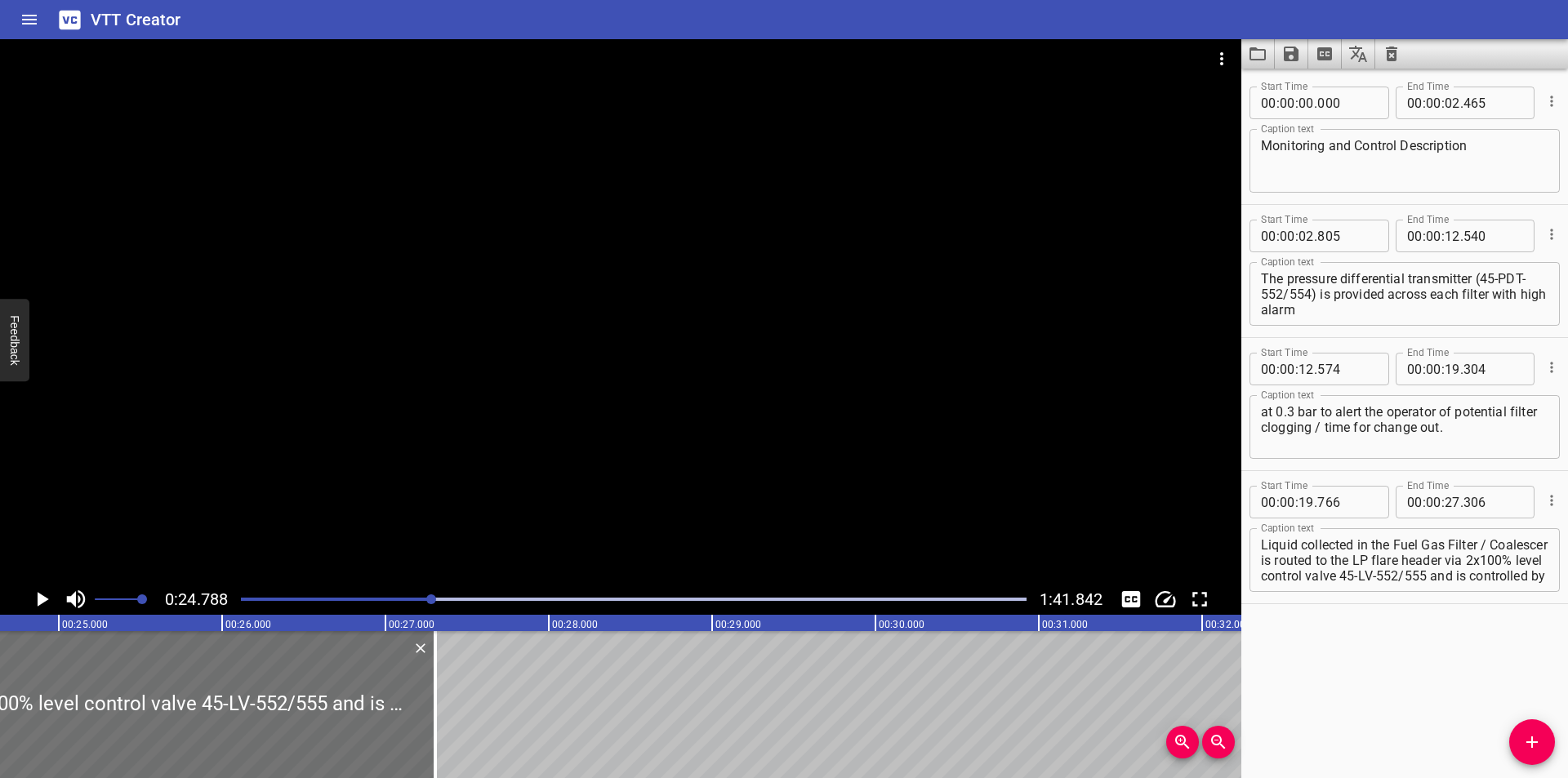
scroll to position [0, 4050]
click at [520, 449] on div at bounding box center [620, 311] width 1241 height 545
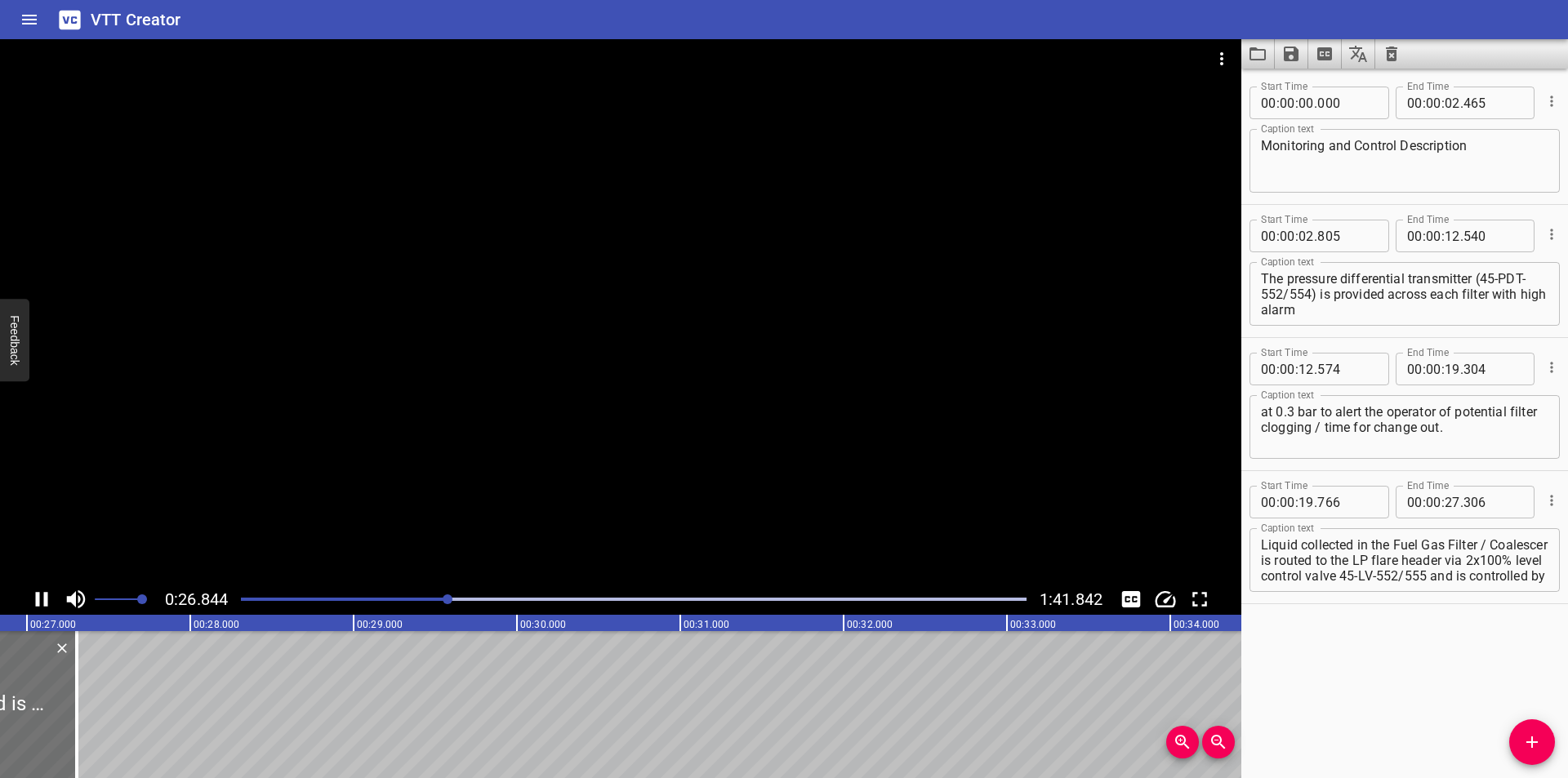
scroll to position [0, 4405]
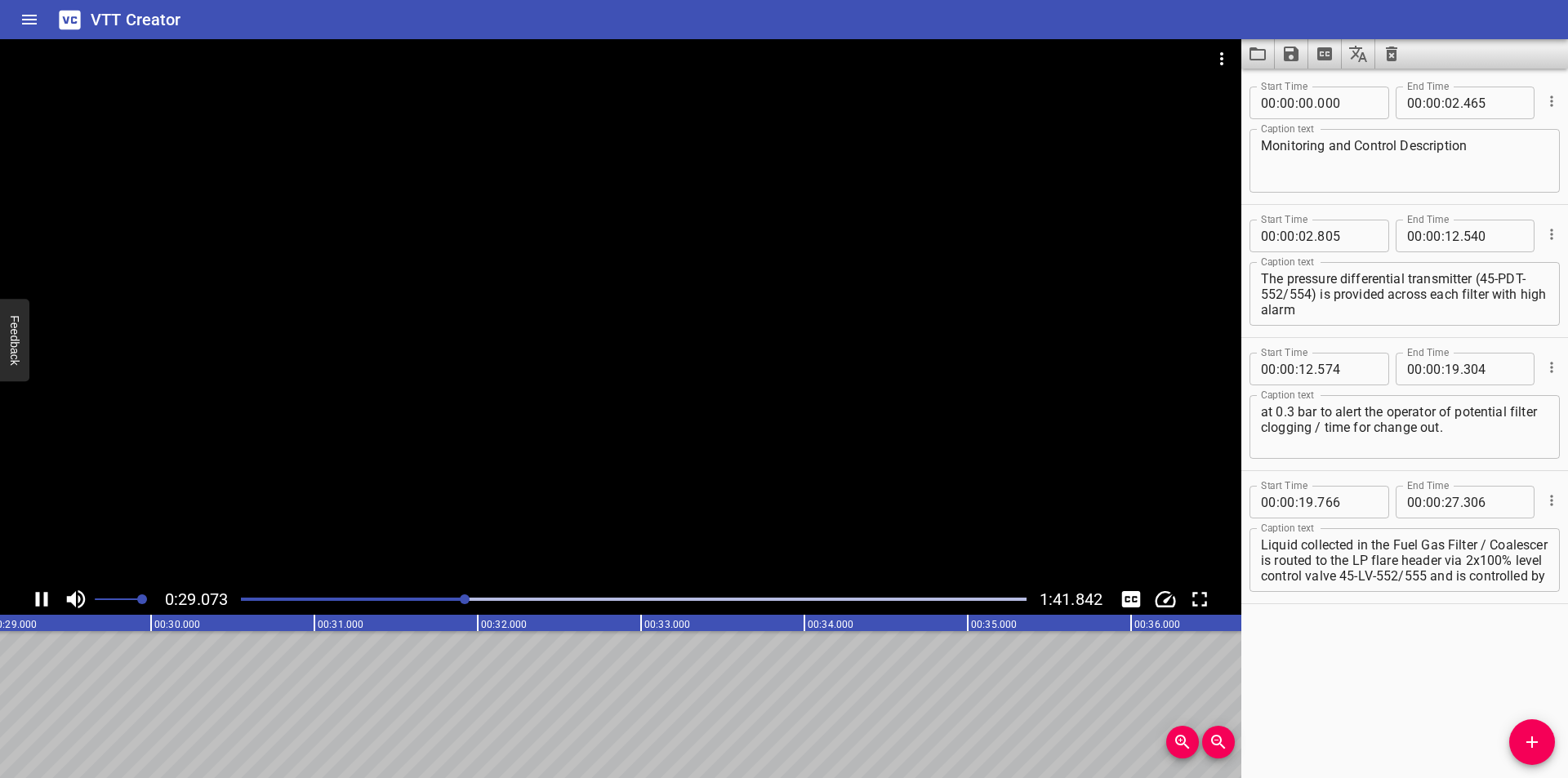
click at [439, 602] on div at bounding box center [634, 599] width 805 height 22
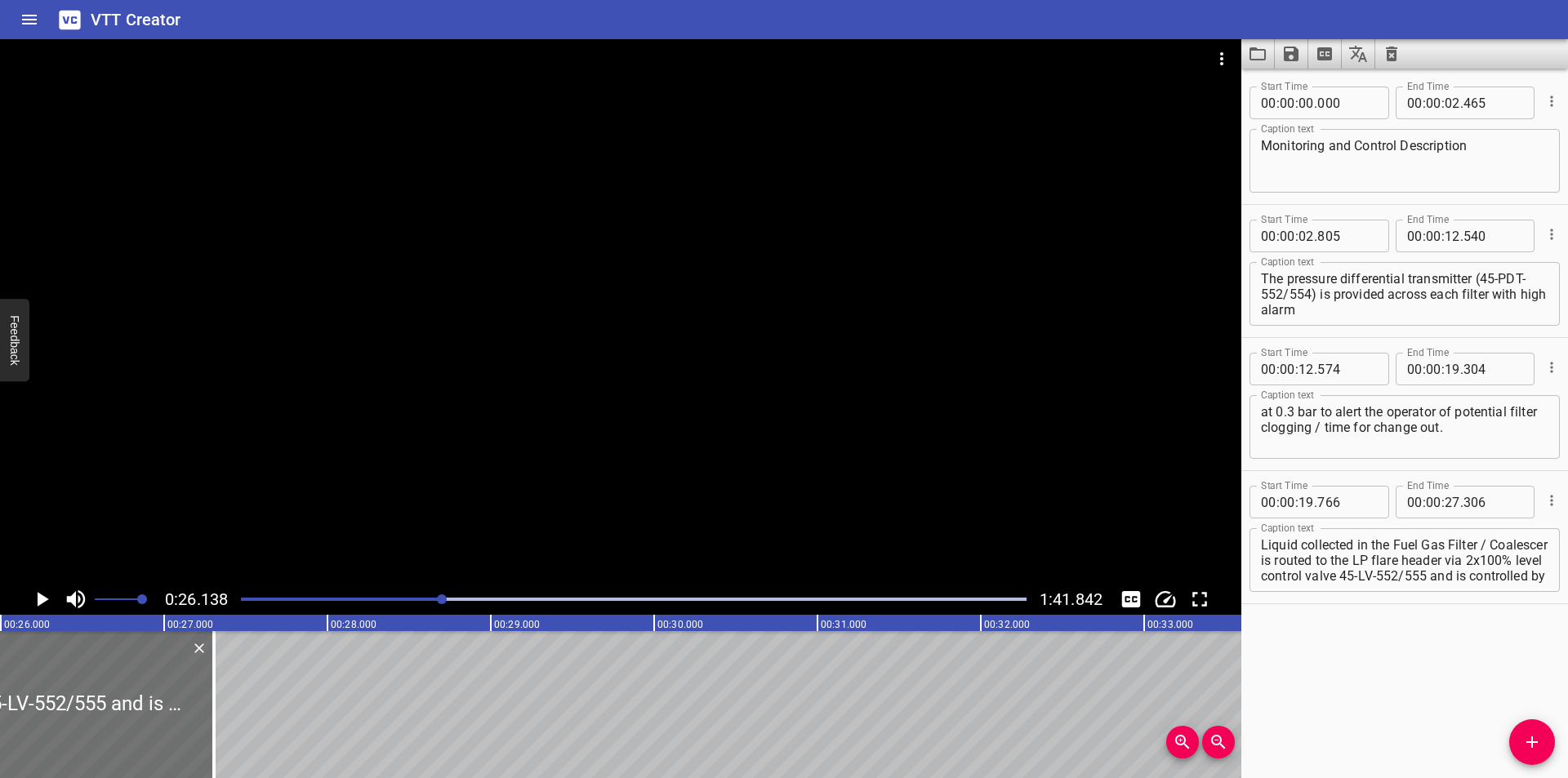
scroll to position [0, 4270]
click at [433, 603] on div at bounding box center [634, 599] width 805 height 22
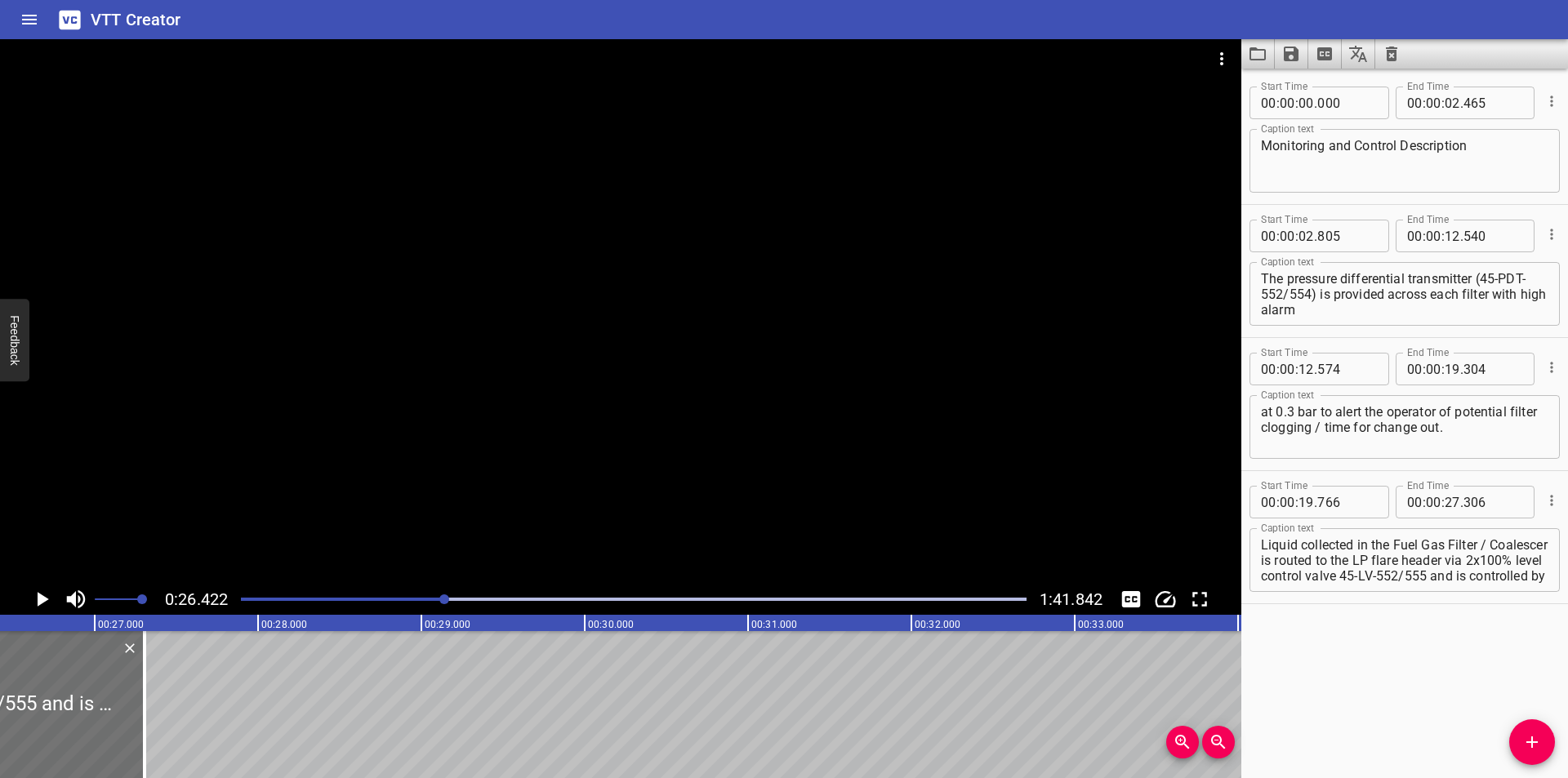
click at [415, 601] on div "Play progress" at bounding box center [53, 599] width 786 height 3
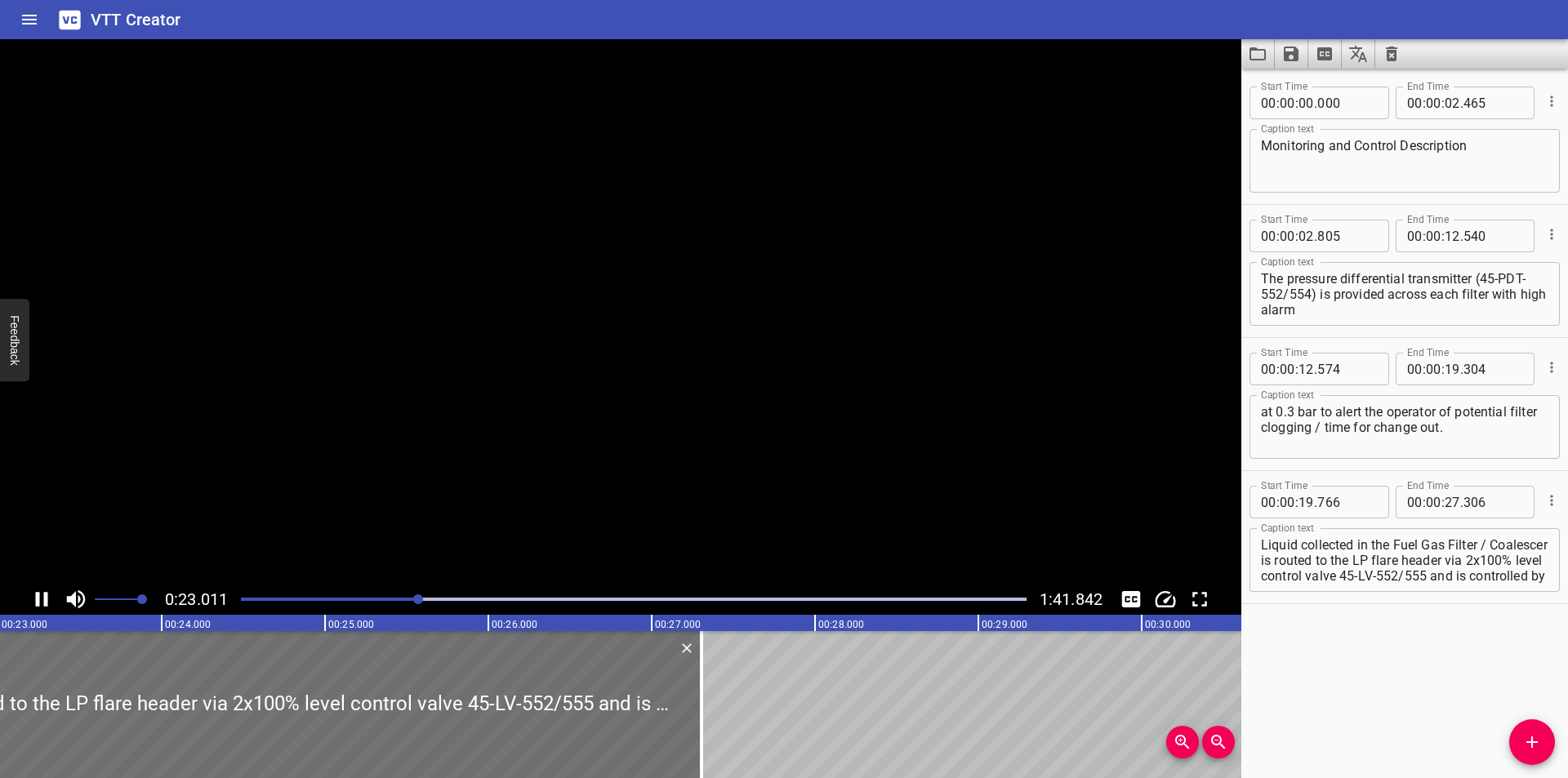
click at [368, 604] on div at bounding box center [634, 599] width 805 height 22
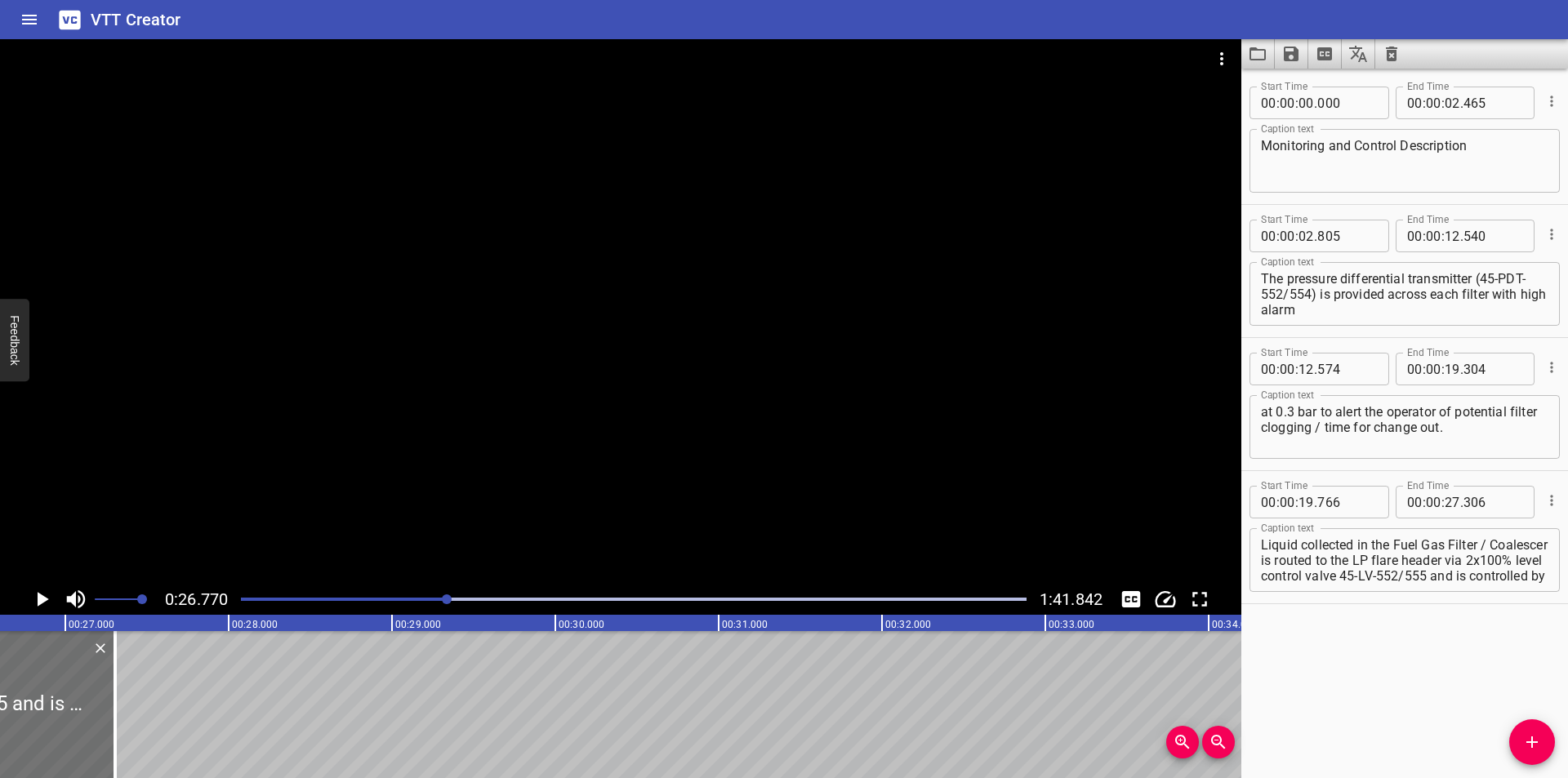
scroll to position [0, 4372]
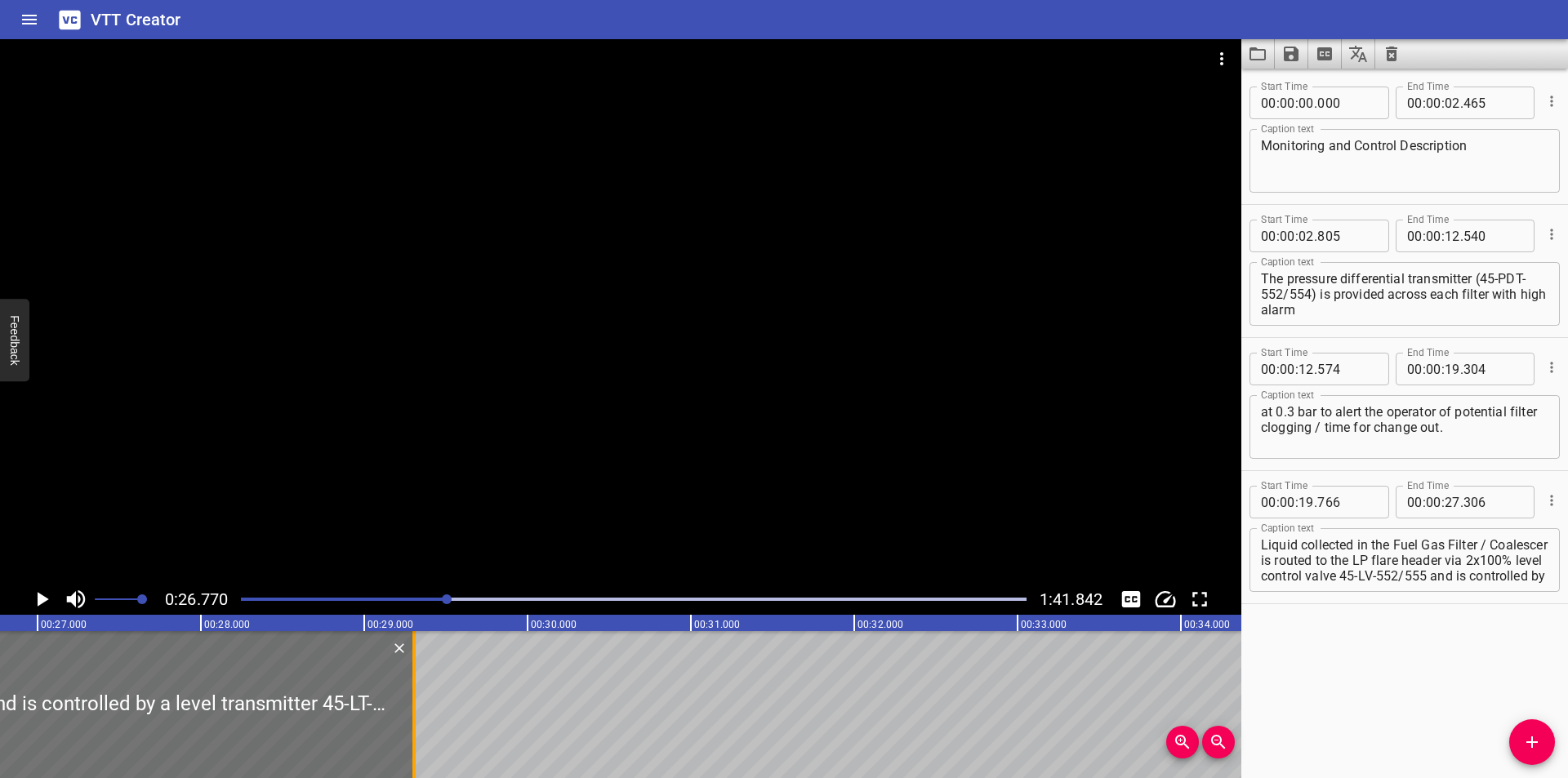
drag, startPoint x: 90, startPoint y: 721, endPoint x: 416, endPoint y: 721, distance: 326.0
click at [416, 721] on div at bounding box center [413, 704] width 17 height 147
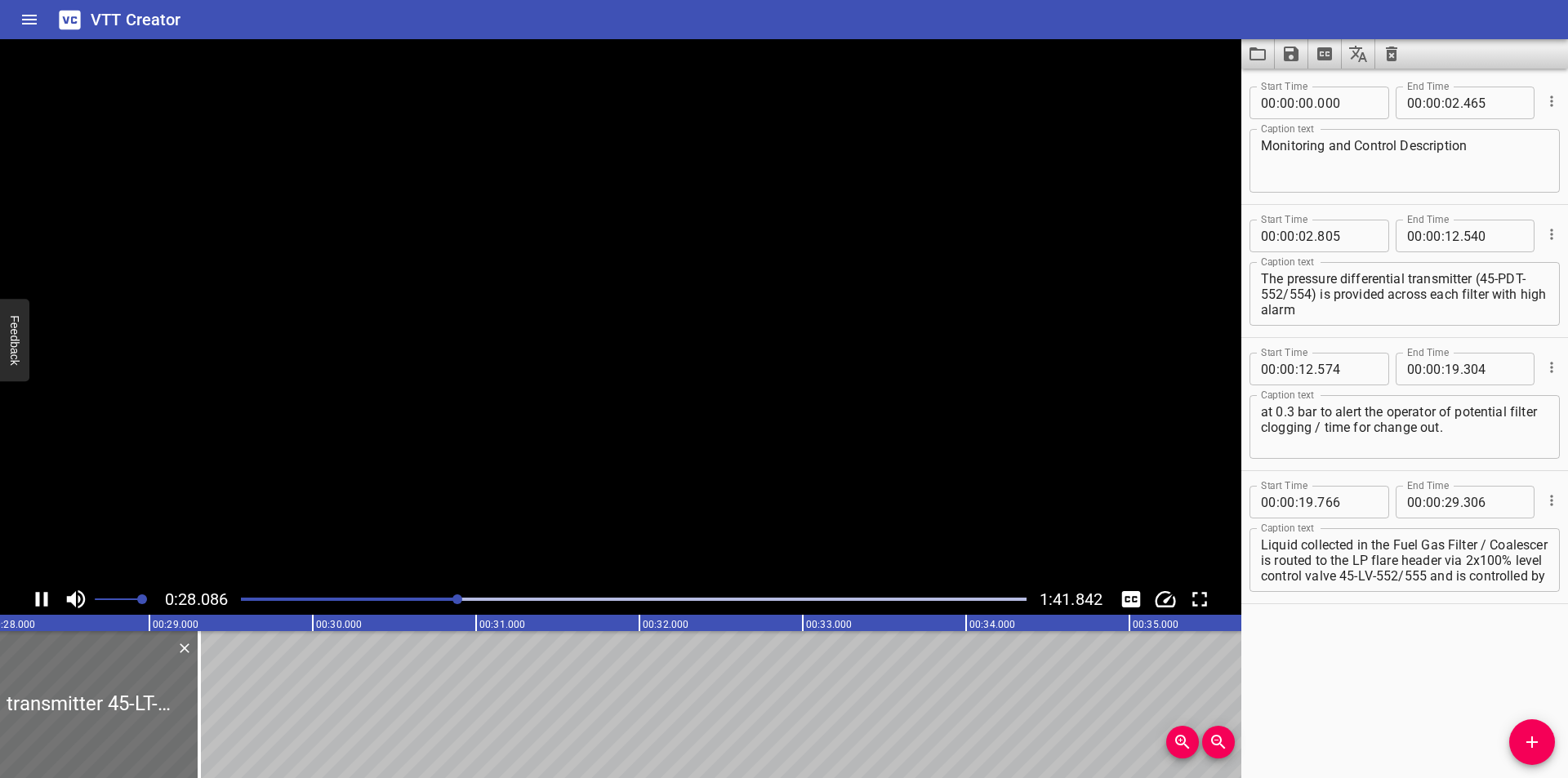
scroll to position [0, 4633]
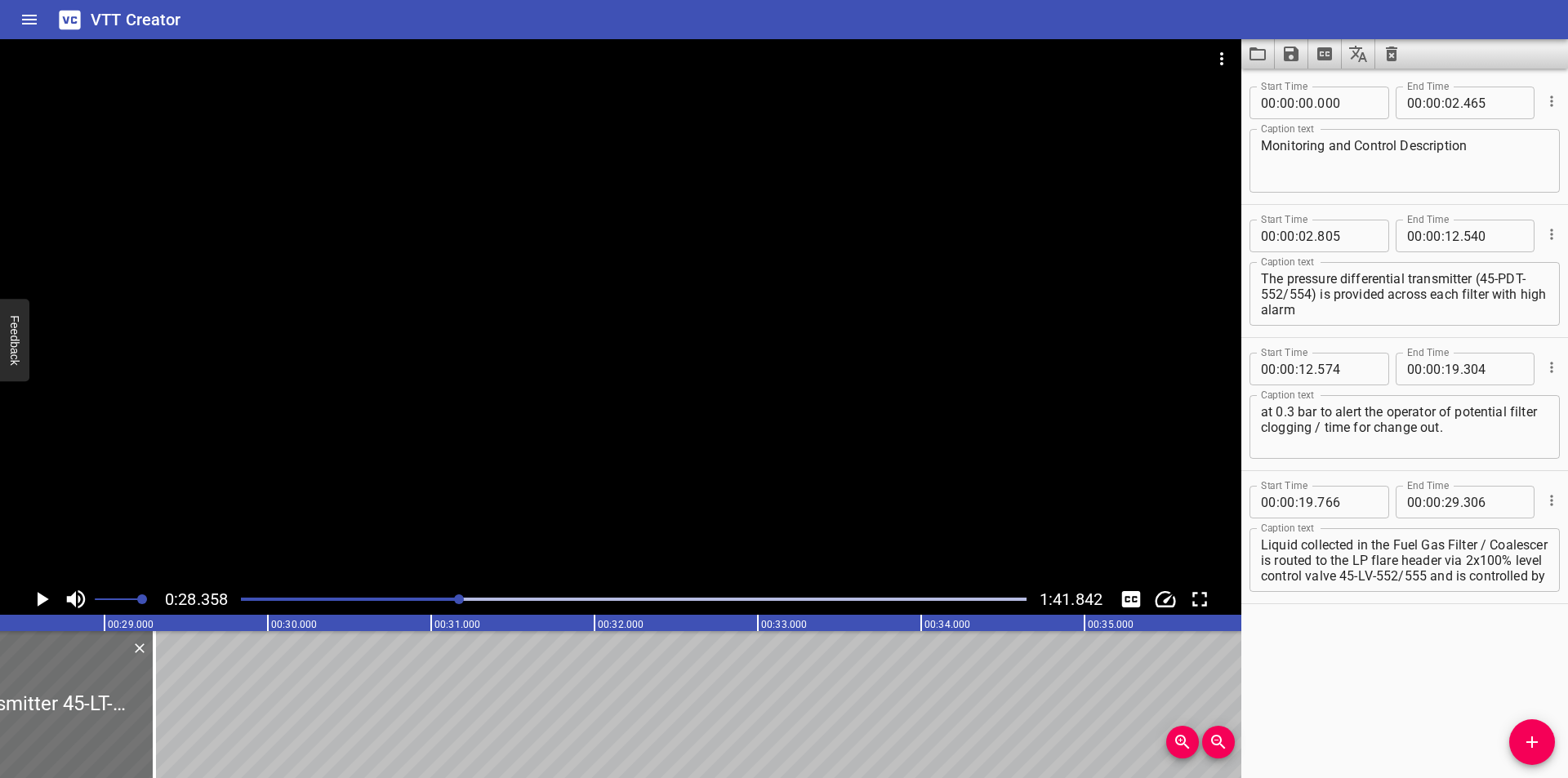
click at [1289, 577] on textarea "Liquid collected in the Fuel Gas Filter / Coalescer is routed to the LP flare h…" at bounding box center [1404, 561] width 288 height 47
click at [1301, 576] on textarea "Liquid collected in the Fuel Gas Filter / Coalescer is routed to the LP flare h…" at bounding box center [1404, 561] width 288 height 47
click at [611, 457] on div at bounding box center [620, 311] width 1241 height 545
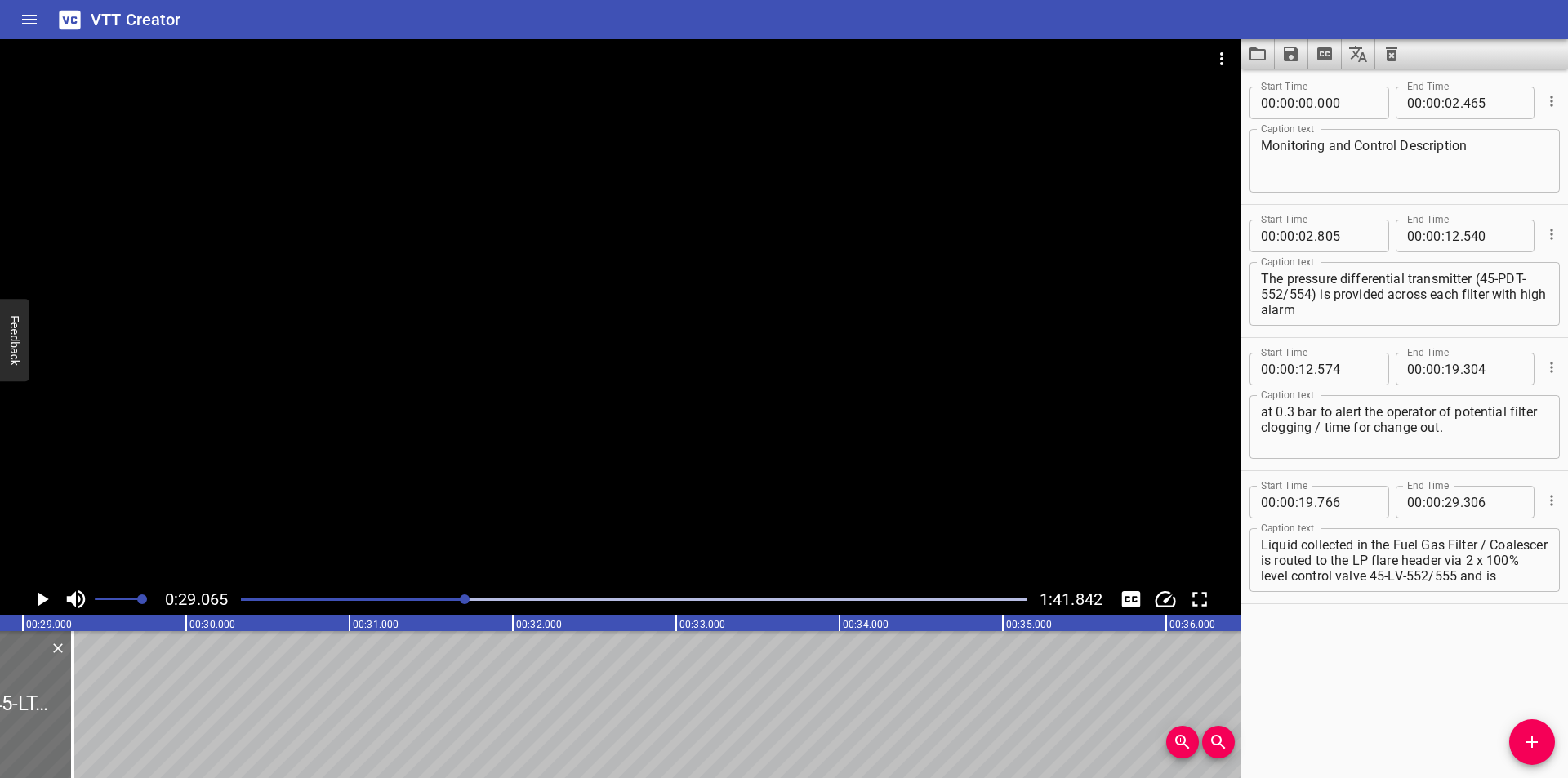
scroll to position [0, 4638]
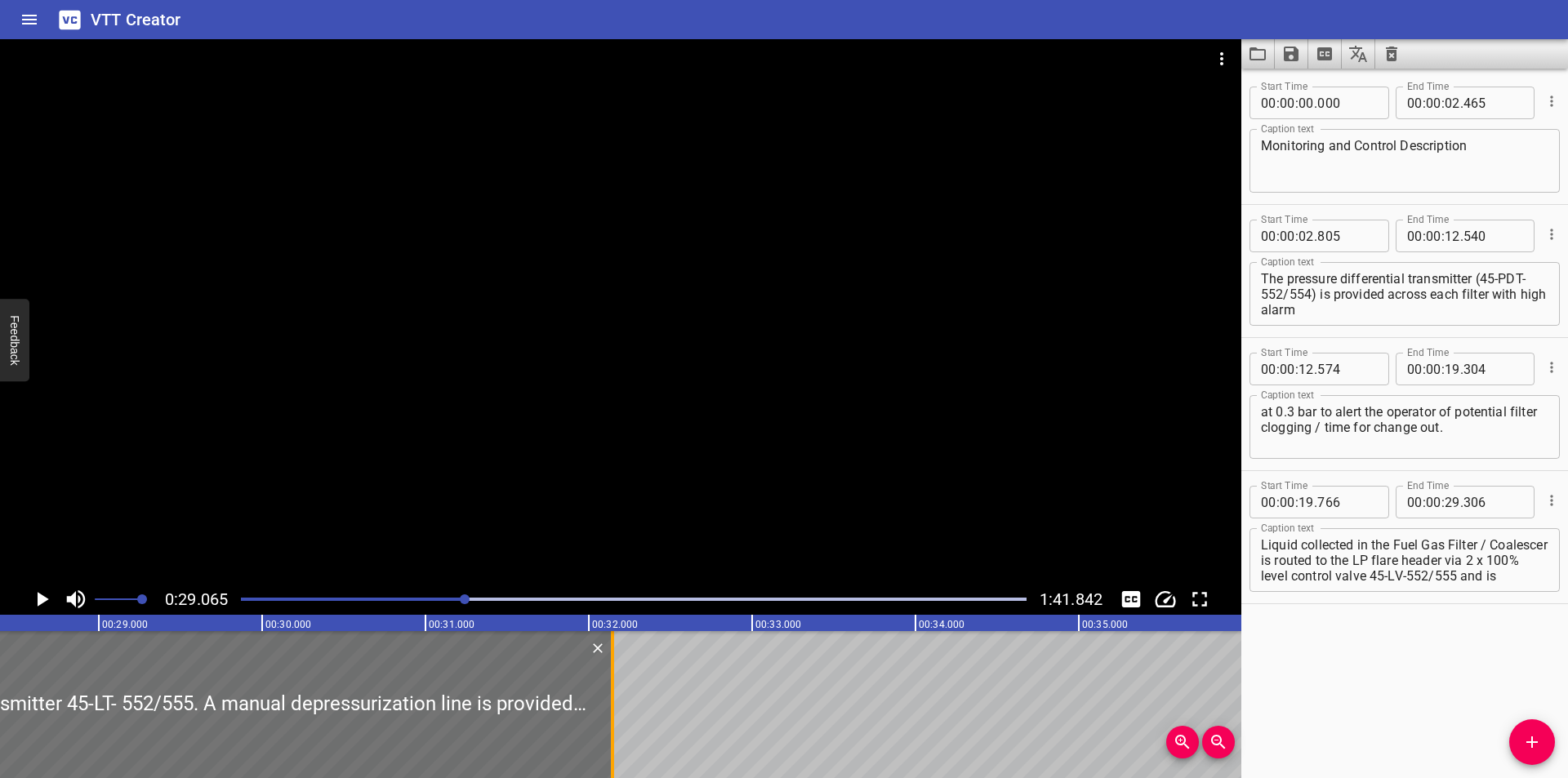
drag, startPoint x: 148, startPoint y: 732, endPoint x: 611, endPoint y: 732, distance: 463.0
click at [611, 732] on div at bounding box center [611, 704] width 3 height 147
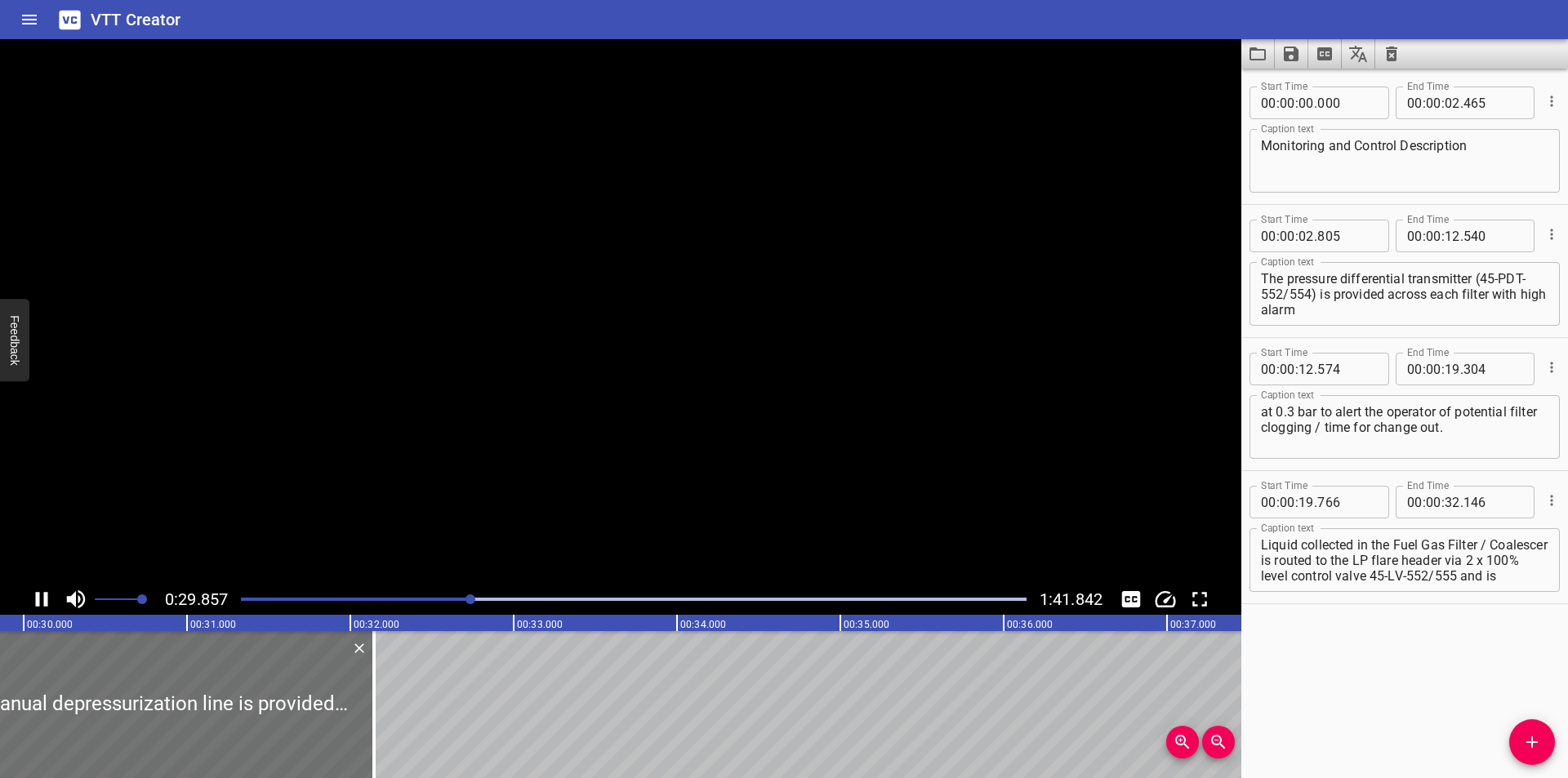
scroll to position [0, 4906]
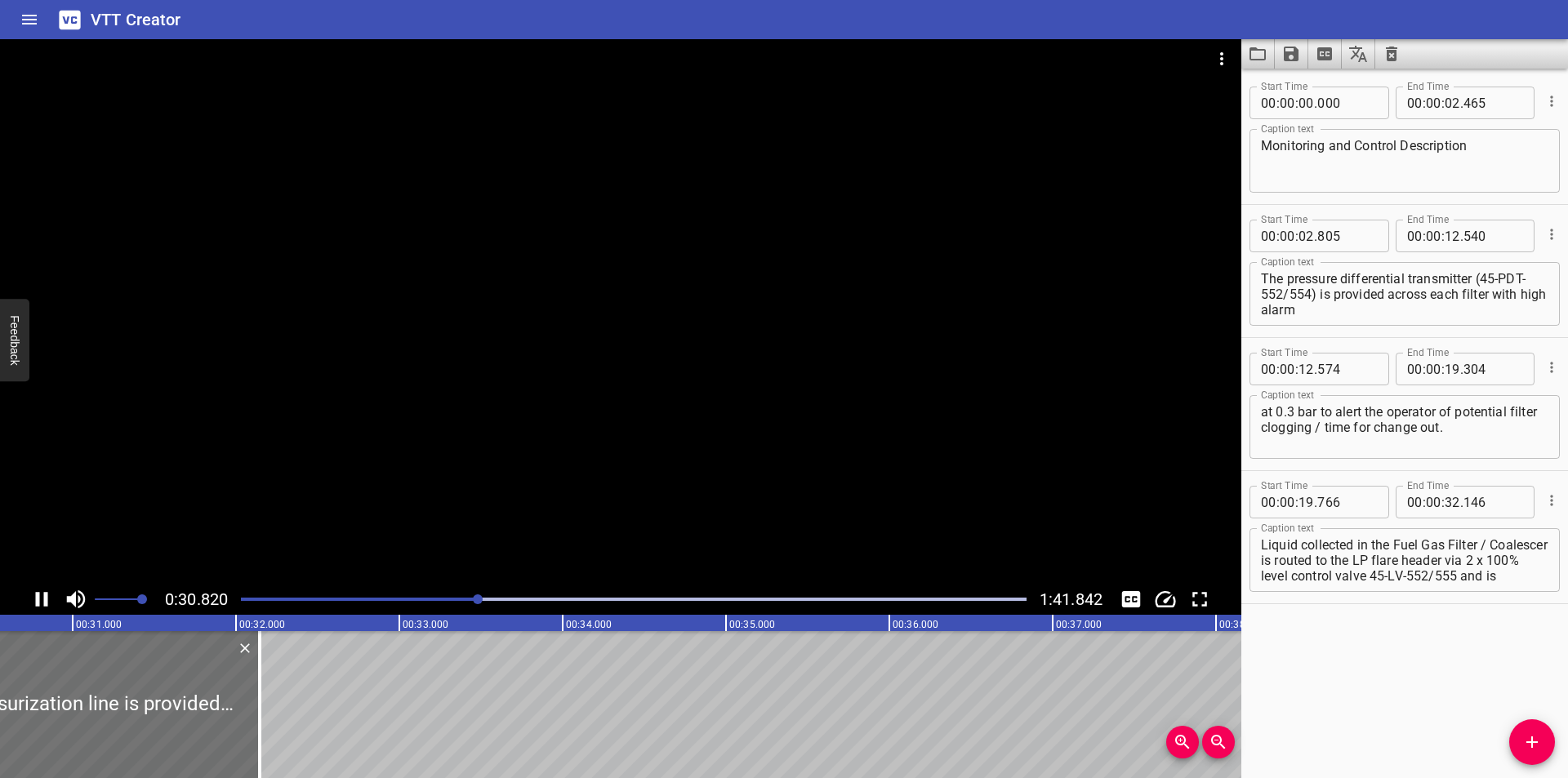
click at [435, 417] on div at bounding box center [620, 311] width 1241 height 545
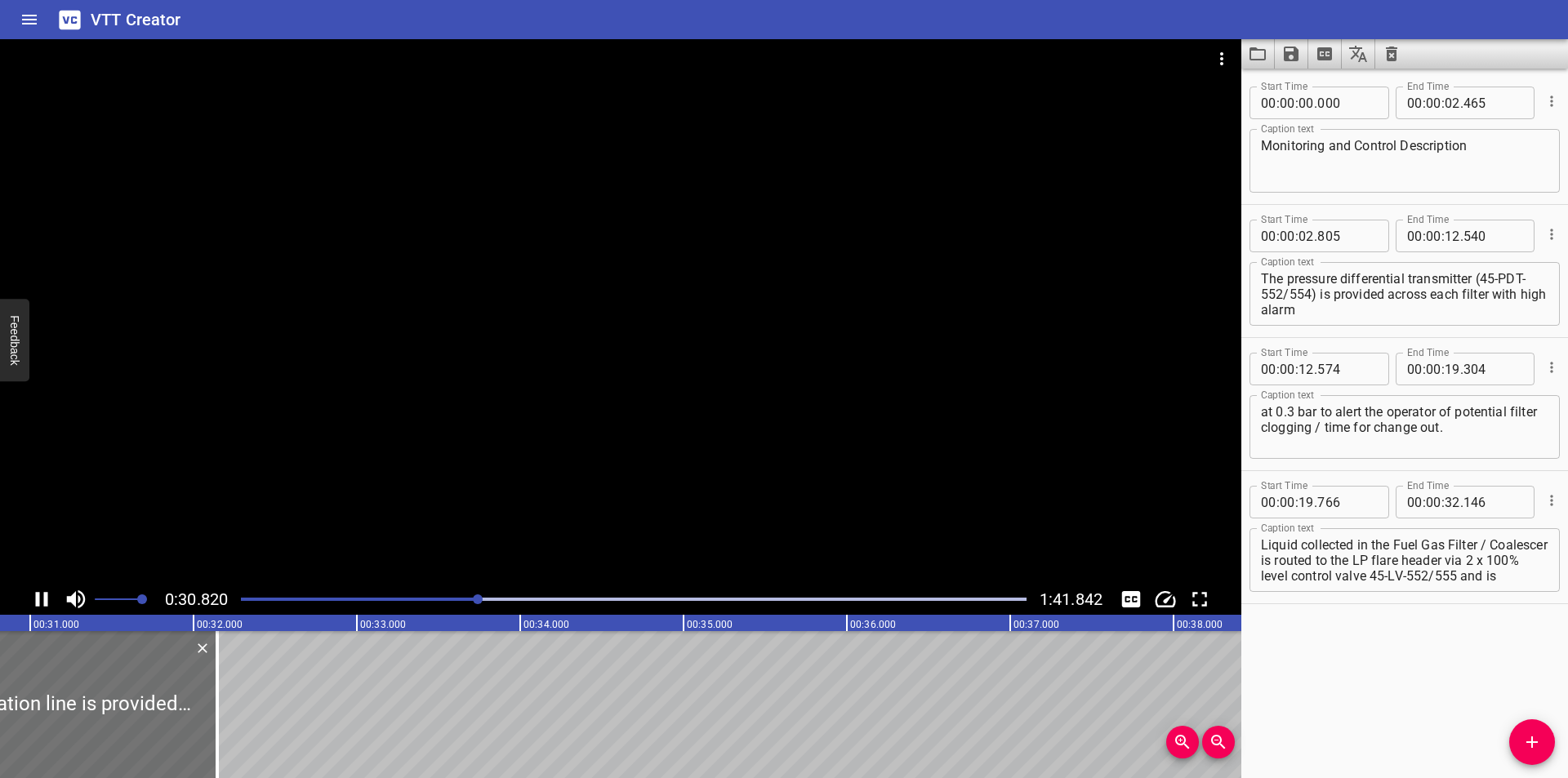
scroll to position [0, 5051]
click at [193, 731] on div at bounding box center [195, 704] width 17 height 147
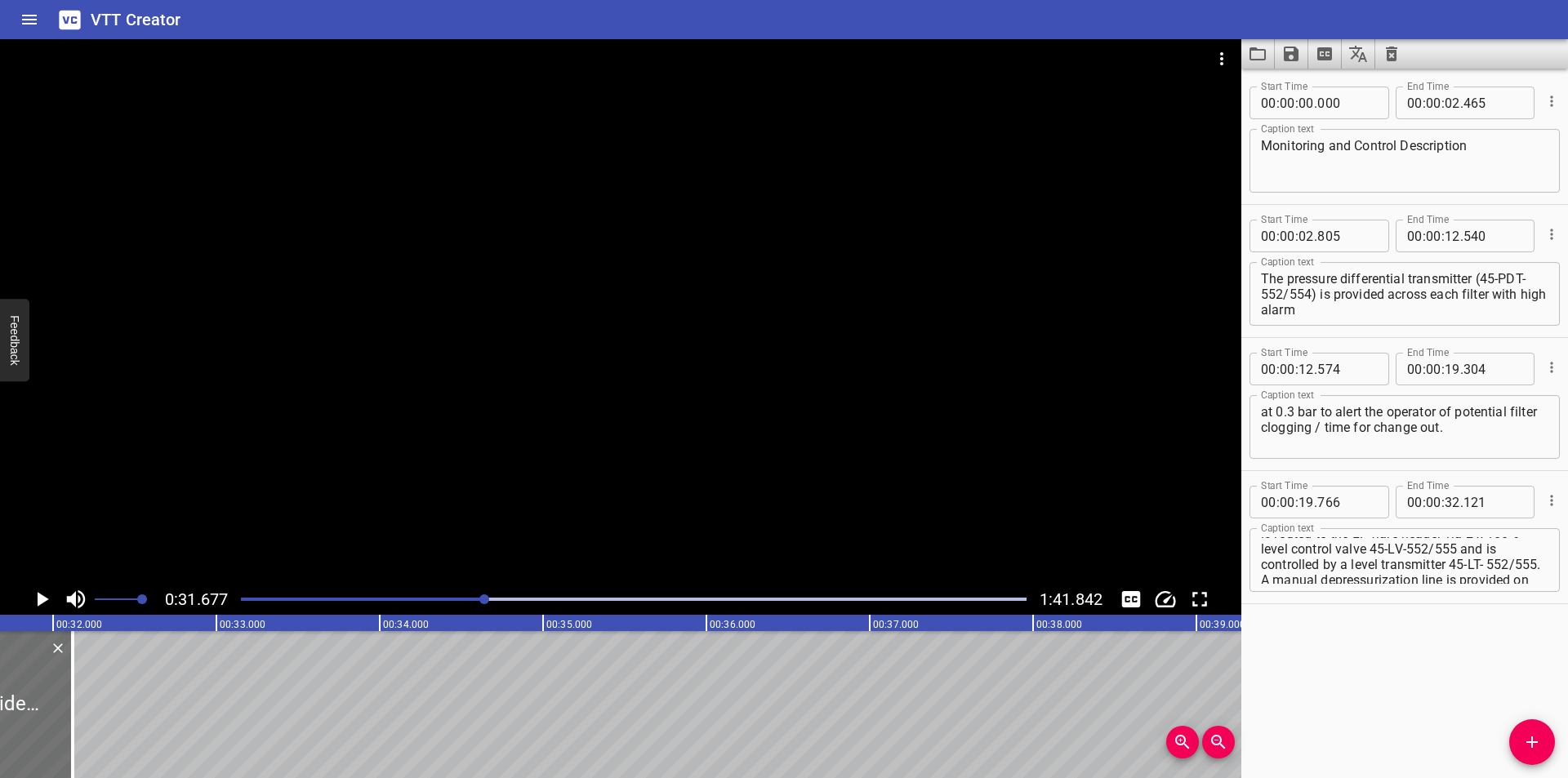
scroll to position [55, 0]
click at [1332, 556] on textarea "Liquid collected in the Fuel Gas Filter / Coalescer is routed to the LP flare h…" at bounding box center [1404, 561] width 288 height 47
click at [1446, 576] on textarea "Liquid collected in the Fuel Gas Filter / Coalescer is routed to the LP flare h…" at bounding box center [1404, 561] width 288 height 47
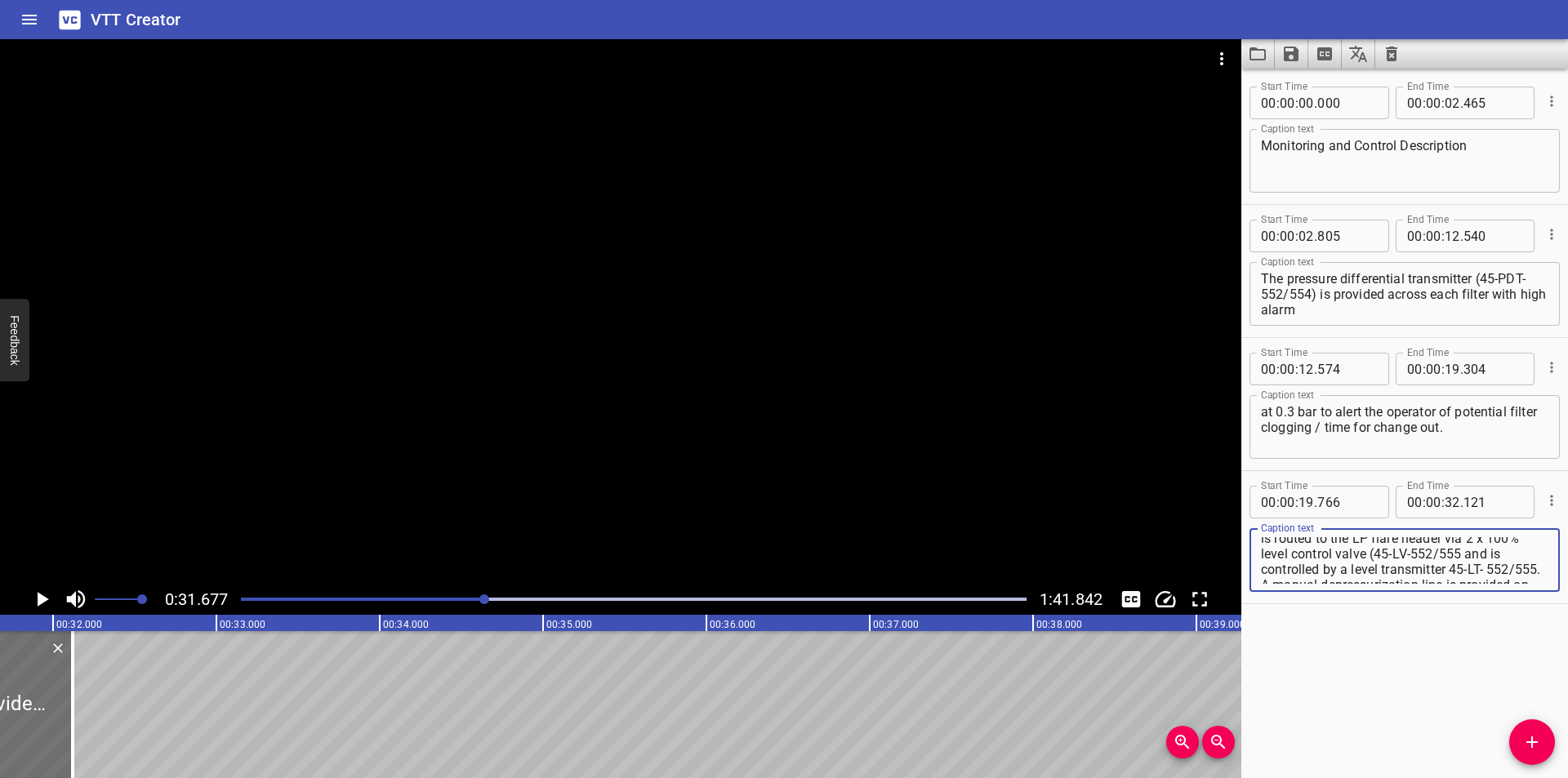
click at [1310, 570] on textarea "Liquid collected in the Fuel Gas Filter / Coalescer is routed to the LP flare h…" at bounding box center [1404, 561] width 288 height 47
drag, startPoint x: 1319, startPoint y: 567, endPoint x: 1567, endPoint y: 718, distance: 290.4
click at [1567, 718] on div "Start Time 00 : 00 : 00 . 000 Start Time End Time 00 : 00 : 02 . 465 End Time C…" at bounding box center [1404, 423] width 327 height 710
drag, startPoint x: 1546, startPoint y: 737, endPoint x: 817, endPoint y: 739, distance: 729.0
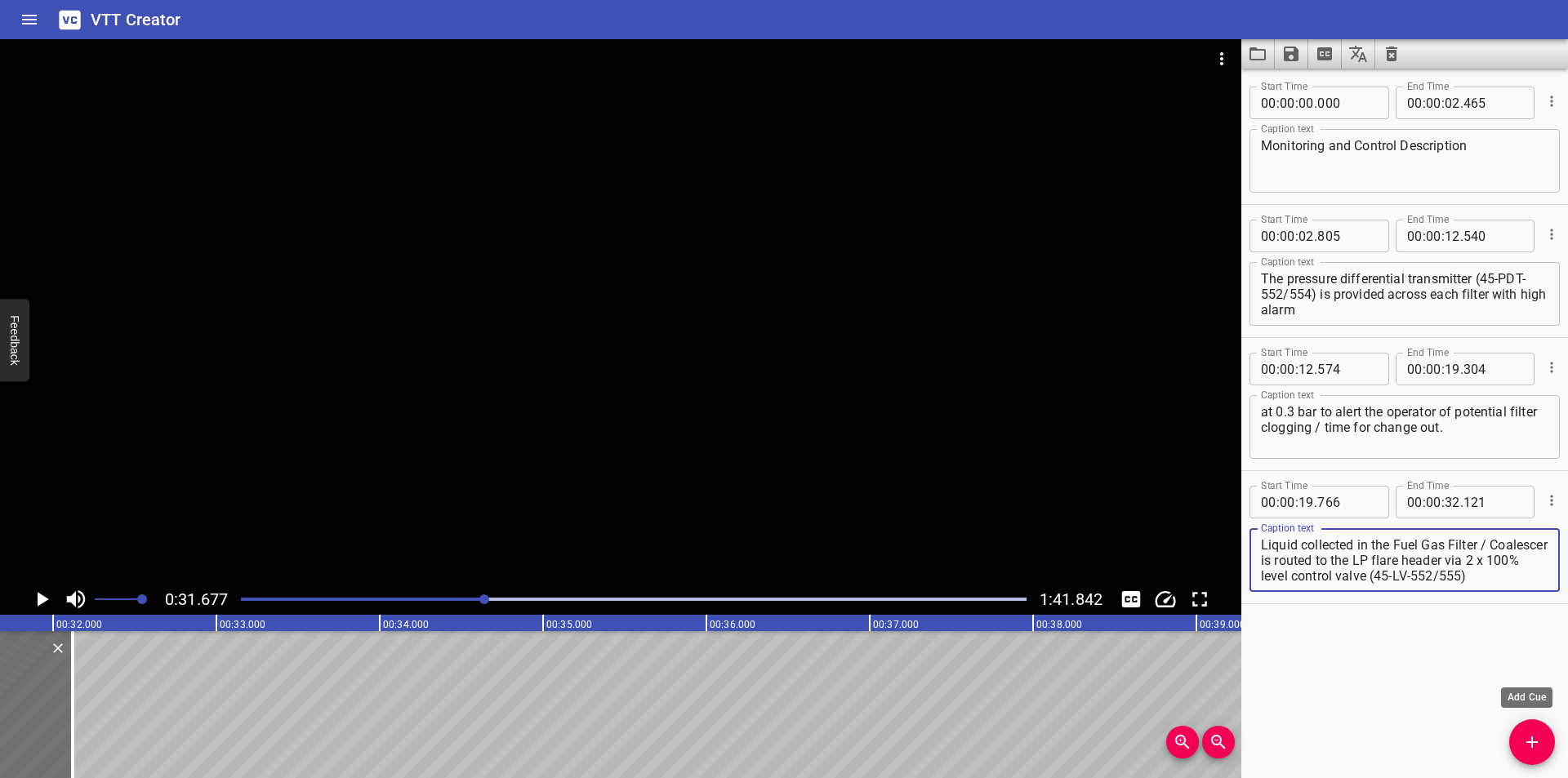
click at [1545, 737] on span "Add Cue" at bounding box center [1532, 742] width 46 height 19
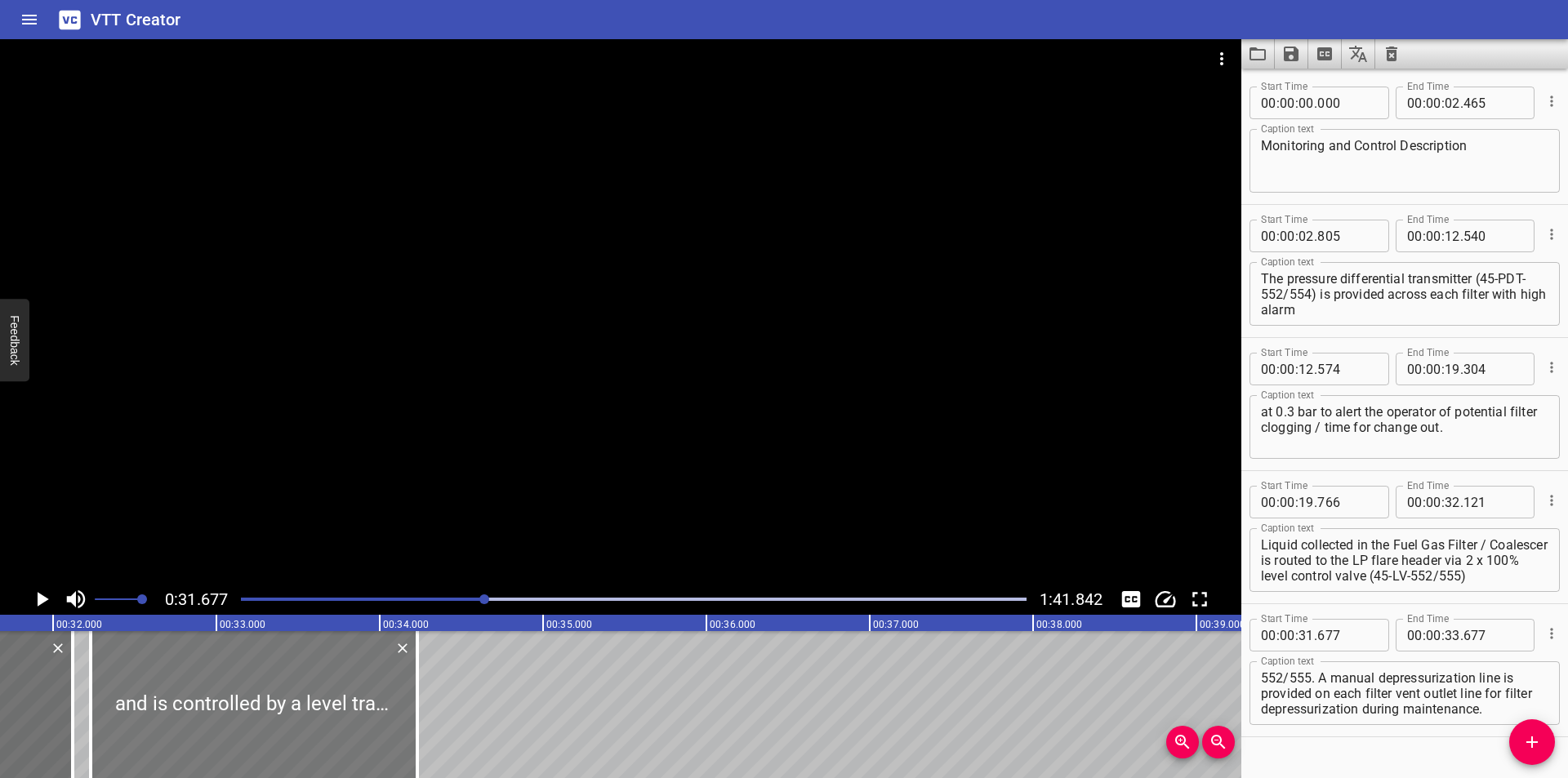
drag, startPoint x: 221, startPoint y: 731, endPoint x: 309, endPoint y: 743, distance: 88.8
click at [309, 743] on div at bounding box center [254, 704] width 327 height 147
click at [74, 730] on div at bounding box center [70, 704] width 17 height 147
click at [390, 410] on div at bounding box center [620, 311] width 1241 height 545
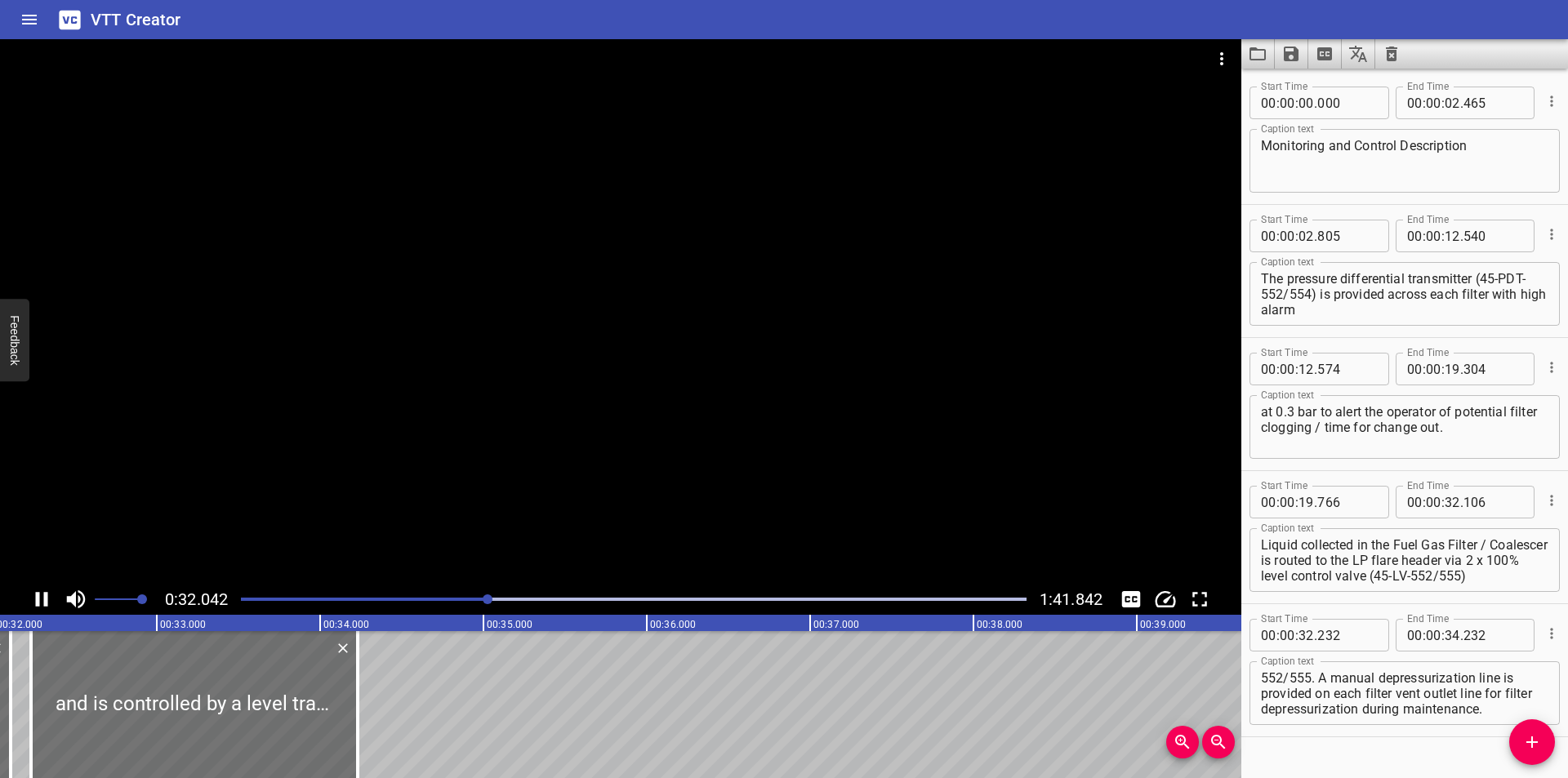
scroll to position [33, 0]
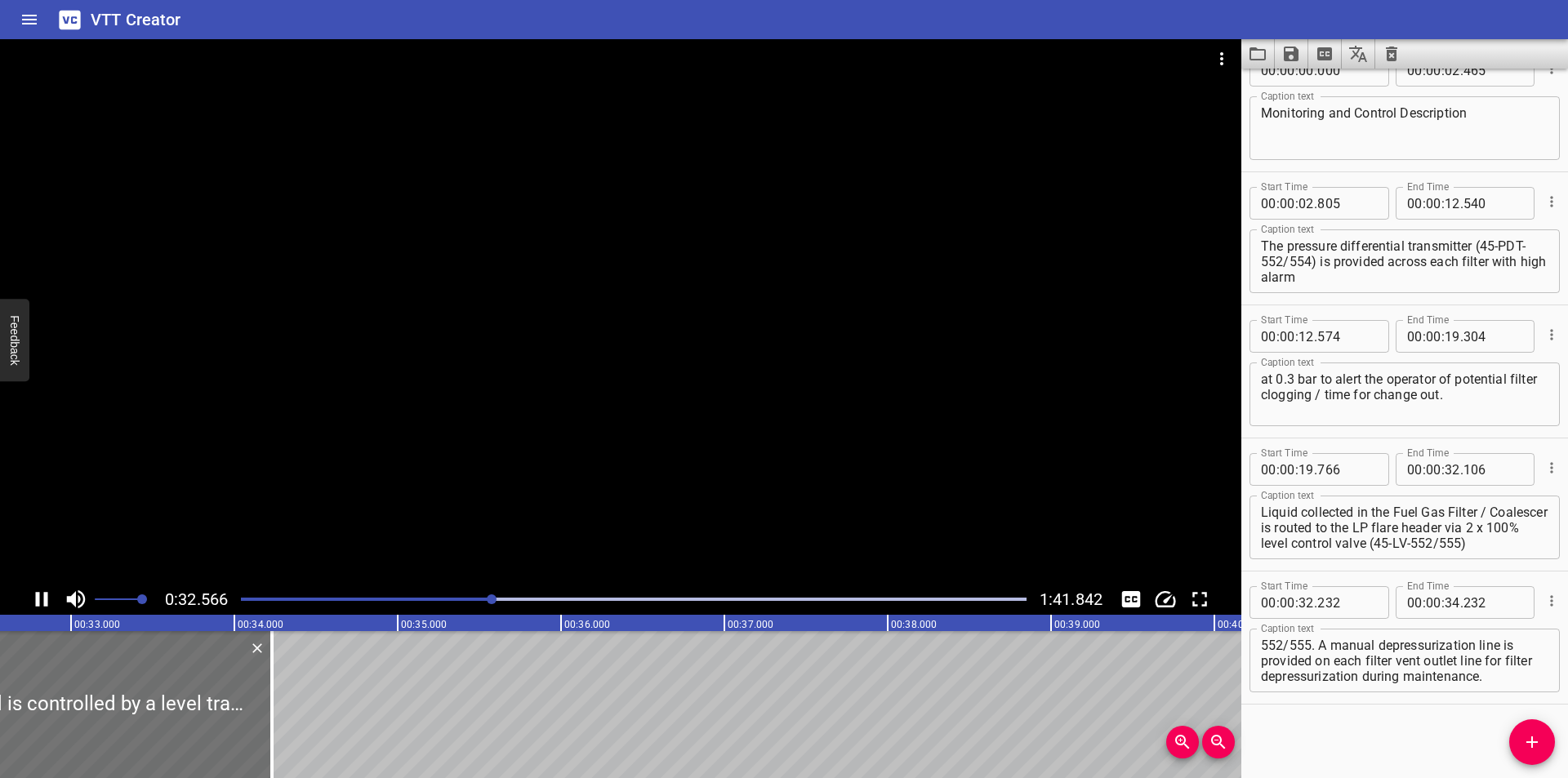
click at [475, 603] on div at bounding box center [634, 599] width 805 height 22
click at [301, 601] on div at bounding box center [634, 599] width 805 height 22
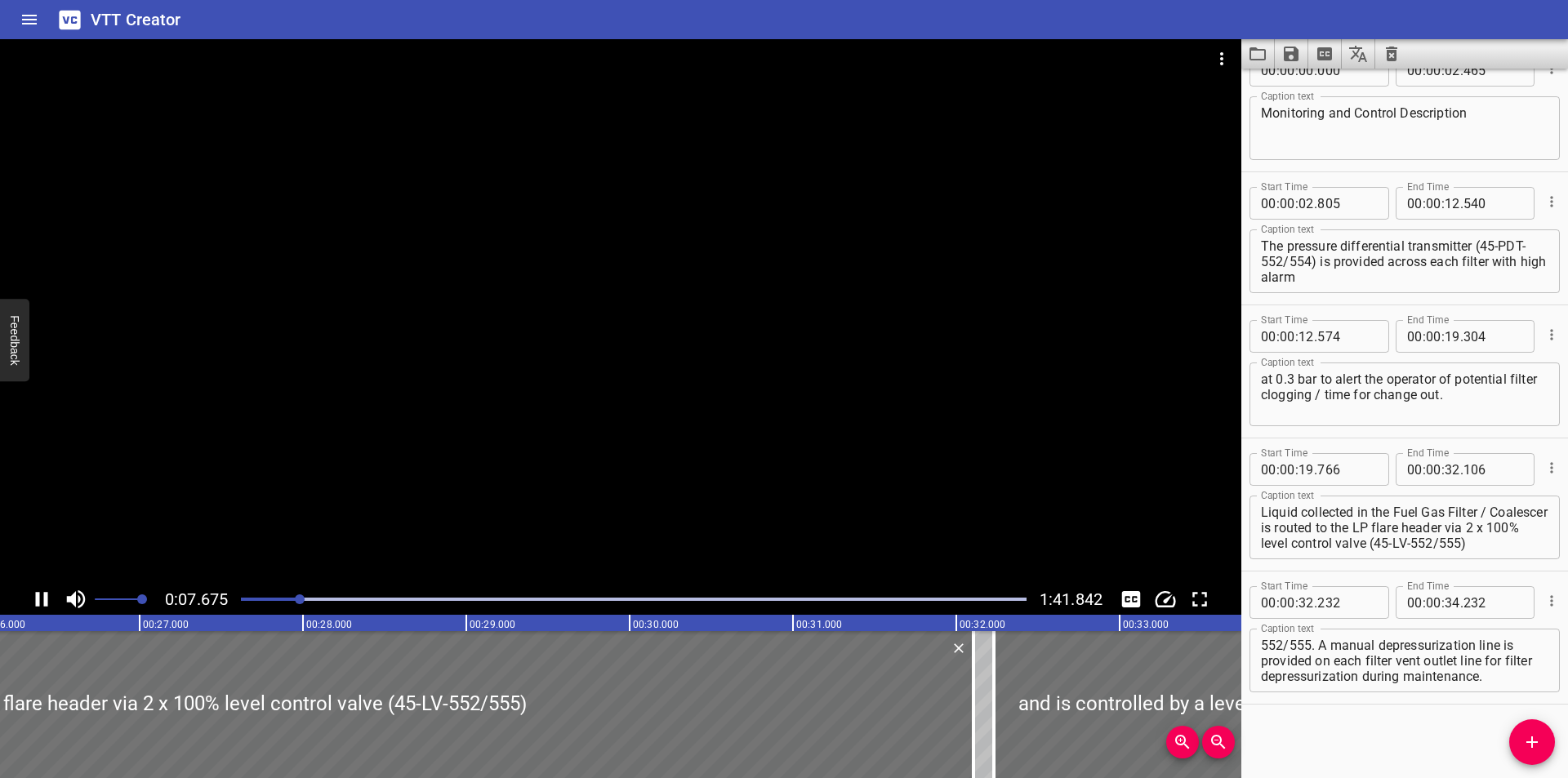
click at [335, 605] on div at bounding box center [634, 599] width 805 height 22
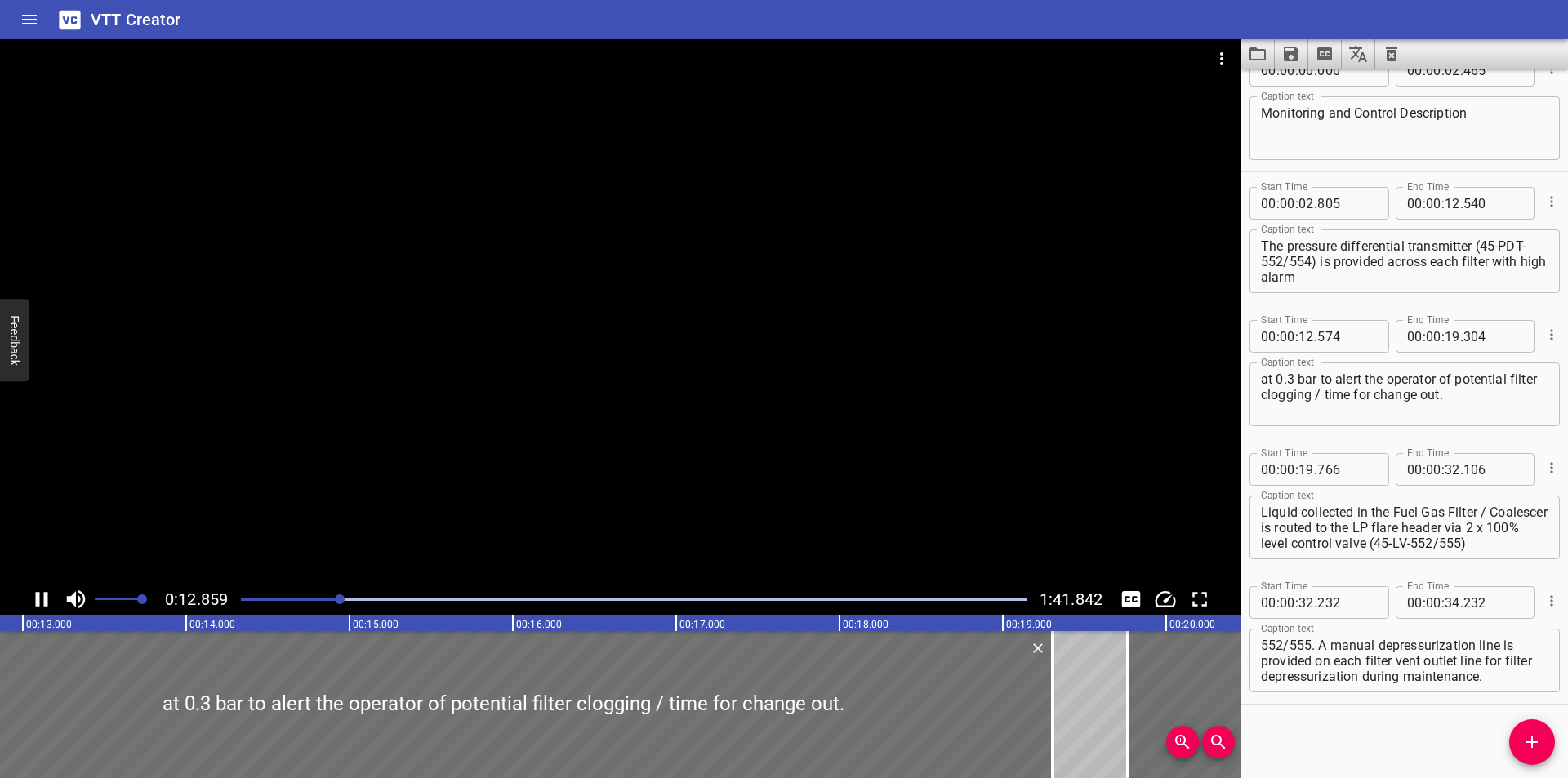
click at [366, 601] on div "Play progress" at bounding box center [634, 599] width 786 height 3
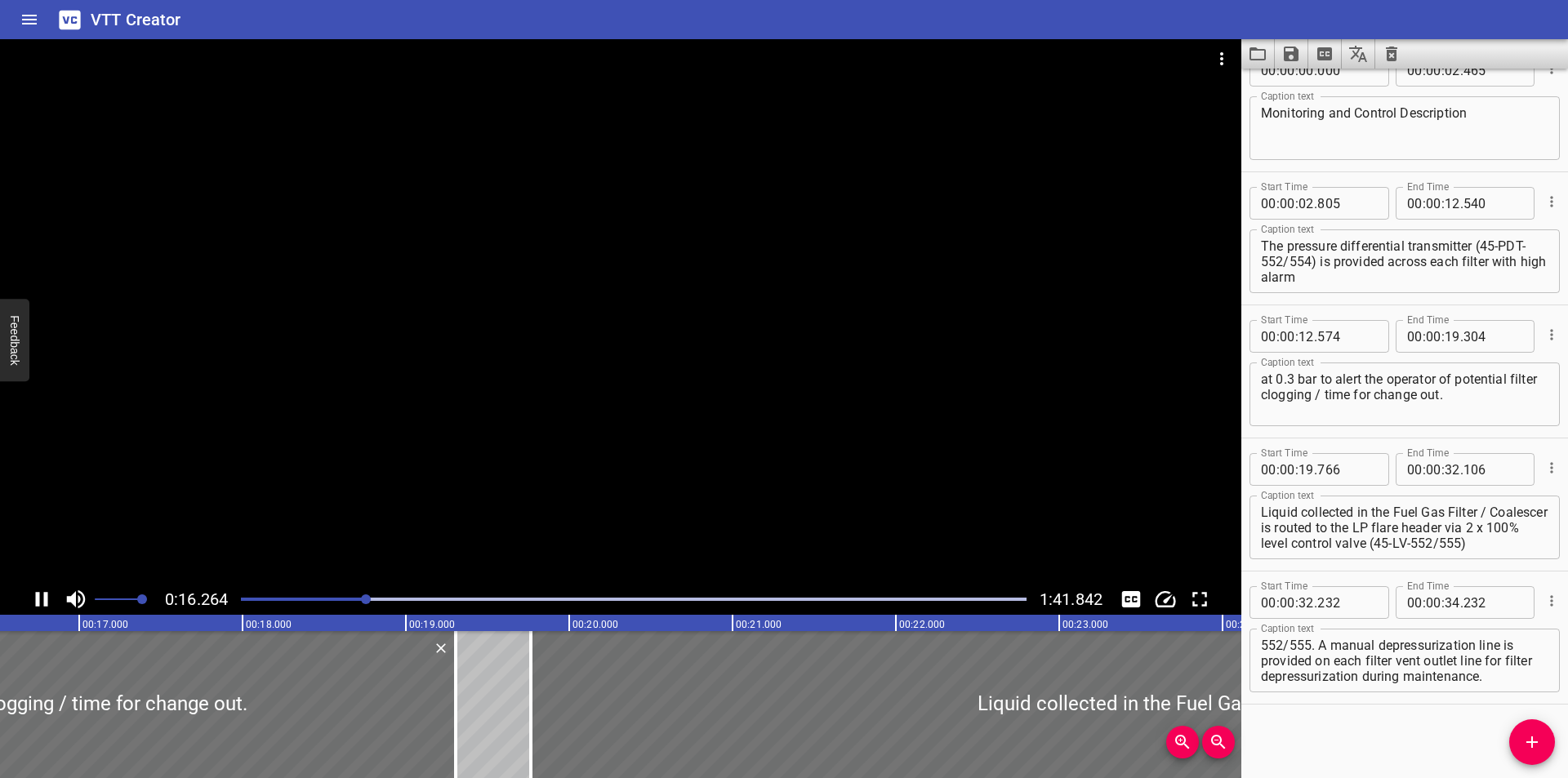
click at [405, 604] on div at bounding box center [634, 599] width 805 height 22
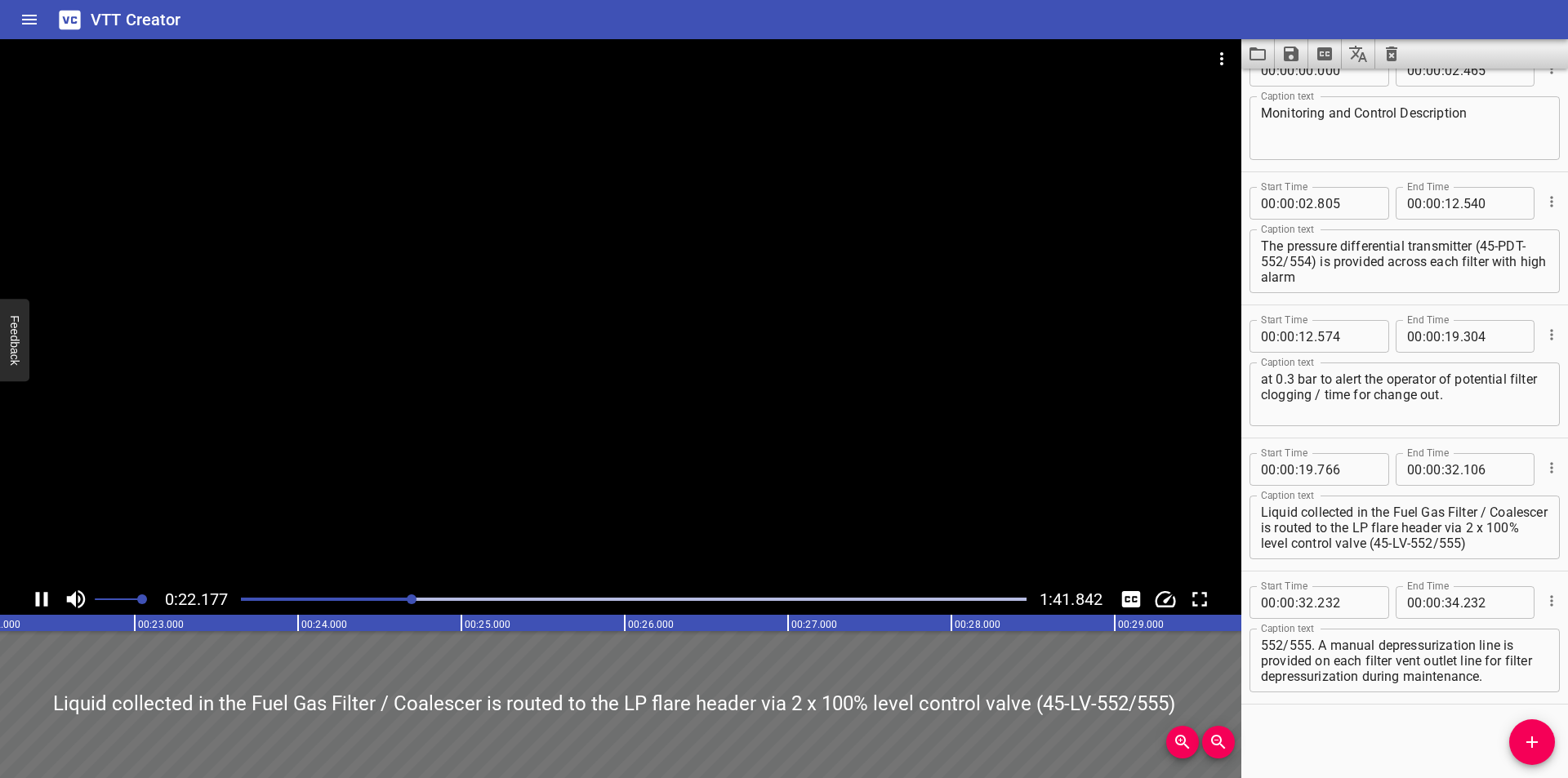
click at [396, 605] on div at bounding box center [634, 599] width 805 height 22
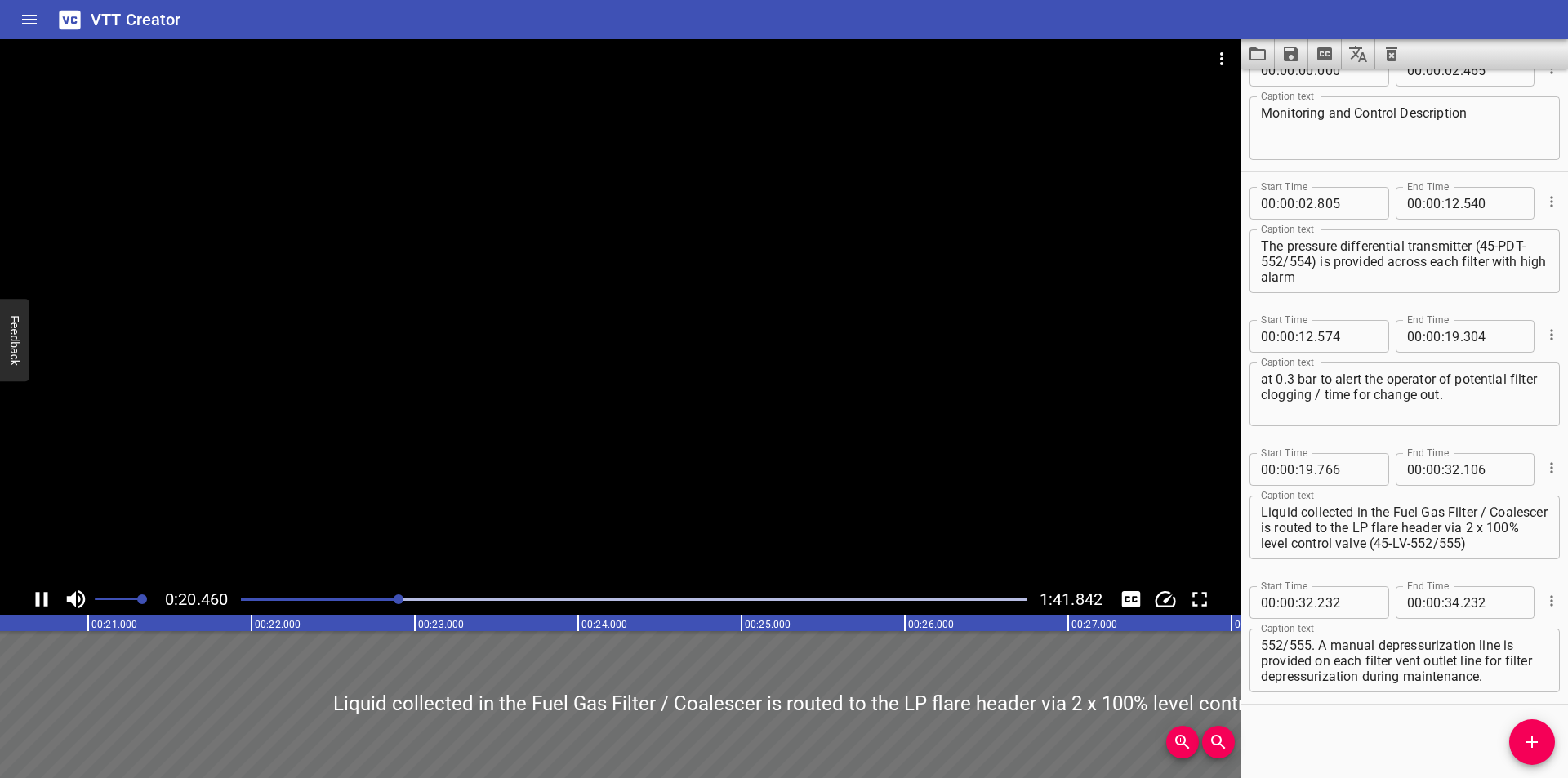
click at [393, 606] on div at bounding box center [634, 599] width 805 height 22
click at [458, 490] on div at bounding box center [620, 311] width 1241 height 545
click at [581, 377] on div at bounding box center [620, 311] width 1241 height 545
click at [640, 391] on div at bounding box center [620, 311] width 1241 height 545
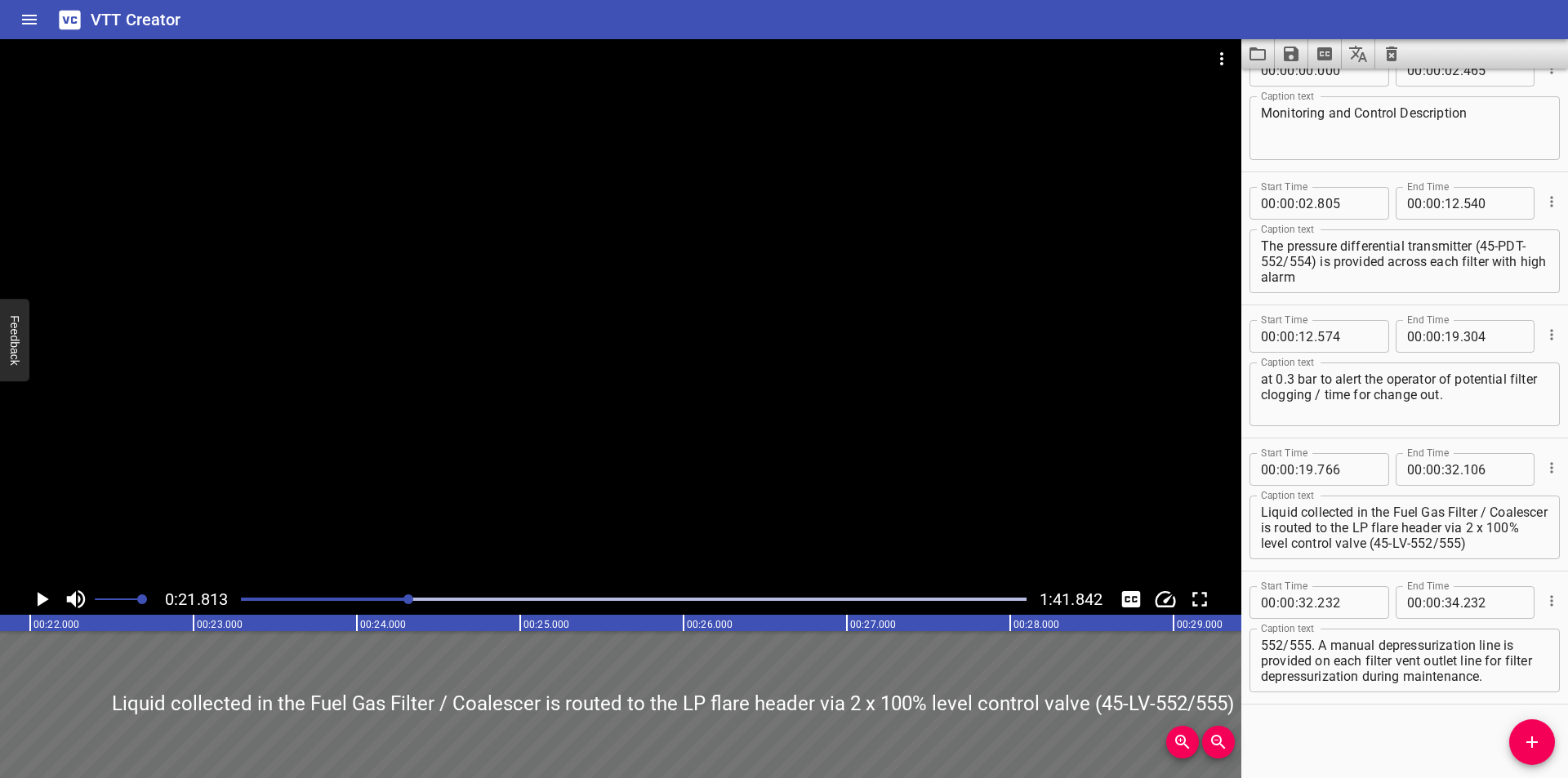
drag, startPoint x: 638, startPoint y: 392, endPoint x: 647, endPoint y: 390, distance: 9.2
click at [641, 391] on div at bounding box center [620, 311] width 1241 height 545
click at [686, 392] on div at bounding box center [620, 311] width 1241 height 545
click at [687, 399] on div at bounding box center [620, 311] width 1241 height 545
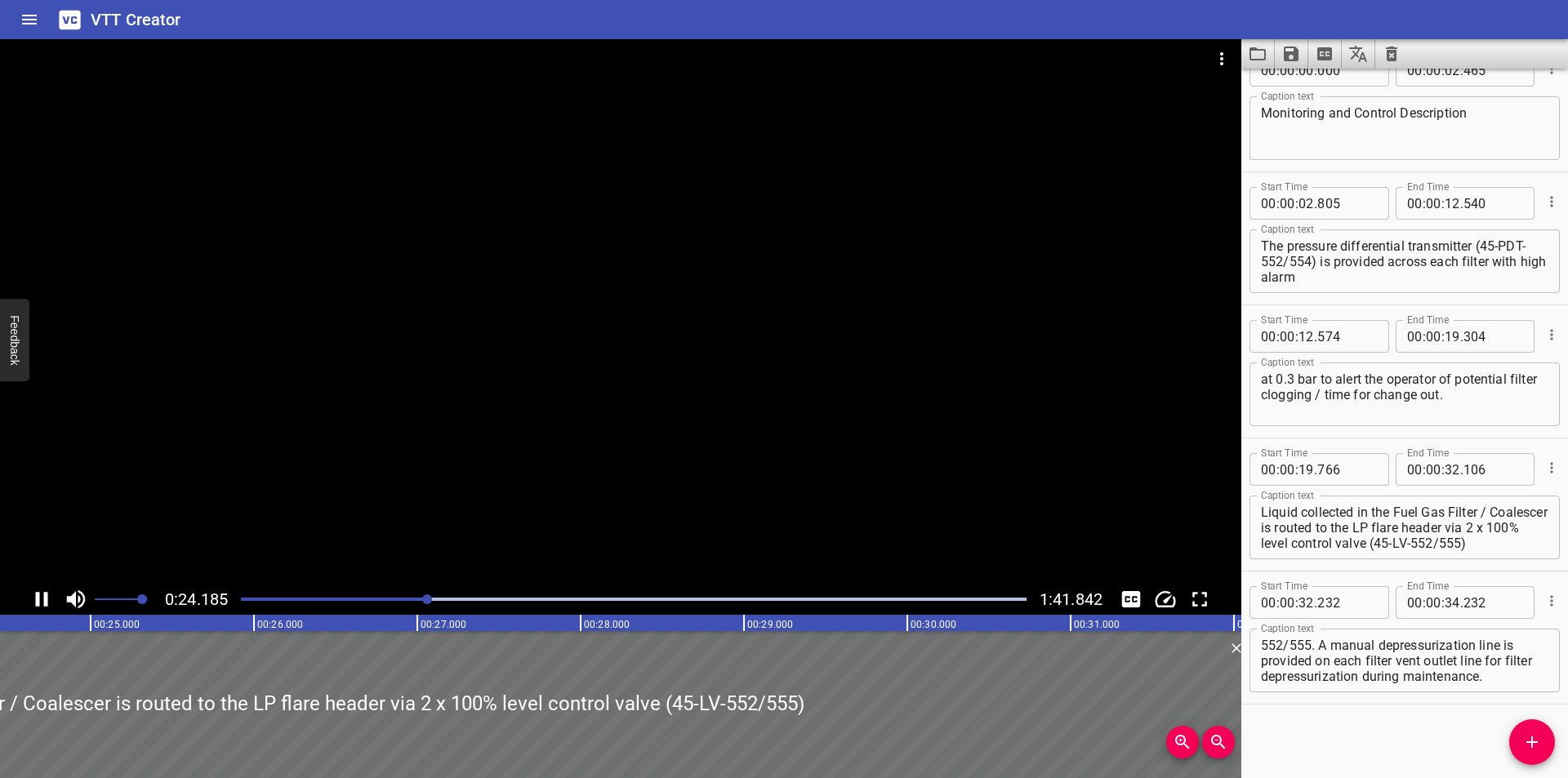
click at [707, 395] on div at bounding box center [620, 311] width 1241 height 545
click at [749, 394] on div at bounding box center [620, 311] width 1241 height 545
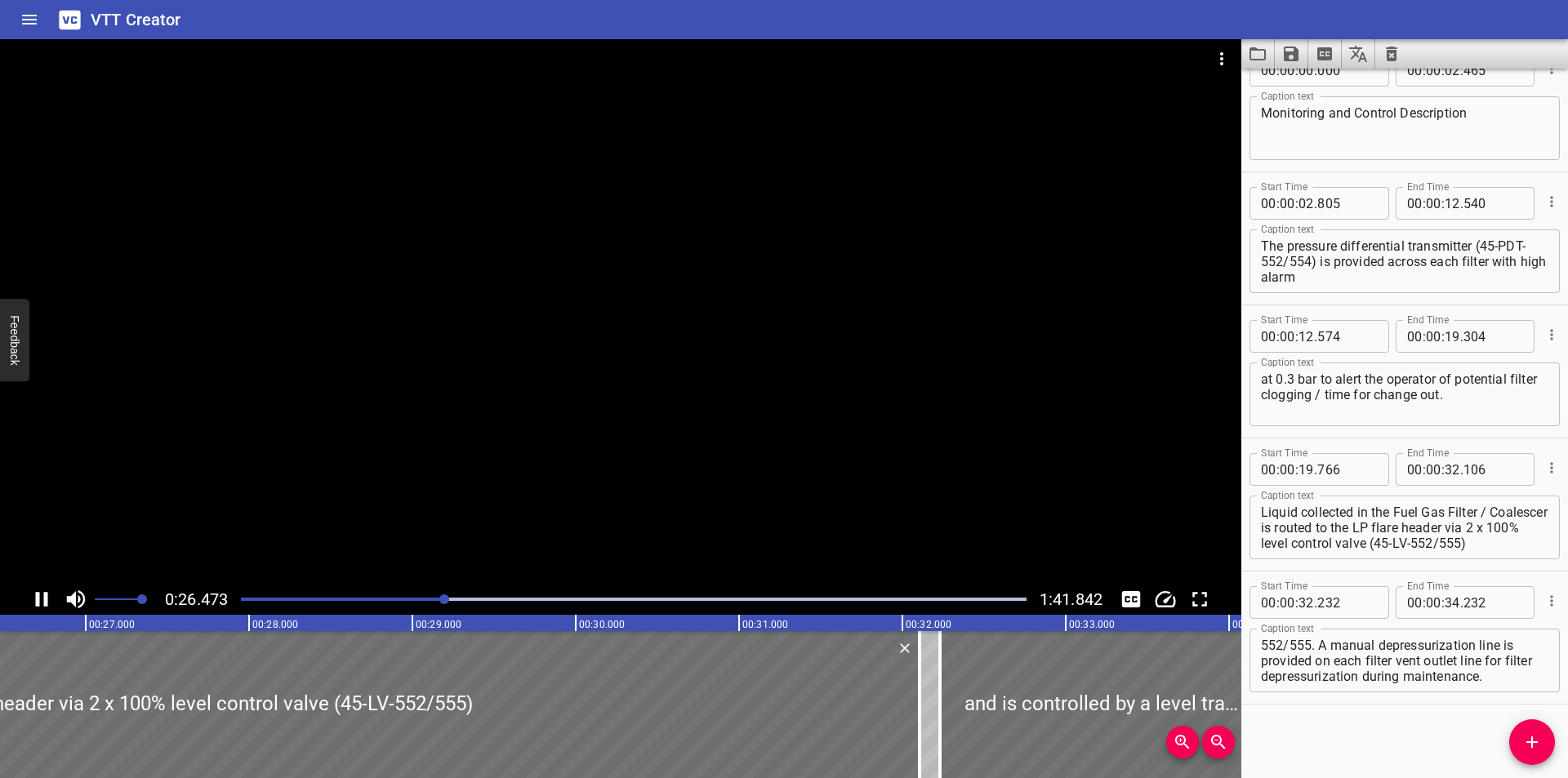
click at [758, 388] on div at bounding box center [620, 311] width 1241 height 545
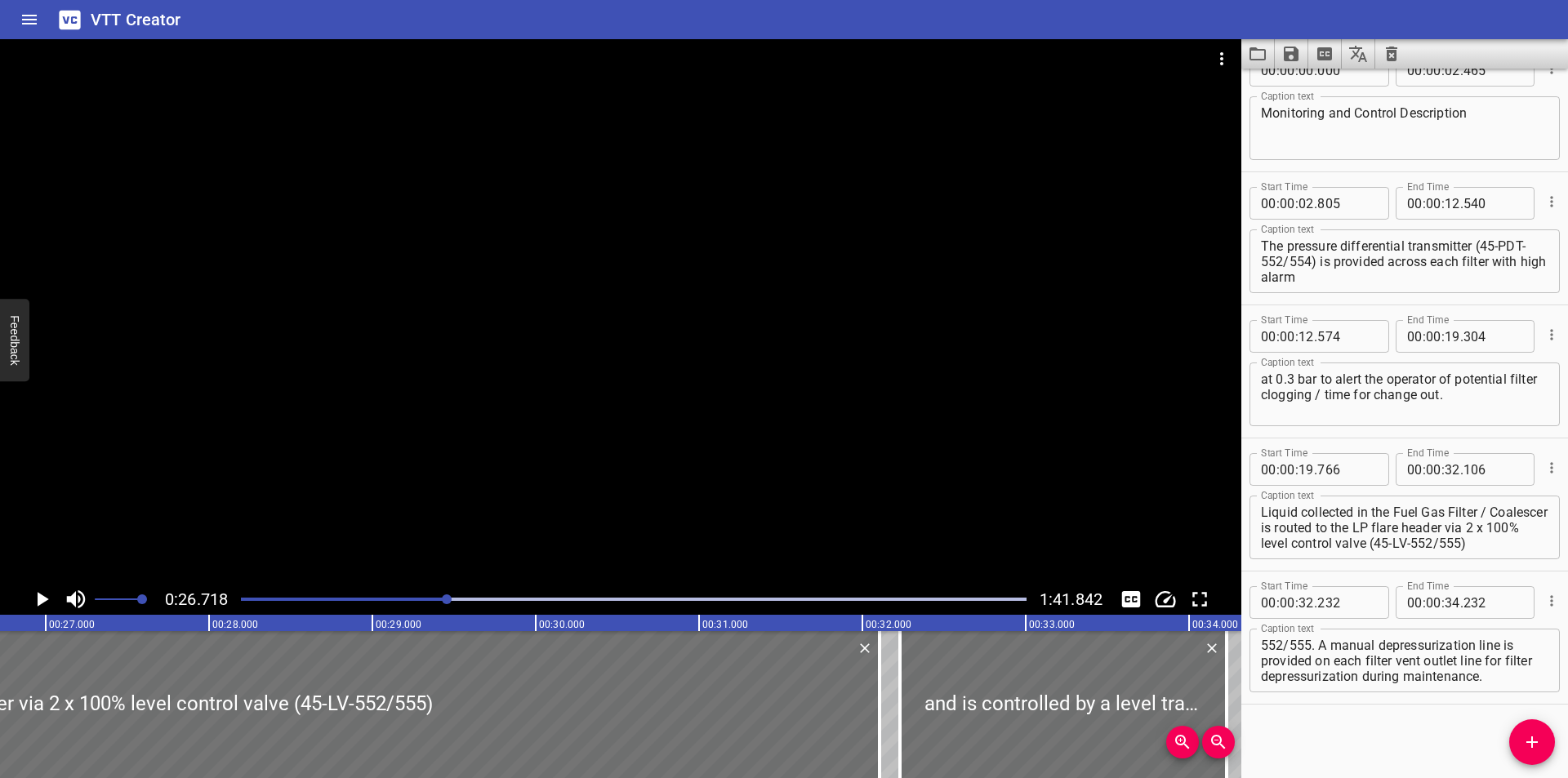
click at [760, 385] on div at bounding box center [620, 311] width 1241 height 545
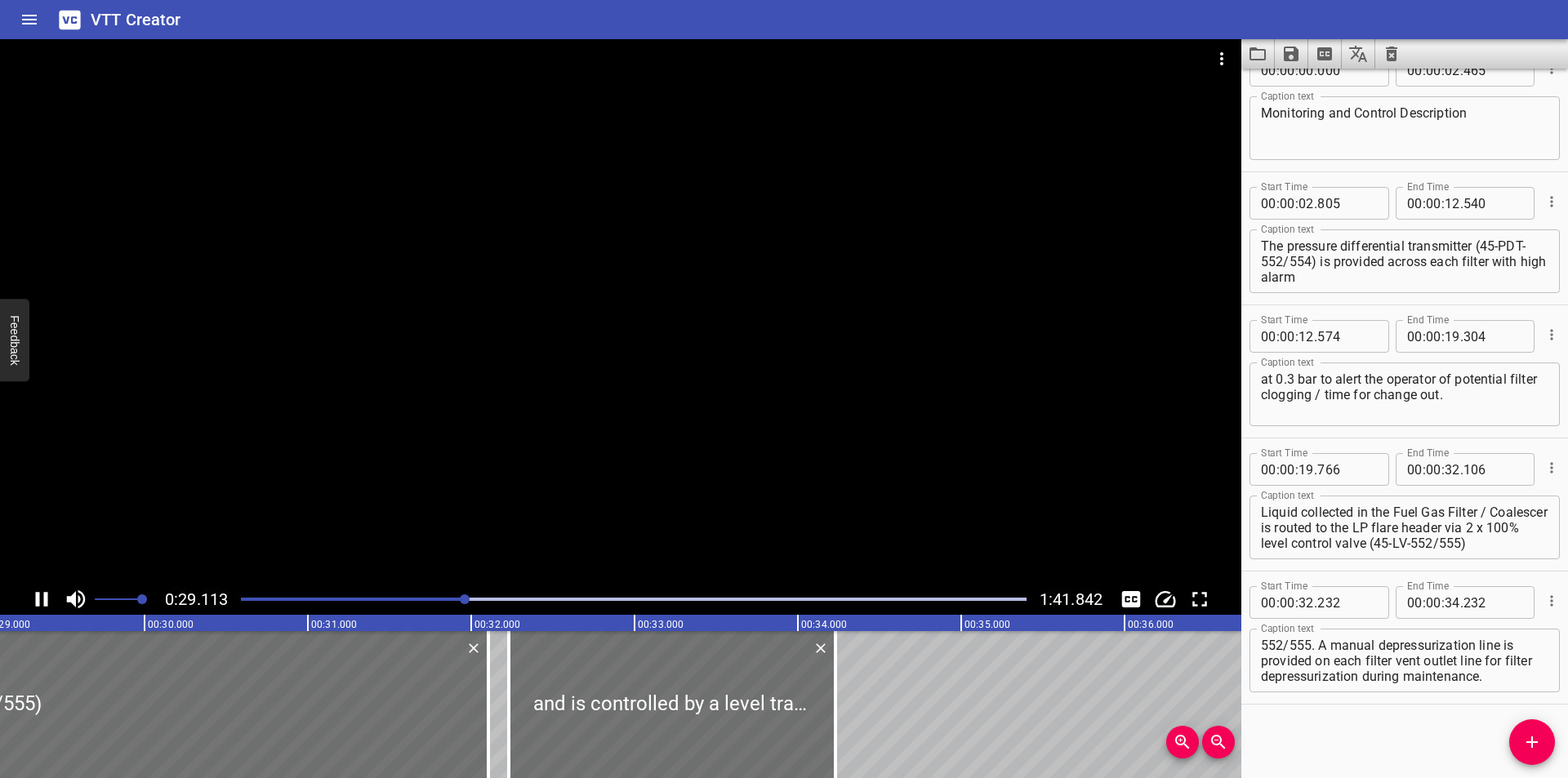
click at [774, 374] on div at bounding box center [620, 311] width 1241 height 545
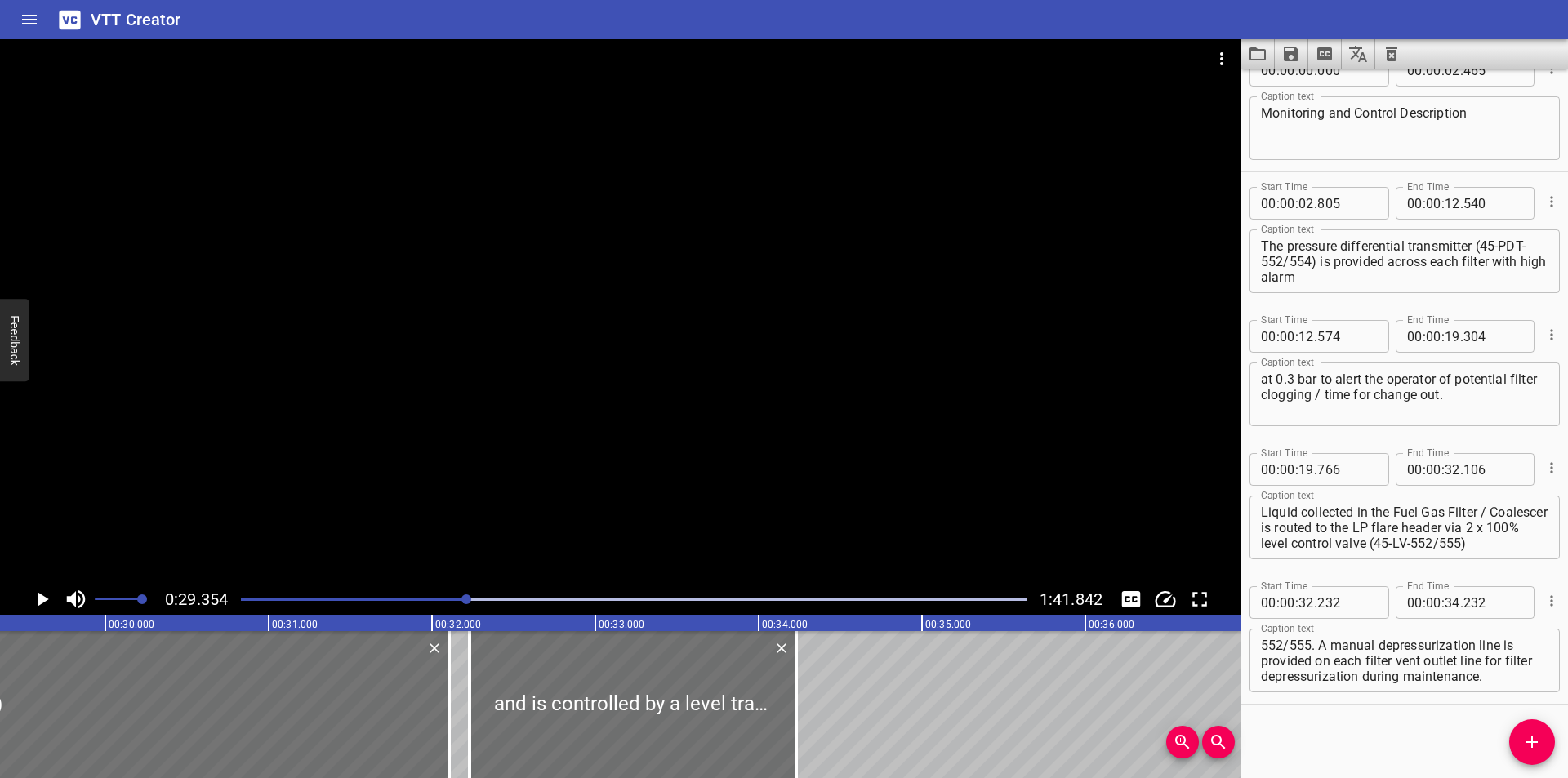
click at [773, 376] on div at bounding box center [620, 311] width 1241 height 545
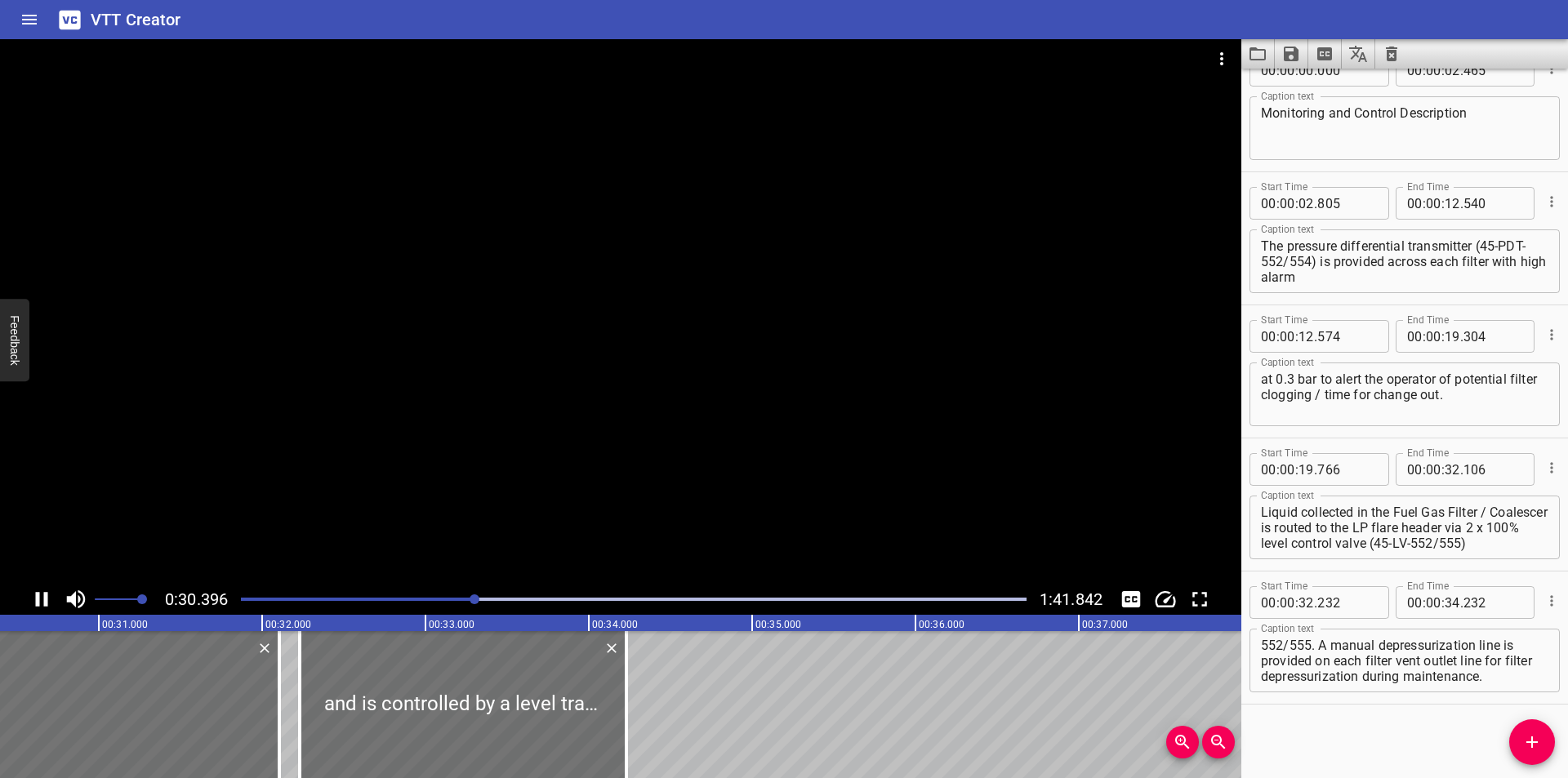
click at [774, 384] on div at bounding box center [620, 311] width 1241 height 545
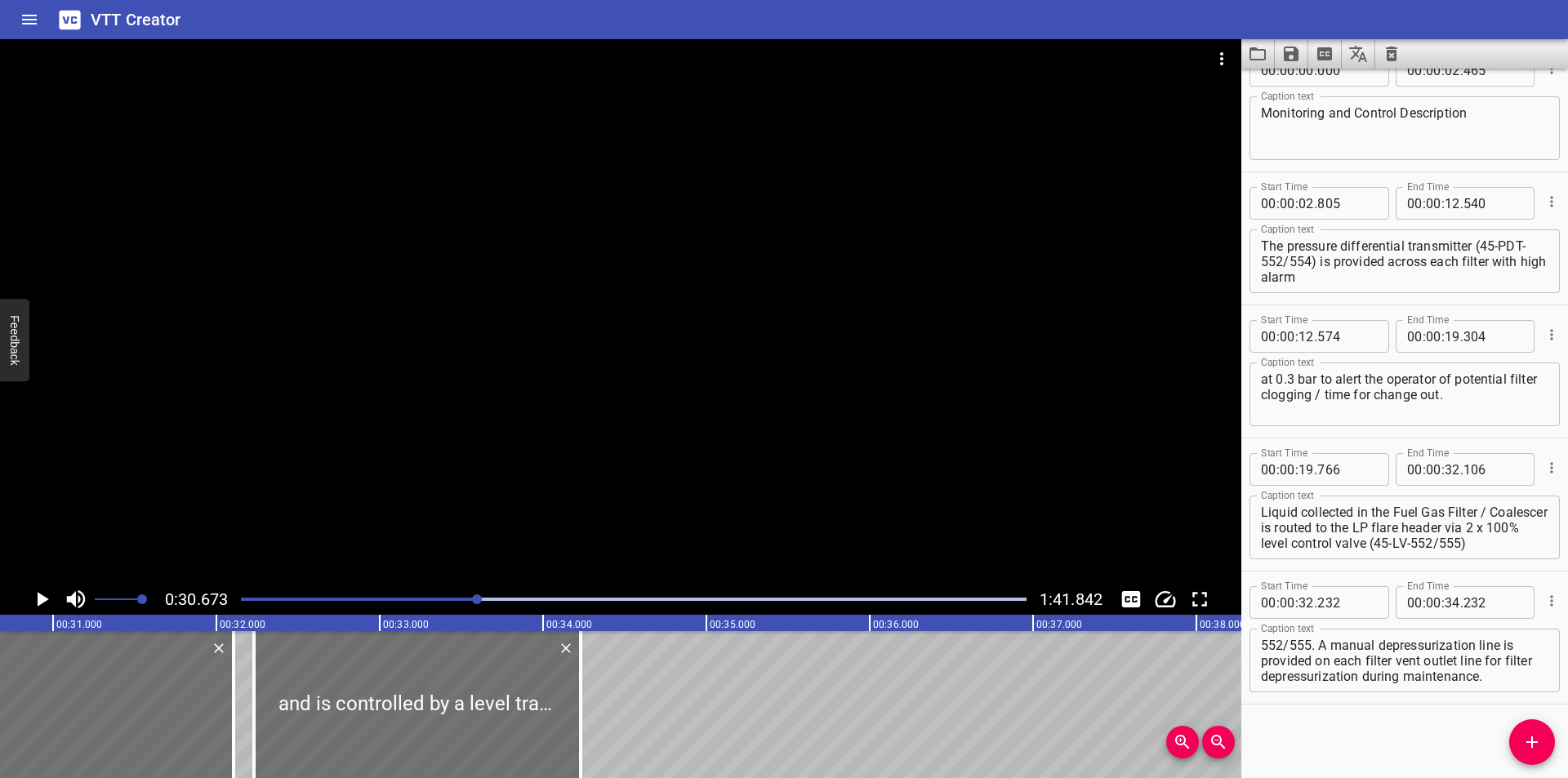
click at [779, 386] on div at bounding box center [620, 311] width 1241 height 545
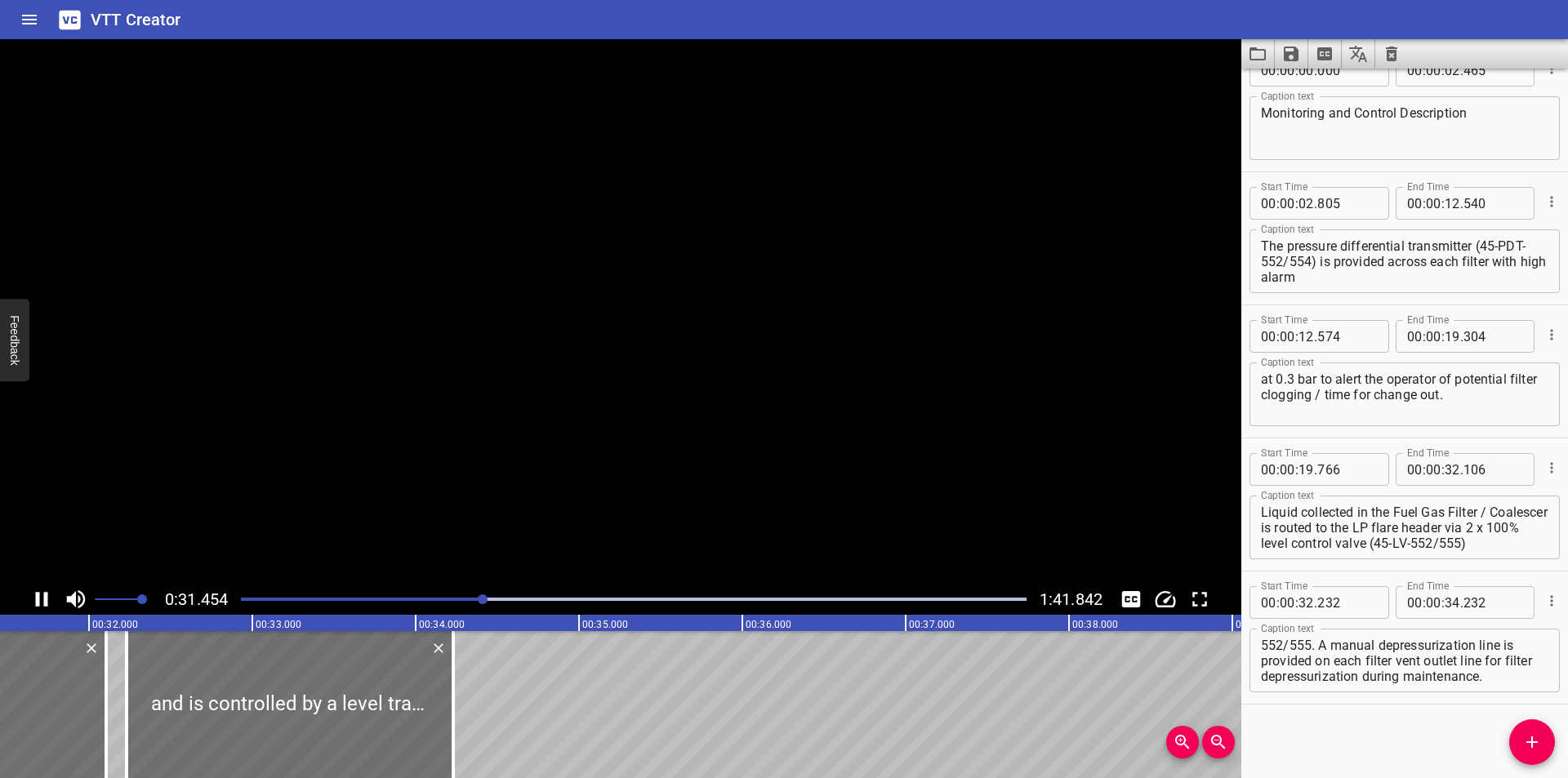
click at [779, 386] on video at bounding box center [620, 311] width 1241 height 545
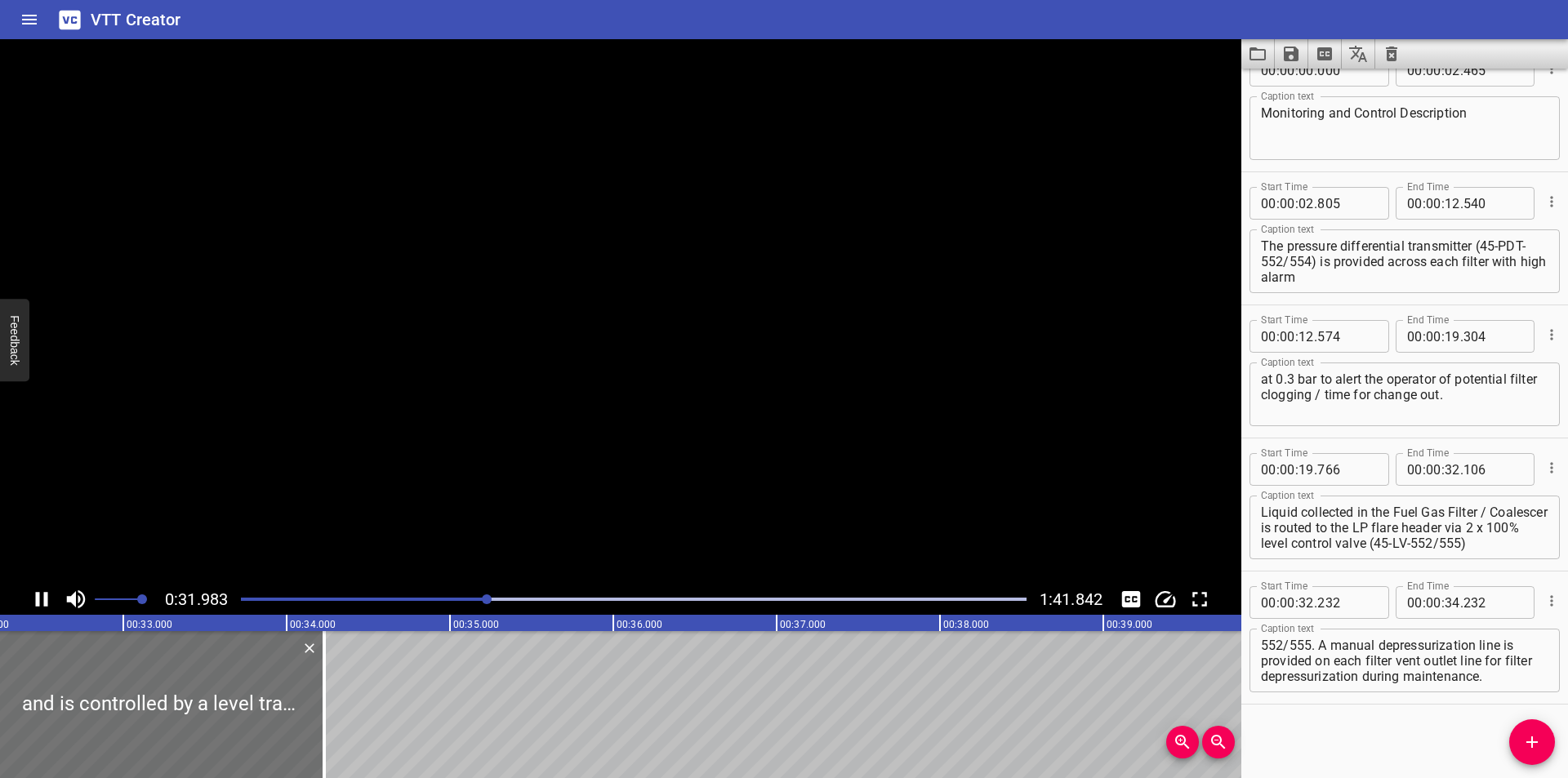
click at [779, 386] on video at bounding box center [620, 311] width 1241 height 545
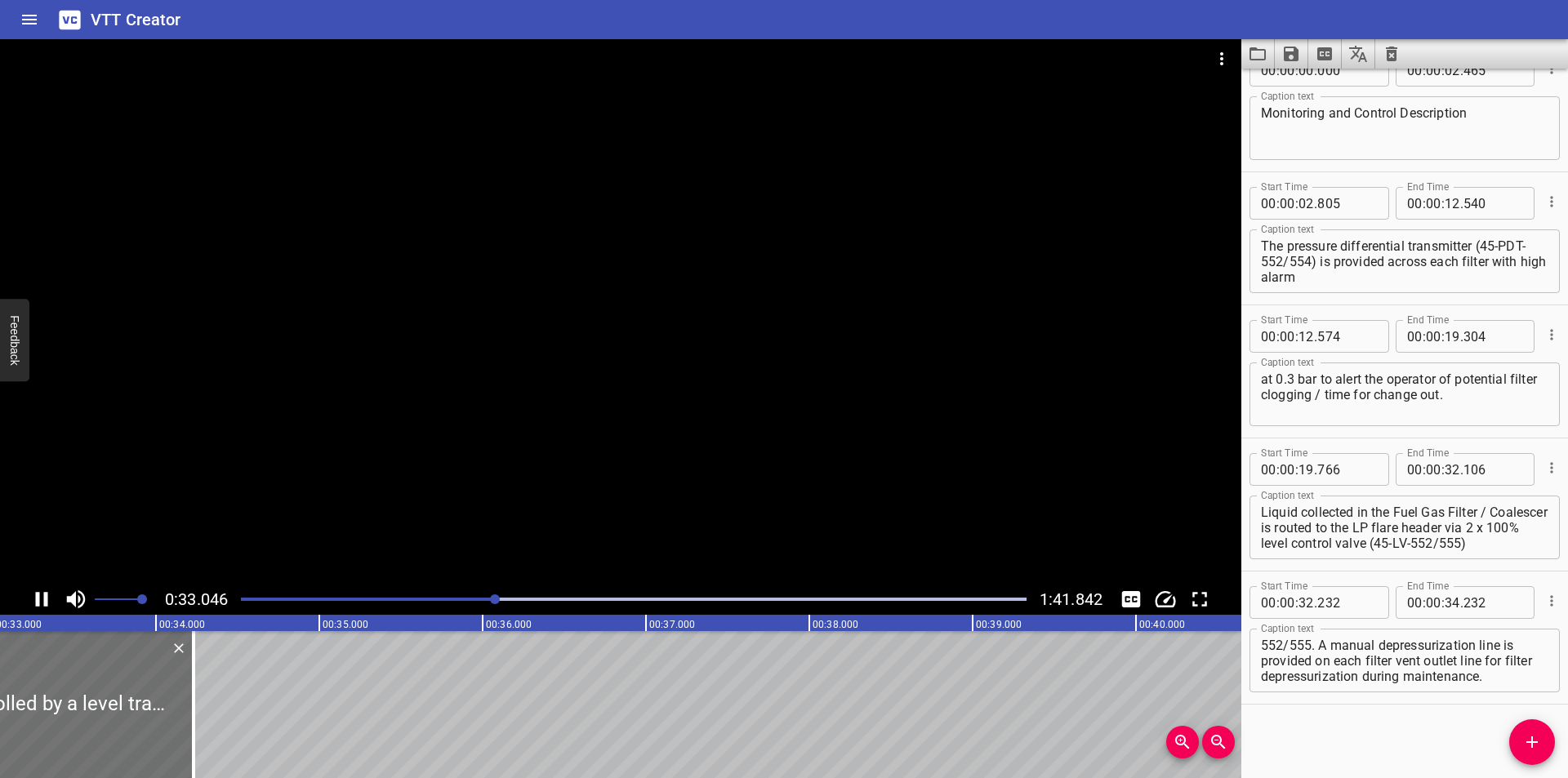
click at [766, 394] on div at bounding box center [620, 311] width 1241 height 545
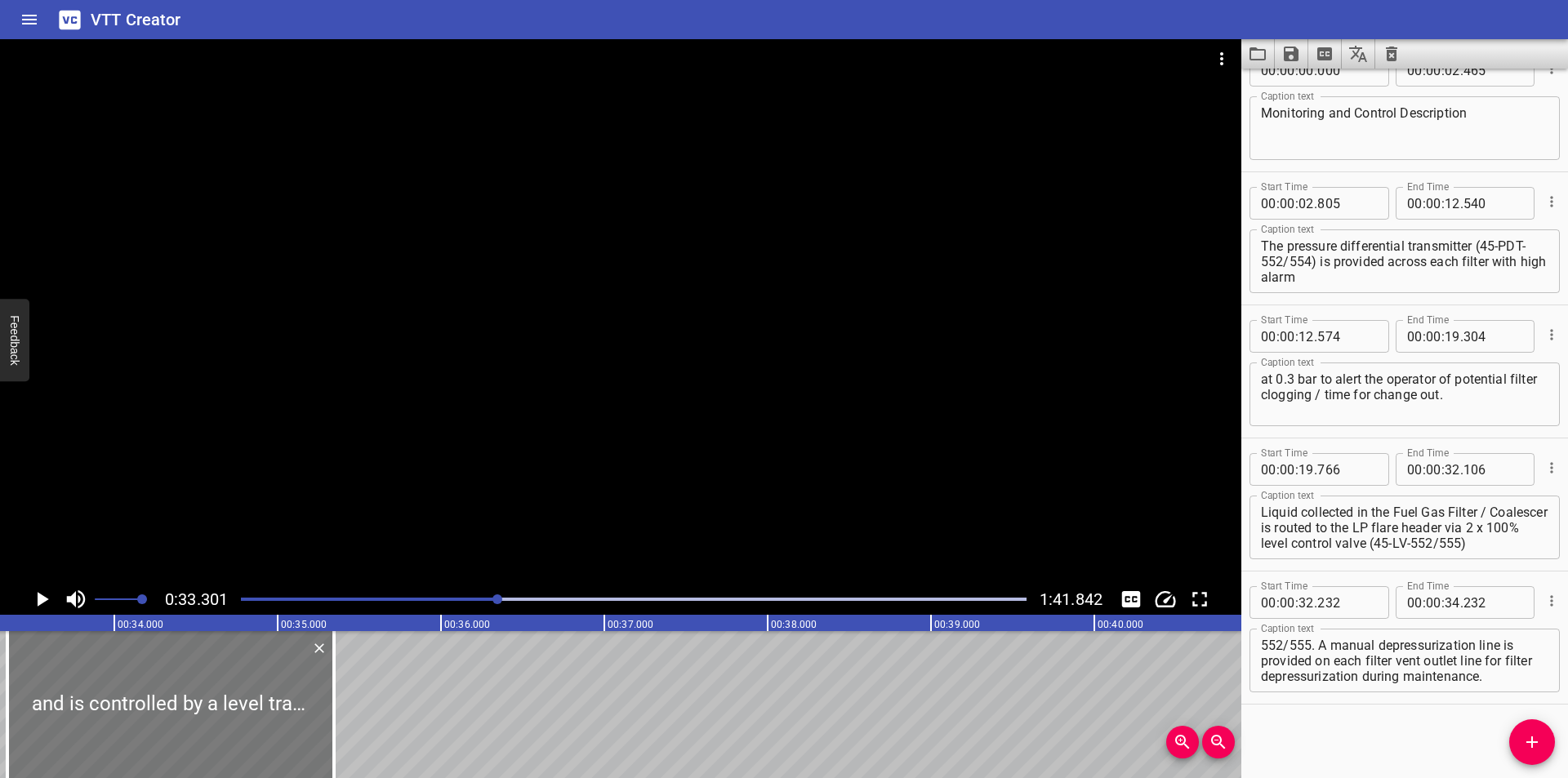
drag, startPoint x: 64, startPoint y: 688, endPoint x: 711, endPoint y: 686, distance: 647.0
click at [334, 687] on div at bounding box center [171, 704] width 327 height 147
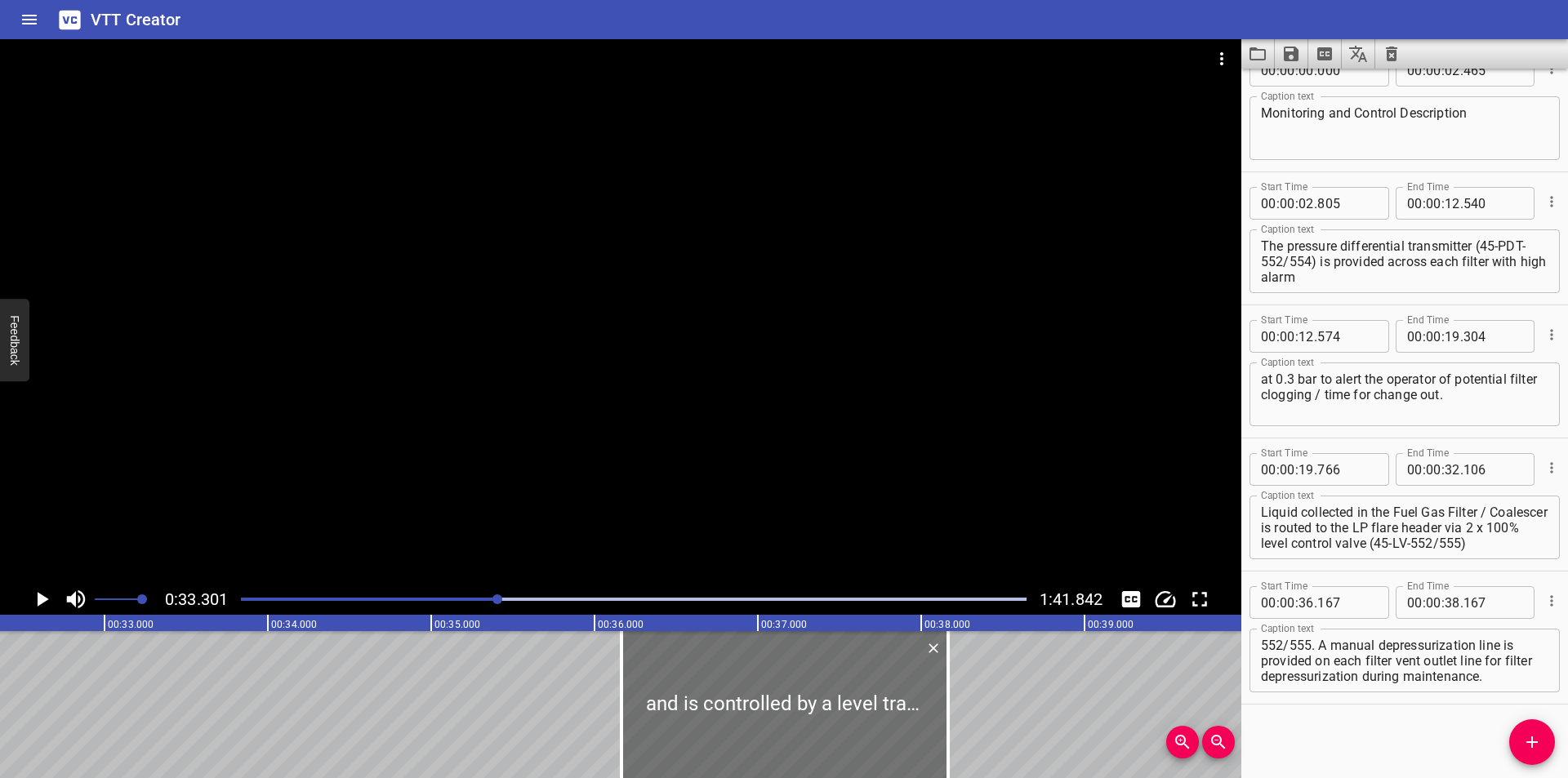
scroll to position [0, 5222]
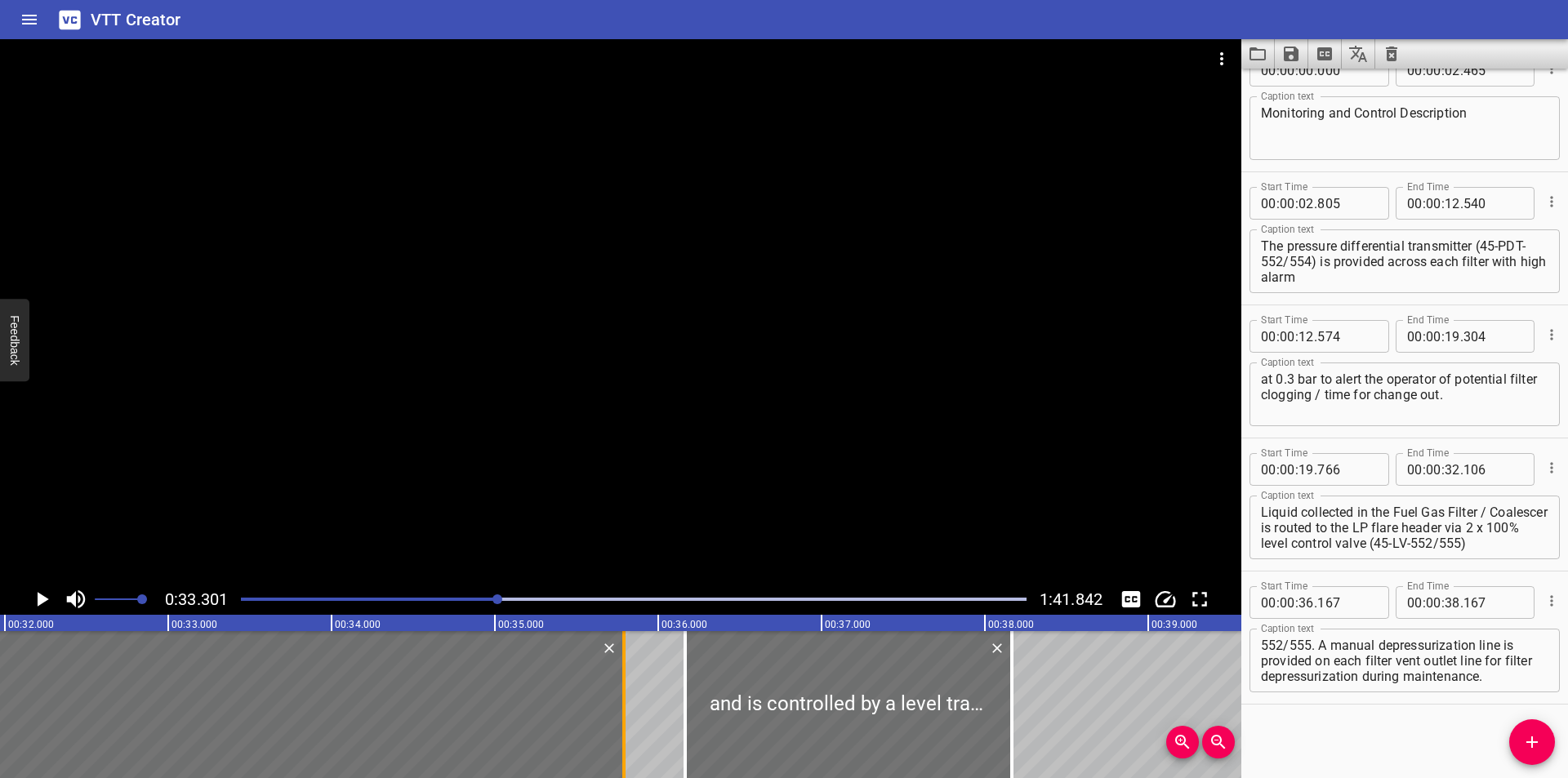
drag, startPoint x: 20, startPoint y: 703, endPoint x: 621, endPoint y: 706, distance: 601.0
click at [621, 706] on div at bounding box center [624, 704] width 17 height 147
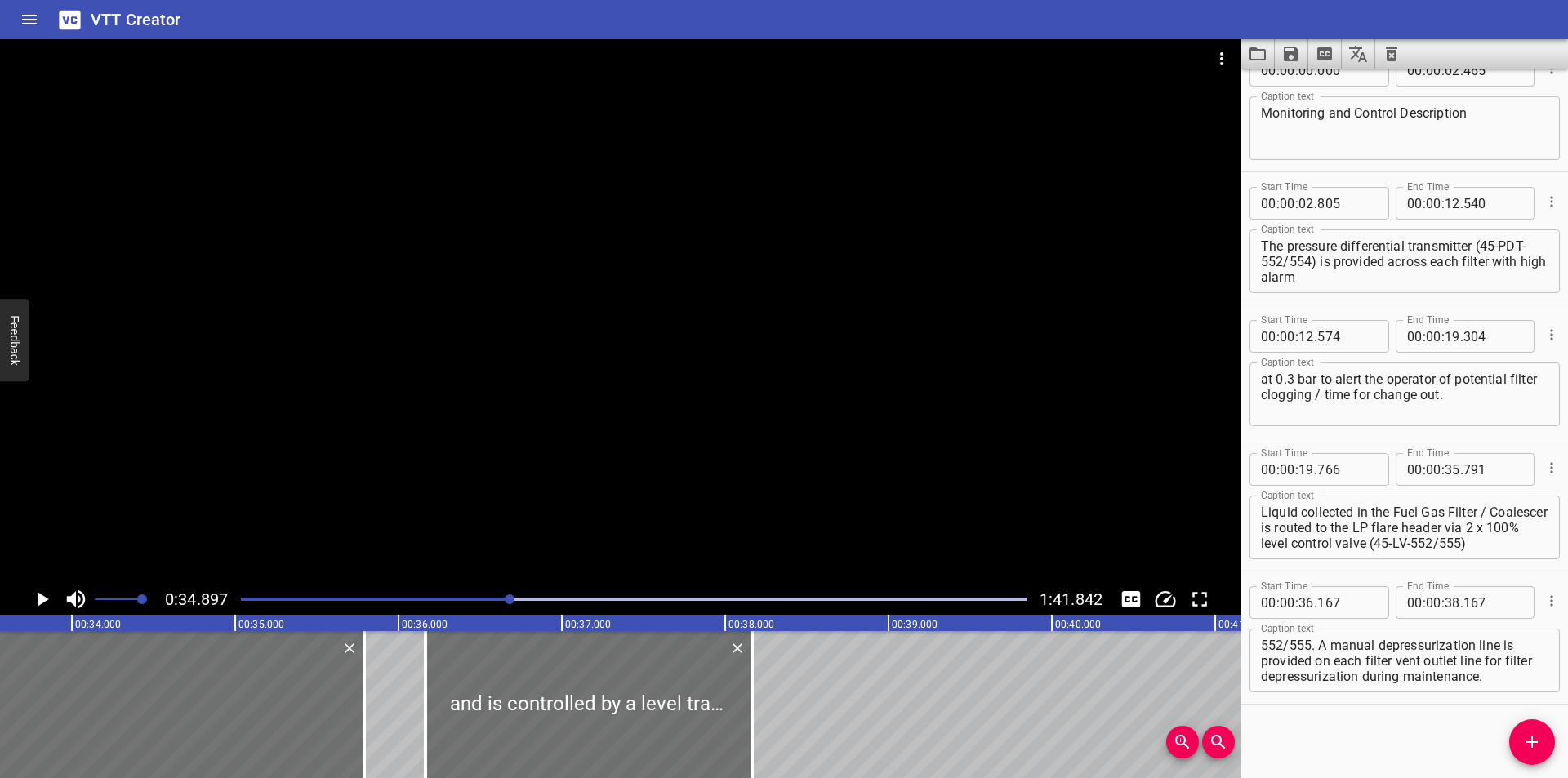
click at [486, 601] on div "Play progress" at bounding box center [118, 599] width 786 height 3
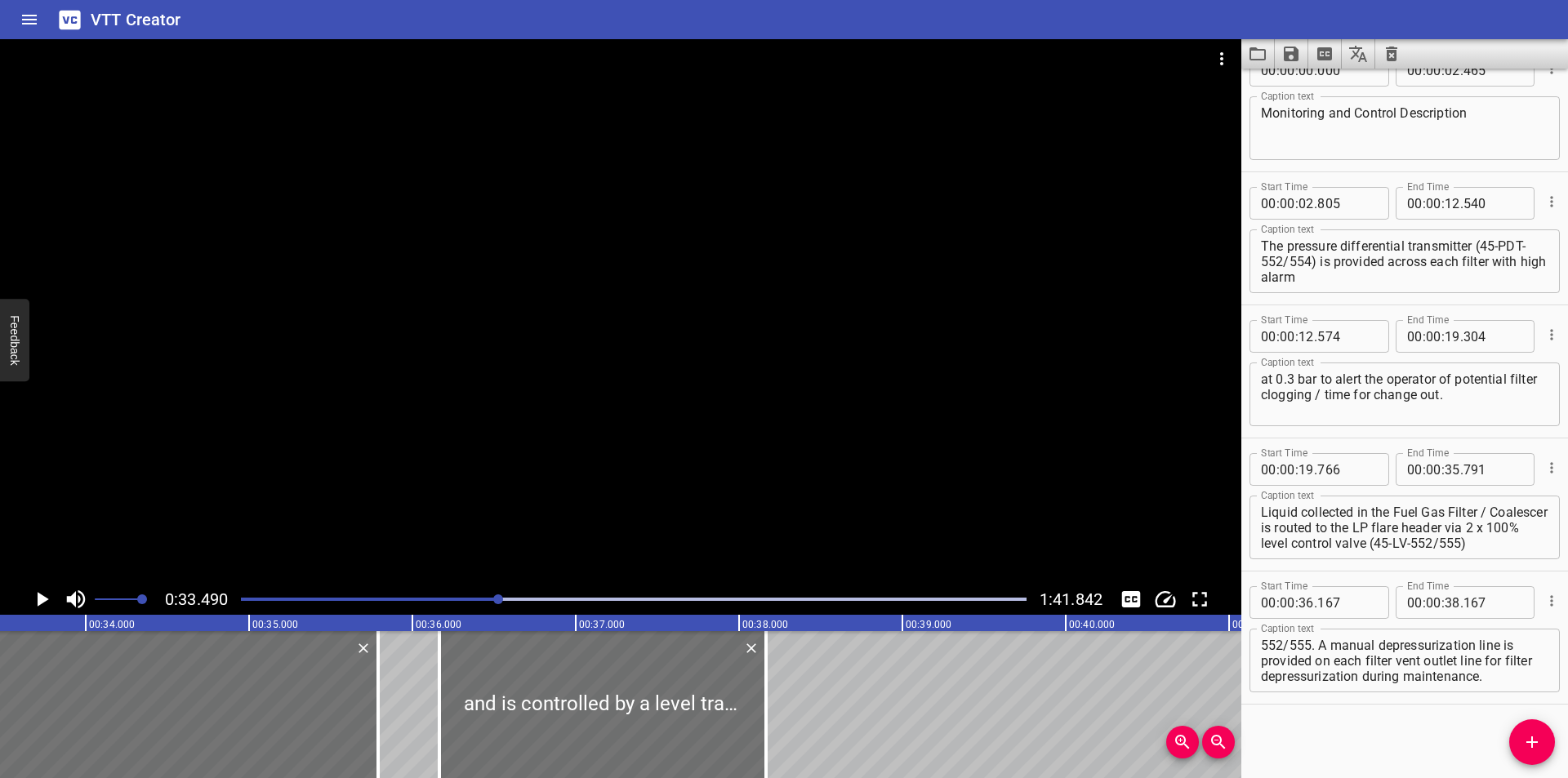
scroll to position [0, 5470]
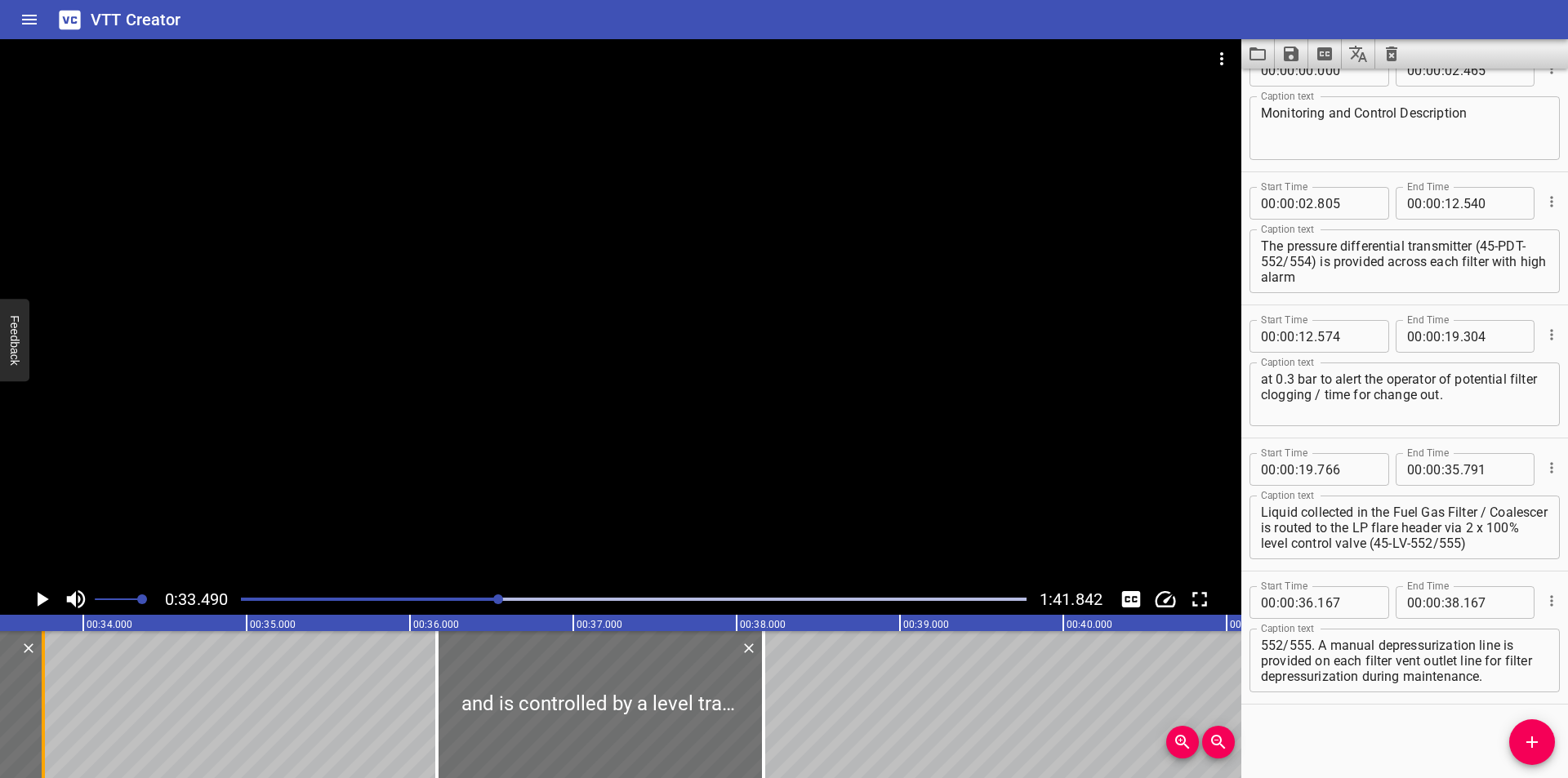
drag, startPoint x: 373, startPoint y: 721, endPoint x: 41, endPoint y: 727, distance: 332.1
click at [41, 727] on div at bounding box center [43, 704] width 17 height 147
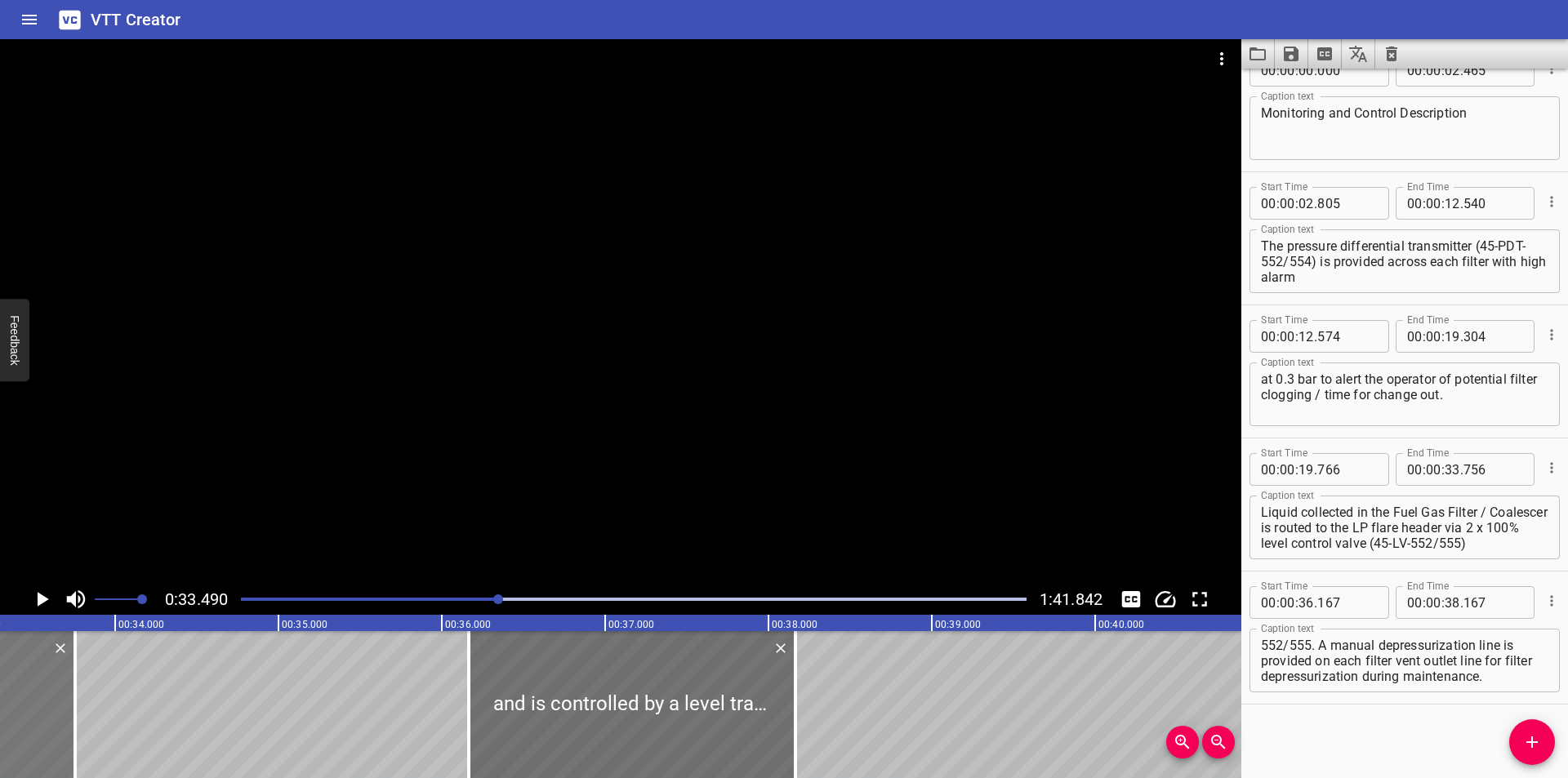
scroll to position [0, 5416]
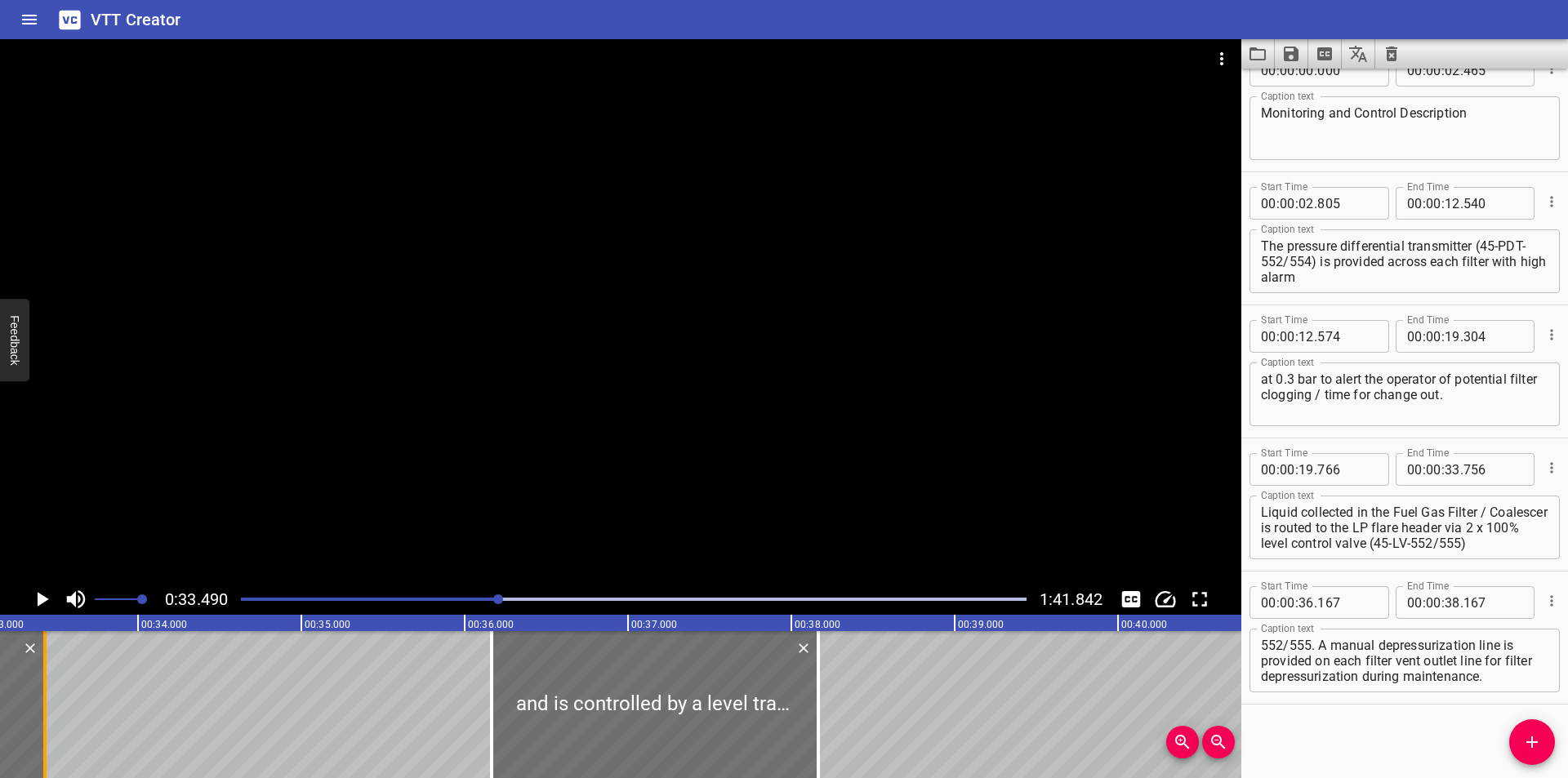
drag, startPoint x: 98, startPoint y: 732, endPoint x: 44, endPoint y: 732, distance: 54.0
click at [44, 732] on div at bounding box center [44, 704] width 3 height 147
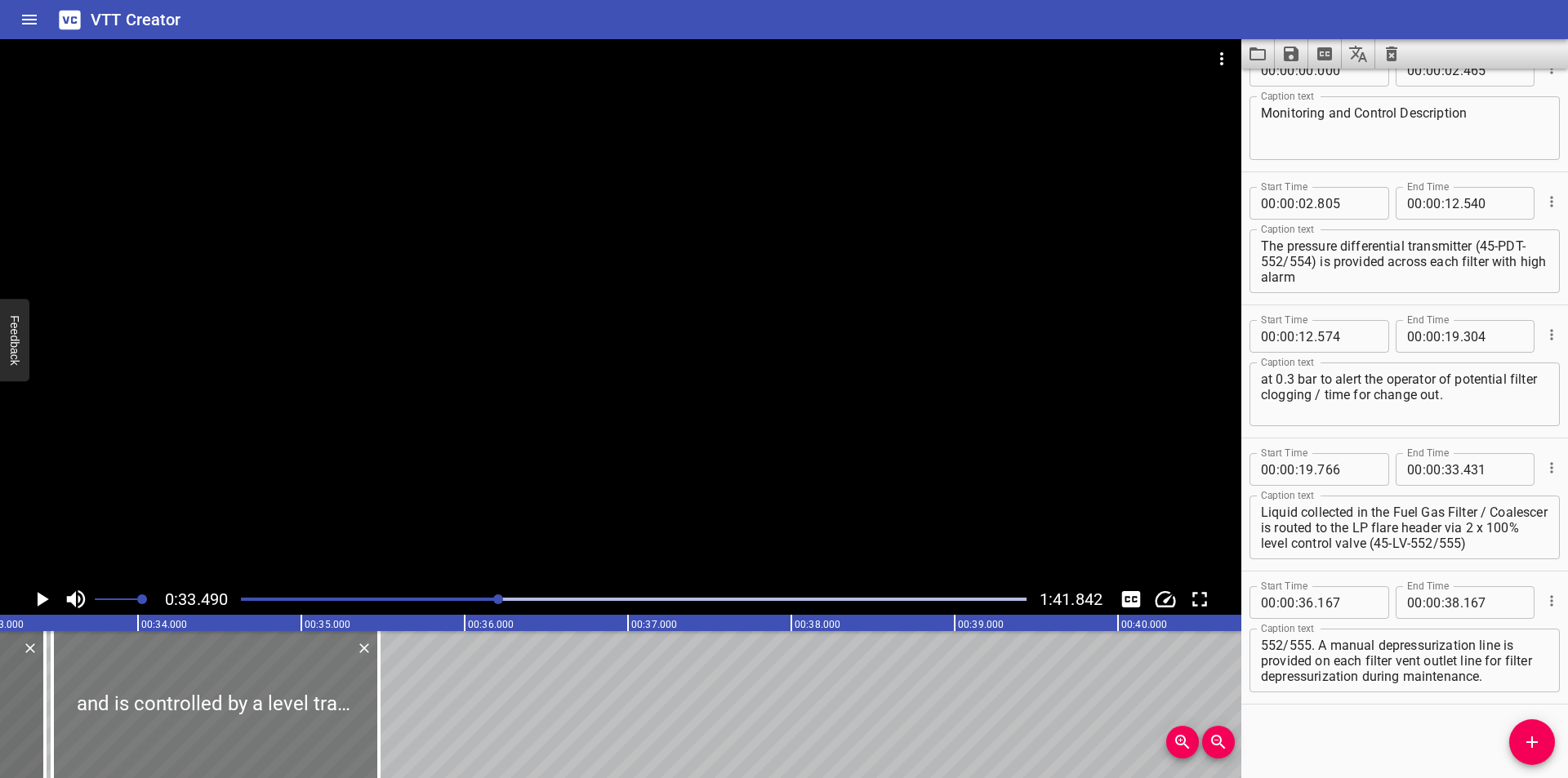
drag, startPoint x: 647, startPoint y: 741, endPoint x: 207, endPoint y: 743, distance: 440.0
click at [207, 743] on div at bounding box center [216, 704] width 327 height 147
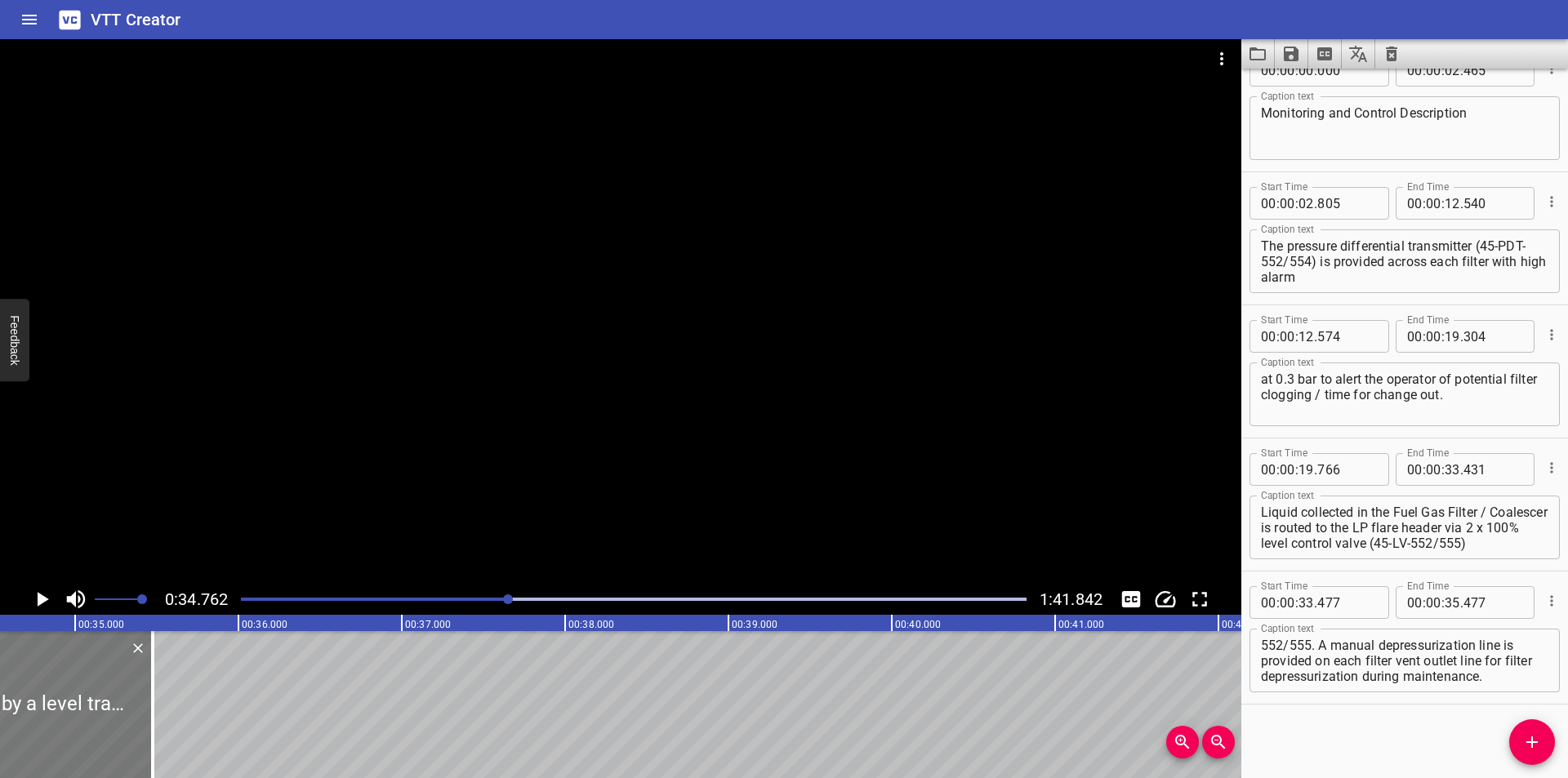
scroll to position [0, 5678]
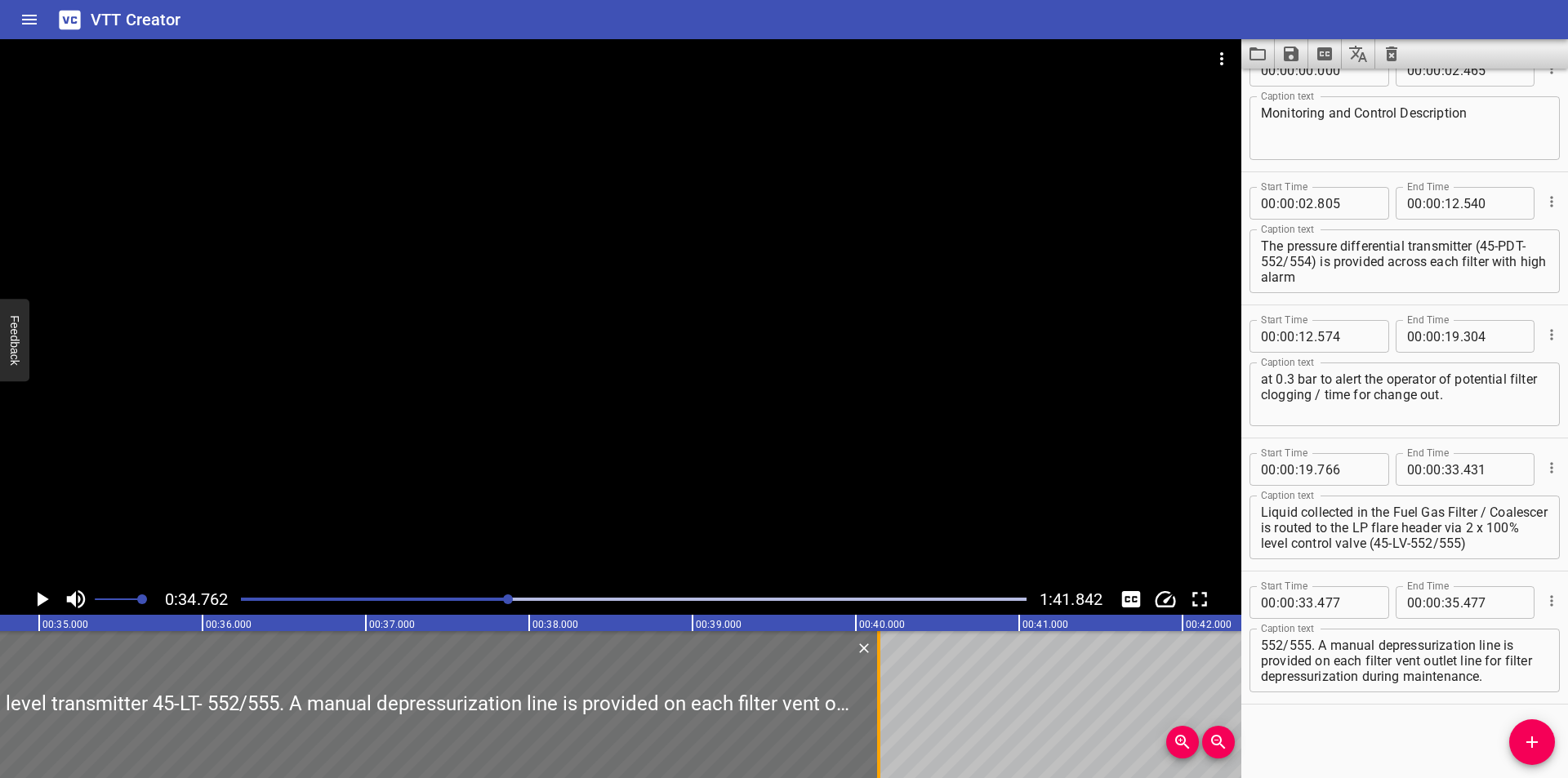
drag, startPoint x: 119, startPoint y: 747, endPoint x: 882, endPoint y: 747, distance: 763.0
click at [882, 747] on div at bounding box center [879, 704] width 17 height 147
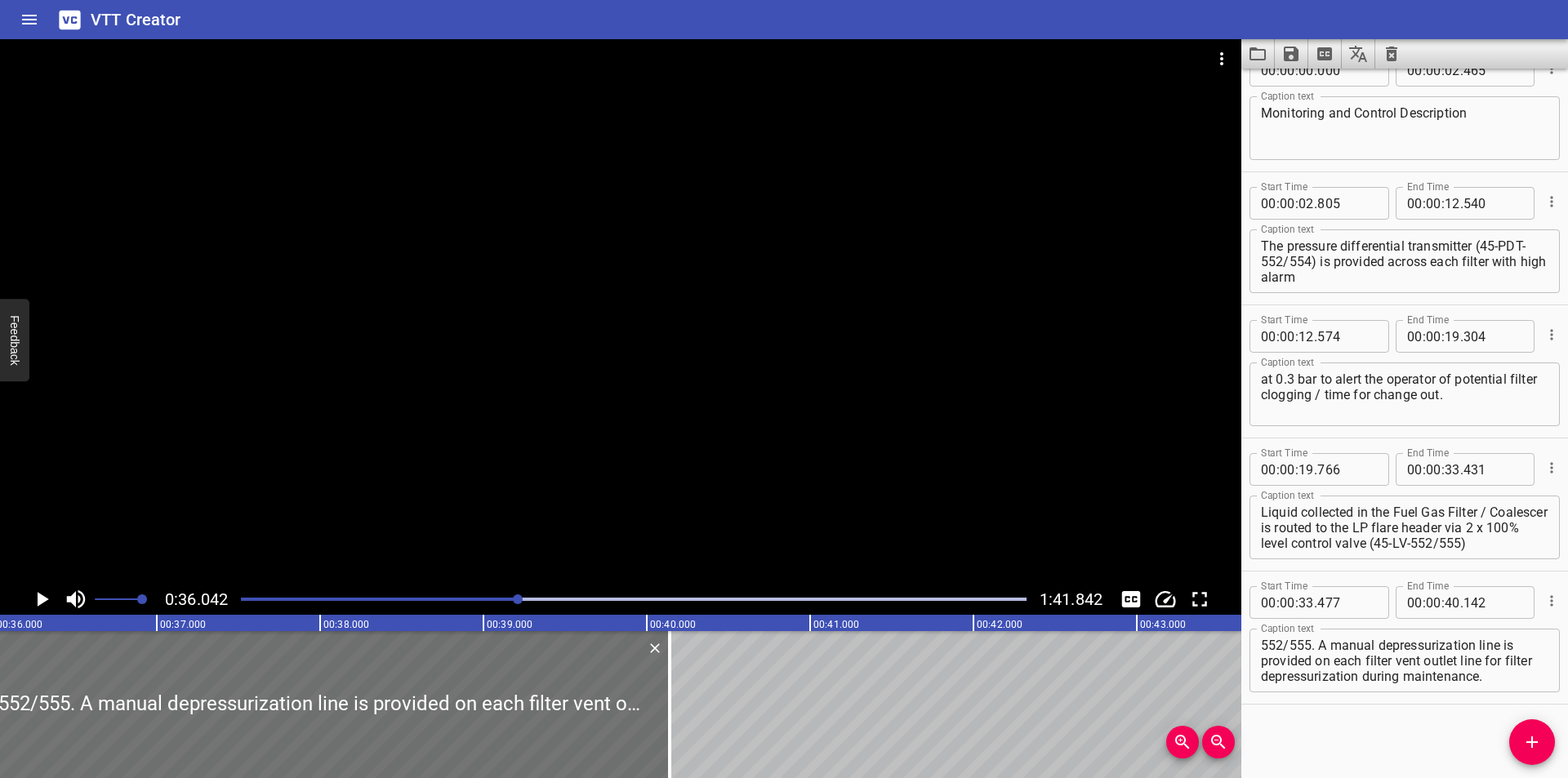
scroll to position [0, 0]
click at [1494, 642] on textarea "and is controlled by a level transmitter 45-LT- 552/555. A manual depressurizat…" at bounding box center [1404, 661] width 288 height 47
click at [1491, 645] on textarea "and is controlled by a level transmitter 45-LT- 552/555. A manual depressurizat…" at bounding box center [1404, 661] width 288 height 47
click at [1330, 663] on textarea "and is controlled by a level transmitter (45-LT- 552/555. A manual depressuriza…" at bounding box center [1404, 661] width 288 height 47
click at [635, 448] on div at bounding box center [620, 311] width 1241 height 545
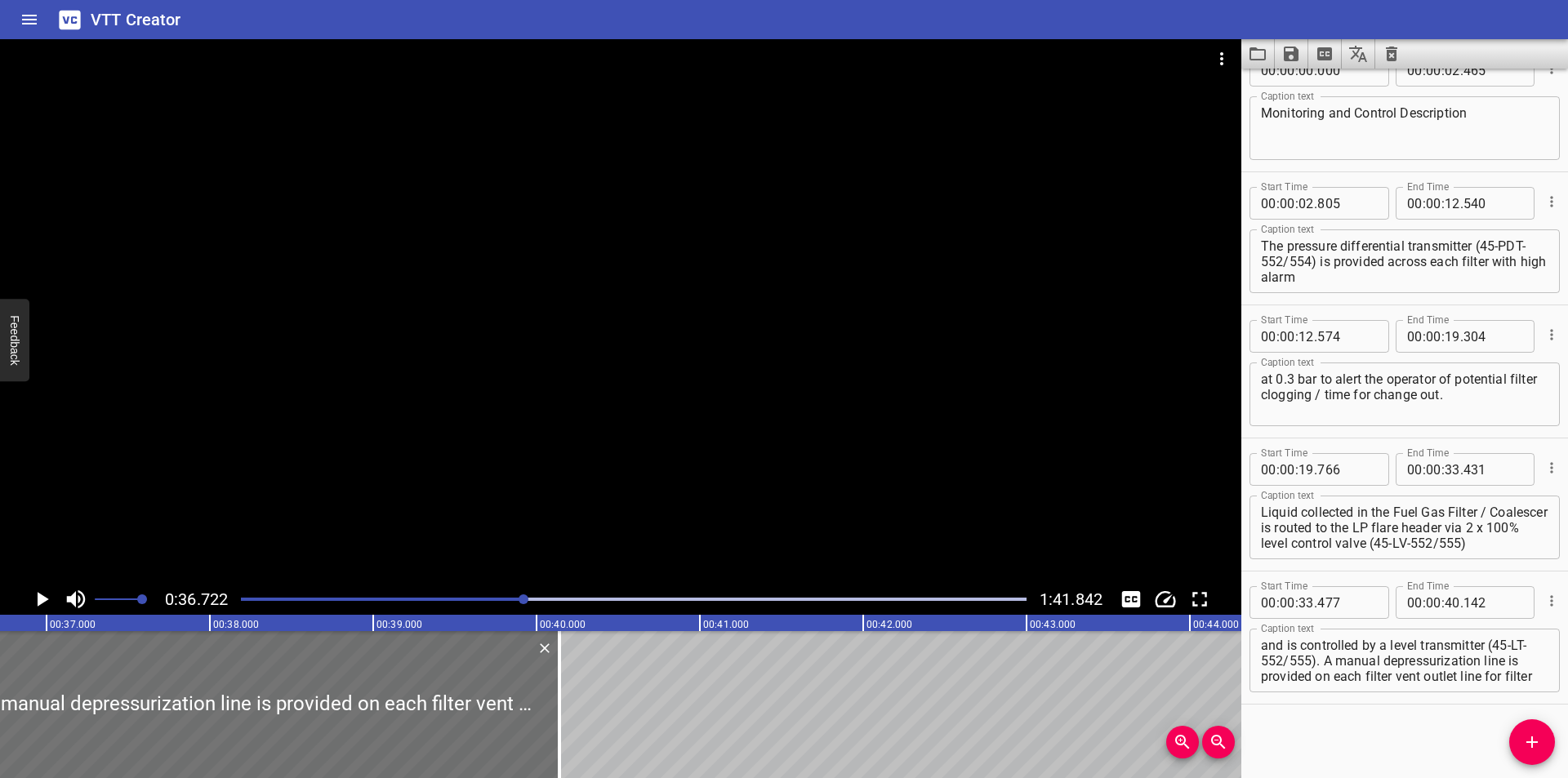
scroll to position [0, 5998]
click at [512, 604] on div at bounding box center [634, 599] width 805 height 22
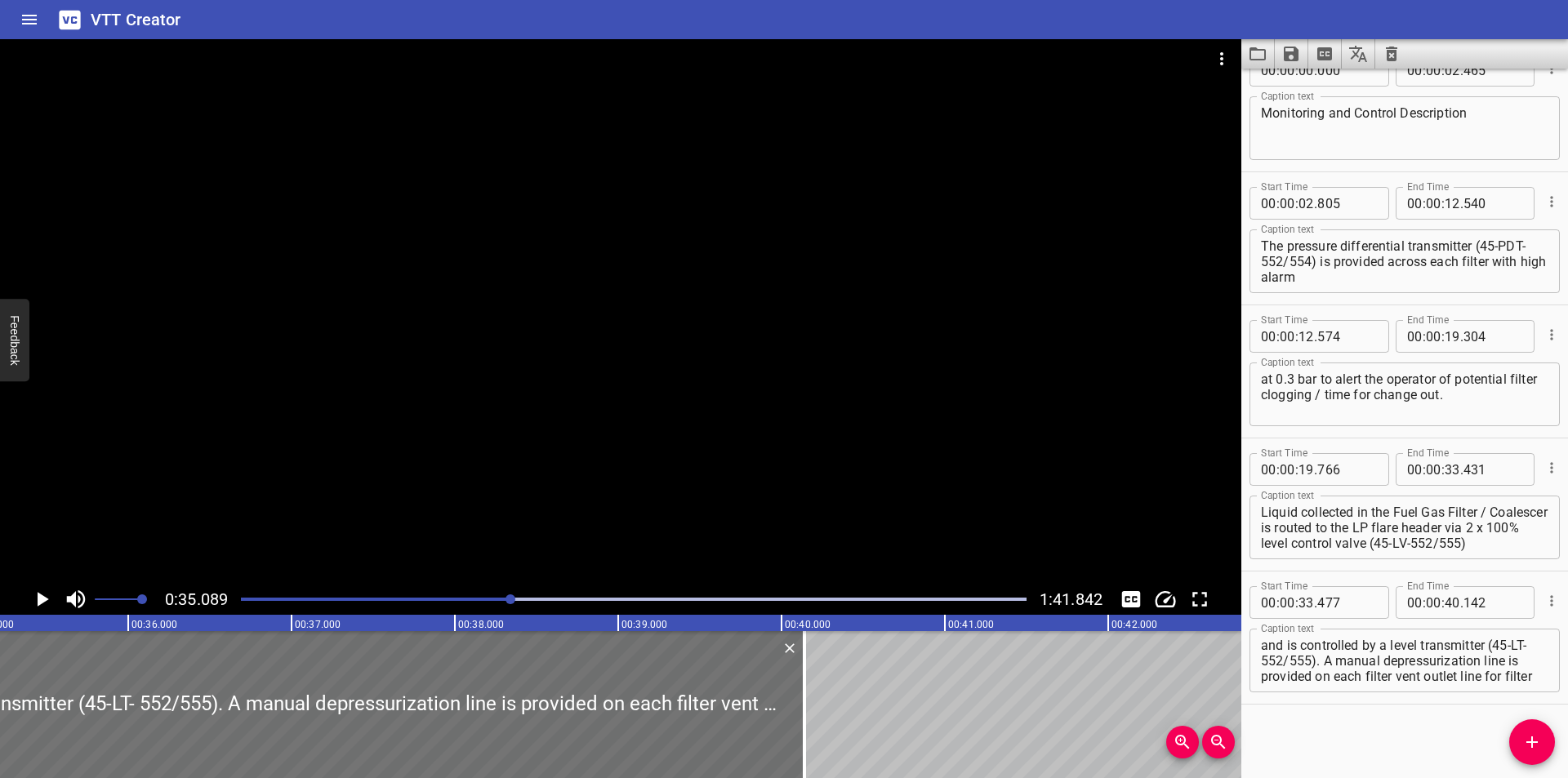
scroll to position [0, 5732]
click at [621, 504] on div at bounding box center [620, 311] width 1241 height 545
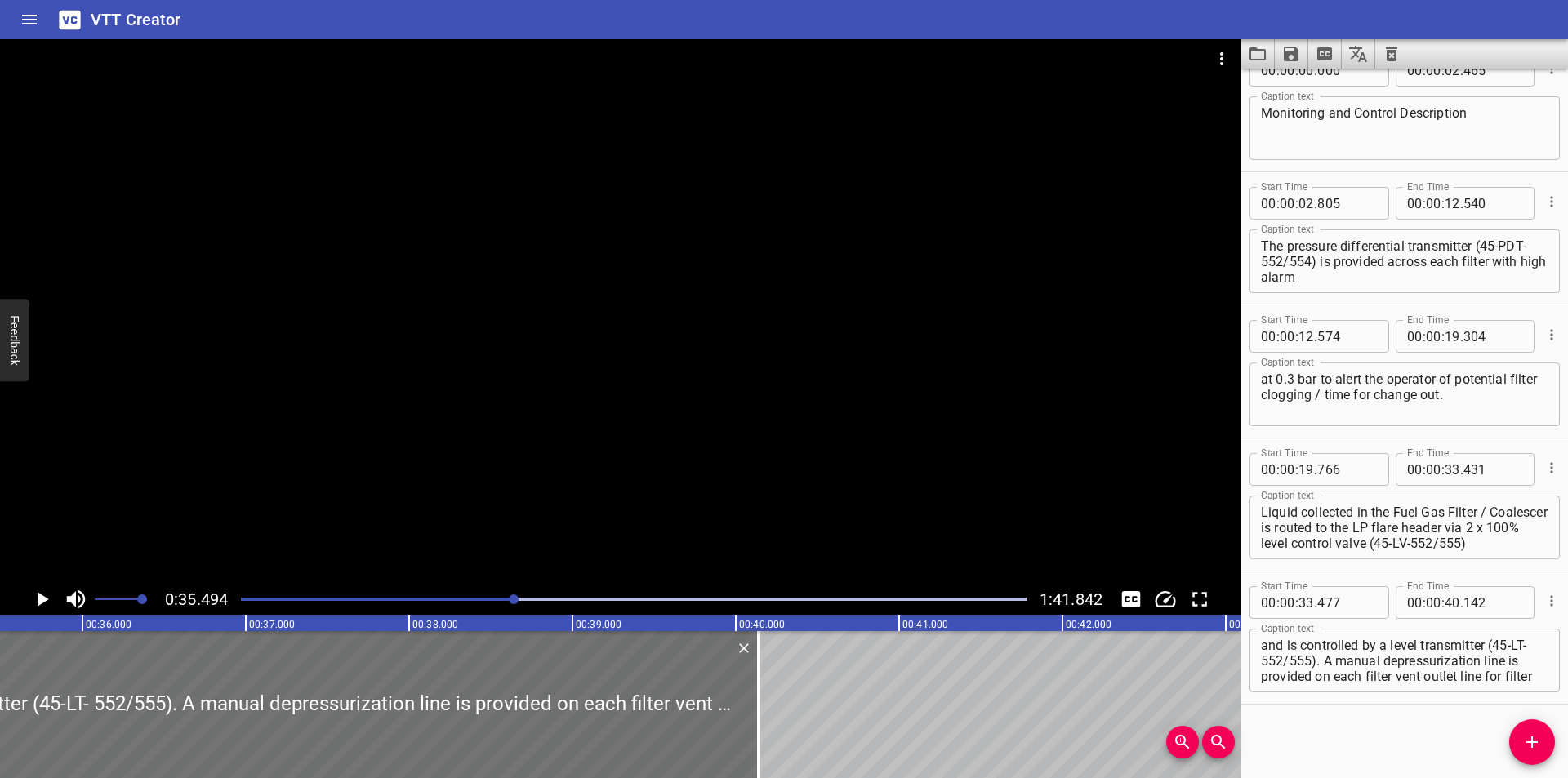
click at [513, 603] on div at bounding box center [514, 600] width 10 height 10
click at [723, 465] on div at bounding box center [620, 311] width 1241 height 545
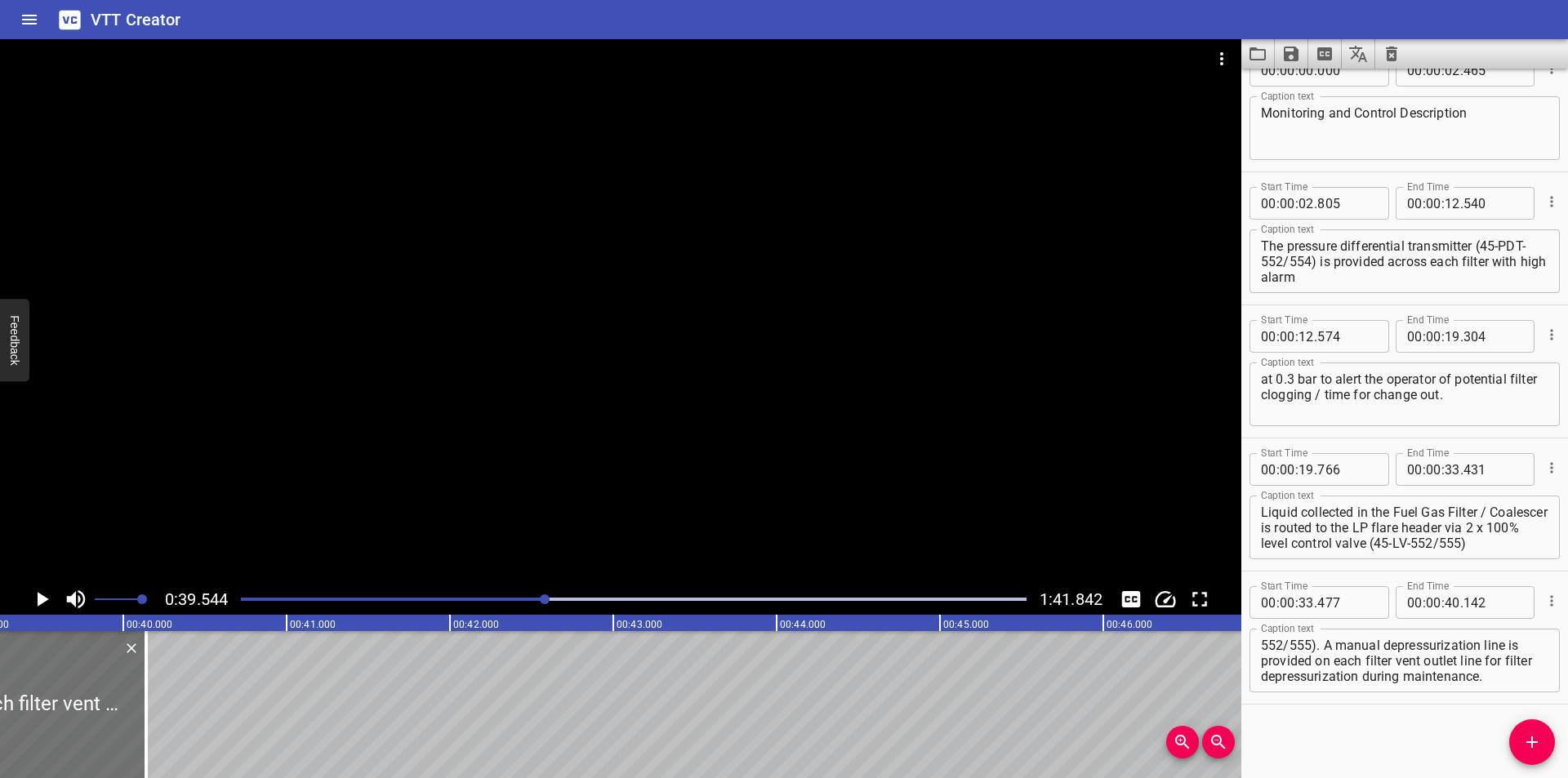
scroll to position [0, 6459]
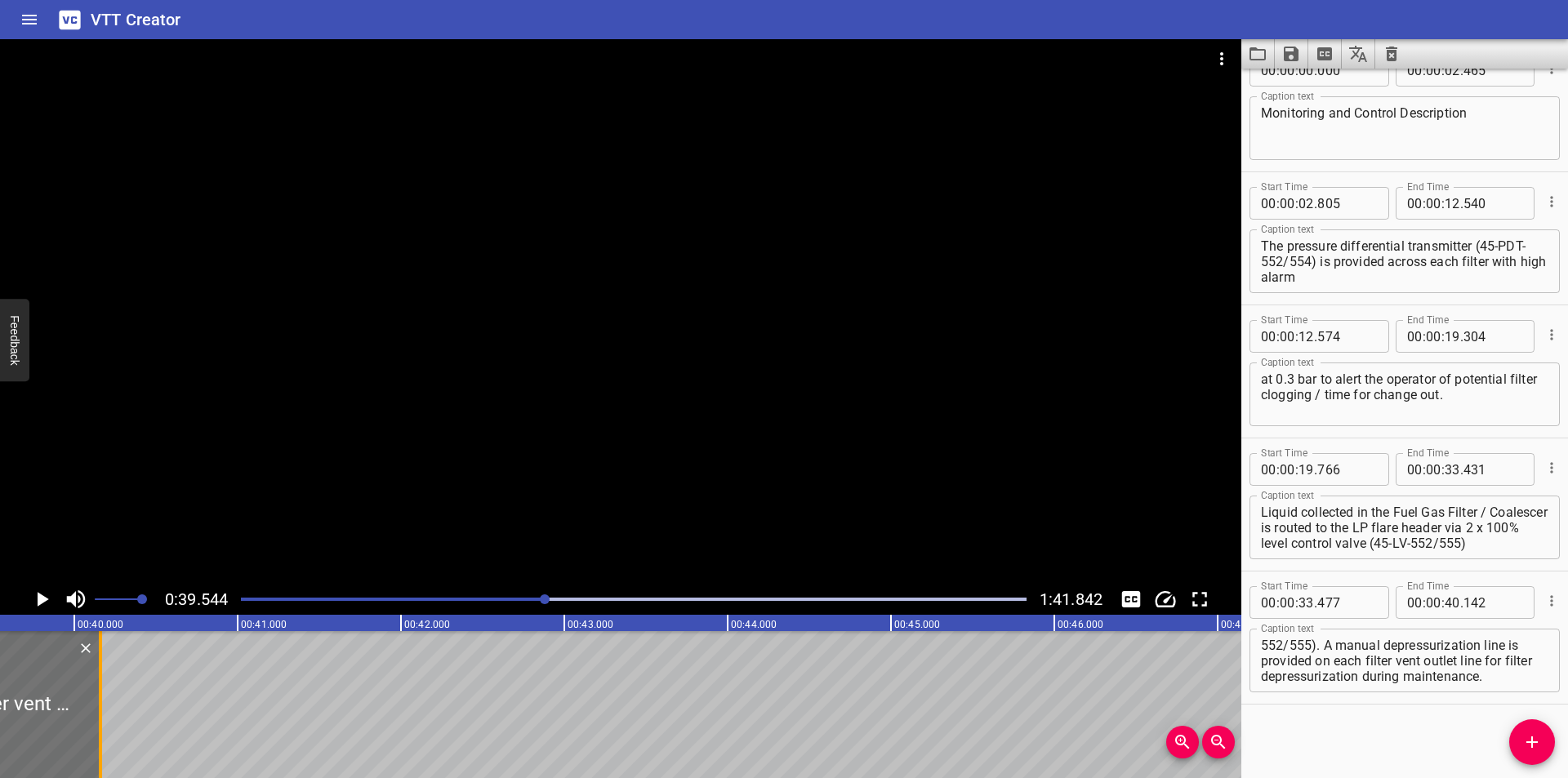
click at [101, 736] on div at bounding box center [99, 704] width 3 height 147
drag, startPoint x: 1342, startPoint y: 663, endPoint x: 1567, endPoint y: 801, distance: 263.9
click at [1567, 777] on html "VTT Creator Caption Editor Batch Transcribe Login Sign Up Privacy Contact 0:39.…" at bounding box center [784, 389] width 1568 height 778
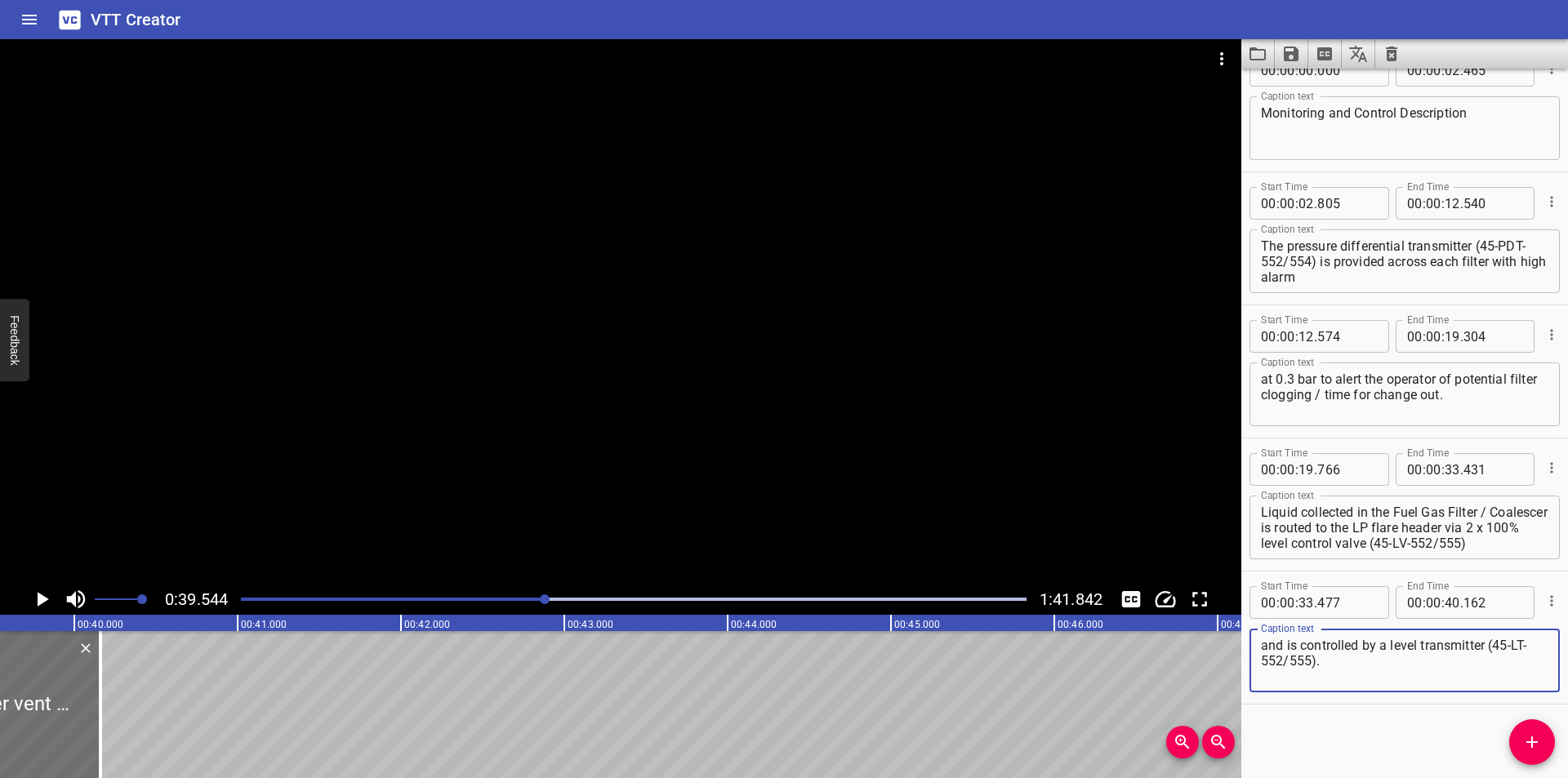
scroll to position [0, 0]
drag, startPoint x: 1541, startPoint y: 754, endPoint x: 1470, endPoint y: 739, distance: 72.6
click at [1515, 749] on button "Add Cue" at bounding box center [1532, 742] width 46 height 46
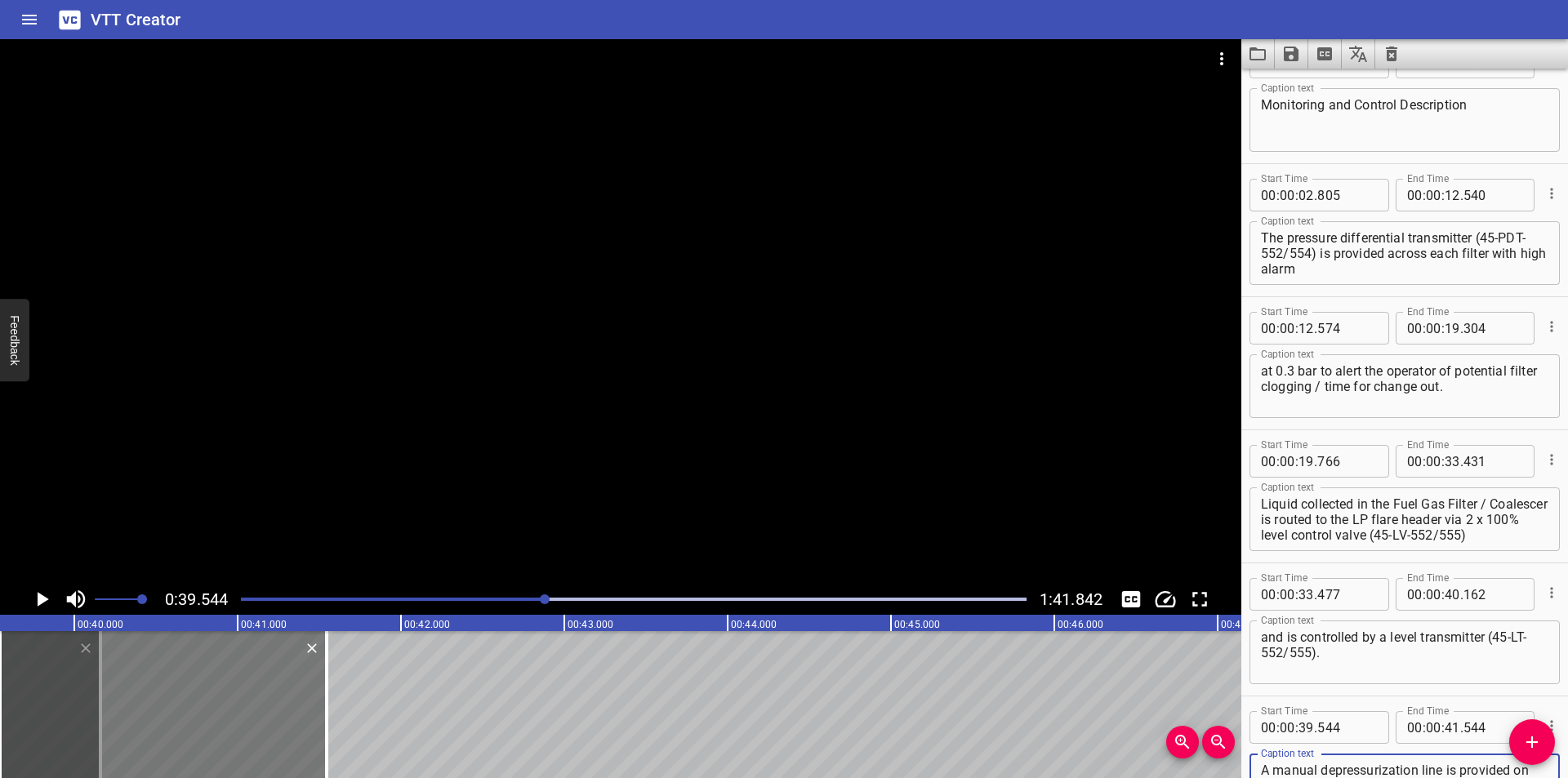
scroll to position [72, 0]
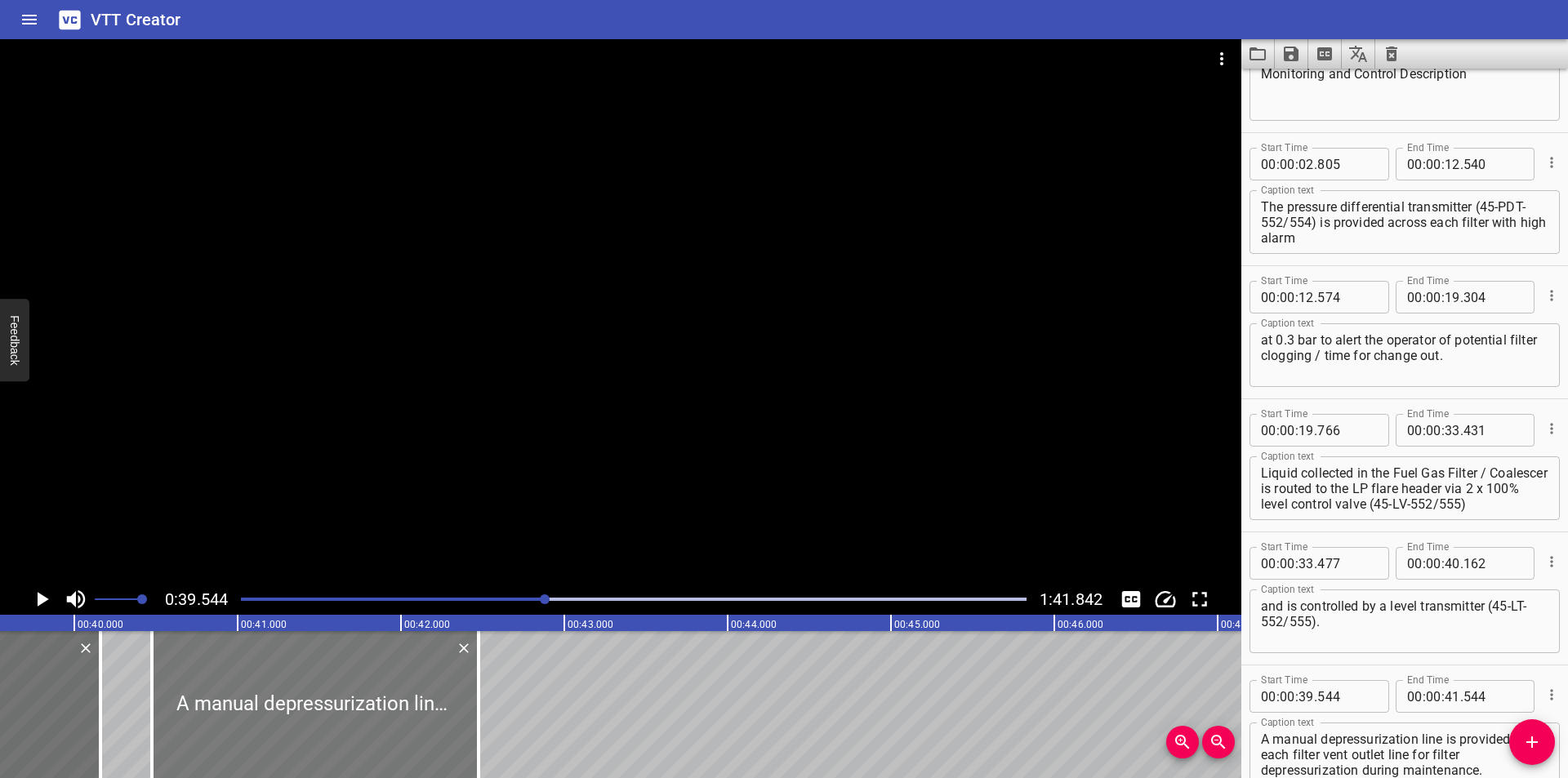
drag, startPoint x: 218, startPoint y: 712, endPoint x: 328, endPoint y: 717, distance: 110.1
click at [328, 717] on div at bounding box center [315, 704] width 327 height 147
drag, startPoint x: 105, startPoint y: 736, endPoint x: 97, endPoint y: 738, distance: 8.2
click at [97, 738] on div at bounding box center [92, 704] width 17 height 147
click at [391, 447] on div at bounding box center [620, 311] width 1241 height 545
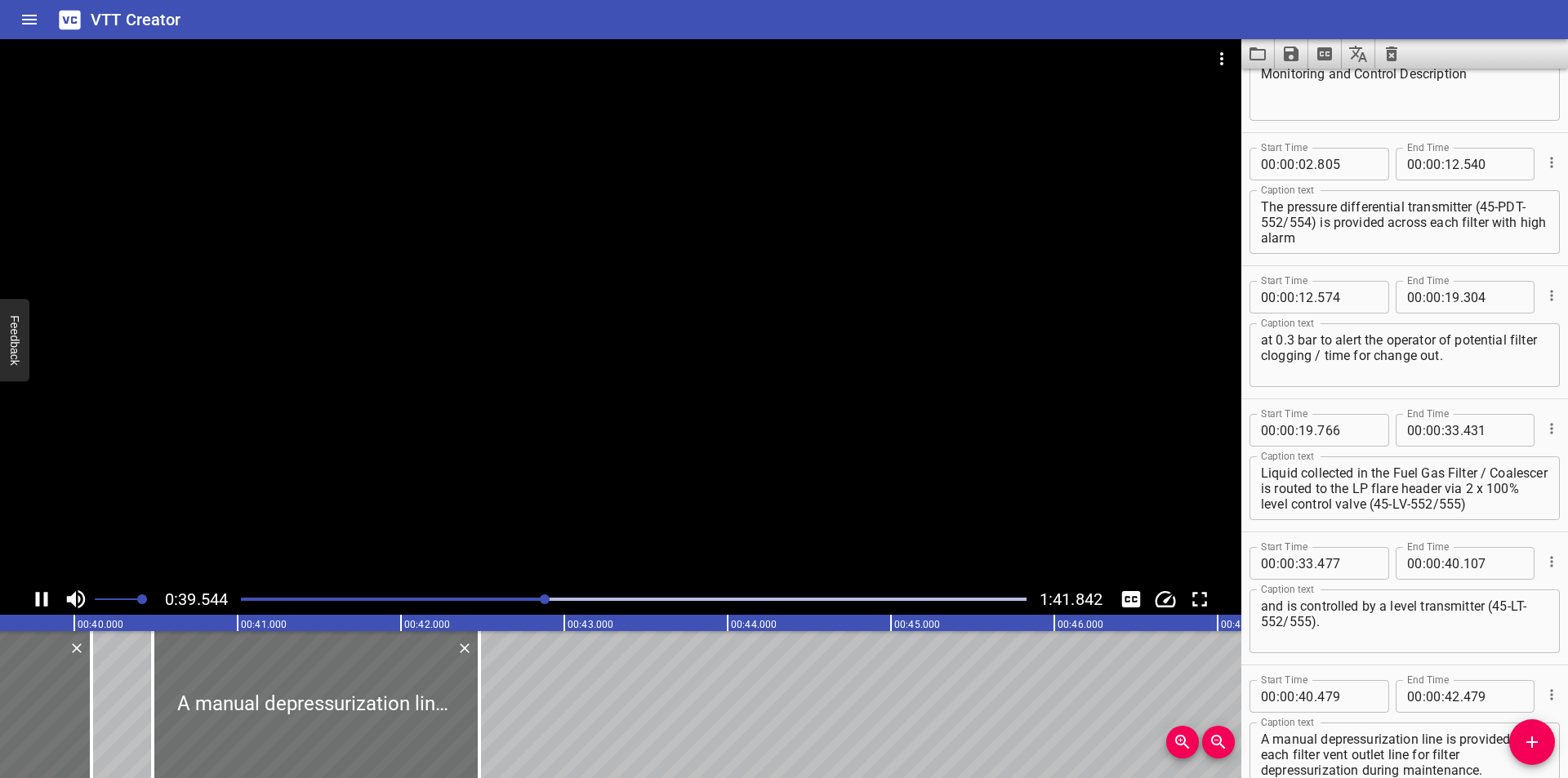
scroll to position [0, 6488]
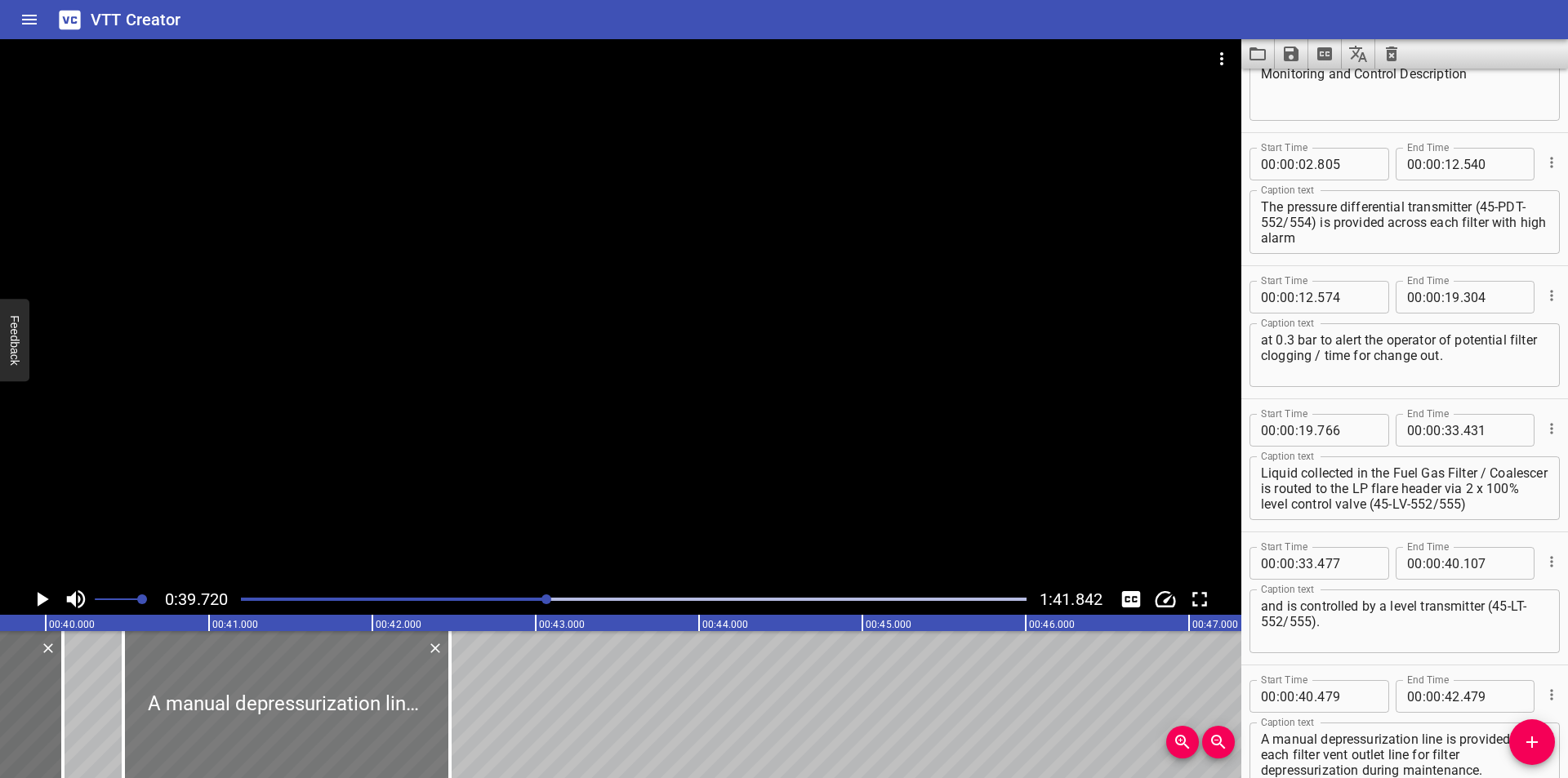
click at [378, 690] on div at bounding box center [286, 704] width 327 height 147
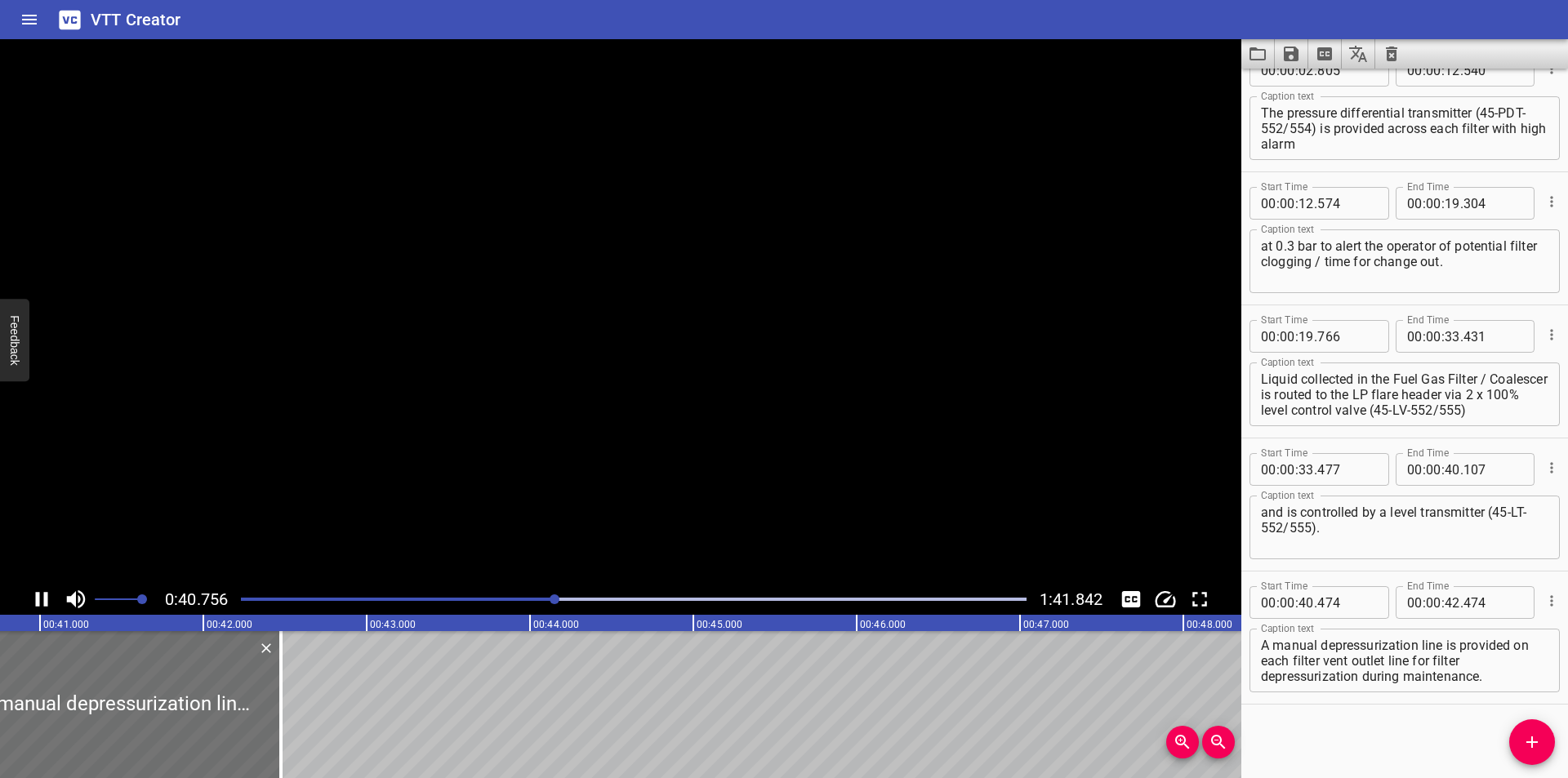
scroll to position [0, 6684]
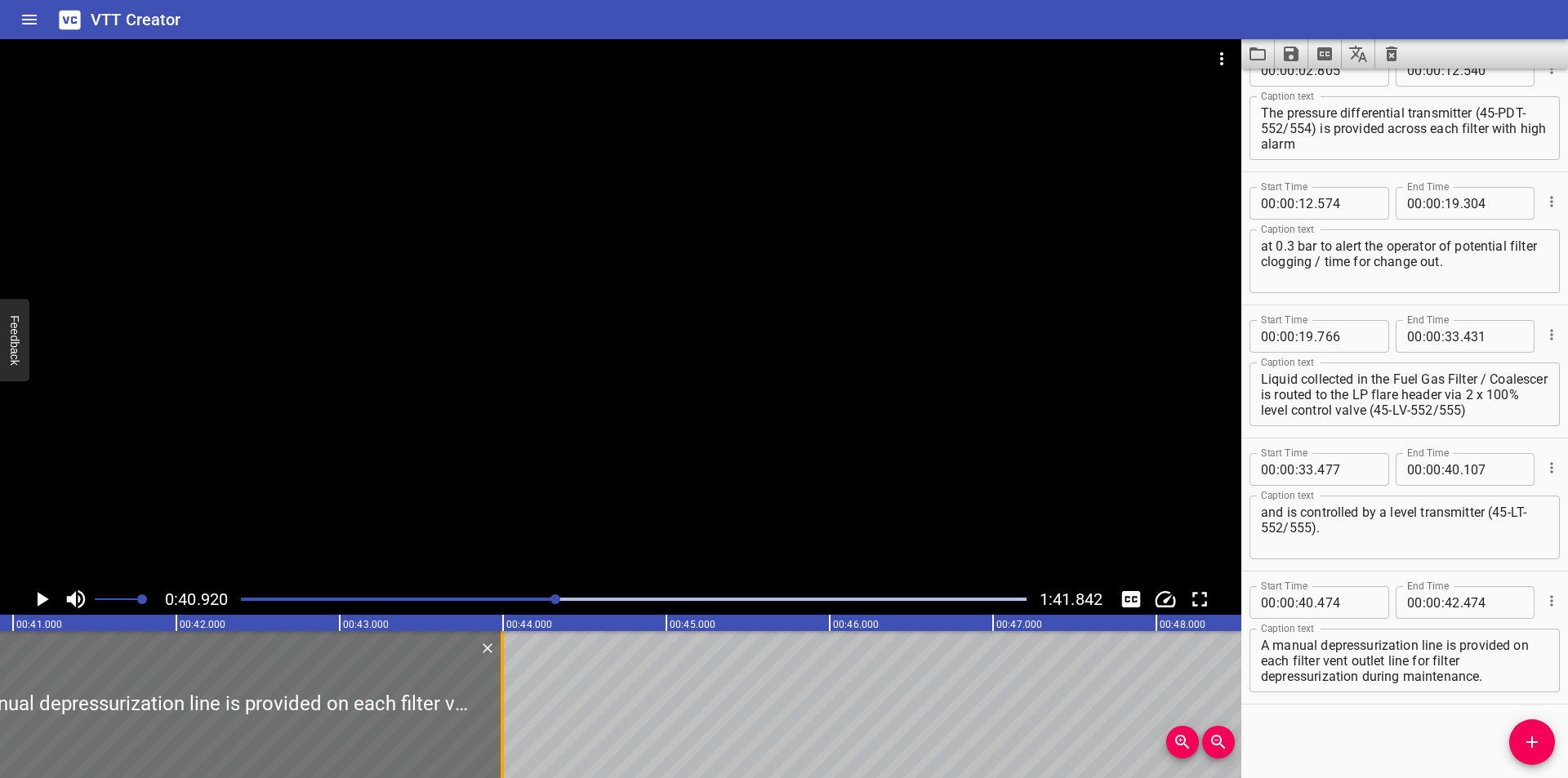
drag, startPoint x: 502, startPoint y: 724, endPoint x: 922, endPoint y: 727, distance: 420.0
click at [504, 726] on div at bounding box center [501, 704] width 3 height 147
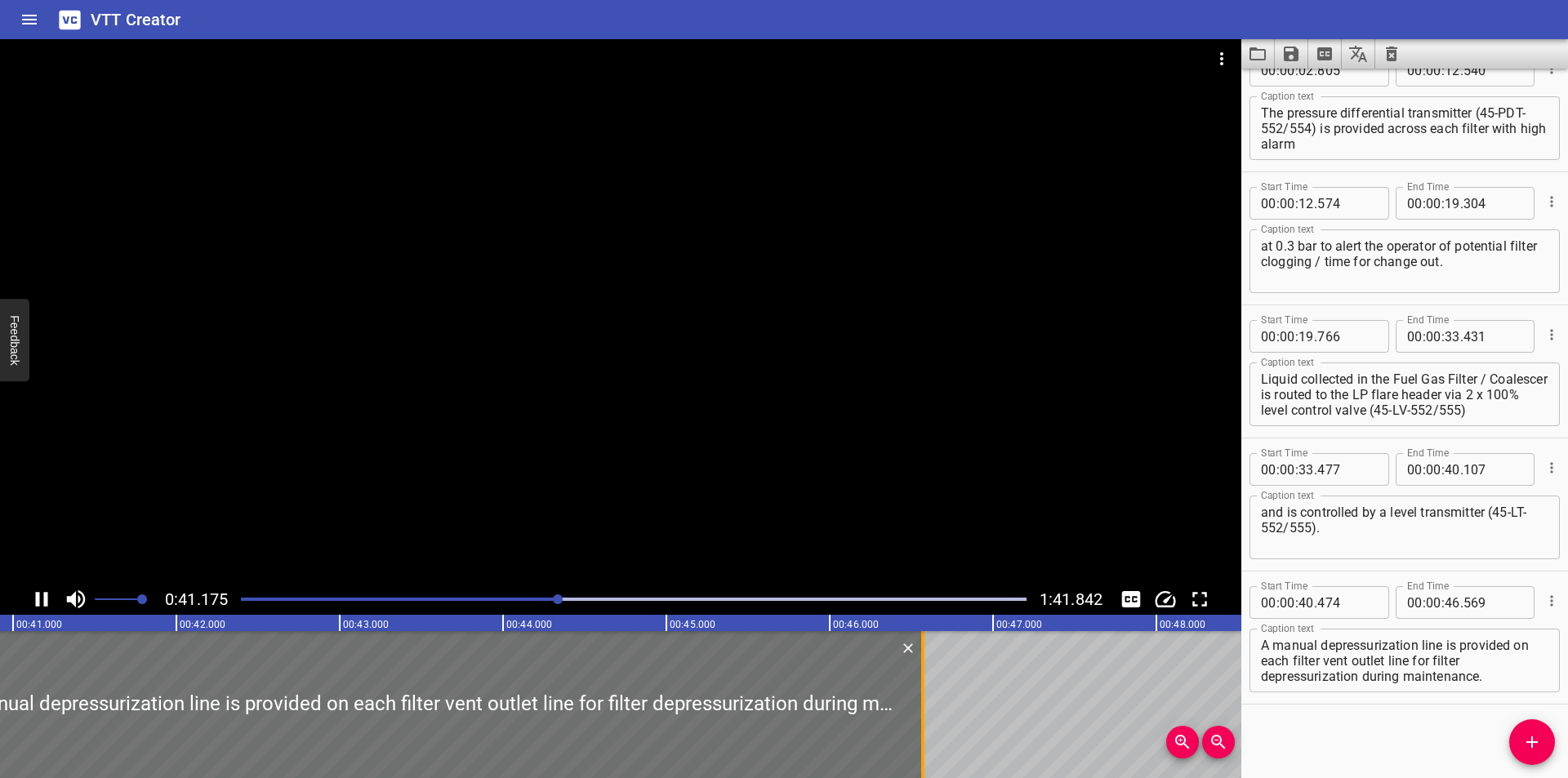
scroll to position [0, 6738]
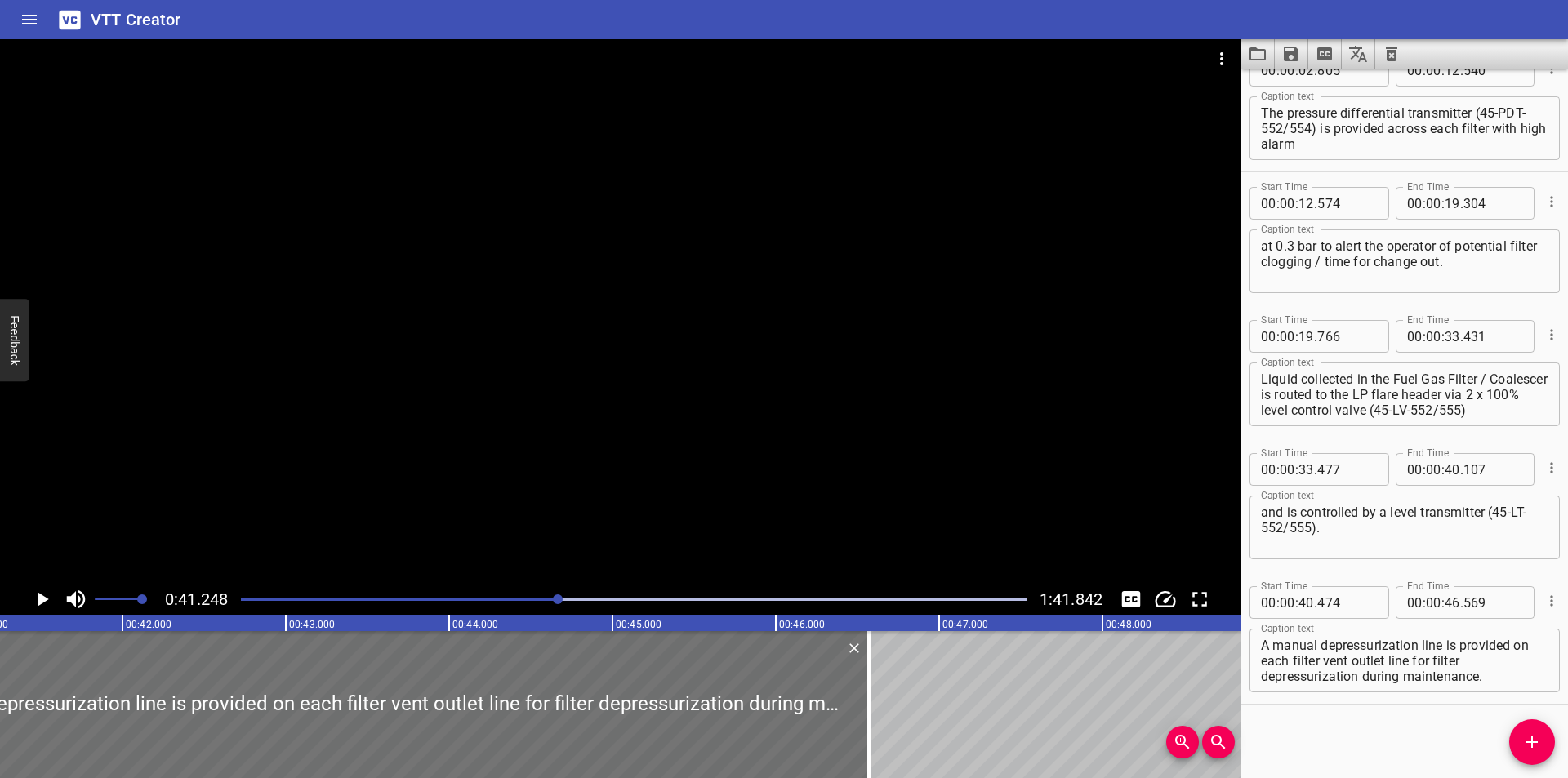
click at [818, 458] on div at bounding box center [620, 311] width 1241 height 545
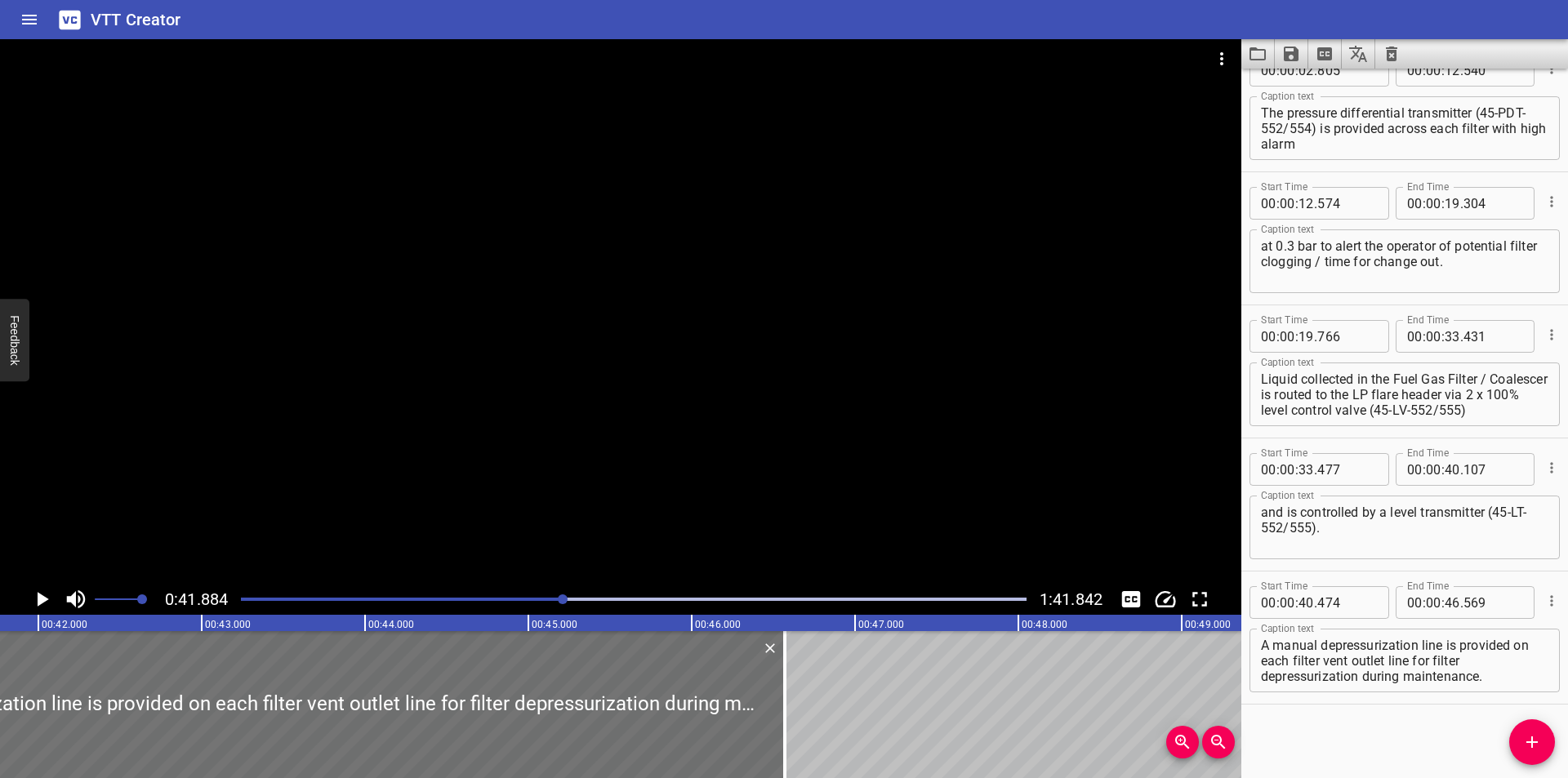
scroll to position [0, 6841]
click at [551, 602] on div at bounding box center [634, 599] width 805 height 22
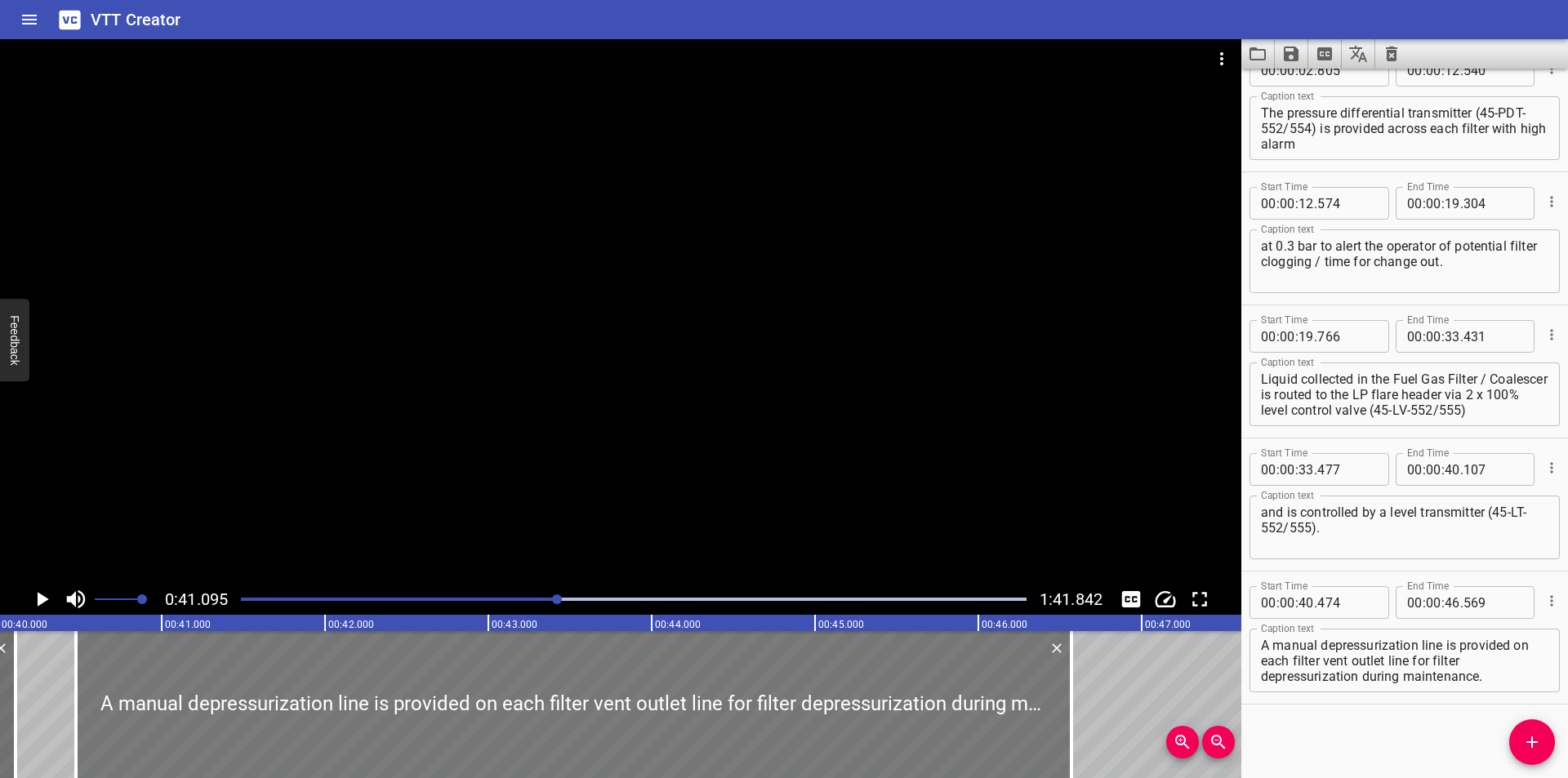
scroll to position [0, 6495]
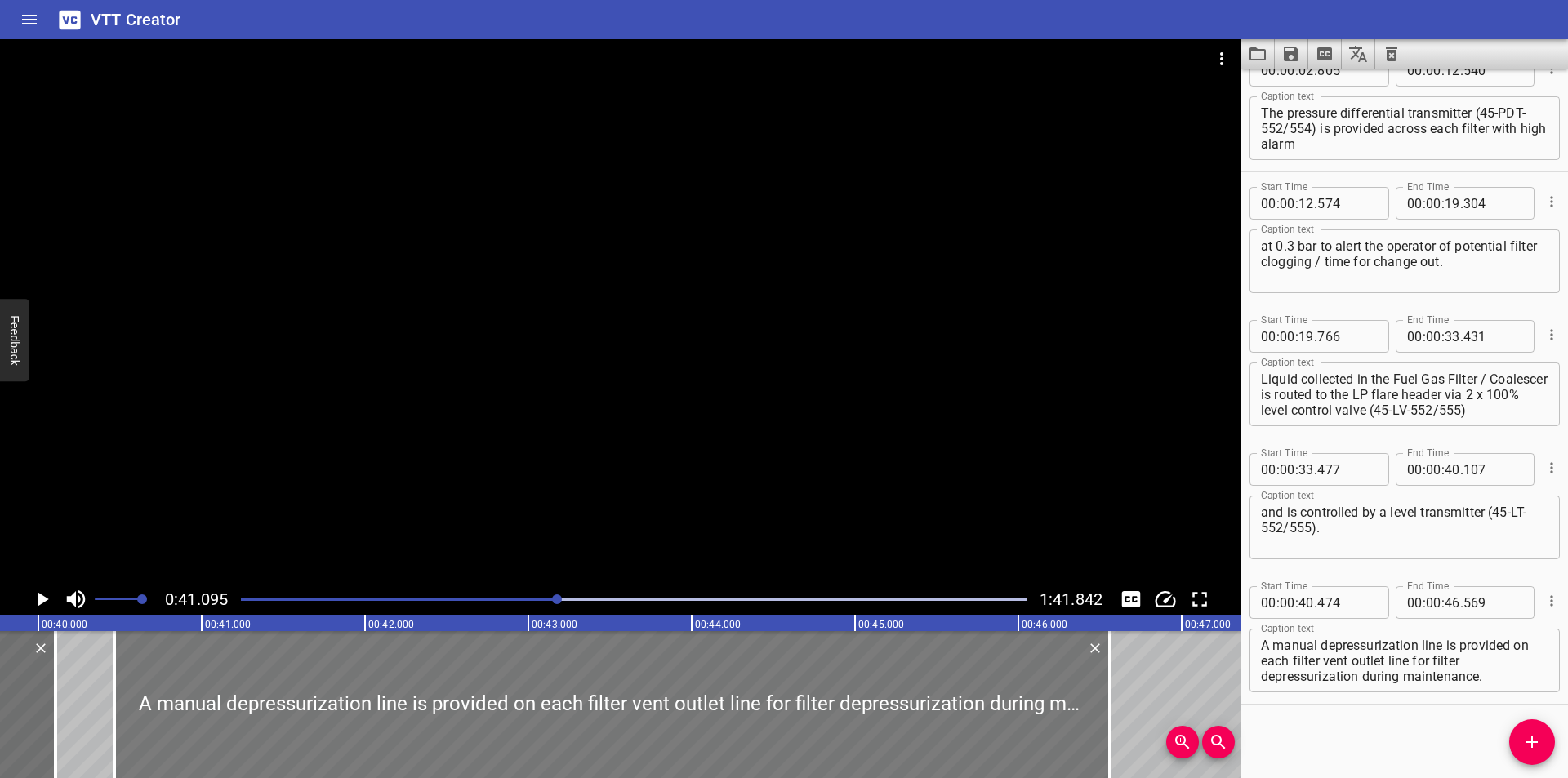
click at [542, 671] on div at bounding box center [611, 704] width 996 height 147
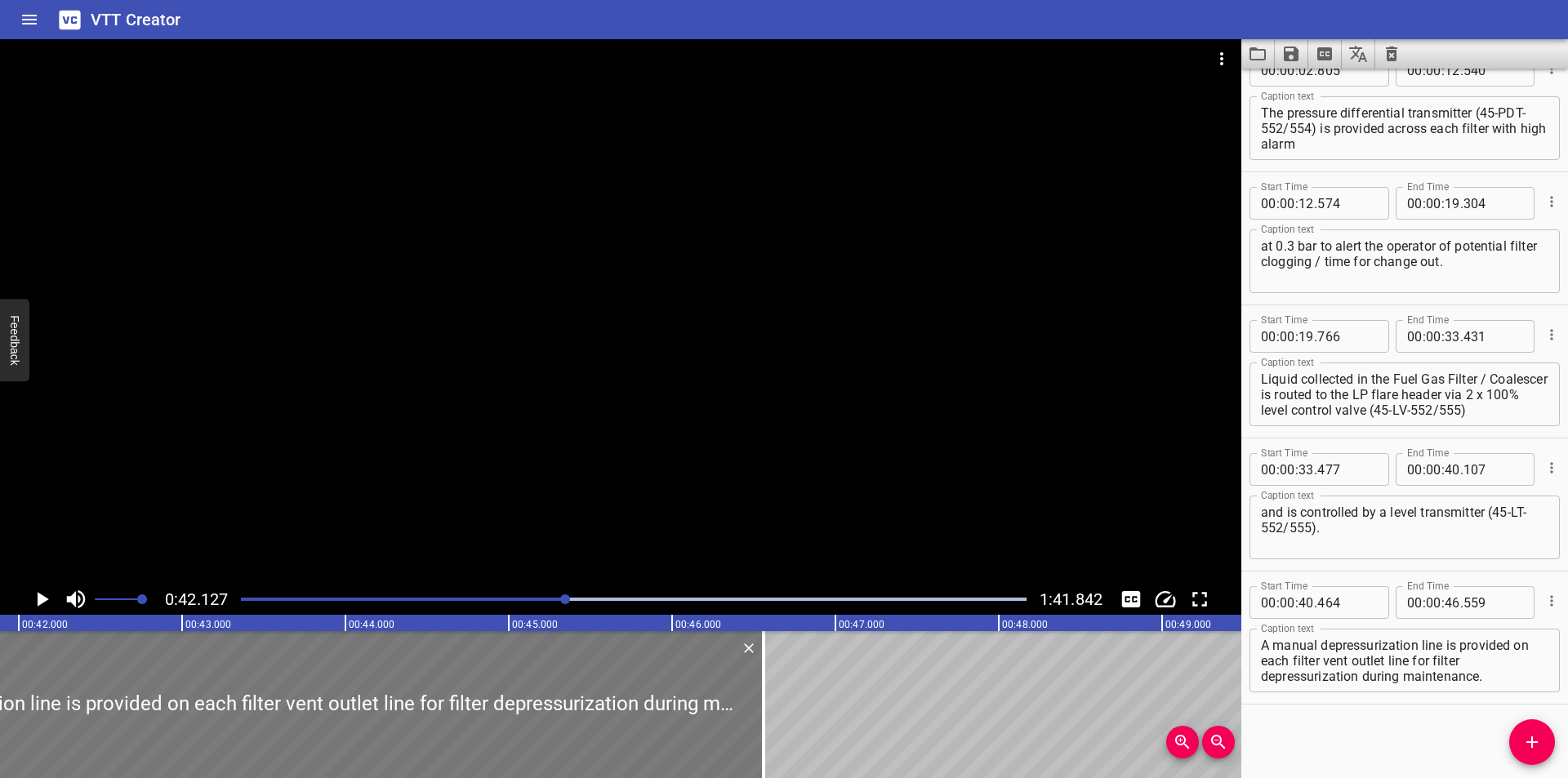
scroll to position [0, 6881]
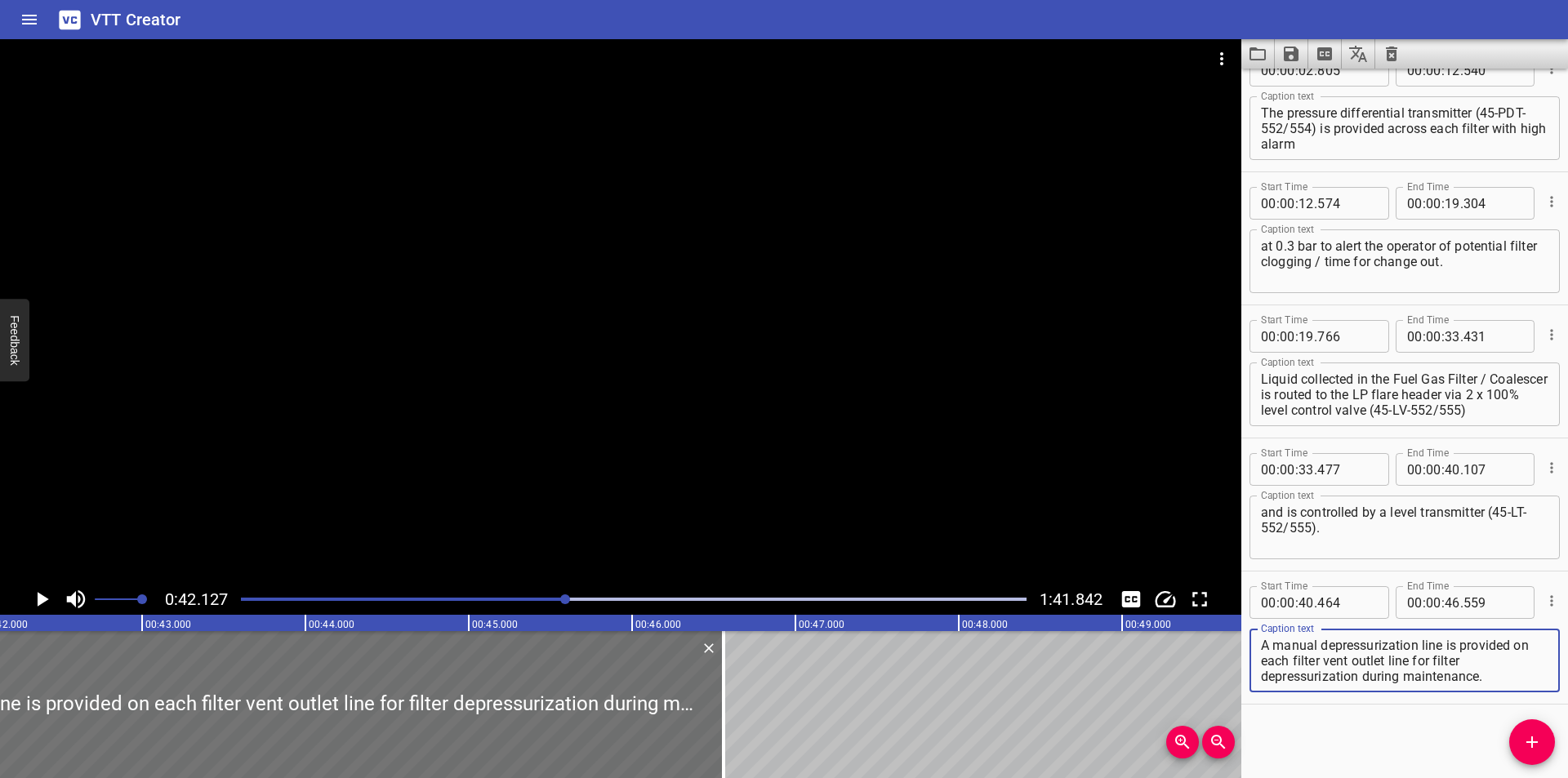
drag, startPoint x: 1358, startPoint y: 680, endPoint x: 1258, endPoint y: 681, distance: 100.0
click at [1258, 681] on div "A manual depressurization line is provided on each filter vent outlet line for …" at bounding box center [1404, 660] width 310 height 63
click at [1322, 678] on textarea "A manual depressurization line is provided on each filter vent outlet line for …" at bounding box center [1404, 661] width 288 height 47
click at [1328, 680] on textarea "A manual depressurization line is provided on each filter vent outlet line for …" at bounding box center [1404, 661] width 288 height 47
click at [1345, 726] on div "Start Time 00 : 00 : 00 . 000 Start Time End Time 00 : 00 : 02 . 465 End Time C…" at bounding box center [1404, 423] width 327 height 710
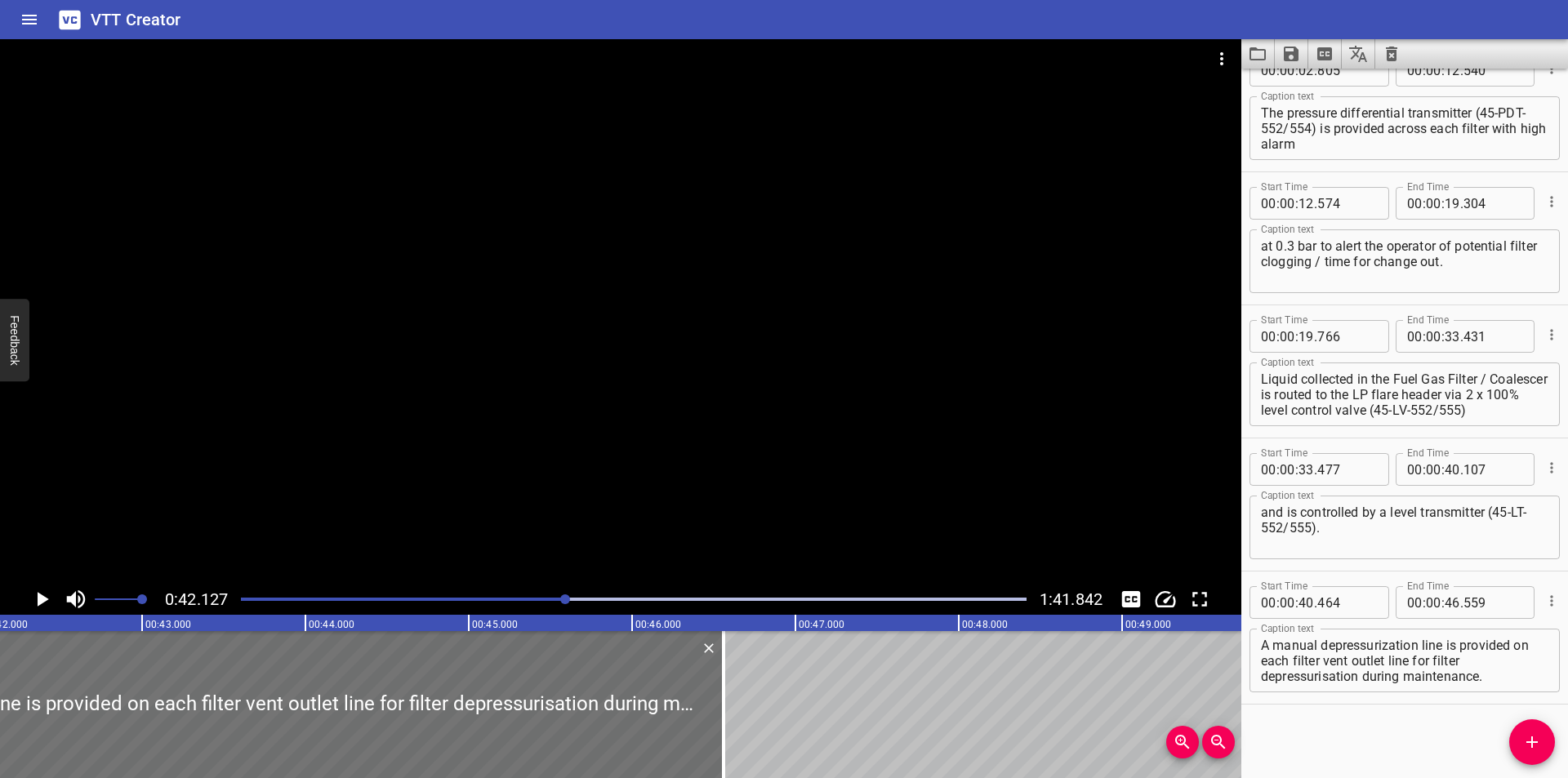
click at [780, 454] on div at bounding box center [620, 311] width 1241 height 545
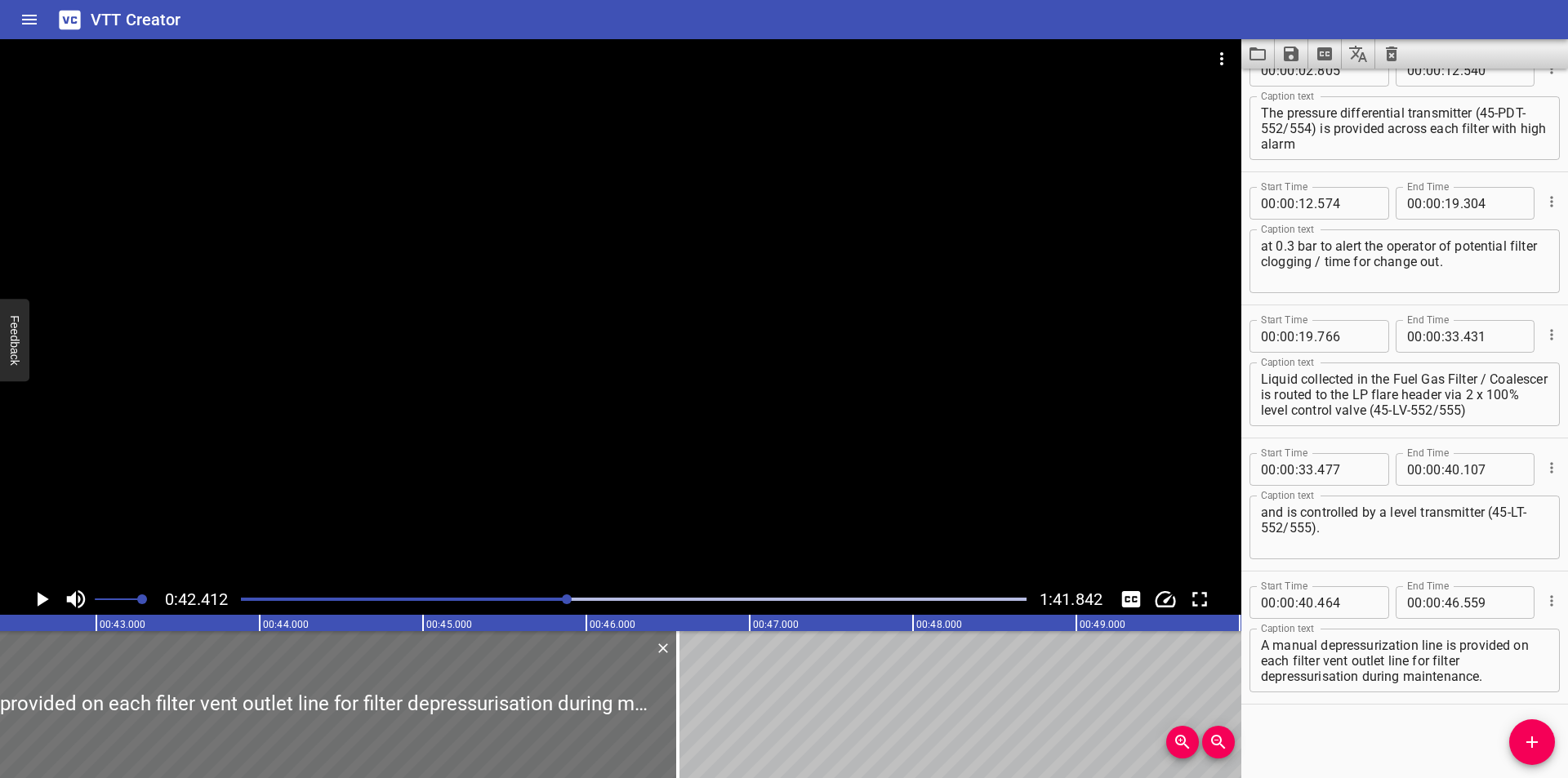
click at [1389, 646] on textarea "A manual depressurization line is provided on each filter vent outlet line for …" at bounding box center [1404, 661] width 288 height 47
click at [662, 419] on div at bounding box center [620, 311] width 1241 height 545
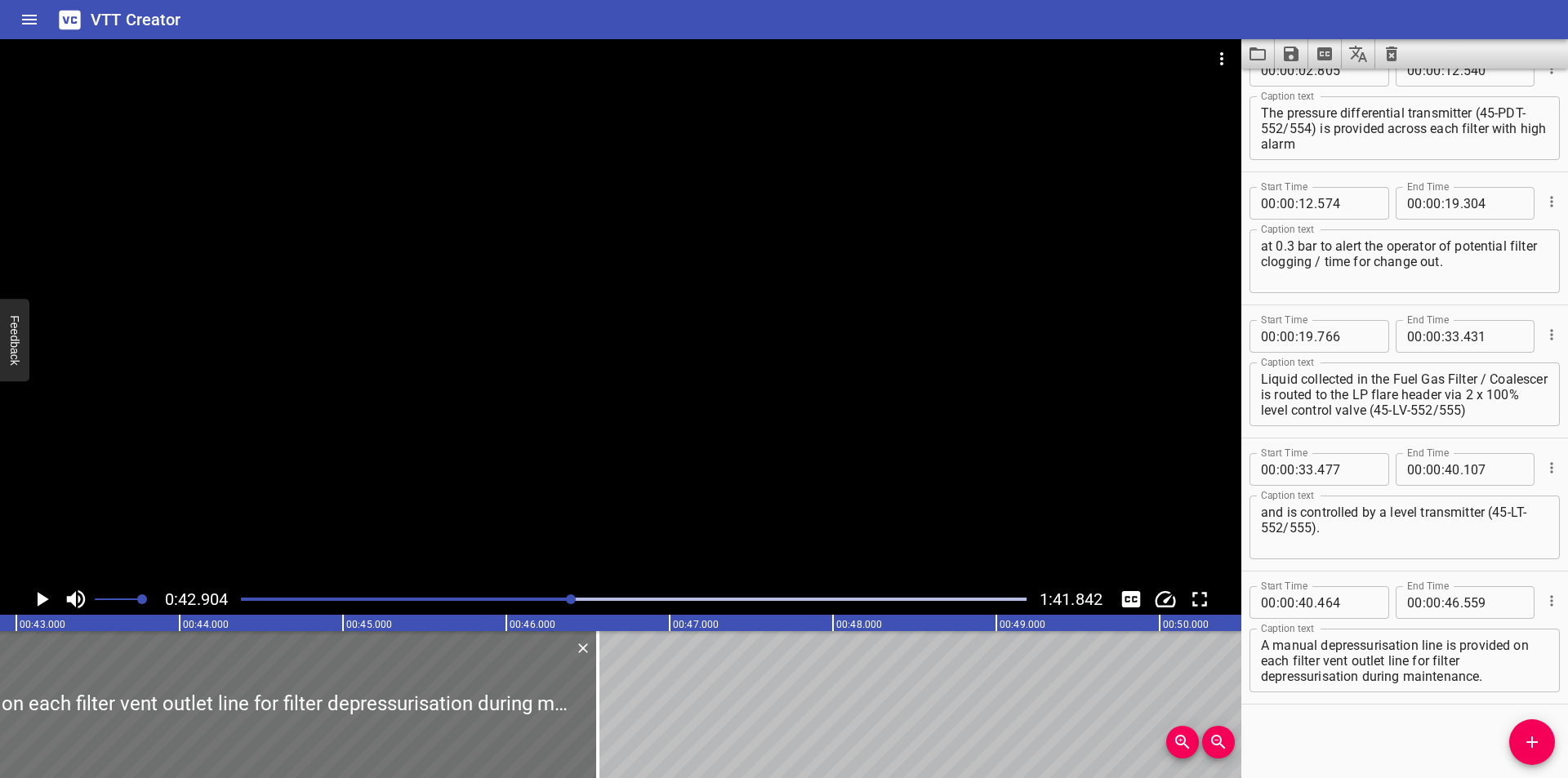
scroll to position [0, 7008]
click at [352, 432] on div at bounding box center [620, 311] width 1241 height 545
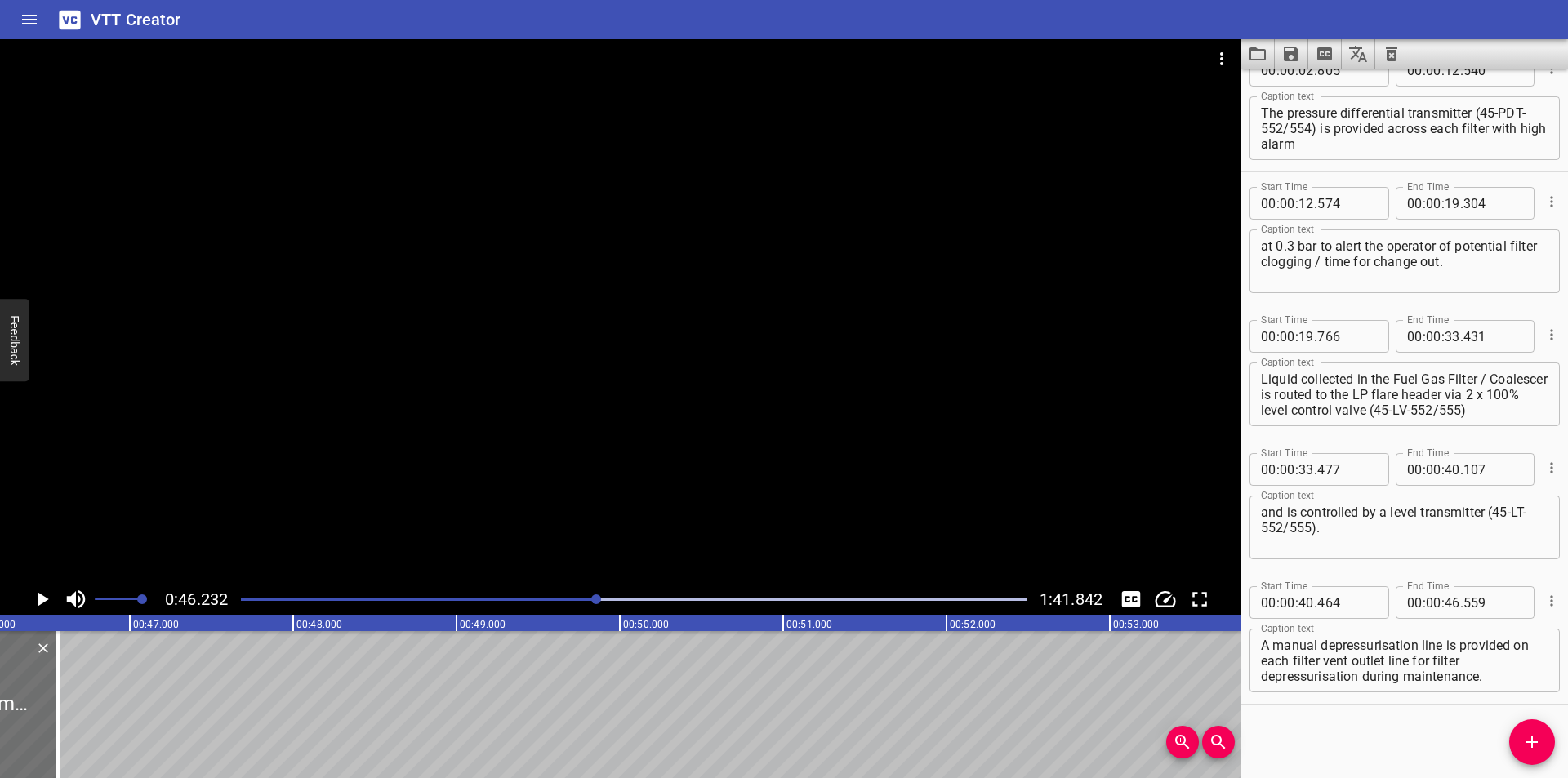
scroll to position [0, 7551]
drag, startPoint x: 59, startPoint y: 731, endPoint x: 450, endPoint y: 712, distance: 391.5
click at [83, 712] on div at bounding box center [74, 704] width 17 height 147
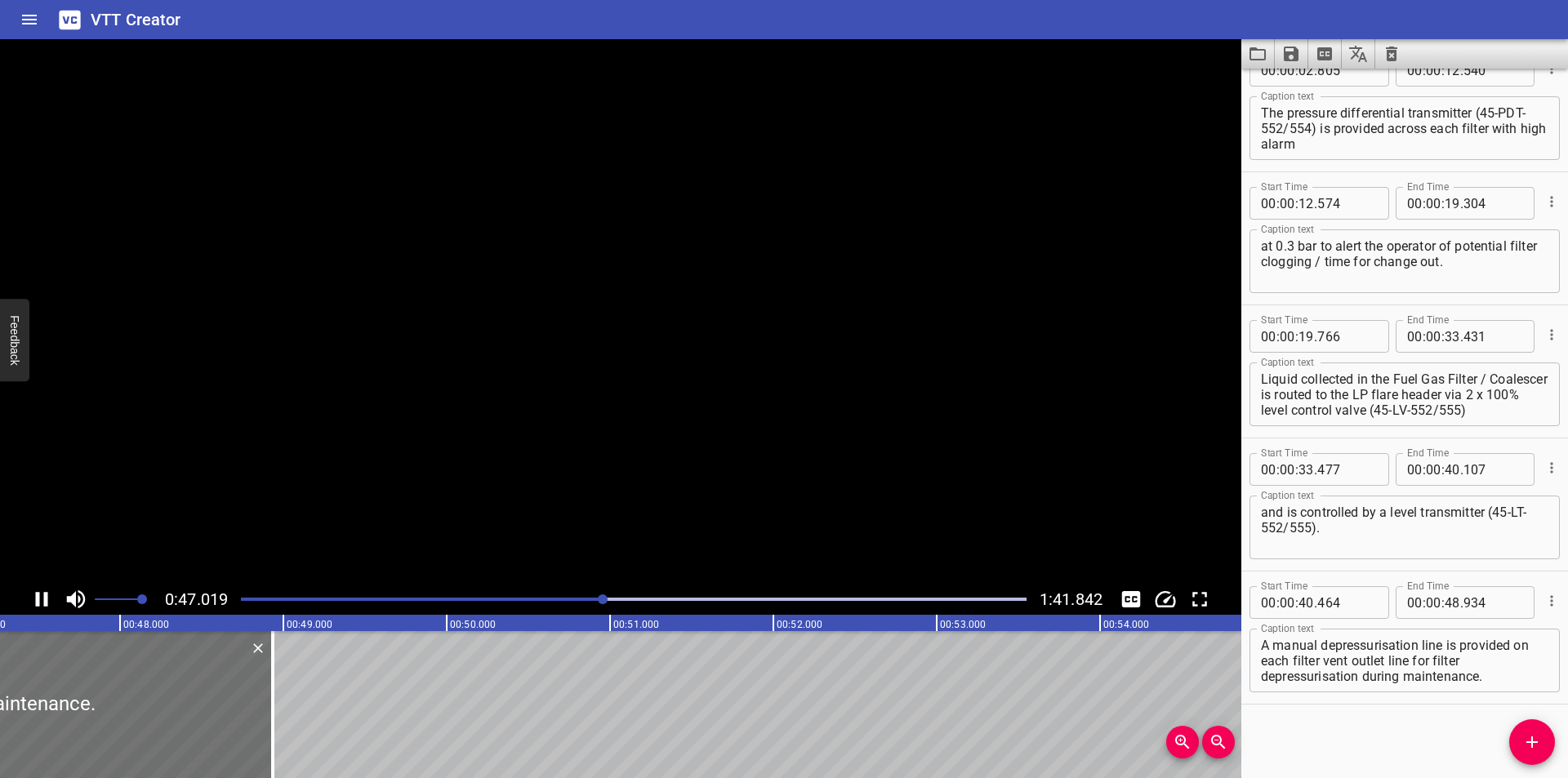
scroll to position [0, 7728]
drag, startPoint x: 272, startPoint y: 731, endPoint x: 294, endPoint y: 736, distance: 22.6
click at [294, 736] on div at bounding box center [291, 704] width 17 height 147
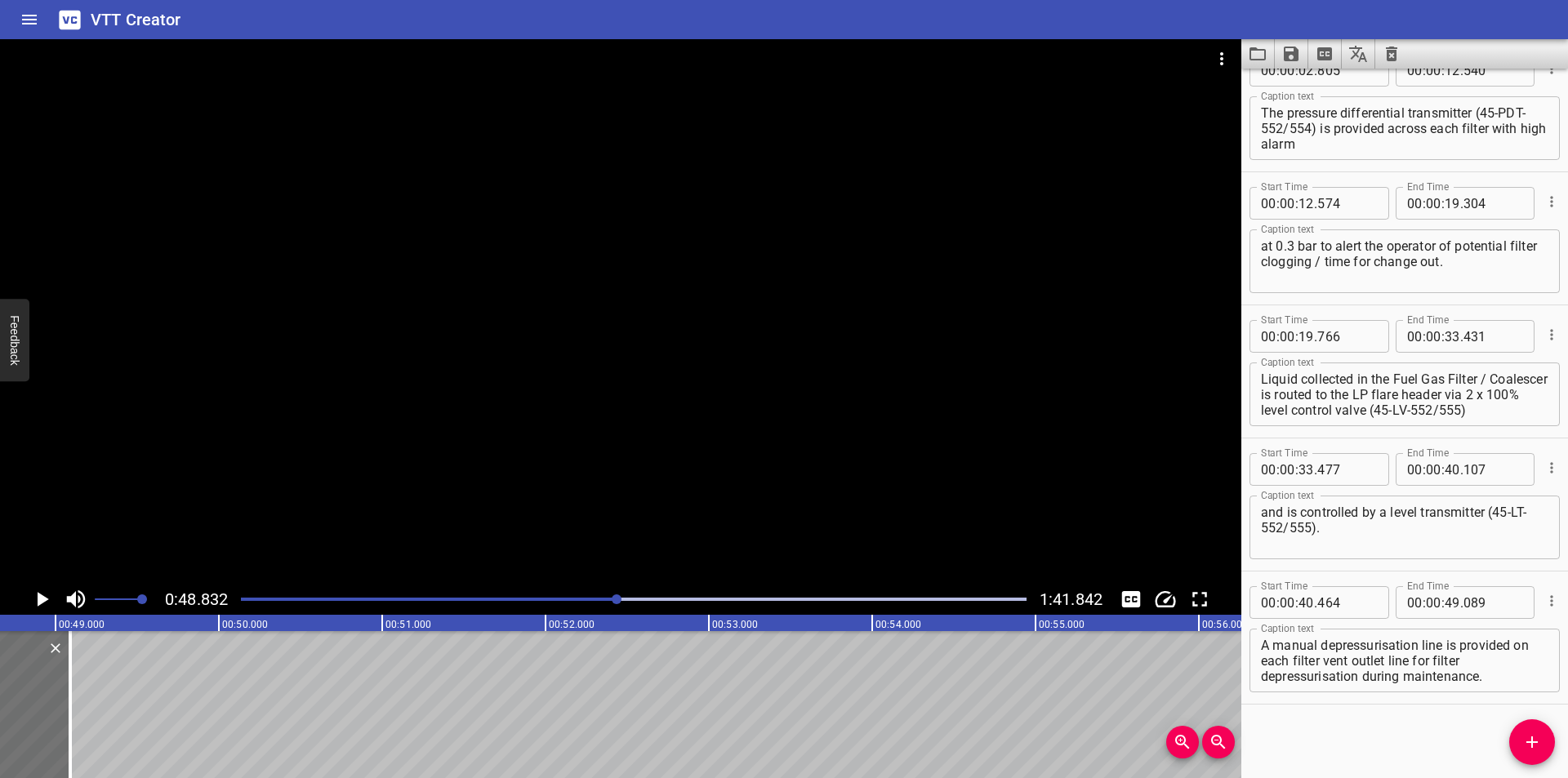
scroll to position [0, 7921]
drag, startPoint x: 95, startPoint y: 696, endPoint x: 121, endPoint y: 700, distance: 26.3
click at [98, 696] on div at bounding box center [100, 704] width 17 height 147
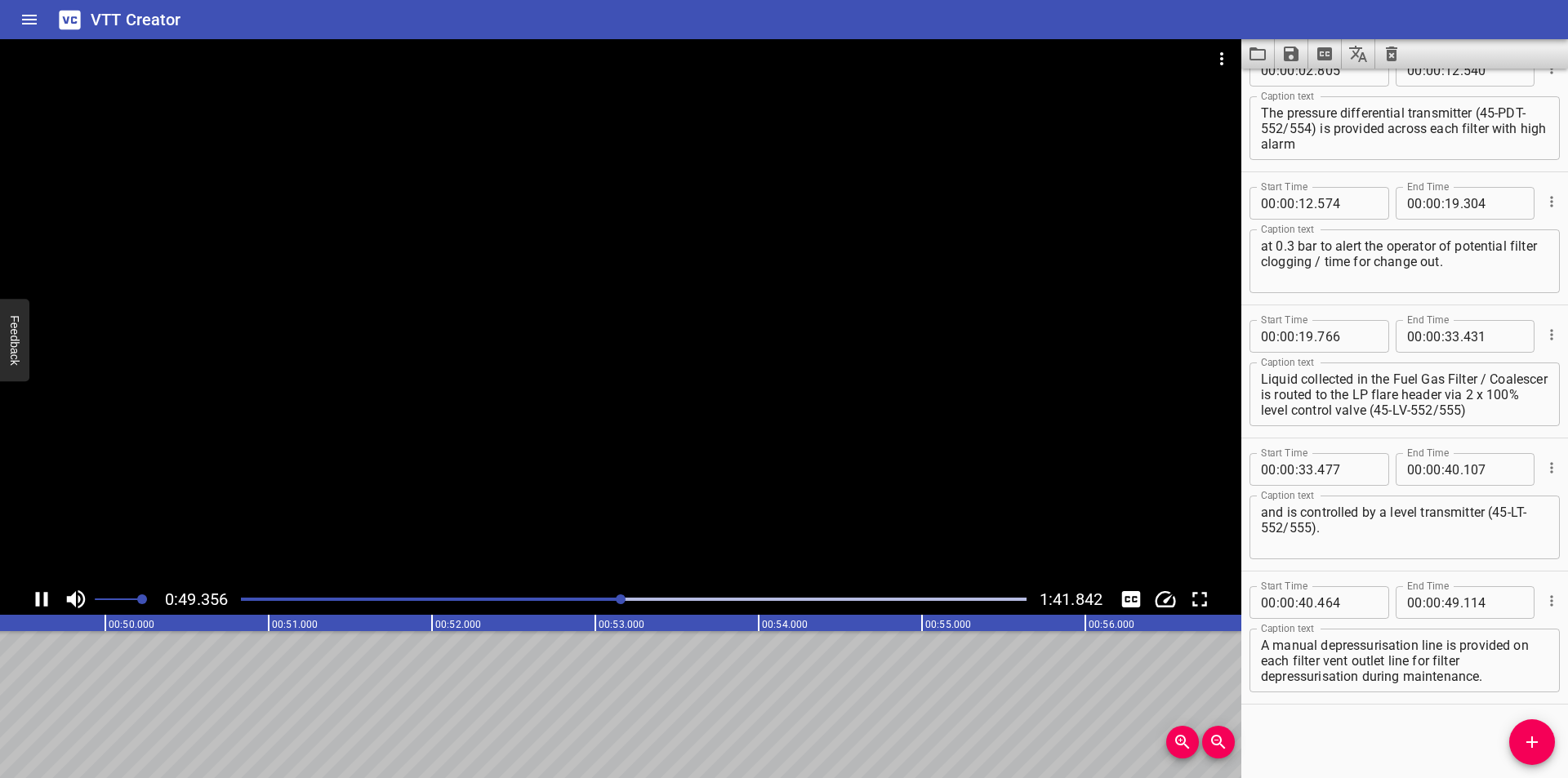
scroll to position [0, 8090]
drag, startPoint x: 1534, startPoint y: 745, endPoint x: 1515, endPoint y: 746, distance: 19.0
click at [1532, 746] on icon "Add Cue" at bounding box center [1532, 742] width 20 height 19
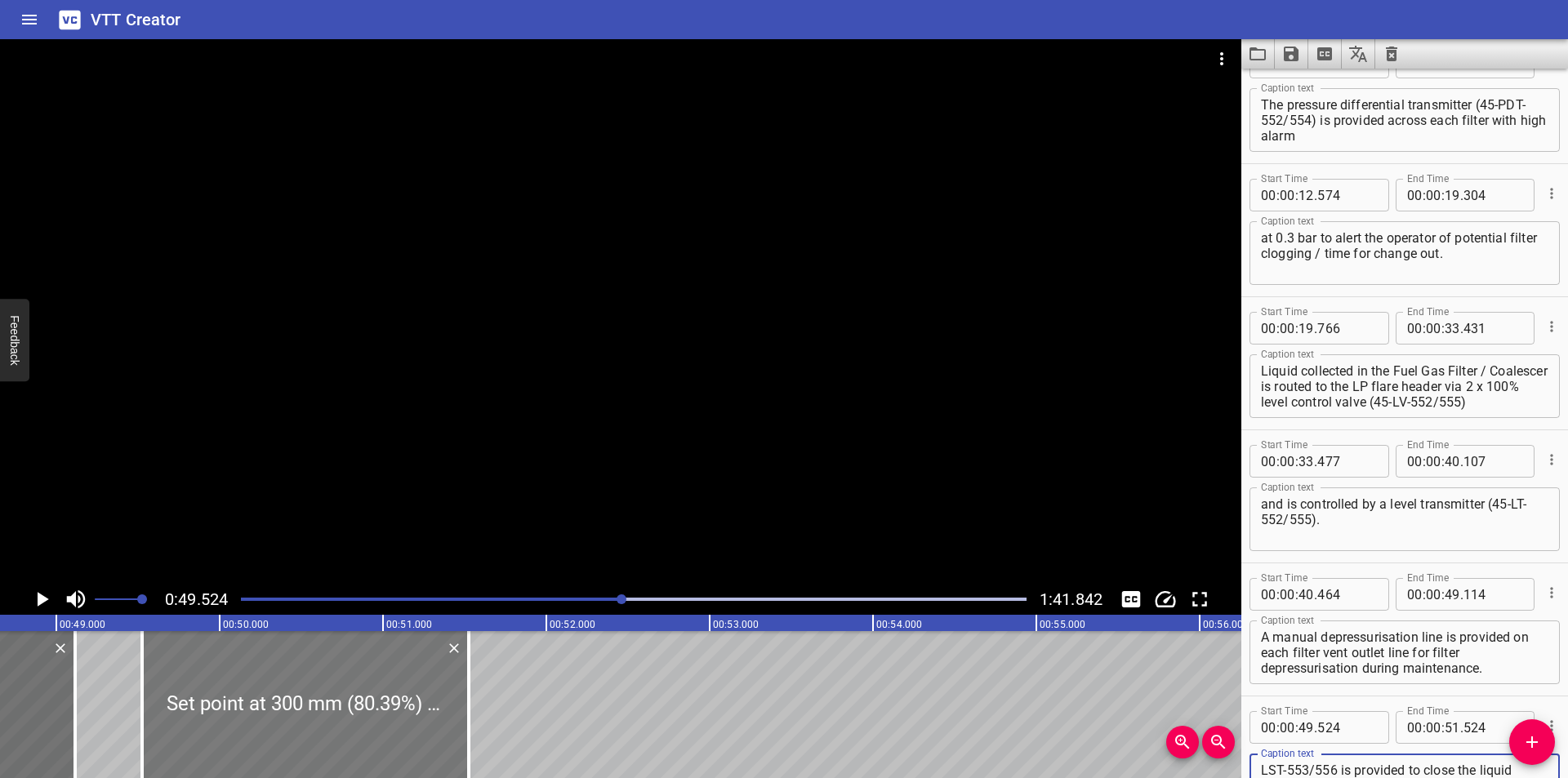
scroll to position [0, 7926]
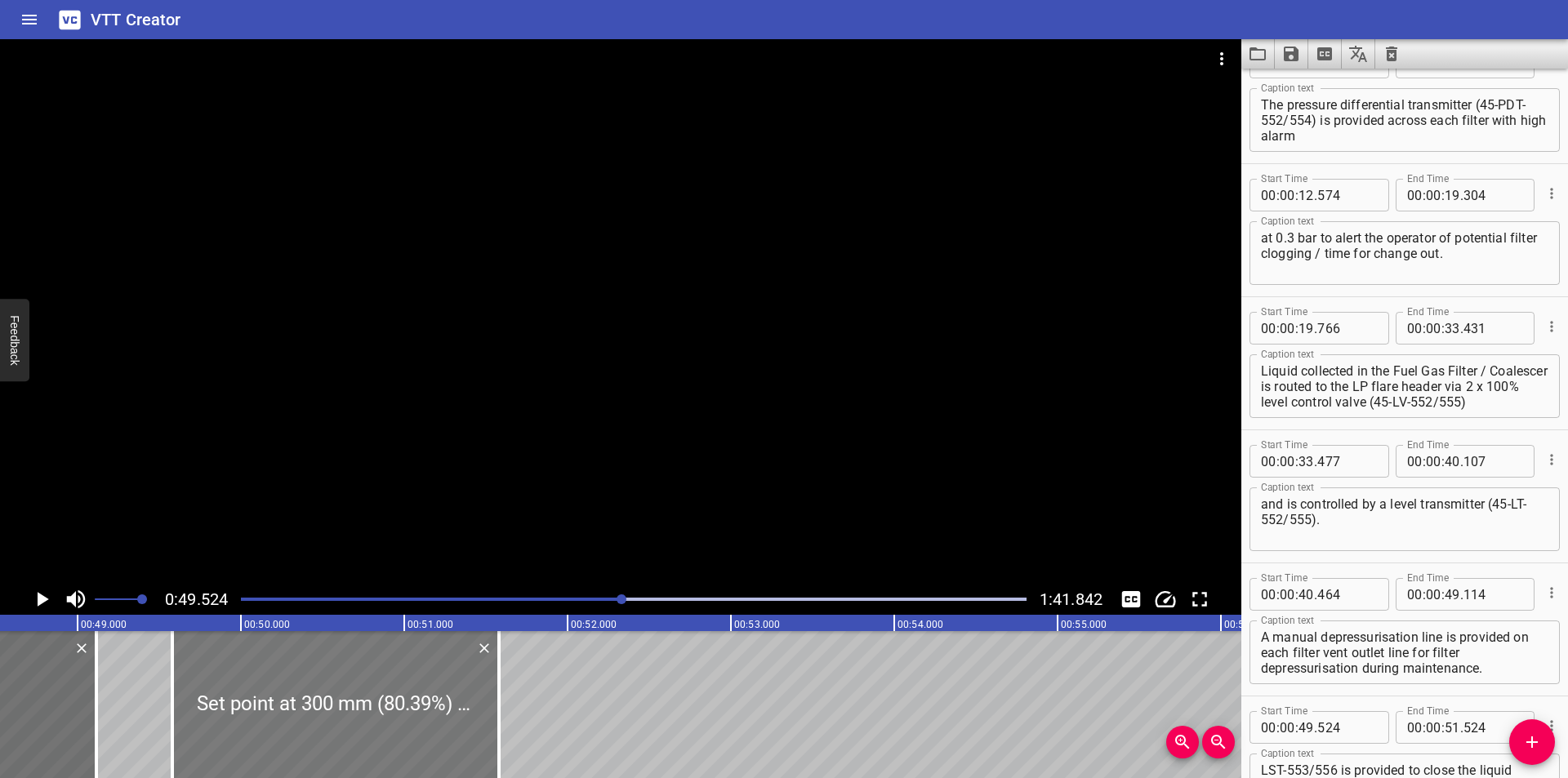
drag, startPoint x: 385, startPoint y: 731, endPoint x: 394, endPoint y: 736, distance: 10.3
click at [394, 736] on div at bounding box center [335, 704] width 327 height 147
drag, startPoint x: 459, startPoint y: 469, endPoint x: 448, endPoint y: 484, distance: 18.6
click at [457, 470] on div at bounding box center [620, 311] width 1241 height 545
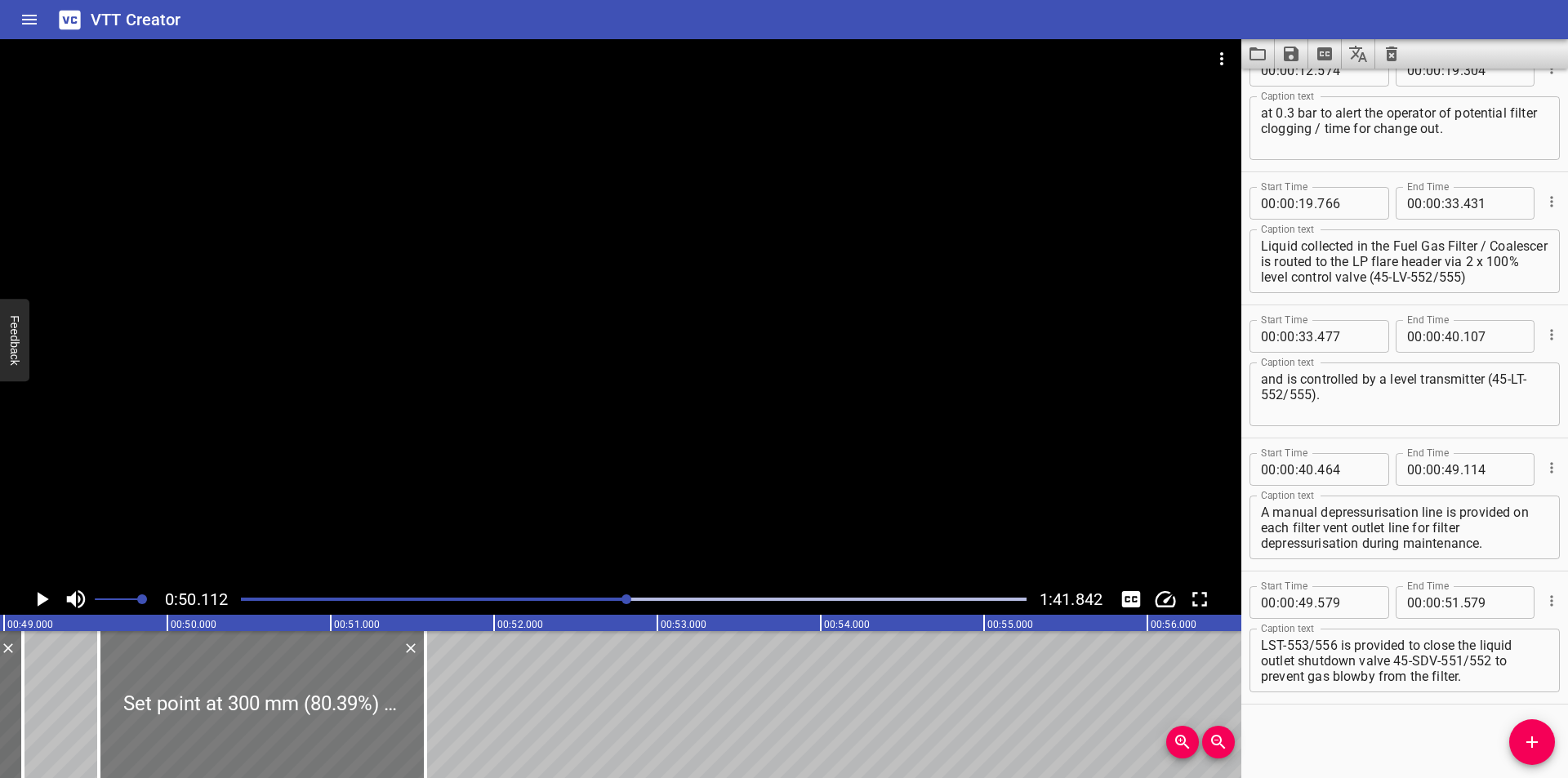
scroll to position [0, 7967]
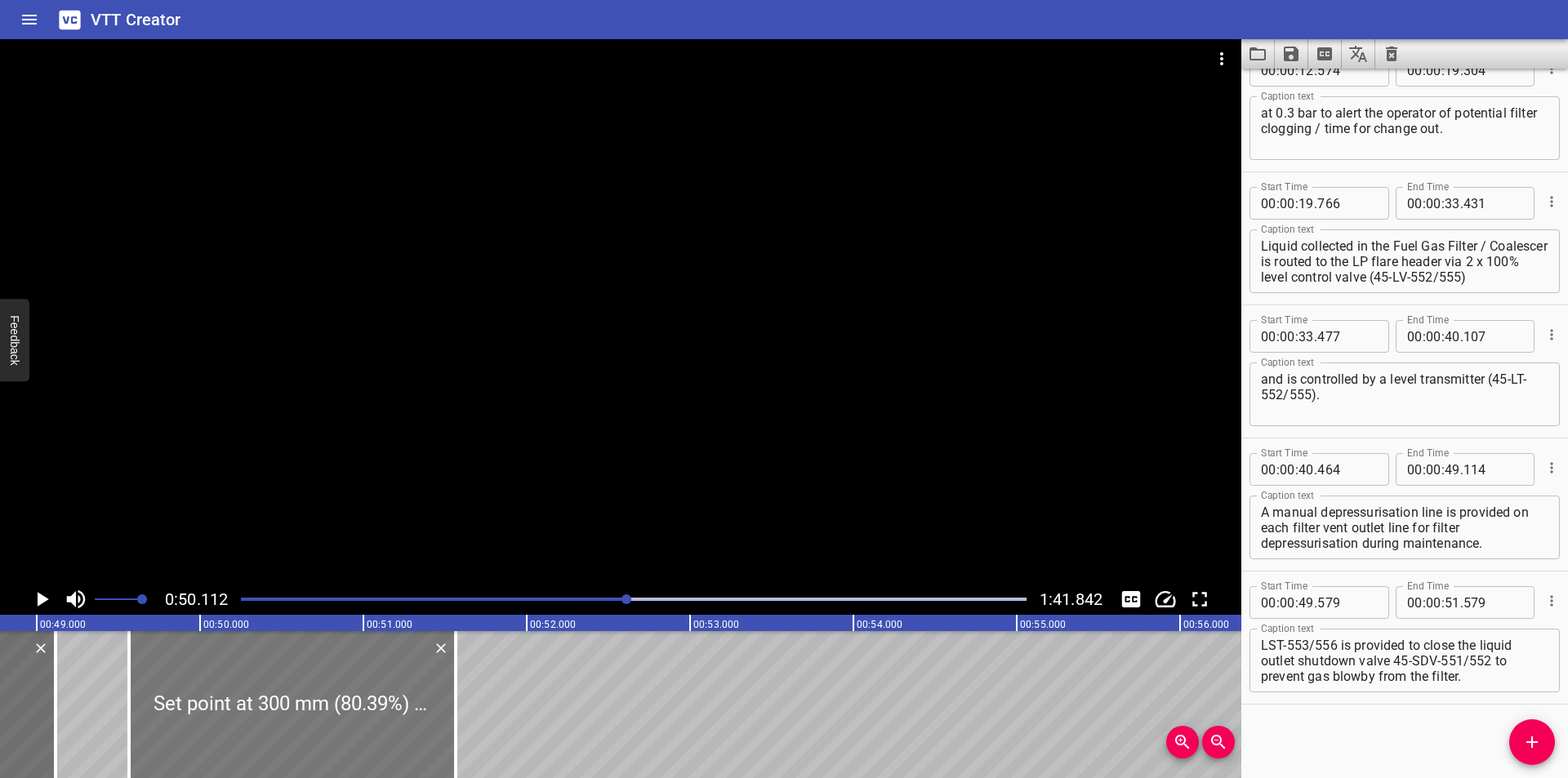
click at [302, 702] on div at bounding box center [292, 704] width 327 height 147
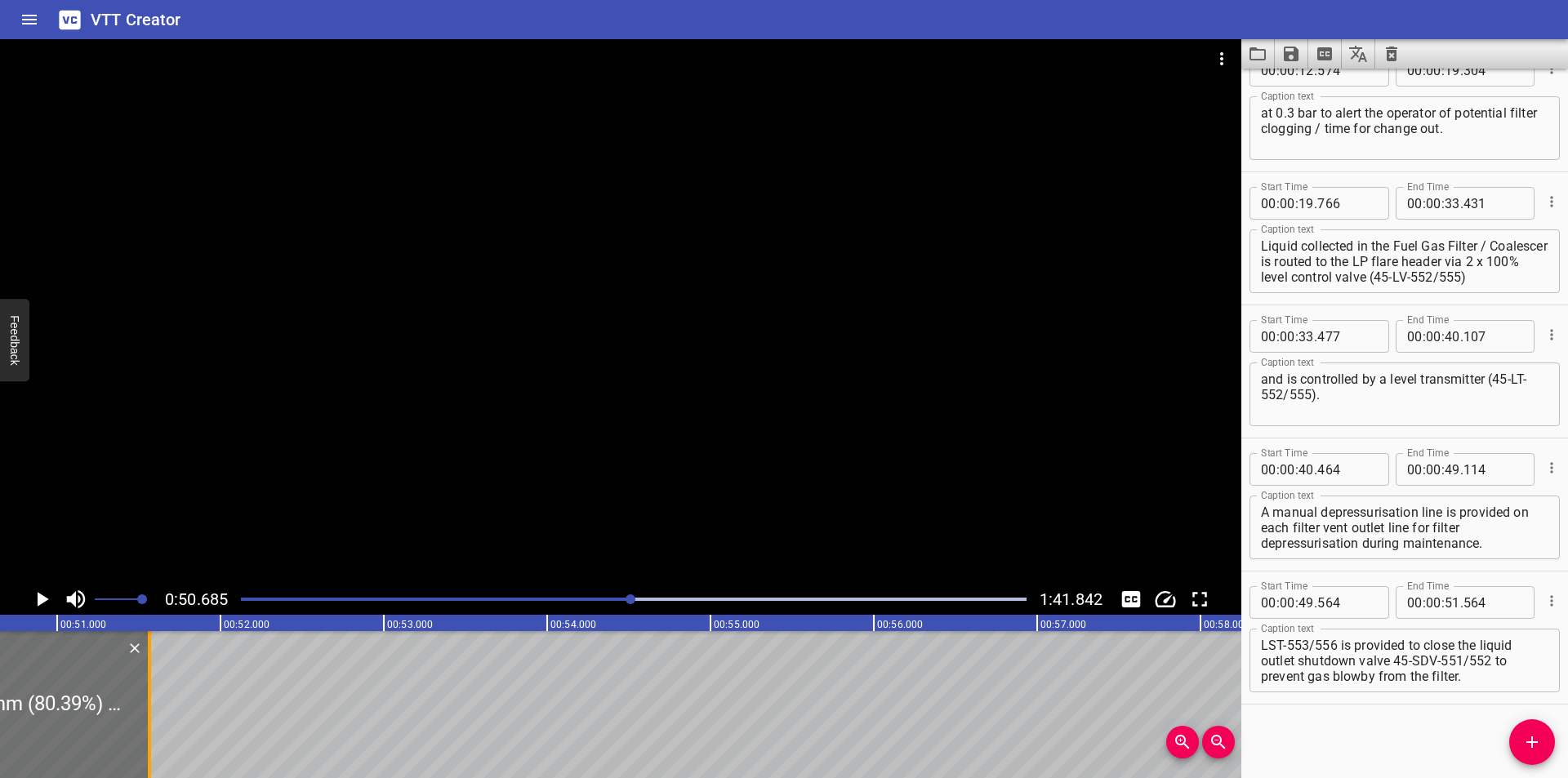
scroll to position [0, 8279]
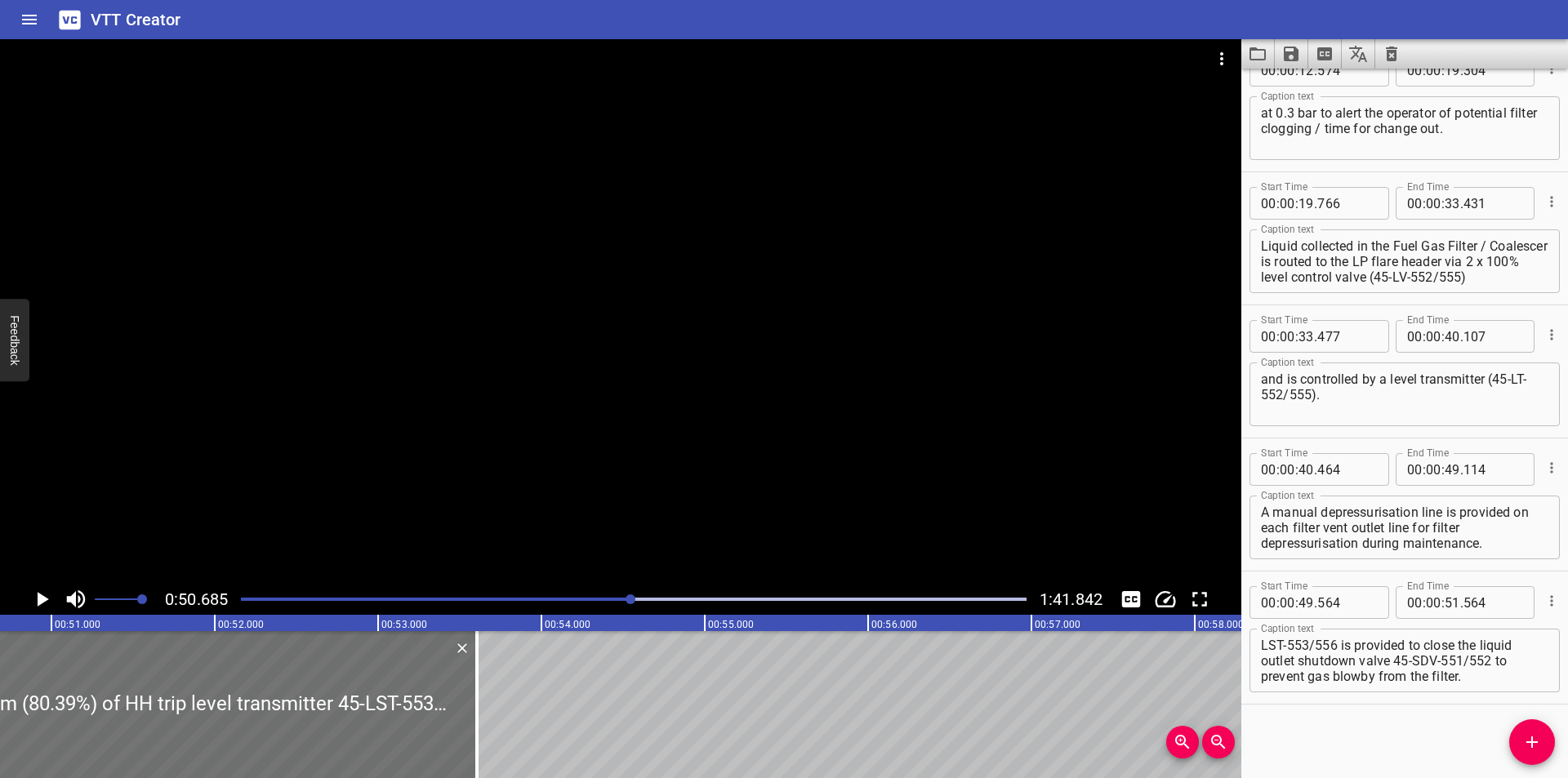
drag, startPoint x: 142, startPoint y: 723, endPoint x: 654, endPoint y: 723, distance: 512.0
click at [479, 726] on div at bounding box center [476, 704] width 3 height 147
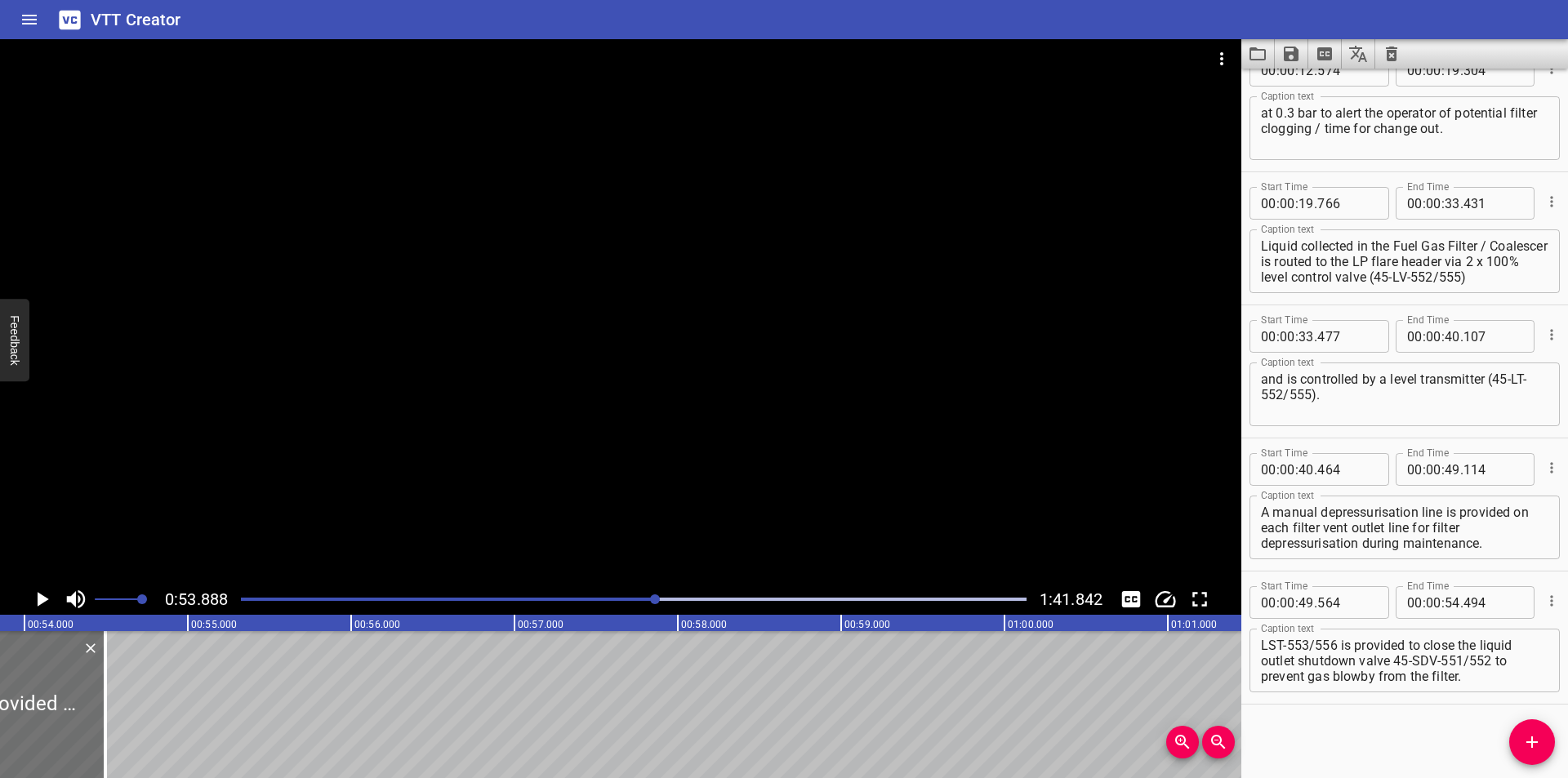
scroll to position [0, 8802]
drag, startPoint x: 96, startPoint y: 703, endPoint x: 461, endPoint y: 703, distance: 365.0
click at [107, 703] on div at bounding box center [98, 704] width 17 height 147
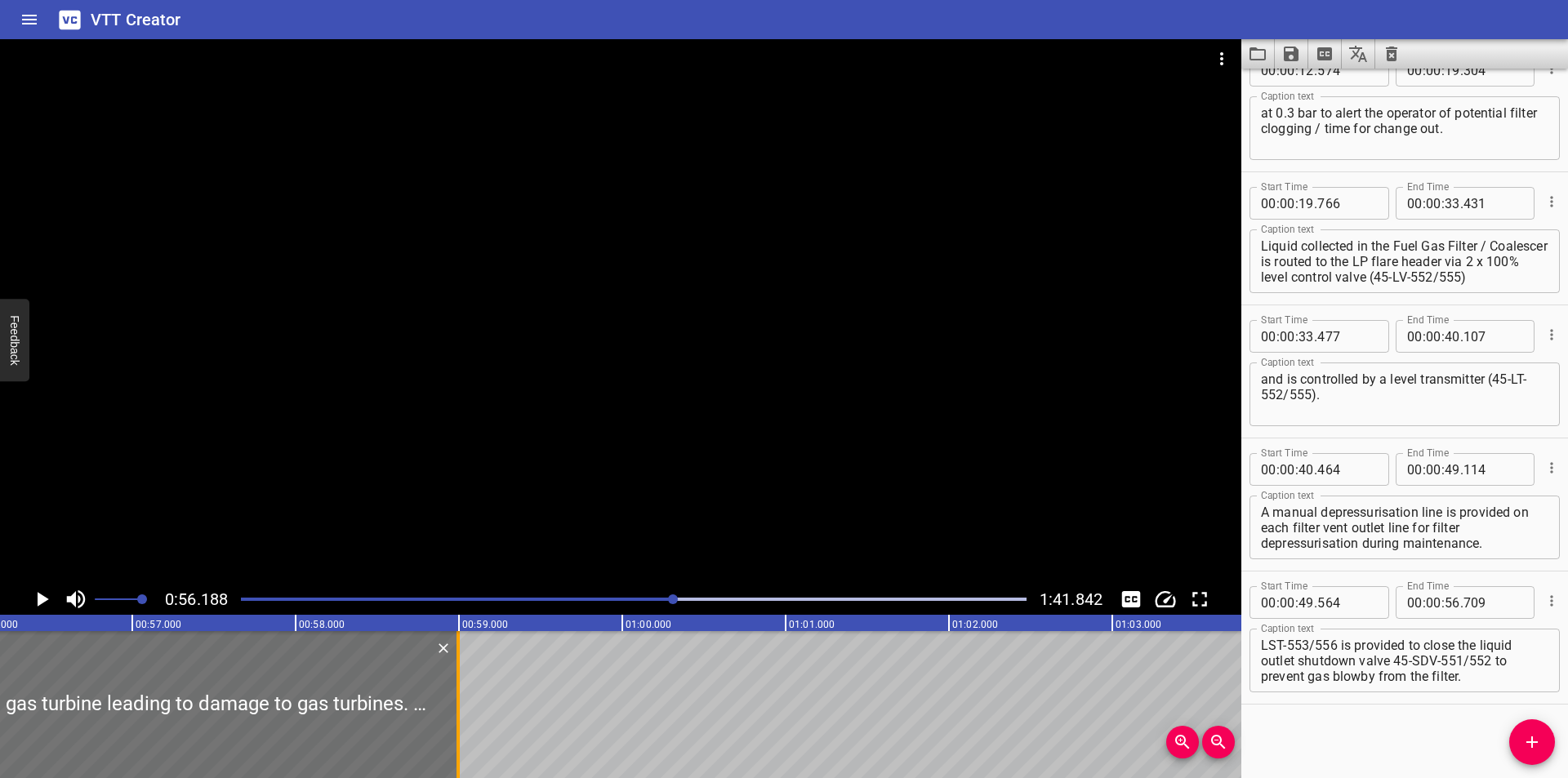
drag, startPoint x: 88, startPoint y: 731, endPoint x: 460, endPoint y: 732, distance: 372.0
click at [460, 732] on div at bounding box center [457, 704] width 17 height 147
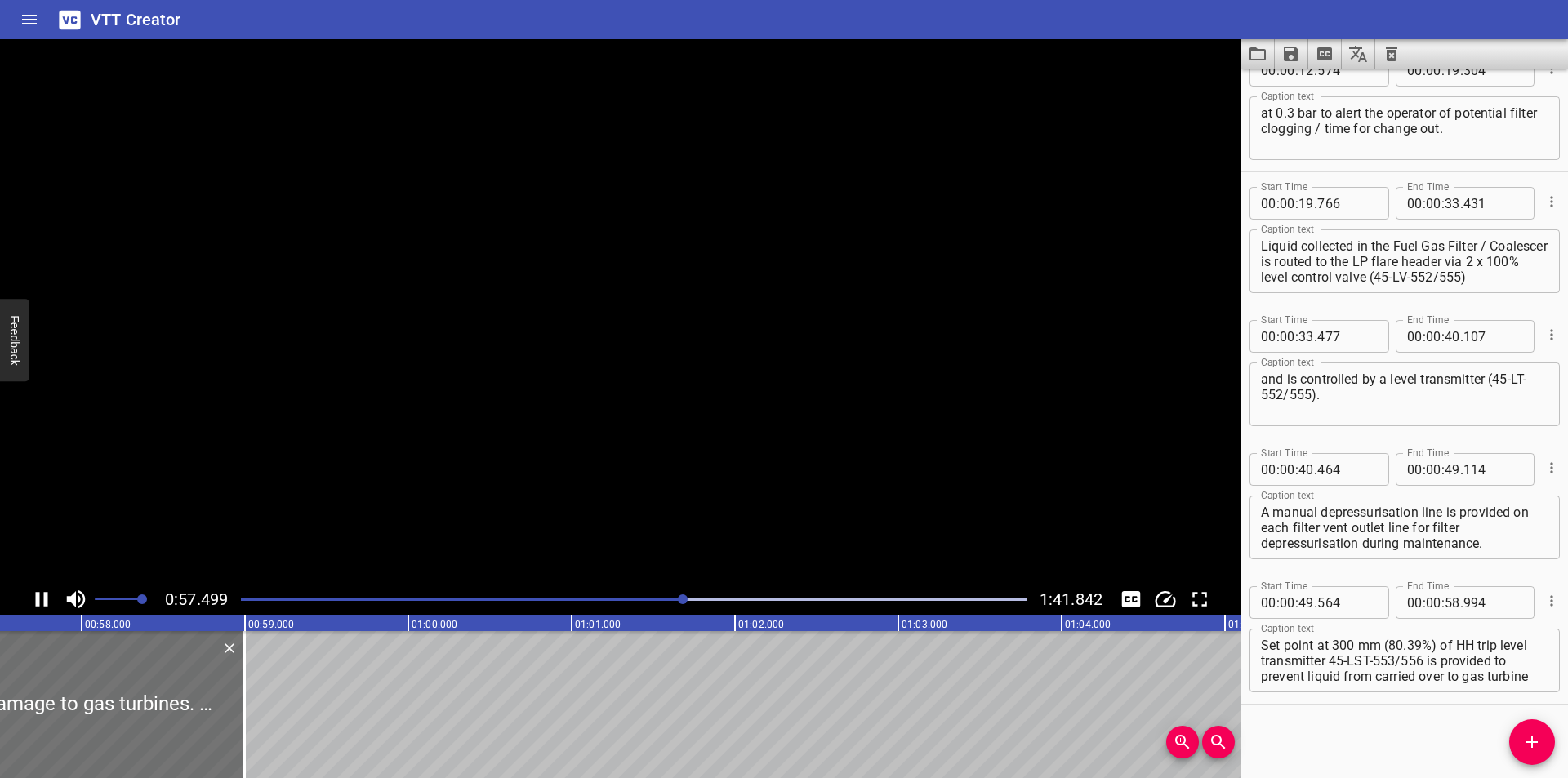
scroll to position [0, 9424]
click at [1362, 662] on textarea "Set point at 300 mm (80.39%) of HH trip level transmitter 45-LST-553/556 is pro…" at bounding box center [1404, 661] width 288 height 47
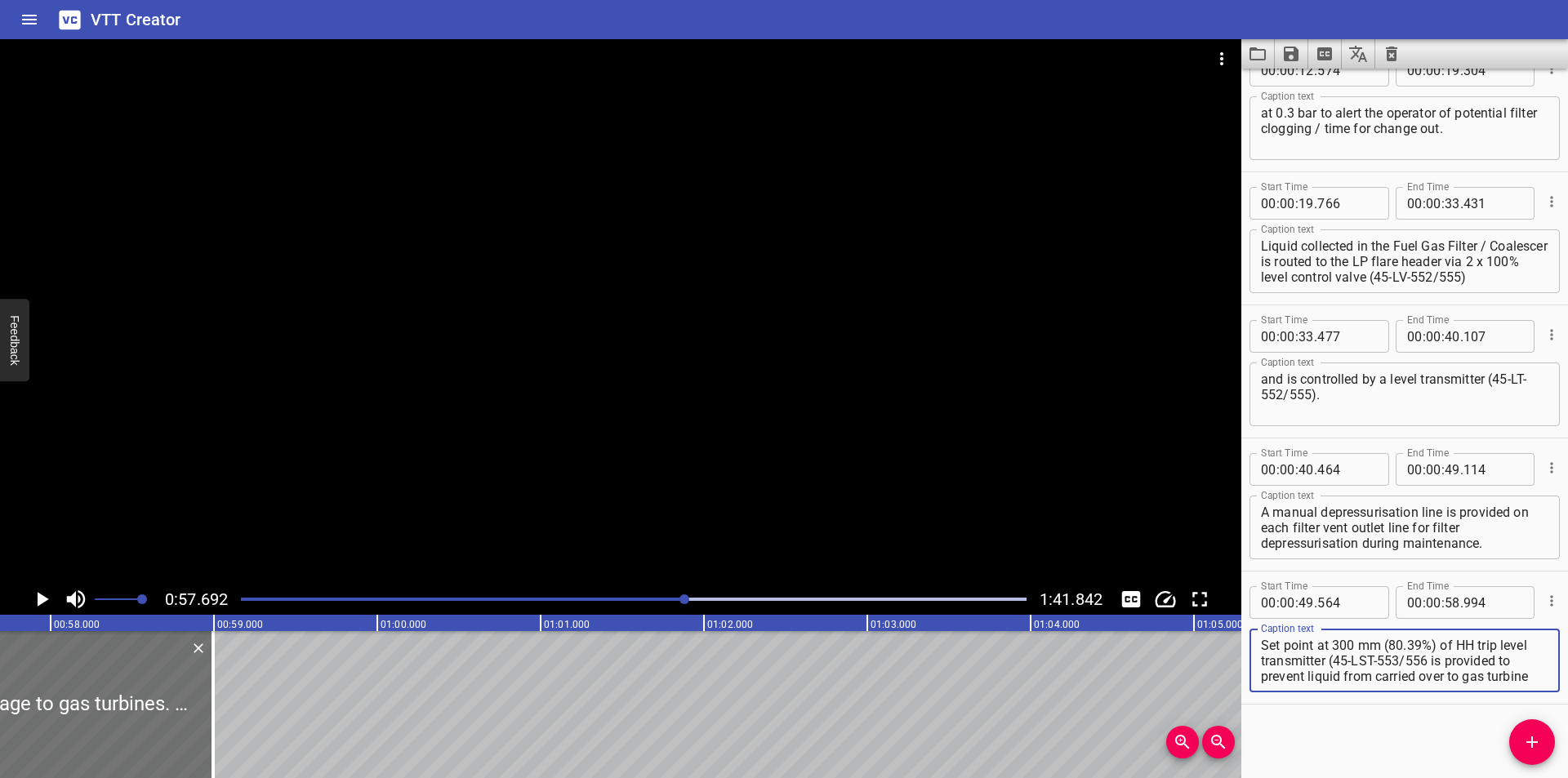
click at [1460, 663] on textarea "Set point at 300 mm (80.39%) of HH trip level transmitter (45-LST-553/556 is pr…" at bounding box center [1404, 661] width 288 height 47
click at [716, 348] on div at bounding box center [620, 311] width 1241 height 545
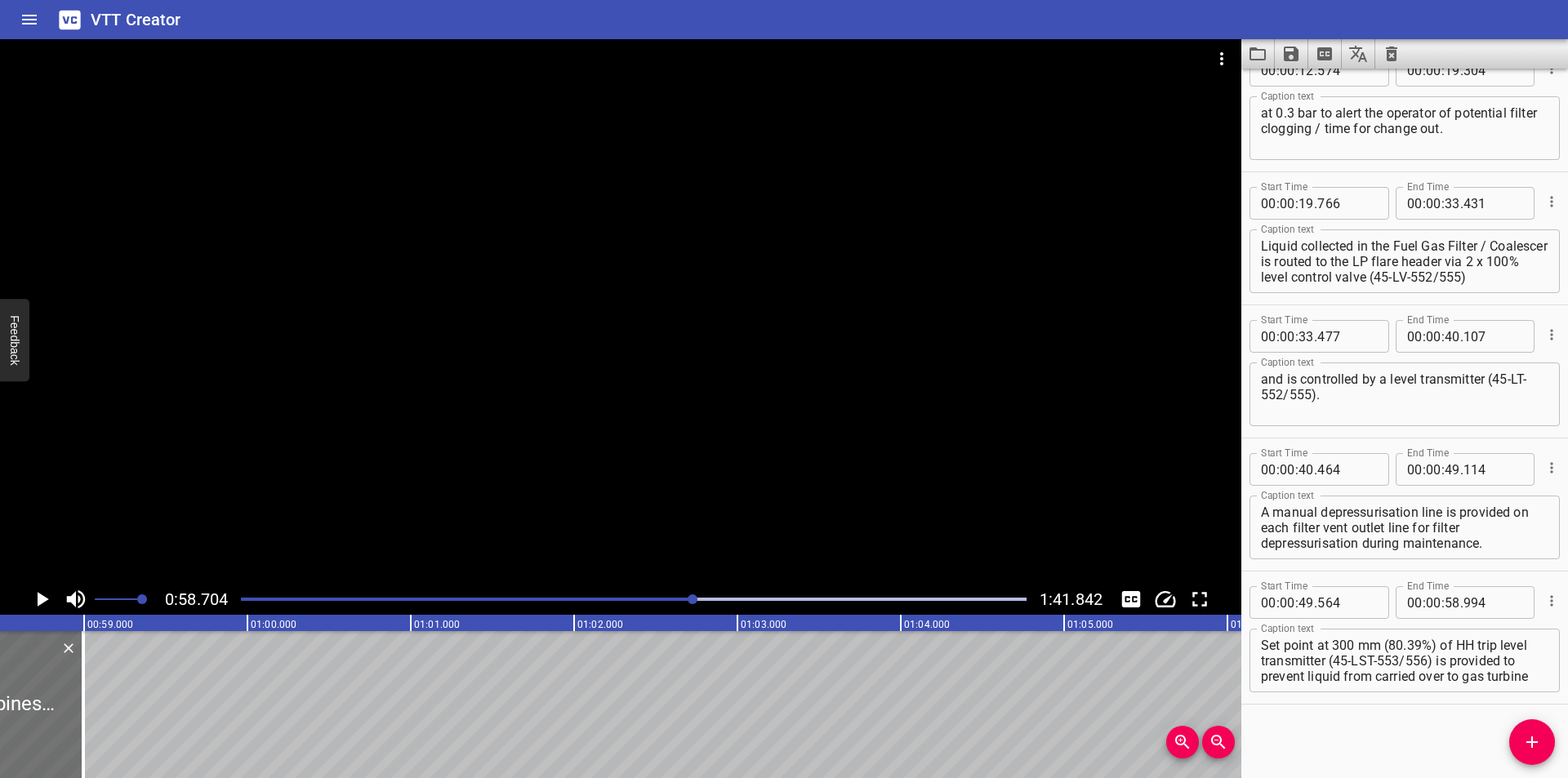
scroll to position [0, 9589]
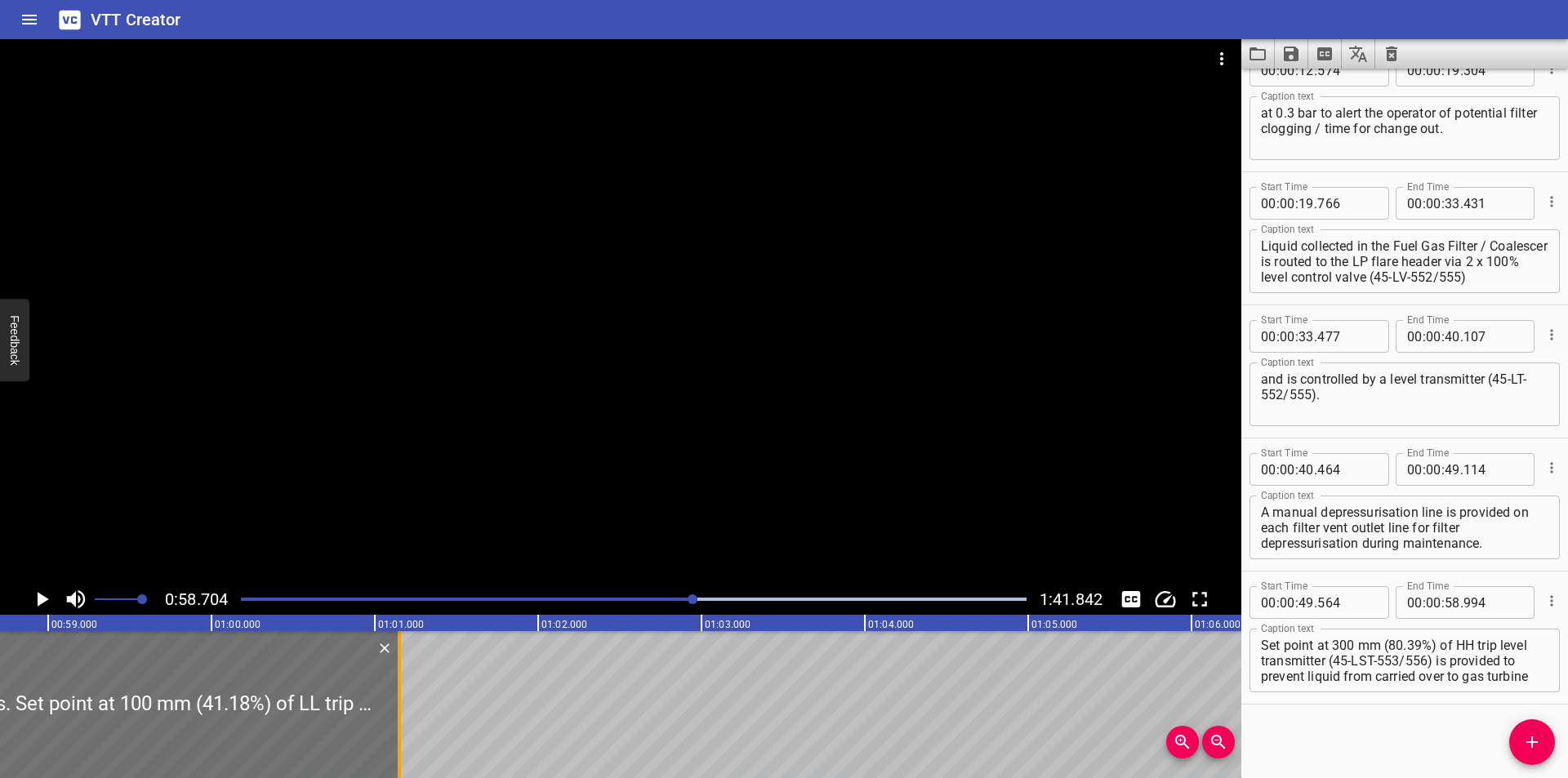
drag, startPoint x: 51, startPoint y: 701, endPoint x: 403, endPoint y: 701, distance: 352.0
click at [403, 701] on div at bounding box center [399, 704] width 17 height 147
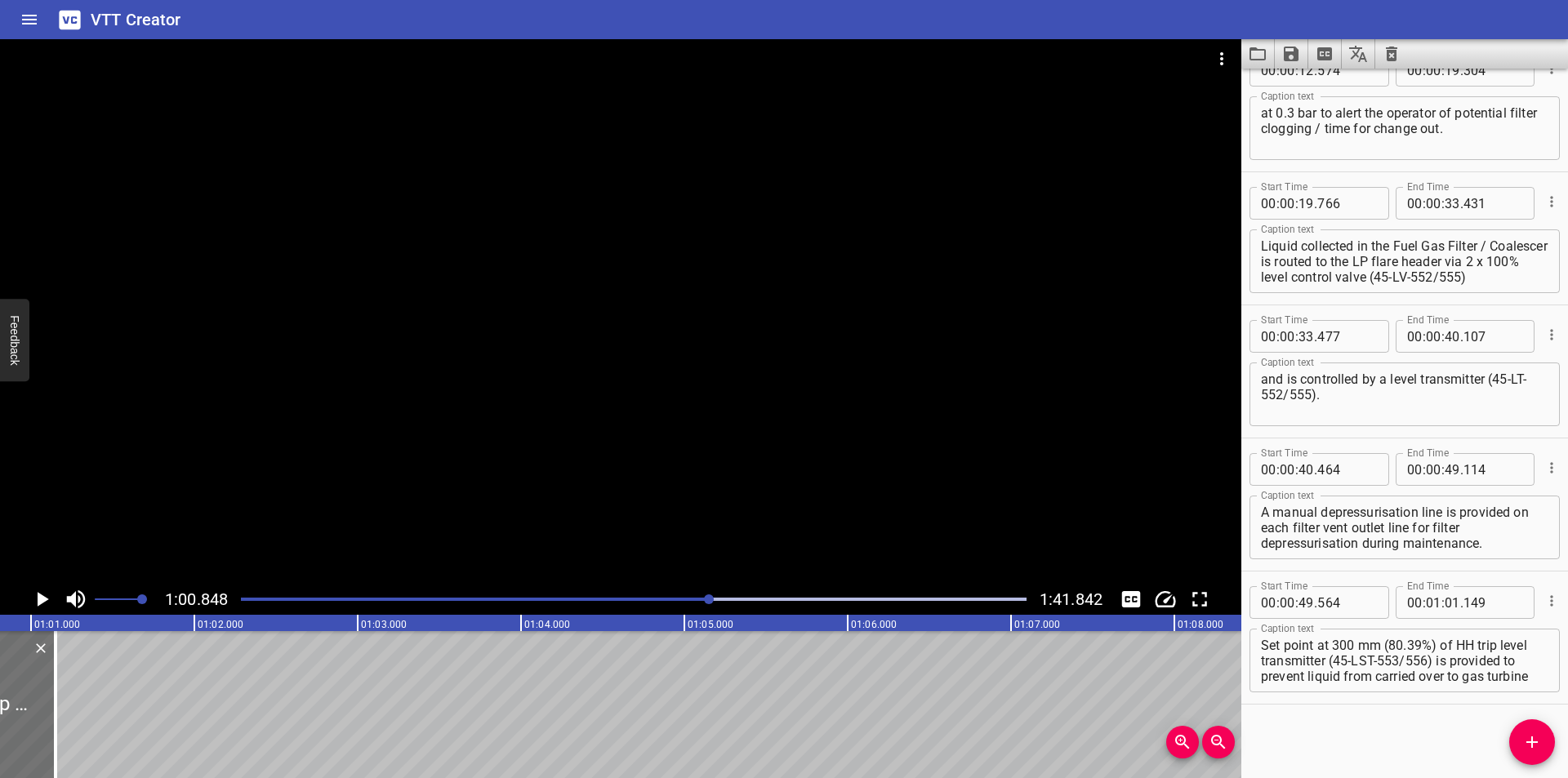
scroll to position [0, 9939]
drag, startPoint x: 620, startPoint y: 400, endPoint x: 626, endPoint y: 390, distance: 11.7
click at [620, 402] on div at bounding box center [620, 311] width 1241 height 545
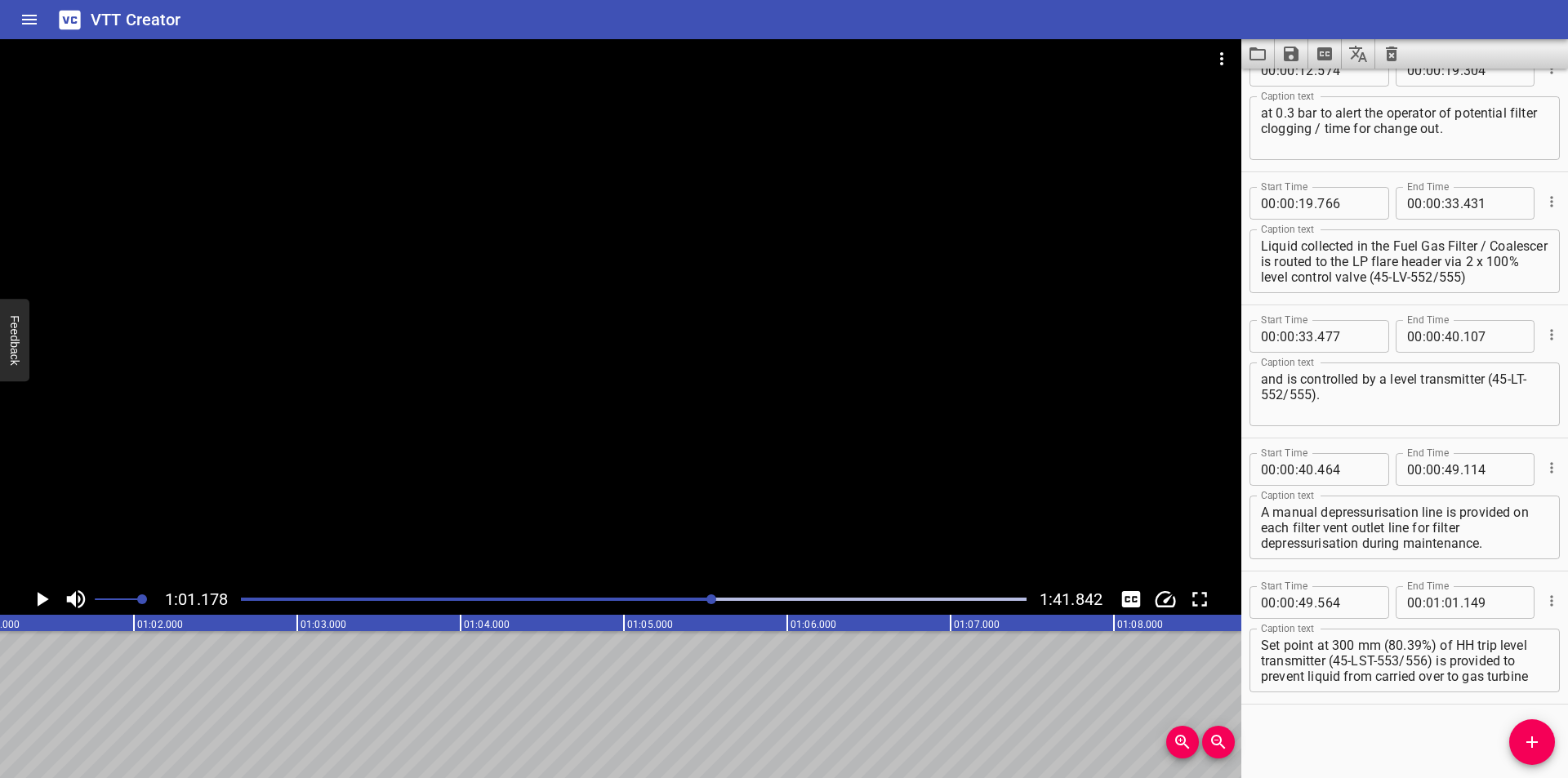
click at [697, 607] on div at bounding box center [634, 599] width 805 height 22
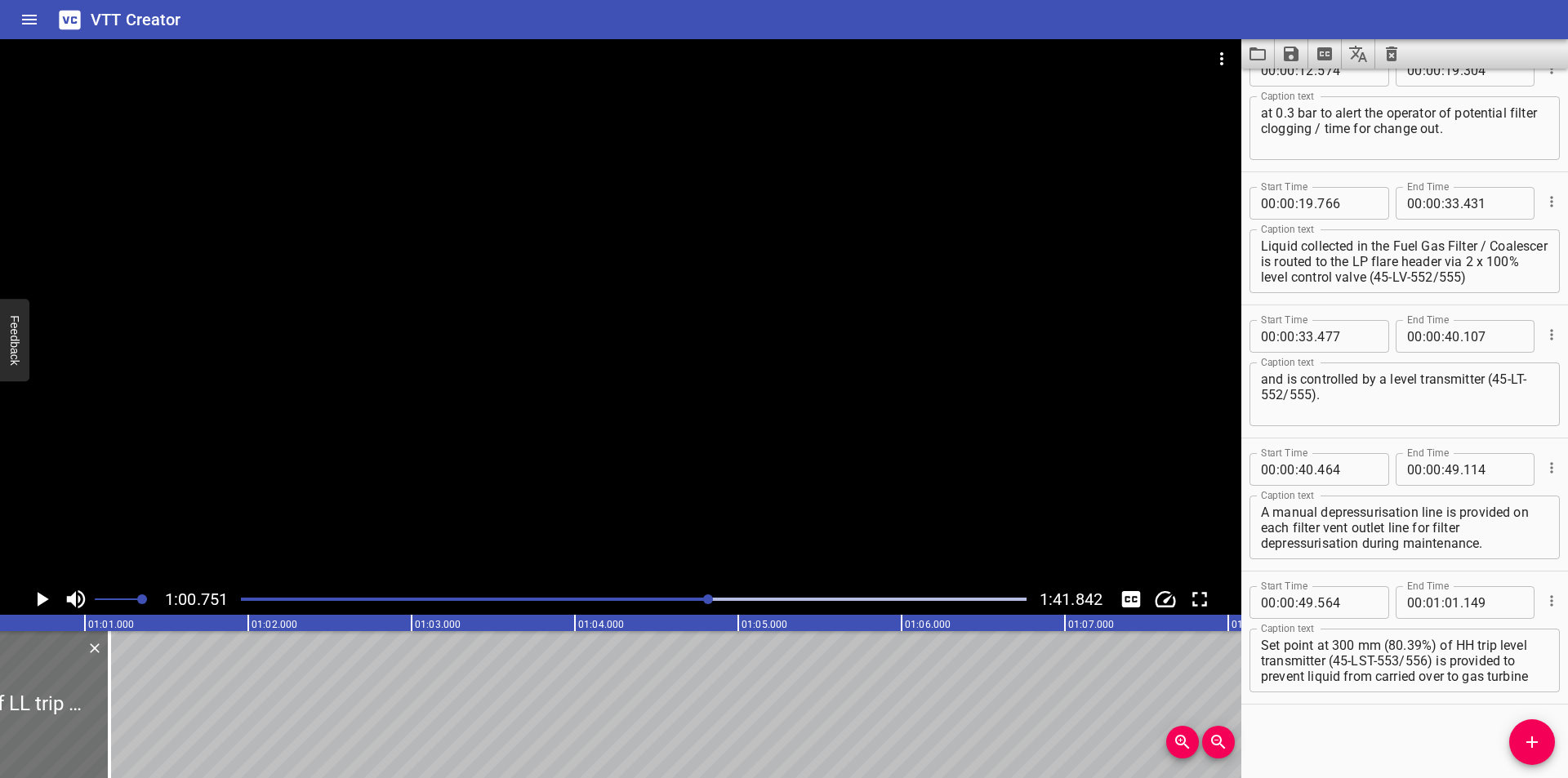
scroll to position [0, 9923]
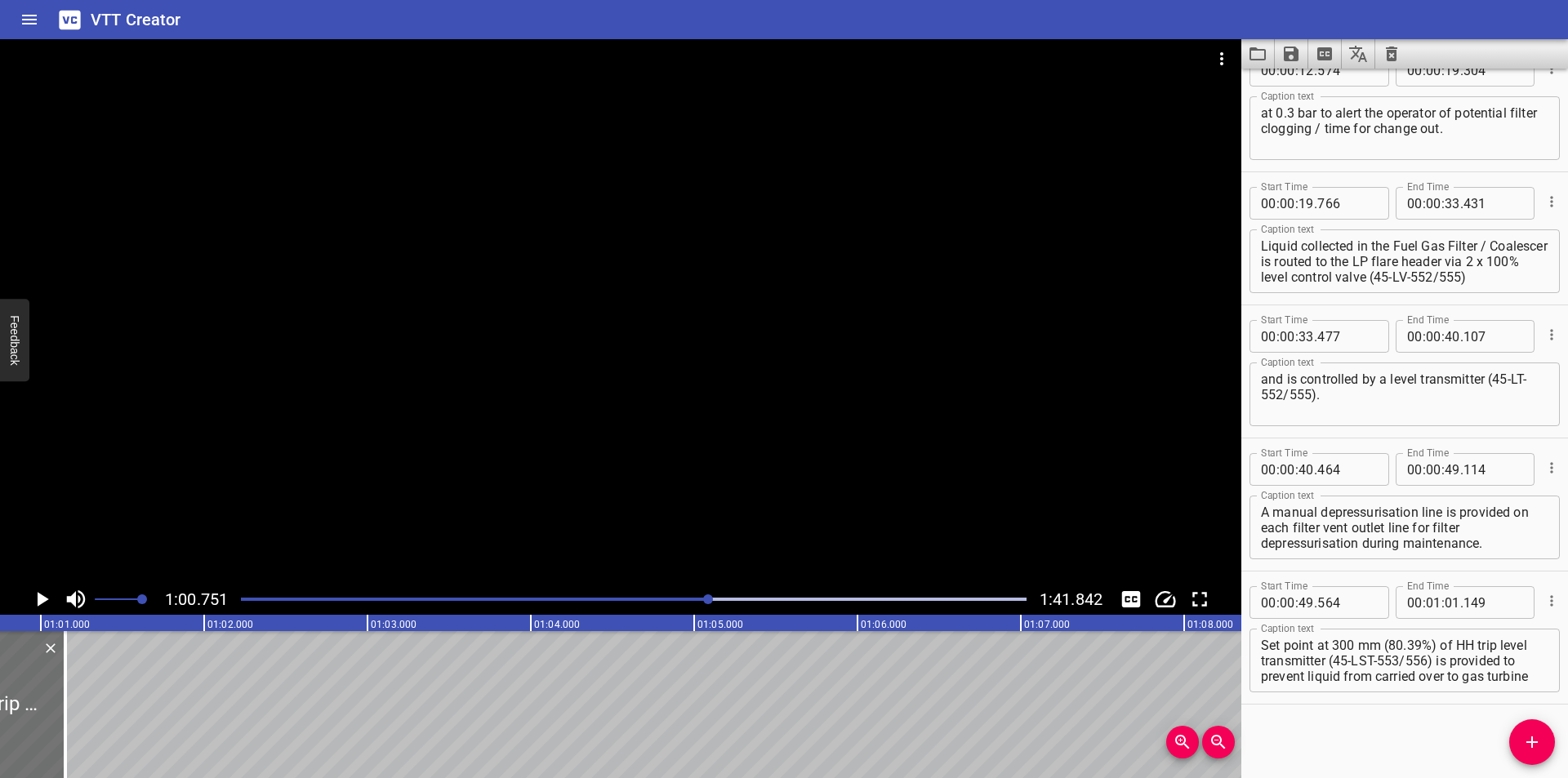
click at [671, 605] on div at bounding box center [634, 599] width 805 height 22
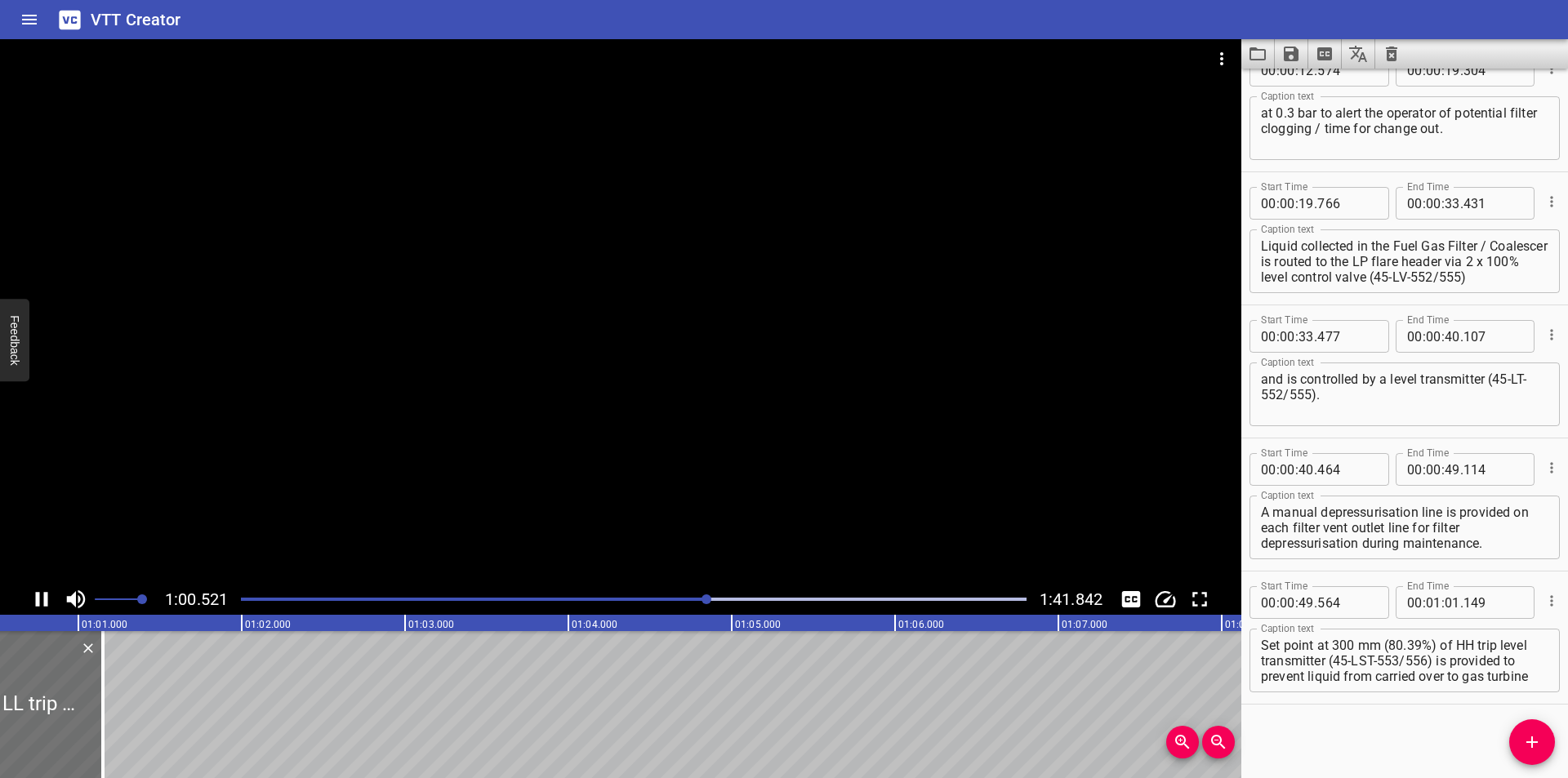
scroll to position [0, 9914]
drag, startPoint x: 78, startPoint y: 729, endPoint x: 415, endPoint y: 730, distance: 337.0
click at [83, 730] on div at bounding box center [74, 704] width 17 height 147
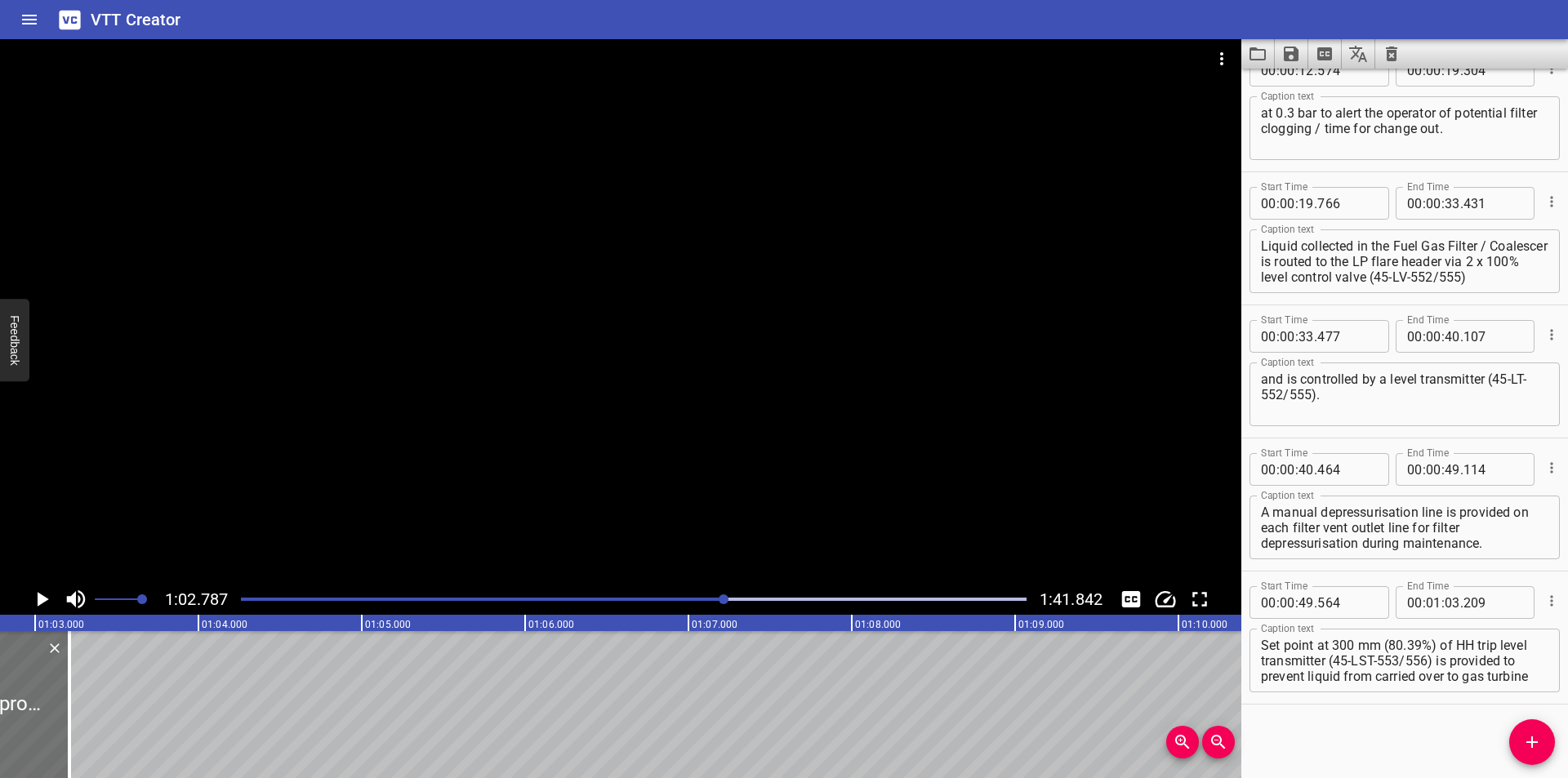
click at [713, 602] on div at bounding box center [634, 599] width 805 height 22
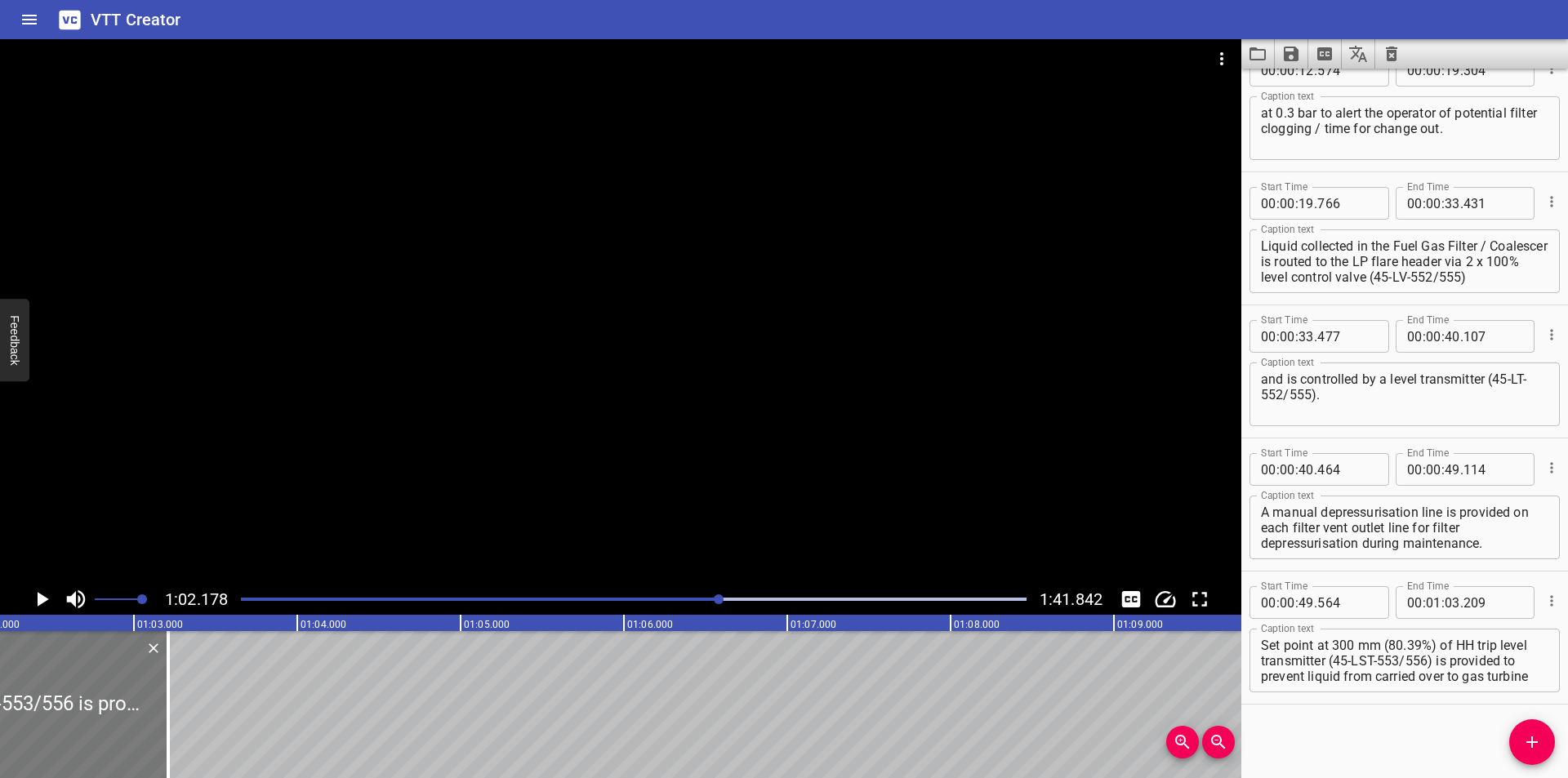
scroll to position [0, 10102]
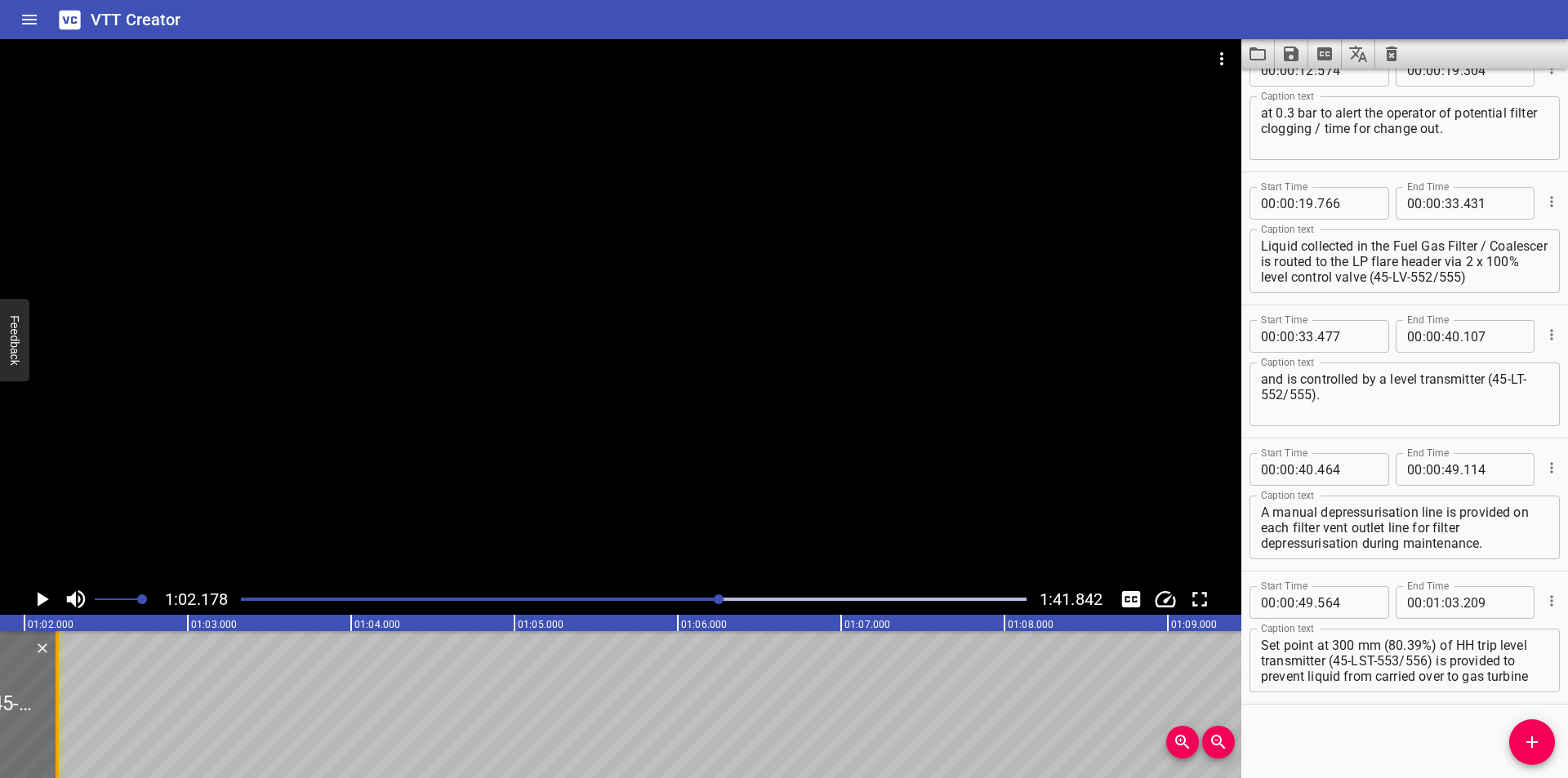
drag, startPoint x: 228, startPoint y: 721, endPoint x: 62, endPoint y: 724, distance: 166.0
click at [62, 724] on div at bounding box center [57, 704] width 17 height 147
drag, startPoint x: 1413, startPoint y: 676, endPoint x: 1567, endPoint y: 792, distance: 192.8
click at [1567, 777] on html "VTT Creator Caption Editor Batch Transcribe Login Sign Up Privacy Contact 1:02.…" at bounding box center [784, 389] width 1568 height 778
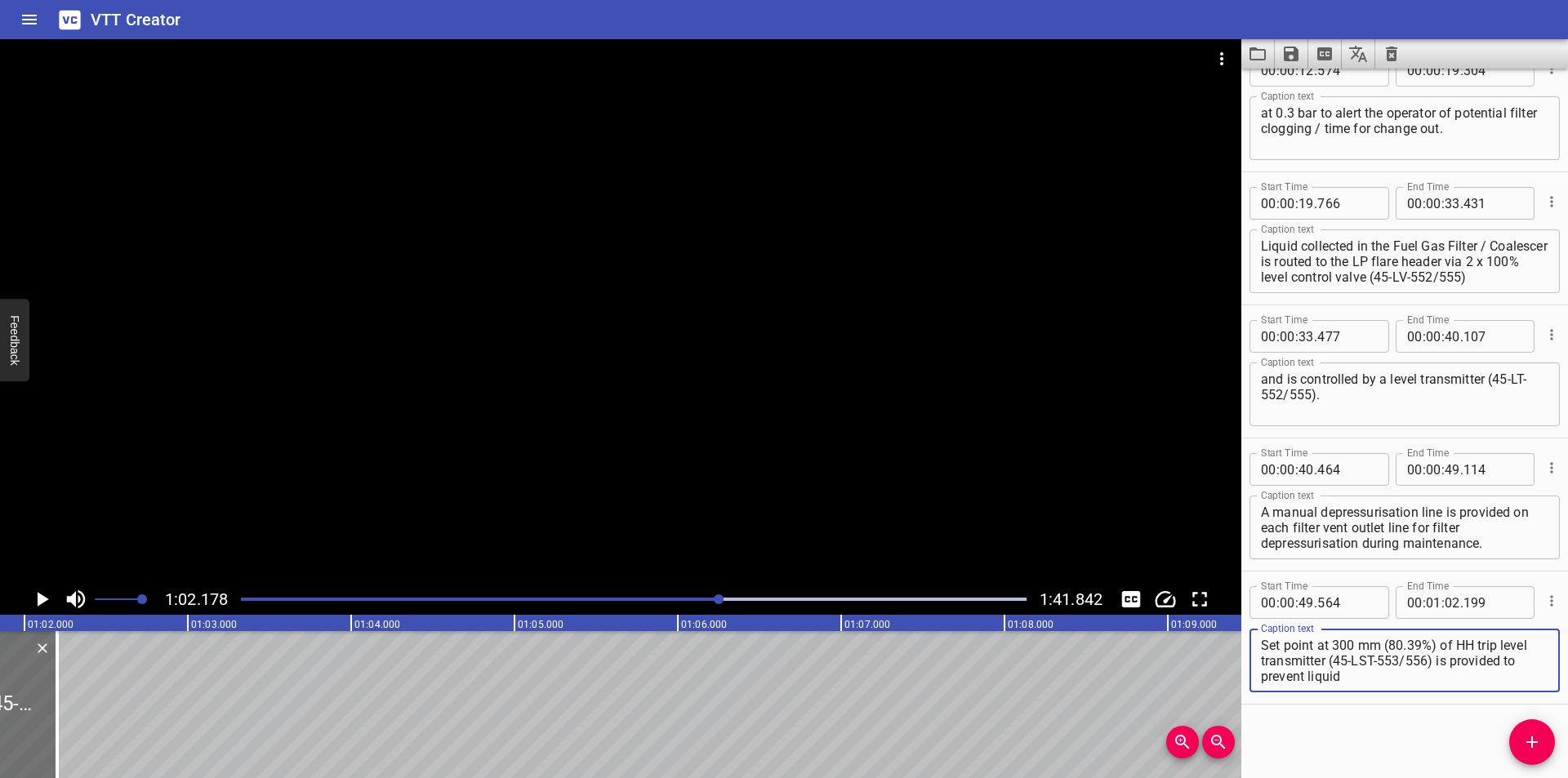
scroll to position [0, 0]
click at [1533, 742] on icon "Add Cue" at bounding box center [1532, 742] width 12 height 12
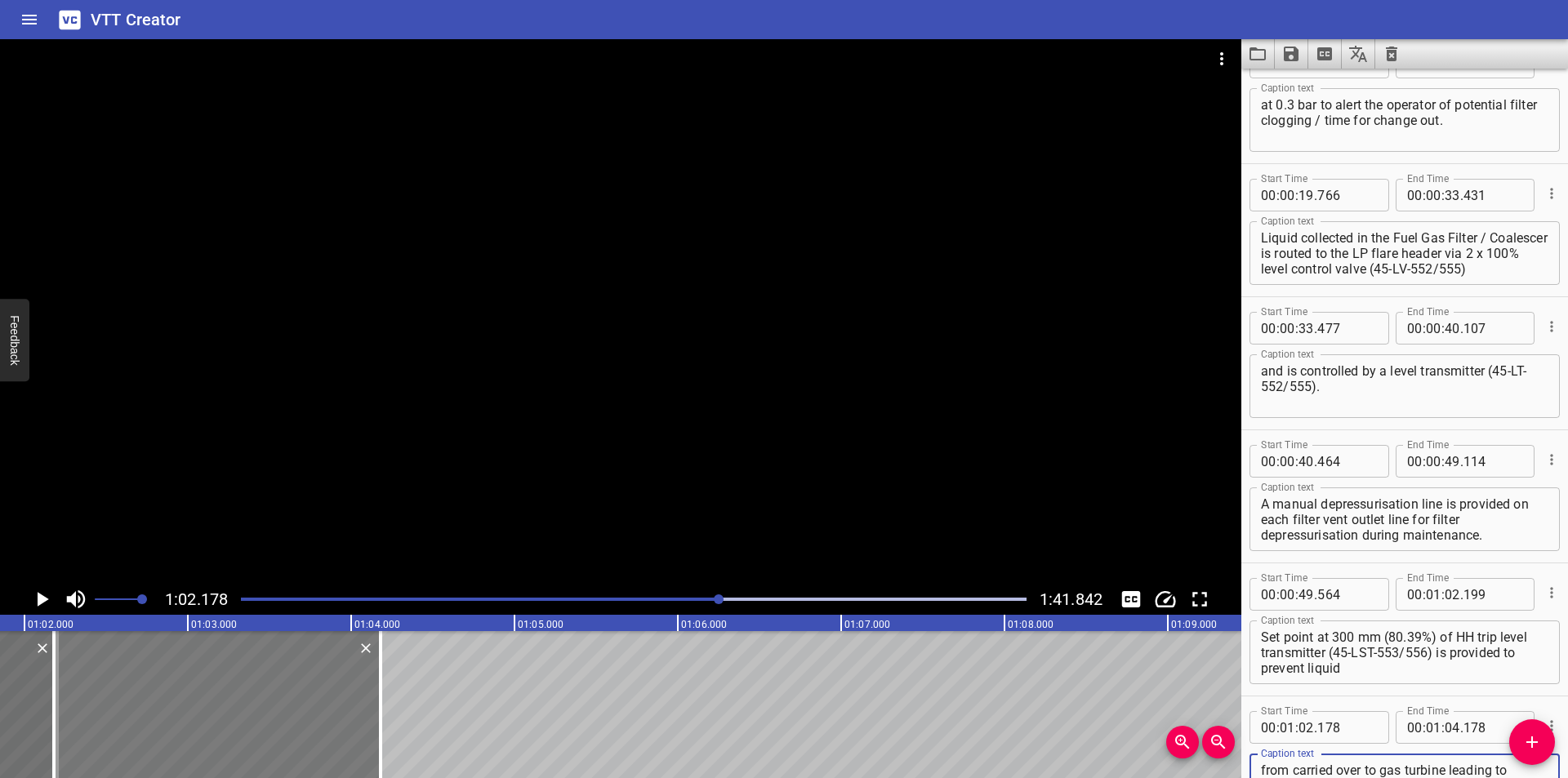
scroll to position [338, 0]
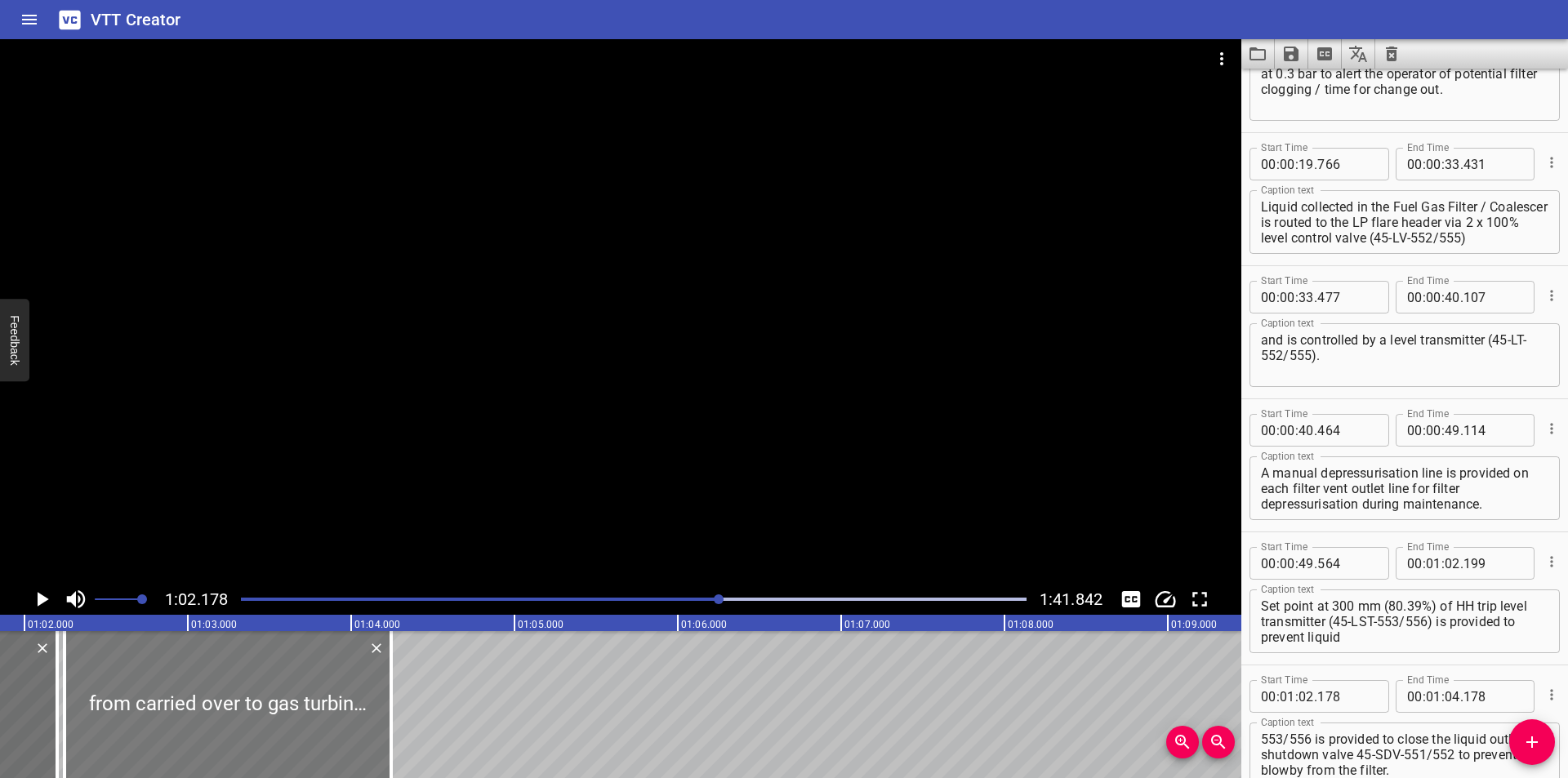
drag, startPoint x: 244, startPoint y: 718, endPoint x: 255, endPoint y: 721, distance: 11.4
click at [255, 721] on div at bounding box center [227, 704] width 327 height 147
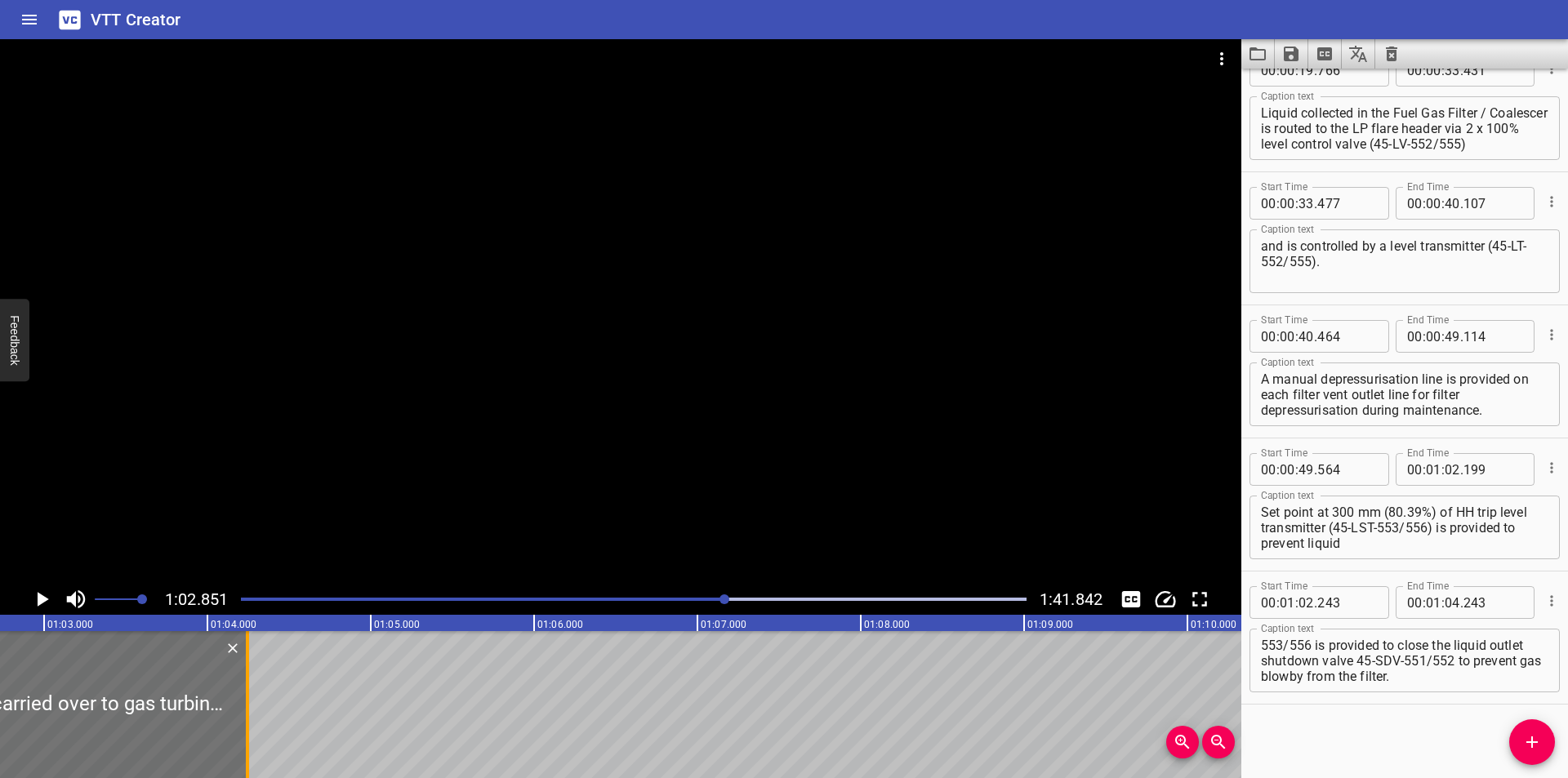
scroll to position [0, 10266]
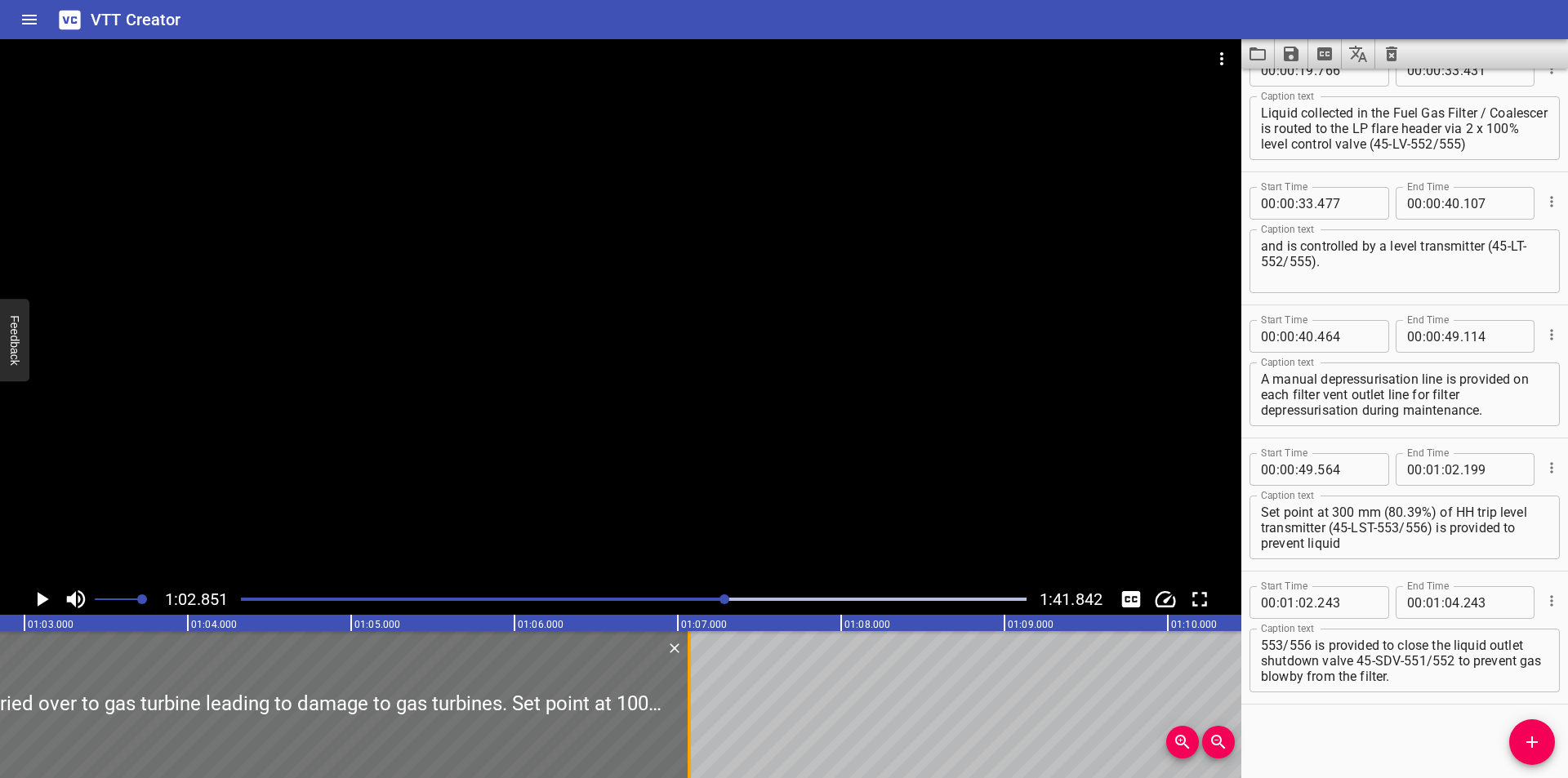
drag, startPoint x: 509, startPoint y: 735, endPoint x: 689, endPoint y: 739, distance: 180.0
click at [689, 739] on div at bounding box center [688, 704] width 3 height 147
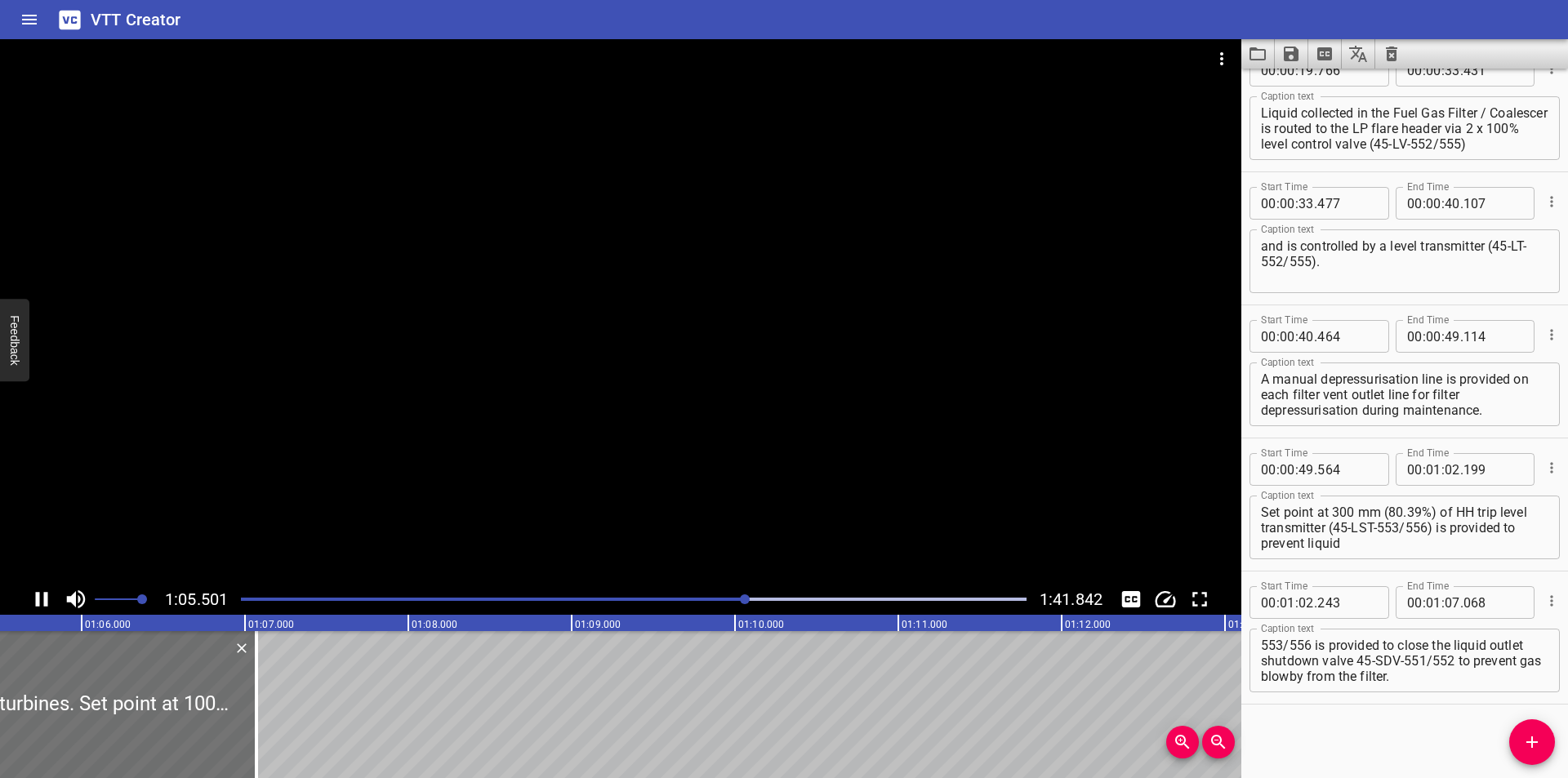
scroll to position [0, 10718]
click at [243, 728] on div at bounding box center [241, 704] width 17 height 147
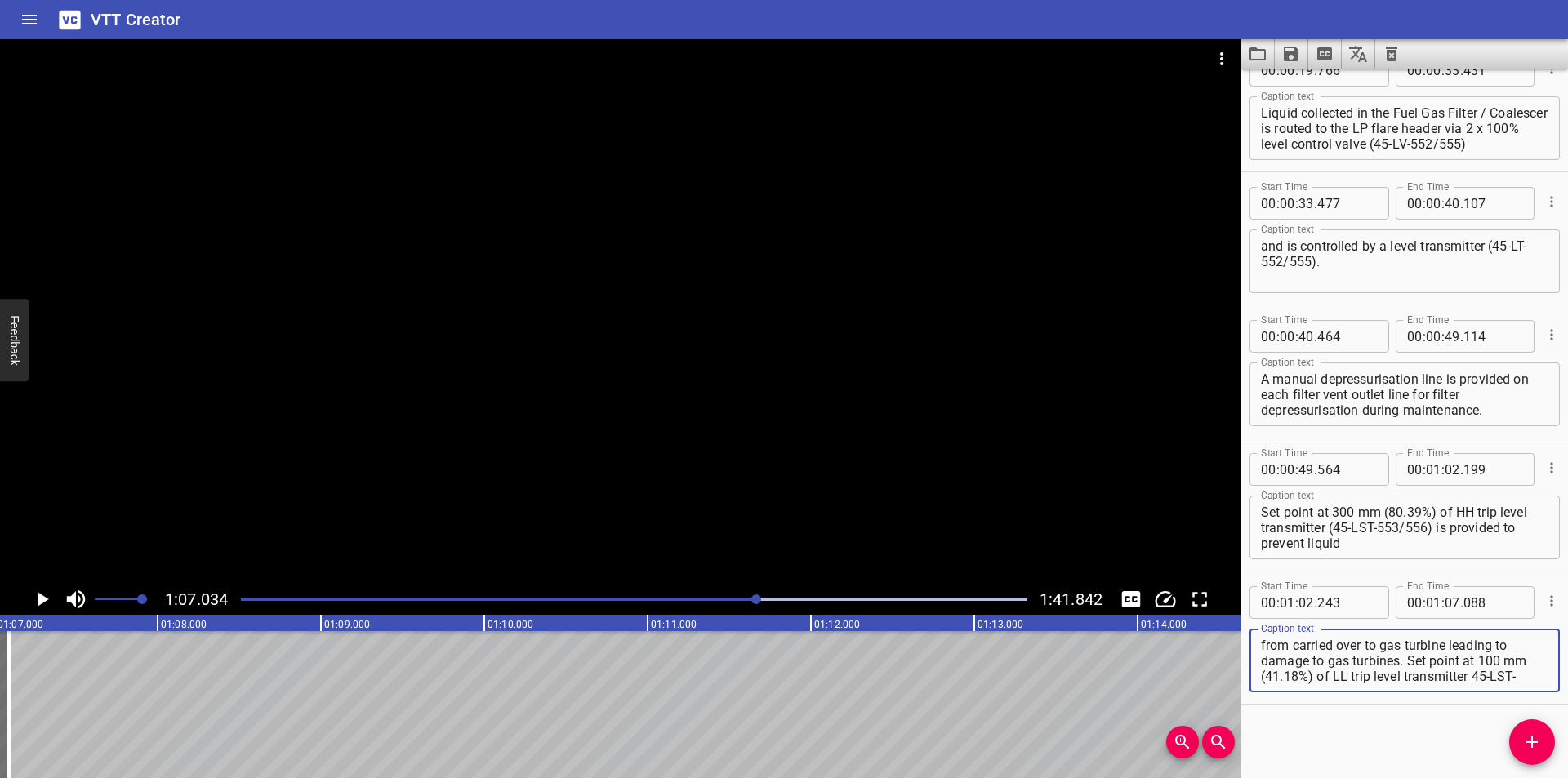
scroll to position [47, 0]
drag, startPoint x: 1410, startPoint y: 661, endPoint x: 1567, endPoint y: 776, distance: 194.6
click at [1567, 776] on div "Start Time 00 : 00 : 00 . 000 Start Time End Time 00 : 00 : 02 . 465 End Time C…" at bounding box center [1404, 423] width 327 height 710
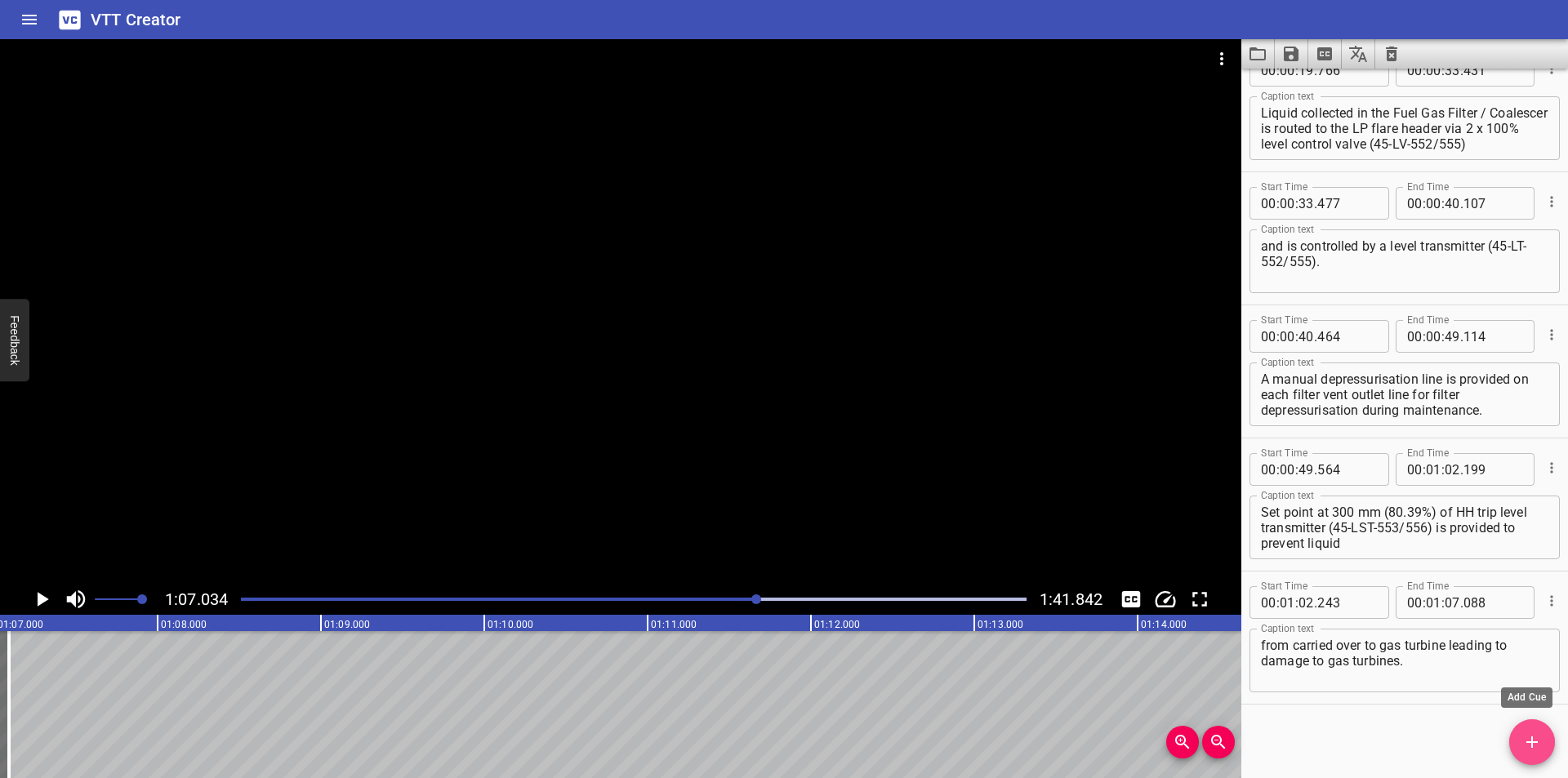
click at [1537, 750] on icon "Add Cue" at bounding box center [1532, 742] width 20 height 19
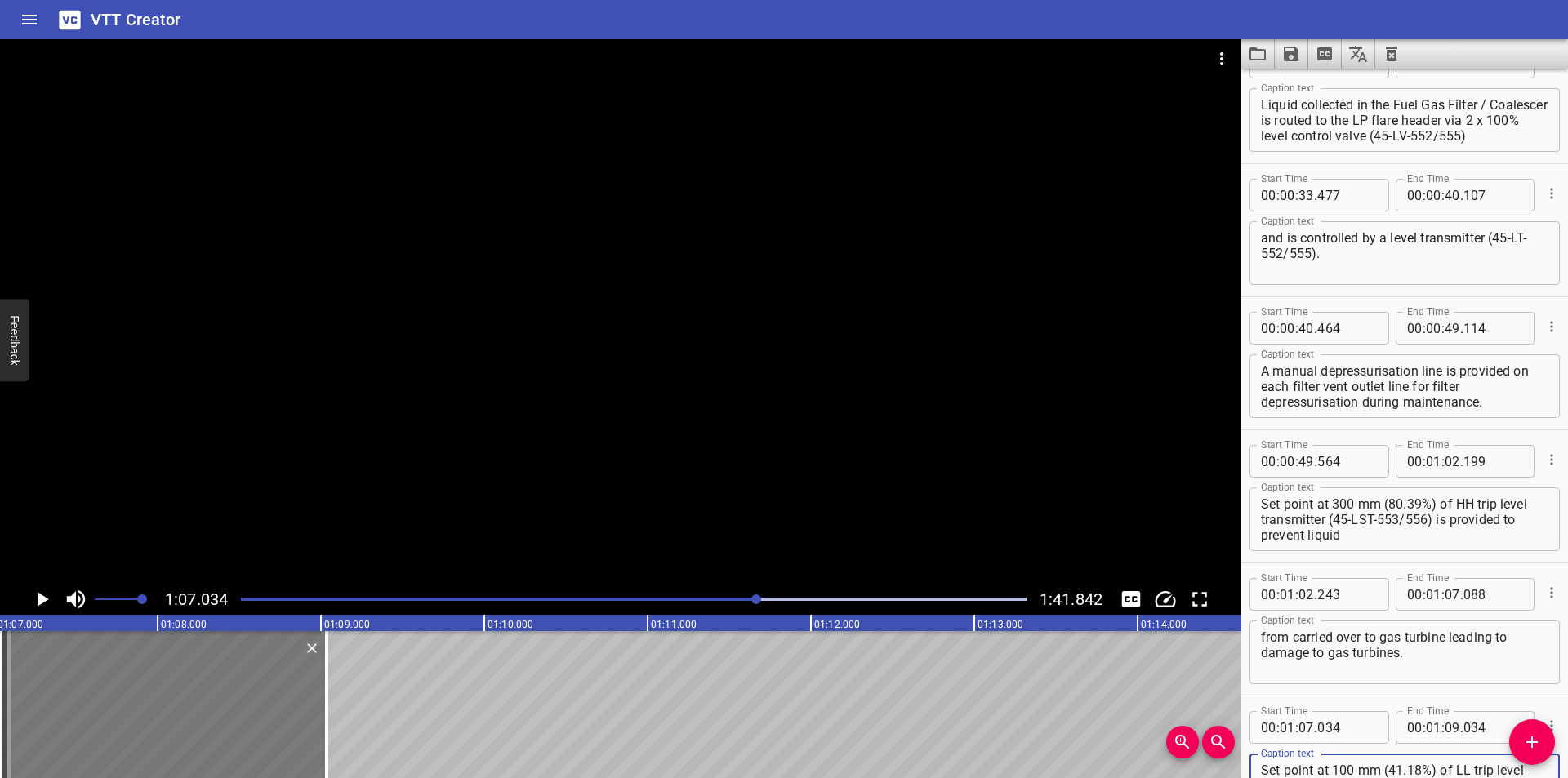
scroll to position [470, 0]
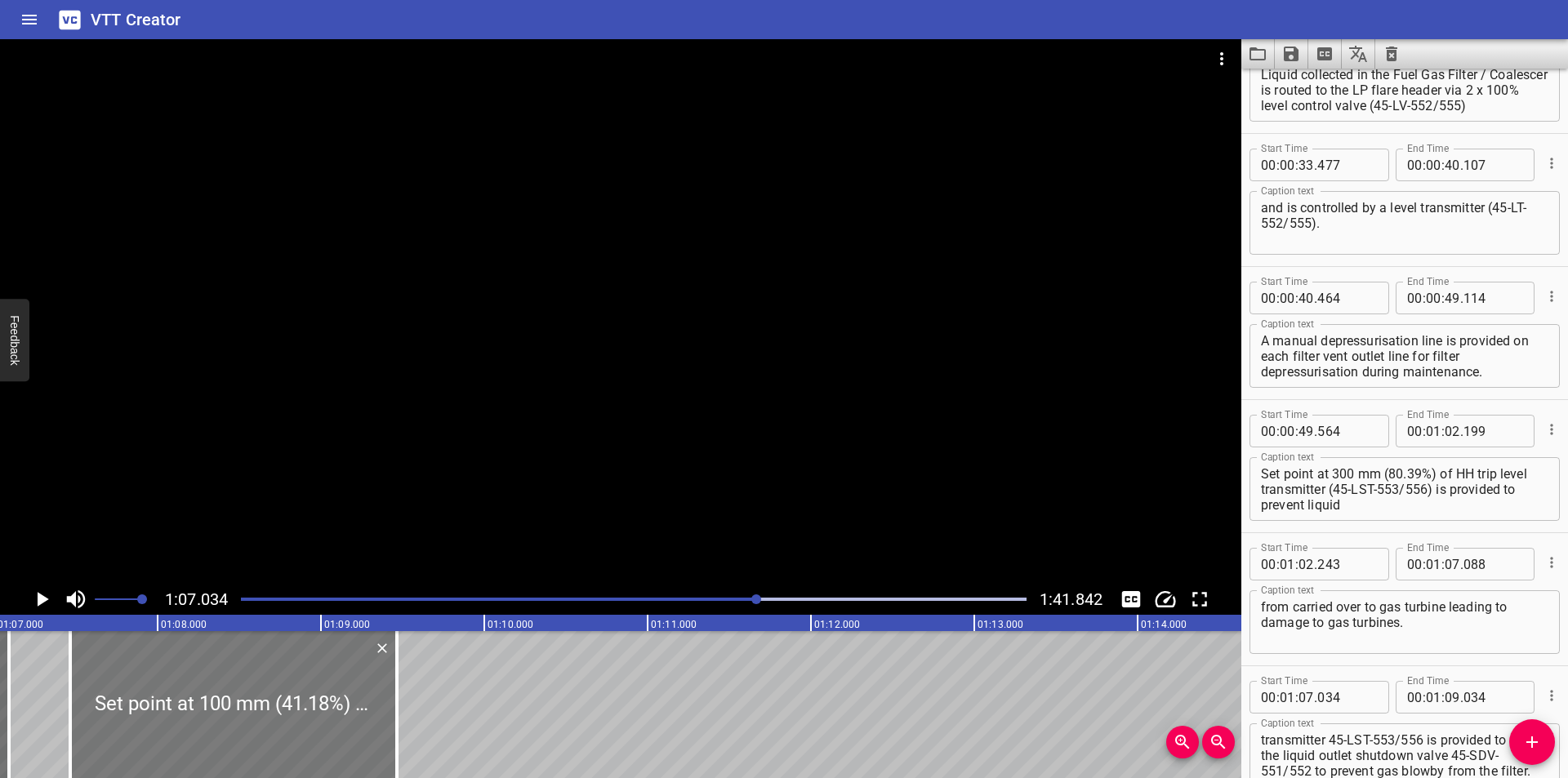
drag, startPoint x: 235, startPoint y: 735, endPoint x: 305, endPoint y: 758, distance: 73.7
click at [305, 758] on div at bounding box center [233, 704] width 327 height 147
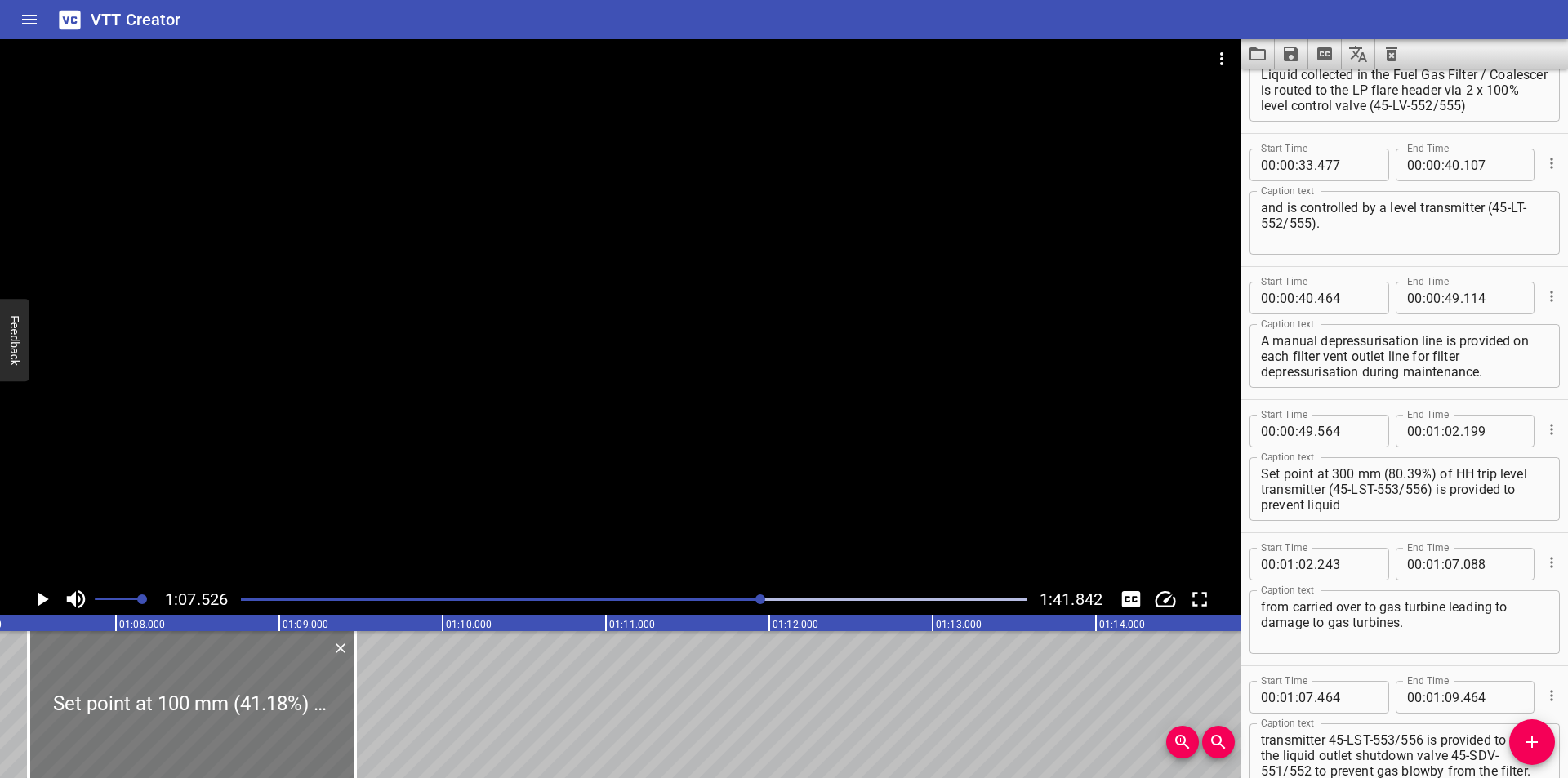
scroll to position [0, 11030]
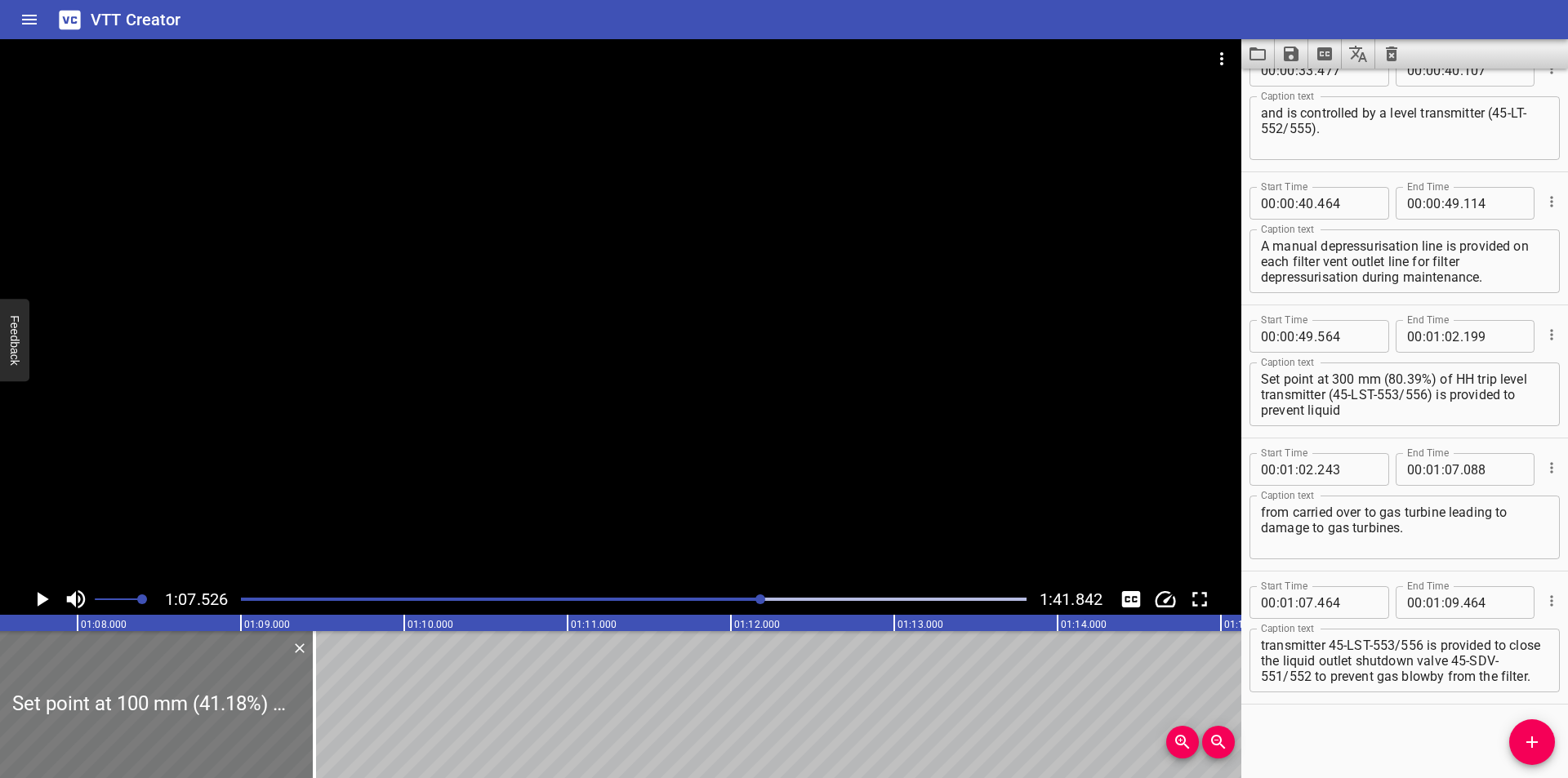
click at [218, 736] on div at bounding box center [150, 704] width 327 height 147
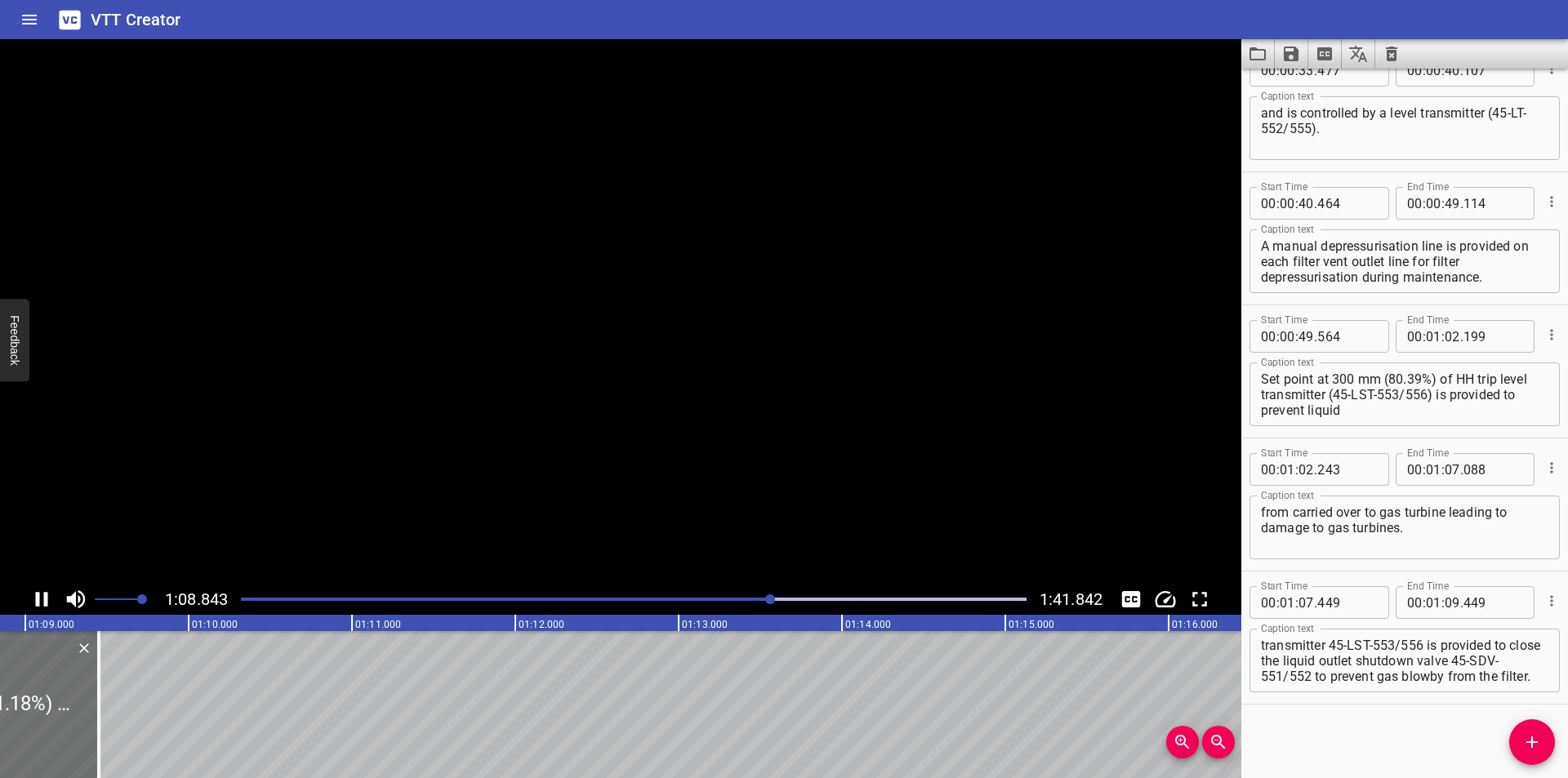
scroll to position [0, 11272]
drag, startPoint x: 75, startPoint y: 734, endPoint x: 676, endPoint y: 738, distance: 601.0
click at [80, 740] on div at bounding box center [71, 704] width 17 height 147
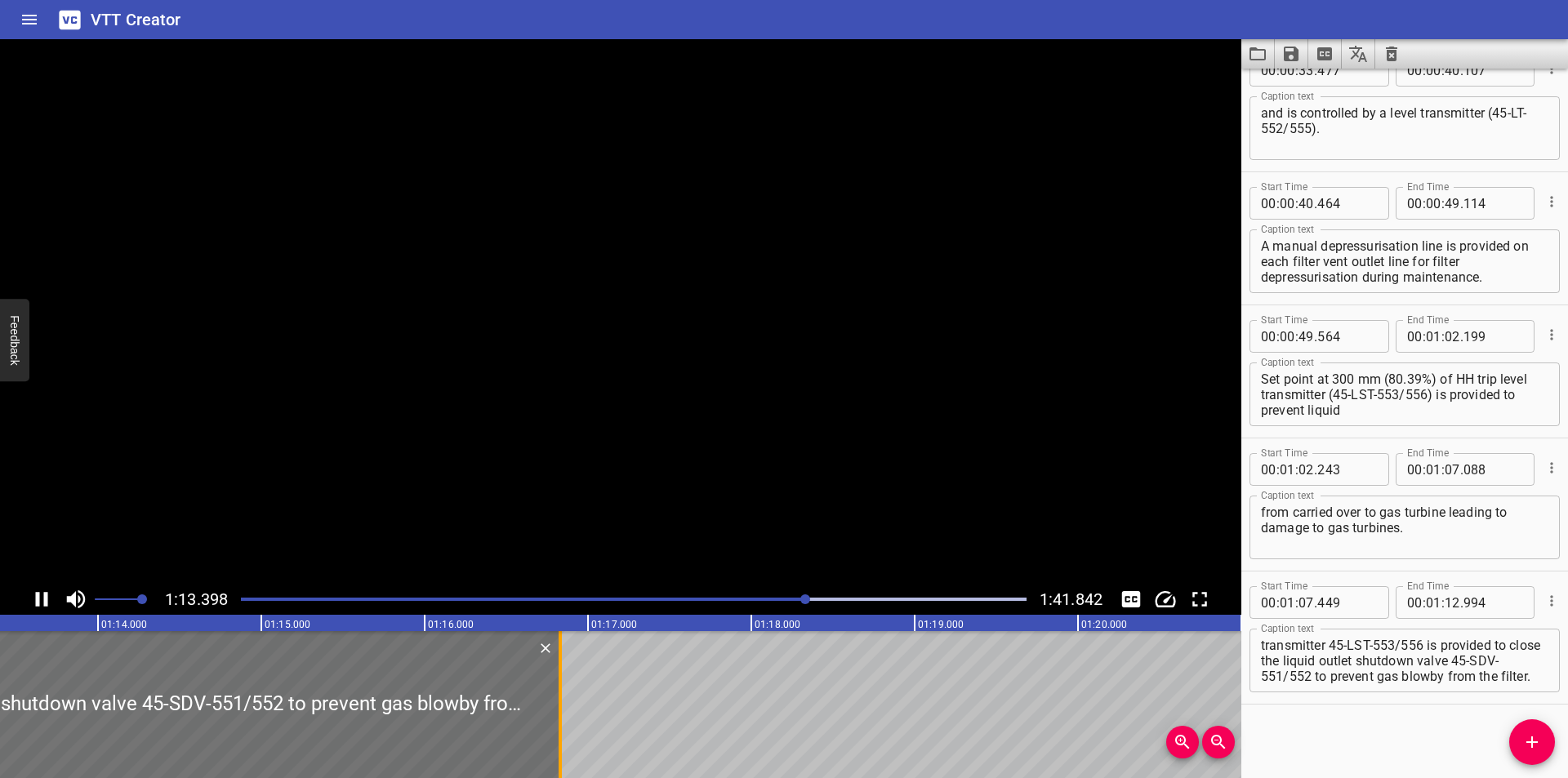
click at [559, 714] on div at bounding box center [560, 704] width 17 height 147
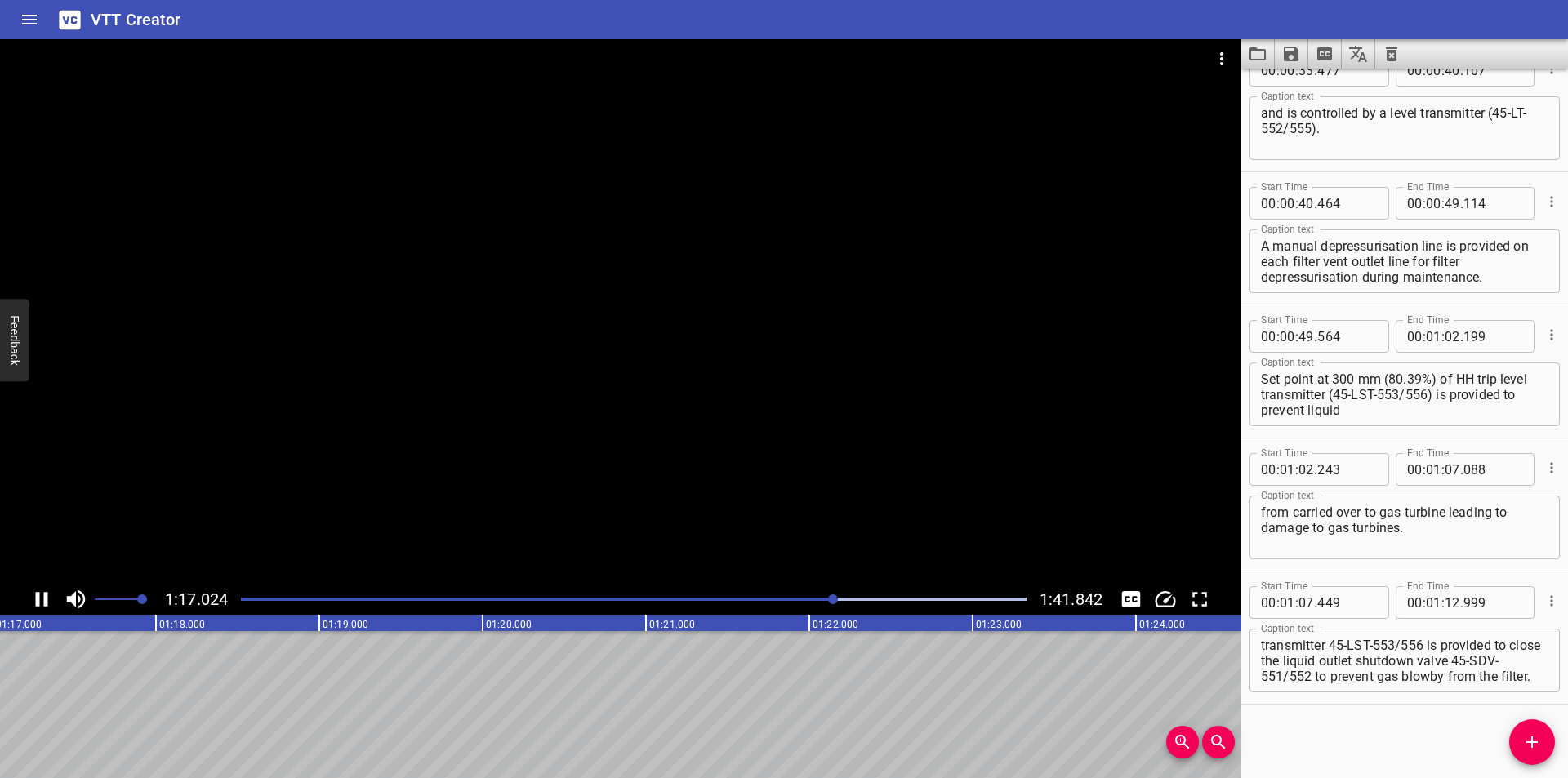
drag, startPoint x: 798, startPoint y: 609, endPoint x: 787, endPoint y: 607, distance: 11.2
click at [792, 607] on div at bounding box center [634, 599] width 805 height 22
click at [786, 607] on div at bounding box center [634, 599] width 805 height 22
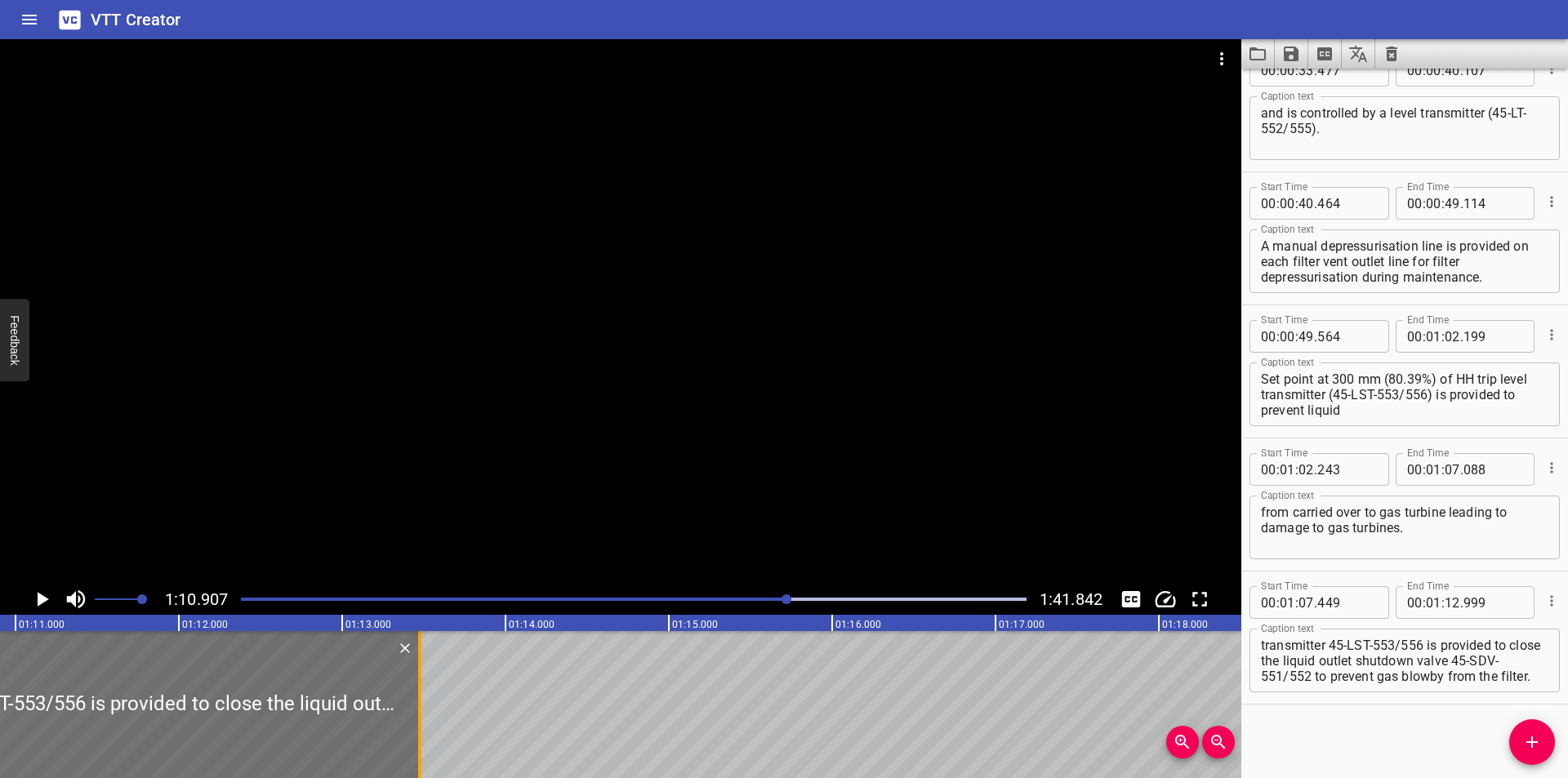
drag, startPoint x: 338, startPoint y: 699, endPoint x: 450, endPoint y: 699, distance: 112.0
click at [428, 699] on div at bounding box center [419, 704] width 17 height 147
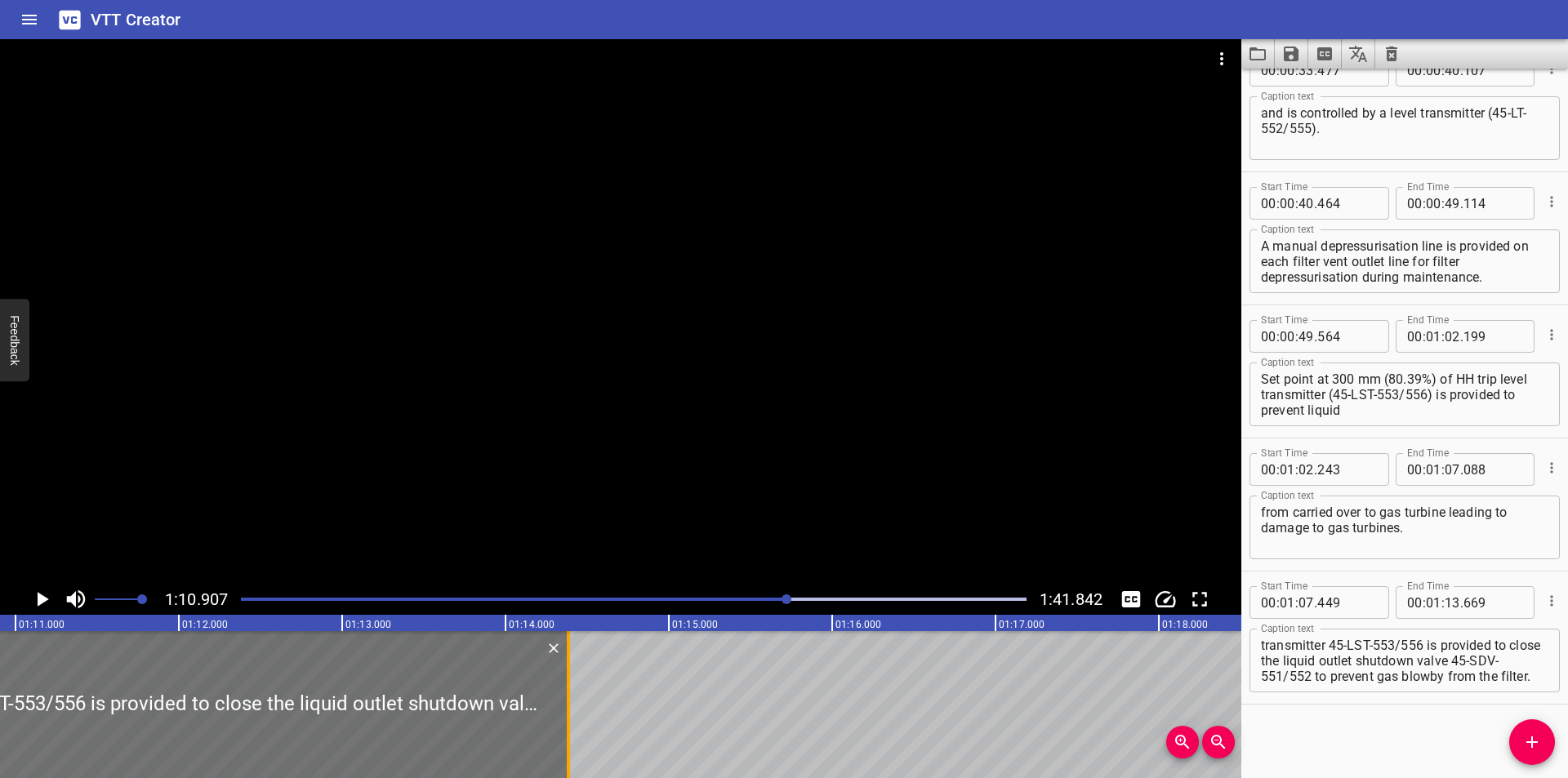
drag, startPoint x: 451, startPoint y: 700, endPoint x: 910, endPoint y: 700, distance: 459.0
click at [570, 700] on div at bounding box center [568, 704] width 3 height 147
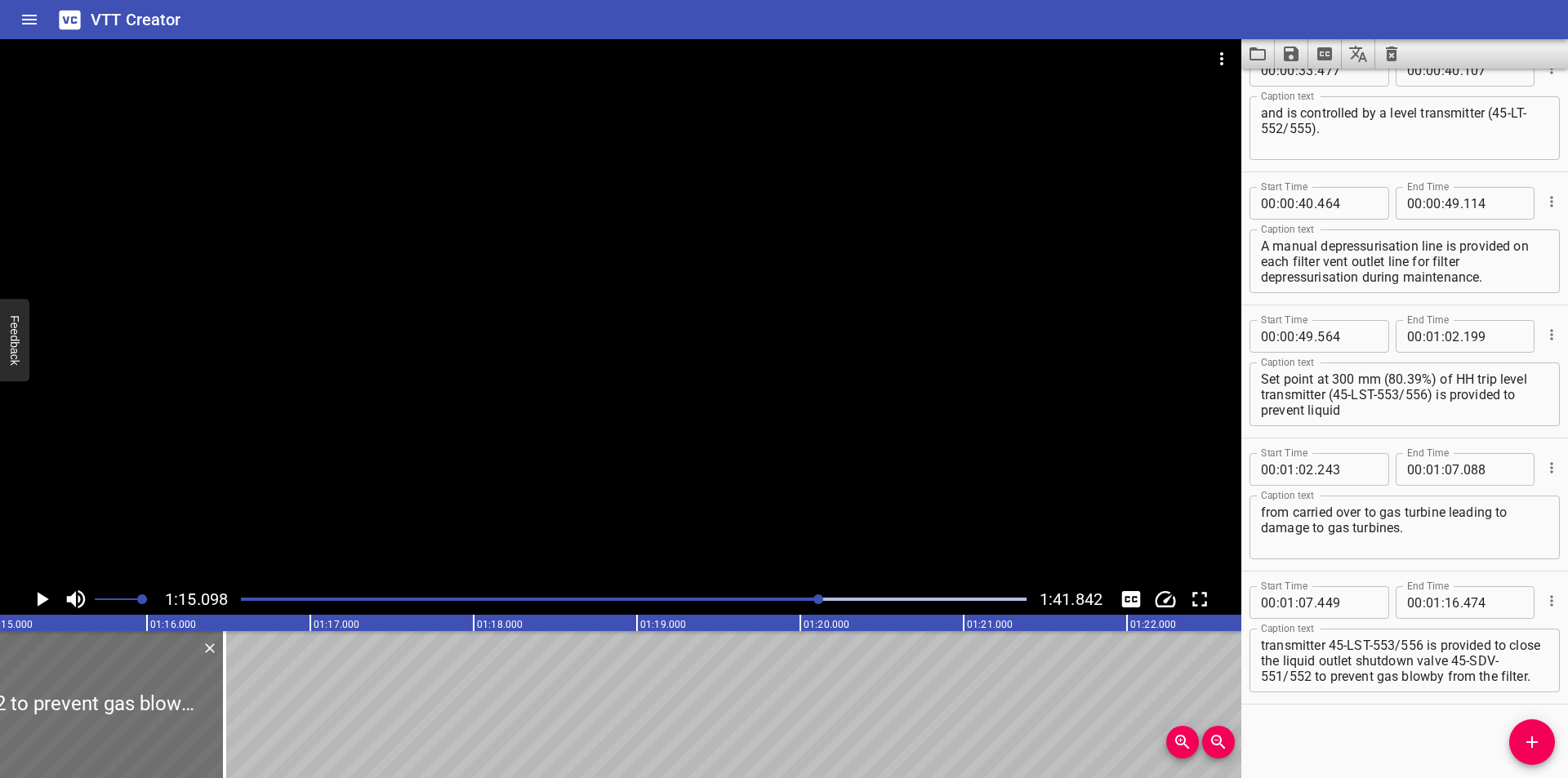
click at [1489, 648] on textarea "Set point at 100 mm (41.18%) of LL trip level transmitter 45-LST-553/556 is pro…" at bounding box center [1404, 661] width 288 height 47
click at [1336, 661] on textarea "Set point at 100 mm (41.18%) of LL trip level transmitter 45-LST-553/556 is pro…" at bounding box center [1404, 661] width 288 height 47
click at [760, 500] on div at bounding box center [620, 311] width 1241 height 545
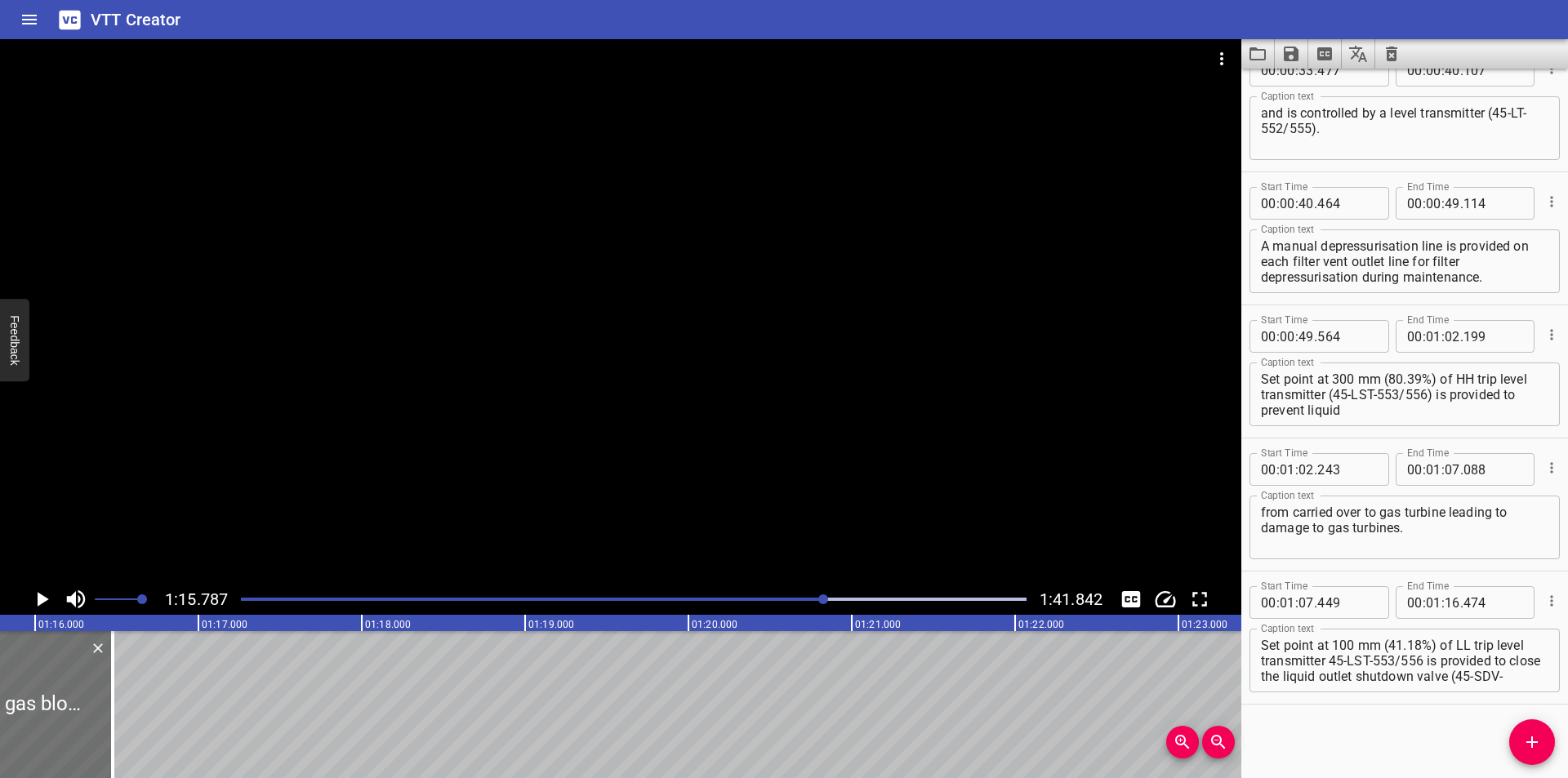
click at [1333, 663] on textarea "Set point at 100 mm (41.18%) of LL trip level transmitter 45-LST-553/556 is pro…" at bounding box center [1404, 661] width 288 height 47
click at [1426, 665] on textarea "Set point at 100 mm (41.18%) of LL trip level transmitter (45-LST-553/556 is pr…" at bounding box center [1404, 661] width 288 height 47
drag, startPoint x: 573, startPoint y: 448, endPoint x: 552, endPoint y: 446, distance: 21.1
click at [569, 448] on div at bounding box center [620, 311] width 1241 height 545
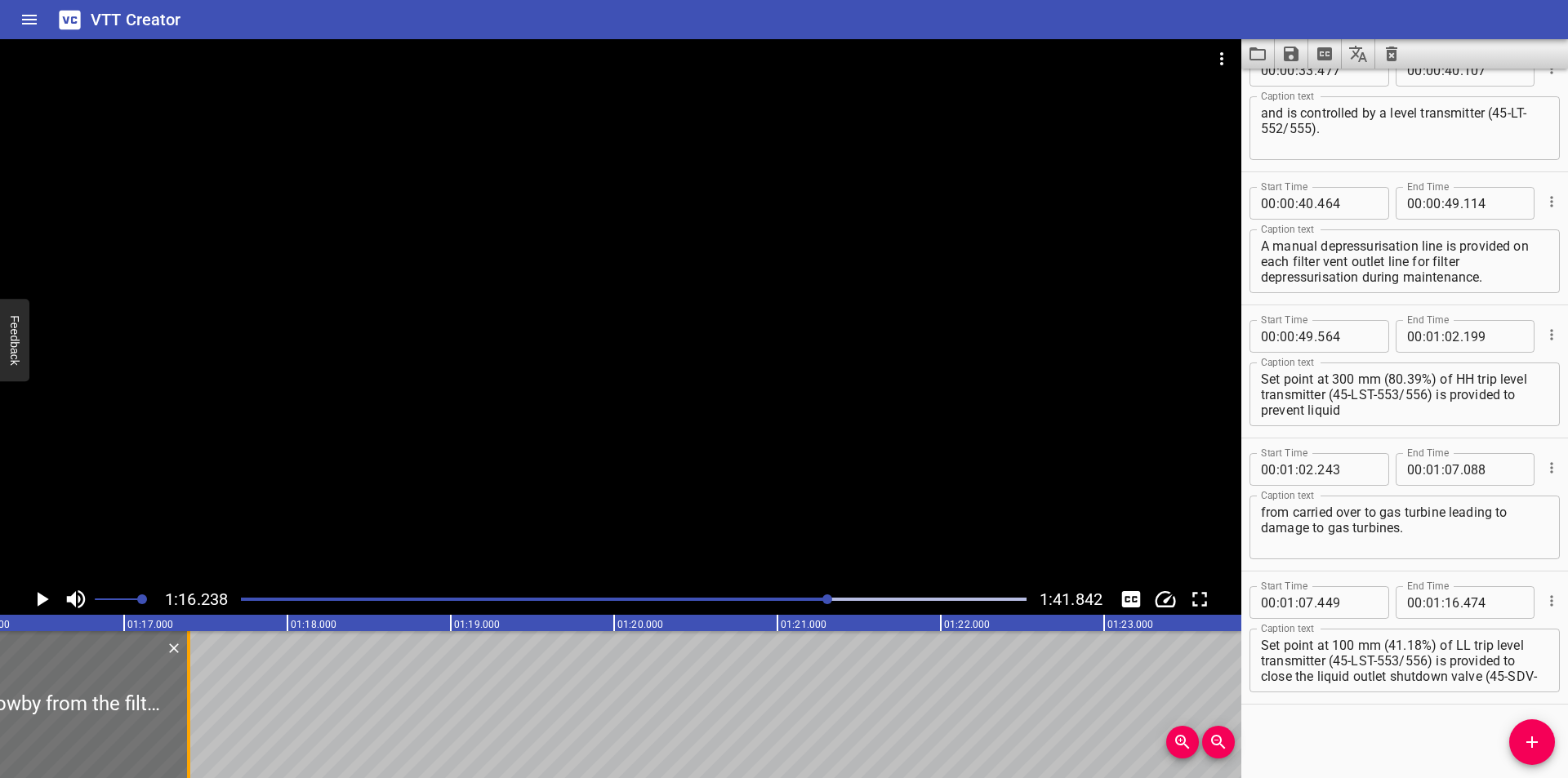
drag, startPoint x: 43, startPoint y: 704, endPoint x: 218, endPoint y: 709, distance: 175.1
click at [197, 709] on div at bounding box center [188, 704] width 17 height 147
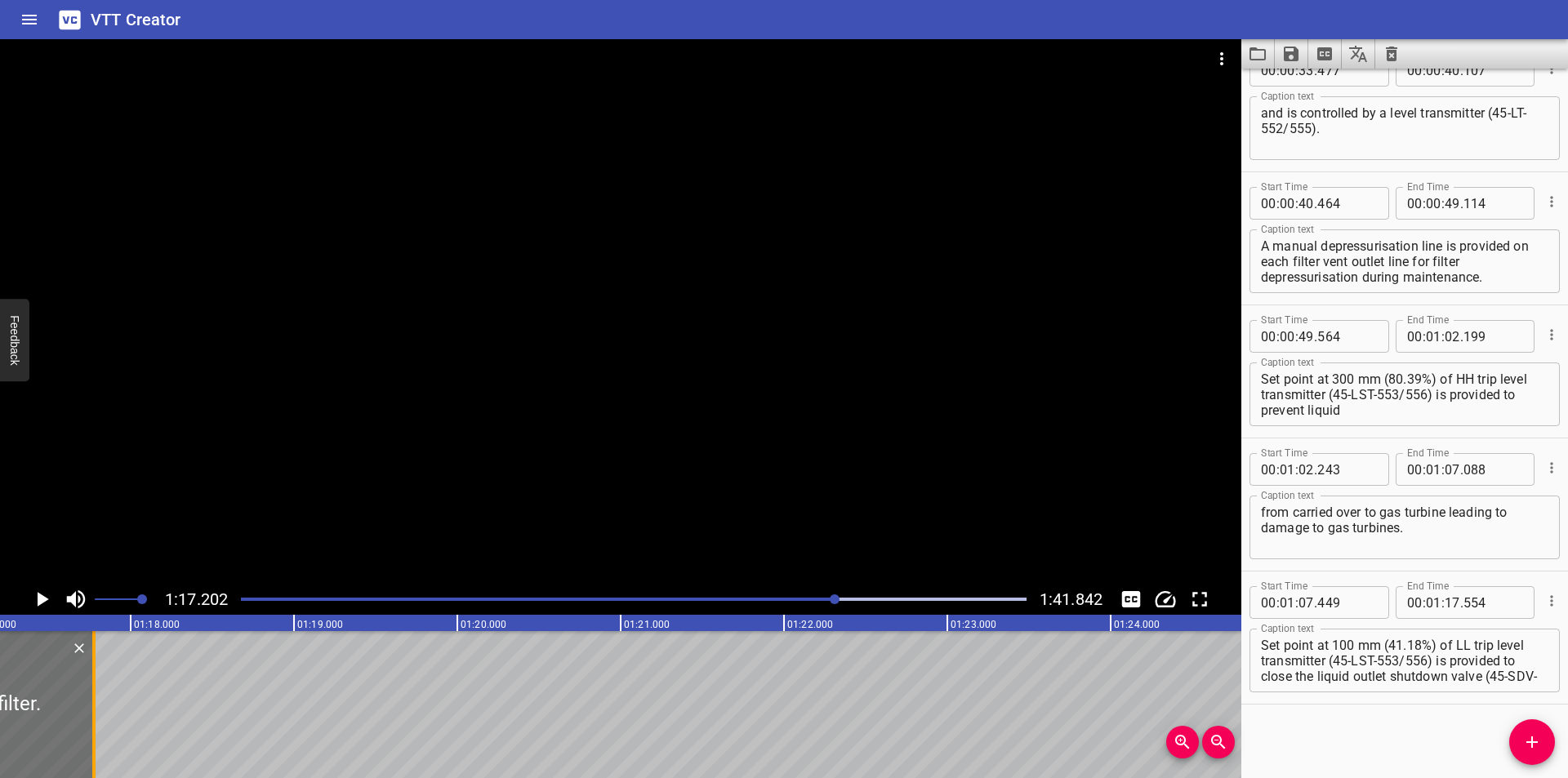
drag, startPoint x: 54, startPoint y: 721, endPoint x: 479, endPoint y: 723, distance: 425.0
click at [102, 722] on div at bounding box center [94, 704] width 17 height 147
click at [826, 603] on div at bounding box center [634, 599] width 805 height 22
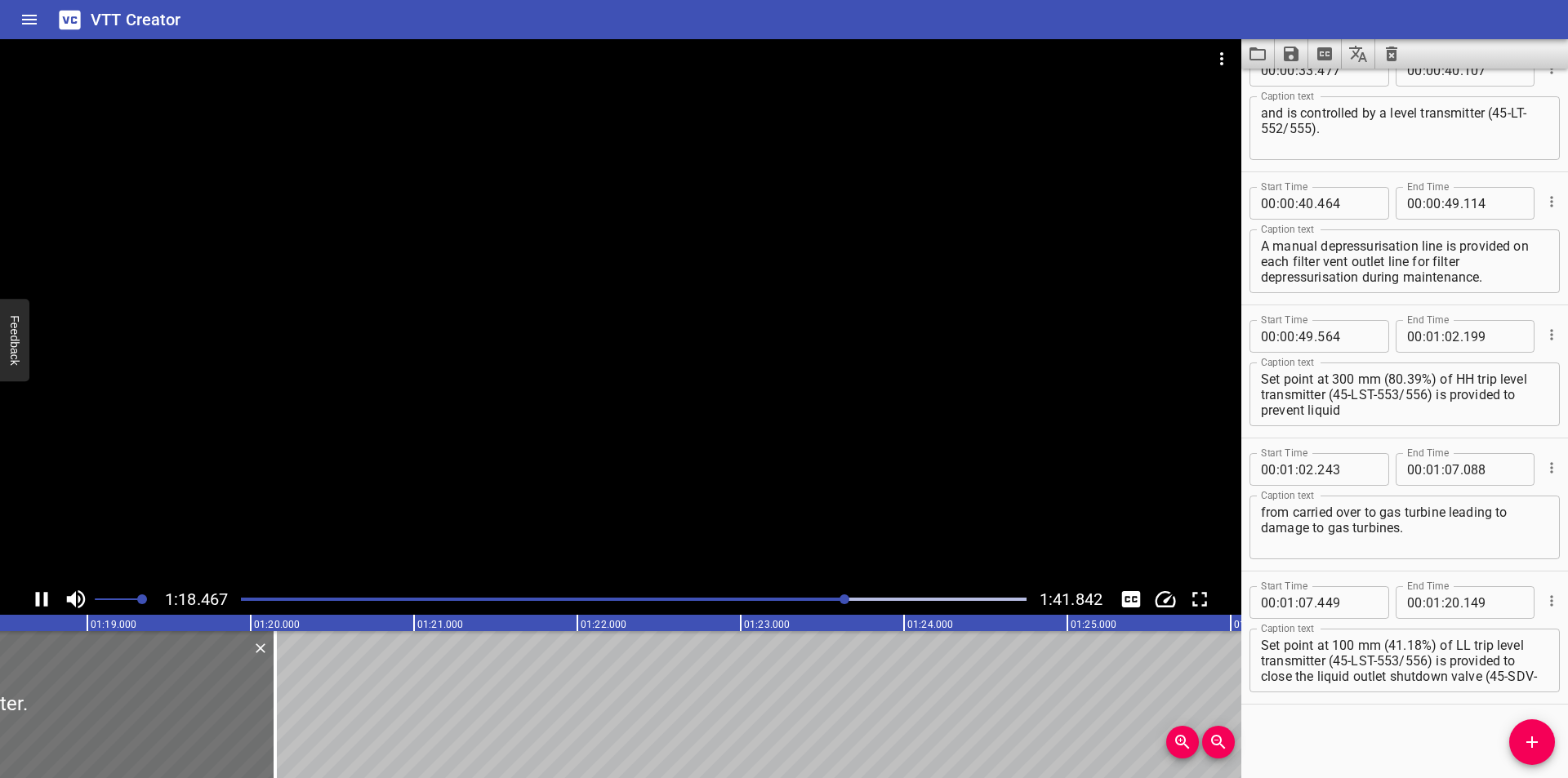
click at [685, 490] on div at bounding box center [620, 311] width 1241 height 545
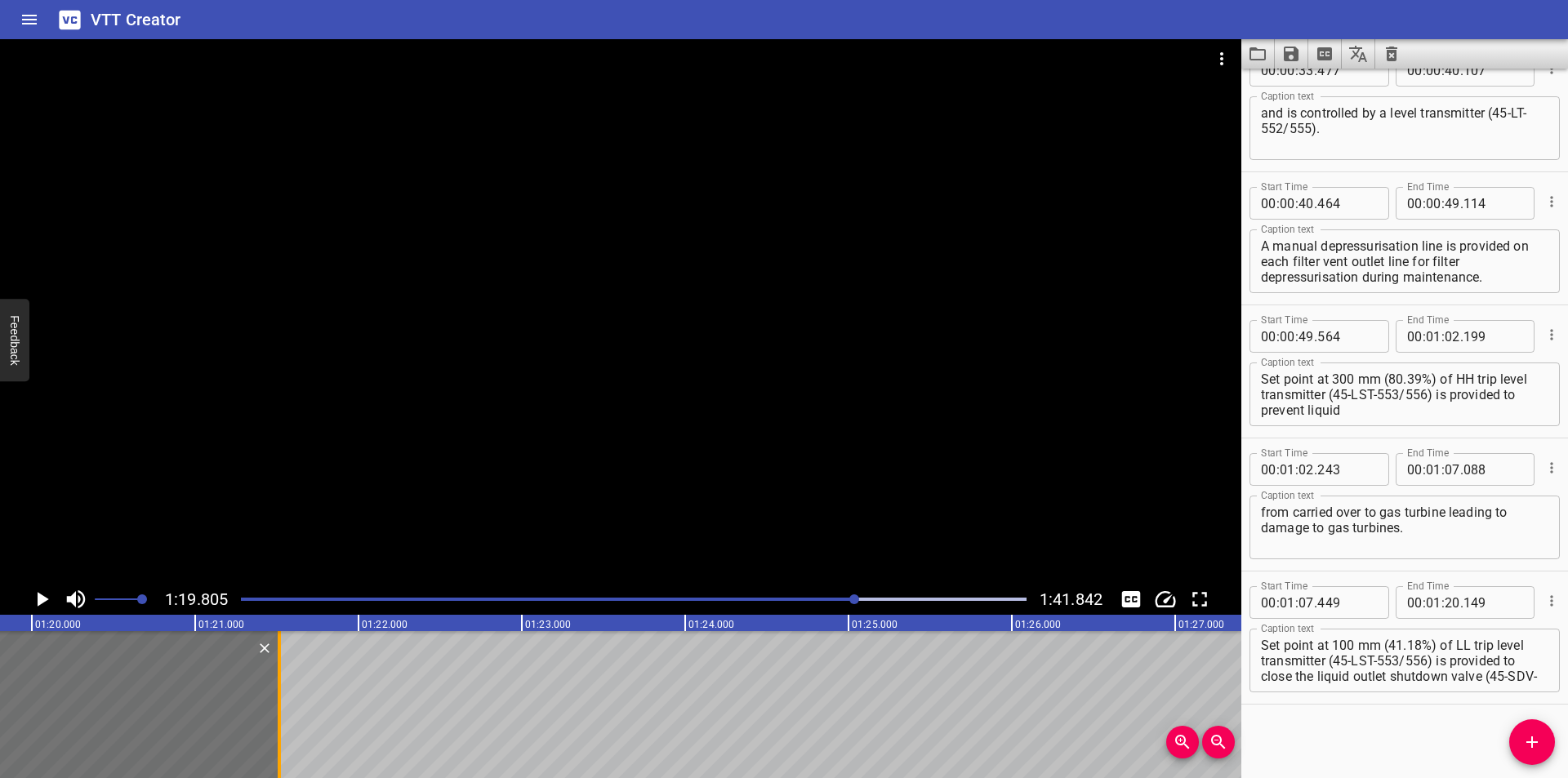
drag, startPoint x: 56, startPoint y: 724, endPoint x: 279, endPoint y: 727, distance: 223.0
click at [279, 727] on div at bounding box center [279, 704] width 3 height 147
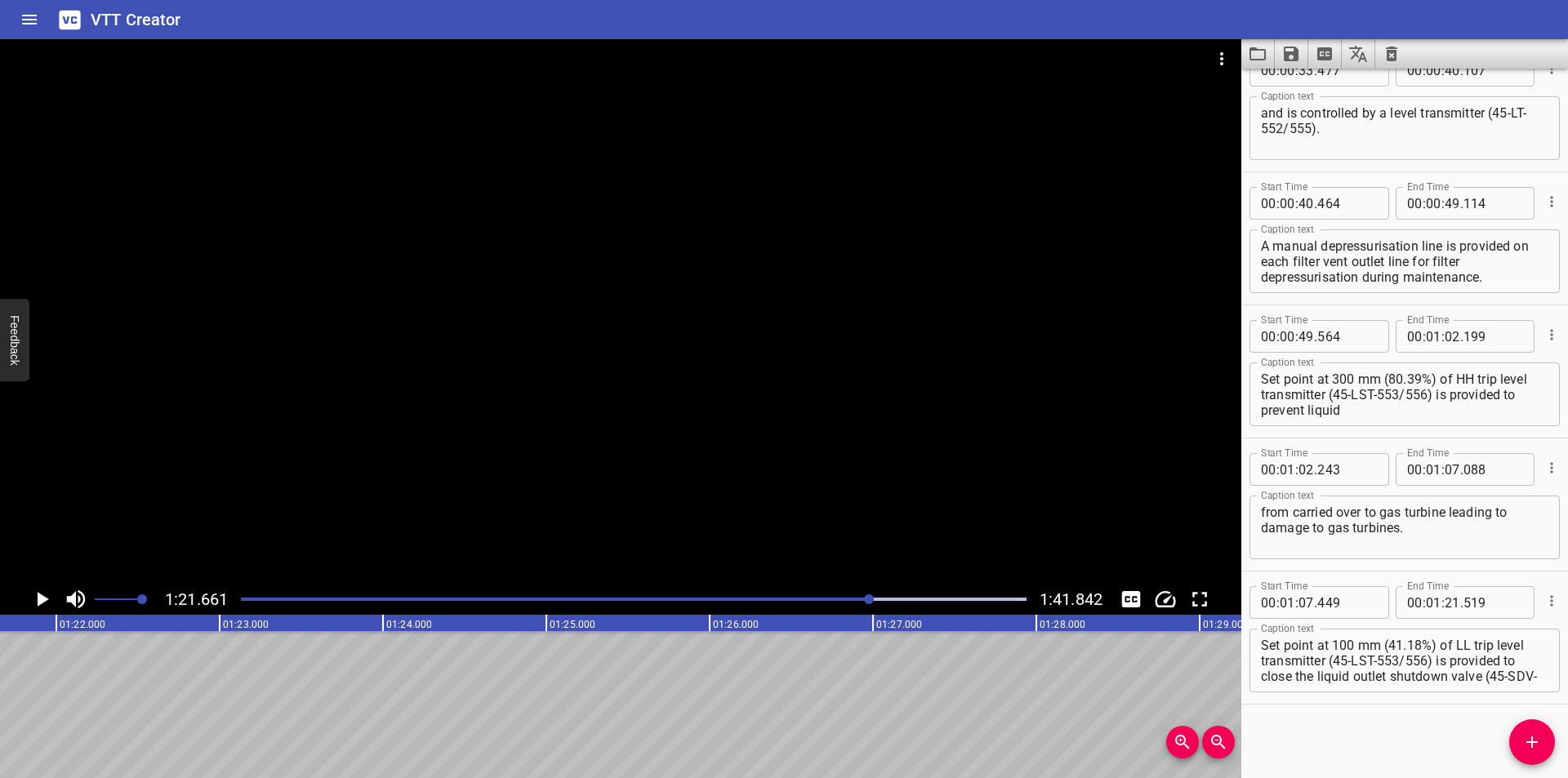
scroll to position [0, 13339]
click at [857, 598] on div "Play progress" at bounding box center [479, 599] width 786 height 3
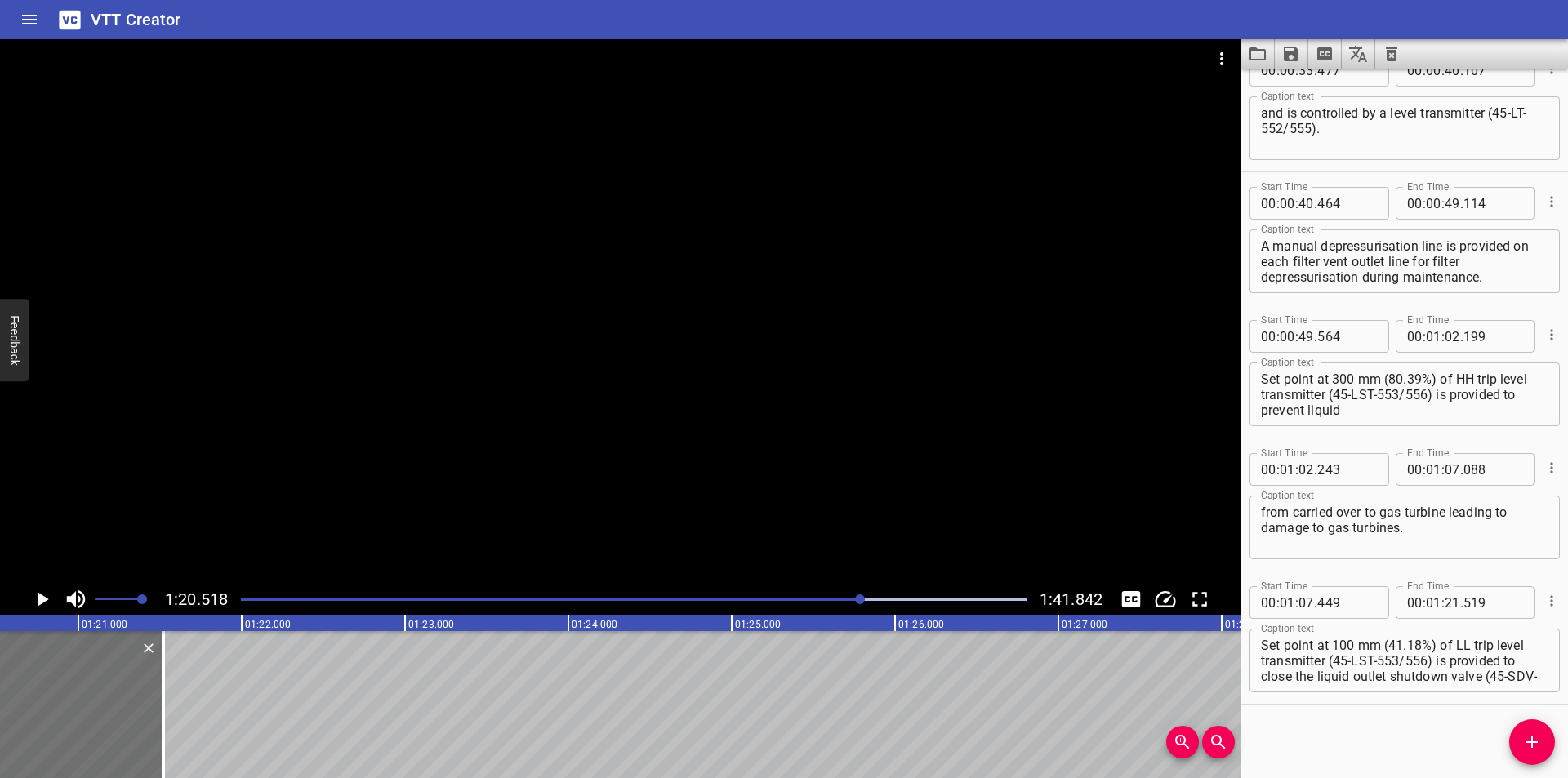
click at [843, 604] on div at bounding box center [634, 599] width 805 height 22
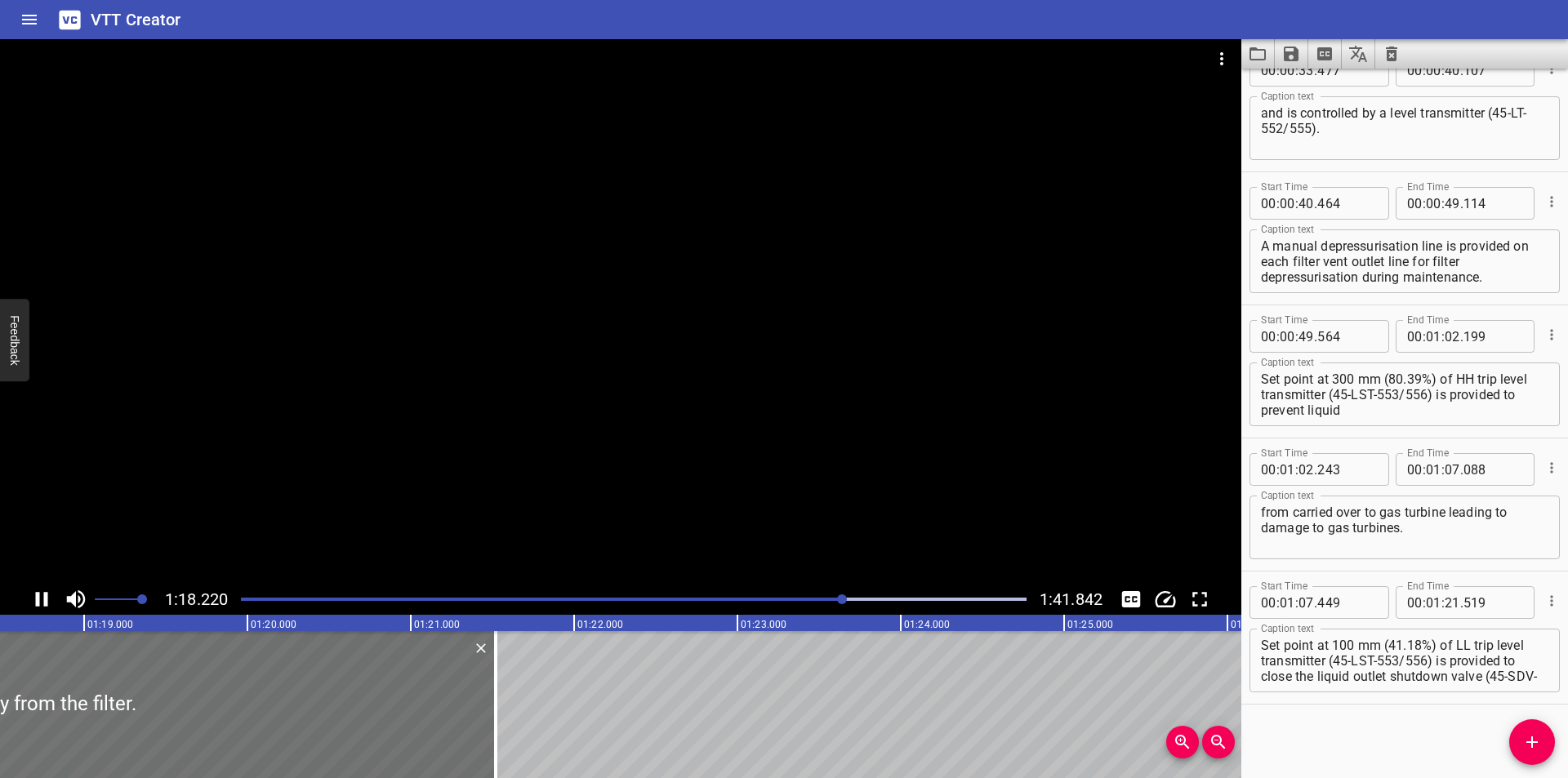
click at [769, 605] on div at bounding box center [634, 599] width 805 height 22
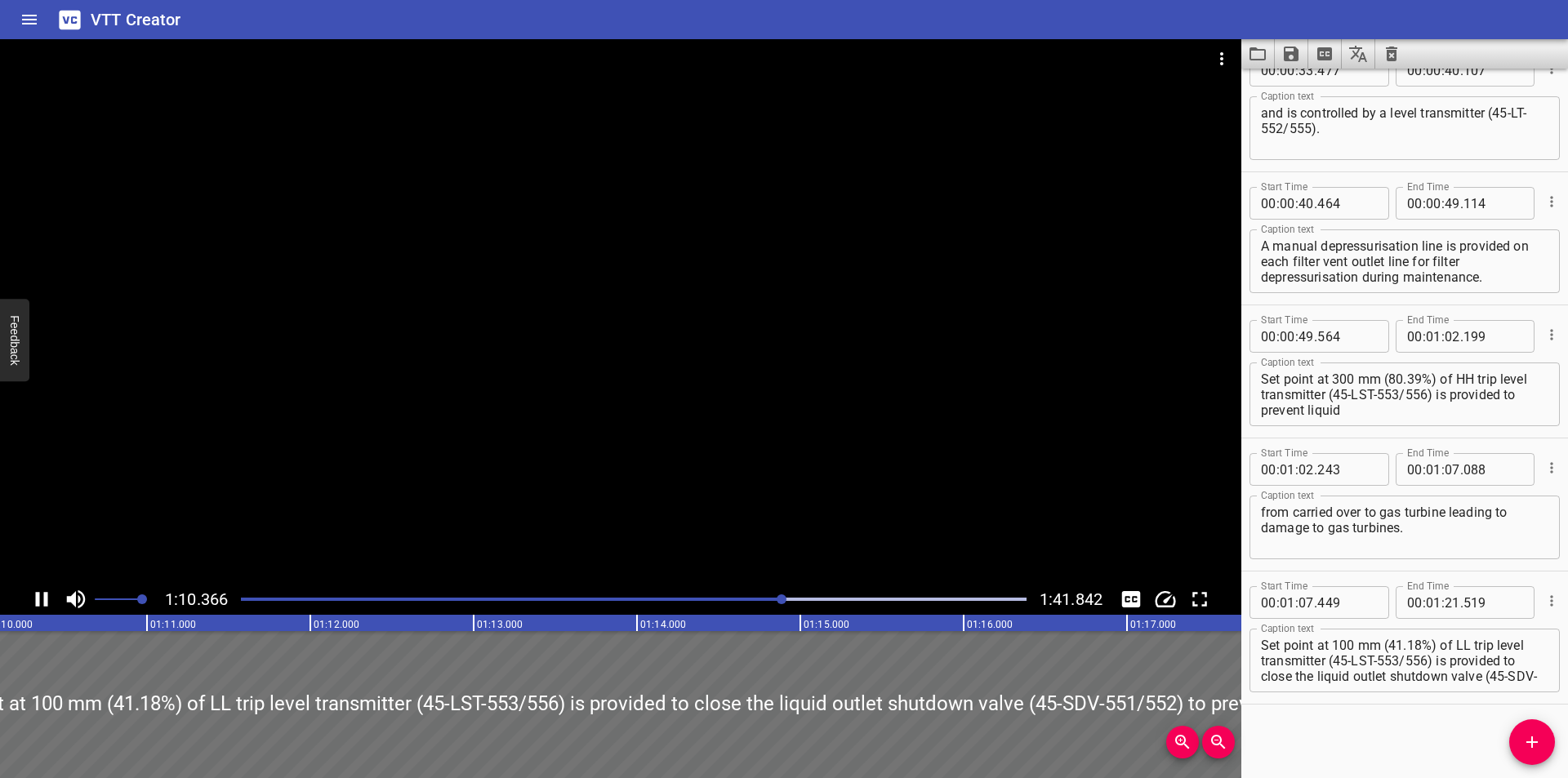
scroll to position [0, 11510]
click at [714, 422] on div at bounding box center [620, 311] width 1241 height 545
click at [749, 601] on div "Play progress" at bounding box center [397, 599] width 786 height 3
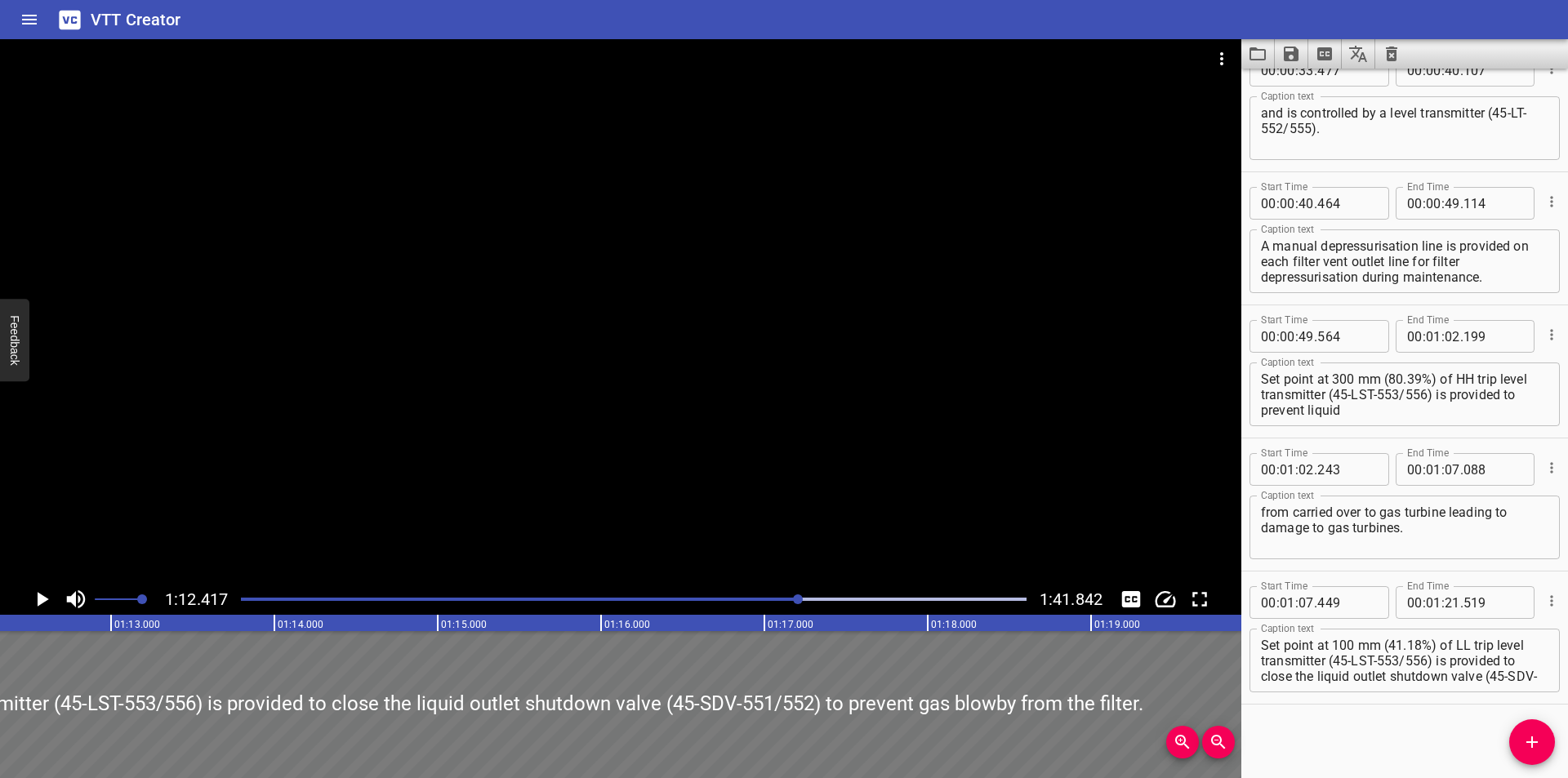
scroll to position [0, 11828]
click at [400, 430] on div at bounding box center [620, 311] width 1241 height 545
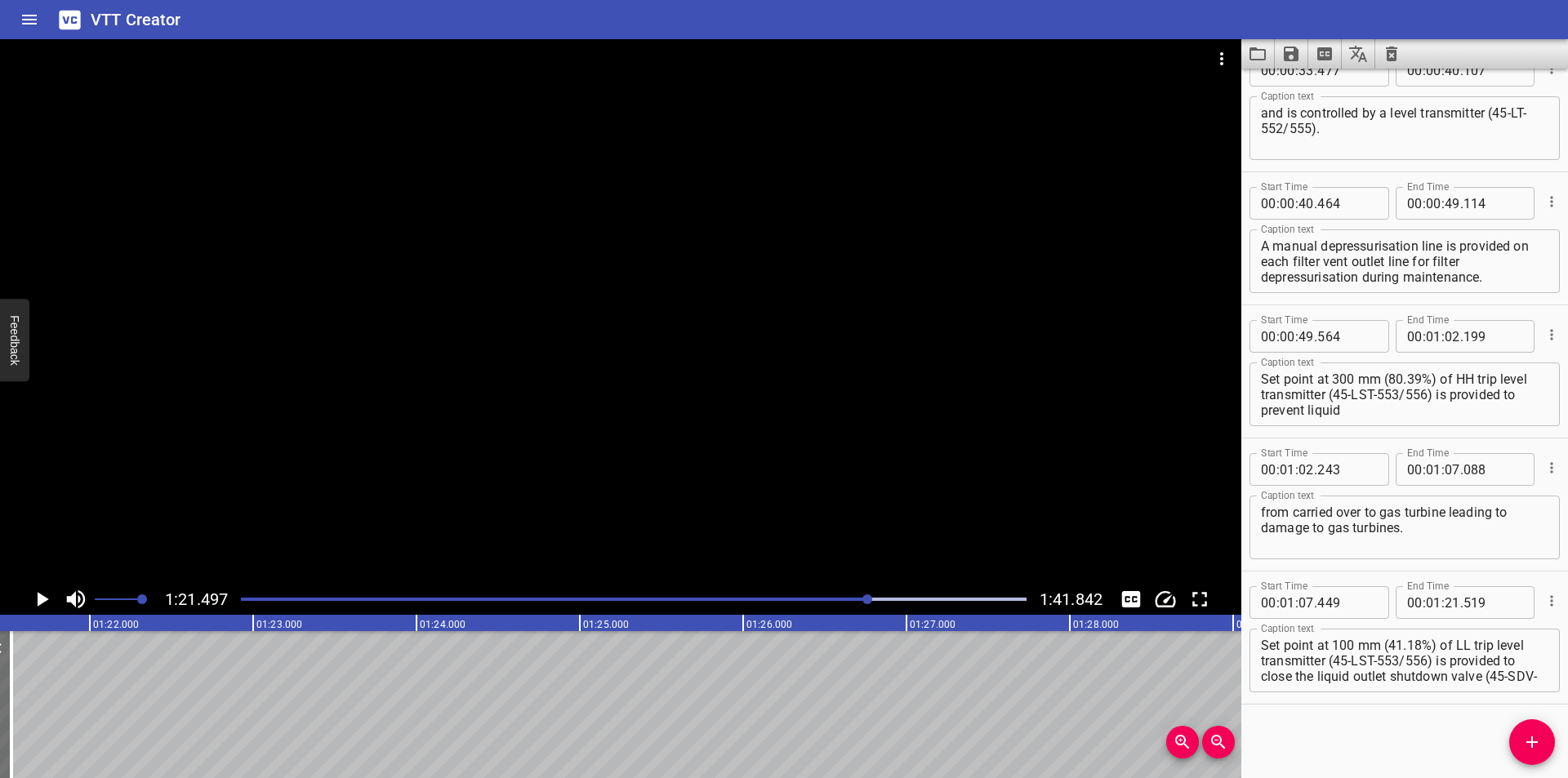
scroll to position [0, 13311]
click at [849, 603] on div at bounding box center [634, 599] width 805 height 22
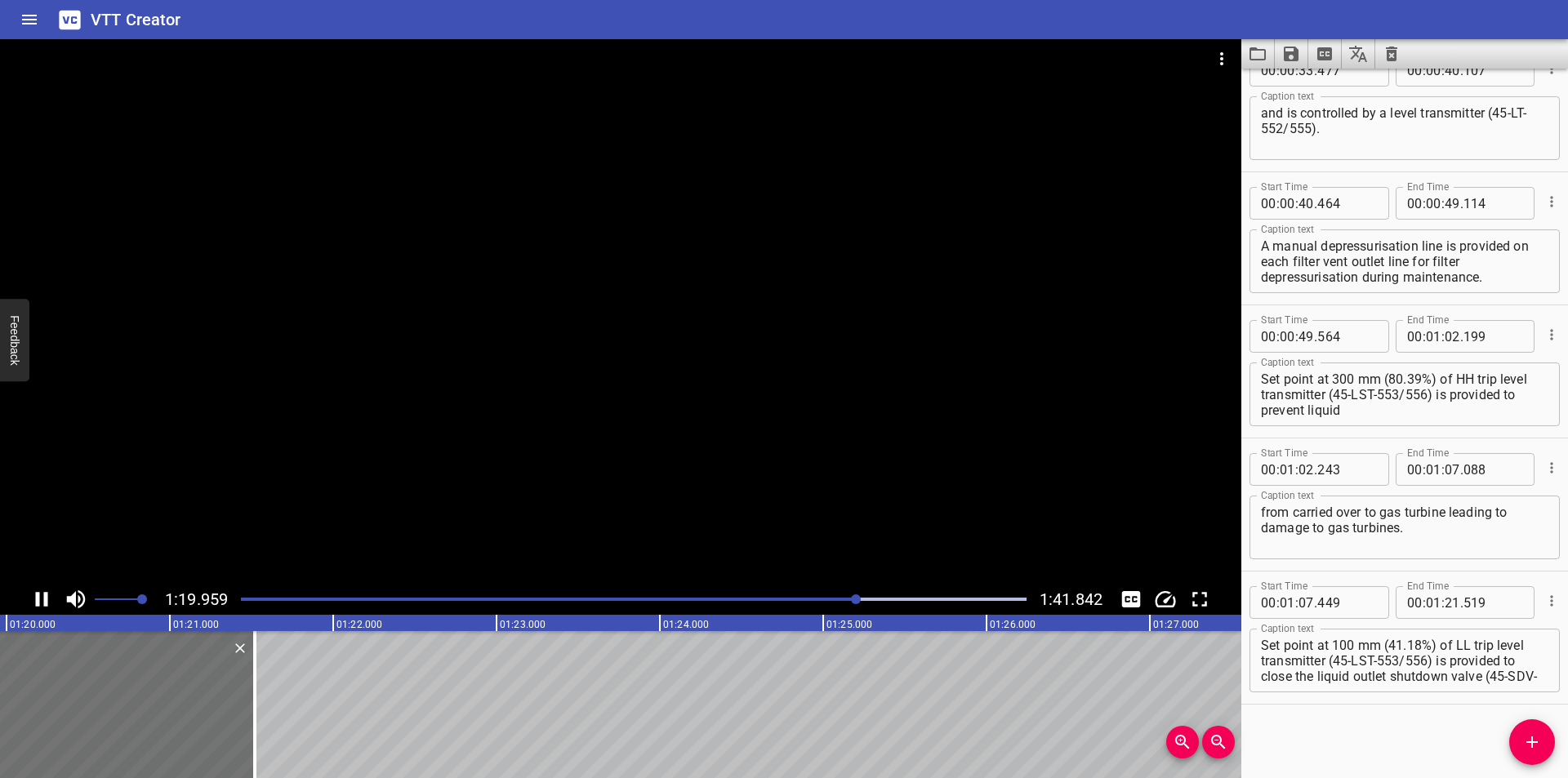
click at [845, 604] on div at bounding box center [634, 599] width 805 height 22
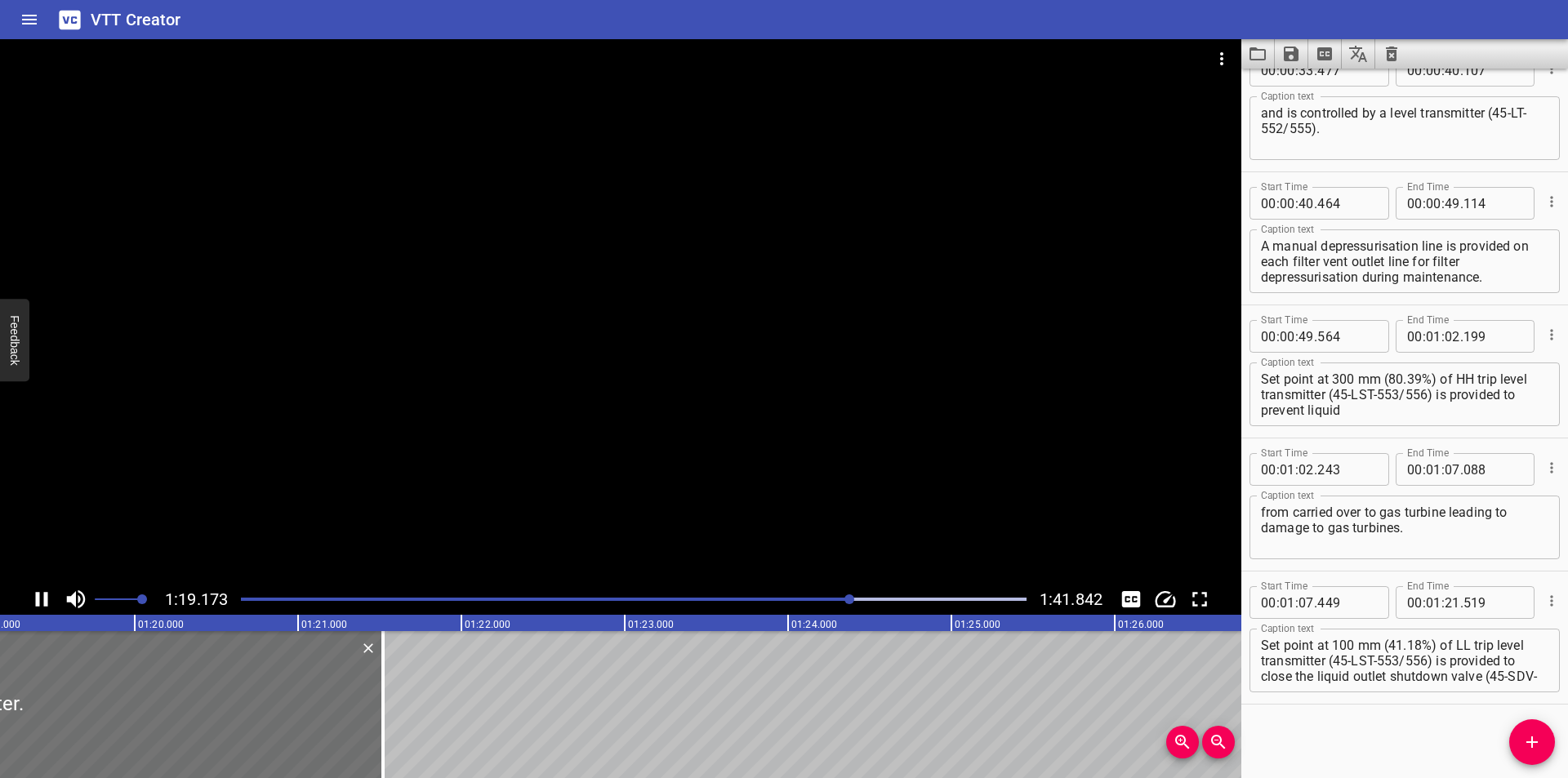
scroll to position [0, 12963]
click at [826, 603] on div at bounding box center [634, 599] width 805 height 22
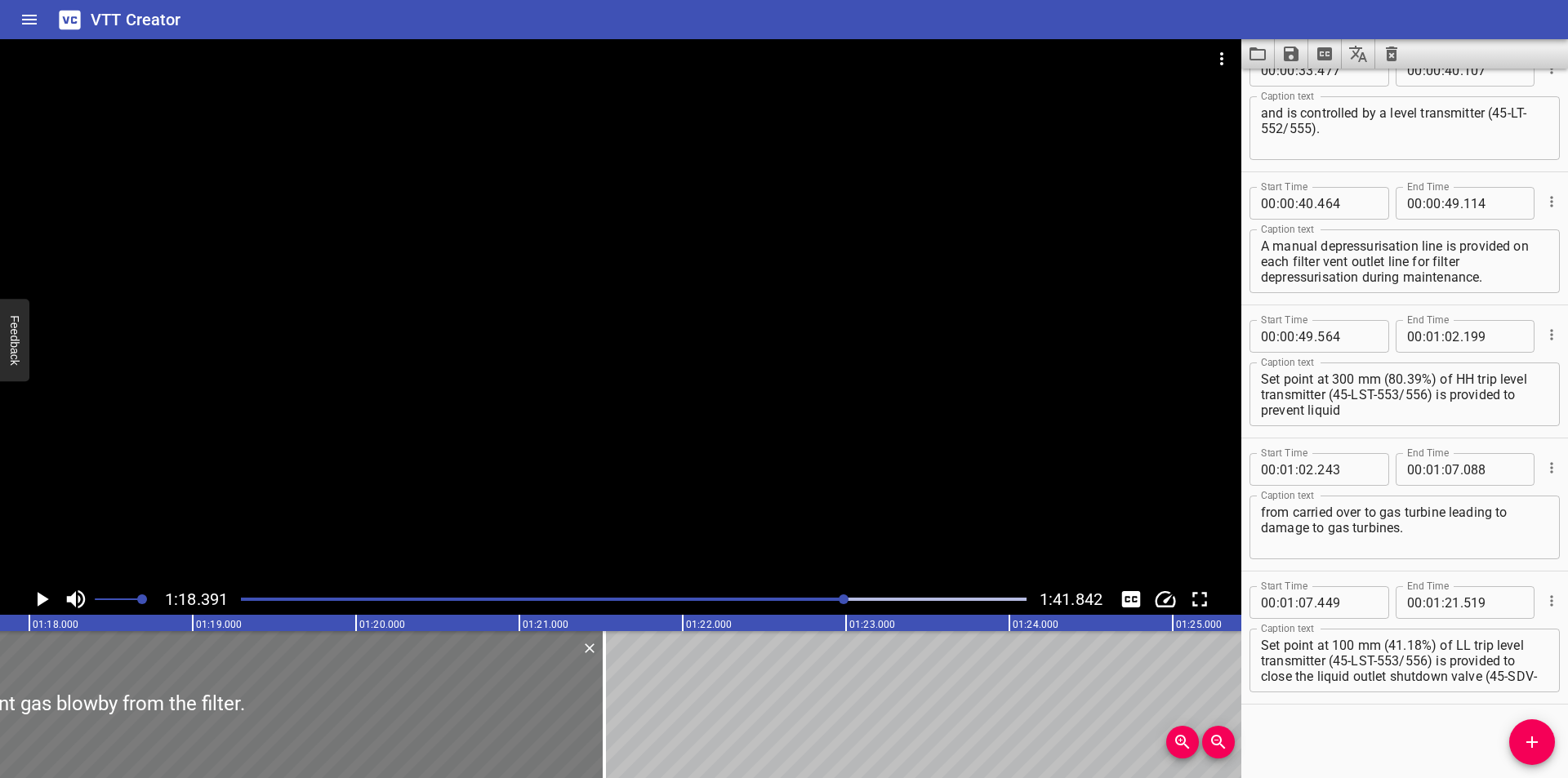
scroll to position [0, 12696]
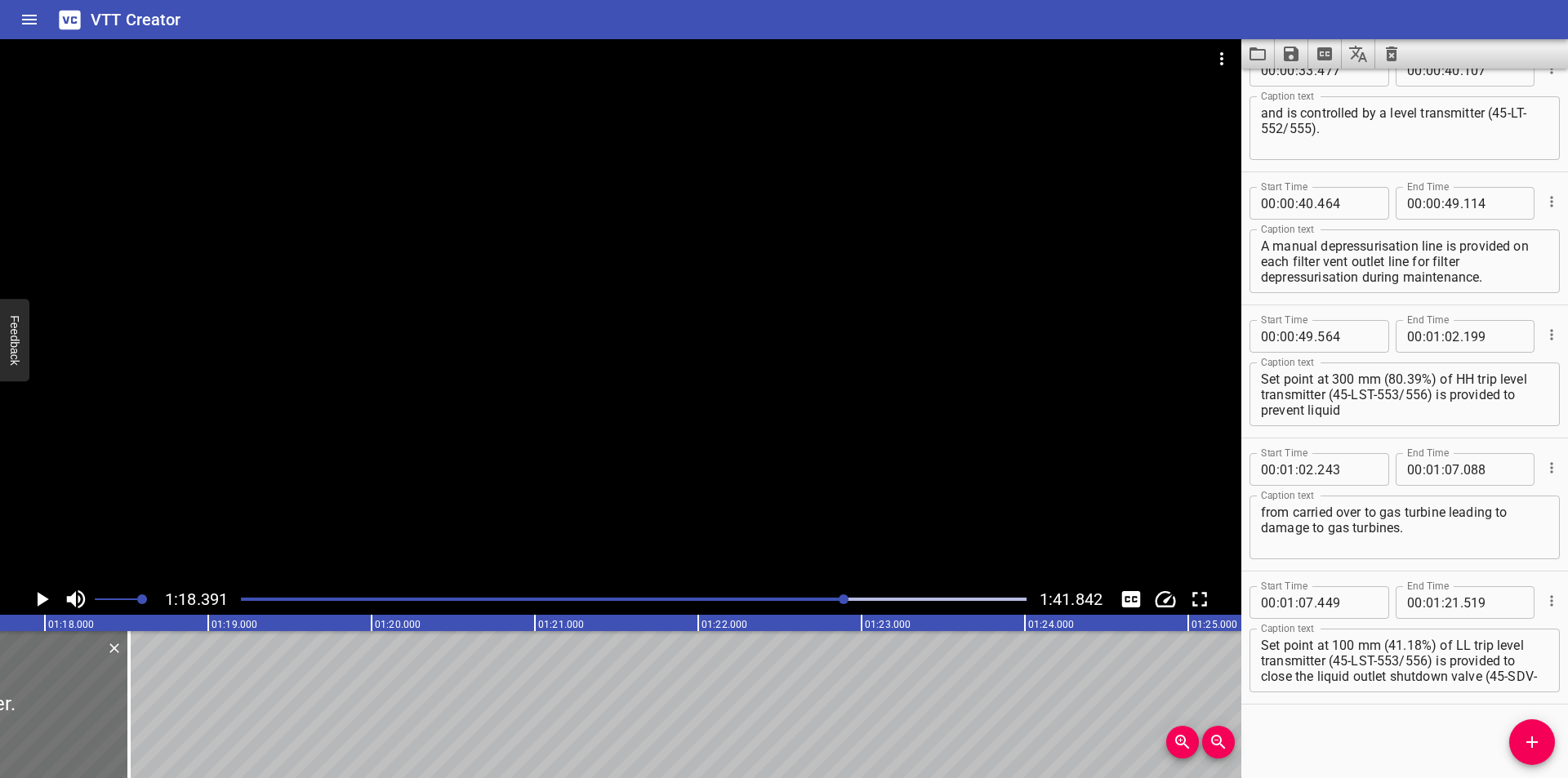
drag, startPoint x: 620, startPoint y: 735, endPoint x: 177, endPoint y: 721, distance: 443.2
click at [129, 732] on div at bounding box center [129, 704] width 3 height 147
type input "18"
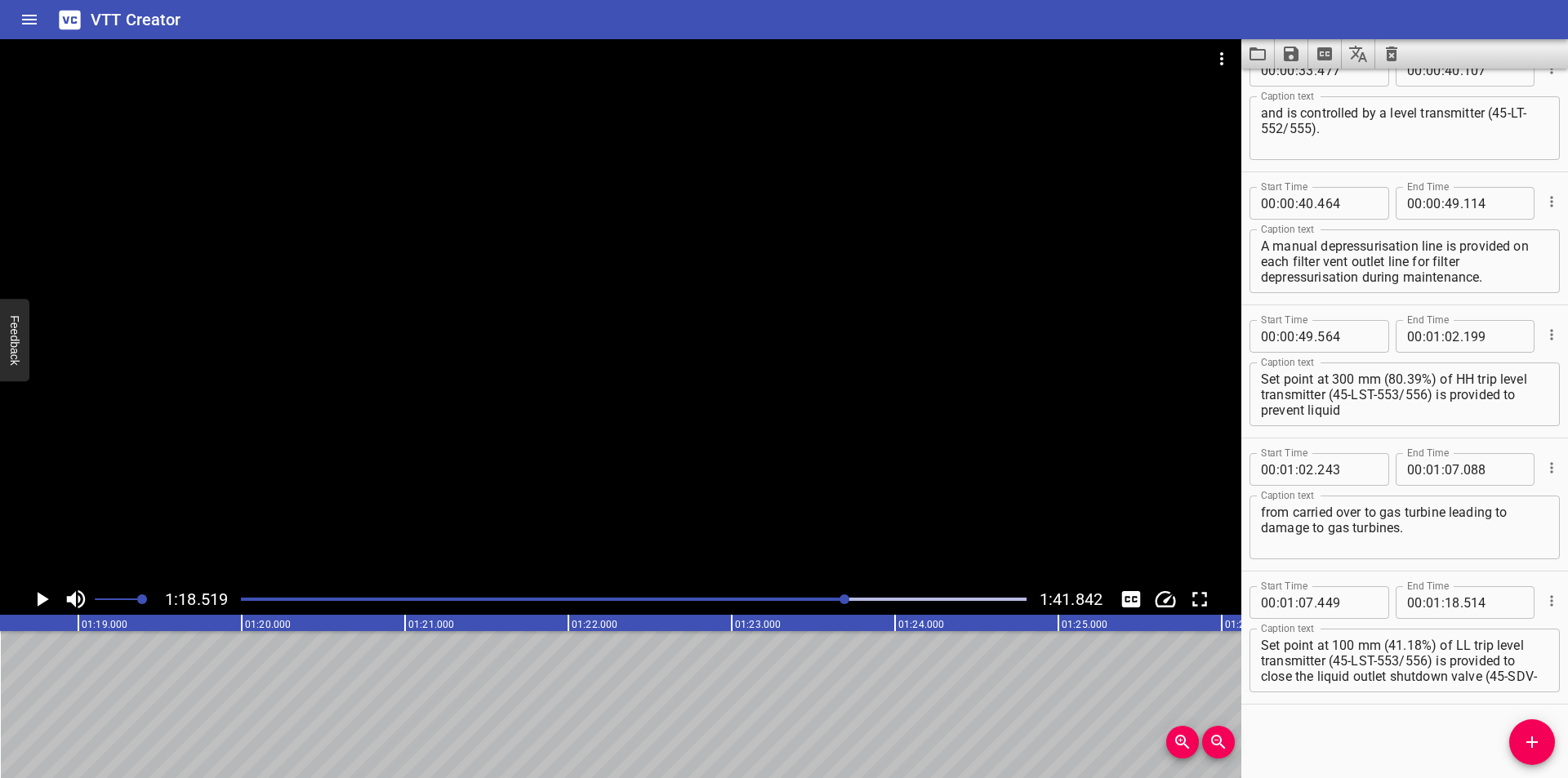
click at [842, 603] on div at bounding box center [634, 599] width 805 height 22
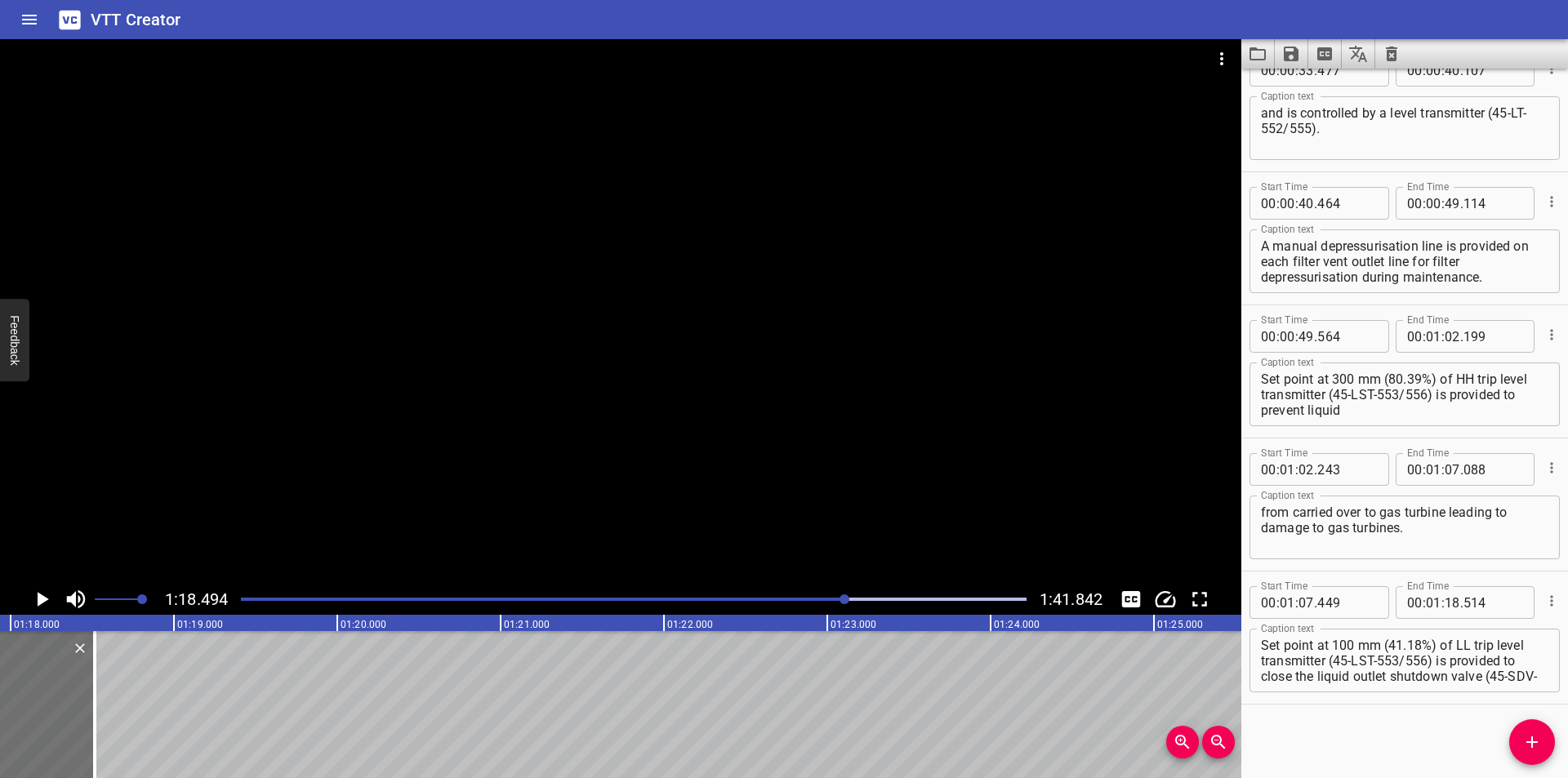
scroll to position [0, 12713]
drag, startPoint x: 111, startPoint y: 735, endPoint x: 81, endPoint y: 733, distance: 30.1
click at [81, 733] on div at bounding box center [81, 704] width 3 height 147
type input "329"
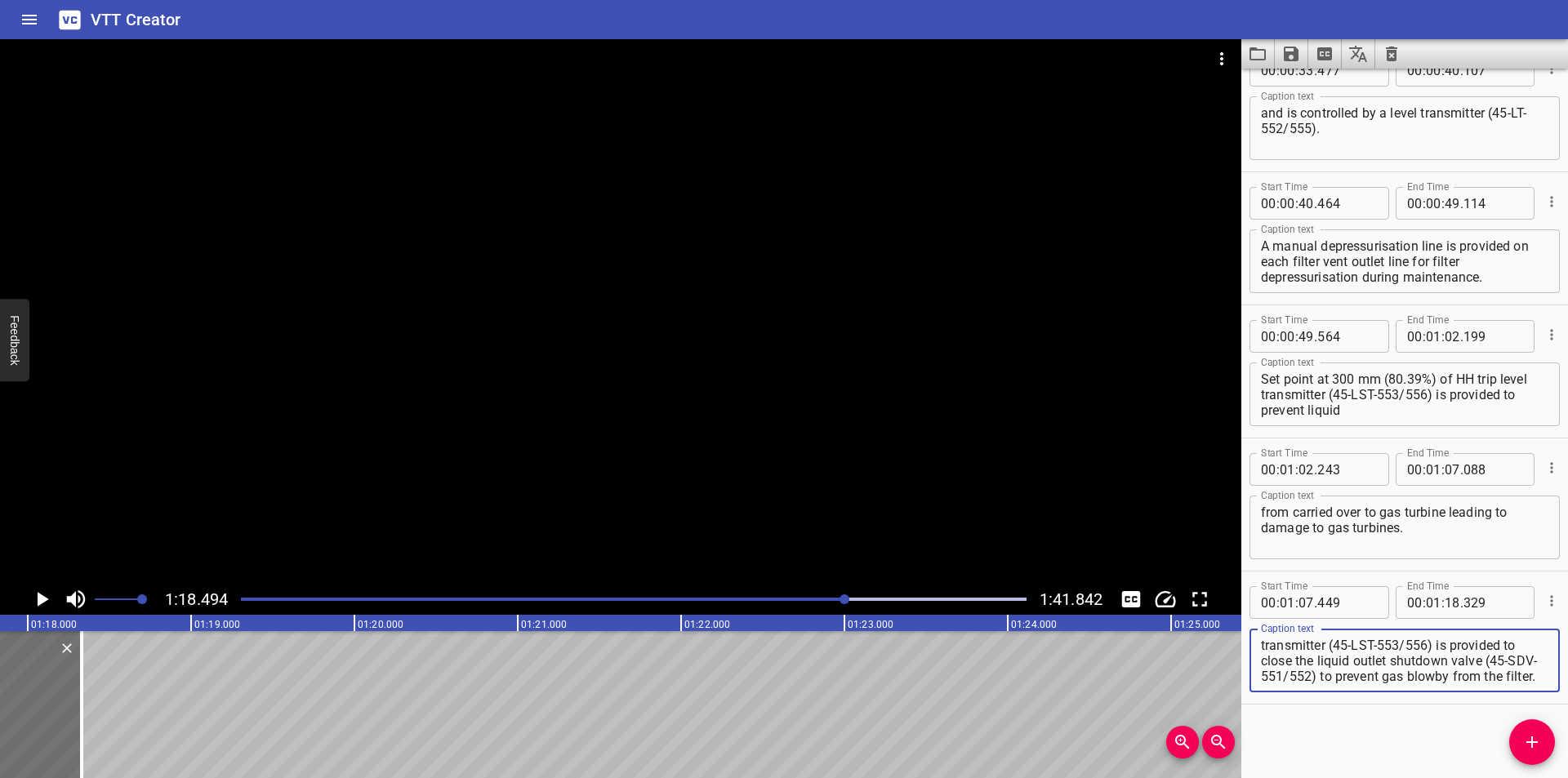
drag, startPoint x: 1436, startPoint y: 663, endPoint x: 1567, endPoint y: 776, distance: 173.0
click at [1567, 777] on div "Start Time 00 : 00 : 00 . 000 Start Time End Time 00 : 00 : 02 . 465 End Time C…" at bounding box center [1404, 423] width 327 height 710
type textarea "Set point at 100 mm (41.18%) of LL trip level transmitter (45-LST-553/556)"
click at [1524, 740] on icon "Add Cue" at bounding box center [1532, 742] width 20 height 19
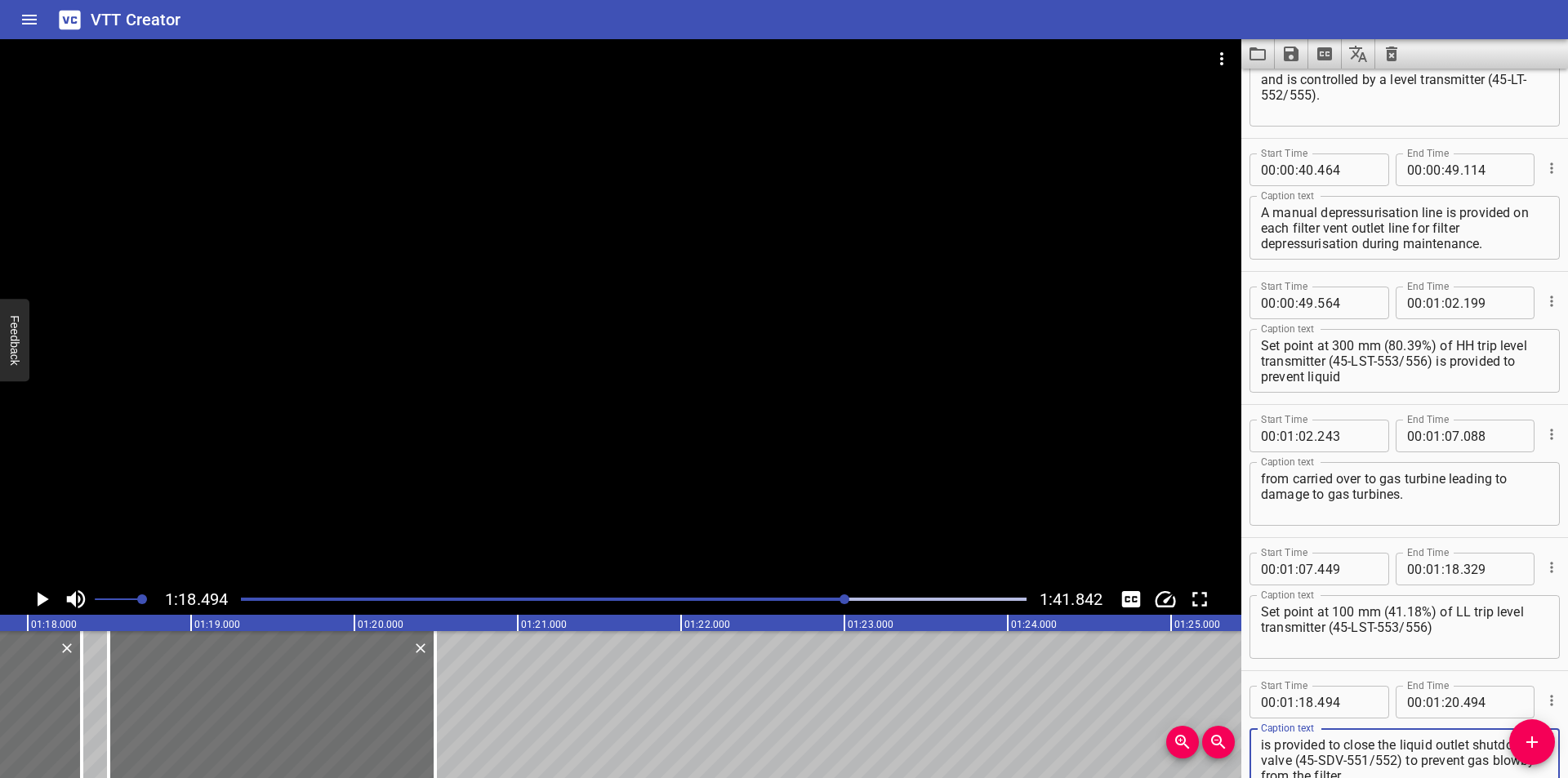
scroll to position [600, 0]
type textarea "is provided to close the liquid outlet shutdown valve (45-SDV-551/552) to preve…"
click at [835, 597] on div at bounding box center [634, 599] width 805 height 22
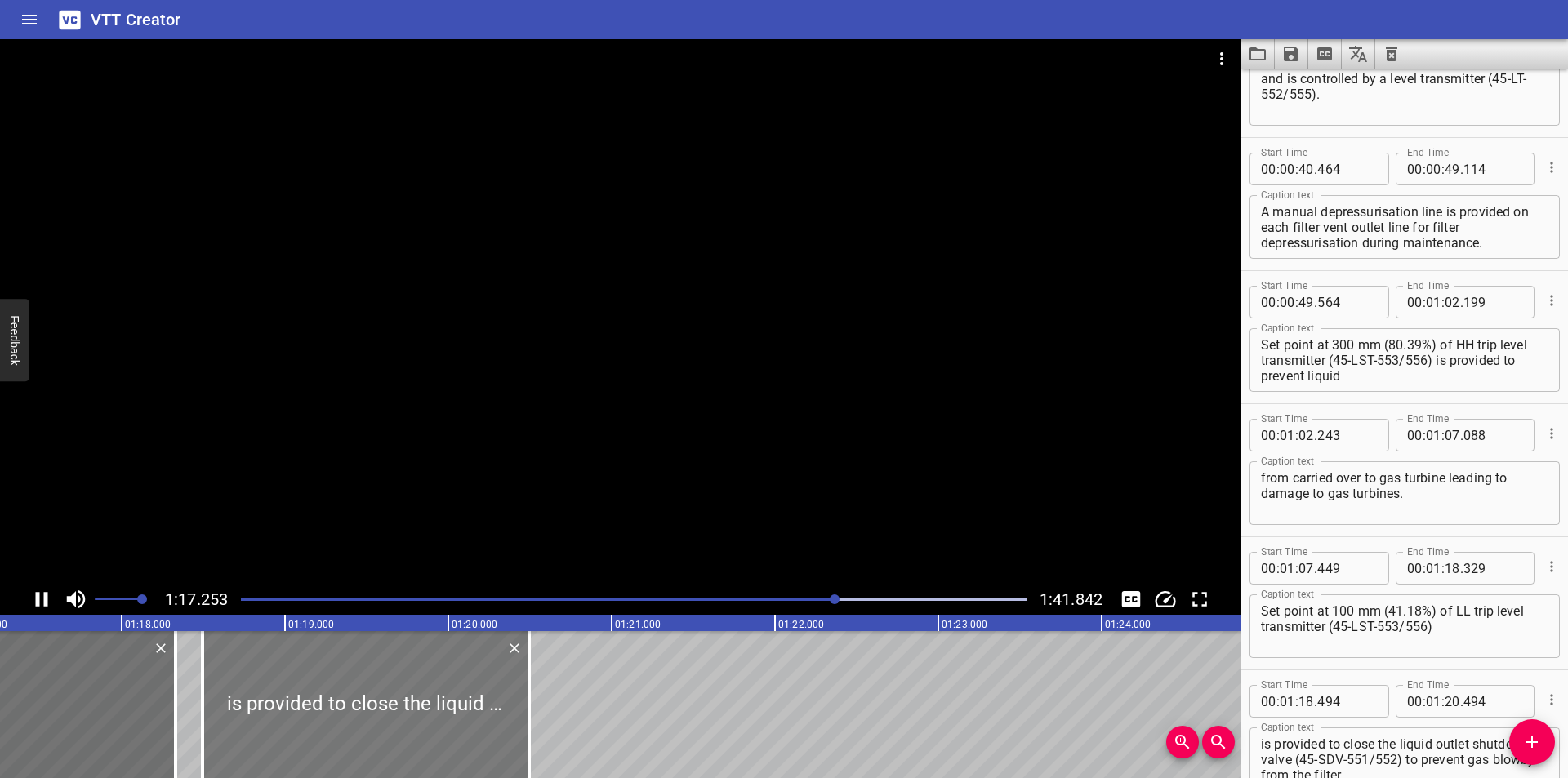
scroll to position [0, 12639]
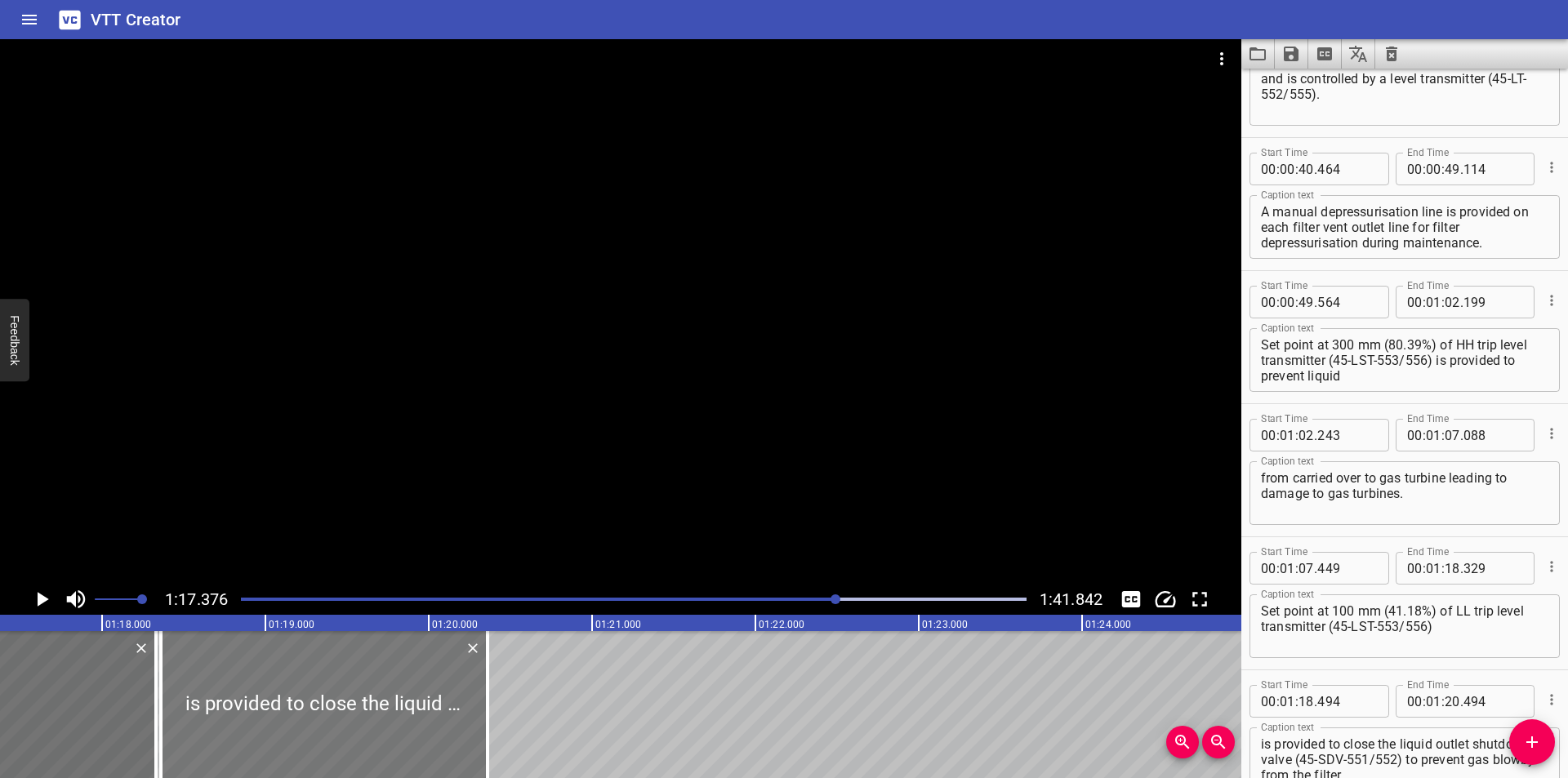
drag, startPoint x: 396, startPoint y: 693, endPoint x: 374, endPoint y: 699, distance: 22.8
click at [374, 699] on div at bounding box center [324, 704] width 327 height 147
type input "359"
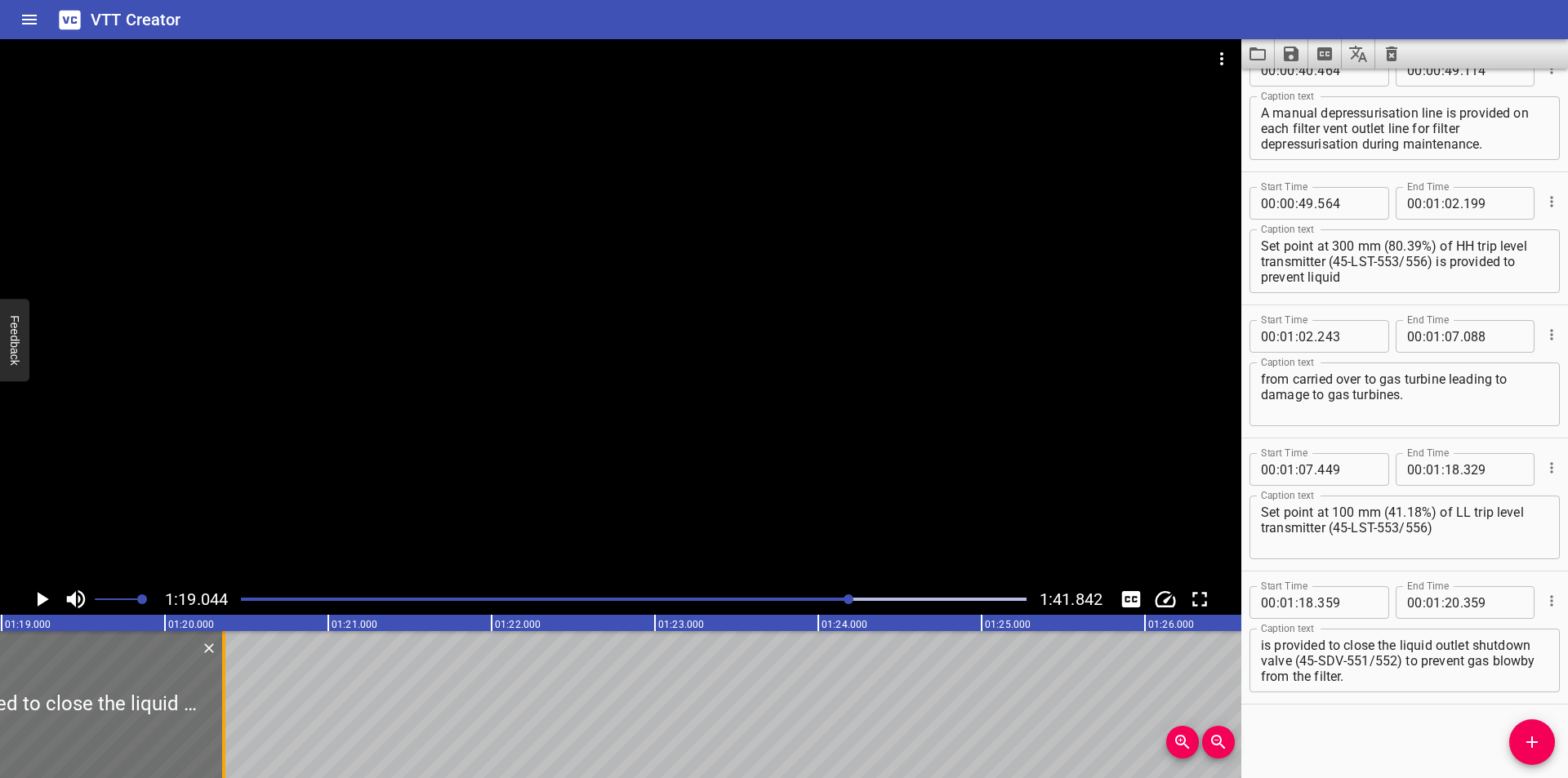
scroll to position [0, 12912]
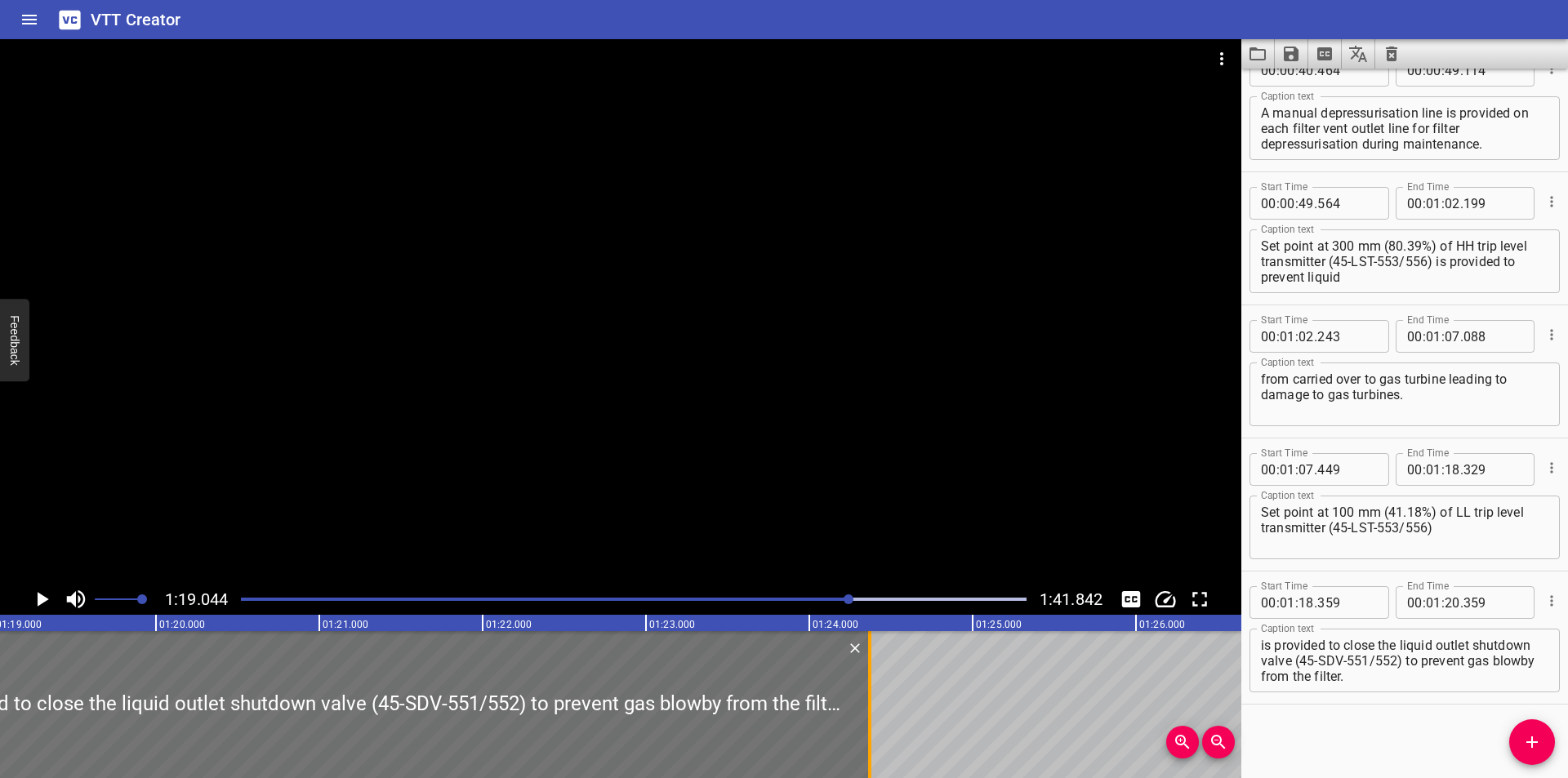
drag, startPoint x: 209, startPoint y: 728, endPoint x: 864, endPoint y: 729, distance: 655.0
click at [864, 729] on div at bounding box center [870, 704] width 17 height 147
type input "24"
type input "369"
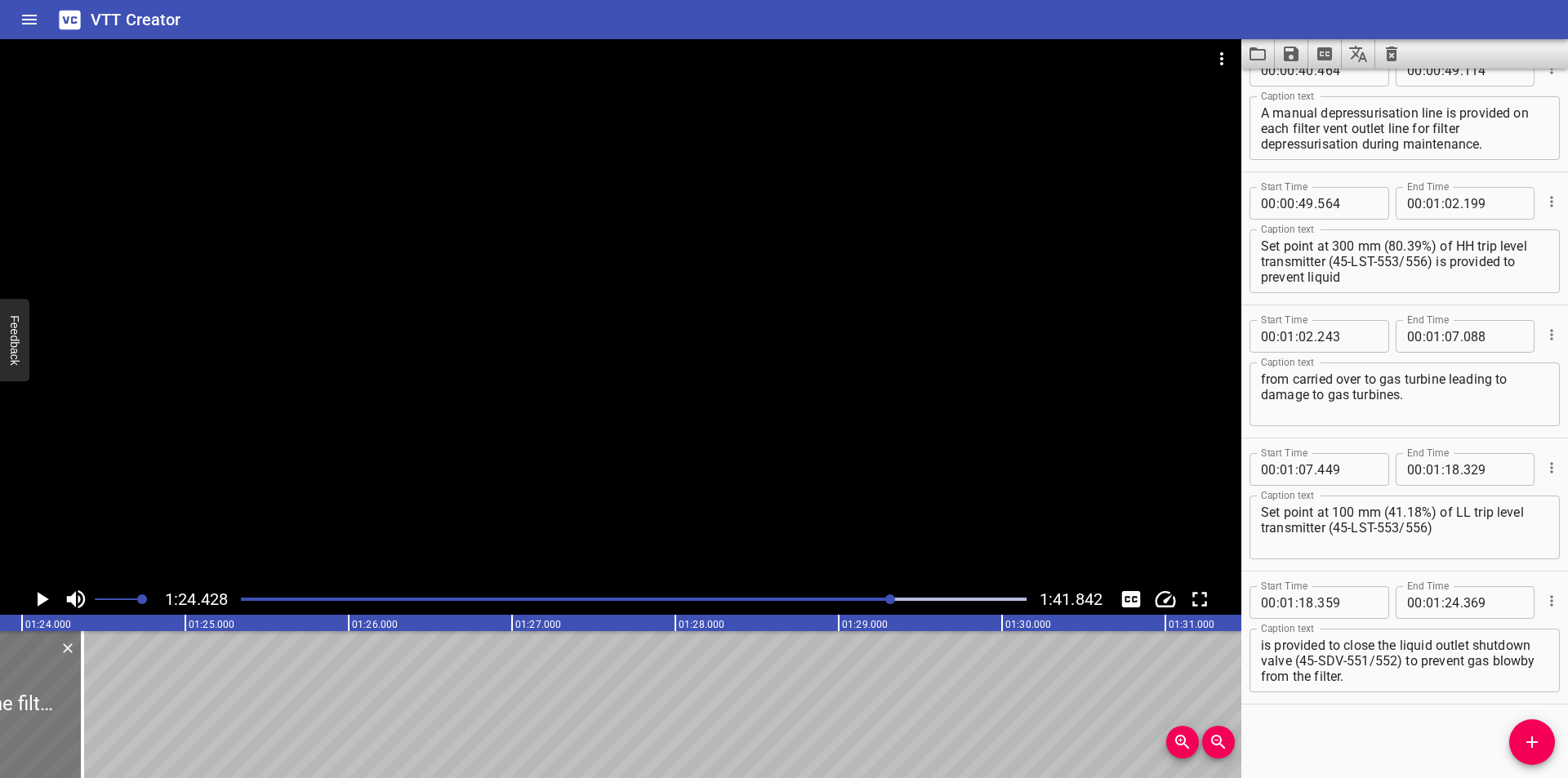
scroll to position [0, 13682]
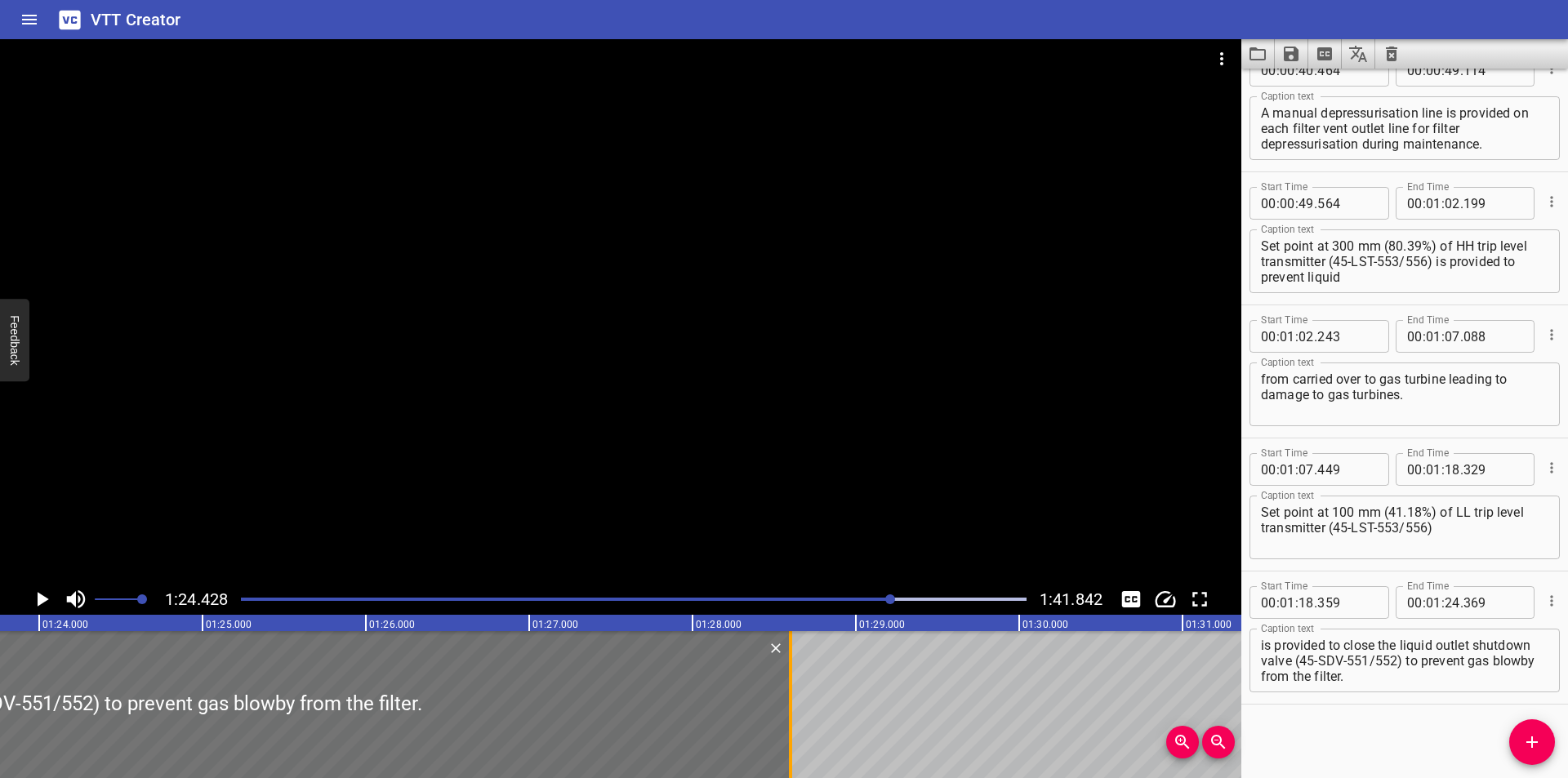
drag, startPoint x: 100, startPoint y: 724, endPoint x: 792, endPoint y: 734, distance: 692.1
click at [792, 734] on div at bounding box center [790, 704] width 3 height 147
type input "28"
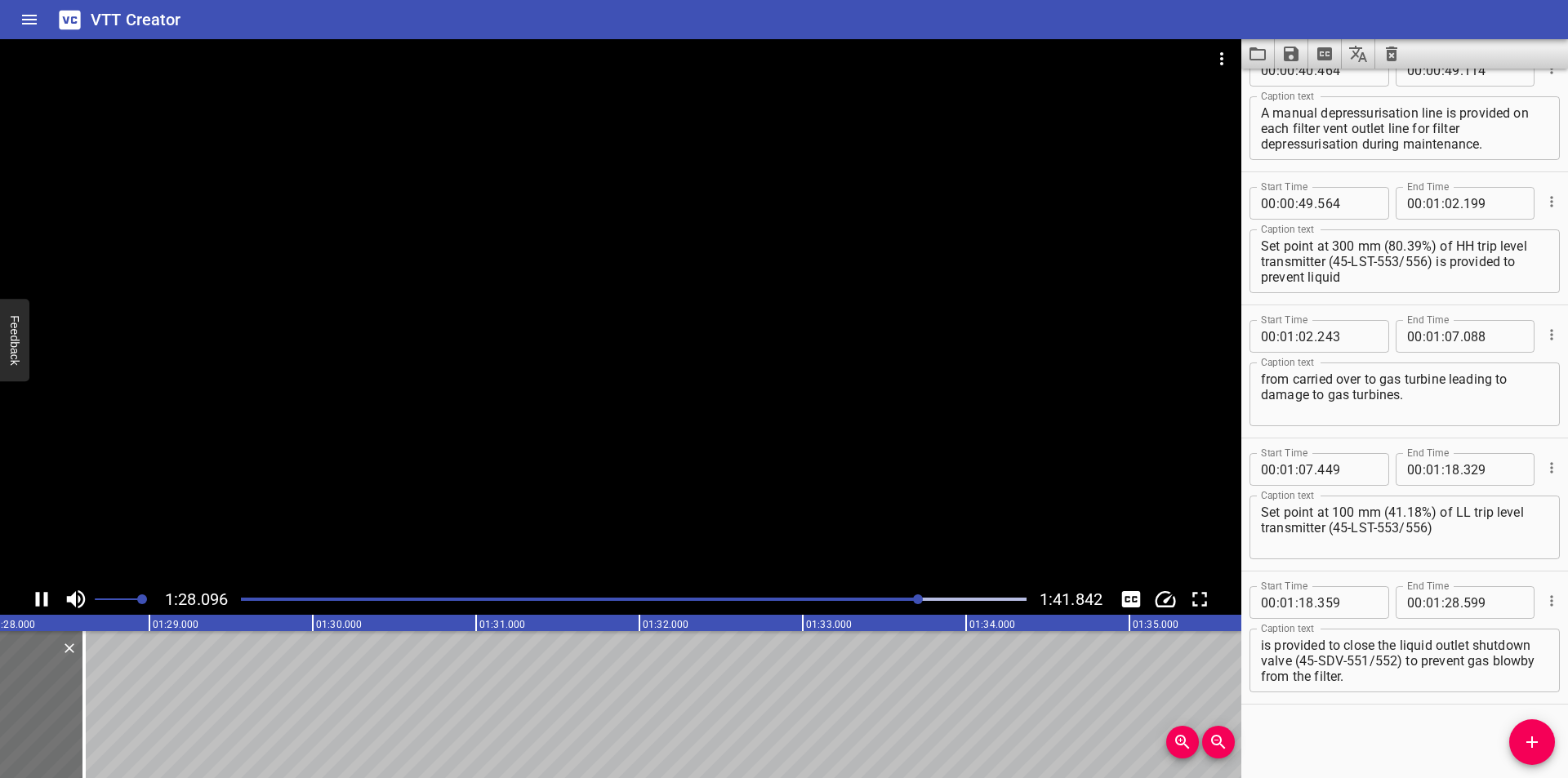
scroll to position [0, 14404]
click at [74, 726] on div at bounding box center [73, 704] width 3 height 147
type input "629"
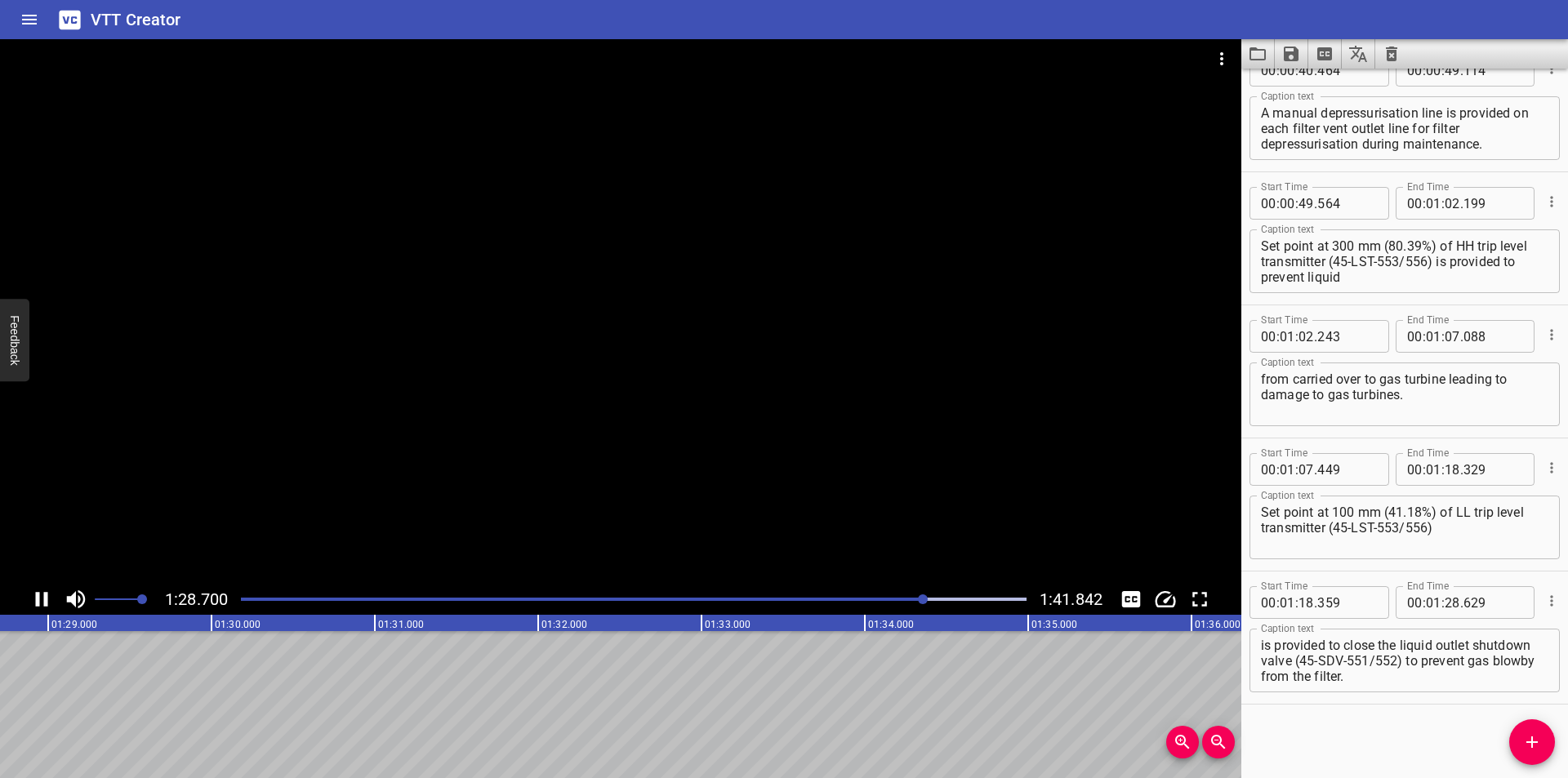
scroll to position [0, 14513]
click at [1537, 738] on icon "Add Cue" at bounding box center [1532, 742] width 20 height 19
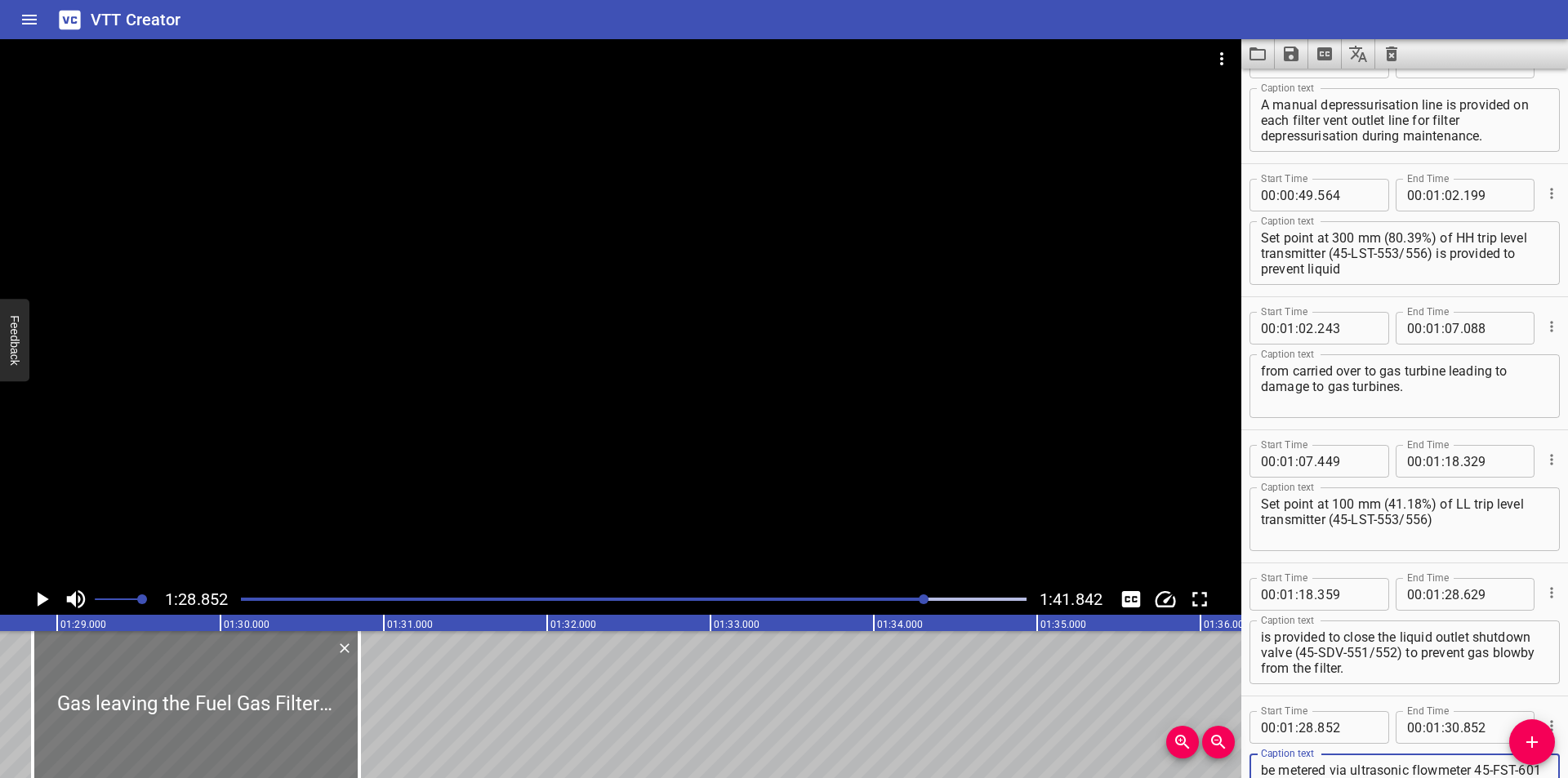
scroll to position [0, 14459]
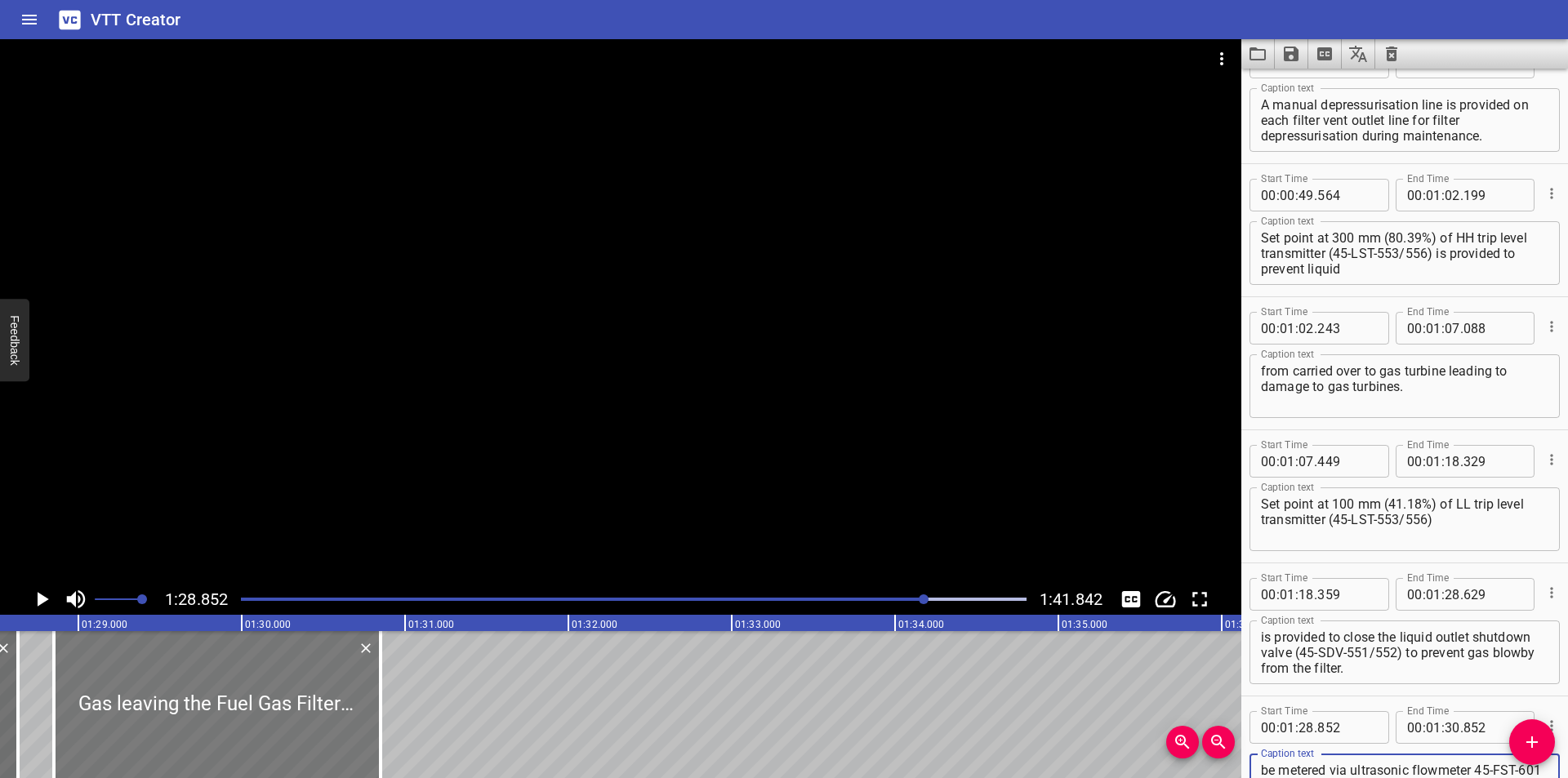
type textarea "Gas leaving the Fuel Gas Filter/Coalescers will be metered via ultrasonic flowm…"
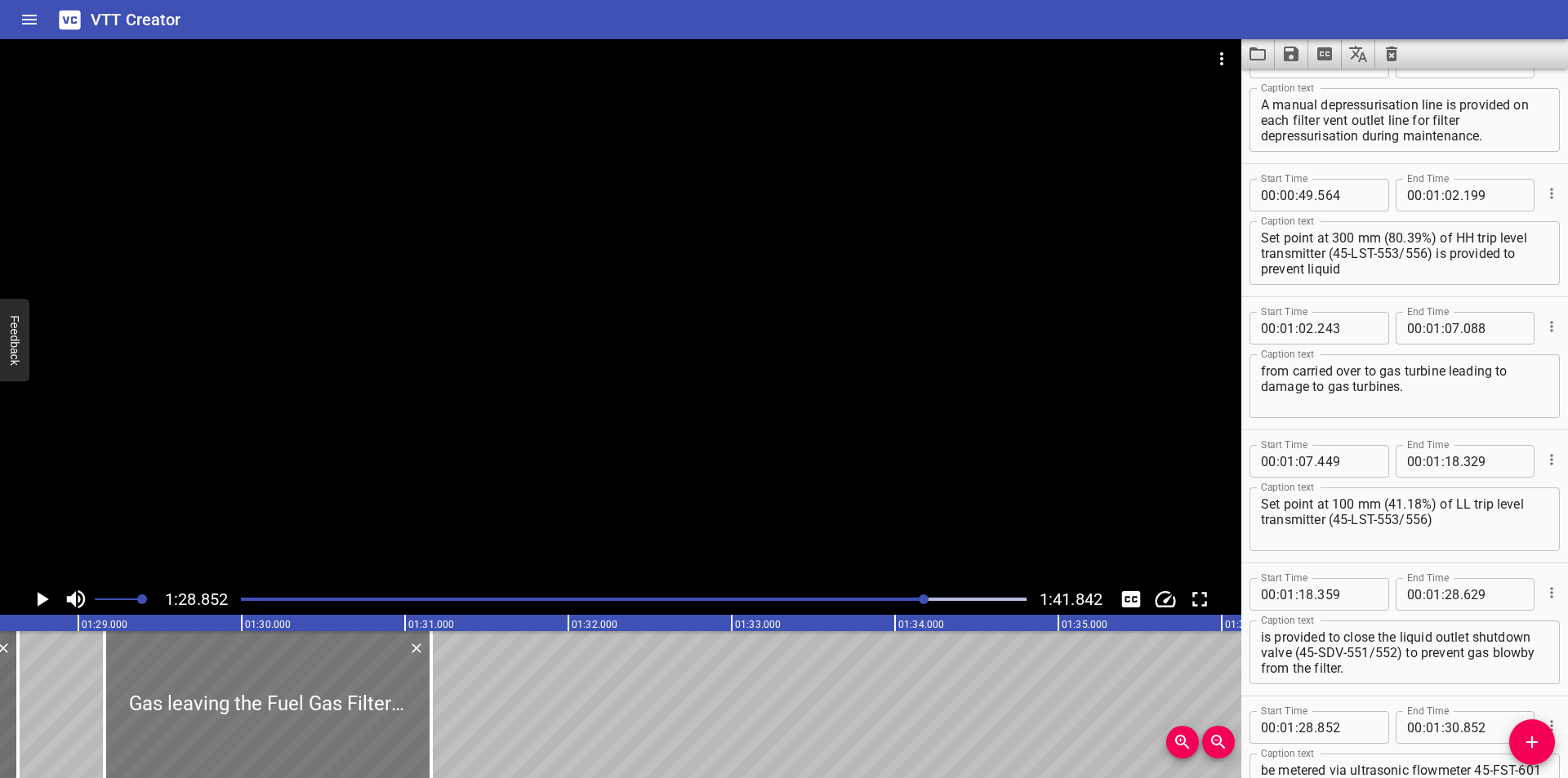
drag, startPoint x: 284, startPoint y: 732, endPoint x: 304, endPoint y: 737, distance: 20.6
click at [304, 737] on div at bounding box center [267, 704] width 327 height 147
type input "29"
type input "162"
type input "31"
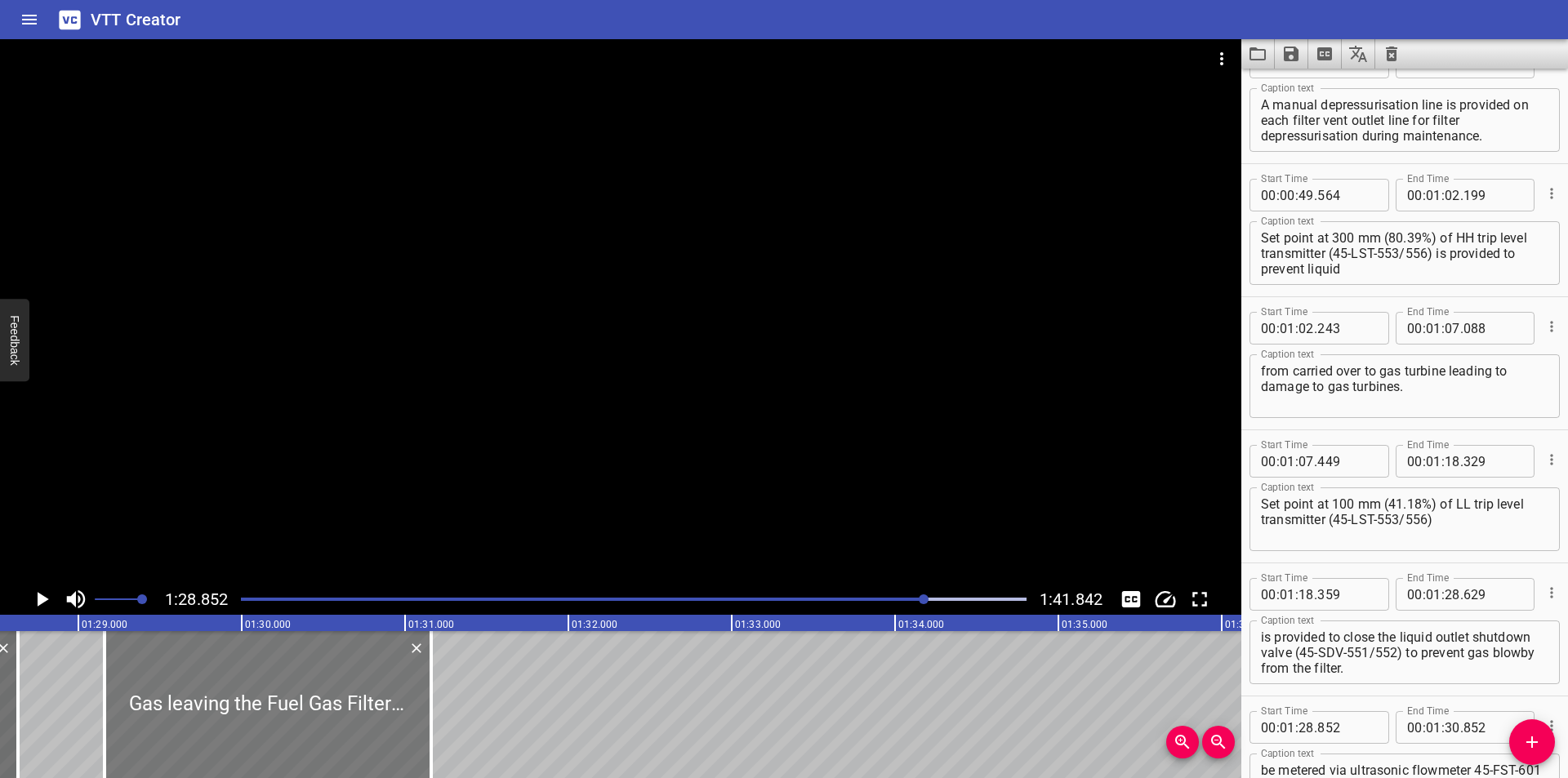
type input "162"
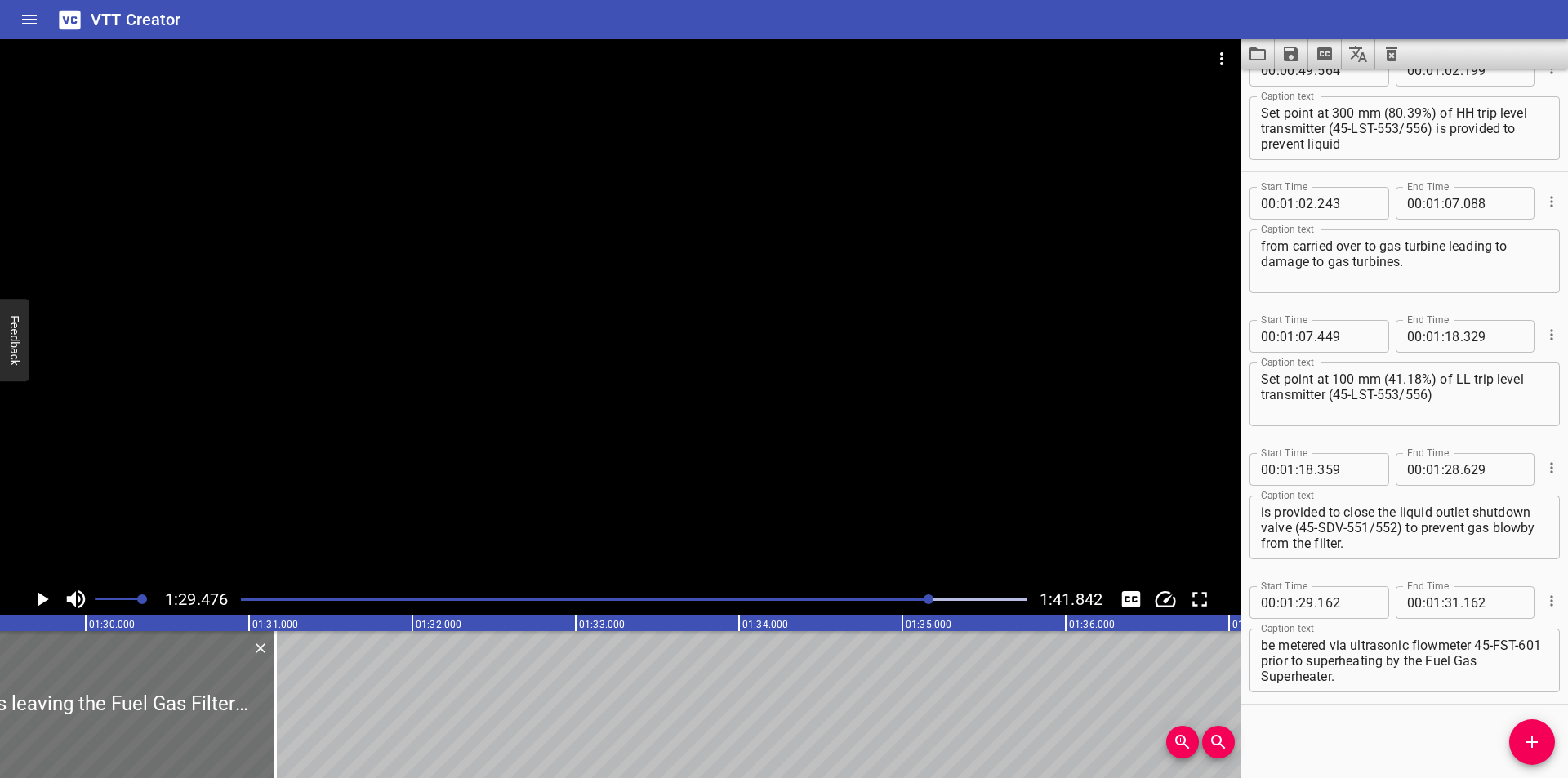
scroll to position [0, 14561]
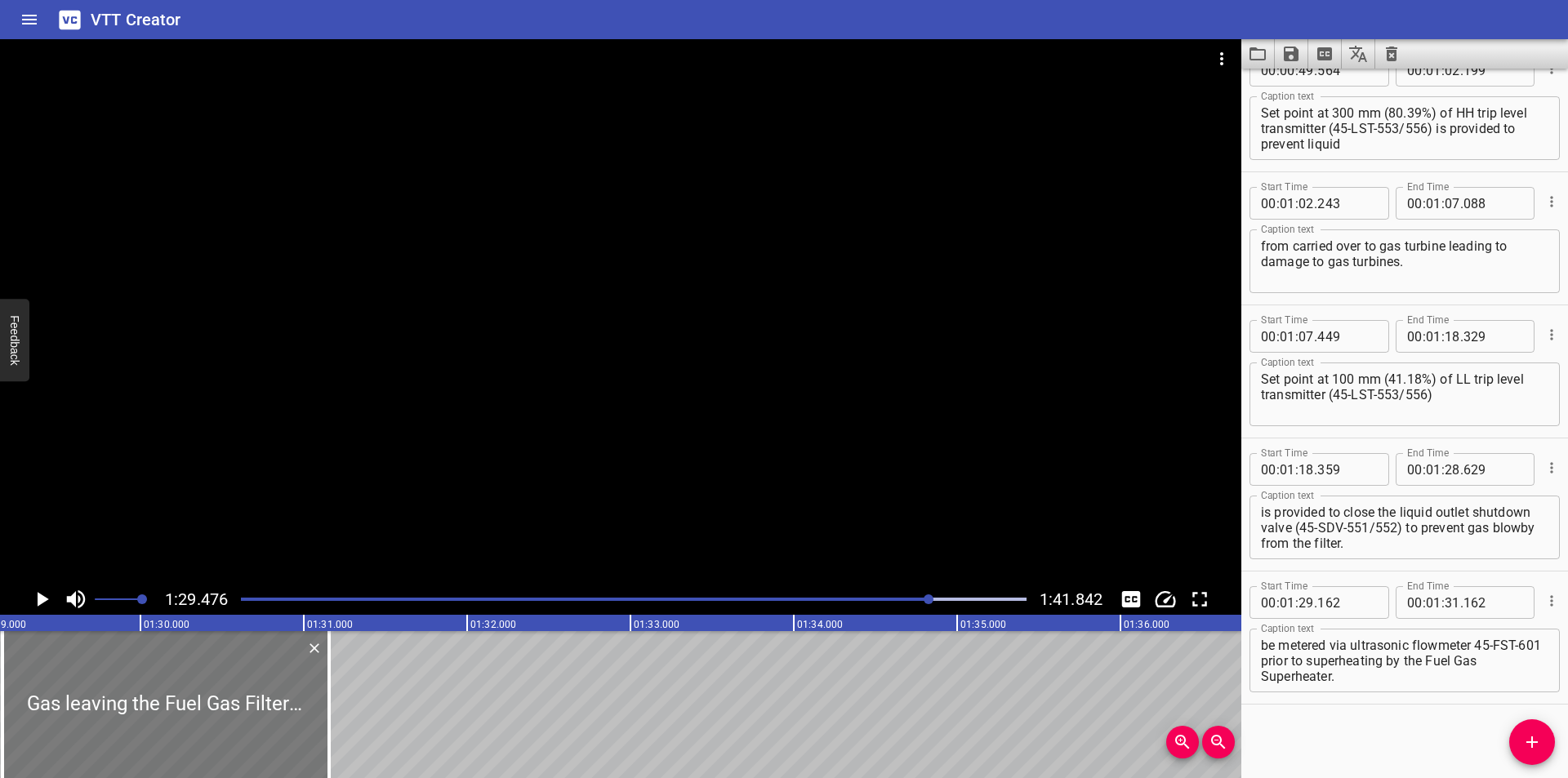
click at [308, 747] on div at bounding box center [166, 704] width 327 height 147
type input "157"
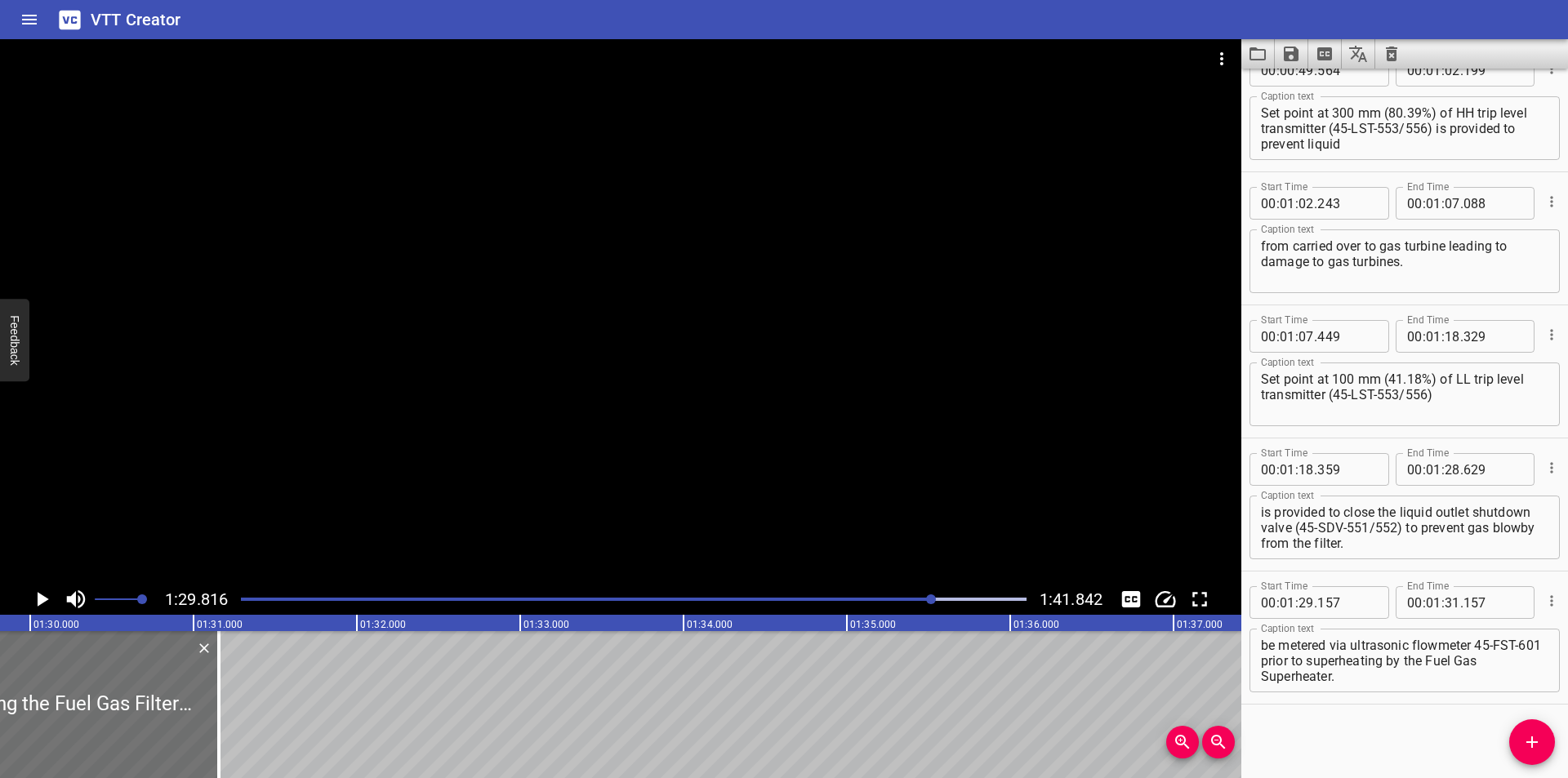
scroll to position [0, 0]
click at [1440, 646] on textarea "Gas leaving the Fuel Gas Filter/Coalescers will be metered via ultrasonic flowm…" at bounding box center [1404, 661] width 288 height 47
click at [1445, 646] on textarea "Gas leaving the Fuel Gas Filter /Coalescers will be metered via ultrasonic flow…" at bounding box center [1404, 661] width 288 height 47
click at [1450, 647] on textarea "Gas leaving the Fuel Gas Filter /Coalescers will be metered via ultrasonic flow…" at bounding box center [1404, 661] width 288 height 47
type textarea "Gas leaving the Fuel Gas Filter / Coalescers will be metered via ultrasonic flo…"
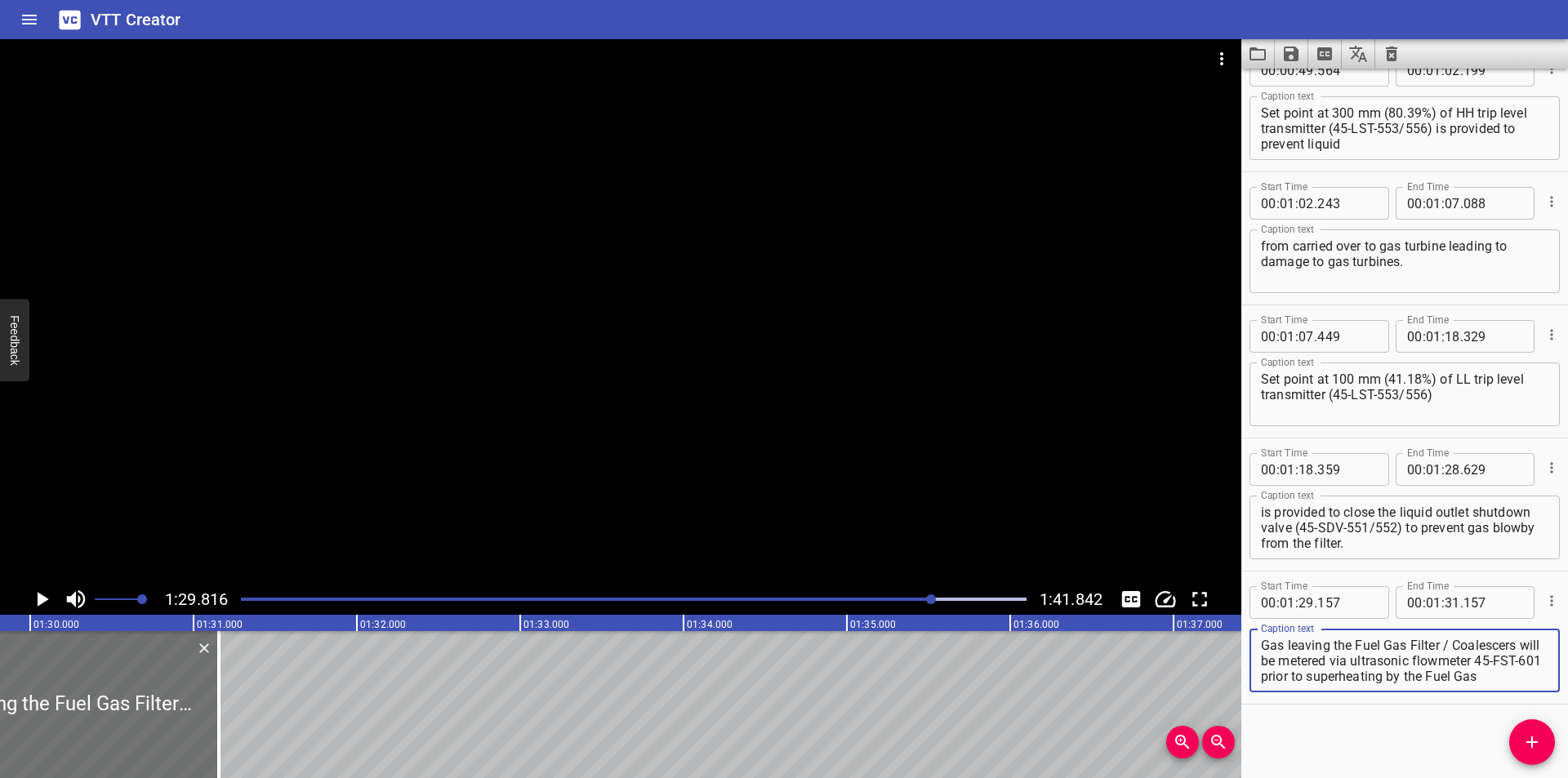
click at [510, 382] on div at bounding box center [620, 311] width 1241 height 545
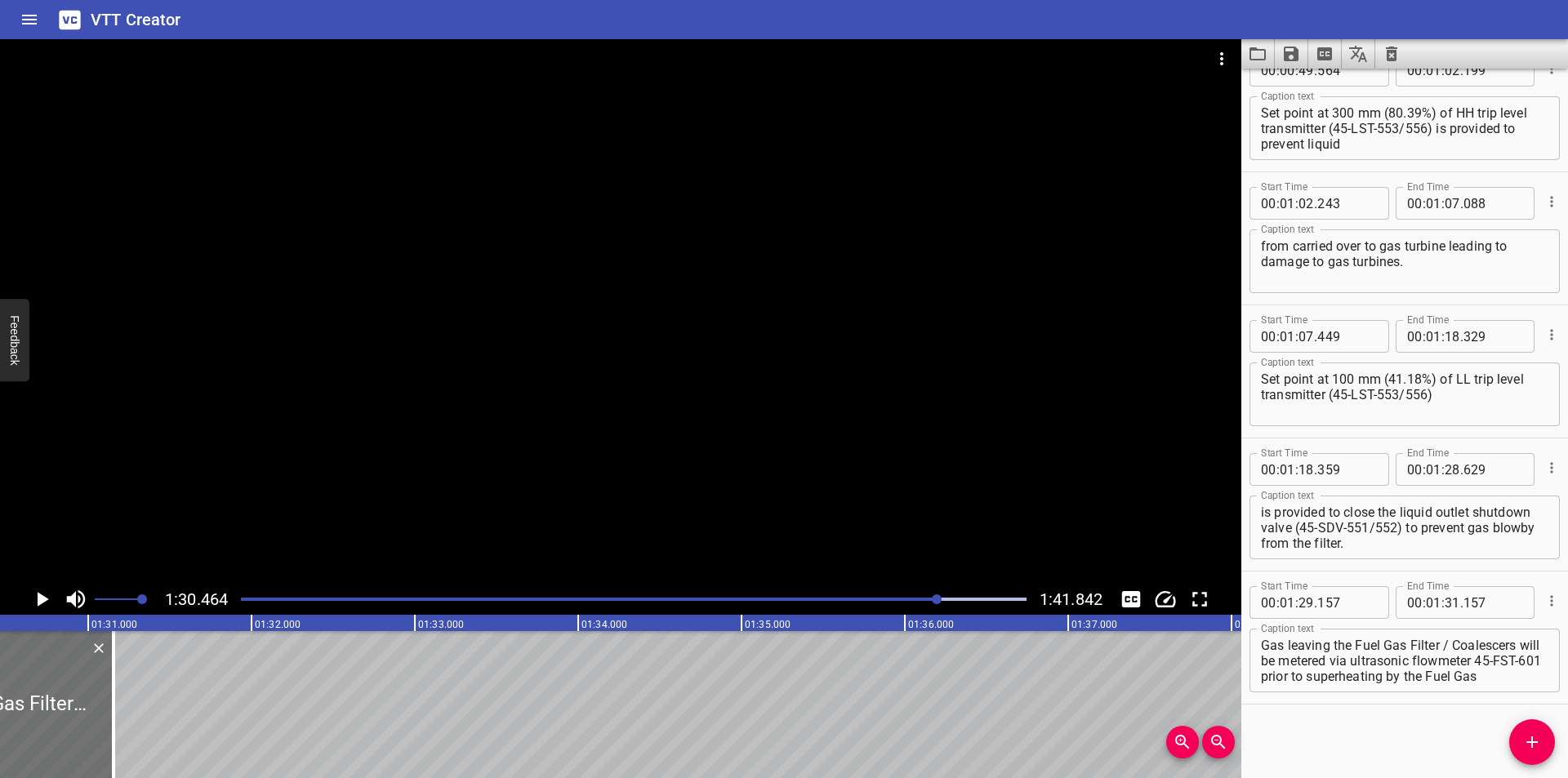
scroll to position [0, 14777]
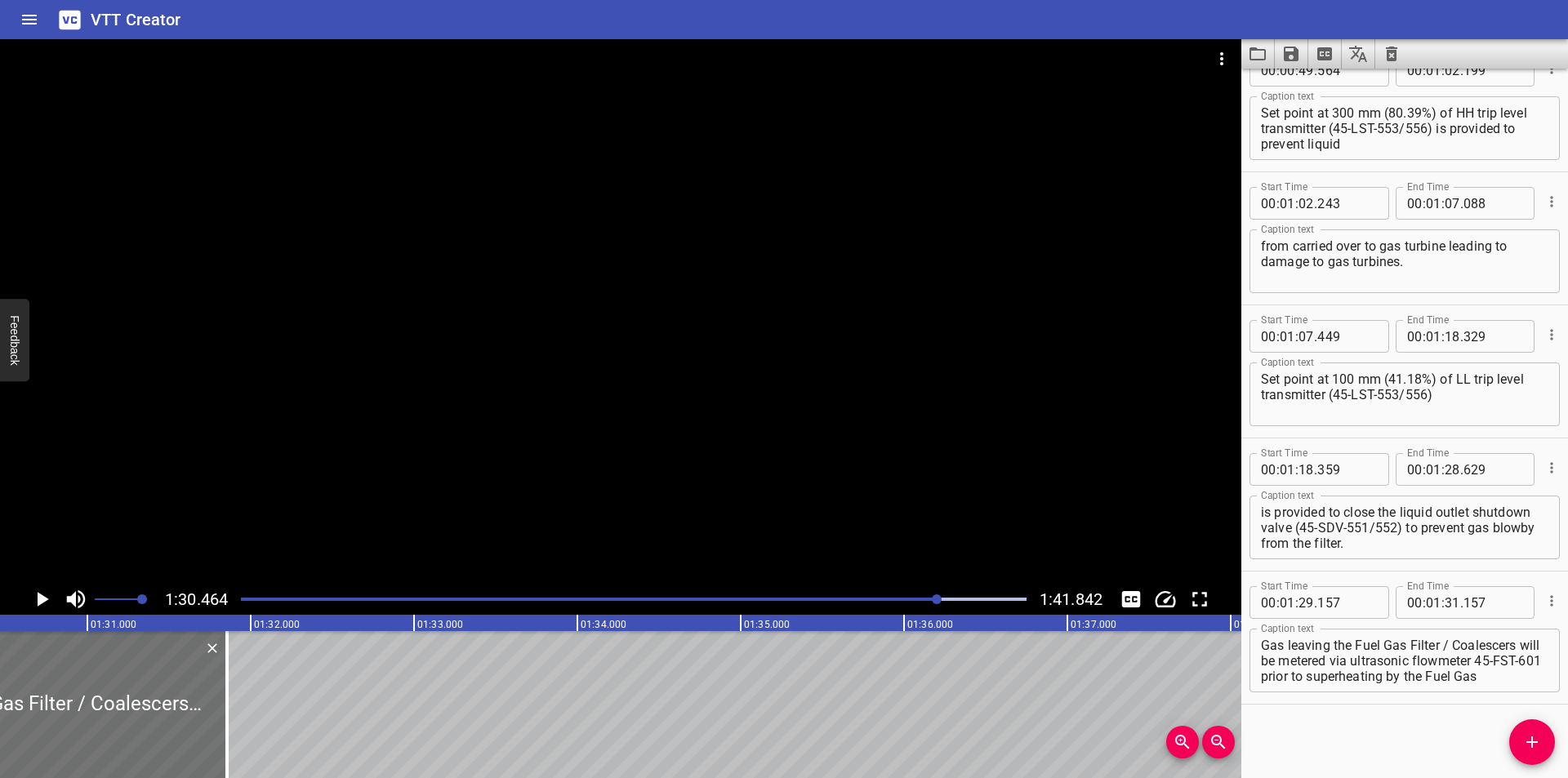
drag, startPoint x: 231, startPoint y: 734, endPoint x: 616, endPoint y: 735, distance: 385.0
click at [235, 735] on div at bounding box center [226, 704] width 17 height 147
type input "34"
type input "167"
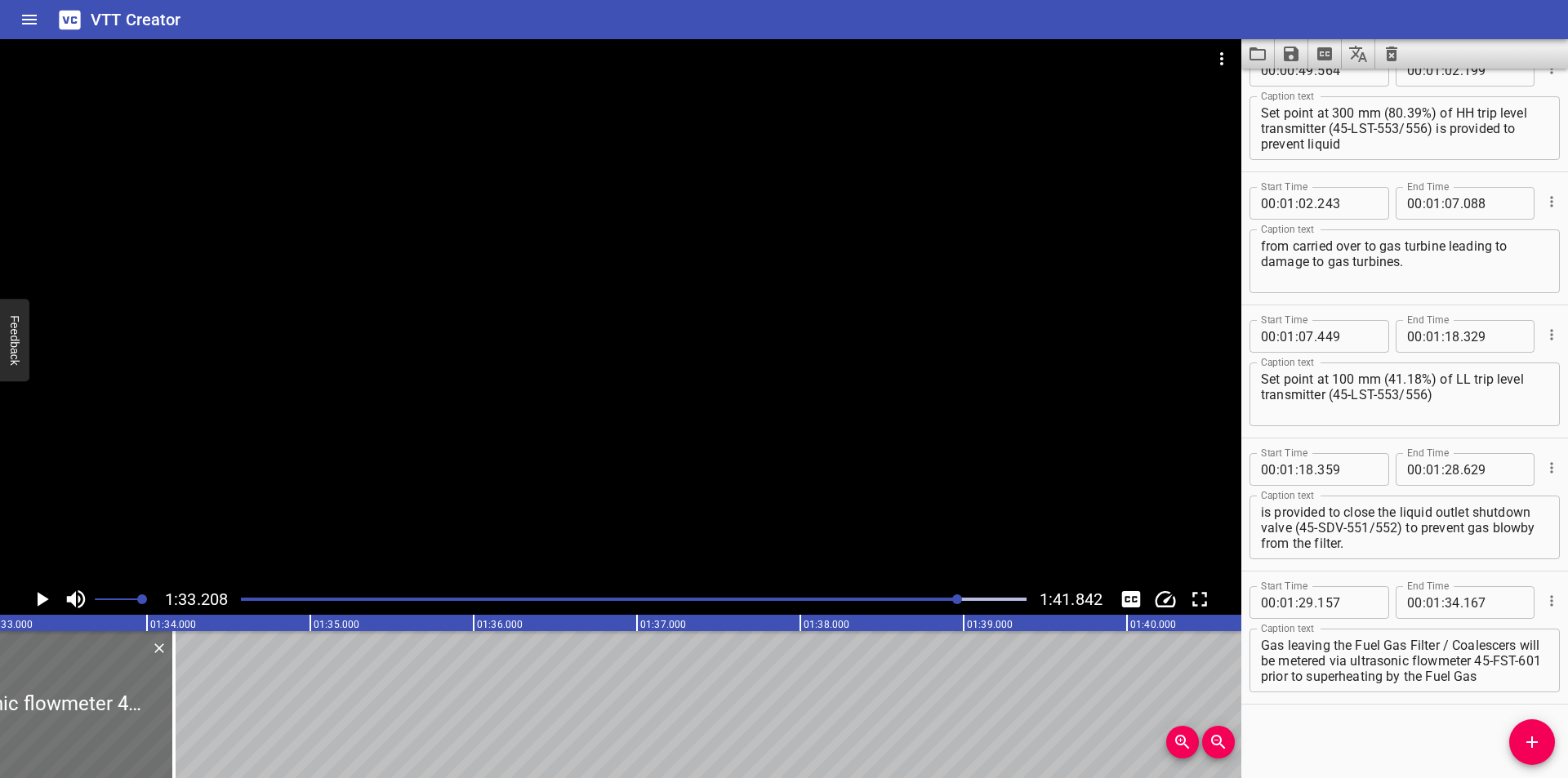
scroll to position [0, 15226]
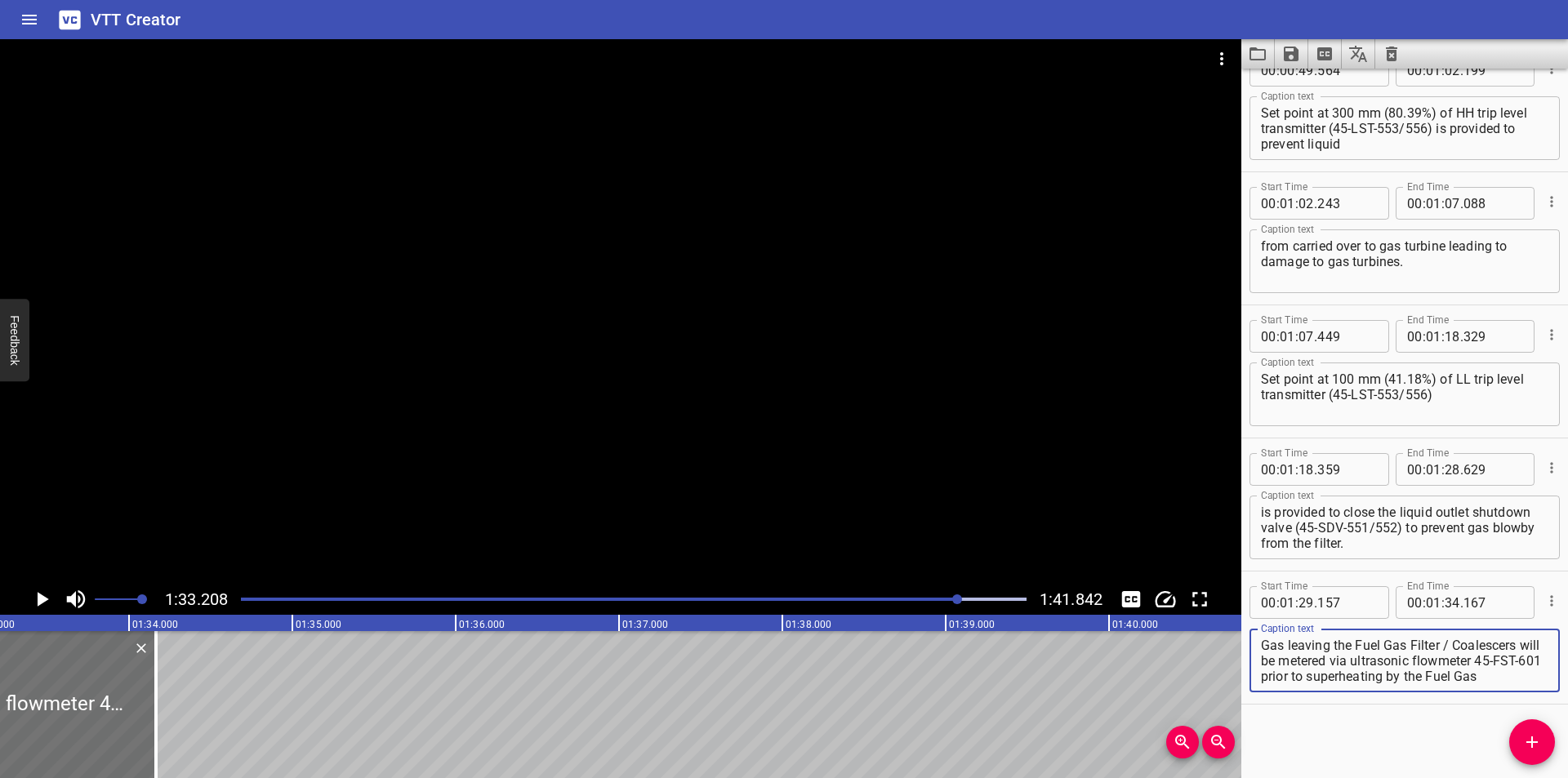
click at [1502, 664] on textarea "Gas leaving the Fuel Gas Filter / Coalescers will be metered via ultrasonic flo…" at bounding box center [1404, 661] width 288 height 47
click at [1305, 679] on textarea "Gas leaving the Fuel Gas Filter / Coalescers will be metered via ultrasonic flo…" at bounding box center [1404, 661] width 288 height 47
type textarea "Gas leaving the Fuel Gas Filter / Coalescers will be metered via ultrasonic flo…"
click at [547, 489] on div at bounding box center [620, 311] width 1241 height 545
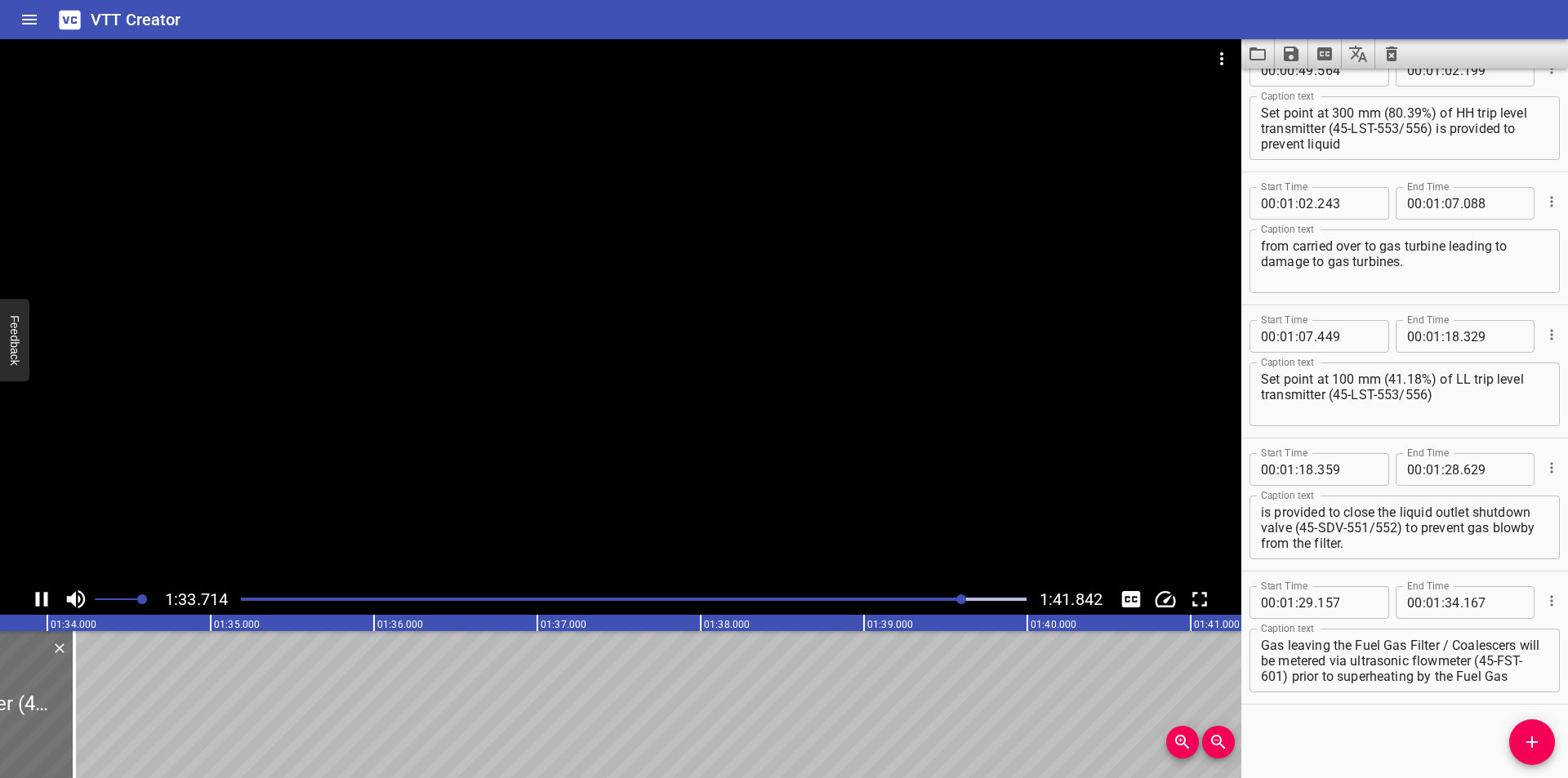
scroll to position [0, 15326]
drag, startPoint x: 54, startPoint y: 691, endPoint x: 510, endPoint y: 705, distance: 456.2
click at [57, 705] on div at bounding box center [54, 704] width 3 height 147
type input "36"
type input "957"
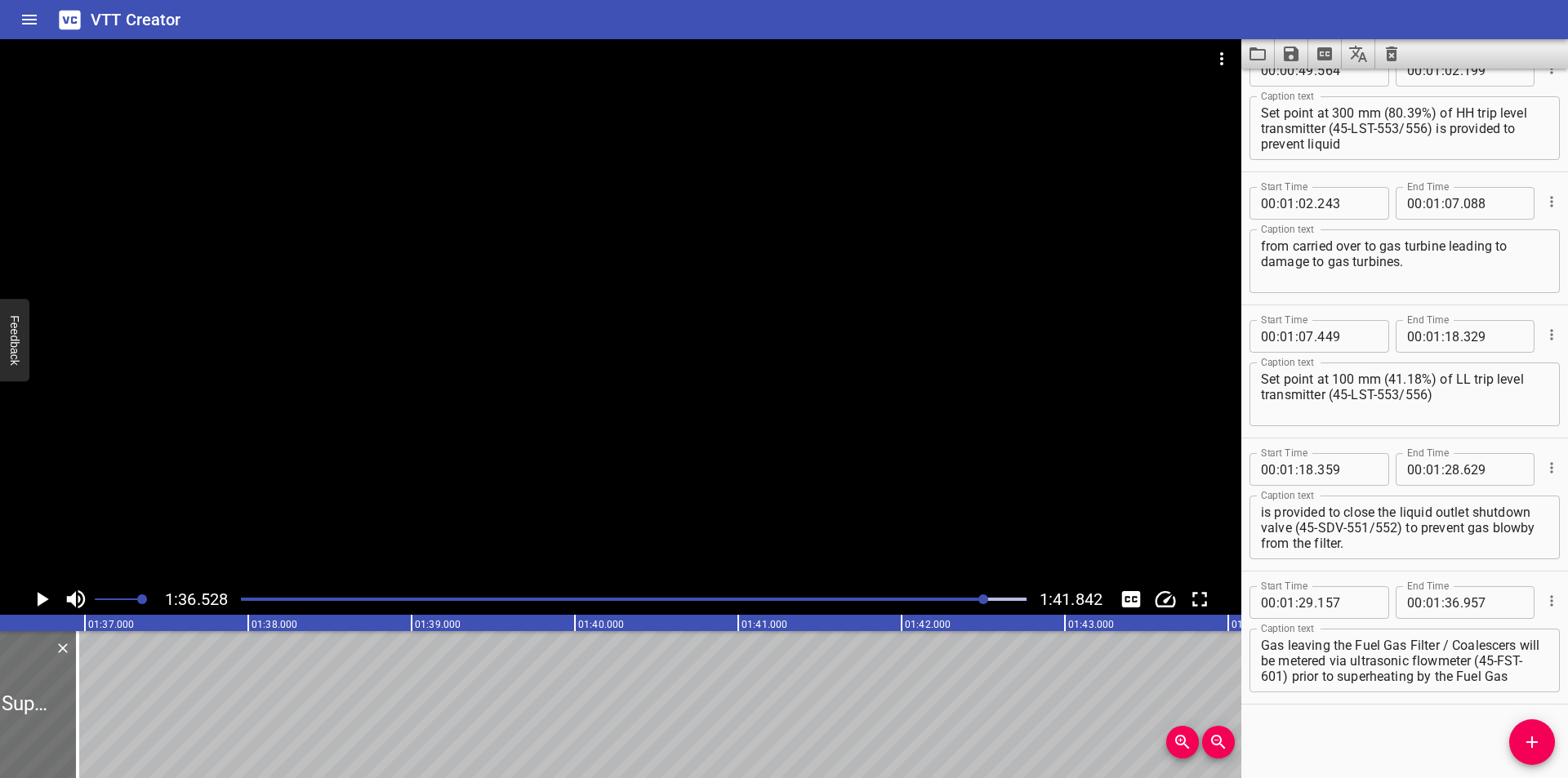
scroll to position [0, 15768]
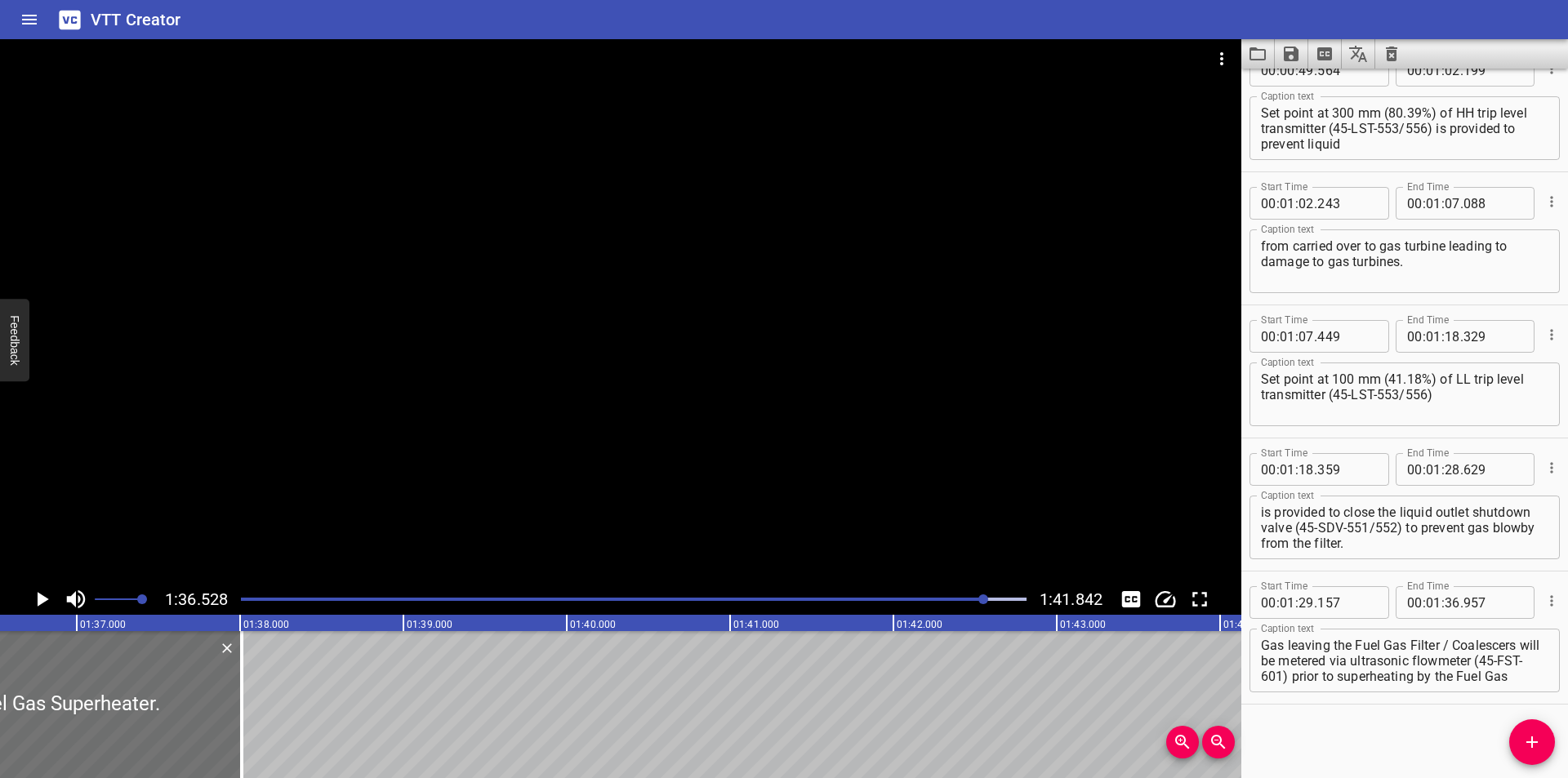
drag, startPoint x: 236, startPoint y: 718, endPoint x: 352, endPoint y: 690, distance: 119.3
click at [236, 717] on div at bounding box center [242, 704] width 17 height 147
click at [961, 595] on div at bounding box center [634, 599] width 805 height 22
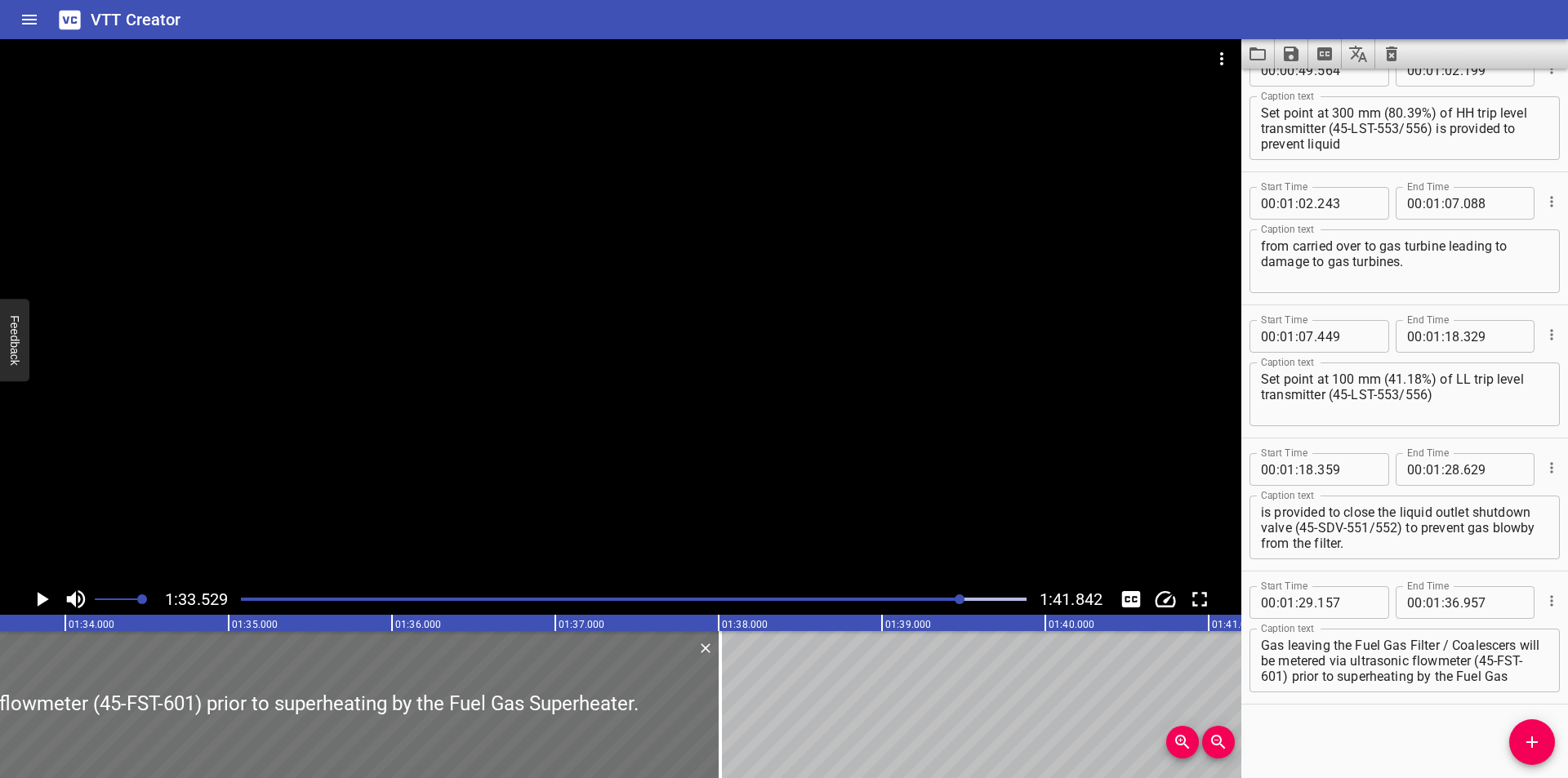
scroll to position [0, 15277]
click at [740, 710] on div at bounding box center [731, 704] width 17 height 147
type input "37"
drag, startPoint x: 578, startPoint y: 714, endPoint x: 726, endPoint y: 717, distance: 148.0
click at [726, 717] on div at bounding box center [727, 704] width 3 height 147
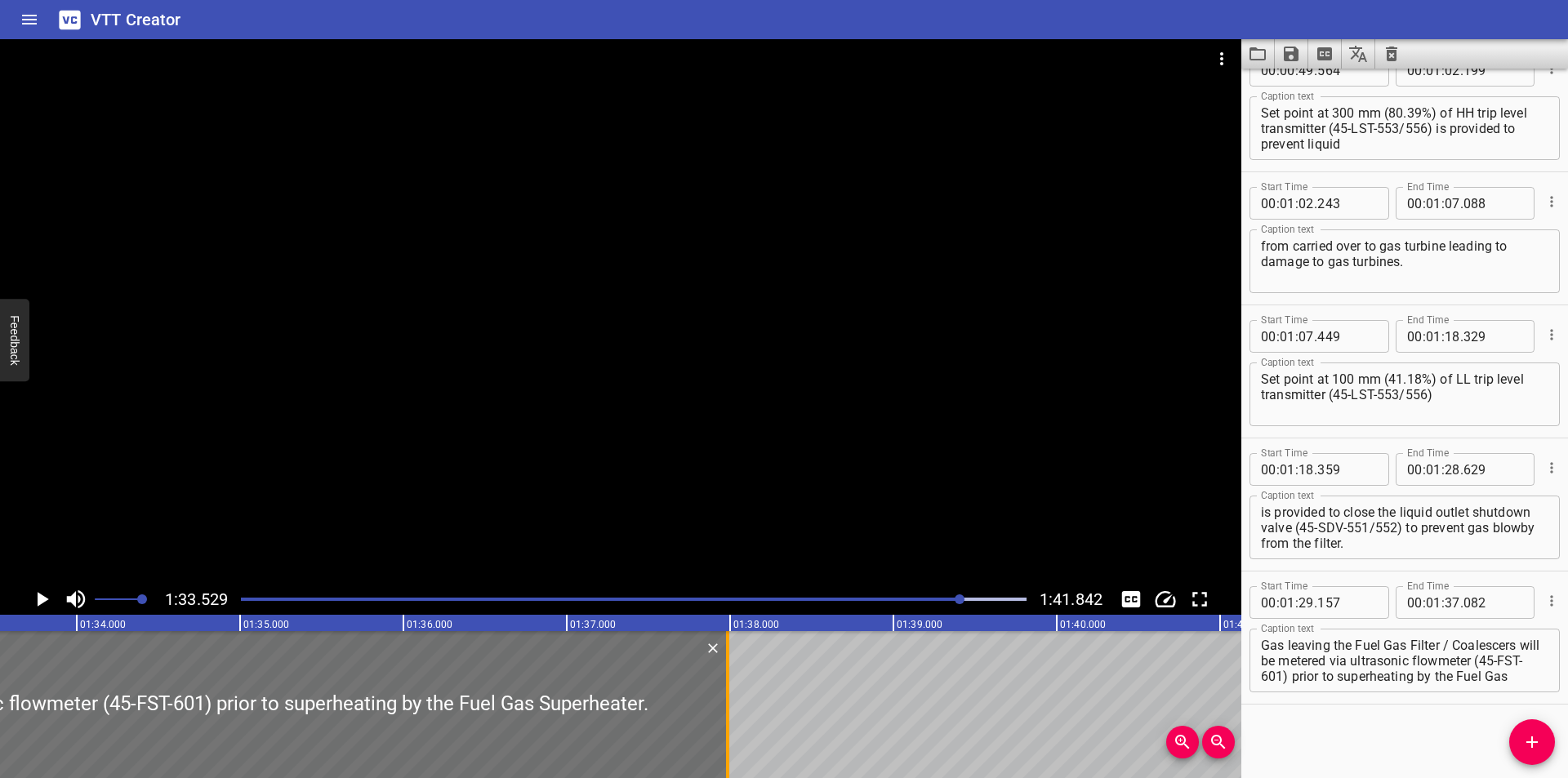
type input "987"
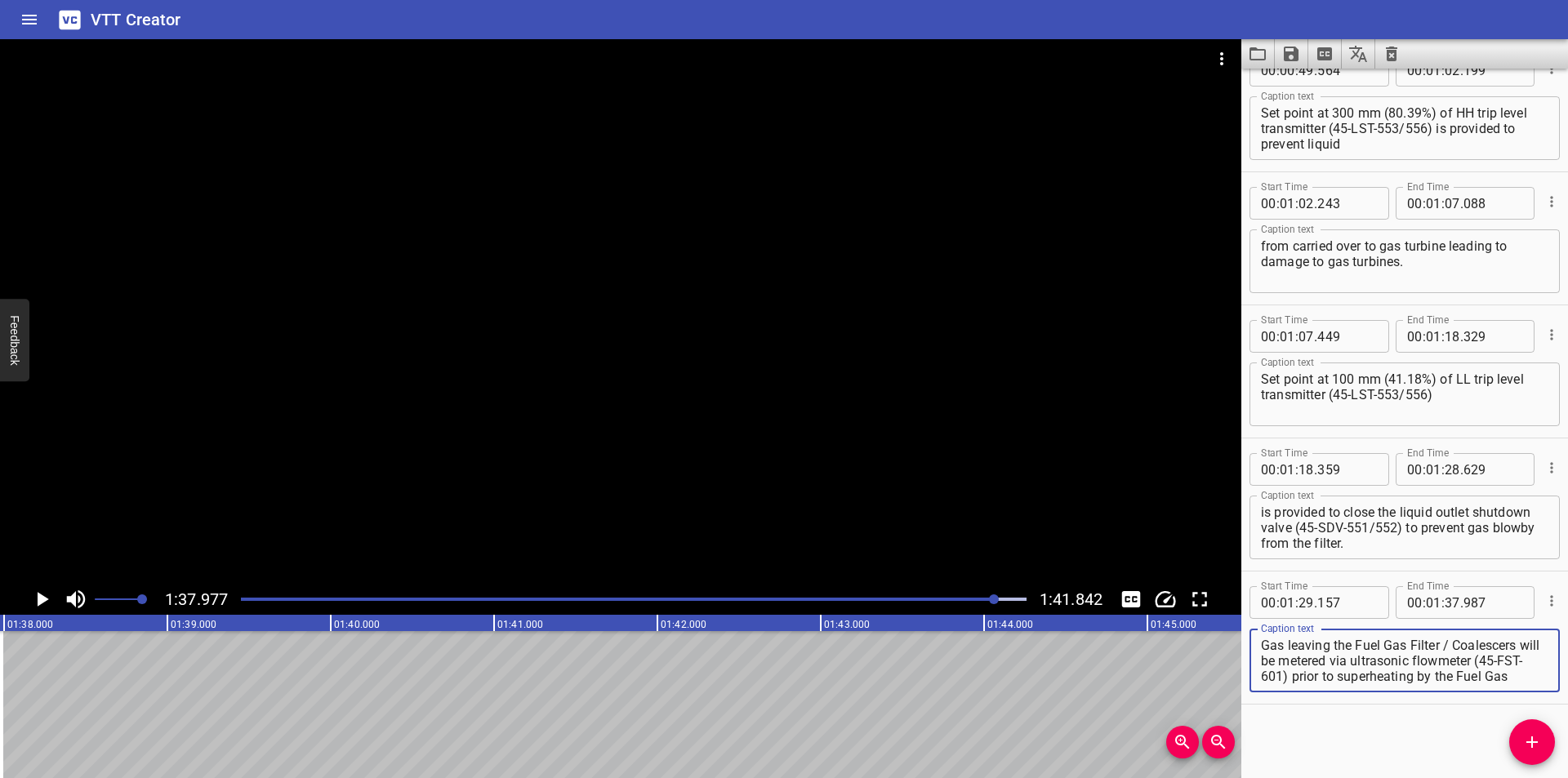
scroll to position [16, 0]
drag, startPoint x: 1318, startPoint y: 676, endPoint x: 1566, endPoint y: 789, distance: 272.5
click at [1566, 777] on html "VTT Creator Caption Editor Batch Transcribe Login Sign Up Privacy Contact 1:37.…" at bounding box center [784, 389] width 1568 height 778
type textarea "Gas leaving the Fuel Gas Filter / Coalescers will be metered via ultrasonic flo…"
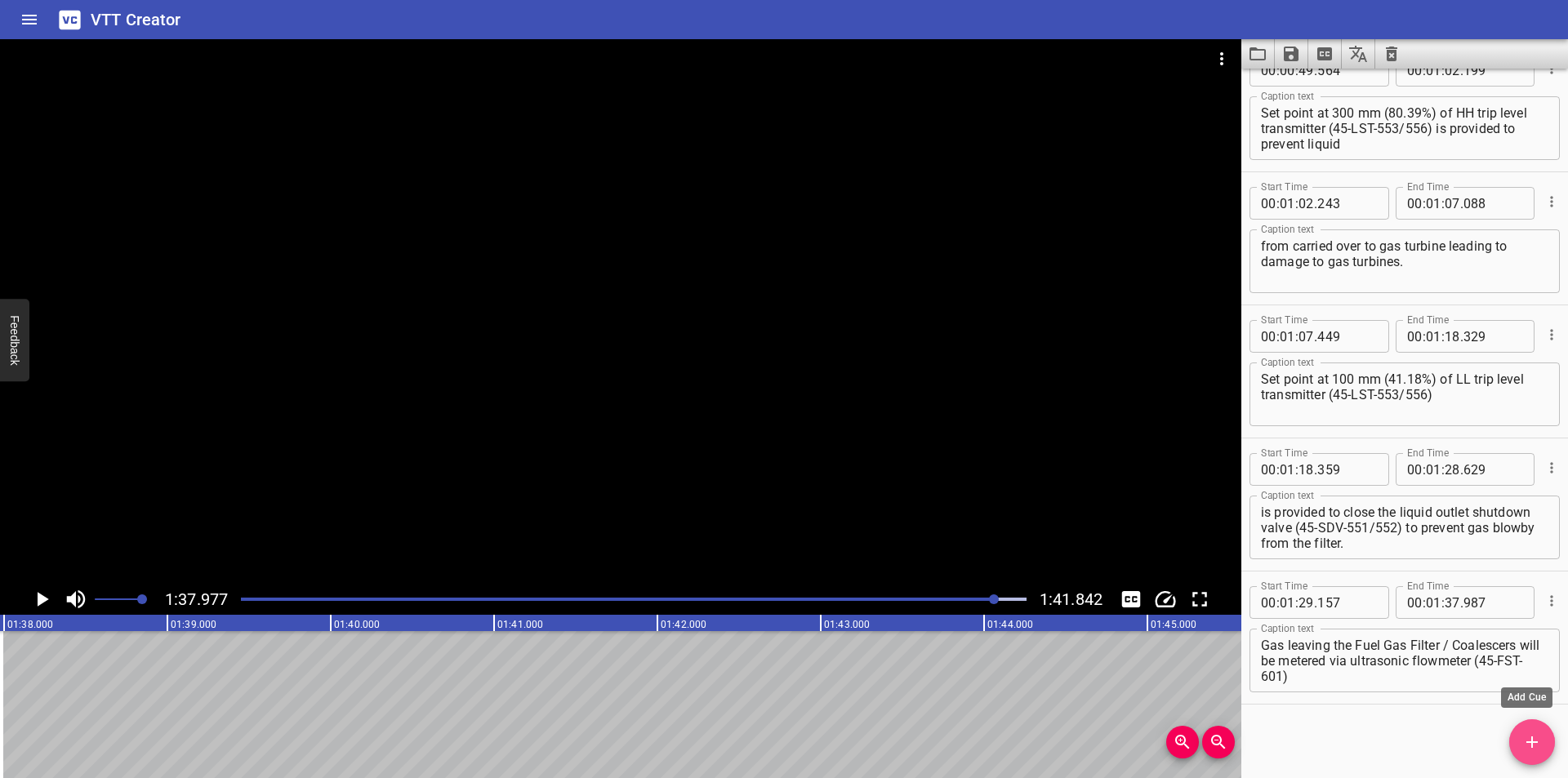
click at [1536, 756] on button "Add Cue" at bounding box center [1532, 742] width 46 height 46
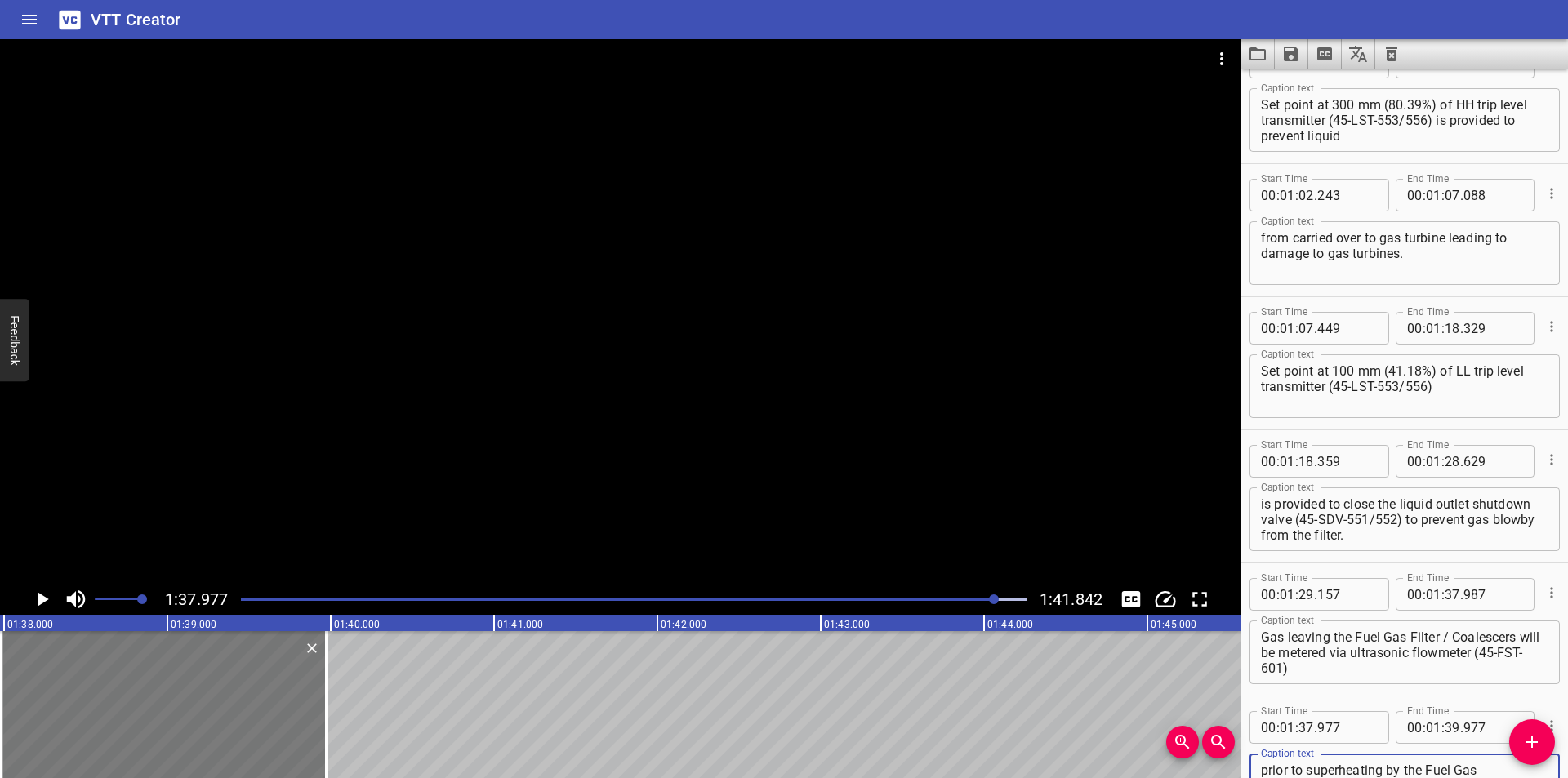
scroll to position [855, 0]
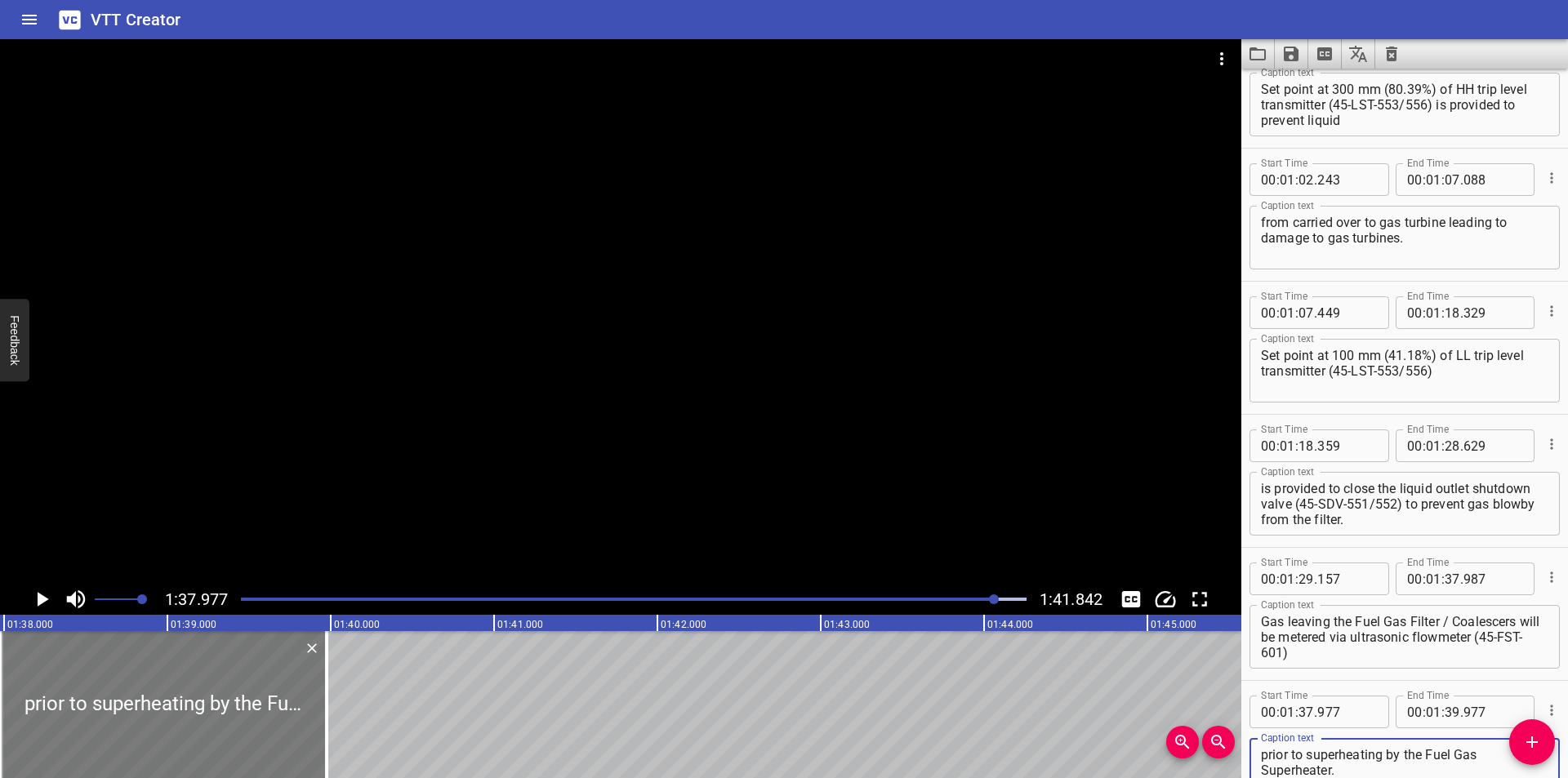
type textarea "prior to superheating by the Fuel Gas Superheater."
drag, startPoint x: 239, startPoint y: 723, endPoint x: 248, endPoint y: 726, distance: 9.5
click at [248, 726] on div at bounding box center [172, 704] width 327 height 147
type input "38"
type input "032"
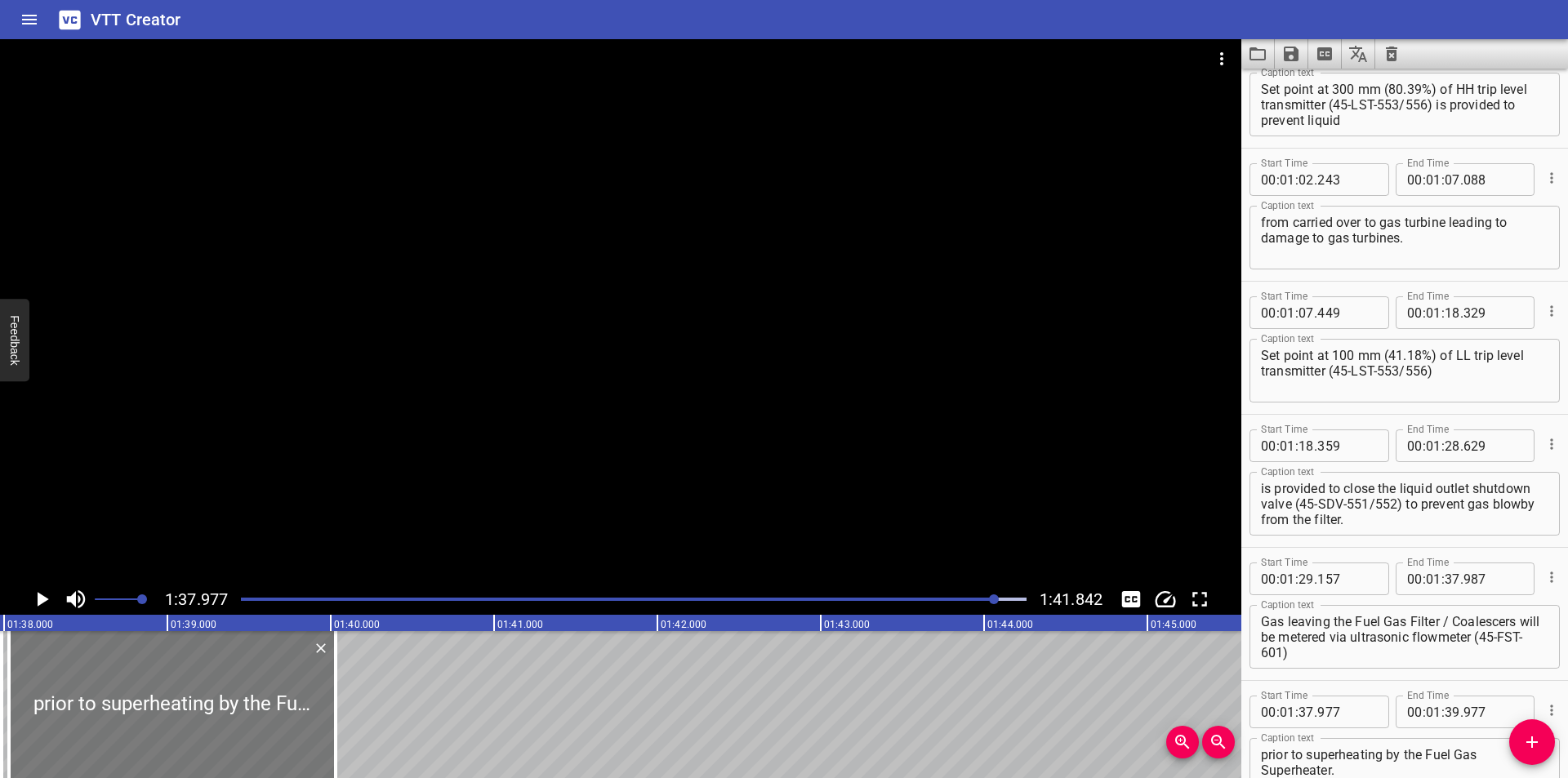
type input "40"
type input "032"
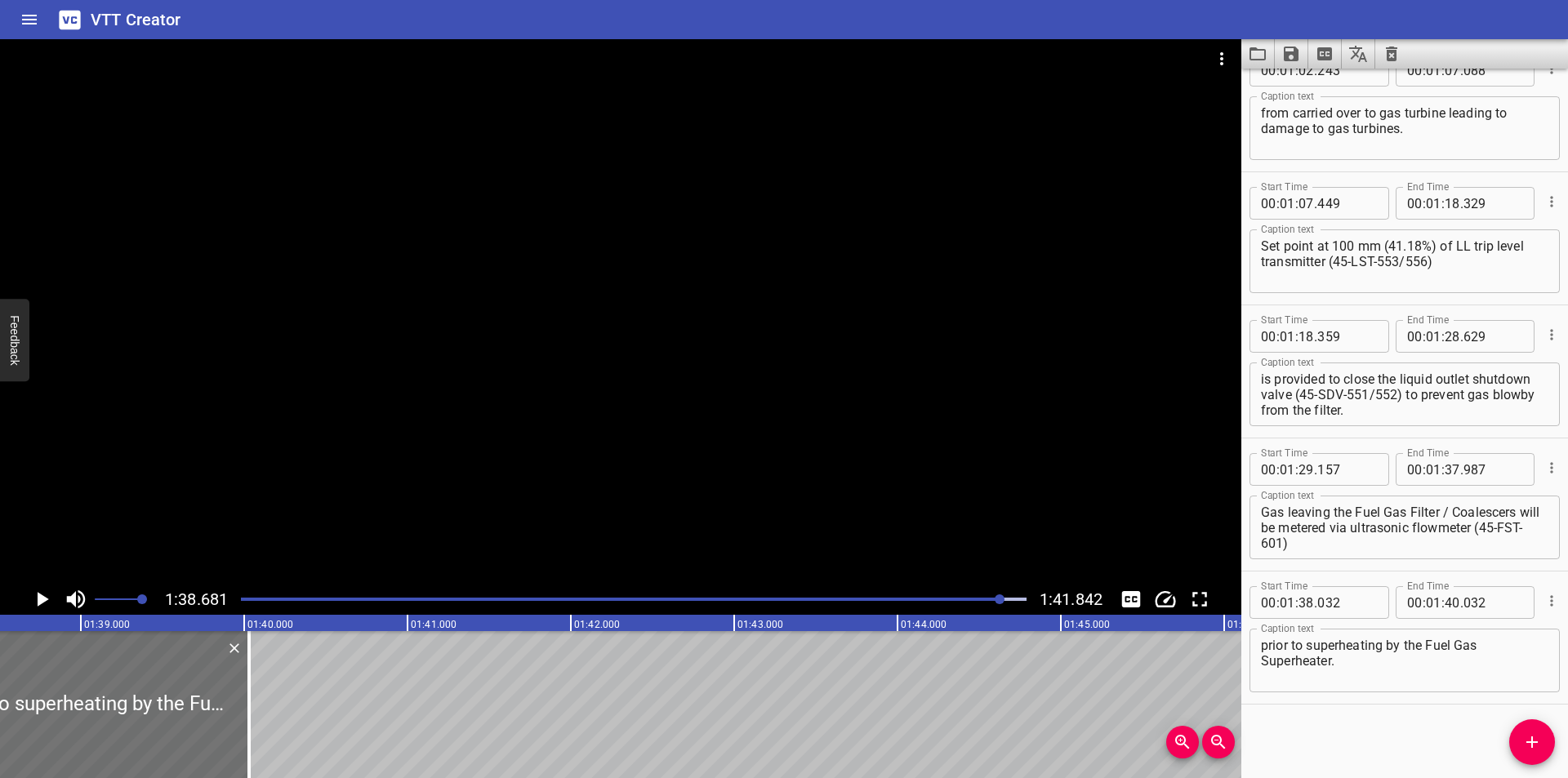
scroll to position [0, 16119]
click at [989, 603] on div at bounding box center [634, 599] width 805 height 22
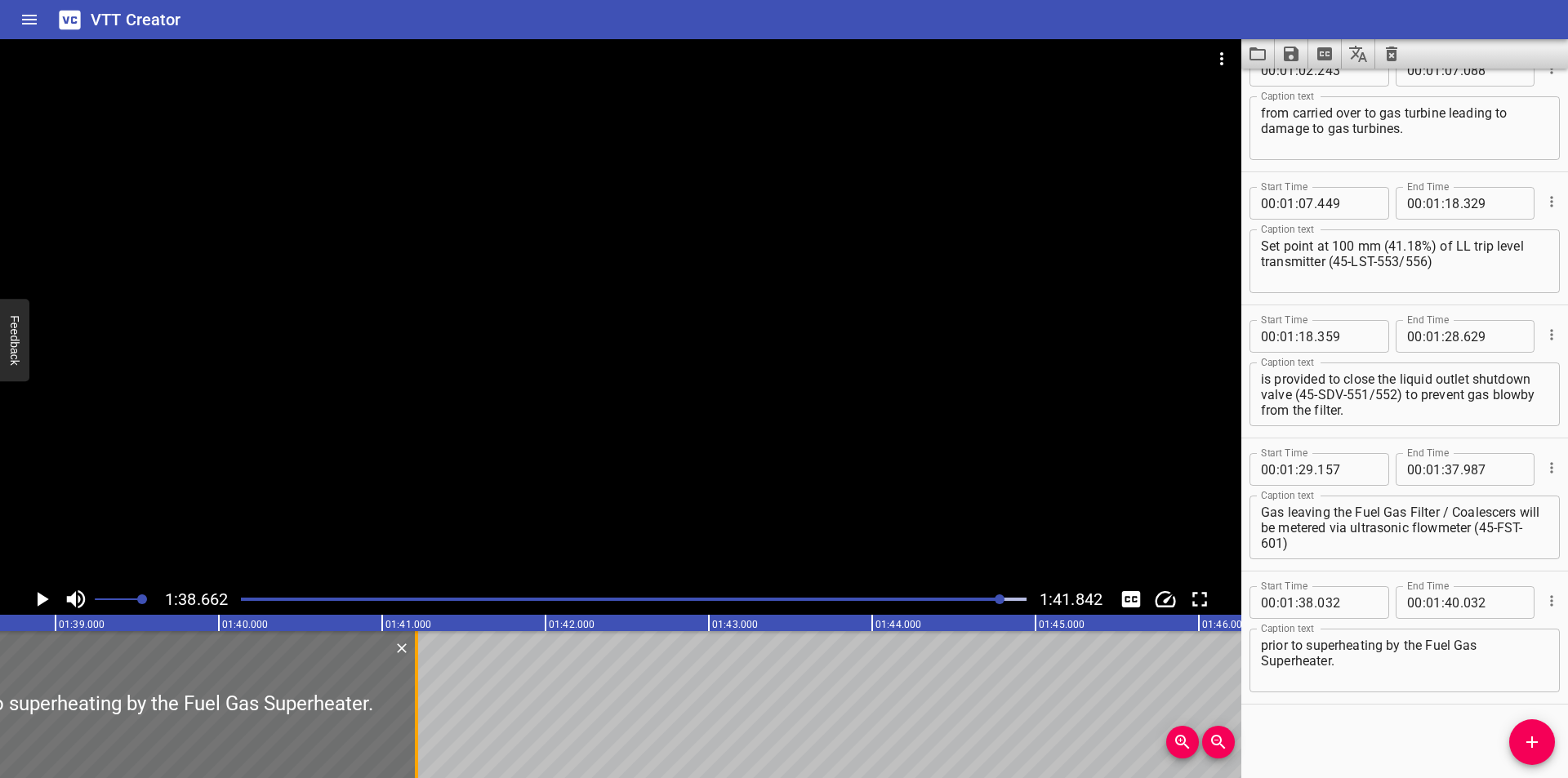
drag, startPoint x: 231, startPoint y: 688, endPoint x: 417, endPoint y: 690, distance: 186.0
click at [417, 690] on div at bounding box center [415, 704] width 3 height 147
type input "41"
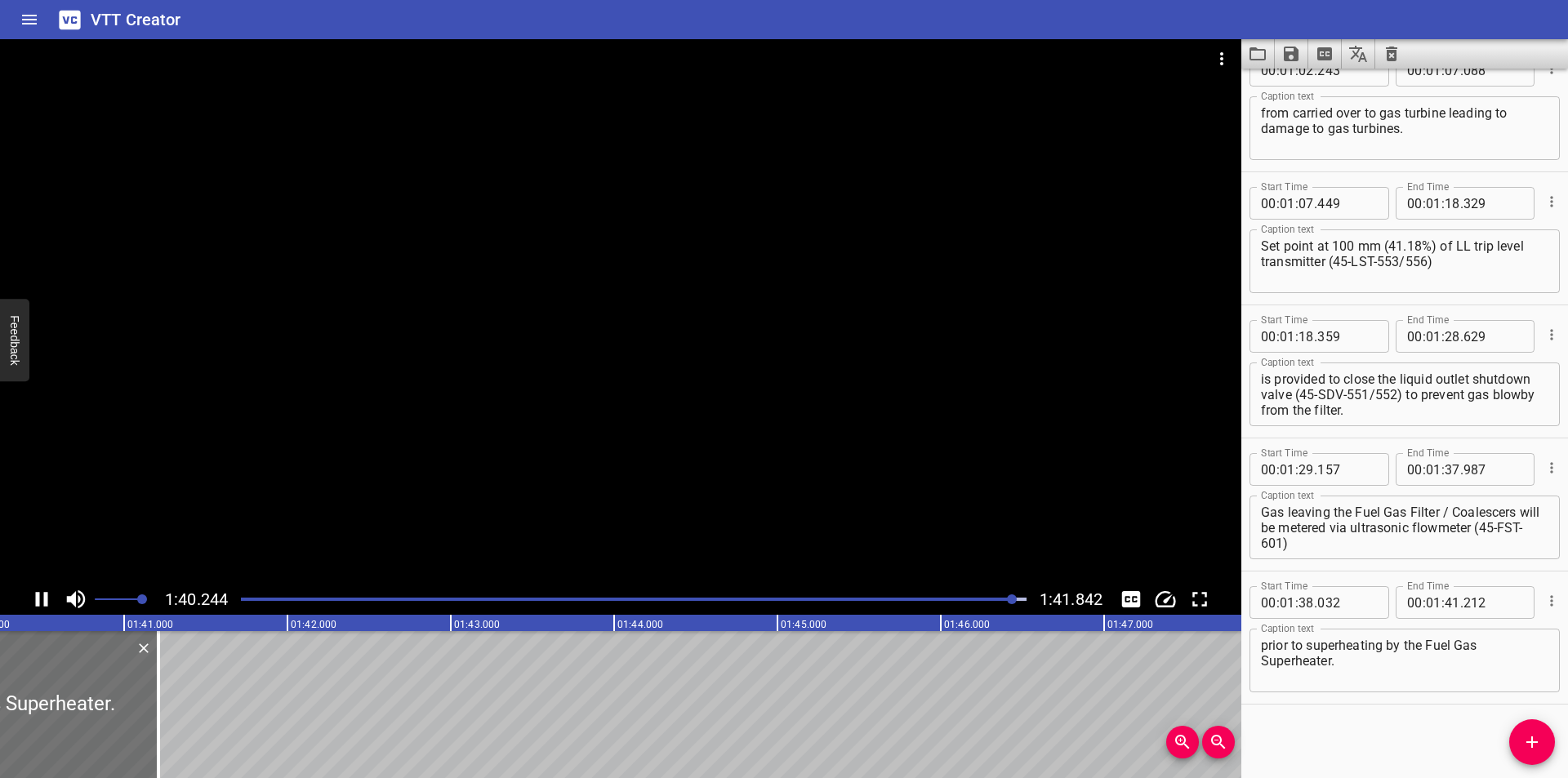
scroll to position [0, 16407]
click at [130, 671] on div at bounding box center [129, 704] width 3 height 147
type input "237"
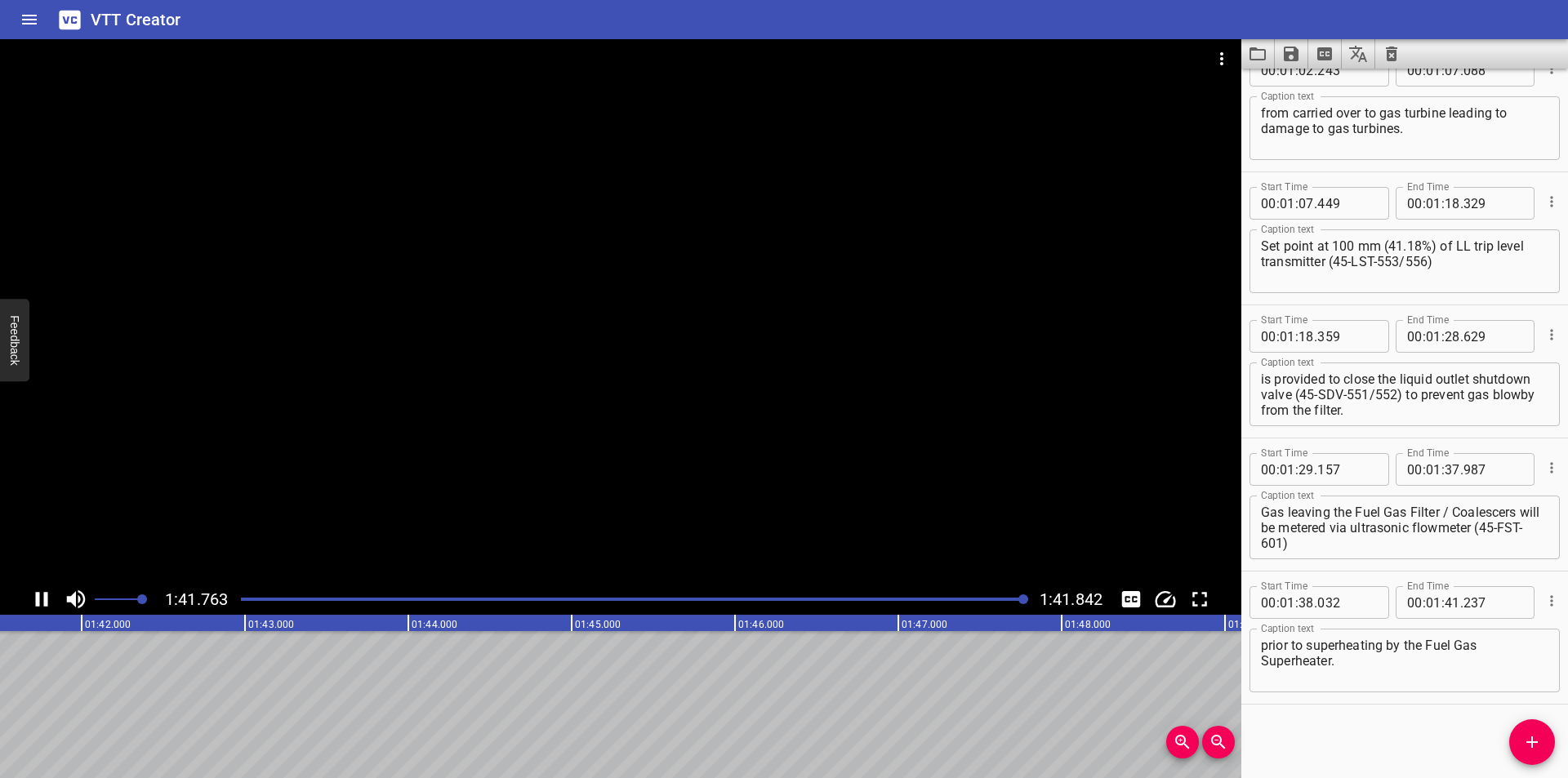
scroll to position [0, 16635]
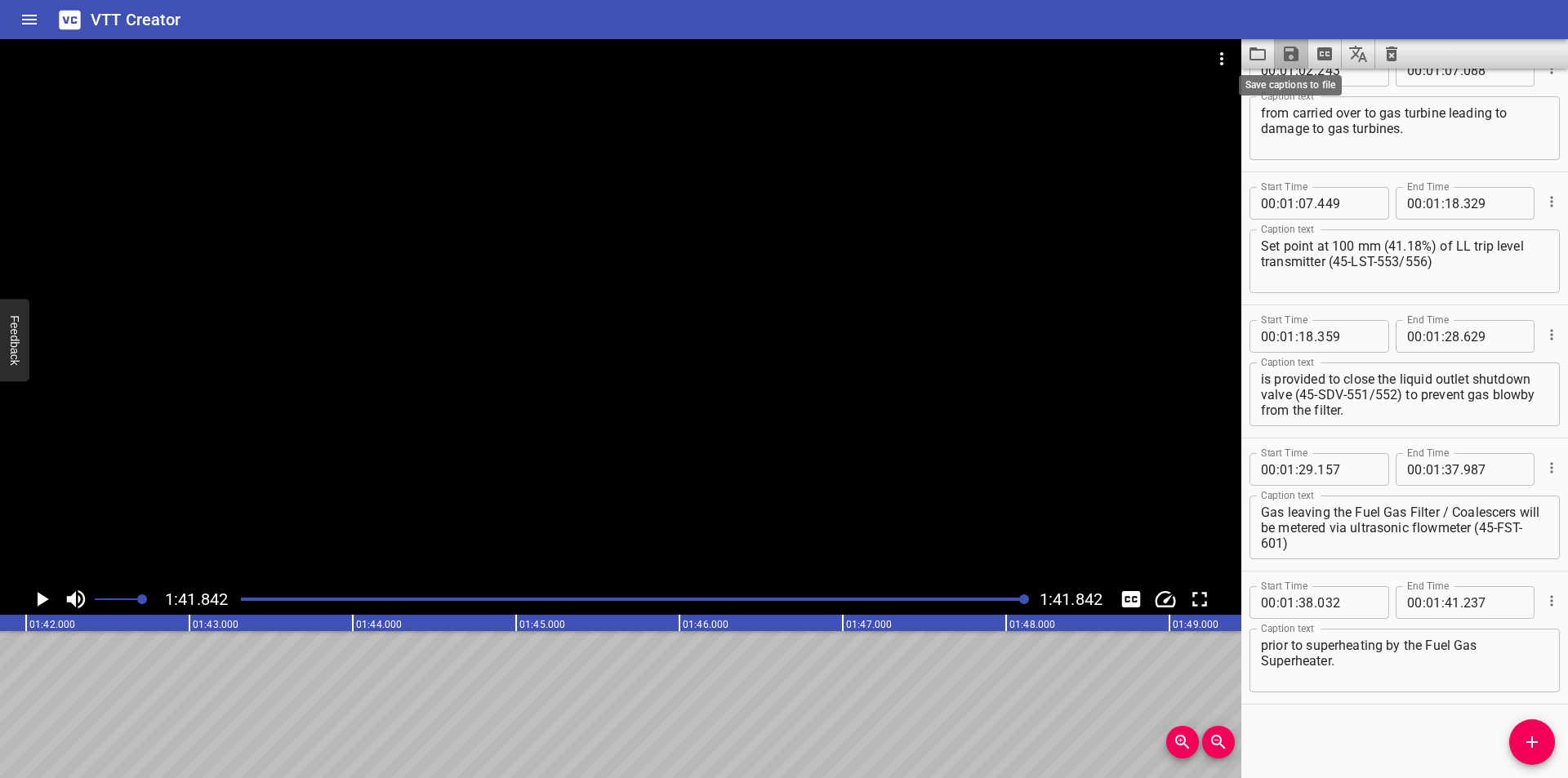
click at [1283, 57] on icon "Save captions to file" at bounding box center [1291, 54] width 20 height 19
click at [1300, 83] on li "Save to VTT file" at bounding box center [1334, 90] width 120 height 29
drag, startPoint x: 1346, startPoint y: 728, endPoint x: 1332, endPoint y: 701, distance: 30.4
click at [1337, 712] on div "Start Time 00 : 00 : 00 . 000 Start Time End Time 00 : 00 : 02 . 465 End Time C…" at bounding box center [1404, 423] width 327 height 710
click at [1206, 64] on button "Video Options" at bounding box center [1222, 58] width 39 height 39
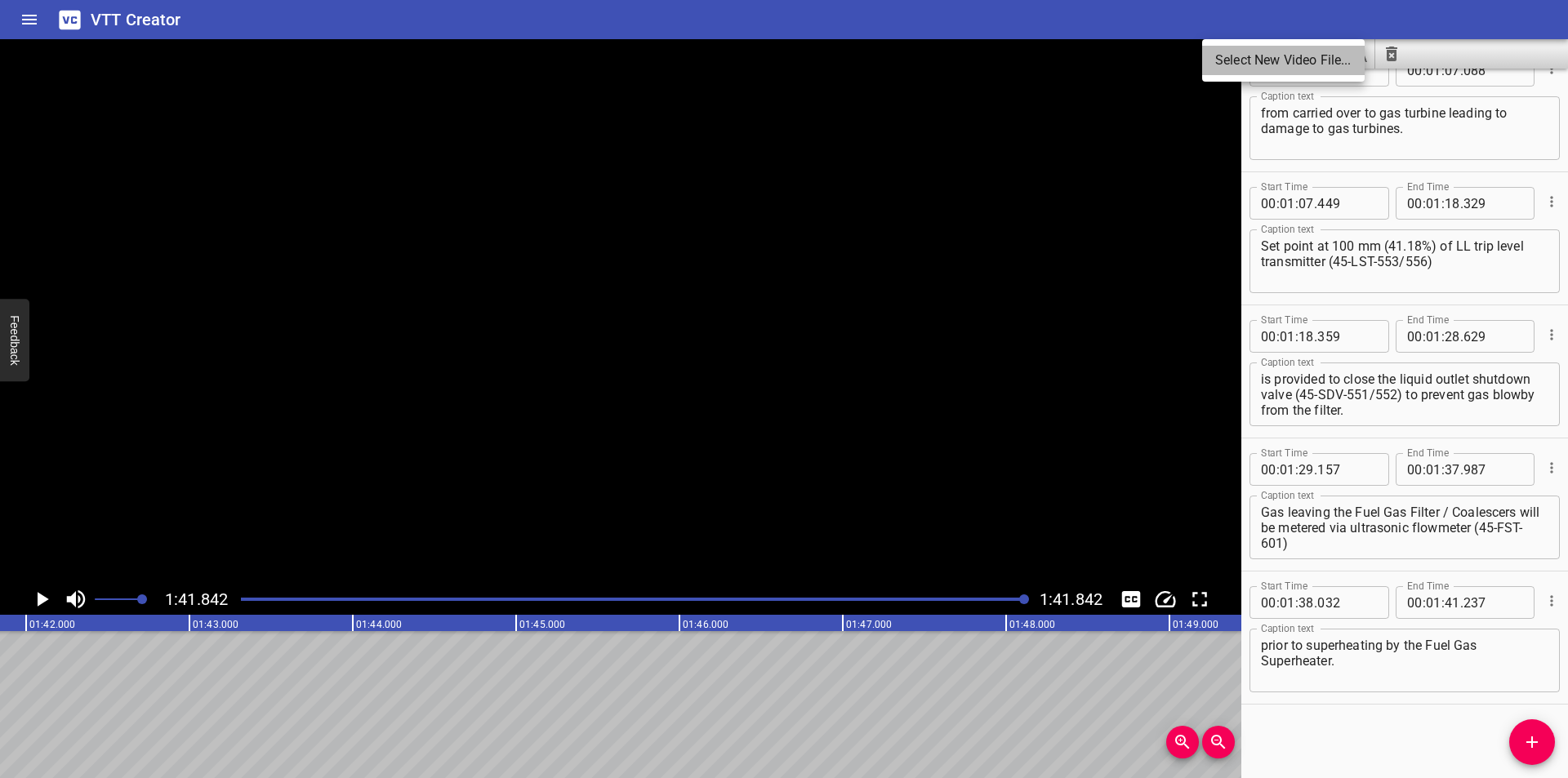
click at [1224, 62] on li "Select New Video File..." at bounding box center [1283, 60] width 163 height 29
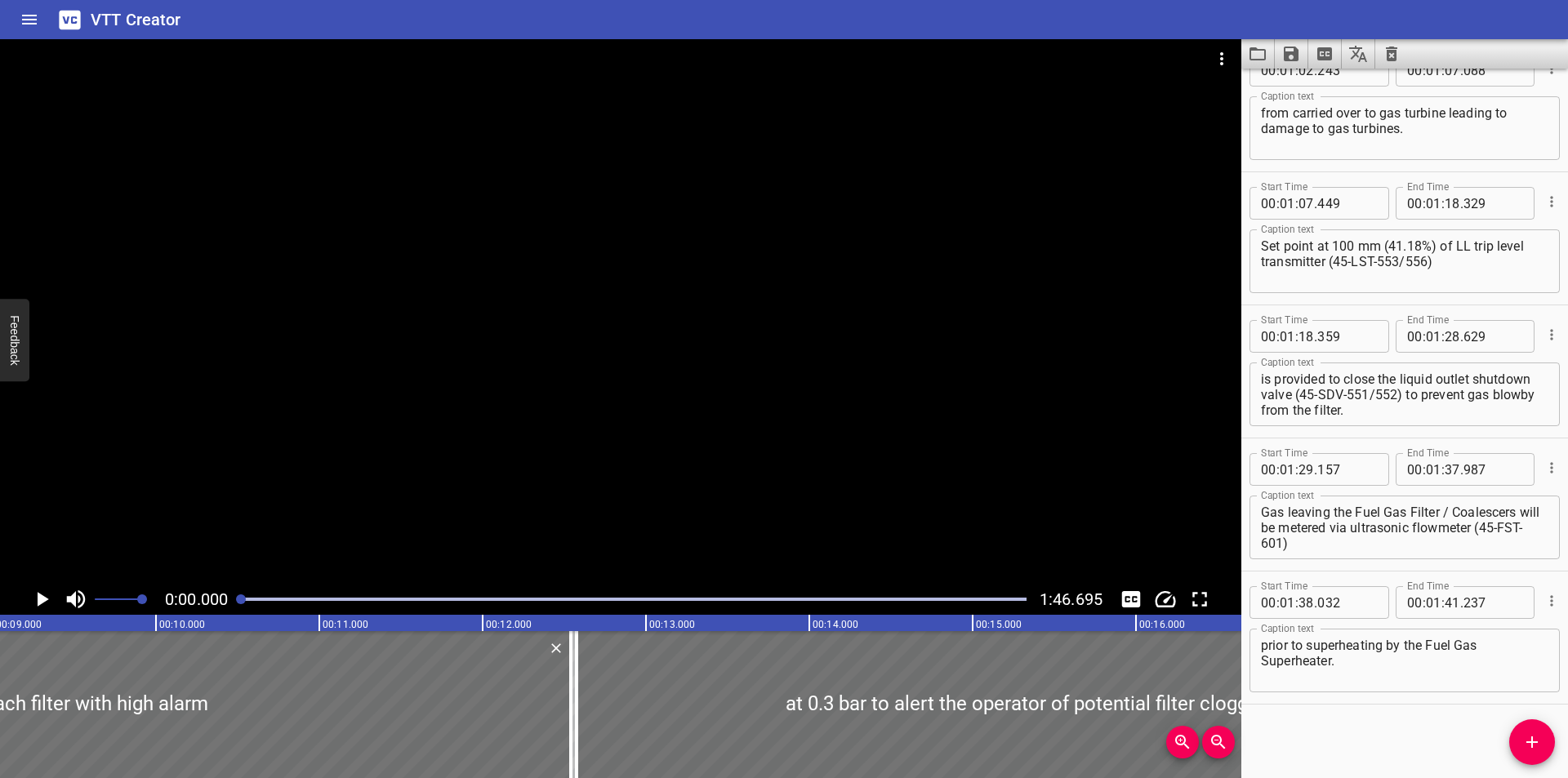
click at [841, 338] on div at bounding box center [620, 311] width 1241 height 545
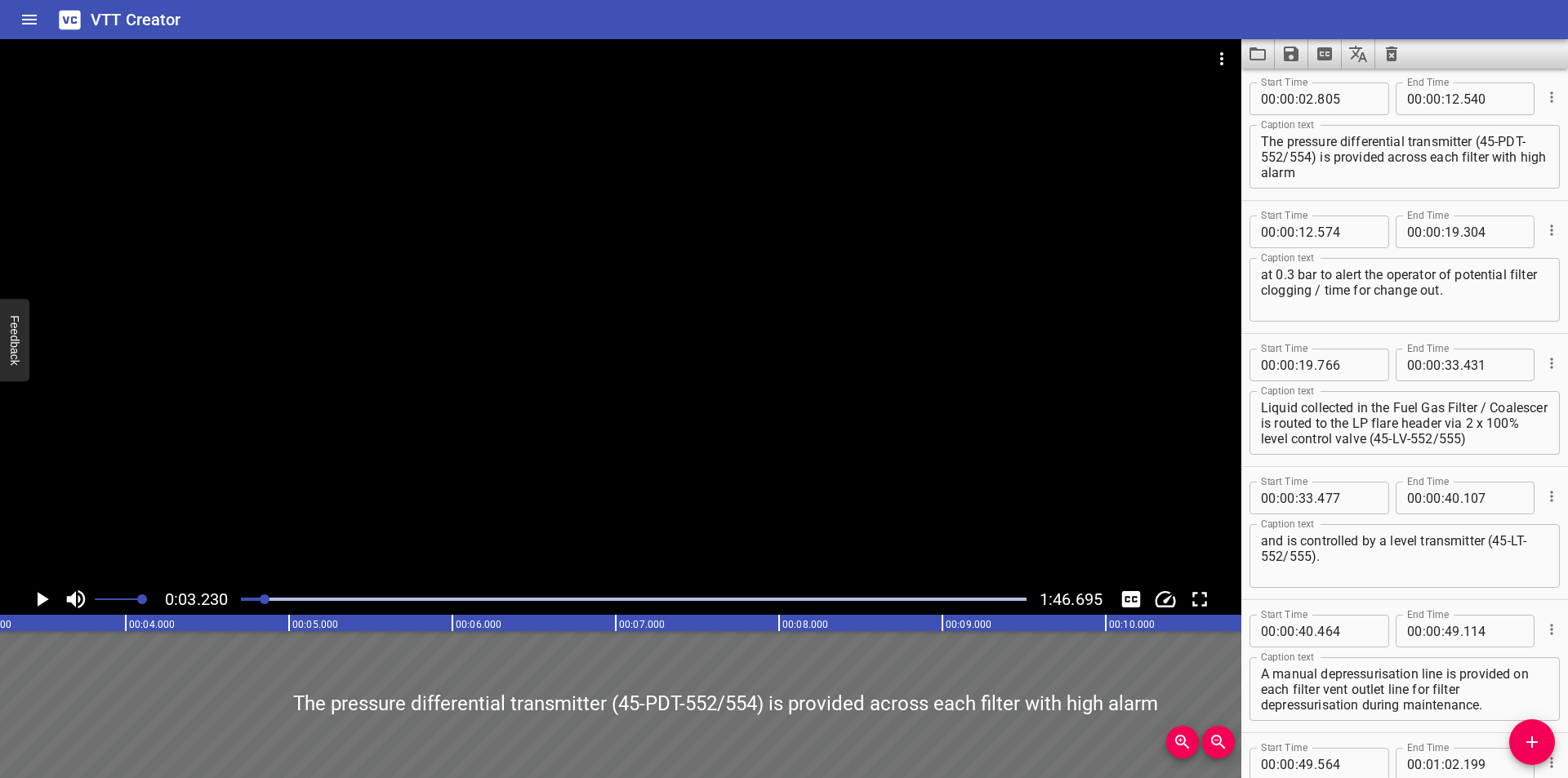
scroll to position [134, 0]
click at [1400, 53] on icon "Clear captions" at bounding box center [1392, 54] width 20 height 19
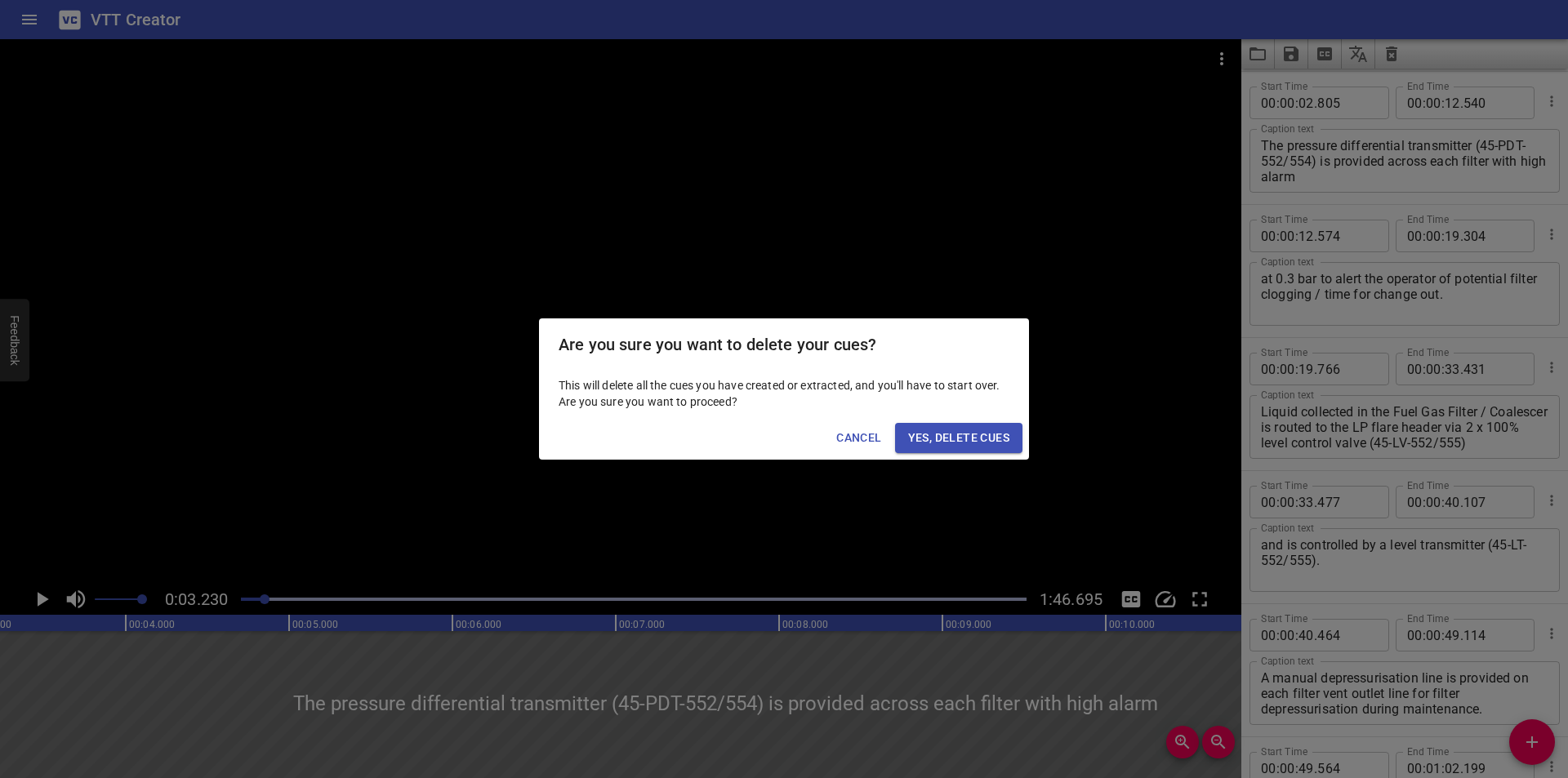
click at [962, 439] on span "Yes, Delete Cues" at bounding box center [959, 438] width 101 height 20
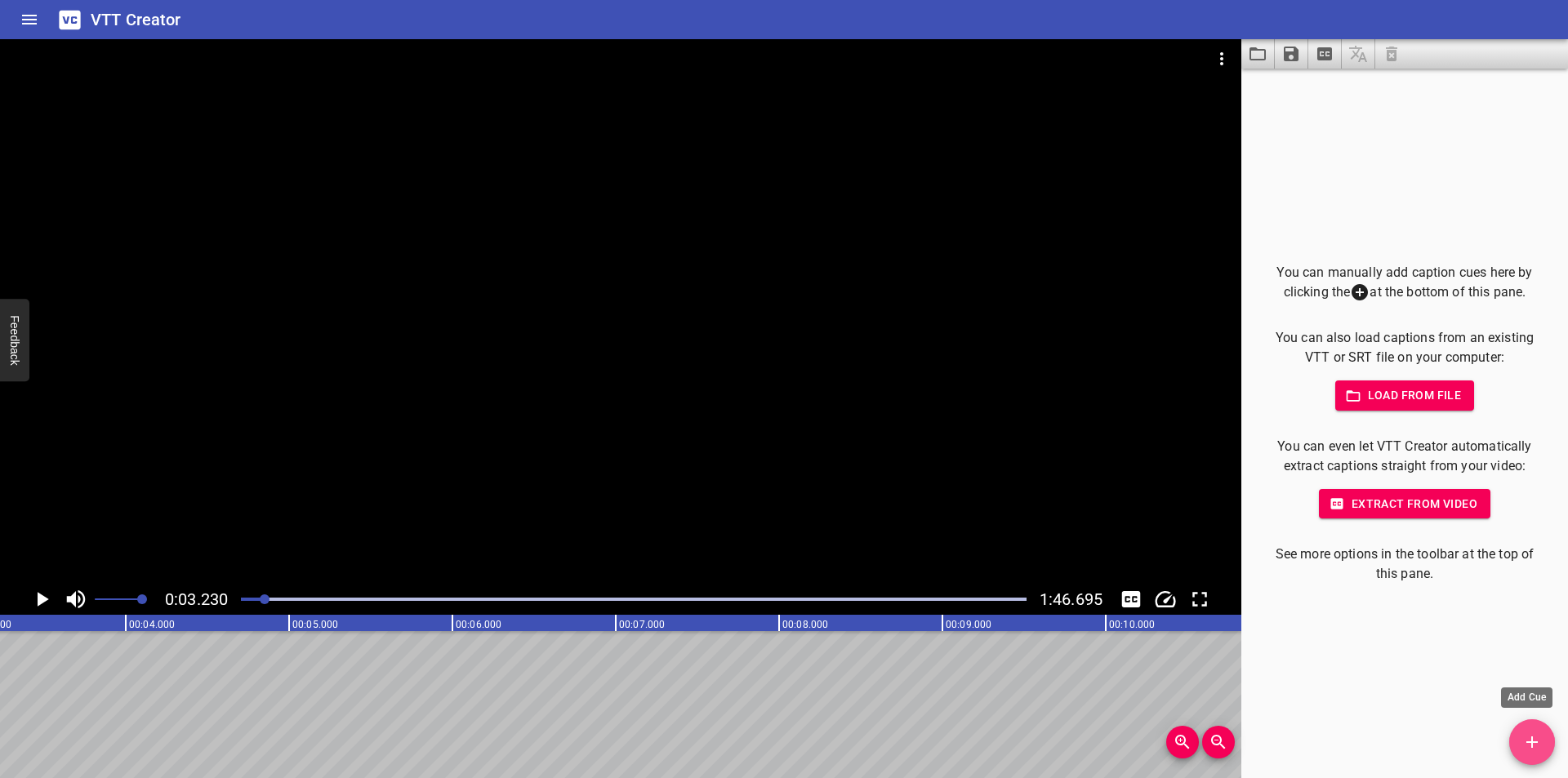
drag, startPoint x: 1536, startPoint y: 735, endPoint x: 1134, endPoint y: 642, distance: 412.6
click at [1536, 734] on icon "Add Cue" at bounding box center [1532, 742] width 20 height 19
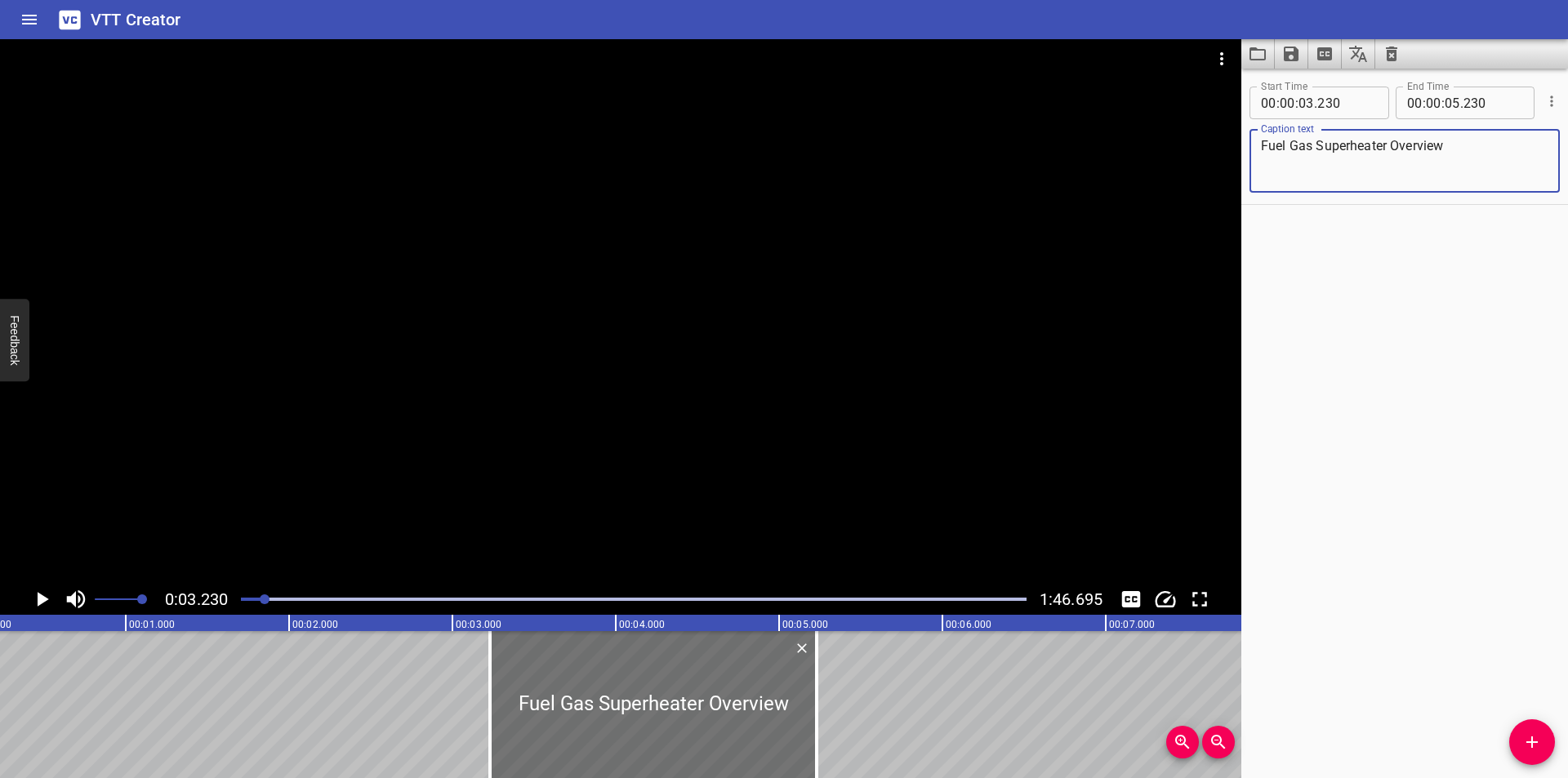
scroll to position [0, 0]
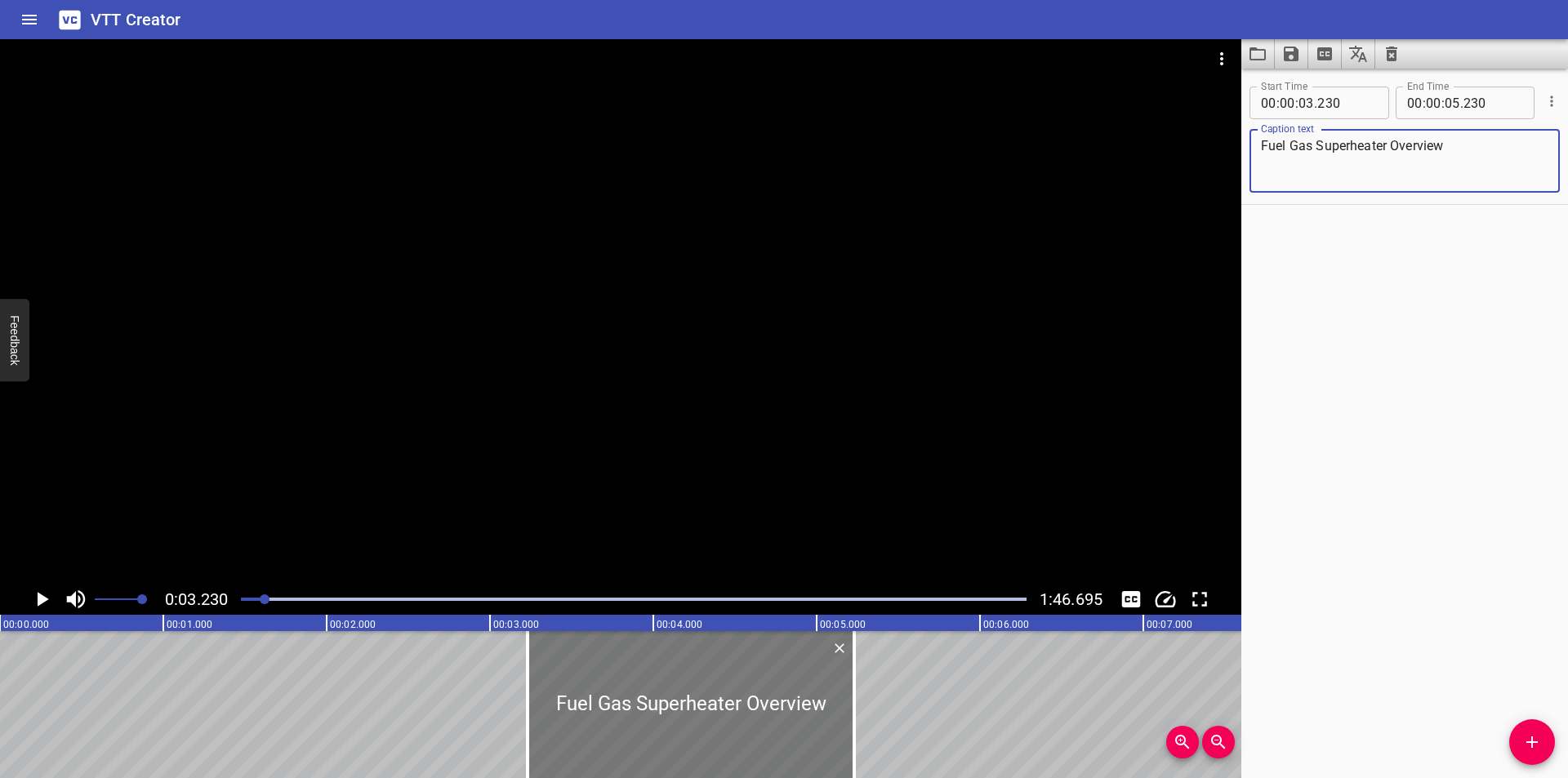
type textarea "Fuel Gas Superheater Overview"
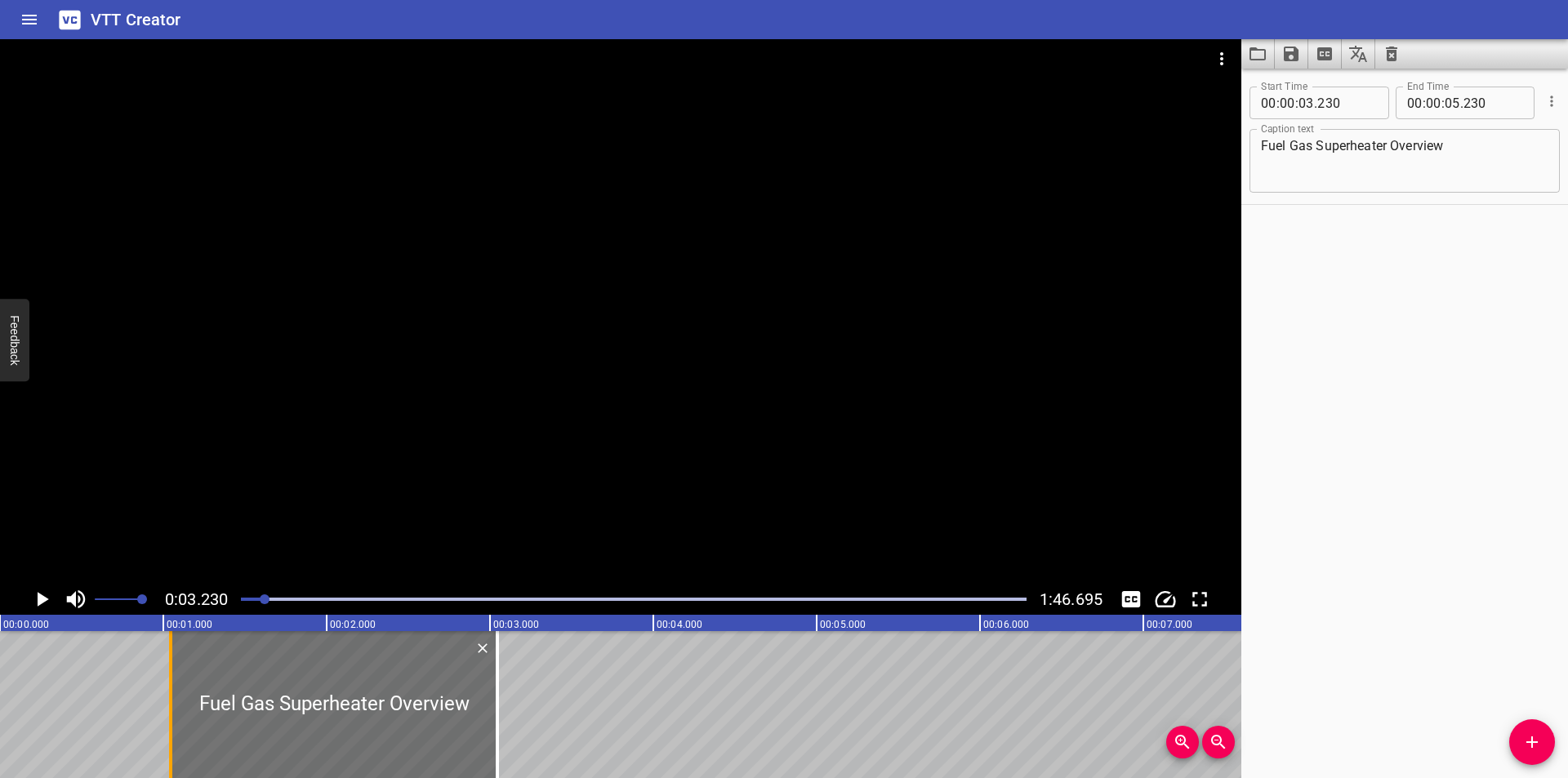
drag, startPoint x: 770, startPoint y: 706, endPoint x: 0, endPoint y: 690, distance: 770.2
click at [171, 690] on div "Fuel Gas Superheater Overview" at bounding box center [333, 704] width 327 height 147
type input "00"
type input "000"
type input "02"
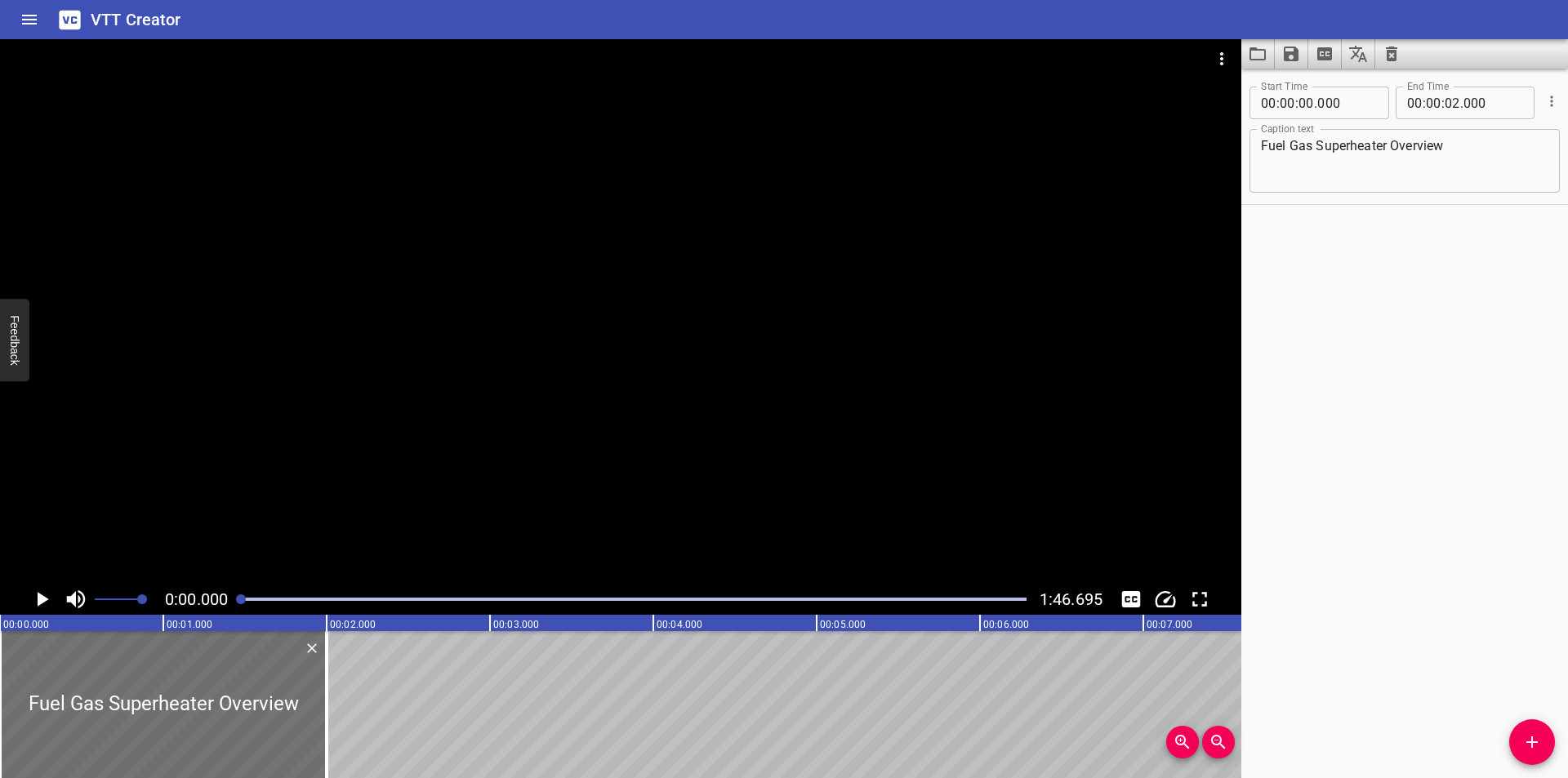
click at [363, 419] on div at bounding box center [620, 311] width 1241 height 545
drag, startPoint x: 242, startPoint y: 720, endPoint x: 170, endPoint y: 711, distance: 72.6
click at [170, 711] on div at bounding box center [163, 704] width 327 height 147
click at [328, 490] on div at bounding box center [620, 311] width 1241 height 545
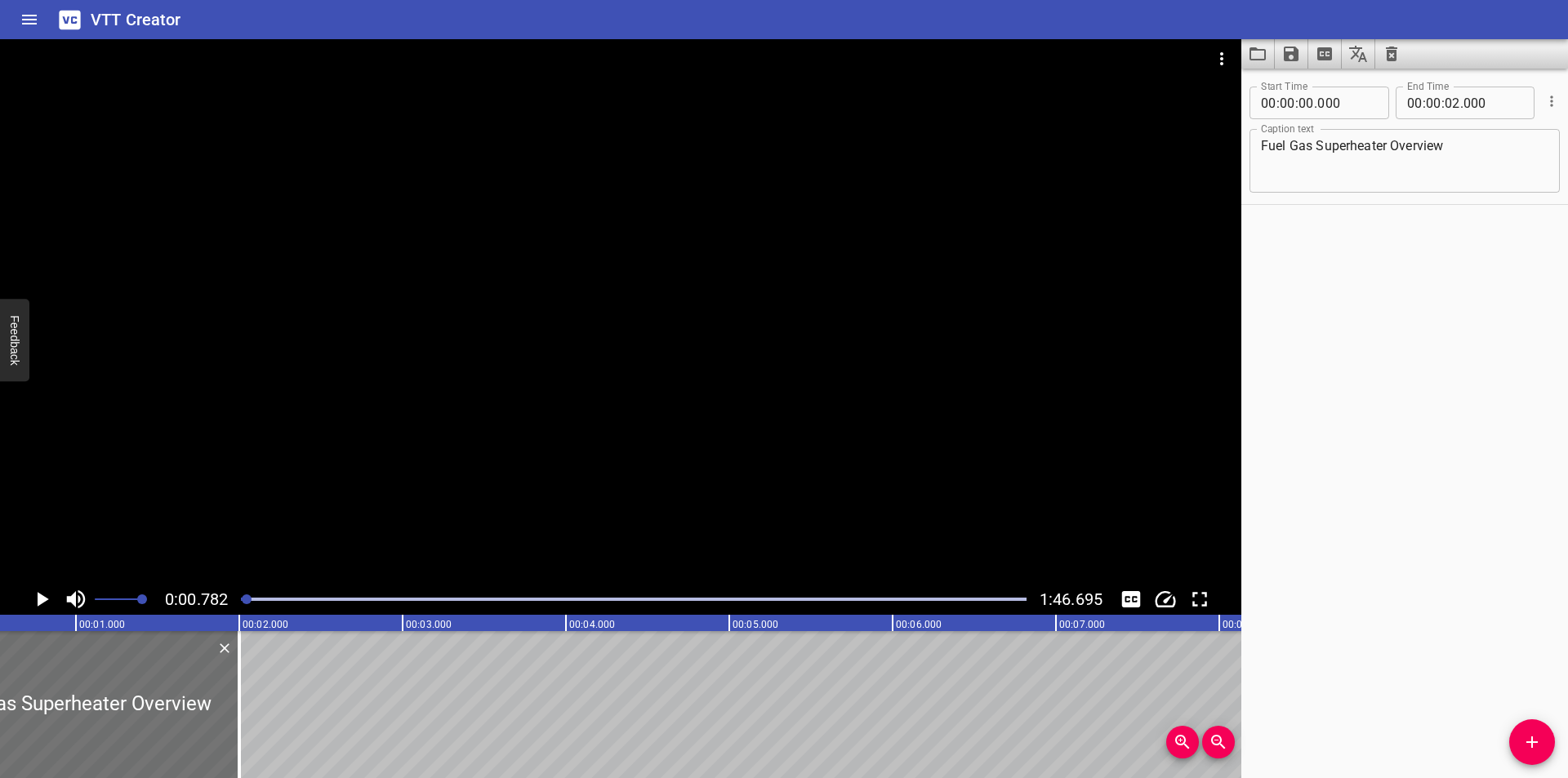
scroll to position [0, 128]
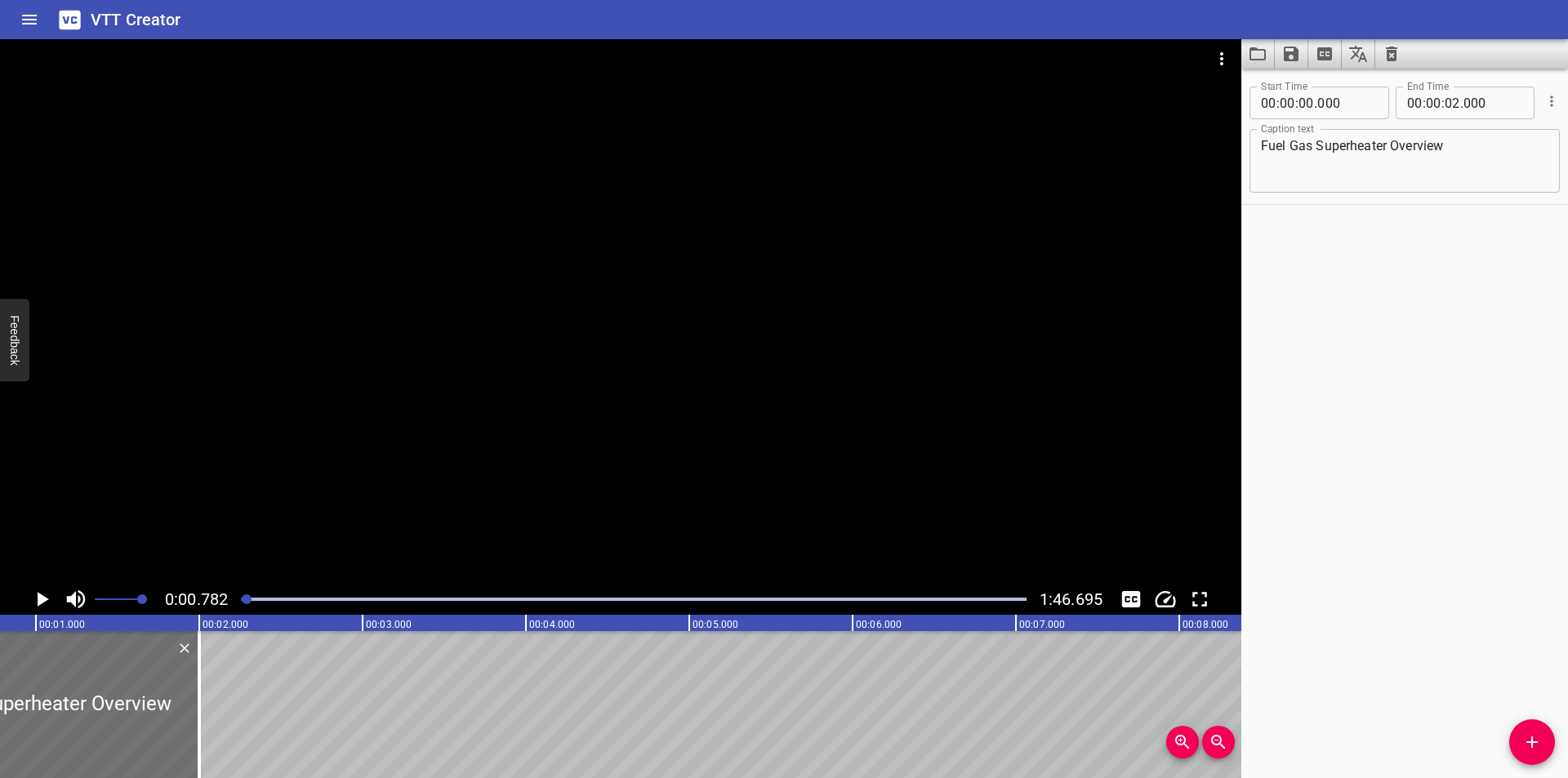
drag, startPoint x: 417, startPoint y: 450, endPoint x: 408, endPoint y: 440, distance: 13.5
click at [416, 449] on div at bounding box center [620, 311] width 1241 height 545
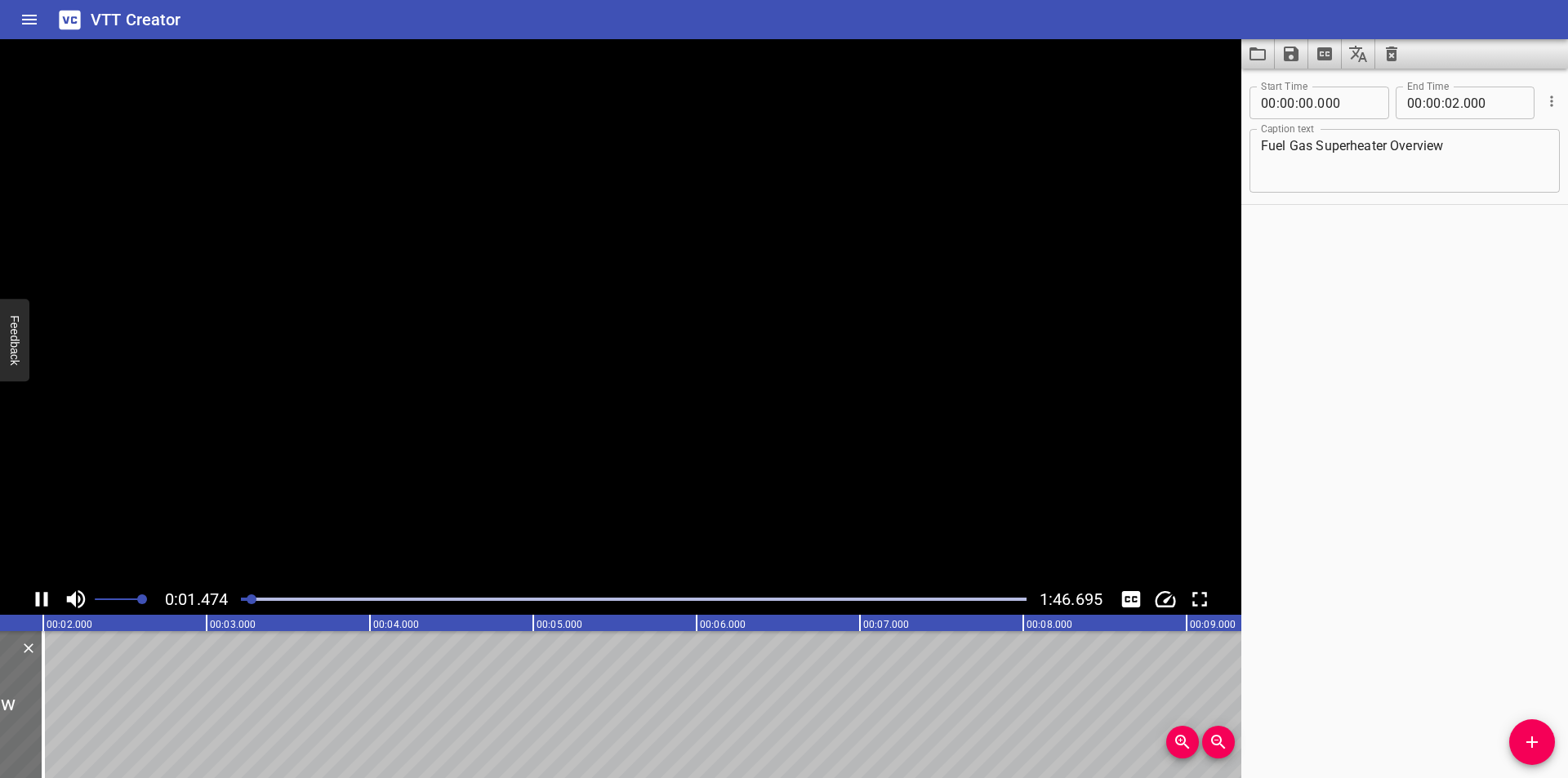
click at [393, 448] on video at bounding box center [620, 311] width 1241 height 545
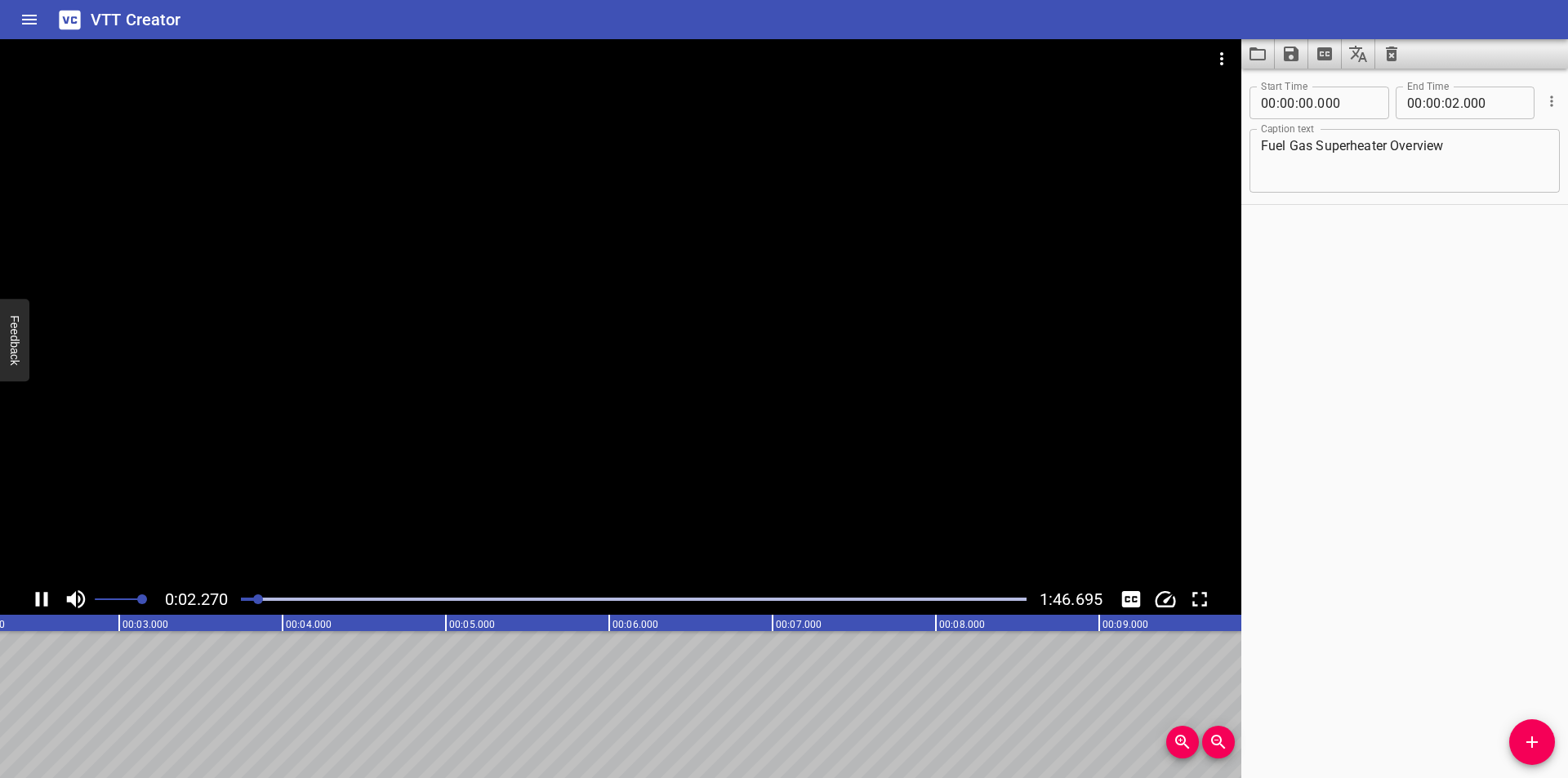
drag, startPoint x: 363, startPoint y: 361, endPoint x: 340, endPoint y: 124, distance: 238.1
click at [349, 298] on div at bounding box center [620, 311] width 1241 height 545
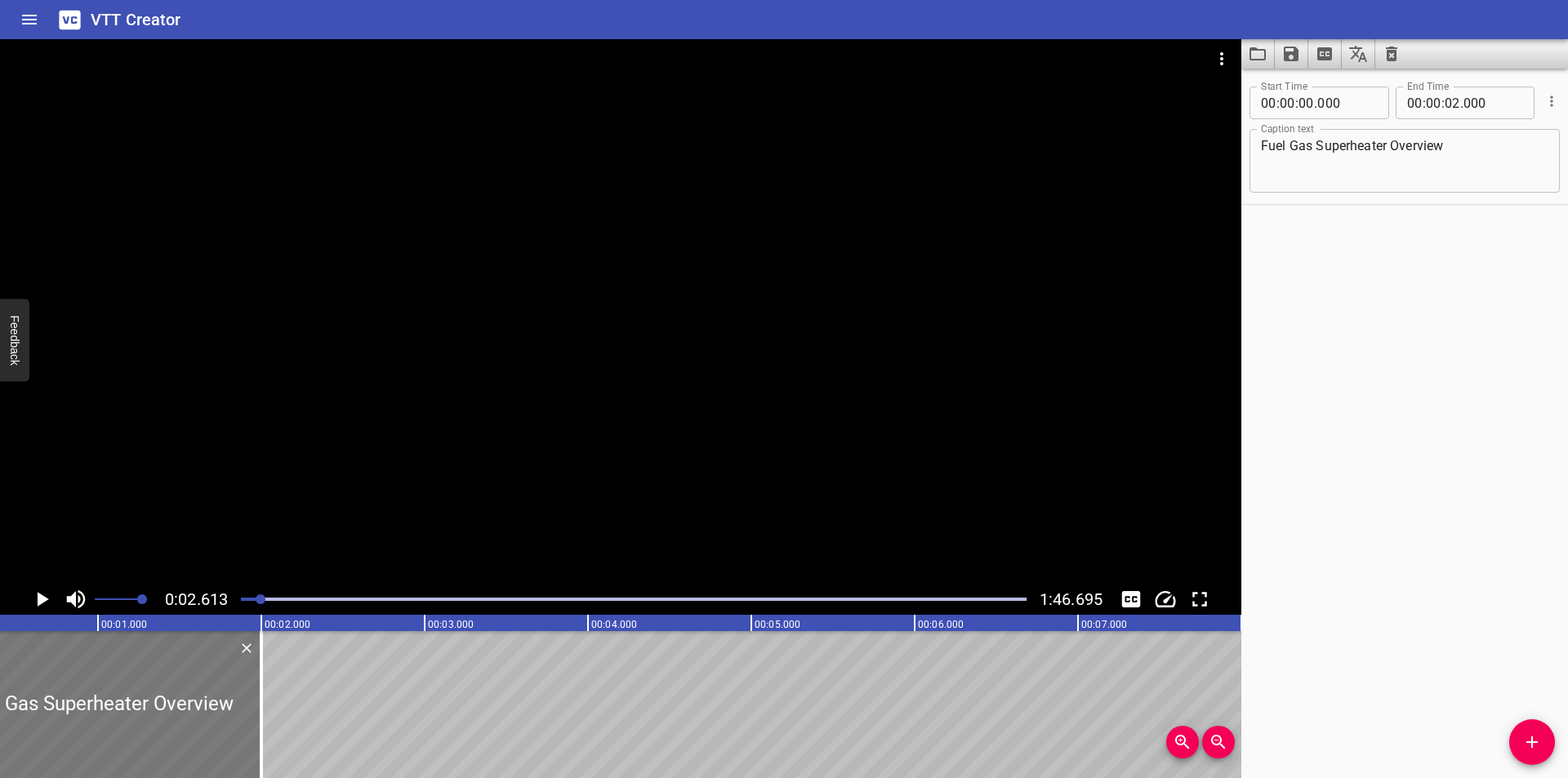
scroll to position [0, 0]
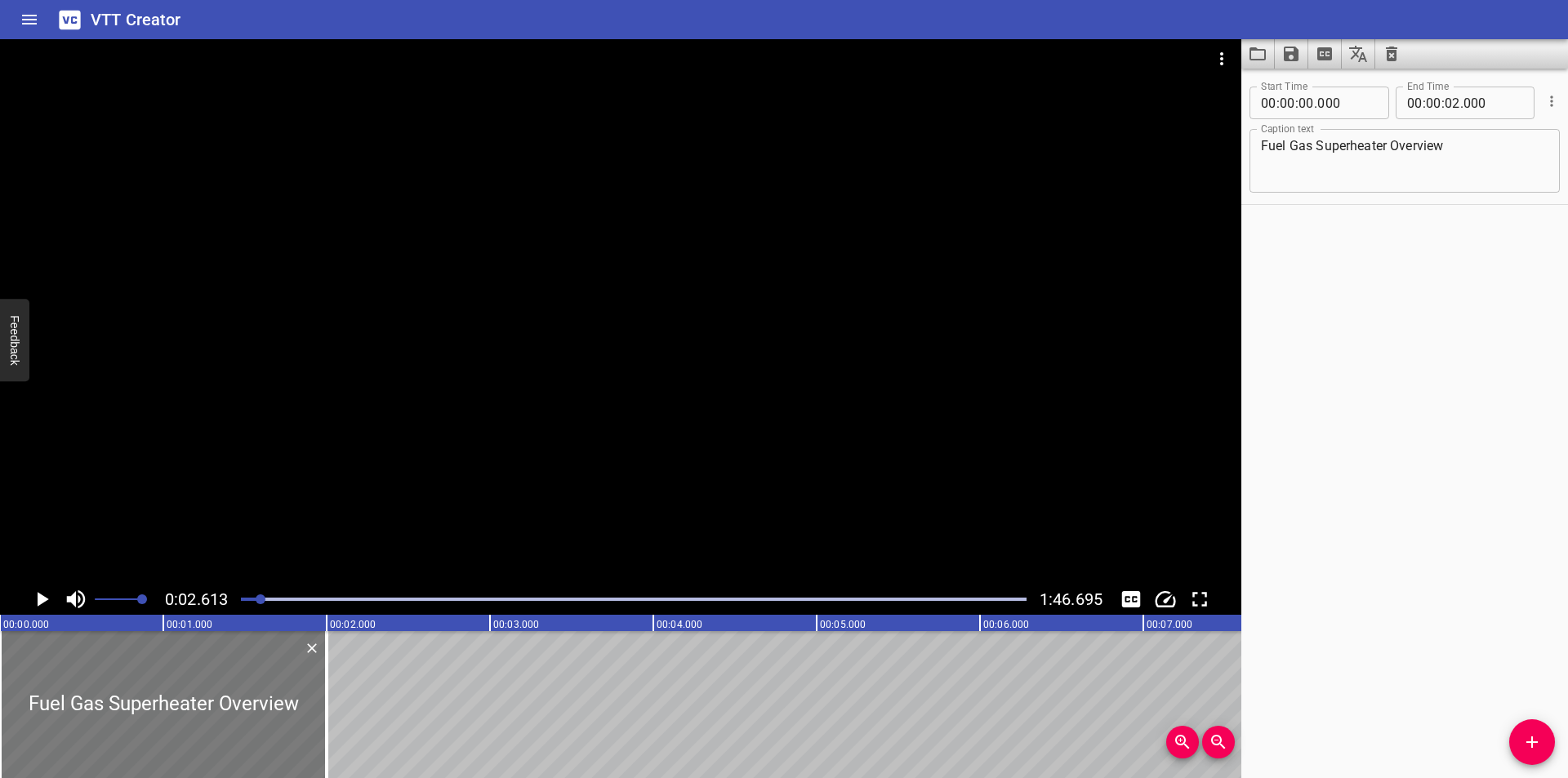
drag, startPoint x: 279, startPoint y: 727, endPoint x: 258, endPoint y: 723, distance: 21.4
click at [259, 724] on div at bounding box center [163, 704] width 327 height 147
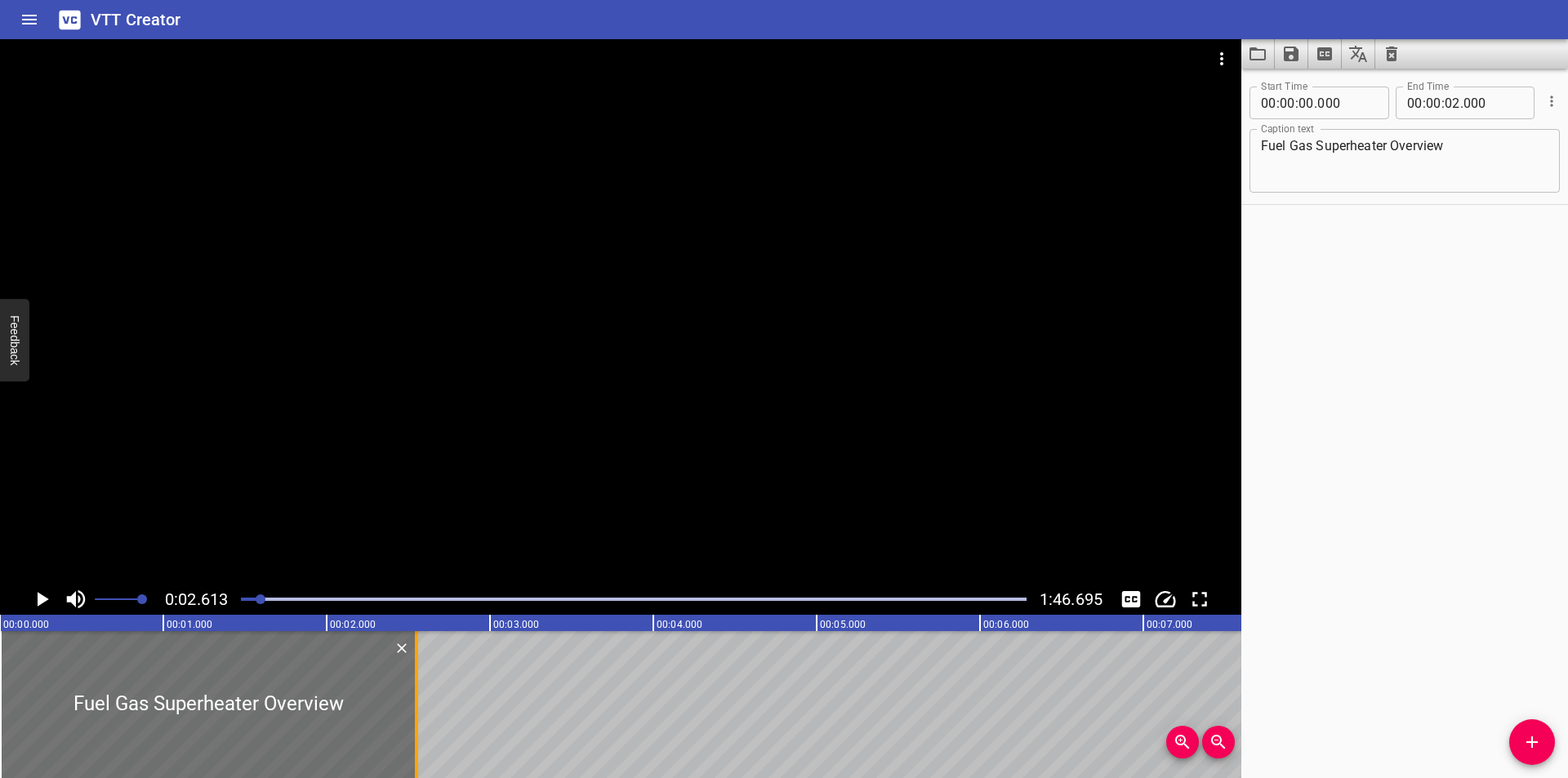
drag, startPoint x: 330, startPoint y: 730, endPoint x: 419, endPoint y: 732, distance: 89.0
click at [419, 732] on div at bounding box center [416, 704] width 17 height 147
type input "550"
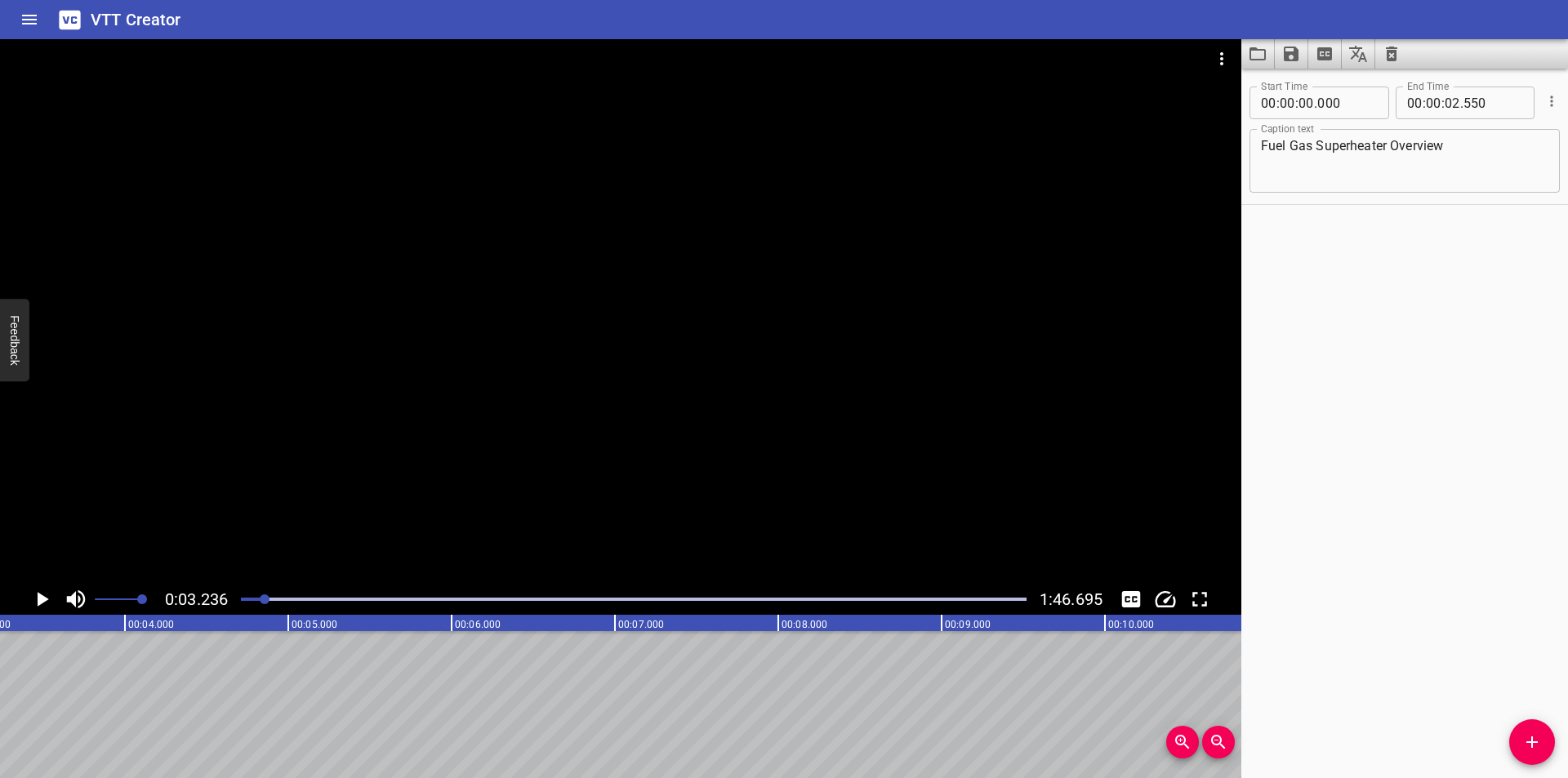
click at [262, 608] on div at bounding box center [634, 599] width 805 height 22
click at [253, 603] on div at bounding box center [634, 599] width 805 height 22
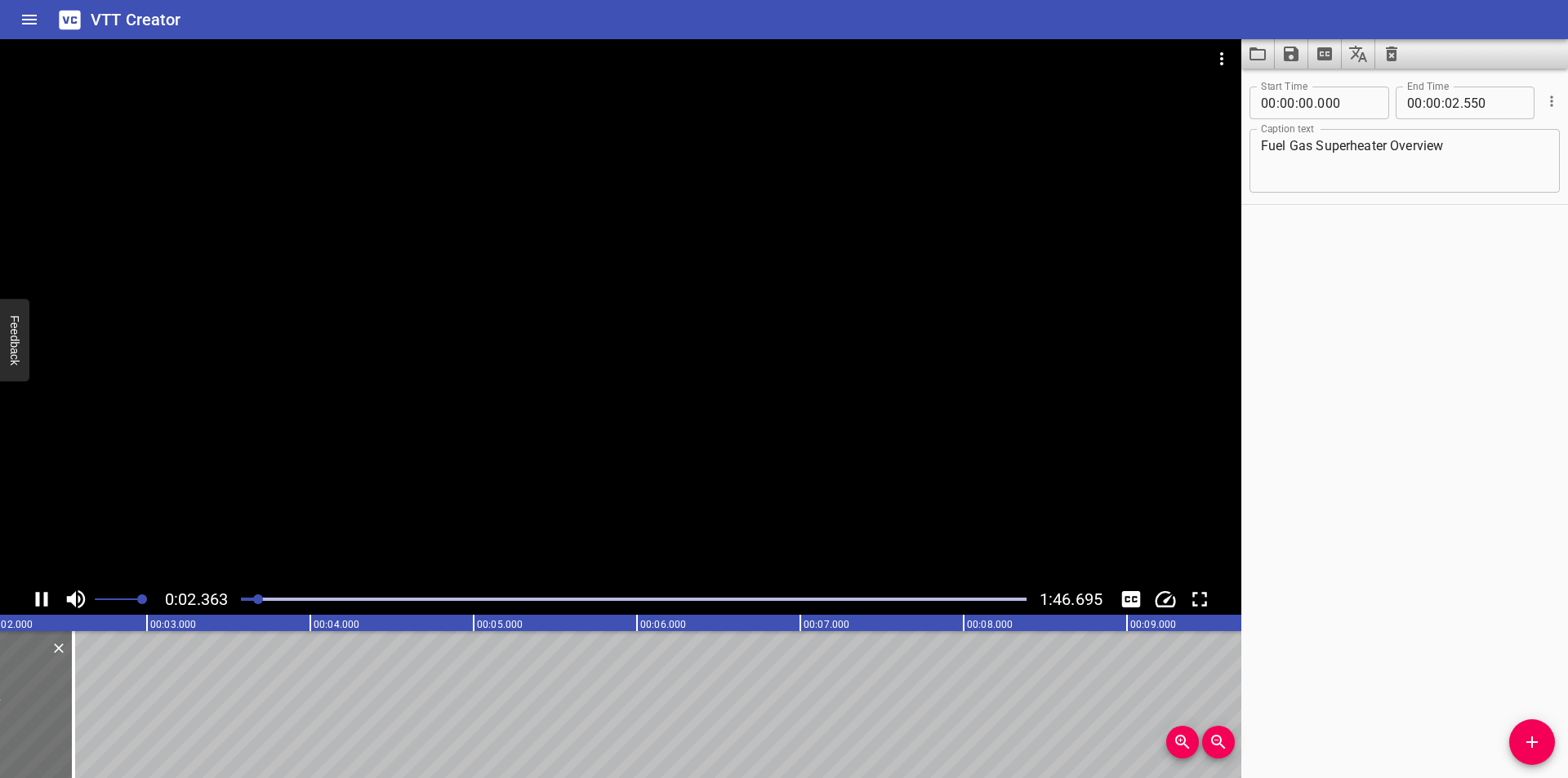
scroll to position [0, 402]
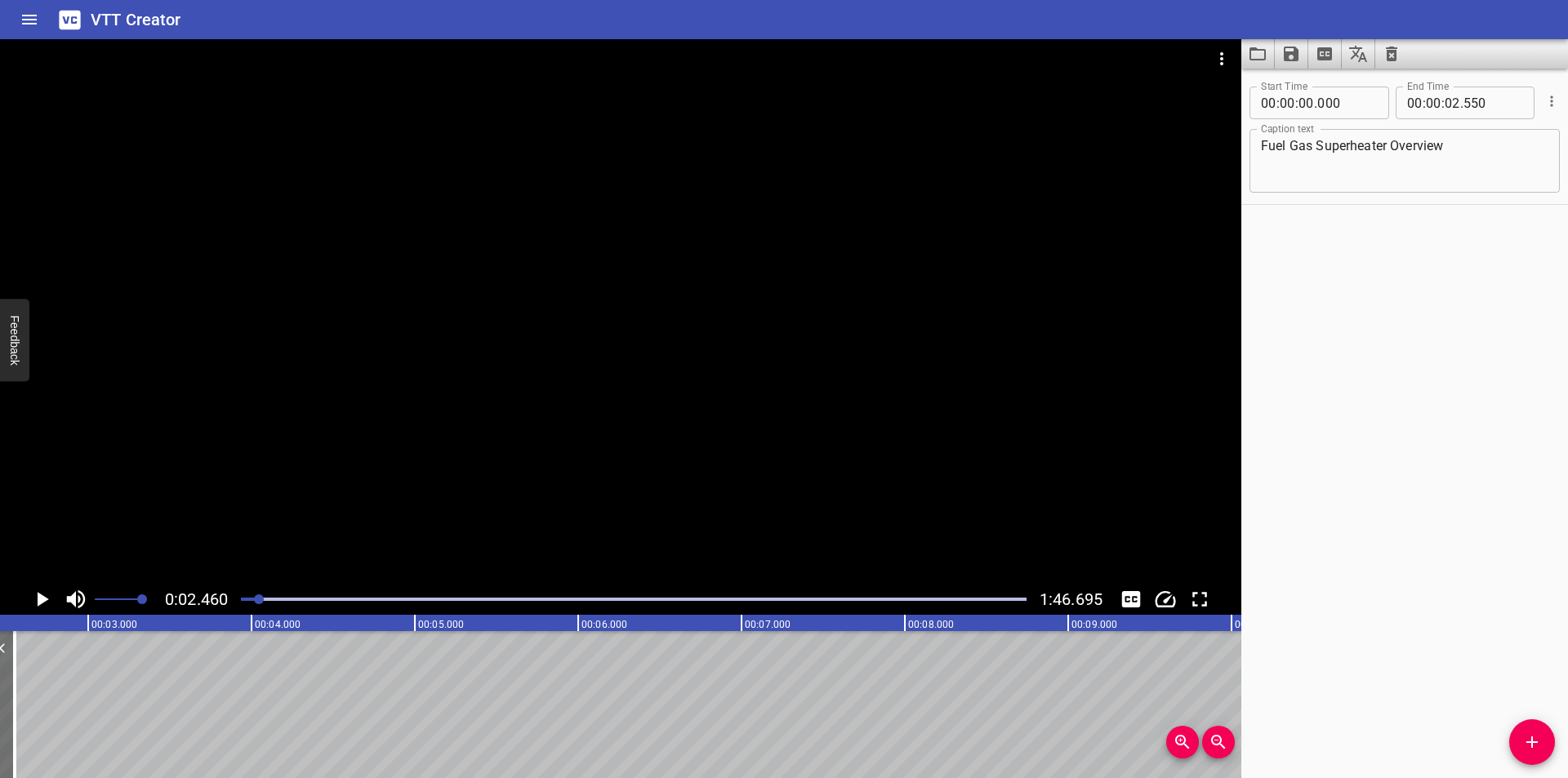
click at [1524, 729] on button "Add Cue" at bounding box center [1532, 742] width 46 height 46
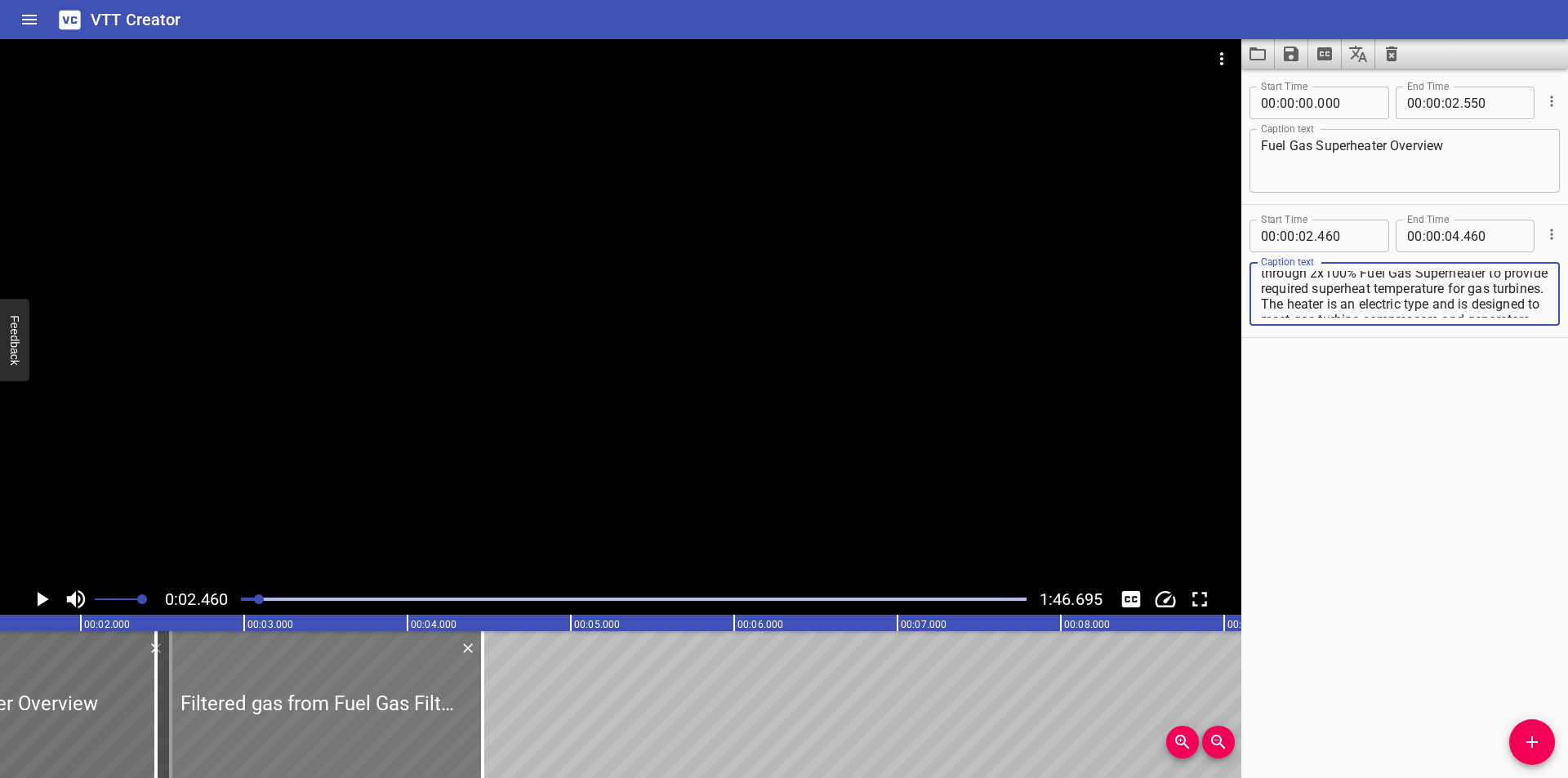
scroll to position [0, 239]
type textarea "Filtered gas from Fuel Gas Filter/Coalescer flows through 2x100% Fuel Gas Super…"
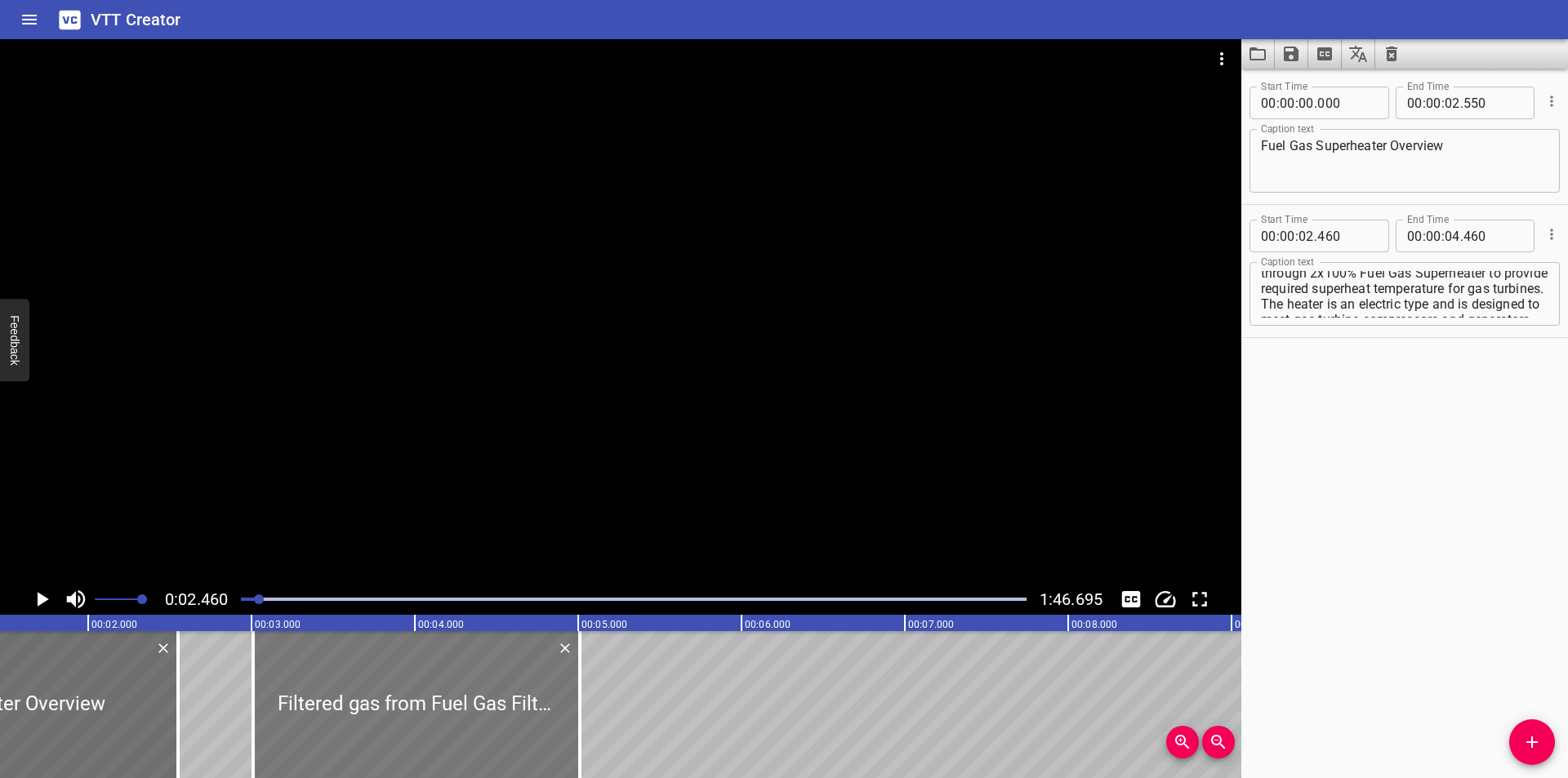
drag, startPoint x: 411, startPoint y: 727, endPoint x: 500, endPoint y: 735, distance: 89.4
click at [500, 735] on div at bounding box center [416, 704] width 327 height 147
type input "03"
type input "010"
type input "05"
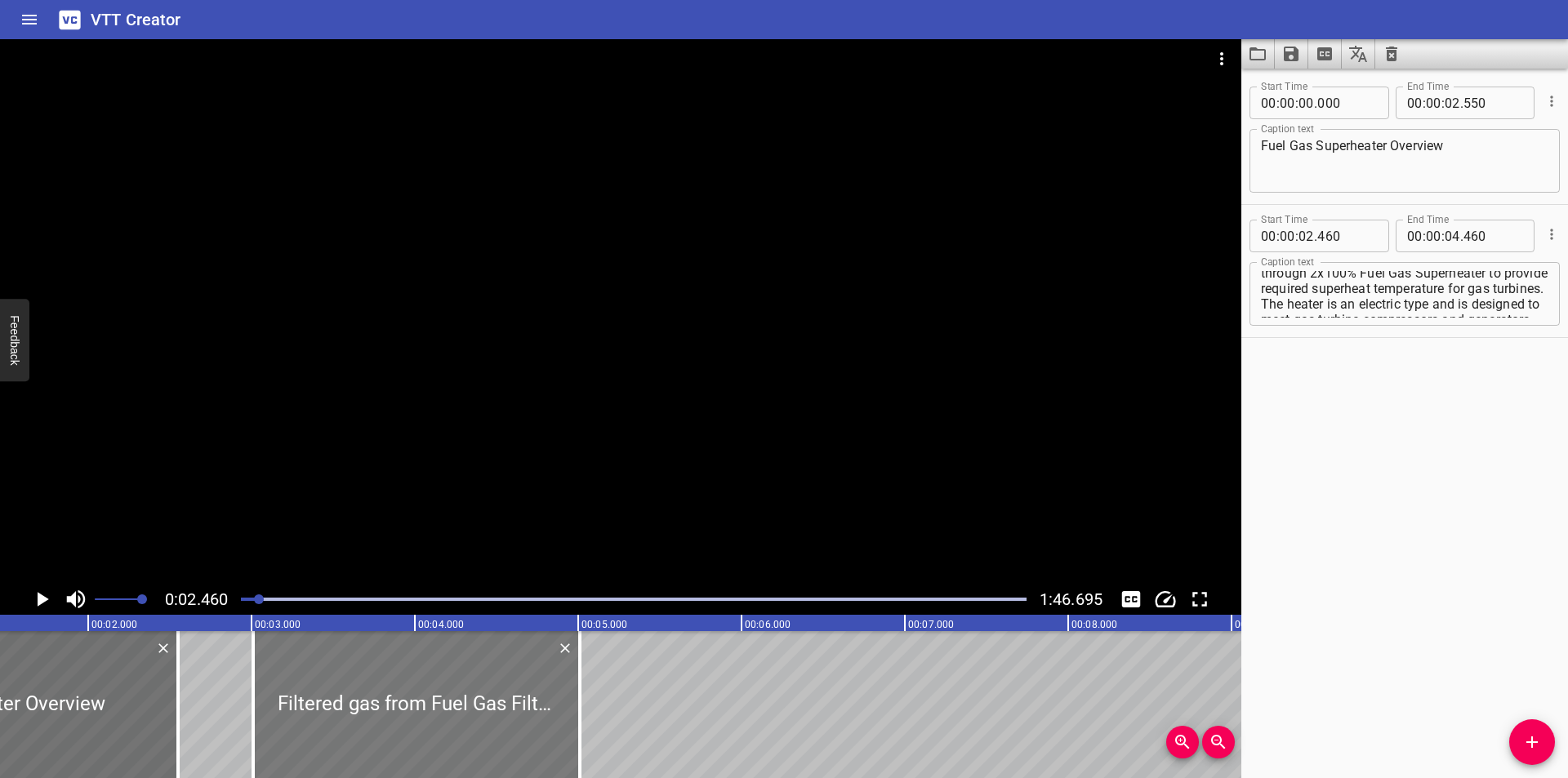
type input "010"
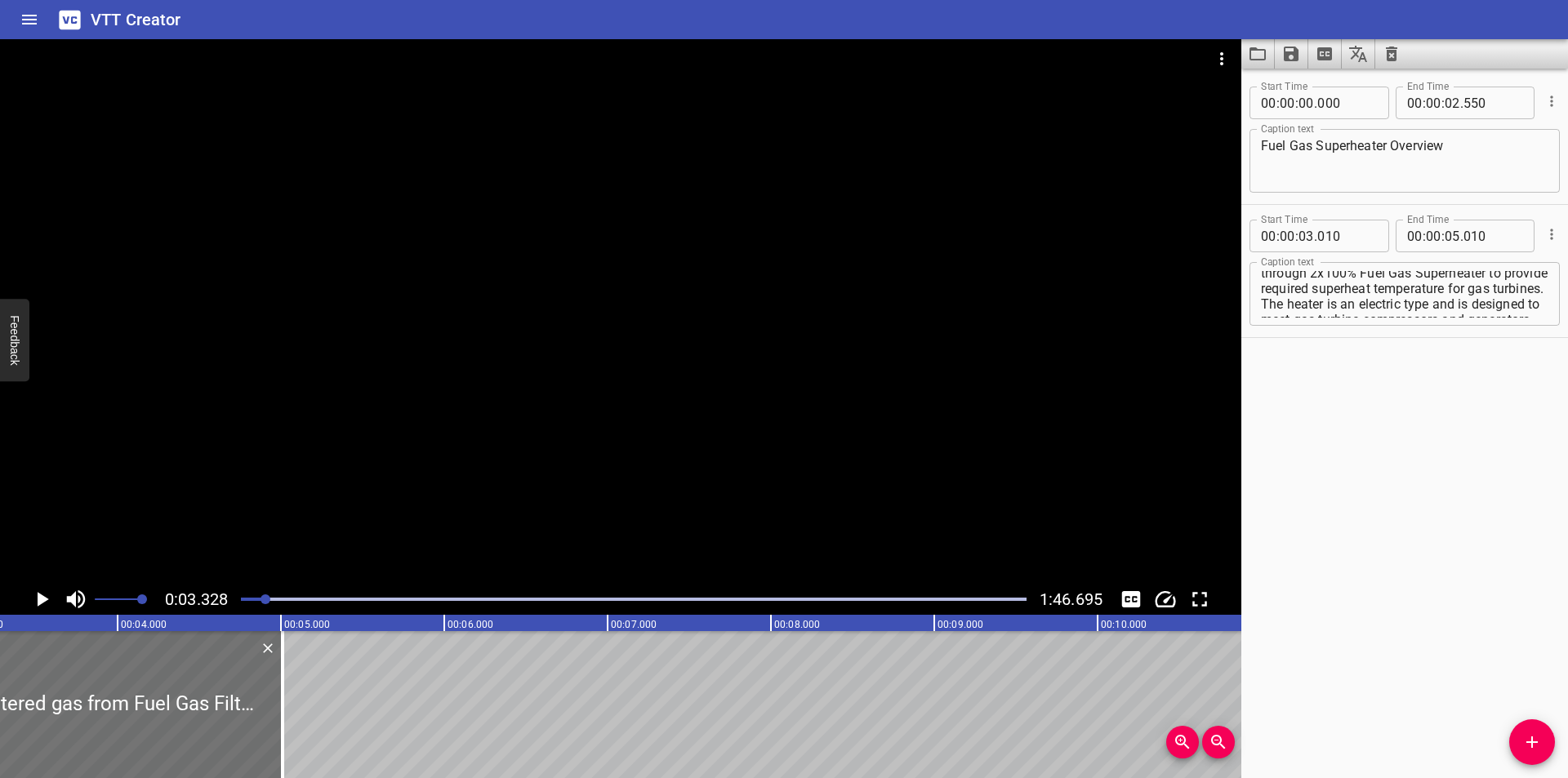
scroll to position [0, 544]
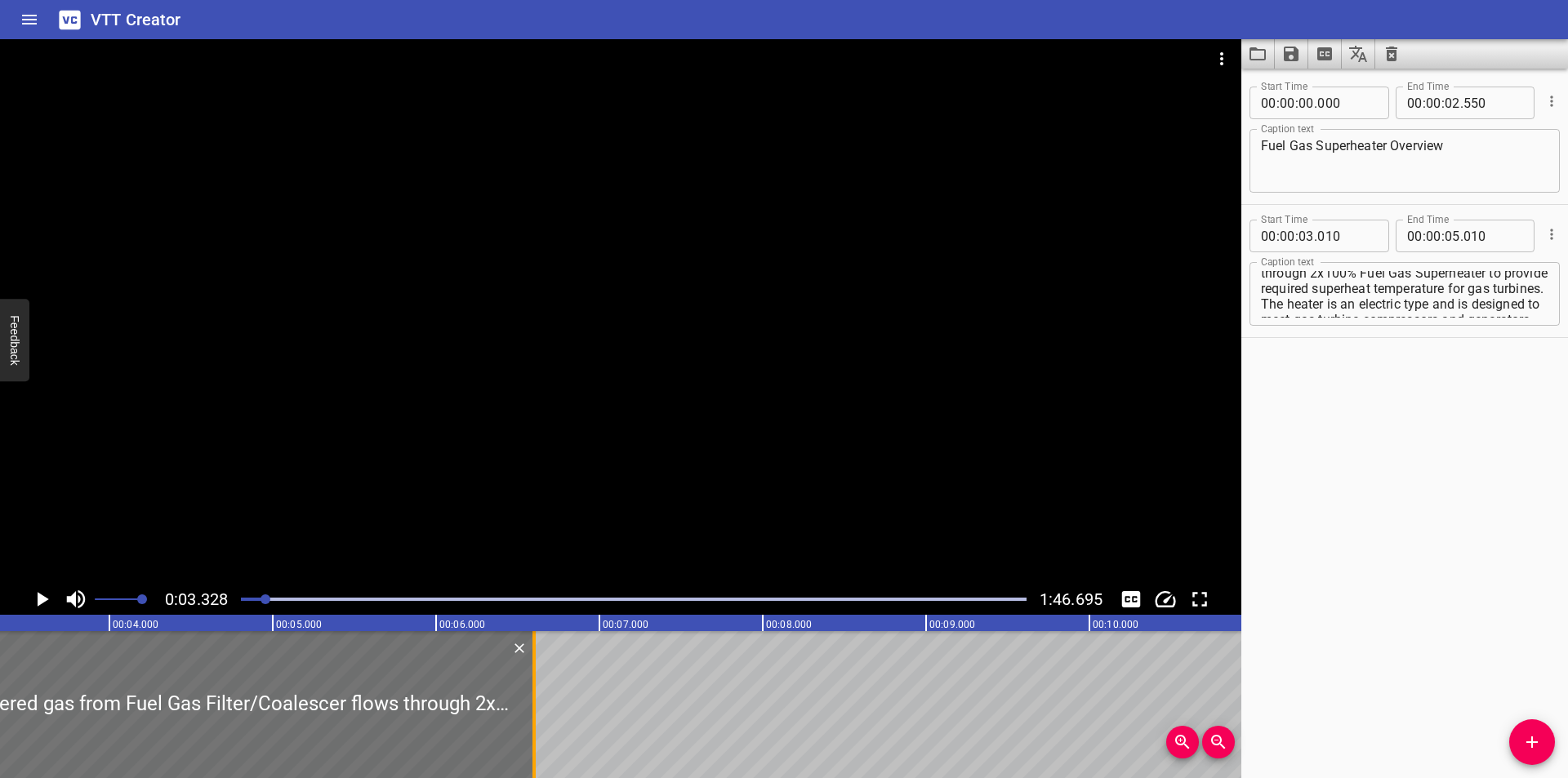
drag, startPoint x: 466, startPoint y: 730, endPoint x: 535, endPoint y: 730, distance: 69.0
click at [535, 730] on div at bounding box center [533, 704] width 17 height 147
type input "06"
type input "600"
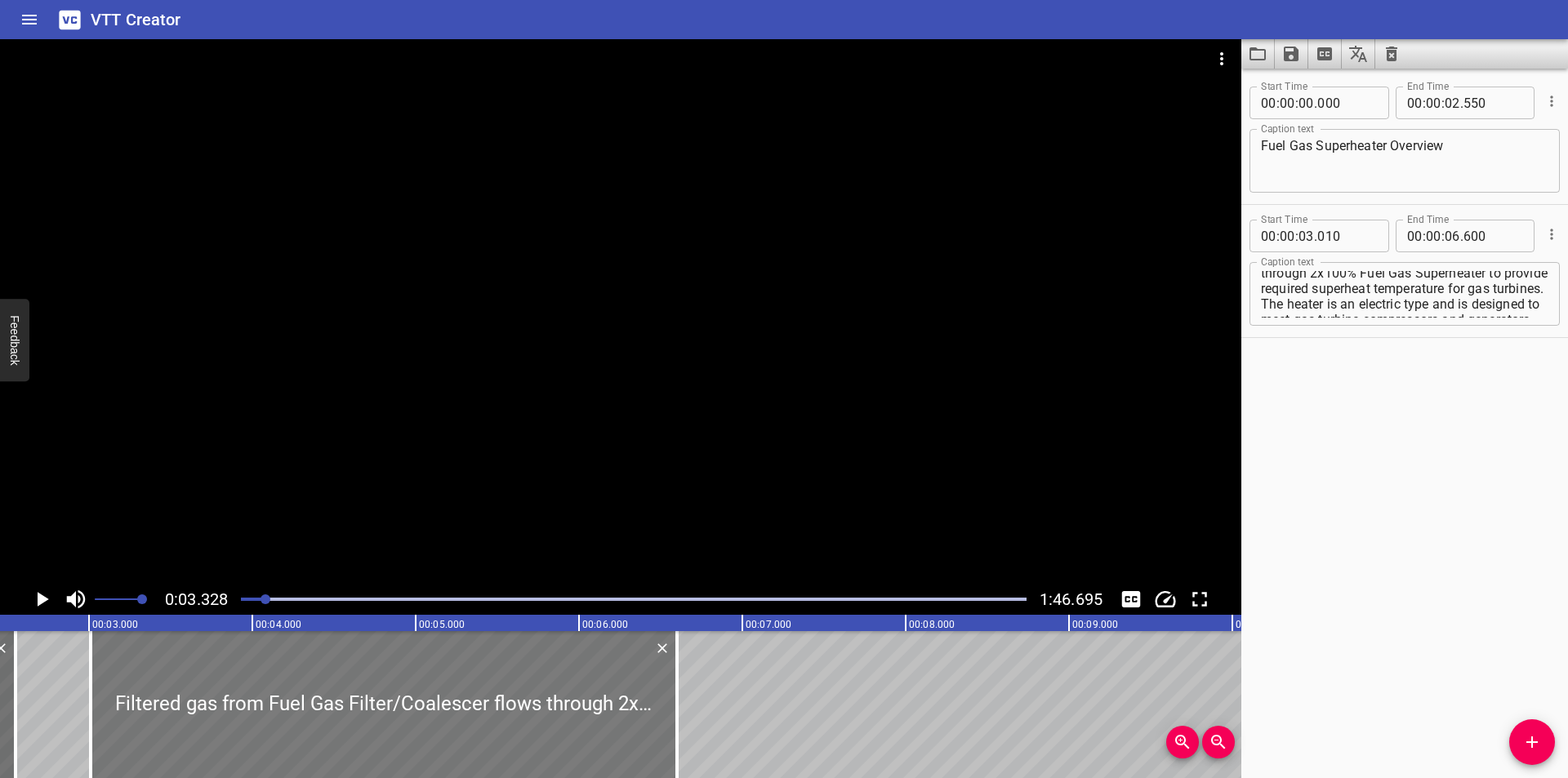
scroll to position [0, 380]
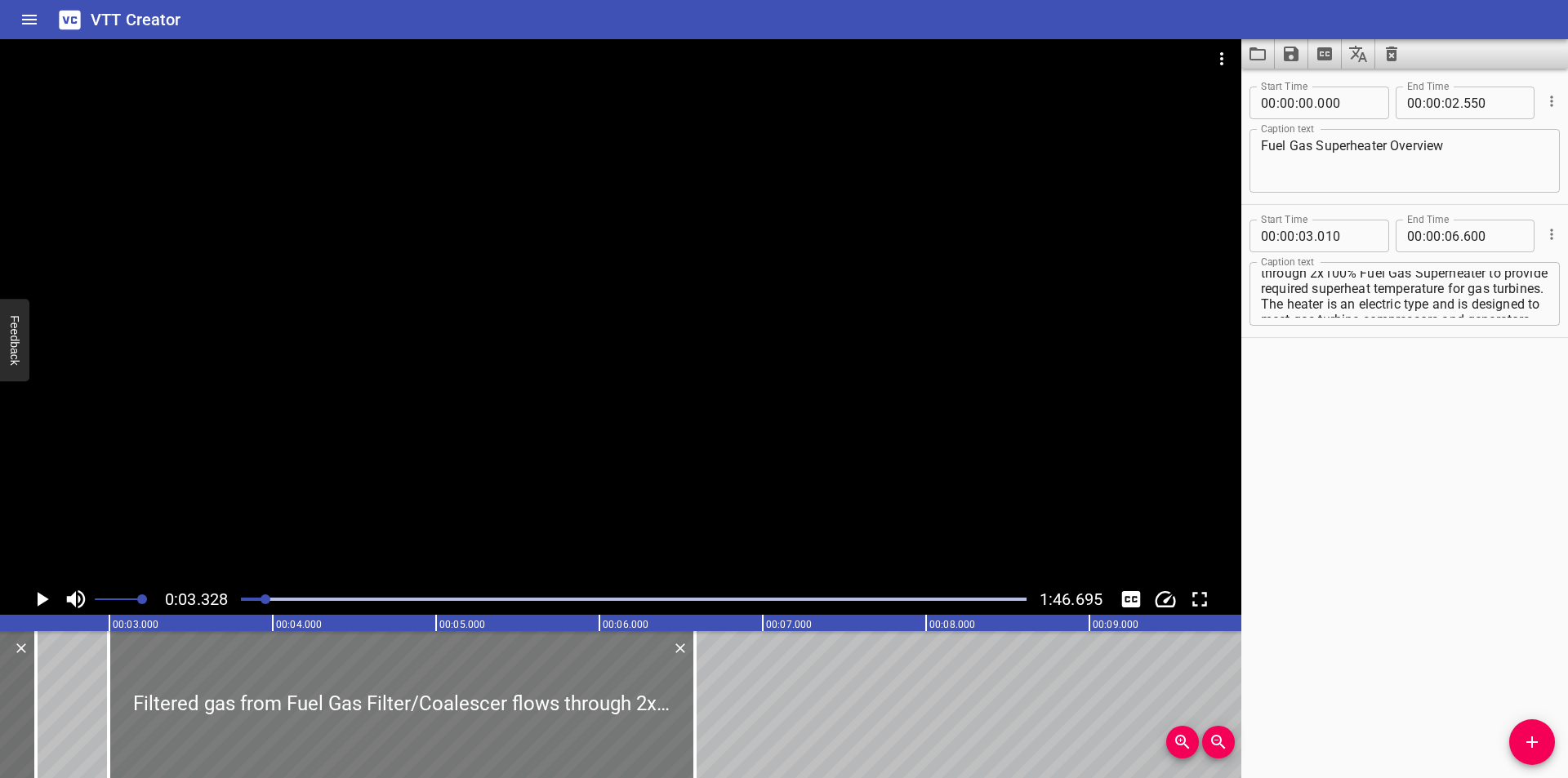
click at [527, 731] on div at bounding box center [401, 704] width 586 height 147
type input "02"
type input "995"
type input "585"
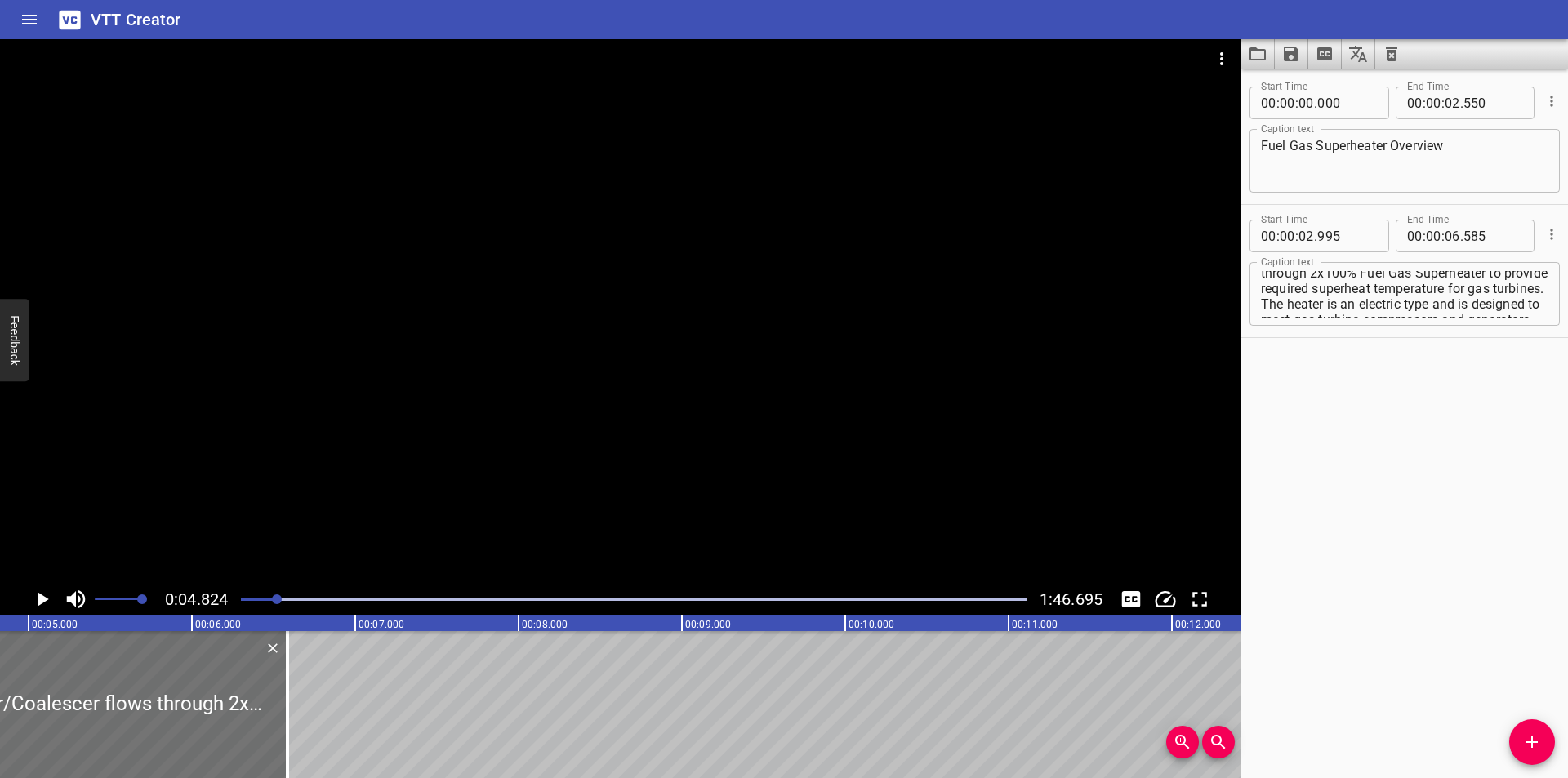
scroll to position [0, 0]
click at [1449, 280] on textarea "Filtered gas from Fuel Gas Filter/Coalescer flows through 2x100% Fuel Gas Super…" at bounding box center [1404, 294] width 288 height 47
click at [1461, 279] on textarea "Filtered gas from Fuel Gas Filter /Coalescer flows through 2x100% Fuel Gas Supe…" at bounding box center [1404, 294] width 288 height 47
click at [1354, 294] on textarea "Filtered gas from Fuel Gas Filter / Coalescer flows through 2x100% Fuel Gas Sup…" at bounding box center [1404, 294] width 288 height 47
click at [1368, 294] on textarea "Filtered gas from Fuel Gas Filter / Coalescer flows through 2 x100% Fuel Gas Su…" at bounding box center [1404, 294] width 288 height 47
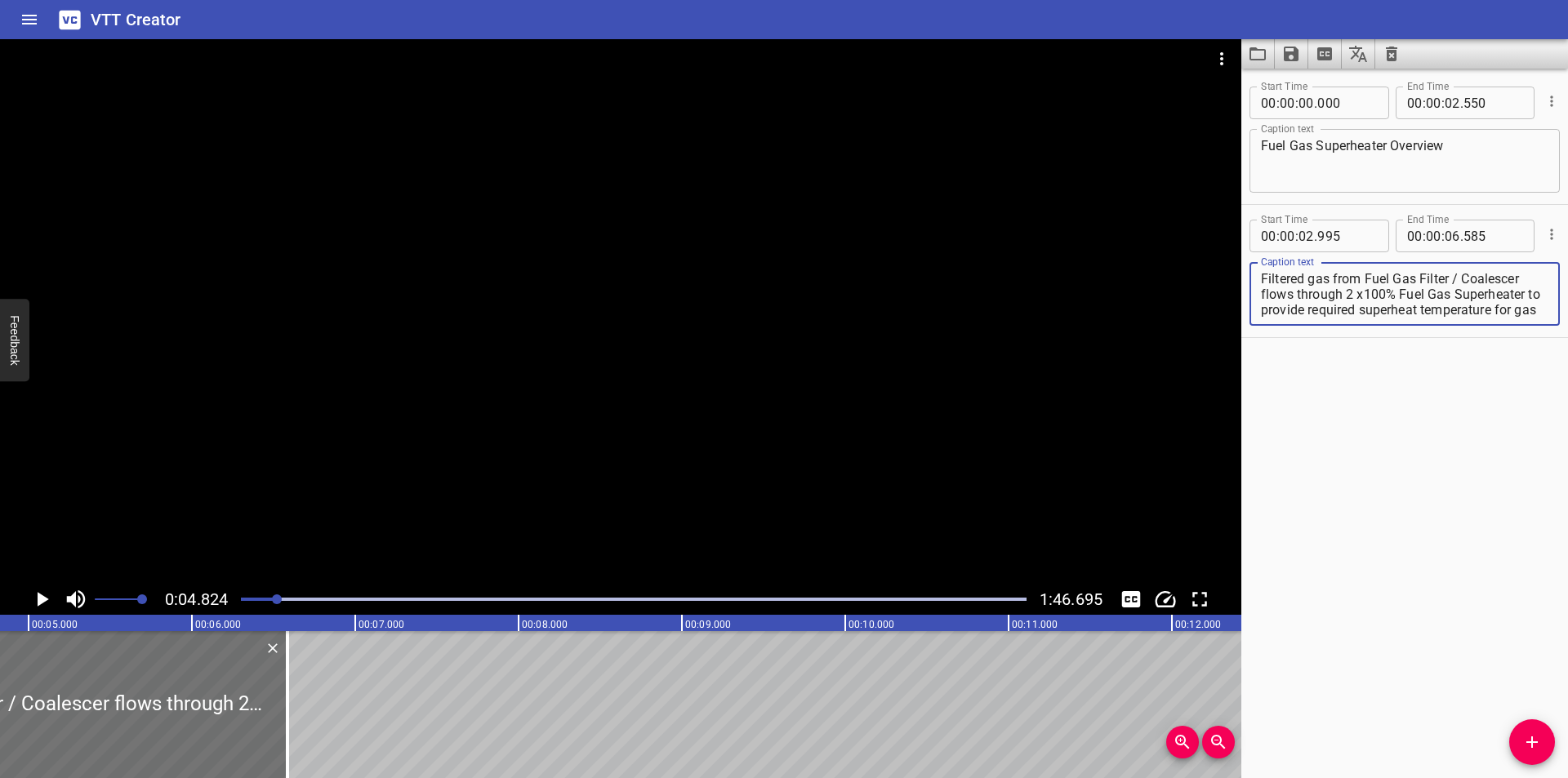
click at [1365, 294] on textarea "Filtered gas from Fuel Gas Filter / Coalescer flows through 2 x100% Fuel Gas Su…" at bounding box center [1404, 294] width 288 height 47
type textarea "Filtered gas from Fuel Gas Filter / Coalescer flows through 2 x 100% Fuel Gas S…"
drag, startPoint x: 676, startPoint y: 286, endPoint x: 656, endPoint y: 291, distance: 20.6
click at [666, 290] on div at bounding box center [620, 311] width 1241 height 545
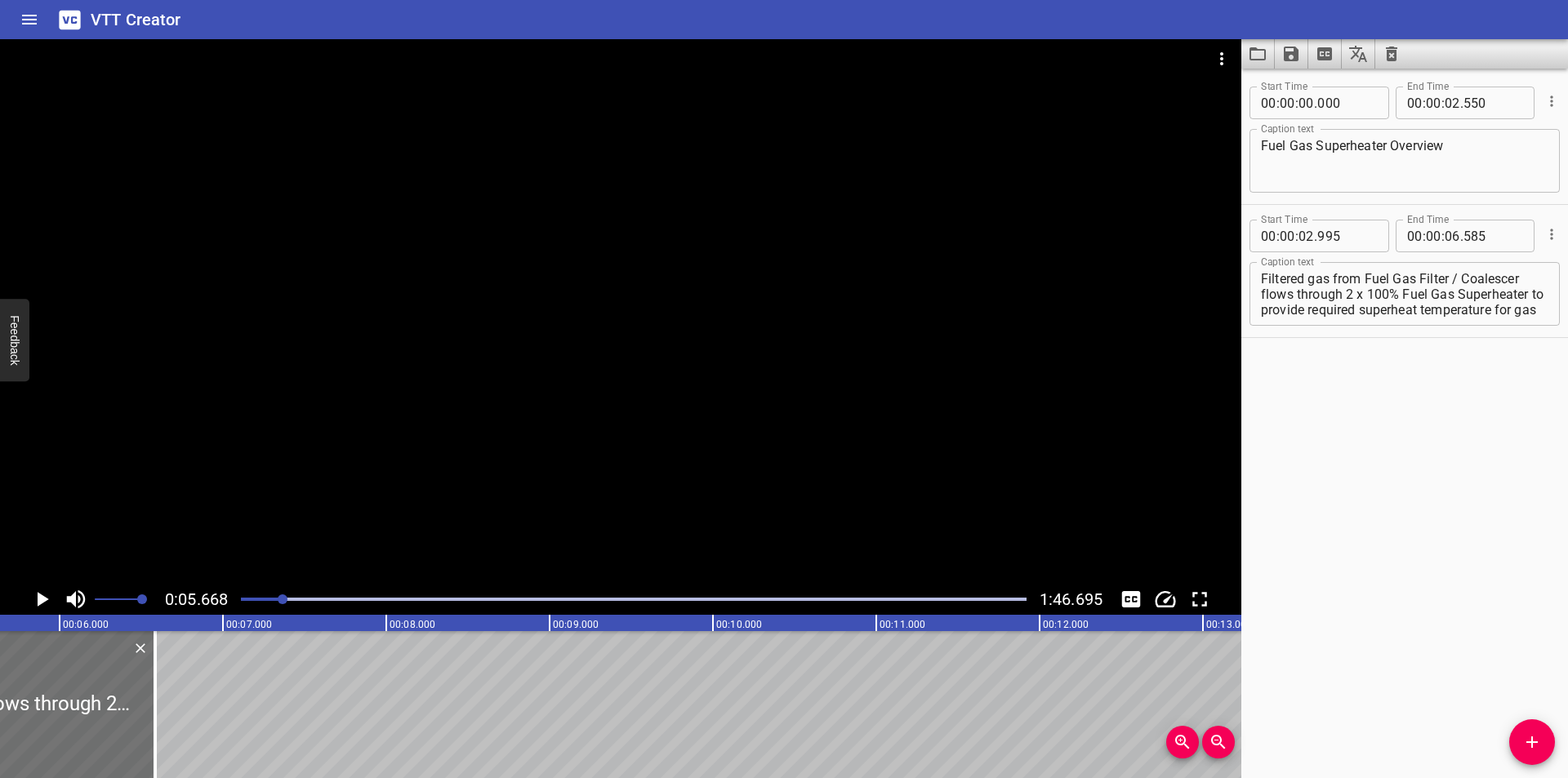
scroll to position [0, 926]
drag, startPoint x: 150, startPoint y: 709, endPoint x: 445, endPoint y: 721, distance: 295.2
click at [151, 720] on div at bounding box center [149, 704] width 3 height 147
type input "08"
type input "355"
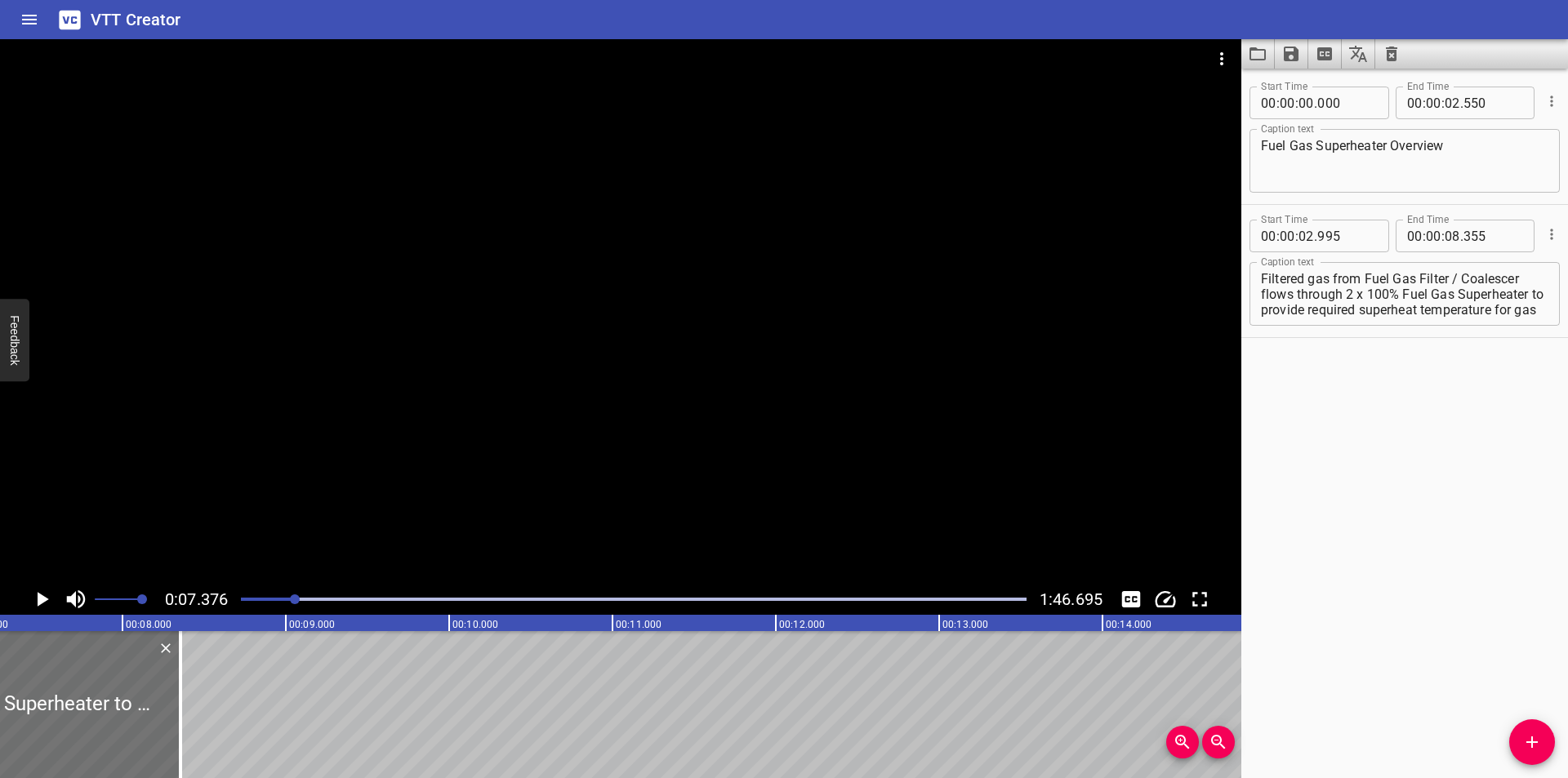
scroll to position [0, 1204]
drag, startPoint x: 163, startPoint y: 738, endPoint x: 430, endPoint y: 738, distance: 267.0
click at [169, 738] on div at bounding box center [160, 704] width 17 height 147
type input "09"
type input "995"
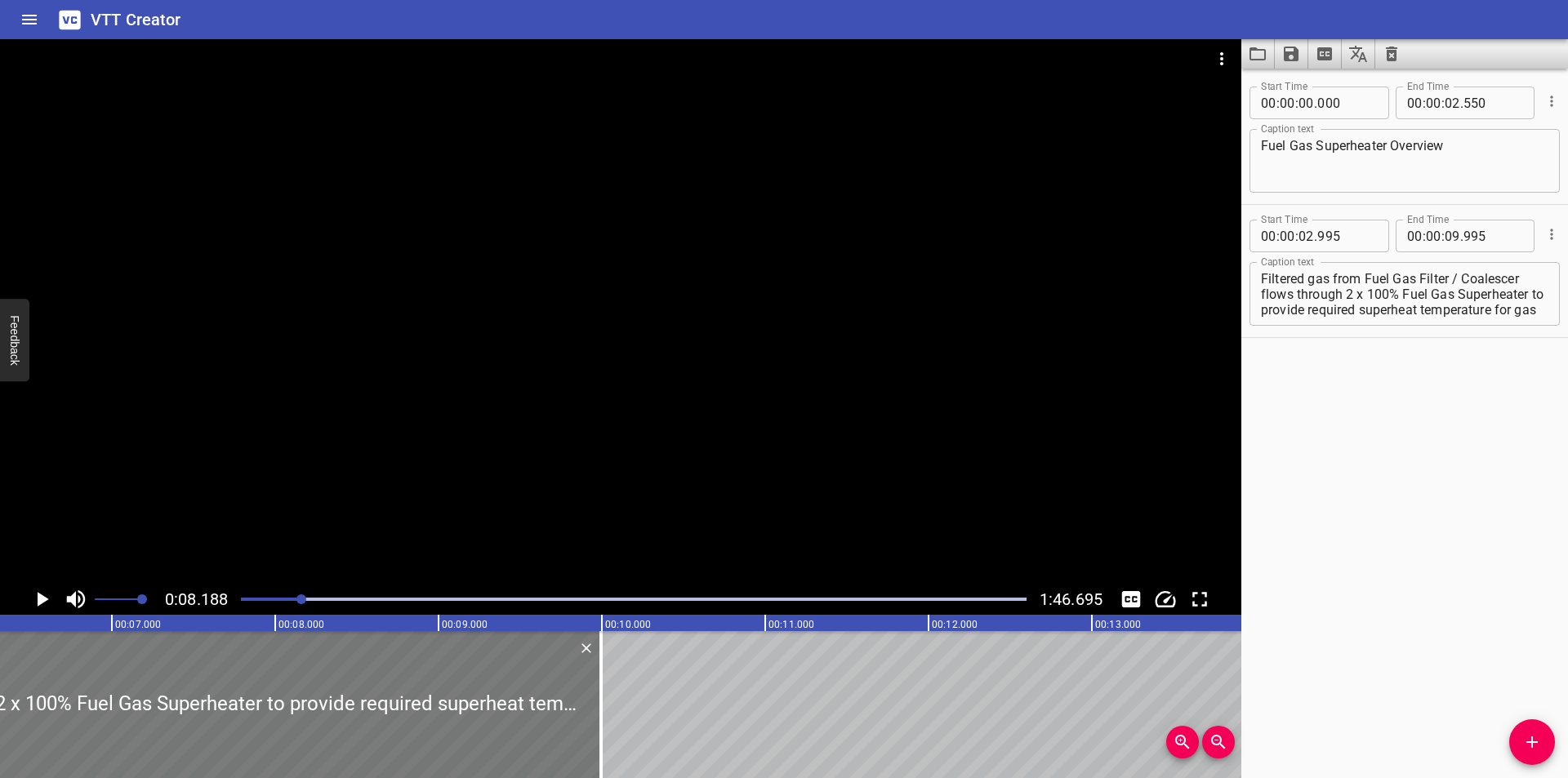
scroll to position [0, 902]
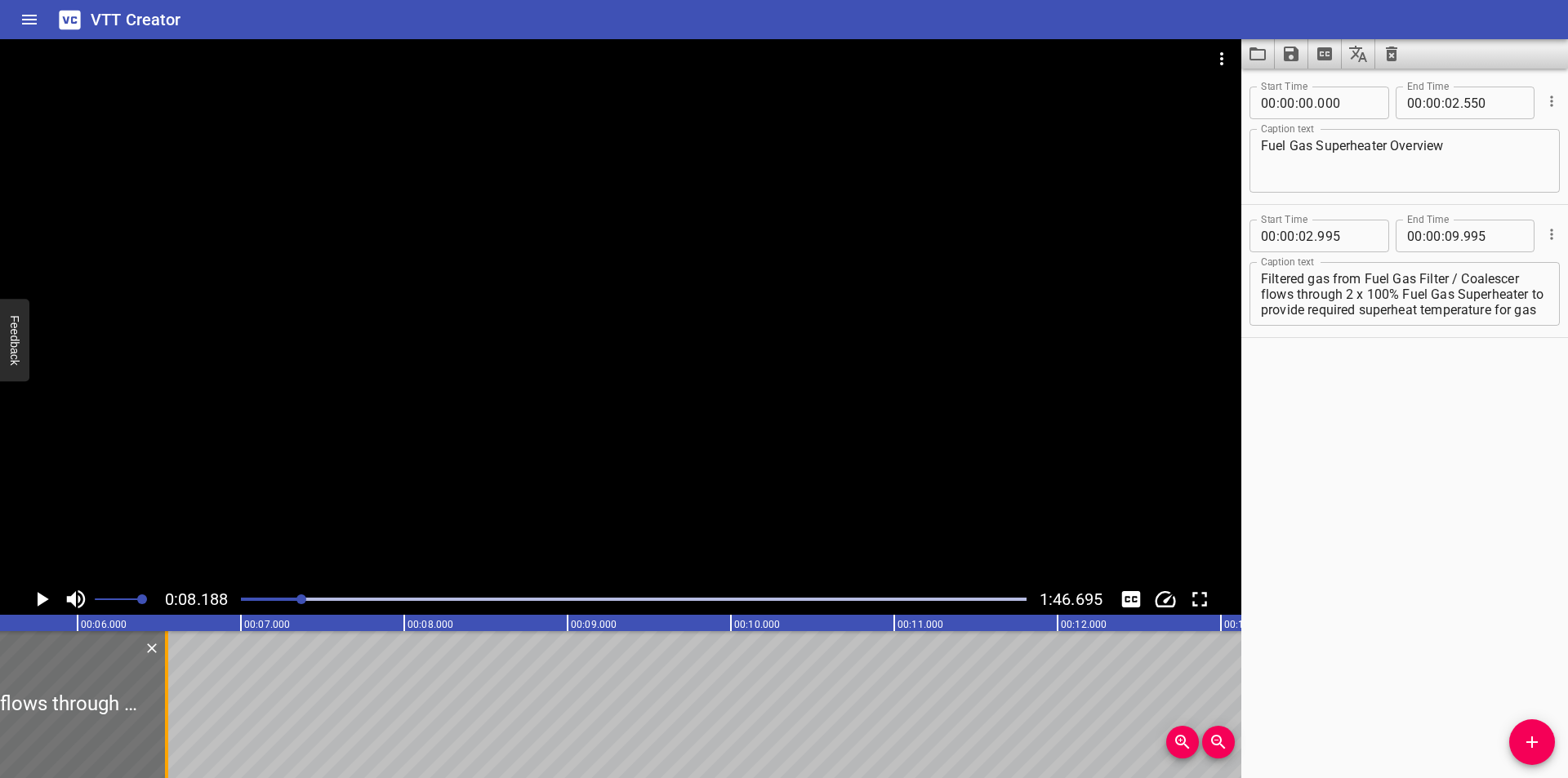
drag, startPoint x: 729, startPoint y: 728, endPoint x: 166, endPoint y: 728, distance: 563.0
click at [166, 728] on div at bounding box center [166, 704] width 3 height 147
type input "06"
type input "545"
click at [1265, 293] on textarea "Filtered gas from Fuel Gas Filter / Coalescer flows through 2 x 100% Fuel Gas S…" at bounding box center [1404, 294] width 288 height 47
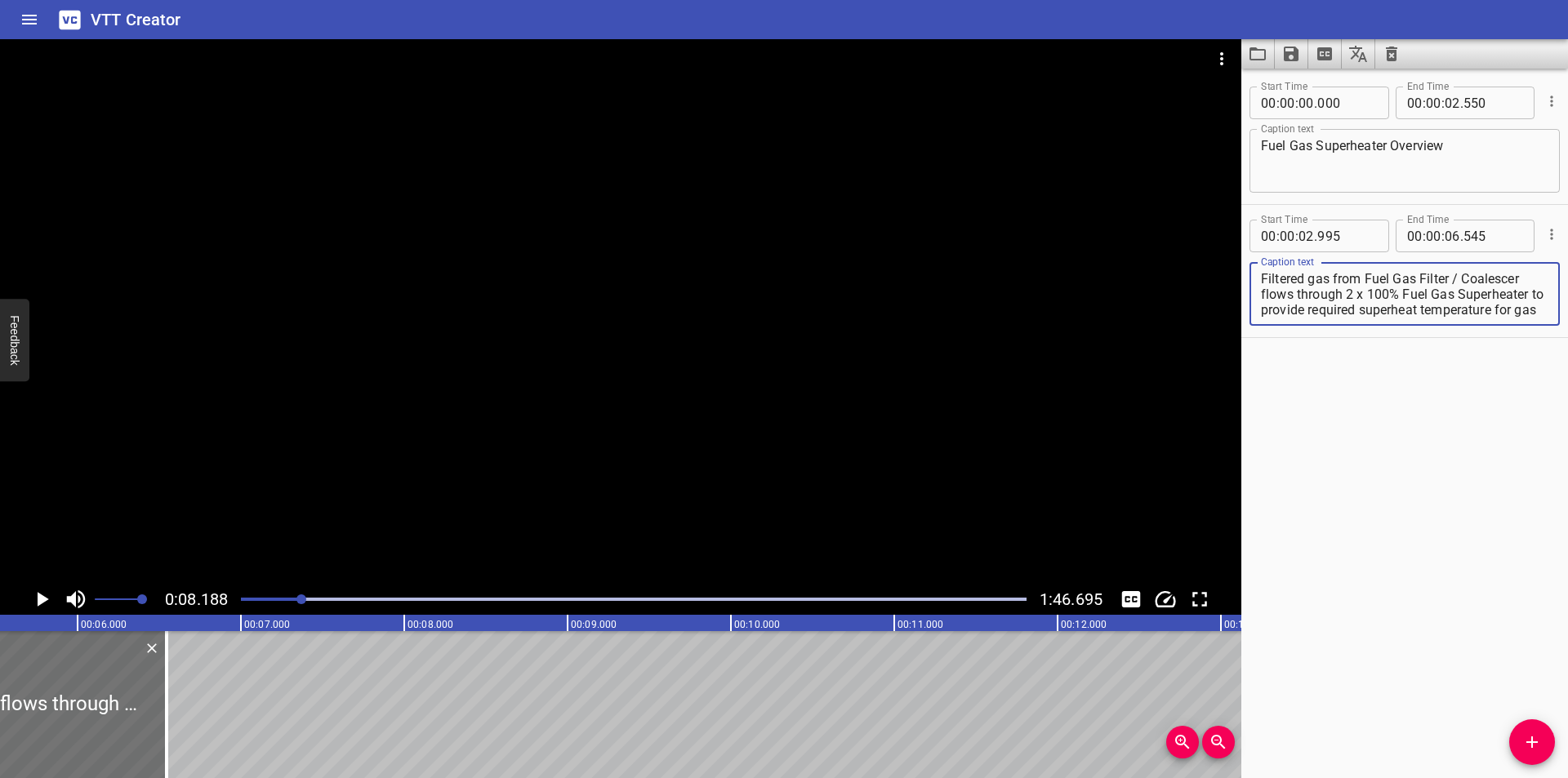
scroll to position [186, 0]
drag, startPoint x: 1261, startPoint y: 293, endPoint x: 1551, endPoint y: 425, distance: 318.6
click at [1556, 425] on div "Start Time 00 : 00 : 00 . 000 Start Time End Time 00 : 00 : 02 . 550 End Time C…" at bounding box center [1404, 423] width 327 height 710
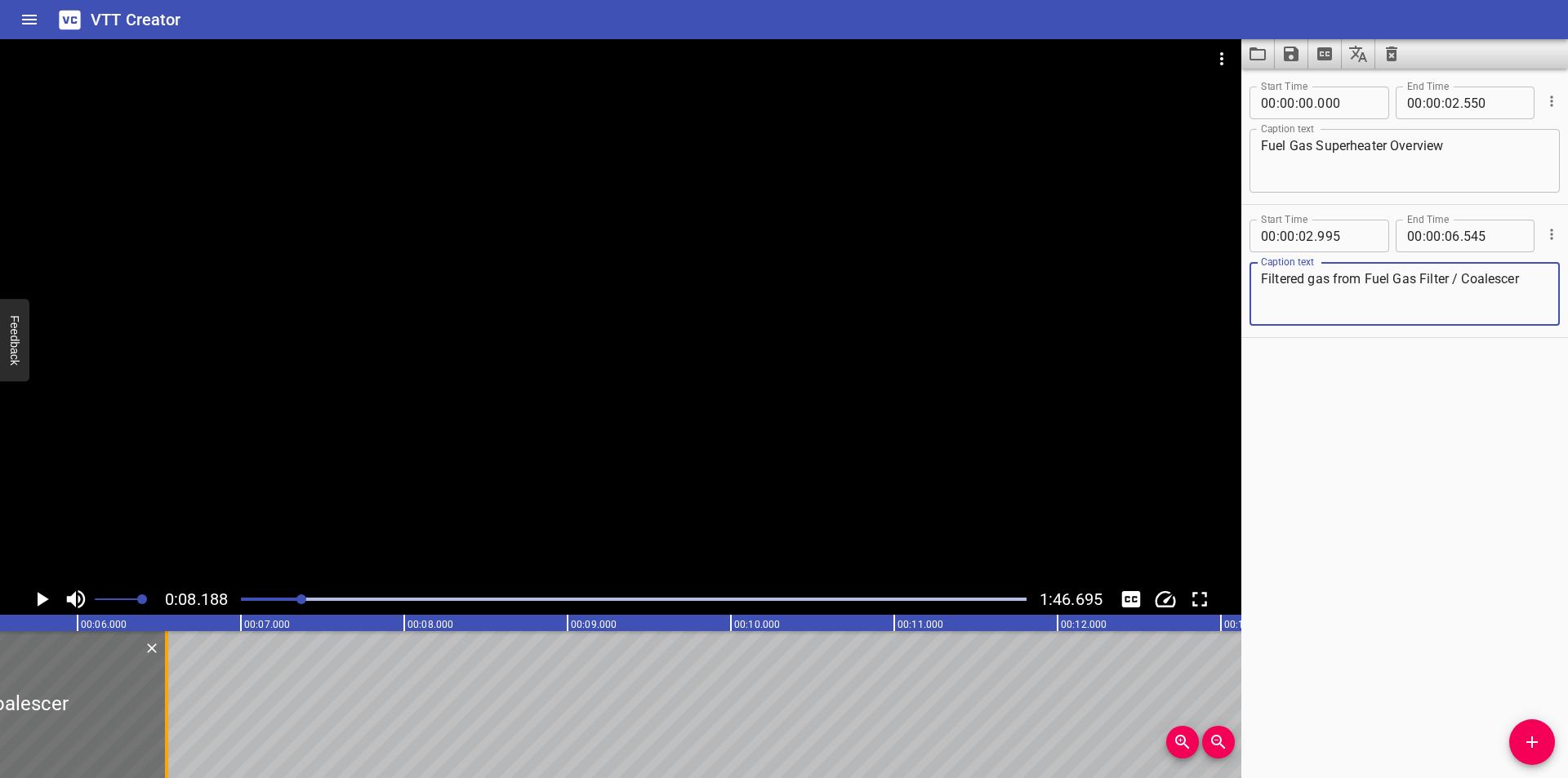
type textarea "Filtered gas from Fuel Gas Filter / Coalescer"
click at [164, 737] on div at bounding box center [165, 704] width 3 height 147
type input "540"
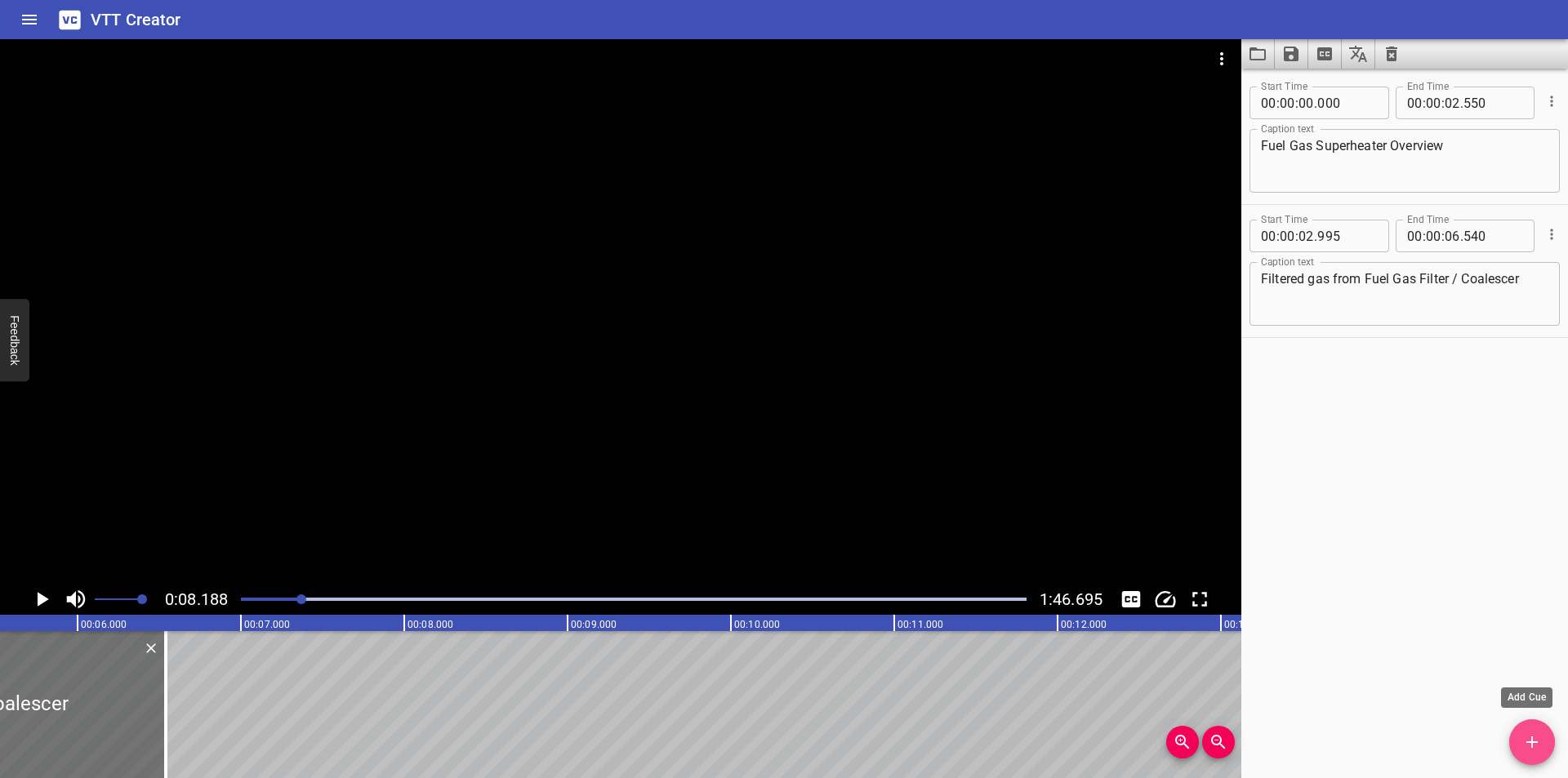
drag, startPoint x: 1540, startPoint y: 745, endPoint x: 978, endPoint y: 739, distance: 562.0
click at [1539, 744] on icon "Add Cue" at bounding box center [1532, 742] width 20 height 19
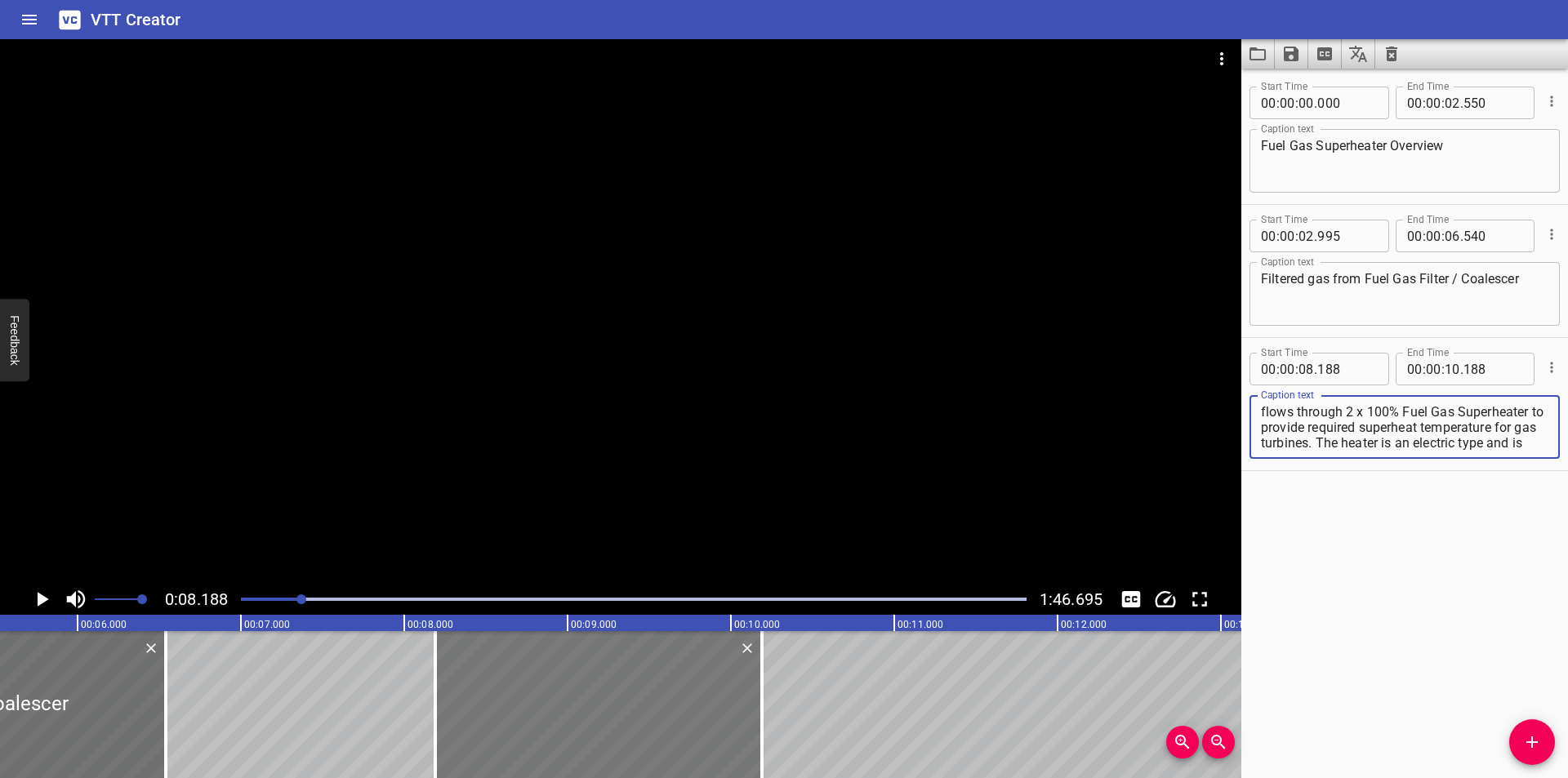
scroll to position [171, 0]
type textarea "flows through 2 x 100% Fuel Gas Superheater to provide required superheat tempe…"
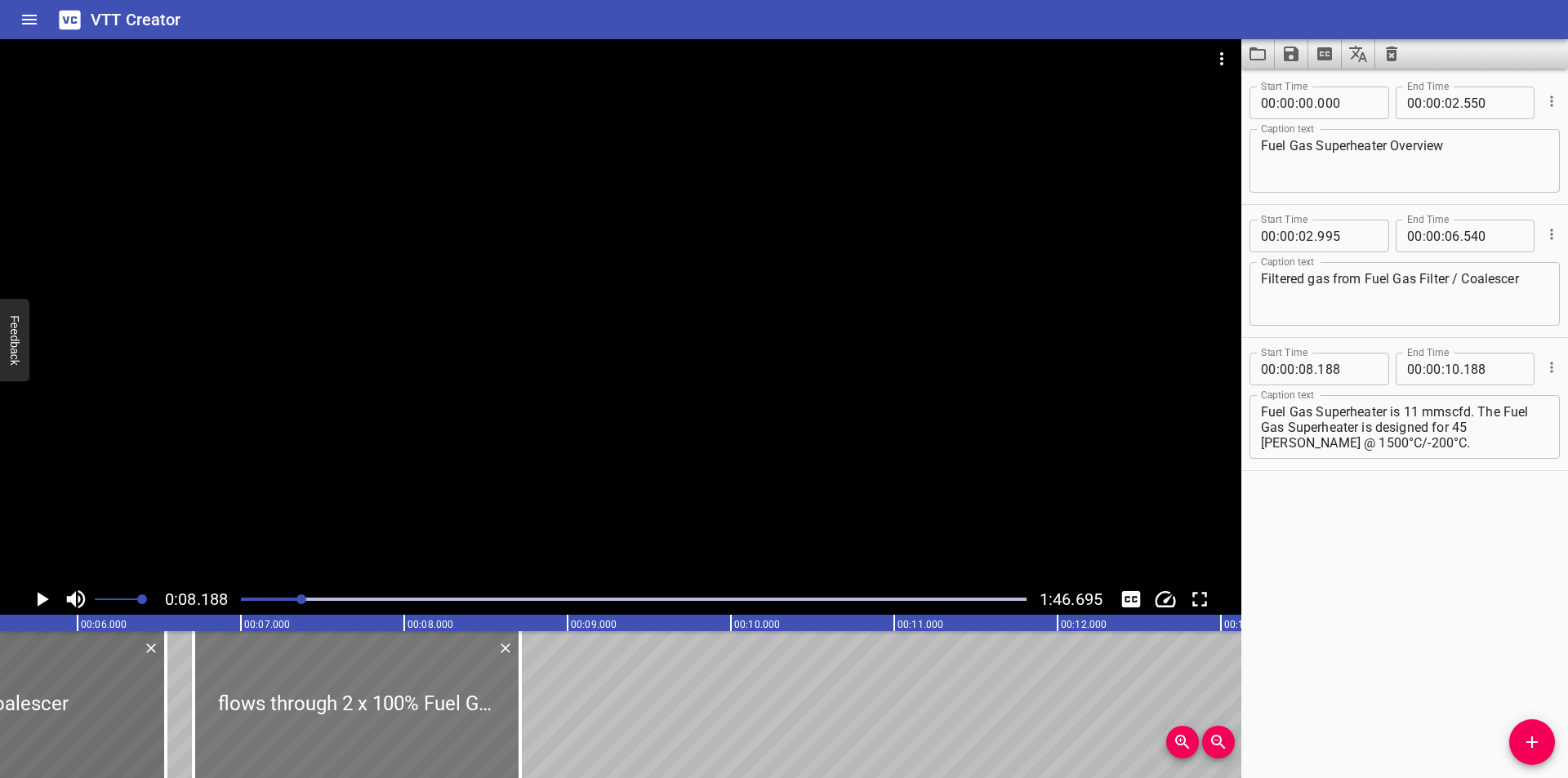
drag, startPoint x: 506, startPoint y: 744, endPoint x: 308, endPoint y: 668, distance: 212.1
click at [264, 739] on div at bounding box center [356, 704] width 327 height 147
type input "06"
type input "708"
type input "08"
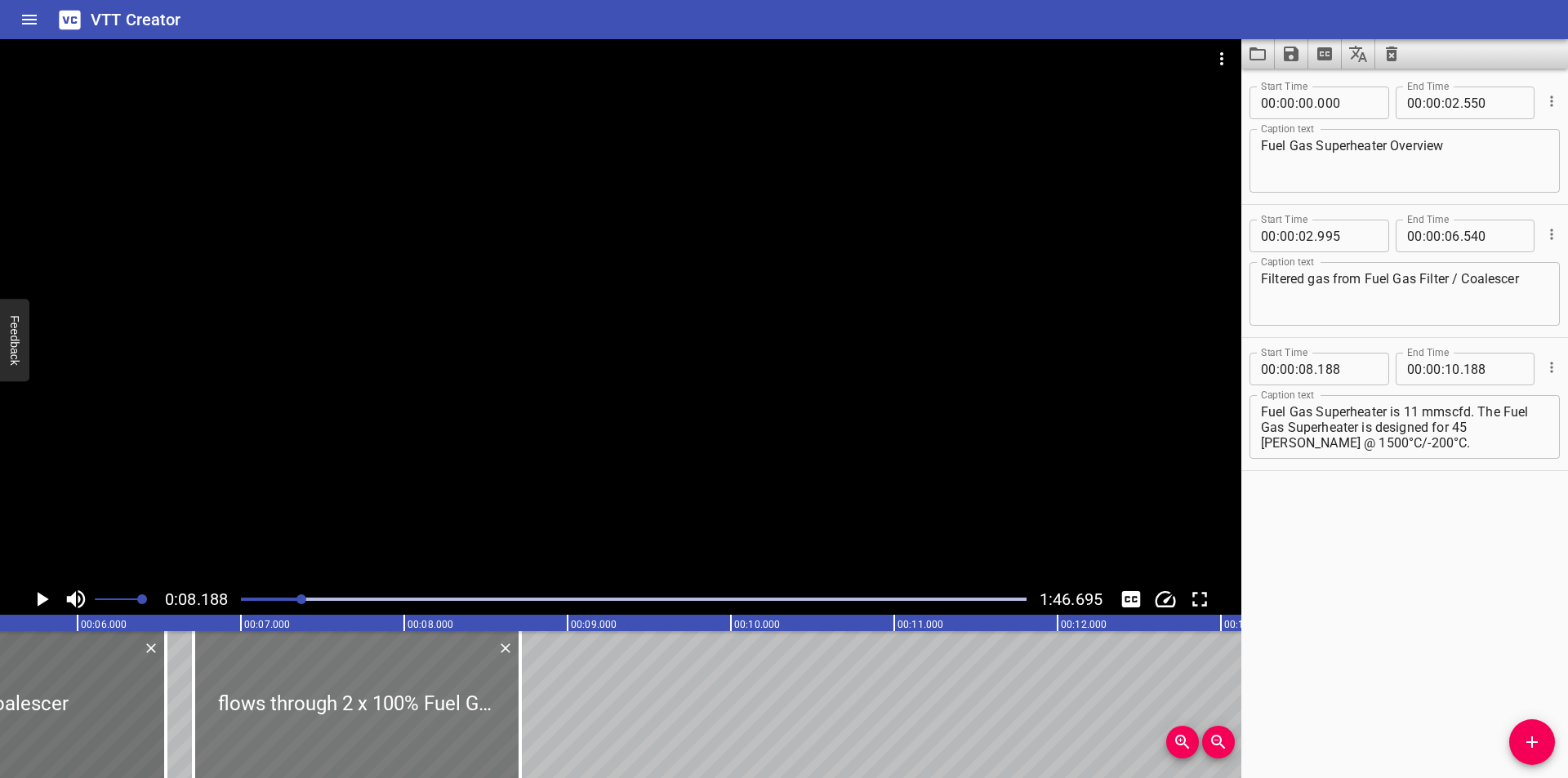
type input "708"
click at [287, 596] on div at bounding box center [634, 599] width 805 height 22
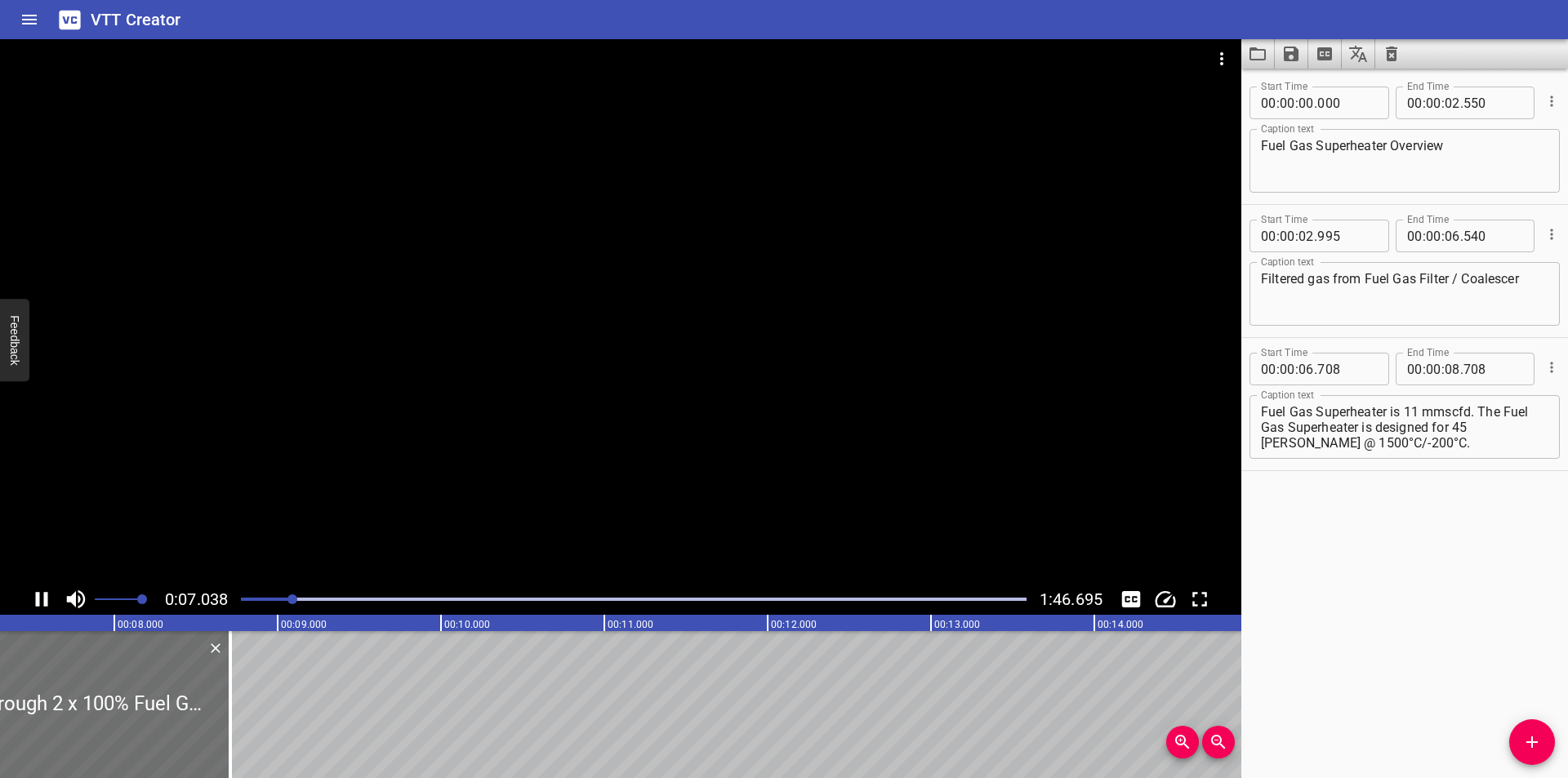
click at [280, 608] on div at bounding box center [634, 599] width 805 height 22
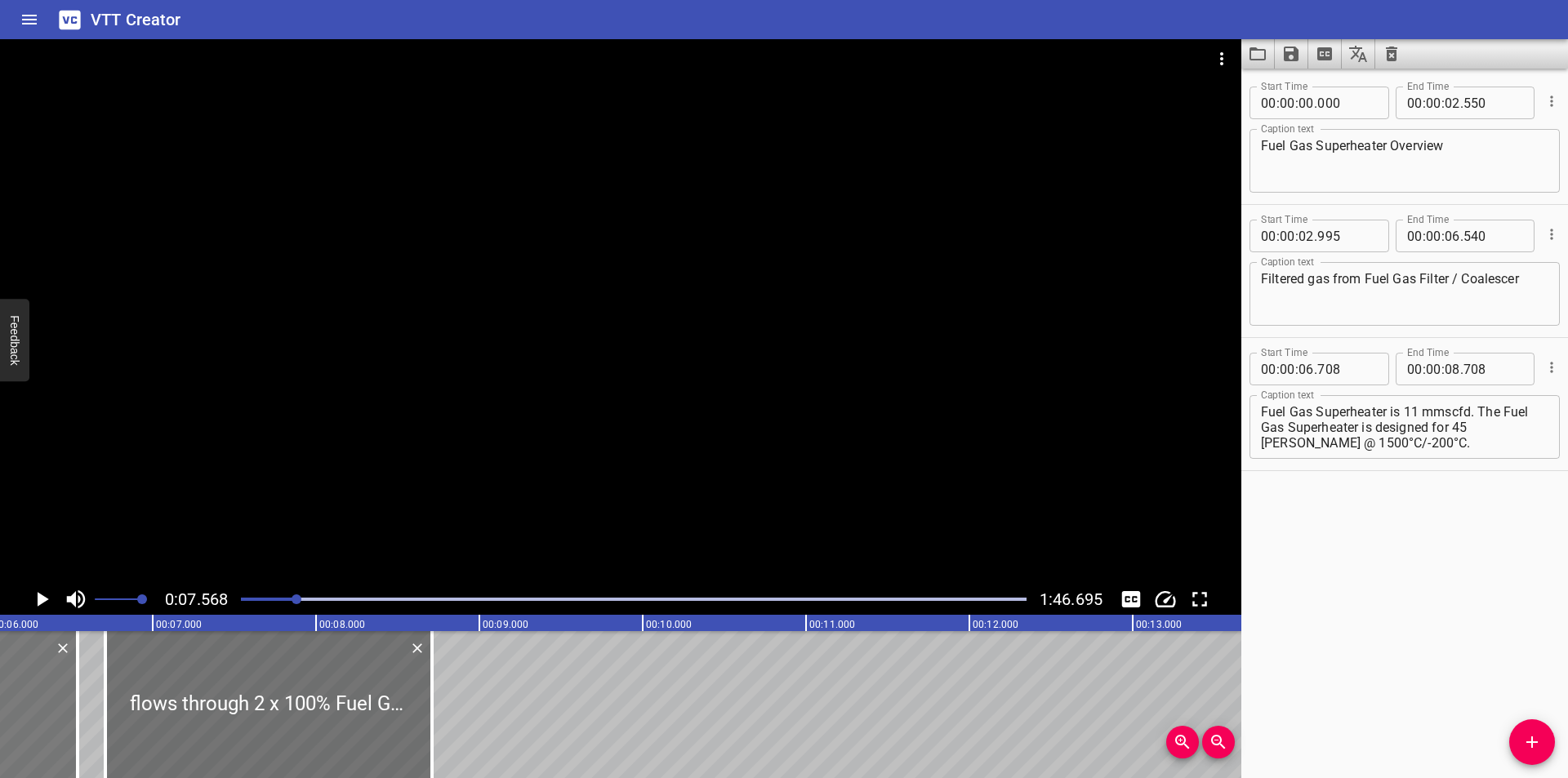
scroll to position [0, 855]
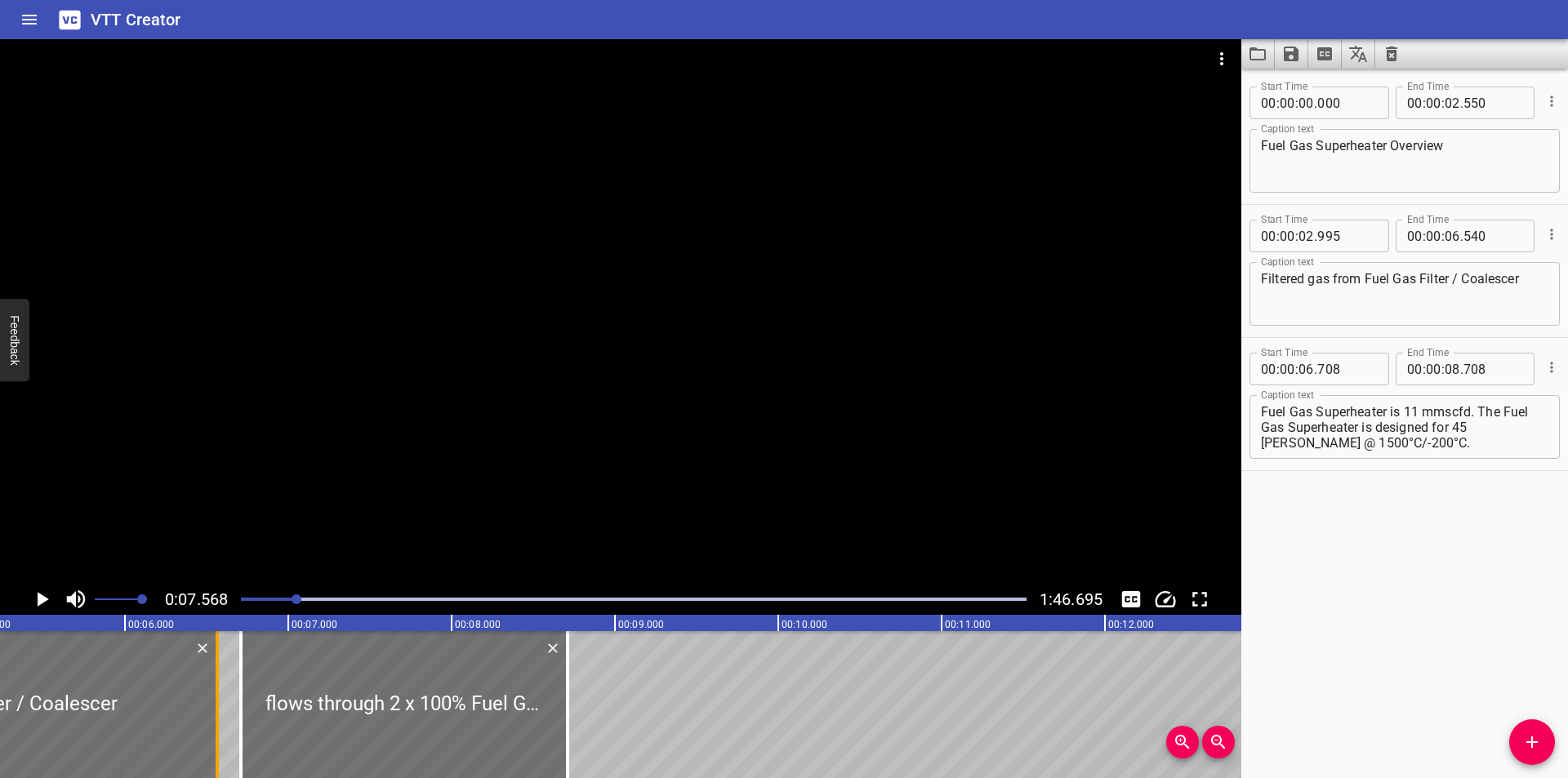
click at [217, 707] on div at bounding box center [216, 704] width 3 height 147
type input "570"
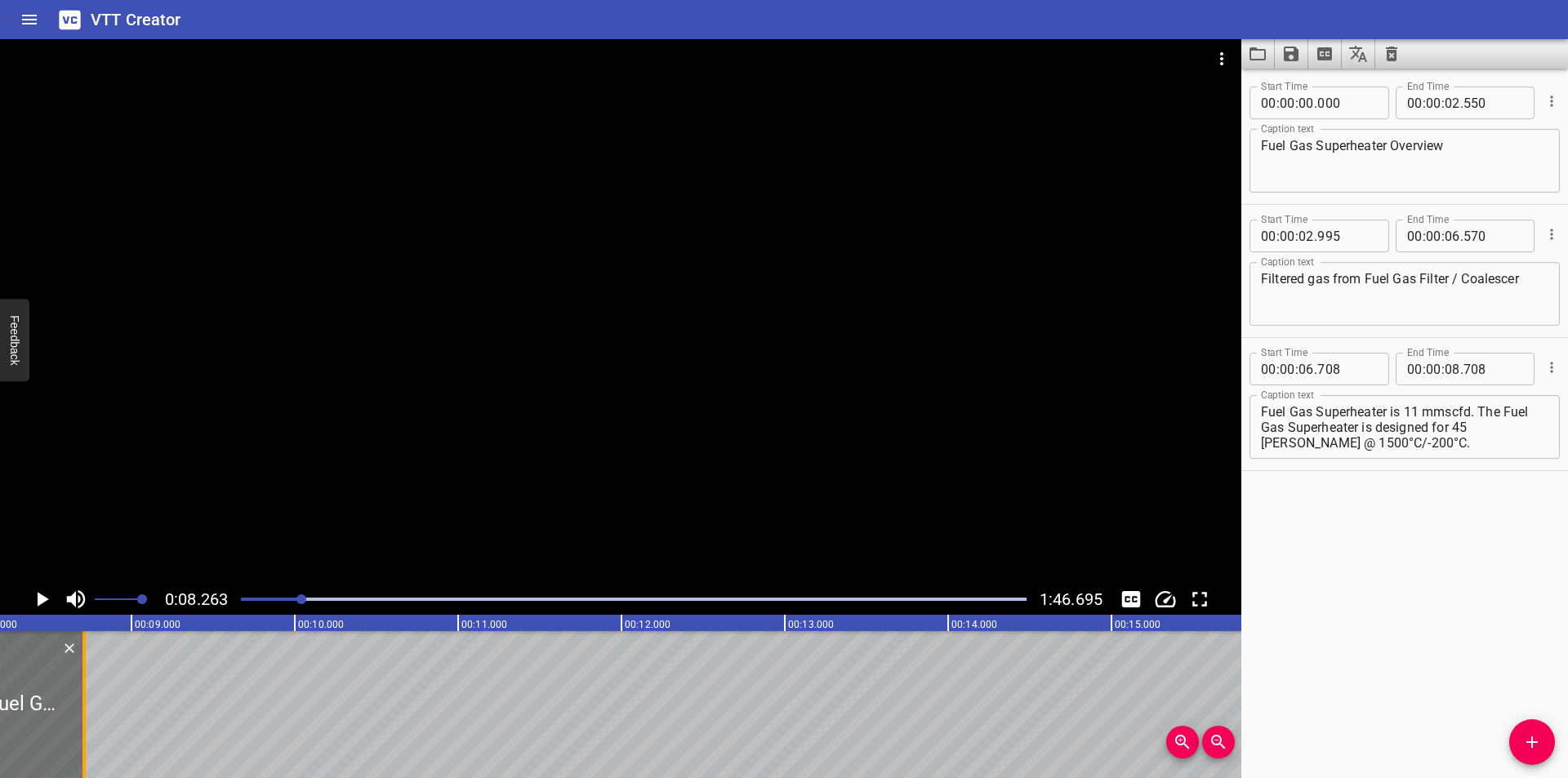
scroll to position [0, 1350]
drag, startPoint x: 69, startPoint y: 731, endPoint x: 537, endPoint y: 717, distance: 468.2
click at [82, 731] on div at bounding box center [73, 704] width 17 height 147
type input "11"
type input "573"
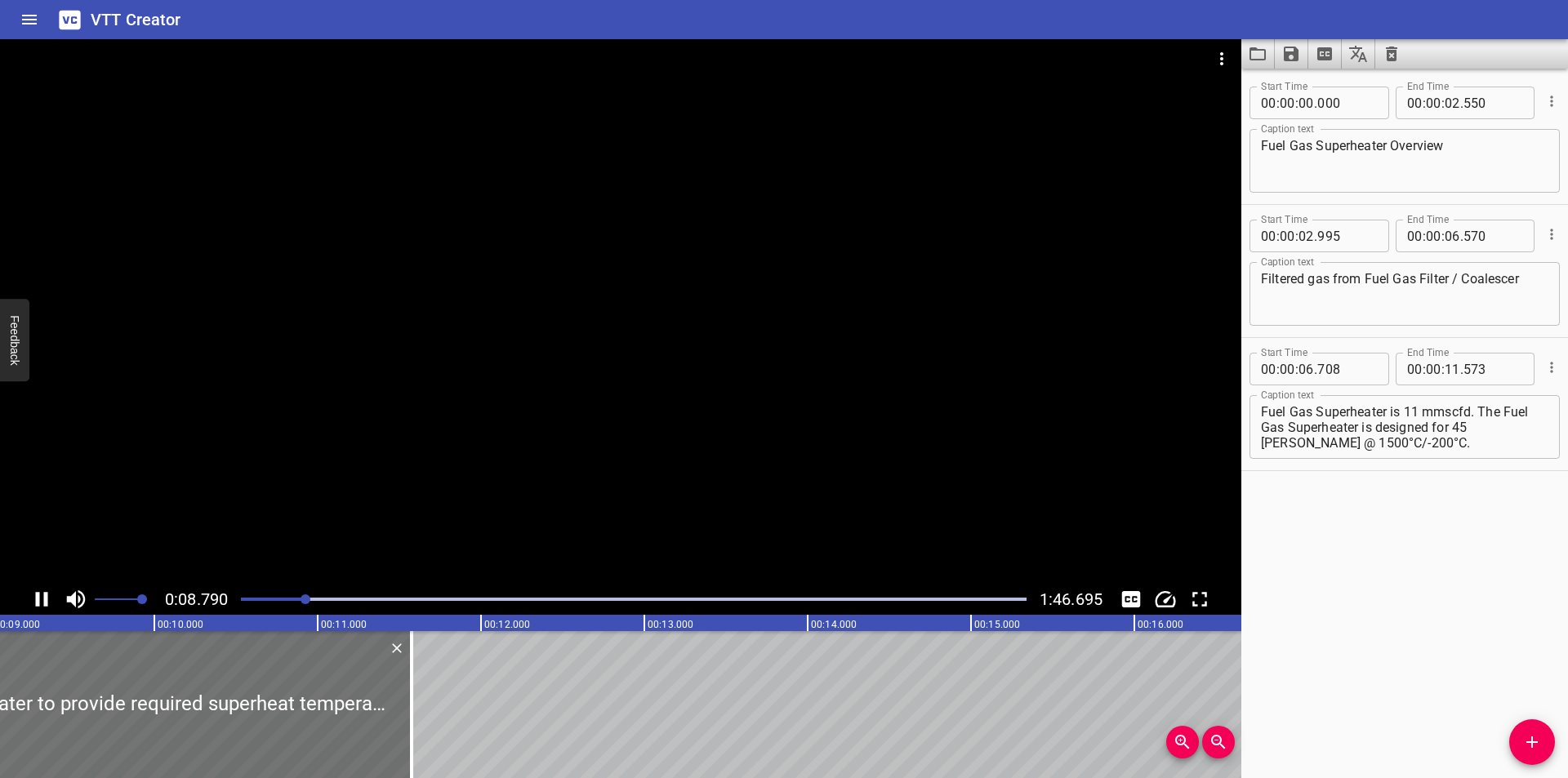
click at [287, 595] on div at bounding box center [634, 599] width 805 height 22
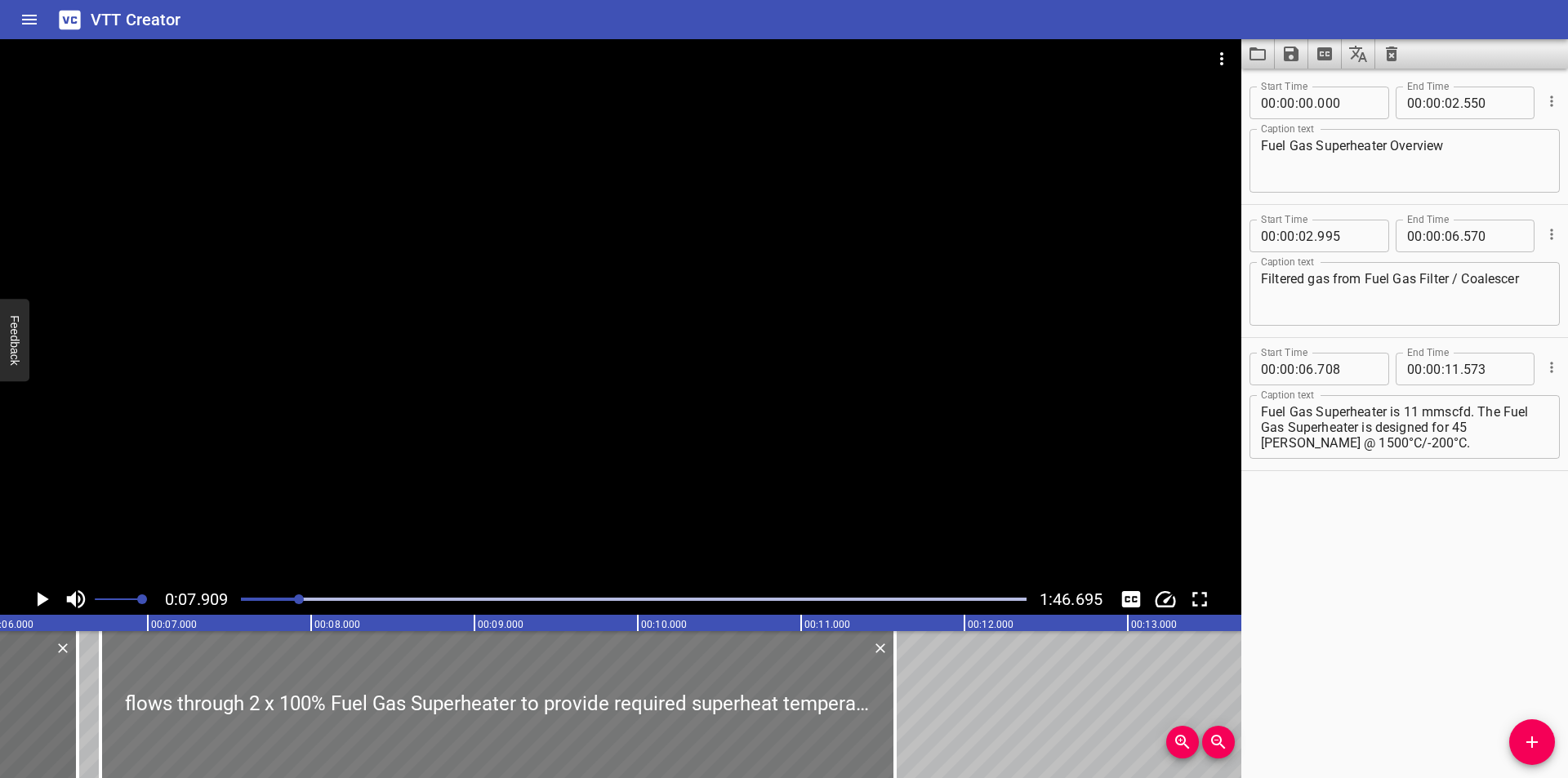
scroll to position [0, 965]
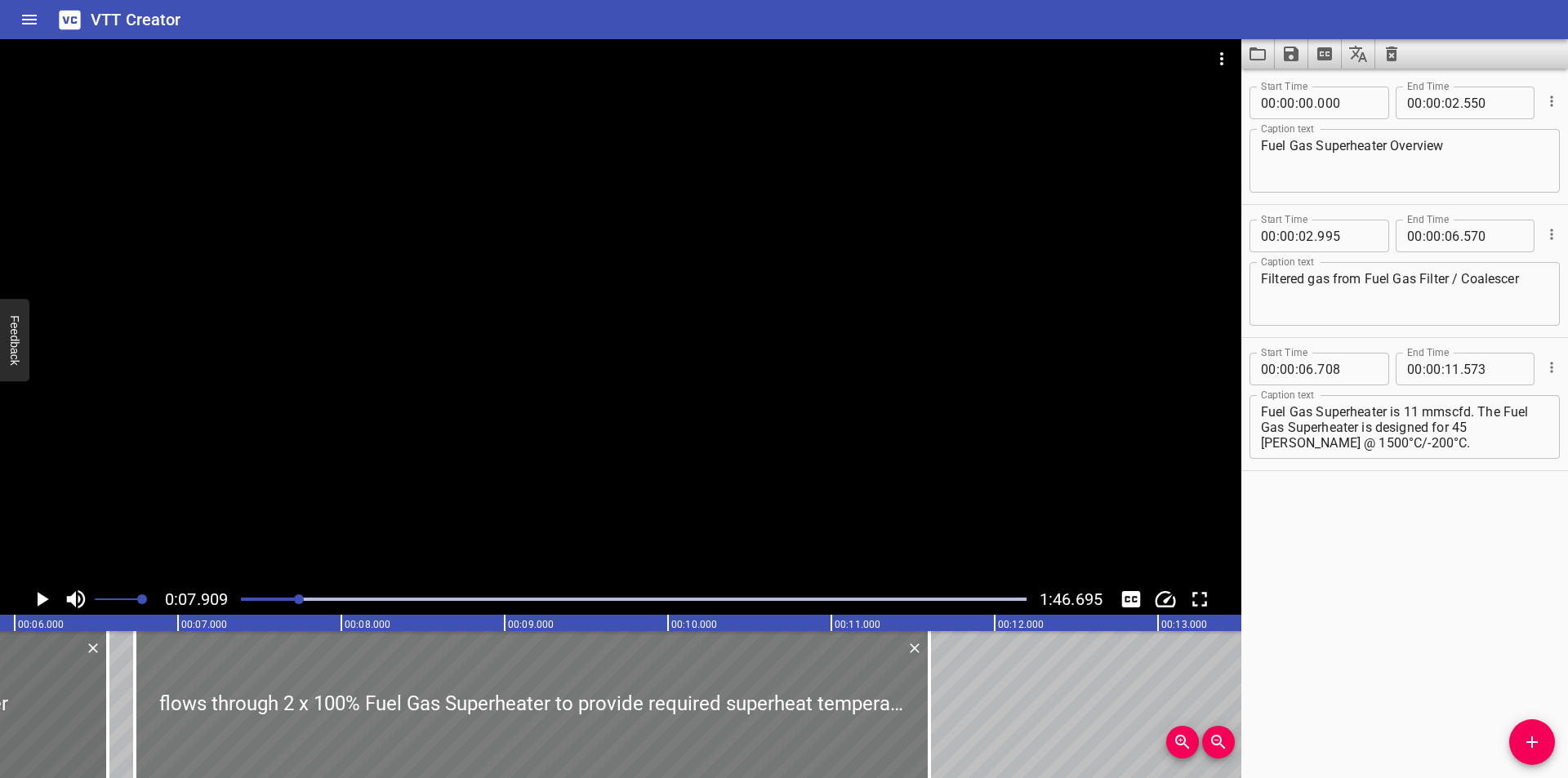
click at [496, 686] on div at bounding box center [531, 704] width 795 height 147
type input "733"
type input "598"
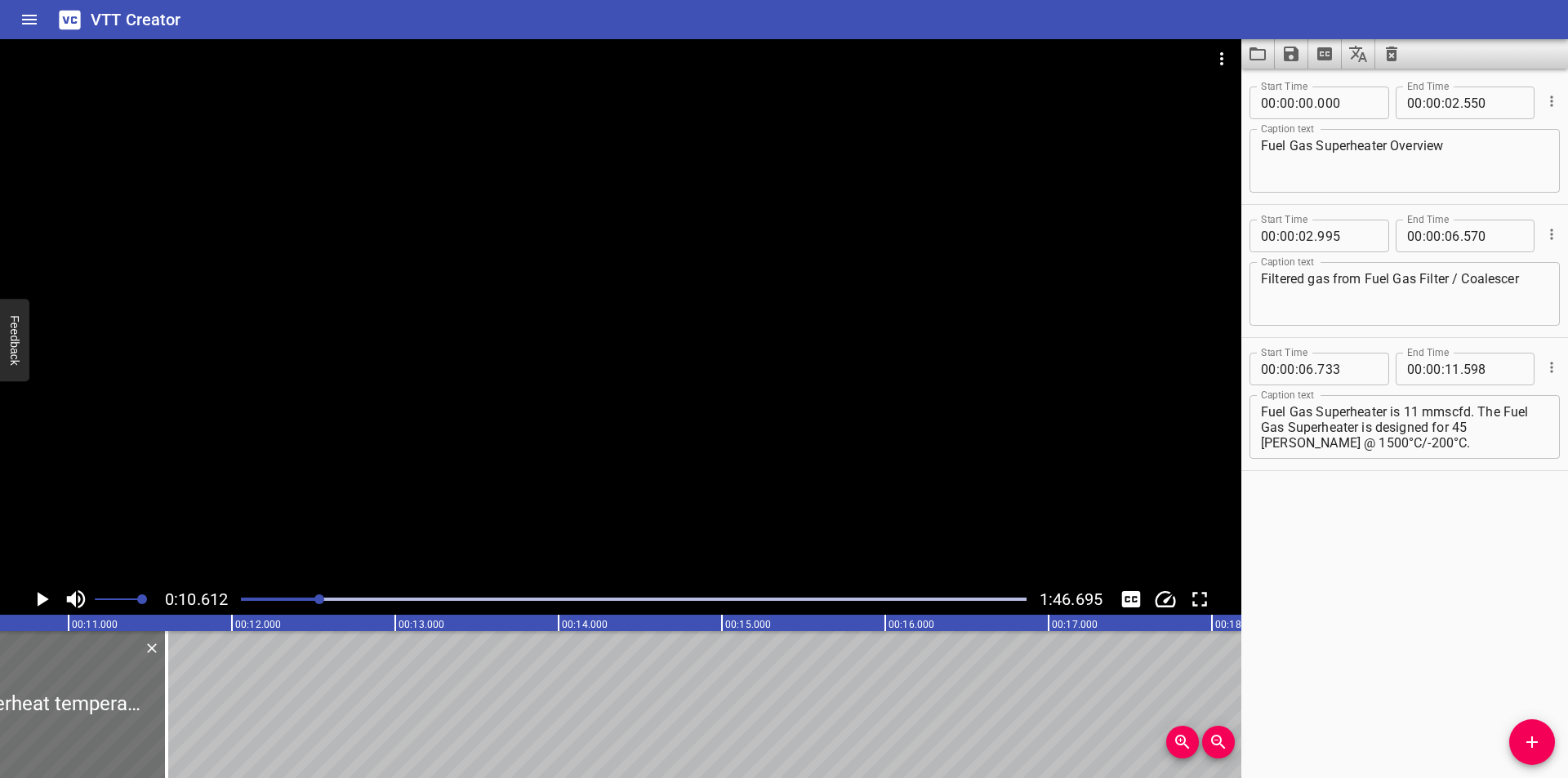
scroll to position [0, 1733]
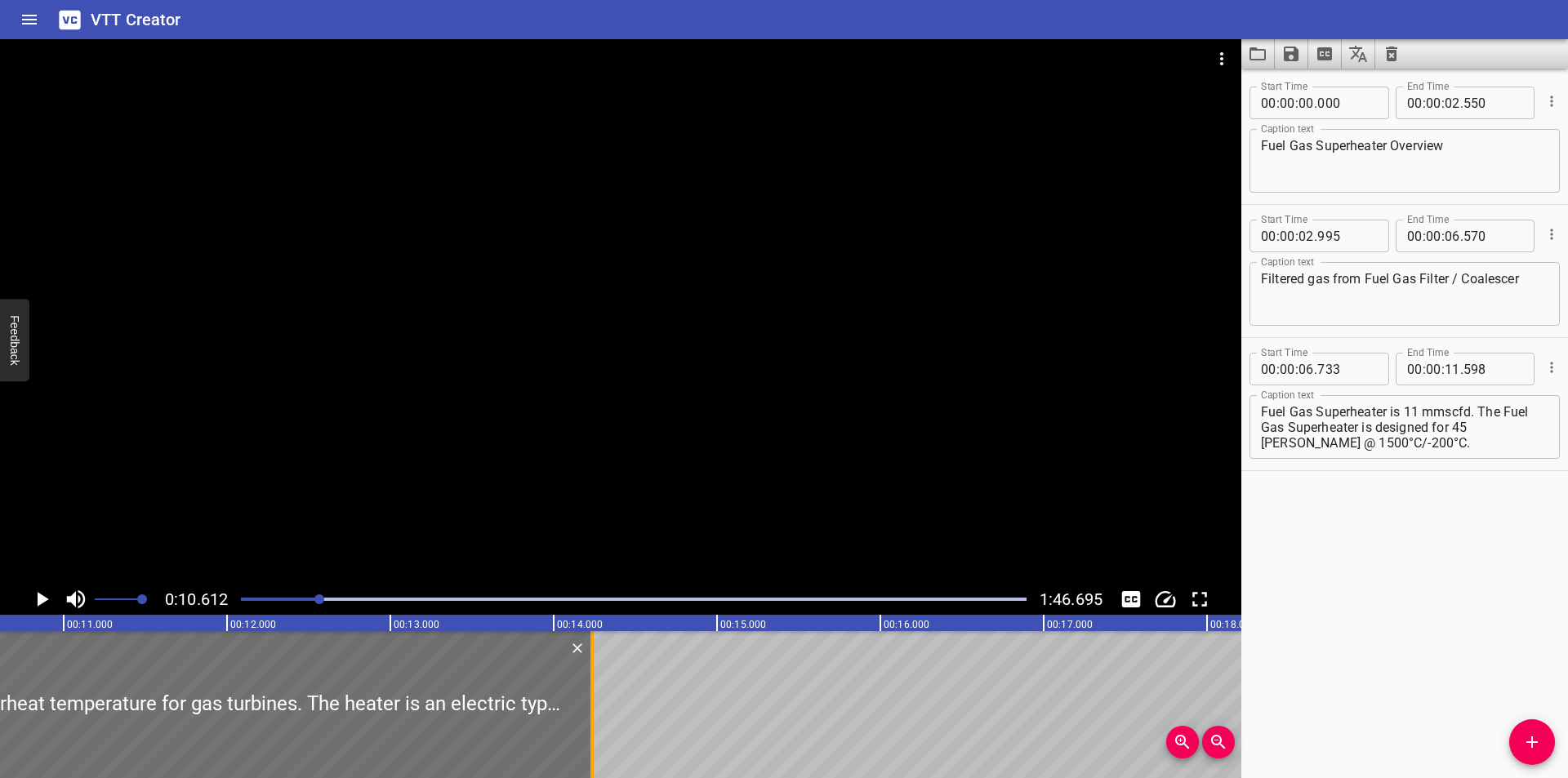
drag, startPoint x: 167, startPoint y: 725, endPoint x: 598, endPoint y: 725, distance: 431.0
click at [598, 725] on div at bounding box center [592, 704] width 17 height 147
type input "14"
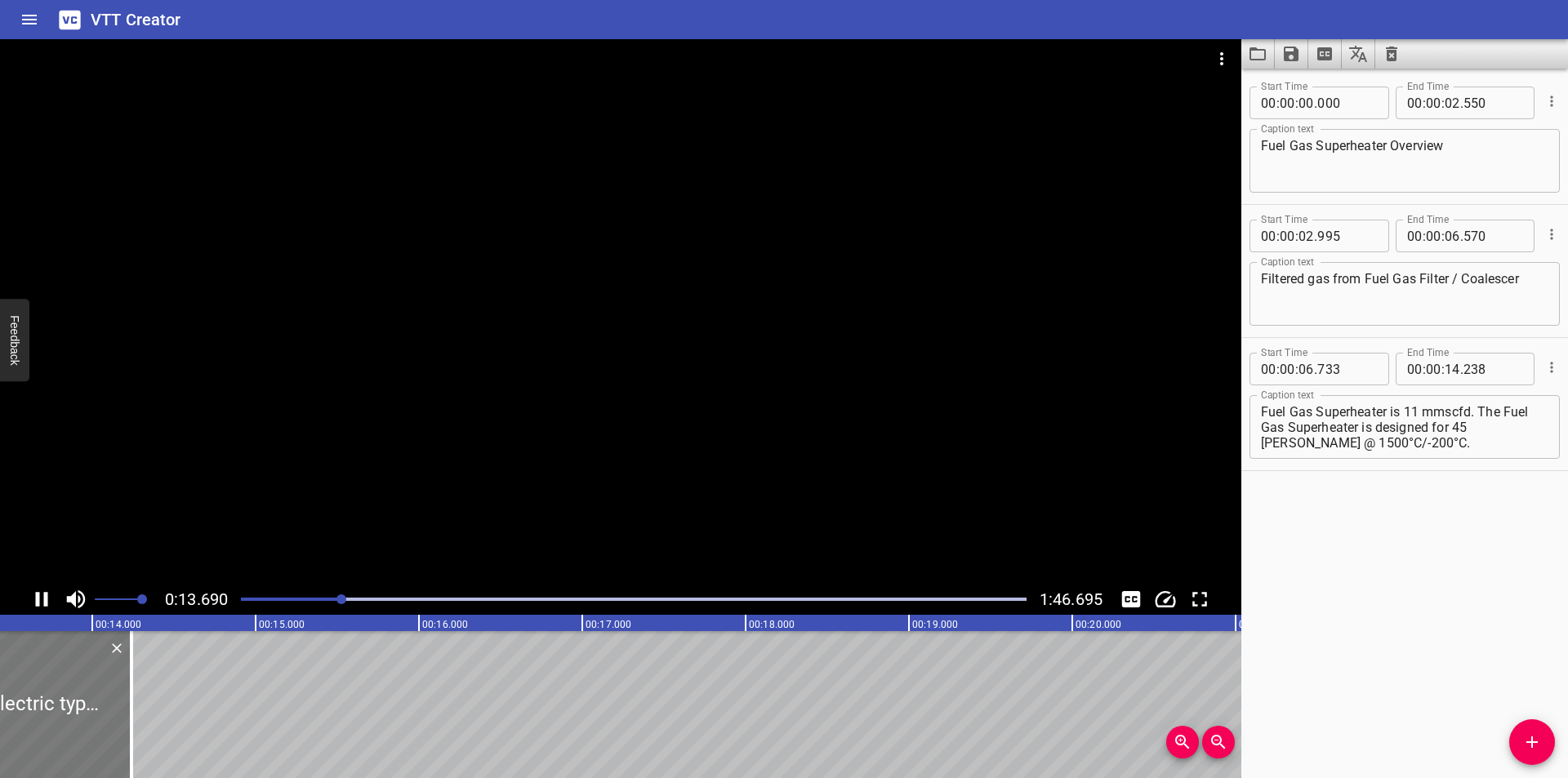
scroll to position [0, 2240]
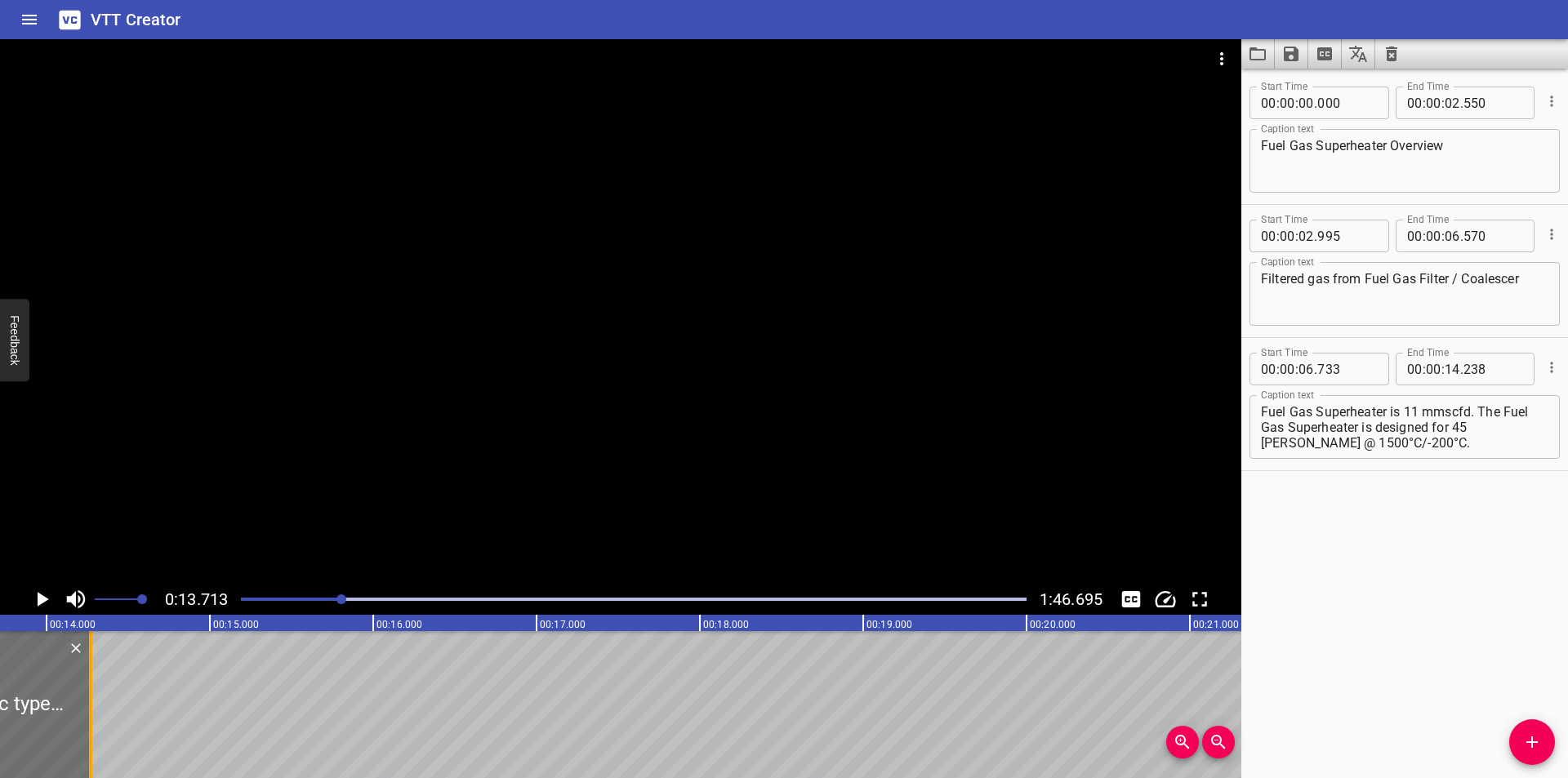
click at [93, 744] on div at bounding box center [91, 704] width 17 height 147
type input "268"
click at [316, 596] on div at bounding box center [634, 599] width 805 height 22
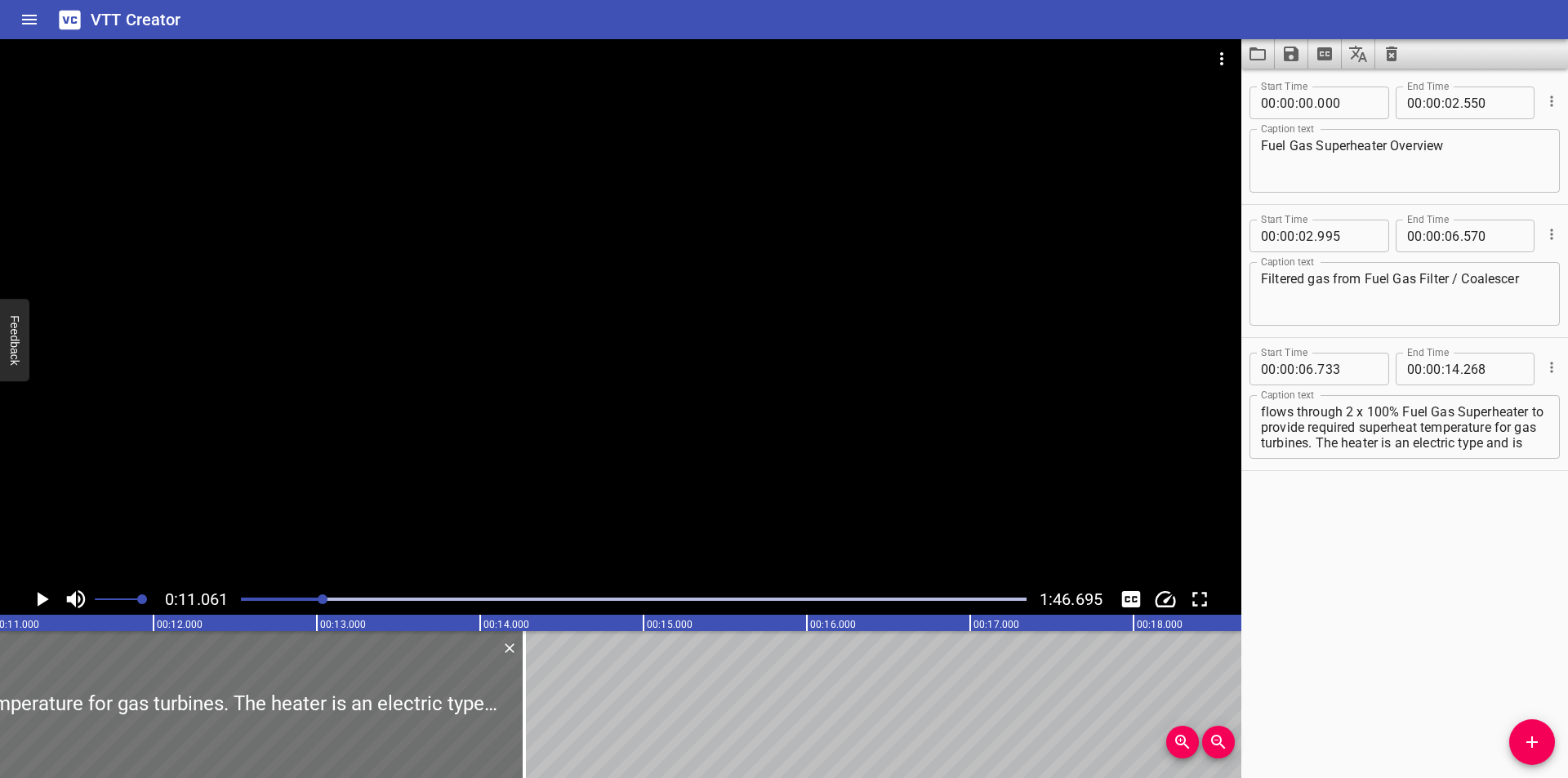
click at [321, 598] on div at bounding box center [323, 600] width 10 height 10
click at [306, 605] on div at bounding box center [634, 599] width 805 height 22
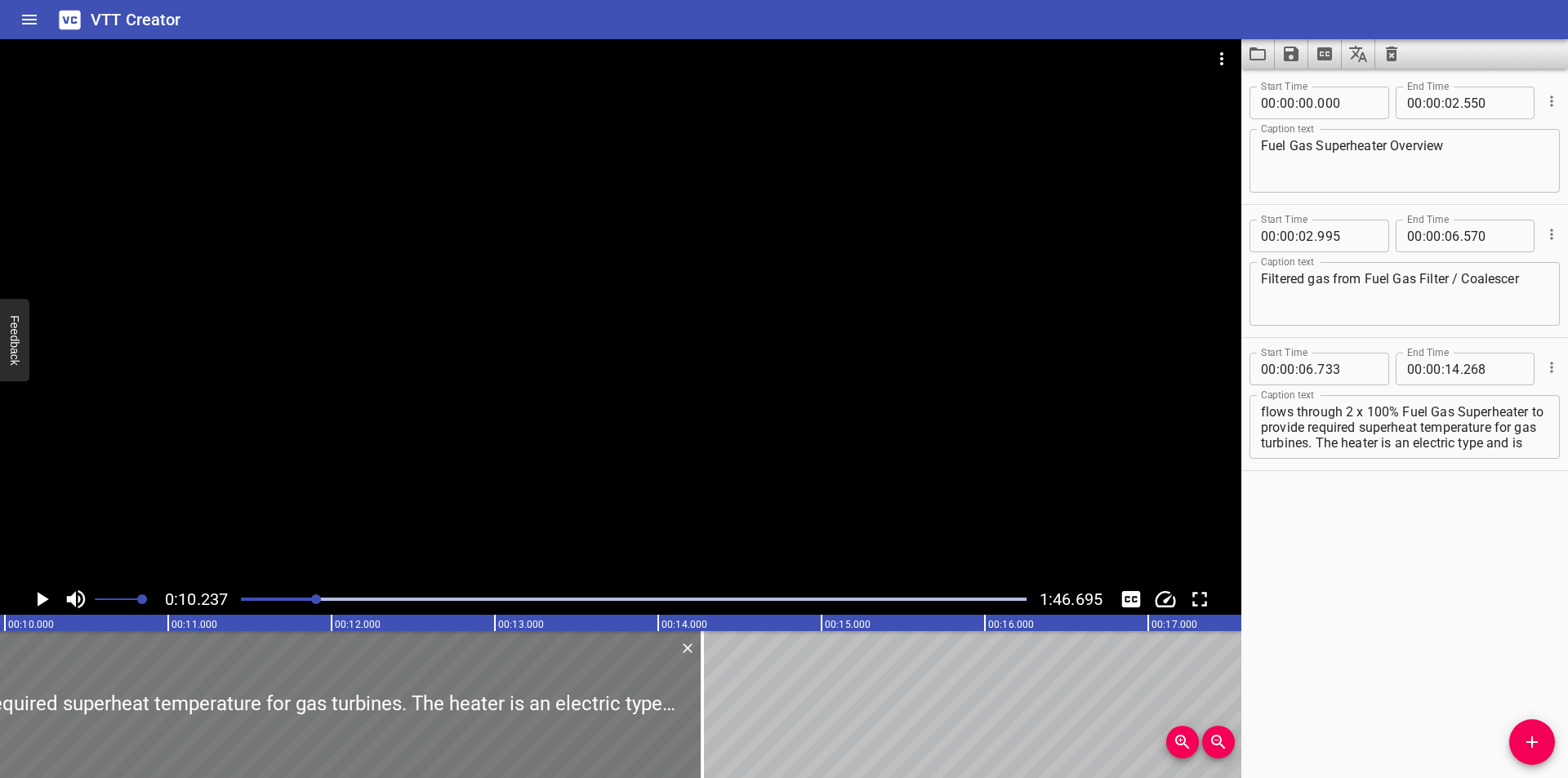
scroll to position [0, 1671]
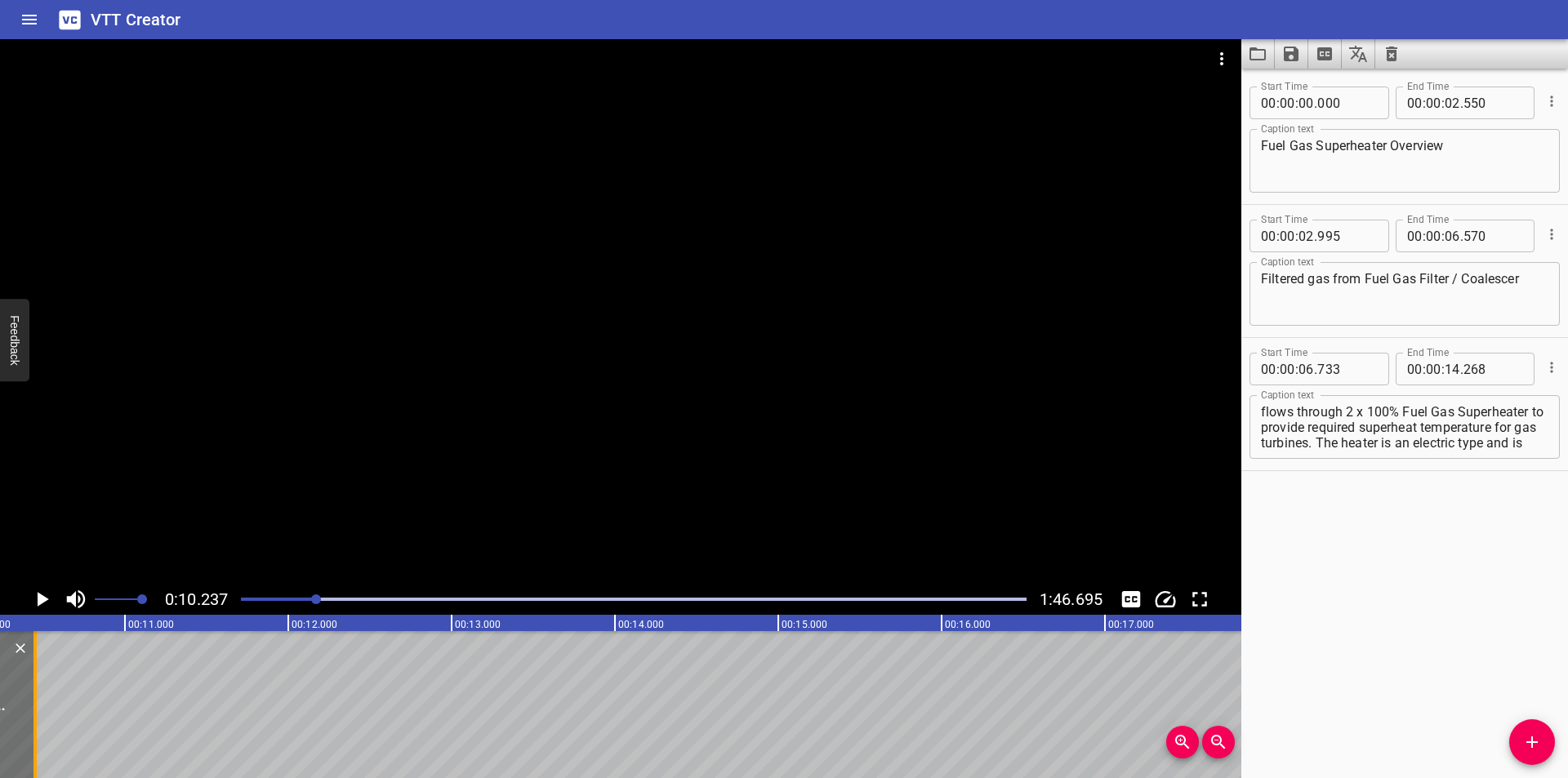
drag, startPoint x: 661, startPoint y: 730, endPoint x: 33, endPoint y: 730, distance: 628.0
click at [33, 730] on div at bounding box center [35, 704] width 17 height 147
type input "10"
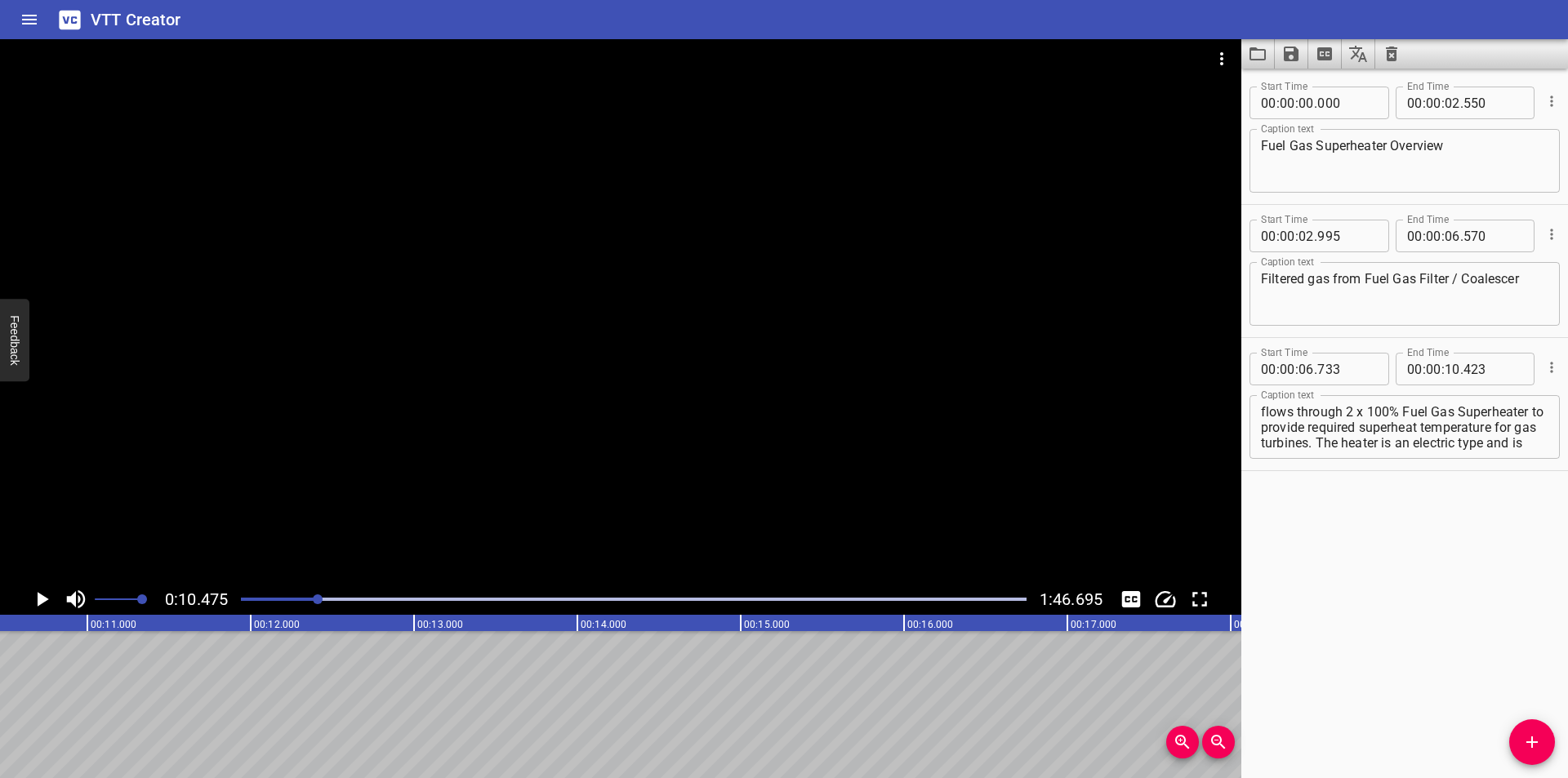
scroll to position [0, 1711]
click at [293, 596] on div at bounding box center [634, 599] width 805 height 22
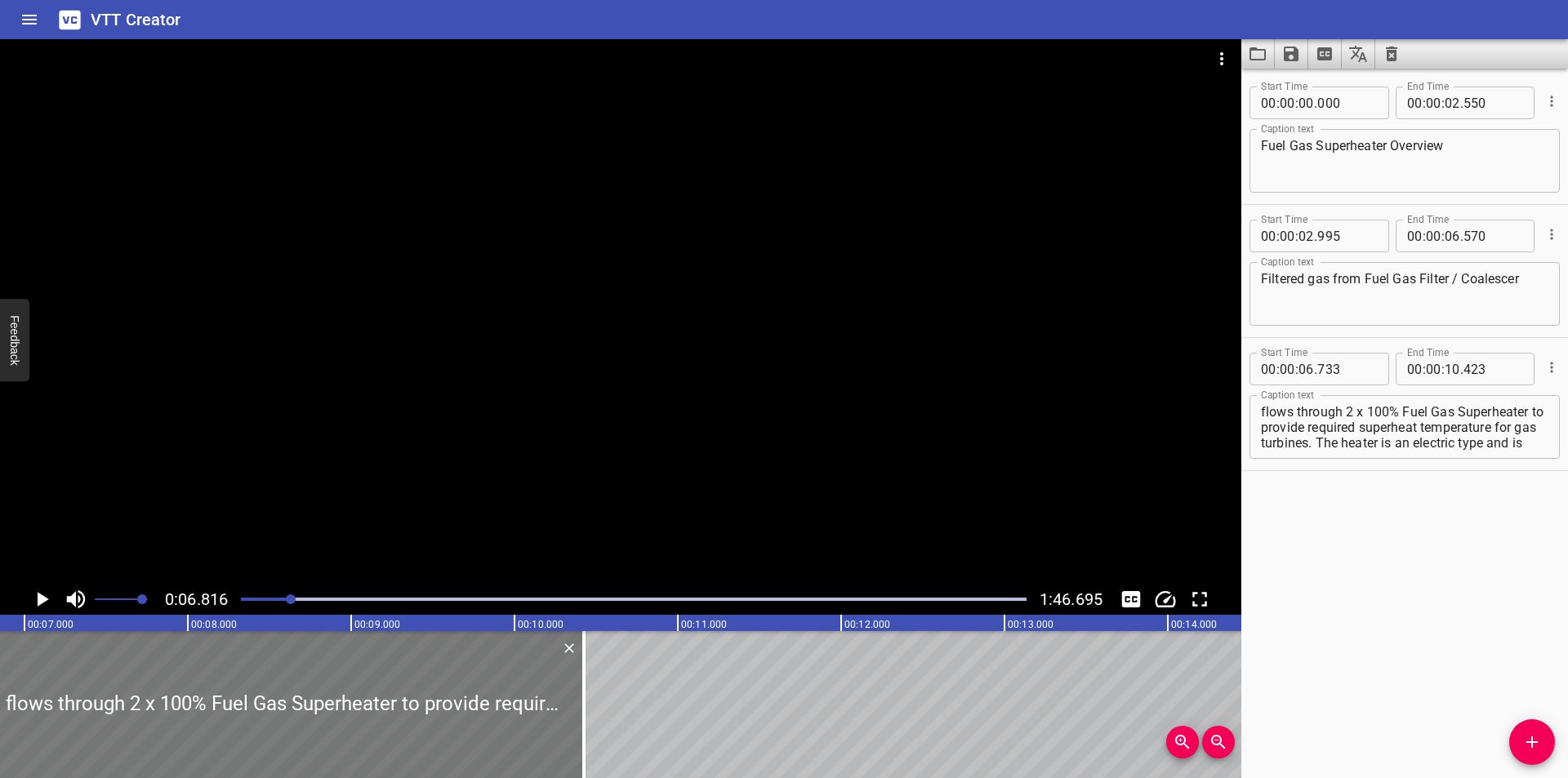
scroll to position [0, 1114]
drag, startPoint x: 596, startPoint y: 727, endPoint x: 568, endPoint y: 726, distance: 28.0
click at [568, 726] on div at bounding box center [561, 704] width 17 height 147
type input "248"
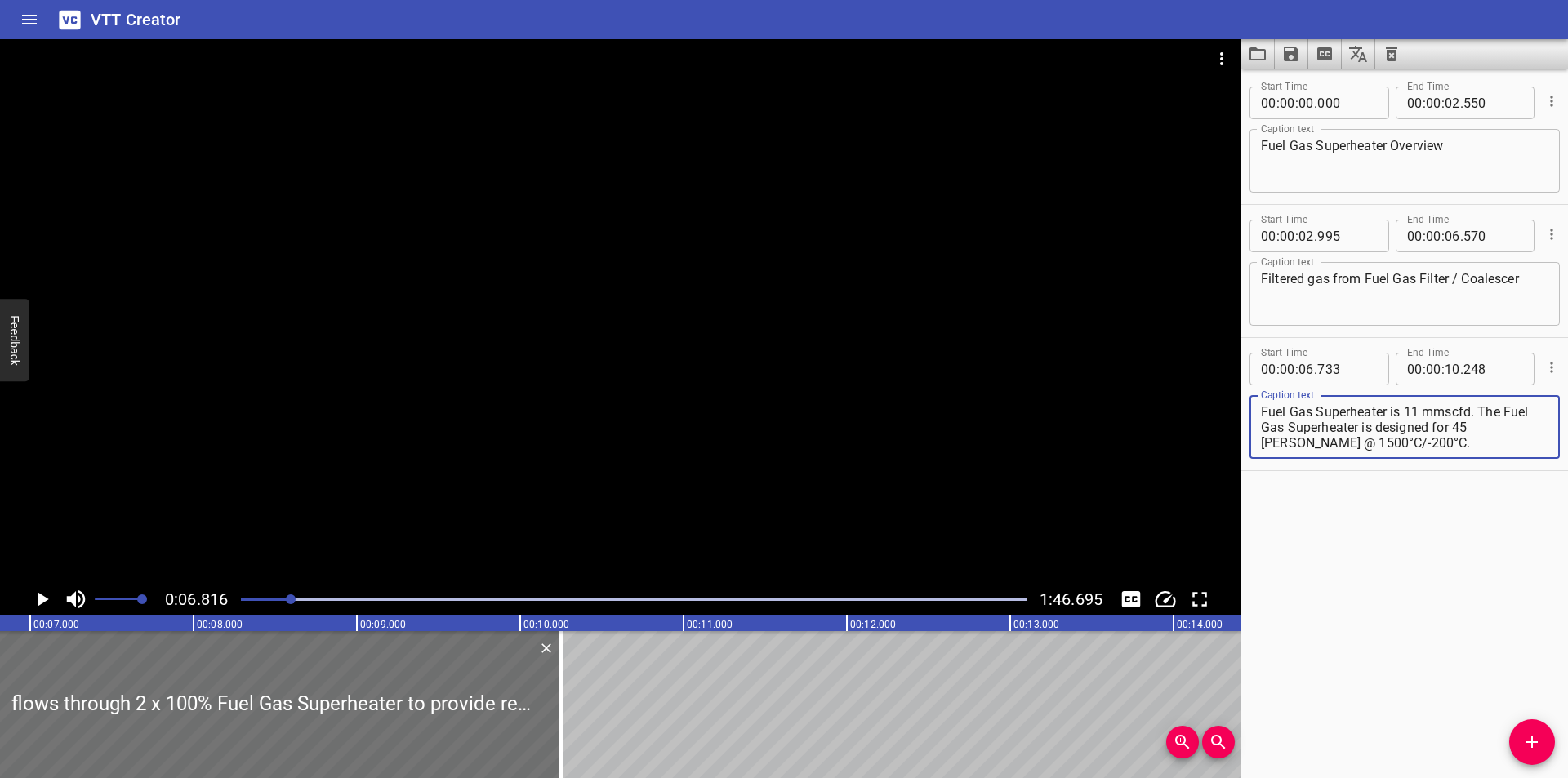
drag, startPoint x: 1336, startPoint y: 425, endPoint x: 1566, endPoint y: 560, distance: 266.7
click at [1567, 559] on div "Start Time 00 : 00 : 00 . 000 Start Time End Time 00 : 00 : 02 . 550 End Time C…" at bounding box center [1404, 423] width 327 height 710
type textarea "flows through 2 x 100% Fuel Gas Superheater"
click at [1536, 739] on icon "Add Cue" at bounding box center [1532, 742] width 20 height 19
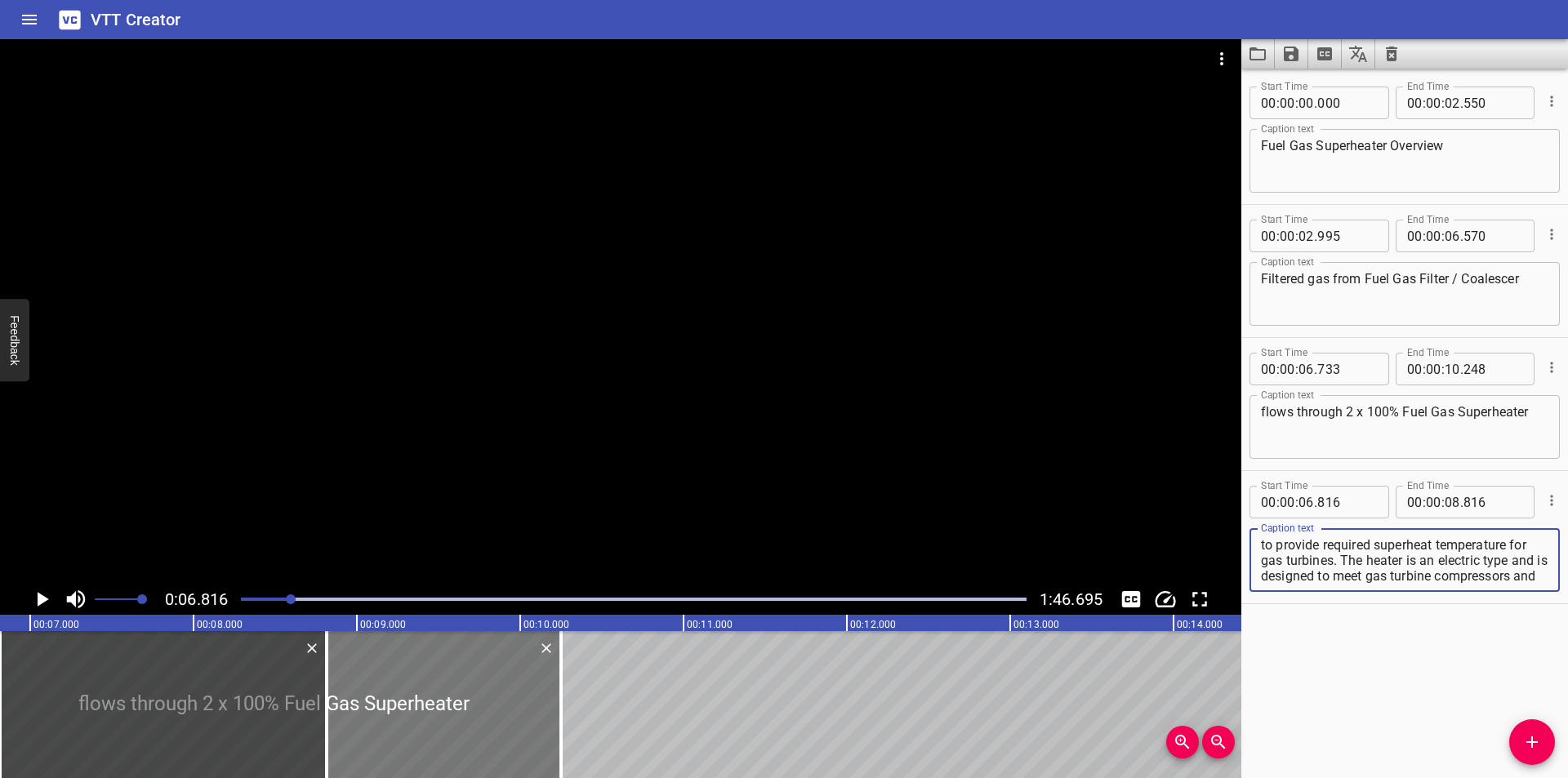
scroll to position [155, 0]
type textarea "to provide required superheat temperature for gas turbines. The heater is an el…"
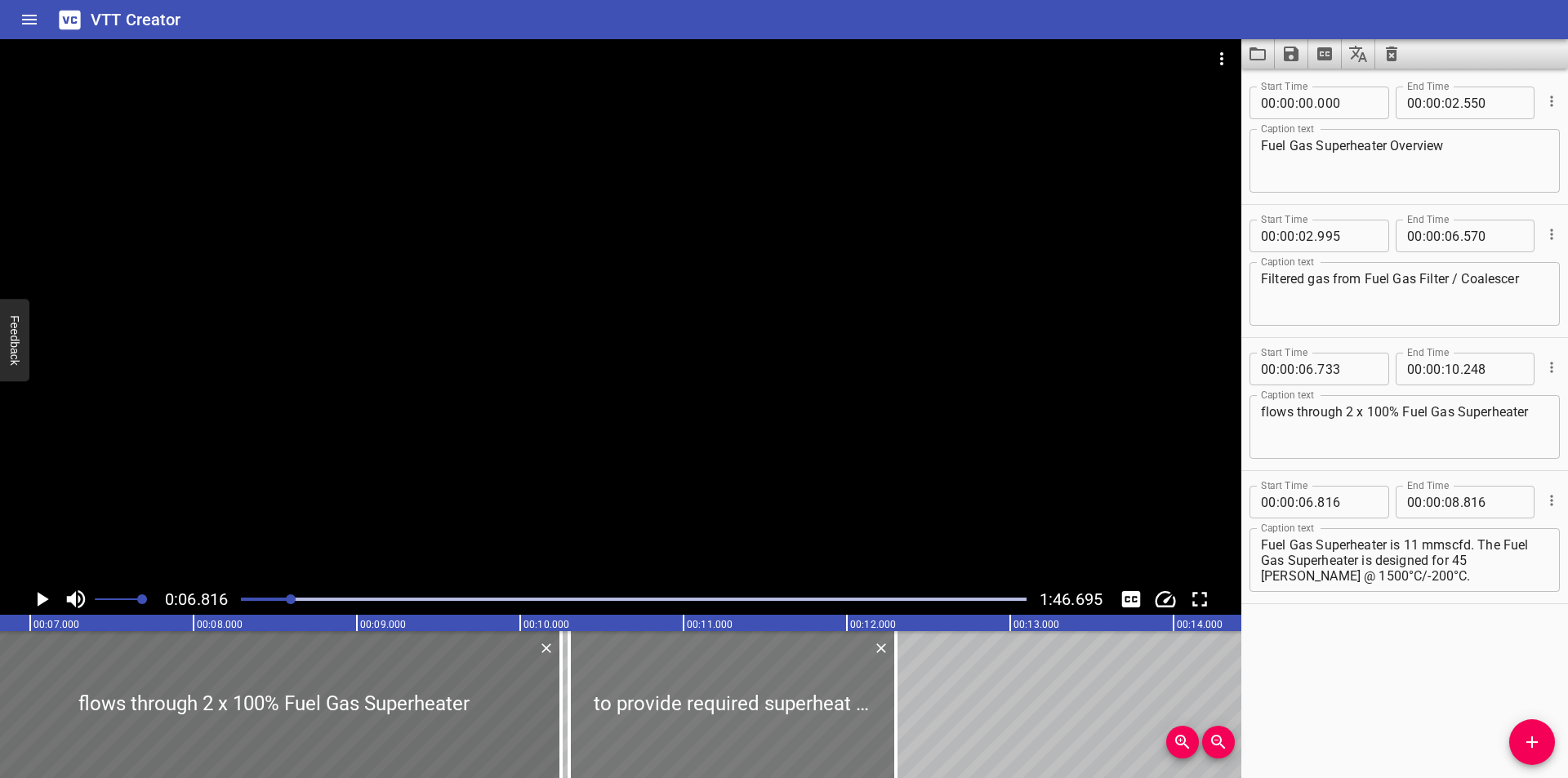
drag, startPoint x: 241, startPoint y: 696, endPoint x: 784, endPoint y: 714, distance: 543.3
click at [784, 714] on div at bounding box center [732, 704] width 327 height 147
type input "10"
type input "301"
type input "12"
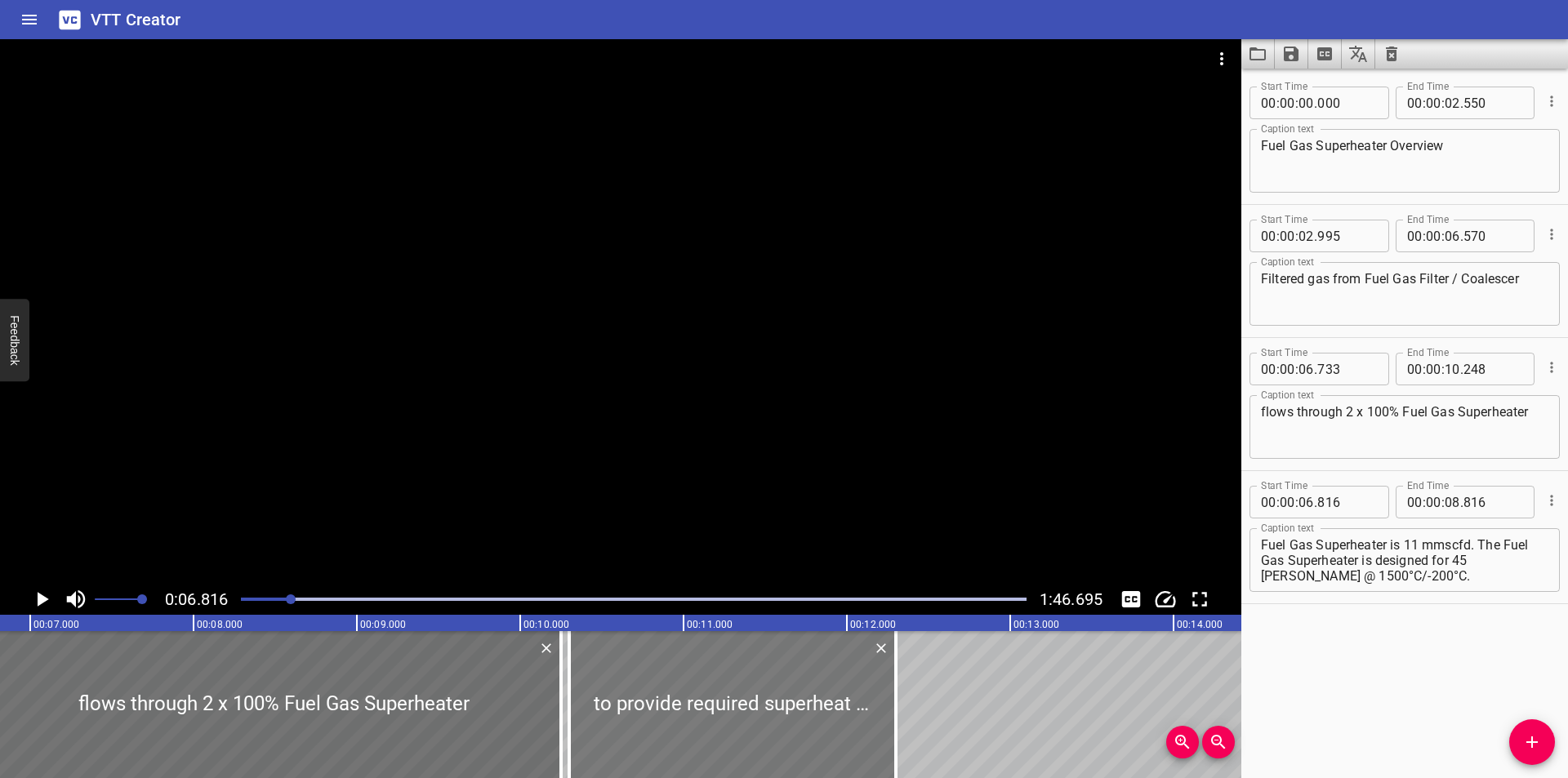
type input "301"
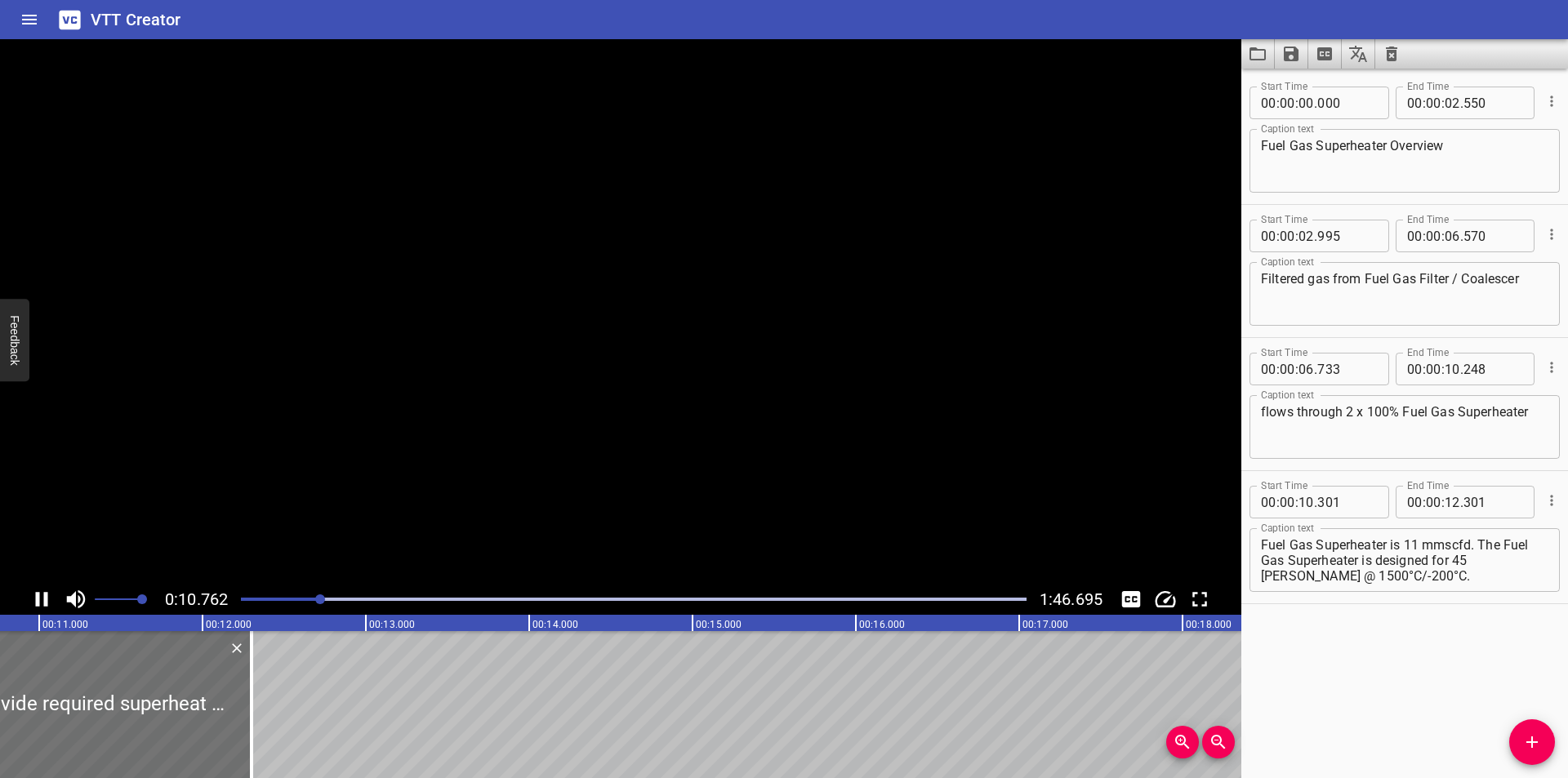
scroll to position [0, 1787]
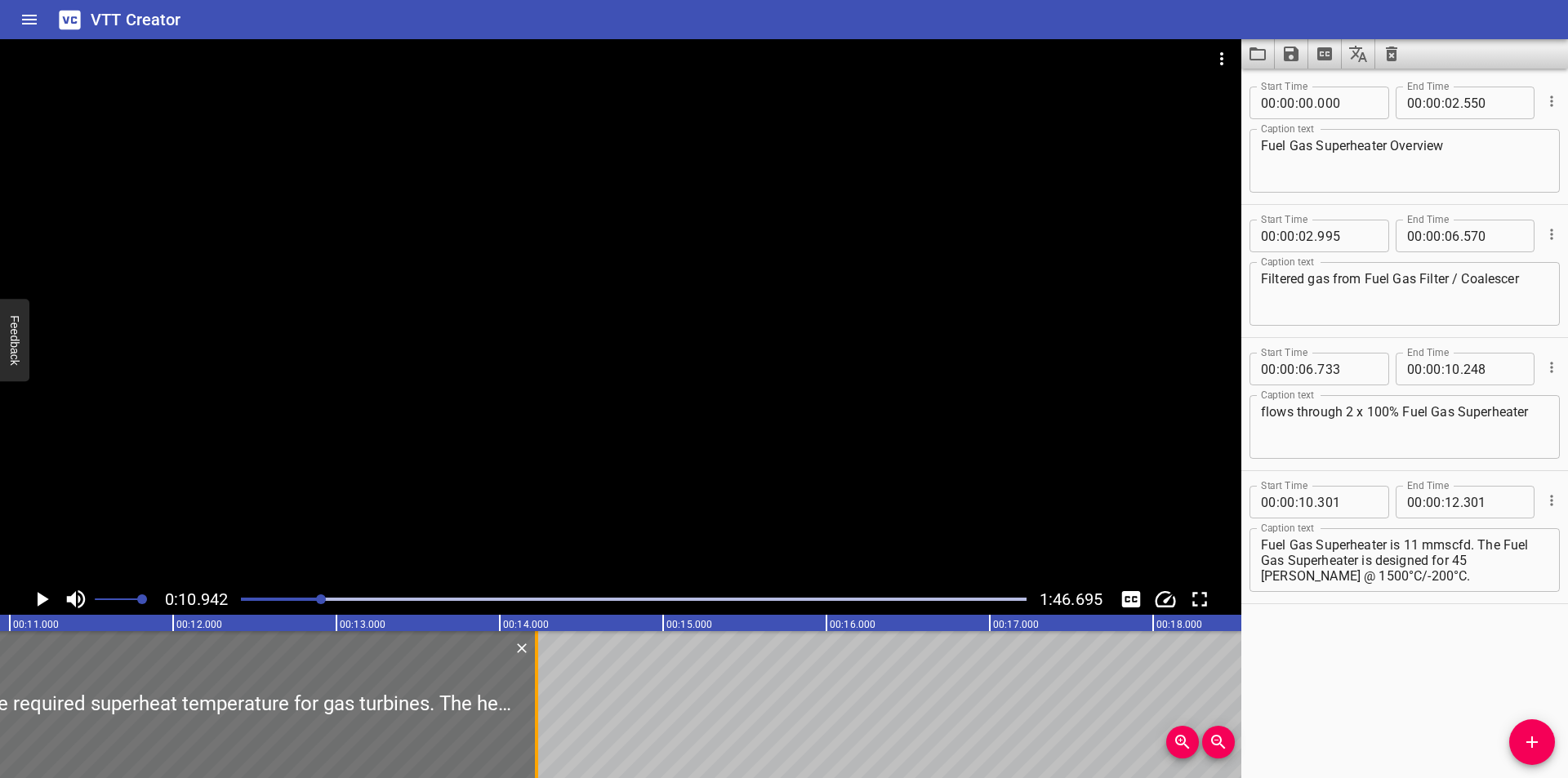
drag, startPoint x: 217, startPoint y: 710, endPoint x: 531, endPoint y: 715, distance: 314.0
click at [531, 715] on div at bounding box center [536, 704] width 17 height 147
type input "14"
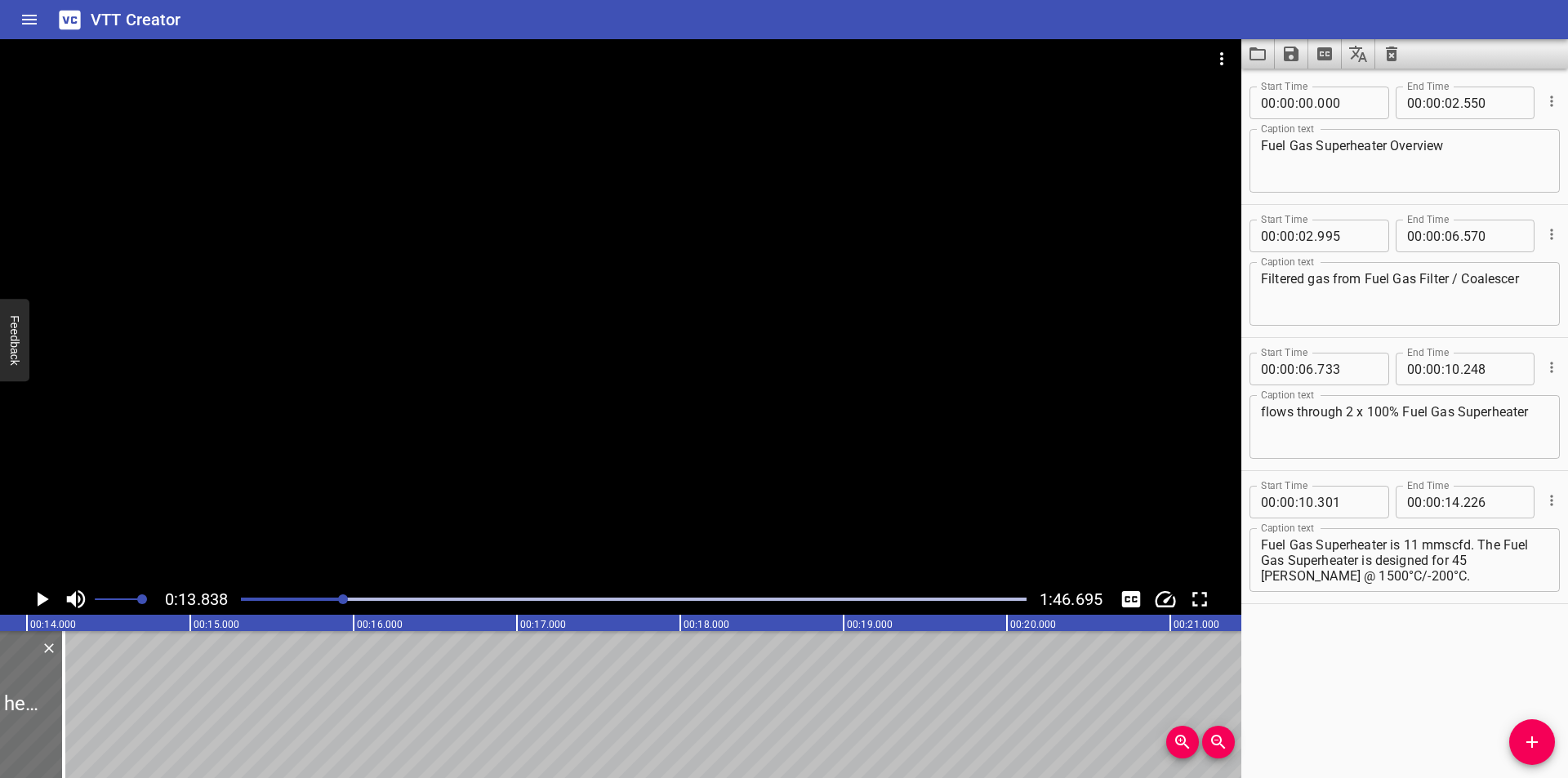
scroll to position [0, 2260]
click at [67, 730] on div at bounding box center [65, 704] width 3 height 147
type input "252"
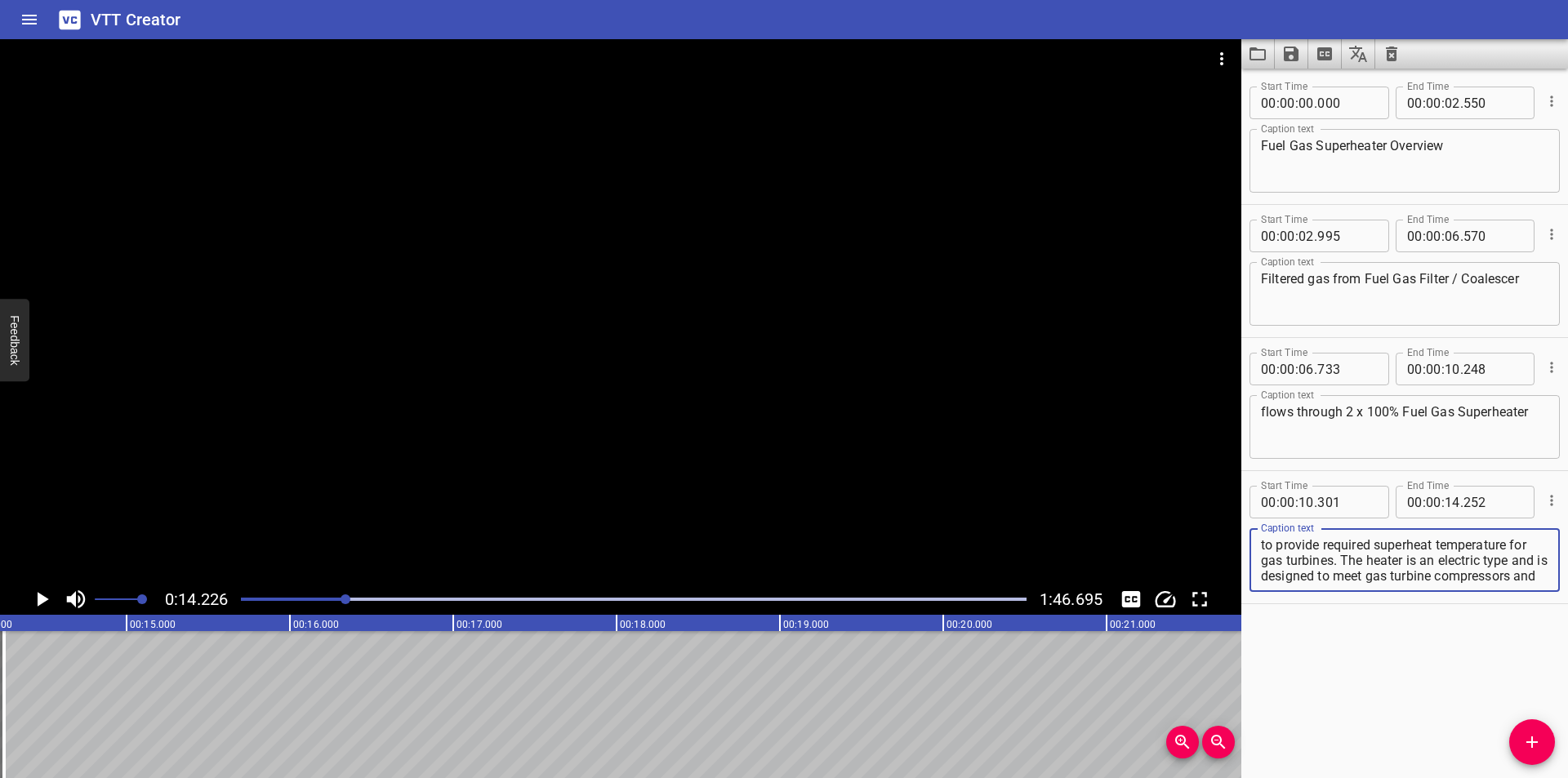
scroll to position [155, 0]
drag, startPoint x: 1363, startPoint y: 562, endPoint x: 1566, endPoint y: 756, distance: 280.8
click at [1567, 756] on div "Start Time 00 : 00 : 00 . 000 Start Time End Time 00 : 00 : 02 . 550 End Time C…" at bounding box center [1404, 423] width 327 height 710
type textarea "to provide required superheat temperature for gas turbines."
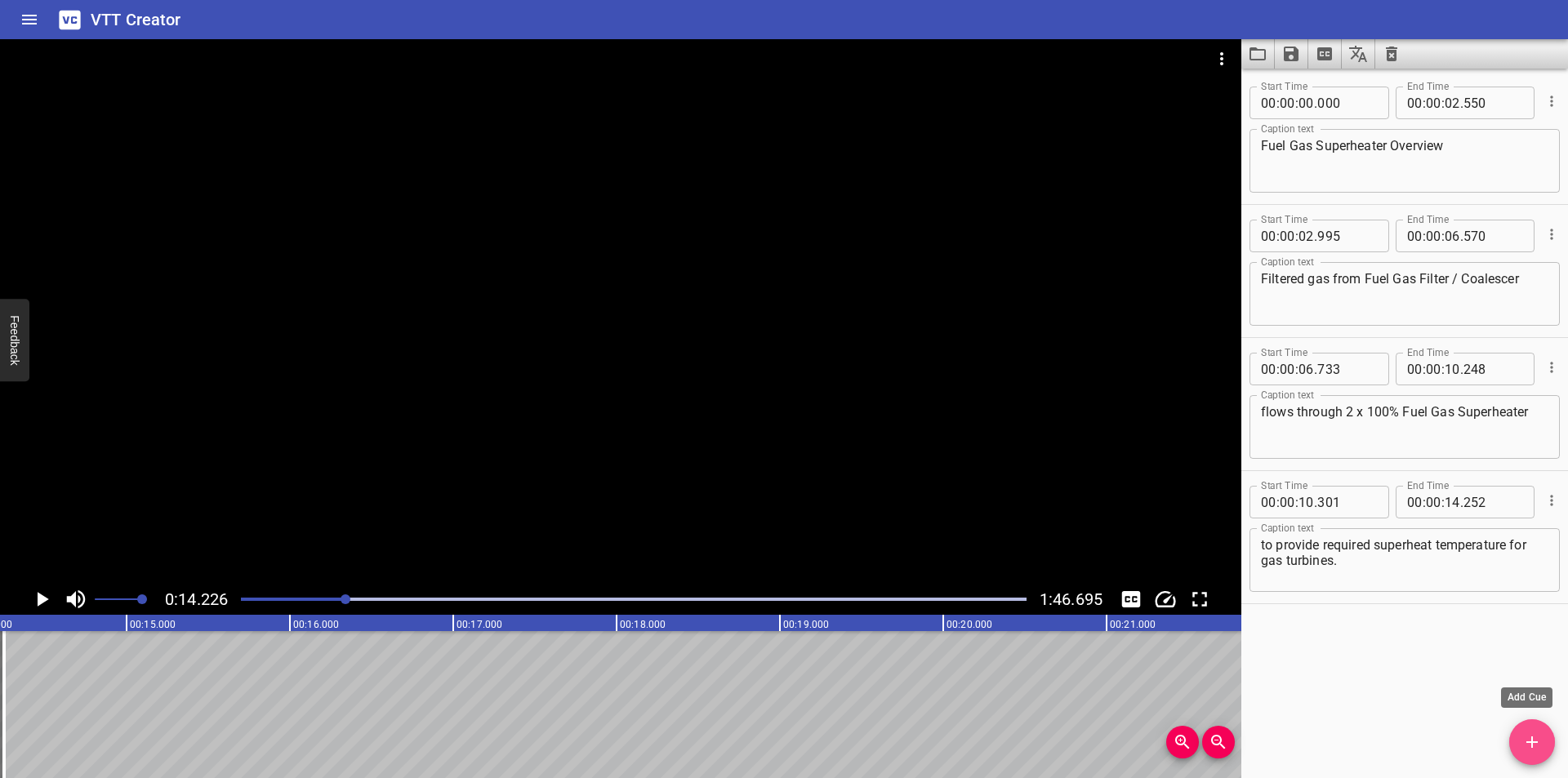
drag, startPoint x: 1551, startPoint y: 744, endPoint x: 1243, endPoint y: 743, distance: 308.0
click at [1549, 744] on span "Add Cue" at bounding box center [1532, 742] width 46 height 19
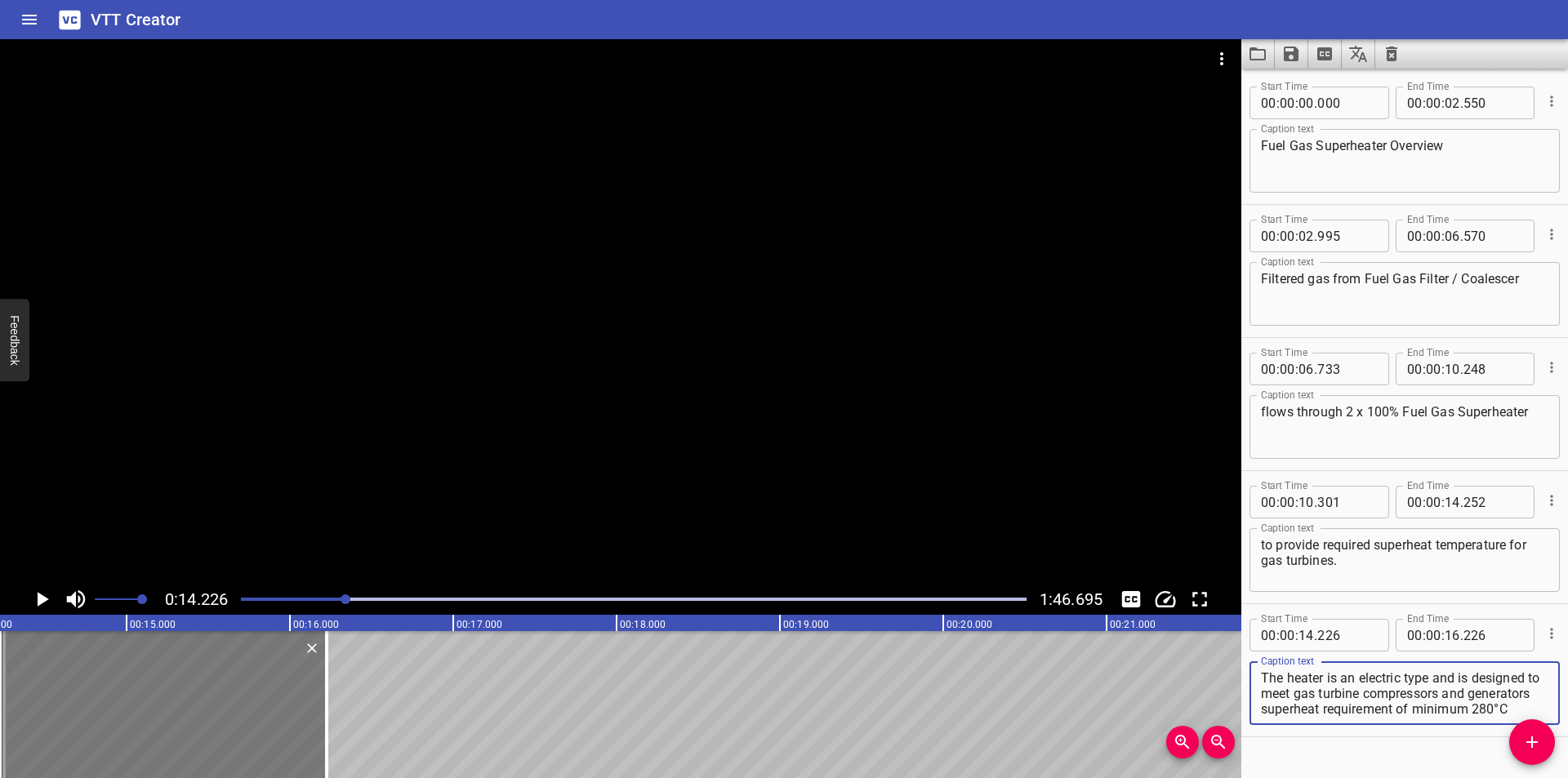
scroll to position [124, 0]
type textarea "The heater is an electric type and is designed to meet gas turbine compressors …"
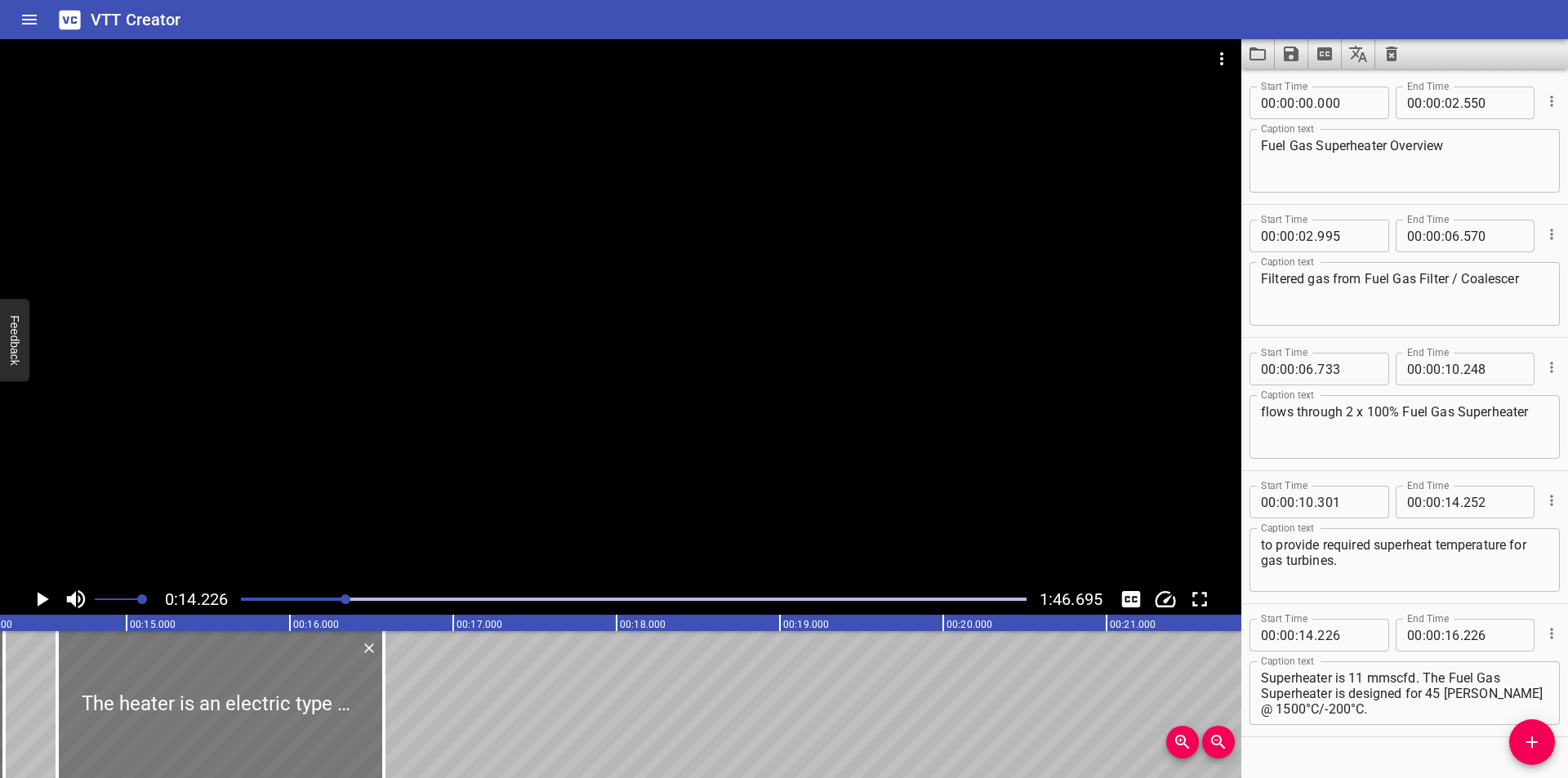
drag, startPoint x: 276, startPoint y: 743, endPoint x: 331, endPoint y: 750, distance: 55.4
click at [331, 750] on div at bounding box center [220, 704] width 327 height 147
type input "576"
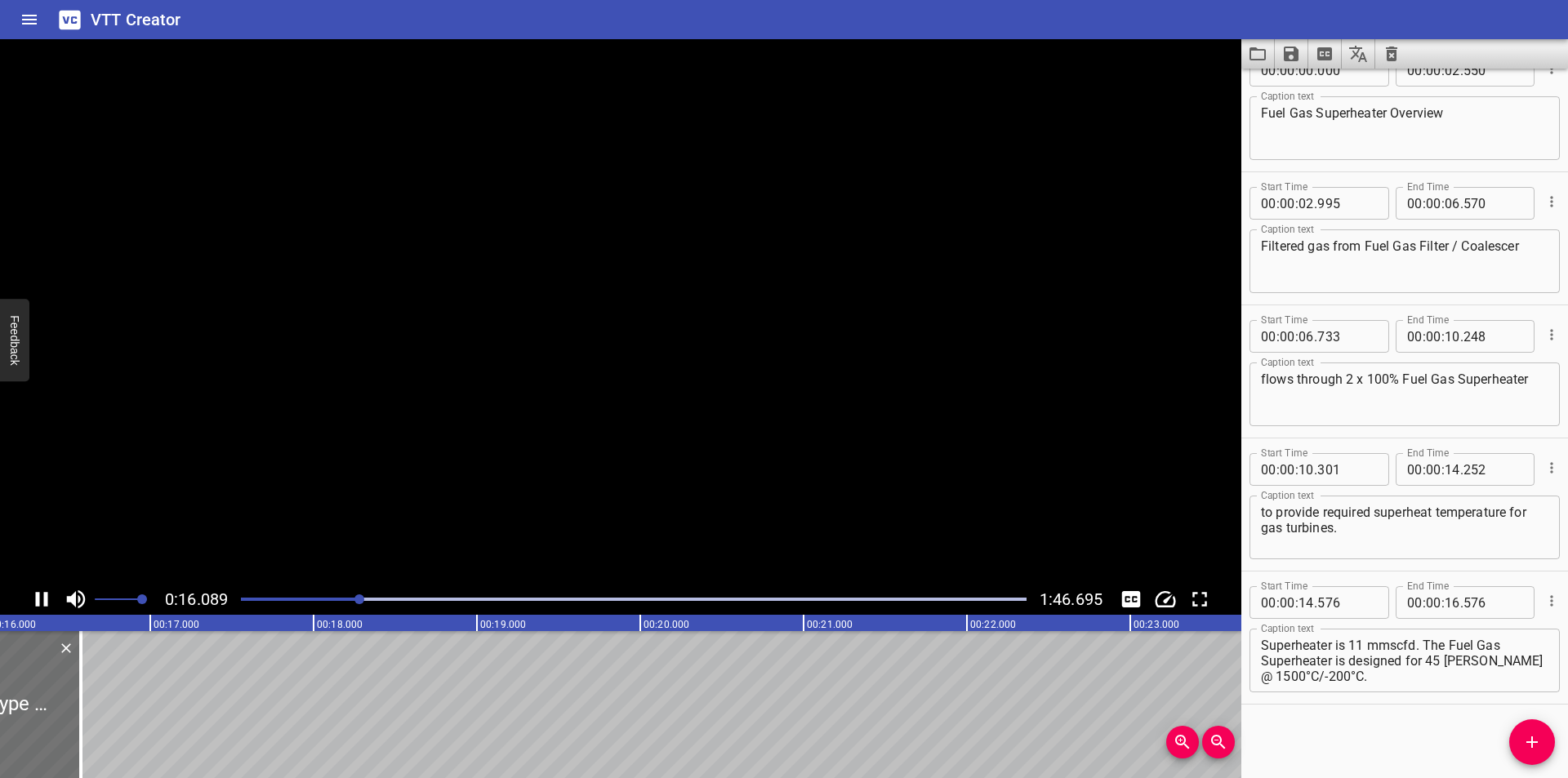
scroll to position [0, 2646]
drag, startPoint x: 58, startPoint y: 744, endPoint x: 665, endPoint y: 743, distance: 607.0
click at [70, 744] on div at bounding box center [61, 704] width 17 height 147
type input "20"
type input "266"
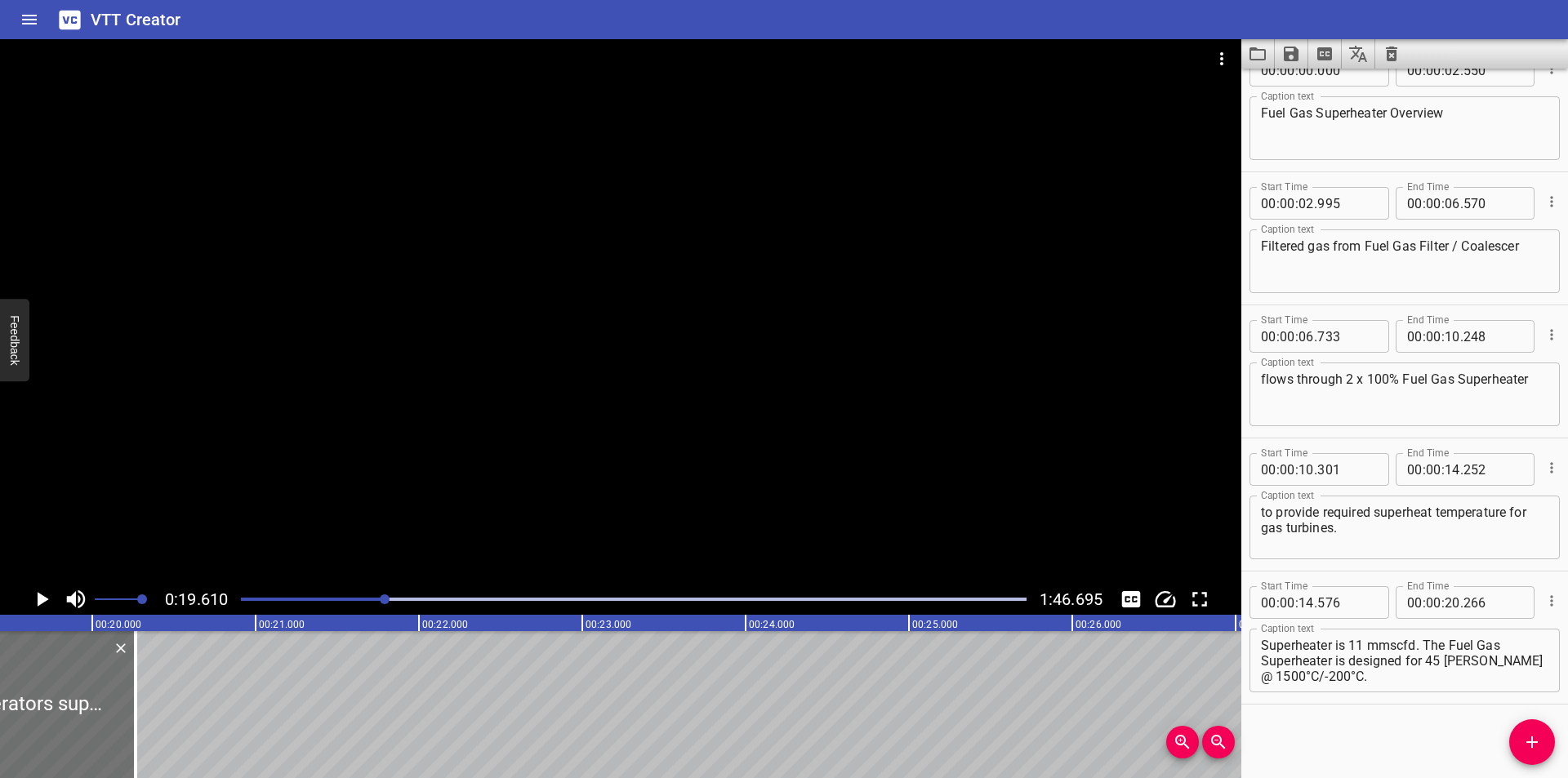
scroll to position [0, 3149]
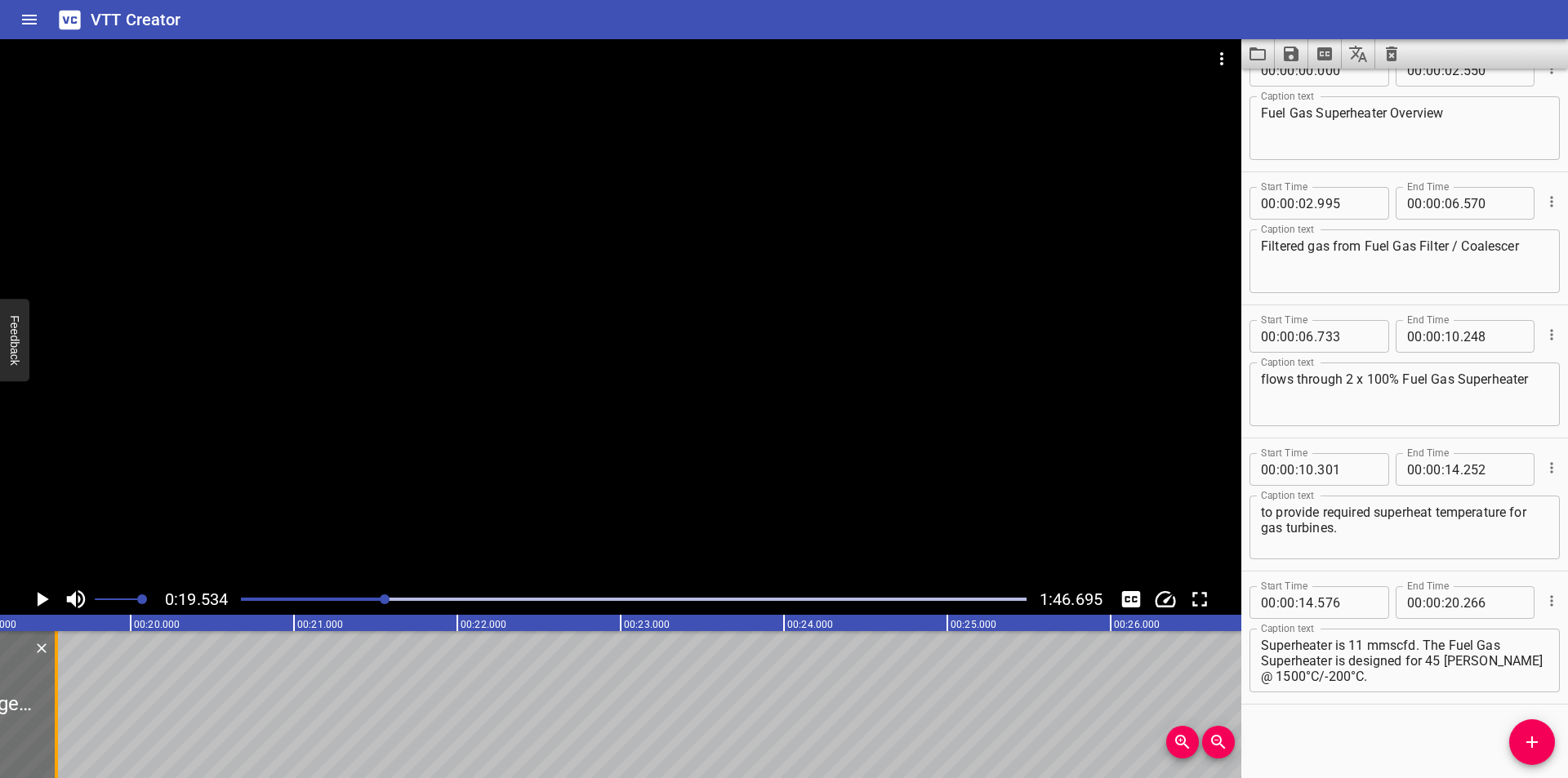
drag, startPoint x: 175, startPoint y: 716, endPoint x: 58, endPoint y: 717, distance: 117.0
click at [58, 717] on div at bounding box center [56, 704] width 3 height 147
type input "19"
type input "546"
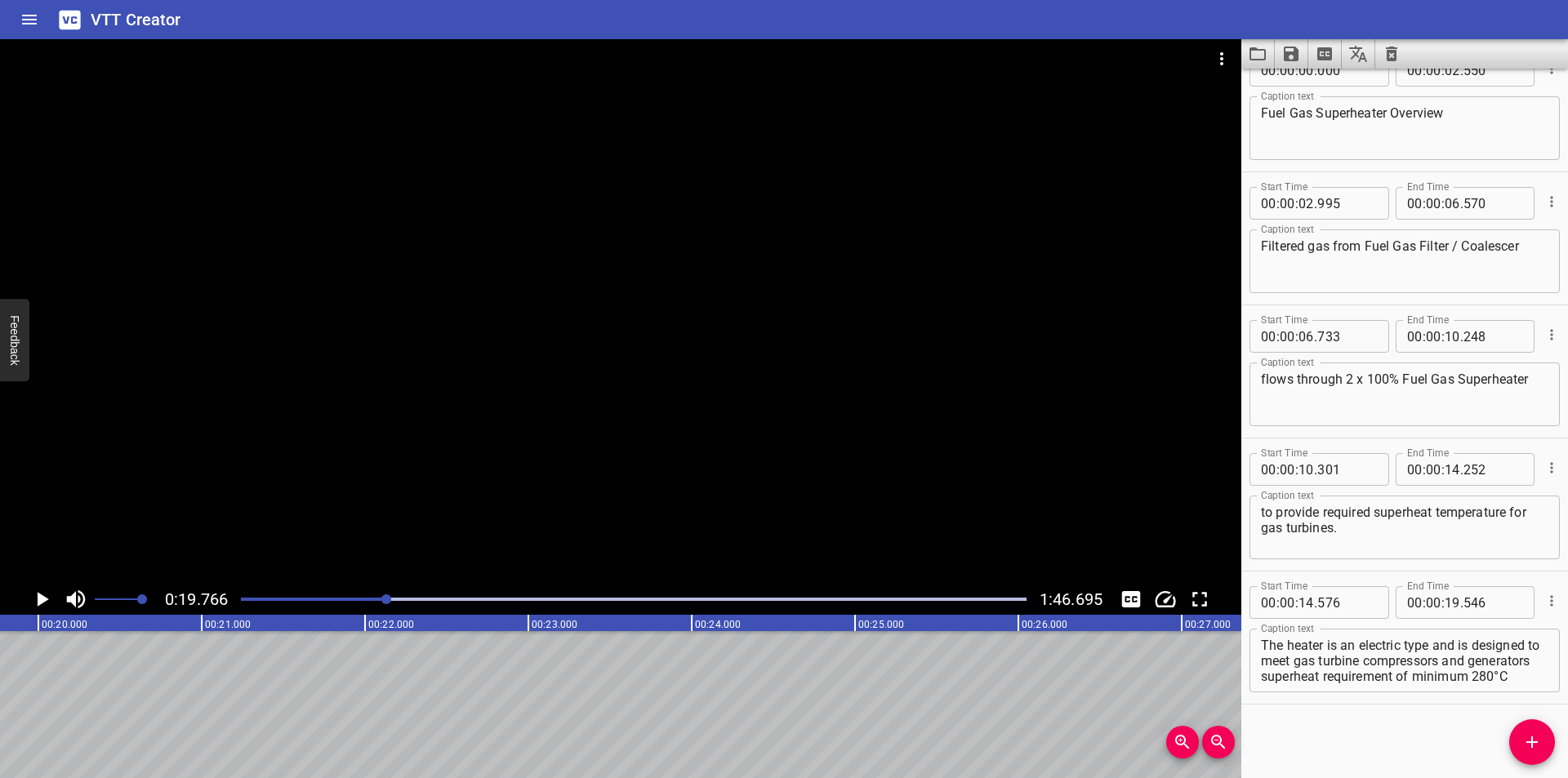
scroll to position [124, 0]
drag, startPoint x: 1264, startPoint y: 677, endPoint x: 1567, endPoint y: 793, distance: 324.4
click at [1567, 777] on html "VTT Creator Caption Editor Batch Transcribe Login Sign Up Privacy Contact 0:19.…" at bounding box center [784, 389] width 1568 height 778
type textarea "The heater is an electric type and is designed to meet gas turbine compressors"
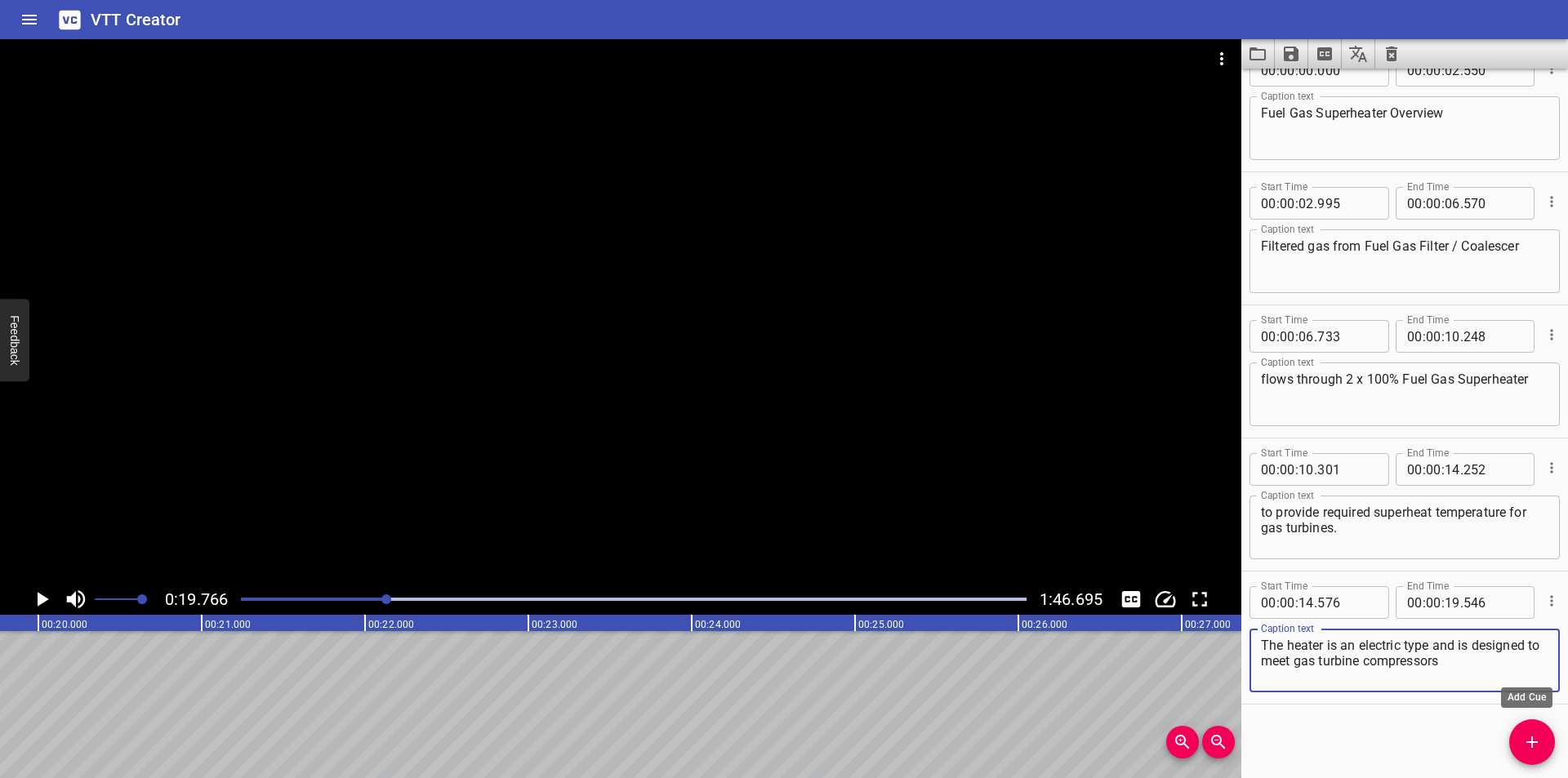
drag, startPoint x: 1543, startPoint y: 750, endPoint x: 882, endPoint y: 749, distance: 661.0
click at [1531, 750] on span "Add Cue" at bounding box center [1532, 742] width 46 height 19
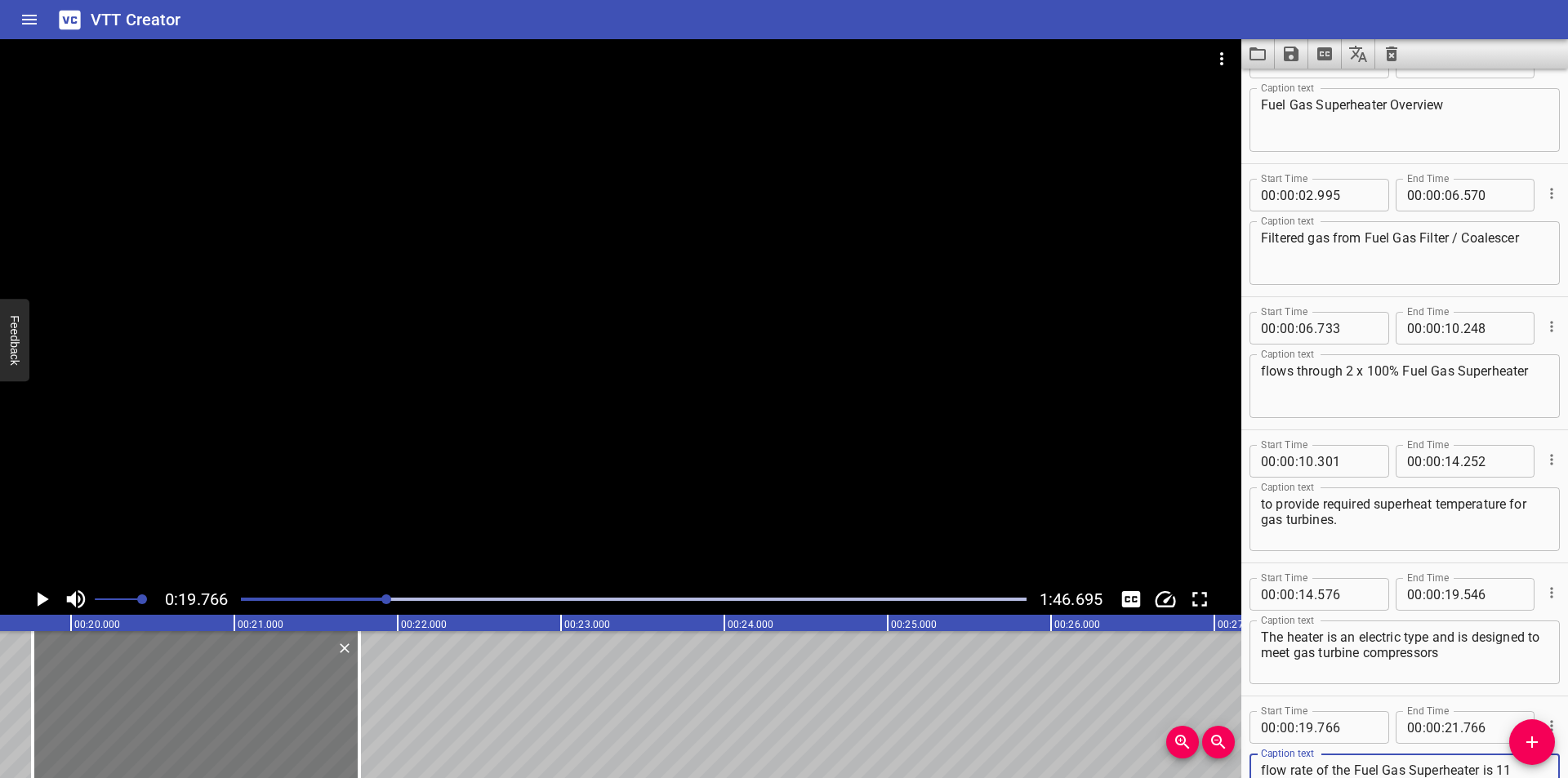
scroll to position [0, 3175]
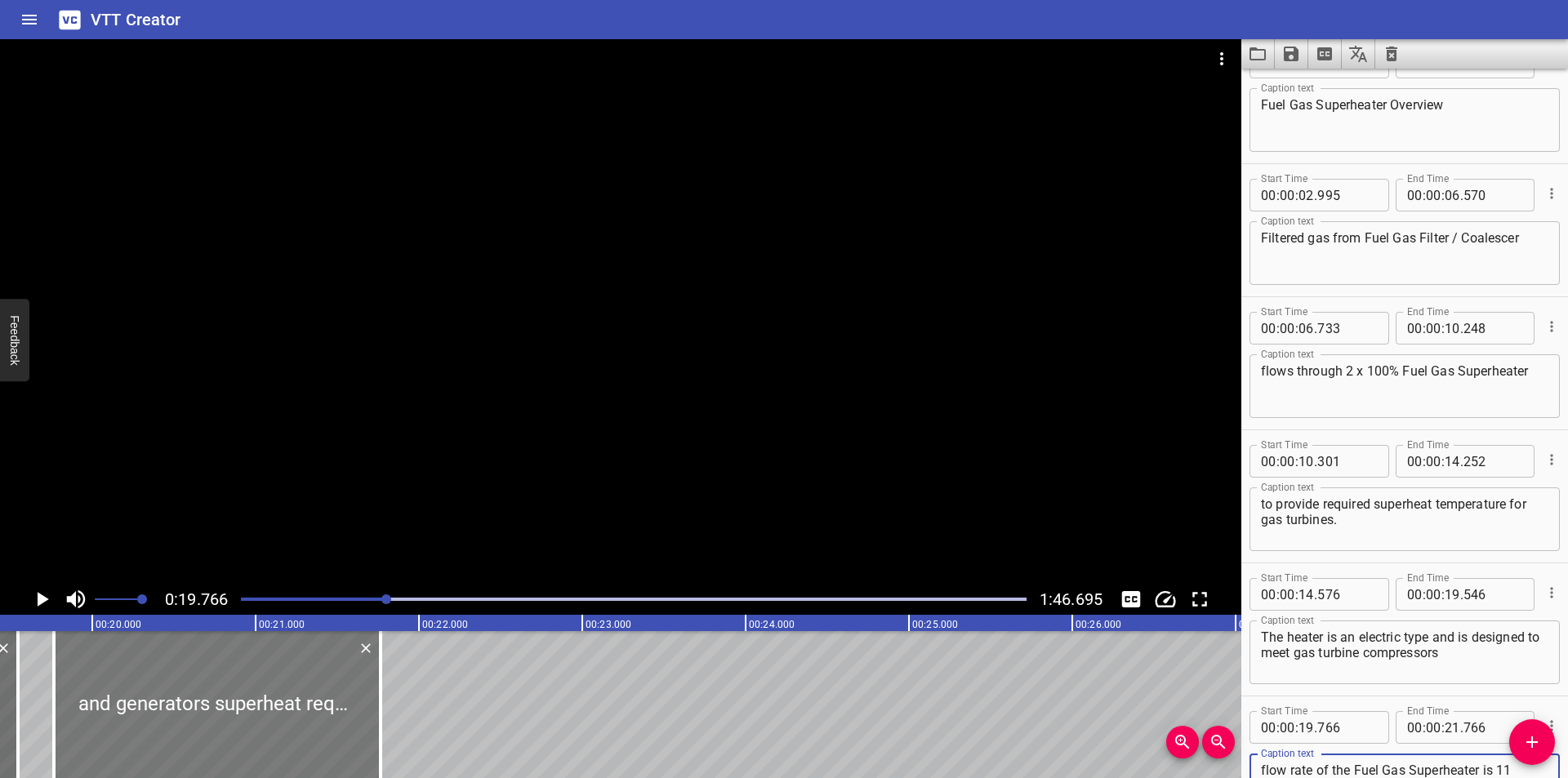
type textarea "and generators superheat requirement of minimum 280°C superheat above hydrocarb…"
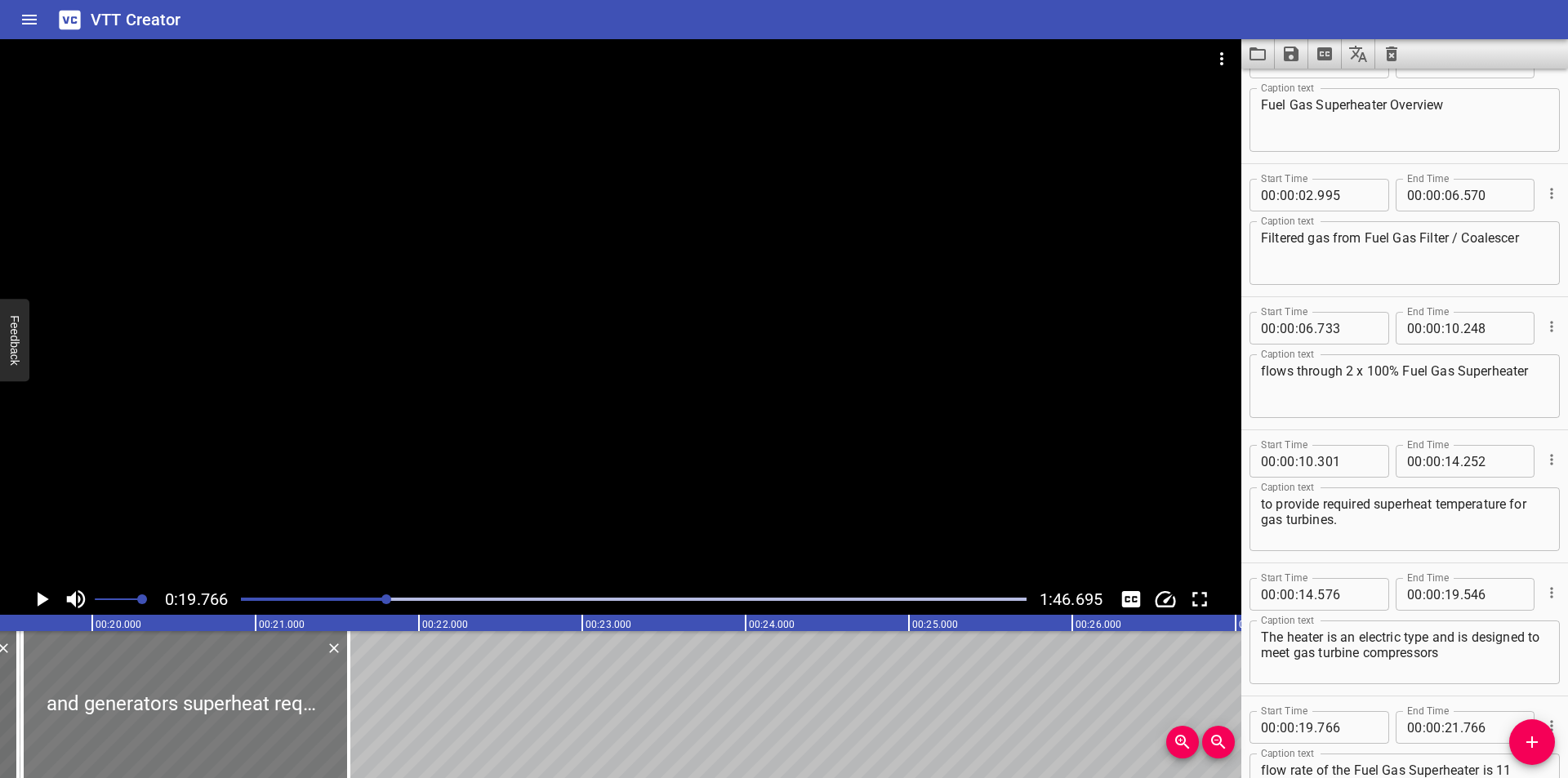
drag, startPoint x: 308, startPoint y: 724, endPoint x: 276, endPoint y: 722, distance: 32.1
click at [276, 722] on div at bounding box center [185, 704] width 327 height 147
type input "571"
click at [375, 601] on div at bounding box center [634, 599] width 805 height 22
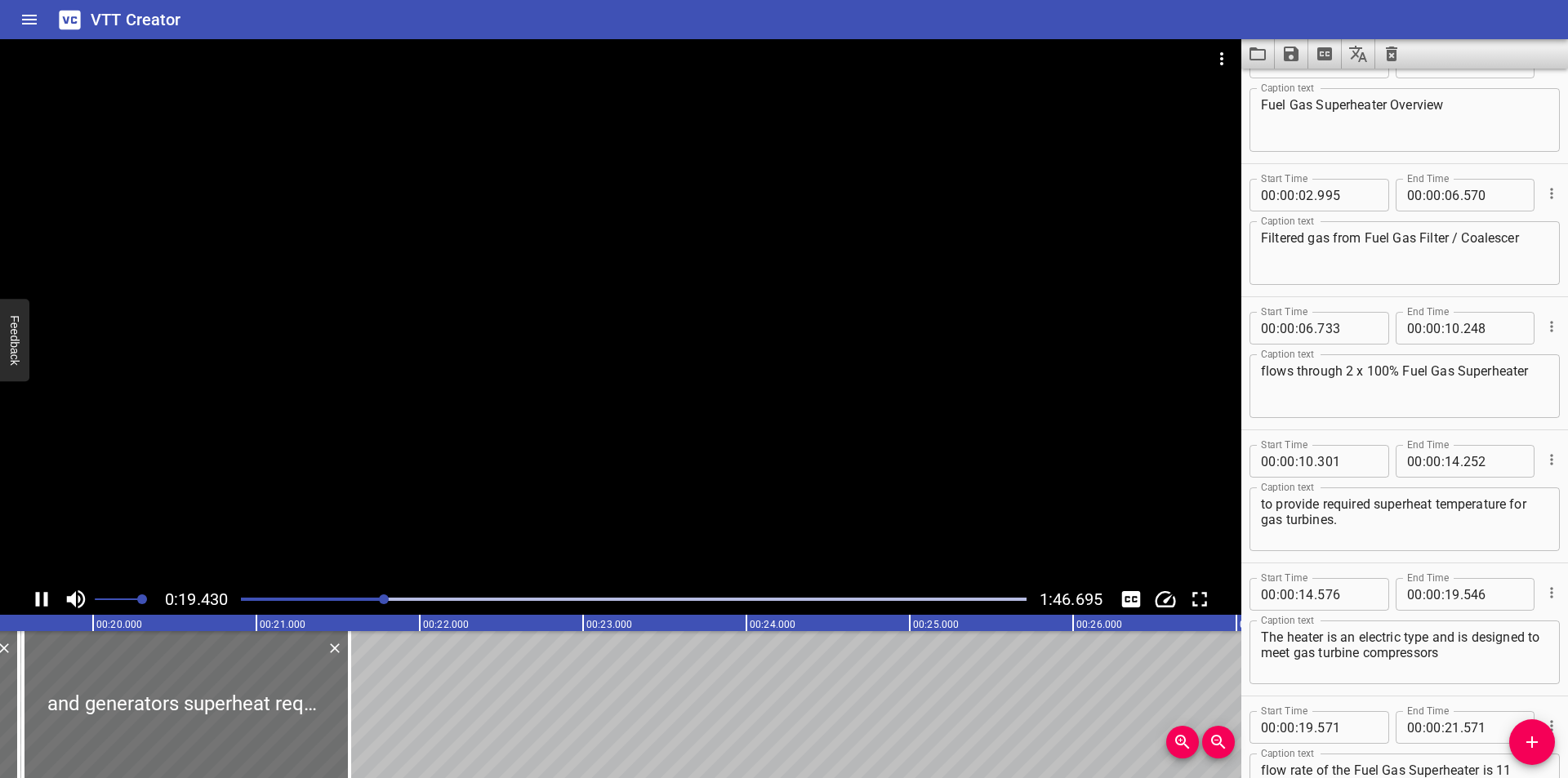
scroll to position [0, 0]
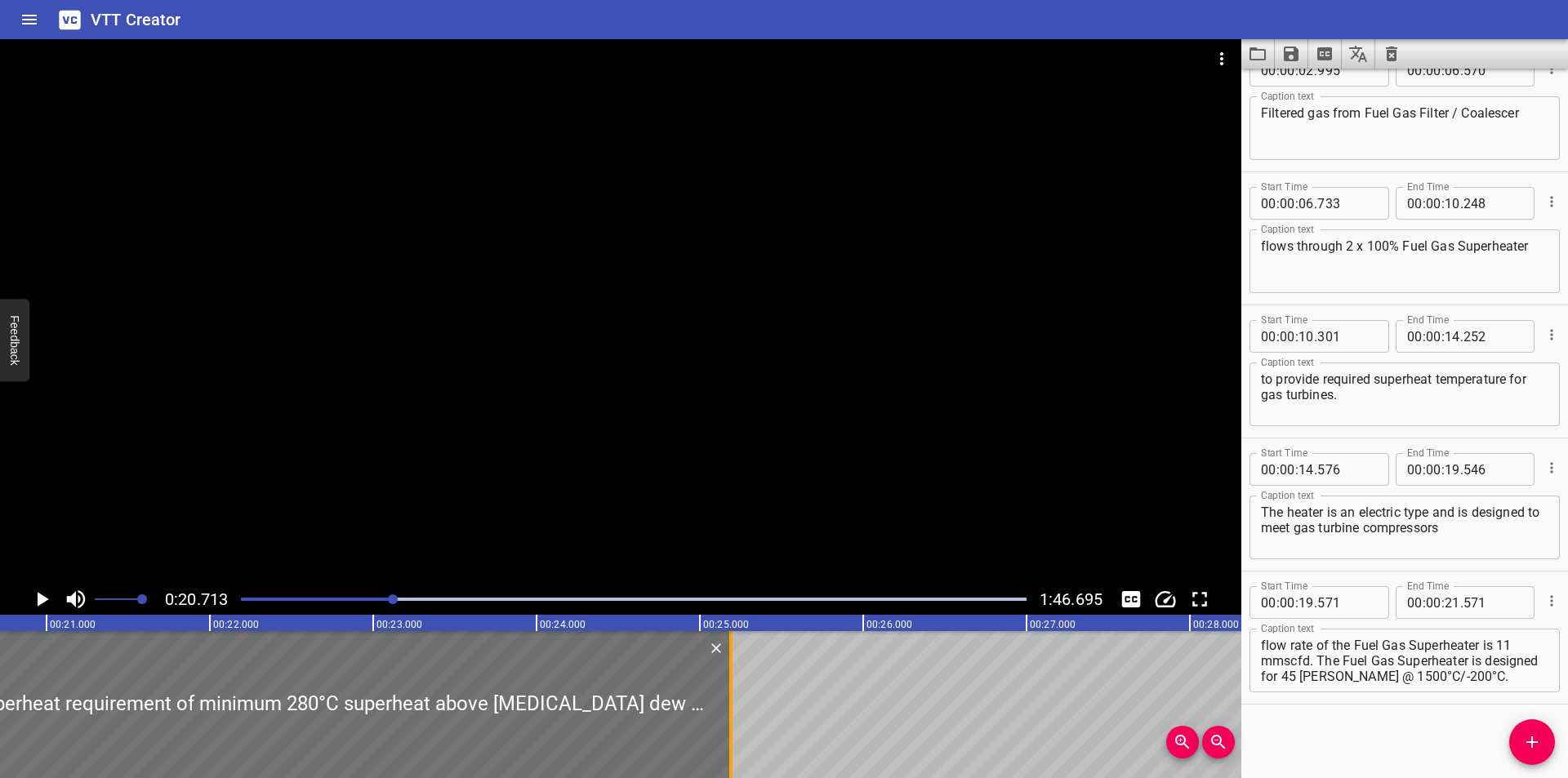
drag, startPoint x: 138, startPoint y: 724, endPoint x: 730, endPoint y: 722, distance: 592.0
click at [730, 722] on div at bounding box center [730, 704] width 3 height 147
type input "25"
type input "191"
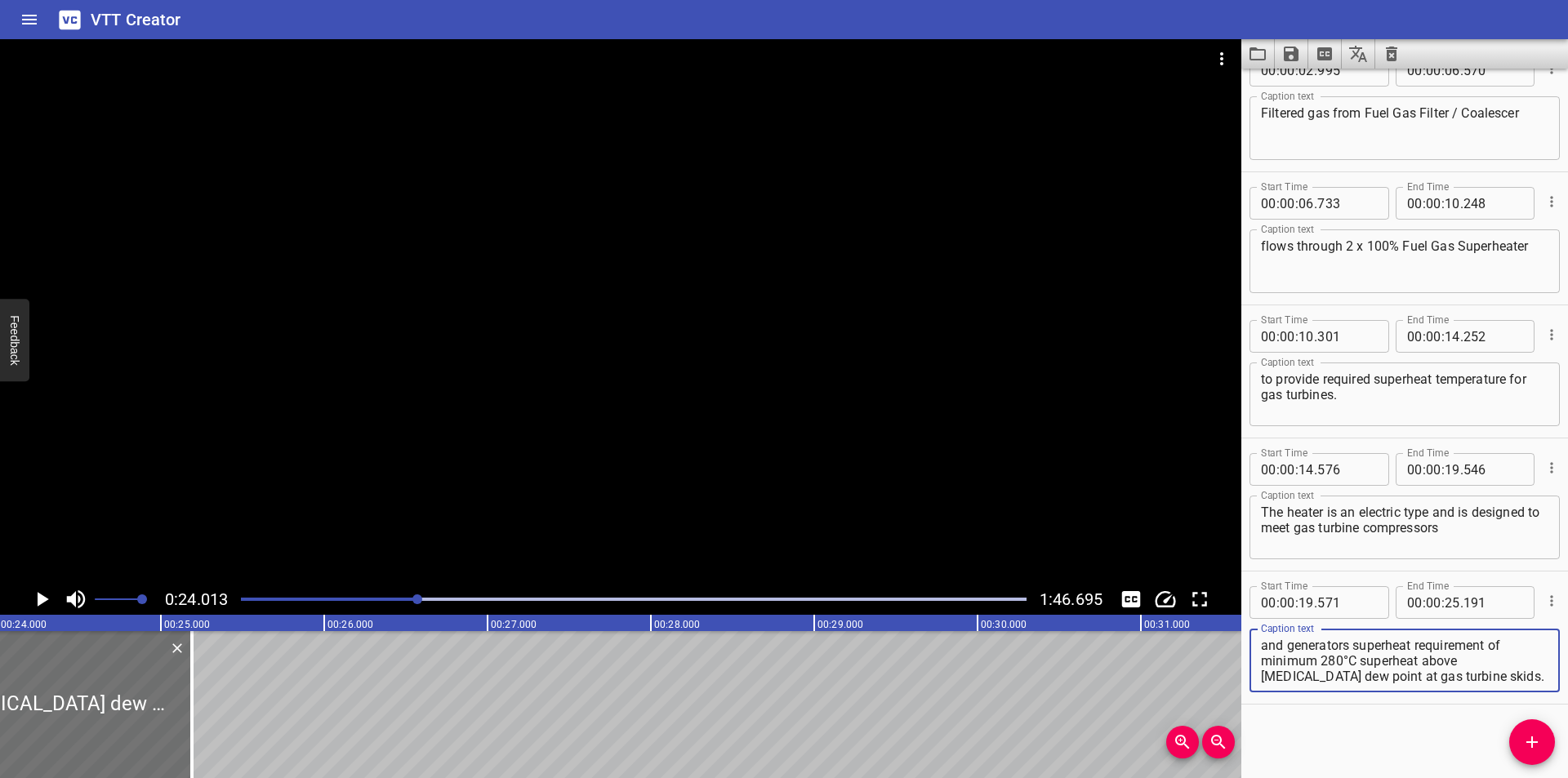
click at [1345, 661] on textarea "and generators superheat requirement of minimum 280°C superheat above hydrocarb…" at bounding box center [1404, 661] width 288 height 47
click at [621, 375] on div at bounding box center [620, 311] width 1241 height 545
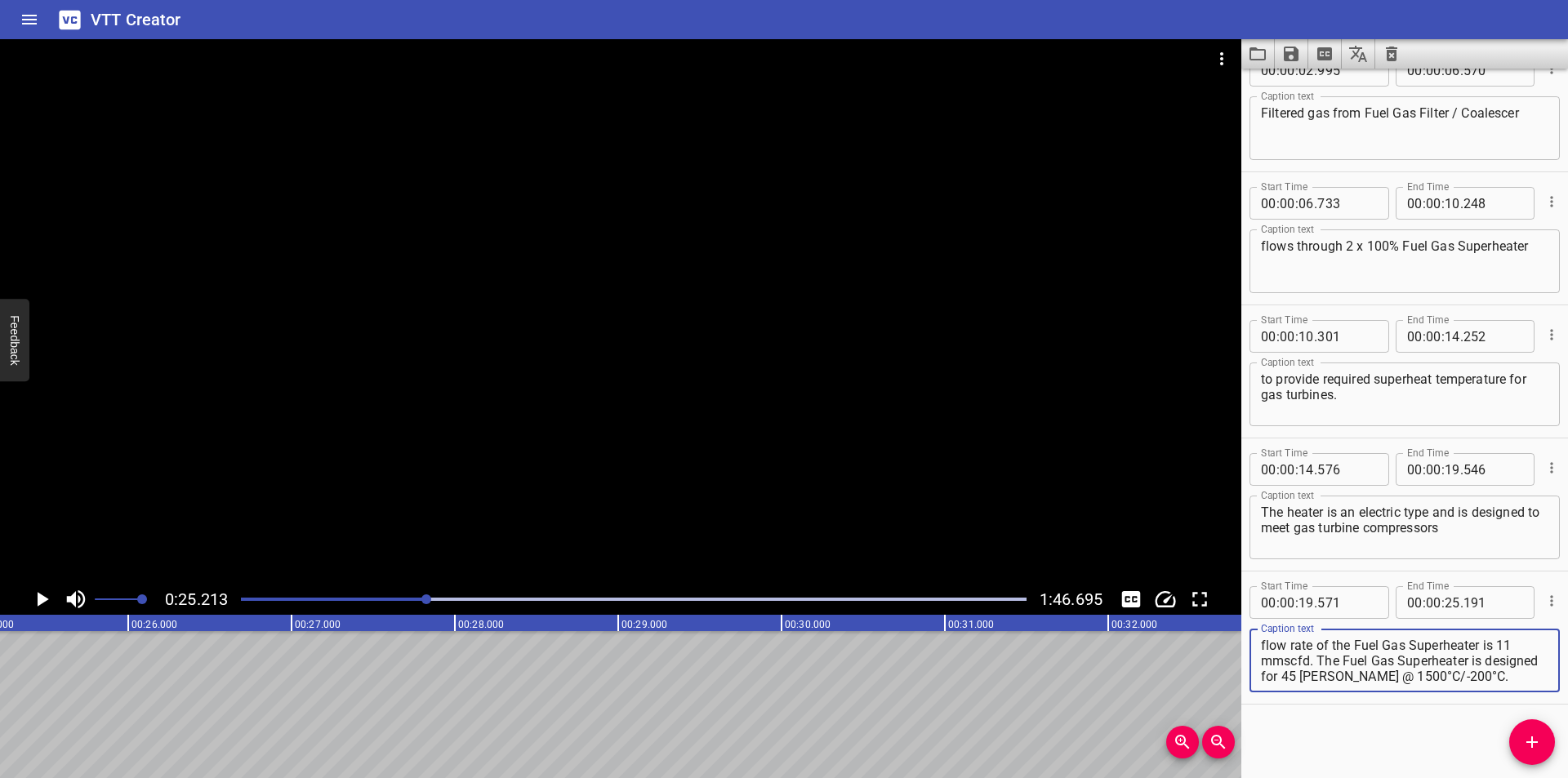
drag, startPoint x: 1429, startPoint y: 661, endPoint x: 1537, endPoint y: 770, distance: 153.4
click at [1537, 770] on div "Start Time 00 : 00 : 00 . 000 Start Time End Time 00 : 00 : 02 . 550 End Time C…" at bounding box center [1404, 423] width 327 height 710
type textarea "and generators superheat requirement of minimum 280 °C superheat"
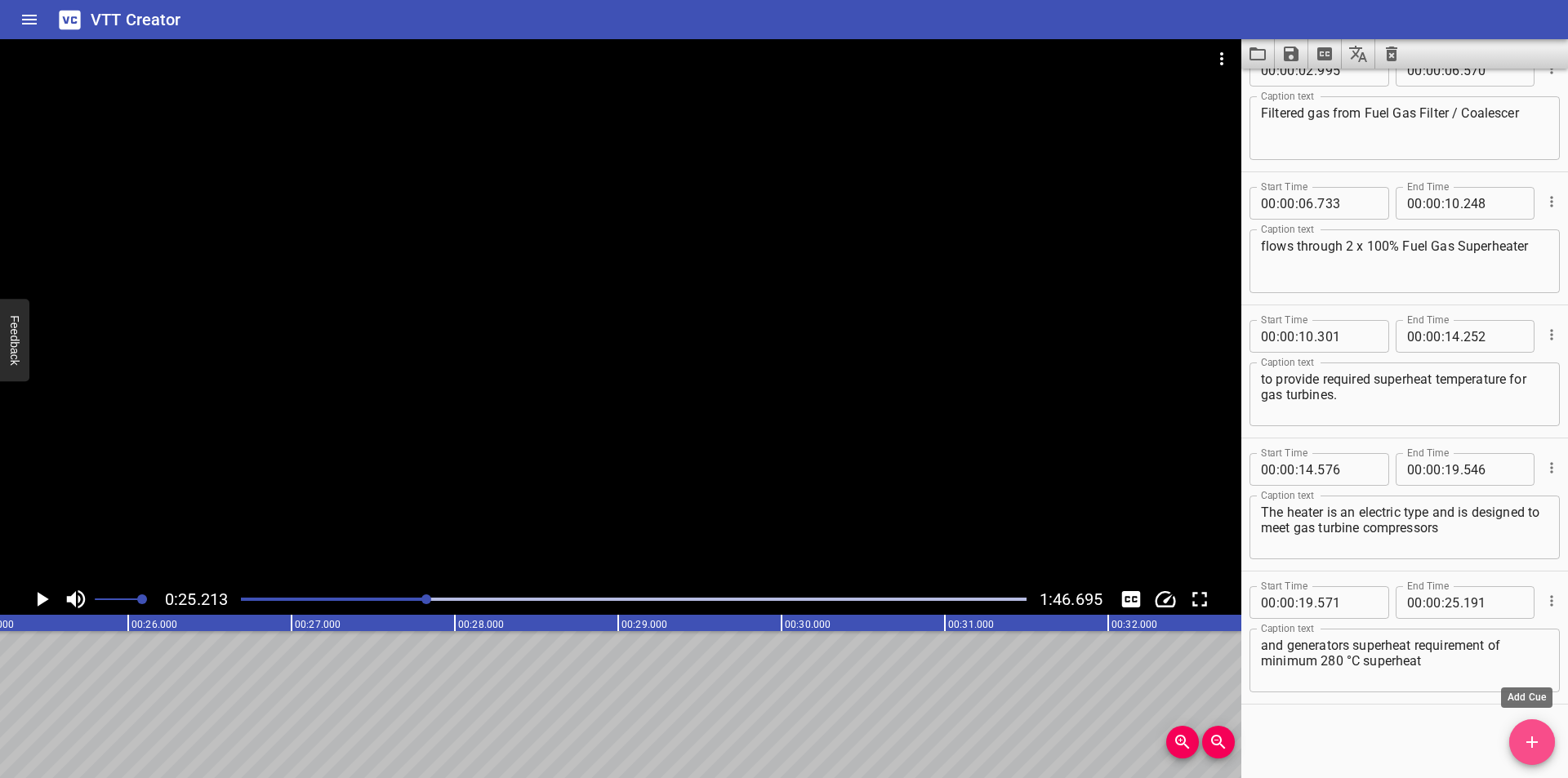
drag, startPoint x: 1537, startPoint y: 747, endPoint x: 793, endPoint y: 616, distance: 755.4
click at [1514, 739] on span "Add Cue" at bounding box center [1532, 742] width 46 height 19
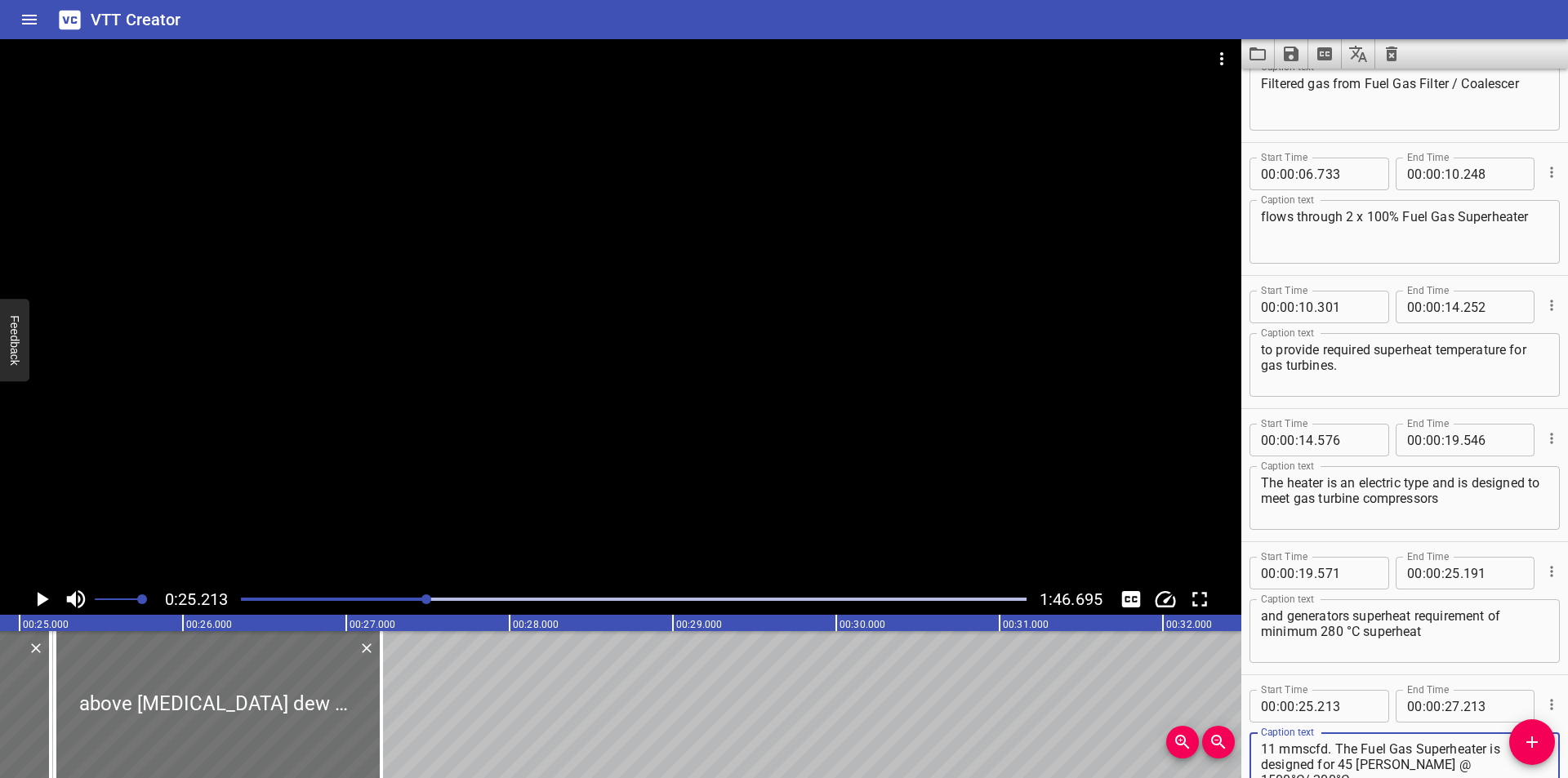
type textarea "above hydrocarbon dew point at gas turbine skids. Hence, 300°C superheat with r…"
click at [412, 603] on div at bounding box center [634, 599] width 805 height 22
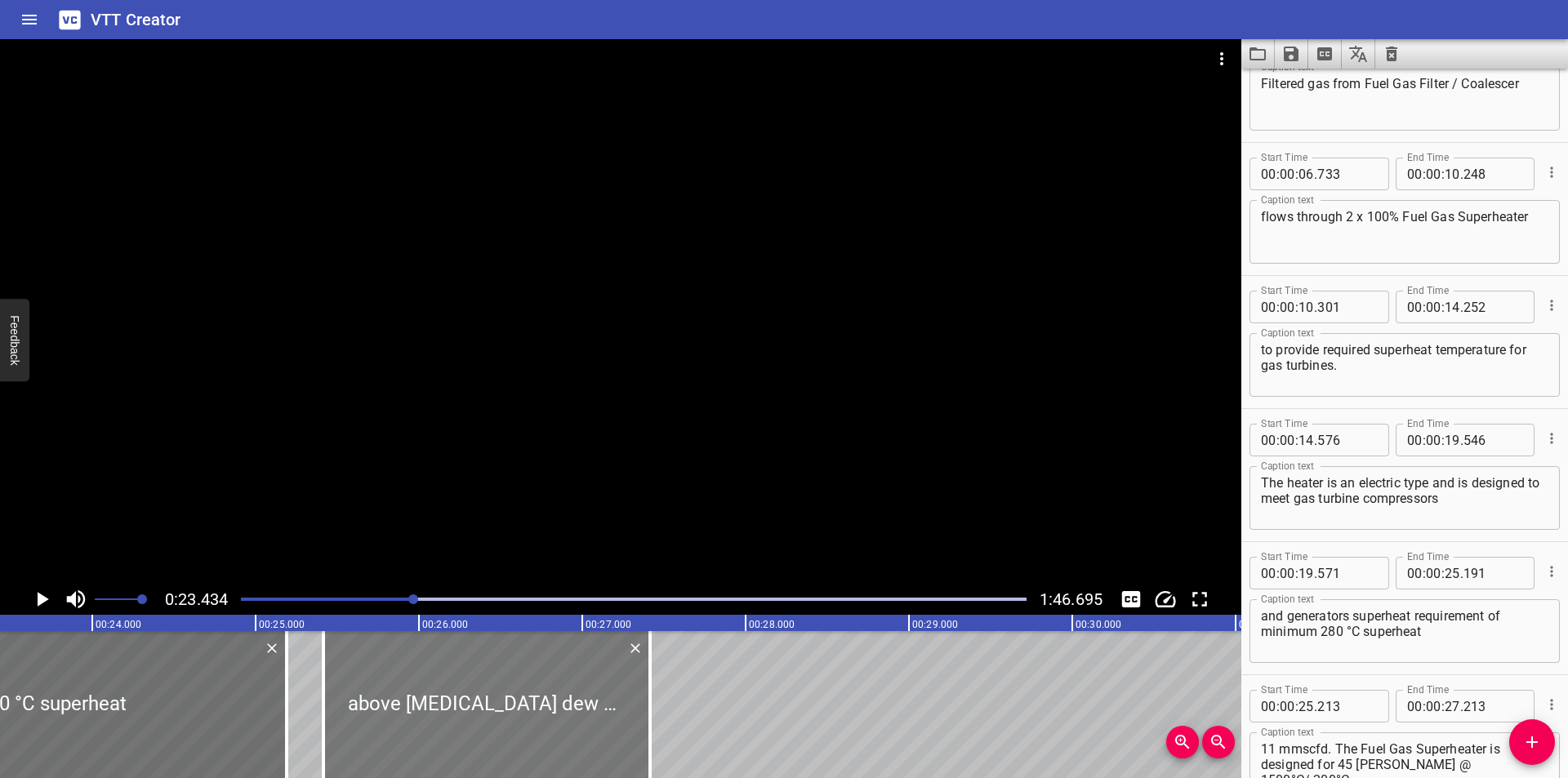
click at [419, 726] on div at bounding box center [487, 704] width 327 height 147
type input "413"
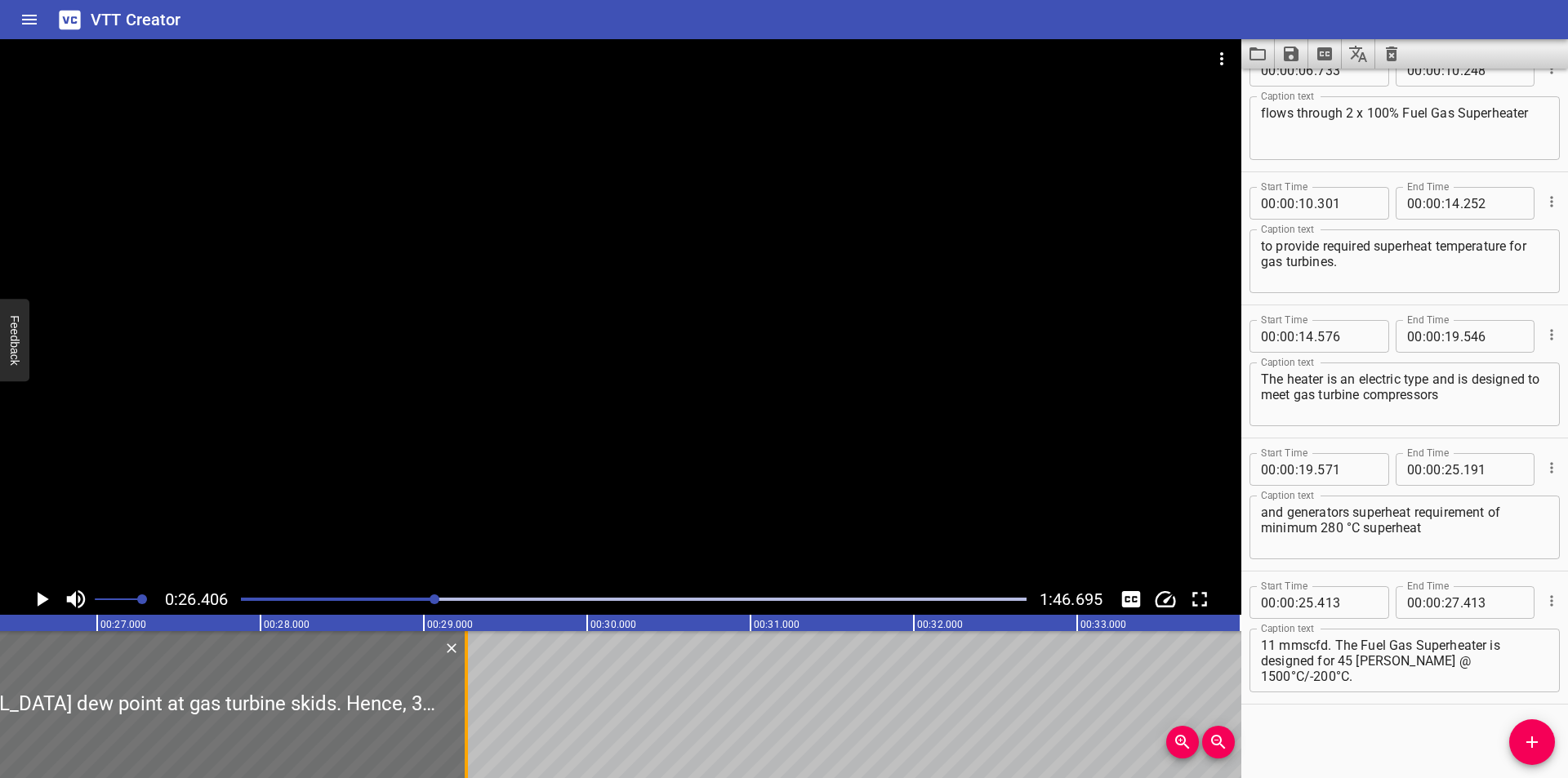
drag, startPoint x: 160, startPoint y: 707, endPoint x: 457, endPoint y: 712, distance: 297.0
click at [460, 708] on div at bounding box center [466, 704] width 17 height 147
type input "29"
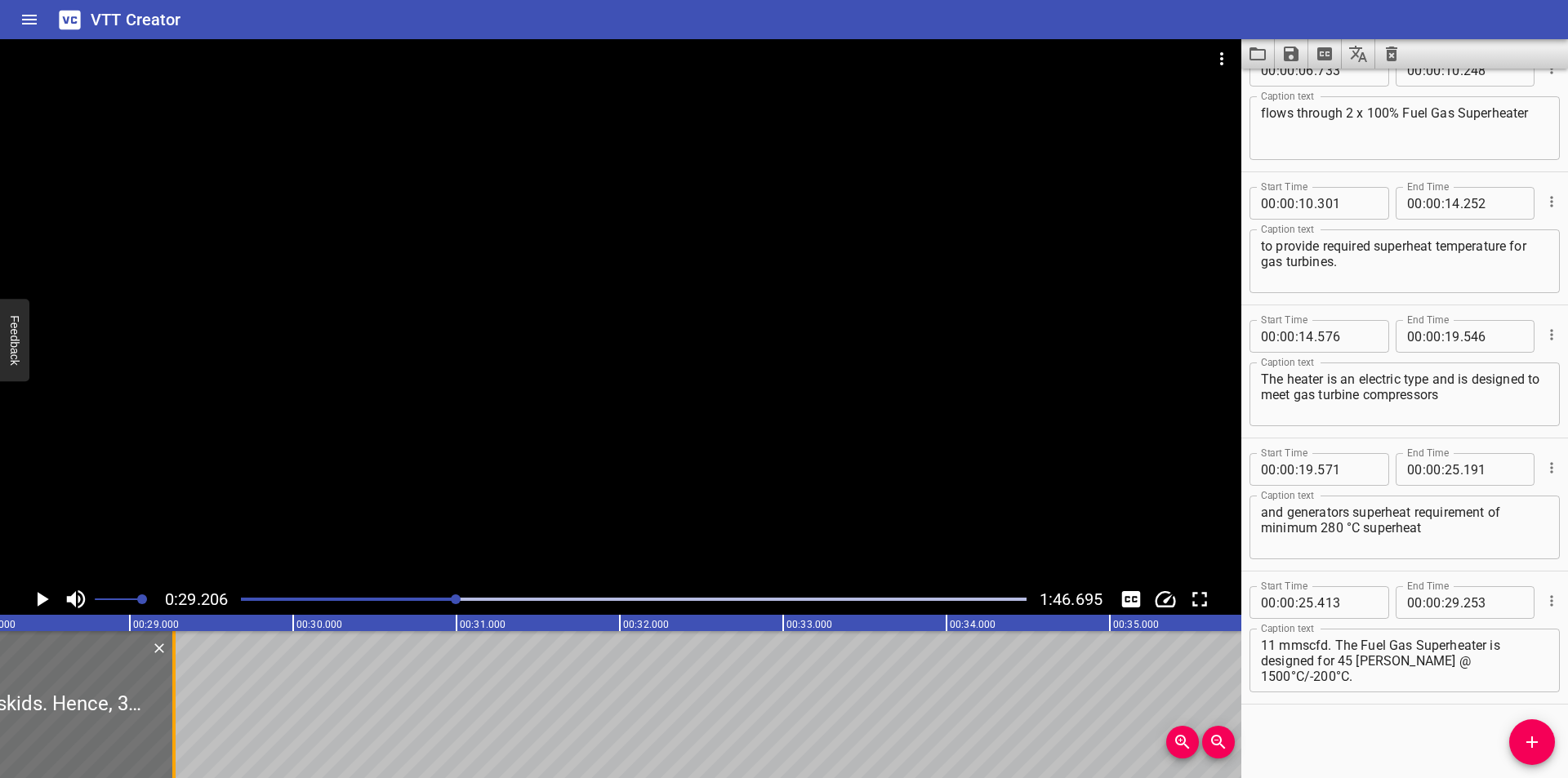
click at [170, 717] on div at bounding box center [174, 704] width 17 height 147
type input "268"
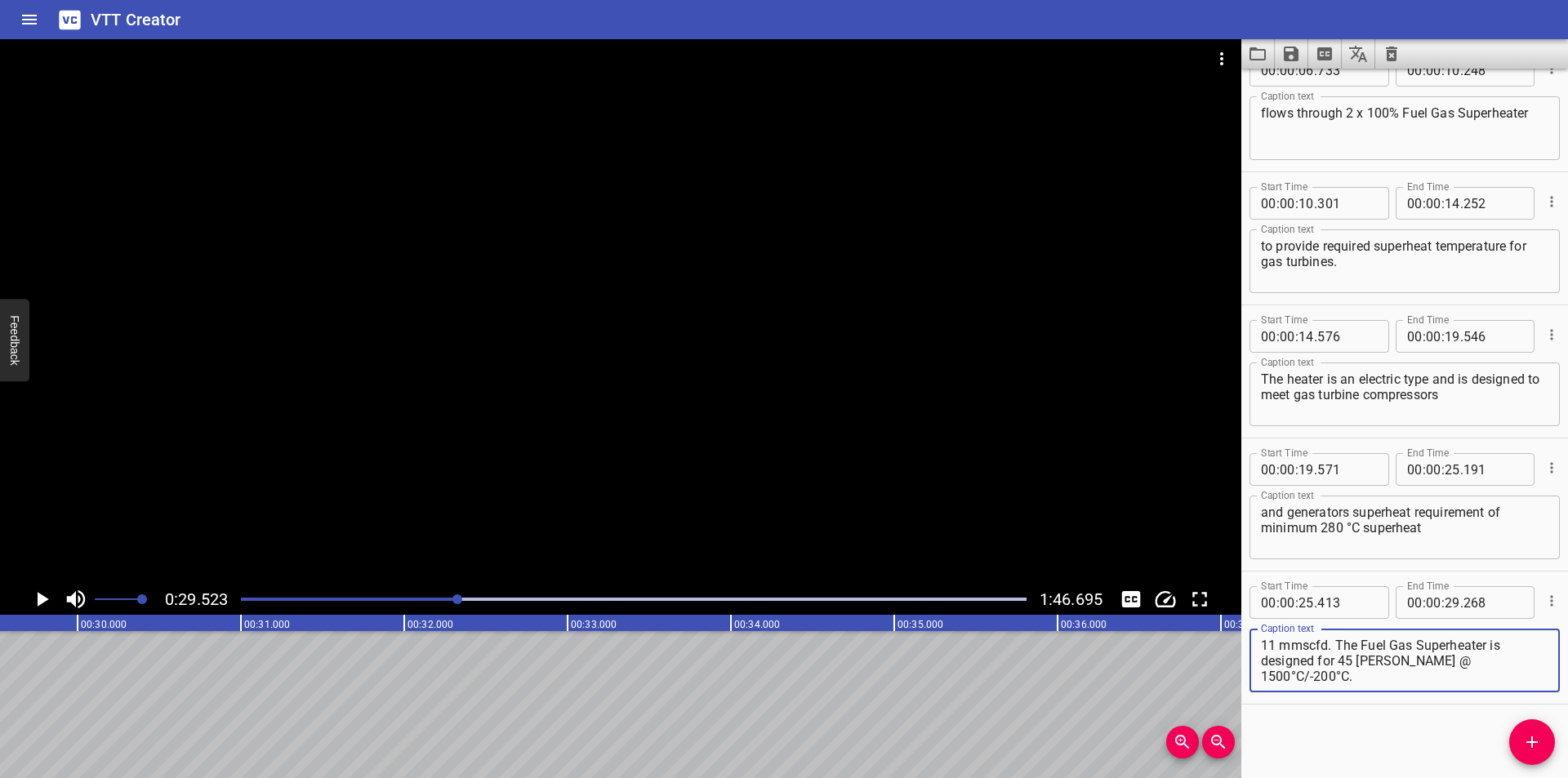
drag, startPoint x: 1300, startPoint y: 663, endPoint x: 1567, endPoint y: 810, distance: 304.8
click at [1567, 777] on html "VTT Creator Caption Editor Batch Transcribe Login Sign Up Privacy Contact 0:29.…" at bounding box center [784, 389] width 1568 height 778
type textarea "above hydrocarbon dew point at gas turbine skids."
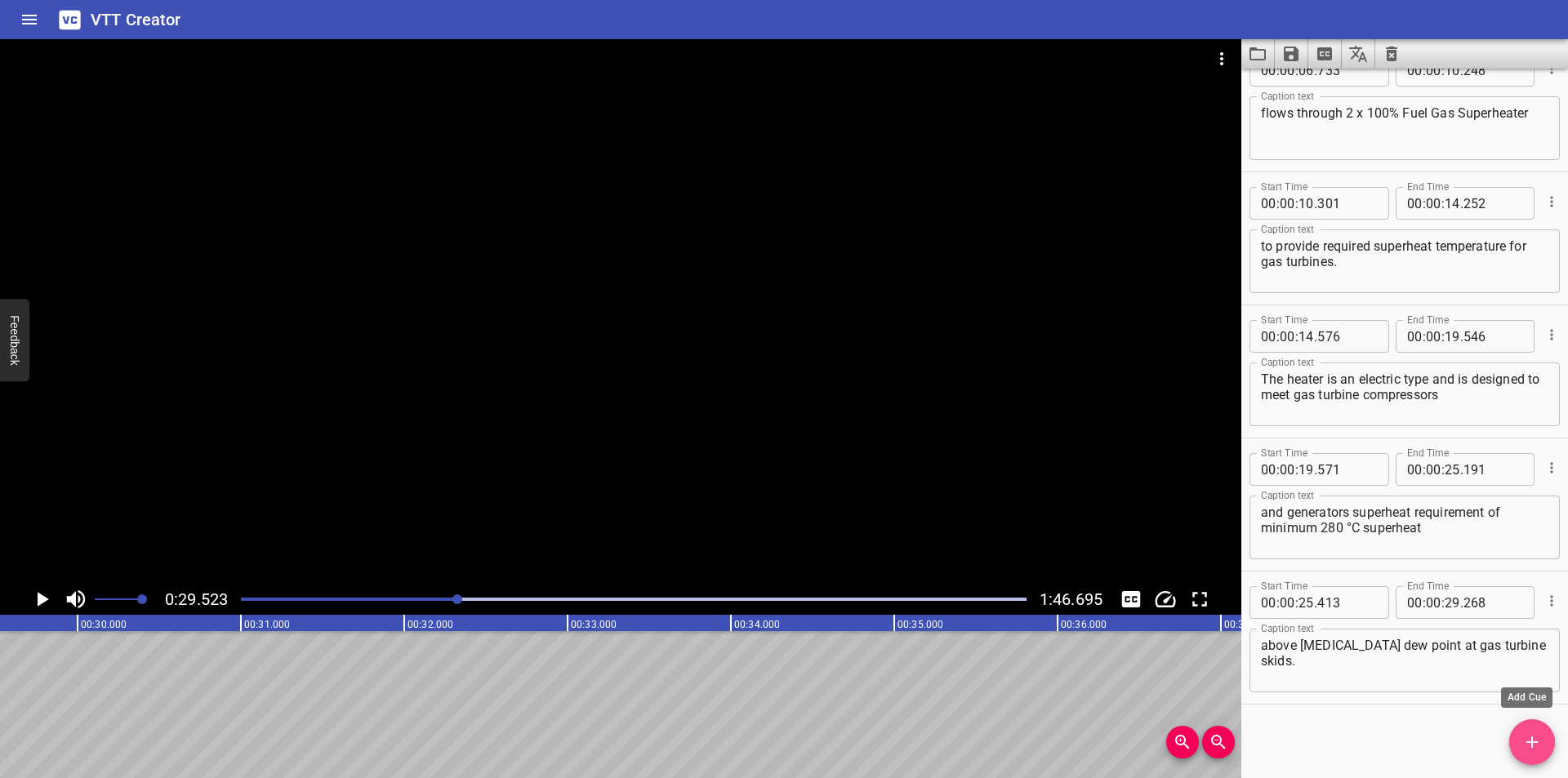
click at [1541, 749] on icon "Add Cue" at bounding box center [1532, 742] width 20 height 19
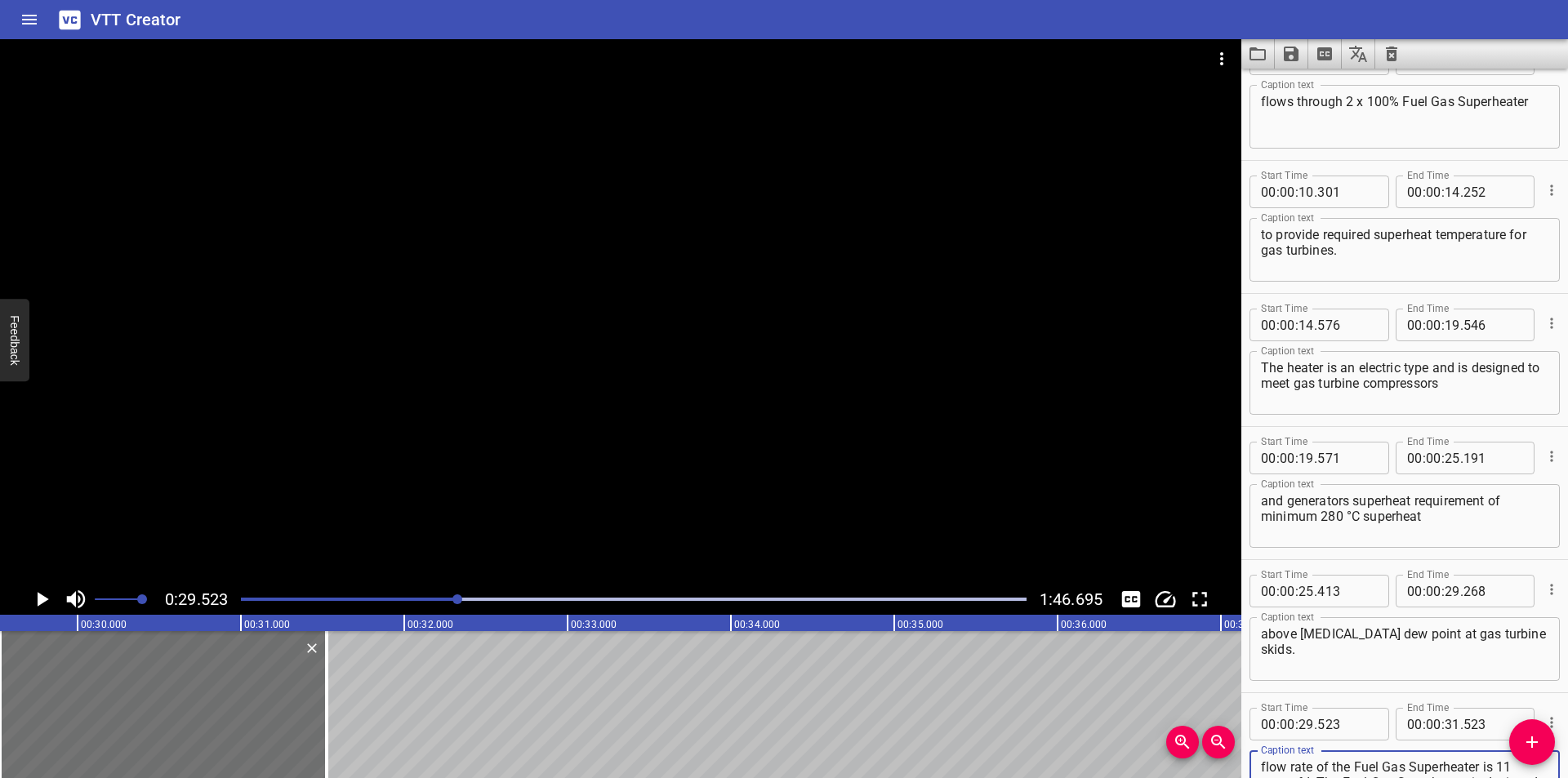
type textarea "Hence, 300°C superheat with respect to the hydrocarbon dew point temperature of…"
click at [1340, 651] on textarea "above hydrocarbon dew point at gas turbine skids." at bounding box center [1404, 649] width 288 height 47
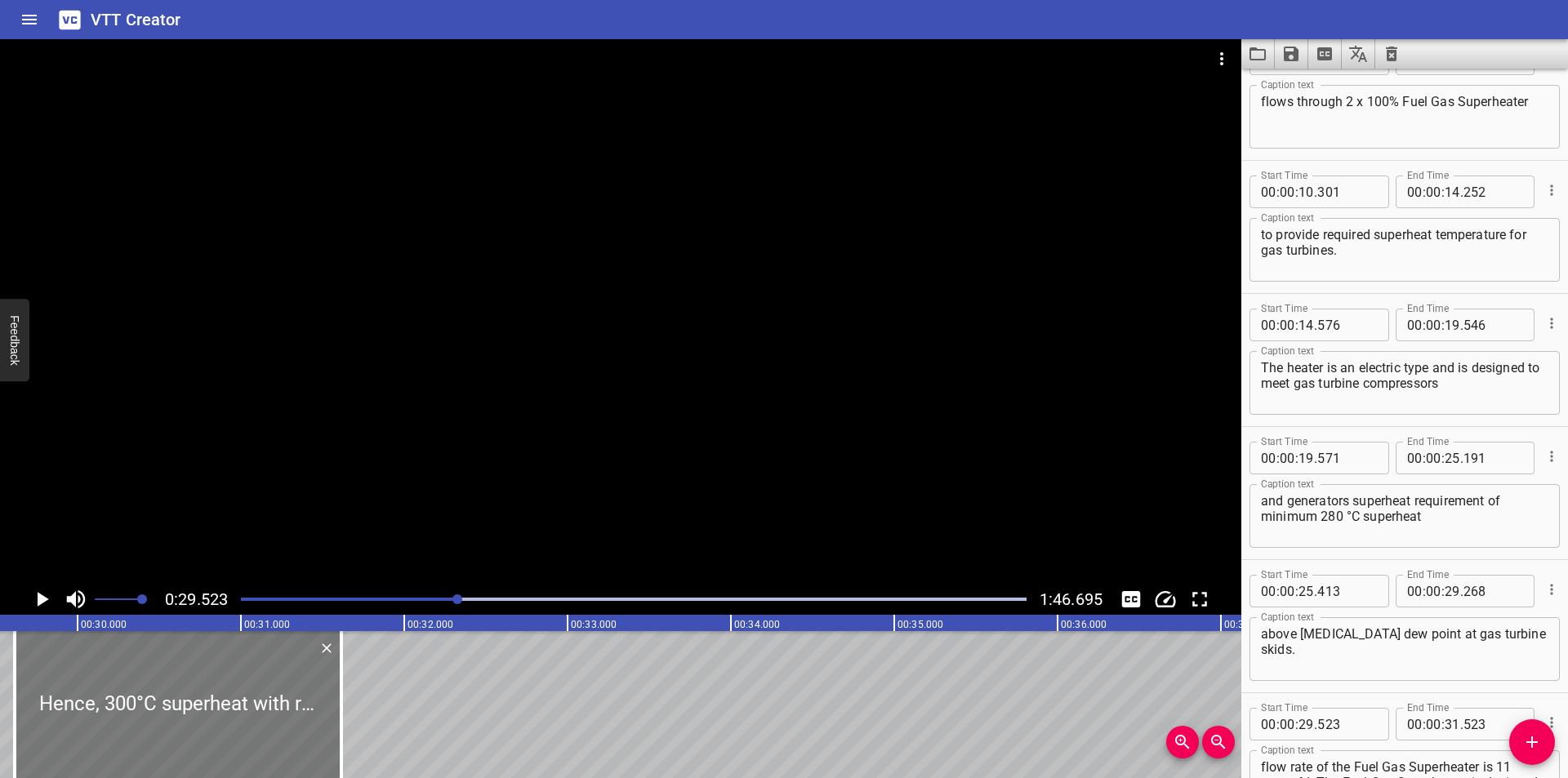
drag, startPoint x: 244, startPoint y: 691, endPoint x: 258, endPoint y: 702, distance: 17.8
click at [258, 702] on div at bounding box center [177, 704] width 327 height 147
type input "613"
click at [316, 471] on div at bounding box center [620, 311] width 1241 height 545
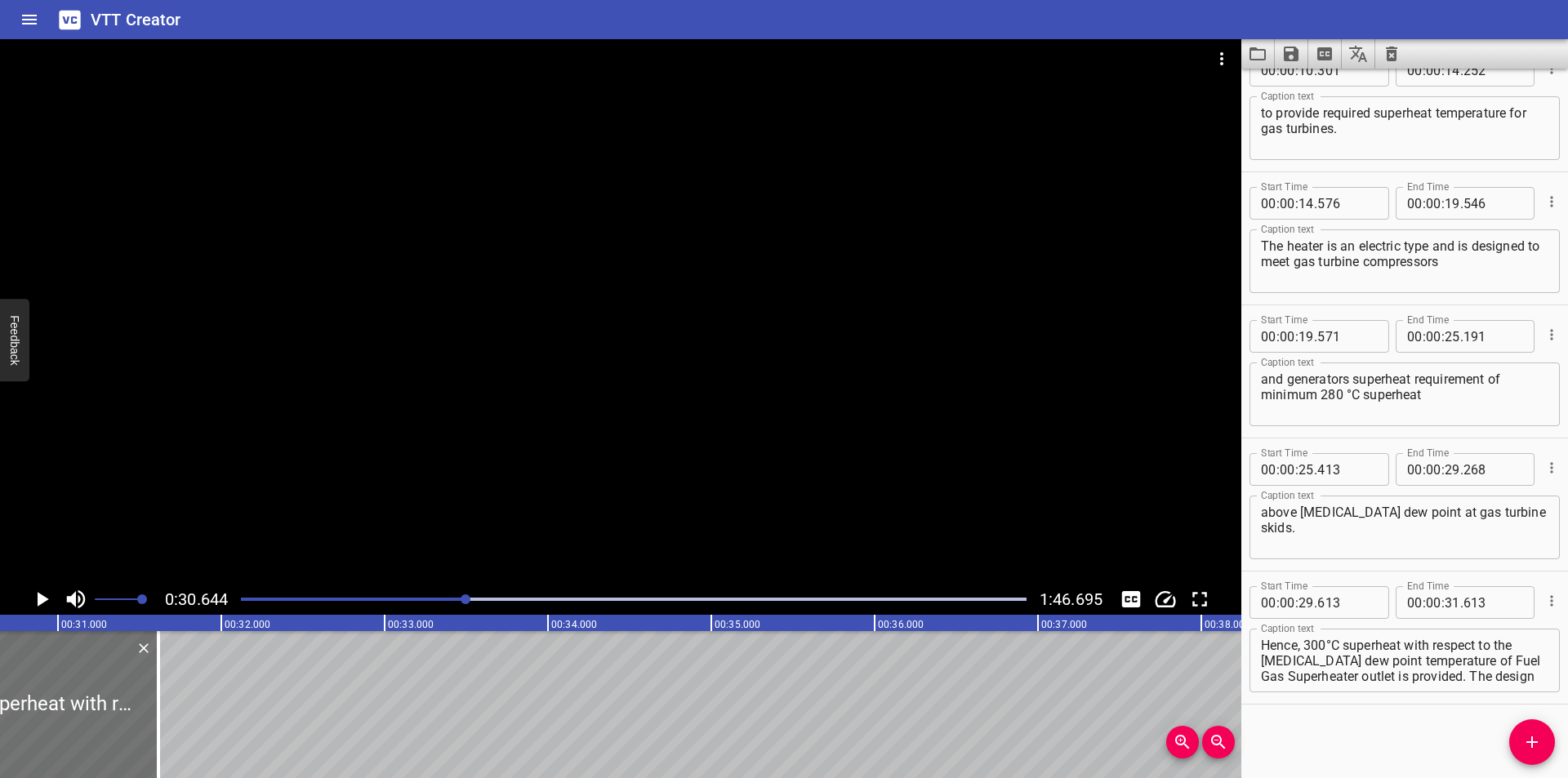
click at [1328, 645] on textarea "Hence, 300°C superheat with respect to the hydrocarbon dew point temperature of…" at bounding box center [1404, 661] width 288 height 47
type textarea "Hence, 300 °C superheat with respect to the hydrocarbon dew point temperature o…"
click at [566, 479] on div at bounding box center [620, 311] width 1241 height 545
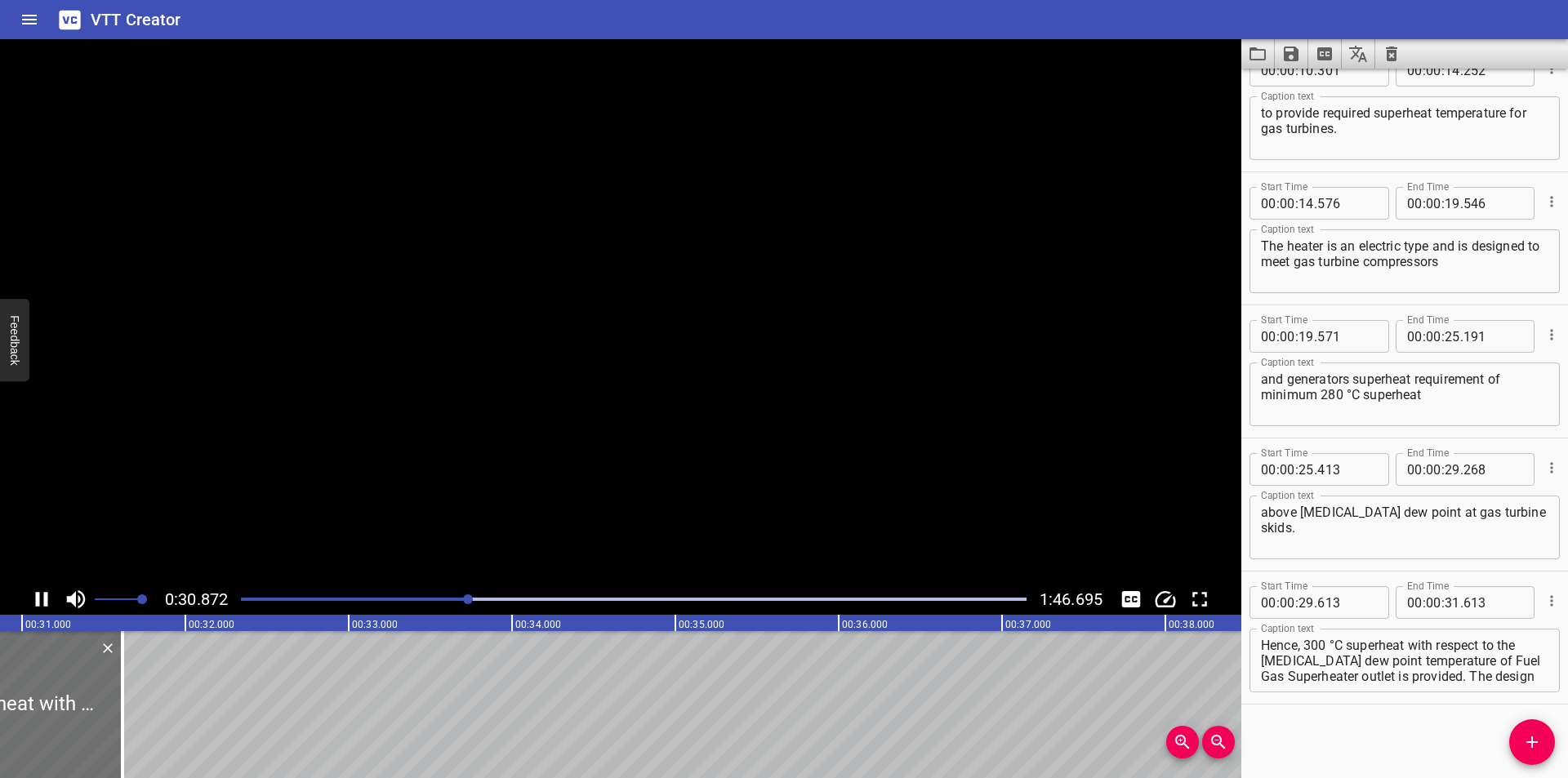
click at [564, 464] on div at bounding box center [620, 311] width 1241 height 545
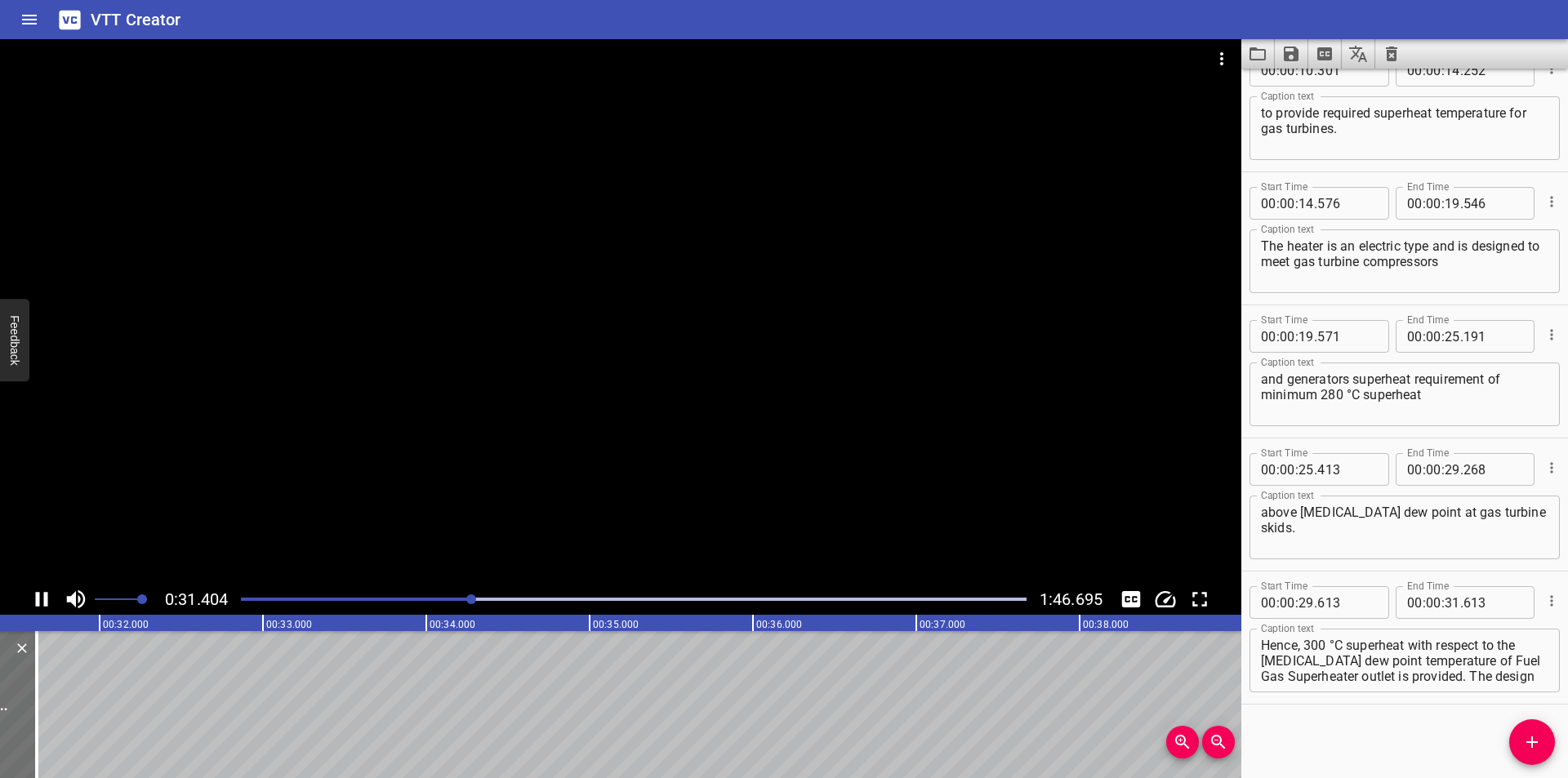
scroll to position [0, 5145]
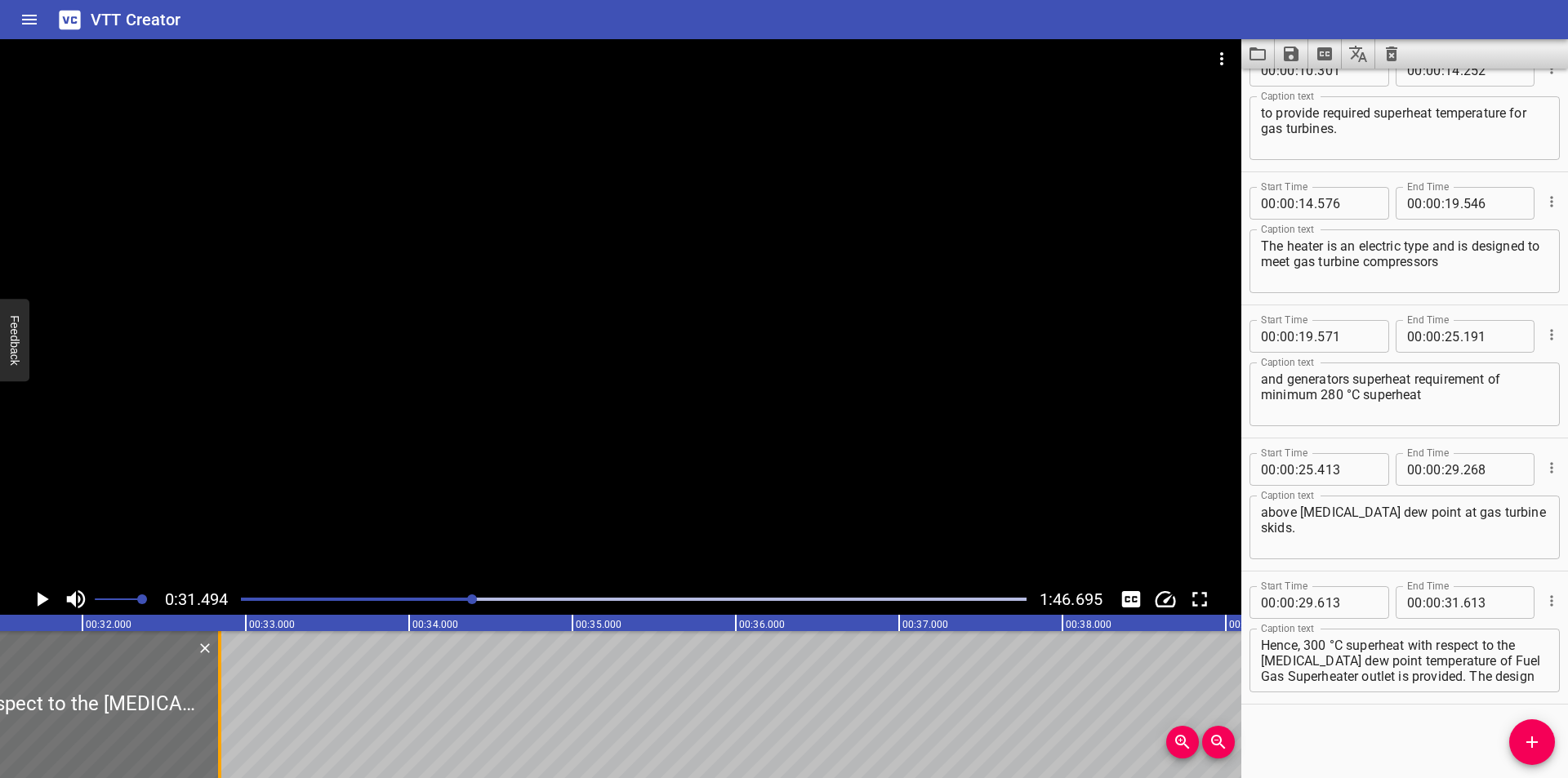
drag, startPoint x: 17, startPoint y: 696, endPoint x: 225, endPoint y: 690, distance: 208.1
click at [224, 691] on div at bounding box center [219, 704] width 17 height 147
type input "32"
type input "888"
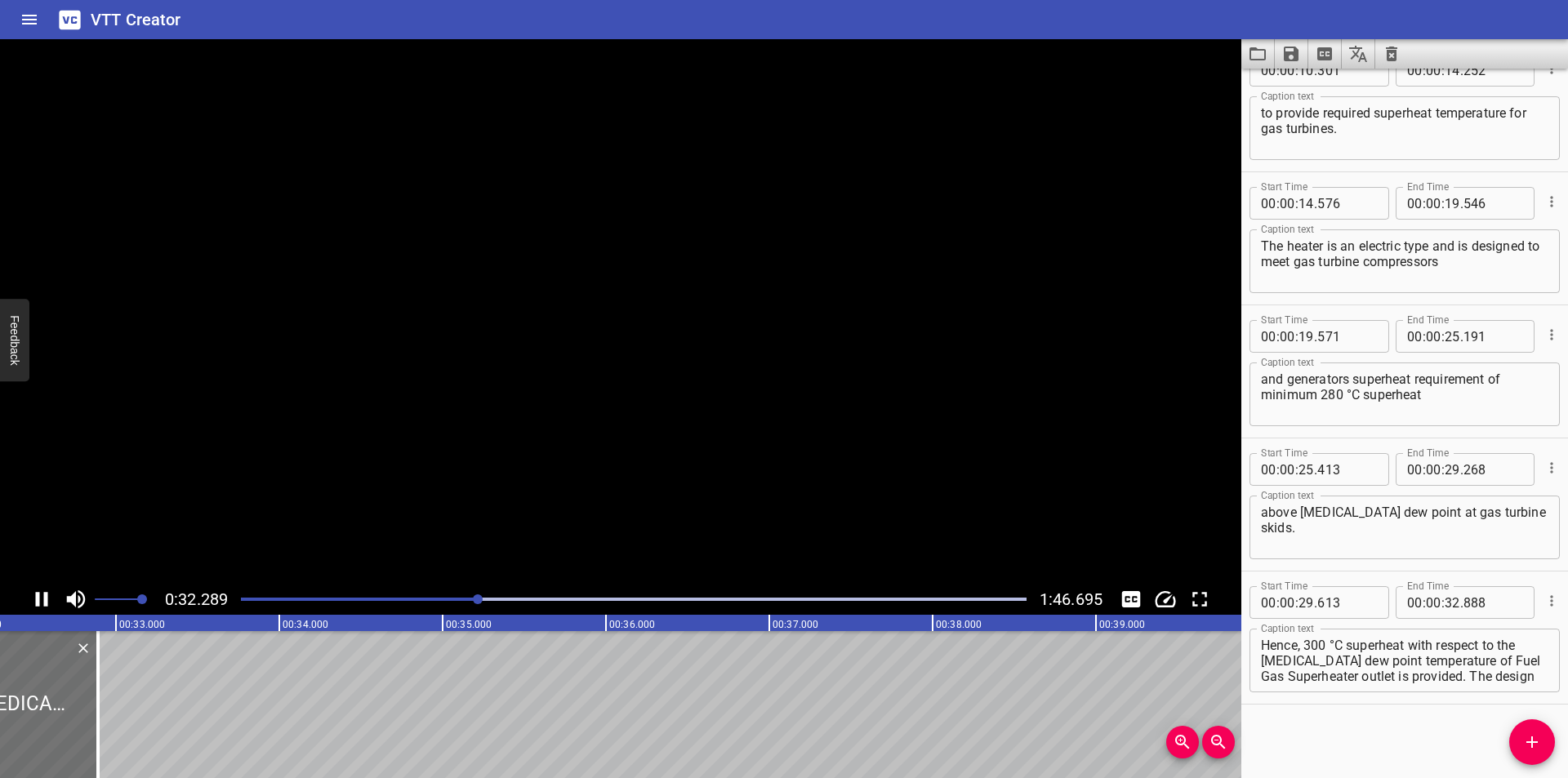
scroll to position [0, 5316]
drag, startPoint x: 56, startPoint y: 719, endPoint x: 74, endPoint y: 728, distance: 20.1
click at [74, 728] on div at bounding box center [74, 704] width 3 height 147
type input "33"
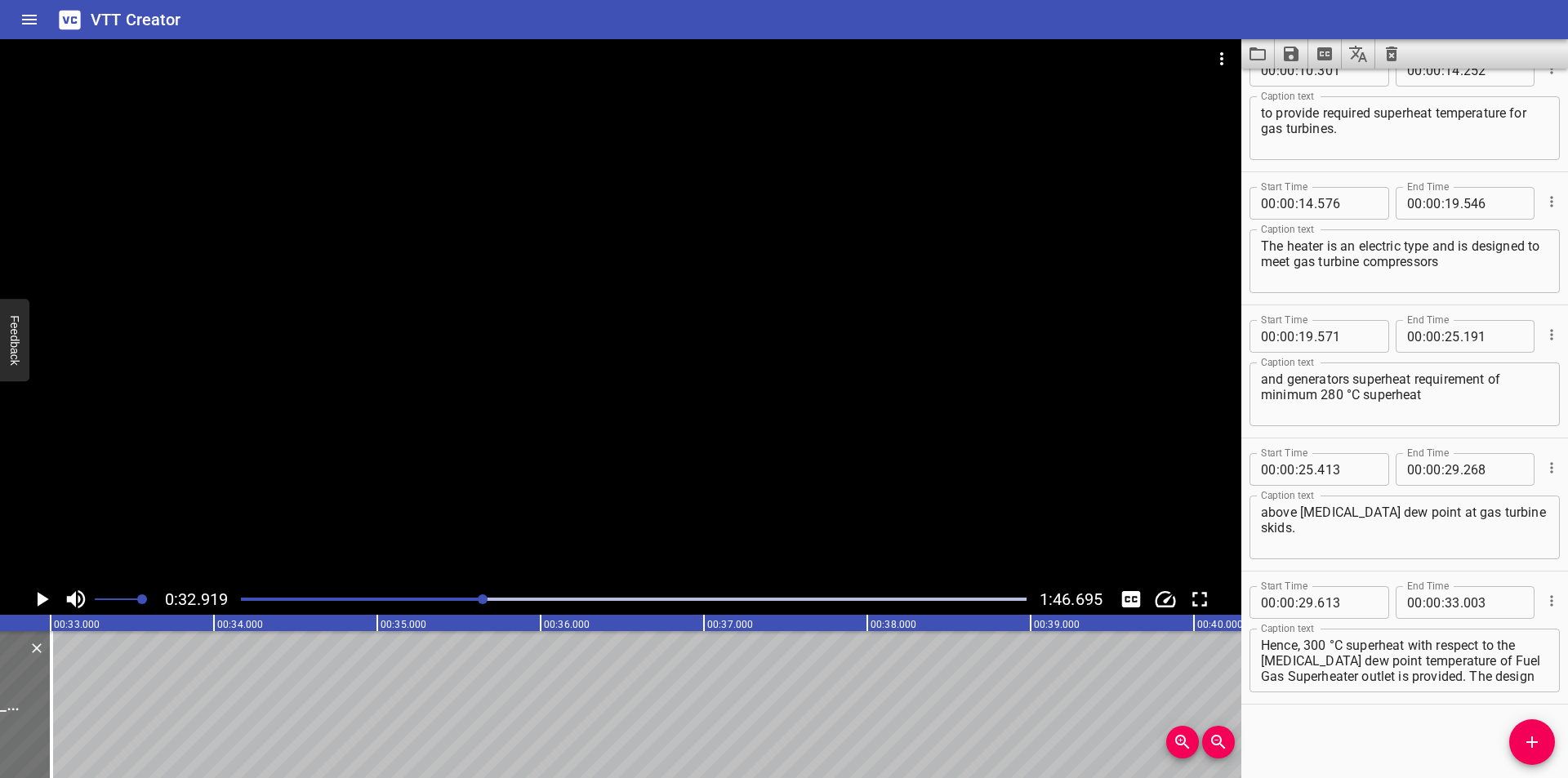
scroll to position [0, 5269]
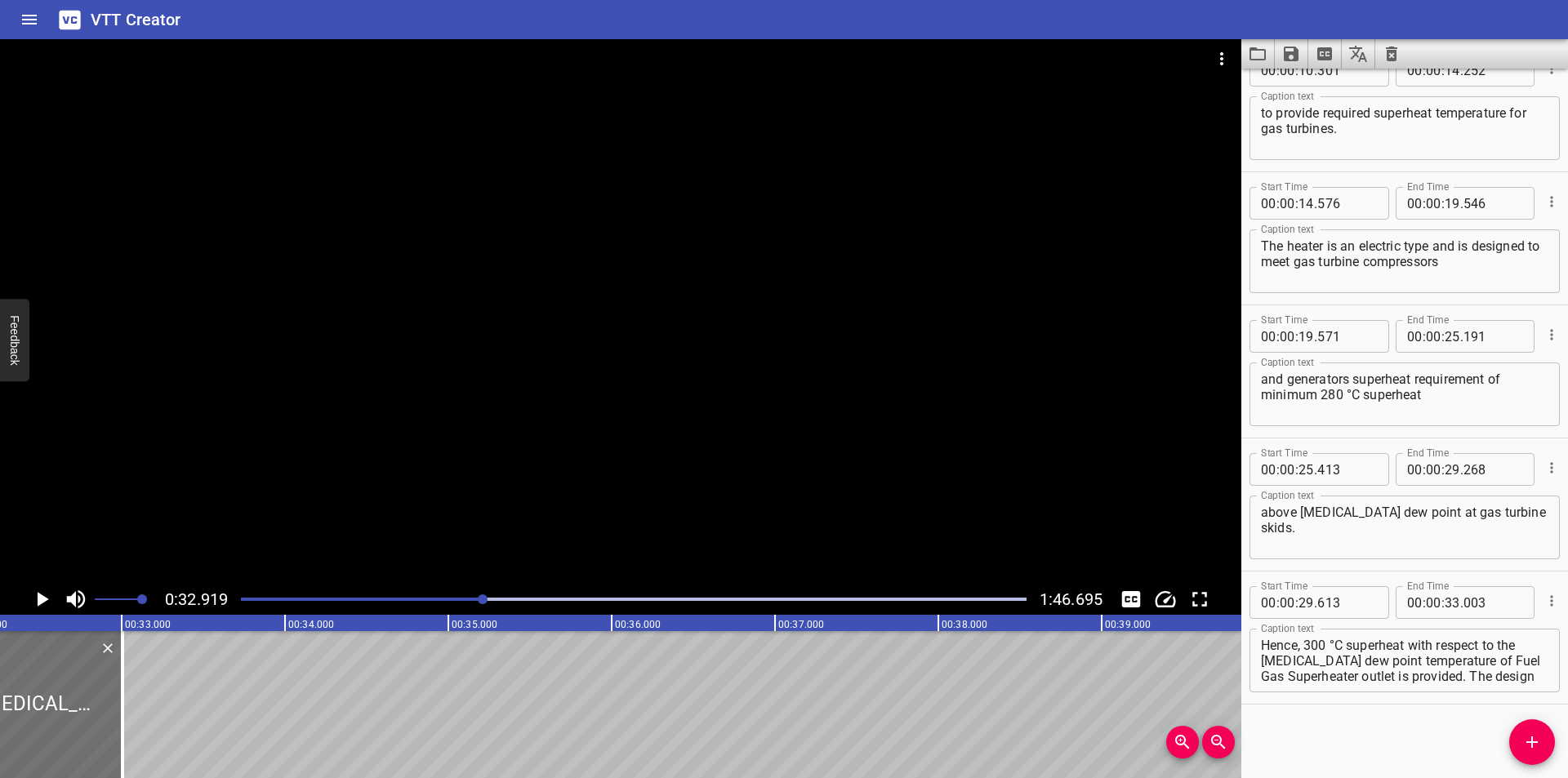
click at [458, 601] on div "Play progress" at bounding box center [91, 599] width 786 height 3
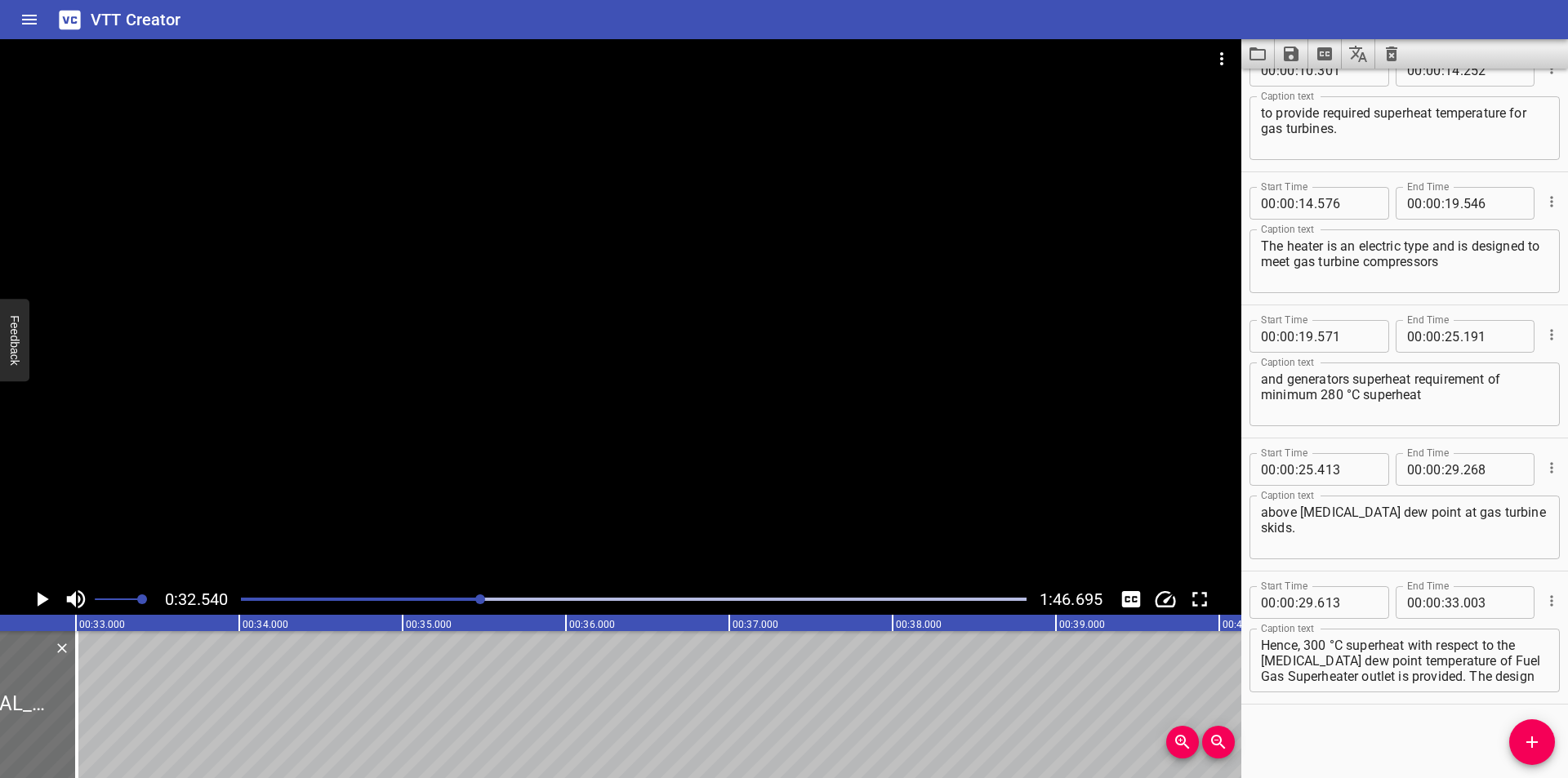
scroll to position [0, 5315]
click at [80, 720] on div at bounding box center [79, 704] width 3 height 147
type input "023"
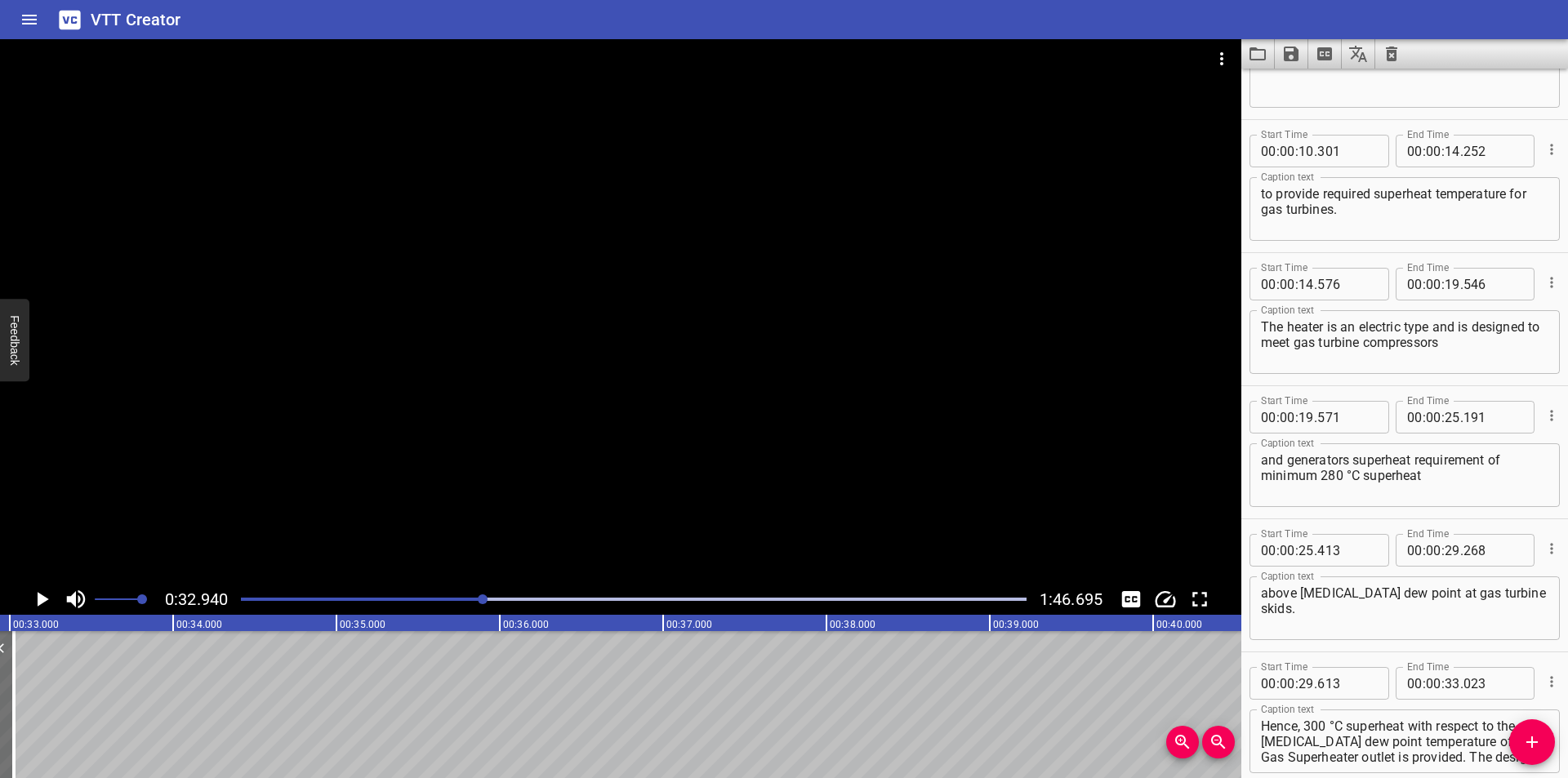
scroll to position [377, 0]
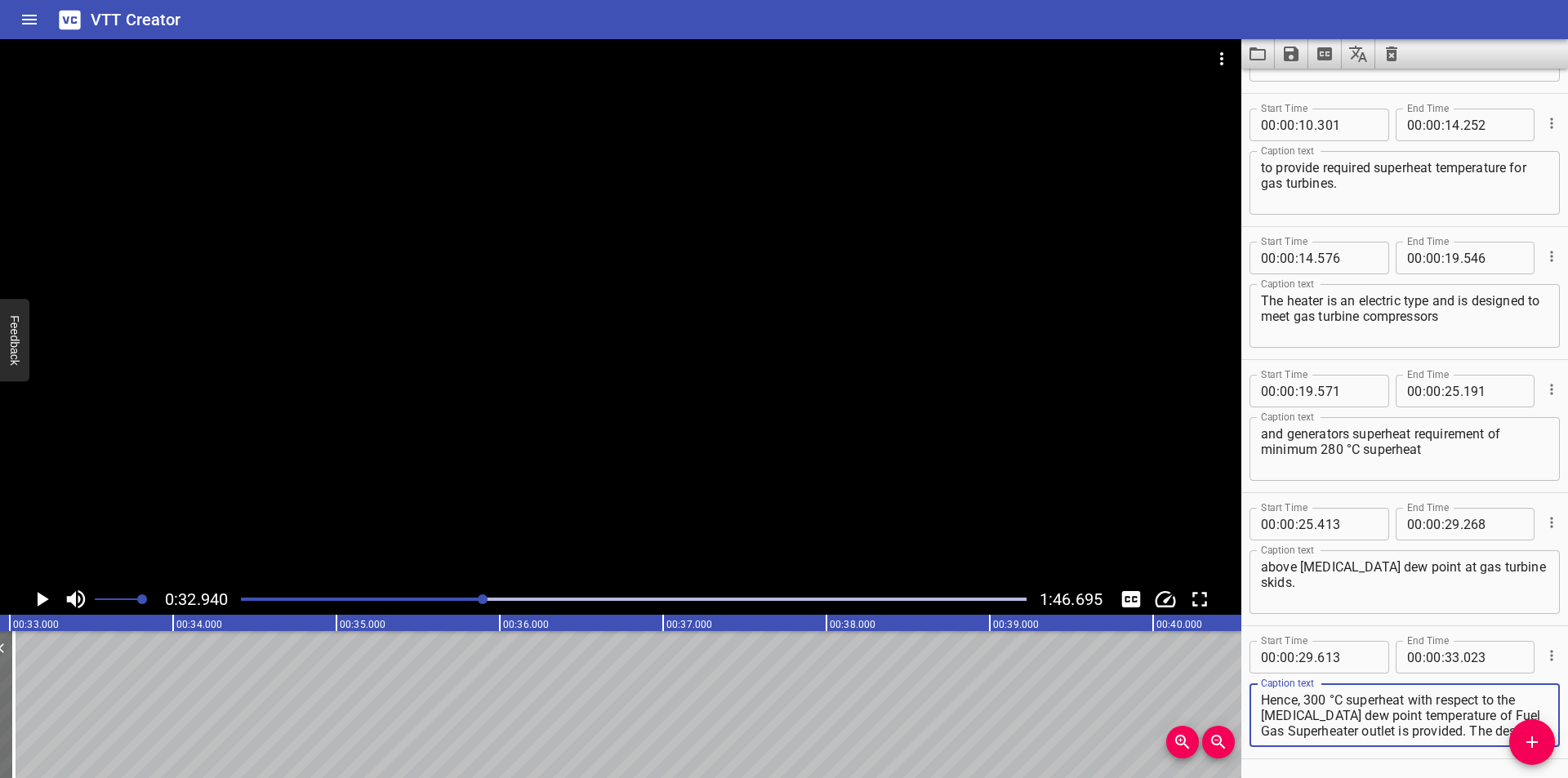
click at [1410, 701] on textarea "Hence, 300 °C superheat with respect to the hydrocarbon dew point temperature o…" at bounding box center [1404, 716] width 288 height 47
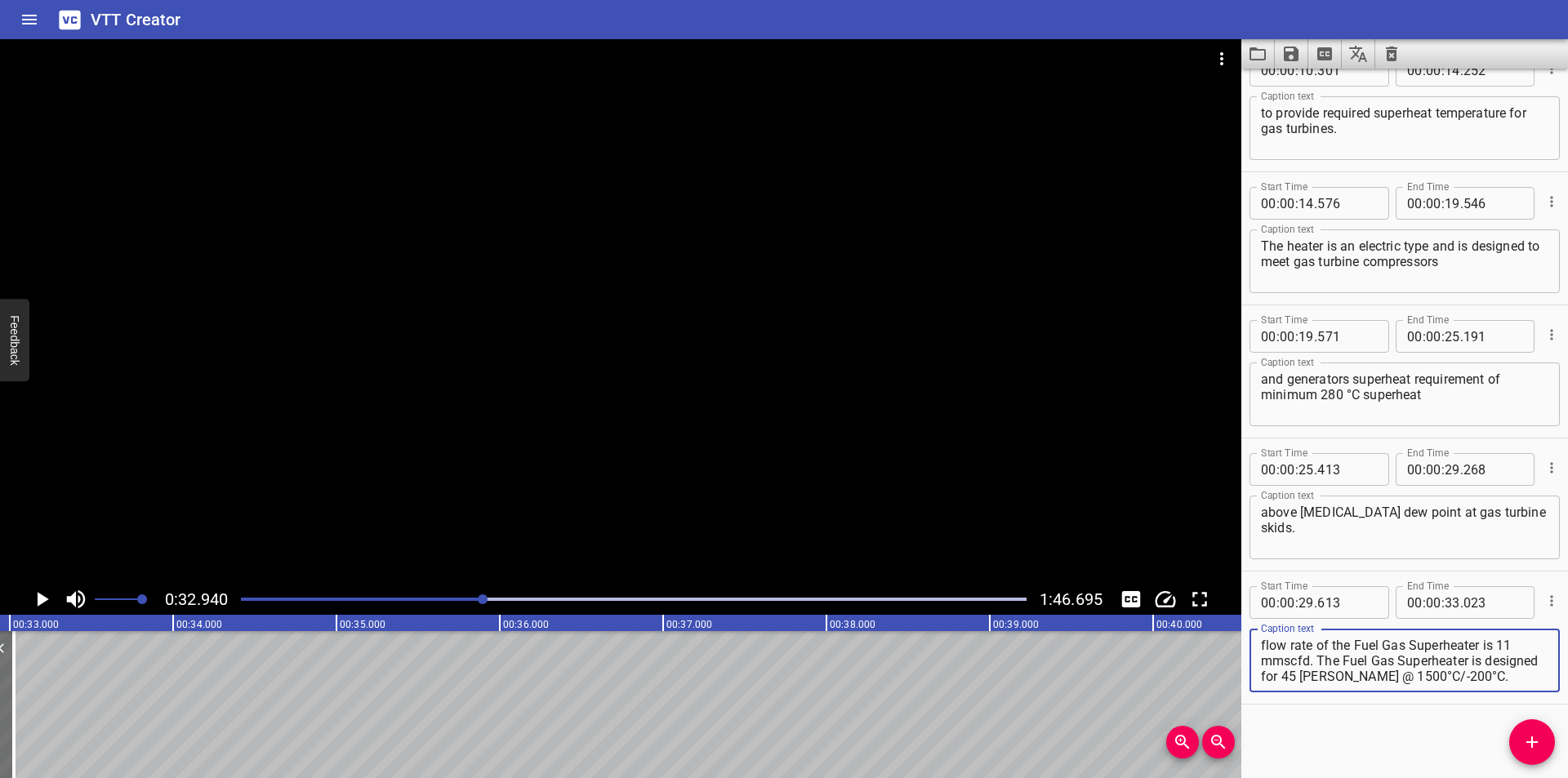
drag, startPoint x: 1411, startPoint y: 701, endPoint x: 1567, endPoint y: 810, distance: 190.3
click at [1567, 777] on html "VTT Creator Caption Editor Batch Transcribe Login Sign Up Privacy Contact 0:32.…" at bounding box center [784, 389] width 1568 height 778
type textarea "Hence, 300 °C superheat"
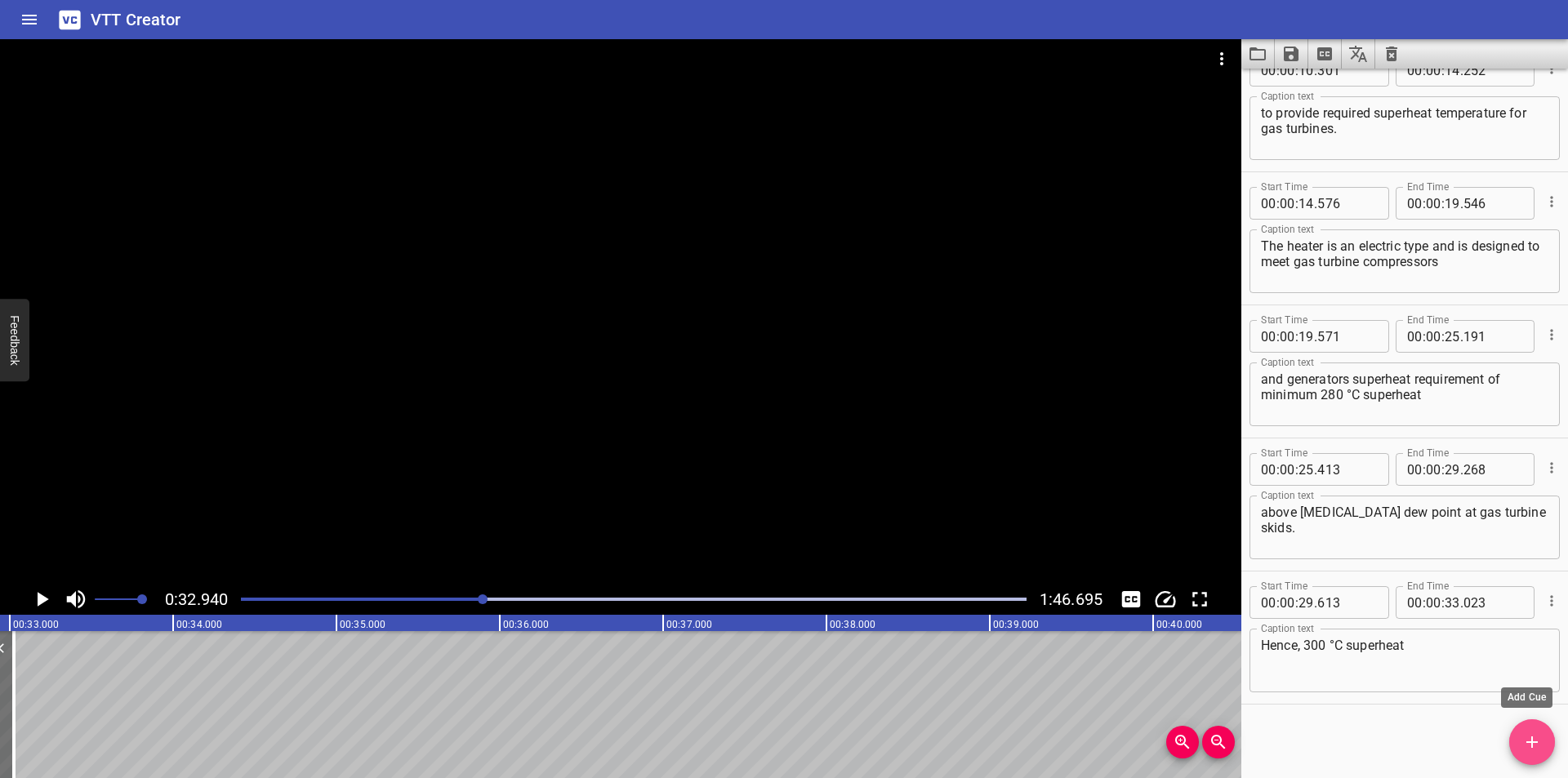
click at [1530, 745] on icon "Add Cue" at bounding box center [1532, 742] width 20 height 19
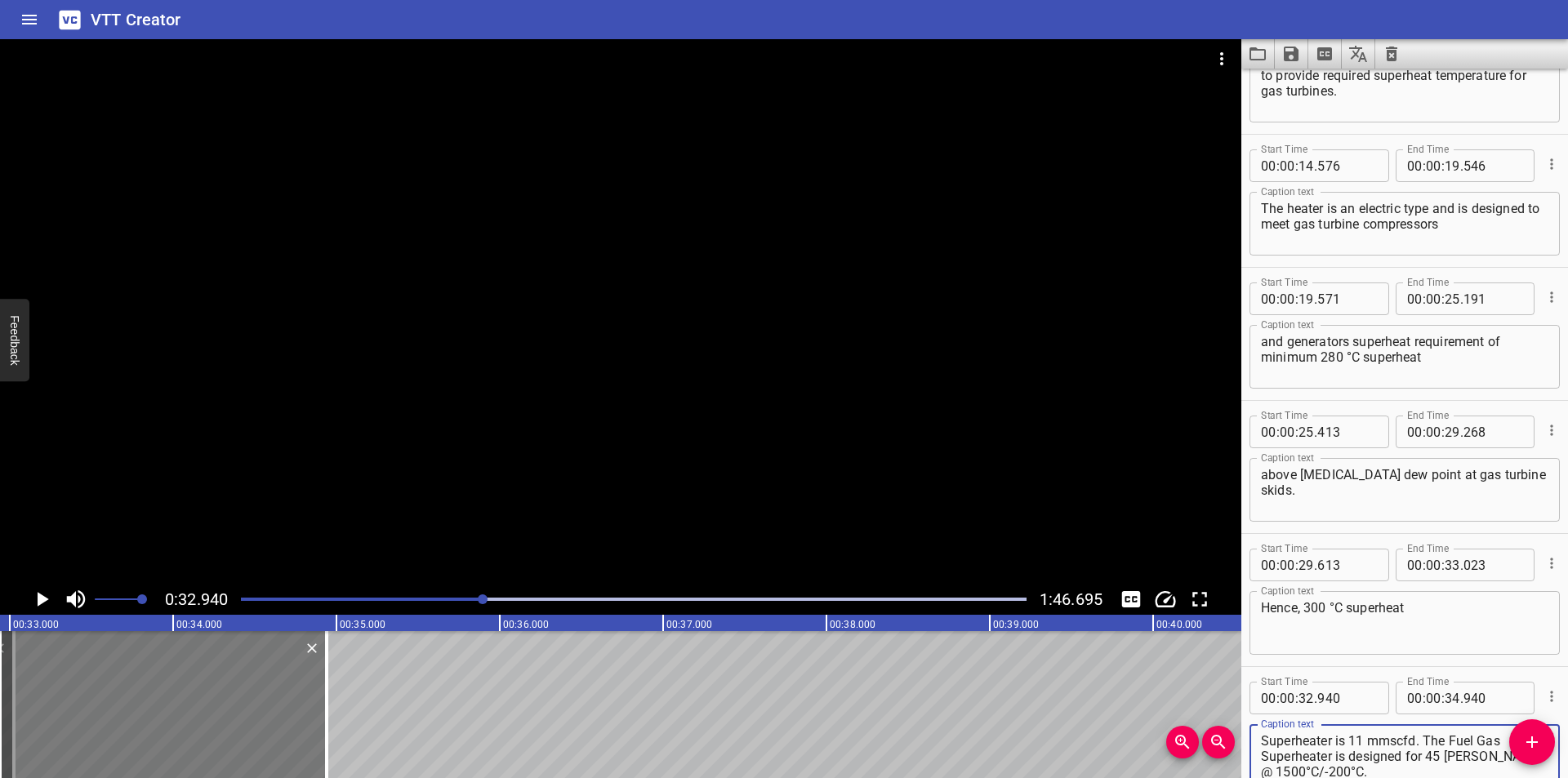
scroll to position [471, 0]
type textarea "with respect to the hydrocarbon dew point temperature of Fuel Gas Superheater o…"
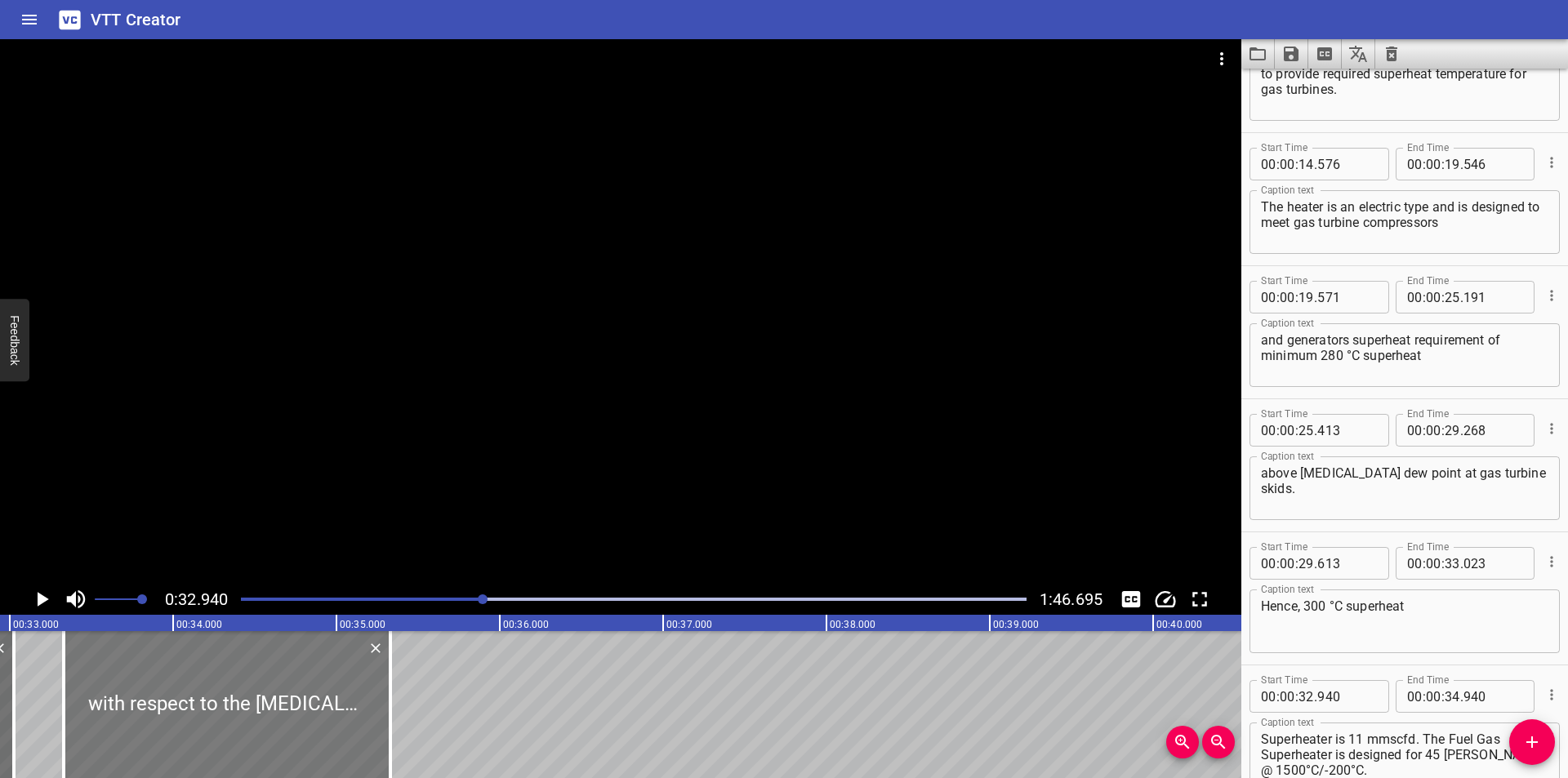
drag, startPoint x: 248, startPoint y: 709, endPoint x: 306, endPoint y: 731, distance: 62.0
click at [309, 731] on div at bounding box center [226, 704] width 327 height 147
type input "33"
type input "330"
type input "35"
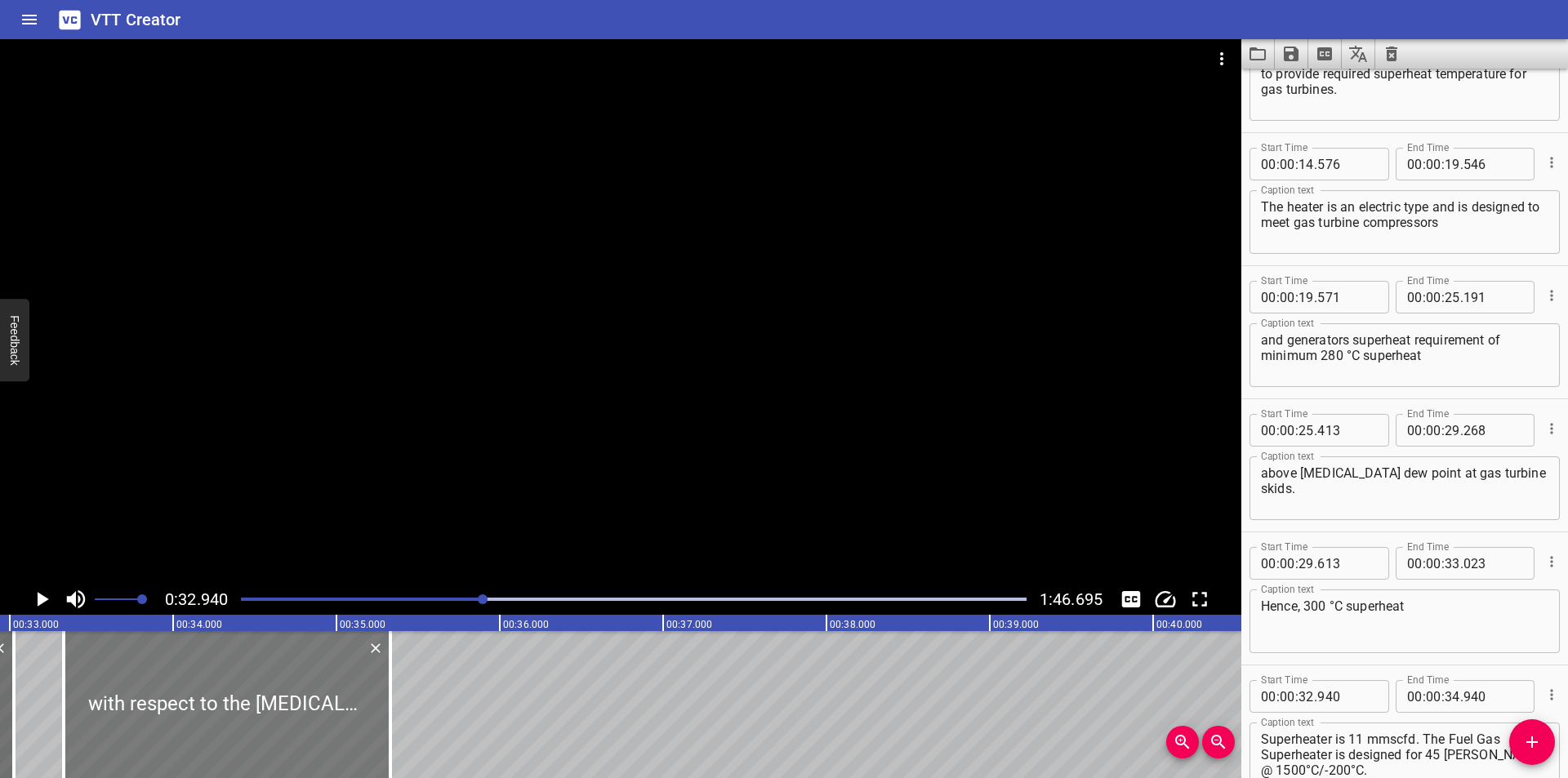
type input "330"
click at [467, 604] on div at bounding box center [634, 599] width 805 height 22
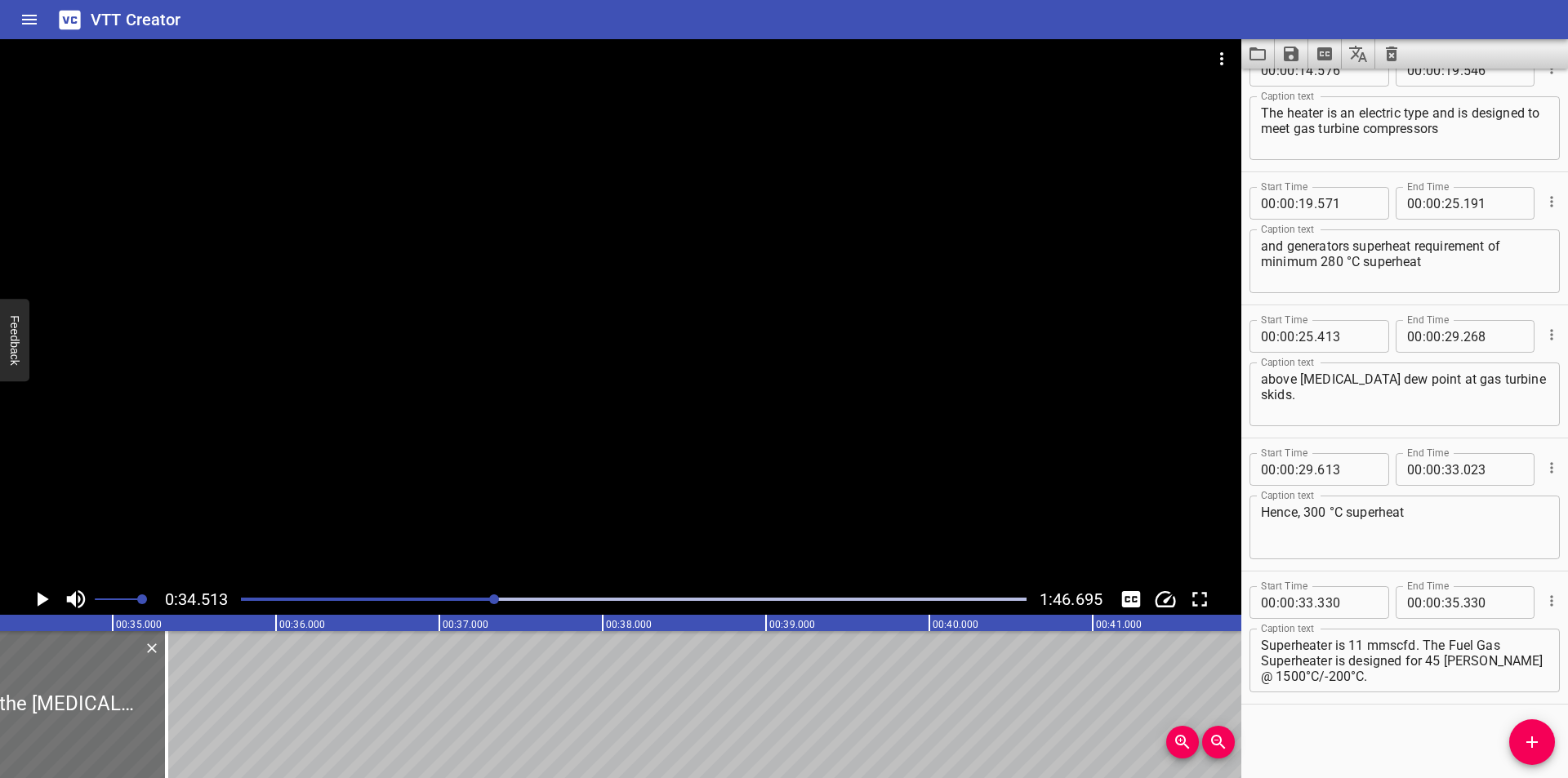
scroll to position [0, 5474]
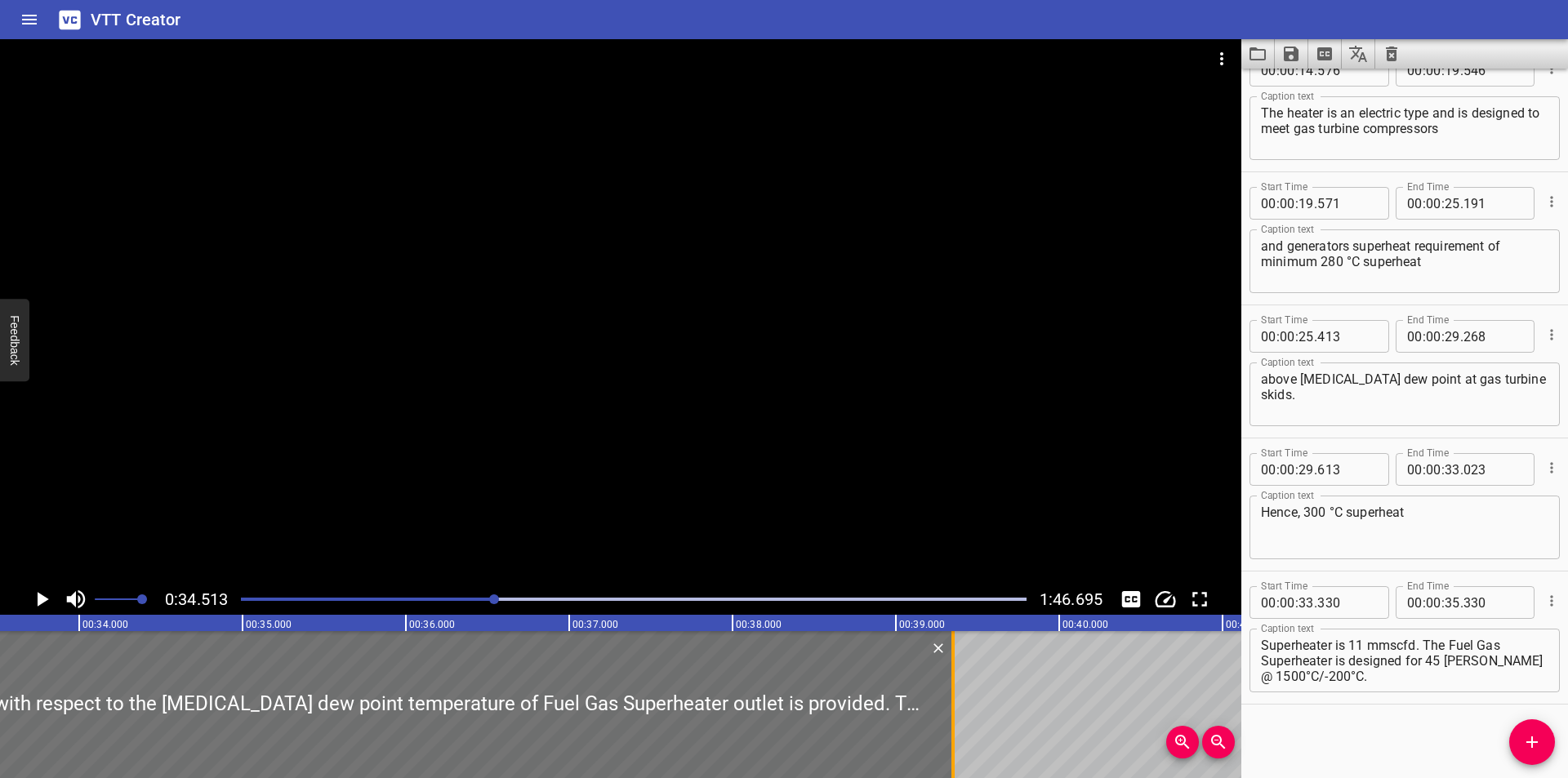
drag, startPoint x: 292, startPoint y: 712, endPoint x: 948, endPoint y: 714, distance: 656.0
click at [948, 714] on div at bounding box center [953, 704] width 17 height 147
type input "39"
type input "350"
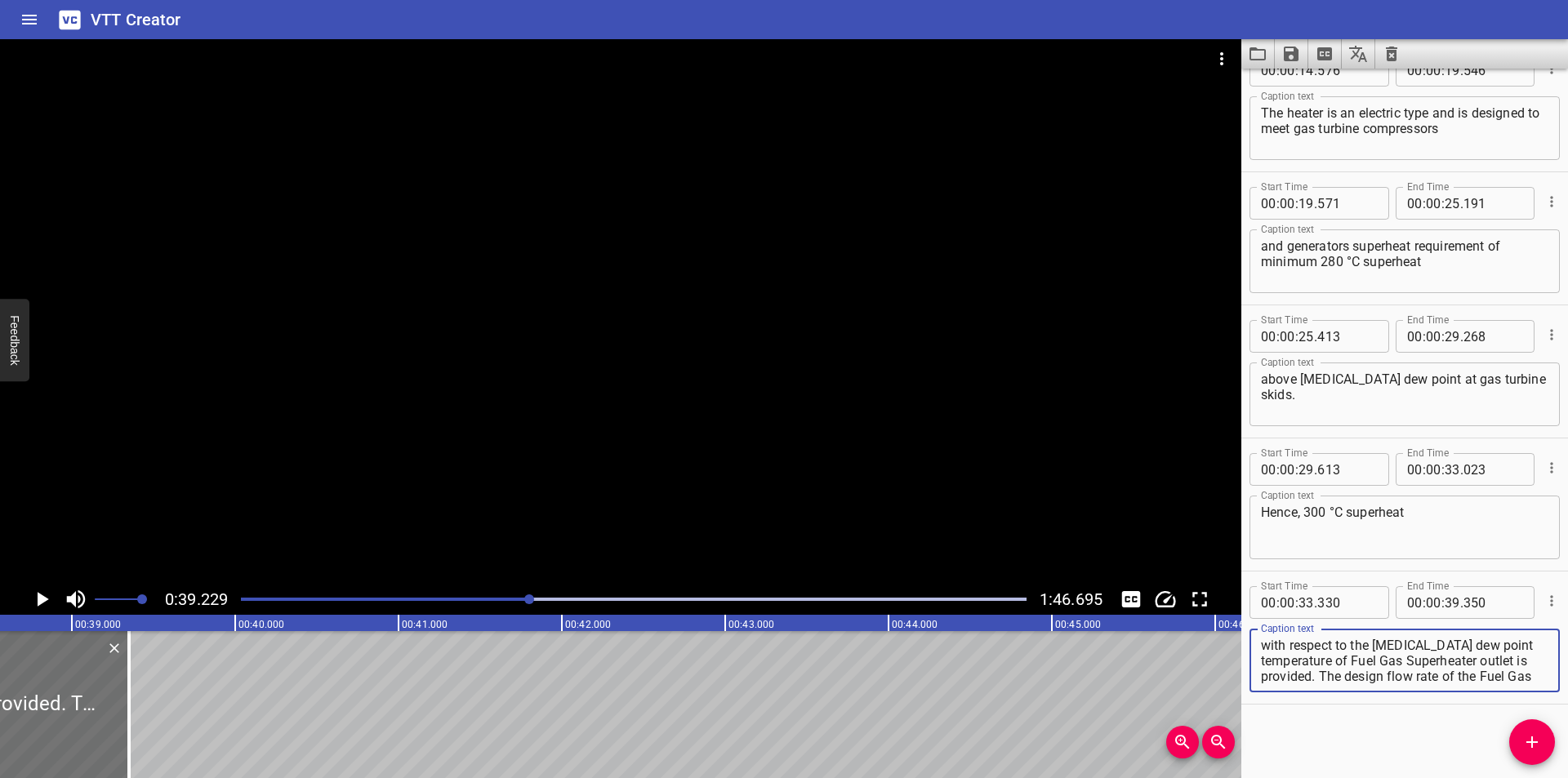
scroll to position [47, 0]
drag, startPoint x: 1332, startPoint y: 676, endPoint x: 1567, endPoint y: 785, distance: 259.0
click at [1567, 777] on html "VTT Creator Caption Editor Batch Transcribe Login Sign Up Privacy Contact 0:39.…" at bounding box center [784, 389] width 1568 height 778
type textarea "with respect to the hydrocarbon dew point temperature of Fuel Gas Superheater o…"
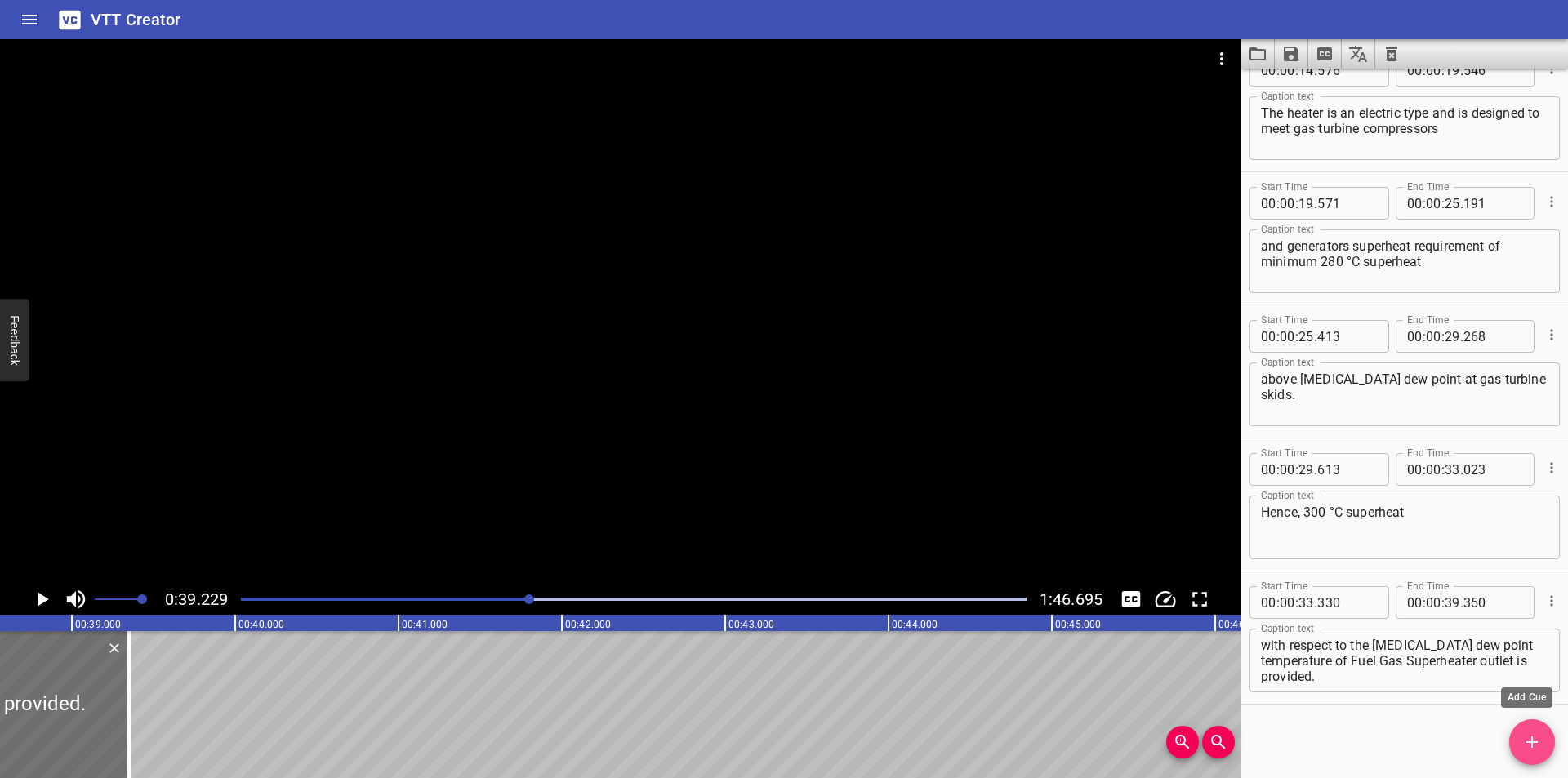
click at [1528, 736] on icon "Add Cue" at bounding box center [1532, 742] width 20 height 19
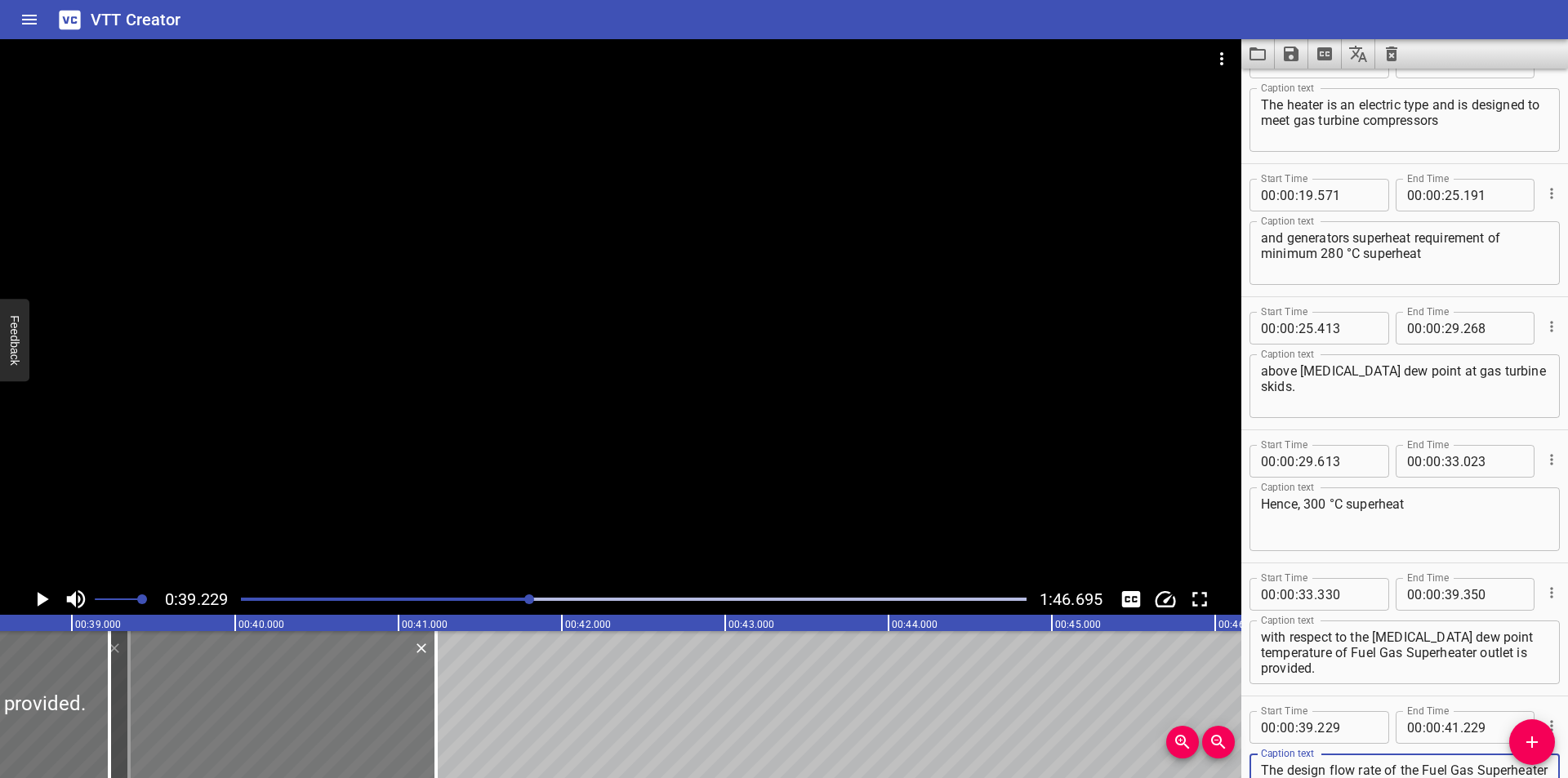
scroll to position [16, 0]
type textarea "The design flow rate of the Fuel Gas Superheater is 11 mmscfd. The Fuel Gas Sup…"
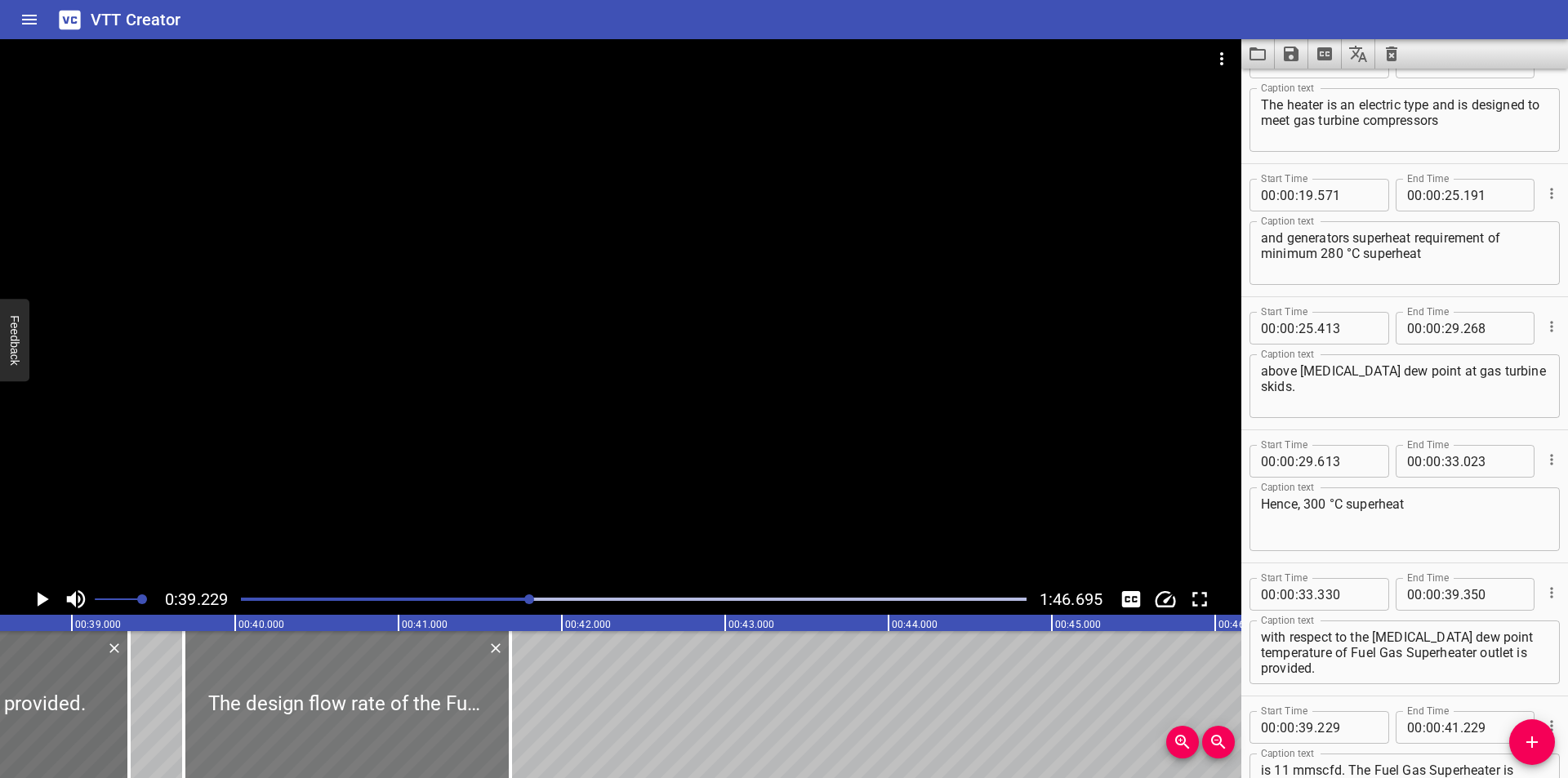
drag, startPoint x: 237, startPoint y: 730, endPoint x: 309, endPoint y: 743, distance: 73.2
click at [309, 743] on div at bounding box center [346, 704] width 327 height 147
type input "684"
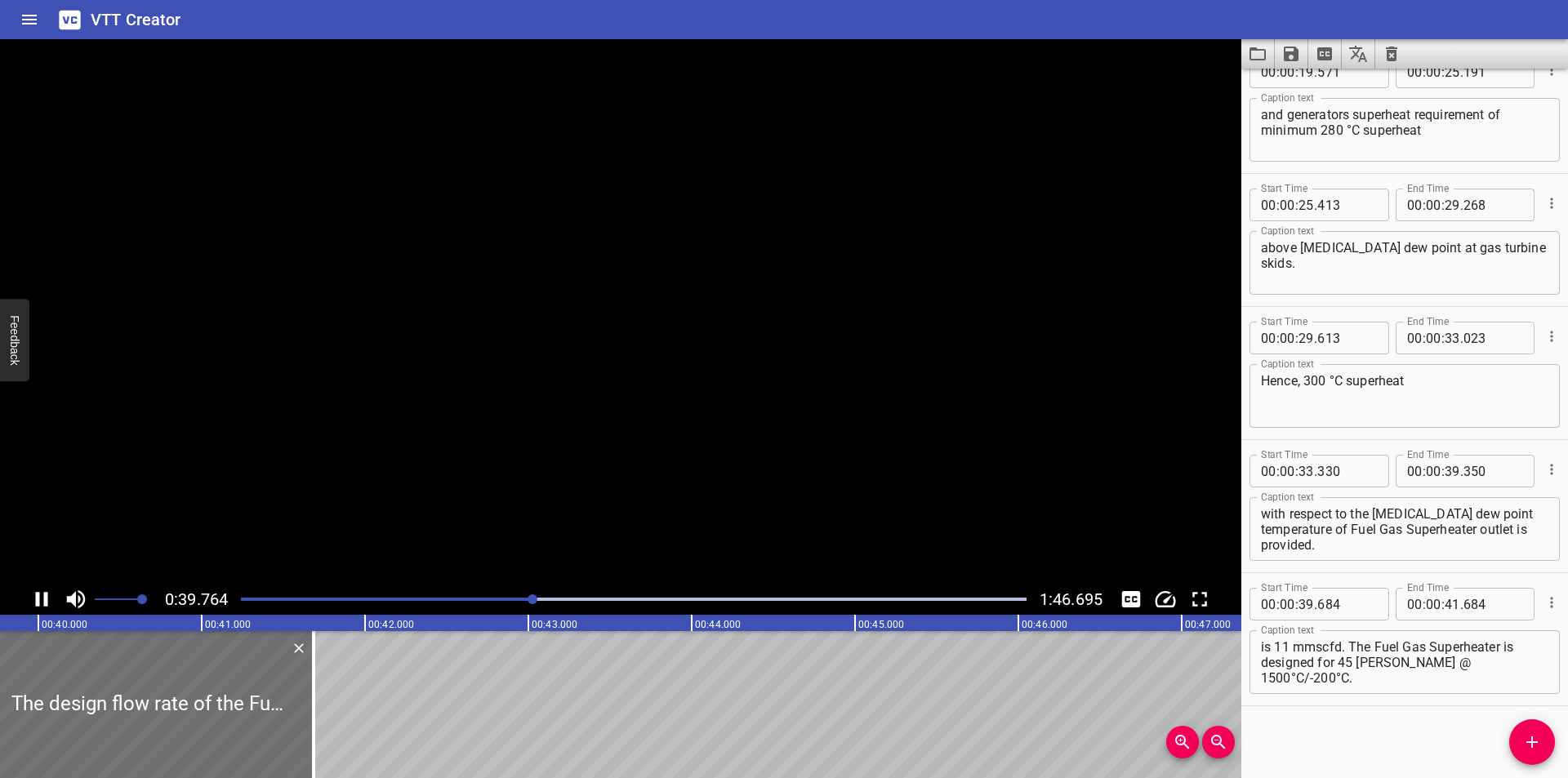
scroll to position [698, 0]
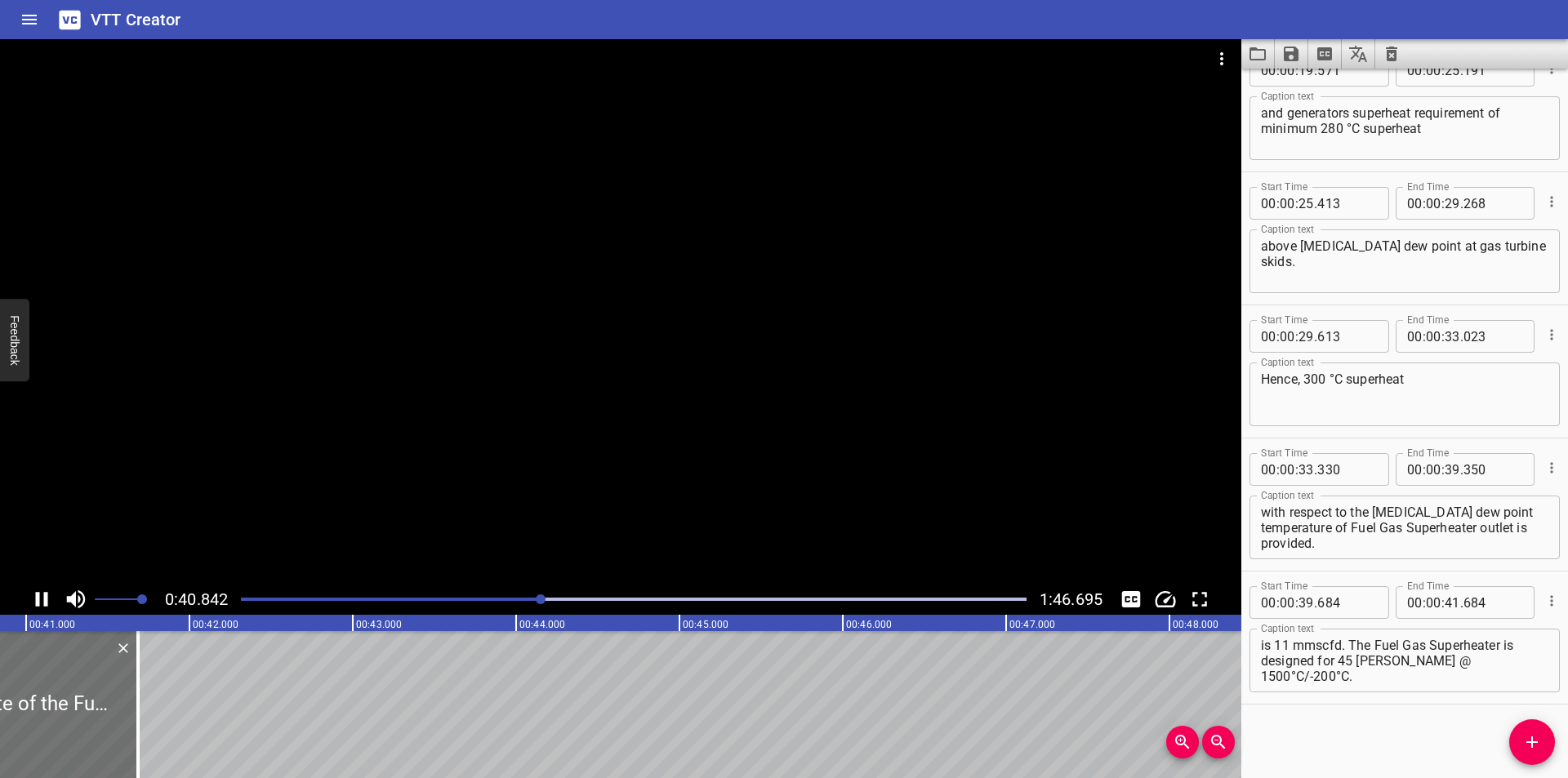
drag, startPoint x: 347, startPoint y: 473, endPoint x: 297, endPoint y: 508, distance: 61.0
click at [347, 473] on div at bounding box center [620, 311] width 1241 height 545
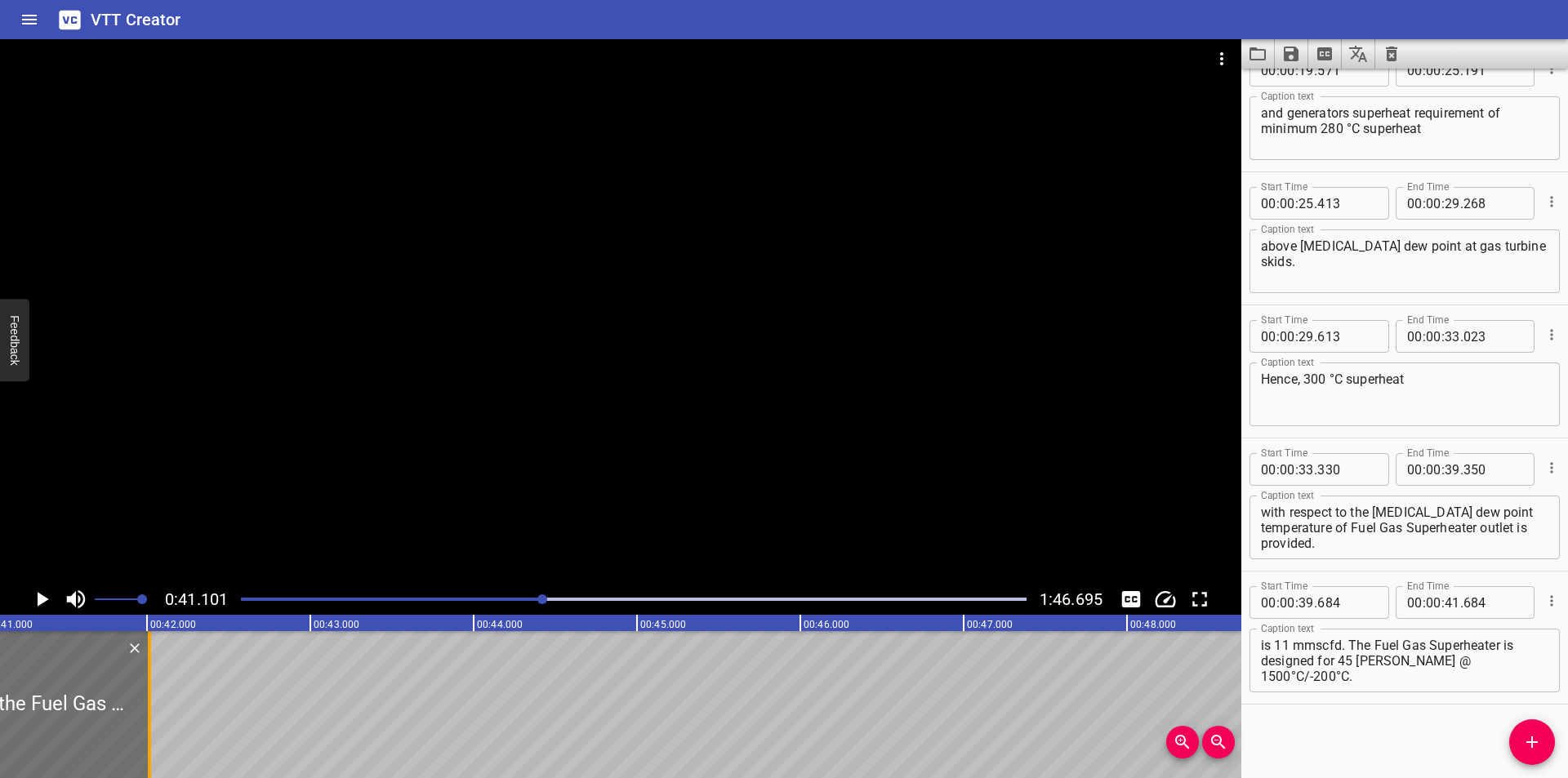
drag, startPoint x: 99, startPoint y: 706, endPoint x: 631, endPoint y: 704, distance: 532.0
click at [158, 707] on div at bounding box center [149, 704] width 17 height 147
type input "44"
type input "949"
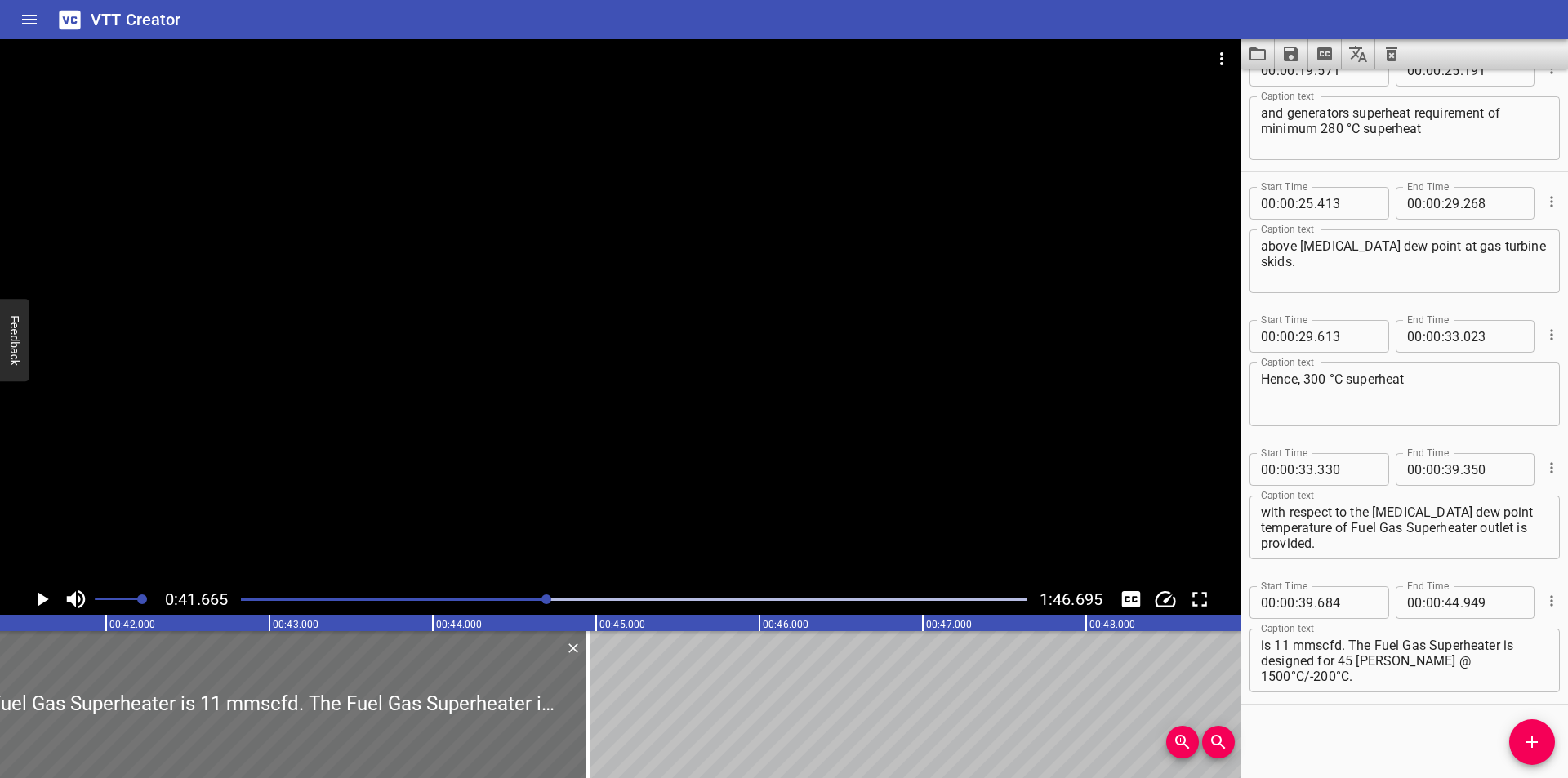
scroll to position [0, 6805]
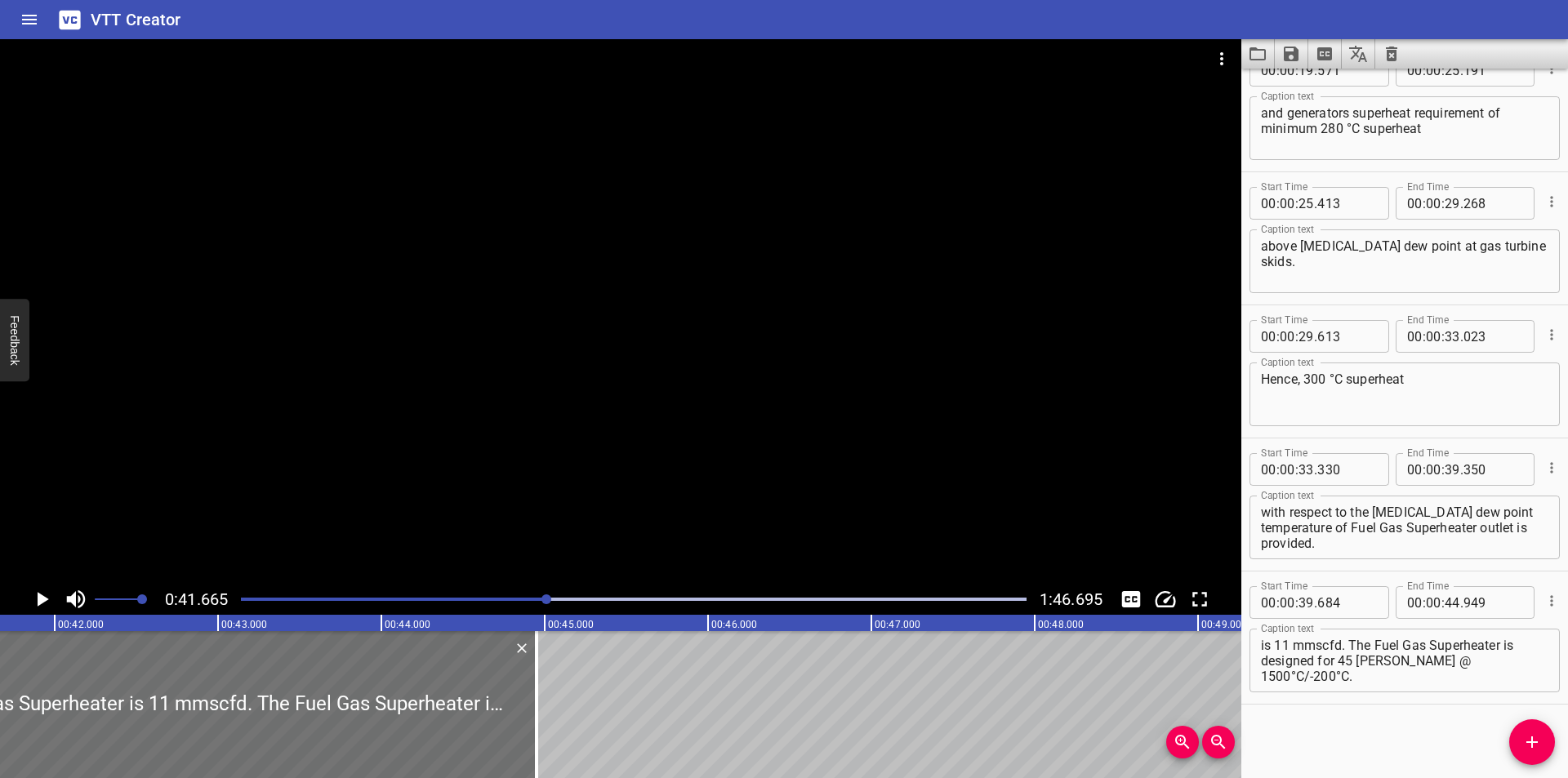
click at [530, 426] on div at bounding box center [620, 311] width 1241 height 545
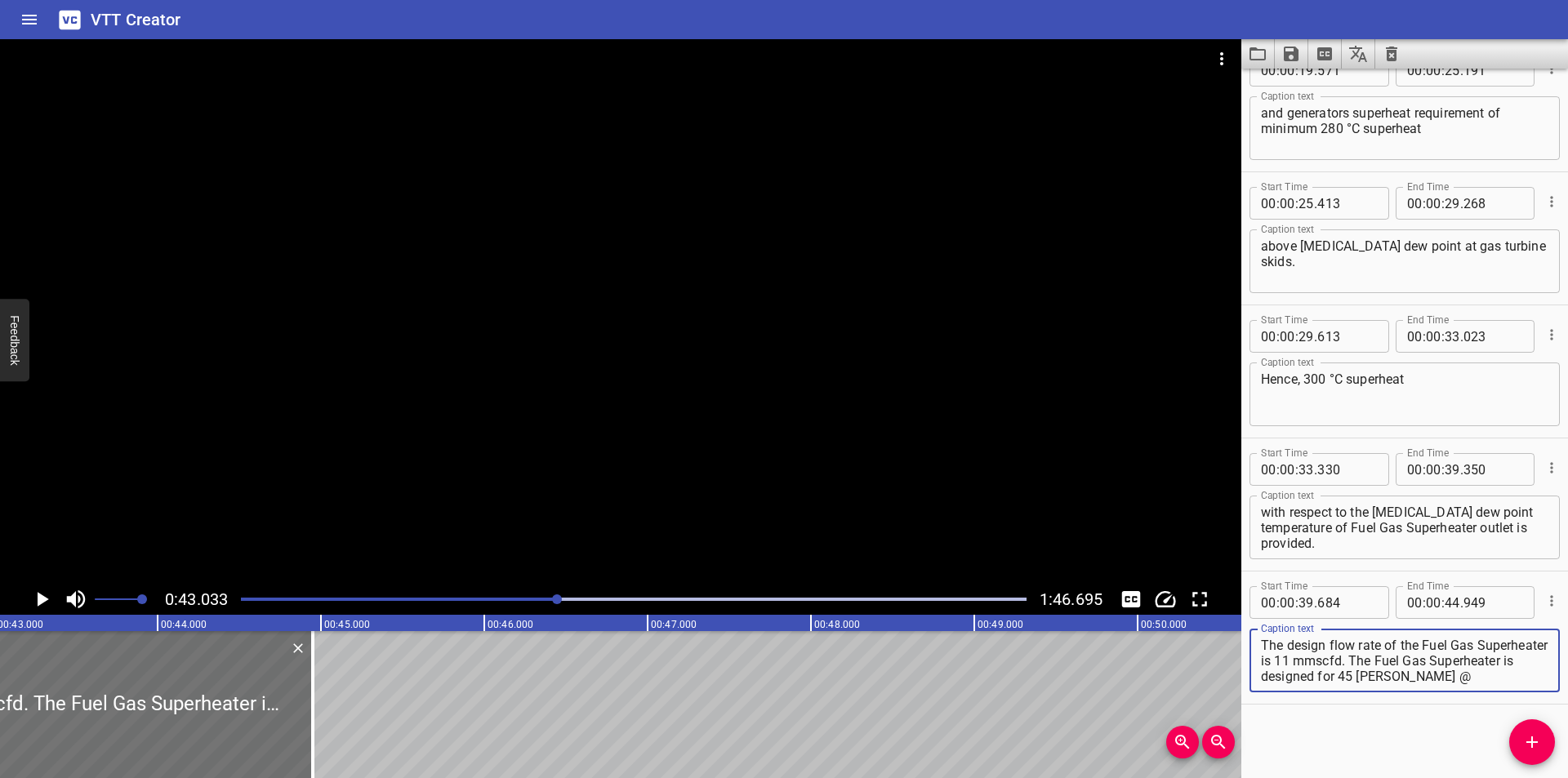
drag, startPoint x: 1415, startPoint y: 663, endPoint x: 1370, endPoint y: 659, distance: 45.2
click at [1370, 659] on textarea "The design flow rate of the Fuel Gas Superheater is 11 mmscfd. The Fuel Gas Sup…" at bounding box center [1404, 661] width 288 height 47
paste textarea "Million Standard Cubic Feet per Day"
type textarea "The design flow rate of the Fuel Gas Superheater is 11 Million Standard Cubic F…"
click at [746, 386] on div at bounding box center [620, 311] width 1241 height 545
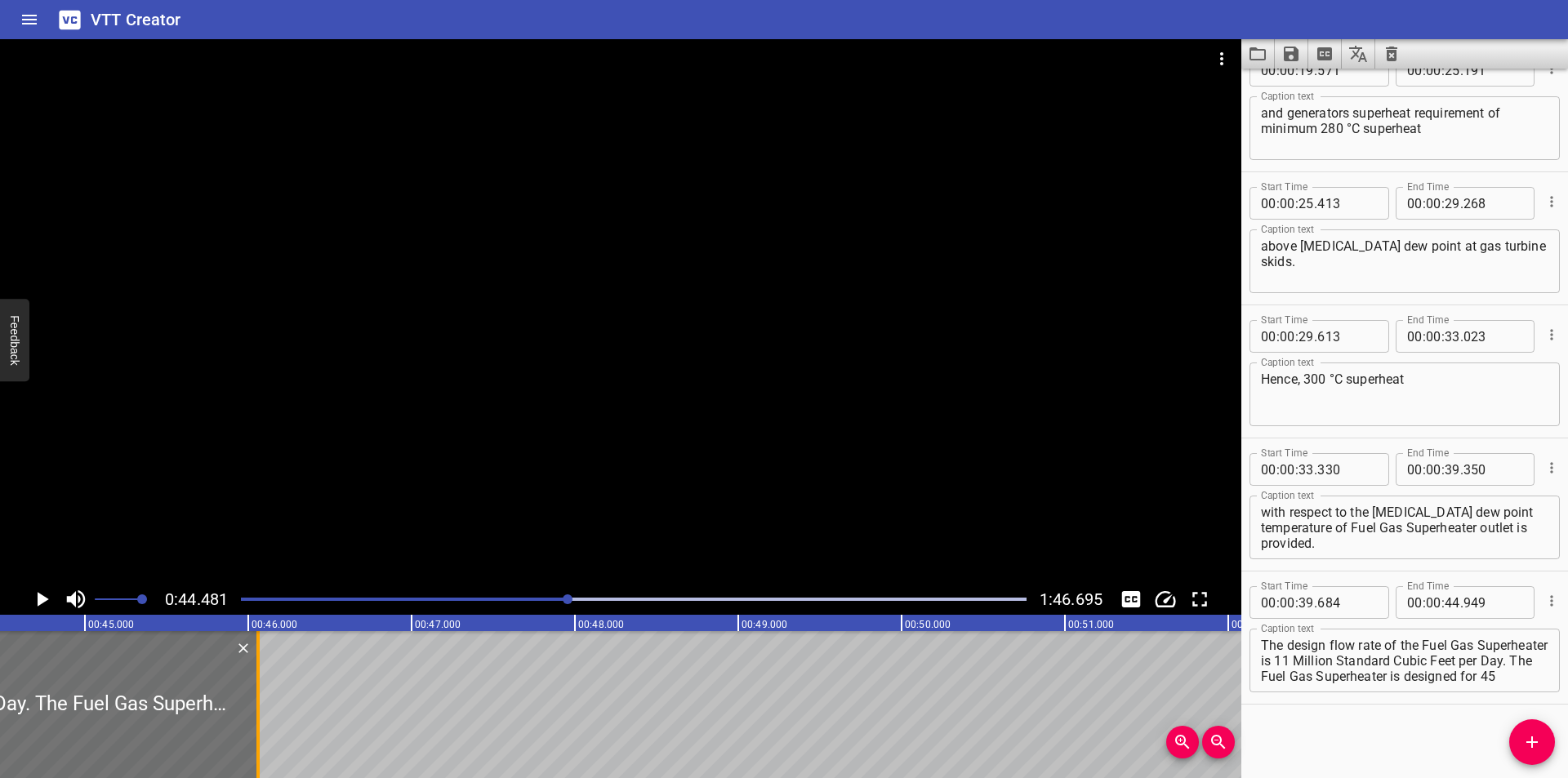
drag, startPoint x: 75, startPoint y: 718, endPoint x: 256, endPoint y: 723, distance: 181.1
click at [256, 723] on div at bounding box center [257, 704] width 3 height 147
type input "46"
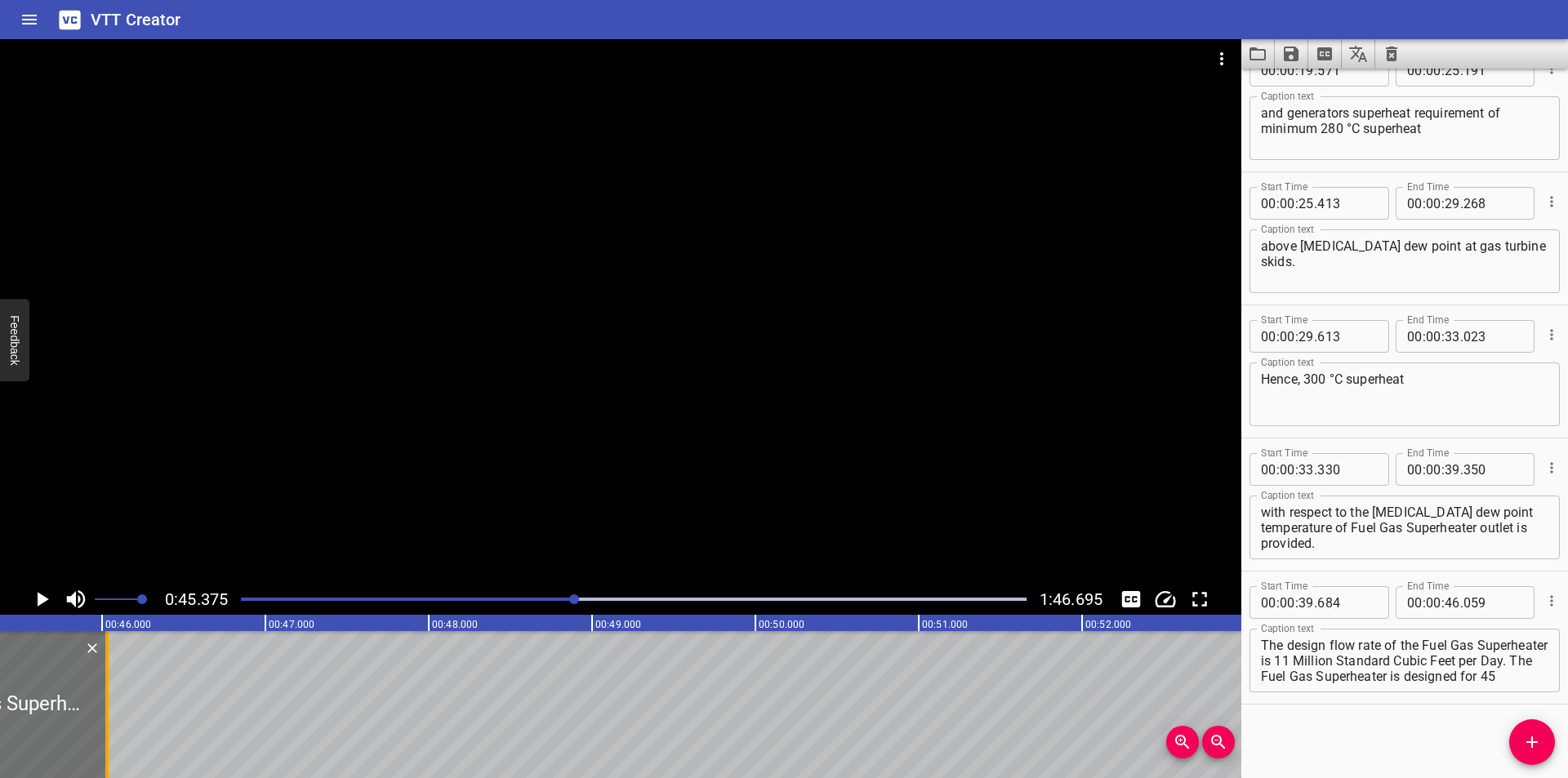
click at [109, 741] on div at bounding box center [106, 704] width 17 height 147
type input "029"
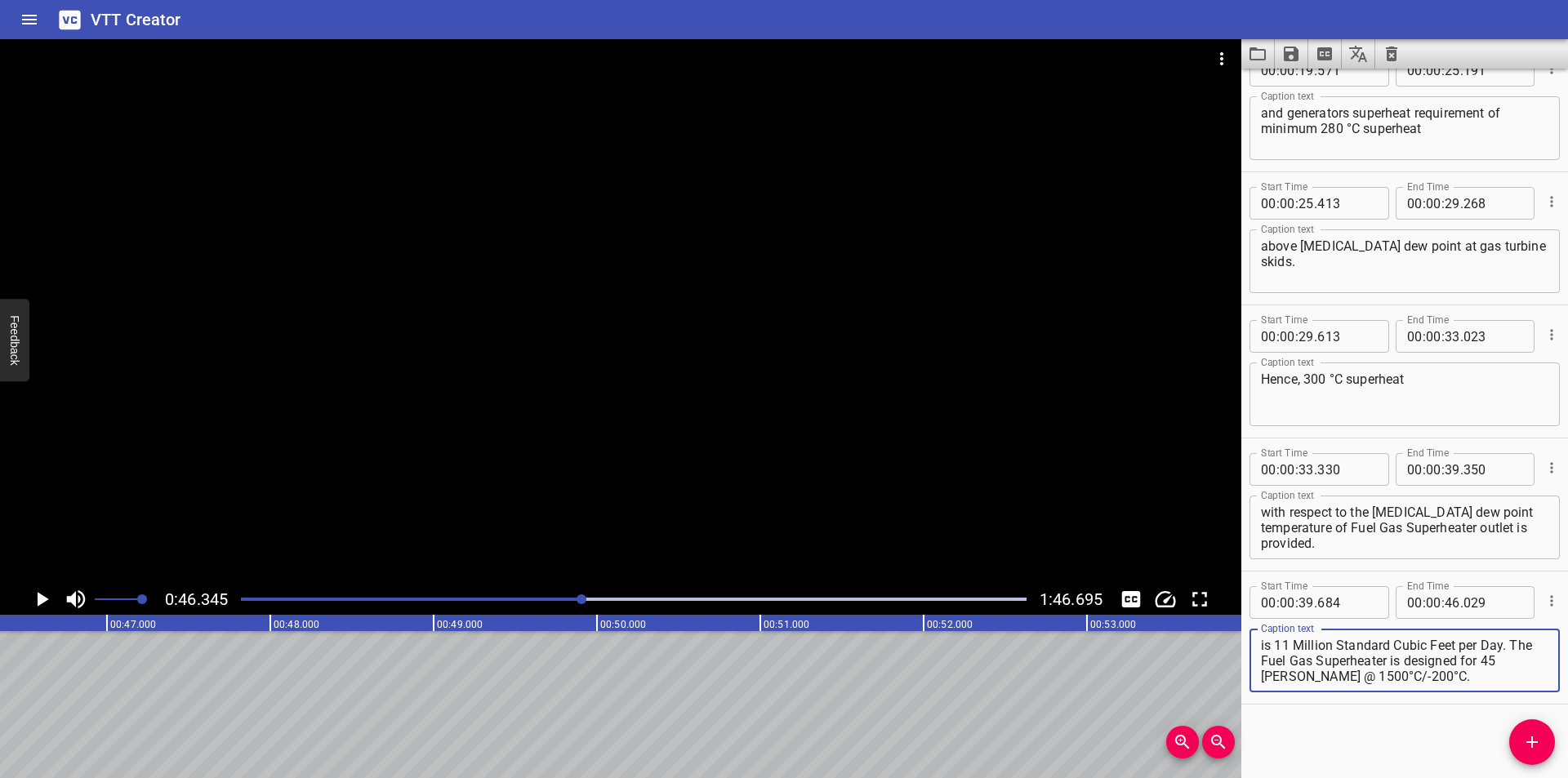
drag, startPoint x: 1342, startPoint y: 675, endPoint x: 1567, endPoint y: 790, distance: 252.7
click at [1567, 777] on html "VTT Creator Caption Editor Batch Transcribe Login Sign Up Privacy Contact 0:46.…" at bounding box center [784, 389] width 1568 height 778
type textarea "The design flow rate of the Fuel Gas Superheater is 11 Million Standard Cubic F…"
drag, startPoint x: 1549, startPoint y: 741, endPoint x: 1040, endPoint y: 741, distance: 509.0
click at [1546, 741] on span "Add Cue" at bounding box center [1532, 742] width 46 height 19
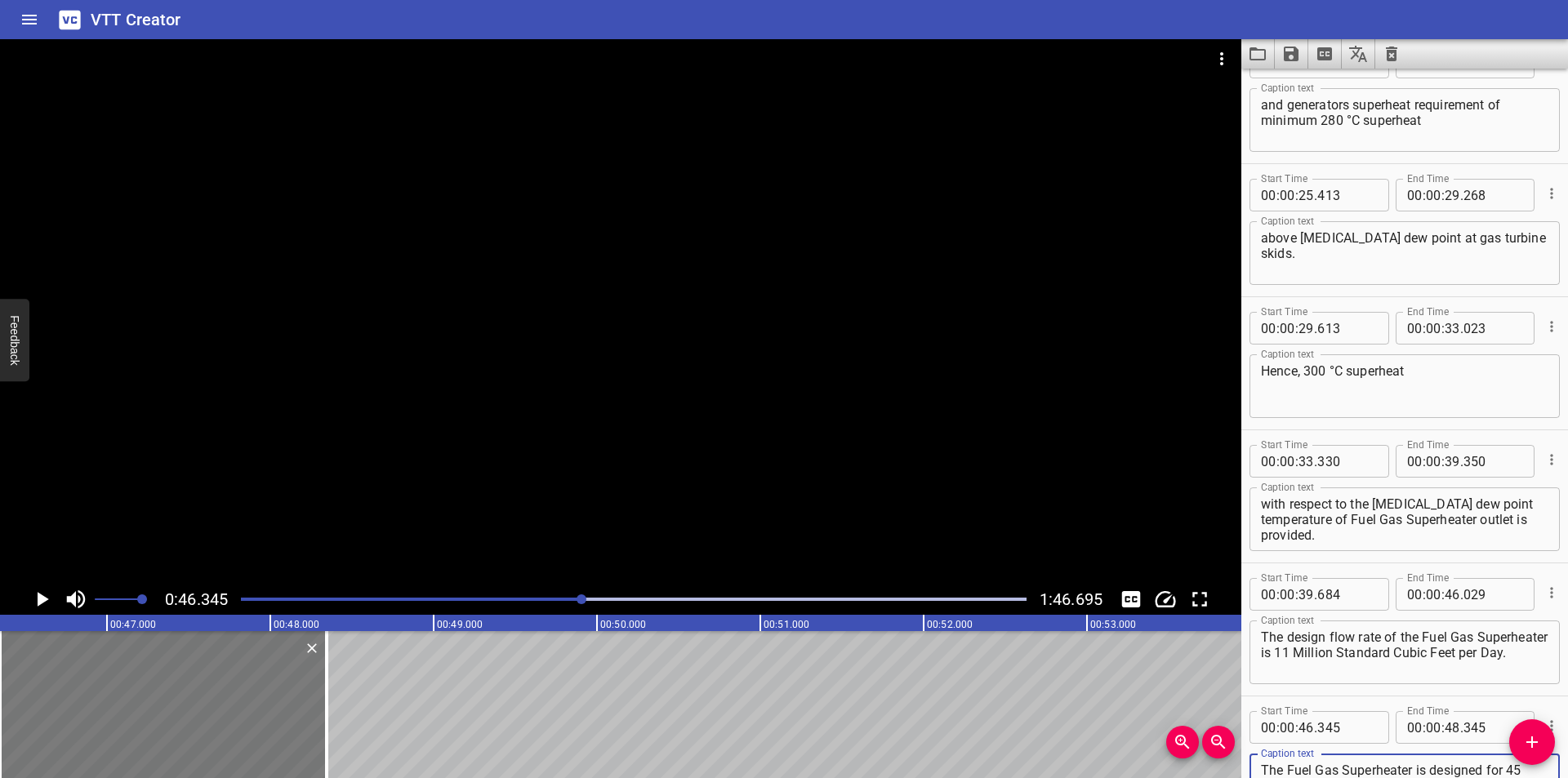
type textarea "The Fuel Gas Superheater is designed for 45 barg @ 1500°C/-200°C."
click at [231, 711] on div at bounding box center [170, 704] width 327 height 147
type input "385"
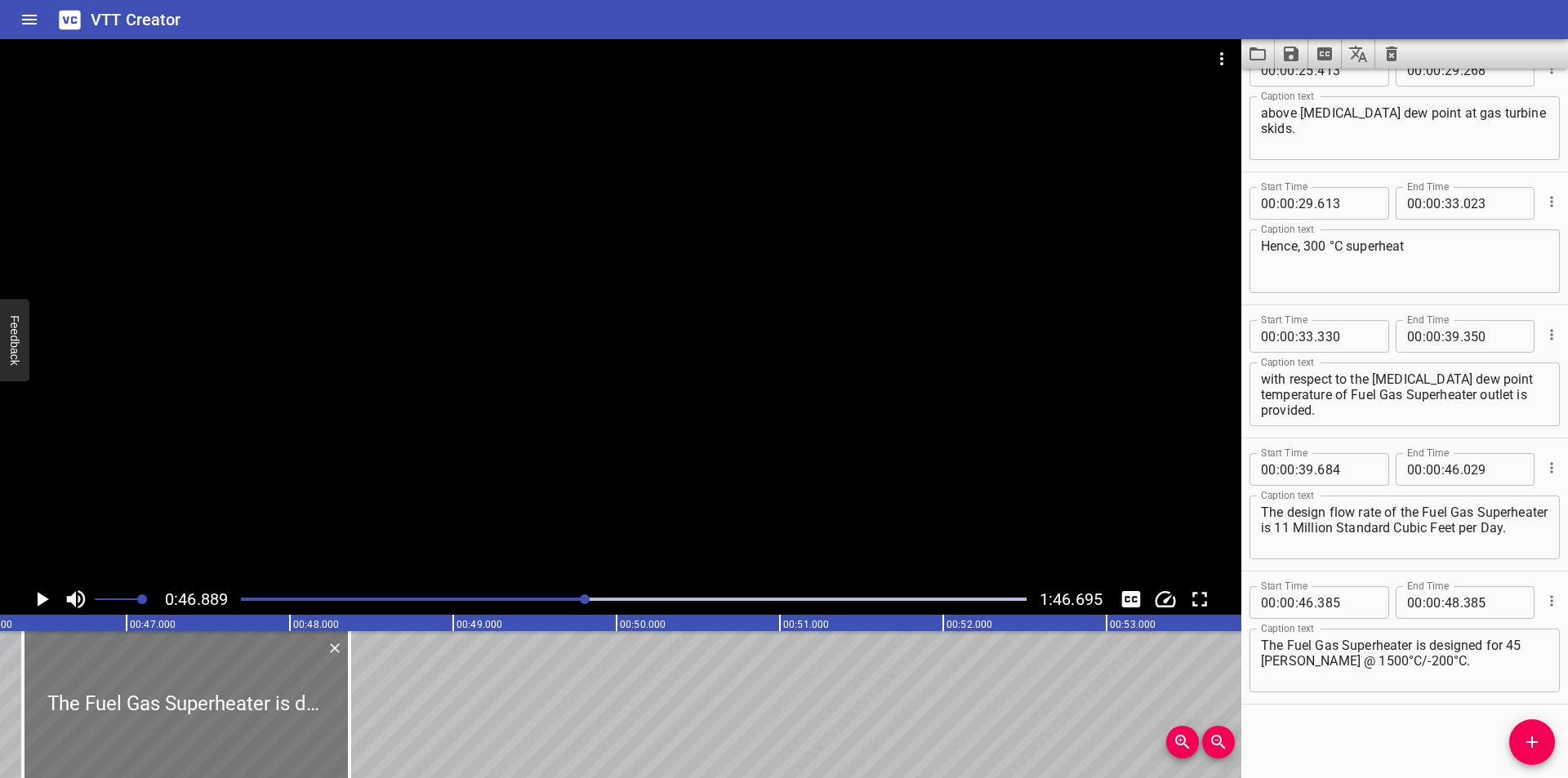
click at [225, 713] on div at bounding box center [185, 704] width 327 height 147
type input "365"
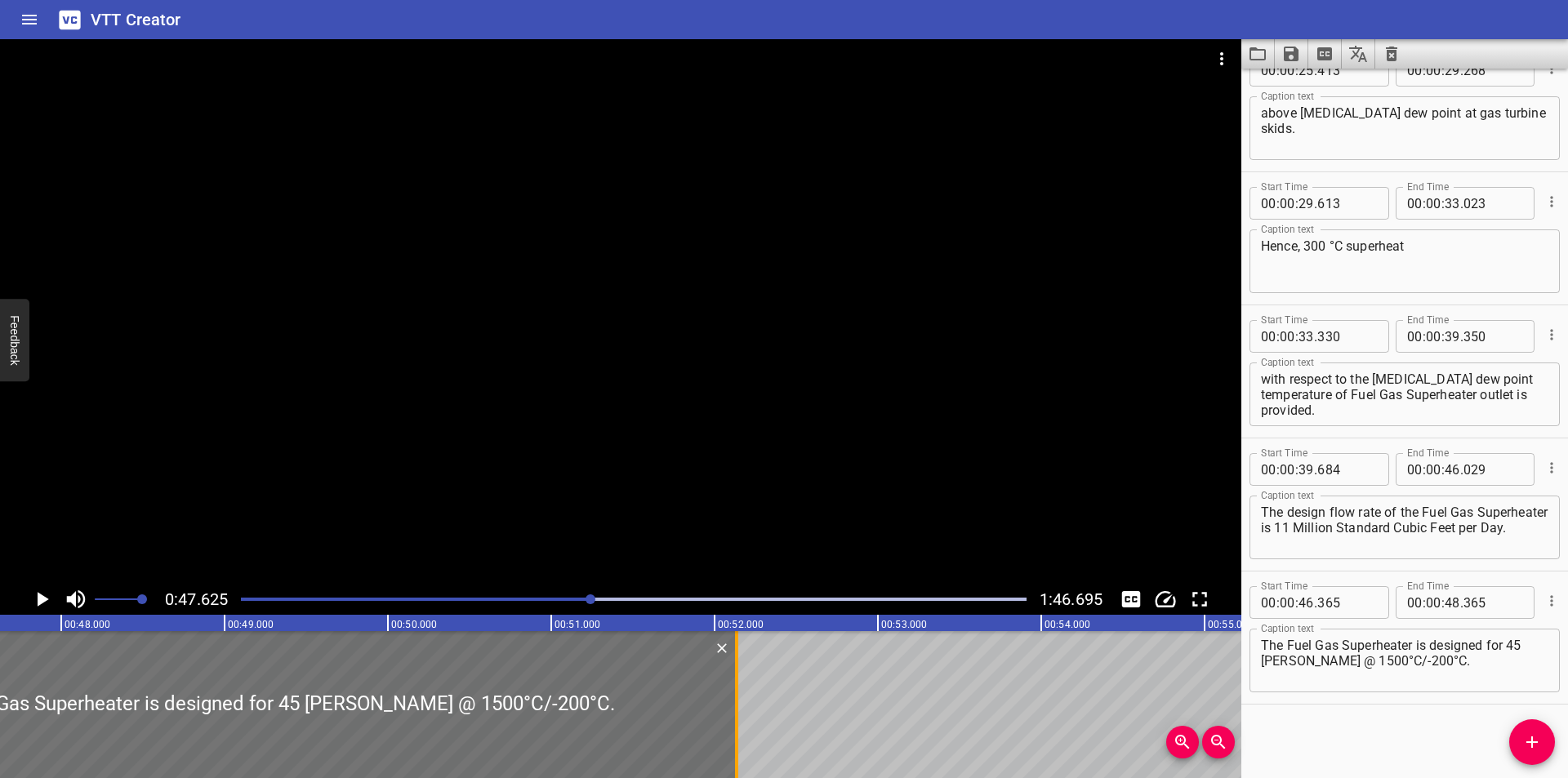
drag, startPoint x: 126, startPoint y: 735, endPoint x: 793, endPoint y: 735, distance: 667.0
click at [745, 735] on div at bounding box center [736, 704] width 17 height 147
type input "52"
type input "465"
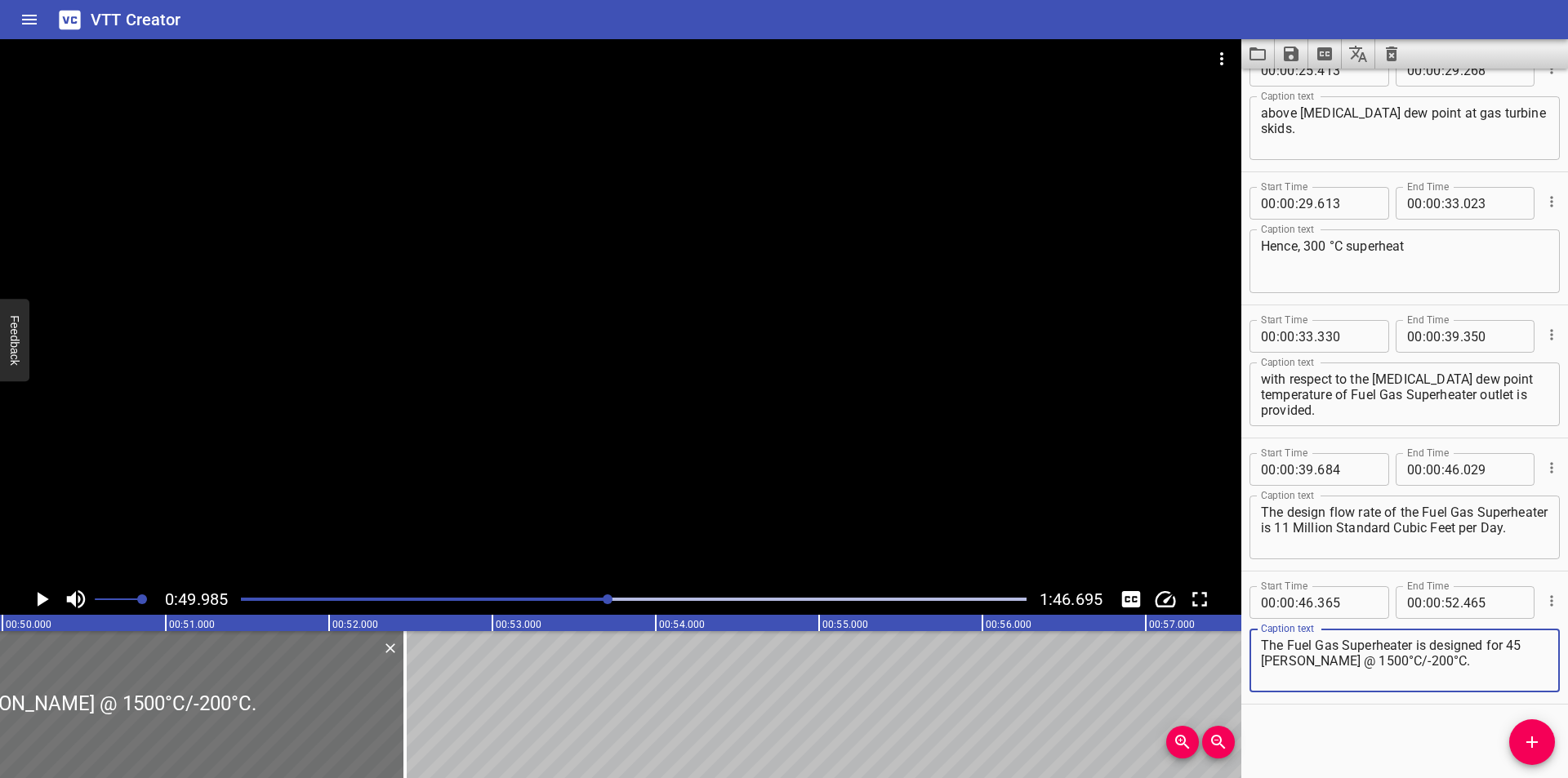
click at [1295, 662] on textarea "The Fuel Gas Superheater is designed for 45 barg @ 1500°C/-200°C." at bounding box center [1404, 661] width 288 height 47
click at [1335, 663] on textarea "The Fuel Gas Superheater is designed for 45 barg at 1500°C/-200°C." at bounding box center [1404, 661] width 288 height 47
click at [1352, 662] on textarea "The Fuel Gas Superheater is designed for 45 barg at 1500 °C/-200°C." at bounding box center [1404, 661] width 288 height 47
click at [1365, 663] on textarea "The Fuel Gas Superheater is designed for 45 barg at 1500 °C /-200°C." at bounding box center [1404, 661] width 288 height 47
click at [1360, 664] on textarea "The Fuel Gas Superheater is designed for 45 barg at 1500 °C /-200°C." at bounding box center [1404, 661] width 288 height 47
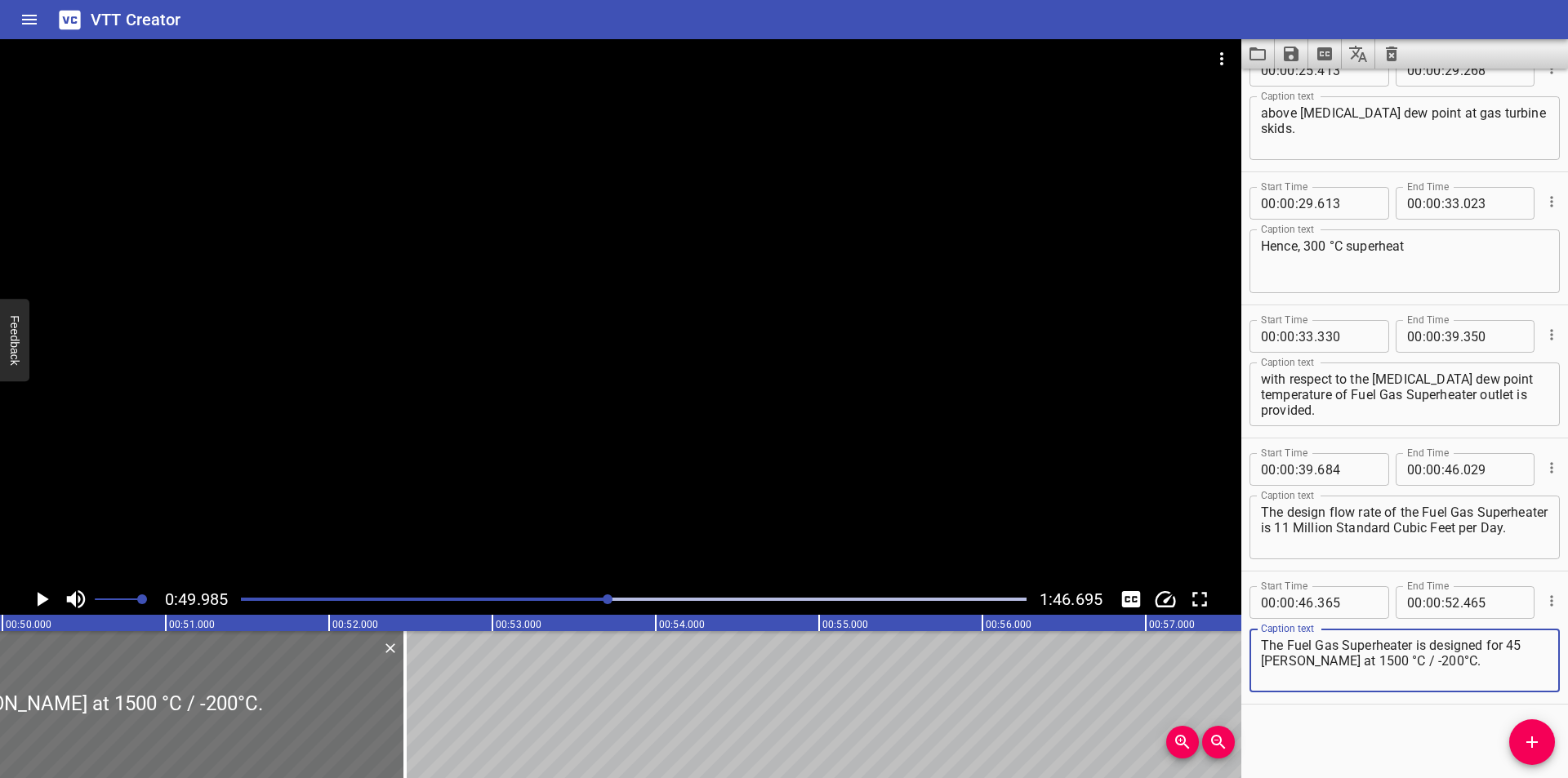
click at [1392, 663] on textarea "The Fuel Gas Superheater is designed for 45 barg at 1500 °C / -200°C." at bounding box center [1404, 661] width 288 height 47
click at [568, 473] on div at bounding box center [620, 311] width 1241 height 545
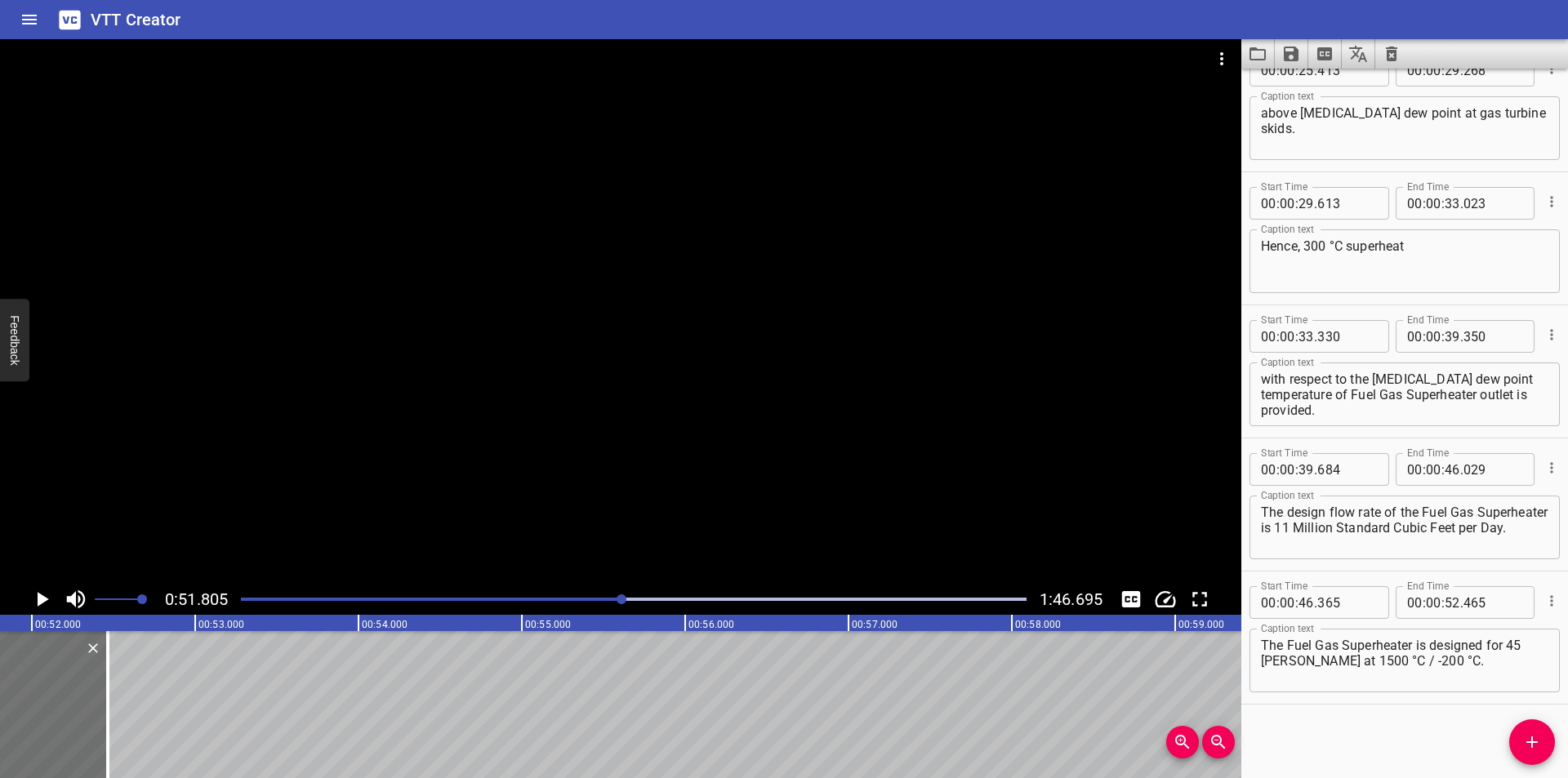
click at [1312, 661] on textarea "The Fuel Gas Superheater is designed for 45 barg at 1500 °C / -200 °C." at bounding box center [1404, 661] width 288 height 47
type textarea "The Fuel Gas Superheater is designed for 45 barg at 1,500 °C / -200 °C."
click at [427, 474] on div at bounding box center [620, 311] width 1241 height 545
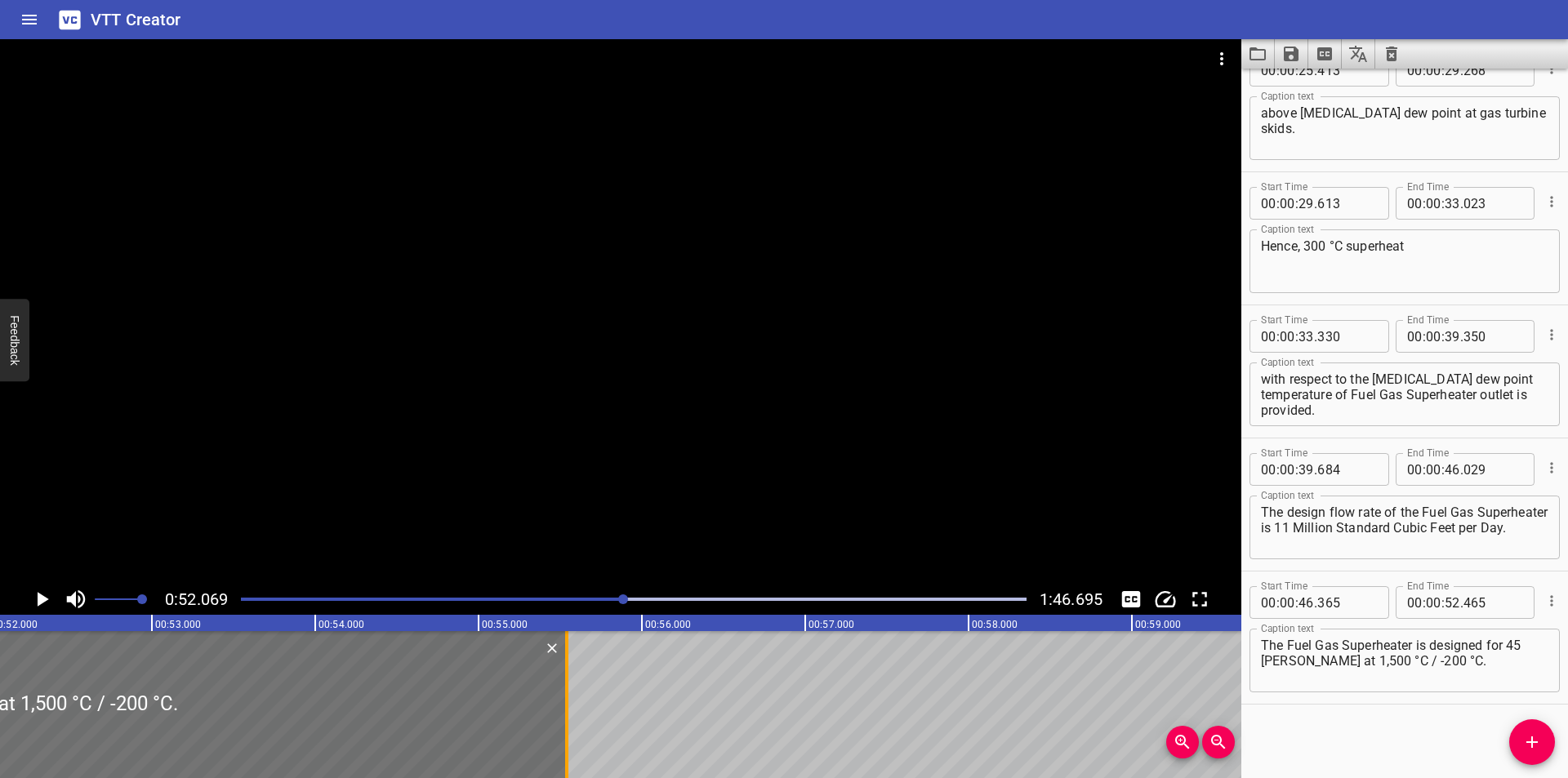
drag, startPoint x: 68, startPoint y: 701, endPoint x: 570, endPoint y: 709, distance: 502.1
click at [570, 709] on div at bounding box center [567, 704] width 17 height 147
type input "55"
type input "540"
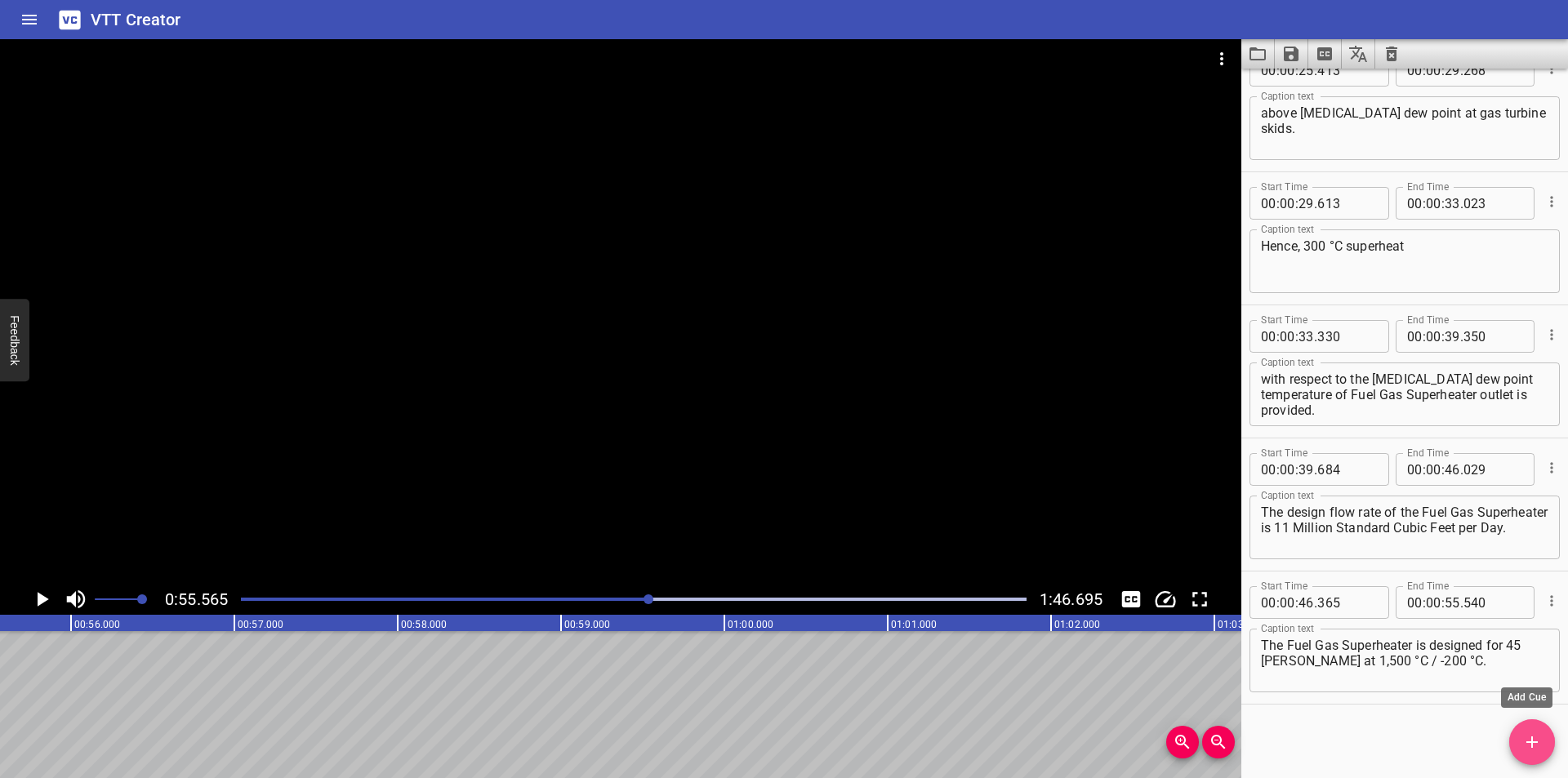
click at [1528, 734] on icon "Add Cue" at bounding box center [1532, 742] width 20 height 19
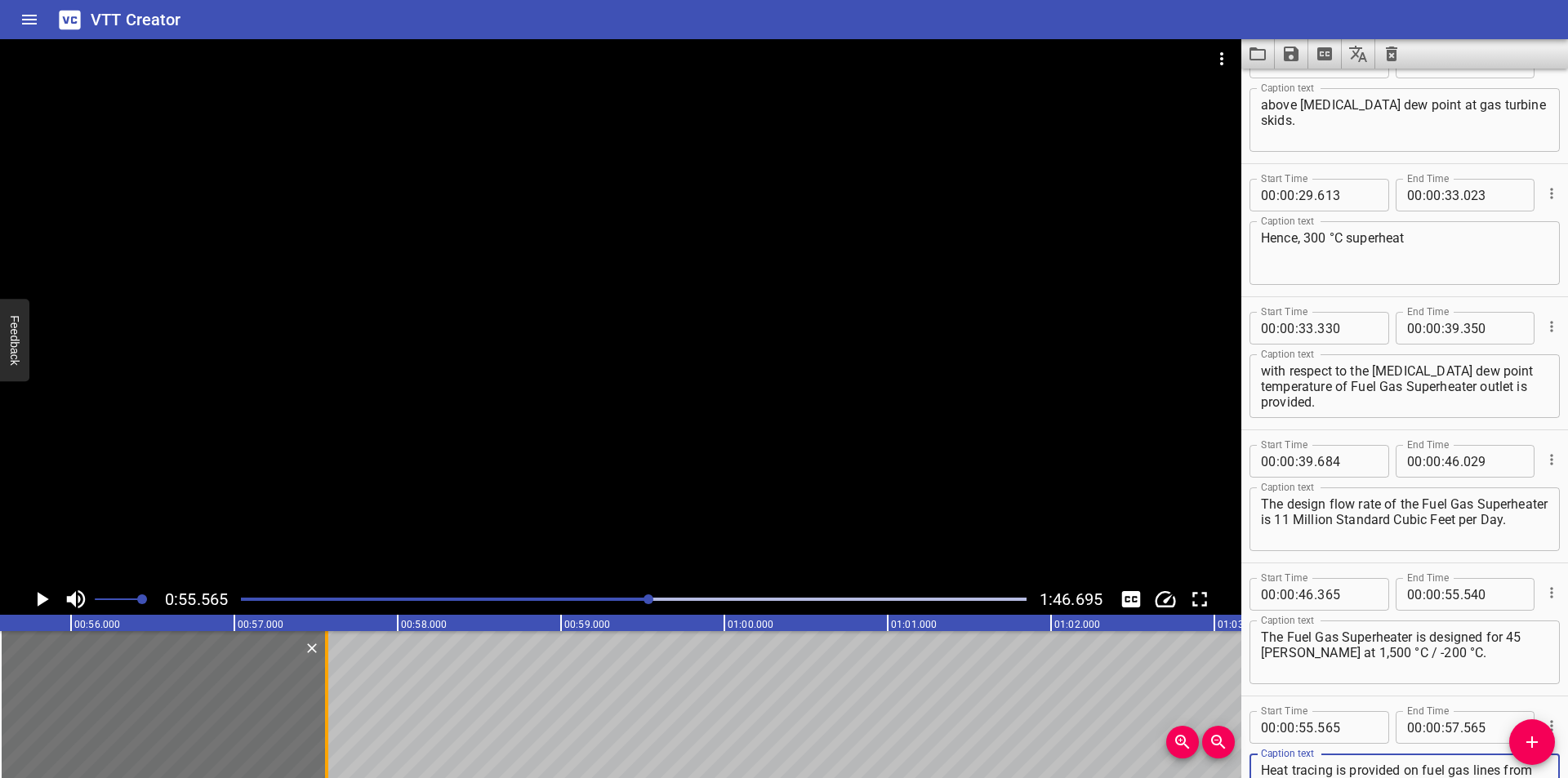
scroll to position [93, 0]
type textarea "Heat tracing is provided on fuel gas lines from Fuel Gas Superheater outlet to …"
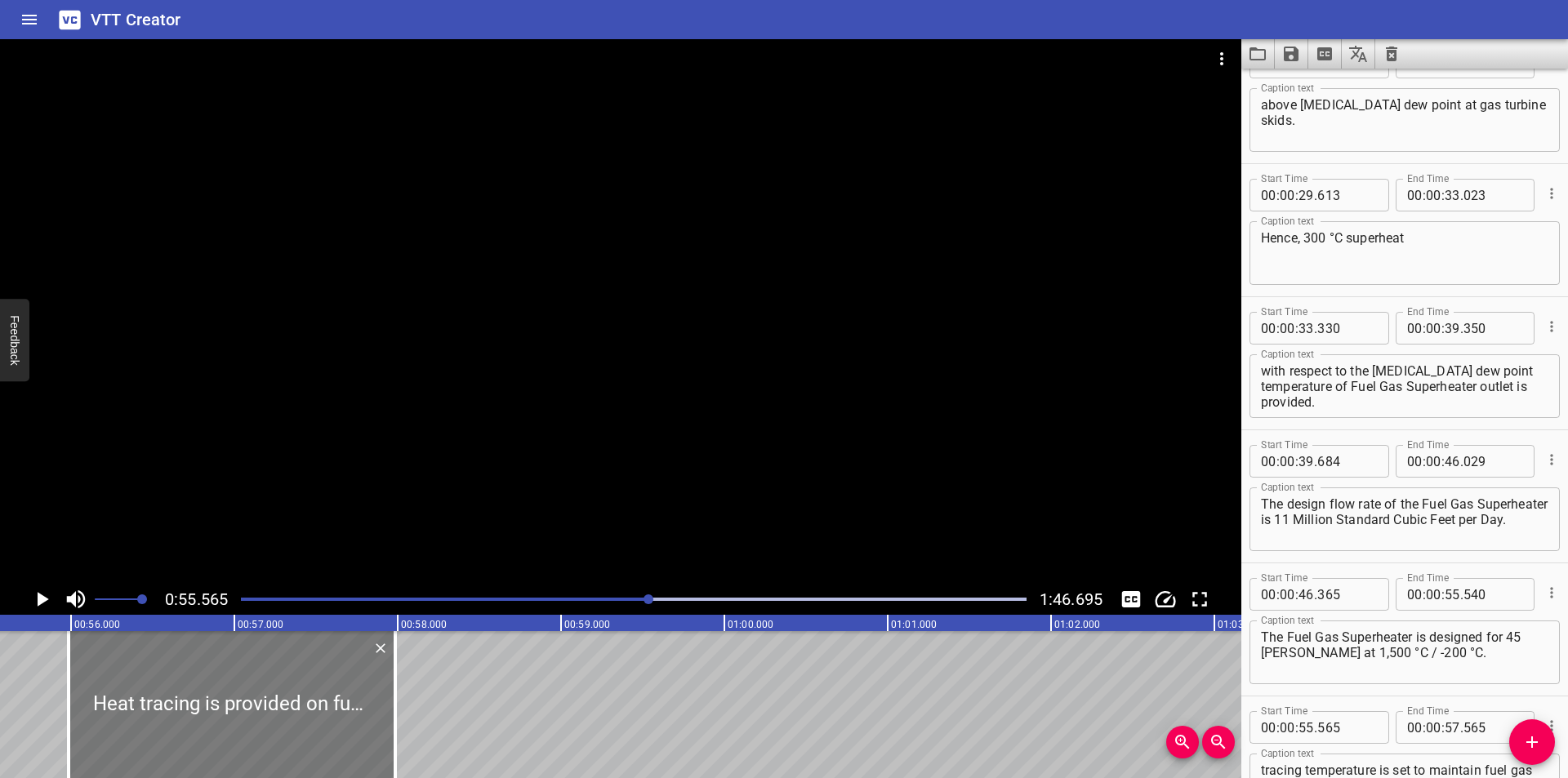
drag, startPoint x: 199, startPoint y: 709, endPoint x: 268, endPoint y: 716, distance: 69.4
click at [268, 716] on div at bounding box center [231, 704] width 327 height 147
type input "985"
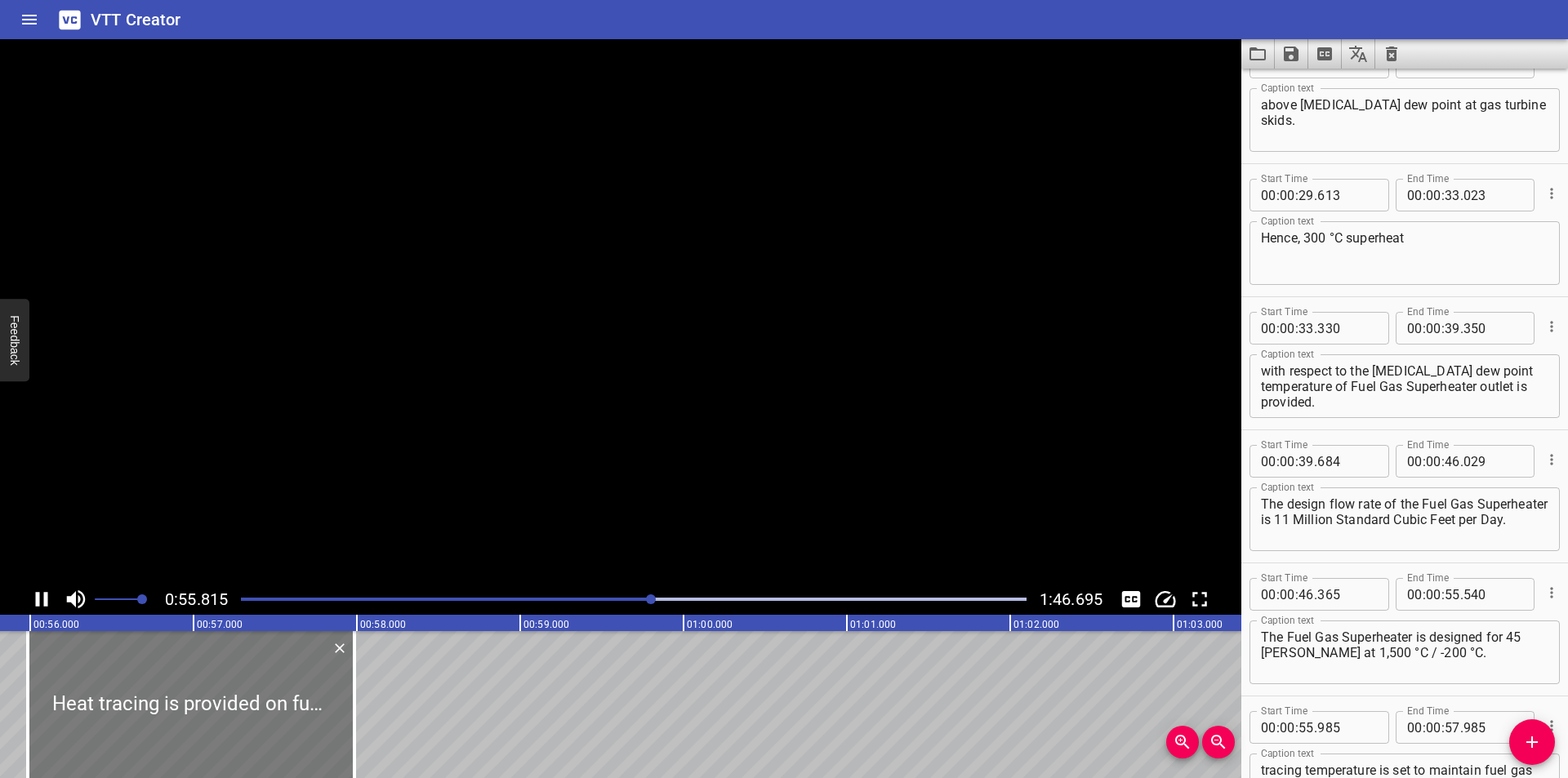
scroll to position [0, 9157]
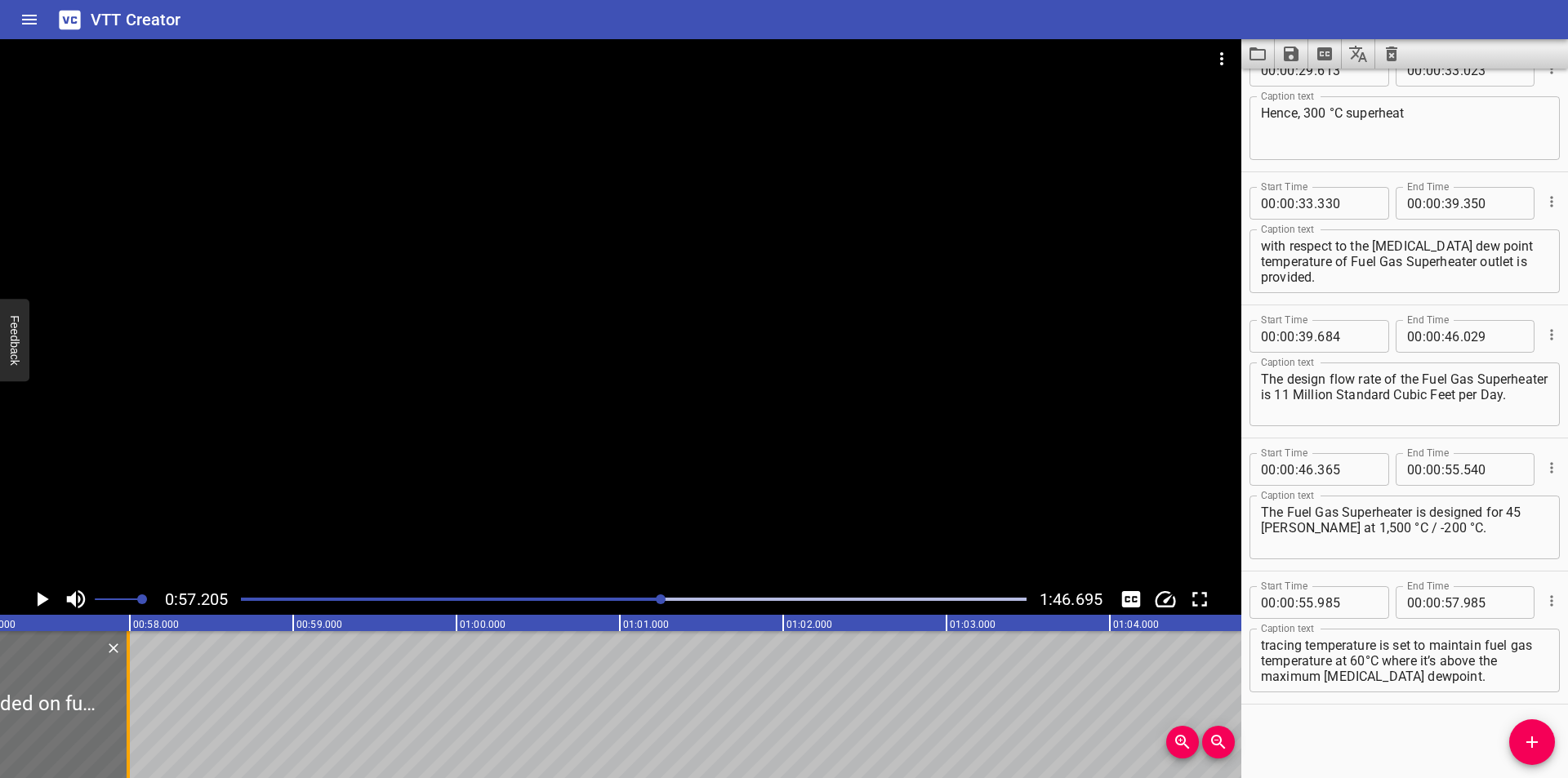
drag, startPoint x: 128, startPoint y: 725, endPoint x: 495, endPoint y: 730, distance: 367.0
click at [130, 730] on div at bounding box center [128, 704] width 3 height 147
type input "01"
type input "00"
type input "245"
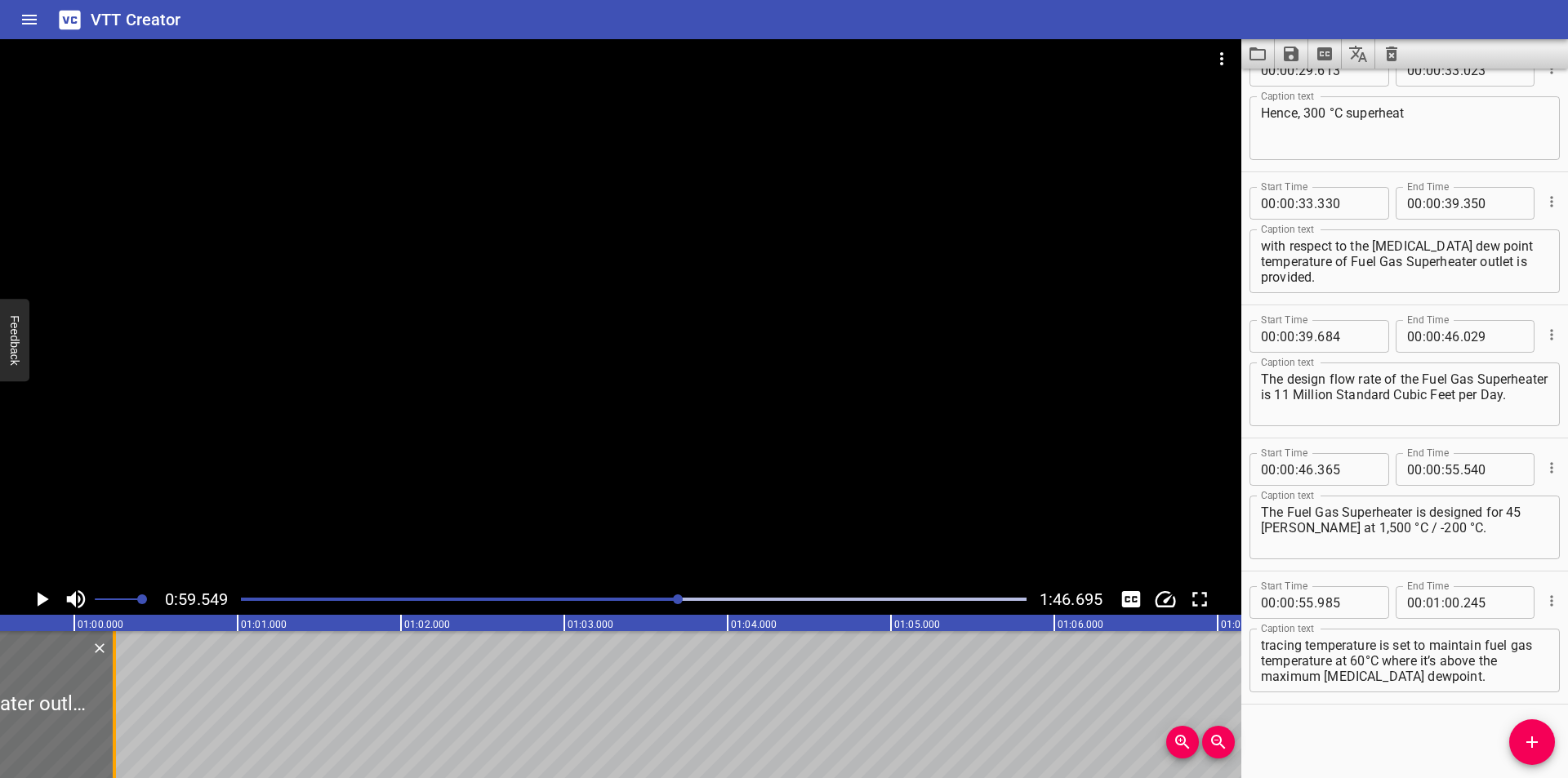
scroll to position [0, 9727]
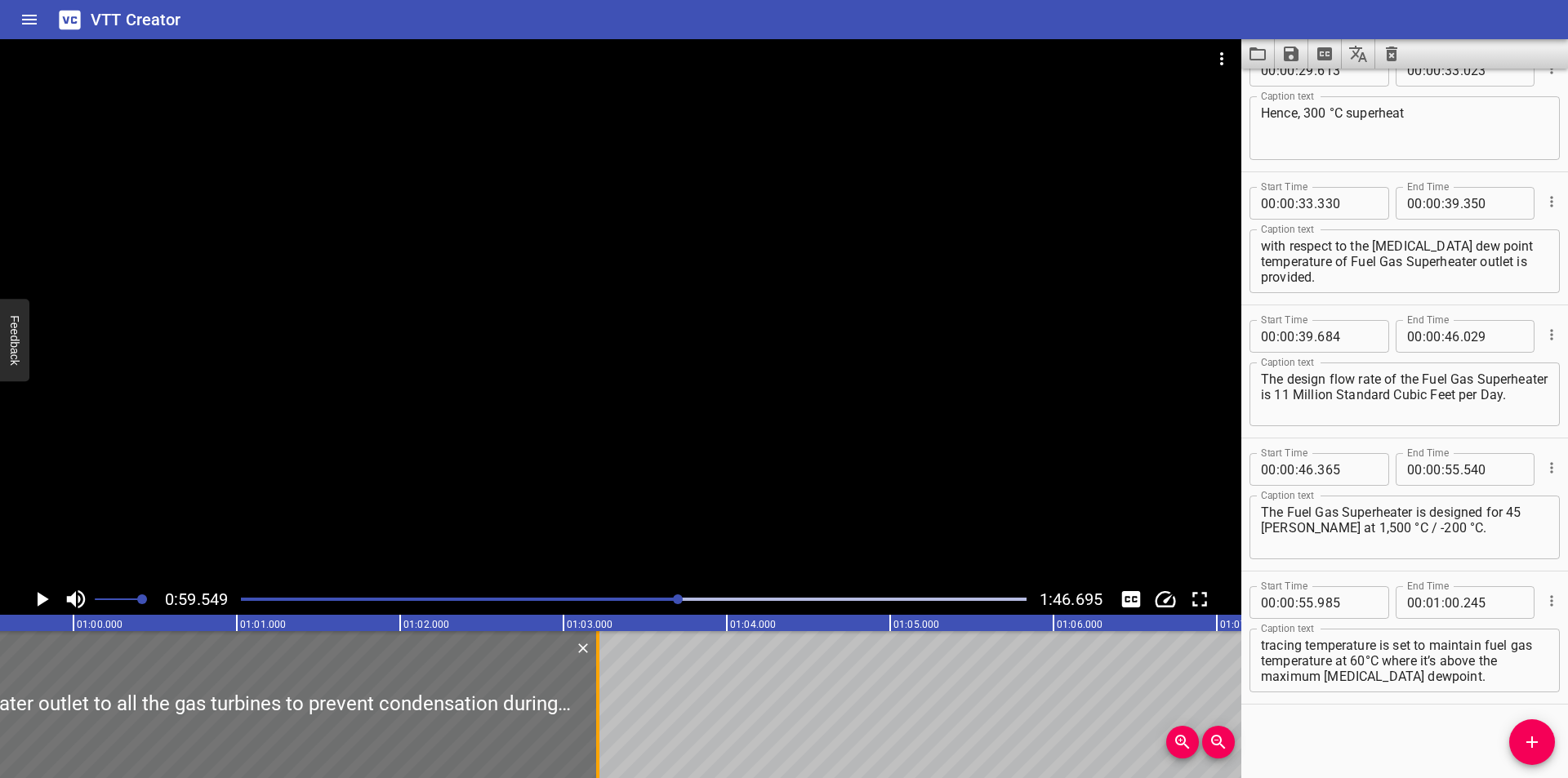
drag, startPoint x: 116, startPoint y: 710, endPoint x: 601, endPoint y: 715, distance: 485.0
click at [601, 715] on div at bounding box center [598, 704] width 17 height 147
type input "03"
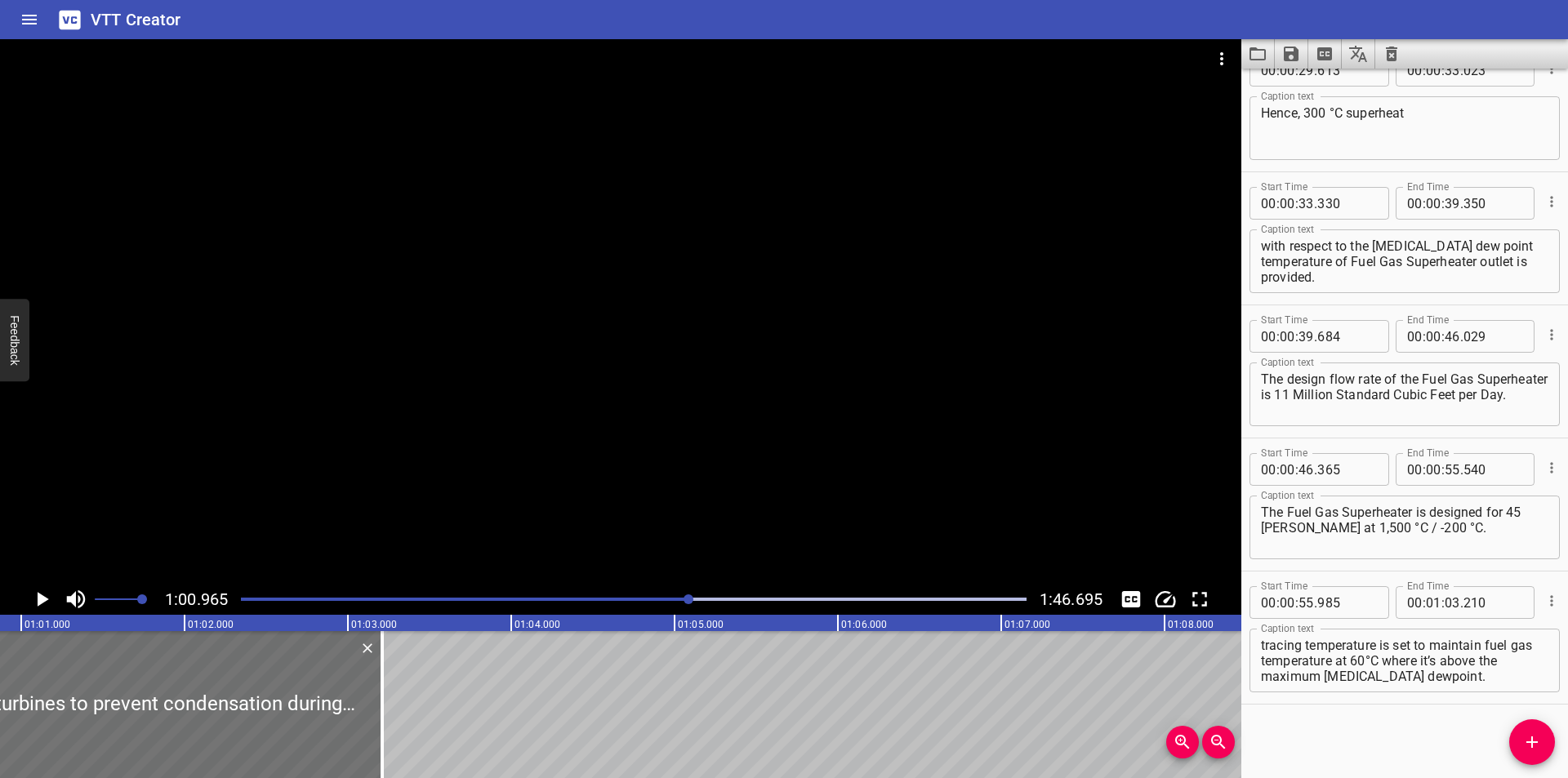
scroll to position [0, 9958]
click at [671, 441] on div at bounding box center [620, 311] width 1241 height 545
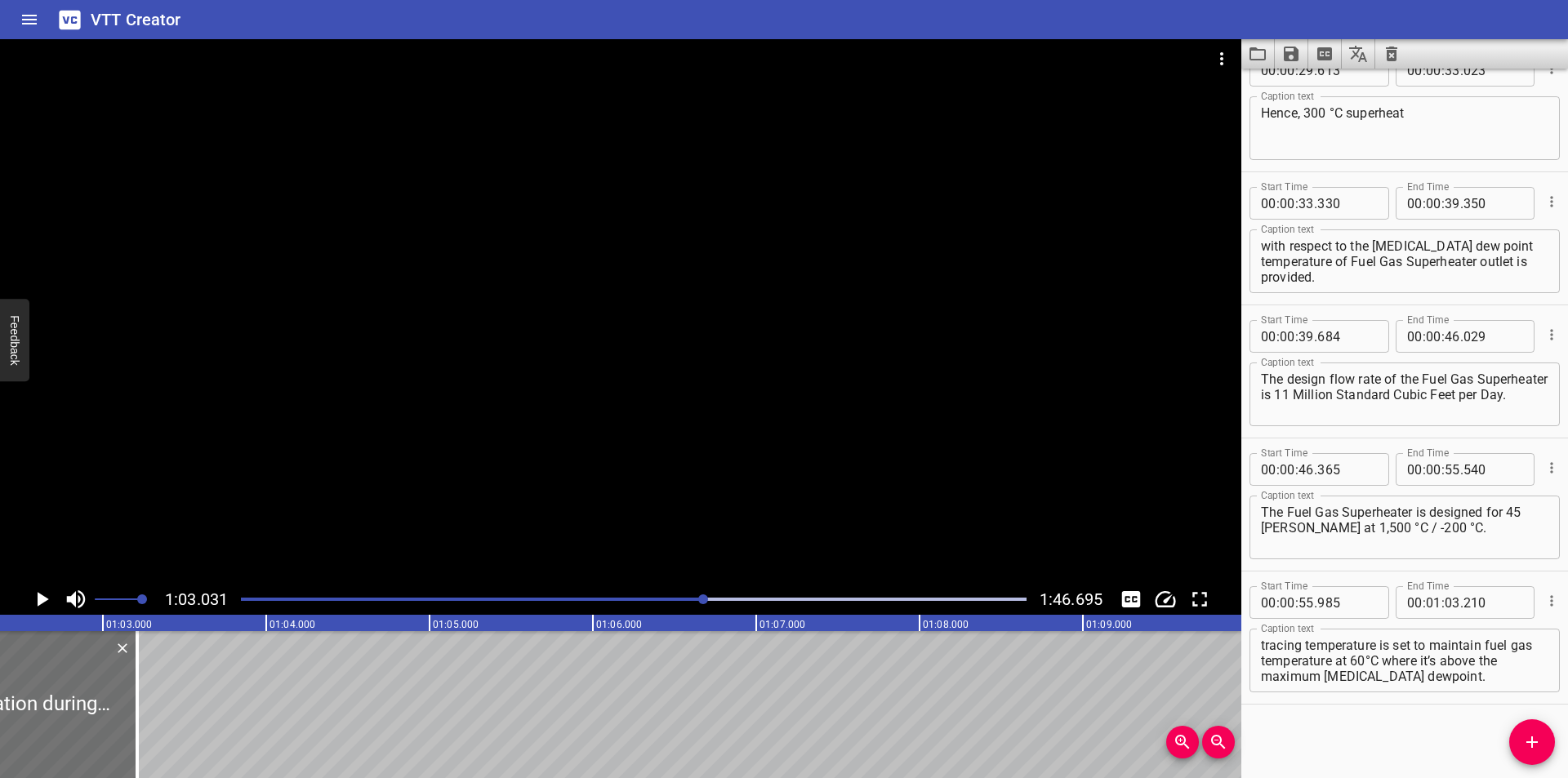
scroll to position [0, 10133]
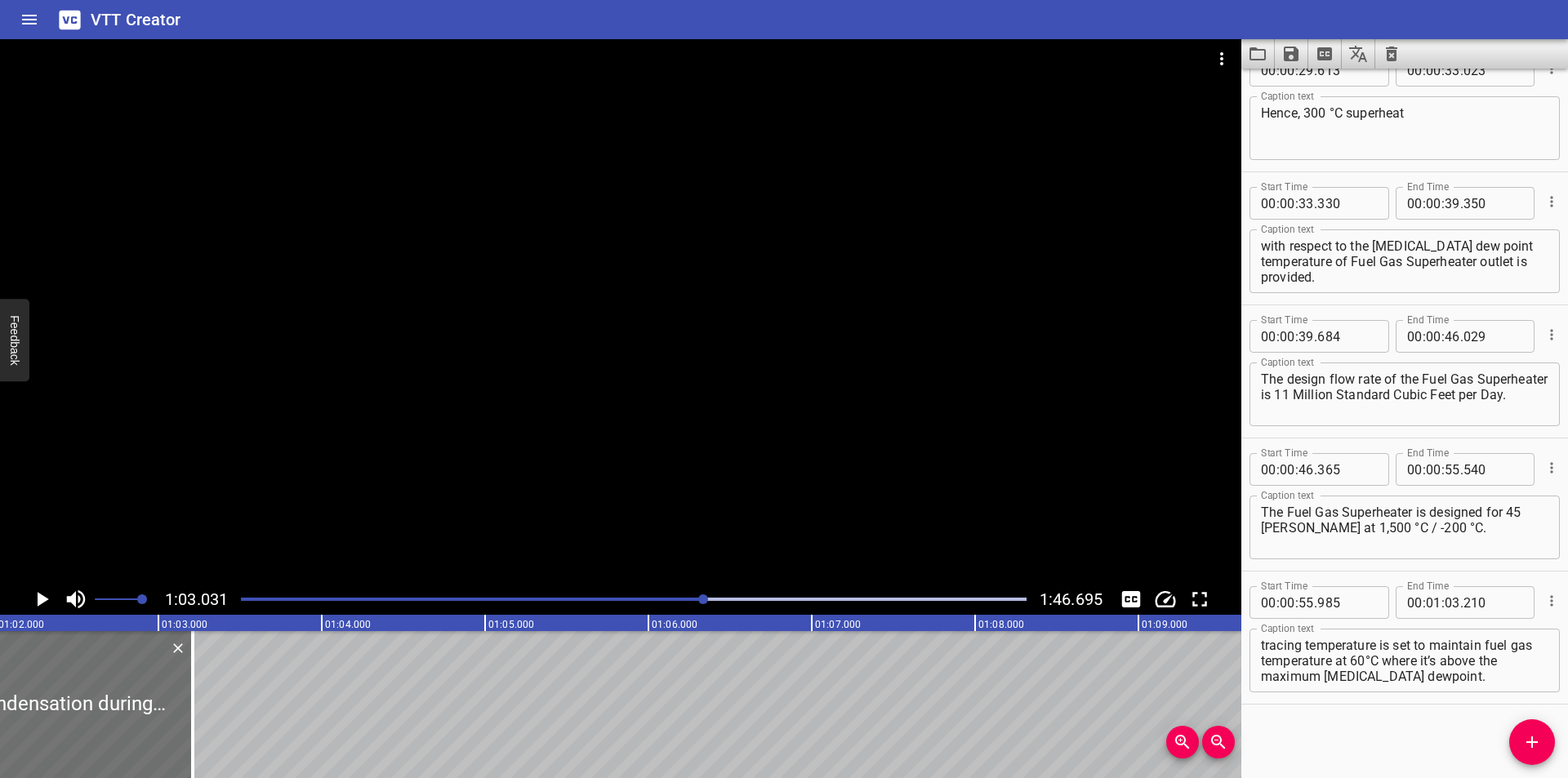
click at [686, 598] on div "Play progress" at bounding box center [313, 599] width 786 height 3
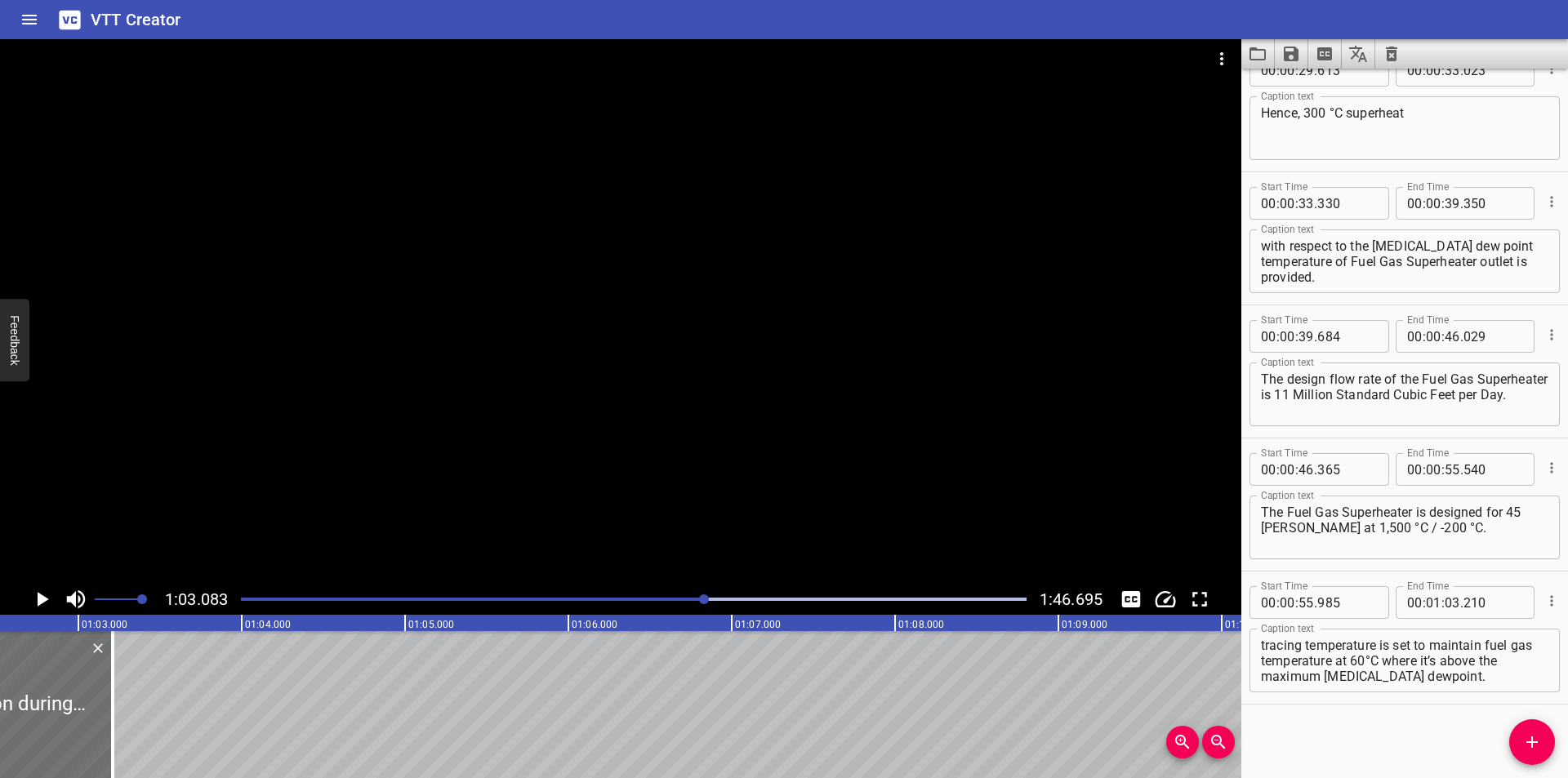
scroll to position [0, 10196]
click at [132, 713] on div at bounding box center [127, 704] width 17 height 147
type input "200"
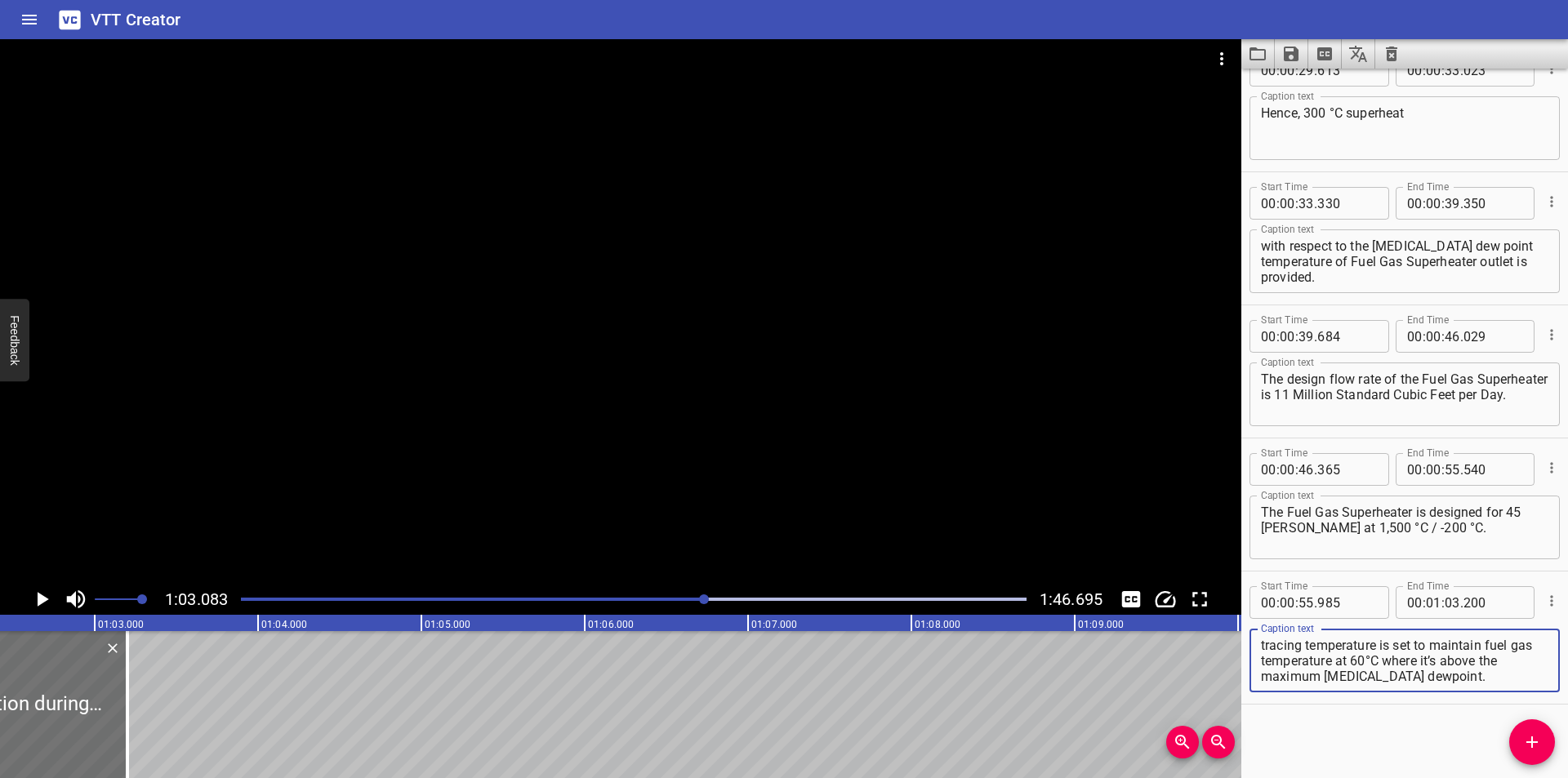
drag, startPoint x: 1337, startPoint y: 677, endPoint x: 1548, endPoint y: 762, distance: 227.5
click at [1567, 777] on html "VTT Creator Caption Editor Batch Transcribe Login Sign Up Privacy Contact 1:03.…" at bounding box center [784, 389] width 1568 height 778
type textarea "Heat tracing is provided on fuel gas lines from Fuel Gas Superheater outlet to …"
click at [1536, 738] on icon "Add Cue" at bounding box center [1532, 742] width 20 height 19
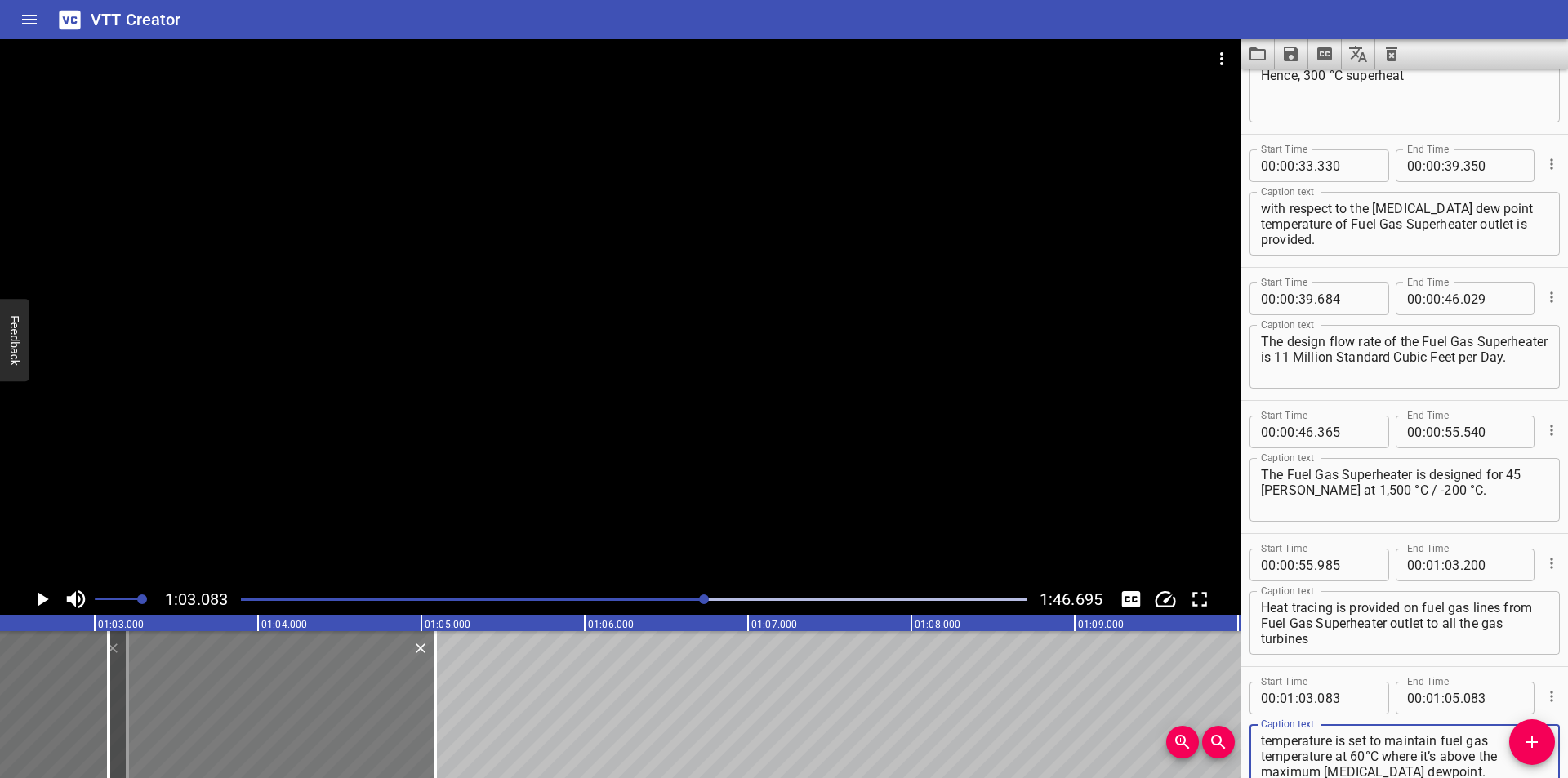
scroll to position [1003, 0]
type textarea "to prevent condensation during shutdown and cooldown to ambient conditions, whi…"
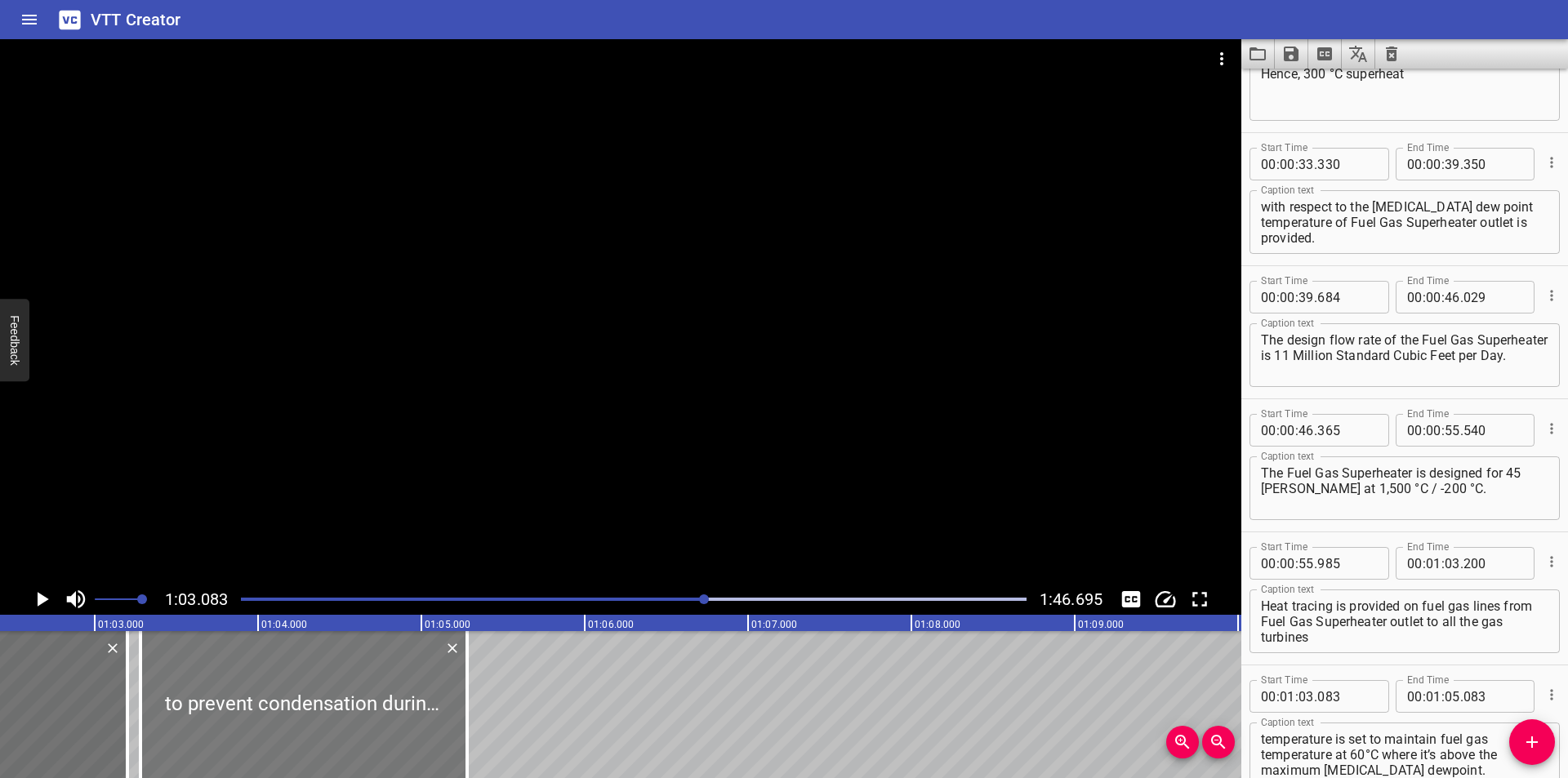
drag, startPoint x: 272, startPoint y: 731, endPoint x: 302, endPoint y: 741, distance: 31.6
click at [302, 741] on div at bounding box center [303, 704] width 327 height 147
type input "278"
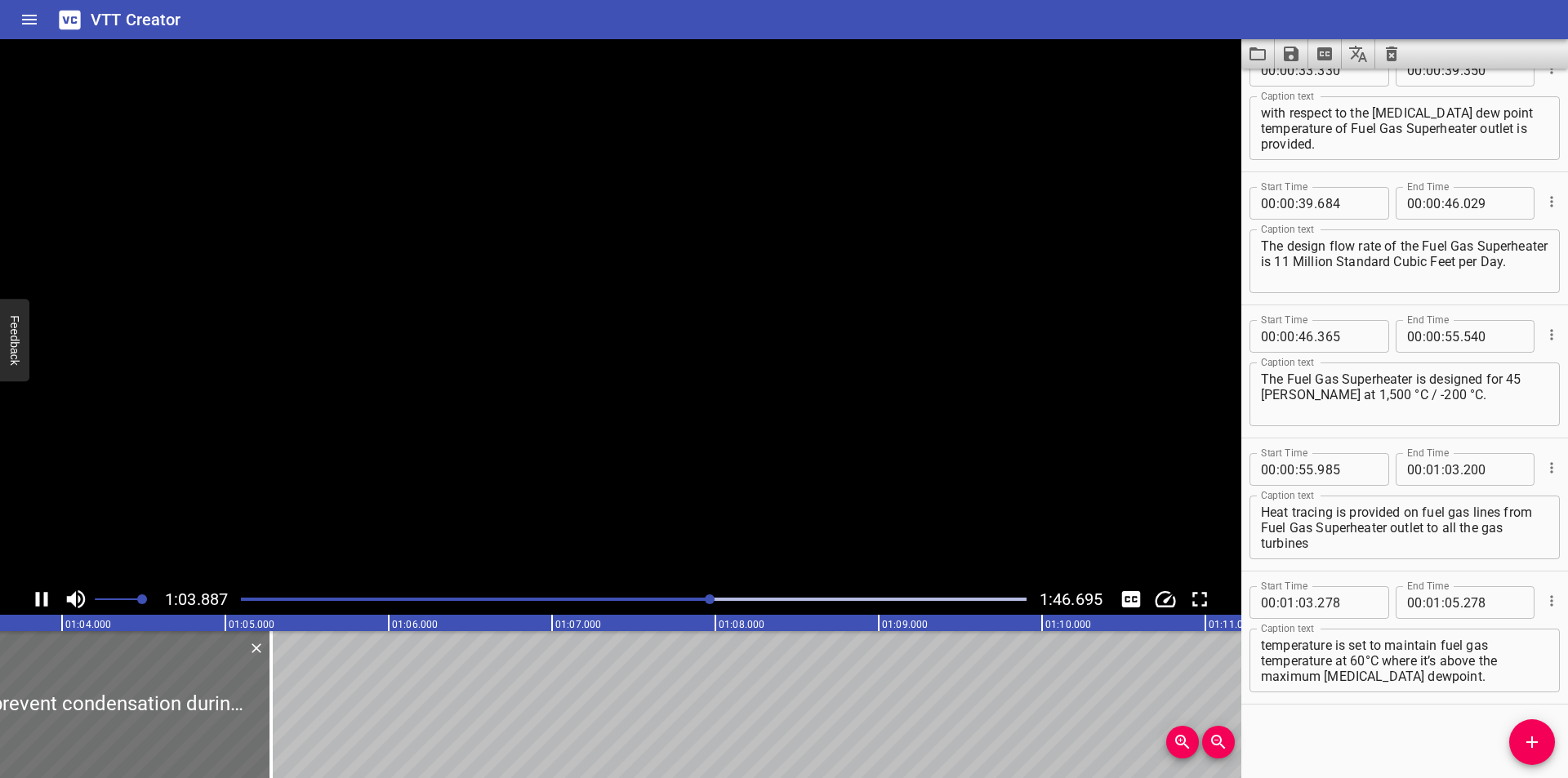
scroll to position [0, 10450]
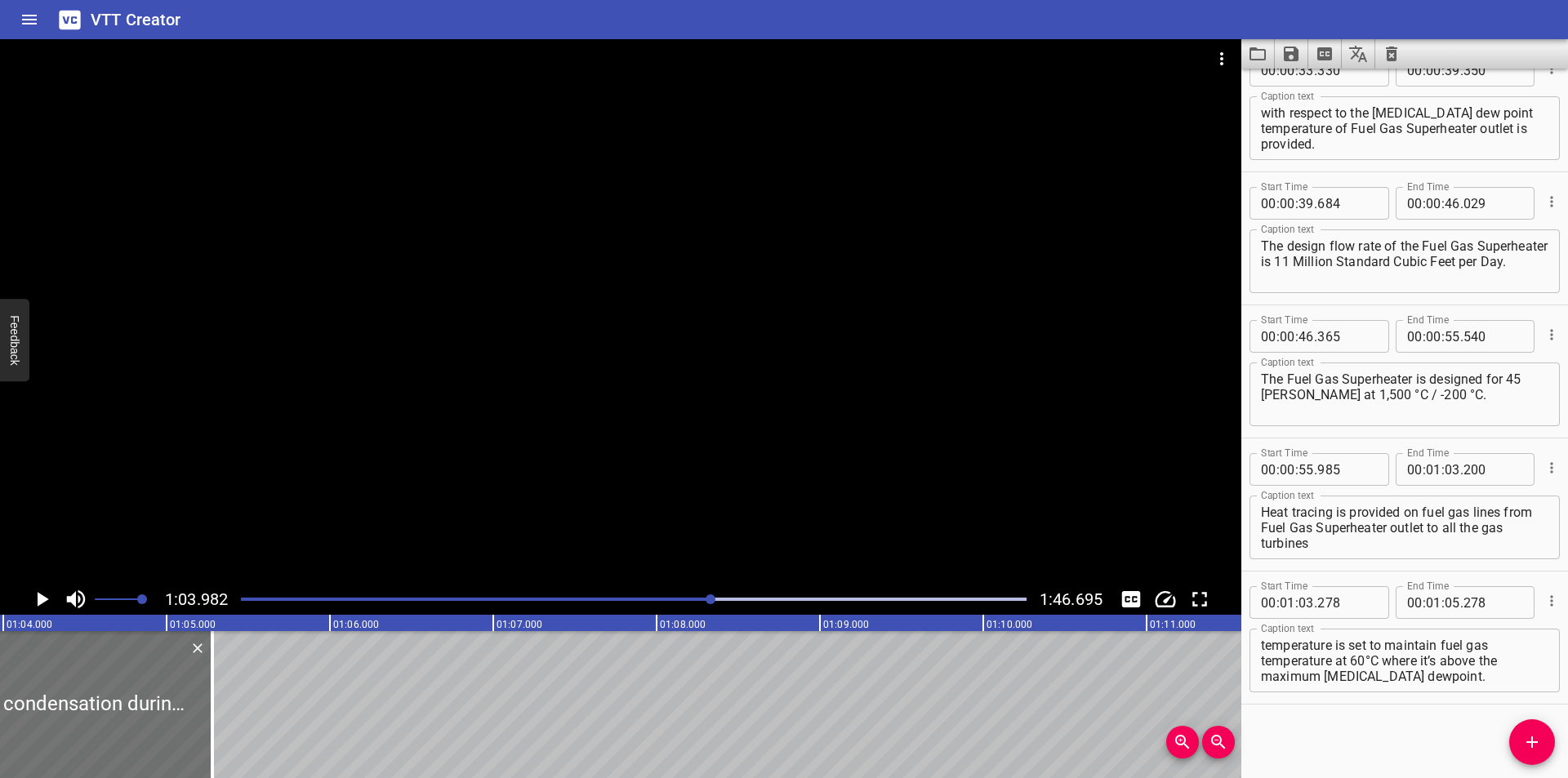
click at [480, 429] on div at bounding box center [620, 311] width 1241 height 545
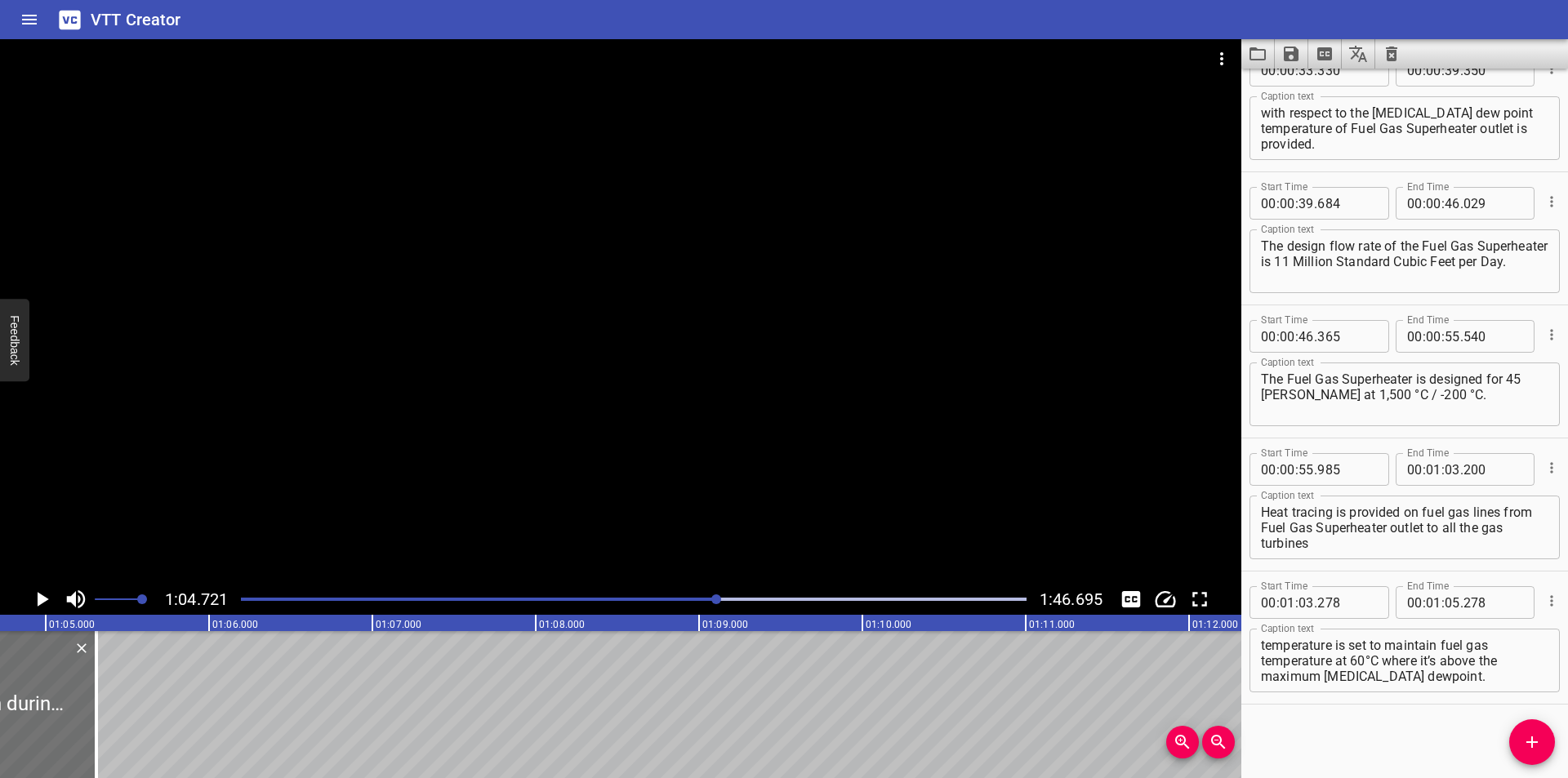
drag, startPoint x: 92, startPoint y: 721, endPoint x: 361, endPoint y: 714, distance: 269.1
click at [98, 719] on div at bounding box center [96, 704] width 3 height 147
type input "06"
type input "818"
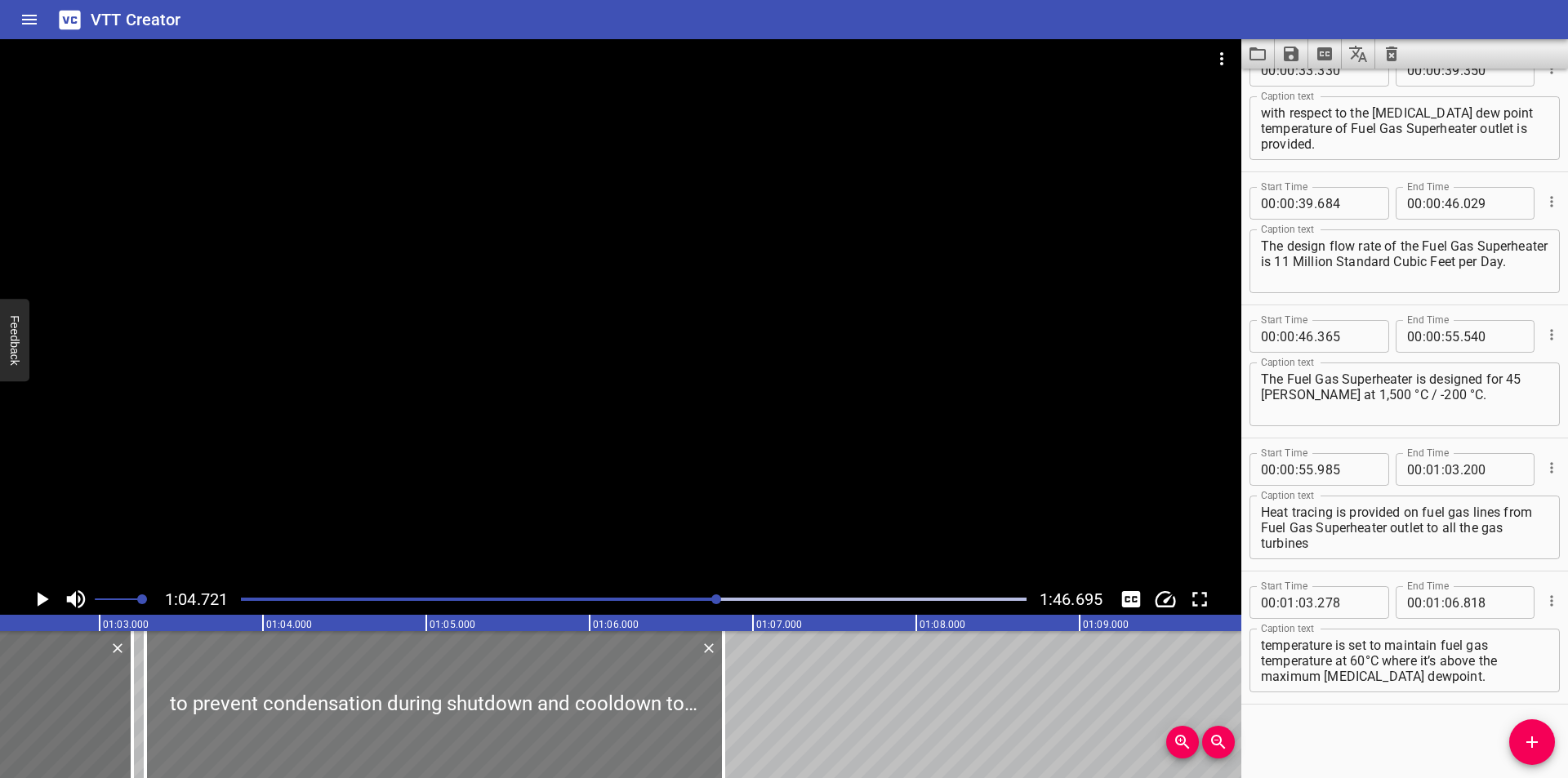
scroll to position [0, 10190]
click at [404, 714] on div at bounding box center [433, 704] width 578 height 147
type input "268"
type input "808"
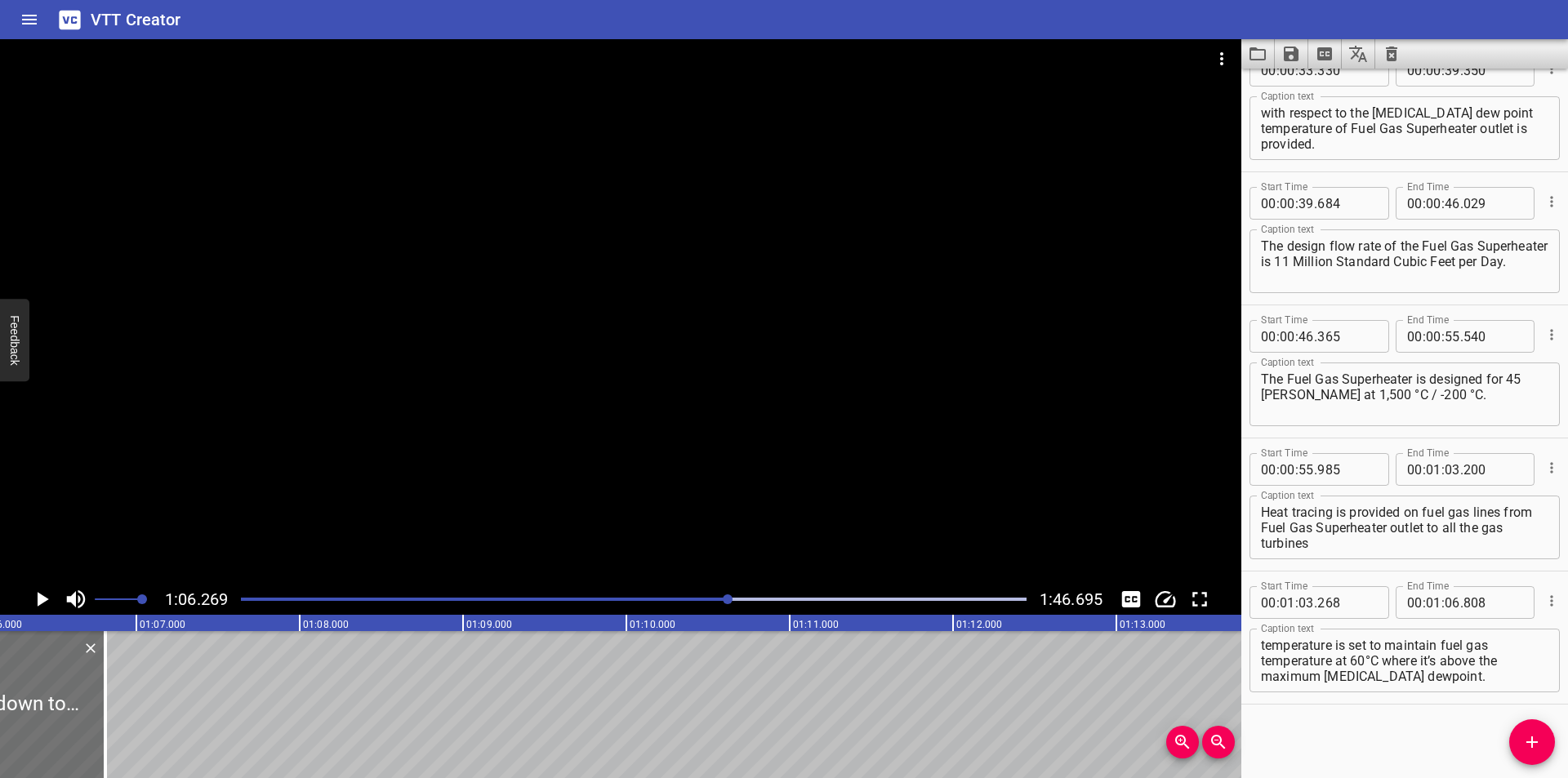
scroll to position [0, 10825]
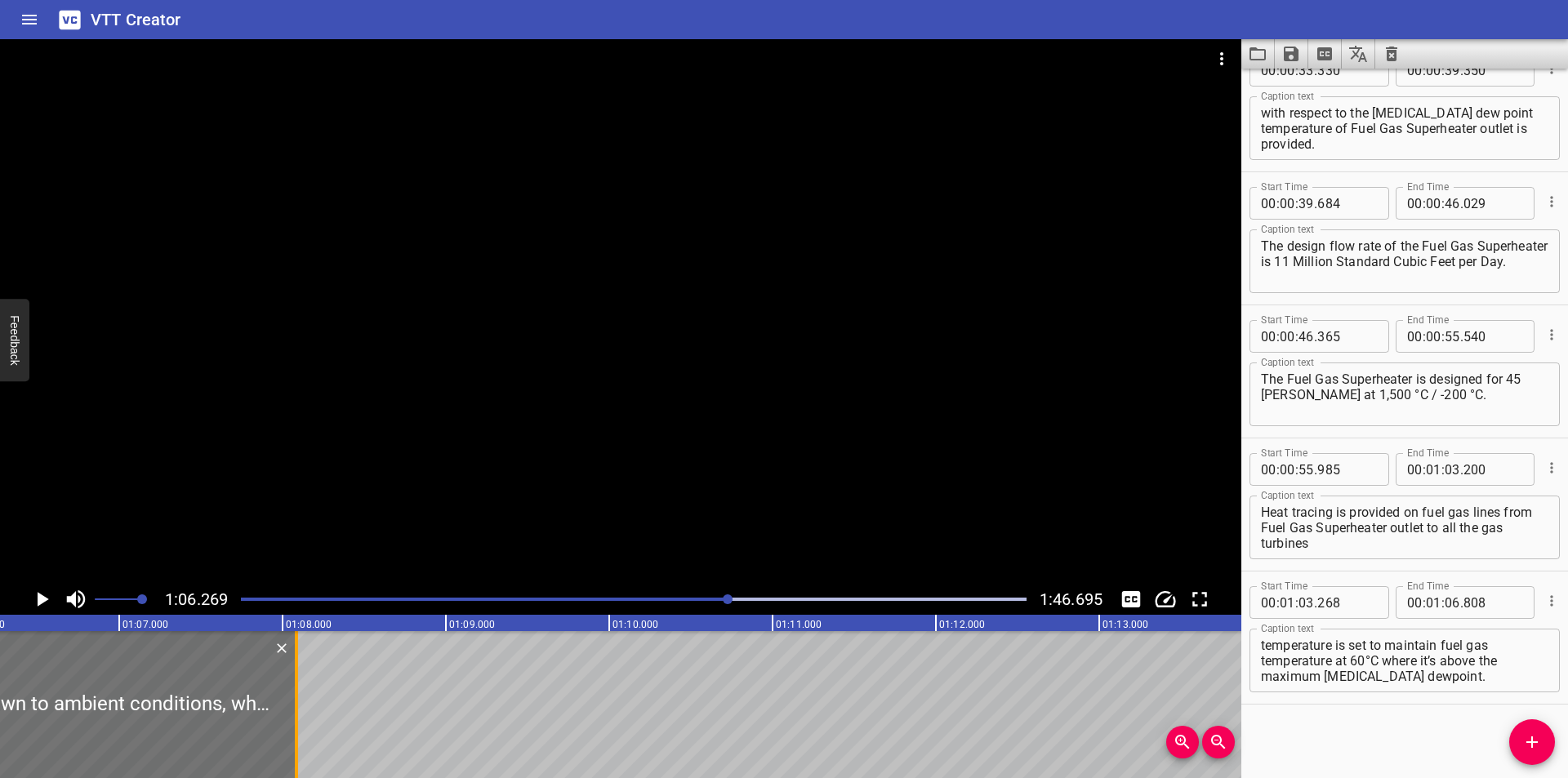
drag, startPoint x: 187, startPoint y: 725, endPoint x: 294, endPoint y: 726, distance: 107.0
click at [294, 726] on div at bounding box center [295, 704] width 3 height 147
type input "08"
type input "083"
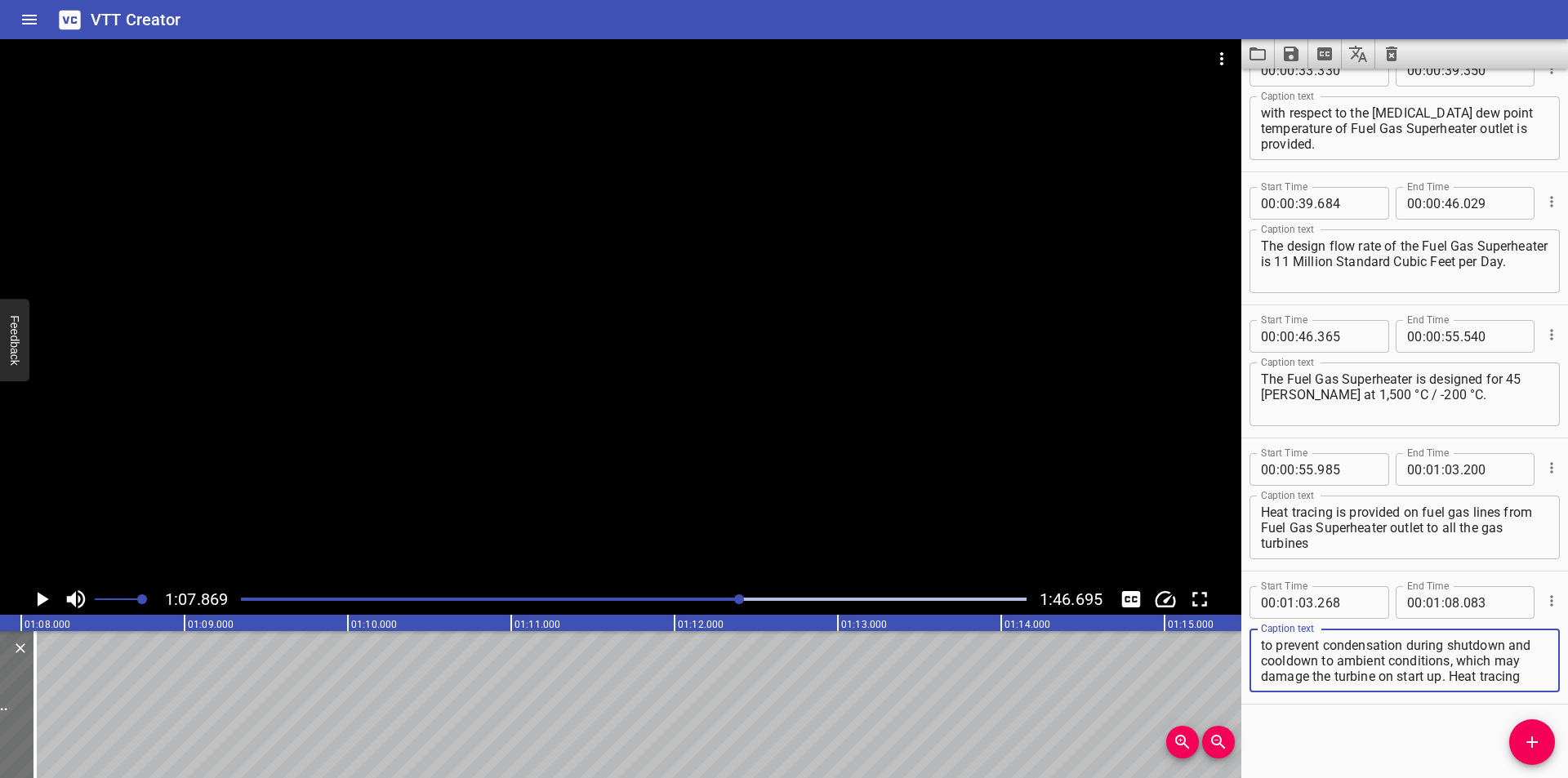
scroll to position [47, 0]
drag, startPoint x: 1486, startPoint y: 664, endPoint x: 1539, endPoint y: 764, distance: 113.2
click at [1539, 764] on div "Start Time 00 : 00 : 00 . 000 Start Time End Time 00 : 00 : 02 . 550 End Time C…" at bounding box center [1404, 423] width 327 height 710
type textarea "to prevent condensation during shutdown and cooldown to ambient conditions,"
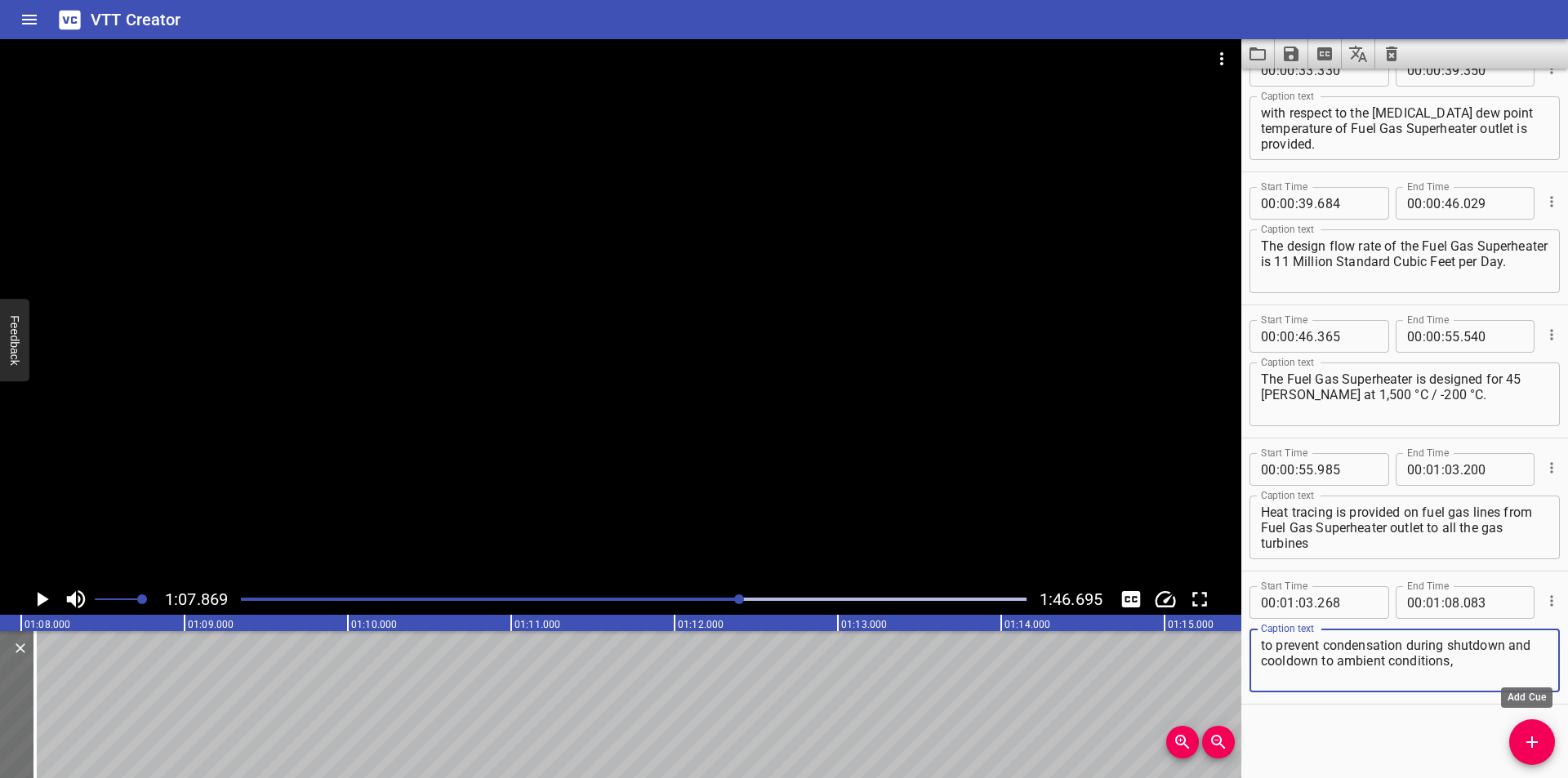
click at [1535, 742] on icon "Add Cue" at bounding box center [1532, 742] width 12 height 12
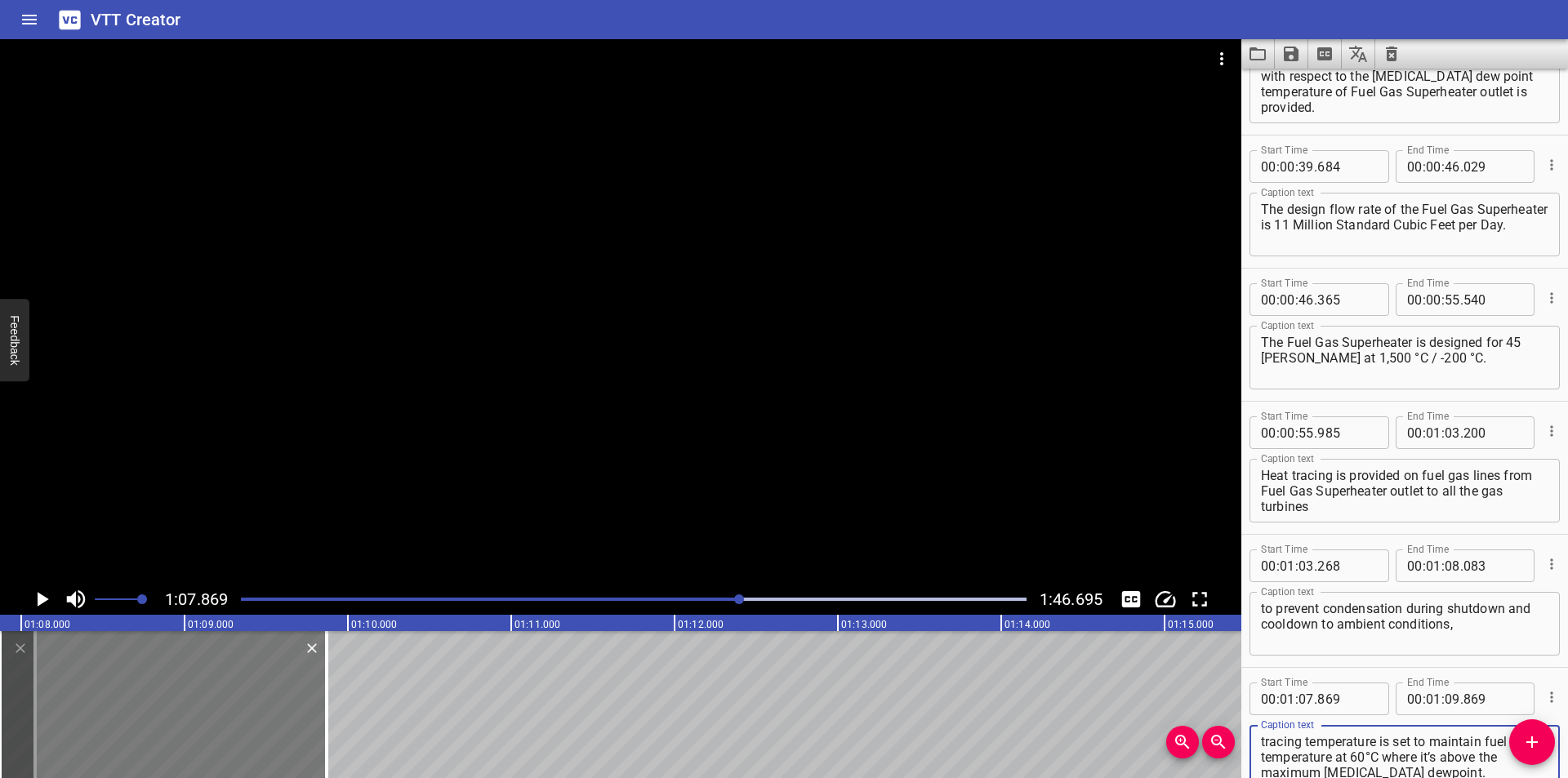
scroll to position [1135, 0]
type textarea "which may damage the turbine on start up. Heat tracing temperature is set to ma…"
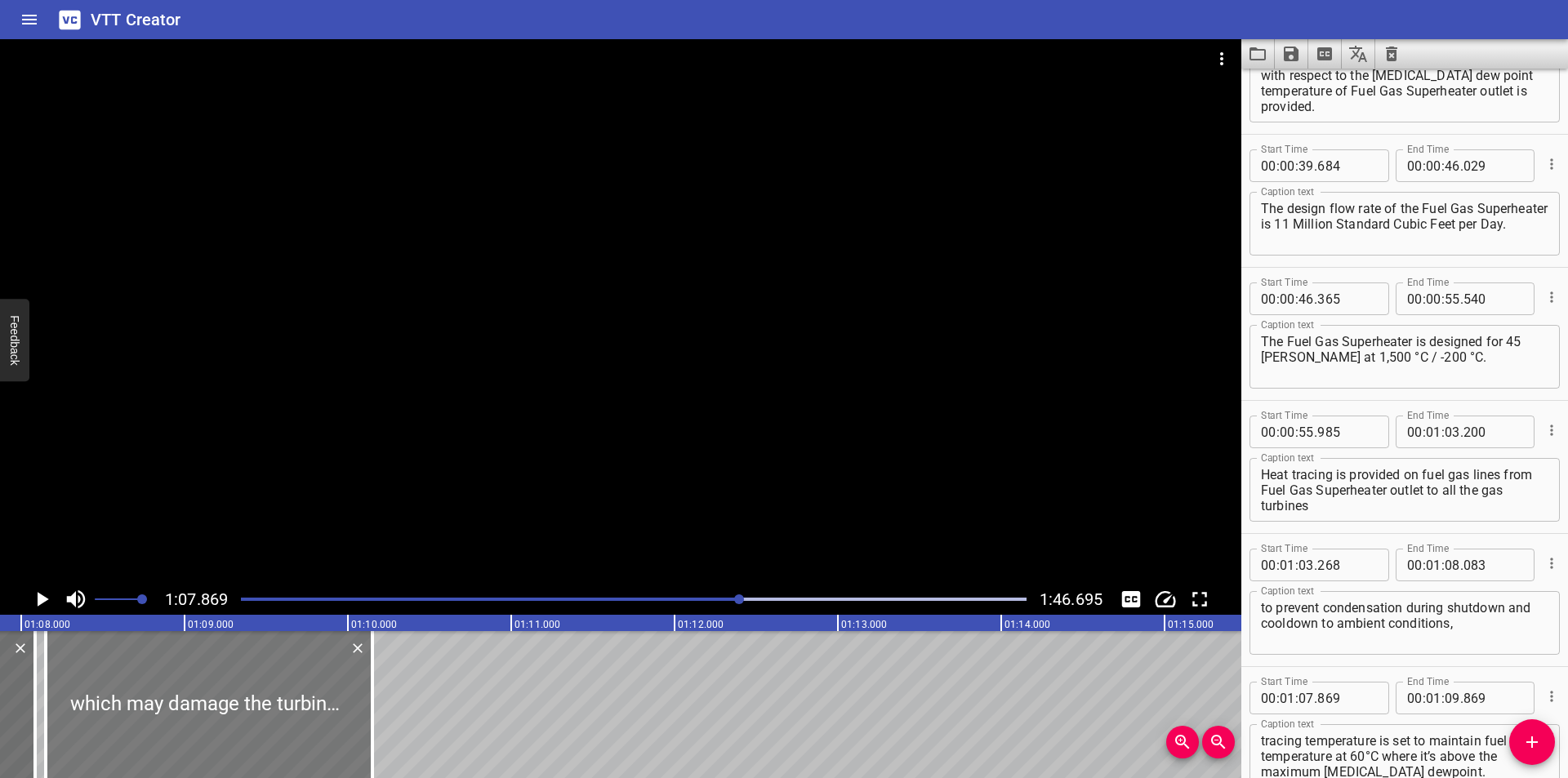
drag, startPoint x: 234, startPoint y: 728, endPoint x: 280, endPoint y: 747, distance: 49.8
click at [280, 747] on div at bounding box center [209, 704] width 327 height 147
type input "08"
type input "149"
type input "10"
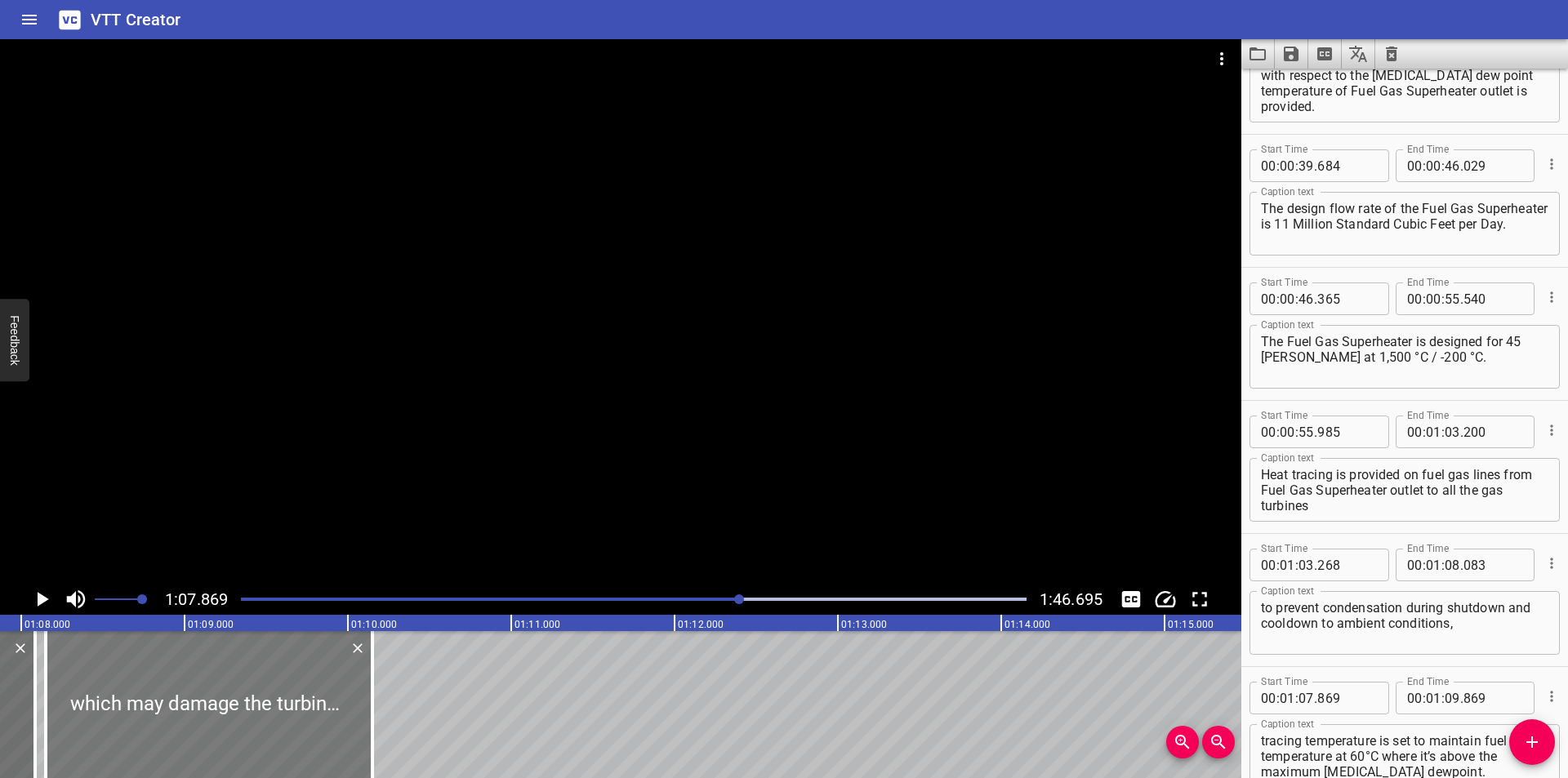
type input "149"
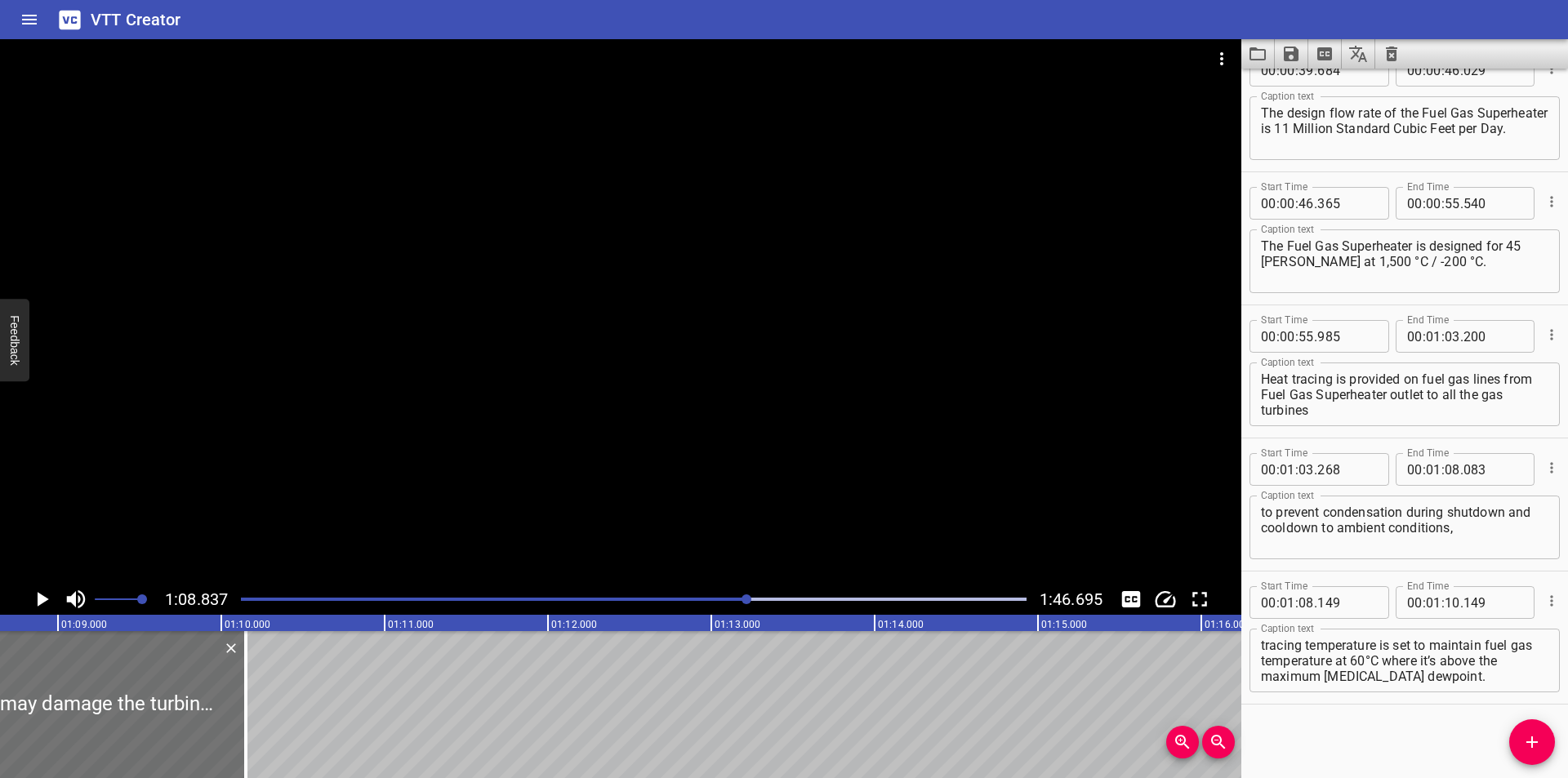
scroll to position [0, 11244]
drag, startPoint x: 218, startPoint y: 746, endPoint x: 551, endPoint y: 746, distance: 333.0
click at [273, 746] on div at bounding box center [264, 704] width 17 height 147
type input "12"
type input "179"
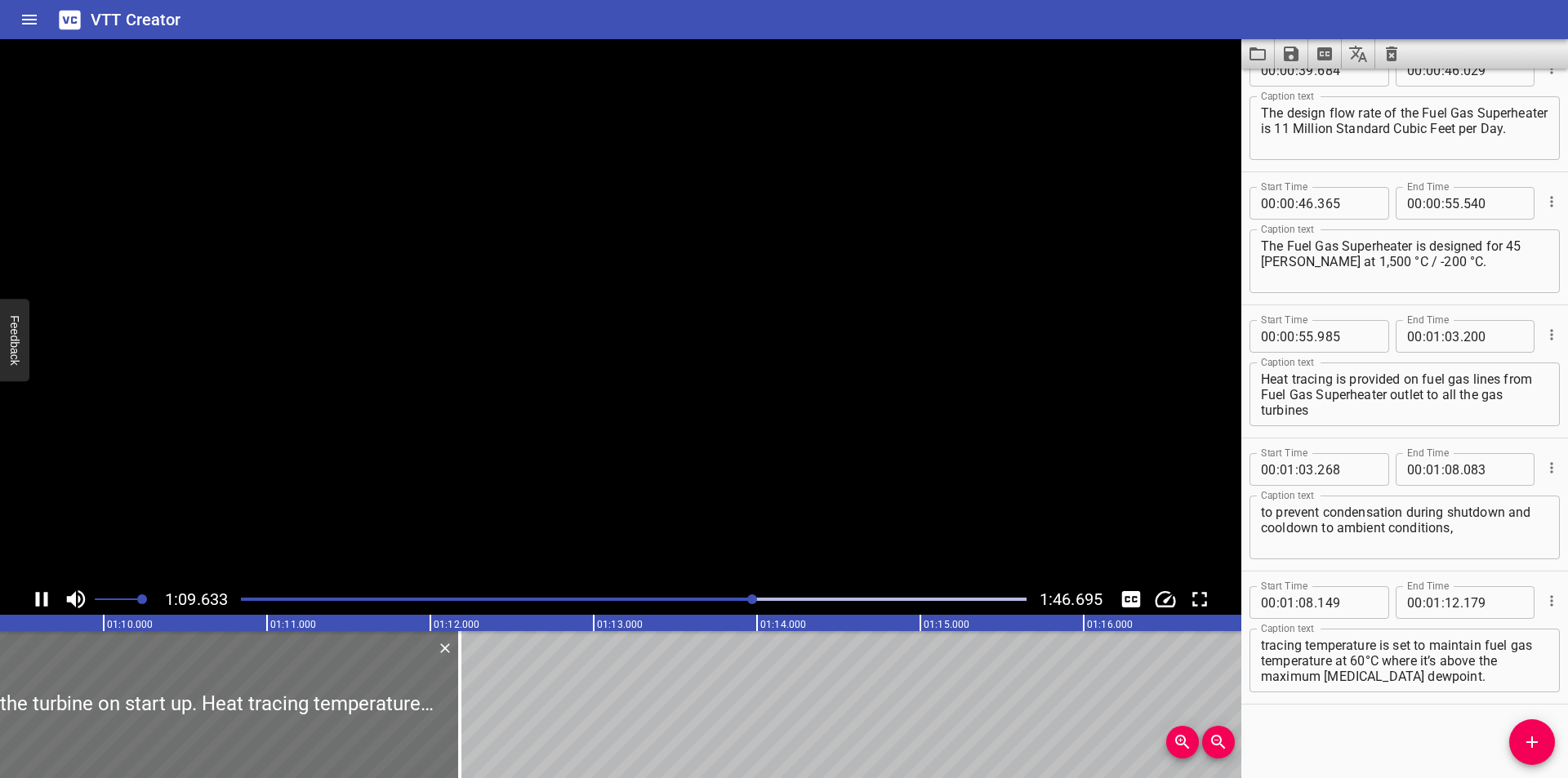
scroll to position [0, 11379]
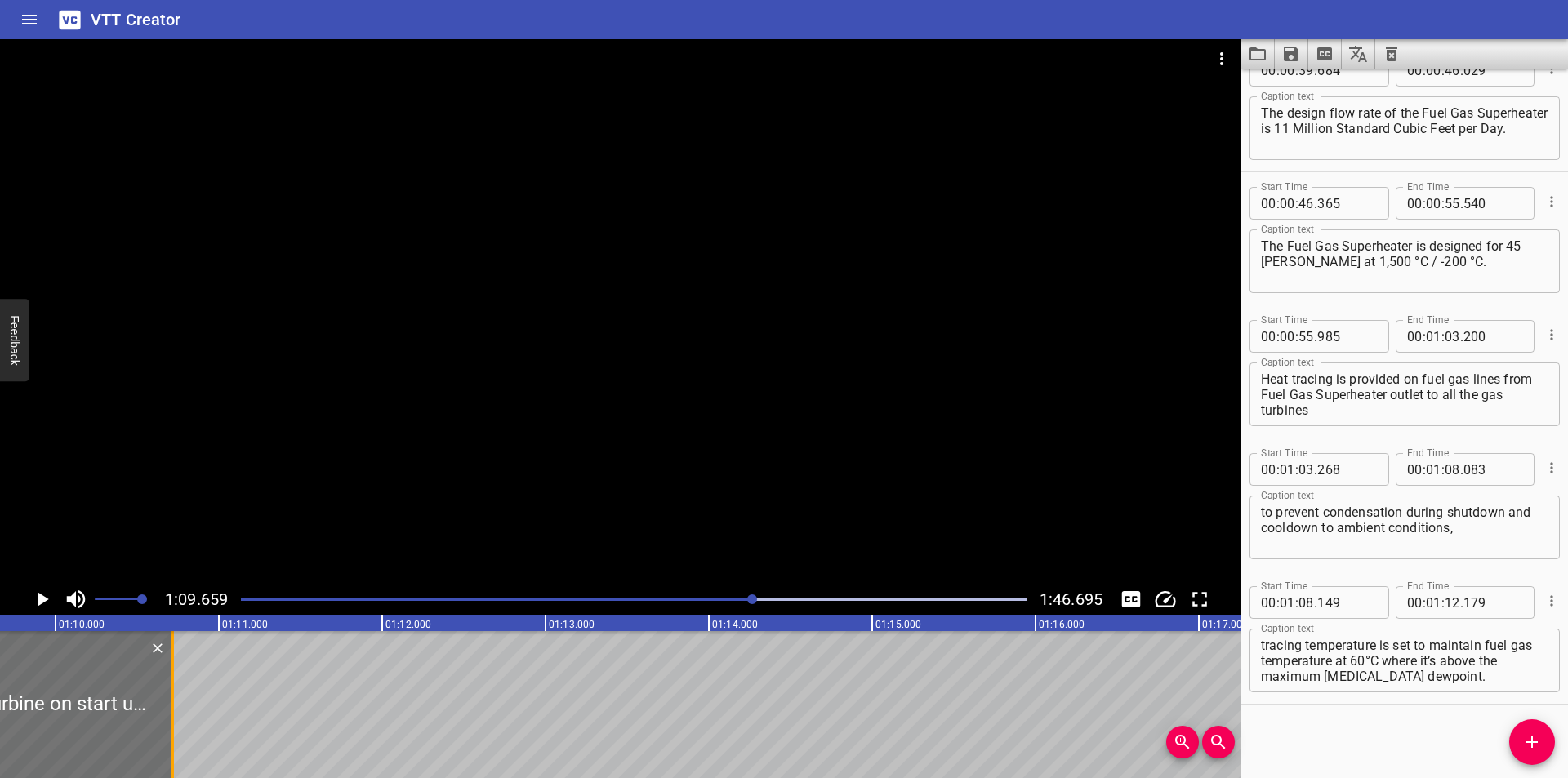
drag, startPoint x: 412, startPoint y: 738, endPoint x: 173, endPoint y: 739, distance: 239.0
click at [173, 739] on div at bounding box center [172, 704] width 3 height 147
type input "10"
type input "714"
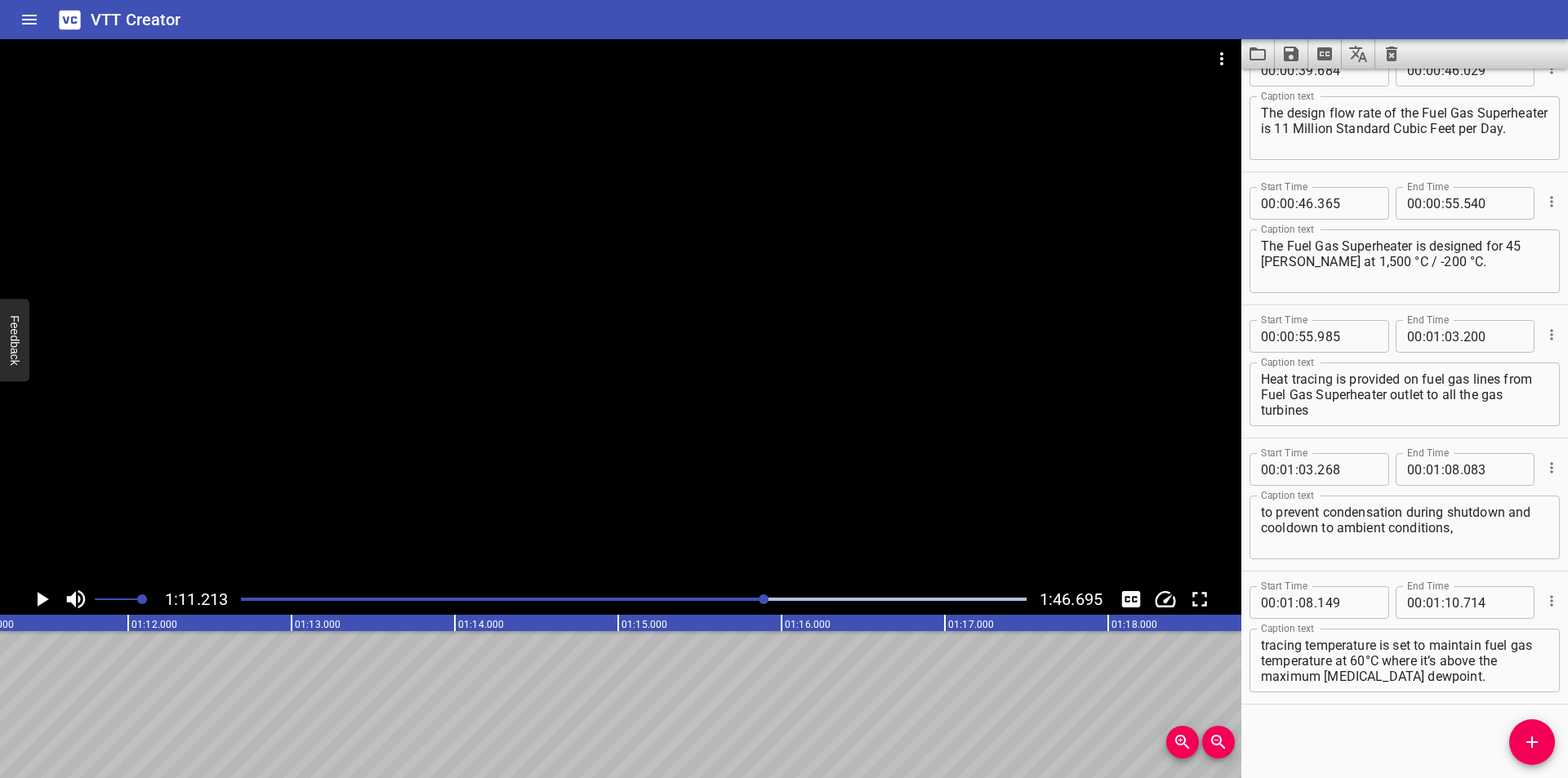
scroll to position [0, 0]
click at [1496, 649] on textarea "which may damage the turbine on start up. Heat tracing temperature is set to ma…" at bounding box center [1404, 661] width 288 height 47
drag, startPoint x: 1262, startPoint y: 661, endPoint x: 1567, endPoint y: 789, distance: 330.8
click at [1567, 777] on html "VTT Creator Caption Editor Batch Transcribe Login Sign Up Privacy Contact 1:11.…" at bounding box center [784, 389] width 1568 height 778
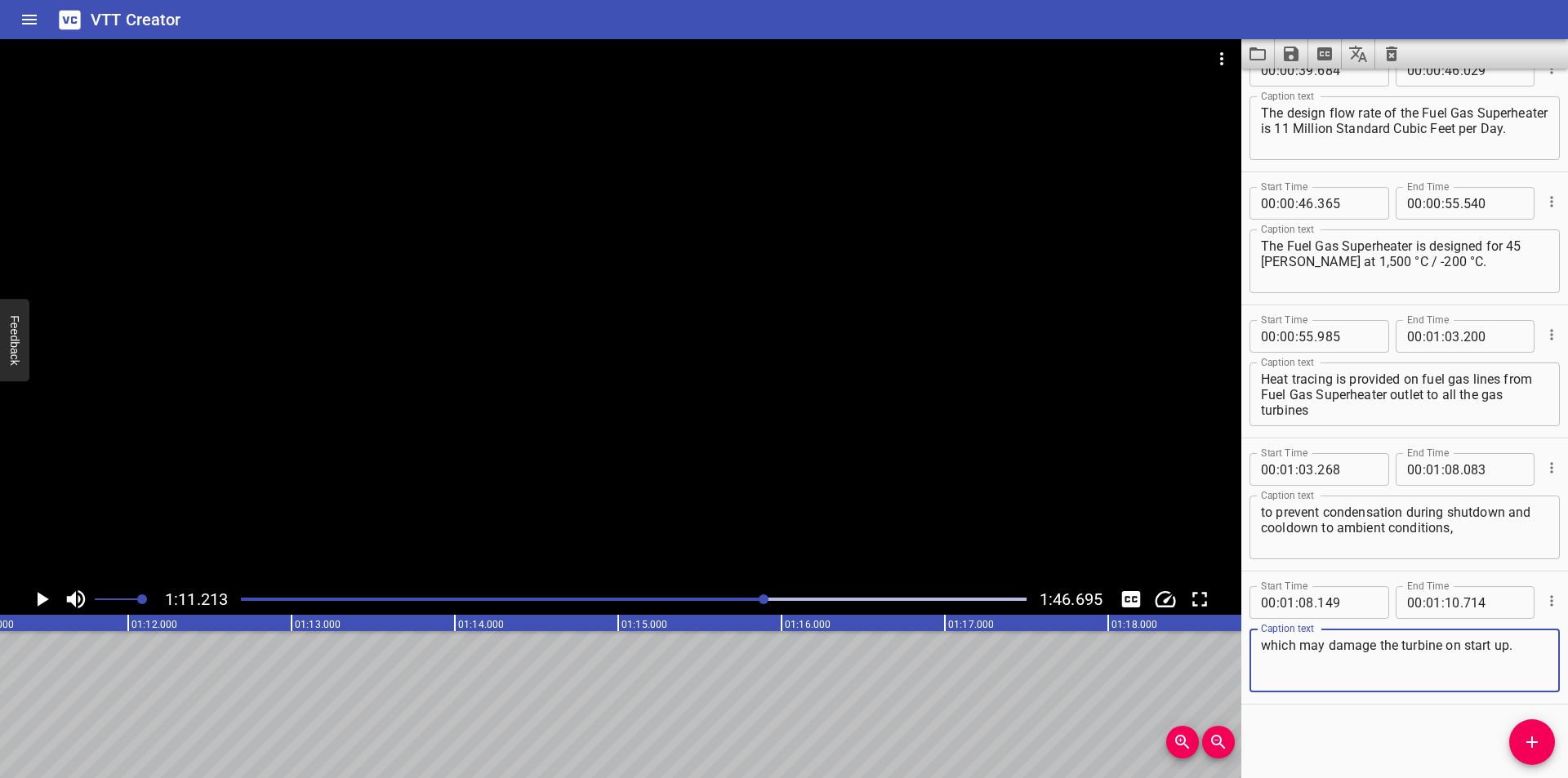
scroll to position [0, 0]
type textarea "which may damage the turbine on start up."
click at [1527, 758] on button "Add Cue" at bounding box center [1532, 742] width 46 height 46
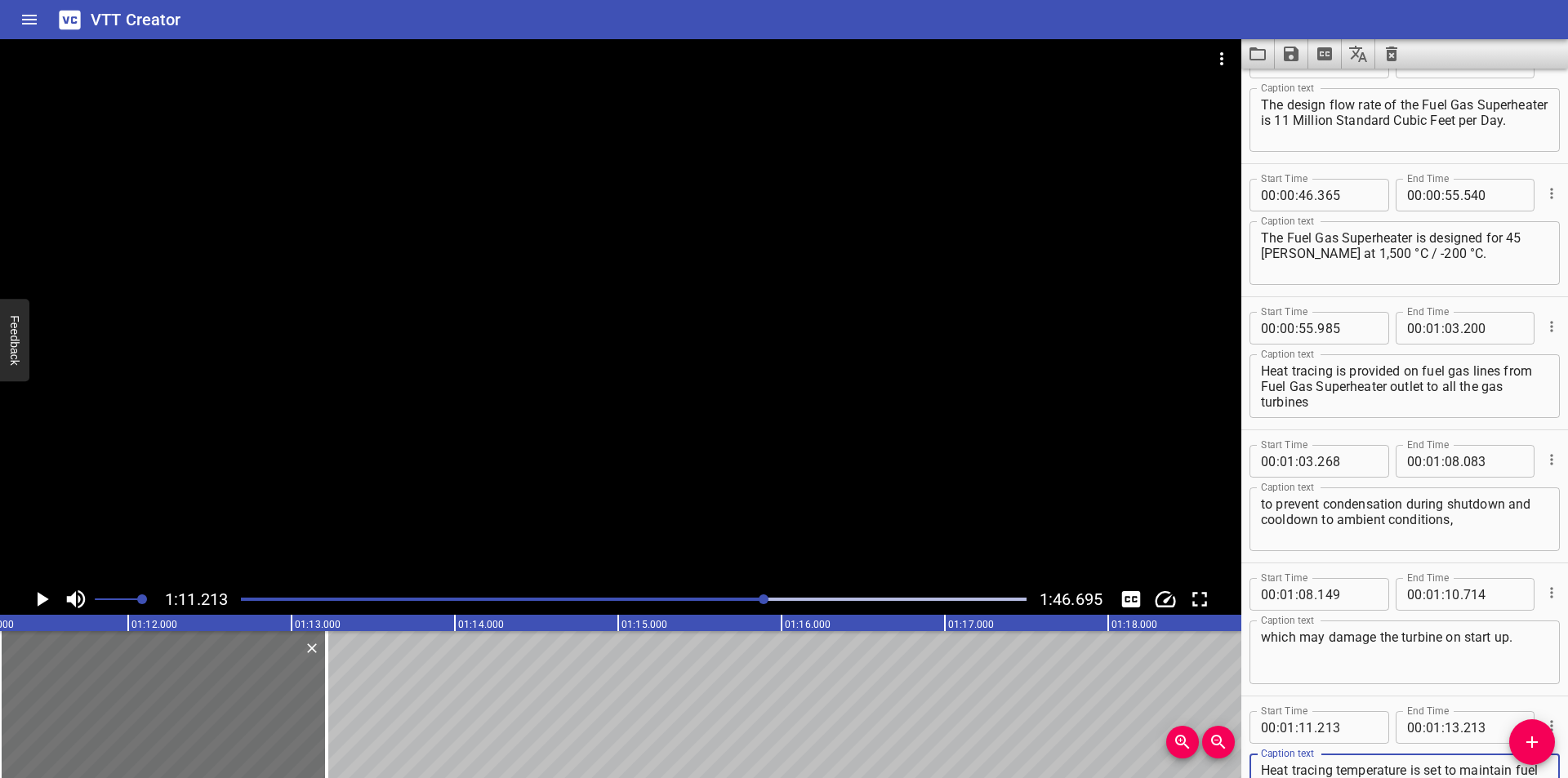
scroll to position [1254, 0]
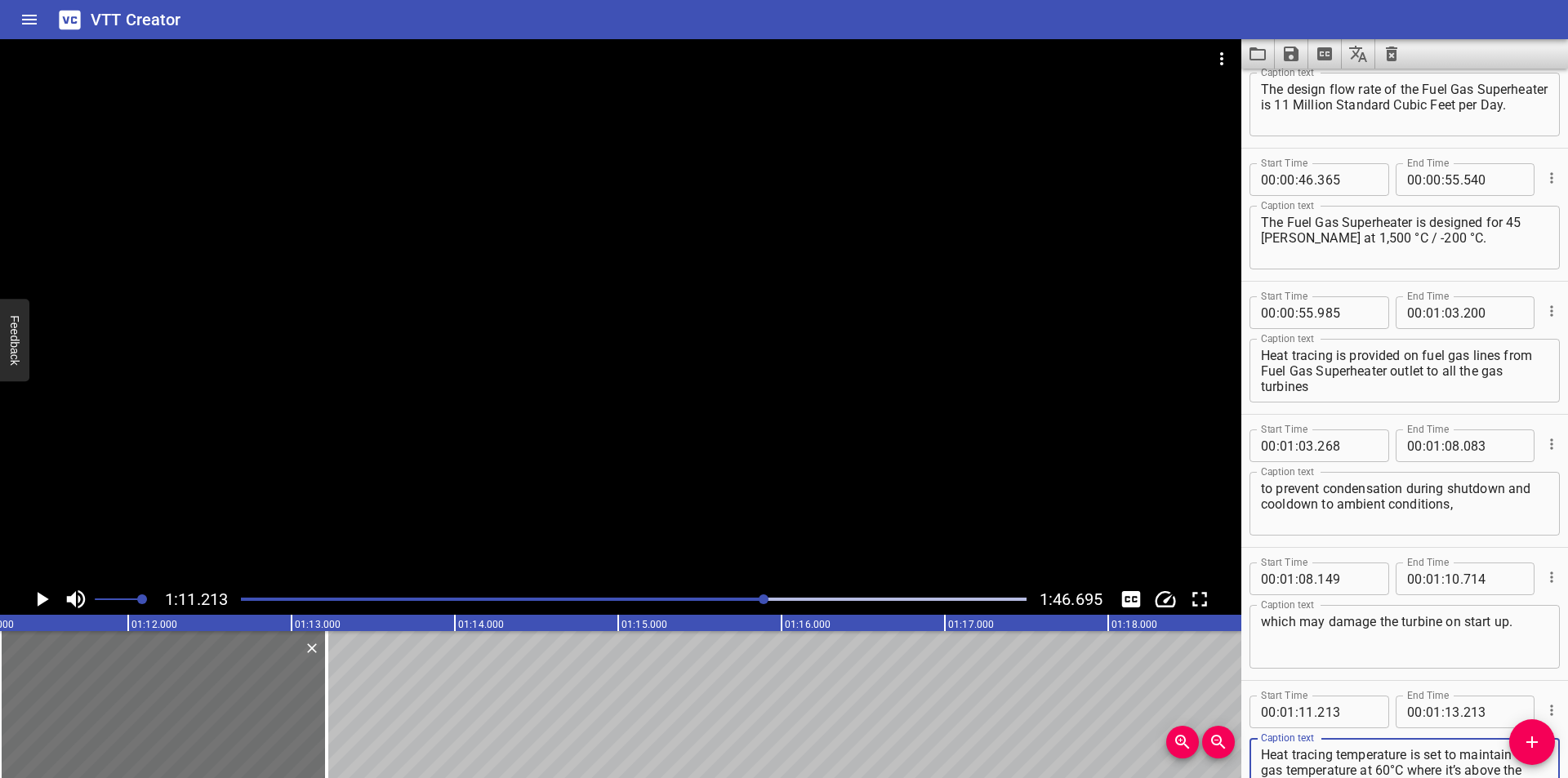
type textarea "Heat tracing temperature is set to maintain fuel gas temperature at 60°C where …"
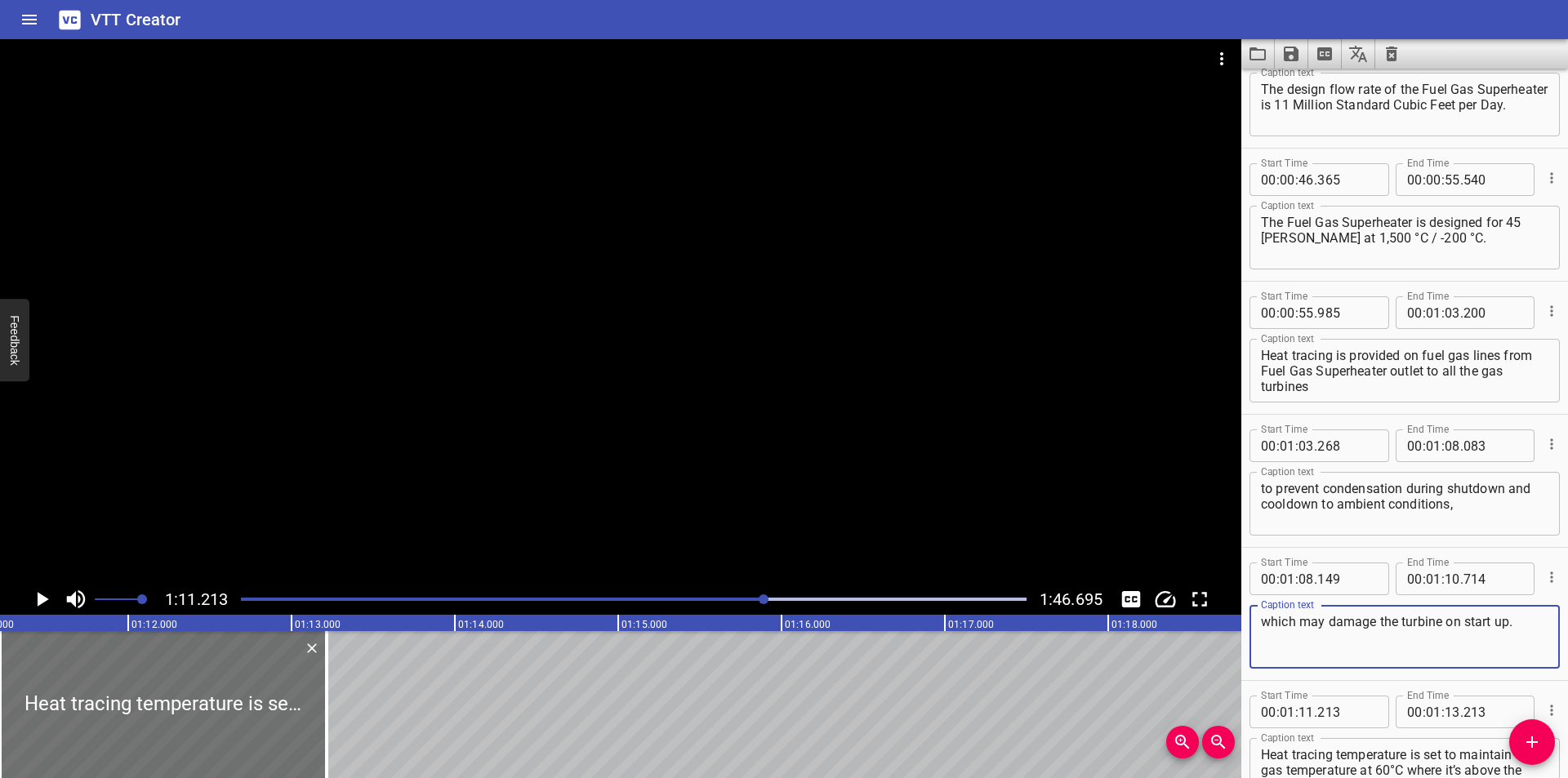
drag, startPoint x: 1528, startPoint y: 633, endPoint x: 1008, endPoint y: 623, distance: 520.1
click at [1014, 625] on main "1:11.213 1:46.695 00:00.000 00:01.000 00:02.000 00:03.000 00:04.000 00:05.000 0…" at bounding box center [784, 408] width 1568 height 739
click at [1466, 626] on textarea "which may damage the turbine on start up." at bounding box center [1404, 638] width 288 height 47
click at [1493, 622] on textarea "which may damage the turbine on start up." at bounding box center [1404, 638] width 288 height 47
type textarea "which may damage the turbine on start-up."
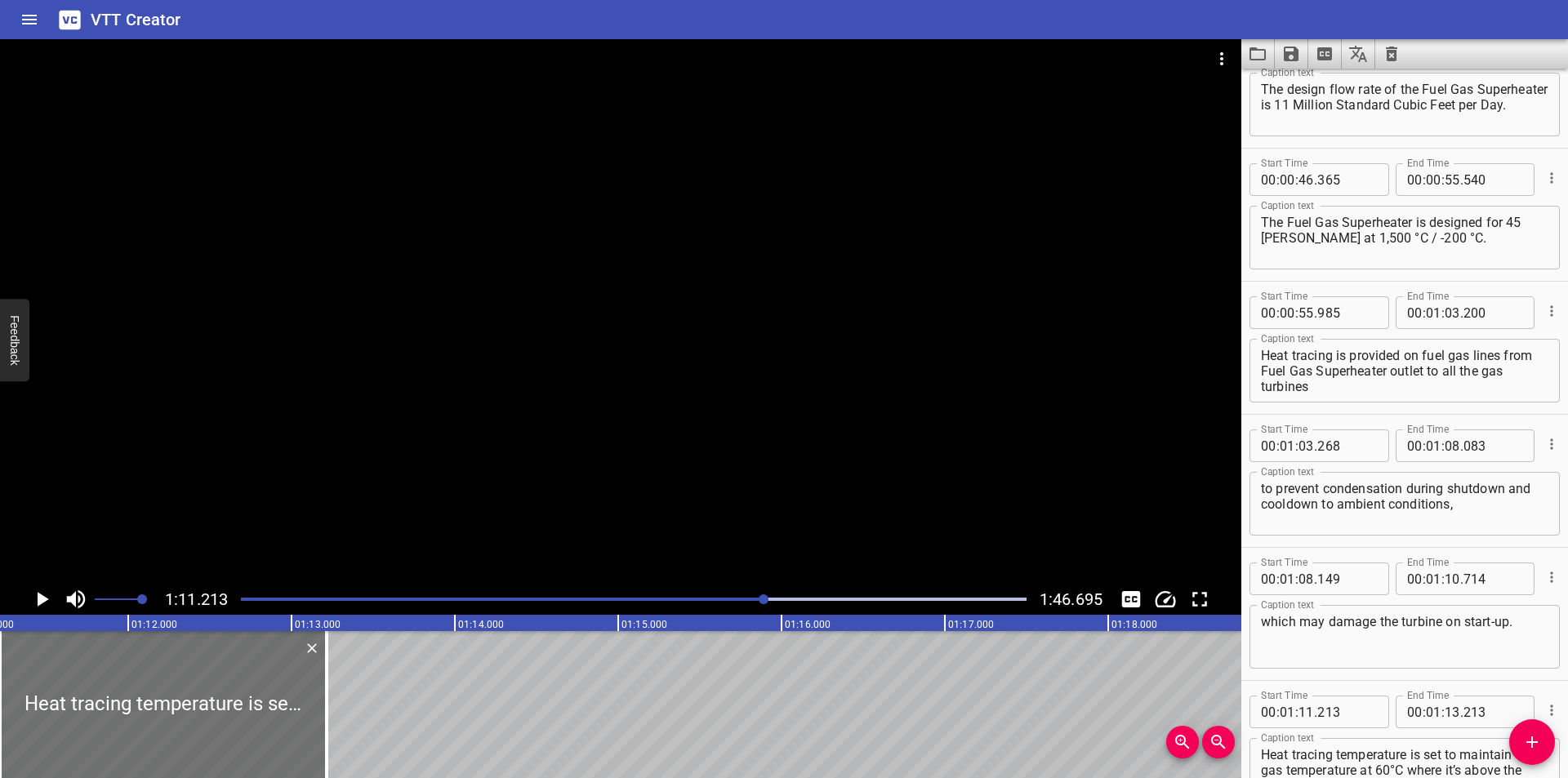
click at [732, 600] on div at bounding box center [634, 599] width 805 height 22
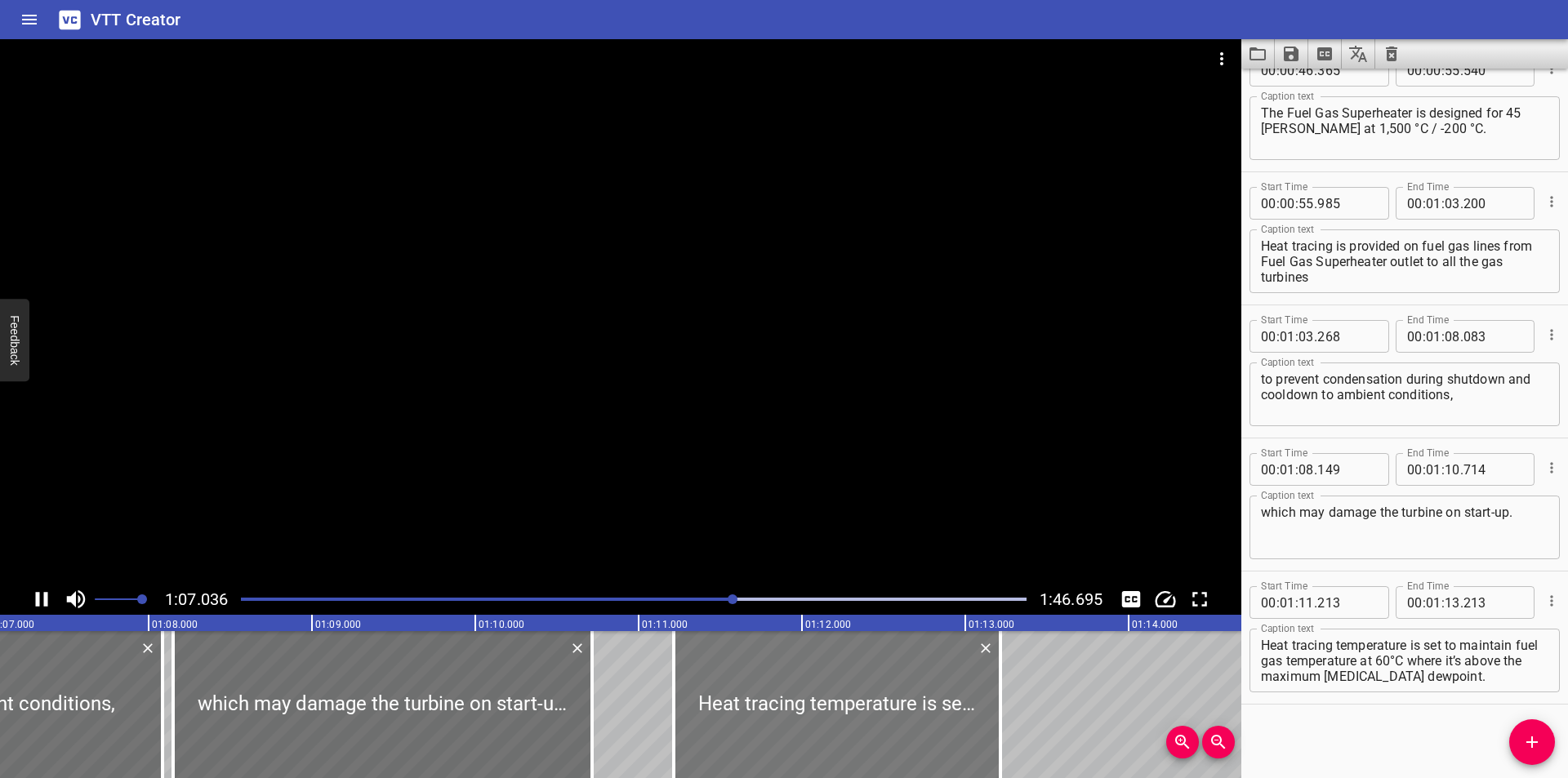
scroll to position [0, 10961]
drag, startPoint x: 752, startPoint y: 729, endPoint x: 734, endPoint y: 734, distance: 18.7
click at [734, 734] on div at bounding box center [817, 704] width 327 height 147
type input "108"
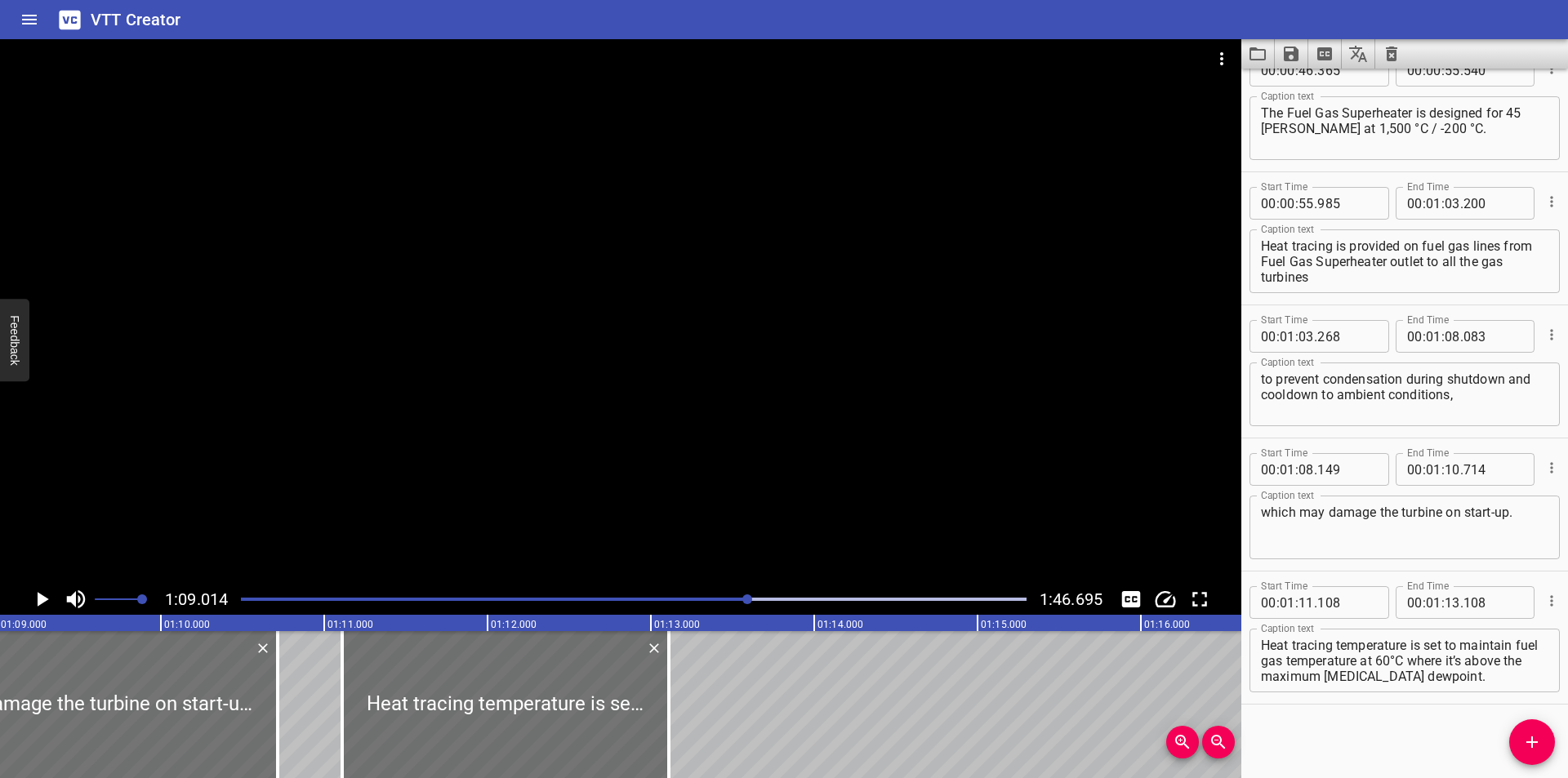
click at [747, 603] on div at bounding box center [747, 600] width 10 height 10
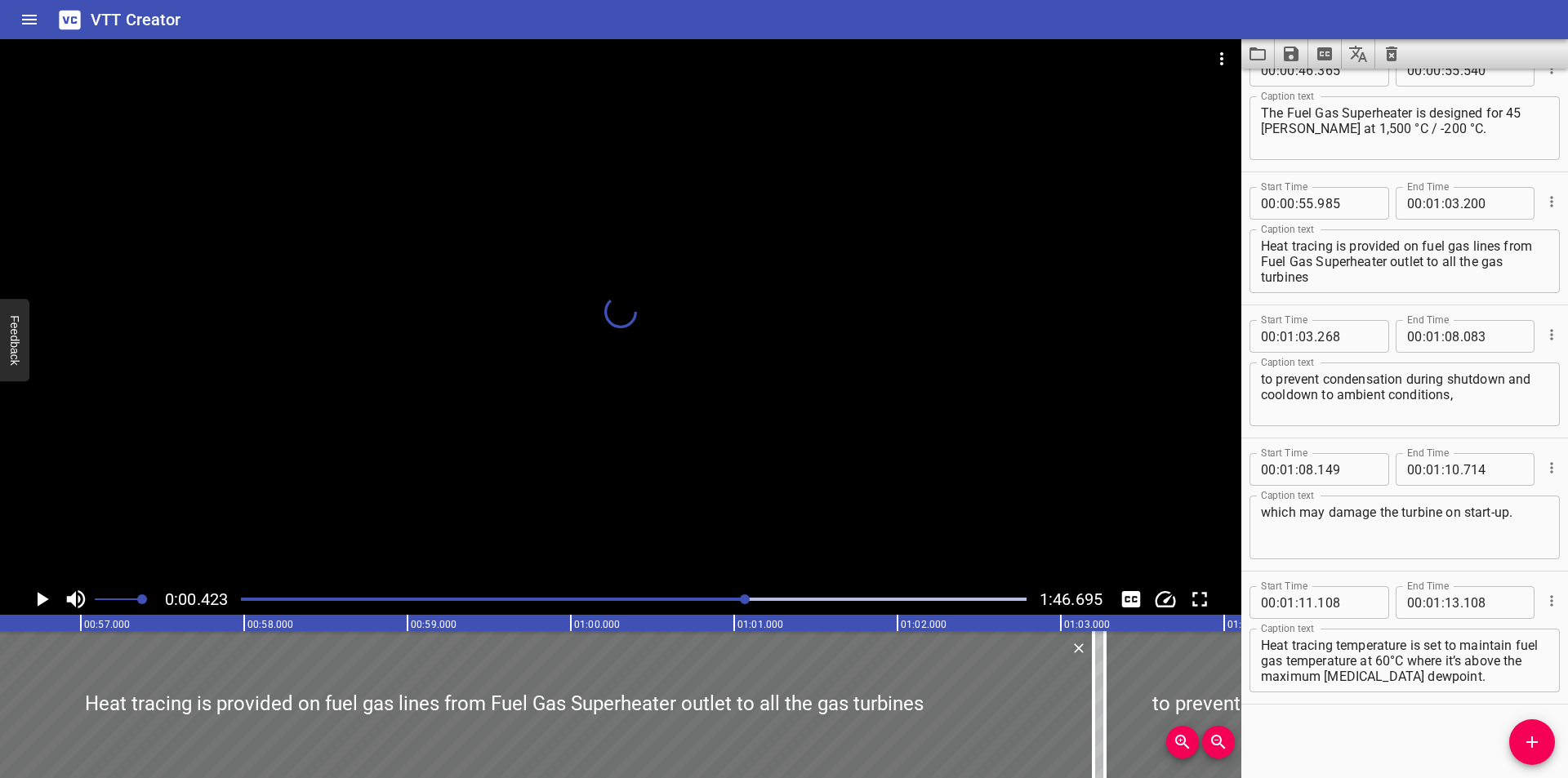
click at [747, 603] on div at bounding box center [745, 600] width 10 height 10
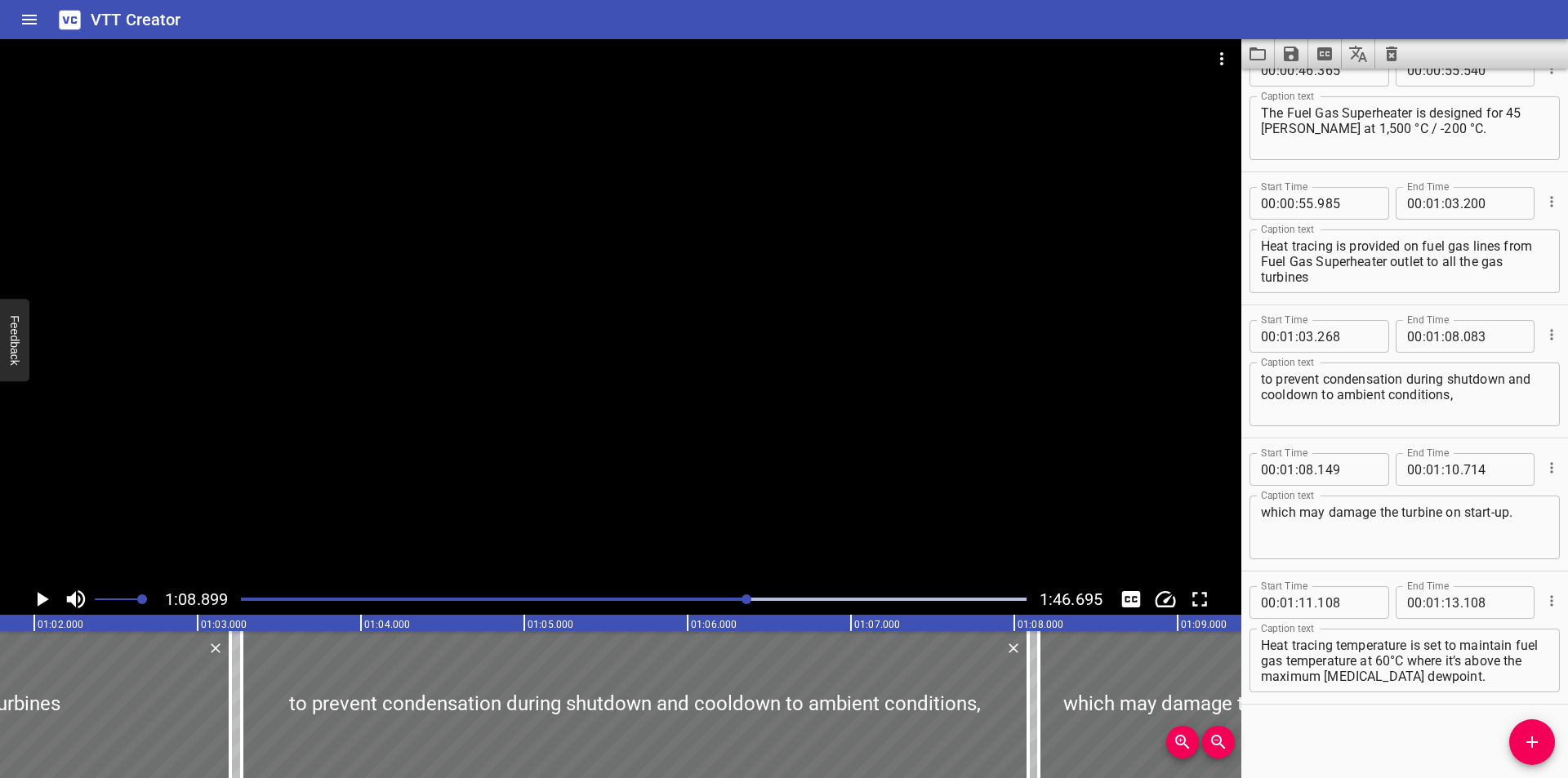
click at [741, 602] on div at bounding box center [634, 599] width 805 height 22
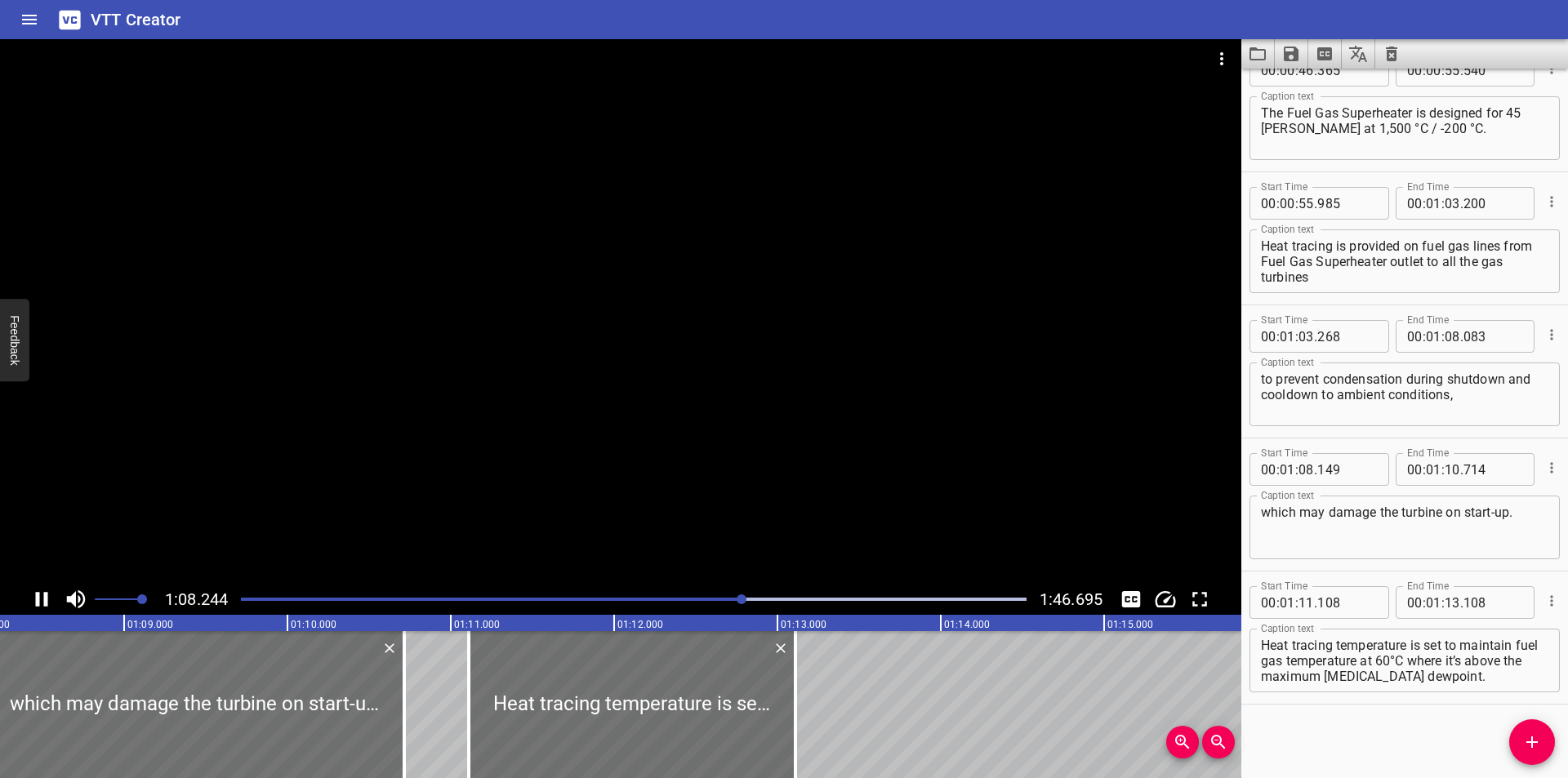
scroll to position [0, 11175]
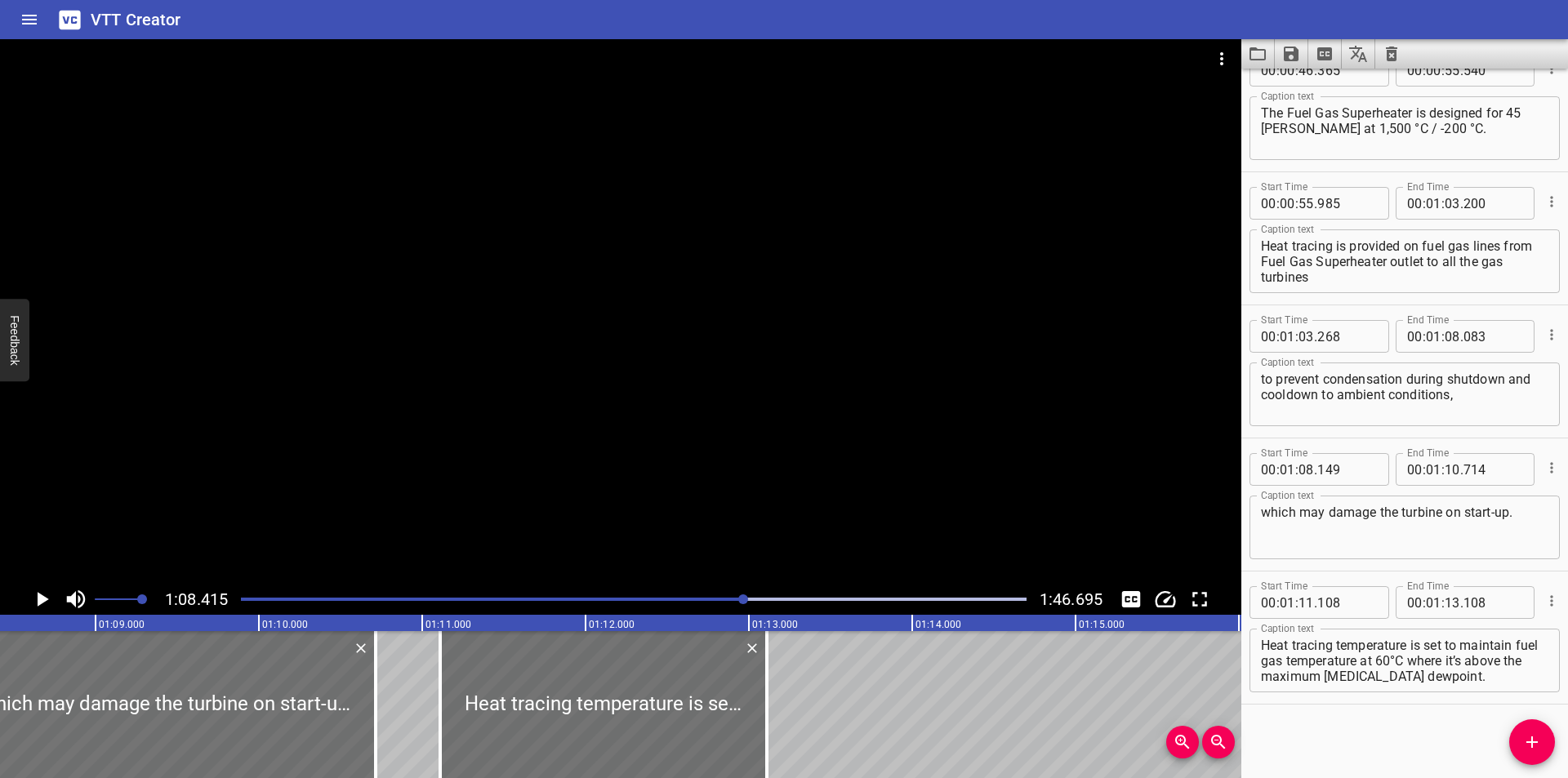
click at [743, 601] on div at bounding box center [743, 600] width 10 height 10
click at [731, 601] on div at bounding box center [634, 599] width 805 height 22
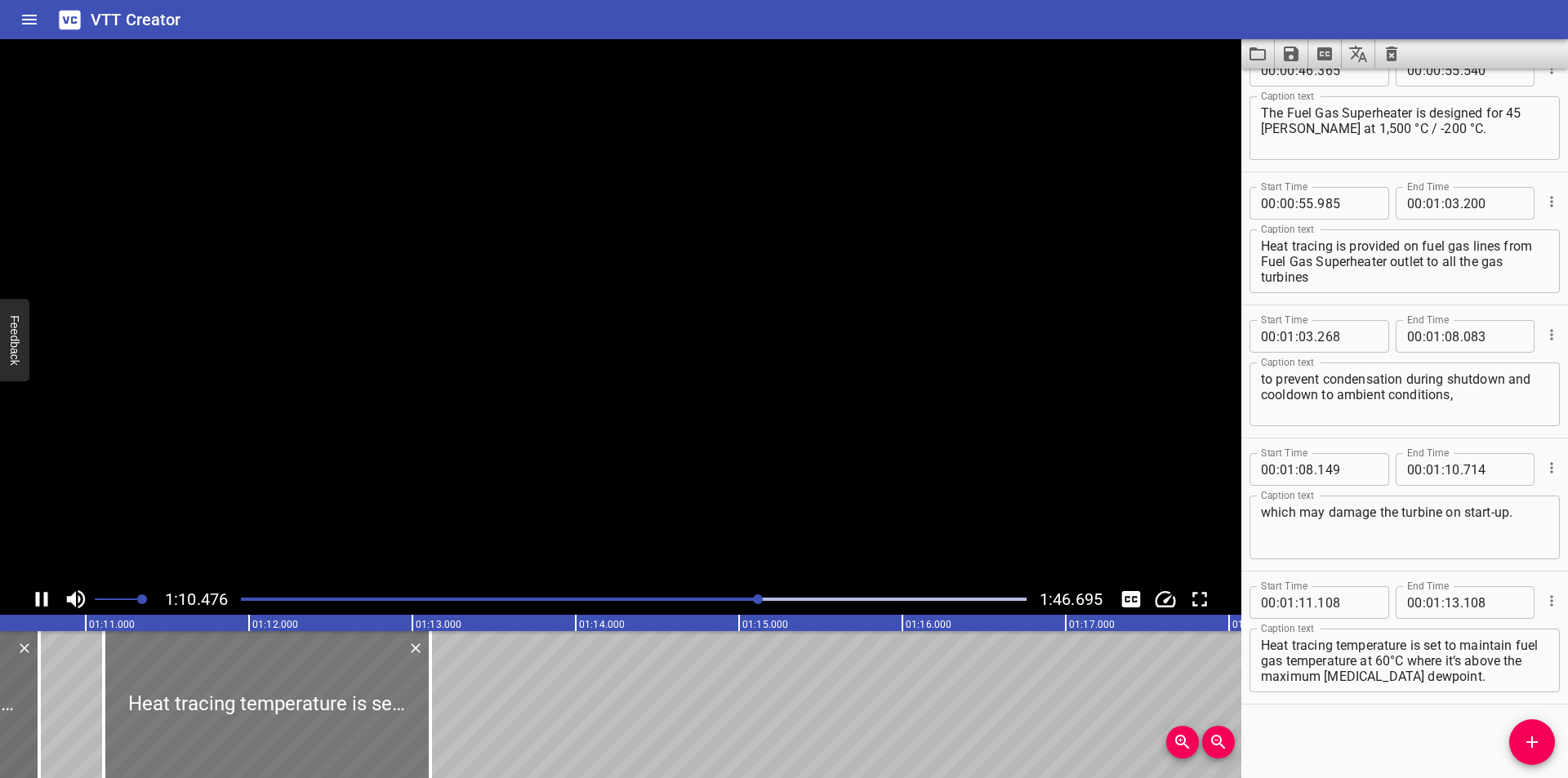
scroll to position [0, 11540]
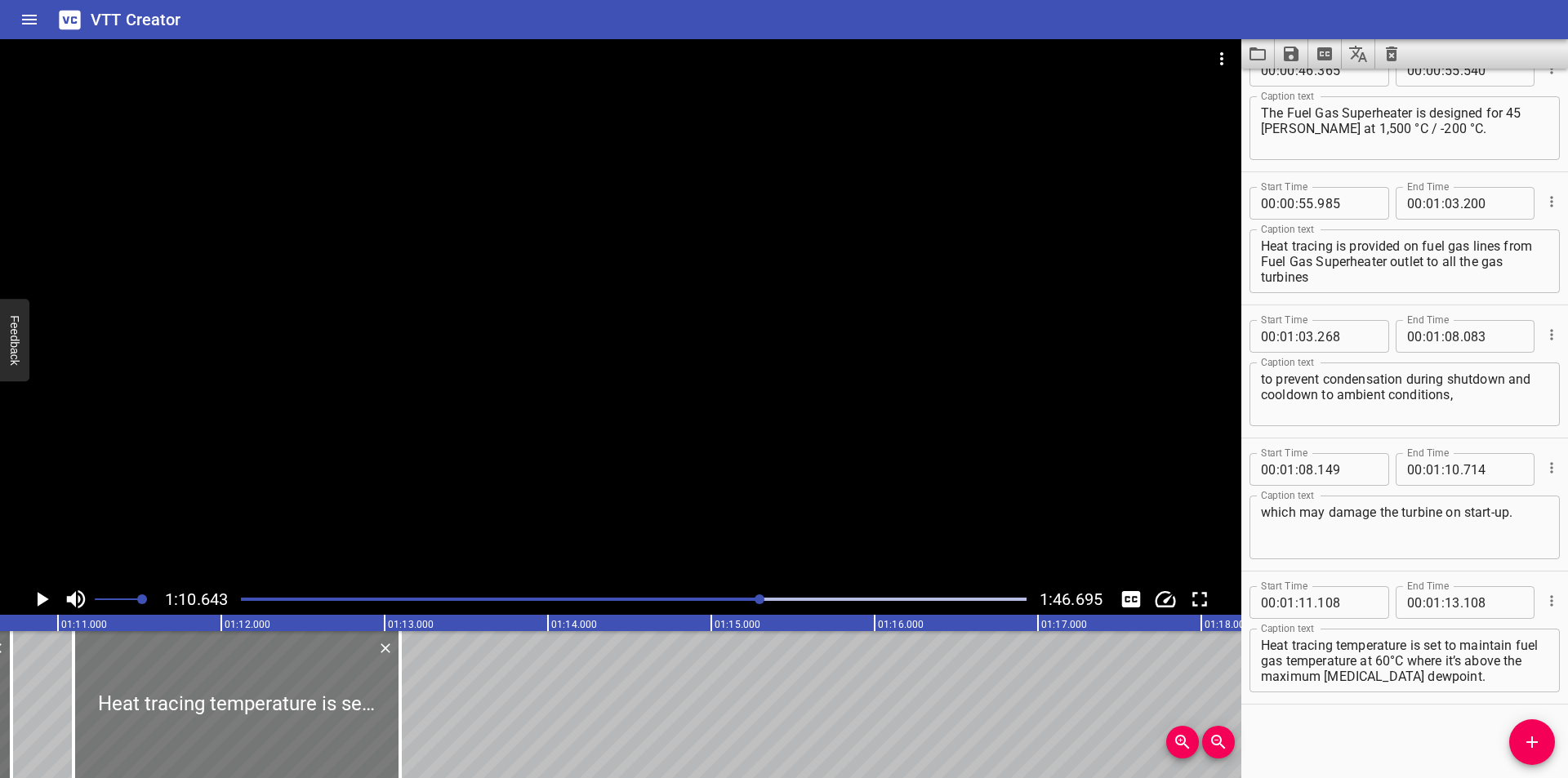
click at [282, 698] on div at bounding box center [236, 704] width 327 height 147
type input "093"
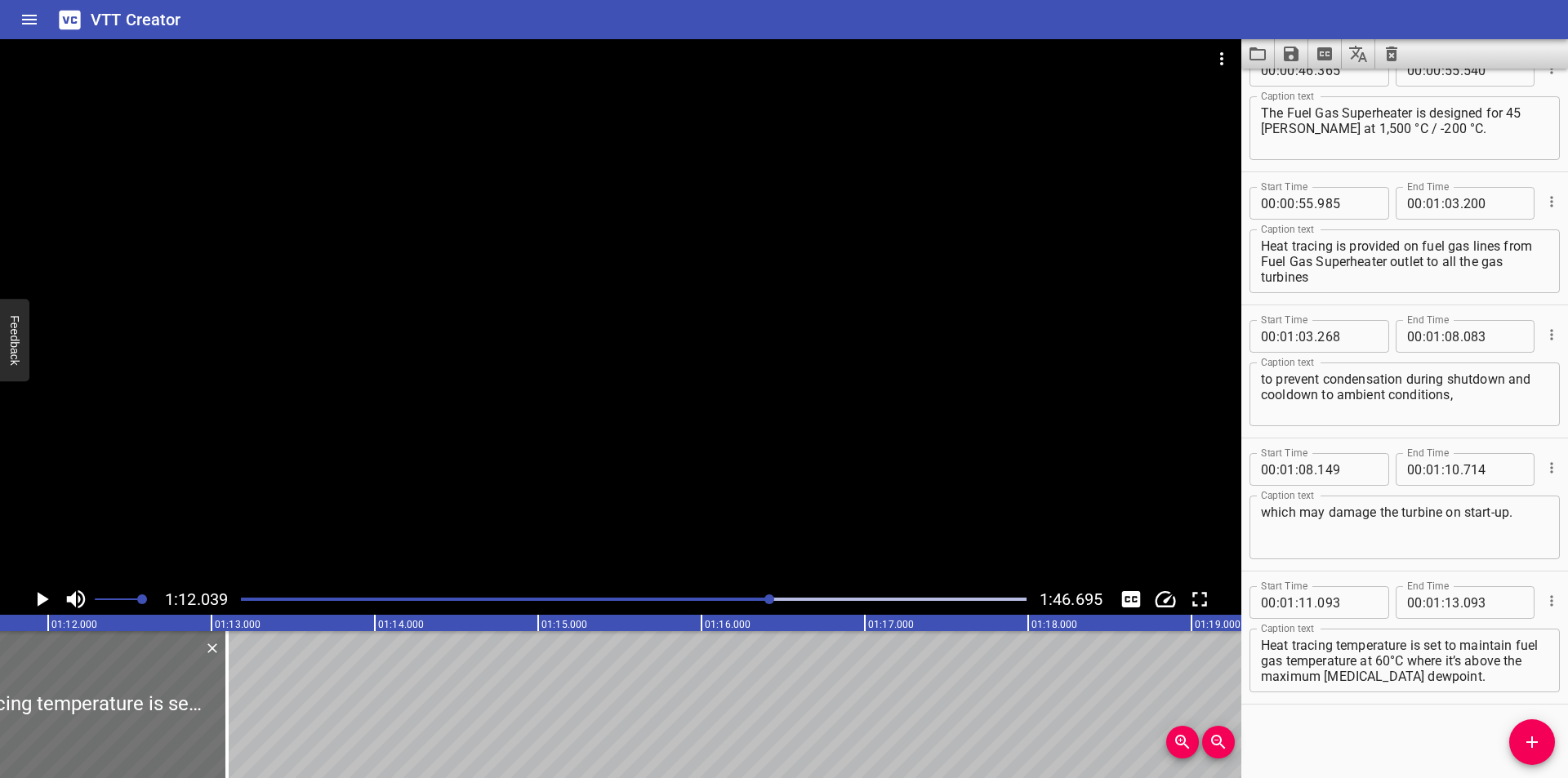
scroll to position [0, 11767]
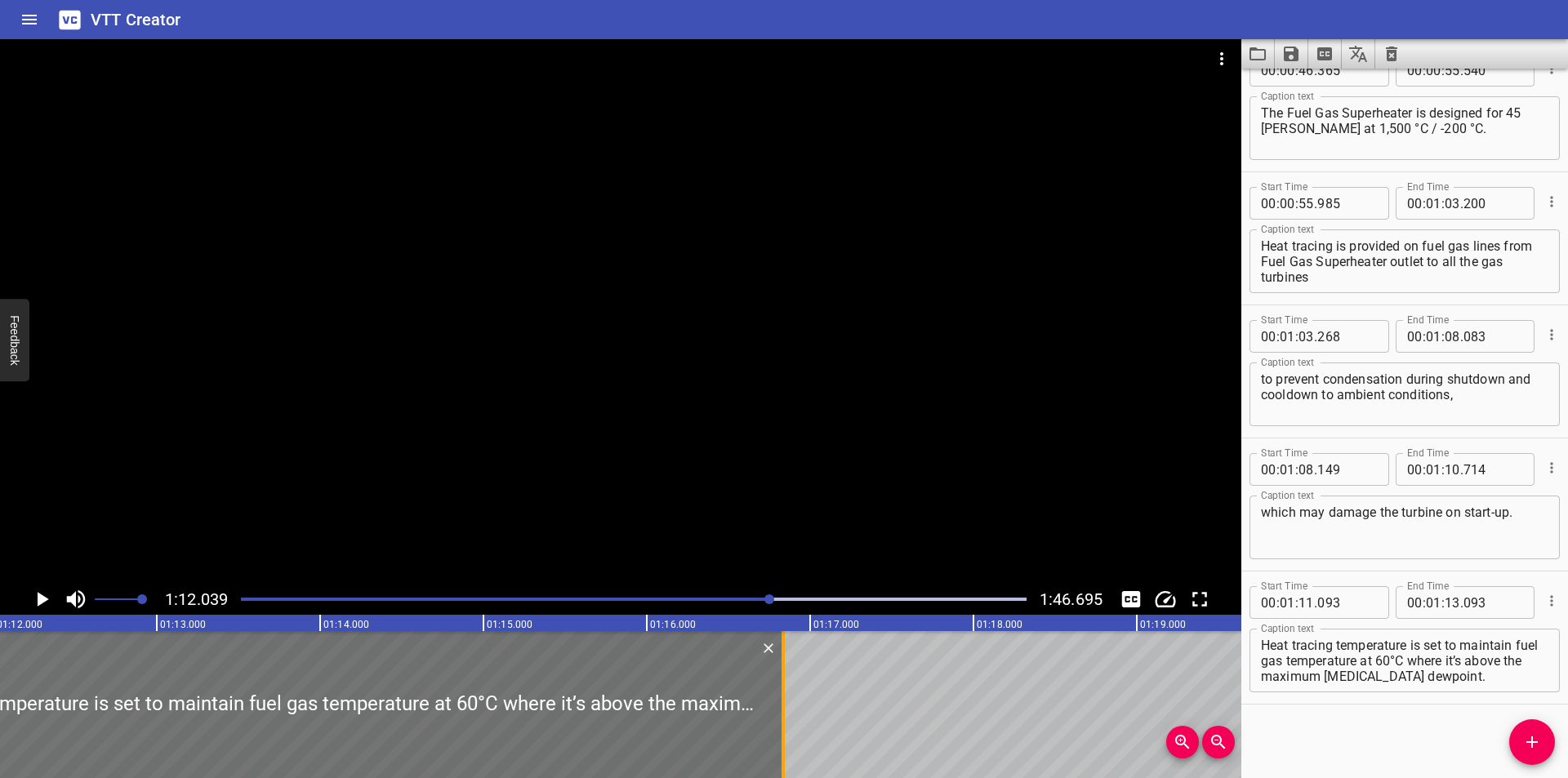
drag, startPoint x: 176, startPoint y: 724, endPoint x: 787, endPoint y: 728, distance: 611.0
click at [787, 728] on div at bounding box center [783, 704] width 17 height 147
type input "16"
type input "833"
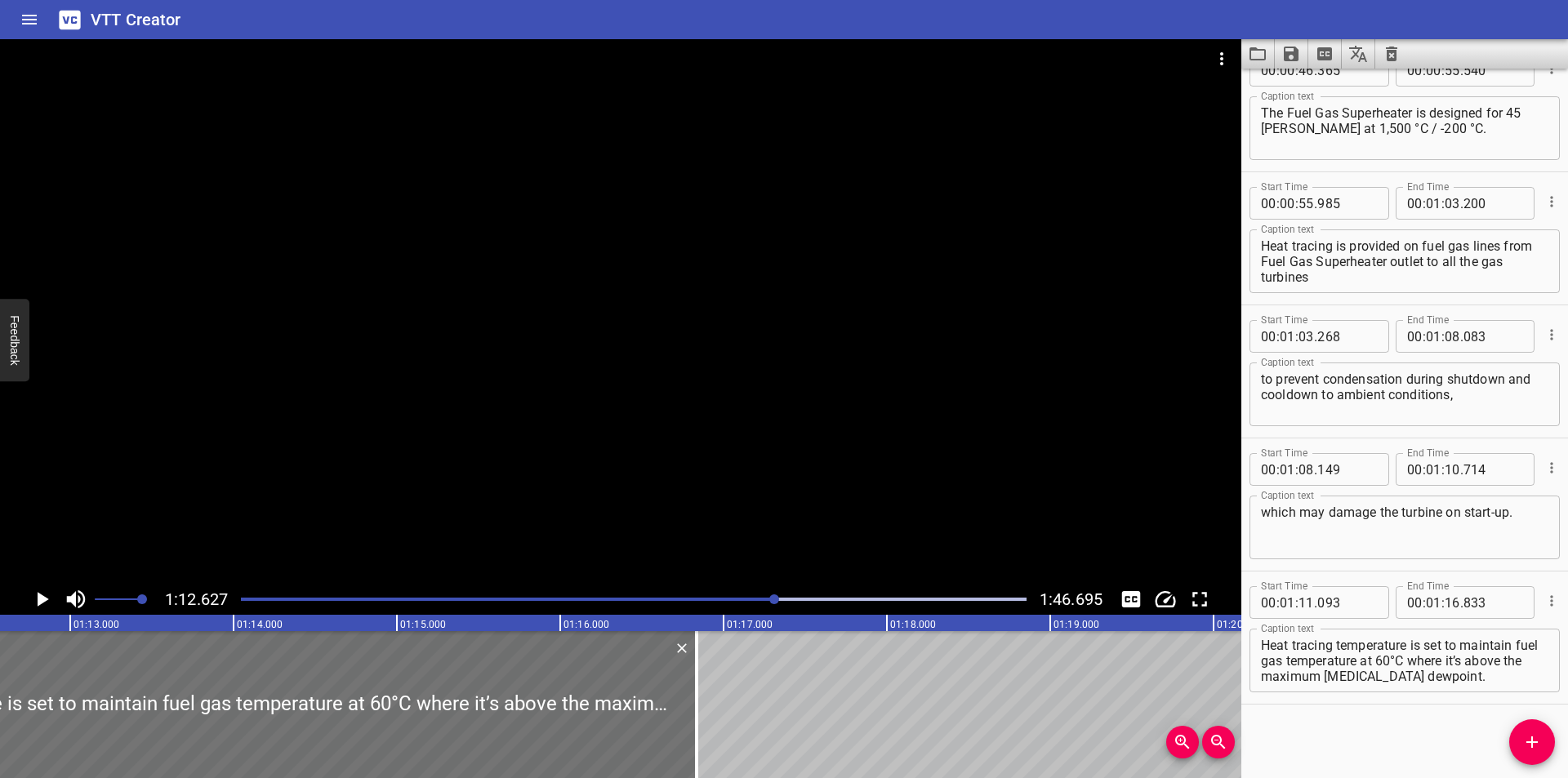
scroll to position [0, 11862]
click at [826, 338] on div at bounding box center [620, 311] width 1241 height 545
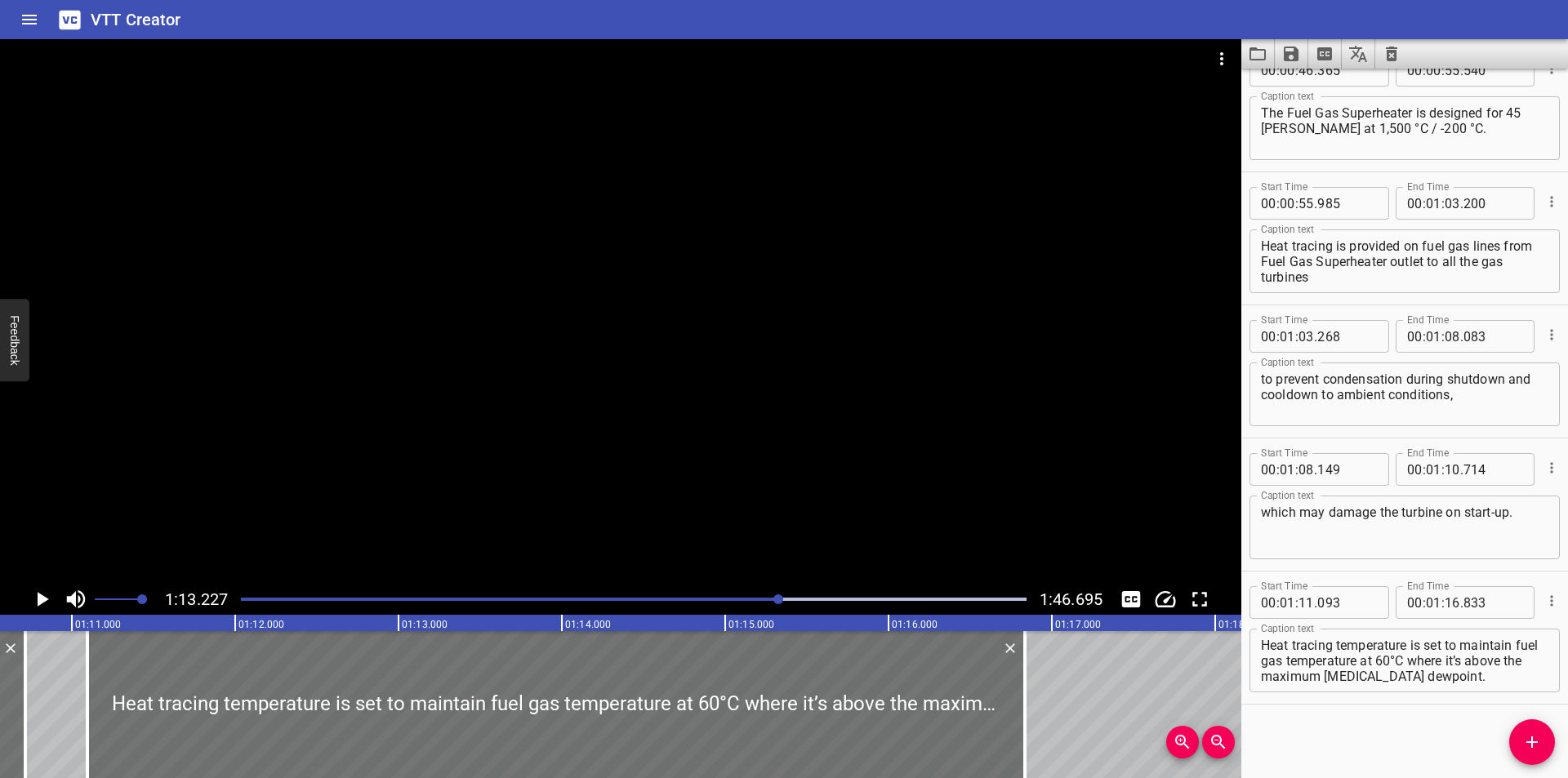
click at [676, 507] on div at bounding box center [620, 311] width 1241 height 545
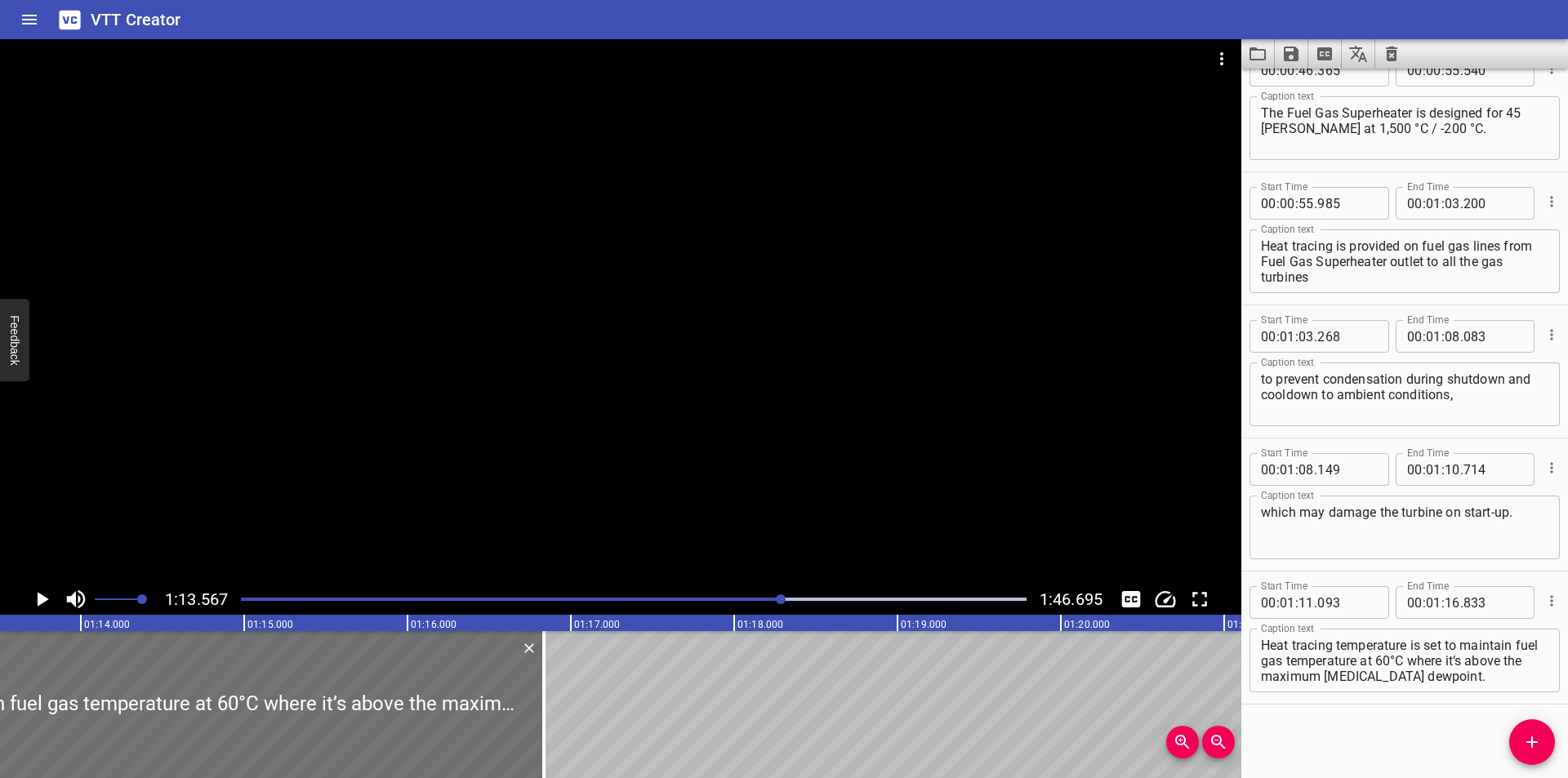
scroll to position [0, 12016]
click at [480, 688] on div at bounding box center [64, 704] width 938 height 147
type input "088"
type input "828"
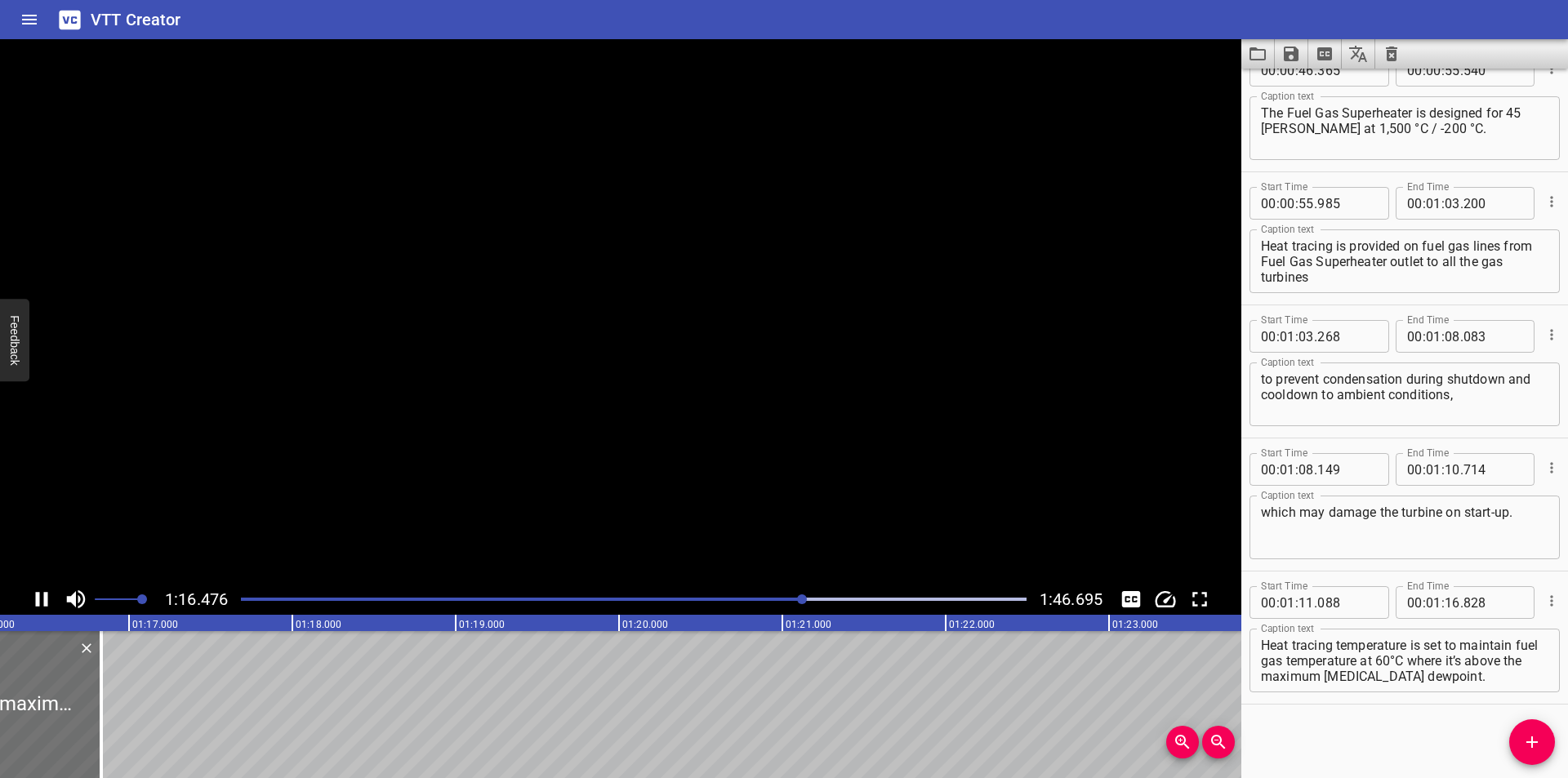
scroll to position [0, 12506]
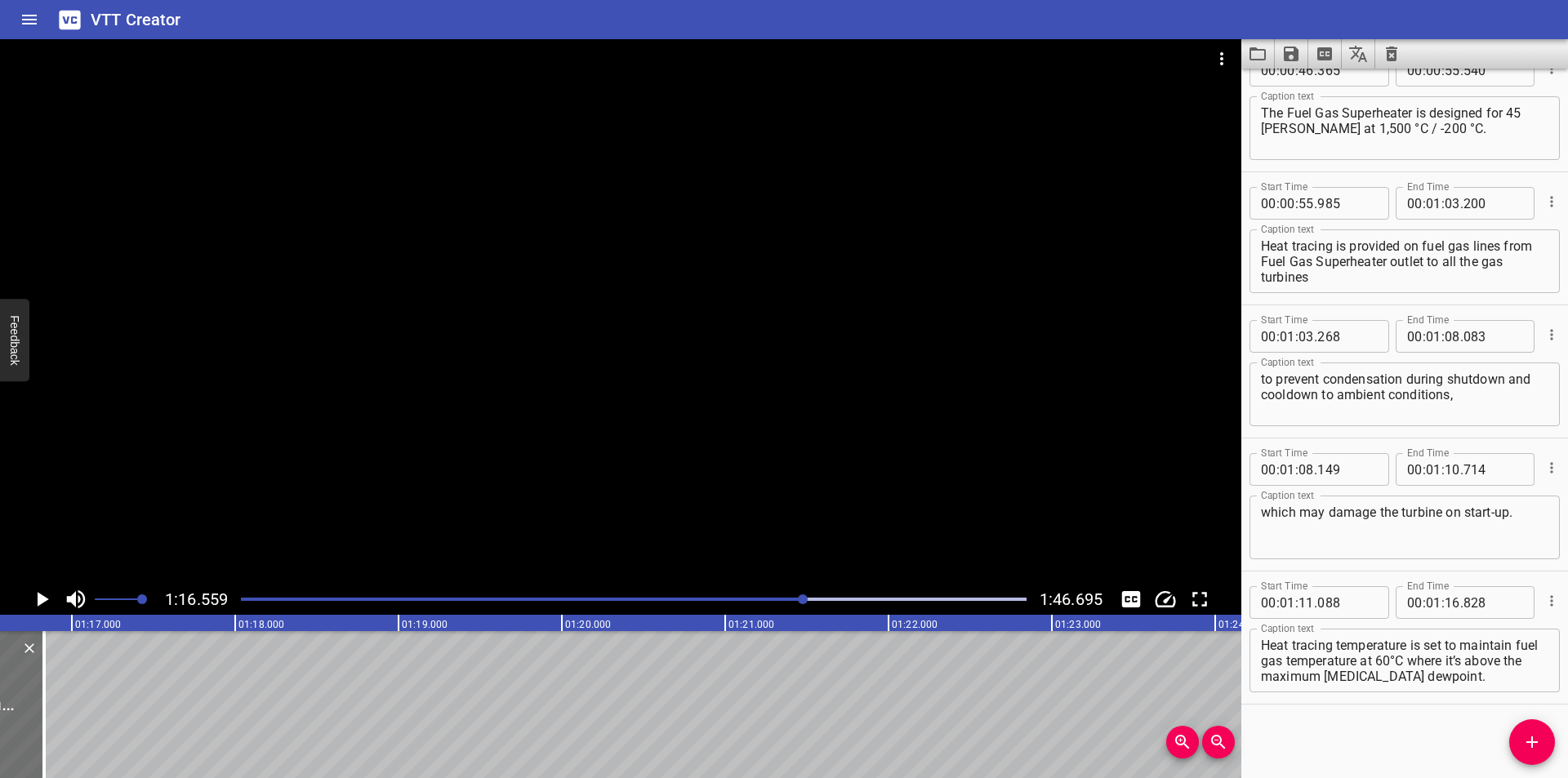
click at [1419, 659] on textarea "Heat tracing temperature is set to maintain fuel gas temperature at 60°C where …" at bounding box center [1404, 661] width 288 height 47
type textarea "Heat tracing temperature is set to maintain fuel gas temperature at 60 °C where…"
drag, startPoint x: 49, startPoint y: 714, endPoint x: 69, endPoint y: 720, distance: 20.9
click at [69, 720] on div at bounding box center [64, 704] width 17 height 147
type input "953"
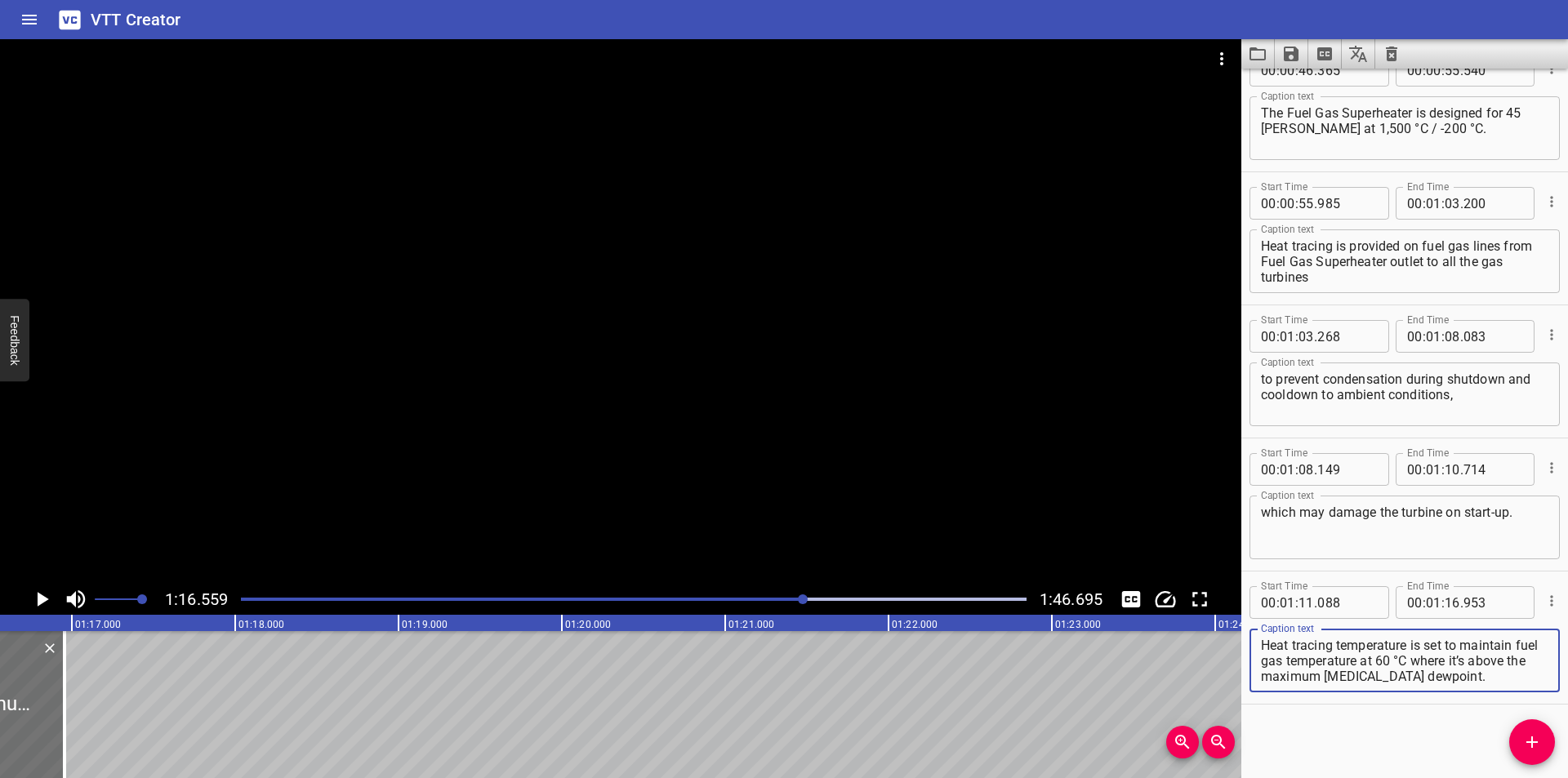
drag, startPoint x: 1442, startPoint y: 662, endPoint x: 1556, endPoint y: 725, distance: 130.2
click at [1556, 725] on div "Start Time 00 : 00 : 00 . 000 Start Time End Time 00 : 00 : 02 . 550 End Time C…" at bounding box center [1404, 423] width 327 height 710
type textarea "Heat tracing temperature is set to maintain fuel gas temperature at 60 °C"
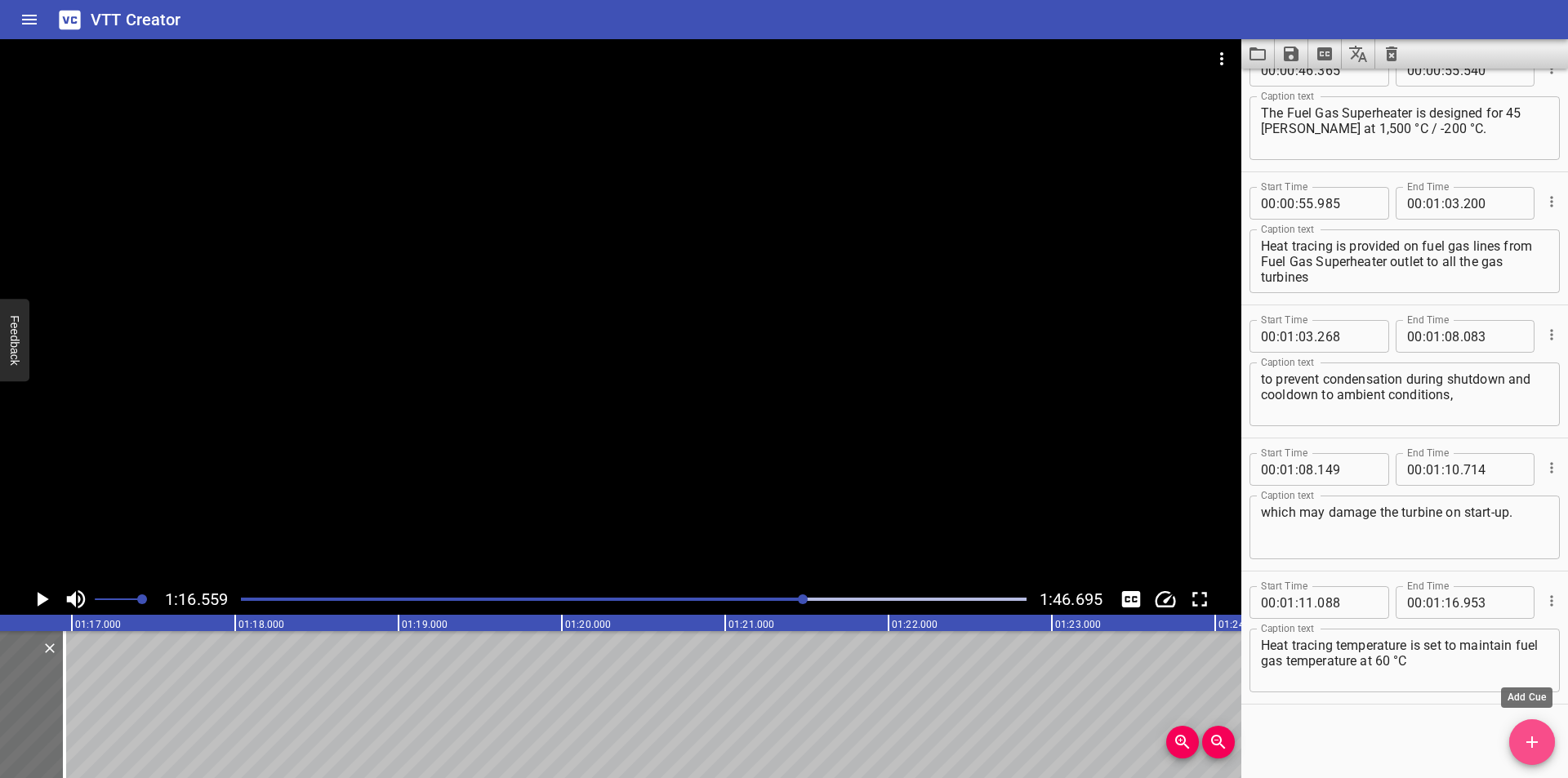
drag, startPoint x: 1536, startPoint y: 745, endPoint x: 975, endPoint y: 736, distance: 561.1
click at [1536, 745] on icon "Add Cue" at bounding box center [1532, 742] width 20 height 19
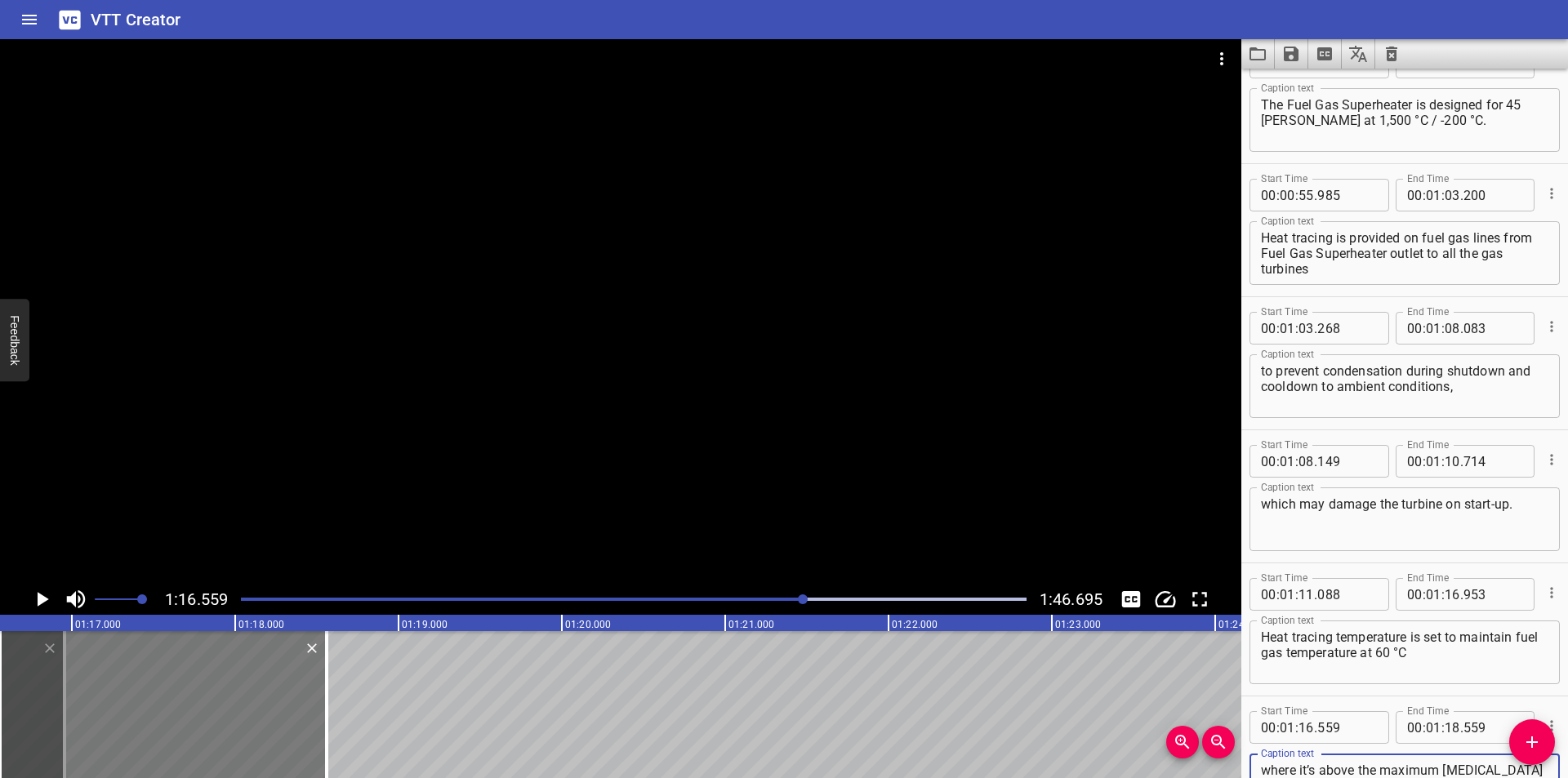
scroll to position [1387, 0]
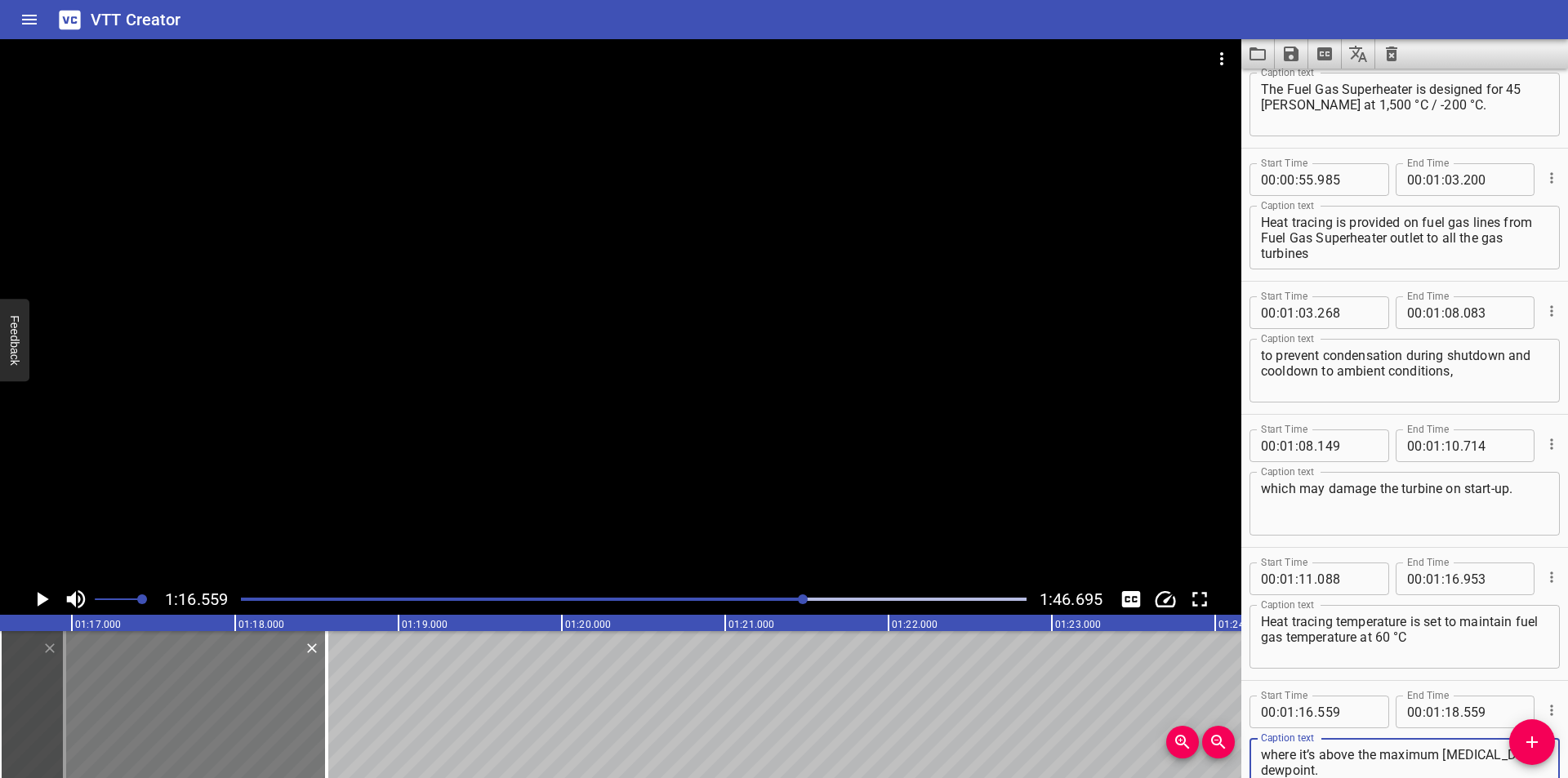
type textarea "where it’s above the maximum hydrocarbon dewpoint."
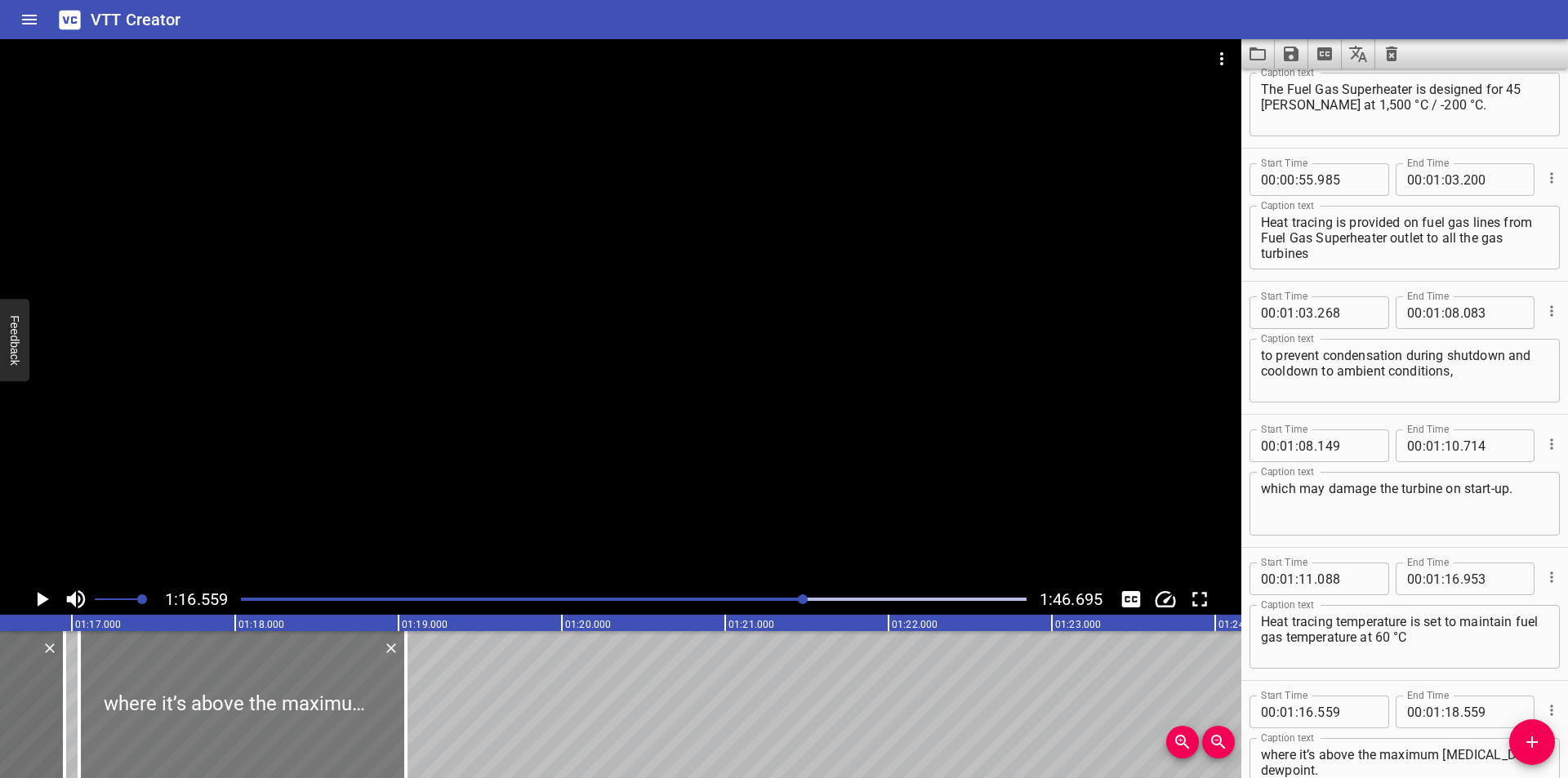
drag, startPoint x: 221, startPoint y: 706, endPoint x: 300, endPoint y: 718, distance: 79.9
click at [300, 718] on div at bounding box center [242, 704] width 327 height 147
type input "17"
type input "044"
type input "19"
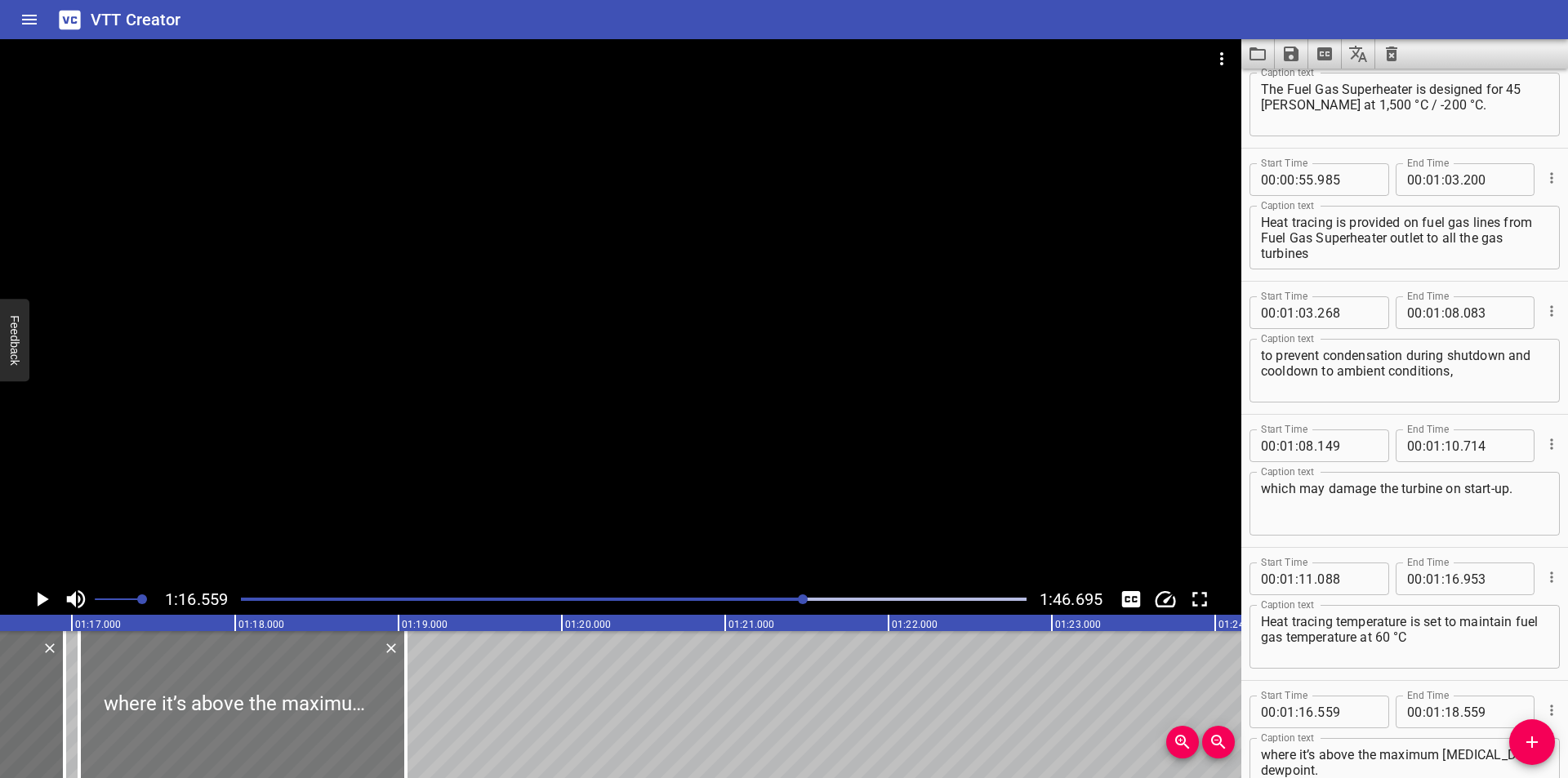
type input "044"
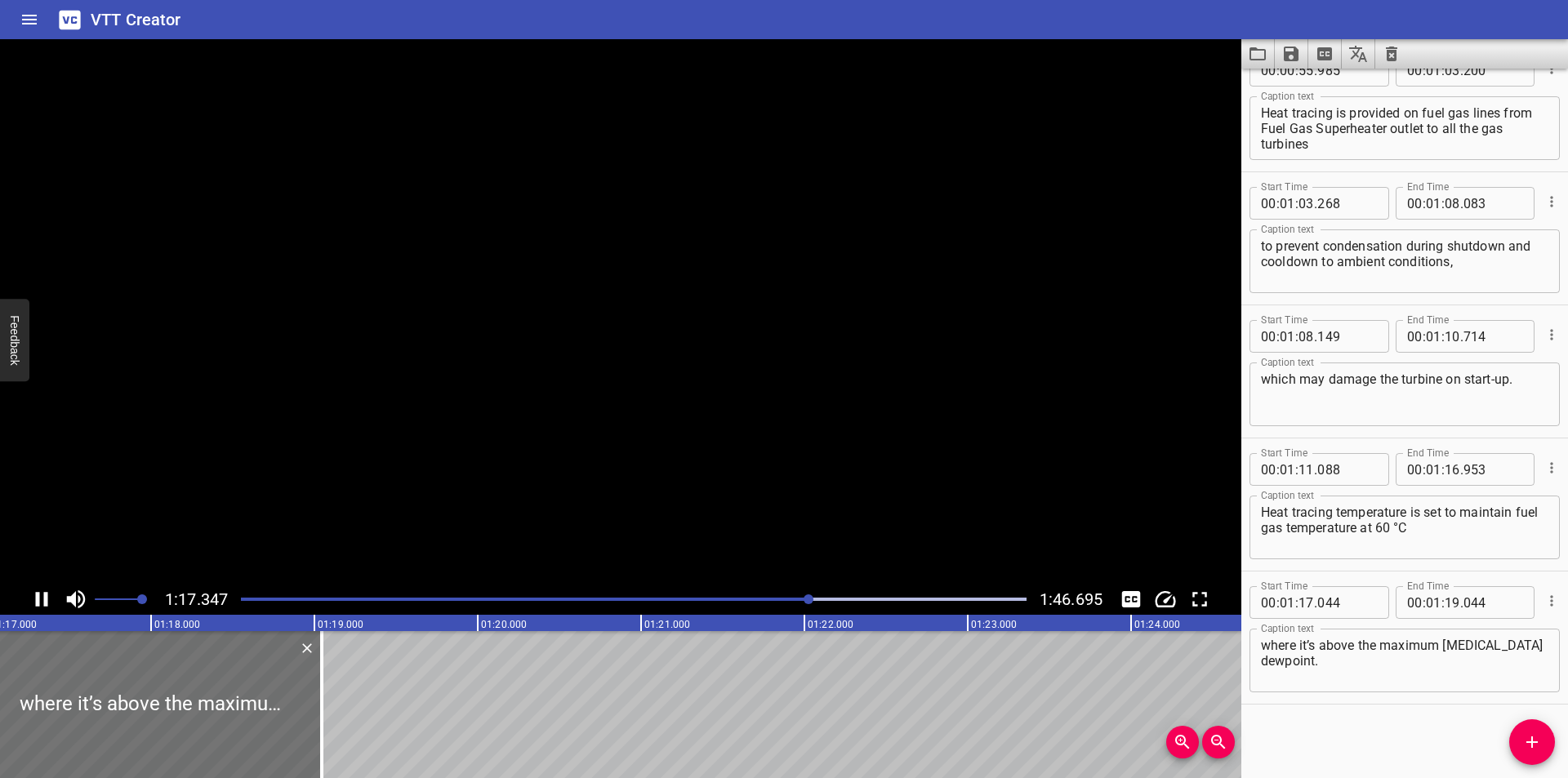
scroll to position [0, 12642]
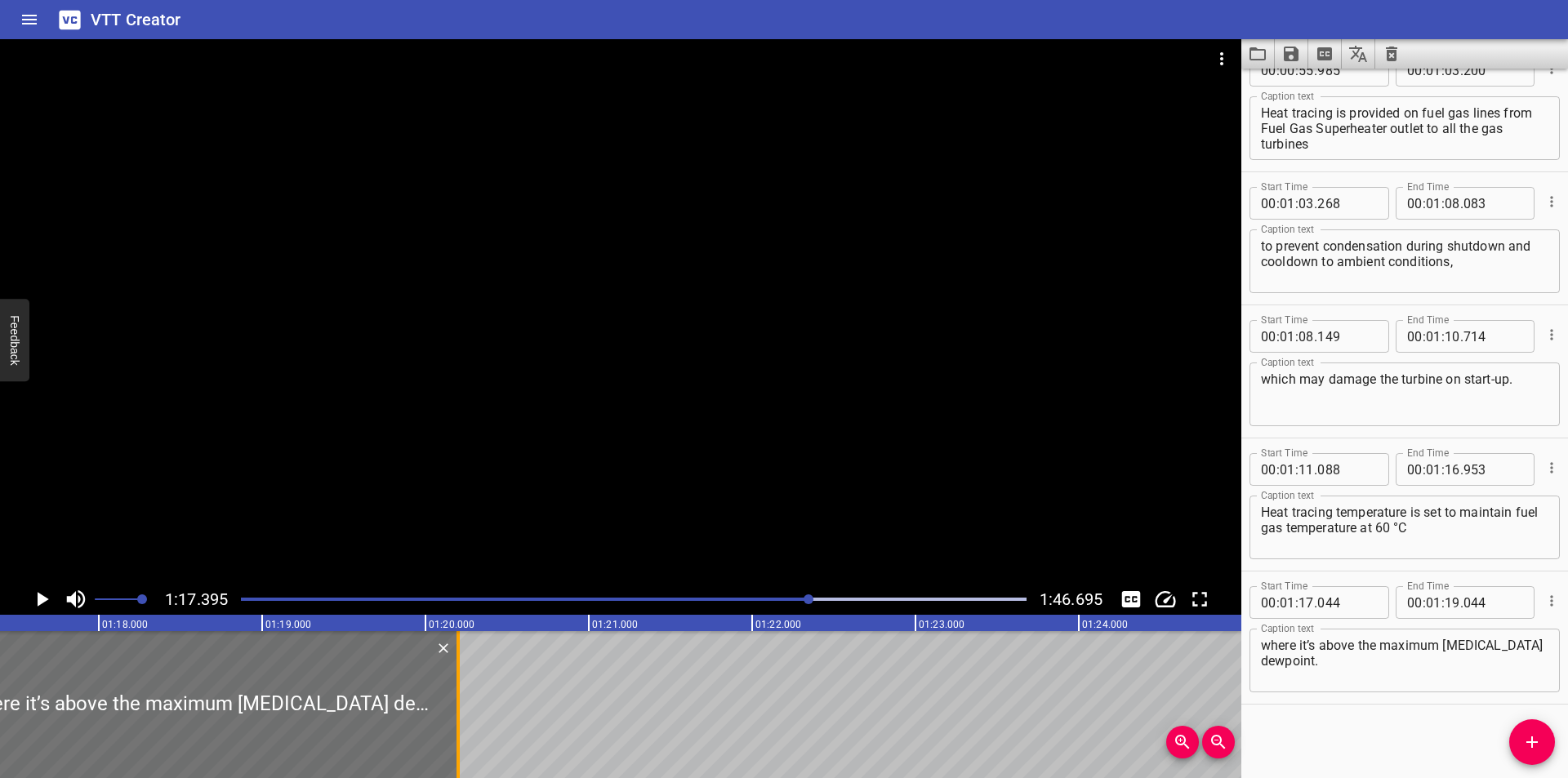
drag, startPoint x: 273, startPoint y: 729, endPoint x: 461, endPoint y: 731, distance: 188.0
click at [461, 731] on div at bounding box center [457, 704] width 17 height 147
type input "20"
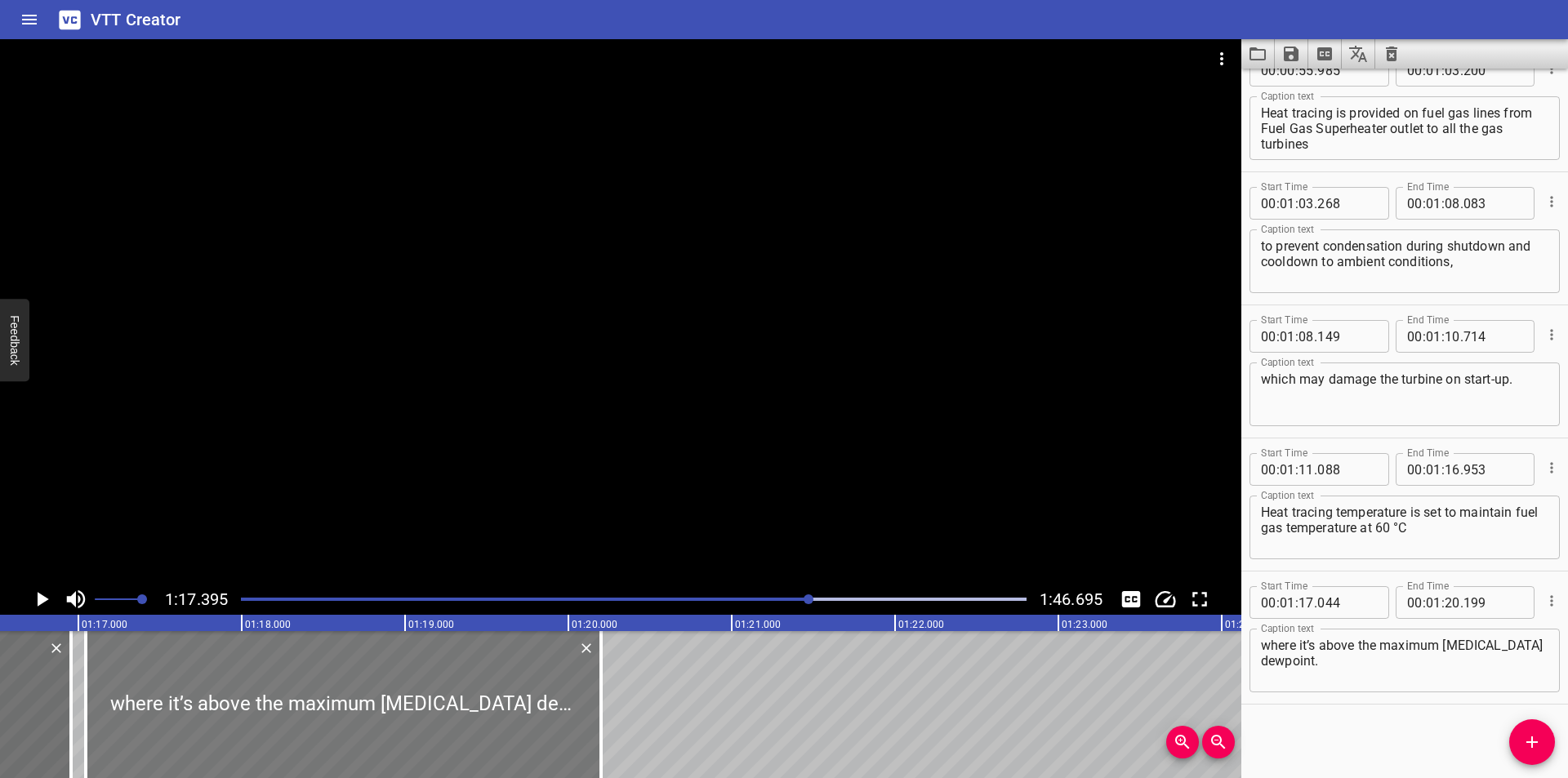
scroll to position [0, 12479]
click at [429, 730] on div at bounding box center [364, 704] width 515 height 147
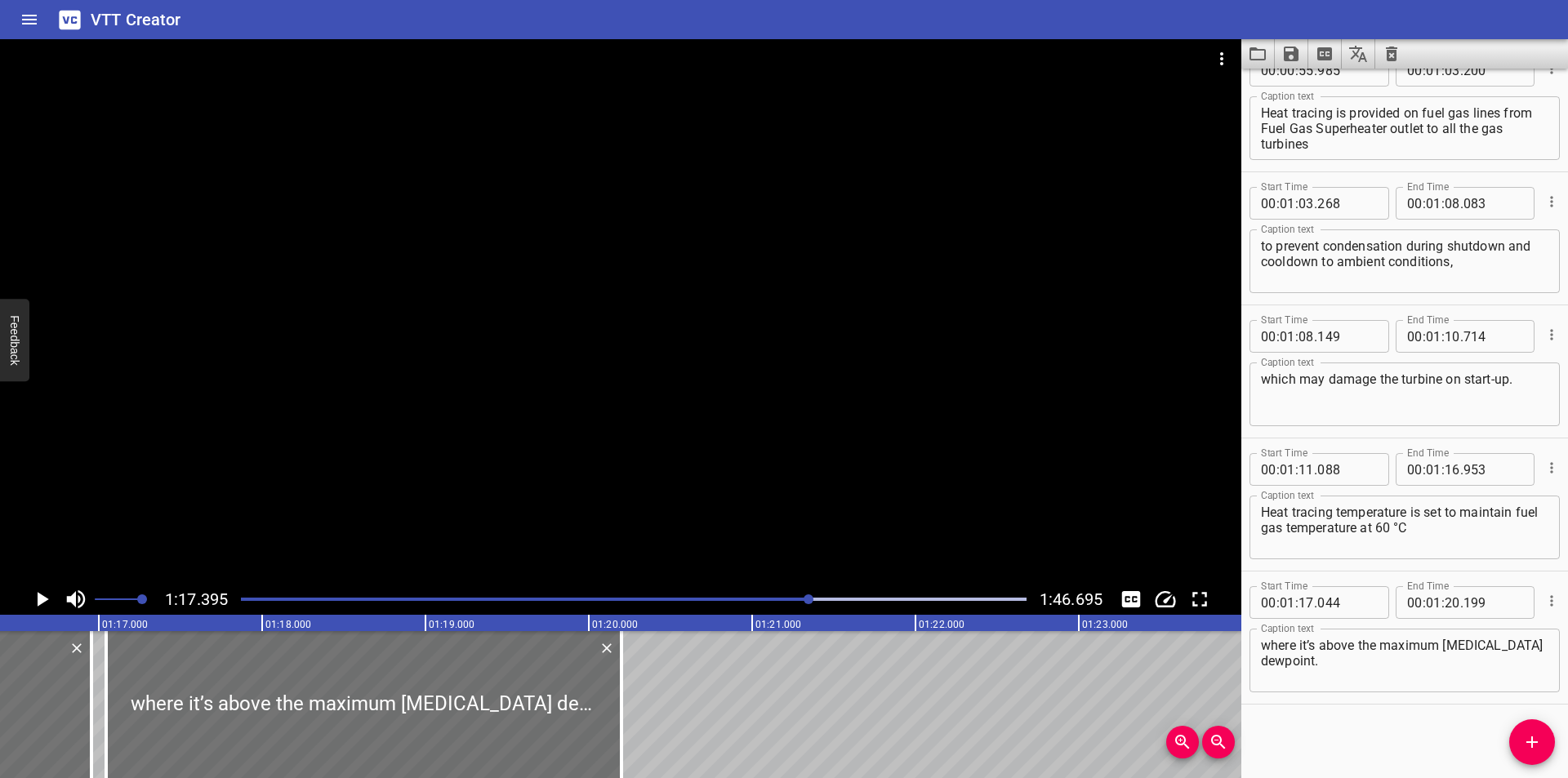
click at [580, 482] on div at bounding box center [620, 311] width 1241 height 545
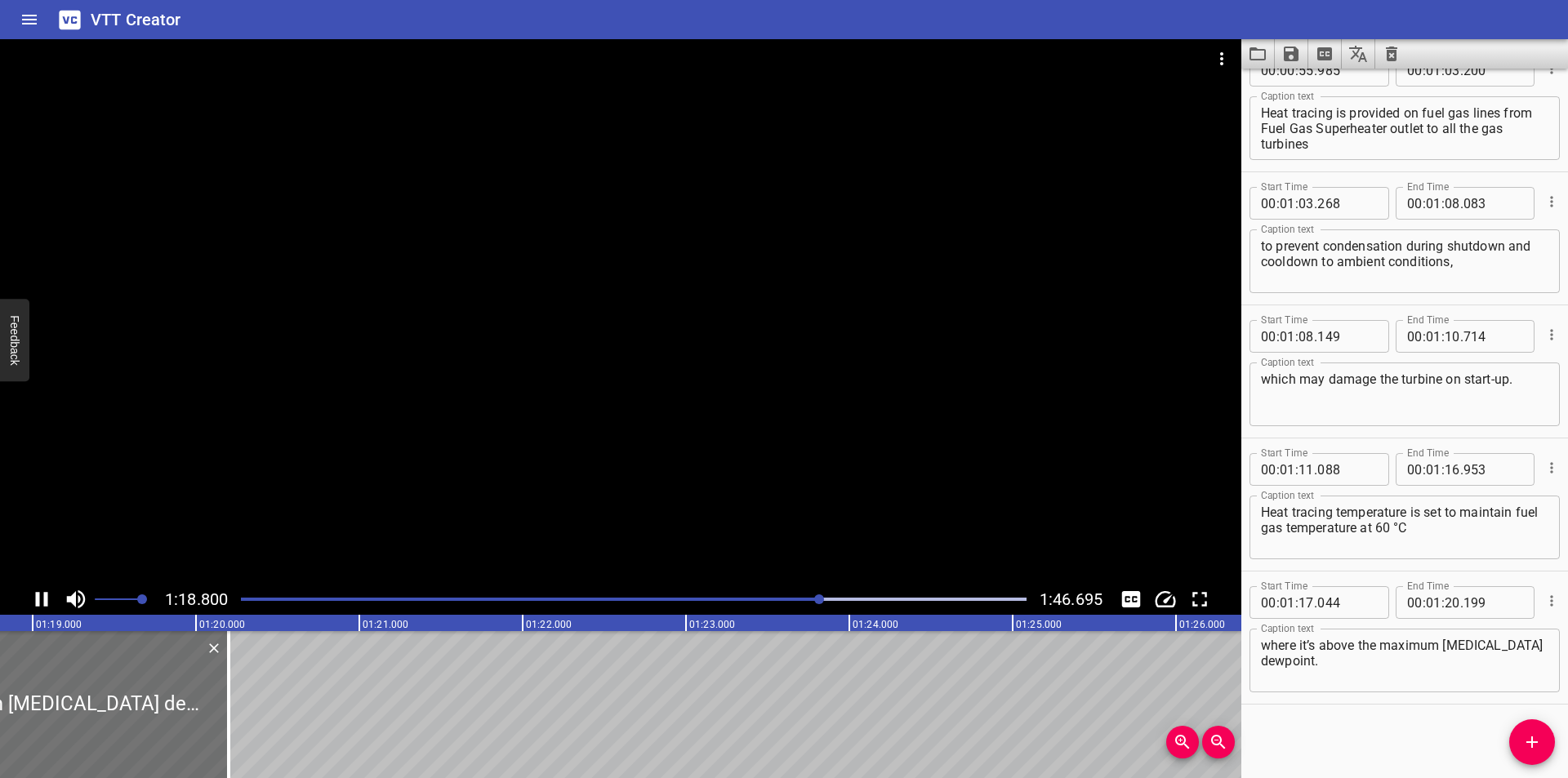
scroll to position [0, 12924]
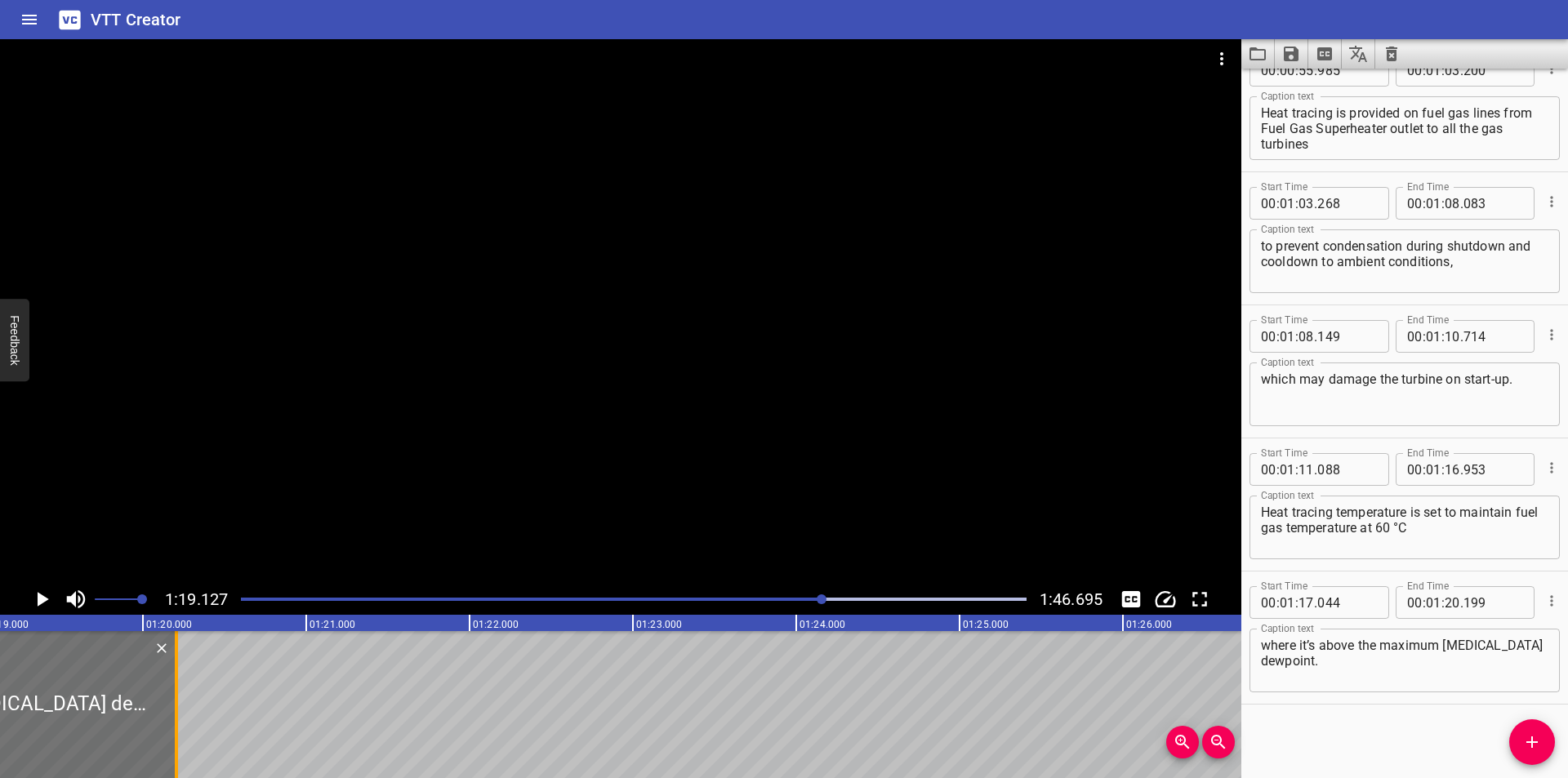
click at [177, 708] on div at bounding box center [176, 704] width 3 height 147
type input "204"
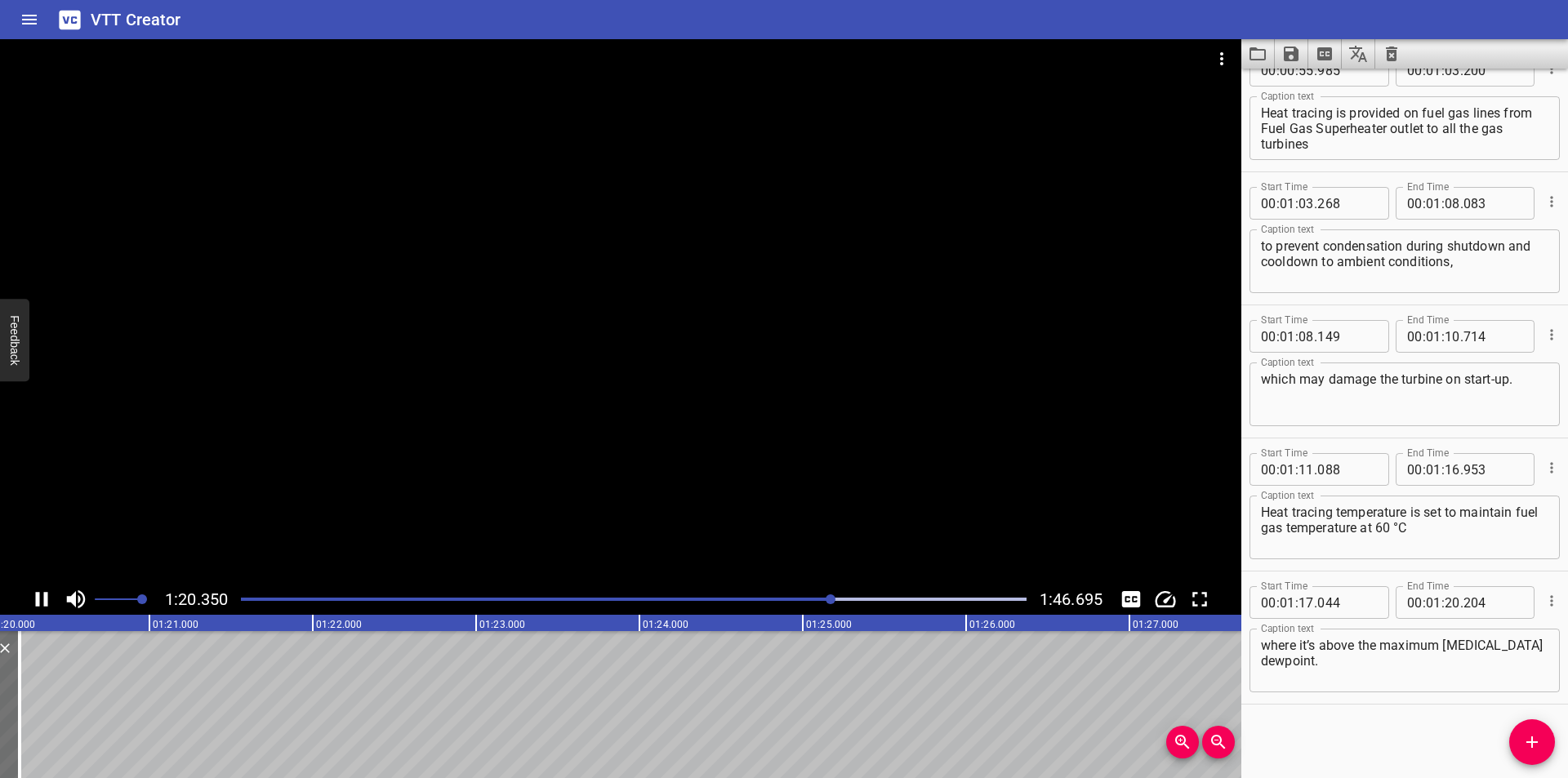
scroll to position [0, 13139]
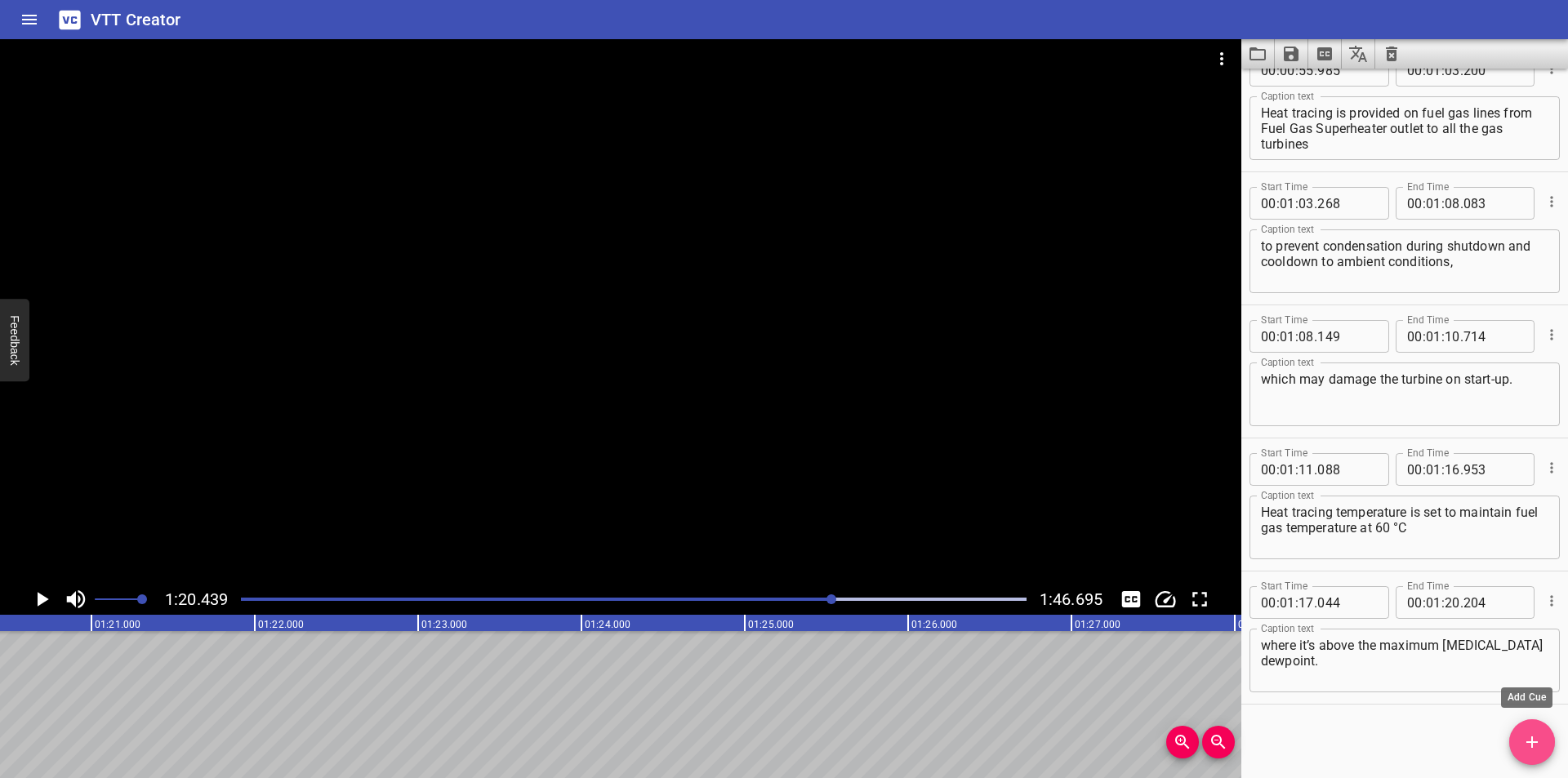
drag, startPoint x: 1536, startPoint y: 735, endPoint x: 636, endPoint y: 672, distance: 902.2
click at [1521, 736] on span "Add Cue" at bounding box center [1532, 742] width 46 height 19
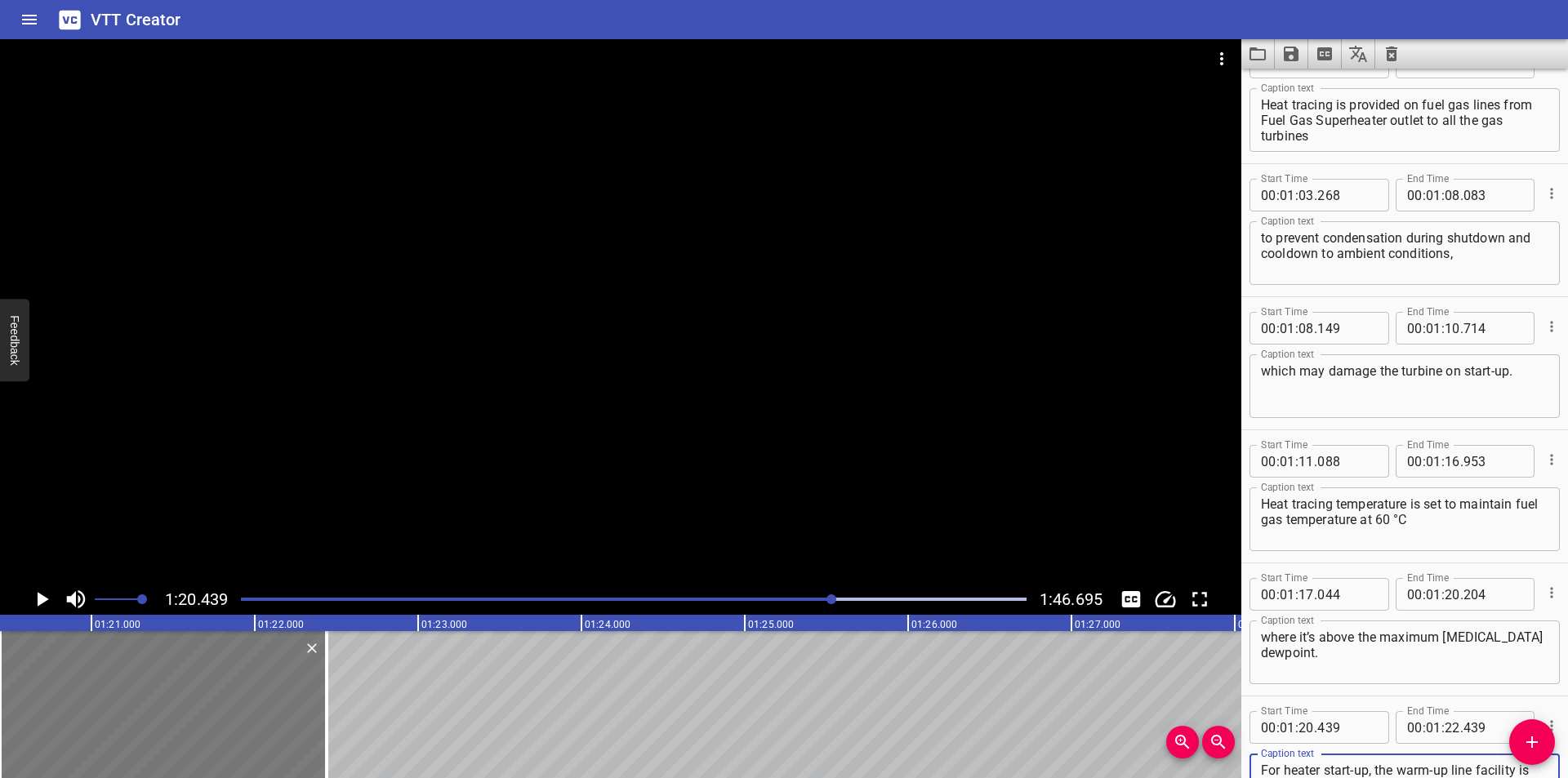
type textarea "For heater start-up, the warm-up line facility is provided at gas outlet line f…"
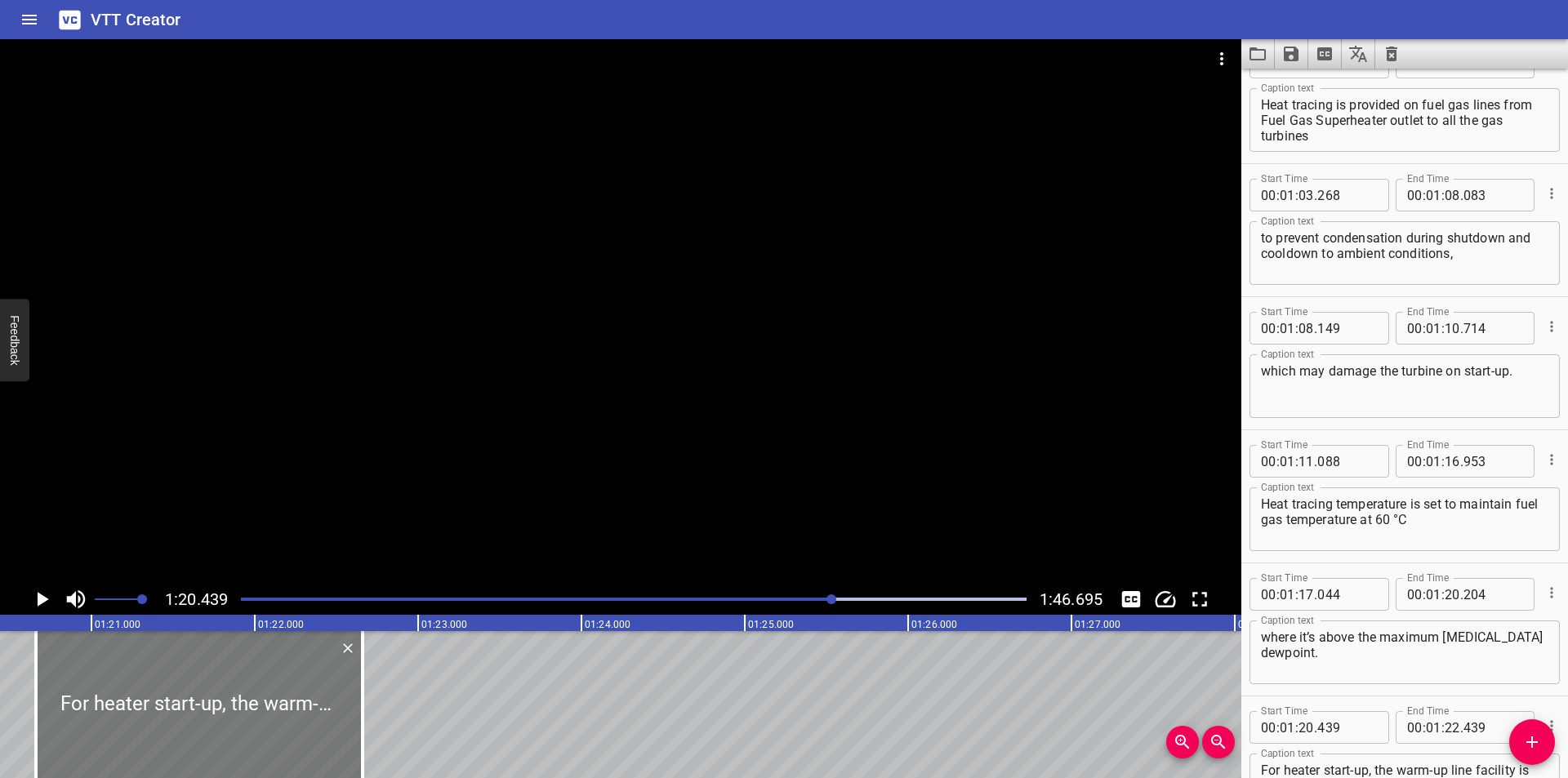
drag, startPoint x: 202, startPoint y: 690, endPoint x: 238, endPoint y: 705, distance: 39.0
click at [238, 705] on div at bounding box center [199, 704] width 327 height 147
type input "659"
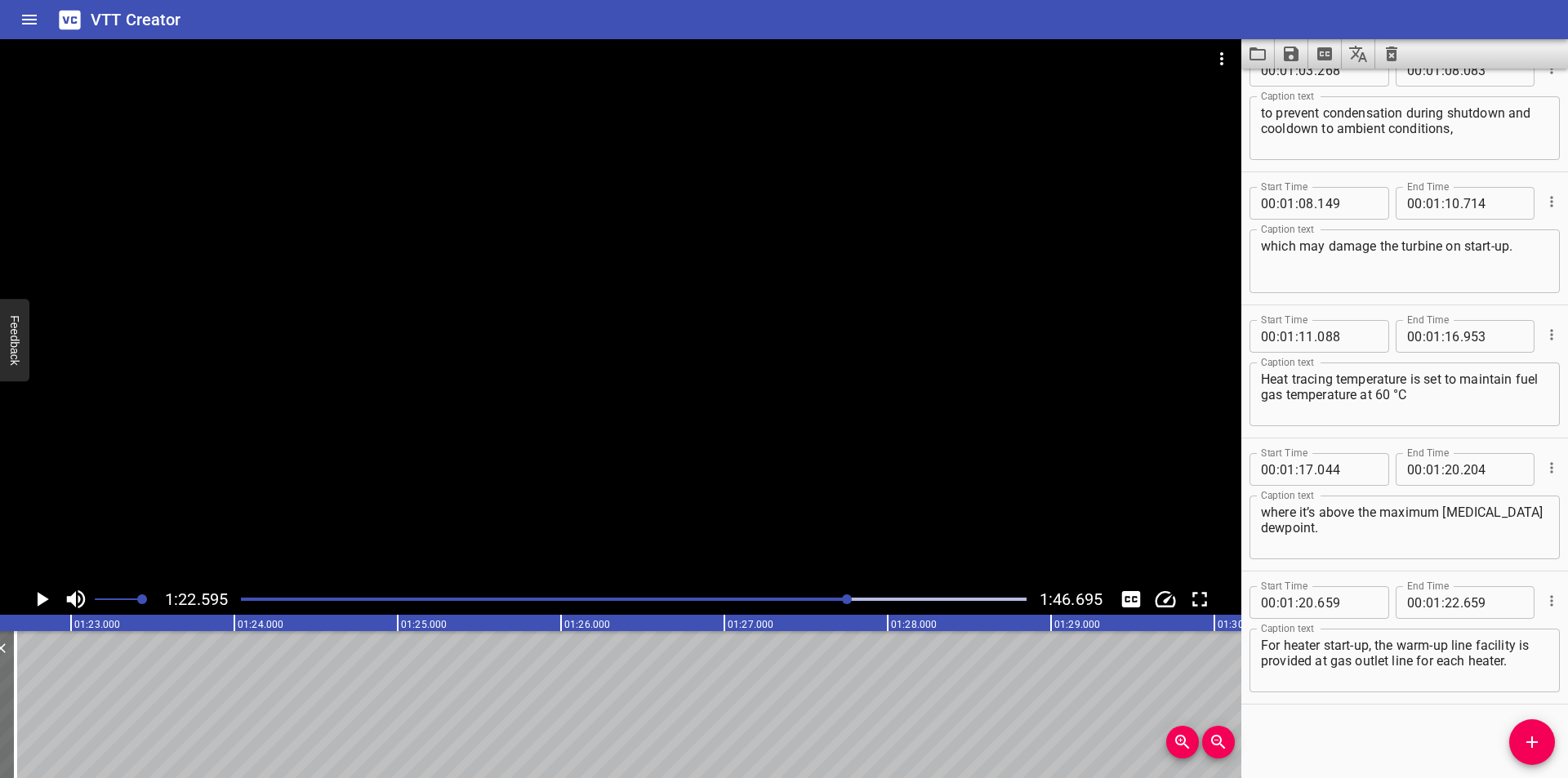
scroll to position [0, 13491]
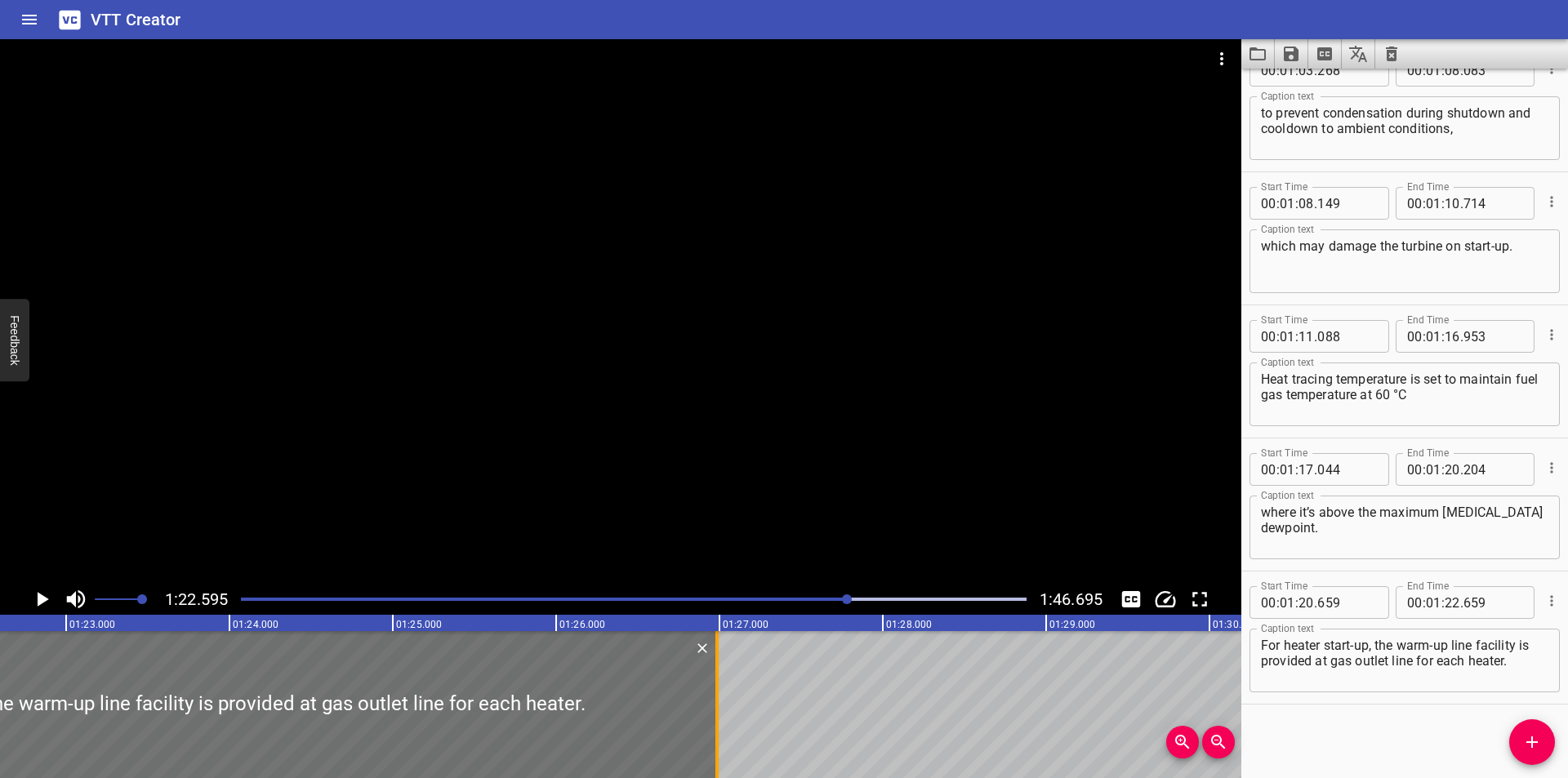
drag, startPoint x: 14, startPoint y: 722, endPoint x: 721, endPoint y: 723, distance: 707.0
click at [721, 723] on div at bounding box center [717, 704] width 17 height 147
type input "26"
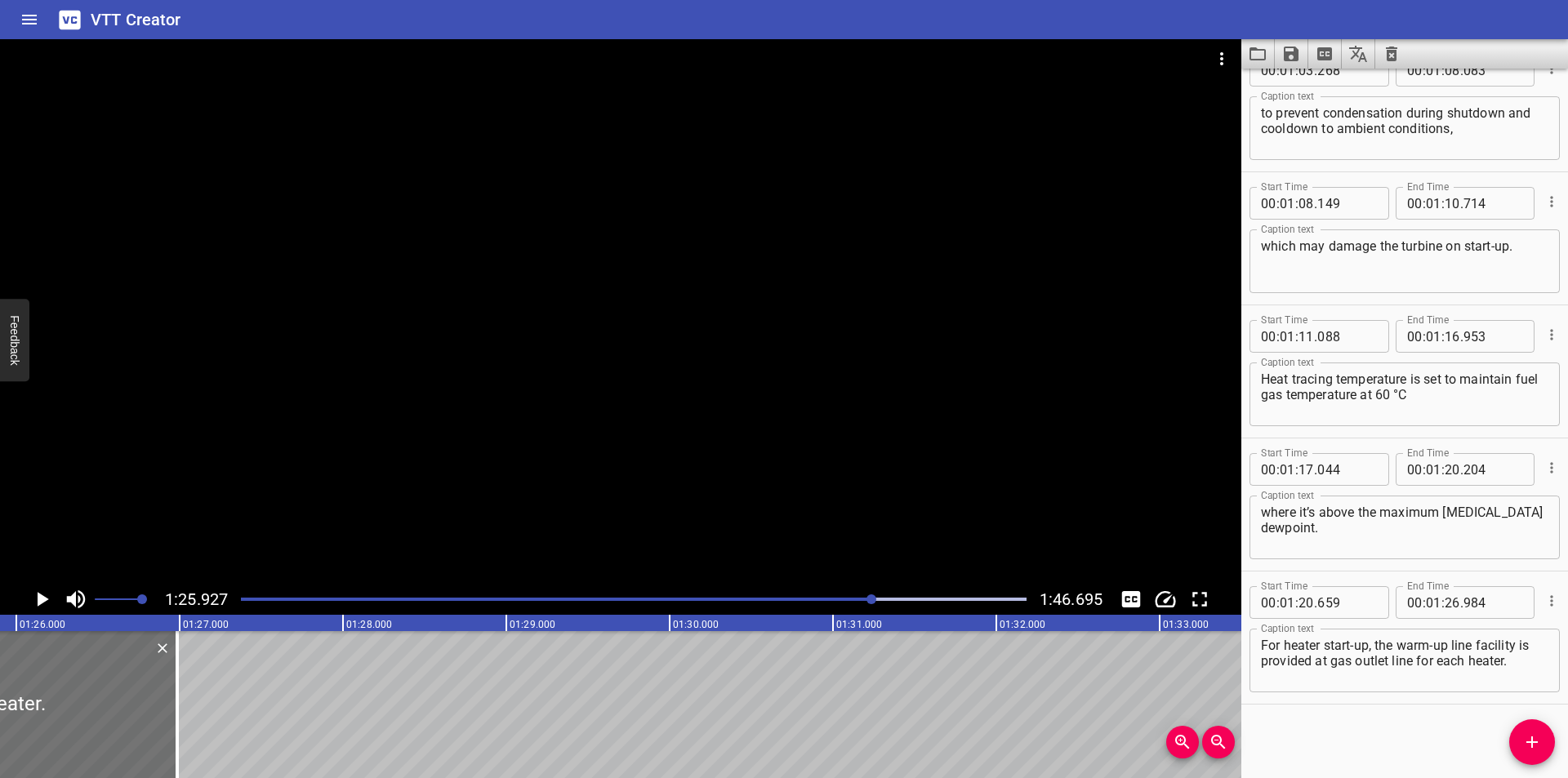
scroll to position [0, 14035]
drag, startPoint x: 177, startPoint y: 719, endPoint x: 165, endPoint y: 722, distance: 12.4
click at [165, 722] on div at bounding box center [162, 704] width 17 height 147
type input "909"
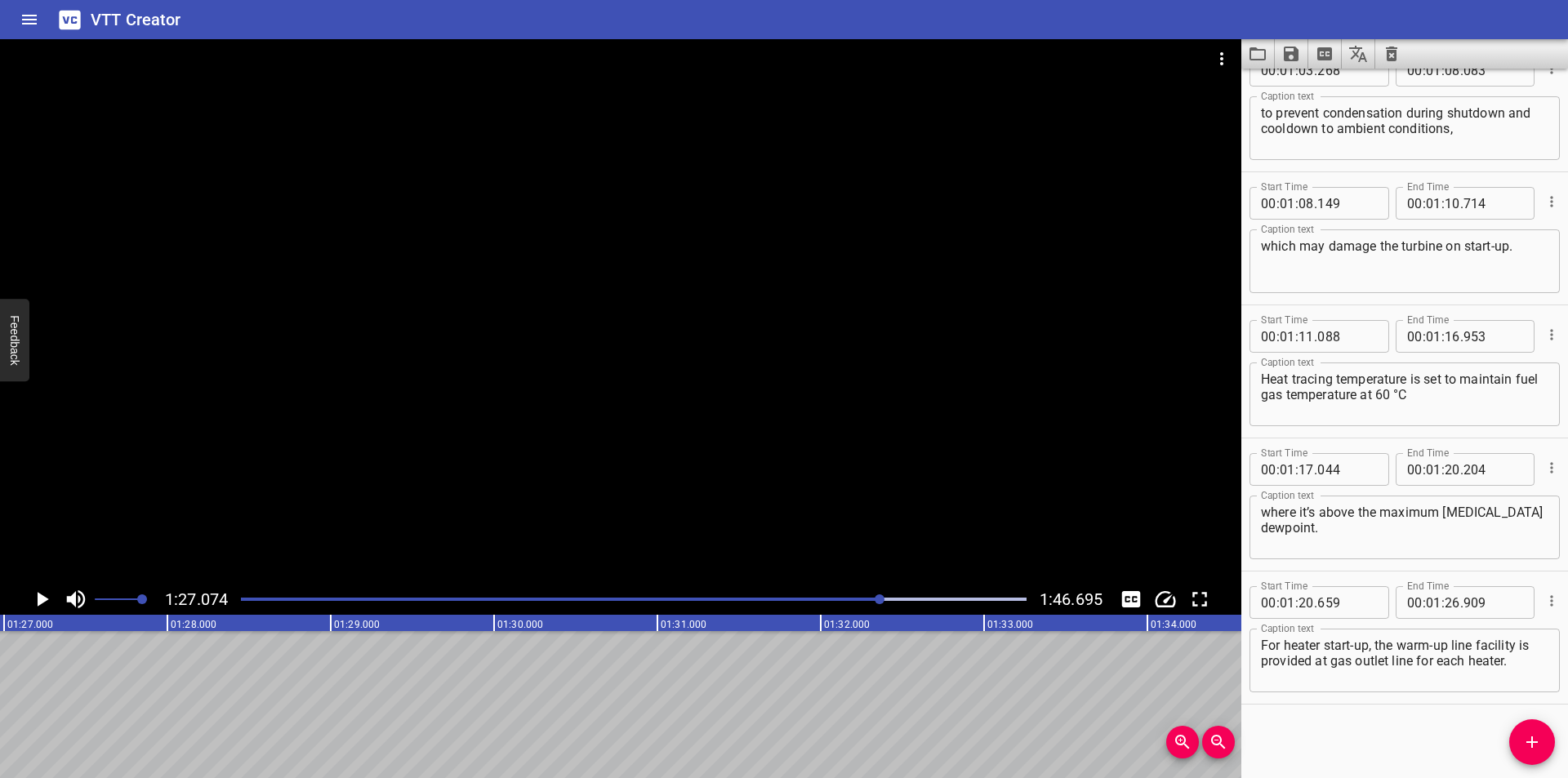
scroll to position [0, 14223]
drag, startPoint x: 1540, startPoint y: 749, endPoint x: 1499, endPoint y: 738, distance: 42.4
click at [1535, 749] on icon "Add Cue" at bounding box center [1532, 742] width 20 height 19
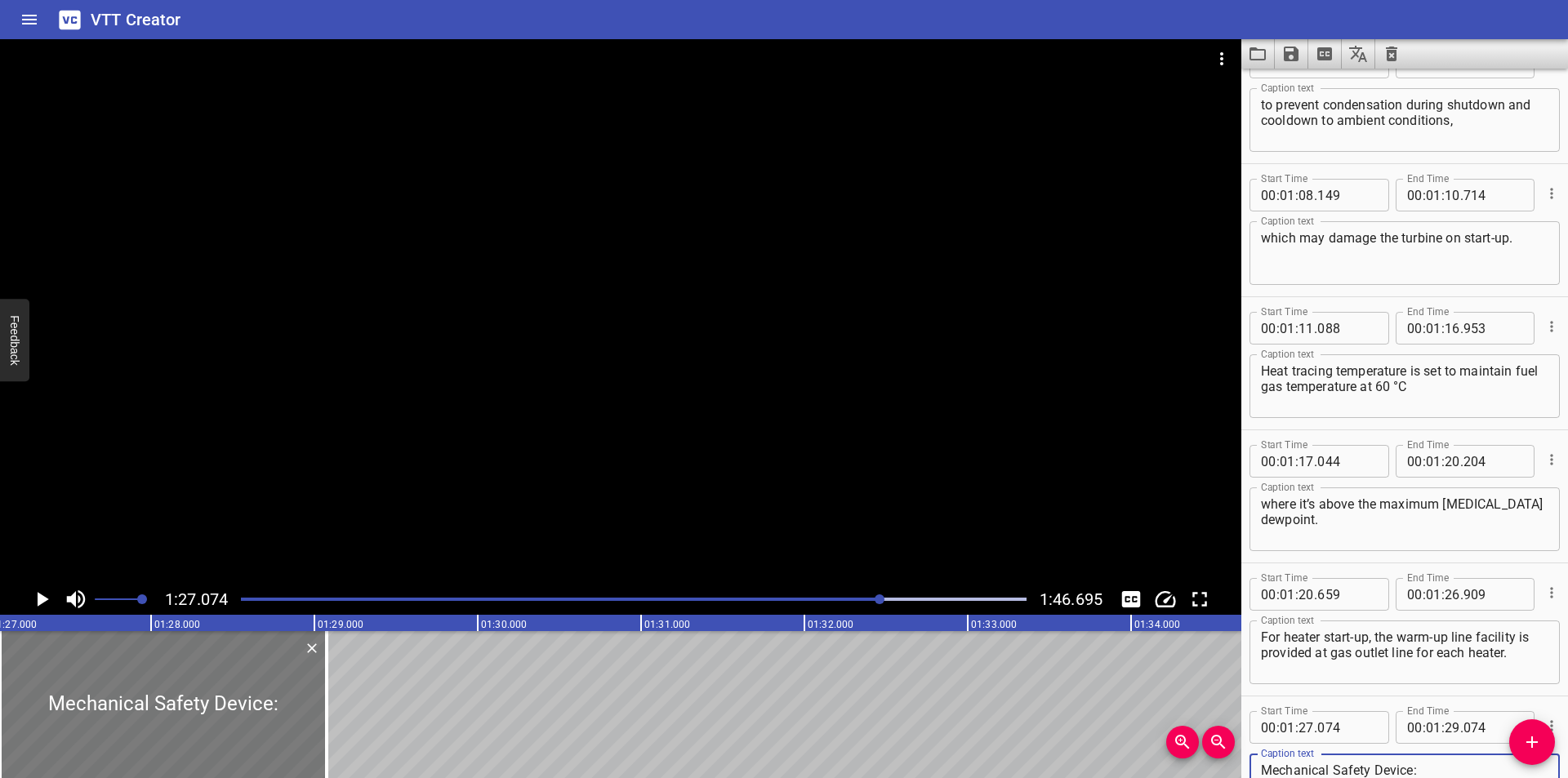
type textarea "Mechanical Safety Device:"
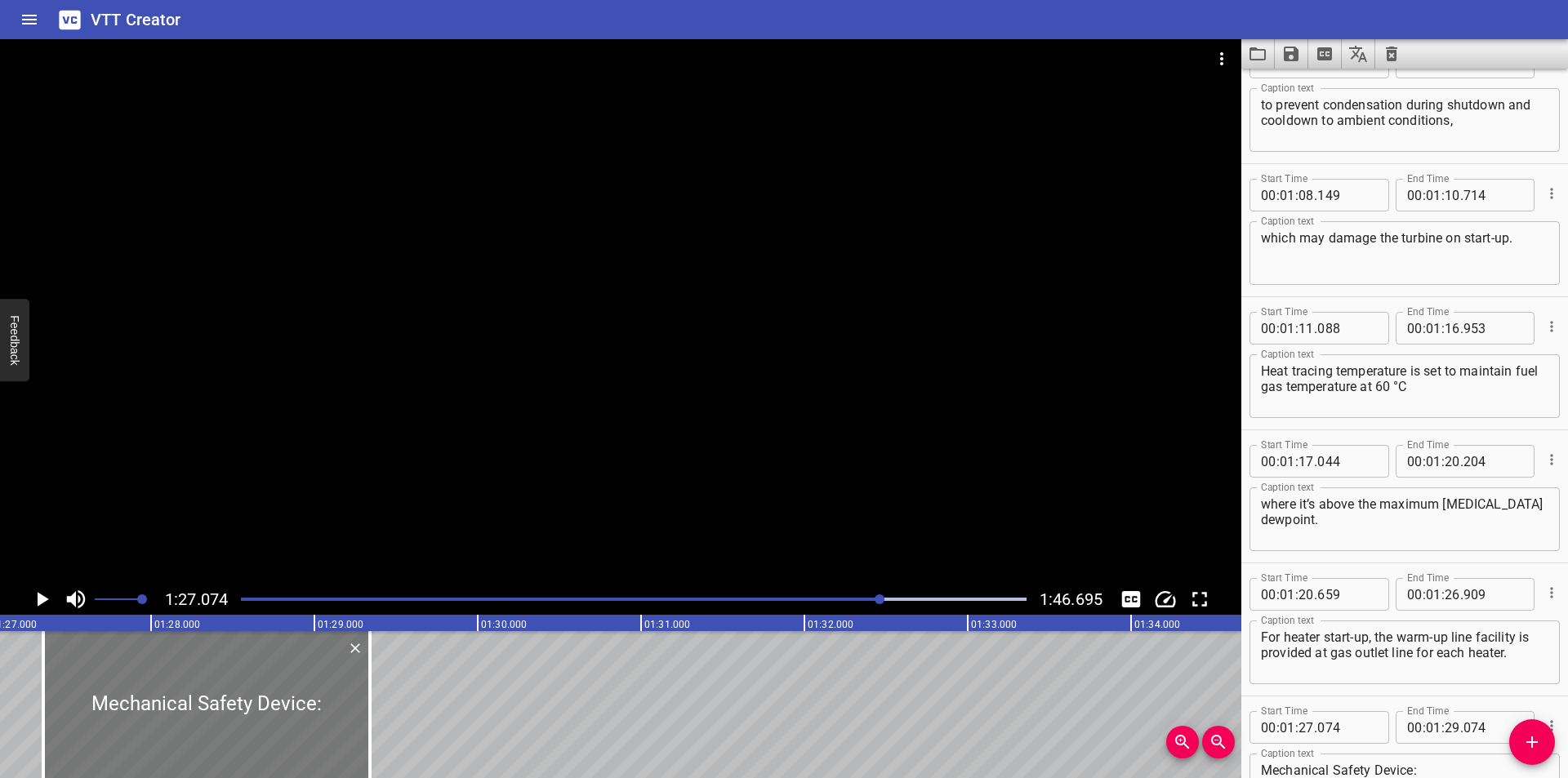
drag, startPoint x: 180, startPoint y: 699, endPoint x: 223, endPoint y: 712, distance: 44.9
click at [223, 712] on div at bounding box center [206, 704] width 327 height 147
type input "339"
drag, startPoint x: 334, startPoint y: 410, endPoint x: 334, endPoint y: 432, distance: 22.0
click at [334, 417] on div at bounding box center [620, 311] width 1241 height 545
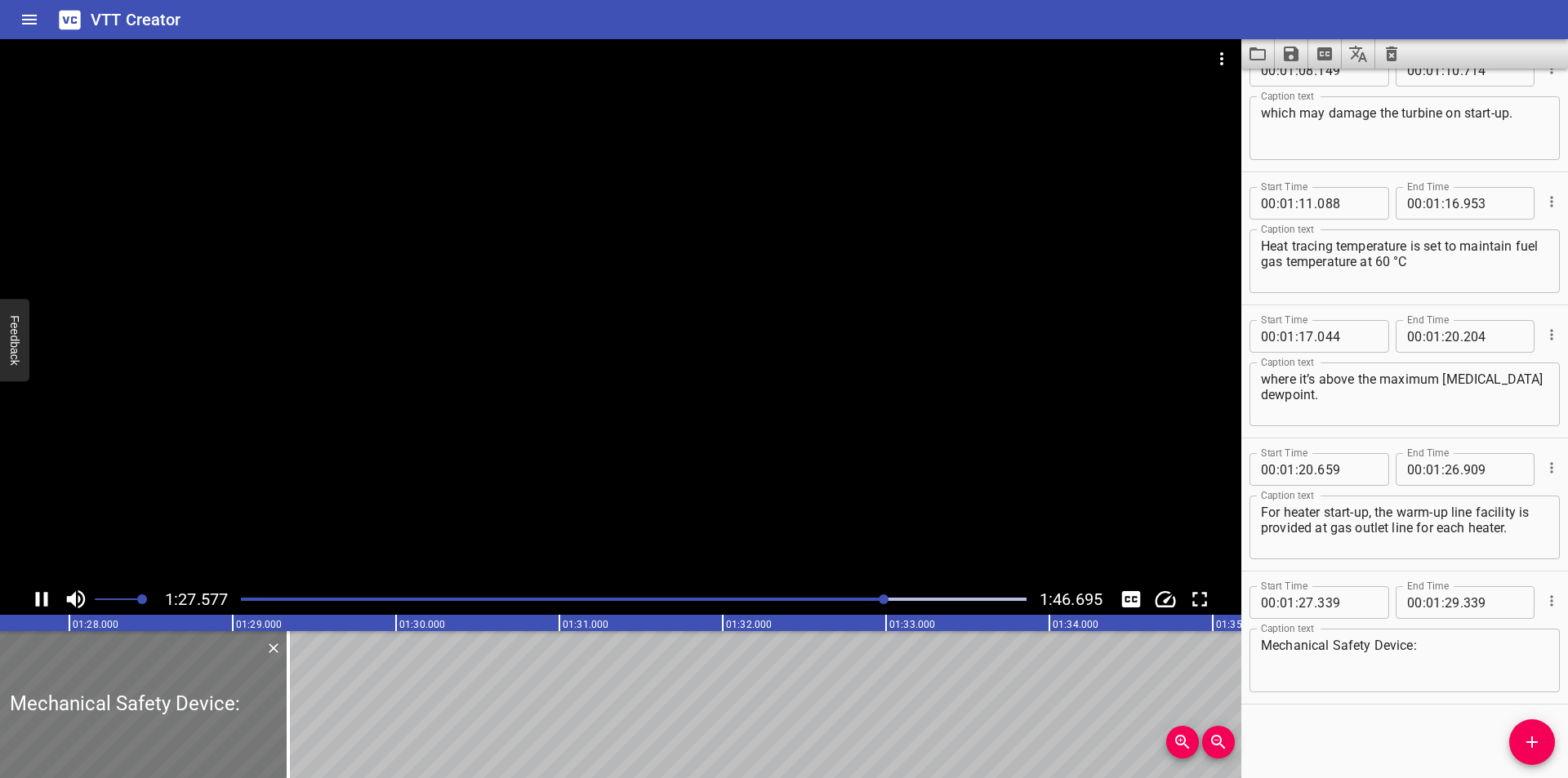
scroll to position [0, 14340]
drag, startPoint x: 255, startPoint y: 731, endPoint x: 297, endPoint y: 736, distance: 42.3
click at [297, 736] on div at bounding box center [295, 704] width 3 height 147
type input "604"
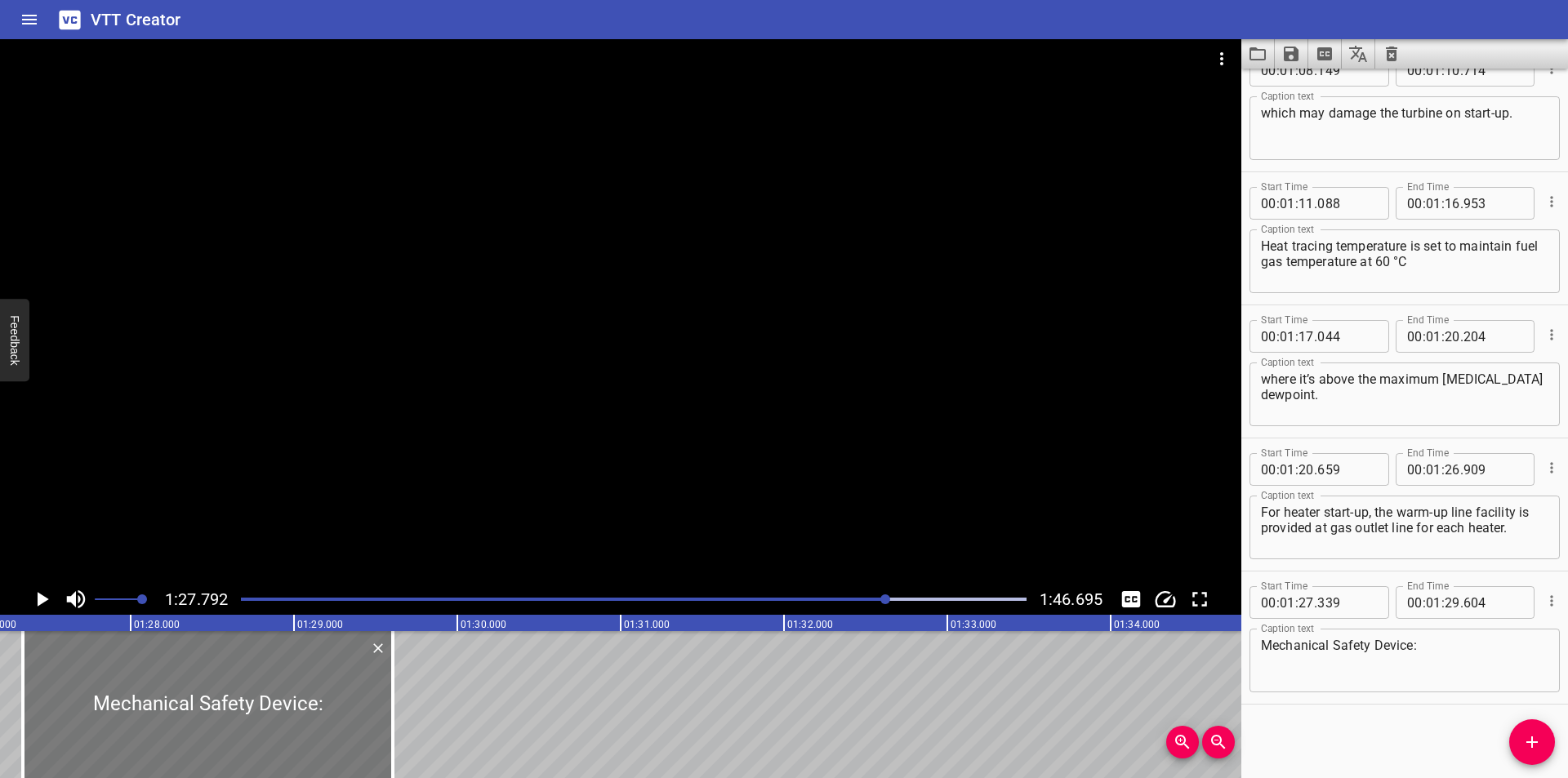
scroll to position [0, 14176]
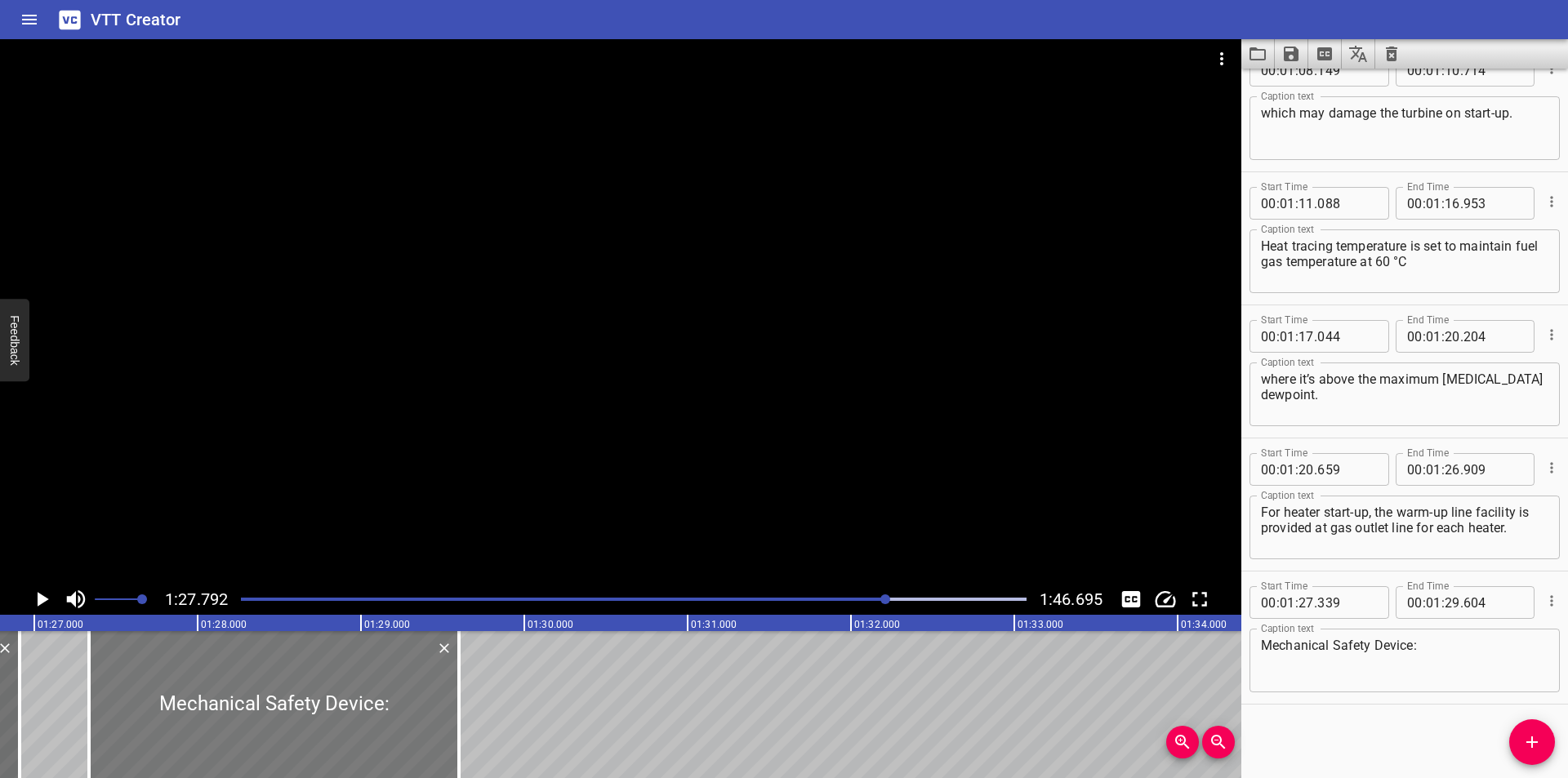
click at [306, 732] on div at bounding box center [273, 704] width 370 height 147
type input "334"
type input "599"
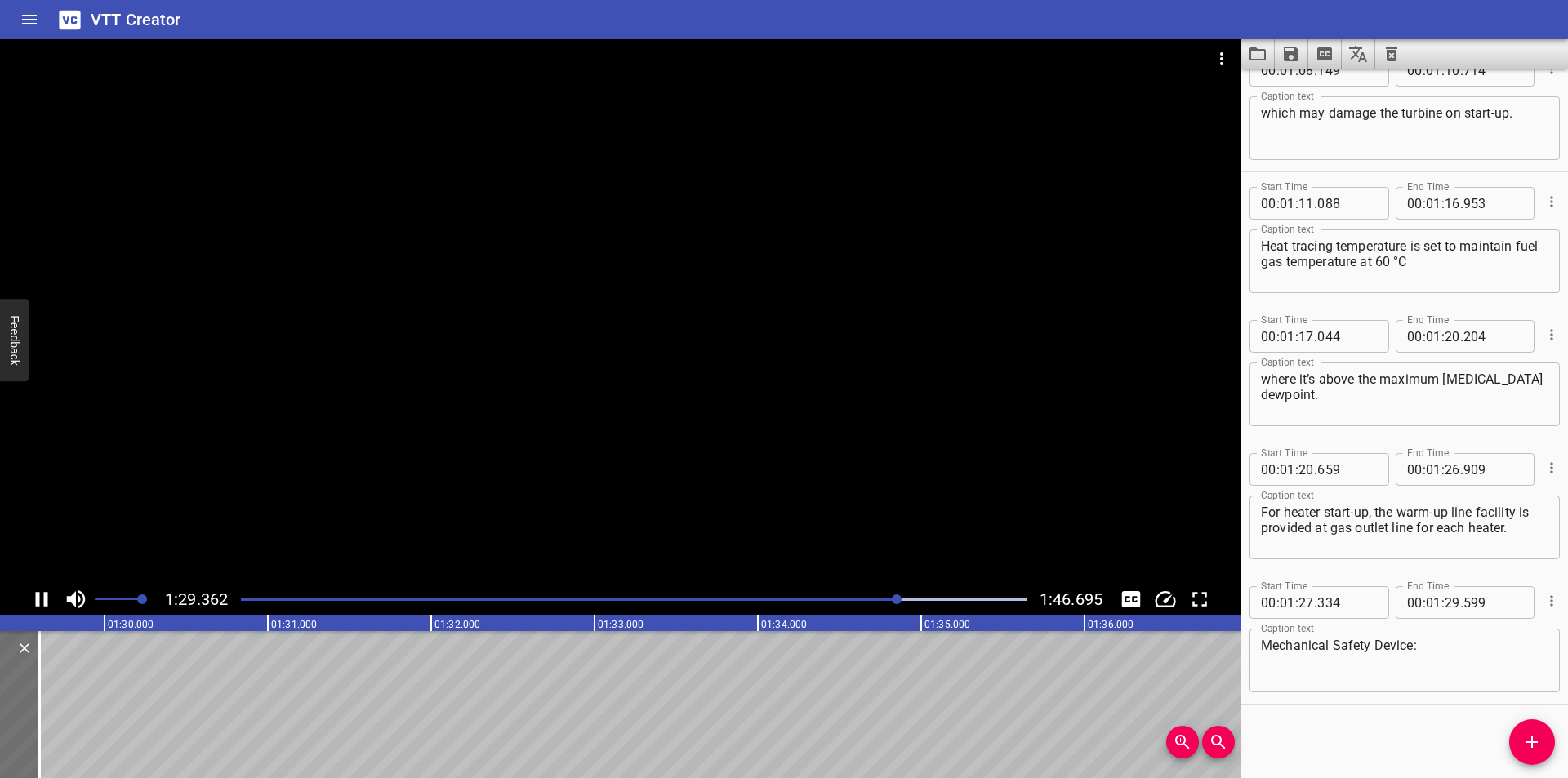
scroll to position [0, 14627]
drag, startPoint x: 1527, startPoint y: 739, endPoint x: 1460, endPoint y: 733, distance: 67.3
click at [1521, 739] on span "Add Cue" at bounding box center [1532, 742] width 46 height 19
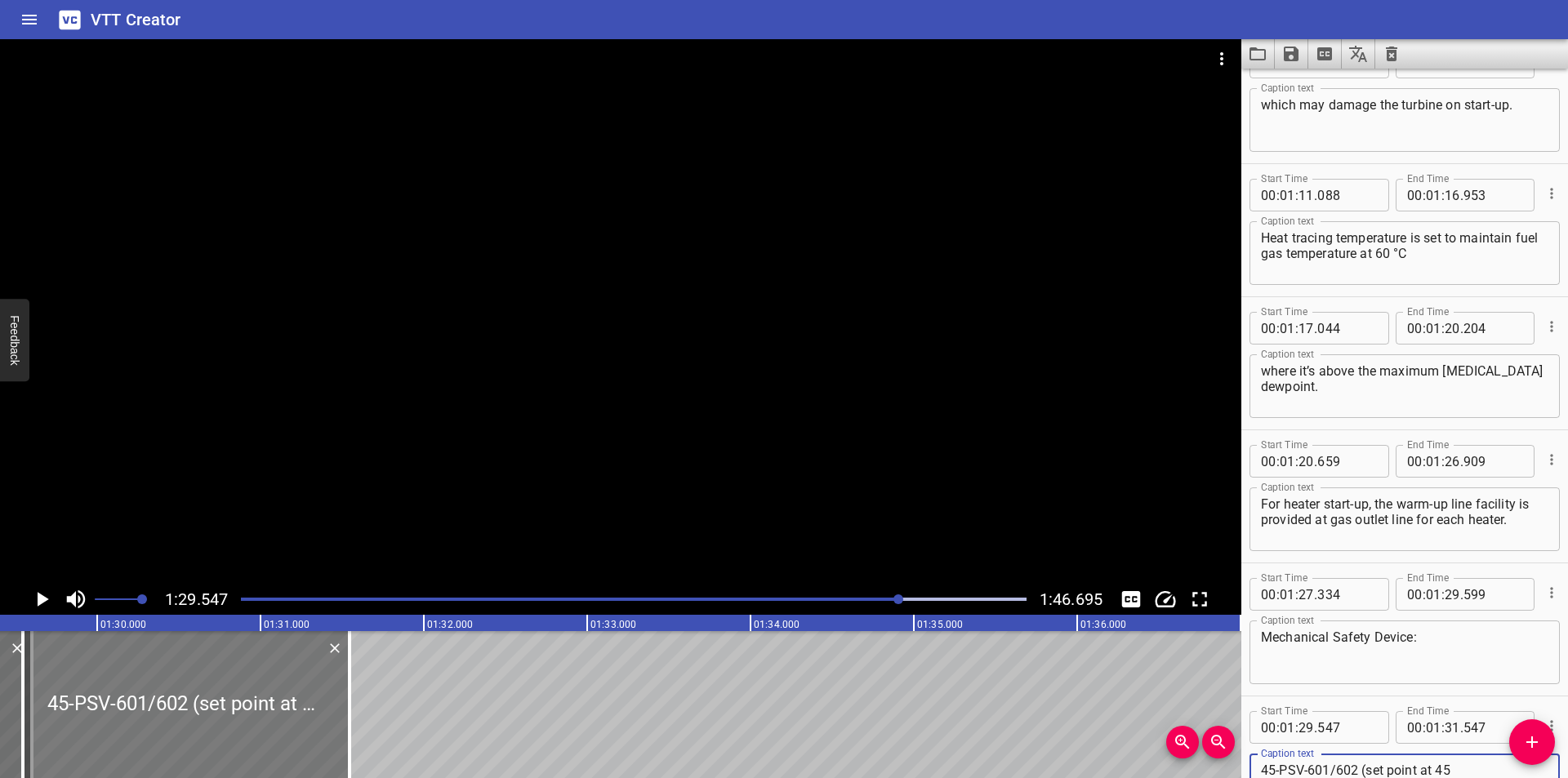
scroll to position [0, 14572]
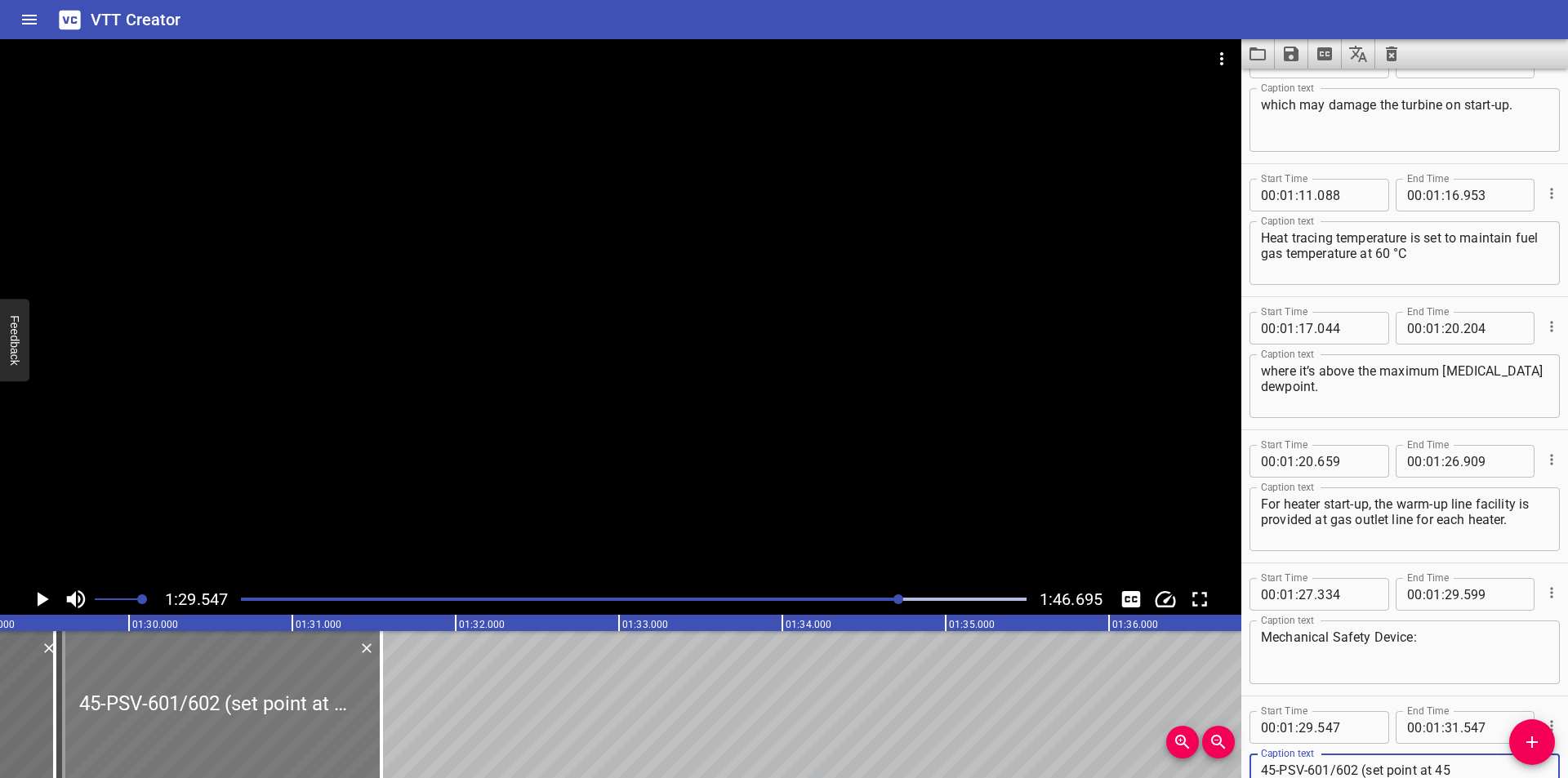
type textarea "45-PSV-601/602 (set point at 45 barg) are equipped at Fuel Gas Superheaters in …"
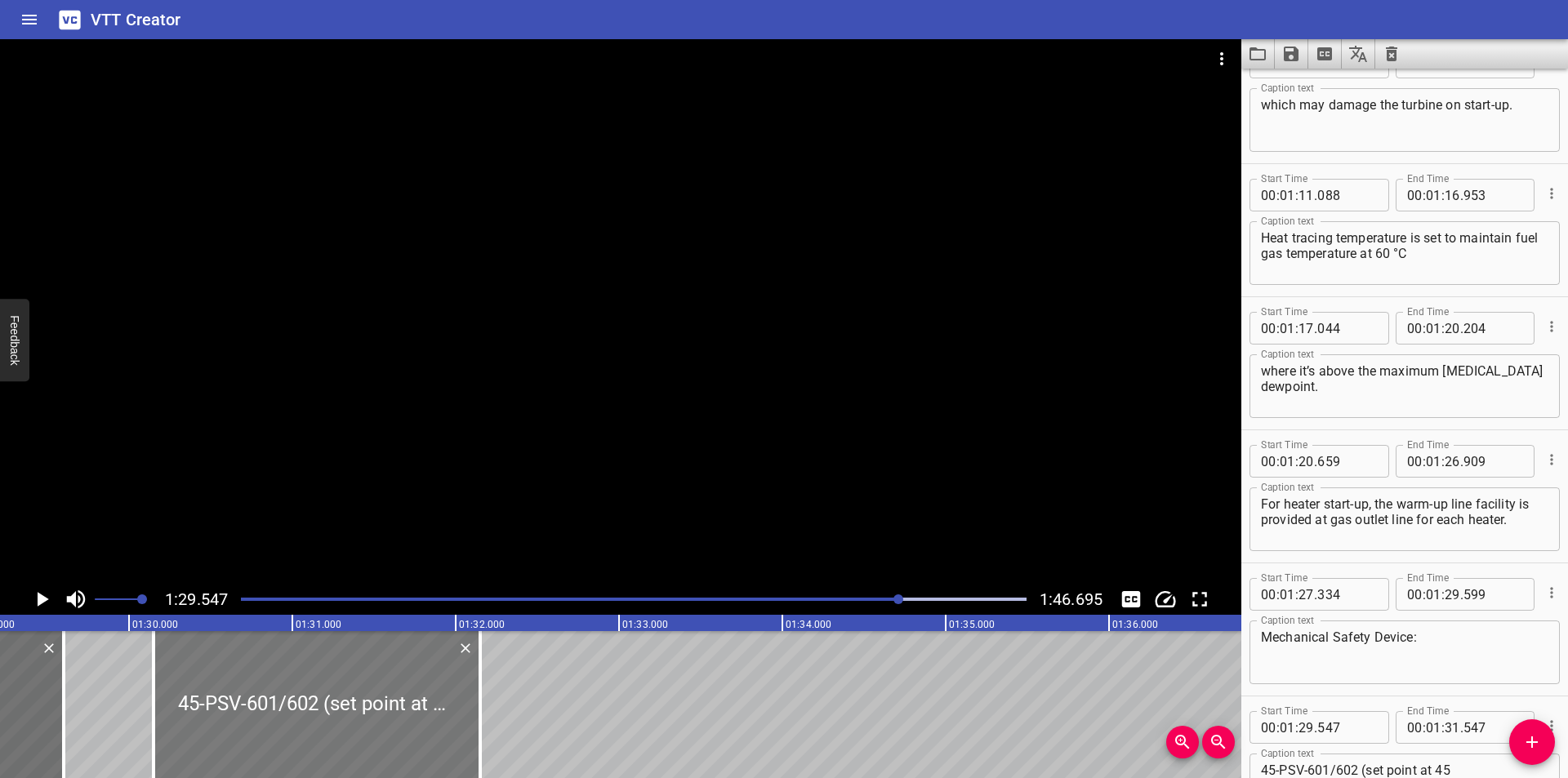
drag, startPoint x: 253, startPoint y: 701, endPoint x: 351, endPoint y: 712, distance: 98.6
click at [351, 712] on div at bounding box center [316, 704] width 327 height 147
type input "30"
type input "152"
type input "32"
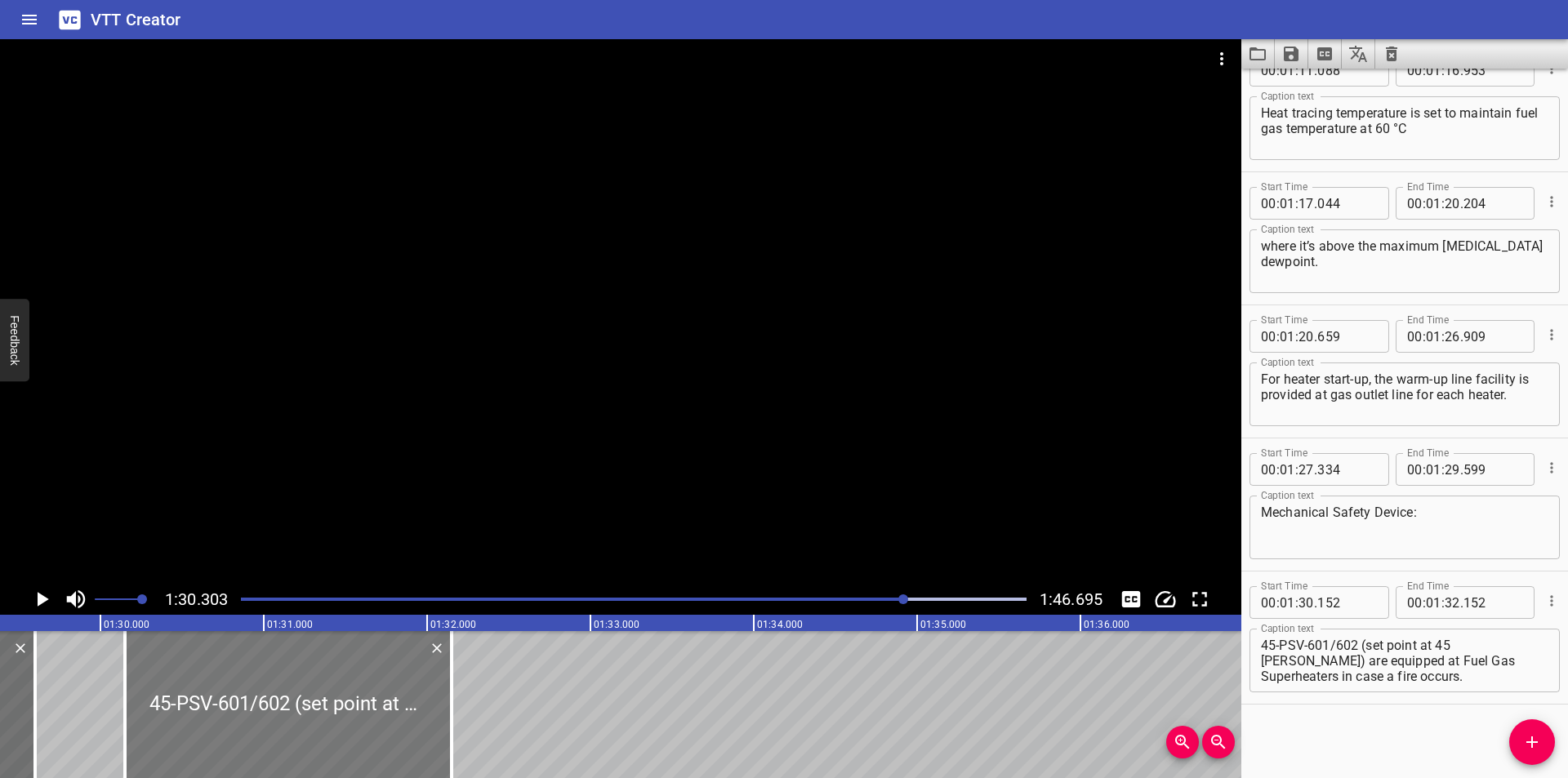
scroll to position [0, 14532]
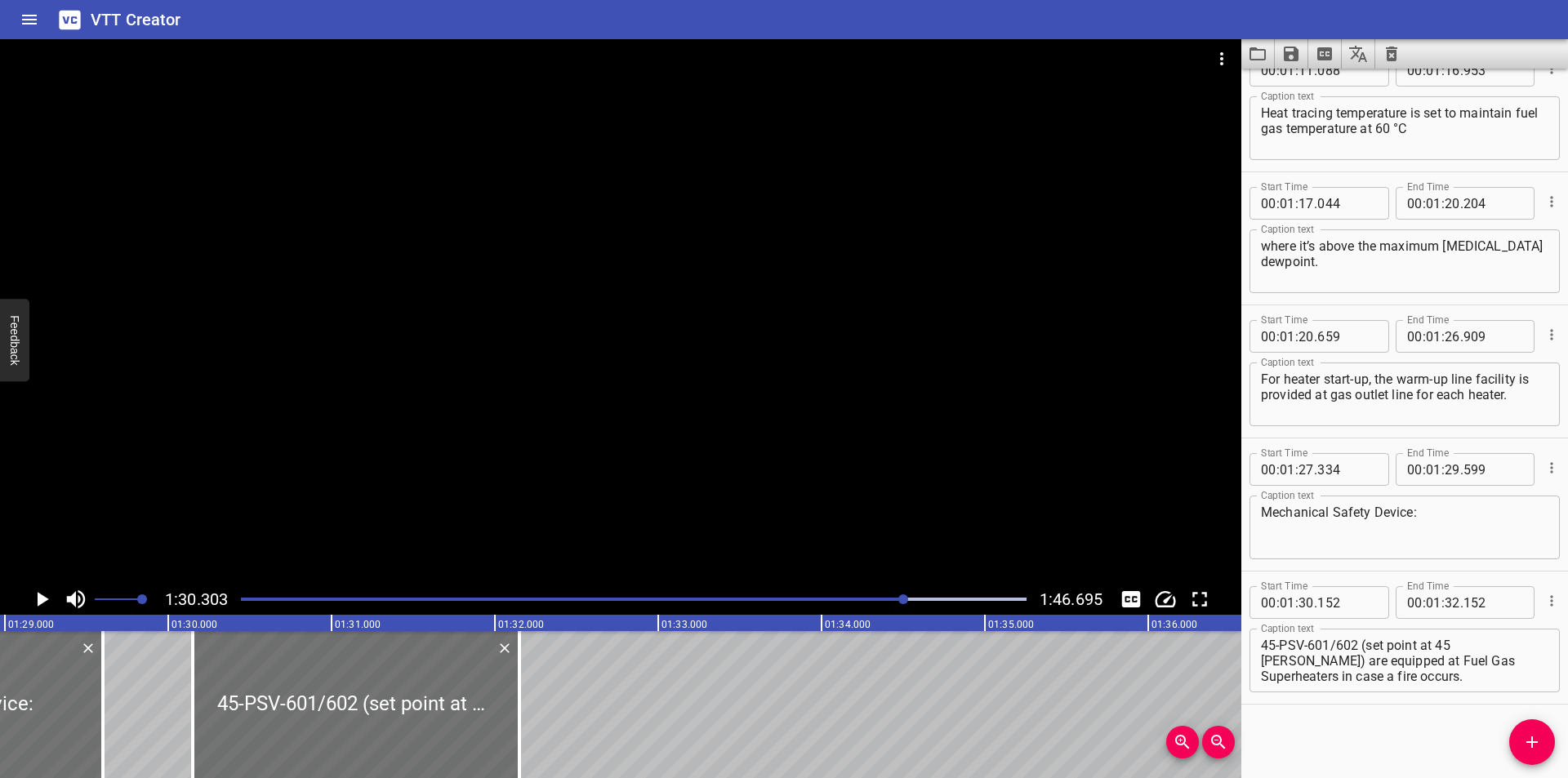
drag, startPoint x: 320, startPoint y: 505, endPoint x: 374, endPoint y: 552, distance: 71.6
click at [325, 506] on div at bounding box center [620, 311] width 1241 height 545
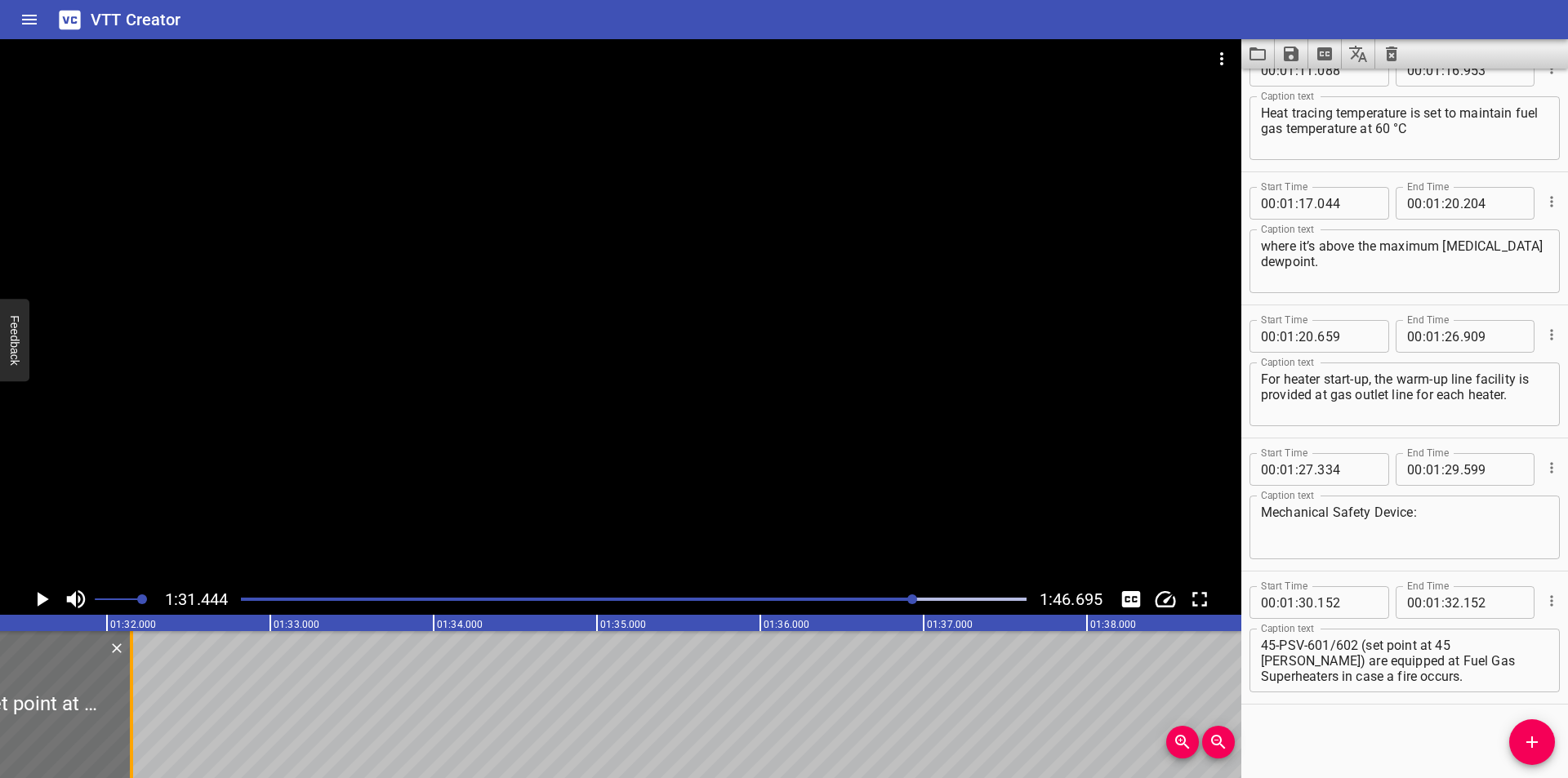
scroll to position [0, 14937]
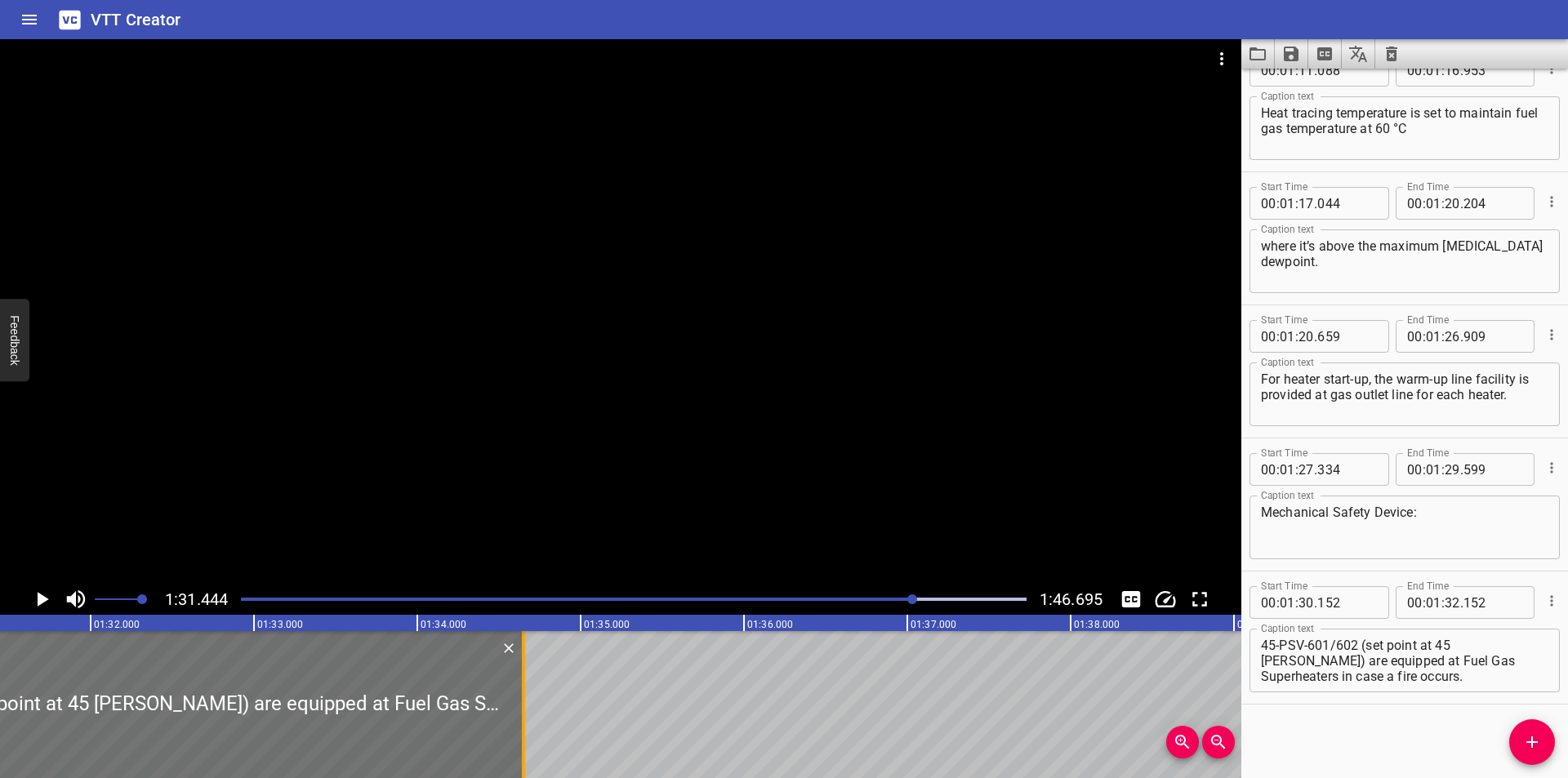
drag, startPoint x: 116, startPoint y: 706, endPoint x: 525, endPoint y: 712, distance: 409.0
click at [525, 712] on div at bounding box center [523, 704] width 3 height 147
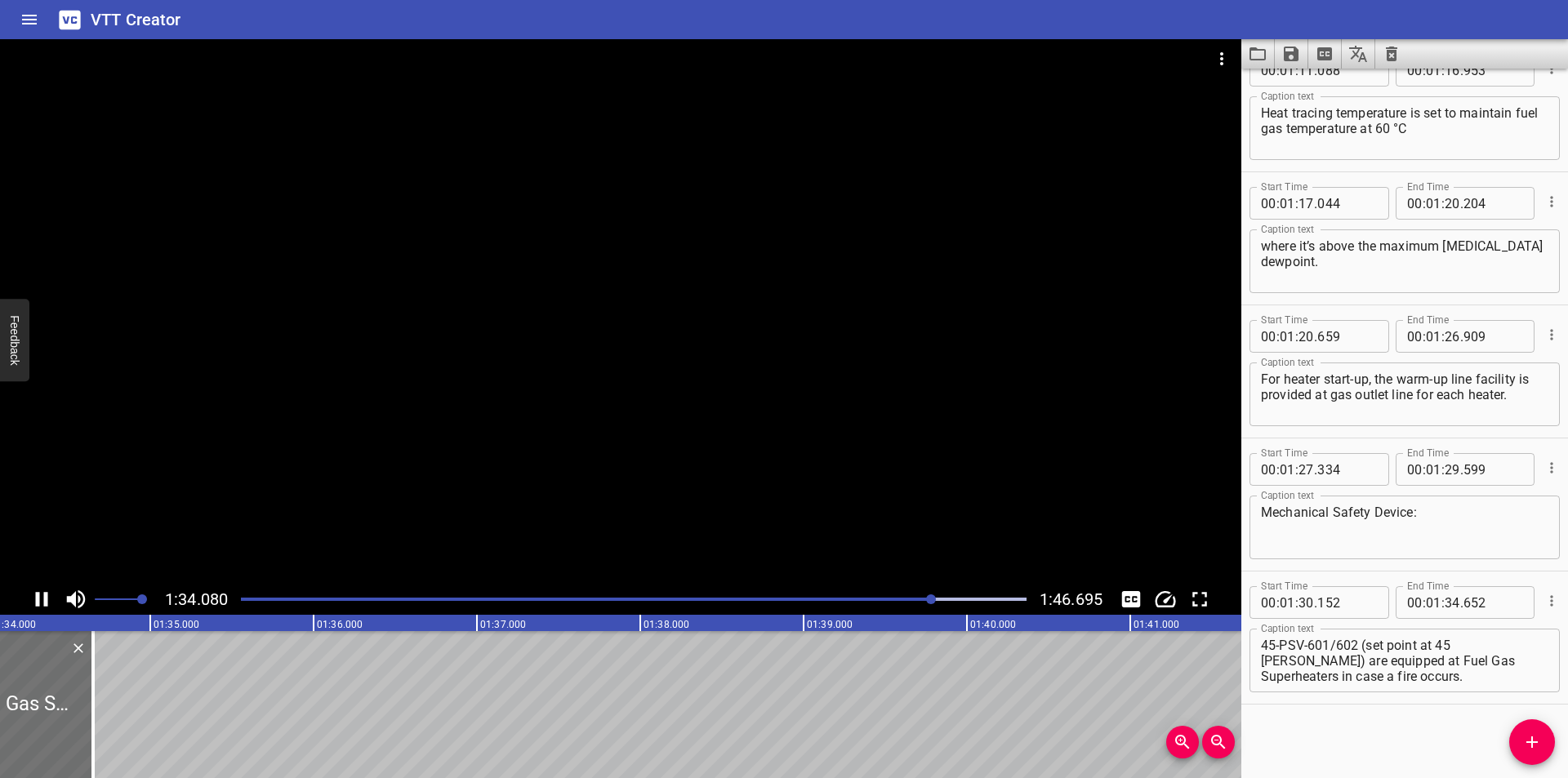
drag, startPoint x: 379, startPoint y: 477, endPoint x: 113, endPoint y: 658, distance: 321.7
click at [376, 480] on div at bounding box center [620, 311] width 1241 height 545
drag, startPoint x: 103, startPoint y: 716, endPoint x: 611, endPoint y: 716, distance: 508.0
click at [118, 716] on div at bounding box center [109, 704] width 17 height 147
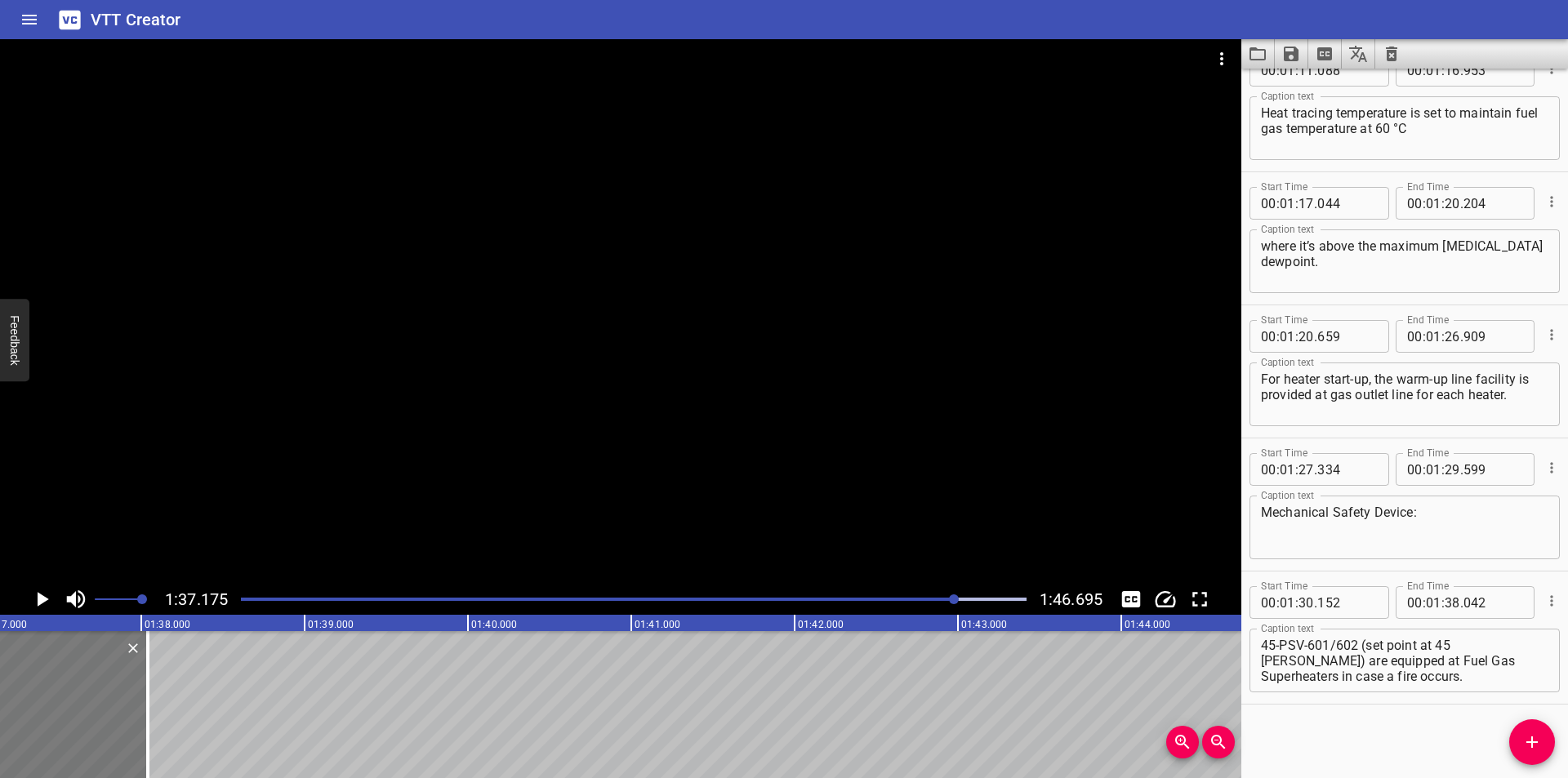
scroll to position [0, 15873]
drag, startPoint x: 143, startPoint y: 728, endPoint x: 857, endPoint y: 729, distance: 714.0
click at [144, 728] on div at bounding box center [142, 704] width 3 height 147
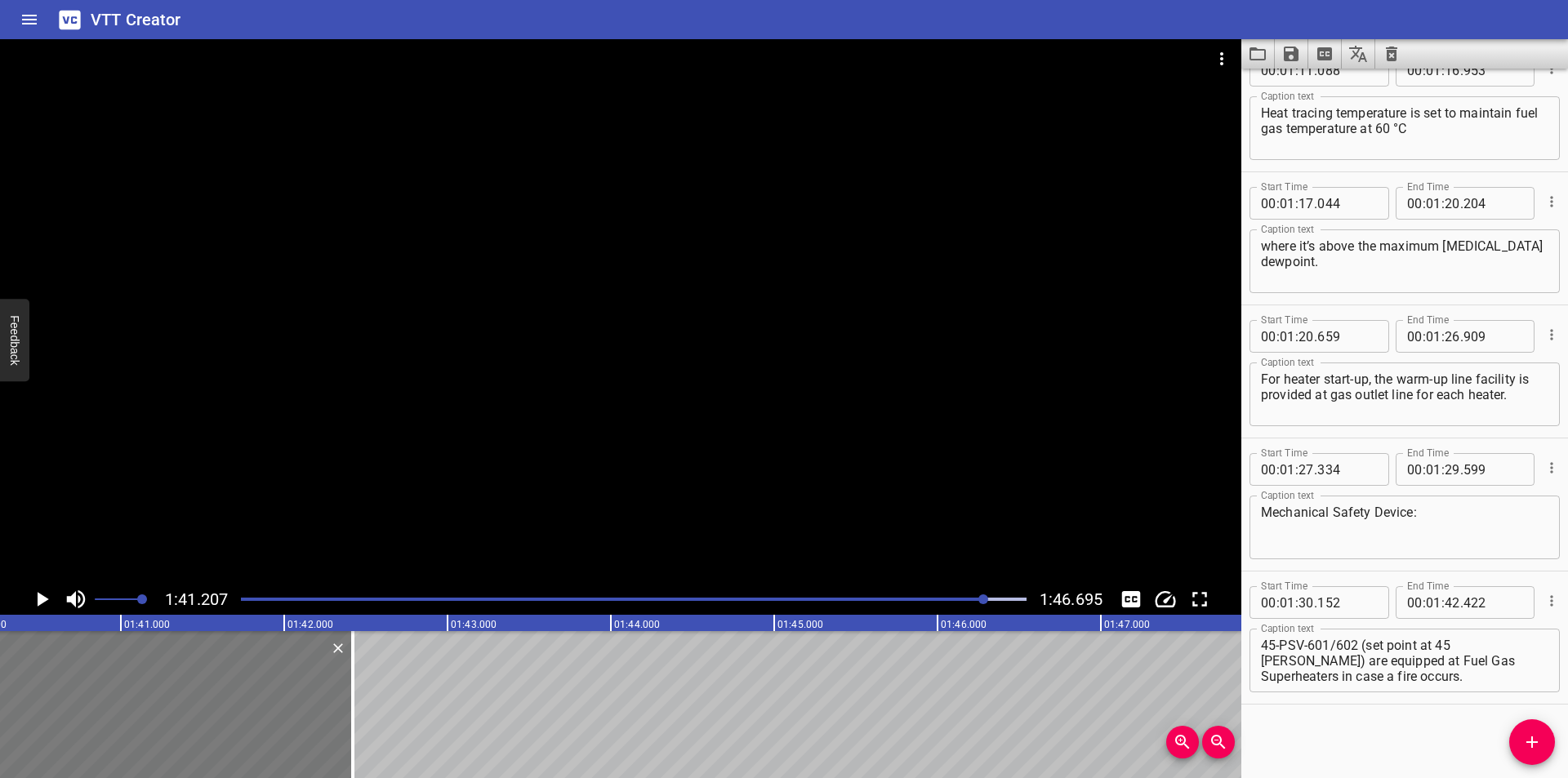
scroll to position [0, 16367]
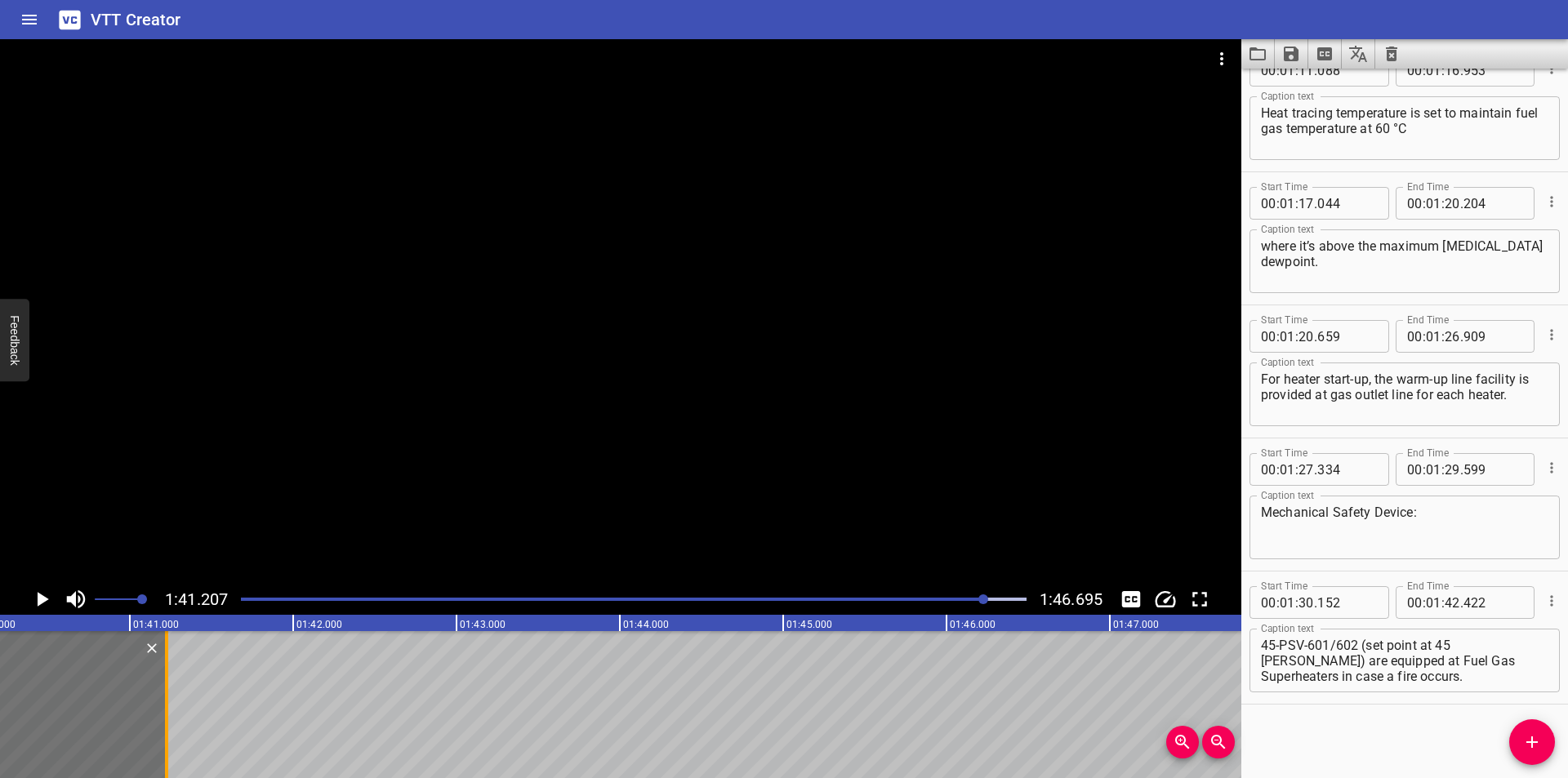
drag, startPoint x: 361, startPoint y: 731, endPoint x: 166, endPoint y: 726, distance: 195.1
click at [166, 726] on div at bounding box center [166, 704] width 3 height 147
drag, startPoint x: 1541, startPoint y: 747, endPoint x: 1014, endPoint y: 744, distance: 527.0
click at [1510, 743] on span "Add Cue" at bounding box center [1532, 742] width 46 height 19
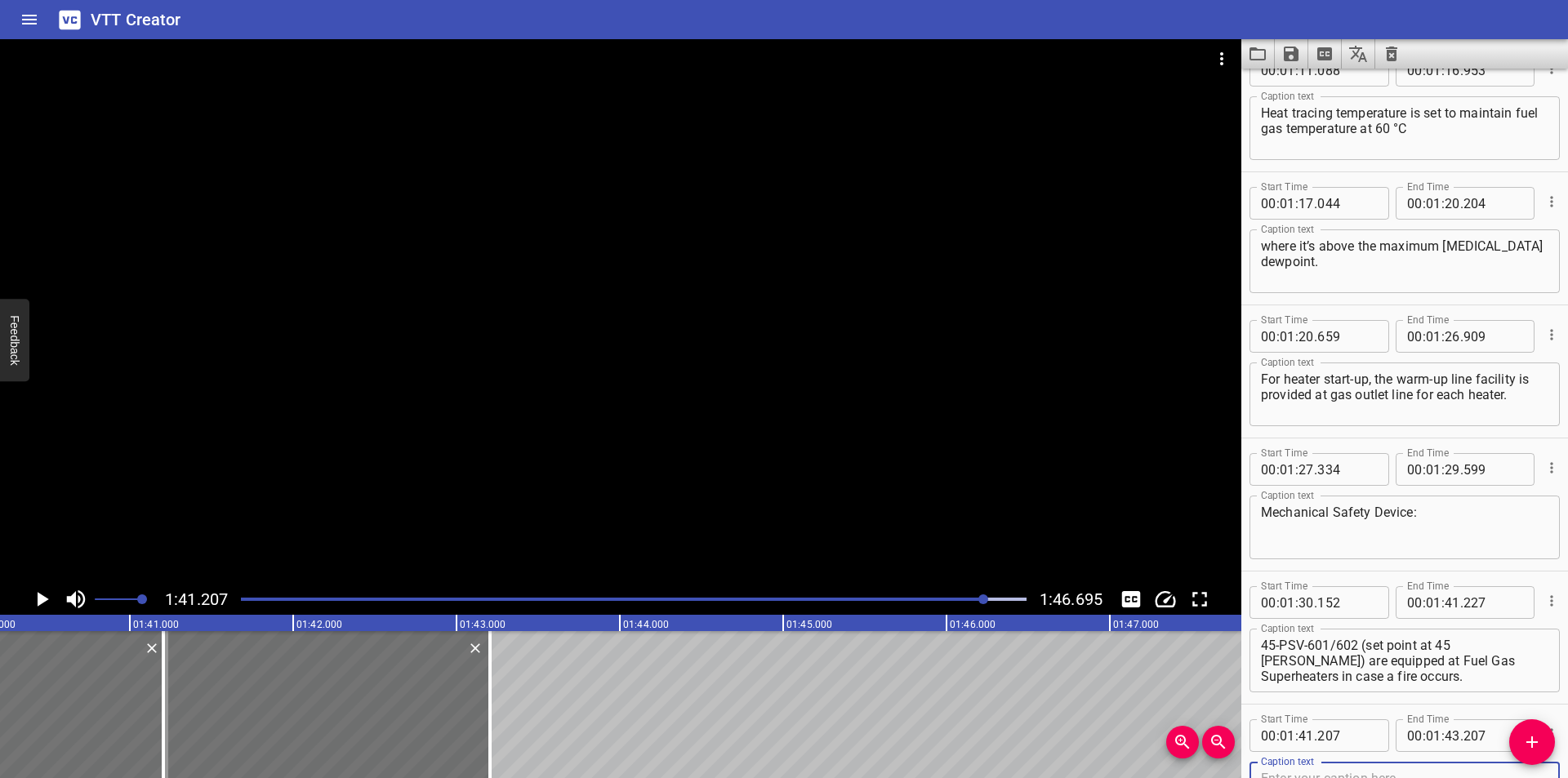
scroll to position [1904, 0]
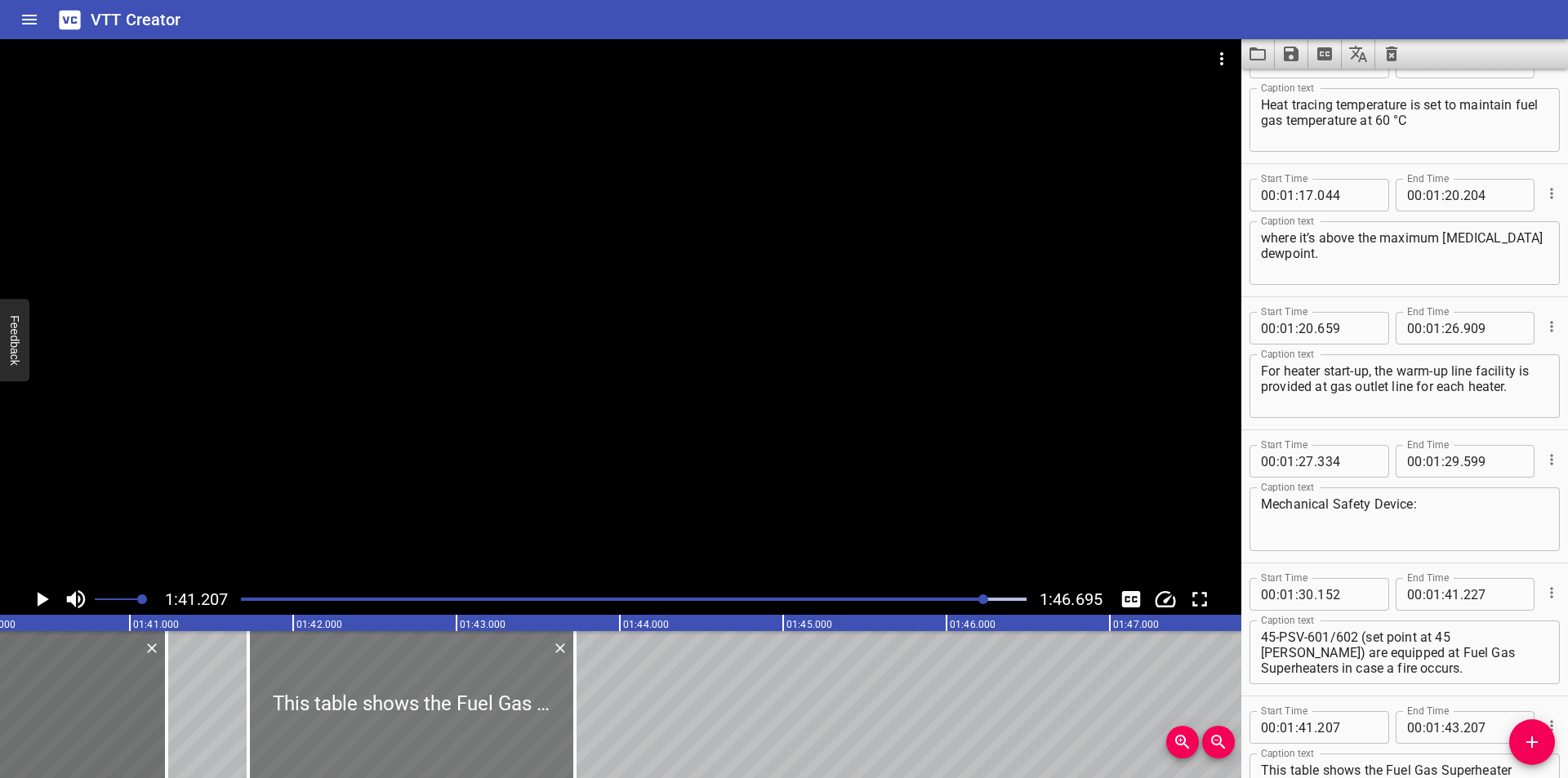
drag, startPoint x: 382, startPoint y: 744, endPoint x: 467, endPoint y: 751, distance: 85.3
click at [467, 751] on div at bounding box center [412, 704] width 327 height 147
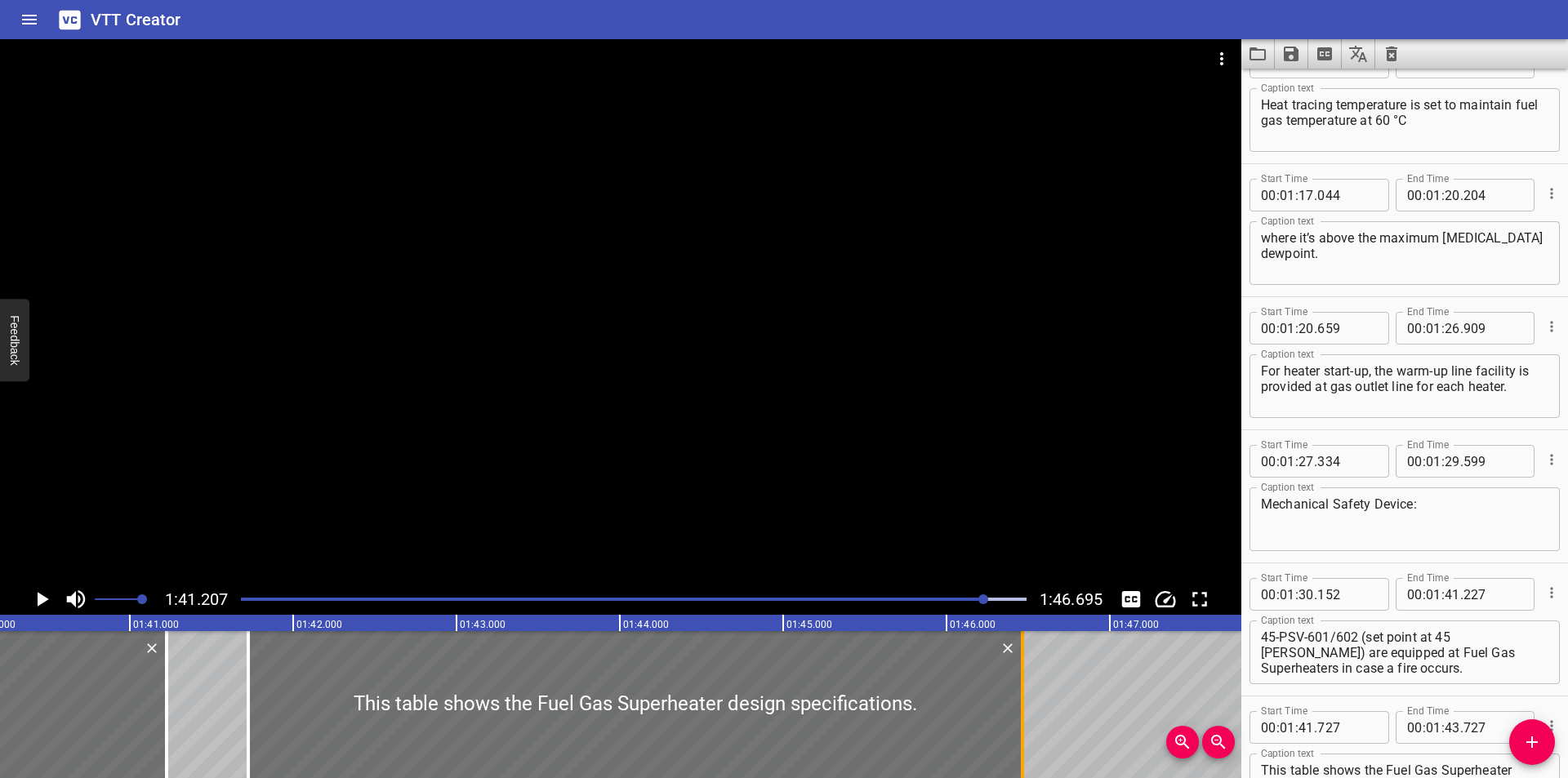
drag, startPoint x: 570, startPoint y: 746, endPoint x: 1017, endPoint y: 746, distance: 447.0
click at [1017, 746] on div at bounding box center [1022, 704] width 17 height 147
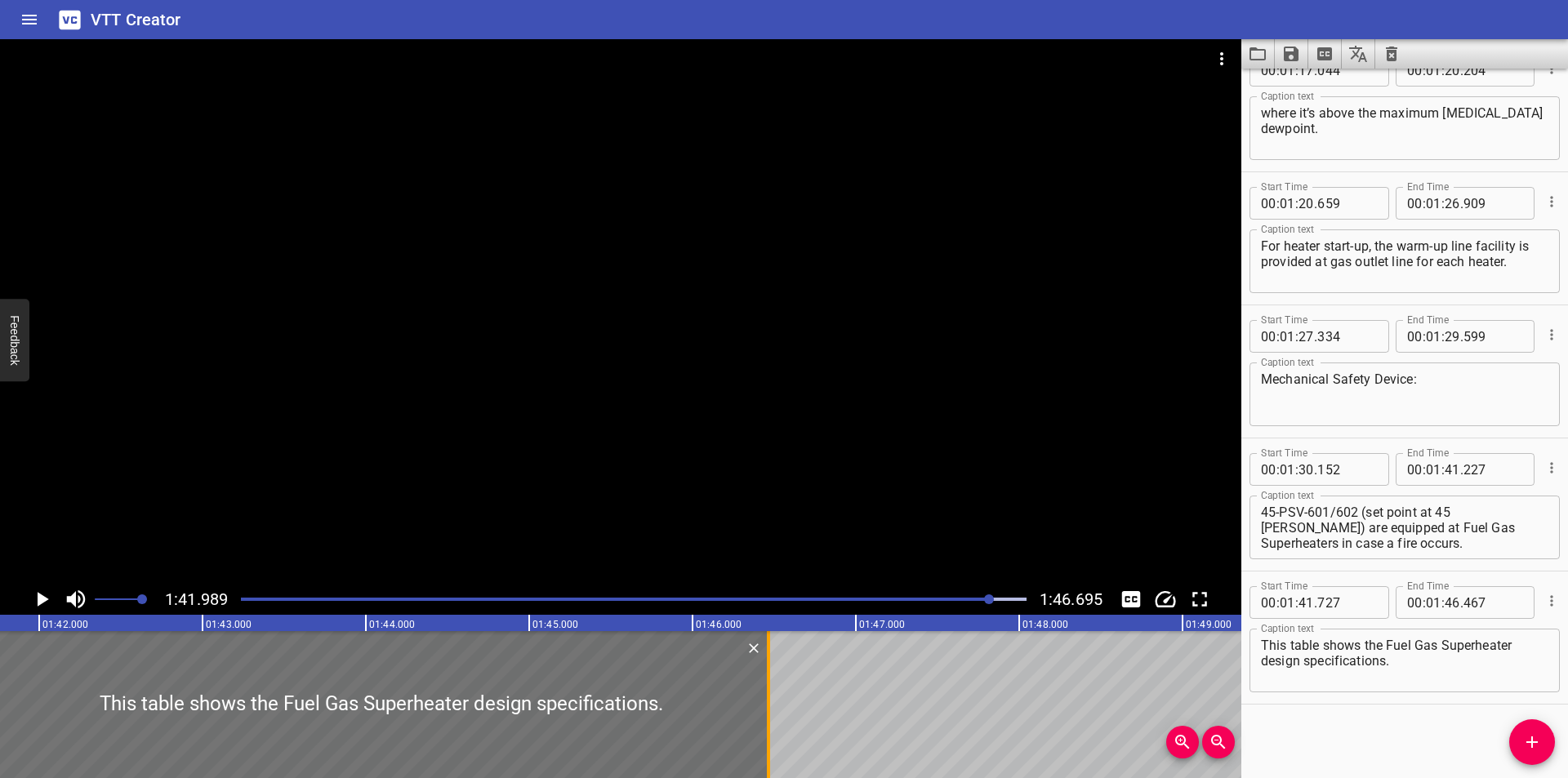
scroll to position [0, 16659]
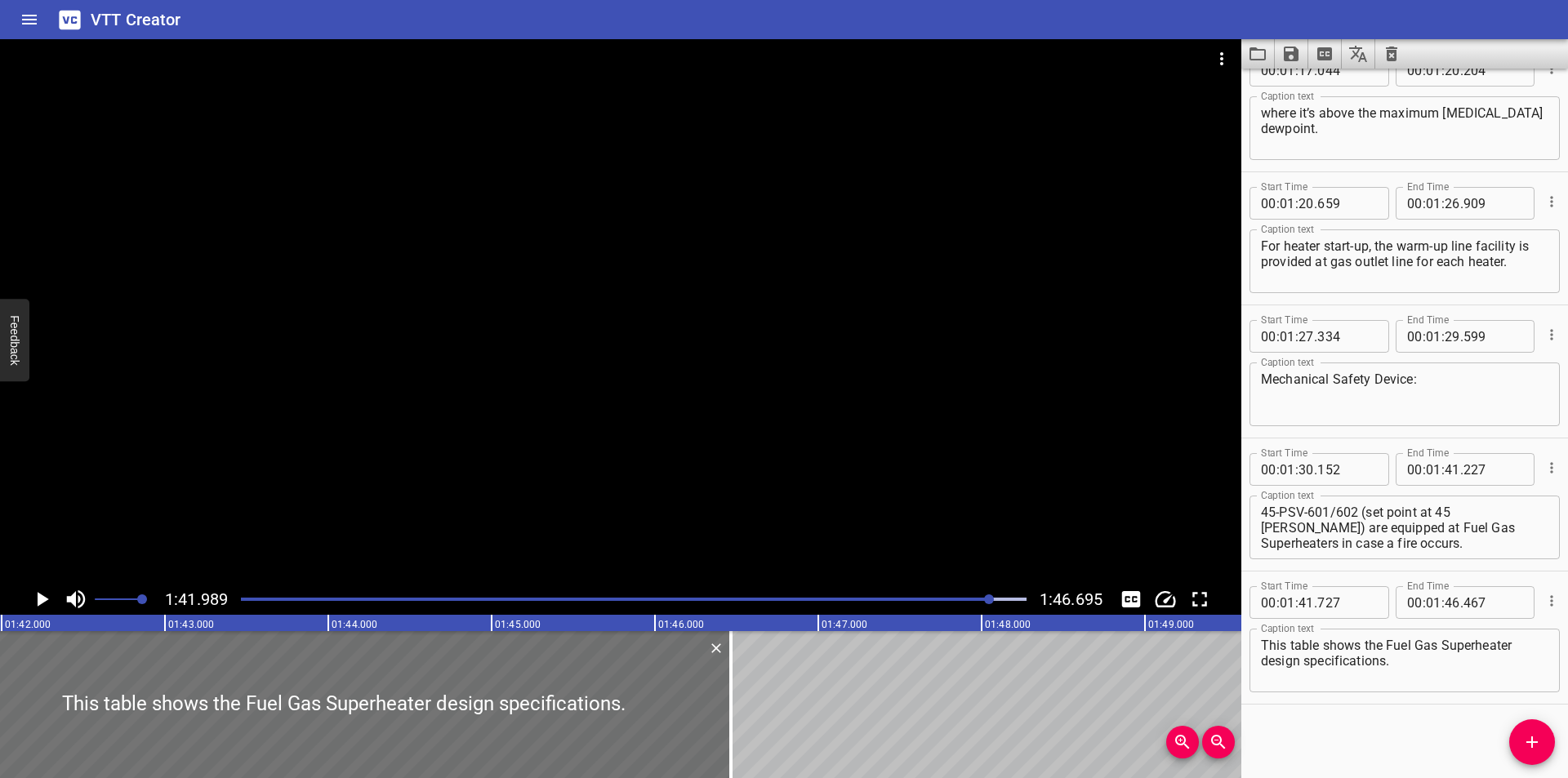
click at [947, 603] on div at bounding box center [634, 599] width 805 height 22
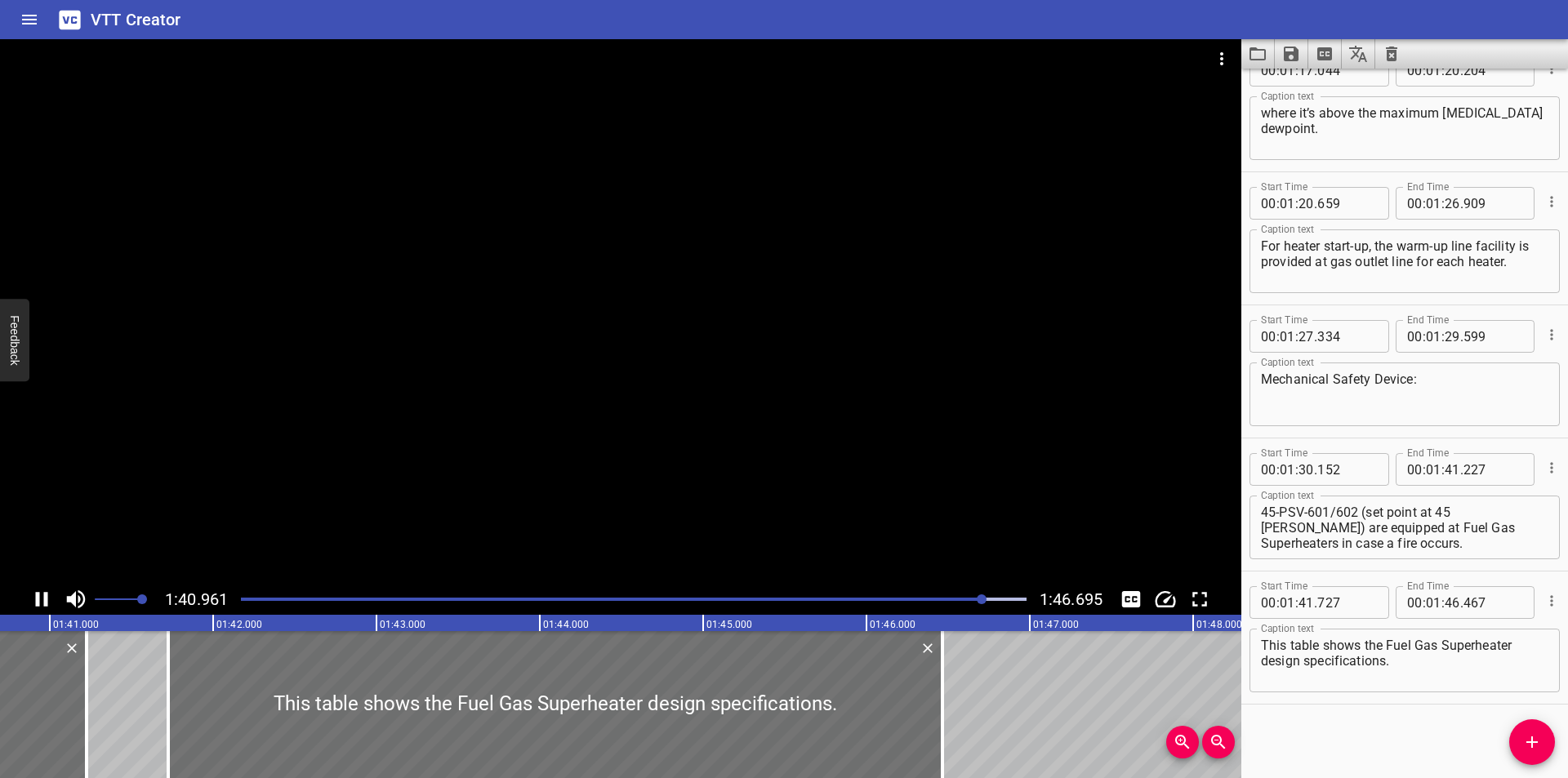
click at [594, 522] on div at bounding box center [620, 311] width 1241 height 545
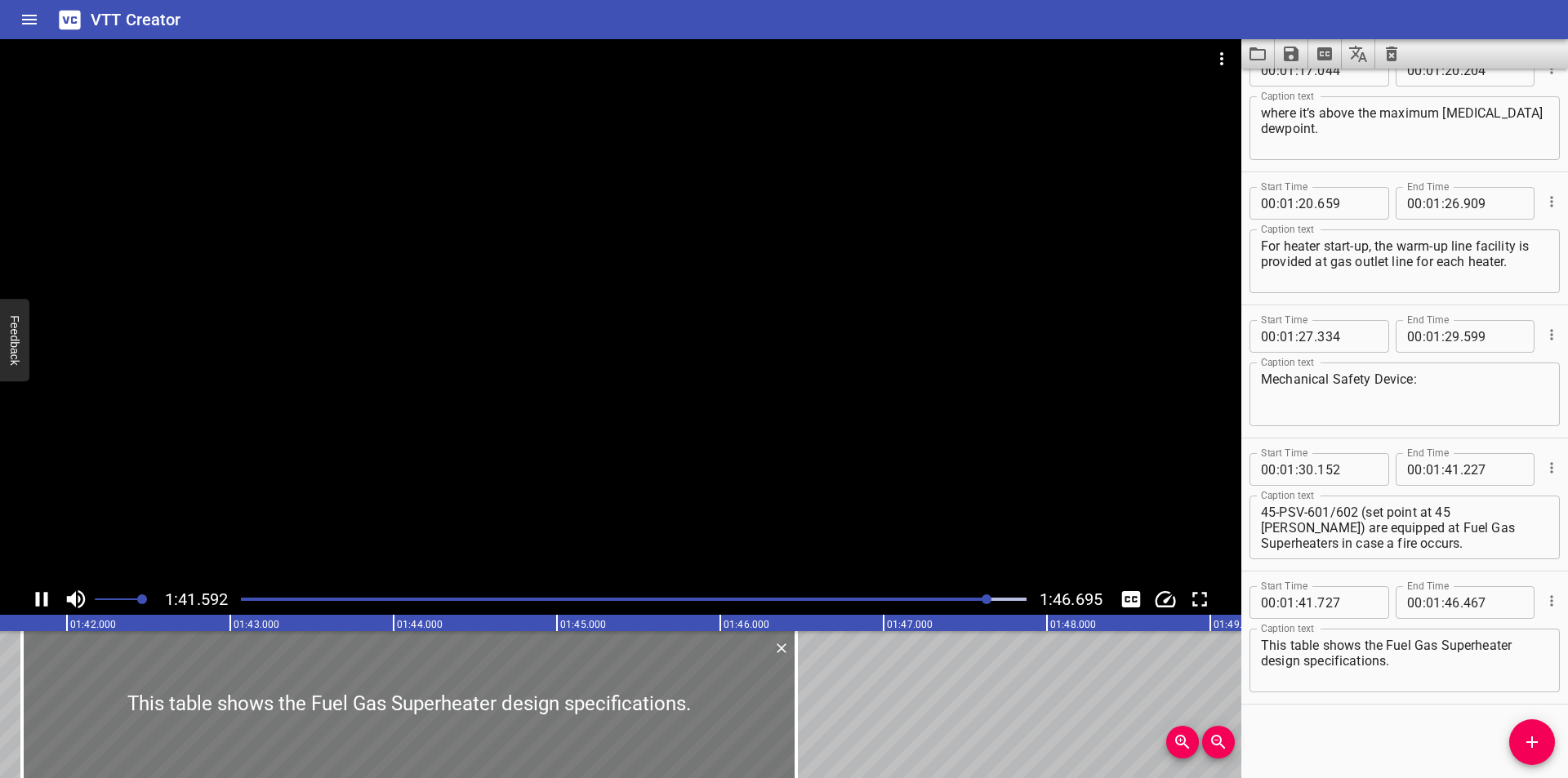
scroll to position [0, 16622]
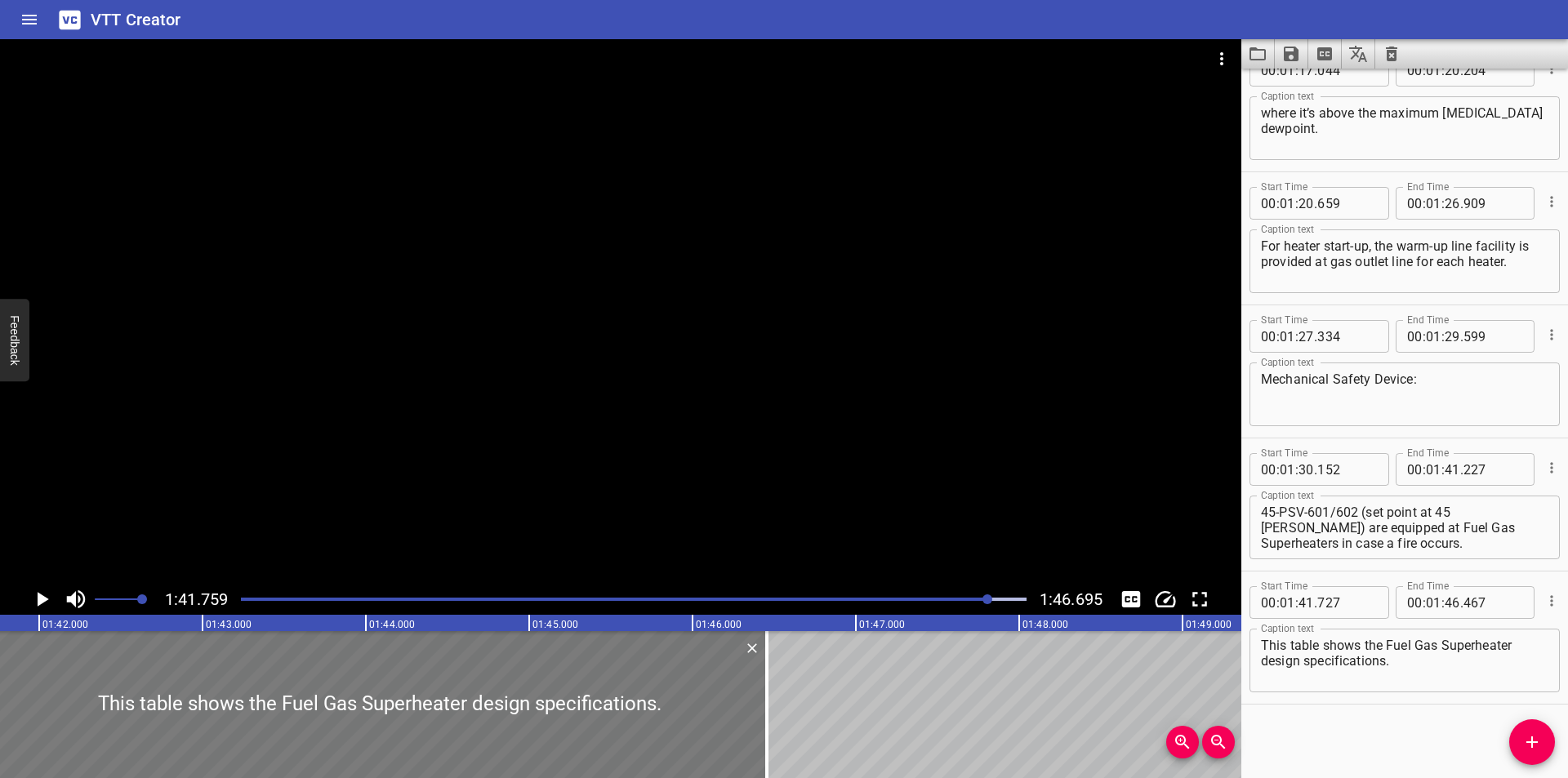
click at [528, 674] on div at bounding box center [379, 704] width 774 height 147
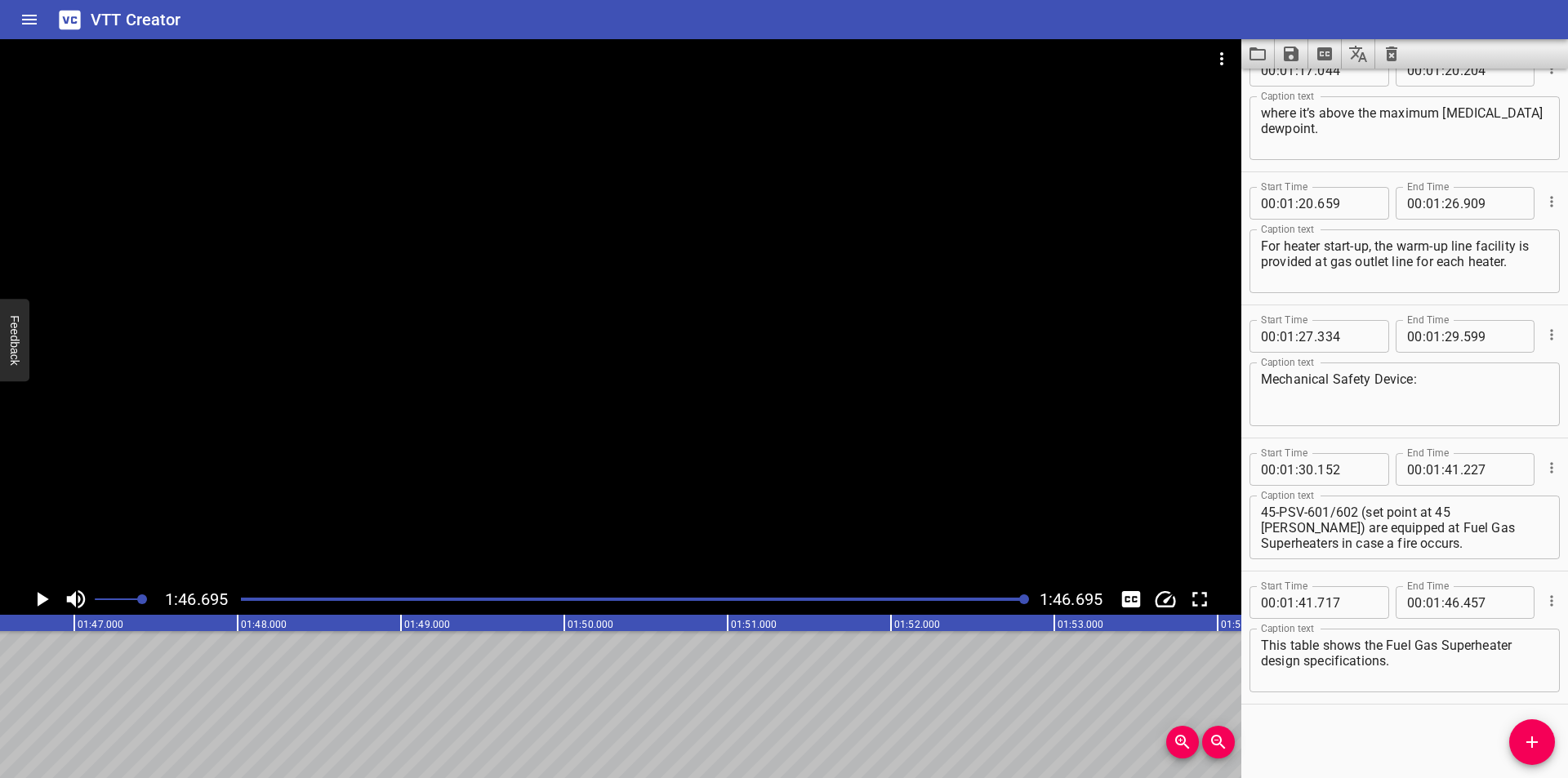
scroll to position [0, 17427]
click at [1284, 44] on button "Save captions to file" at bounding box center [1291, 54] width 33 height 29
click at [1305, 82] on li "Save to VTT file" at bounding box center [1334, 90] width 120 height 29
drag, startPoint x: 1331, startPoint y: 737, endPoint x: 1272, endPoint y: 598, distance: 151.0
click at [1331, 726] on div "Start Time 00 : 00 : 00 . 000 Start Time End Time 00 : 00 : 02 . 550 End Time C…" at bounding box center [1404, 423] width 327 height 710
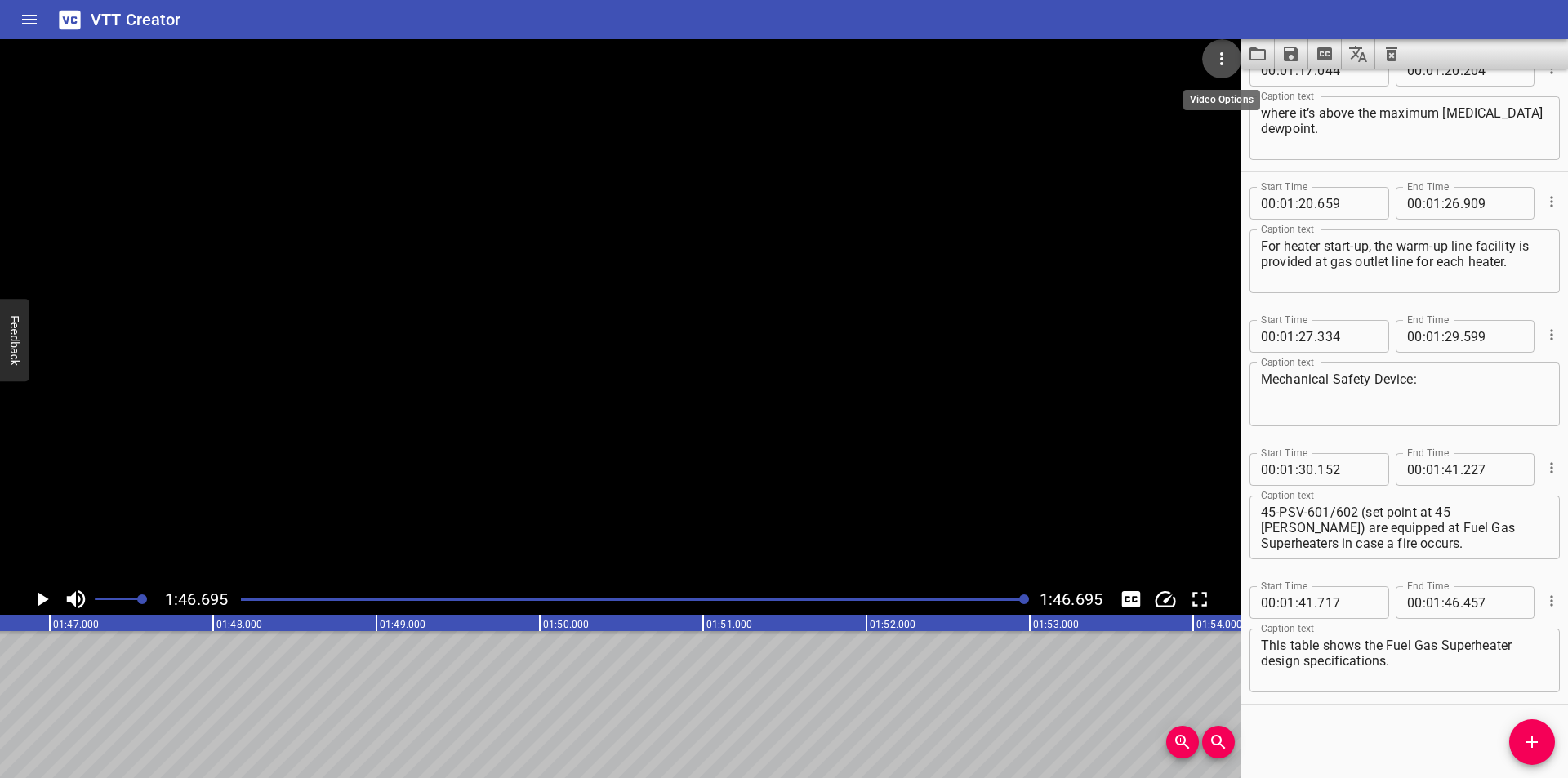
click at [1216, 57] on icon "Video Options" at bounding box center [1222, 58] width 20 height 19
click at [1216, 57] on li "Select New Video File..." at bounding box center [1283, 60] width 163 height 29
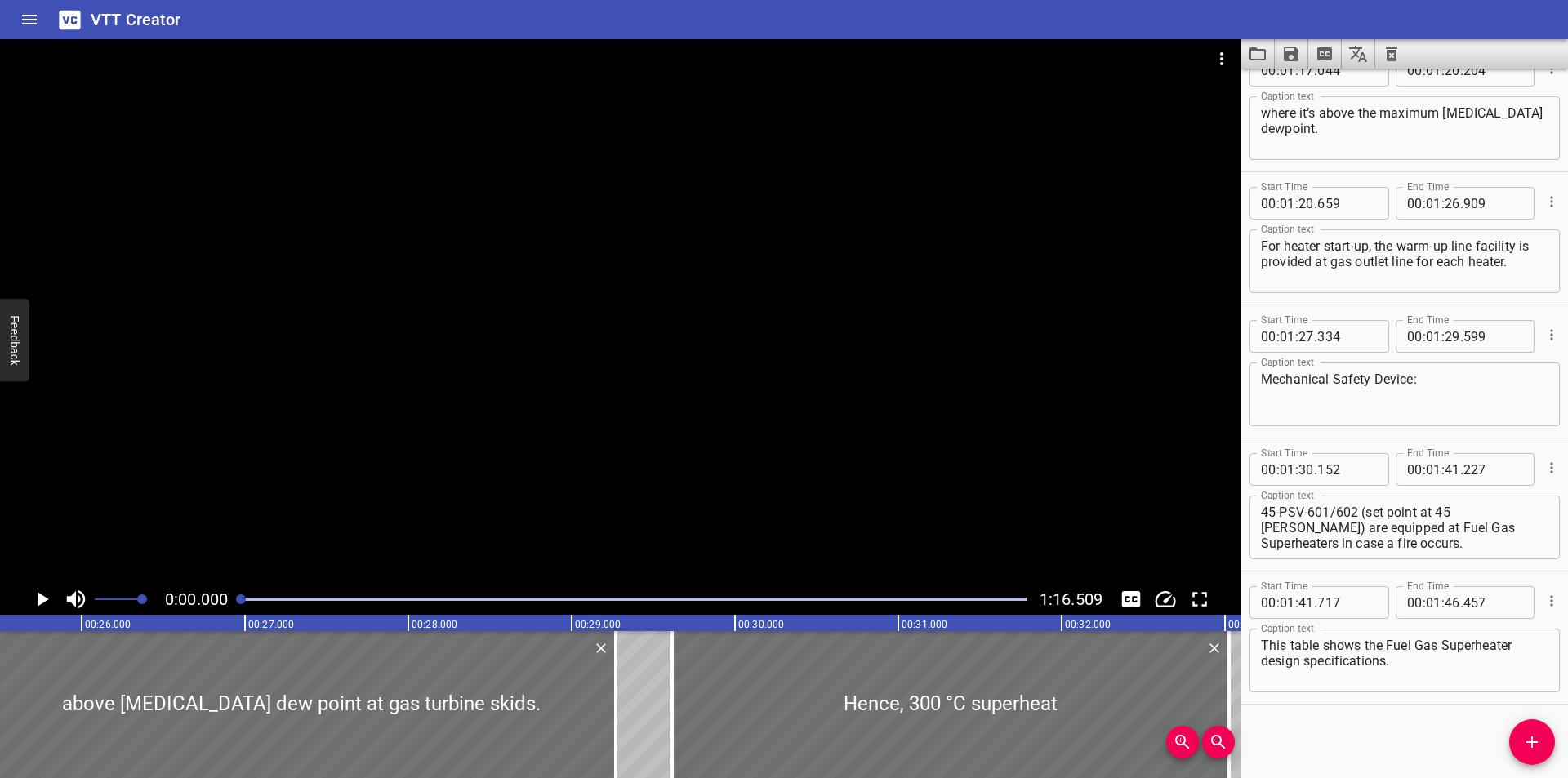
click at [672, 165] on div at bounding box center [620, 311] width 1241 height 545
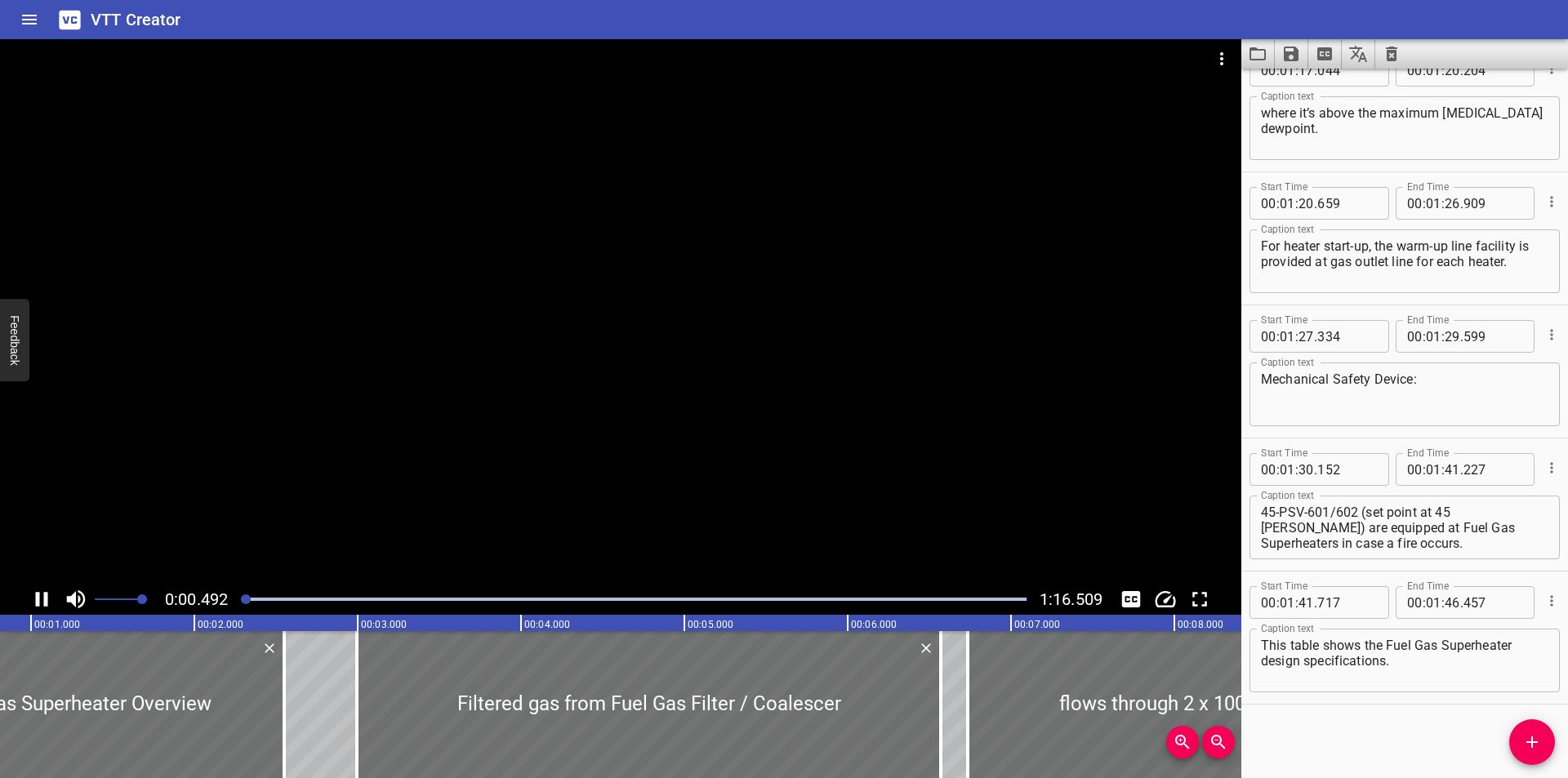
scroll to position [0, 104]
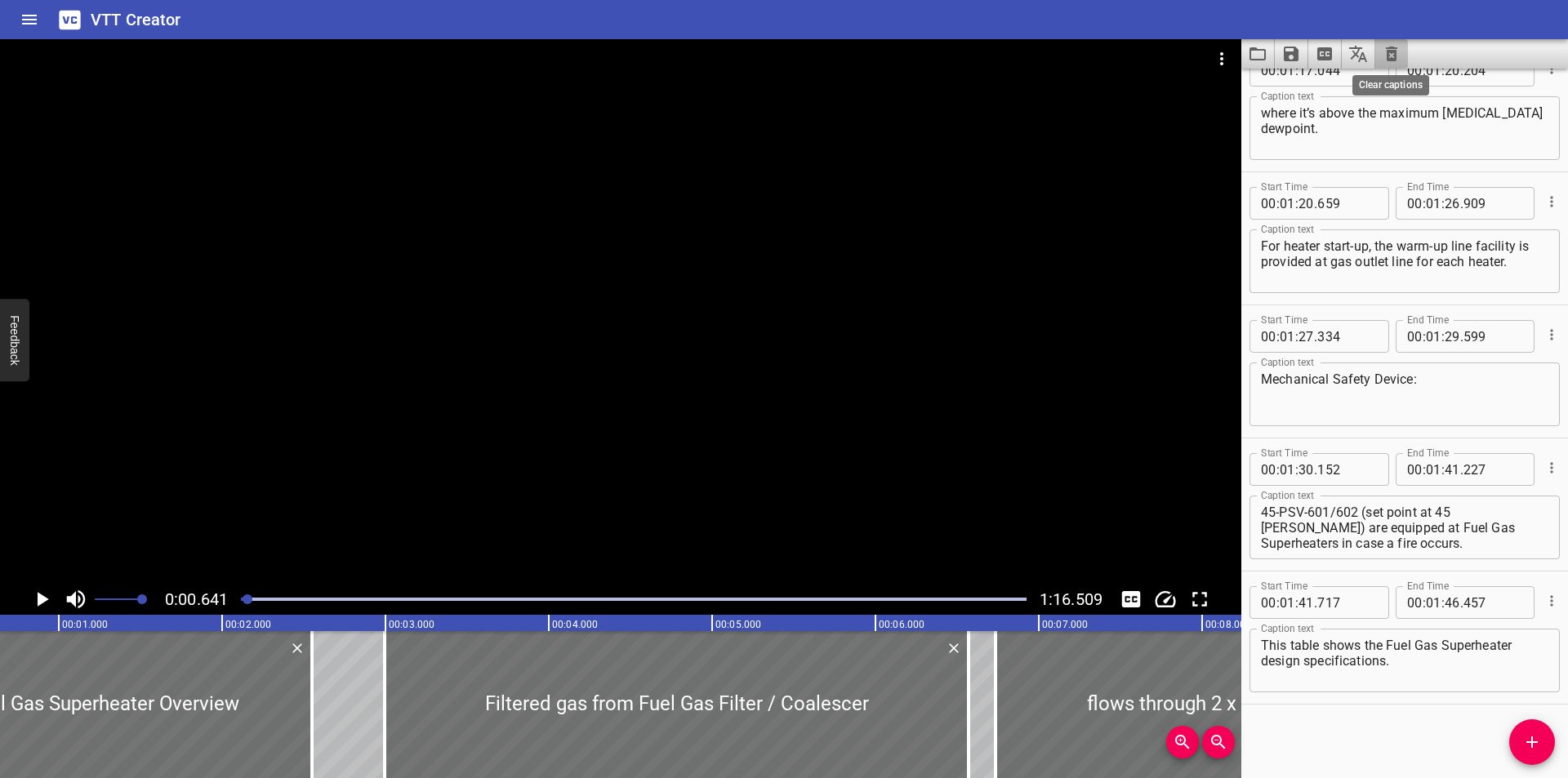
click at [1391, 58] on icon "Clear captions" at bounding box center [1392, 54] width 12 height 15
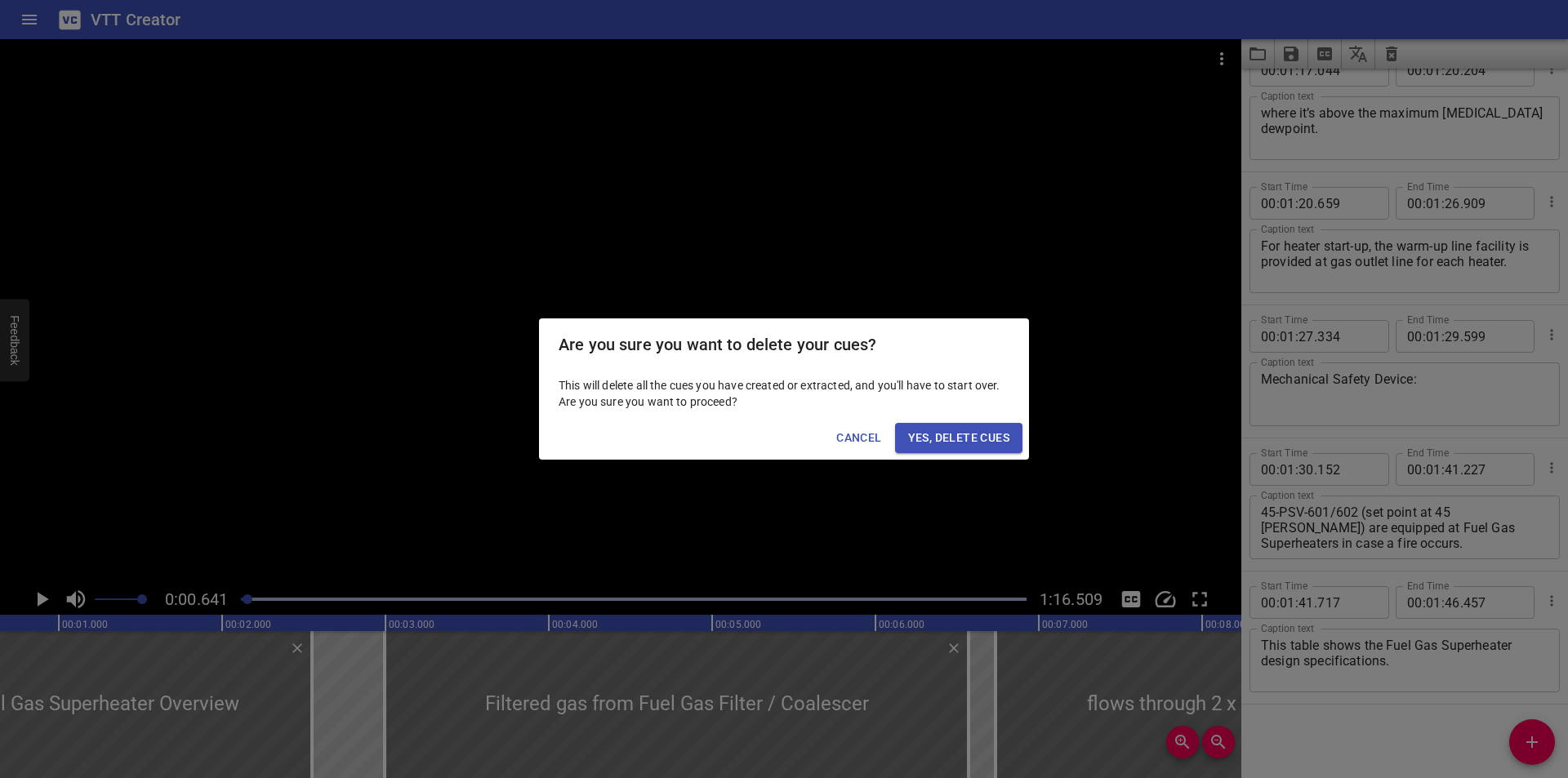
drag, startPoint x: 919, startPoint y: 430, endPoint x: 832, endPoint y: 202, distance: 244.0
click at [919, 429] on span "Yes, Delete Cues" at bounding box center [959, 438] width 101 height 20
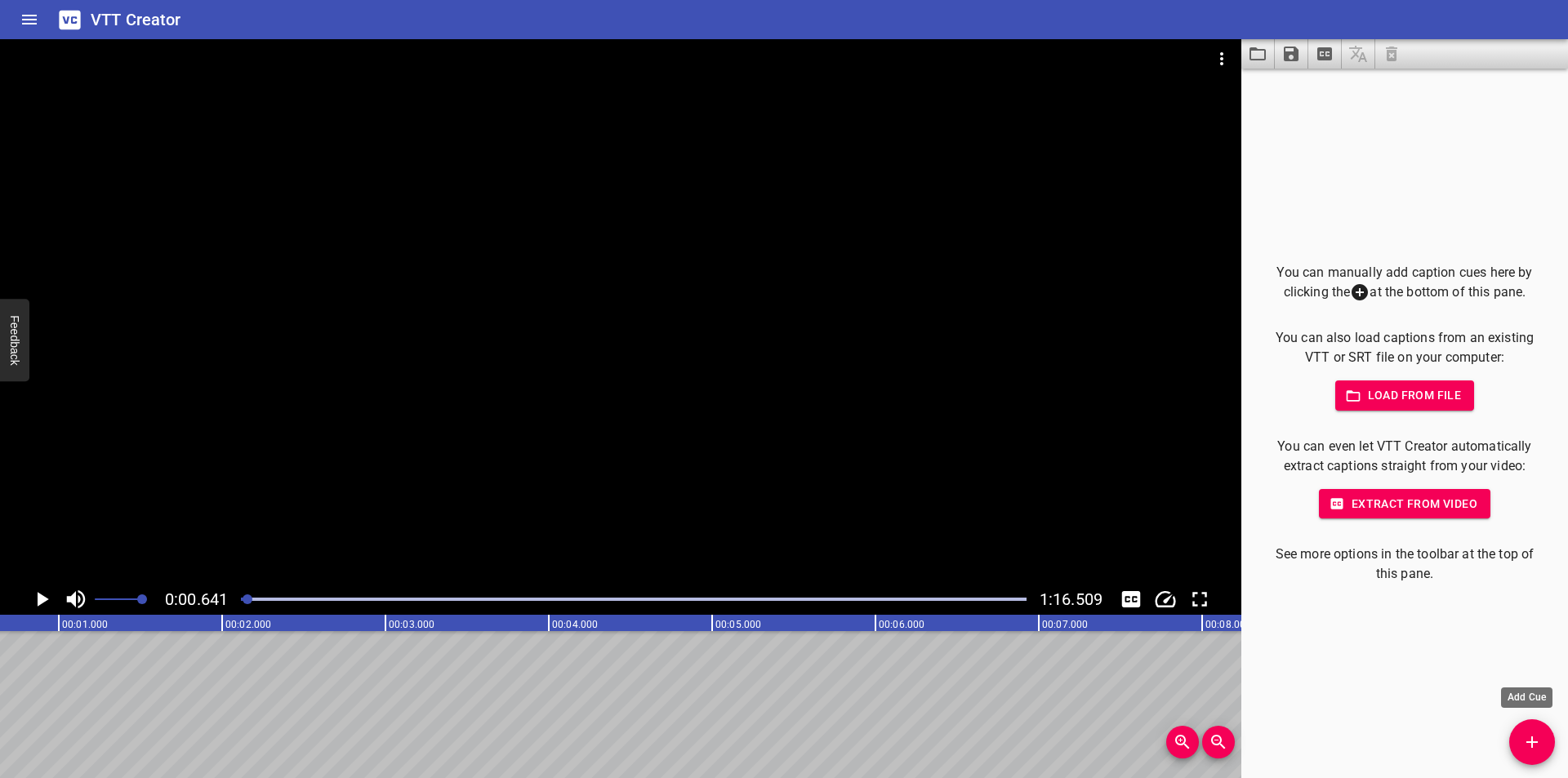
drag, startPoint x: 1536, startPoint y: 741, endPoint x: 1522, endPoint y: 741, distance: 14.0
click at [1536, 741] on icon "Add Cue" at bounding box center [1532, 742] width 20 height 19
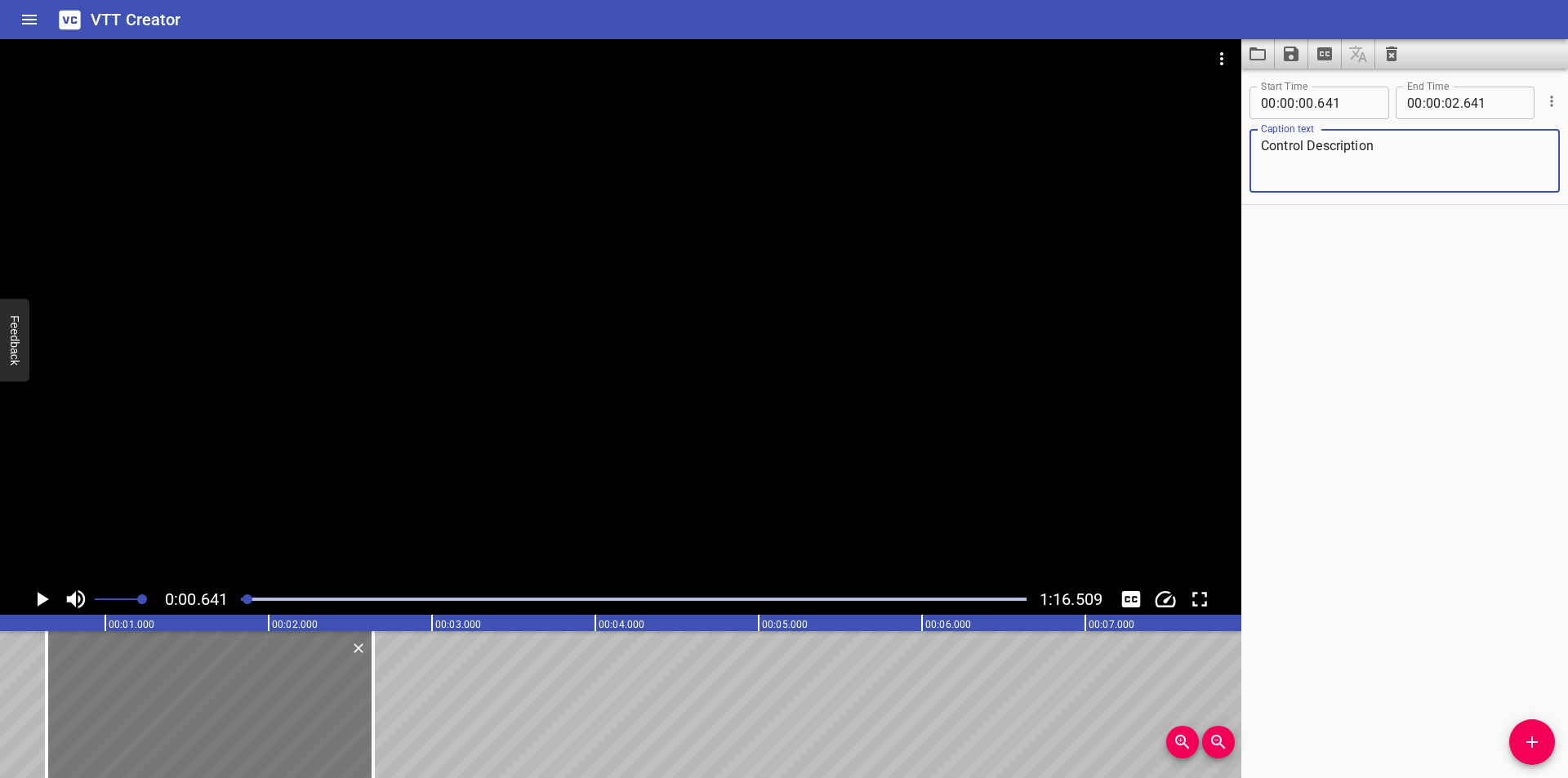
scroll to position [0, 0]
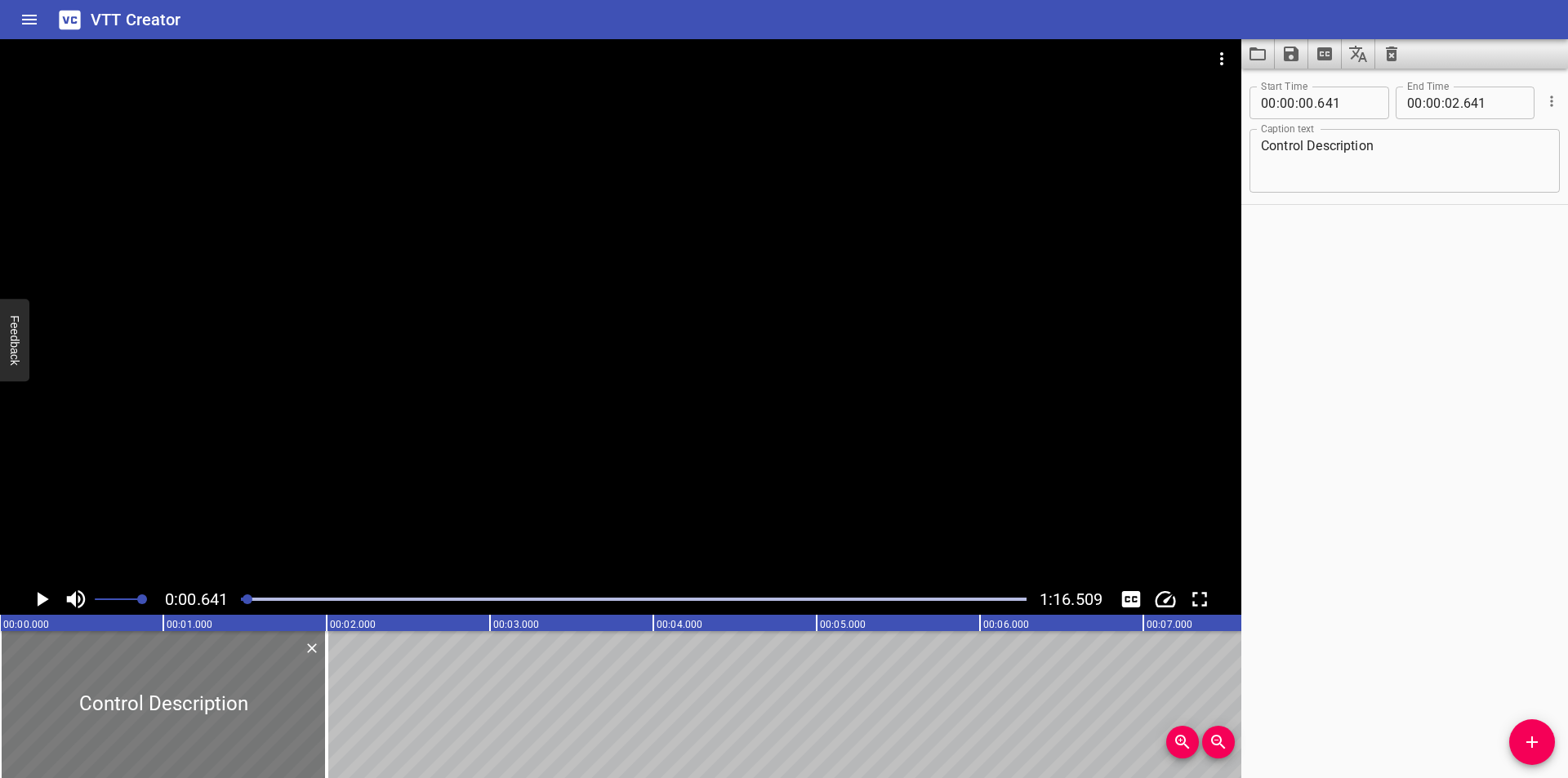
drag, startPoint x: 193, startPoint y: 683, endPoint x: 96, endPoint y: 683, distance: 97.0
click at [96, 683] on div at bounding box center [163, 704] width 327 height 147
click at [259, 461] on div at bounding box center [620, 311] width 1241 height 545
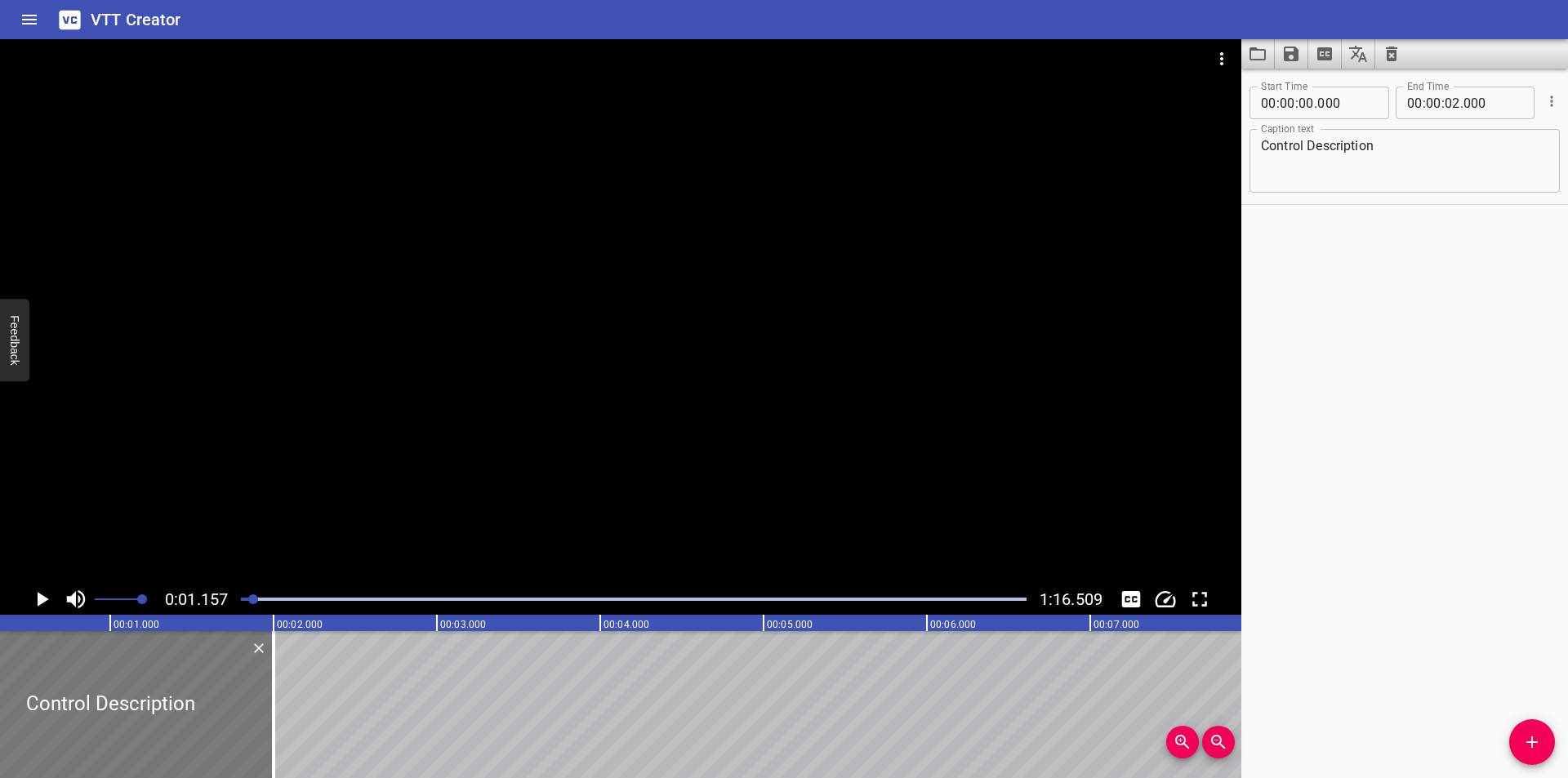
scroll to position [0, 25]
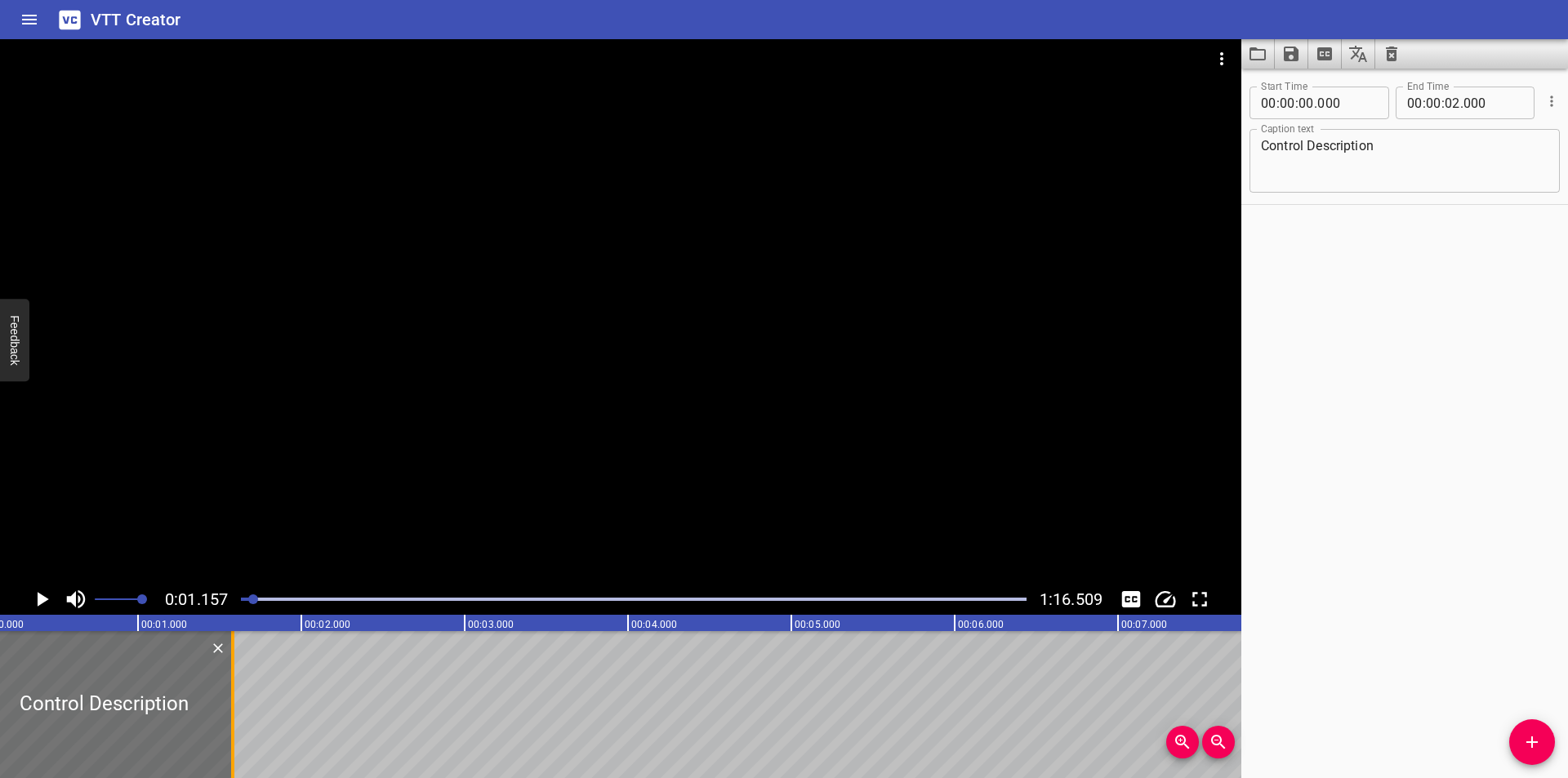
drag, startPoint x: 307, startPoint y: 714, endPoint x: 239, endPoint y: 716, distance: 68.0
click at [239, 716] on div at bounding box center [232, 704] width 17 height 147
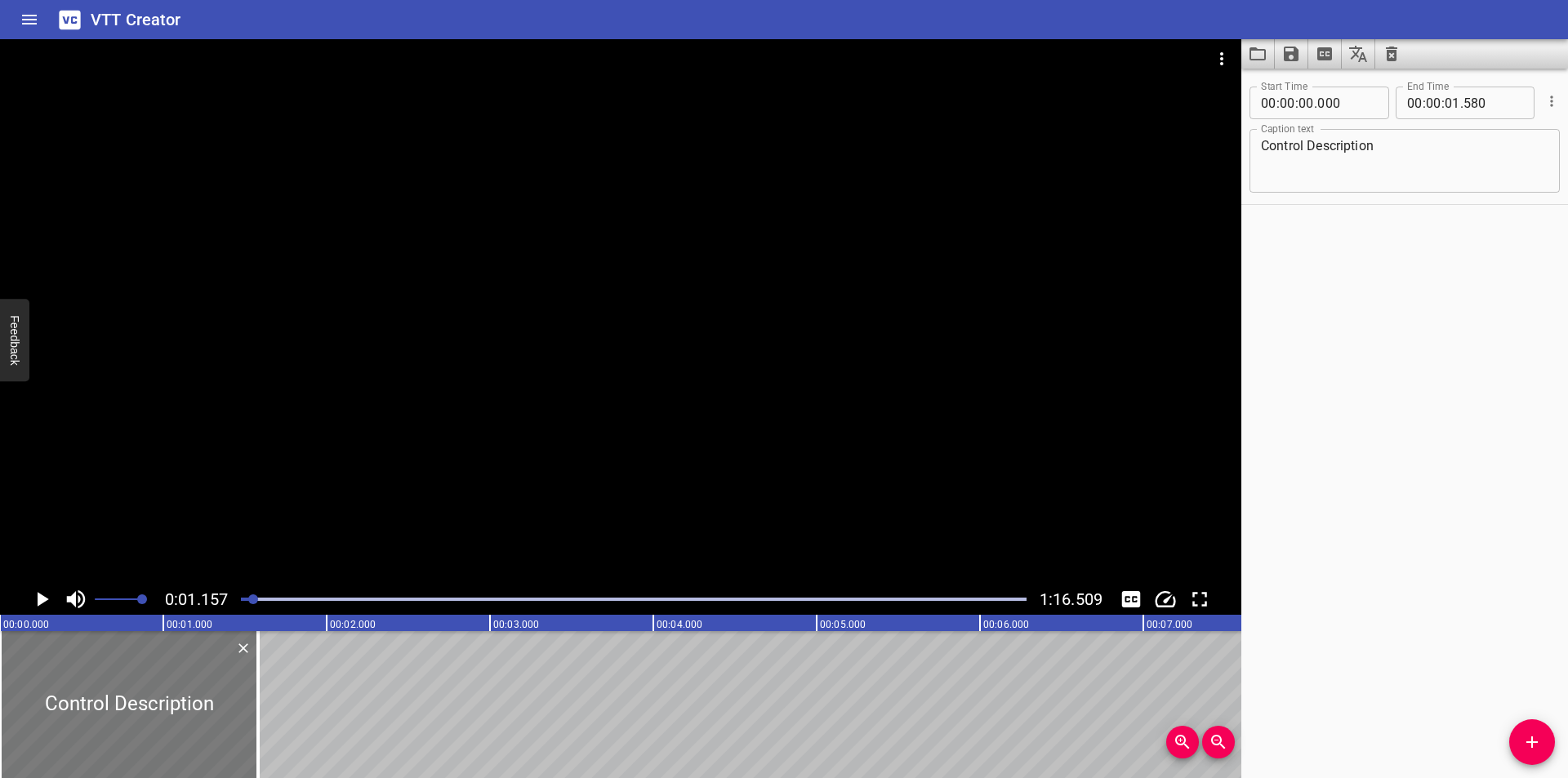
click at [208, 708] on div at bounding box center [129, 704] width 258 height 147
click at [309, 480] on div at bounding box center [620, 311] width 1241 height 545
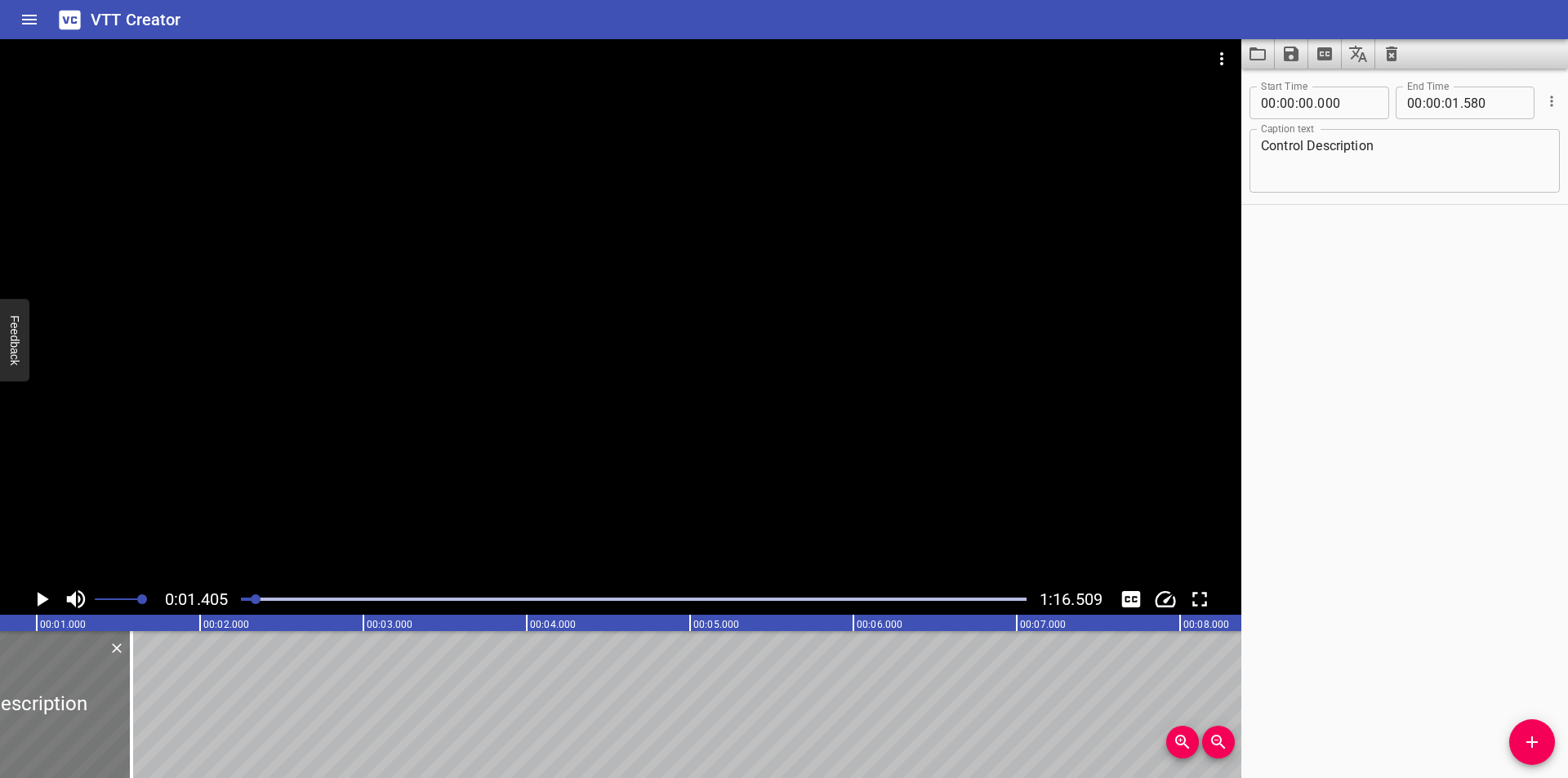
scroll to position [0, 121]
click at [133, 712] on div at bounding box center [136, 704] width 17 height 147
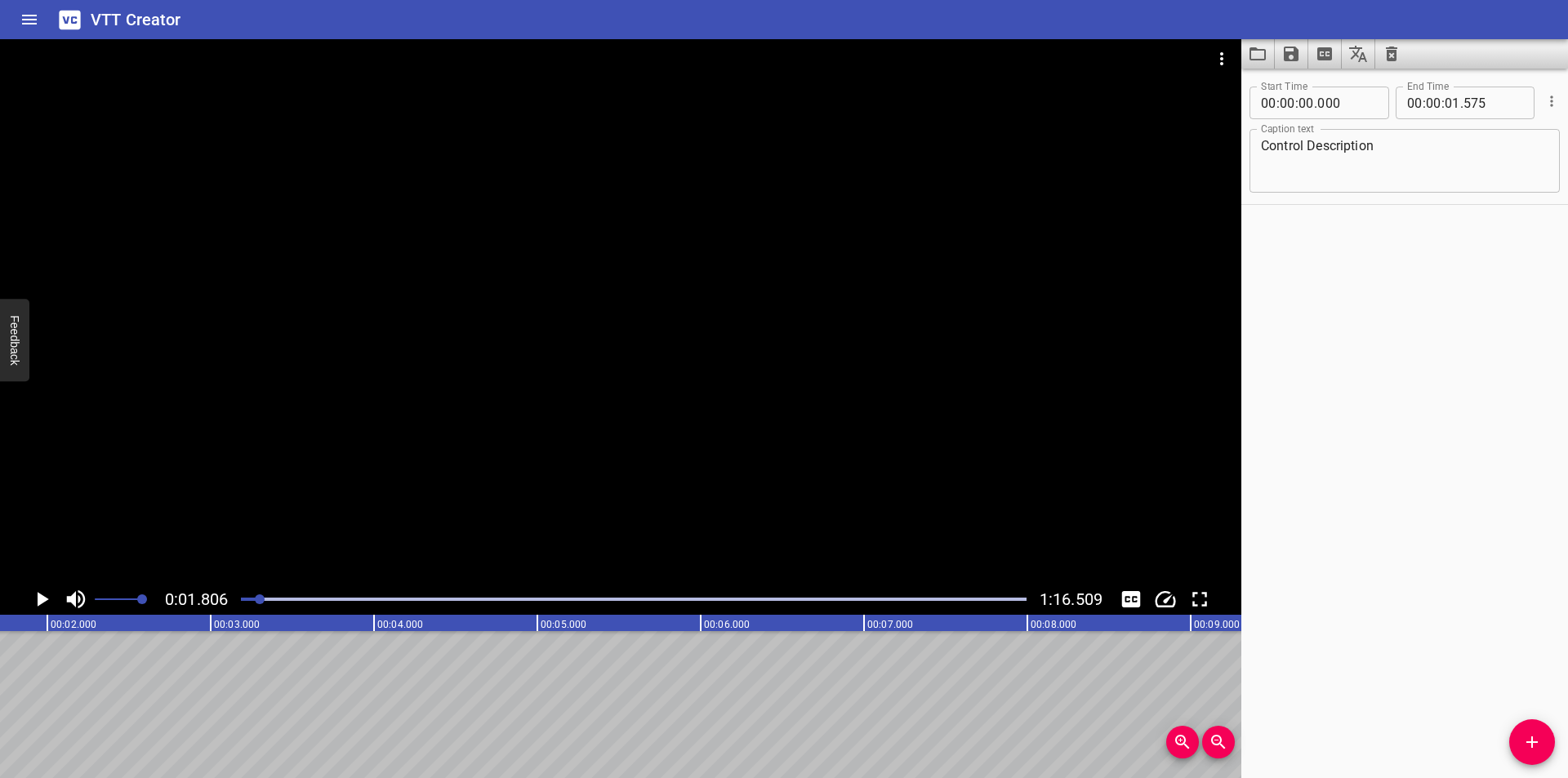
scroll to position [0, 294]
click at [232, 601] on div "0:01.806 1:16.509" at bounding box center [620, 600] width 1241 height 31
click at [239, 603] on div at bounding box center [634, 599] width 805 height 22
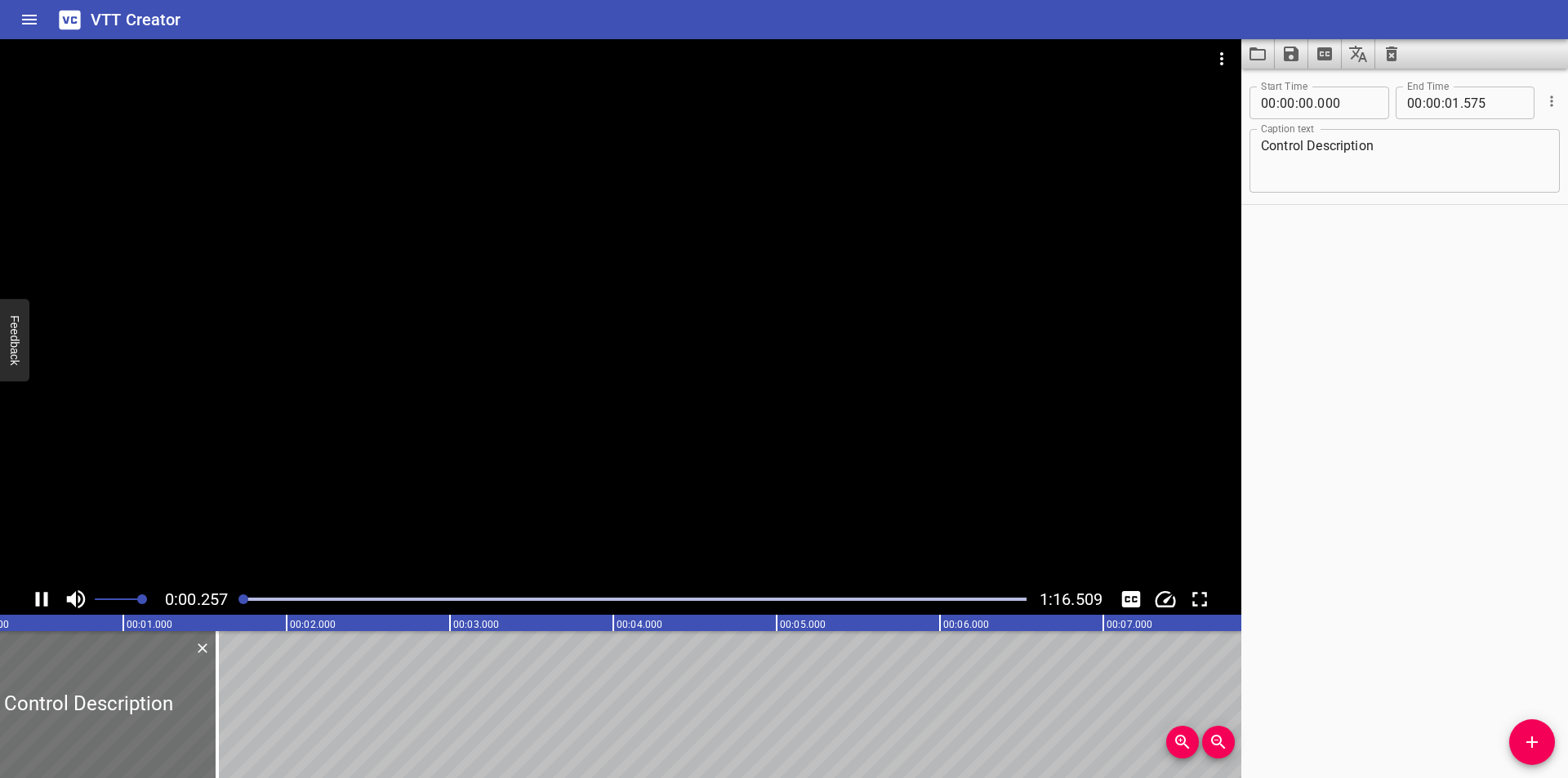
scroll to position [0, 58]
drag, startPoint x: 148, startPoint y: 706, endPoint x: 108, endPoint y: 704, distance: 40.0
click at [112, 706] on div at bounding box center [71, 704] width 257 height 147
click at [354, 481] on div at bounding box center [620, 311] width 1241 height 545
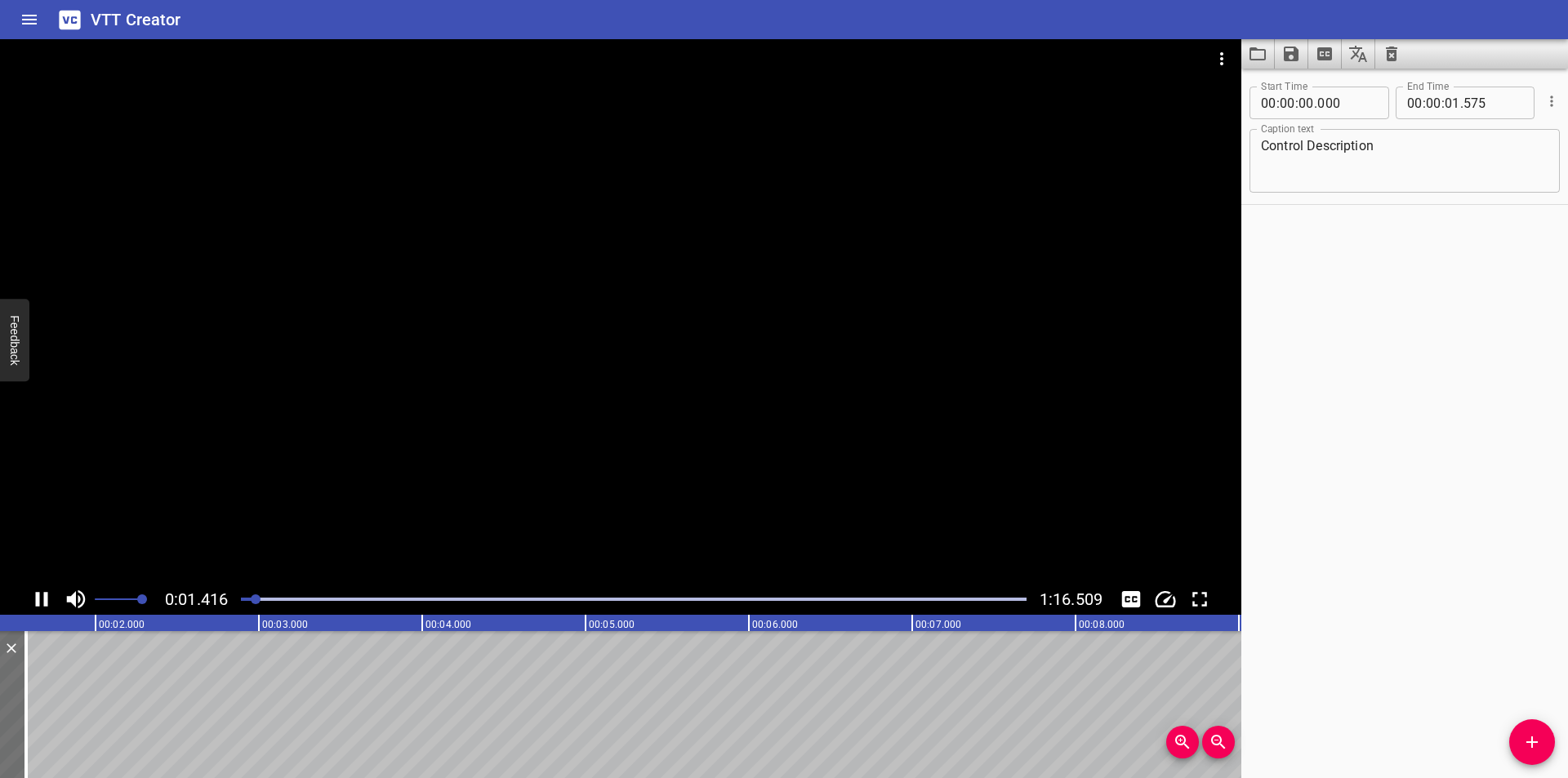
scroll to position [0, 268]
click at [1520, 731] on button "Add Cue" at bounding box center [1532, 742] width 46 height 46
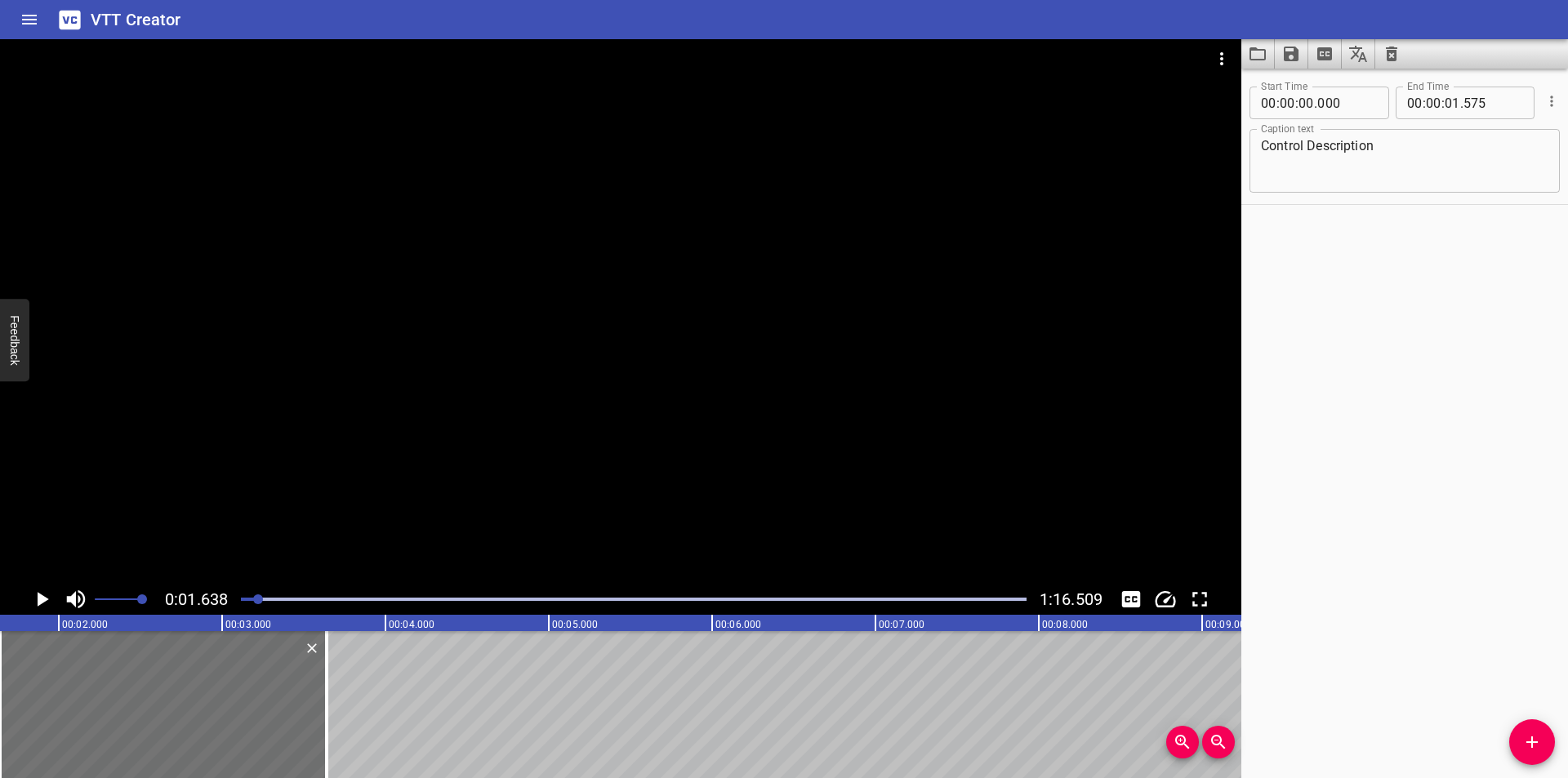
scroll to position [62, 0]
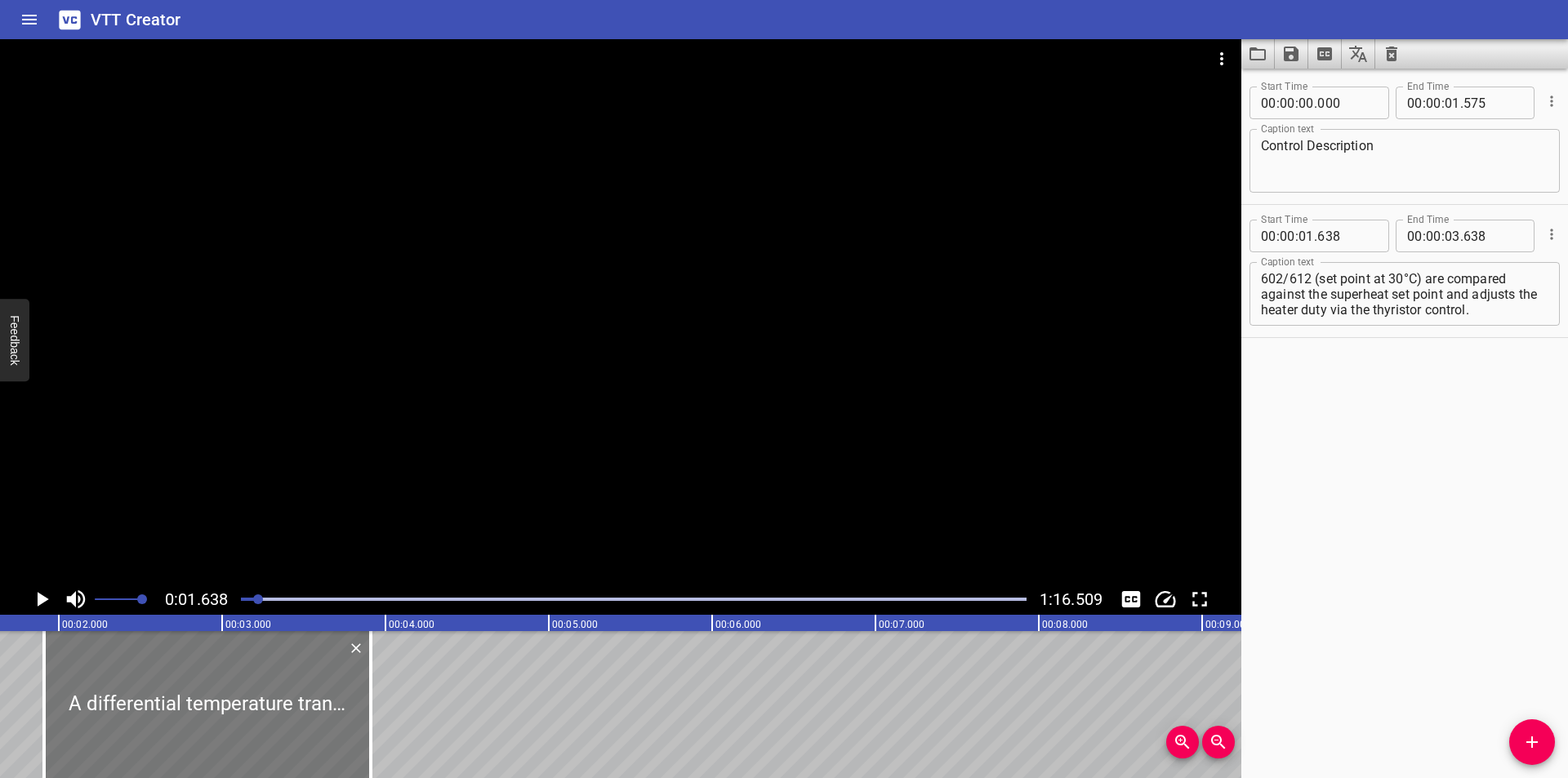
drag, startPoint x: 261, startPoint y: 694, endPoint x: 305, endPoint y: 711, distance: 47.2
click at [305, 711] on div at bounding box center [207, 704] width 327 height 147
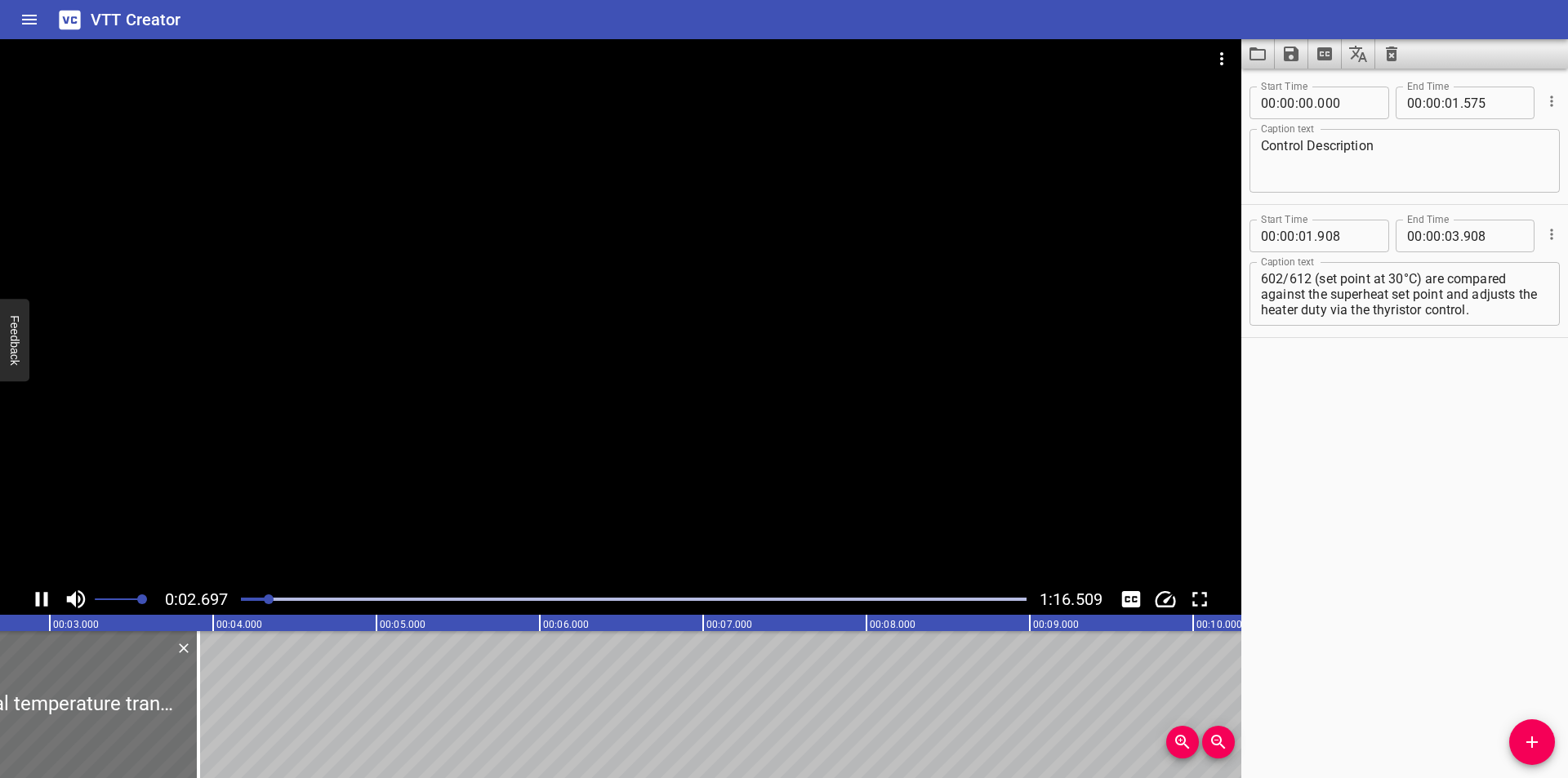
scroll to position [0, 484]
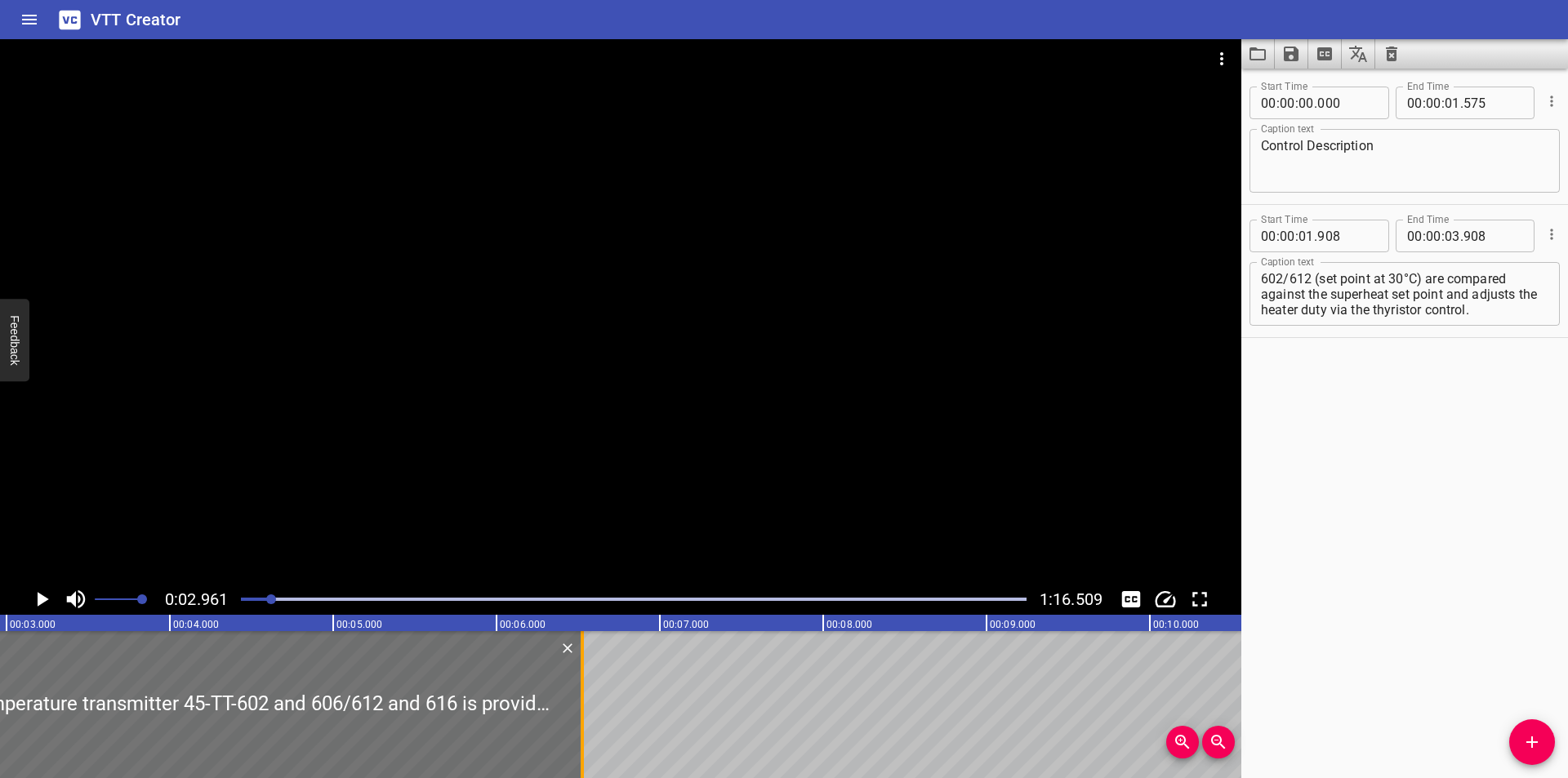
drag, startPoint x: 154, startPoint y: 708, endPoint x: 609, endPoint y: 697, distance: 455.1
click at [584, 698] on div at bounding box center [581, 704] width 3 height 147
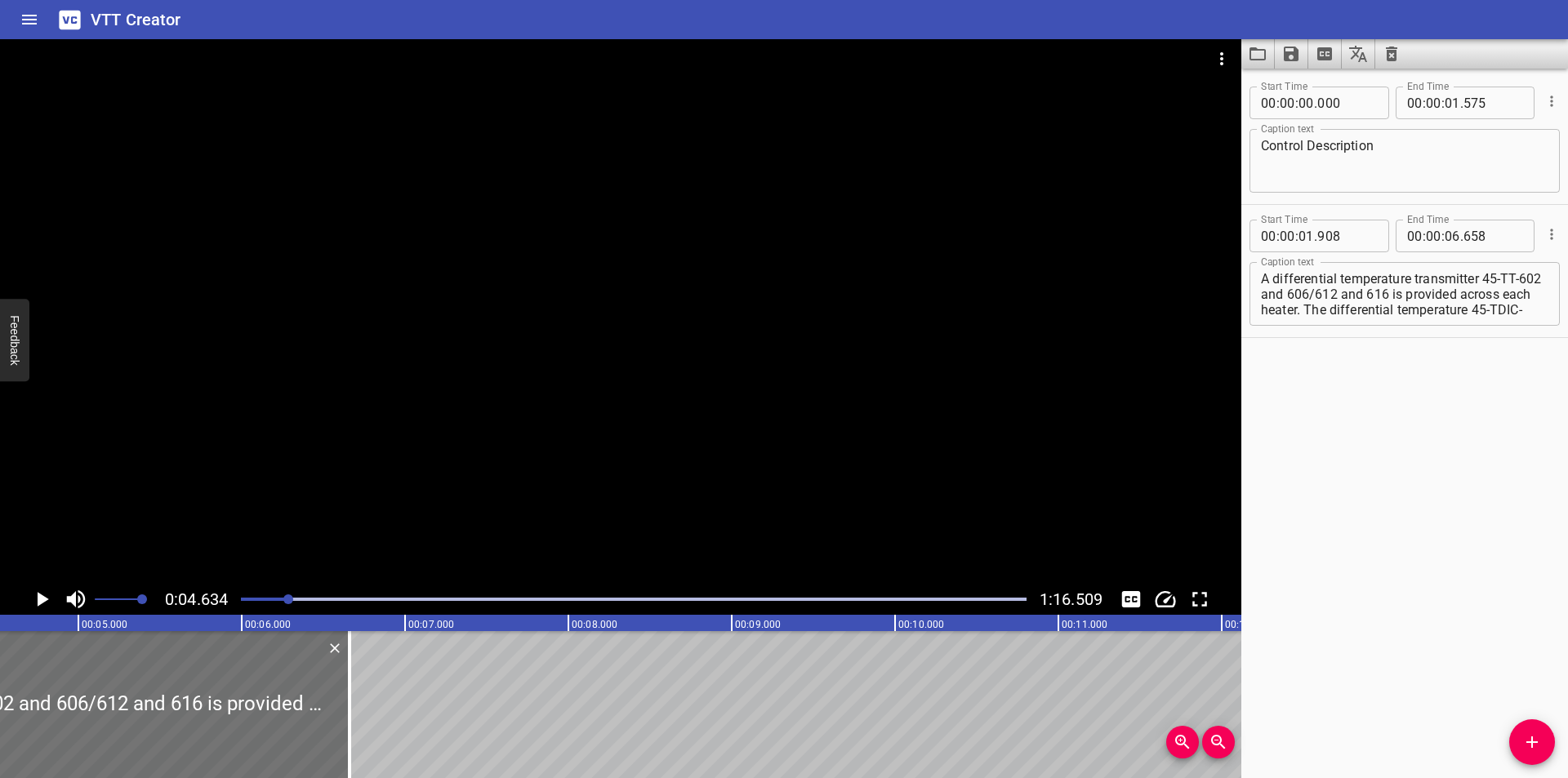
scroll to position [0, 757]
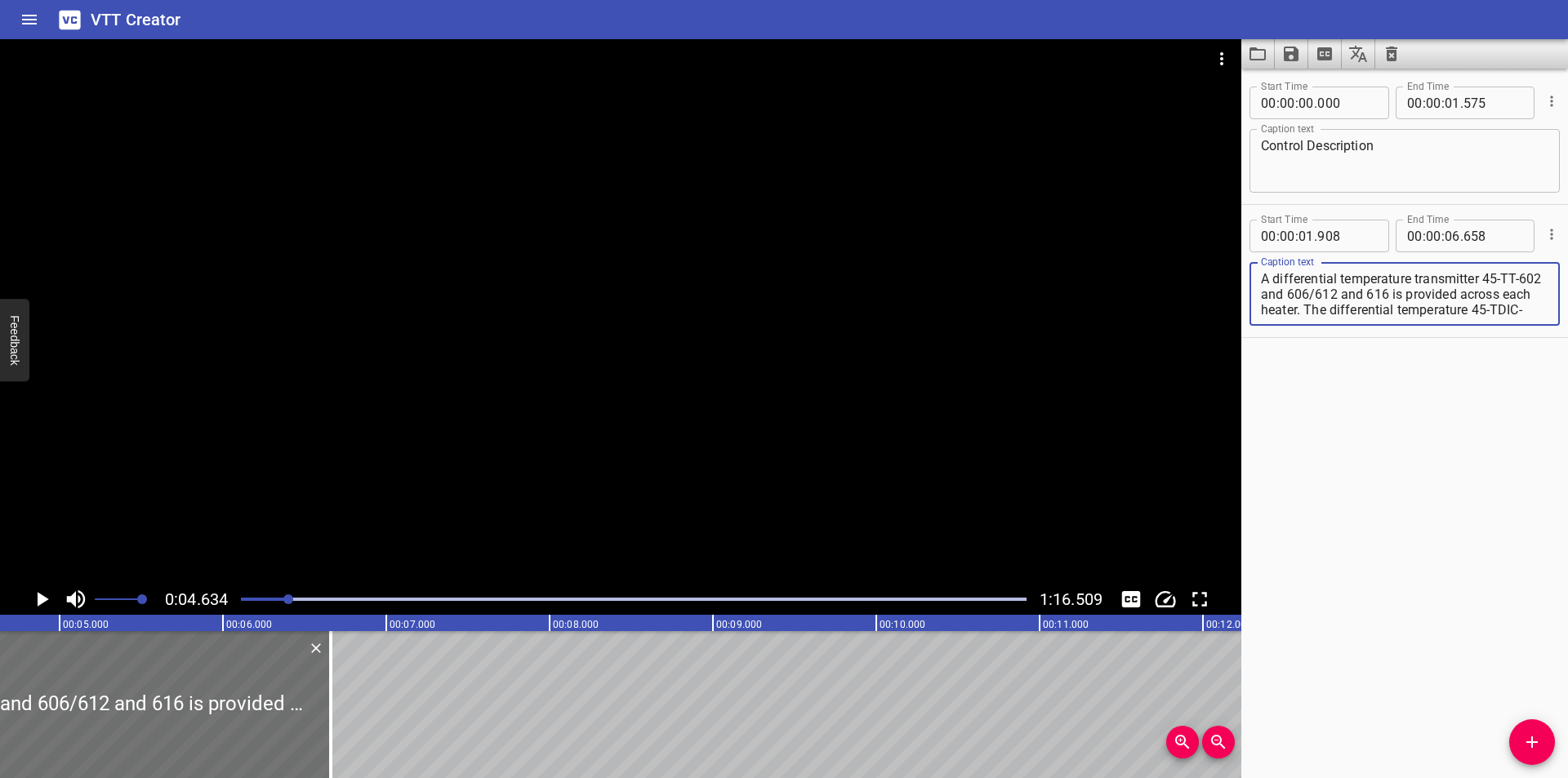
click at [1485, 278] on textarea "A differential temperature transmitter 45-TT-602 and 606/612 and 616 is provide…" at bounding box center [1404, 294] width 288 height 47
click at [1299, 294] on textarea "A differential temperature transmitter (45-TT-602 and 606/612 and 616 is provid…" at bounding box center [1404, 294] width 288 height 47
drag, startPoint x: 596, startPoint y: 311, endPoint x: 592, endPoint y: 324, distance: 13.6
click at [594, 314] on div at bounding box center [620, 311] width 1241 height 545
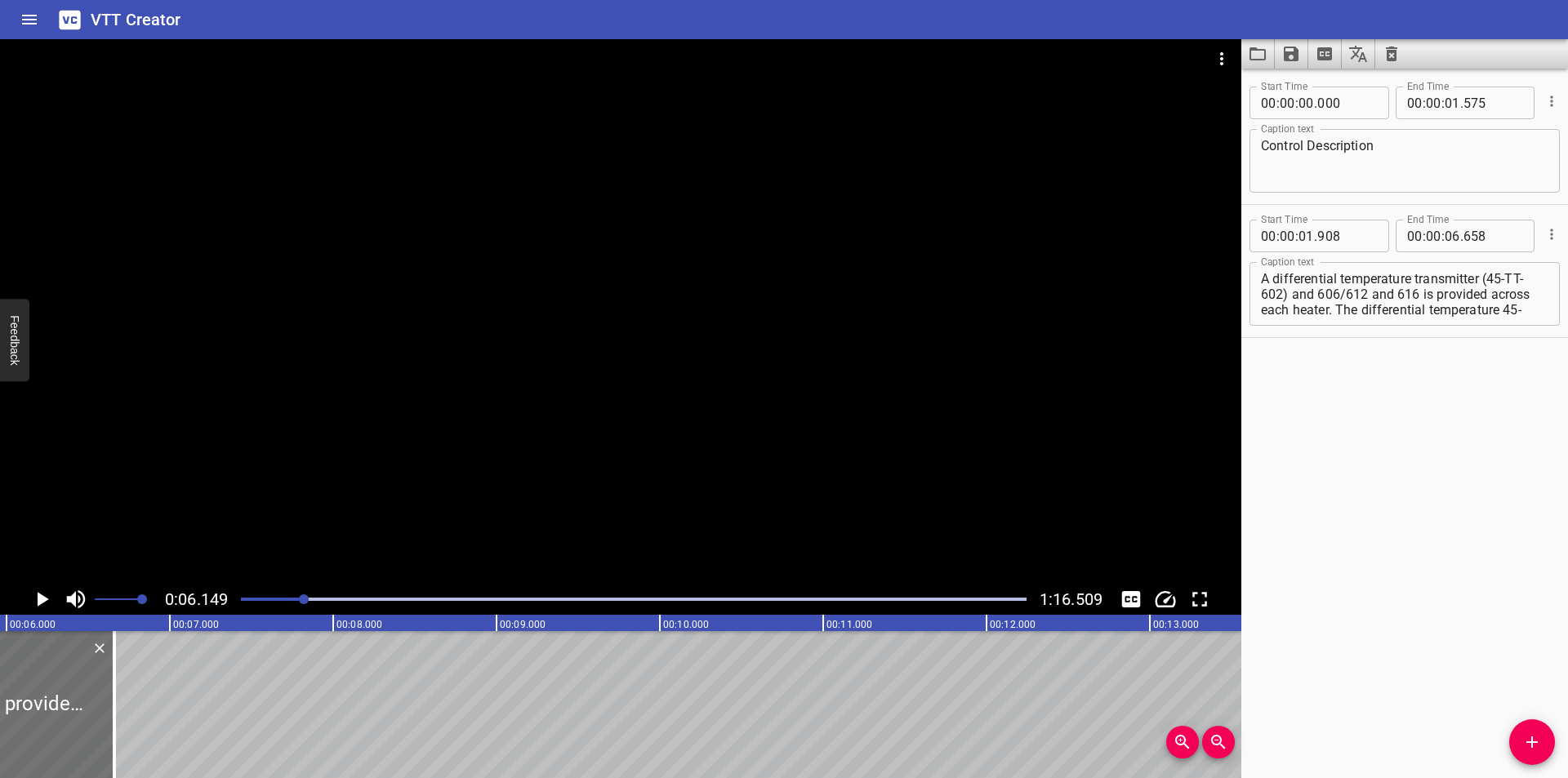
scroll to position [0, 1004]
drag, startPoint x: 83, startPoint y: 711, endPoint x: 430, endPoint y: 715, distance: 347.0
click at [85, 715] on div at bounding box center [83, 704] width 3 height 147
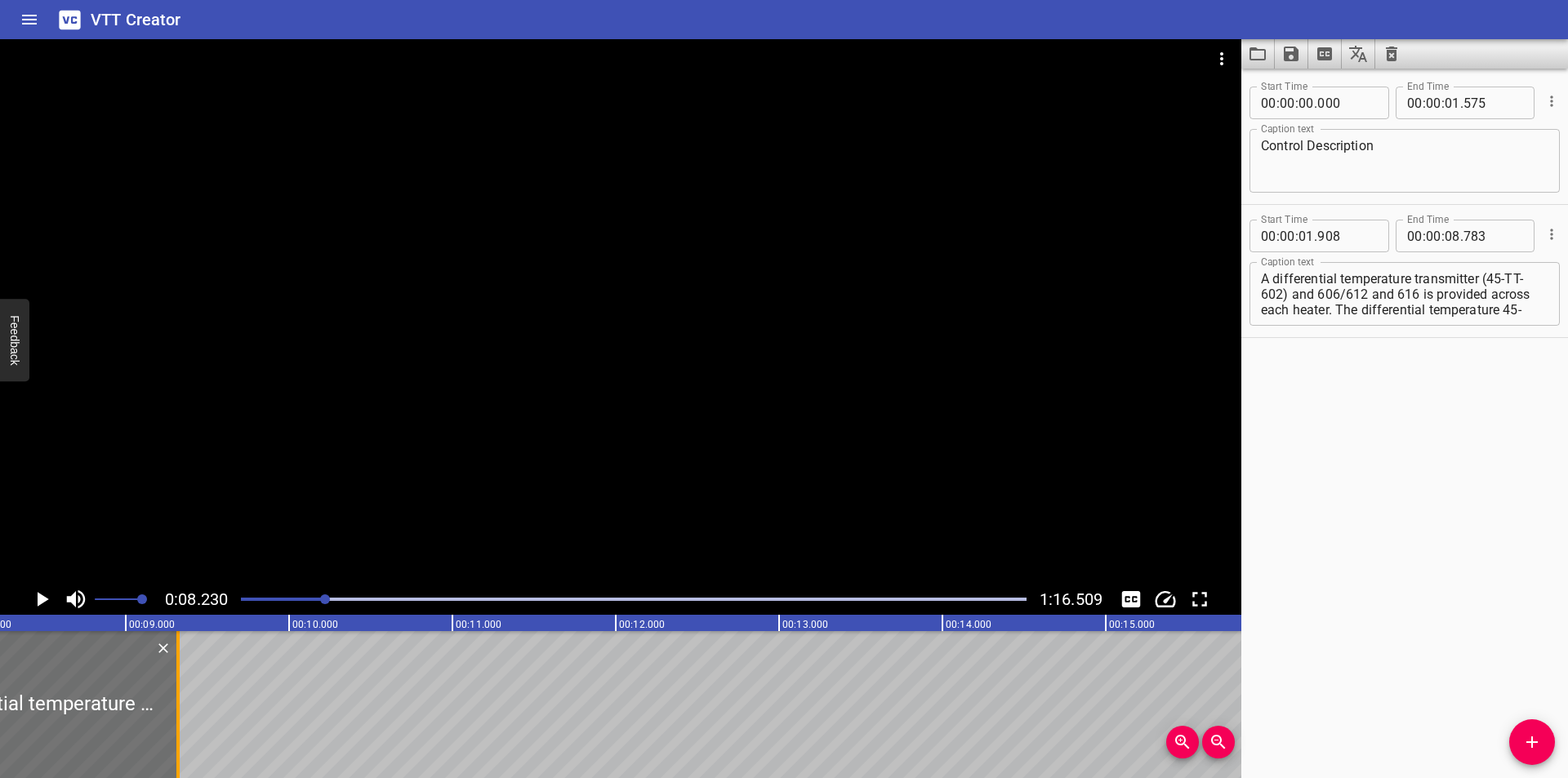
drag, startPoint x: 86, startPoint y: 731, endPoint x: 174, endPoint y: 728, distance: 88.1
click at [174, 728] on div at bounding box center [177, 704] width 17 height 147
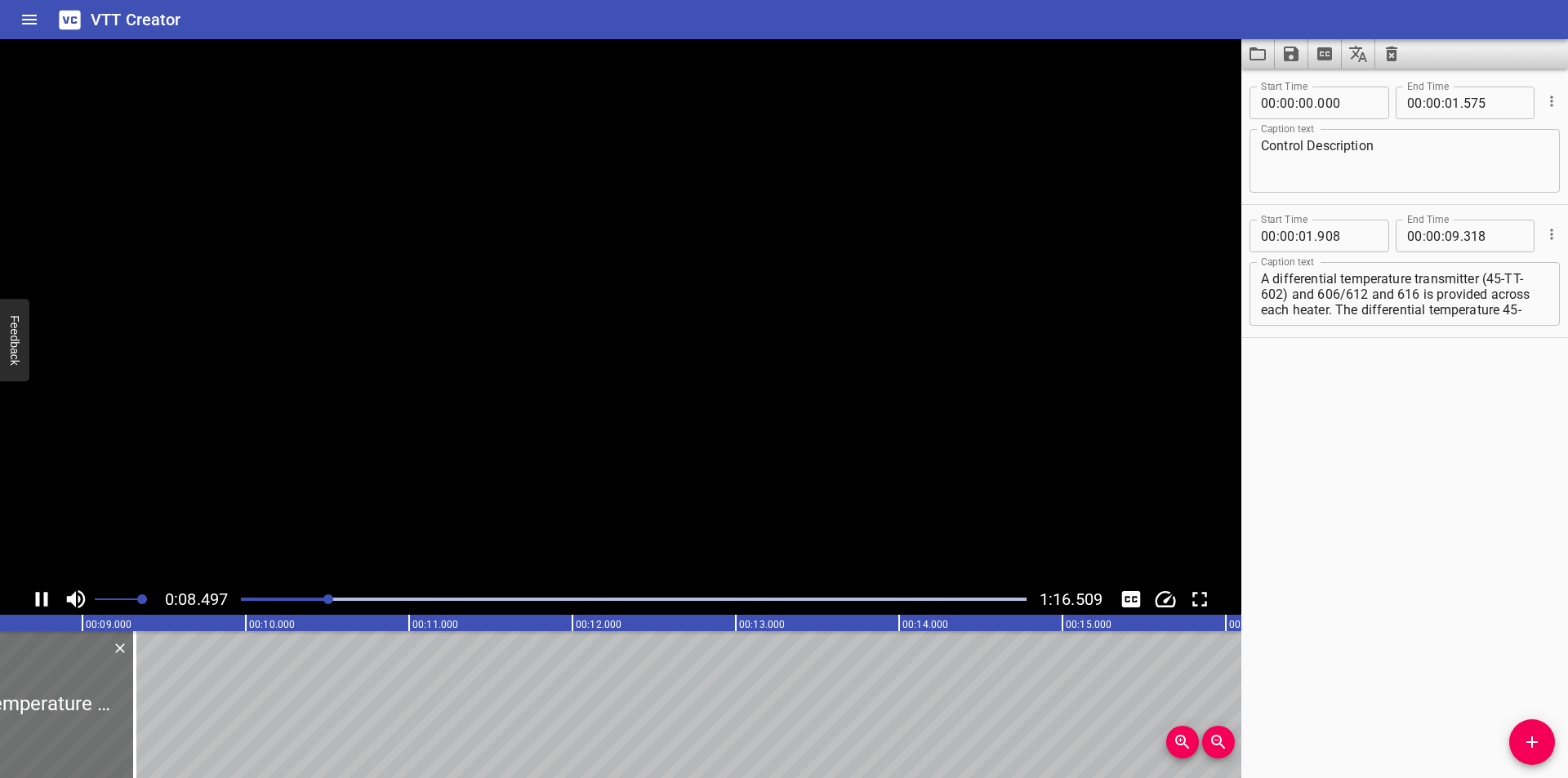
scroll to position [0, 1445]
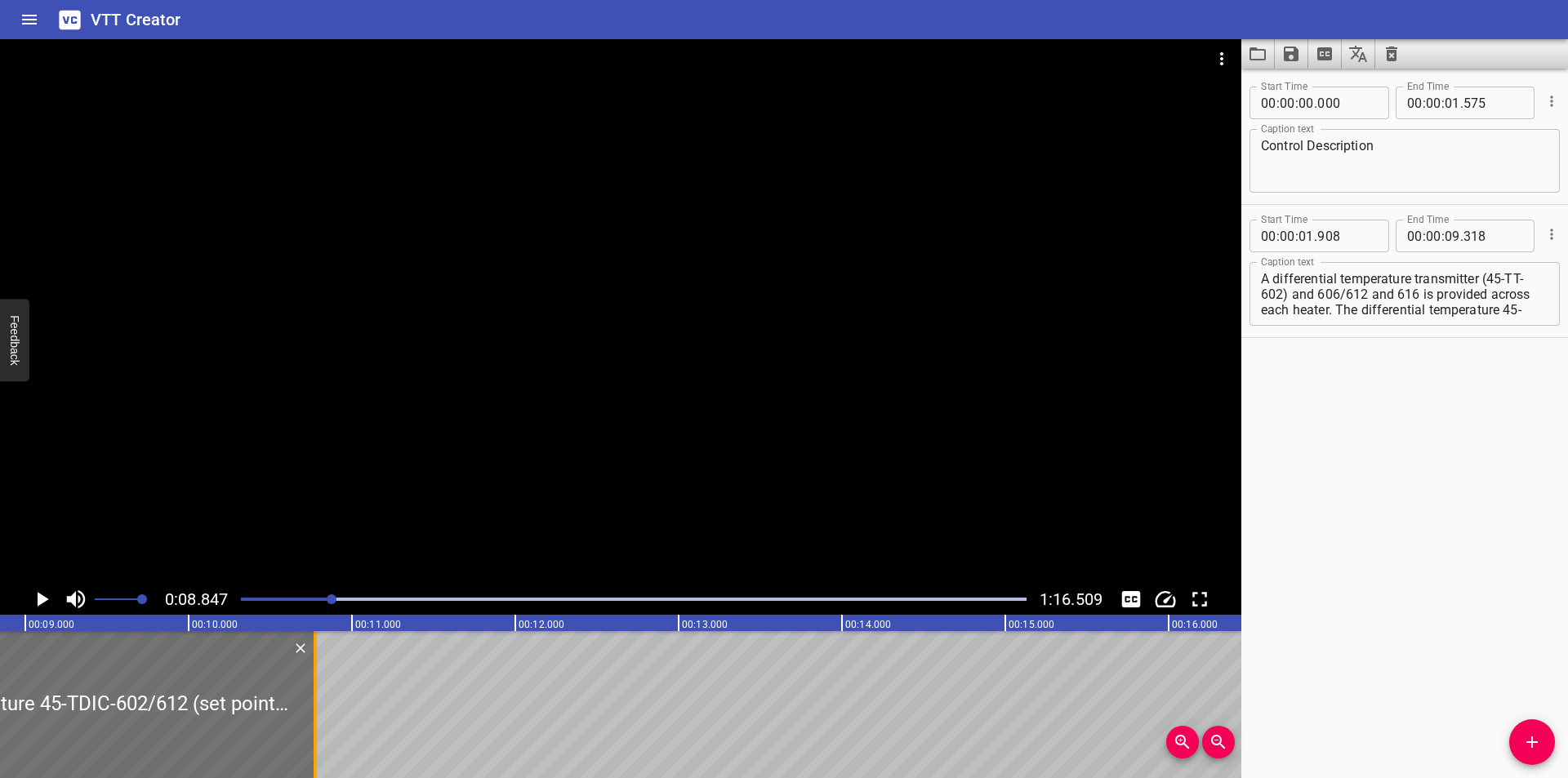
drag, startPoint x: 79, startPoint y: 731, endPoint x: 530, endPoint y: 730, distance: 451.0
click at [324, 731] on div at bounding box center [315, 704] width 17 height 147
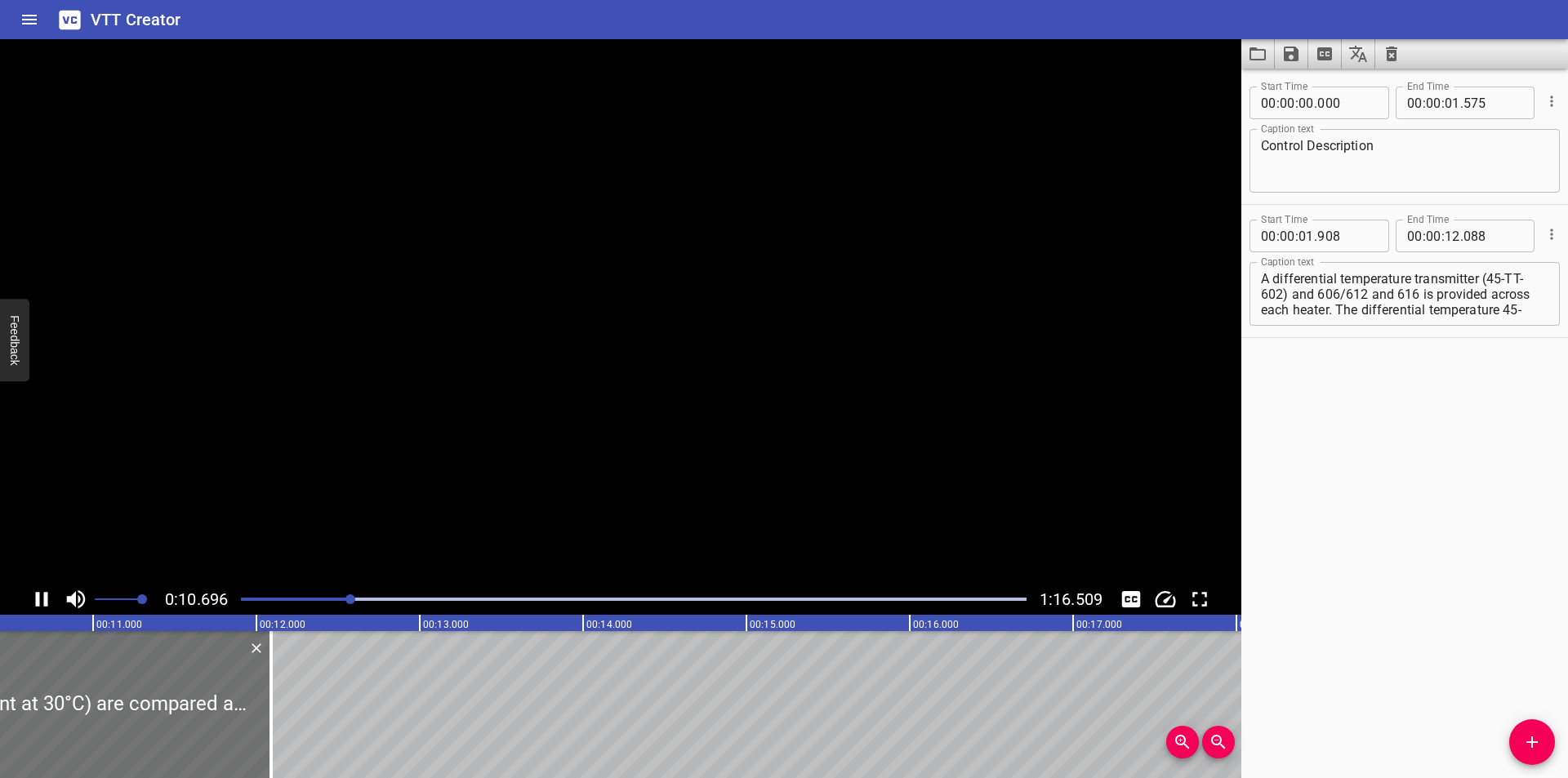
scroll to position [0, 1763]
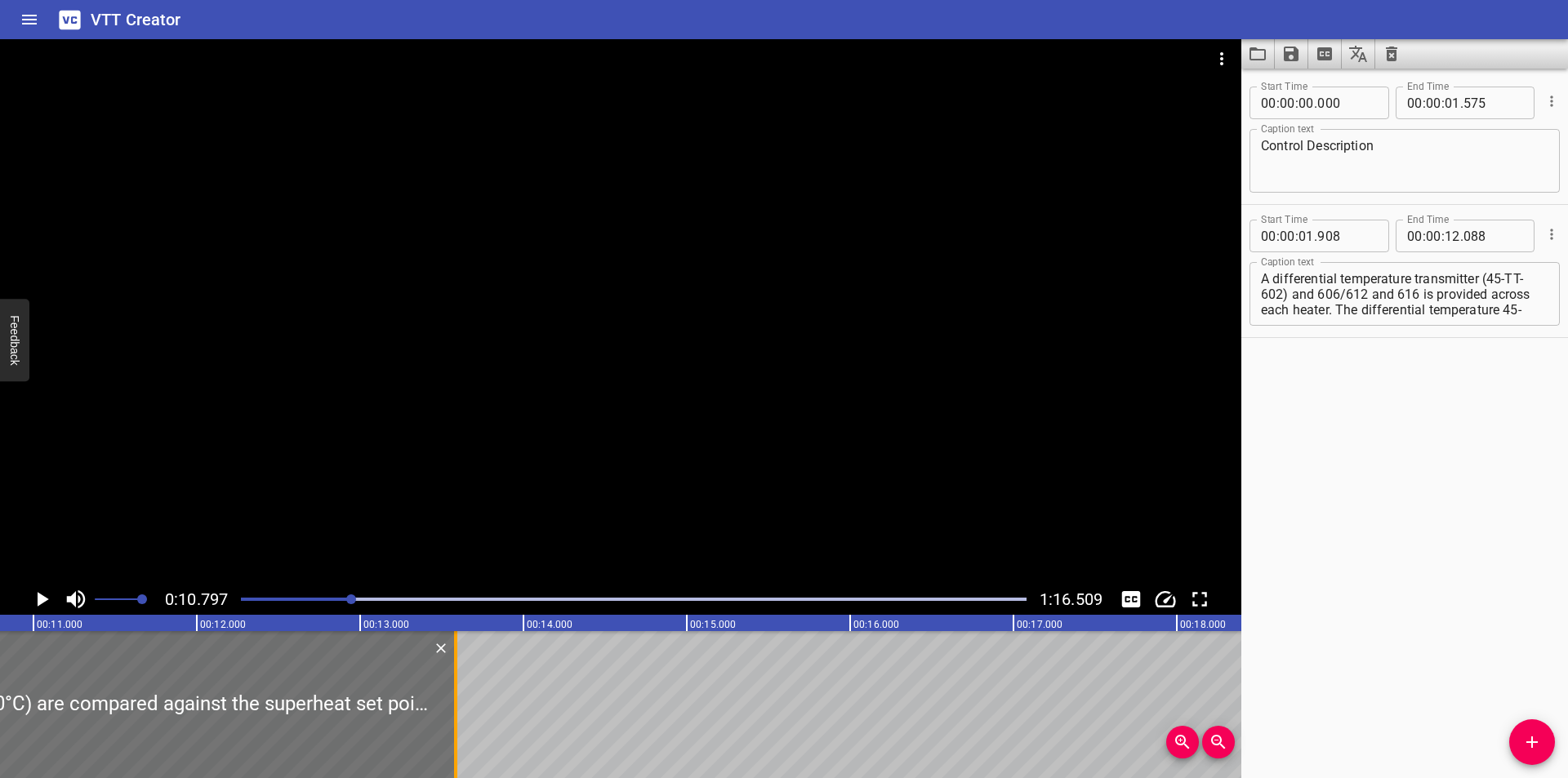
drag, startPoint x: 210, startPoint y: 714, endPoint x: 488, endPoint y: 716, distance: 278.0
click at [457, 716] on div at bounding box center [455, 704] width 3 height 147
click at [488, 716] on div at bounding box center [488, 704] width 3 height 147
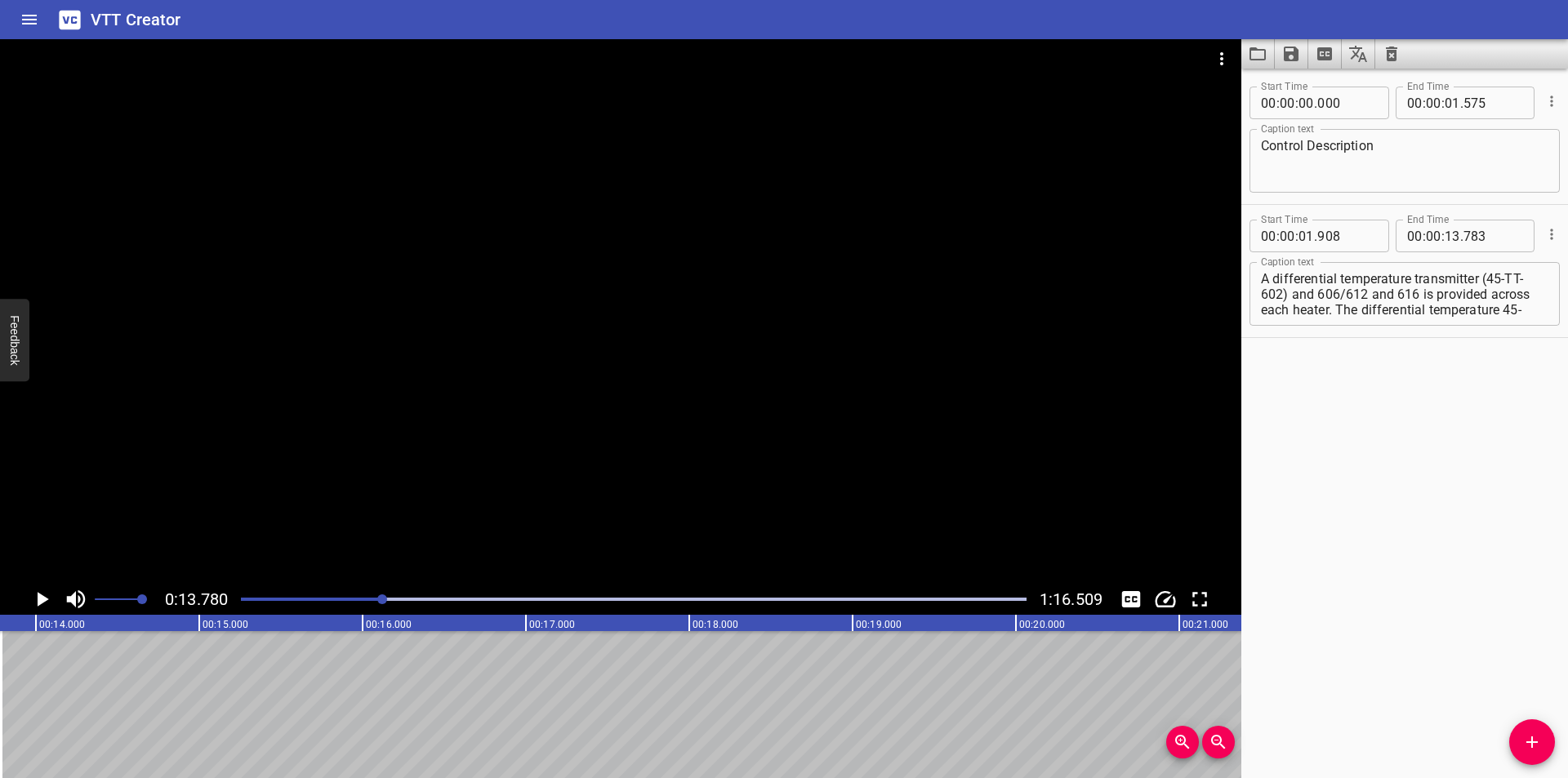
click at [369, 604] on div at bounding box center [634, 599] width 805 height 22
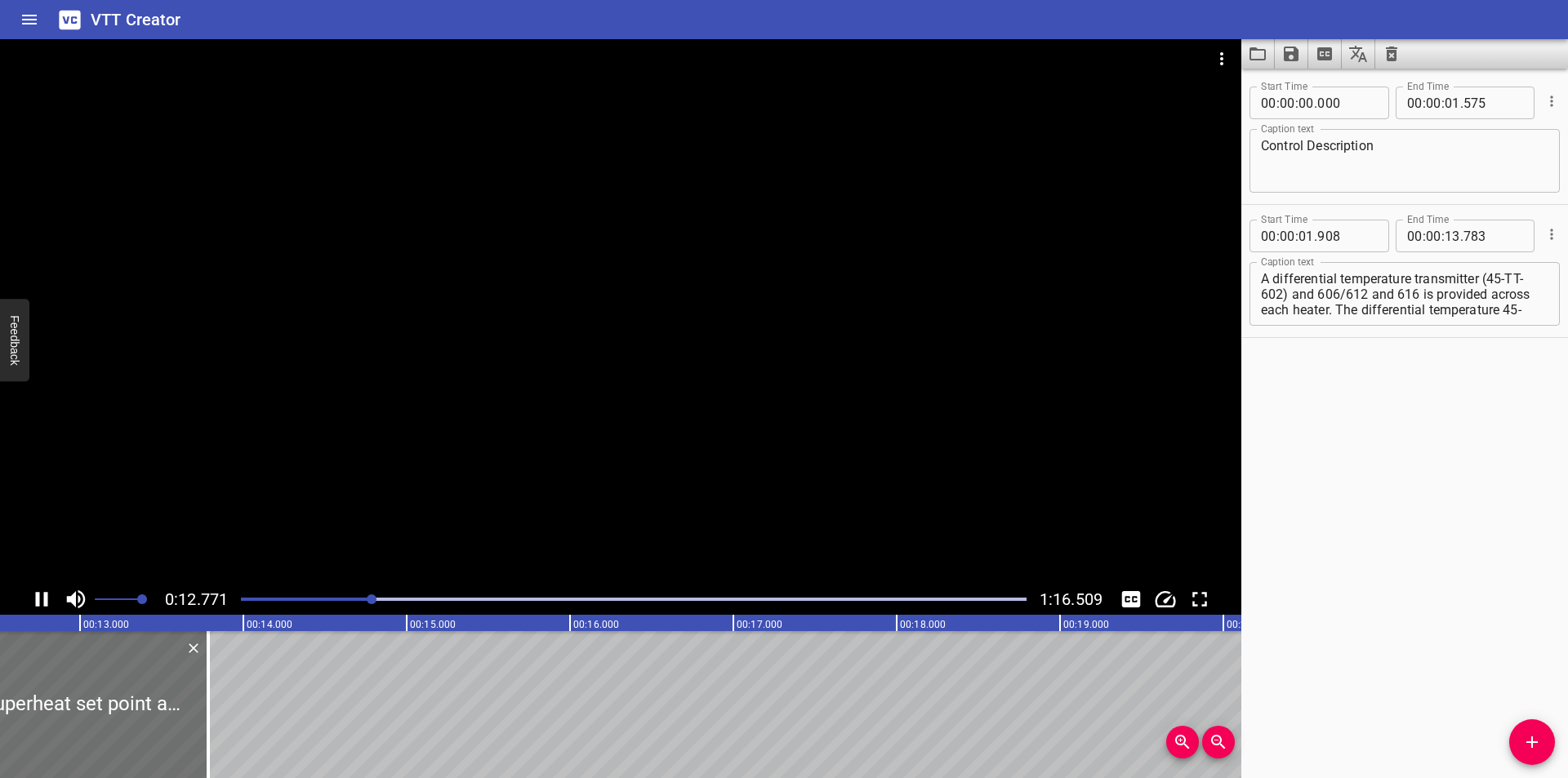
scroll to position [0, 2101]
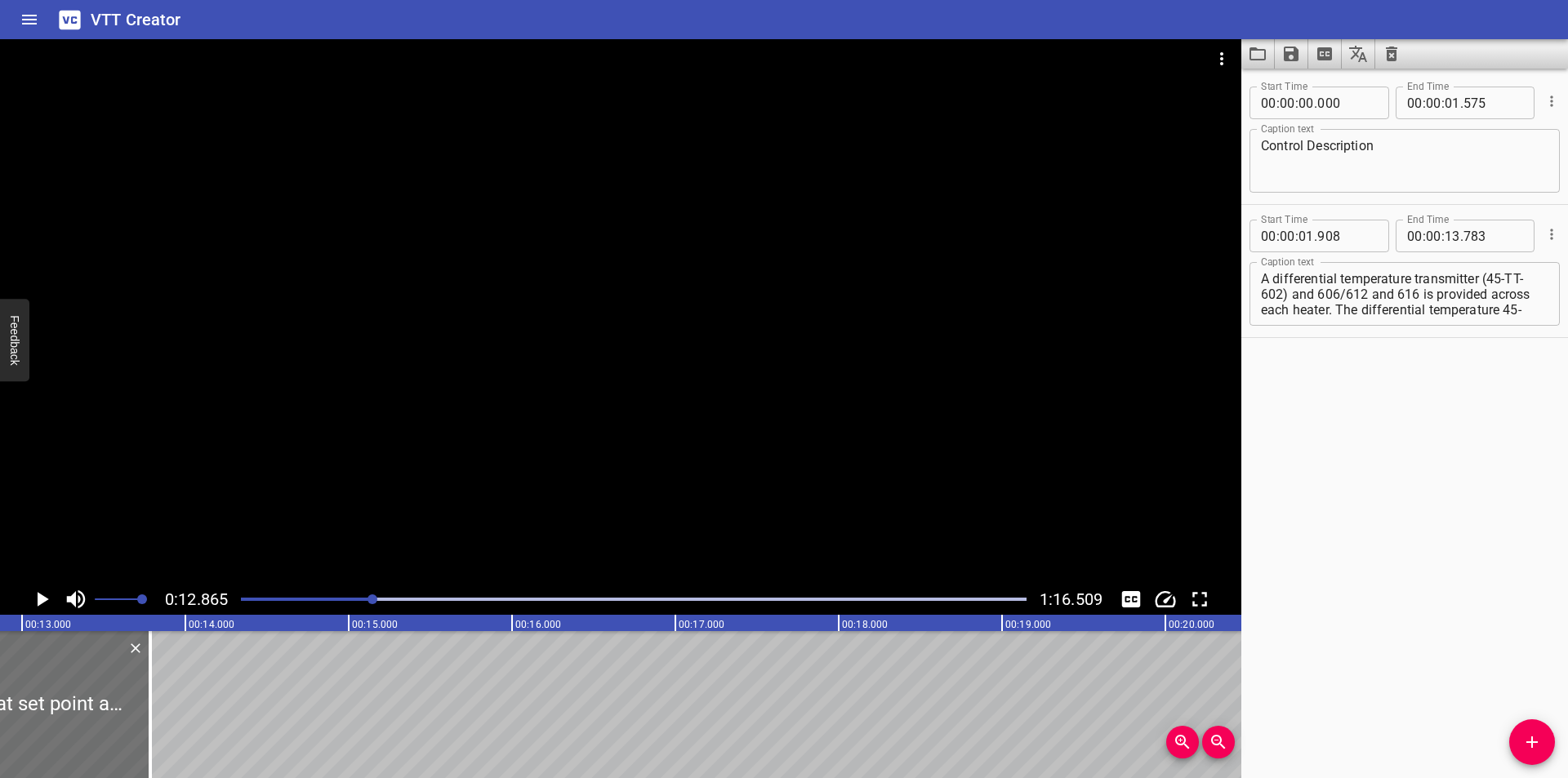
click at [585, 445] on div at bounding box center [620, 311] width 1241 height 545
click at [364, 596] on div at bounding box center [634, 599] width 805 height 22
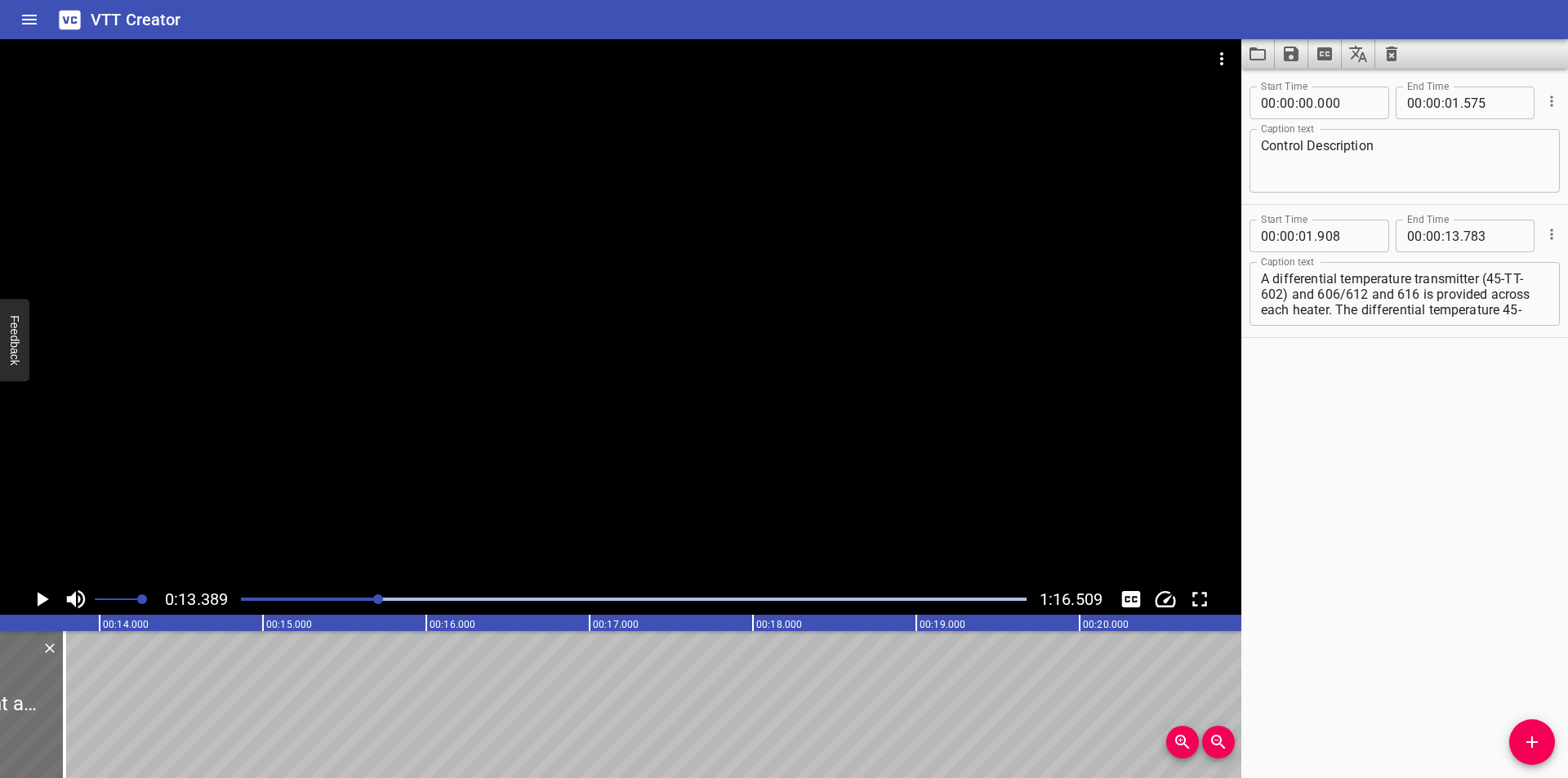
click at [1491, 282] on textarea "A differential temperature transmitter (45-TT-602) and 606/612 and 616 is provi…" at bounding box center [1404, 294] width 288 height 47
click at [1286, 293] on textarea "A differential temperature transmitter 45-TT-602) and 606/612 and 616 is provid…" at bounding box center [1404, 294] width 288 height 47
click at [574, 445] on div at bounding box center [620, 311] width 1241 height 545
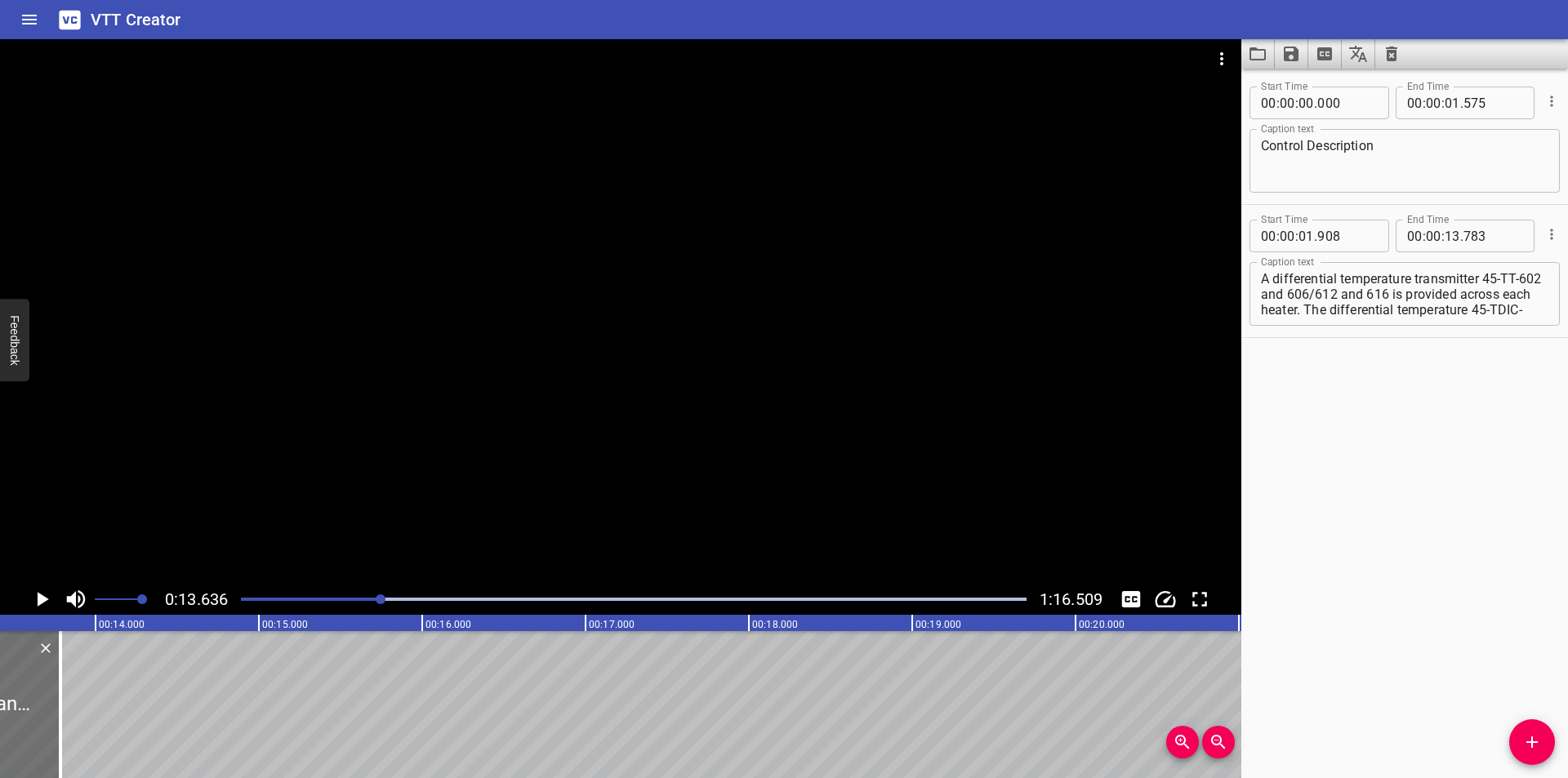
scroll to position [0, 2227]
click at [366, 595] on div at bounding box center [634, 599] width 805 height 22
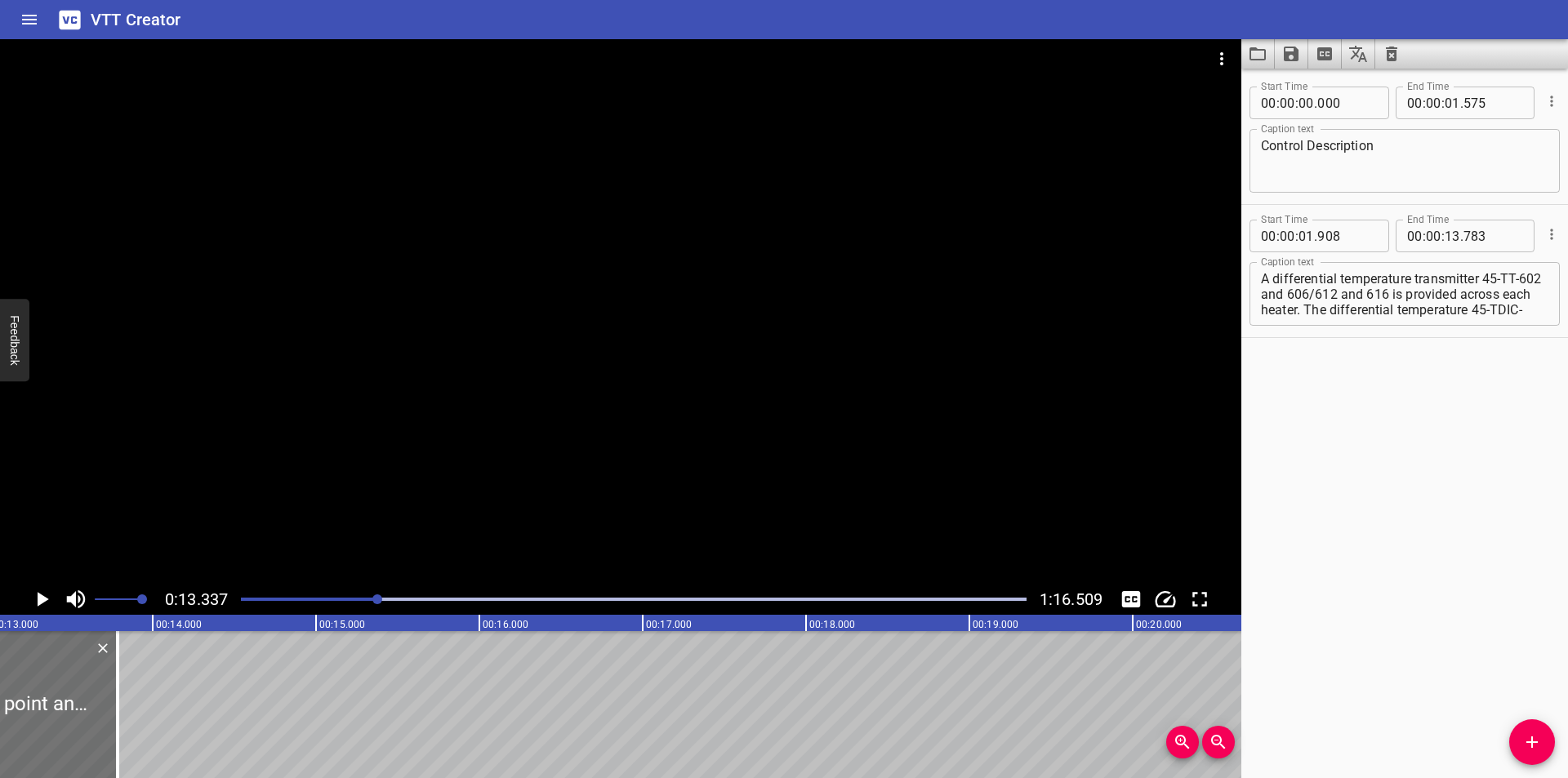
scroll to position [0, 2178]
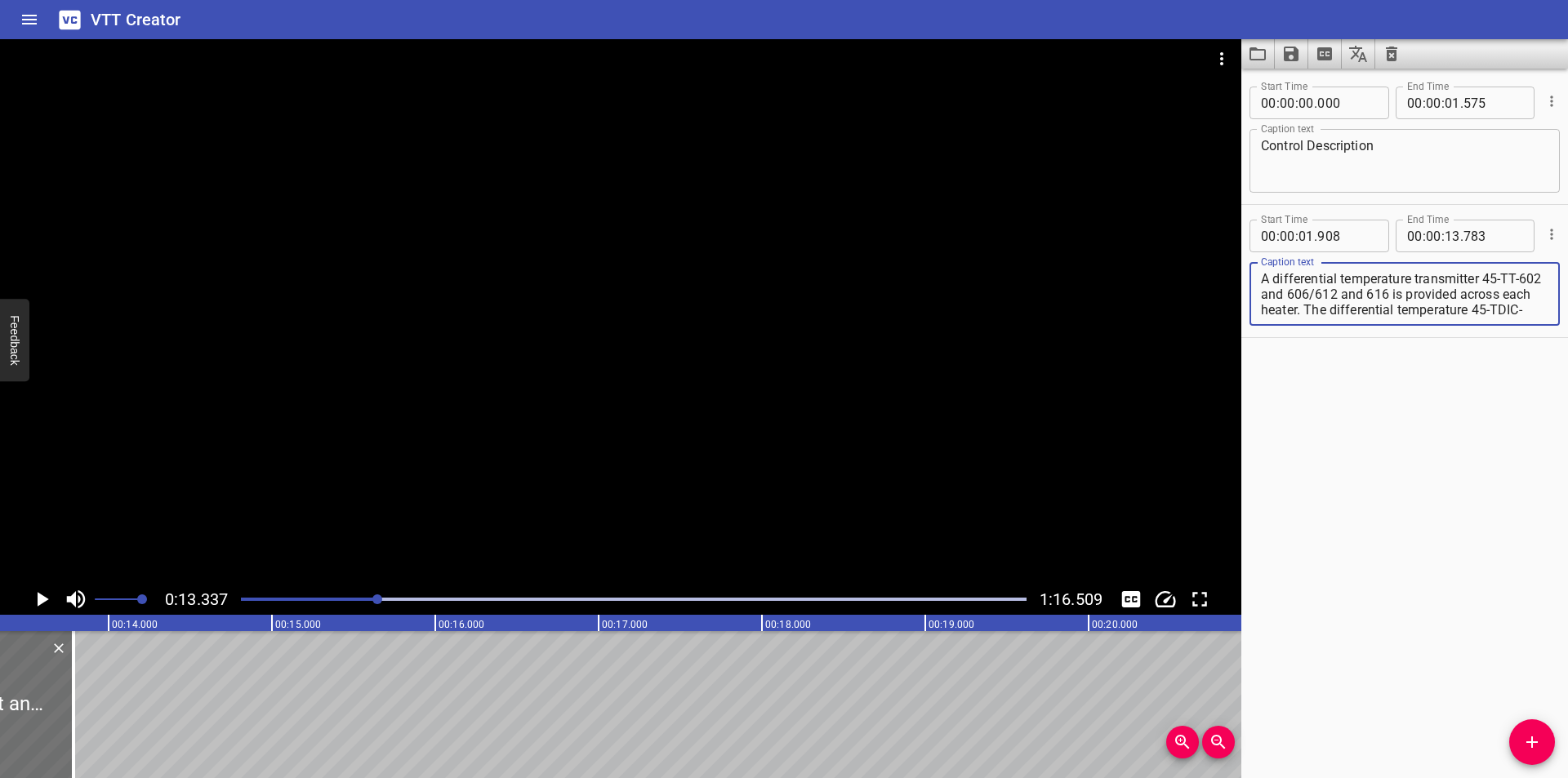
drag, startPoint x: 1380, startPoint y: 308, endPoint x: 1565, endPoint y: 466, distance: 243.3
click at [1565, 467] on div "Start Time 00 : 00 : 00 . 000 Start Time End Time 00 : 00 : 01 . 575 End Time C…" at bounding box center [1404, 423] width 327 height 710
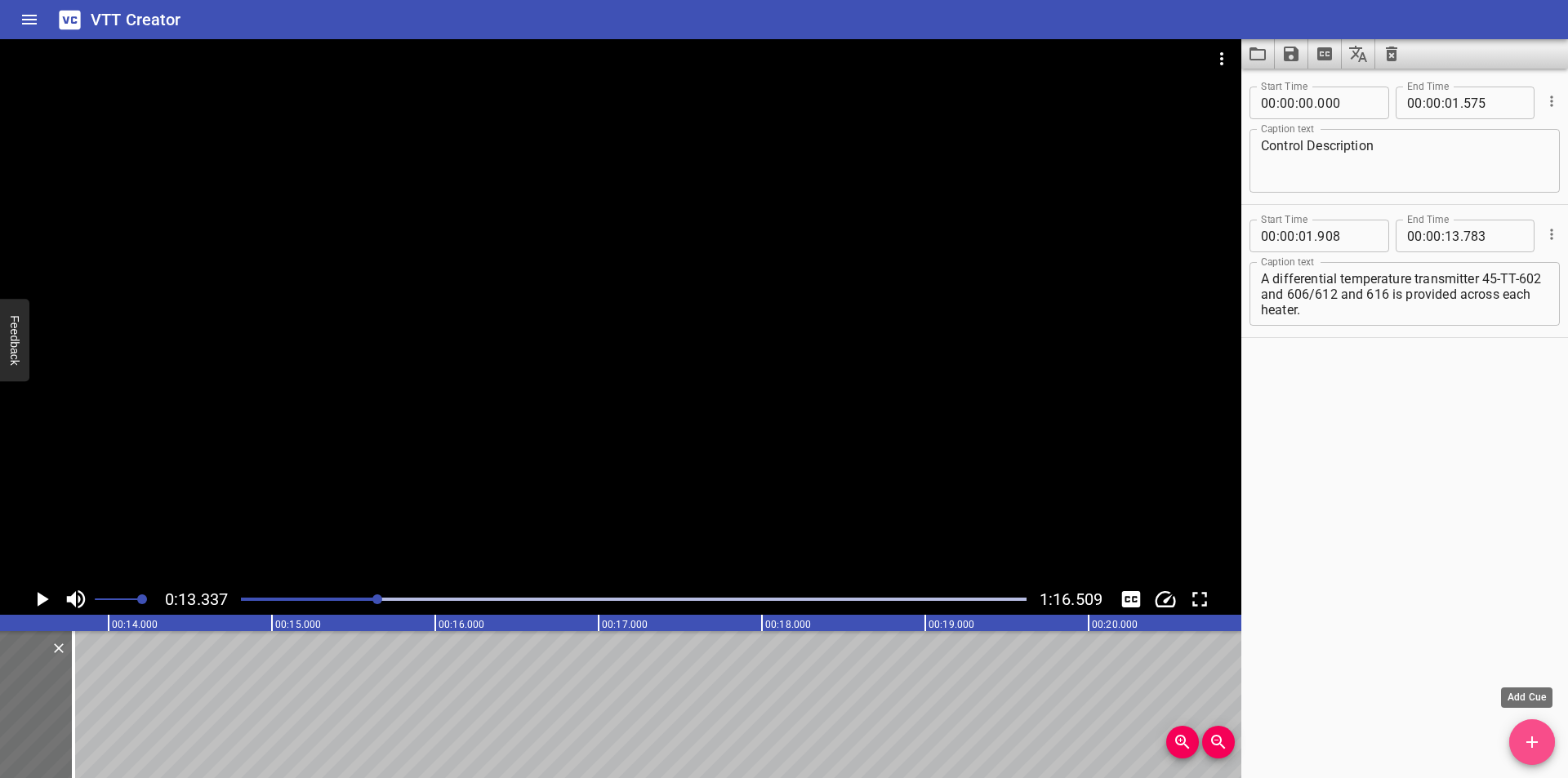
click at [1530, 751] on icon "Add Cue" at bounding box center [1532, 742] width 20 height 19
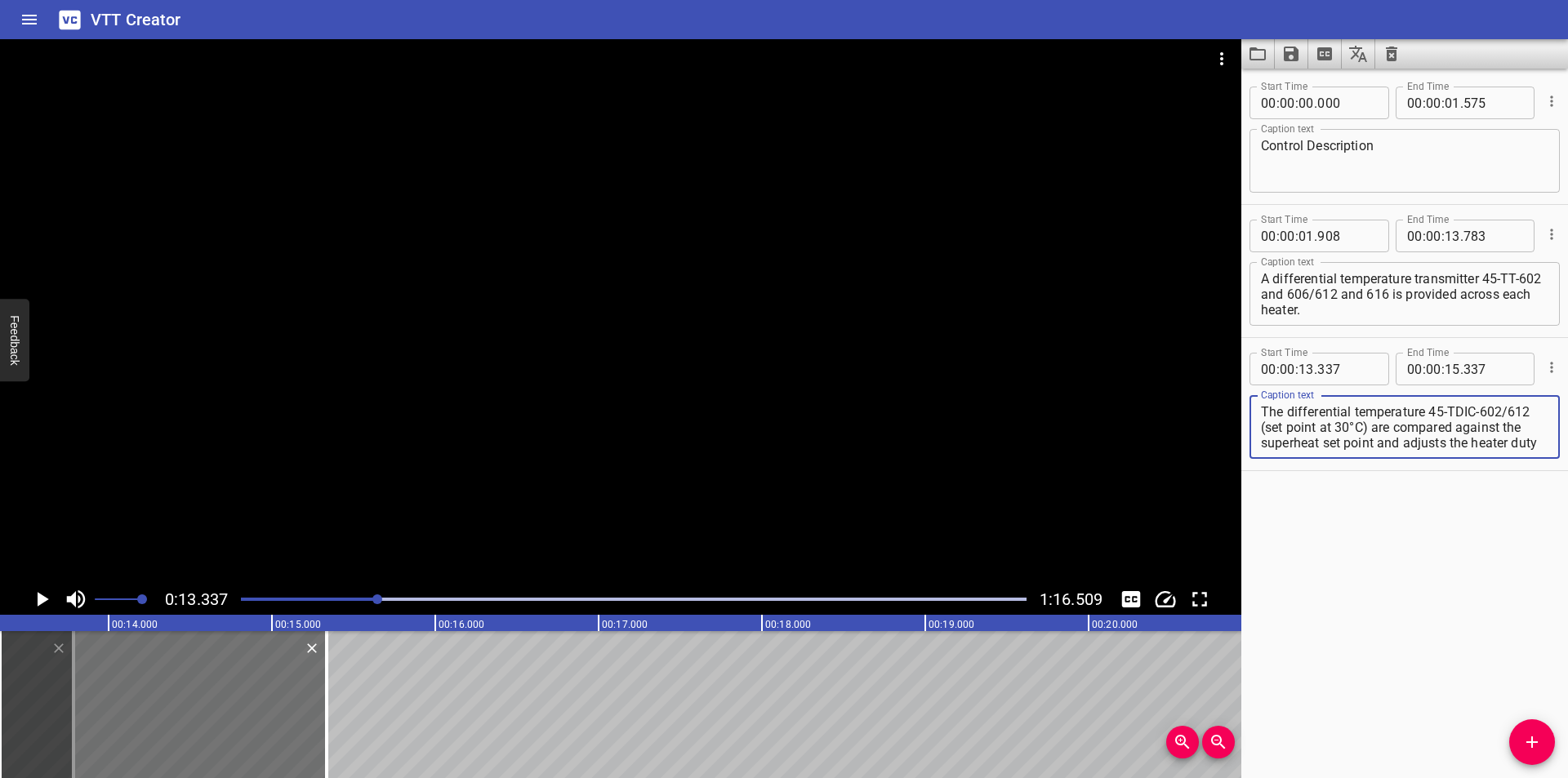
scroll to position [16, 0]
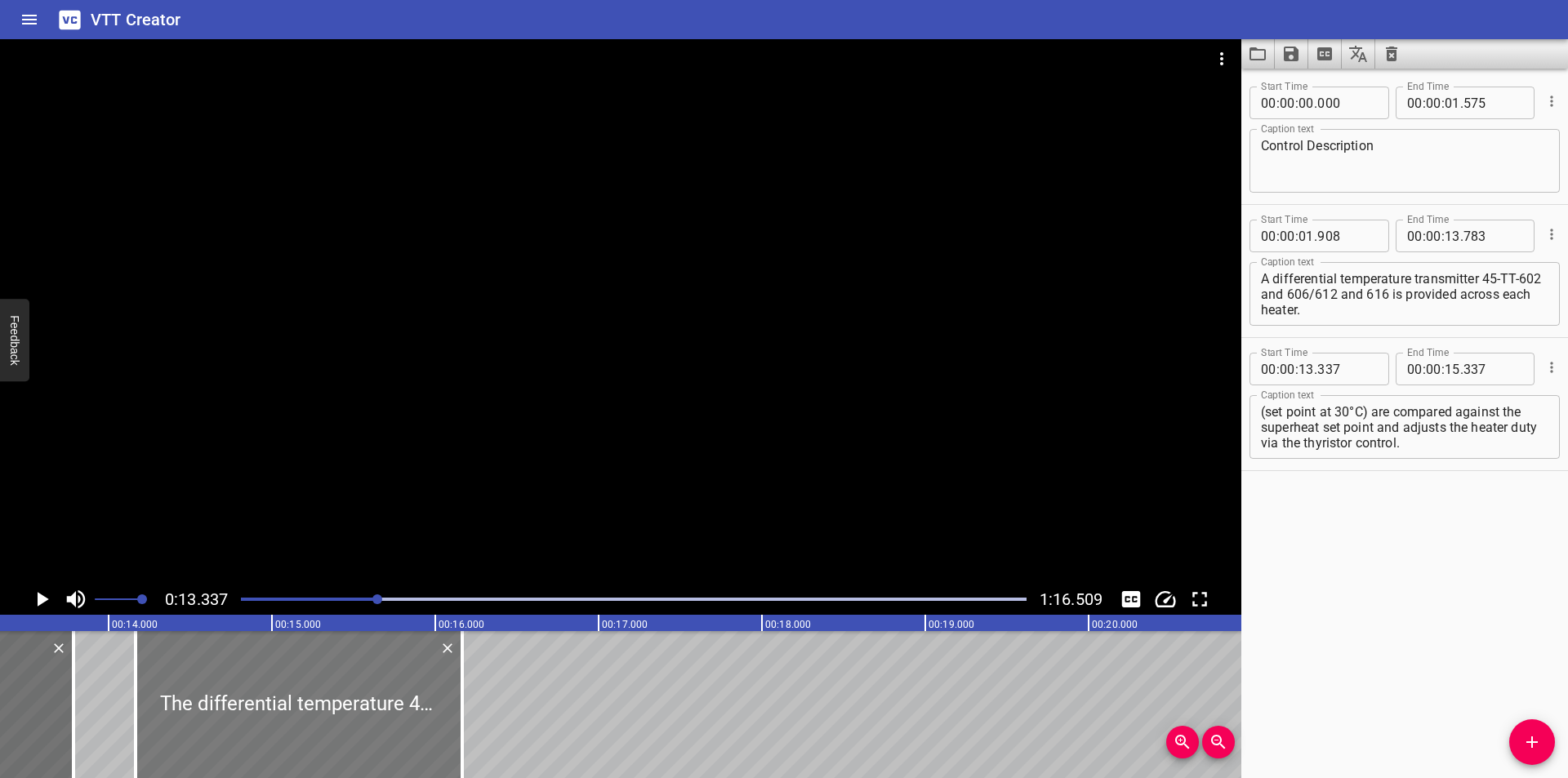
drag, startPoint x: 330, startPoint y: 721, endPoint x: 305, endPoint y: 743, distance: 33.3
click at [301, 736] on div at bounding box center [298, 704] width 327 height 147
click at [308, 735] on div at bounding box center [300, 704] width 327 height 147
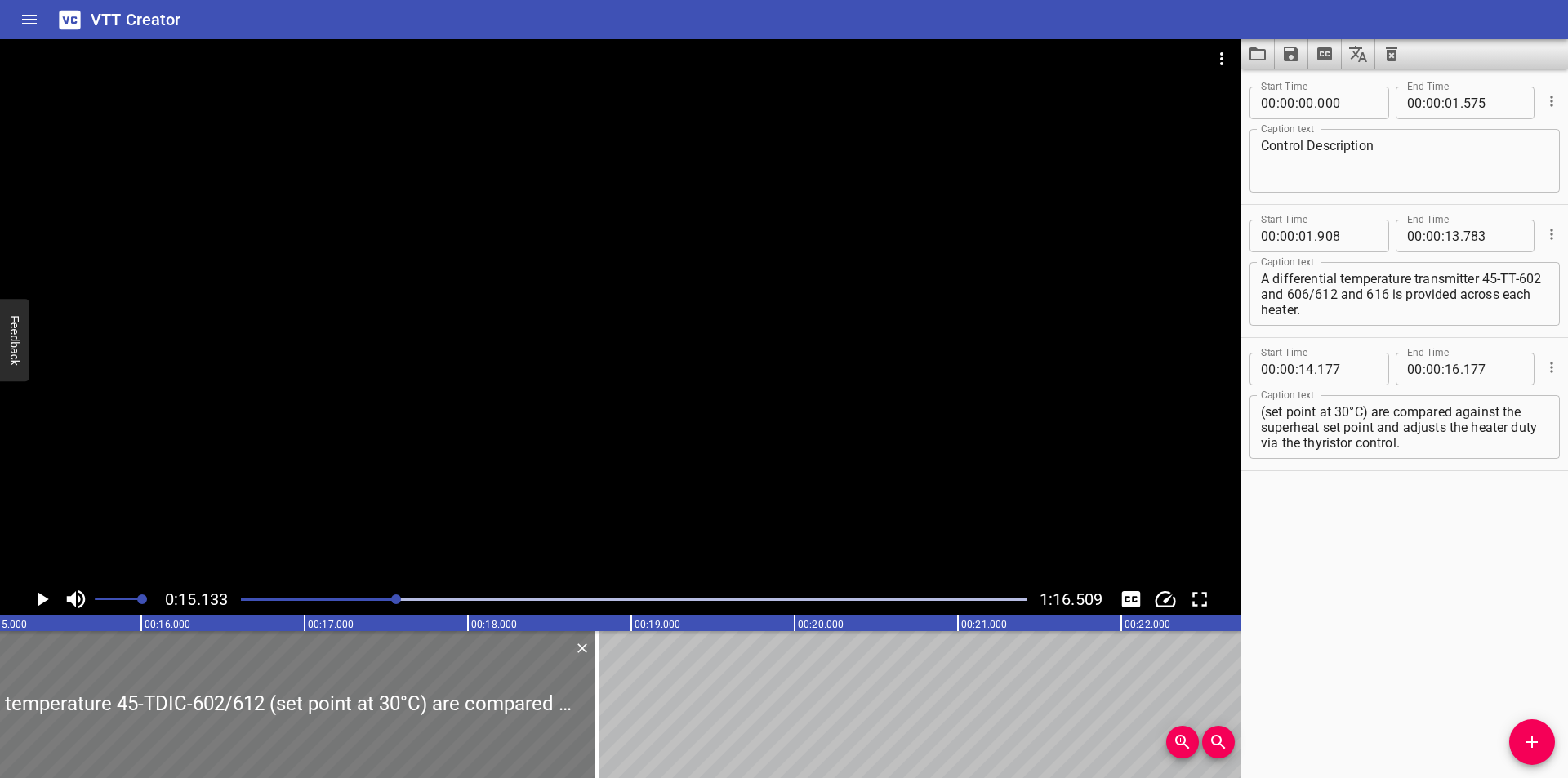
drag, startPoint x: 169, startPoint y: 739, endPoint x: 561, endPoint y: 723, distance: 392.3
click at [599, 736] on div at bounding box center [597, 704] width 3 height 147
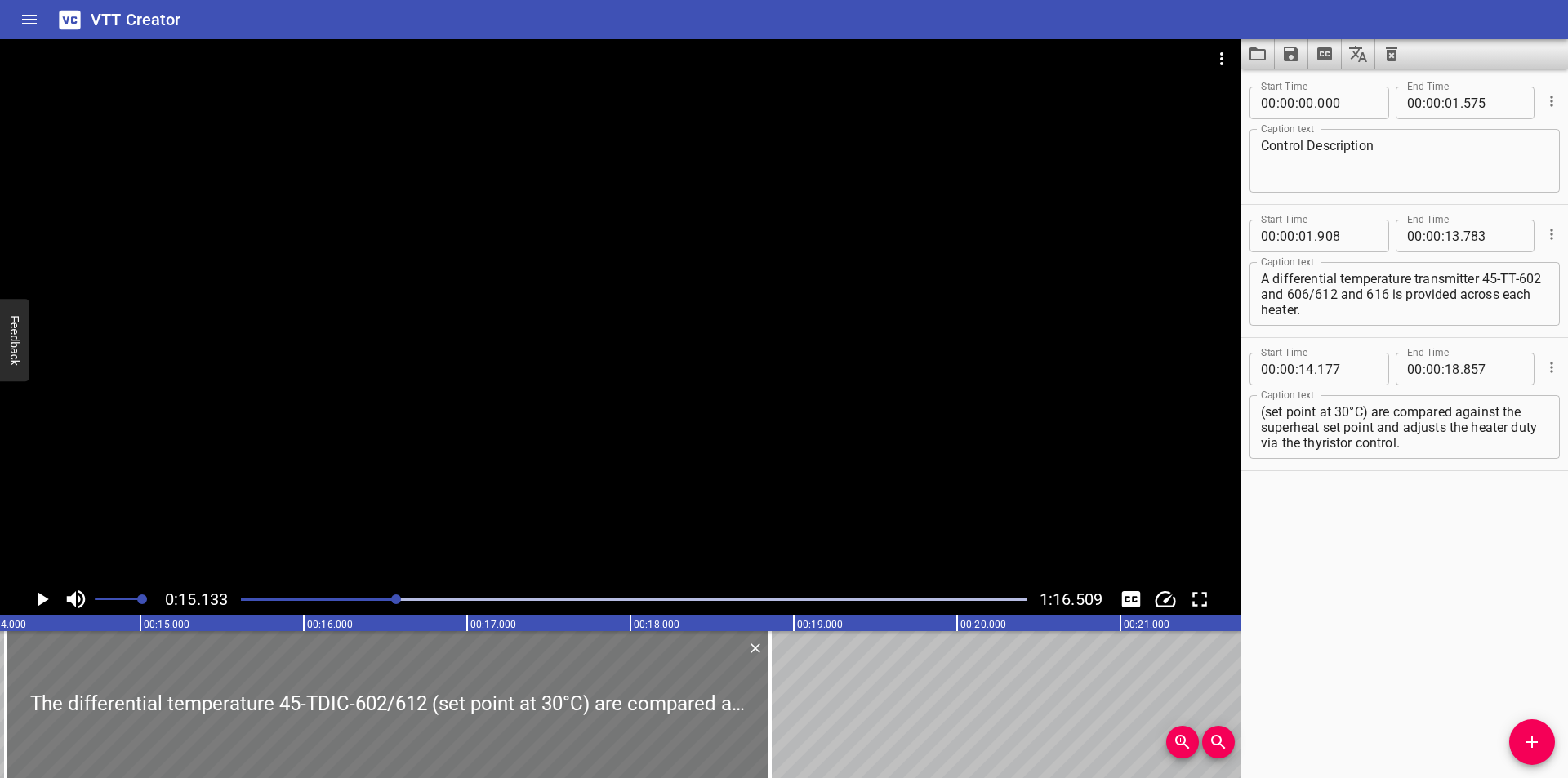
scroll to position [0, 2254]
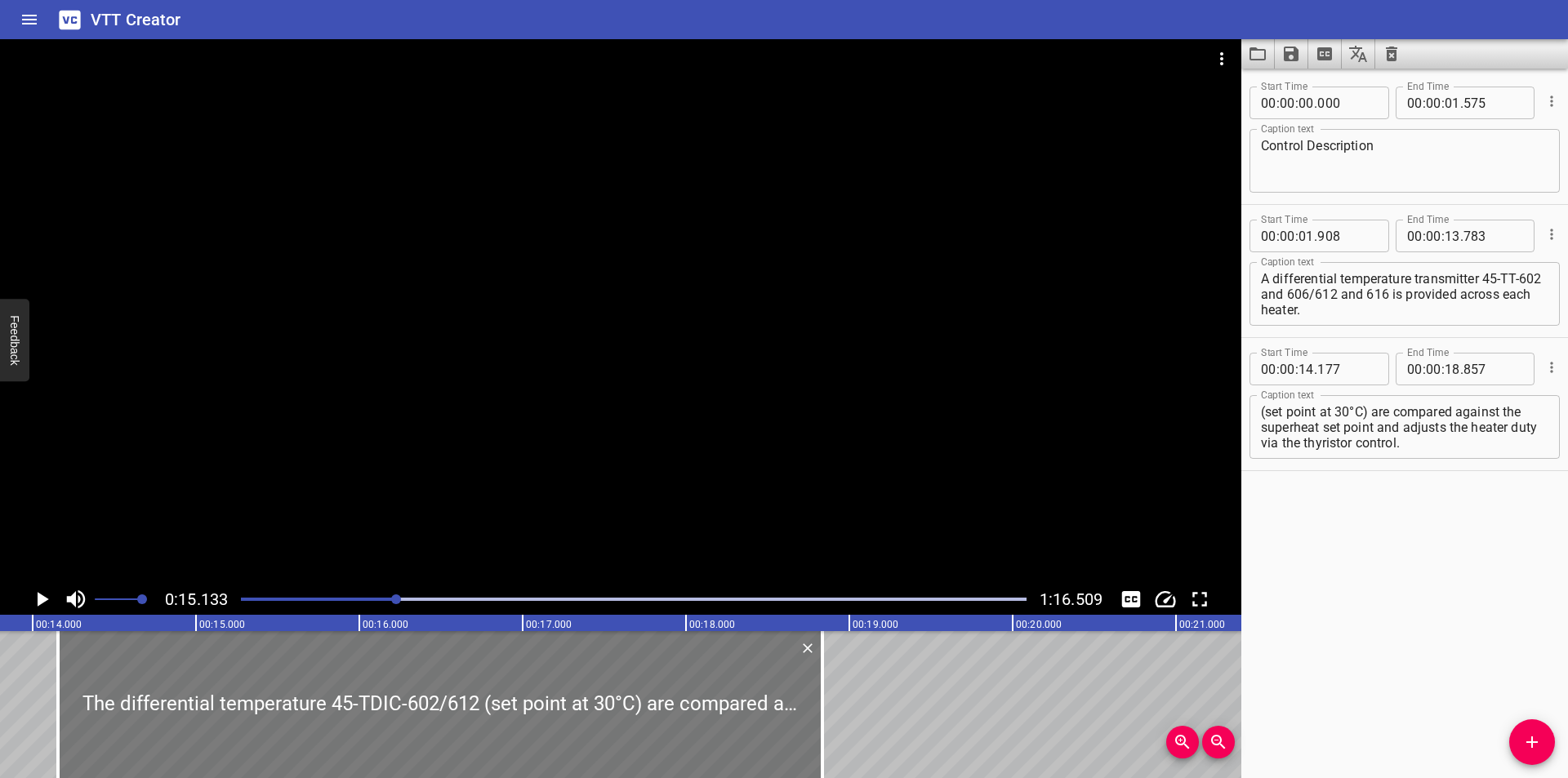
click at [541, 721] on div at bounding box center [440, 704] width 764 height 147
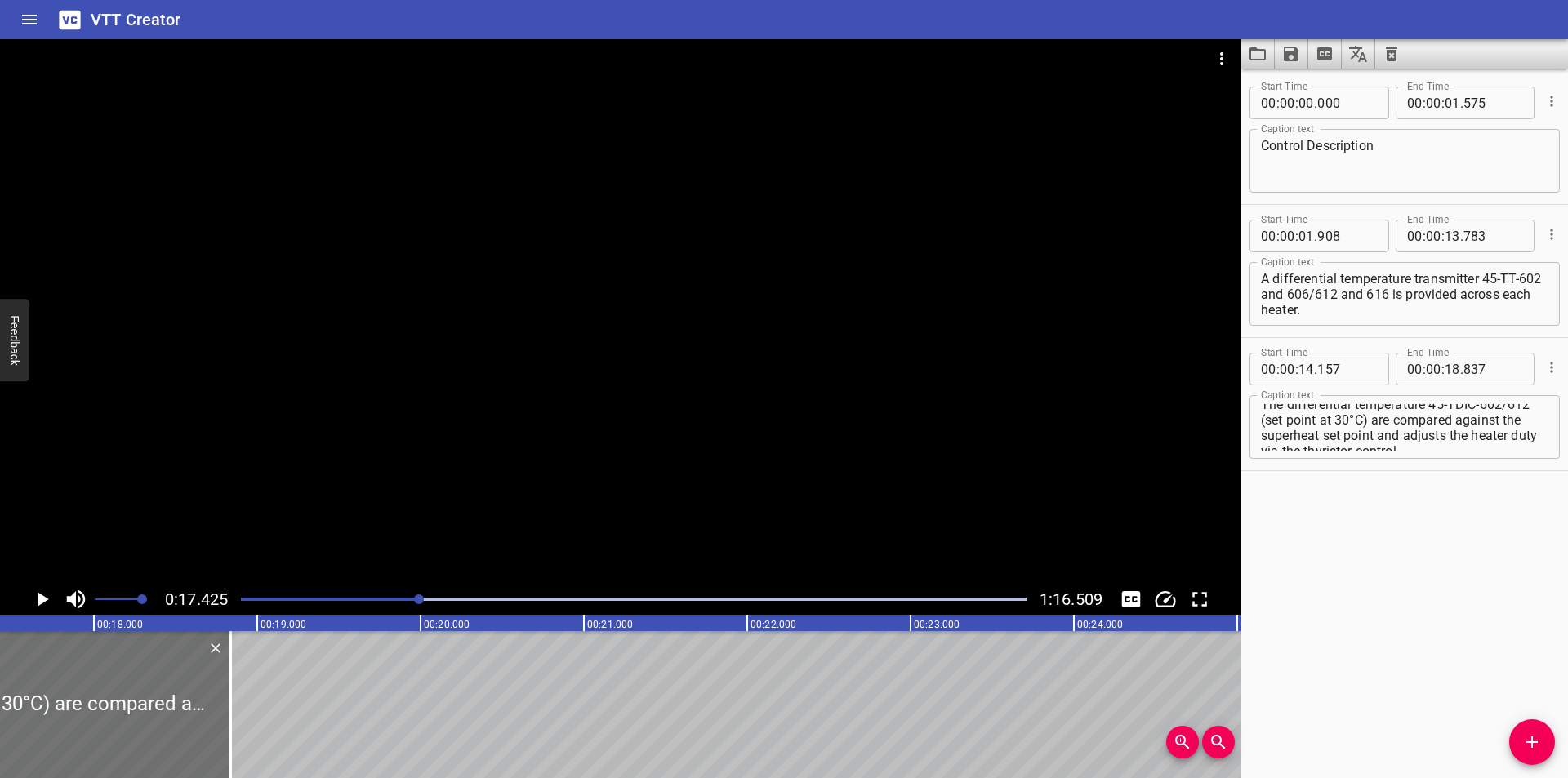
scroll to position [0, 0]
click at [1431, 413] on textarea "The differential temperature 45-TDIC-602/612 (set point at 30°C) are compared a…" at bounding box center [1404, 428] width 288 height 47
click at [1311, 425] on textarea "The differential temperature (45-TDIC-602/612 (set point at 30°C) are compared …" at bounding box center [1404, 428] width 288 height 47
click at [1324, 429] on textarea "The differential temperature (45-TDIC-602/612) (set point at 30°C) are compared…" at bounding box center [1404, 428] width 288 height 47
click at [1422, 428] on textarea "The differential temperature (45-TDIC-602/612) set point at 30°C) are compared …" at bounding box center [1404, 428] width 288 height 47
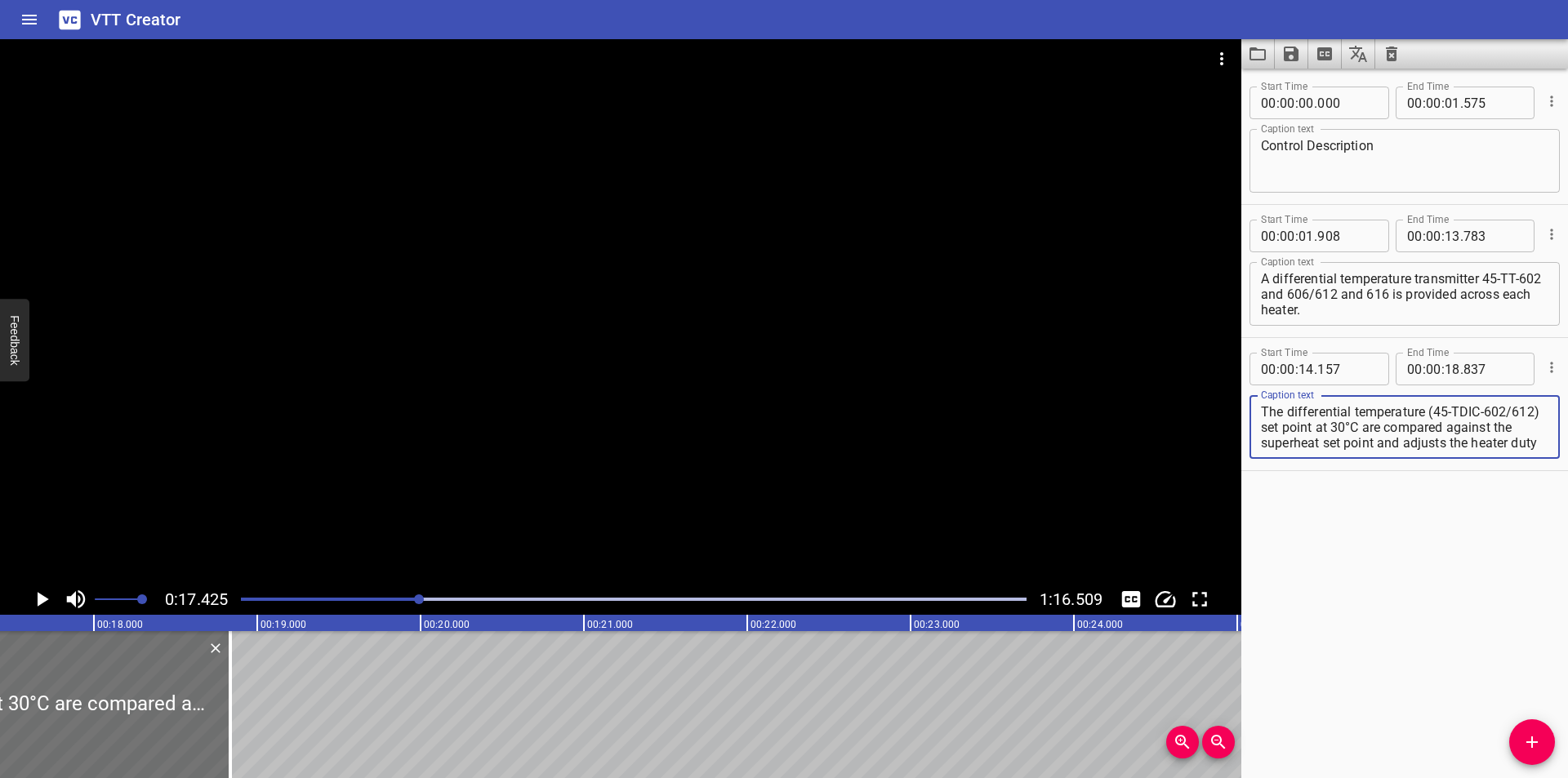
drag, startPoint x: 712, startPoint y: 390, endPoint x: 676, endPoint y: 369, distance: 41.7
click at [695, 384] on div at bounding box center [620, 311] width 1241 height 545
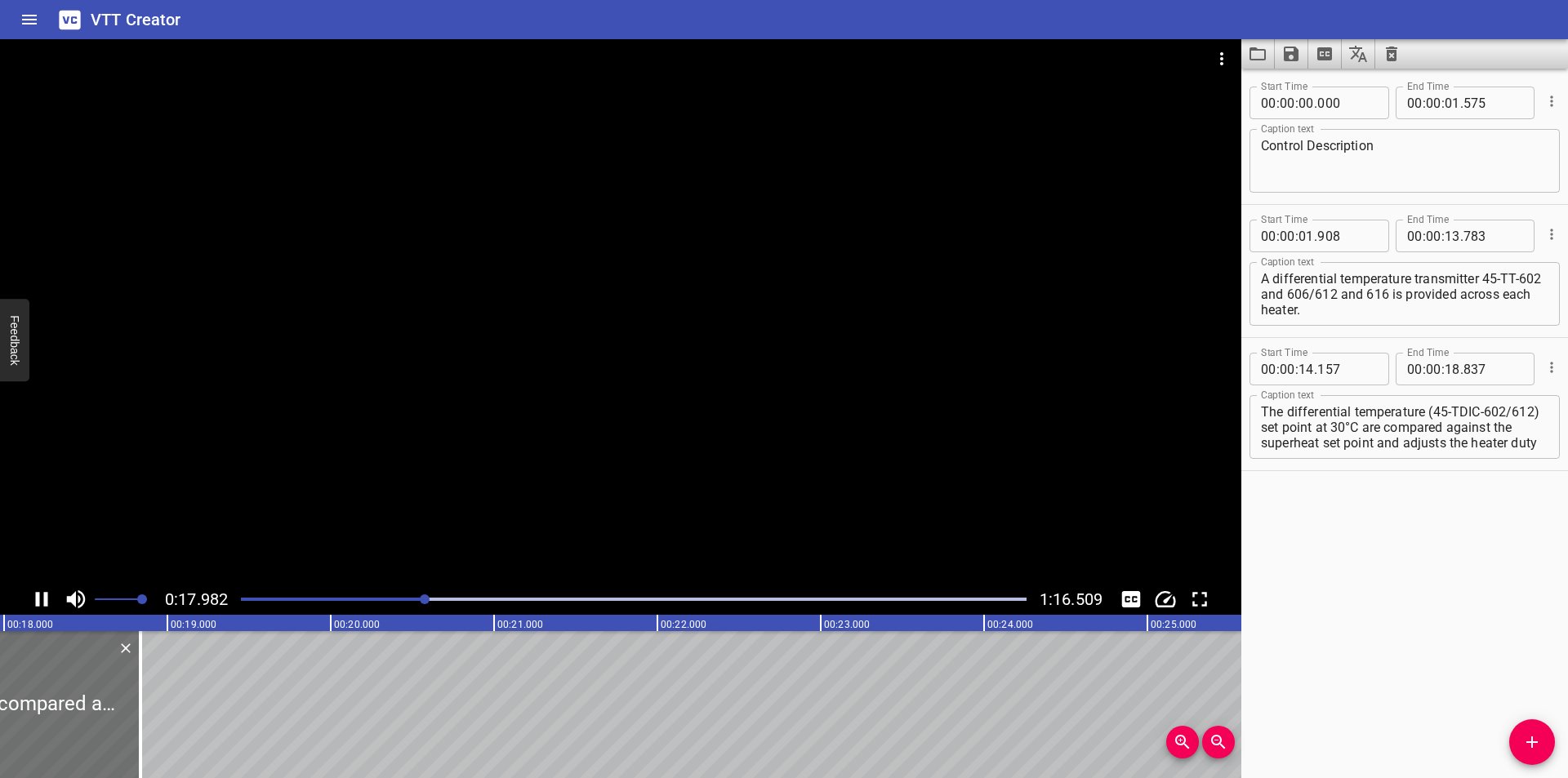
scroll to position [0, 2959]
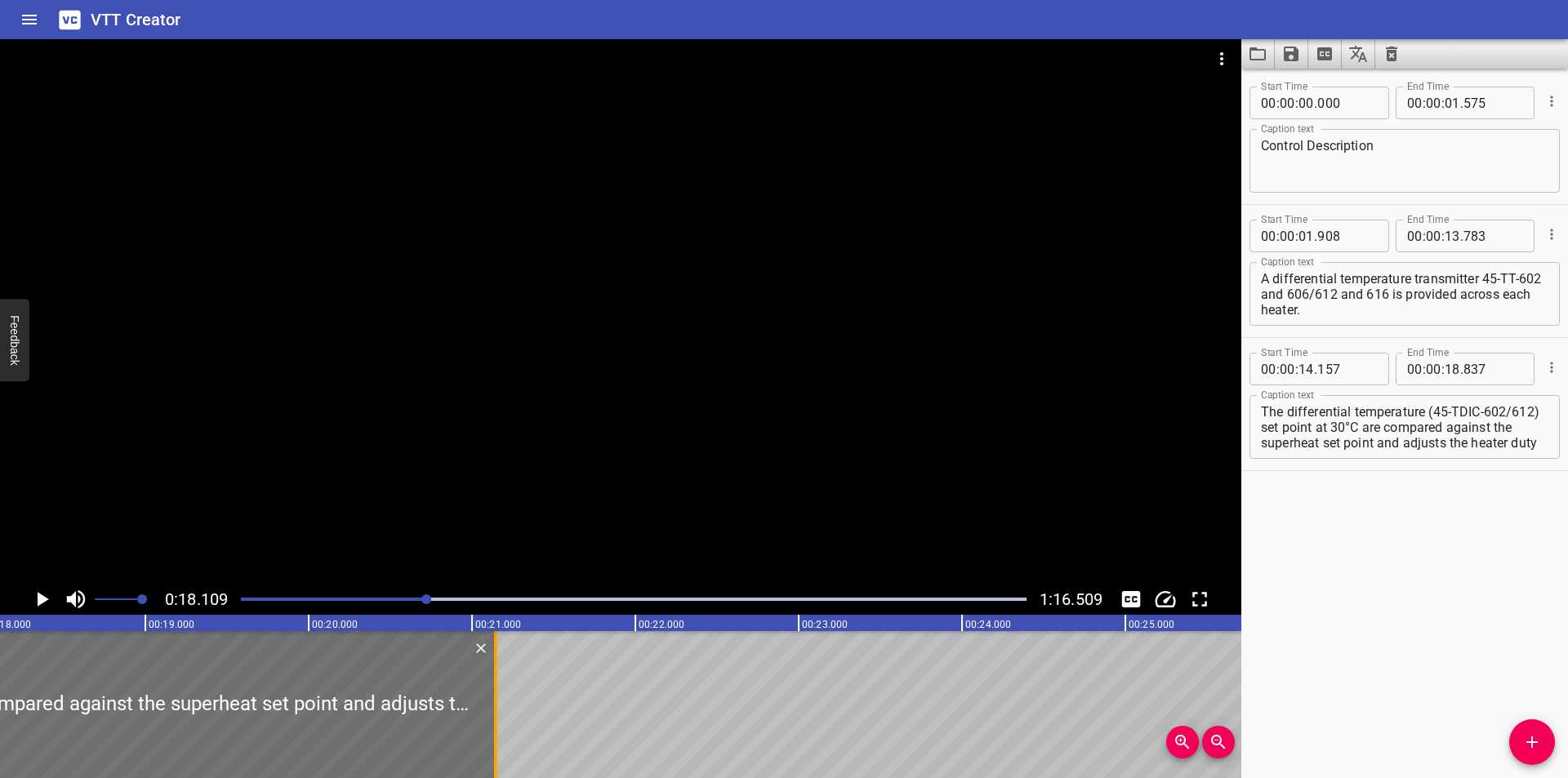
drag, startPoint x: 117, startPoint y: 737, endPoint x: 567, endPoint y: 733, distance: 450.0
click at [497, 733] on div at bounding box center [495, 704] width 3 height 147
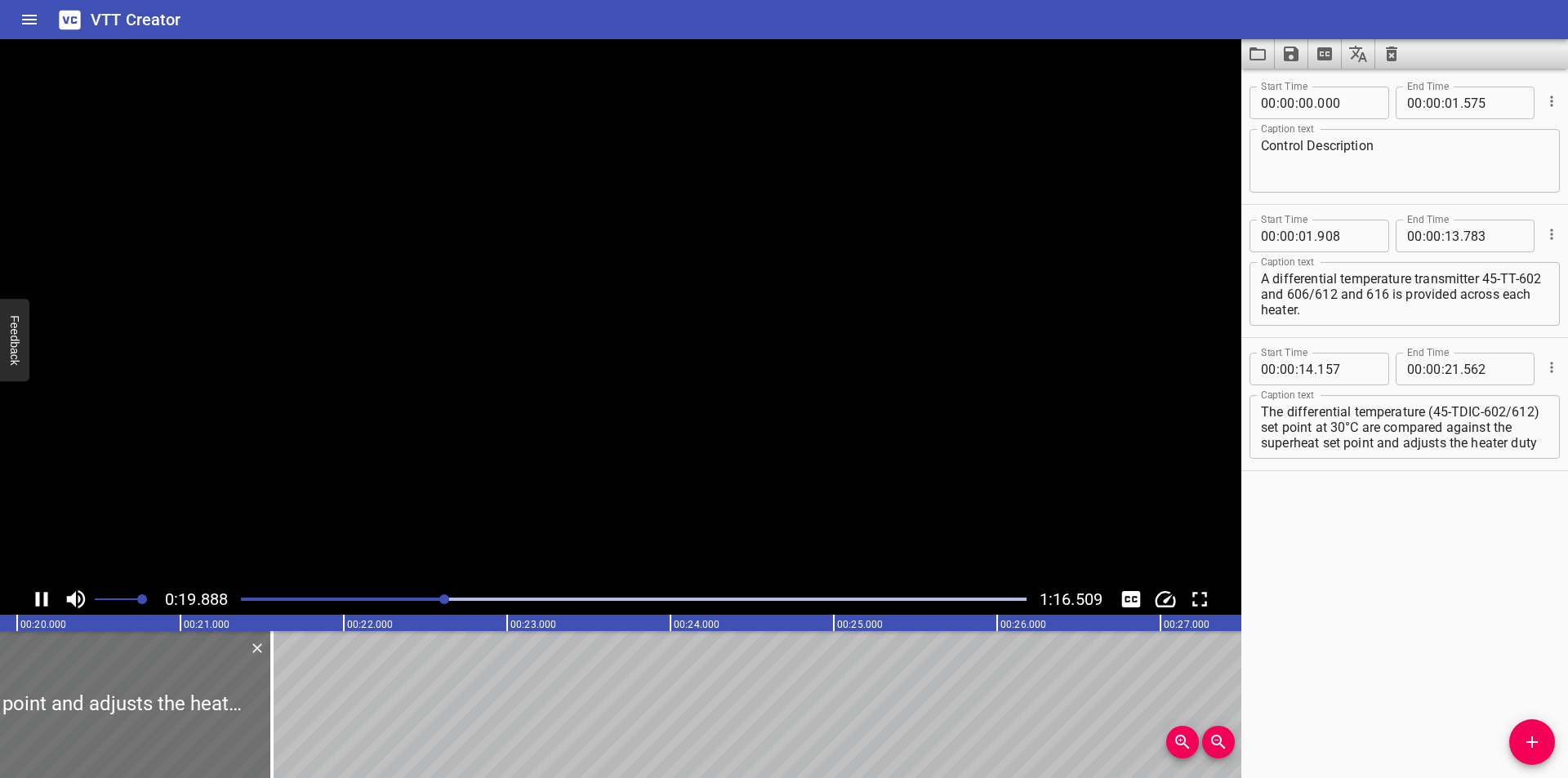
scroll to position [0, 3271]
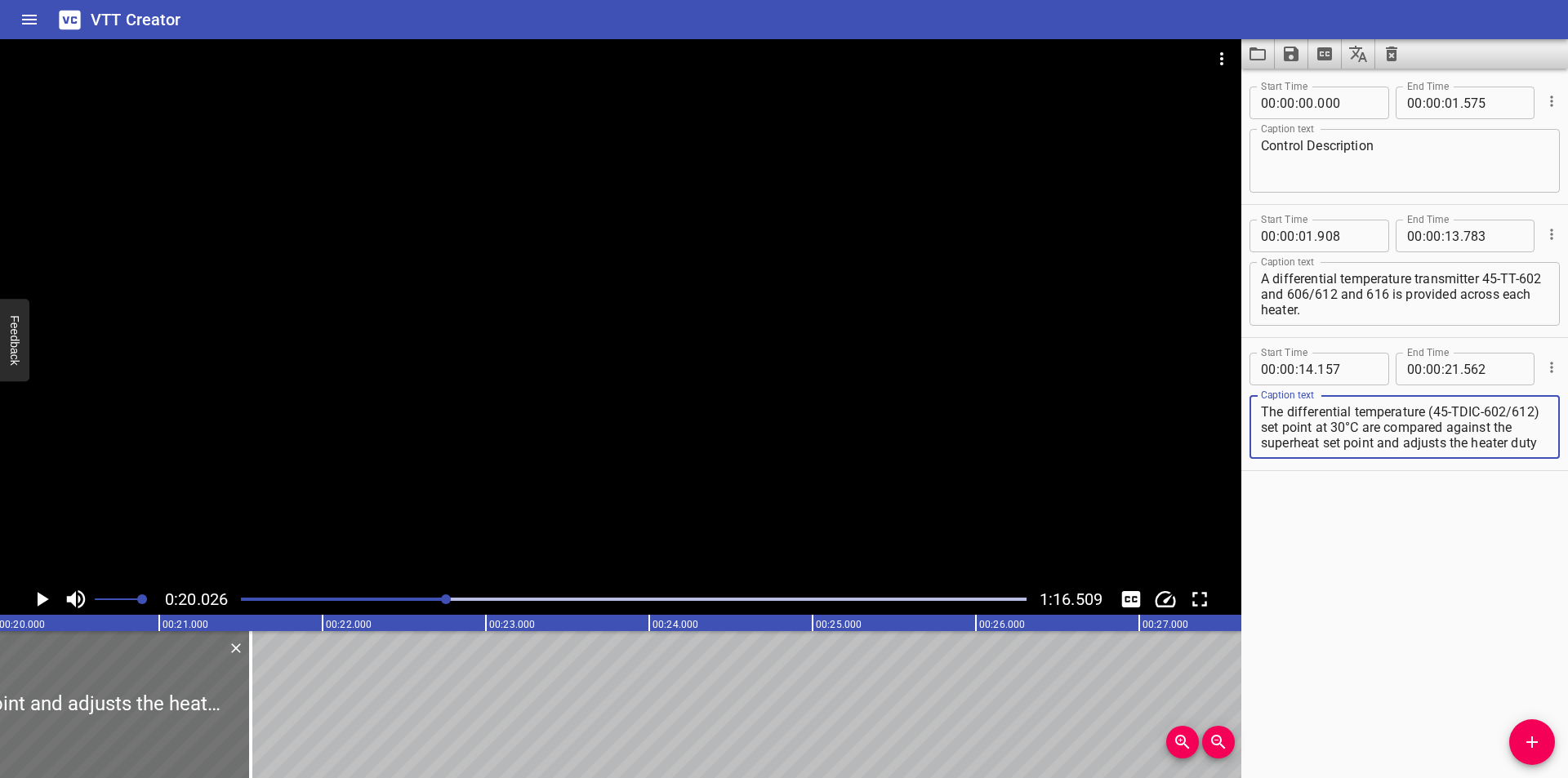
click at [1405, 429] on textarea "The differential temperature (45-TDIC-602/612) set point at 30°C are compared a…" at bounding box center [1404, 428] width 288 height 47
drag, startPoint x: 568, startPoint y: 446, endPoint x: 558, endPoint y: 452, distance: 11.7
click at [567, 446] on div at bounding box center [620, 311] width 1241 height 545
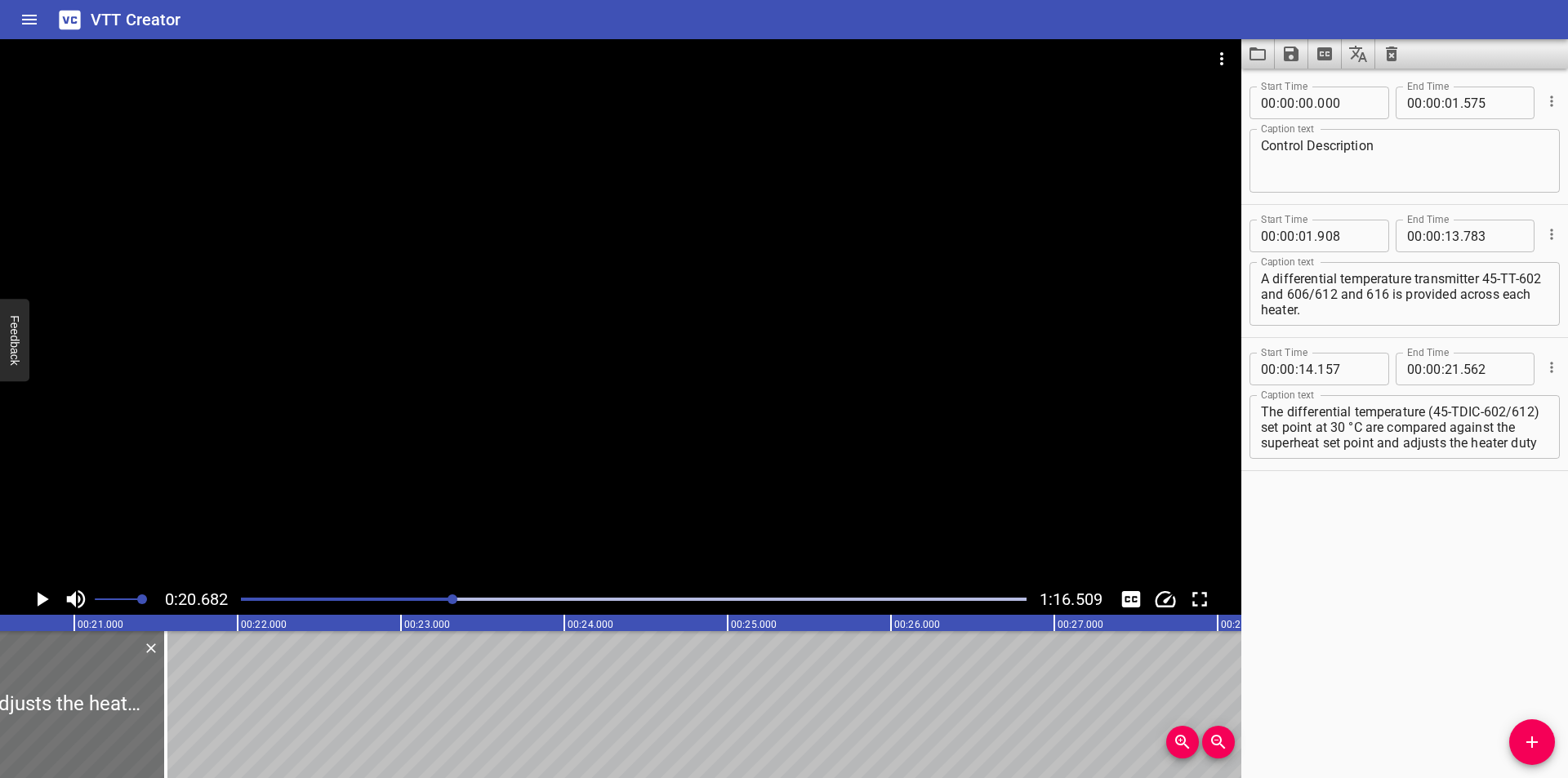
scroll to position [0, 3378]
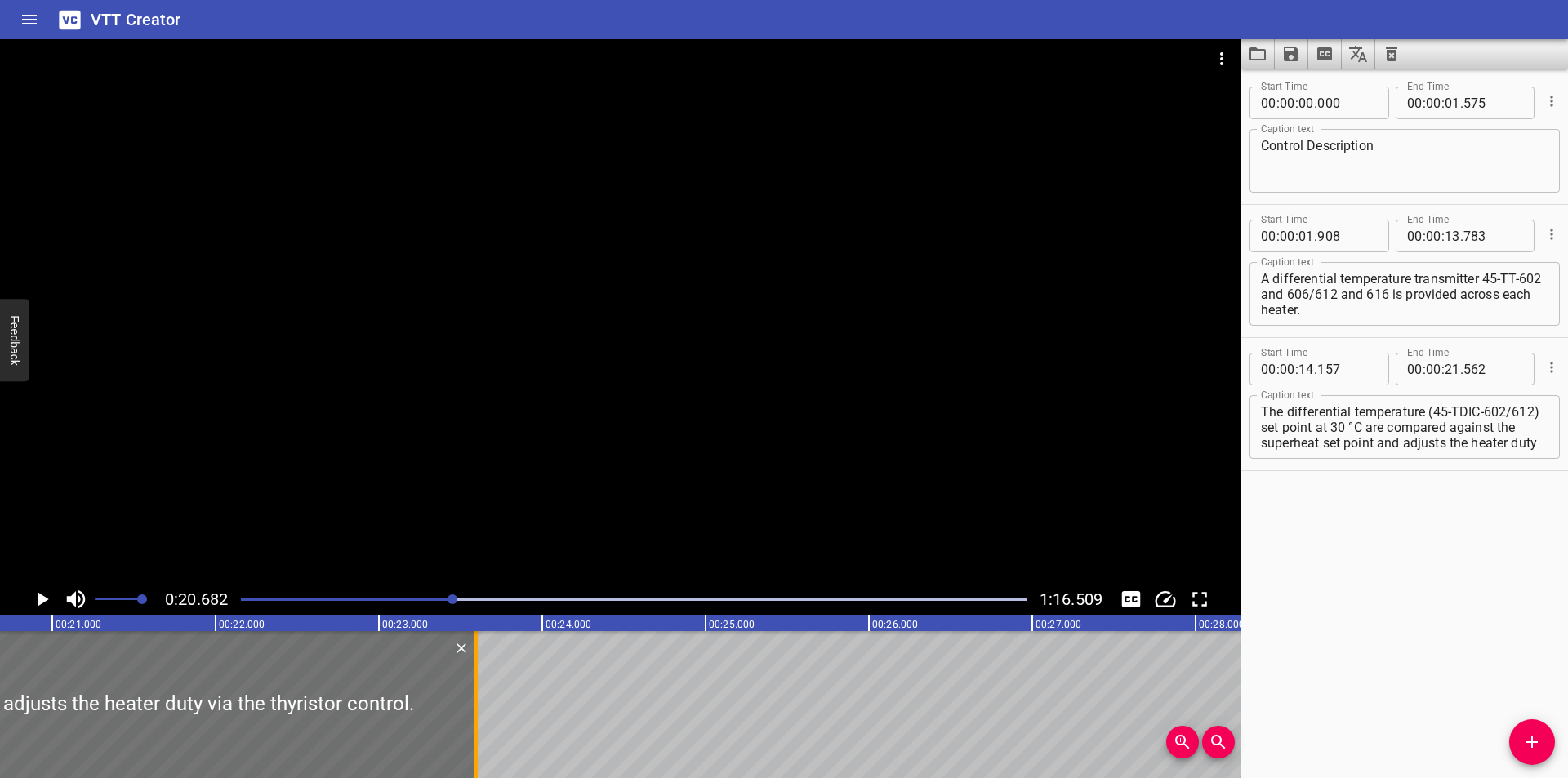
drag, startPoint x: 145, startPoint y: 712, endPoint x: 478, endPoint y: 712, distance: 333.0
click at [478, 712] on div at bounding box center [476, 704] width 17 height 147
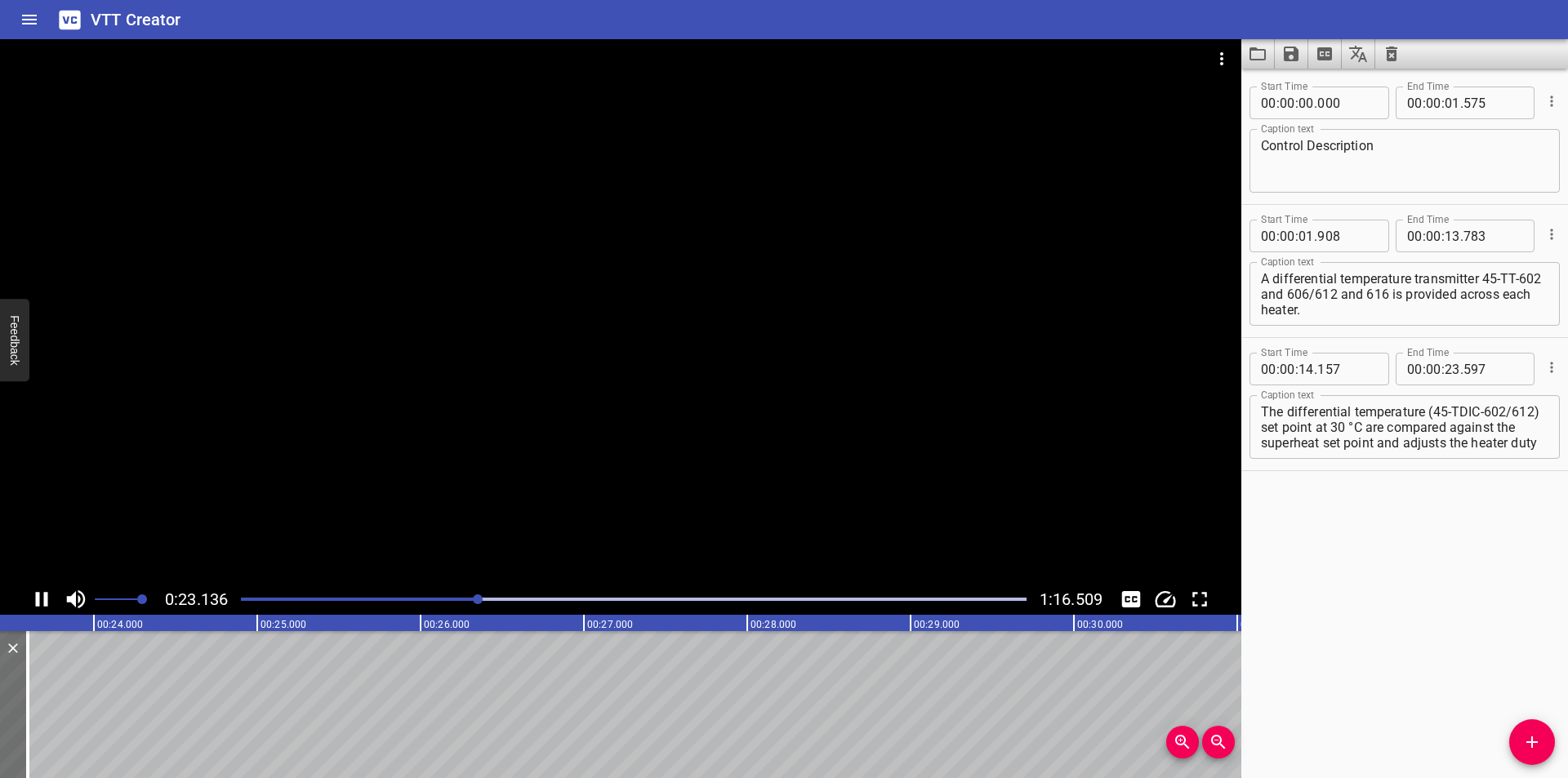
scroll to position [0, 3831]
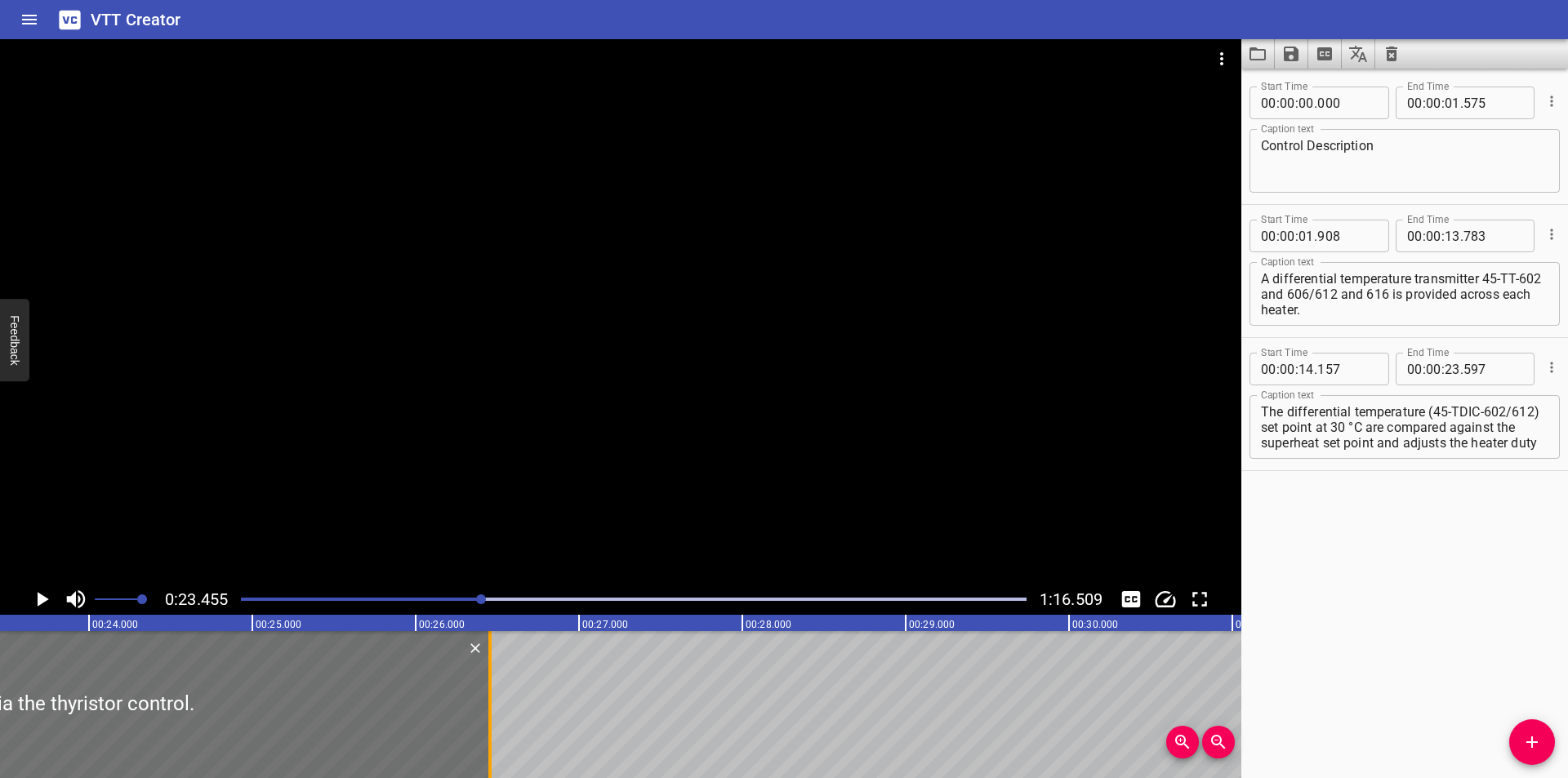
drag, startPoint x: 20, startPoint y: 727, endPoint x: 488, endPoint y: 728, distance: 468.0
click at [488, 728] on div at bounding box center [490, 704] width 17 height 147
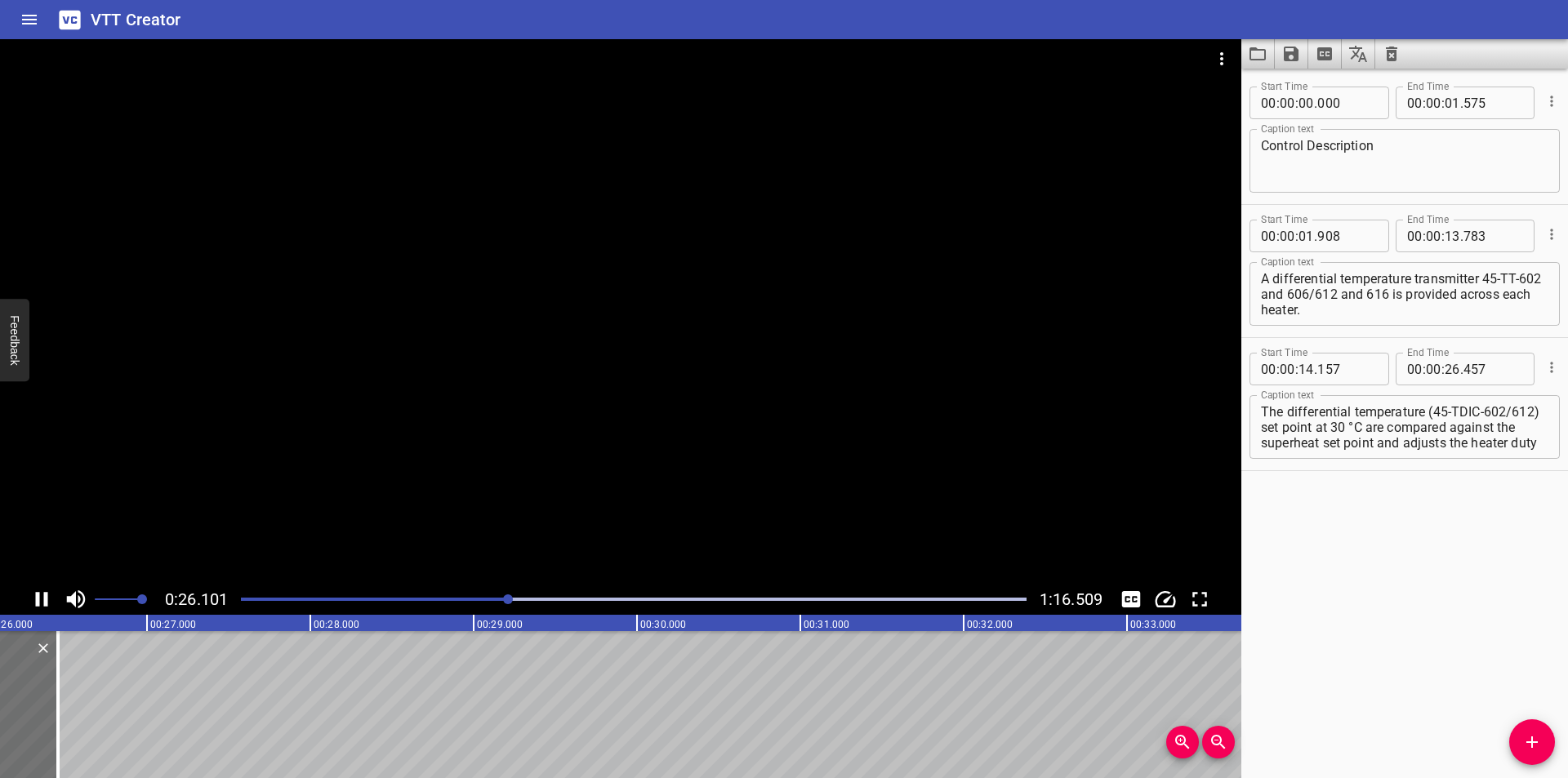
scroll to position [0, 4299]
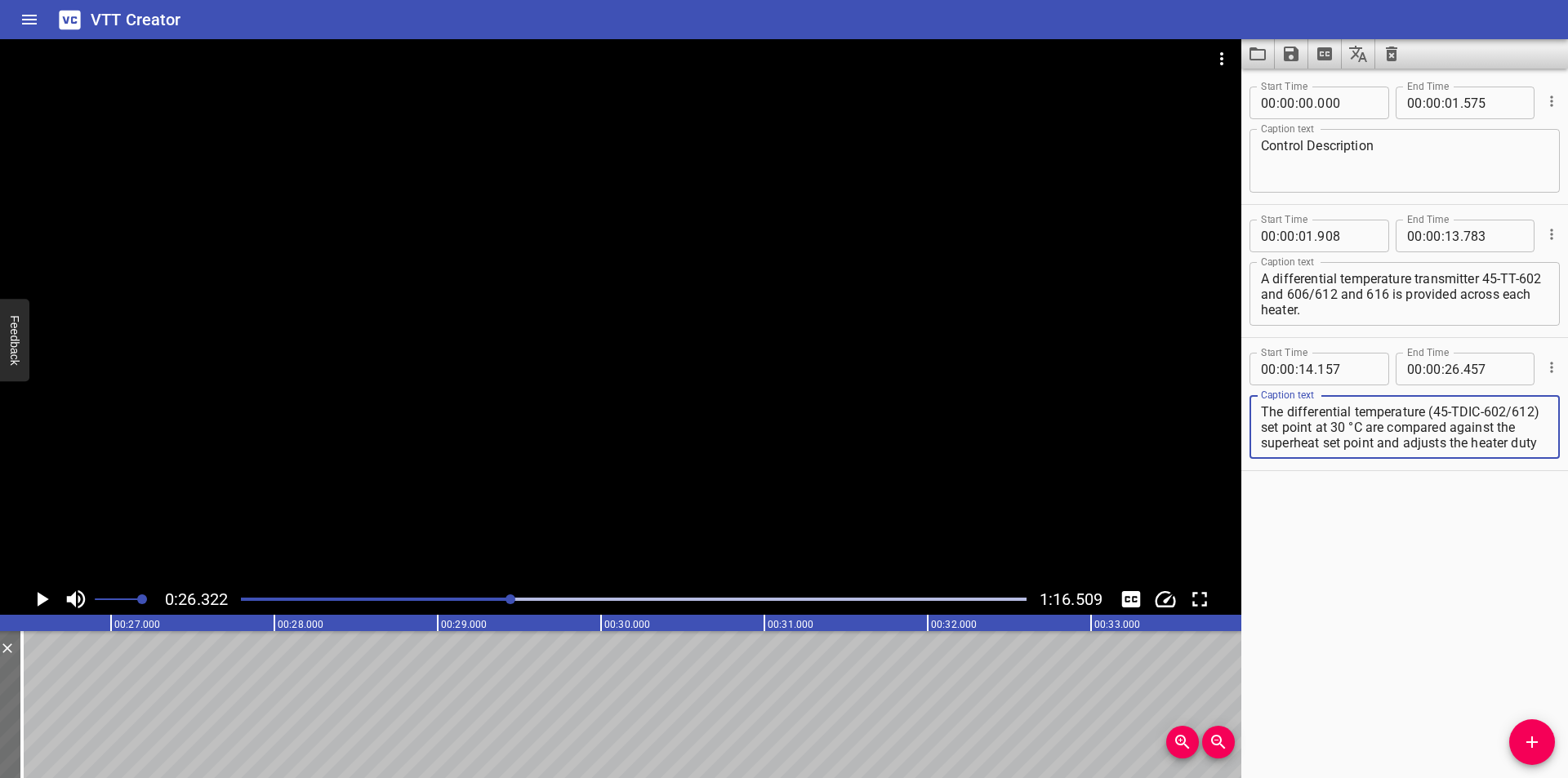
drag, startPoint x: 1449, startPoint y: 446, endPoint x: 1533, endPoint y: 654, distance: 224.3
click at [1566, 676] on div "Start Time 00 : 00 : 00 . 000 Start Time End Time 00 : 00 : 01 . 575 End Time C…" at bounding box center [1404, 423] width 327 height 710
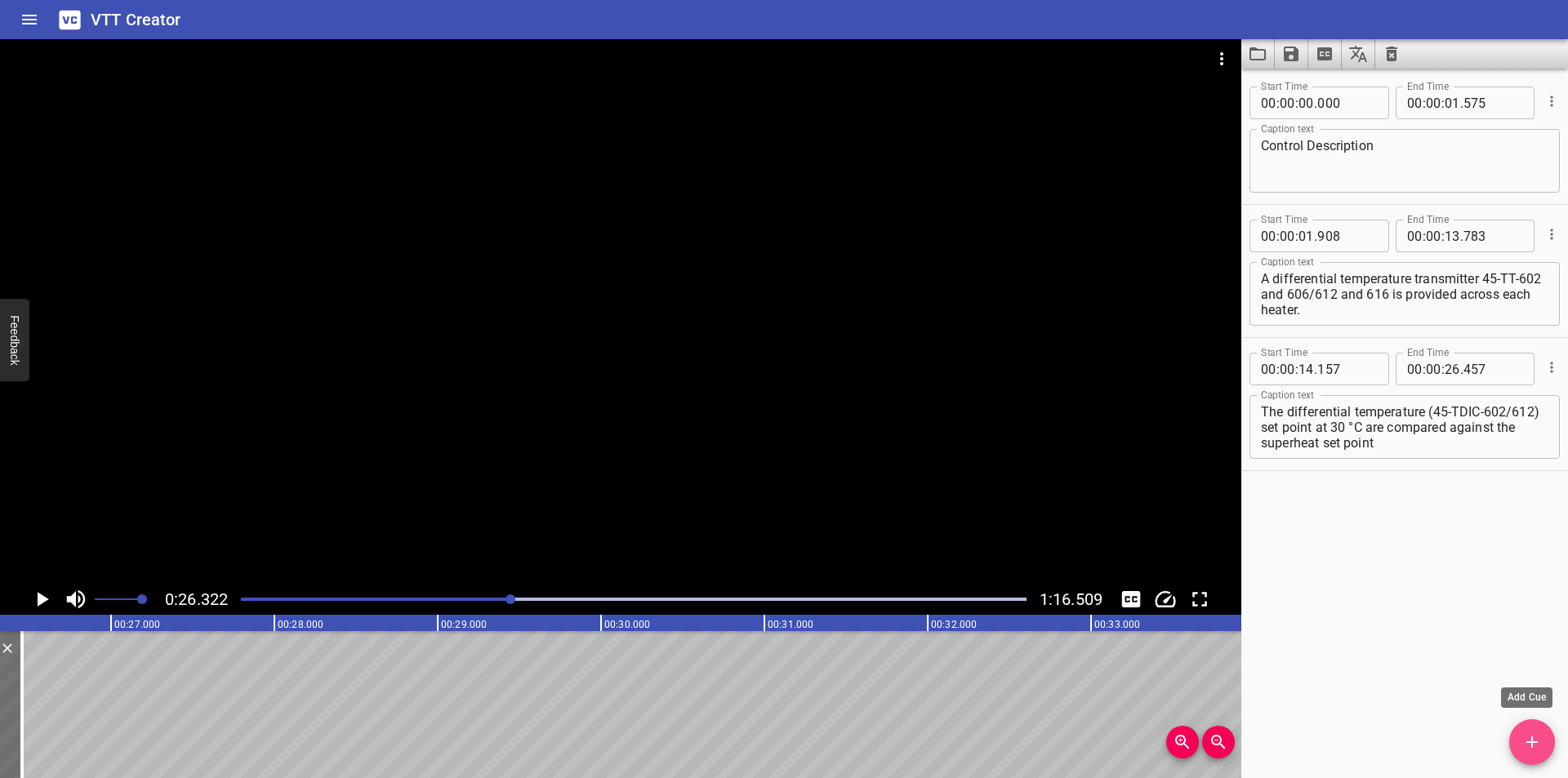
click at [1534, 742] on icon "Add Cue" at bounding box center [1532, 742] width 12 height 12
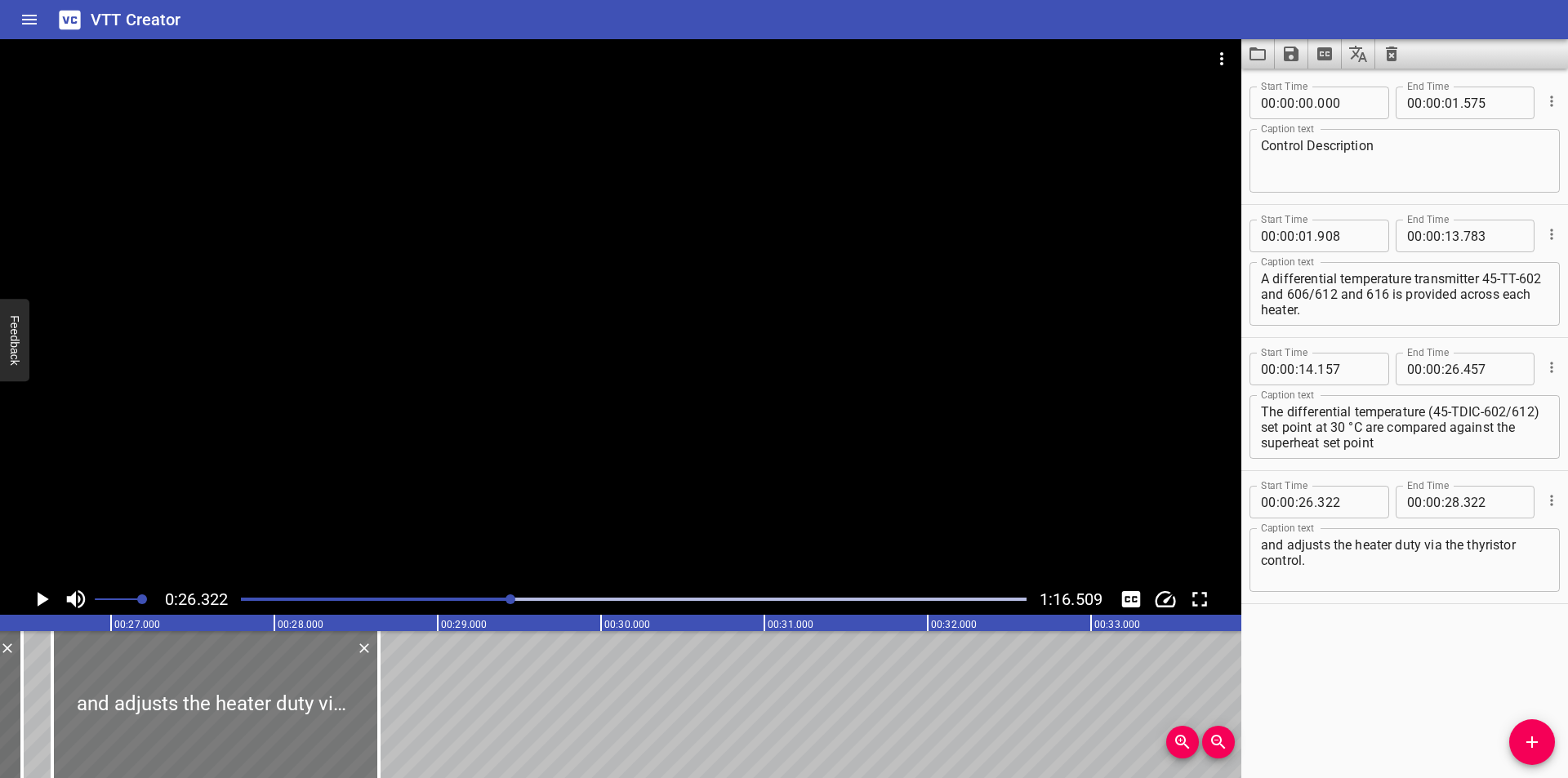
drag, startPoint x: 212, startPoint y: 707, endPoint x: 254, endPoint y: 708, distance: 42.0
click at [254, 708] on div at bounding box center [216, 704] width 327 height 147
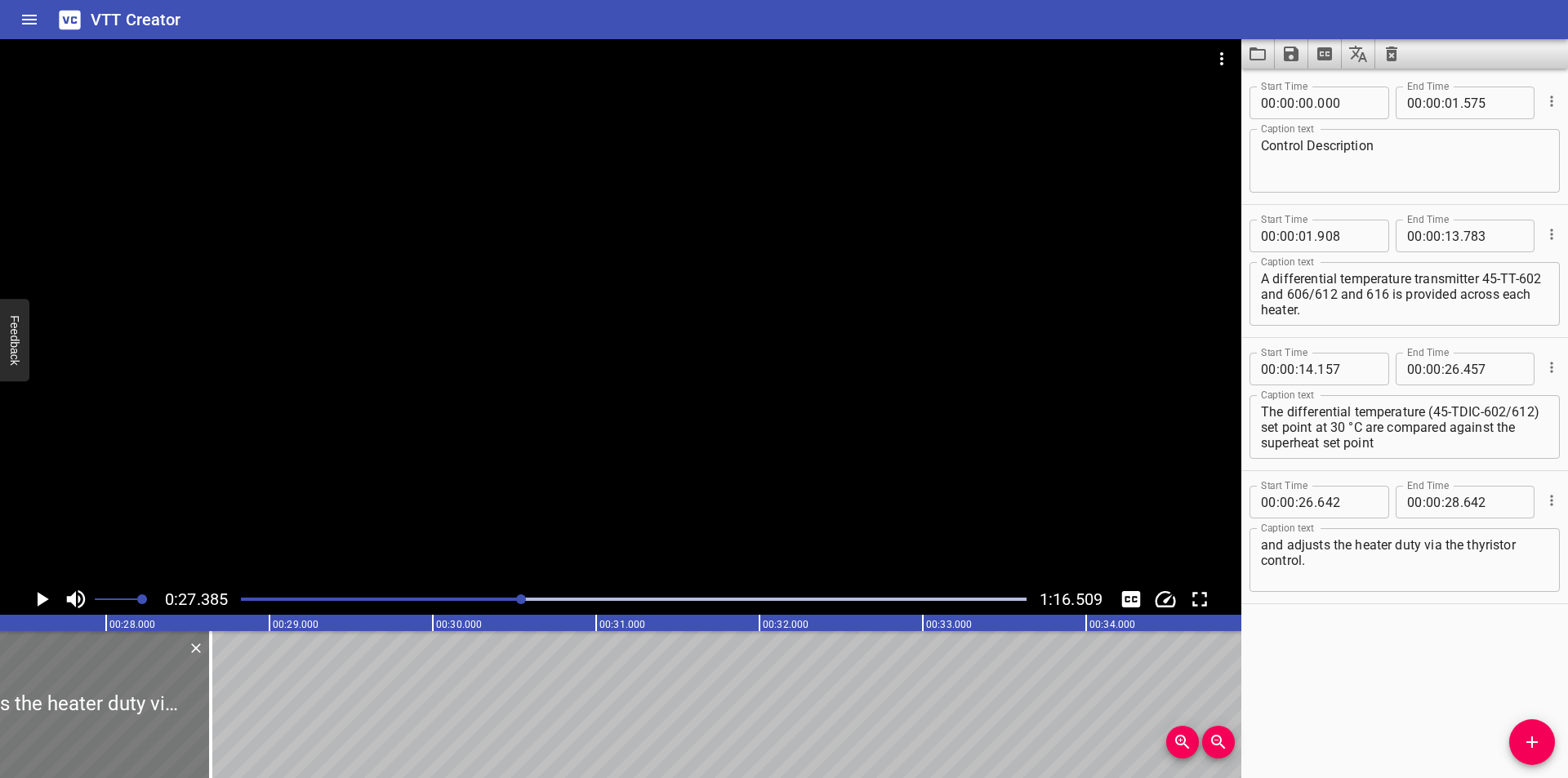
scroll to position [0, 4473]
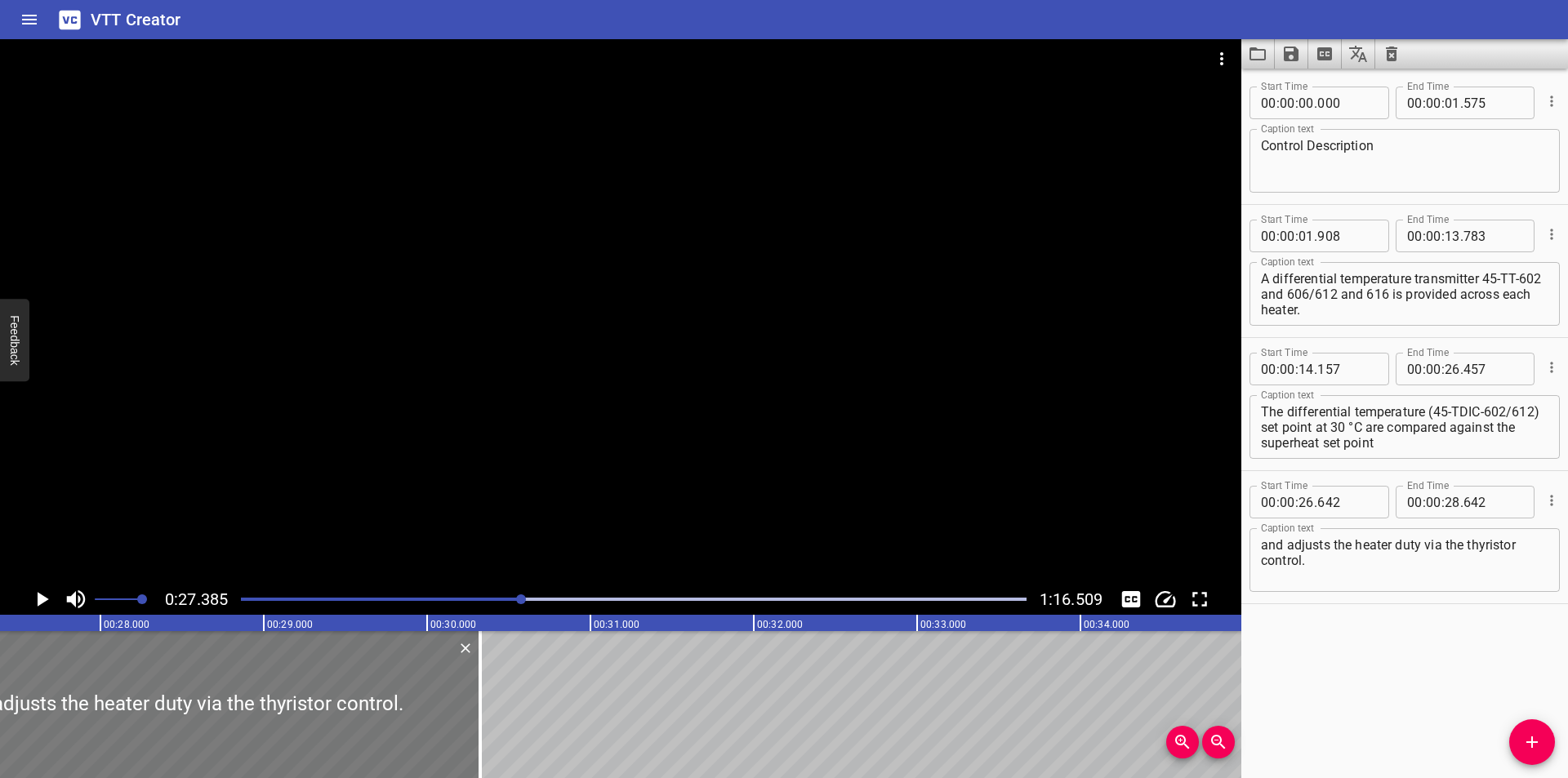
drag, startPoint x: 207, startPoint y: 726, endPoint x: 470, endPoint y: 726, distance: 263.0
click at [480, 730] on div at bounding box center [480, 704] width 17 height 147
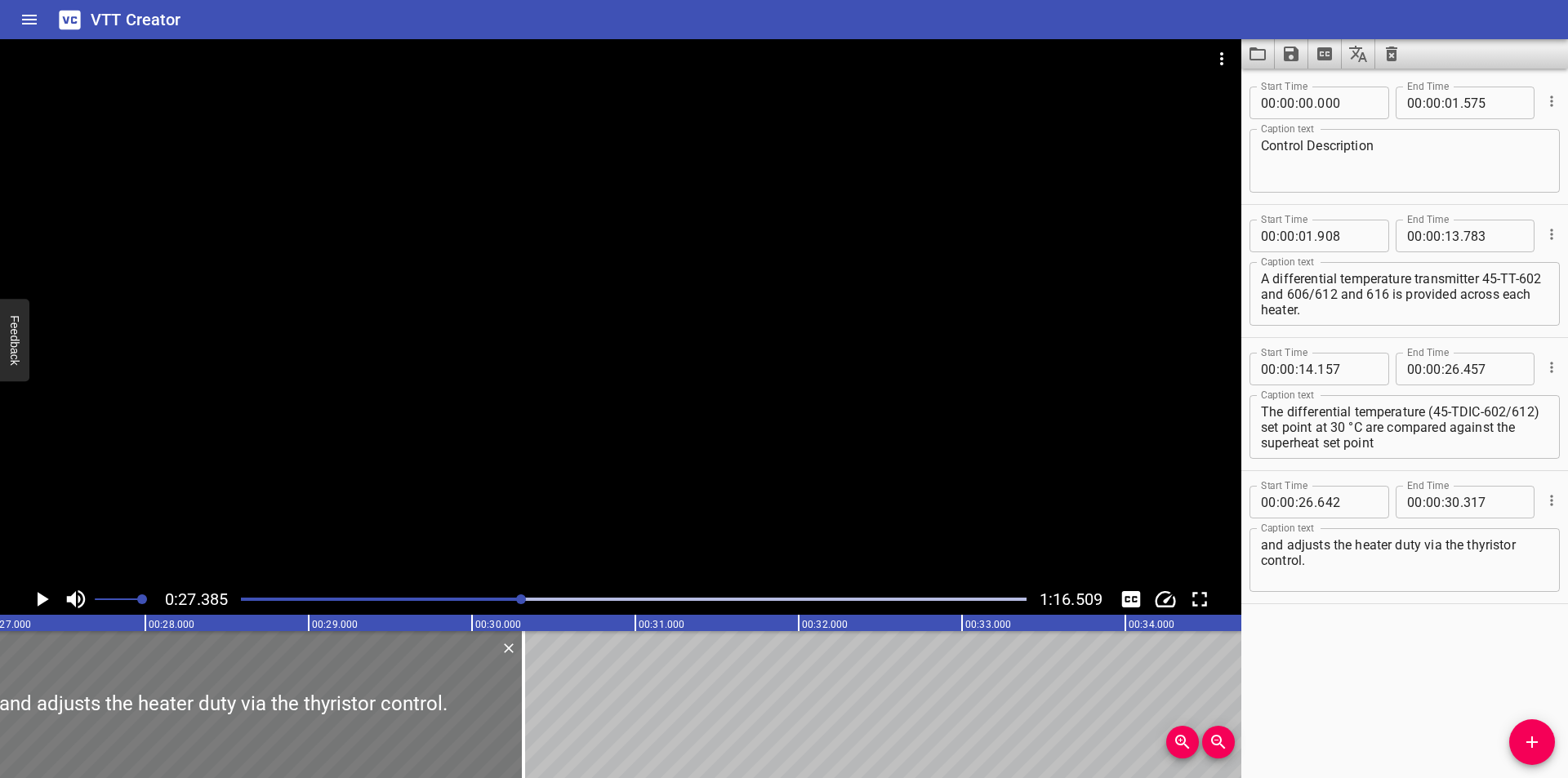
scroll to position [0, 4310]
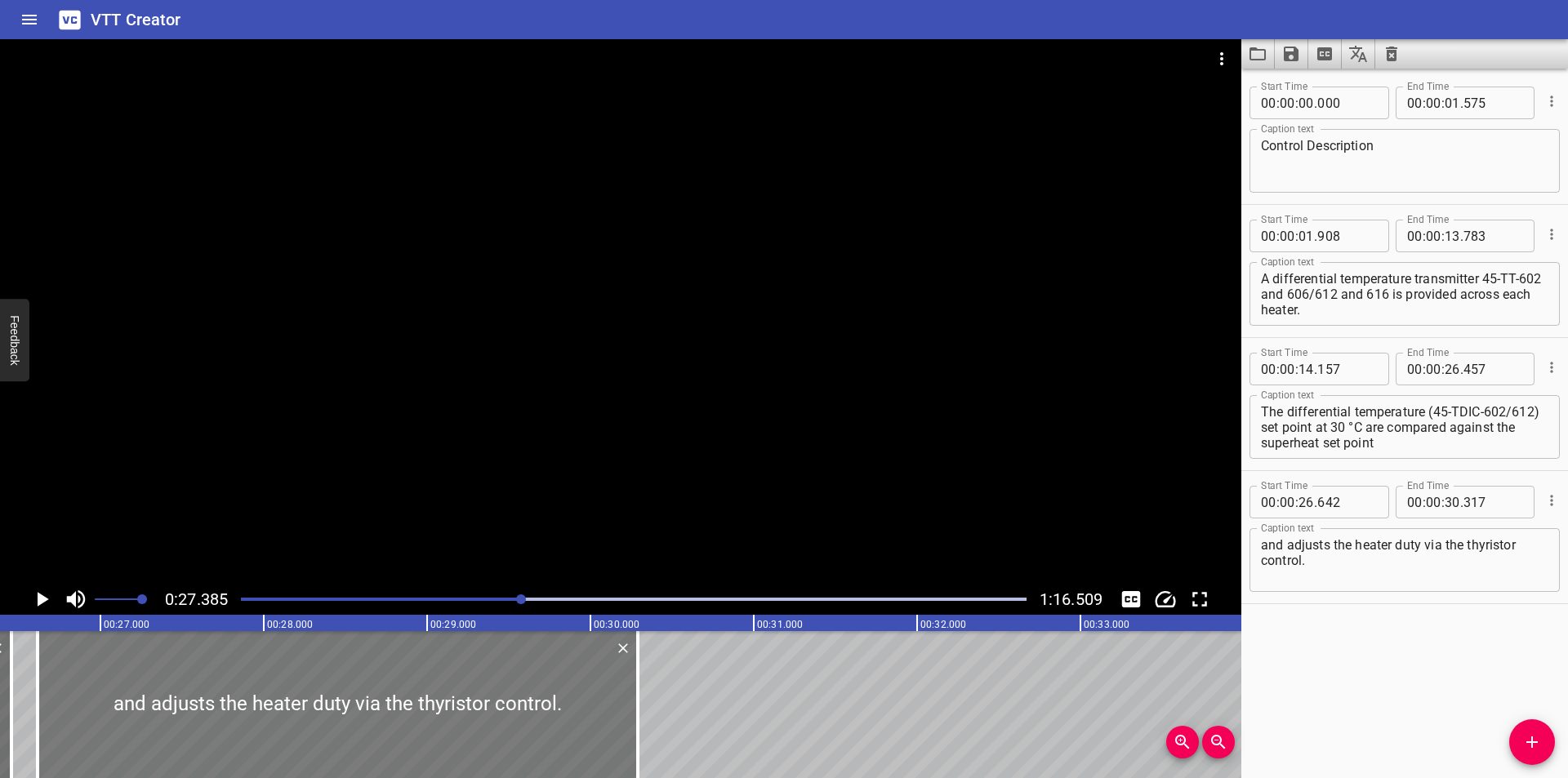
click at [459, 724] on div at bounding box center [338, 704] width 601 height 147
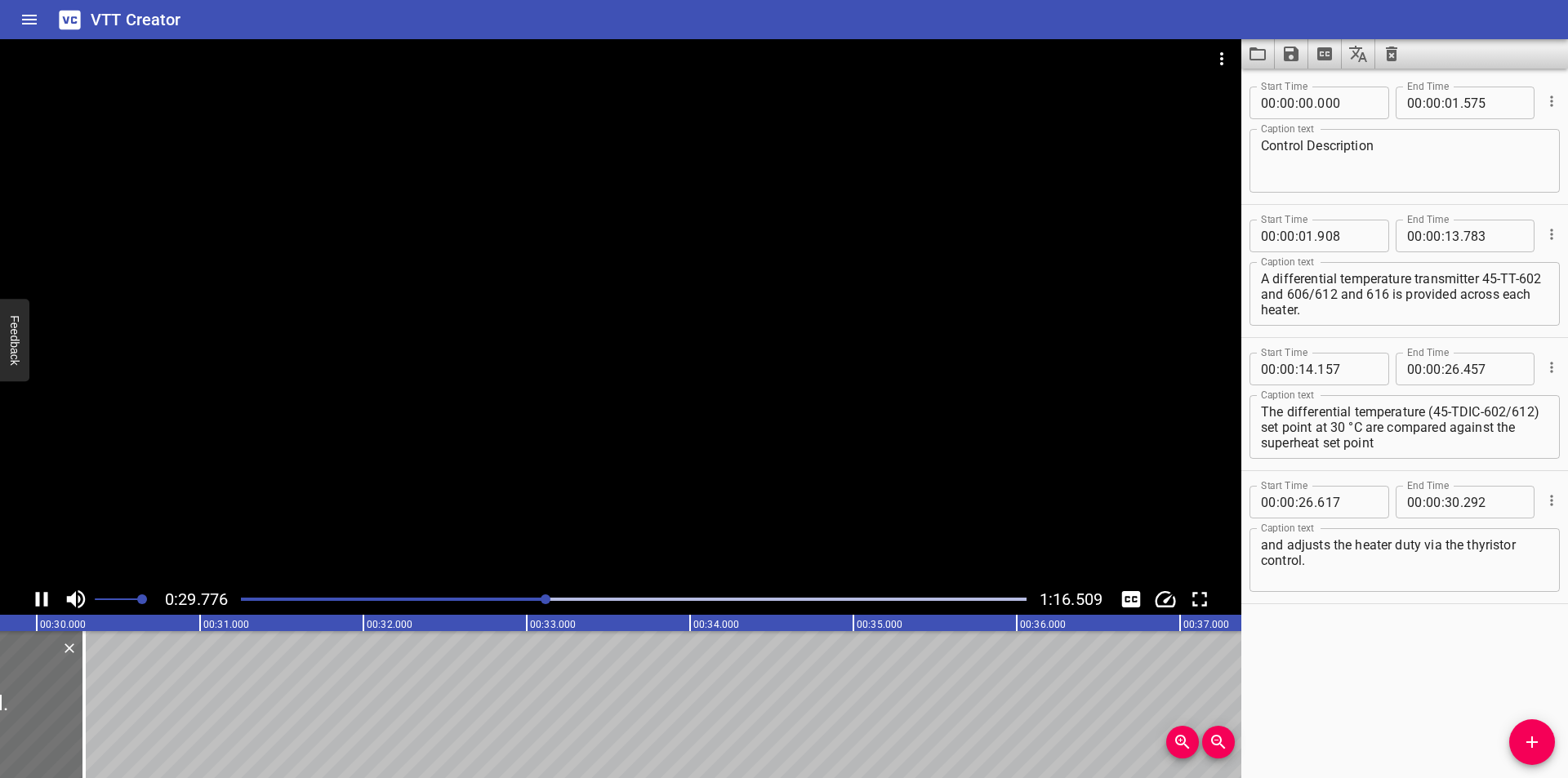
scroll to position [0, 4920]
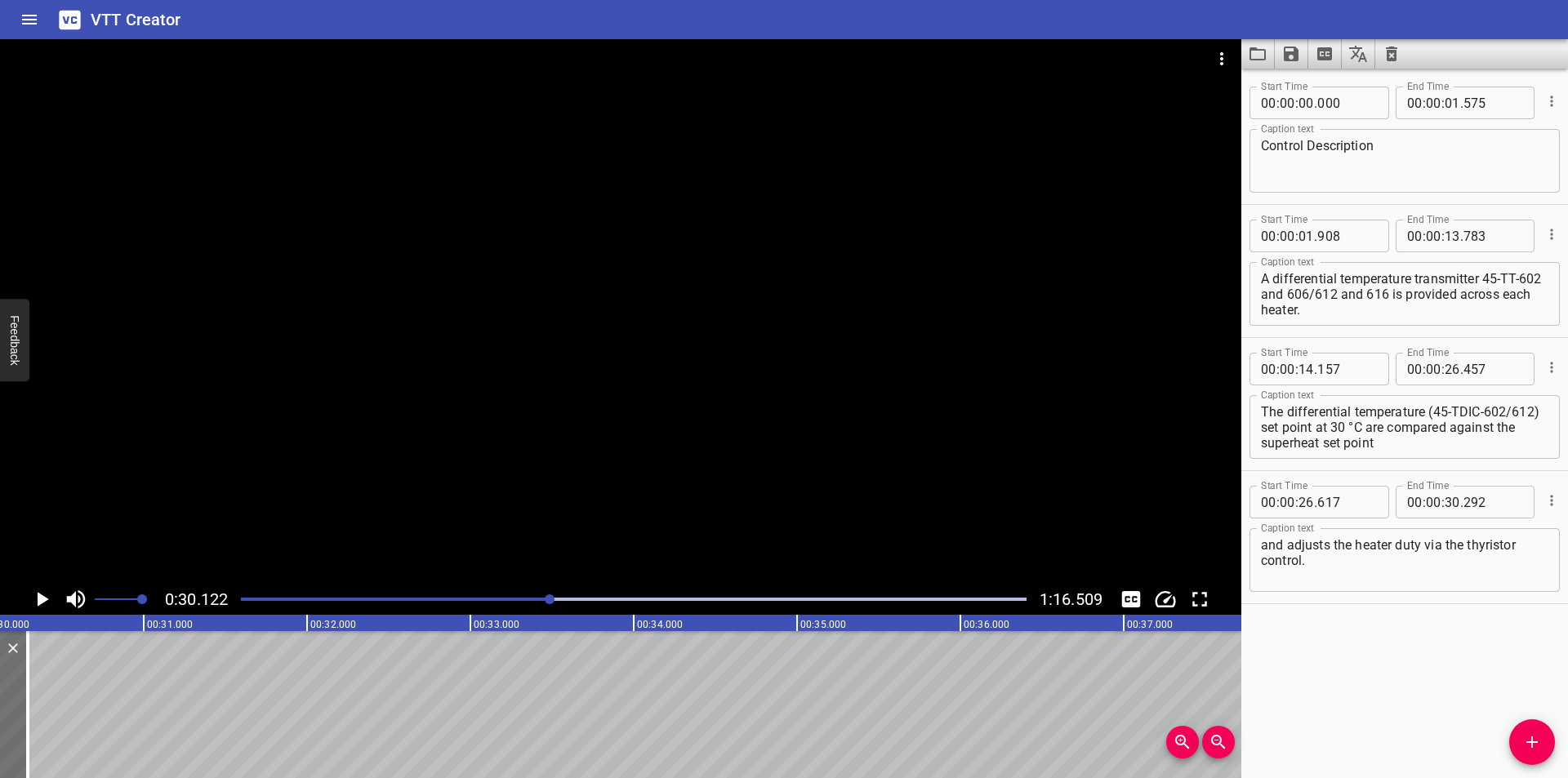
click at [686, 414] on div at bounding box center [620, 311] width 1241 height 545
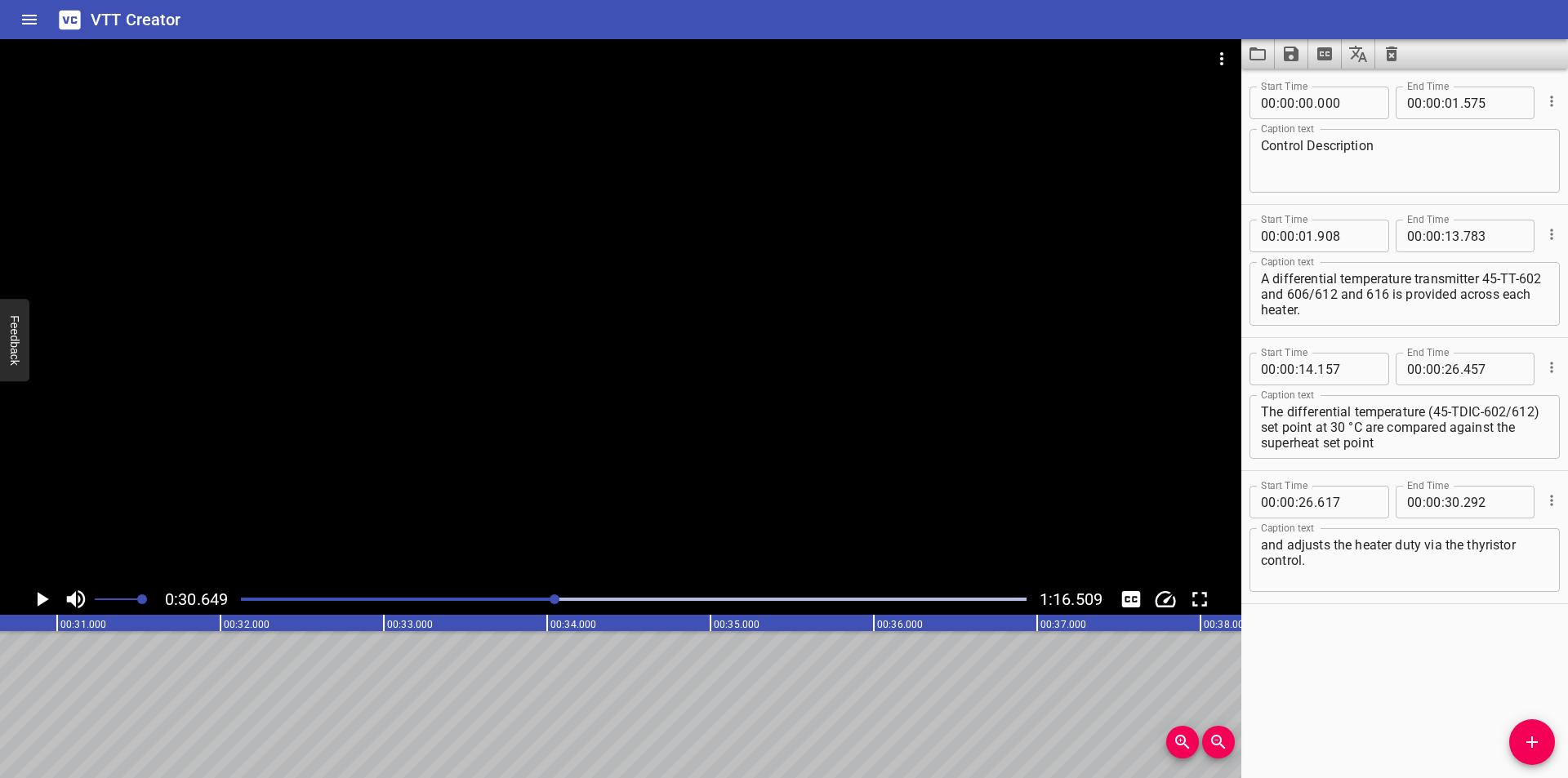
drag, startPoint x: 1529, startPoint y: 749, endPoint x: 1420, endPoint y: 750, distance: 109.0
click at [1528, 749] on icon "Add Cue" at bounding box center [1532, 742] width 20 height 19
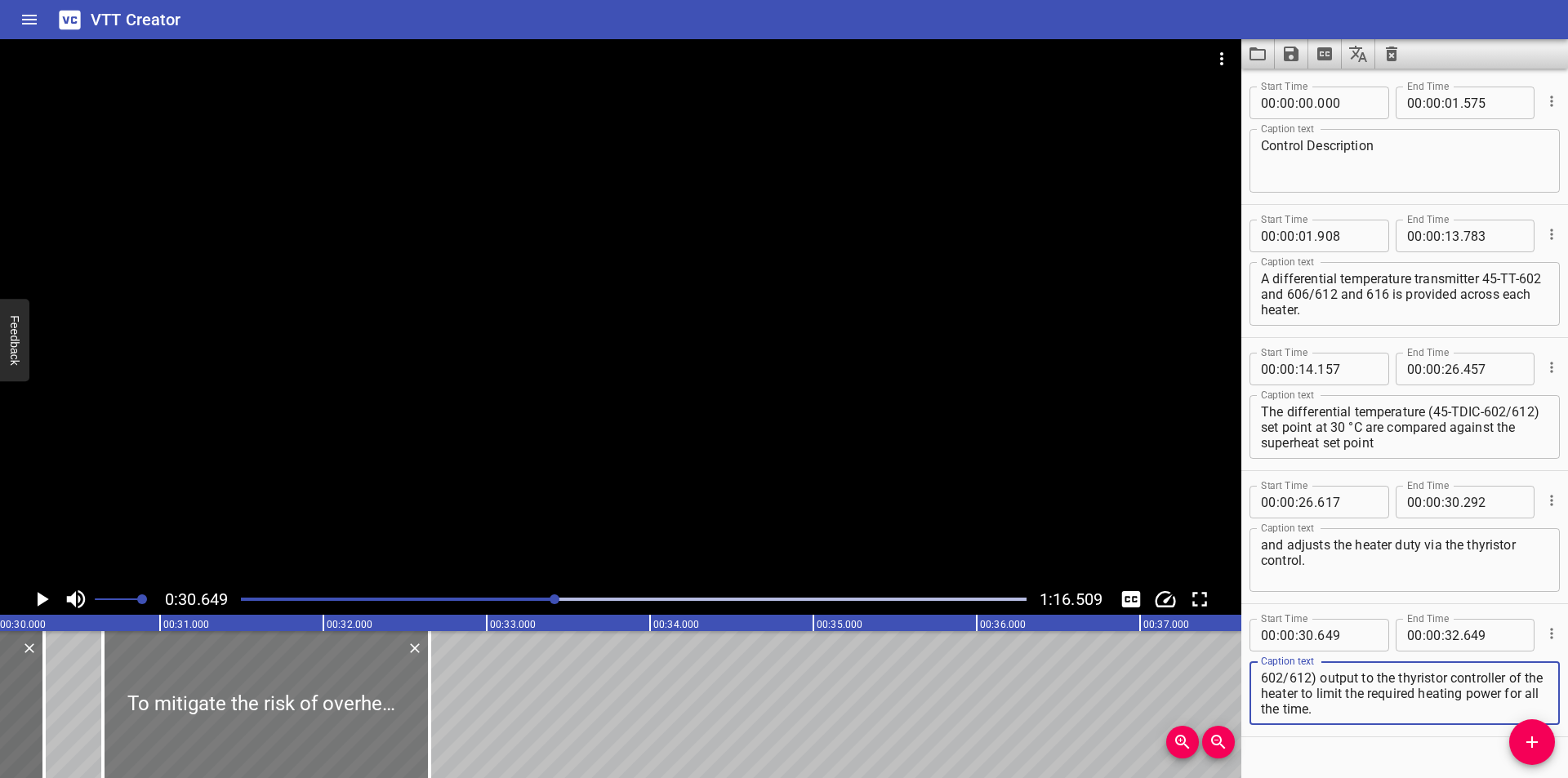
scroll to position [0, 4897]
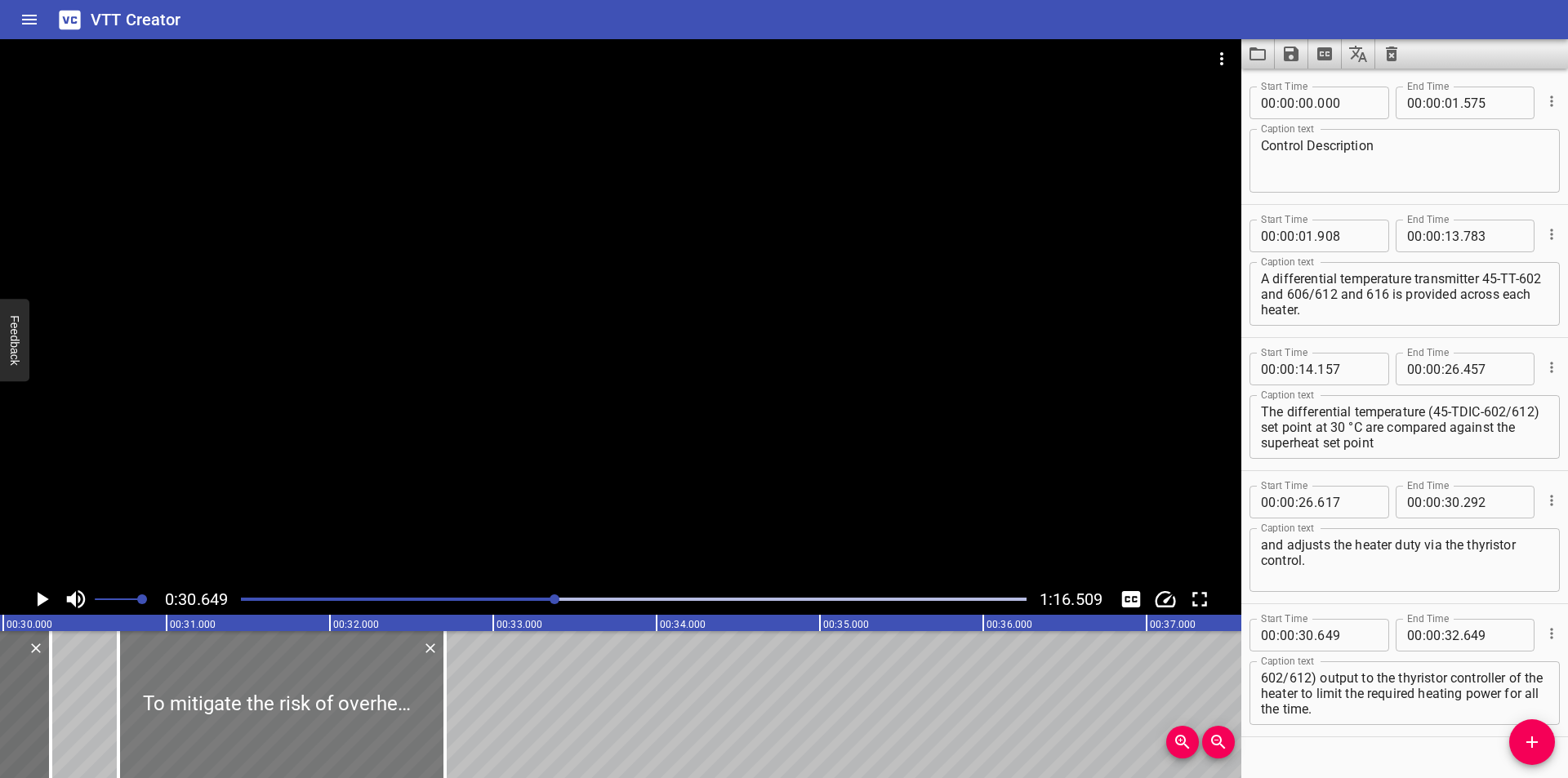
drag, startPoint x: 360, startPoint y: 711, endPoint x: 370, endPoint y: 713, distance: 10.2
click at [370, 713] on div at bounding box center [281, 704] width 327 height 147
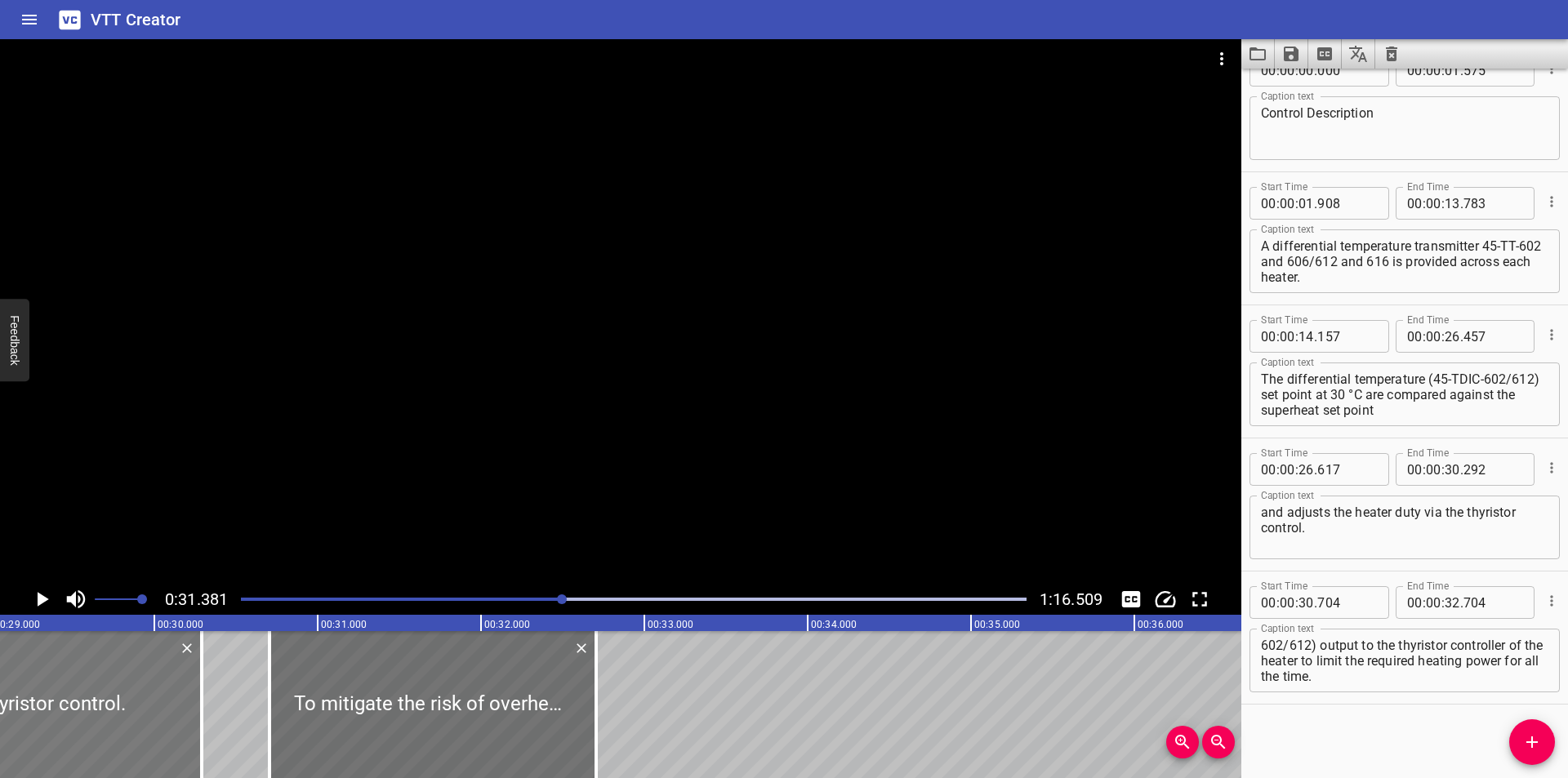
scroll to position [0, 4745]
click at [204, 728] on div at bounding box center [200, 704] width 17 height 147
click at [535, 472] on div at bounding box center [620, 311] width 1241 height 545
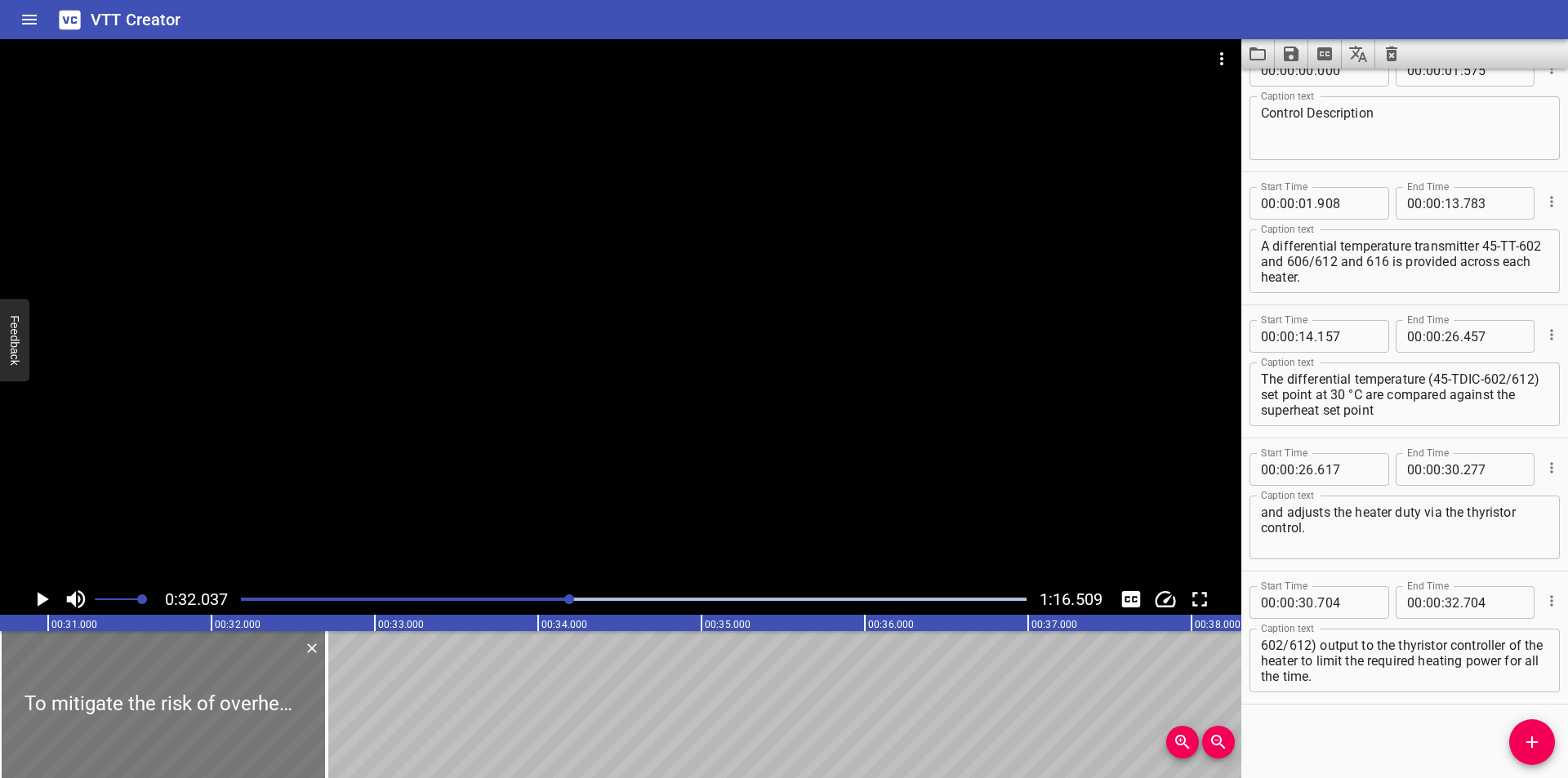
scroll to position [0, 5015]
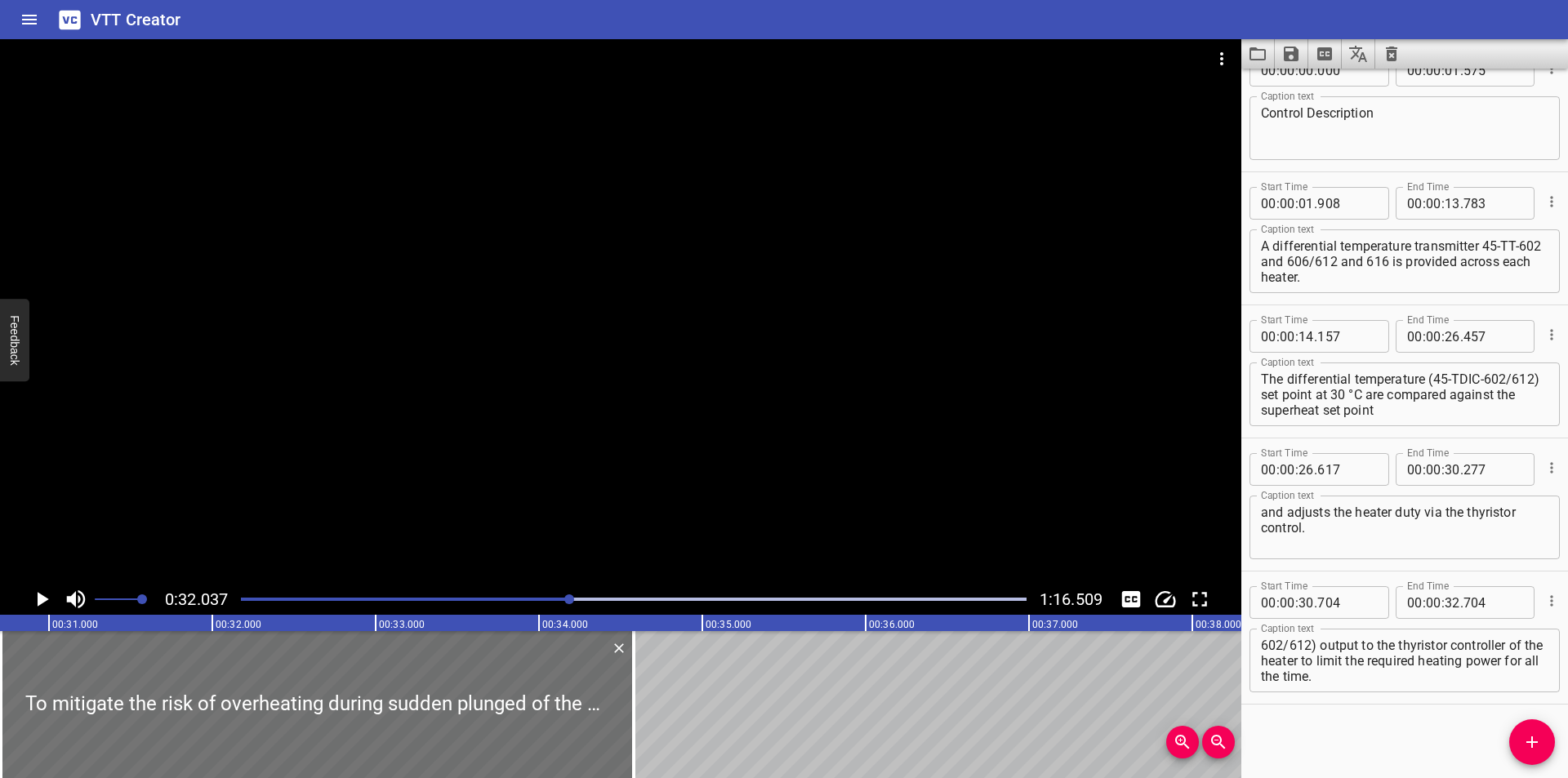
drag, startPoint x: 328, startPoint y: 696, endPoint x: 647, endPoint y: 708, distance: 319.2
click at [636, 705] on div at bounding box center [633, 704] width 3 height 147
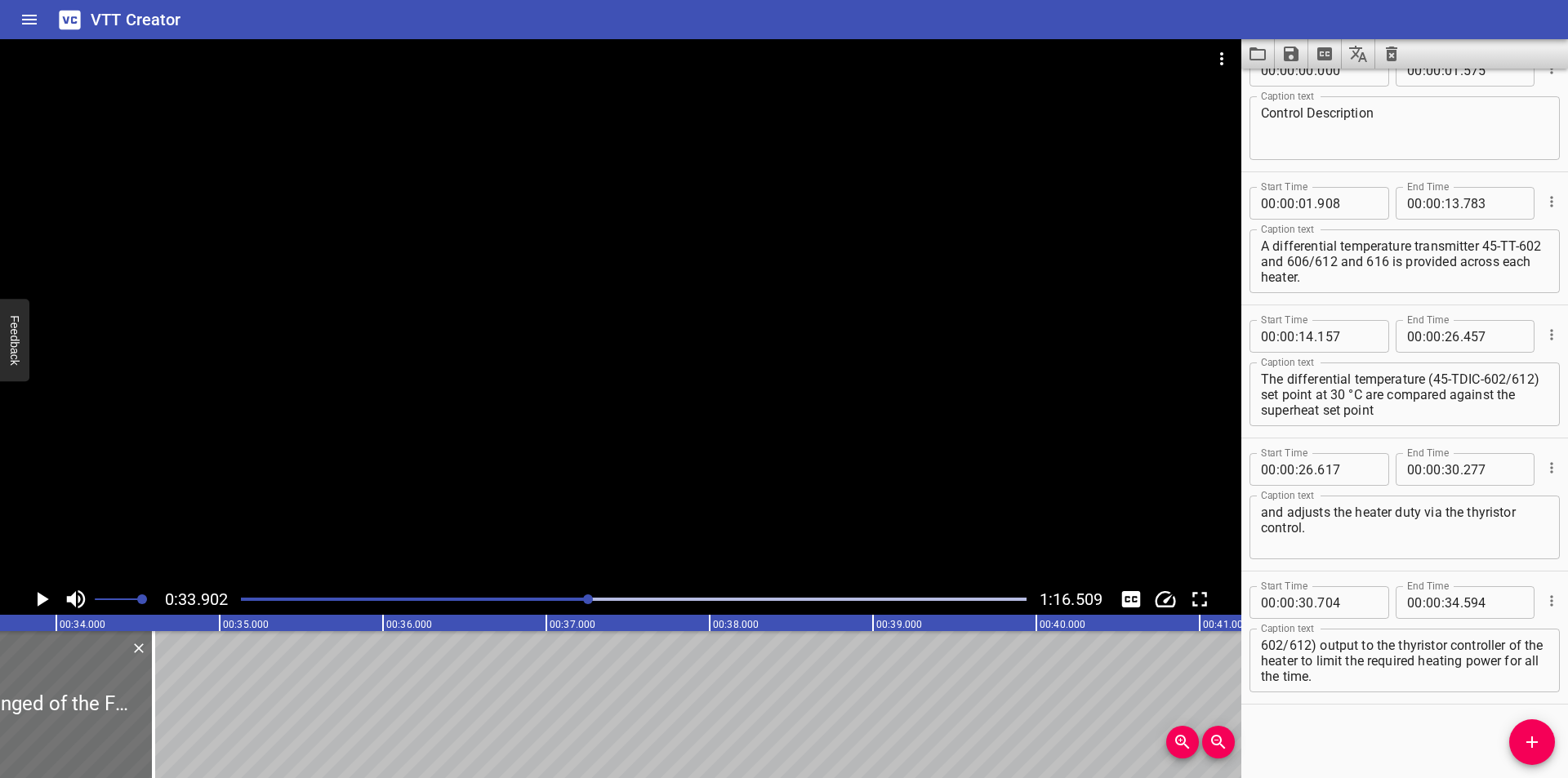
scroll to position [0, 5538]
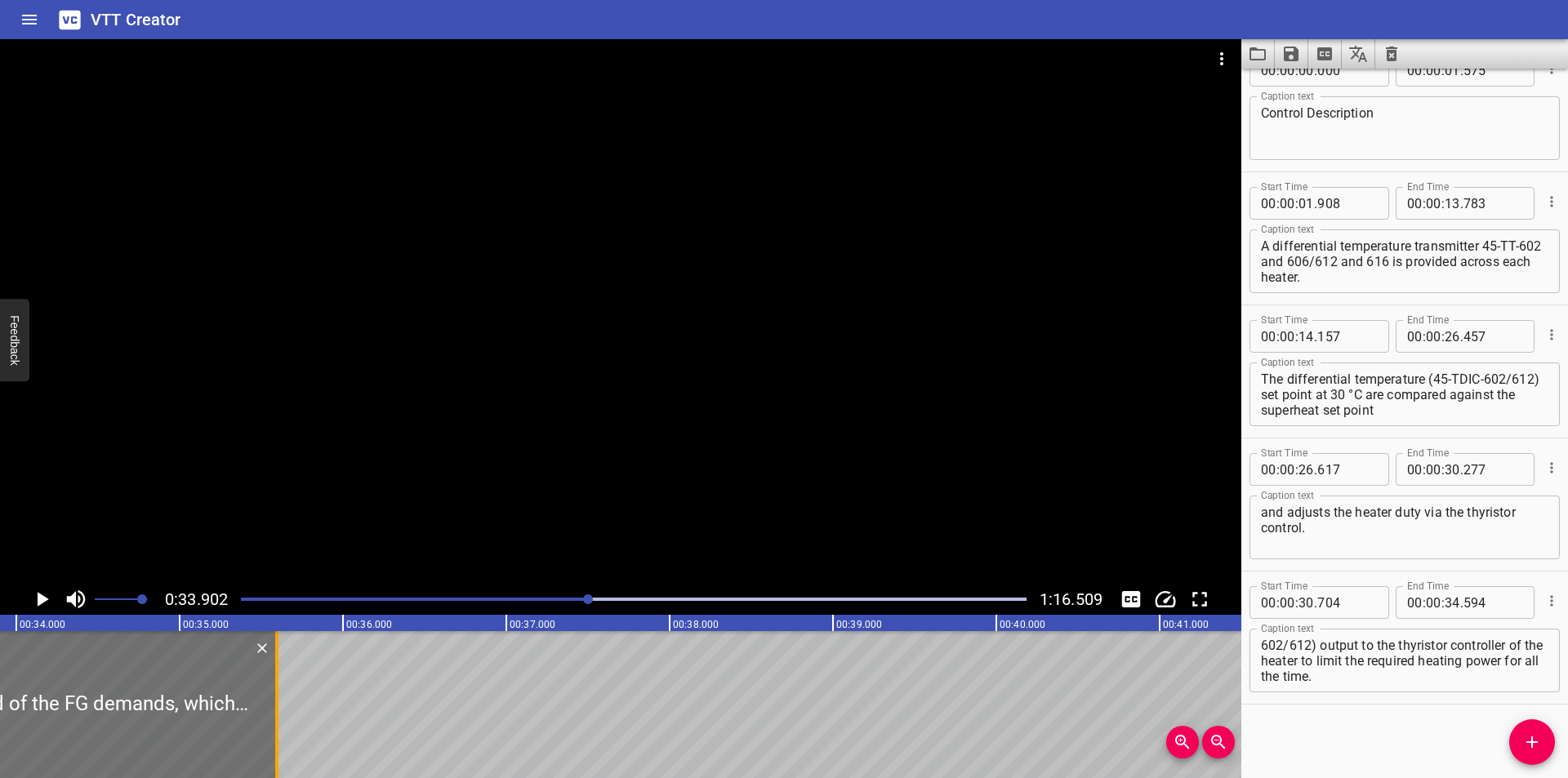
drag, startPoint x: 114, startPoint y: 692, endPoint x: 278, endPoint y: 705, distance: 164.5
click at [278, 705] on div at bounding box center [276, 704] width 3 height 147
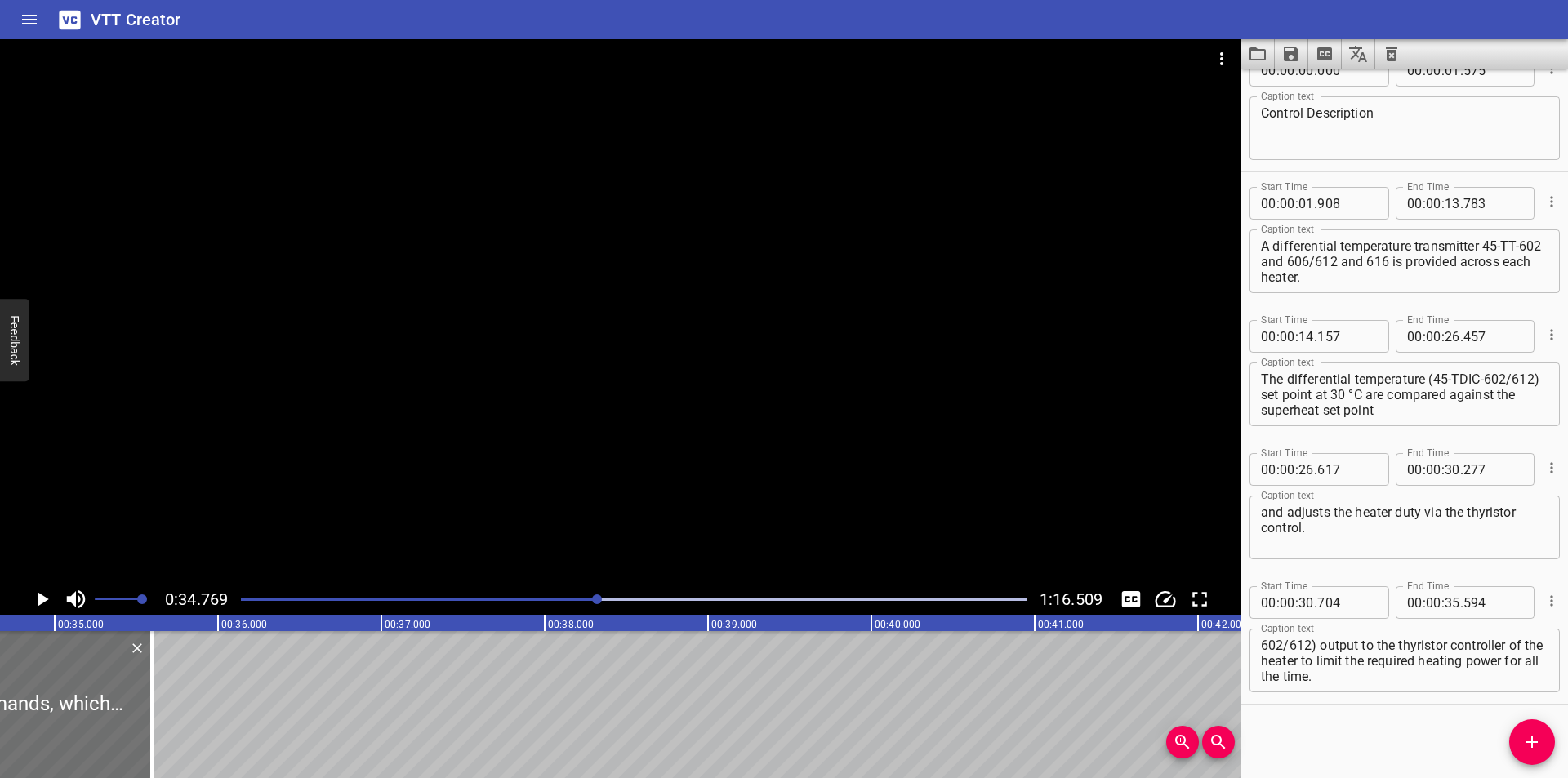
scroll to position [0, 5679]
click at [150, 738] on div at bounding box center [147, 704] width 17 height 147
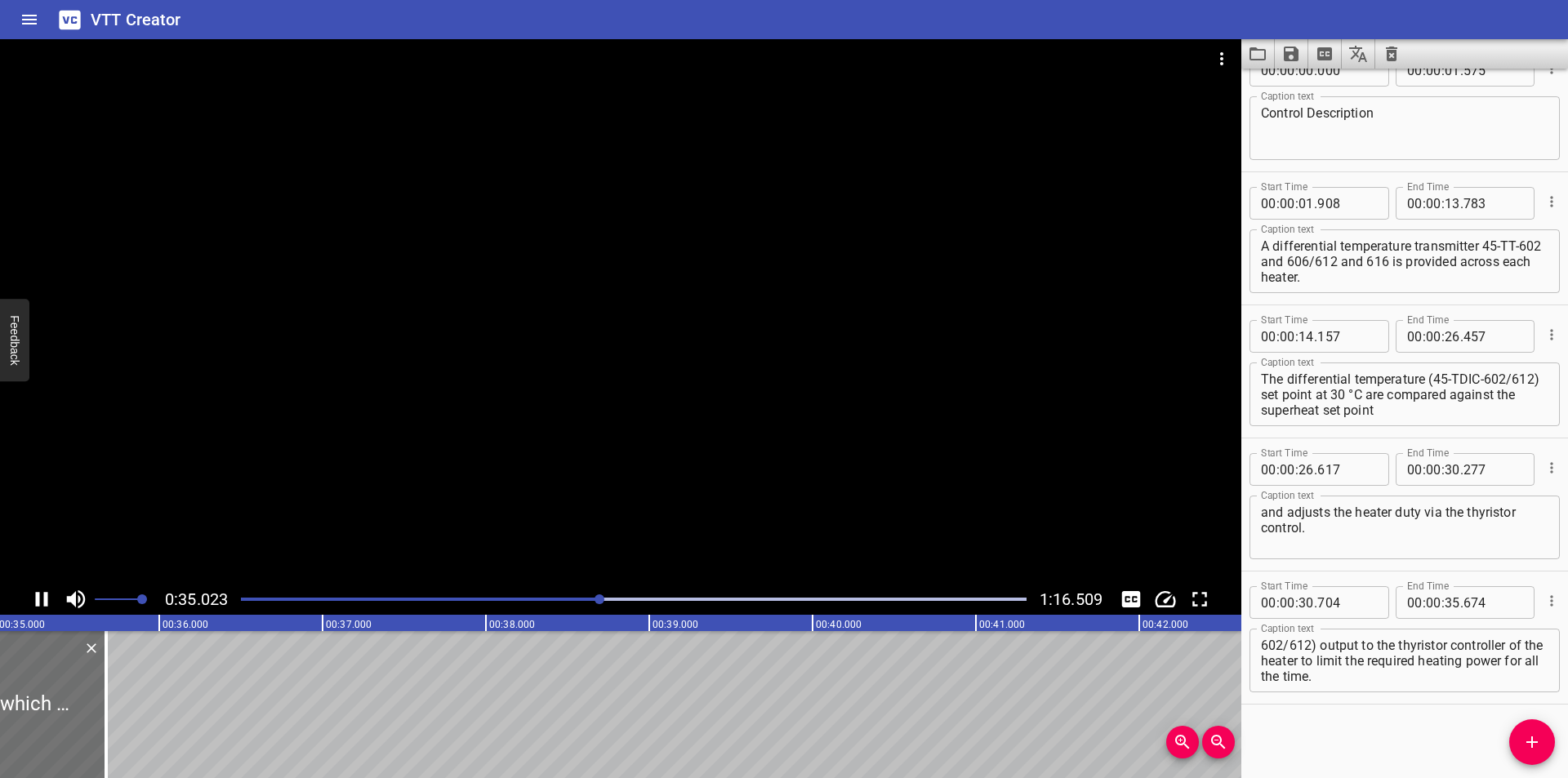
scroll to position [0, 5759]
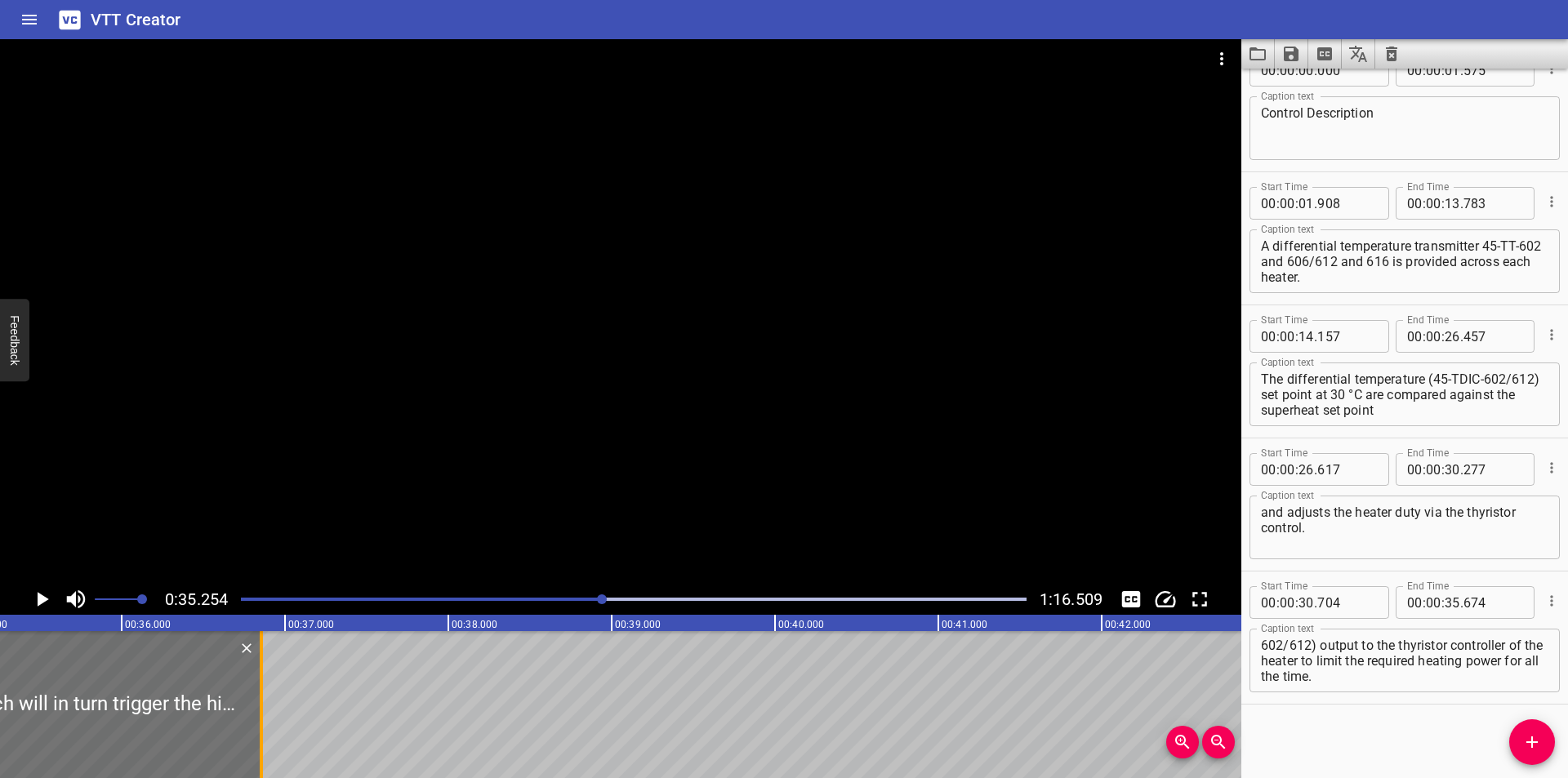
drag, startPoint x: 67, startPoint y: 740, endPoint x: 259, endPoint y: 720, distance: 193.0
click at [259, 720] on div at bounding box center [260, 704] width 3 height 147
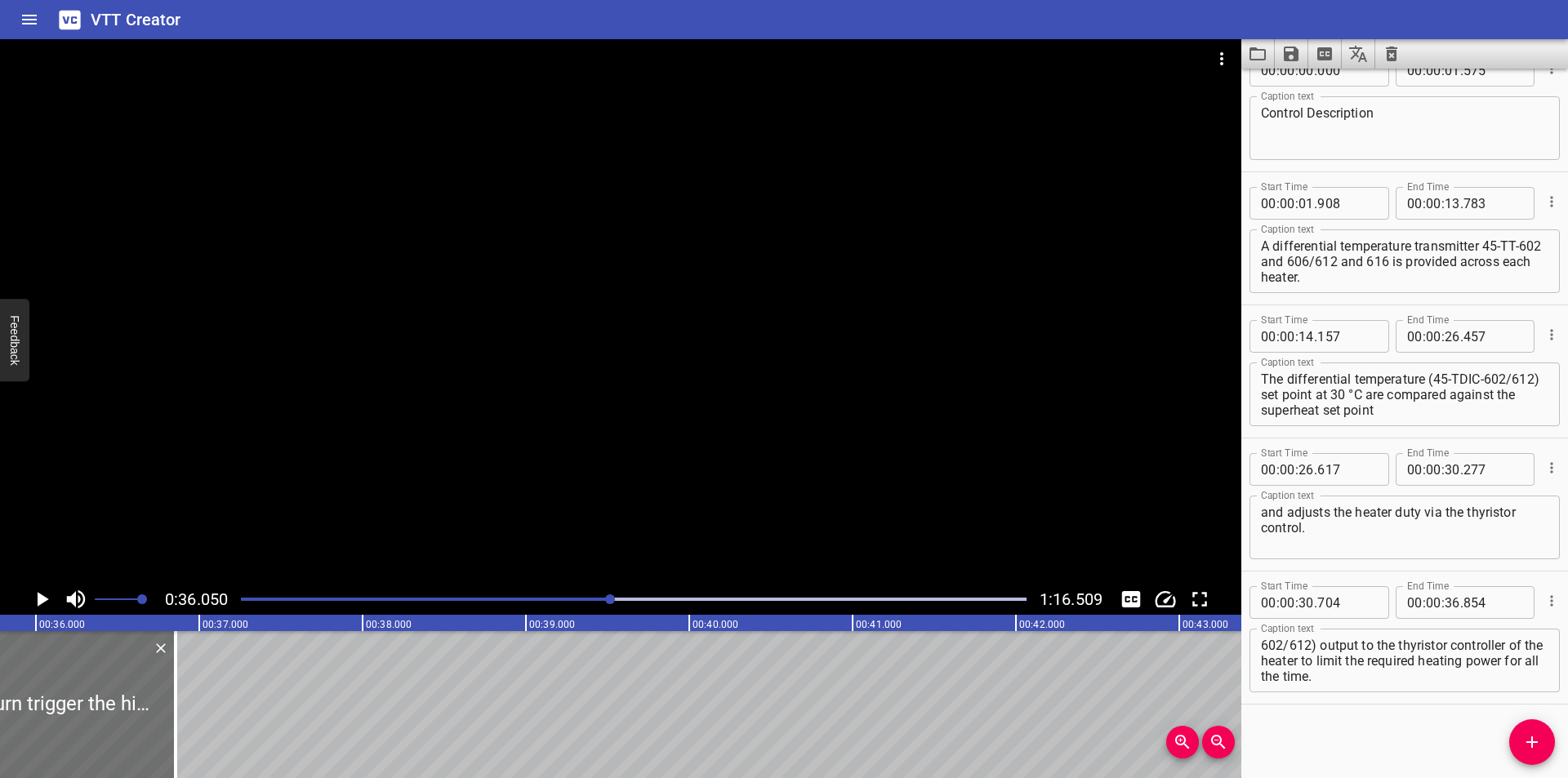
scroll to position [0, 5889]
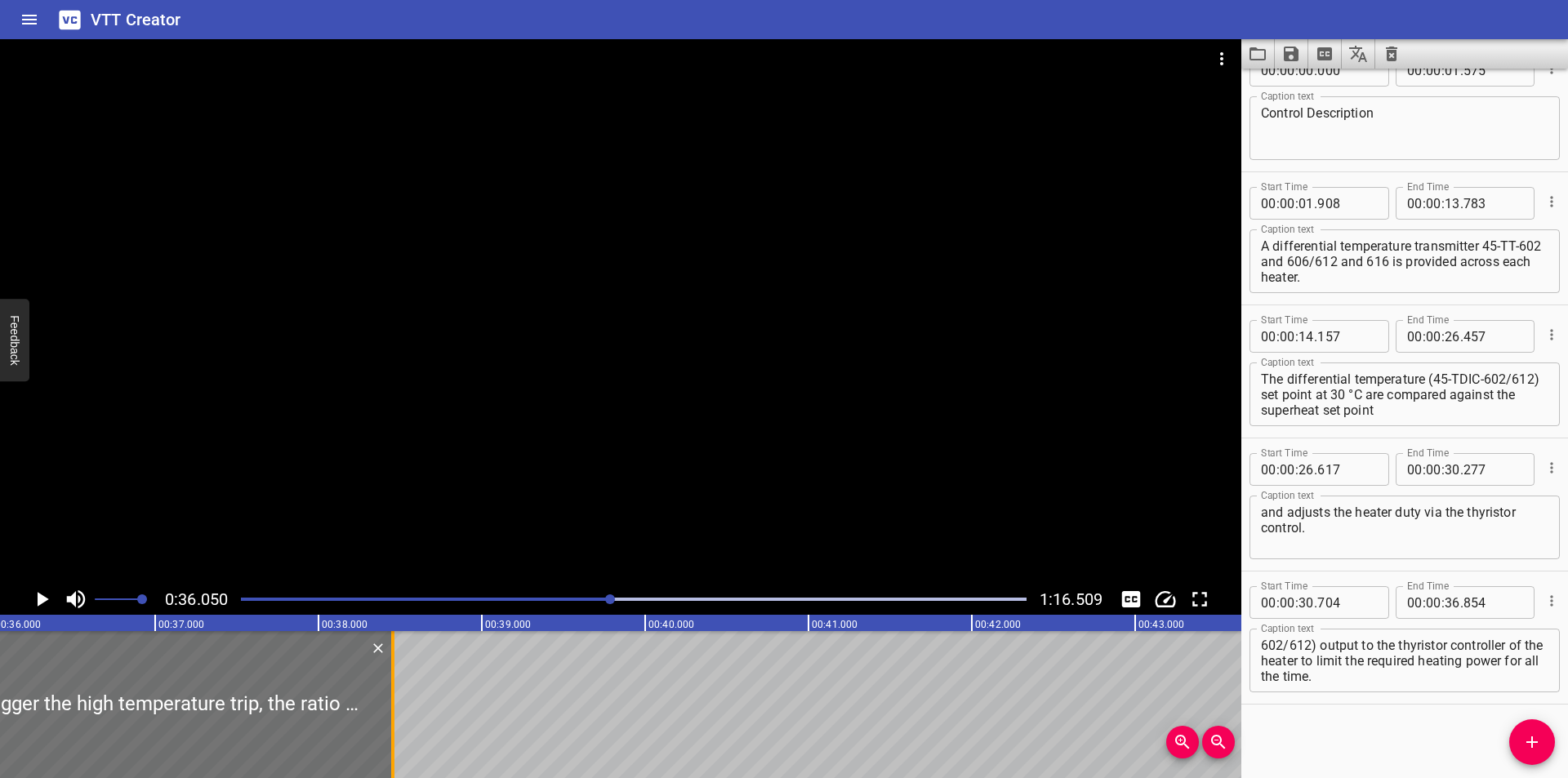
drag, startPoint x: 135, startPoint y: 721, endPoint x: 396, endPoint y: 729, distance: 261.1
click at [396, 729] on div at bounding box center [392, 704] width 17 height 147
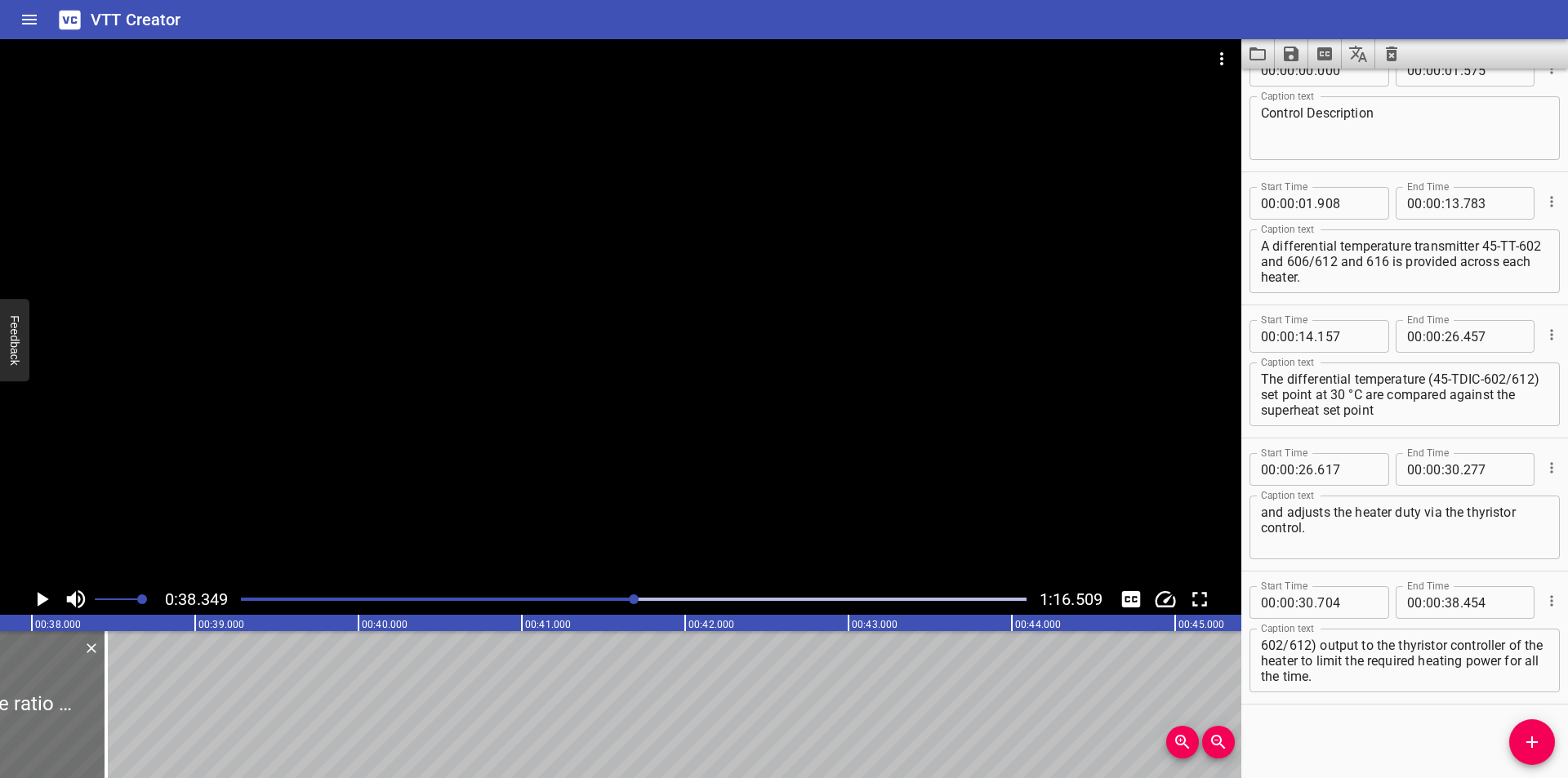
scroll to position [0, 6156]
click at [130, 721] on div at bounding box center [127, 704] width 17 height 147
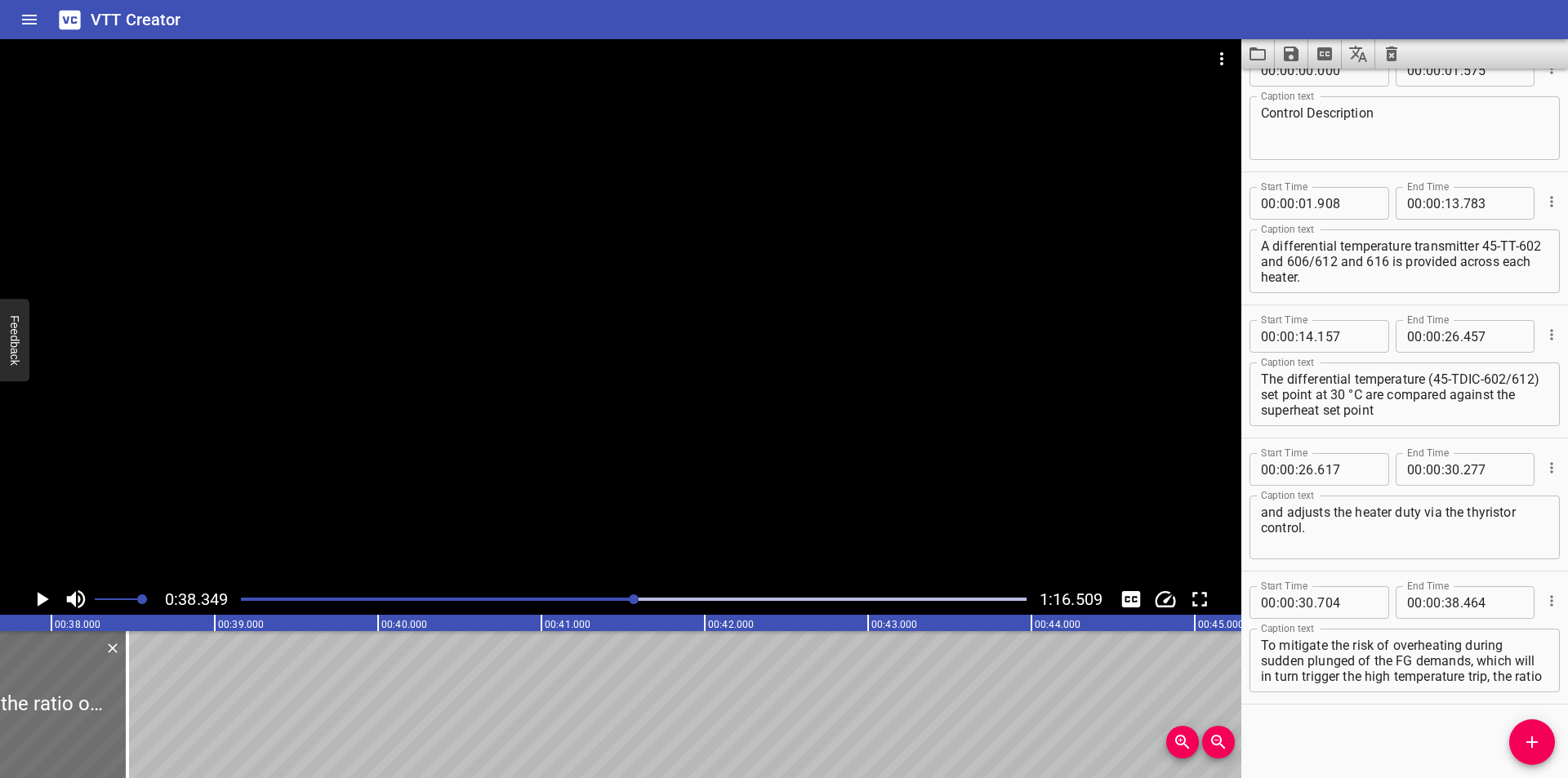
drag, startPoint x: 1345, startPoint y: 733, endPoint x: 1316, endPoint y: 715, distance: 34.1
click at [1343, 733] on div "Start Time 00 : 00 : 00 . 000 Start Time End Time 00 : 00 : 01 . 575 End Time C…" at bounding box center [1404, 423] width 327 height 710
drag, startPoint x: 430, startPoint y: 421, endPoint x: 430, endPoint y: 440, distance: 19.0
click at [430, 425] on div at bounding box center [620, 311] width 1241 height 545
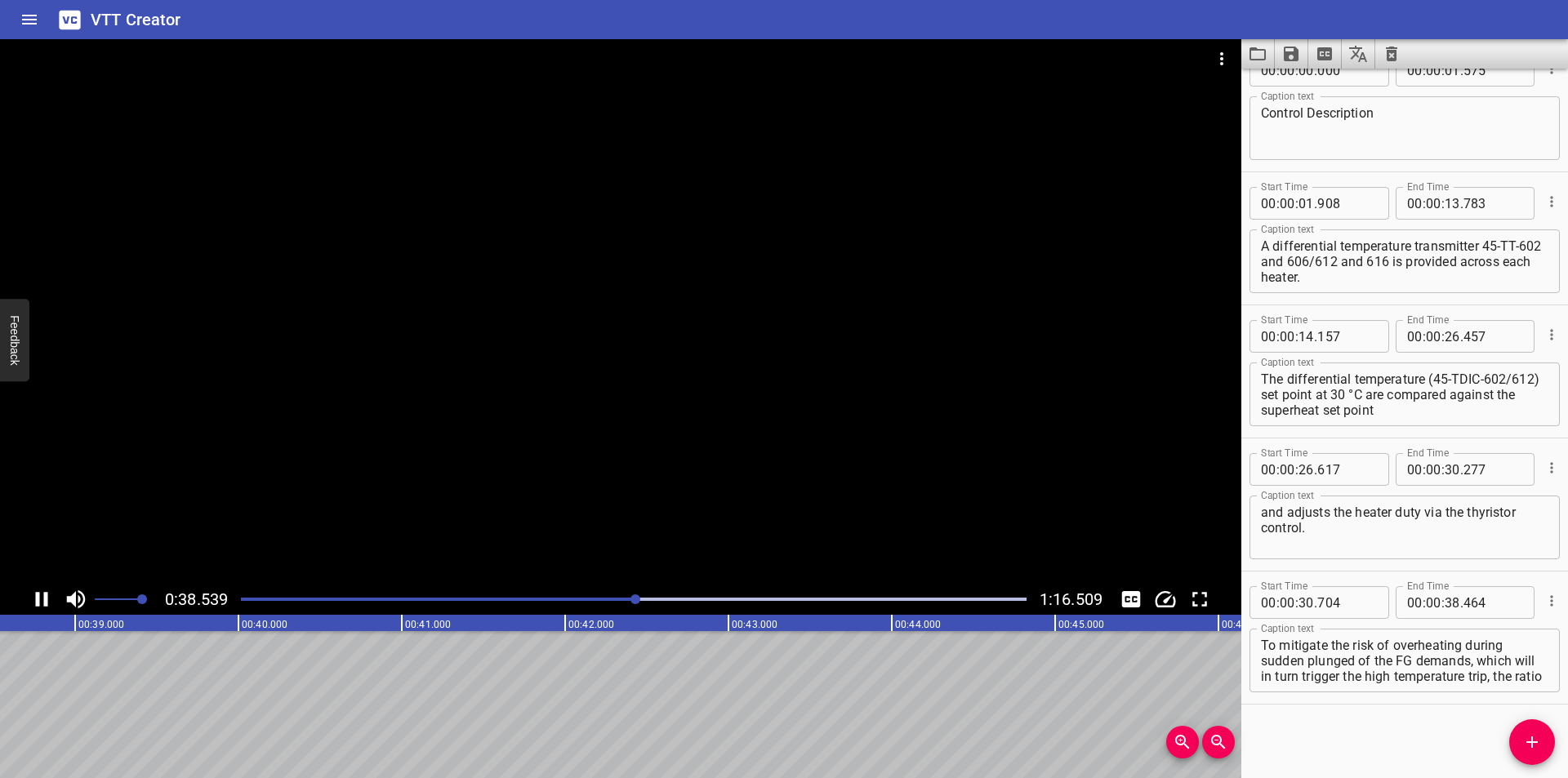
click at [621, 602] on div at bounding box center [634, 599] width 805 height 22
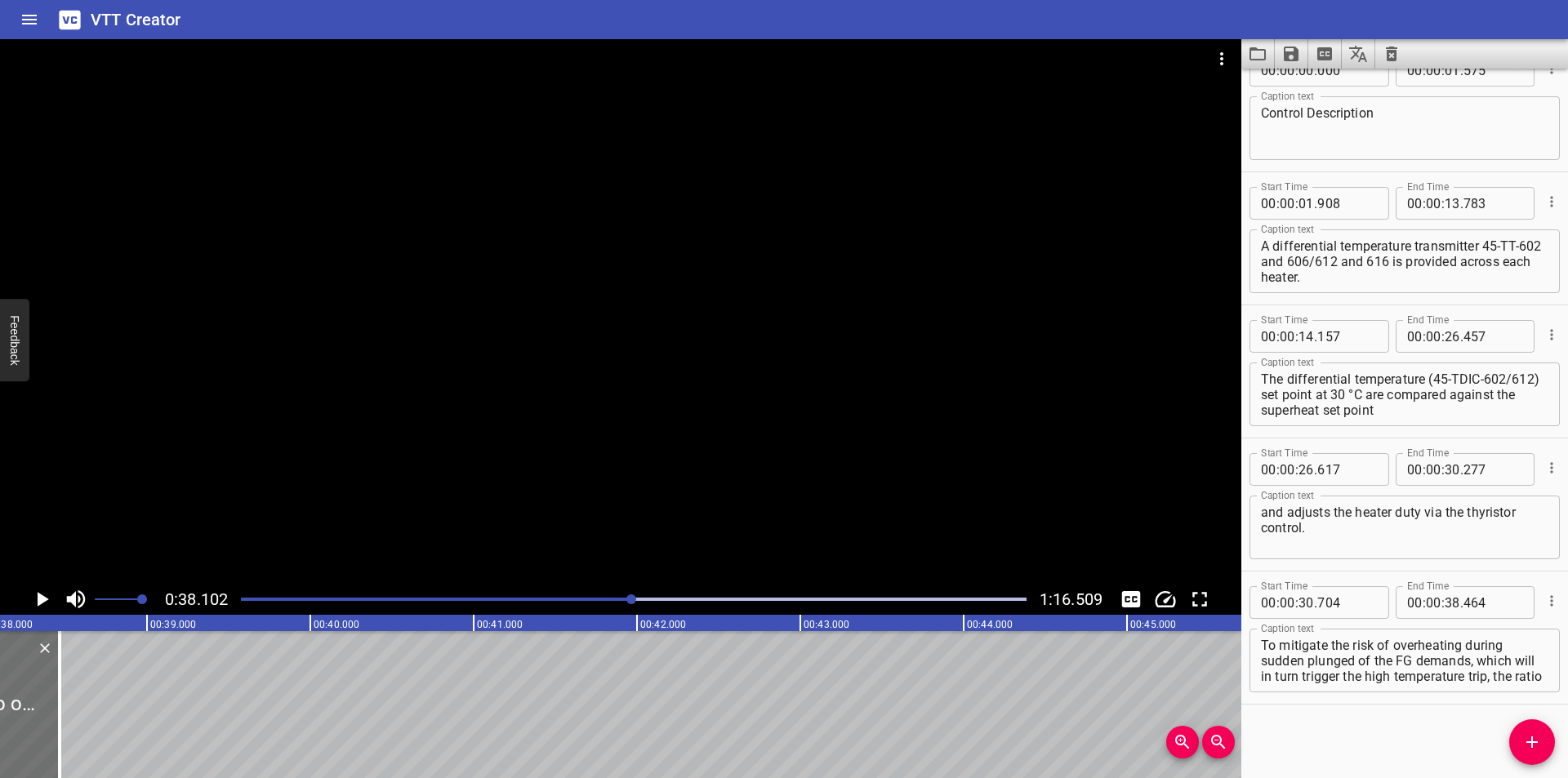
click at [622, 596] on div at bounding box center [634, 599] width 805 height 22
click at [587, 601] on div "Play progress" at bounding box center [238, 599] width 786 height 3
drag, startPoint x: 497, startPoint y: 701, endPoint x: 91, endPoint y: 711, distance: 406.1
click at [91, 711] on div at bounding box center [96, 704] width 17 height 147
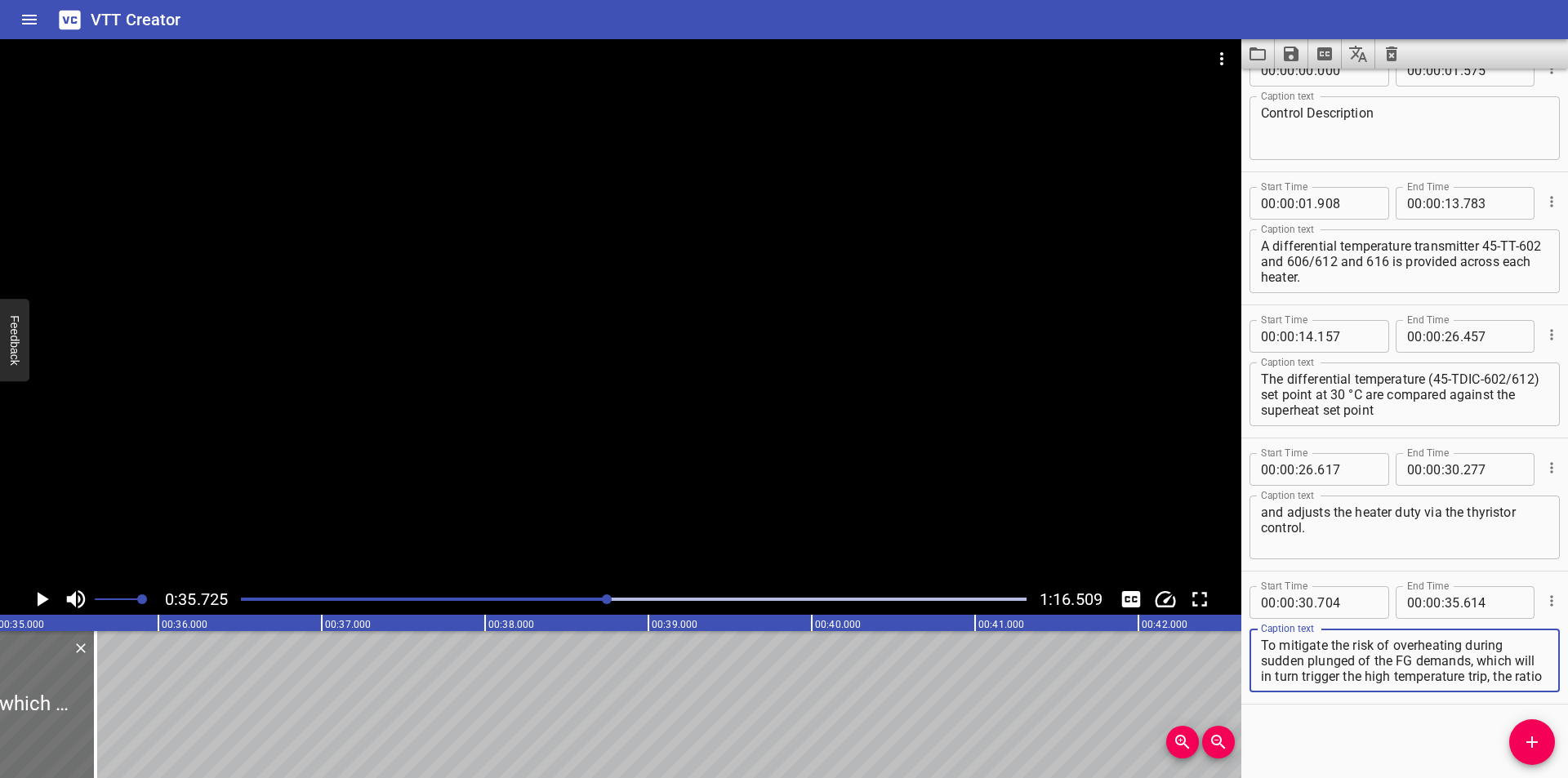
scroll to position [108, 0]
drag, startPoint x: 1489, startPoint y: 676, endPoint x: 1567, endPoint y: 799, distance: 145.6
click at [1567, 777] on html "VTT Creator Caption Editor Batch Transcribe Login Sign Up Privacy Contact 0:35.…" at bounding box center [784, 389] width 1568 height 778
drag, startPoint x: 1538, startPoint y: 743, endPoint x: 1495, endPoint y: 745, distance: 43.0
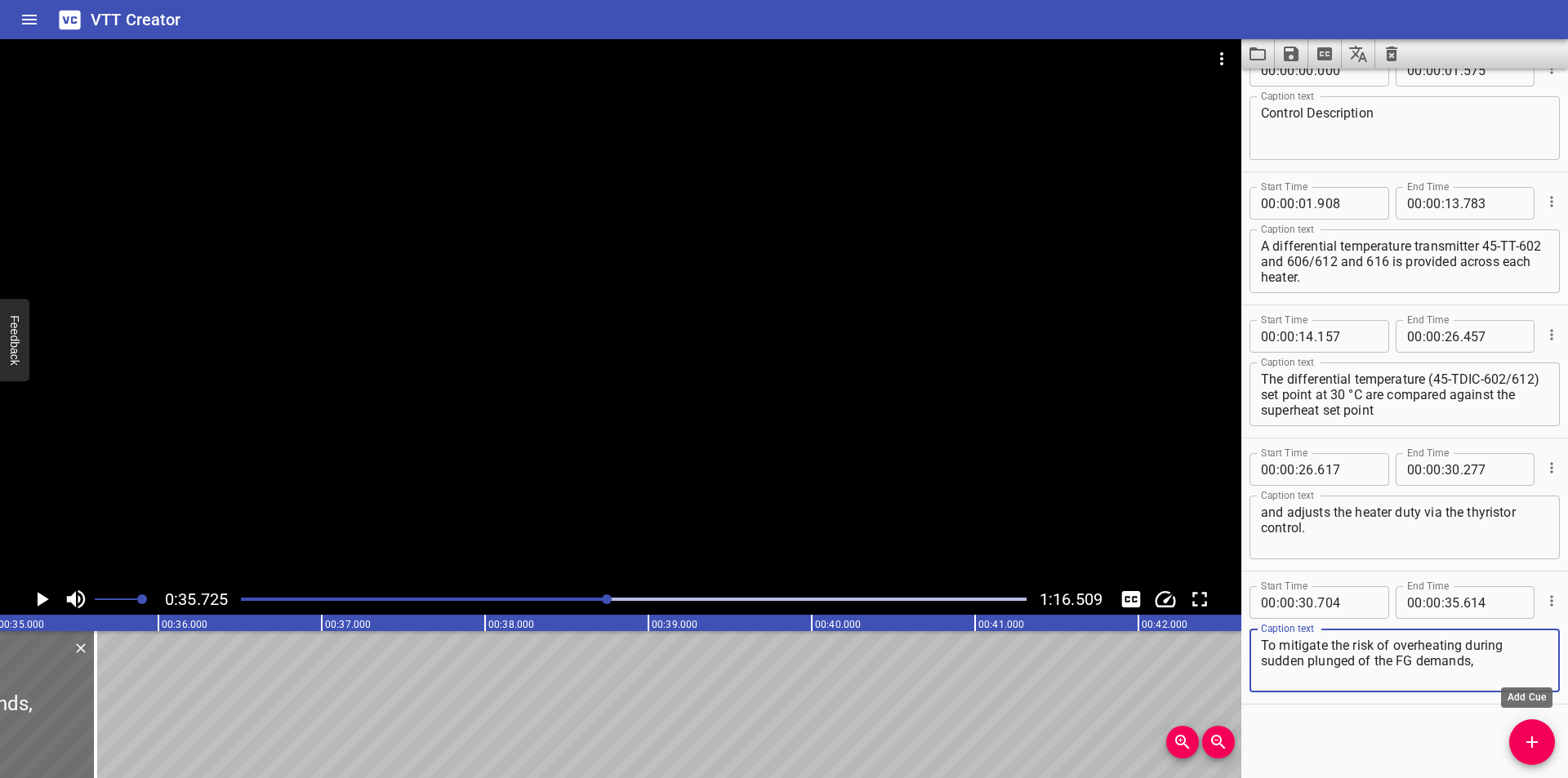
click at [1527, 744] on icon "Add Cue" at bounding box center [1532, 742] width 20 height 19
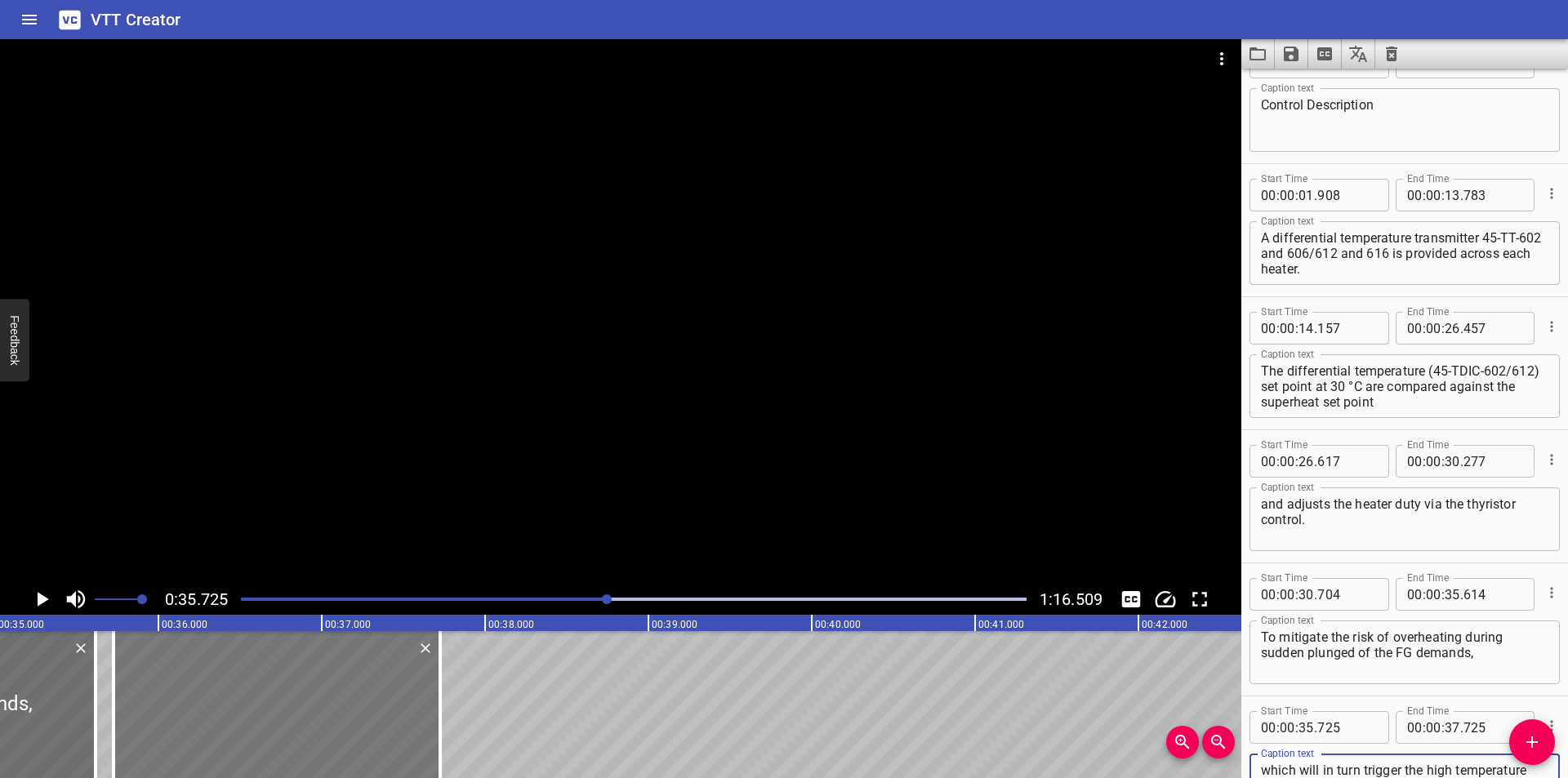
scroll to position [72, 0]
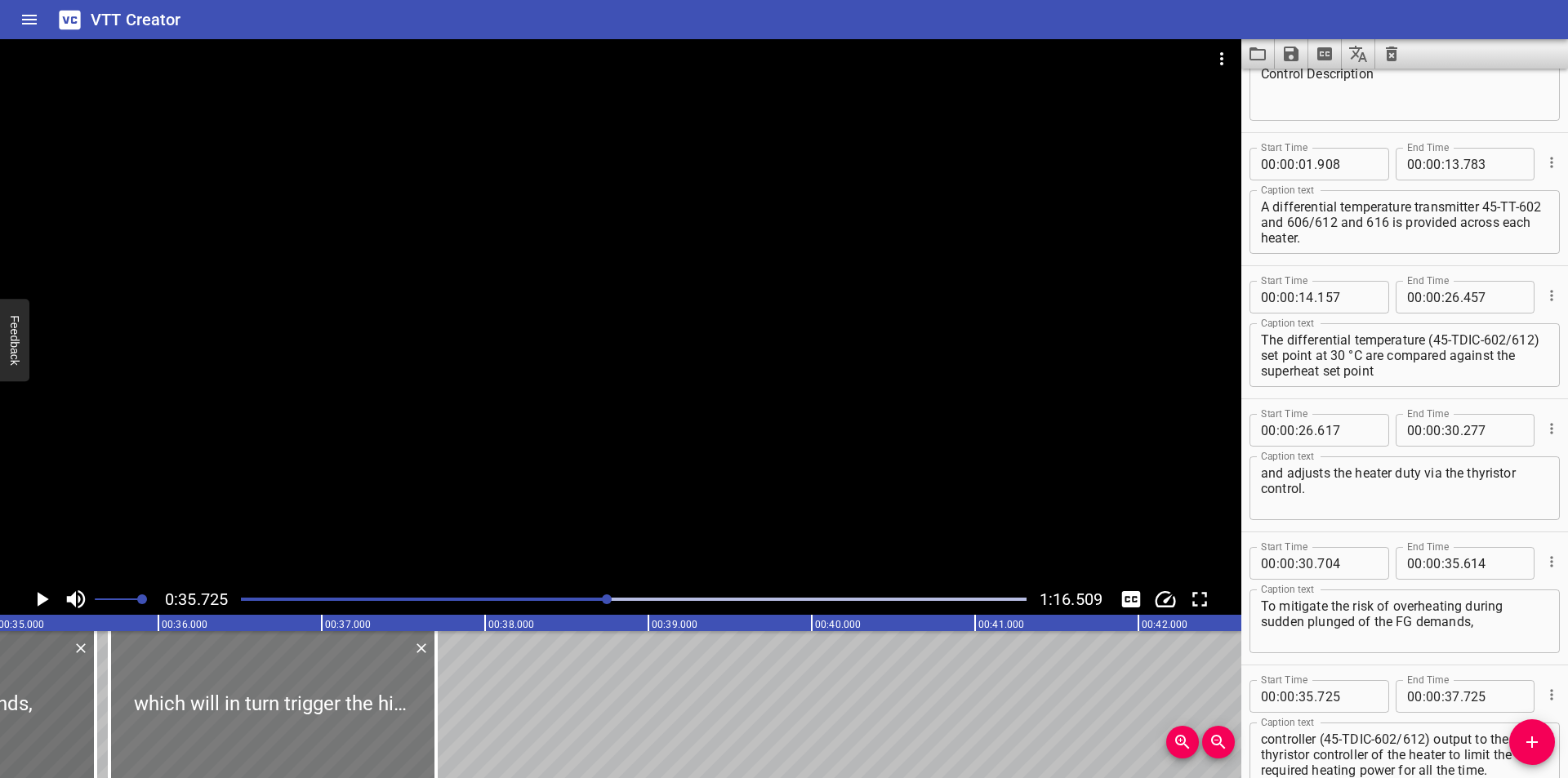
click at [232, 695] on div at bounding box center [272, 704] width 327 height 147
click at [599, 603] on div at bounding box center [634, 599] width 805 height 22
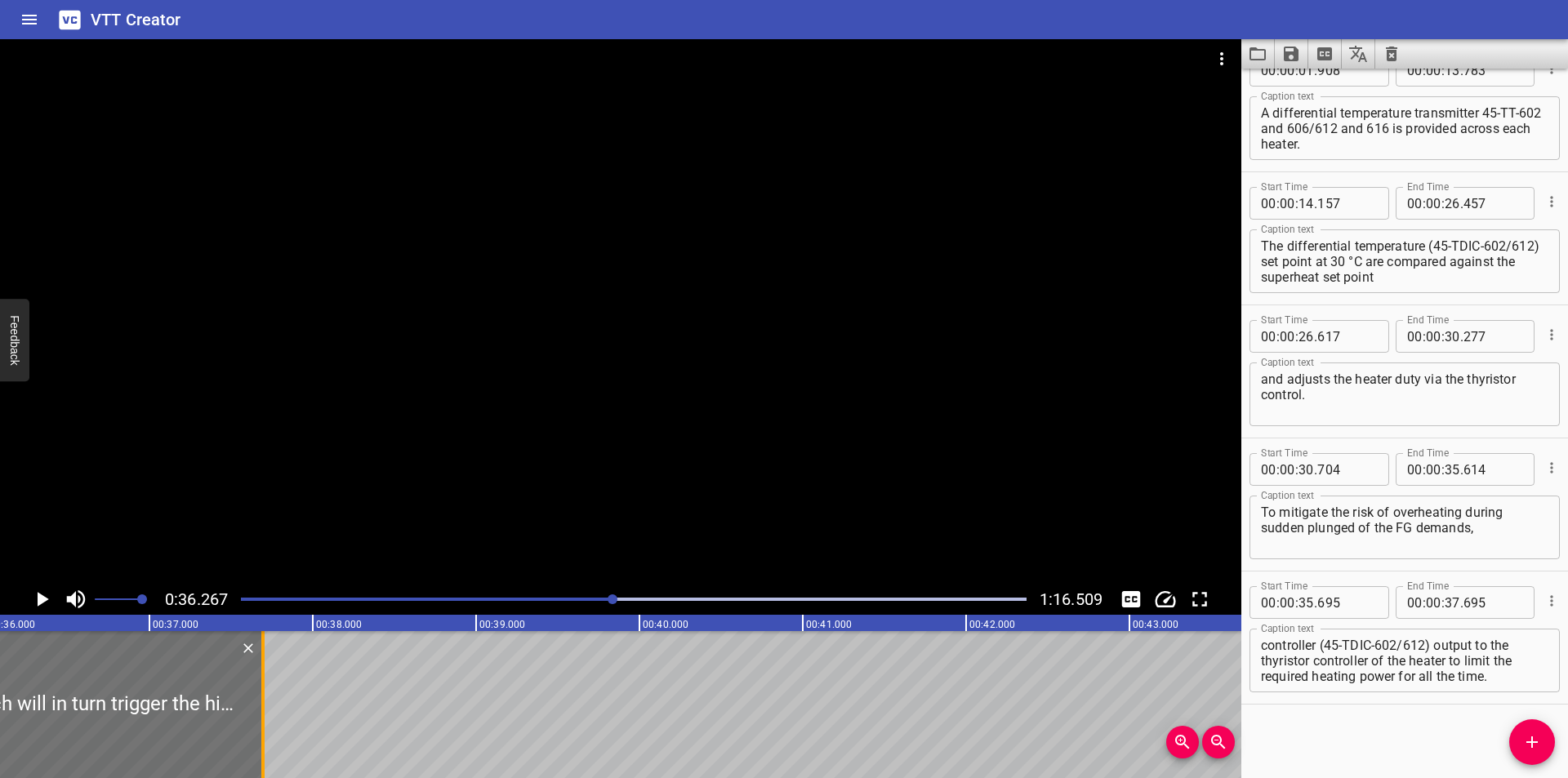
scroll to position [0, 5924]
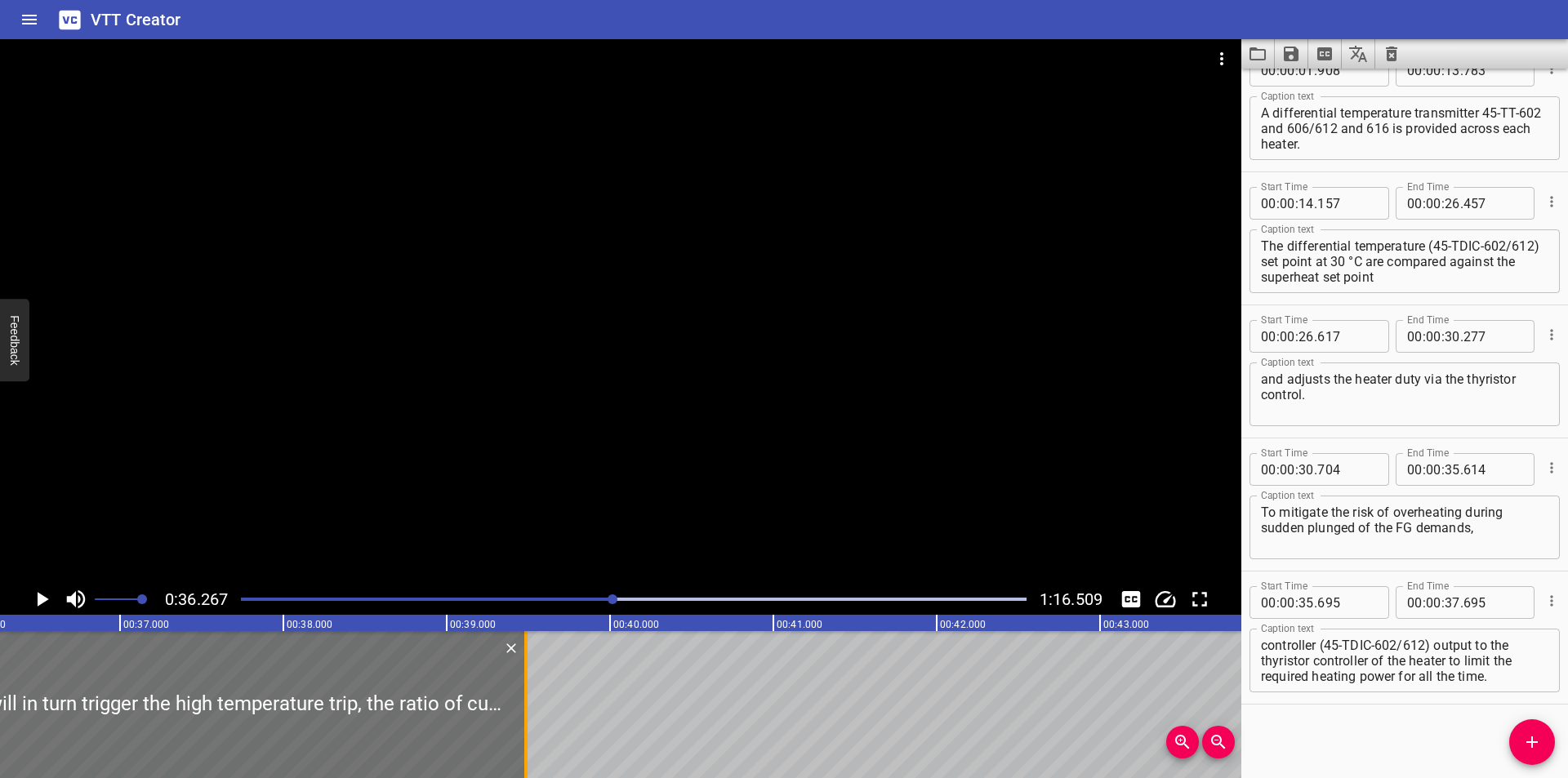
drag, startPoint x: 229, startPoint y: 720, endPoint x: 529, endPoint y: 720, distance: 300.0
click at [524, 725] on div at bounding box center [526, 704] width 17 height 147
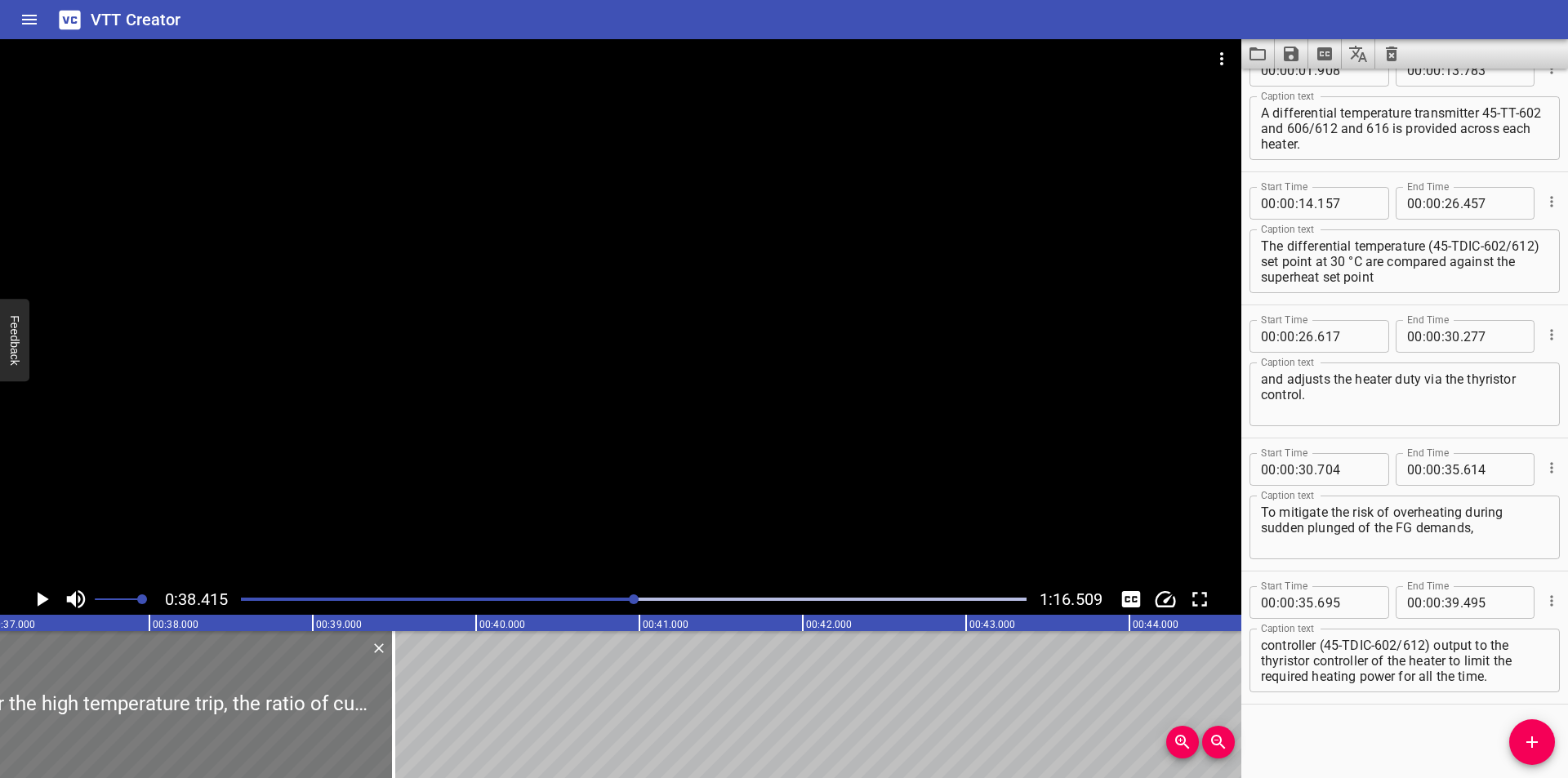
scroll to position [0, 6056]
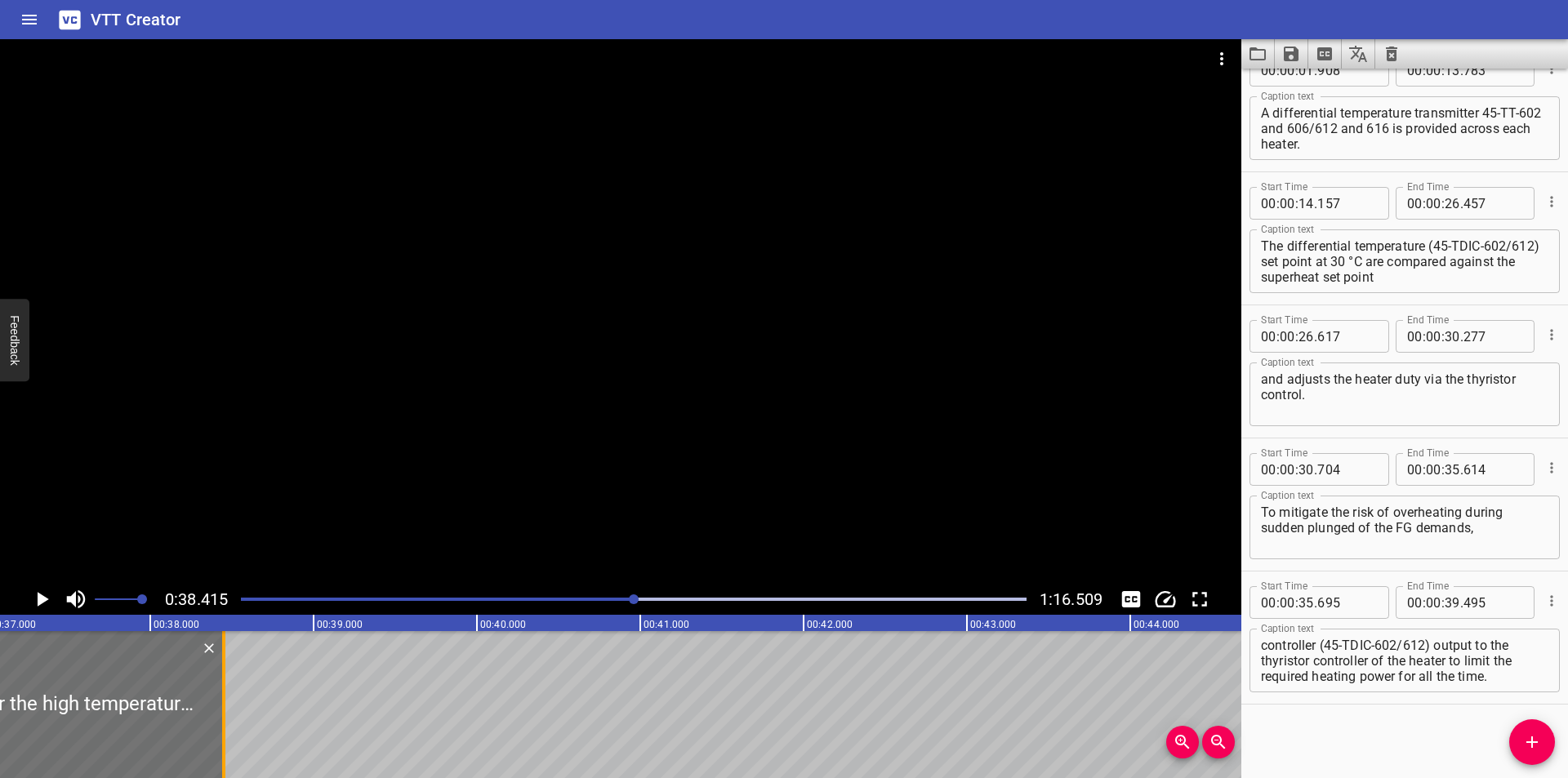
drag, startPoint x: 392, startPoint y: 739, endPoint x: 221, endPoint y: 736, distance: 171.0
click at [221, 736] on div at bounding box center [223, 704] width 17 height 147
drag, startPoint x: 1361, startPoint y: 661, endPoint x: 1561, endPoint y: 796, distance: 241.3
click at [1561, 777] on html "VTT Creator Caption Editor Batch Transcribe Login Sign Up Privacy Contact 0:38.…" at bounding box center [784, 389] width 1568 height 778
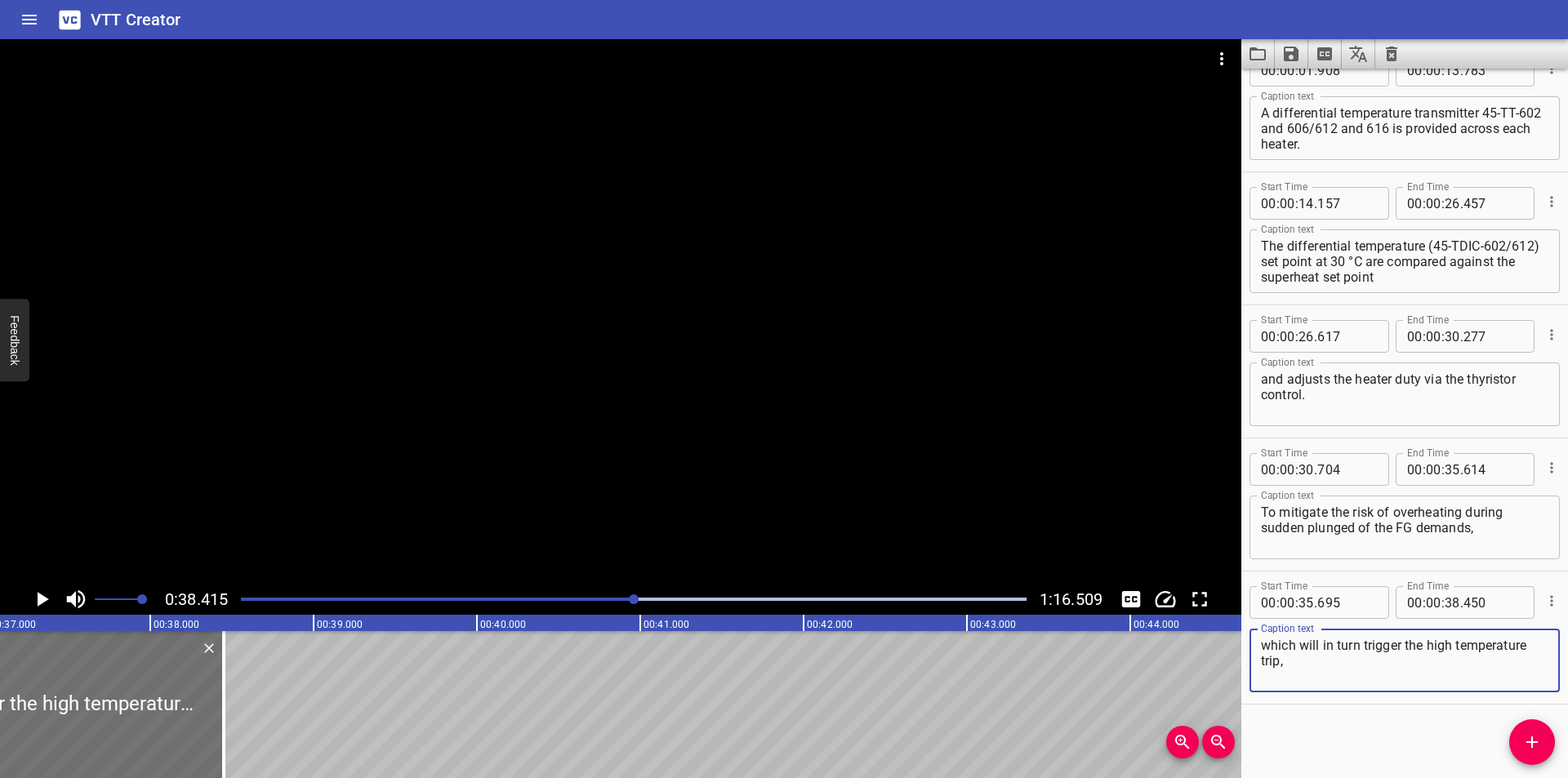
scroll to position [0, 0]
drag, startPoint x: 1542, startPoint y: 740, endPoint x: 1179, endPoint y: 737, distance: 363.0
click at [1539, 740] on span "Add Cue" at bounding box center [1532, 742] width 46 height 19
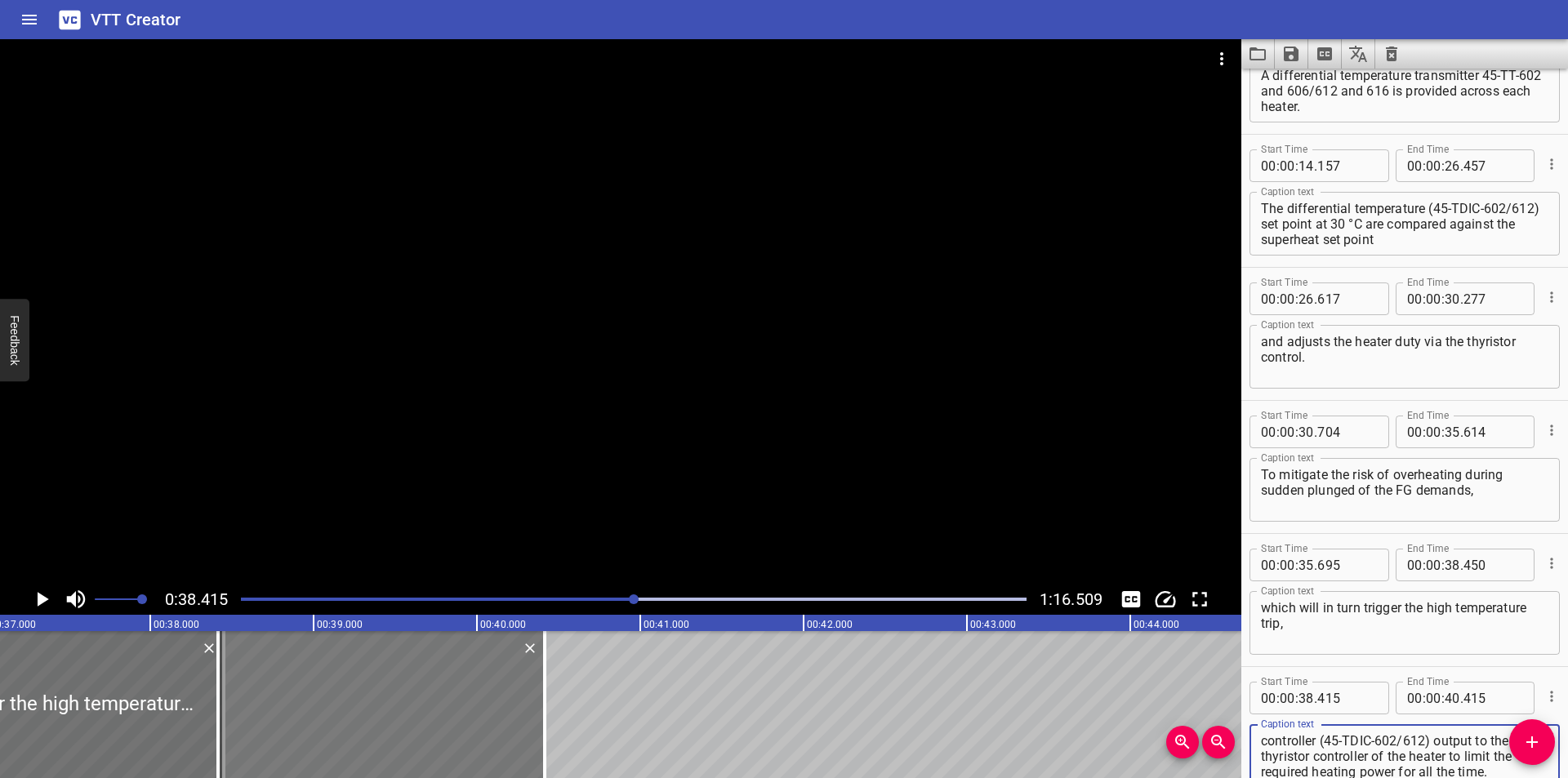
scroll to position [205, 0]
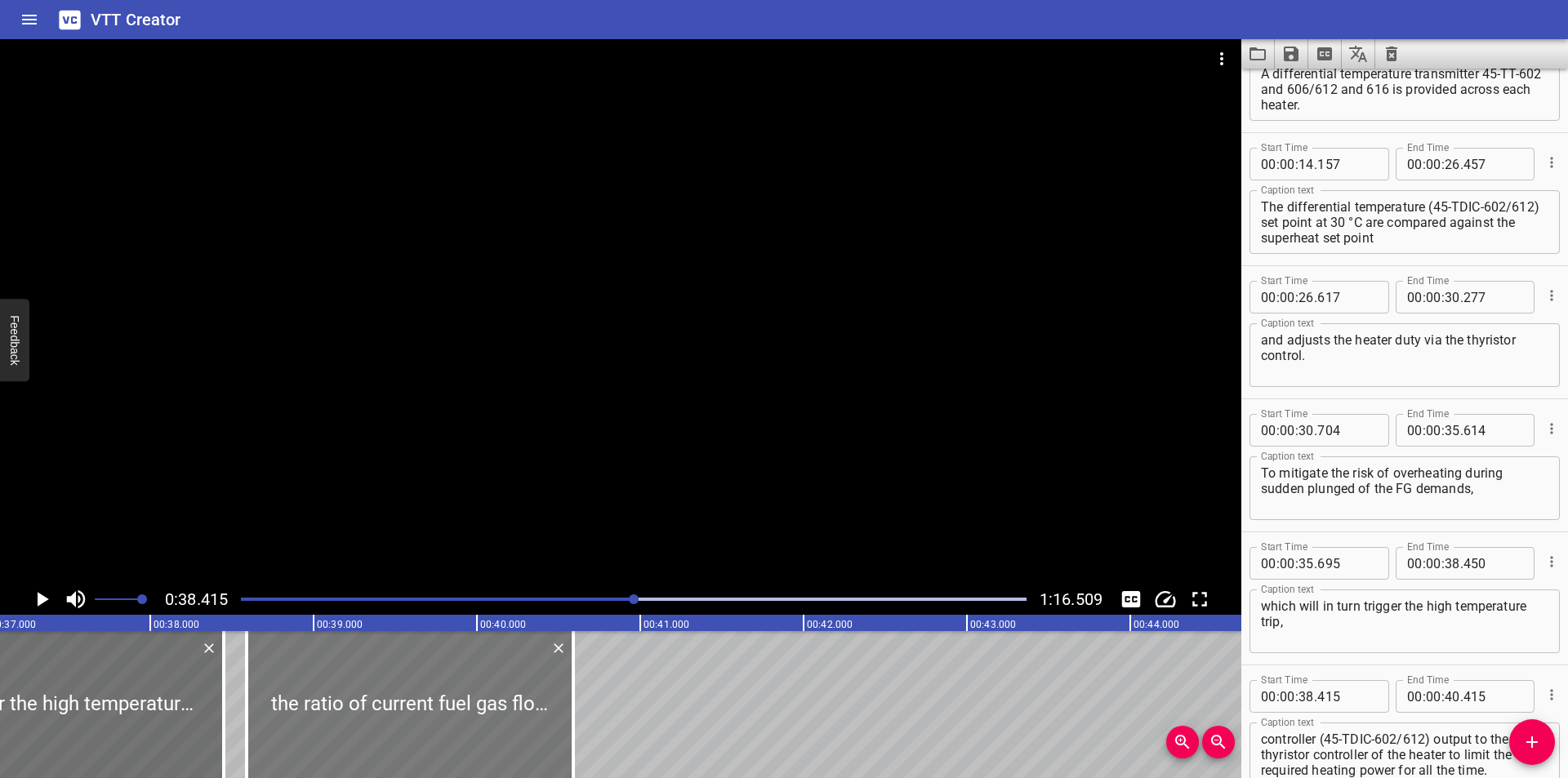
drag, startPoint x: 452, startPoint y: 726, endPoint x: 481, endPoint y: 735, distance: 30.4
click at [481, 735] on div at bounding box center [410, 704] width 327 height 147
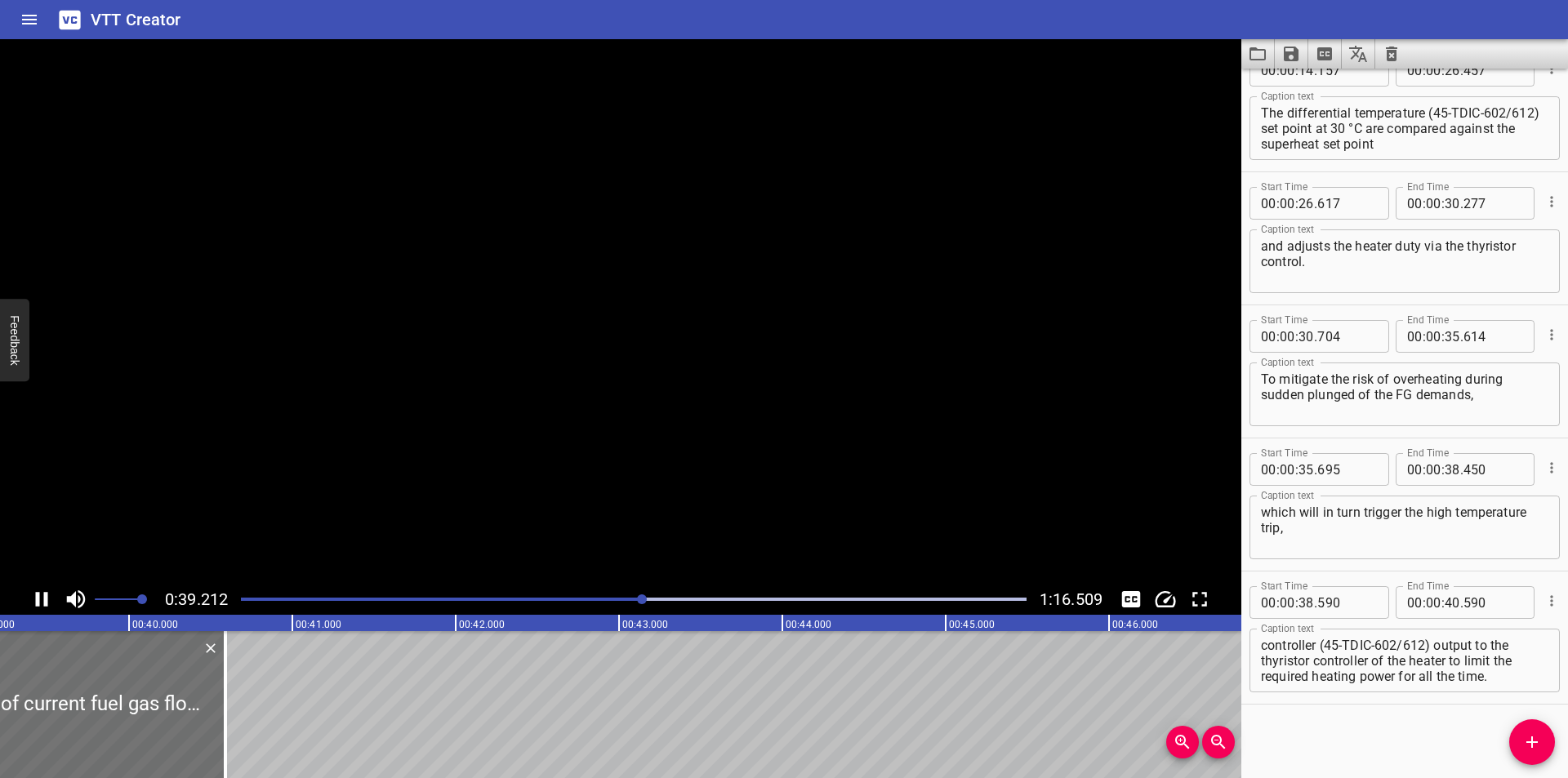
scroll to position [0, 6441]
drag, startPoint x: 193, startPoint y: 718, endPoint x: 640, endPoint y: 717, distance: 447.0
click at [198, 720] on div at bounding box center [189, 704] width 17 height 147
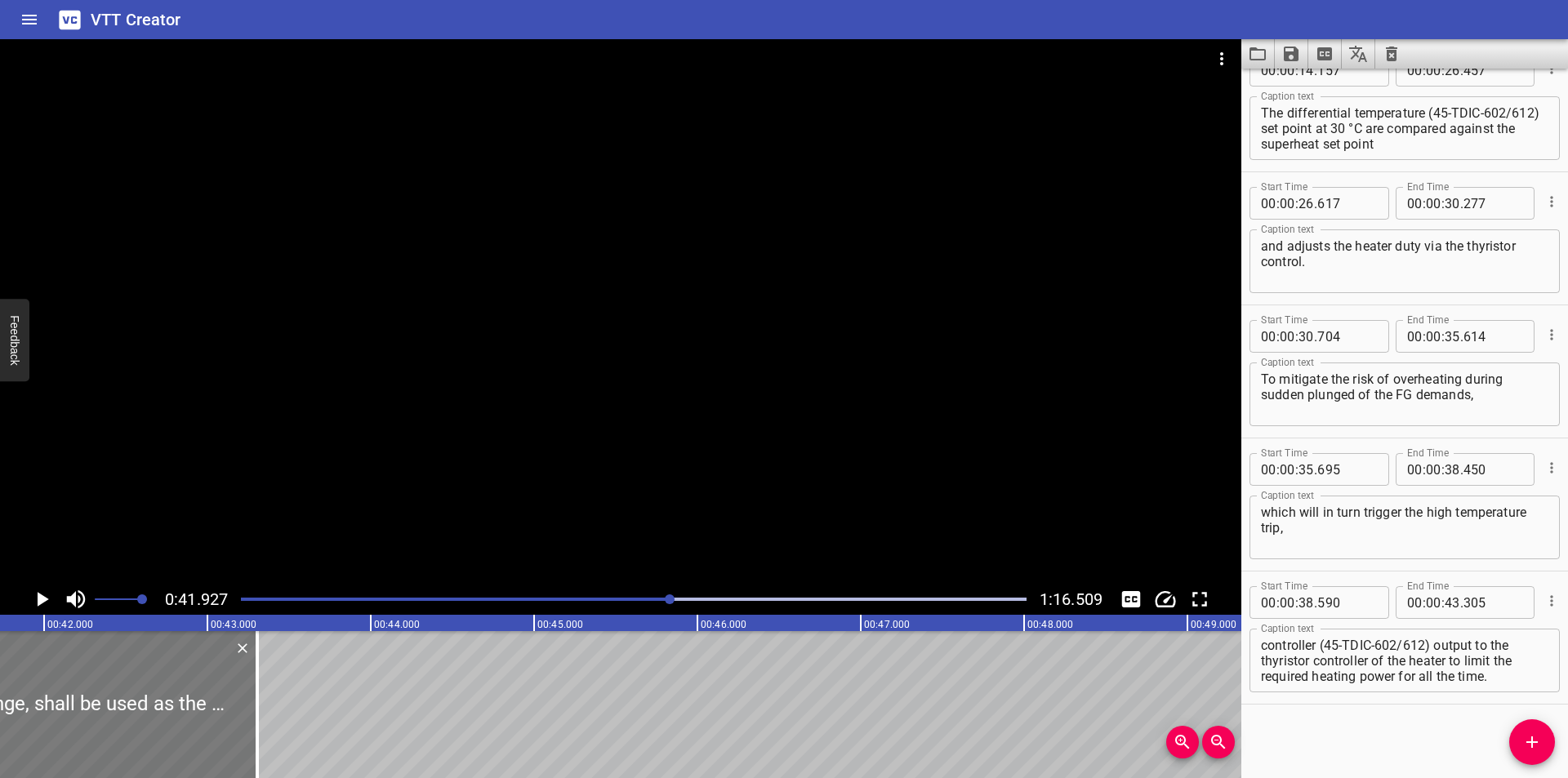
scroll to position [0, 6795]
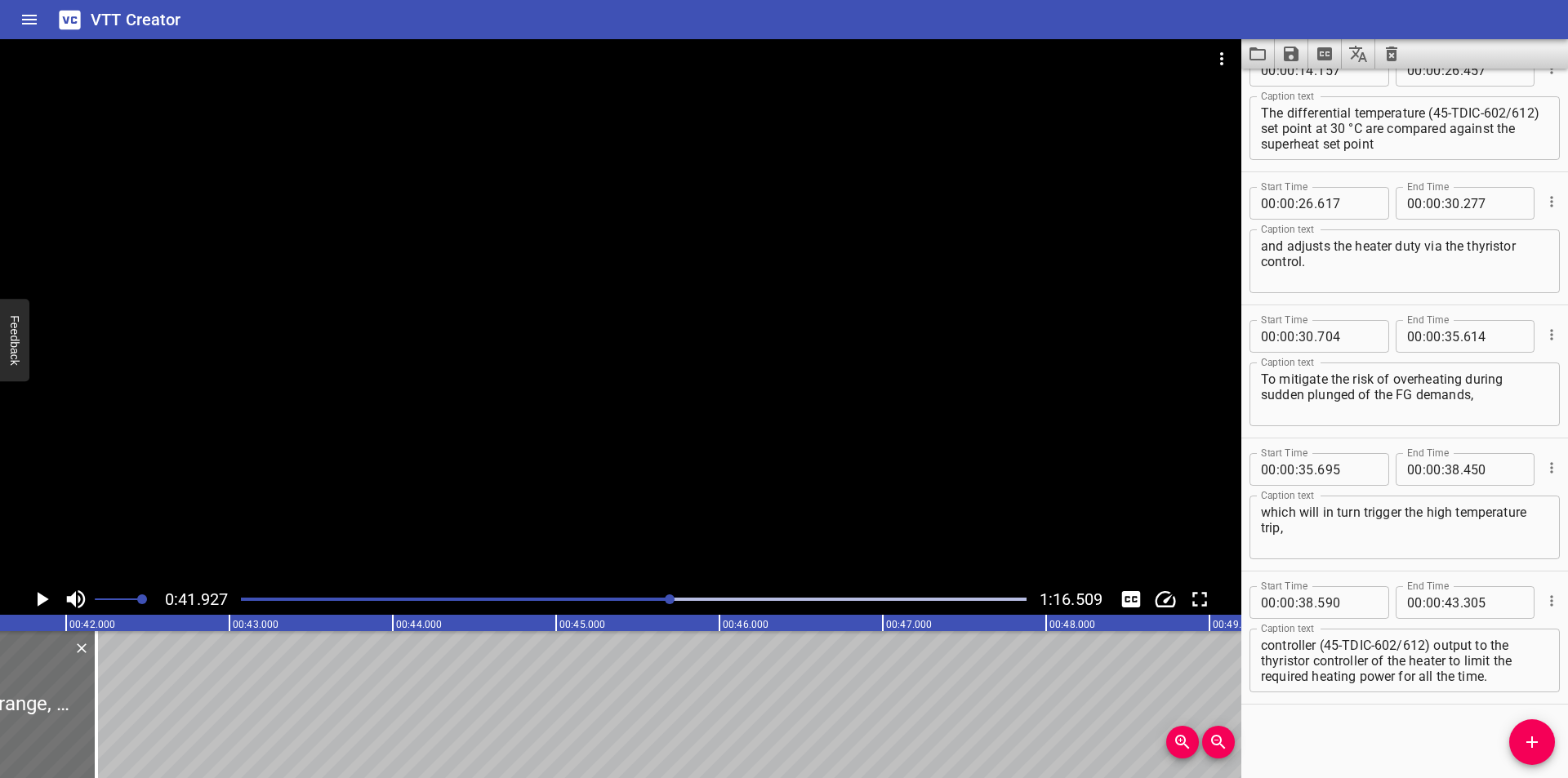
drag, startPoint x: 280, startPoint y: 715, endPoint x: 403, endPoint y: 718, distance: 123.0
click at [97, 723] on div at bounding box center [96, 704] width 3 height 147
drag, startPoint x: 1385, startPoint y: 663, endPoint x: 1546, endPoint y: 759, distance: 187.4
click at [1561, 777] on html "VTT Creator Caption Editor Batch Transcribe Login Sign Up Privacy Contact 0:41.…" at bounding box center [784, 389] width 1568 height 778
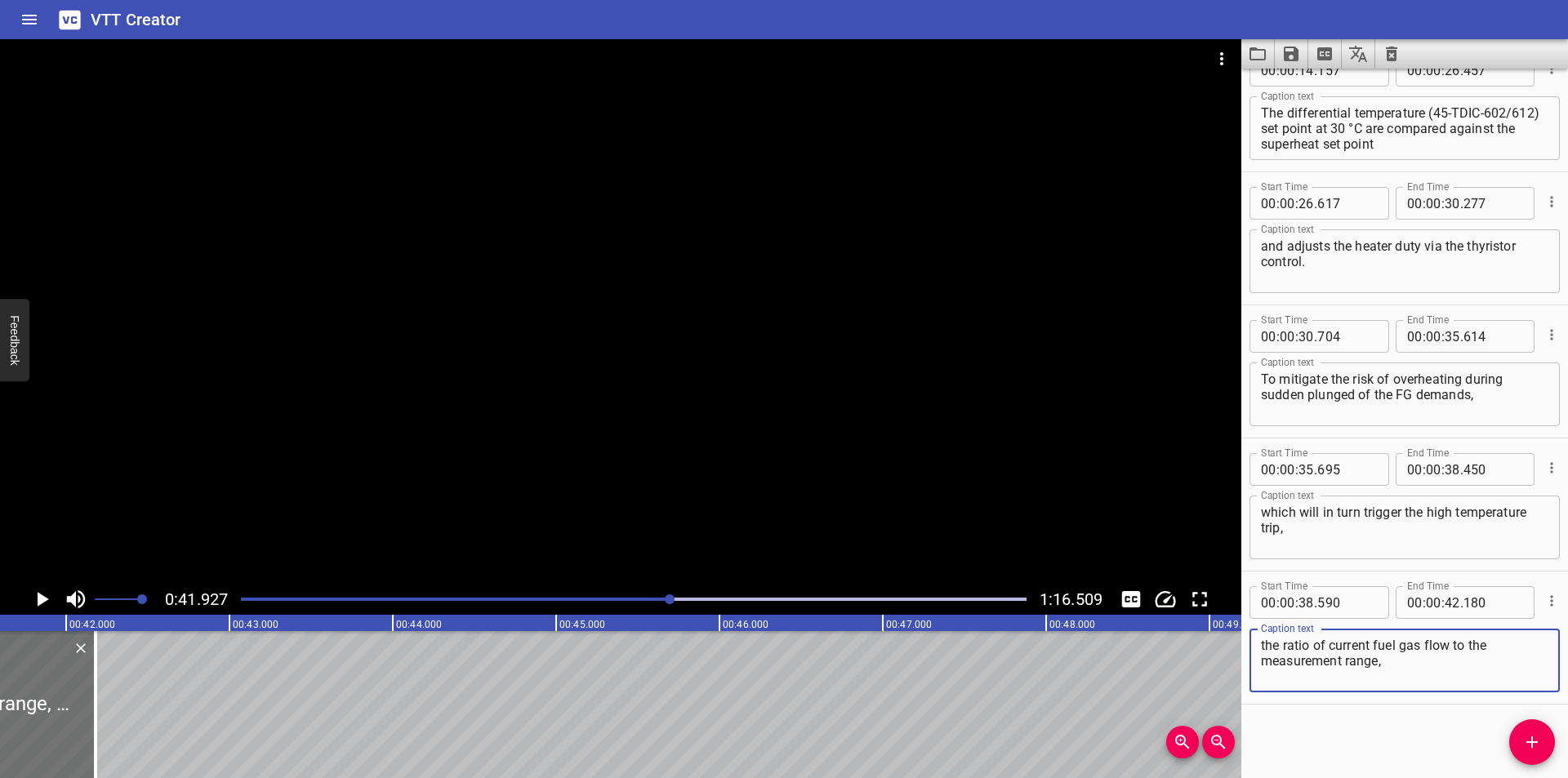
scroll to position [0, 0]
click at [1530, 736] on icon "Add Cue" at bounding box center [1532, 742] width 20 height 19
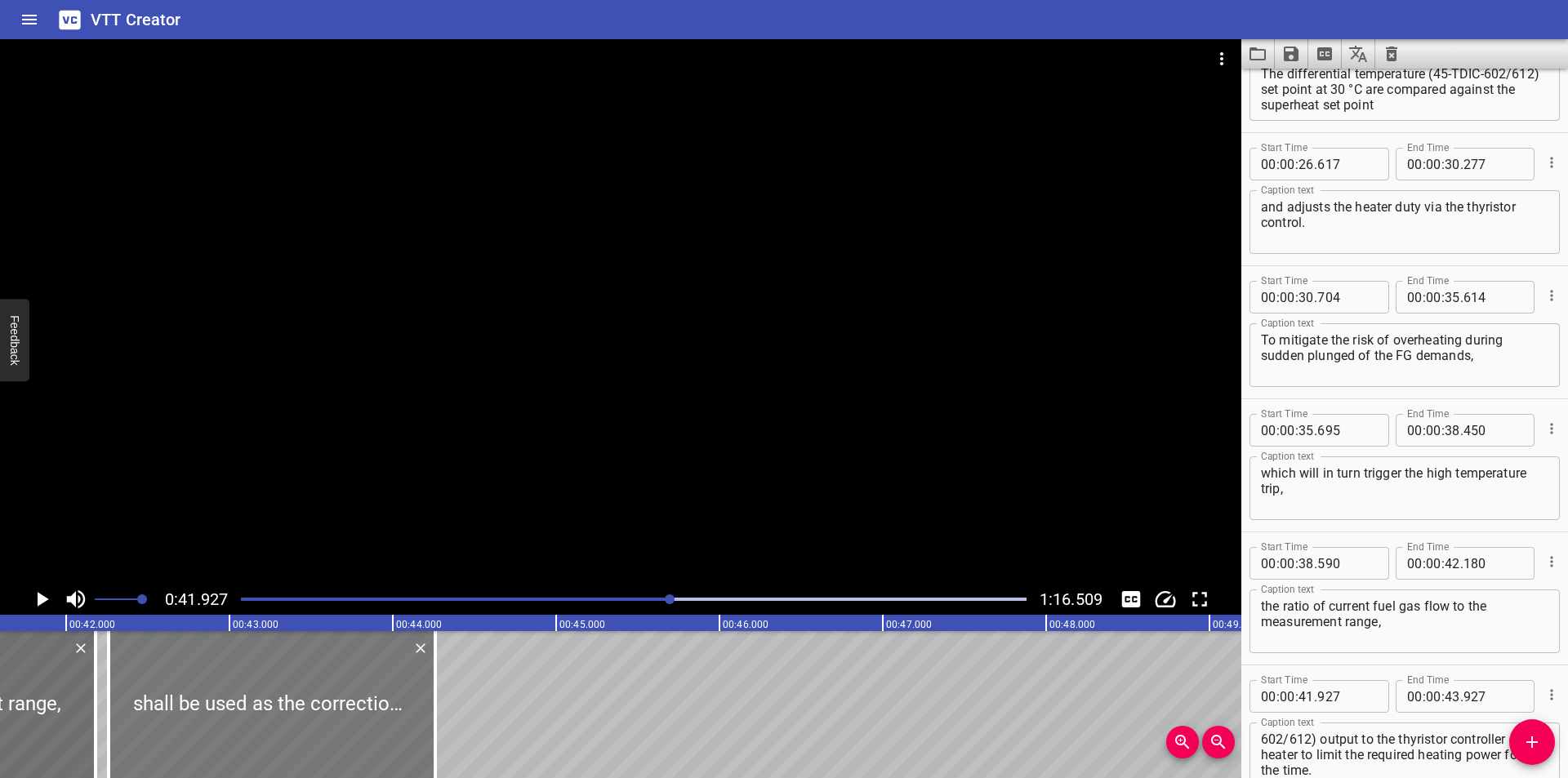
drag, startPoint x: 289, startPoint y: 726, endPoint x: 343, endPoint y: 734, distance: 54.6
click at [343, 734] on div at bounding box center [271, 704] width 327 height 147
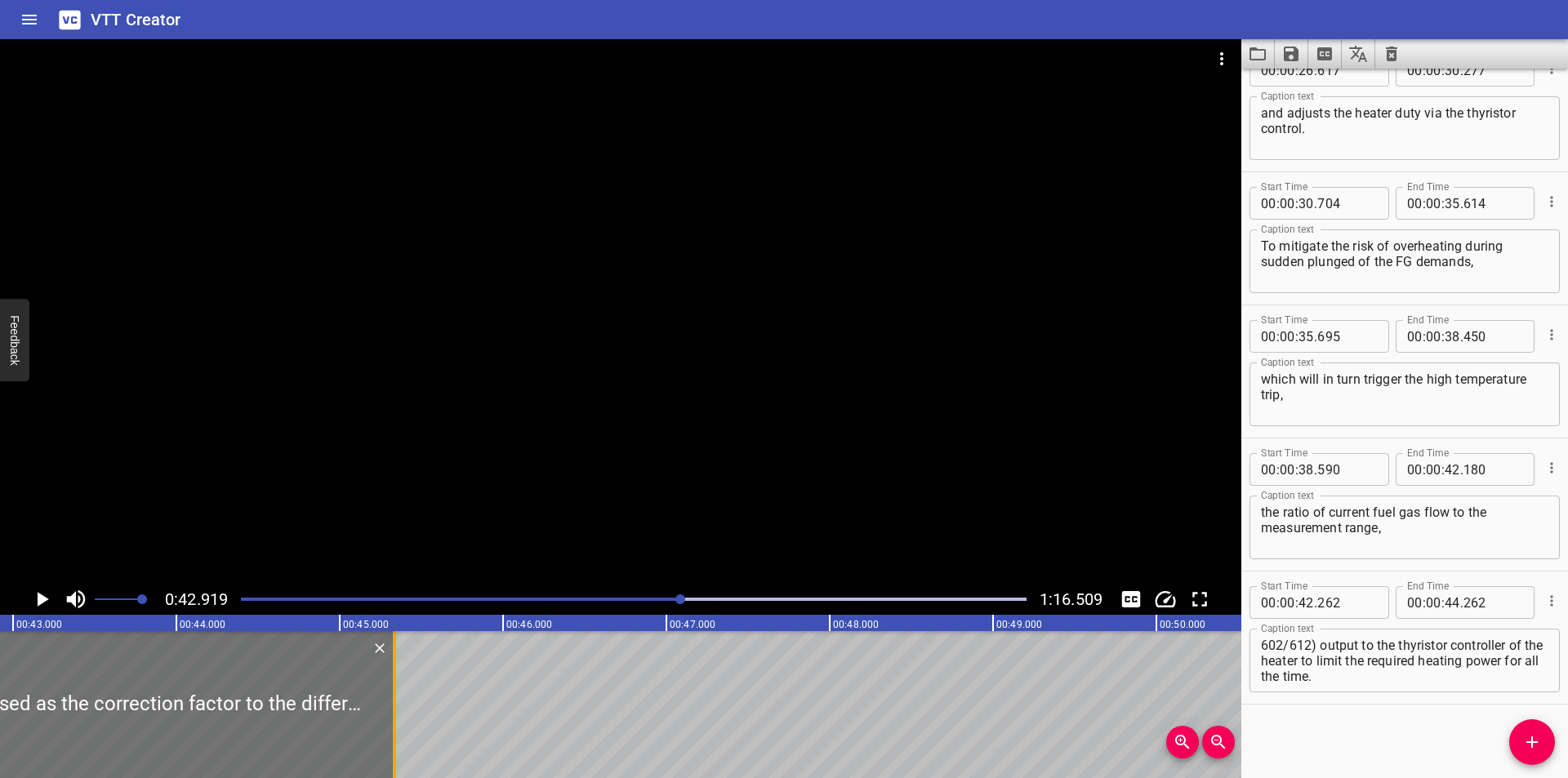
drag, startPoint x: 218, startPoint y: 727, endPoint x: 666, endPoint y: 724, distance: 448.0
click at [396, 726] on div at bounding box center [394, 704] width 3 height 147
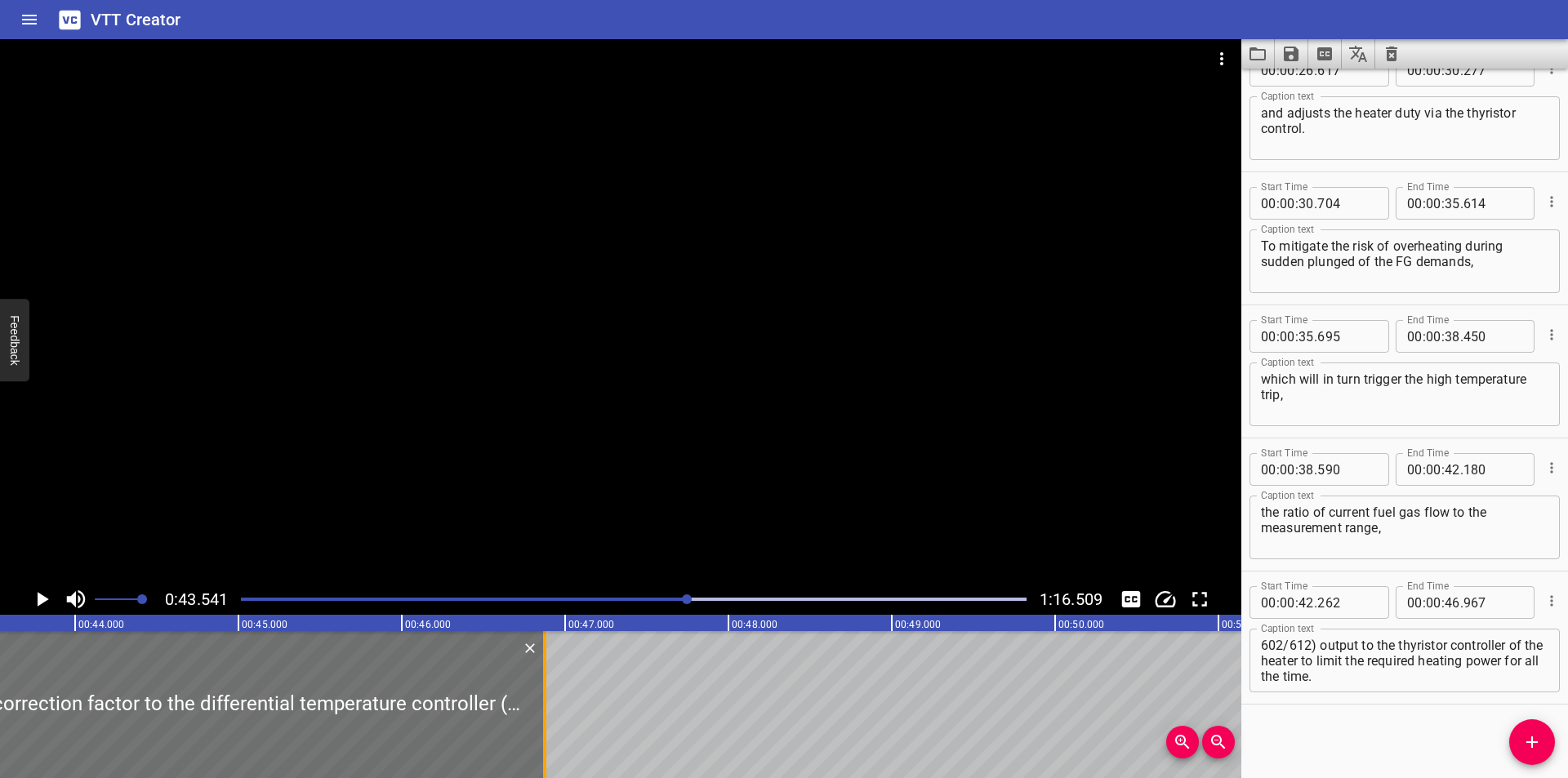
drag, startPoint x: 556, startPoint y: 731, endPoint x: 549, endPoint y: 741, distance: 12.2
click at [549, 741] on div at bounding box center [544, 704] width 17 height 147
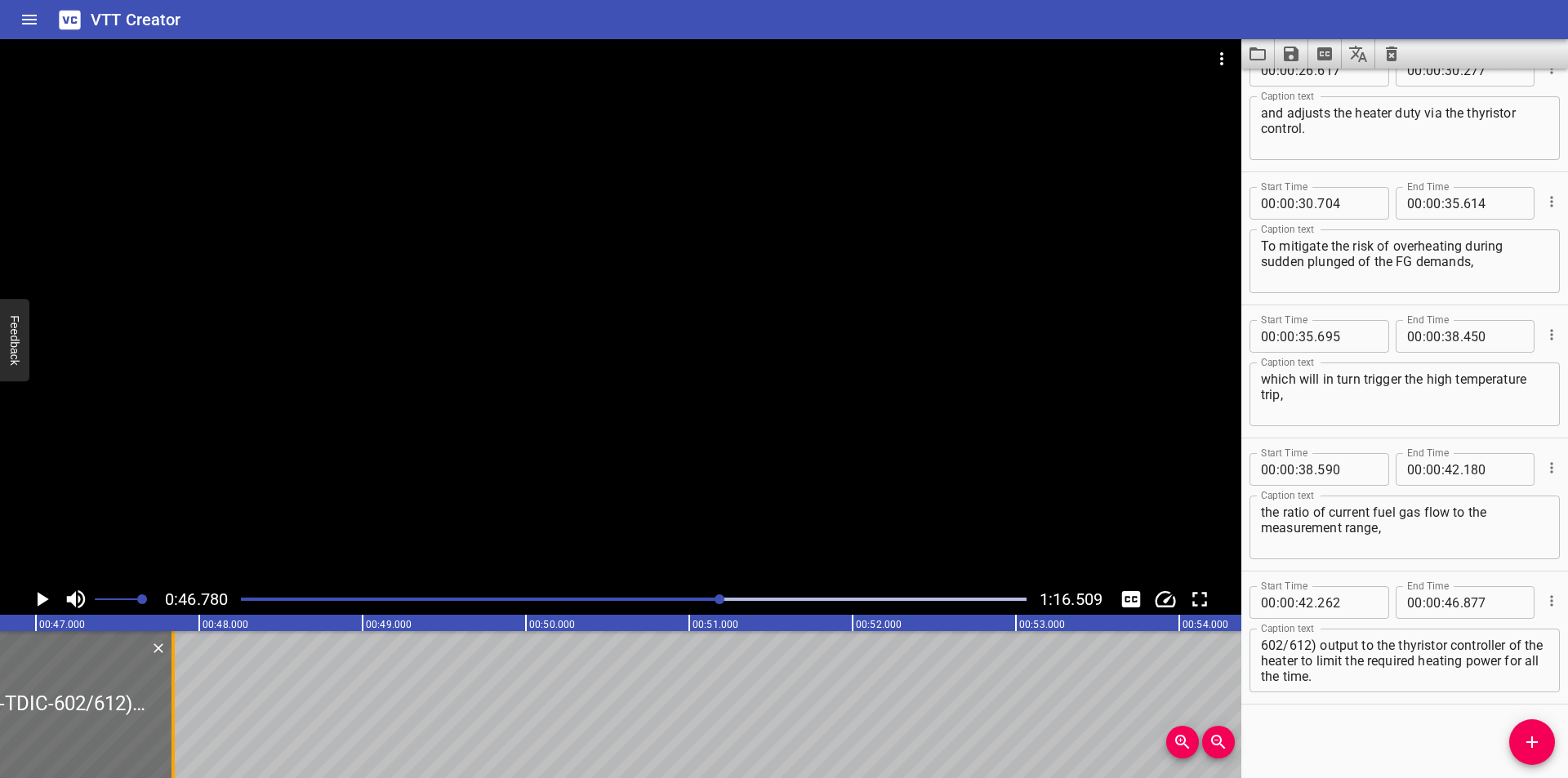
drag, startPoint x: 16, startPoint y: 727, endPoint x: 556, endPoint y: 726, distance: 540.0
click at [175, 726] on div at bounding box center [173, 704] width 3 height 147
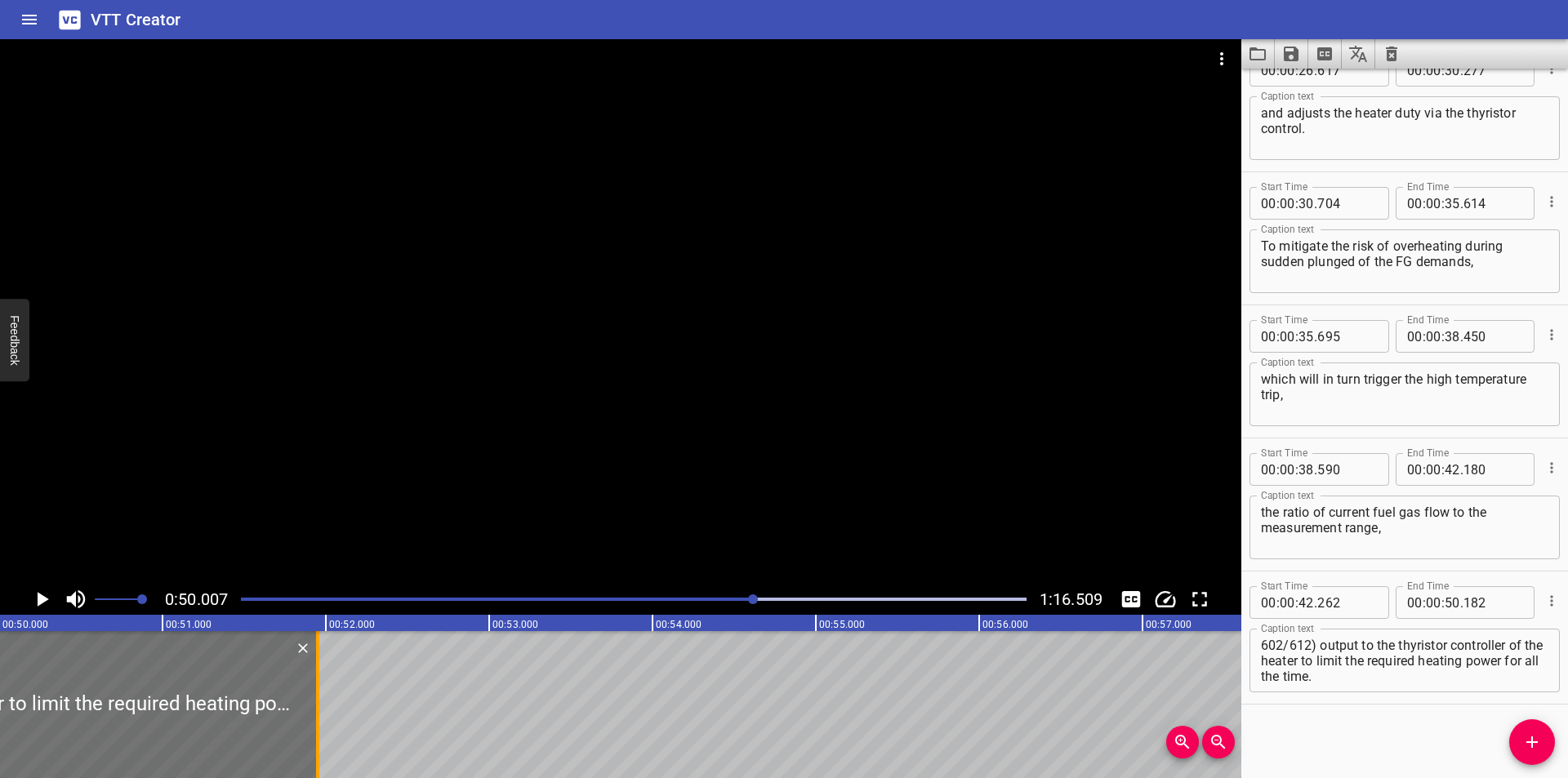
drag, startPoint x: 27, startPoint y: 734, endPoint x: 317, endPoint y: 742, distance: 290.1
click at [317, 742] on div at bounding box center [317, 704] width 3 height 147
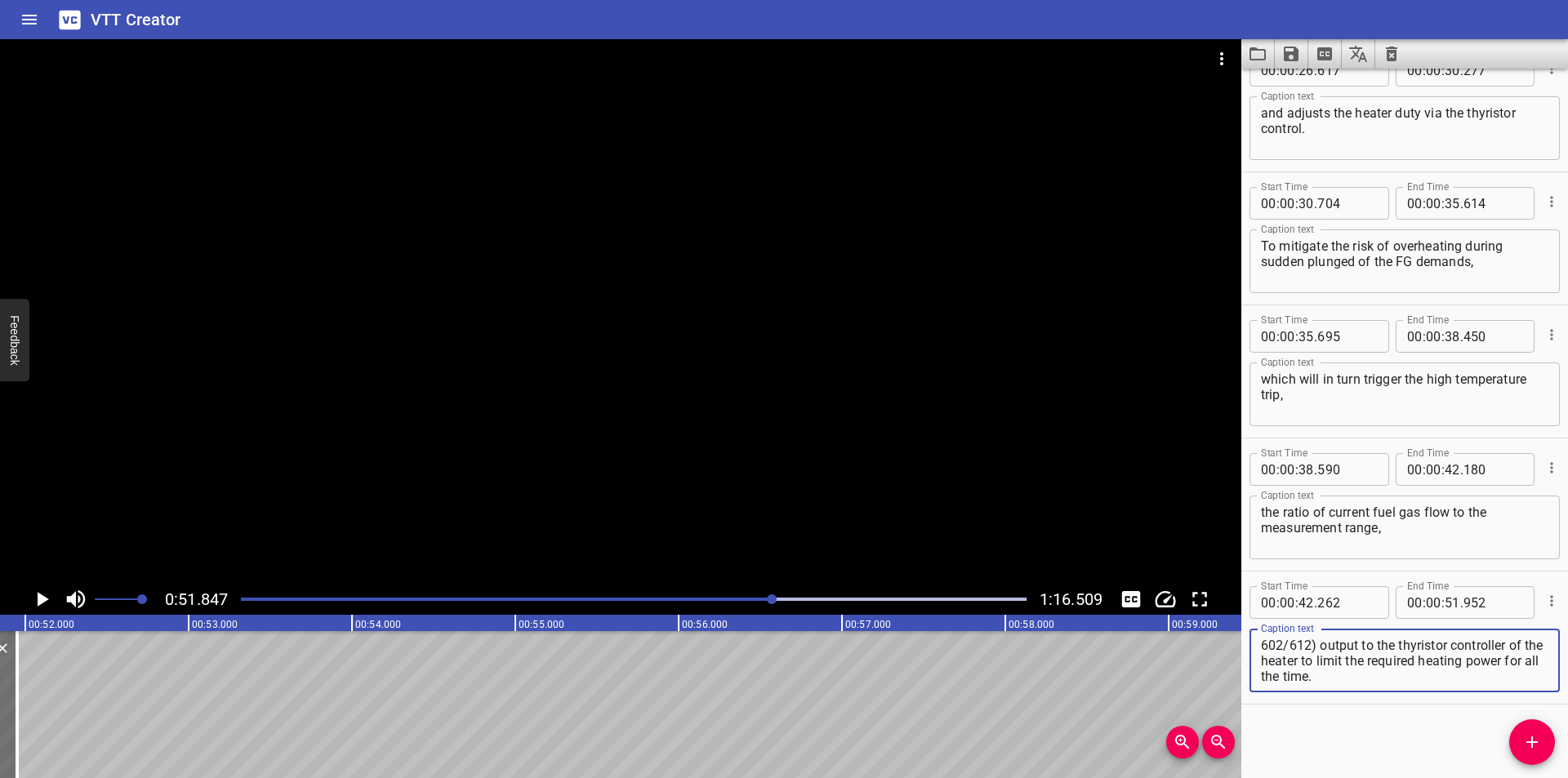
drag, startPoint x: 1318, startPoint y: 678, endPoint x: 1567, endPoint y: 787, distance: 271.8
click at [1567, 777] on html "VTT Creator Caption Editor Batch Transcribe Login Sign Up Privacy Contact 0:51.…" at bounding box center [784, 389] width 1568 height 778
drag, startPoint x: 1532, startPoint y: 742, endPoint x: 1508, endPoint y: 741, distance: 24.0
click at [1532, 743] on icon "Add Cue" at bounding box center [1532, 742] width 12 height 12
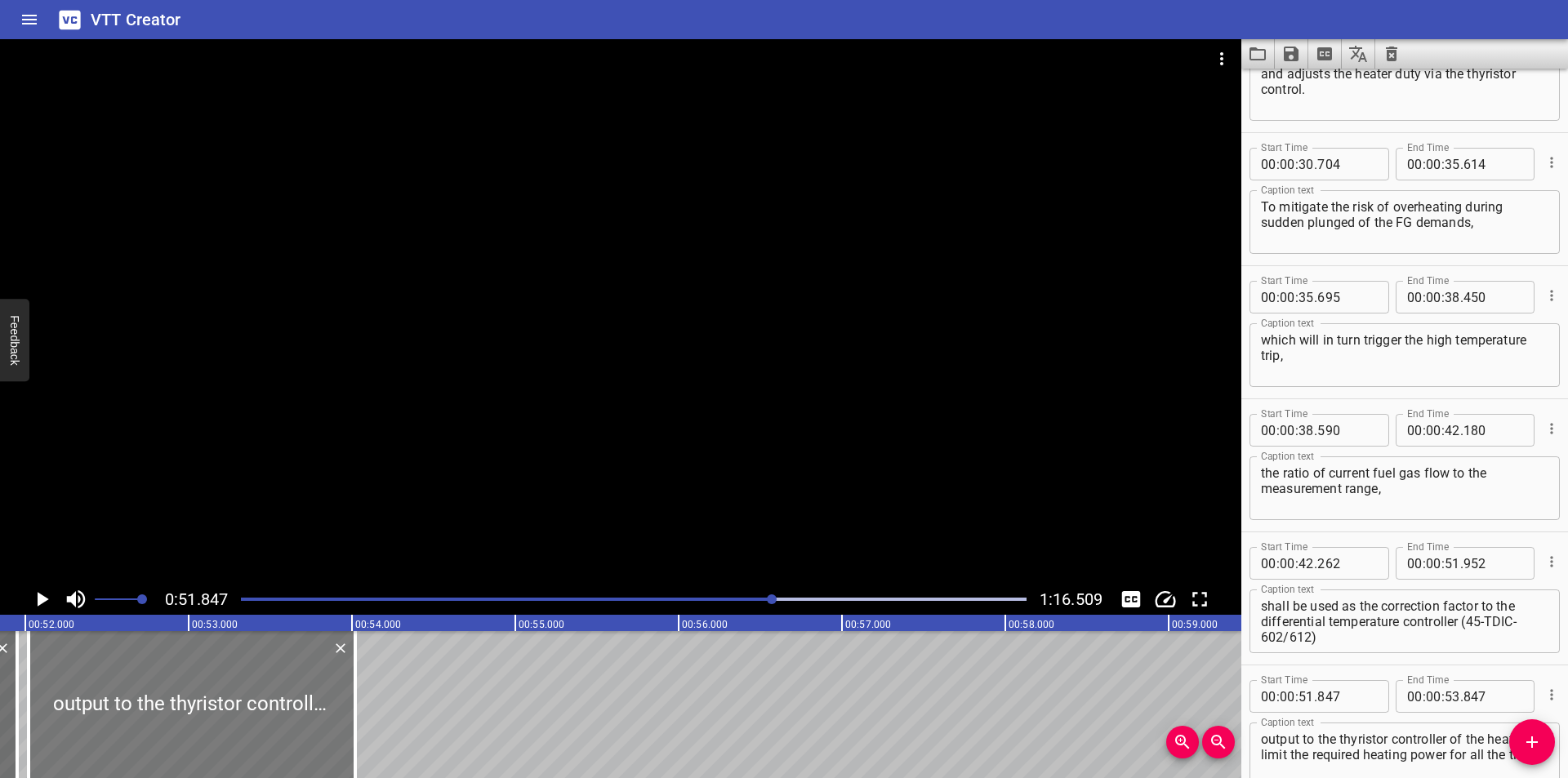
drag, startPoint x: 234, startPoint y: 714, endPoint x: 245, endPoint y: 716, distance: 11.2
click at [245, 716] on div at bounding box center [191, 704] width 327 height 147
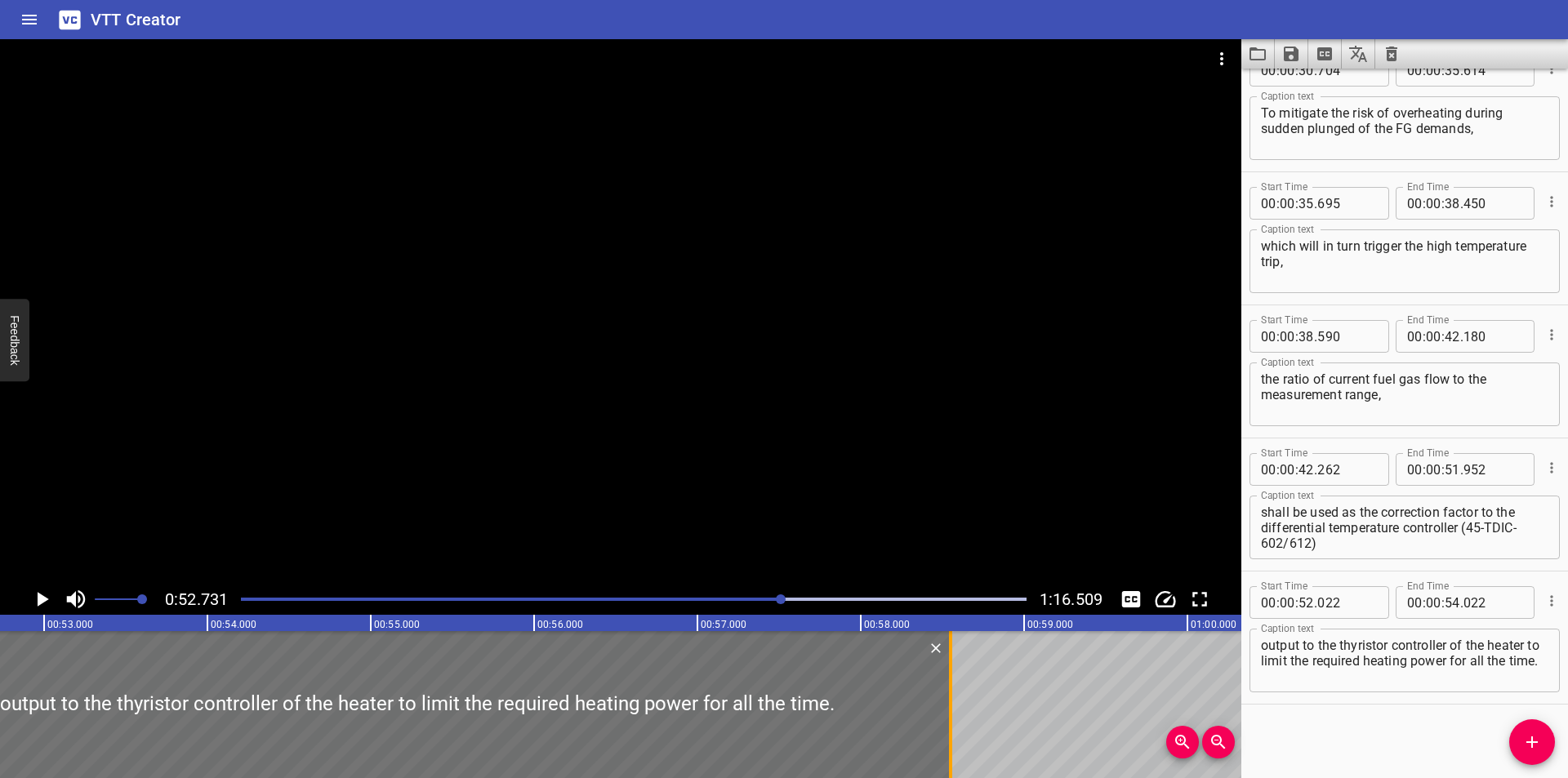
drag, startPoint x: 214, startPoint y: 724, endPoint x: 954, endPoint y: 725, distance: 740.0
click at [954, 725] on div at bounding box center [951, 704] width 17 height 147
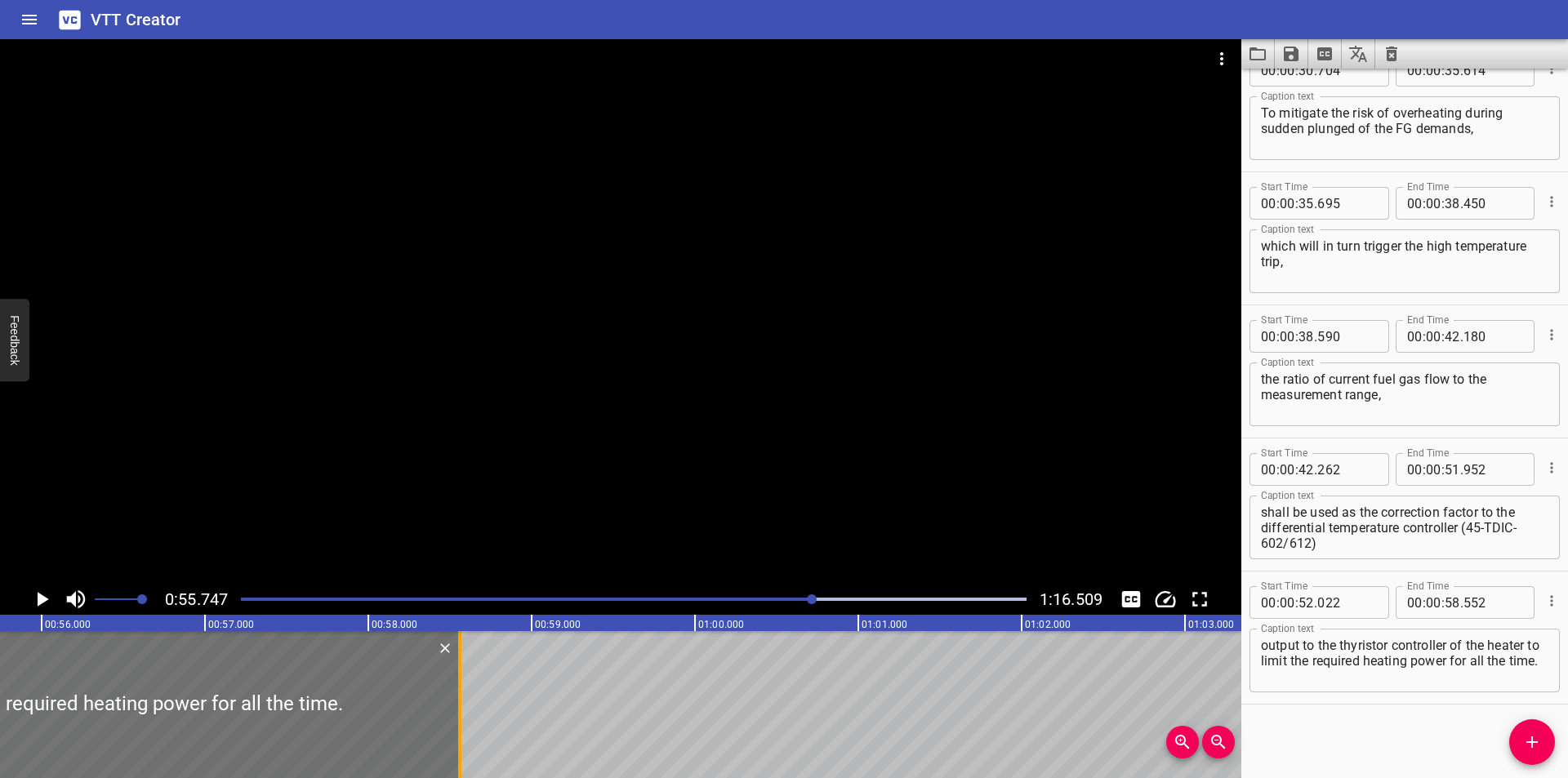
click at [460, 726] on div at bounding box center [459, 704] width 3 height 147
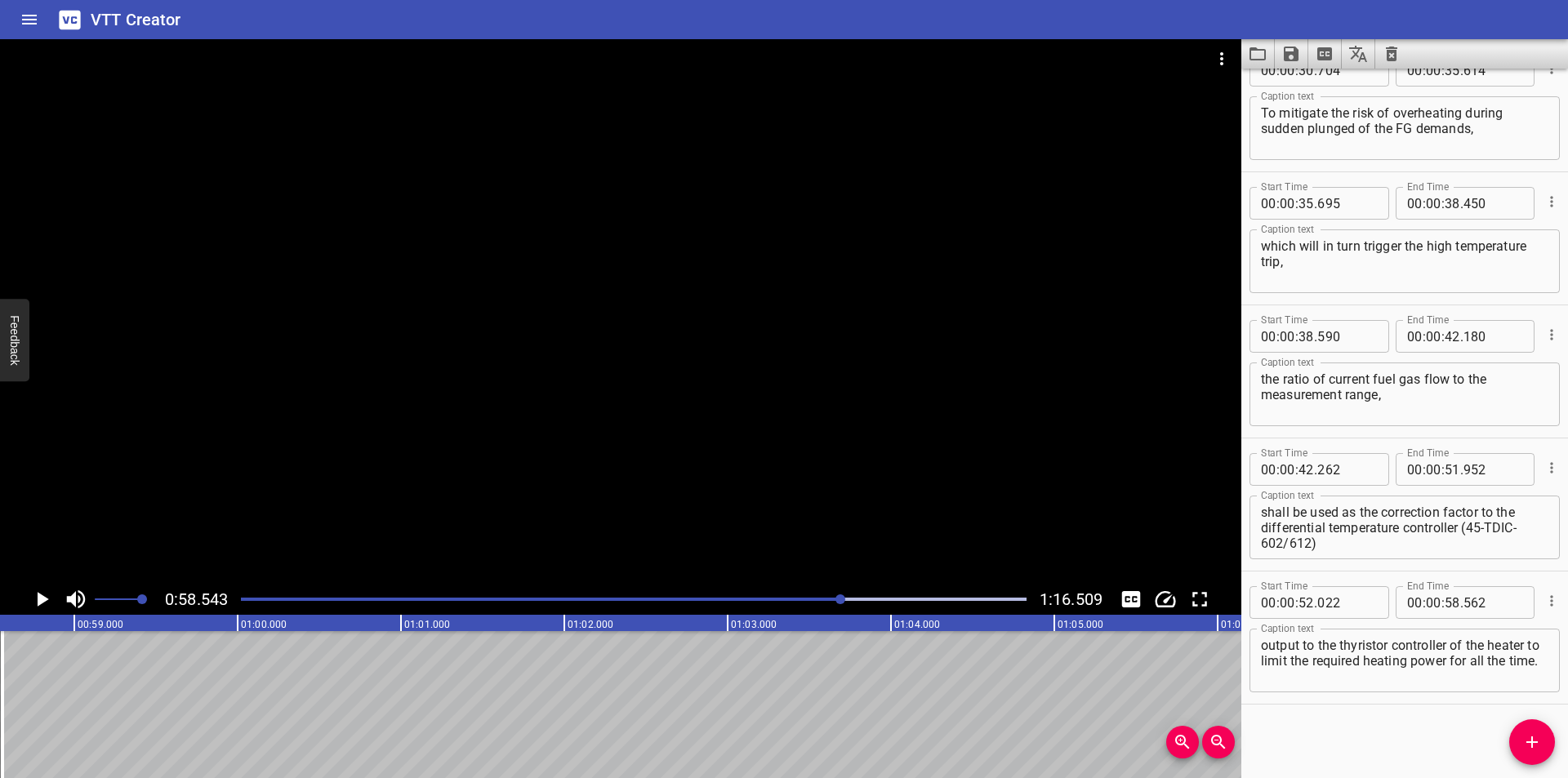
drag, startPoint x: 1531, startPoint y: 734, endPoint x: 1496, endPoint y: 726, distance: 35.9
click at [1527, 734] on icon "Add Cue" at bounding box center [1532, 742] width 20 height 19
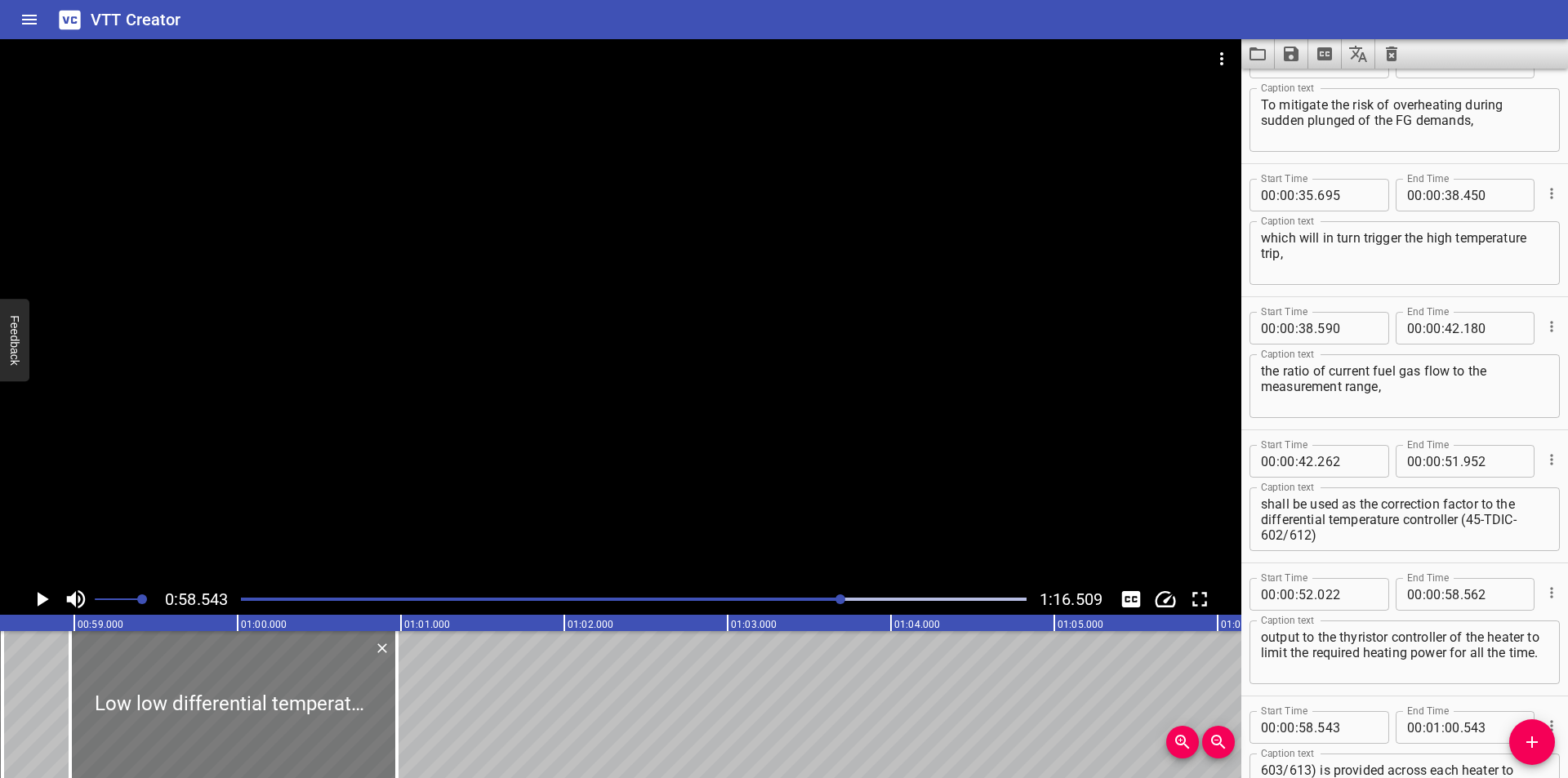
drag, startPoint x: 206, startPoint y: 691, endPoint x: 276, endPoint y: 698, distance: 70.3
click at [276, 698] on div at bounding box center [233, 704] width 327 height 147
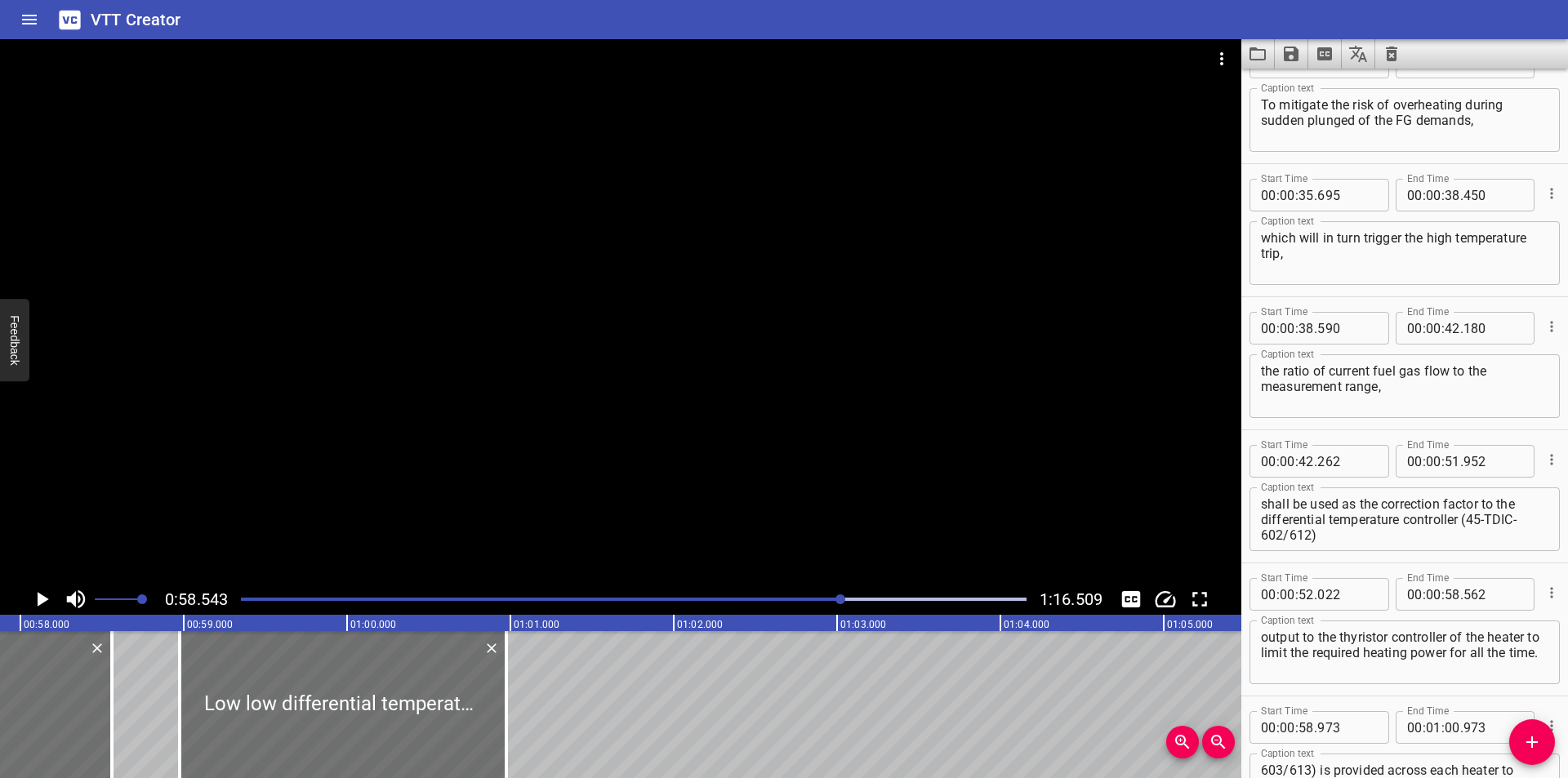
click at [401, 400] on div at bounding box center [620, 311] width 1241 height 545
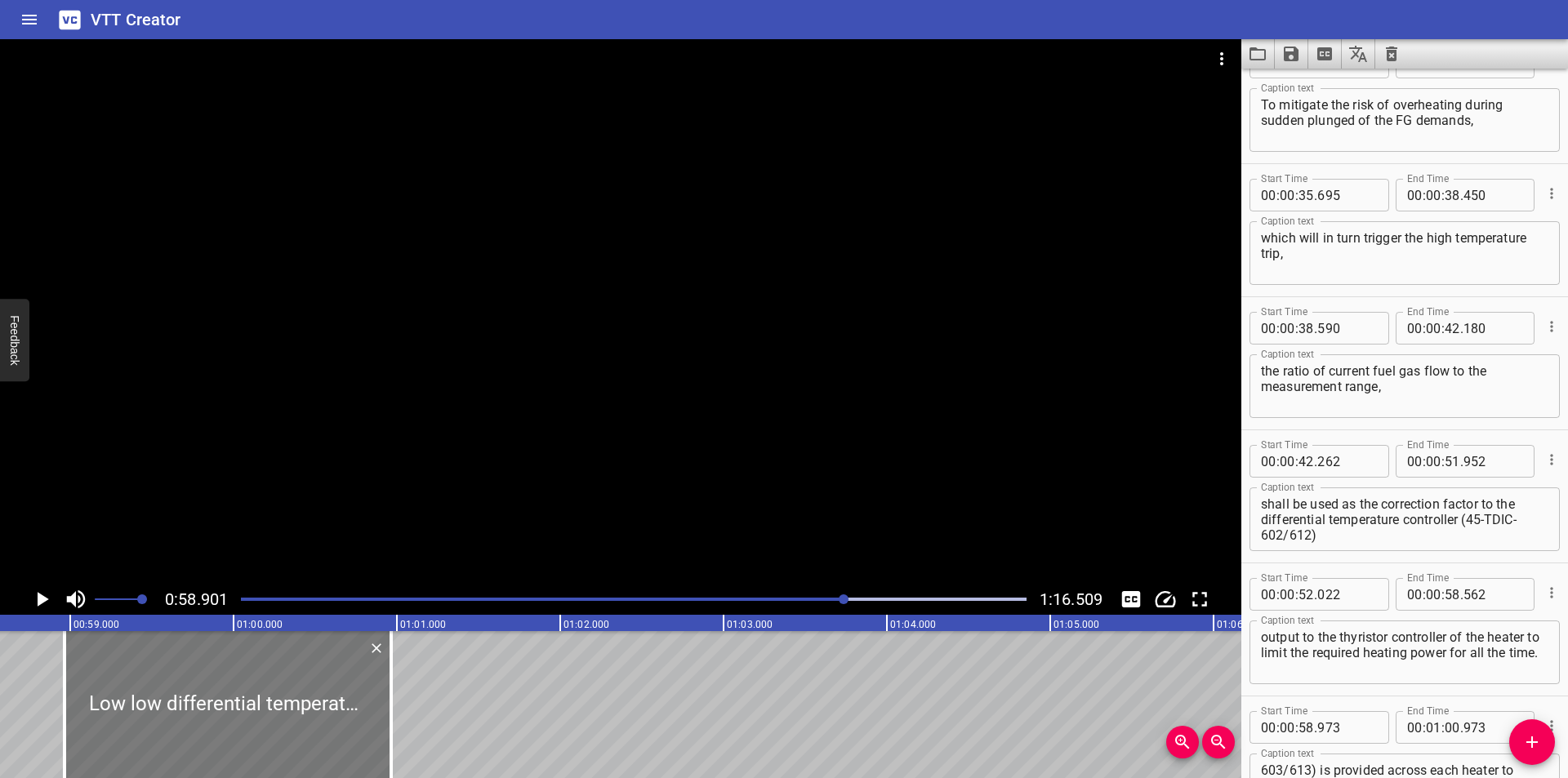
click at [224, 701] on div at bounding box center [227, 704] width 327 height 147
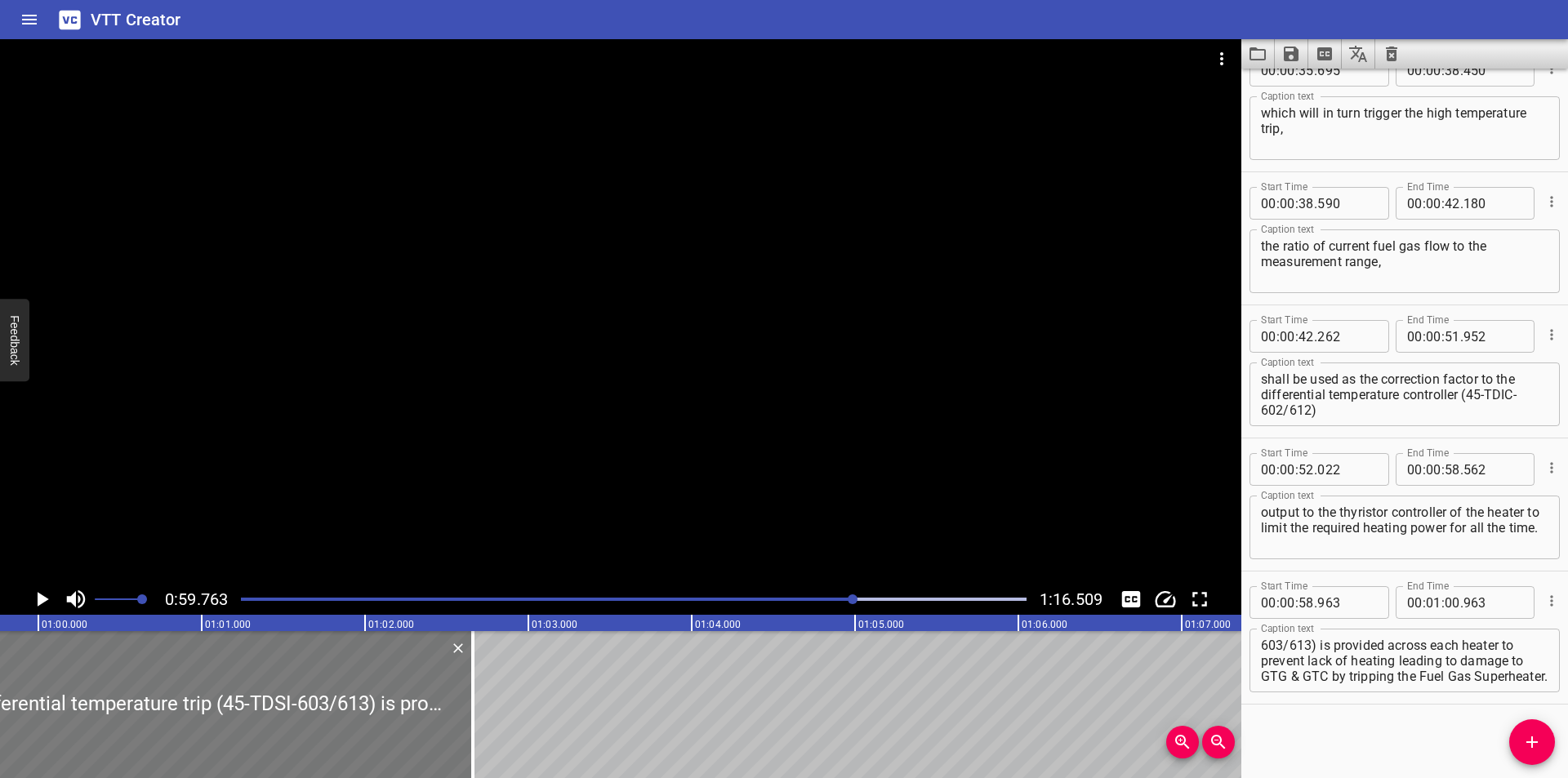
drag, startPoint x: 196, startPoint y: 724, endPoint x: 745, endPoint y: 722, distance: 549.0
click at [475, 726] on div at bounding box center [472, 704] width 3 height 147
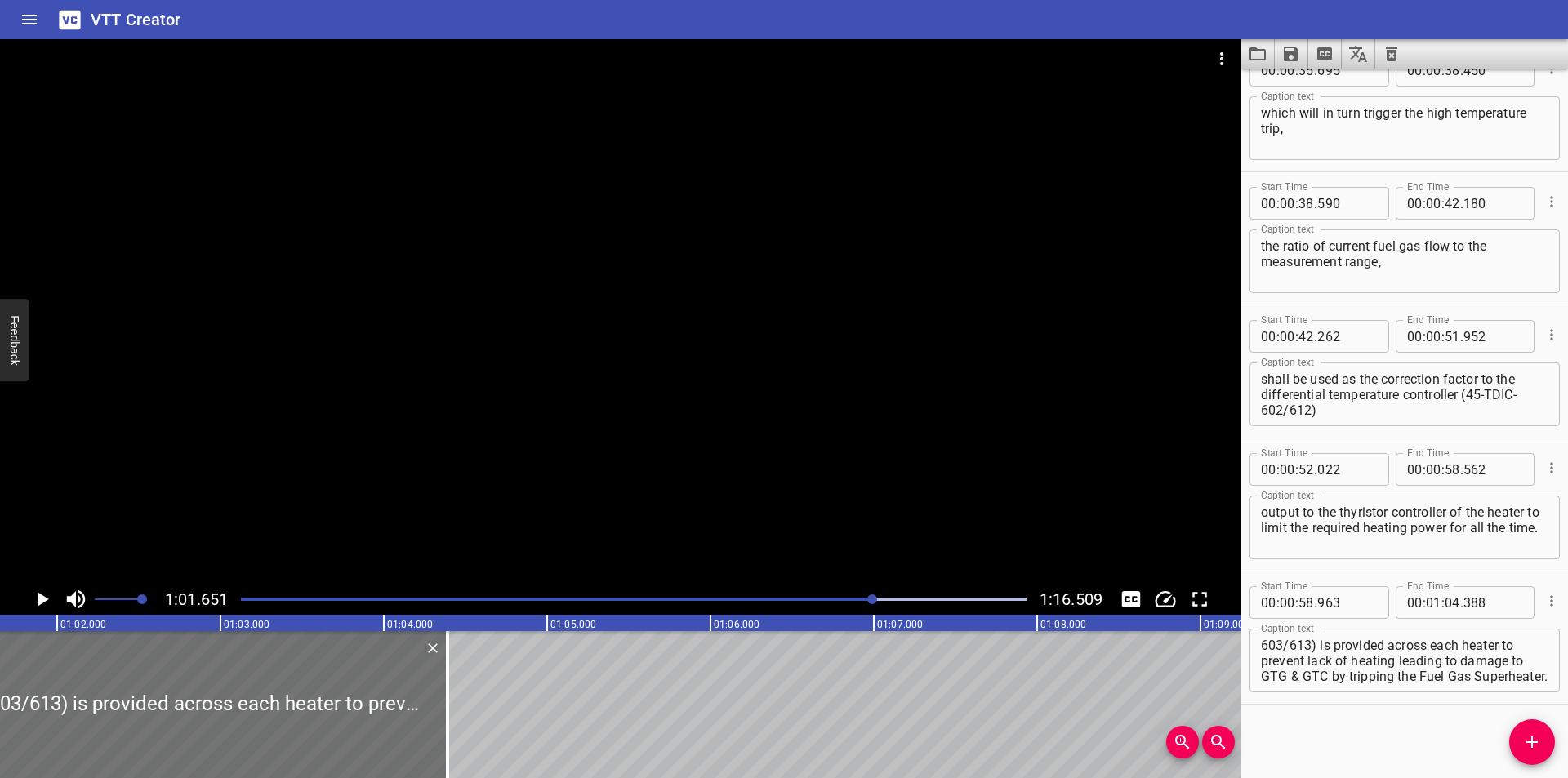
click at [619, 433] on div at bounding box center [620, 311] width 1241 height 545
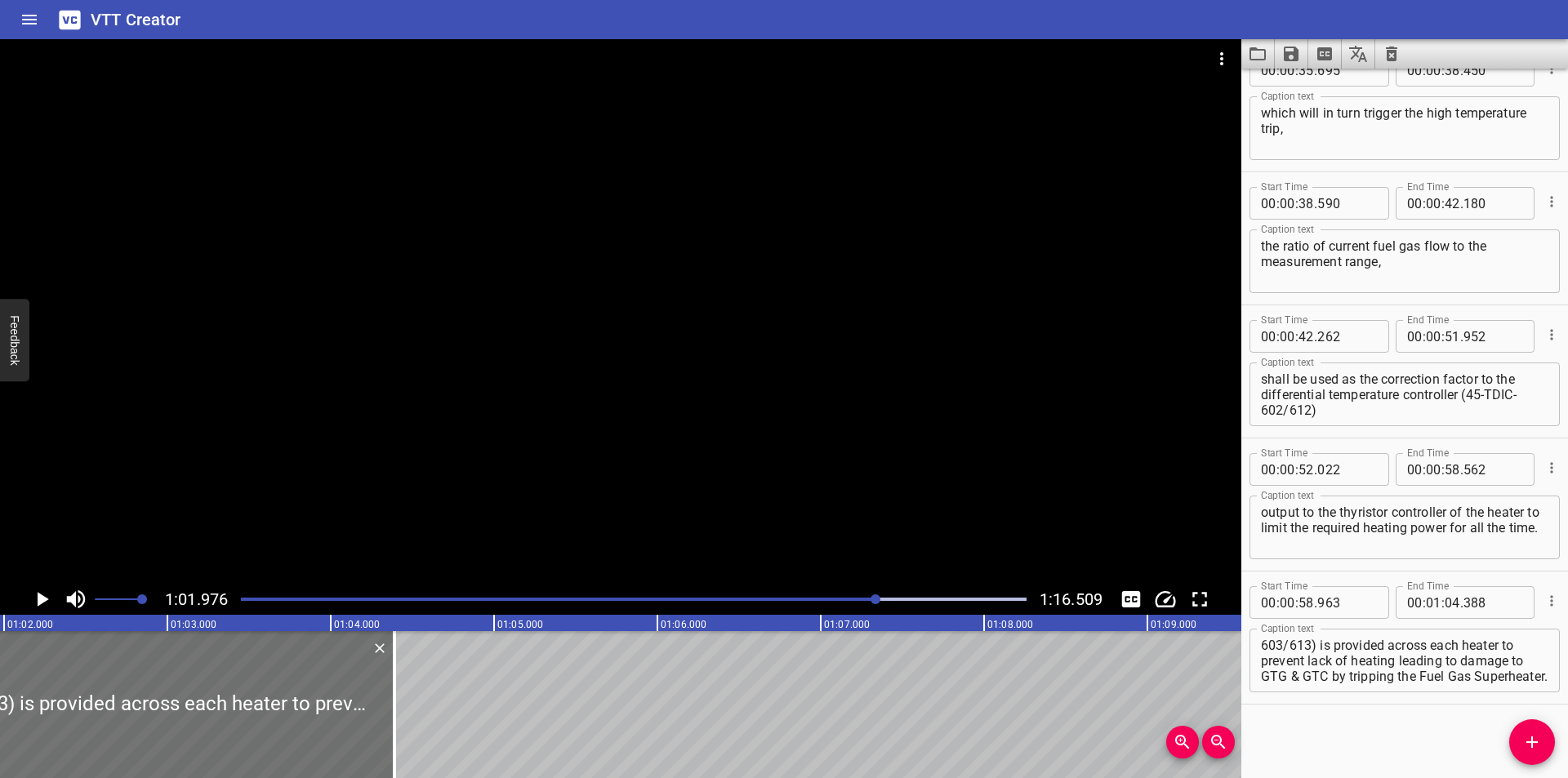
click at [470, 467] on div at bounding box center [620, 311] width 1241 height 545
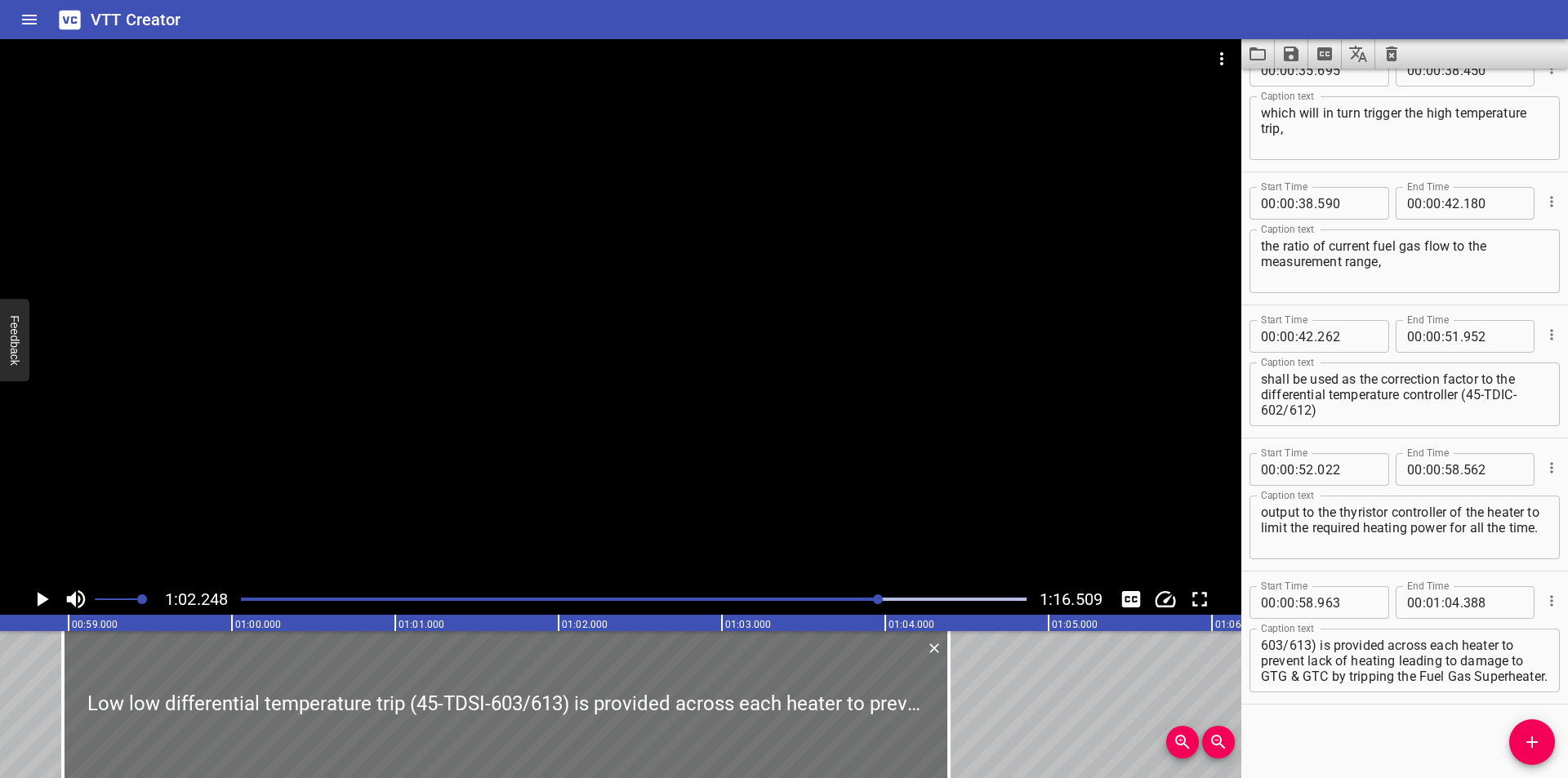
click at [554, 355] on div at bounding box center [620, 311] width 1241 height 545
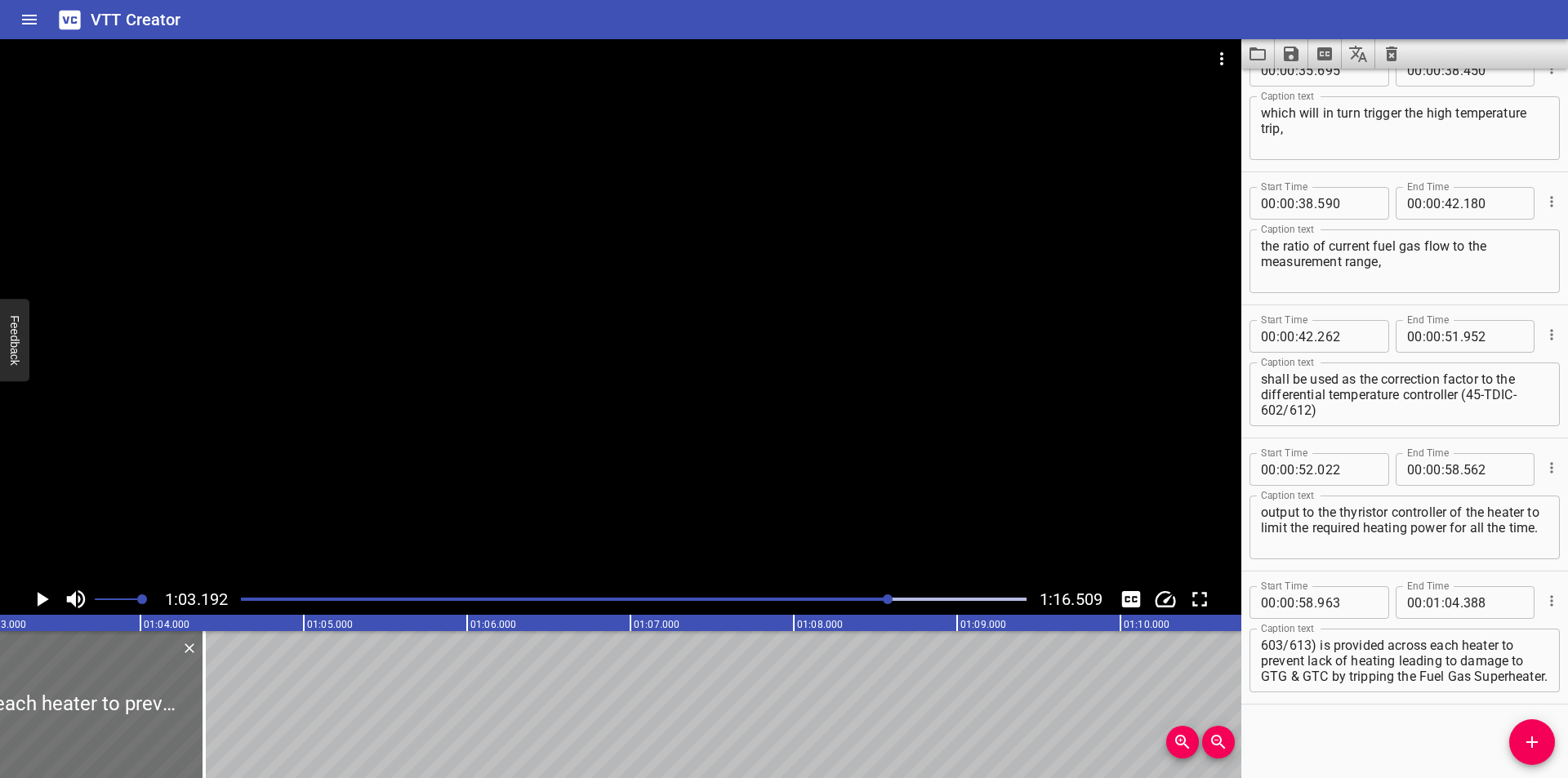
scroll to position [0, 10322]
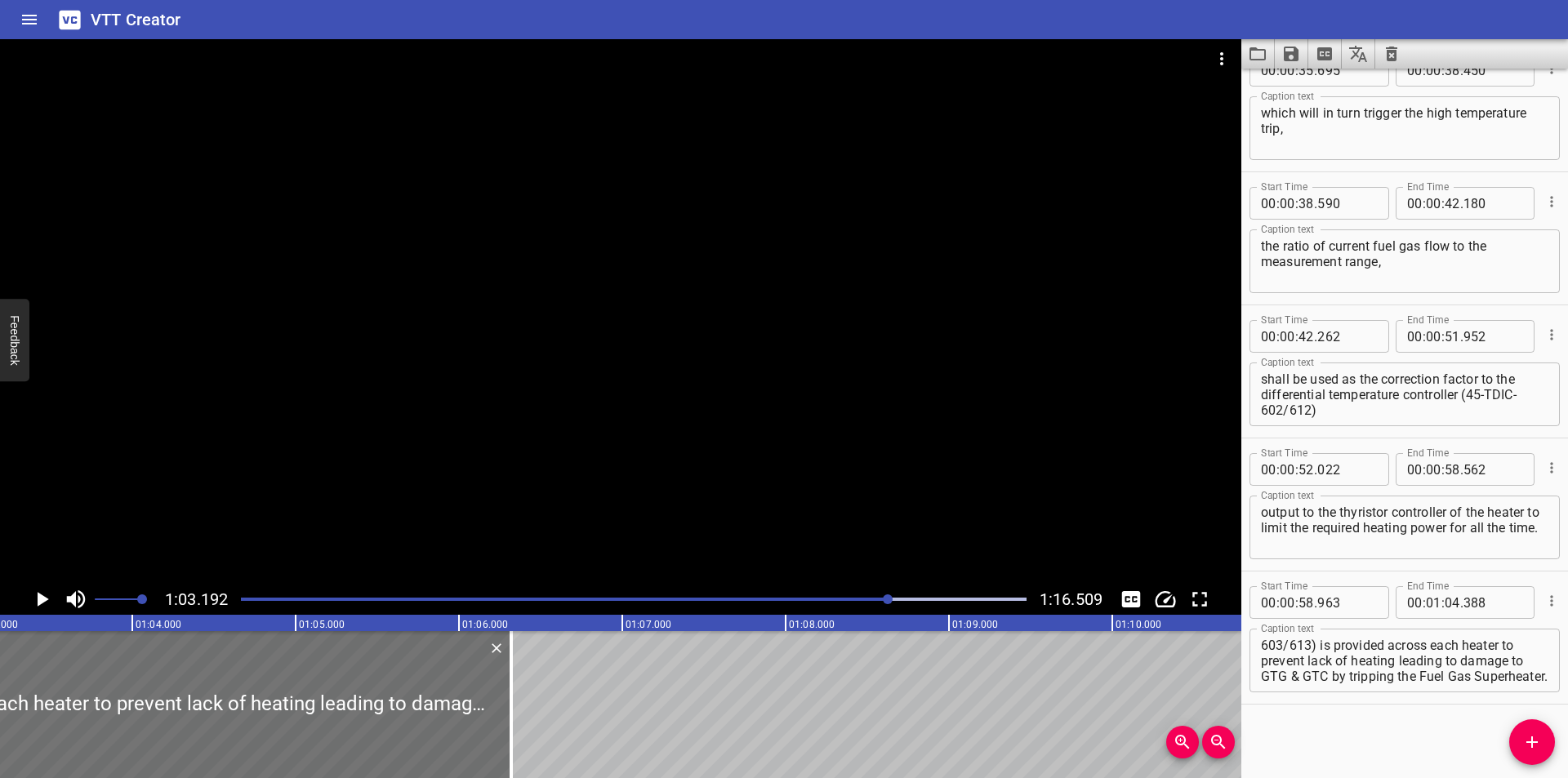
drag, startPoint x: 198, startPoint y: 738, endPoint x: 535, endPoint y: 730, distance: 337.1
click at [520, 733] on div at bounding box center [511, 704] width 17 height 147
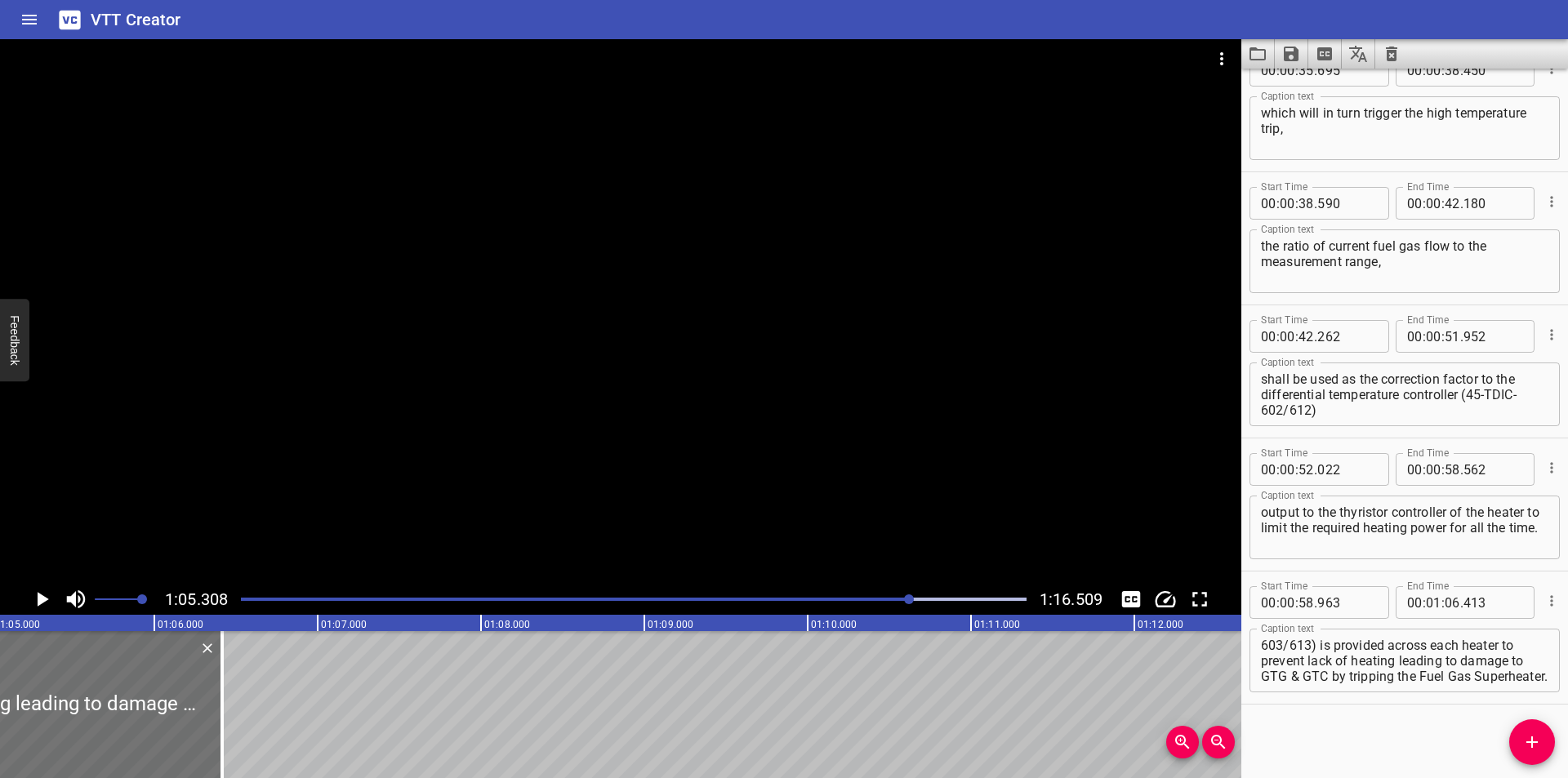
scroll to position [0, 10668]
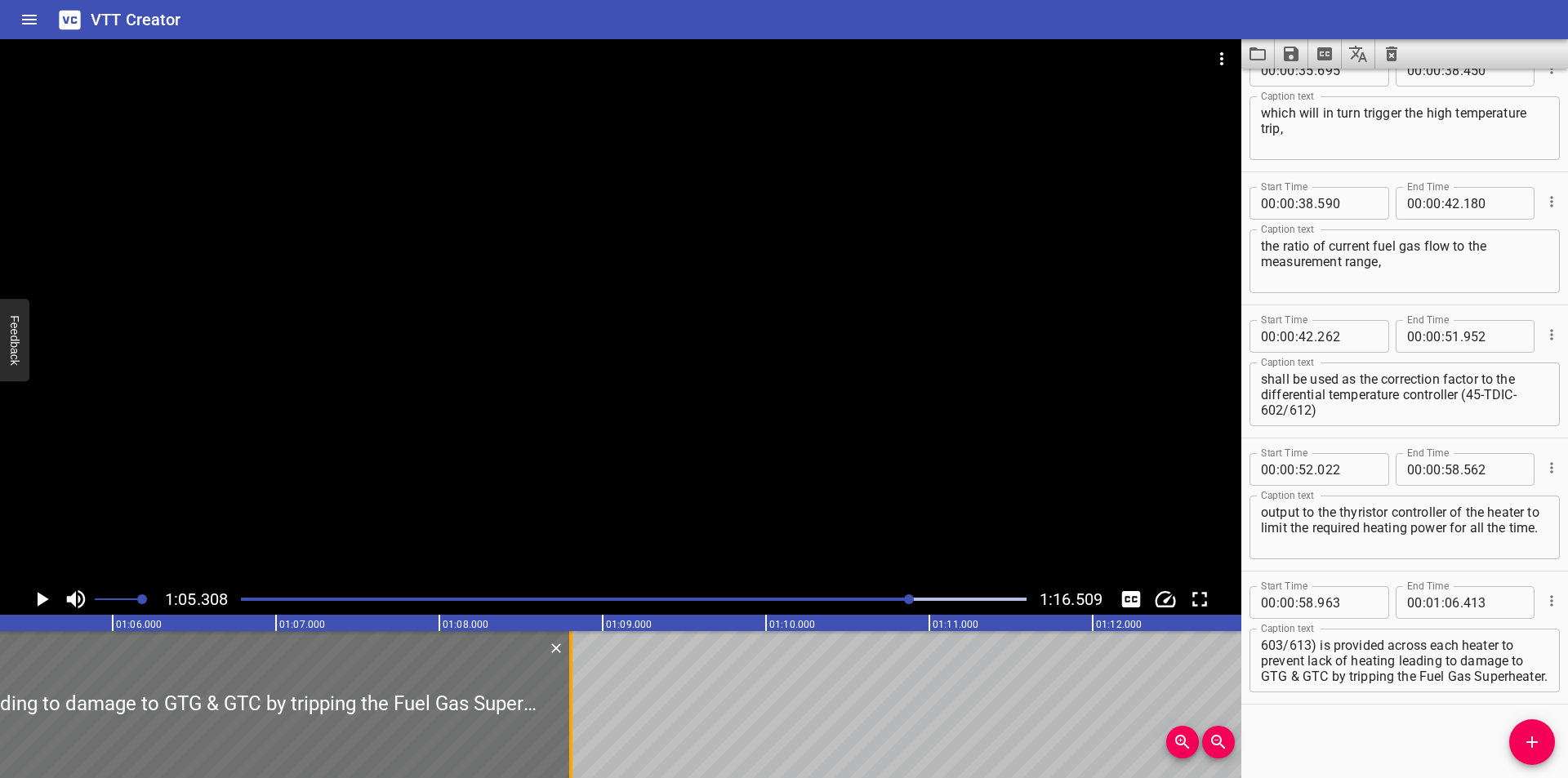
drag, startPoint x: 178, startPoint y: 731, endPoint x: 575, endPoint y: 725, distance: 397.0
click at [572, 726] on div at bounding box center [570, 704] width 3 height 147
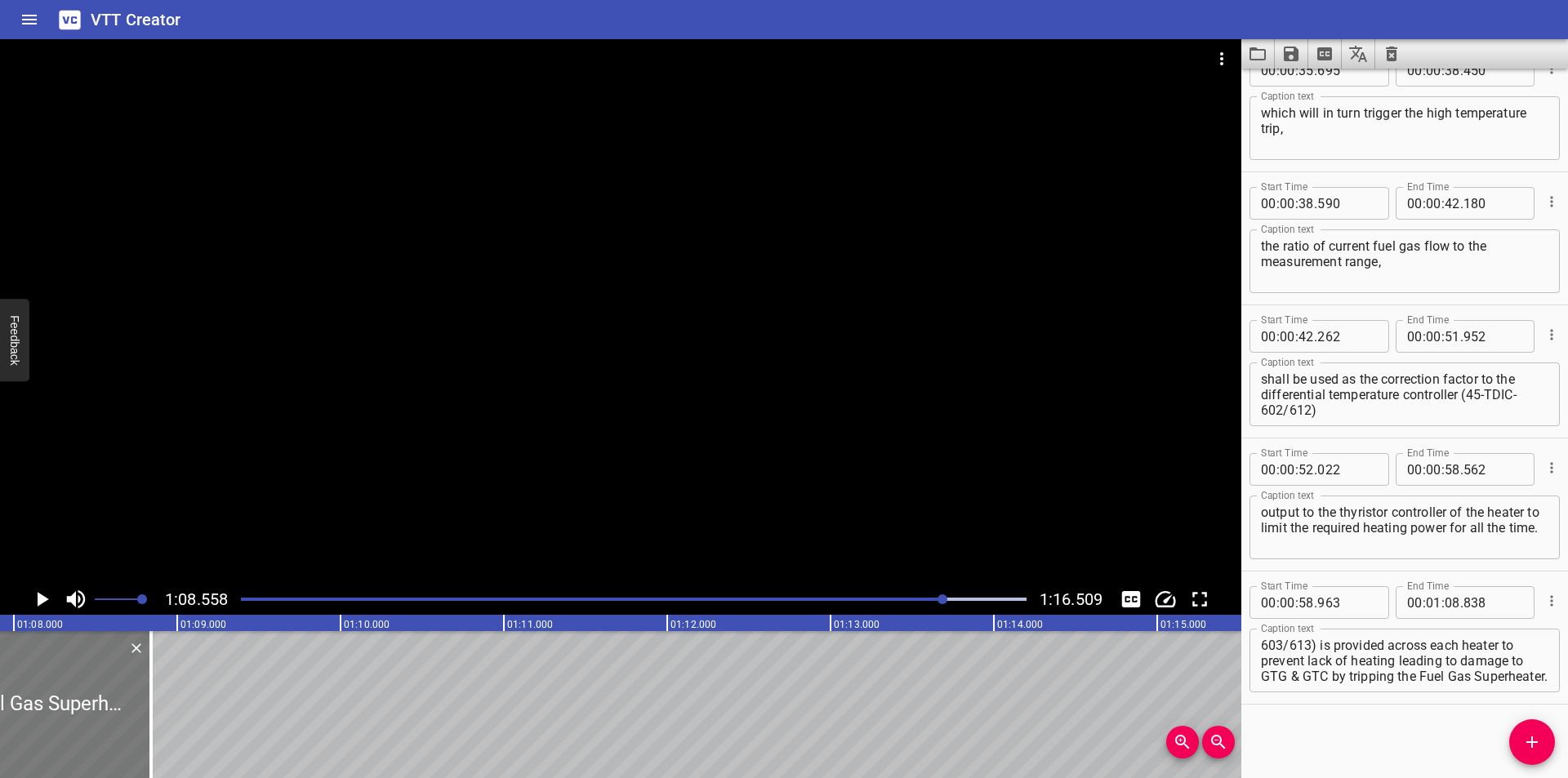
scroll to position [0, 11090]
drag, startPoint x: 159, startPoint y: 726, endPoint x: 122, endPoint y: 728, distance: 37.1
click at [122, 728] on div at bounding box center [116, 704] width 17 height 147
click at [891, 601] on div at bounding box center [634, 599] width 805 height 22
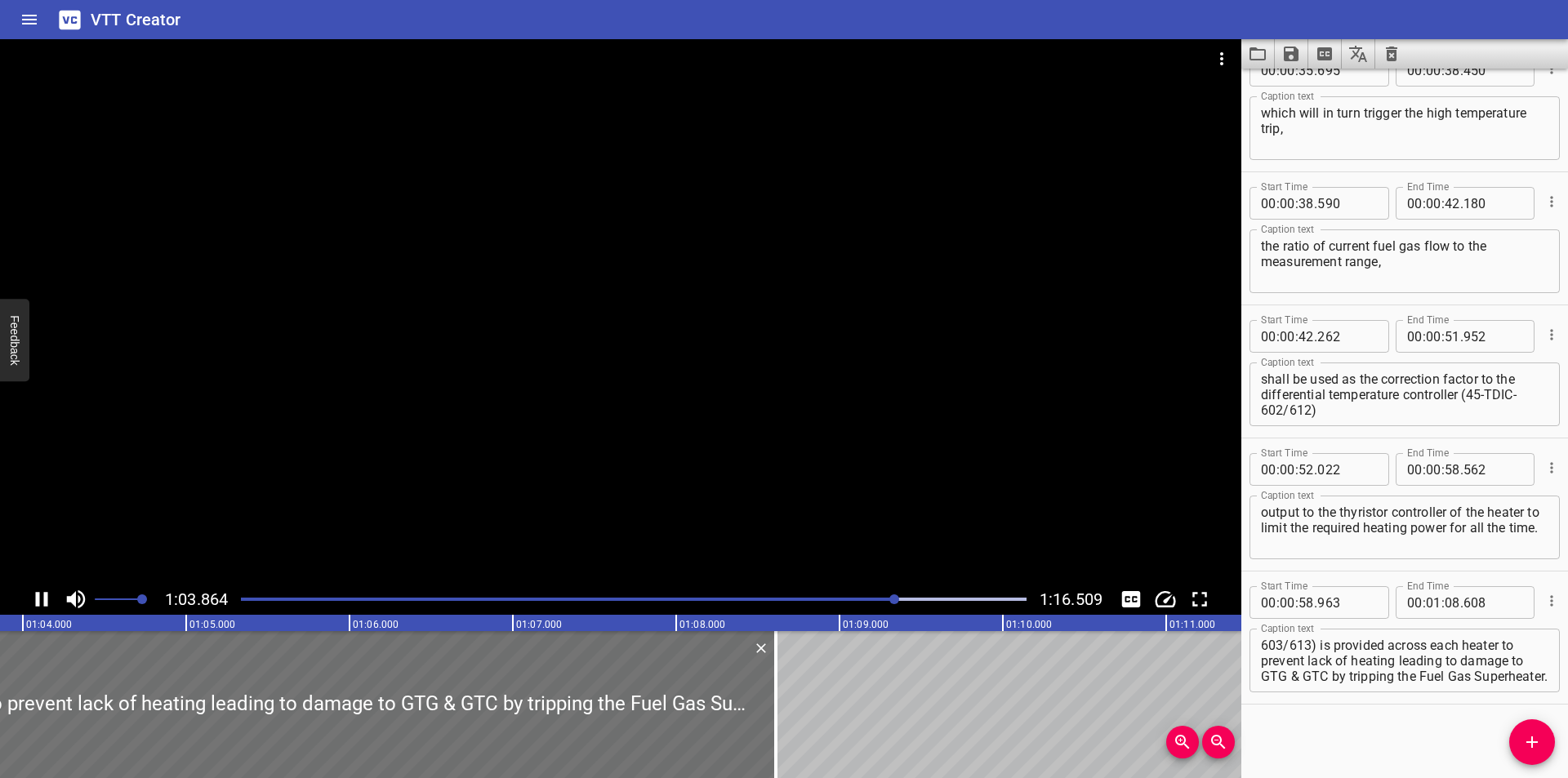
drag, startPoint x: 873, startPoint y: 601, endPoint x: 862, endPoint y: 604, distance: 11.4
click at [863, 604] on div at bounding box center [634, 599] width 805 height 22
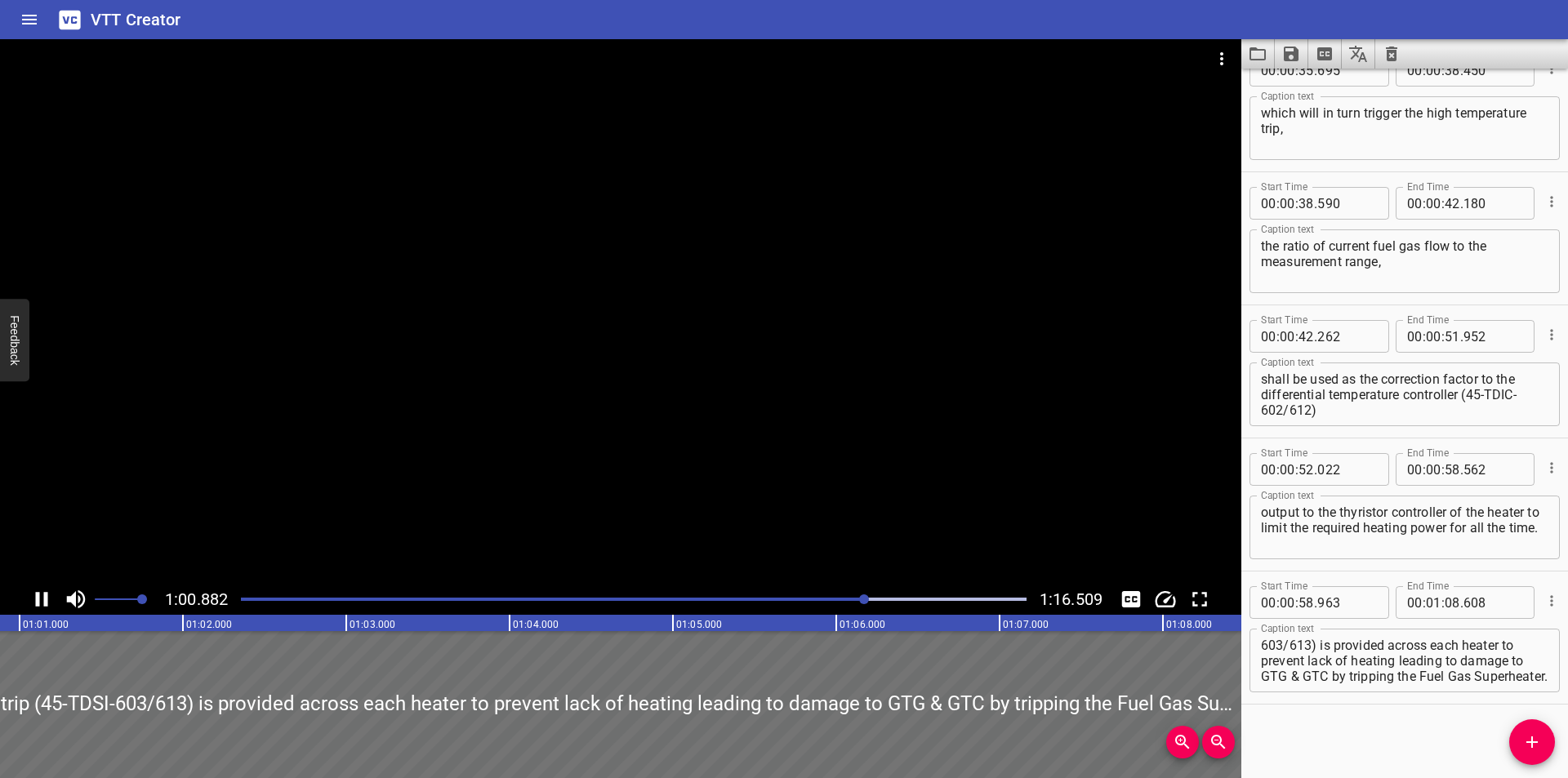
click at [827, 605] on div at bounding box center [634, 599] width 805 height 22
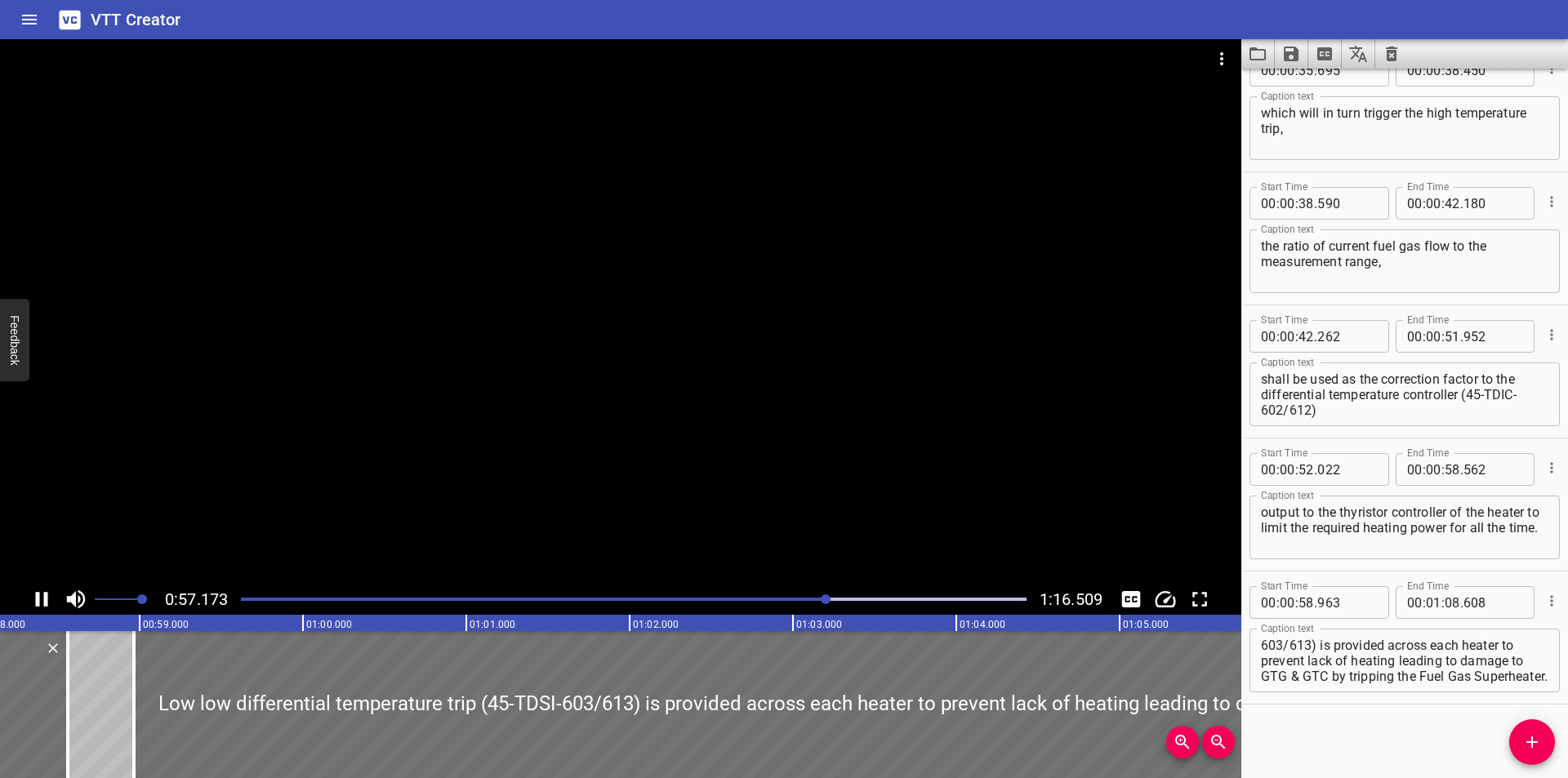
click at [794, 603] on div at bounding box center [634, 599] width 805 height 22
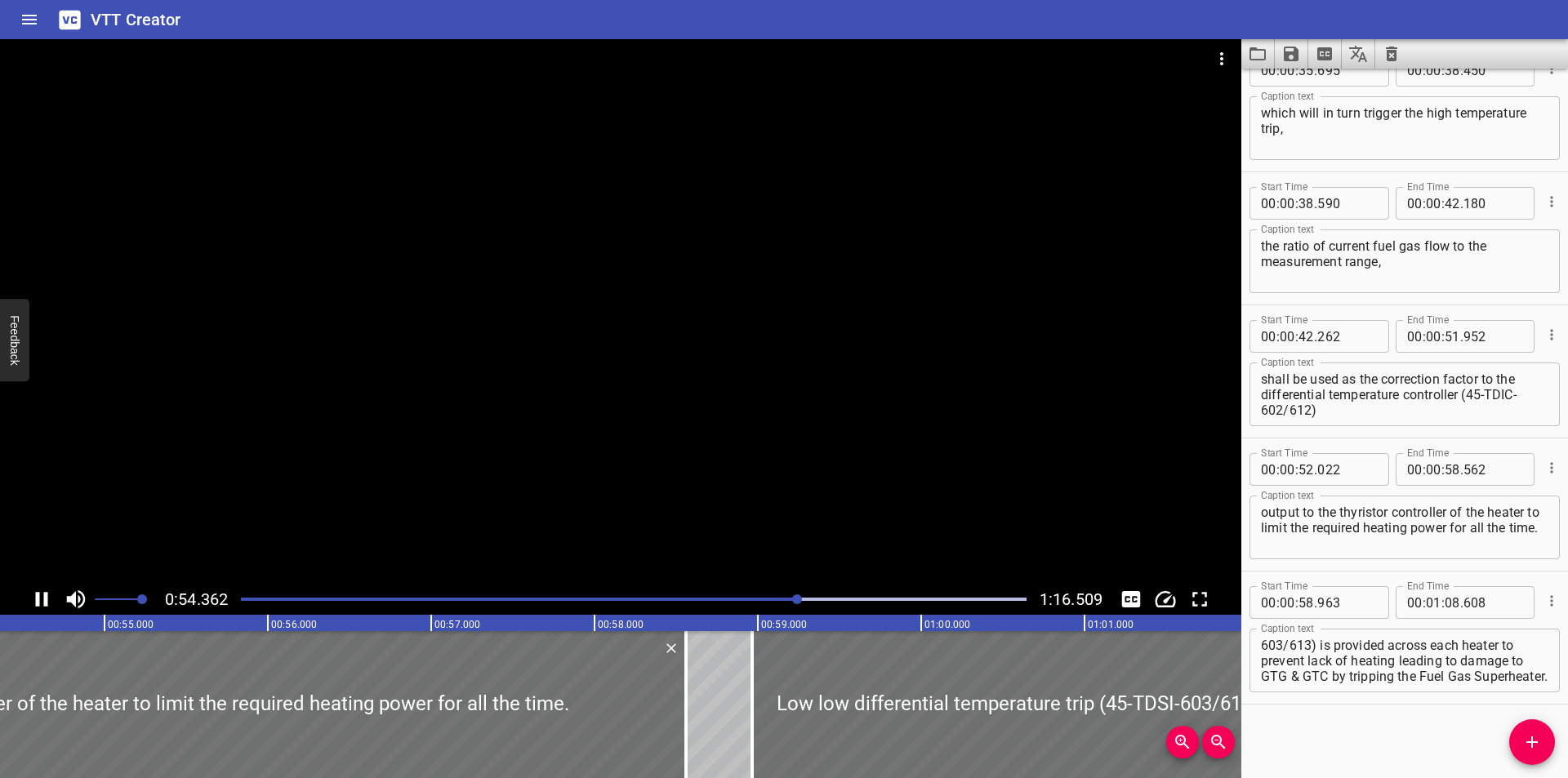
click at [807, 601] on div "Play progress" at bounding box center [634, 599] width 786 height 3
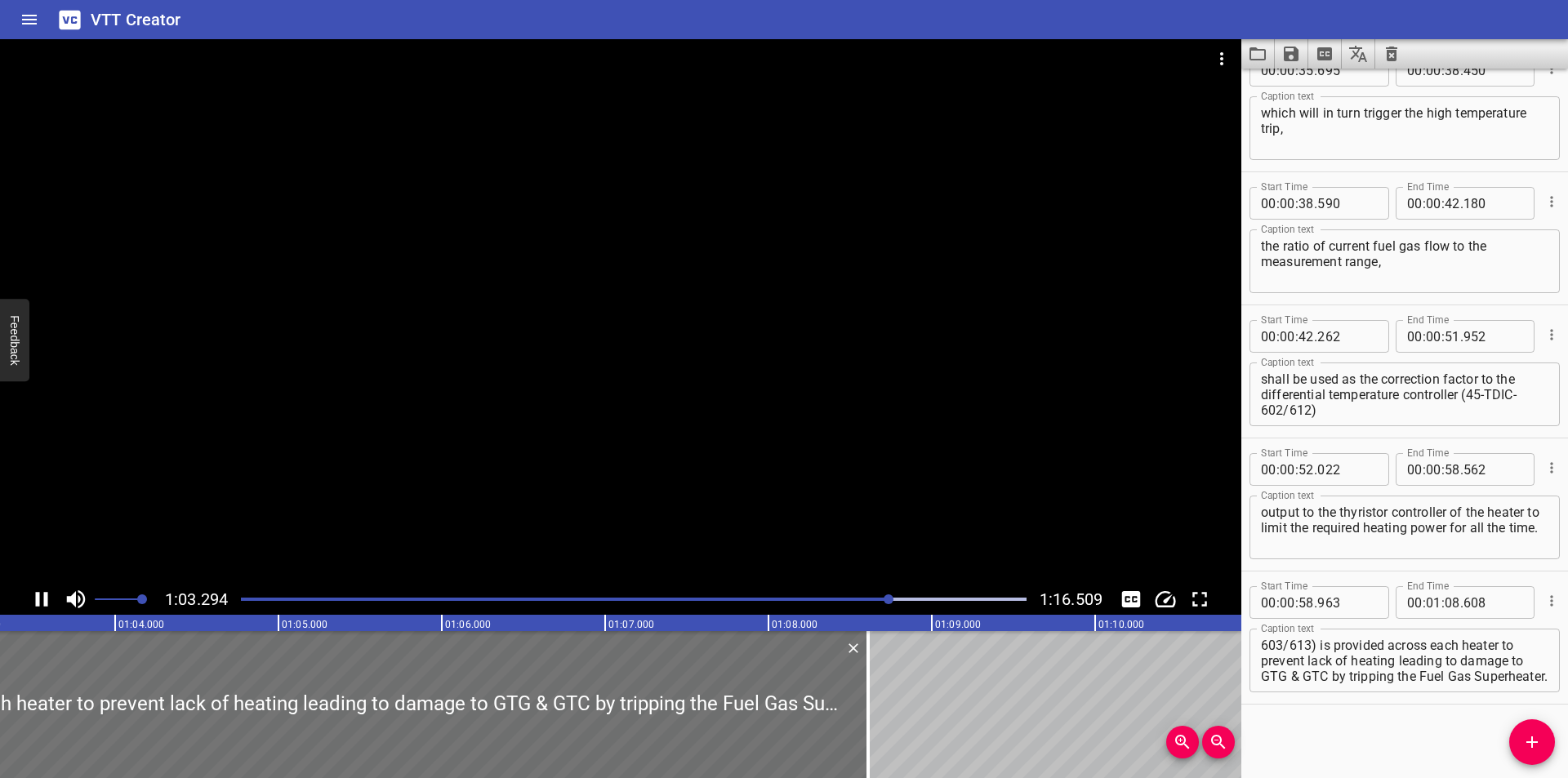
click at [912, 596] on div at bounding box center [634, 599] width 805 height 22
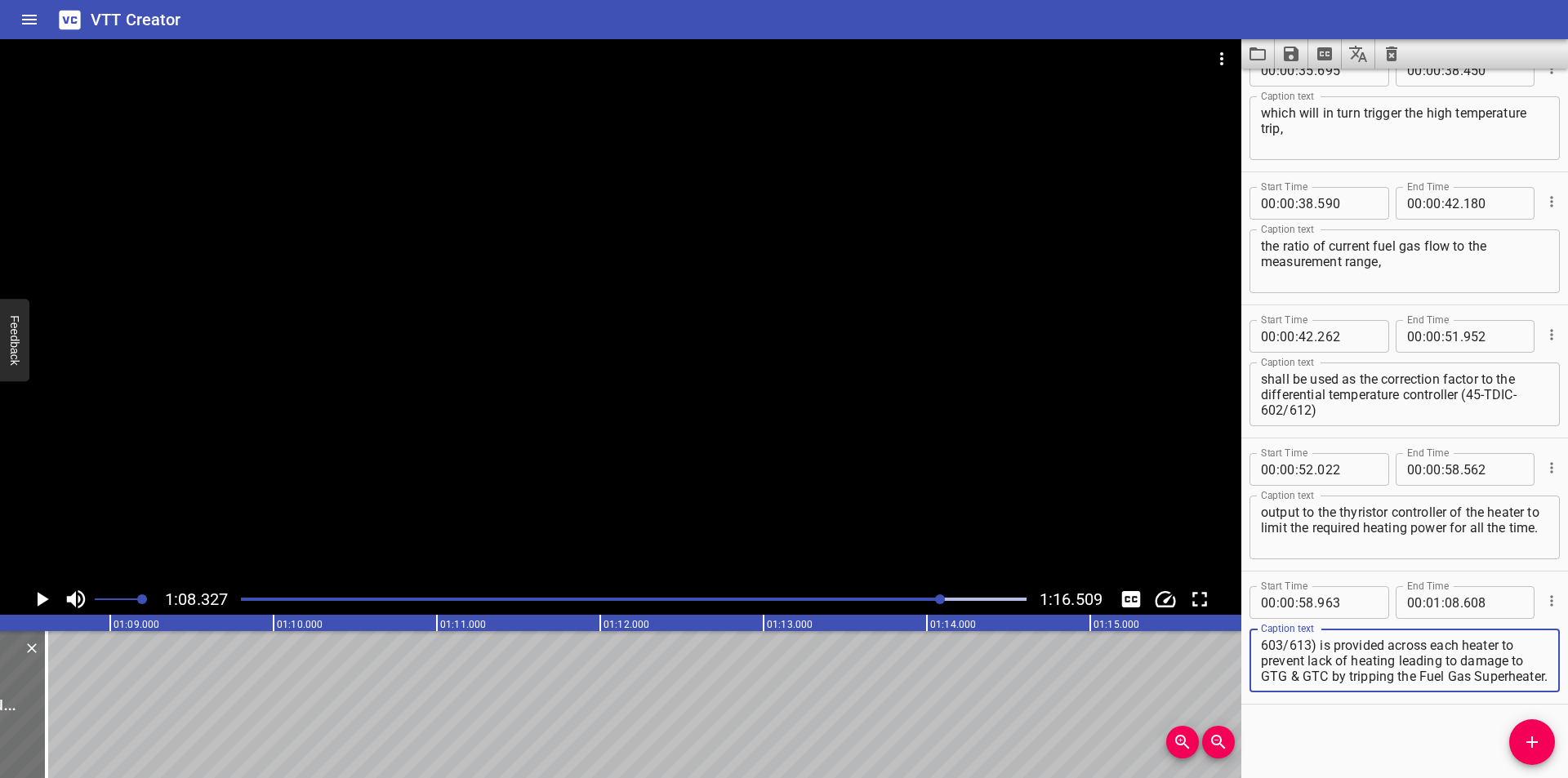
scroll to position [31, 0]
drag, startPoint x: 1304, startPoint y: 646, endPoint x: 1438, endPoint y: 731, distance: 158.7
click at [1438, 731] on div "Start Time 00 : 00 : 00 . 000 Start Time End Time 00 : 00 : 01 . 575 End Time C…" at bounding box center [1404, 423] width 327 height 710
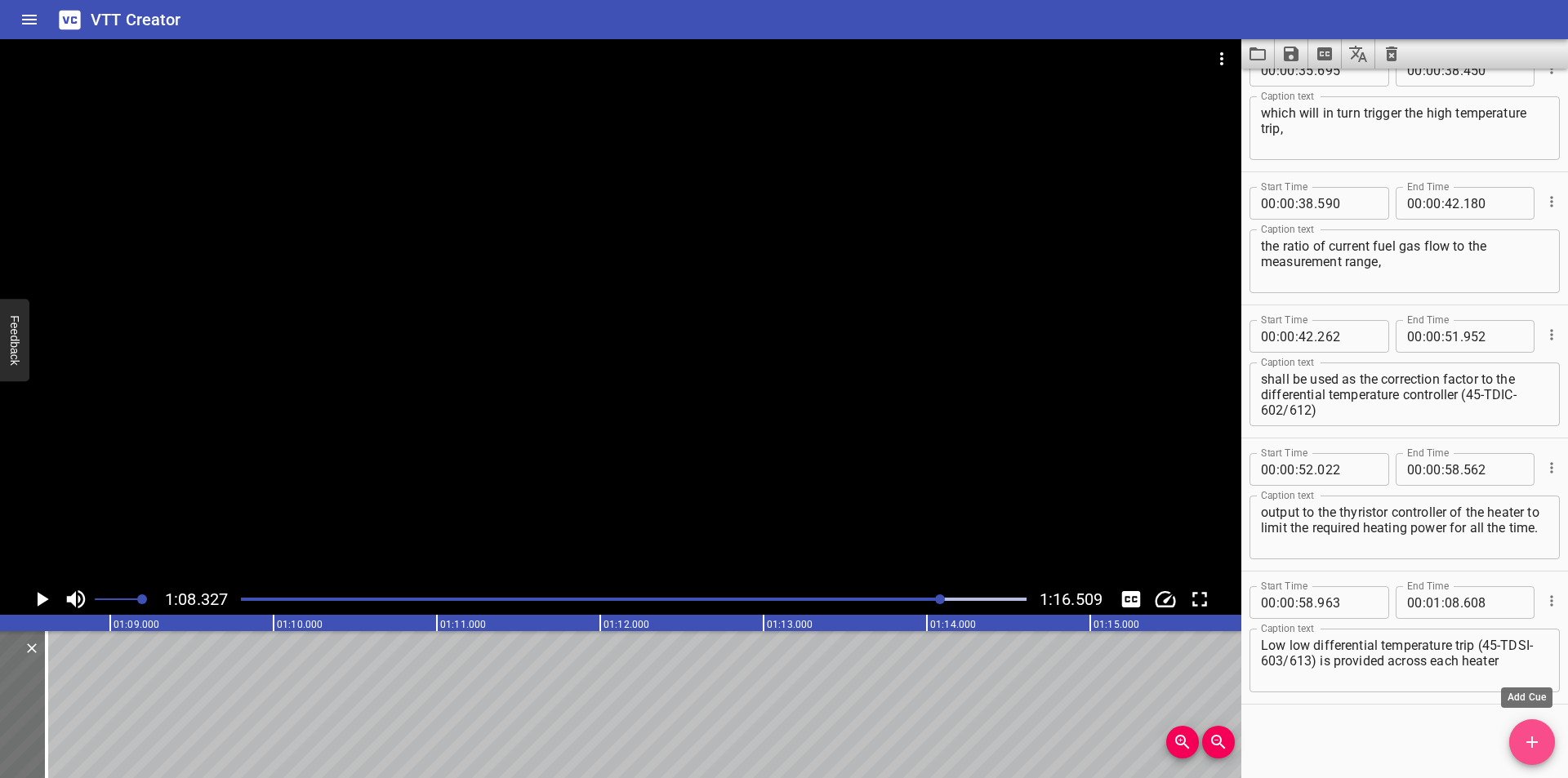
click at [1533, 752] on icon "Add Cue" at bounding box center [1532, 742] width 20 height 19
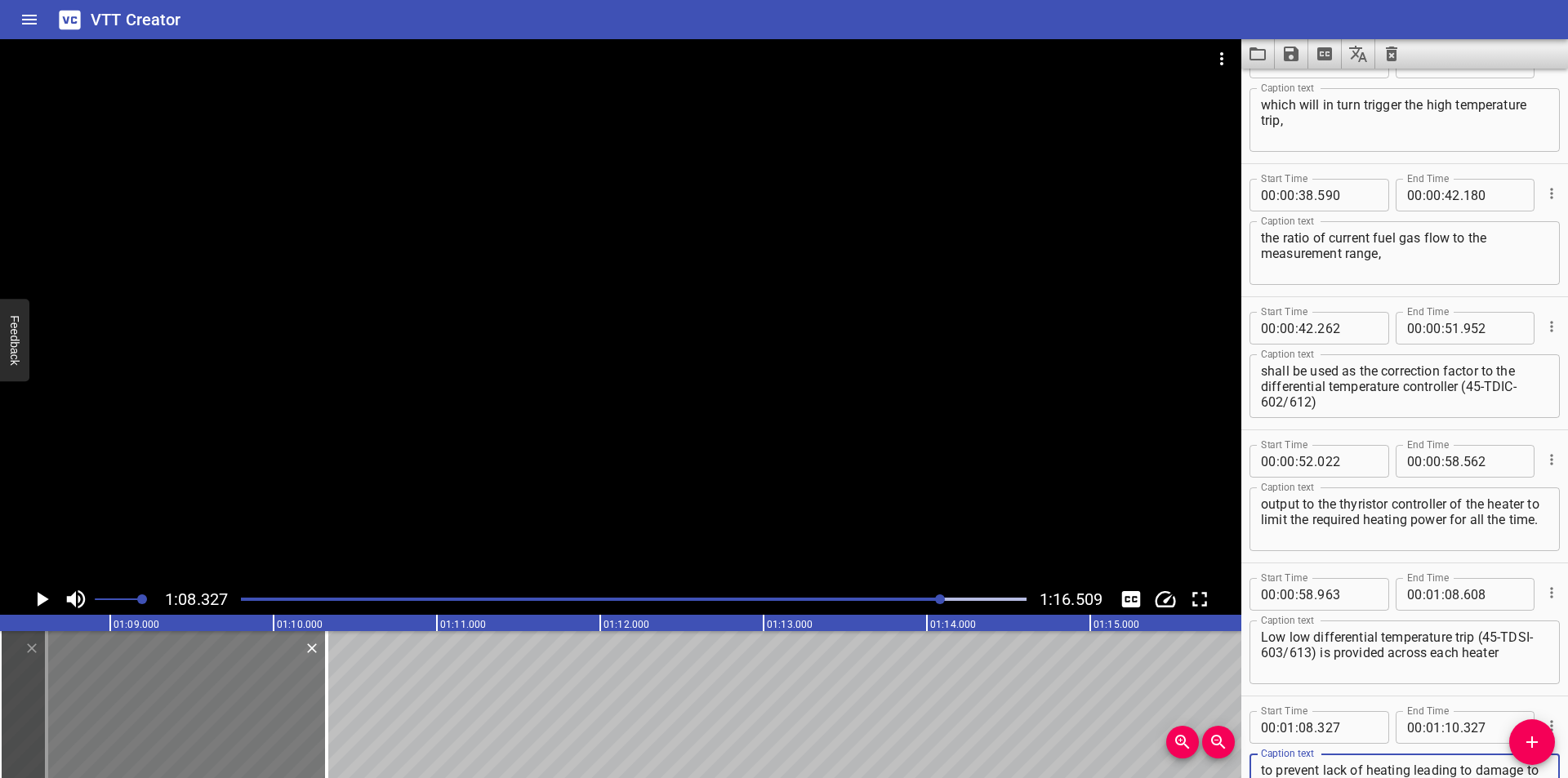
scroll to position [737, 0]
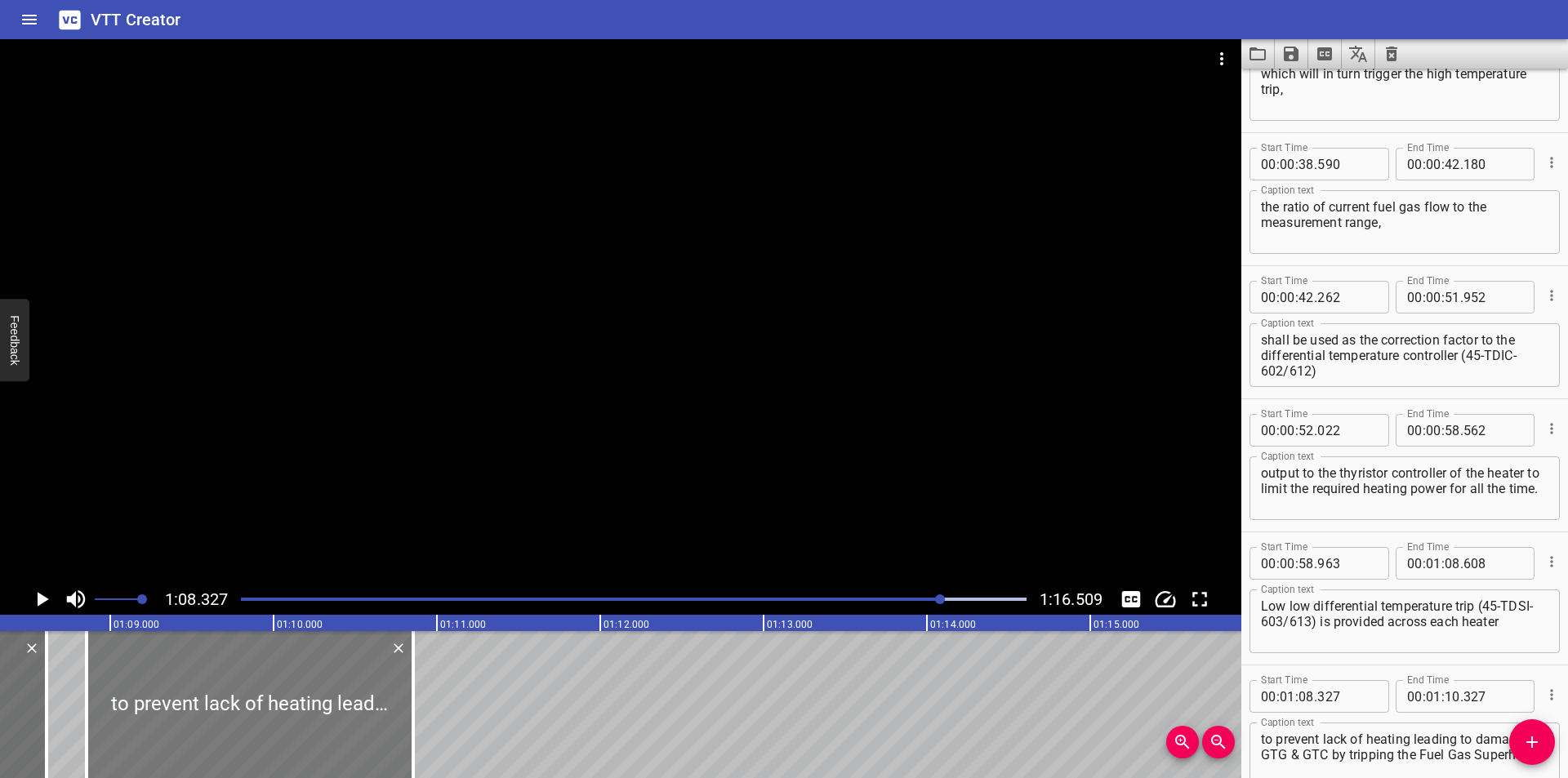
drag, startPoint x: 200, startPoint y: 698, endPoint x: 287, endPoint y: 717, distance: 89.1
click at [287, 717] on div at bounding box center [250, 704] width 327 height 147
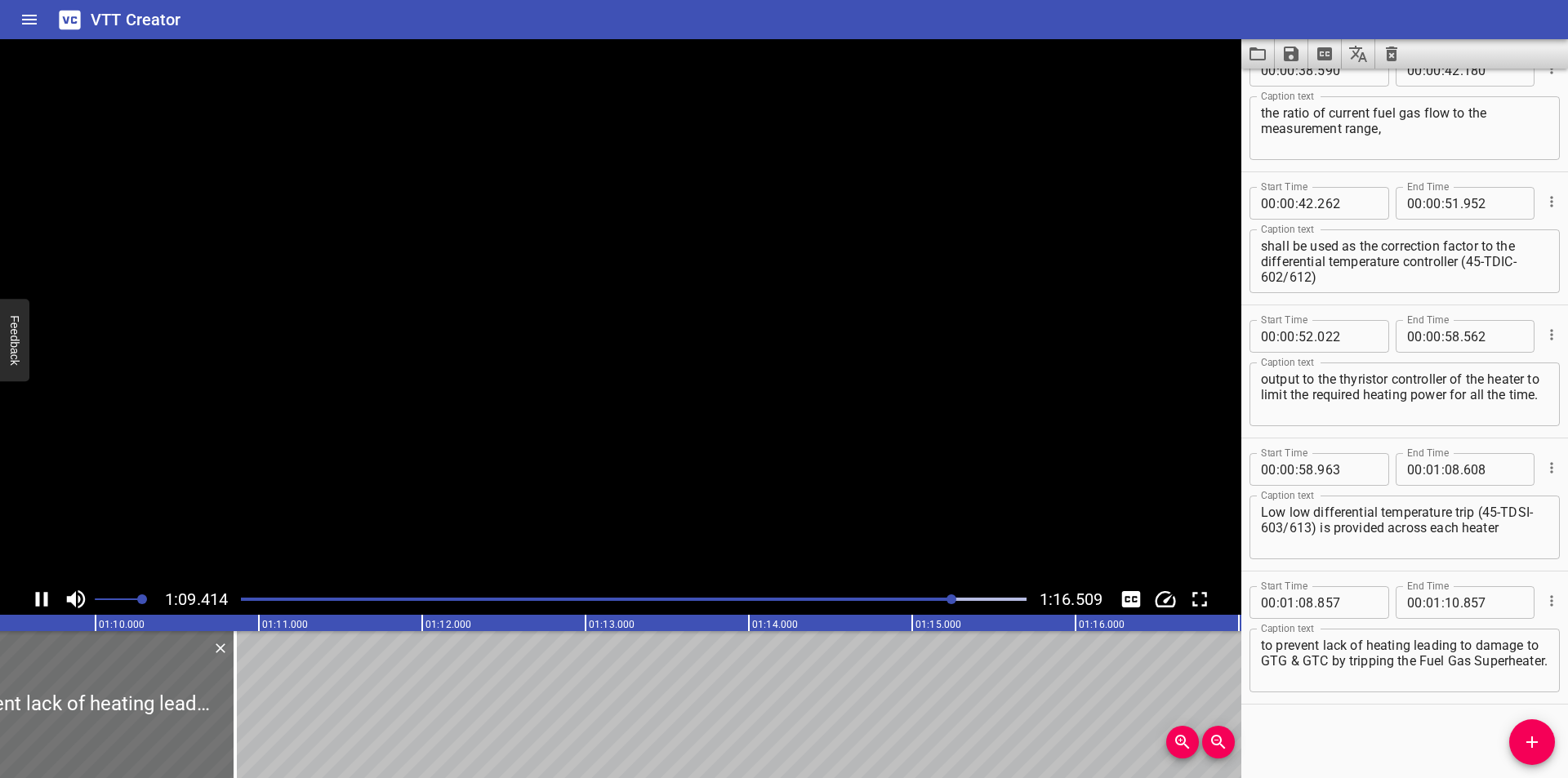
scroll to position [0, 11385]
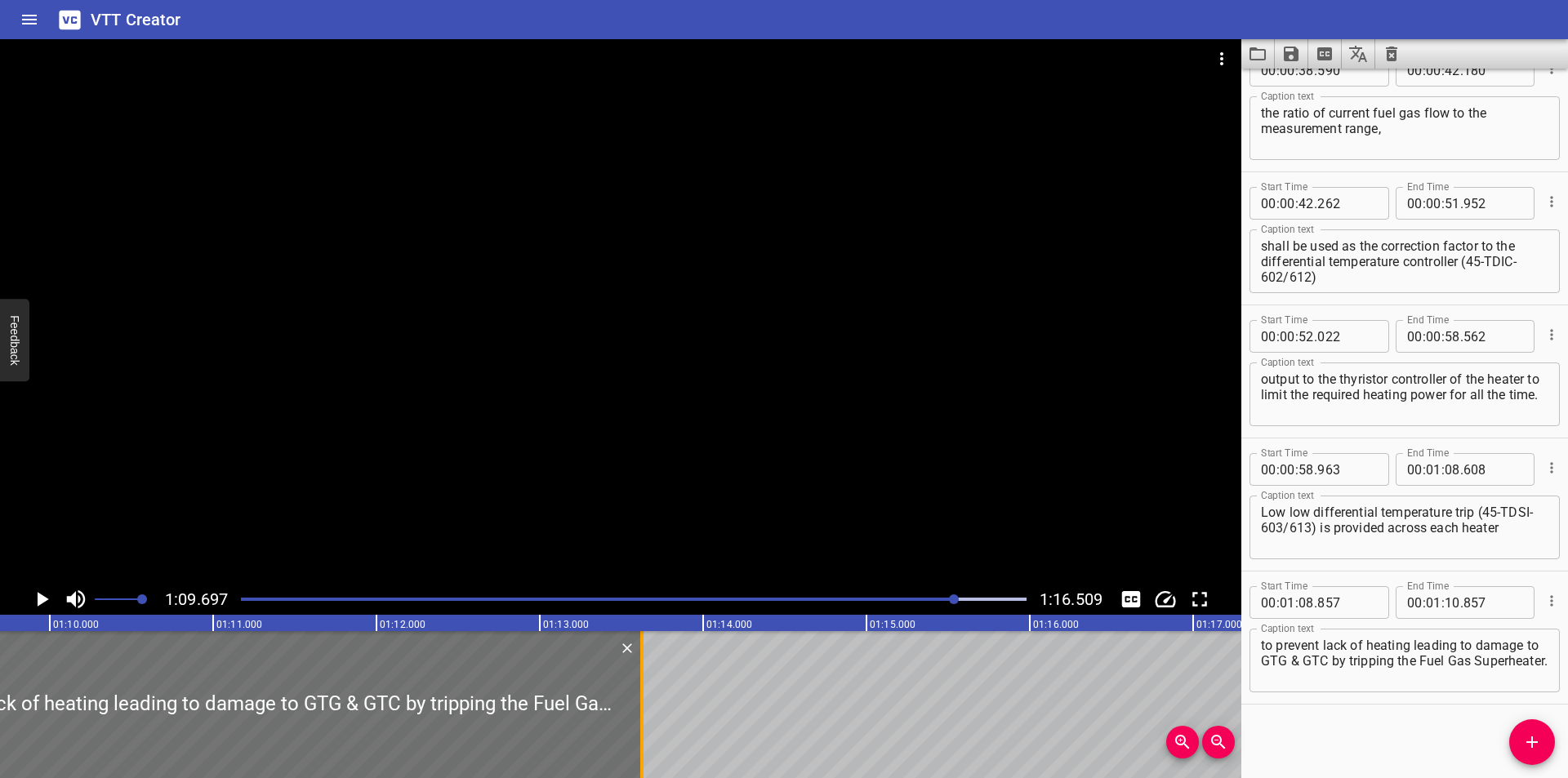
drag, startPoint x: 187, startPoint y: 740, endPoint x: 656, endPoint y: 738, distance: 469.0
click at [650, 740] on div at bounding box center [642, 704] width 17 height 147
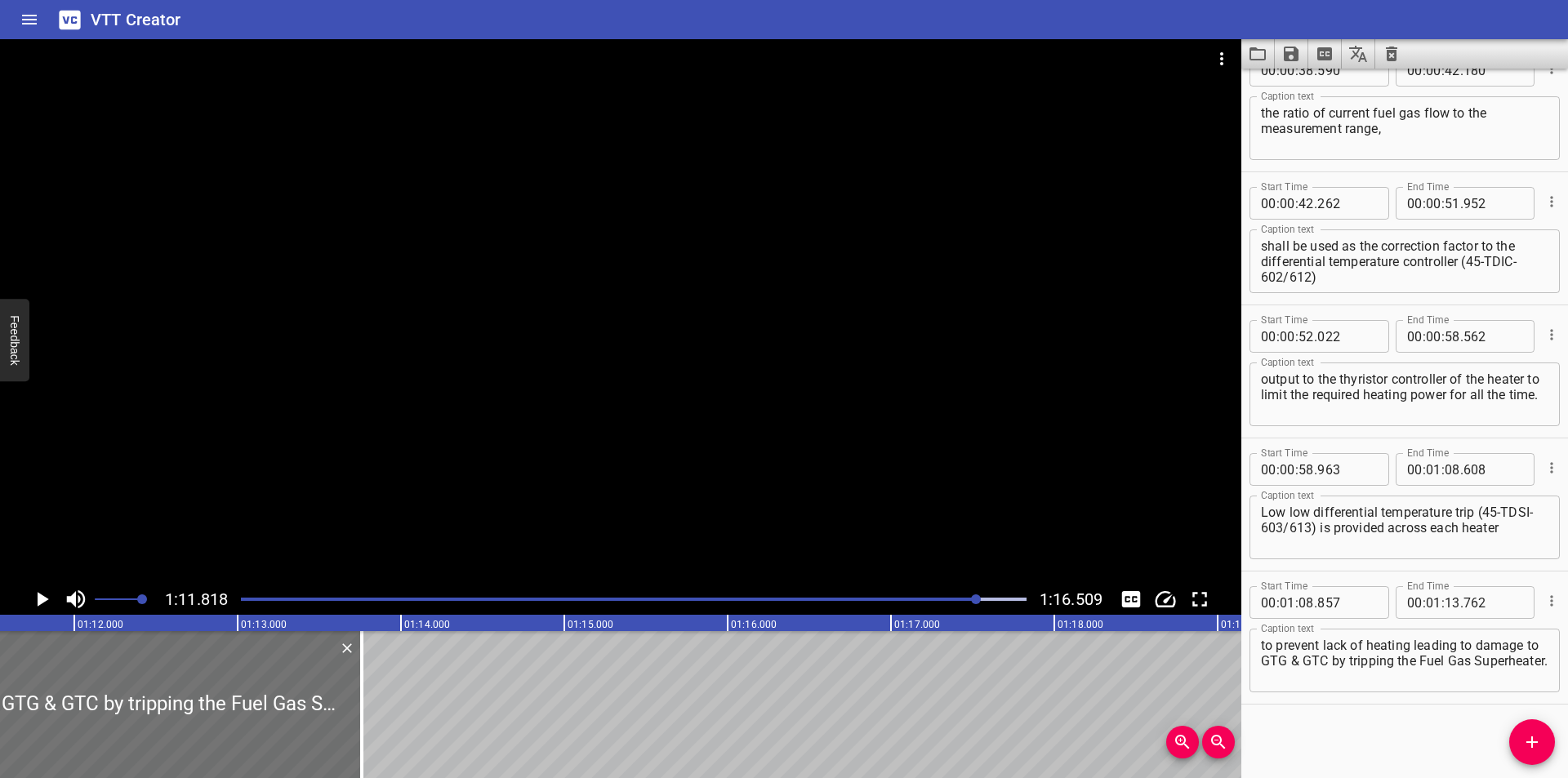
scroll to position [0, 11732]
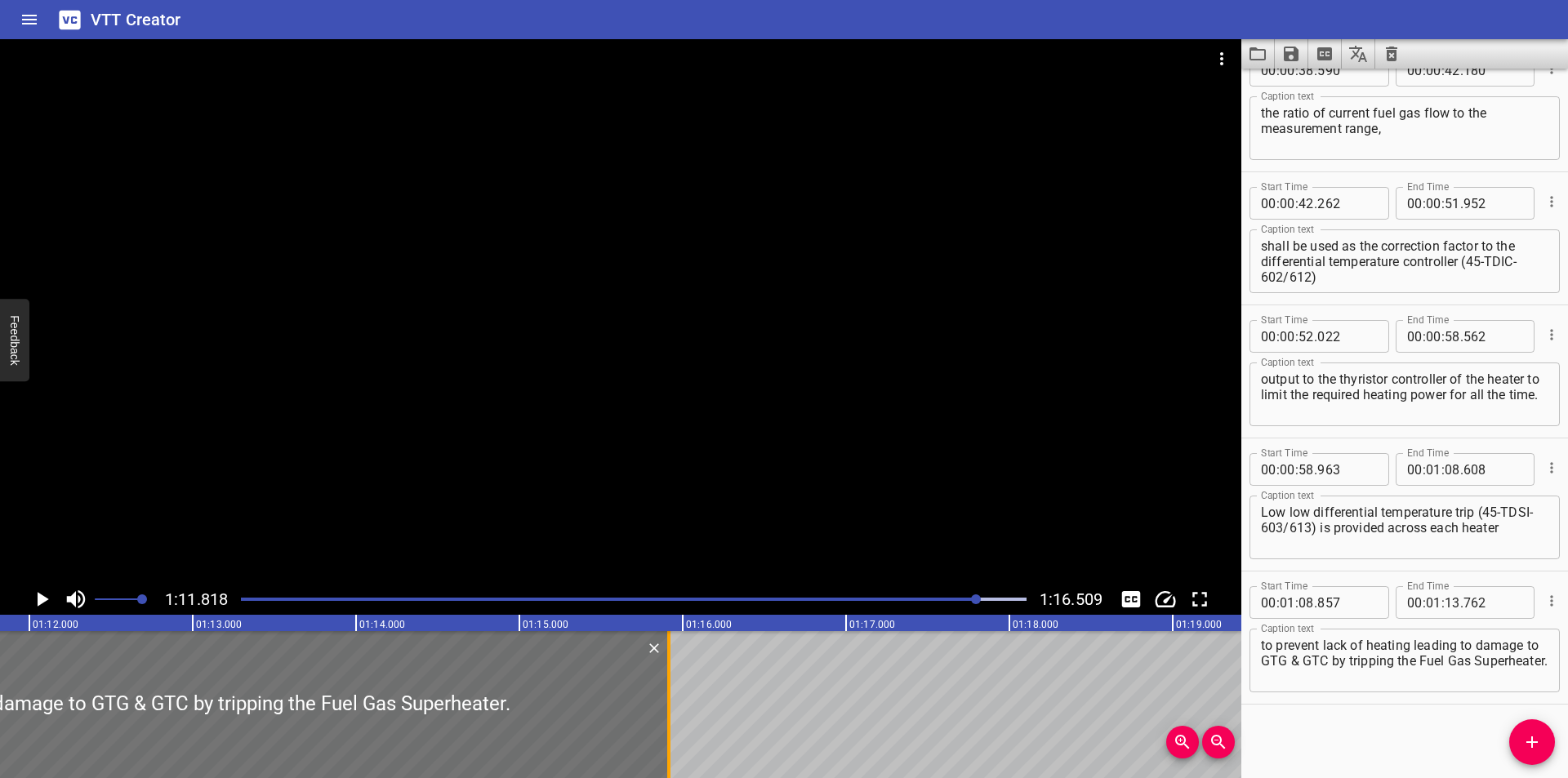
drag, startPoint x: 314, startPoint y: 721, endPoint x: 665, endPoint y: 729, distance: 351.1
click at [666, 729] on div at bounding box center [669, 704] width 17 height 147
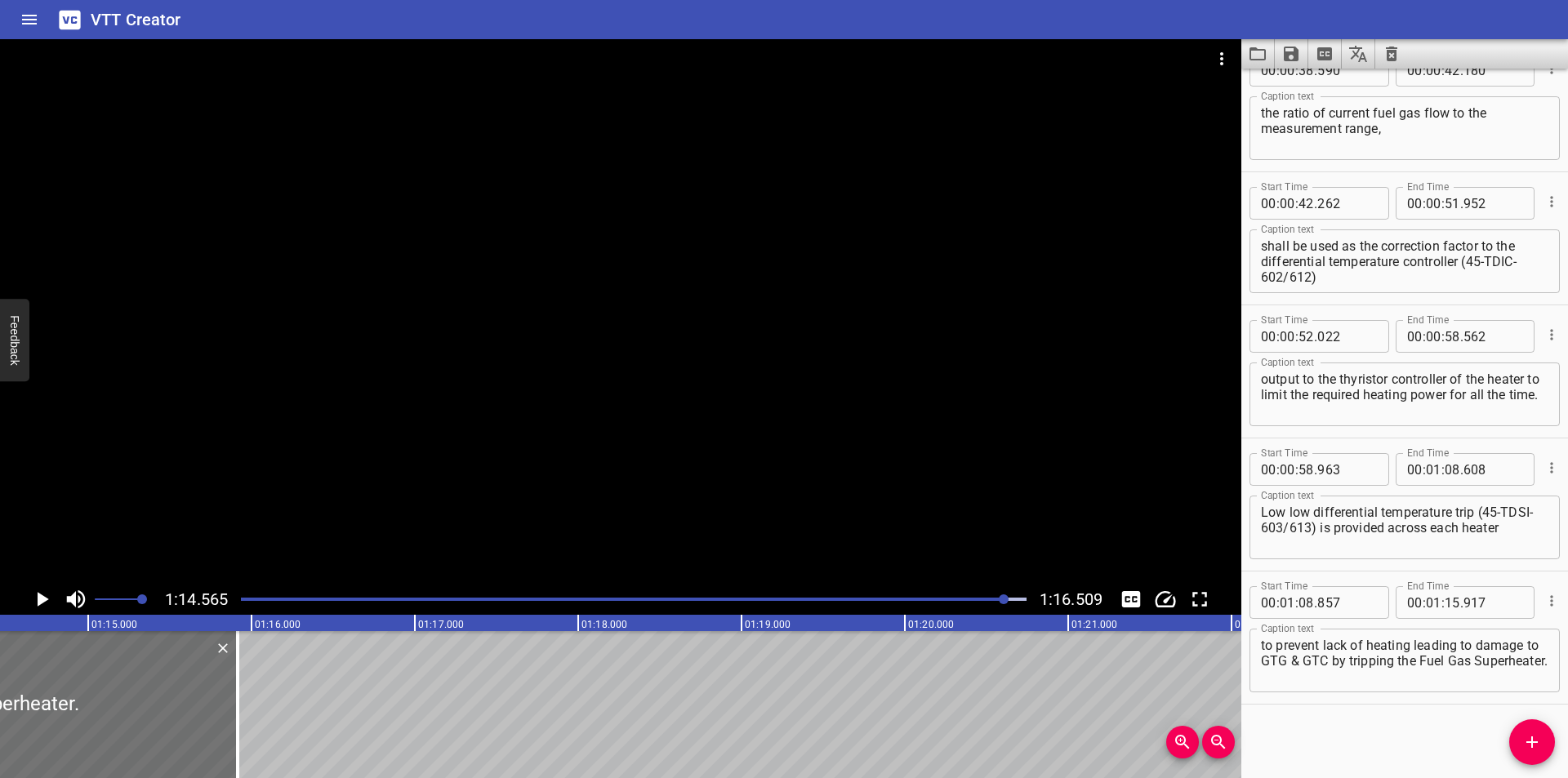
scroll to position [0, 12179]
click at [222, 722] on div at bounding box center [223, 704] width 3 height 147
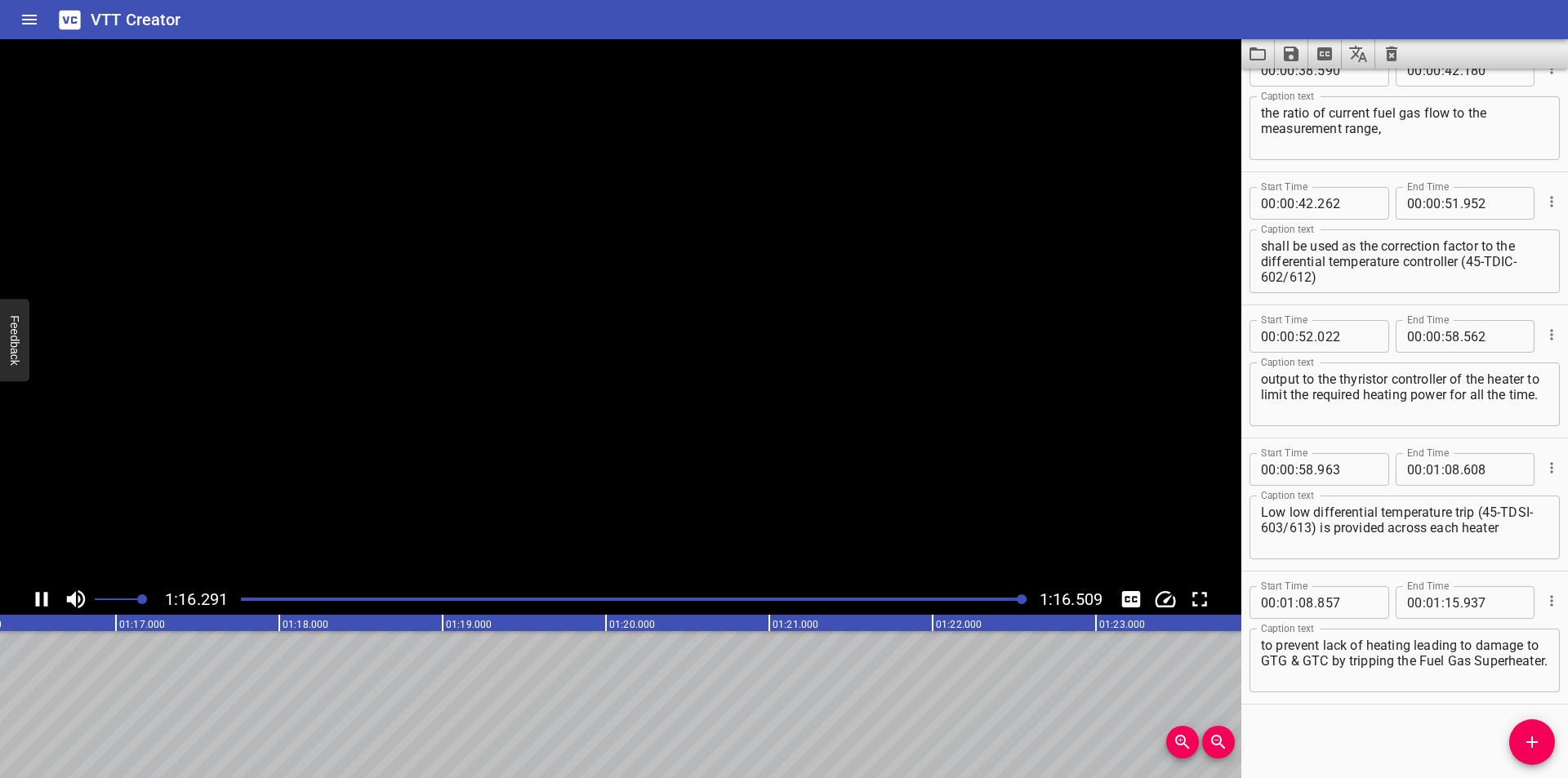
scroll to position [0, 12497]
click at [1293, 58] on icon "Save captions to file" at bounding box center [1291, 54] width 20 height 19
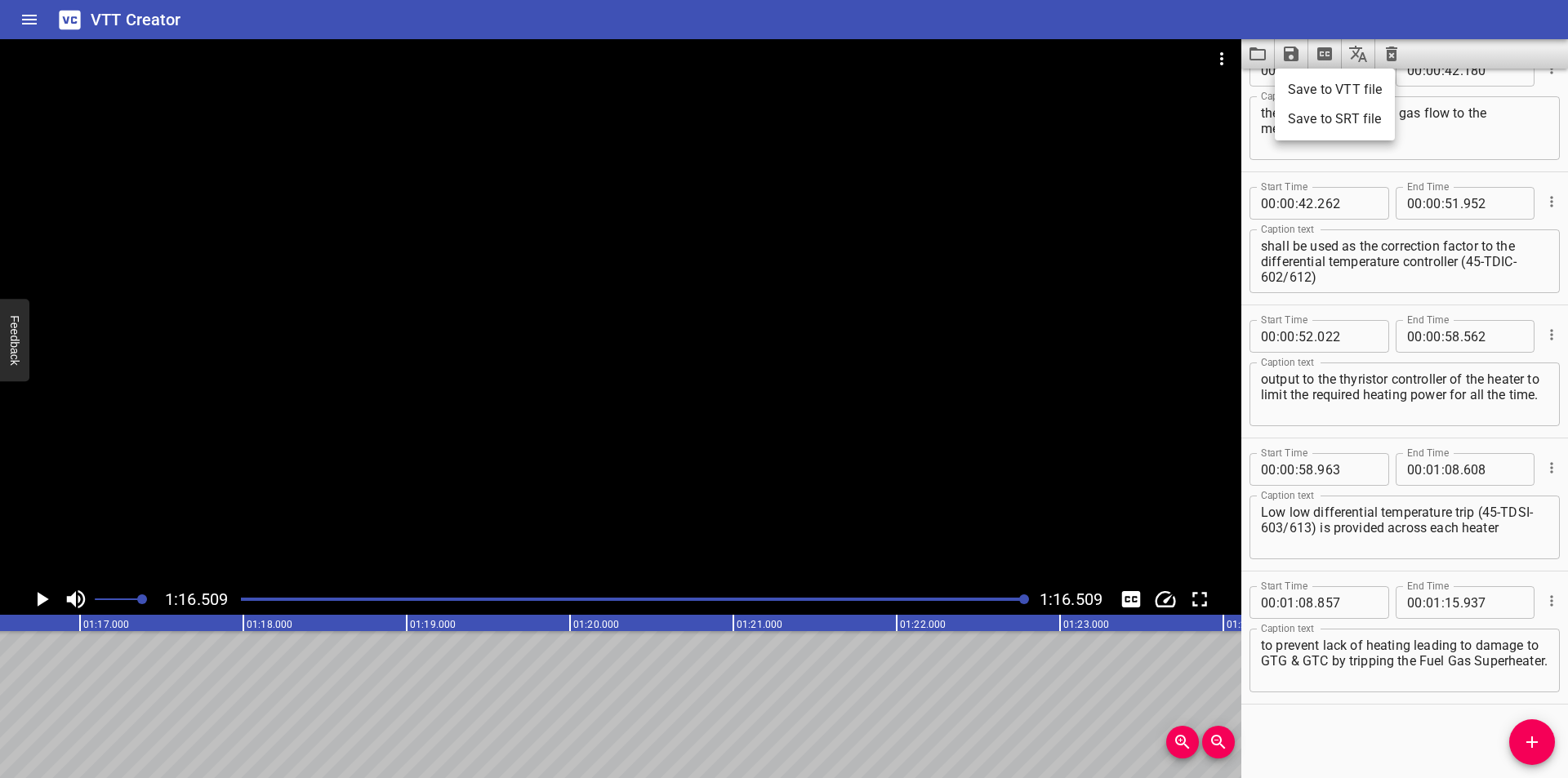
click at [1308, 92] on li "Save to VTT file" at bounding box center [1334, 90] width 120 height 29
drag, startPoint x: 1367, startPoint y: 759, endPoint x: 1265, endPoint y: 587, distance: 200.0
click at [1362, 747] on div "Start Time 00 : 00 : 00 . 000 Start Time End Time 00 : 00 : 01 . 575 End Time C…" at bounding box center [1404, 423] width 327 height 710
click at [1214, 58] on icon "Video Options" at bounding box center [1222, 58] width 20 height 19
click at [1241, 58] on li "Select New Video File..." at bounding box center [1283, 60] width 163 height 29
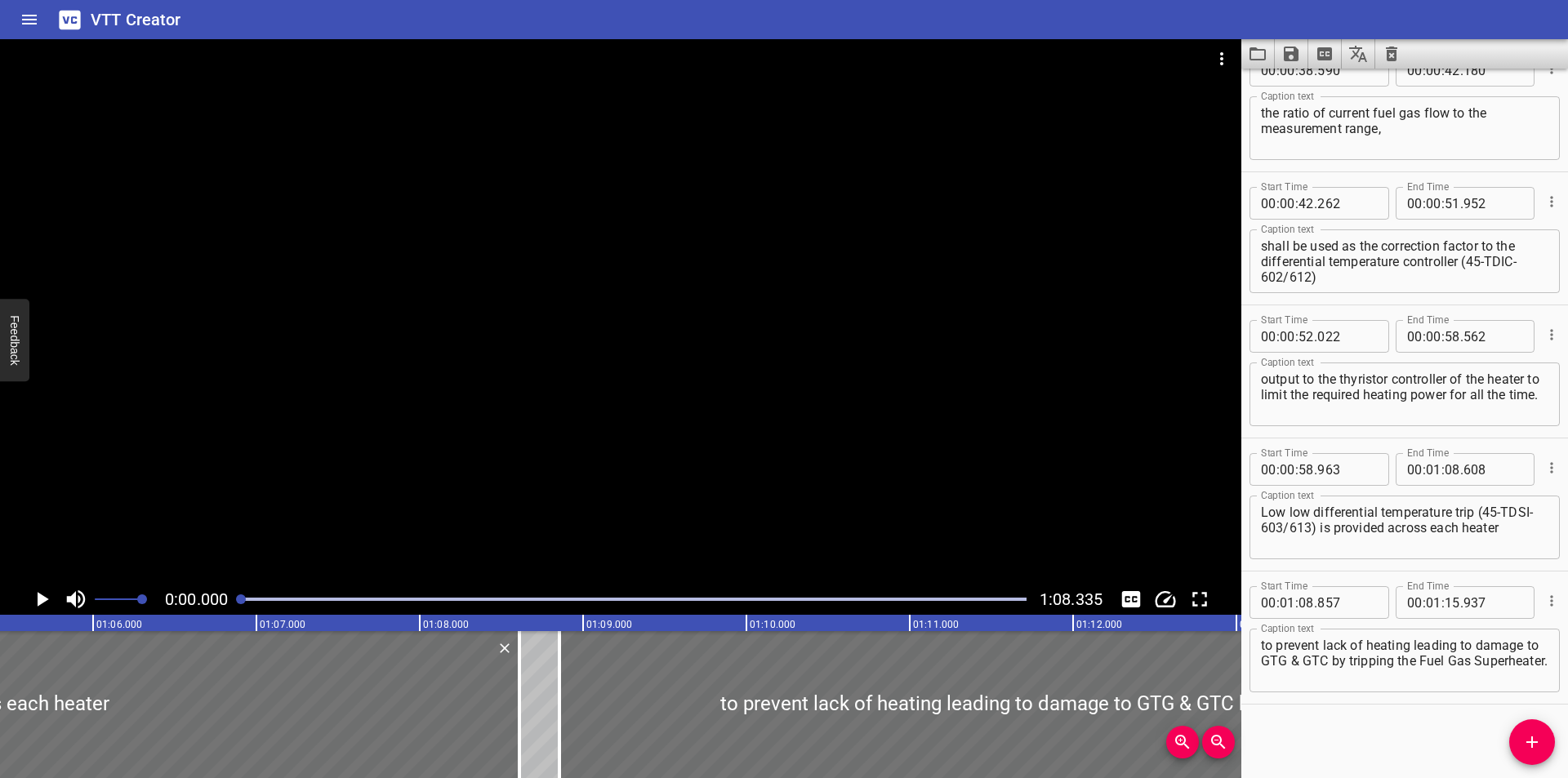
click at [620, 249] on div at bounding box center [620, 311] width 1241 height 545
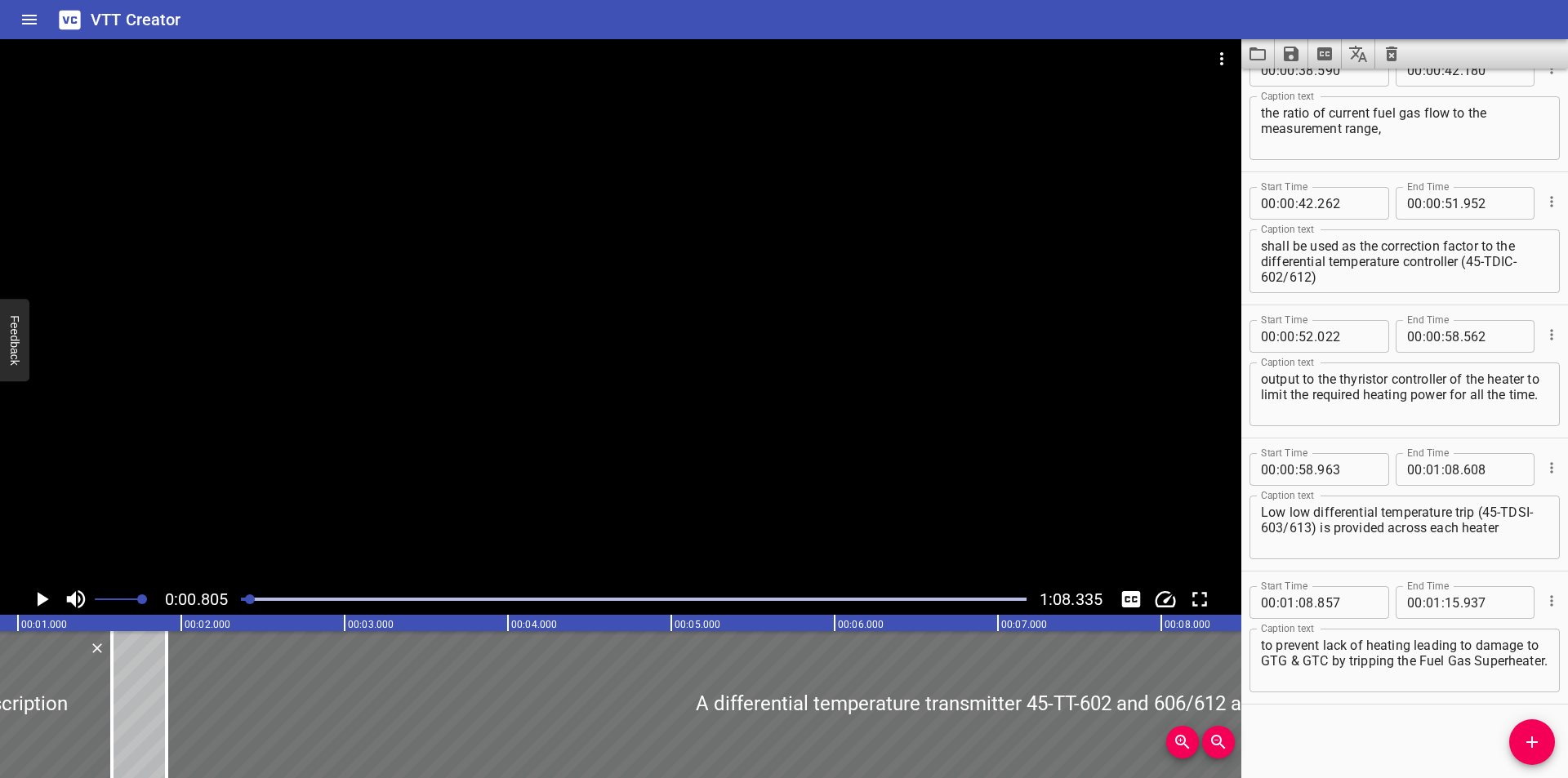
click at [1391, 58] on icon "Clear captions" at bounding box center [1392, 54] width 20 height 19
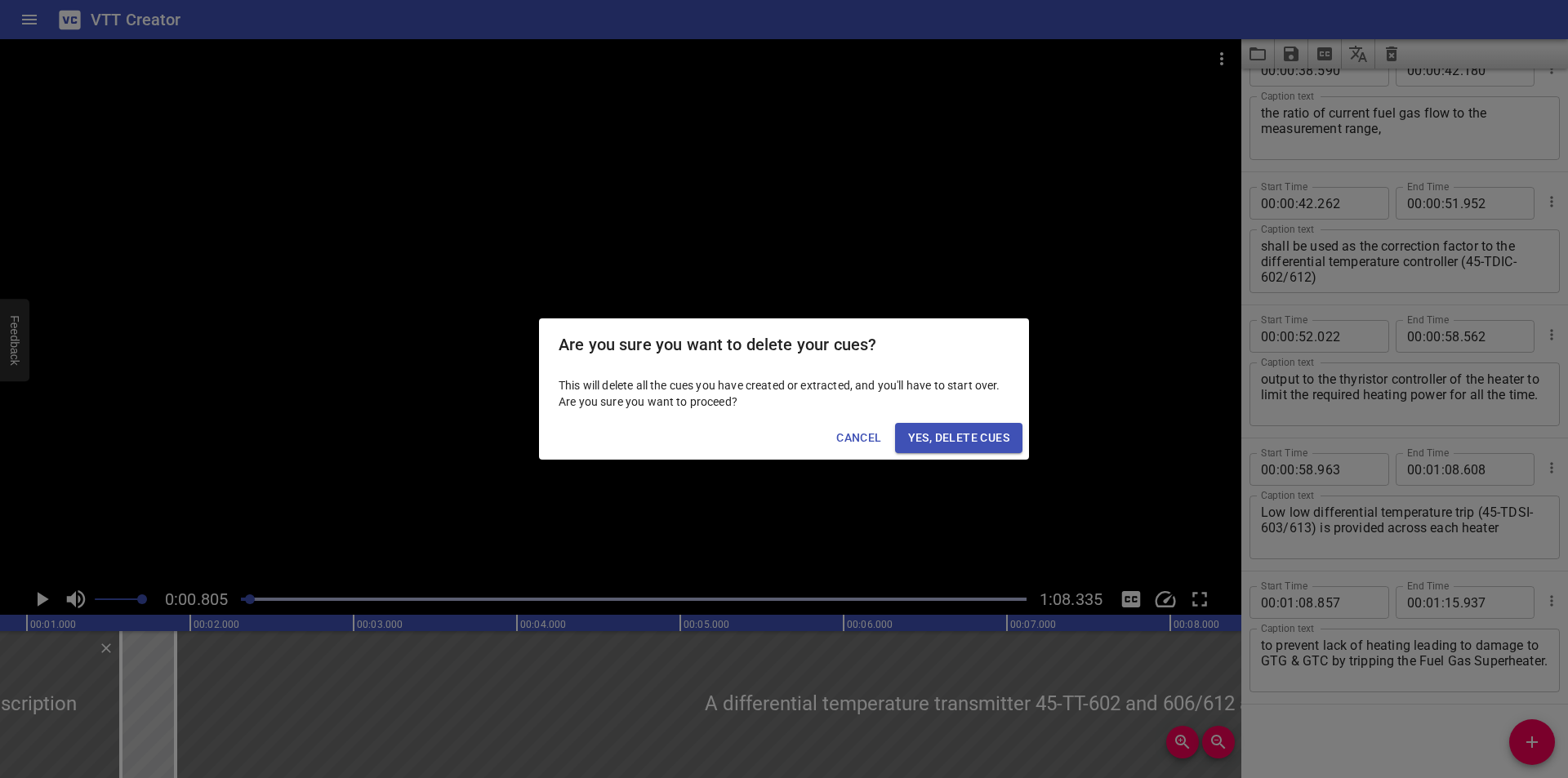
scroll to position [0, 132]
drag, startPoint x: 984, startPoint y: 435, endPoint x: 976, endPoint y: 440, distance: 9.4
click at [983, 436] on span "Yes, Delete Cues" at bounding box center [959, 438] width 101 height 20
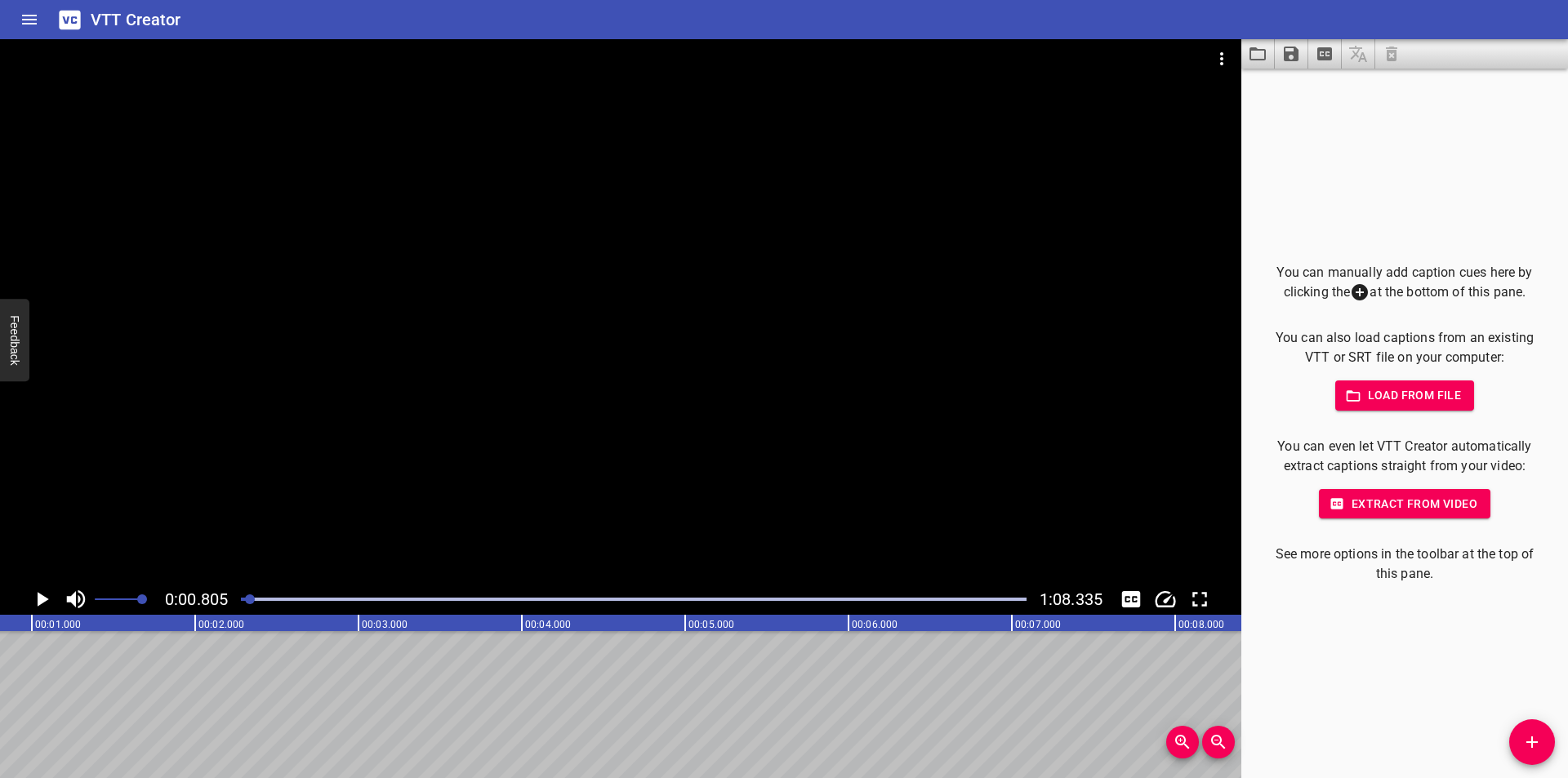
drag, startPoint x: 668, startPoint y: 434, endPoint x: 398, endPoint y: 517, distance: 282.5
click at [651, 437] on div at bounding box center [620, 311] width 1241 height 545
click at [1533, 760] on button "Add Cue" at bounding box center [1532, 742] width 46 height 46
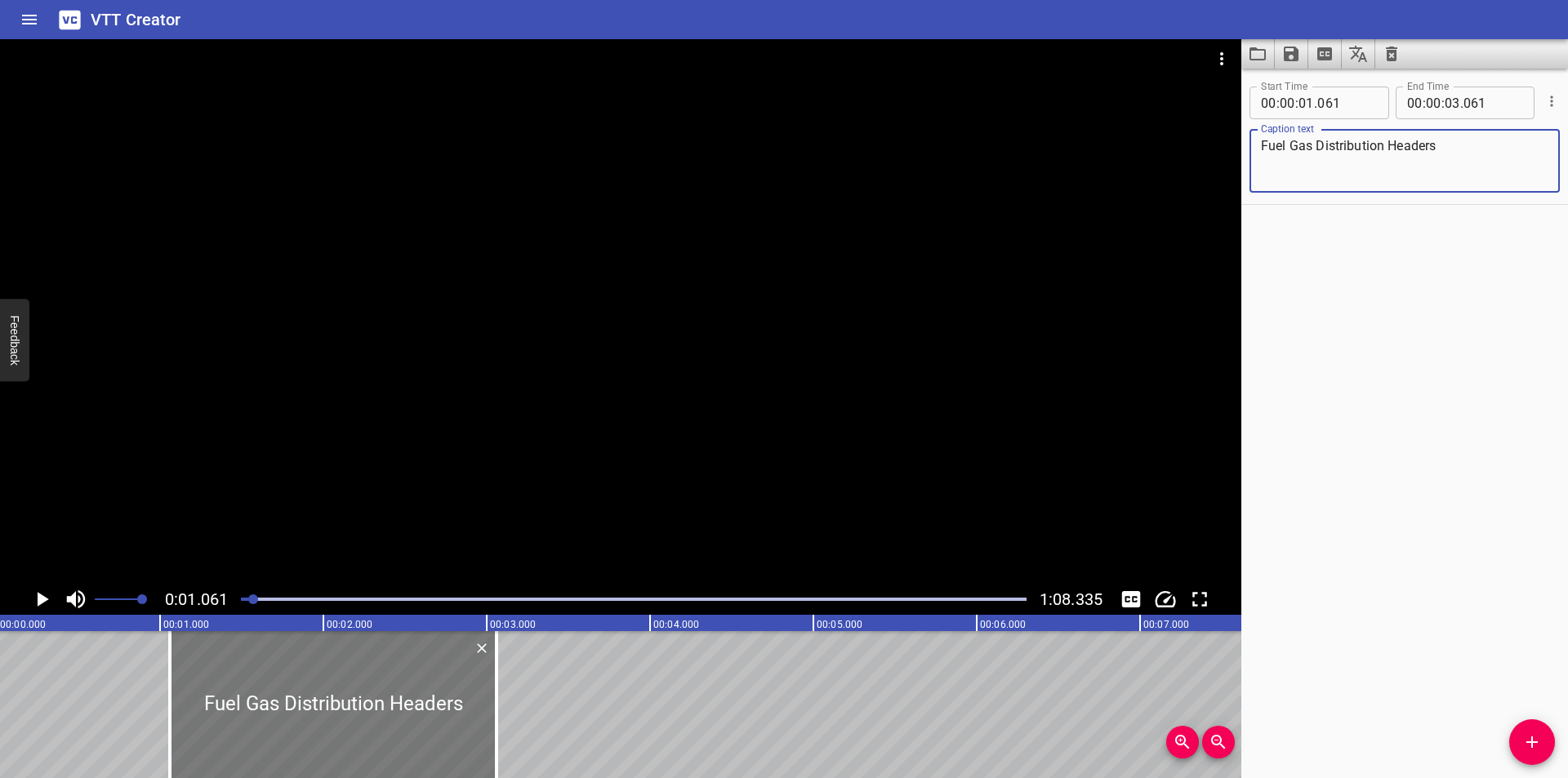
scroll to position [0, 0]
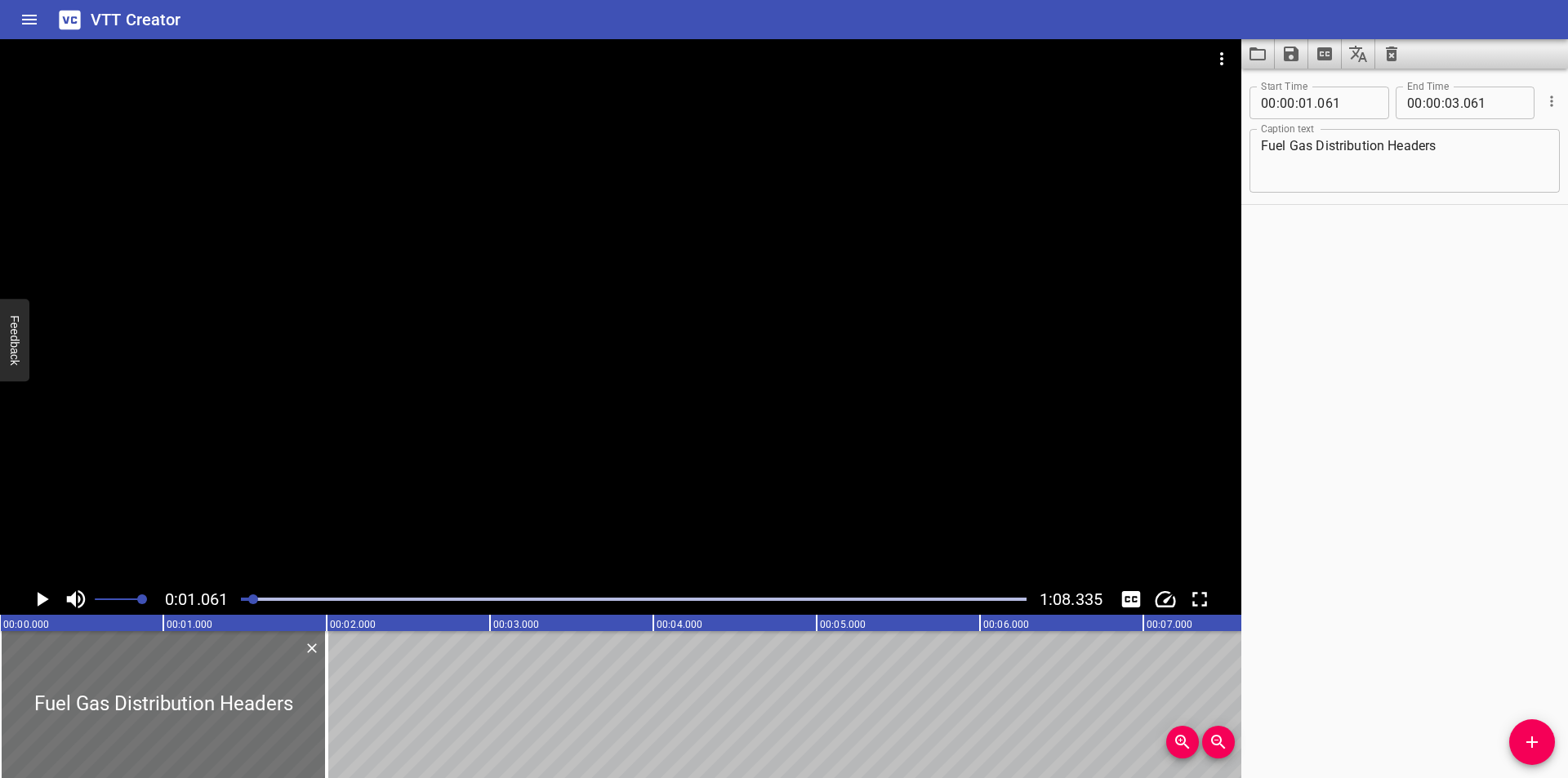
drag, startPoint x: 175, startPoint y: 721, endPoint x: 116, endPoint y: 564, distance: 167.7
click at [0, 720] on div "Fuel Gas Distribution Headers" at bounding box center [163, 704] width 327 height 147
click at [352, 429] on div at bounding box center [620, 311] width 1241 height 545
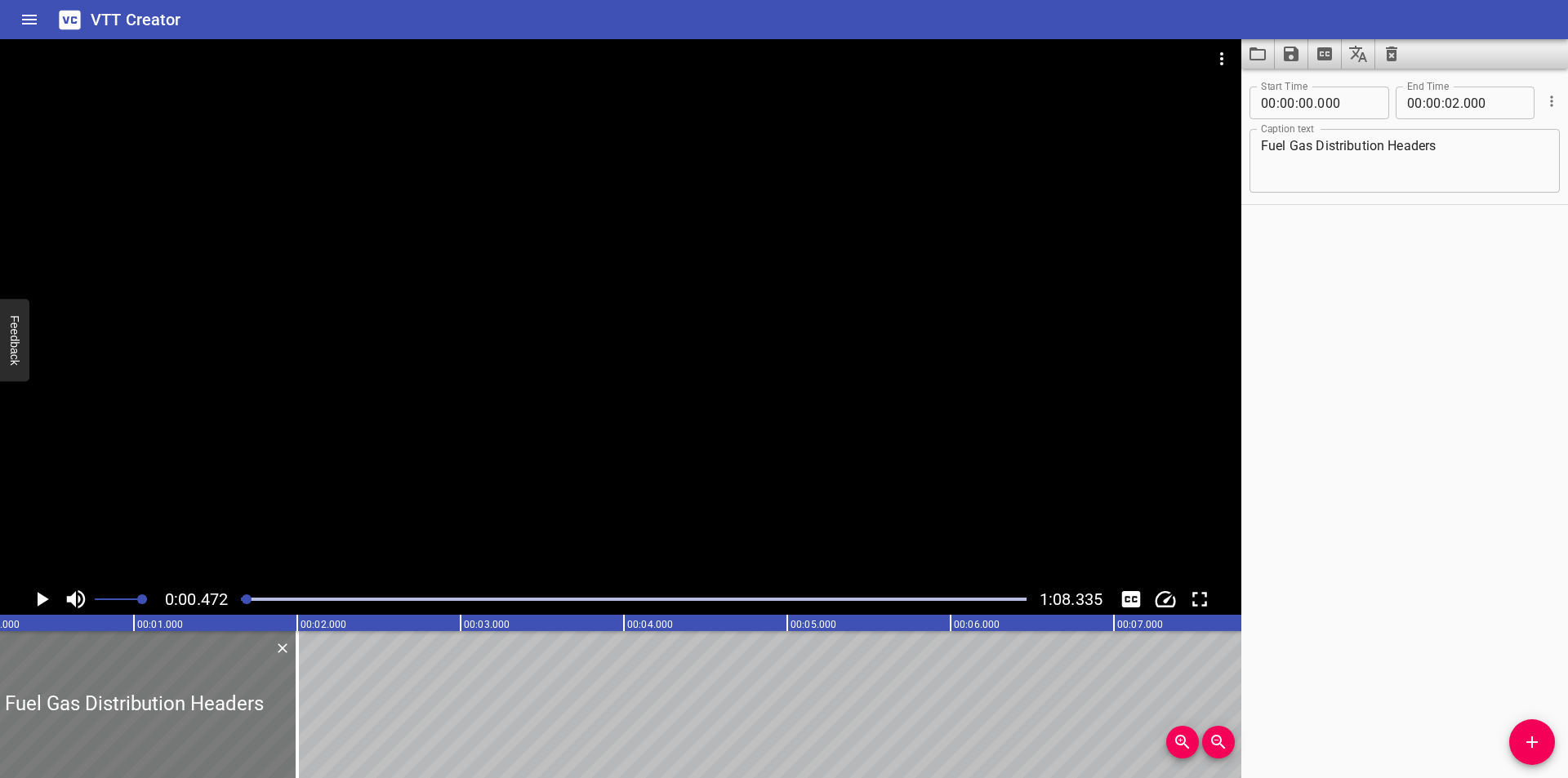
scroll to position [0, 77]
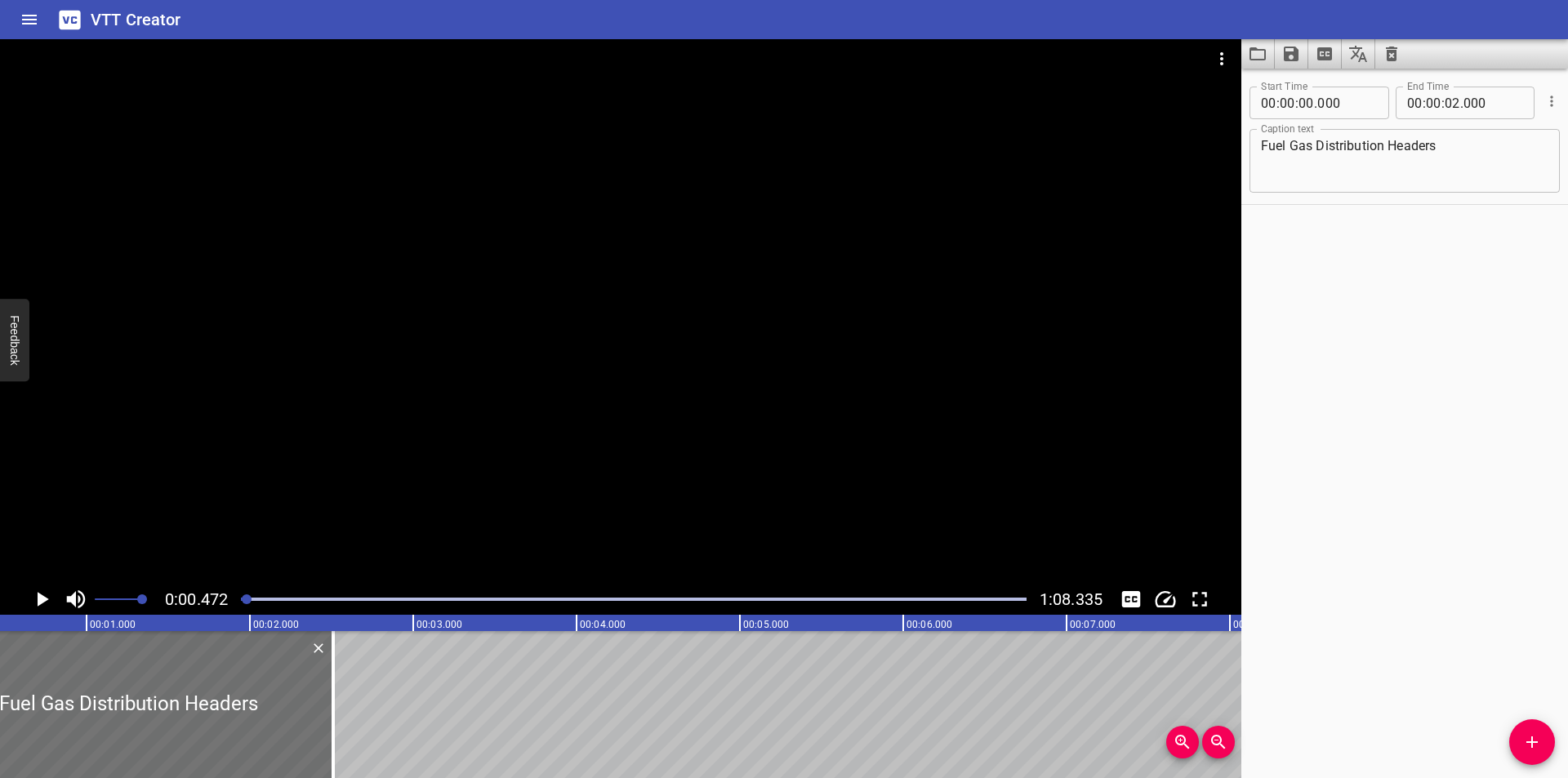
drag, startPoint x: 253, startPoint y: 749, endPoint x: 316, endPoint y: 777, distance: 68.9
click at [335, 743] on div at bounding box center [333, 704] width 17 height 147
click at [296, 414] on div at bounding box center [620, 311] width 1241 height 545
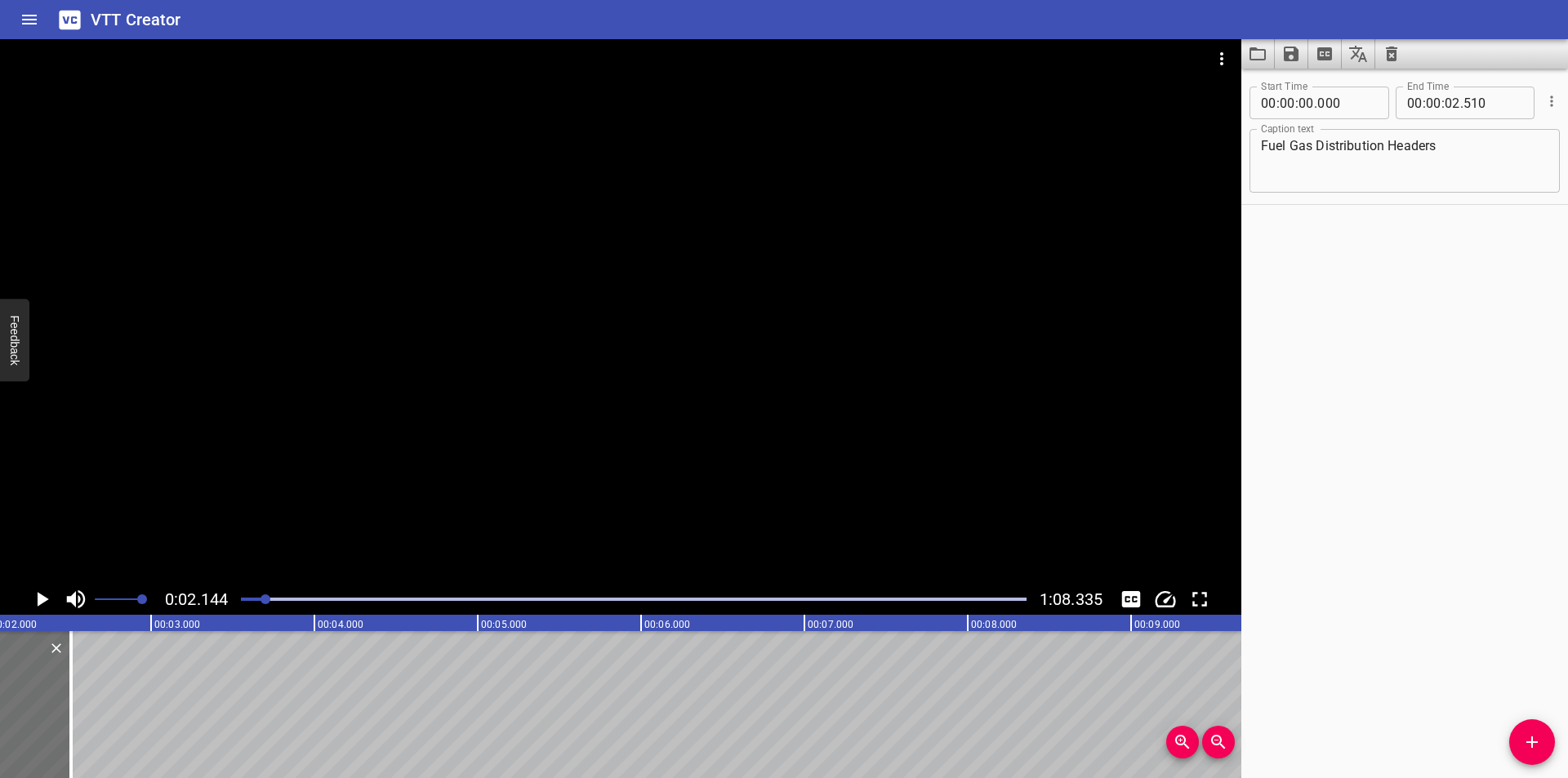
scroll to position [0, 350]
click at [1549, 743] on span "Add Cue" at bounding box center [1532, 742] width 46 height 19
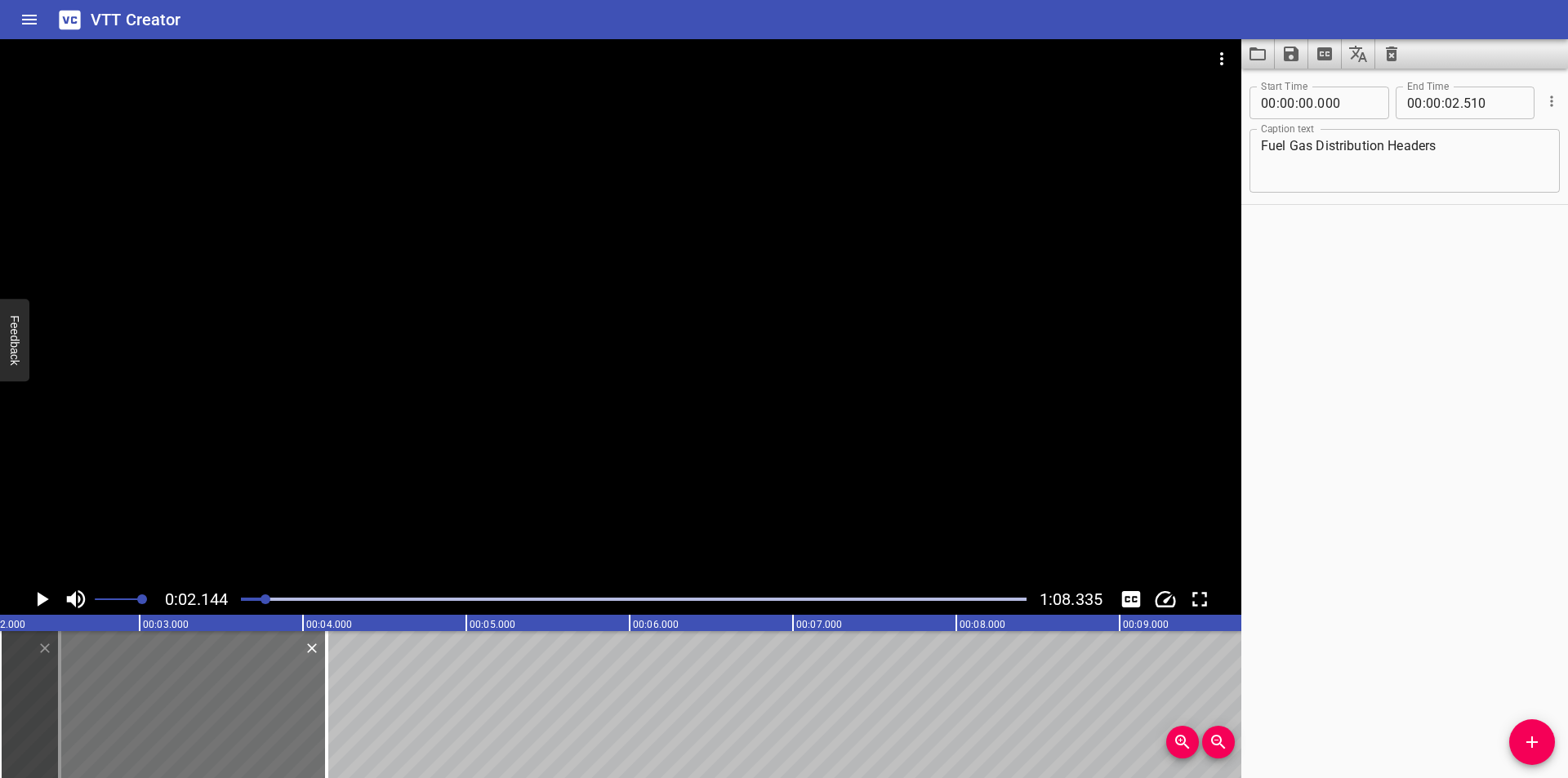
scroll to position [108, 0]
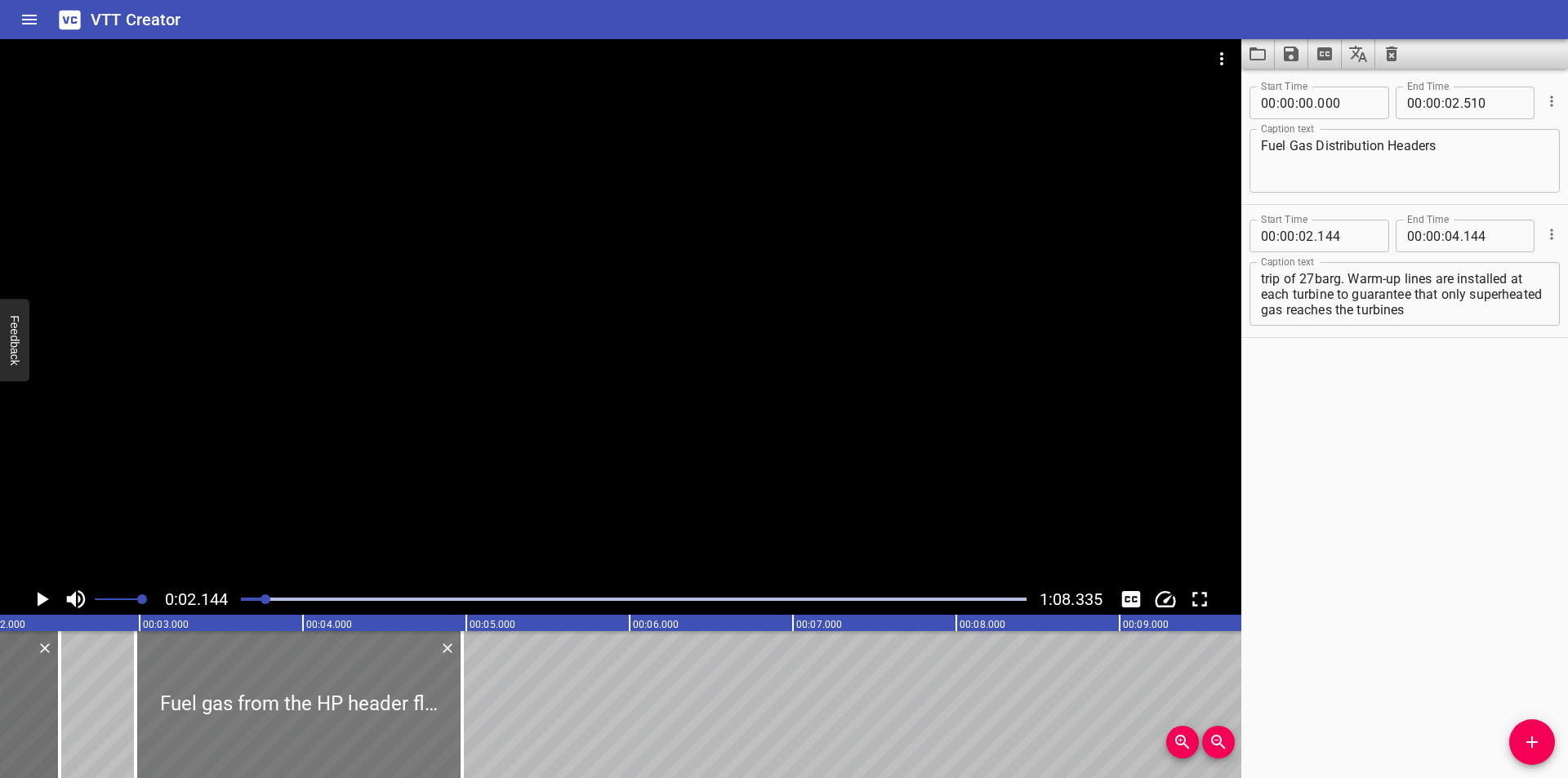
drag, startPoint x: 210, startPoint y: 691, endPoint x: 345, endPoint y: 707, distance: 135.9
click at [345, 707] on div at bounding box center [298, 704] width 327 height 147
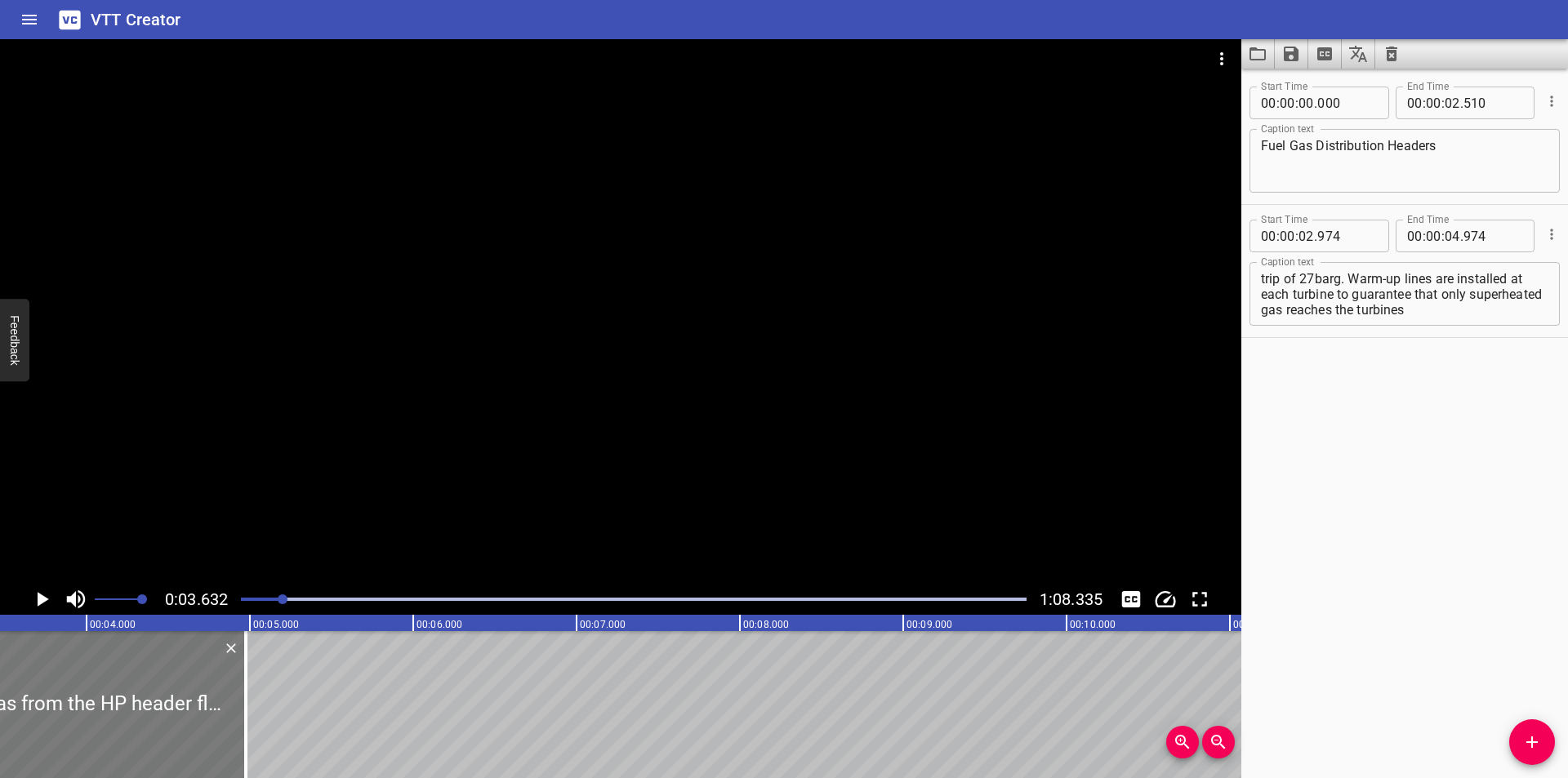
scroll to position [0, 593]
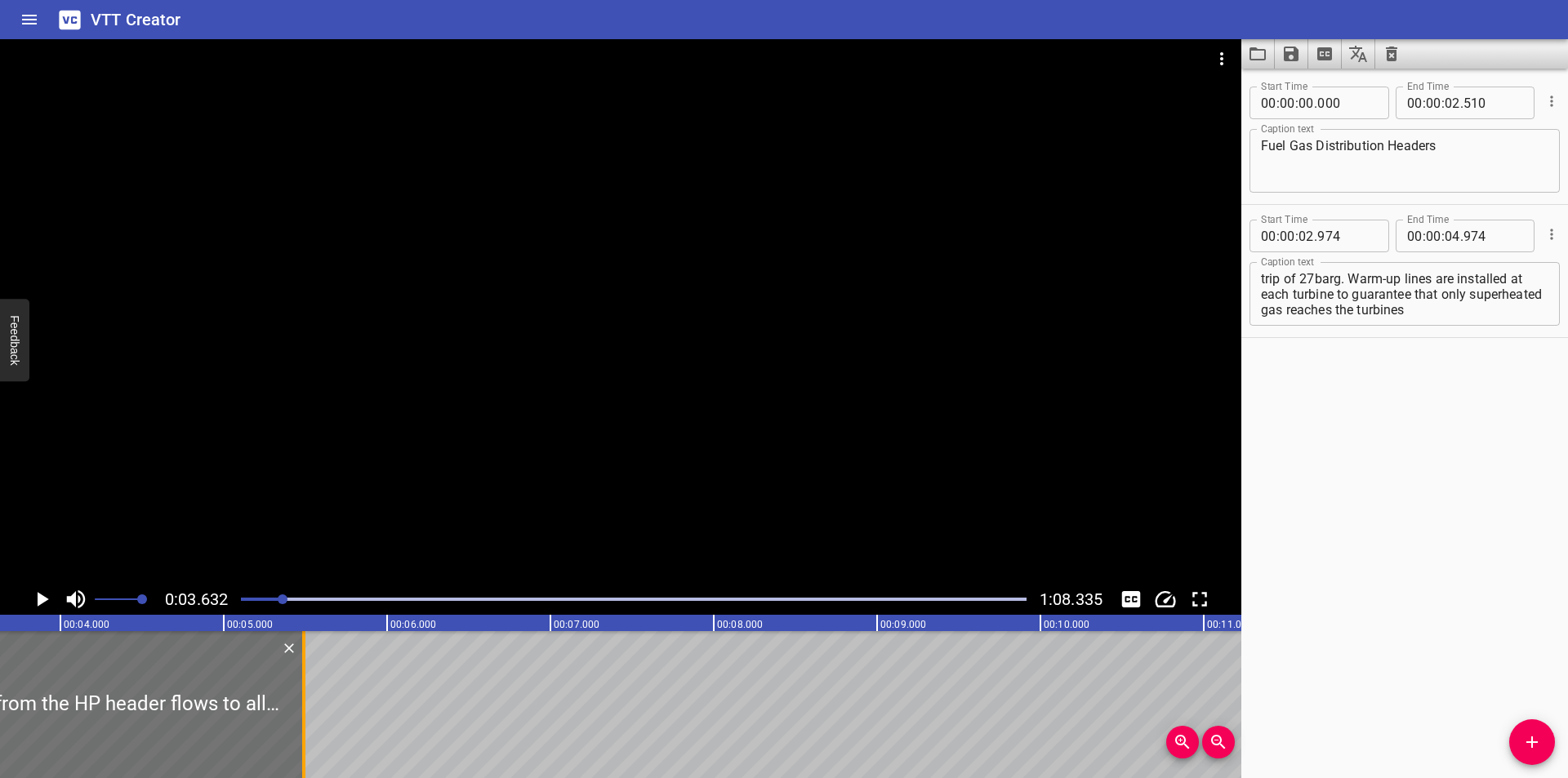
drag, startPoint x: 219, startPoint y: 723, endPoint x: 717, endPoint y: 723, distance: 498.0
click at [305, 729] on div at bounding box center [303, 704] width 3 height 147
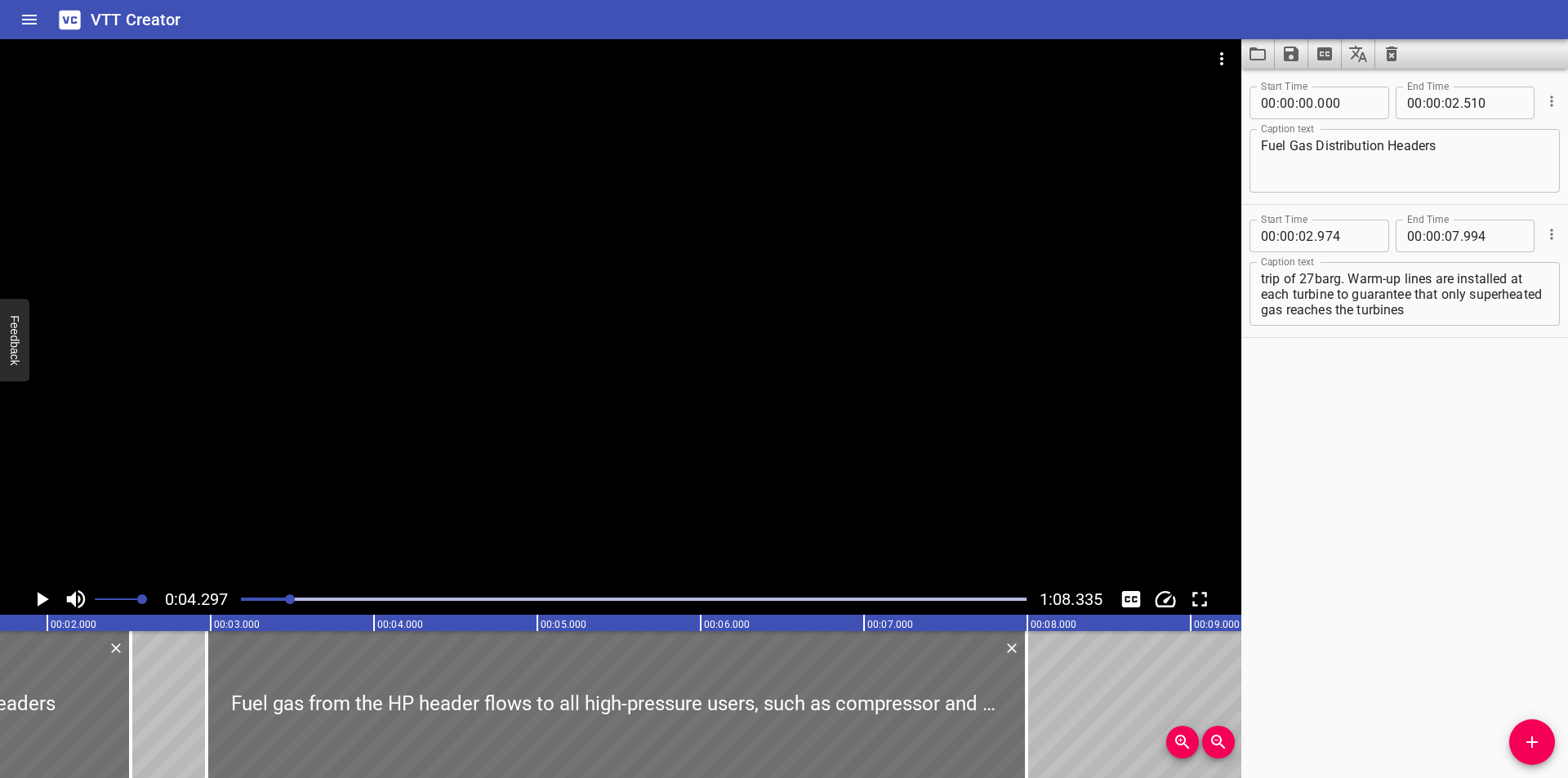
scroll to position [0, 266]
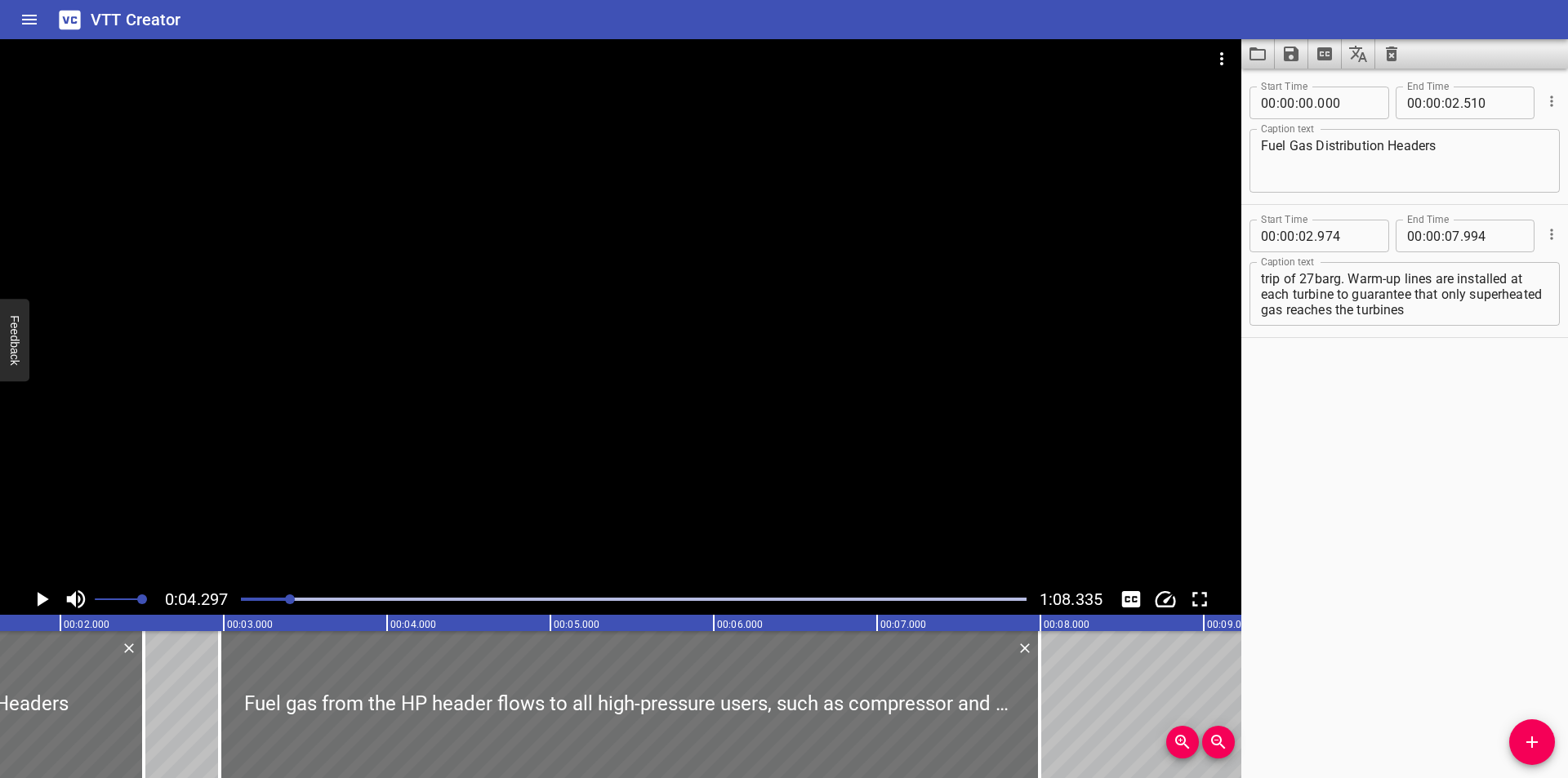
click at [724, 490] on div at bounding box center [620, 311] width 1241 height 545
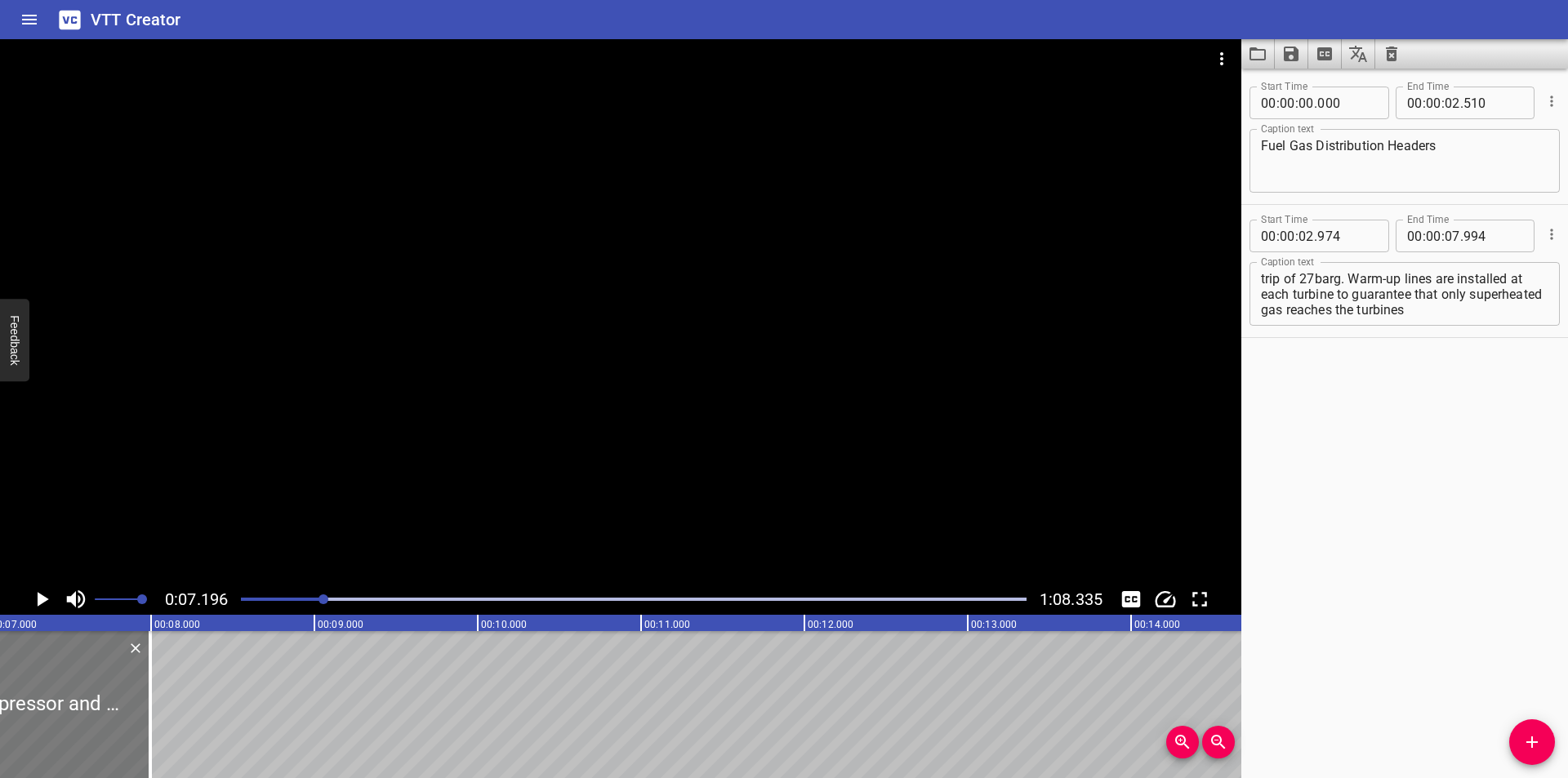
scroll to position [0, 1066]
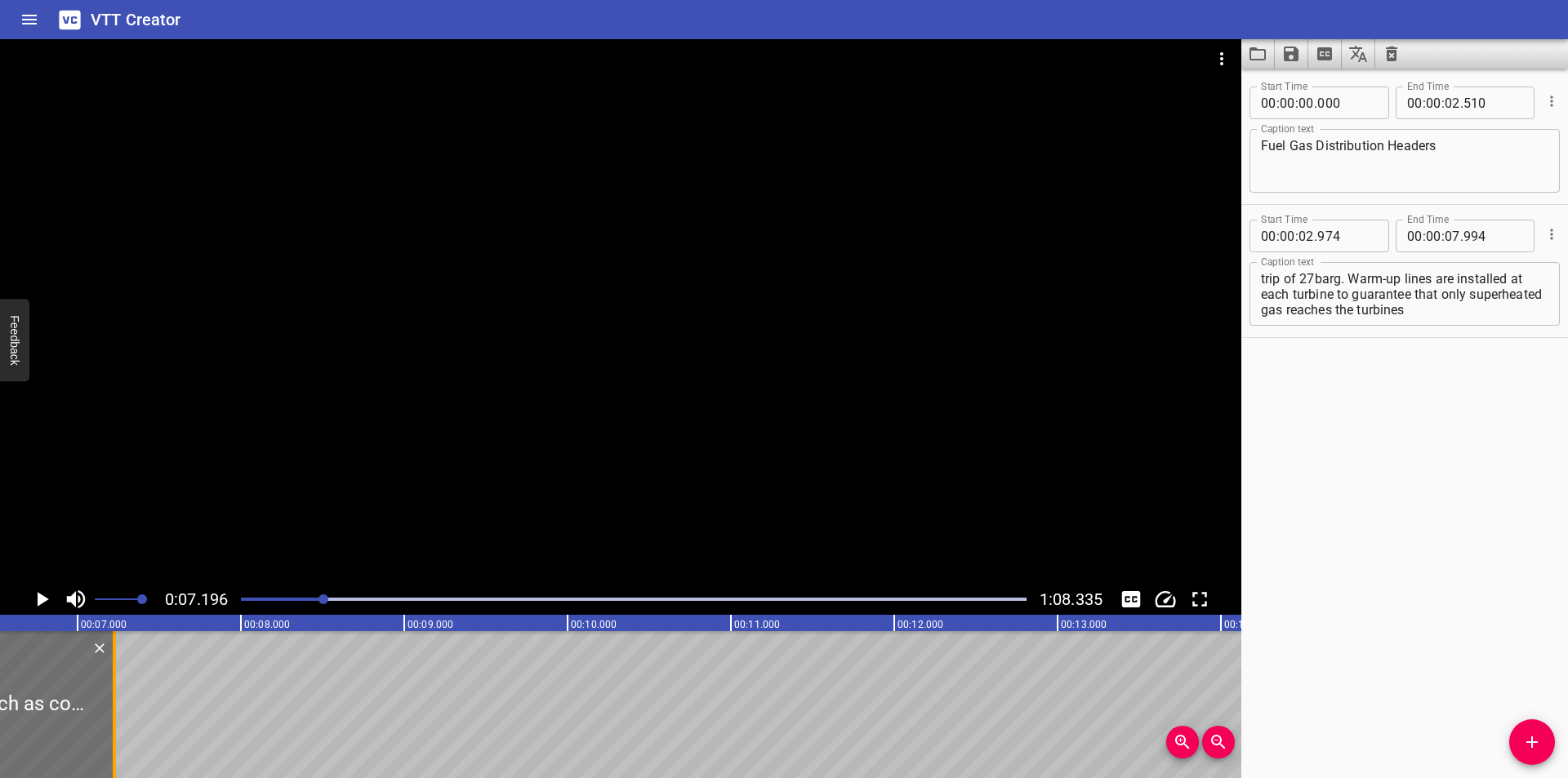
drag, startPoint x: 242, startPoint y: 730, endPoint x: 116, endPoint y: 739, distance: 126.3
click at [116, 739] on div at bounding box center [114, 704] width 17 height 147
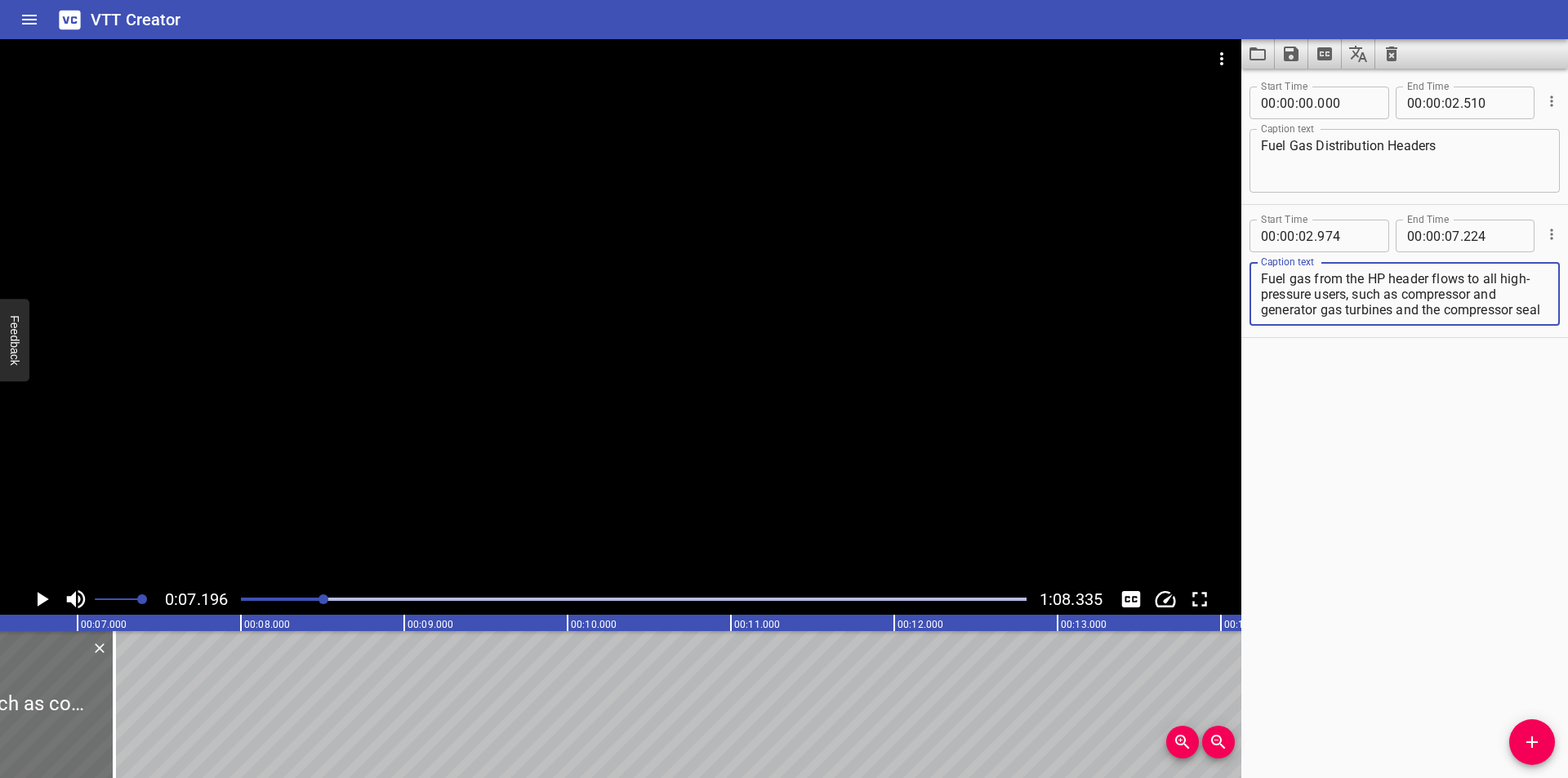
scroll to position [108, 0]
drag, startPoint x: 1385, startPoint y: 293, endPoint x: 1566, endPoint y: 598, distance: 354.7
click at [1567, 596] on div "Start Time 00 : 00 : 00 . 000 Start Time End Time 00 : 00 : 02 . 510 End Time C…" at bounding box center [1404, 423] width 327 height 710
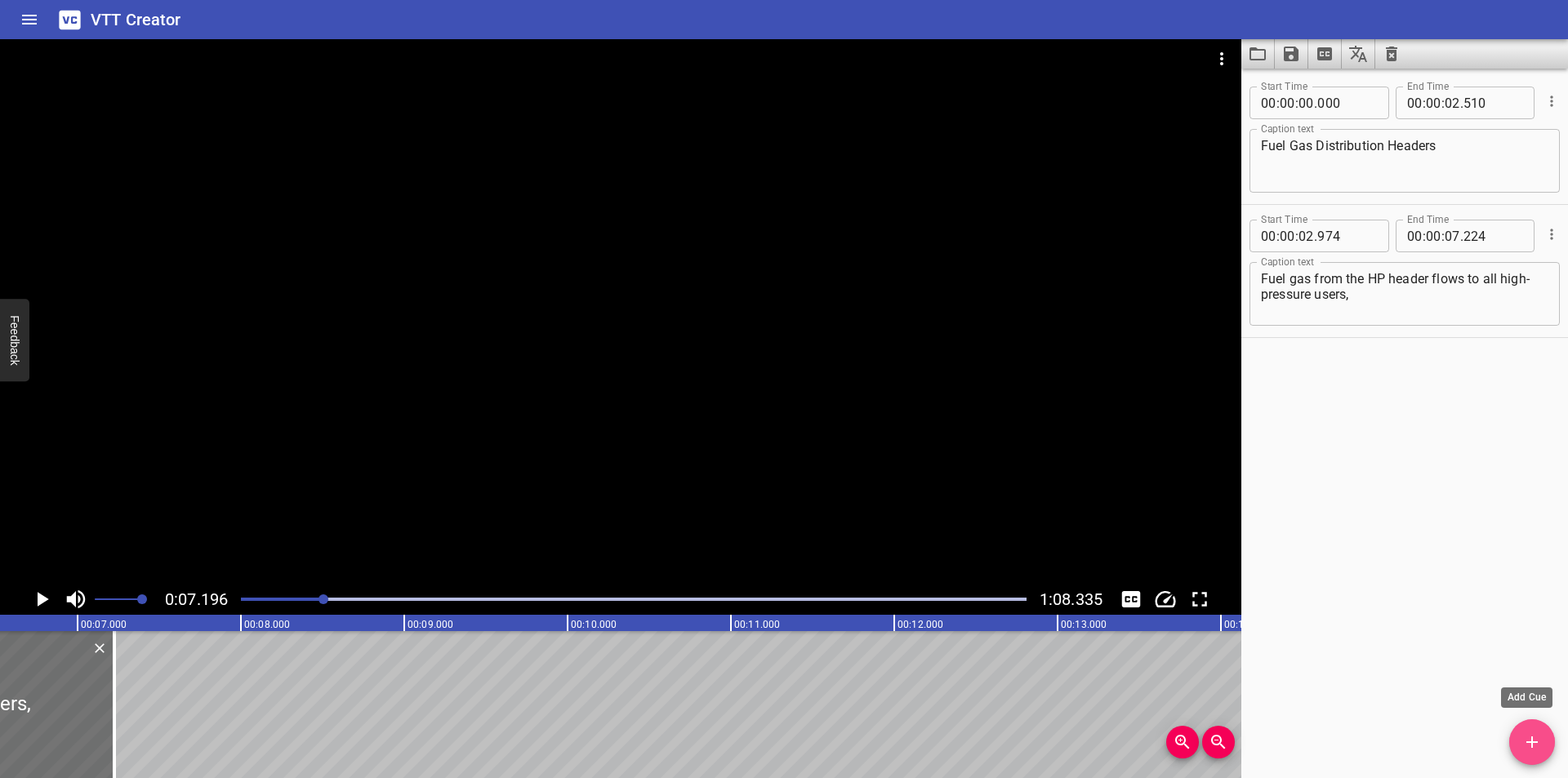
drag, startPoint x: 1526, startPoint y: 743, endPoint x: 1456, endPoint y: 742, distance: 70.0
click at [1521, 742] on span "Add Cue" at bounding box center [1532, 742] width 46 height 19
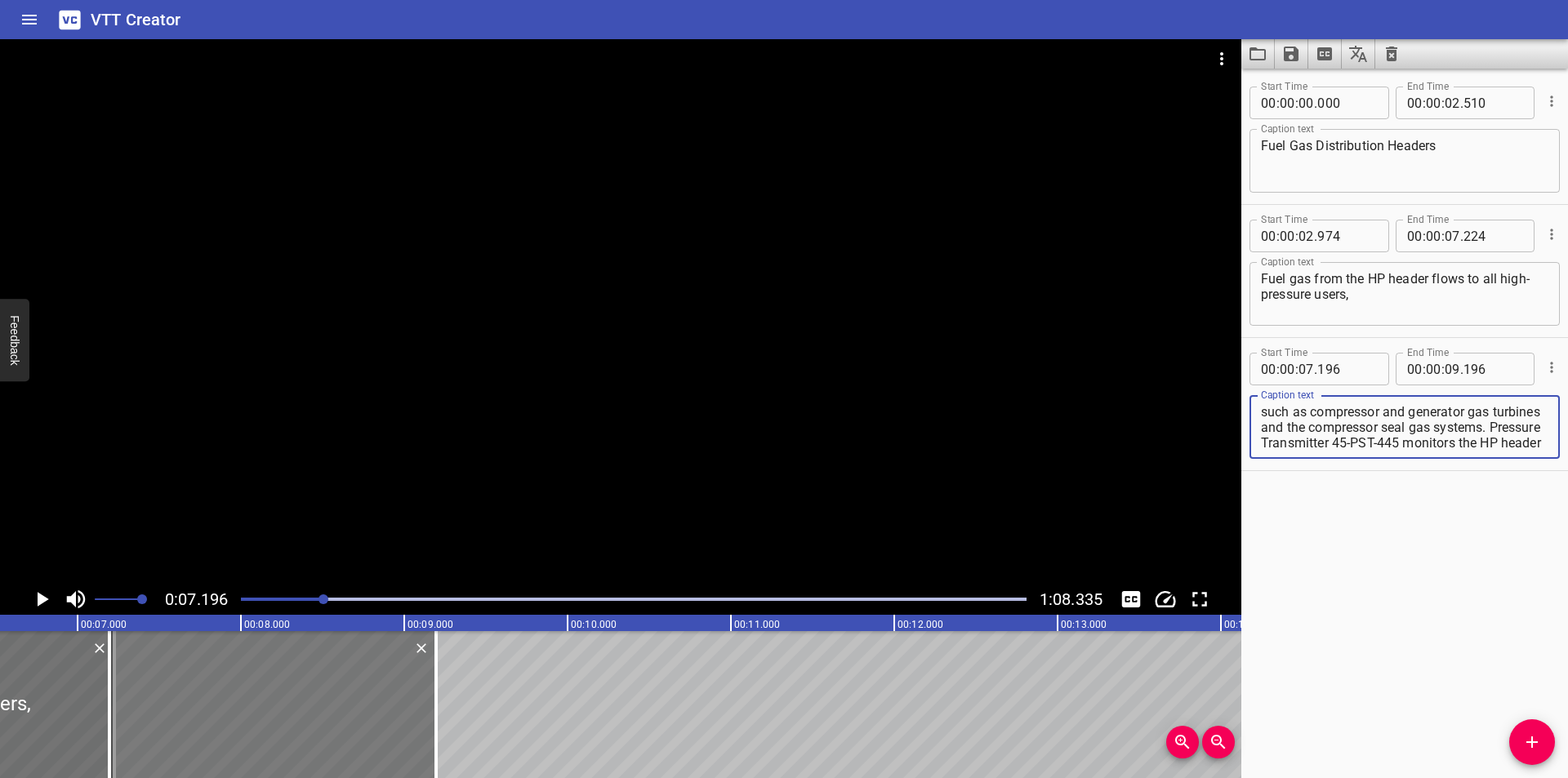
scroll to position [78, 0]
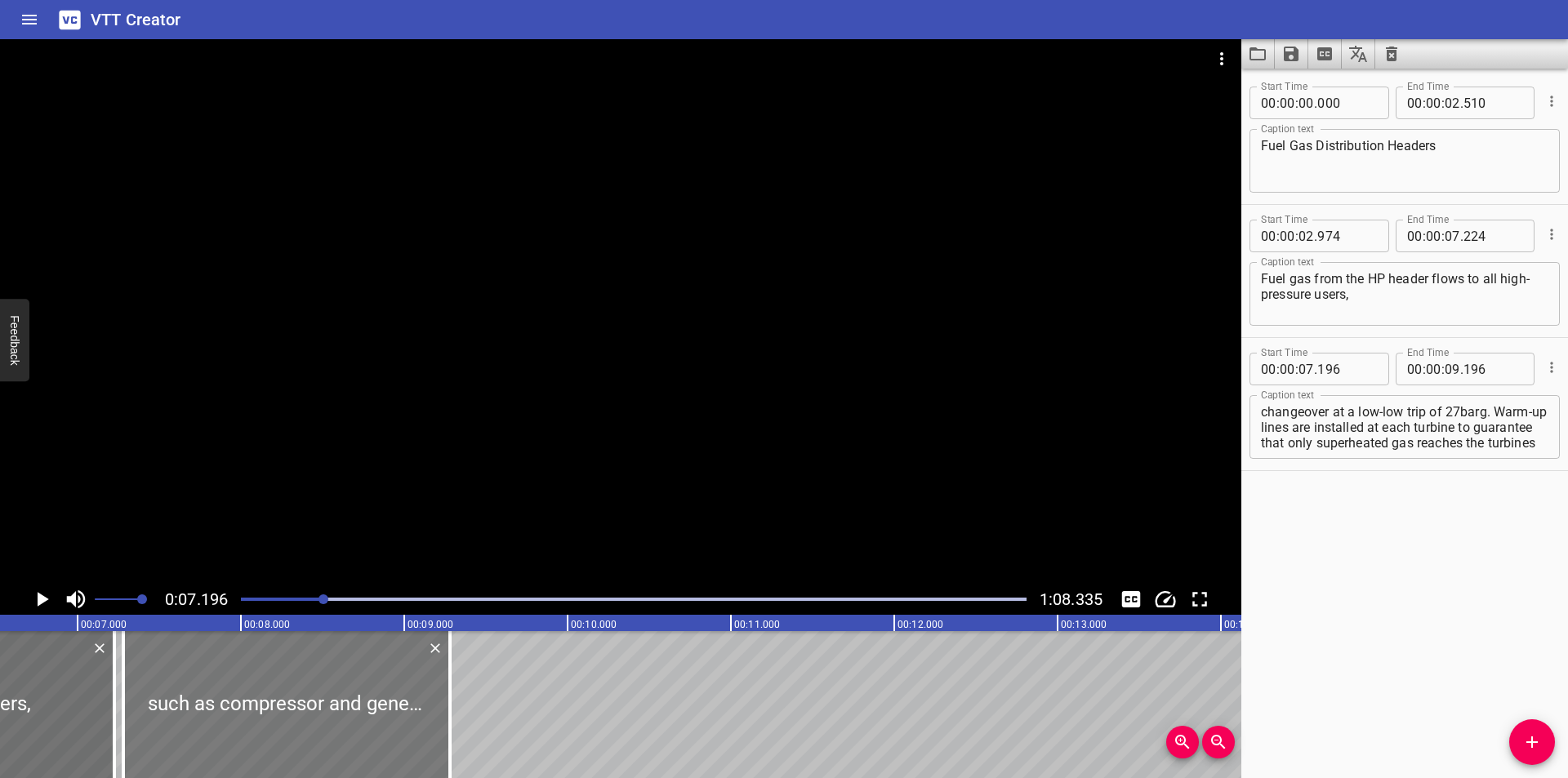
drag, startPoint x: 240, startPoint y: 718, endPoint x: 254, endPoint y: 722, distance: 14.6
click at [254, 722] on div at bounding box center [286, 704] width 327 height 147
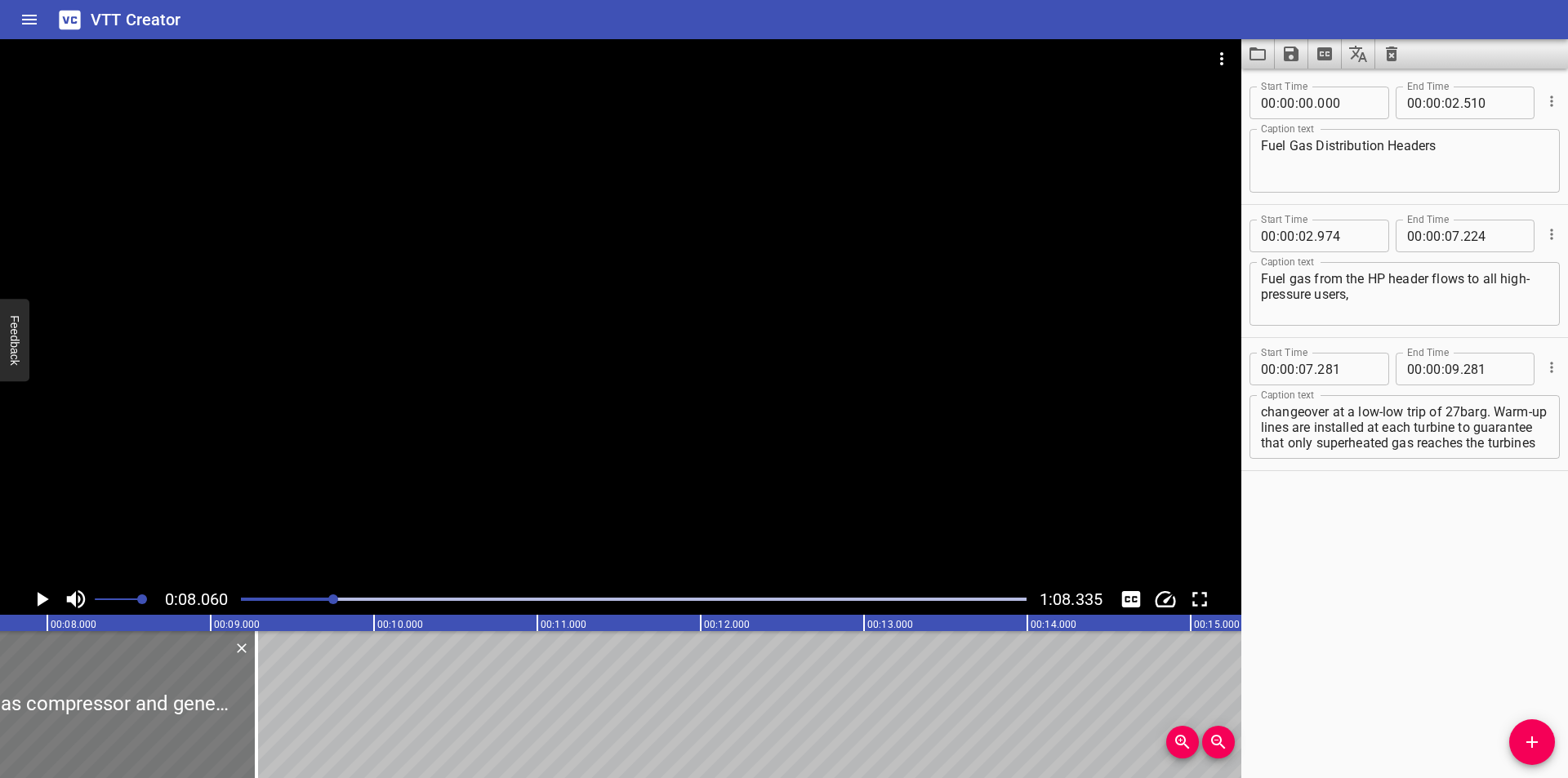
scroll to position [0, 1316]
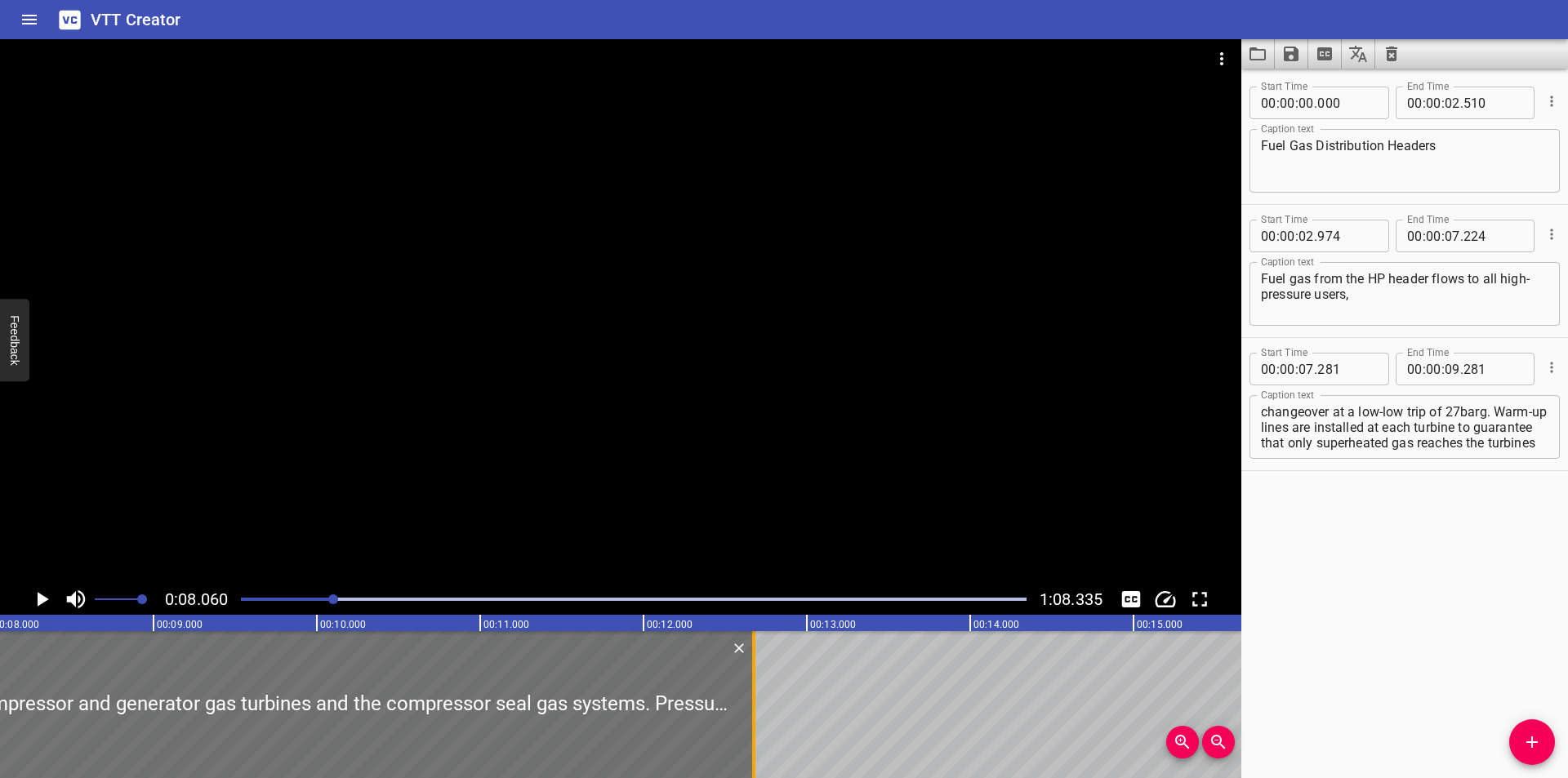
drag, startPoint x: 204, startPoint y: 744, endPoint x: 754, endPoint y: 752, distance: 550.1
click at [754, 752] on div at bounding box center [753, 704] width 3 height 147
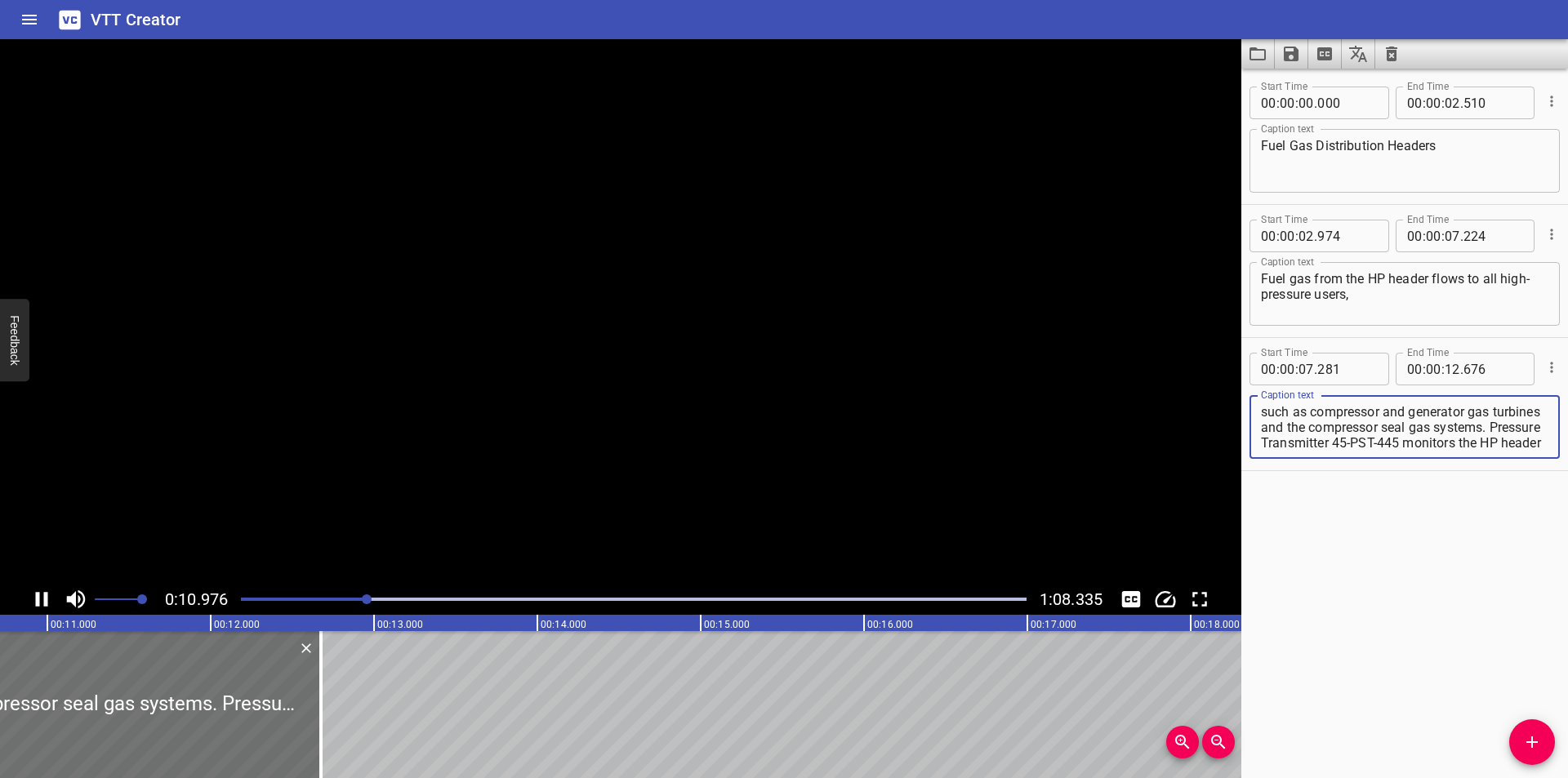
scroll to position [78, 0]
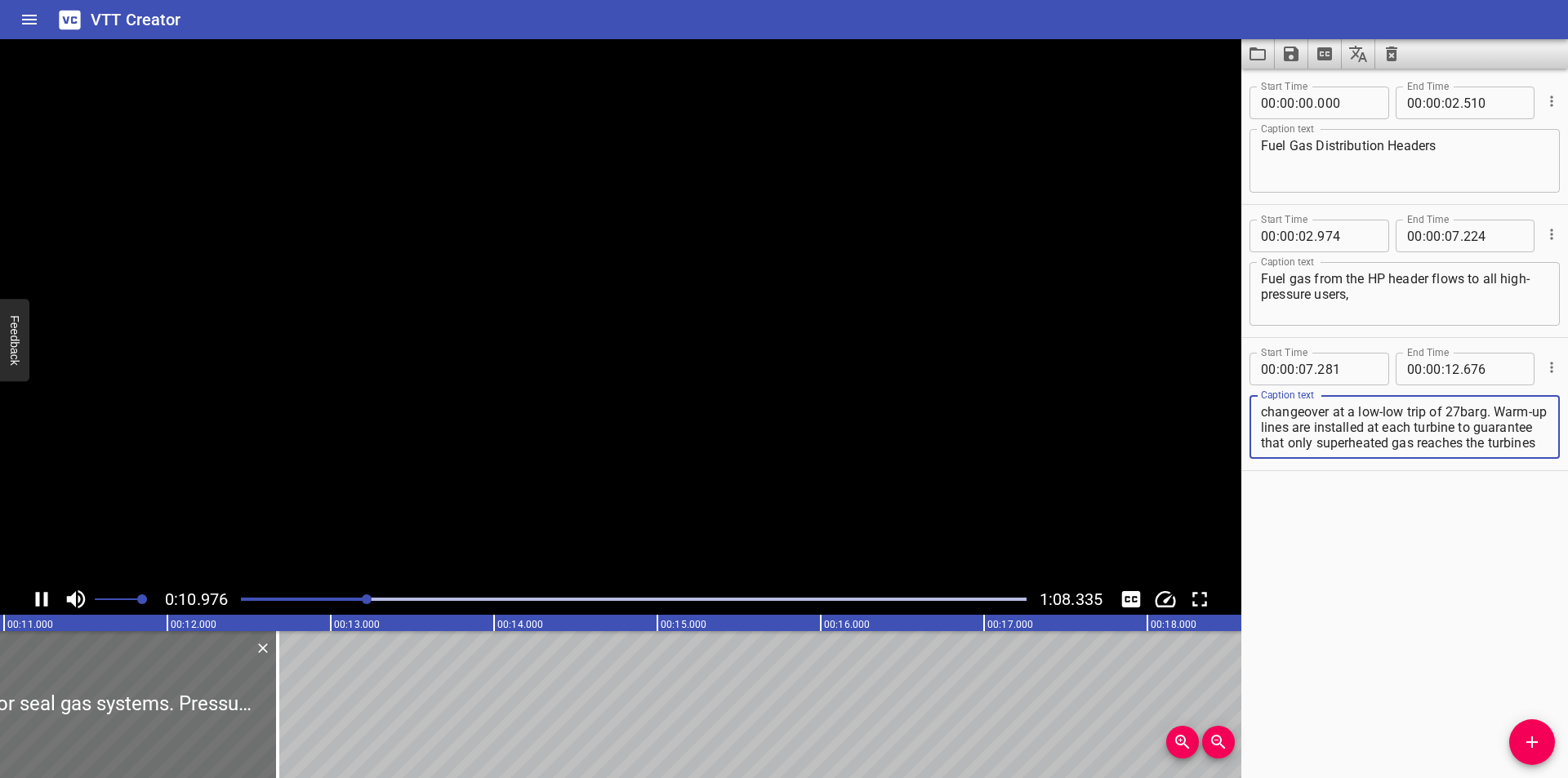
drag, startPoint x: 1319, startPoint y: 443, endPoint x: 1567, endPoint y: 664, distance: 332.2
click at [1567, 664] on div "Start Time 00 : 00 : 00 . 000 Start Time End Time 00 : 00 : 02 . 510 End Time C…" at bounding box center [1404, 423] width 327 height 710
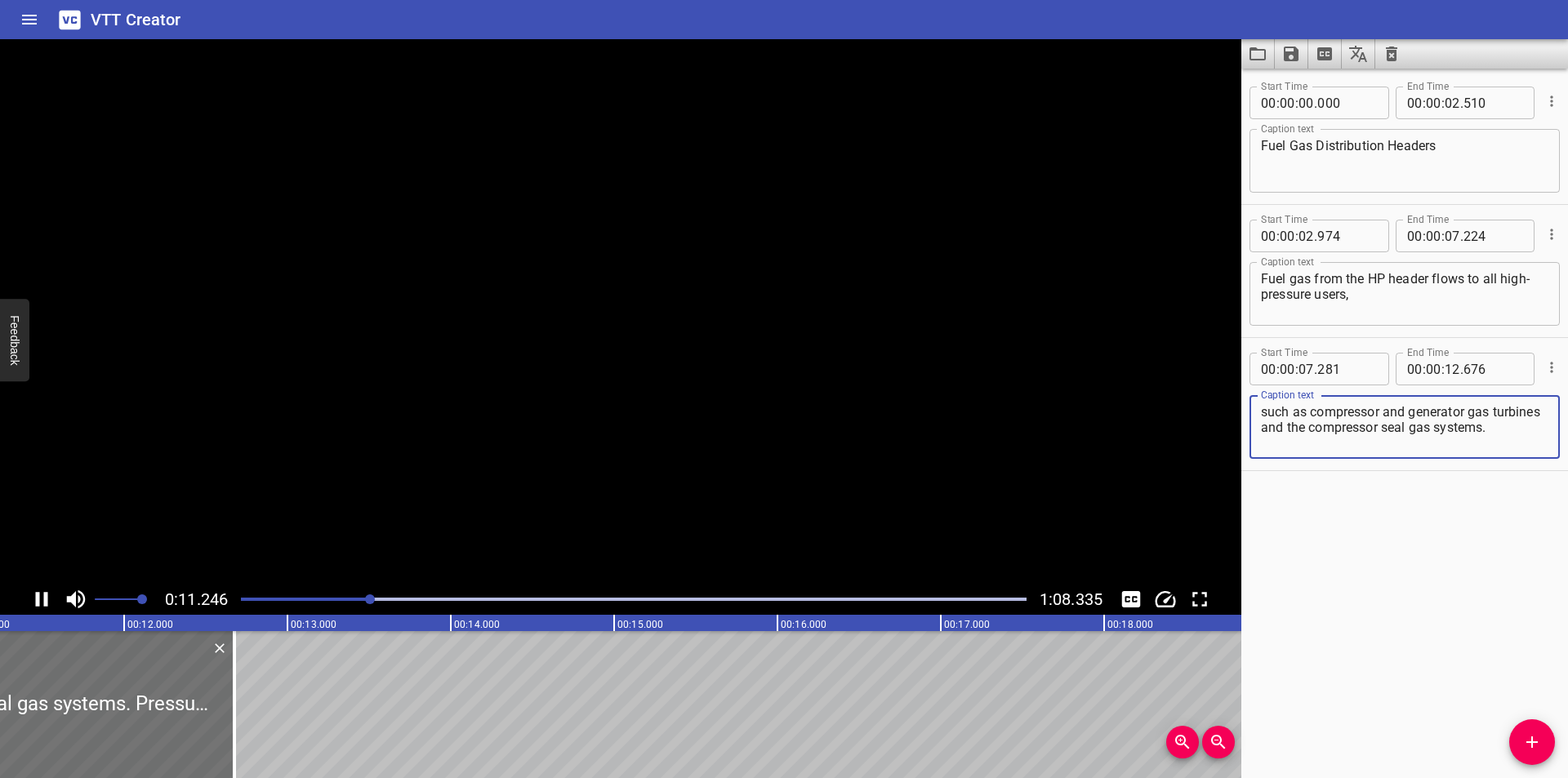
scroll to position [0, 0]
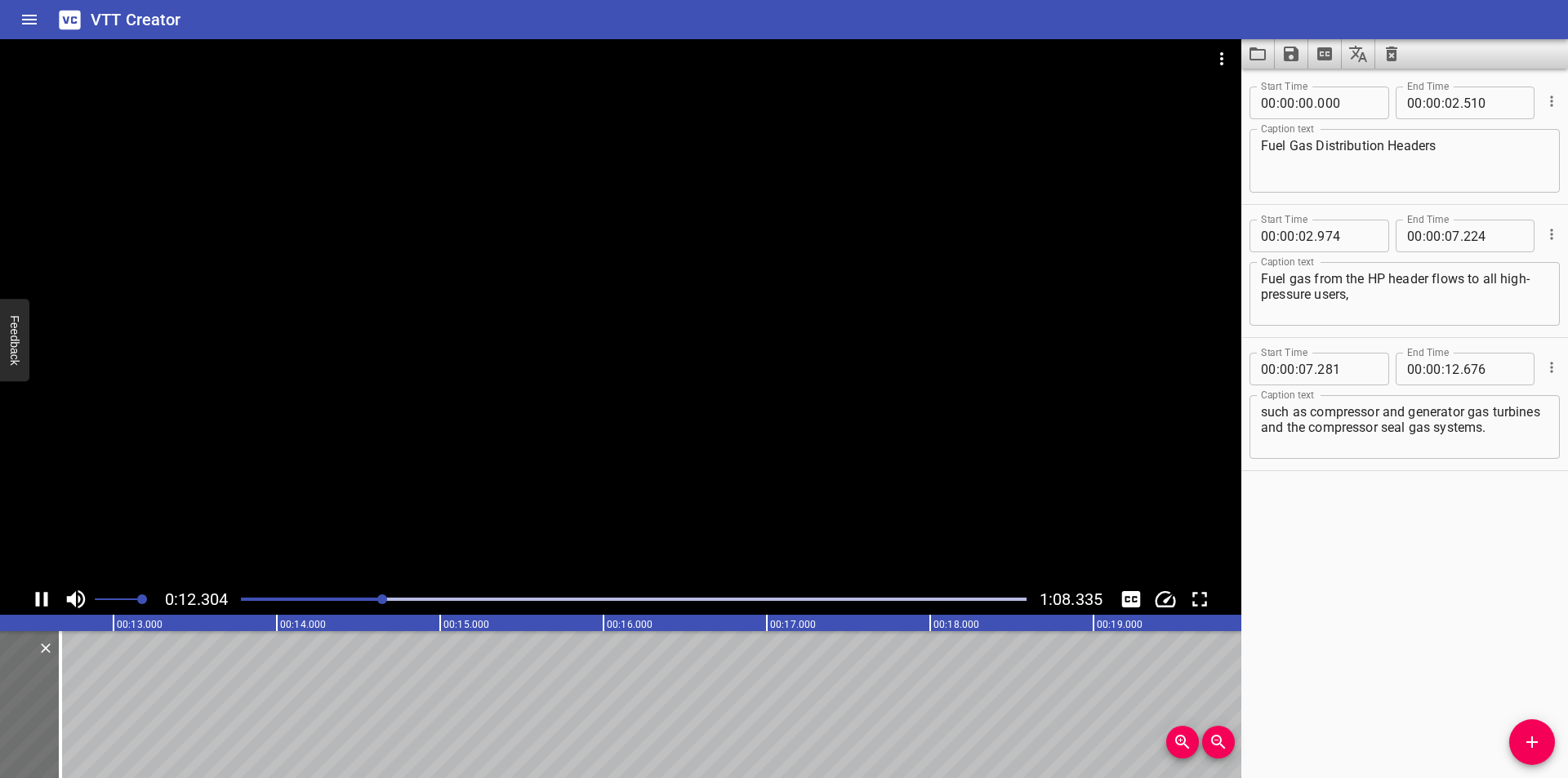
click at [835, 456] on div at bounding box center [620, 311] width 1241 height 545
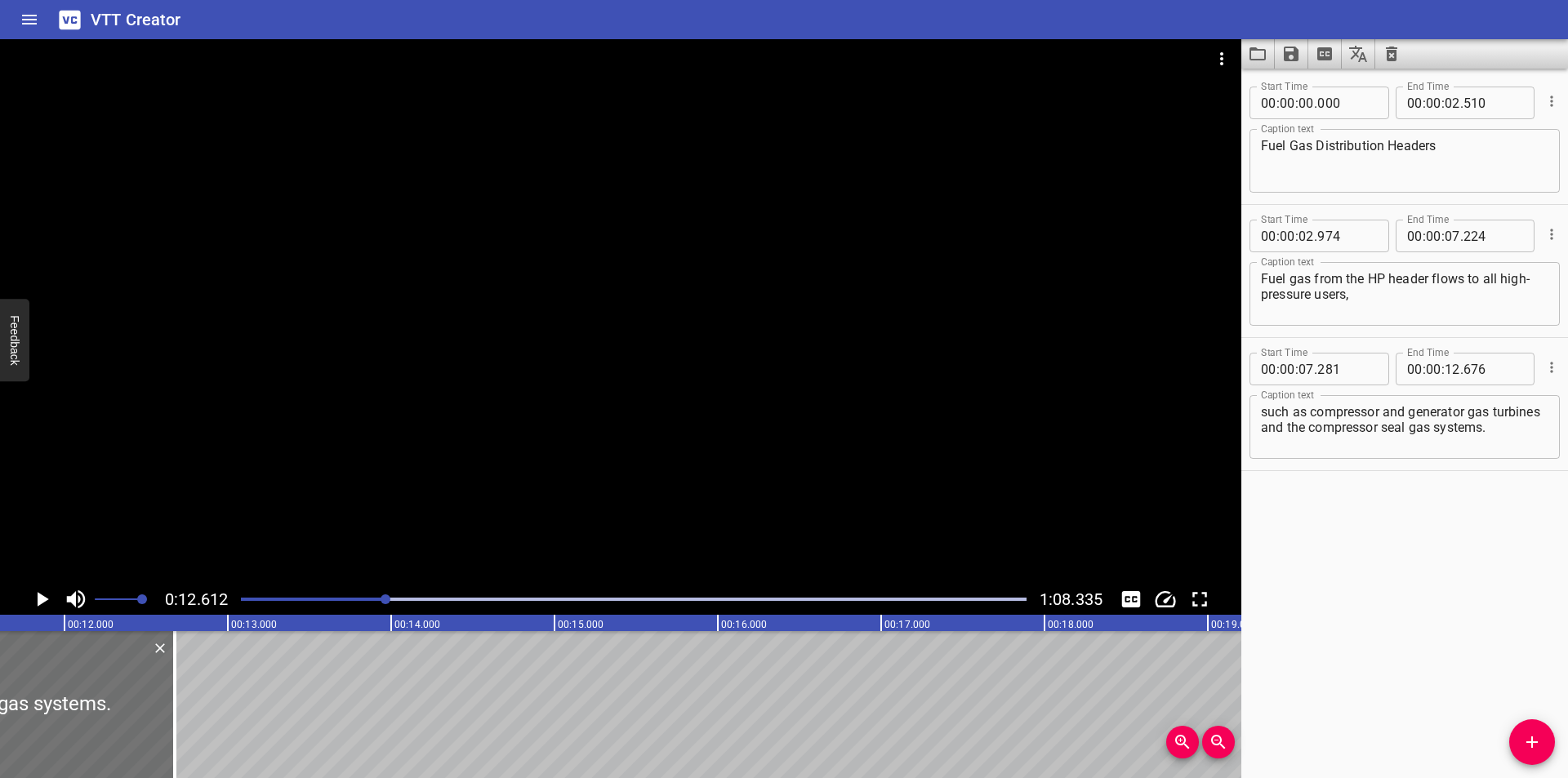
scroll to position [0, 1843]
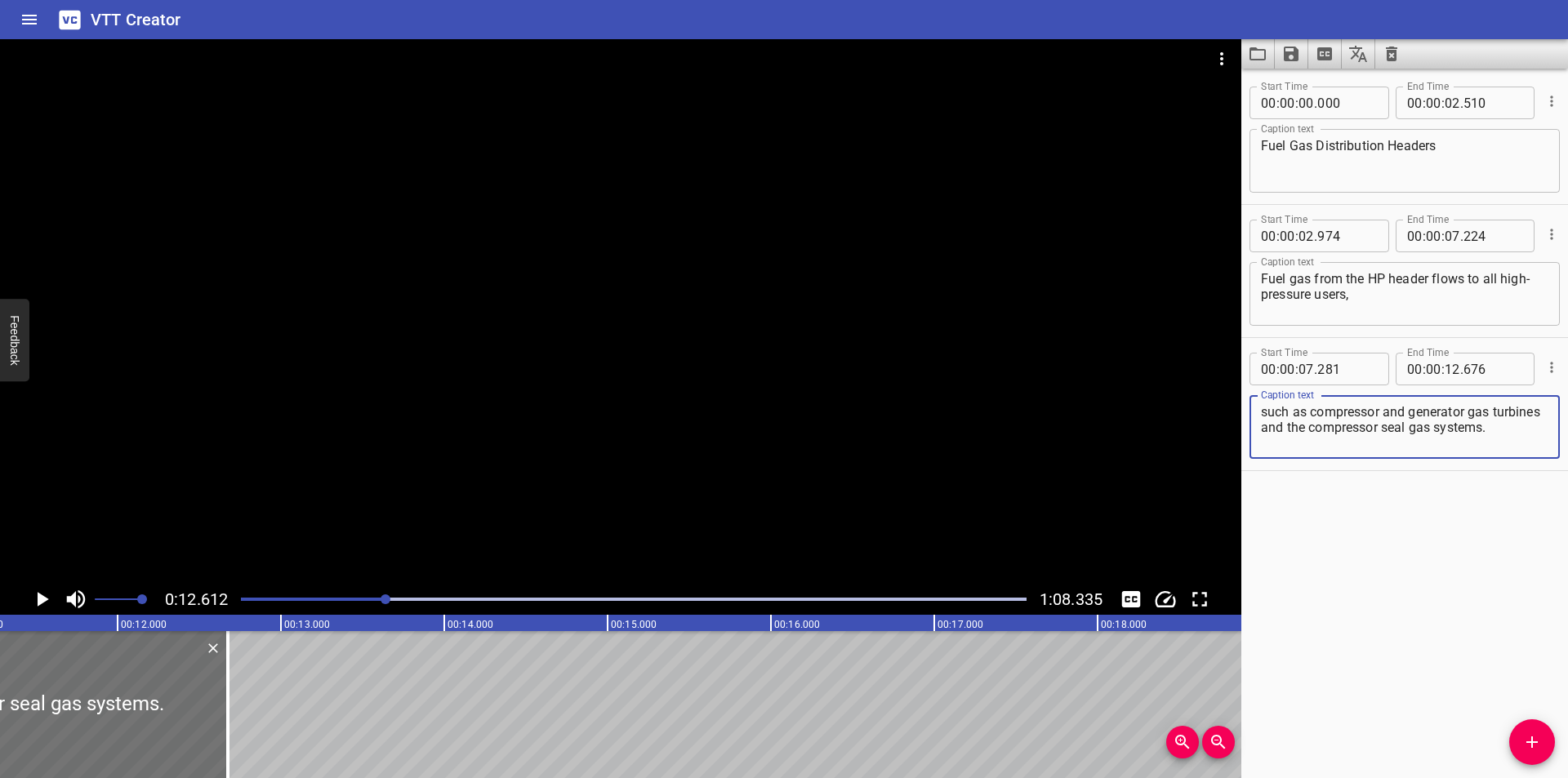
click at [1420, 447] on textarea "such as compressor and generator gas turbines and the compressor seal gas syste…" at bounding box center [1404, 428] width 288 height 47
click at [727, 452] on div at bounding box center [620, 311] width 1241 height 545
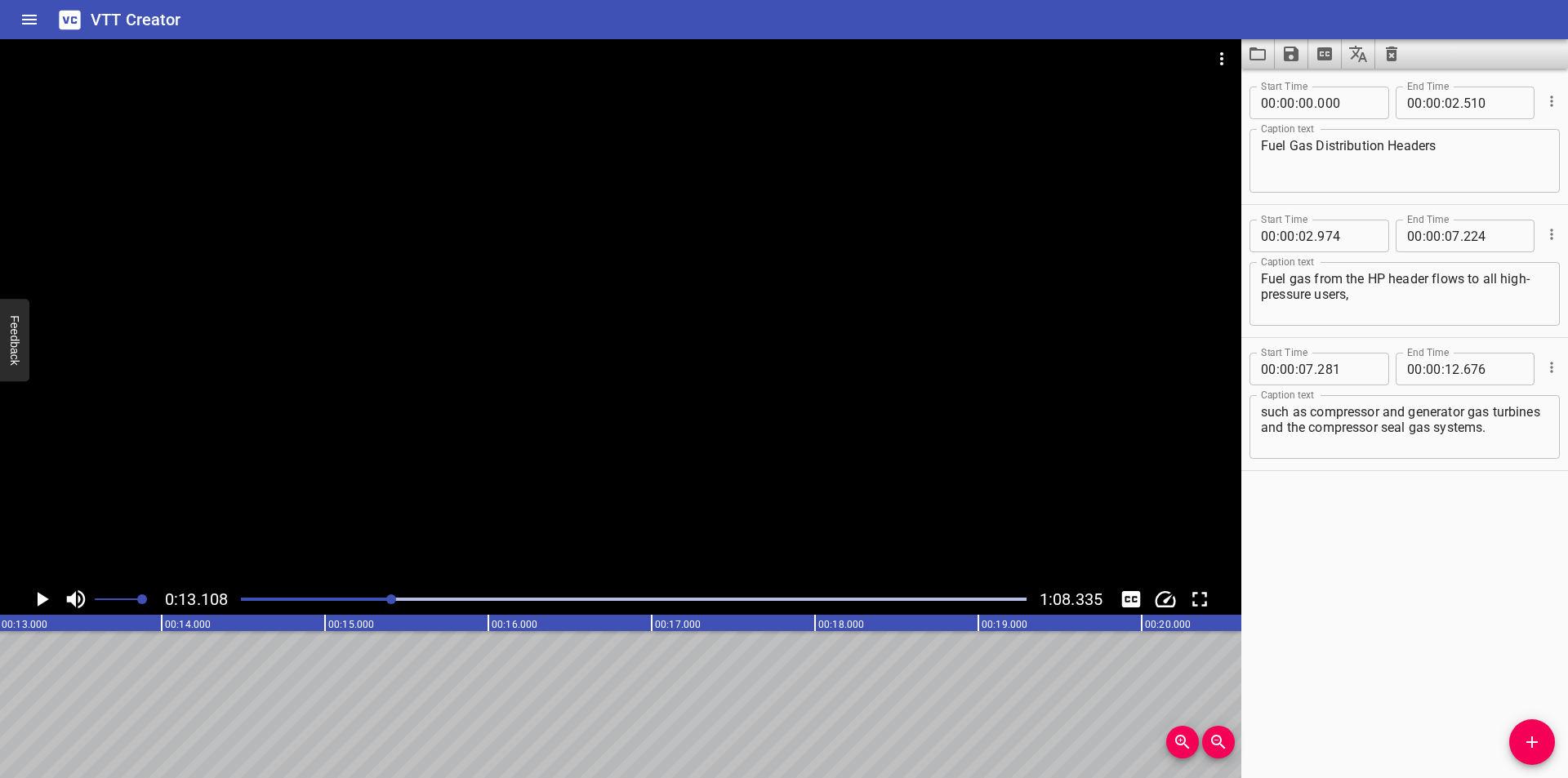
scroll to position [0, 2141]
drag, startPoint x: 1522, startPoint y: 744, endPoint x: 789, endPoint y: 735, distance: 733.1
click at [1515, 742] on span "Add Cue" at bounding box center [1532, 742] width 46 height 19
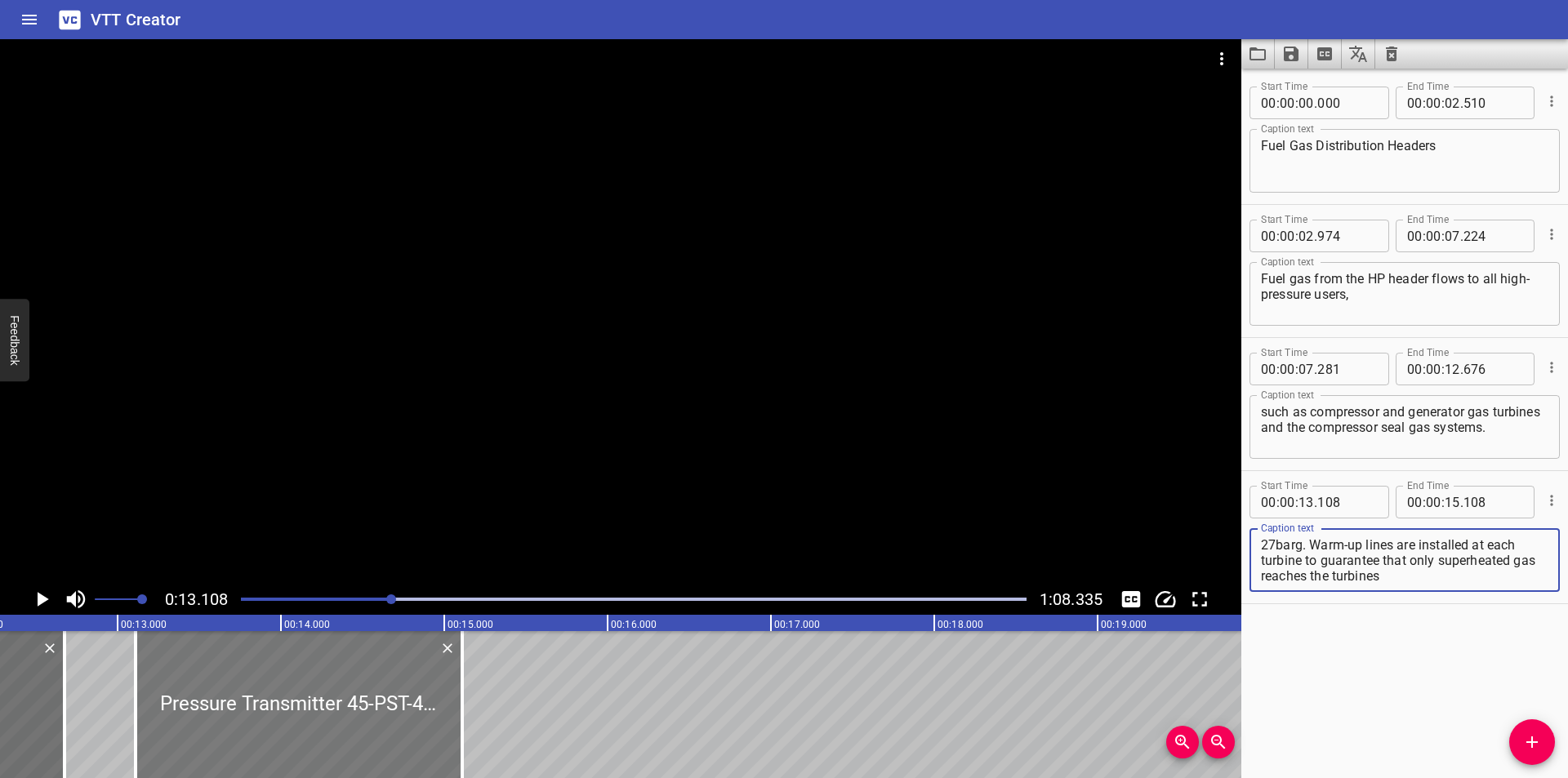
scroll to position [0, 1979]
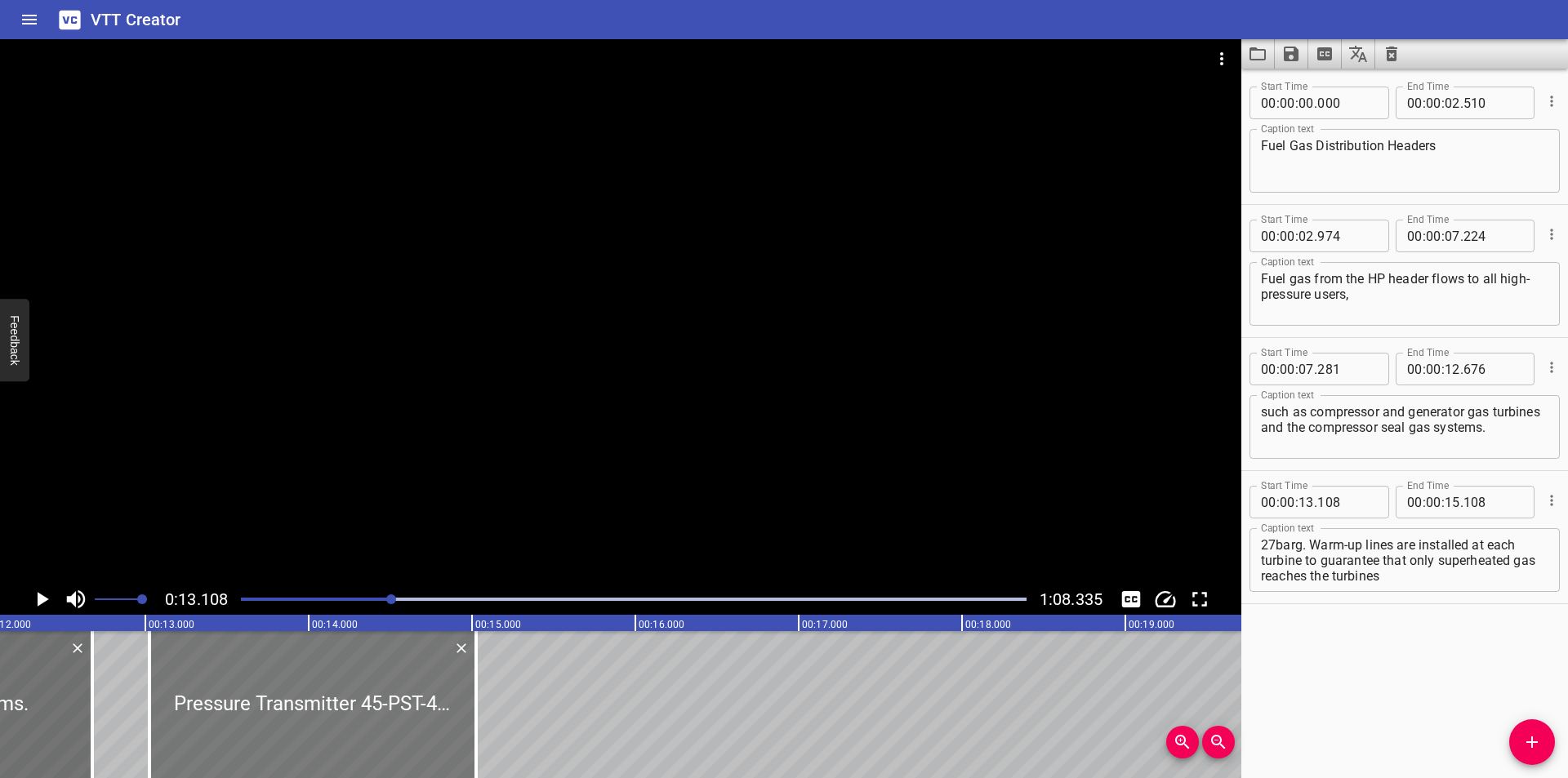
drag, startPoint x: 315, startPoint y: 717, endPoint x: 301, endPoint y: 718, distance: 14.0
click at [301, 718] on div at bounding box center [312, 704] width 327 height 147
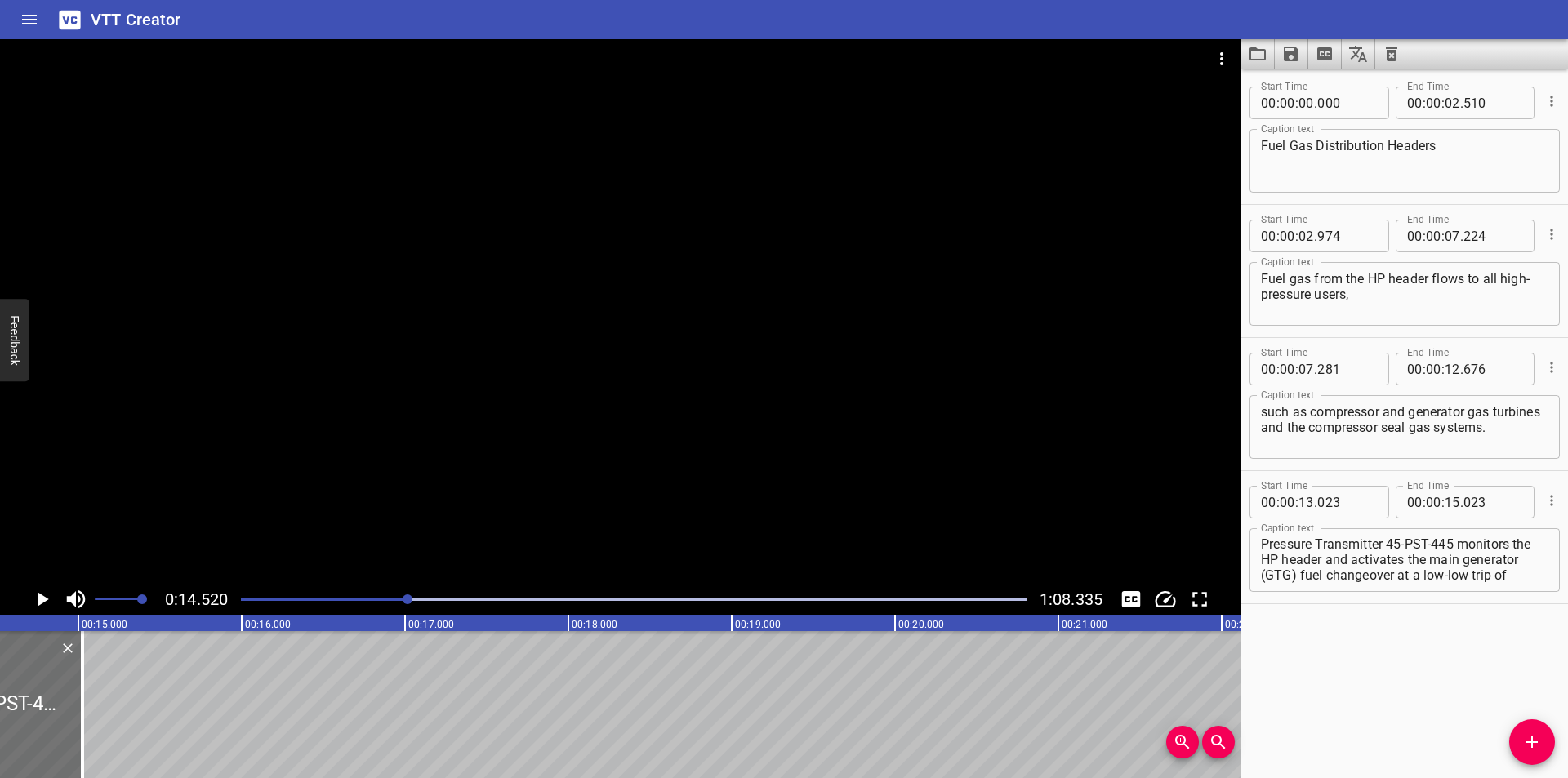
scroll to position [0, 0]
click at [1389, 544] on textarea "Pressure Transmitter 45-PST-445 monitors the HP header and activates the main g…" at bounding box center [1404, 561] width 288 height 47
click at [1459, 545] on textarea "Pressure Transmitter (45-PST-445 monitors the HP header and activates the main …" at bounding box center [1404, 561] width 288 height 47
click at [527, 433] on div at bounding box center [620, 311] width 1241 height 545
drag, startPoint x: 48, startPoint y: 710, endPoint x: 573, endPoint y: 705, distance: 525.0
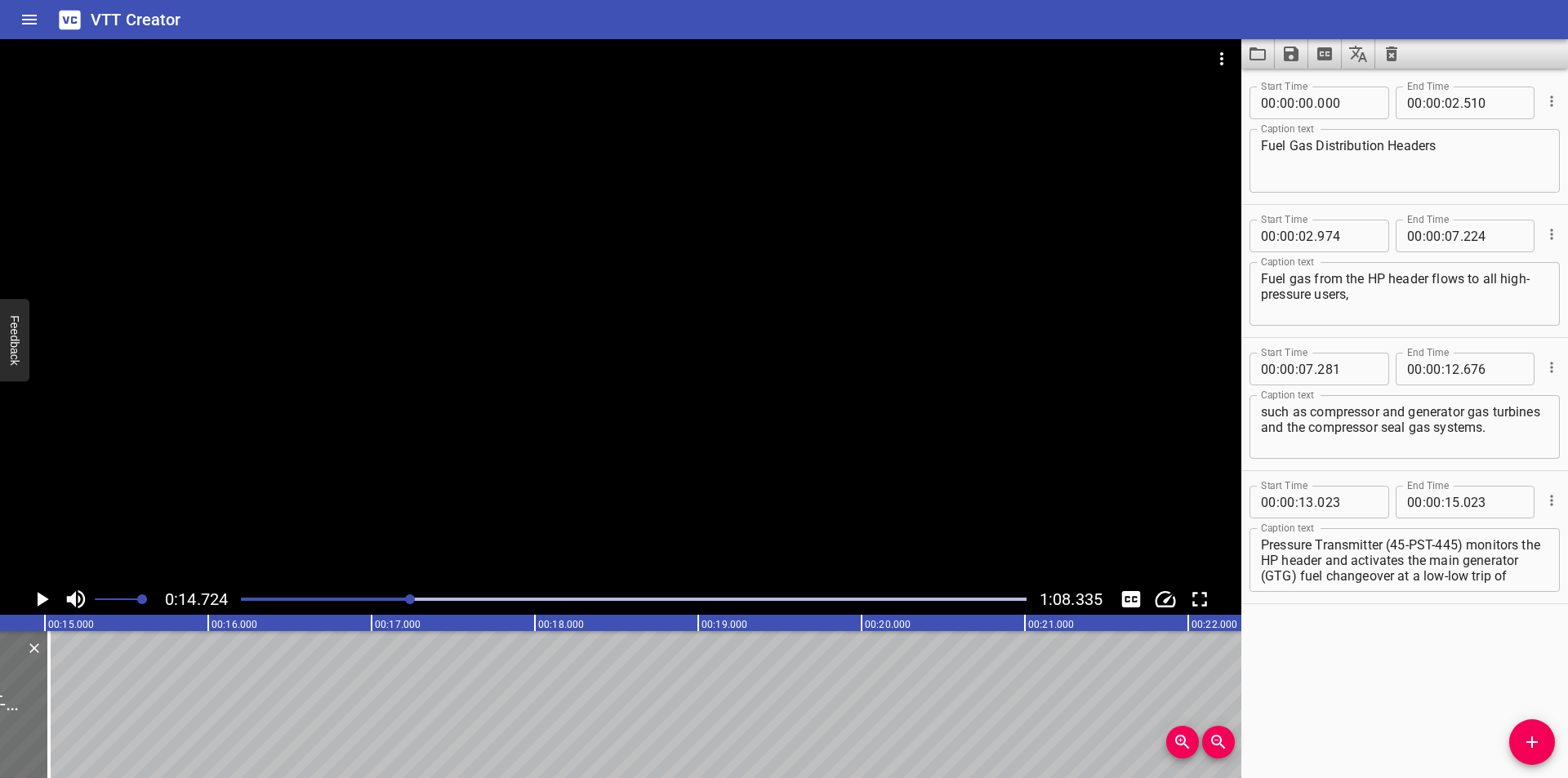
click at [51, 709] on div at bounding box center [49, 704] width 3 height 147
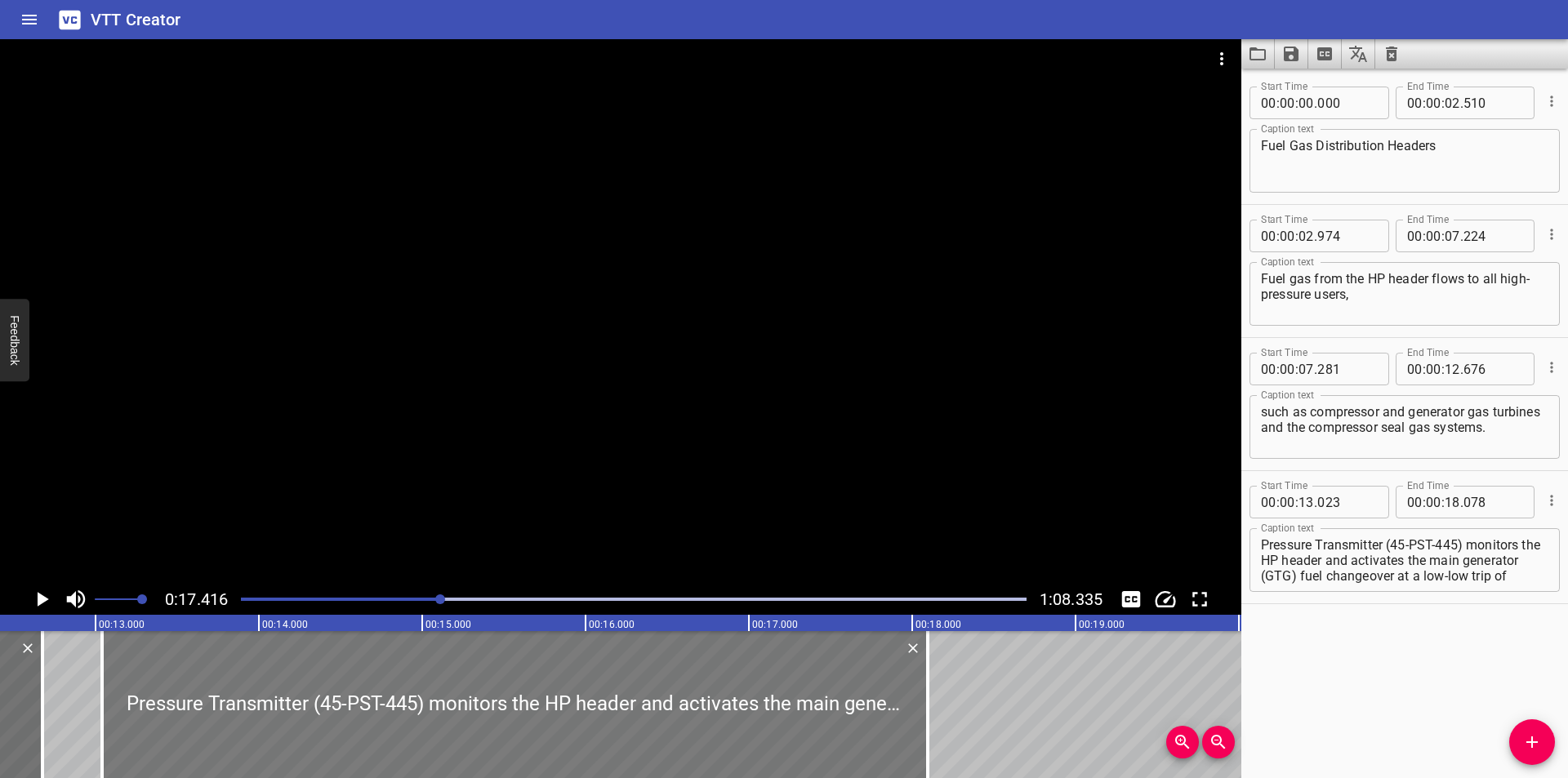
click at [298, 707] on div at bounding box center [515, 704] width 826 height 147
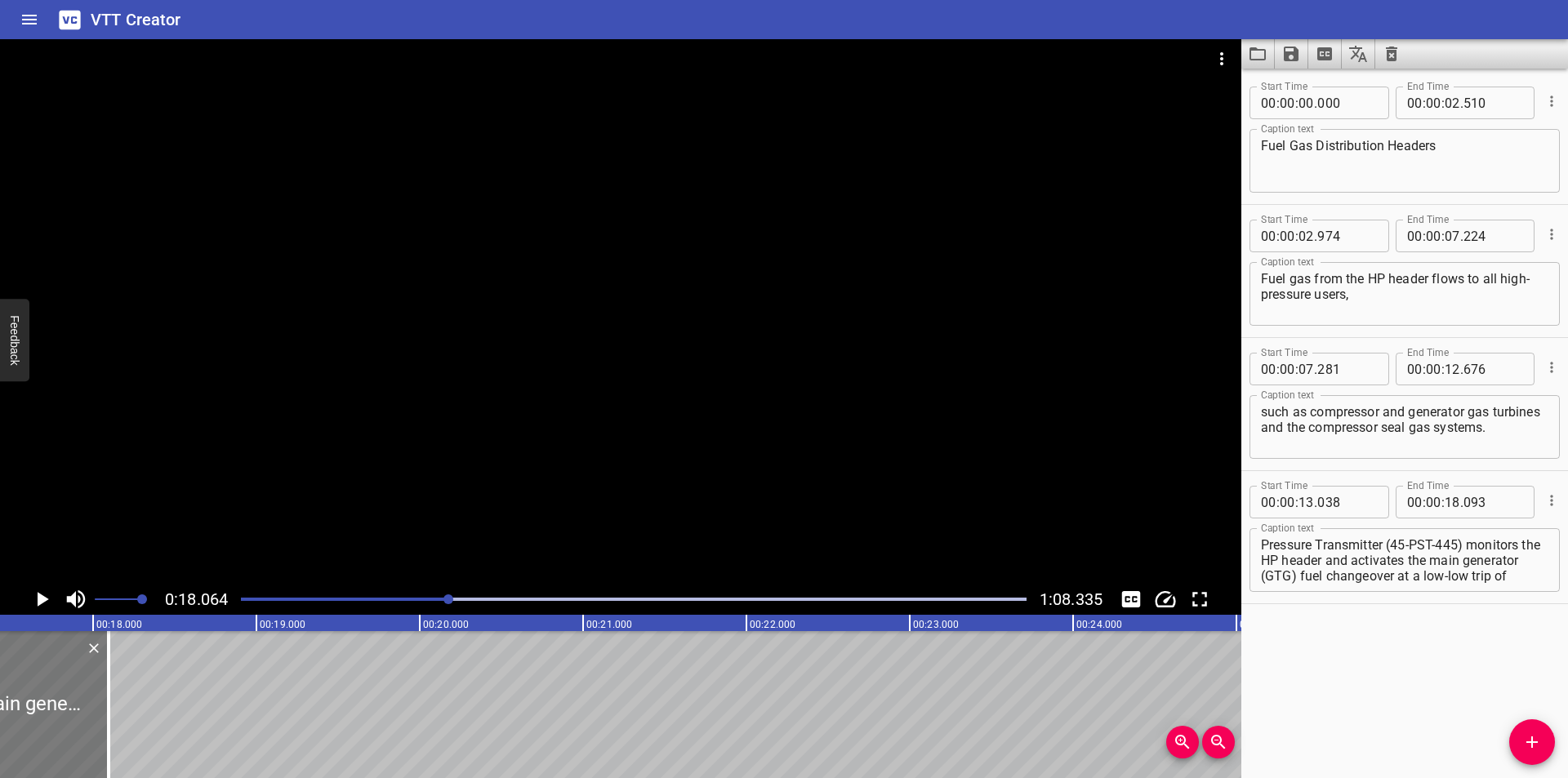
scroll to position [0, 2842]
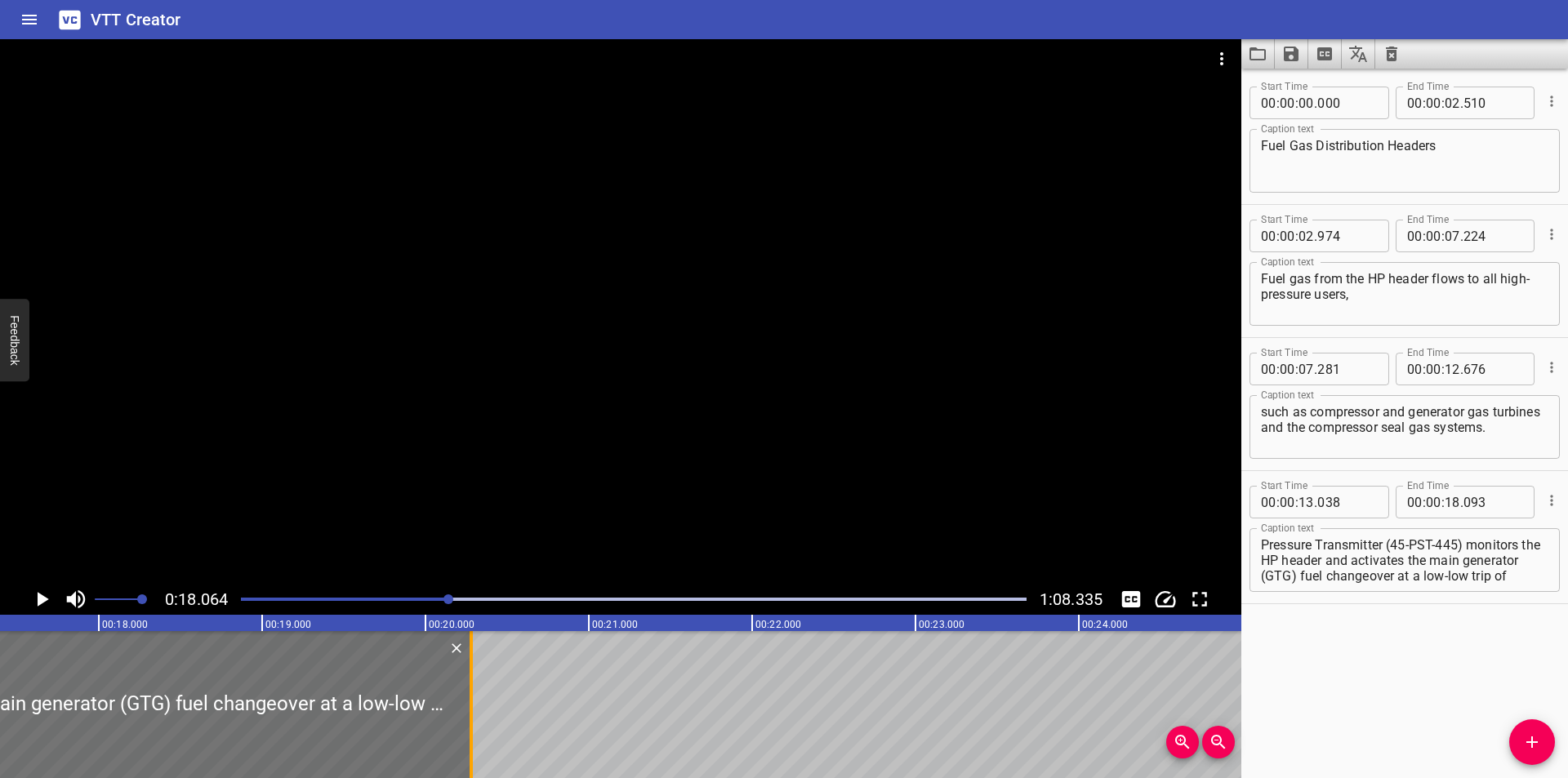
drag, startPoint x: 109, startPoint y: 736, endPoint x: 486, endPoint y: 737, distance: 377.0
click at [480, 737] on div at bounding box center [471, 704] width 17 height 147
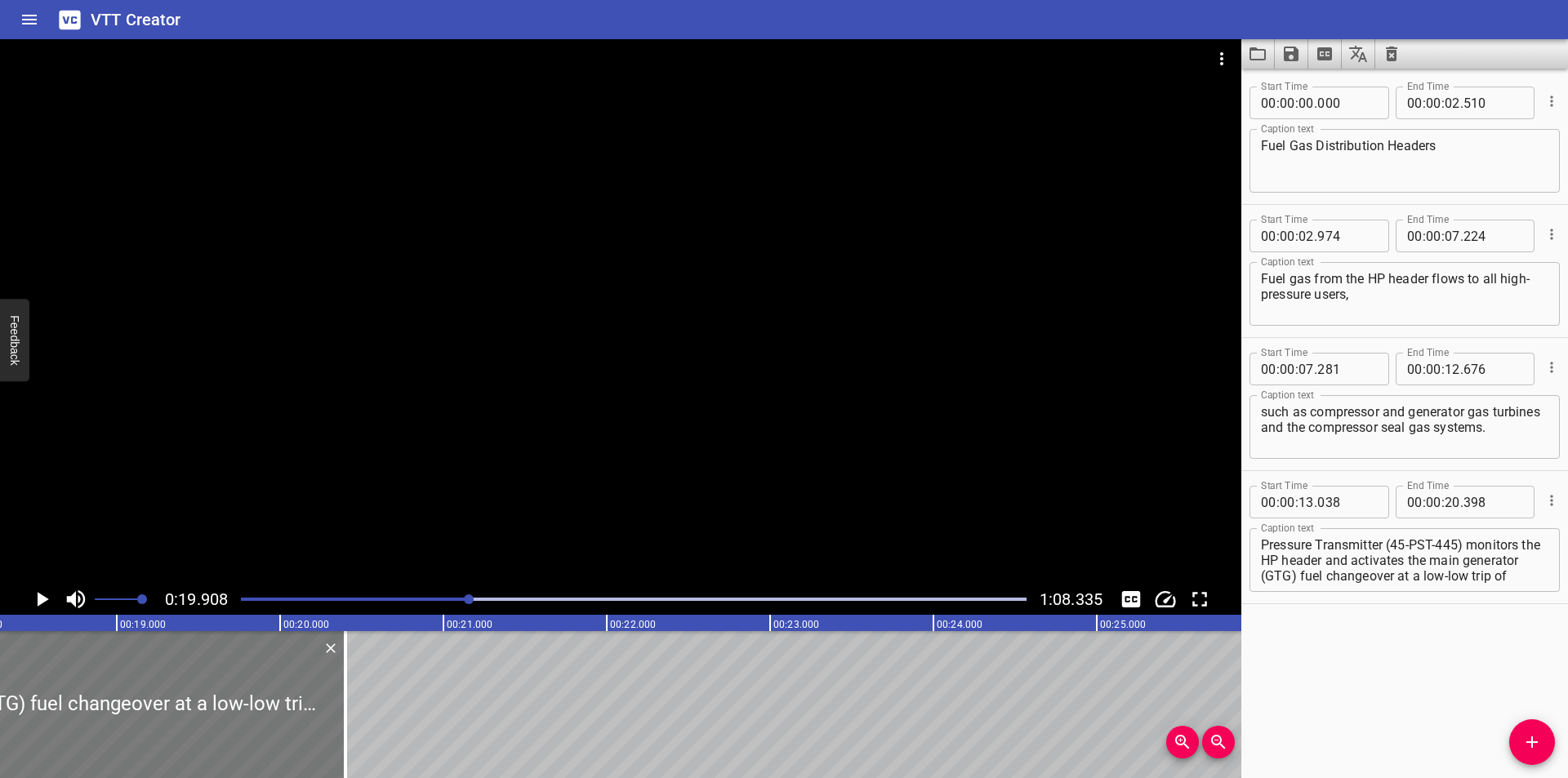
scroll to position [0, 2980]
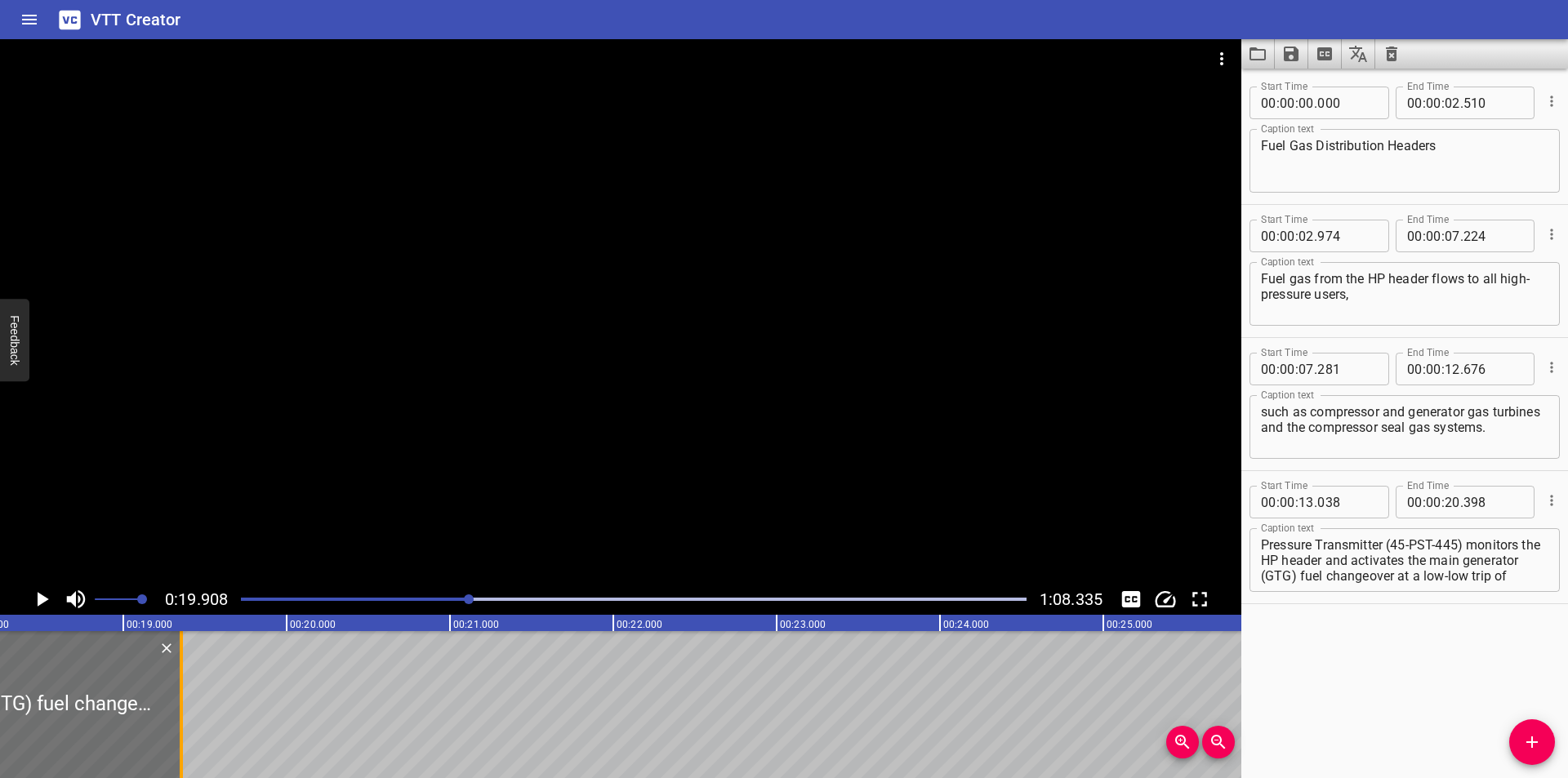
drag, startPoint x: 309, startPoint y: 741, endPoint x: 180, endPoint y: 742, distance: 129.0
click at [180, 742] on div at bounding box center [180, 704] width 3 height 147
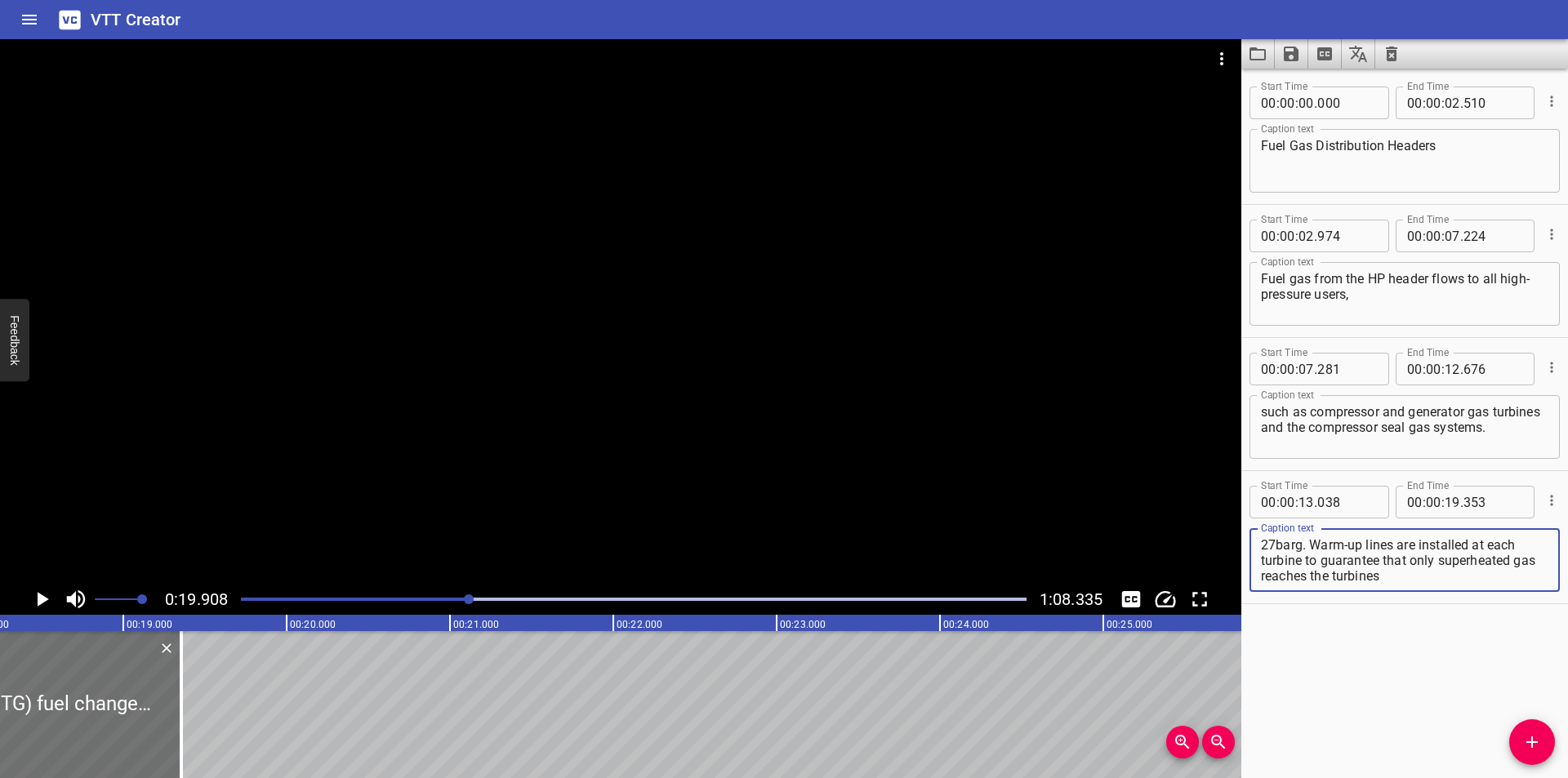
drag, startPoint x: 1350, startPoint y: 564, endPoint x: 1565, endPoint y: 721, distance: 266.2
click at [1567, 726] on div "Start Time 00 : 00 : 00 . 000 Start Time End Time 00 : 00 : 02 . 510 End Time C…" at bounding box center [1404, 423] width 327 height 710
click at [1541, 750] on span "Add Cue" at bounding box center [1532, 742] width 46 height 19
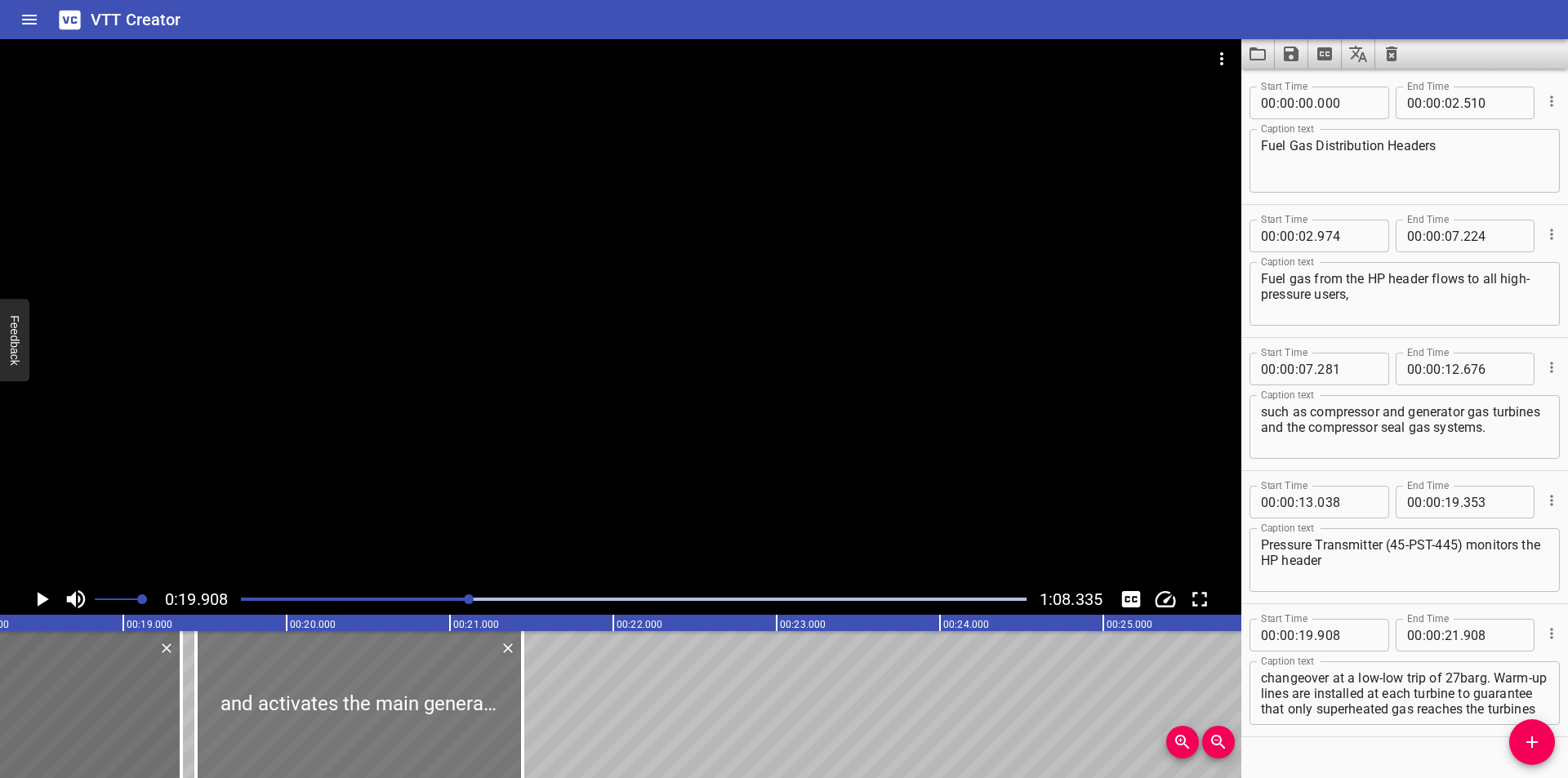
click at [407, 714] on div at bounding box center [359, 704] width 327 height 147
click at [460, 604] on div at bounding box center [634, 599] width 805 height 22
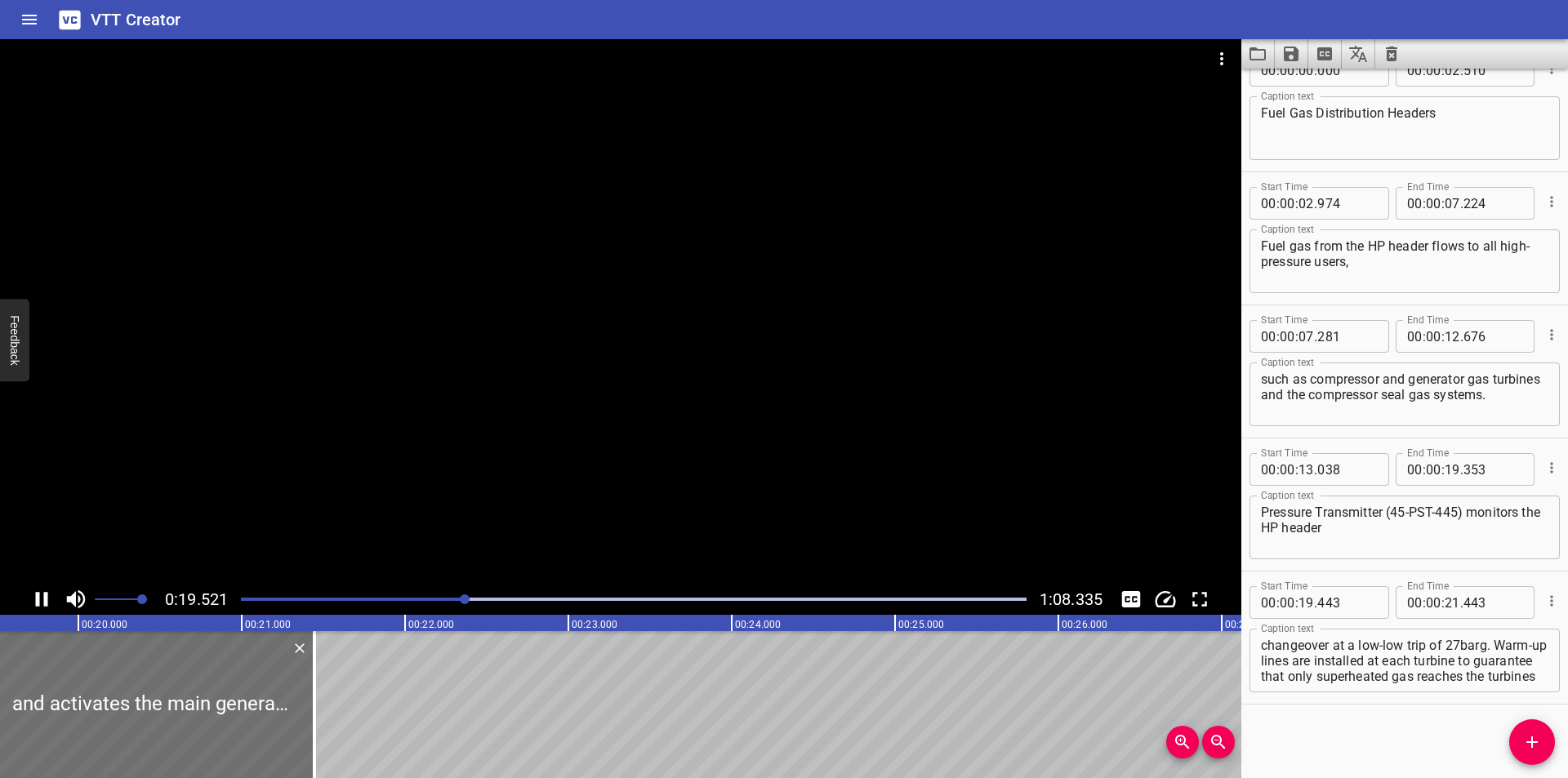
click at [443, 601] on div at bounding box center [634, 599] width 805 height 22
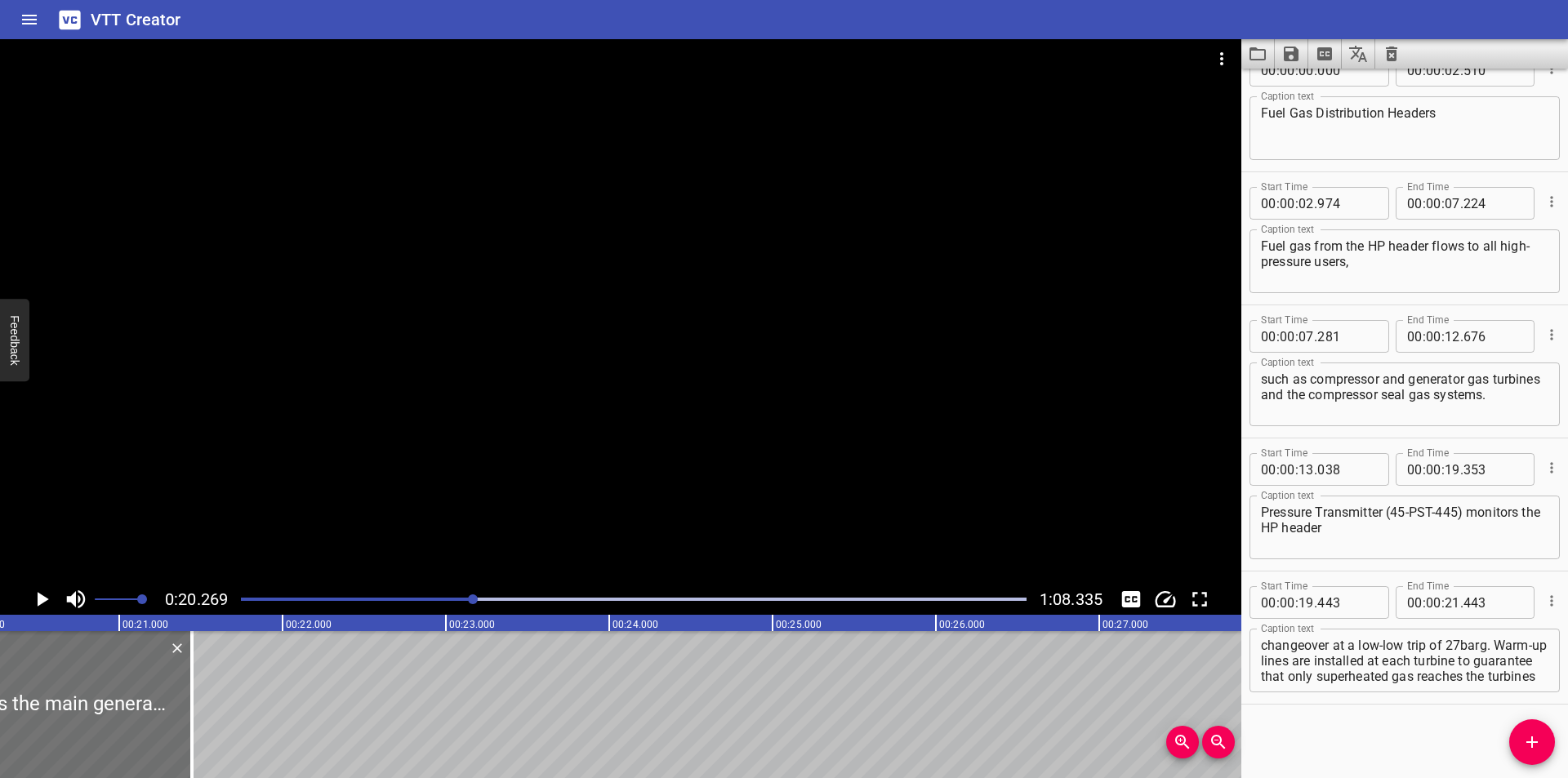
drag, startPoint x: 191, startPoint y: 712, endPoint x: 916, endPoint y: 713, distance: 725.0
click at [193, 712] on div at bounding box center [191, 704] width 3 height 147
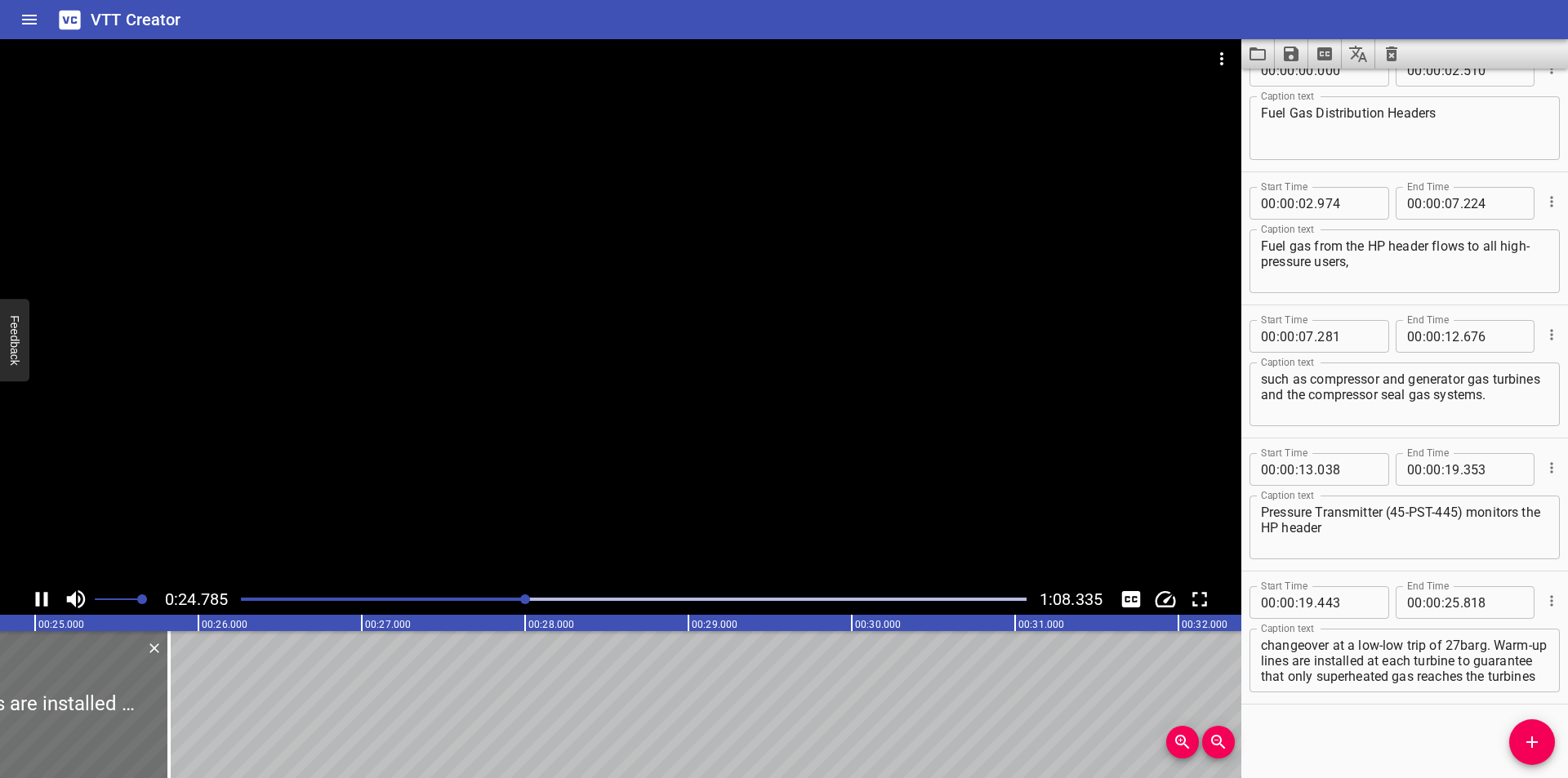
scroll to position [0, 4086]
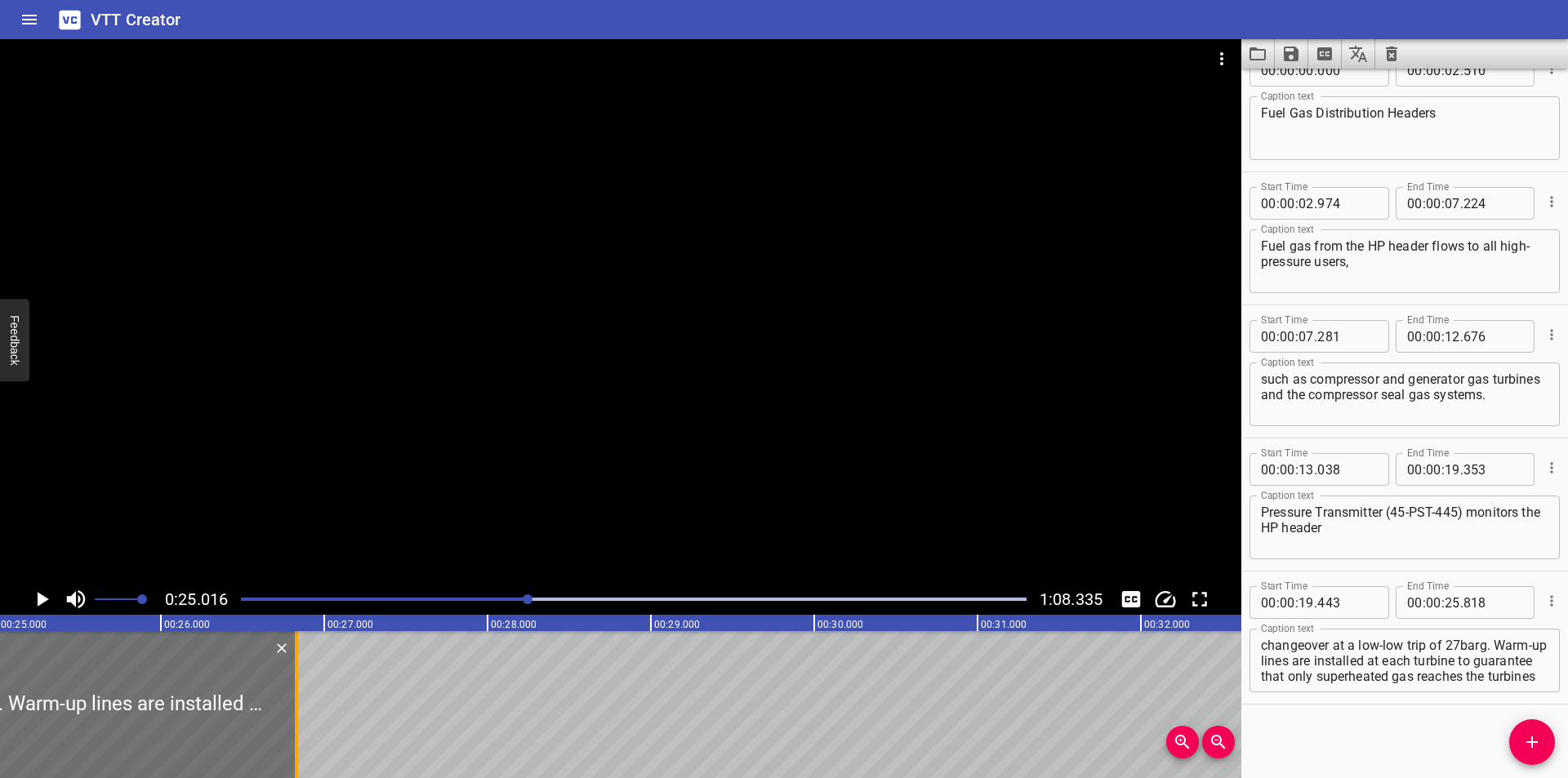
drag, startPoint x: 123, startPoint y: 716, endPoint x: 287, endPoint y: 720, distance: 164.0
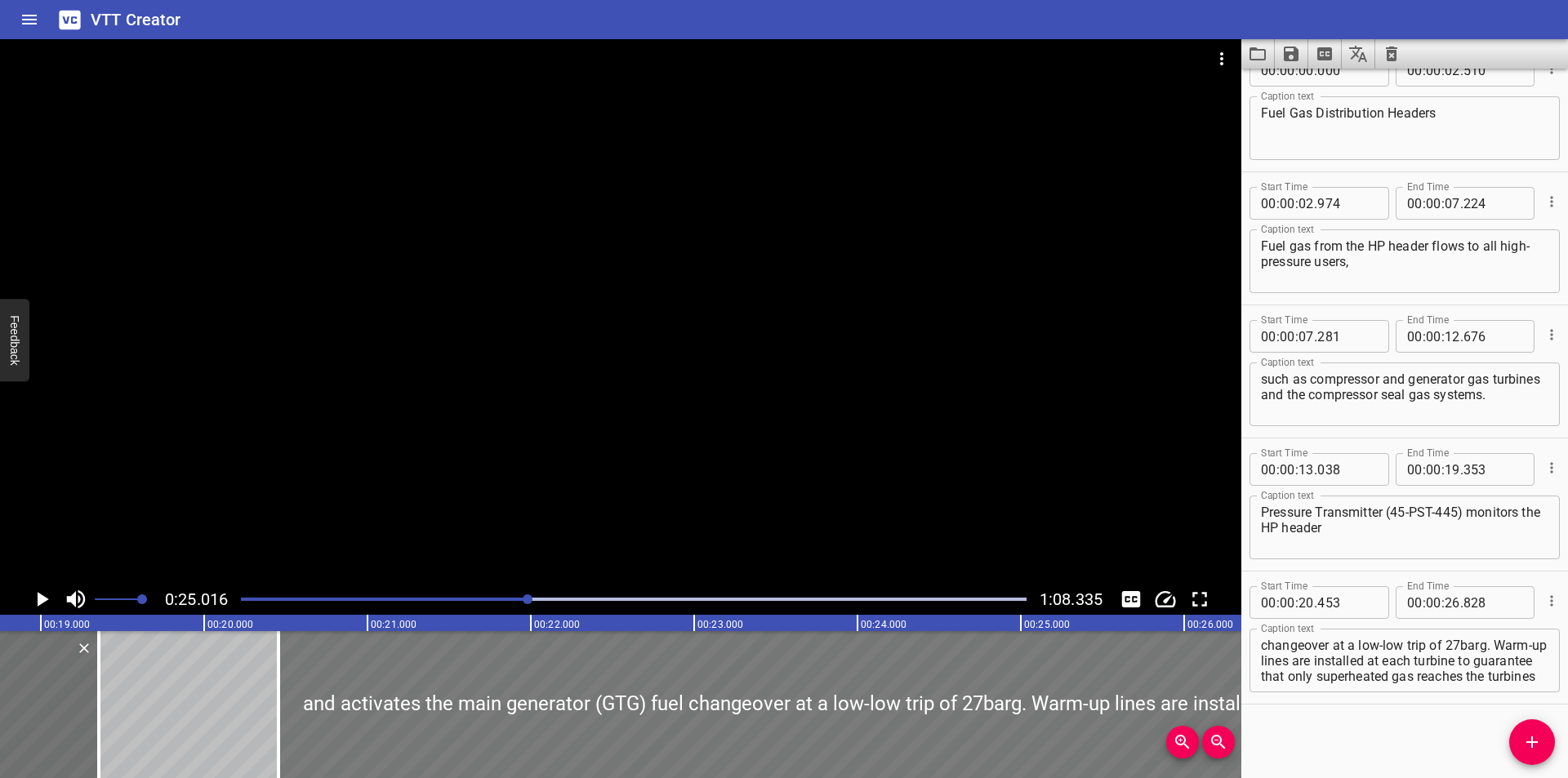
scroll to position [0, 3051]
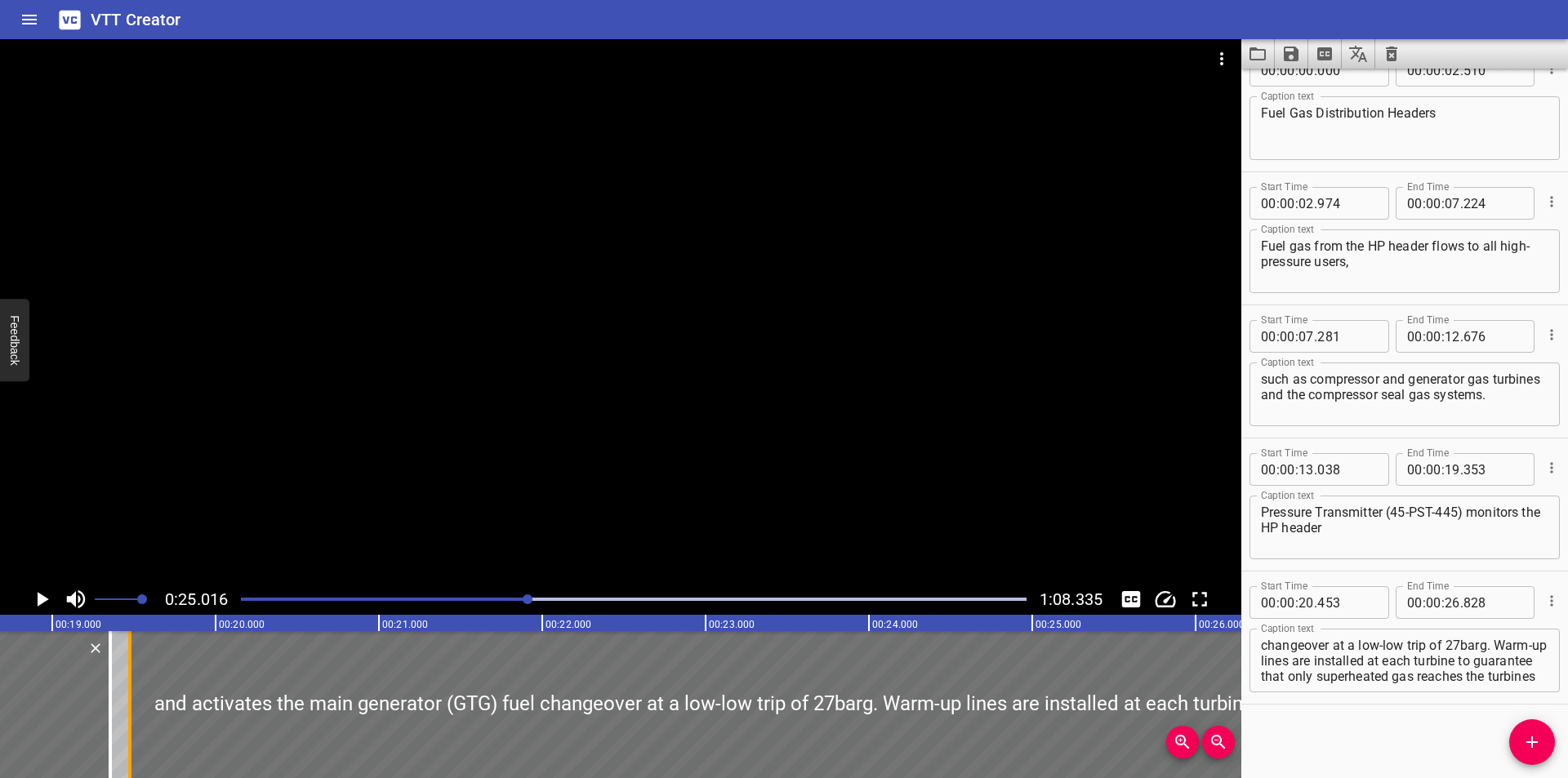
drag, startPoint x: 169, startPoint y: 693, endPoint x: 131, endPoint y: 703, distance: 39.3
click at [131, 703] on div at bounding box center [129, 704] width 3 height 147
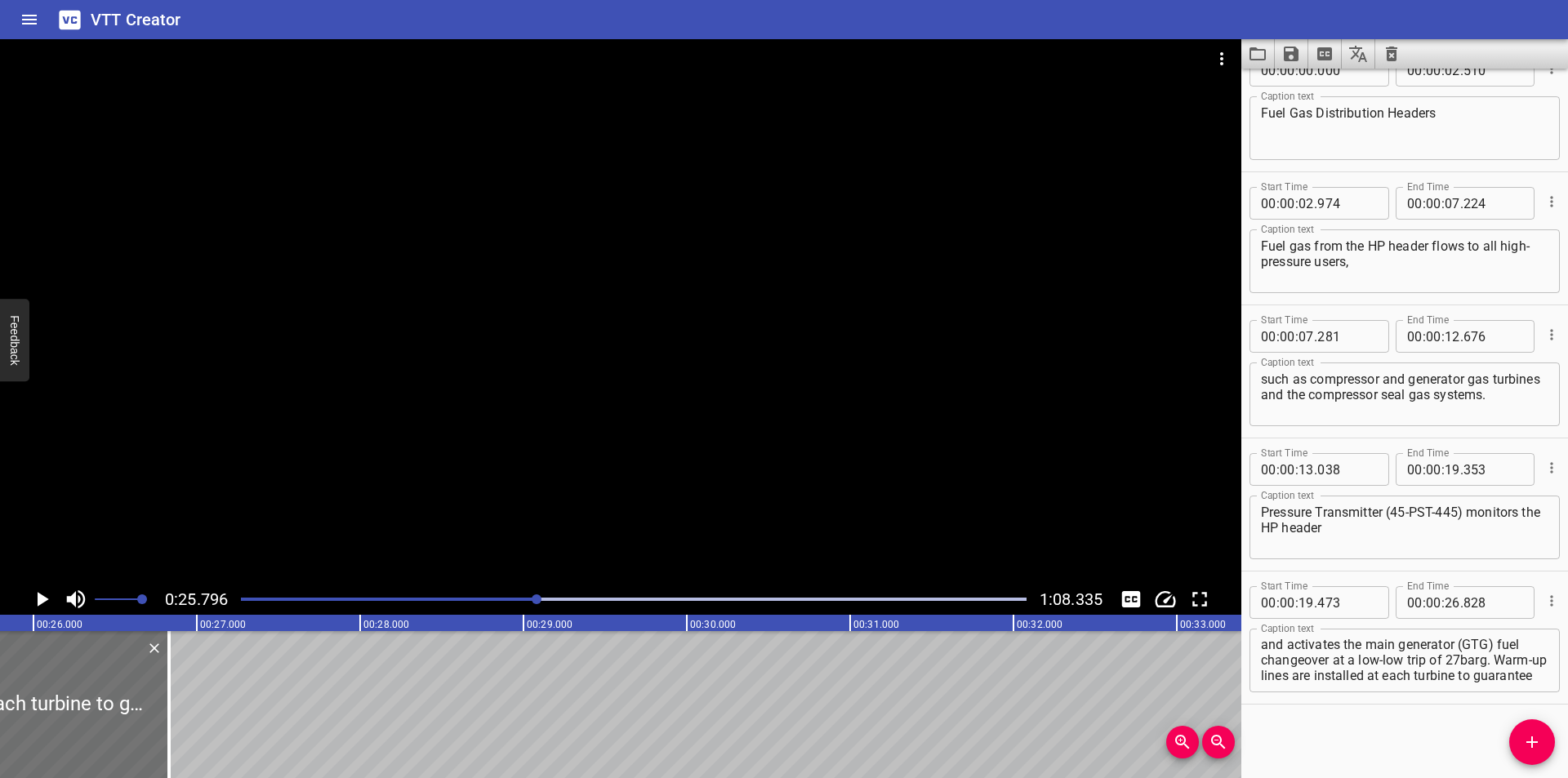
scroll to position [0, 0]
click at [1465, 665] on textarea "and activates the main generator (GTG) fuel changeover at a low-low trip of 27b…" at bounding box center [1404, 661] width 288 height 47
drag, startPoint x: 1265, startPoint y: 676, endPoint x: 1549, endPoint y: 791, distance: 306.4
click at [1549, 777] on html "VTT Creator Caption Editor Batch Transcribe Login Sign Up Privacy Contact 0:25.…" at bounding box center [784, 389] width 1568 height 778
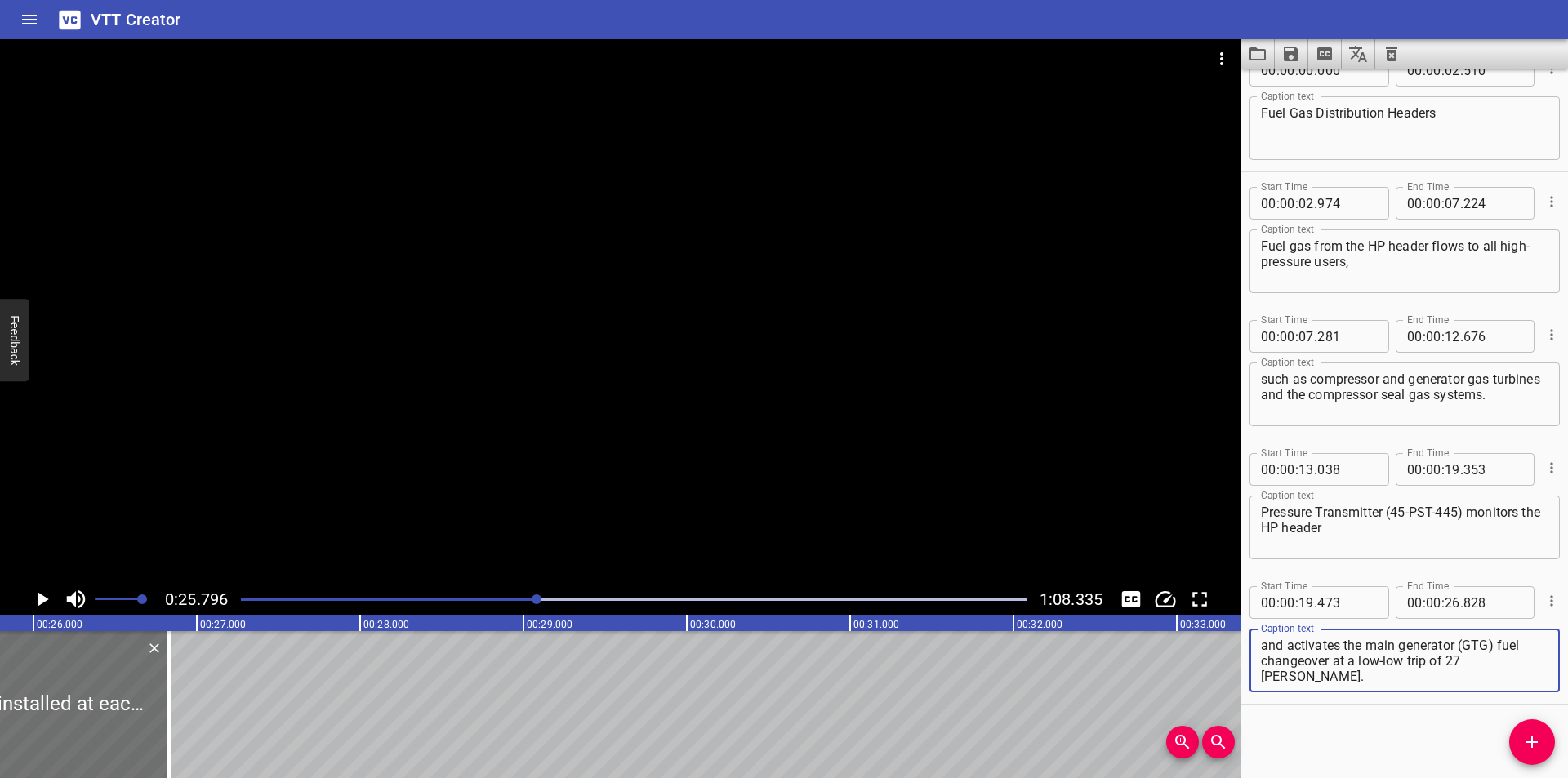
scroll to position [0, 0]
click at [642, 455] on div at bounding box center [620, 311] width 1241 height 545
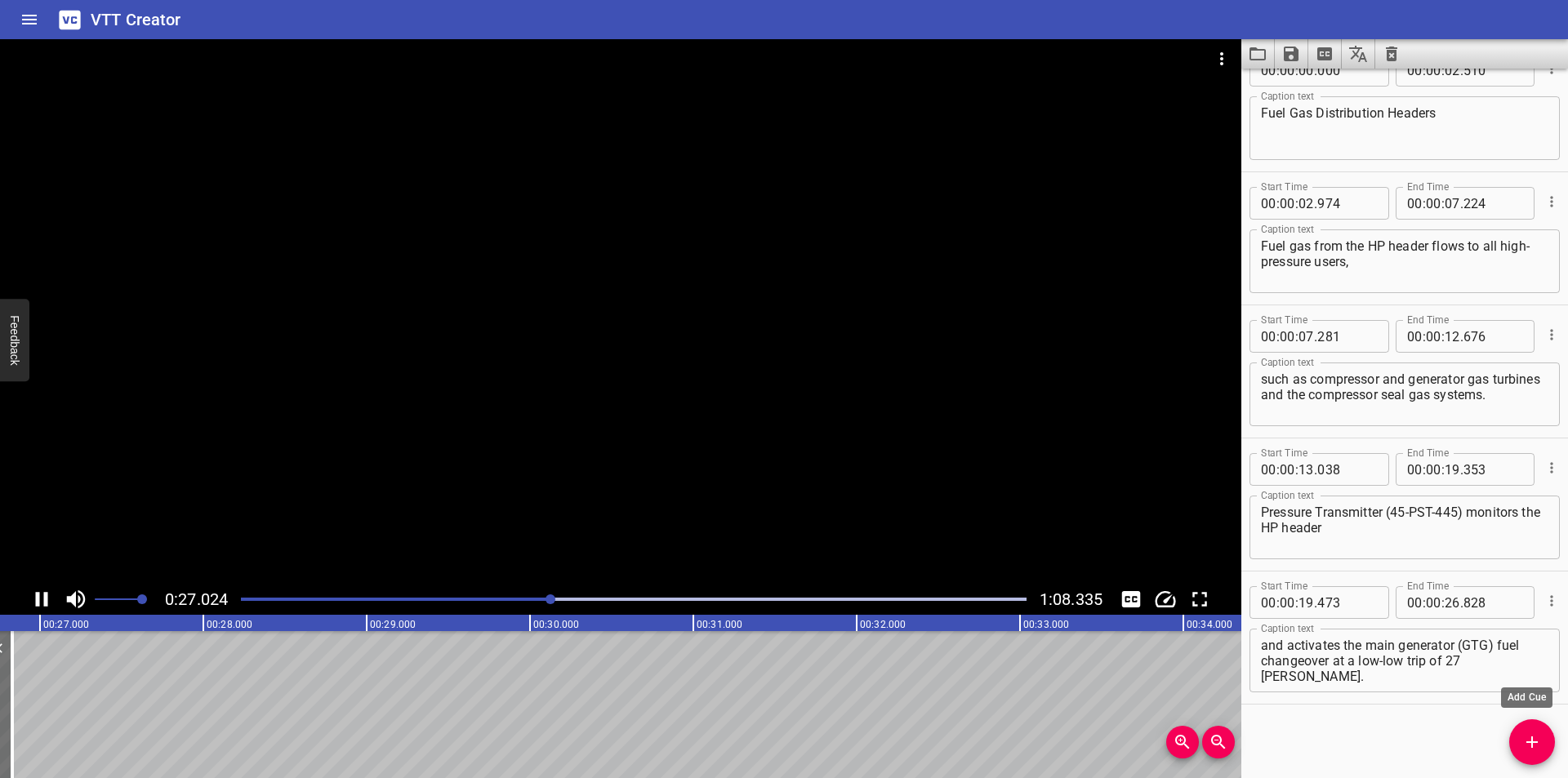
scroll to position [0, 4427]
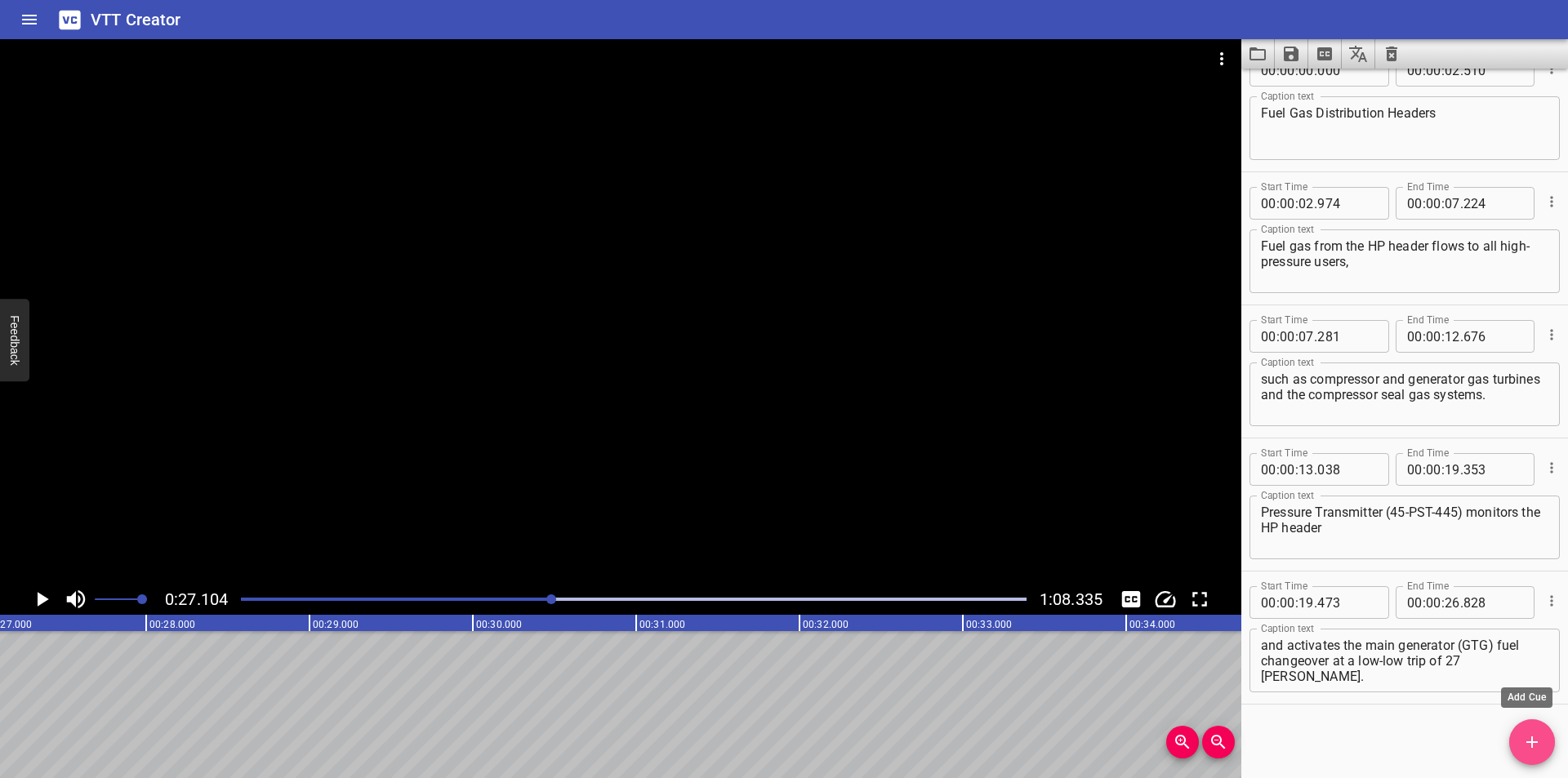
click at [1542, 737] on span "Add Cue" at bounding box center [1532, 742] width 46 height 19
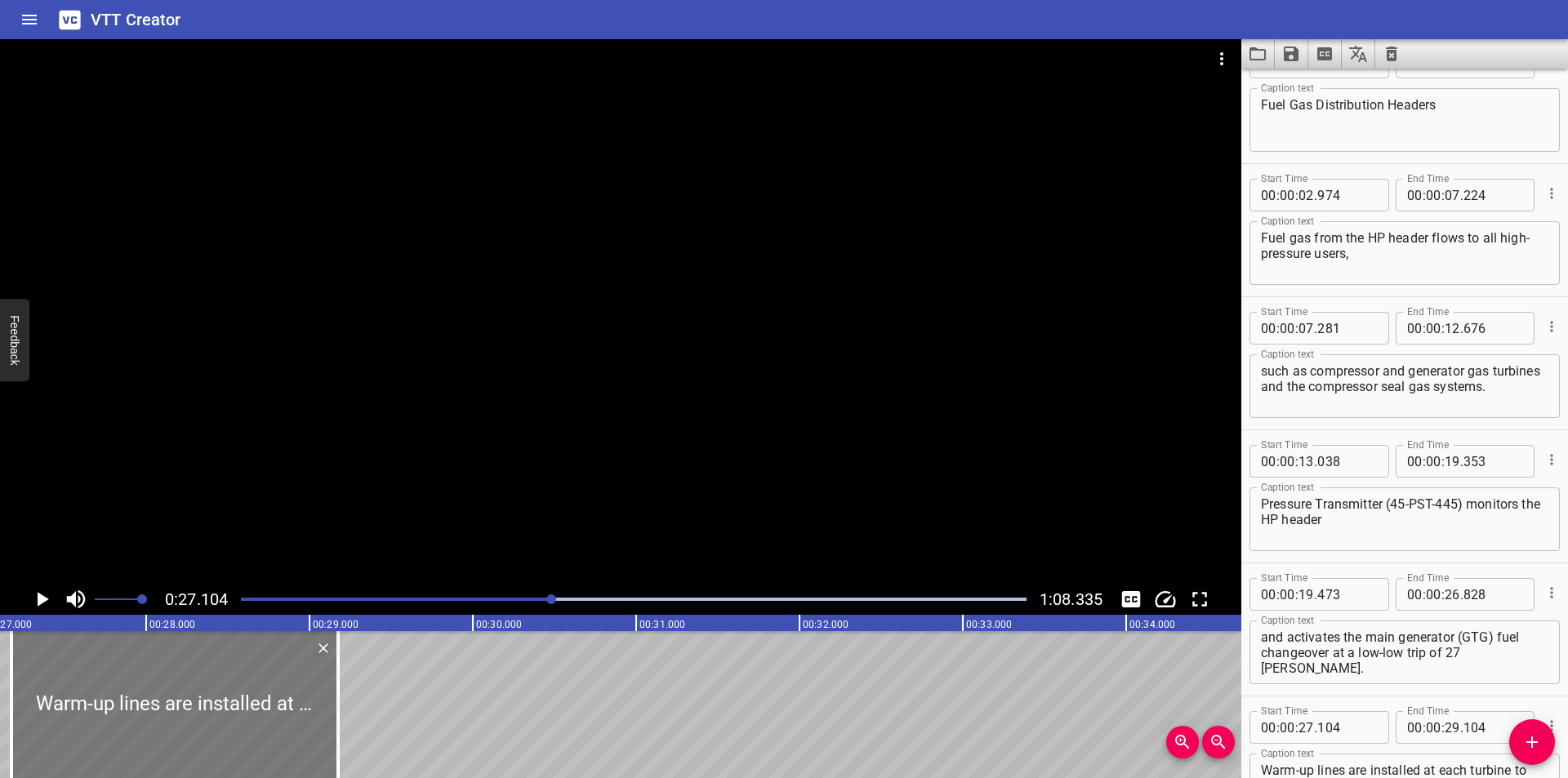
drag, startPoint x: 223, startPoint y: 712, endPoint x: 234, endPoint y: 720, distance: 13.6
click at [234, 720] on div at bounding box center [175, 704] width 327 height 147
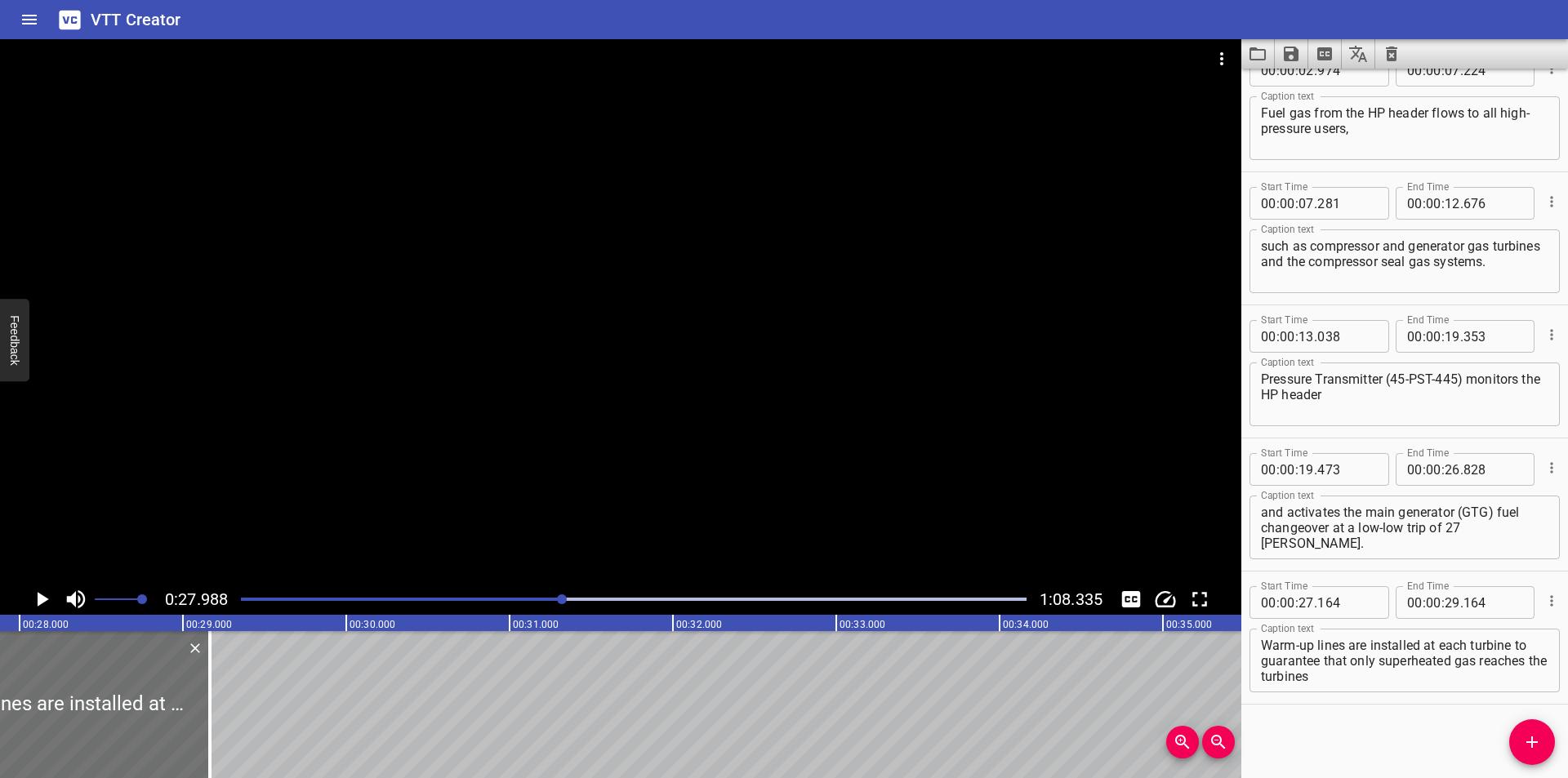
scroll to position [0, 4572]
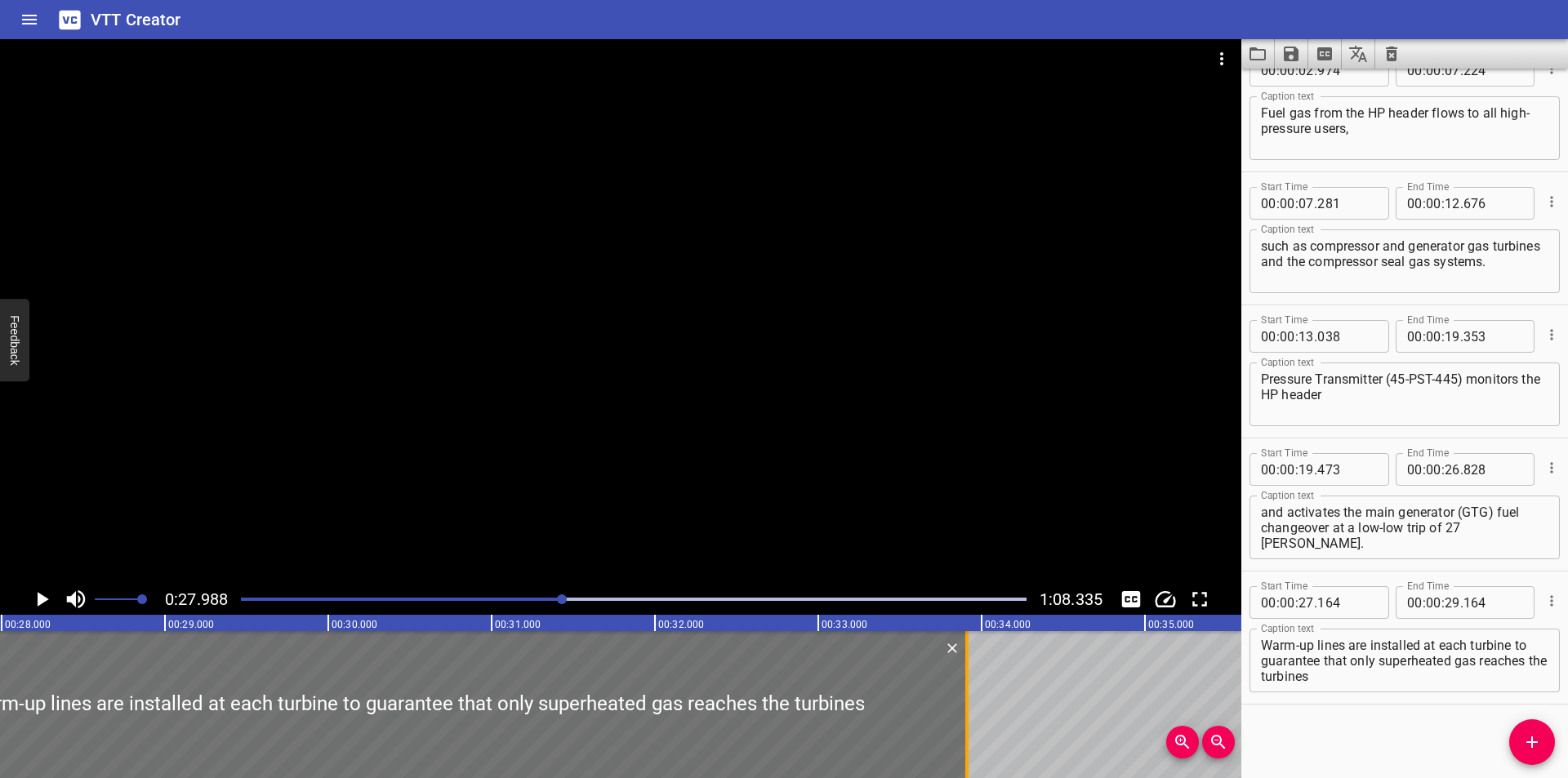
drag, startPoint x: 193, startPoint y: 728, endPoint x: 968, endPoint y: 728, distance: 775.0
click at [968, 728] on div at bounding box center [966, 704] width 17 height 147
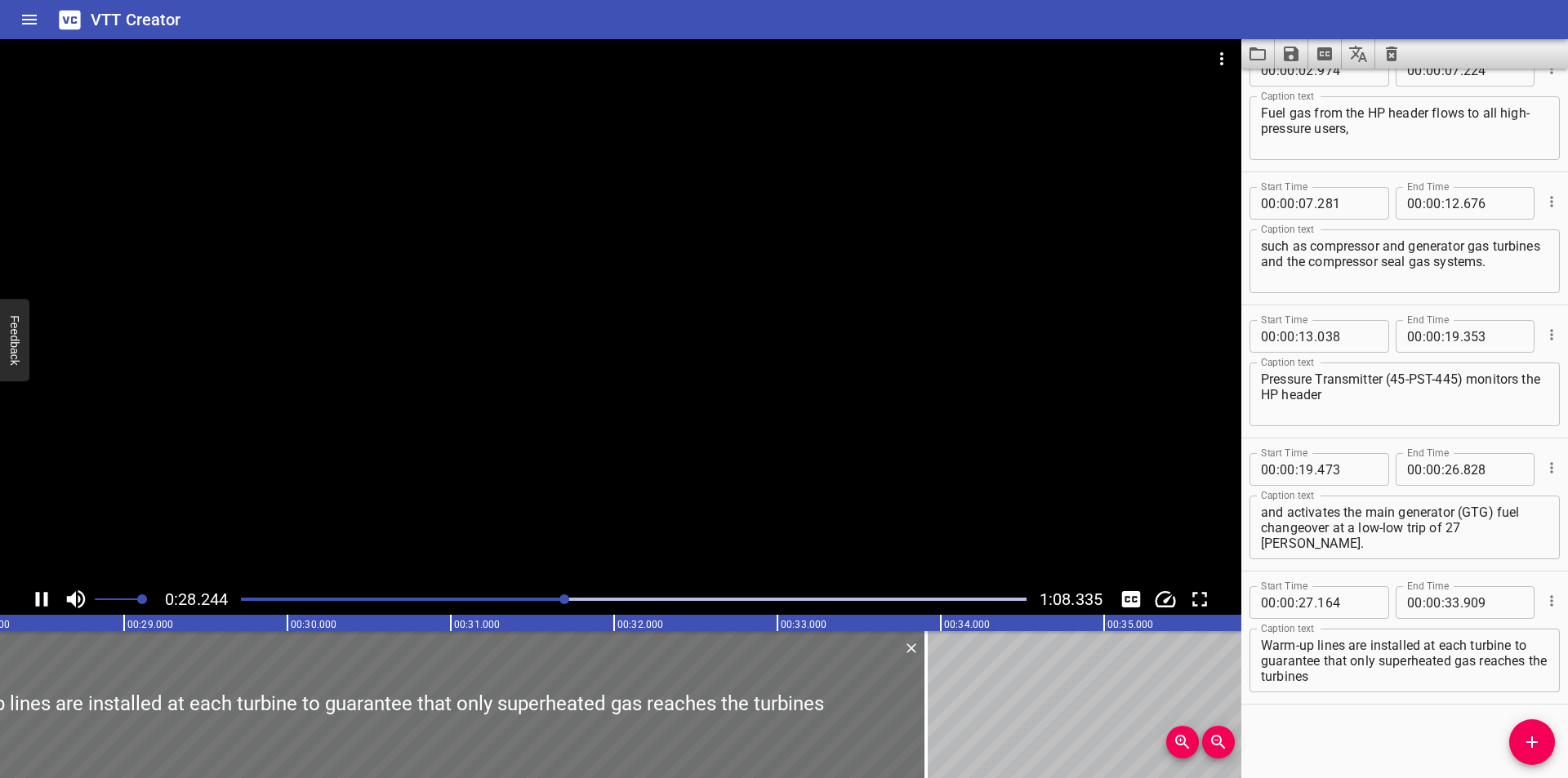
scroll to position [0, 4647]
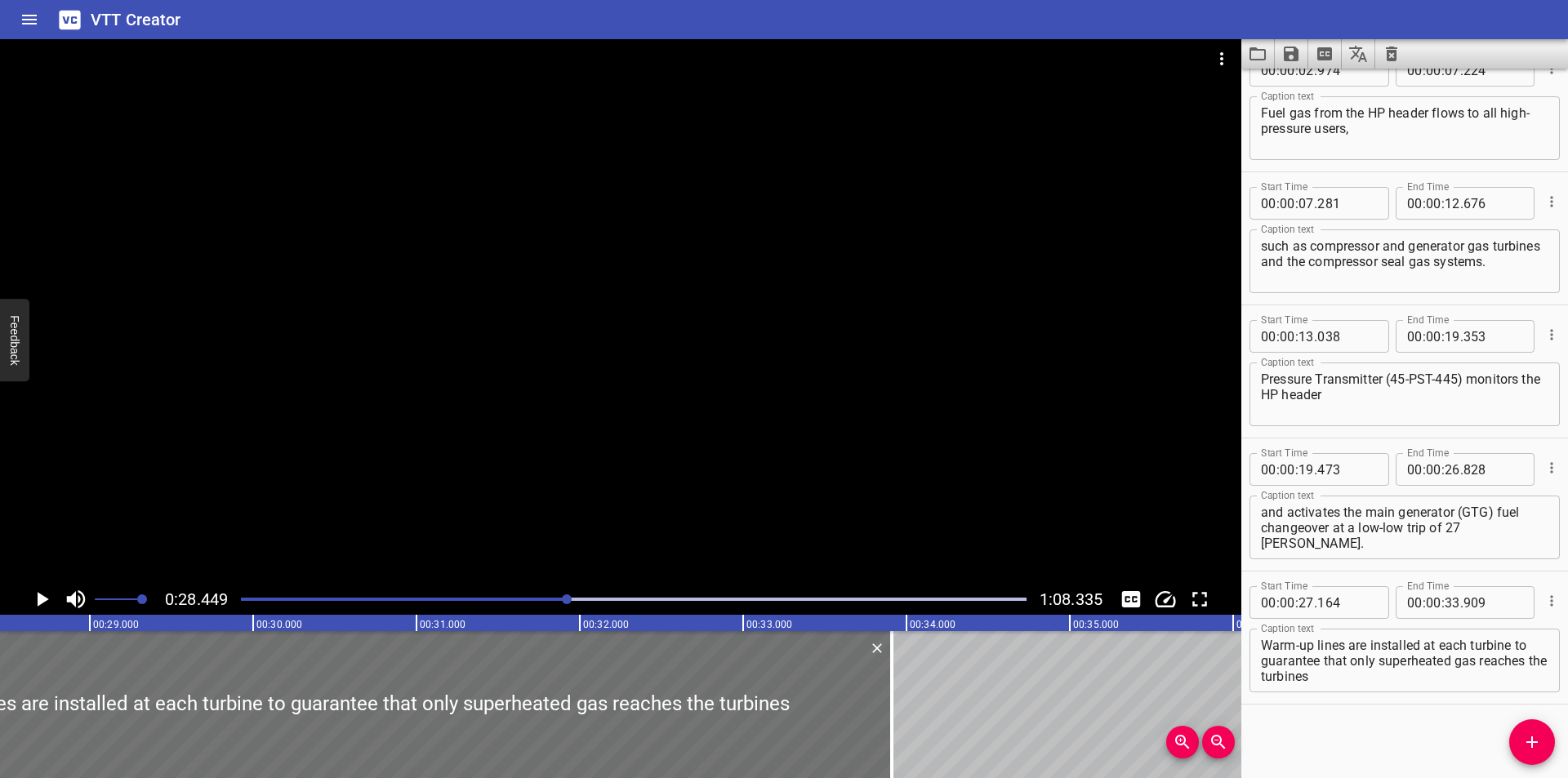
click at [510, 356] on div at bounding box center [620, 311] width 1241 height 545
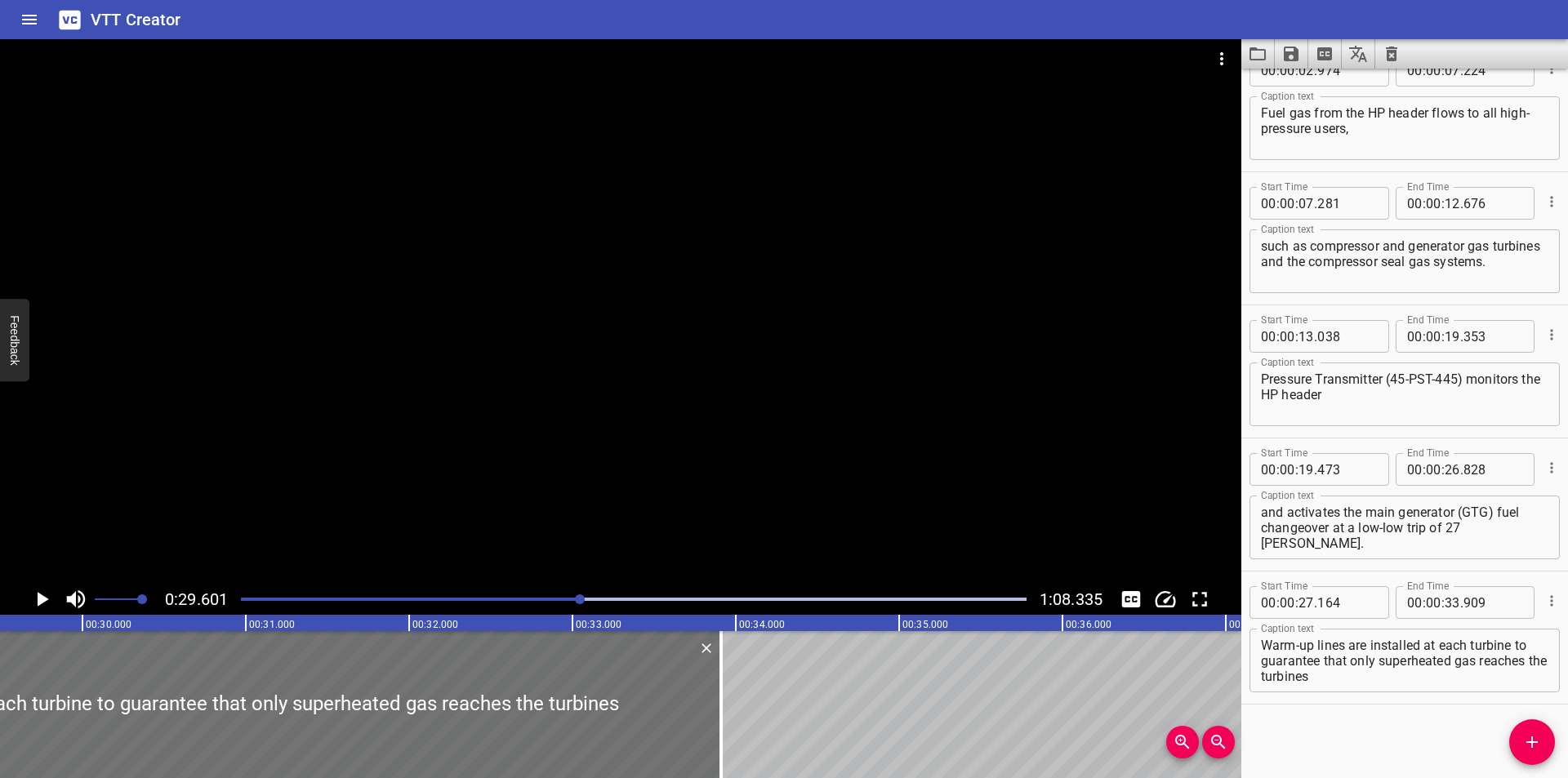
scroll to position [0, 4835]
click at [1365, 685] on div "Warm-up lines are installed at each turbine to guarantee that only superheated …" at bounding box center [1404, 660] width 310 height 63
drag, startPoint x: 600, startPoint y: 431, endPoint x: 588, endPoint y: 425, distance: 13.4
click at [599, 431] on div at bounding box center [620, 311] width 1241 height 545
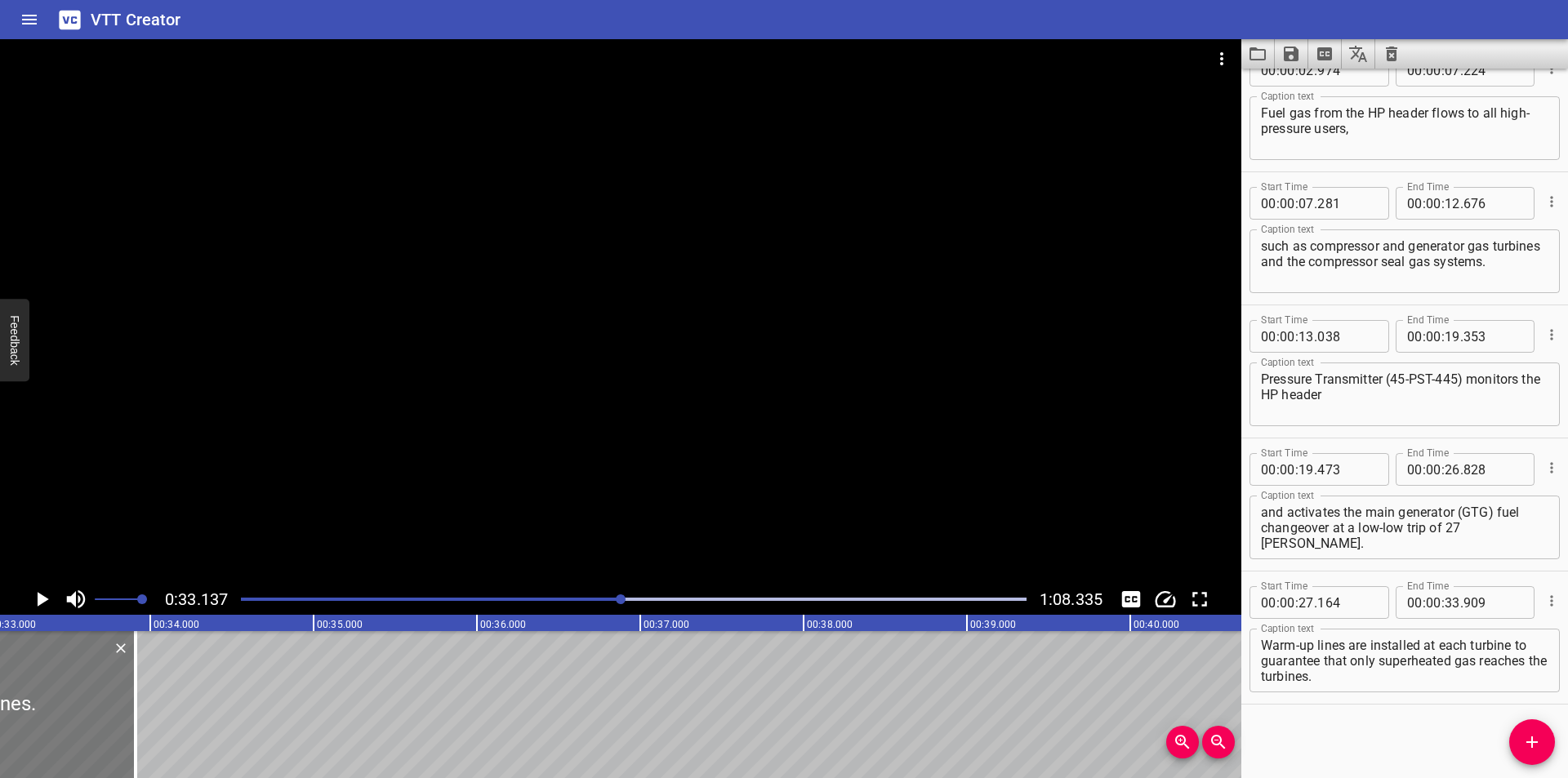
scroll to position [0, 5412]
click at [135, 737] on div at bounding box center [130, 704] width 17 height 147
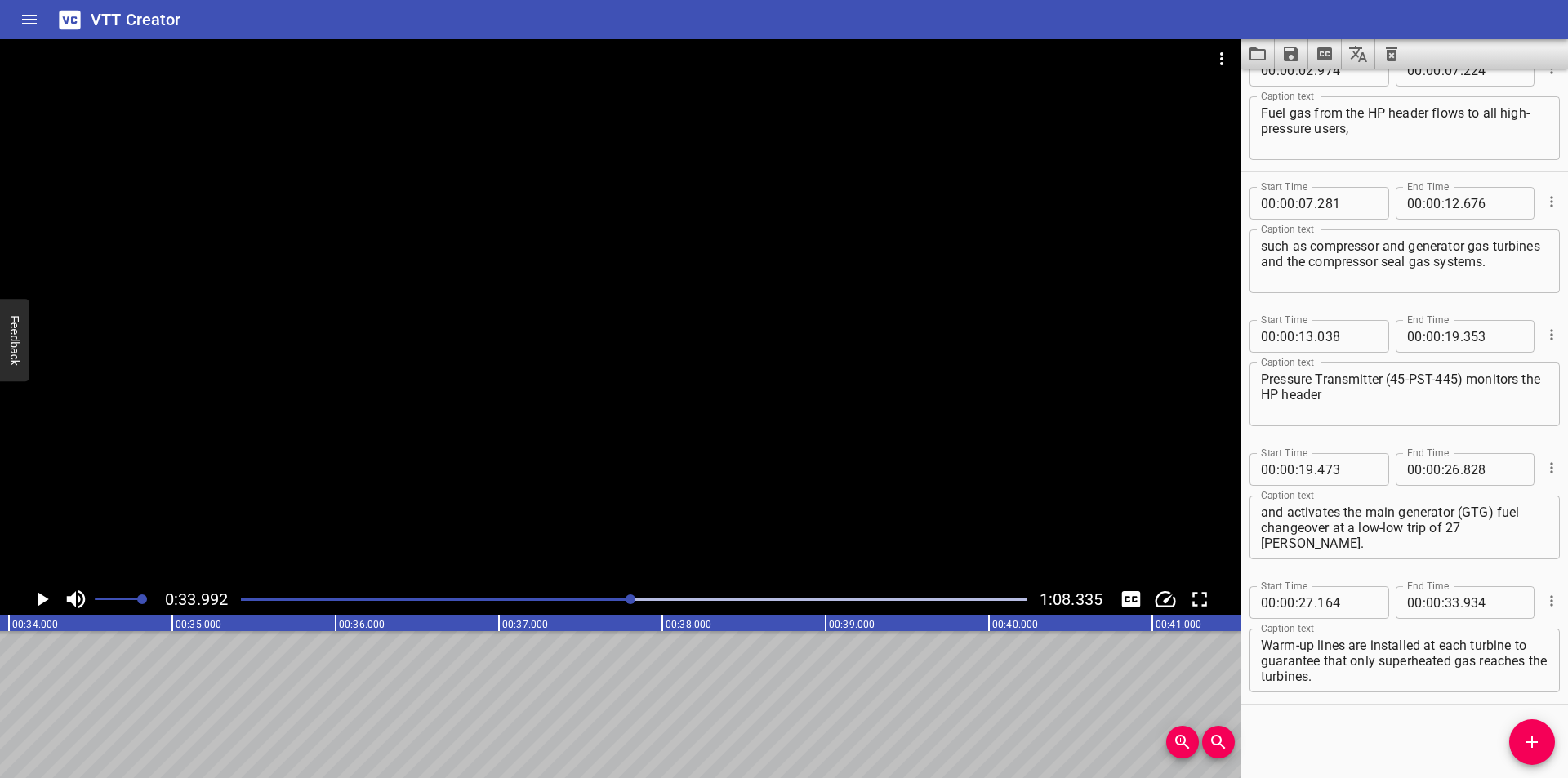
scroll to position [0, 5552]
click at [1525, 742] on icon "Add Cue" at bounding box center [1532, 742] width 20 height 19
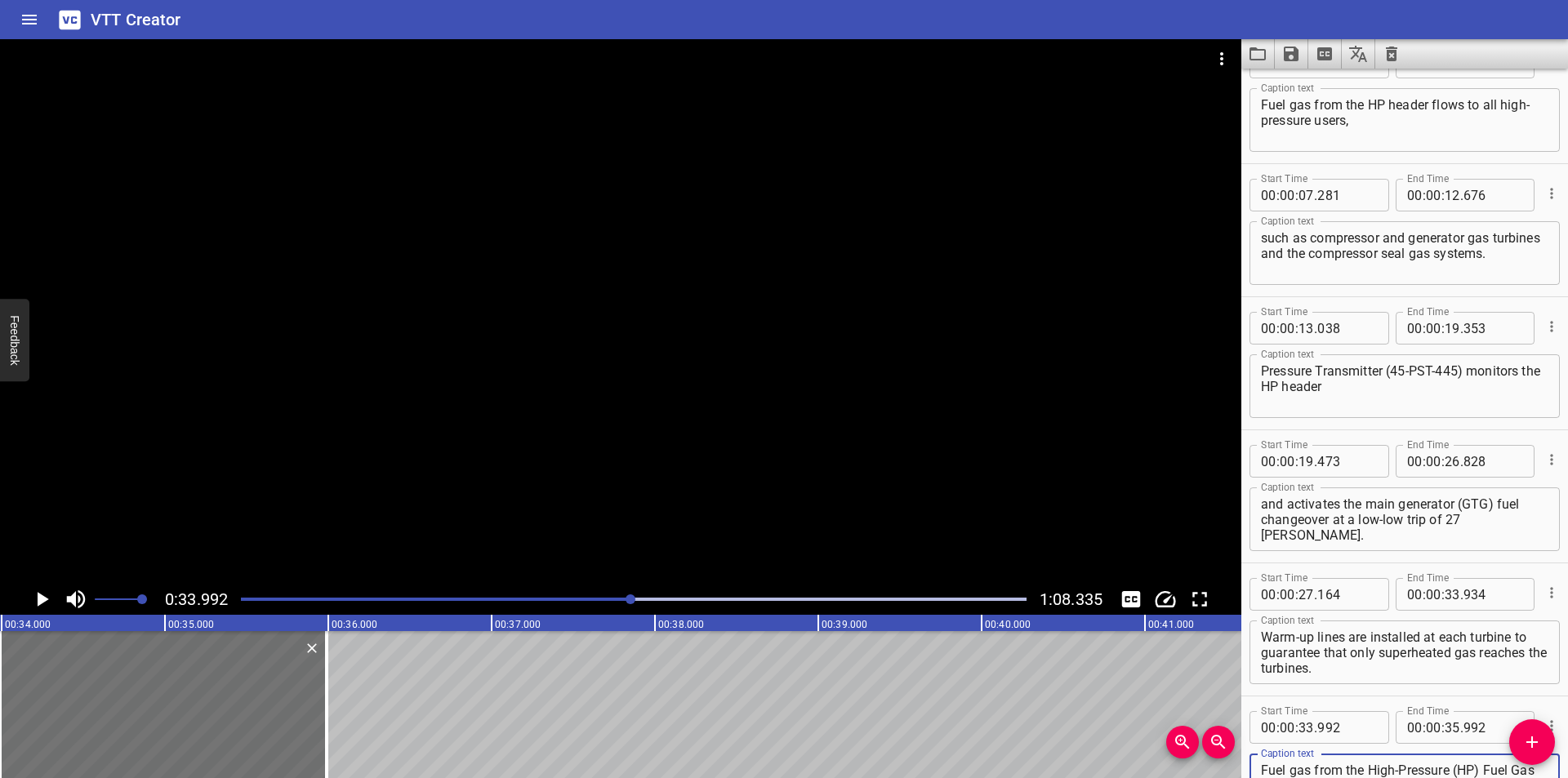
scroll to position [124, 0]
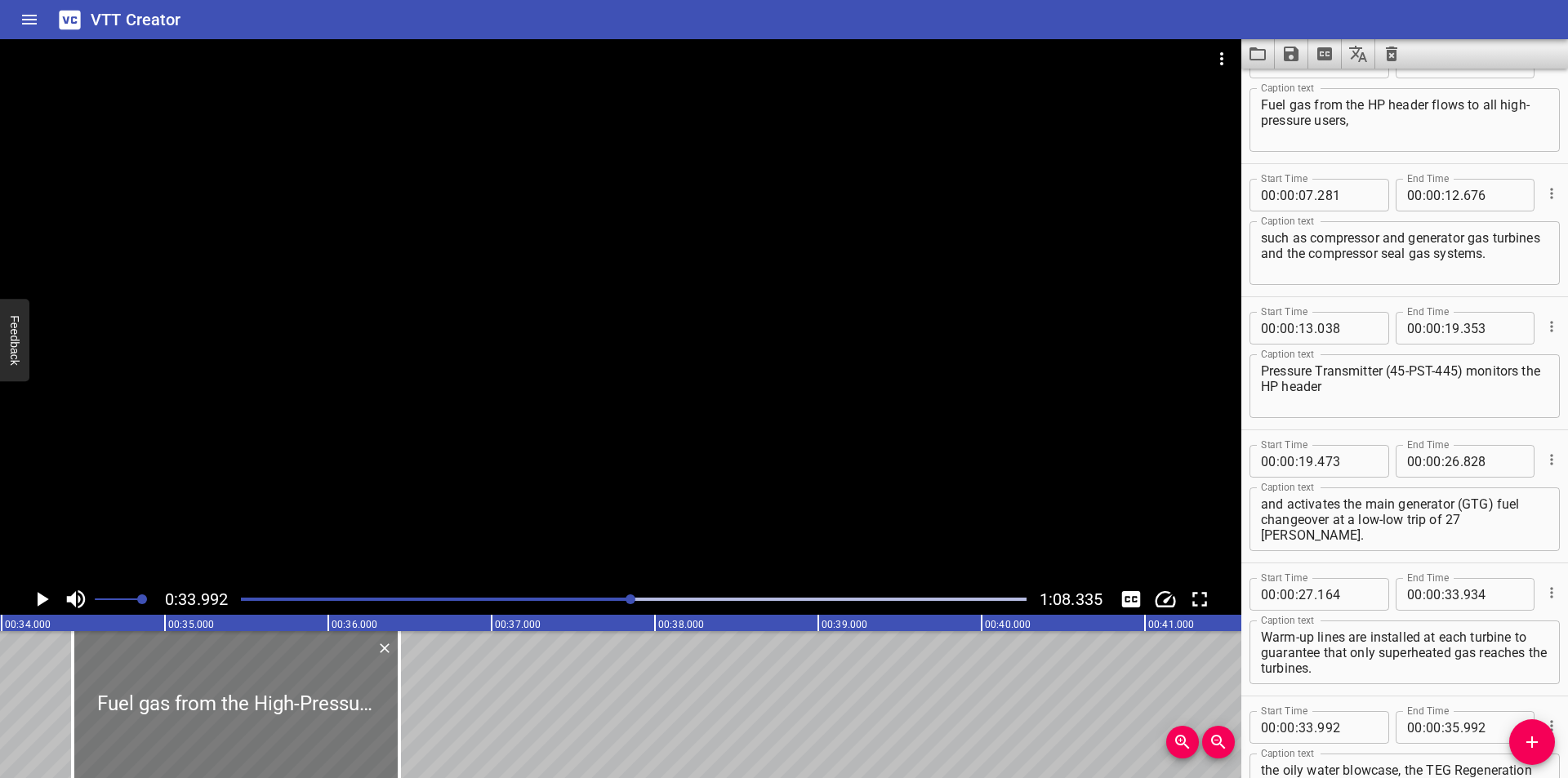
drag, startPoint x: 218, startPoint y: 708, endPoint x: 291, endPoint y: 713, distance: 73.2
click at [291, 713] on div at bounding box center [236, 704] width 327 height 147
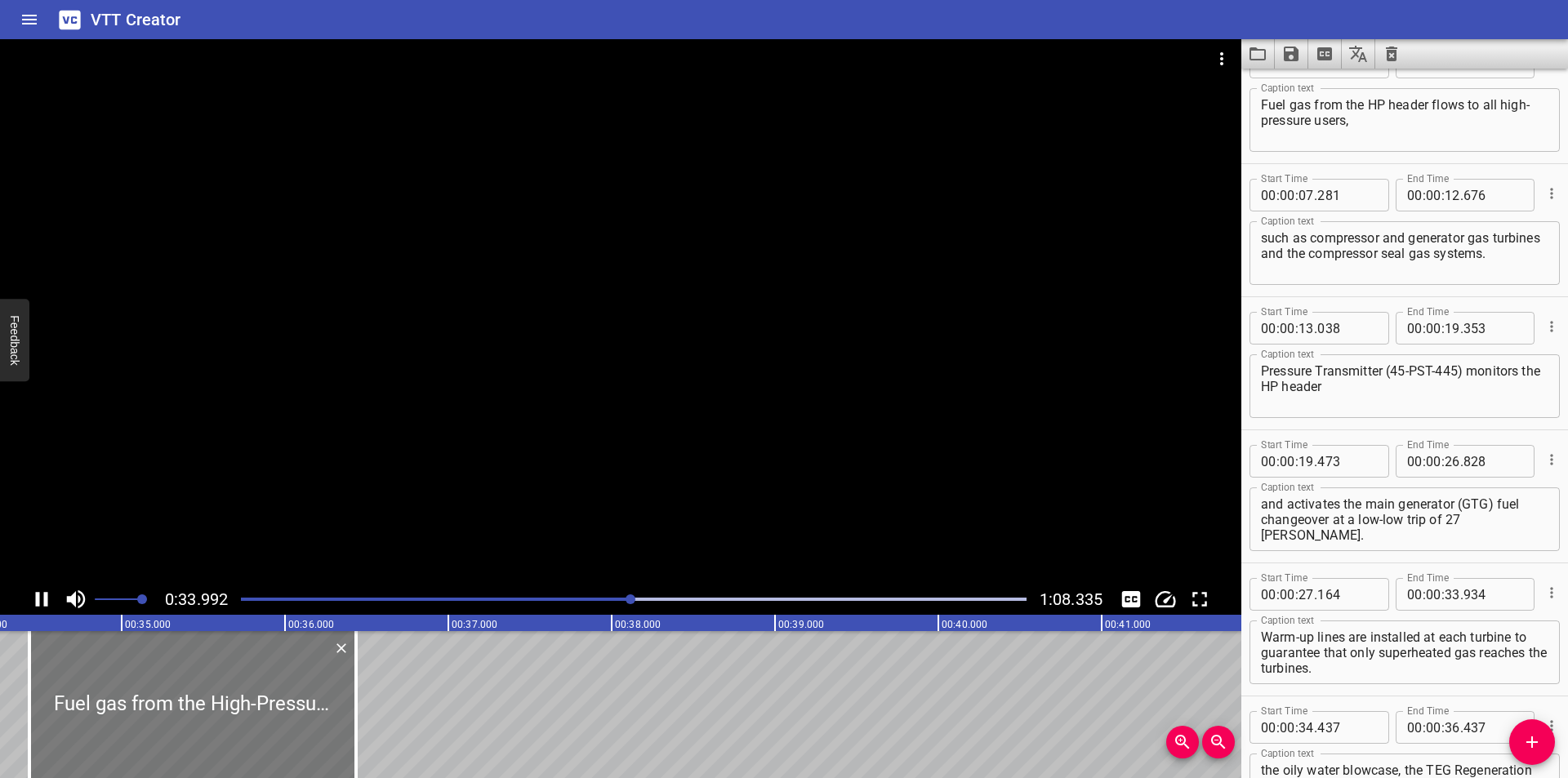
scroll to position [0, 5596]
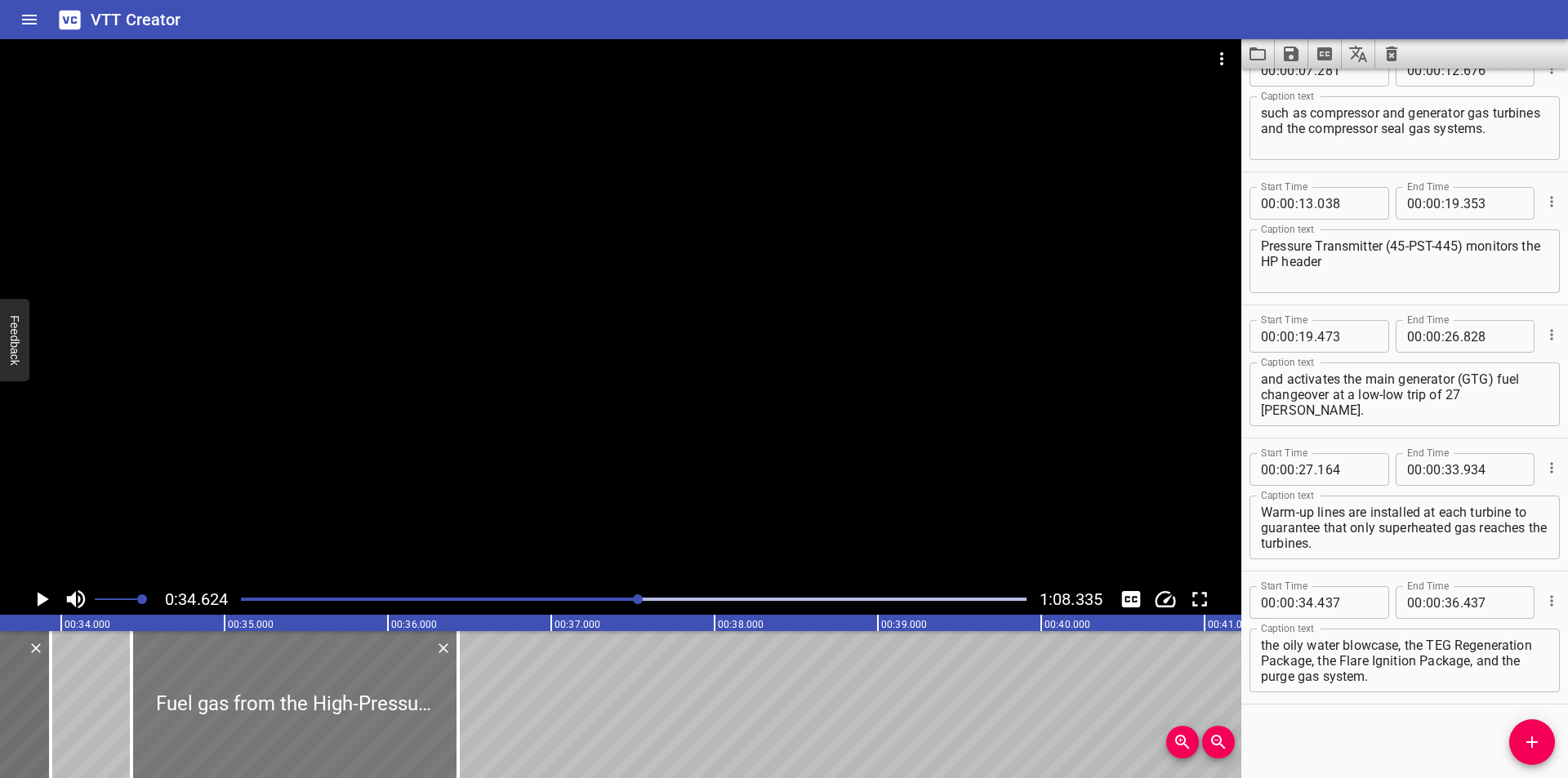
click at [295, 717] on div at bounding box center [294, 704] width 327 height 147
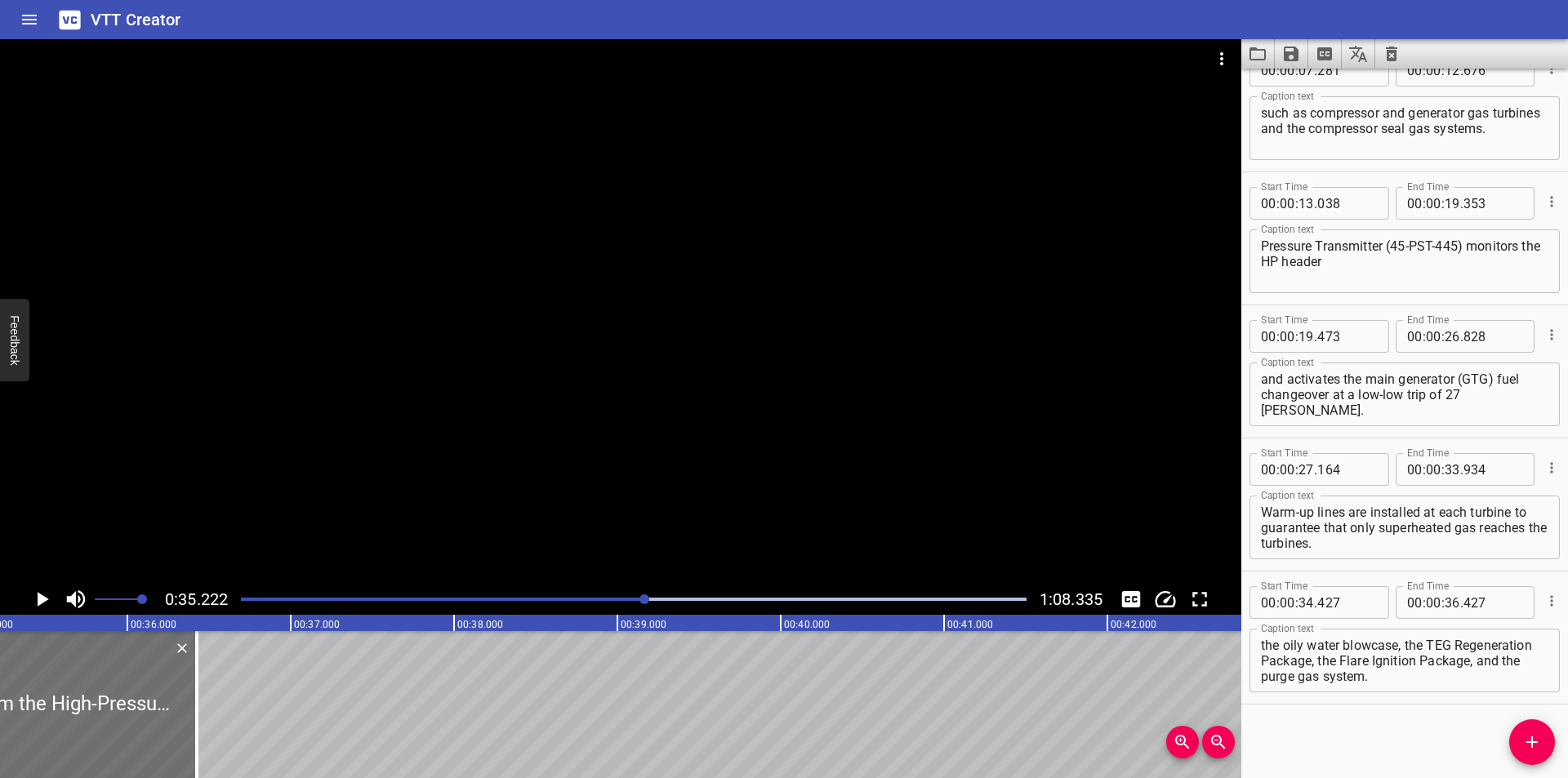
click at [264, 405] on div at bounding box center [620, 311] width 1241 height 545
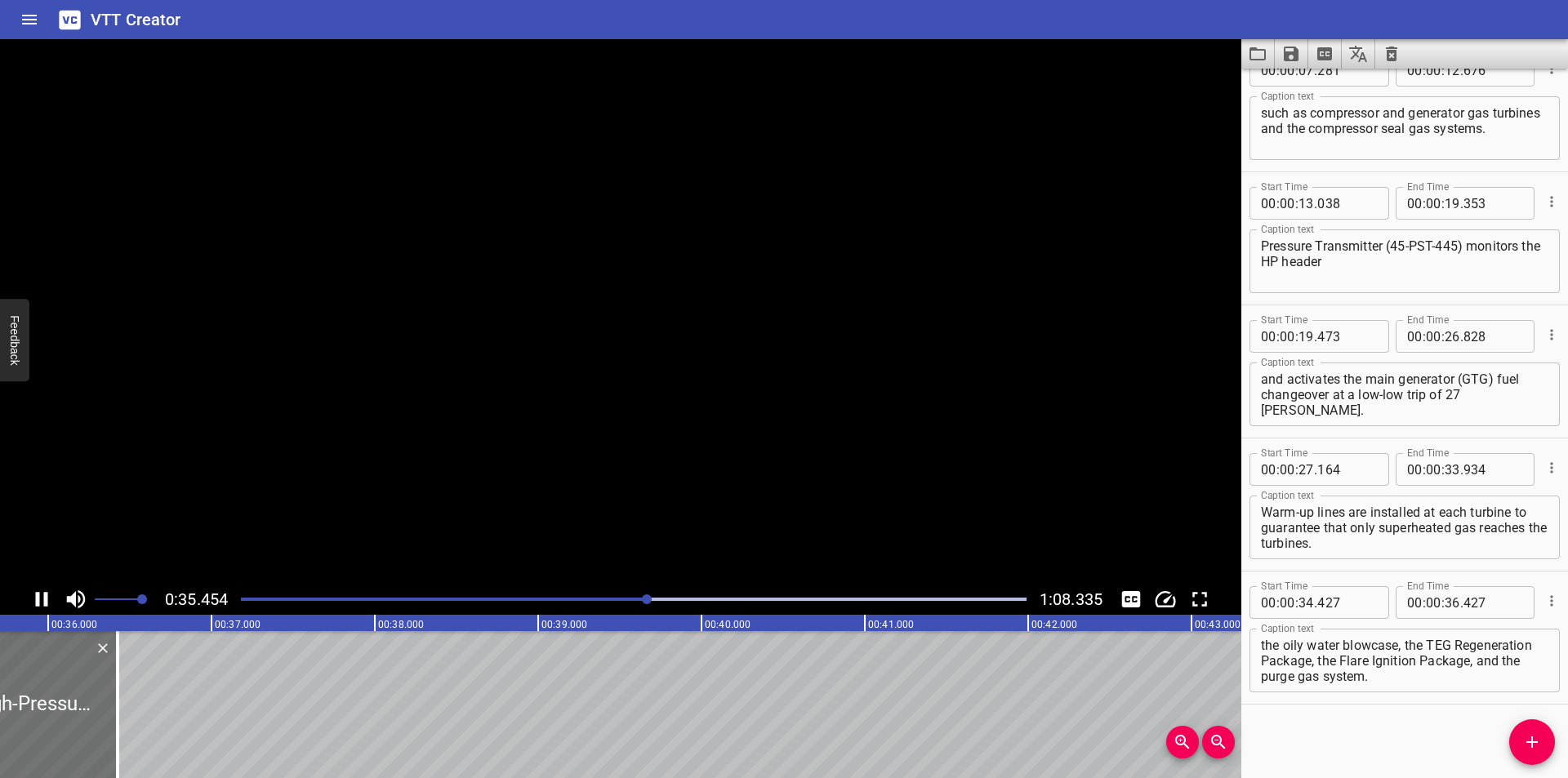
scroll to position [0, 5841]
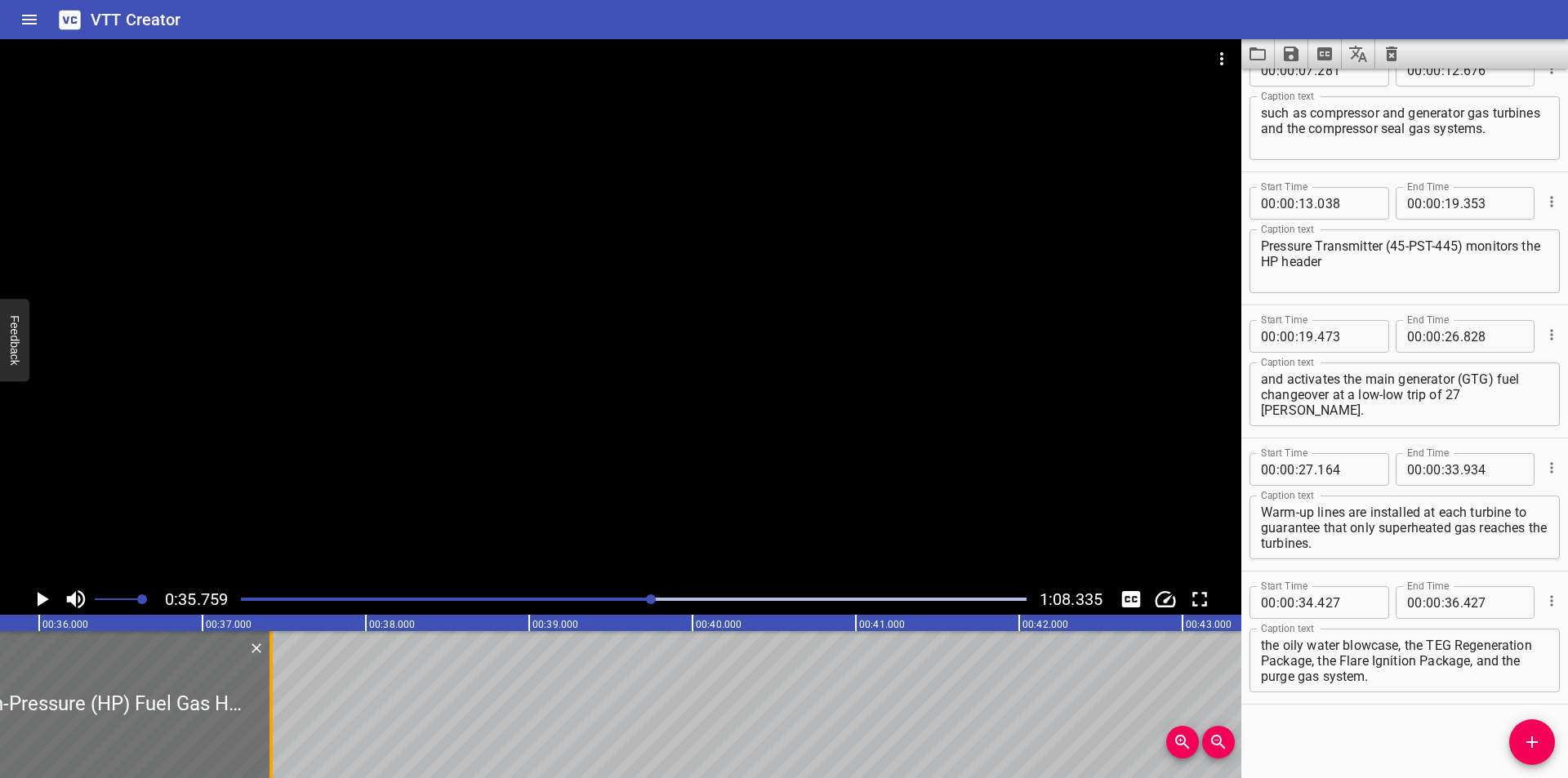
drag, startPoint x: 106, startPoint y: 732, endPoint x: 369, endPoint y: 735, distance: 263.0
click at [279, 735] on div at bounding box center [271, 704] width 17 height 147
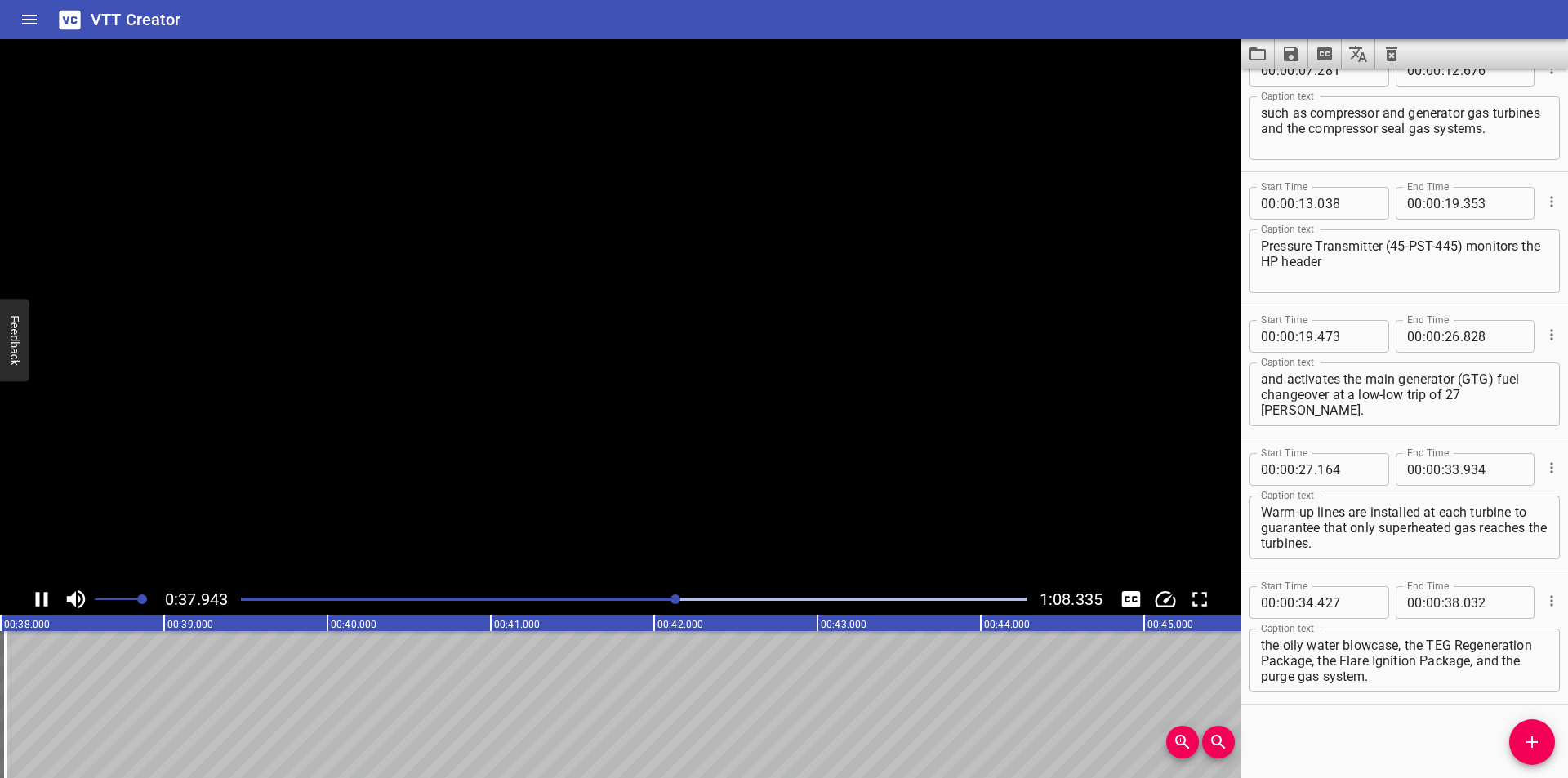
scroll to position [0, 6222]
click at [670, 602] on div at bounding box center [634, 599] width 805 height 22
click at [656, 599] on div "Play progress" at bounding box center [284, 599] width 786 height 3
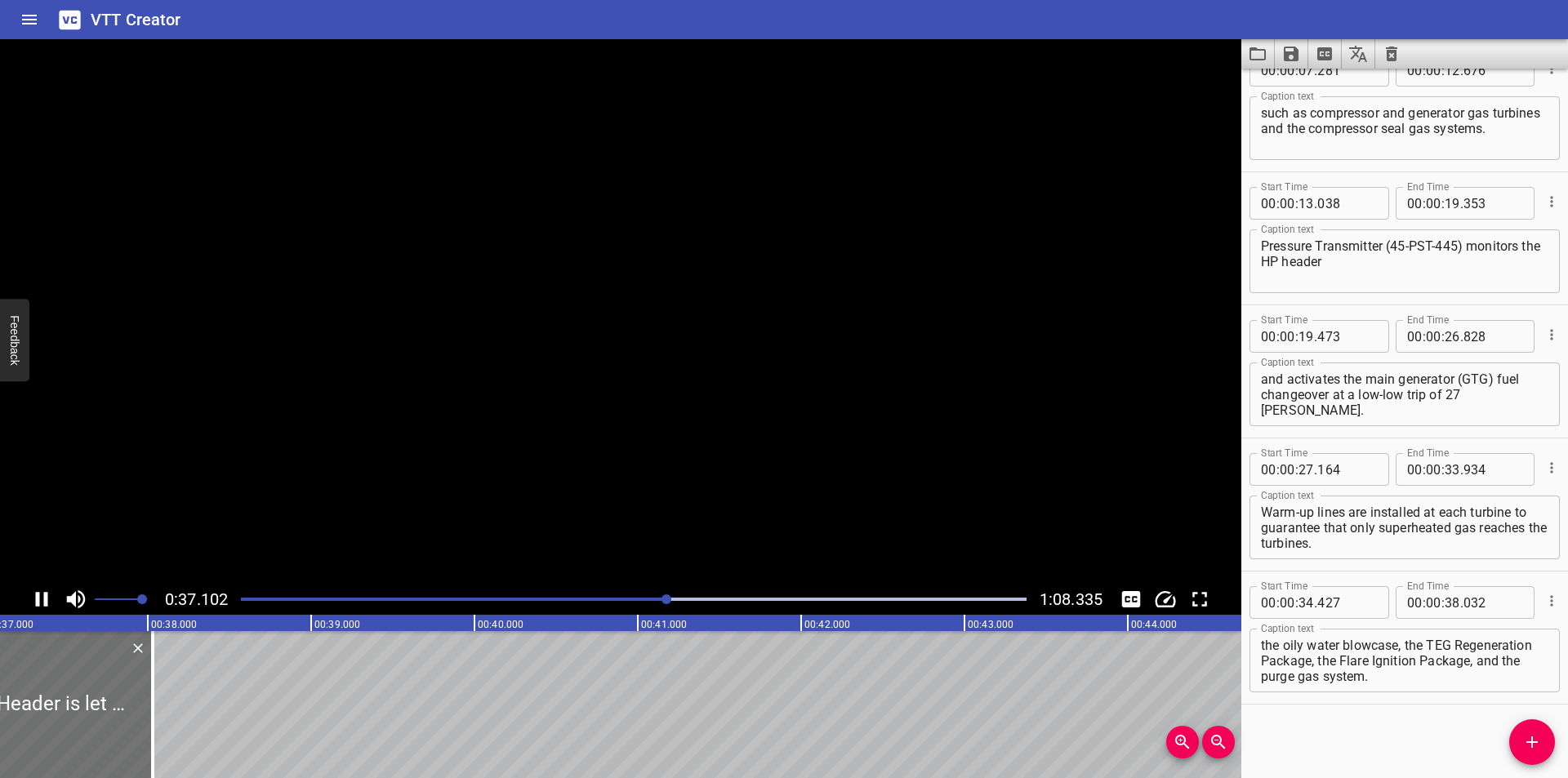
scroll to position [0, 6077]
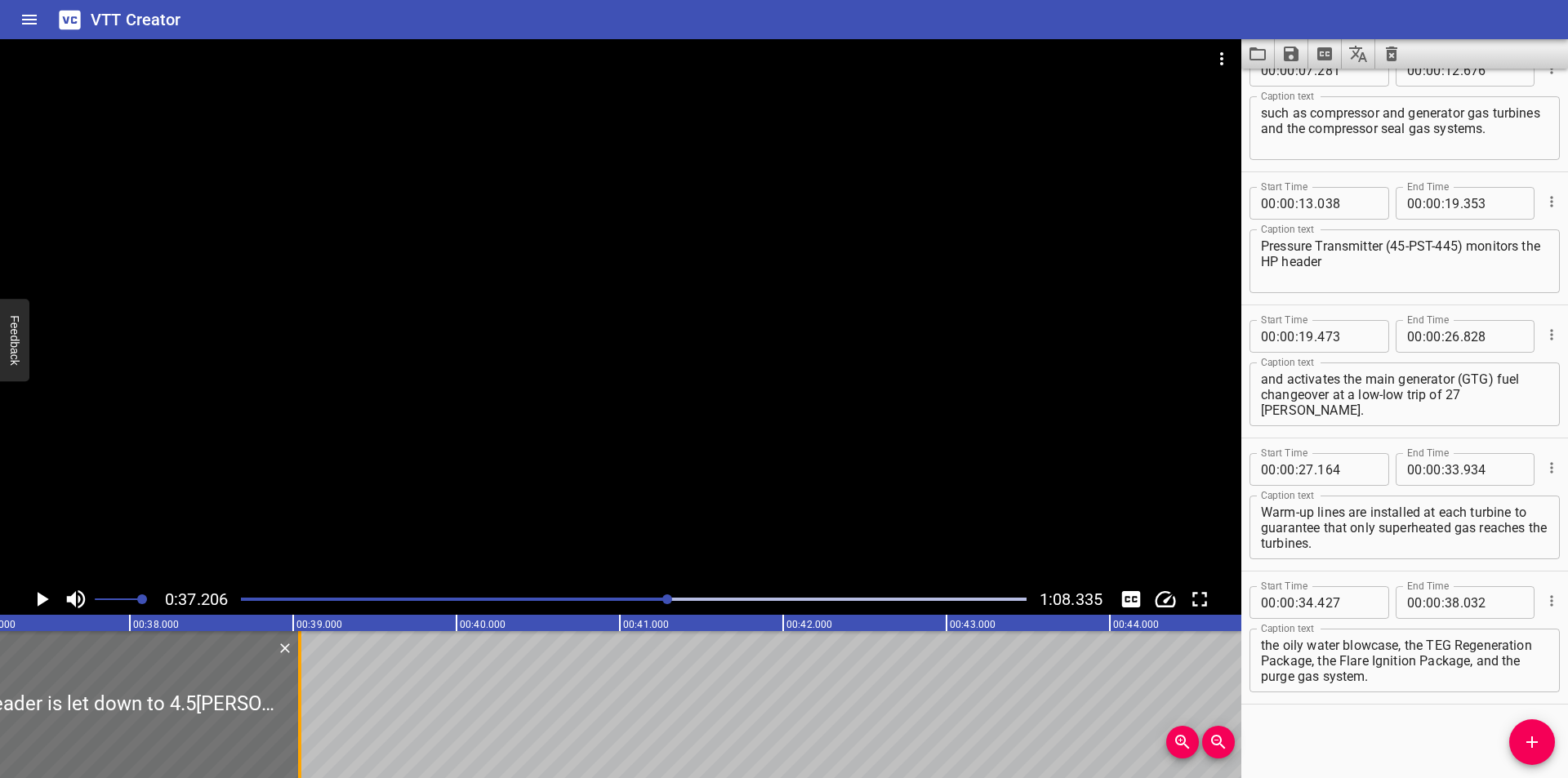
drag, startPoint x: 137, startPoint y: 723, endPoint x: 509, endPoint y: 722, distance: 372.0
click at [308, 723] on div at bounding box center [299, 704] width 17 height 147
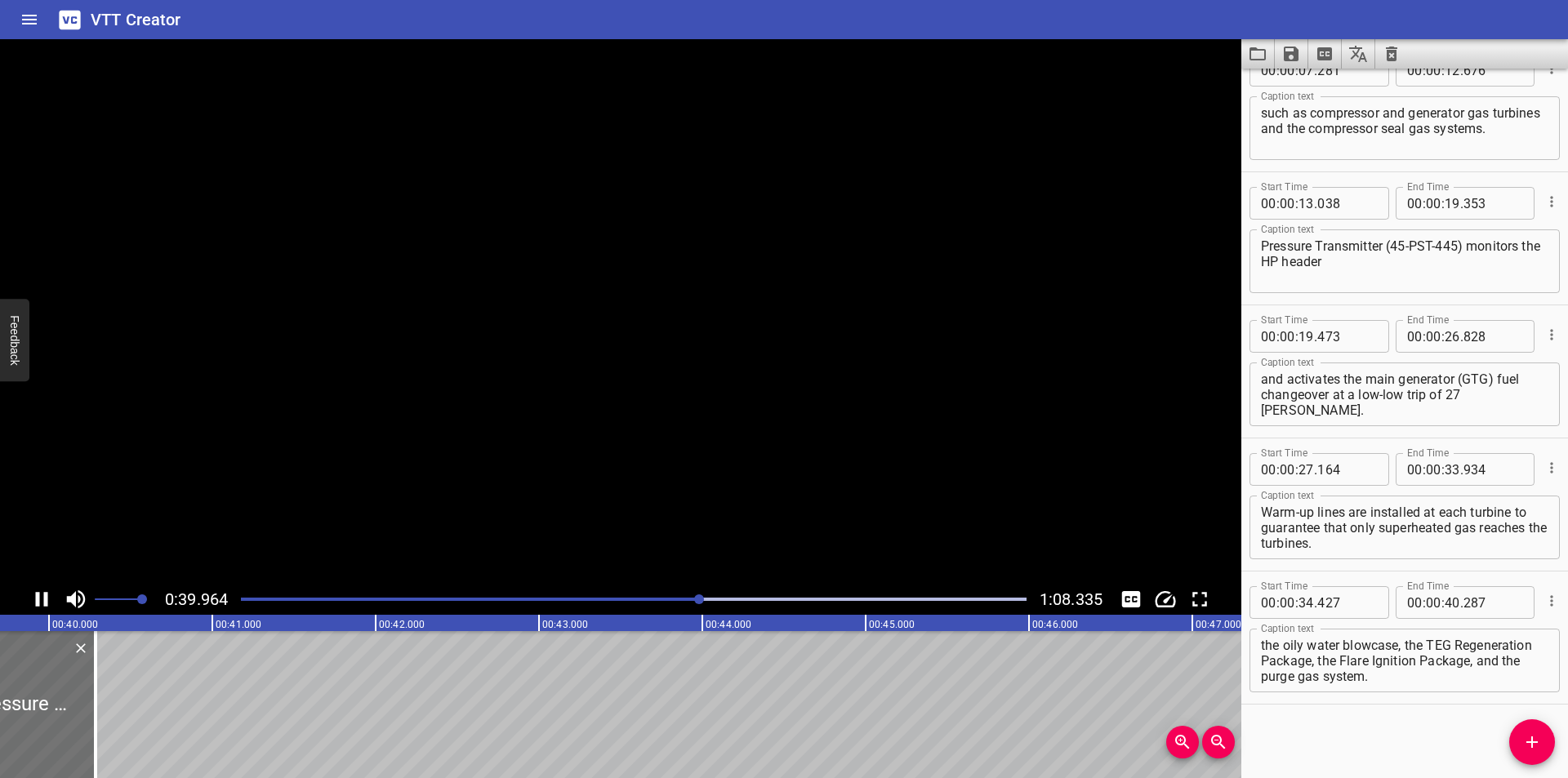
scroll to position [0, 6530]
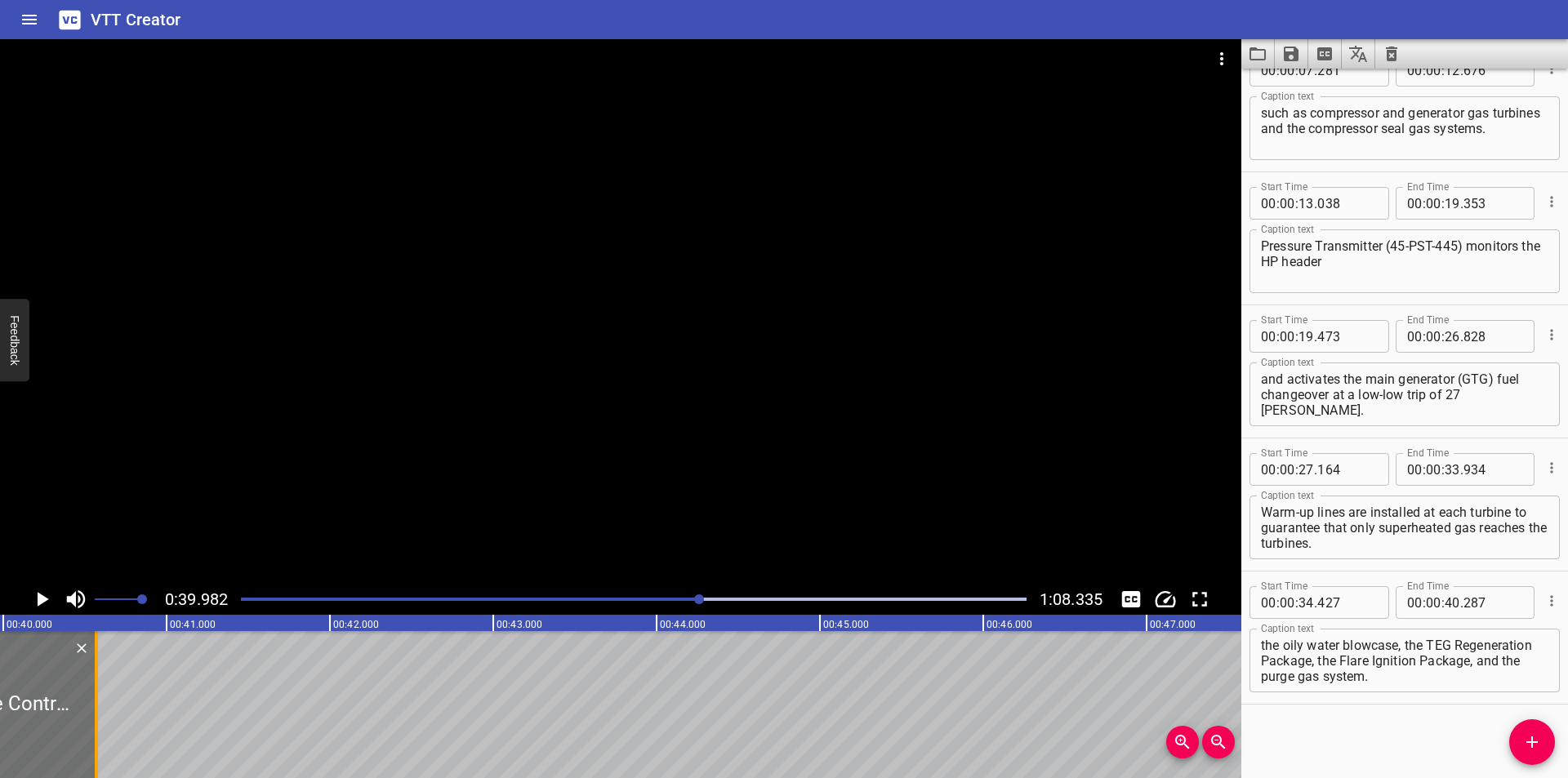
drag, startPoint x: 51, startPoint y: 734, endPoint x: 95, endPoint y: 738, distance: 44.2
click at [95, 738] on div at bounding box center [96, 704] width 3 height 147
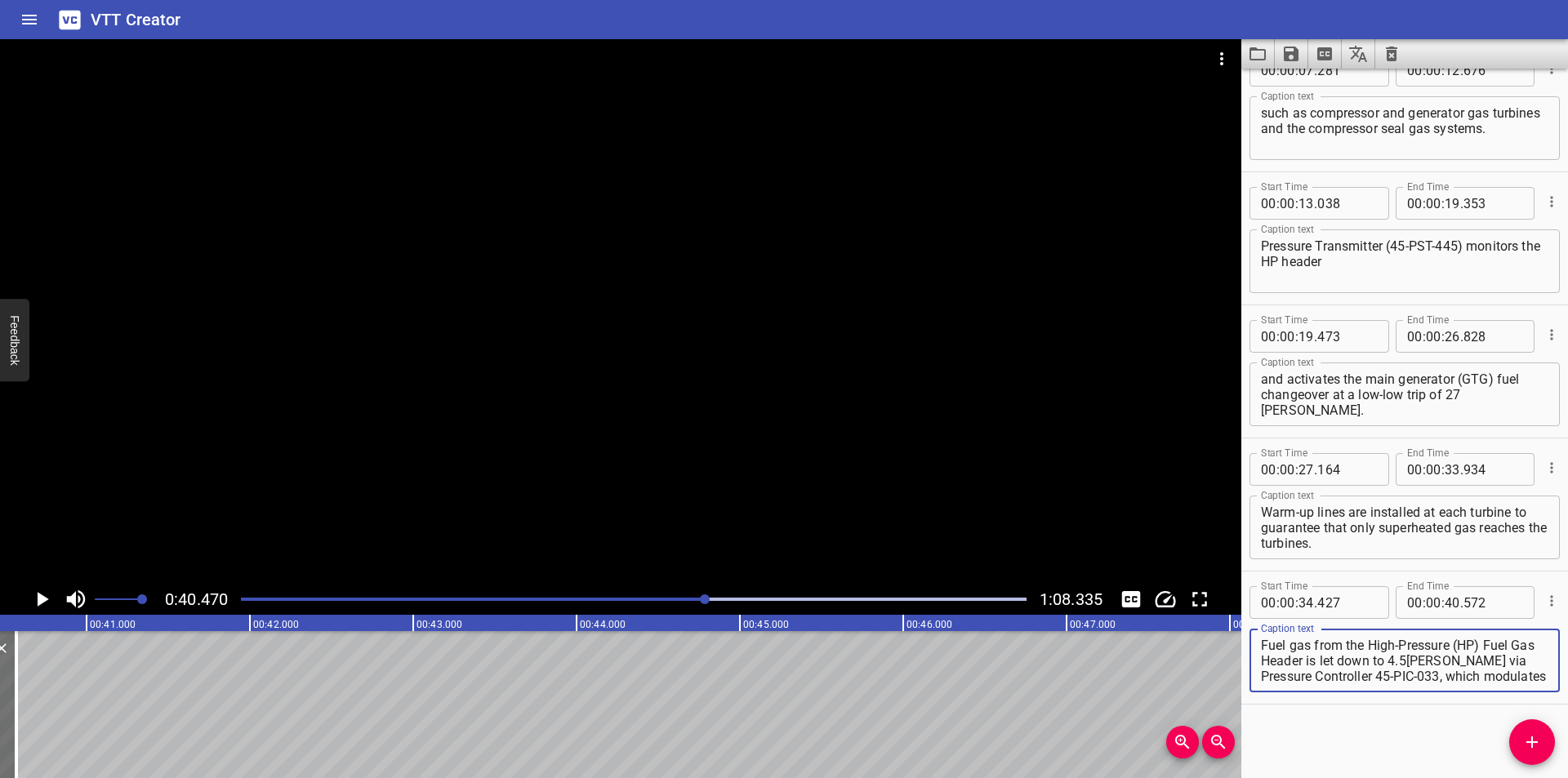
scroll to position [124, 0]
drag, startPoint x: 1466, startPoint y: 661, endPoint x: 1553, endPoint y: 756, distance: 128.8
click at [1553, 756] on div "Start Time 00 : 00 : 00 . 000 Start Time End Time 00 : 00 : 02 . 510 End Time C…" at bounding box center [1404, 423] width 327 height 710
click at [1537, 736] on icon "Add Cue" at bounding box center [1532, 742] width 20 height 19
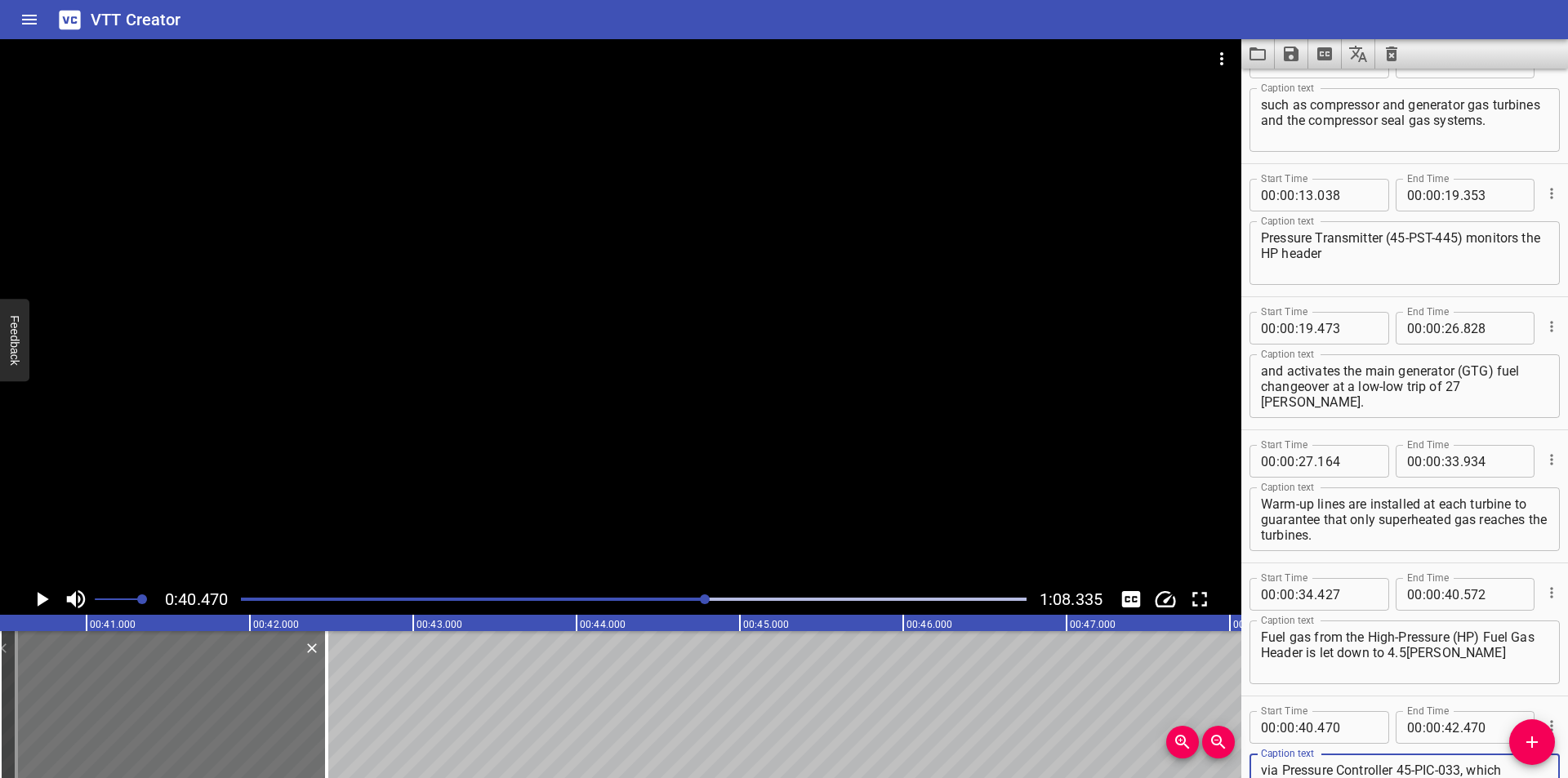
scroll to position [338, 0]
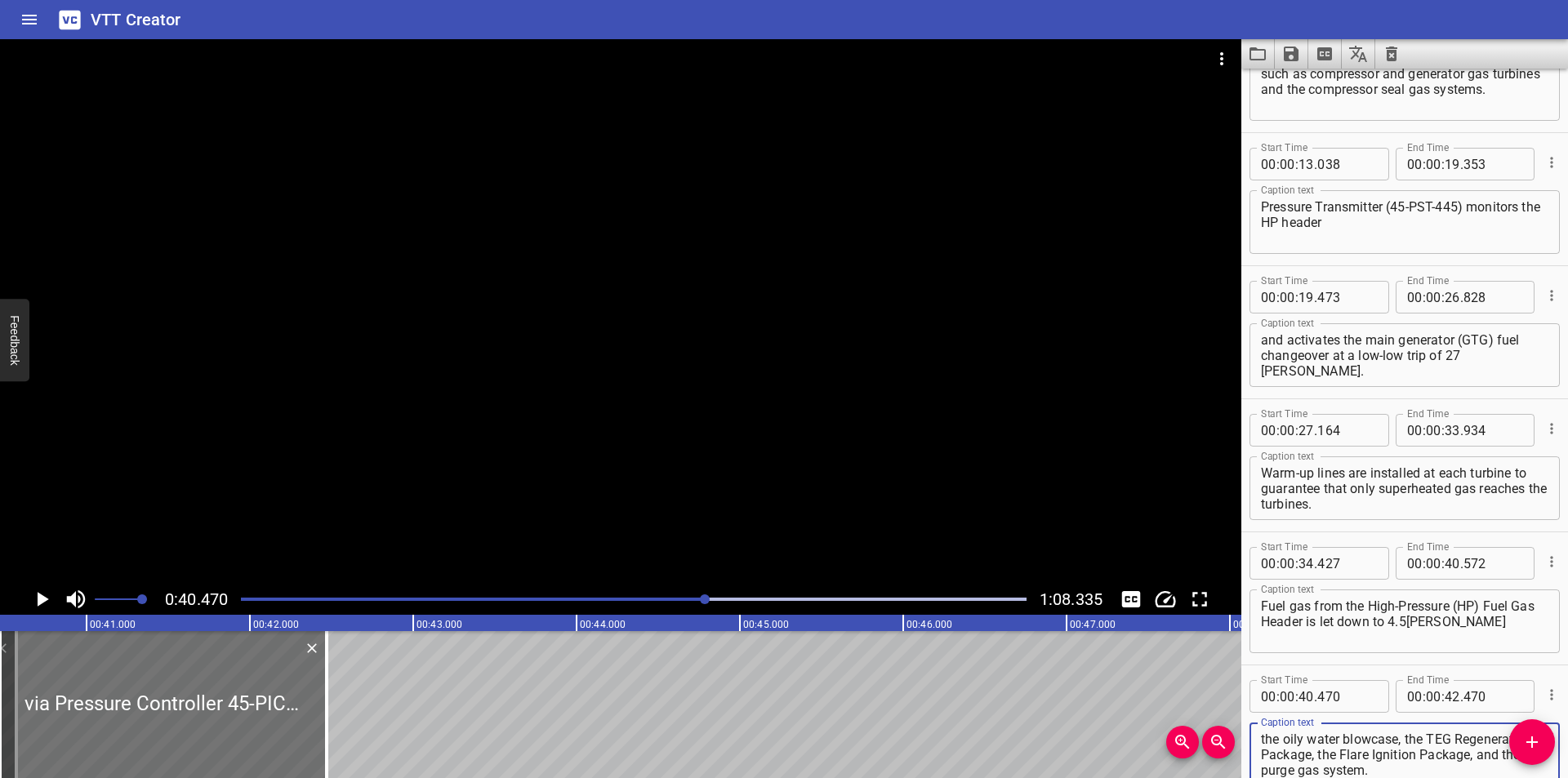
click at [1432, 622] on textarea "Fuel gas from the High-Pressure (HP) Fuel Gas Header is let down to 4.5barg" at bounding box center [1404, 622] width 288 height 47
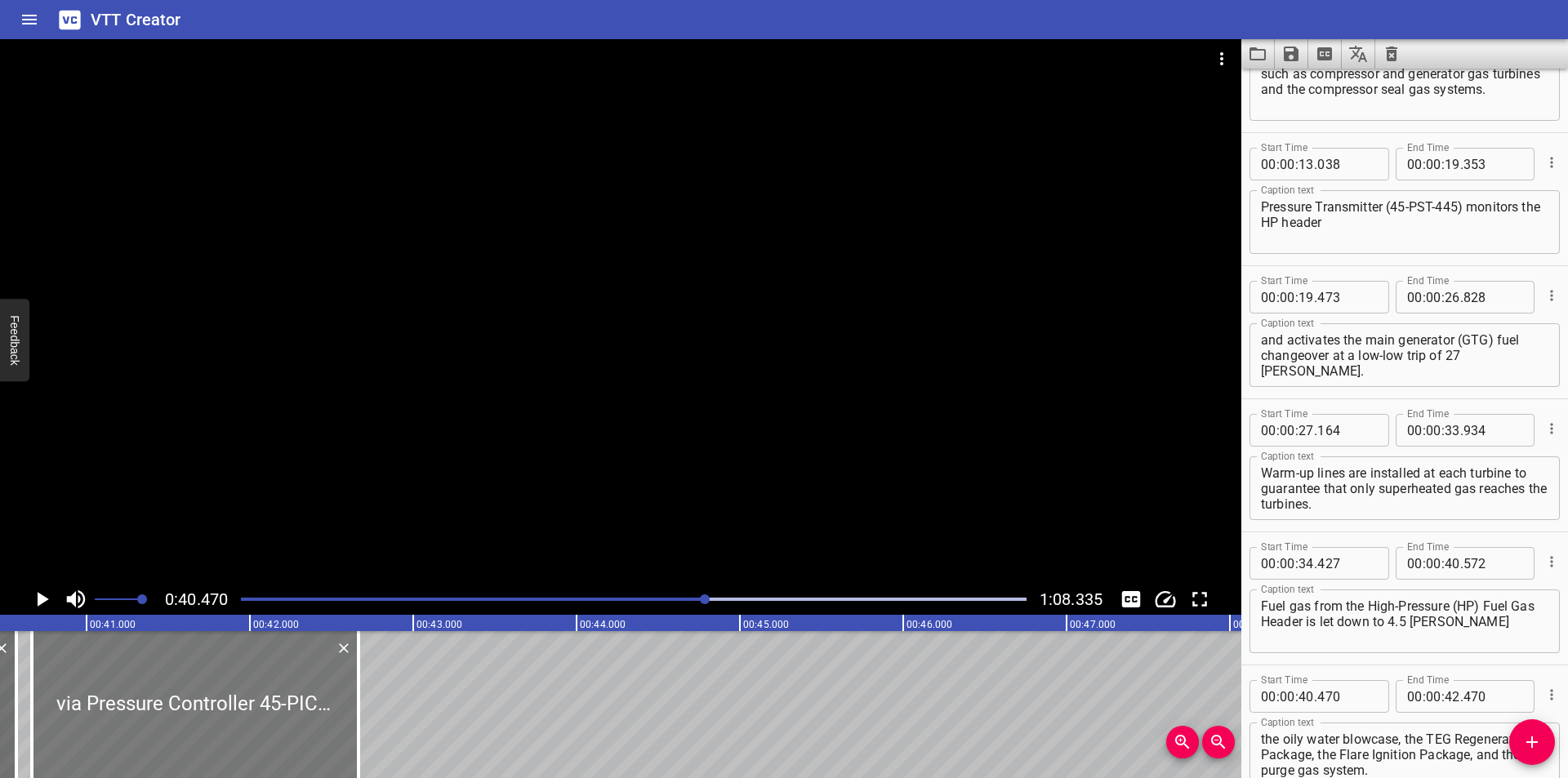
drag, startPoint x: 250, startPoint y: 698, endPoint x: 282, endPoint y: 708, distance: 33.5
click at [282, 708] on div at bounding box center [195, 704] width 327 height 147
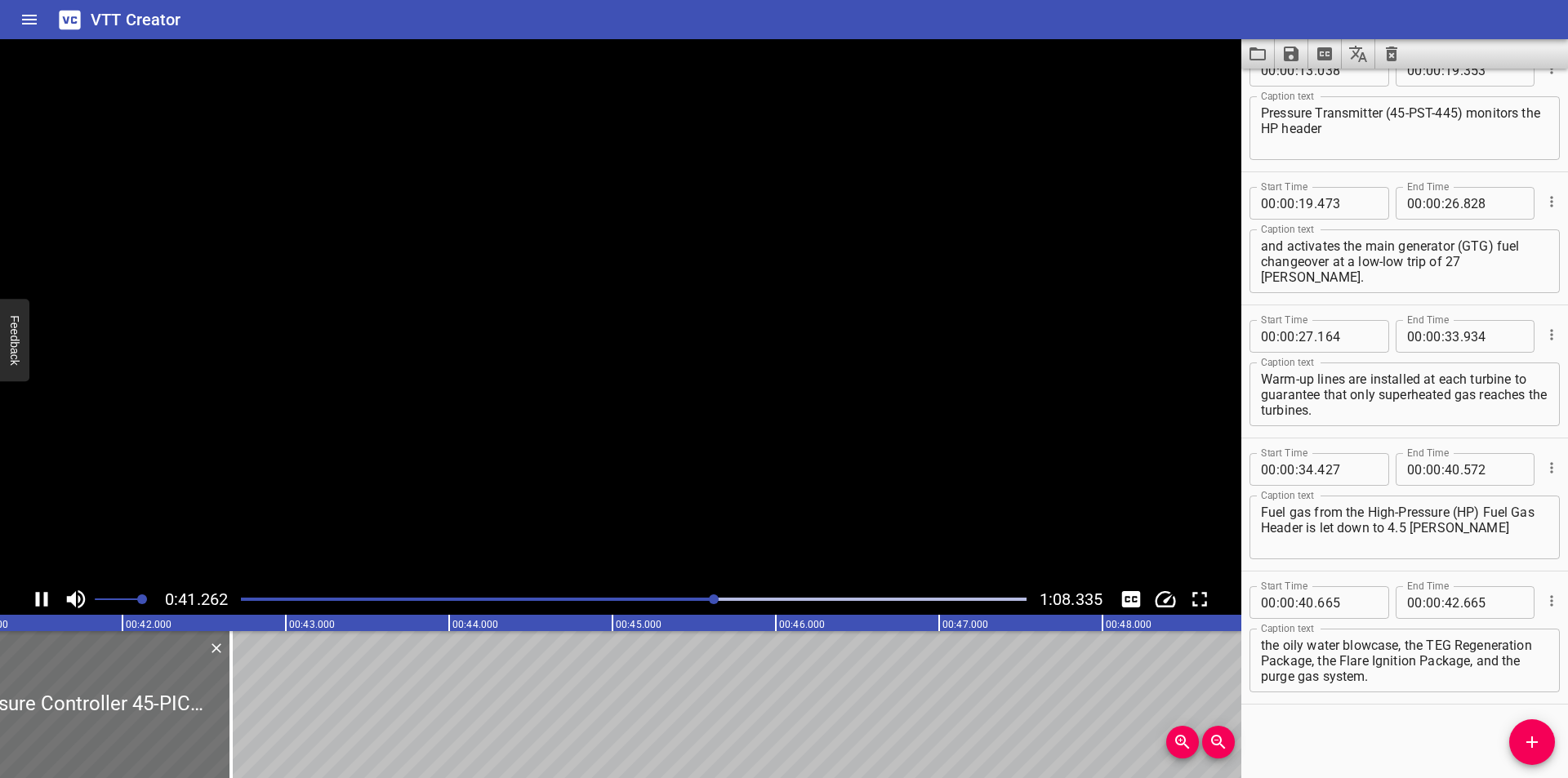
scroll to position [0, 6755]
drag, startPoint x: 214, startPoint y: 712, endPoint x: 704, endPoint y: 706, distance: 490.0
click at [229, 712] on div at bounding box center [226, 704] width 3 height 147
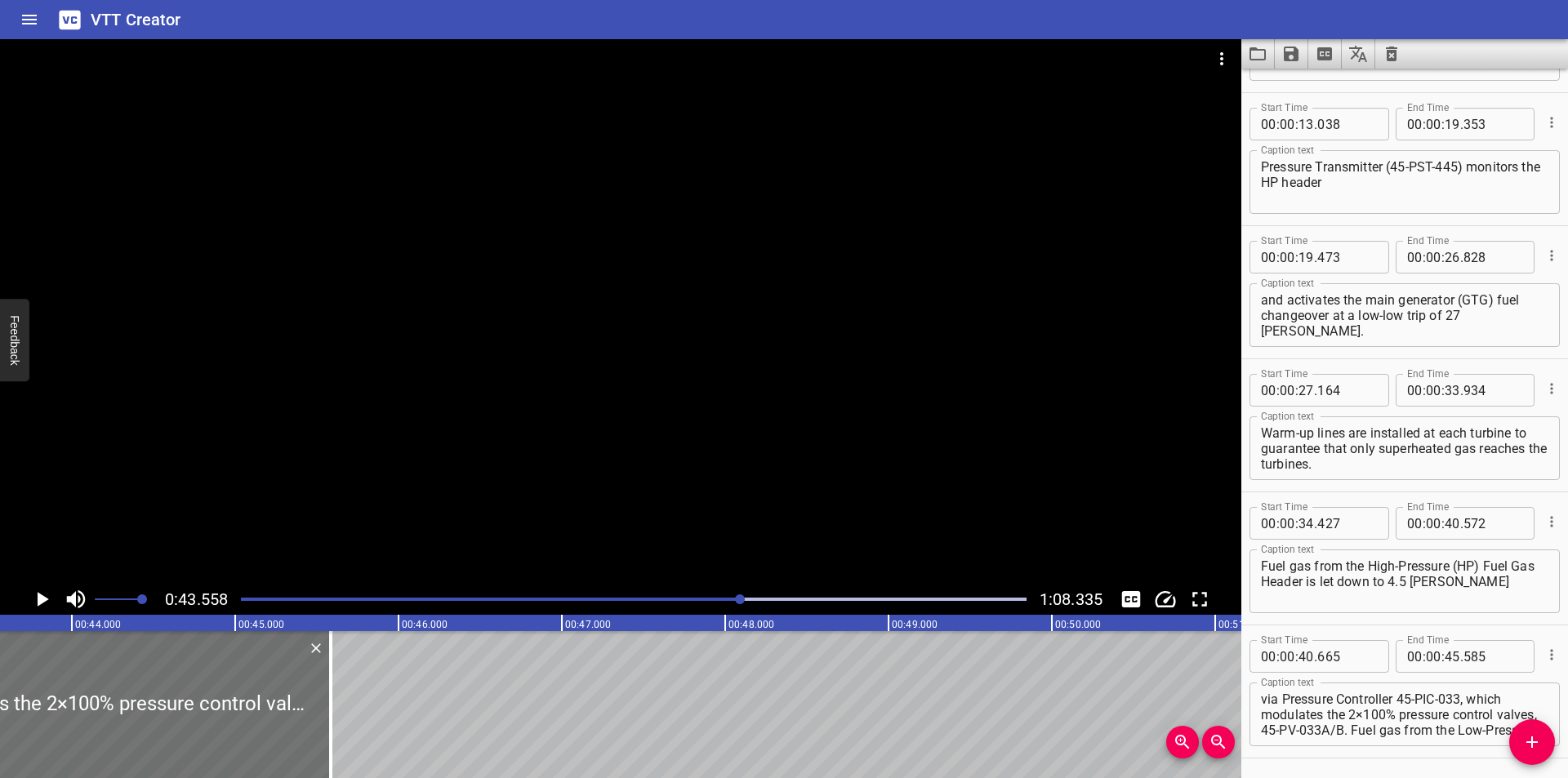
scroll to position [377, 0]
click at [1398, 698] on textarea "via Pressure Controller 45-PIC-033, which modulates the 2×100% pressure control…" at bounding box center [1404, 716] width 288 height 47
click at [1467, 702] on textarea "via Pressure Controller (45-PIC-033, which modulates the 2×100% pressure contro…" at bounding box center [1404, 716] width 288 height 47
click at [620, 448] on div at bounding box center [620, 311] width 1241 height 545
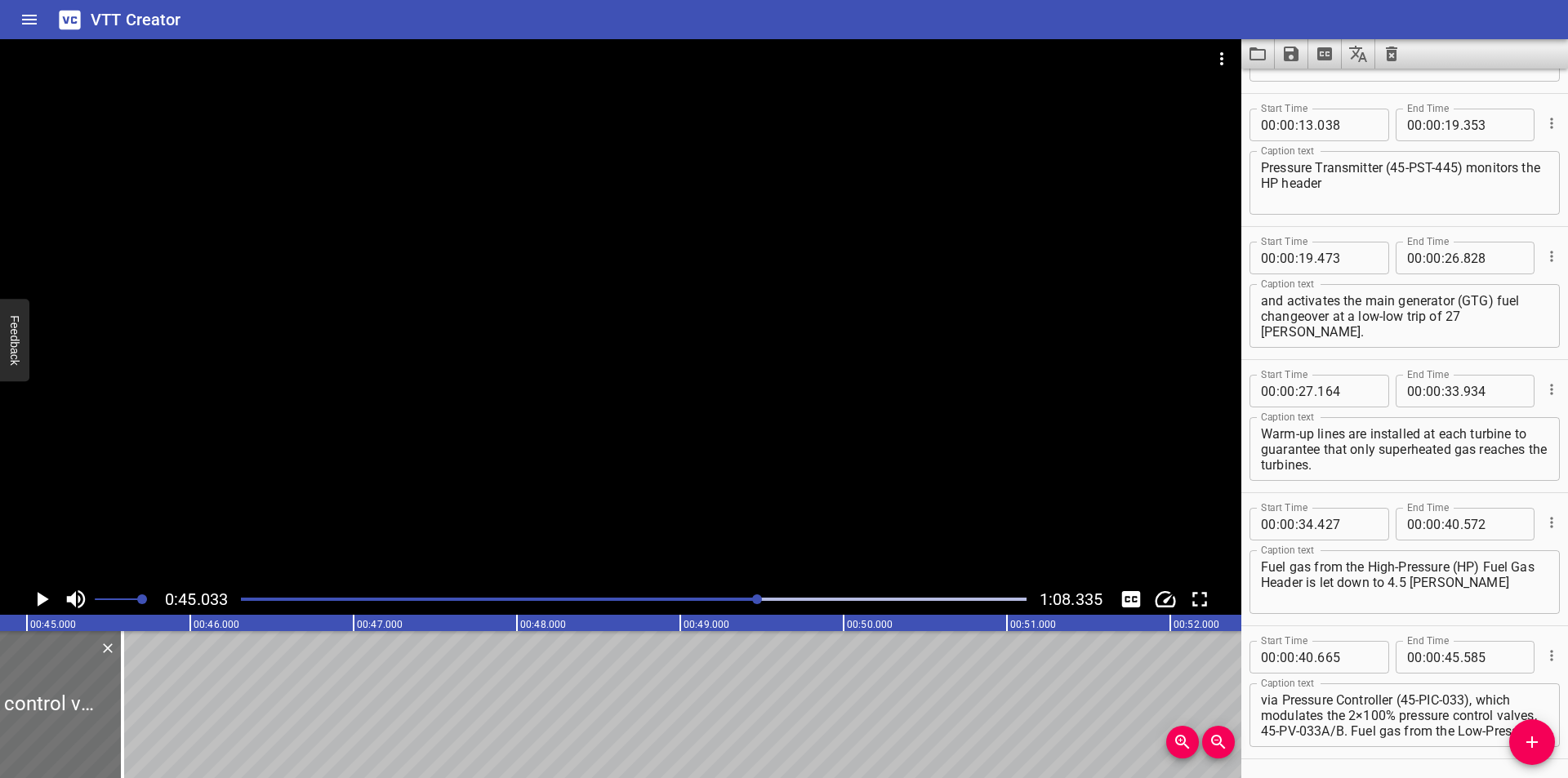
scroll to position [0, 7356]
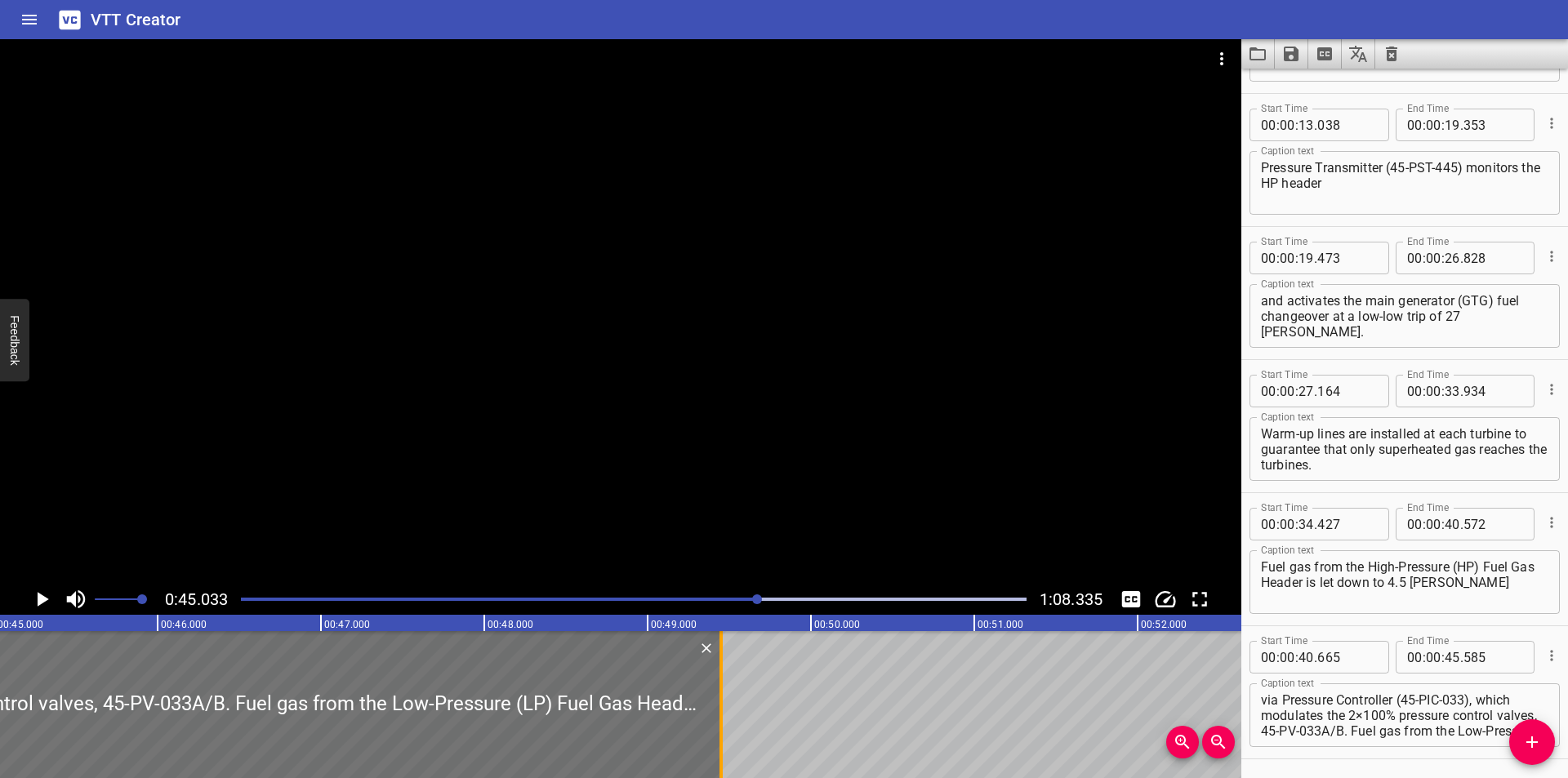
drag, startPoint x: 93, startPoint y: 710, endPoint x: 745, endPoint y: 711, distance: 652.0
click at [729, 711] on div at bounding box center [721, 704] width 17 height 147
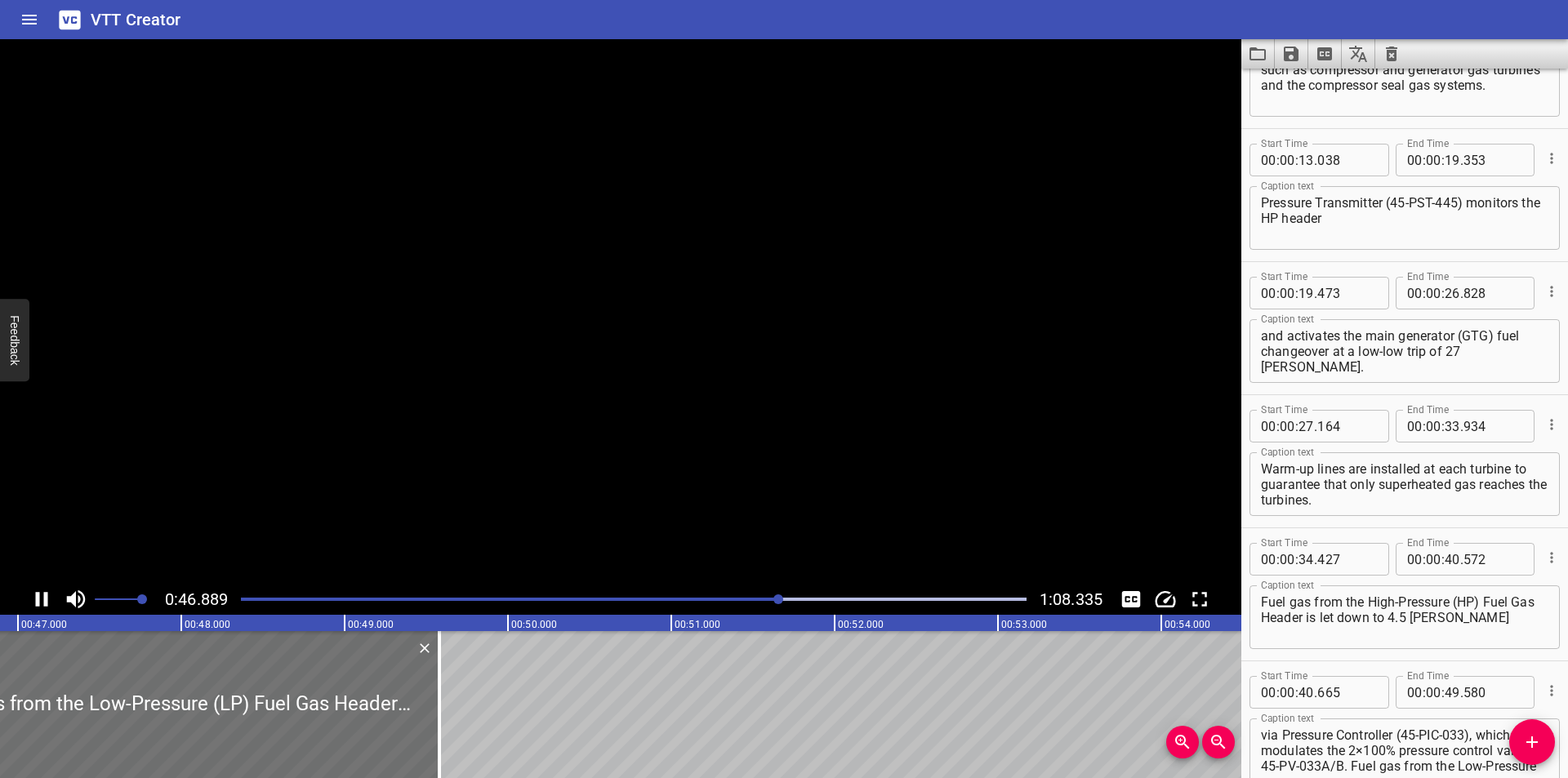
scroll to position [432, 0]
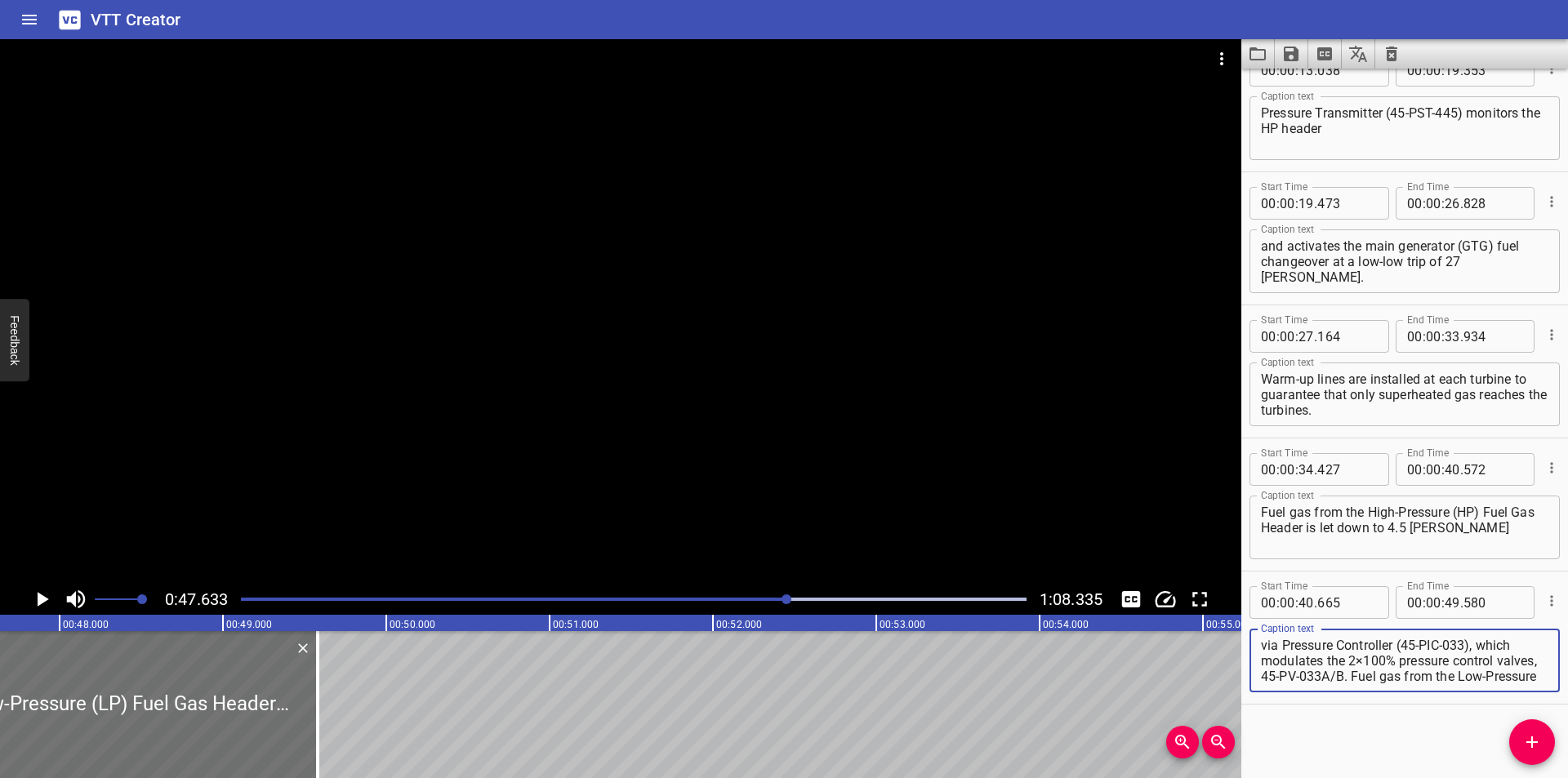
click at [1357, 660] on textarea "via Pressure Controller (45-PIC-033), which modulates the 2×100% pressure contr…" at bounding box center [1404, 661] width 288 height 47
click at [1365, 663] on textarea "via Pressure Controller (45-PIC-033), which modulates the 2 ×100% pressure cont…" at bounding box center [1404, 661] width 288 height 47
click at [566, 501] on div at bounding box center [620, 311] width 1241 height 545
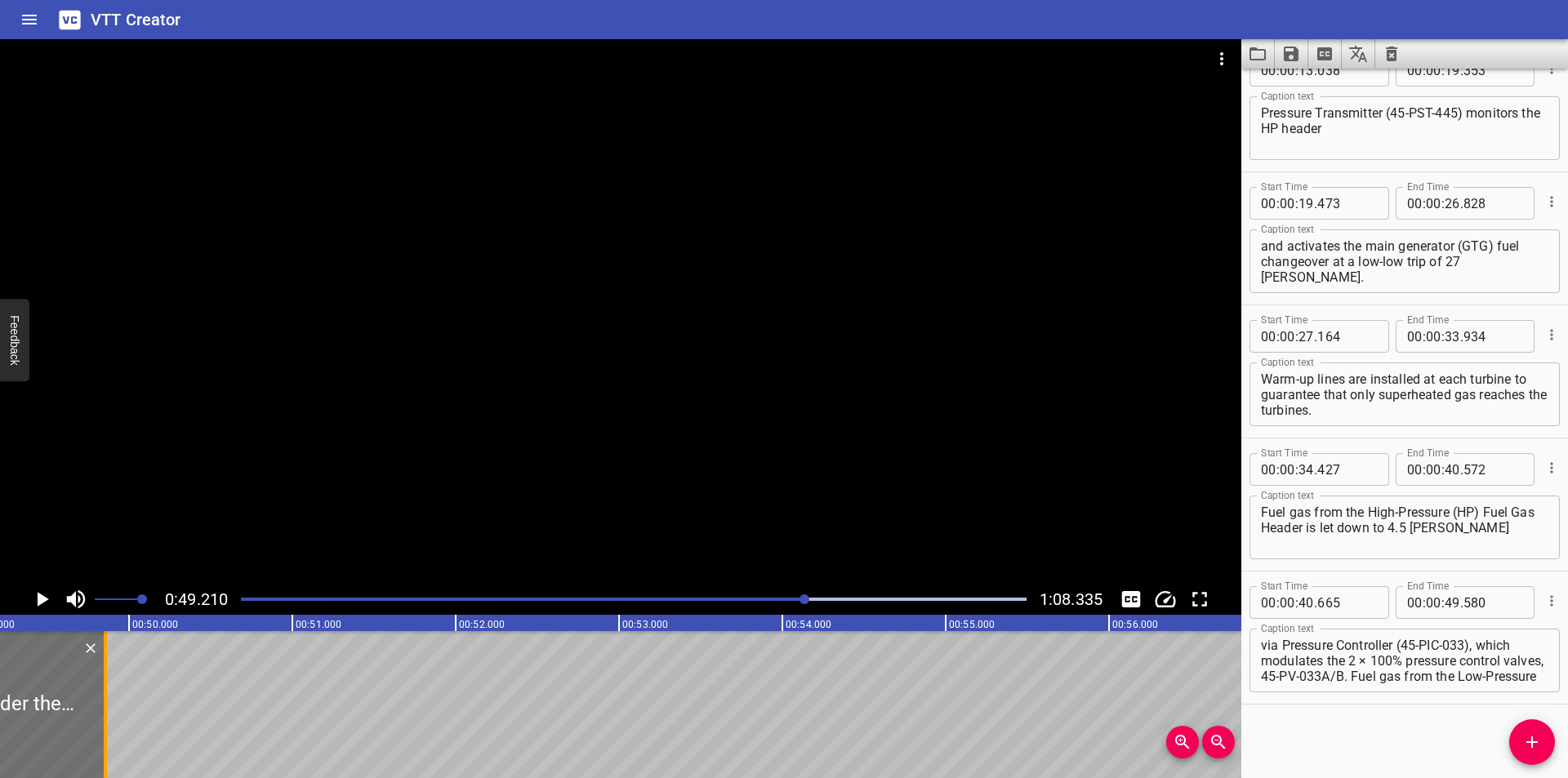
drag, startPoint x: 60, startPoint y: 739, endPoint x: 103, endPoint y: 741, distance: 43.0
click at [103, 741] on div at bounding box center [104, 704] width 3 height 147
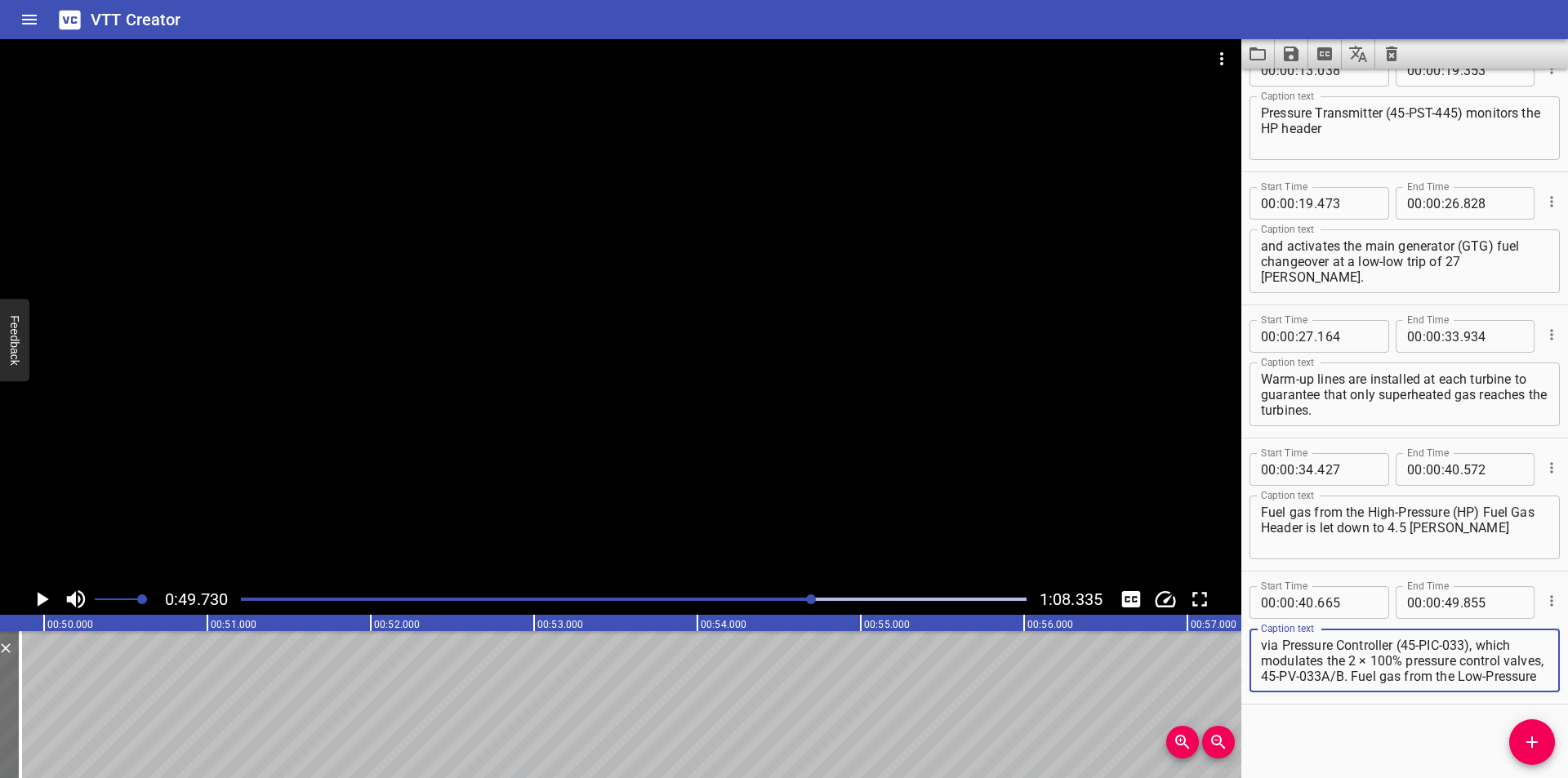
click at [1305, 676] on textarea "via Pressure Controller (45-PIC-033), which modulates the 2 × 100% pressure con…" at bounding box center [1404, 661] width 288 height 47
drag, startPoint x: 1394, startPoint y: 676, endPoint x: 1567, endPoint y: 810, distance: 218.8
click at [1567, 777] on html "VTT Creator Caption Editor Batch Transcribe Login Sign Up Privacy Contact 0:49.…" at bounding box center [784, 389] width 1568 height 778
click at [577, 490] on div at bounding box center [620, 311] width 1241 height 545
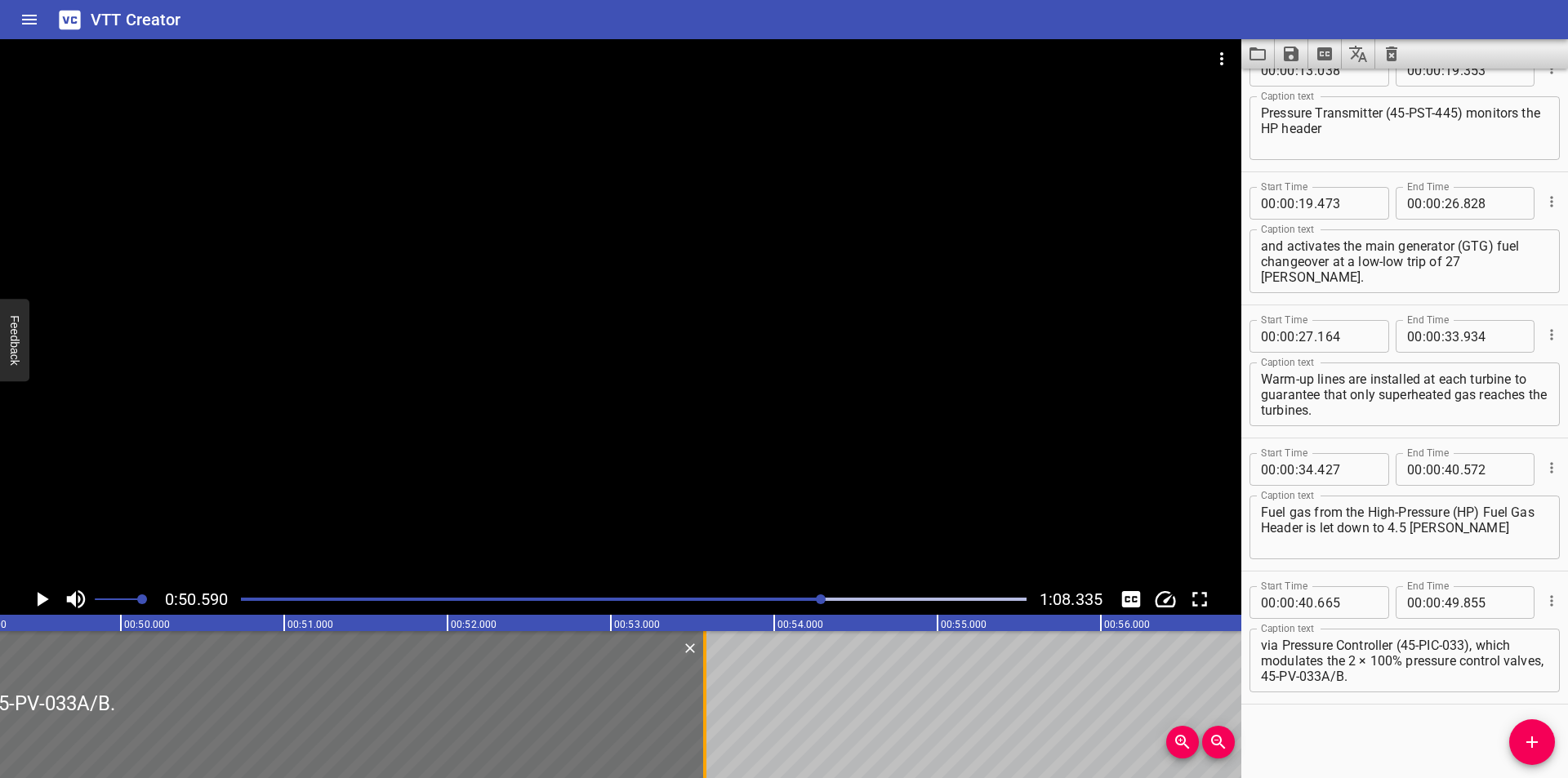
drag, startPoint x: 98, startPoint y: 716, endPoint x: 706, endPoint y: 736, distance: 608.3
click at [706, 736] on div at bounding box center [704, 704] width 17 height 147
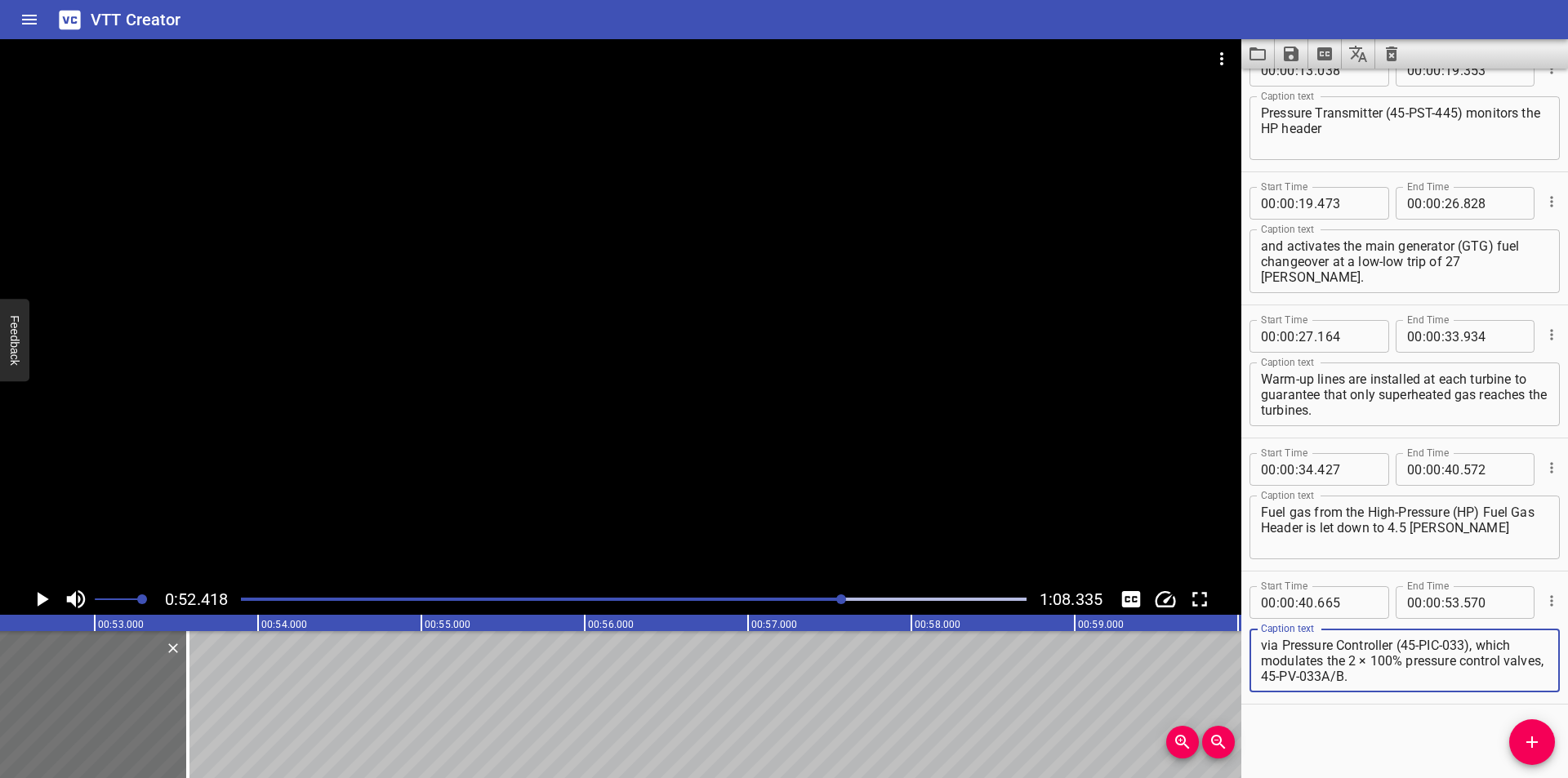
click at [1388, 678] on textarea "via Pressure Controller (45-PIC-033), which modulates the 2 × 100% pressure con…" at bounding box center [1404, 661] width 288 height 47
click at [1305, 675] on textarea "via Pressure Controller (45-PIC-033), which modulates the 2 × 100% pressure con…" at bounding box center [1404, 661] width 288 height 47
click at [1305, 676] on textarea "via Pressure Controller (45-PIC-033), which modulates the 2 × 100% pressure con…" at bounding box center [1404, 661] width 288 height 47
click at [623, 478] on div at bounding box center [620, 311] width 1241 height 545
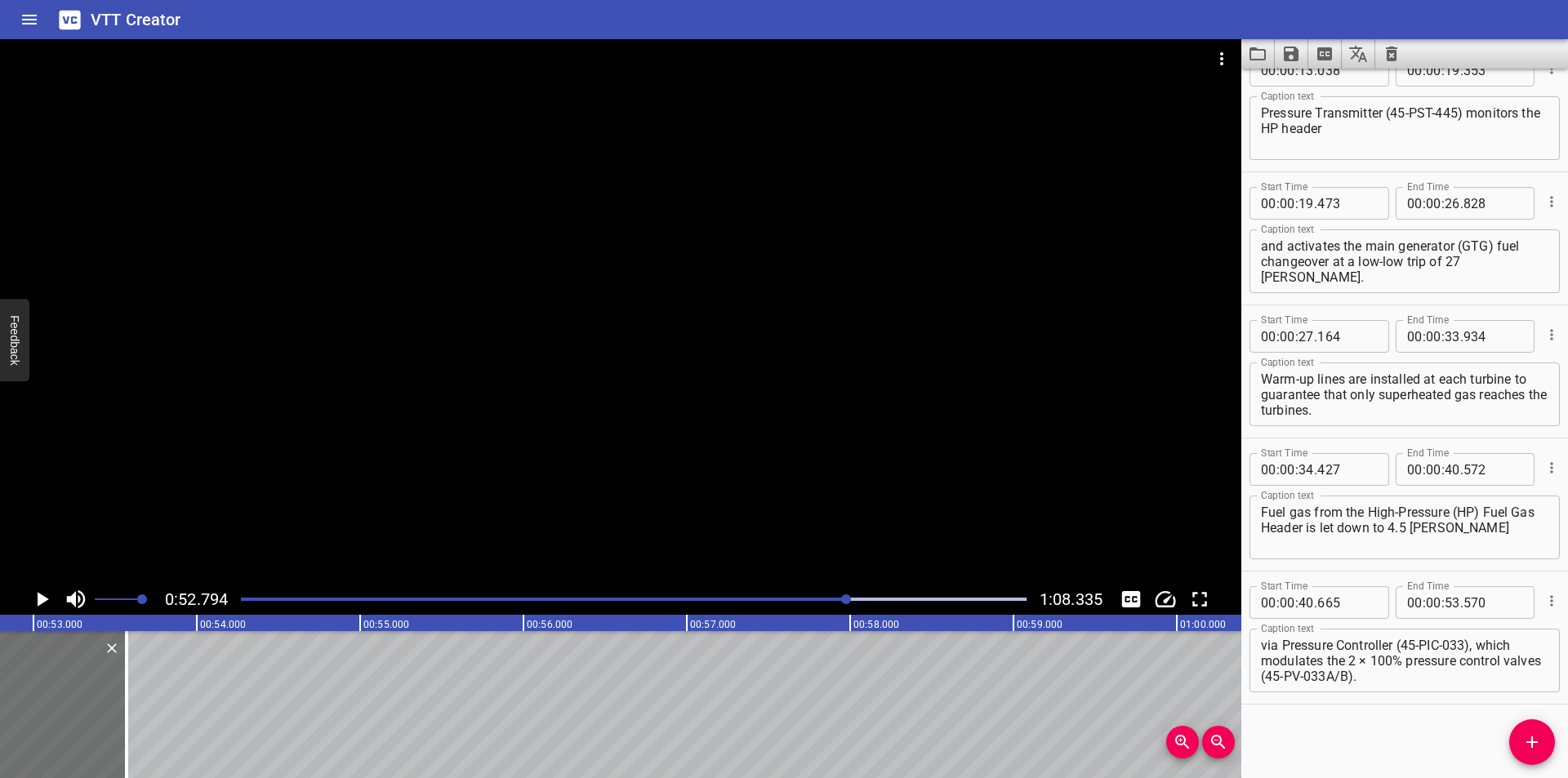
click at [1475, 646] on textarea "via Pressure Controller (45-PIC-033), which modulates the 2 × 100% pressure con…" at bounding box center [1404, 661] width 288 height 47
click at [330, 469] on div at bounding box center [620, 311] width 1241 height 545
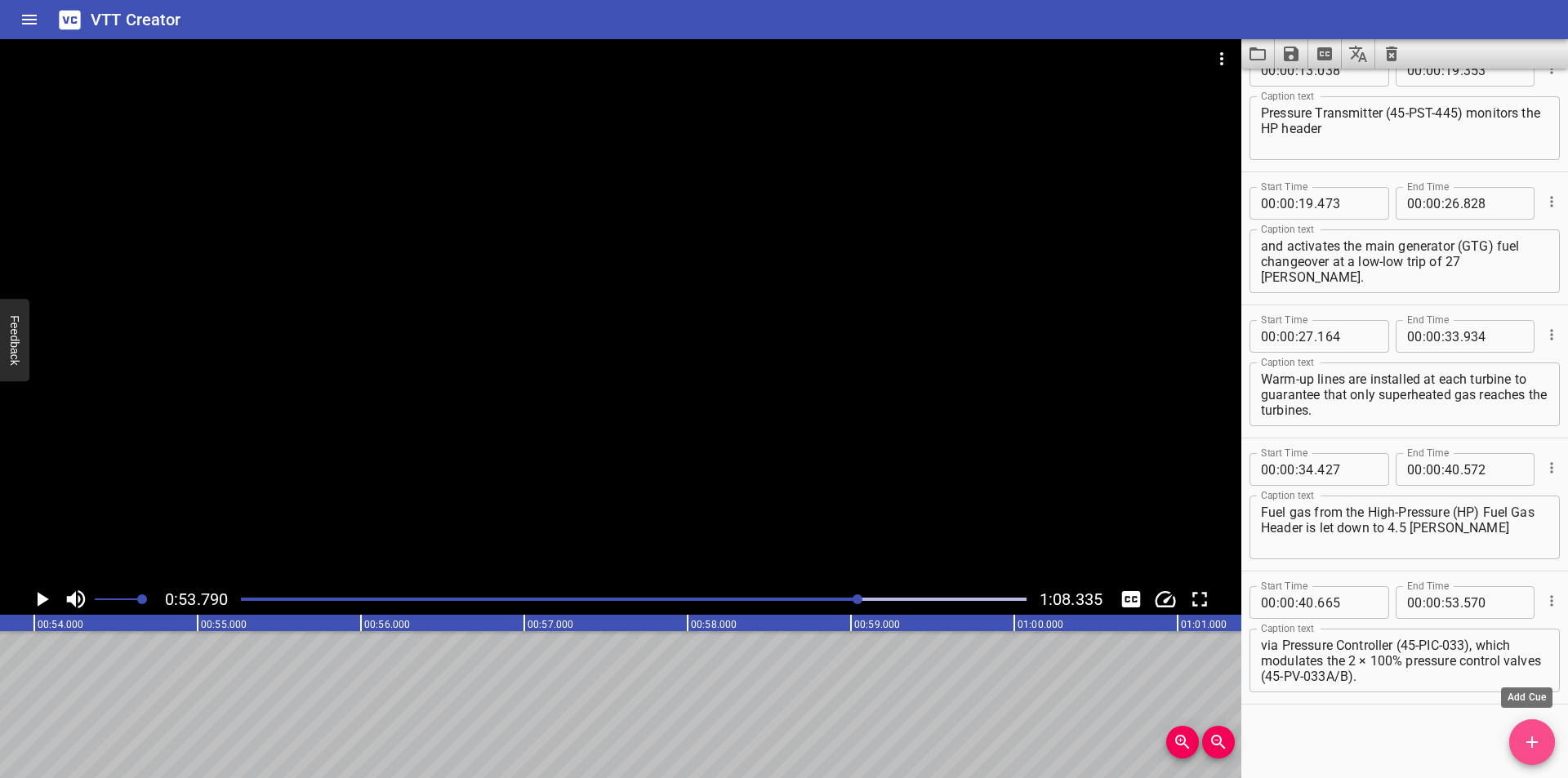
drag, startPoint x: 1511, startPoint y: 744, endPoint x: 845, endPoint y: 744, distance: 666.0
click at [1502, 744] on div "Start Time 00 : 00 : 00 . 000 Start Time End Time 00 : 00 : 02 . 510 End Time C…" at bounding box center [1404, 423] width 327 height 710
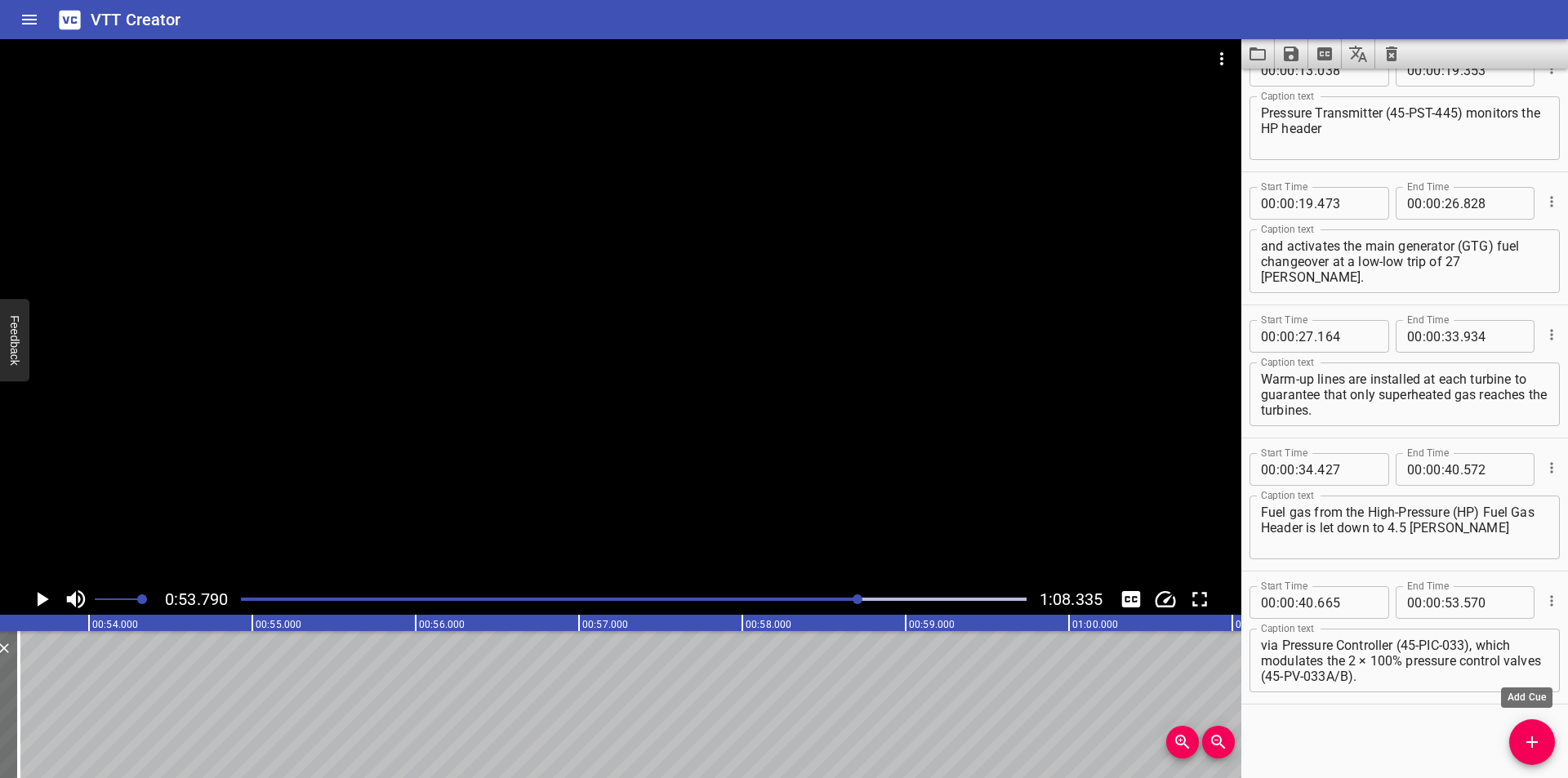
drag, startPoint x: 1526, startPoint y: 754, endPoint x: 1480, endPoint y: 755, distance: 46.0
click at [1515, 754] on button "Add Cue" at bounding box center [1532, 742] width 46 height 46
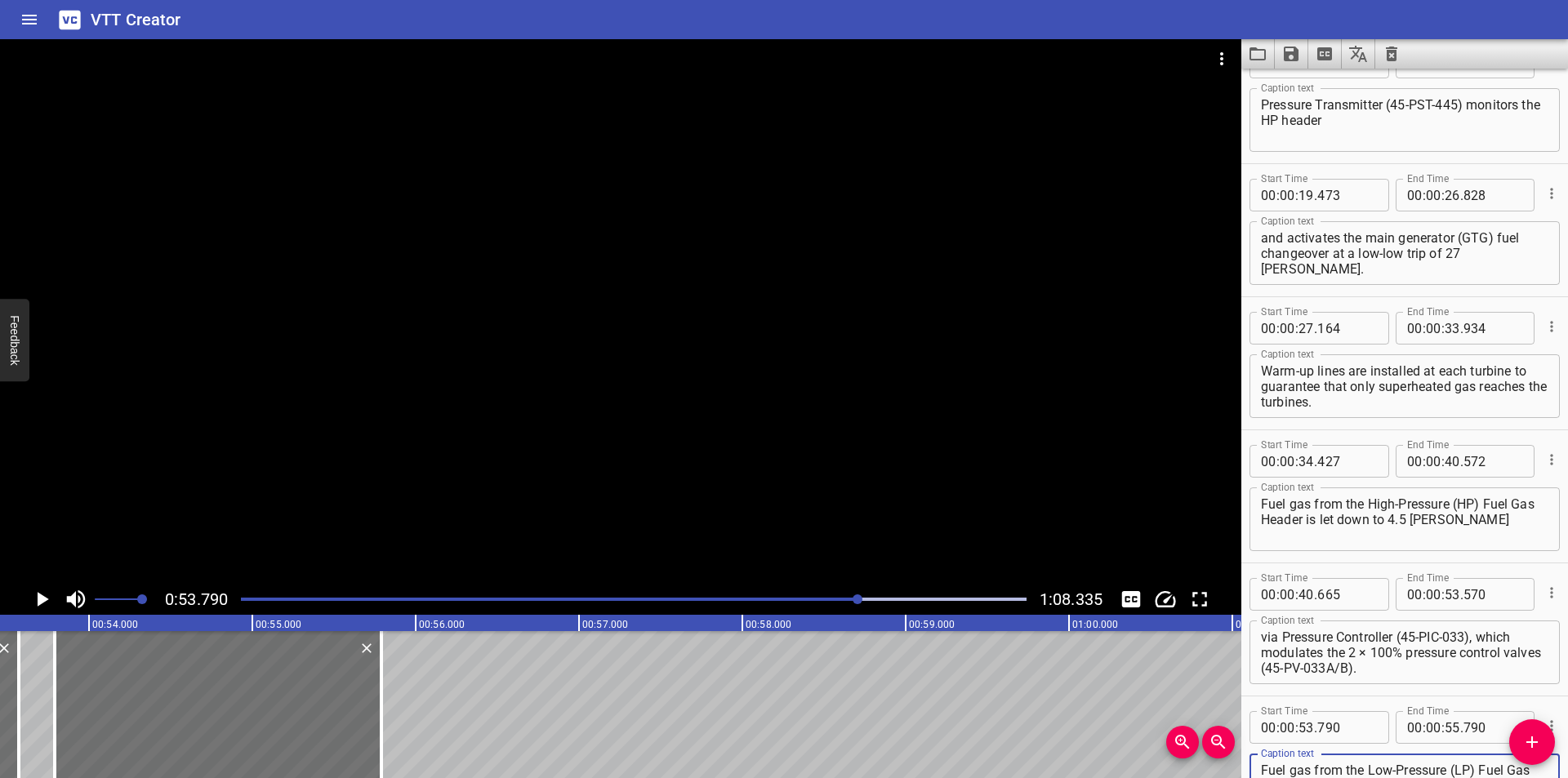
scroll to position [62, 0]
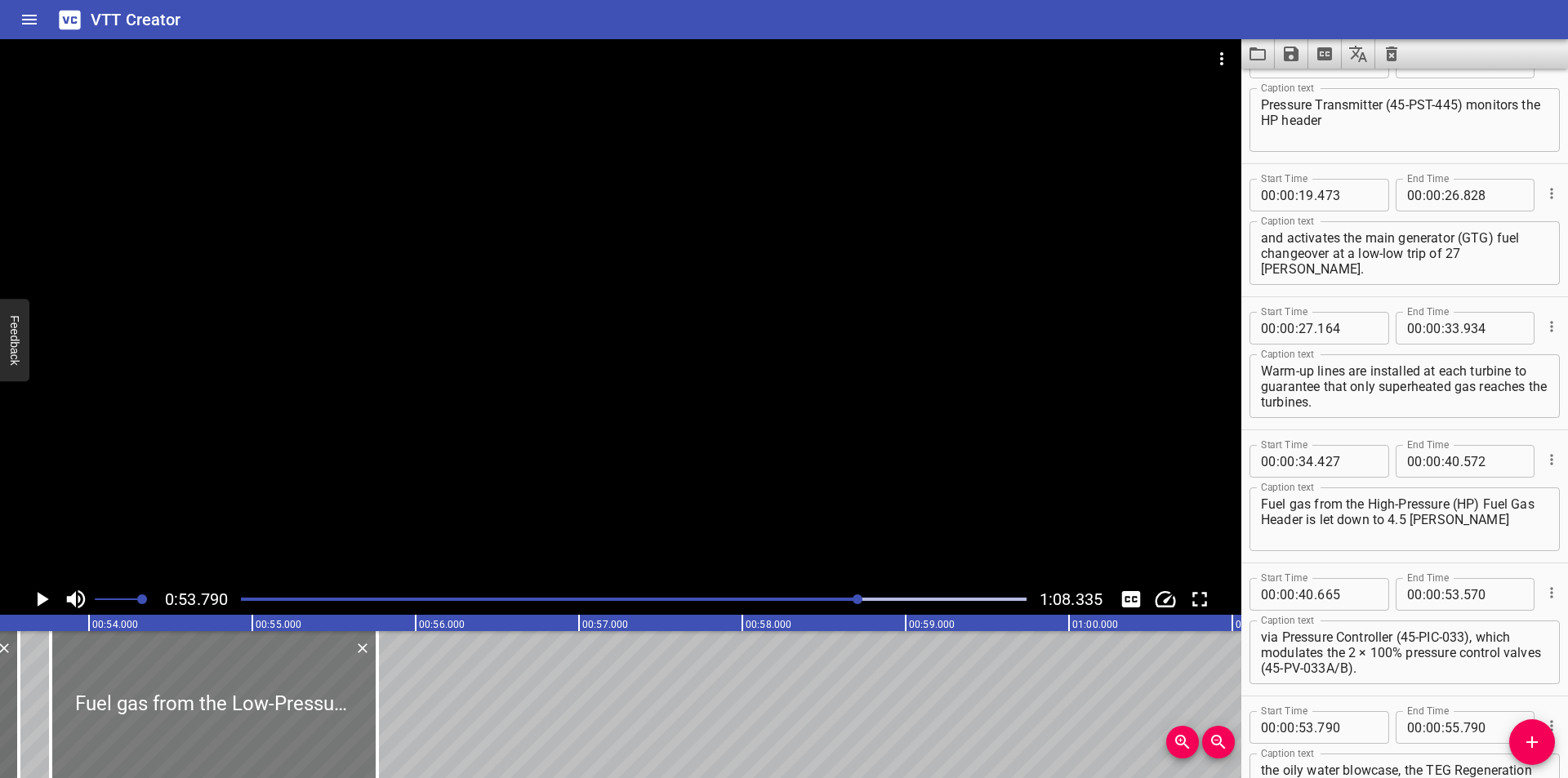
click at [294, 721] on div at bounding box center [214, 704] width 327 height 147
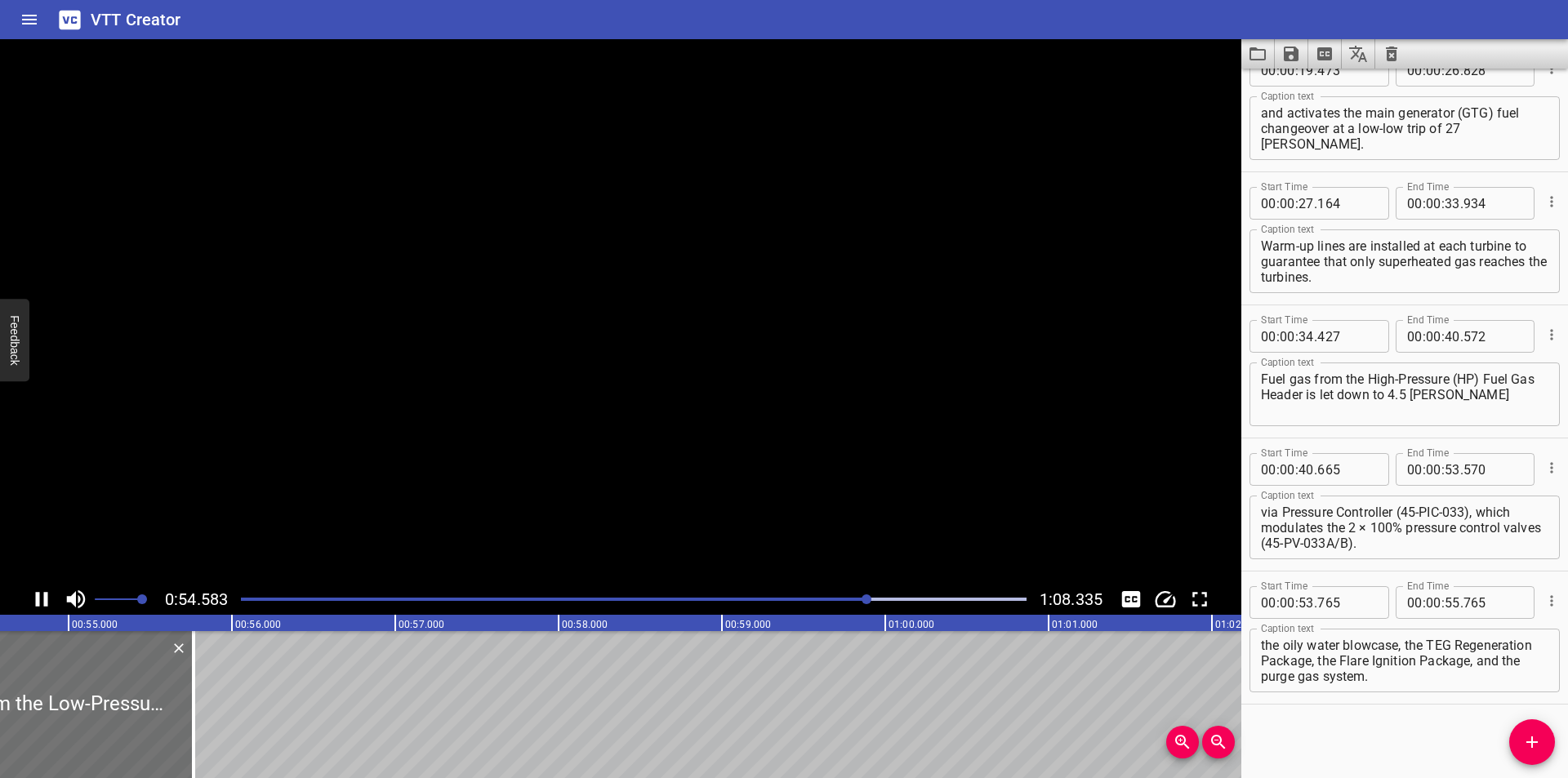
scroll to position [0, 8939]
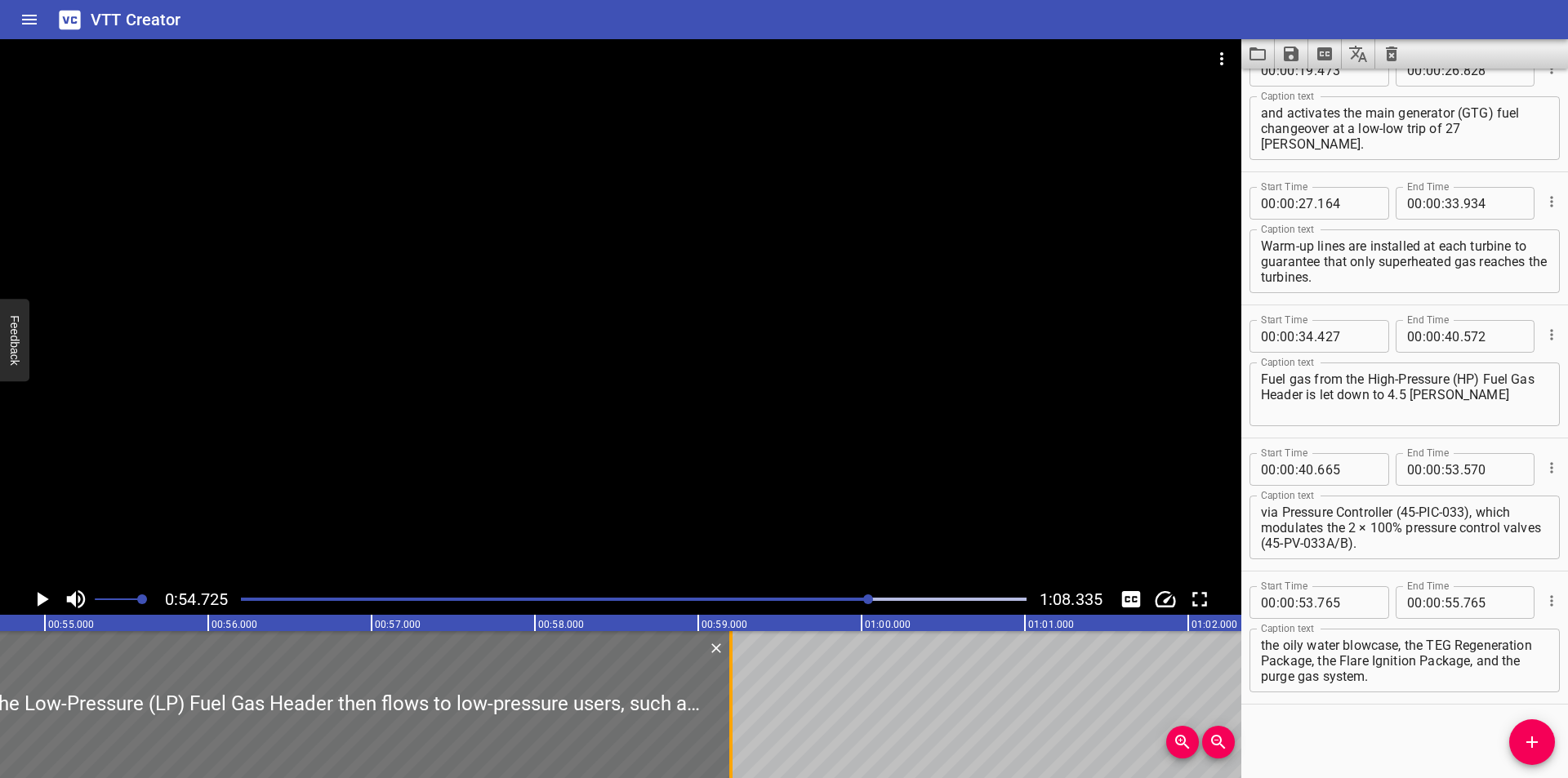
drag, startPoint x: 174, startPoint y: 726, endPoint x: 757, endPoint y: 727, distance: 583.0
click at [739, 727] on div at bounding box center [730, 704] width 17 height 147
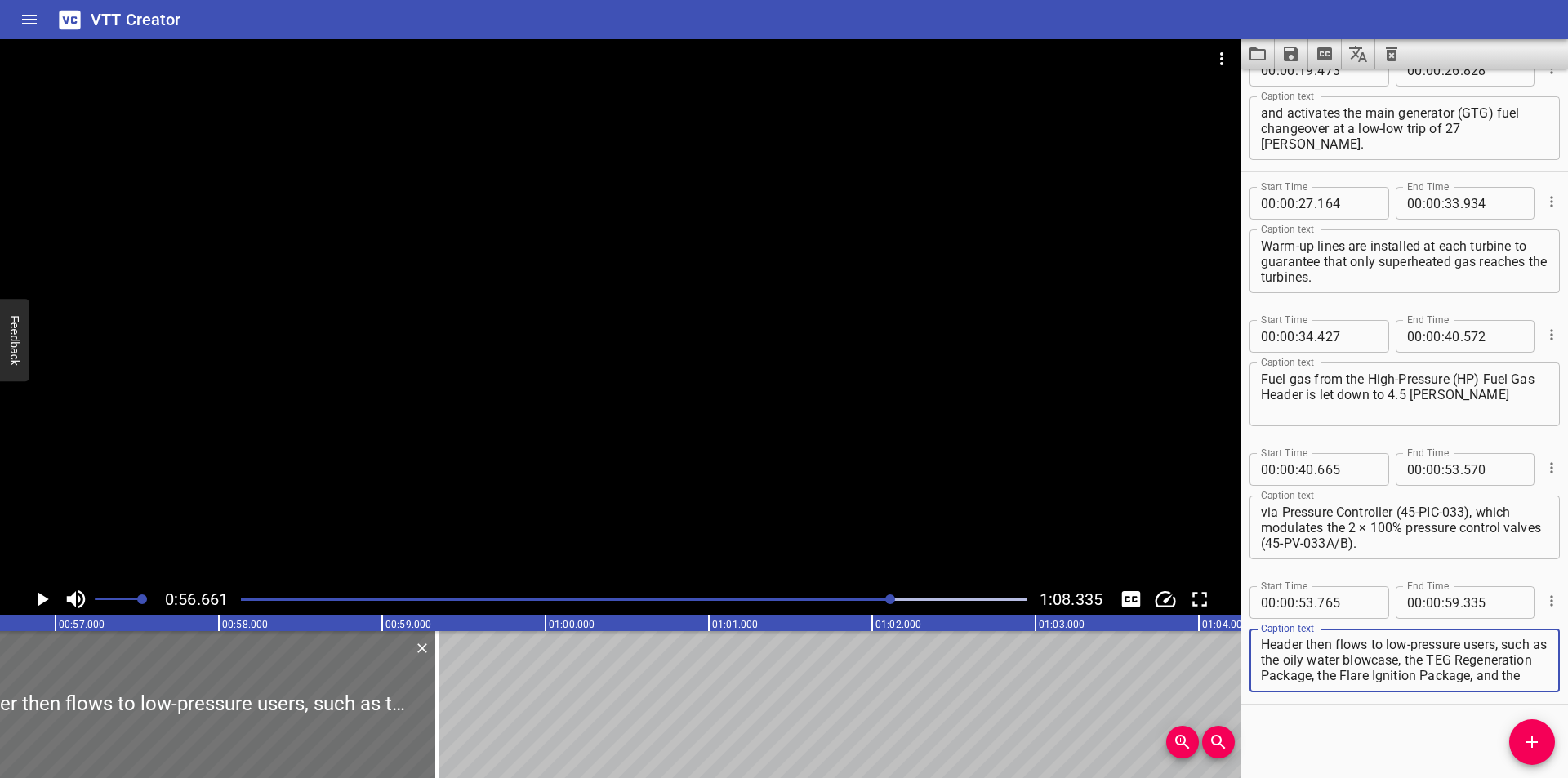
scroll to position [33, 0]
click at [1261, 658] on textarea "Fuel gas from the Low-Pressure (LP) Fuel Gas Header then flows to low-pressure …" at bounding box center [1404, 661] width 288 height 47
drag, startPoint x: 535, startPoint y: 432, endPoint x: 493, endPoint y: 449, distance: 45.3
click at [526, 434] on div at bounding box center [620, 311] width 1241 height 545
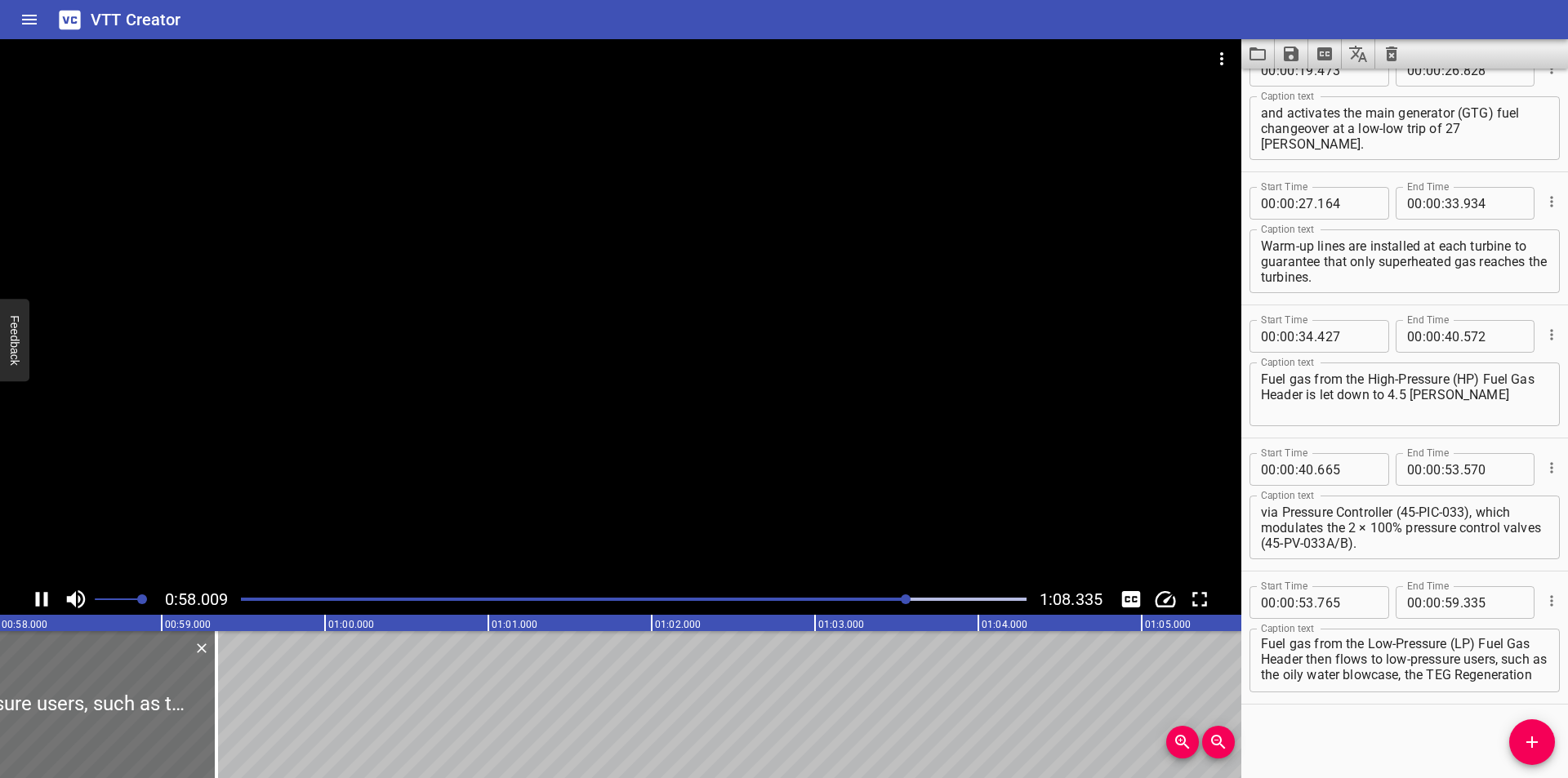
scroll to position [0, 9497]
click at [880, 606] on div at bounding box center [634, 599] width 805 height 22
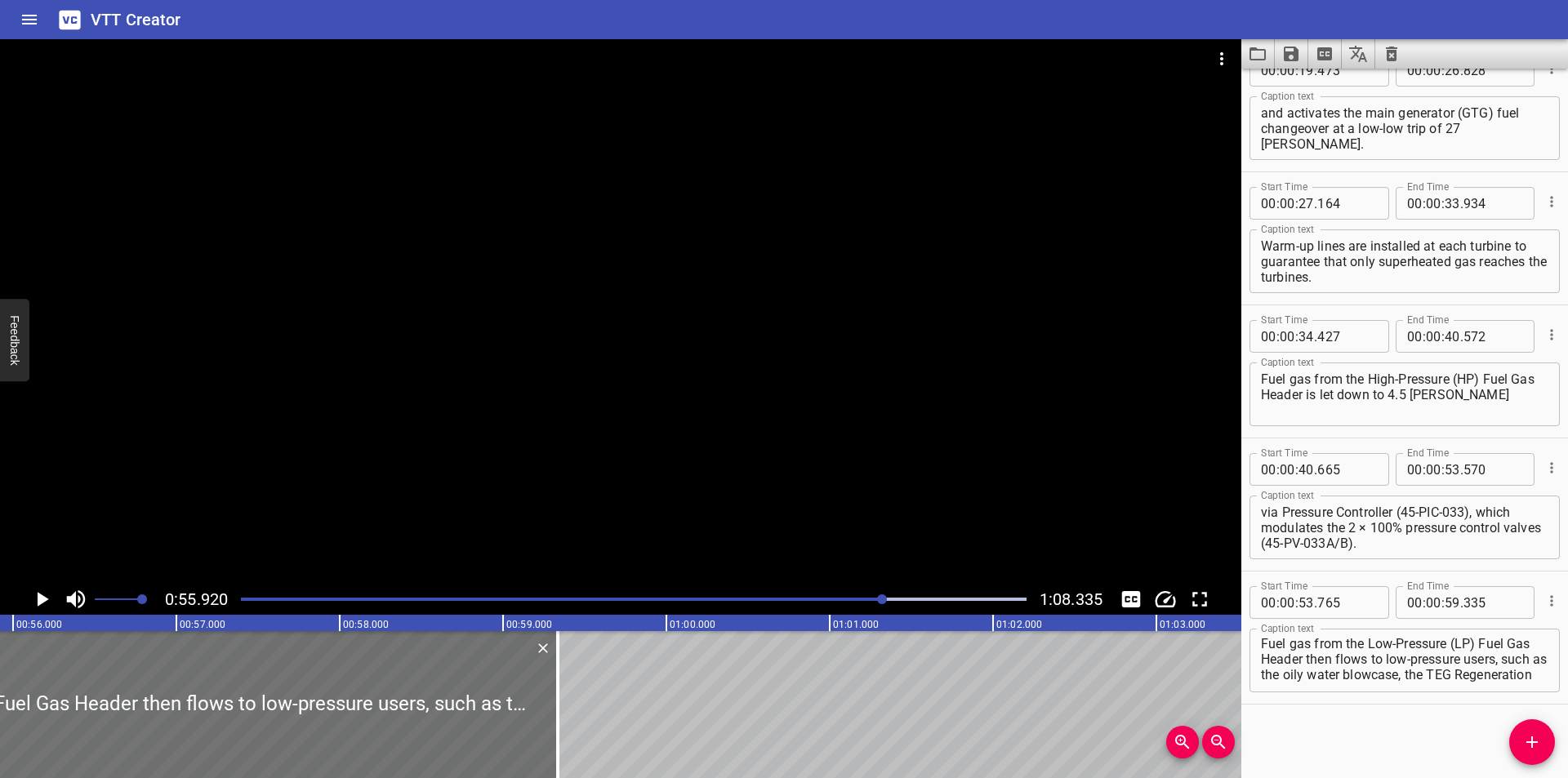
click at [442, 457] on div at bounding box center [620, 311] width 1241 height 545
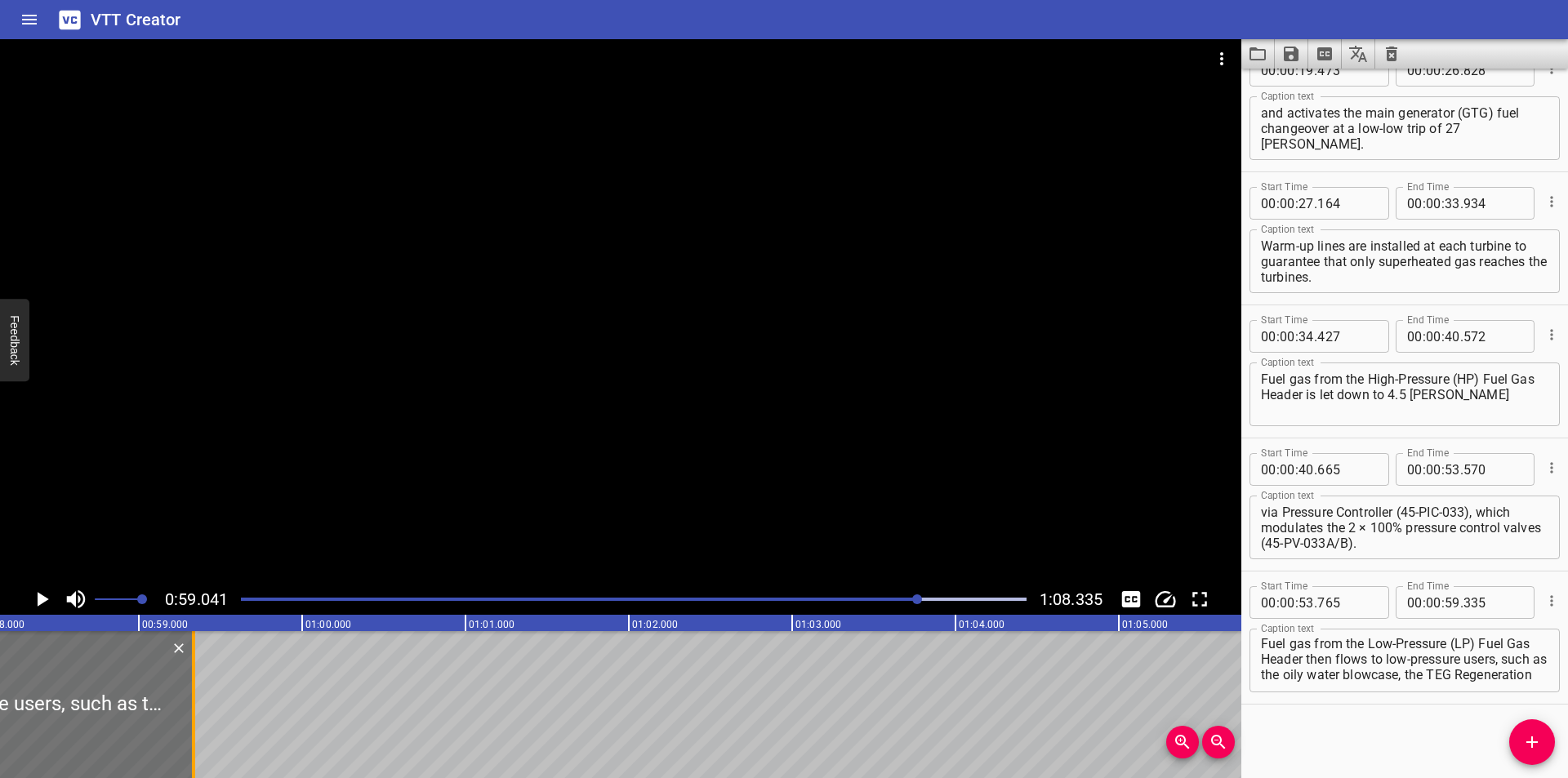
scroll to position [0, 9480]
drag, startPoint x: 213, startPoint y: 733, endPoint x: 467, endPoint y: 726, distance: 254.1
click at [183, 731] on div at bounding box center [181, 704] width 3 height 147
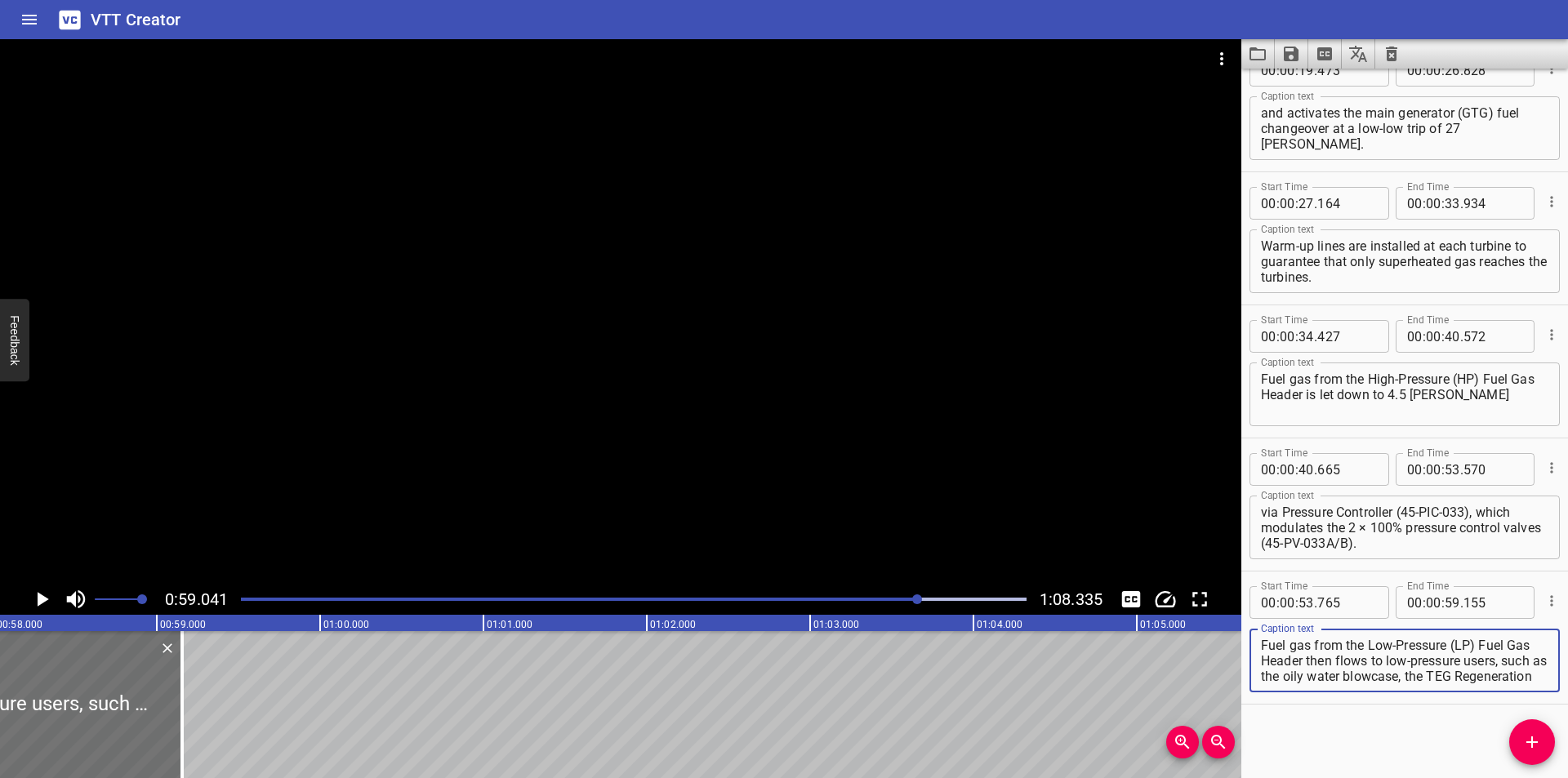
scroll to position [31, 0]
drag, startPoint x: 1300, startPoint y: 676, endPoint x: 1567, endPoint y: 810, distance: 298.7
click at [1567, 777] on html "VTT Creator Caption Editor Batch Transcribe Login Sign Up Privacy Contact 0:59.…" at bounding box center [784, 389] width 1568 height 778
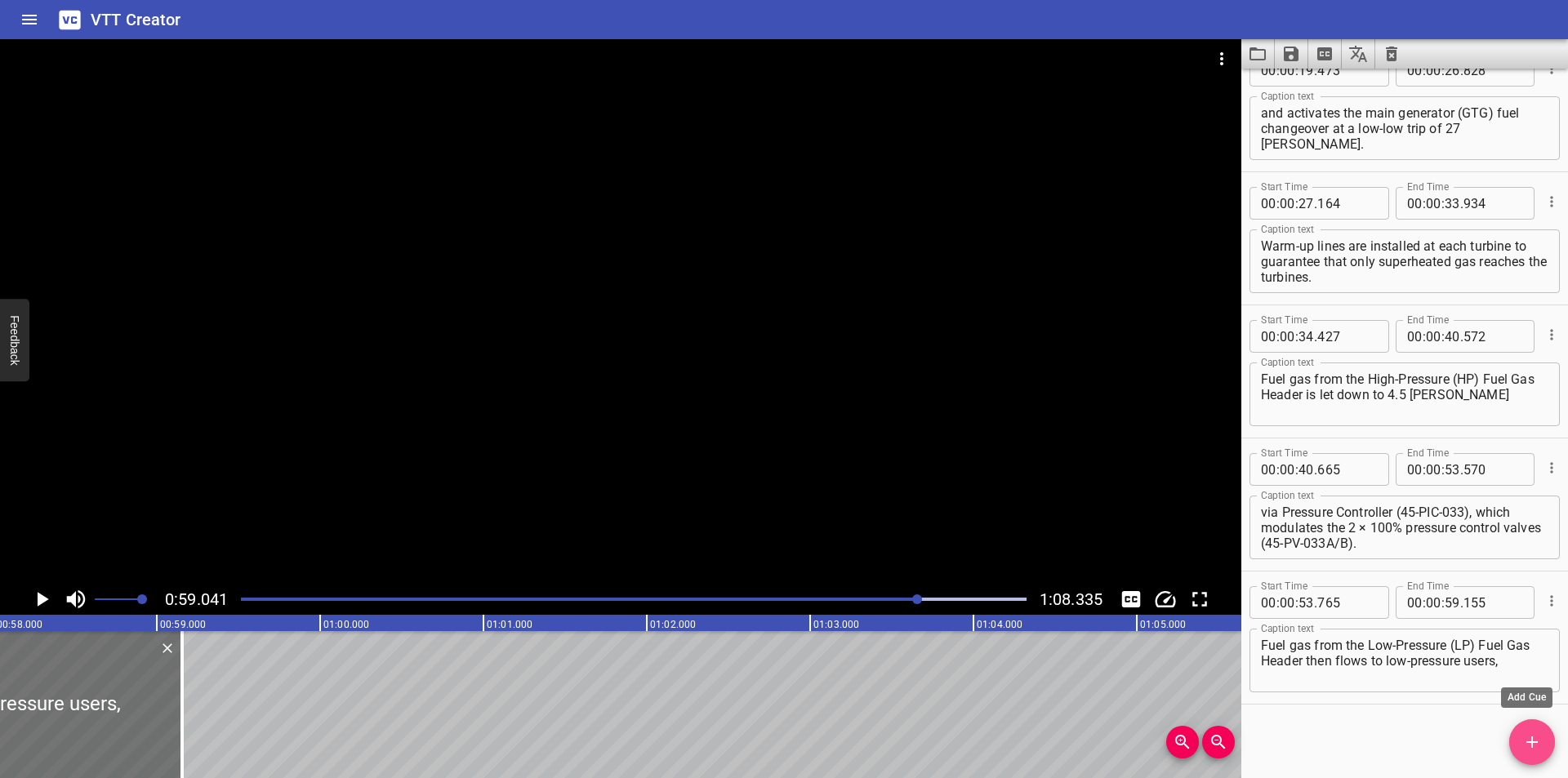
click at [1538, 749] on icon "Add Cue" at bounding box center [1532, 742] width 20 height 19
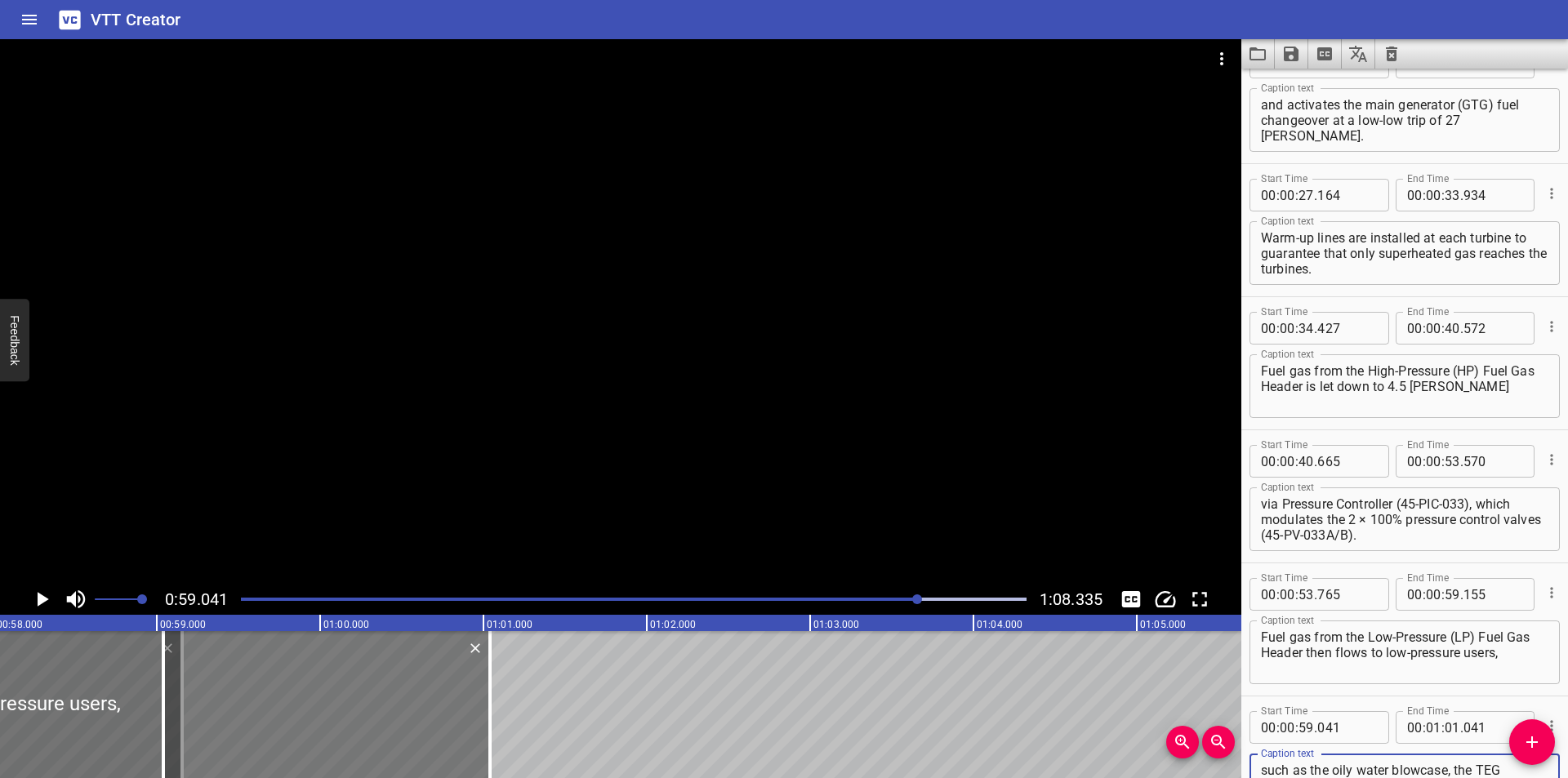
scroll to position [603, 0]
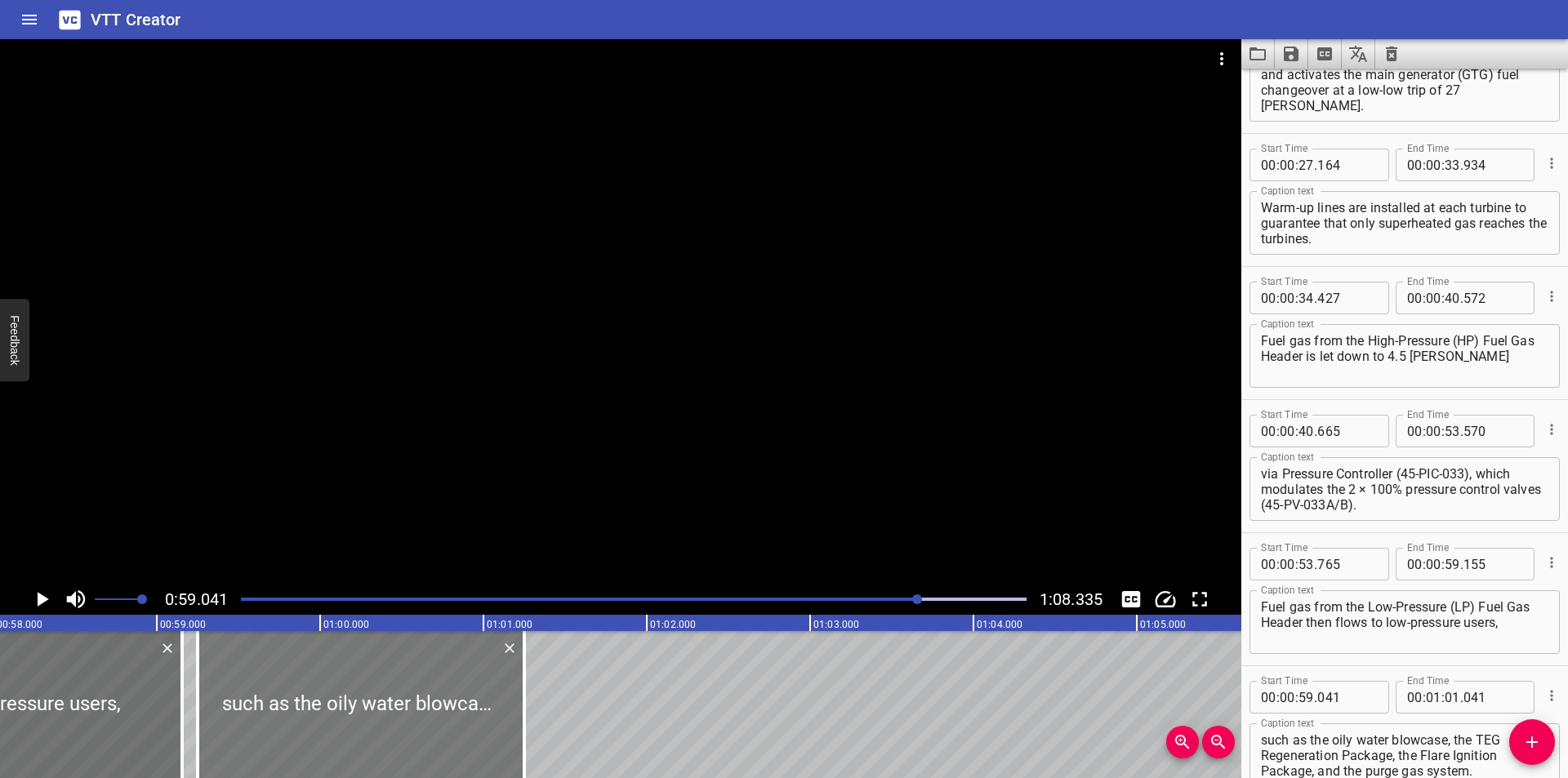
drag, startPoint x: 359, startPoint y: 724, endPoint x: 393, endPoint y: 729, distance: 34.4
click at [393, 729] on div at bounding box center [361, 704] width 327 height 147
click at [882, 603] on div at bounding box center [634, 599] width 805 height 22
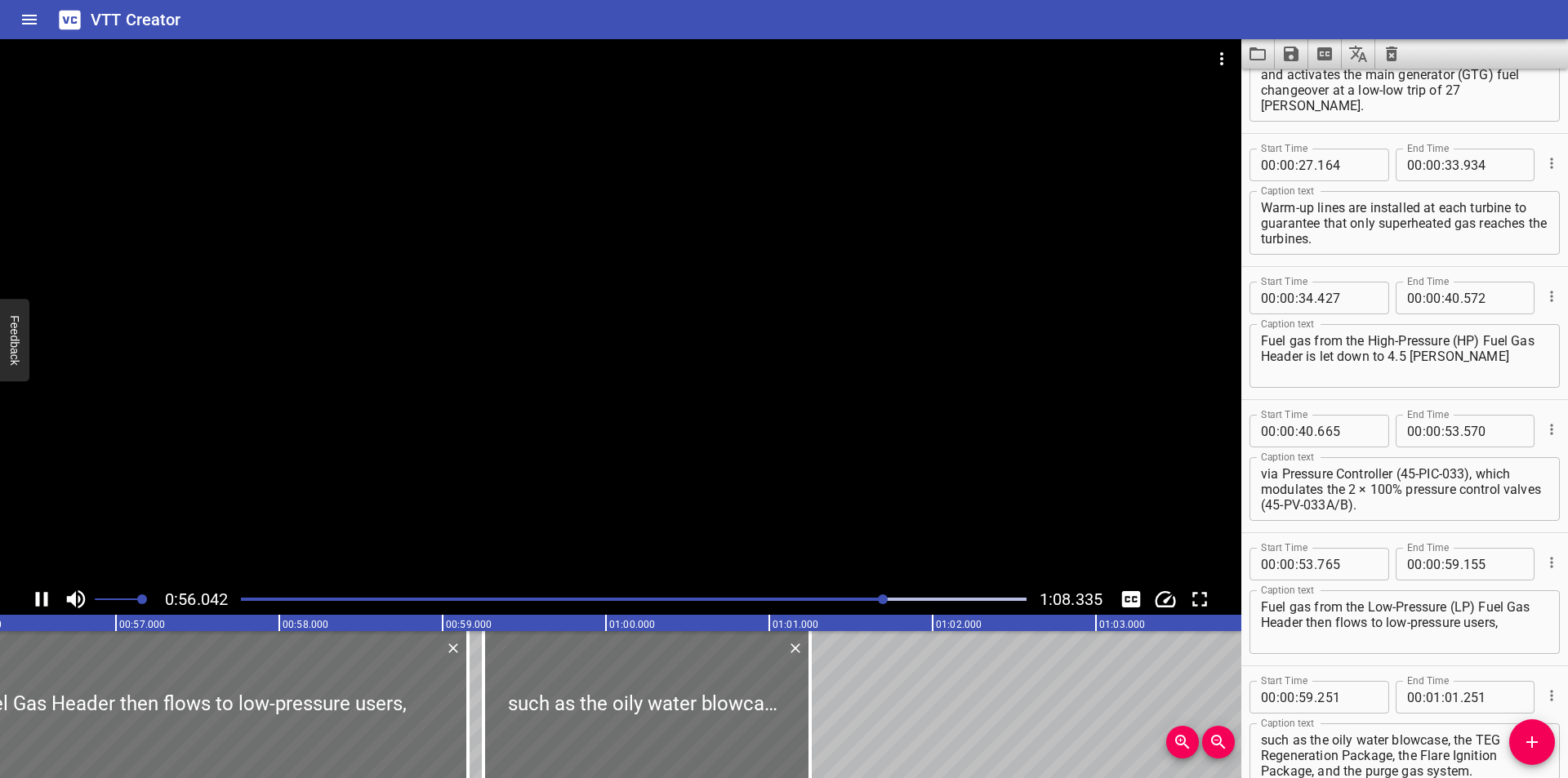
click at [860, 603] on div at bounding box center [634, 599] width 805 height 22
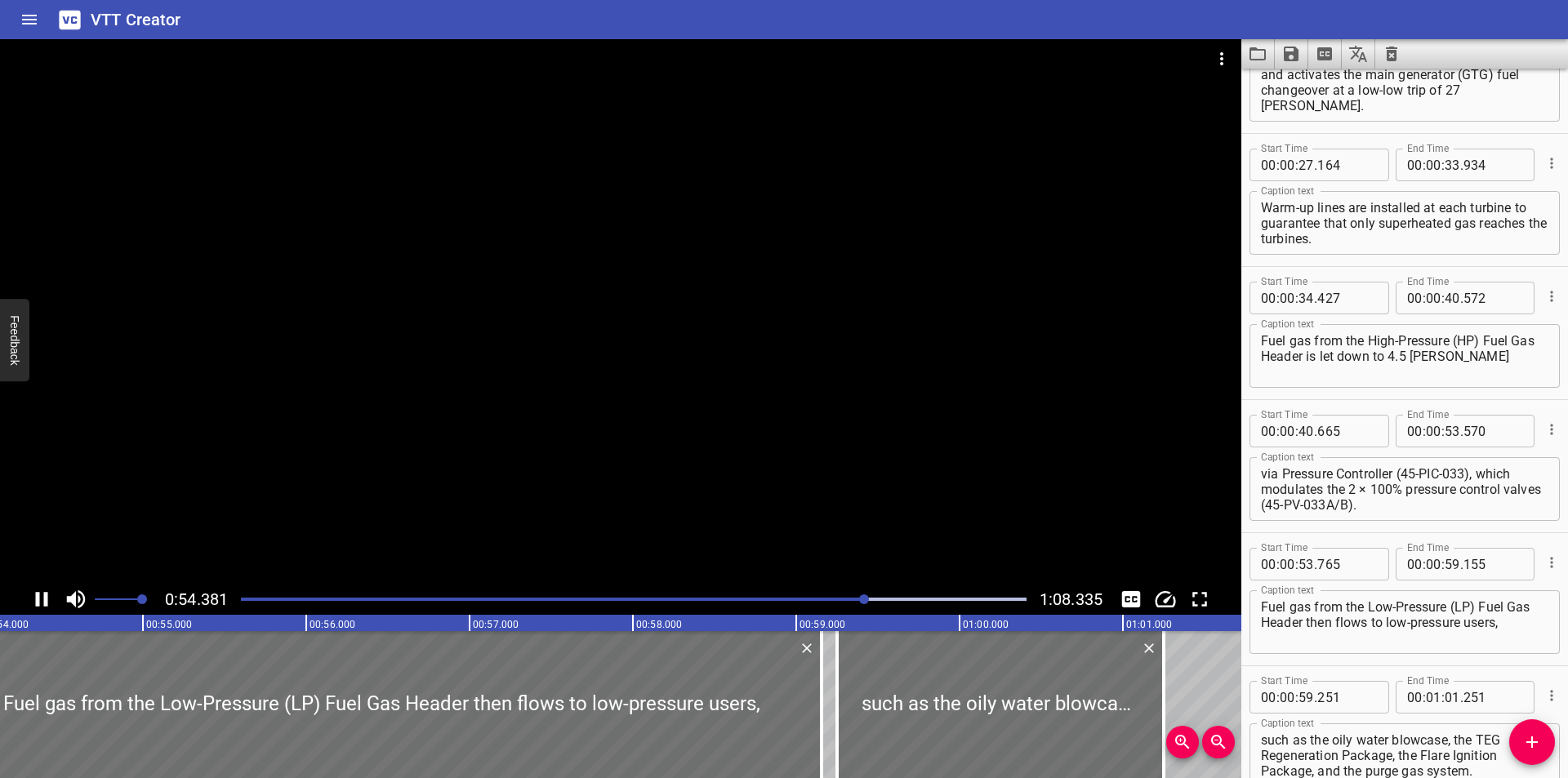
scroll to position [0, 8882]
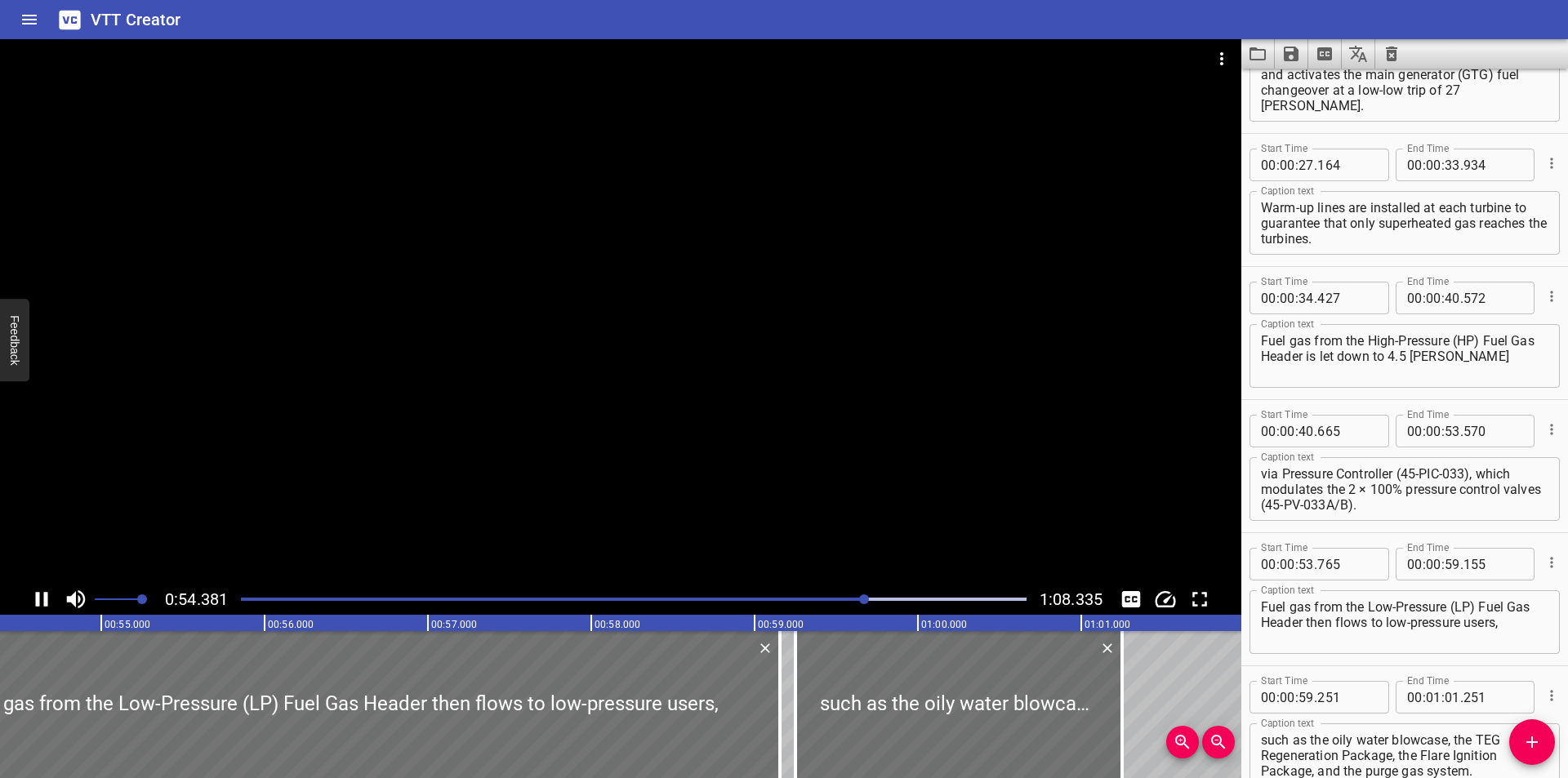
click at [855, 603] on div at bounding box center [634, 599] width 805 height 22
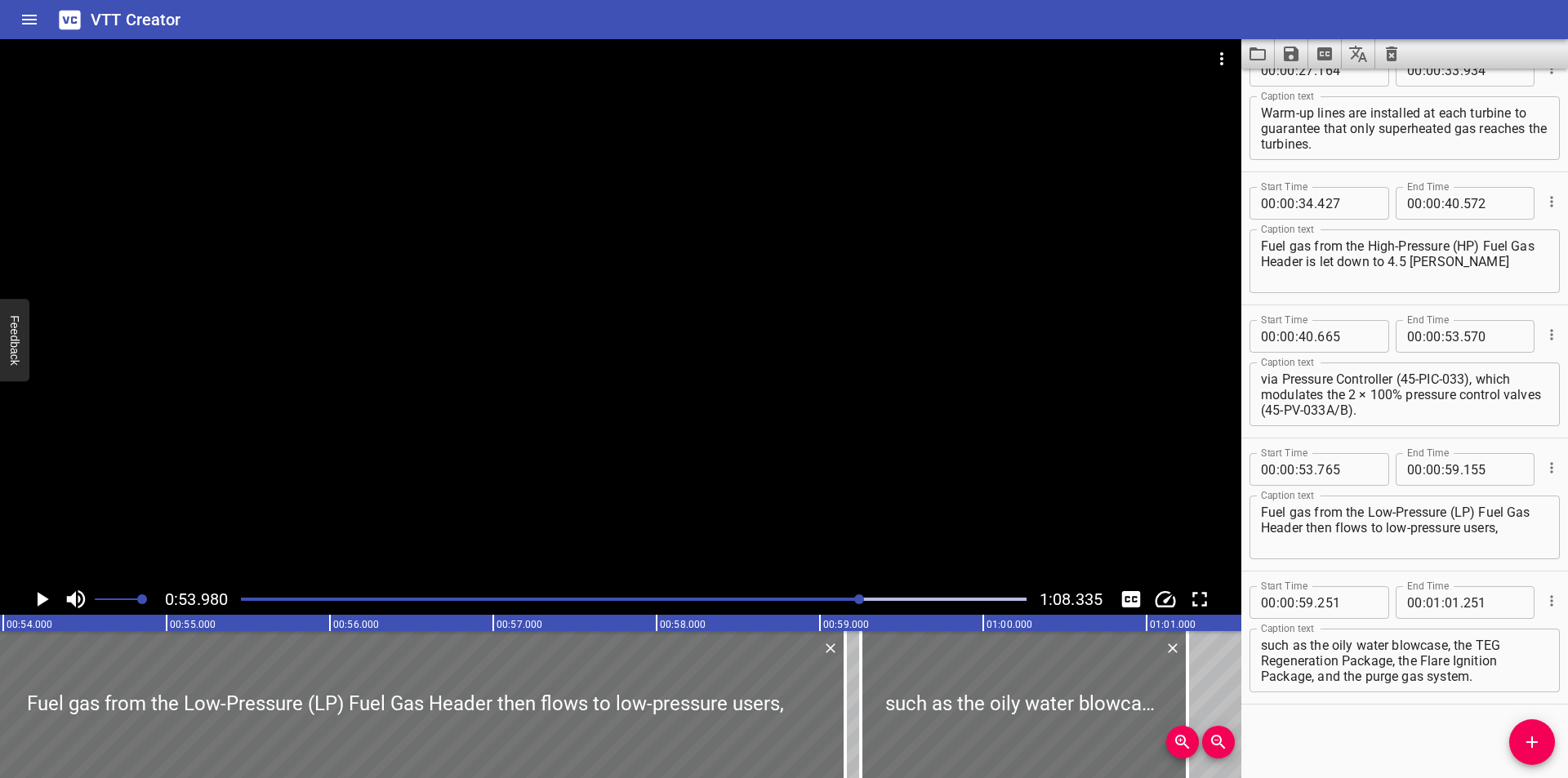
click at [828, 603] on div at bounding box center [634, 599] width 805 height 22
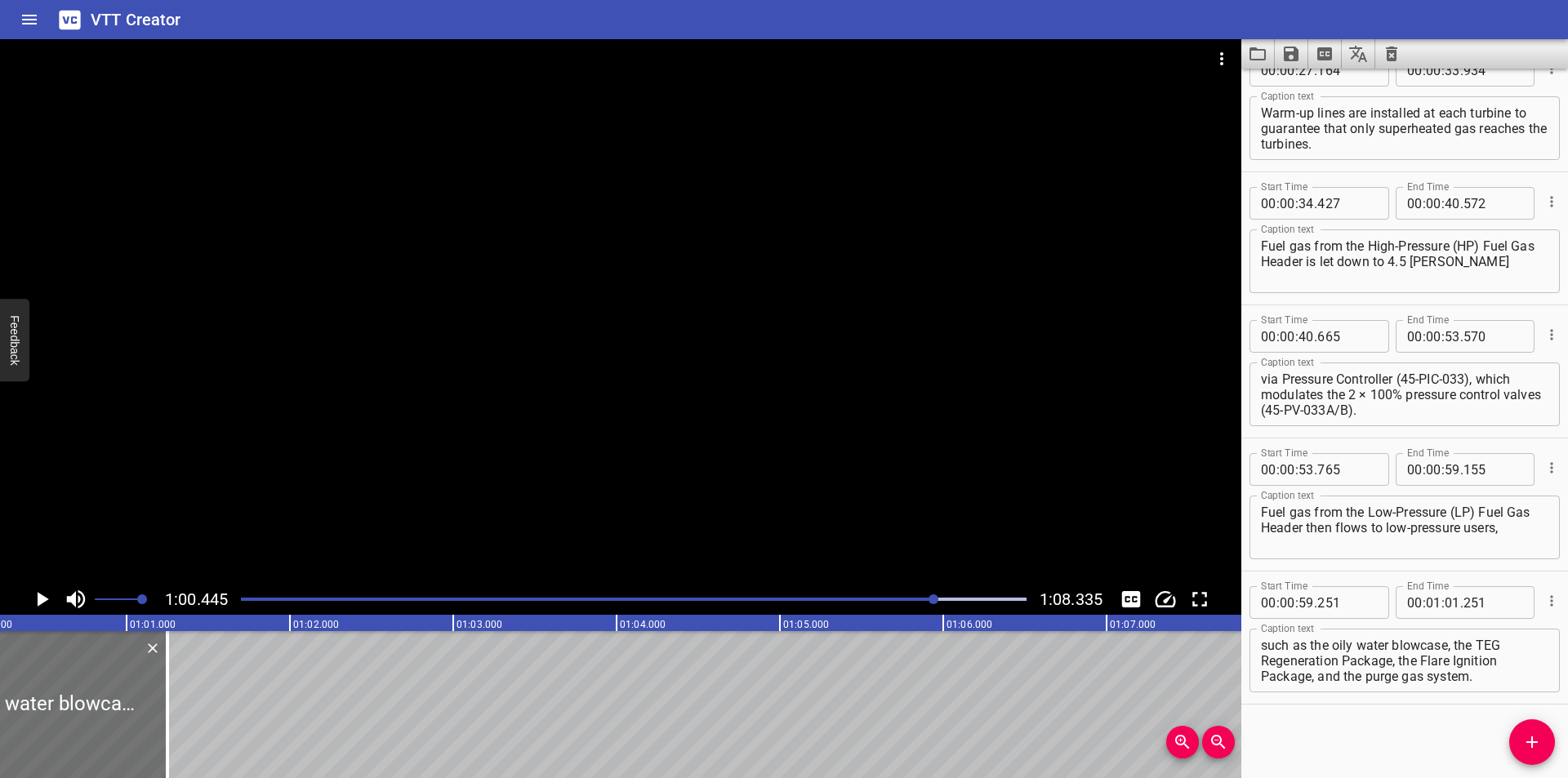
scroll to position [0, 9873]
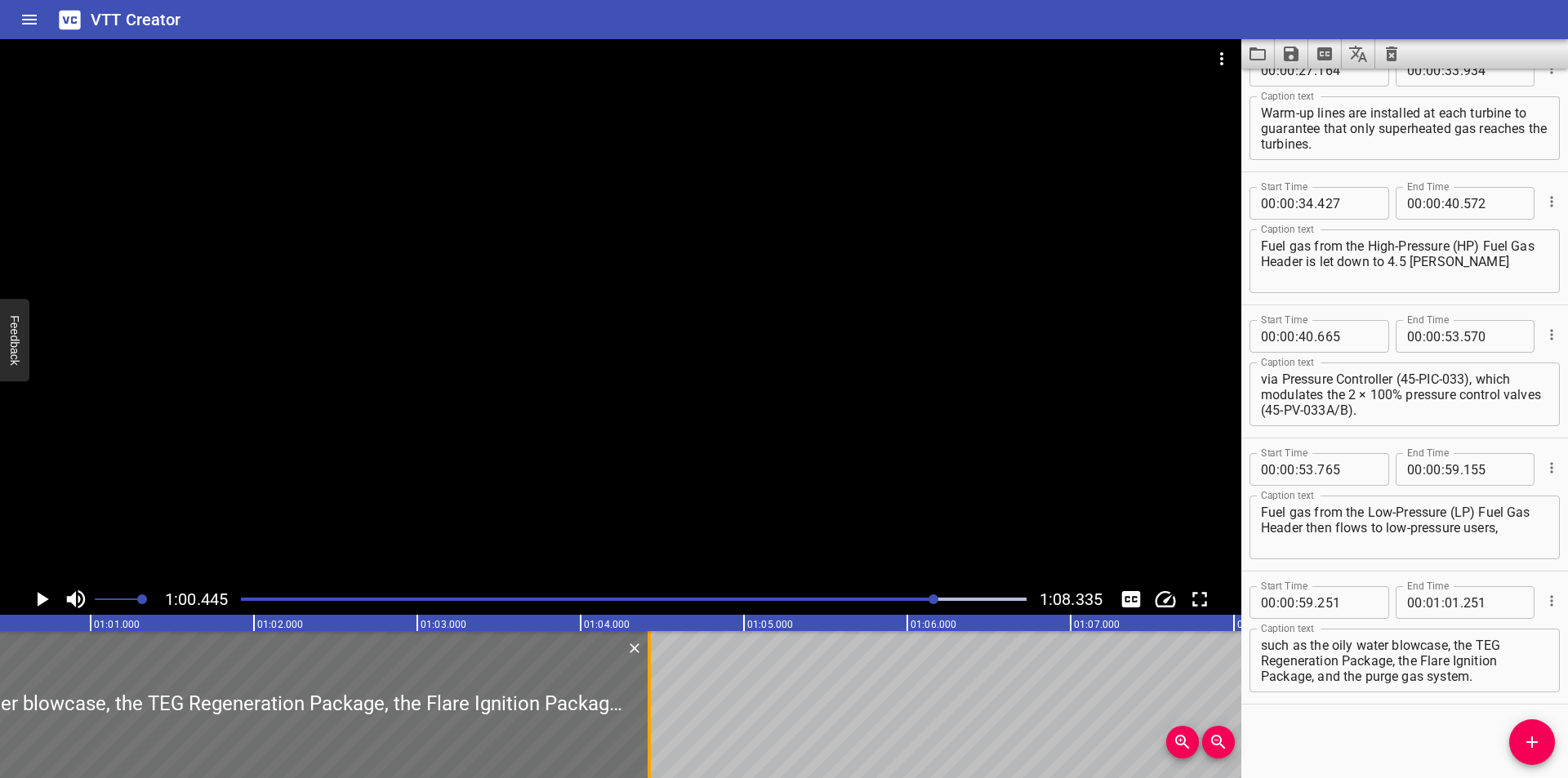
drag, startPoint x: 134, startPoint y: 733, endPoint x: 712, endPoint y: 732, distance: 578.0
click at [657, 733] on div at bounding box center [648, 704] width 17 height 147
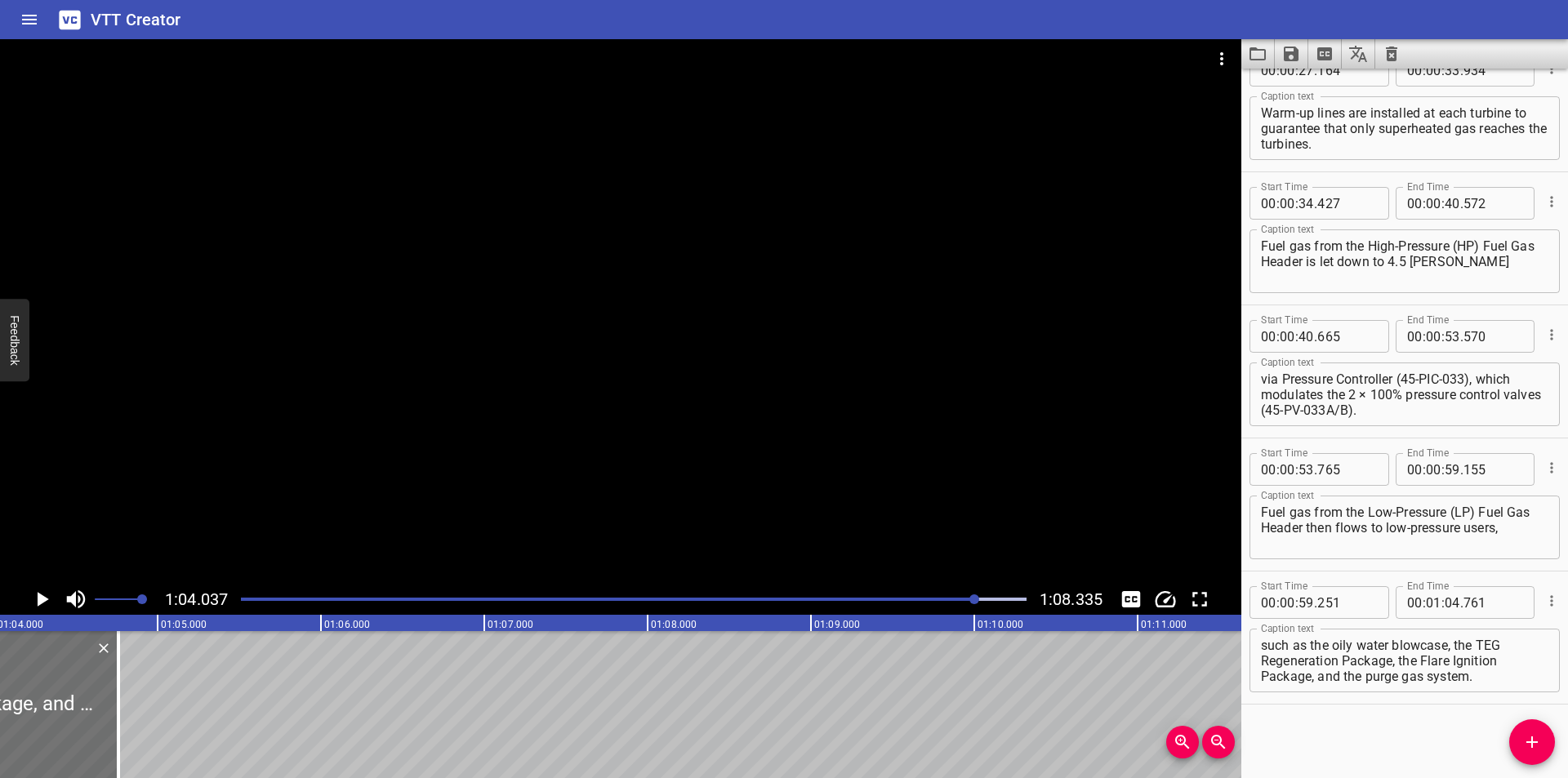
scroll to position [0, 10406]
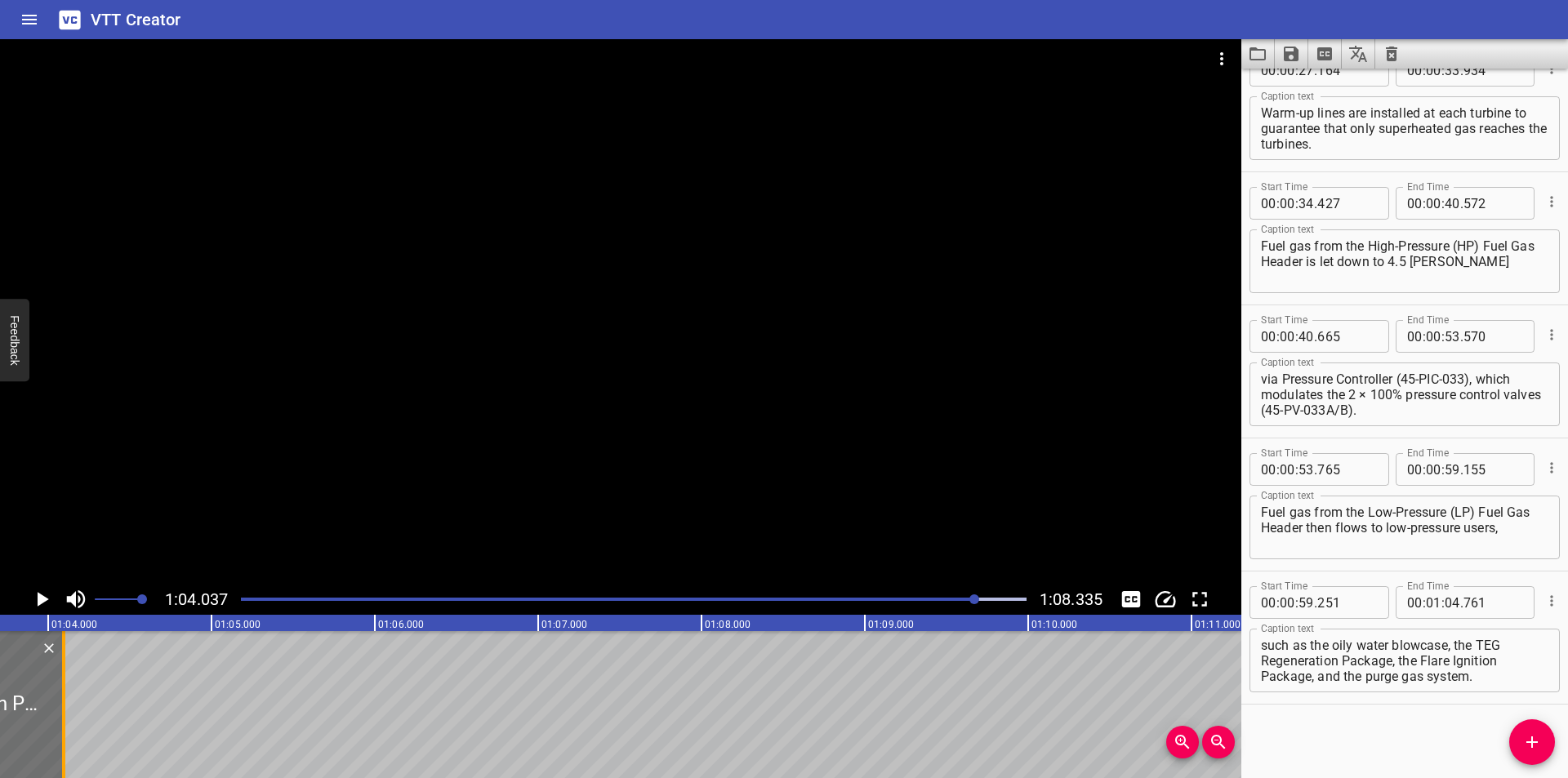
drag, startPoint x: 173, startPoint y: 720, endPoint x: 63, endPoint y: 721, distance: 110.0
click at [64, 722] on div at bounding box center [63, 704] width 3 height 147
drag, startPoint x: 1400, startPoint y: 662, endPoint x: 1567, endPoint y: 782, distance: 205.6
click at [1567, 777] on html "VTT Creator Caption Editor Batch Transcribe Login Sign Up Privacy Contact 1:04.…" at bounding box center [784, 389] width 1568 height 778
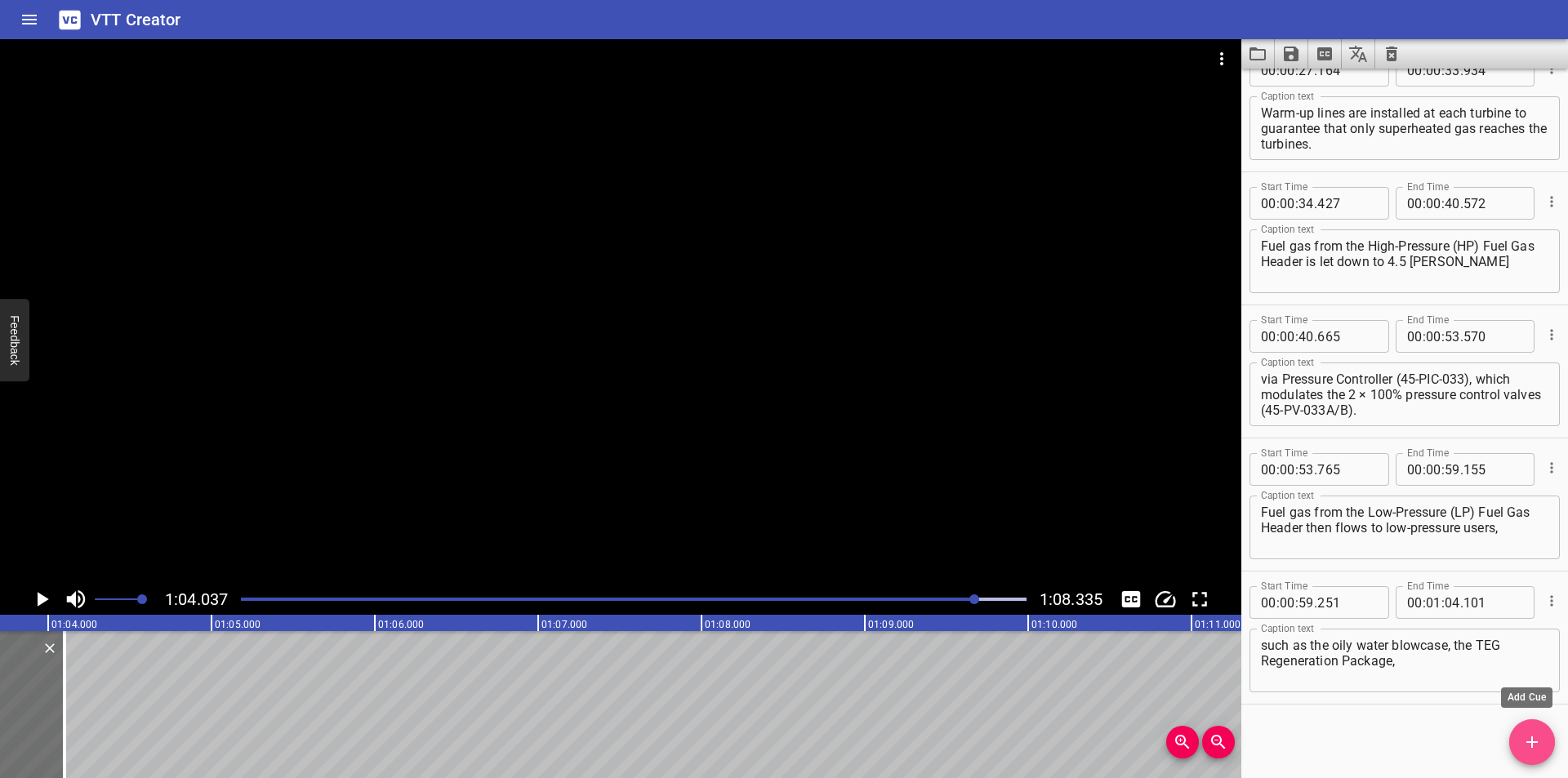
click at [1544, 734] on span "Add Cue" at bounding box center [1532, 742] width 46 height 19
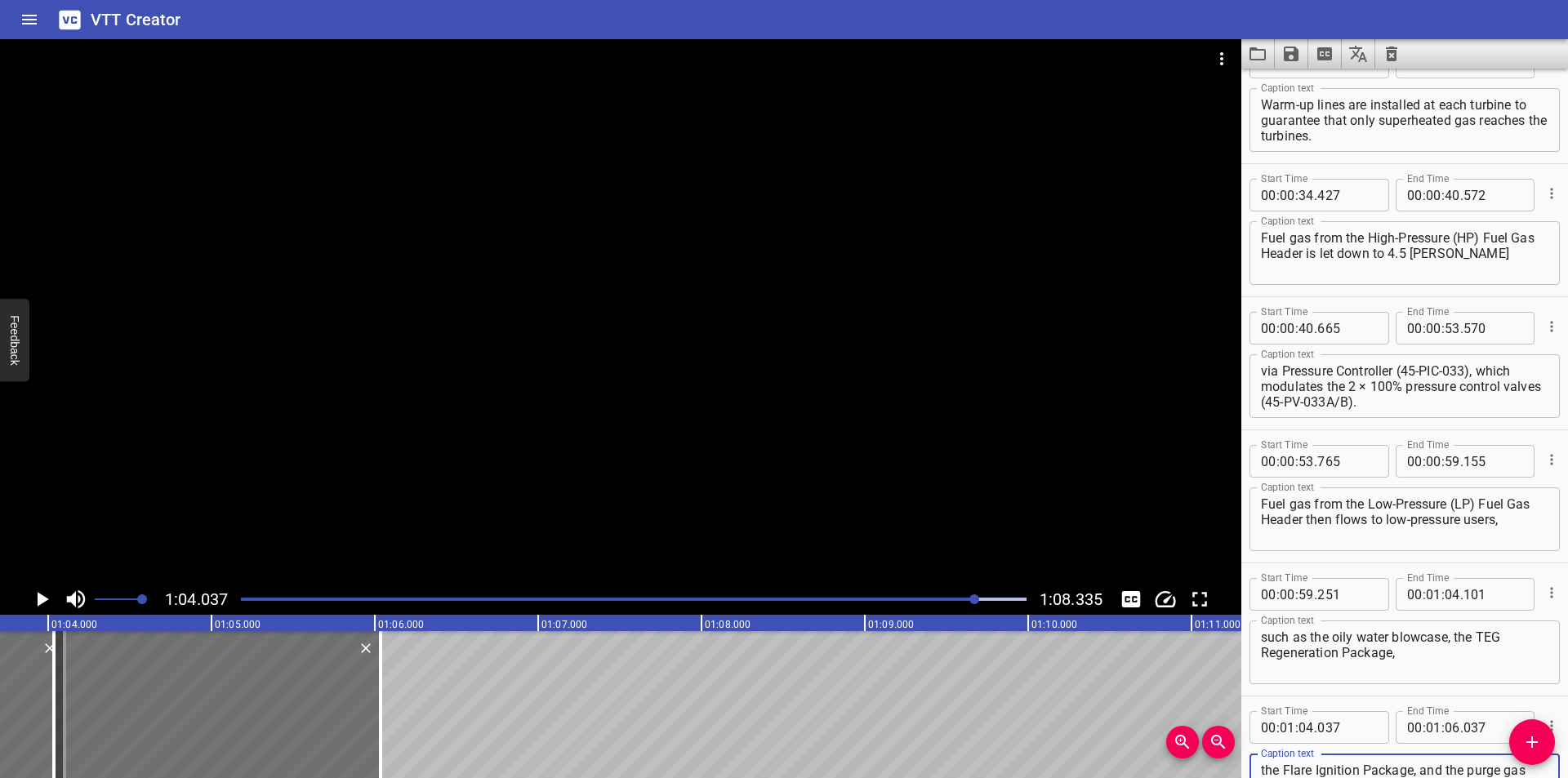
scroll to position [721, 0]
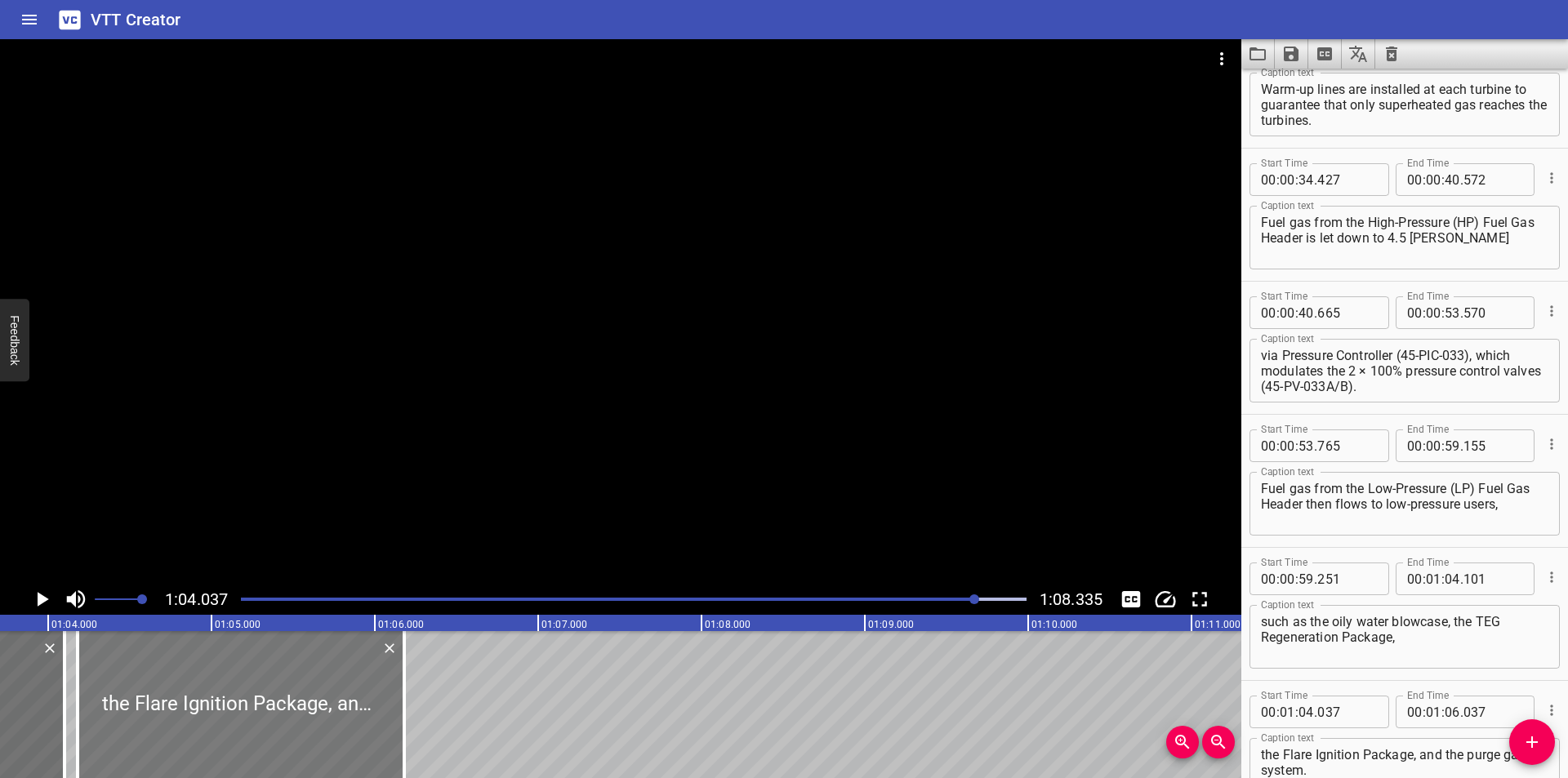
drag, startPoint x: 202, startPoint y: 696, endPoint x: 221, endPoint y: 702, distance: 19.9
click at [221, 702] on div at bounding box center [241, 704] width 327 height 147
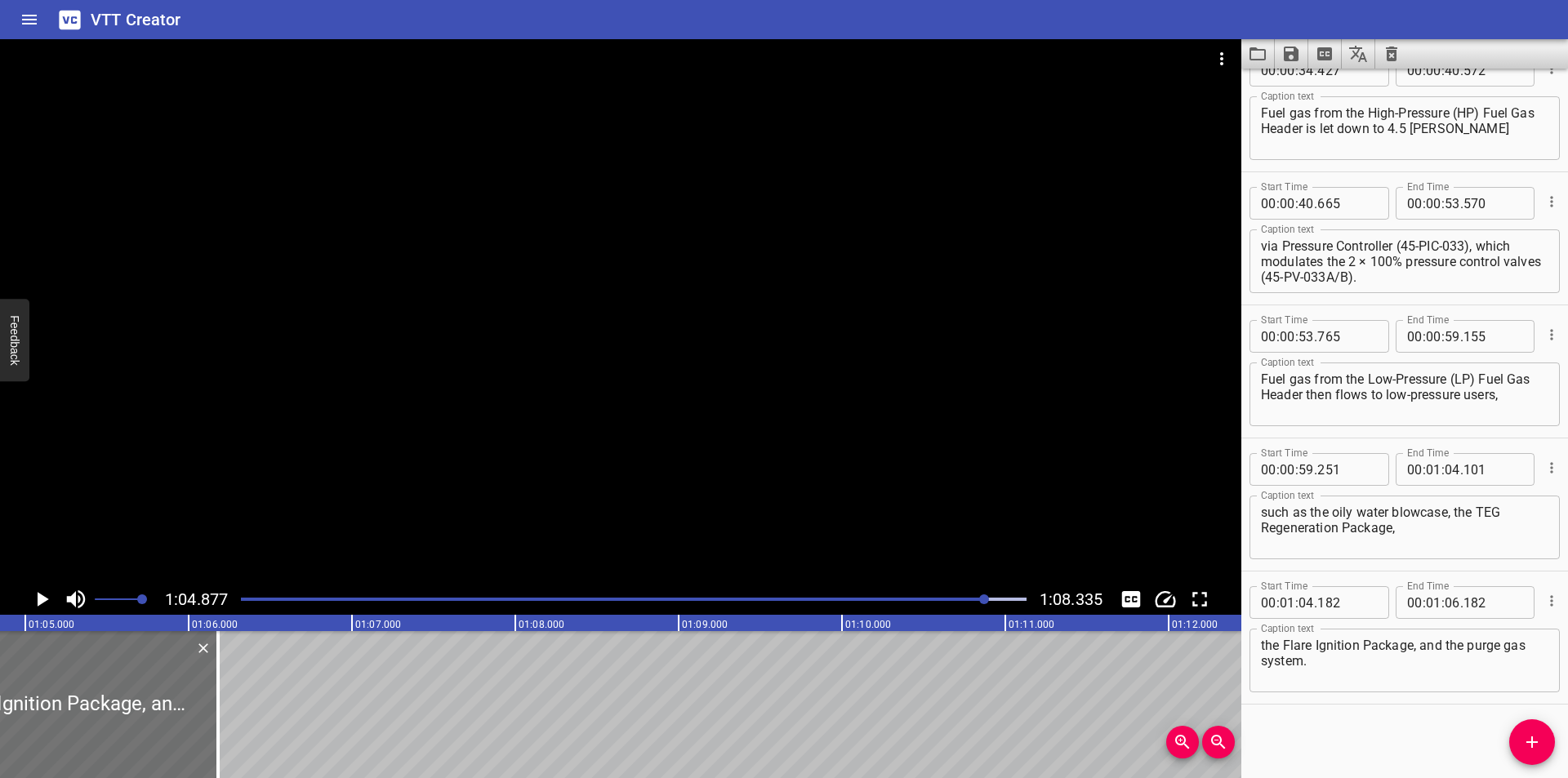
scroll to position [0, 10597]
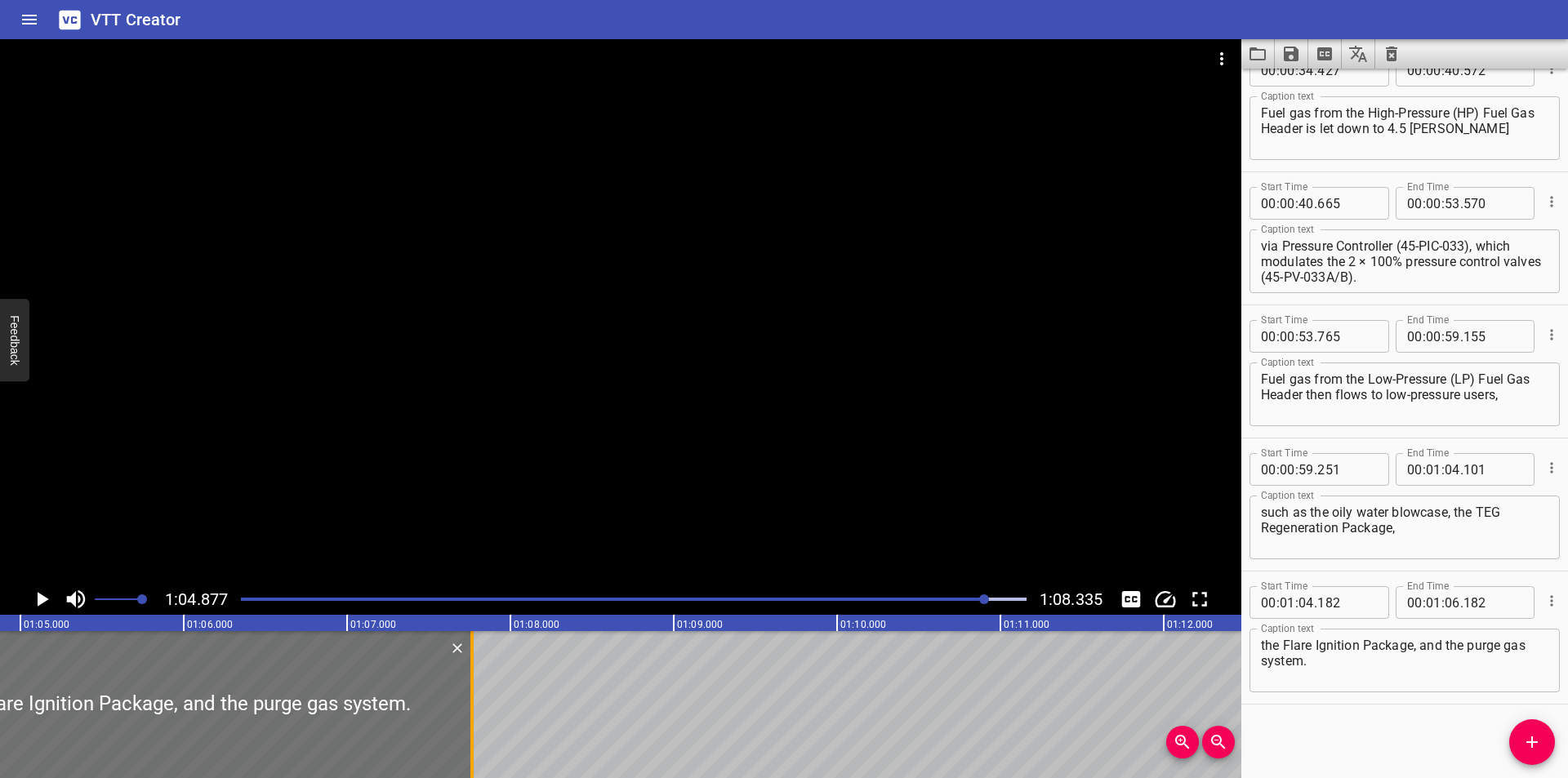
drag, startPoint x: 210, startPoint y: 728, endPoint x: 470, endPoint y: 731, distance: 260.0
click at [470, 731] on div at bounding box center [472, 704] width 17 height 147
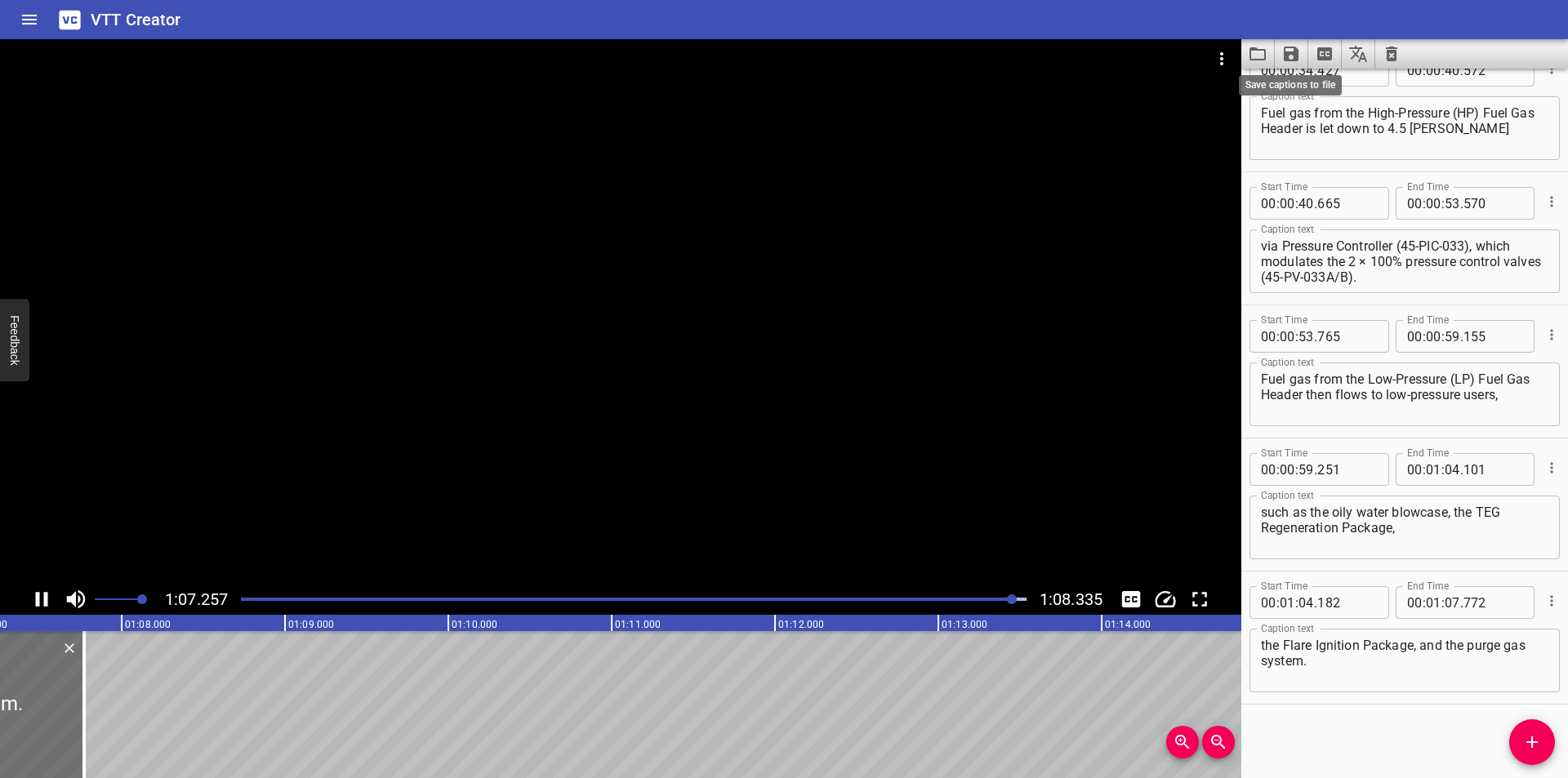
click at [1289, 57] on icon "Save captions to file" at bounding box center [1291, 54] width 15 height 15
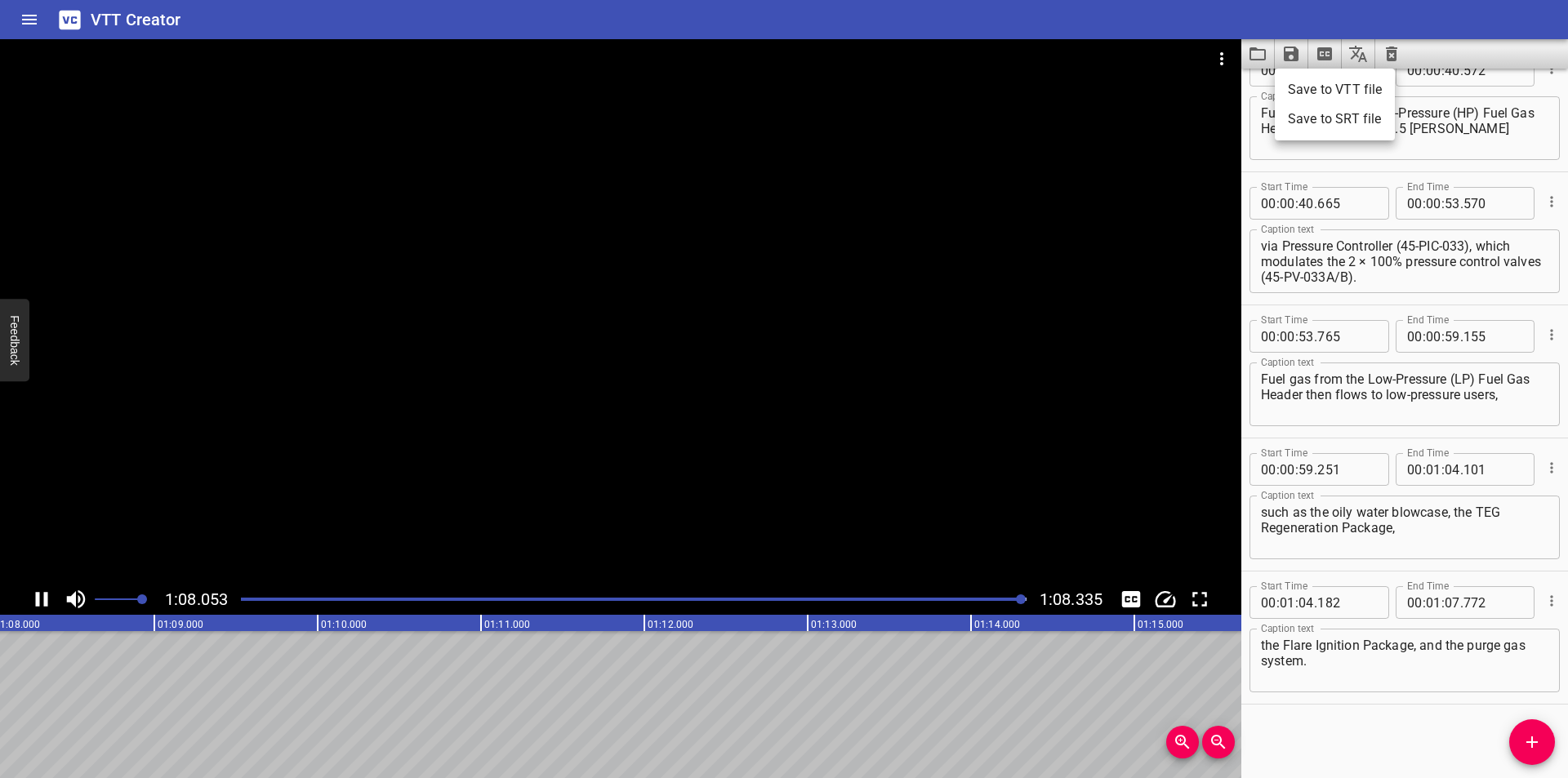
click at [1312, 96] on li "Save to VTT file" at bounding box center [1334, 90] width 120 height 29
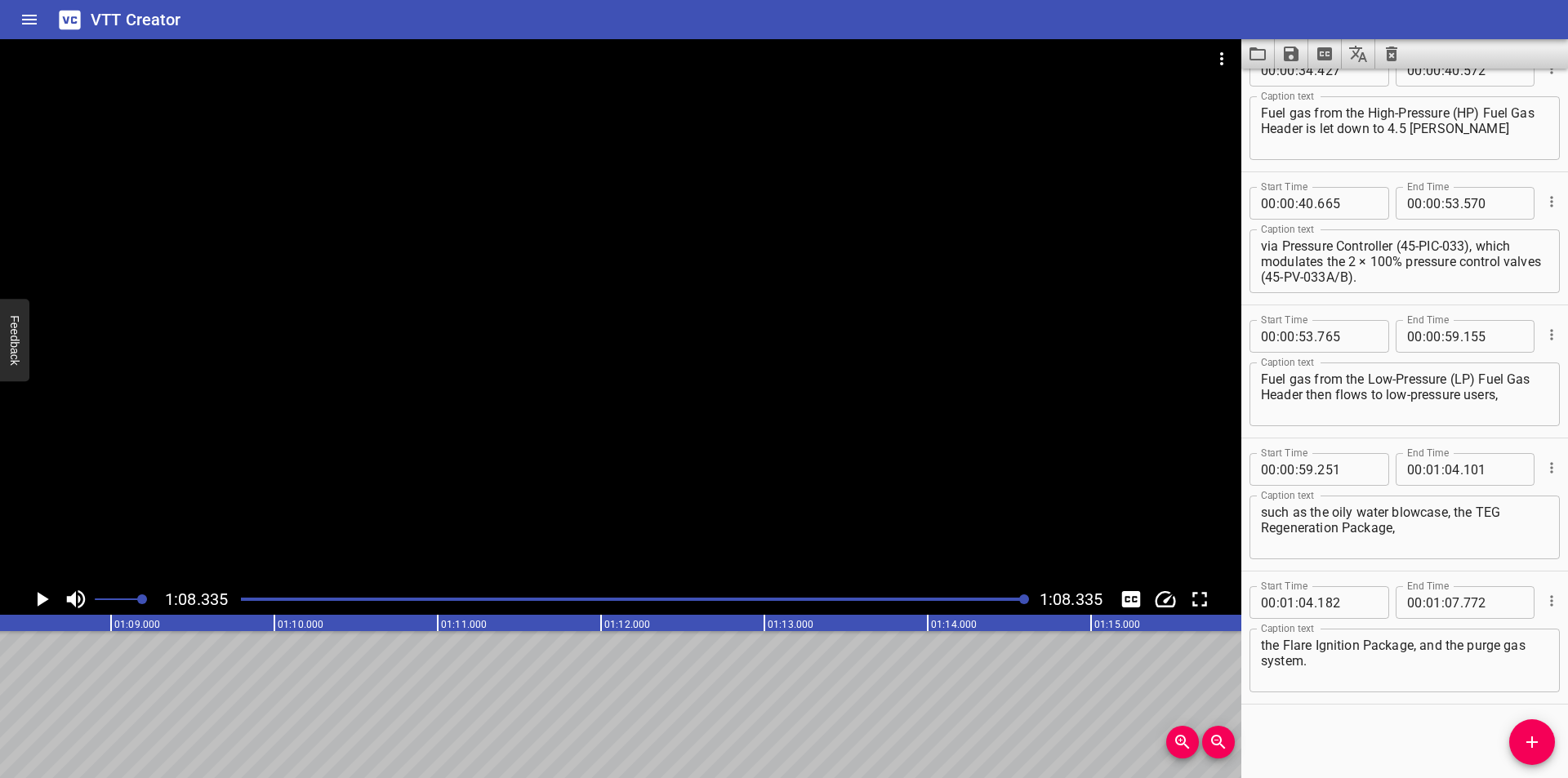
scroll to position [0, 11162]
click at [1297, 716] on div "Start Time 00 : 00 : 00 . 000 Start Time End Time 00 : 00 : 02 . 510 End Time C…" at bounding box center [1404, 423] width 327 height 710
drag, startPoint x: 1332, startPoint y: 737, endPoint x: 1189, endPoint y: 739, distance: 143.0
click at [1332, 737] on div "Start Time 00 : 00 : 00 . 000 Start Time End Time 00 : 00 : 02 . 510 End Time C…" at bounding box center [1404, 423] width 327 height 710
